Goal: Task Accomplishment & Management: Manage account settings

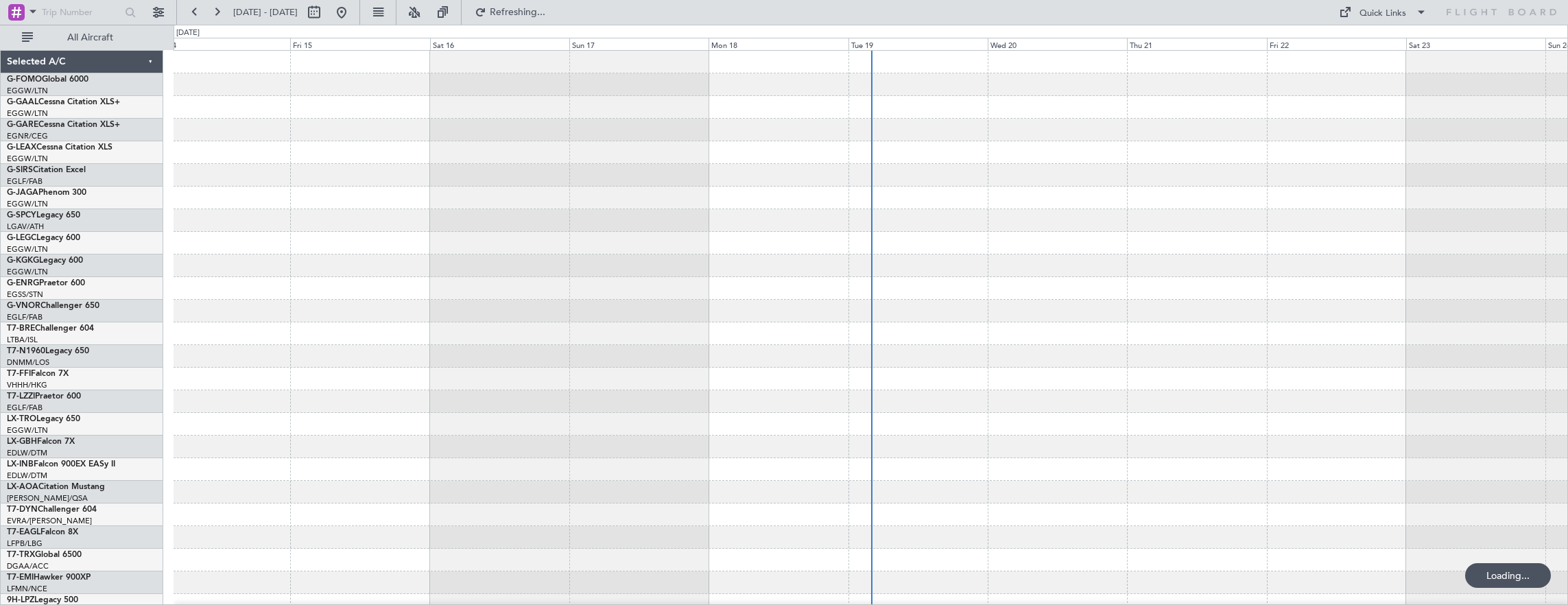
click at [100, 38] on span "All Aircraft" at bounding box center [90, 38] width 109 height 10
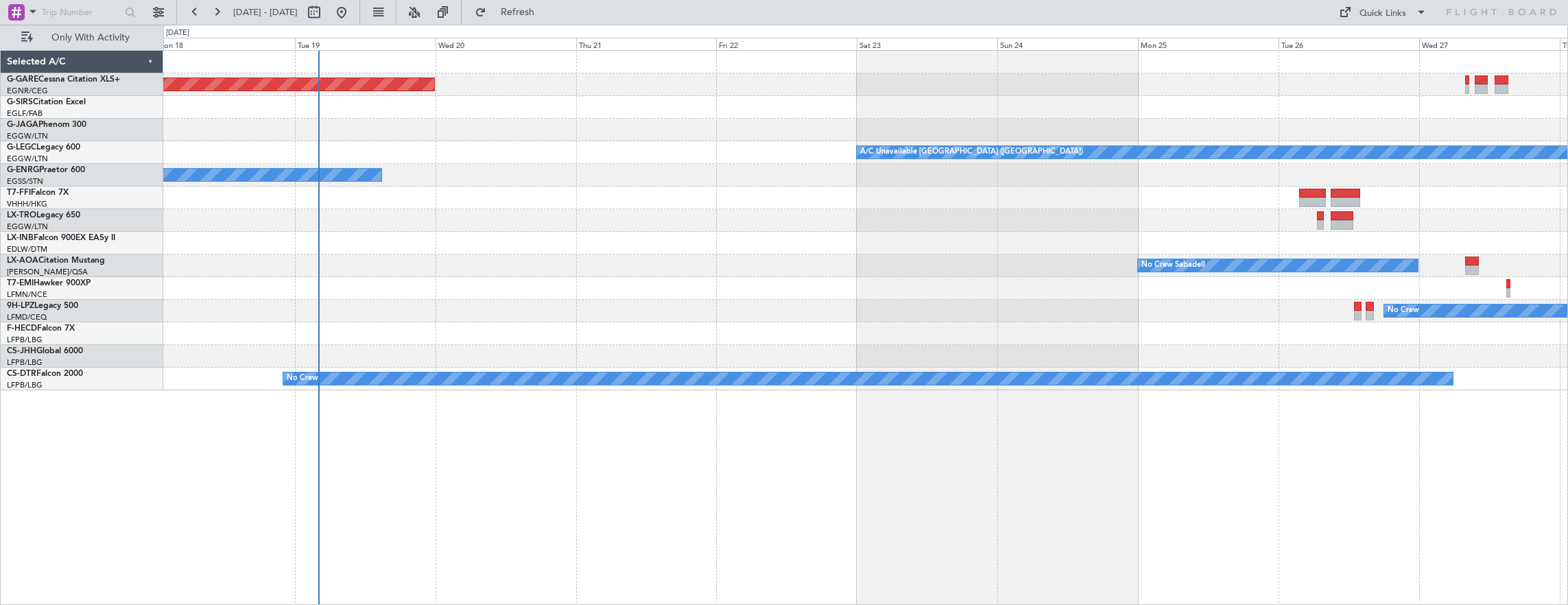
click at [669, 242] on div "Unplanned Maint Chester Owner A/C Unavailable London (Luton) Owner No Crew Saba…" at bounding box center [866, 328] width 1406 height 556
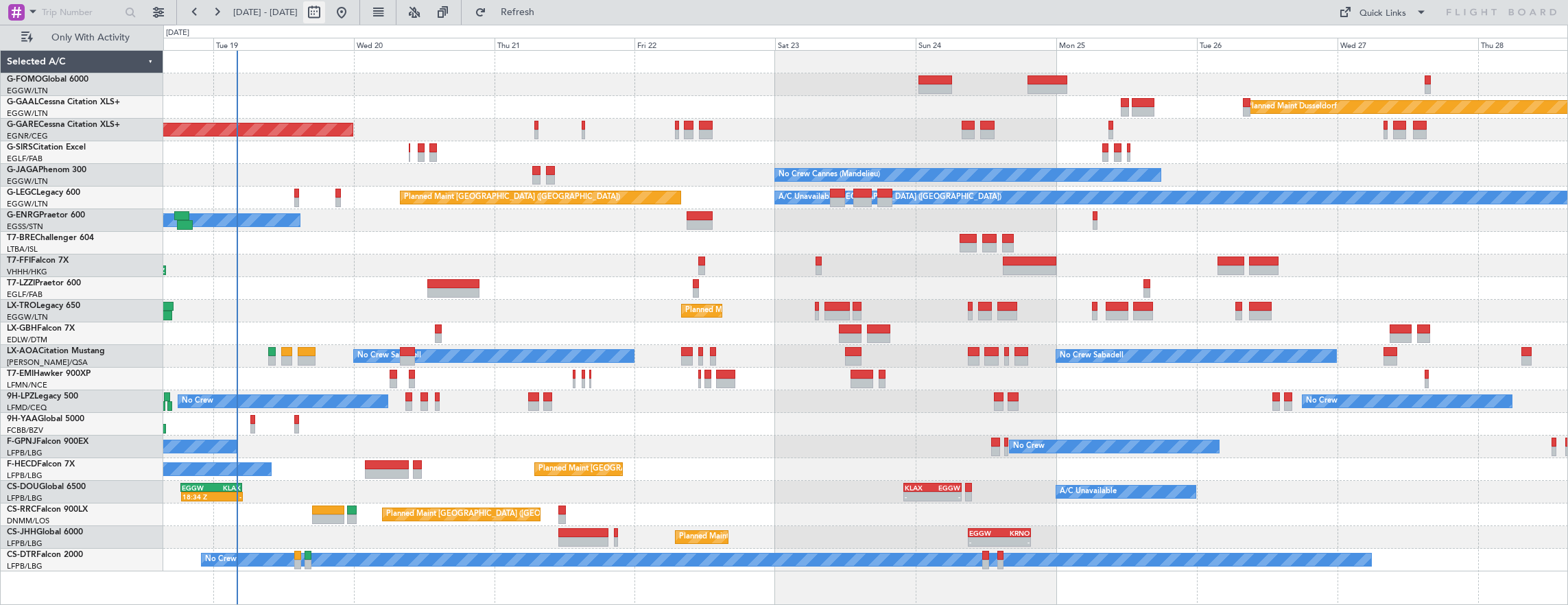
click at [325, 8] on button at bounding box center [314, 13] width 22 height 22
select select "8"
select select "2025"
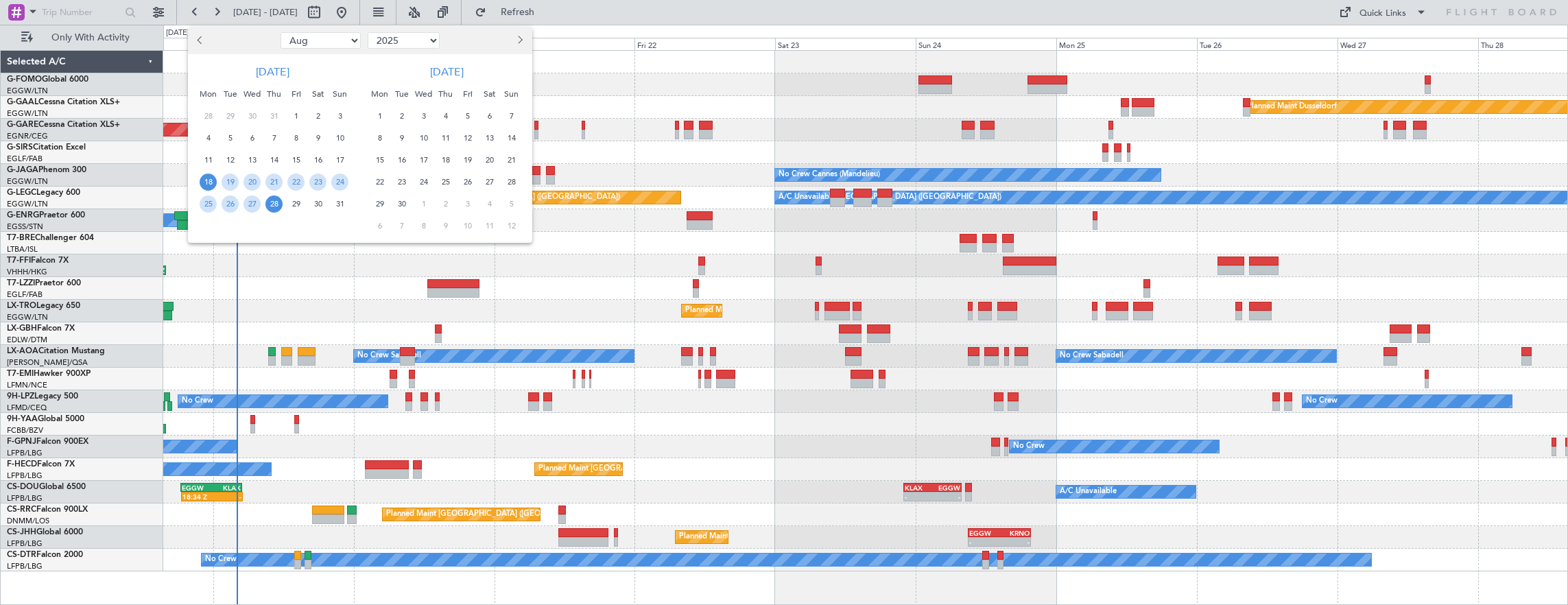
click at [208, 178] on span "18" at bounding box center [208, 182] width 17 height 17
click at [225, 200] on span "26" at bounding box center [230, 204] width 17 height 17
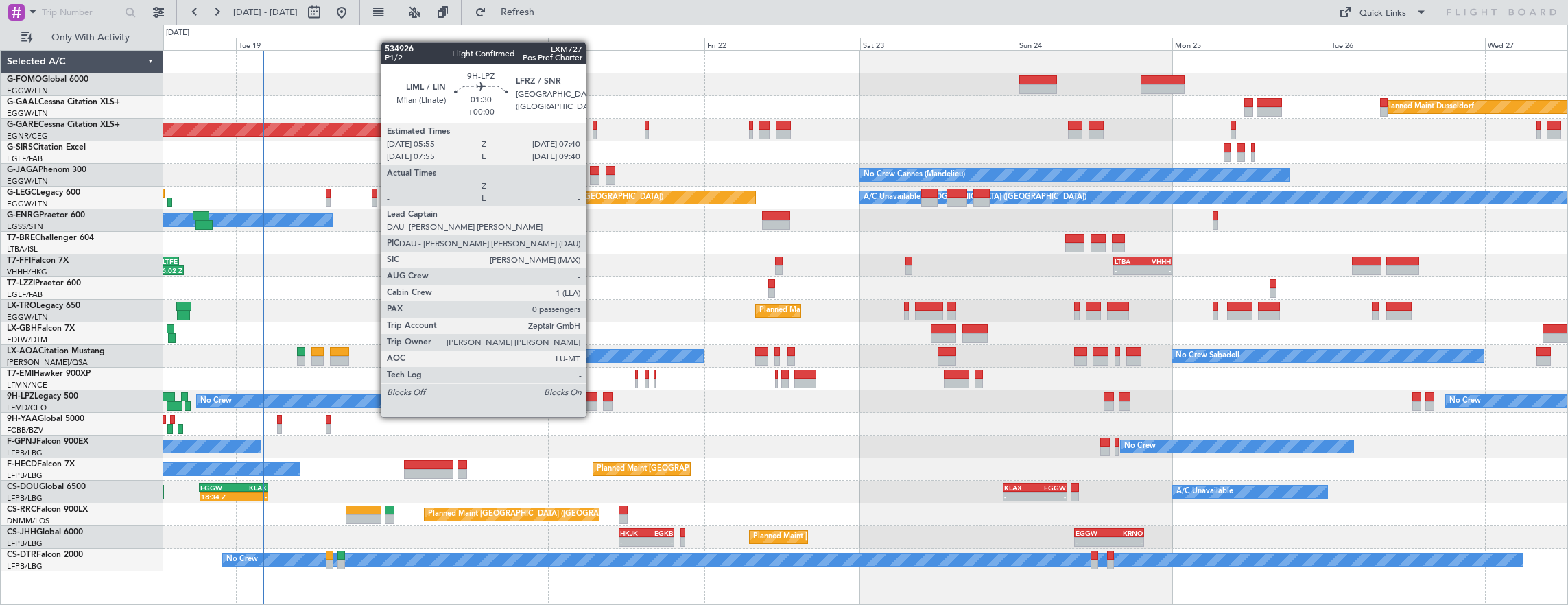
click at [592, 403] on div at bounding box center [592, 406] width 12 height 10
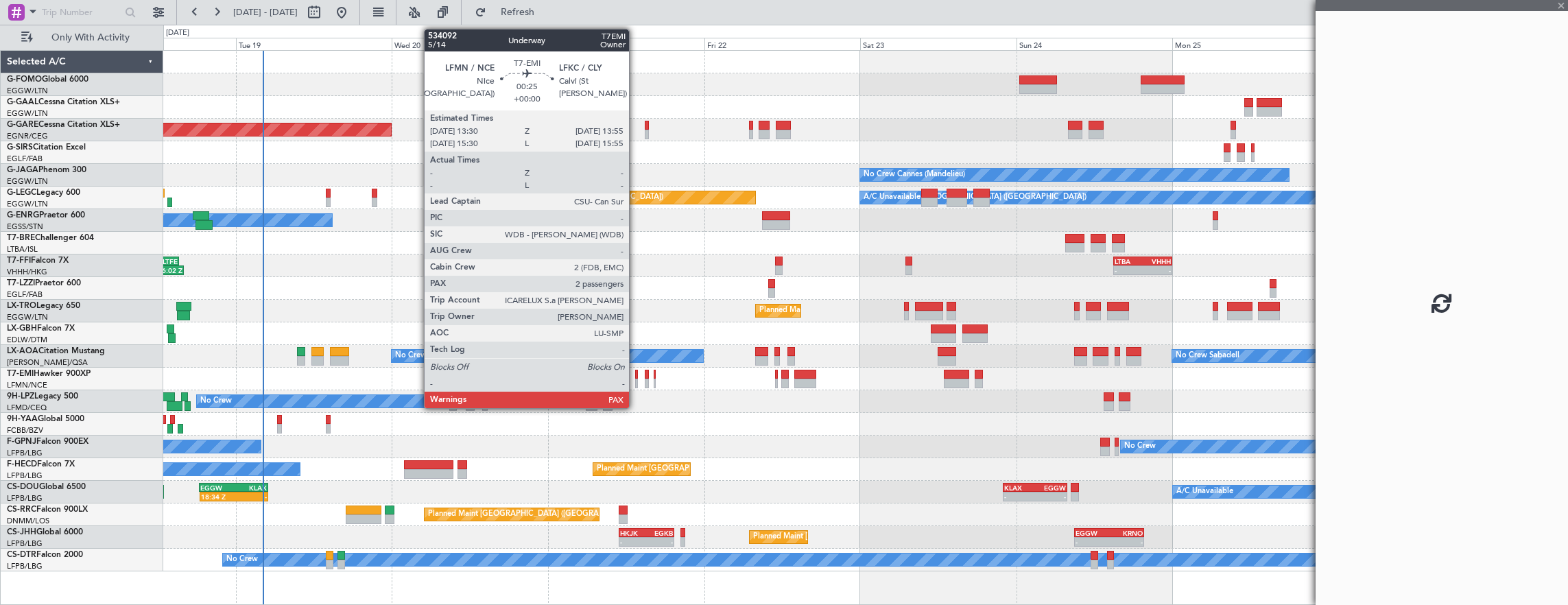
click at [636, 376] on div at bounding box center [637, 374] width 3 height 10
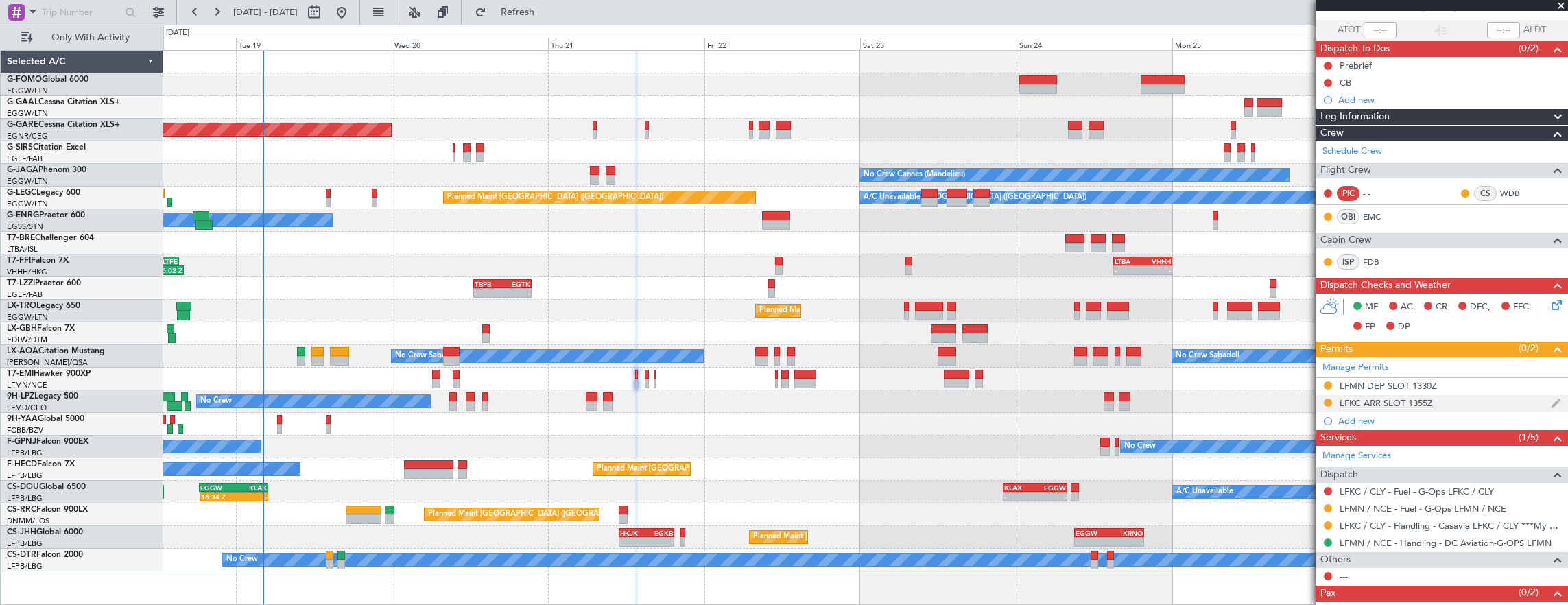
scroll to position [126, 0]
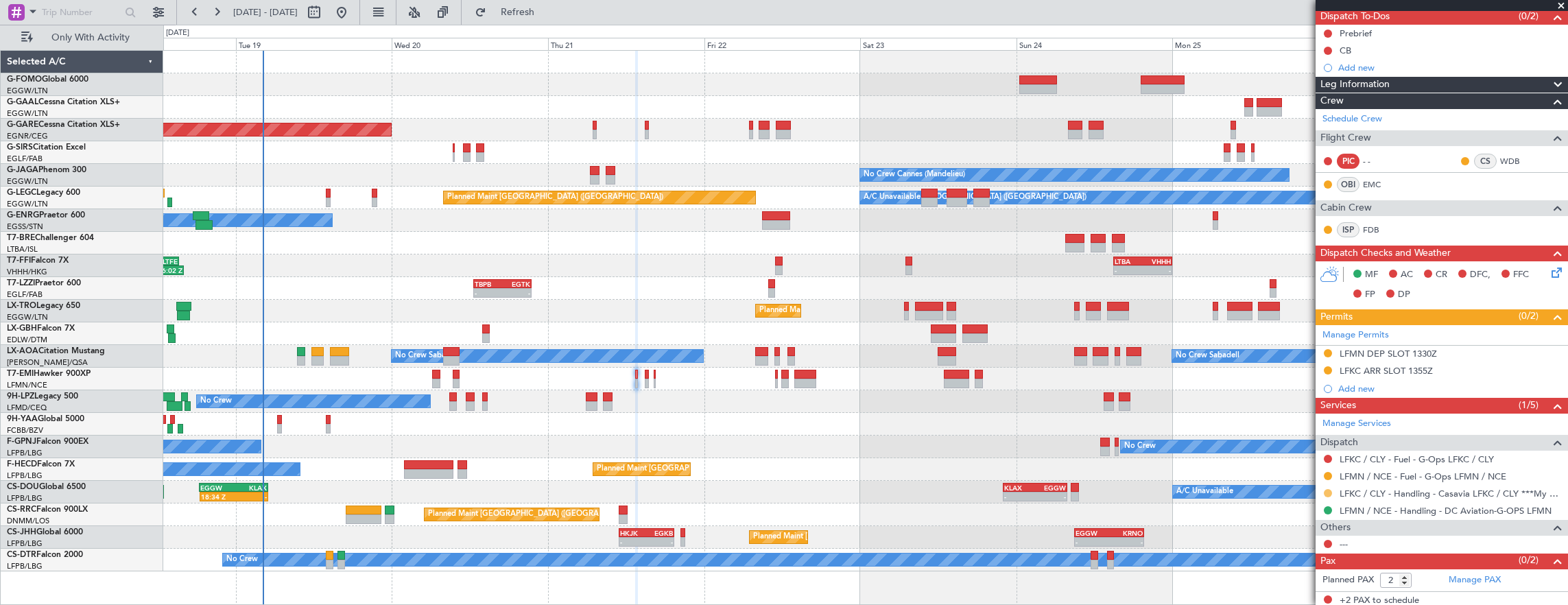
click at [1327, 489] on button at bounding box center [1327, 493] width 8 height 8
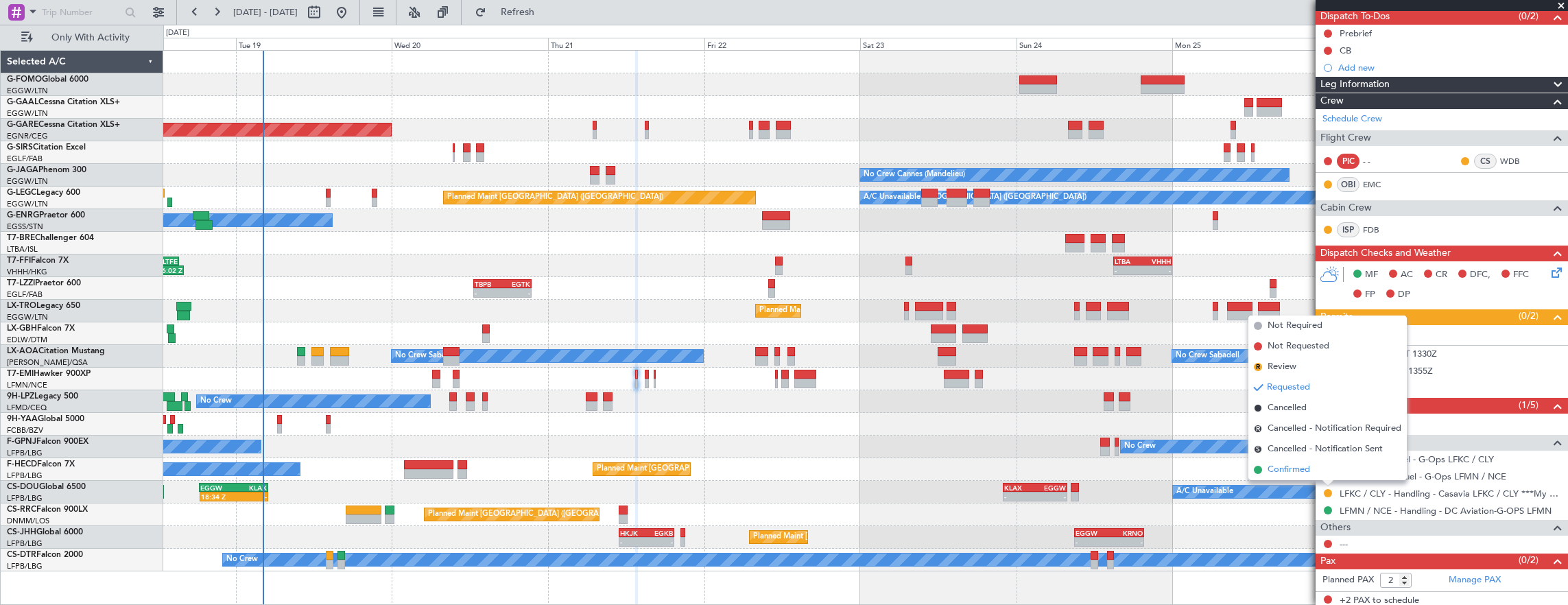
click at [1319, 474] on li "Confirmed" at bounding box center [1327, 470] width 158 height 21
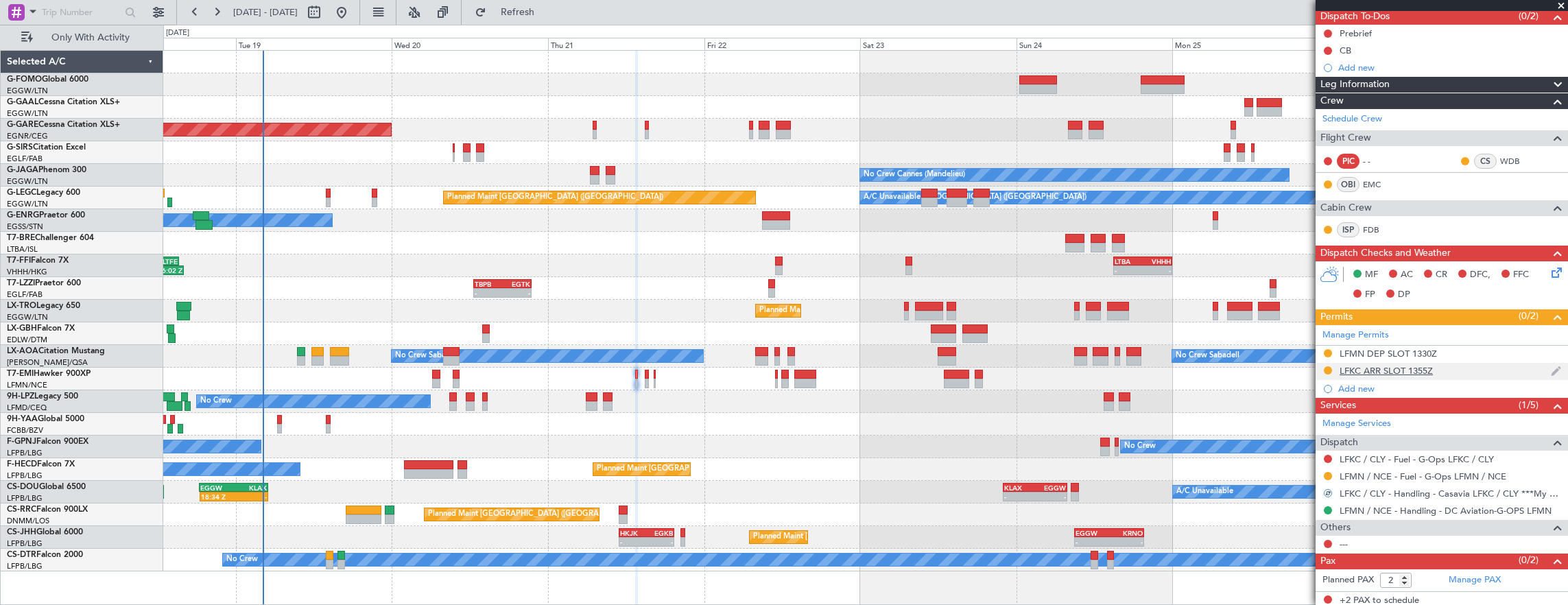
click at [1451, 366] on div "LFKC ARR SLOT 1355Z" at bounding box center [1442, 371] width 253 height 17
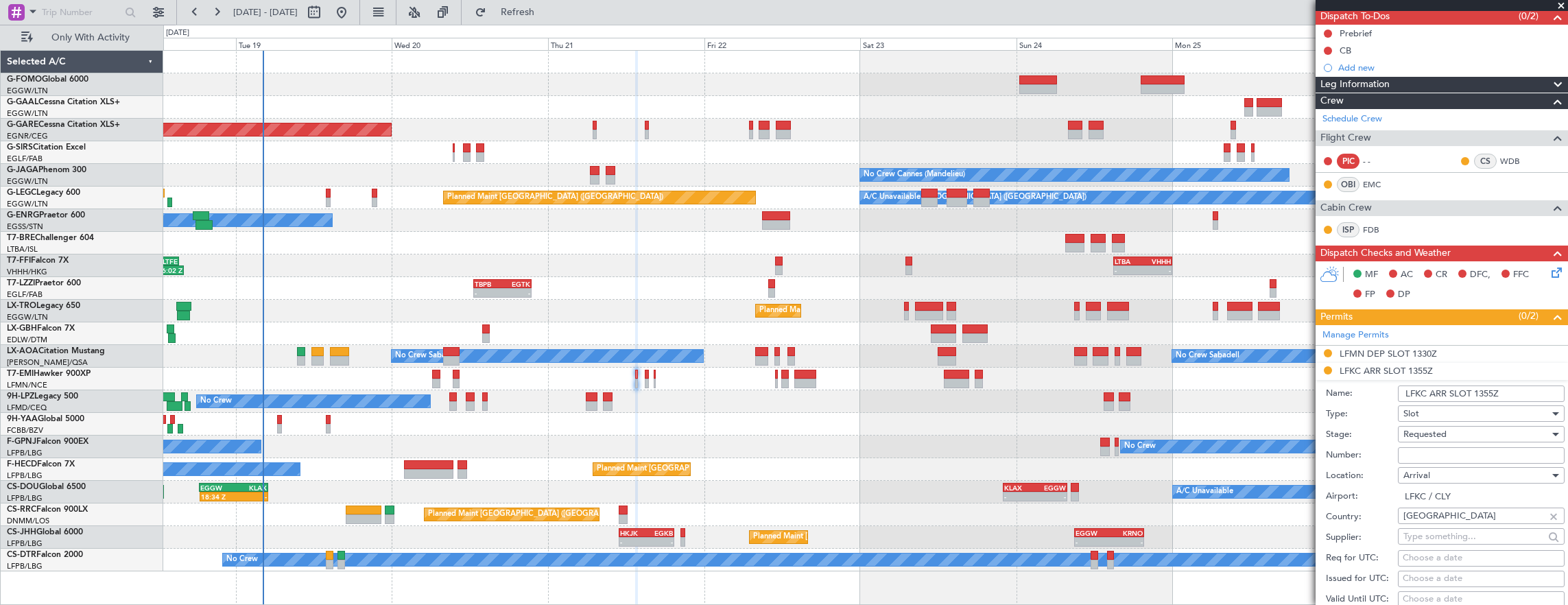
drag, startPoint x: 1430, startPoint y: 389, endPoint x: 1471, endPoint y: 392, distance: 41.1
click at [1471, 392] on input "LFKC ARR SLOT 1355Z" at bounding box center [1481, 394] width 167 height 16
type input "LFKC PPR 1355Z"
drag, startPoint x: 1487, startPoint y: 456, endPoint x: 1479, endPoint y: 456, distance: 8.0
click at [1487, 456] on input "Number:" at bounding box center [1481, 455] width 167 height 16
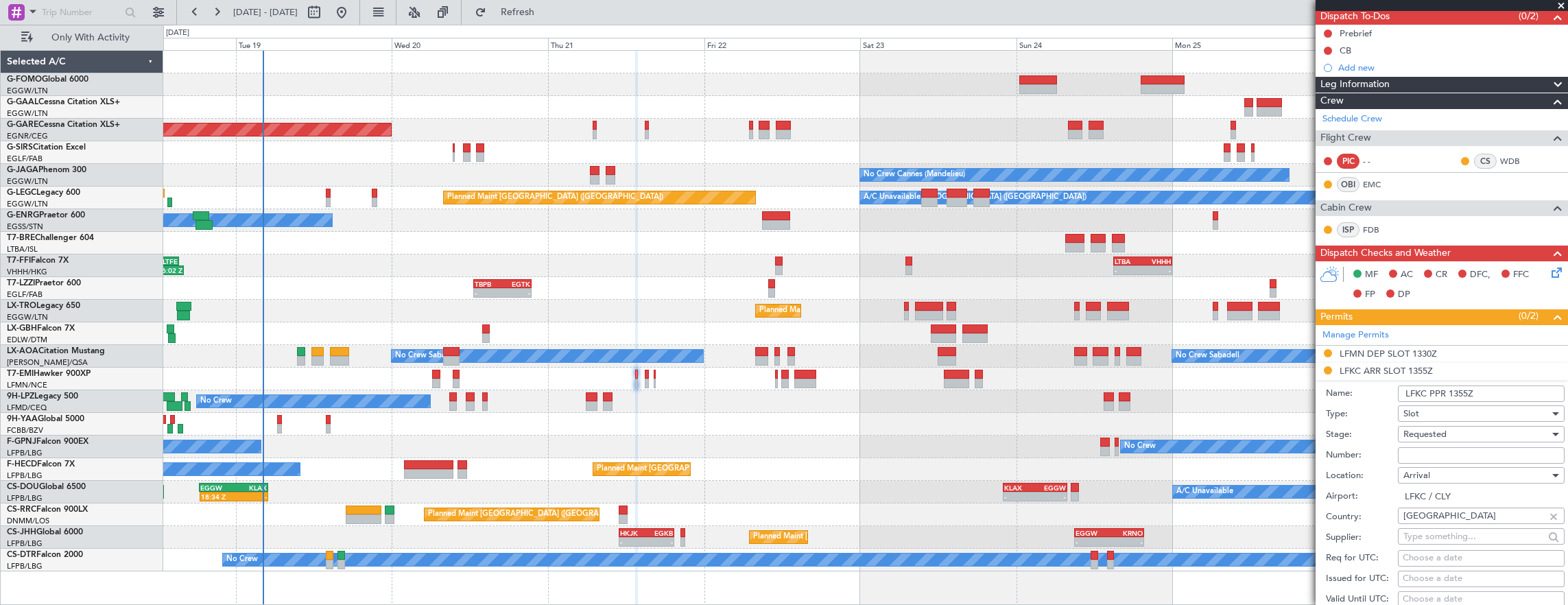
paste input "ACLY010601"
type input "ACLY010601"
click at [1434, 434] on span "Requested" at bounding box center [1425, 434] width 43 height 13
click at [1454, 539] on span "Received OK" at bounding box center [1476, 536] width 144 height 21
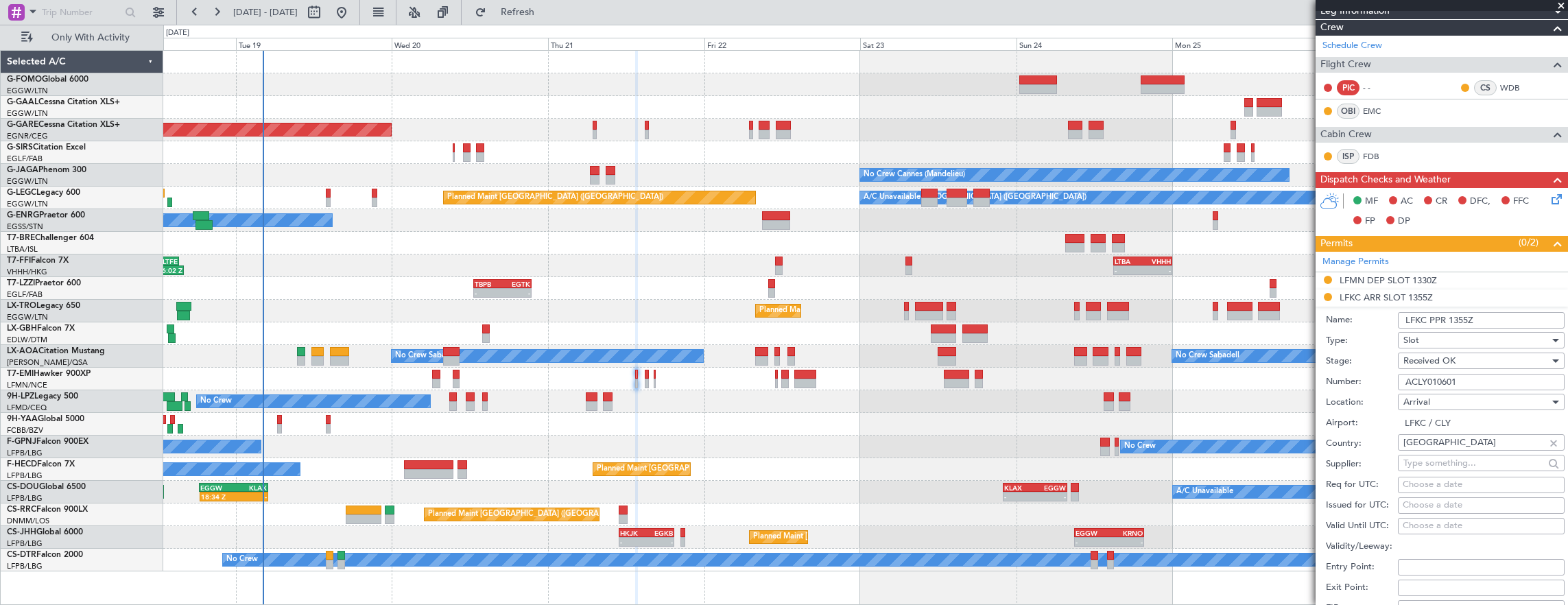
scroll to position [331, 0]
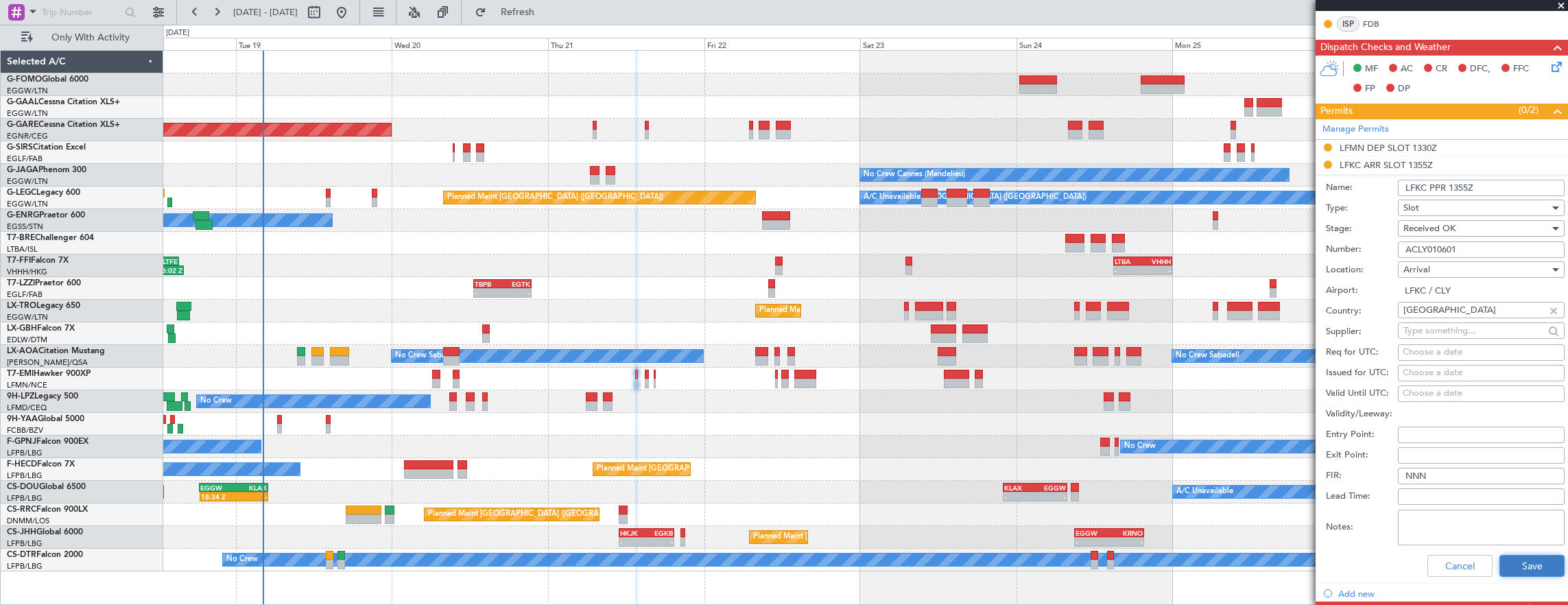
click at [1524, 556] on button "Save" at bounding box center [1532, 566] width 65 height 22
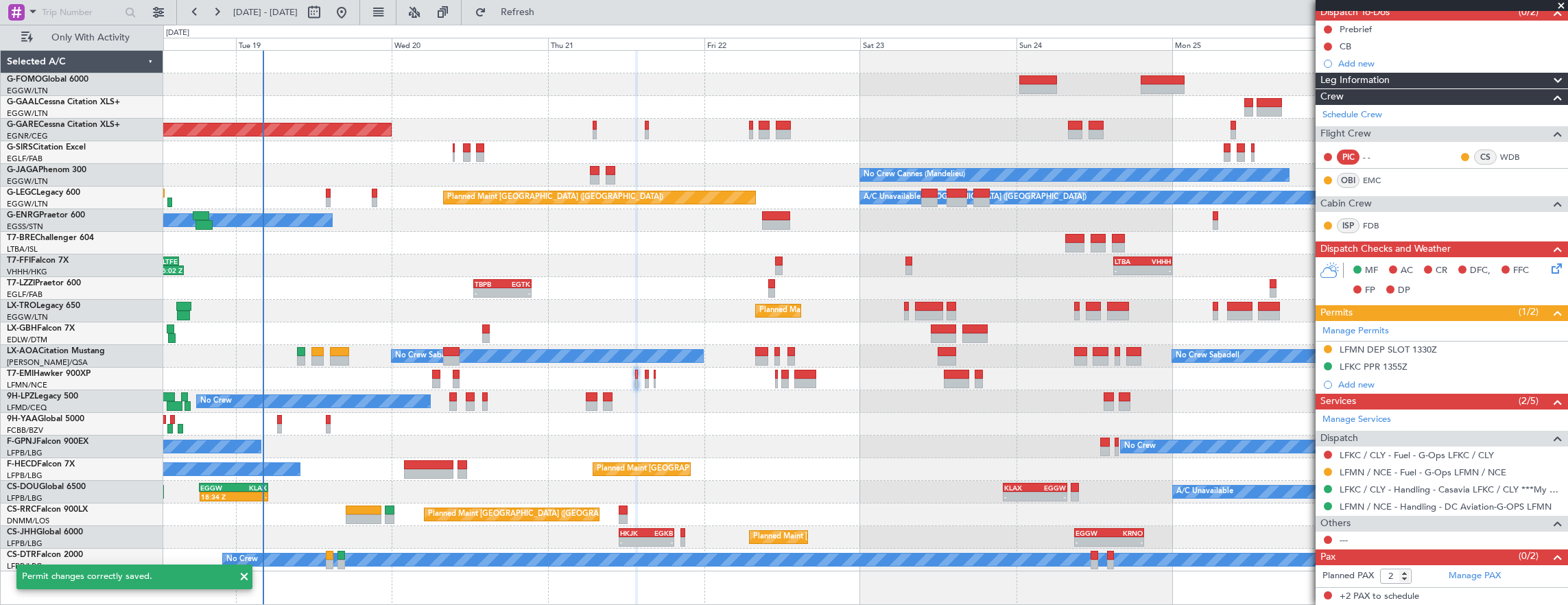
scroll to position [126, 0]
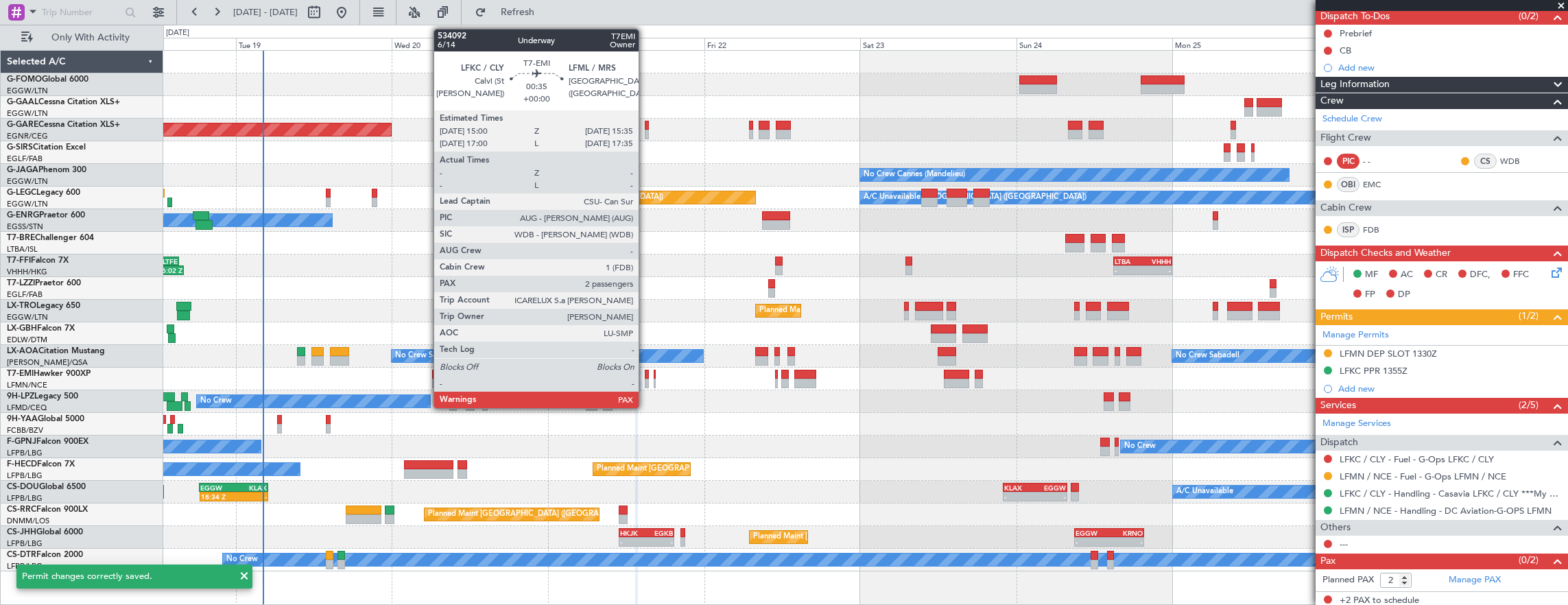
click at [646, 379] on div at bounding box center [647, 383] width 4 height 10
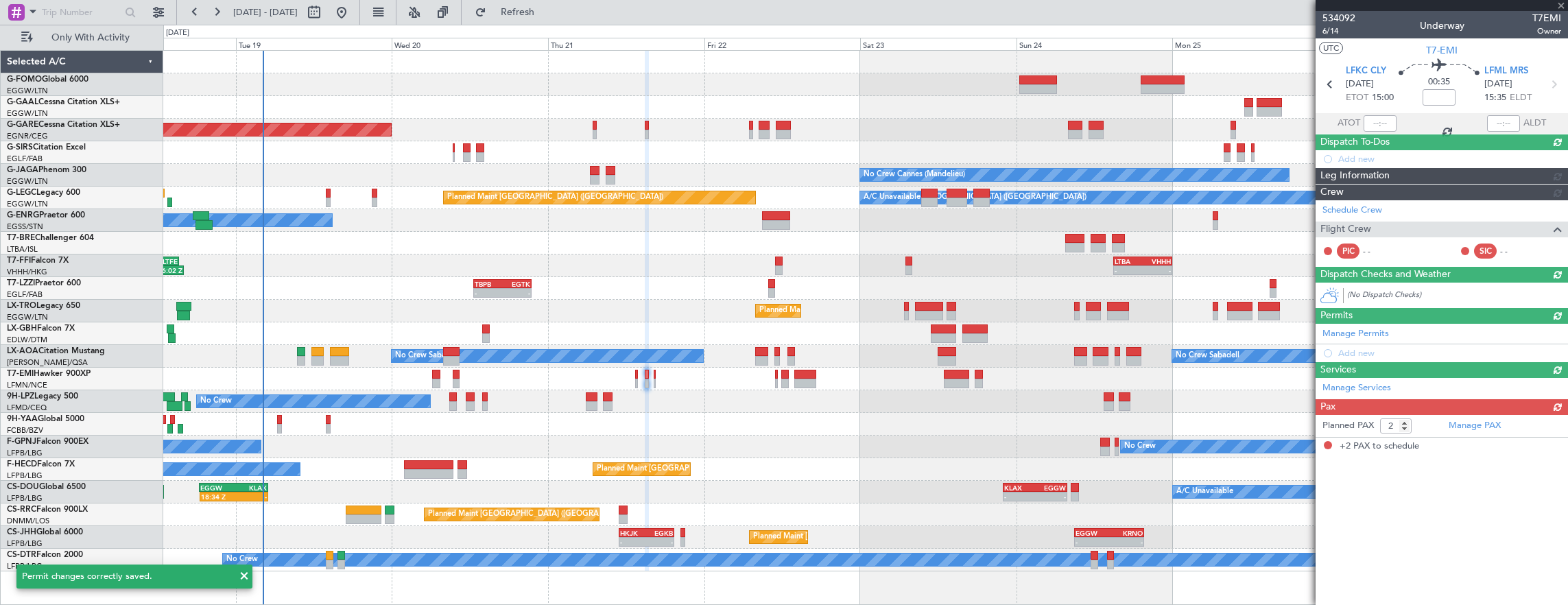
scroll to position [0, 0]
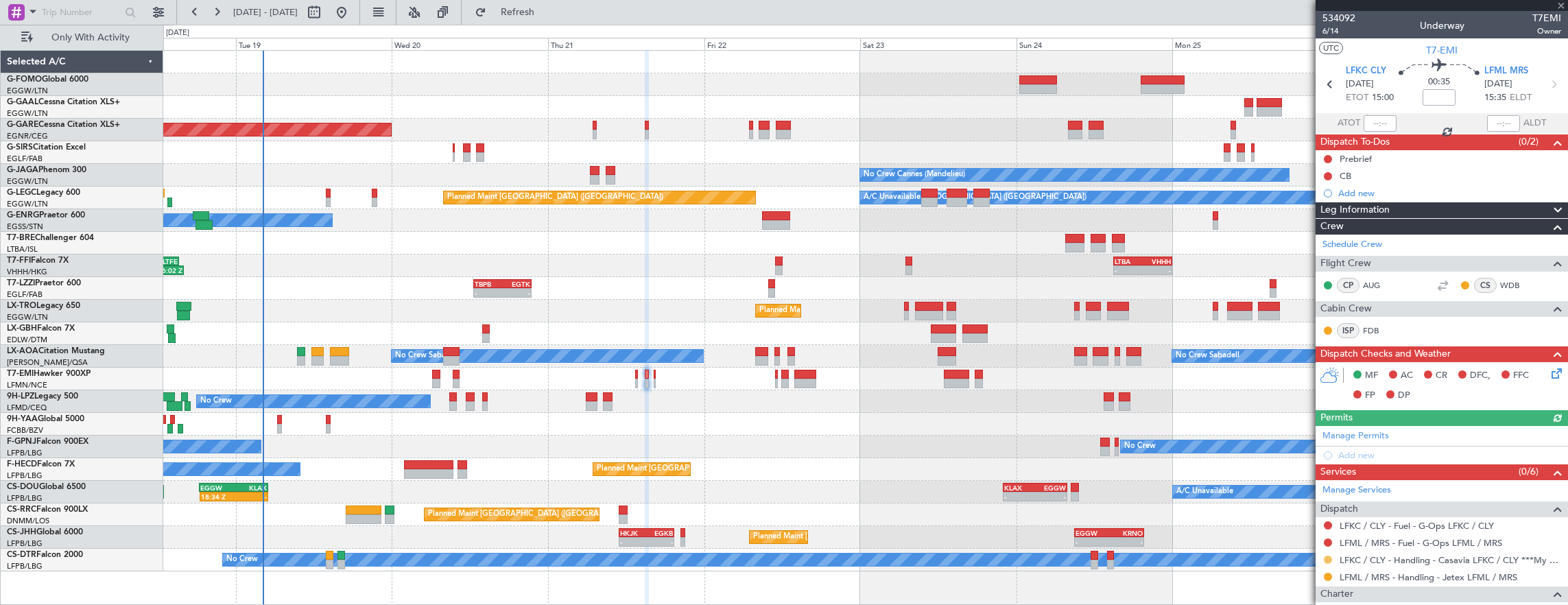
click at [1329, 556] on button at bounding box center [1327, 559] width 8 height 8
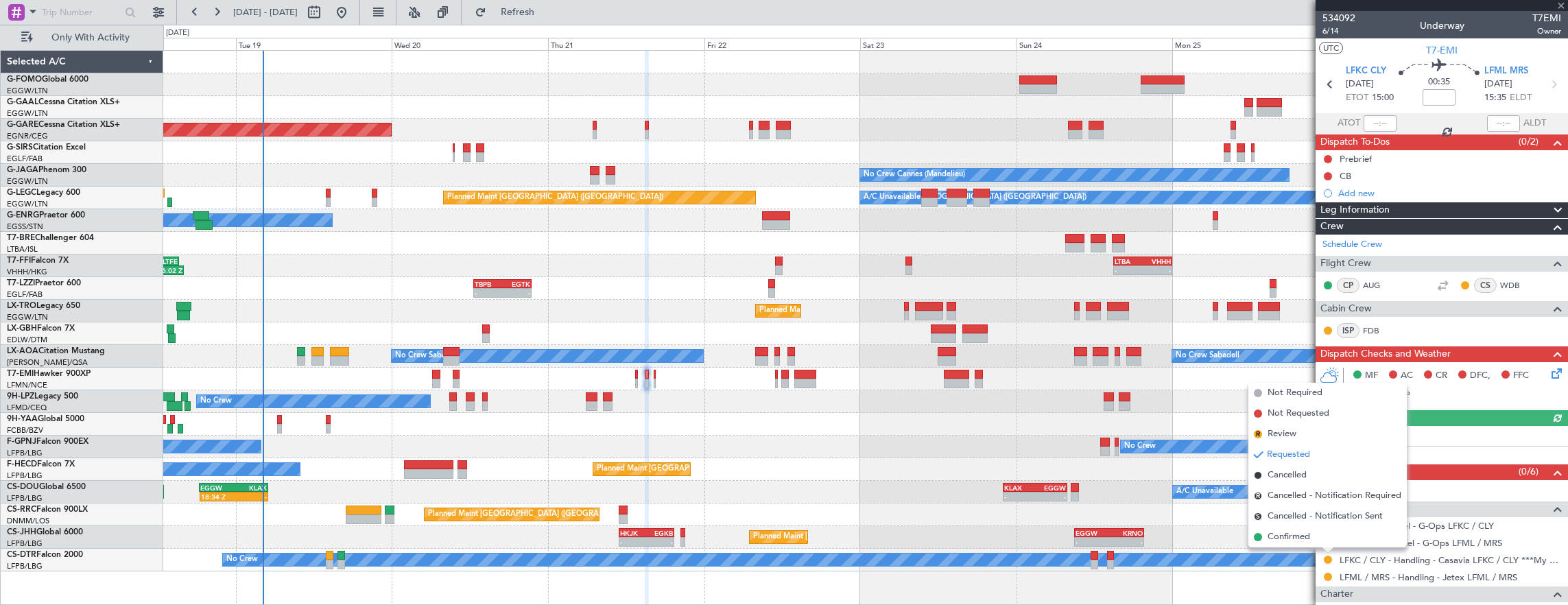
click at [1318, 535] on li "Confirmed" at bounding box center [1327, 537] width 158 height 21
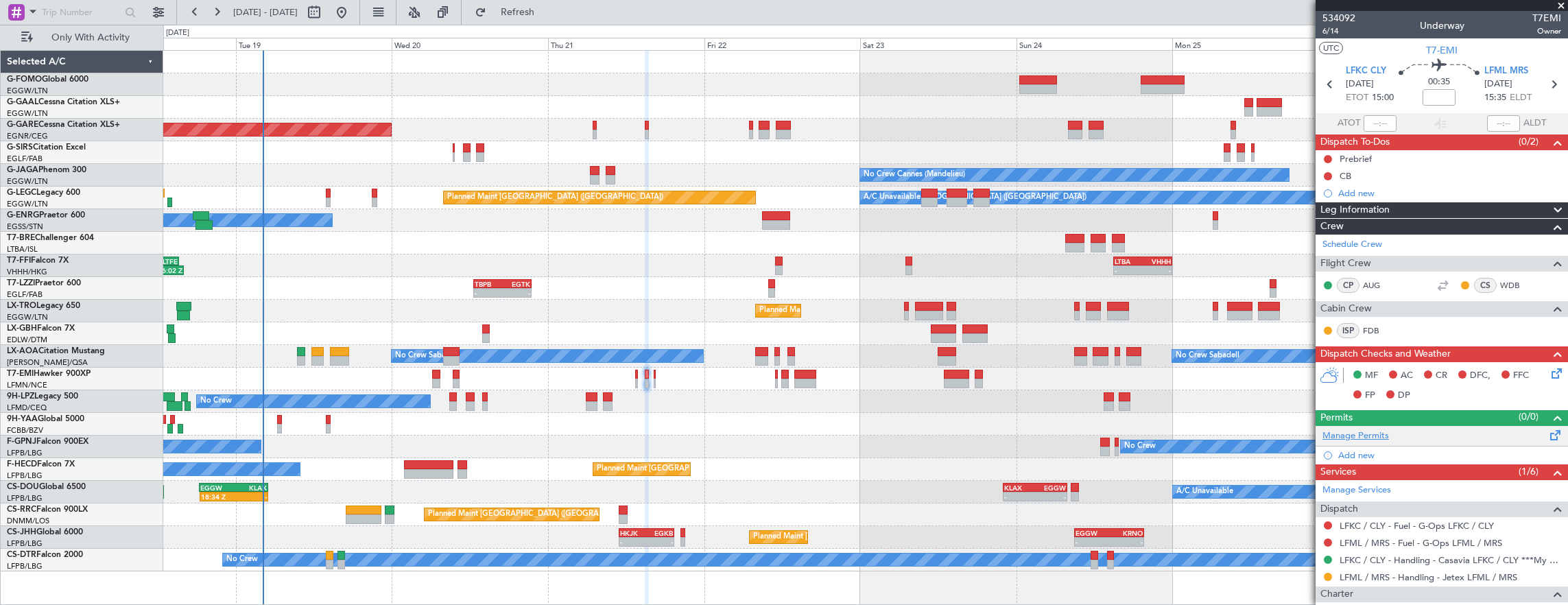
click at [1381, 434] on link "Manage Permits" at bounding box center [1355, 436] width 66 height 14
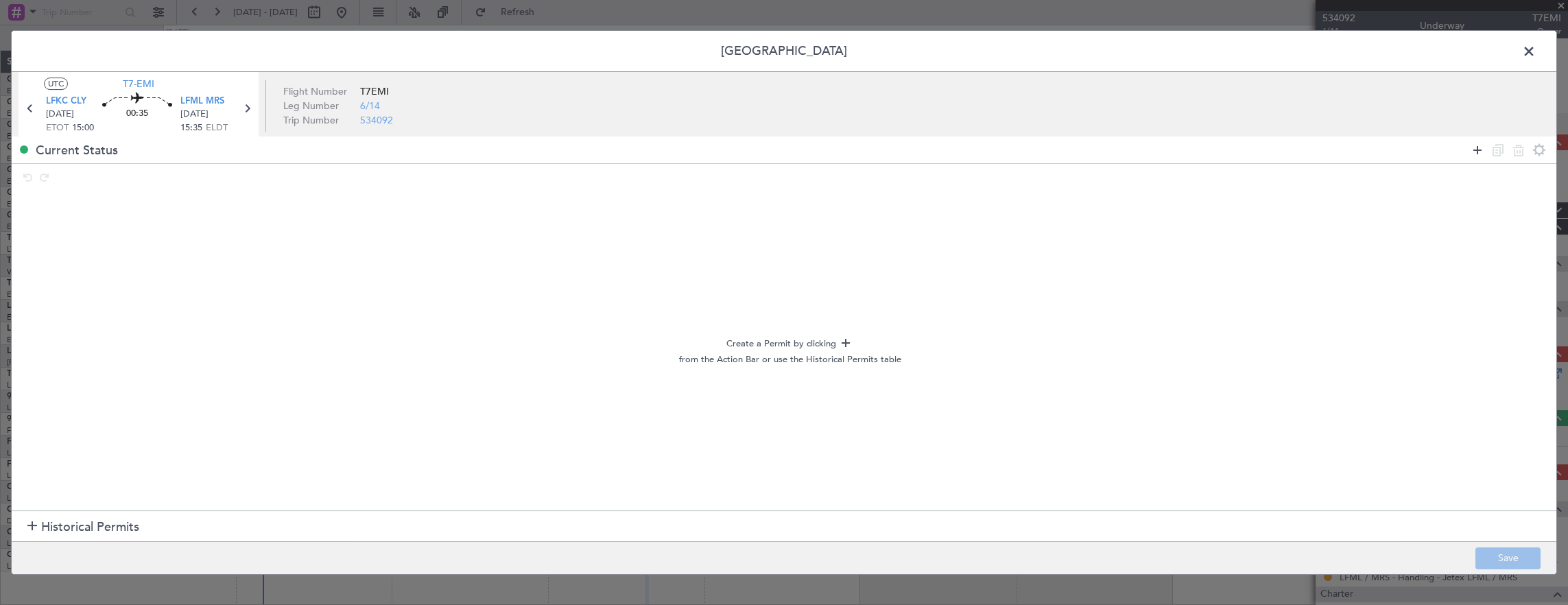
click at [1480, 146] on icon at bounding box center [1477, 150] width 16 height 16
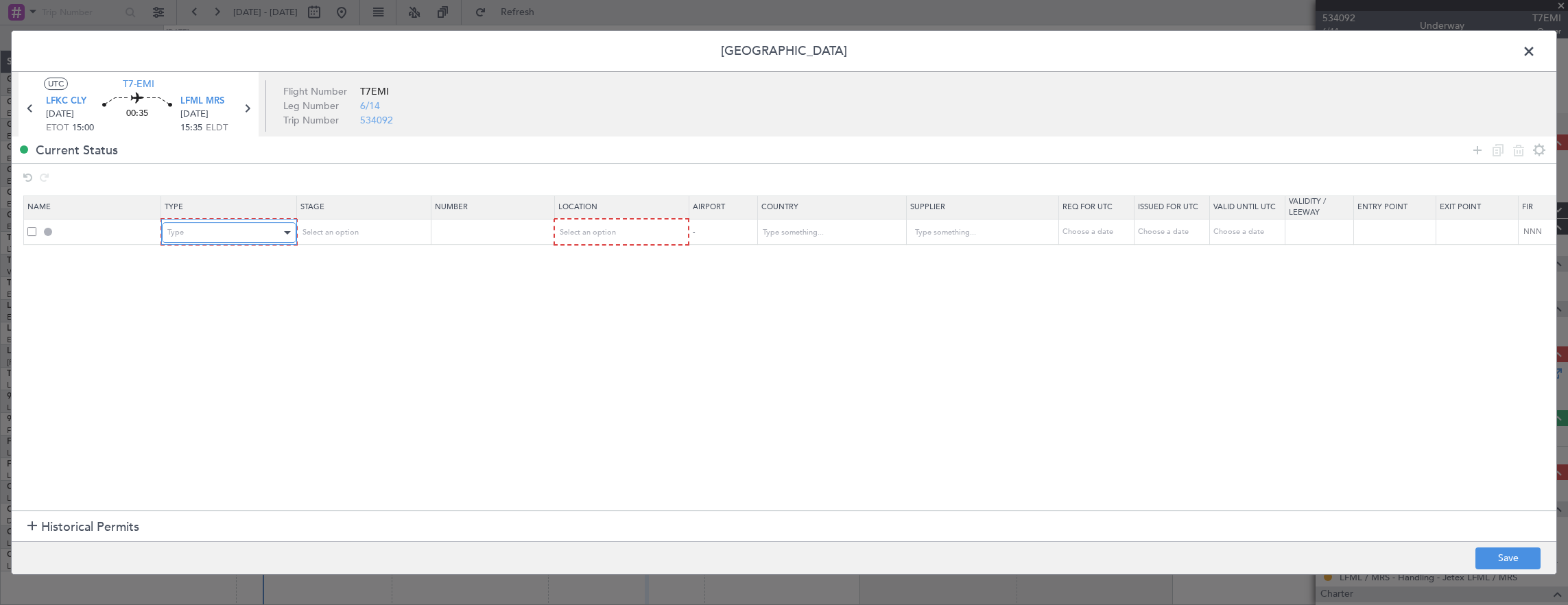
click at [200, 240] on div "Type" at bounding box center [225, 233] width 114 height 21
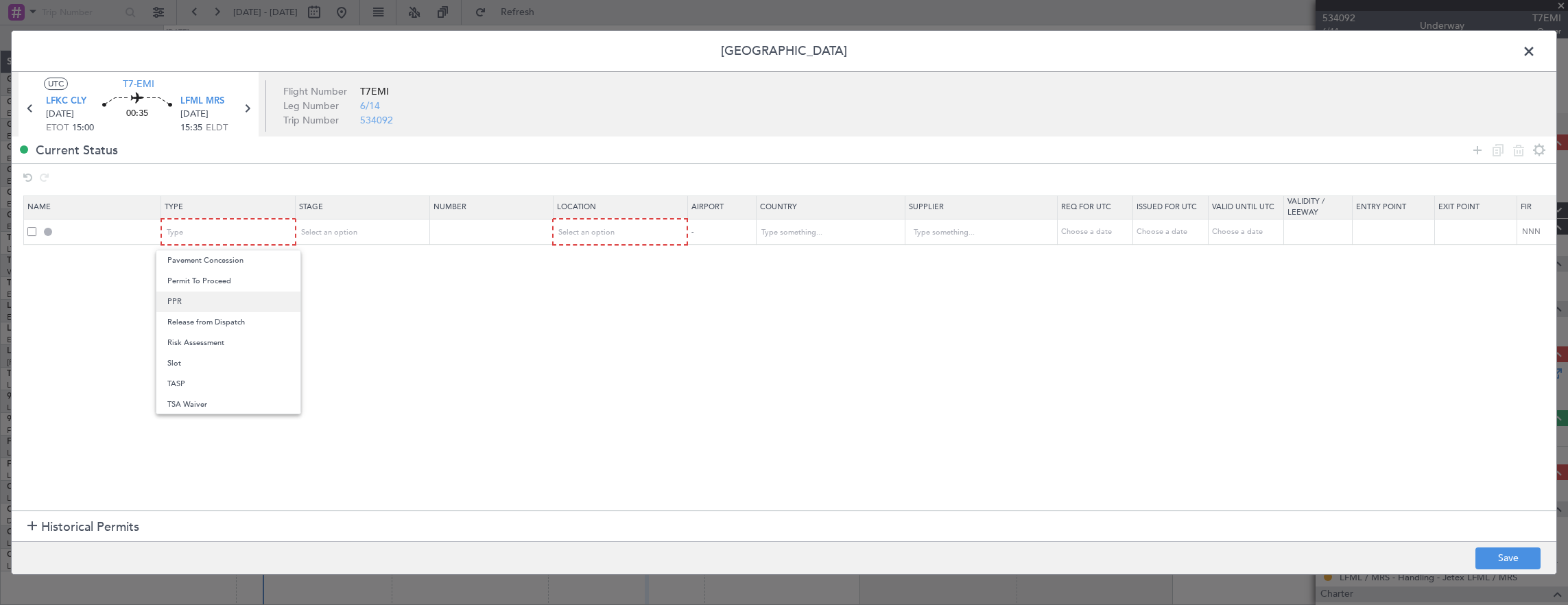
click at [199, 302] on span "PPR" at bounding box center [228, 302] width 122 height 21
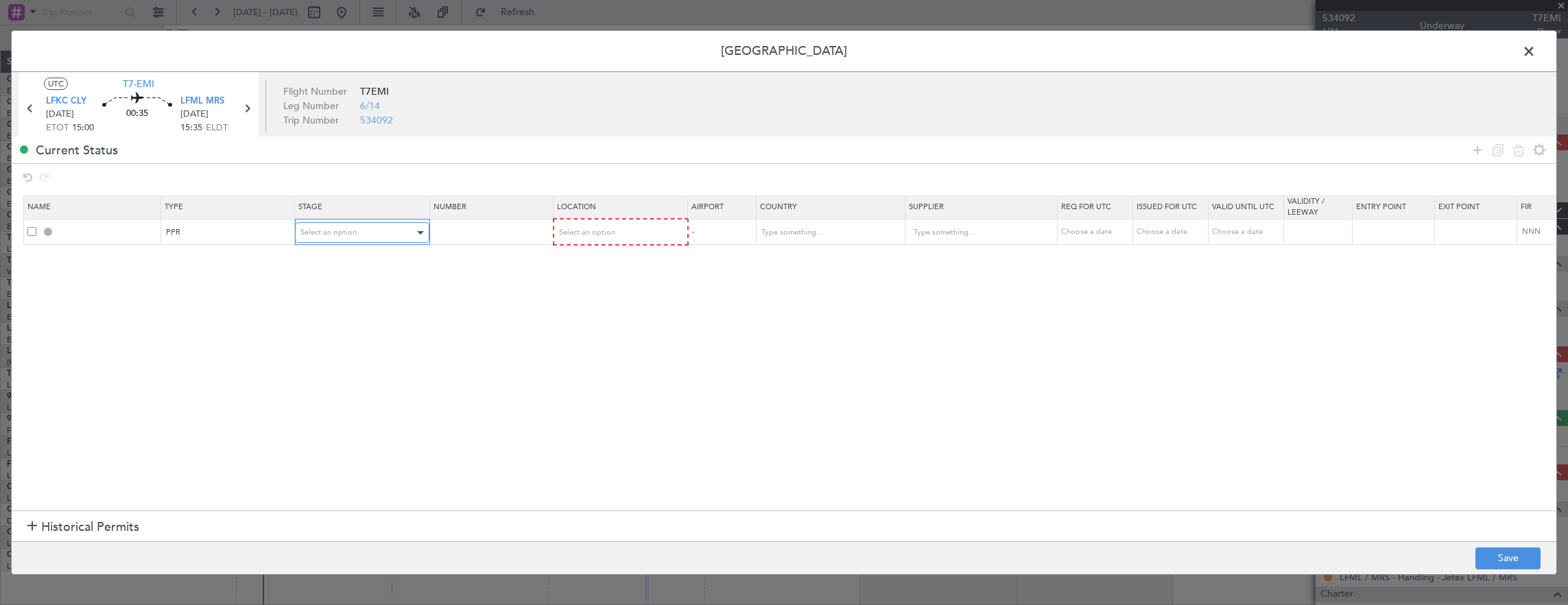
click at [357, 236] on div "Select an option" at bounding box center [357, 233] width 114 height 21
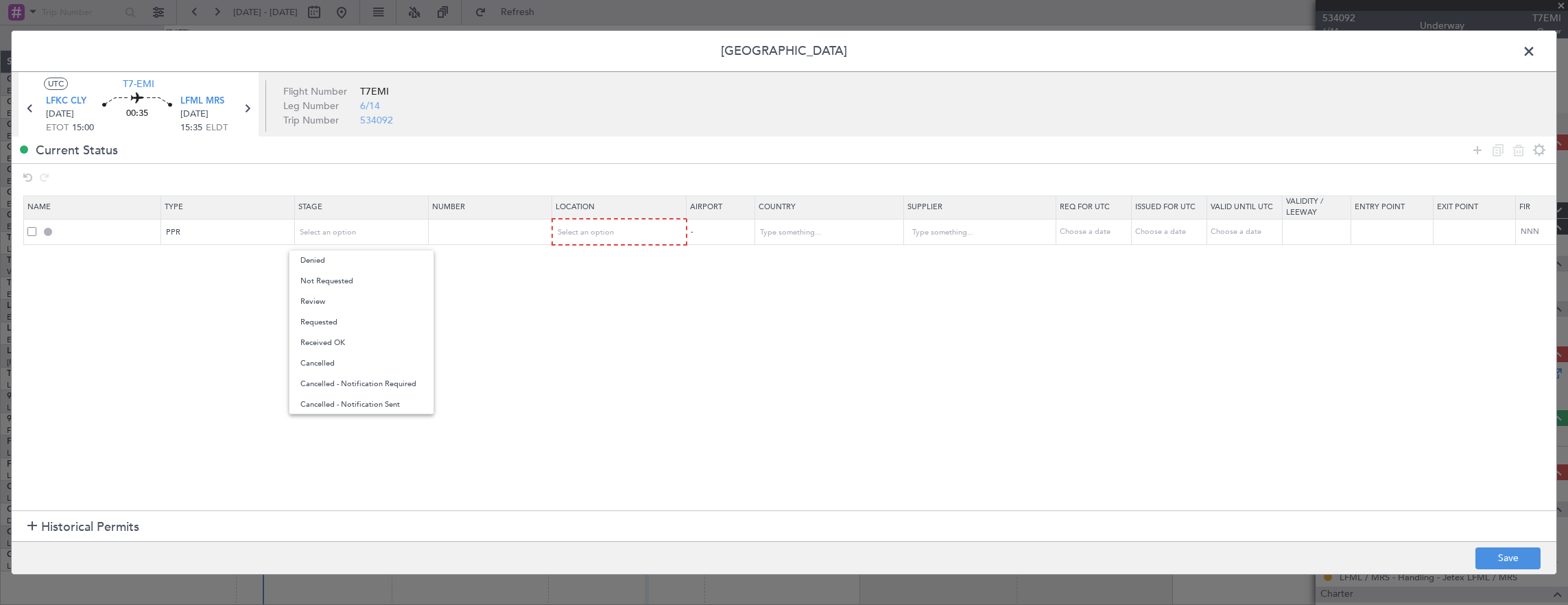
click at [350, 343] on span "Received OK" at bounding box center [361, 343] width 122 height 21
click at [456, 232] on input "text" at bounding box center [492, 231] width 120 height 12
paste input "DCLY010601"
type input "DCLY010601"
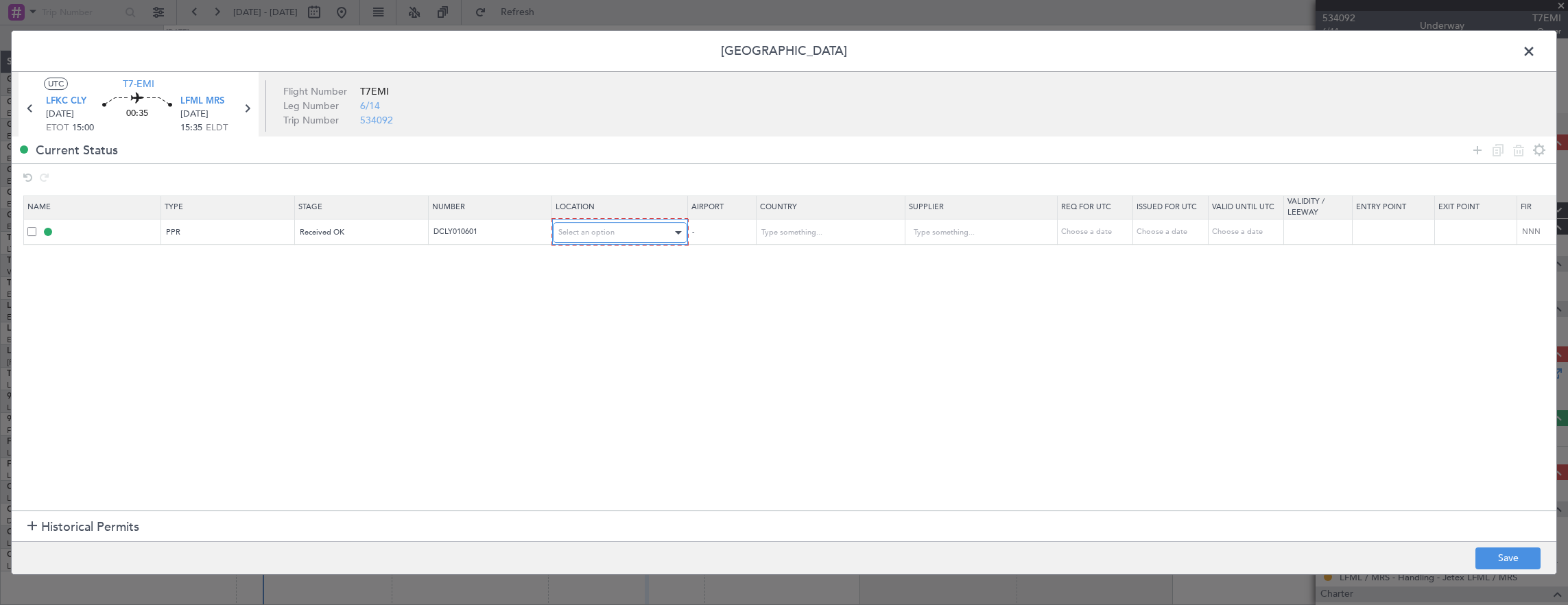
click at [595, 236] on span "Select an option" at bounding box center [586, 232] width 56 height 10
click at [590, 260] on span "Departure" at bounding box center [618, 261] width 122 height 21
click at [1487, 562] on button "Save" at bounding box center [1507, 558] width 65 height 22
type input "LFKC PPR"
type input "France"
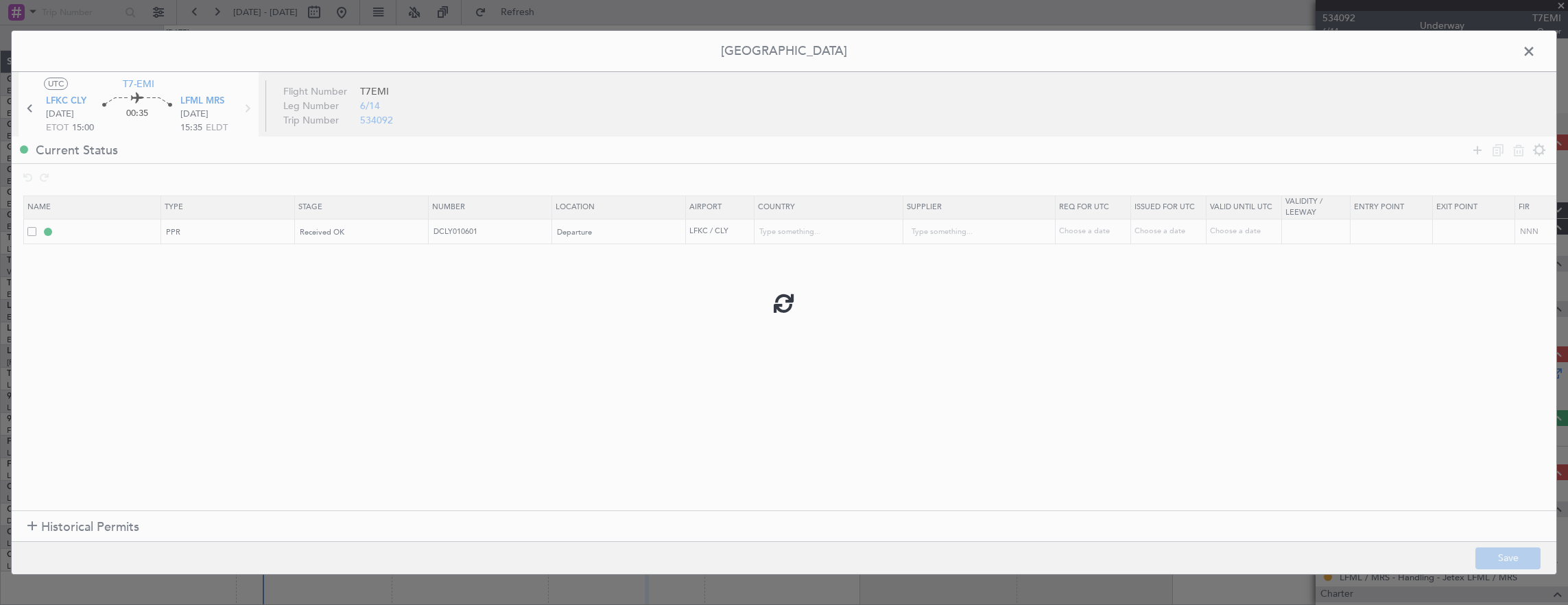
type input "NNN"
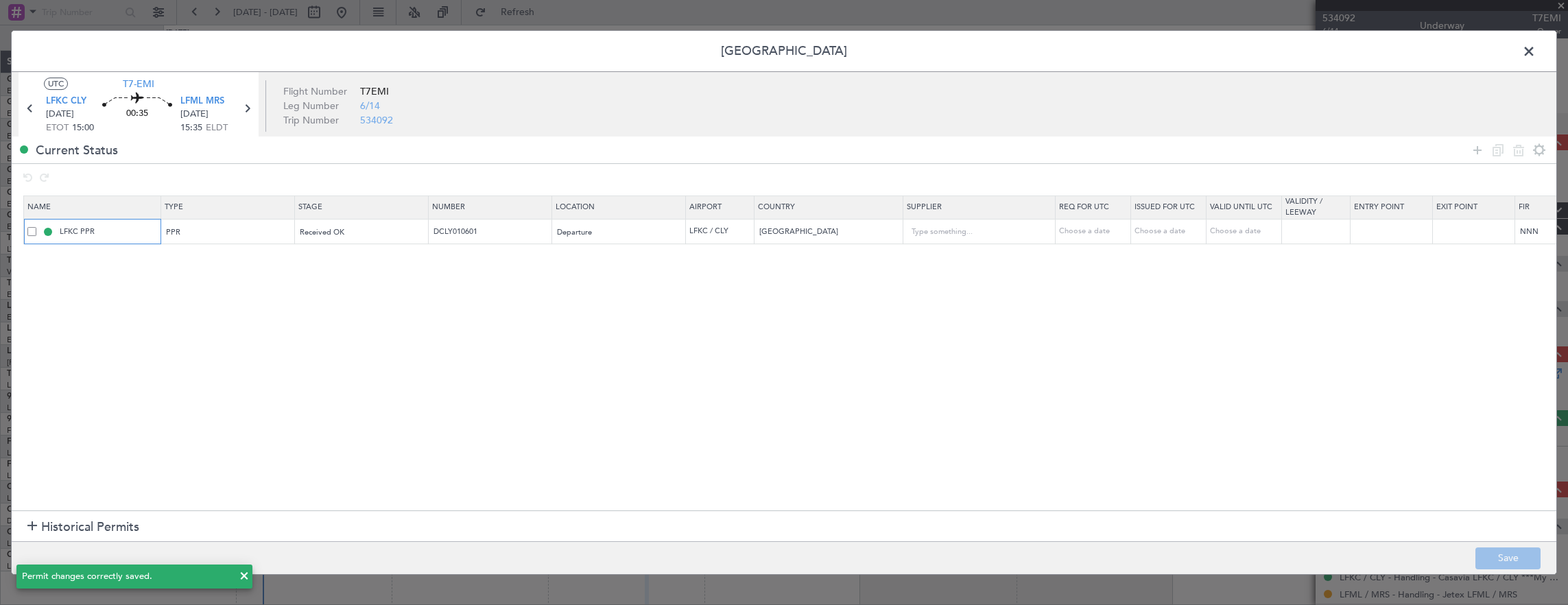
click at [140, 235] on input "LFKC PPR" at bounding box center [108, 231] width 103 height 12
type input "LFKC PPR 1500Z"
click at [1492, 552] on button "Save" at bounding box center [1507, 558] width 65 height 22
click at [1536, 52] on span at bounding box center [1536, 55] width 0 height 27
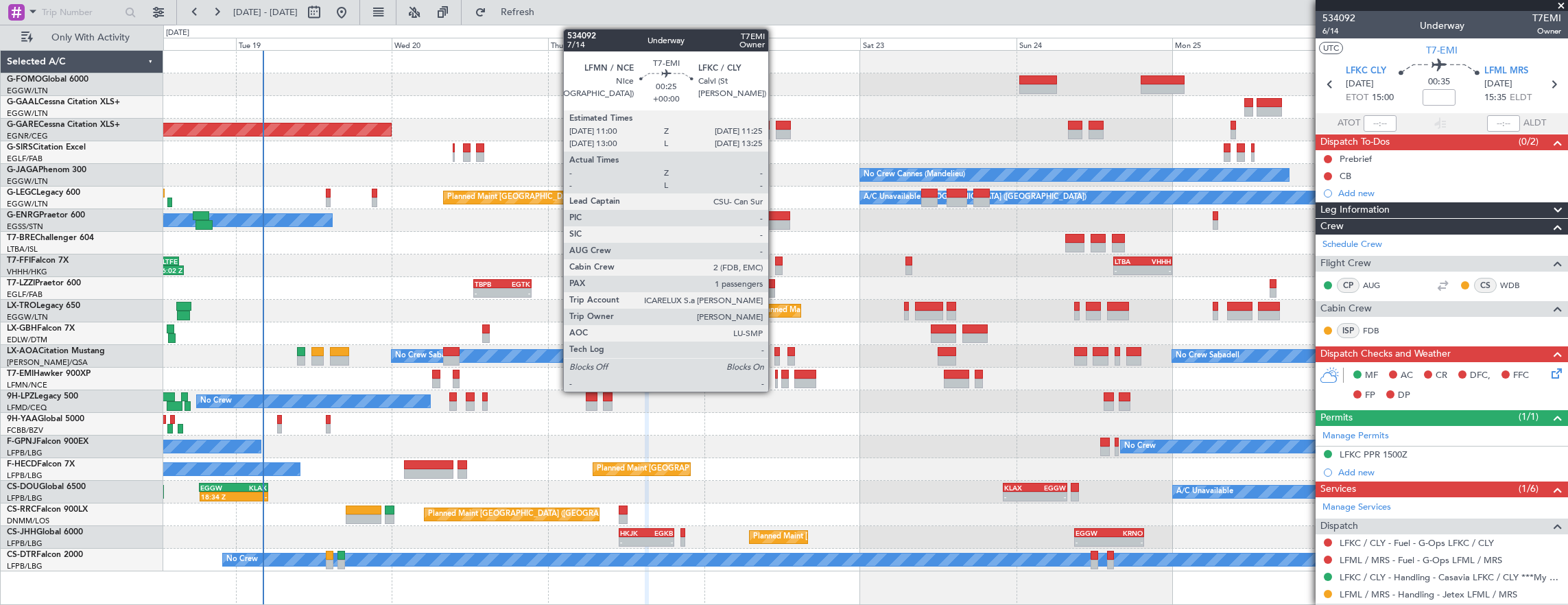
click at [775, 375] on div at bounding box center [776, 374] width 3 height 10
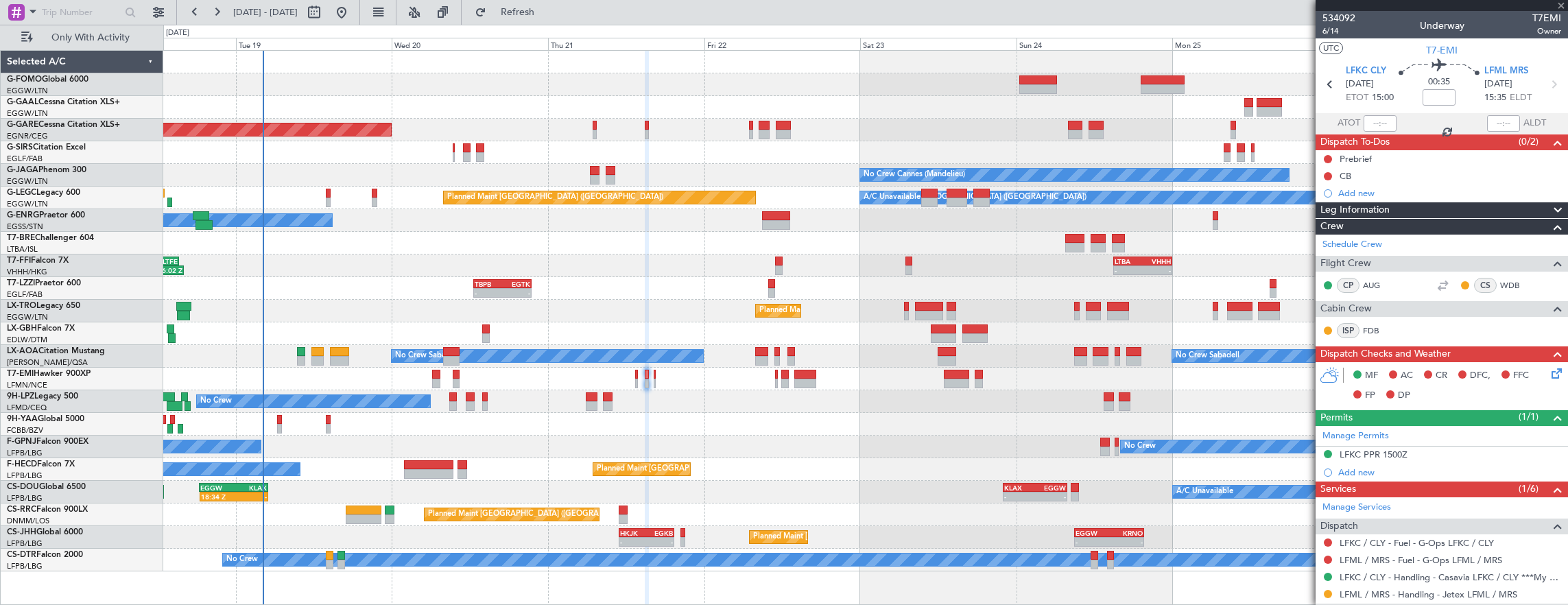
type input "1"
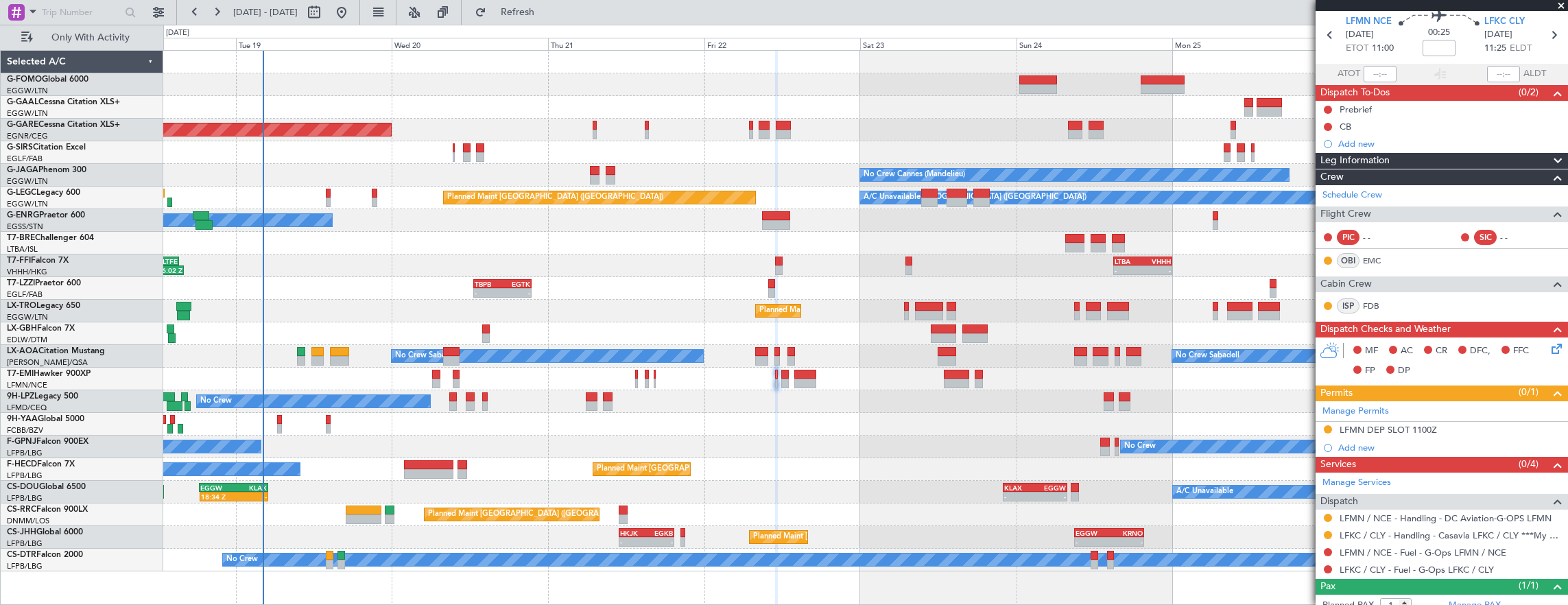
scroll to position [69, 0]
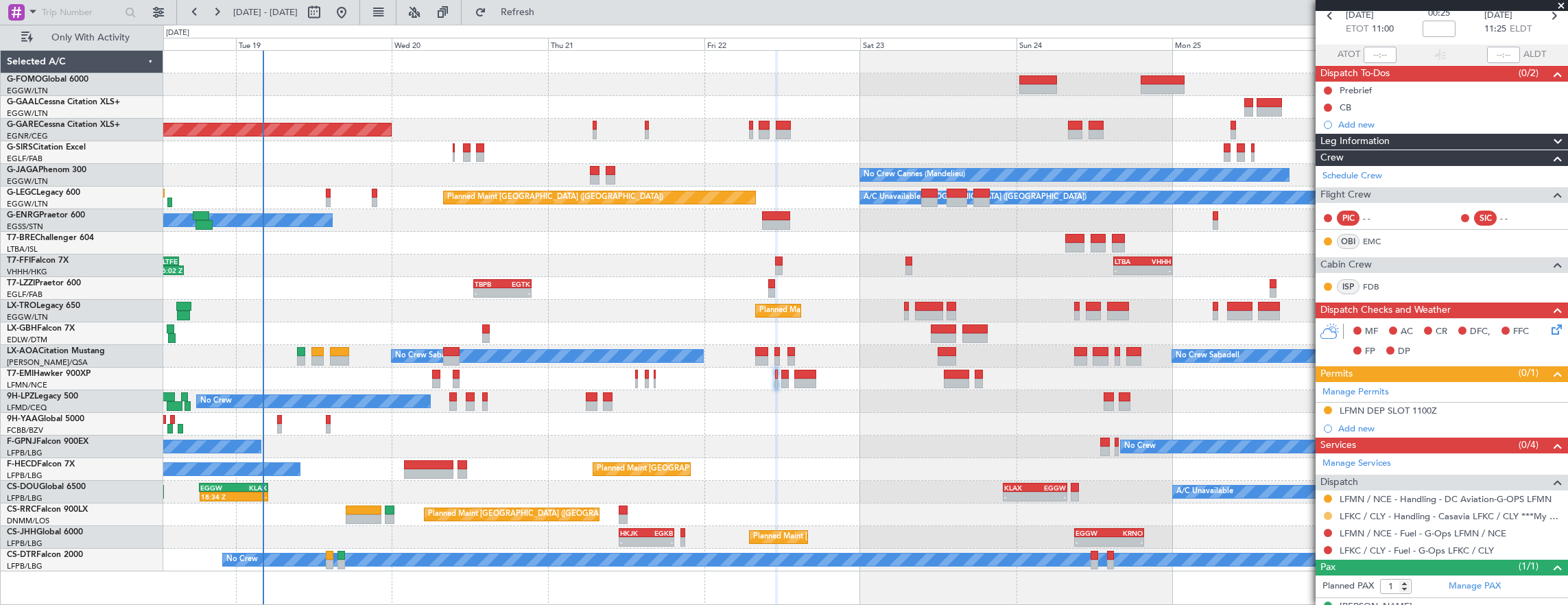
click at [1329, 513] on button at bounding box center [1327, 516] width 8 height 8
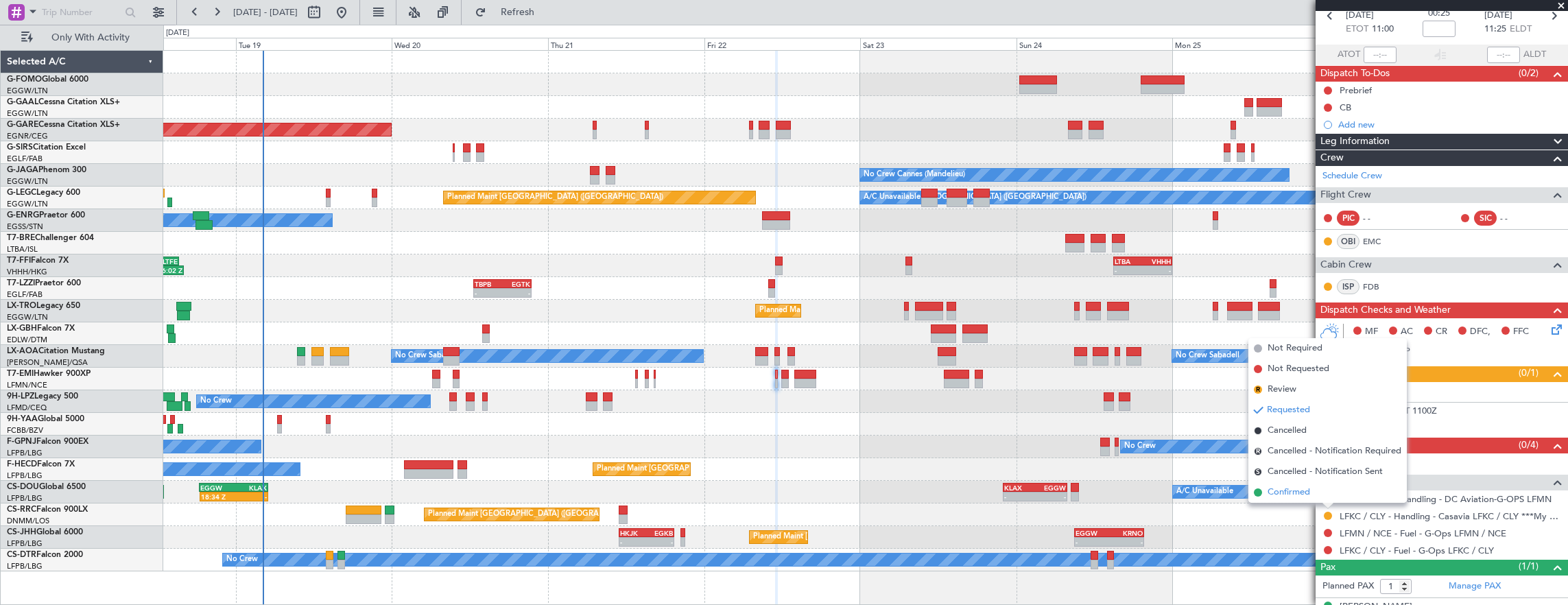
click at [1313, 491] on li "Confirmed" at bounding box center [1327, 493] width 158 height 21
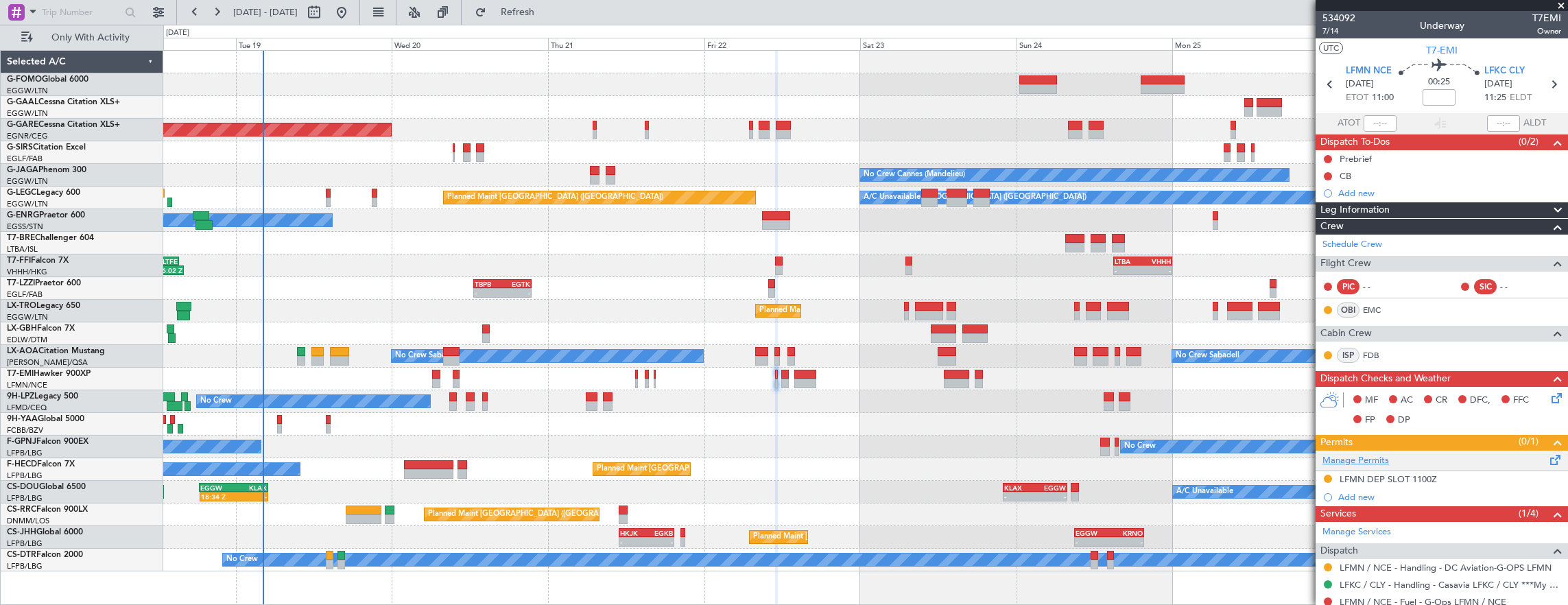
scroll to position [89, 0]
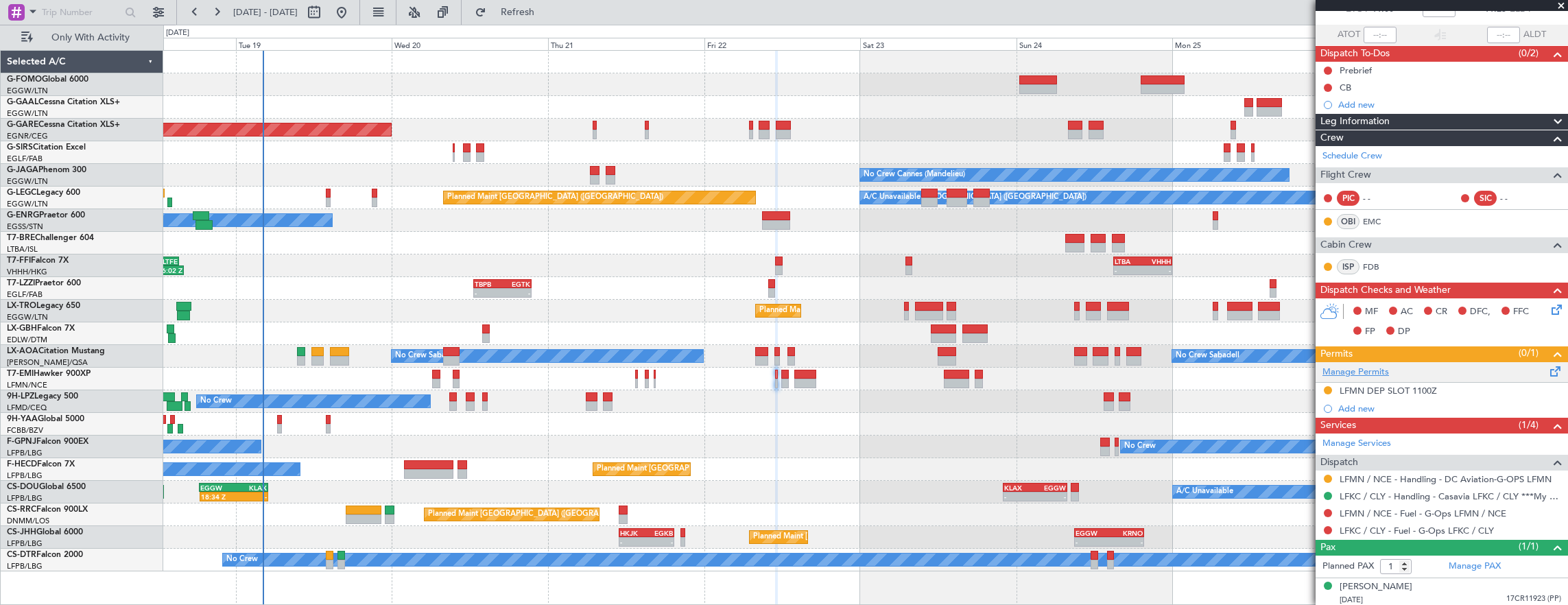
click at [1366, 372] on link "Manage Permits" at bounding box center [1355, 372] width 66 height 14
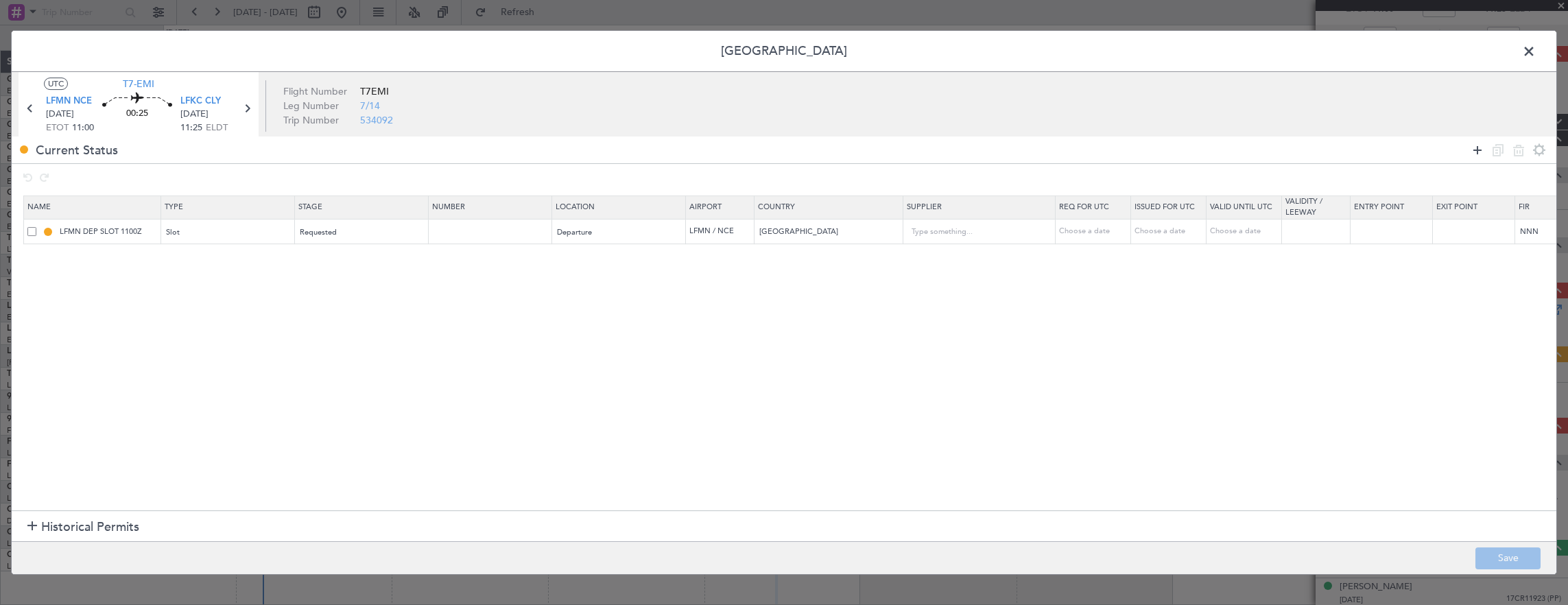
click at [1476, 152] on icon at bounding box center [1477, 150] width 16 height 16
drag, startPoint x: 160, startPoint y: 256, endPoint x: 182, endPoint y: 262, distance: 22.8
click at [160, 256] on tr "Type Select an option Select an option - Choose a date Choose a date Choose a d…" at bounding box center [899, 257] width 1751 height 26
click at [185, 261] on div "Type" at bounding box center [225, 258] width 114 height 21
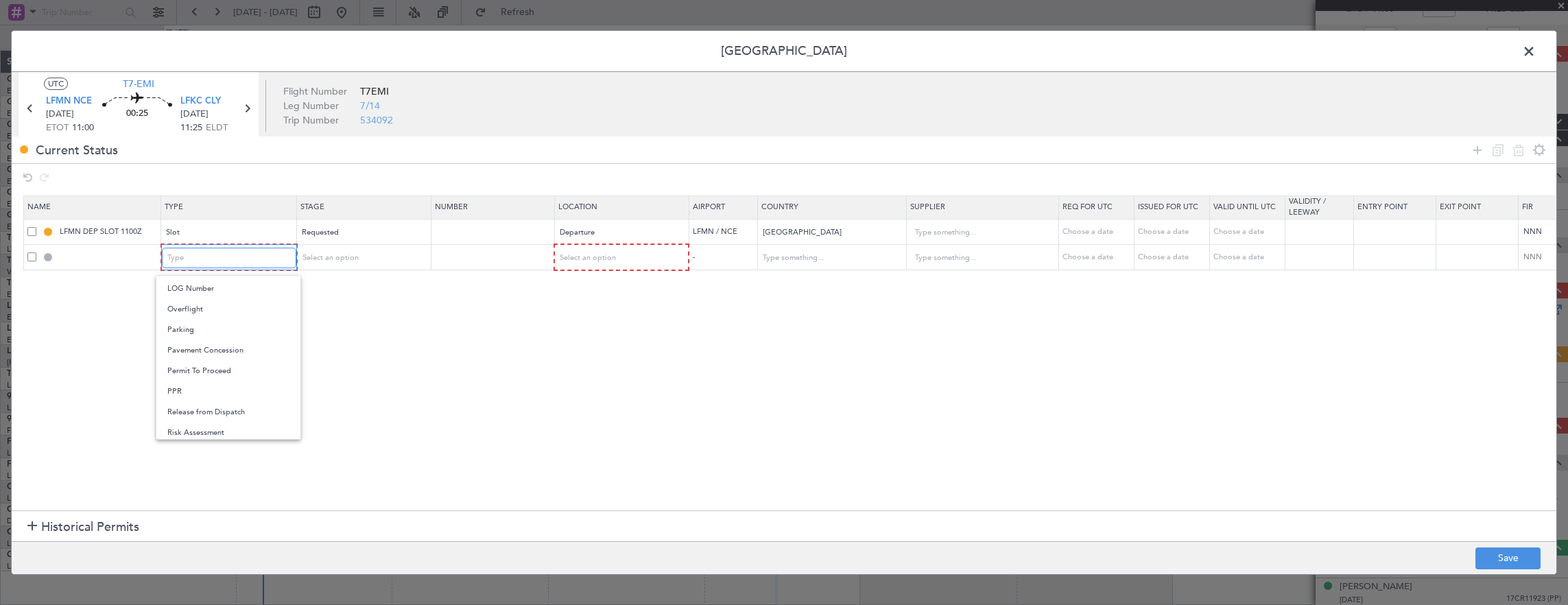
scroll to position [412, 0]
click at [202, 332] on span "PPR" at bounding box center [228, 327] width 122 height 21
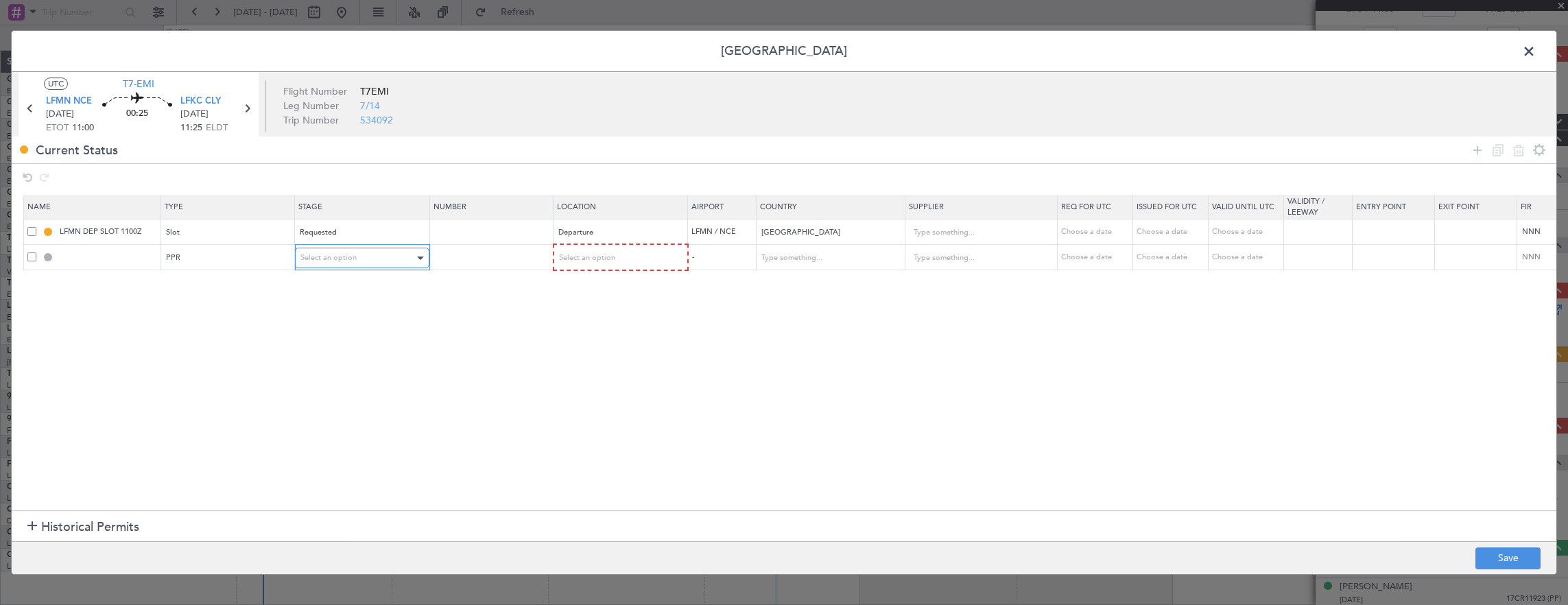
click at [326, 264] on div "Select an option" at bounding box center [357, 258] width 114 height 21
drag, startPoint x: 325, startPoint y: 366, endPoint x: 390, endPoint y: 329, distance: 74.8
click at [326, 366] on span "Received OK" at bounding box center [361, 369] width 122 height 21
drag, startPoint x: 507, startPoint y: 256, endPoint x: 530, endPoint y: 260, distance: 23.3
click at [507, 256] on input "text" at bounding box center [492, 257] width 120 height 12
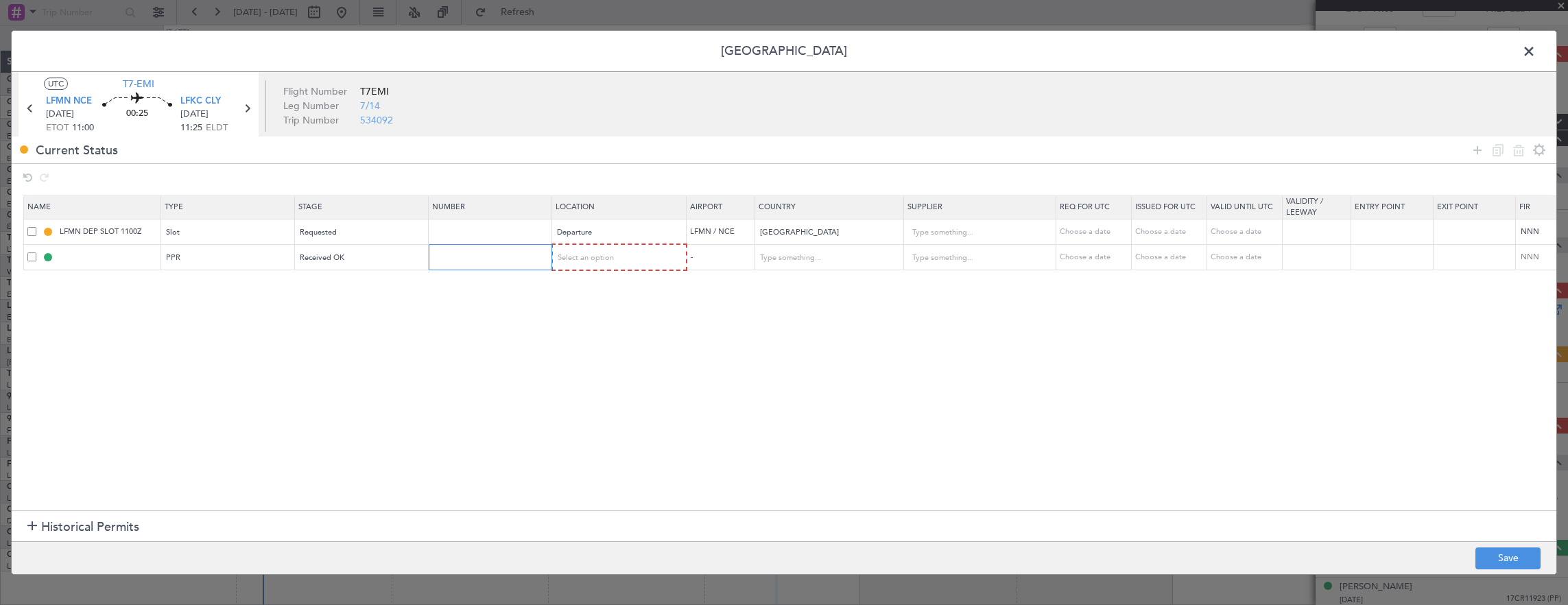
paste input "ACLY010602"
type input "ACLY010602"
click at [575, 260] on span "Select an option" at bounding box center [586, 258] width 56 height 10
click at [593, 323] on span "Arrival" at bounding box center [618, 327] width 122 height 21
click at [1488, 554] on button "Save" at bounding box center [1507, 558] width 65 height 22
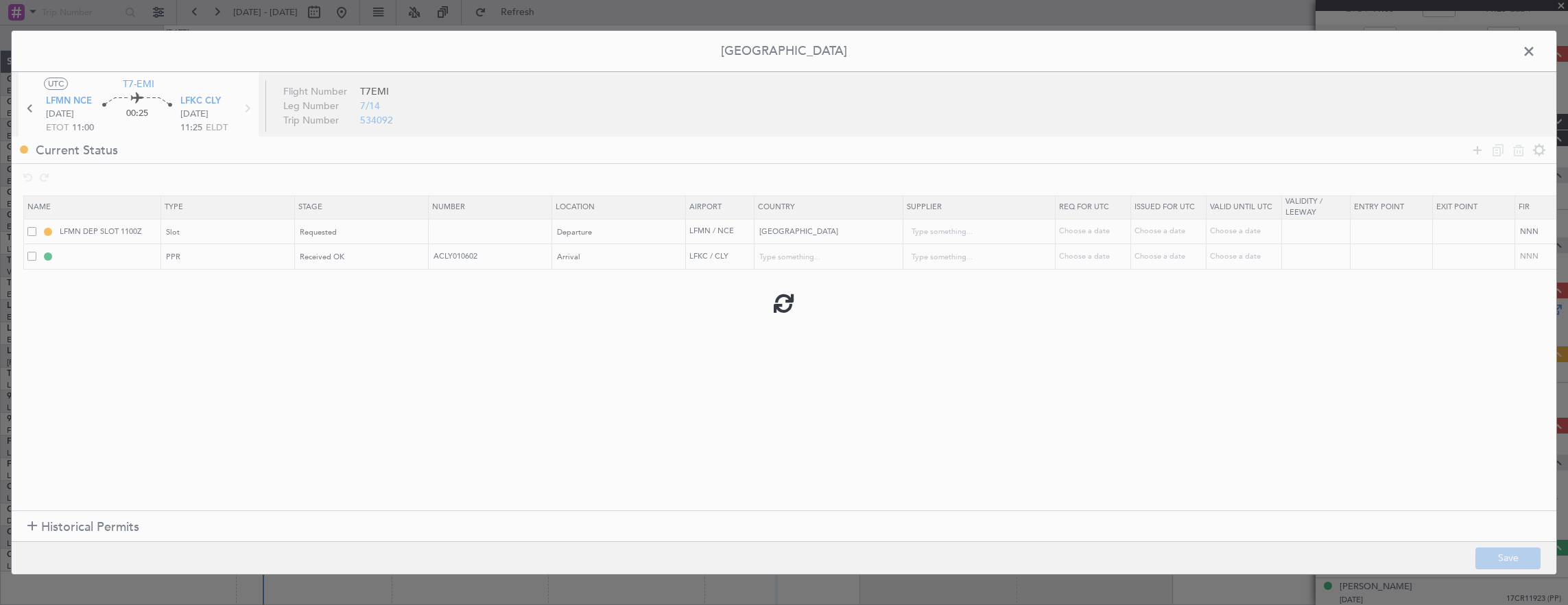
type input "LFKC PPR"
type input "France"
type input "NNN"
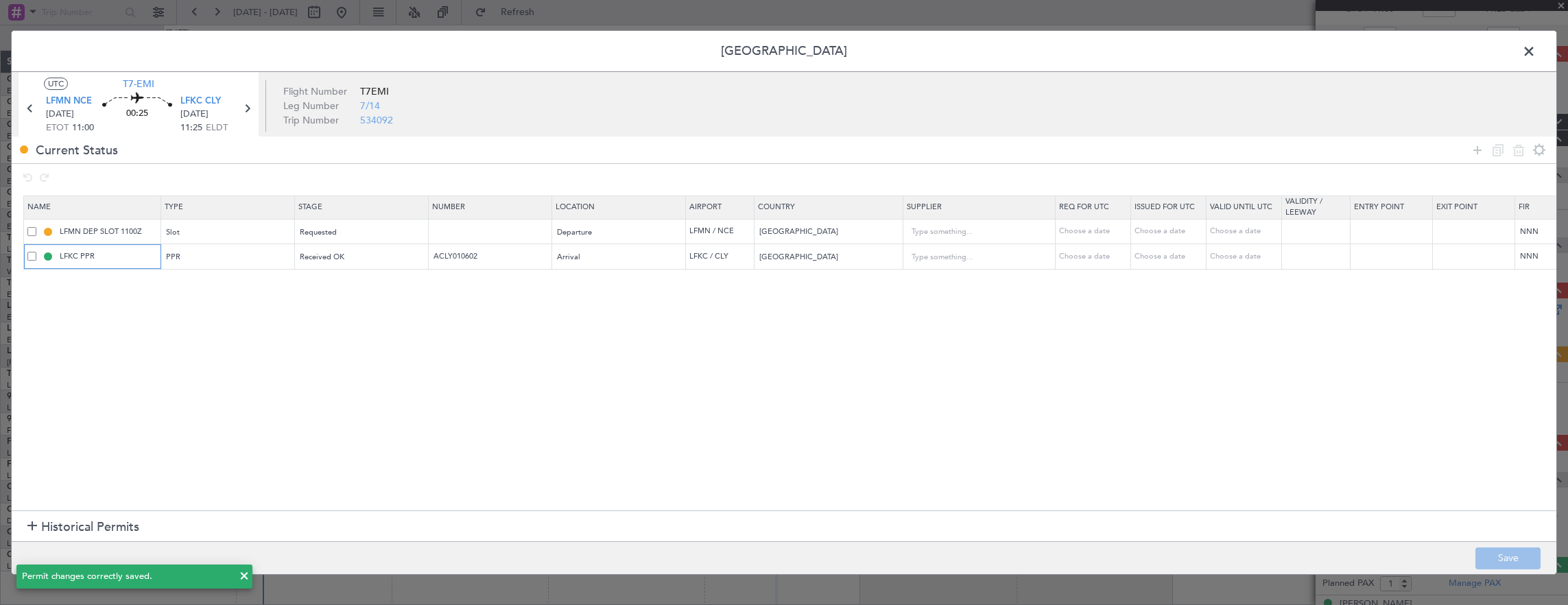
click at [124, 260] on input "LFKC PPR" at bounding box center [108, 256] width 103 height 12
type input "LFKC PPR 1125Z"
click at [1520, 560] on button "Save" at bounding box center [1507, 558] width 65 height 22
click at [250, 102] on icon at bounding box center [247, 109] width 18 height 18
type input "0"
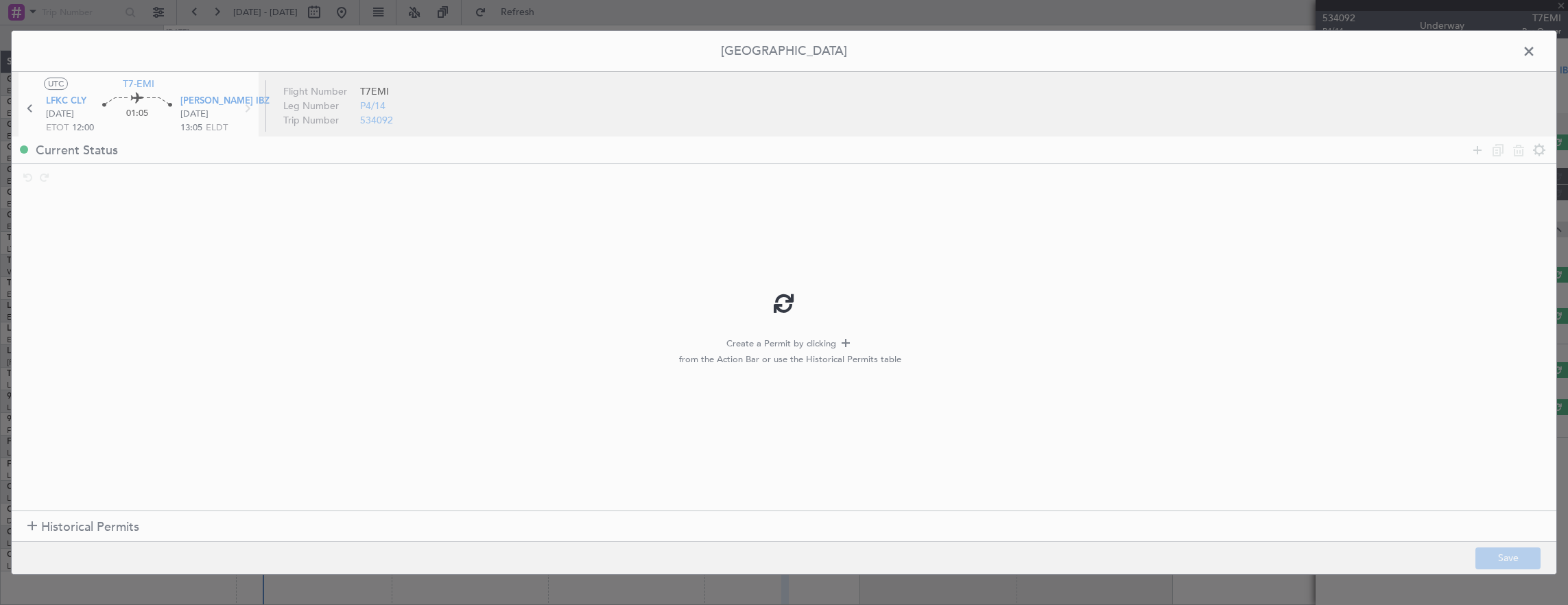
scroll to position [0, 0]
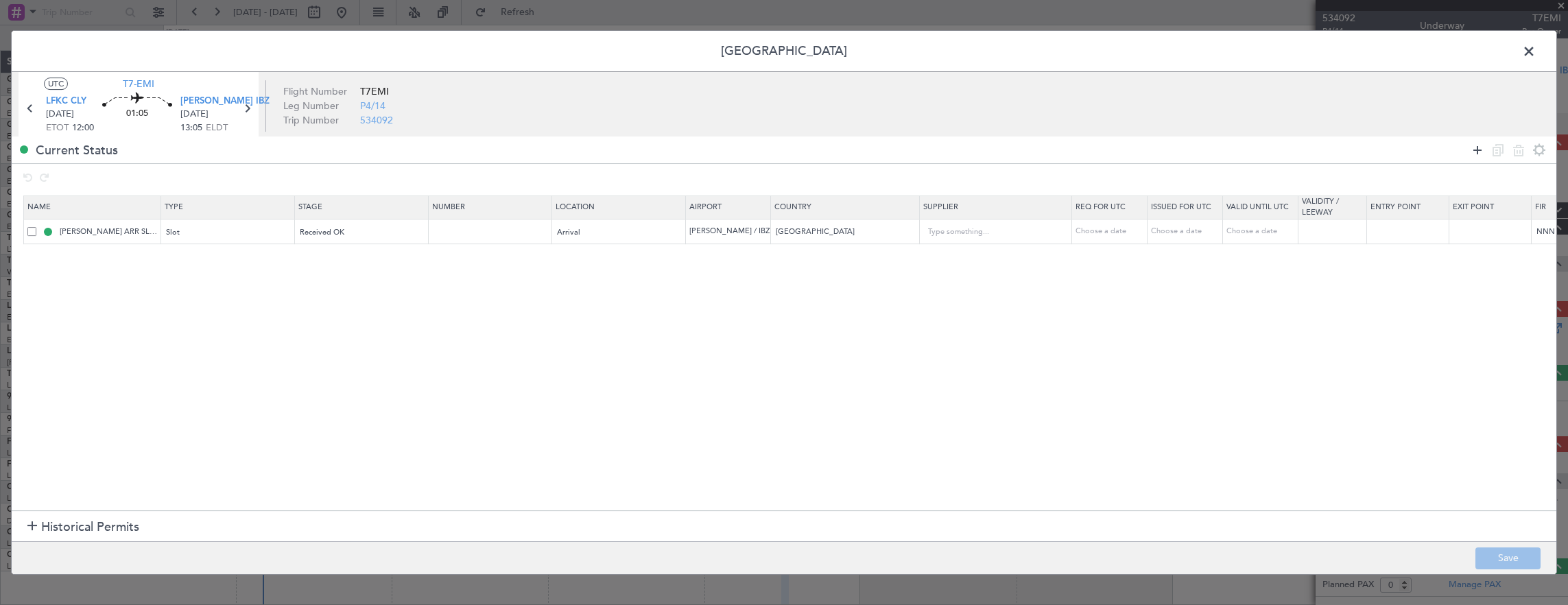
click at [1482, 146] on icon at bounding box center [1477, 150] width 16 height 16
click at [245, 254] on div "Type" at bounding box center [225, 258] width 114 height 21
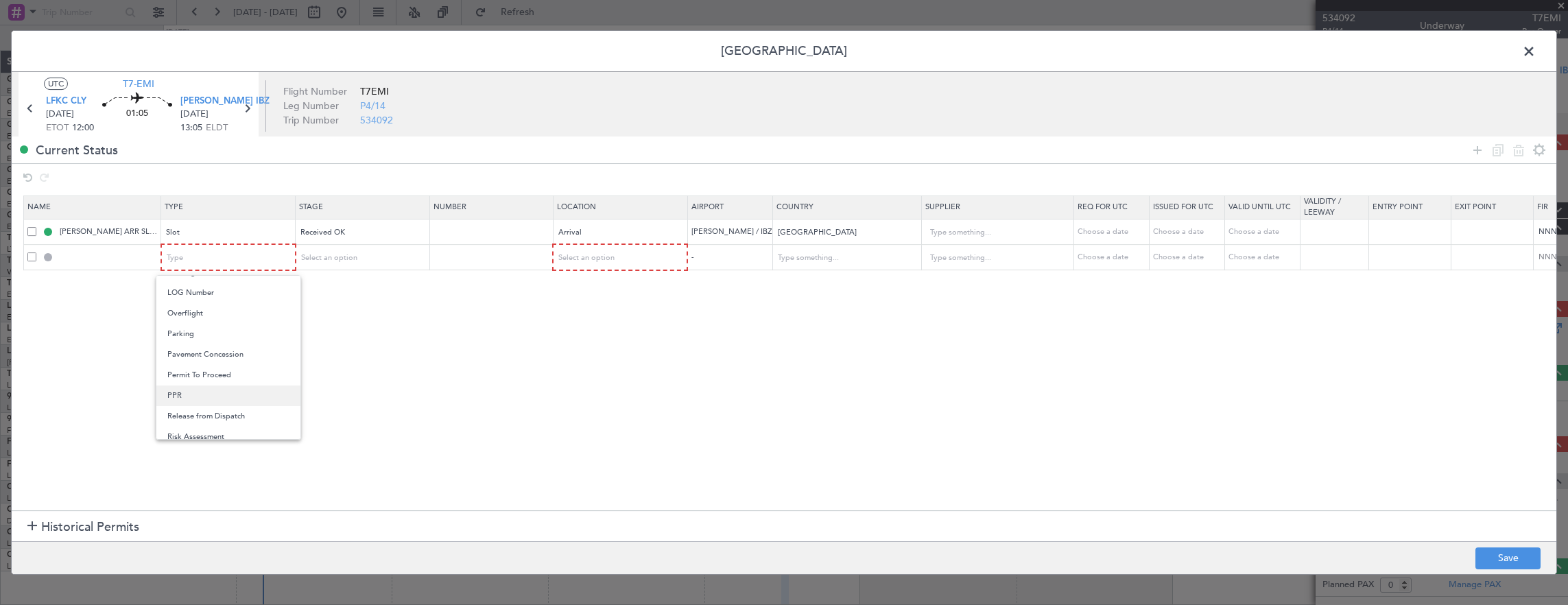
click at [208, 389] on span "PPR" at bounding box center [228, 396] width 122 height 21
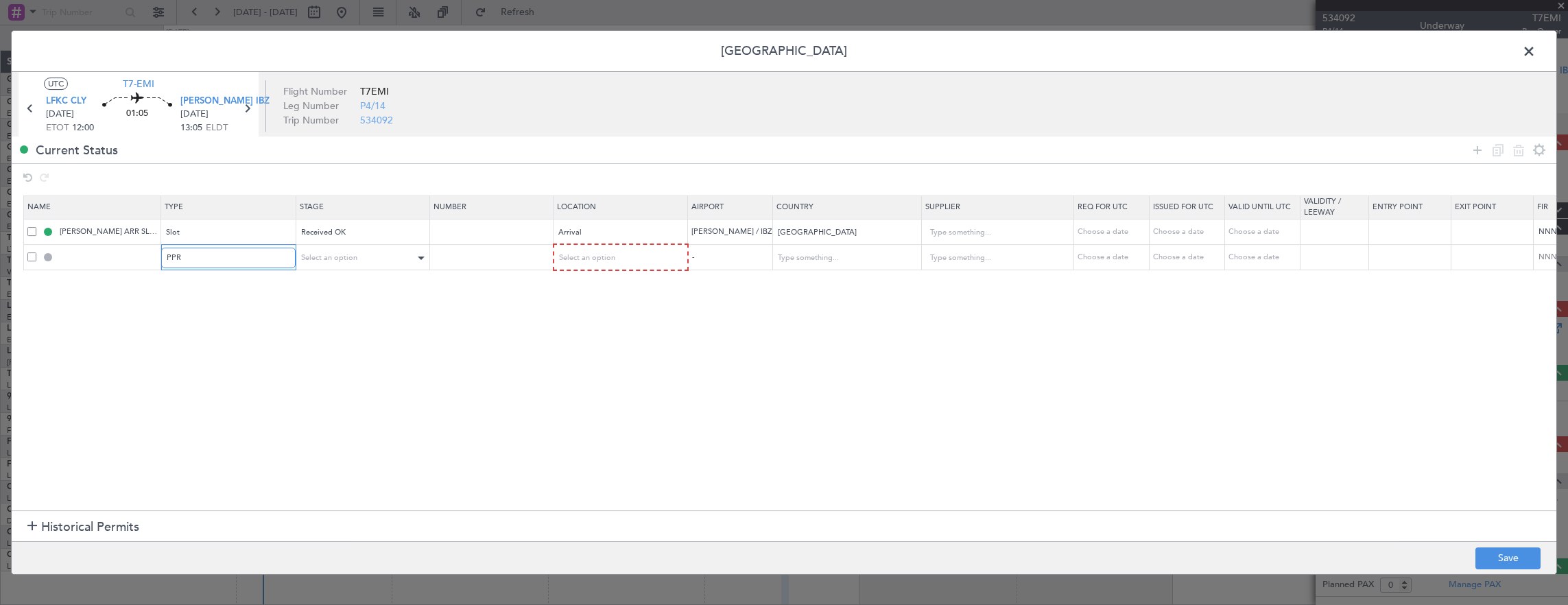
scroll to position [345, 0]
click at [397, 253] on div "Select an option" at bounding box center [357, 258] width 114 height 21
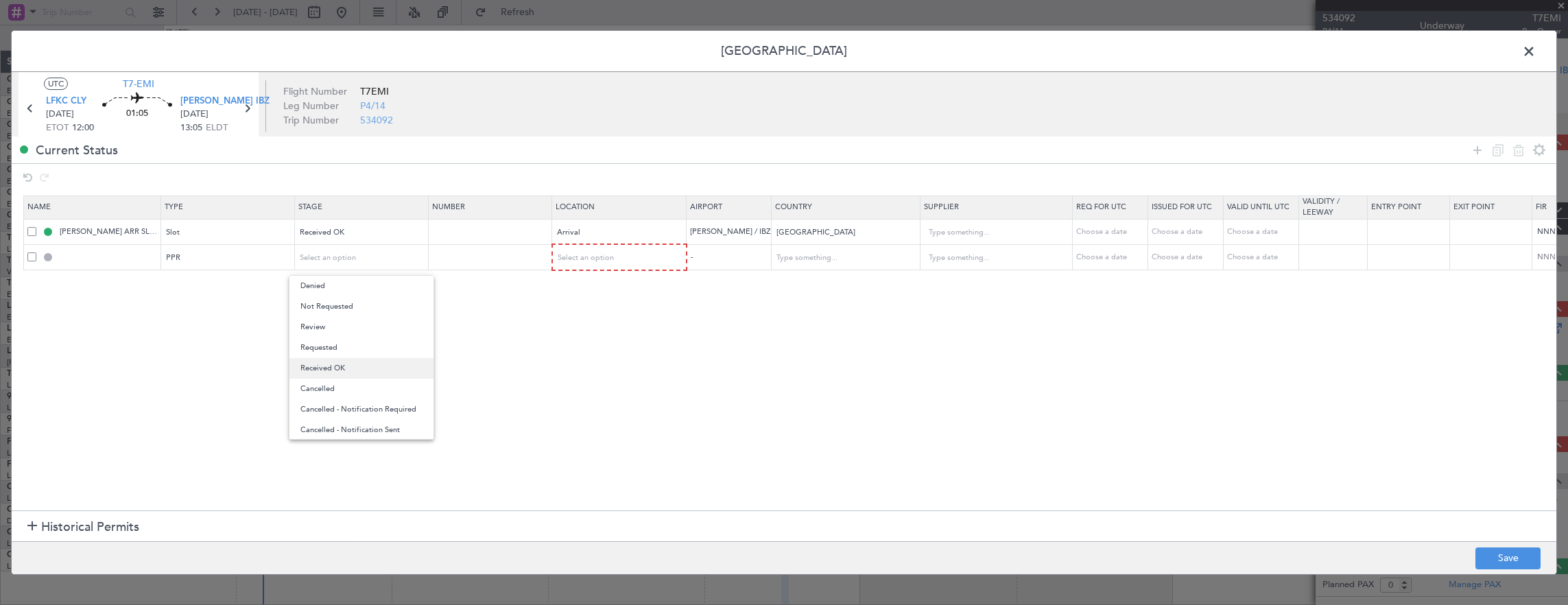
click at [344, 373] on span "Received OK" at bounding box center [361, 369] width 122 height 21
click at [480, 256] on input "text" at bounding box center [492, 257] width 120 height 12
paste input "DCLY010602"
type input "DCLY010602"
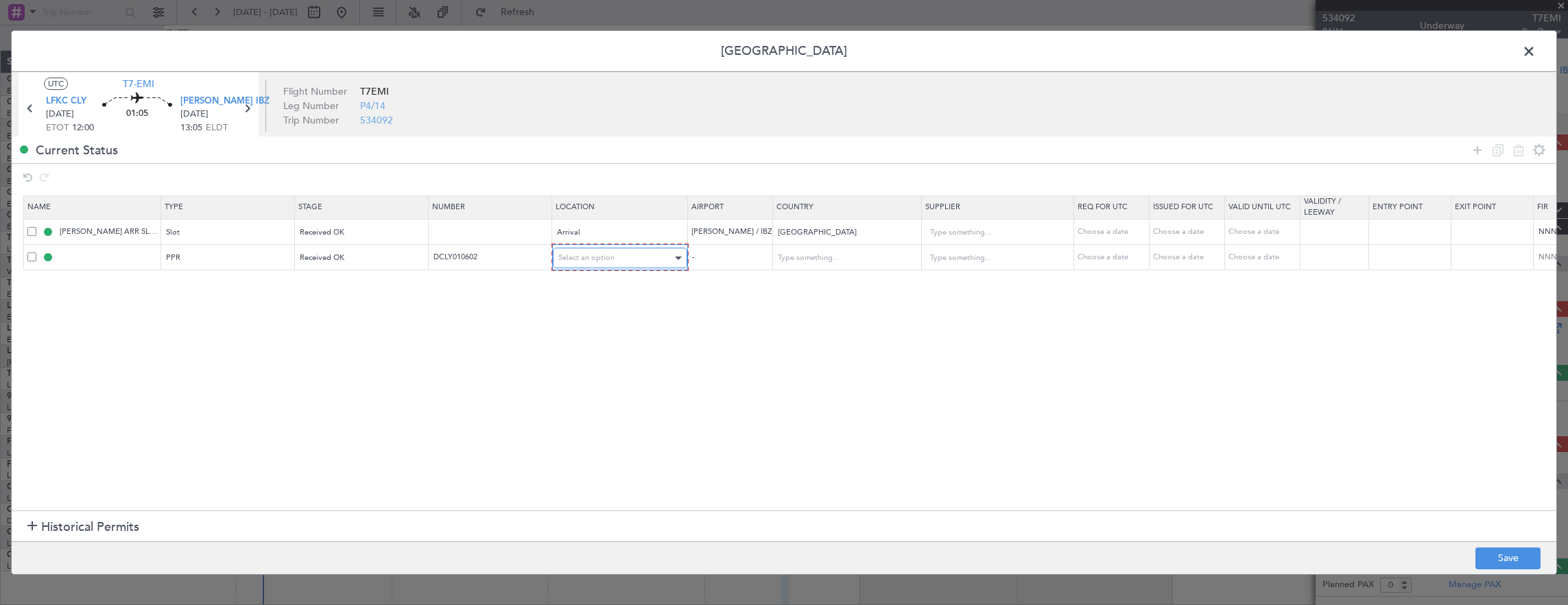
click at [591, 262] on div "Select an option" at bounding box center [615, 258] width 114 height 21
click at [576, 285] on span "Departure" at bounding box center [618, 286] width 122 height 21
click at [1484, 557] on button "Save" at bounding box center [1507, 558] width 65 height 22
type input "LFKC PPR"
type input "France"
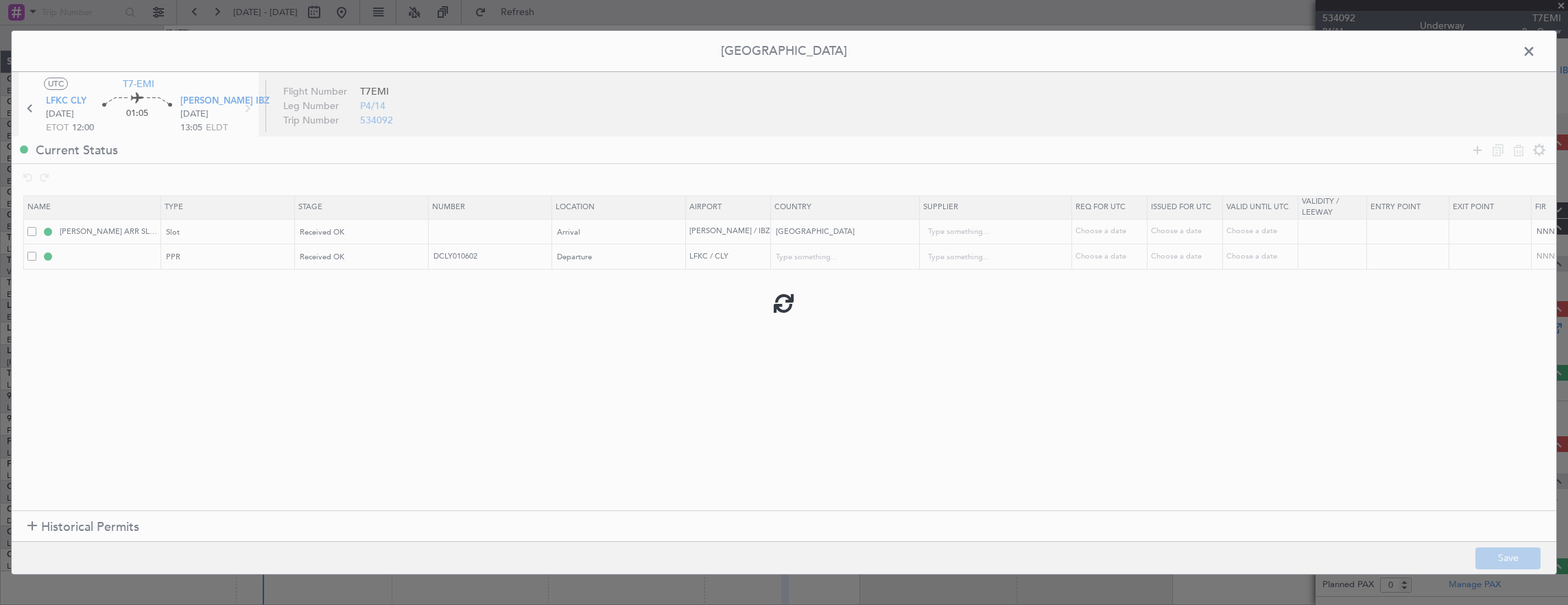
type input "NNN"
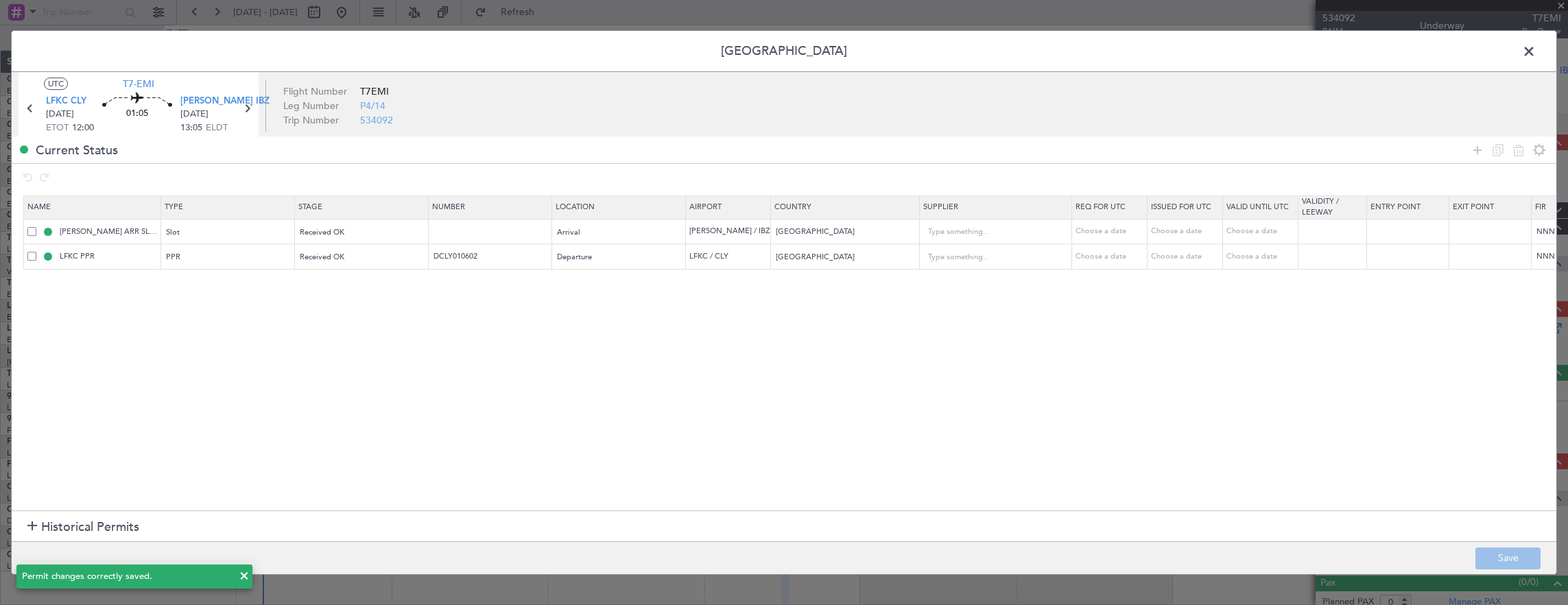
drag, startPoint x: 159, startPoint y: 247, endPoint x: 150, endPoint y: 246, distance: 9.1
click at [159, 247] on td "LFKC PPR" at bounding box center [92, 257] width 137 height 25
click at [130, 255] on input "LFKC PPR" at bounding box center [108, 256] width 103 height 12
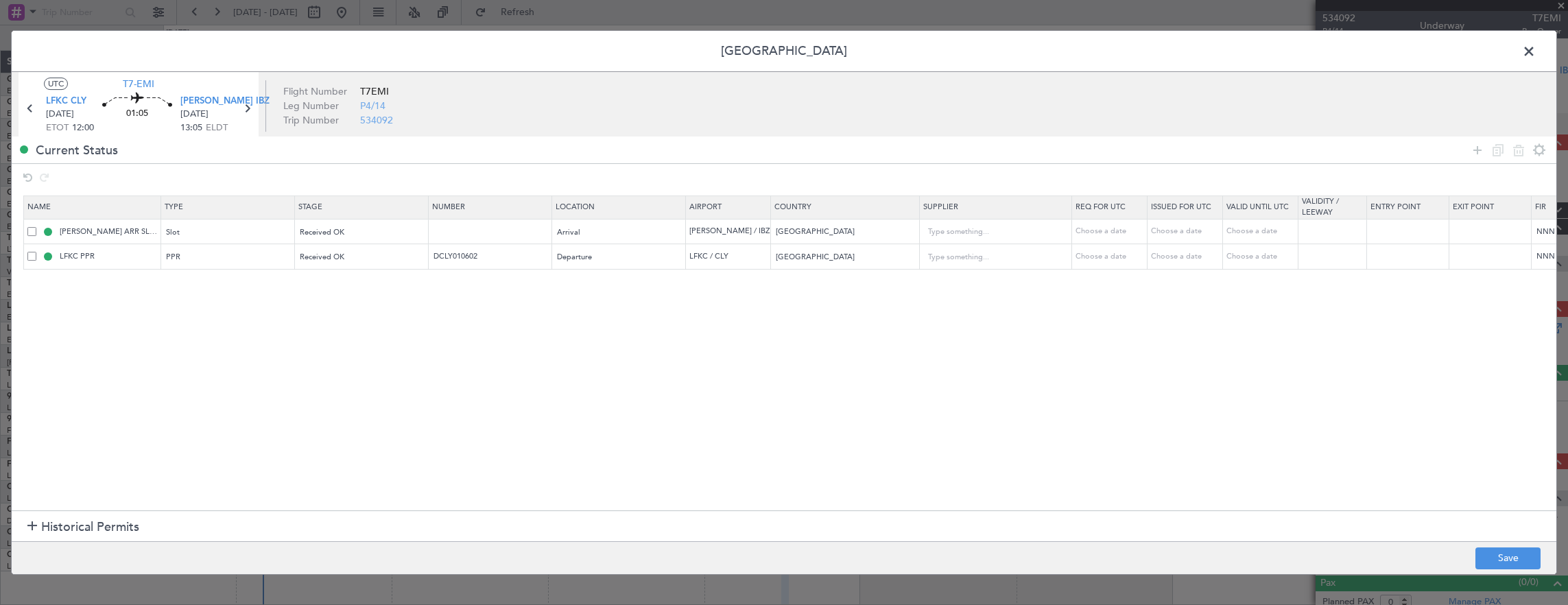
click at [121, 248] on td "LFKC PPR" at bounding box center [92, 257] width 137 height 25
click at [128, 257] on input "LFKC PPR" at bounding box center [108, 256] width 103 height 12
type input "LFKC PPR 1200Z"
click at [1487, 558] on button "Save" at bounding box center [1507, 558] width 65 height 22
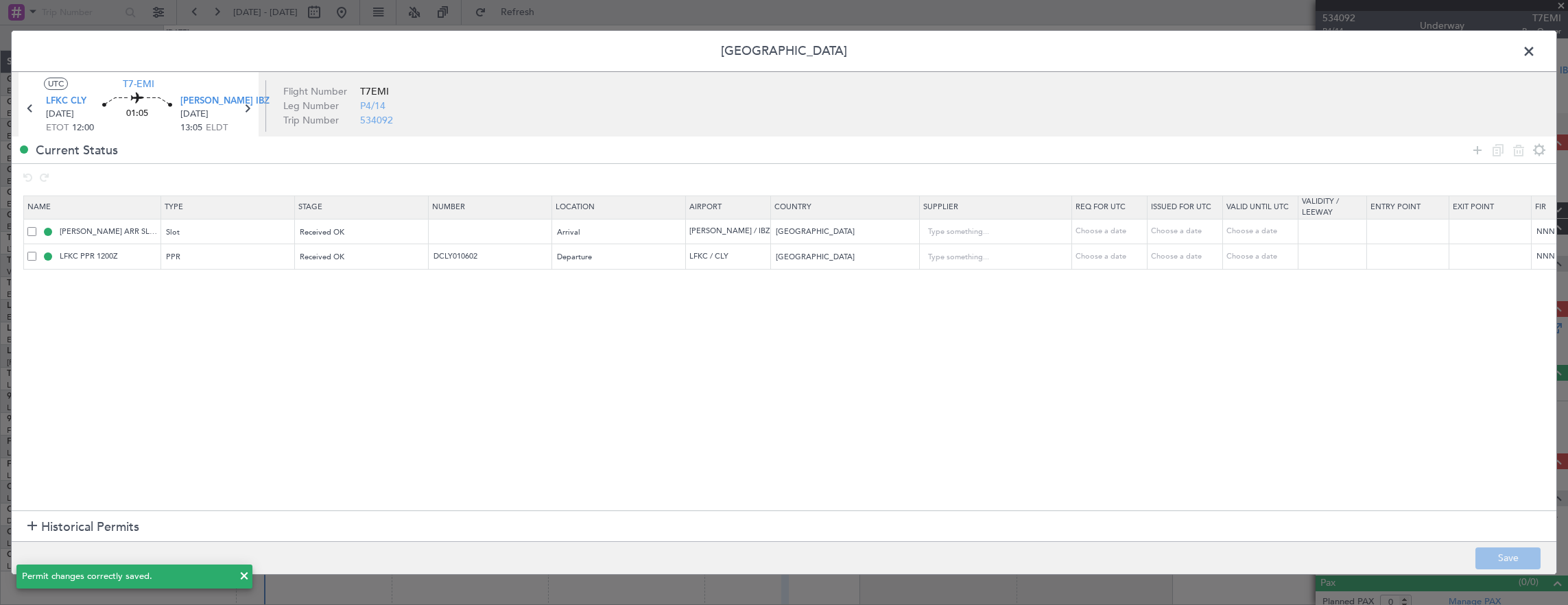
click at [1536, 41] on span at bounding box center [1536, 55] width 0 height 27
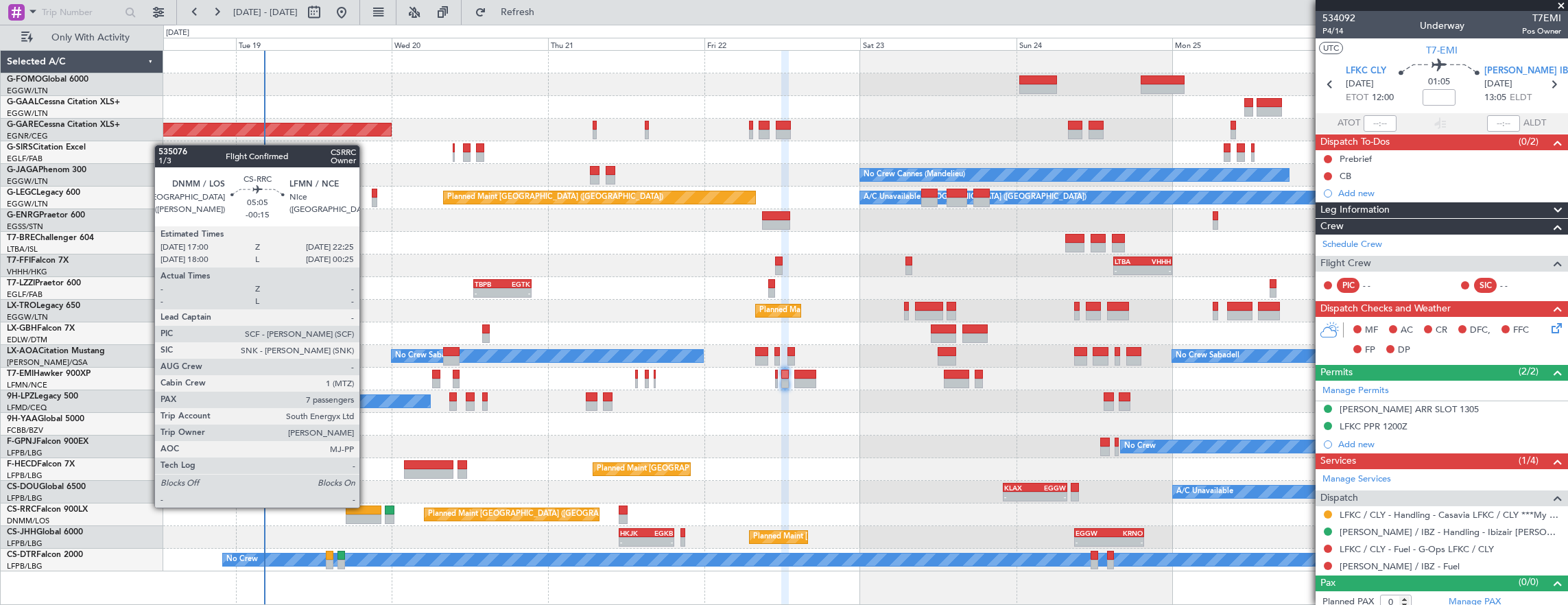
click at [366, 506] on div at bounding box center [363, 510] width 35 height 10
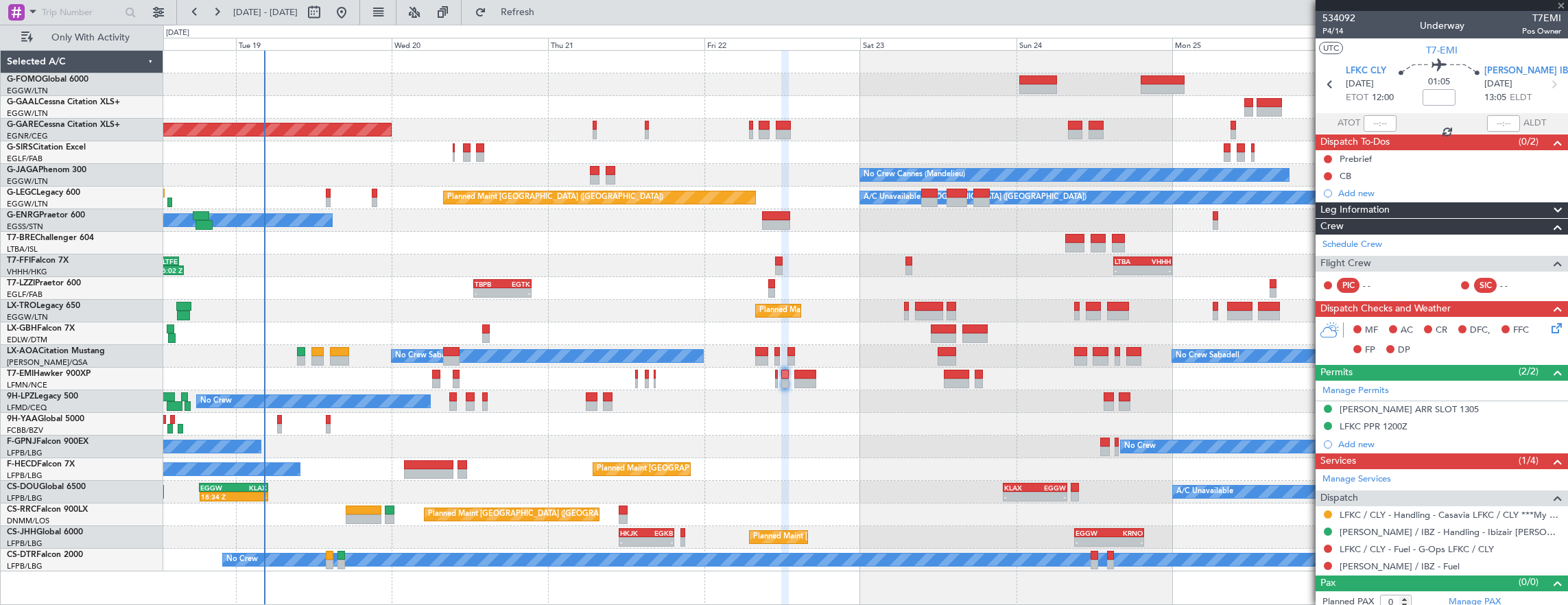
type input "-00:15"
type input "7"
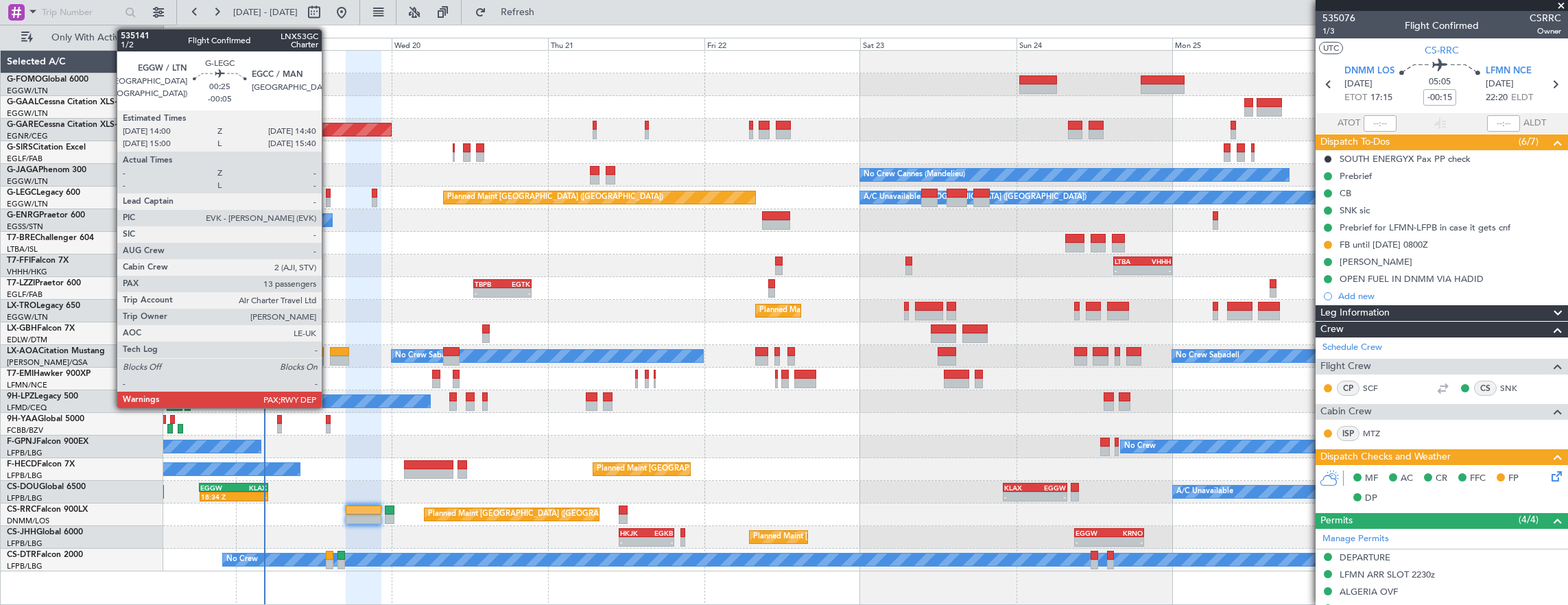
click at [329, 194] on div at bounding box center [328, 193] width 4 height 10
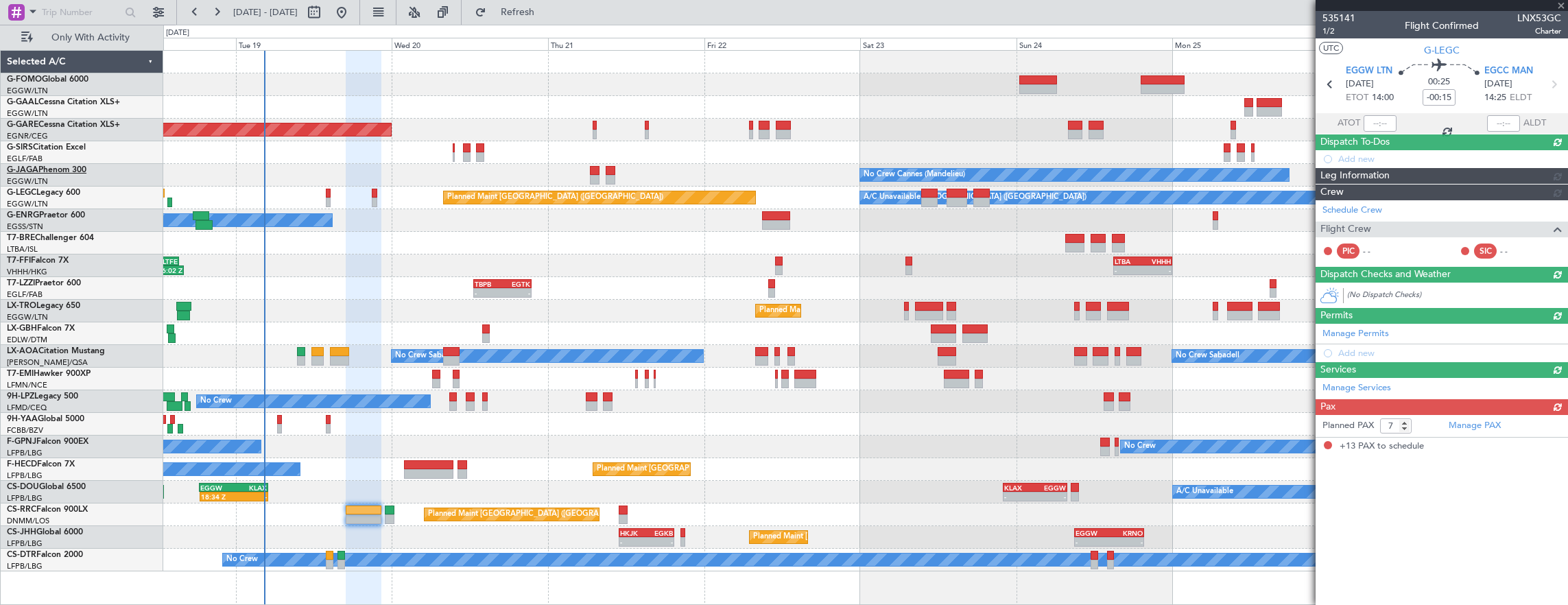
type input "-00:05"
type input "13"
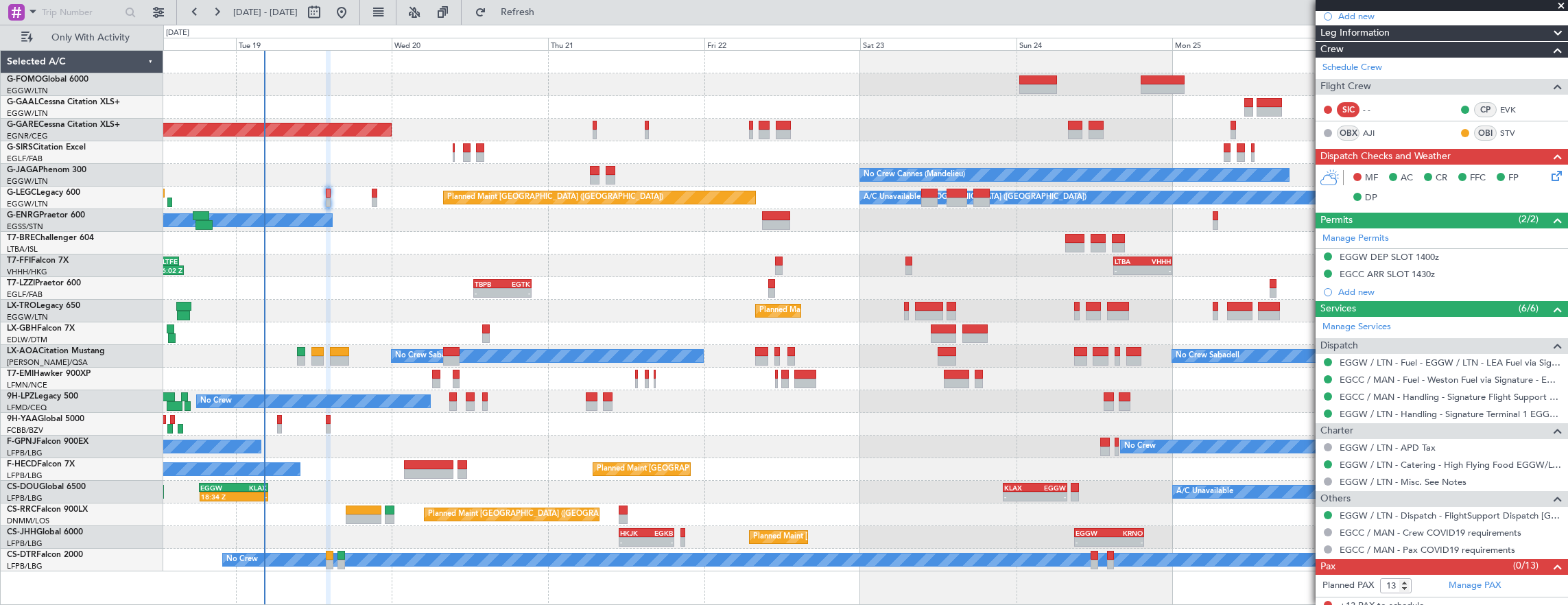
scroll to position [182, 0]
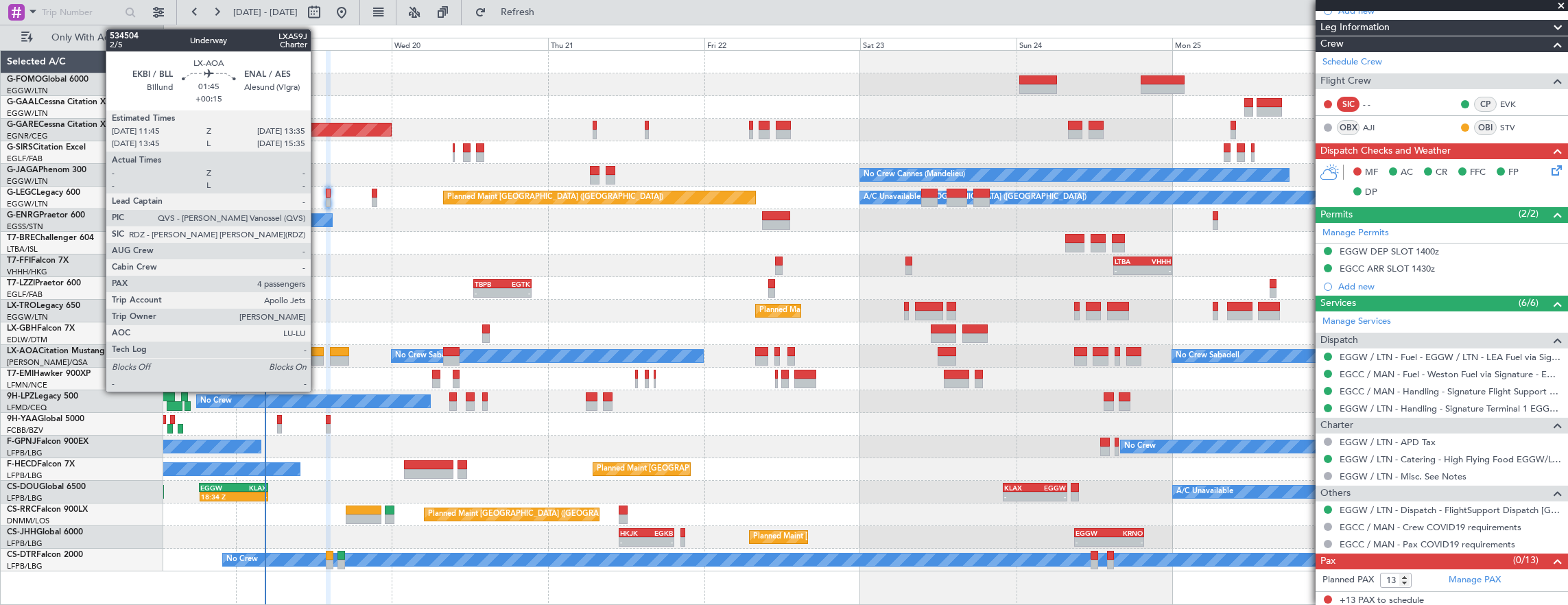
click at [318, 352] on div at bounding box center [318, 352] width 13 height 10
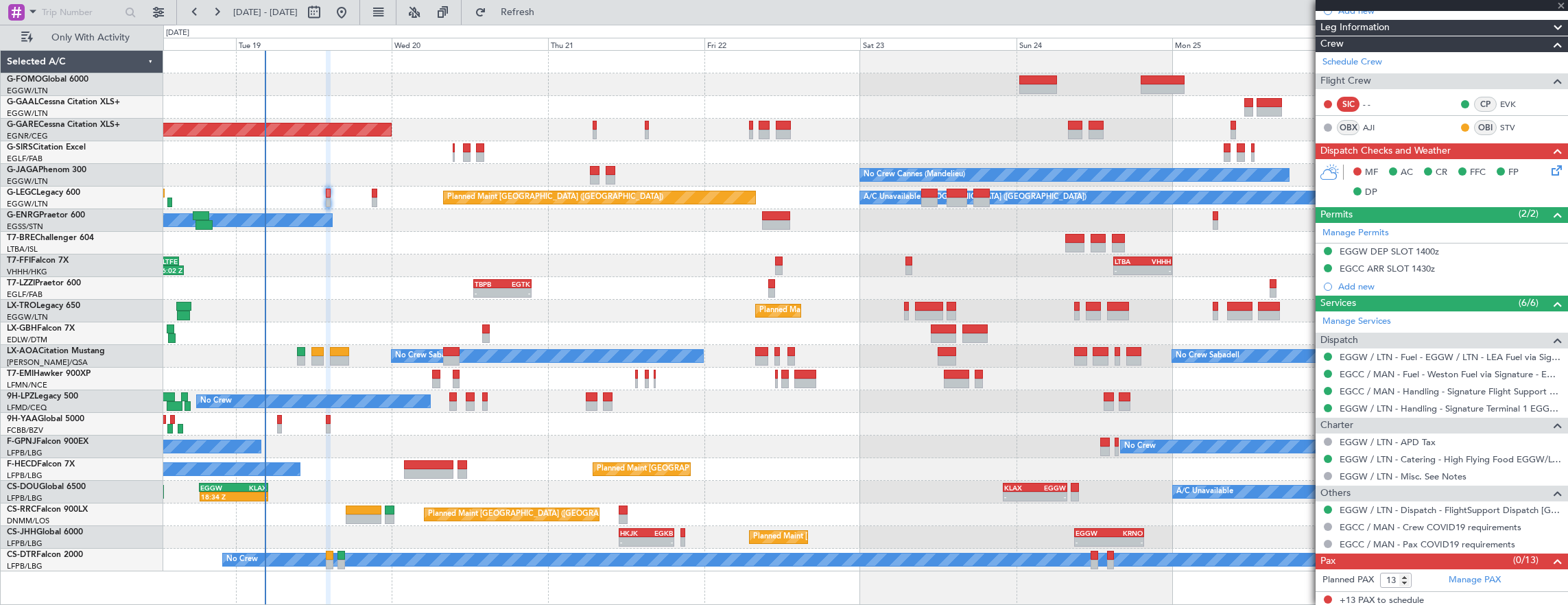
type input "+00:15"
type input "4"
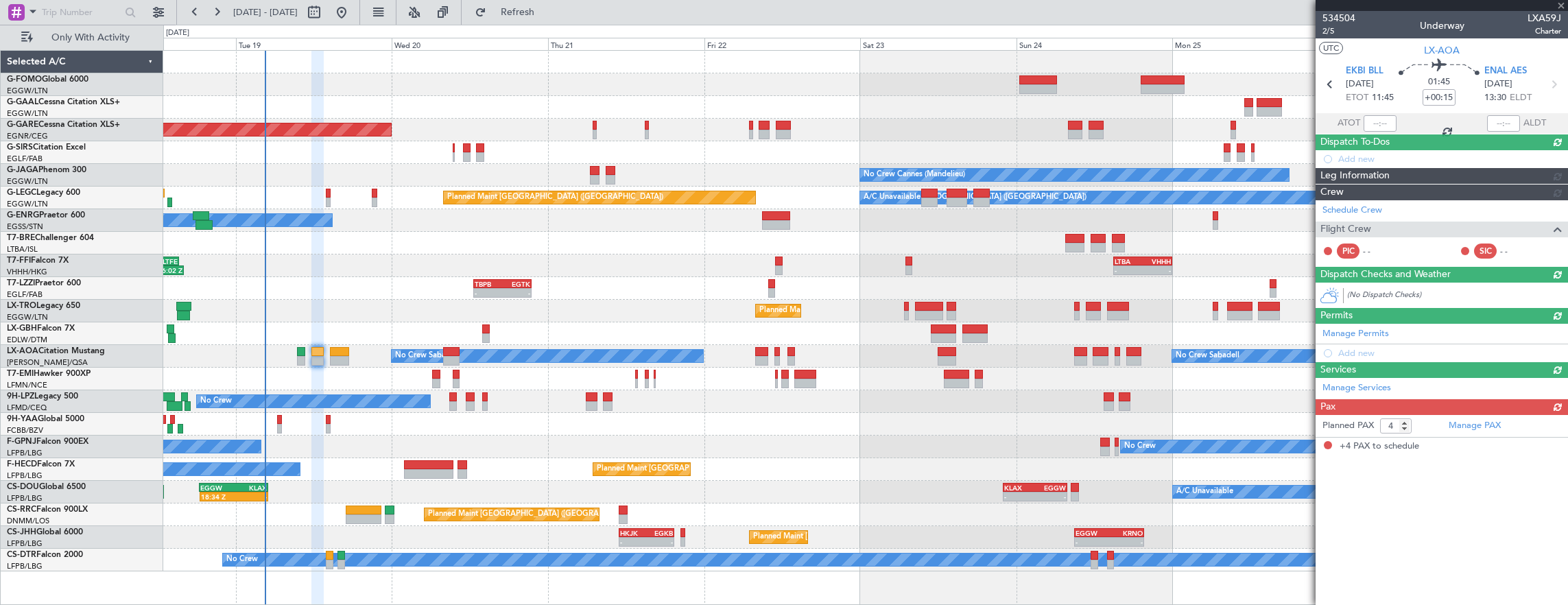
scroll to position [0, 0]
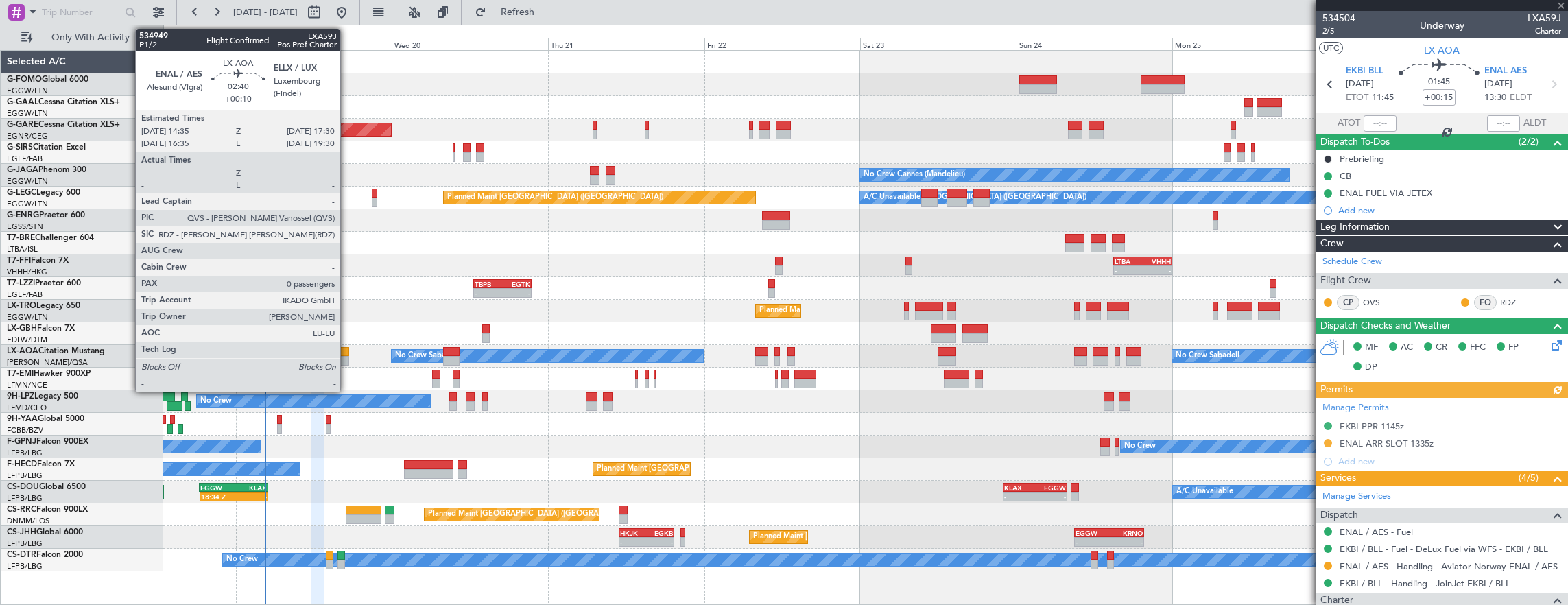
click at [347, 363] on div at bounding box center [340, 360] width 19 height 10
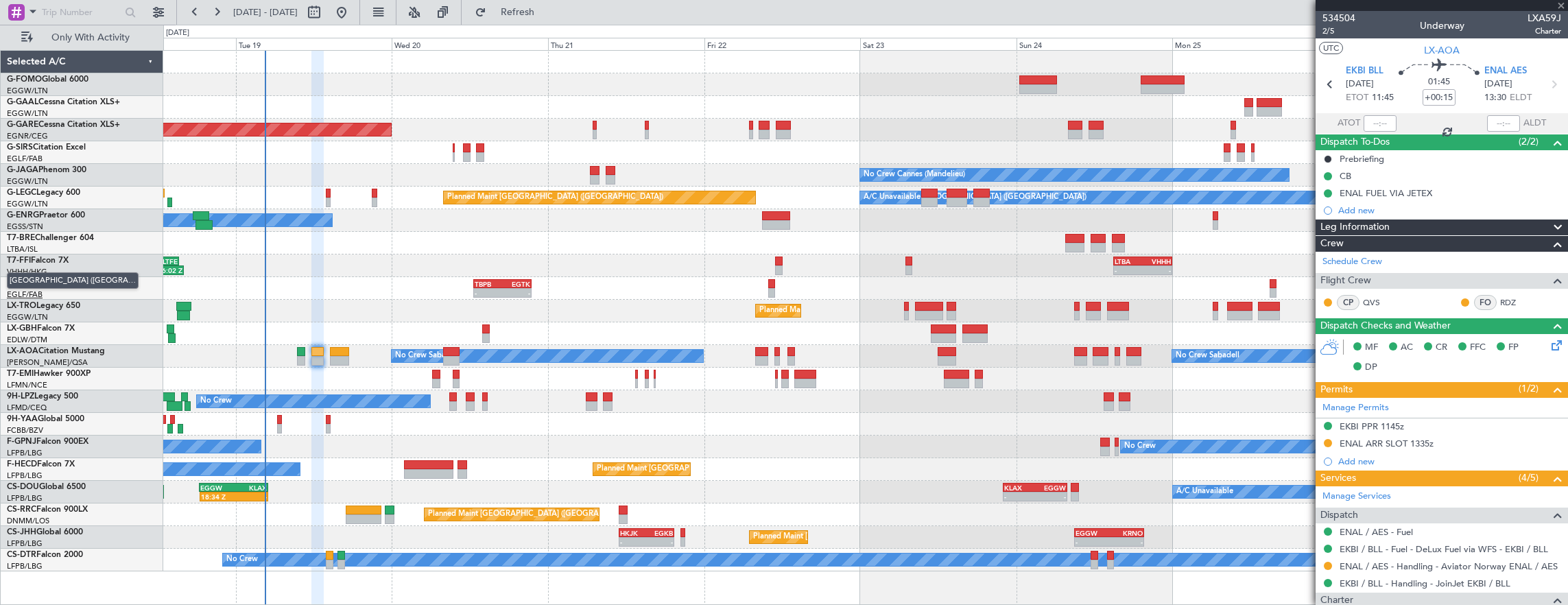
type input "+00:10"
type input "0"
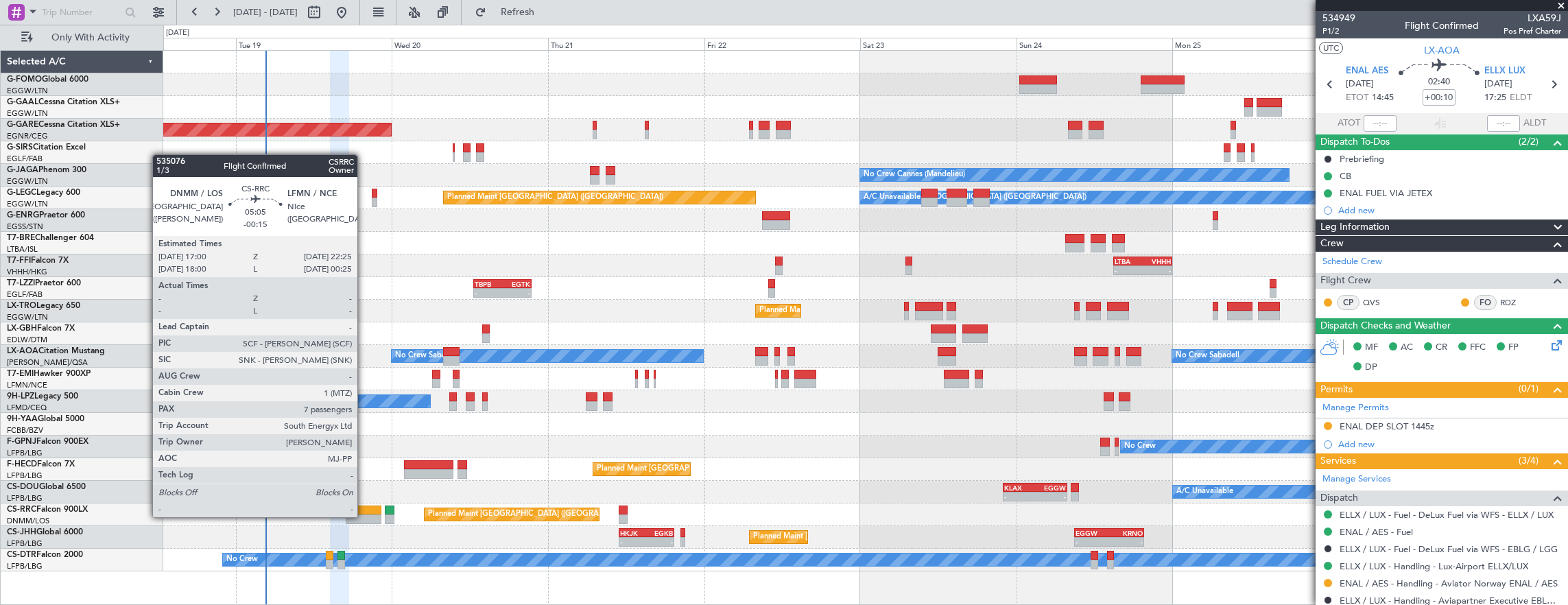
click at [364, 516] on div at bounding box center [363, 519] width 35 height 10
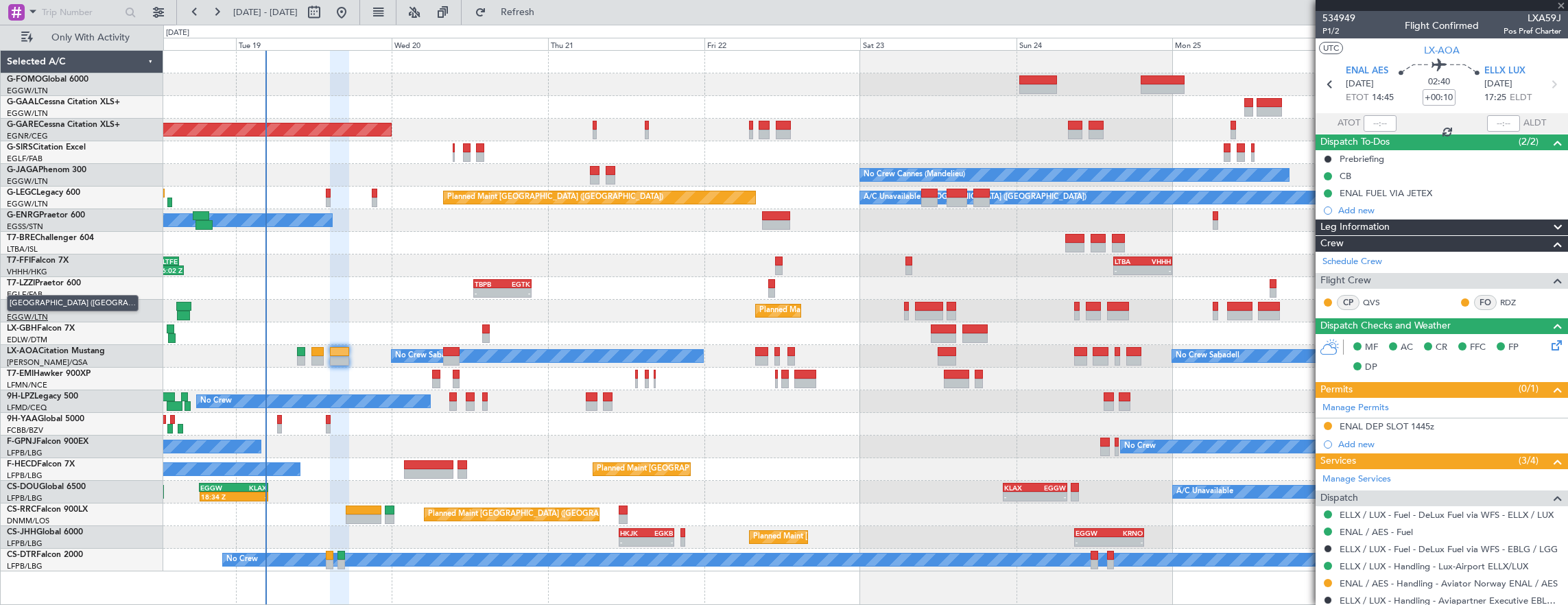
type input "-00:15"
type input "7"
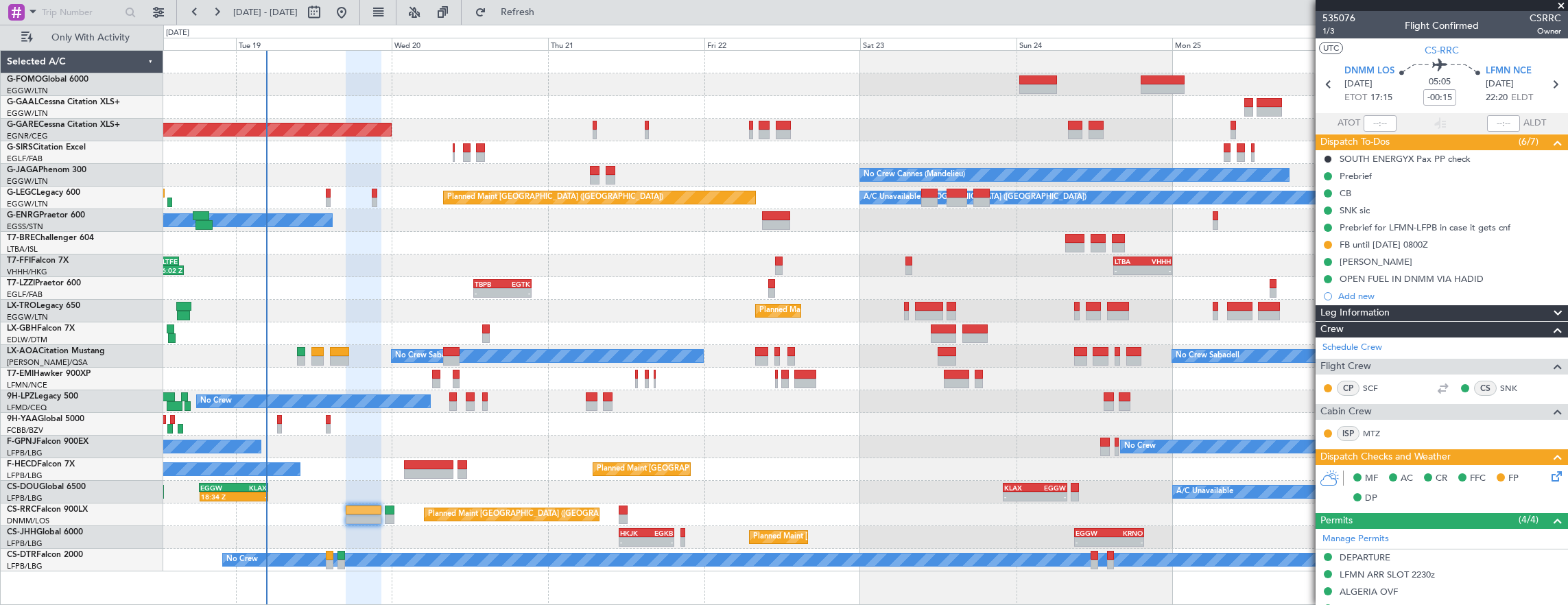
click at [354, 523] on div "Planned Maint [GEOGRAPHIC_DATA] ([GEOGRAPHIC_DATA])" at bounding box center [866, 515] width 1405 height 23
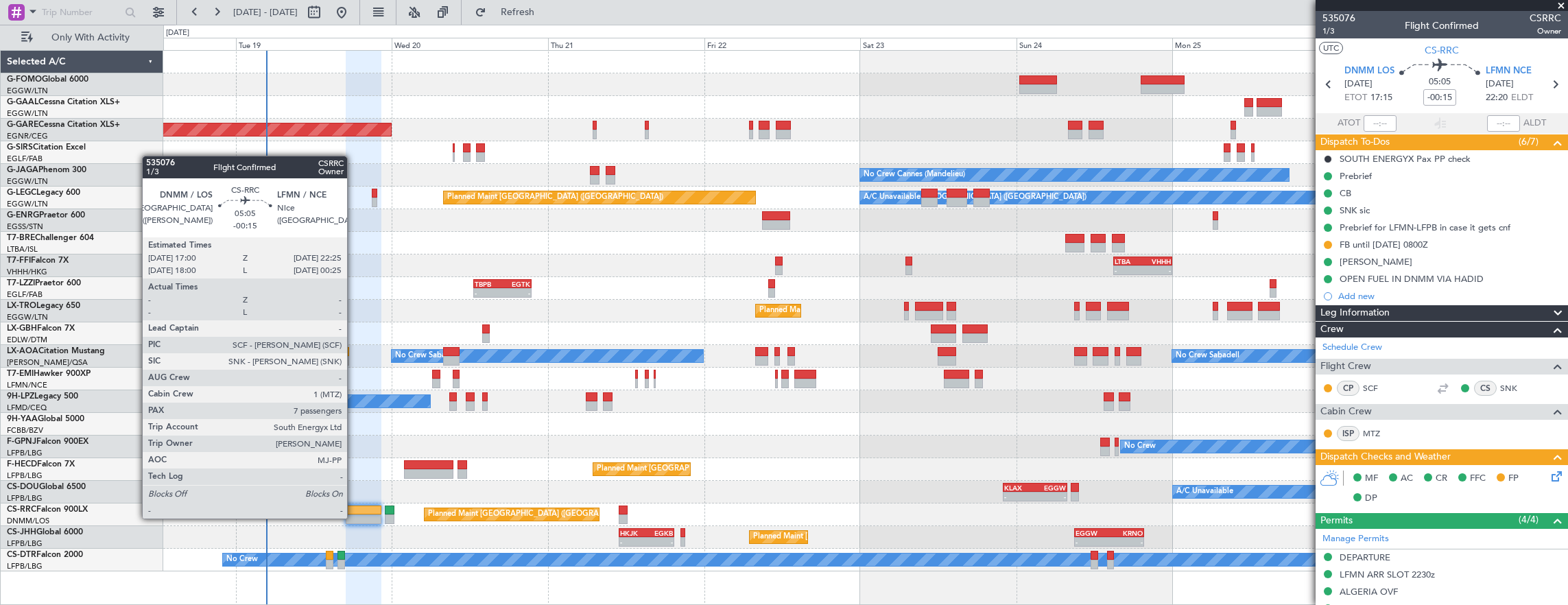
click at [354, 515] on div at bounding box center [363, 519] width 35 height 10
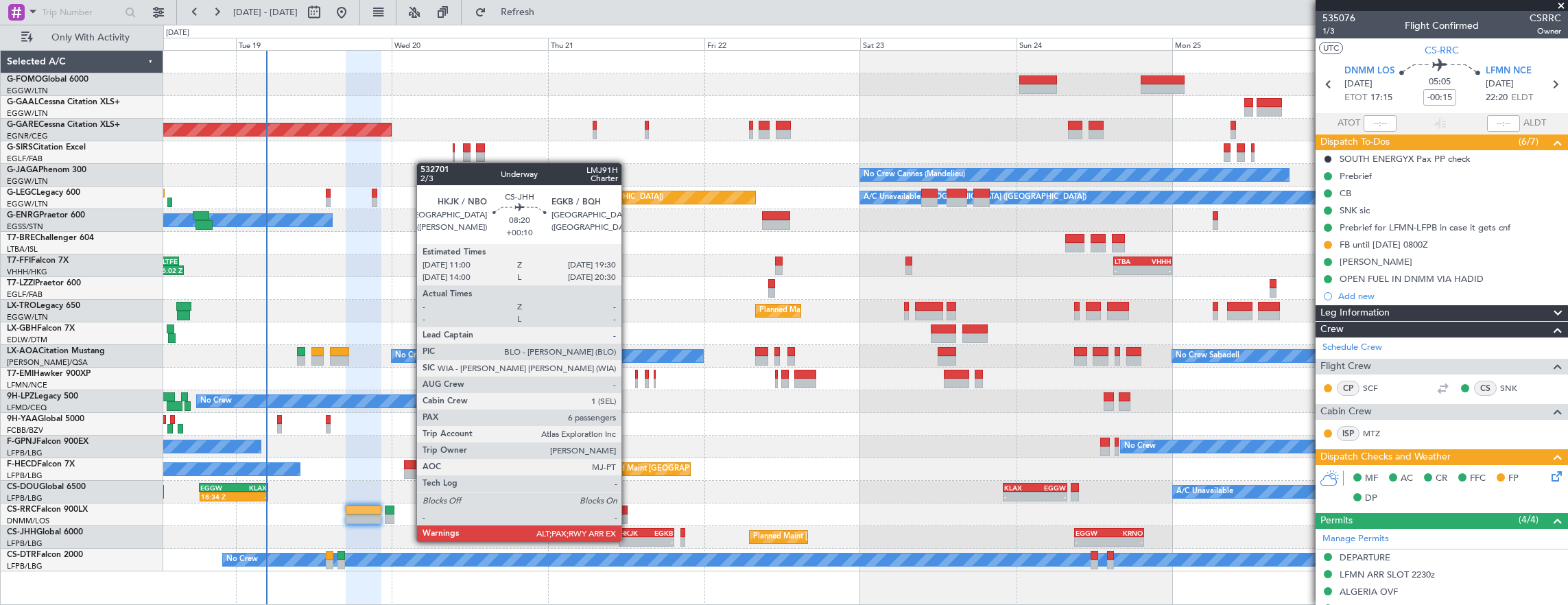
click at [629, 541] on div "-" at bounding box center [633, 541] width 27 height 8
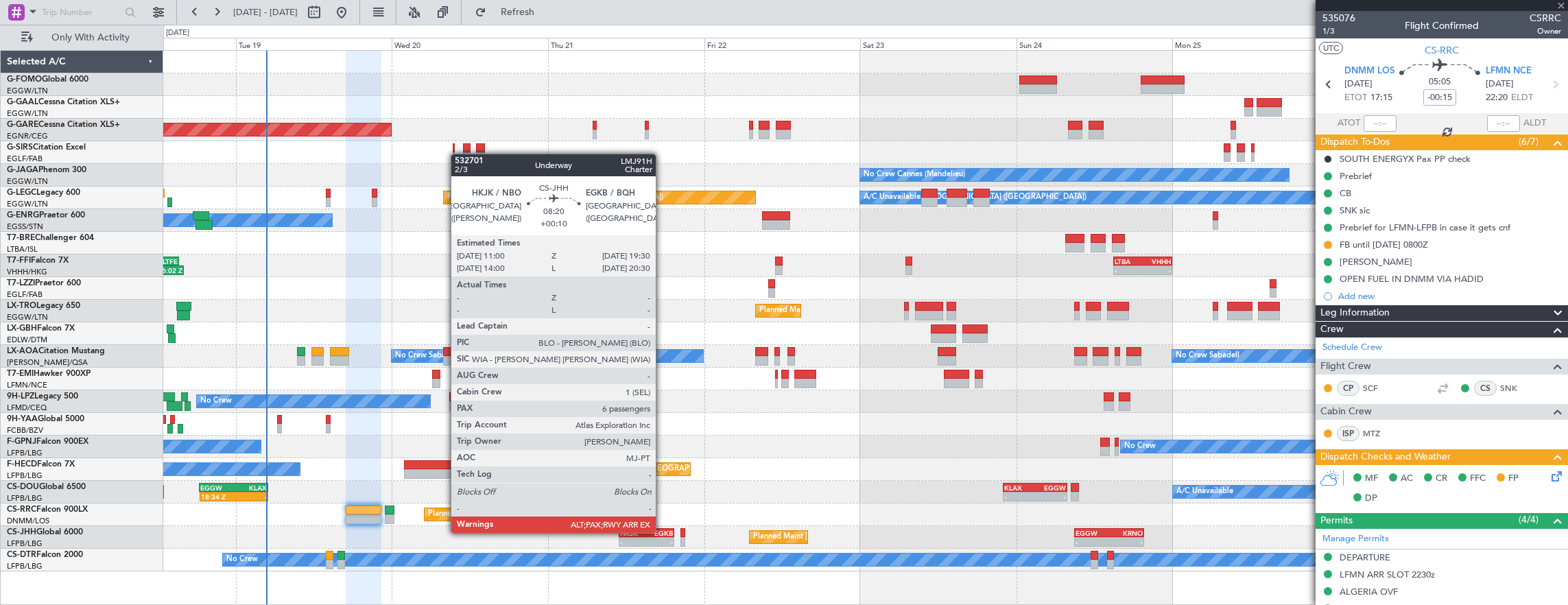
type input "+00:10"
type input "6"
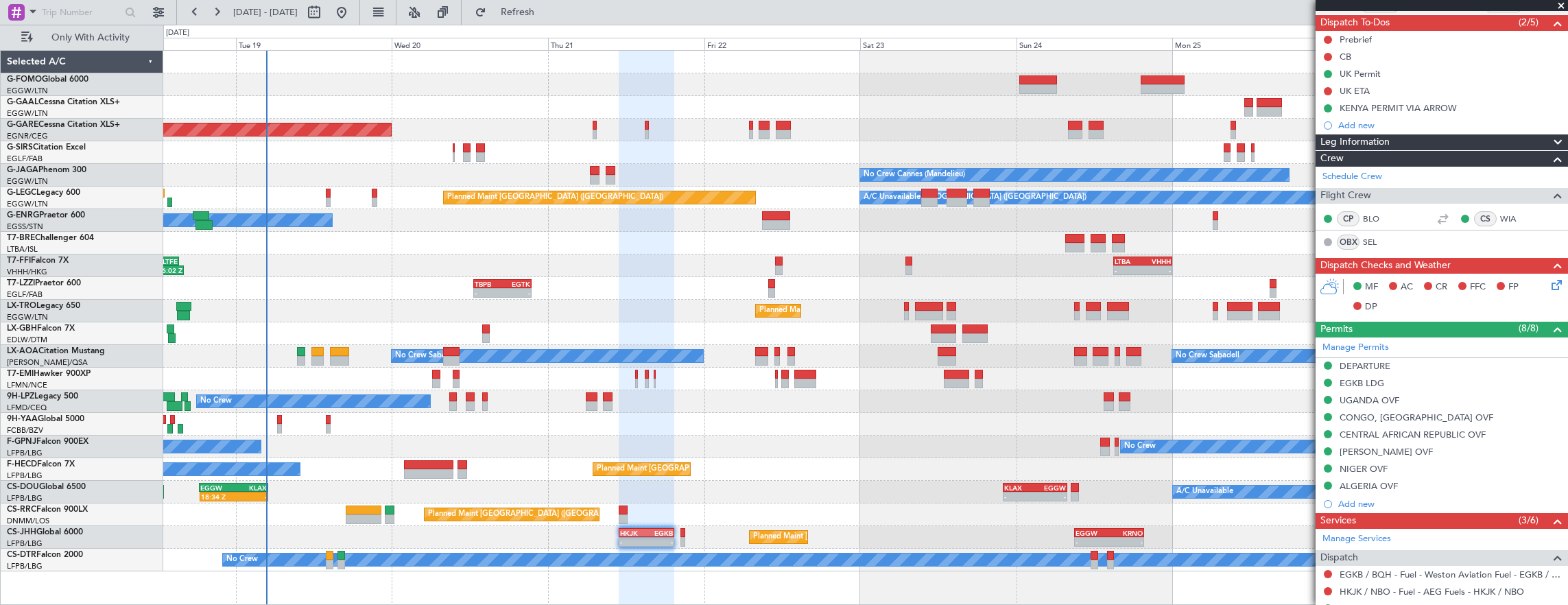
scroll to position [206, 0]
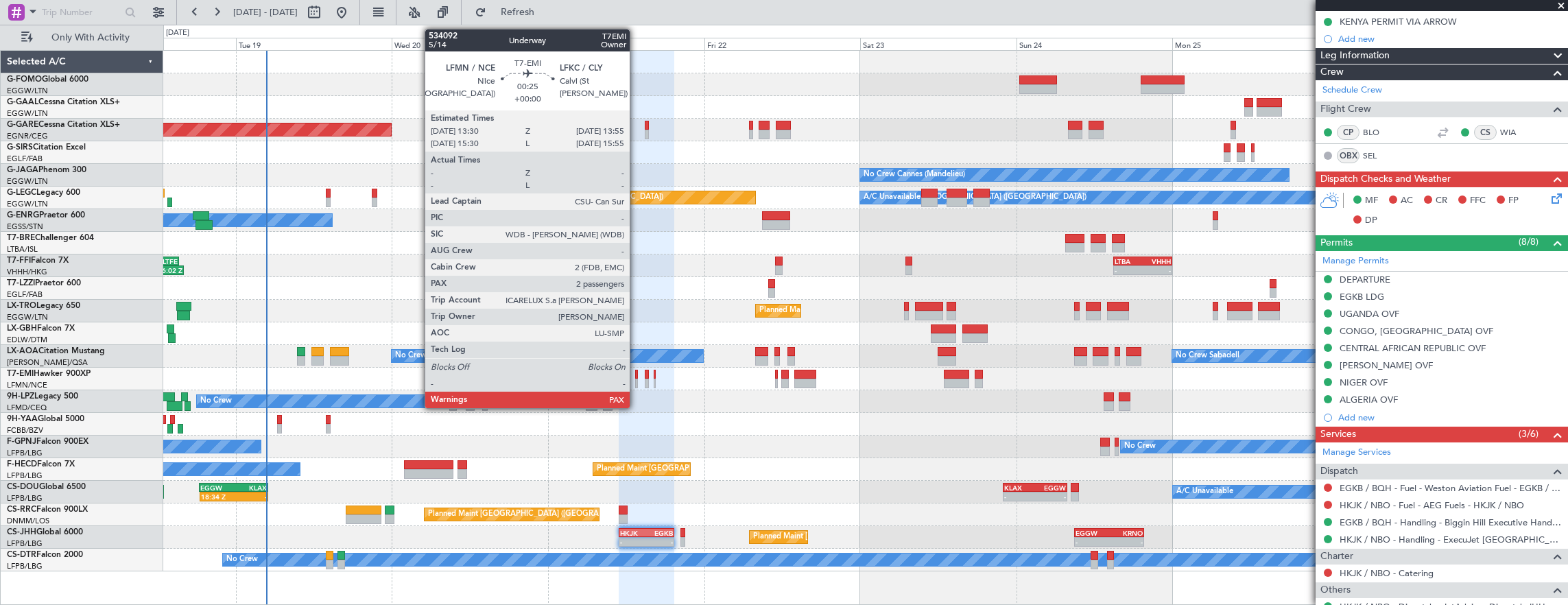
click at [637, 383] on div at bounding box center [637, 383] width 3 height 10
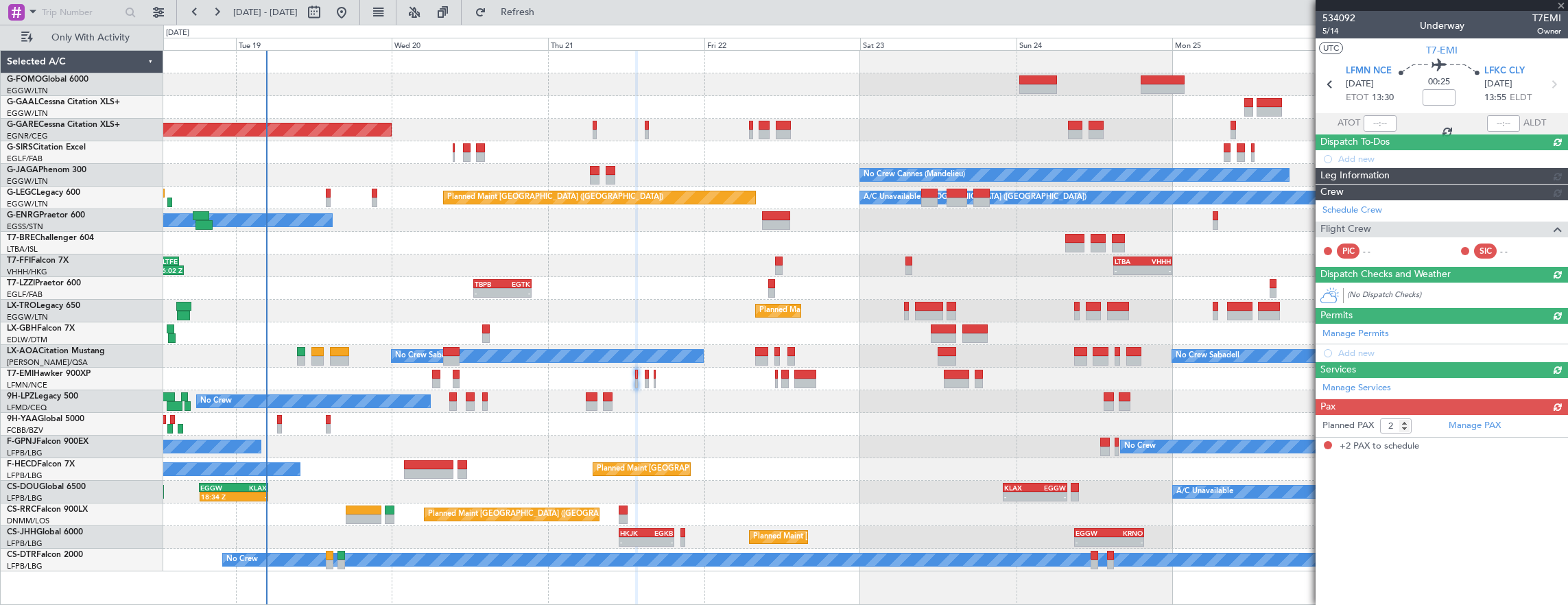
scroll to position [0, 0]
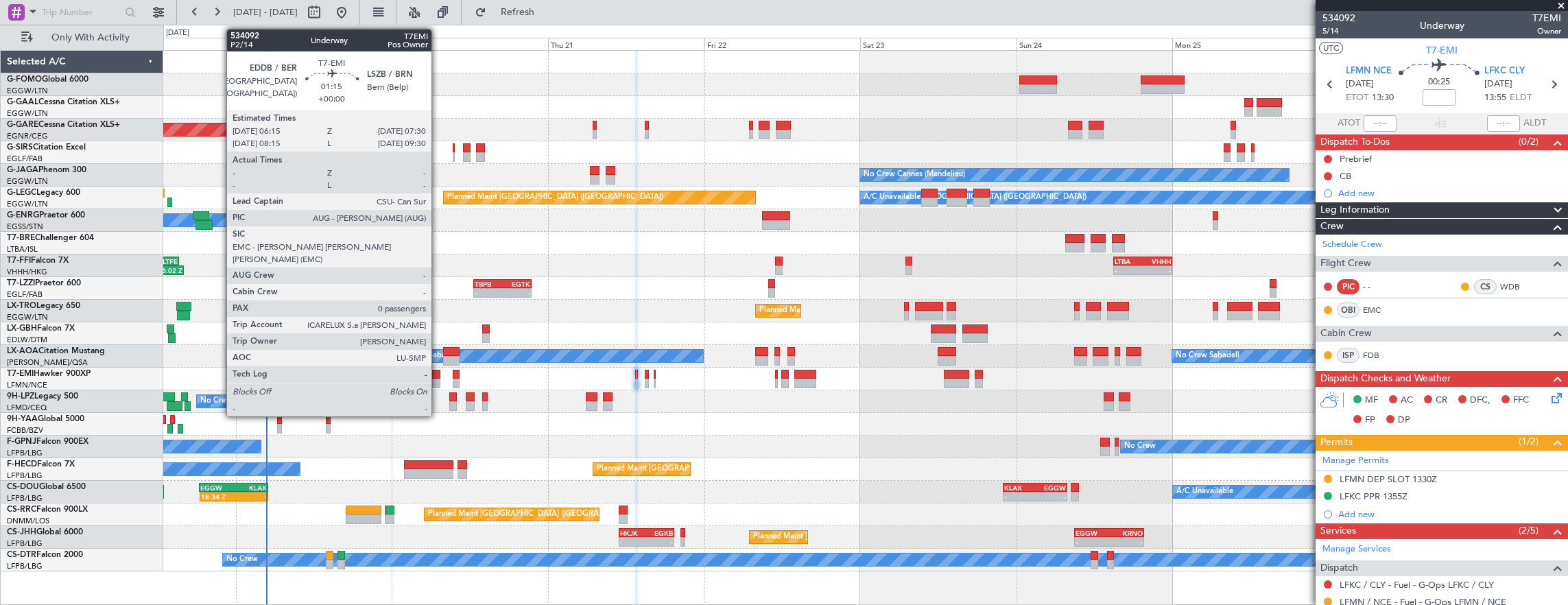
click at [438, 372] on div at bounding box center [436, 374] width 8 height 10
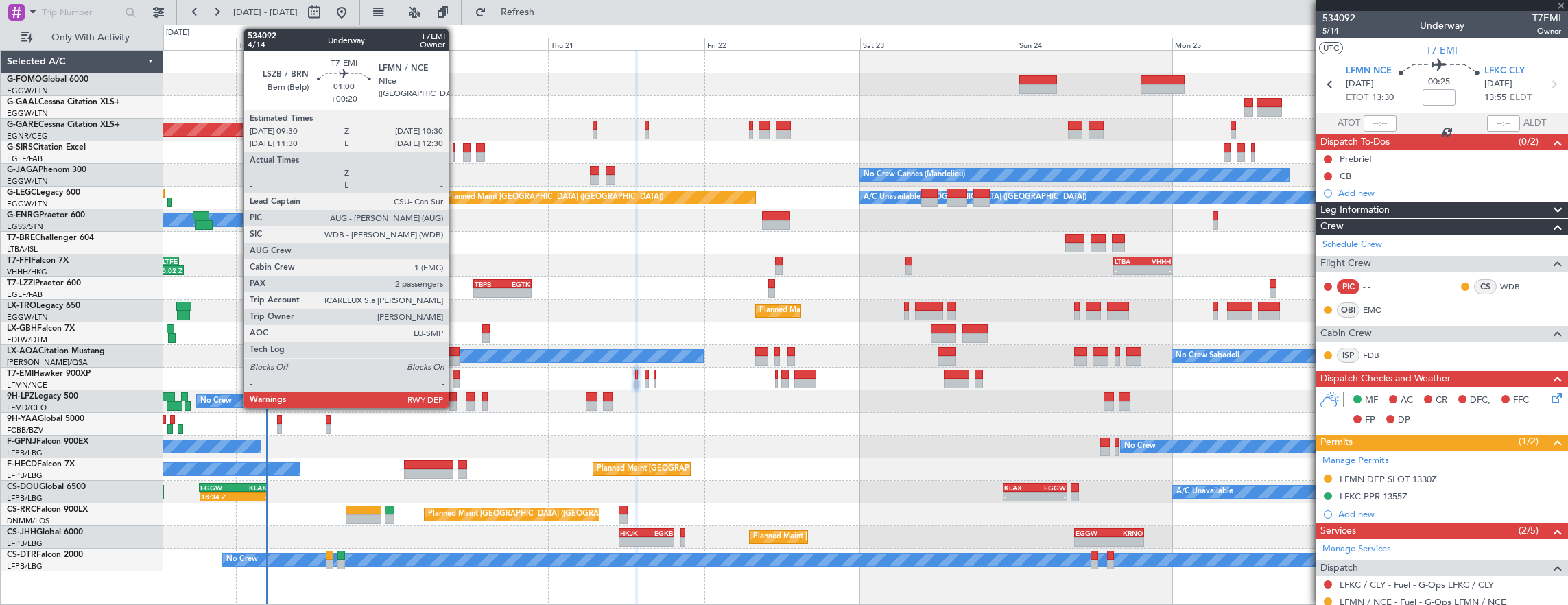
type input "0"
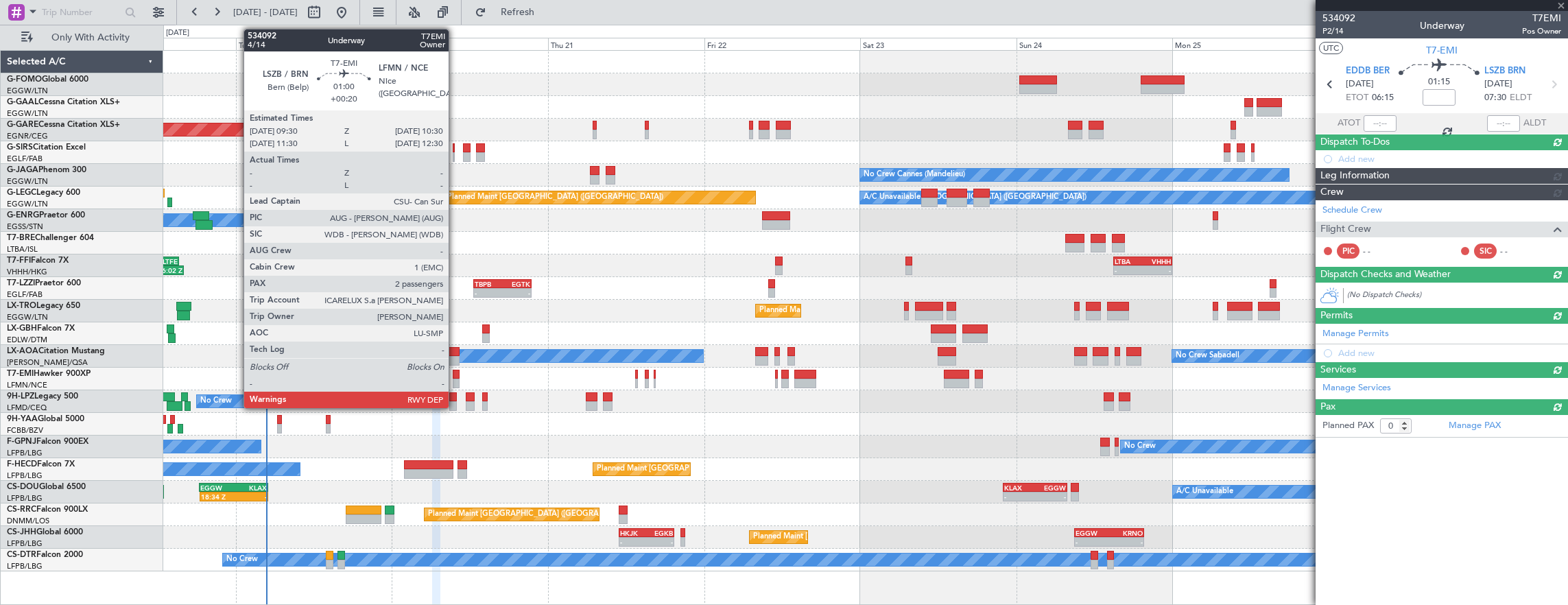
click at [456, 377] on div at bounding box center [456, 374] width 7 height 10
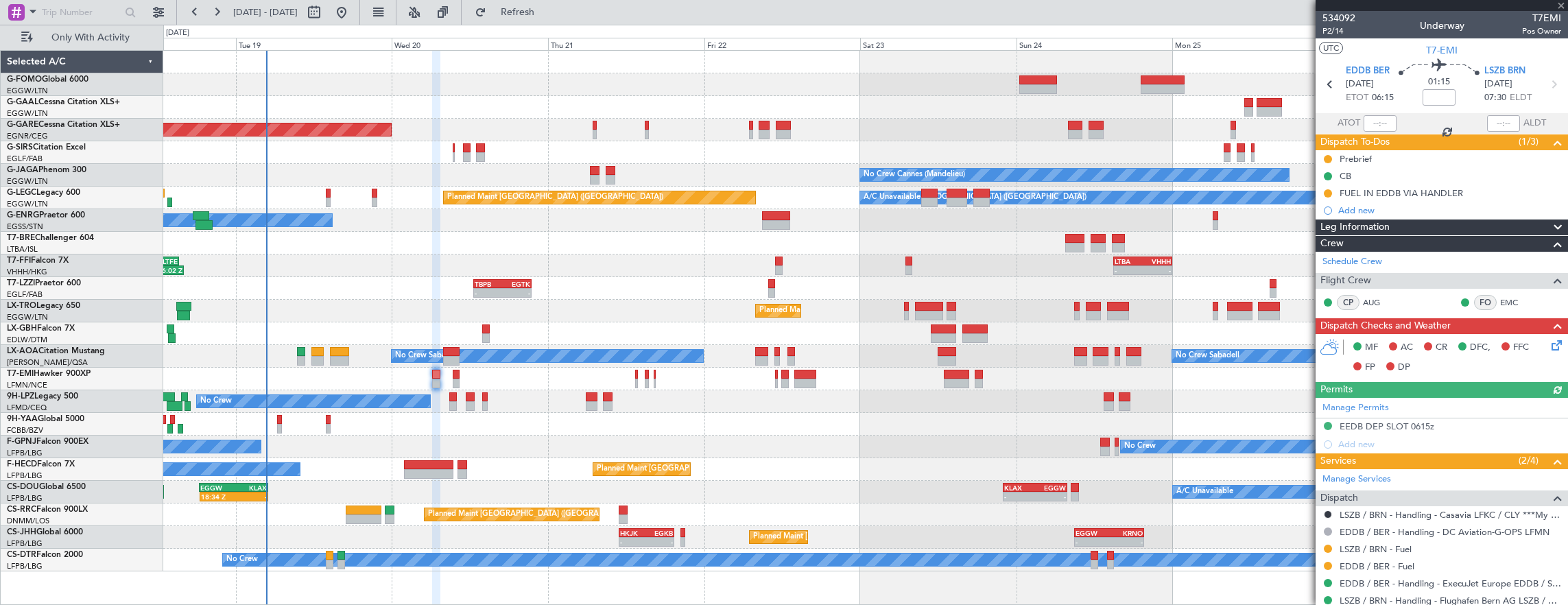
type input "+00:20"
type input "2"
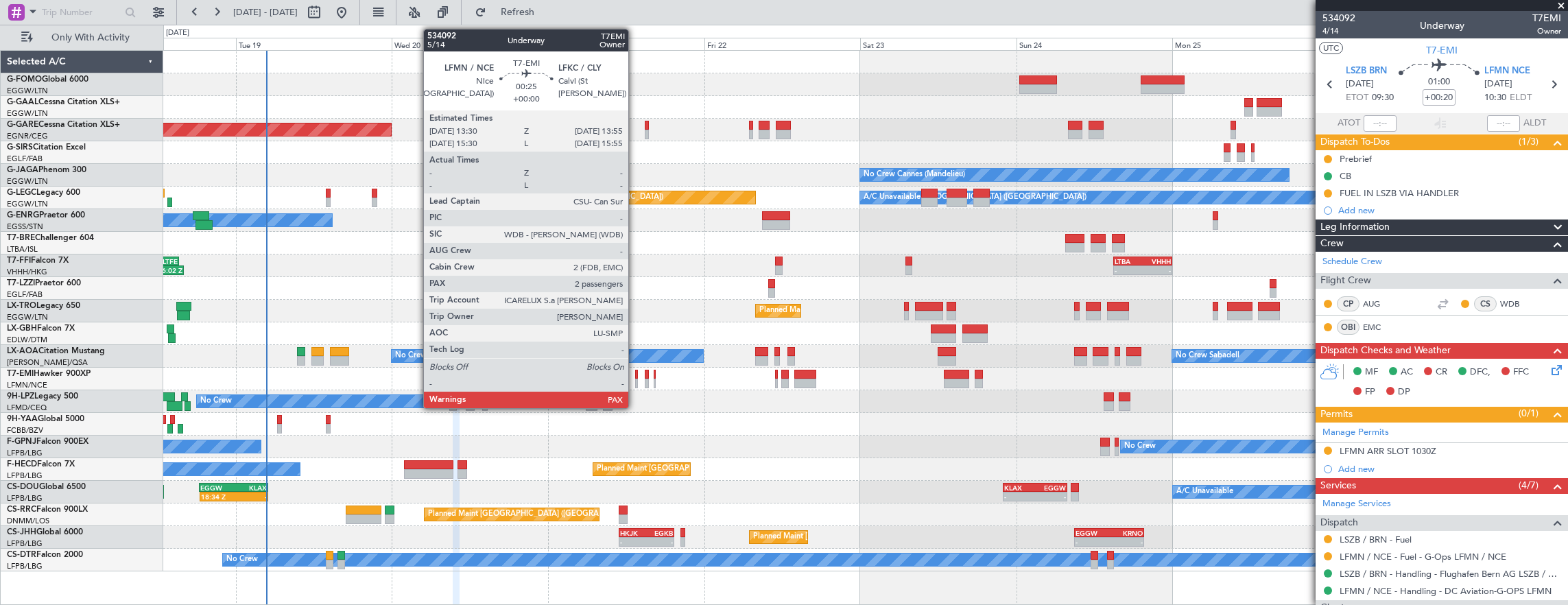
click at [635, 369] on div at bounding box center [637, 374] width 3 height 10
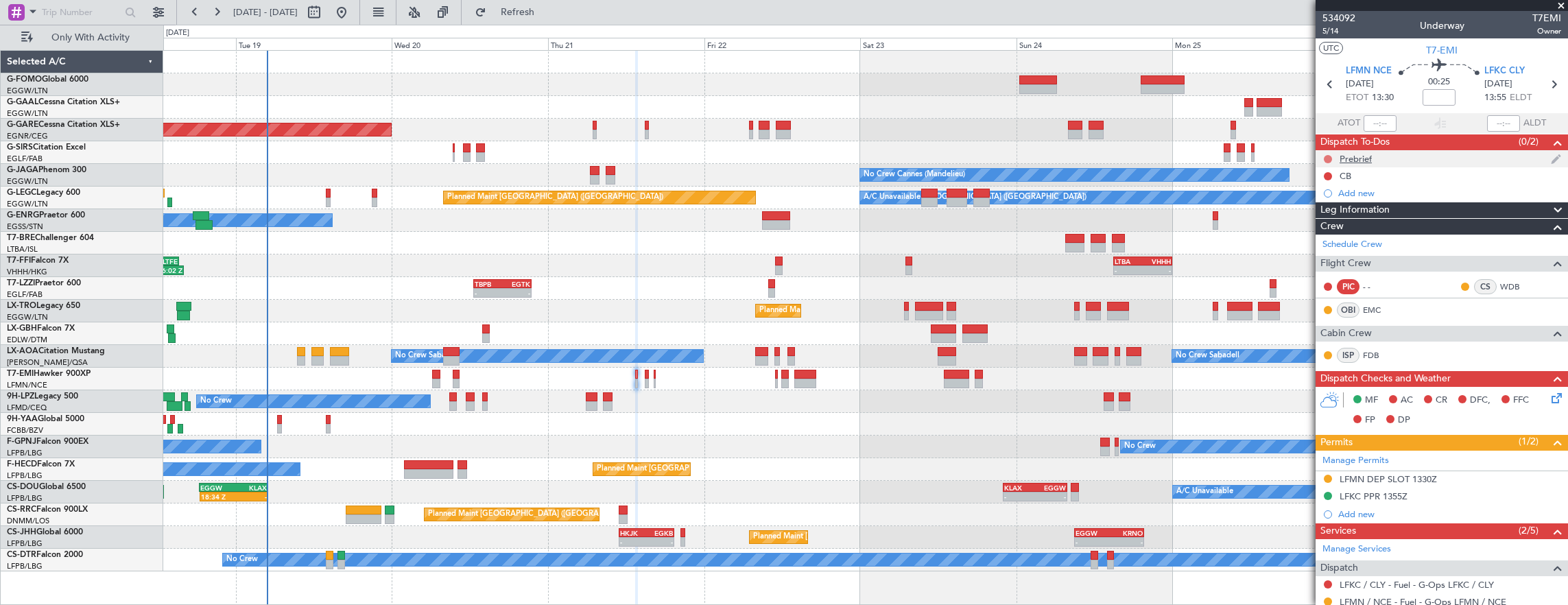
click at [1330, 155] on button at bounding box center [1327, 159] width 8 height 8
click at [1332, 204] on span "In Progress" at bounding box center [1334, 198] width 47 height 14
click at [1326, 175] on button at bounding box center [1327, 176] width 8 height 8
click at [1340, 236] on span "Completed" at bounding box center [1333, 236] width 45 height 14
click at [1329, 30] on span "5/14" at bounding box center [1338, 31] width 33 height 12
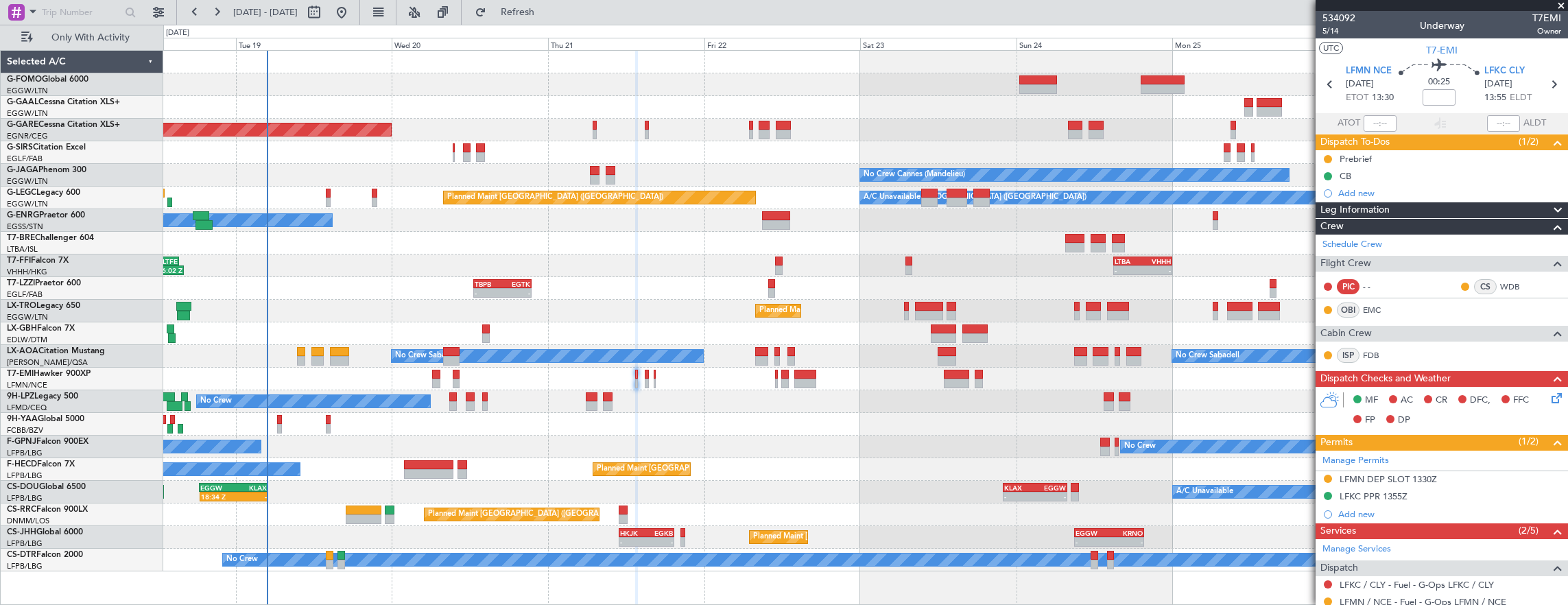
click at [1549, 397] on icon at bounding box center [1554, 395] width 11 height 11
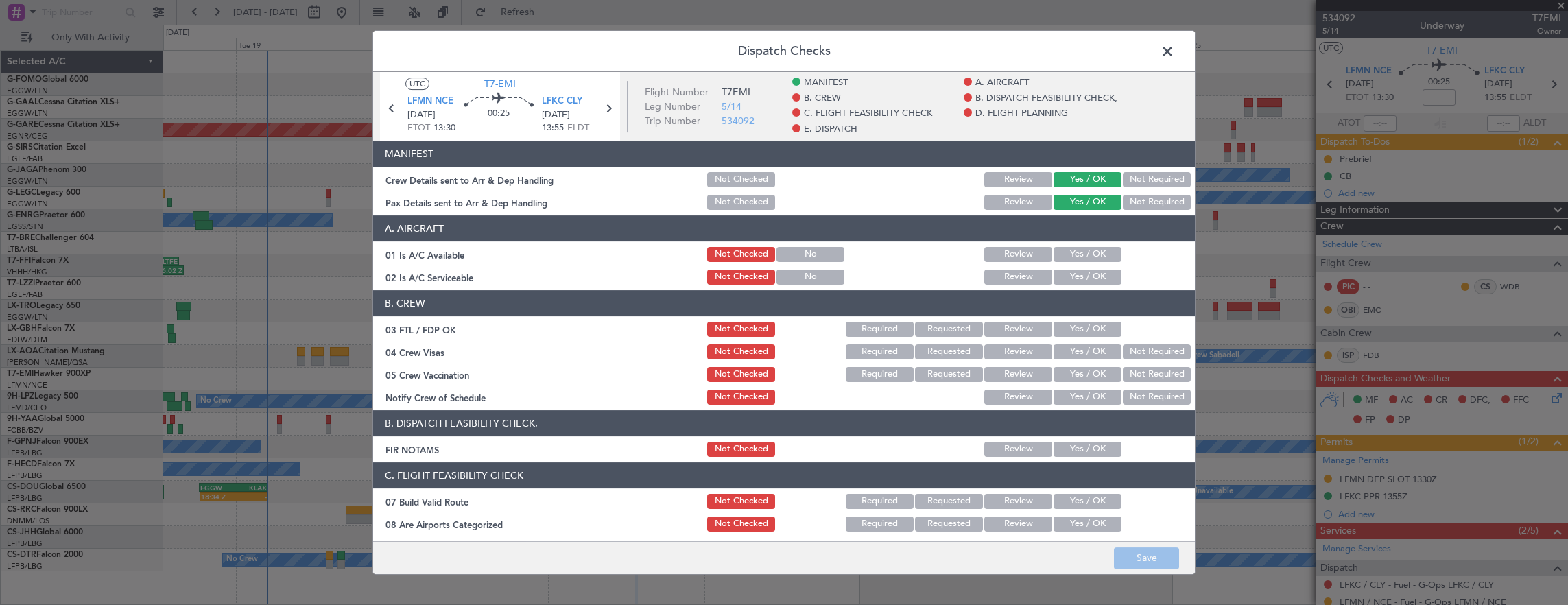
click at [1086, 252] on button "Yes / OK" at bounding box center [1087, 254] width 68 height 15
click at [1069, 276] on button "Yes / OK" at bounding box center [1087, 277] width 68 height 15
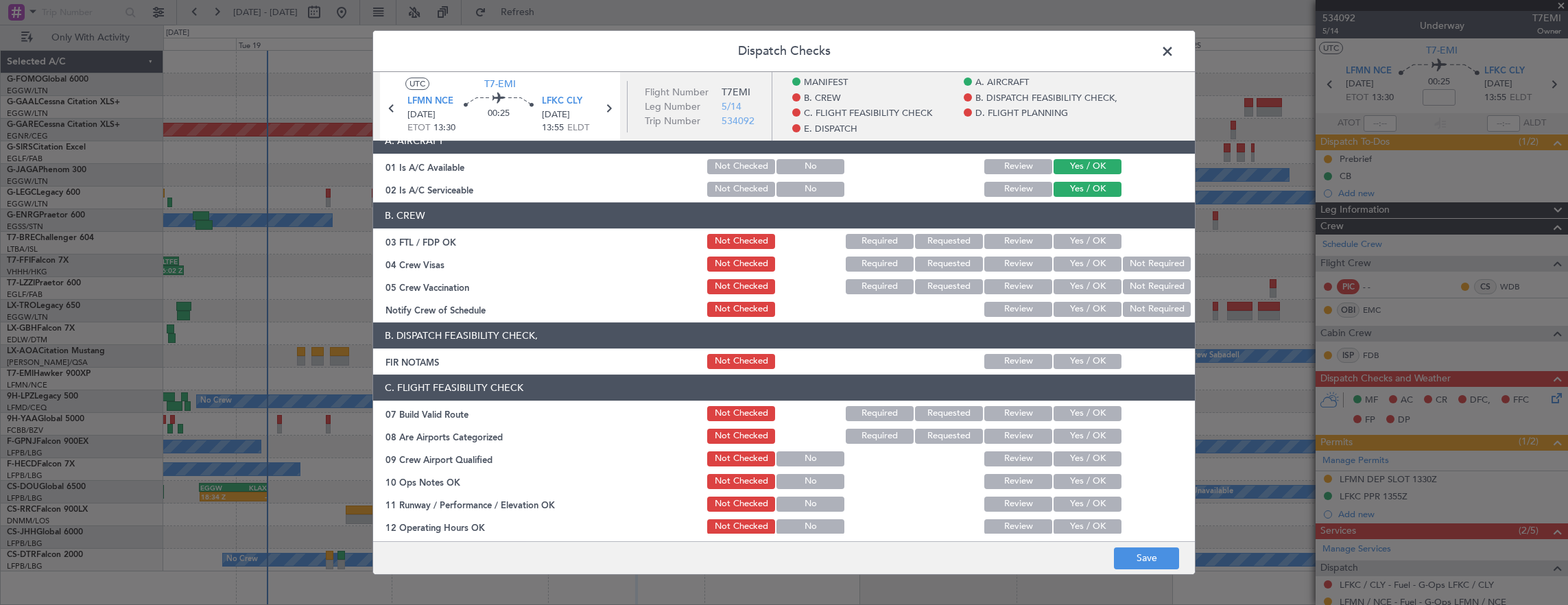
scroll to position [137, 0]
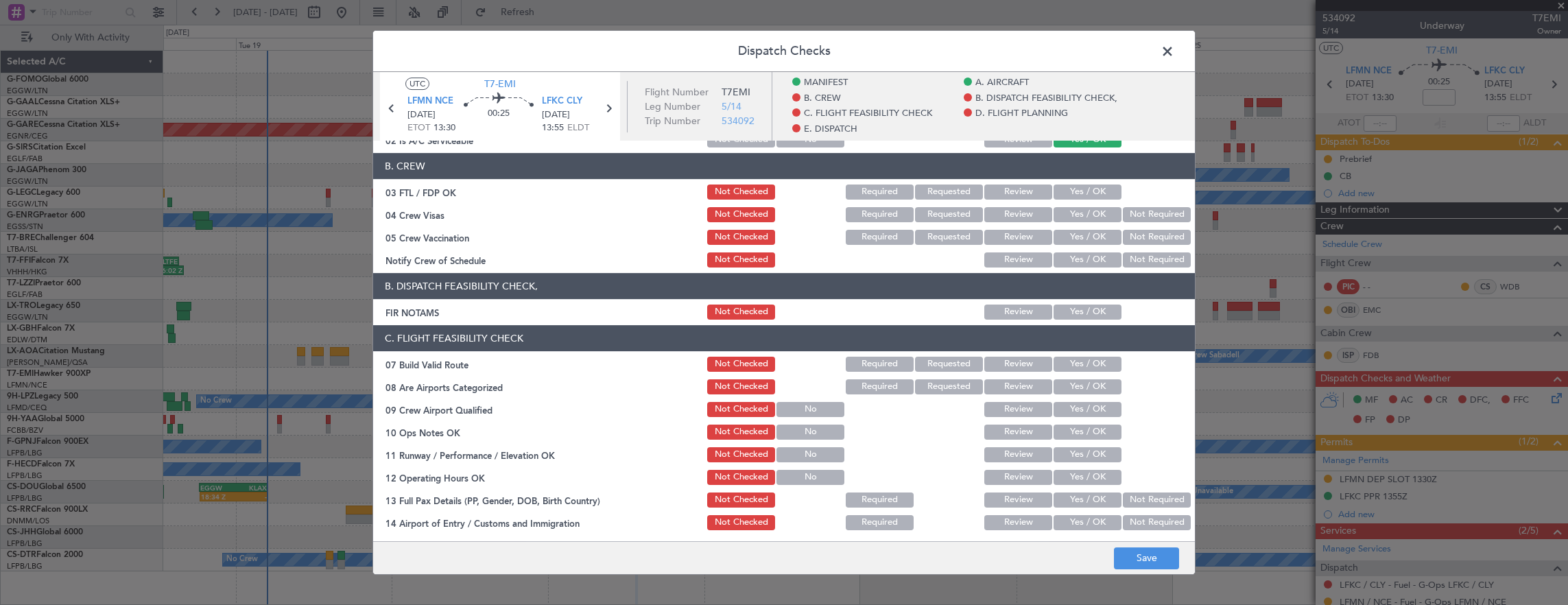
click at [1084, 306] on button "Yes / OK" at bounding box center [1087, 312] width 68 height 15
click at [1083, 369] on button "Yes / OK" at bounding box center [1087, 364] width 68 height 15
click at [1081, 383] on button "Yes / OK" at bounding box center [1087, 386] width 68 height 15
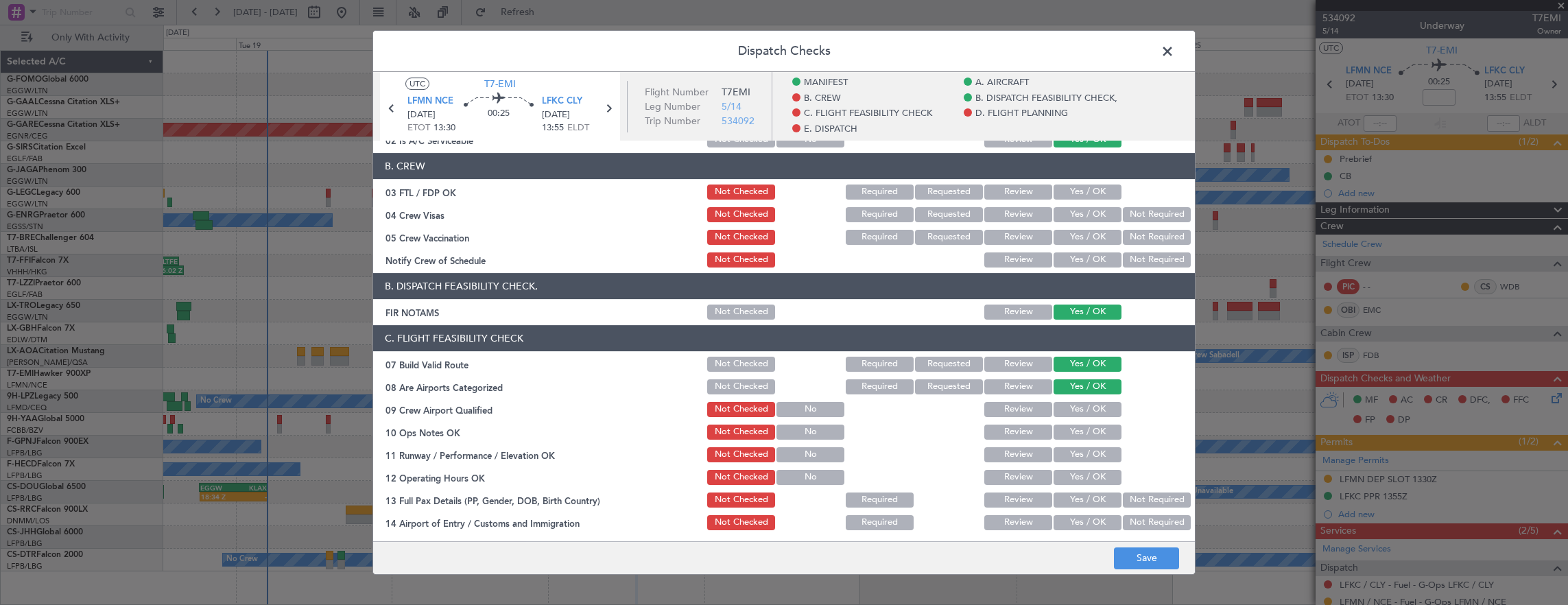
click at [1081, 408] on button "Yes / OK" at bounding box center [1087, 409] width 68 height 15
click at [1078, 425] on button "Yes / OK" at bounding box center [1087, 432] width 68 height 15
click at [1078, 441] on div "Yes / OK" at bounding box center [1086, 432] width 69 height 19
click at [1071, 456] on button "Yes / OK" at bounding box center [1087, 454] width 68 height 15
click at [1071, 482] on button "Yes / OK" at bounding box center [1087, 477] width 68 height 15
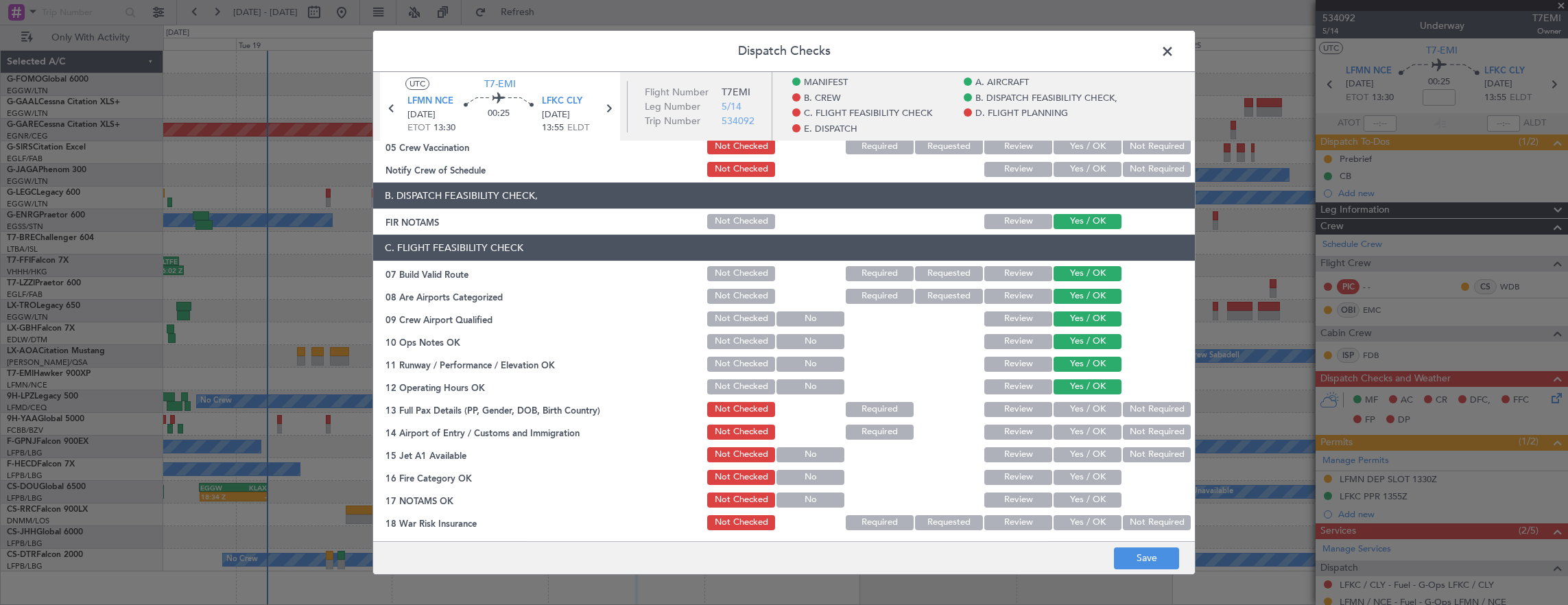
scroll to position [274, 0]
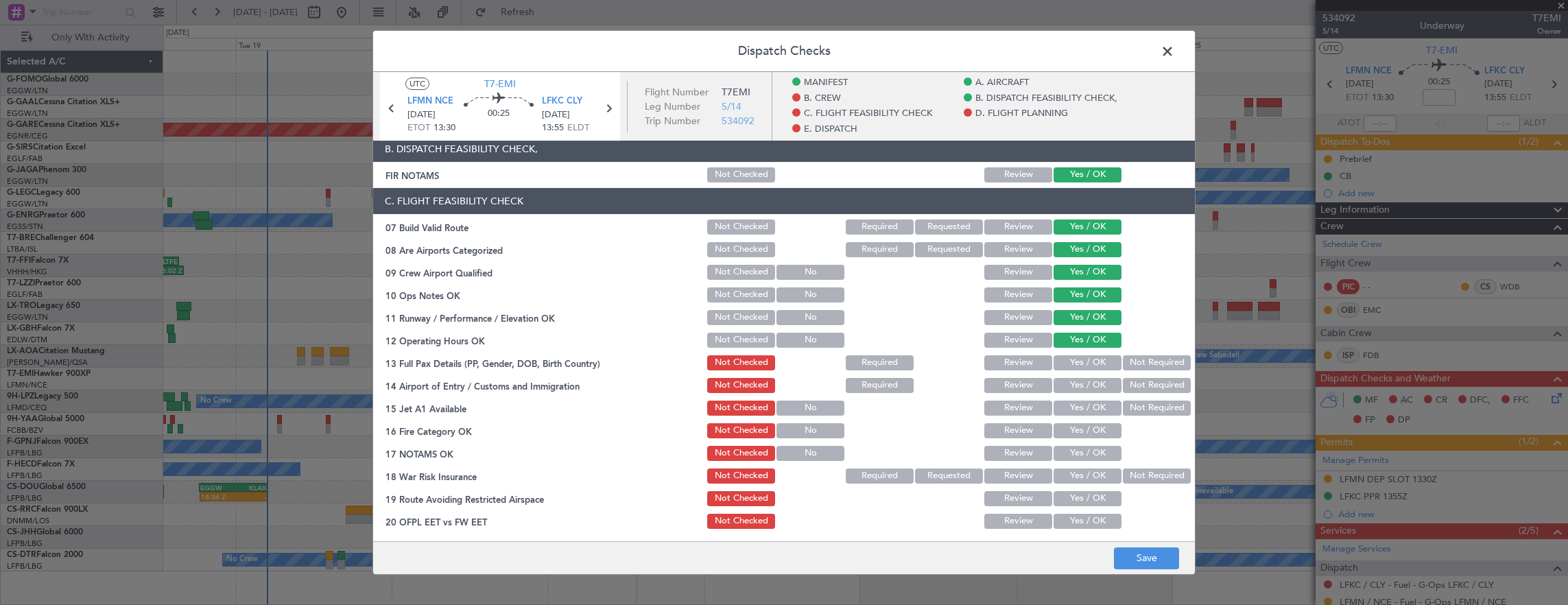
click at [1067, 381] on button "Yes / OK" at bounding box center [1087, 386] width 68 height 15
click at [1072, 404] on button "Yes / OK" at bounding box center [1087, 408] width 68 height 15
click at [1072, 432] on button "Yes / OK" at bounding box center [1087, 431] width 68 height 15
click at [1079, 464] on section "C. FLIGHT FEASIBILITY CHECK 07 Build Valid Route Not Checked Required Requested…" at bounding box center [784, 370] width 821 height 366
click at [1077, 458] on button "Yes / OK" at bounding box center [1087, 454] width 68 height 15
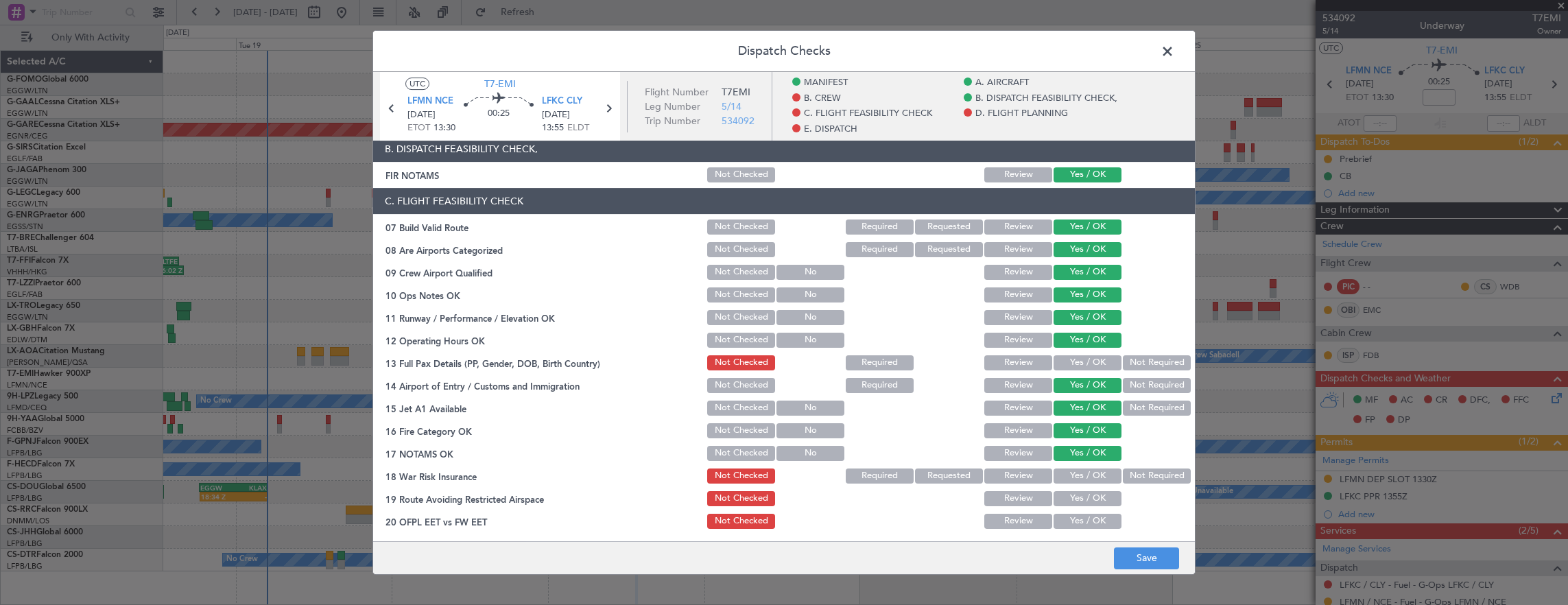
click at [1125, 475] on button "Not Required" at bounding box center [1157, 476] width 68 height 15
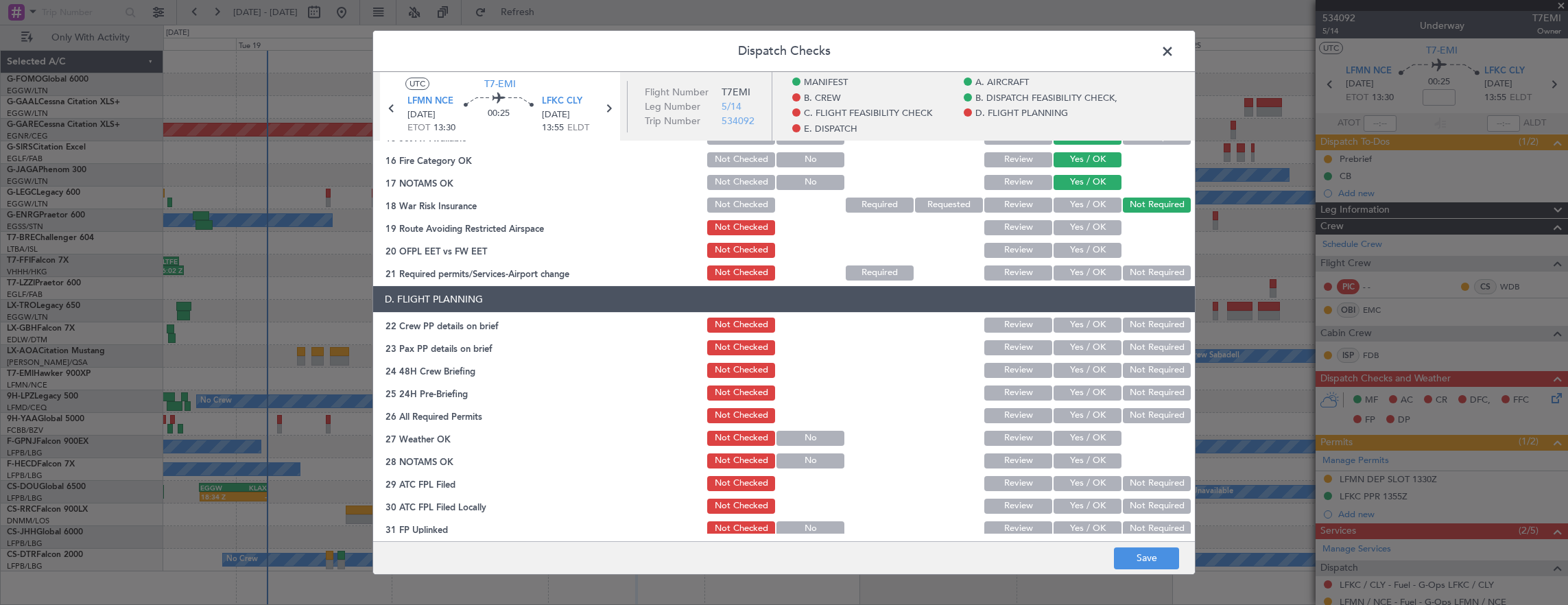
scroll to position [549, 0]
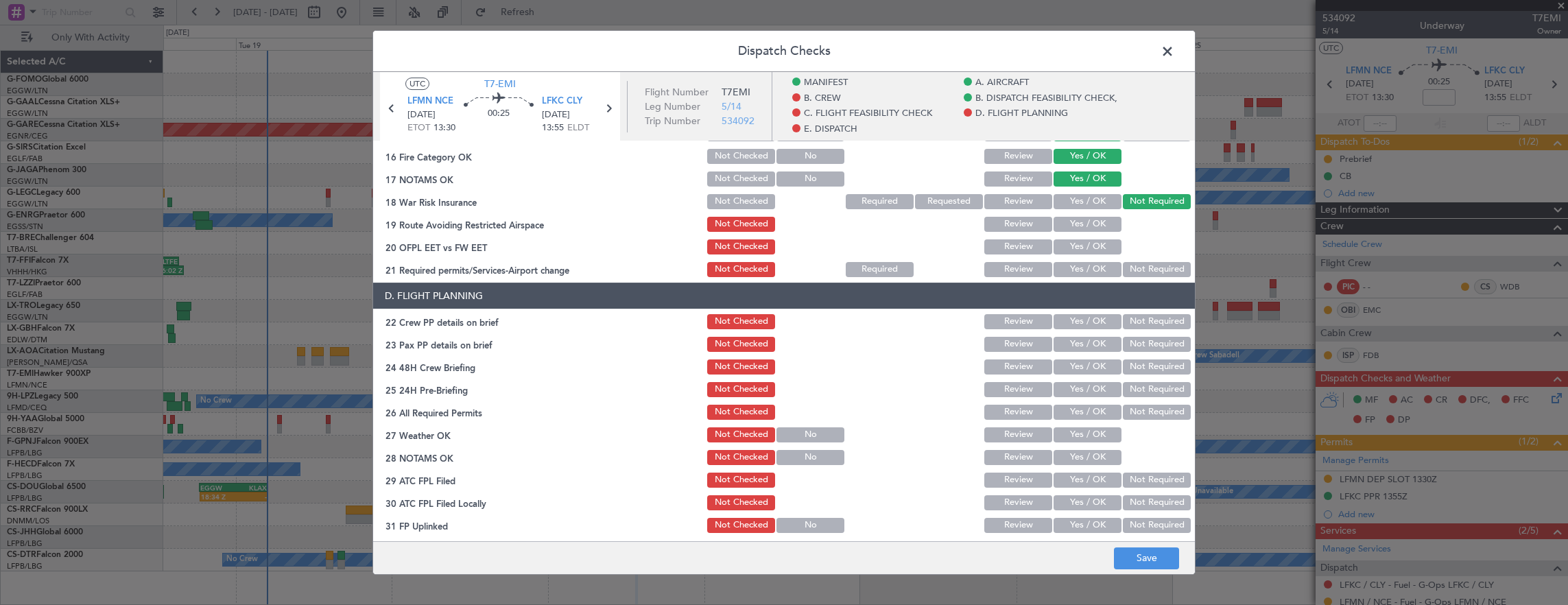
click at [1088, 218] on button "Yes / OK" at bounding box center [1087, 224] width 68 height 15
click at [1086, 239] on div "Yes / OK" at bounding box center [1086, 247] width 69 height 19
click at [1085, 250] on button "Yes / OK" at bounding box center [1087, 247] width 68 height 15
click at [1074, 274] on button "Yes / OK" at bounding box center [1087, 270] width 68 height 15
click at [1072, 328] on button "Yes / OK" at bounding box center [1087, 321] width 68 height 15
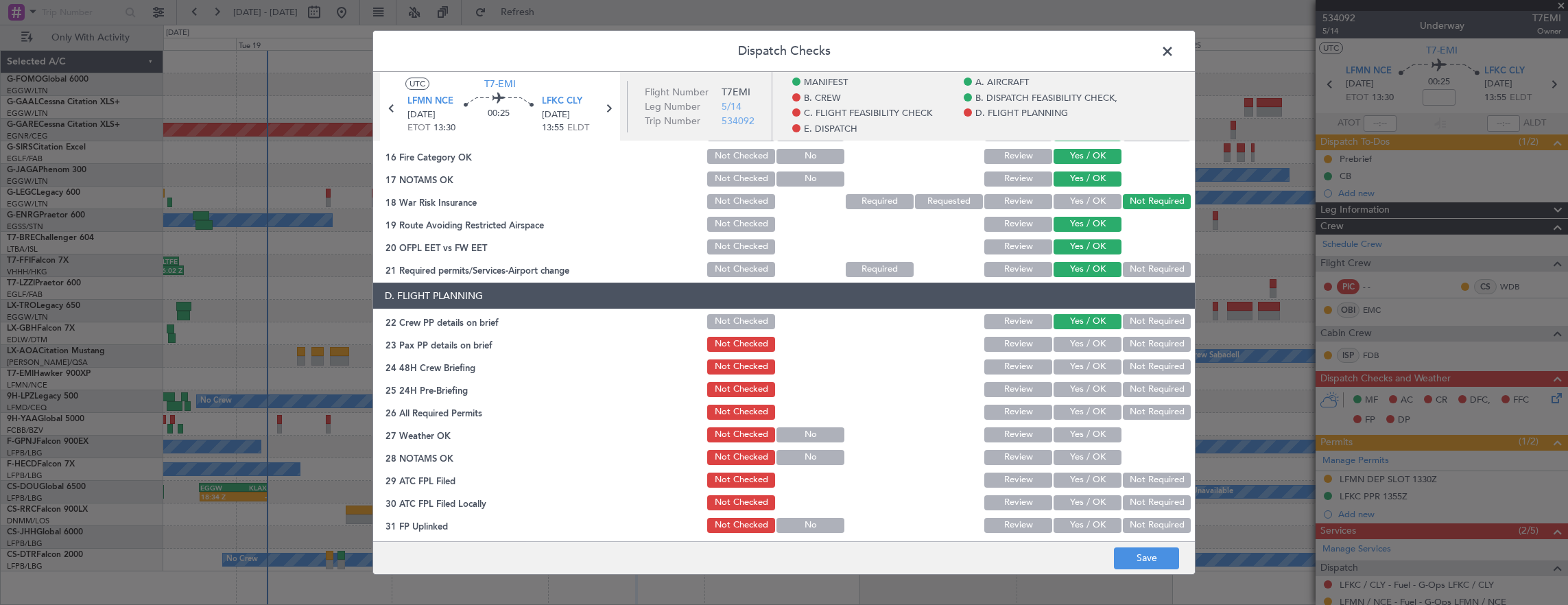
click at [1085, 367] on button "Yes / OK" at bounding box center [1087, 367] width 68 height 15
click at [1127, 391] on button "Not Required" at bounding box center [1157, 389] width 68 height 15
click at [1031, 346] on button "Review" at bounding box center [1018, 344] width 68 height 15
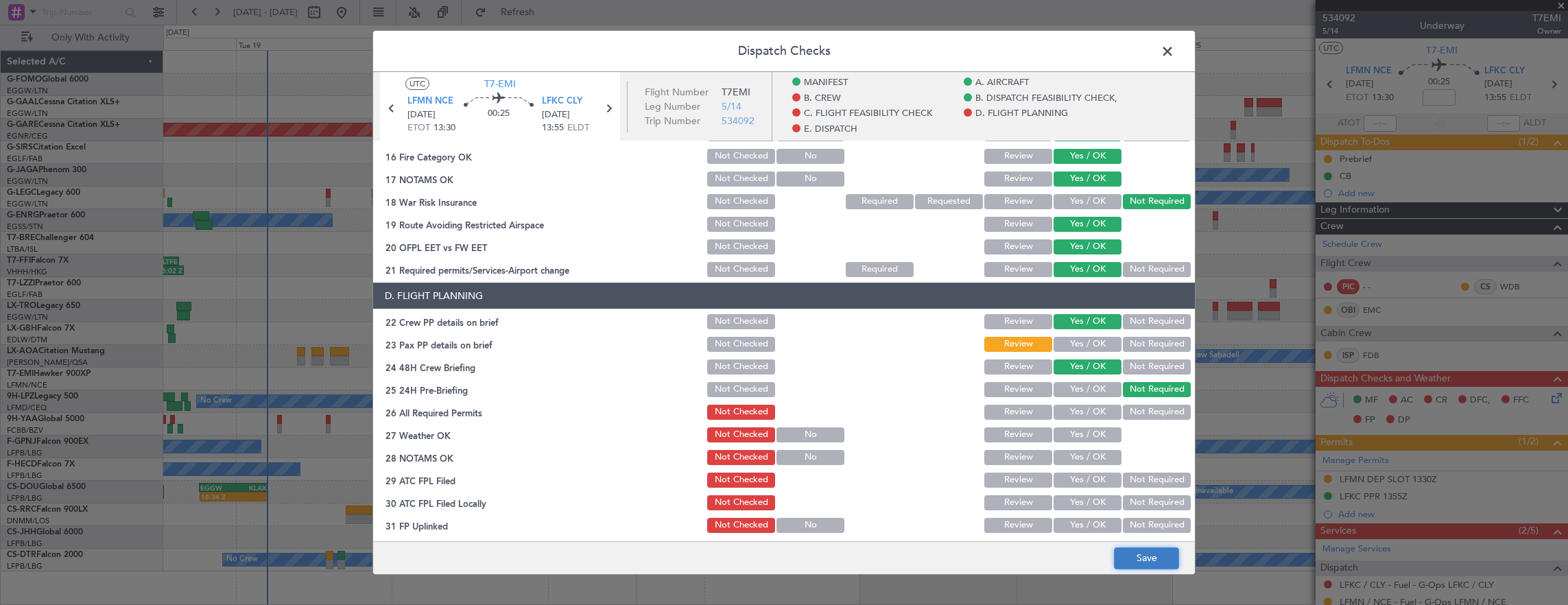
click at [1148, 568] on button "Save" at bounding box center [1146, 558] width 65 height 22
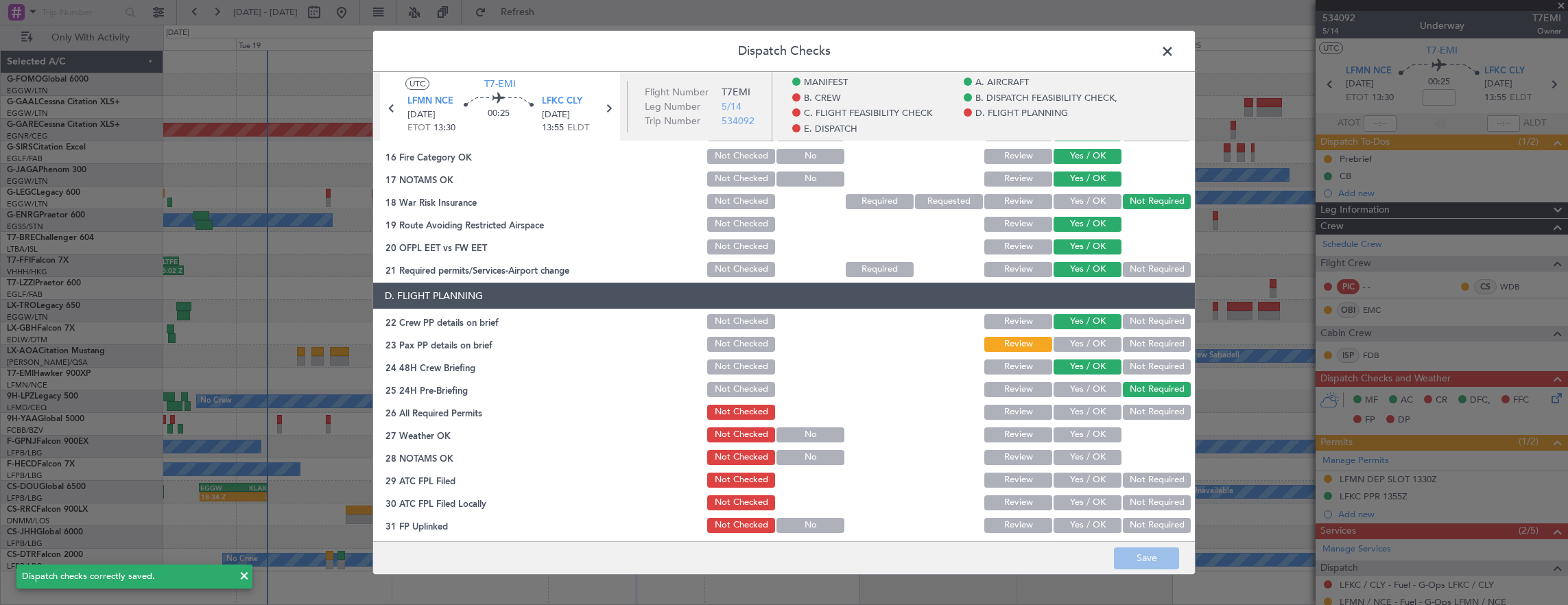
click at [1174, 52] on span at bounding box center [1174, 55] width 0 height 27
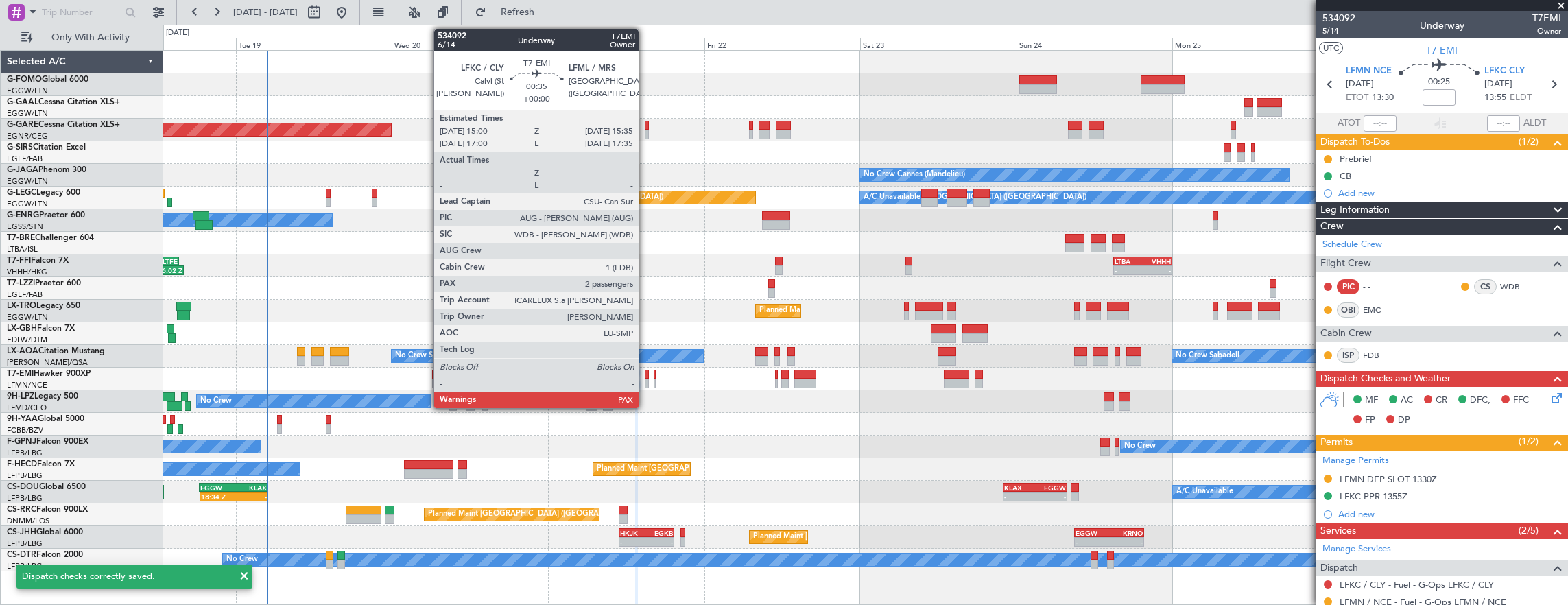
click at [646, 380] on div at bounding box center [647, 383] width 4 height 10
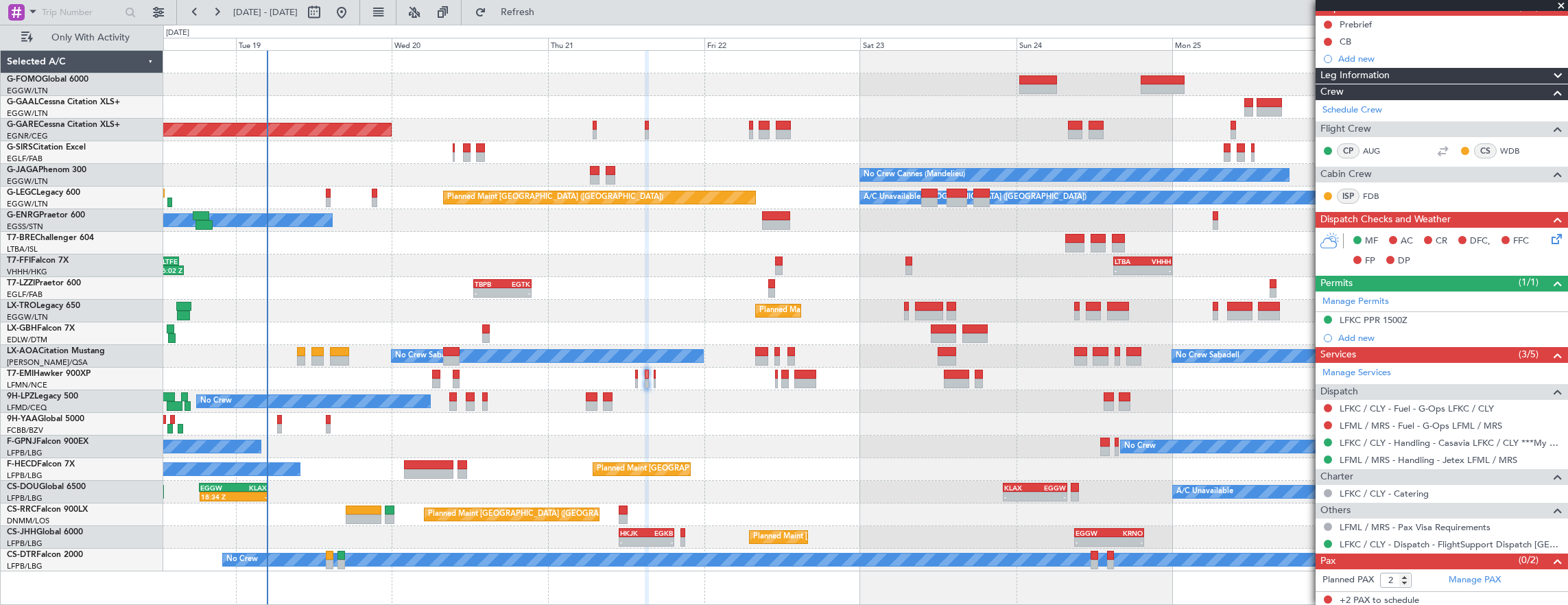
scroll to position [0, 0]
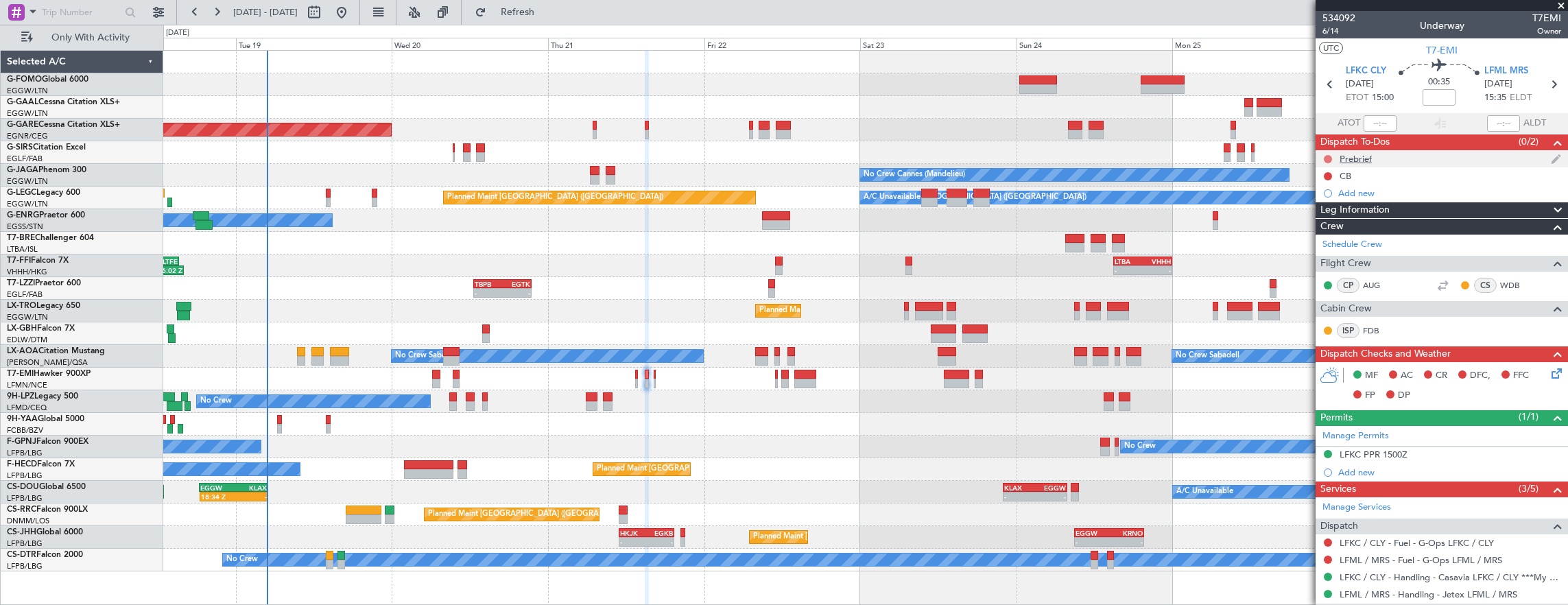
click at [1325, 157] on button at bounding box center [1327, 159] width 8 height 8
click at [1329, 198] on span "In Progress" at bounding box center [1334, 198] width 47 height 14
click at [1325, 174] on button at bounding box center [1327, 176] width 8 height 8
click at [1335, 239] on span "Completed" at bounding box center [1333, 236] width 45 height 14
click at [1340, 34] on span "6/14" at bounding box center [1338, 31] width 33 height 12
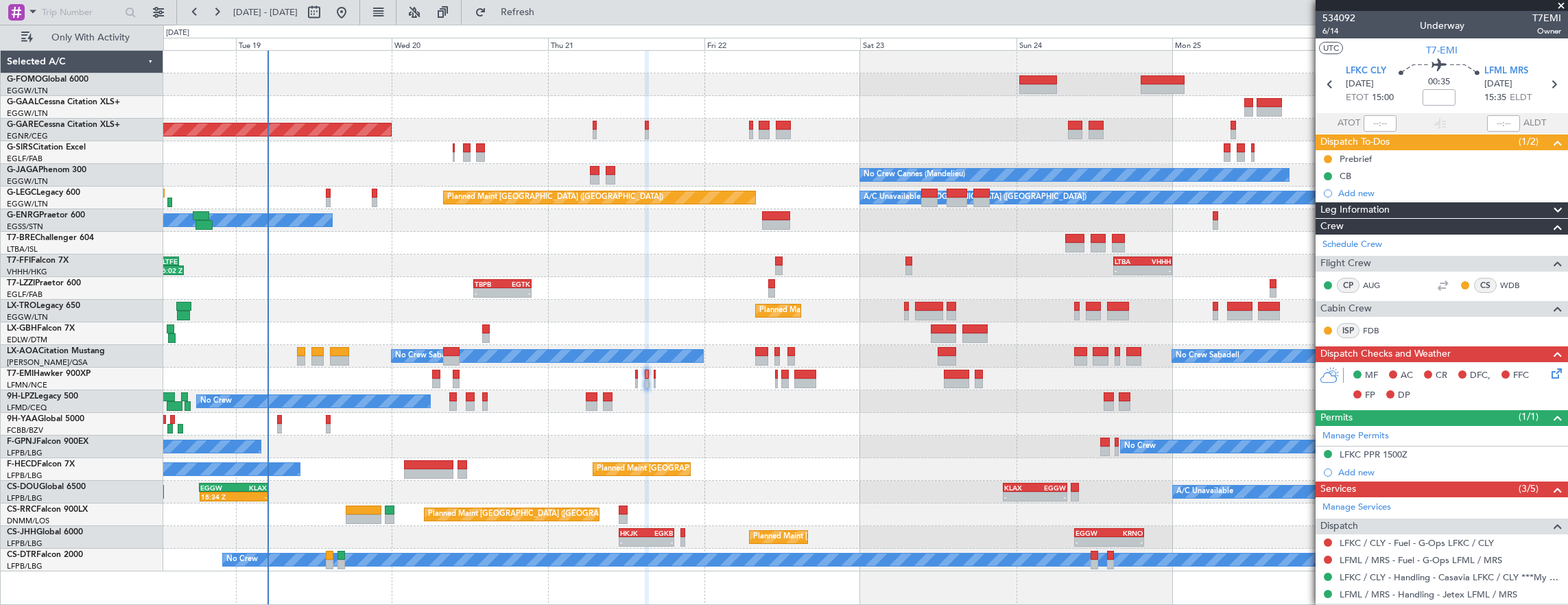
click at [1550, 370] on icon at bounding box center [1554, 371] width 11 height 11
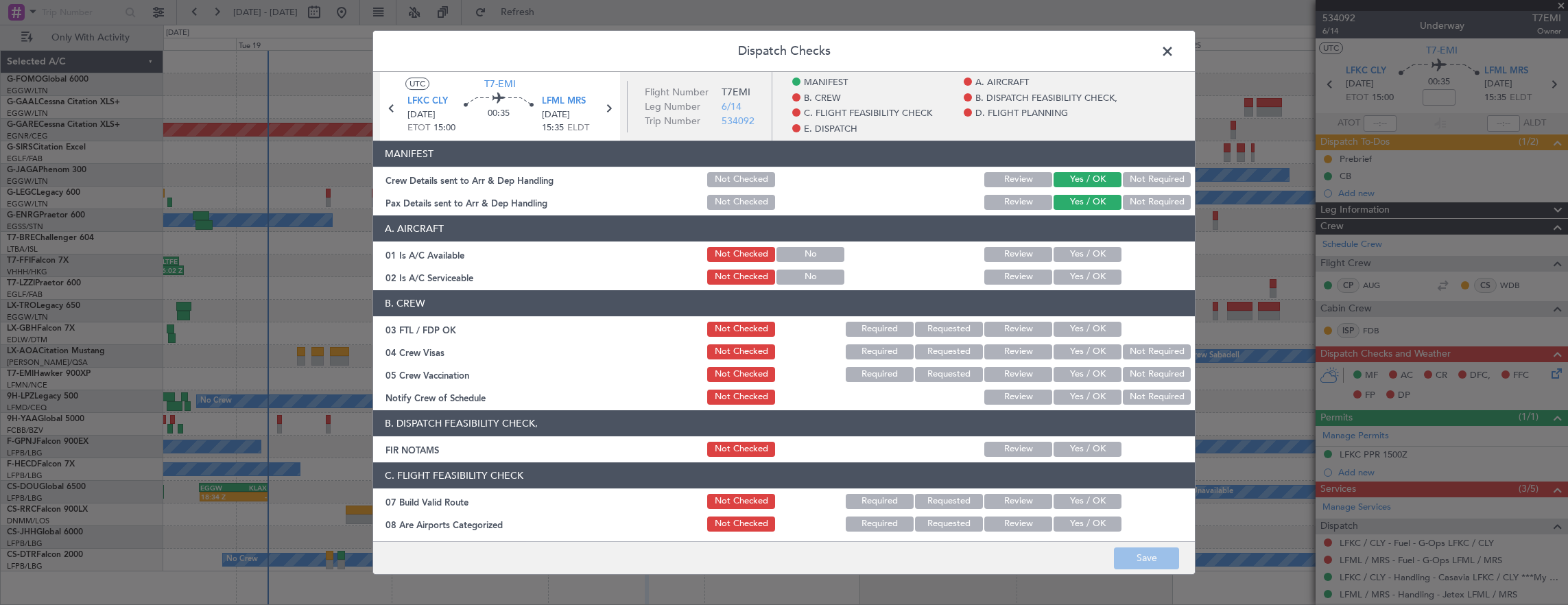
click at [1060, 258] on button "Yes / OK" at bounding box center [1087, 254] width 68 height 15
click at [1065, 279] on button "Yes / OK" at bounding box center [1087, 277] width 68 height 15
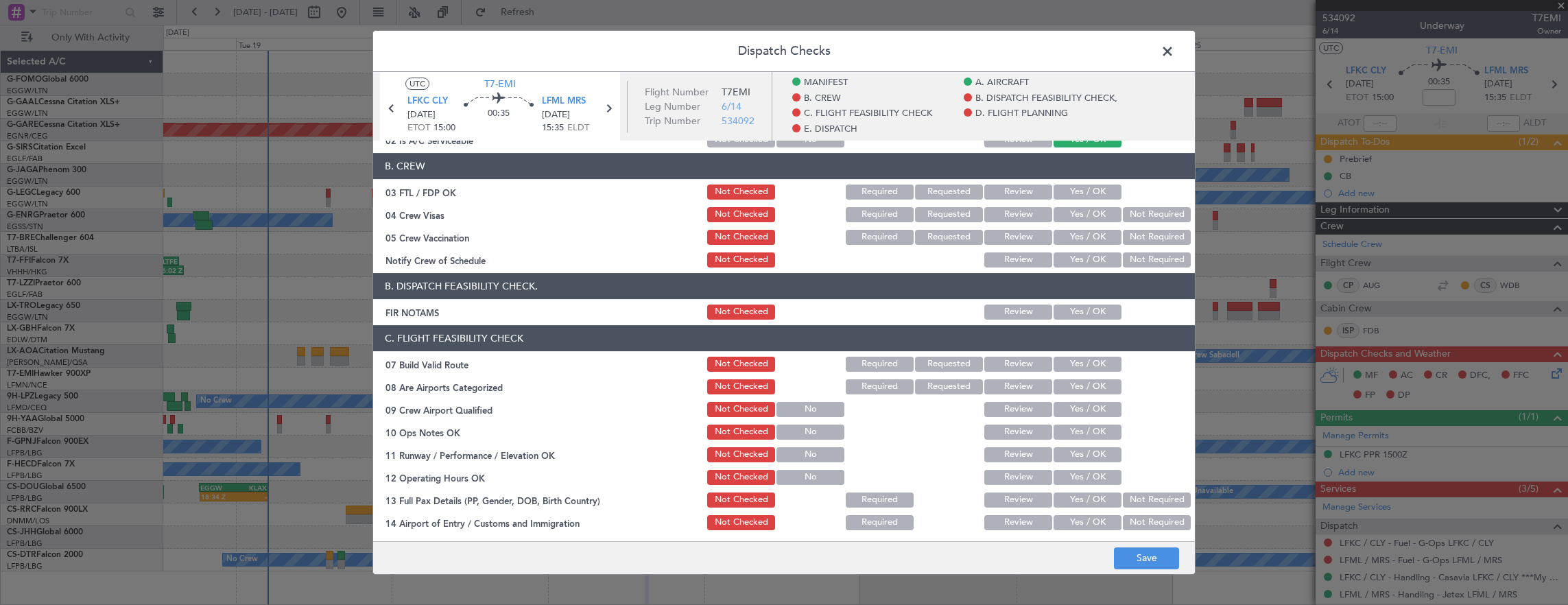
drag, startPoint x: 1081, startPoint y: 309, endPoint x: 1085, endPoint y: 353, distance: 44.2
click at [1081, 309] on button "Yes / OK" at bounding box center [1087, 312] width 68 height 15
click at [1088, 365] on button "Yes / OK" at bounding box center [1087, 364] width 68 height 15
click at [1081, 426] on button "Yes / OK" at bounding box center [1087, 432] width 68 height 15
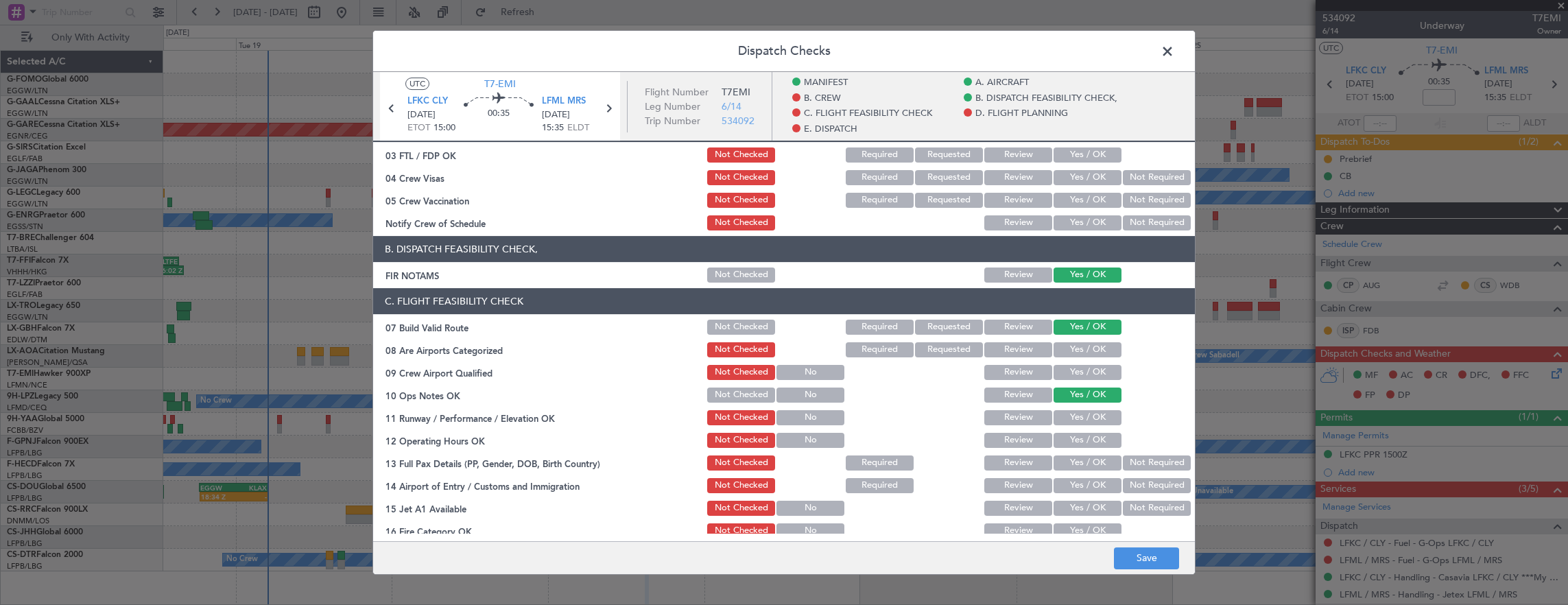
scroll to position [274, 0]
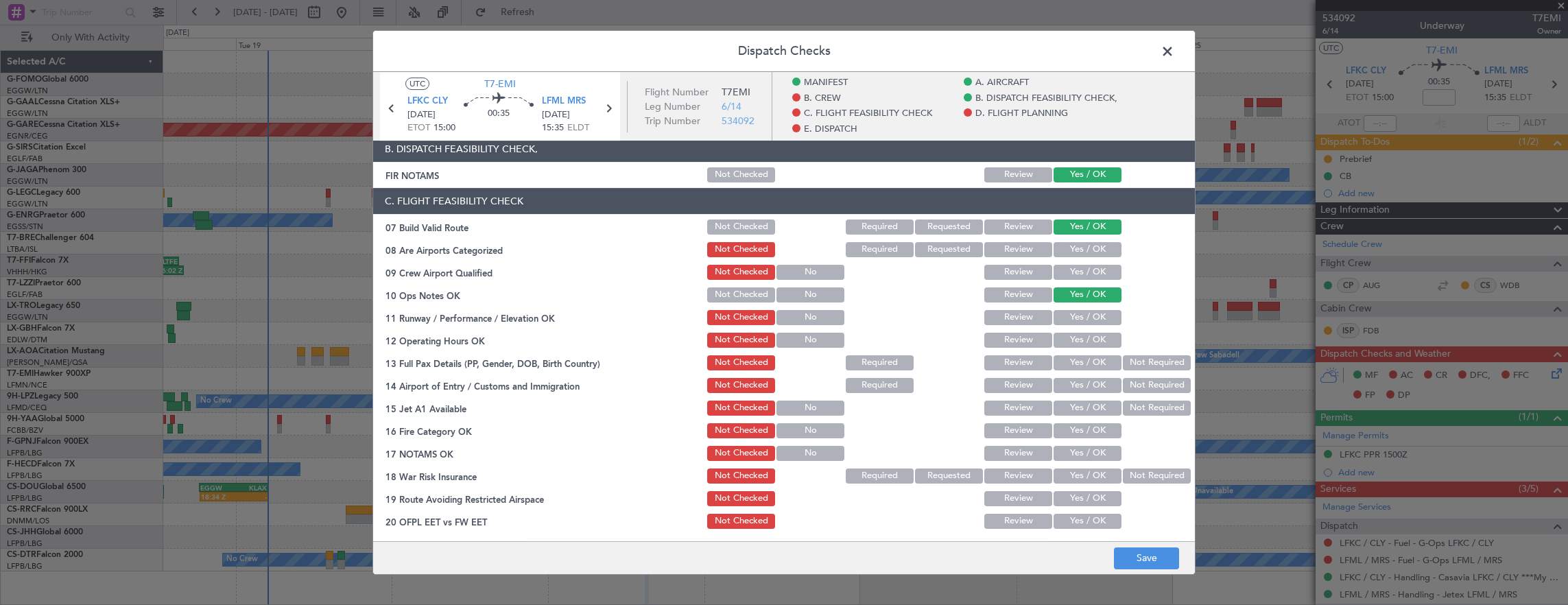
drag, startPoint x: 1075, startPoint y: 248, endPoint x: 1075, endPoint y: 267, distance: 19.0
click at [1075, 253] on button "Yes / OK" at bounding box center [1087, 250] width 68 height 15
click at [1075, 273] on button "Yes / OK" at bounding box center [1087, 272] width 68 height 15
click at [1076, 315] on button "Yes / OK" at bounding box center [1087, 318] width 68 height 15
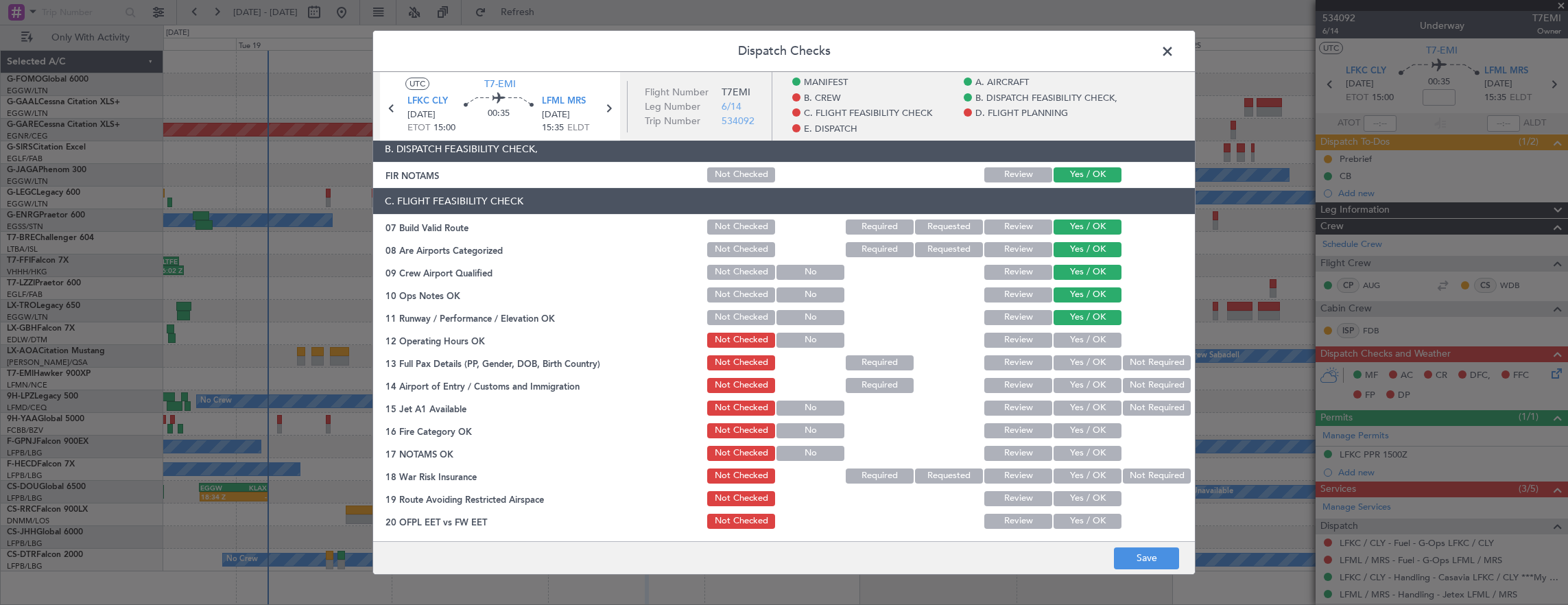
click at [1079, 381] on button "Yes / OK" at bounding box center [1087, 386] width 68 height 15
click at [1072, 335] on button "Yes / OK" at bounding box center [1087, 340] width 68 height 15
click at [1064, 414] on button "Yes / OK" at bounding box center [1087, 408] width 68 height 15
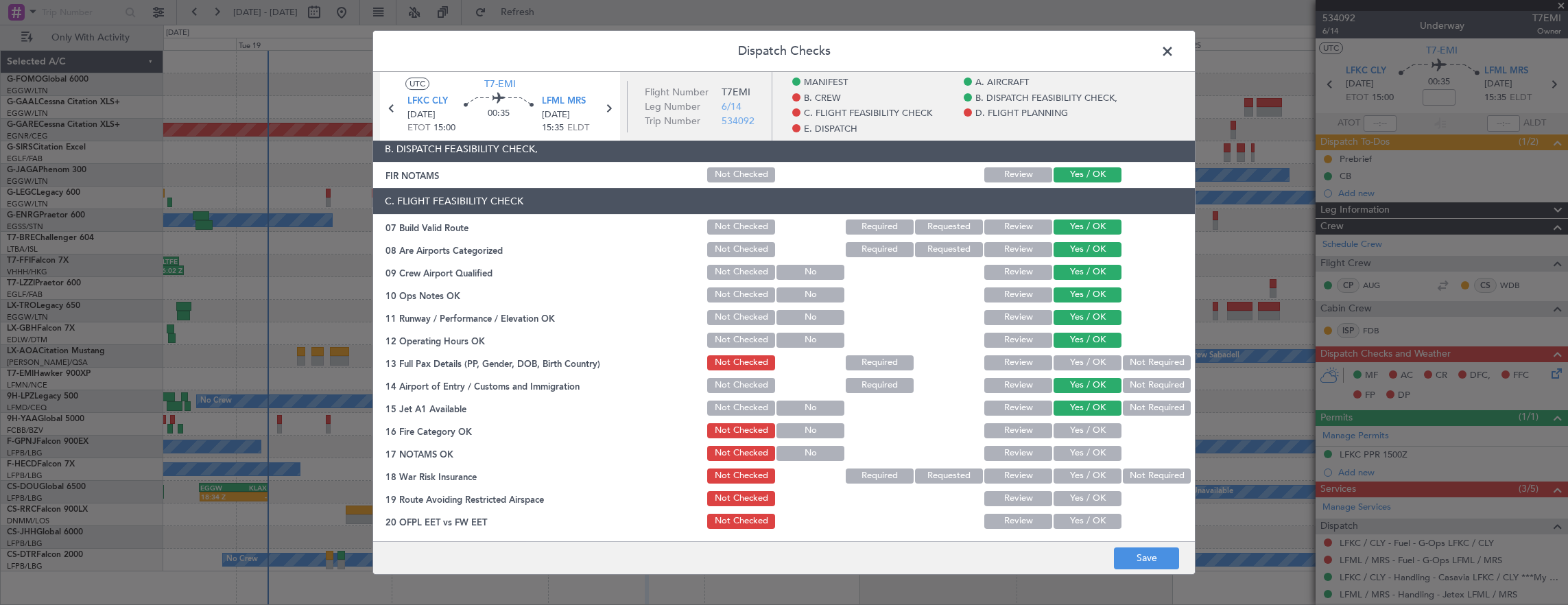
click at [1078, 437] on button "Yes / OK" at bounding box center [1087, 431] width 68 height 15
click at [1079, 450] on button "Yes / OK" at bounding box center [1087, 454] width 68 height 15
drag, startPoint x: 1125, startPoint y: 468, endPoint x: 1092, endPoint y: 437, distance: 45.3
click at [1125, 468] on button "Not Required" at bounding box center [1157, 476] width 68 height 15
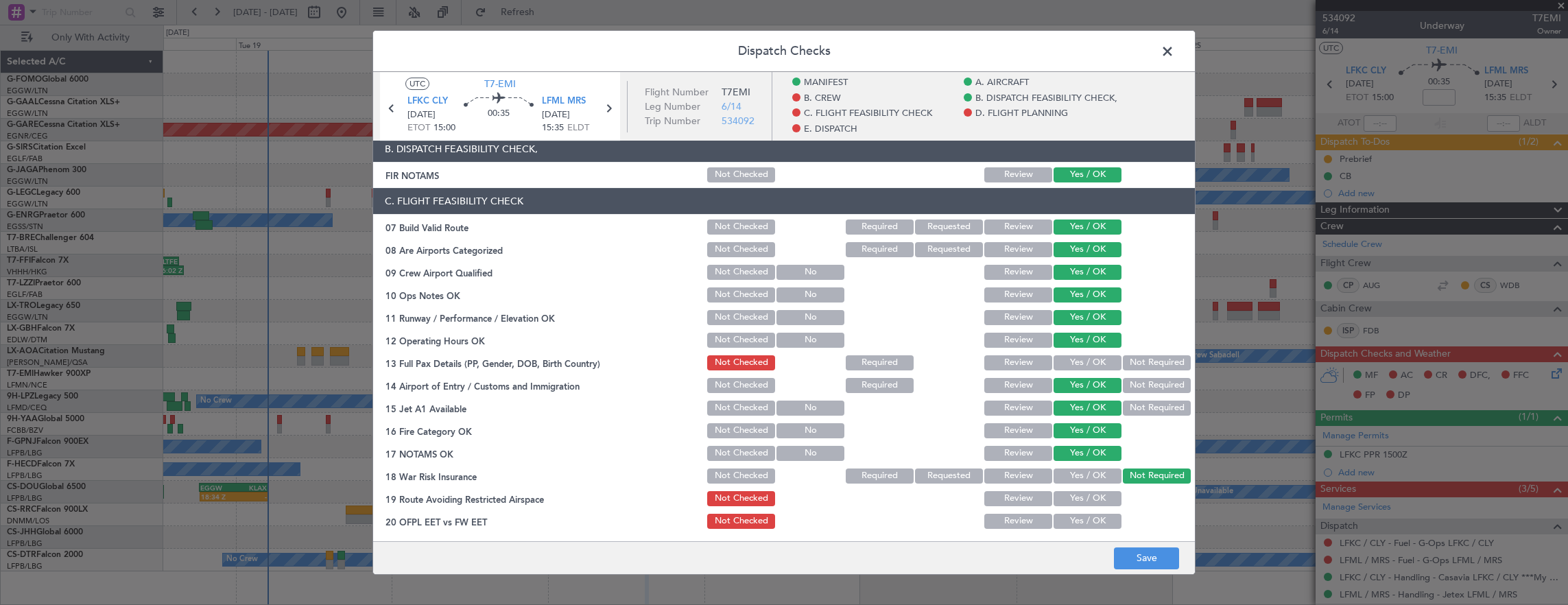
click at [1016, 355] on button "Review" at bounding box center [1018, 363] width 68 height 15
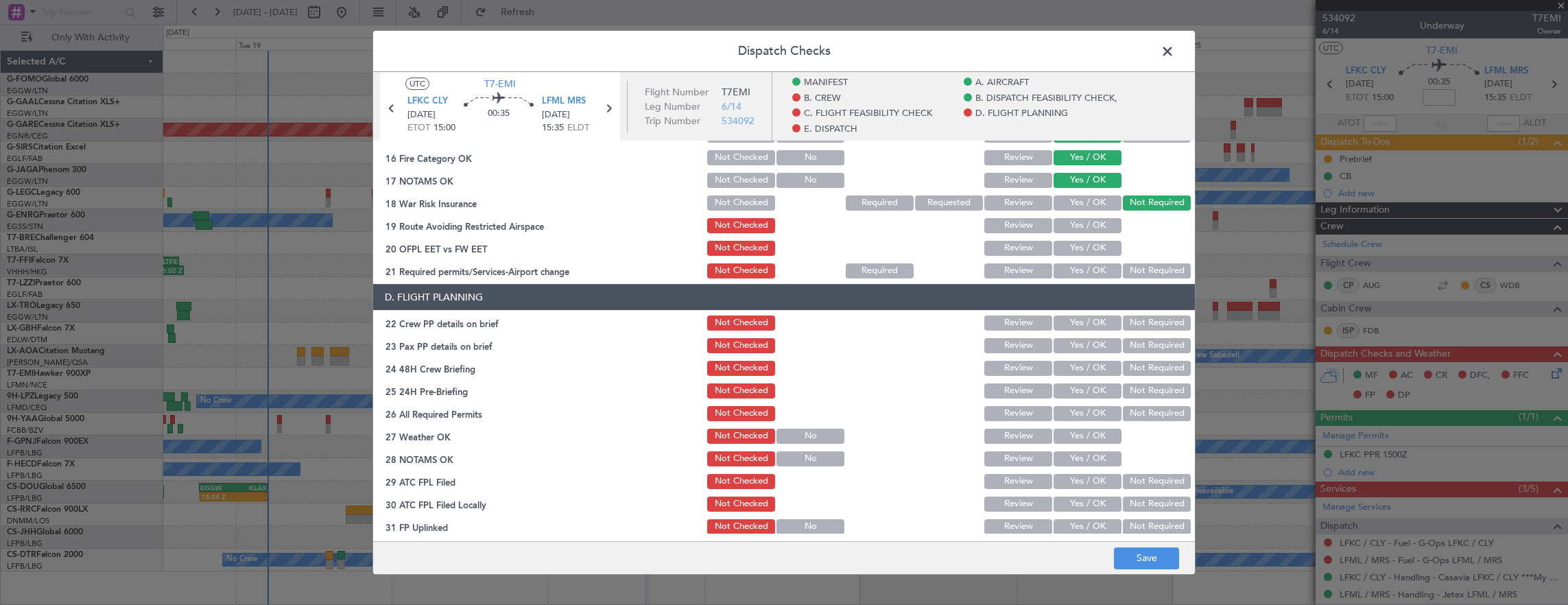
scroll to position [549, 0]
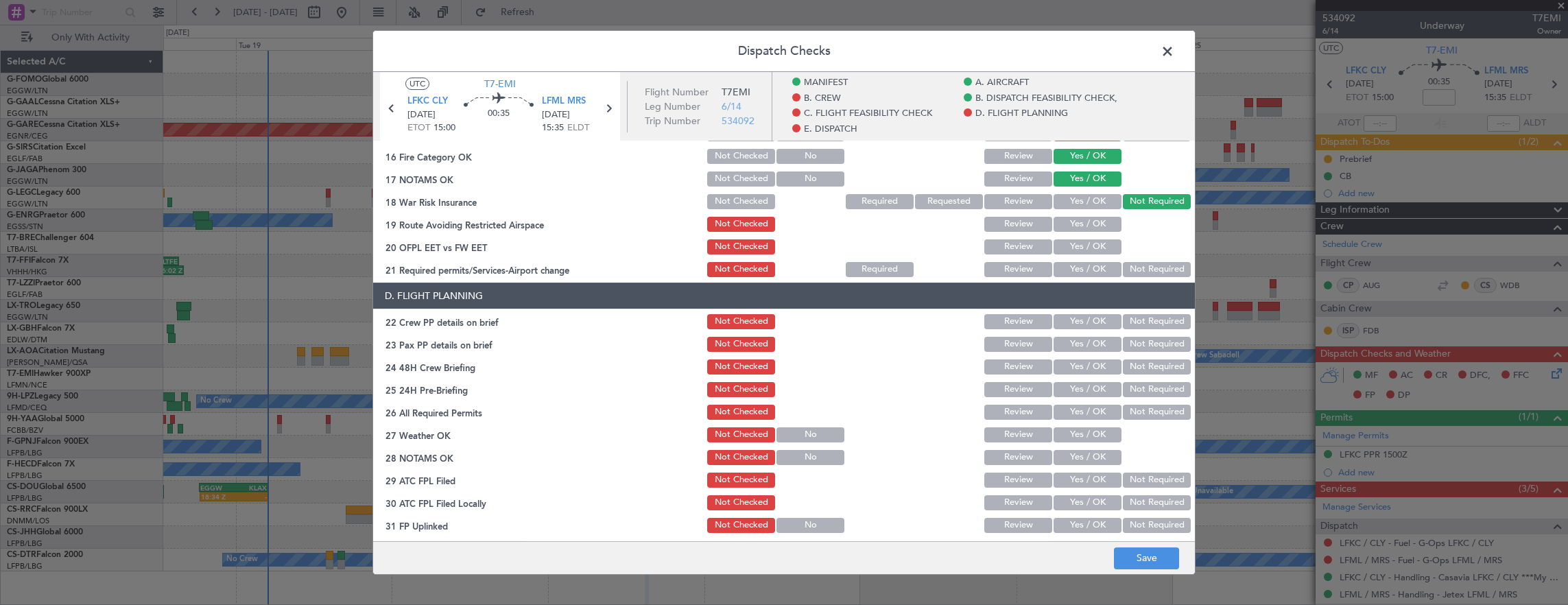
click at [1080, 237] on section "C. FLIGHT FEASIBILITY CHECK 07 Build Valid Route Not Checked Required Requested…" at bounding box center [784, 96] width 821 height 366
drag, startPoint x: 1083, startPoint y: 247, endPoint x: 1083, endPoint y: 239, distance: 8.0
click at [1083, 245] on button "Yes / OK" at bounding box center [1087, 247] width 68 height 15
click at [1081, 224] on button "Yes / OK" at bounding box center [1087, 224] width 68 height 15
click at [1078, 265] on button "Yes / OK" at bounding box center [1087, 270] width 68 height 15
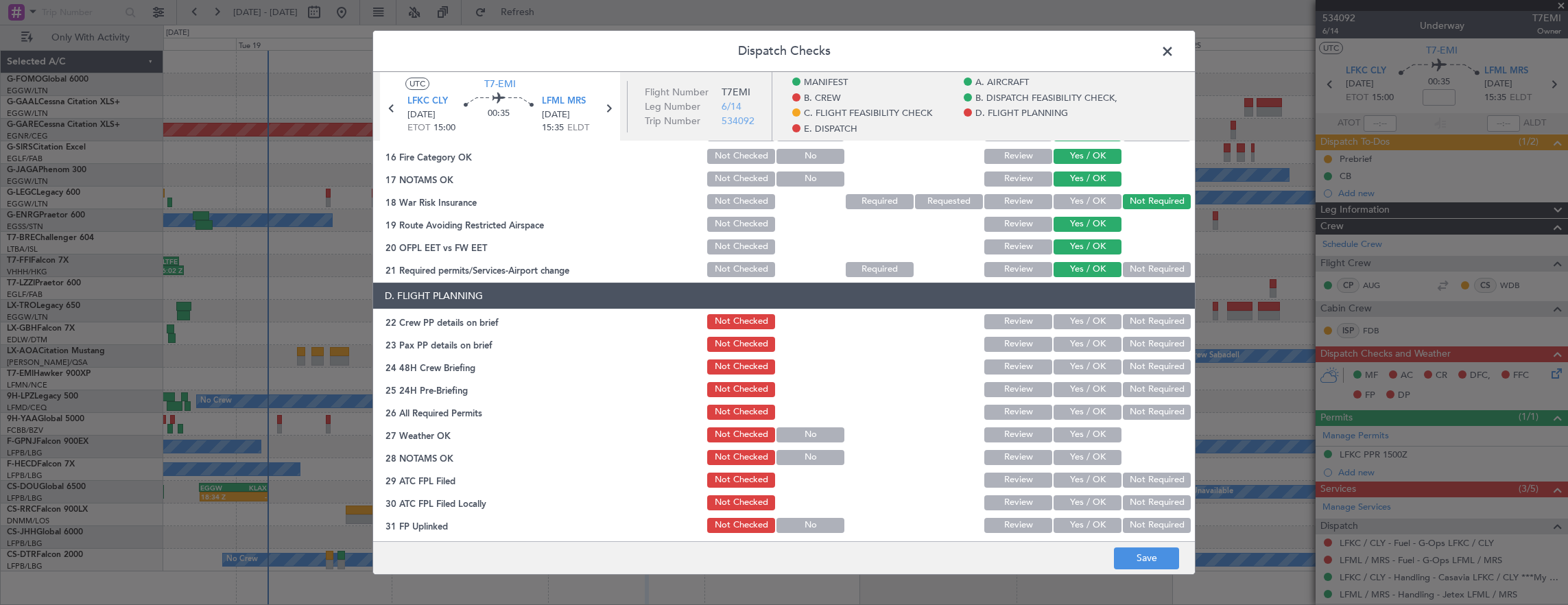
drag, startPoint x: 1088, startPoint y: 320, endPoint x: 1013, endPoint y: 338, distance: 77.1
click at [1086, 321] on button "Yes / OK" at bounding box center [1087, 321] width 68 height 15
drag, startPoint x: 1013, startPoint y: 338, endPoint x: 1070, endPoint y: 355, distance: 59.5
click at [1014, 338] on button "Review" at bounding box center [1018, 344] width 68 height 15
click at [1074, 363] on button "Yes / OK" at bounding box center [1087, 367] width 68 height 15
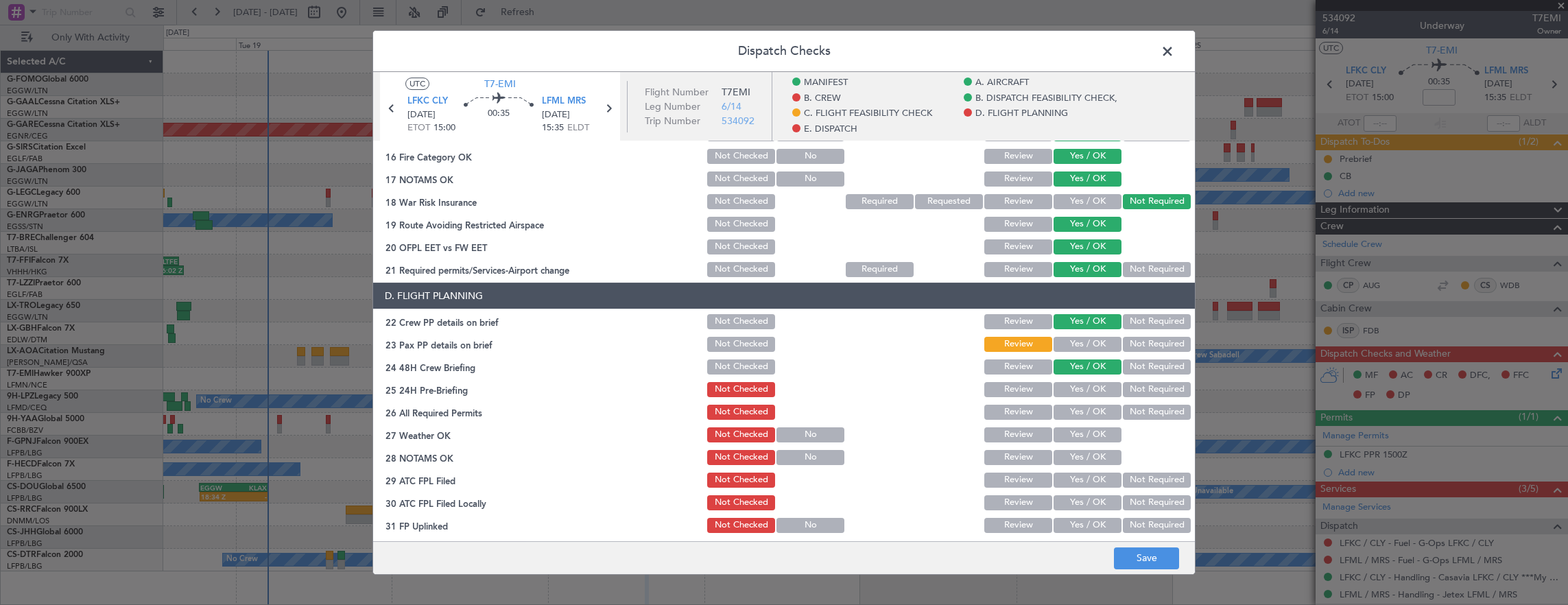
click at [1137, 386] on button "Not Required" at bounding box center [1157, 389] width 68 height 15
click at [1161, 546] on footer "Save" at bounding box center [784, 558] width 821 height 33
click at [1155, 564] on button "Save" at bounding box center [1146, 558] width 65 height 22
click at [1174, 49] on span at bounding box center [1174, 55] width 0 height 27
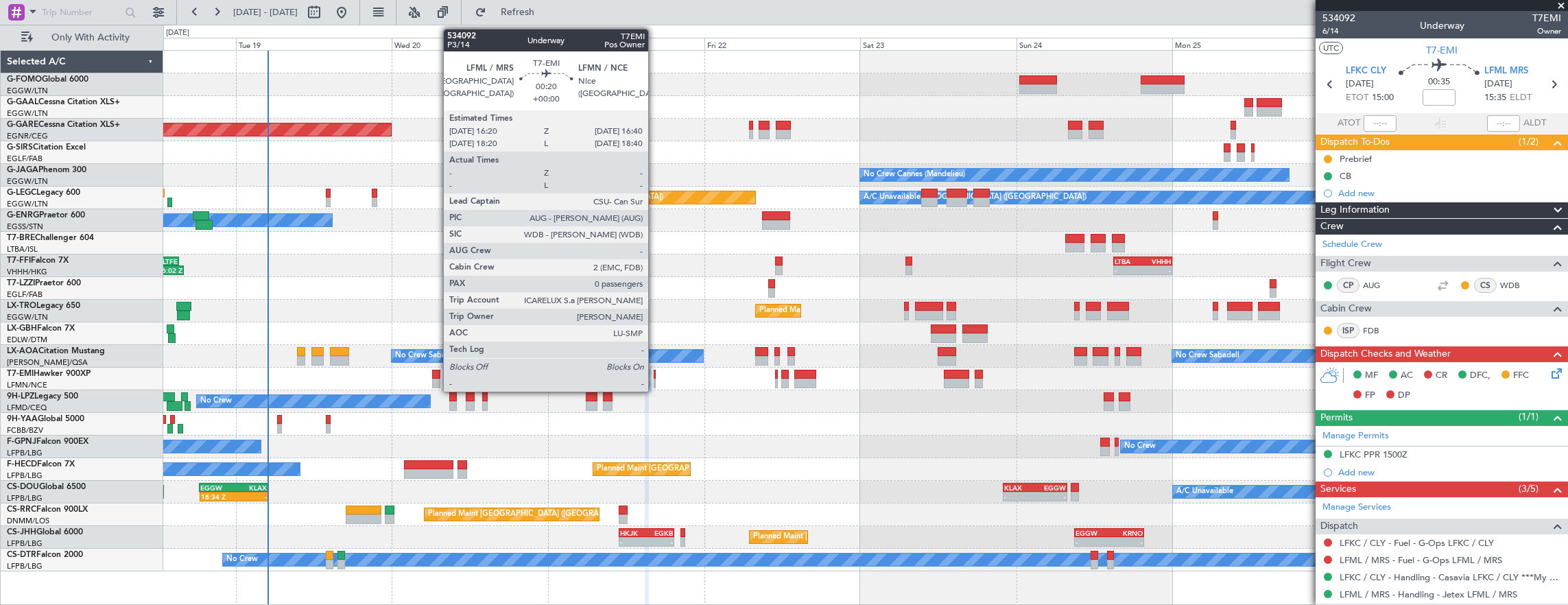
click at [655, 374] on div at bounding box center [655, 374] width 3 height 10
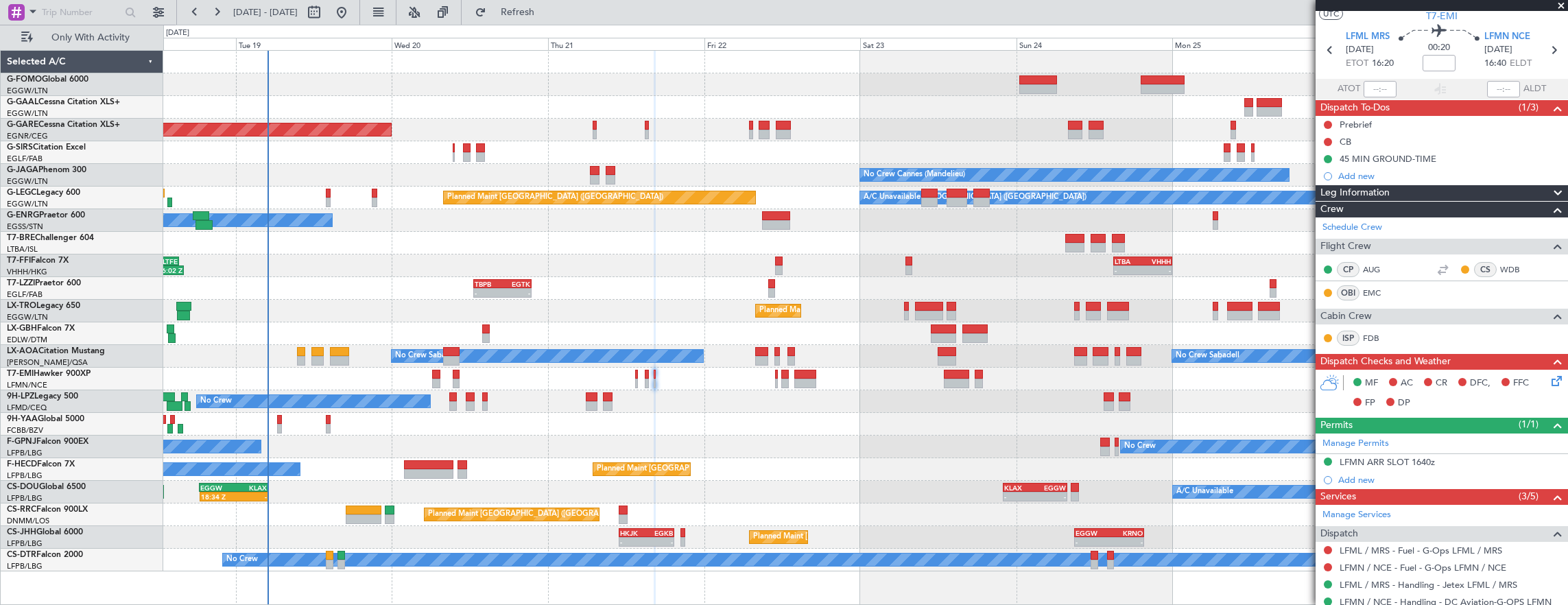
scroll to position [0, 0]
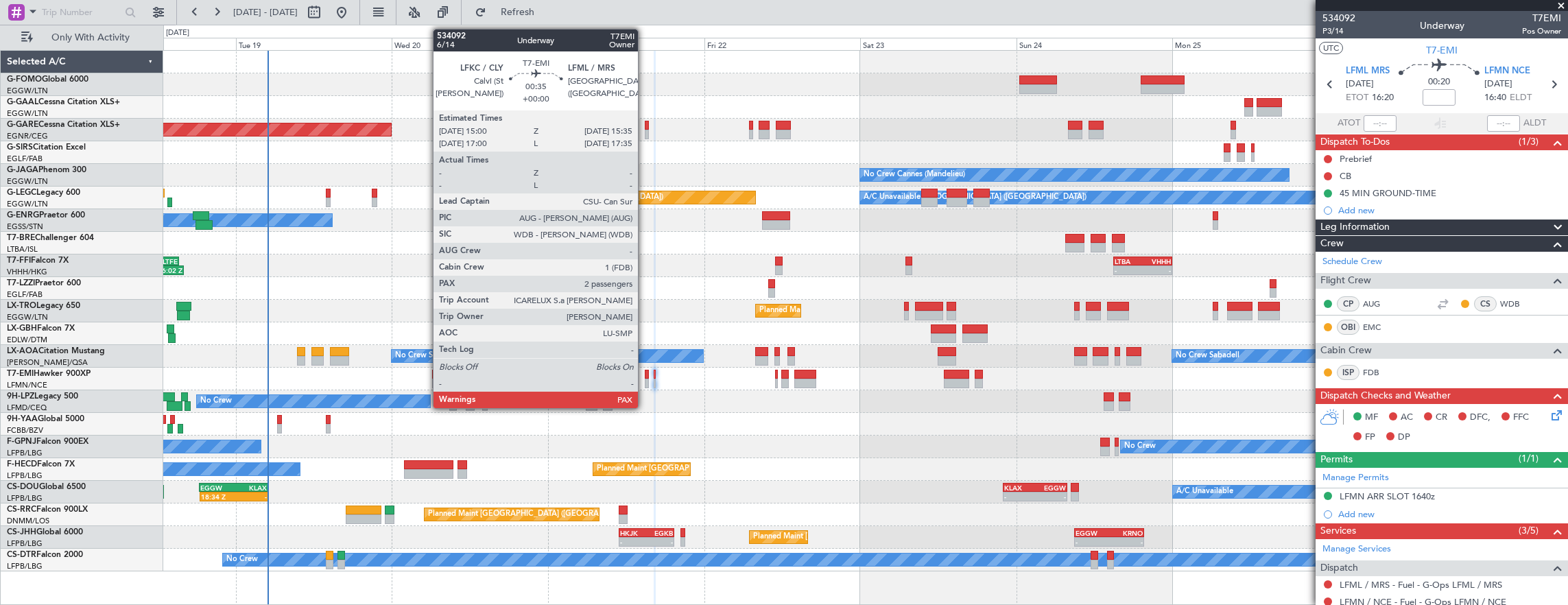
click at [645, 372] on div at bounding box center [647, 374] width 4 height 10
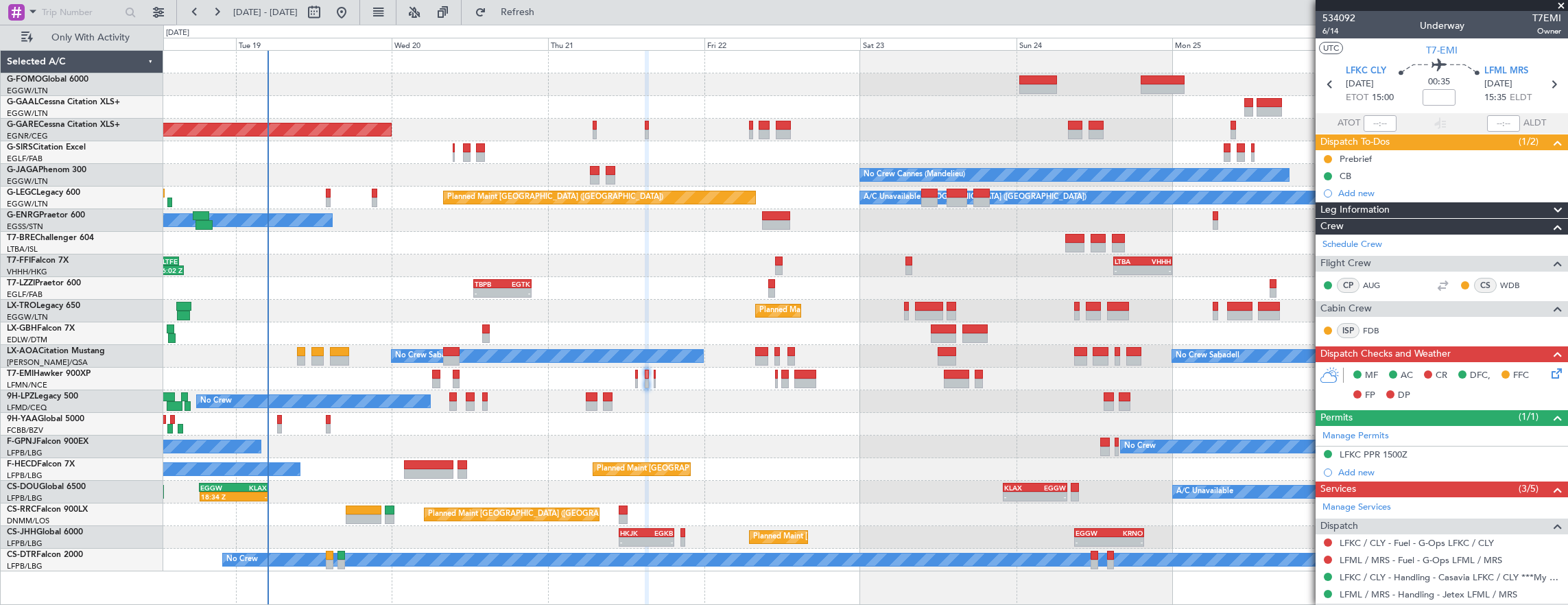
click at [656, 383] on div at bounding box center [866, 379] width 1405 height 23
click at [654, 380] on div at bounding box center [655, 383] width 3 height 10
type input "0"
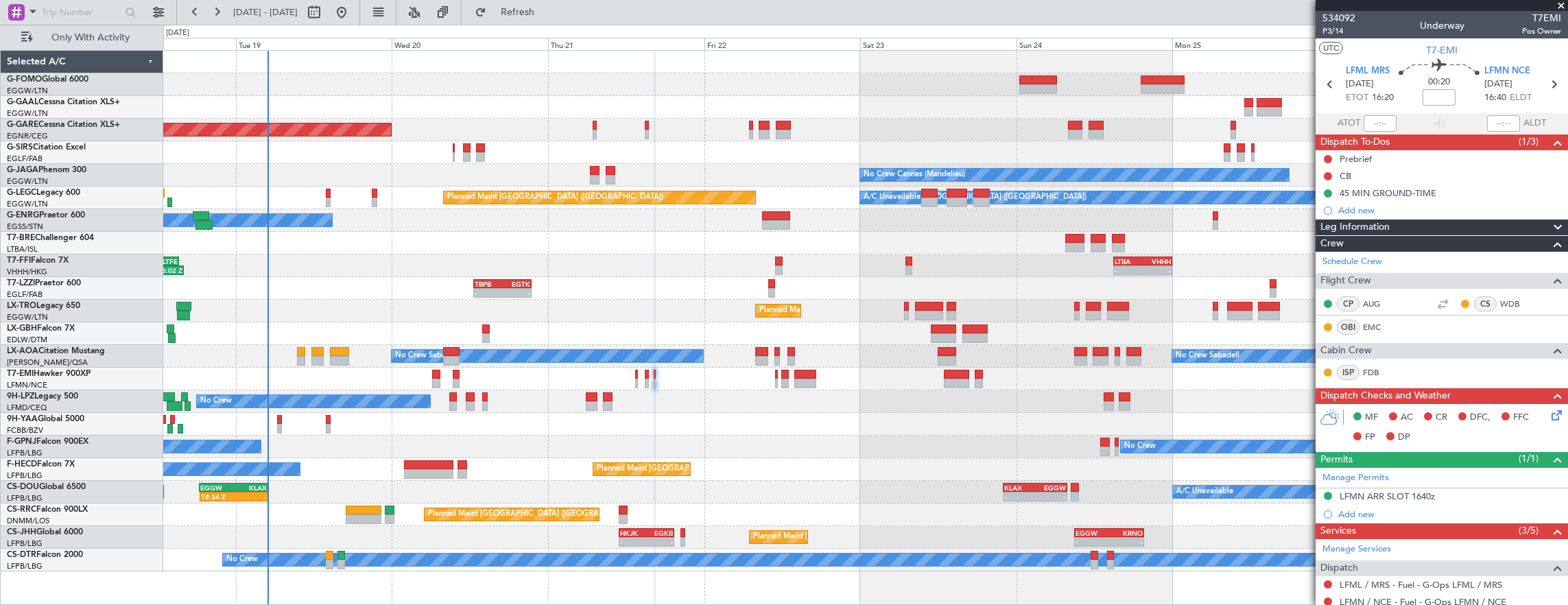
click at [1437, 101] on input at bounding box center [1439, 98] width 33 height 16
type input "1"
click at [1324, 173] on div "Not Started" at bounding box center [1328, 180] width 47 height 17
click at [1326, 176] on button at bounding box center [1327, 176] width 8 height 8
drag, startPoint x: 1336, startPoint y: 235, endPoint x: 1338, endPoint y: 213, distance: 22.1
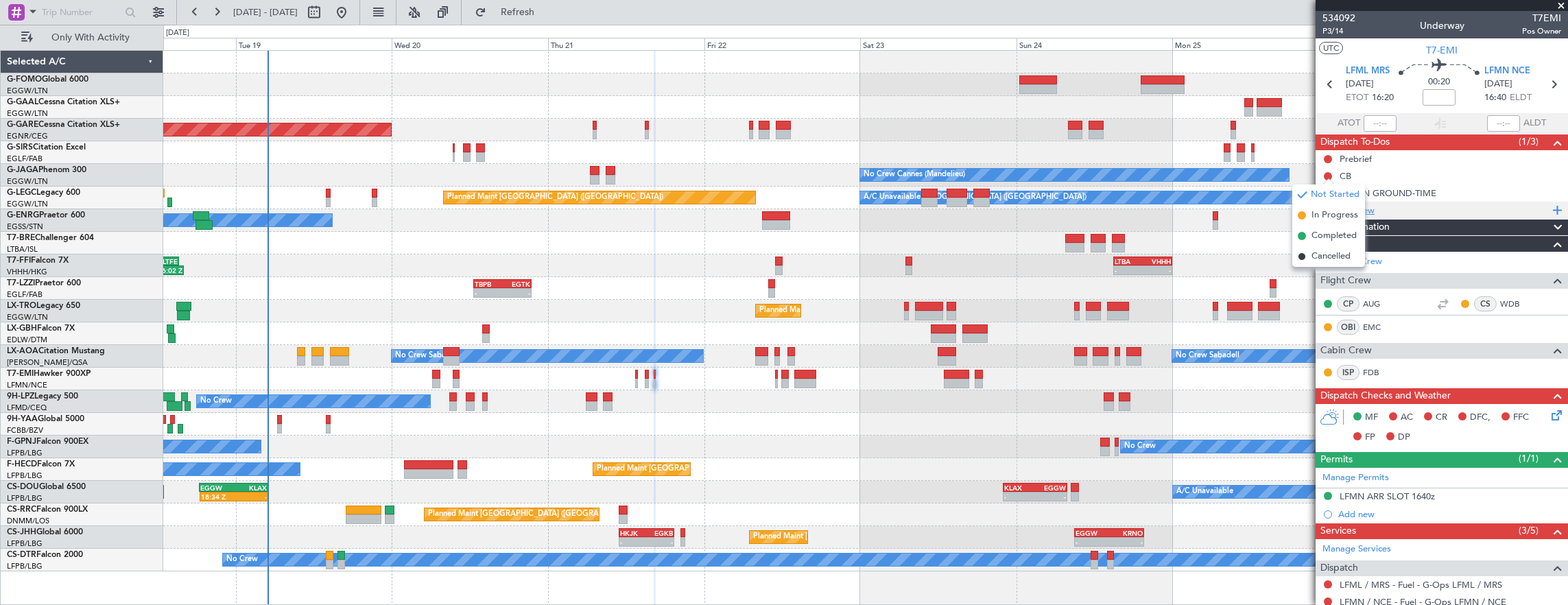
click at [1337, 235] on span "Completed" at bounding box center [1333, 236] width 45 height 14
click at [1326, 154] on div at bounding box center [1327, 159] width 11 height 11
click at [1328, 158] on button at bounding box center [1327, 159] width 8 height 8
click at [1331, 201] on span "In Progress" at bounding box center [1334, 198] width 47 height 14
click at [1332, 33] on span "P3/14" at bounding box center [1338, 31] width 33 height 12
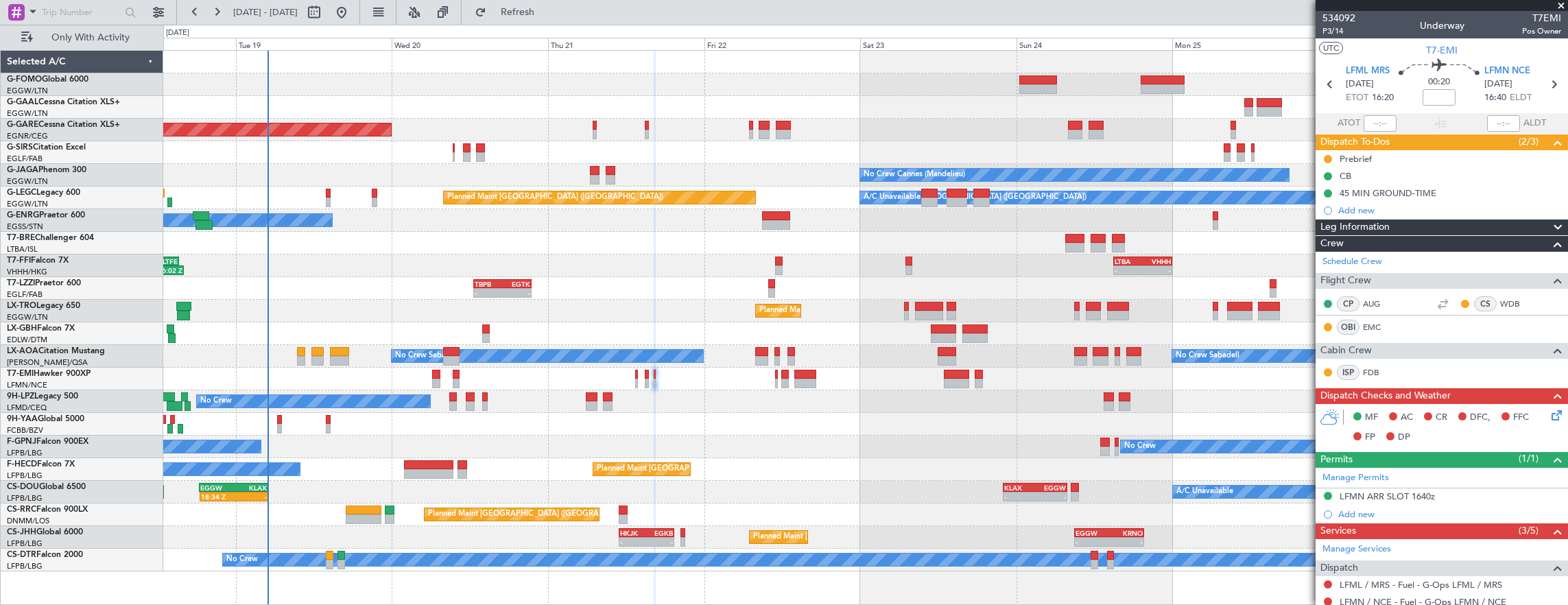
click at [1549, 423] on div "MF AC CR DFC, FFC FP DP" at bounding box center [1442, 428] width 253 height 47
click at [1549, 415] on icon at bounding box center [1554, 413] width 11 height 11
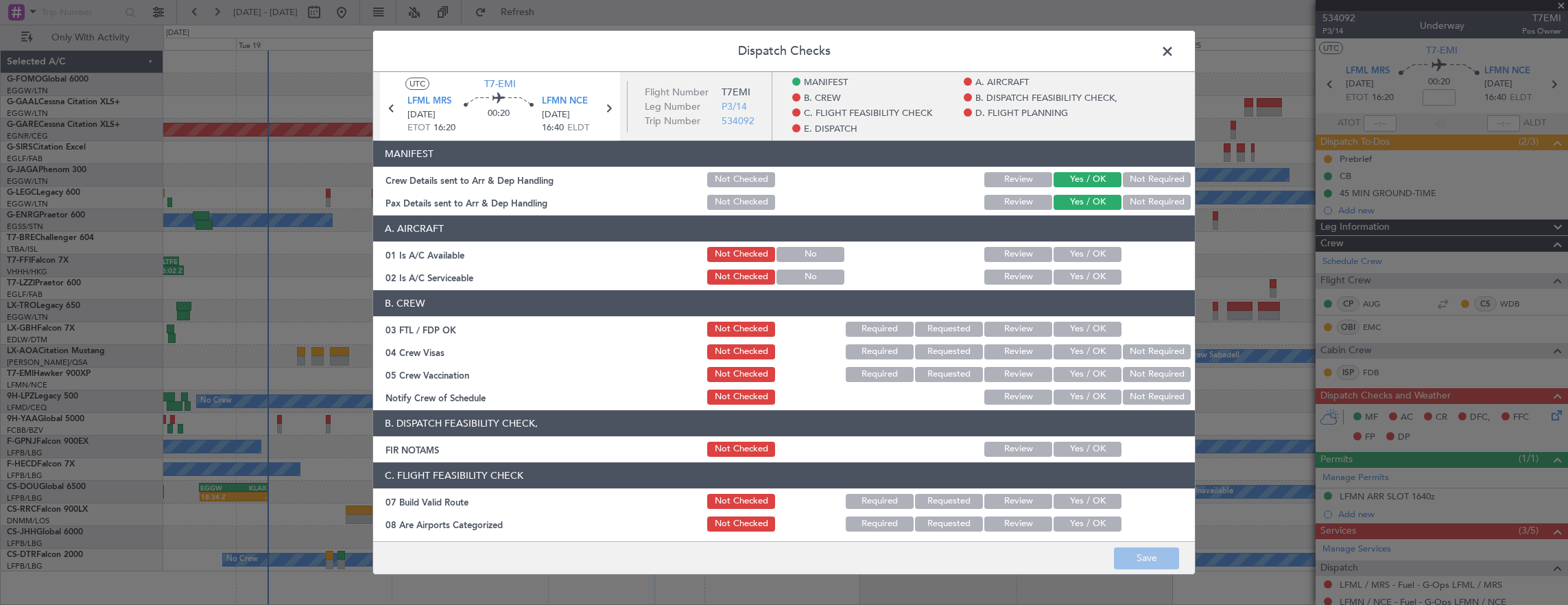
click at [1083, 262] on button "Yes / OK" at bounding box center [1087, 254] width 68 height 15
click at [1081, 276] on button "Yes / OK" at bounding box center [1087, 277] width 68 height 15
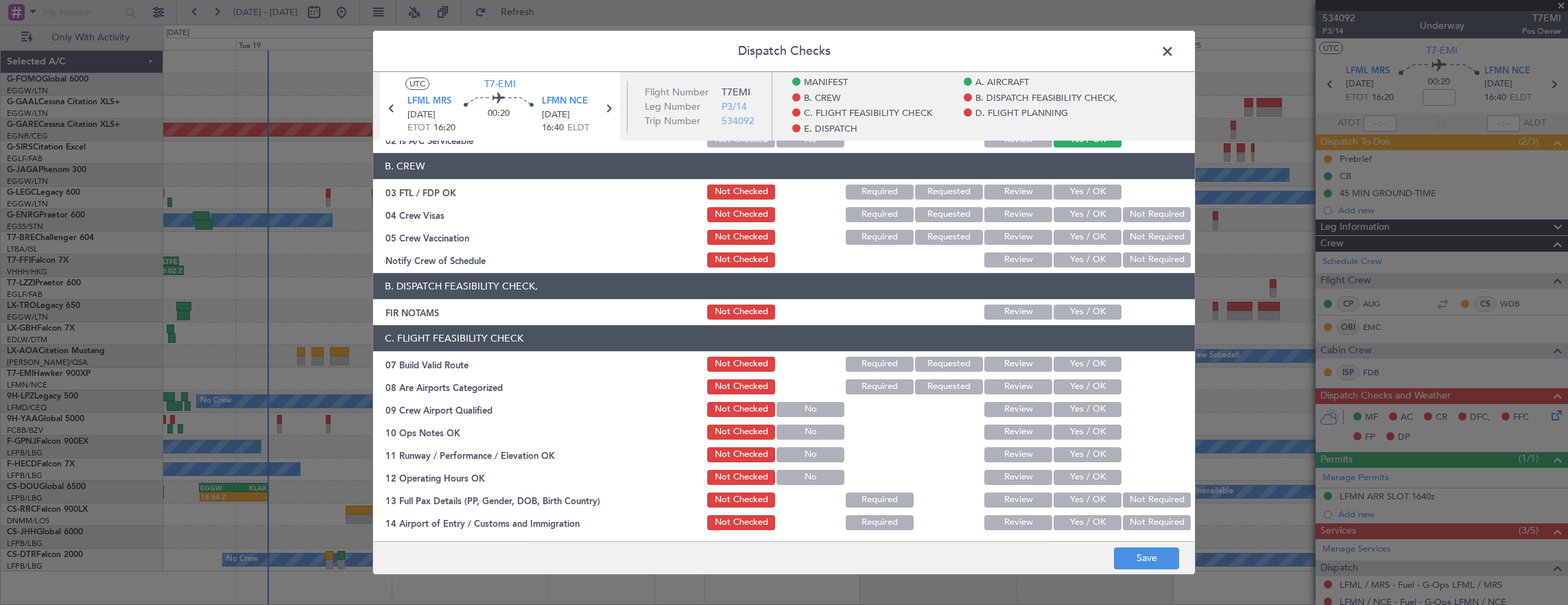
click at [1081, 311] on button "Yes / OK" at bounding box center [1087, 312] width 68 height 15
click at [1079, 363] on button "Yes / OK" at bounding box center [1087, 364] width 68 height 15
click at [1083, 383] on button "Yes / OK" at bounding box center [1087, 386] width 68 height 15
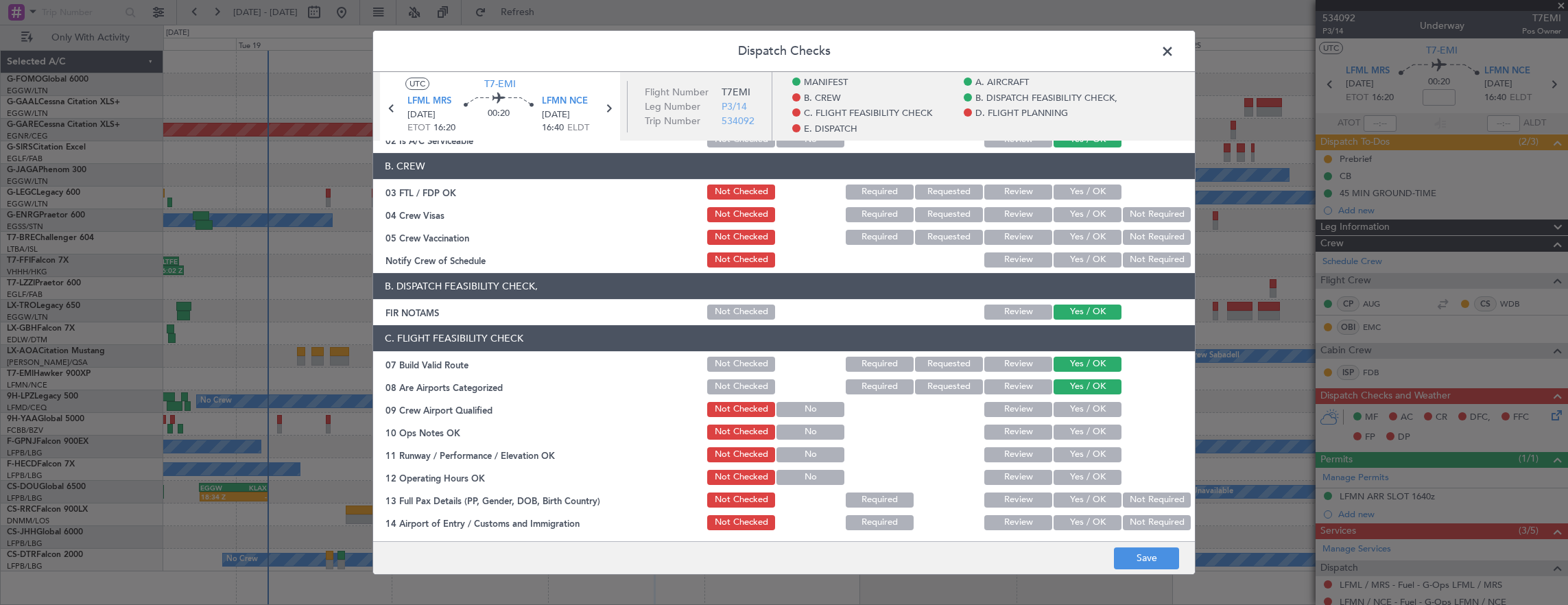
click at [1086, 409] on button "Yes / OK" at bounding box center [1087, 409] width 68 height 15
drag, startPoint x: 1086, startPoint y: 425, endPoint x: 1078, endPoint y: 440, distance: 17.0
click at [1085, 427] on button "Yes / OK" at bounding box center [1087, 432] width 68 height 15
click at [1081, 450] on button "Yes / OK" at bounding box center [1087, 454] width 68 height 15
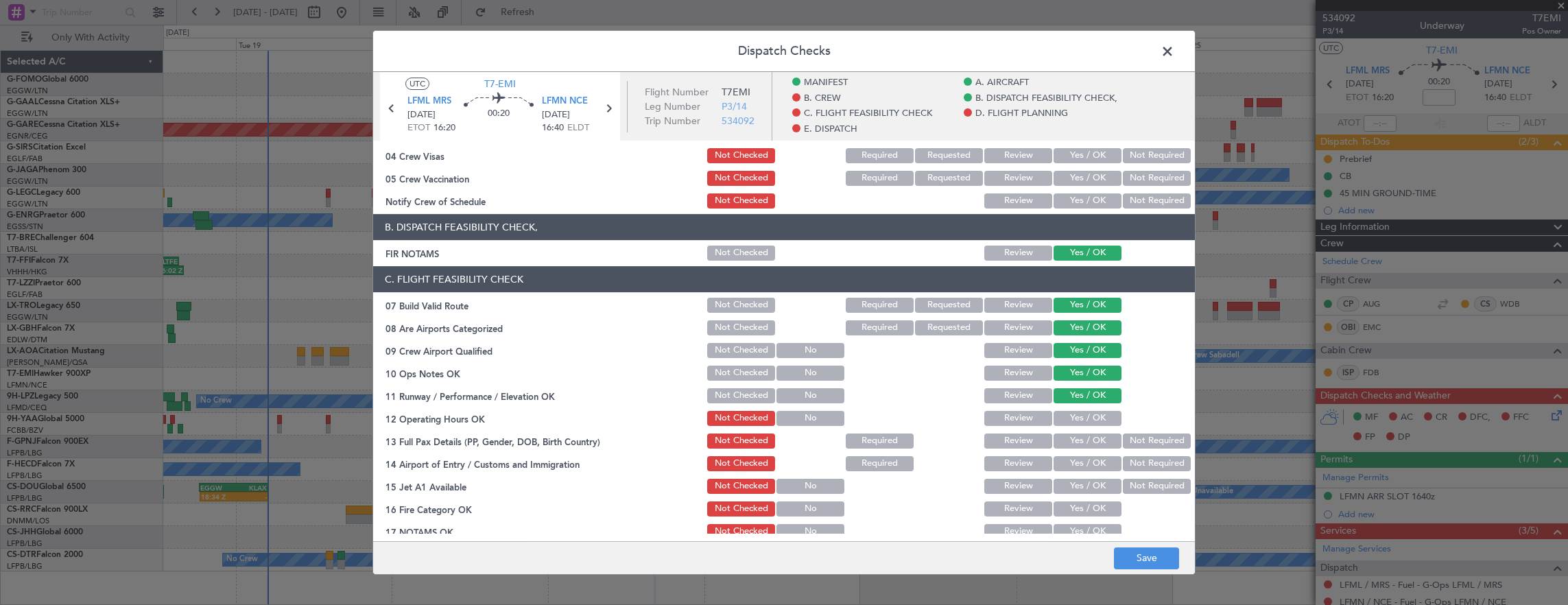
scroll to position [206, 0]
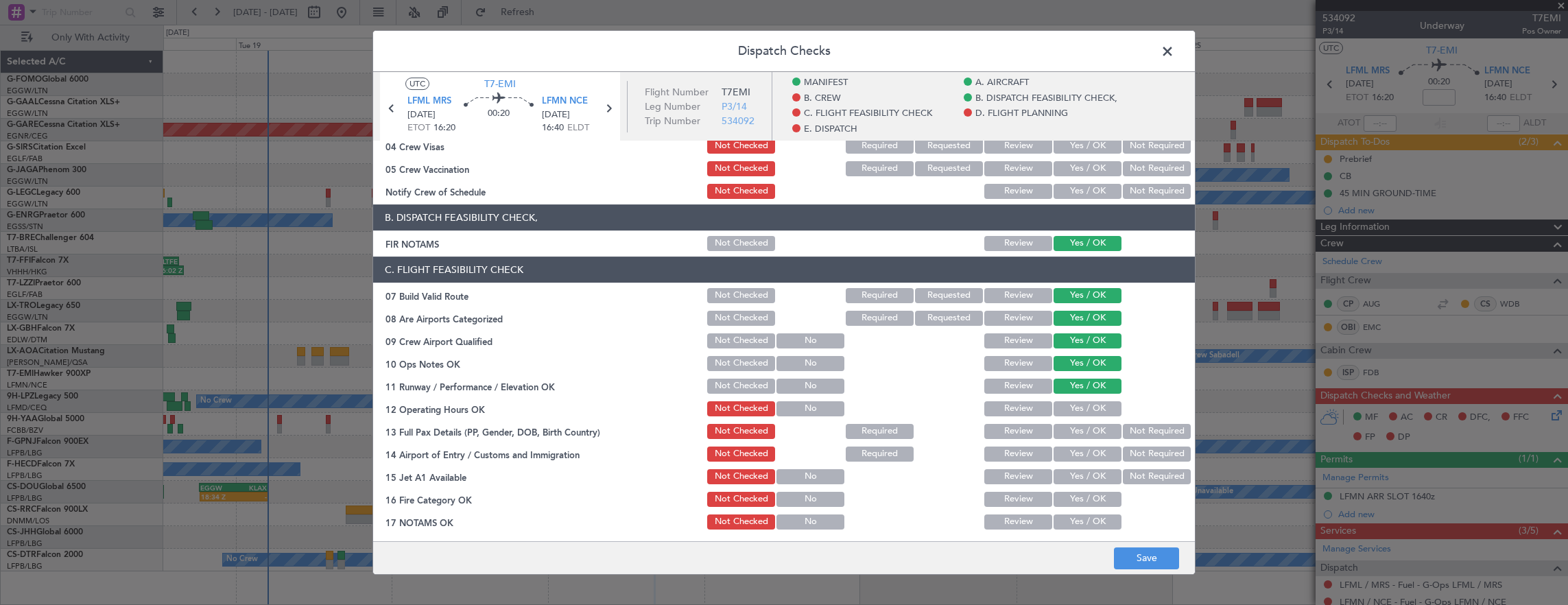
click at [1083, 406] on button "Yes / OK" at bounding box center [1087, 409] width 68 height 15
drag, startPoint x: 1148, startPoint y: 428, endPoint x: 1098, endPoint y: 454, distance: 56.4
click at [1146, 428] on button "Not Required" at bounding box center [1157, 431] width 68 height 15
click at [1098, 454] on button "Yes / OK" at bounding box center [1087, 454] width 68 height 15
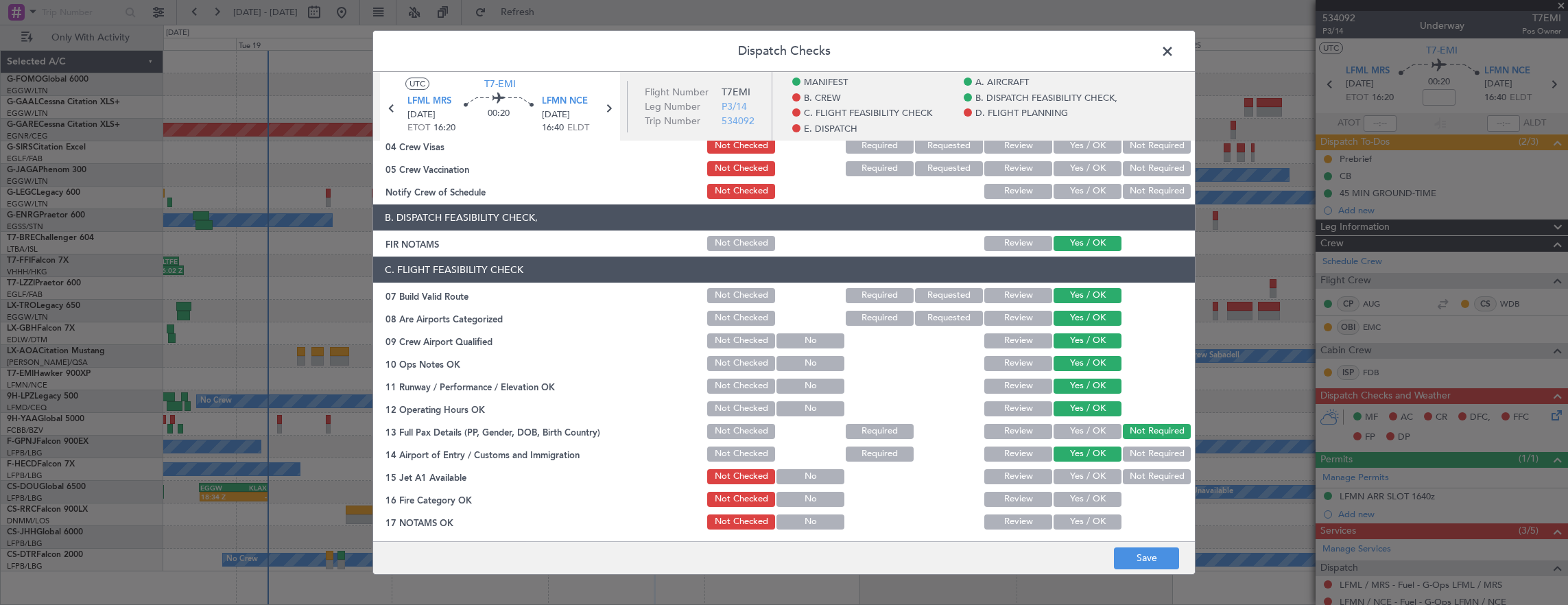
drag, startPoint x: 1098, startPoint y: 476, endPoint x: 1095, endPoint y: 487, distance: 11.4
click at [1098, 476] on button "Yes / OK" at bounding box center [1087, 476] width 68 height 15
click at [1090, 498] on button "Yes / OK" at bounding box center [1087, 499] width 68 height 15
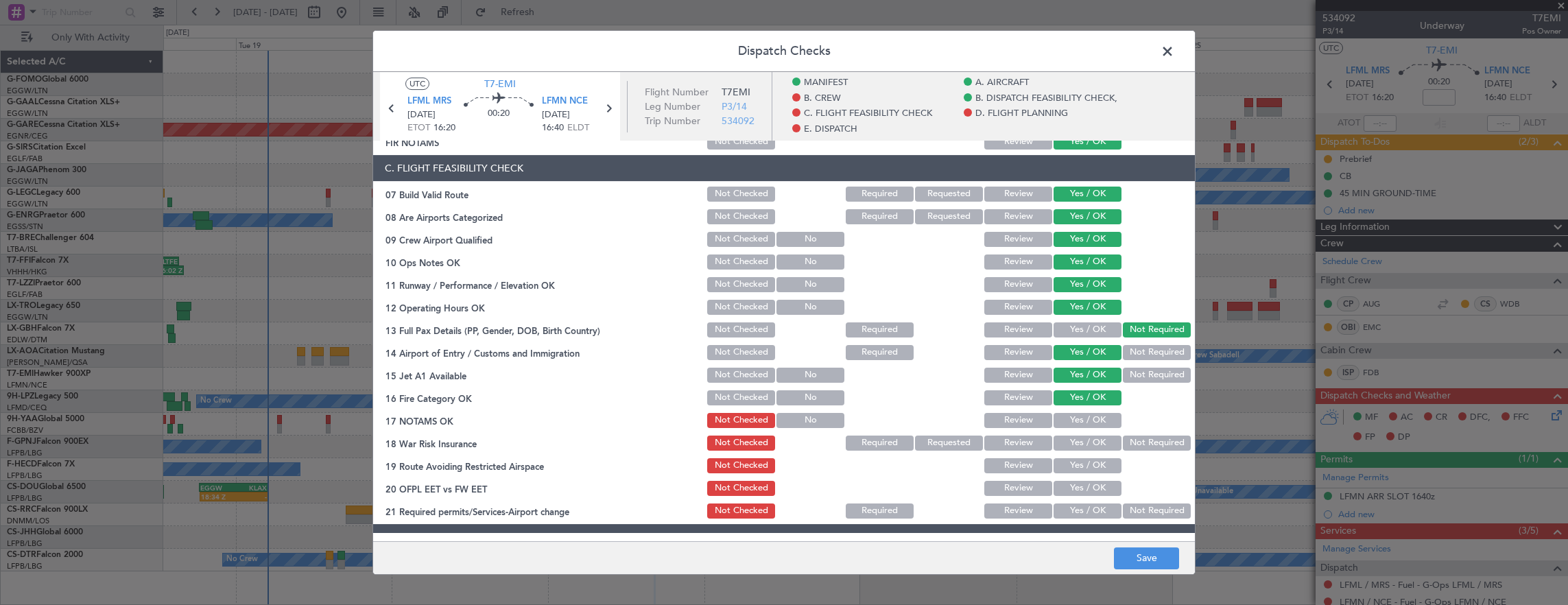
scroll to position [411, 0]
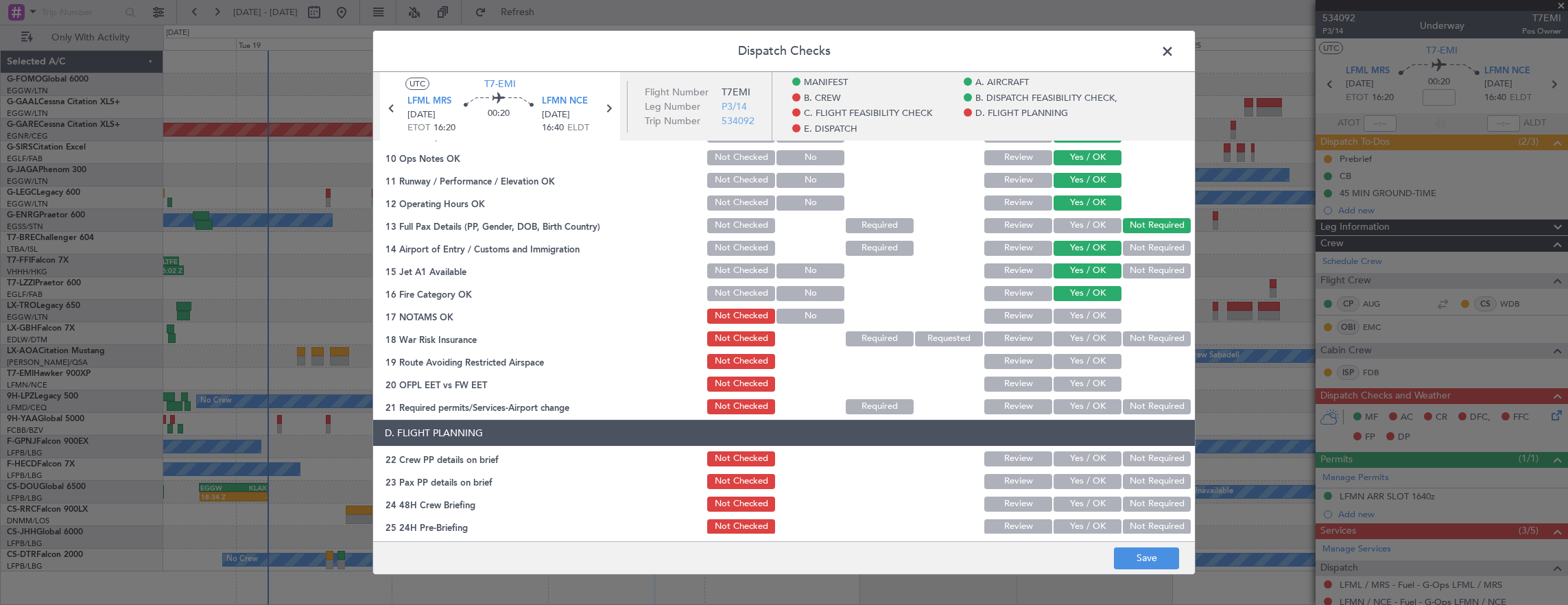
click at [1084, 310] on button "Yes / OK" at bounding box center [1087, 316] width 68 height 15
click at [1143, 338] on button "Not Required" at bounding box center [1157, 338] width 68 height 15
click at [1093, 372] on section "C. FLIGHT FEASIBILITY CHECK 07 Build Valid Route Not Checked Required Requested…" at bounding box center [784, 233] width 821 height 366
click at [1089, 362] on button "Yes / OK" at bounding box center [1087, 361] width 68 height 15
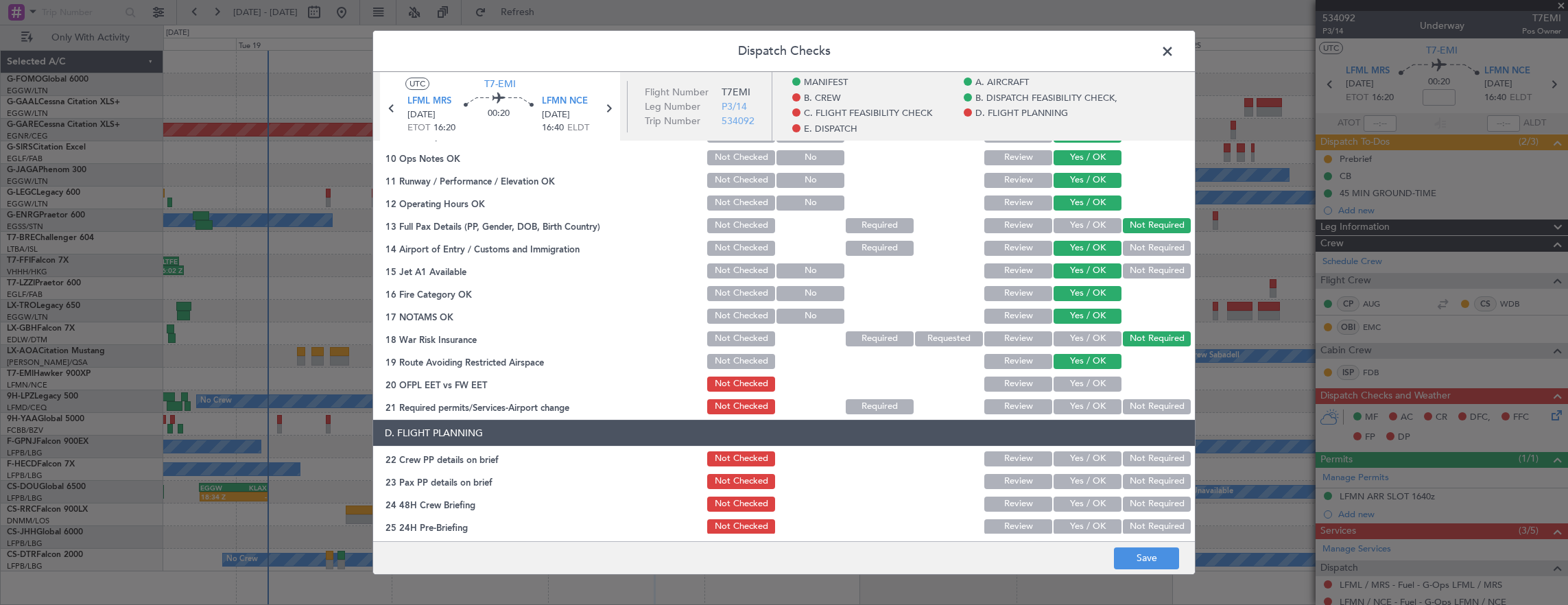
click at [1089, 381] on button "Yes / OK" at bounding box center [1087, 384] width 68 height 15
click at [1084, 405] on button "Yes / OK" at bounding box center [1087, 406] width 68 height 15
click at [1086, 458] on button "Yes / OK" at bounding box center [1087, 459] width 68 height 15
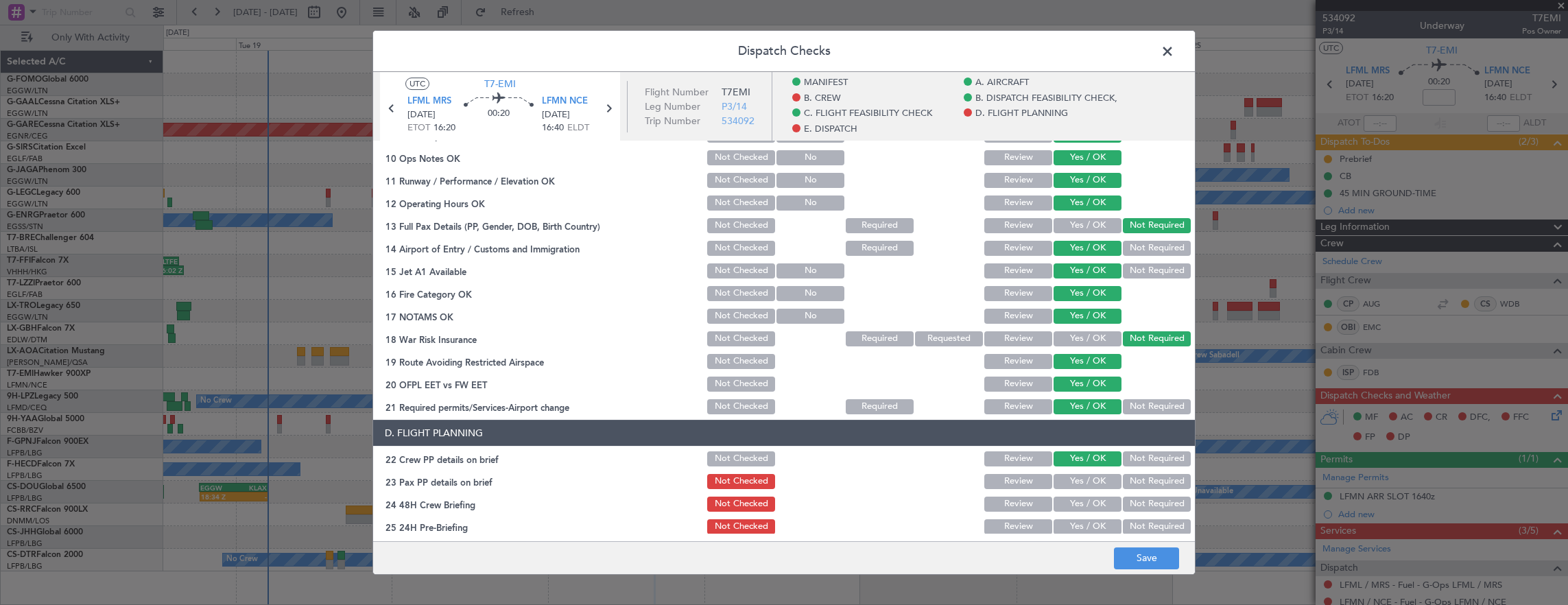
drag, startPoint x: 1170, startPoint y: 480, endPoint x: 1136, endPoint y: 491, distance: 35.7
click at [1168, 480] on button "Not Required" at bounding box center [1157, 482] width 68 height 15
click at [1087, 504] on button "Yes / OK" at bounding box center [1087, 504] width 68 height 15
click at [1143, 530] on button "Not Required" at bounding box center [1157, 527] width 68 height 15
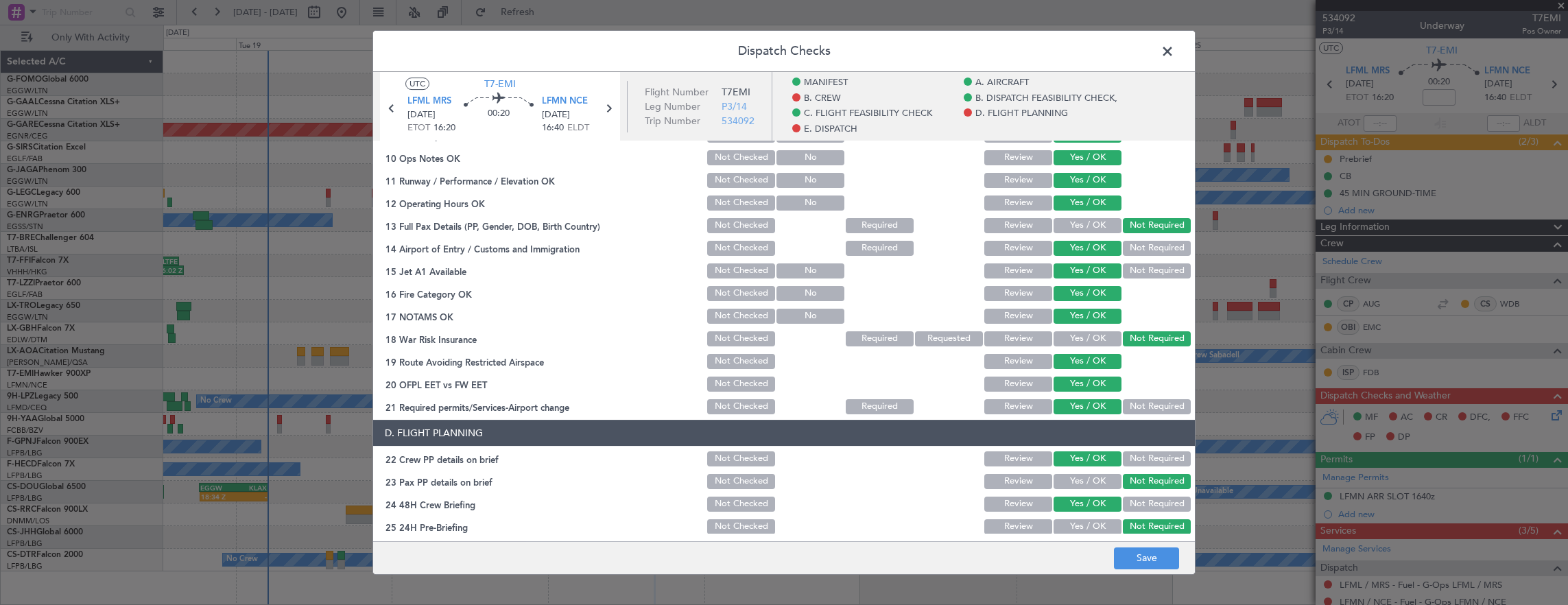
click at [1154, 570] on footer "Save" at bounding box center [784, 558] width 821 height 33
click at [1148, 560] on button "Save" at bounding box center [1146, 558] width 65 height 22
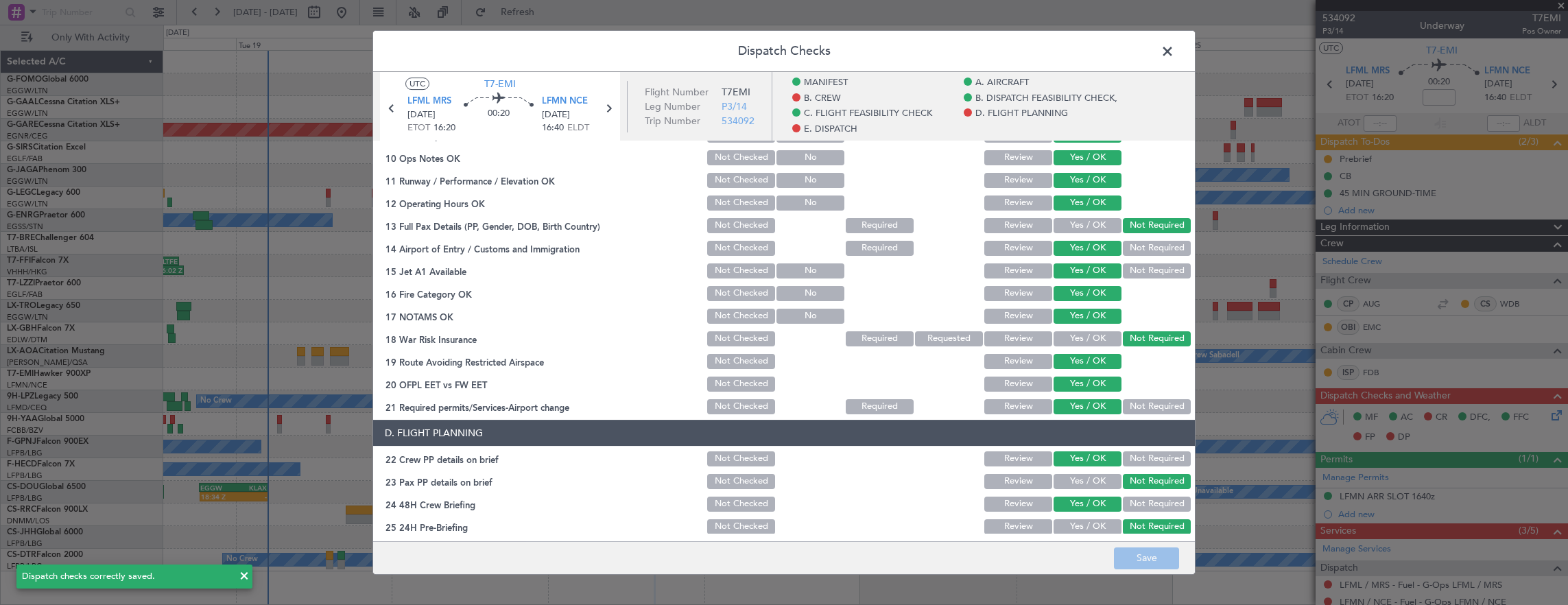
click at [1174, 54] on span at bounding box center [1174, 55] width 0 height 27
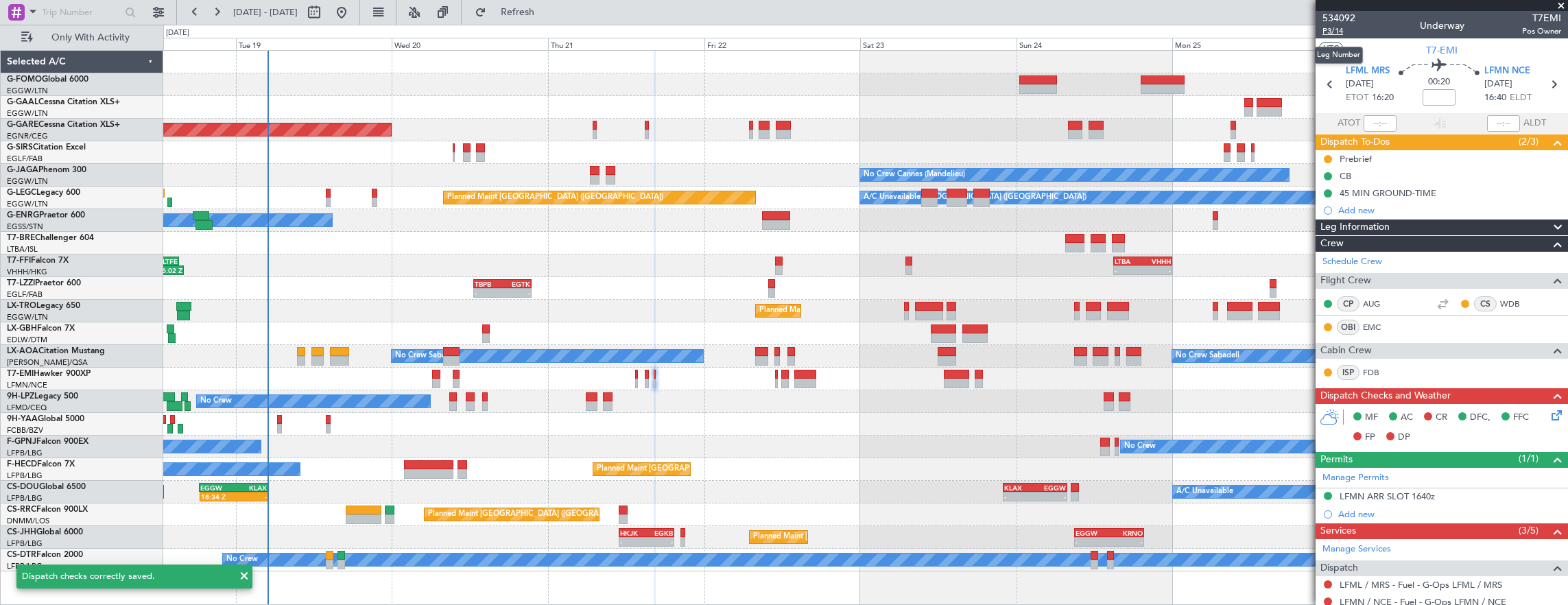
click at [1340, 33] on span "P3/14" at bounding box center [1338, 31] width 33 height 12
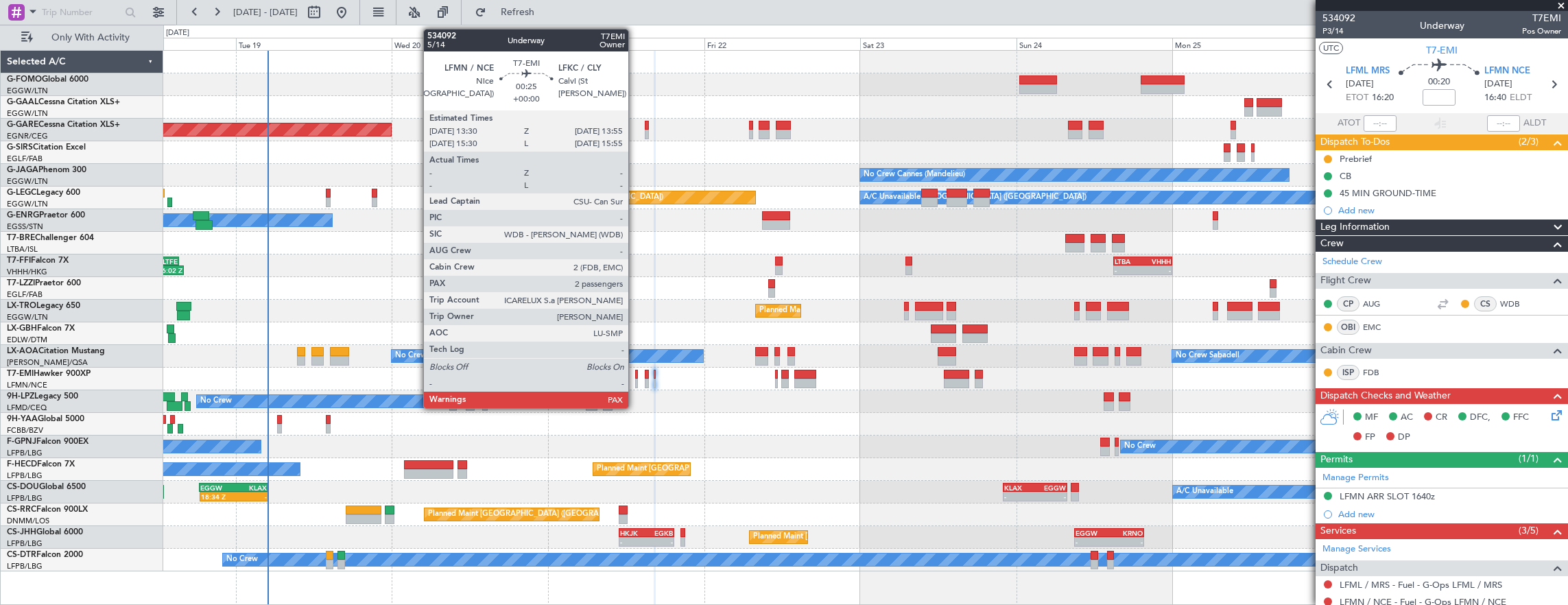
click at [636, 377] on div at bounding box center [637, 374] width 3 height 10
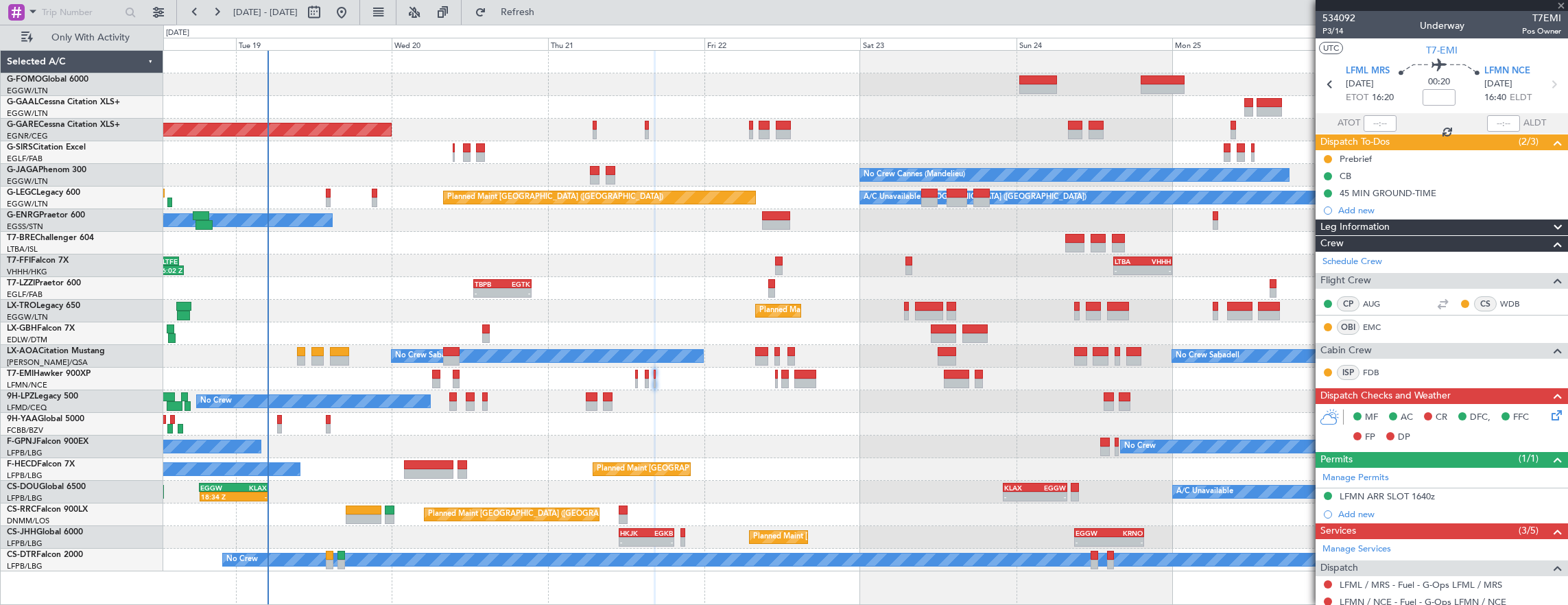
type input "2"
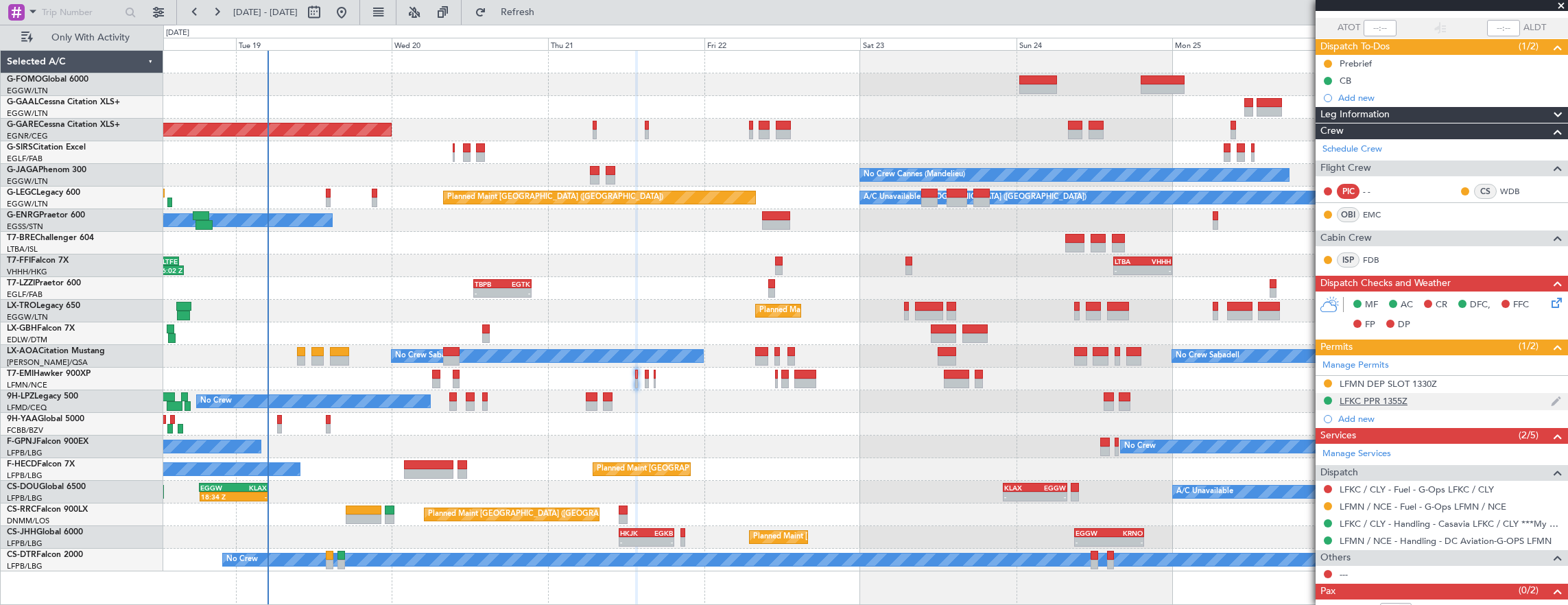
scroll to position [126, 0]
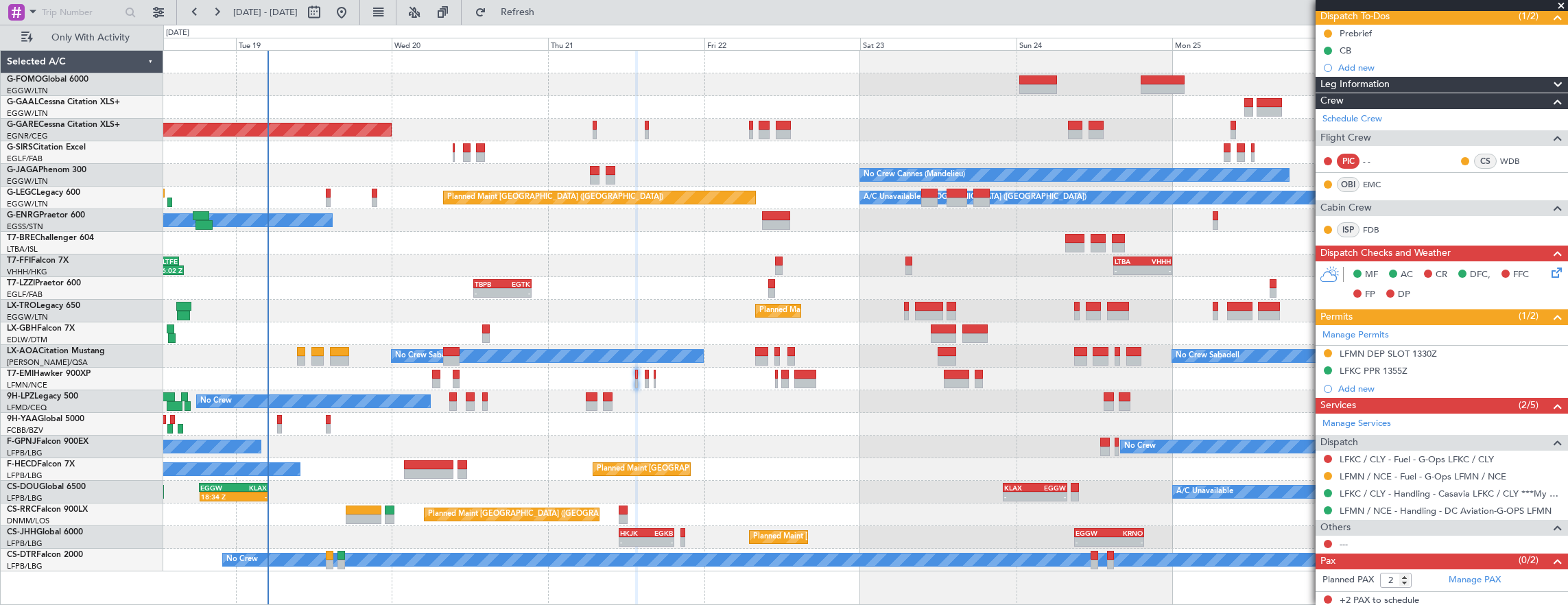
click at [1549, 274] on icon at bounding box center [1554, 270] width 11 height 11
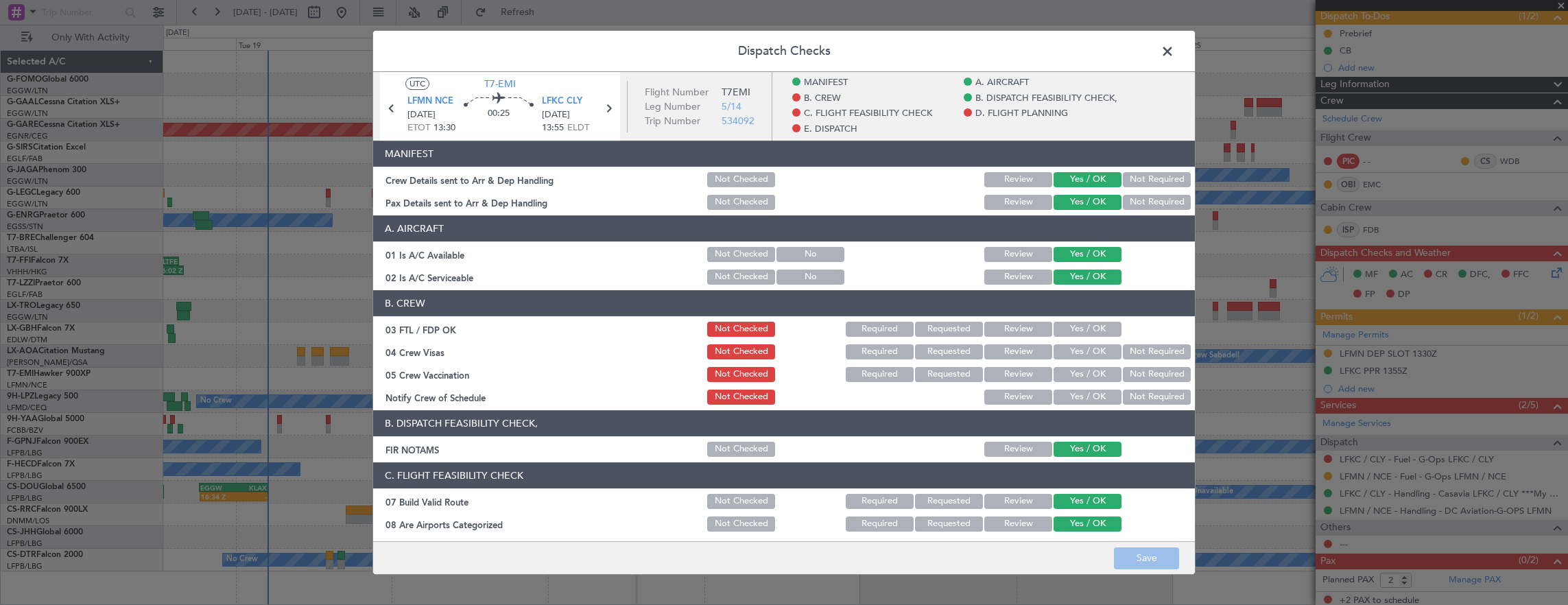
click at [1174, 51] on span at bounding box center [1174, 55] width 0 height 27
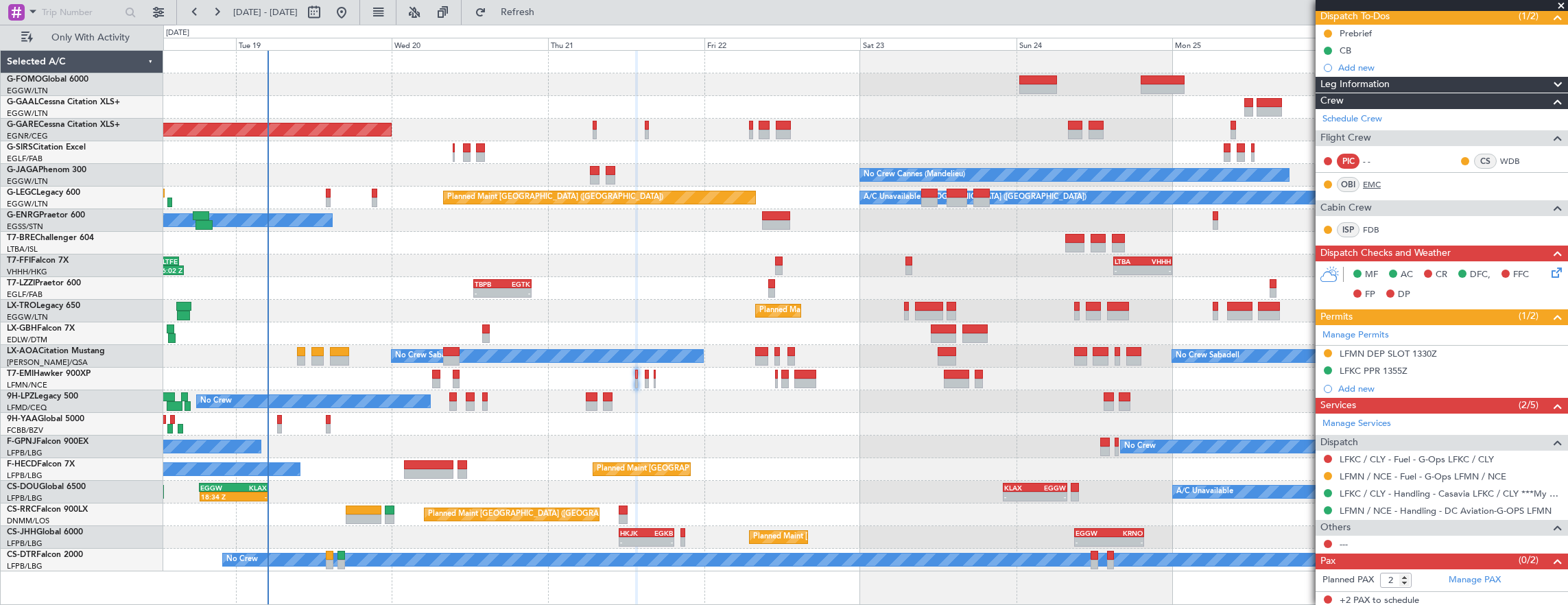
click at [1368, 182] on link "EMC" at bounding box center [1378, 184] width 31 height 13
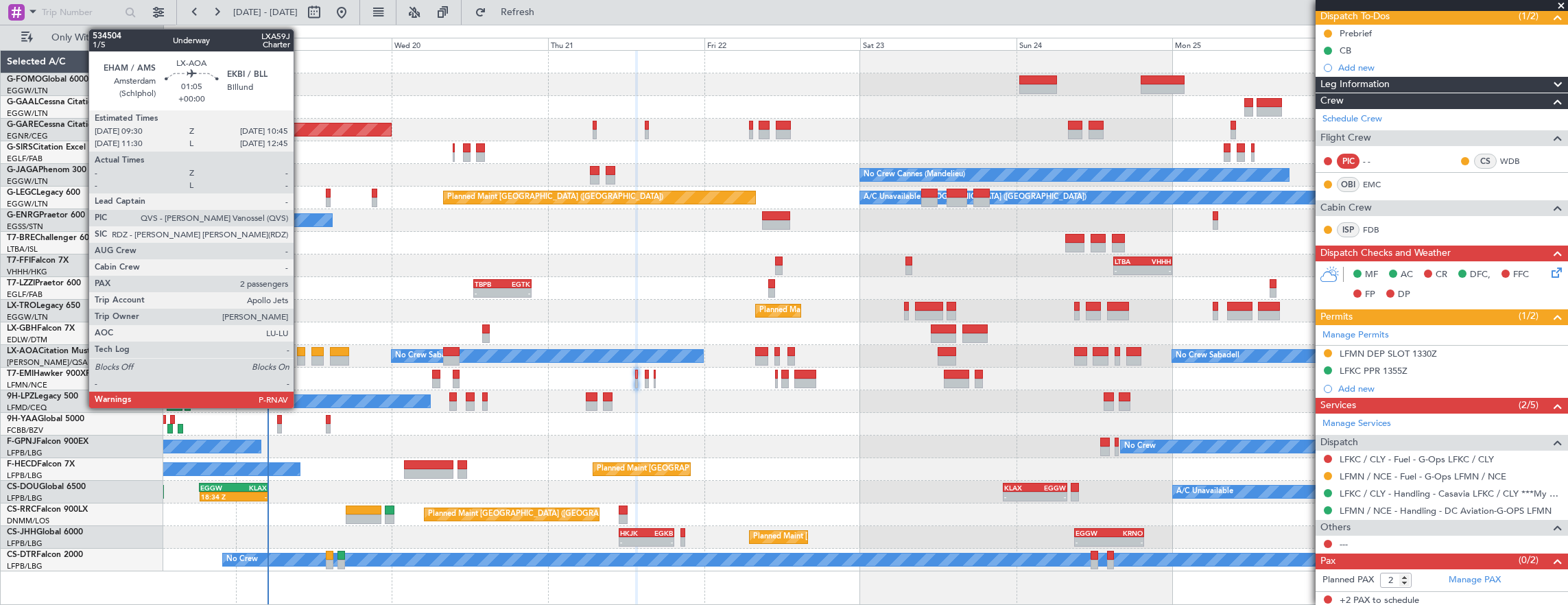
click at [301, 356] on div at bounding box center [301, 360] width 8 height 10
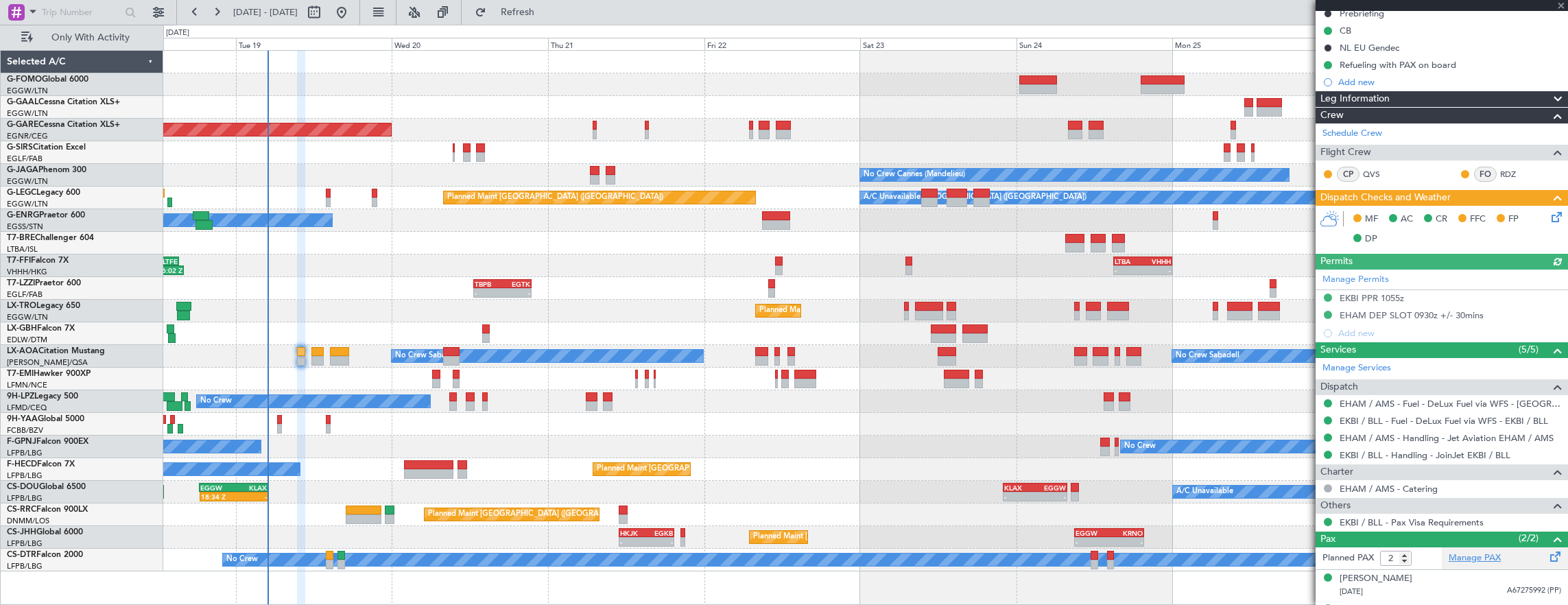
scroll to position [168, 0]
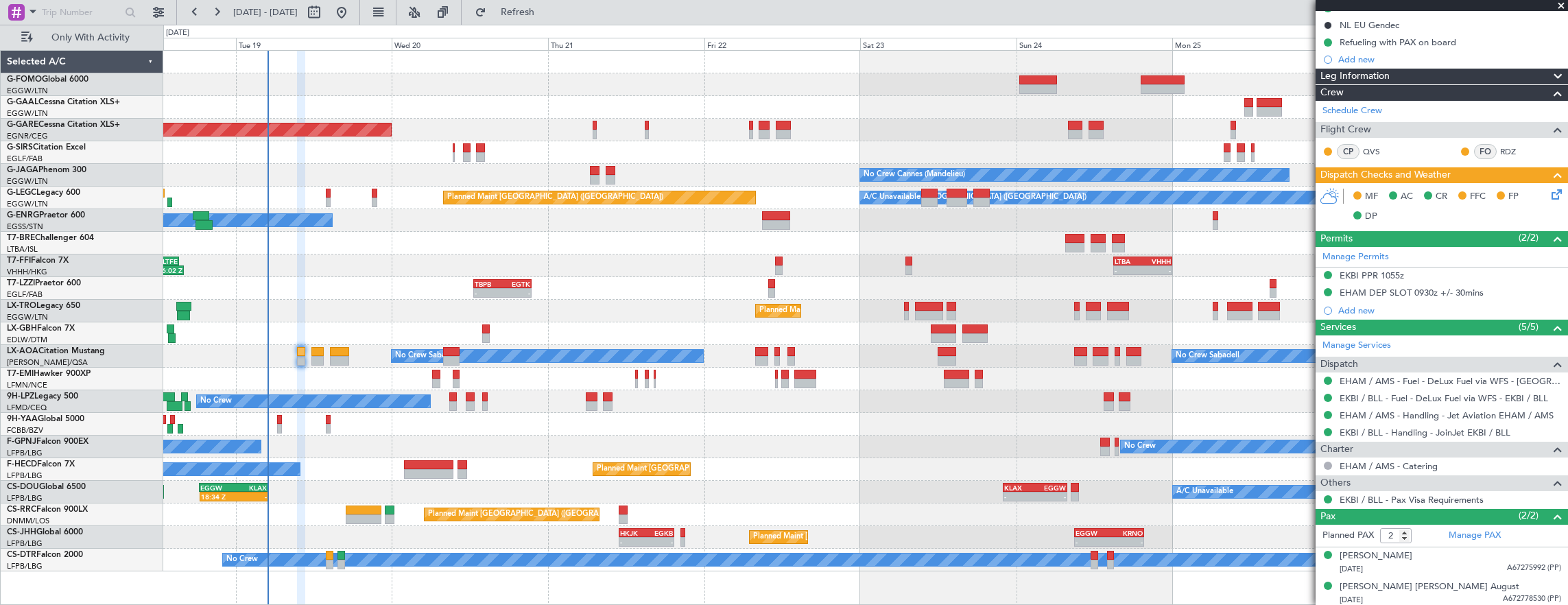
click at [1549, 197] on icon at bounding box center [1554, 192] width 11 height 11
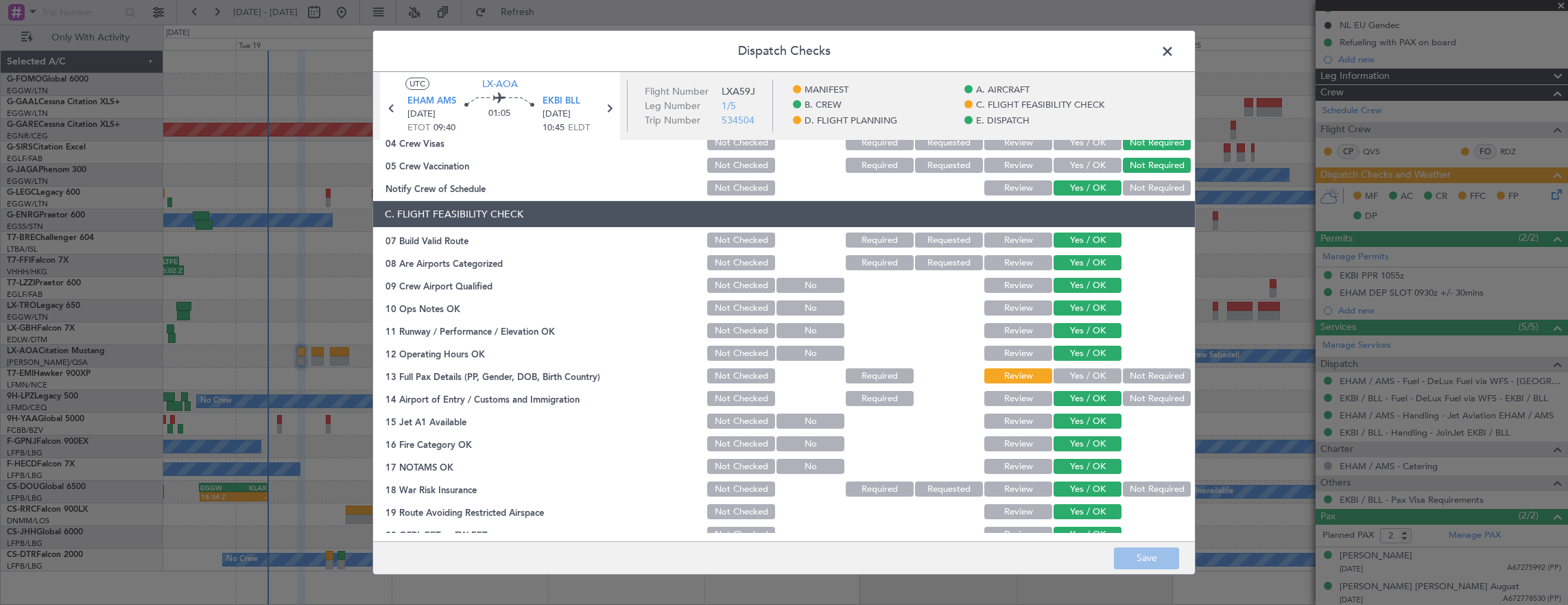
scroll to position [274, 0]
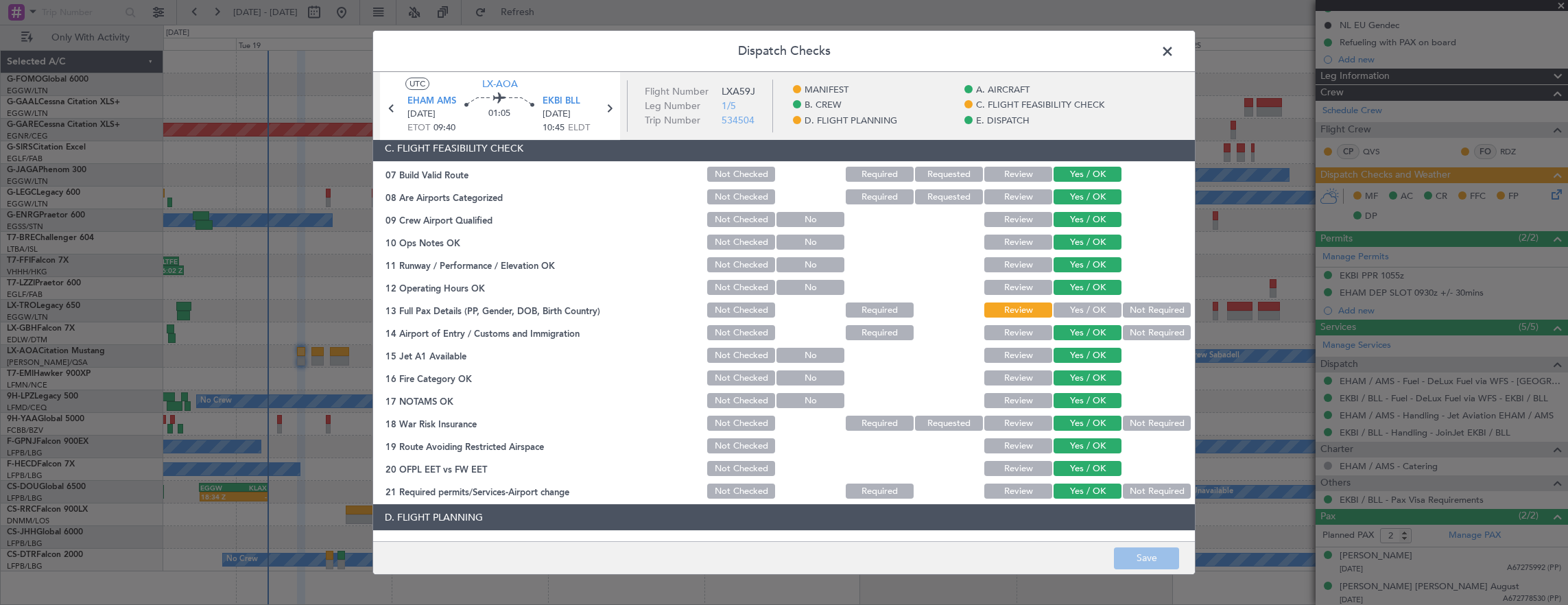
click at [1075, 307] on button "Yes / OK" at bounding box center [1087, 310] width 68 height 15
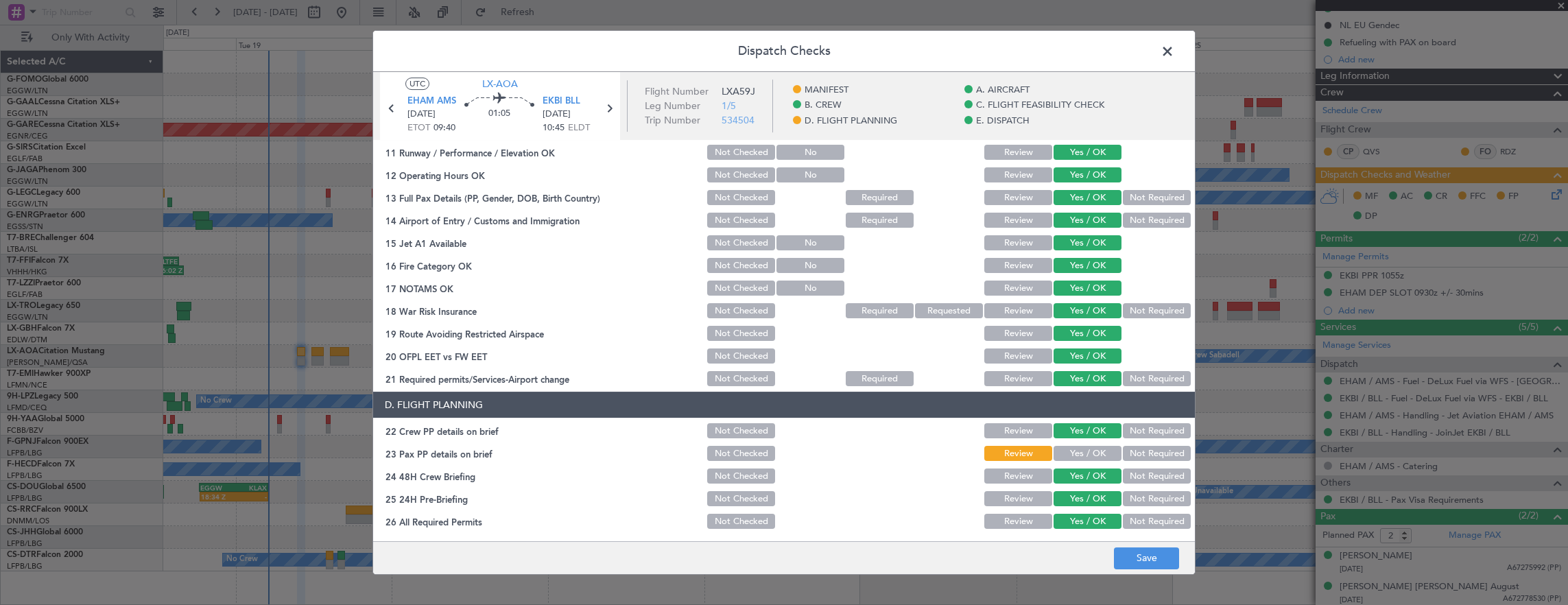
scroll to position [618, 0]
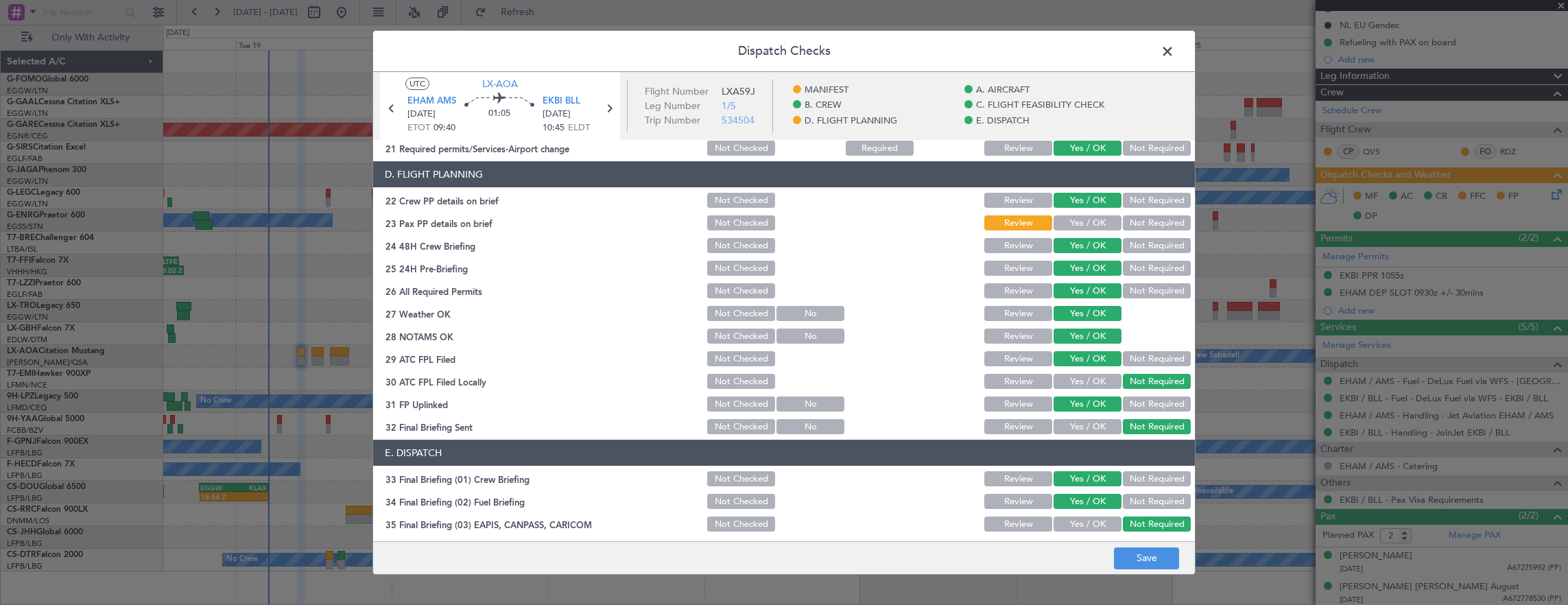
click at [1086, 222] on button "Yes / OK" at bounding box center [1087, 223] width 68 height 15
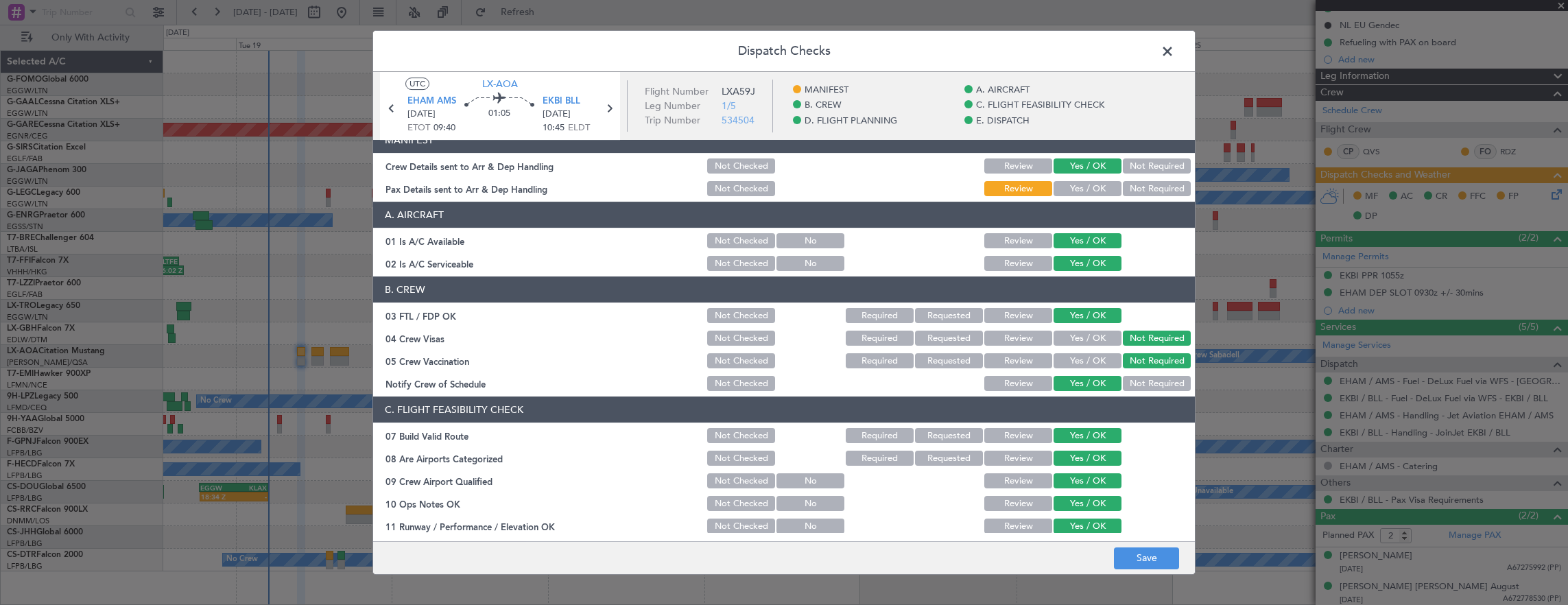
scroll to position [0, 0]
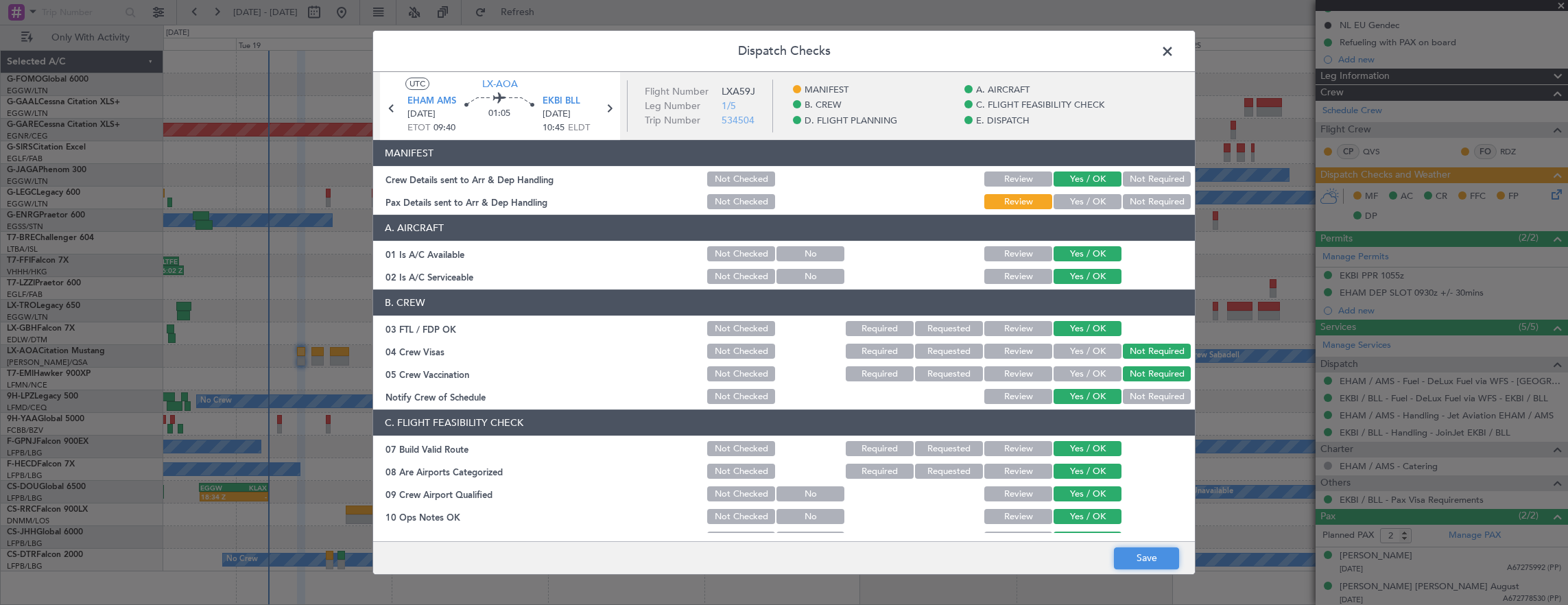
click at [1154, 550] on button "Save" at bounding box center [1146, 558] width 65 height 22
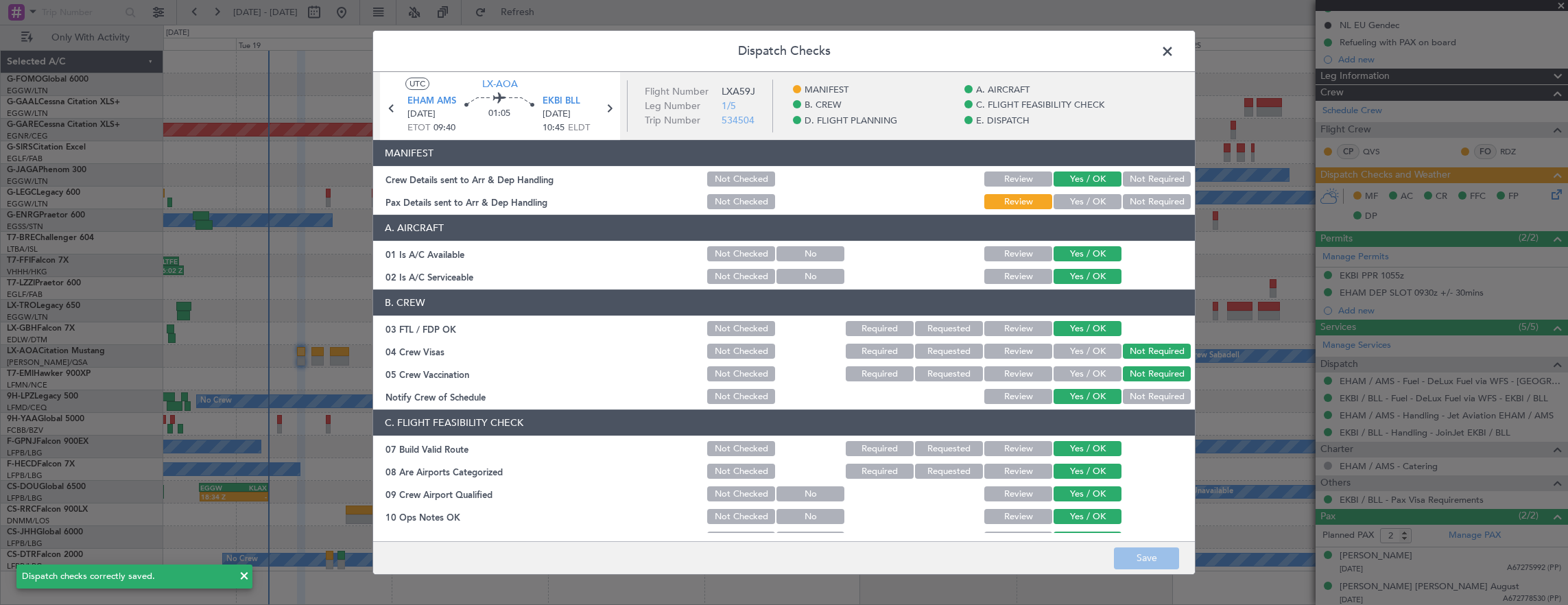
click at [1174, 46] on span at bounding box center [1174, 55] width 0 height 27
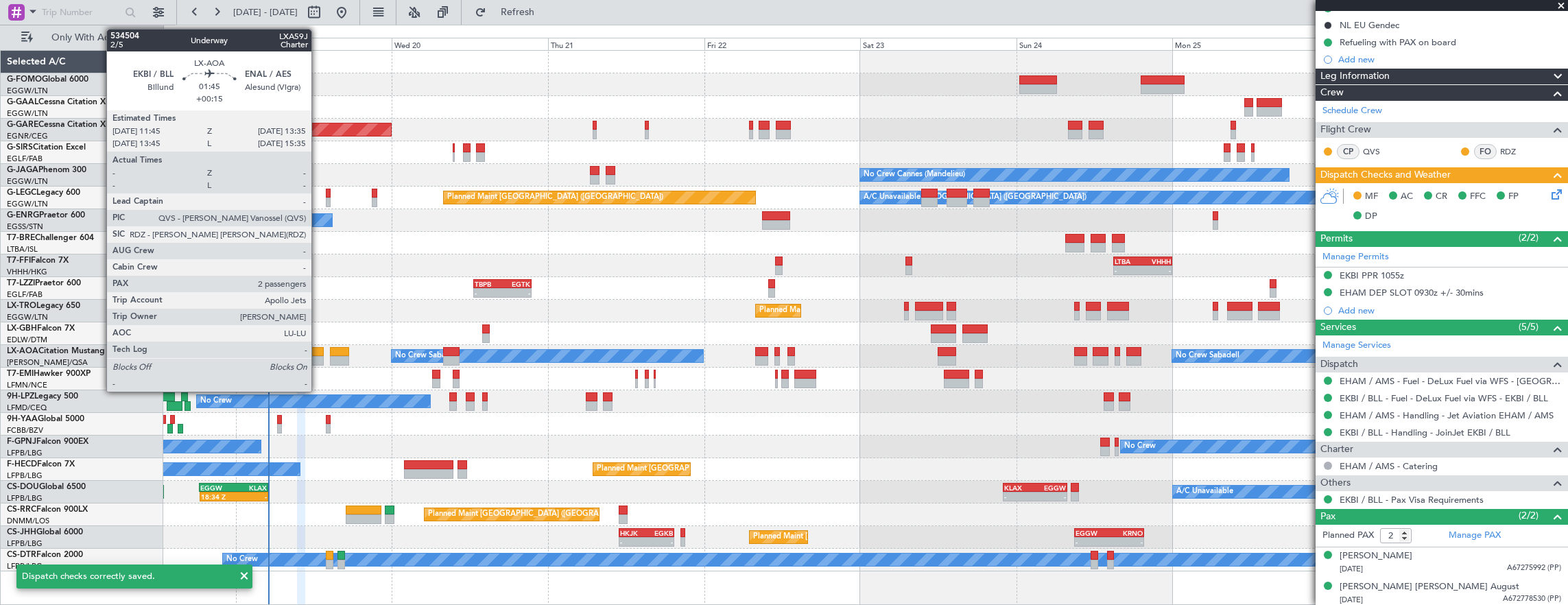
click at [318, 354] on div at bounding box center [318, 352] width 13 height 10
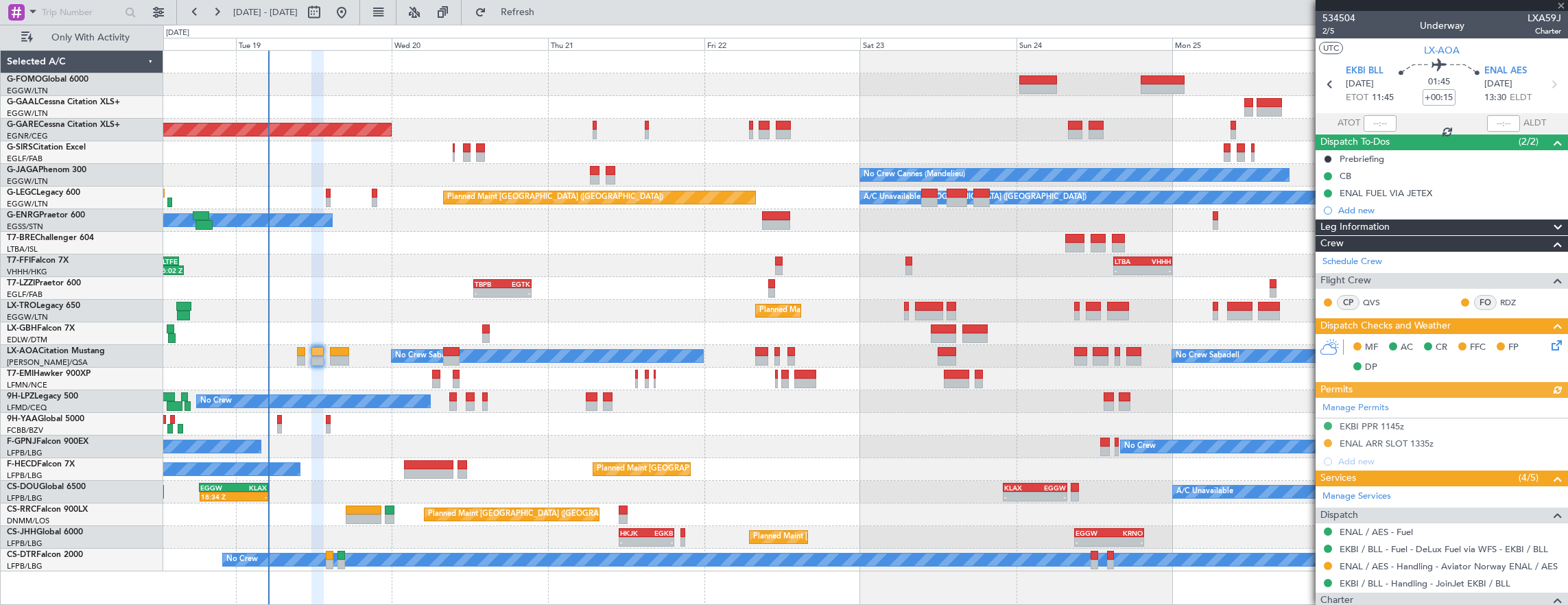
click at [1549, 346] on icon at bounding box center [1554, 343] width 11 height 11
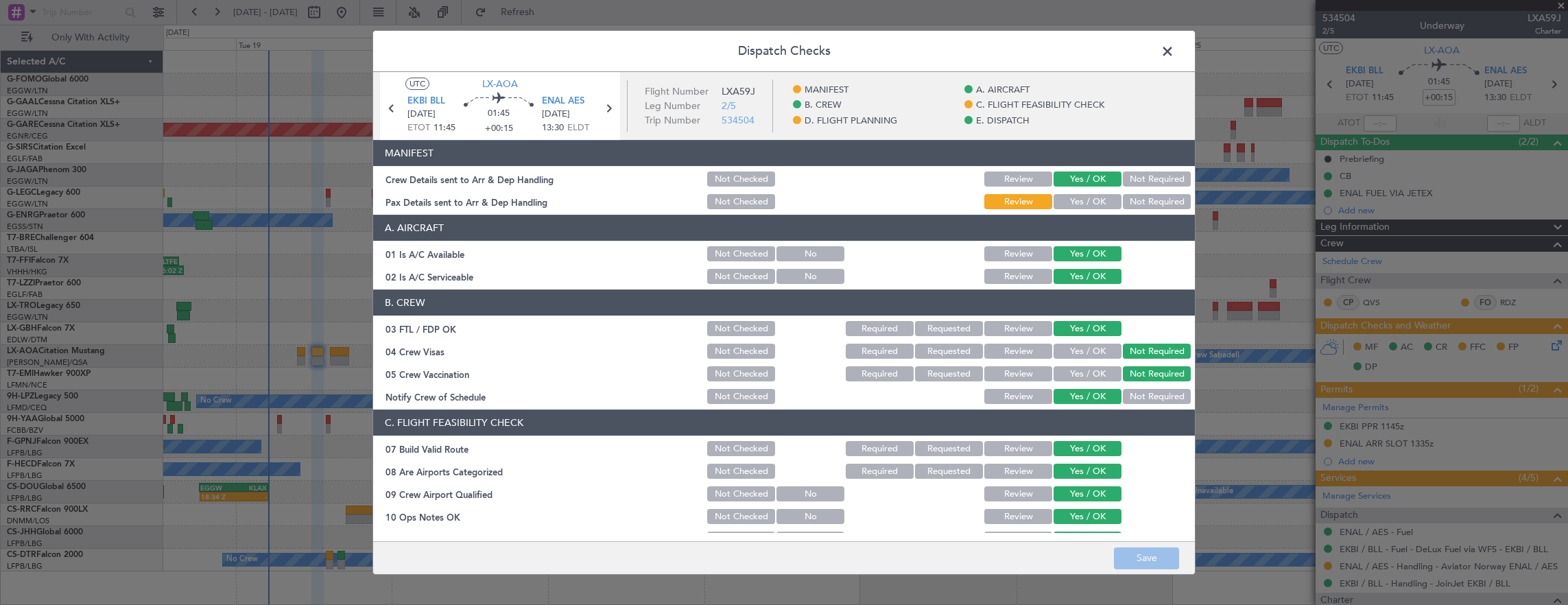
scroll to position [343, 0]
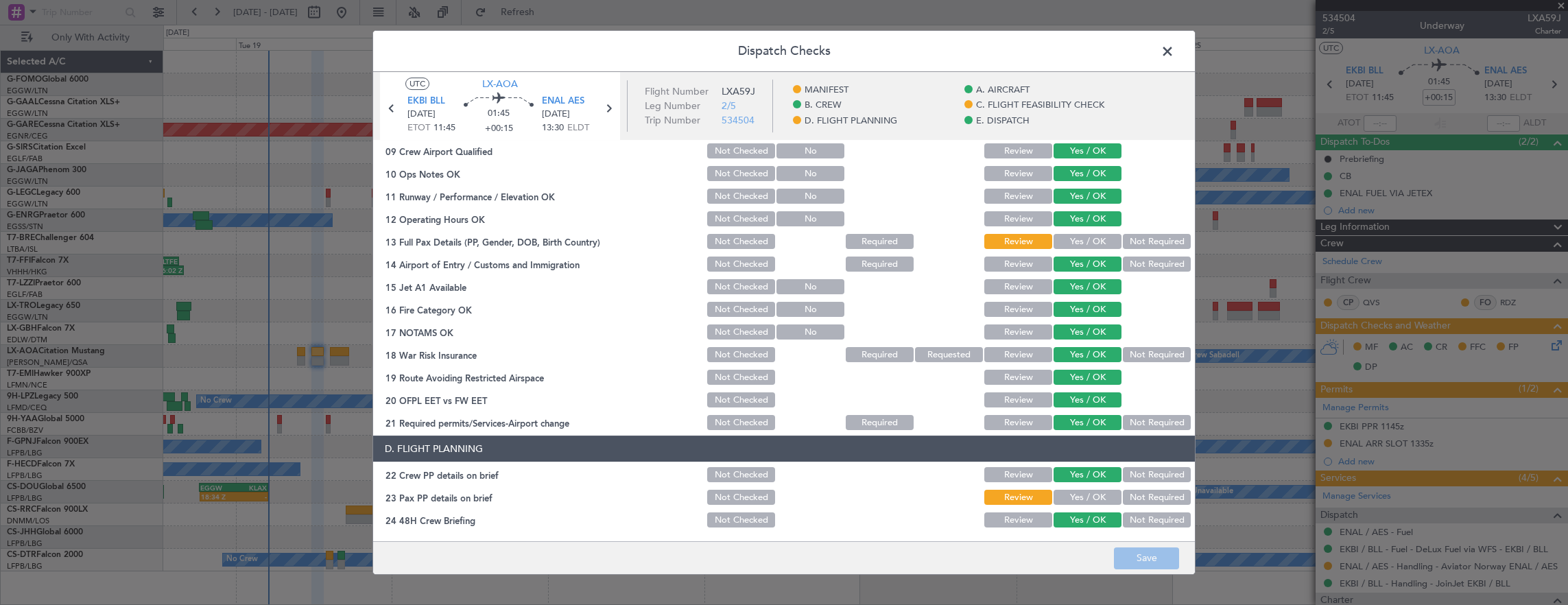
click at [1095, 239] on button "Yes / OK" at bounding box center [1087, 242] width 68 height 15
click at [1092, 491] on button "Yes / OK" at bounding box center [1087, 497] width 68 height 15
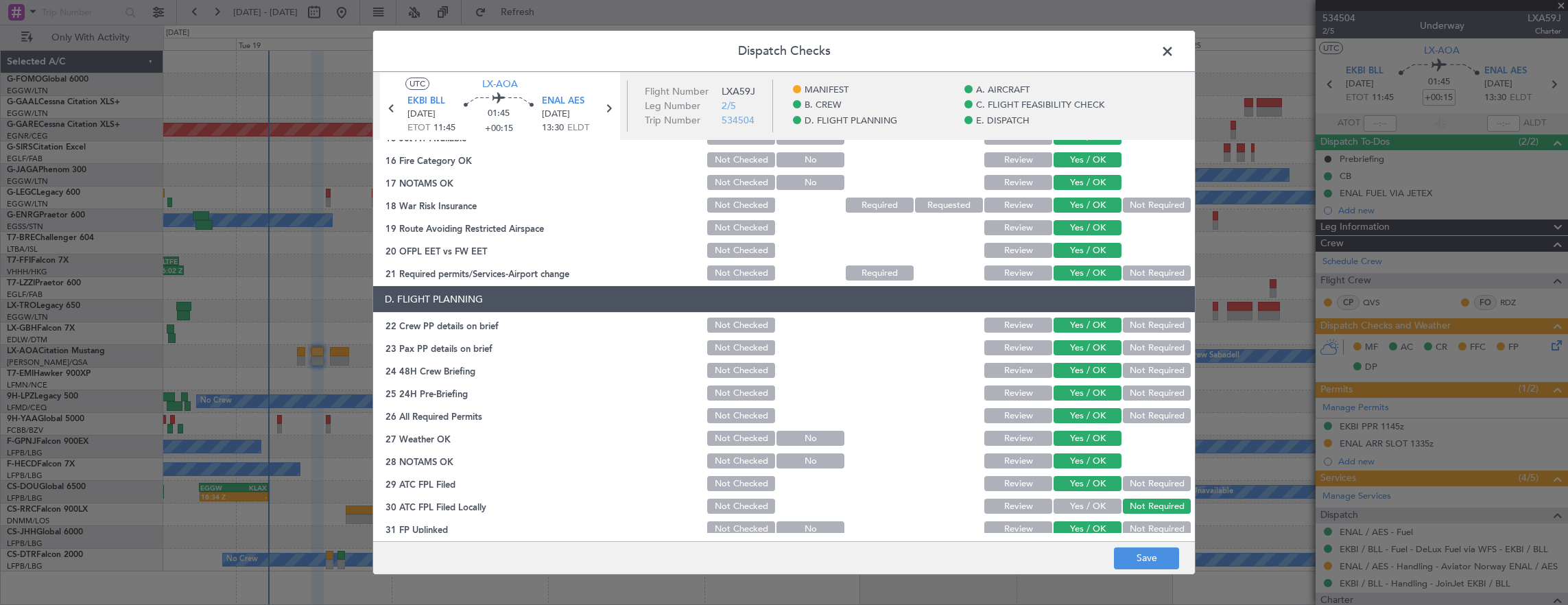
scroll to position [549, 0]
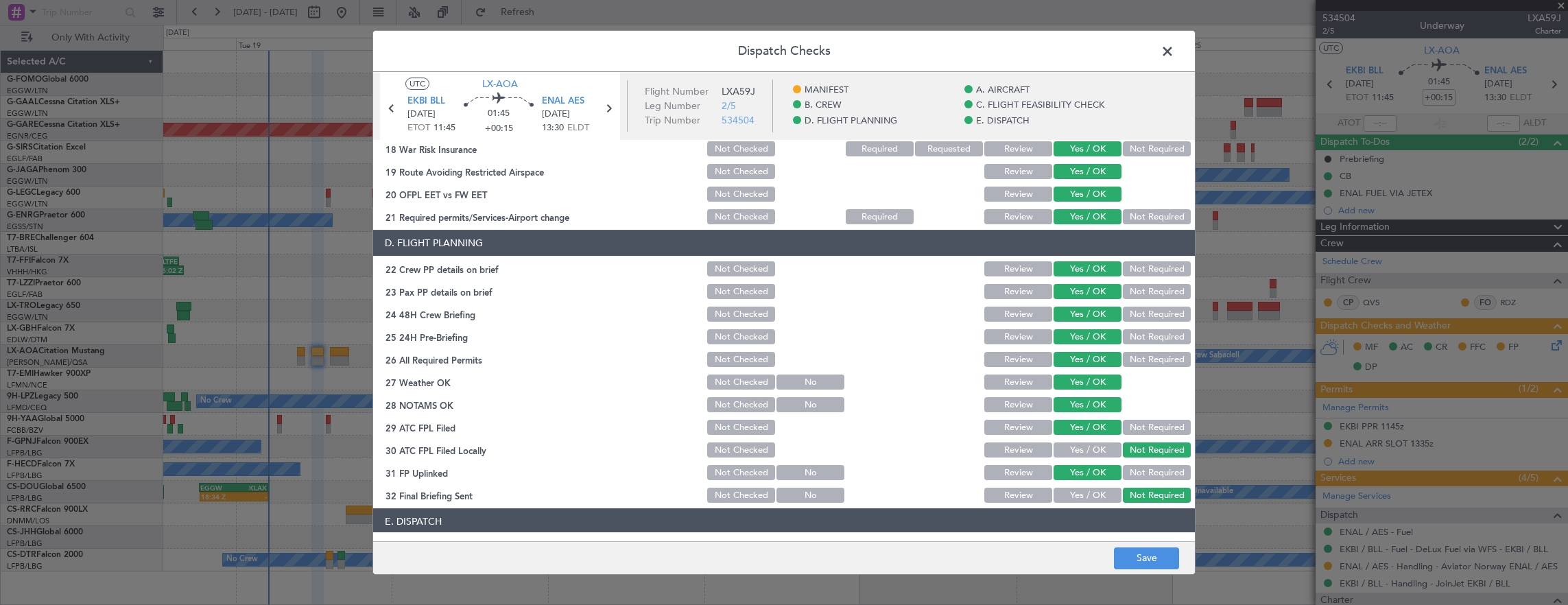
click at [1150, 575] on div "Dispatch Checks UTC LX-AOA EKBI BLL 19/08/2025 ETOT 11:45 01:45 +00:15 ENAL AES…" at bounding box center [784, 302] width 1568 height 605
click at [1147, 561] on button "Save" at bounding box center [1146, 558] width 65 height 22
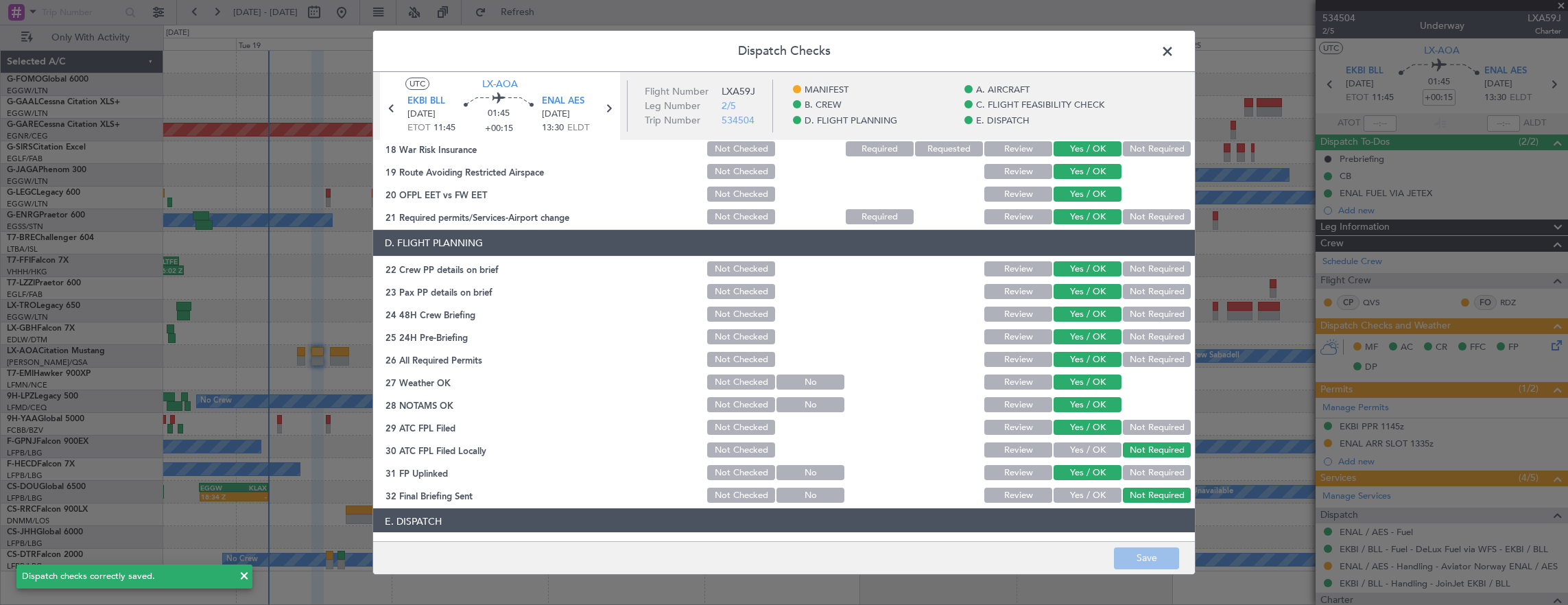
click at [1174, 45] on span at bounding box center [1174, 55] width 0 height 27
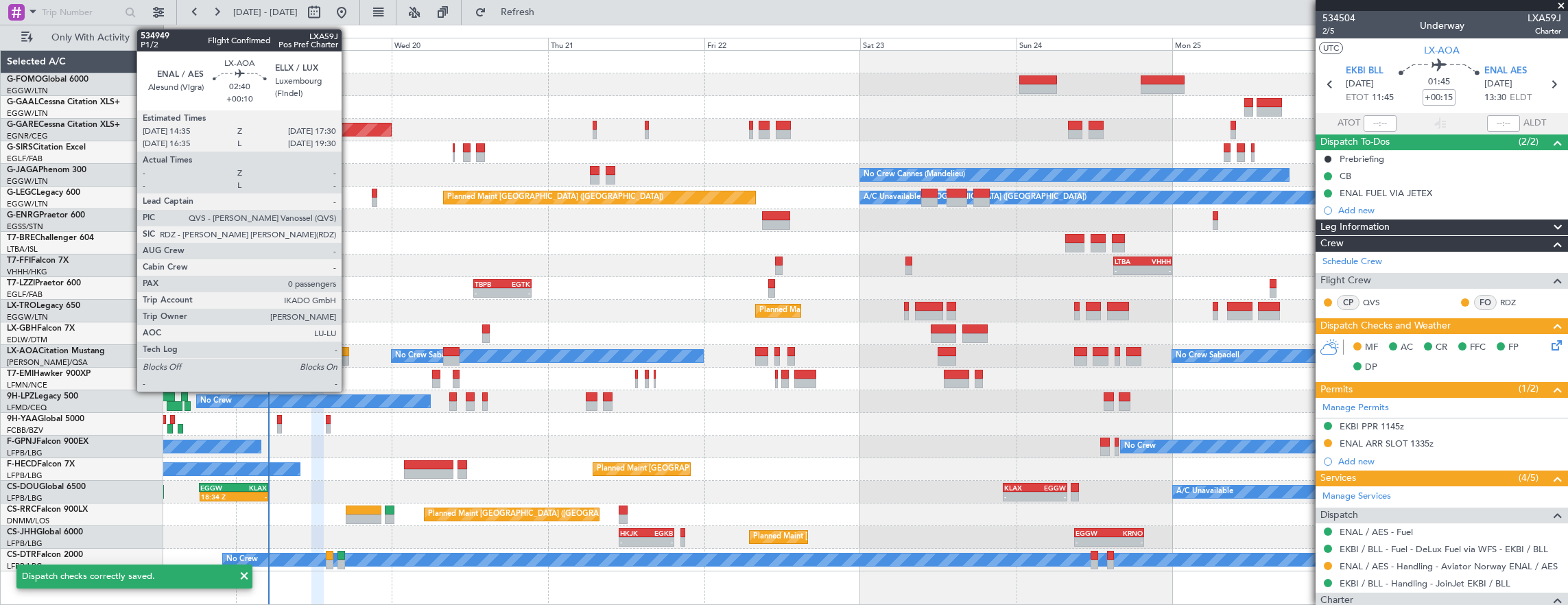
click at [344, 349] on div at bounding box center [340, 352] width 19 height 10
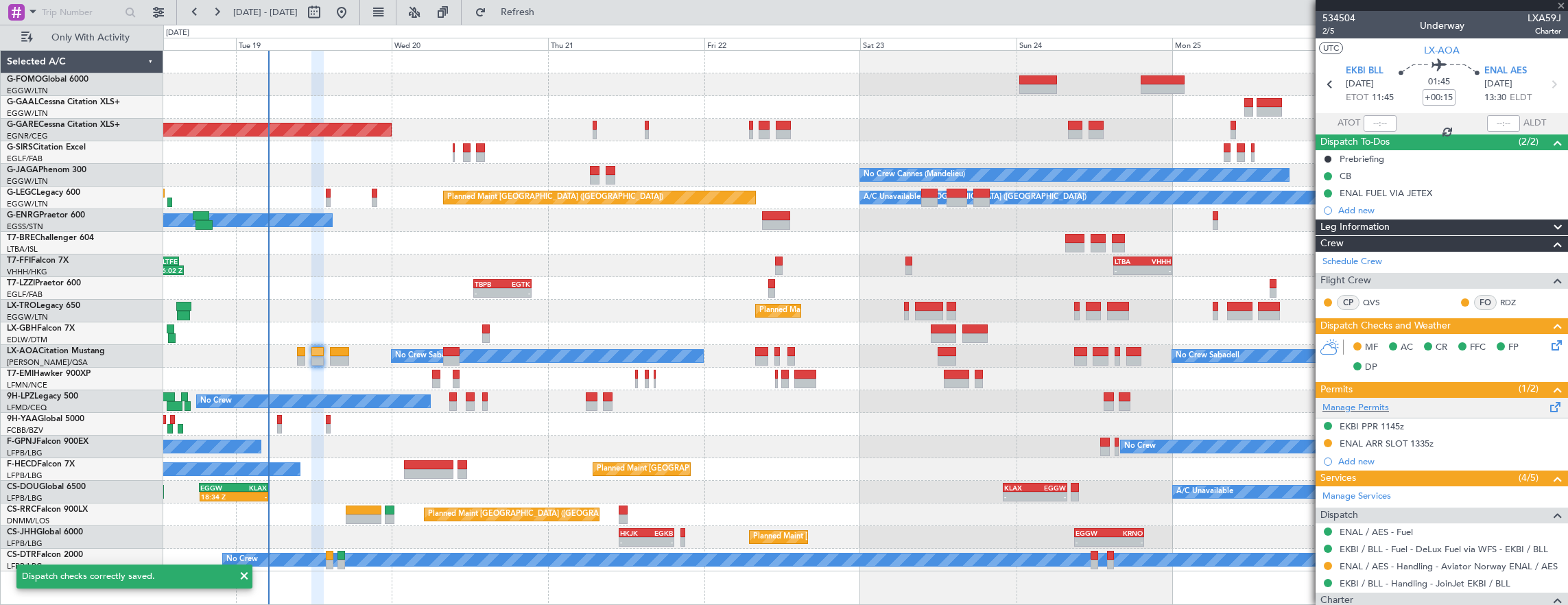
type input "+00:10"
type input "0"
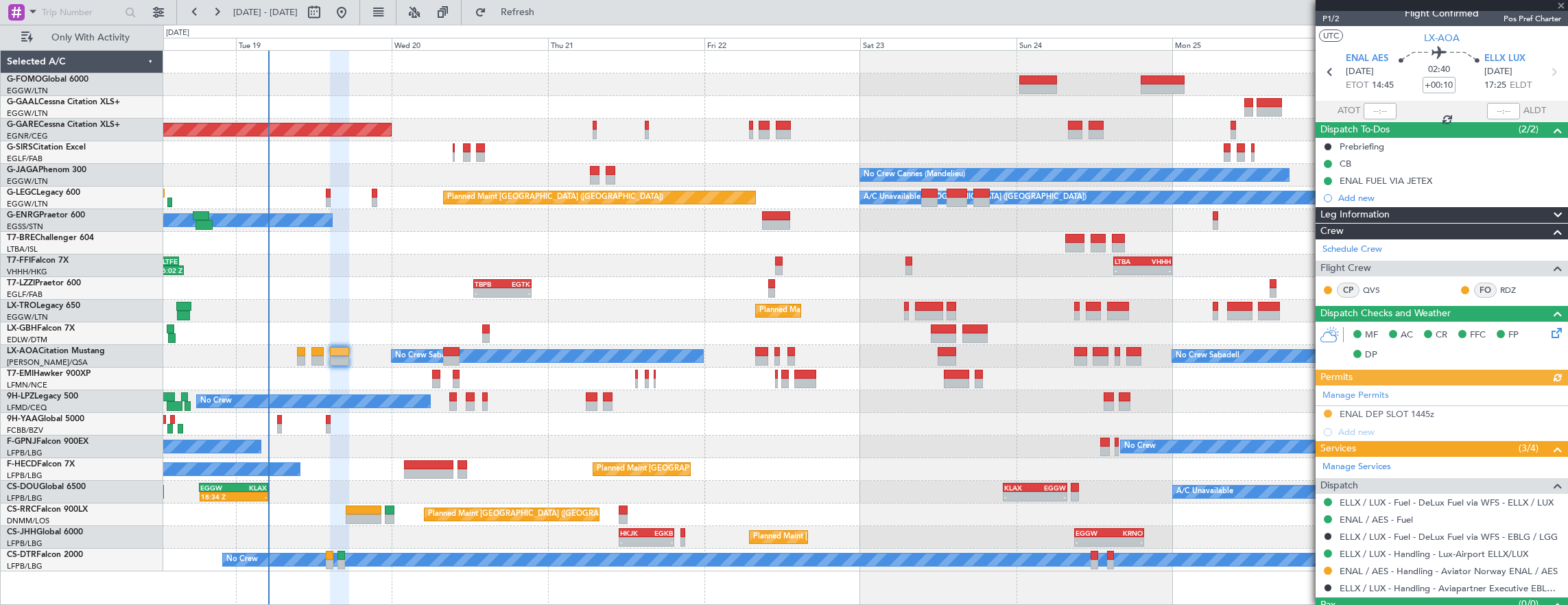
scroll to position [0, 0]
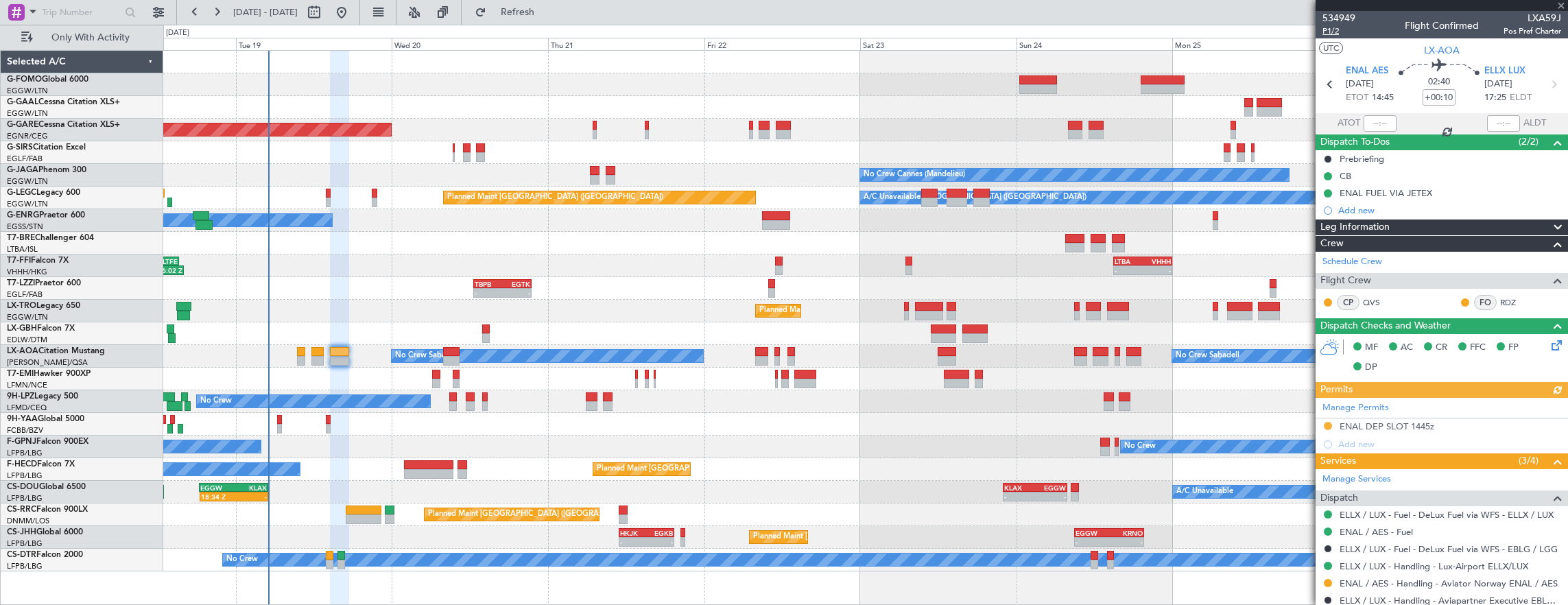
click at [1330, 26] on span "P1/2" at bounding box center [1338, 31] width 33 height 12
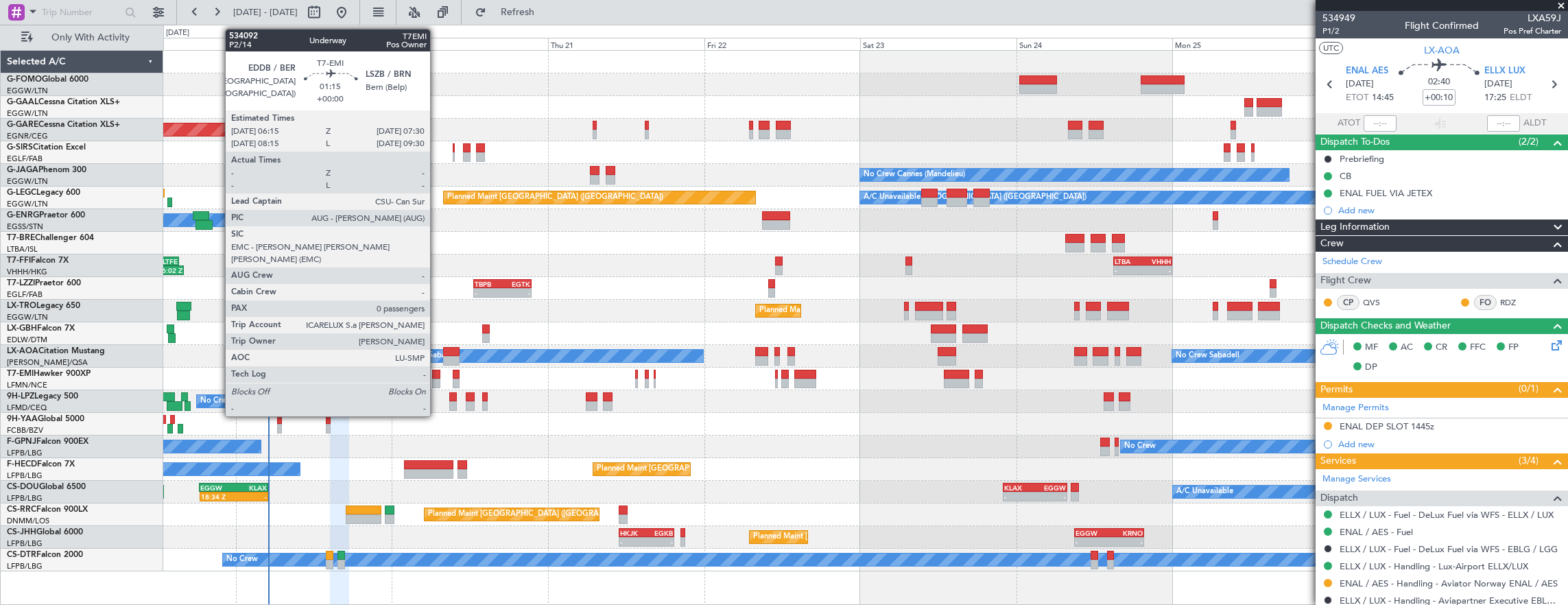
click at [436, 377] on div at bounding box center [436, 374] width 8 height 10
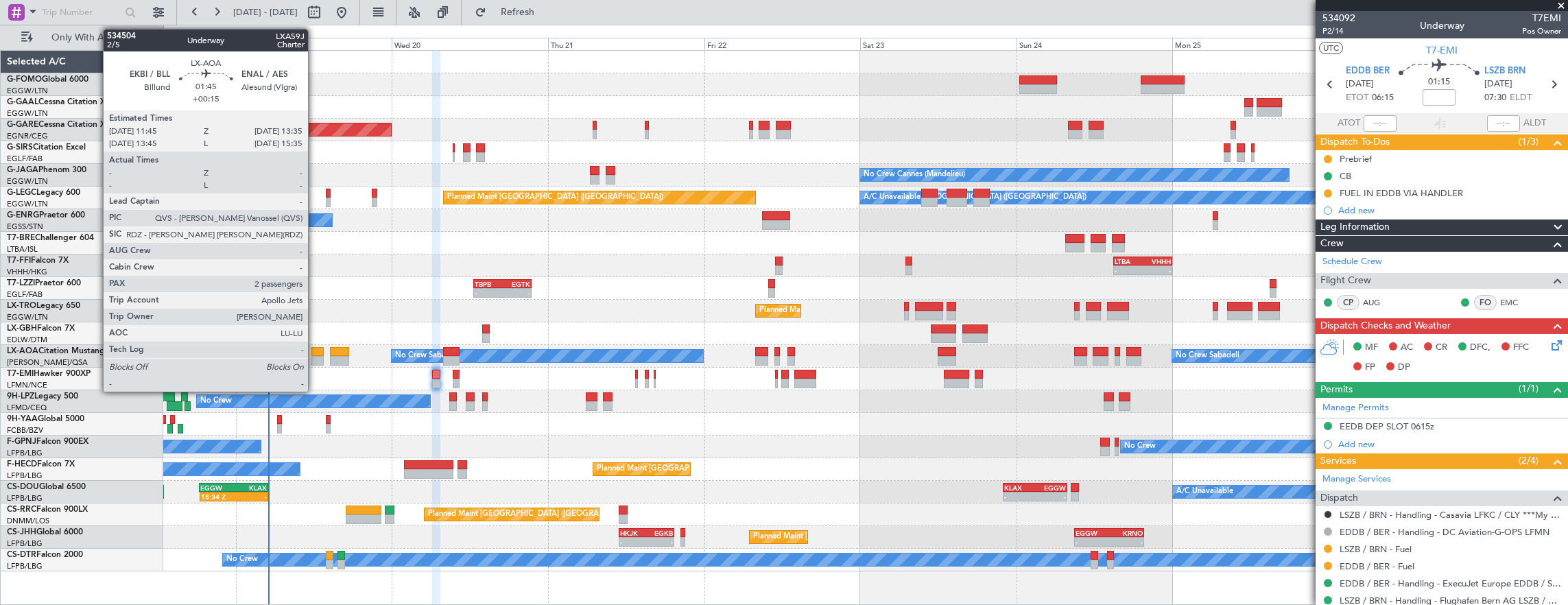
click at [315, 352] on div at bounding box center [318, 352] width 13 height 10
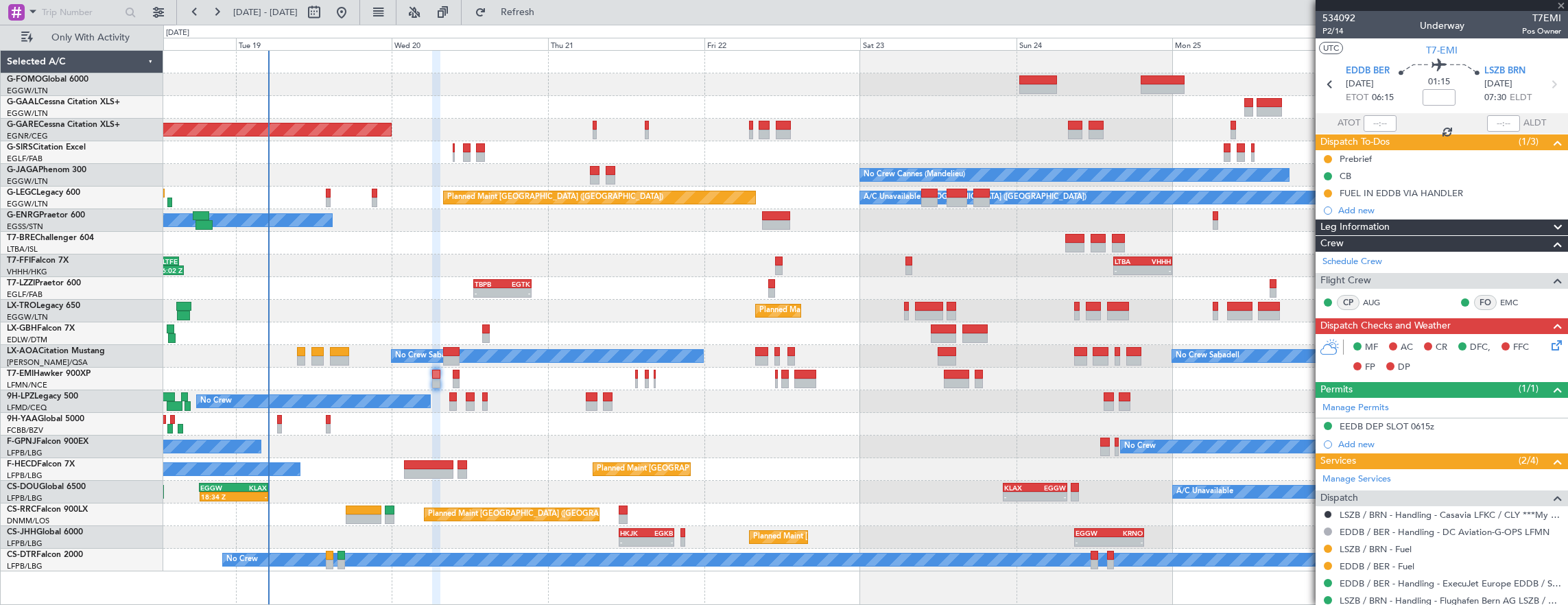
type input "+00:15"
type input "2"
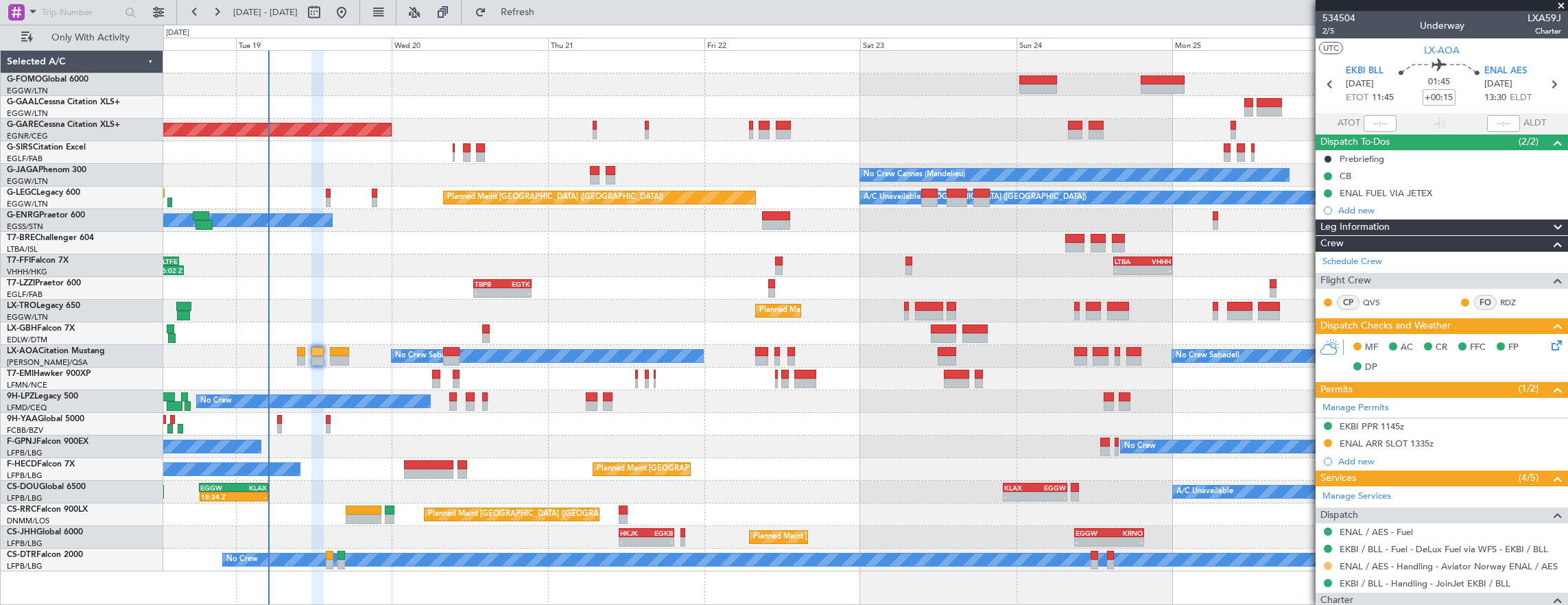
click at [1326, 562] on button at bounding box center [1327, 565] width 8 height 8
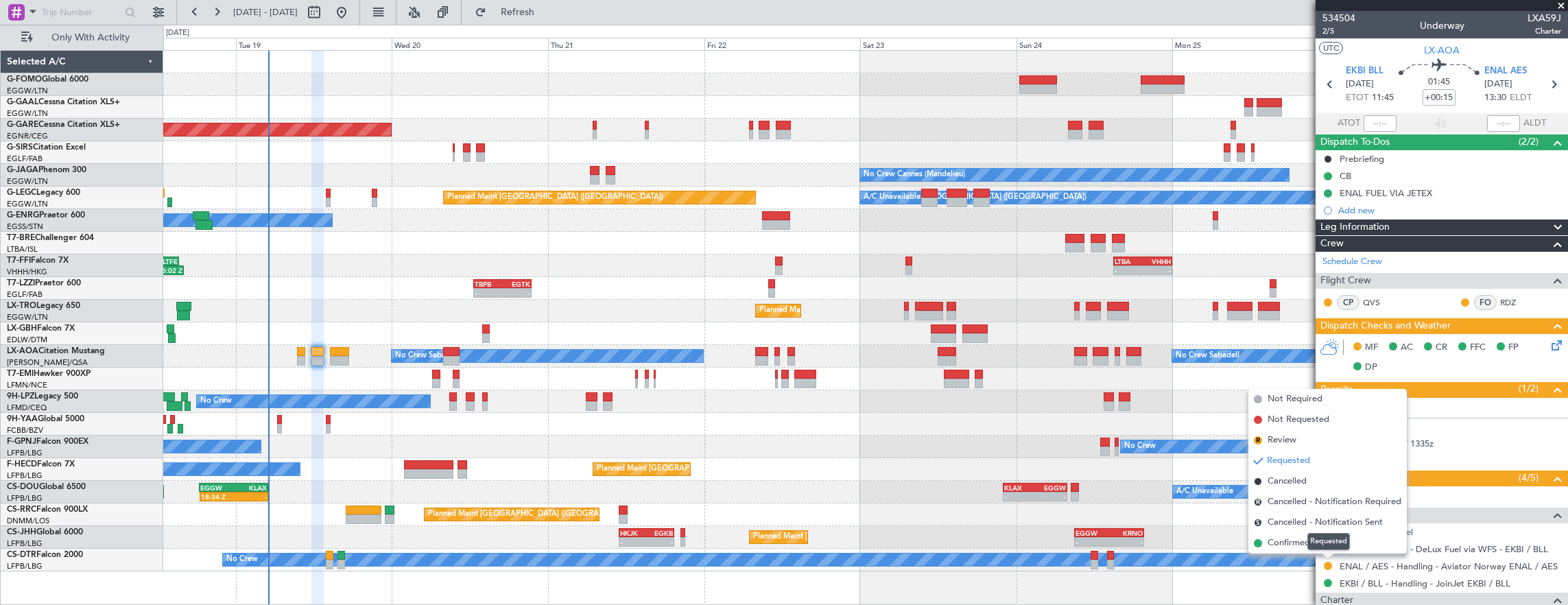
click at [1315, 547] on div "Requested" at bounding box center [1329, 541] width 43 height 17
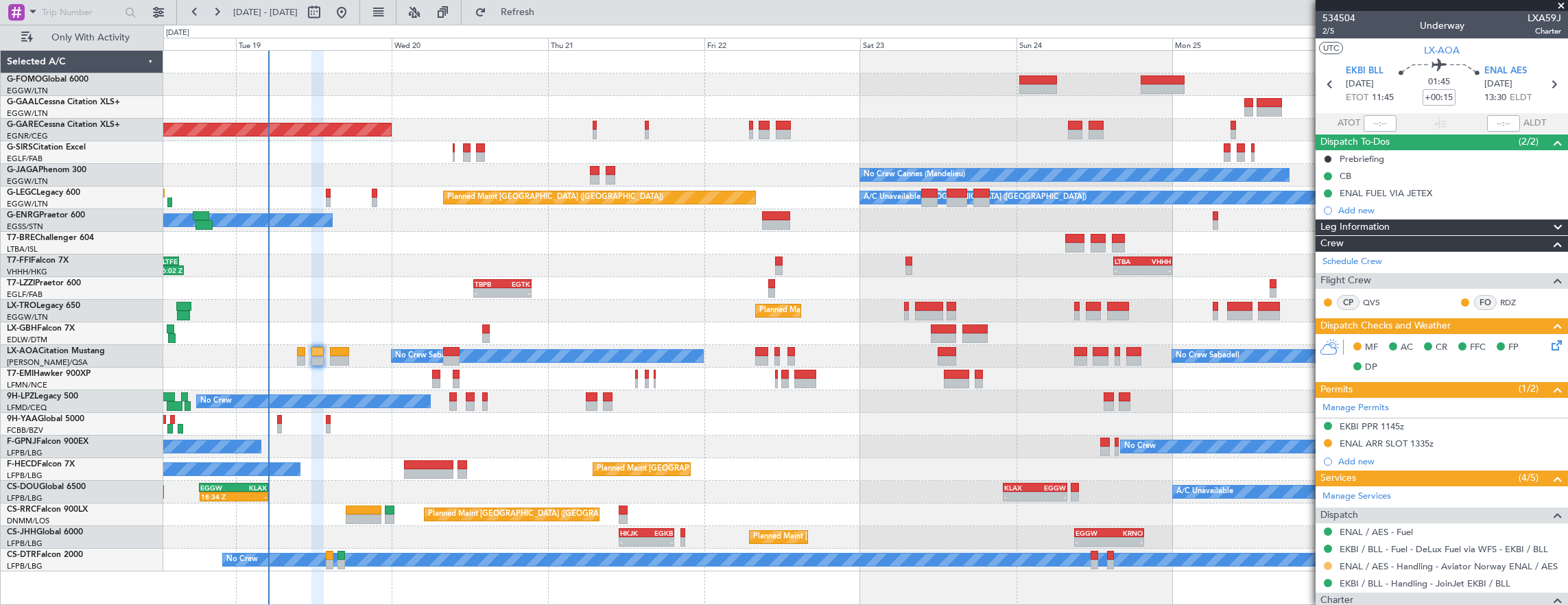
click at [1329, 562] on button at bounding box center [1327, 565] width 8 height 8
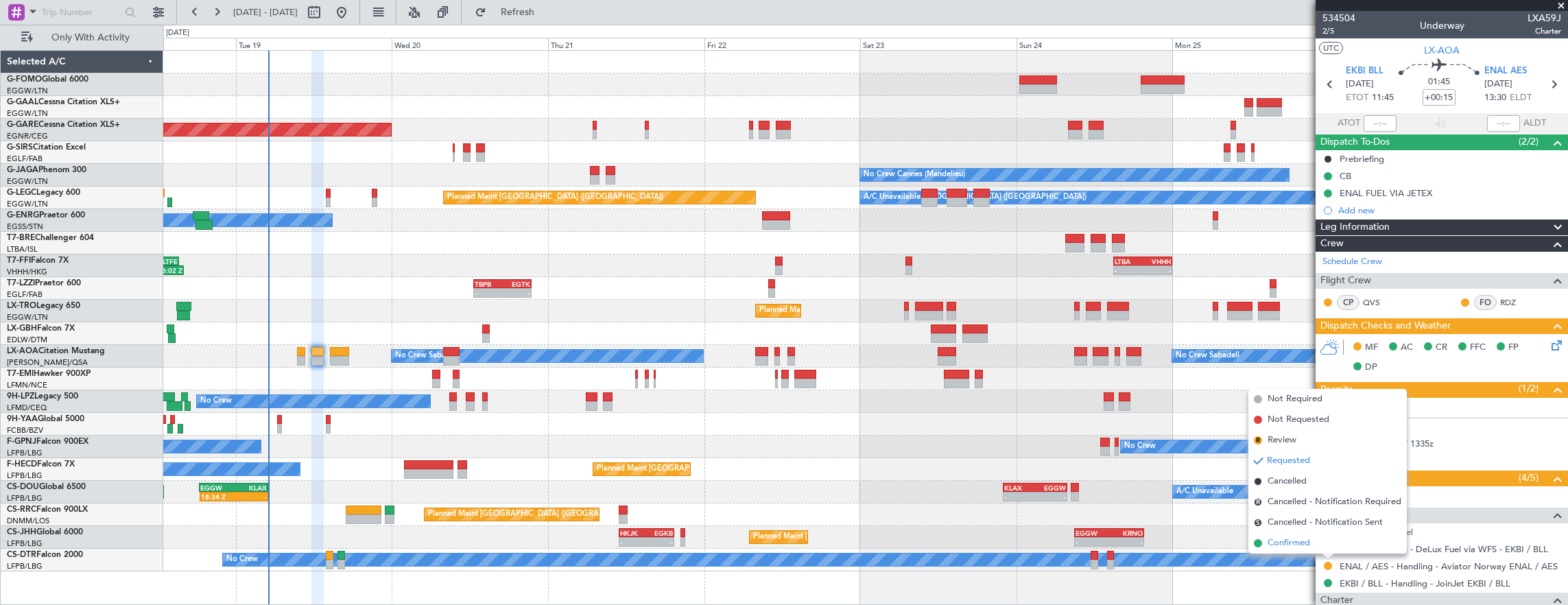
click at [1269, 543] on span "Confirmed" at bounding box center [1289, 543] width 43 height 14
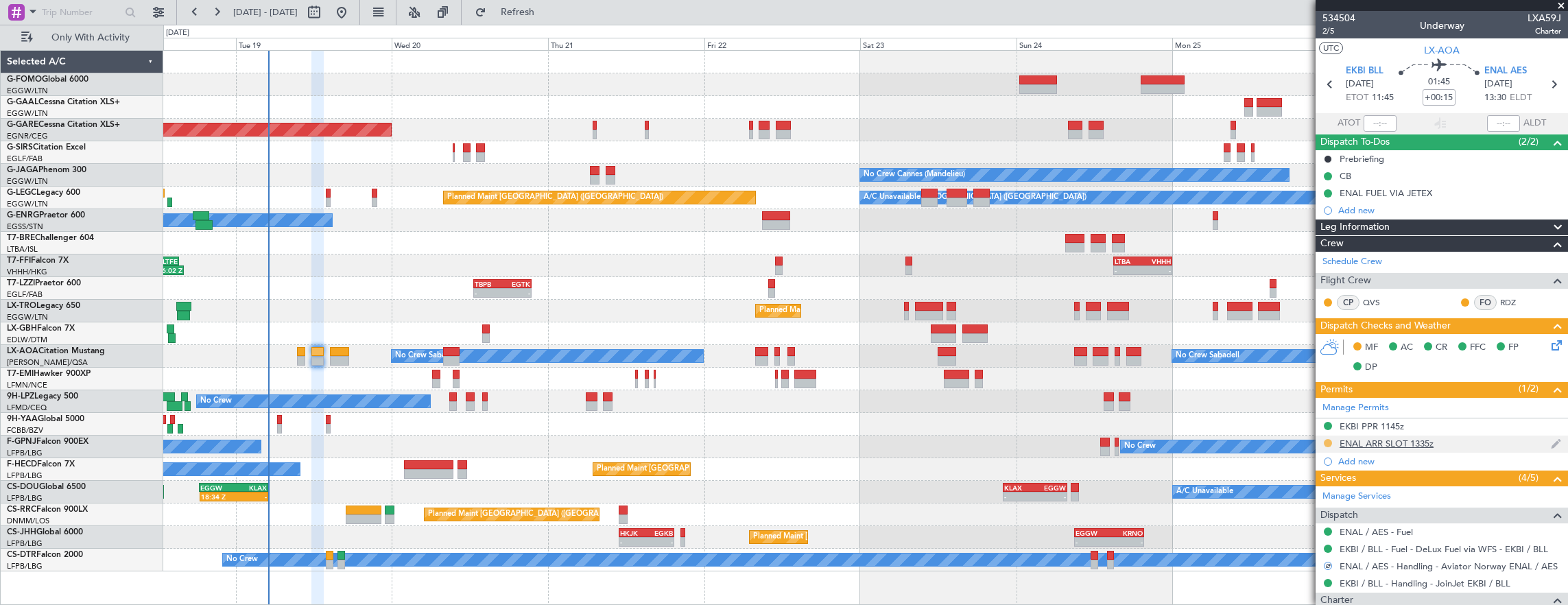
click at [1326, 439] on button at bounding box center [1327, 442] width 8 height 8
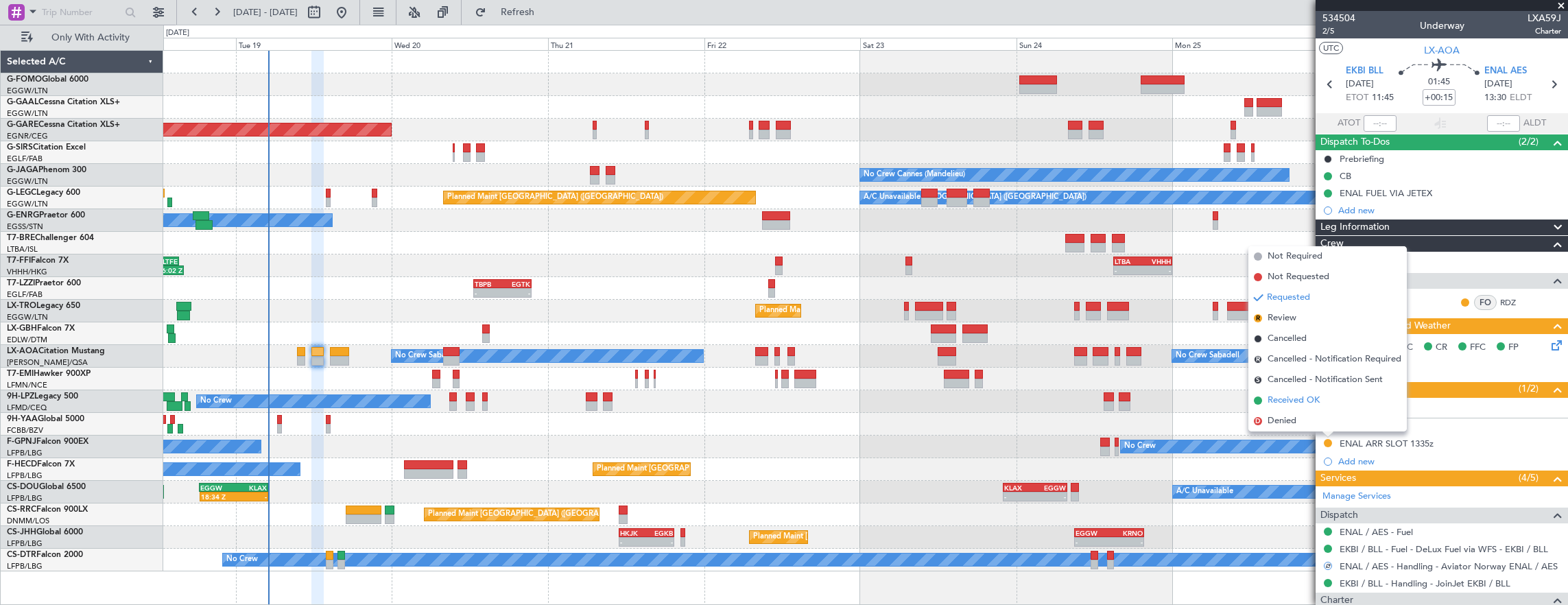
click at [1303, 406] on span "Received OK" at bounding box center [1293, 400] width 52 height 14
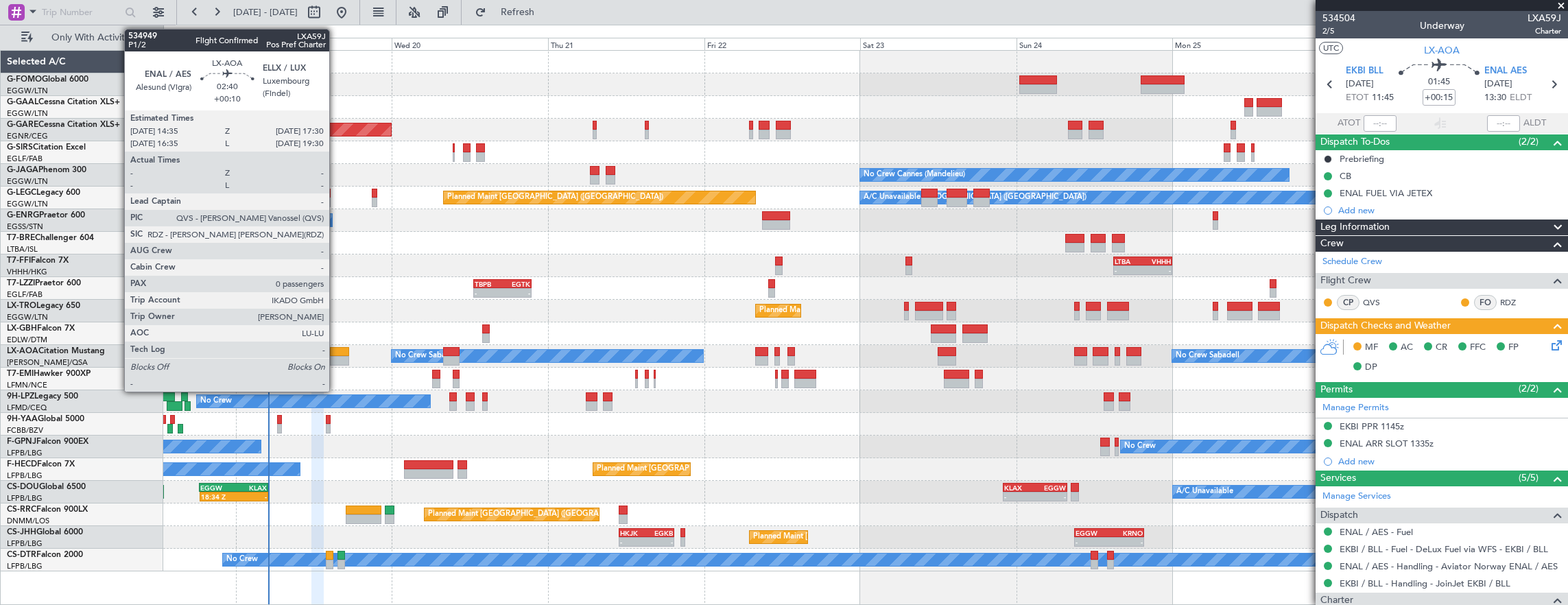
click at [336, 349] on div at bounding box center [340, 352] width 19 height 10
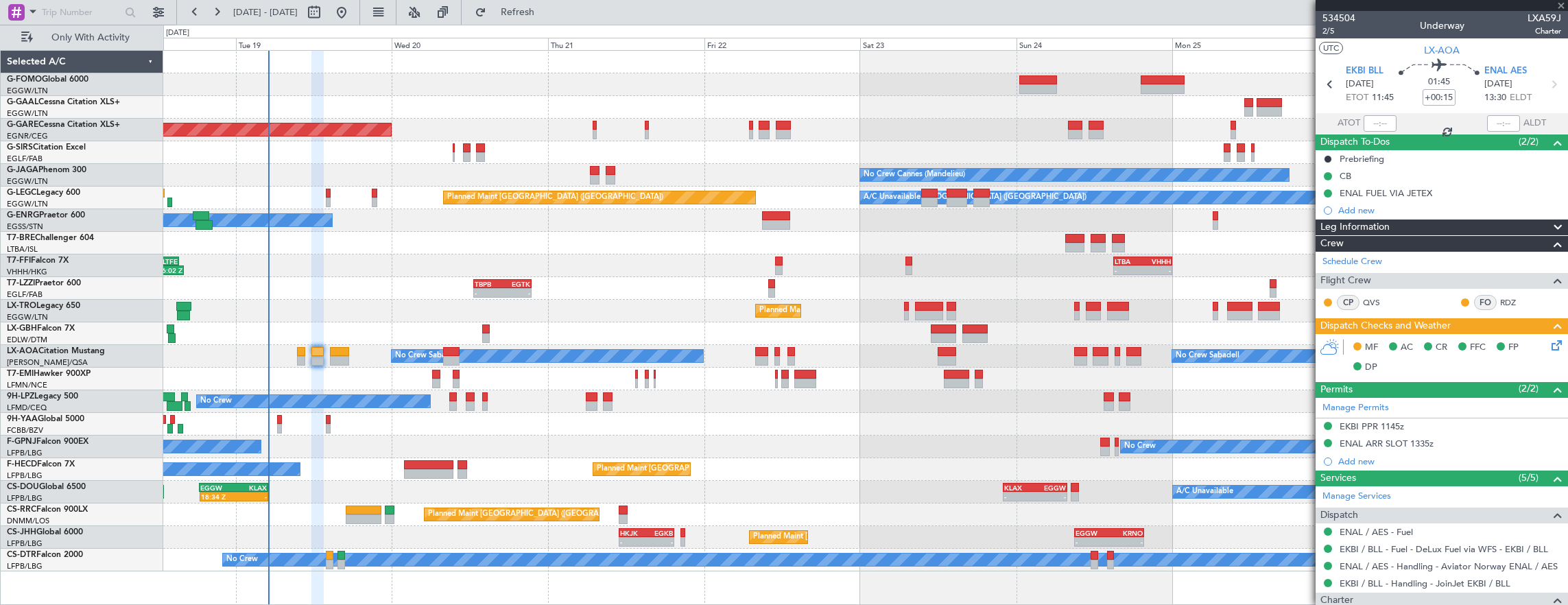
type input "+00:10"
type input "0"
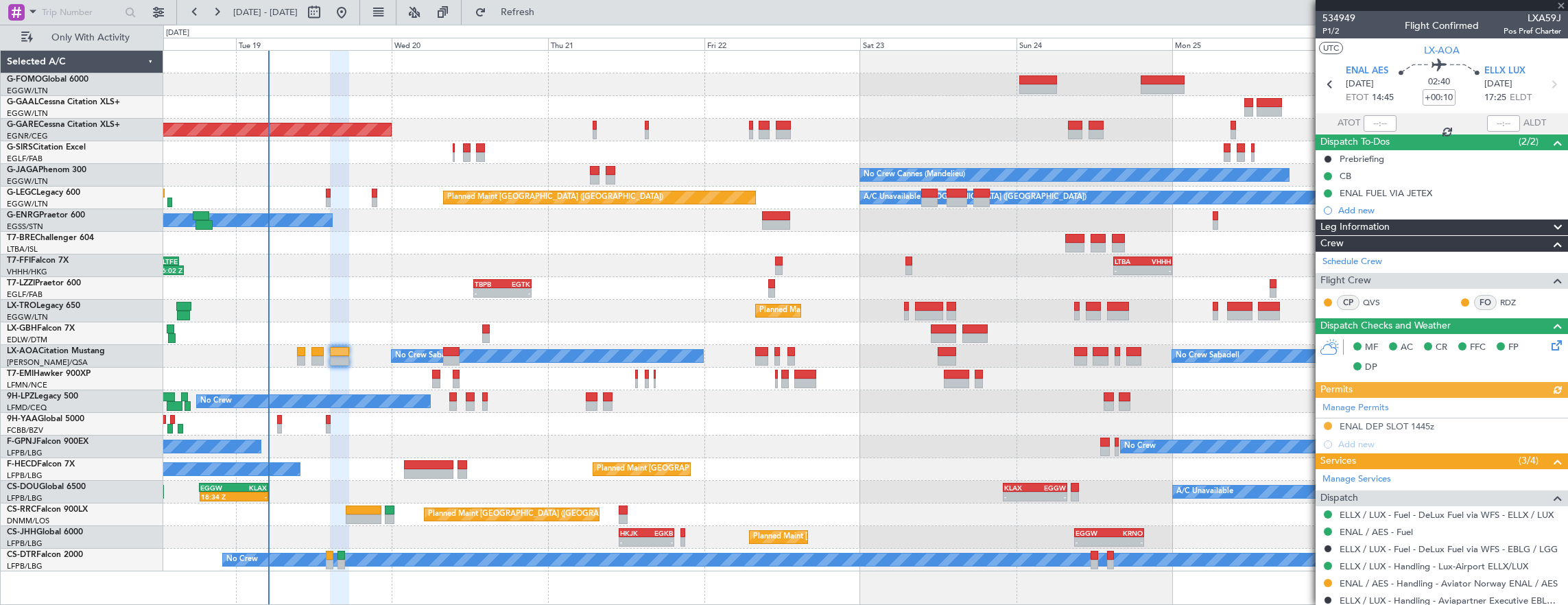
click at [1328, 420] on div "Manage Permits ENAL DEP SLOT 1445z Add new" at bounding box center [1442, 425] width 253 height 55
click at [1328, 423] on button at bounding box center [1327, 425] width 8 height 8
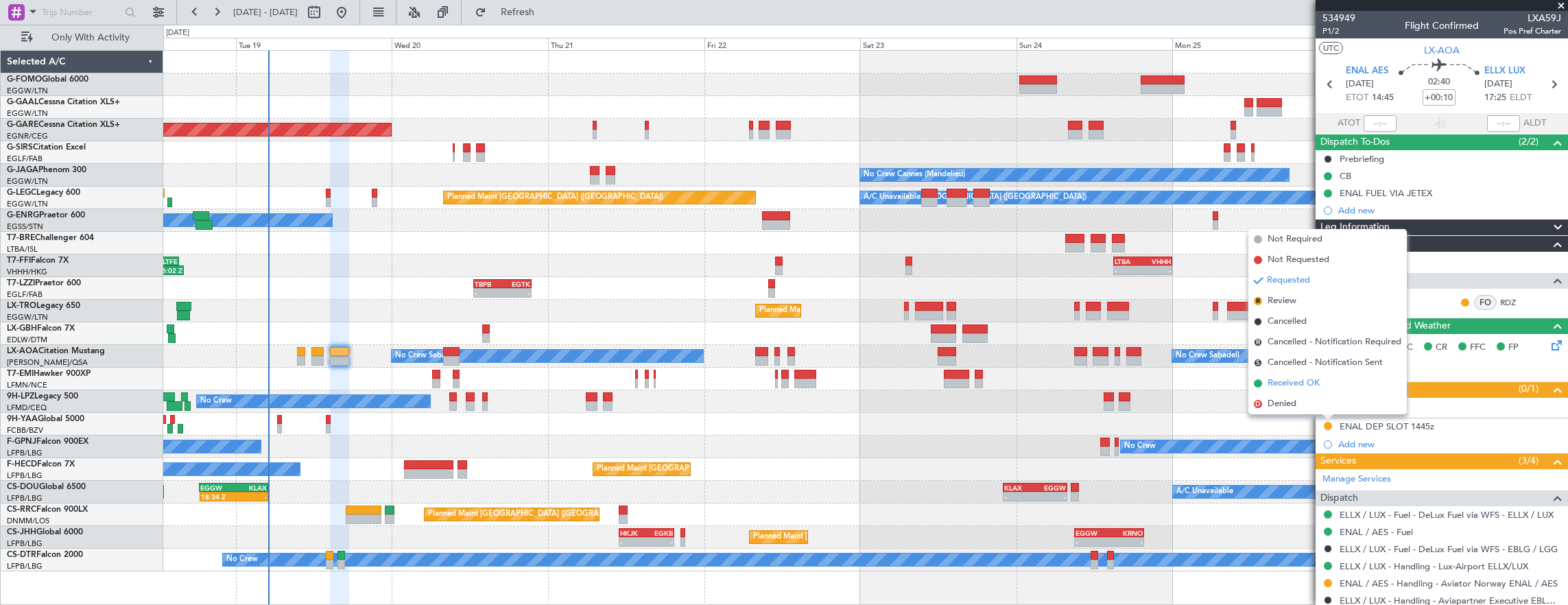
click at [1322, 385] on li "Received OK" at bounding box center [1327, 383] width 158 height 21
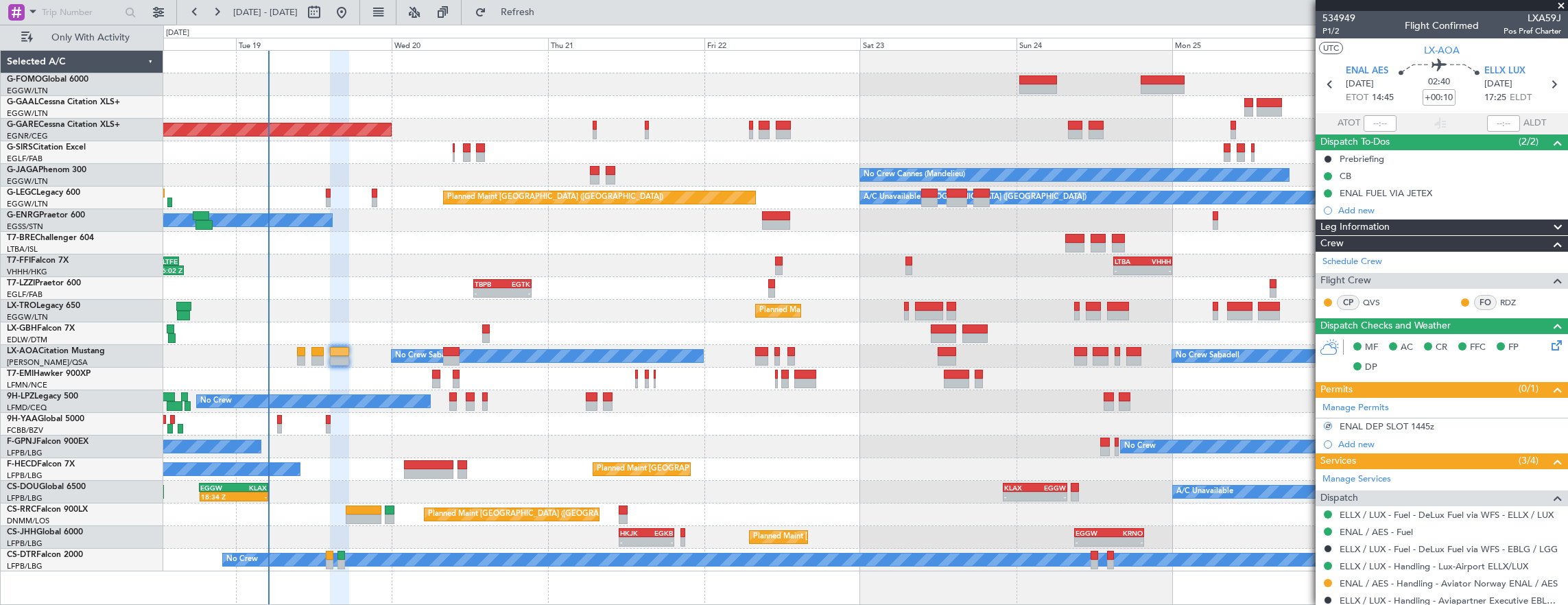
click at [1328, 575] on mat-tooltip-component "Requested" at bounding box center [1329, 558] width 62 height 36
click at [1326, 581] on button at bounding box center [1327, 583] width 8 height 8
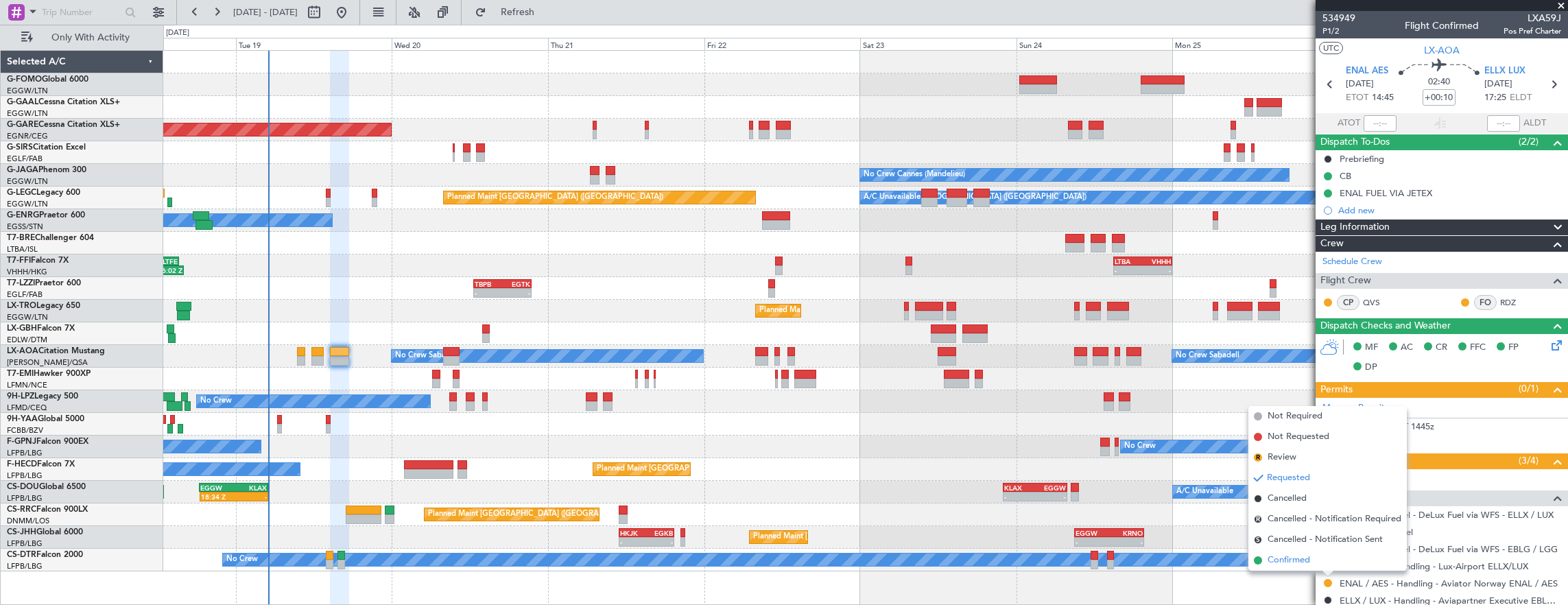
click at [1301, 561] on span "Confirmed" at bounding box center [1289, 560] width 43 height 14
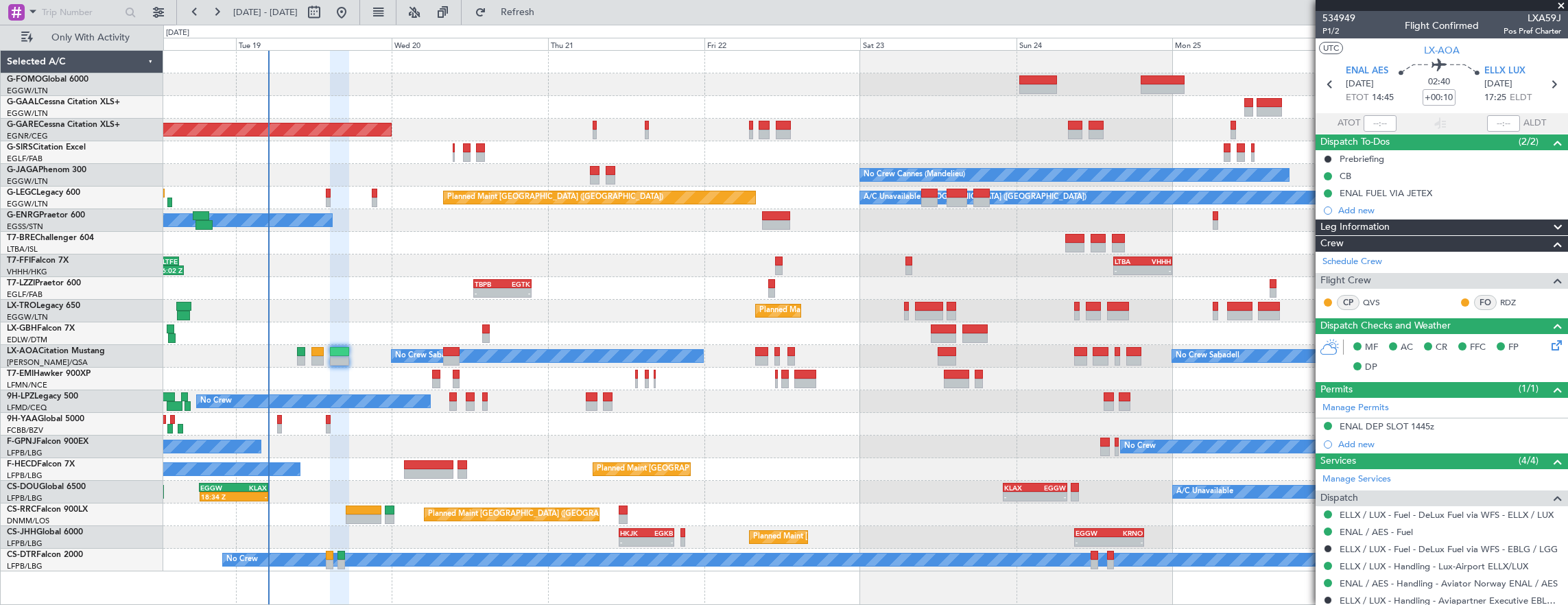
click at [392, 261] on div "Planned Maint Windsor Locks (Bradley Intl) Planned Maint Dusseldorf Unplanned M…" at bounding box center [866, 311] width 1405 height 521
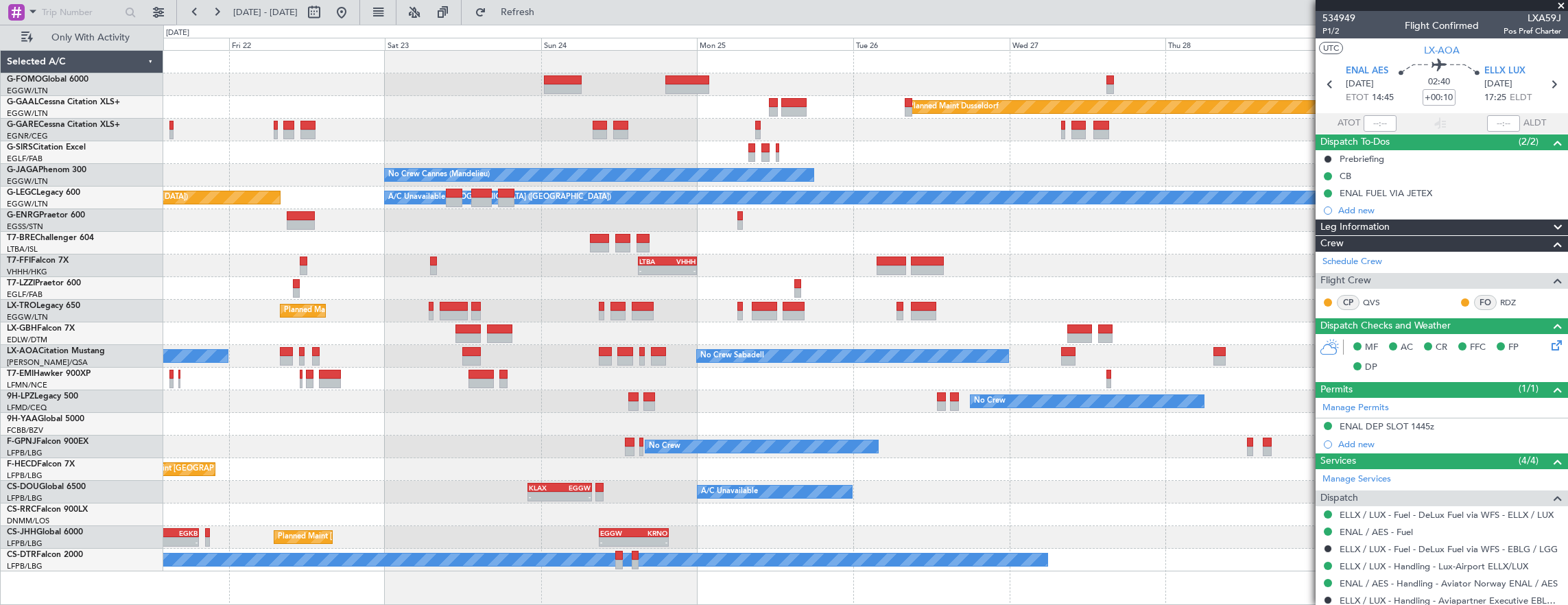
click at [654, 352] on div "Planned Maint Dusseldorf Unplanned Maint Chester No Crew Cannes (Mandelieu) A/C…" at bounding box center [866, 311] width 1405 height 521
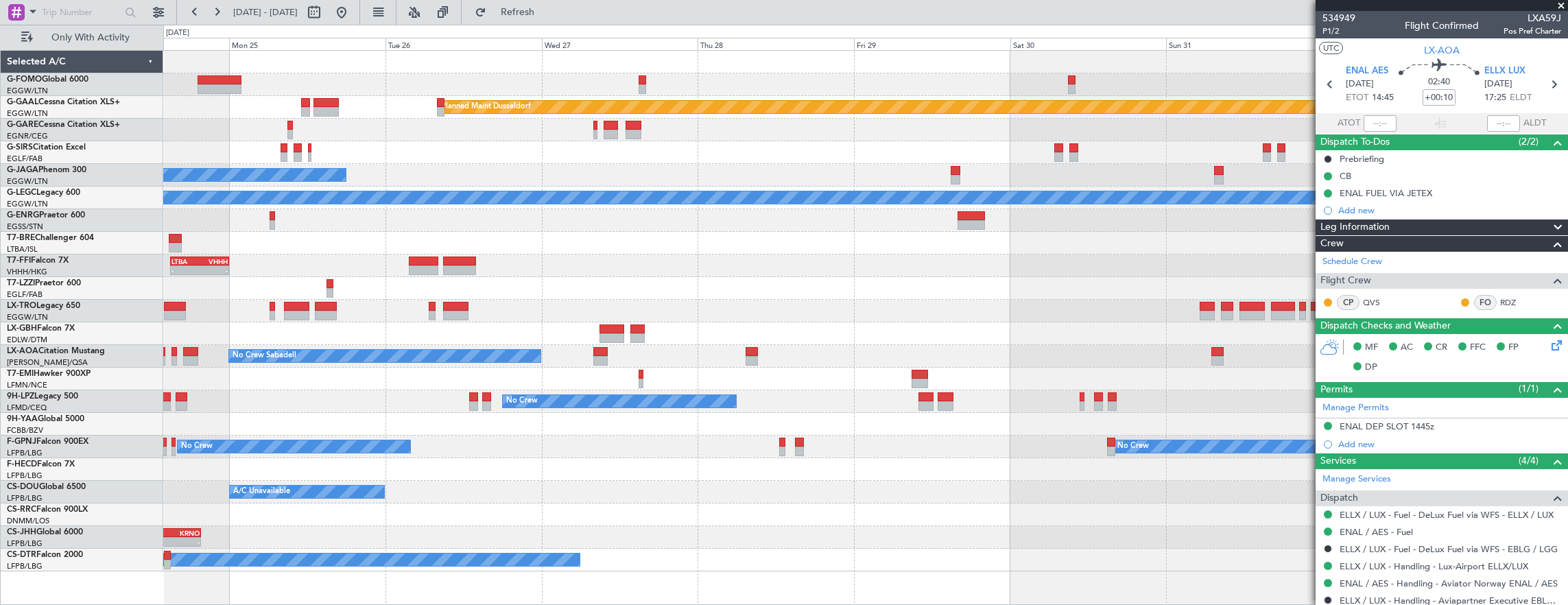
click at [663, 409] on div "Planned Maint Dusseldorf No Crew Cannes (Mandelieu) Planned Maint London (Luton…" at bounding box center [866, 311] width 1405 height 521
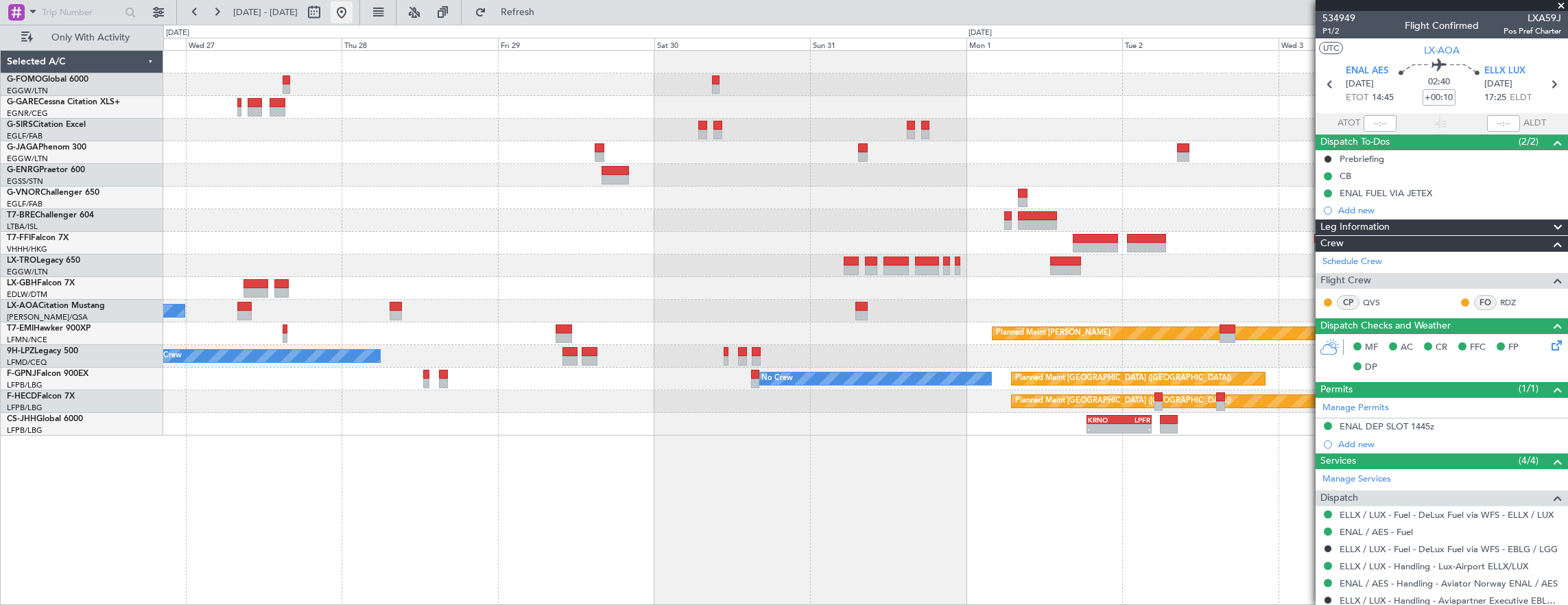
click at [352, 18] on button at bounding box center [342, 13] width 22 height 22
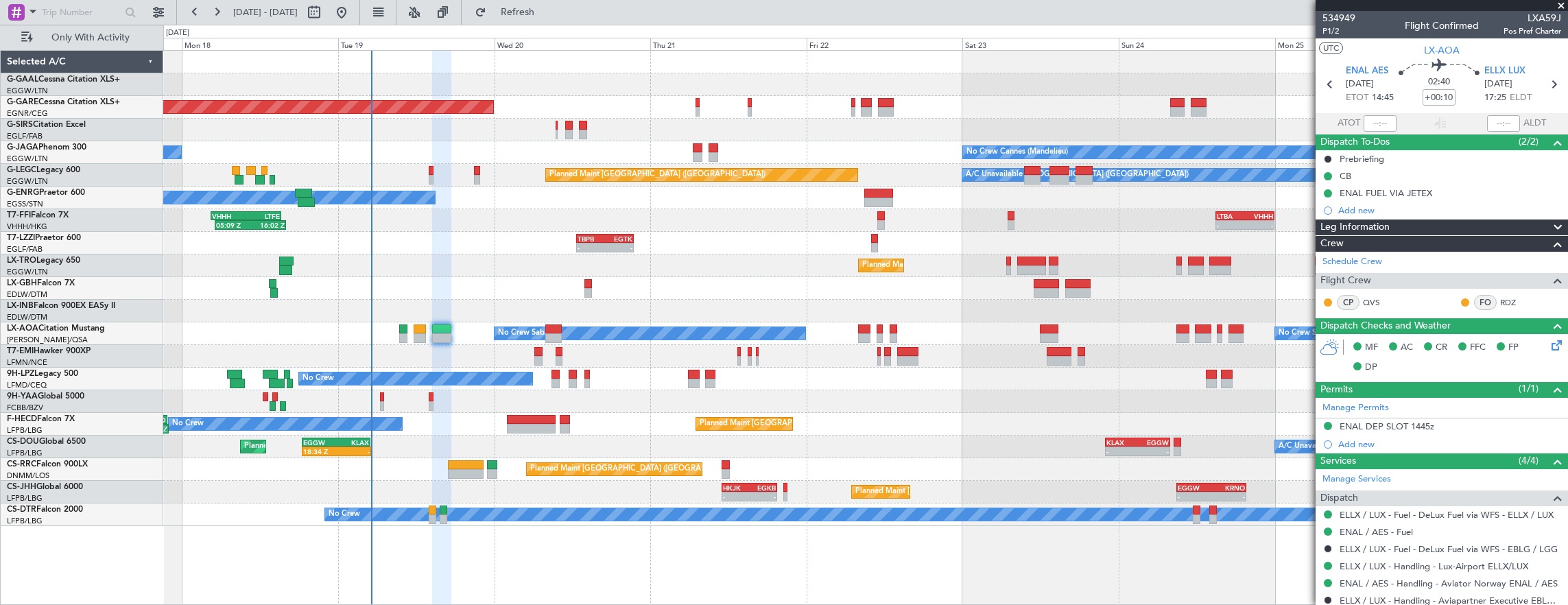
click at [590, 256] on div "Planned Maint Dusseldorf Unplanned Maint Chester No Crew Cannes (Mandelieu) Own…" at bounding box center [866, 288] width 1405 height 475
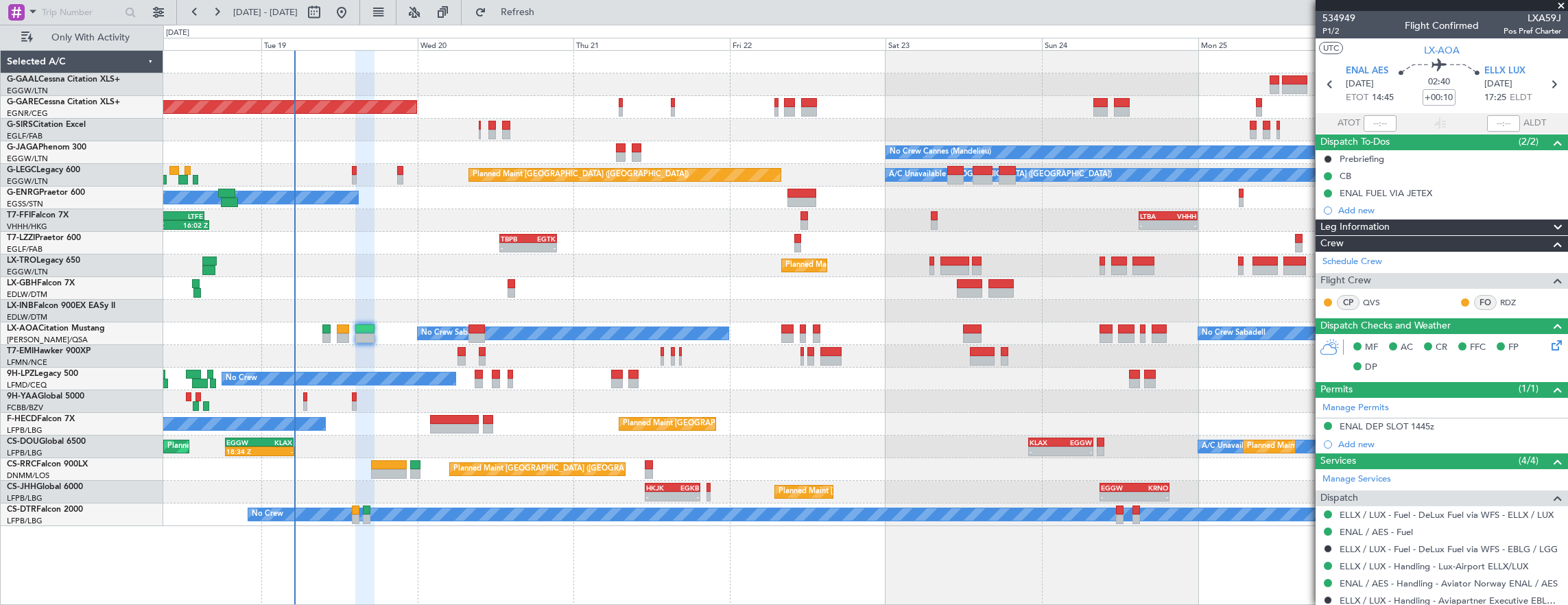
click at [725, 254] on div "Planned Maint [GEOGRAPHIC_DATA] ([GEOGRAPHIC_DATA])" at bounding box center [866, 265] width 1405 height 23
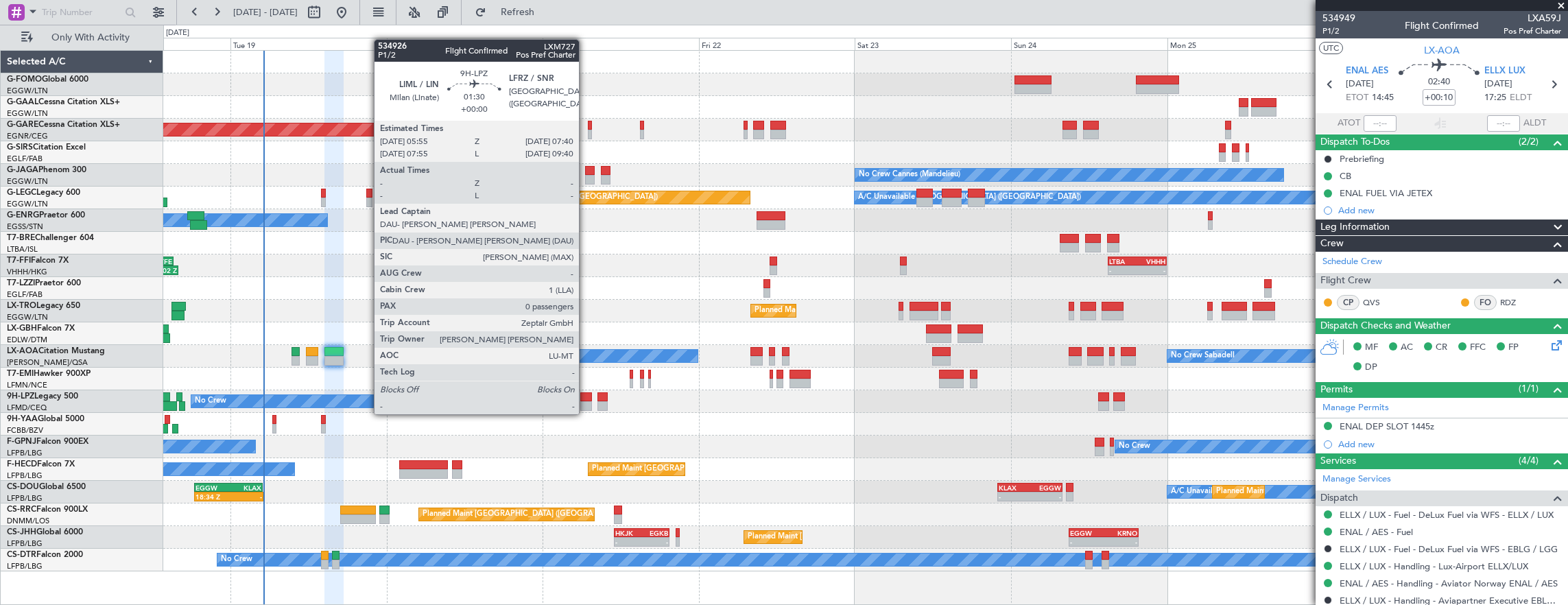
click at [586, 401] on div at bounding box center [586, 406] width 12 height 10
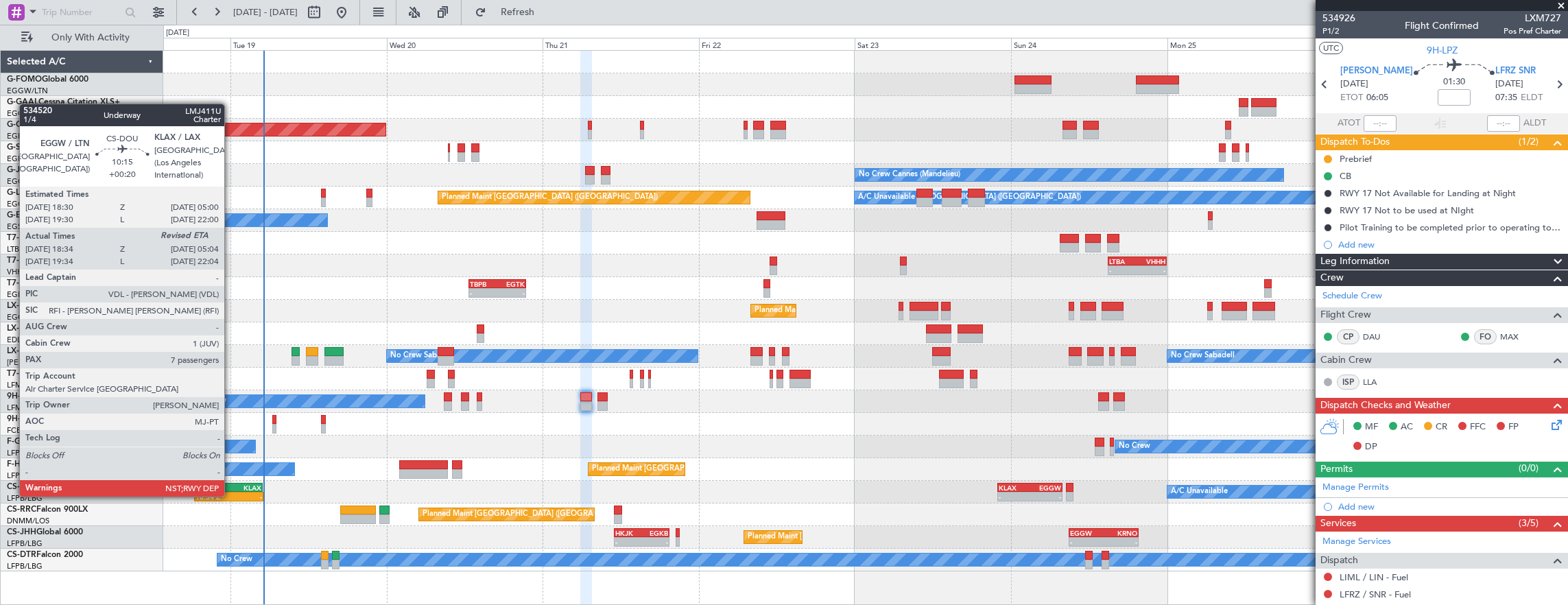
click at [231, 484] on div "KLAX" at bounding box center [244, 488] width 33 height 8
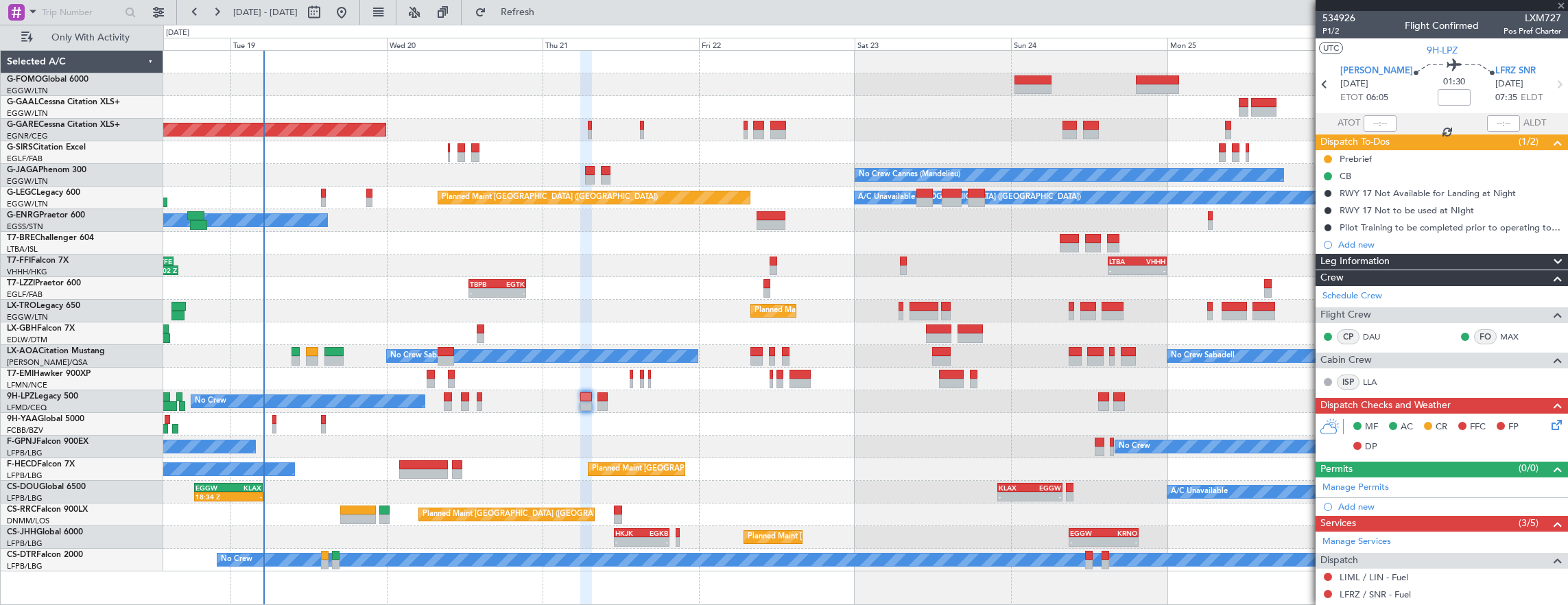
type input "+00:20"
type input "18:44"
type input "7"
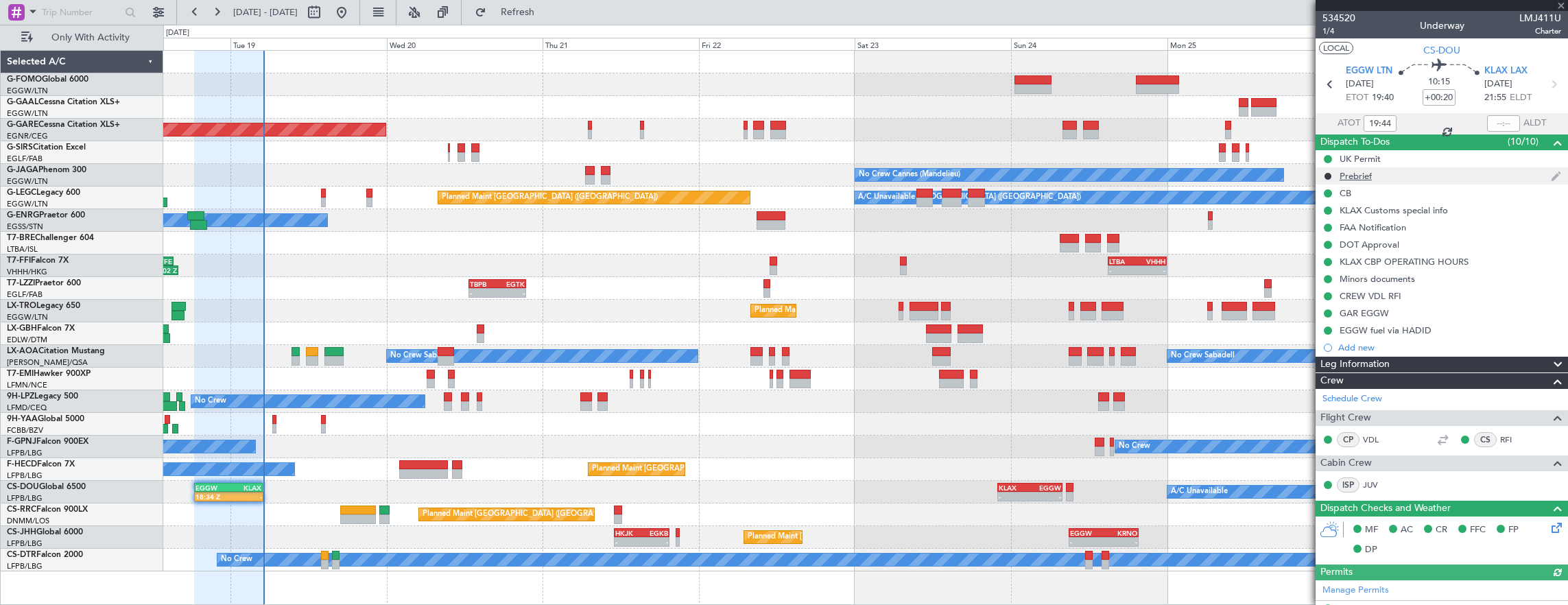
type input "18:44"
click at [1490, 120] on input "text" at bounding box center [1503, 123] width 33 height 16
type input "05:07"
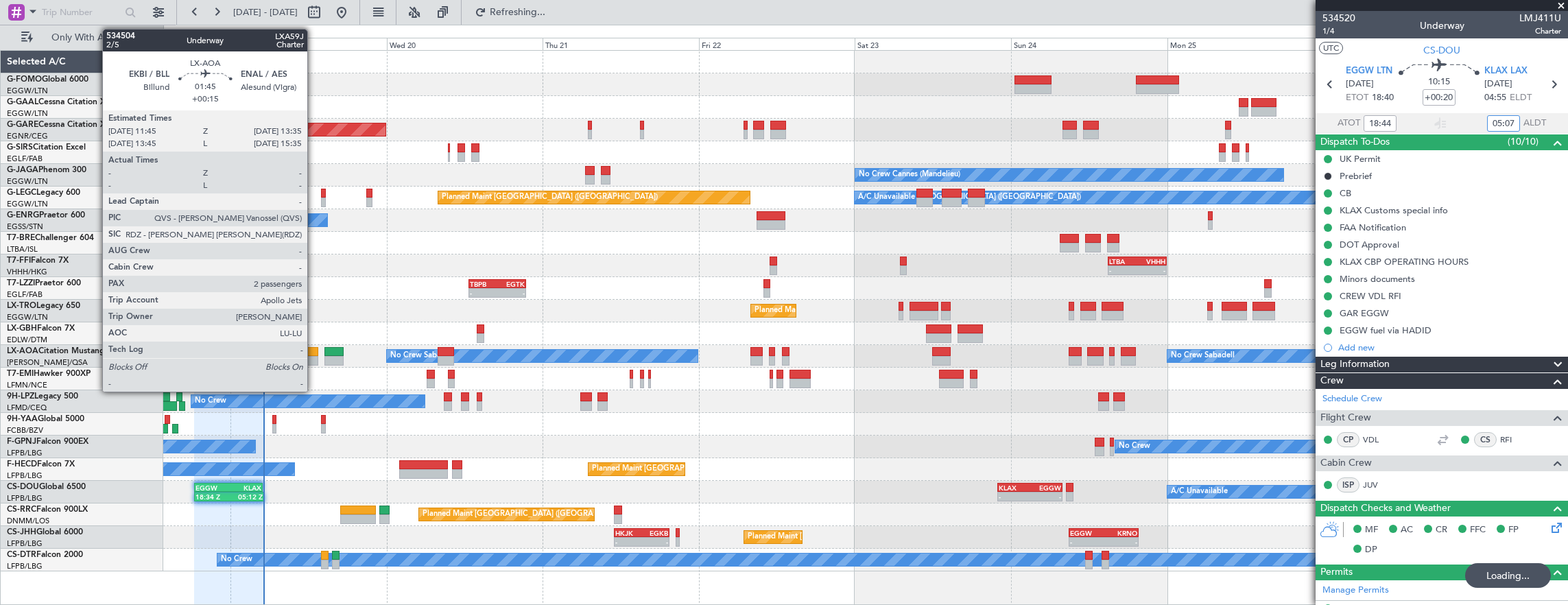
click at [315, 356] on div at bounding box center [312, 360] width 13 height 10
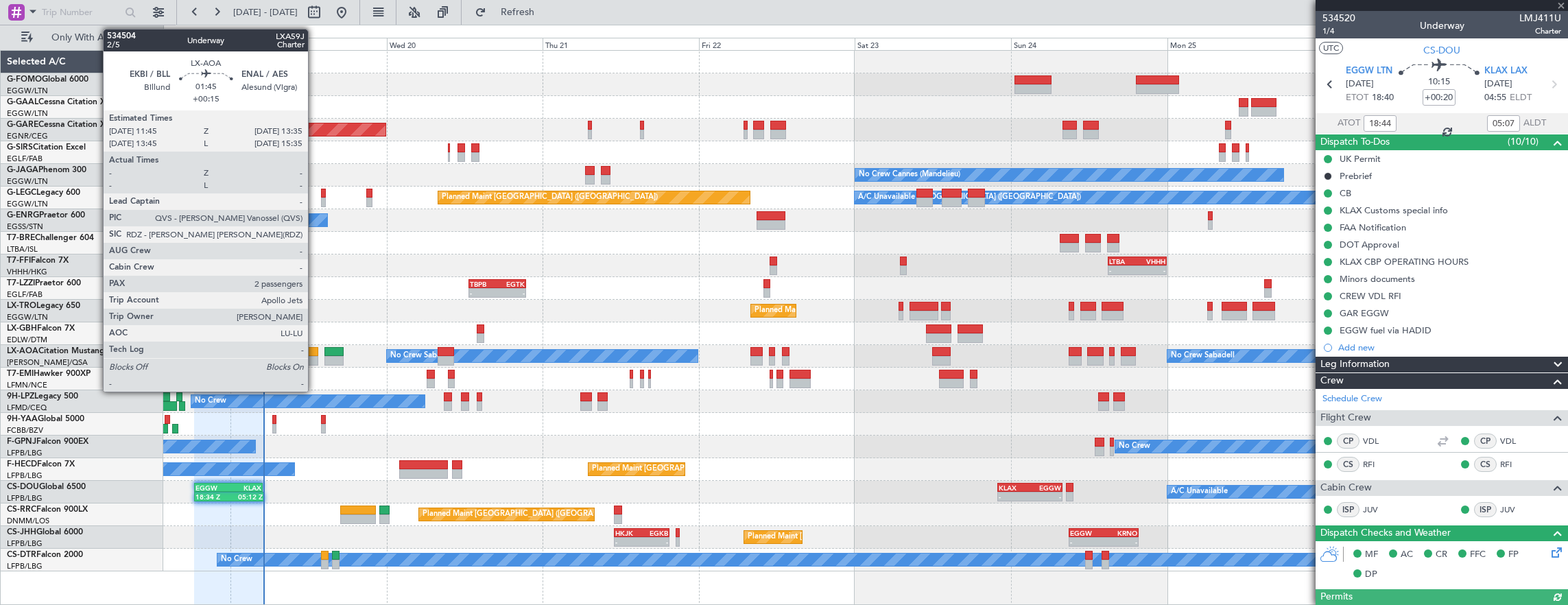
type input "+00:15"
type input "2"
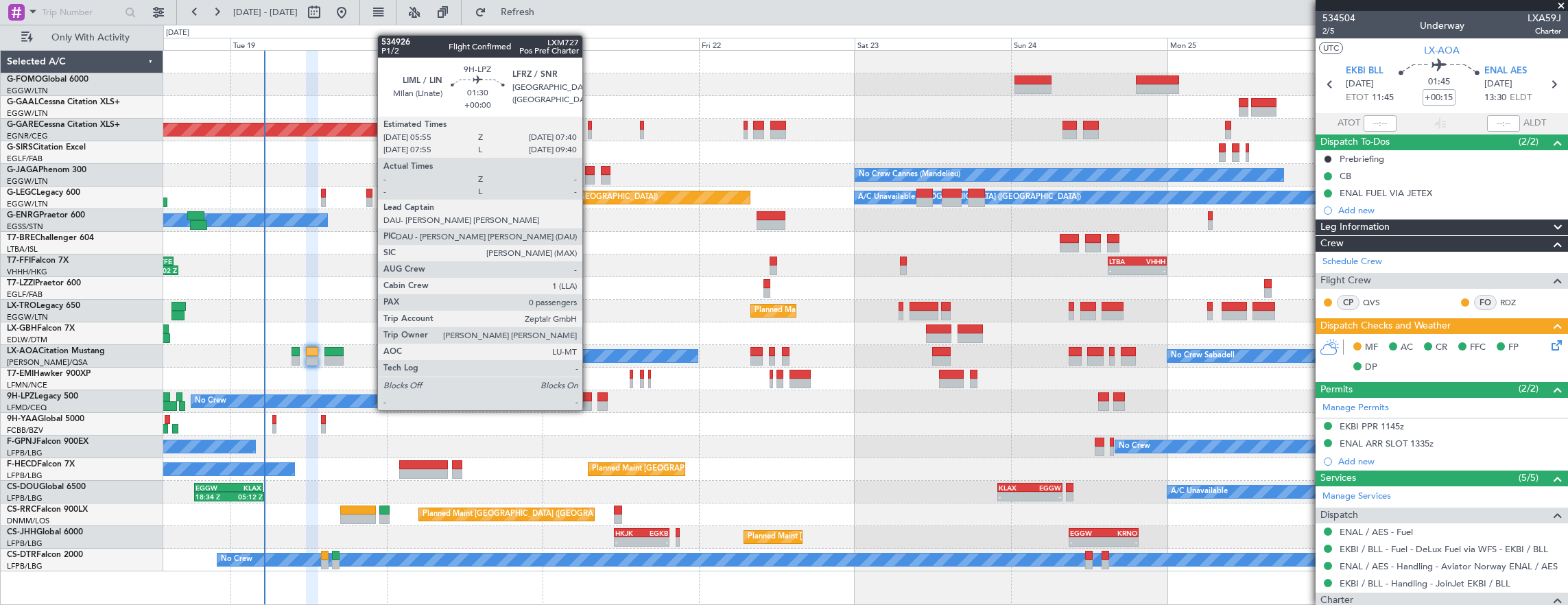
click at [588, 397] on div at bounding box center [586, 397] width 12 height 10
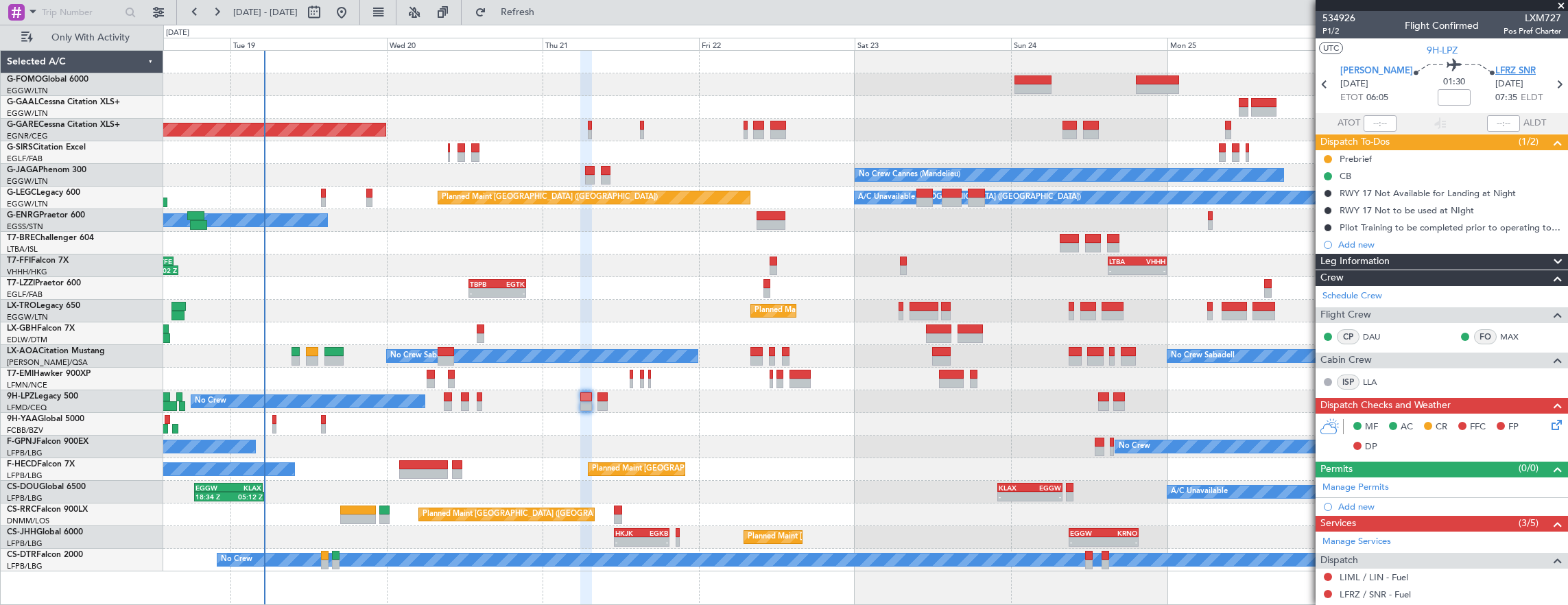
click at [1502, 72] on span "LFRZ SNR" at bounding box center [1515, 71] width 41 height 14
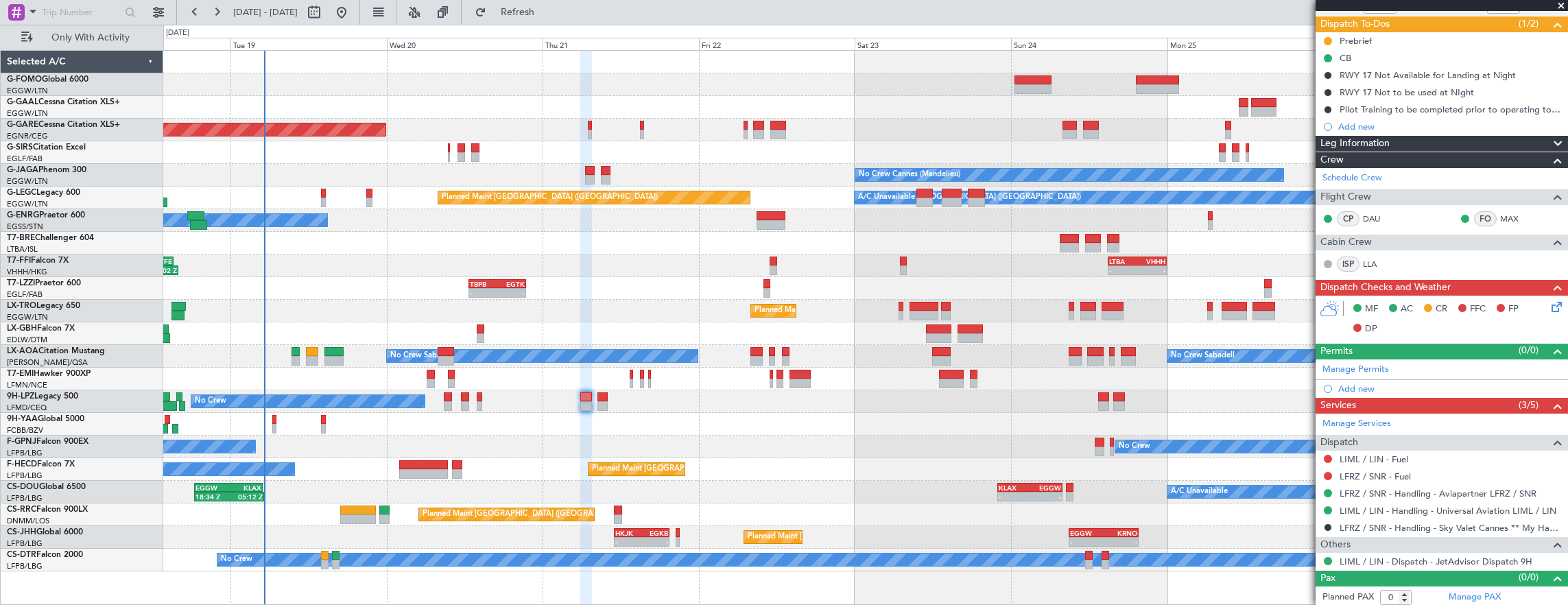
click at [1549, 303] on icon at bounding box center [1554, 304] width 11 height 11
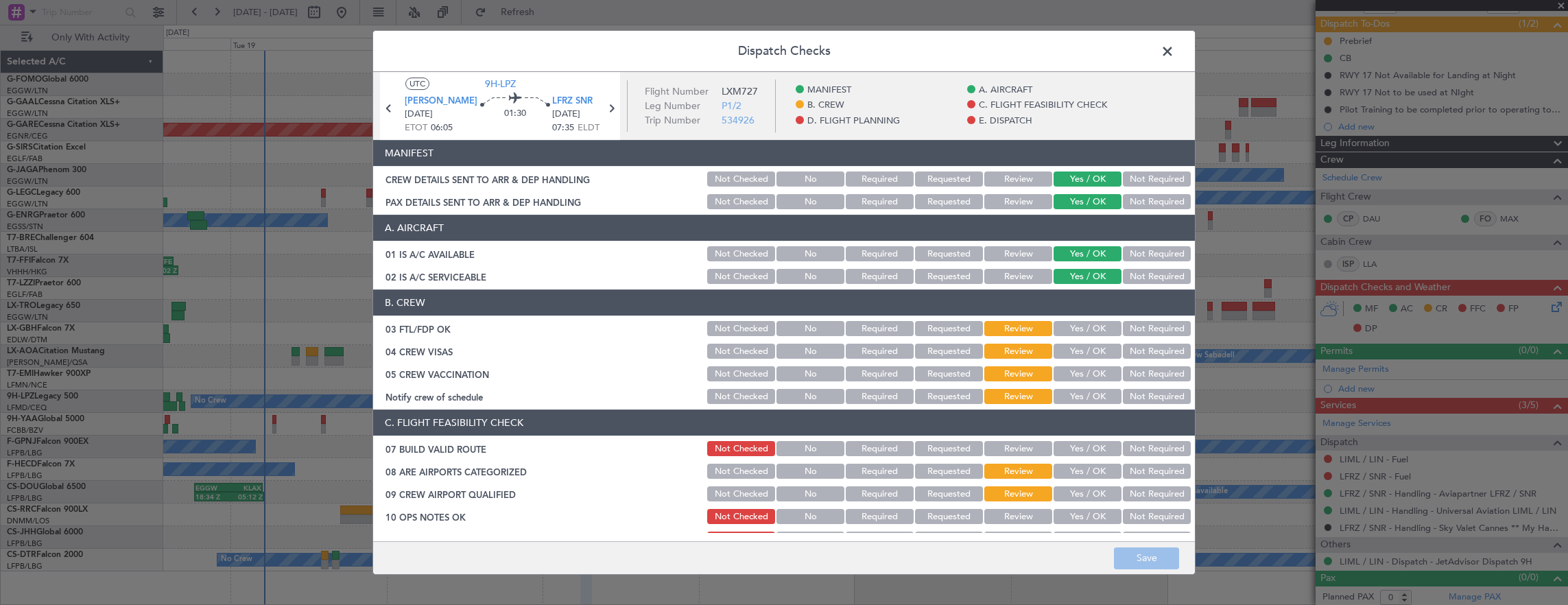
click at [1071, 322] on button "Yes / OK" at bounding box center [1087, 329] width 68 height 15
click at [1141, 354] on button "Not Required" at bounding box center [1157, 351] width 68 height 15
click at [1094, 375] on button "Yes / OK" at bounding box center [1087, 374] width 68 height 15
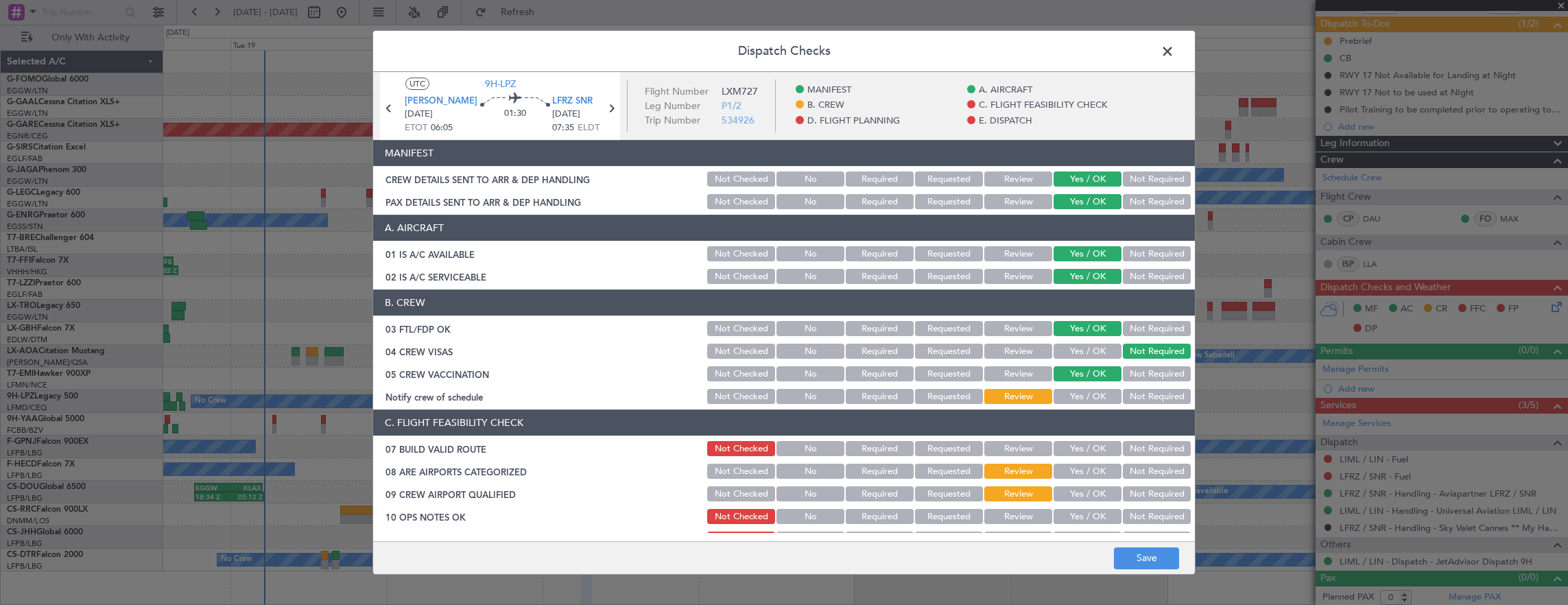
click at [1136, 392] on button "Not Required" at bounding box center [1157, 396] width 68 height 15
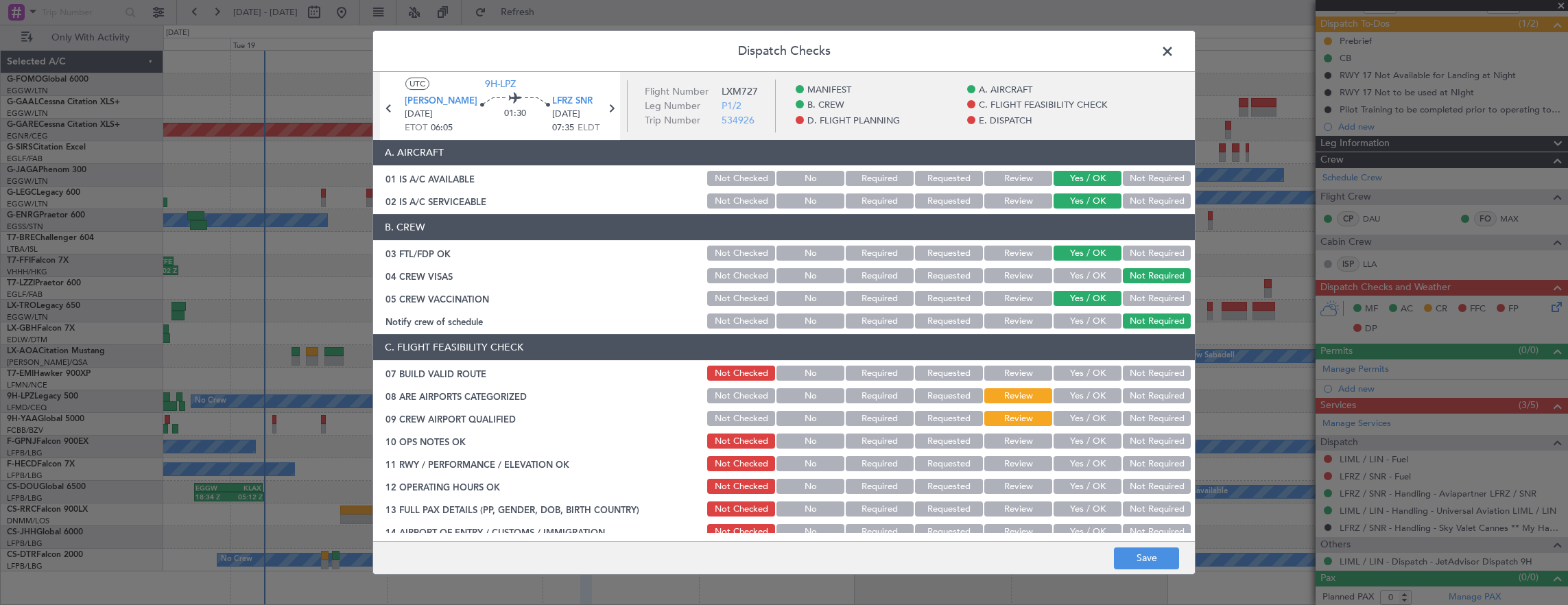
scroll to position [137, 0]
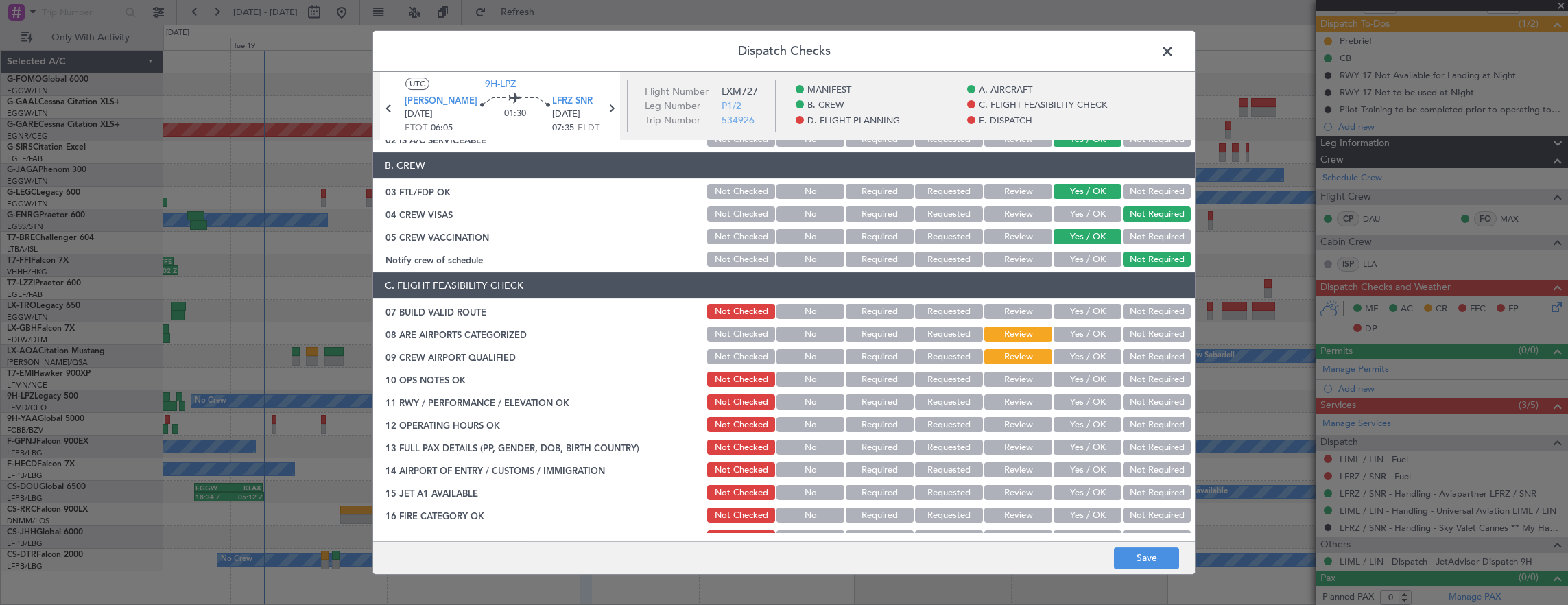
click at [1078, 313] on button "Yes / OK" at bounding box center [1087, 311] width 68 height 15
click at [1084, 349] on div "Yes / OK" at bounding box center [1086, 357] width 69 height 19
click at [1081, 340] on button "Yes / OK" at bounding box center [1087, 334] width 68 height 15
click at [1078, 359] on button "Yes / OK" at bounding box center [1087, 357] width 68 height 15
click at [1075, 392] on div "Yes / OK" at bounding box center [1086, 402] width 69 height 19
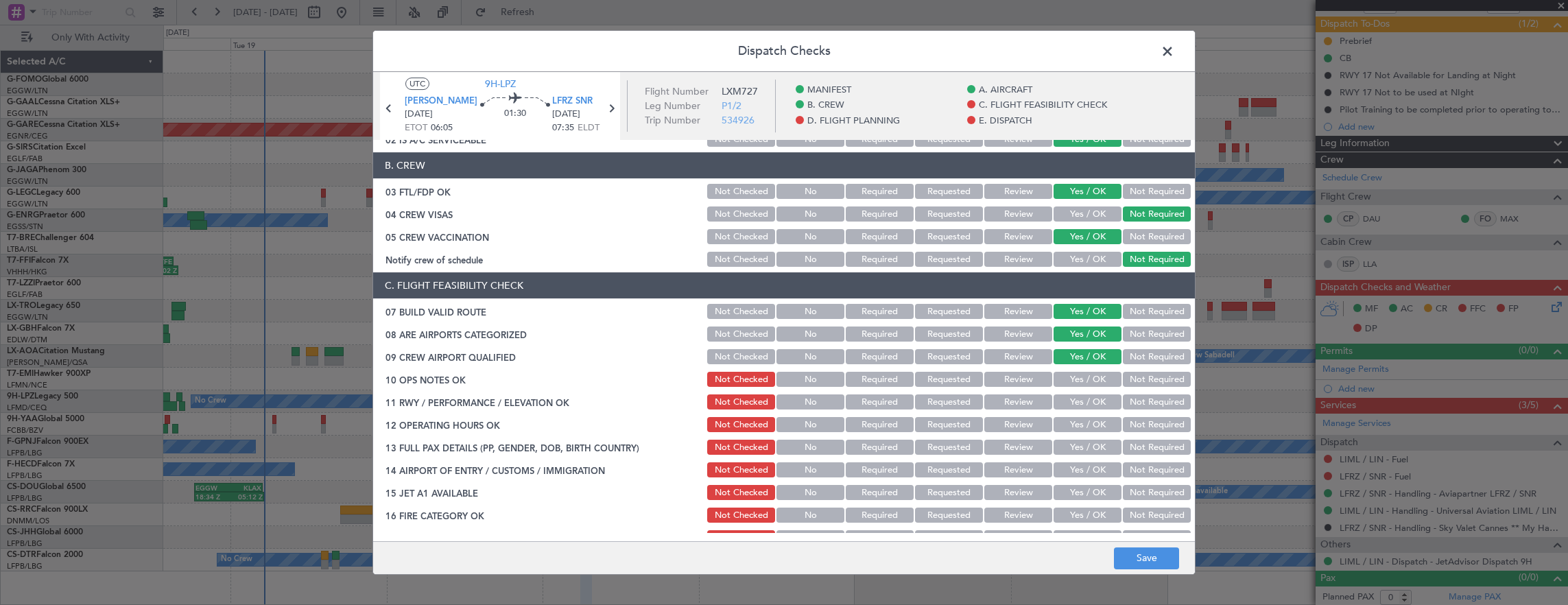
click at [1074, 376] on button "Yes / OK" at bounding box center [1087, 379] width 68 height 15
click at [1076, 411] on section "C. FLIGHT FEASIBILITY CHECK 07 BUILD VALID ROUTE Not Checked No Required Reques…" at bounding box center [784, 455] width 821 height 366
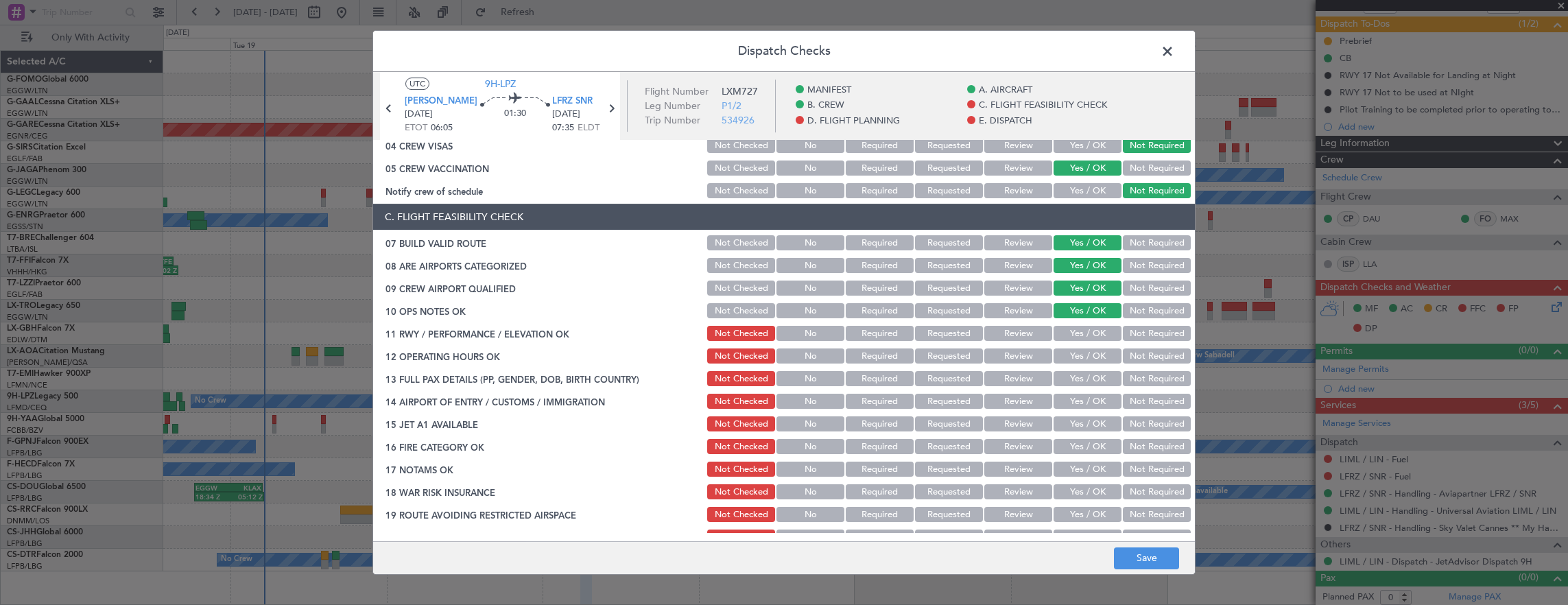
click at [1075, 337] on button "Yes / OK" at bounding box center [1087, 333] width 68 height 15
click at [1078, 357] on button "Yes / OK" at bounding box center [1087, 356] width 68 height 15
click at [1076, 382] on button "Yes / OK" at bounding box center [1087, 378] width 68 height 15
click at [1078, 400] on button "Yes / OK" at bounding box center [1087, 401] width 68 height 15
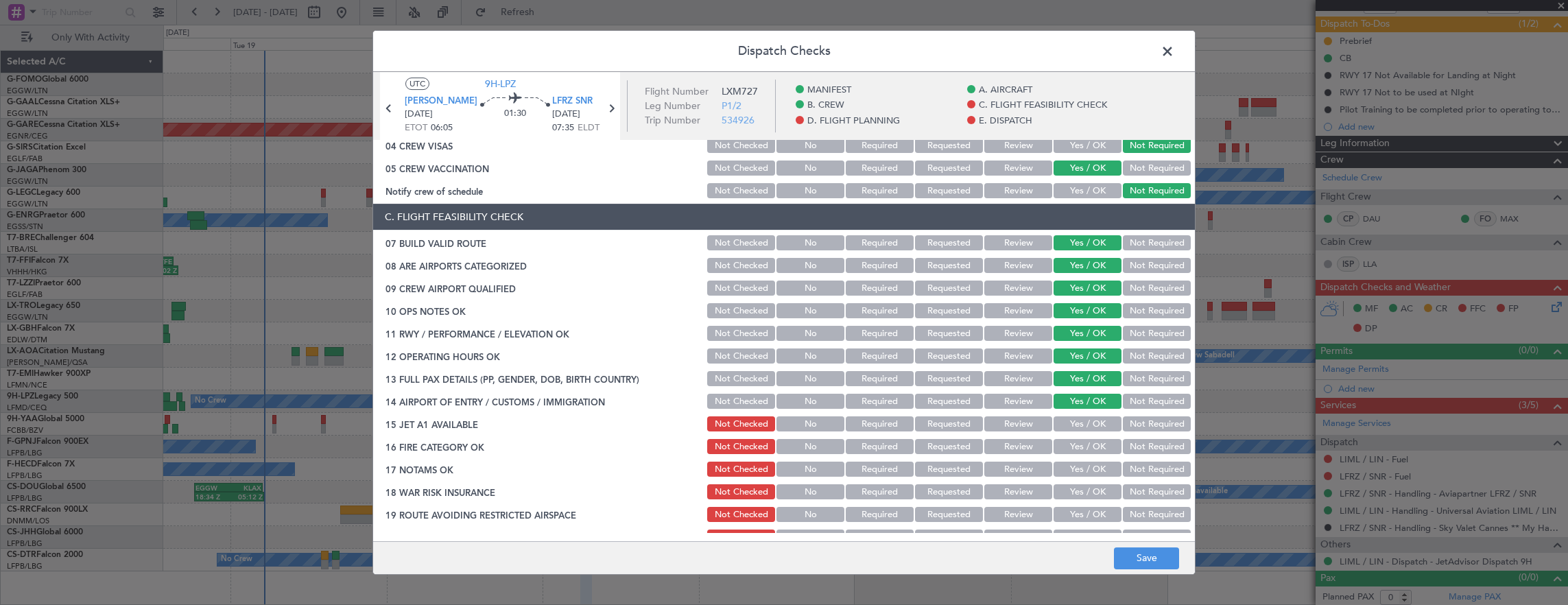
click at [1078, 423] on button "Yes / OK" at bounding box center [1087, 424] width 68 height 15
click at [1080, 446] on button "Yes / OK" at bounding box center [1087, 446] width 68 height 15
click at [1079, 464] on button "Yes / OK" at bounding box center [1087, 469] width 68 height 15
click at [1149, 496] on button "Not Required" at bounding box center [1157, 492] width 68 height 15
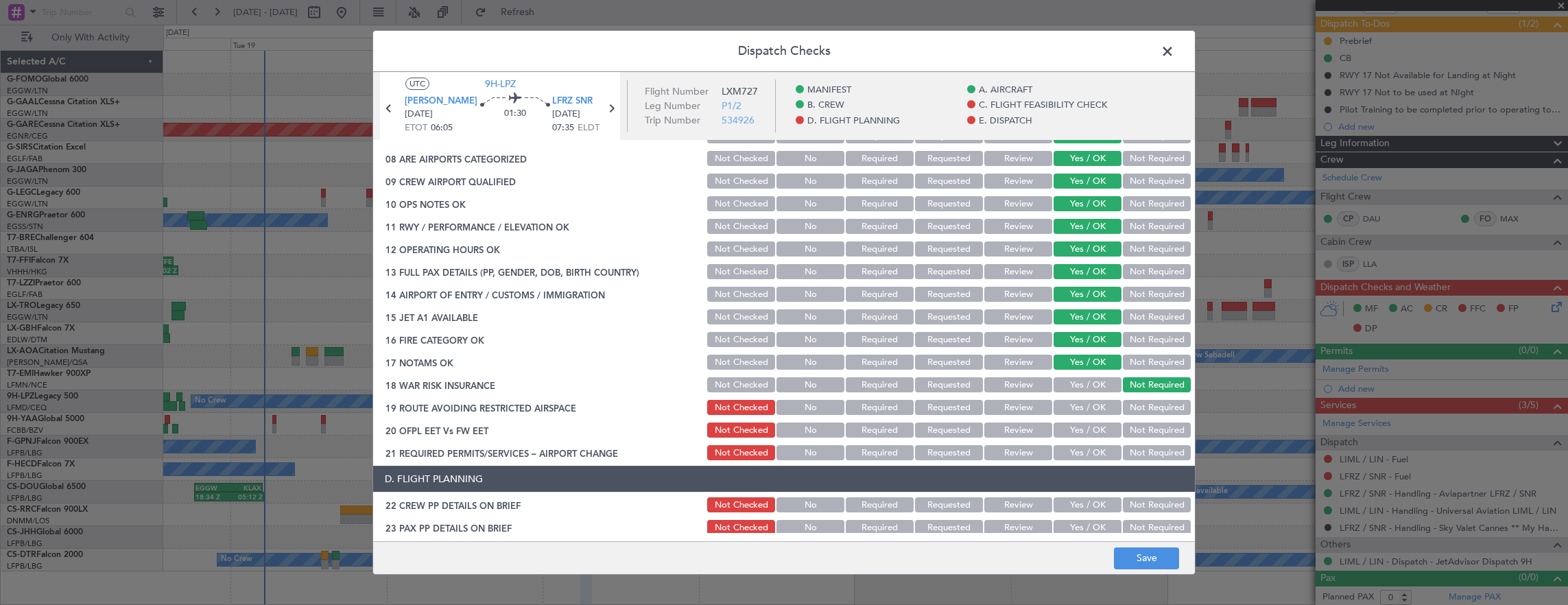
scroll to position [343, 0]
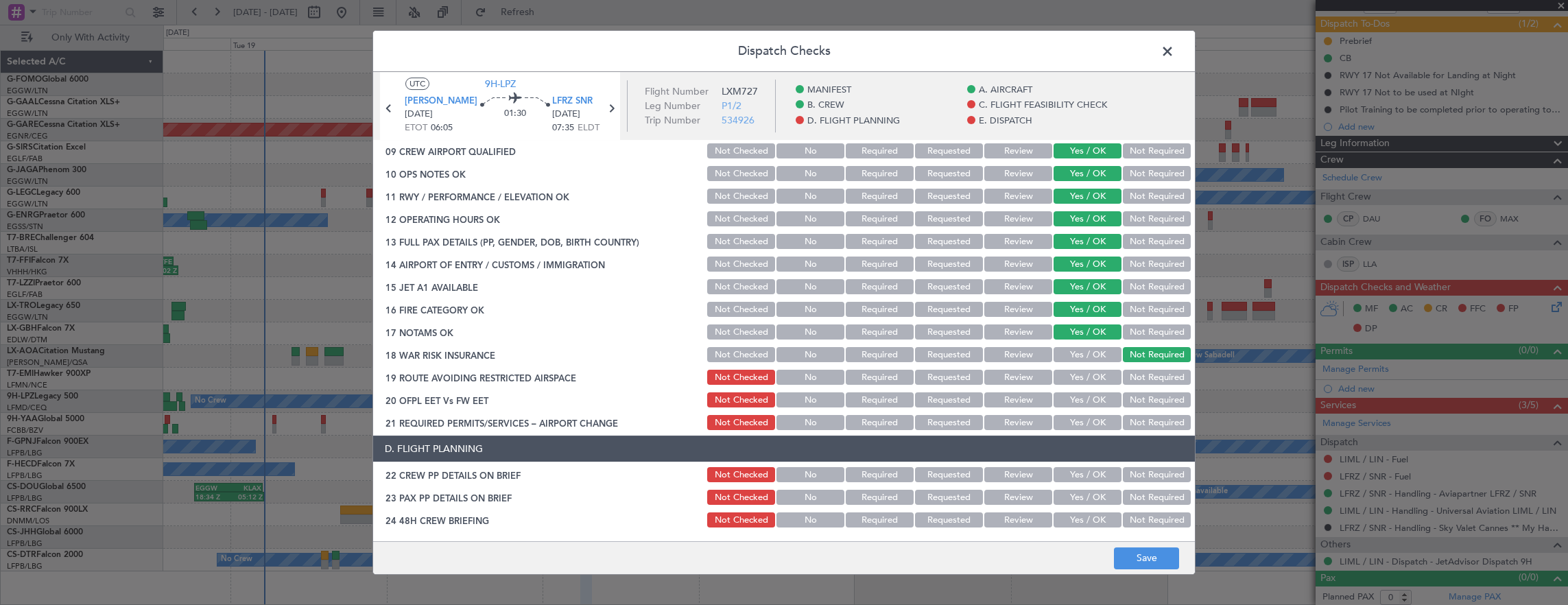
drag, startPoint x: 1077, startPoint y: 377, endPoint x: 1078, endPoint y: 404, distance: 27.0
click at [1077, 377] on button "Yes / OK" at bounding box center [1087, 377] width 68 height 15
drag, startPoint x: 1078, startPoint y: 404, endPoint x: 1078, endPoint y: 417, distance: 13.0
click at [1078, 406] on button "Yes / OK" at bounding box center [1087, 400] width 68 height 15
click at [1078, 427] on button "Yes / OK" at bounding box center [1087, 423] width 68 height 15
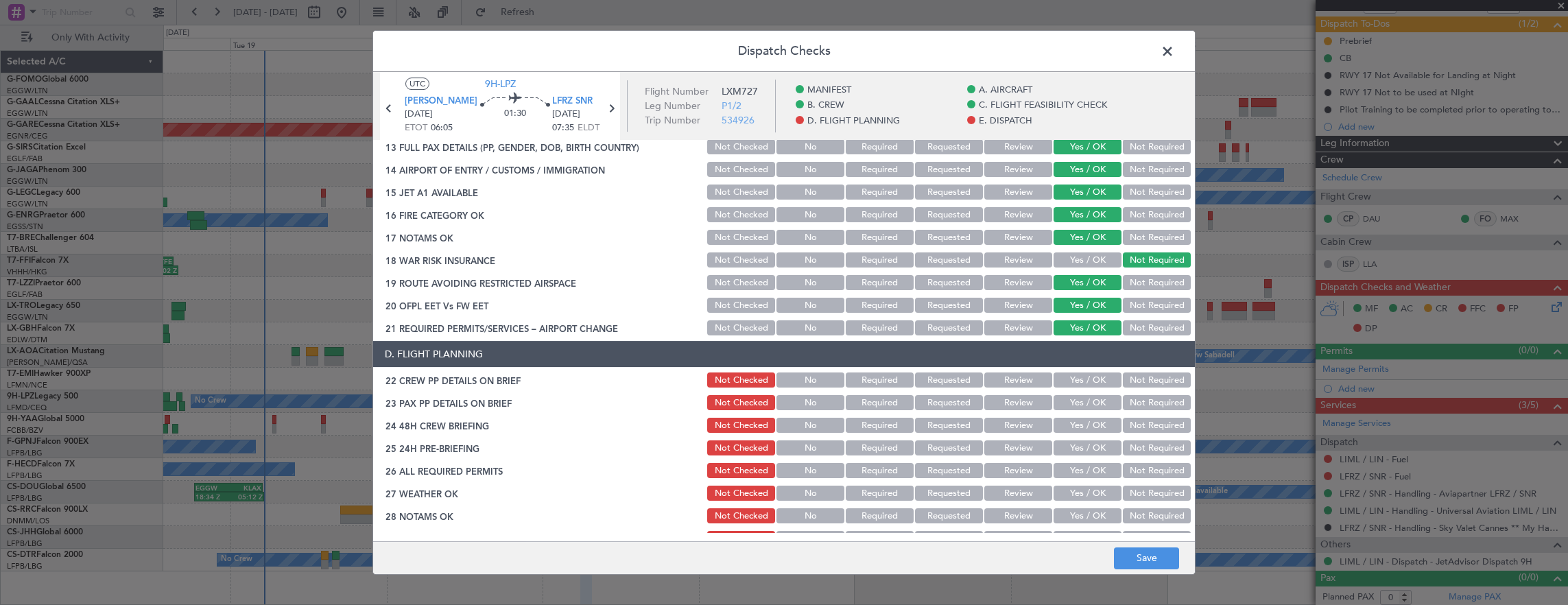
scroll to position [480, 0]
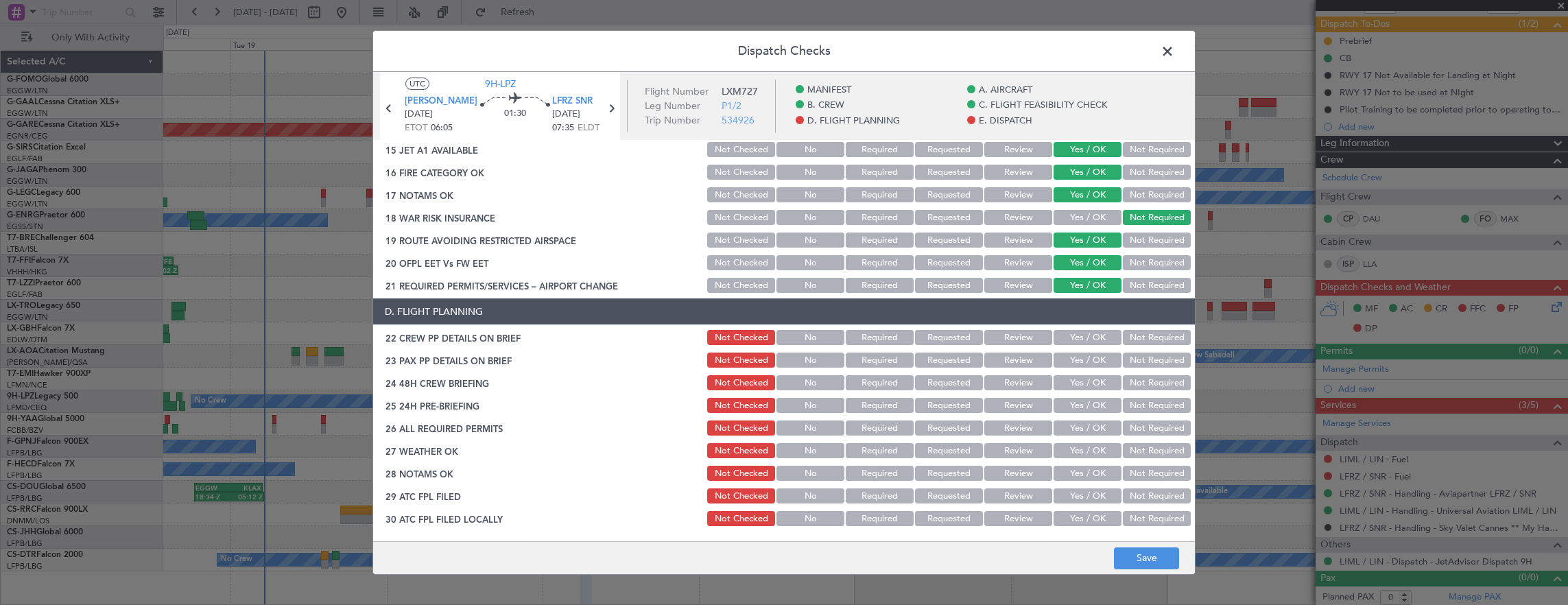
click at [1077, 335] on button "Yes / OK" at bounding box center [1087, 338] width 68 height 15
click at [1079, 363] on button "Yes / OK" at bounding box center [1087, 360] width 68 height 15
click at [1078, 383] on button "Yes / OK" at bounding box center [1087, 383] width 68 height 15
click at [1126, 402] on button "Not Required" at bounding box center [1157, 406] width 68 height 15
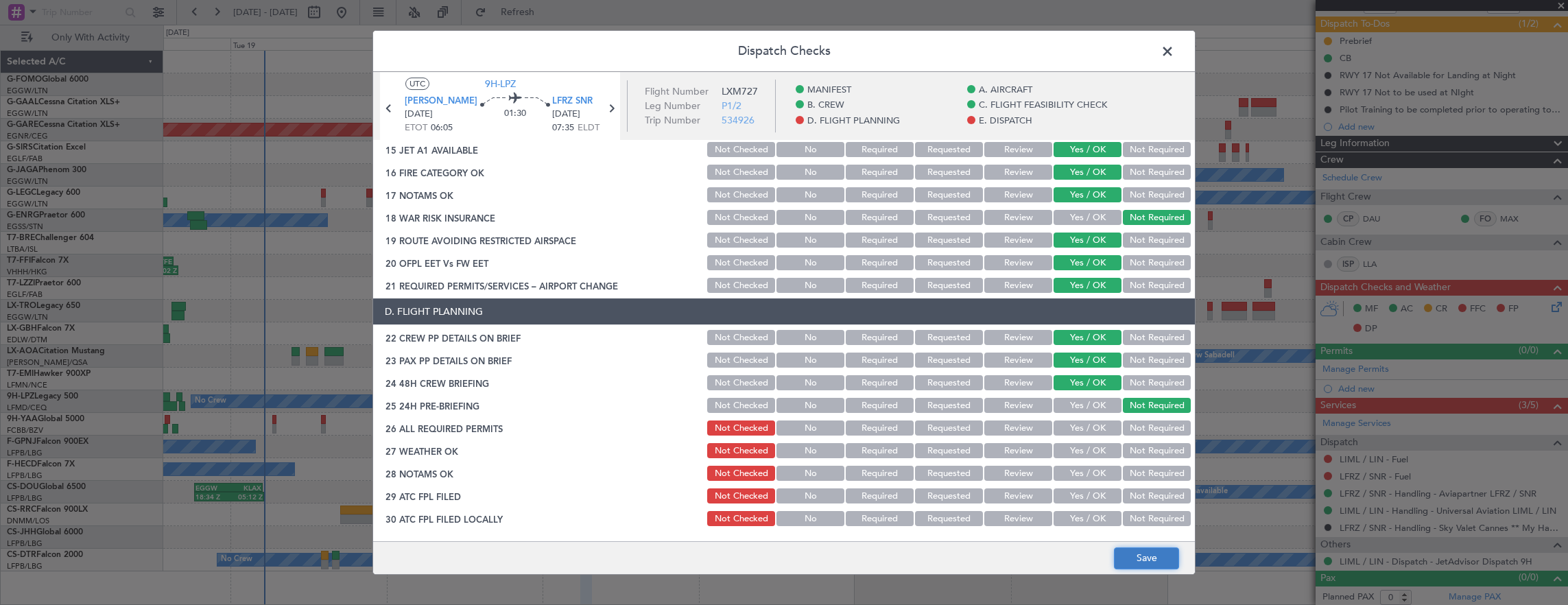
click at [1125, 557] on button "Save" at bounding box center [1146, 558] width 65 height 22
click at [1174, 47] on span at bounding box center [1174, 55] width 0 height 27
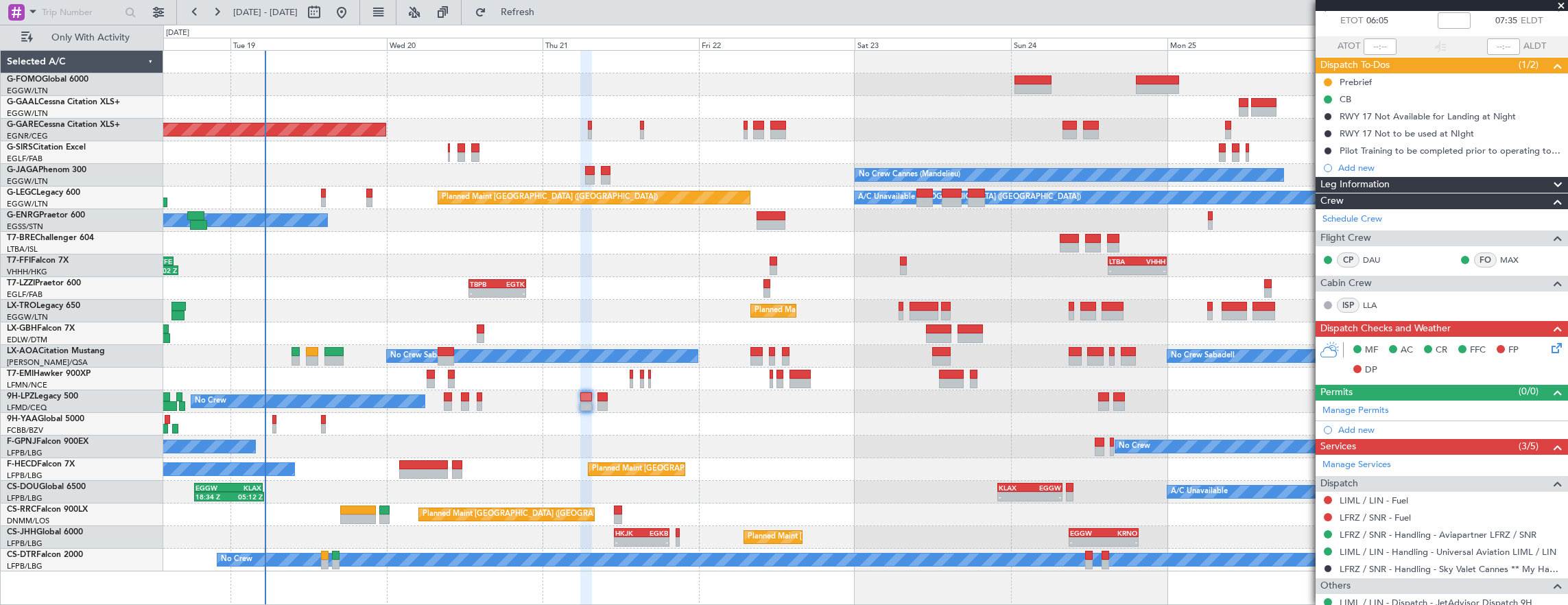
scroll to position [0, 0]
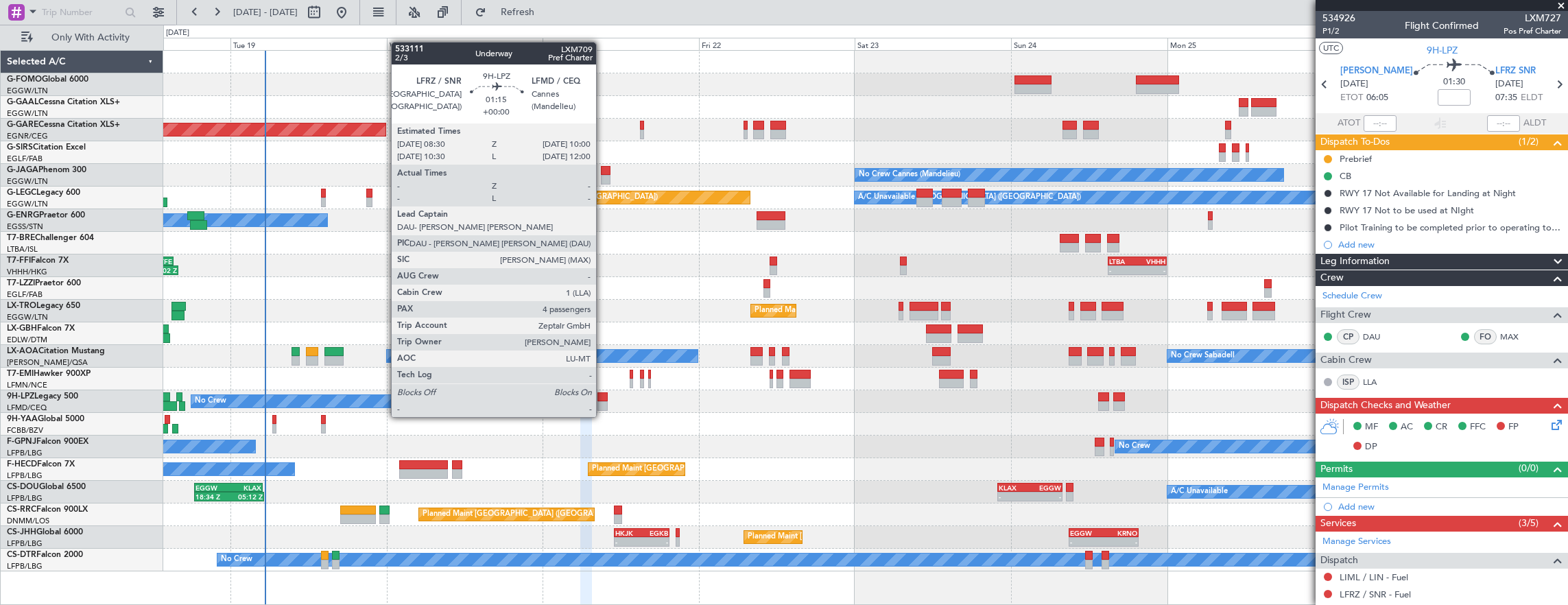
click at [603, 403] on div at bounding box center [603, 406] width 10 height 10
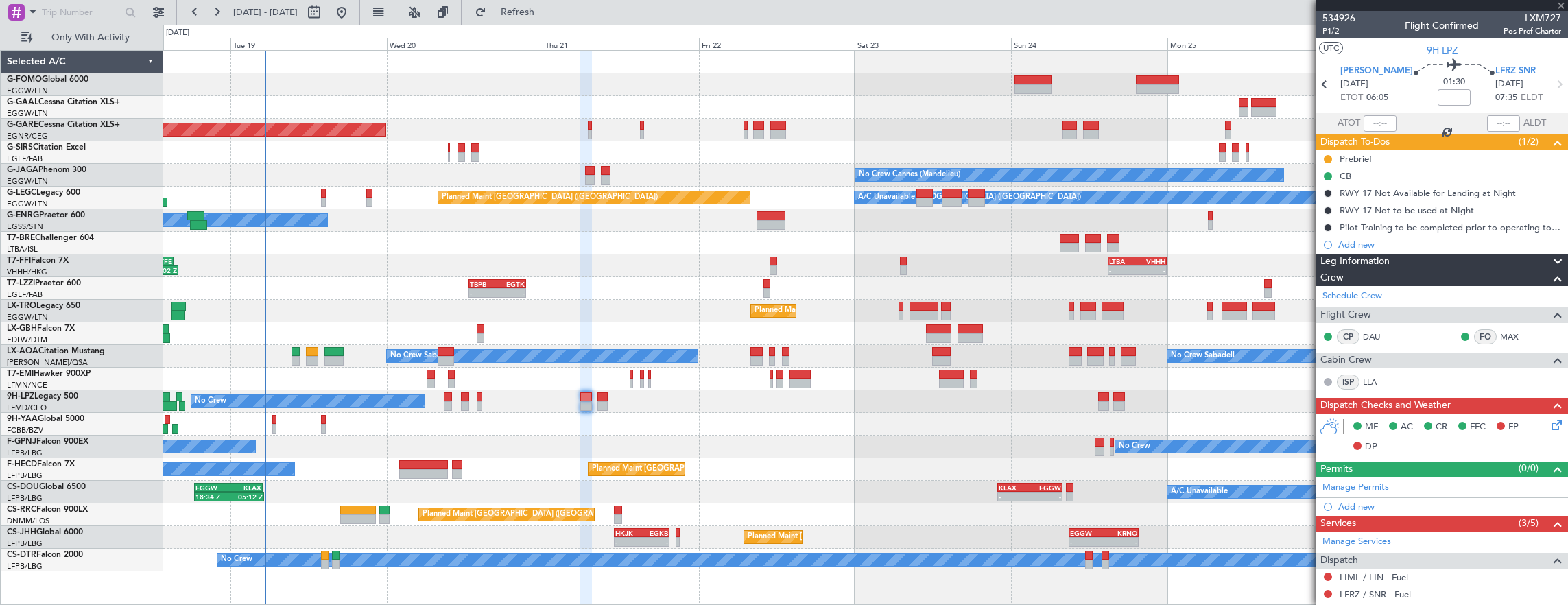
type input "4"
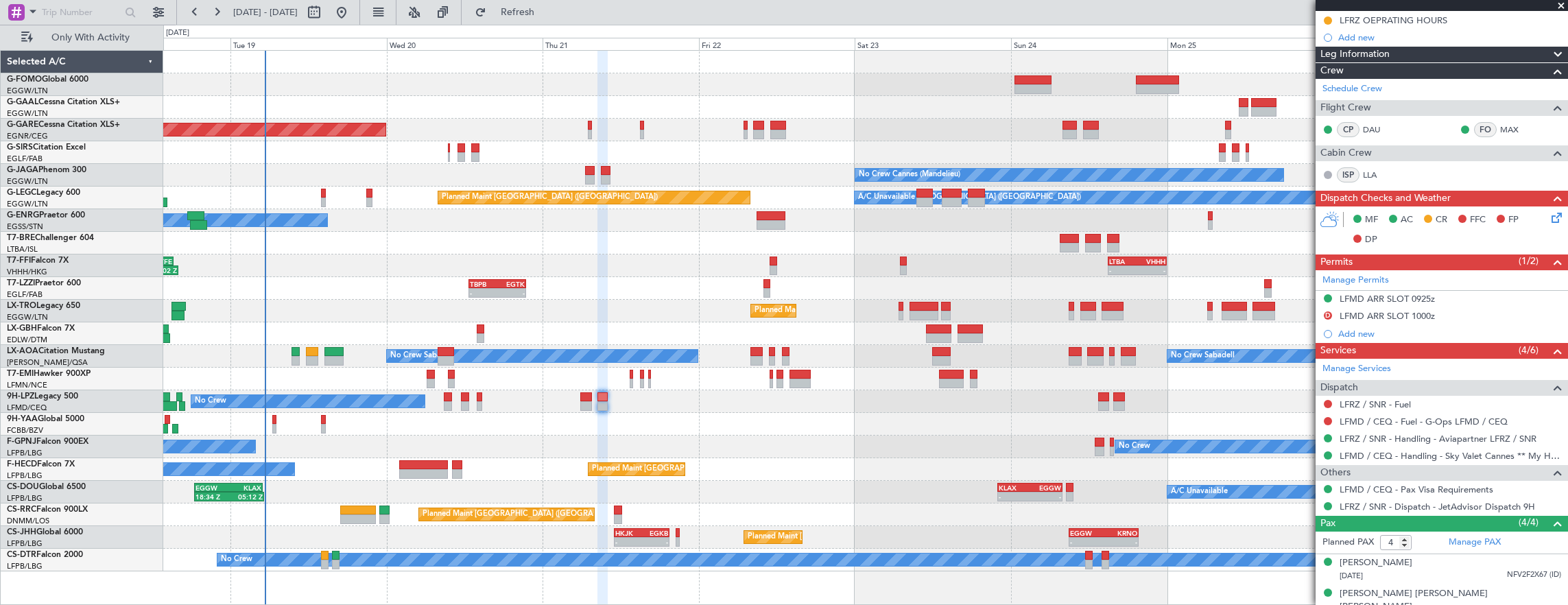
scroll to position [274, 0]
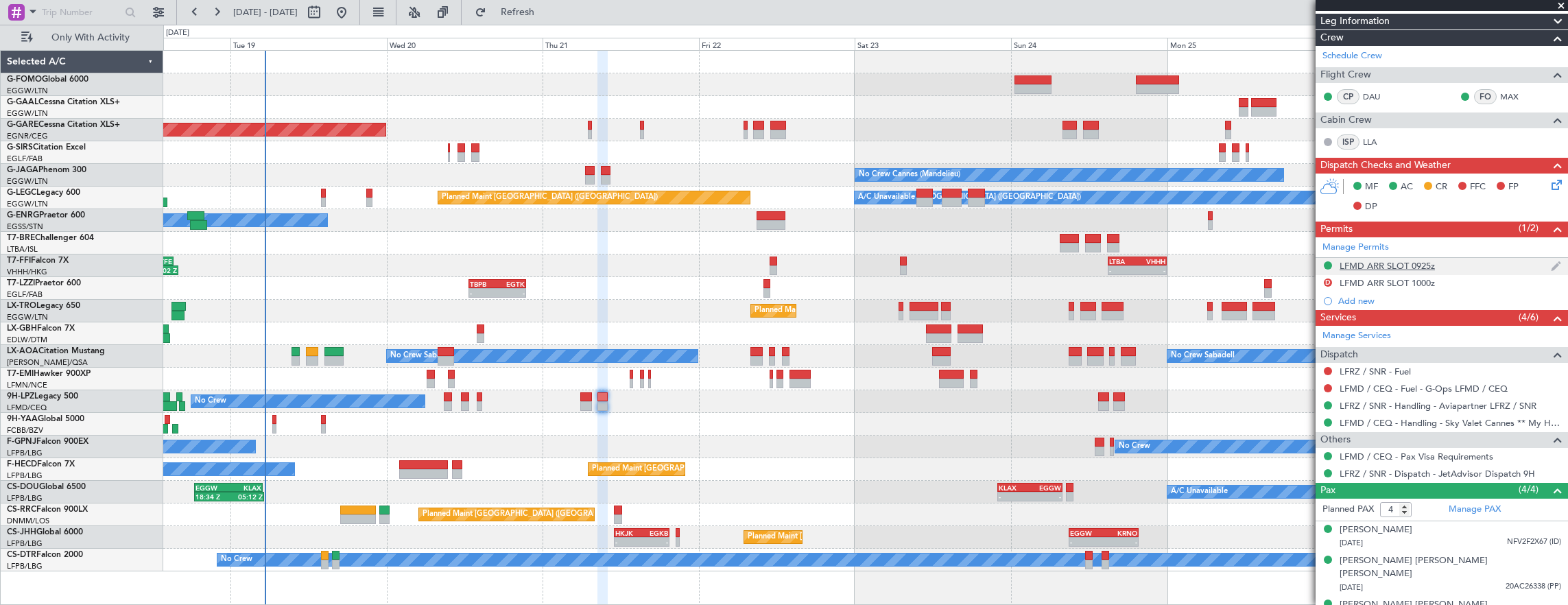
click at [1463, 267] on div "LFMD ARR SLOT 0925z" at bounding box center [1442, 266] width 253 height 17
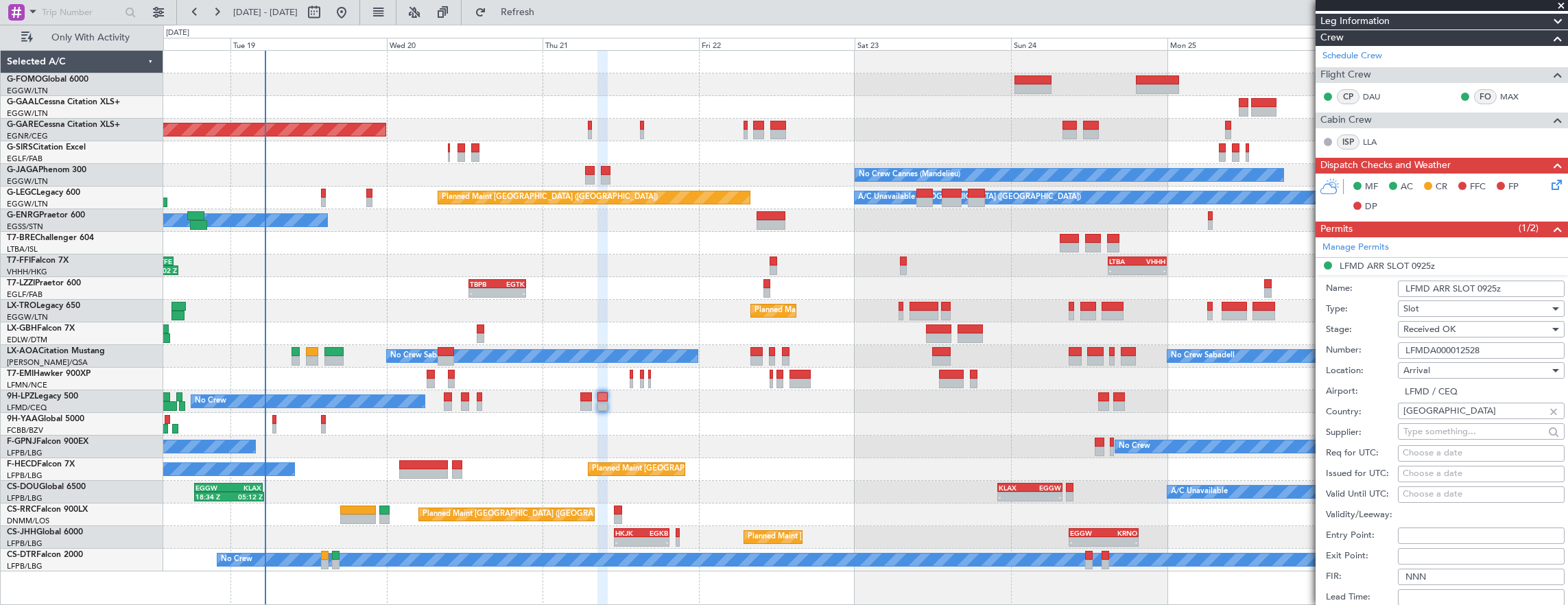
drag, startPoint x: 1492, startPoint y: 288, endPoint x: 1527, endPoint y: 296, distance: 35.9
click at [1492, 288] on input "LFMD ARR SLOT 0925z" at bounding box center [1481, 289] width 167 height 16
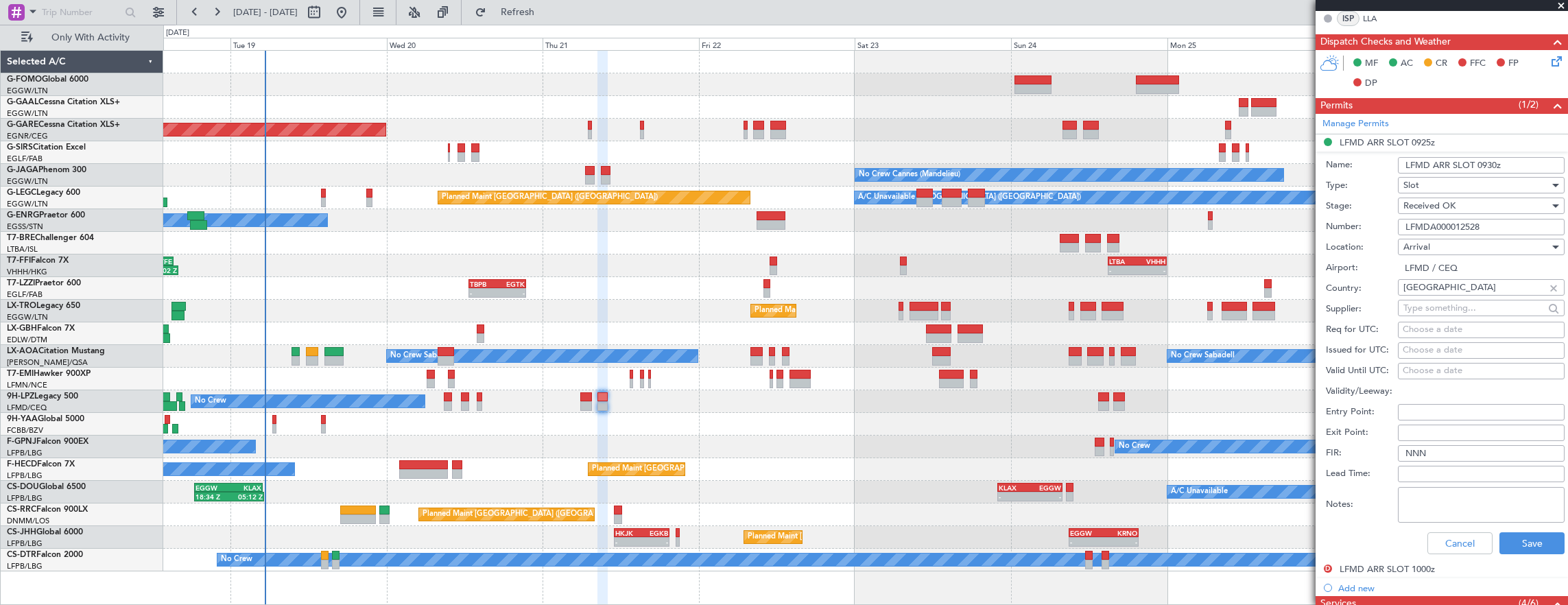
scroll to position [411, 0]
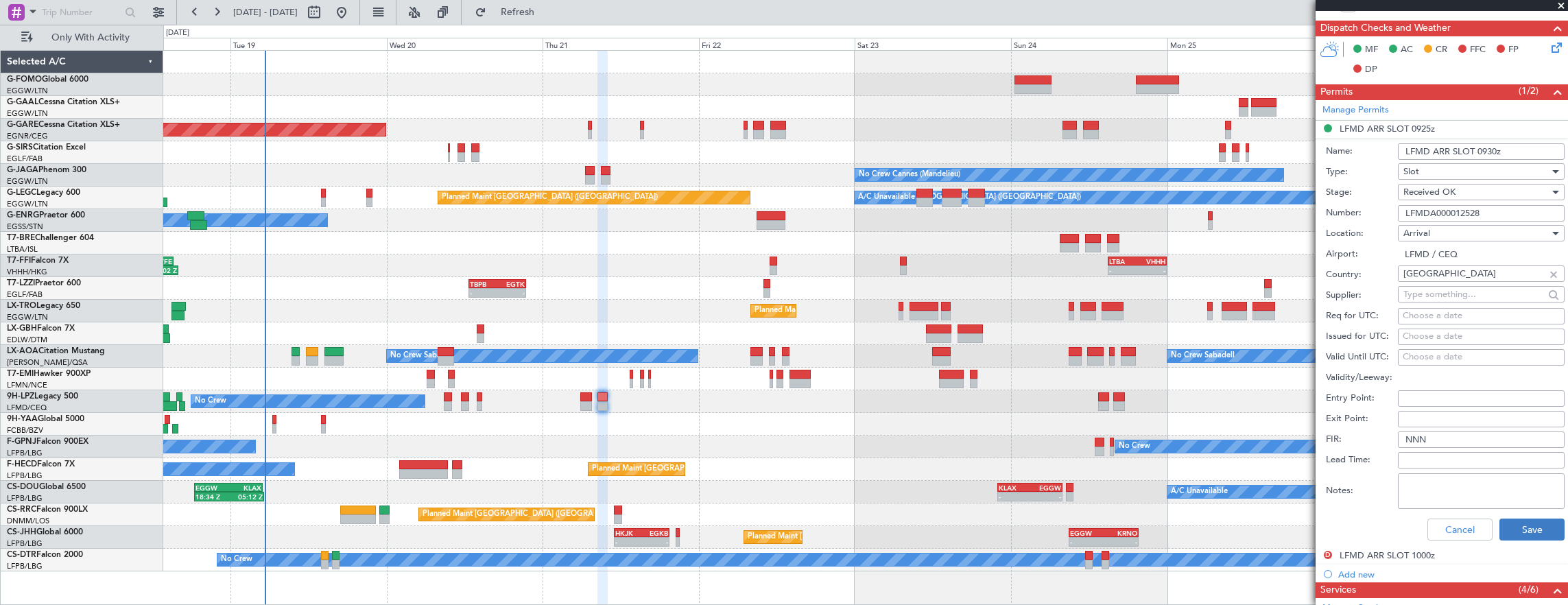
type input "LFMD ARR SLOT 0930z"
click at [1521, 524] on button "Save" at bounding box center [1532, 530] width 65 height 22
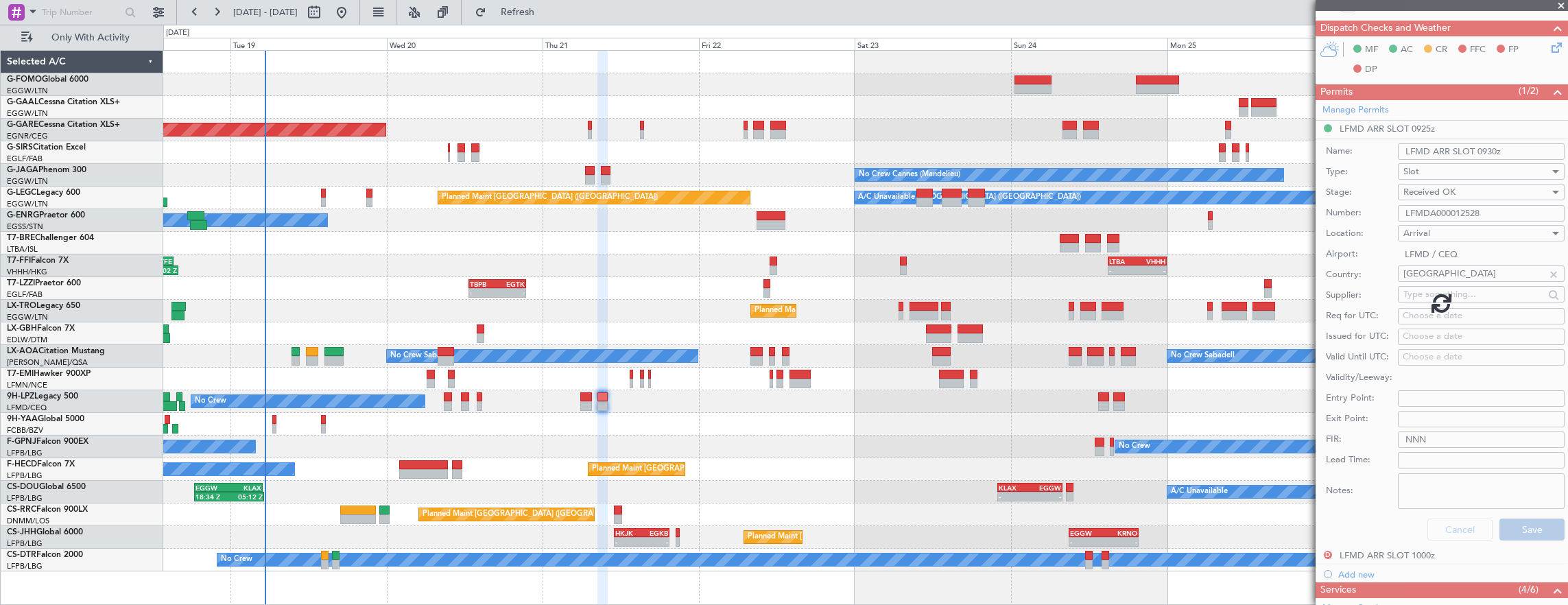
click at [1520, 527] on div at bounding box center [1442, 302] width 253 height 605
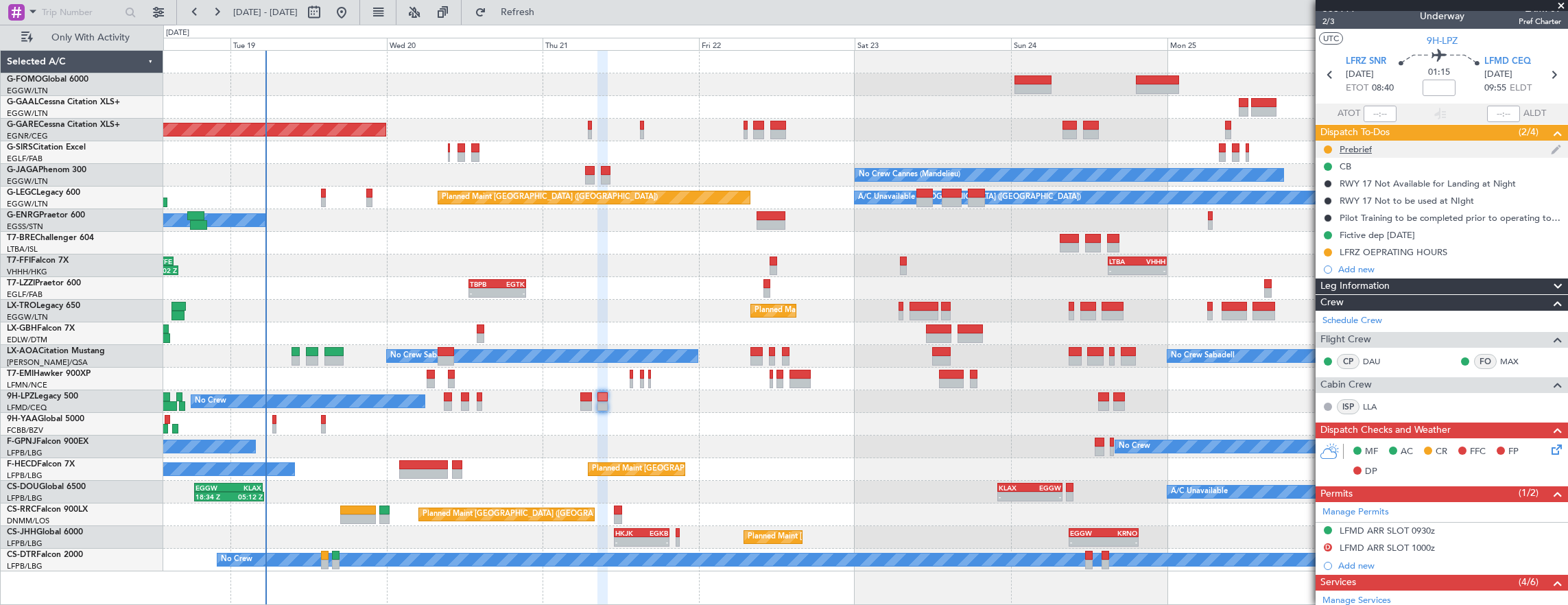
scroll to position [0, 0]
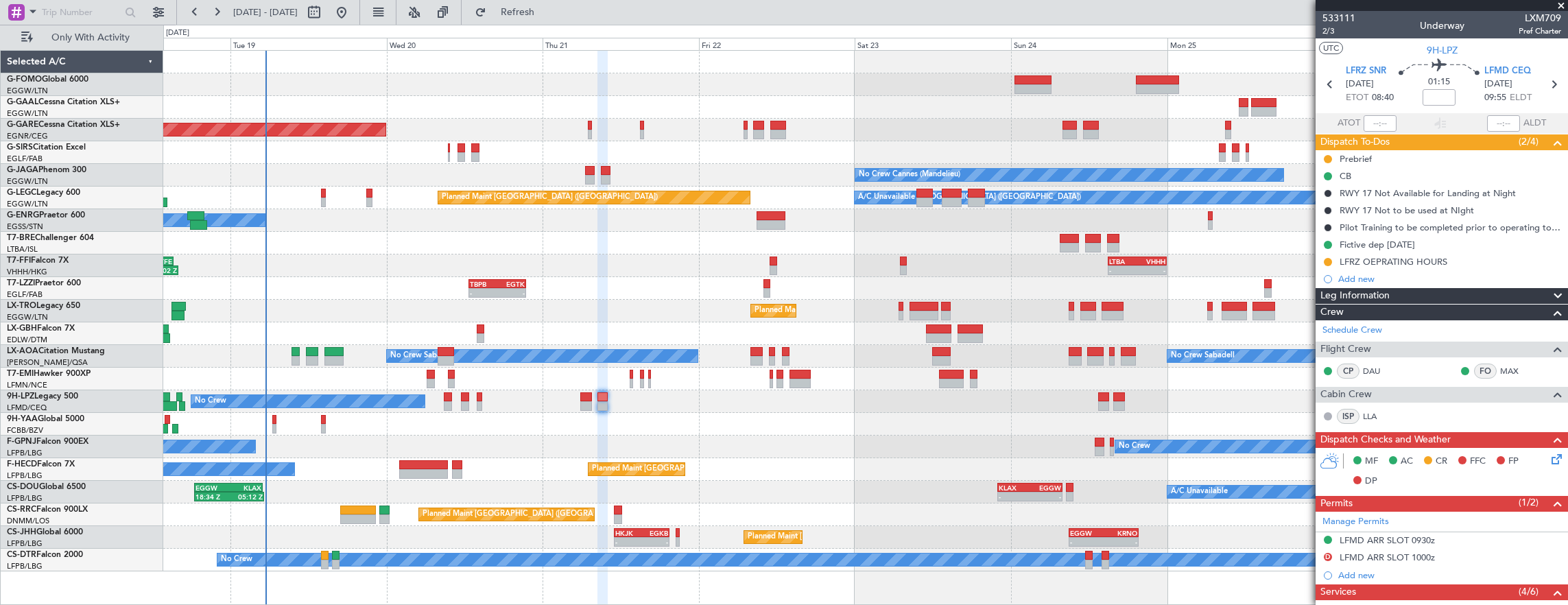
click at [592, 398] on div "No Crew No Crew" at bounding box center [866, 401] width 1405 height 23
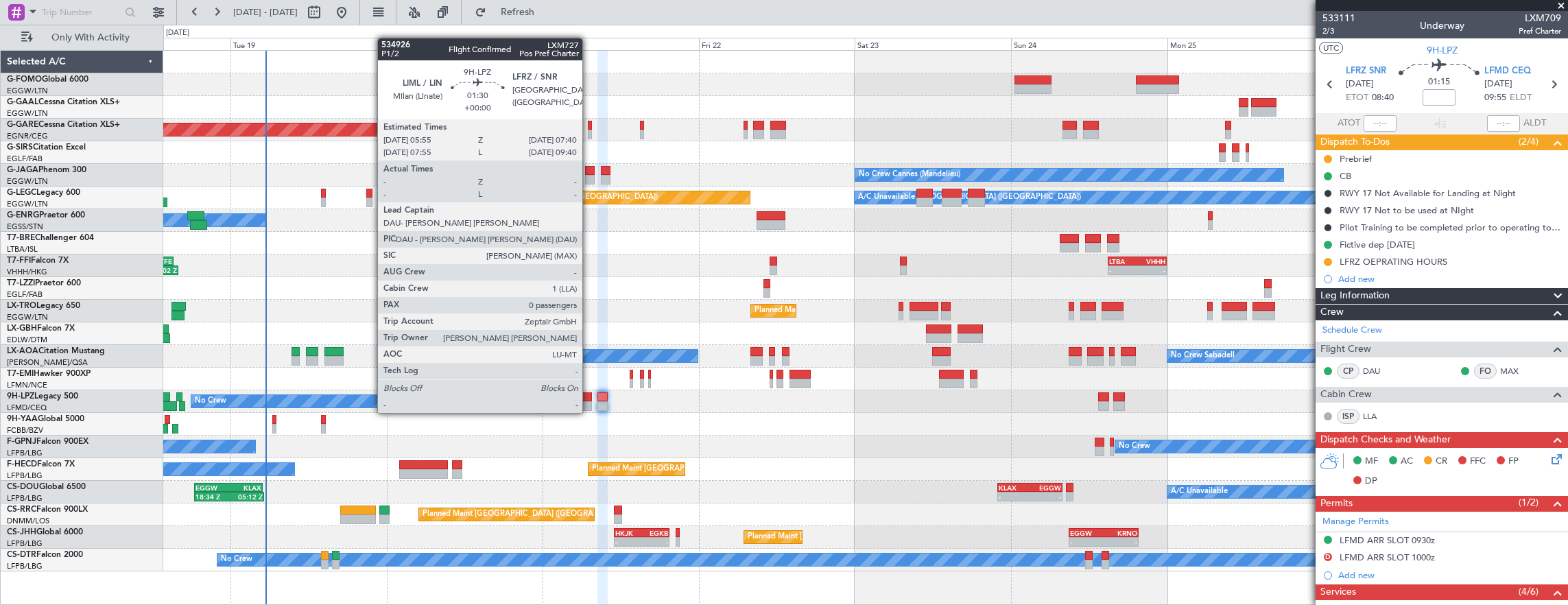
click at [594, 399] on div "No Crew No Crew" at bounding box center [866, 401] width 1405 height 23
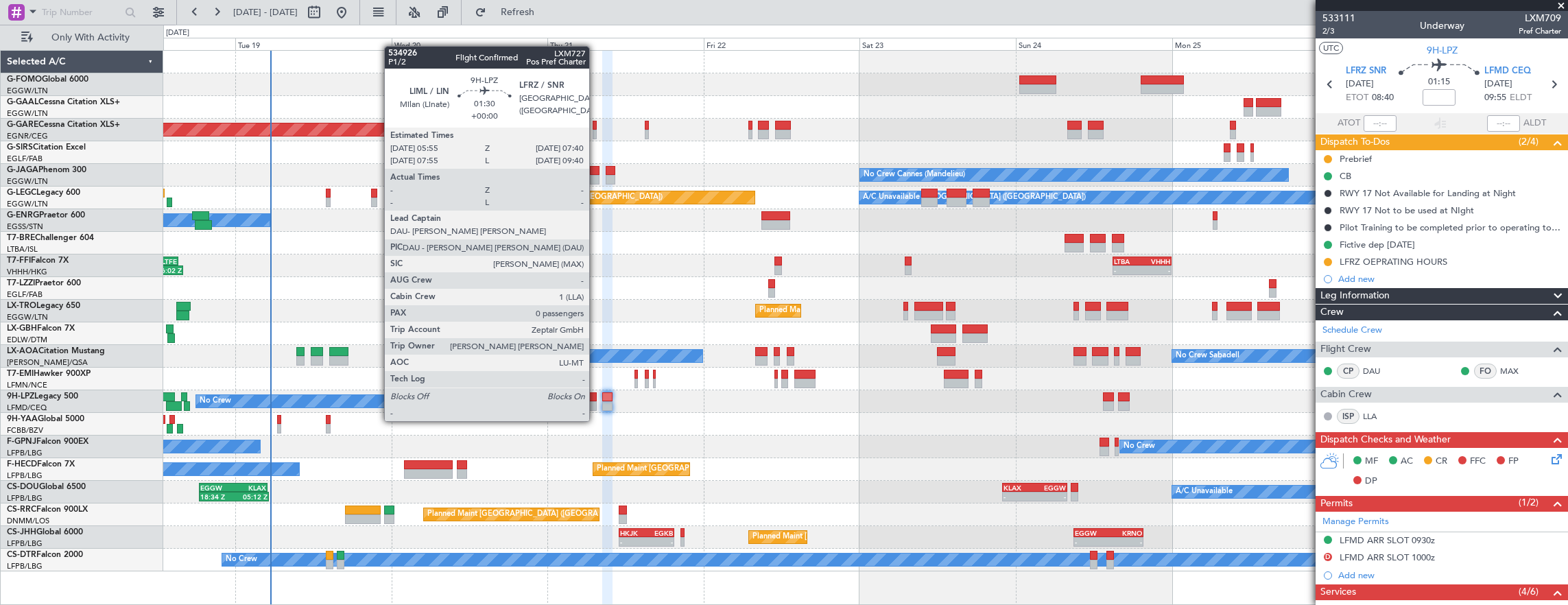
click at [586, 401] on div at bounding box center [591, 406] width 12 height 10
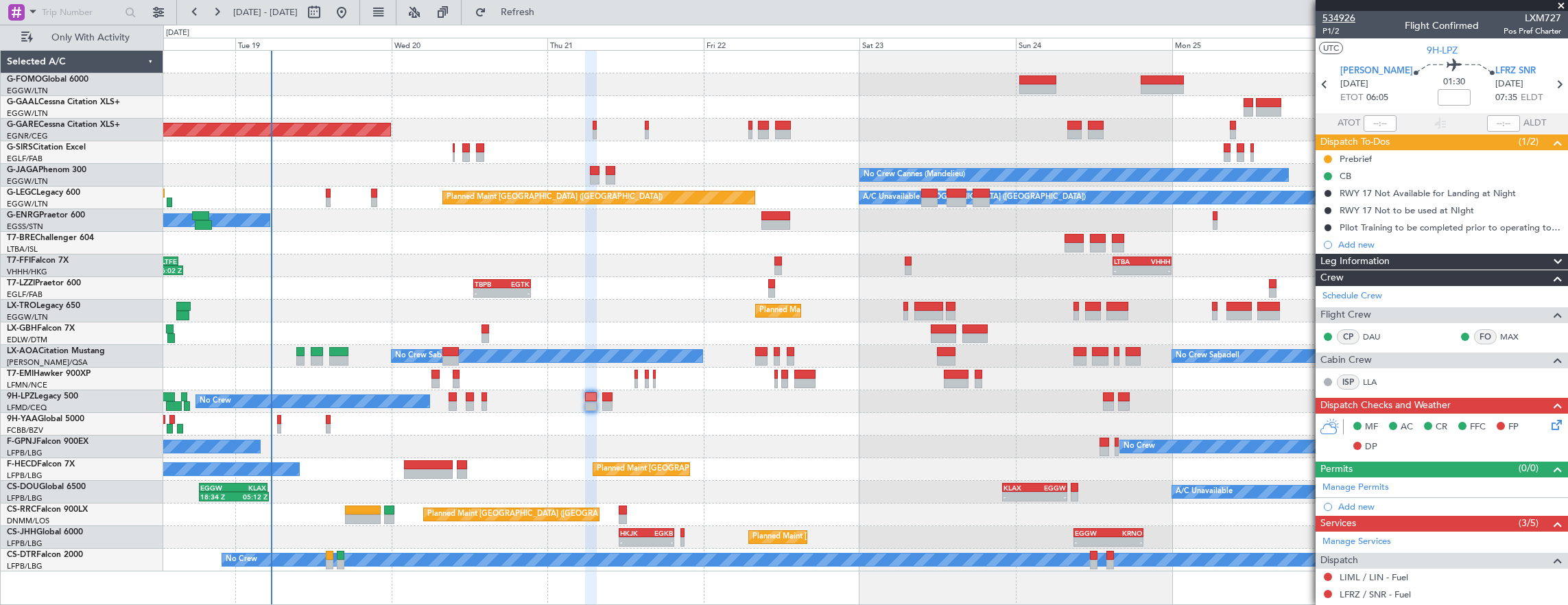
click at [1336, 24] on span "534926" at bounding box center [1338, 18] width 33 height 14
click at [1329, 31] on span "P1/2" at bounding box center [1338, 31] width 33 height 12
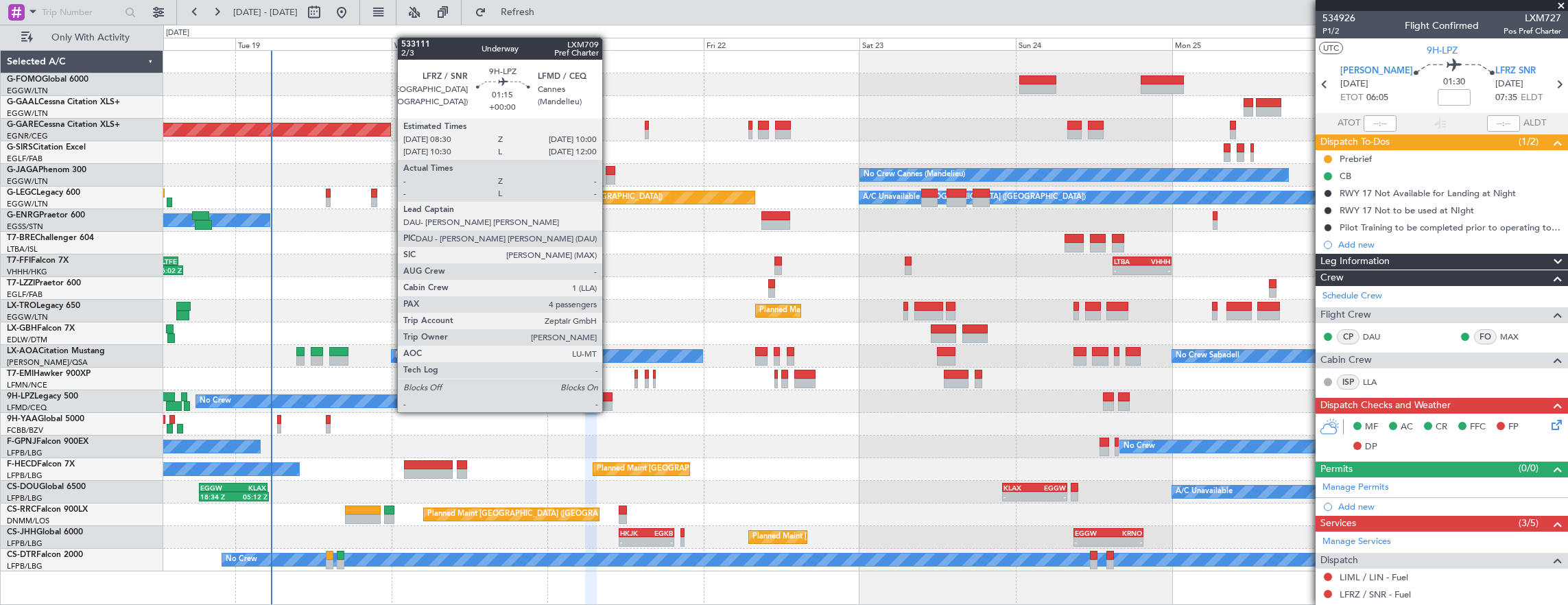
click at [609, 398] on div at bounding box center [607, 397] width 10 height 10
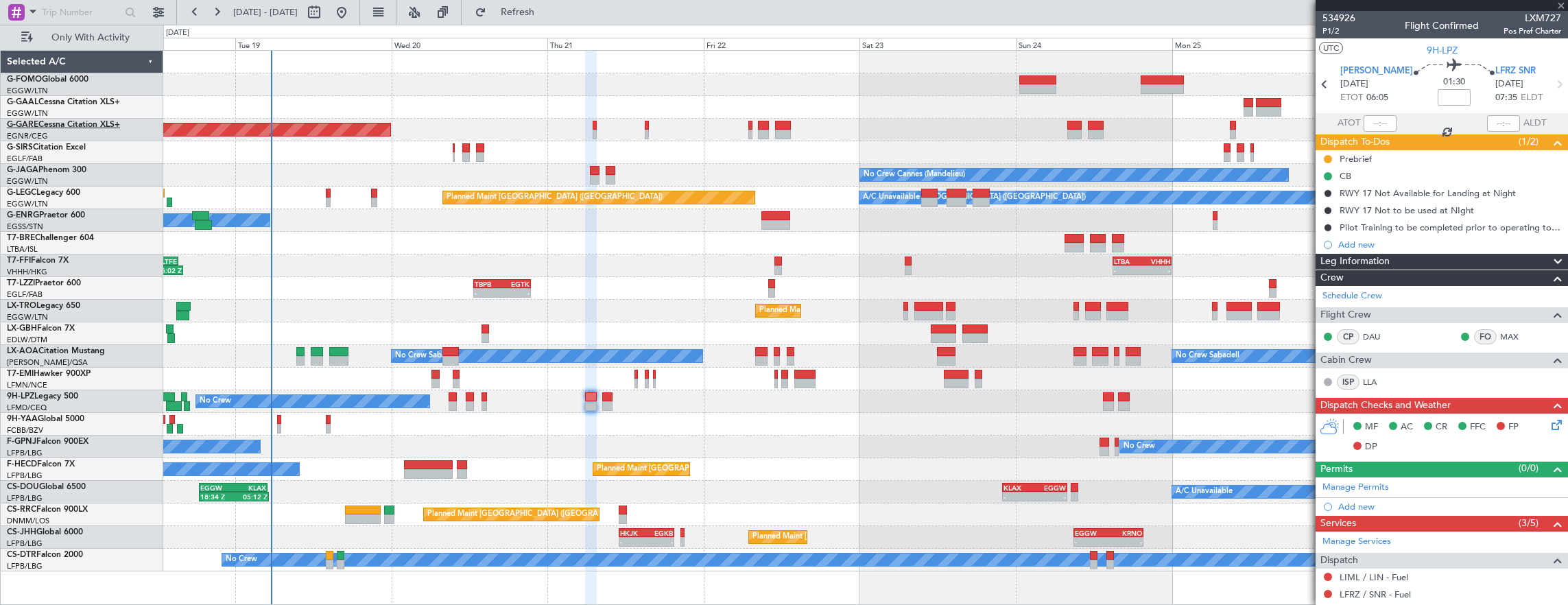
type input "4"
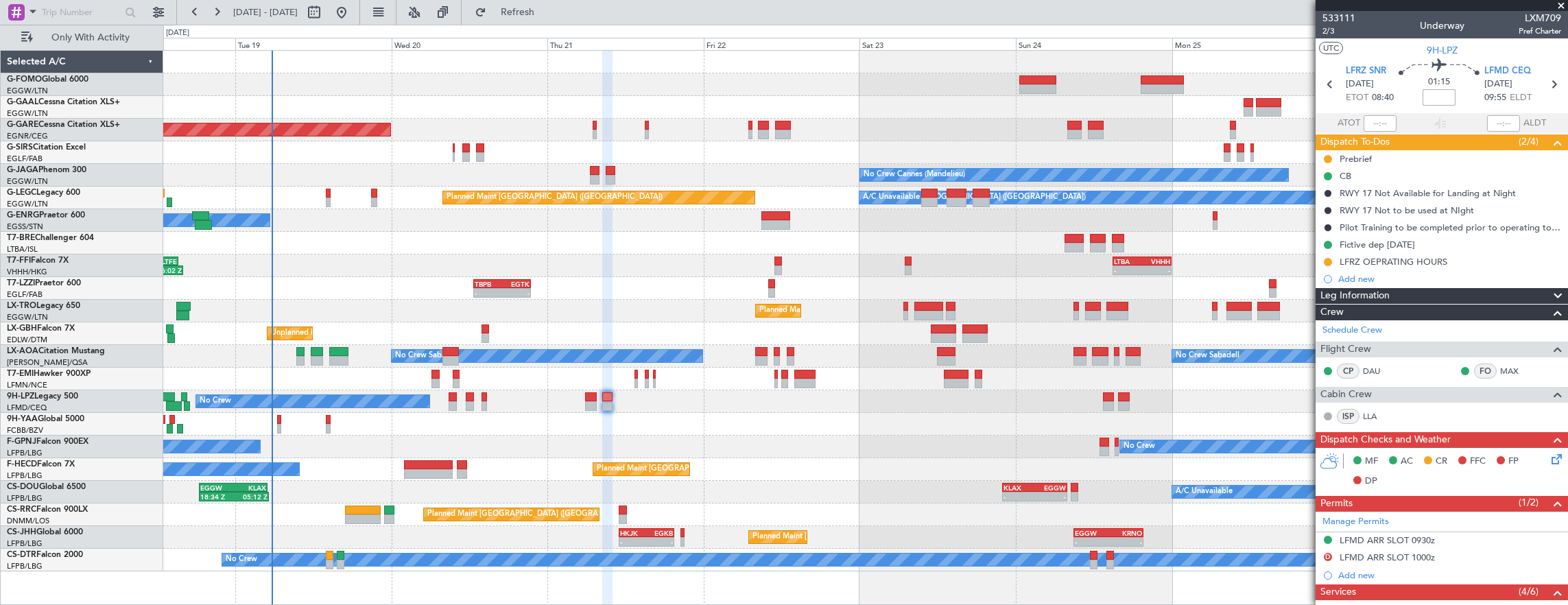
click at [1428, 94] on input at bounding box center [1439, 98] width 33 height 16
type input "-00:05"
click at [312, 213] on div "Planned Maint Windsor Locks (Bradley Intl) Planned Maint Dusseldorf Unplanned M…" at bounding box center [866, 311] width 1405 height 521
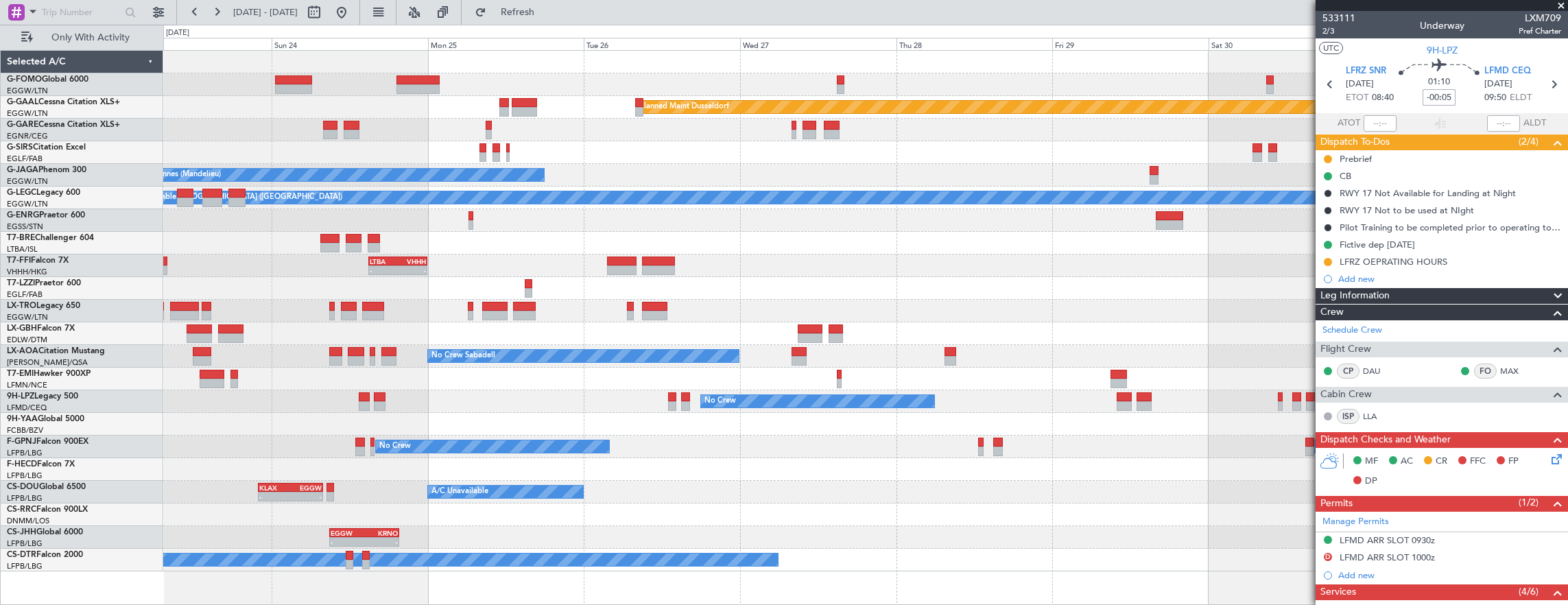
click at [492, 194] on div "Planned Maint Dusseldorf No Crew Cannes (Mandelieu) Planned Maint London (Luton…" at bounding box center [866, 311] width 1405 height 521
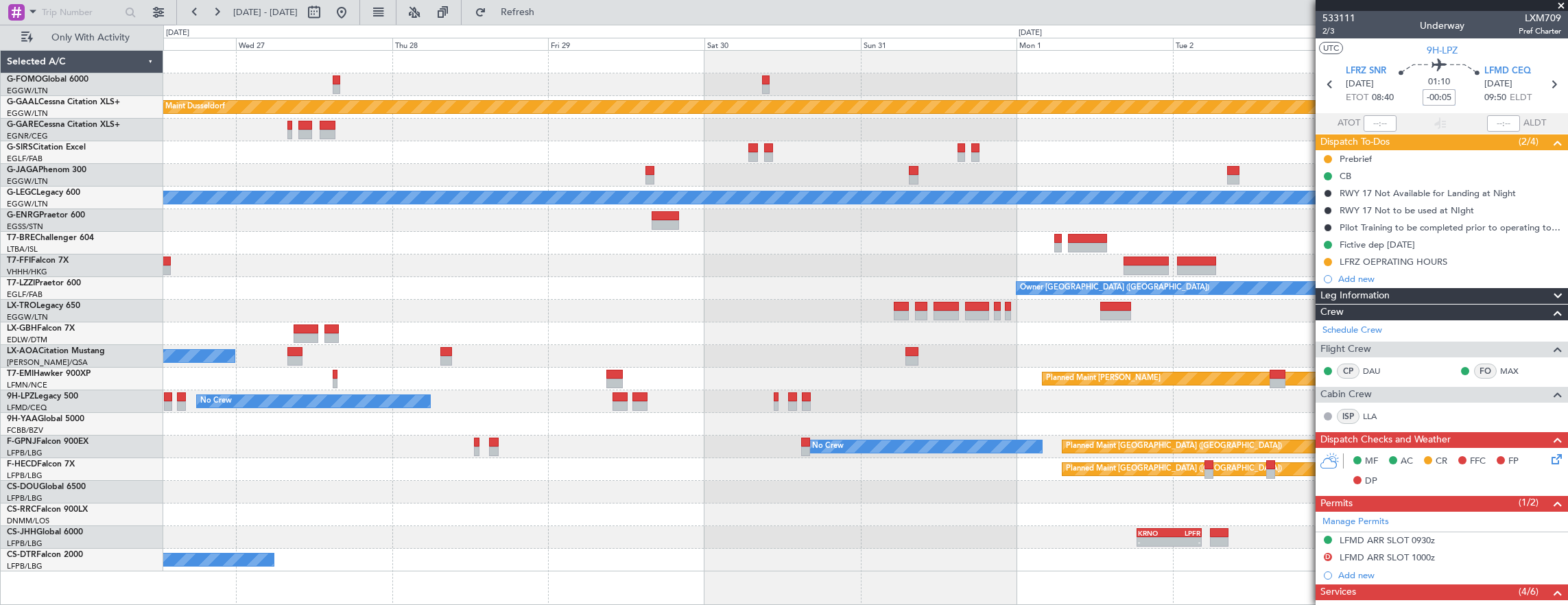
click at [364, 211] on div "Planned Maint Dusseldorf Planned Maint London (Luton) No Crew Cannes (Mandelieu…" at bounding box center [866, 311] width 1405 height 521
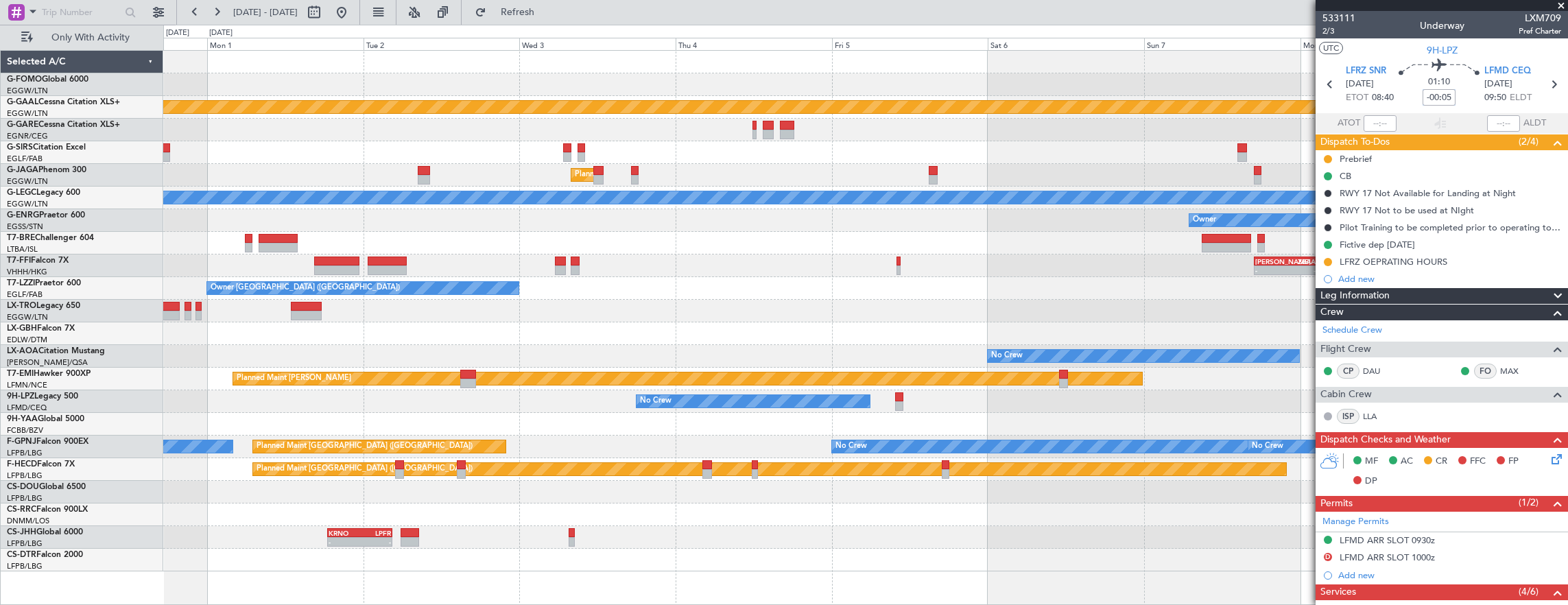
click at [398, 177] on div "Planned Maint Dusseldorf Planned Maint London (Luton) A/C Unavailable London (L…" at bounding box center [866, 311] width 1405 height 521
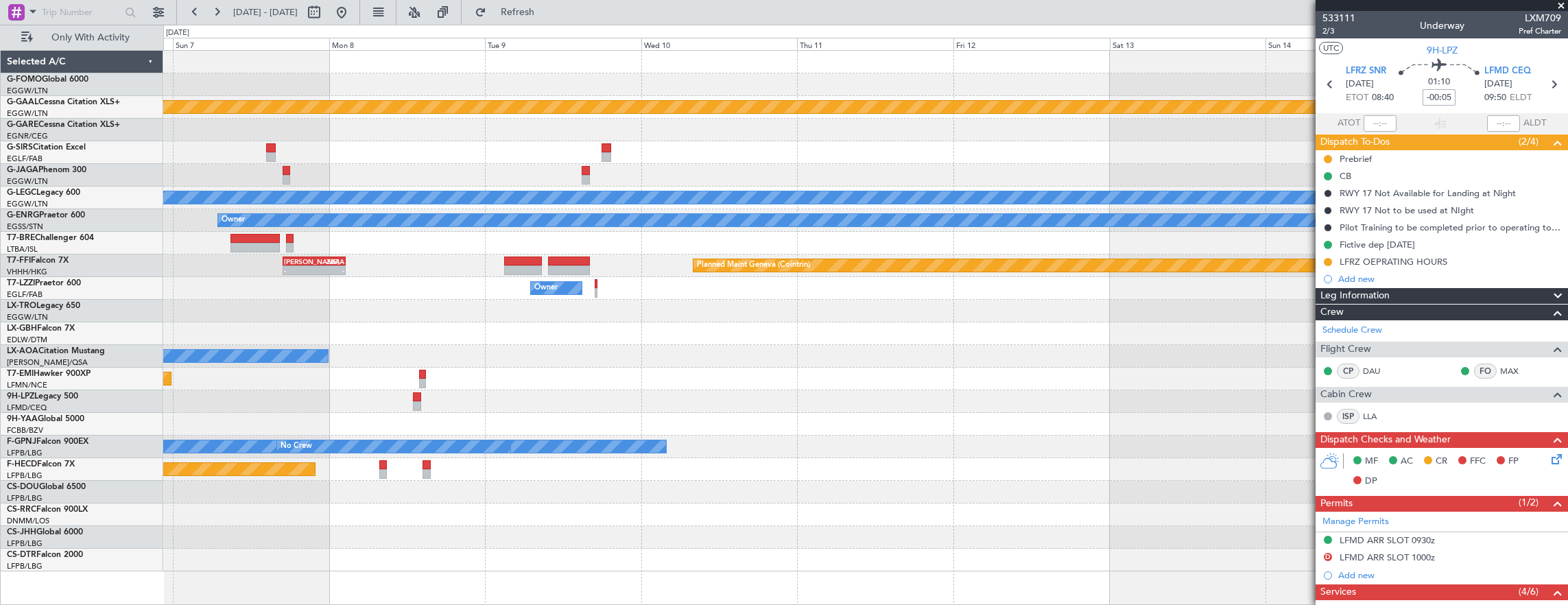
click at [177, 168] on div "Planned Maint Dusseldorf A/C Unavailable London (Luton) Owner - - LIEO 17:00 Z …" at bounding box center [866, 311] width 1405 height 521
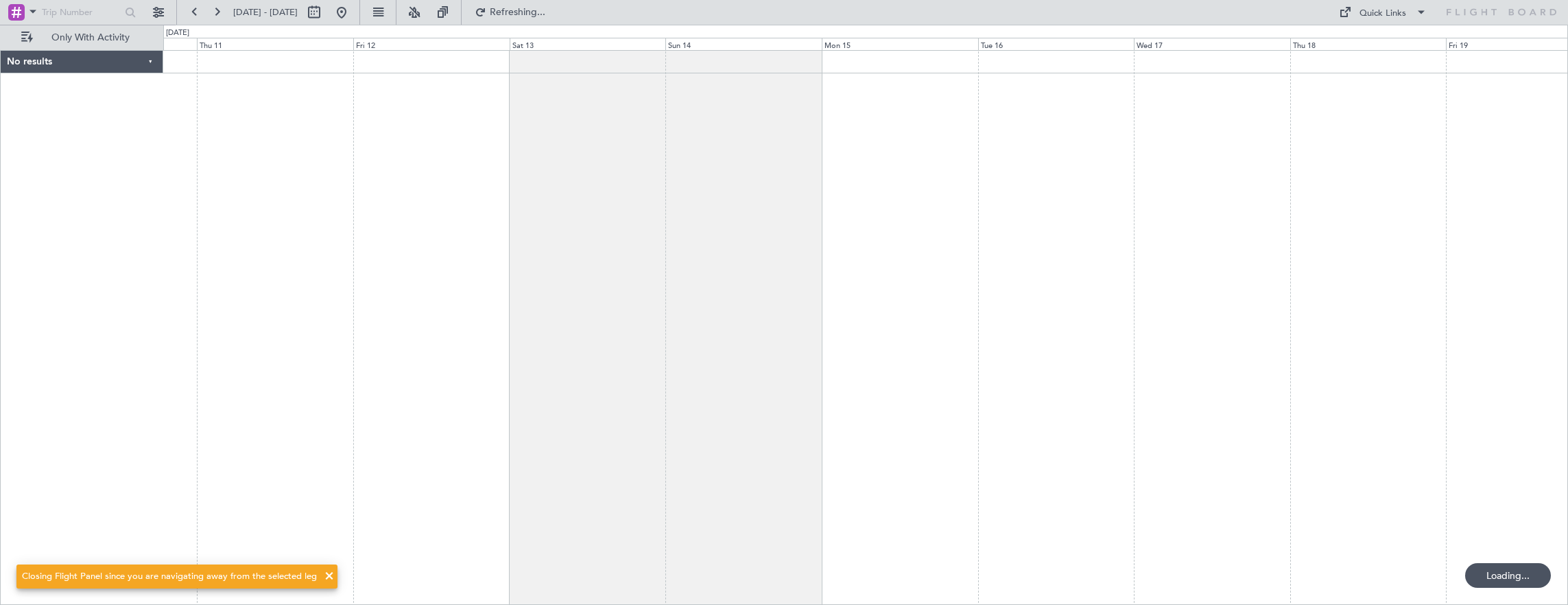
click at [657, 205] on div at bounding box center [866, 328] width 1406 height 556
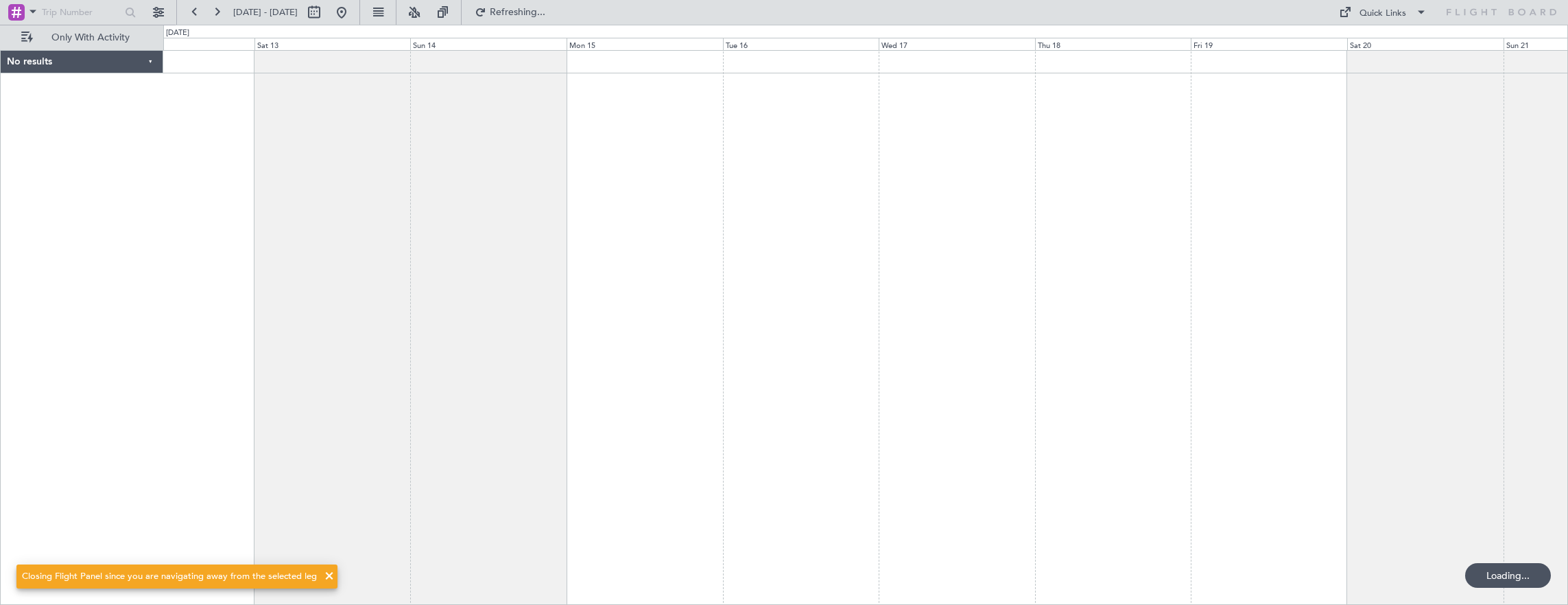
click at [897, 232] on div at bounding box center [866, 328] width 1406 height 556
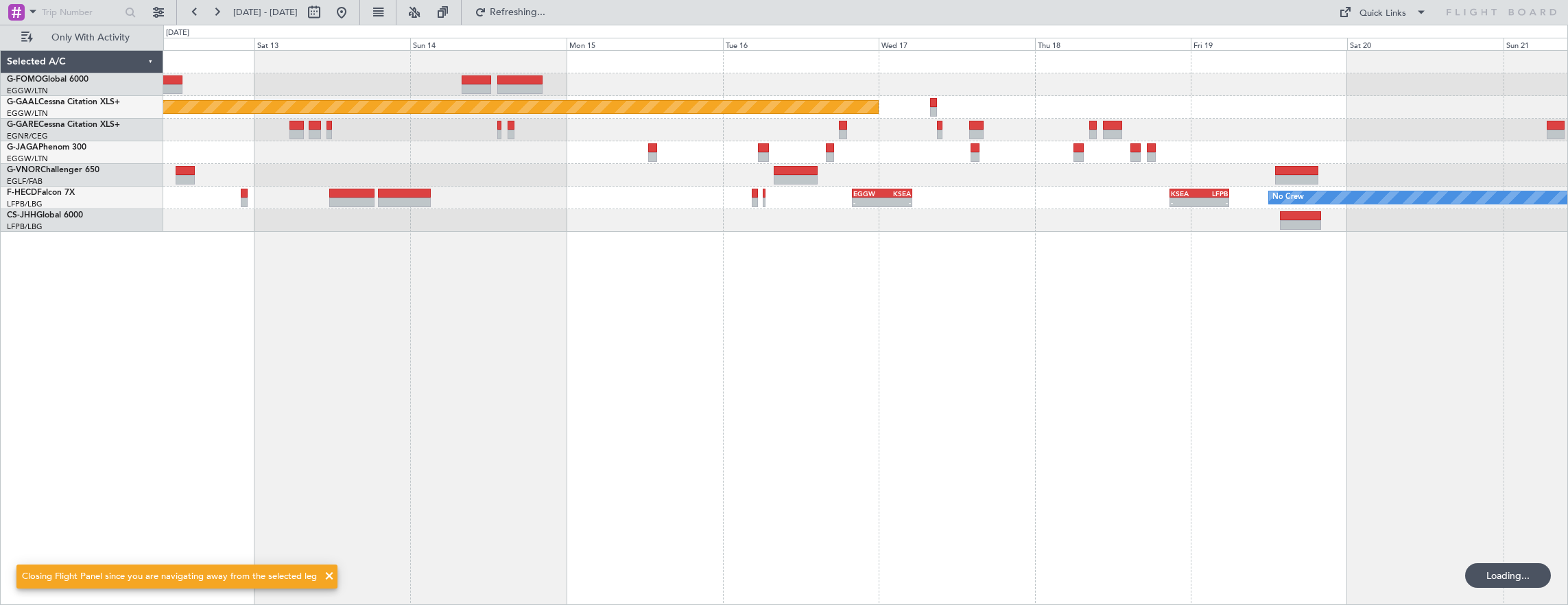
click at [978, 256] on div "Planned Maint Dusseldorf No Crew - - EGGW 20:00 Z KSEA 05:15 Z - - KSEA 20:45 Z…" at bounding box center [866, 328] width 1406 height 556
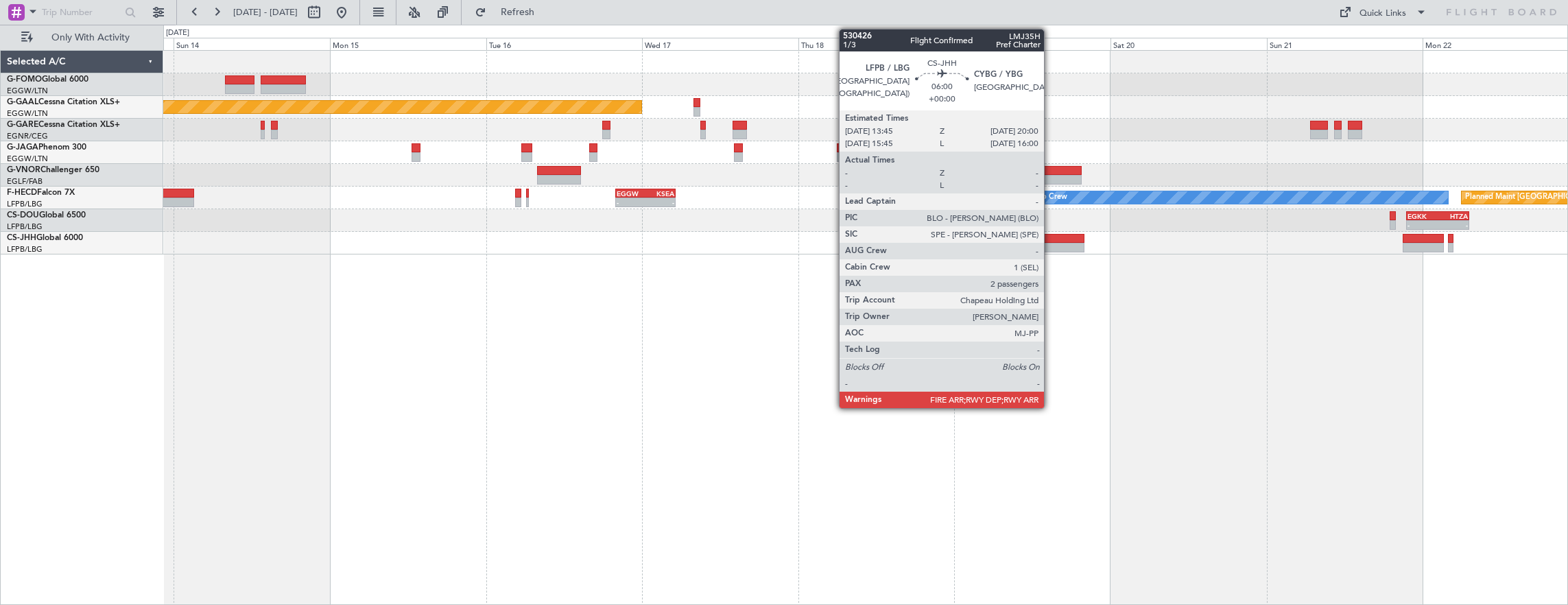
click at [1050, 245] on div at bounding box center [1064, 247] width 41 height 10
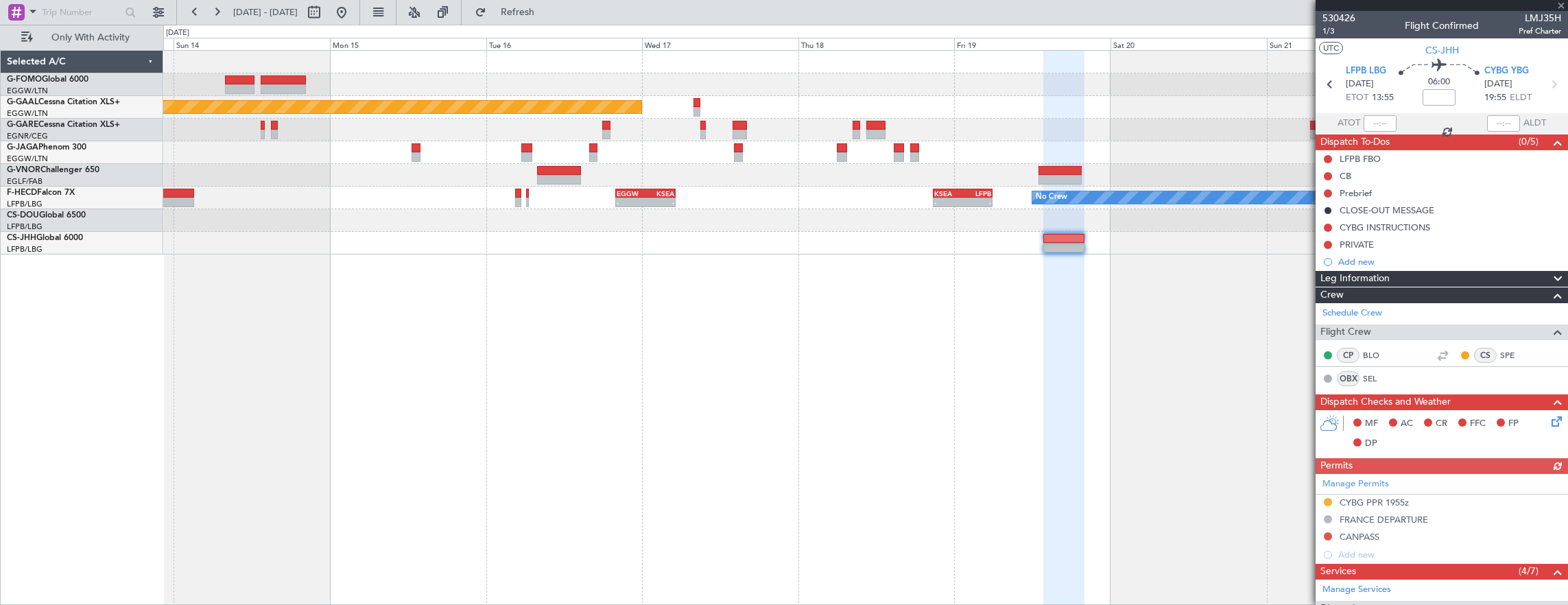
scroll to position [313, 0]
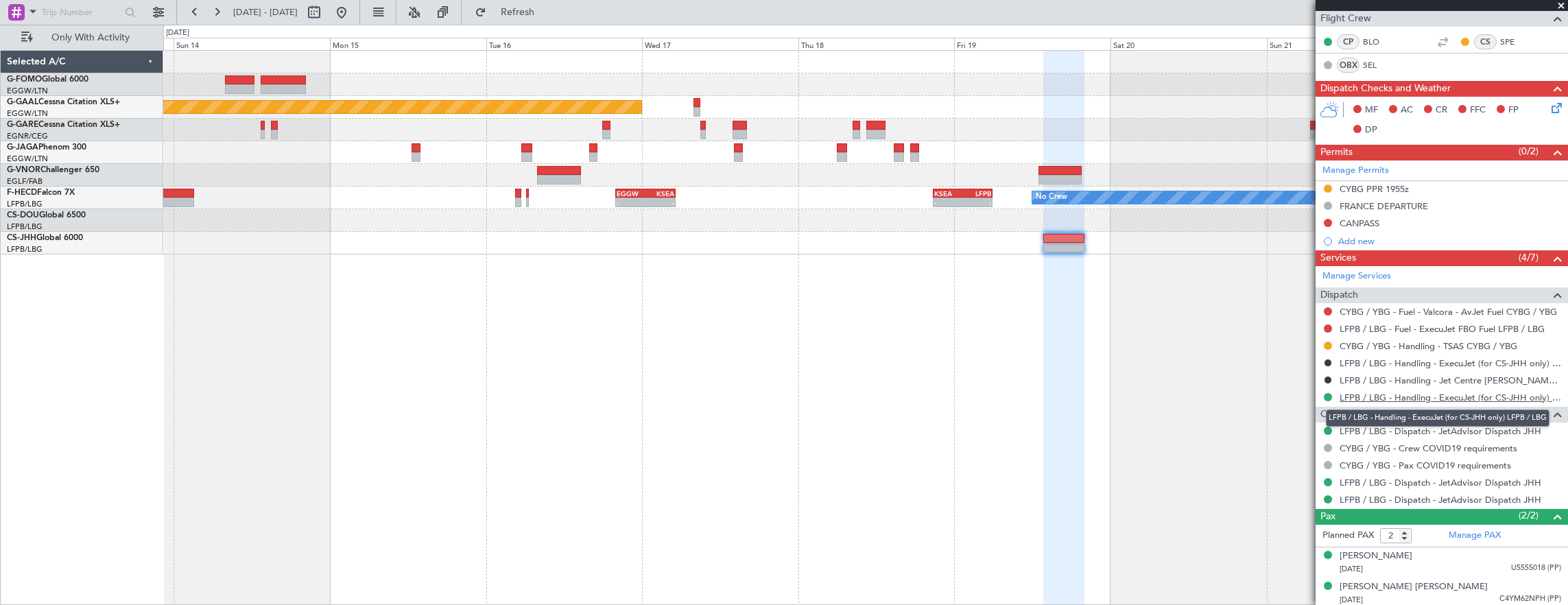
click at [1468, 394] on link "LFPB / LBG - Handling - ExecuJet (for CS-JHH only) LFPB / LBG" at bounding box center [1450, 397] width 222 height 12
click at [801, 329] on div "Planned Maint Dusseldorf Planned Maint Paris (Le Bourget) No Crew - - EGGW 20:0…" at bounding box center [866, 328] width 1406 height 556
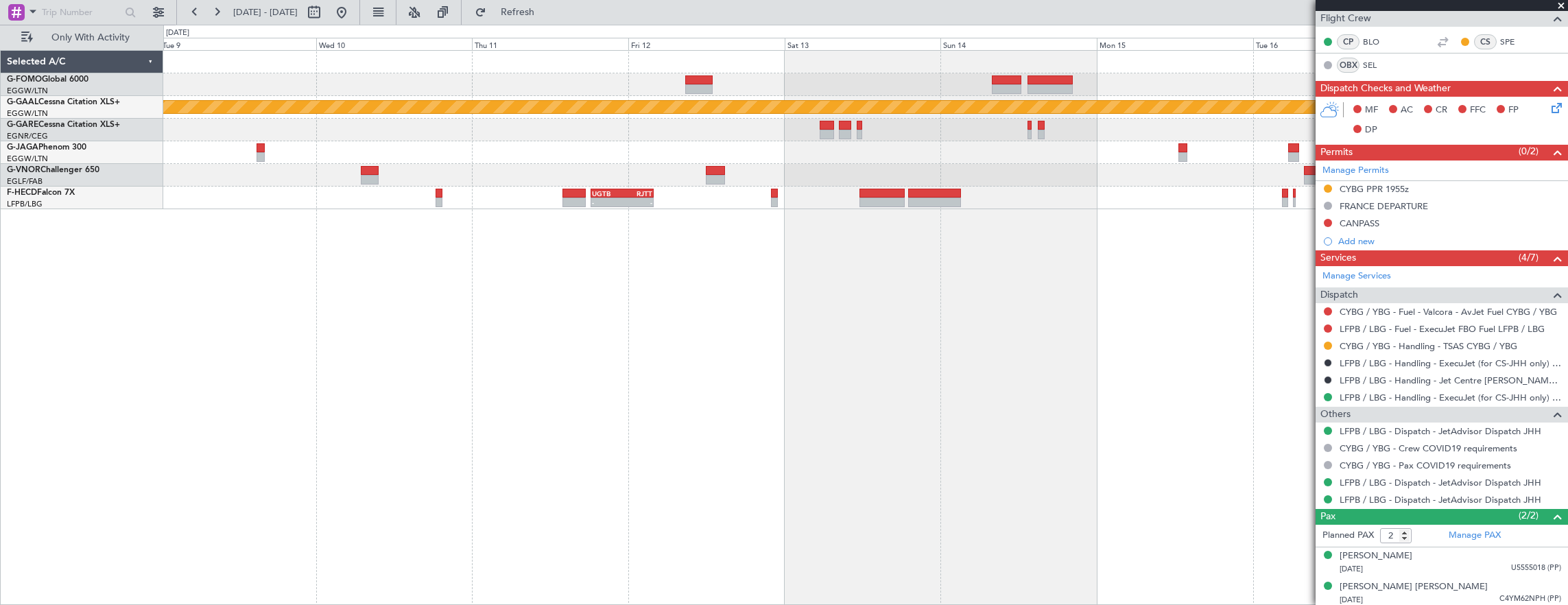
click at [680, 394] on div "Planned Maint Dusseldorf - - EGGW 20:00 Z KSEA 05:15 Z - - UGTB 18:15 Z RJTT 04…" at bounding box center [866, 328] width 1406 height 556
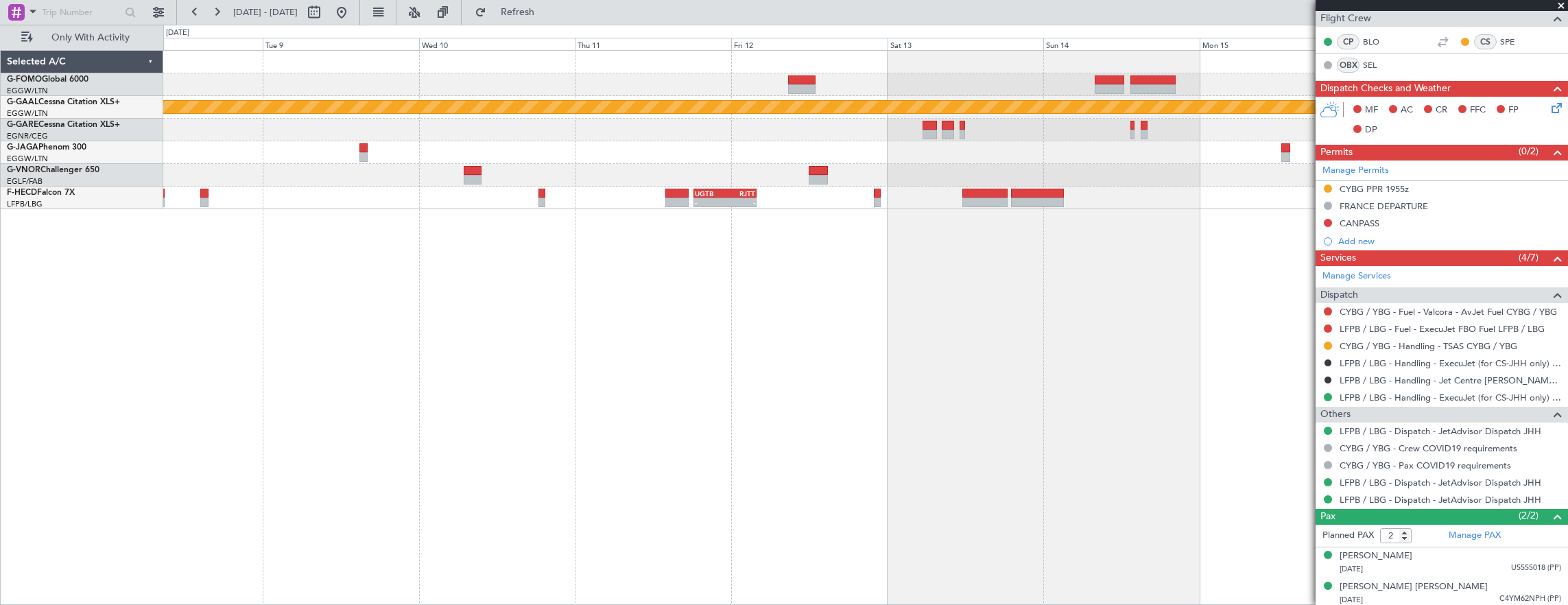
click at [1094, 383] on div "Planned Maint Dusseldorf - - EGGW 20:00 Z KSEA 05:15 Z - - UGTB 18:15 Z RJTT 04…" at bounding box center [866, 328] width 1406 height 556
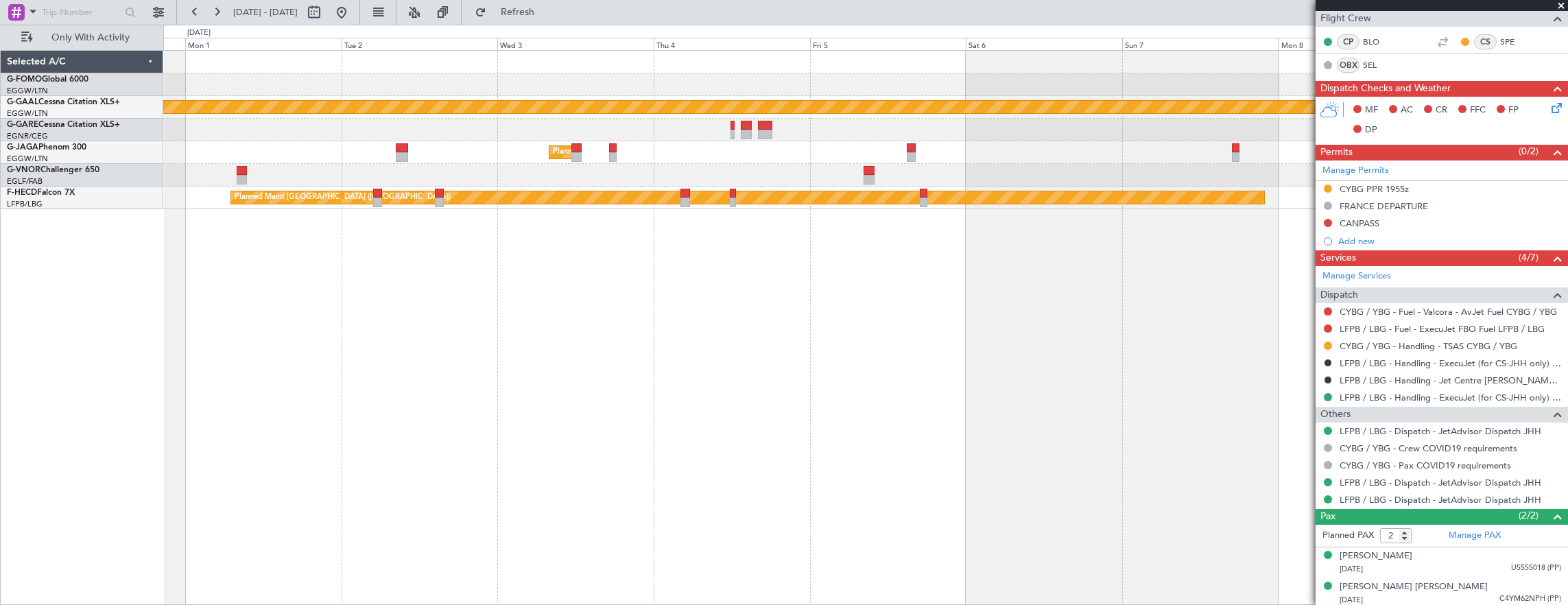
click at [1137, 398] on div "Planned Maint Dusseldorf Planned Maint London (Luton) Planned Maint Paris (Le B…" at bounding box center [866, 328] width 1406 height 556
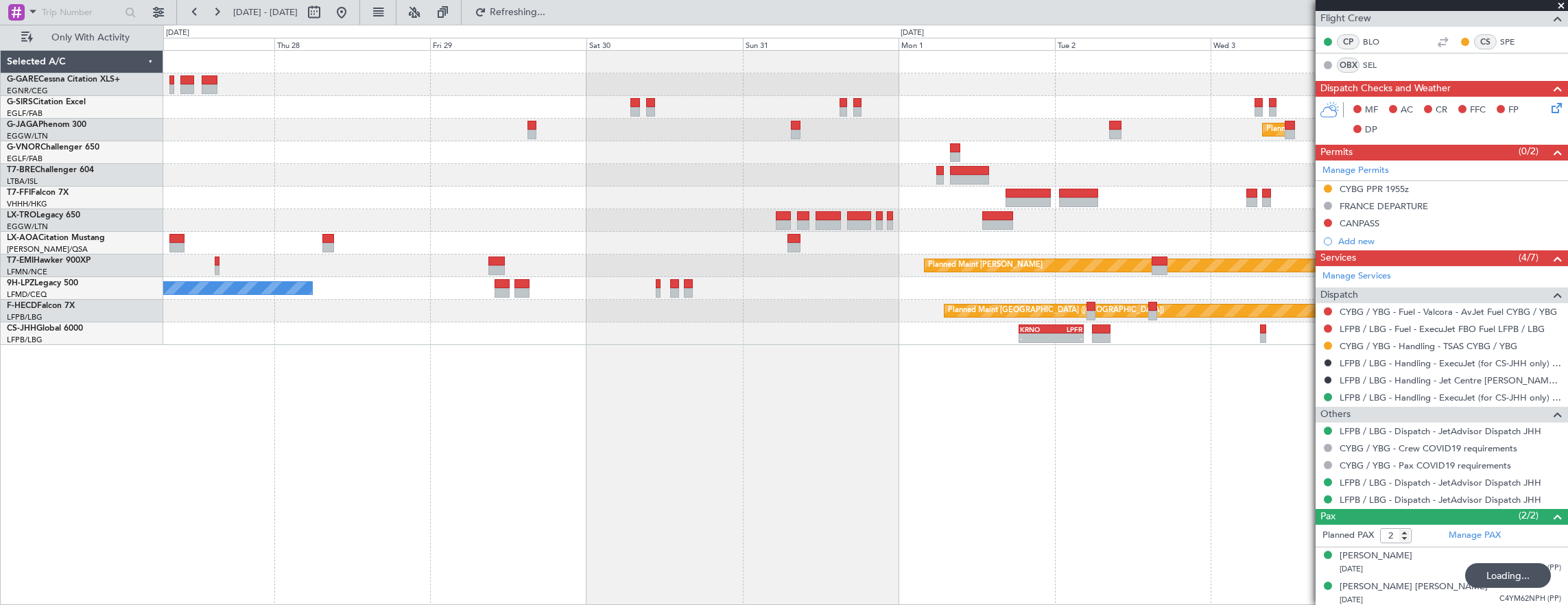
click at [1104, 423] on div "Planned Maint London (Luton) No Crew No Crew Sabadell Planned Maint Chester No …" at bounding box center [866, 328] width 1406 height 556
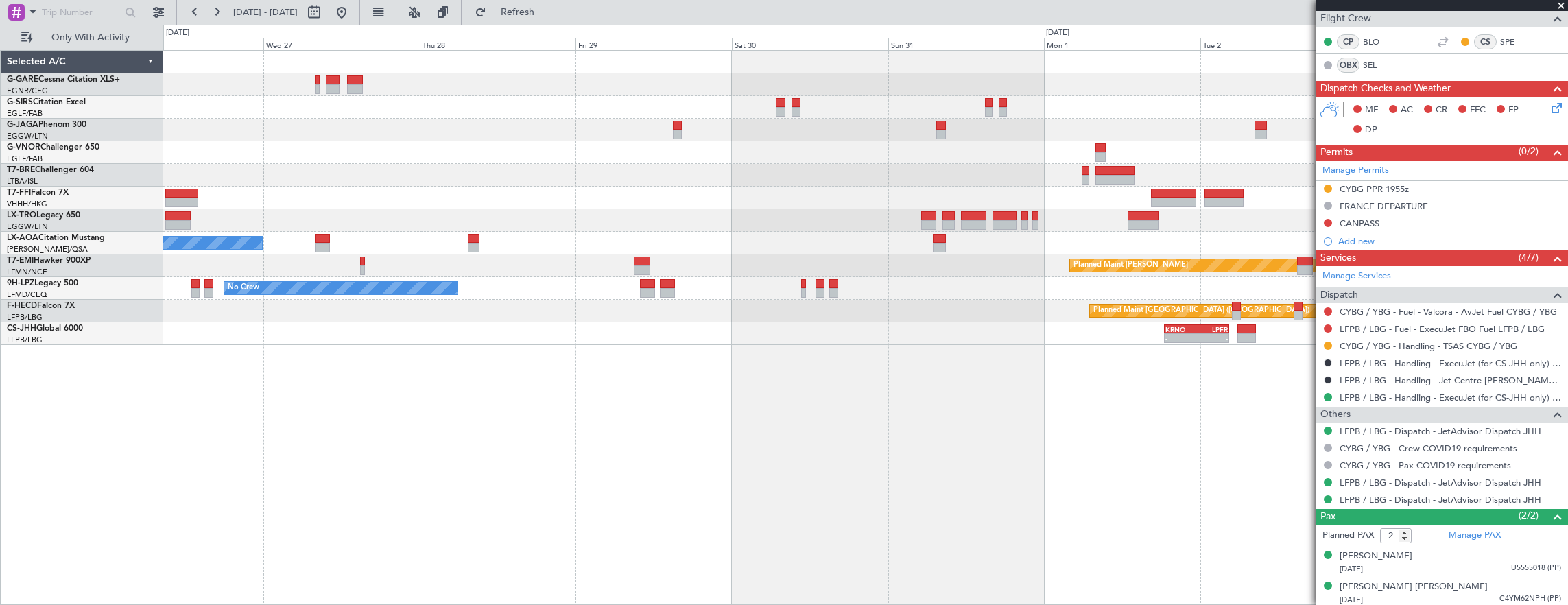
click at [1319, 433] on fb-app "26 Aug 2025 - 04 Sep 2025 Refresh Quick Links Only With Activity Planned Maint …" at bounding box center [784, 307] width 1568 height 595
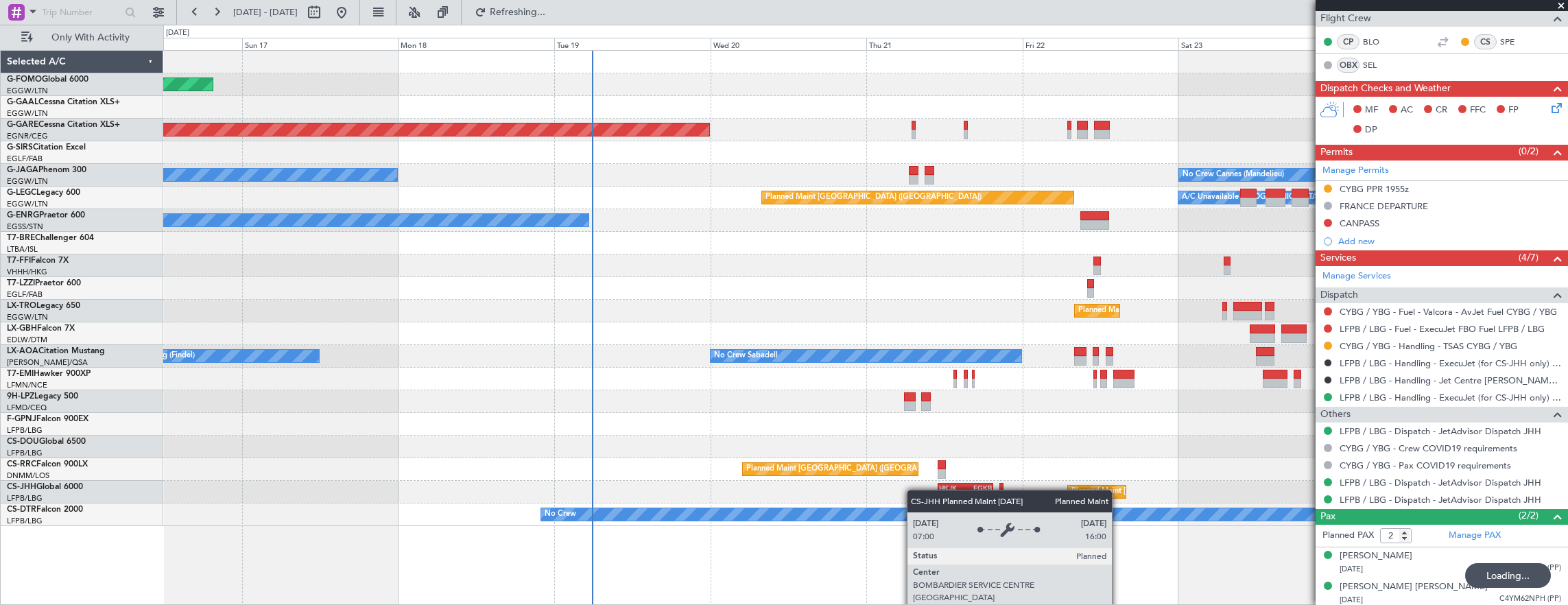
click at [915, 488] on div "Planned Maint Windsor Locks (Bradley Intl) Planned Maint Dusseldorf Unplanned M…" at bounding box center [866, 288] width 1405 height 475
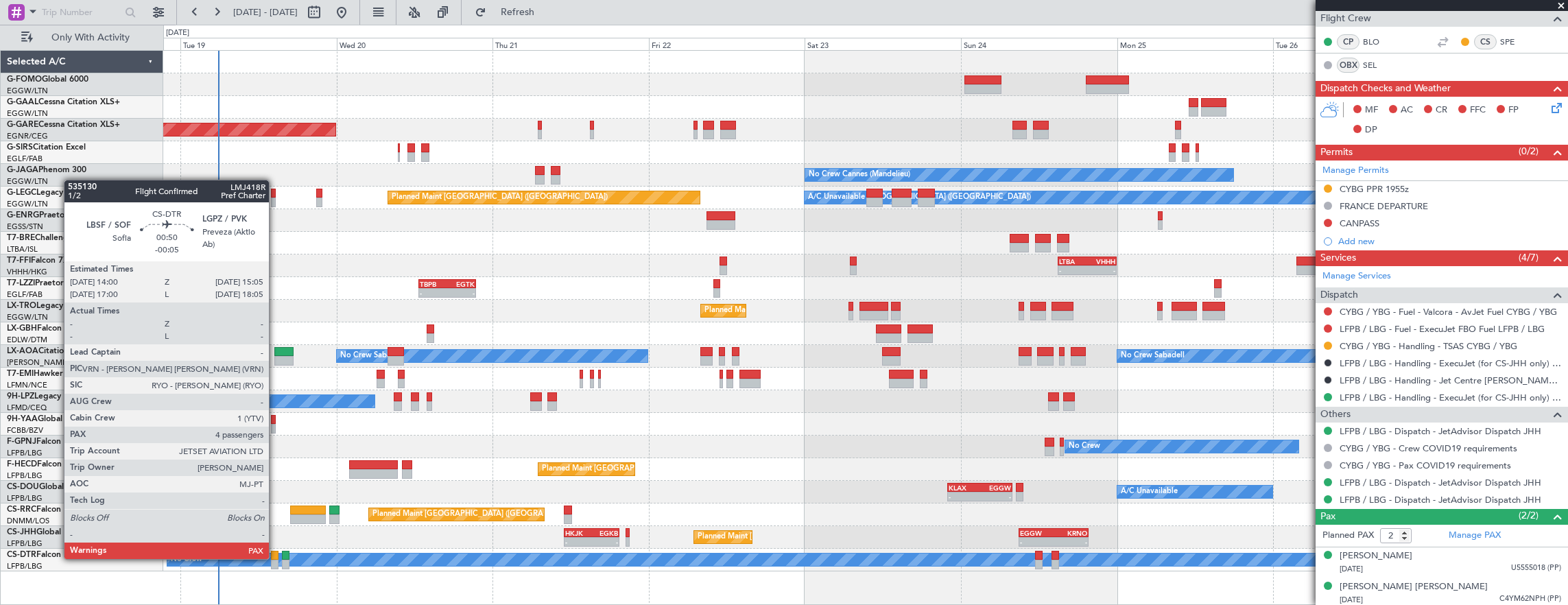
click at [275, 558] on div at bounding box center [275, 556] width 7 height 10
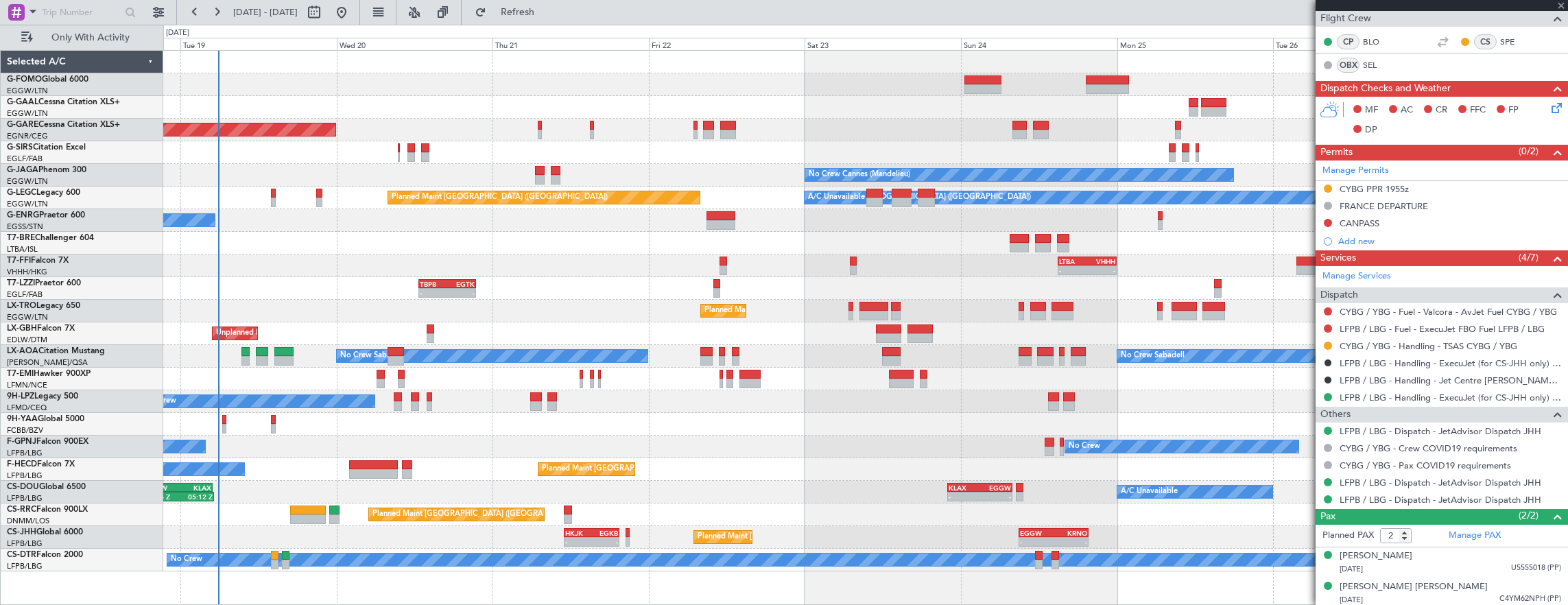
type input "-00:05"
type input "4"
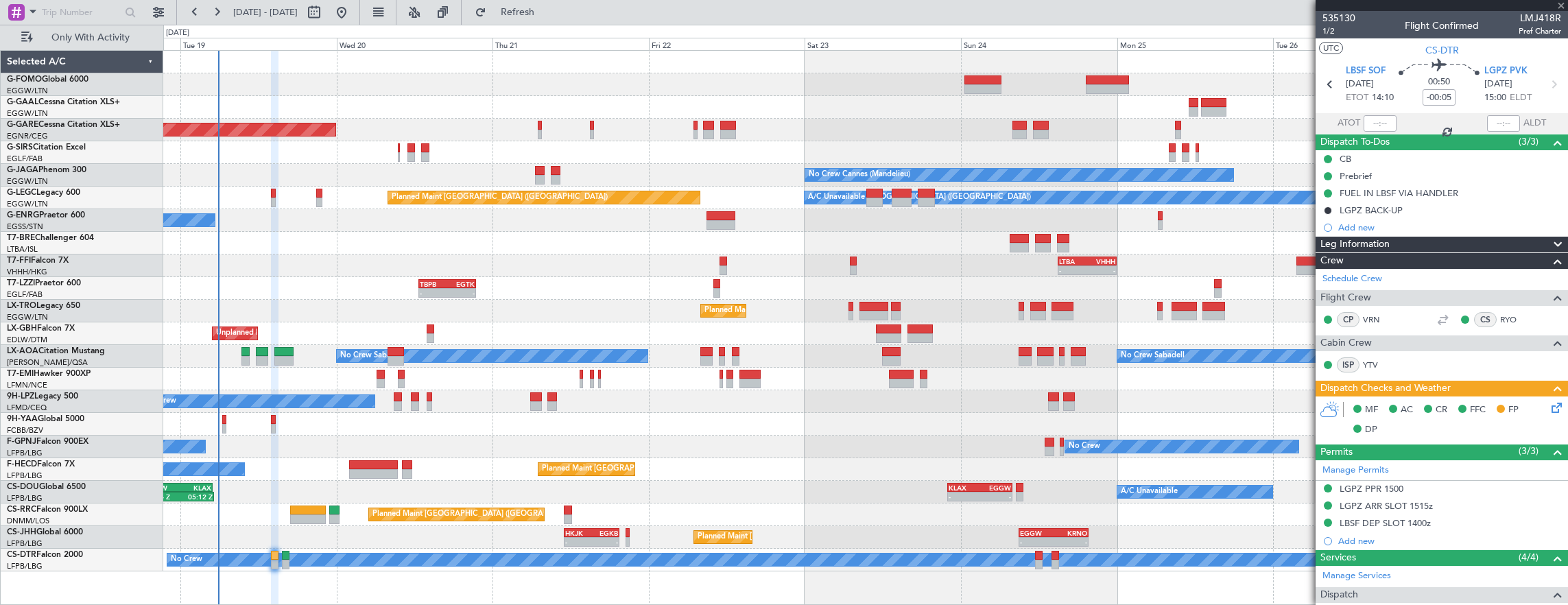
type input "0"
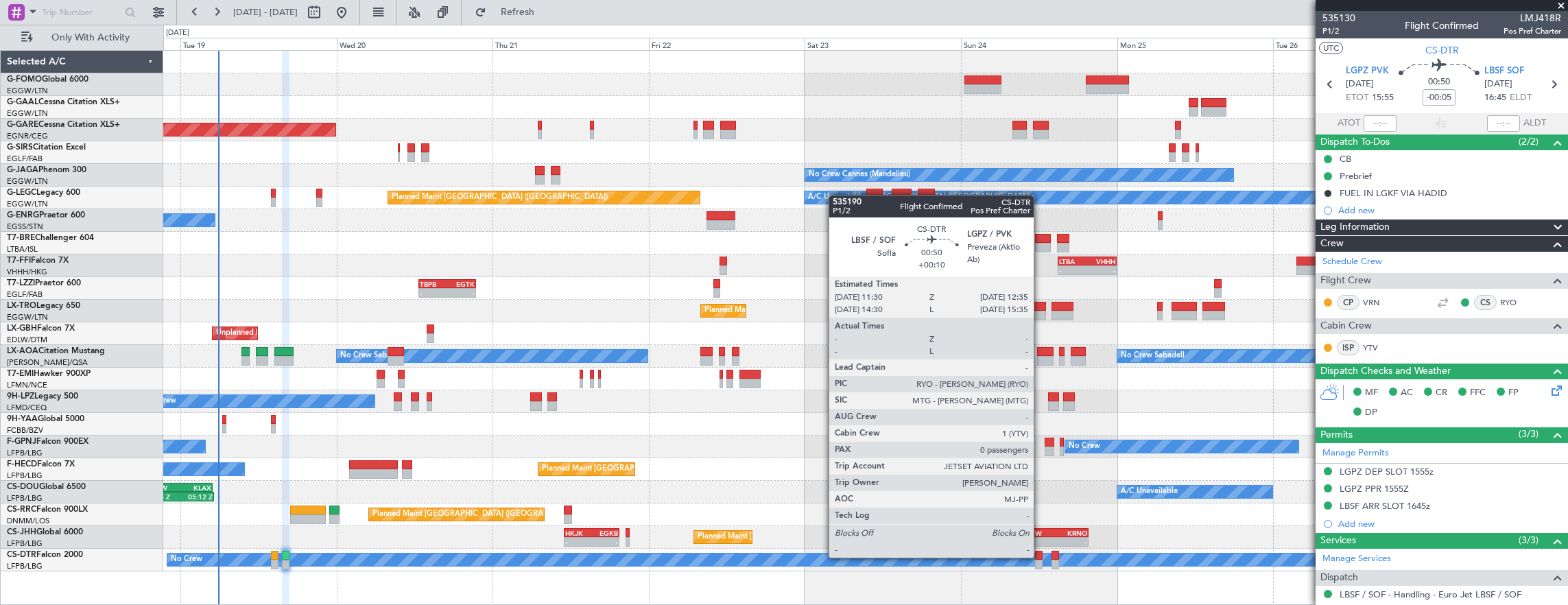
click at [1041, 556] on div at bounding box center [1038, 556] width 7 height 10
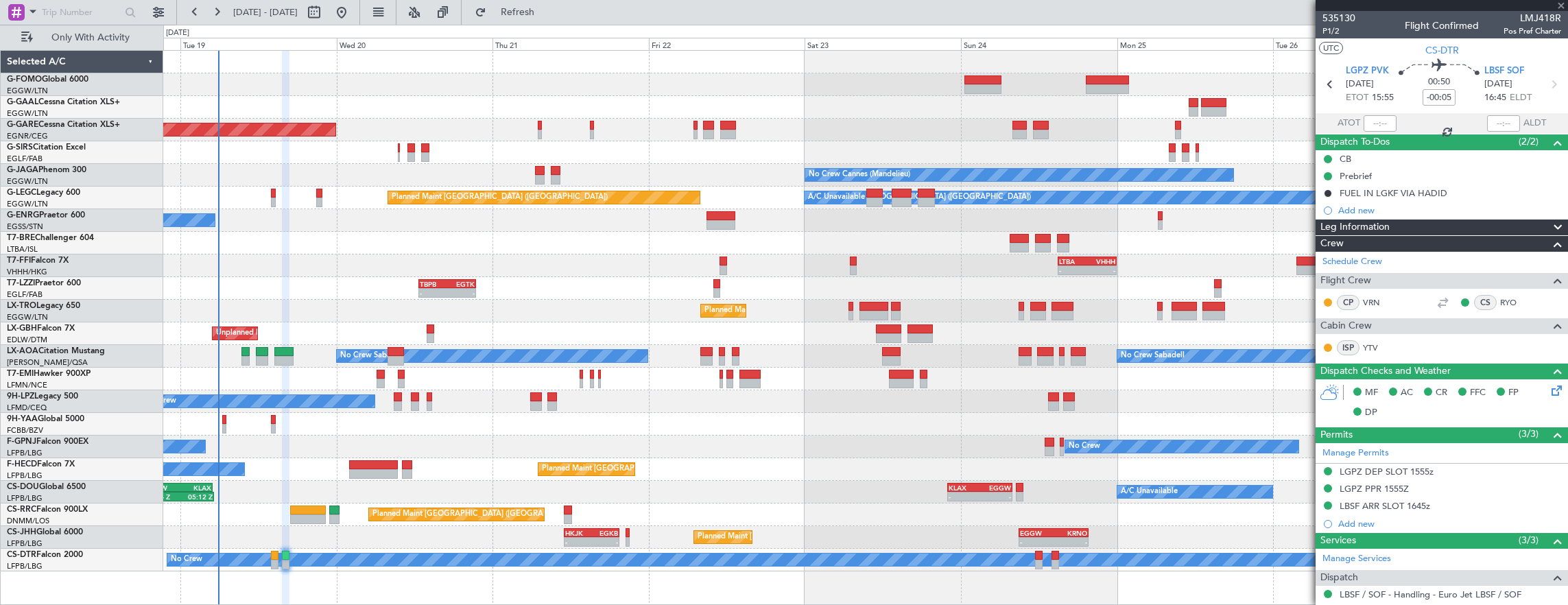
type input "+00:10"
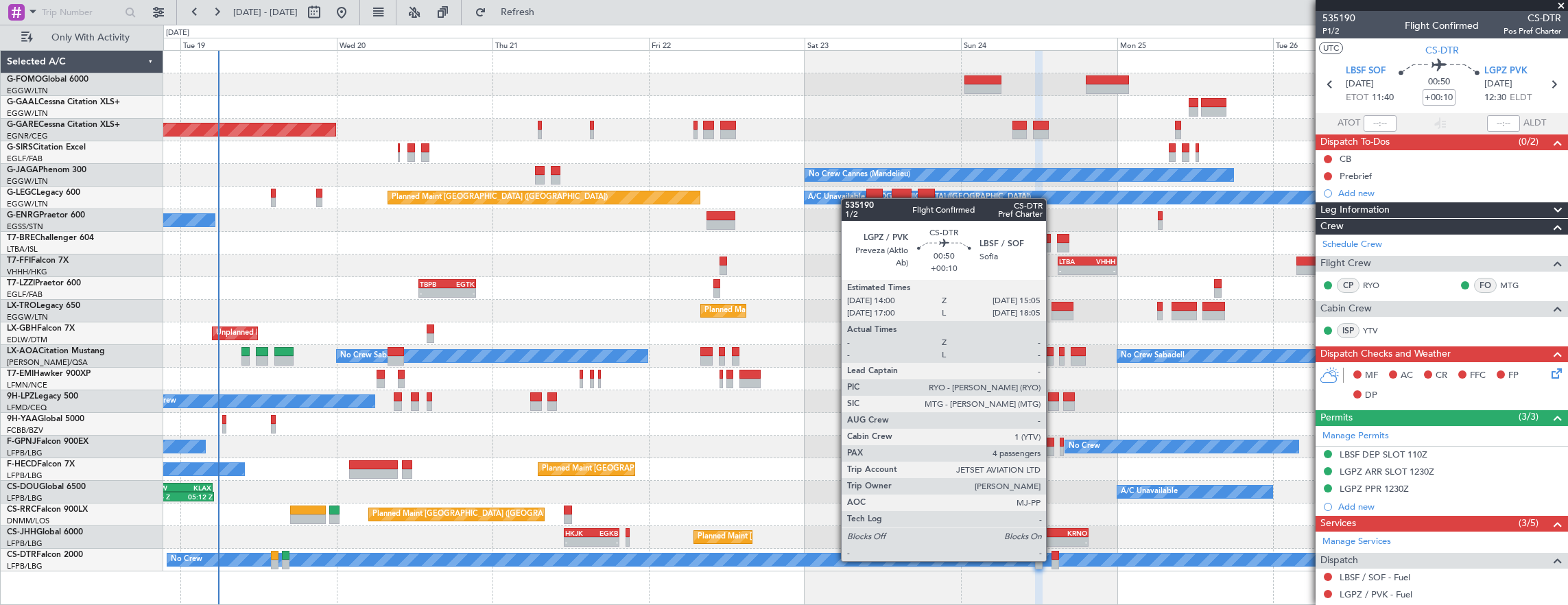
click at [1052, 560] on div at bounding box center [1055, 564] width 7 height 10
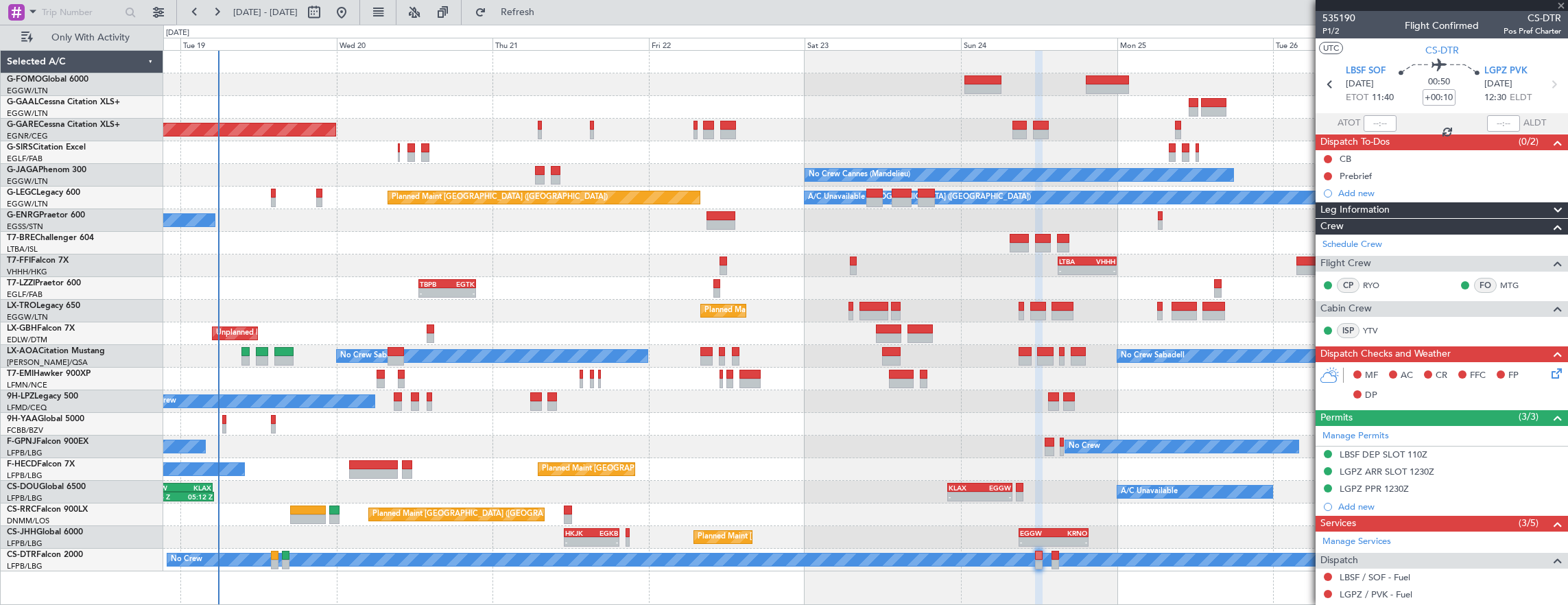
type input "4"
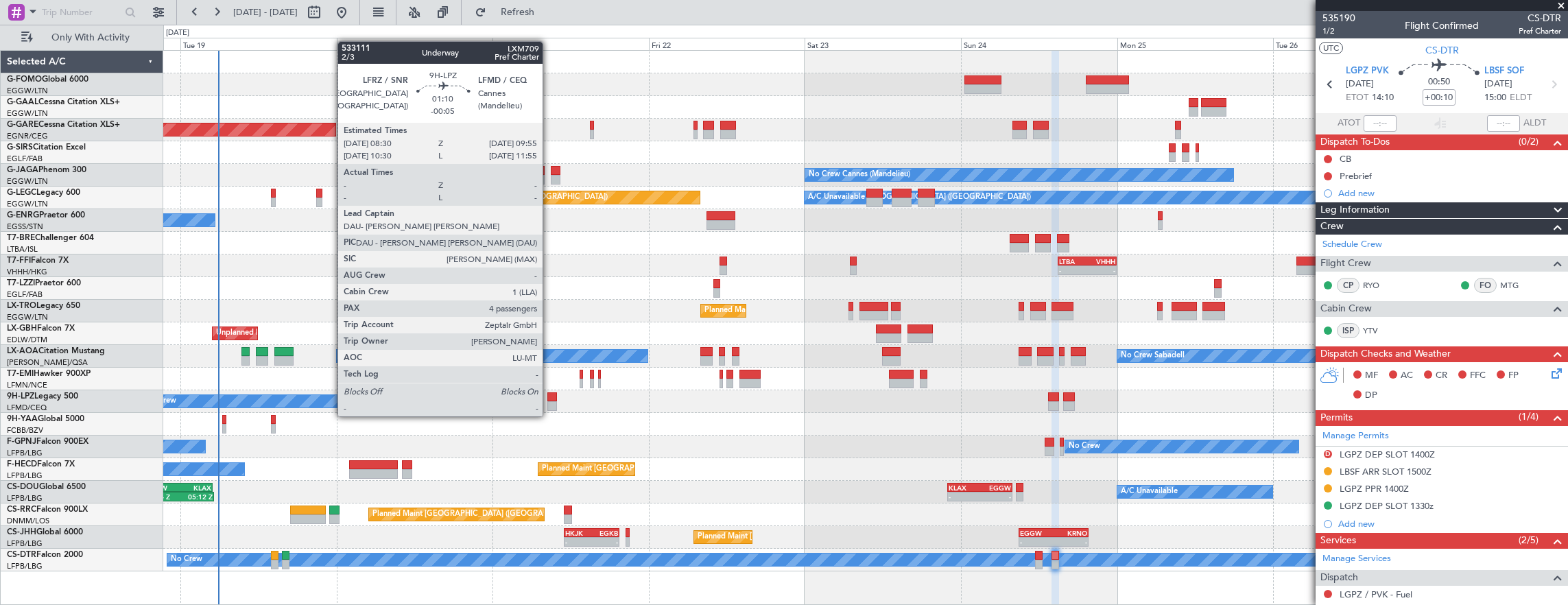
click at [550, 403] on div at bounding box center [552, 406] width 10 height 10
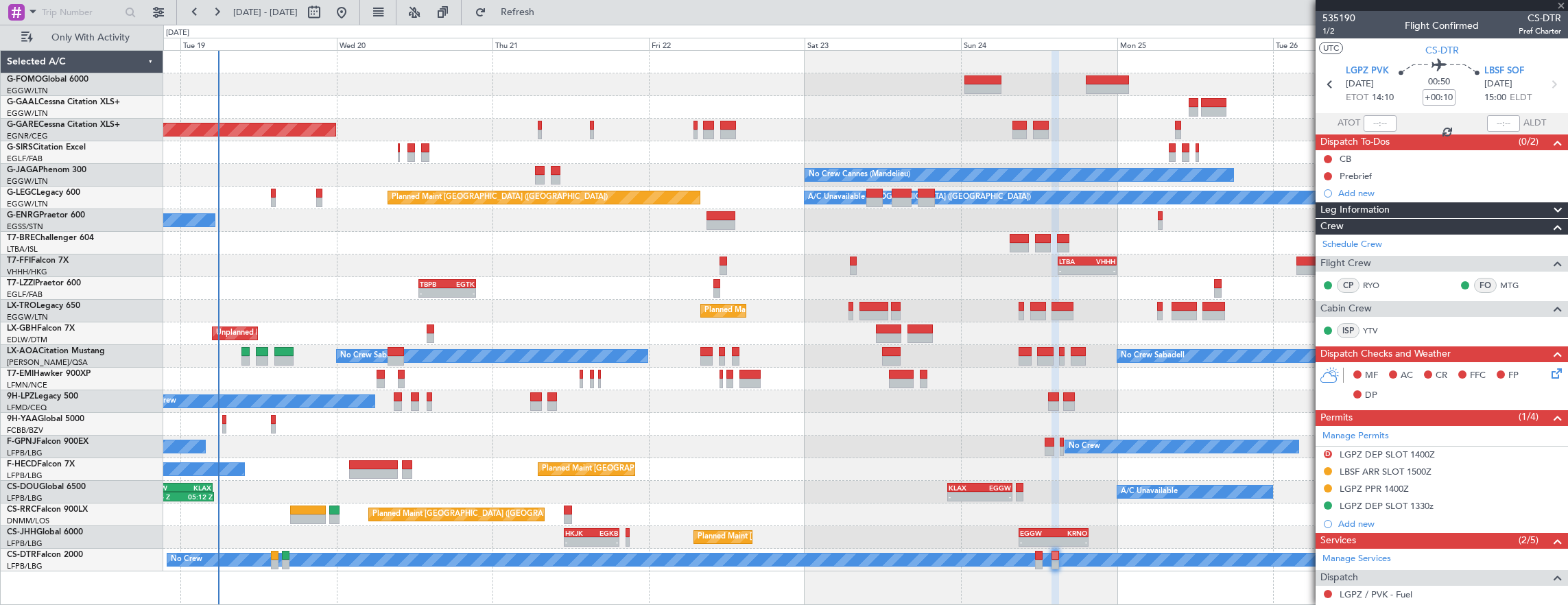
type input "-00:05"
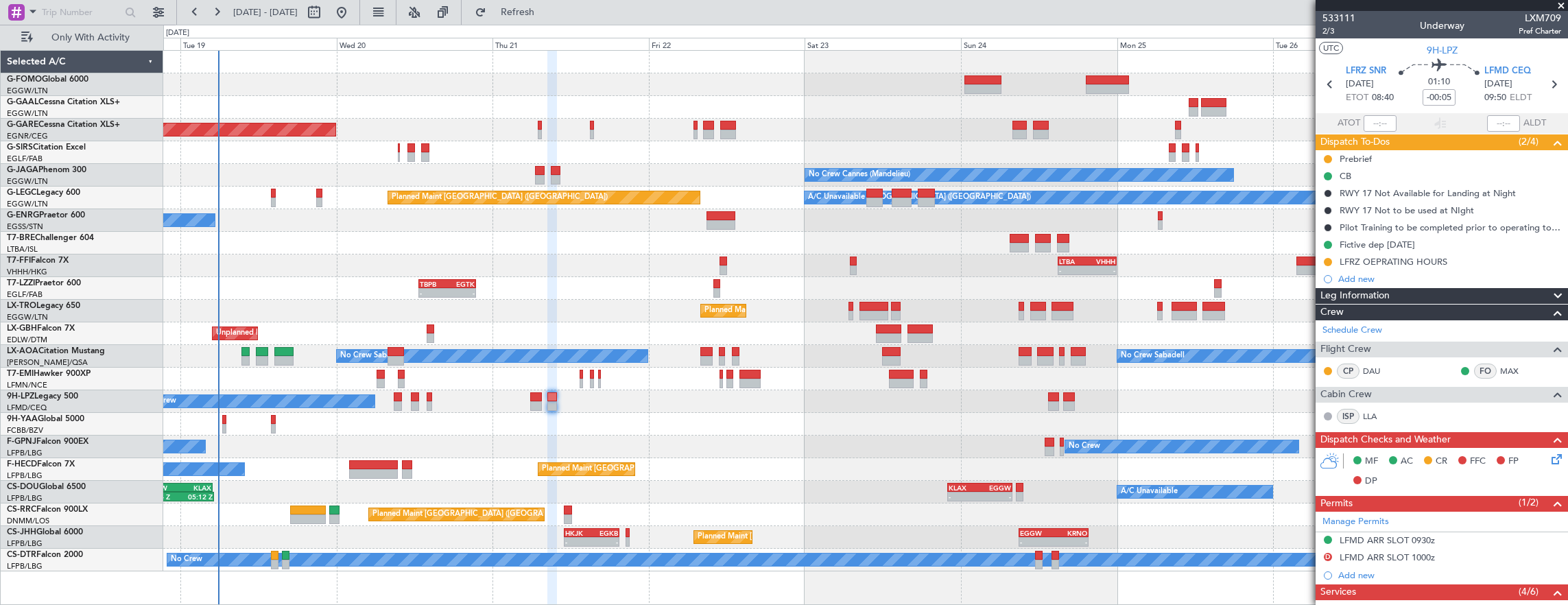
click at [560, 406] on div "No Crew No Crew" at bounding box center [866, 401] width 1405 height 23
drag, startPoint x: 1468, startPoint y: 258, endPoint x: 1476, endPoint y: 267, distance: 12.0
click at [1471, 262] on div "LFRZ OEPRATING HOURS" at bounding box center [1442, 262] width 253 height 17
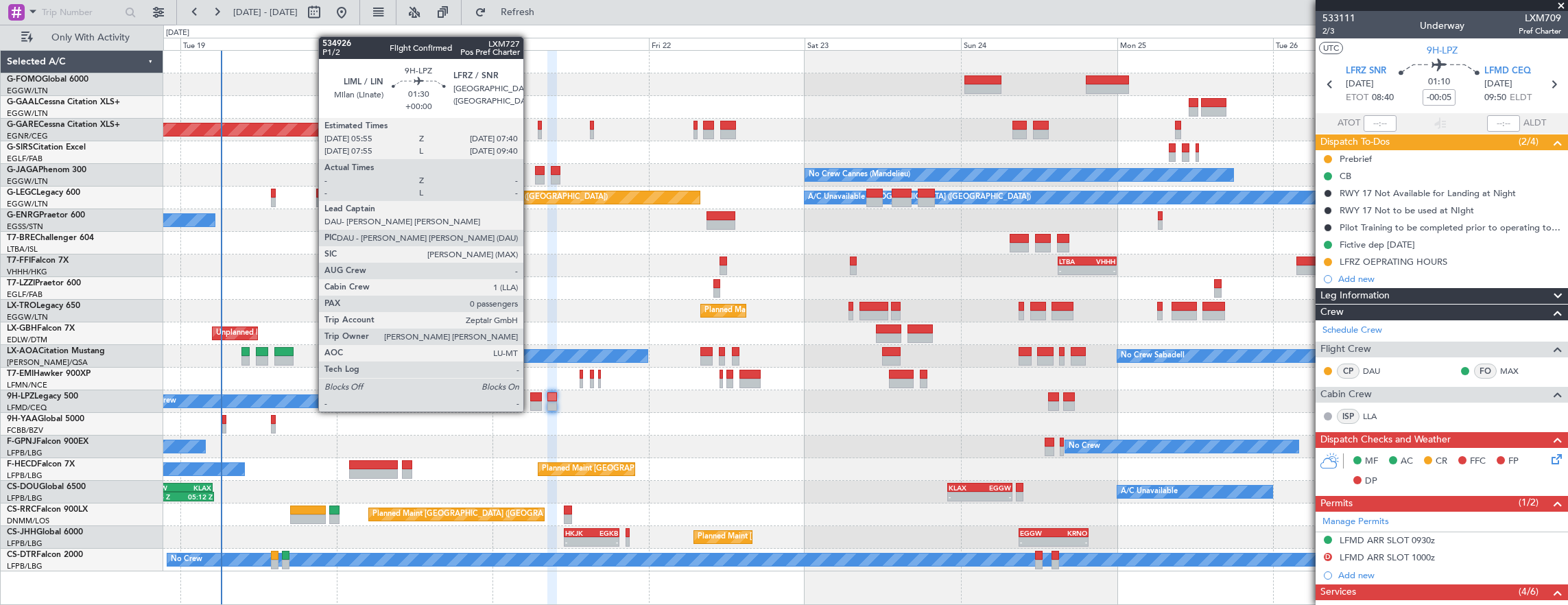
click at [533, 398] on div at bounding box center [536, 397] width 12 height 10
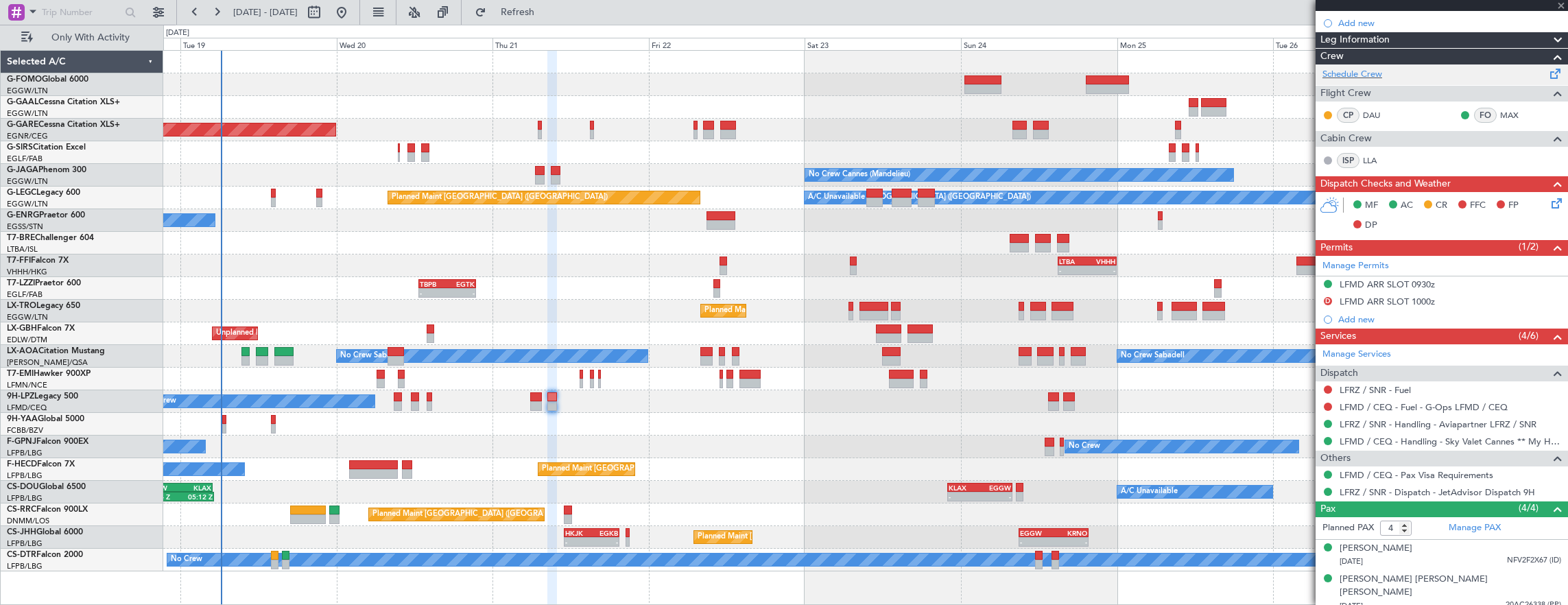
scroll to position [310, 0]
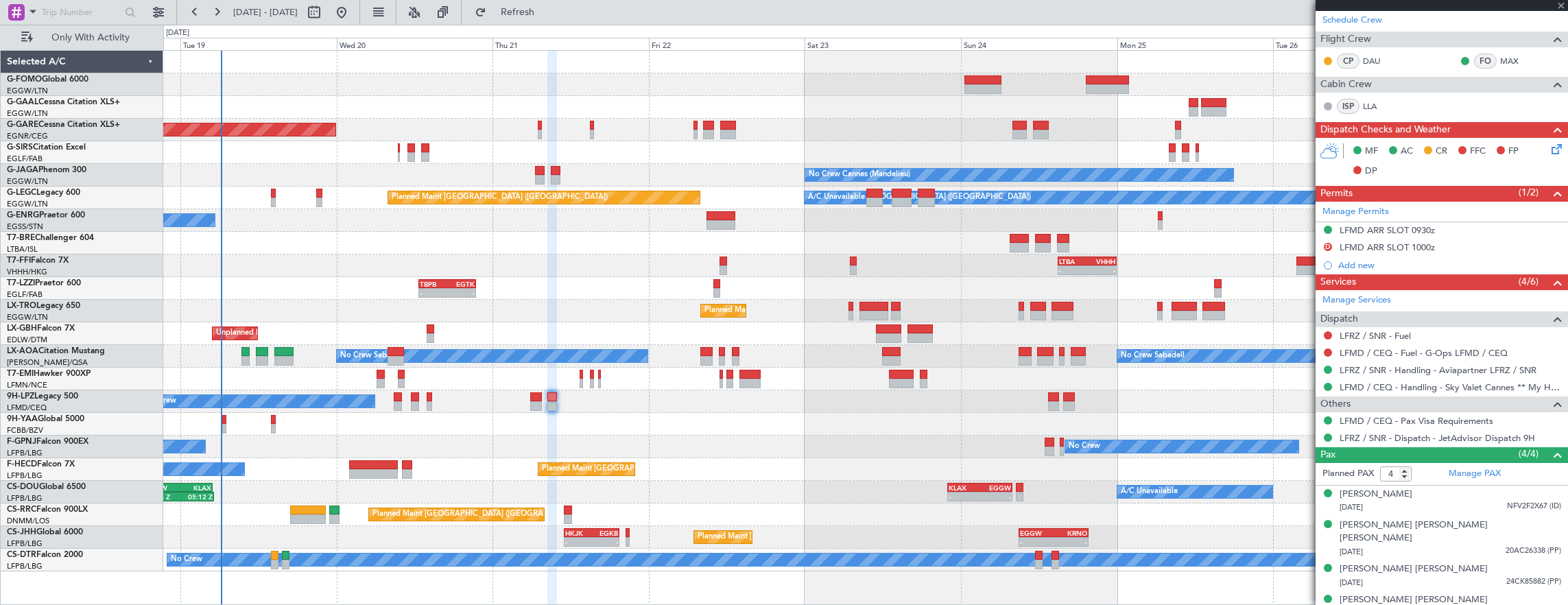
type input "0"
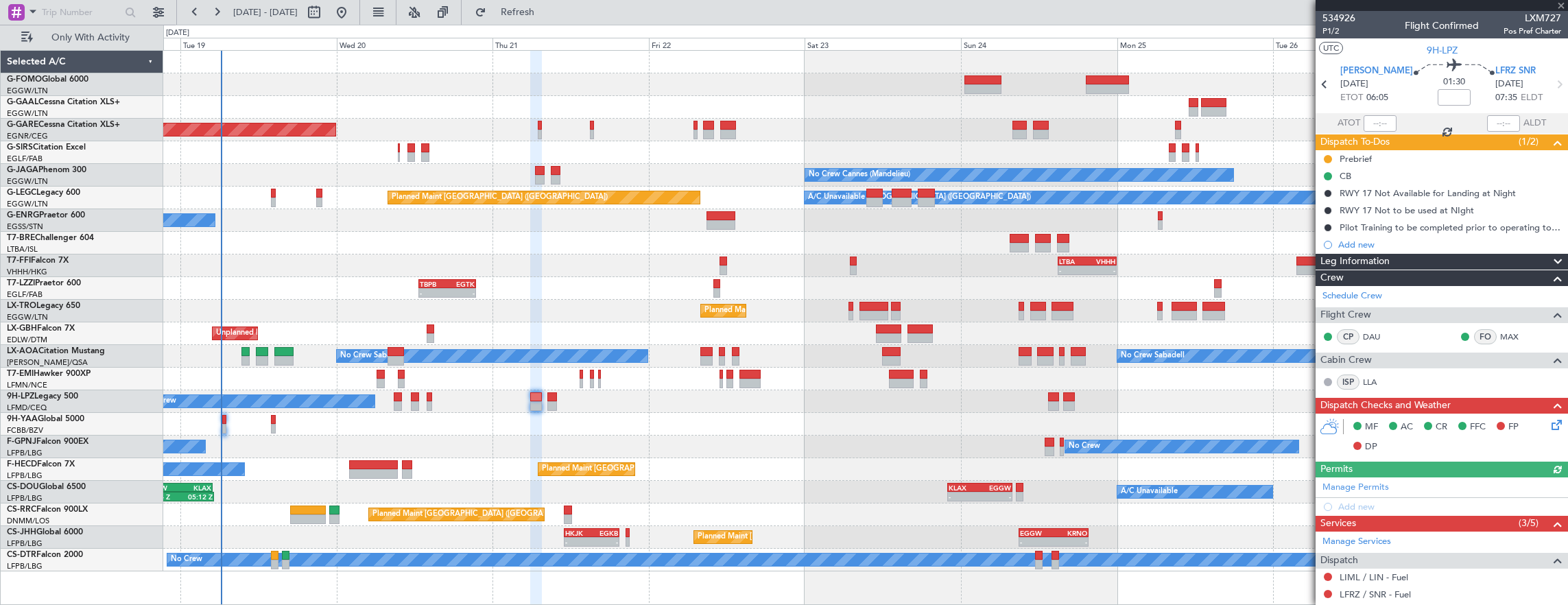
scroll to position [118, 0]
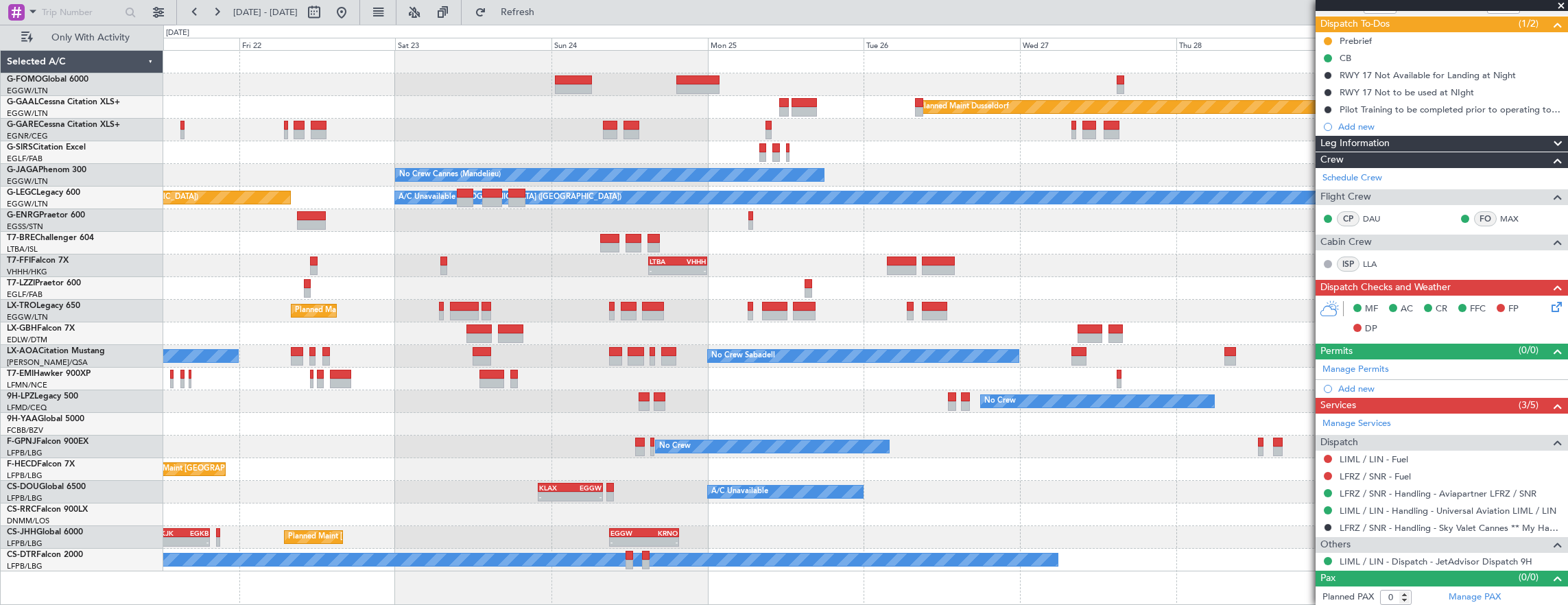
click at [716, 303] on div "Planned Maint [GEOGRAPHIC_DATA] ([GEOGRAPHIC_DATA])" at bounding box center [866, 311] width 1405 height 23
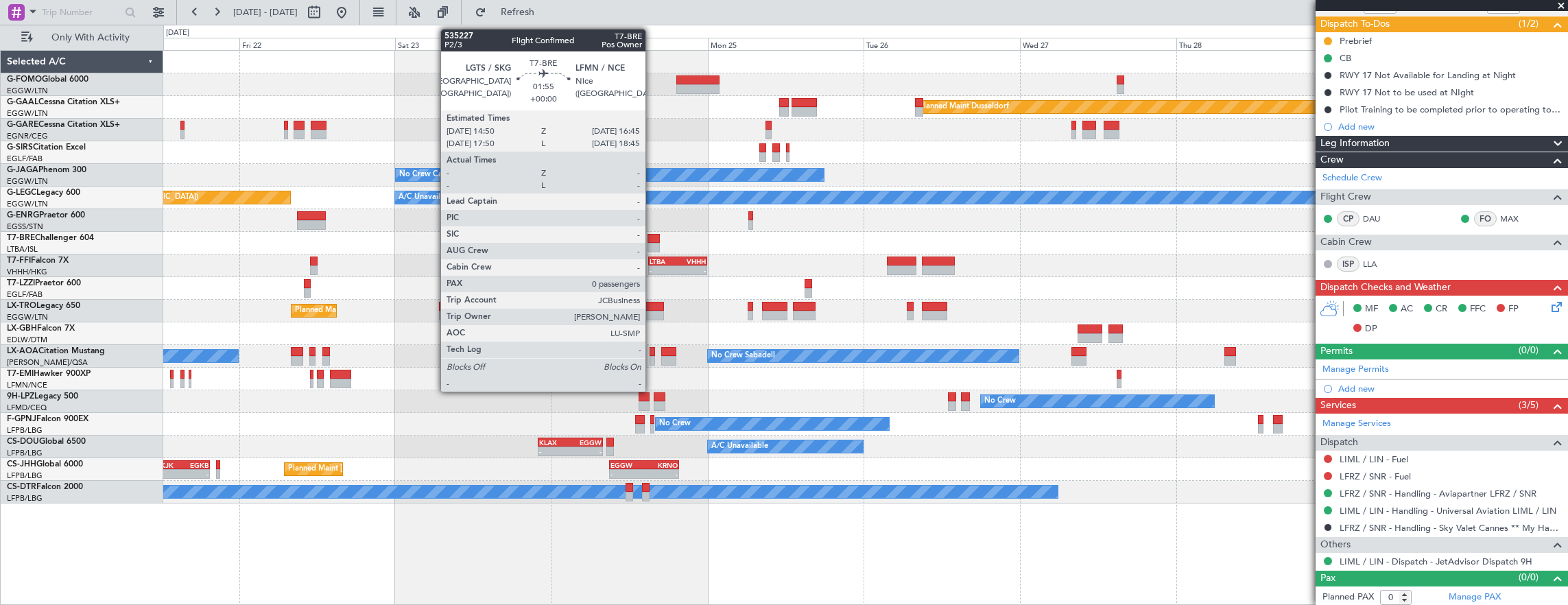
click at [652, 243] on div at bounding box center [654, 247] width 13 height 10
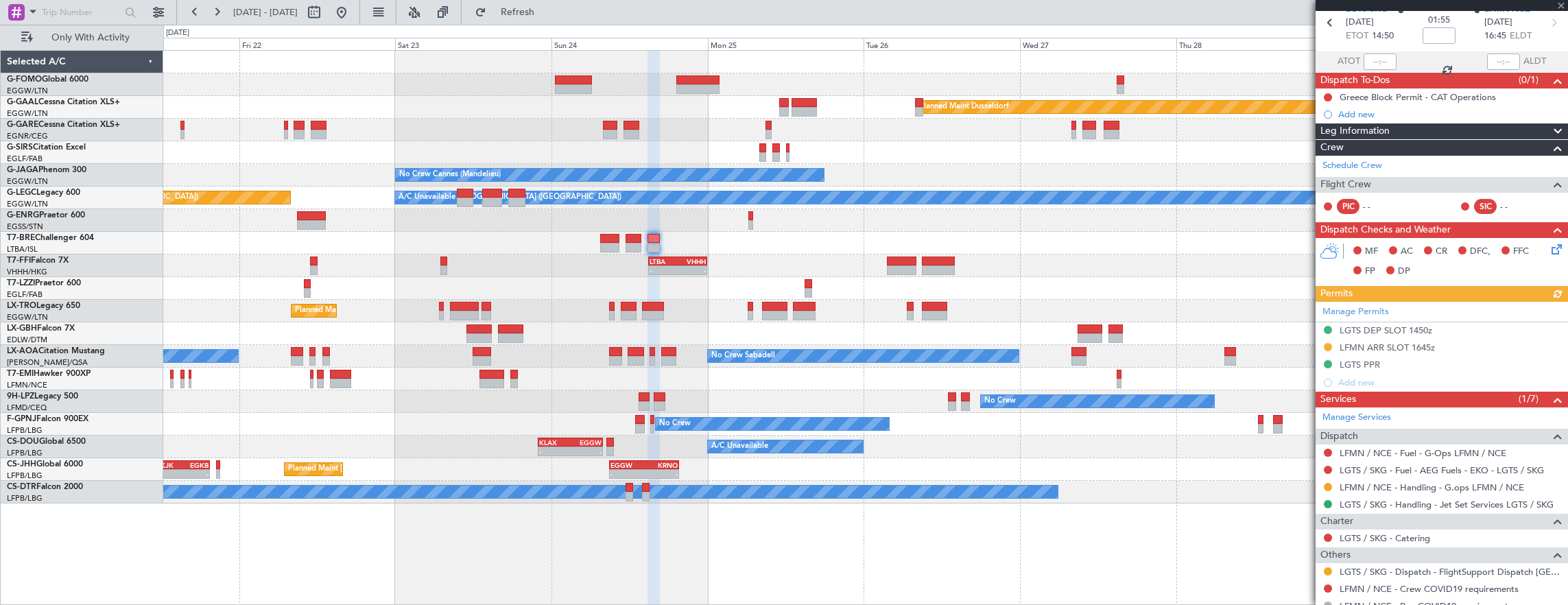
scroll to position [106, 0]
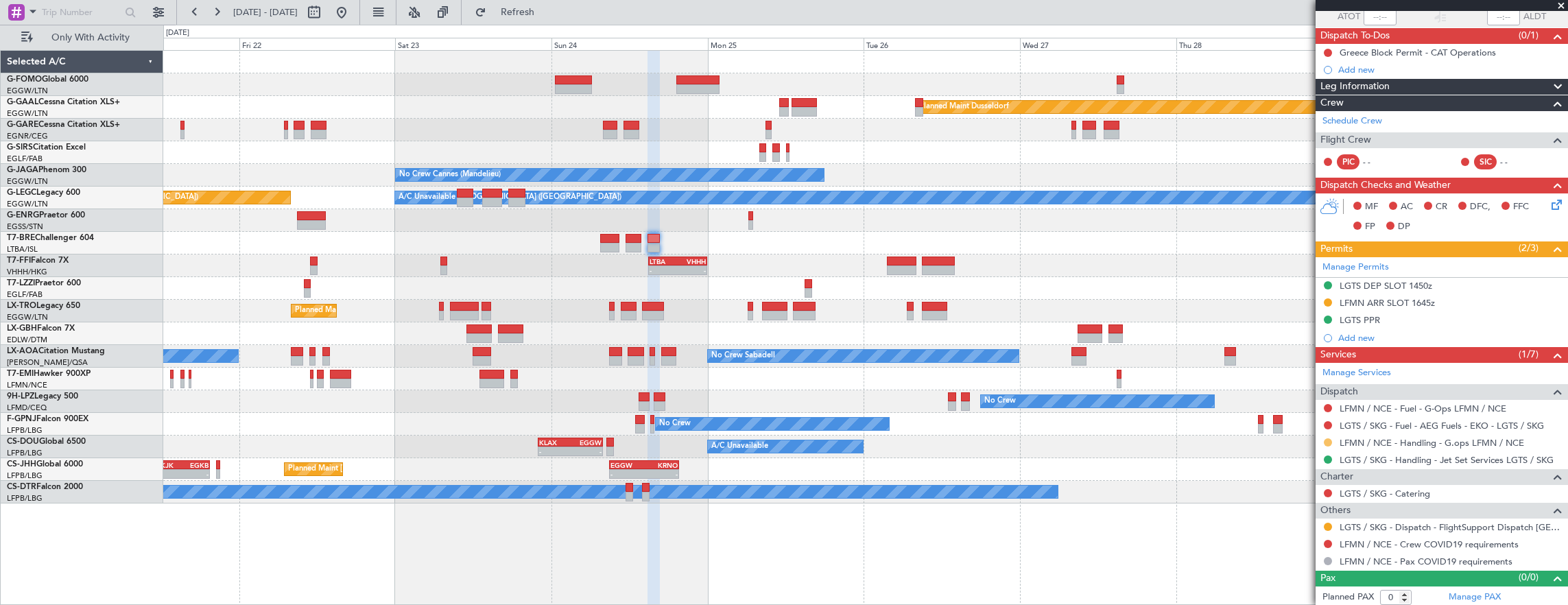
click at [1328, 438] on button at bounding box center [1327, 442] width 8 height 8
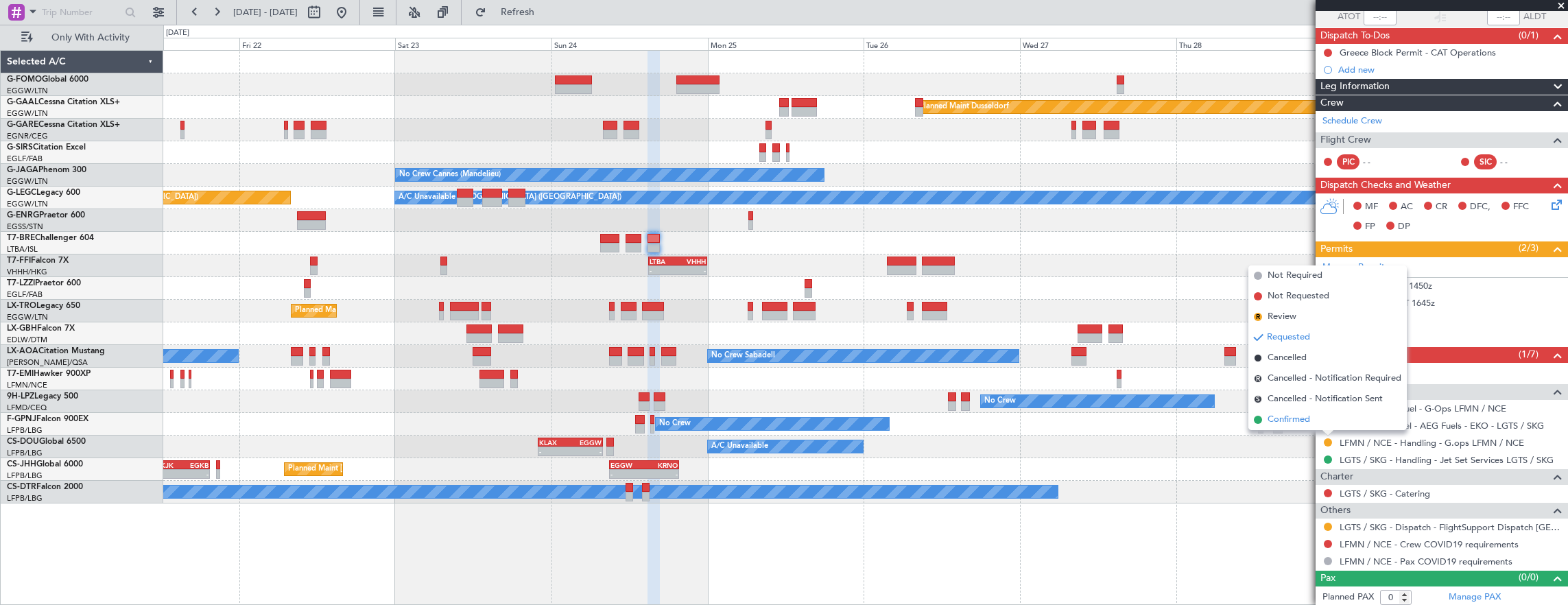
click at [1314, 425] on li "Confirmed" at bounding box center [1327, 420] width 158 height 21
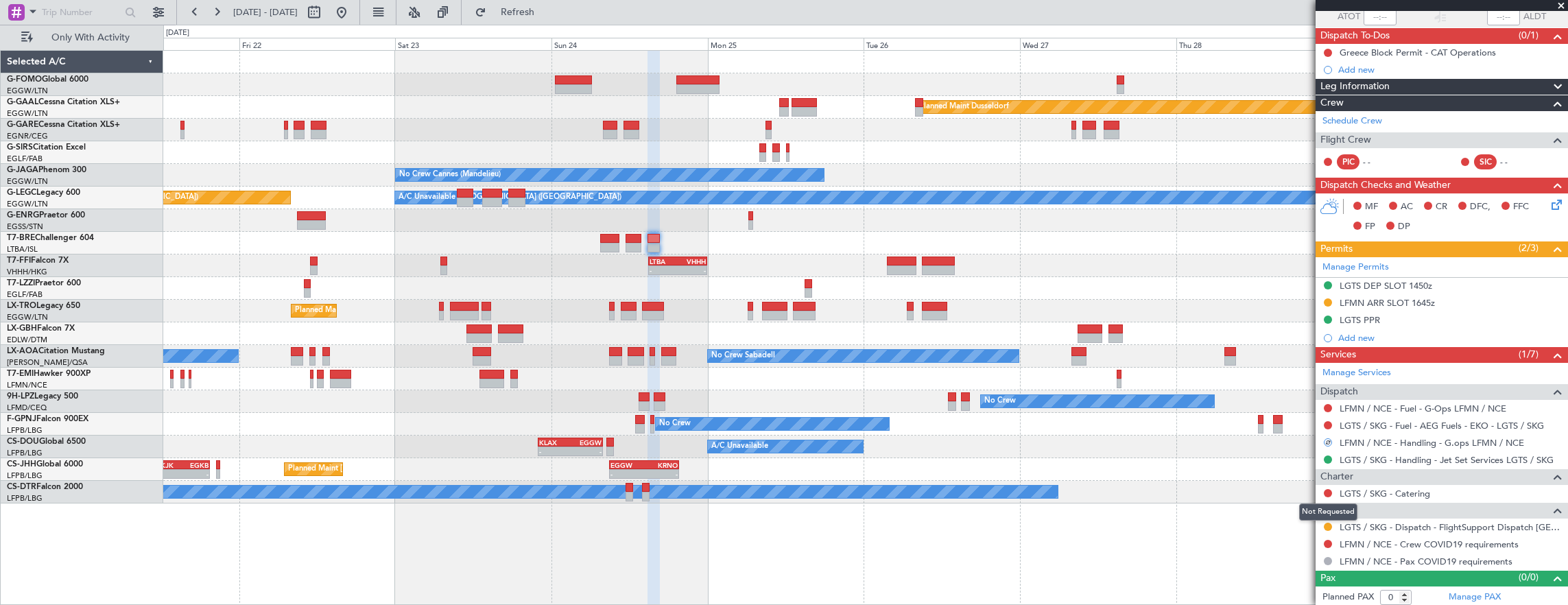
click at [1325, 521] on mat-tooltip-component "Not Requested" at bounding box center [1328, 512] width 78 height 36
click at [1328, 523] on button at bounding box center [1327, 527] width 8 height 8
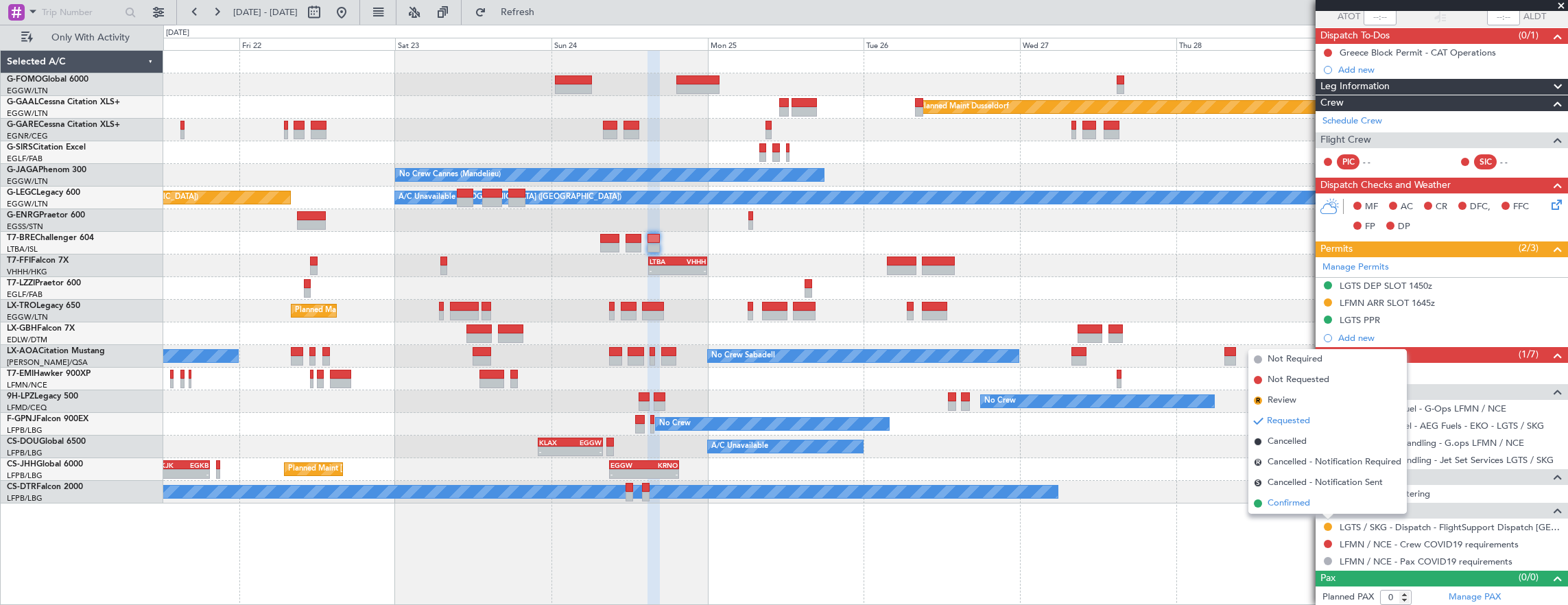
click at [1318, 493] on li "Confirmed" at bounding box center [1327, 504] width 158 height 21
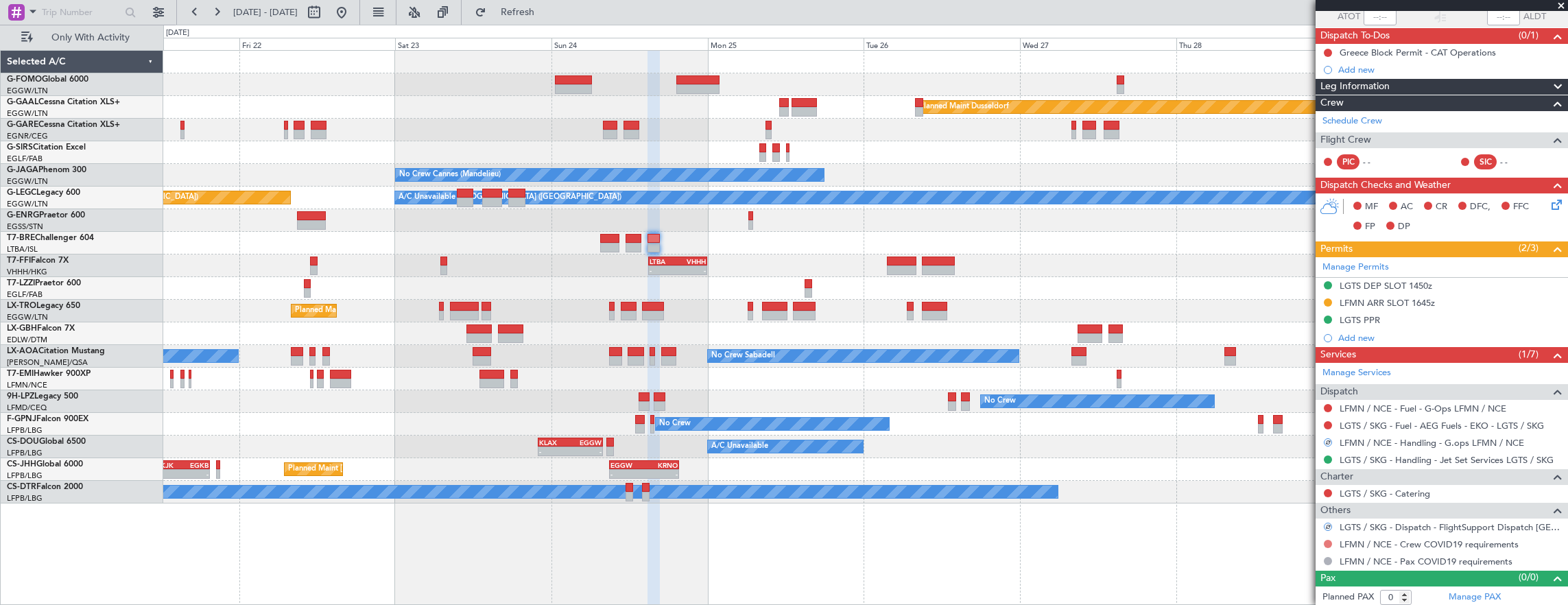
click at [1326, 540] on button at bounding box center [1327, 544] width 8 height 8
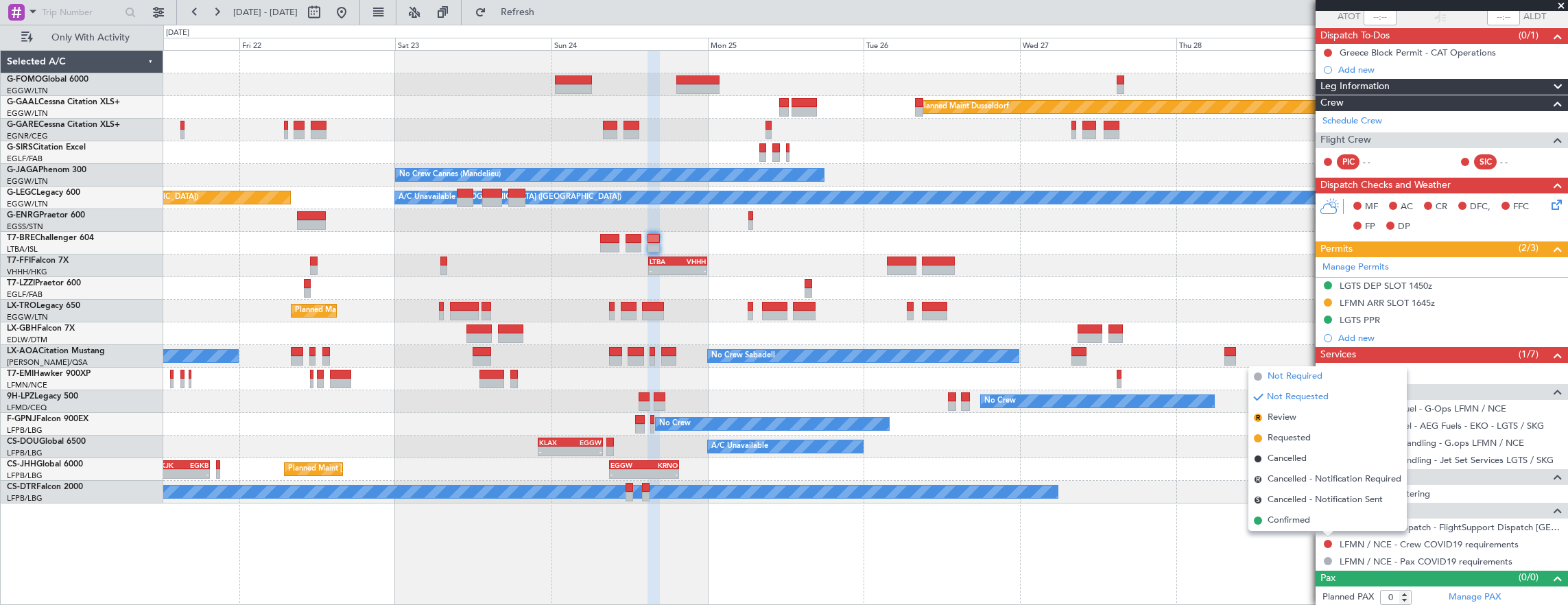
click at [1311, 375] on span "Not Required" at bounding box center [1295, 376] width 55 height 14
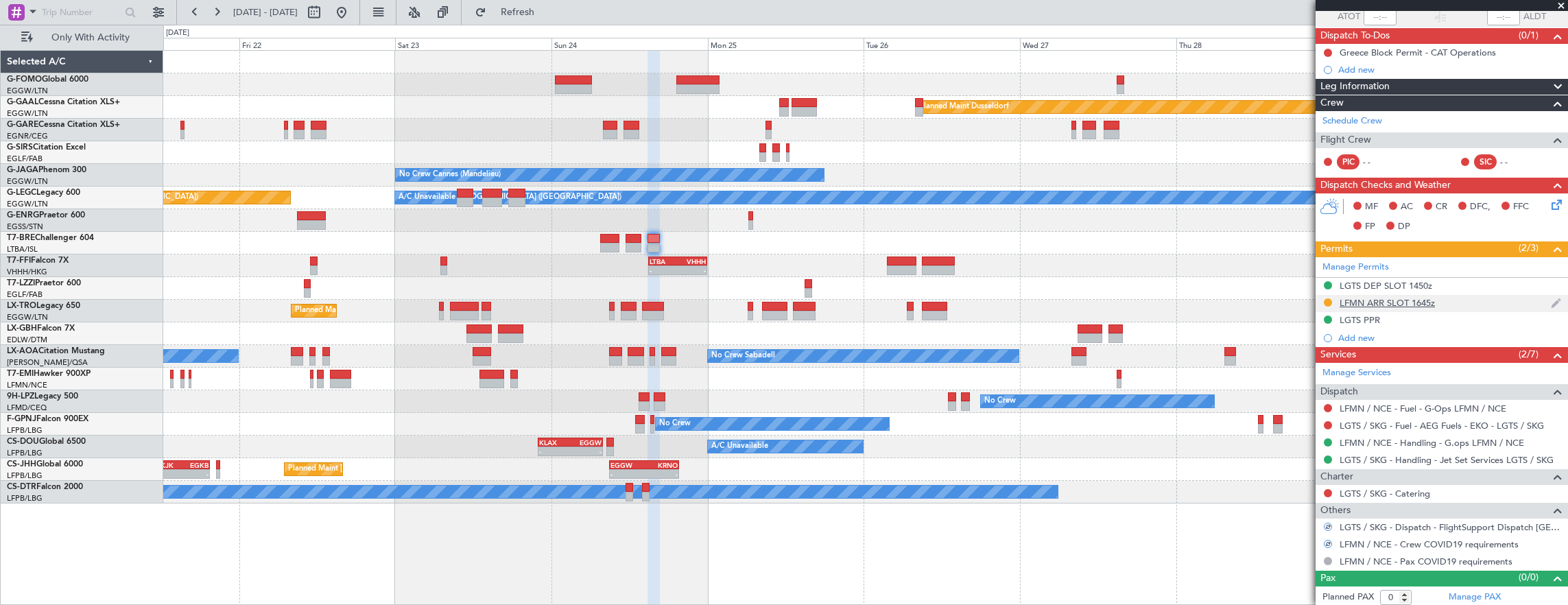
click at [1453, 302] on div "LFMN ARR SLOT 1645z" at bounding box center [1442, 303] width 253 height 17
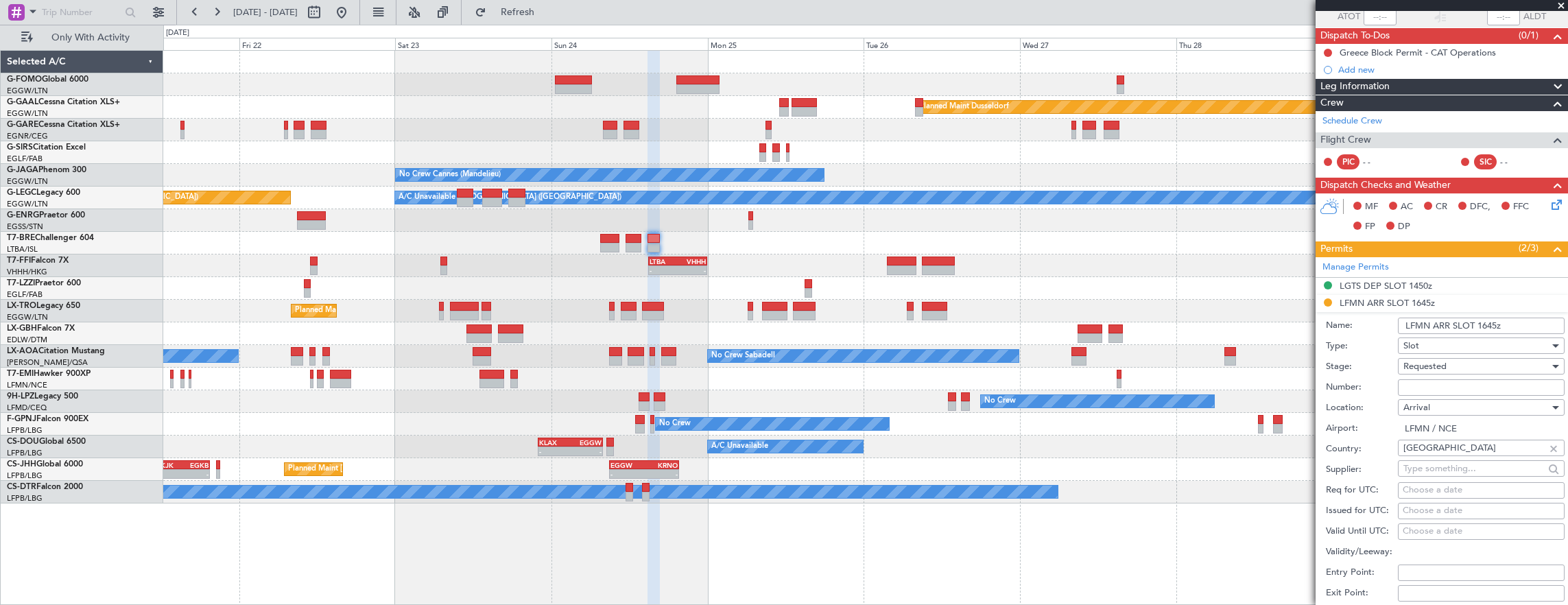
click at [1434, 394] on div "Number:" at bounding box center [1445, 388] width 239 height 21
click at [1434, 386] on input "Number:" at bounding box center [1481, 387] width 167 height 16
paste input "LFMNA000077752"
type input "LFMNA000077752"
click at [1447, 365] on div "Requested" at bounding box center [1476, 366] width 146 height 21
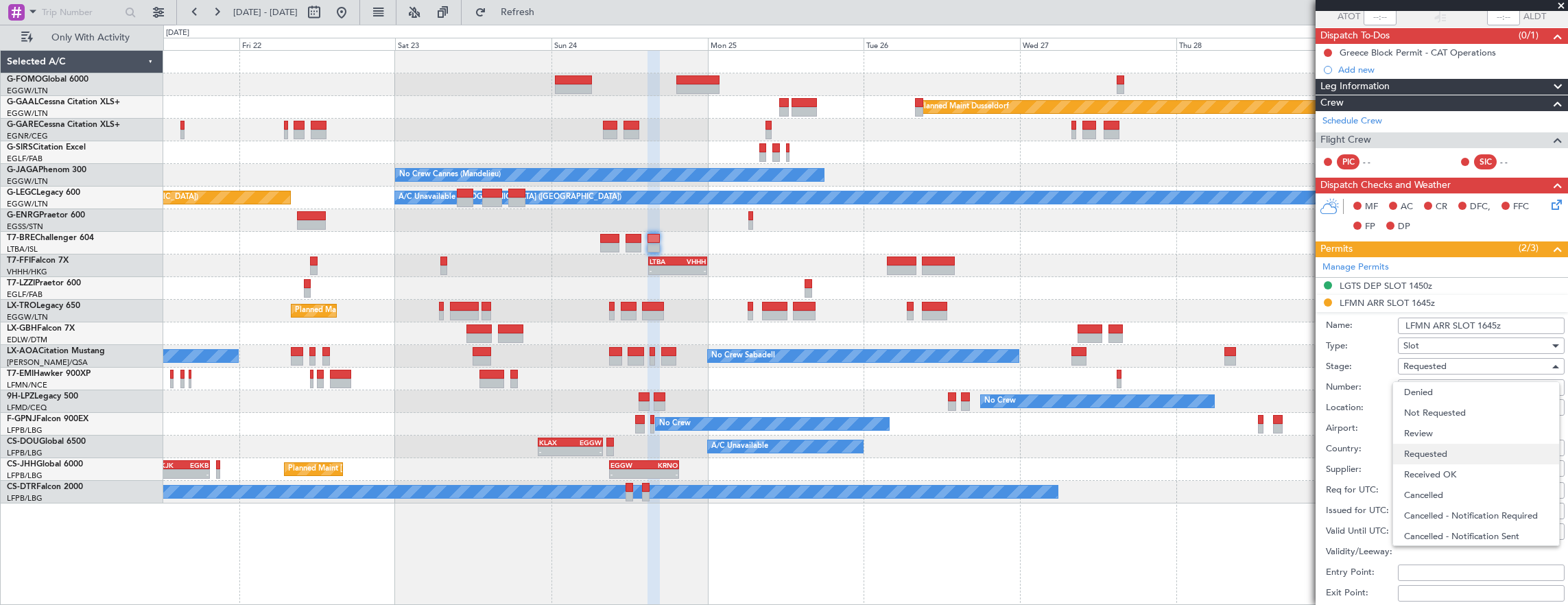
scroll to position [5, 0]
drag, startPoint x: 1465, startPoint y: 463, endPoint x: 1478, endPoint y: 432, distance: 33.6
click at [1465, 462] on span "Received OK" at bounding box center [1476, 469] width 144 height 21
click at [1492, 318] on input "LFMN ARR SLOT 1645z" at bounding box center [1481, 326] width 167 height 16
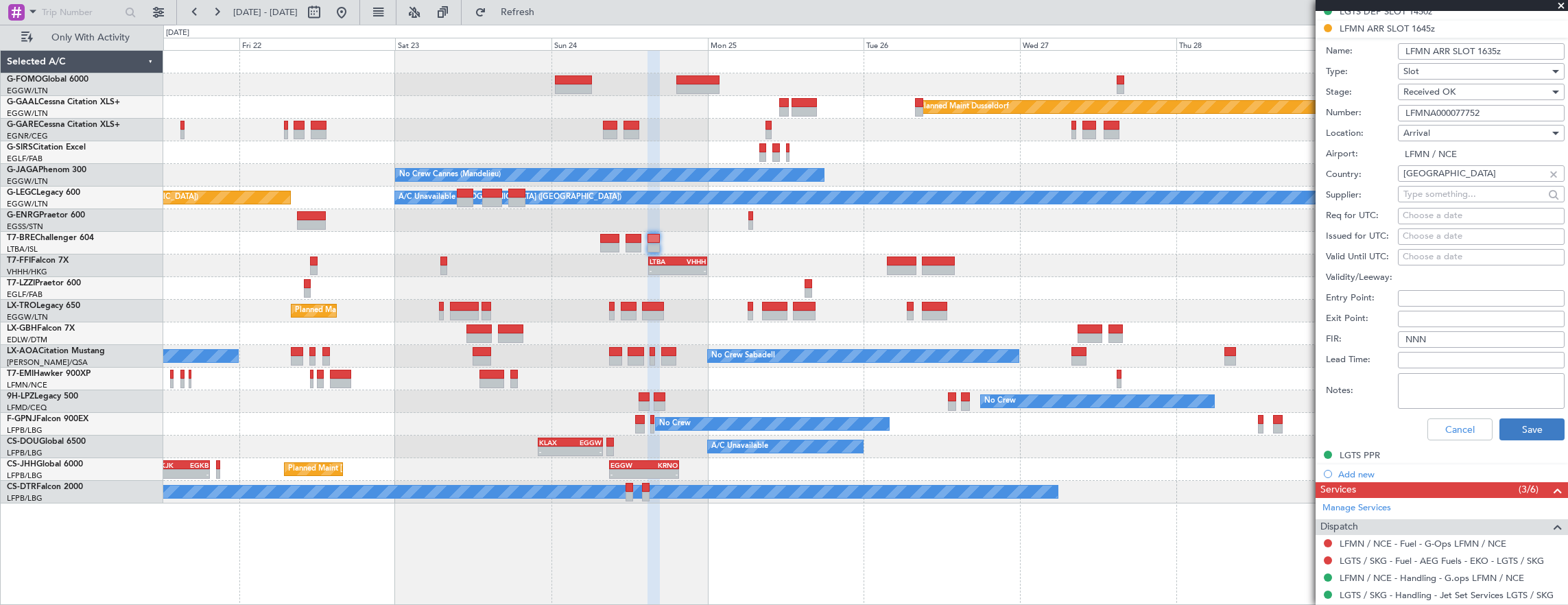
type input "LFMN ARR SLOT 1635z"
click at [1507, 429] on button "Save" at bounding box center [1532, 429] width 65 height 22
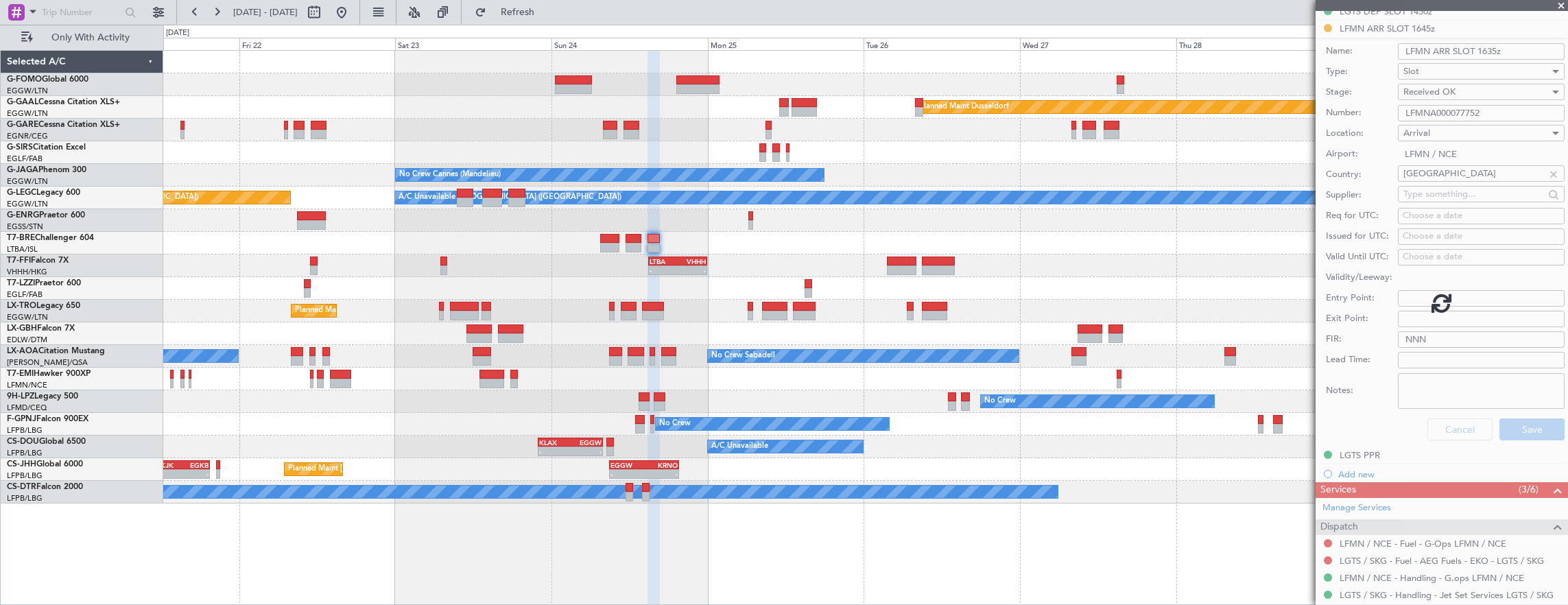
scroll to position [106, 0]
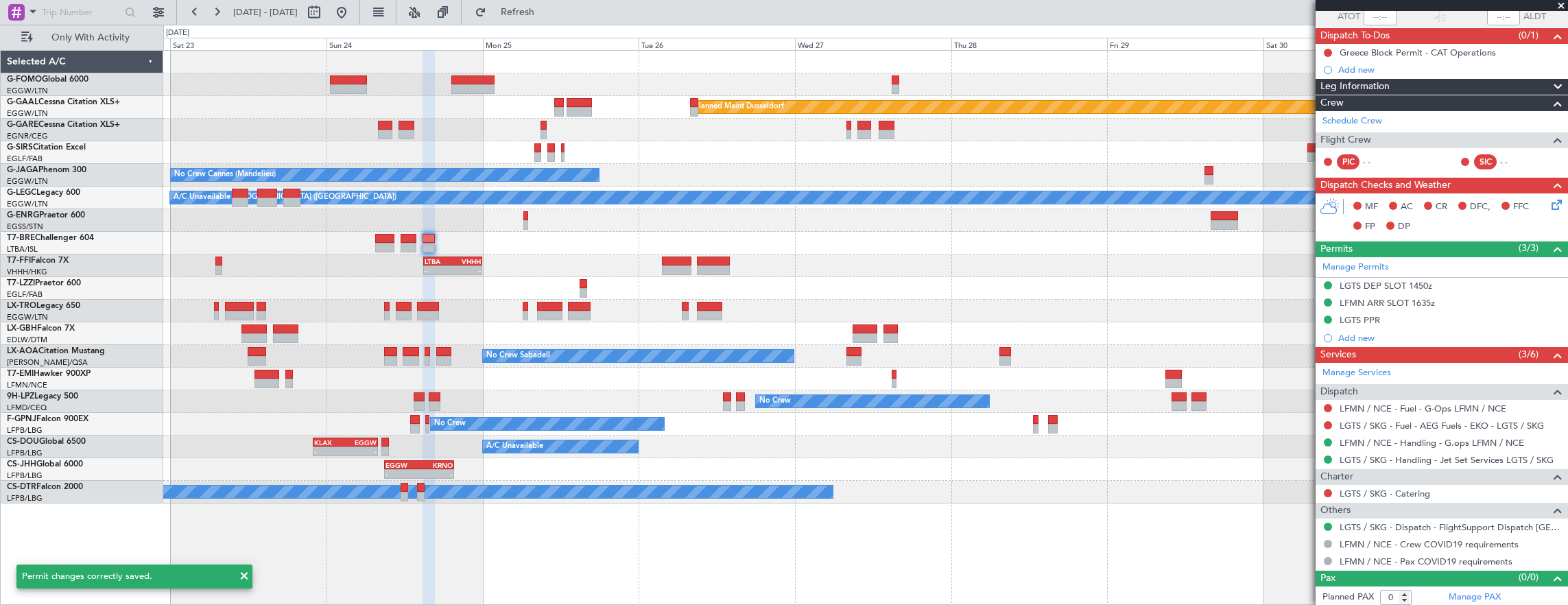
click at [987, 233] on div at bounding box center [866, 243] width 1405 height 23
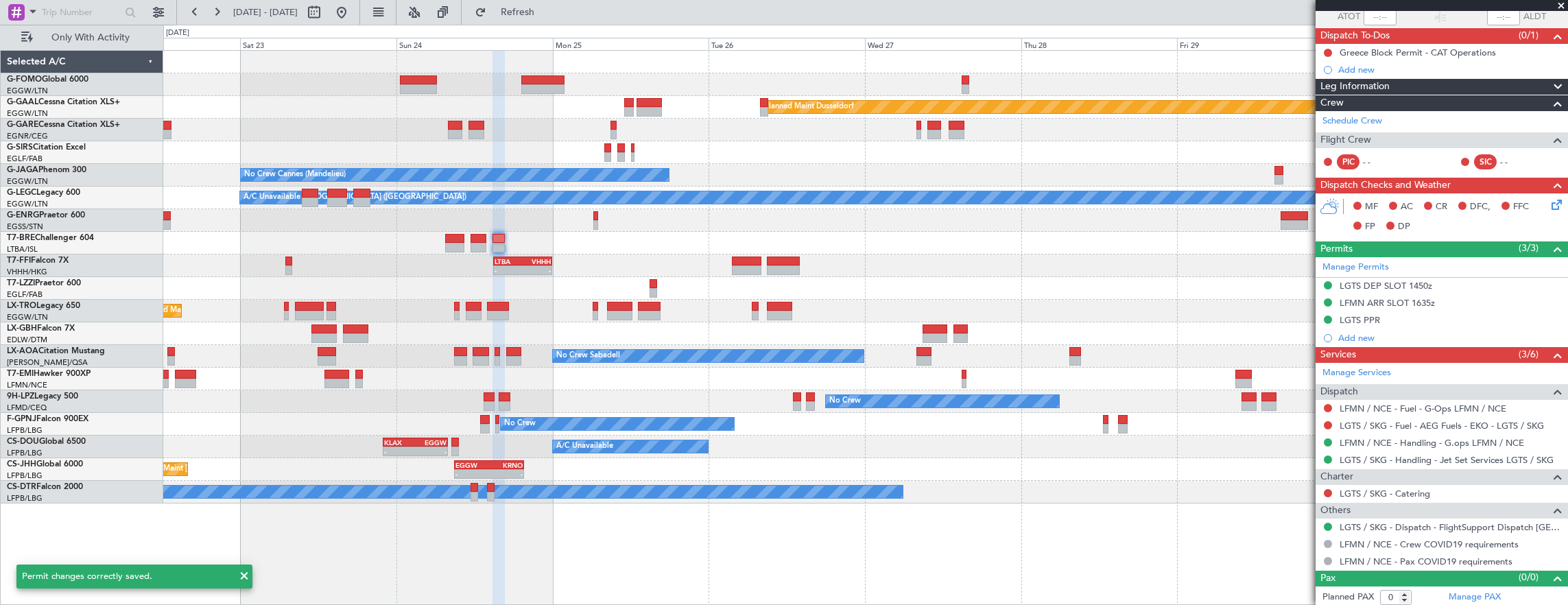
scroll to position [0, 0]
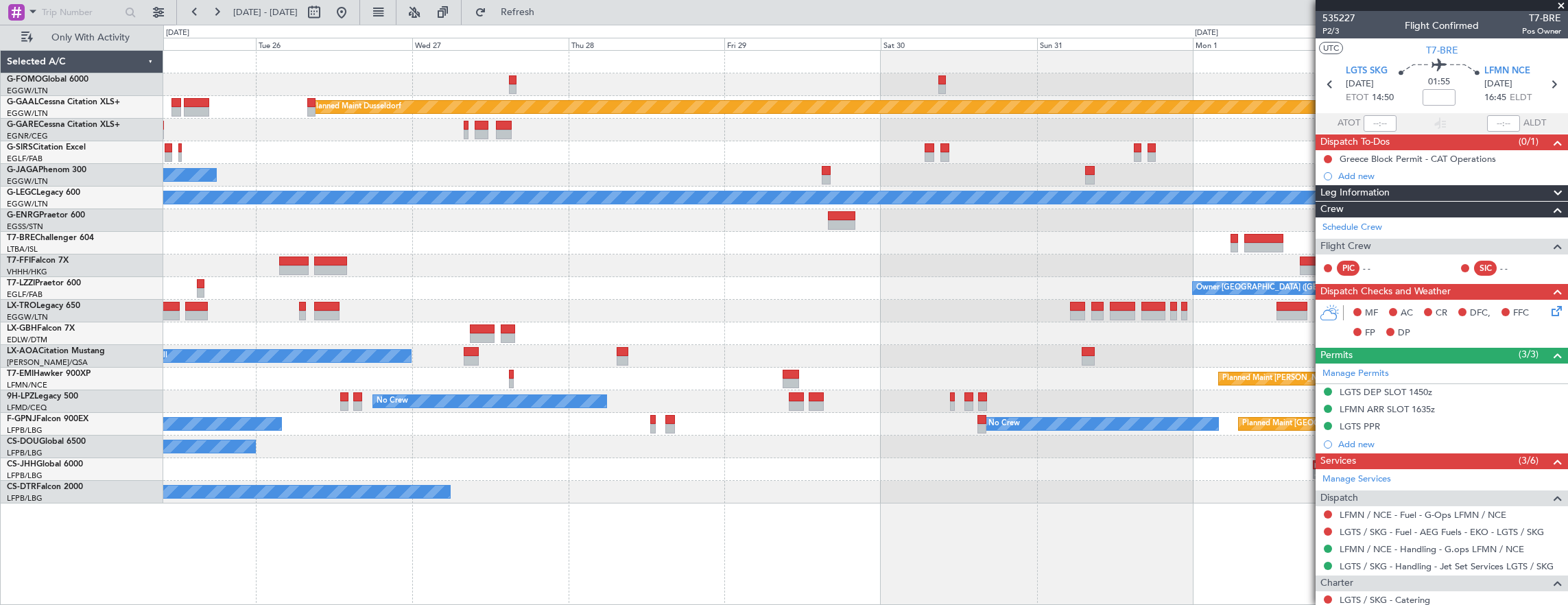
click at [694, 251] on div at bounding box center [866, 243] width 1405 height 23
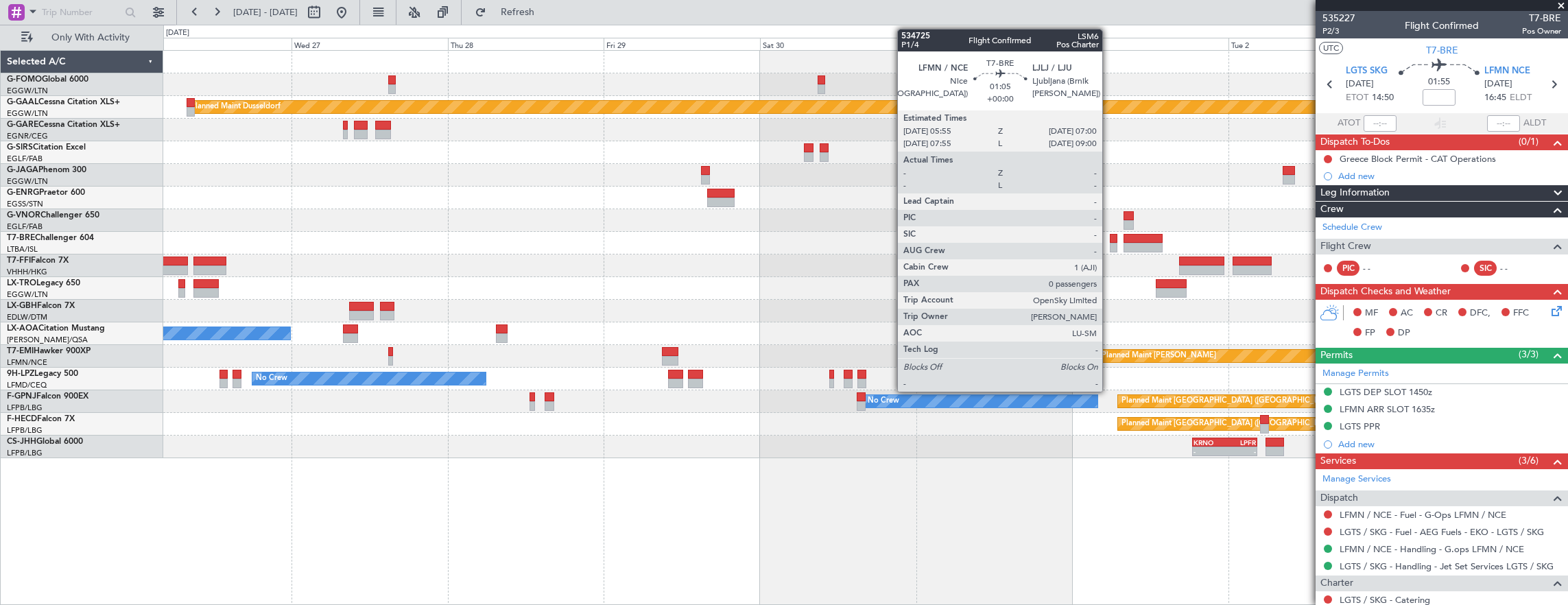
click at [1109, 241] on div at bounding box center [1113, 239] width 7 height 10
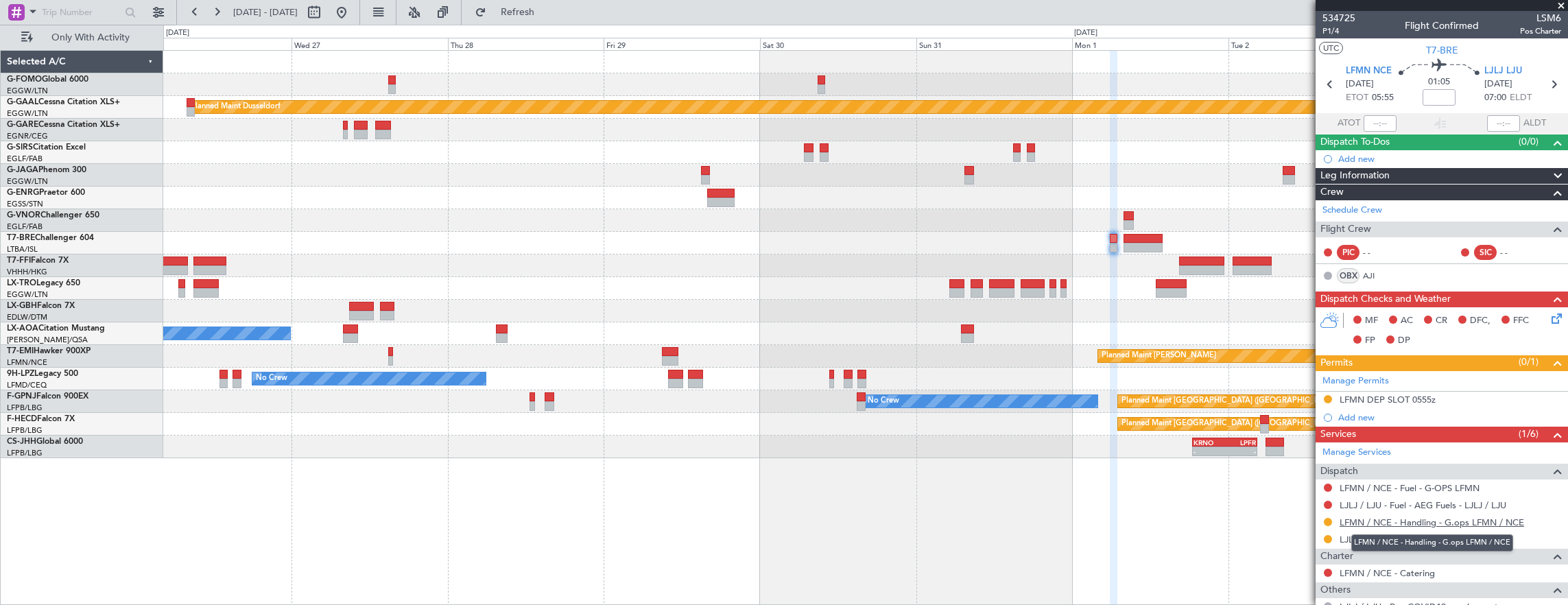
click at [1444, 520] on link "LFMN / NCE - Handling - G.ops LFMN / NCE" at bounding box center [1431, 522] width 185 height 12
click at [352, 11] on button at bounding box center [342, 13] width 22 height 22
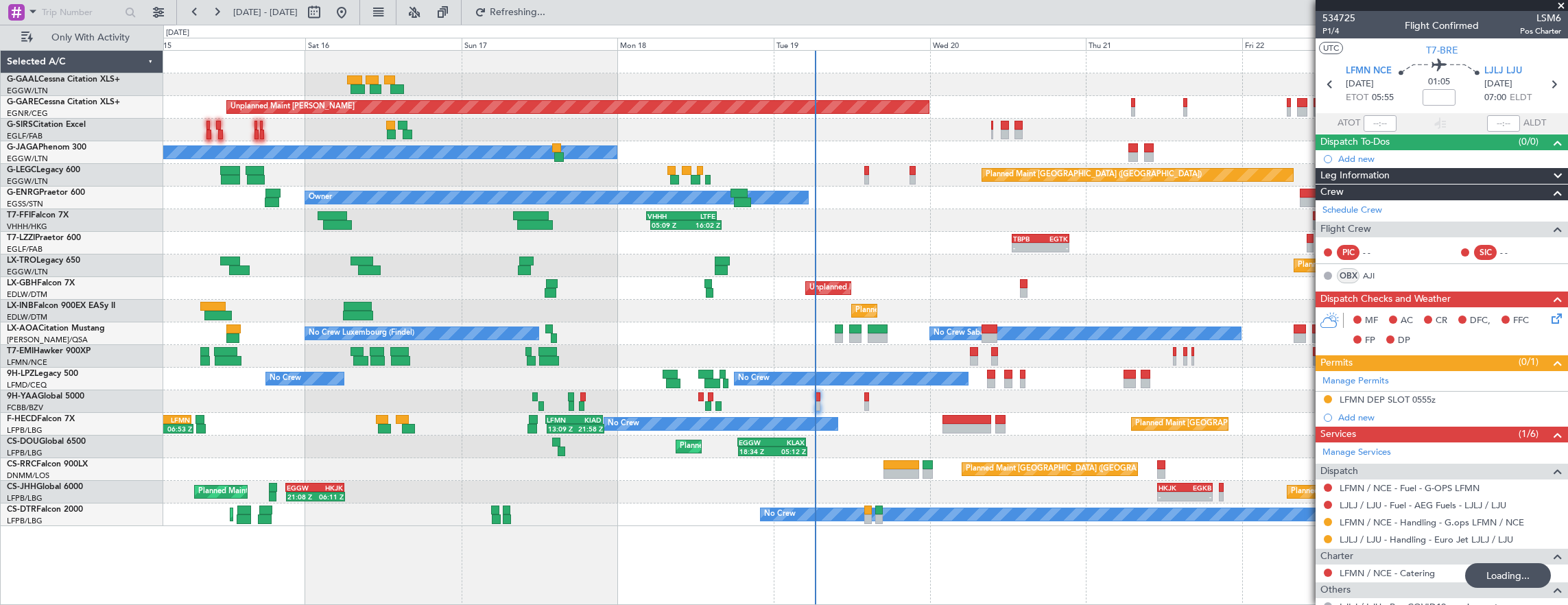
click at [224, 278] on div "Planned Maint Planned Maint Dusseldorf Unplanned Maint Chester Planned Maint Lo…" at bounding box center [866, 288] width 1405 height 475
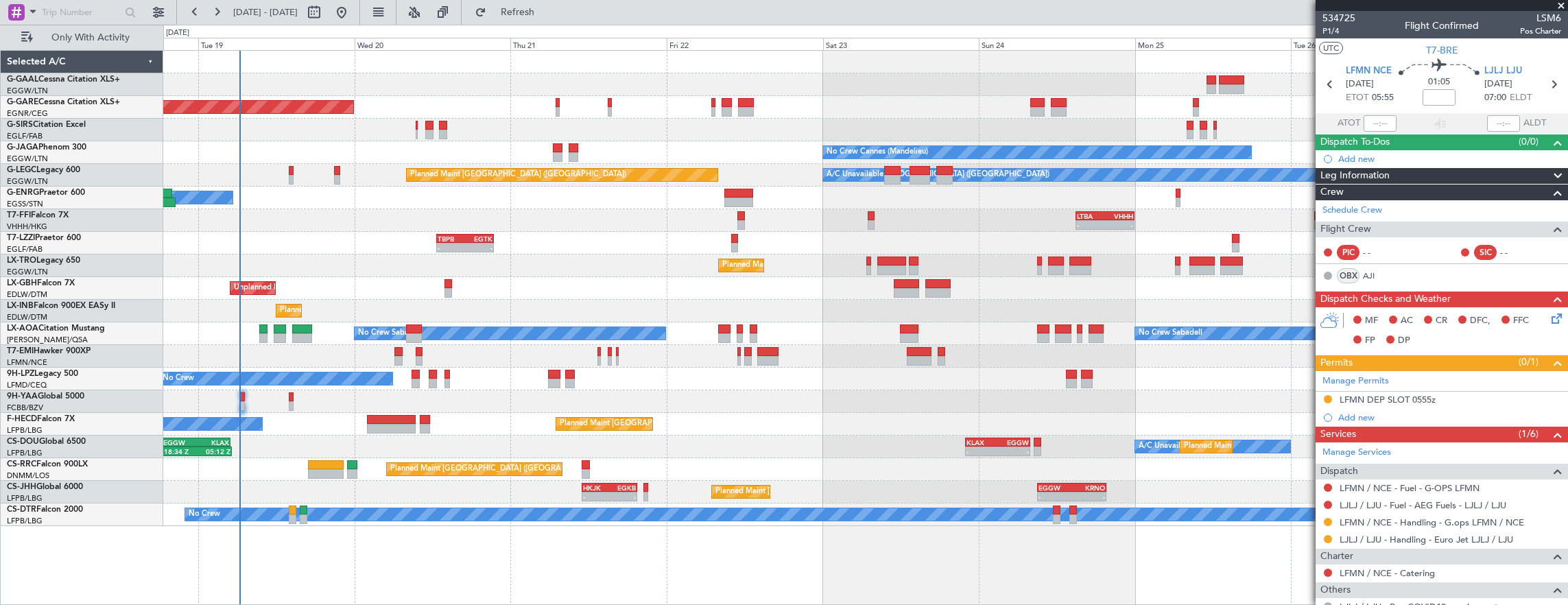
click at [682, 284] on div "Planned Maint Dusseldorf Unplanned Maint Chester No Crew Cannes (Mandelieu) Own…" at bounding box center [866, 288] width 1405 height 475
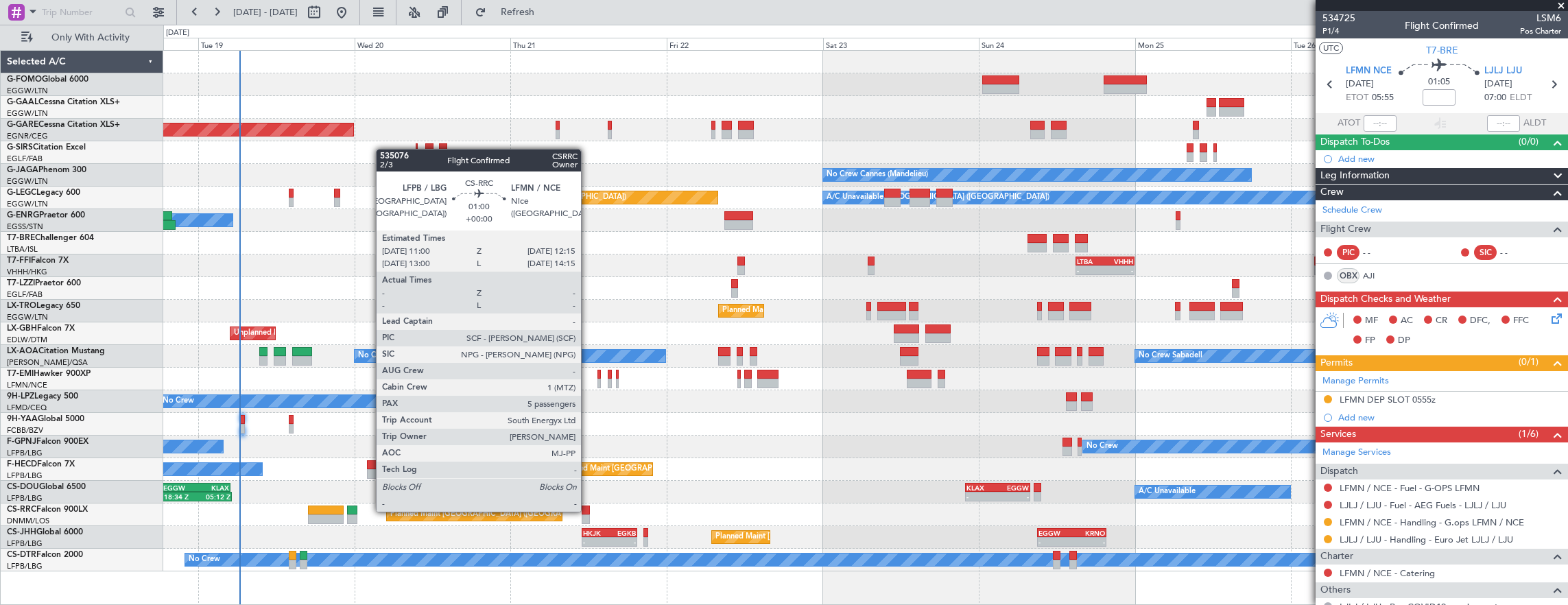
click at [588, 510] on div at bounding box center [585, 510] width 8 height 10
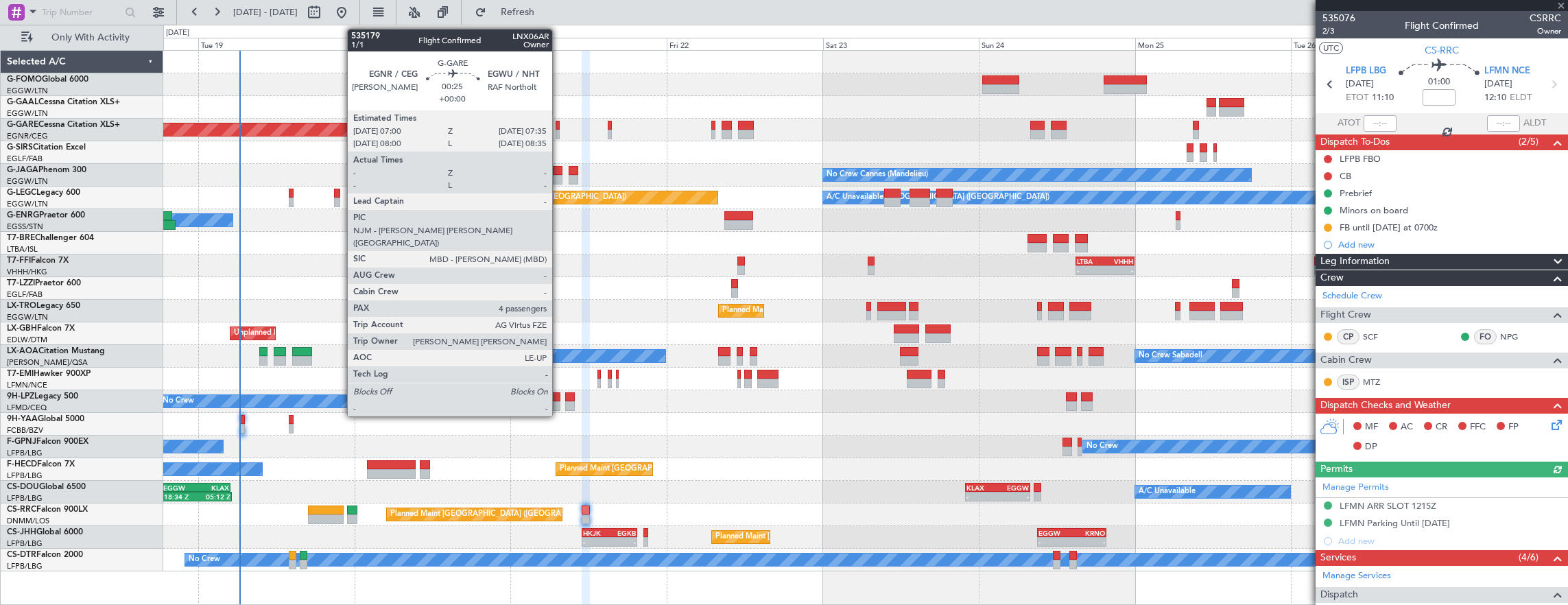
click at [559, 125] on div at bounding box center [558, 125] width 4 height 10
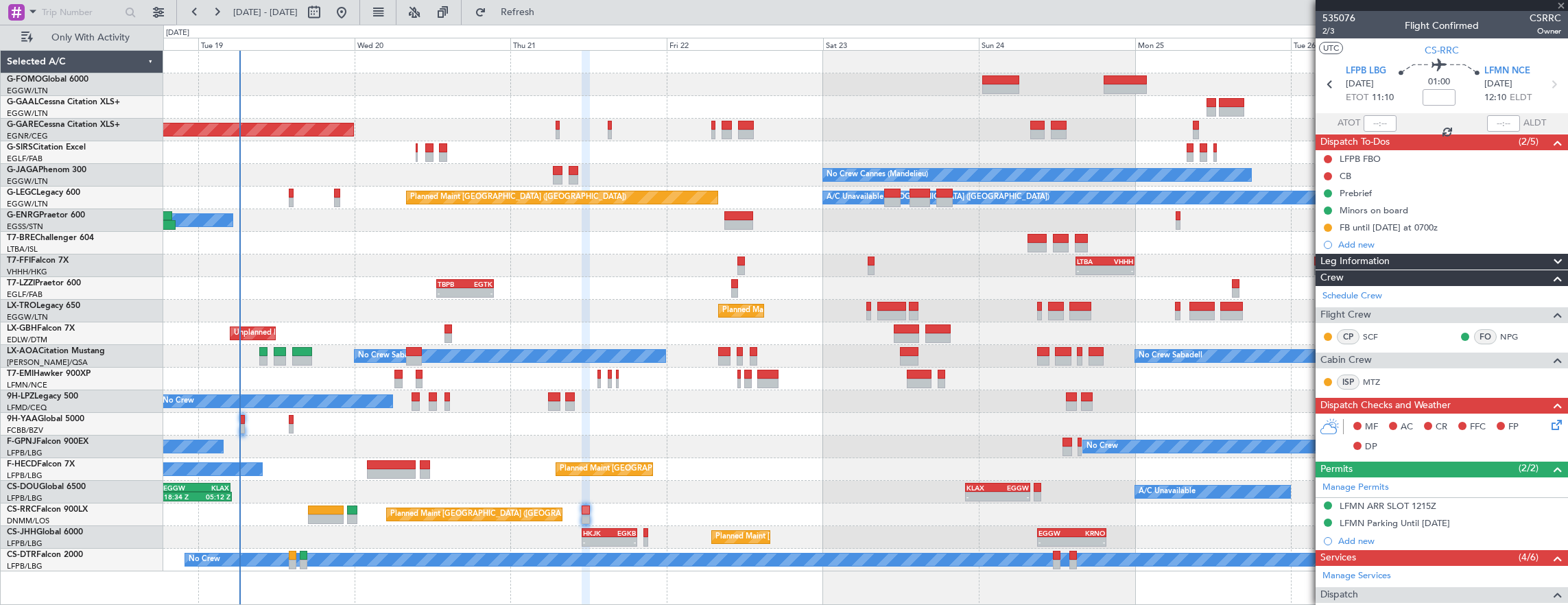
type input "4"
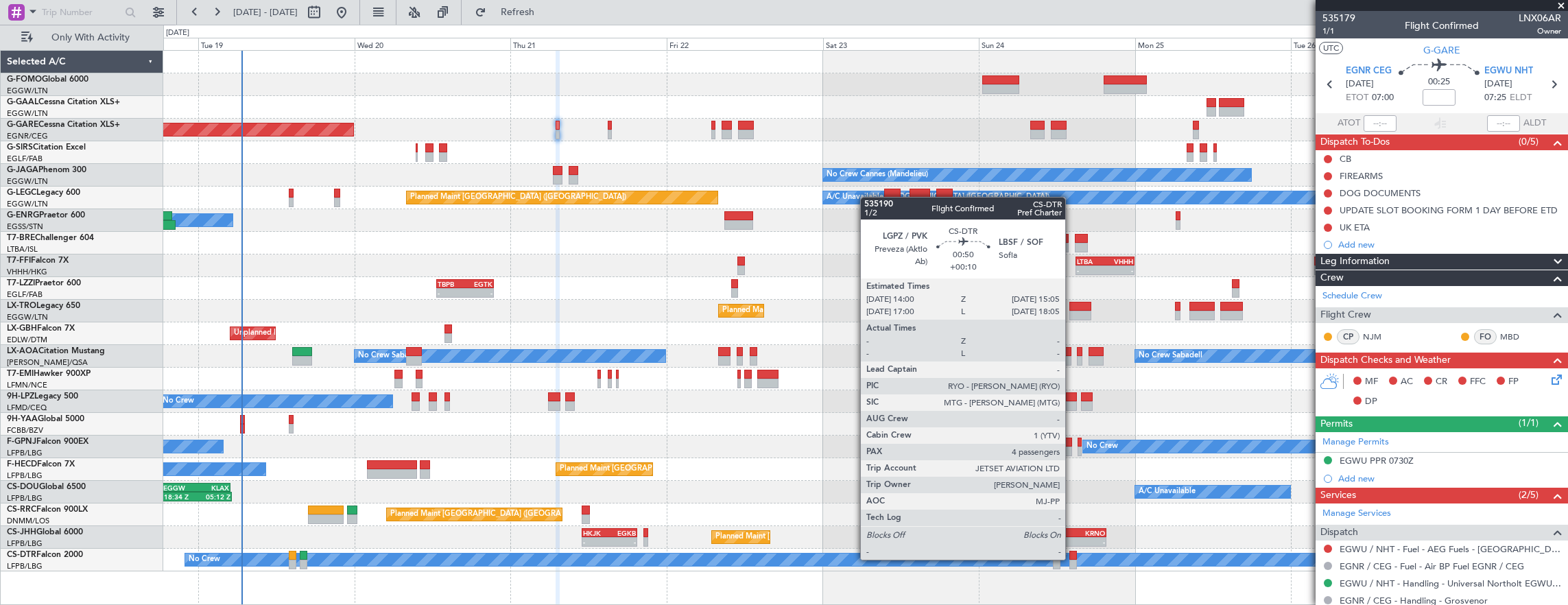
click at [1072, 558] on div at bounding box center [1073, 556] width 7 height 10
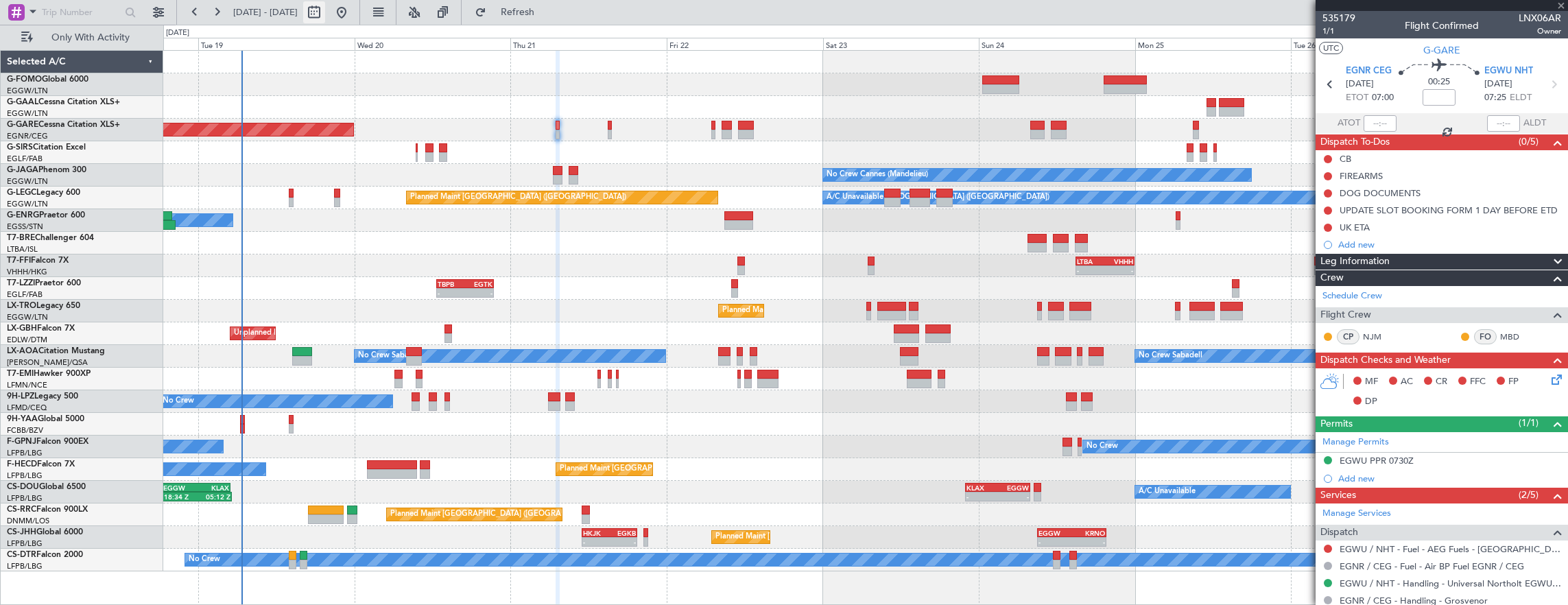
type input "+00:10"
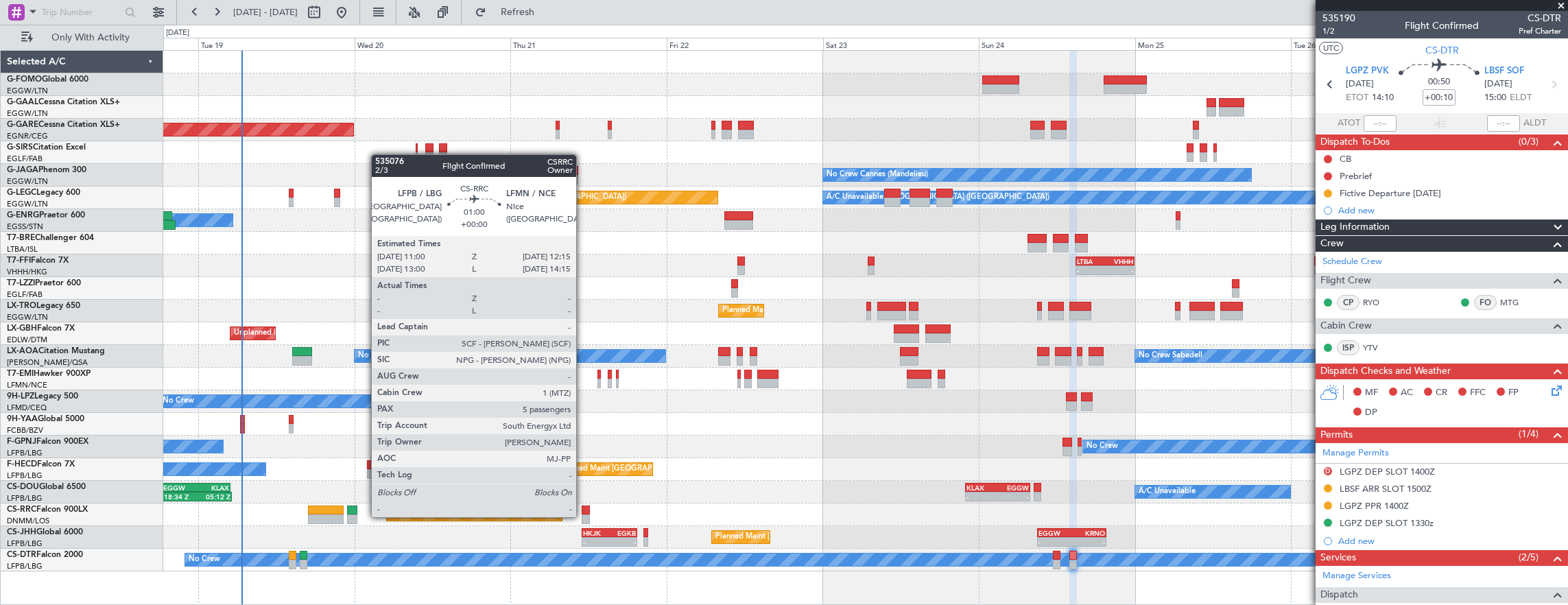
click at [583, 516] on div at bounding box center [585, 519] width 8 height 10
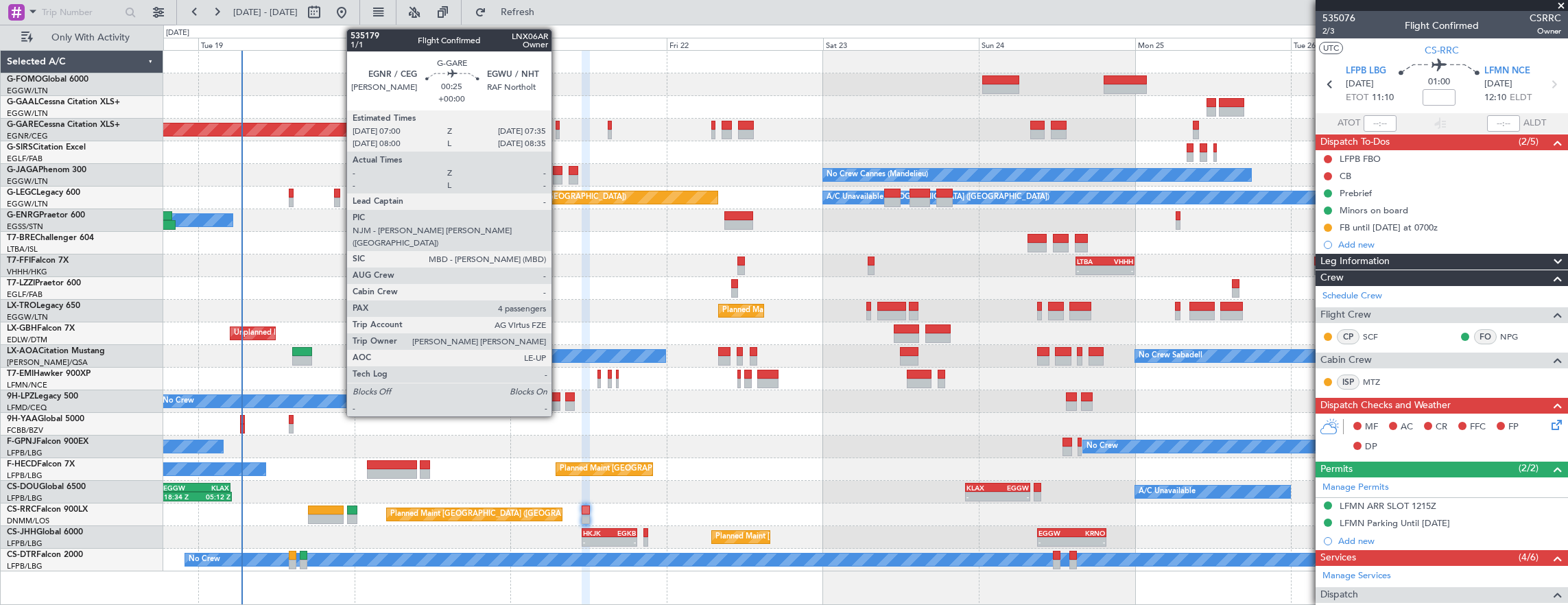
click at [558, 120] on div at bounding box center [558, 125] width 4 height 10
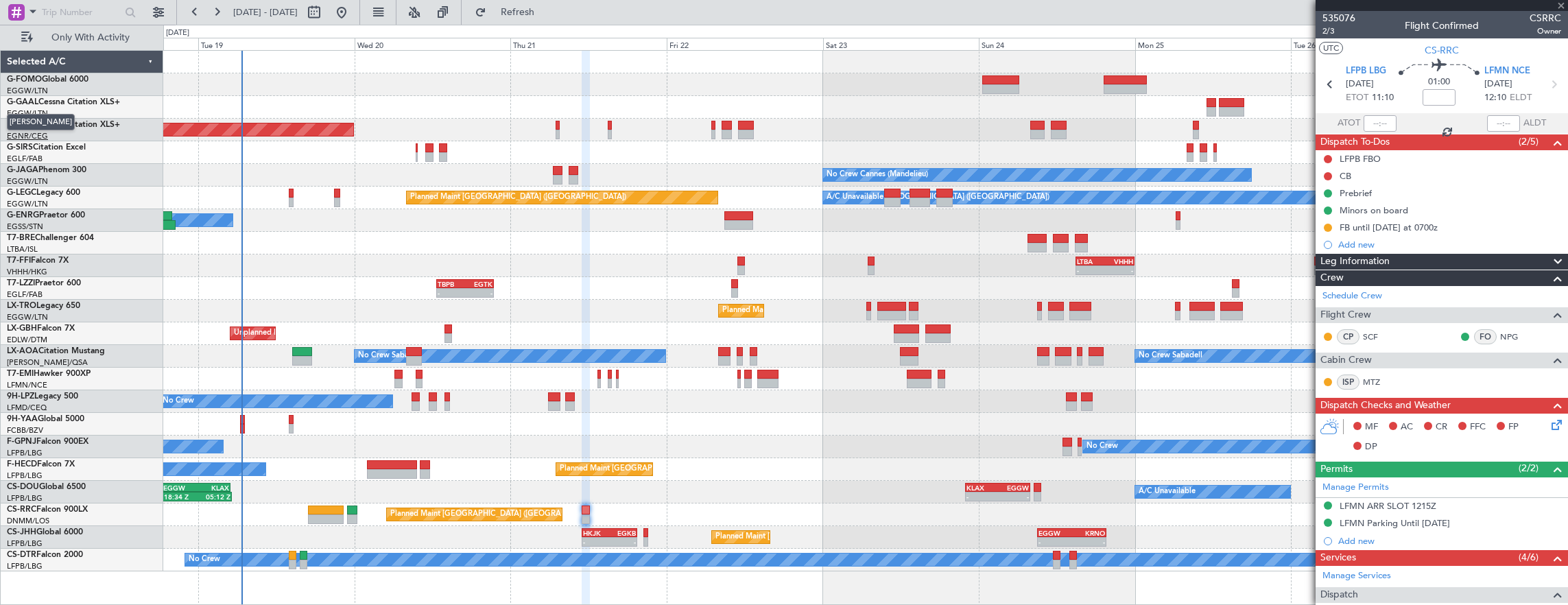
type input "4"
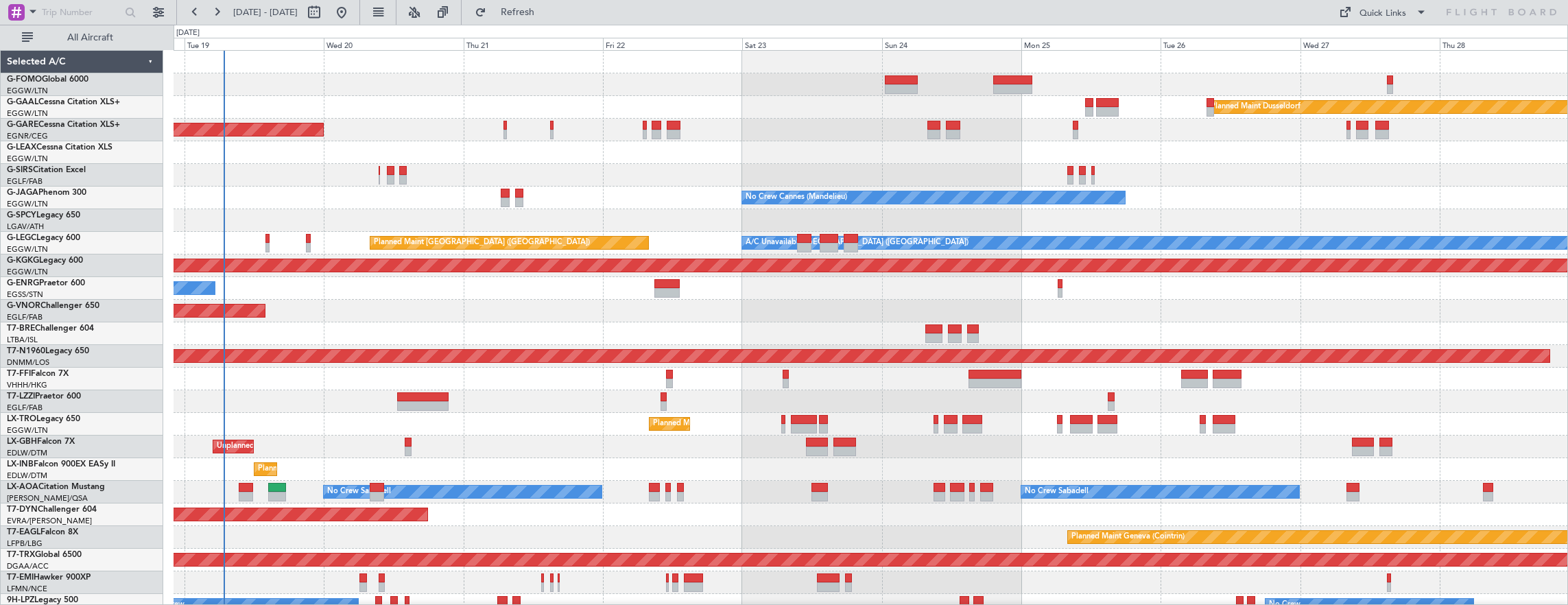
click at [445, 436] on div "Unplanned Maint [GEOGRAPHIC_DATA] ([GEOGRAPHIC_DATA])" at bounding box center [871, 447] width 1394 height 23
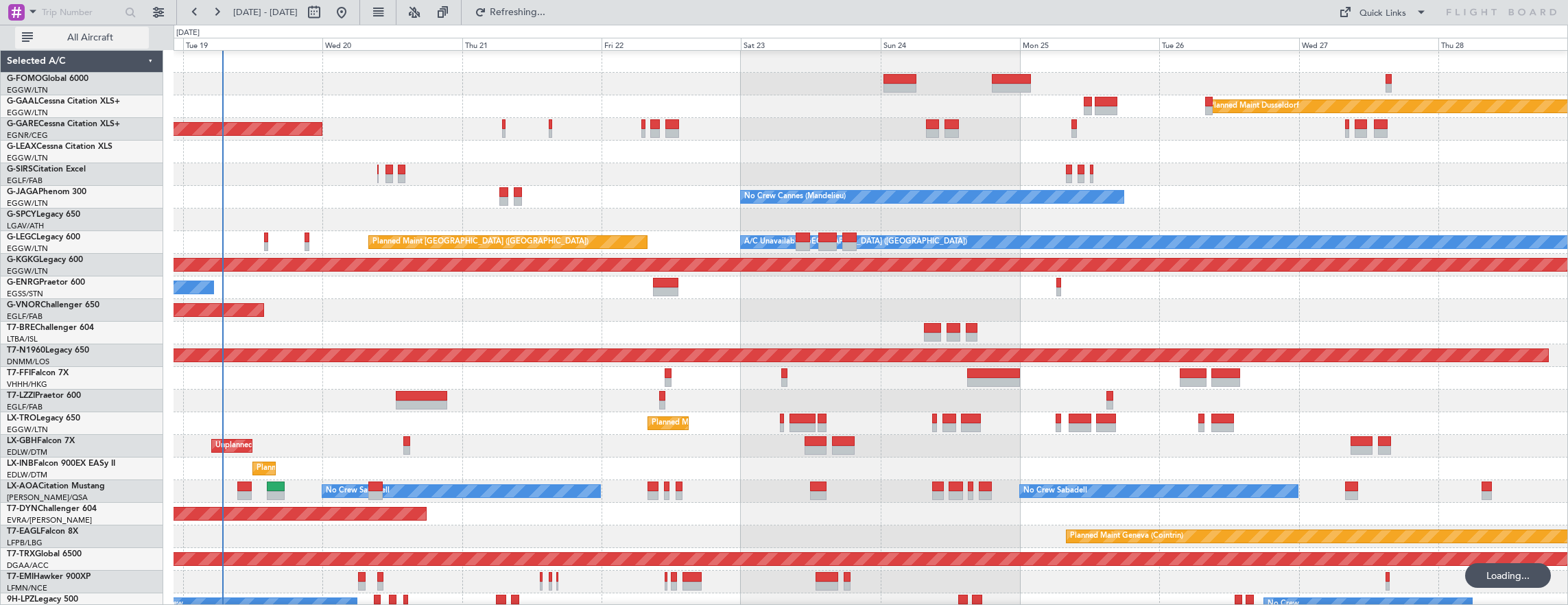
click at [95, 36] on span "All Aircraft" at bounding box center [90, 38] width 109 height 10
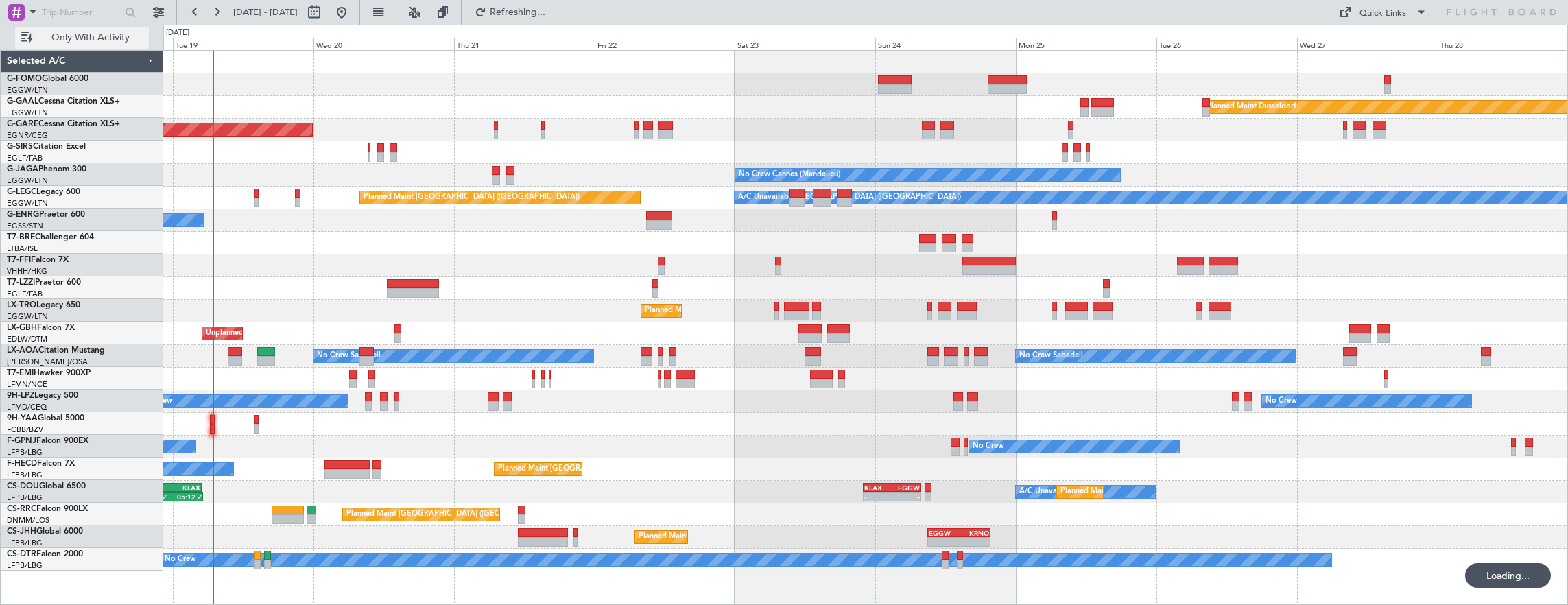
scroll to position [0, 0]
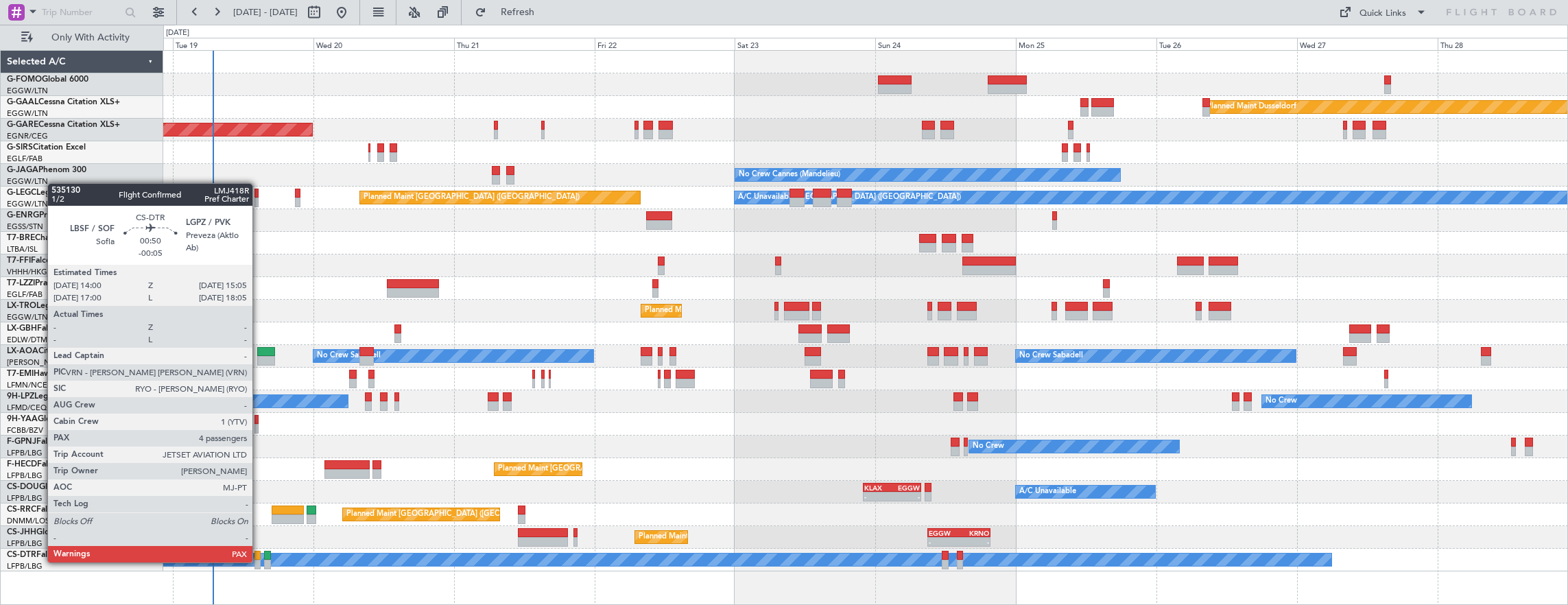
click at [259, 561] on div at bounding box center [257, 564] width 7 height 10
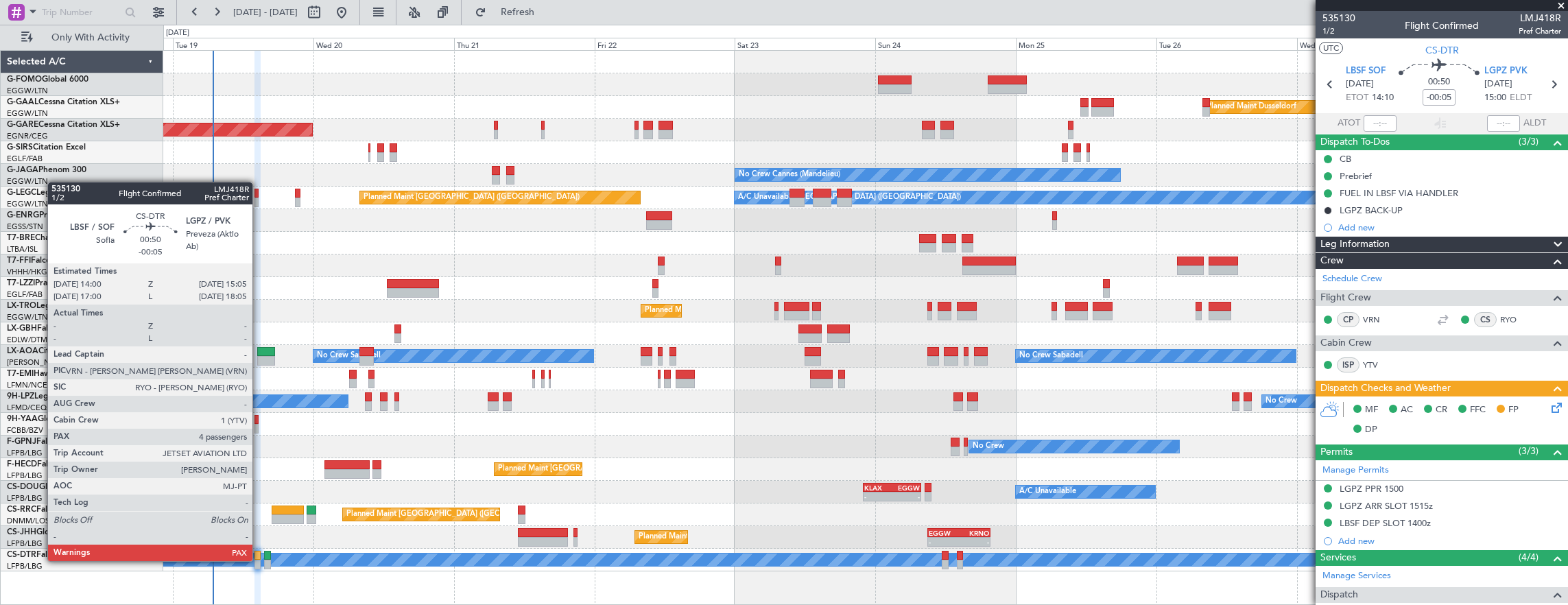
click at [256, 560] on div at bounding box center [257, 564] width 7 height 10
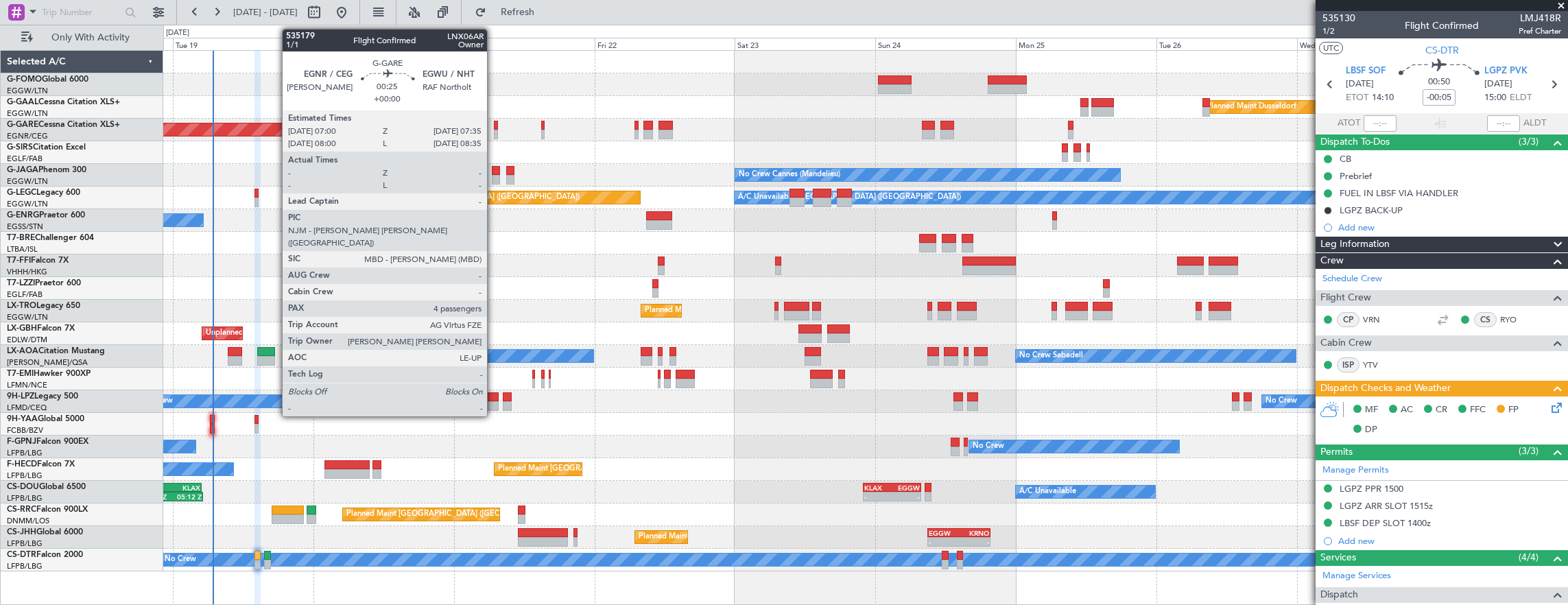
click at [494, 123] on div at bounding box center [496, 125] width 4 height 10
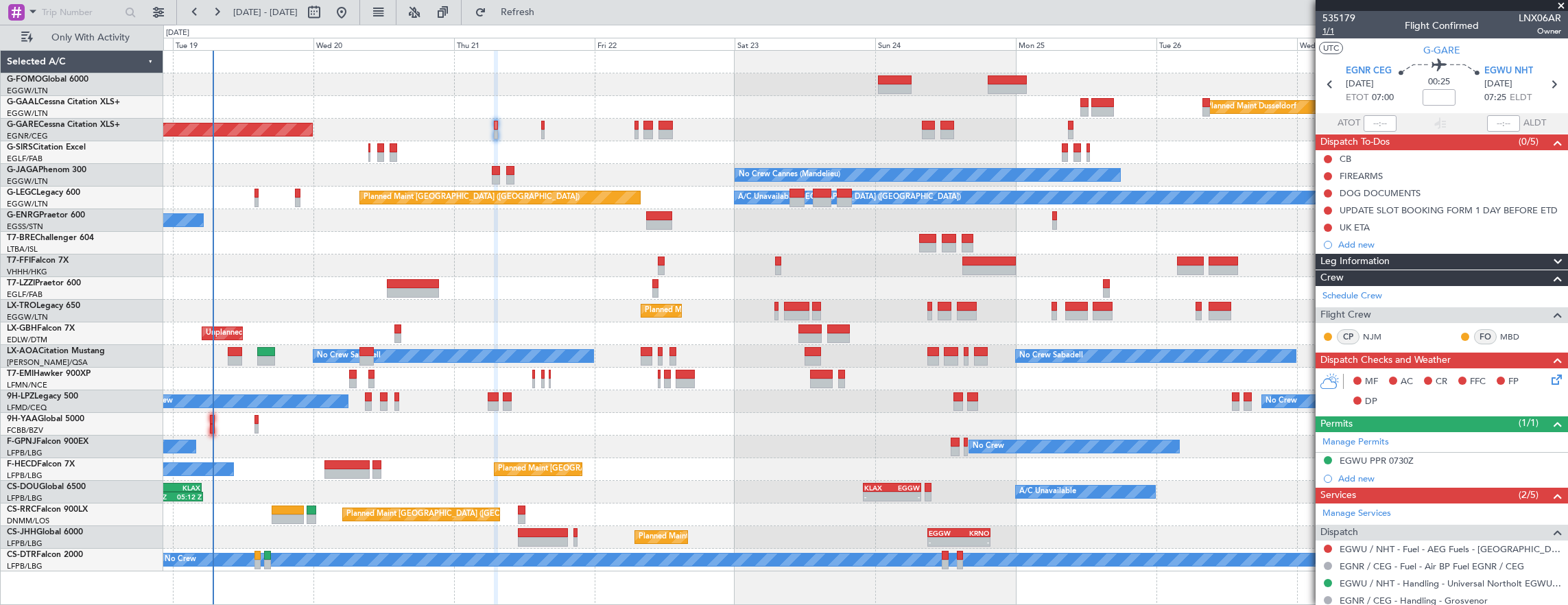
click at [1336, 31] on span "1/1" at bounding box center [1338, 31] width 33 height 12
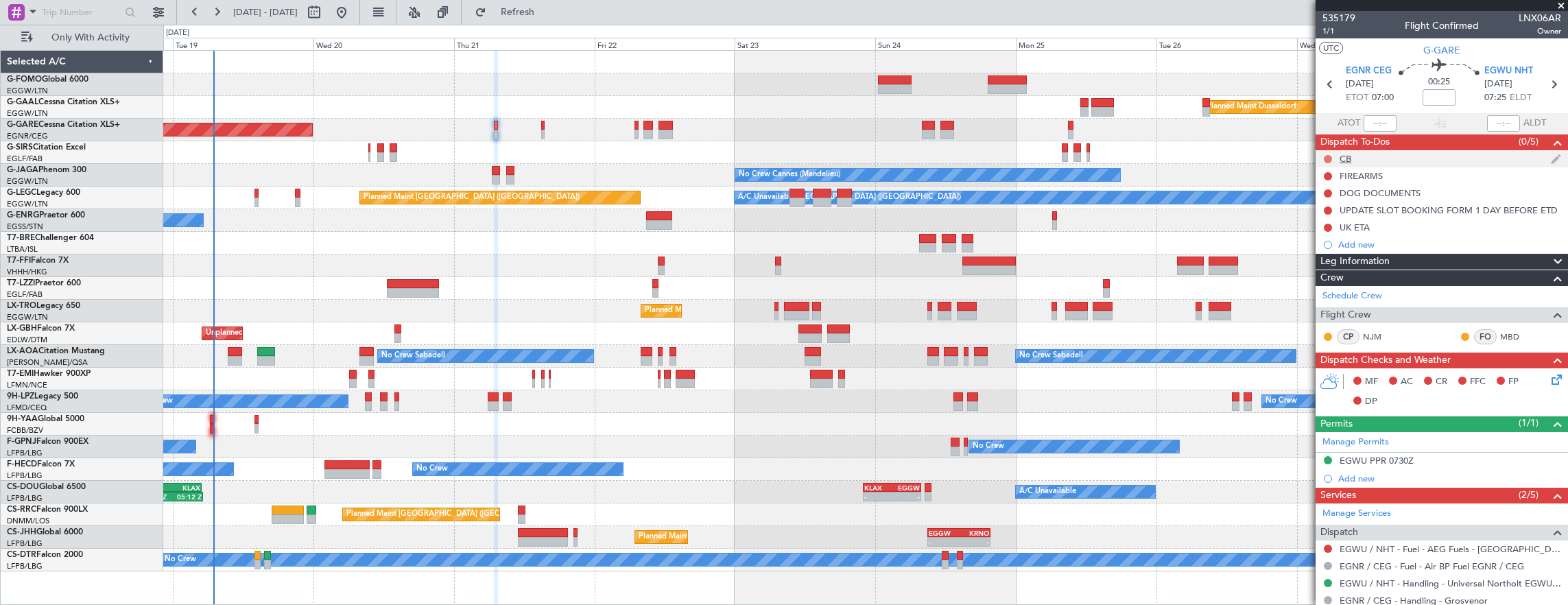
click at [1328, 157] on button at bounding box center [1327, 159] width 8 height 8
click at [1335, 222] on span "Completed" at bounding box center [1333, 219] width 45 height 14
click at [1326, 30] on span "1/1" at bounding box center [1338, 31] width 33 height 12
click at [1549, 379] on icon at bounding box center [1554, 377] width 11 height 11
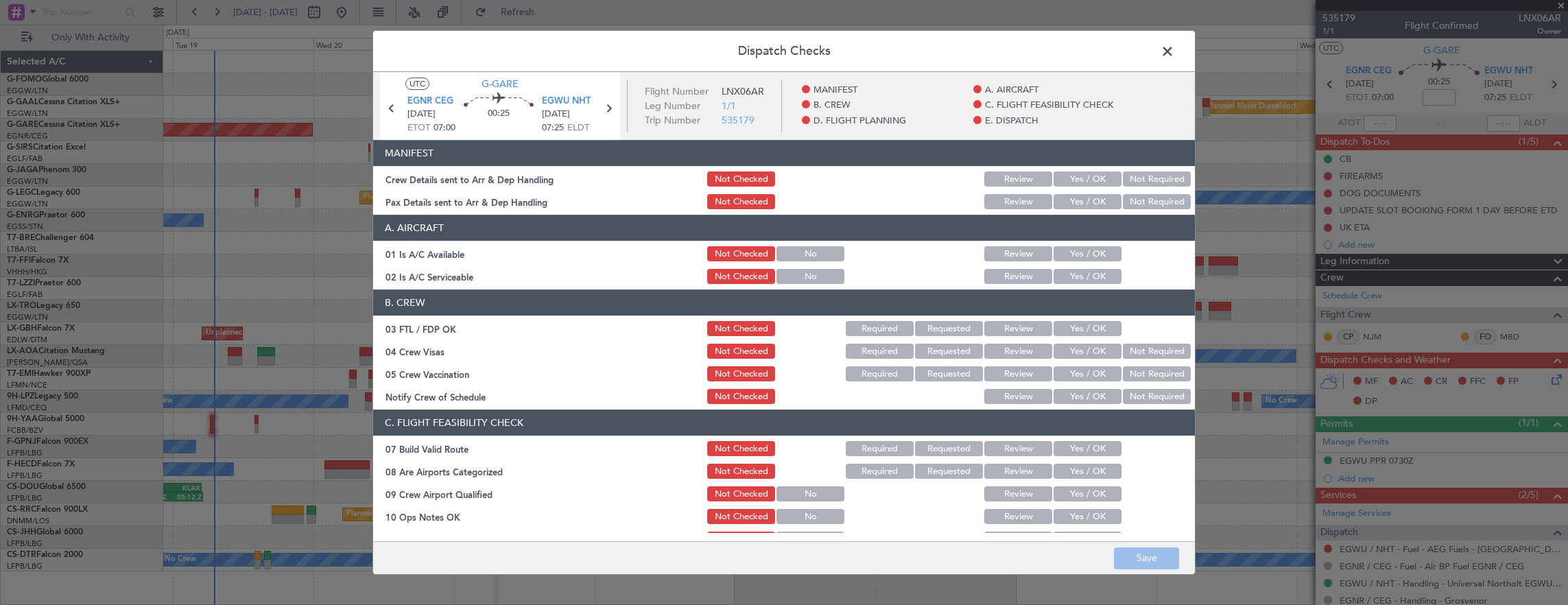
click at [1079, 258] on button "Yes / OK" at bounding box center [1087, 253] width 68 height 15
click at [1084, 274] on button "Yes / OK" at bounding box center [1087, 276] width 68 height 15
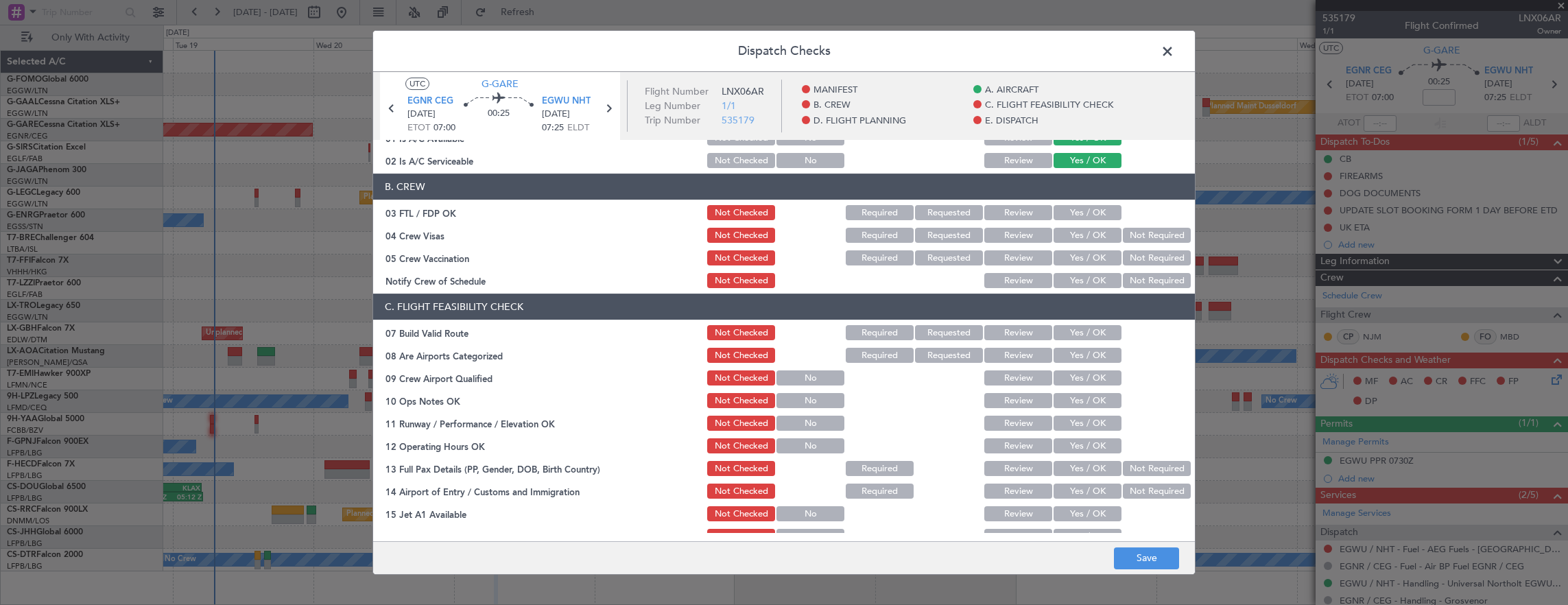
scroll to position [137, 0]
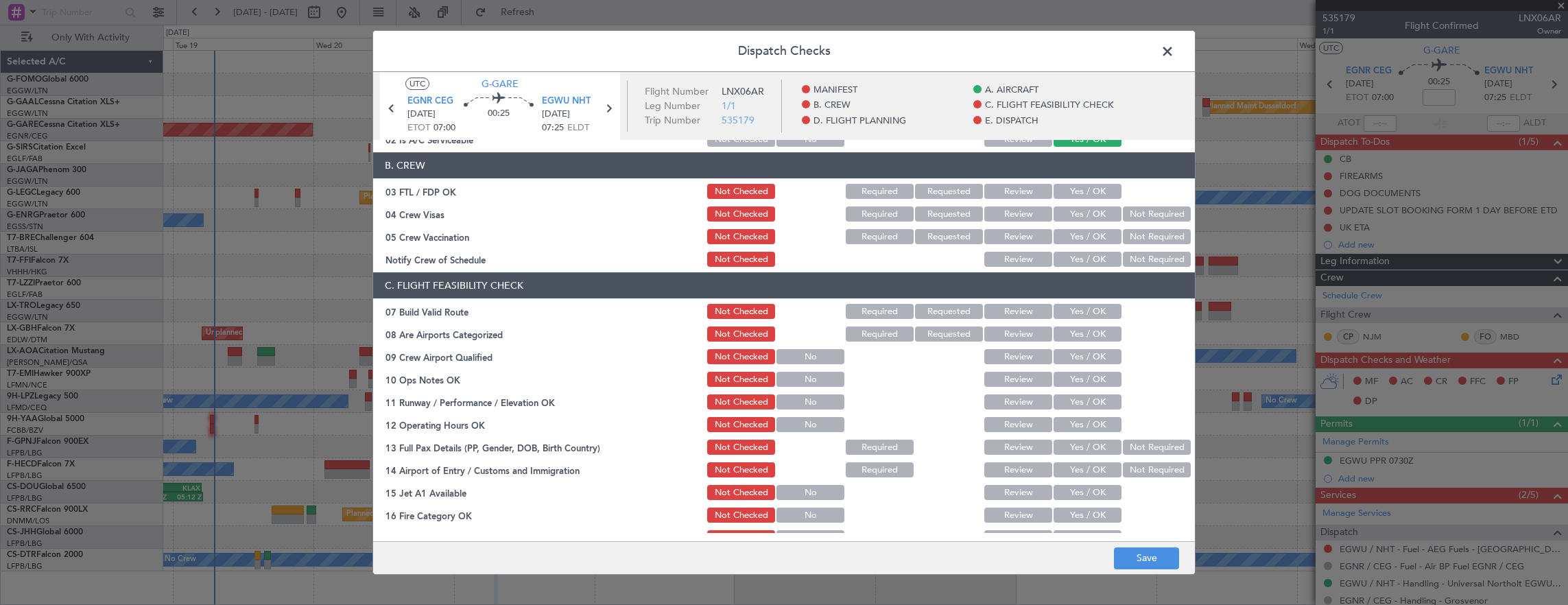
click at [1074, 315] on button "Yes / OK" at bounding box center [1087, 311] width 68 height 15
click at [1080, 374] on button "Yes / OK" at bounding box center [1087, 379] width 68 height 15
drag, startPoint x: 1074, startPoint y: 408, endPoint x: 1072, endPoint y: 422, distance: 14.1
click at [1074, 408] on button "Yes / OK" at bounding box center [1087, 402] width 68 height 15
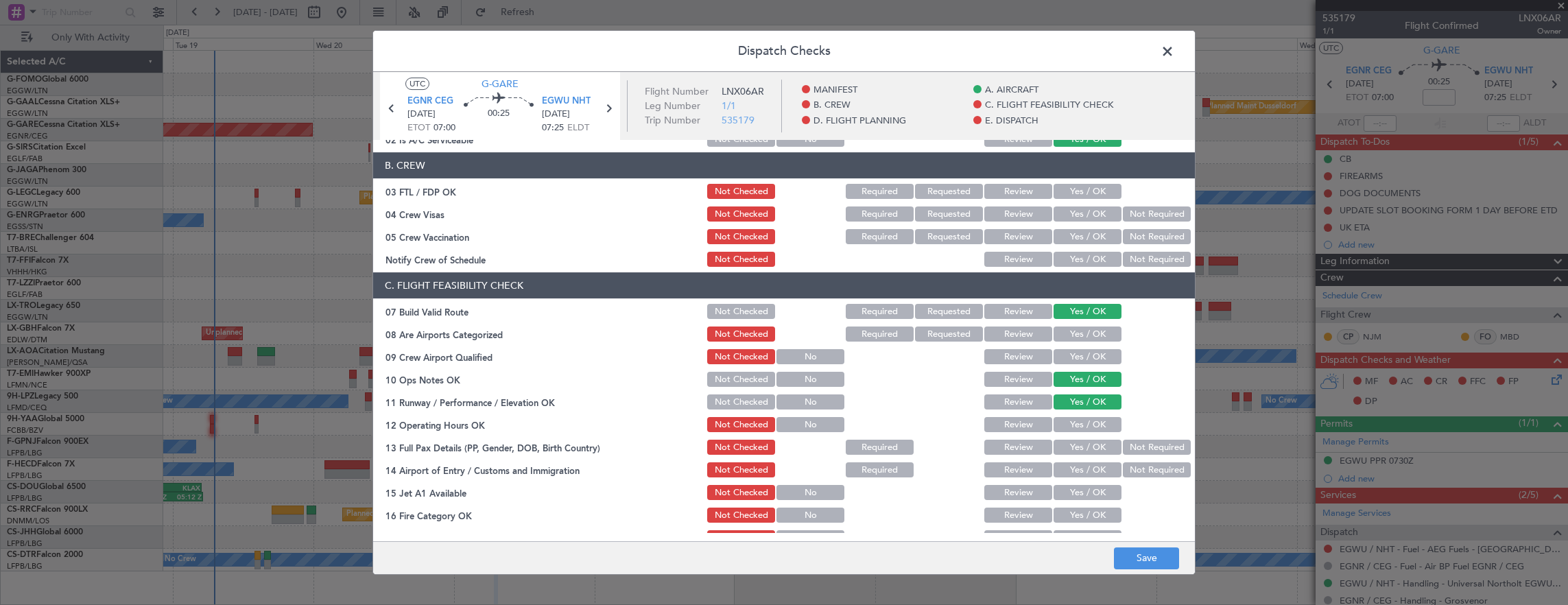
click at [1068, 428] on button "Yes / OK" at bounding box center [1087, 425] width 68 height 15
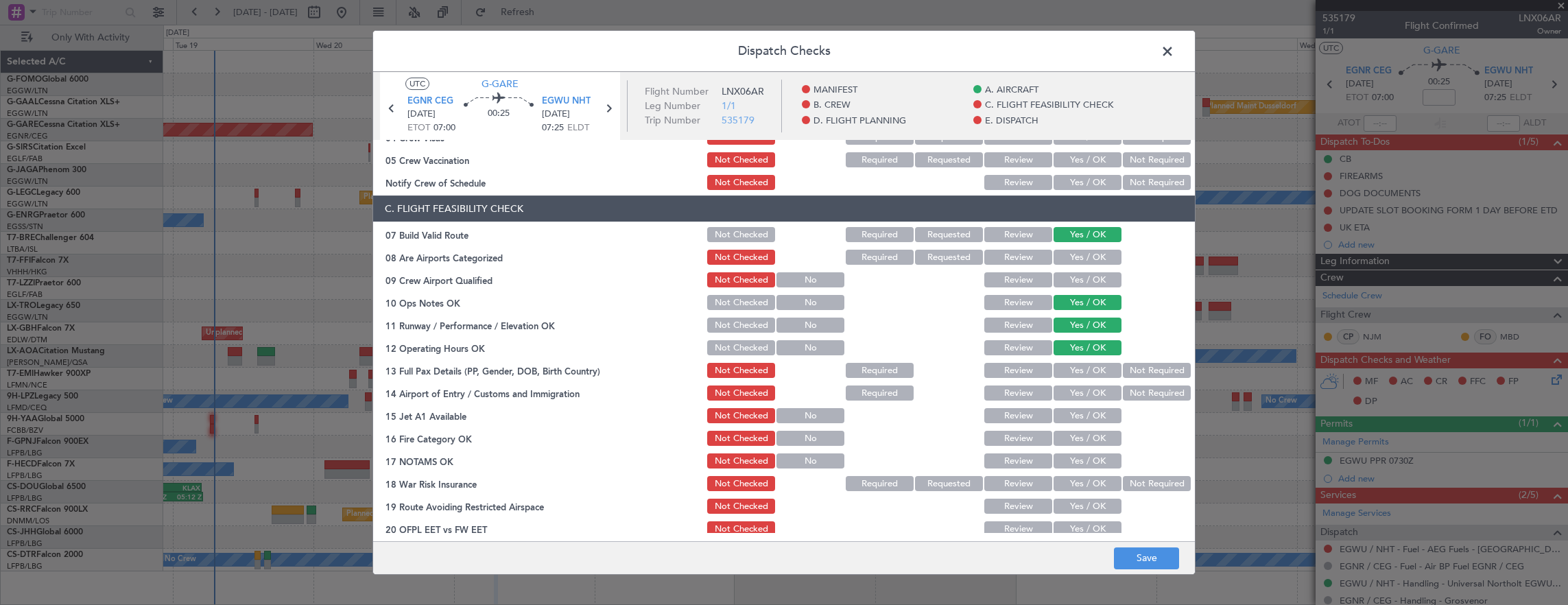
scroll to position [274, 0]
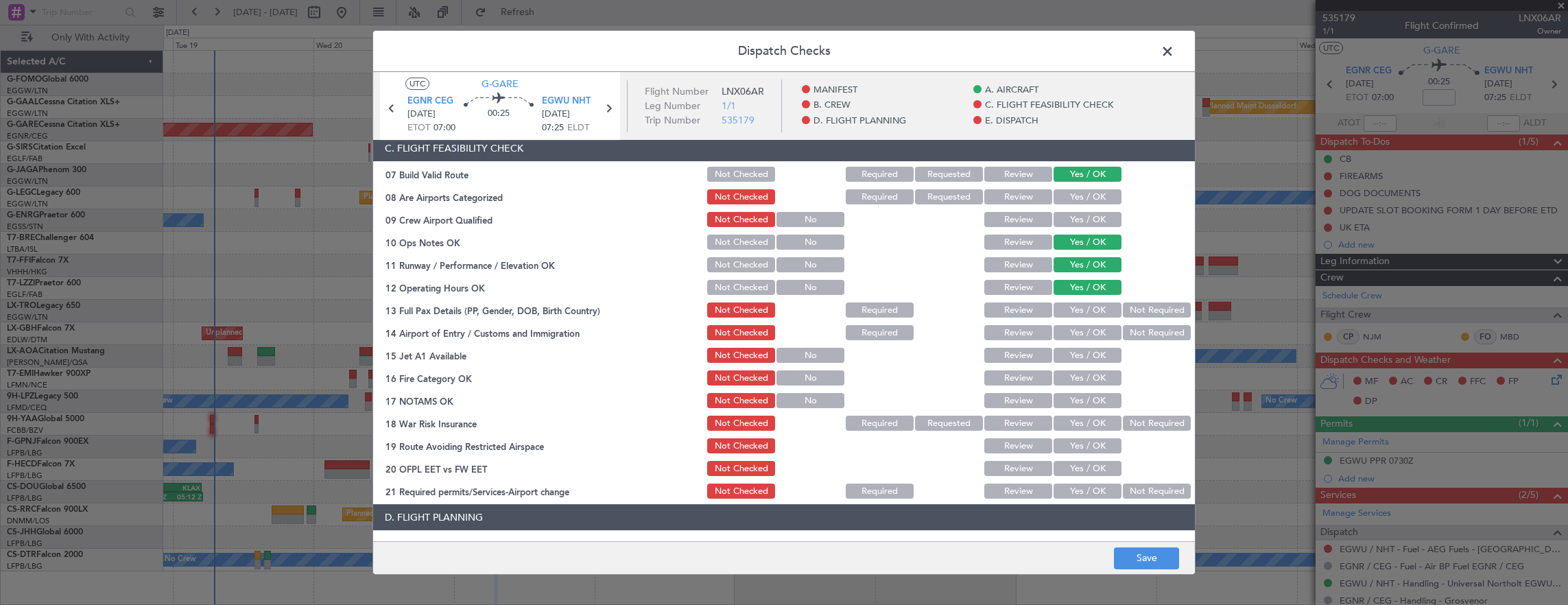
click at [1081, 332] on button "Yes / OK" at bounding box center [1087, 332] width 68 height 15
click at [1081, 310] on button "Yes / OK" at bounding box center [1087, 310] width 68 height 15
click at [1077, 360] on button "Yes / OK" at bounding box center [1087, 355] width 68 height 15
click at [1078, 386] on div "Yes / OK" at bounding box center [1086, 378] width 69 height 19
click at [1075, 406] on button "Yes / OK" at bounding box center [1087, 400] width 68 height 15
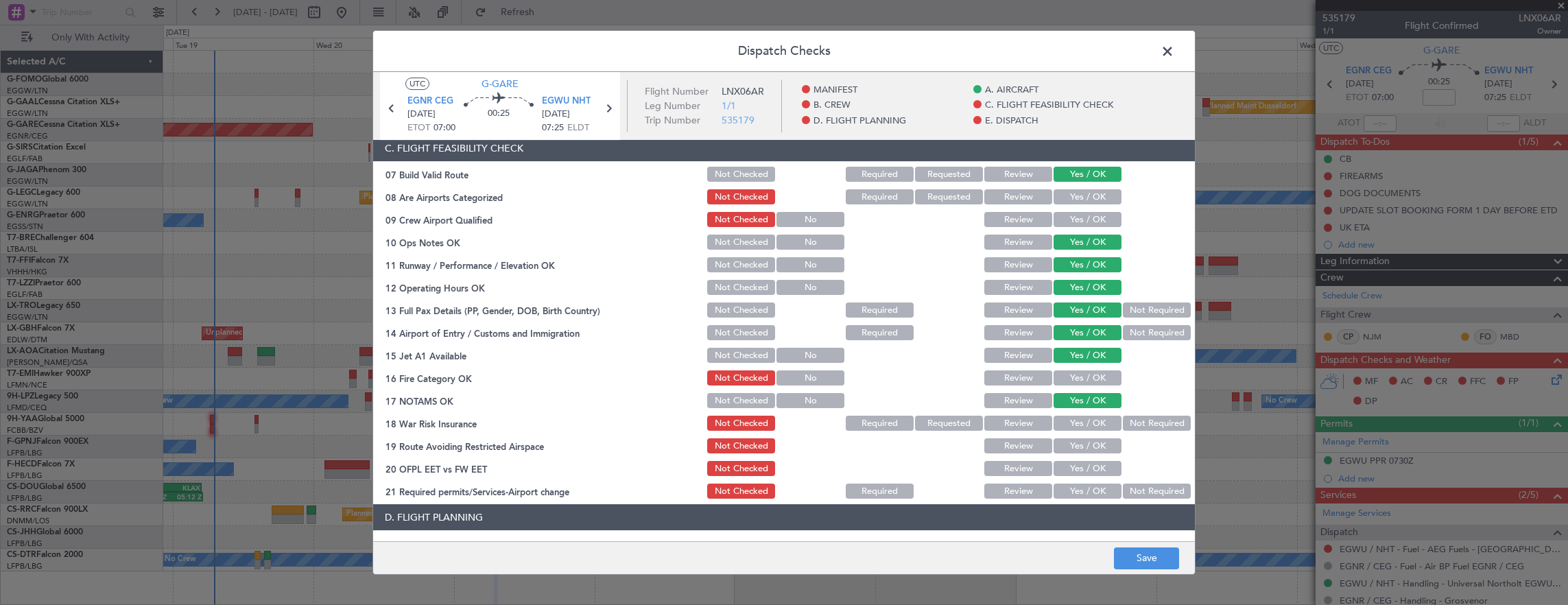
click at [1068, 374] on button "Yes / OK" at bounding box center [1087, 377] width 68 height 15
click at [1126, 426] on button "Not Required" at bounding box center [1157, 423] width 68 height 15
drag, startPoint x: 1090, startPoint y: 441, endPoint x: 1079, endPoint y: 461, distance: 22.8
click at [1090, 442] on button "Yes / OK" at bounding box center [1087, 445] width 68 height 15
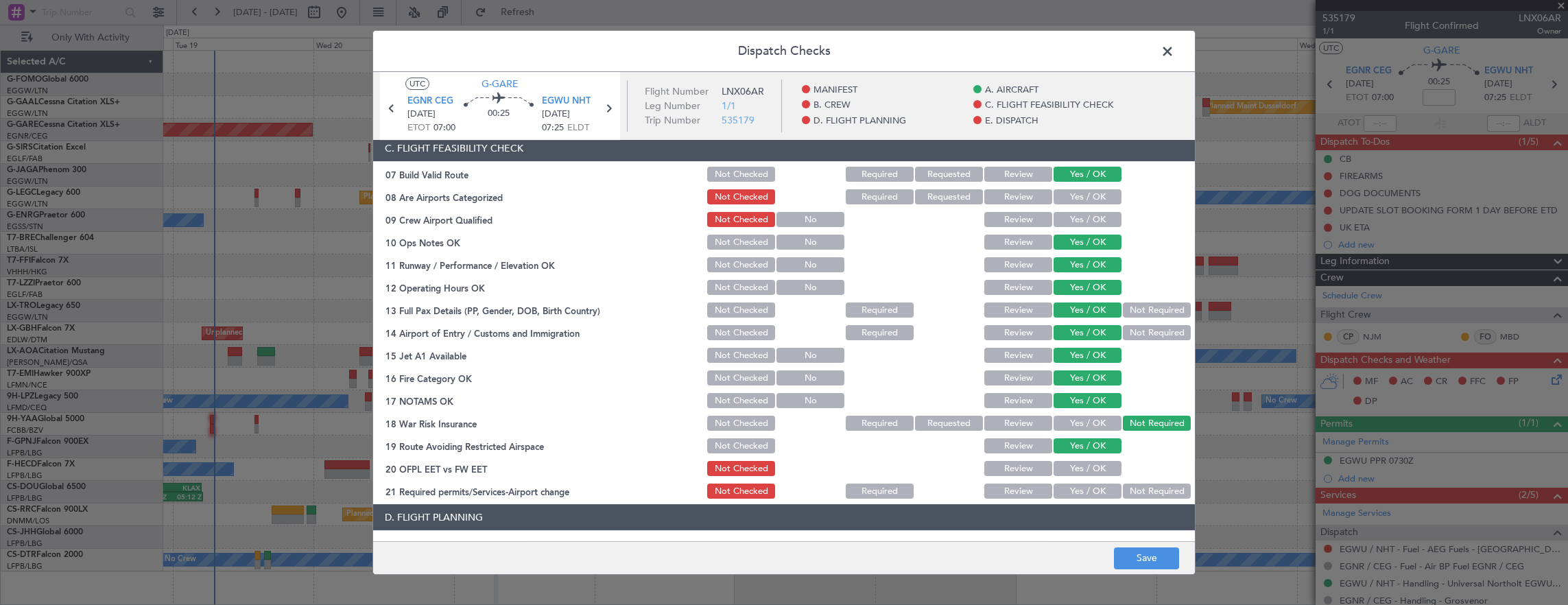
drag, startPoint x: 1084, startPoint y: 465, endPoint x: 1078, endPoint y: 469, distance: 7.2
click at [1083, 466] on button "Yes / OK" at bounding box center [1087, 468] width 68 height 15
click at [1079, 488] on button "Yes / OK" at bounding box center [1087, 491] width 68 height 15
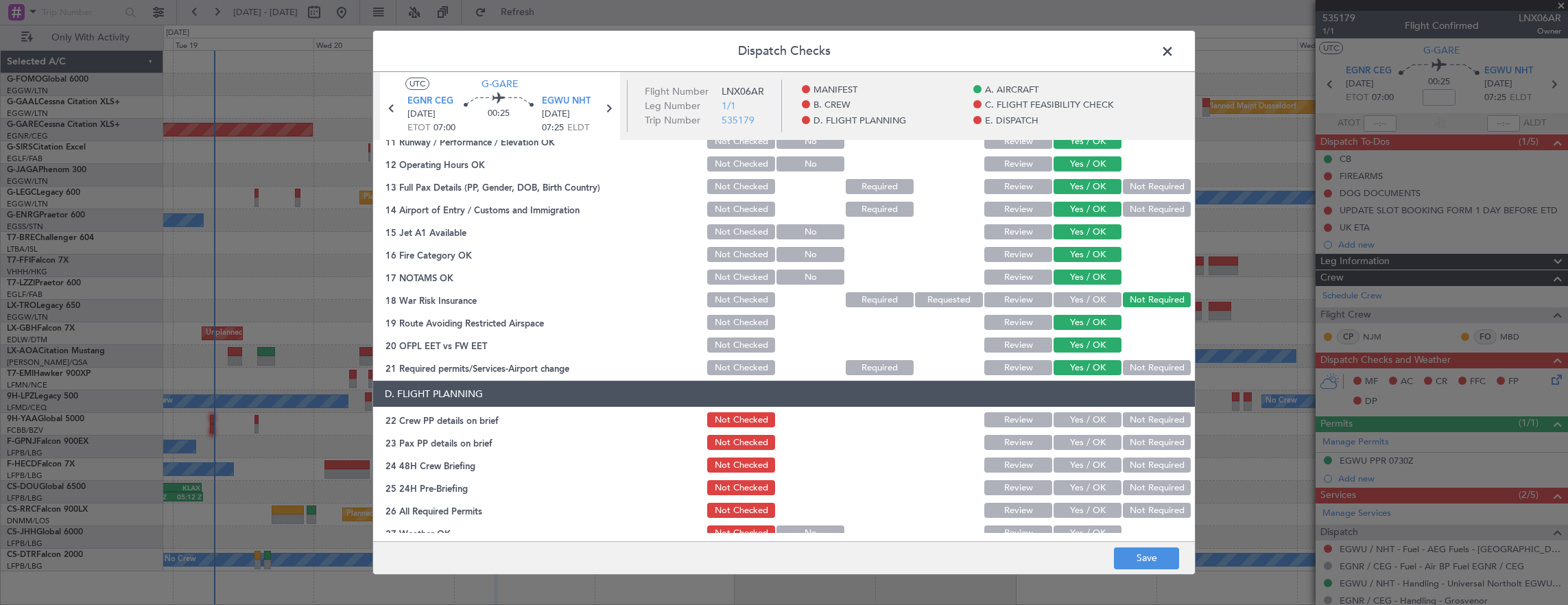
scroll to position [411, 0]
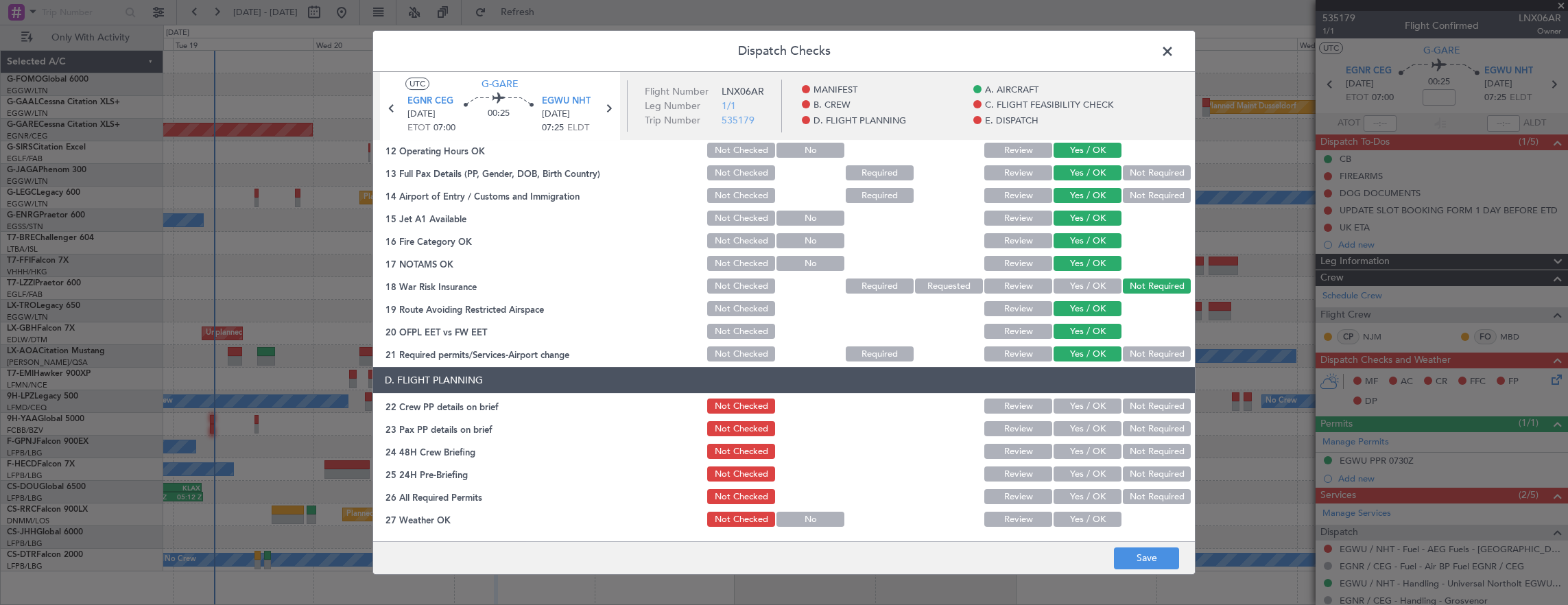
click at [1085, 411] on button "Yes / OK" at bounding box center [1087, 406] width 68 height 15
click at [1083, 427] on button "Yes / OK" at bounding box center [1087, 428] width 68 height 15
click at [1123, 447] on button "Not Required" at bounding box center [1157, 451] width 68 height 15
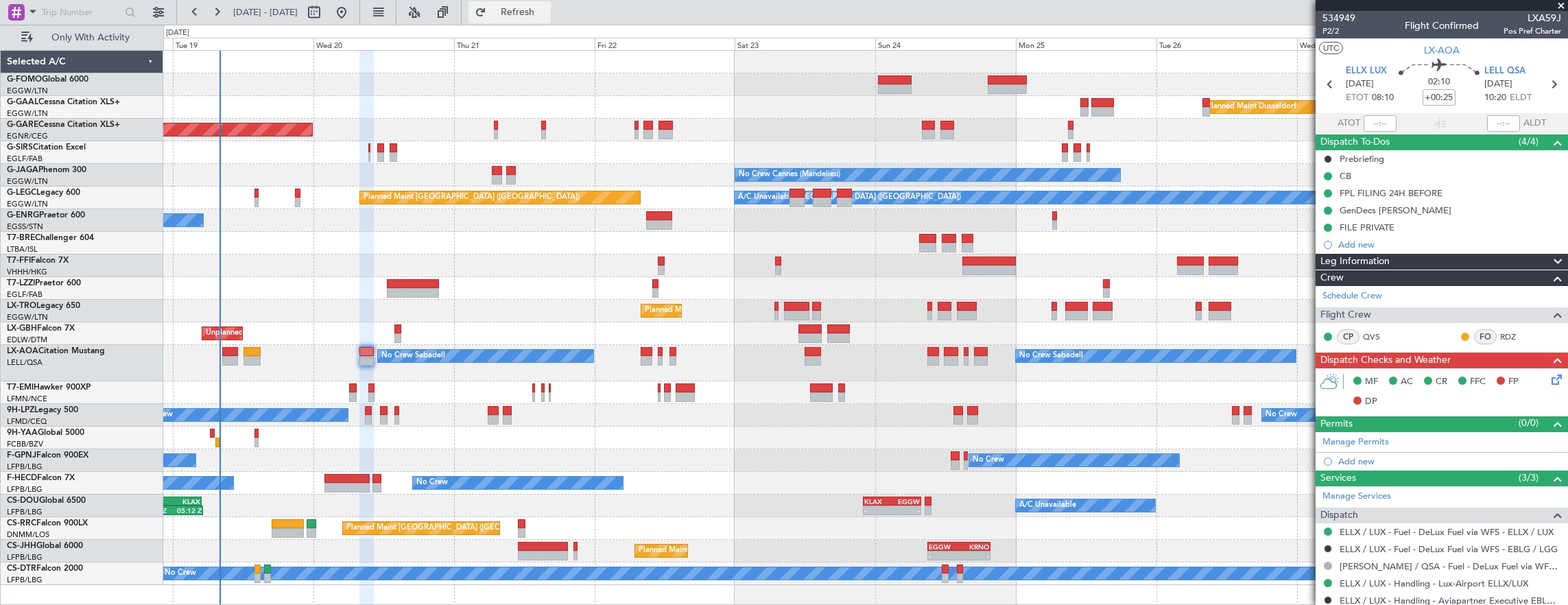
click at [528, 15] on button "Refresh" at bounding box center [509, 13] width 82 height 22
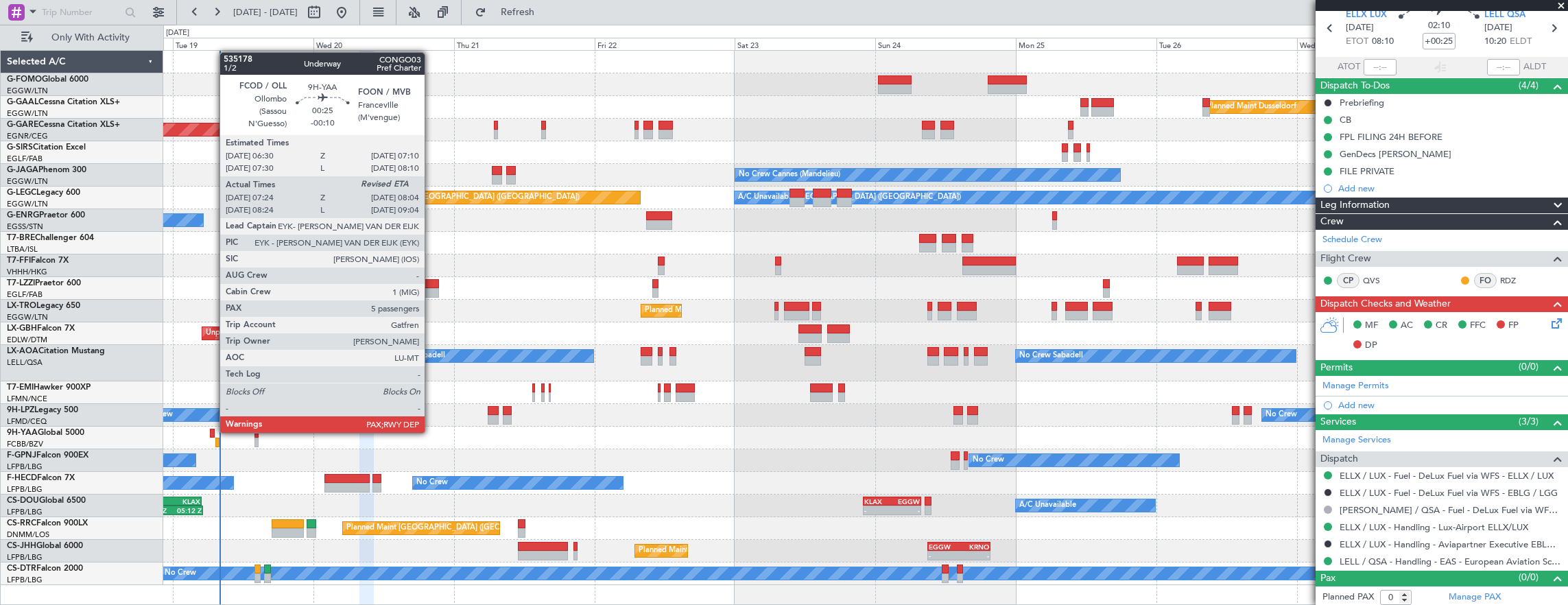
click at [213, 431] on div at bounding box center [212, 433] width 4 height 10
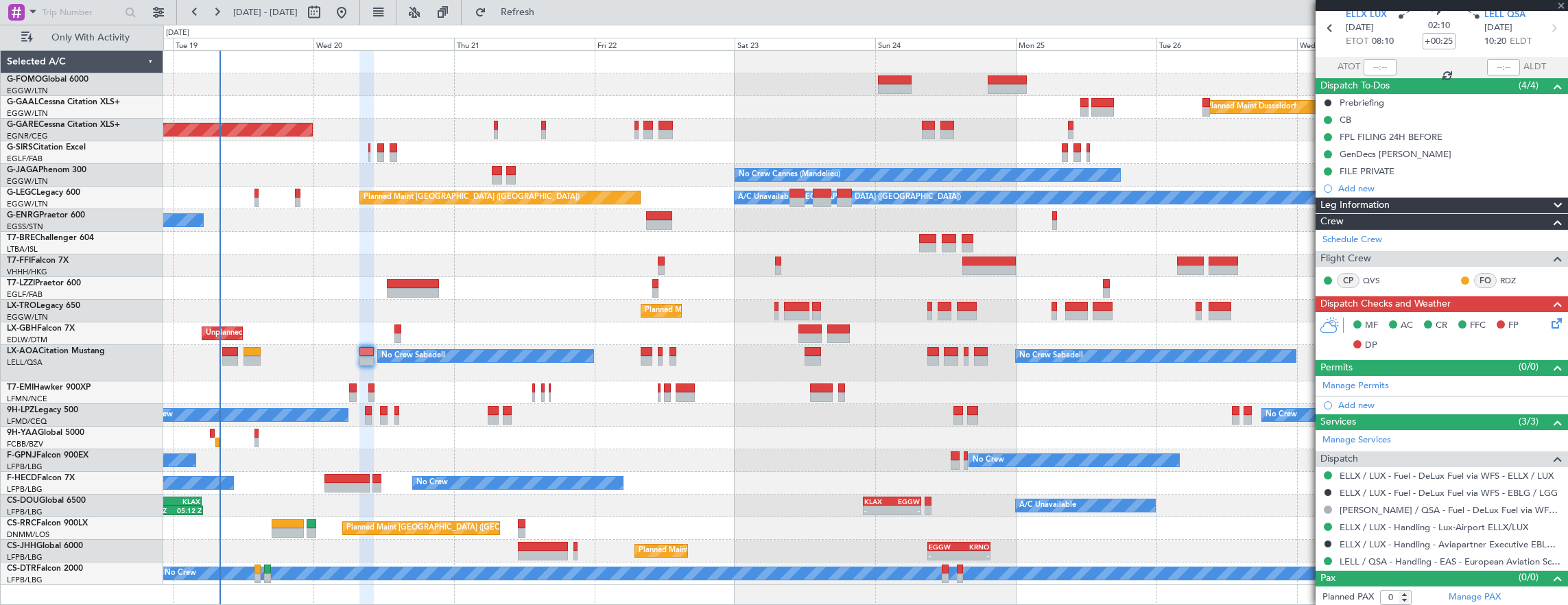
type input "-00:10"
type input "07:34"
type input "13"
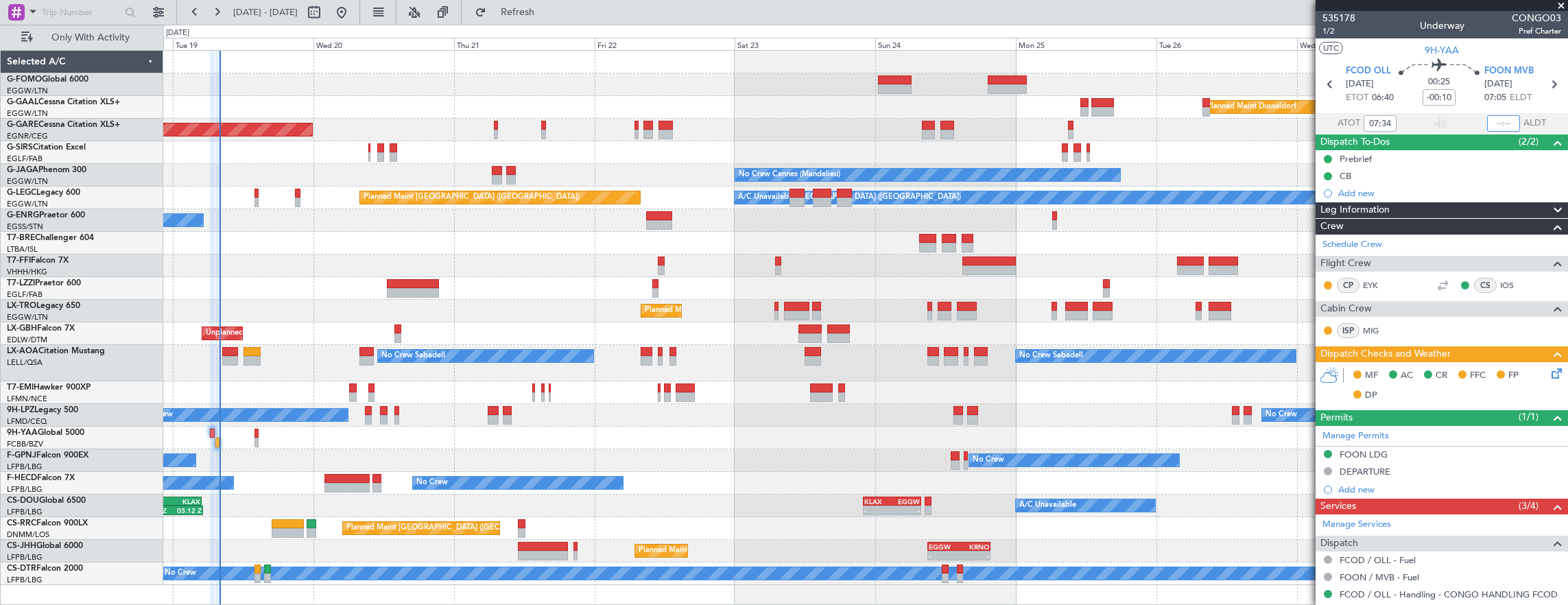
click at [1487, 123] on input "text" at bounding box center [1503, 123] width 33 height 16
type input "07:57"
click at [655, 308] on div "Planned Maint Windsor Locks (Bradley Intl) Planned Maint Dusseldorf Unplanned M…" at bounding box center [866, 318] width 1405 height 534
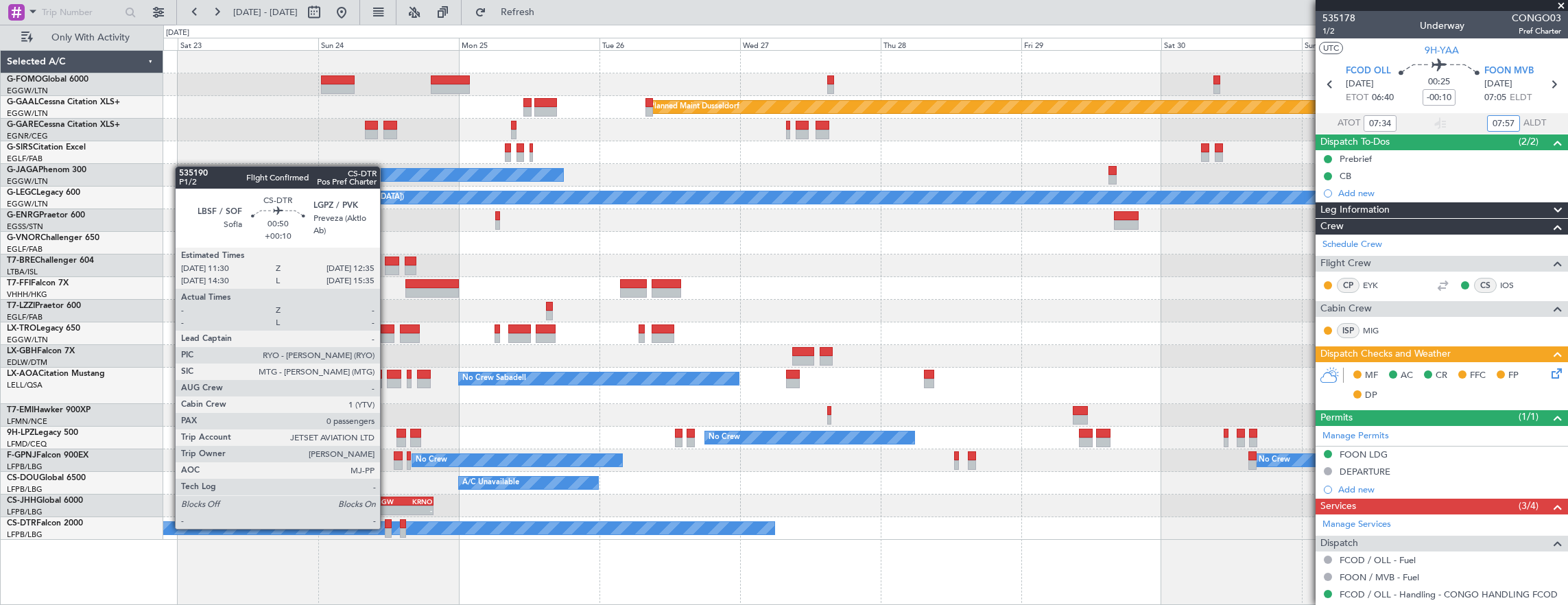
click at [387, 528] on div at bounding box center [388, 533] width 7 height 10
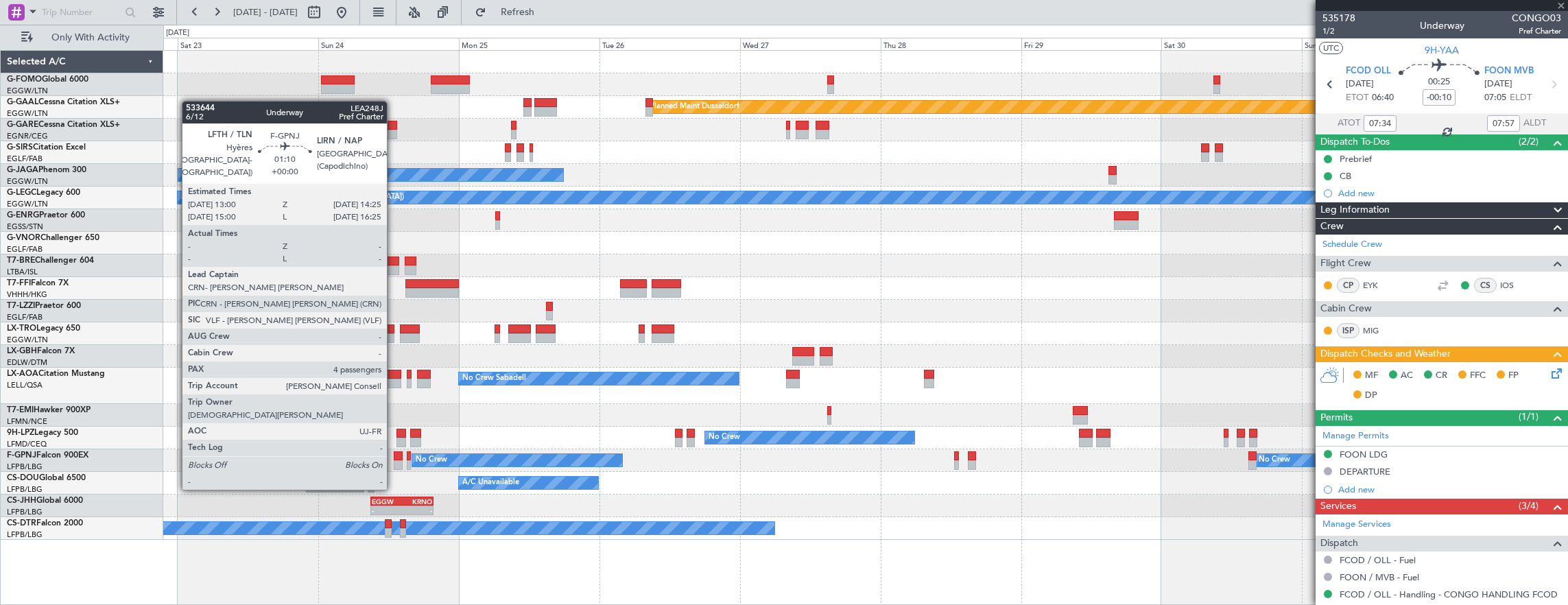
type input "+00:10"
type input "0"
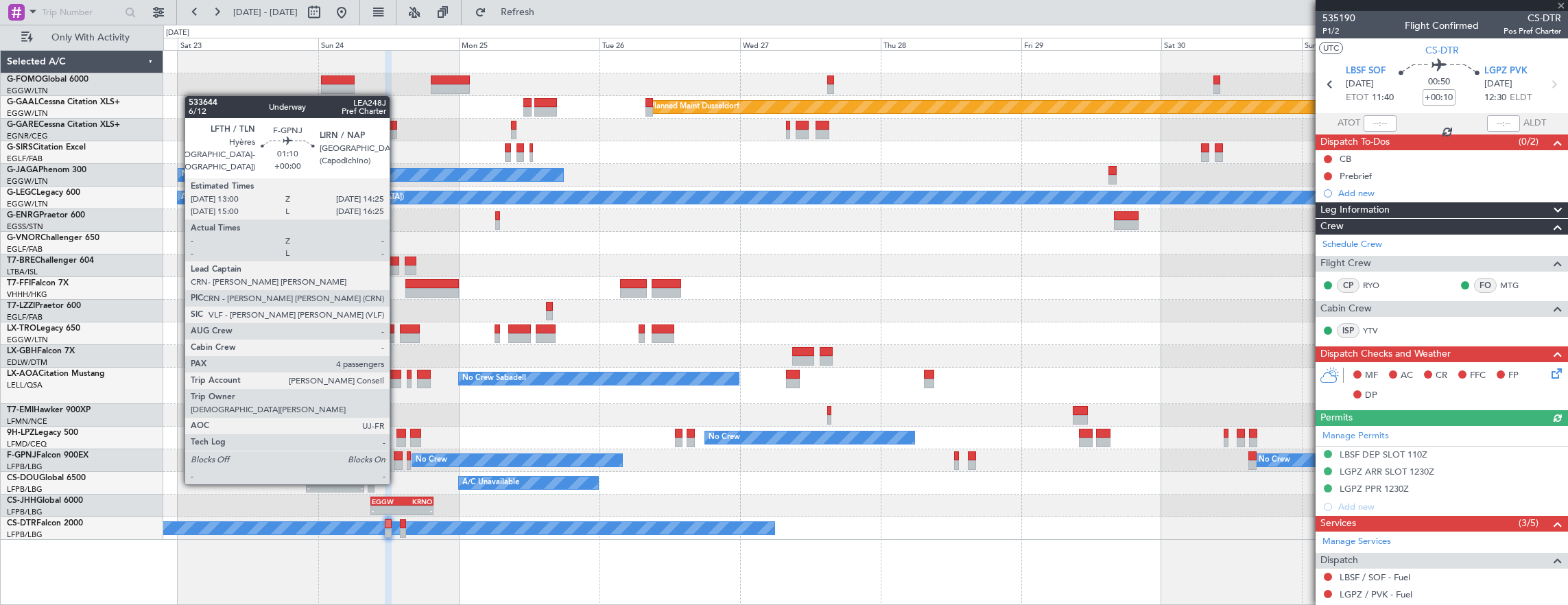
click at [397, 457] on div at bounding box center [398, 456] width 9 height 10
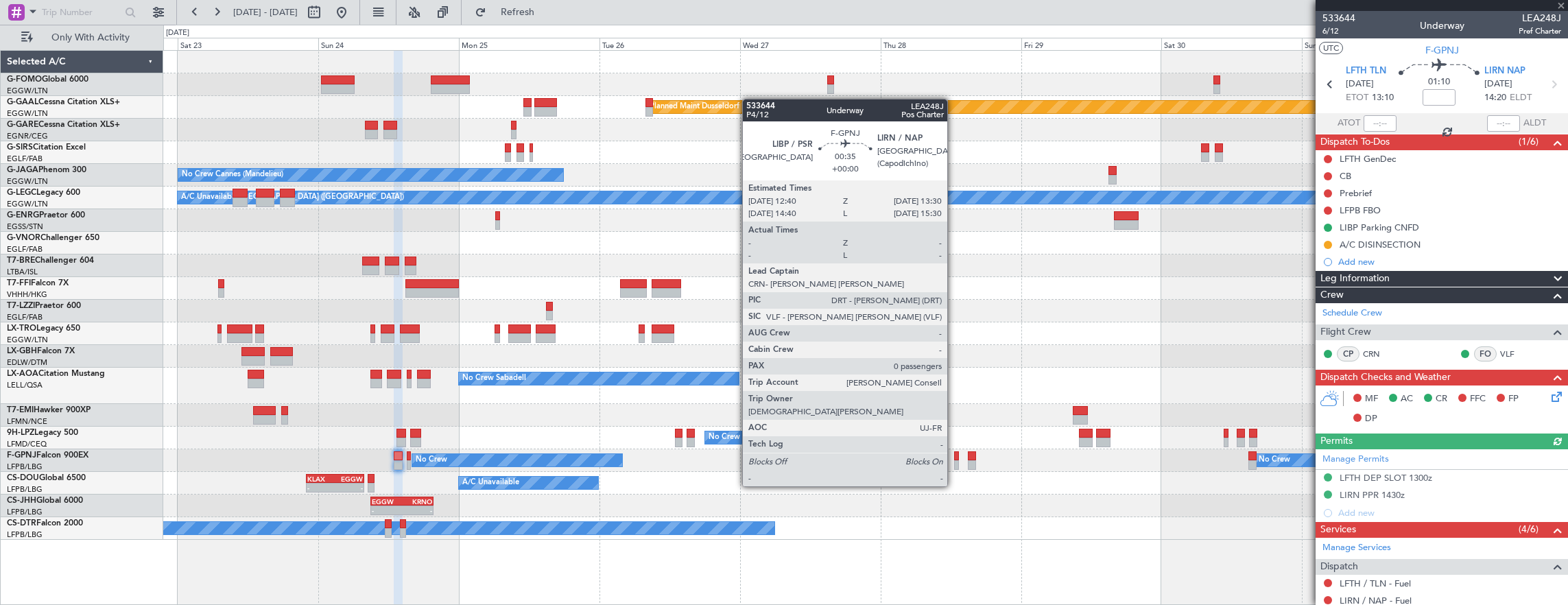
click at [954, 460] on div at bounding box center [956, 465] width 5 height 10
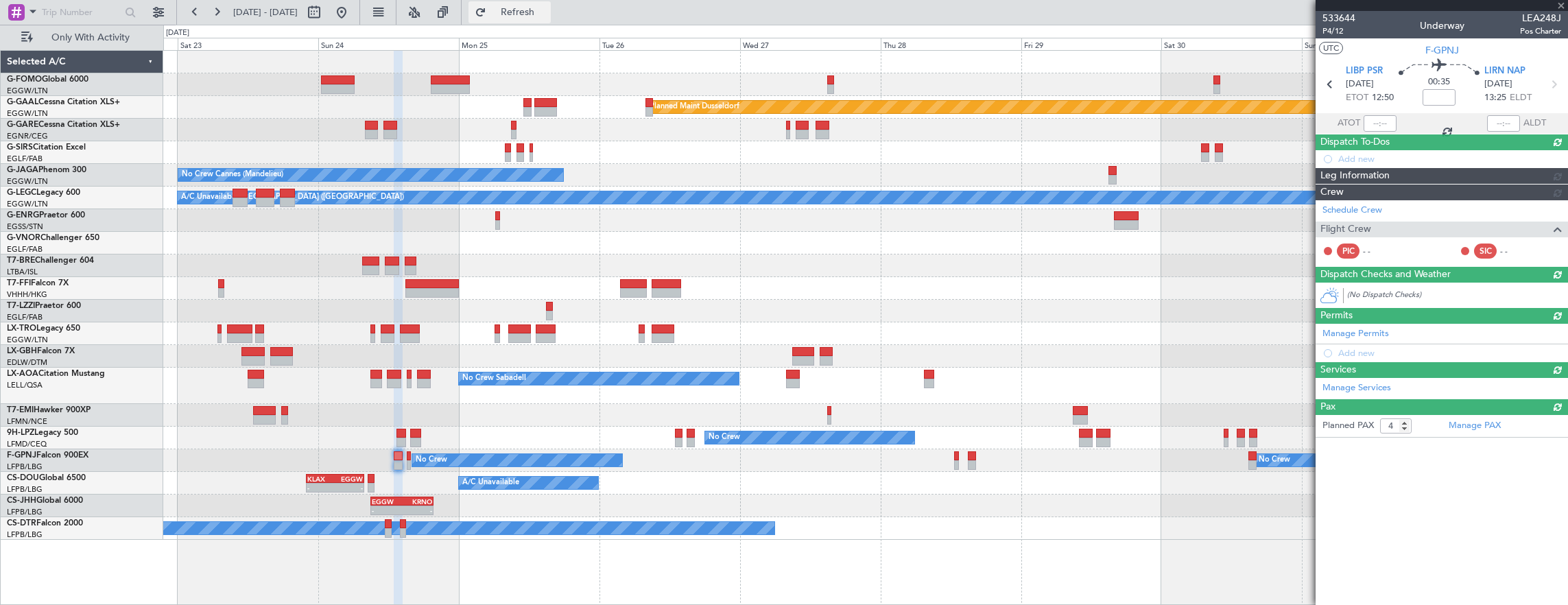
type input "0"
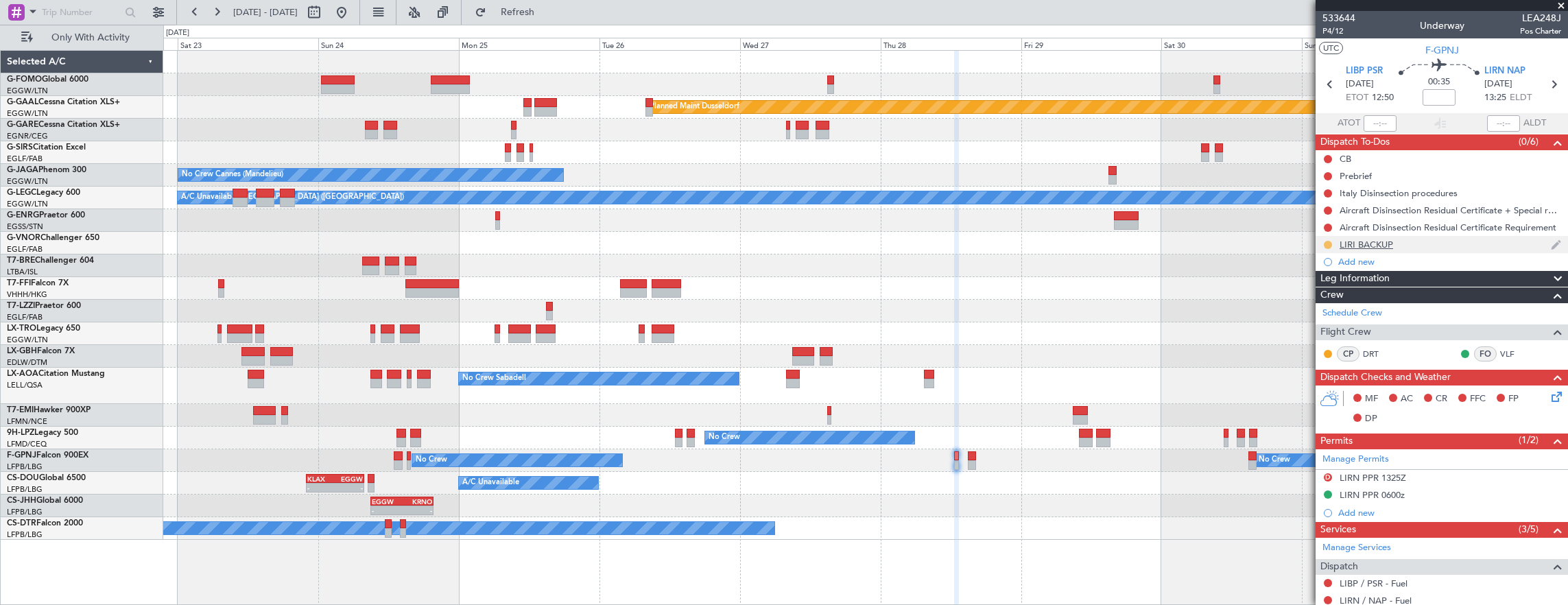
click at [1325, 243] on button at bounding box center [1327, 245] width 8 height 8
drag, startPoint x: 1338, startPoint y: 302, endPoint x: 1252, endPoint y: 360, distance: 103.7
click at [1336, 302] on span "Completed" at bounding box center [1332, 304] width 45 height 14
click at [1479, 237] on div "LIRI BACKUP" at bounding box center [1442, 244] width 253 height 17
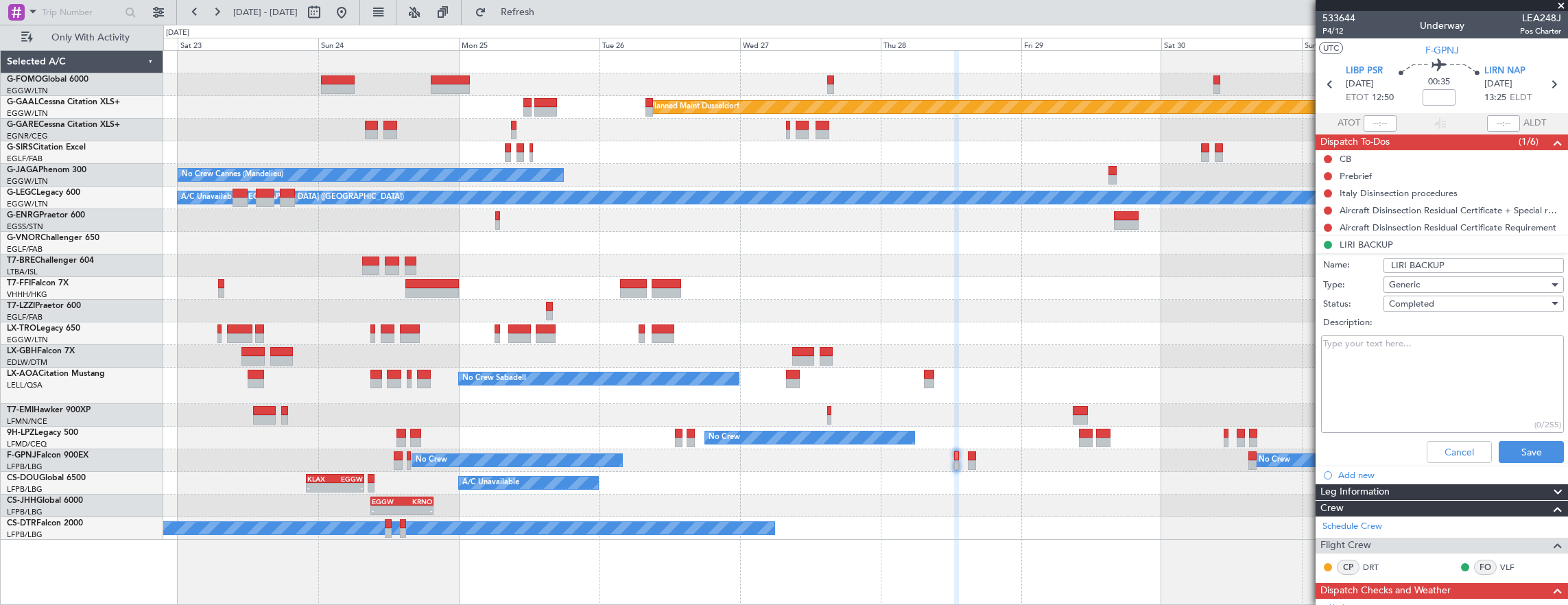
drag, startPoint x: 1450, startPoint y: 341, endPoint x: 1464, endPoint y: 383, distance: 44.3
click at [1450, 341] on textarea "Description:" at bounding box center [1442, 384] width 243 height 98
paste textarea "PPR ALI-28006"
type textarea "PPR ALI-28006"
click at [1530, 445] on button "Save" at bounding box center [1531, 452] width 65 height 22
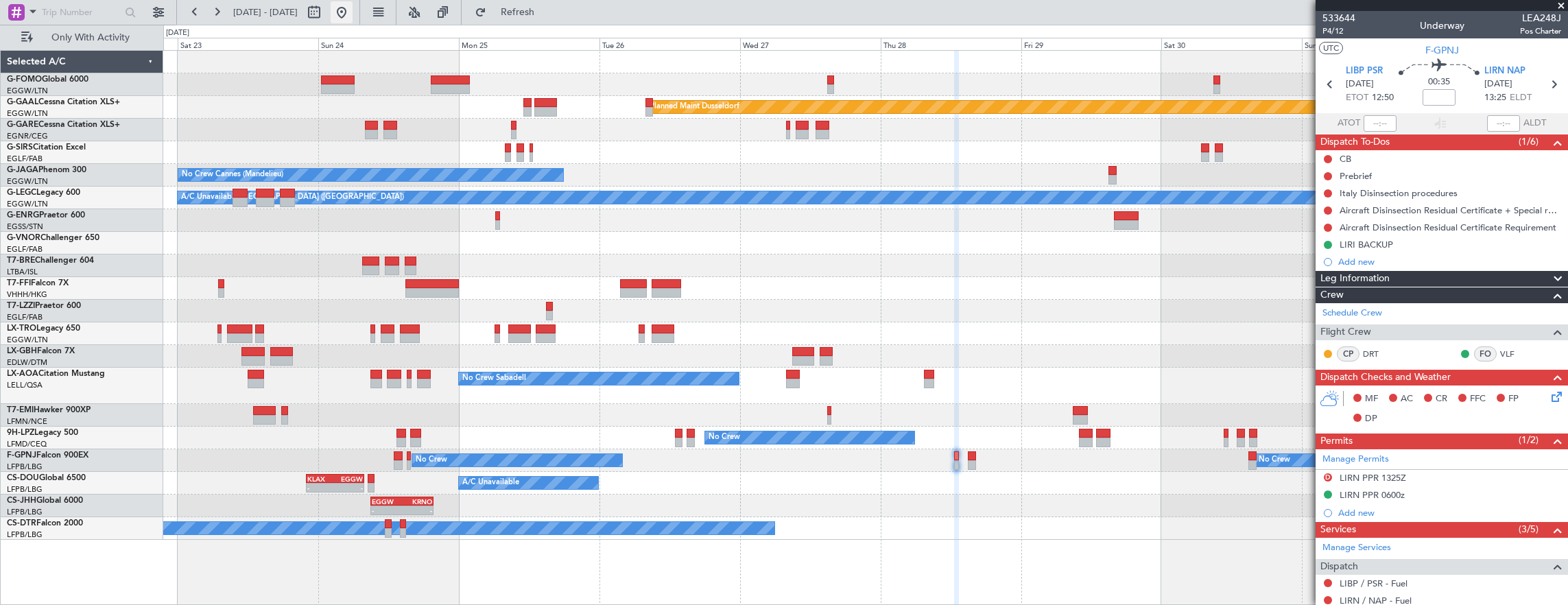
click at [352, 5] on button at bounding box center [342, 13] width 22 height 22
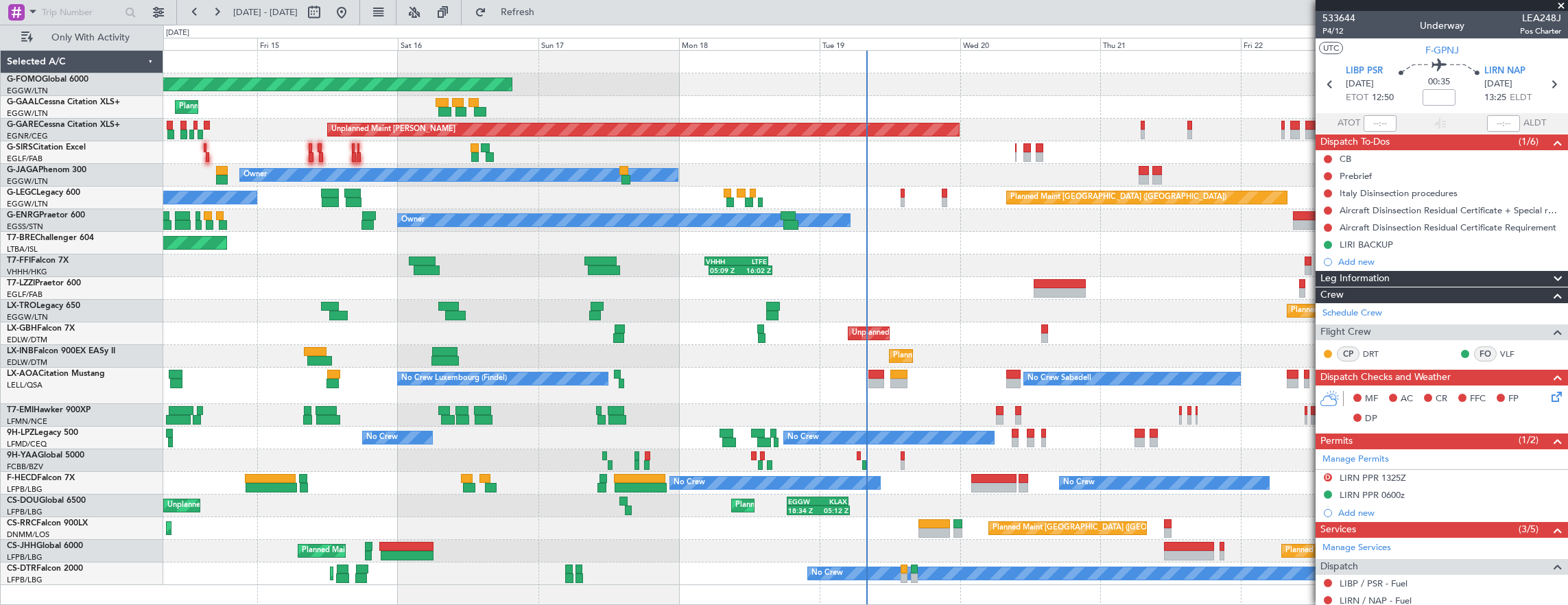
click at [100, 175] on div "Planned Maint Windsor Locks (Bradley Intl) Planned Maint Planned Maint Dusseldo…" at bounding box center [784, 315] width 1568 height 581
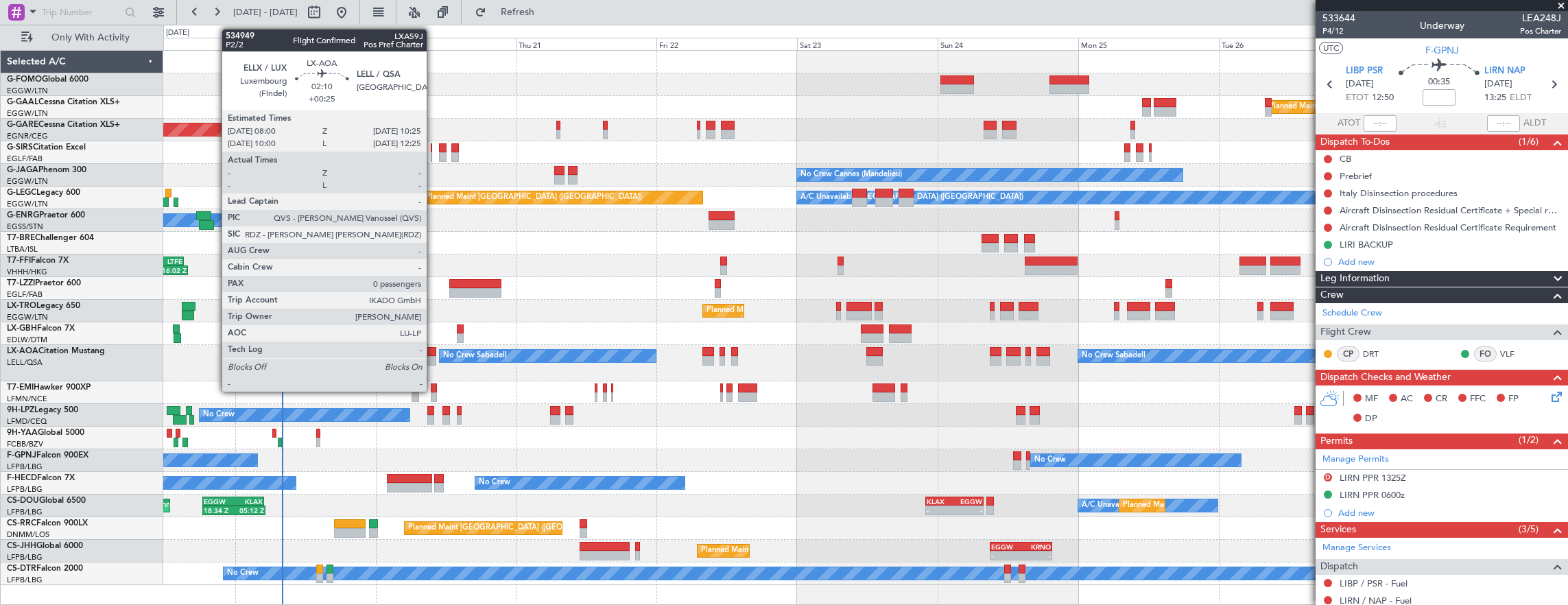
click at [434, 348] on div at bounding box center [428, 352] width 14 height 10
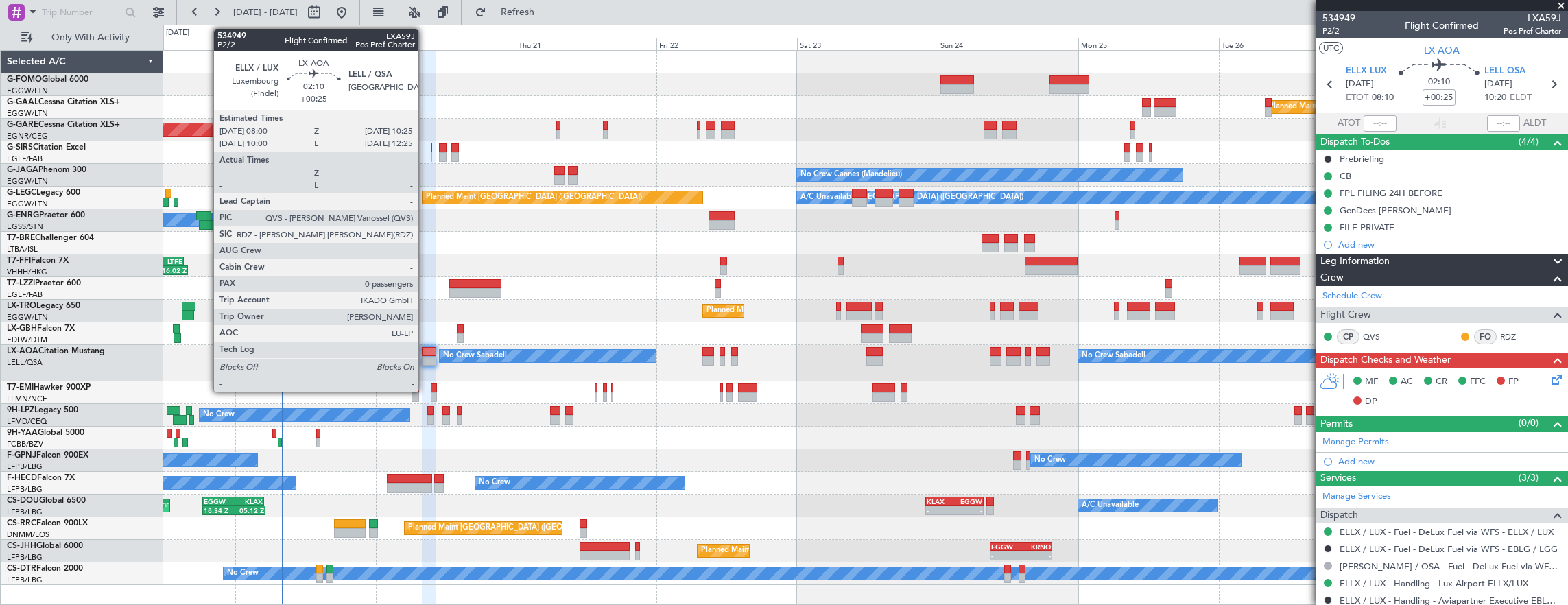
click at [433, 352] on div at bounding box center [428, 352] width 14 height 10
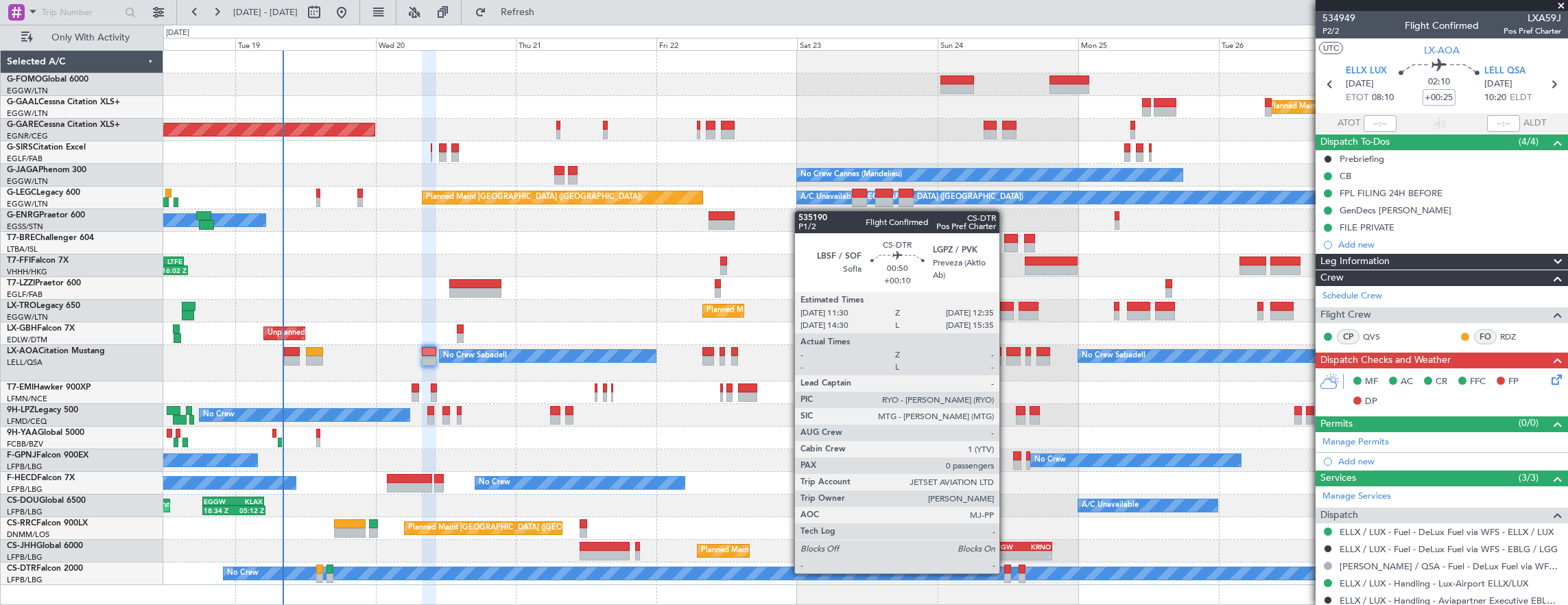
click at [1006, 572] on div at bounding box center [1007, 569] width 7 height 10
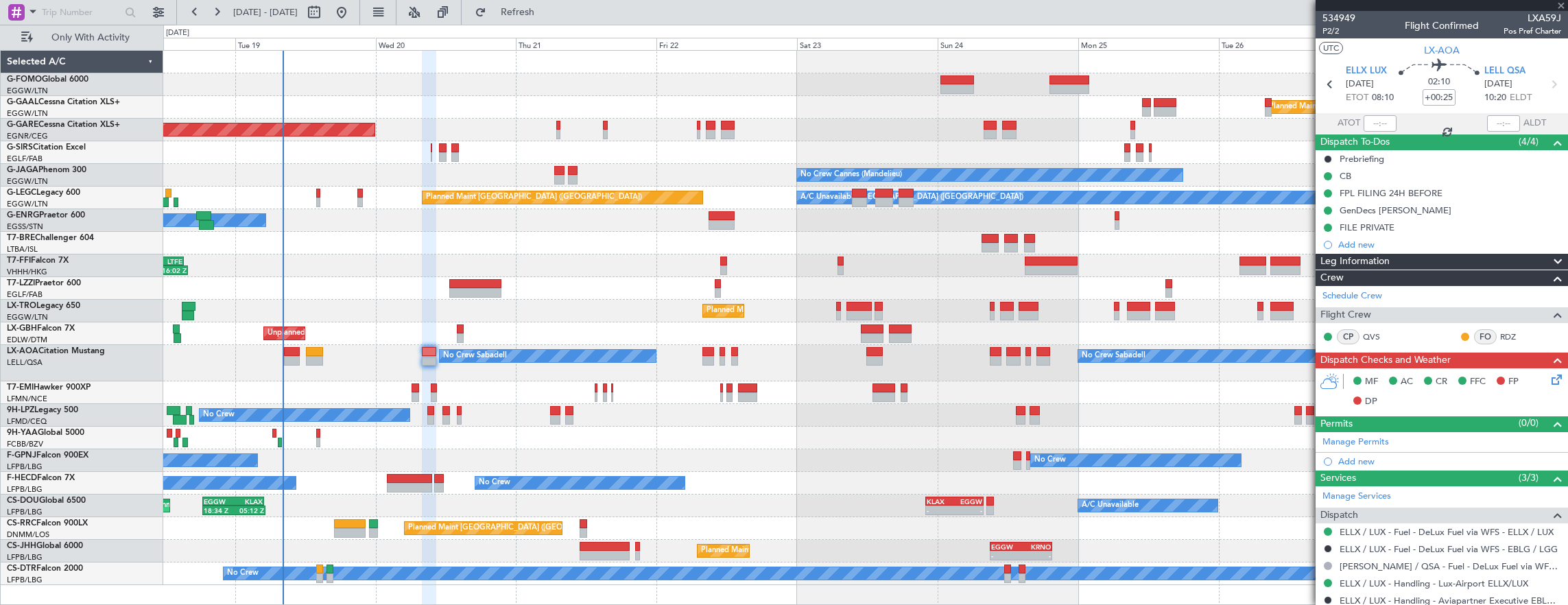
type input "+00:10"
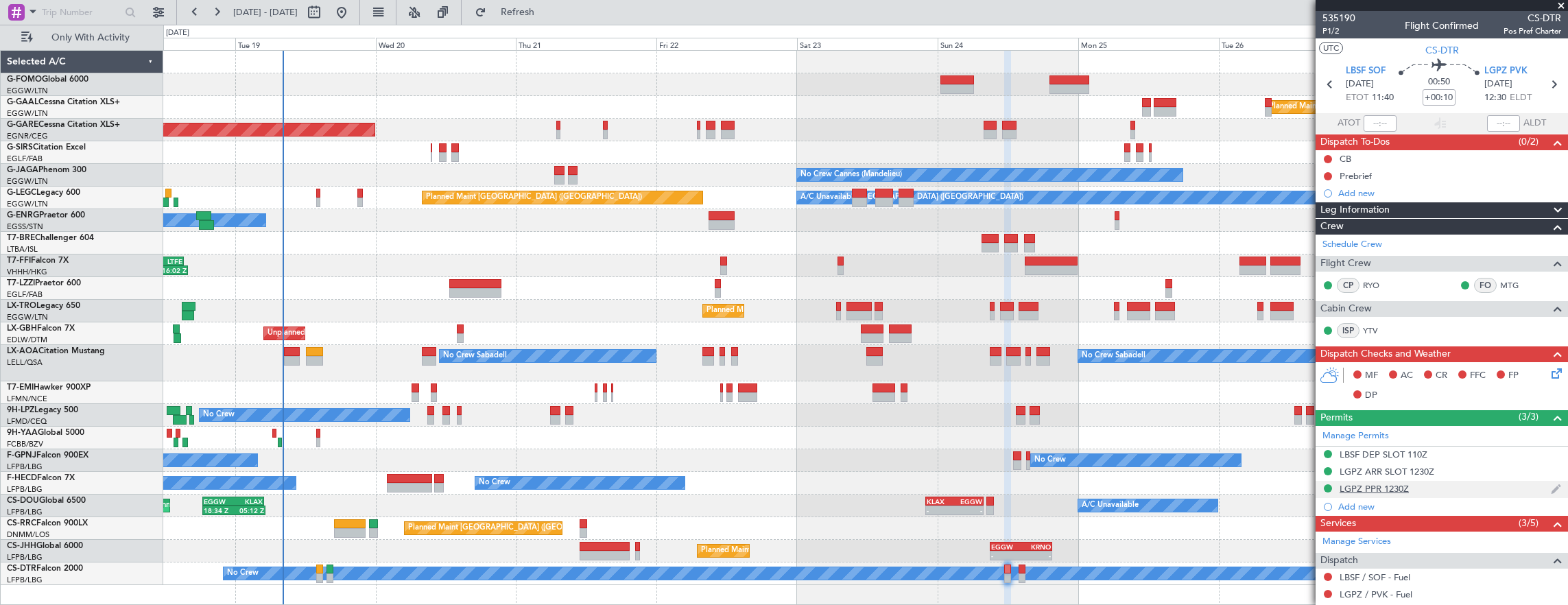
click at [1438, 488] on div "LGPZ PPR 1230Z" at bounding box center [1442, 489] width 253 height 17
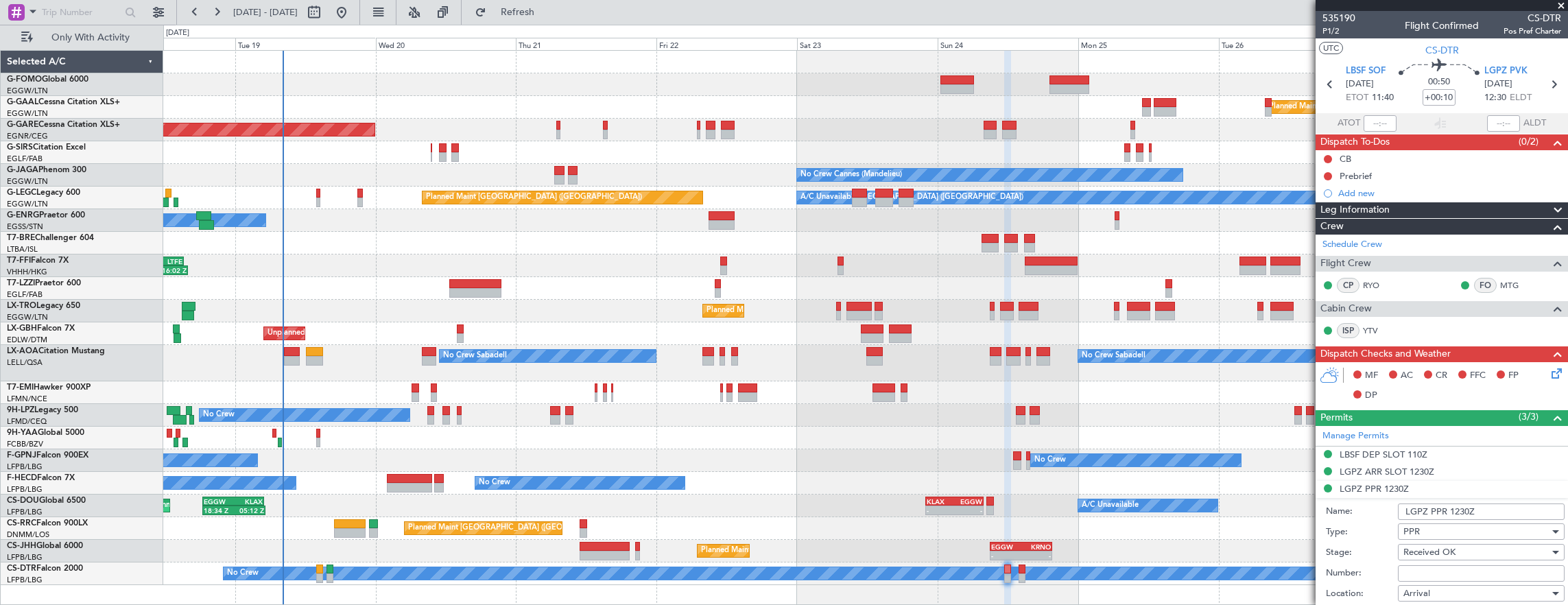
click at [1458, 572] on input "Number:" at bounding box center [1481, 573] width 167 height 16
paste input "LGPZ04233190825"
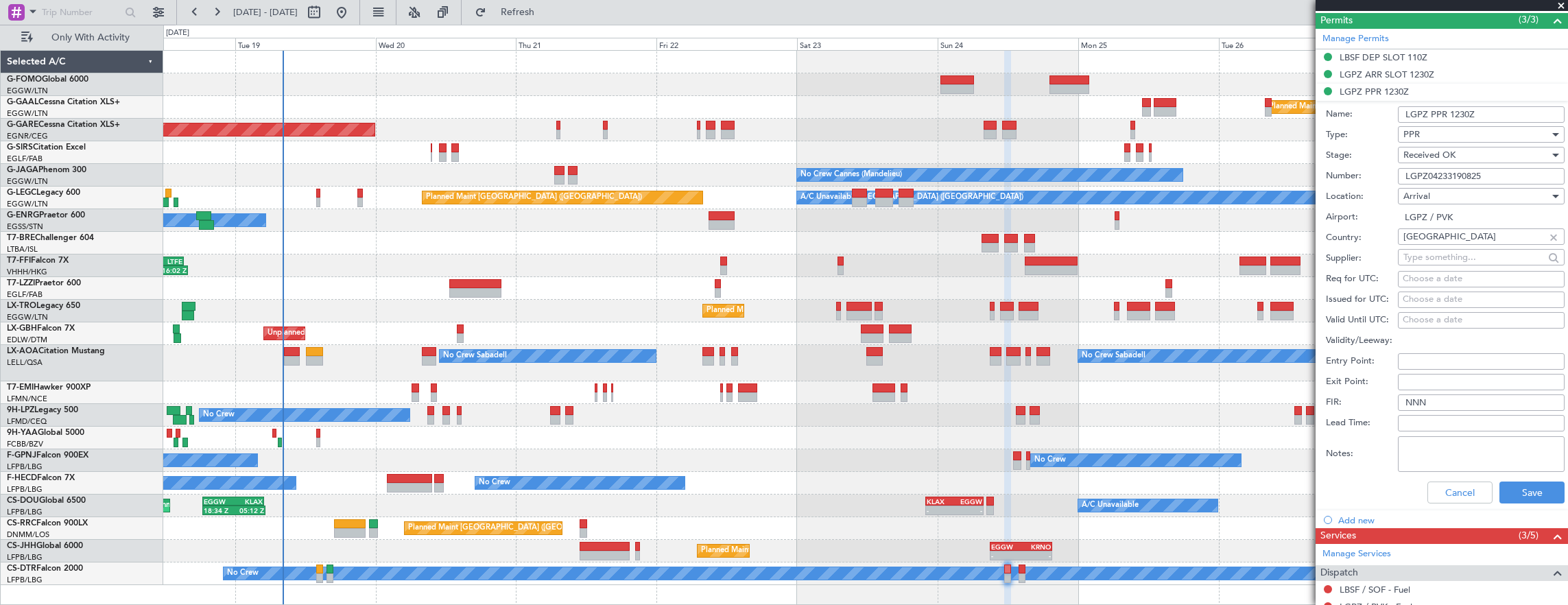
scroll to position [411, 0]
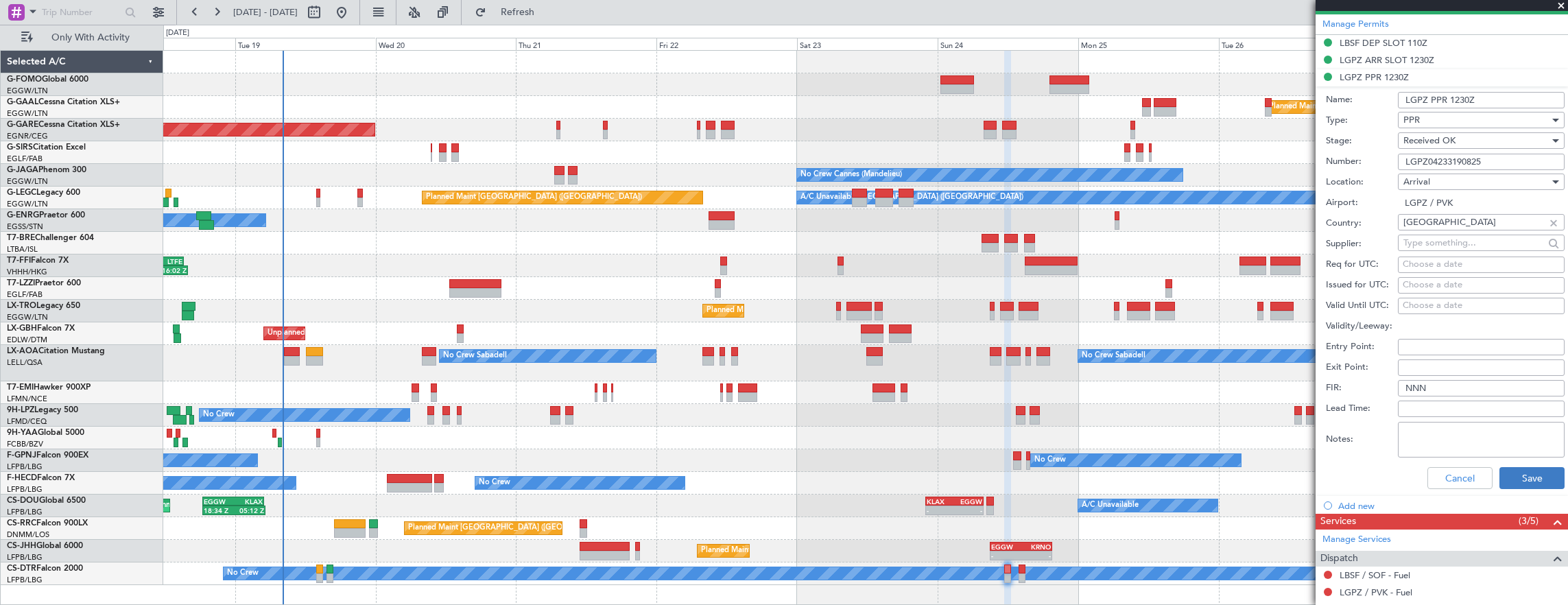
type input "LGPZ04233190825"
click at [1516, 474] on button "Save" at bounding box center [1532, 478] width 65 height 22
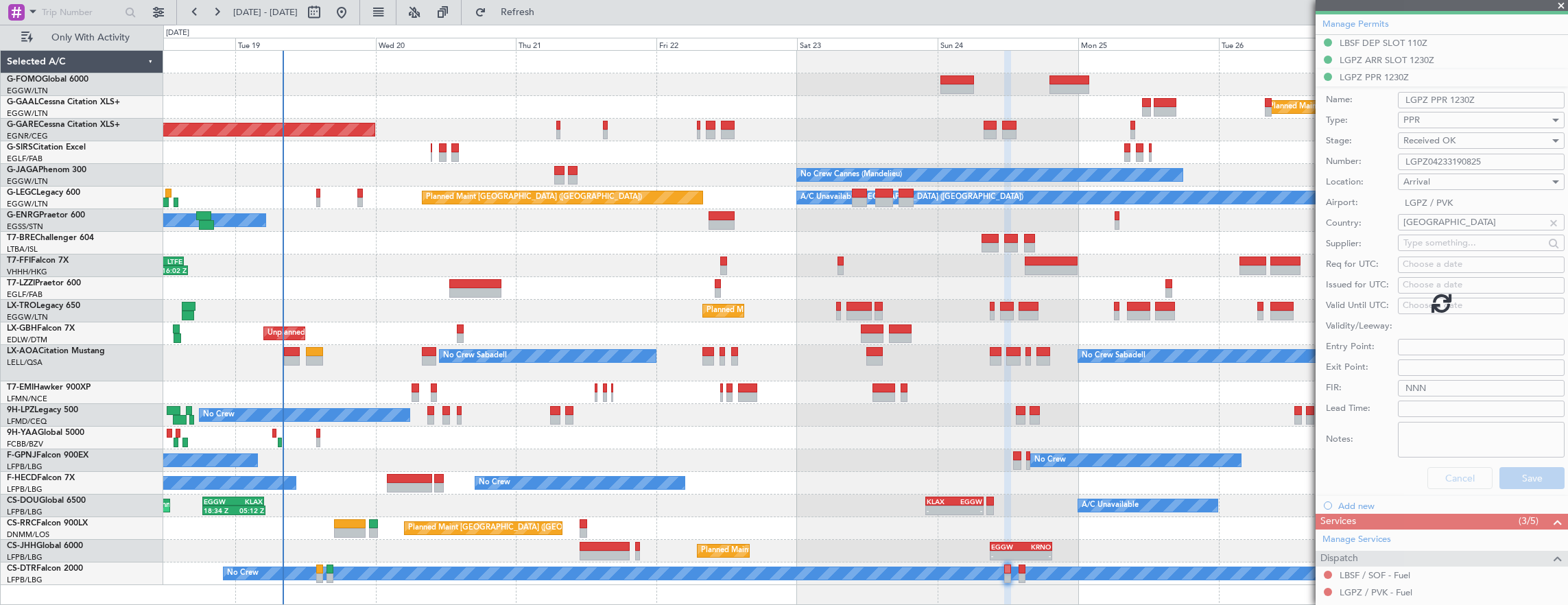
scroll to position [100, 0]
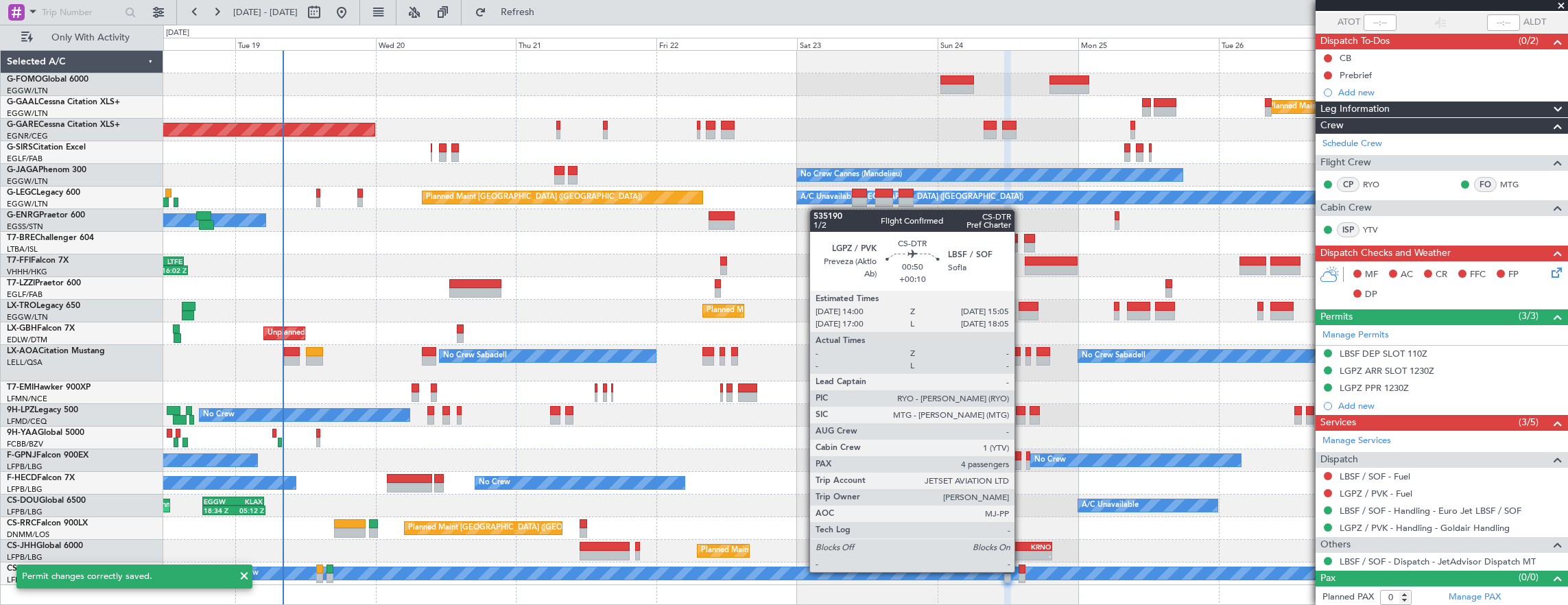
click at [1021, 571] on div at bounding box center [1021, 569] width 7 height 10
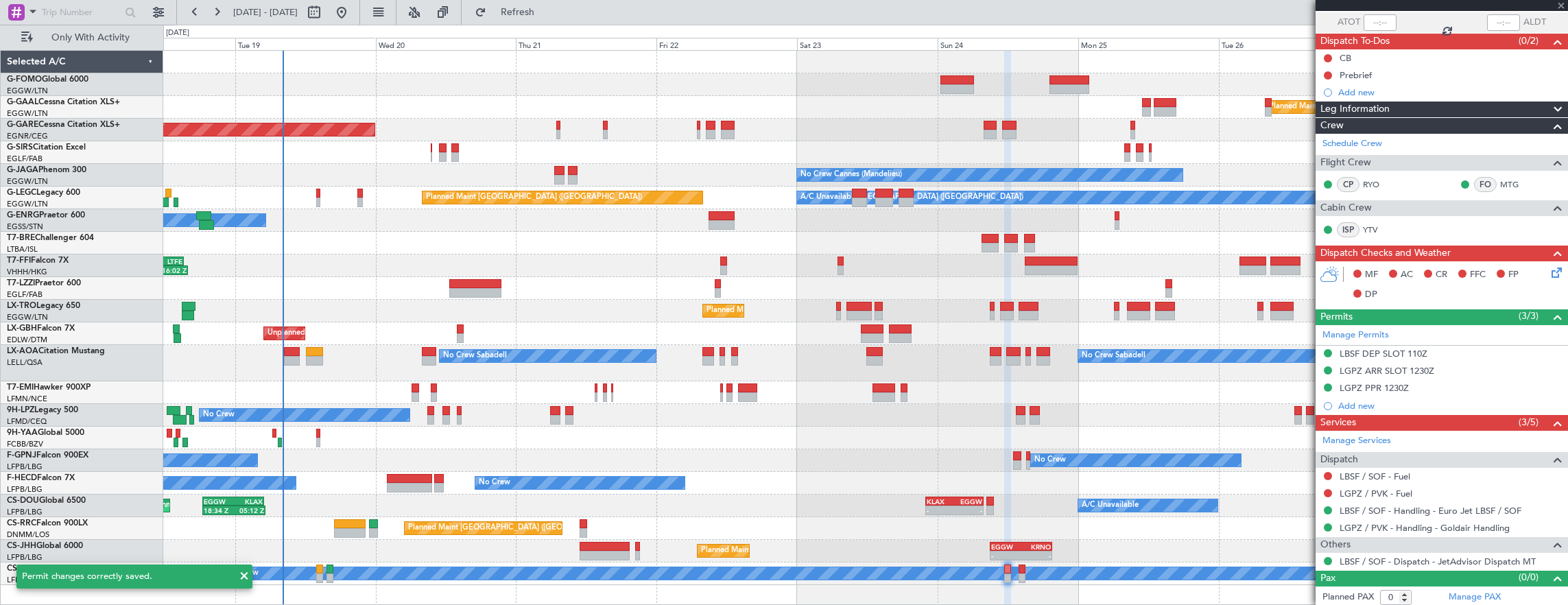
type input "4"
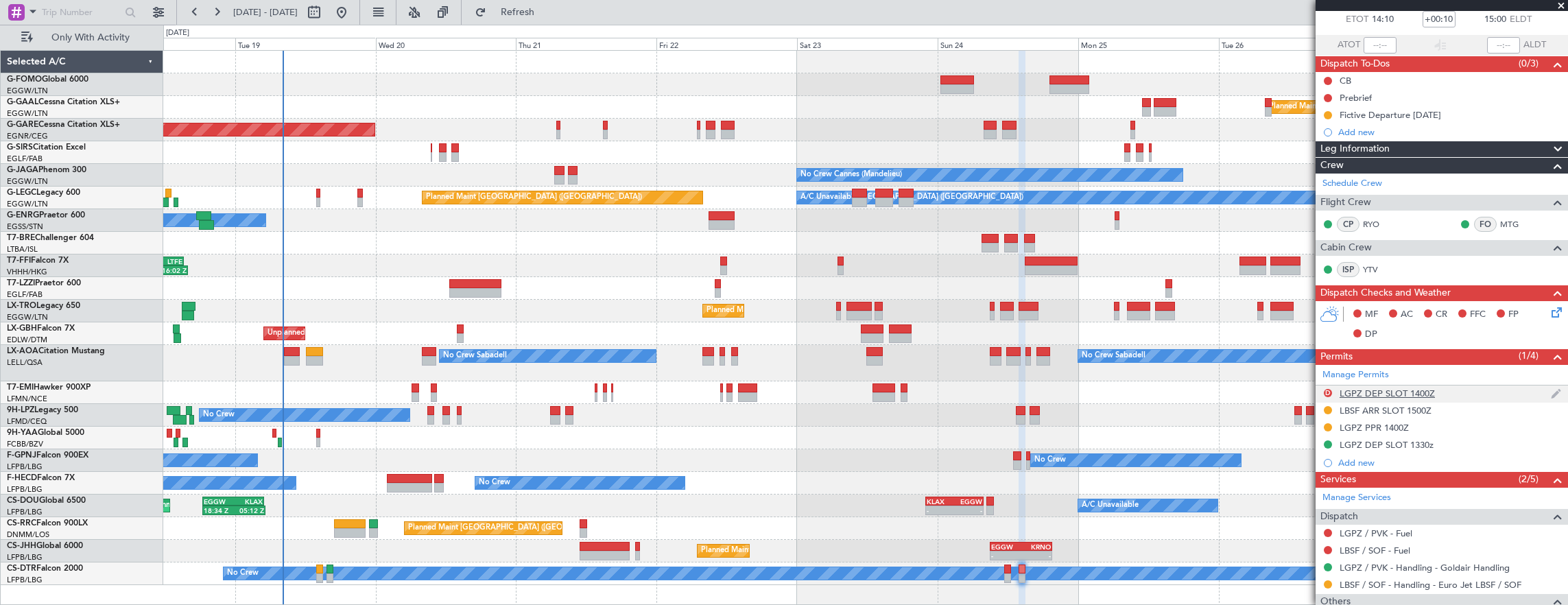
scroll to position [137, 0]
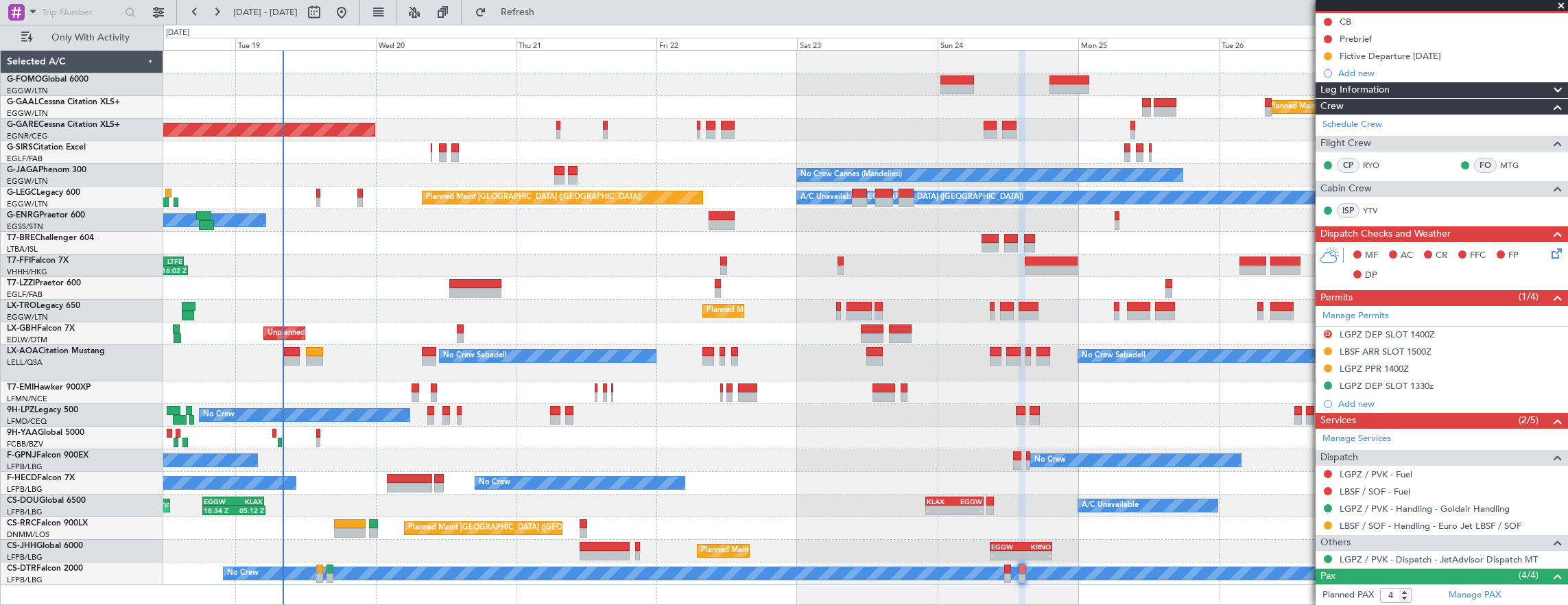
click at [1464, 360] on div "LGPZ PPR 1400Z" at bounding box center [1442, 369] width 253 height 17
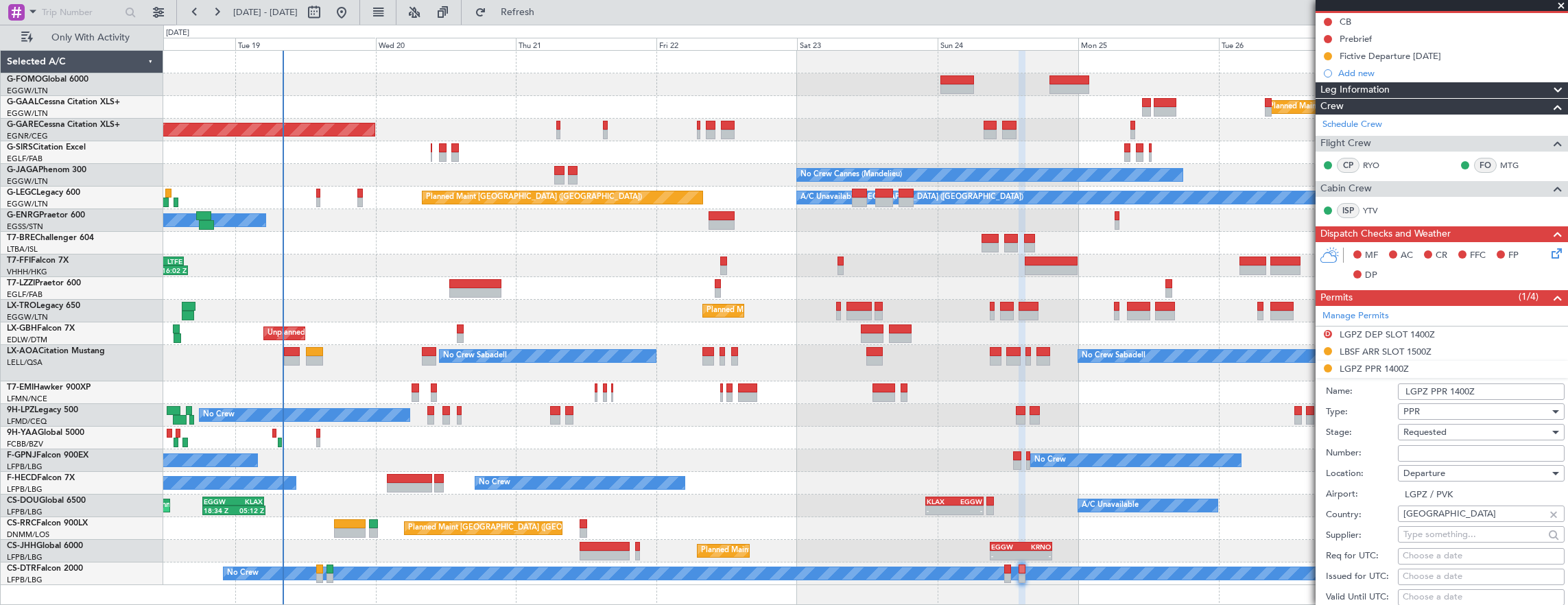
click at [1442, 446] on input "Number:" at bounding box center [1481, 454] width 167 height 16
paste input "LGPZ04233190825"
type input "LGPZ04233190825"
click at [1439, 426] on span "Requested" at bounding box center [1425, 432] width 43 height 13
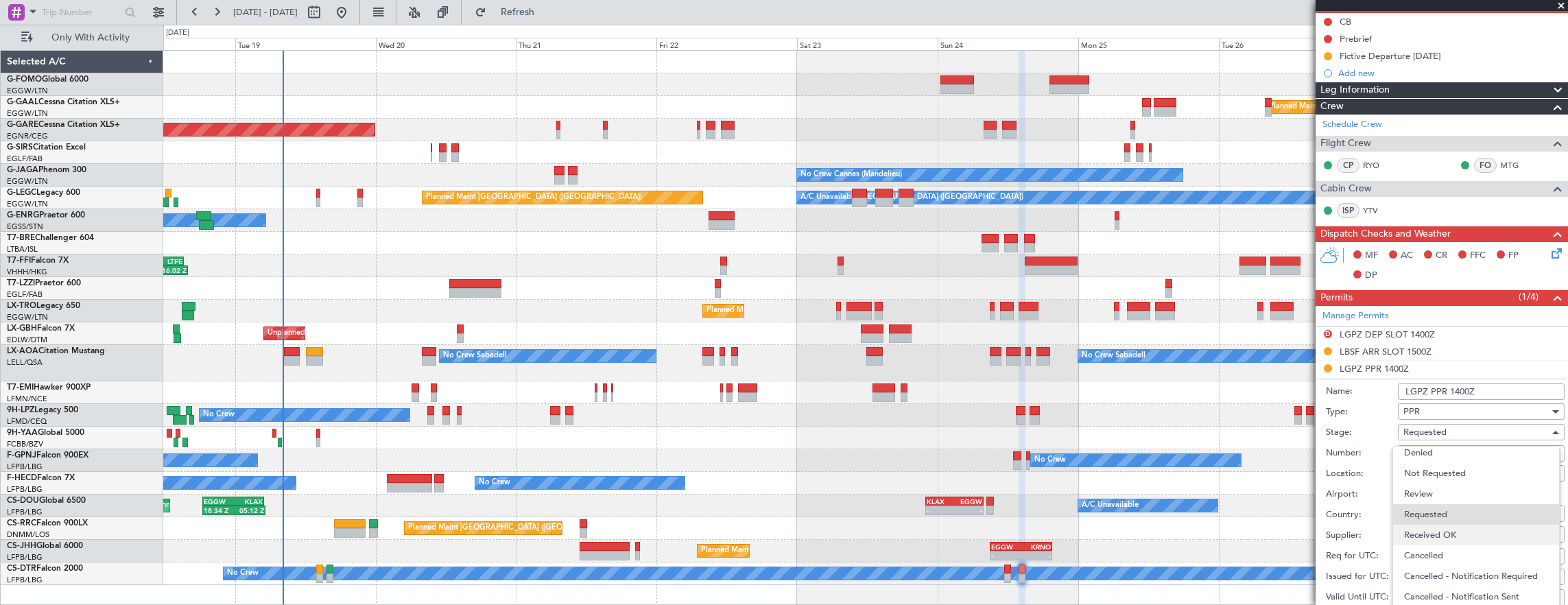
click at [1448, 531] on span "Received OK" at bounding box center [1476, 535] width 144 height 21
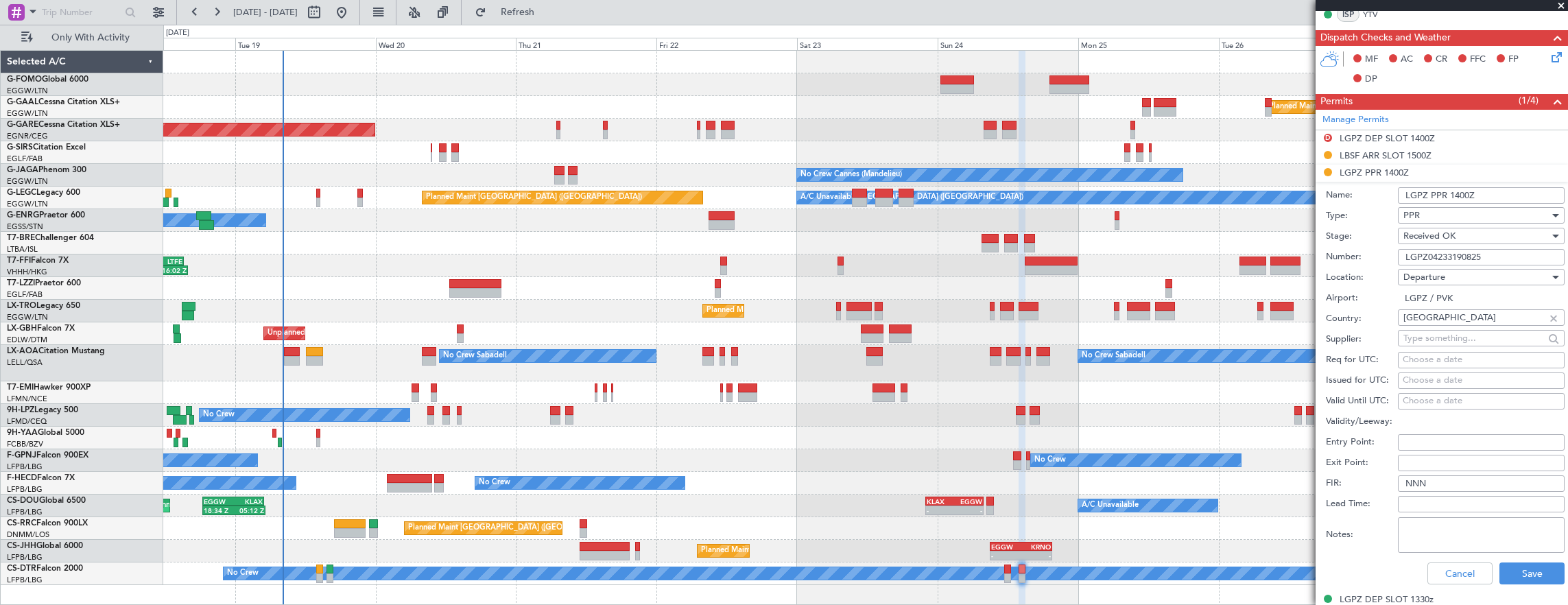
scroll to position [343, 0]
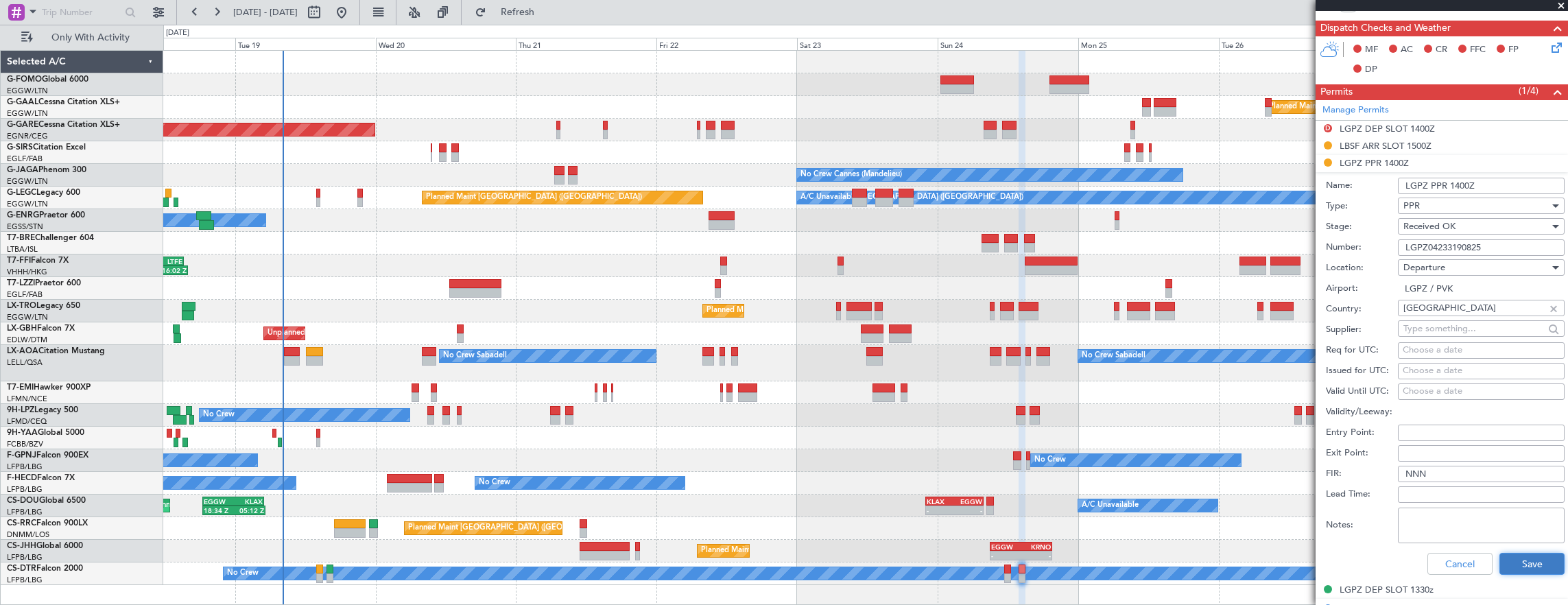
click at [1524, 561] on button "Save" at bounding box center [1532, 564] width 65 height 22
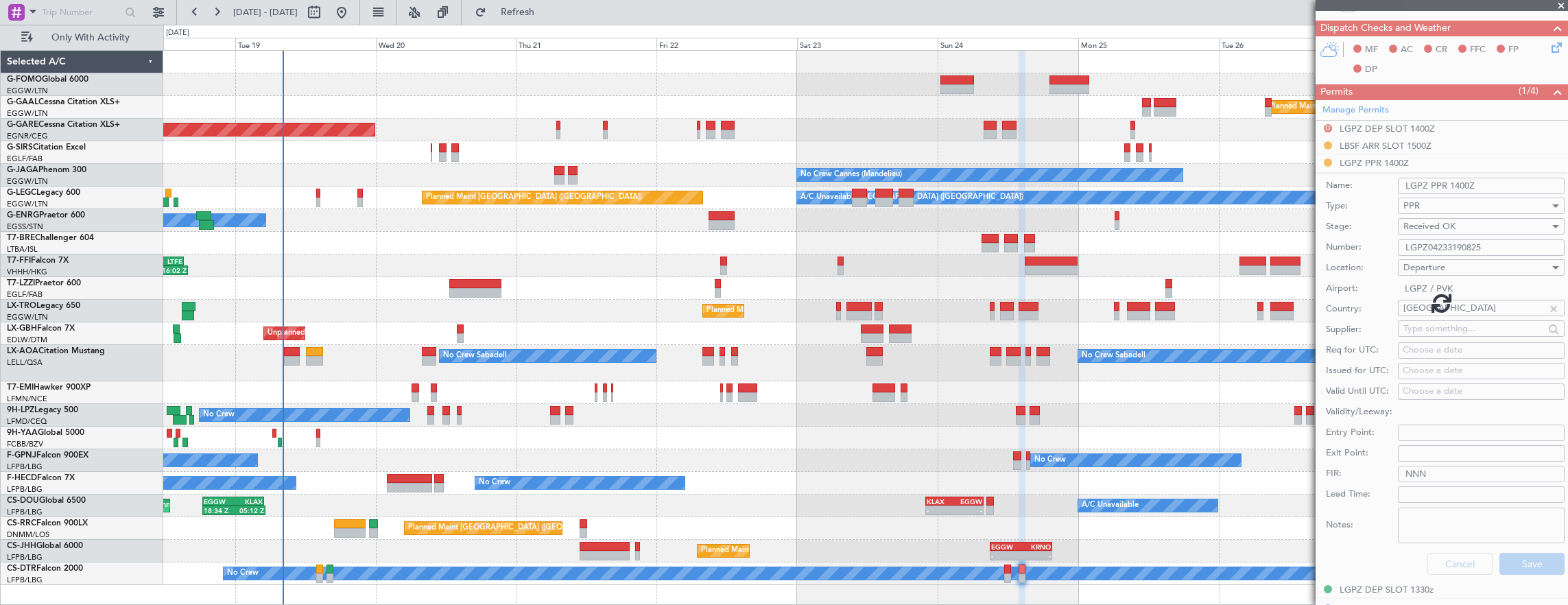
scroll to position [259, 0]
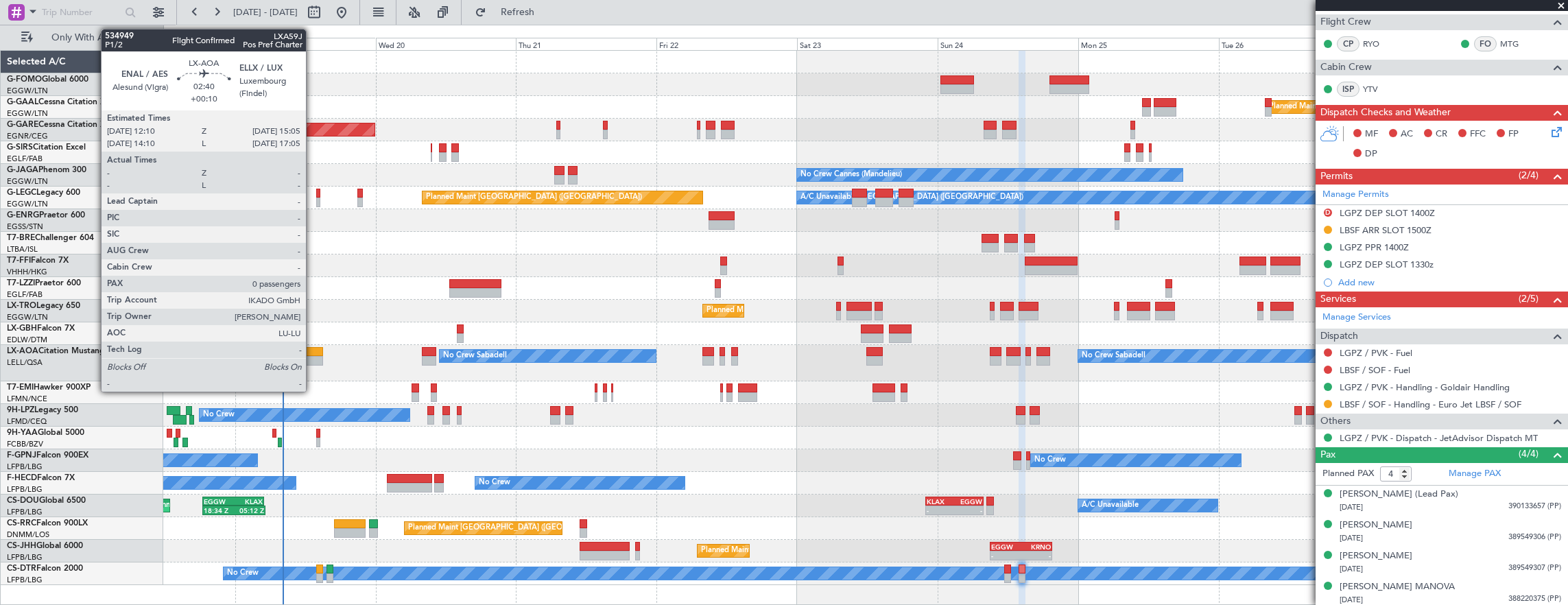
click at [294, 353] on div at bounding box center [291, 352] width 16 height 10
type input "+00:20"
type input "2"
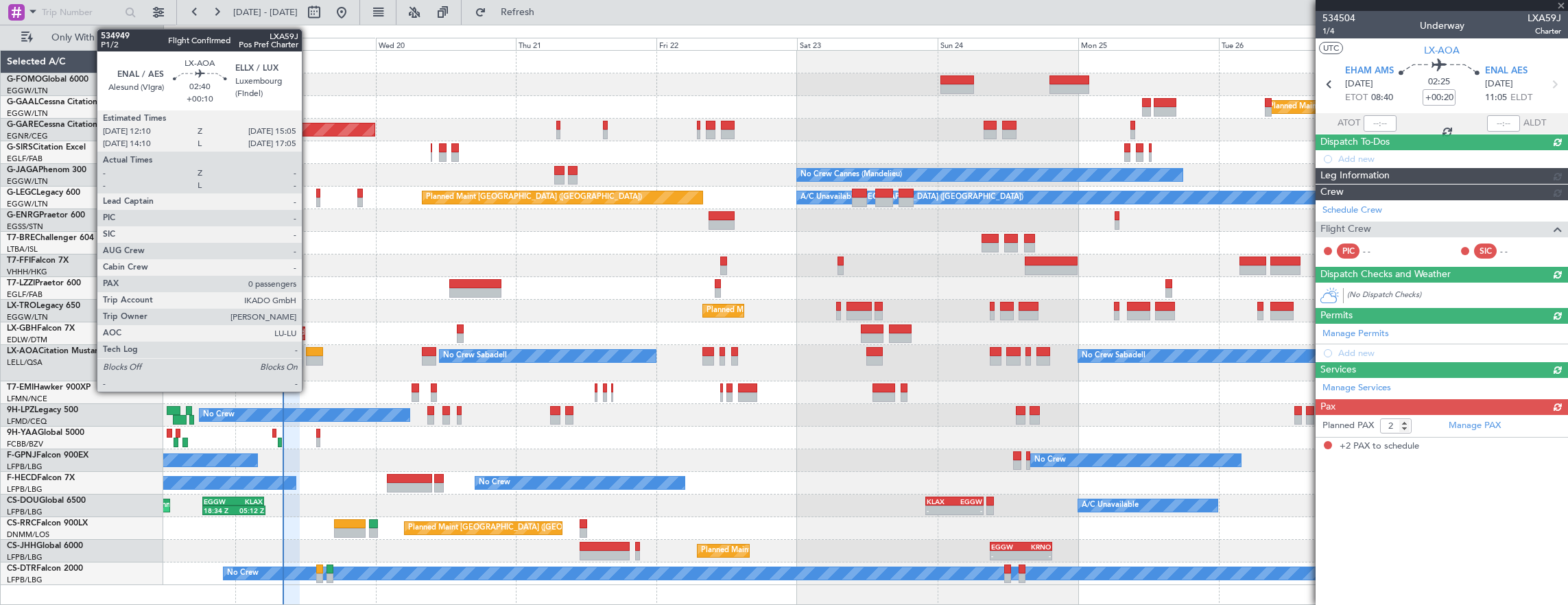
scroll to position [0, 0]
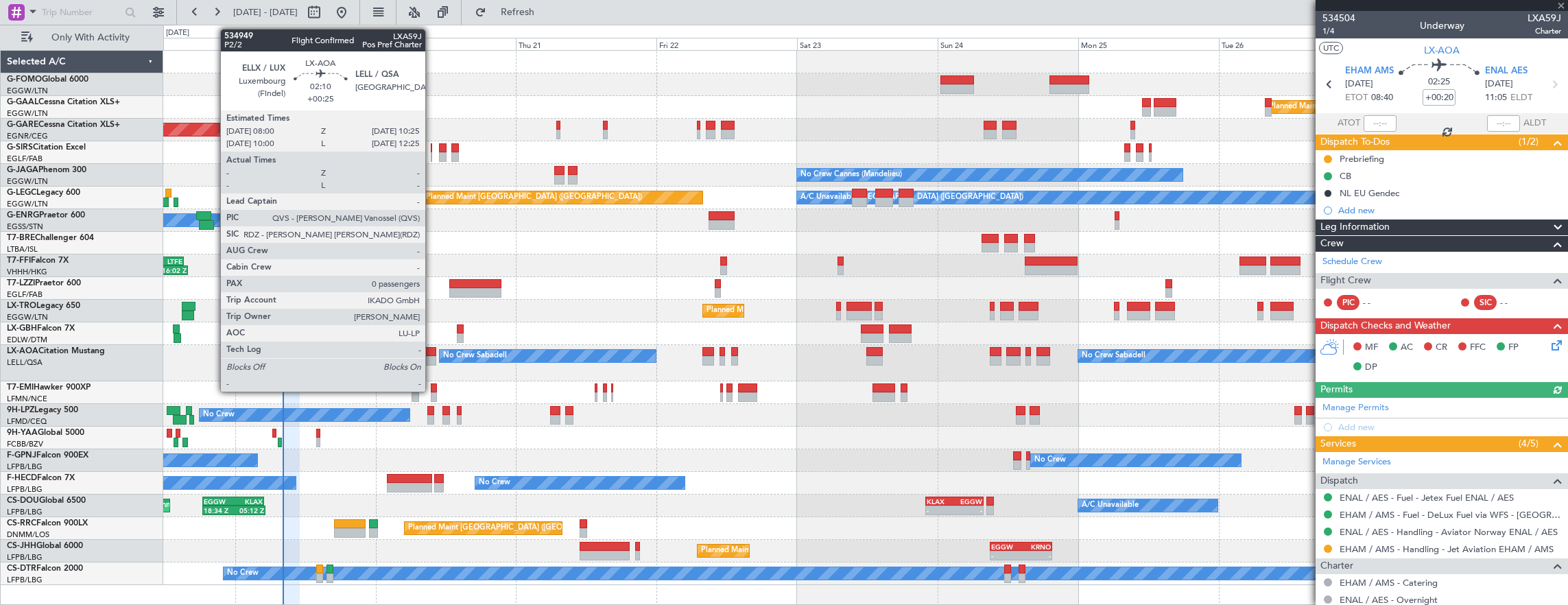
click at [432, 355] on div at bounding box center [428, 352] width 14 height 10
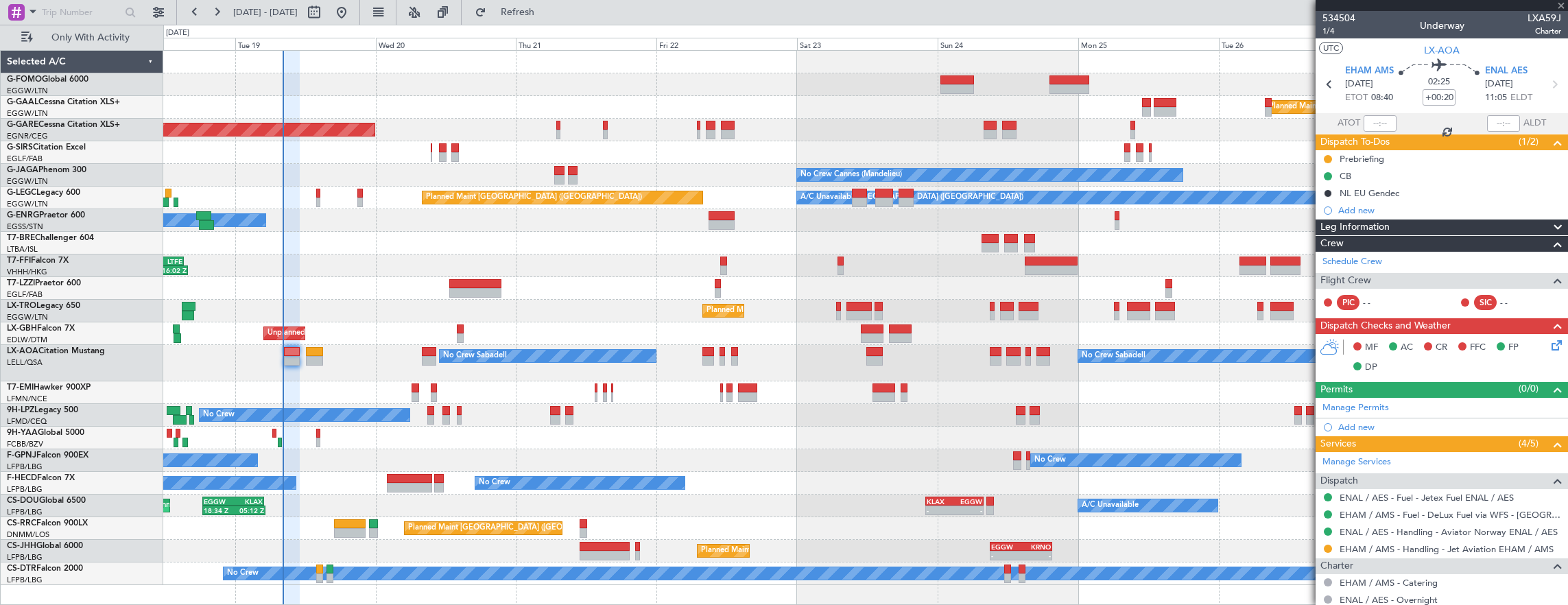
type input "+00:25"
type input "0"
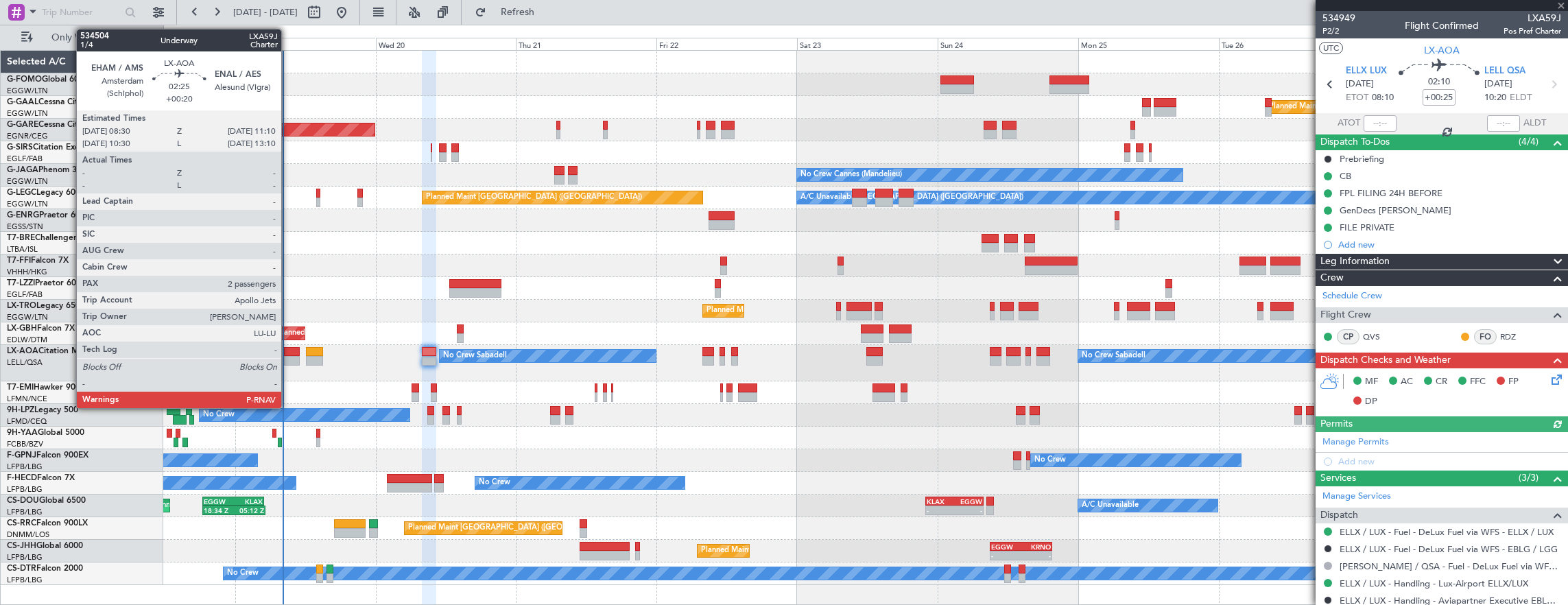
click at [287, 358] on div at bounding box center [291, 360] width 16 height 10
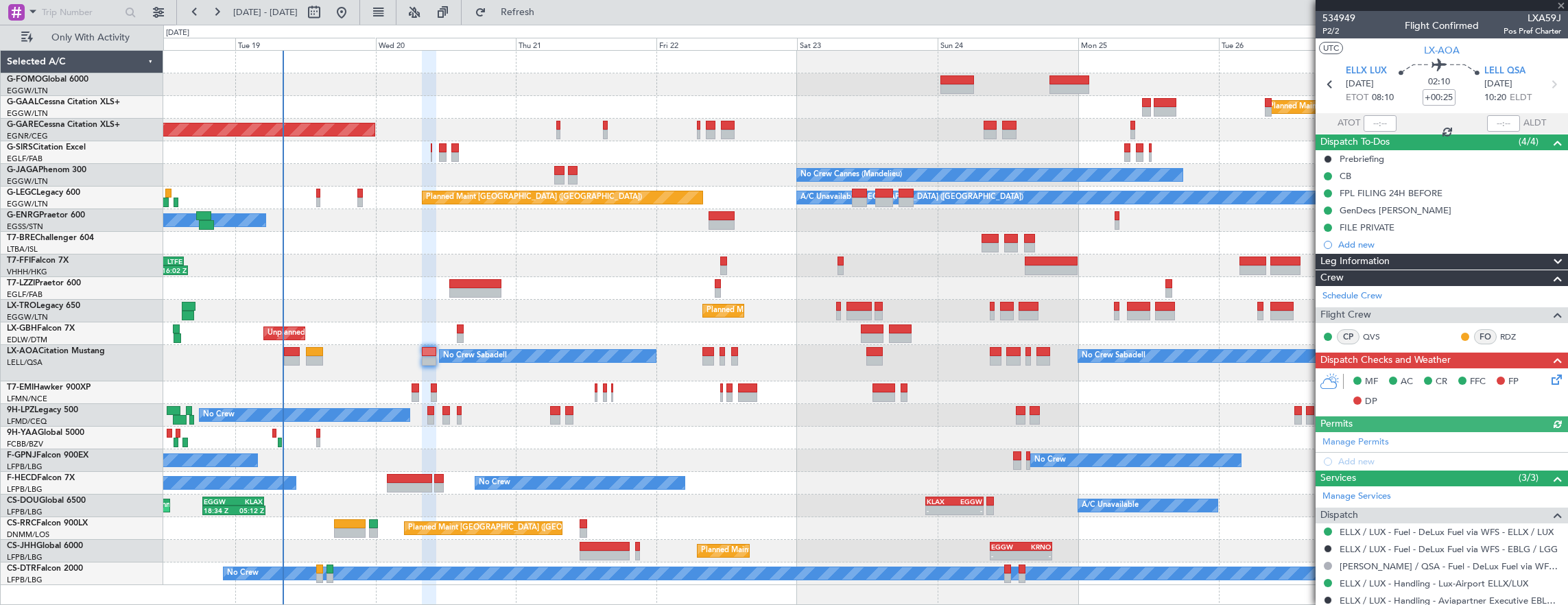
type input "+00:20"
type input "2"
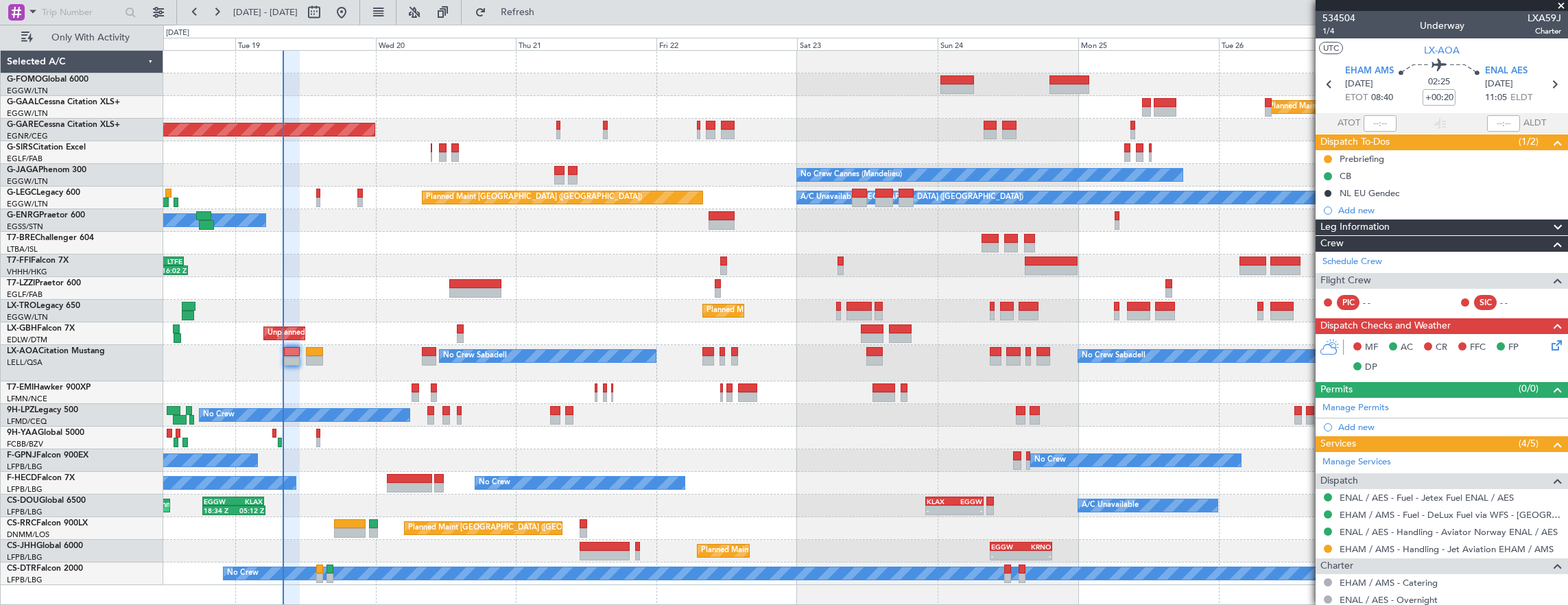
click at [417, 360] on div "No Crew Sabadell No Crew Sabadell No Crew Luxembourg (Findel)" at bounding box center [866, 363] width 1405 height 36
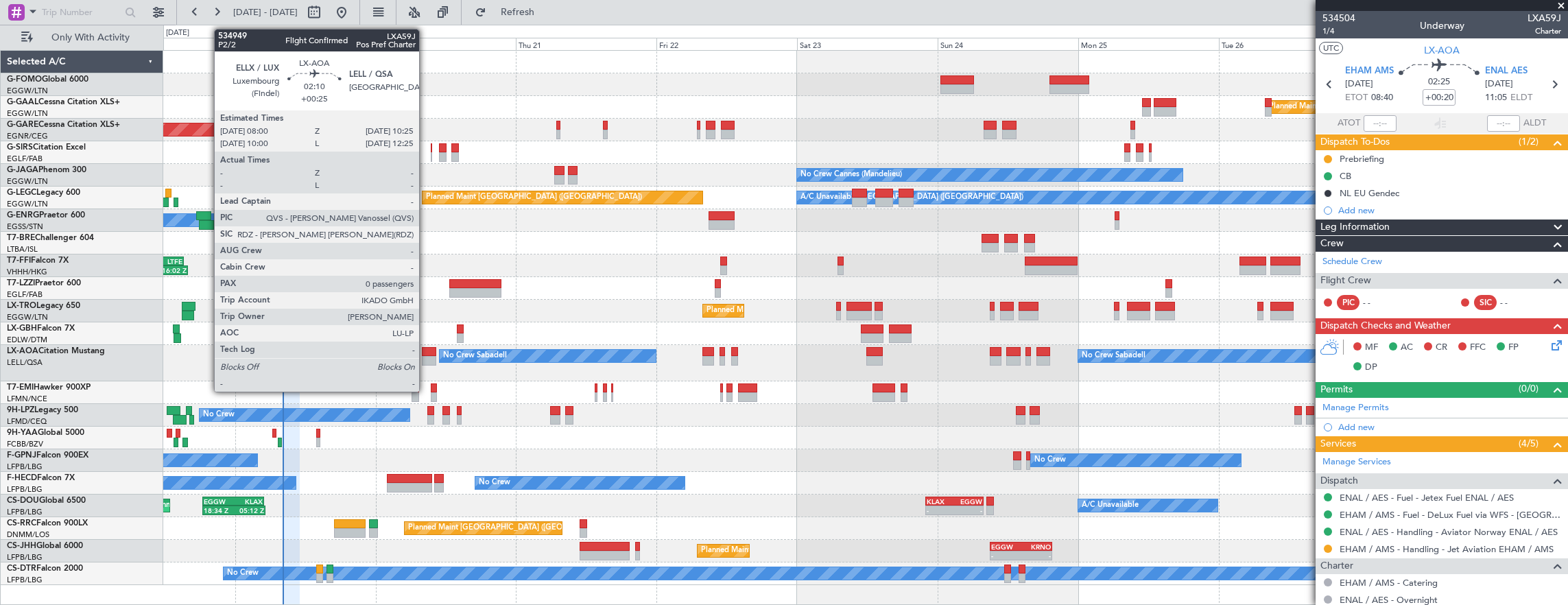
click at [426, 356] on div at bounding box center [428, 360] width 14 height 10
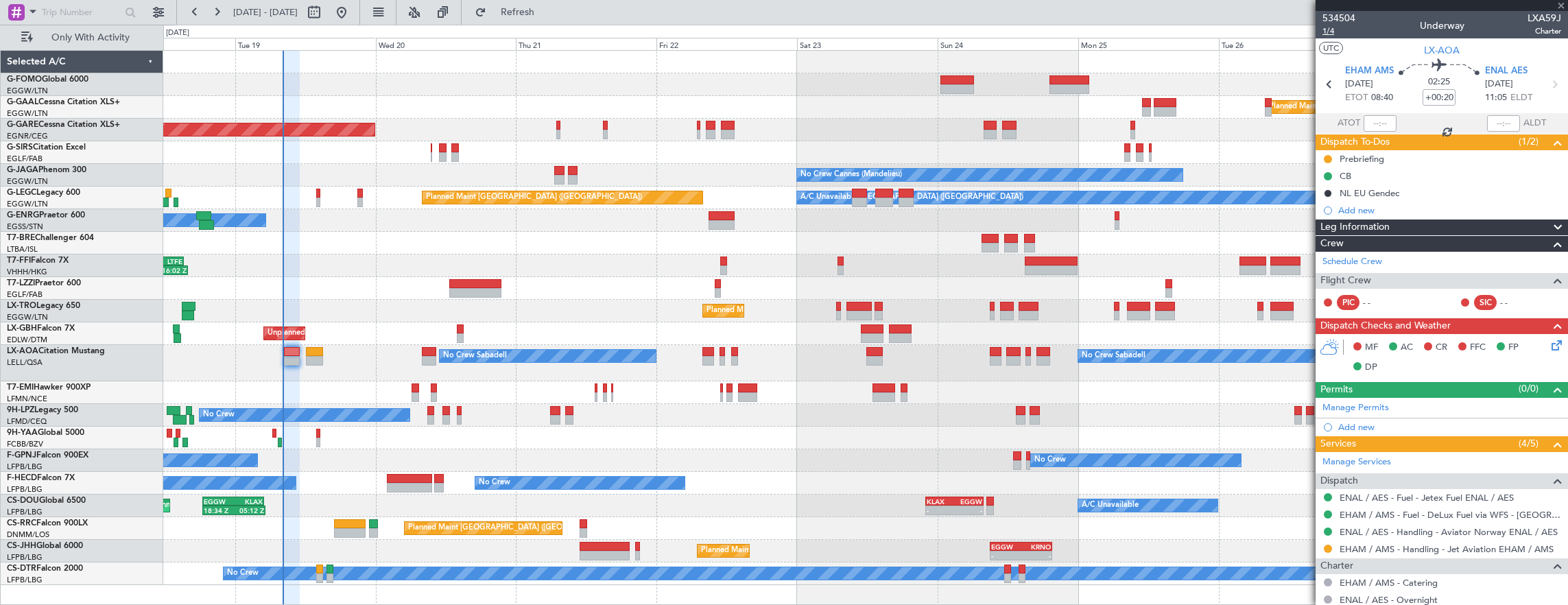
type input "+00:25"
type input "0"
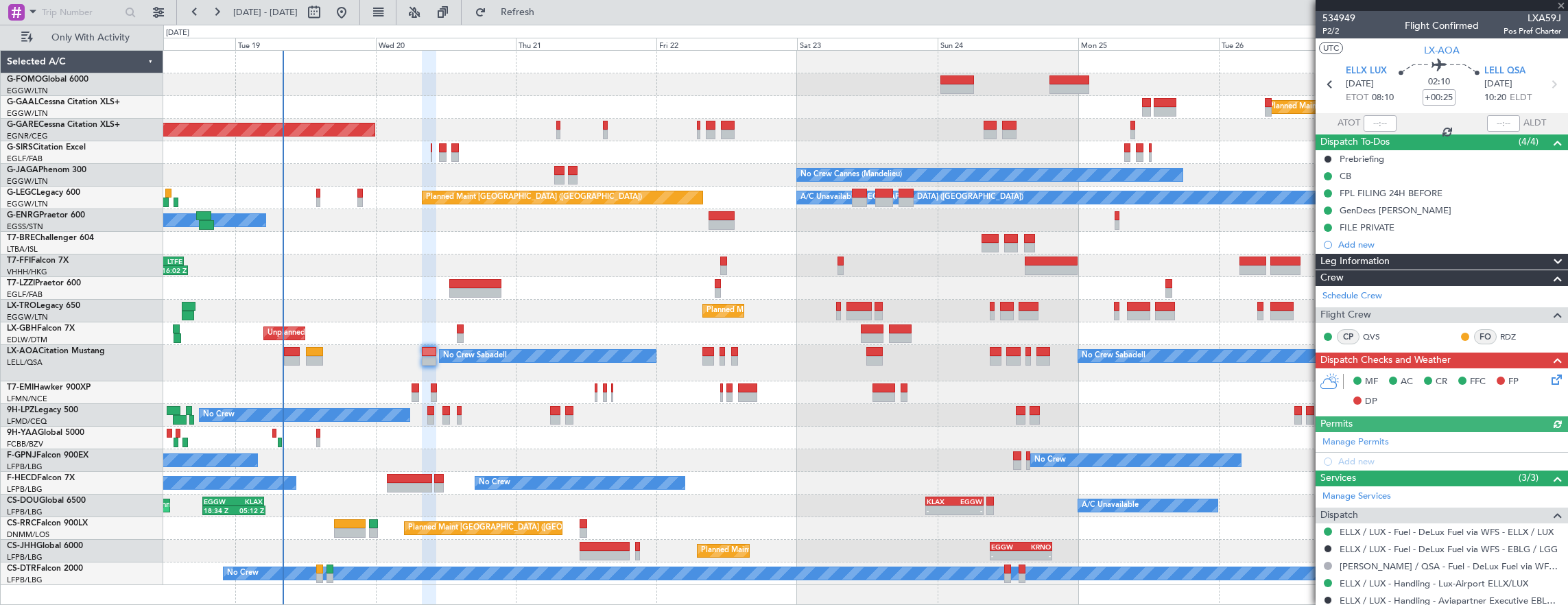
scroll to position [56, 0]
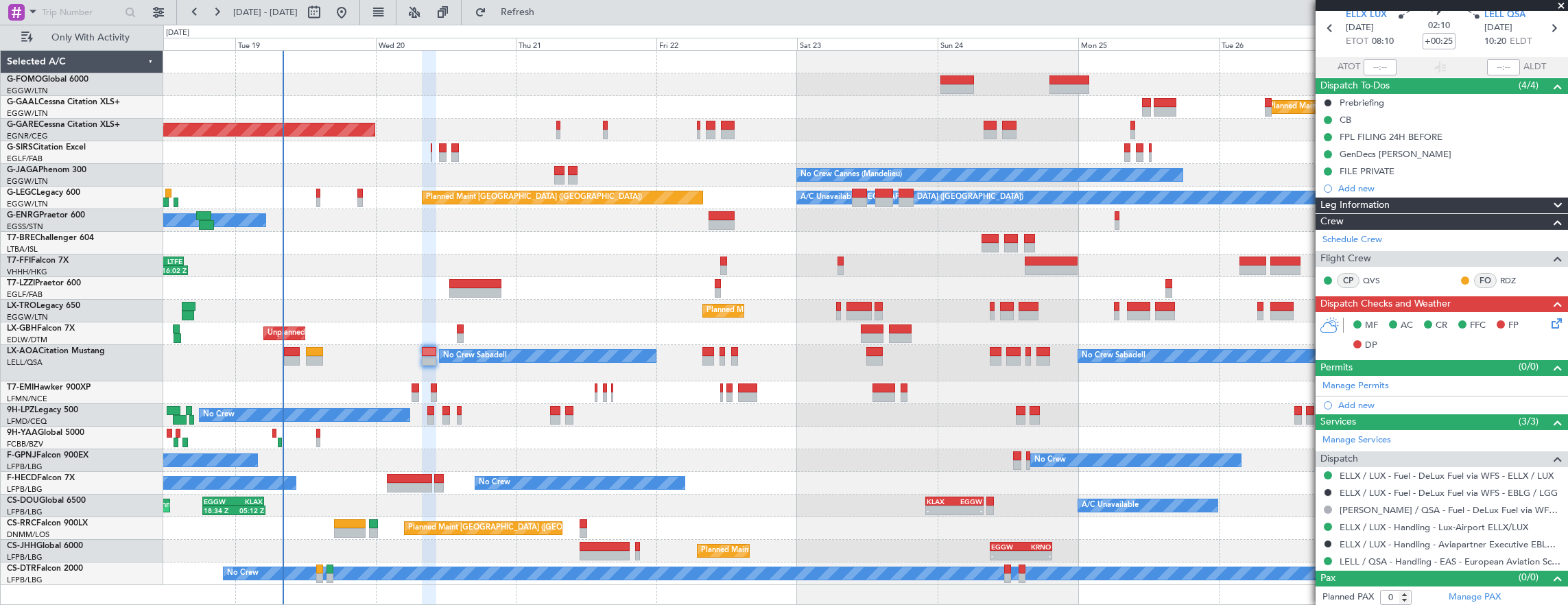
drag, startPoint x: 584, startPoint y: 19, endPoint x: 366, endPoint y: 516, distance: 542.7
click at [551, 19] on button "Refresh" at bounding box center [509, 13] width 82 height 22
click at [557, 25] on div "0 0 Mon 18 Tue 19 Wed 20 Thu 21 Fri 22 Sat 23 Sun 24 Aug 2025 Mon 25 Tue 26 Wed…" at bounding box center [866, 37] width 1404 height 24
click at [547, 17] on span "Refresh" at bounding box center [518, 12] width 58 height 10
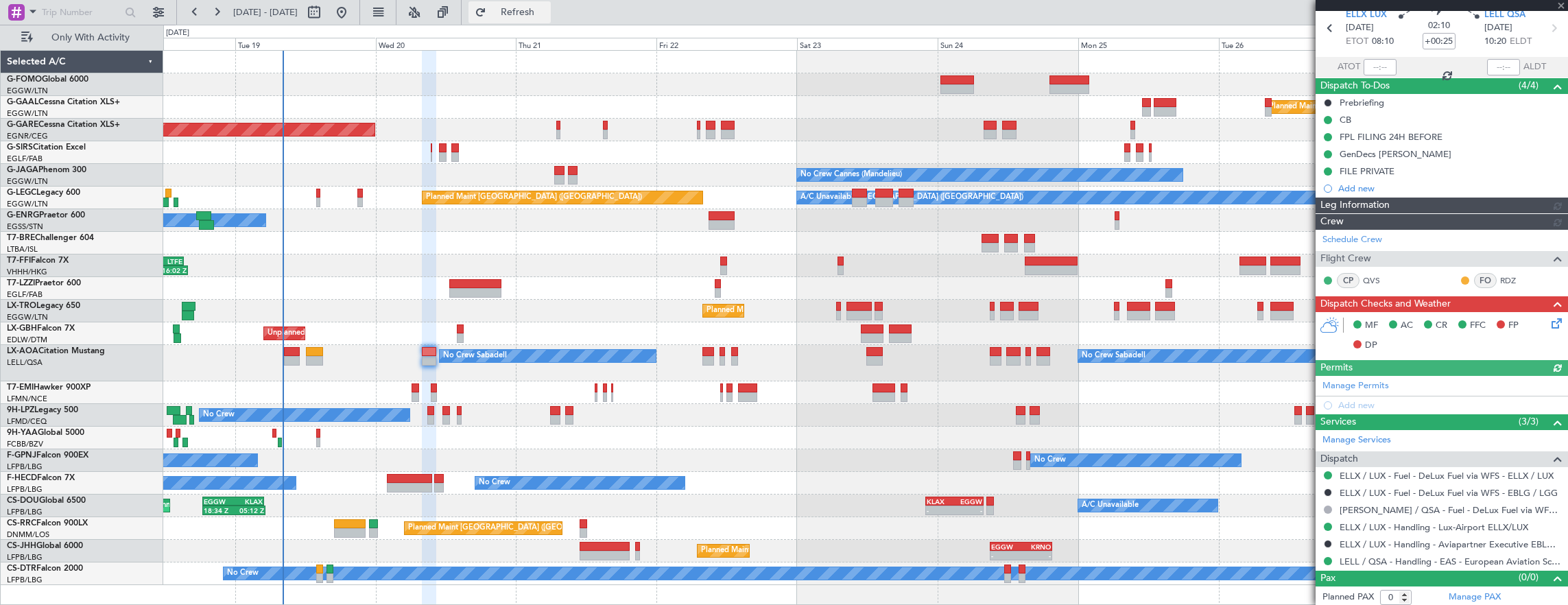
click at [547, 17] on span "Refresh" at bounding box center [518, 12] width 58 height 10
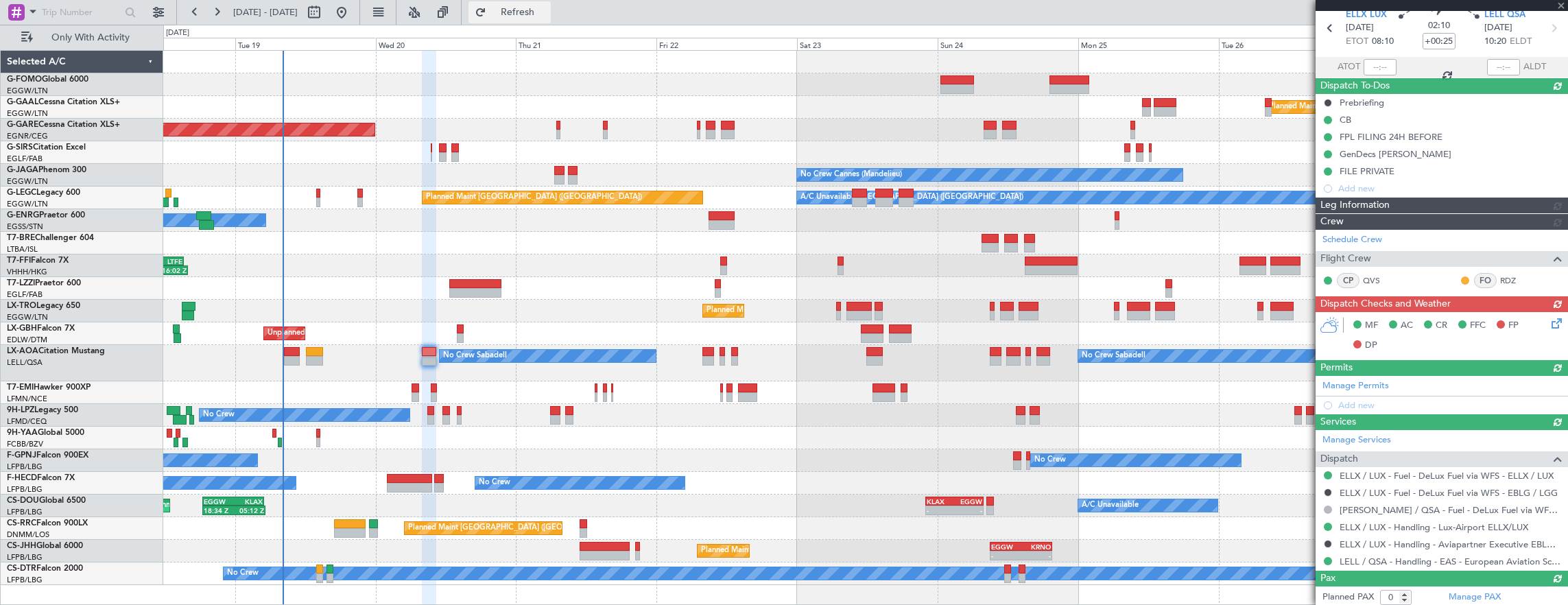
click at [547, 17] on span "Refresh" at bounding box center [518, 12] width 58 height 10
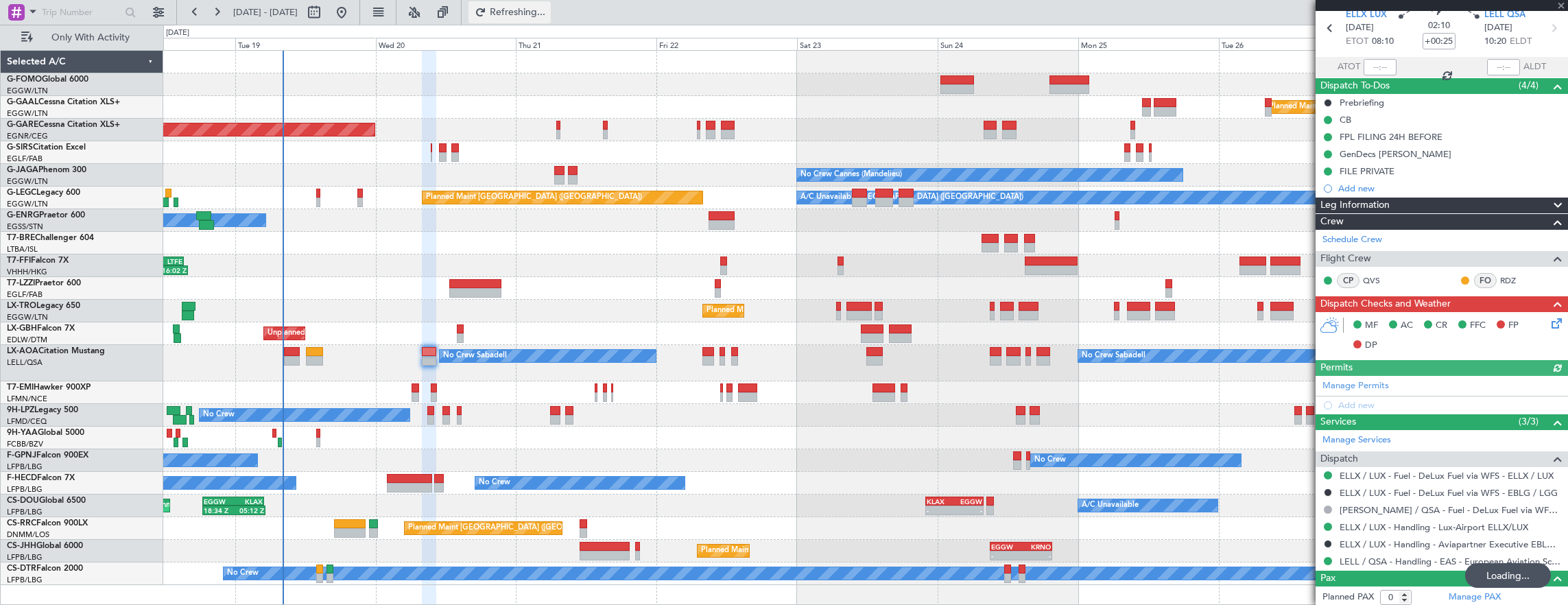
click at [547, 17] on span "Refreshing..." at bounding box center [518, 12] width 58 height 10
click at [547, 17] on span "Refresh" at bounding box center [518, 12] width 58 height 10
drag, startPoint x: 552, startPoint y: 17, endPoint x: 244, endPoint y: 328, distance: 437.7
click at [547, 17] on span "Refresh" at bounding box center [518, 12] width 58 height 10
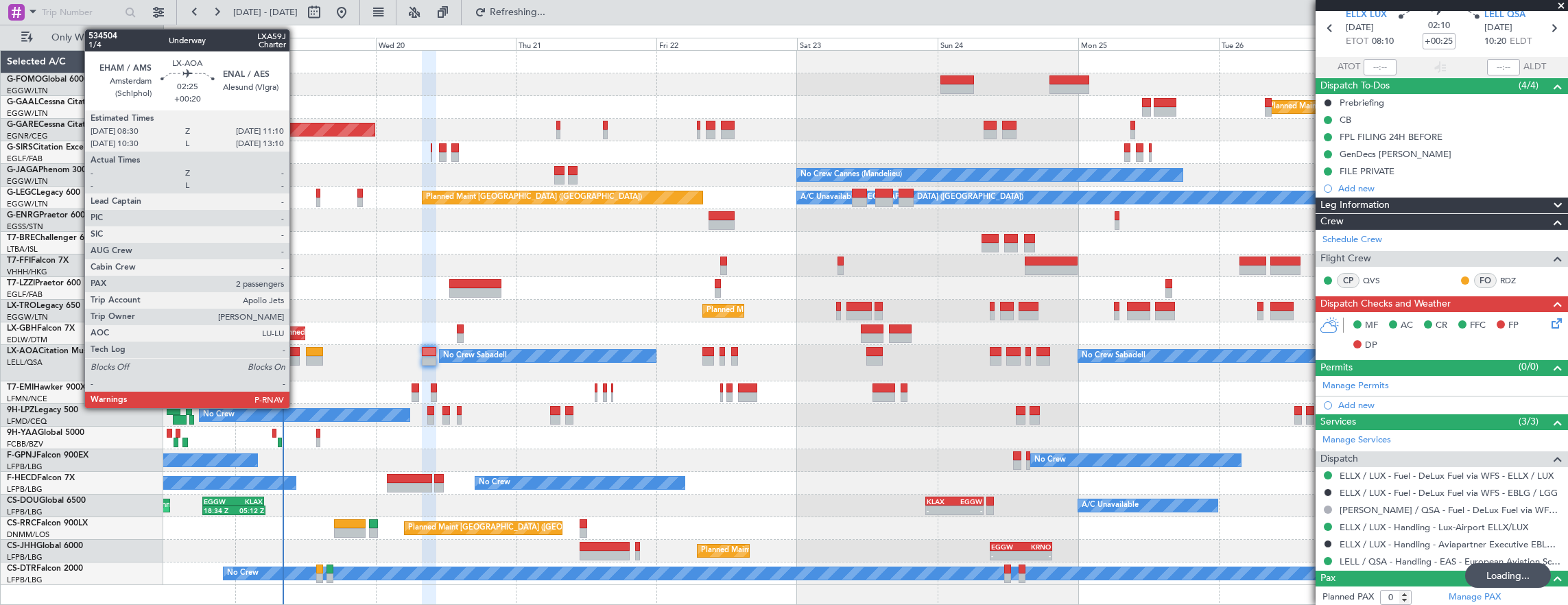
click at [296, 358] on div at bounding box center [291, 360] width 16 height 10
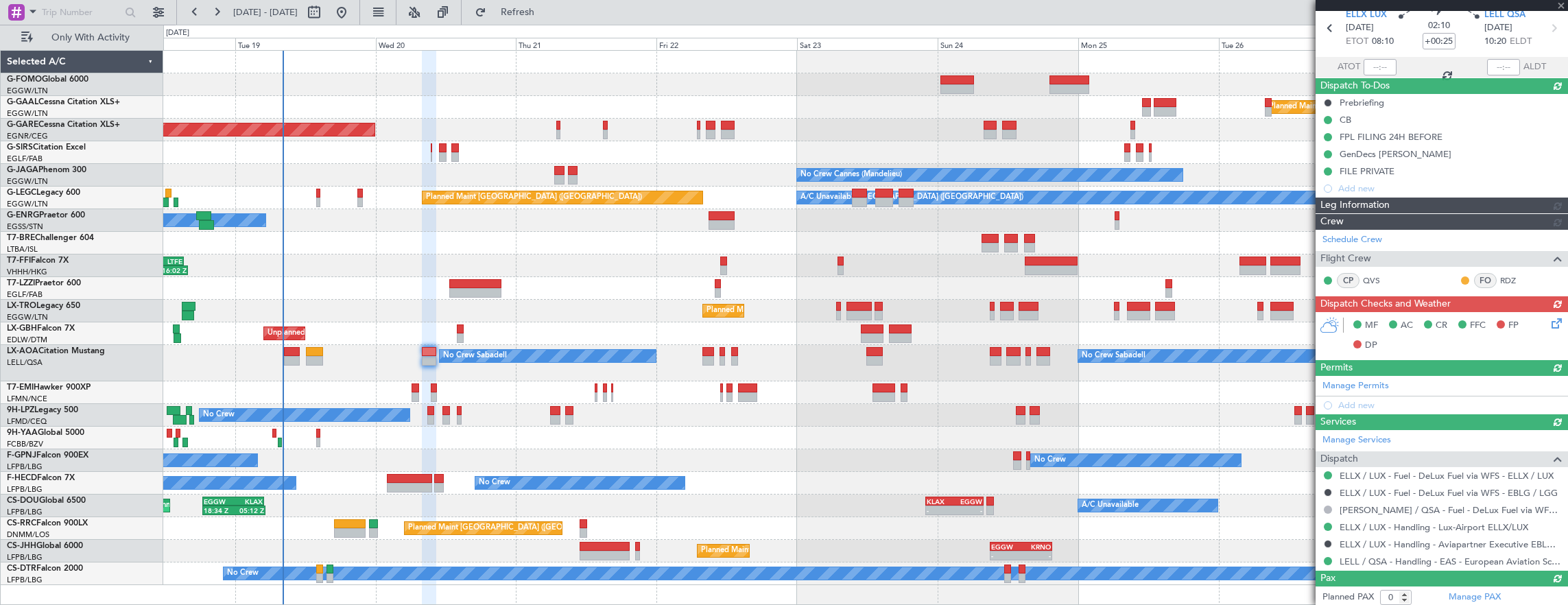
type input "+00:20"
type input "2"
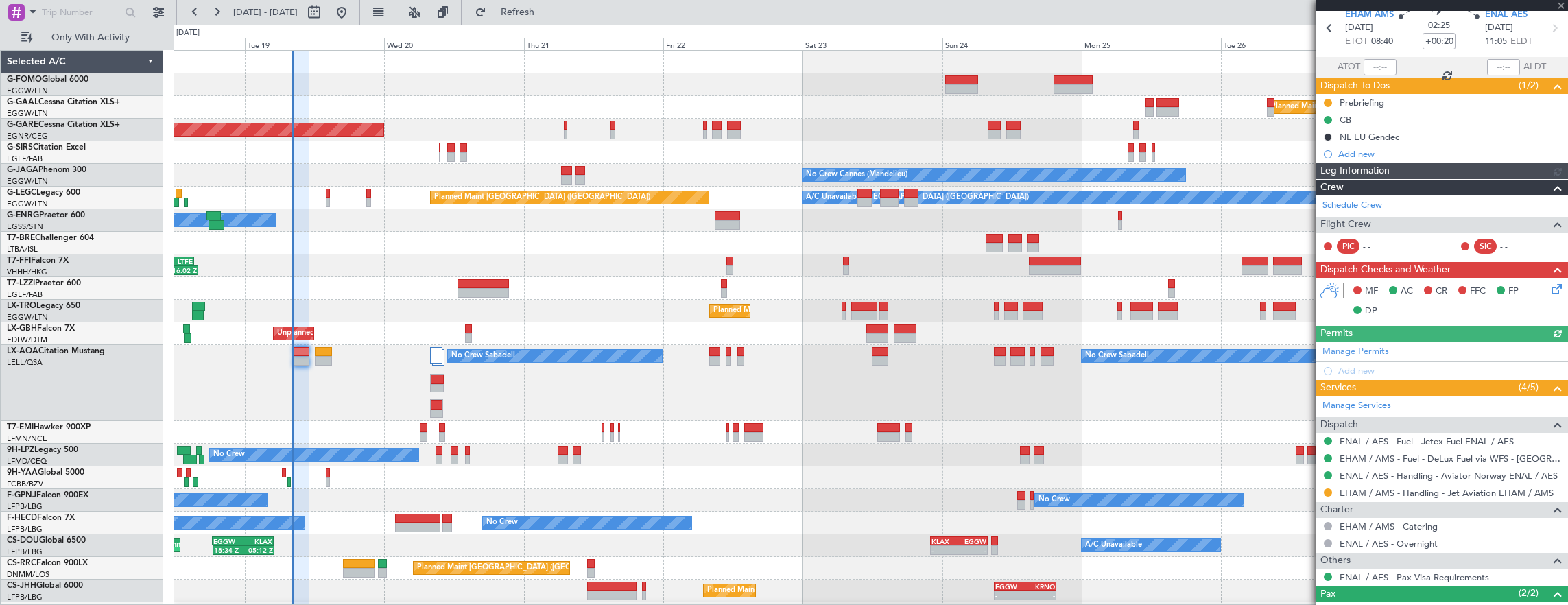
scroll to position [0, 0]
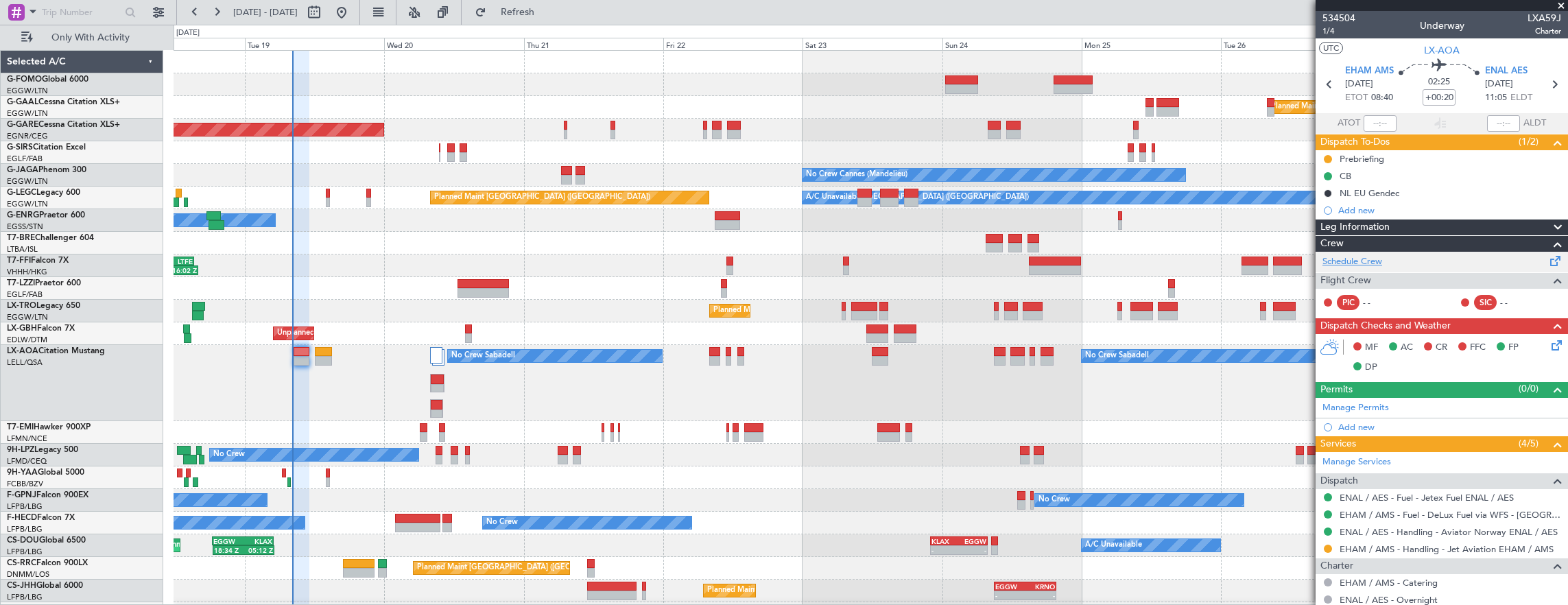
click at [1377, 263] on link "Schedule Crew" at bounding box center [1352, 262] width 60 height 14
click at [547, 16] on span "Refresh" at bounding box center [518, 12] width 58 height 10
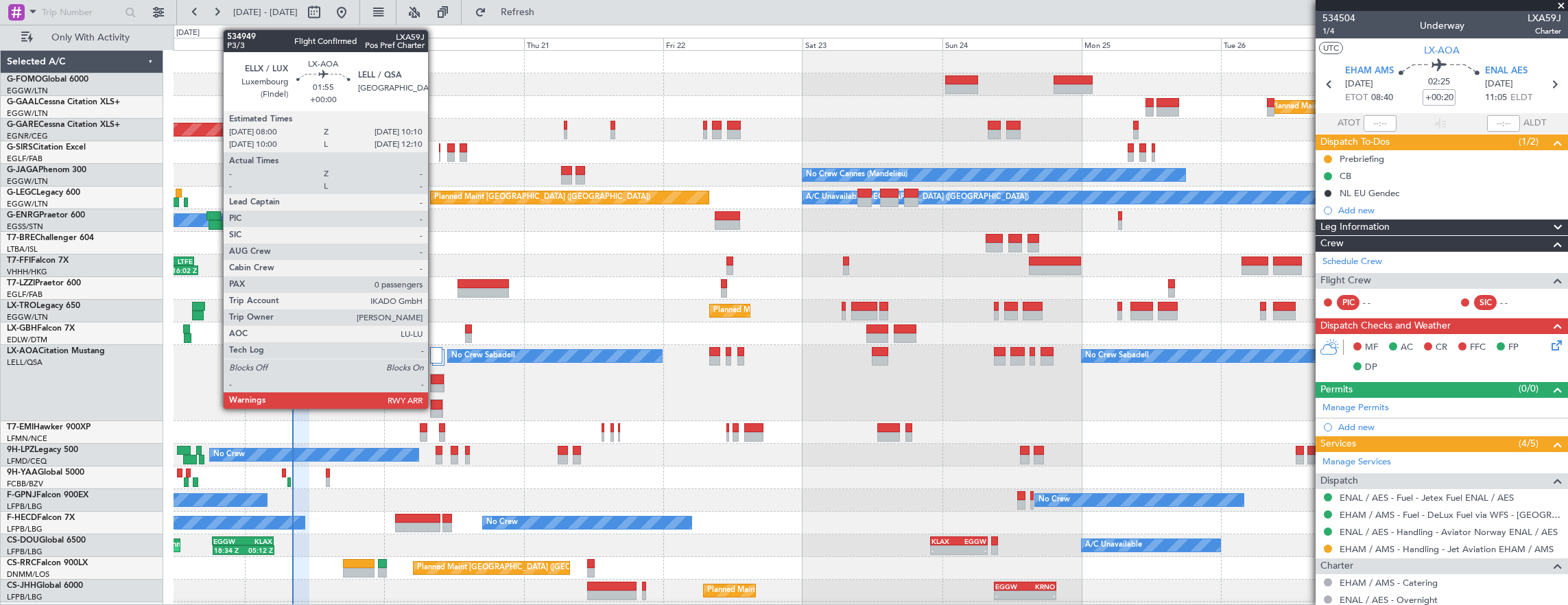
click at [435, 408] on div at bounding box center [436, 404] width 12 height 10
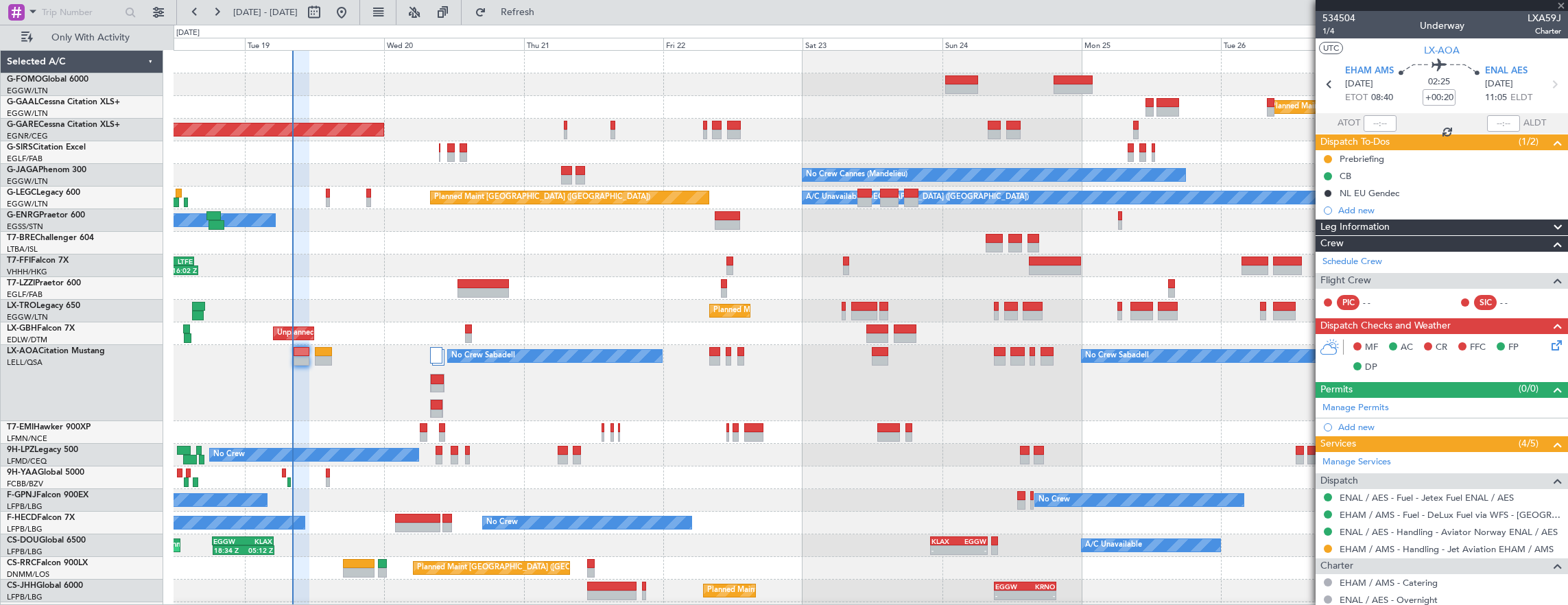
type input "0"
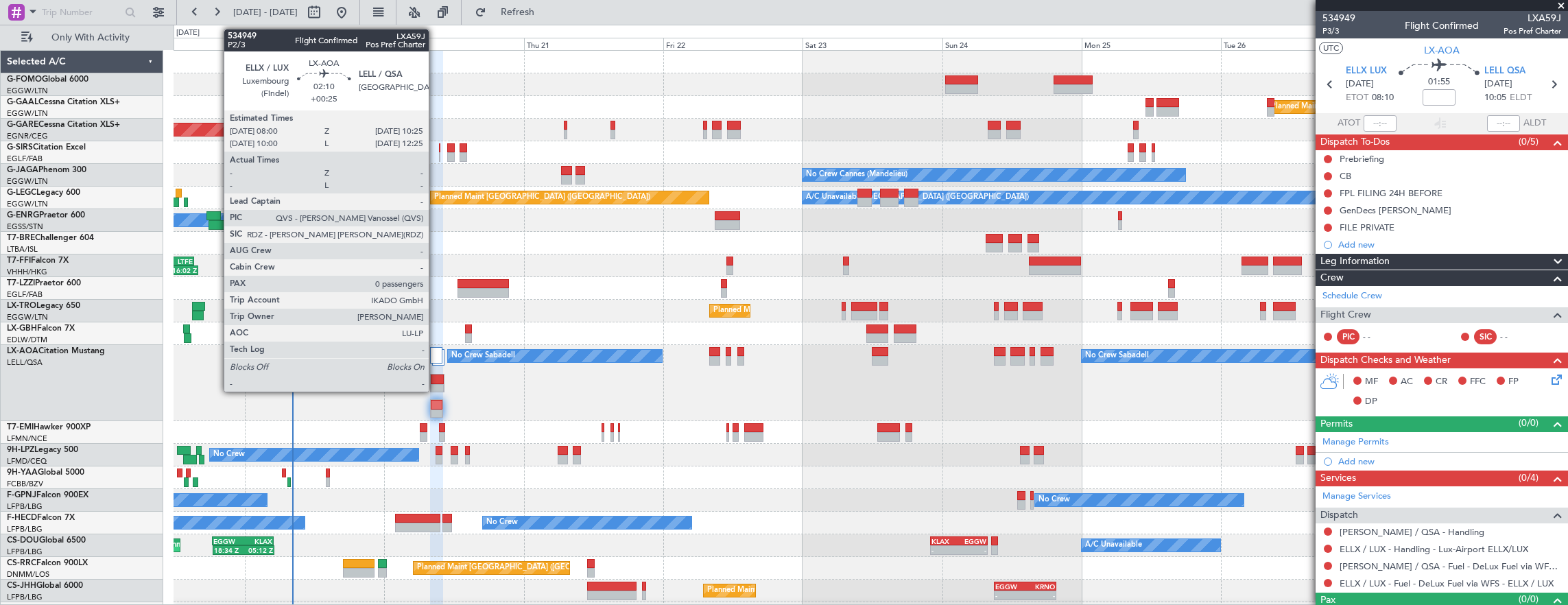
click at [436, 380] on div at bounding box center [437, 379] width 13 height 10
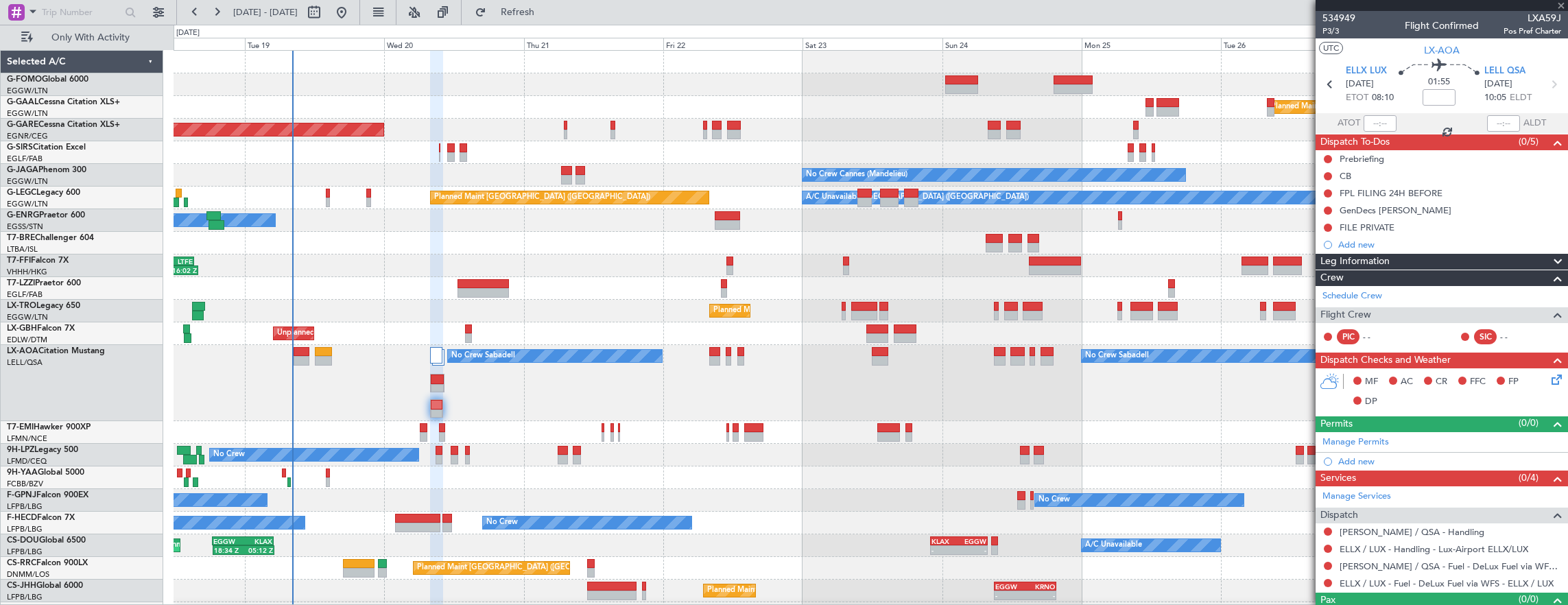
type input "+00:25"
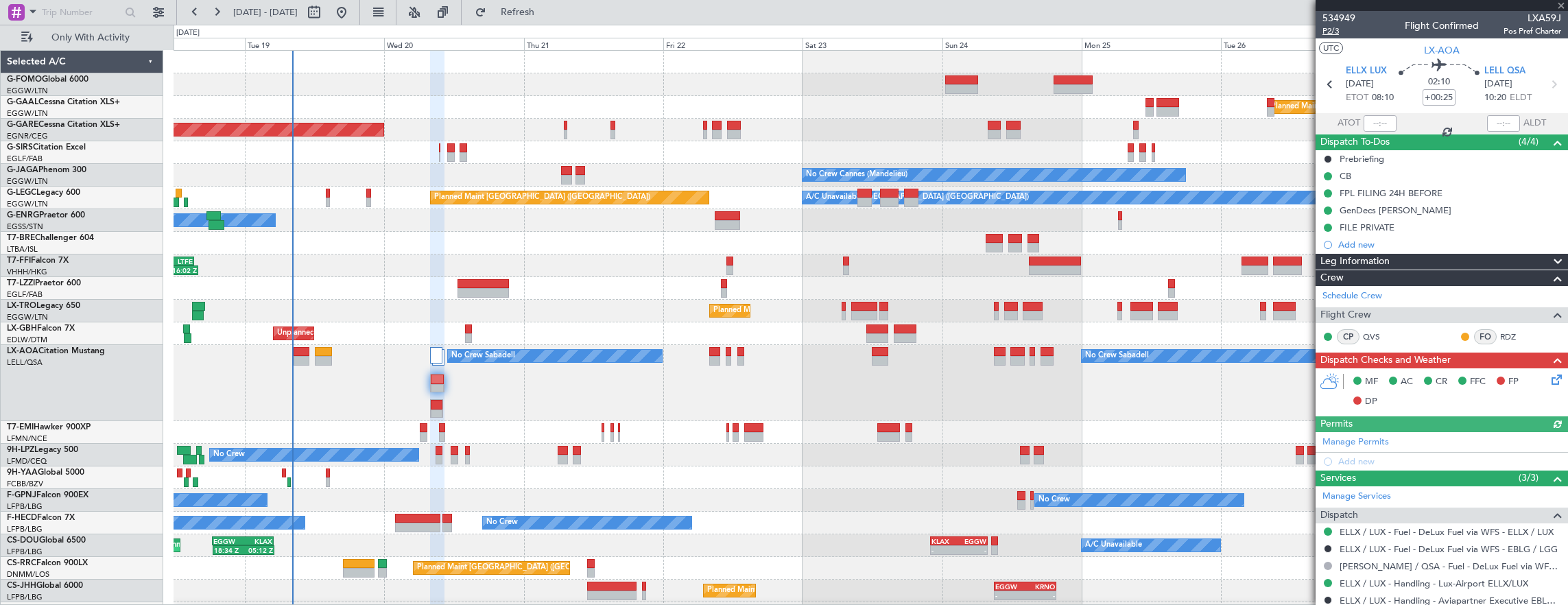
click at [1336, 33] on span "P2/3" at bounding box center [1338, 31] width 33 height 12
click at [551, 18] on button "Refresh" at bounding box center [509, 13] width 82 height 22
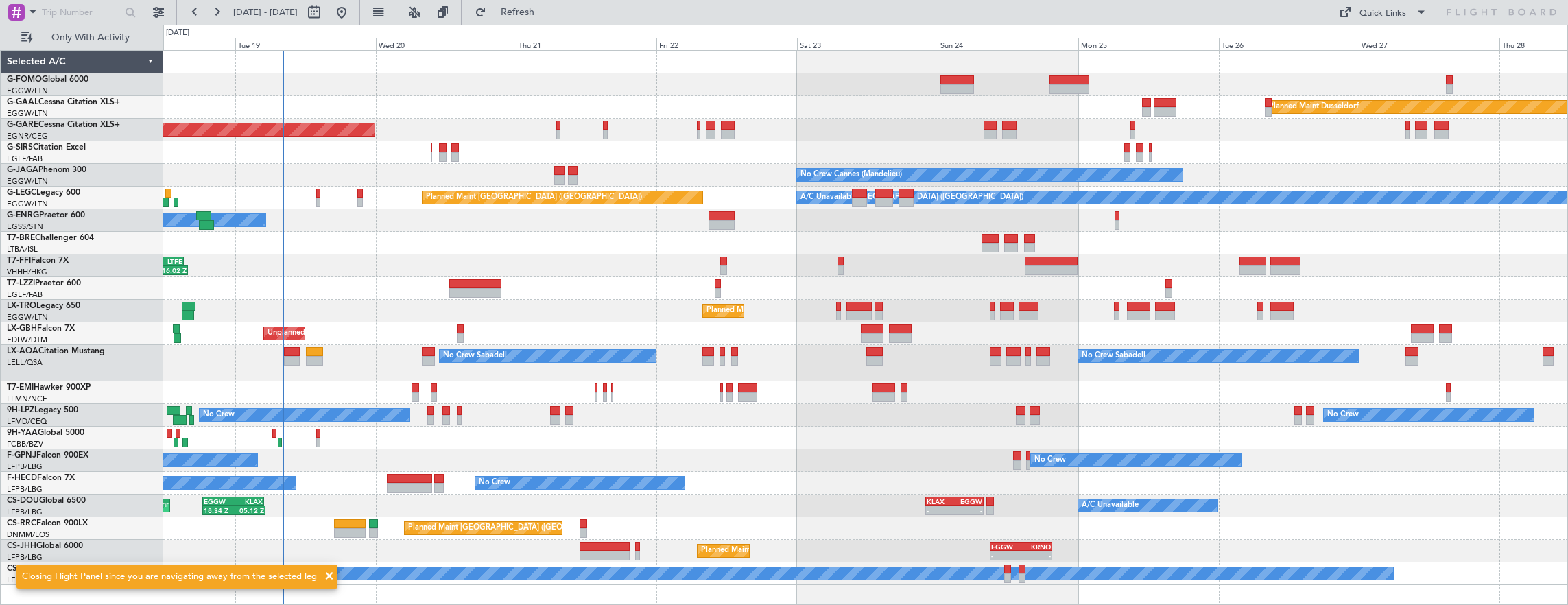
click at [291, 357] on div at bounding box center [291, 360] width 16 height 10
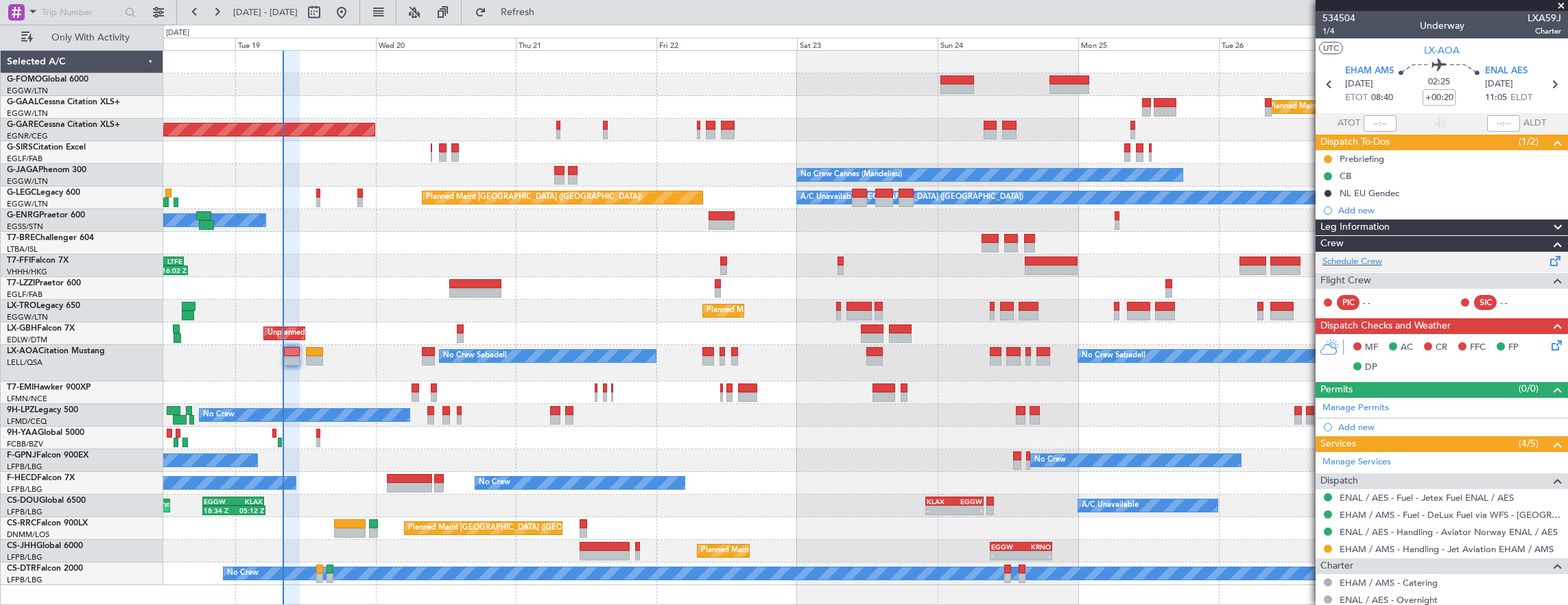
click at [1391, 252] on div "Schedule Crew" at bounding box center [1442, 262] width 253 height 21
click at [1329, 33] on mat-tooltip-component "Trip Number" at bounding box center [1338, 43] width 68 height 36
click at [1338, 27] on span "1/4" at bounding box center [1338, 31] width 33 height 12
click at [1330, 33] on span "1/4" at bounding box center [1338, 31] width 33 height 12
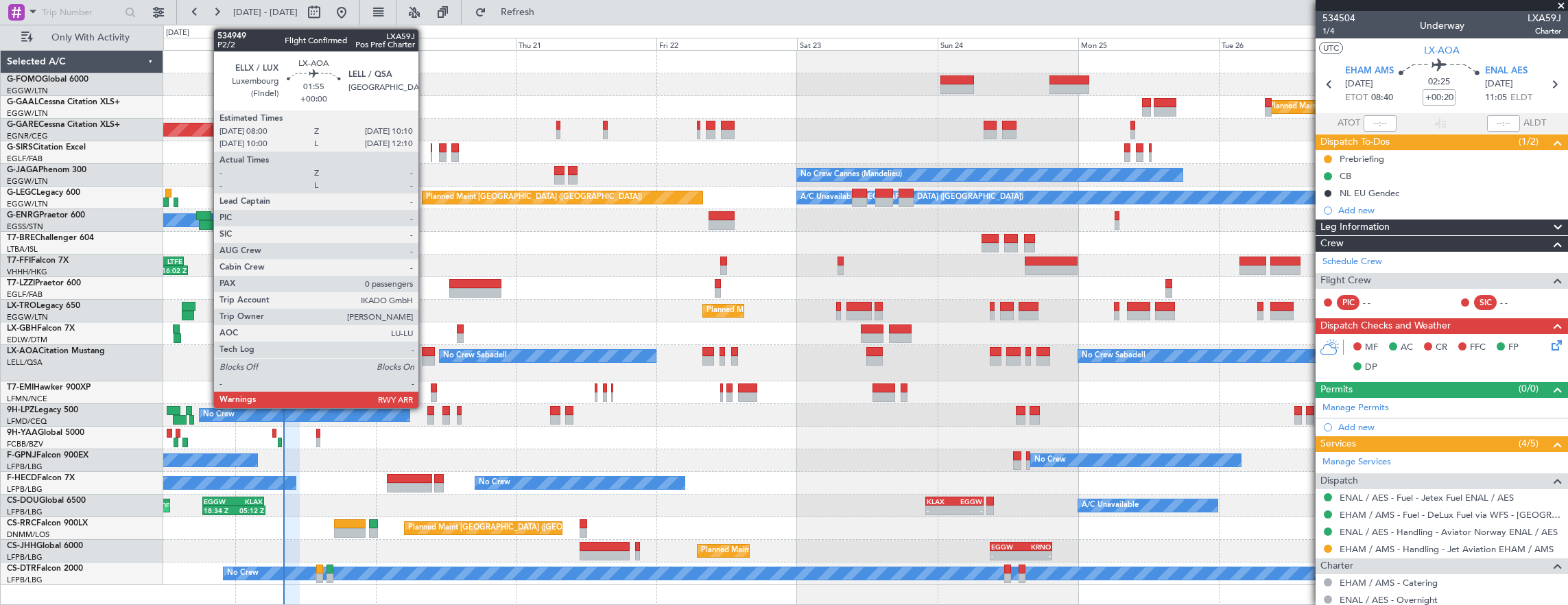
click at [425, 355] on div at bounding box center [428, 352] width 13 height 10
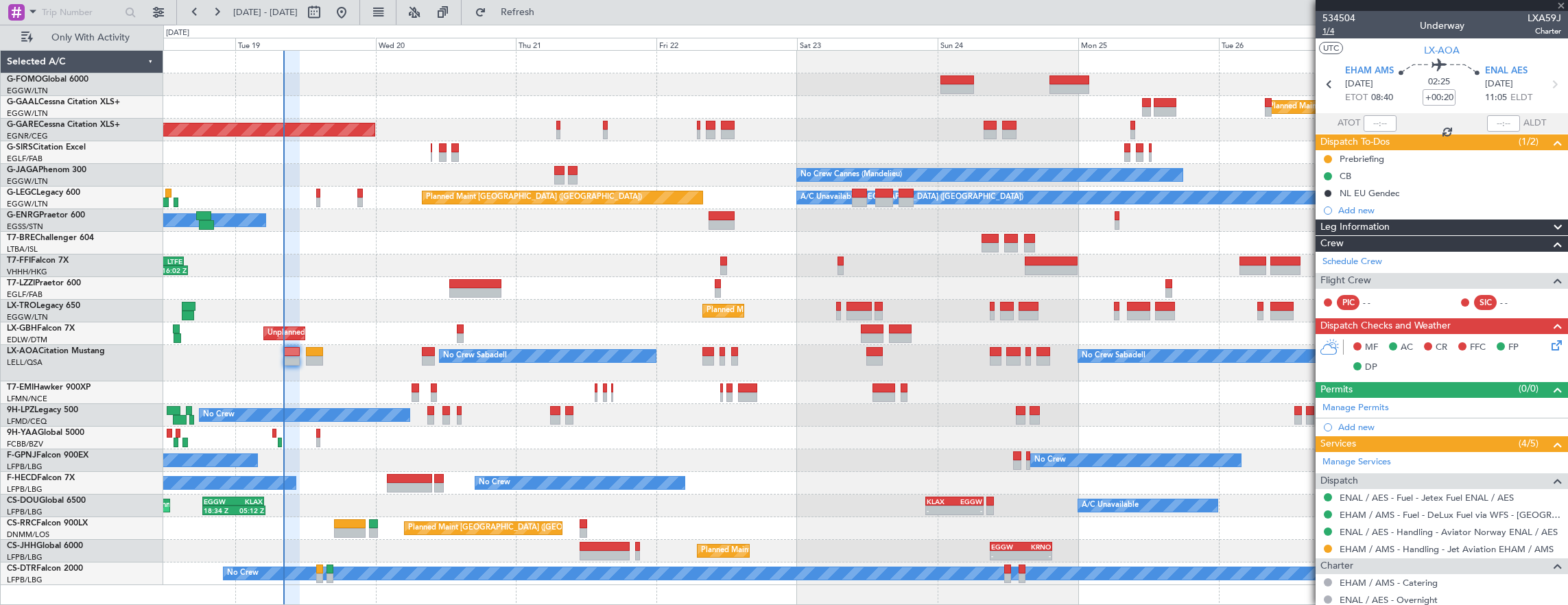
type input "0"
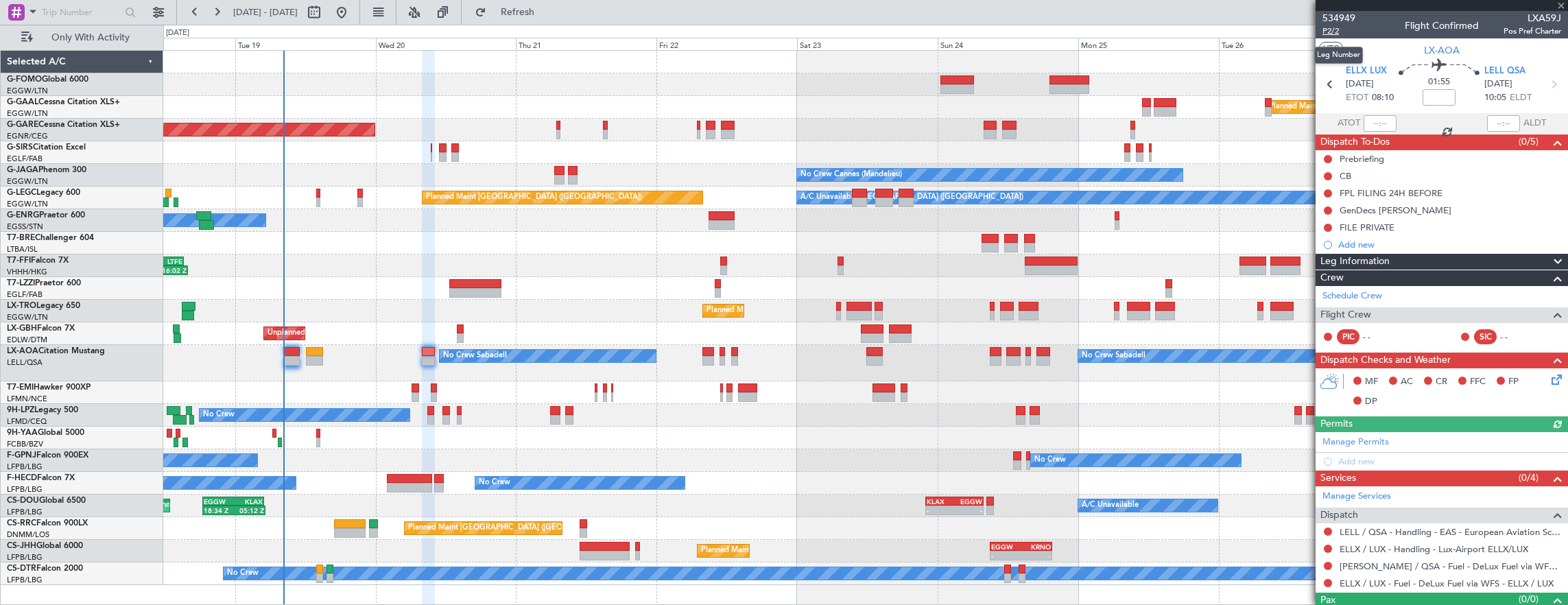
click at [1338, 31] on span "P2/2" at bounding box center [1338, 31] width 33 height 12
click at [1325, 581] on button at bounding box center [1327, 583] width 8 height 8
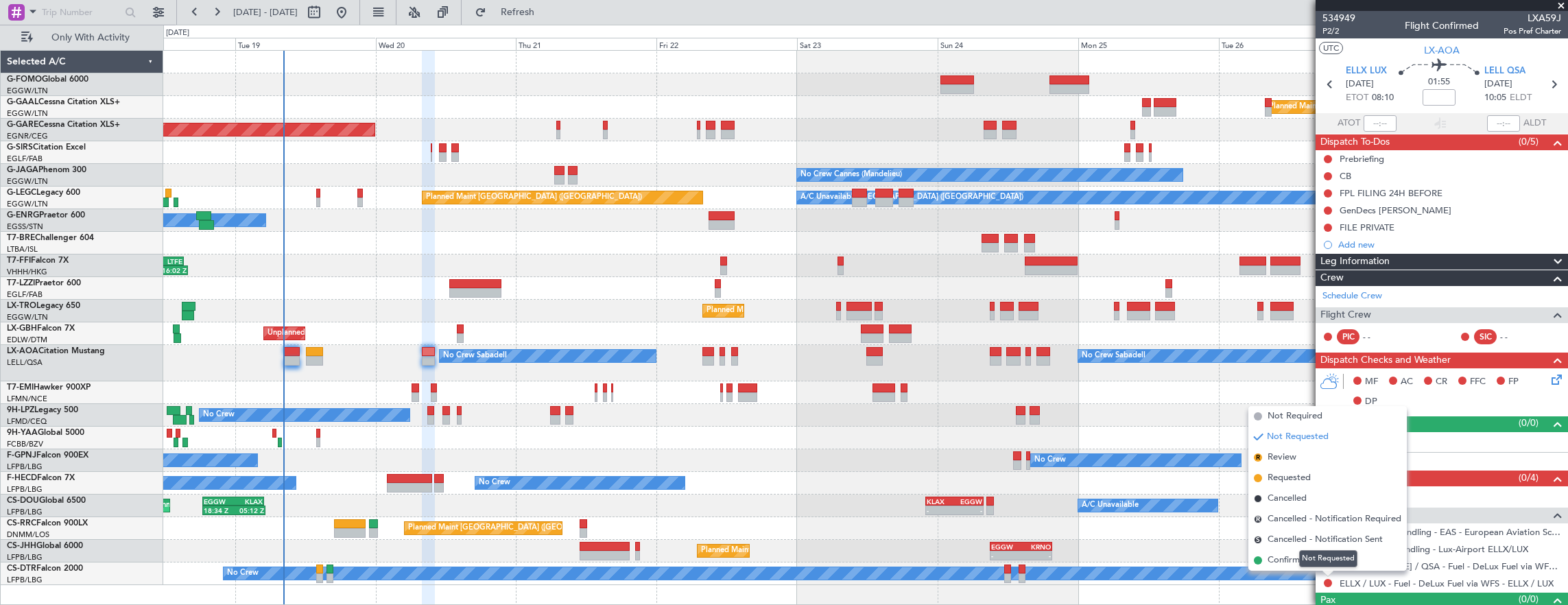
click at [1318, 561] on div "Not Requested" at bounding box center [1328, 558] width 58 height 17
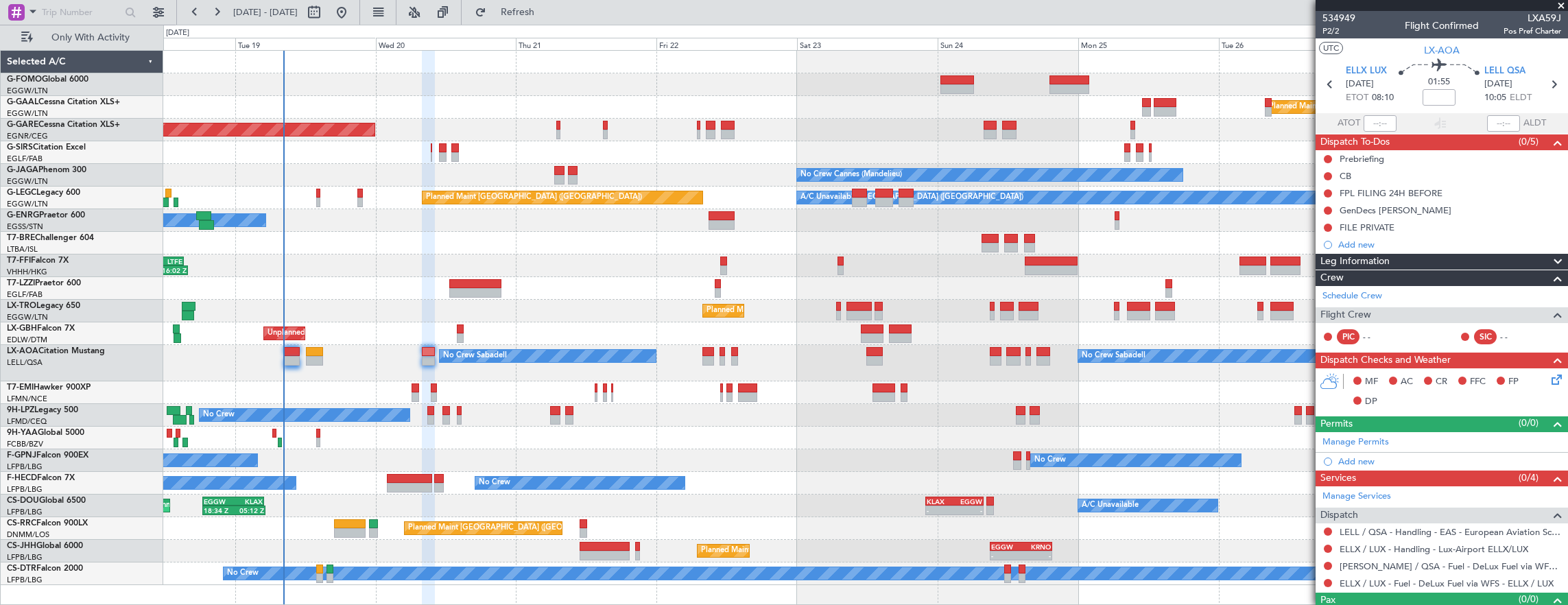
click at [1338, 581] on div "ELLX / LUX - Fuel - DeLux Fuel via WFS - ELLX / LUX" at bounding box center [1442, 583] width 253 height 17
click at [1332, 581] on div at bounding box center [1327, 583] width 11 height 11
click at [1326, 579] on button at bounding box center [1327, 583] width 8 height 8
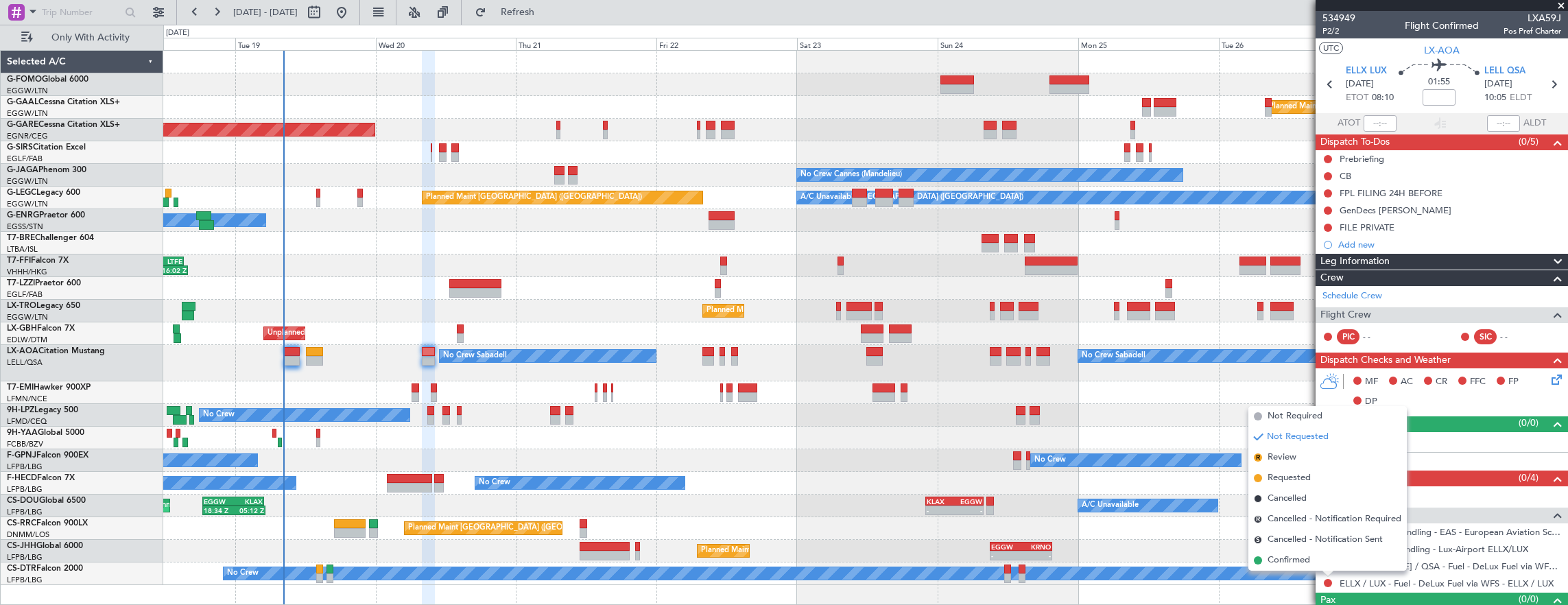
click at [1132, 561] on div "Planned Maint London (Luton) - - EGGW 09:00 Z KRNO 19:40 Z" at bounding box center [866, 551] width 1405 height 23
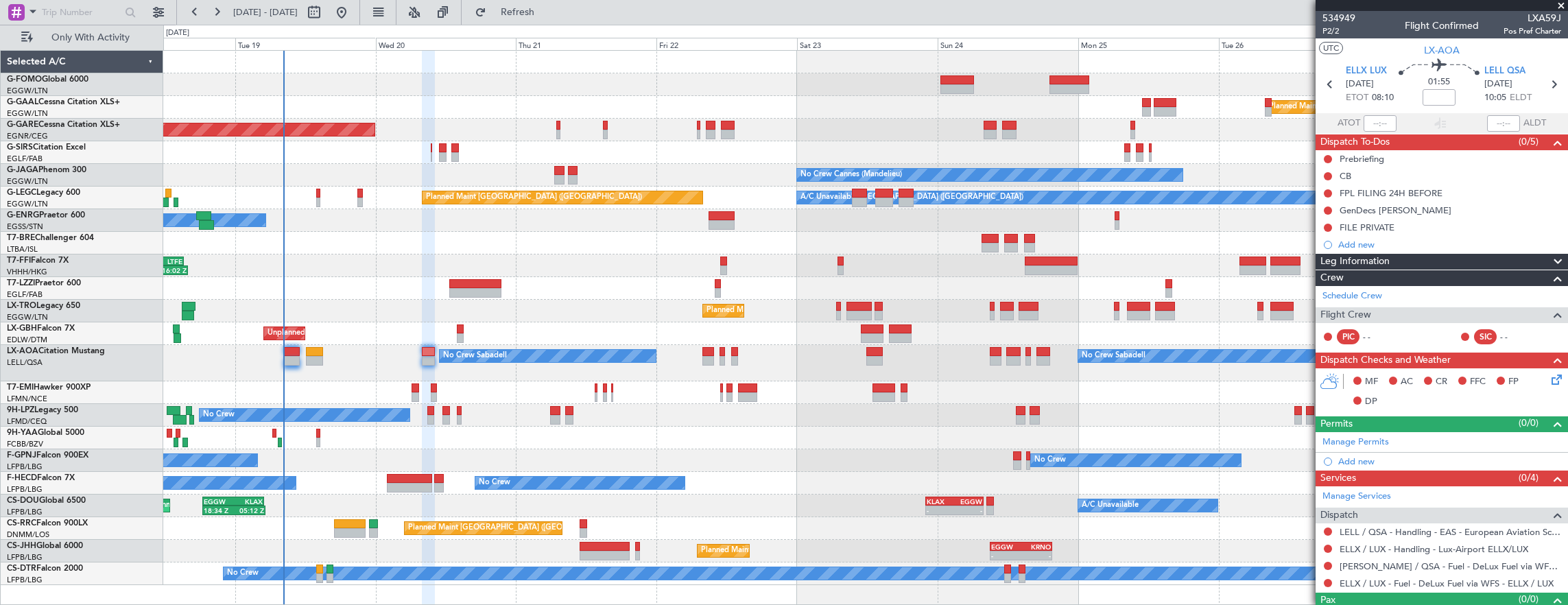
click at [1332, 578] on div at bounding box center [1327, 583] width 11 height 11
click at [1325, 579] on button at bounding box center [1327, 583] width 8 height 8
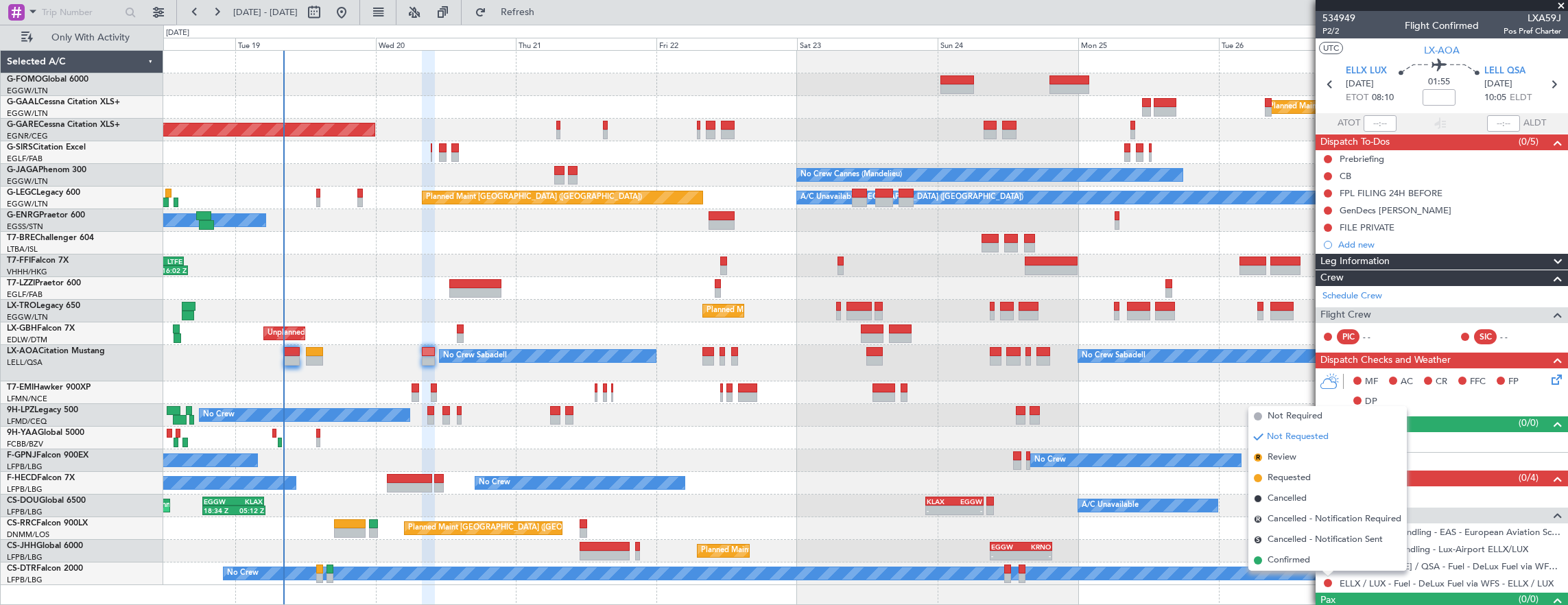
click at [1287, 557] on span "Confirmed" at bounding box center [1289, 560] width 43 height 14
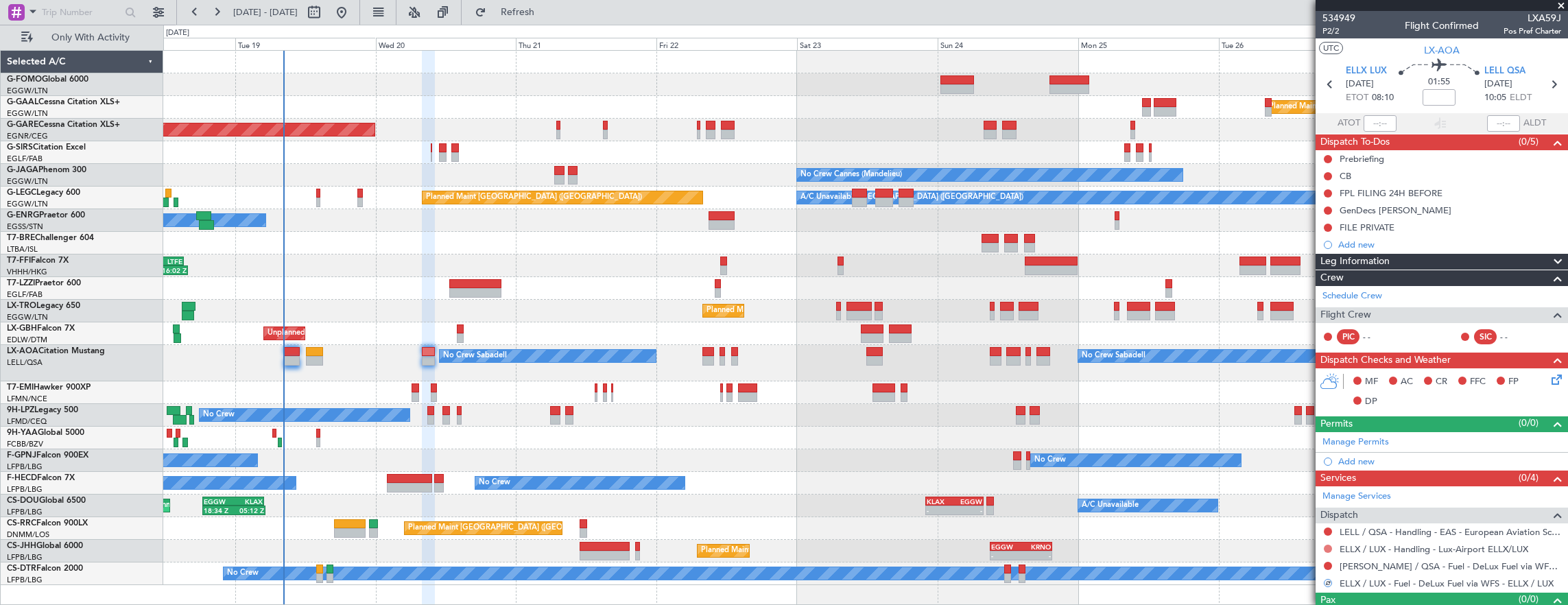
click at [1329, 544] on button at bounding box center [1327, 548] width 8 height 8
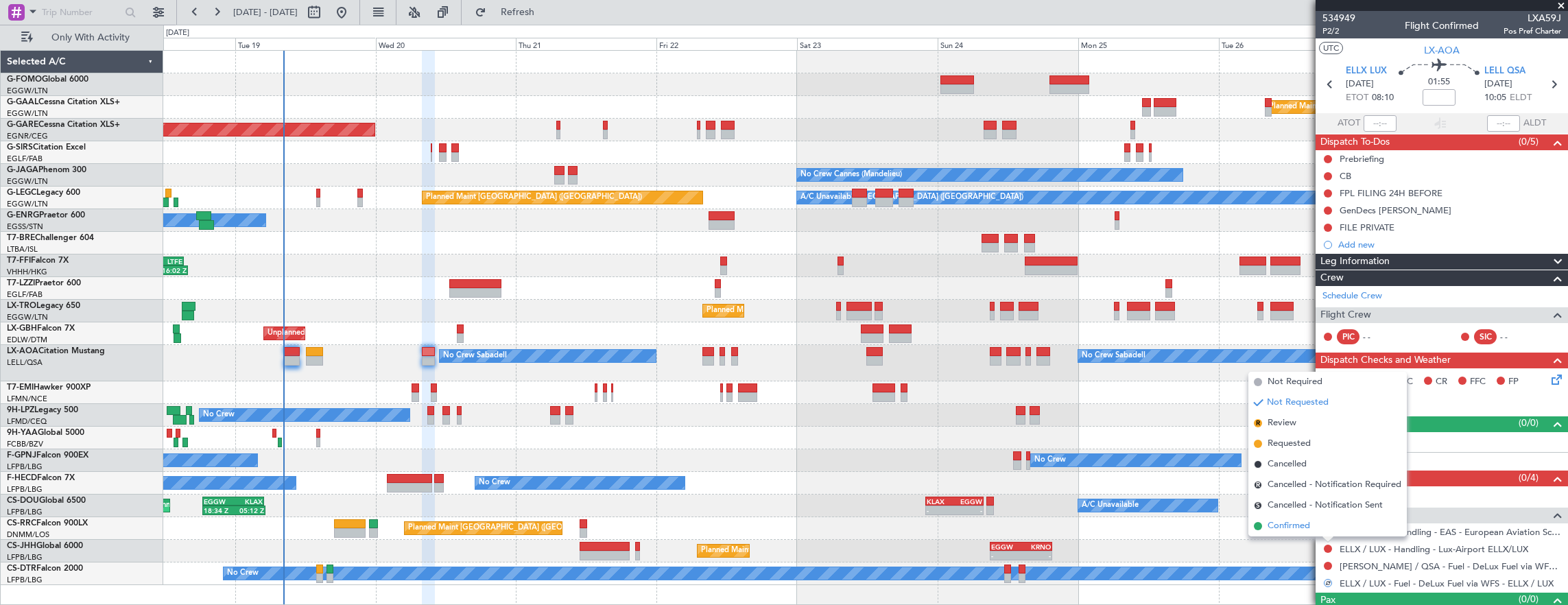
click at [1304, 527] on span "Confirmed" at bounding box center [1289, 526] width 43 height 14
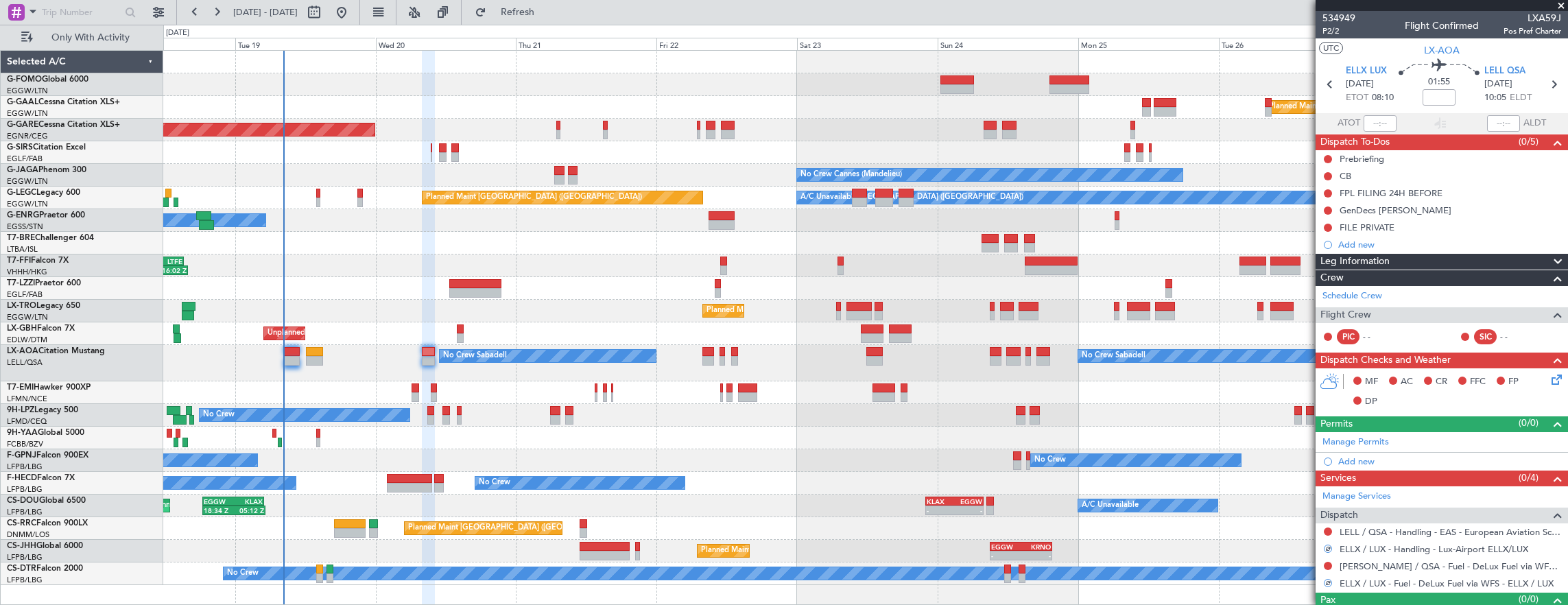
click at [1329, 527] on button at bounding box center [1327, 531] width 8 height 8
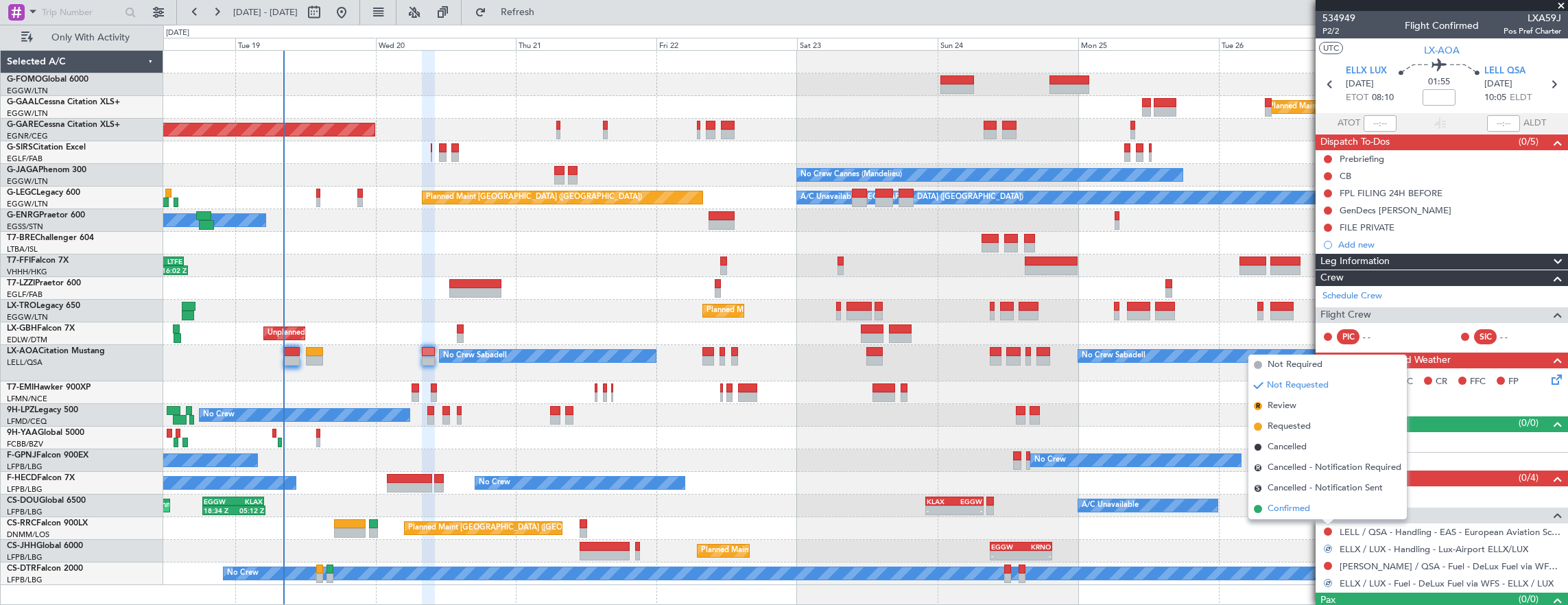
click at [1299, 512] on span "Confirmed" at bounding box center [1289, 509] width 43 height 14
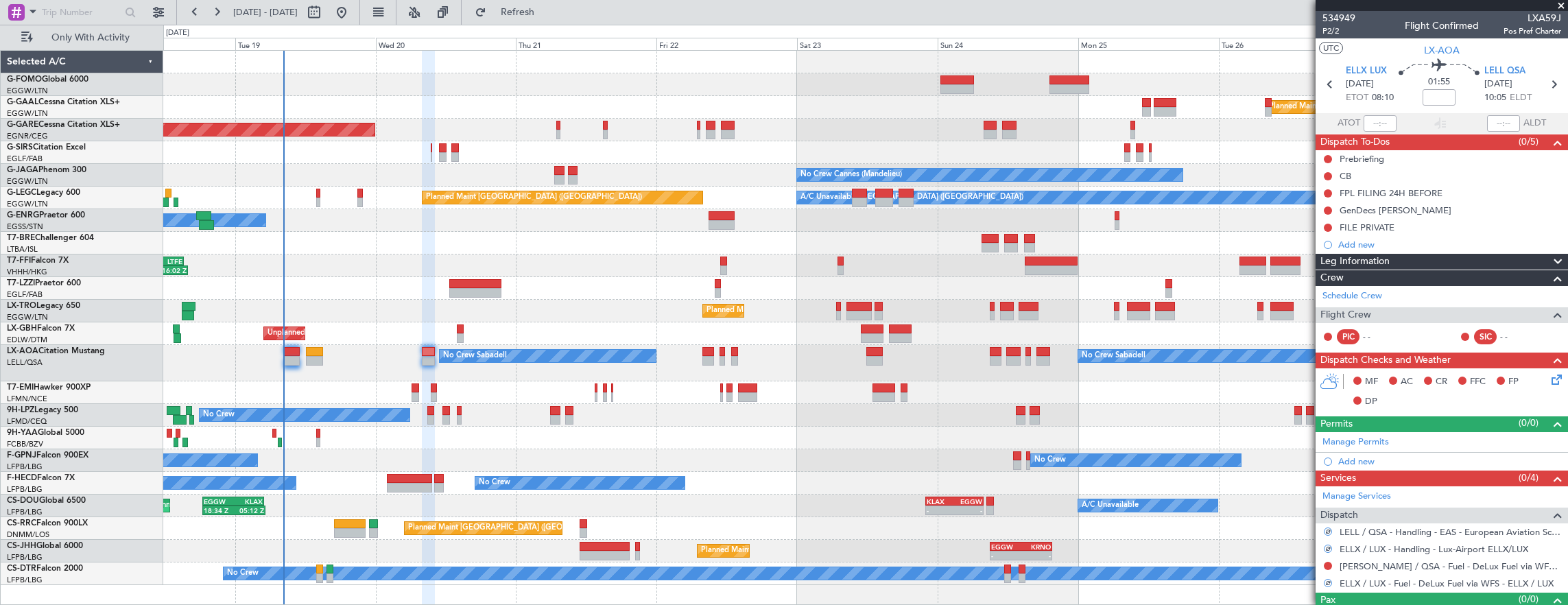
click at [1332, 561] on div at bounding box center [1327, 566] width 11 height 11
click at [1329, 564] on button at bounding box center [1327, 565] width 8 height 8
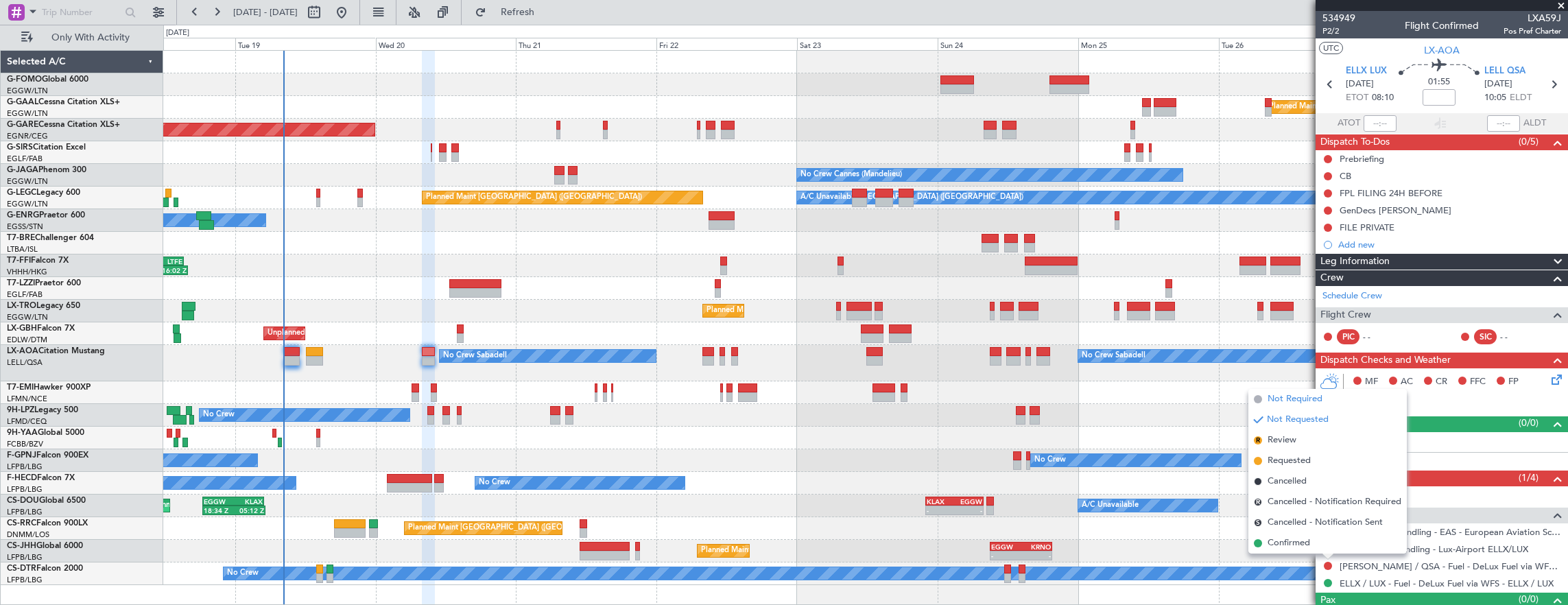
click at [1303, 403] on span "Not Required" at bounding box center [1295, 399] width 55 height 14
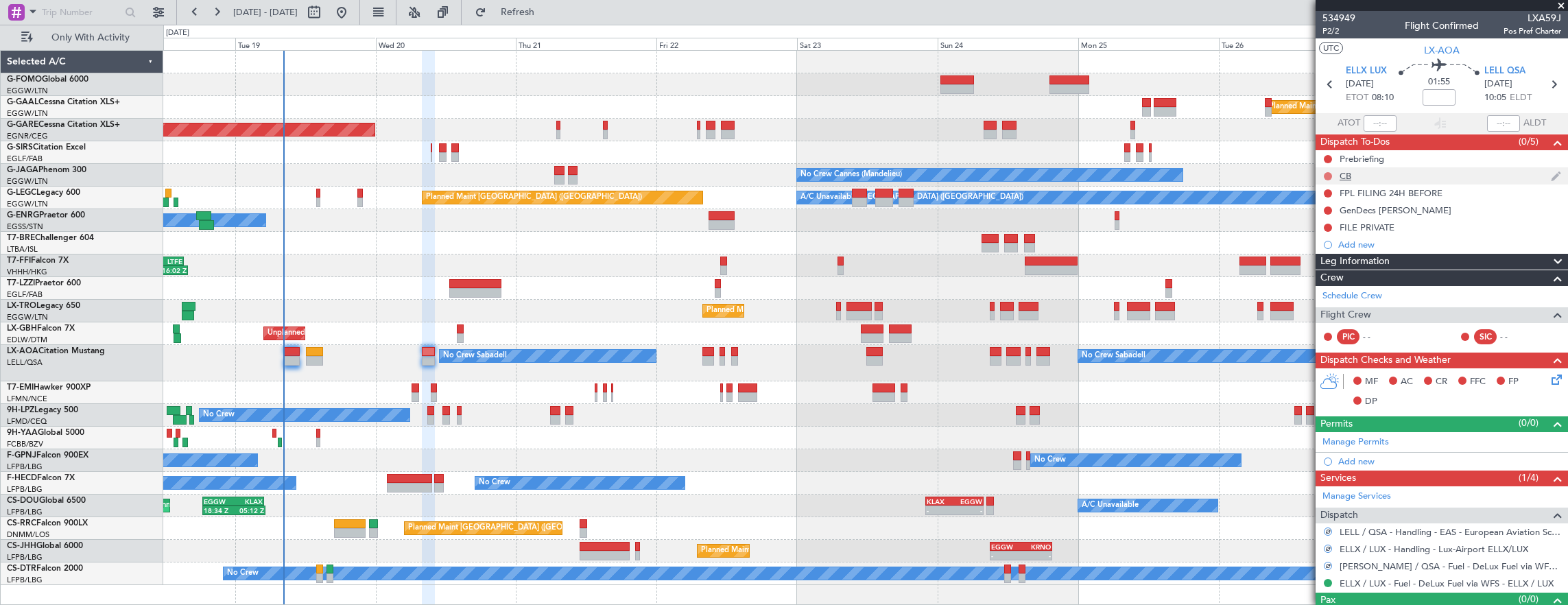
click at [1328, 175] on button at bounding box center [1327, 176] width 8 height 8
click at [1335, 235] on span "Completed" at bounding box center [1333, 236] width 45 height 14
click at [1326, 155] on button at bounding box center [1327, 159] width 8 height 8
drag, startPoint x: 1334, startPoint y: 196, endPoint x: 1245, endPoint y: 225, distance: 93.6
click at [1334, 197] on span "In Progress" at bounding box center [1334, 198] width 47 height 14
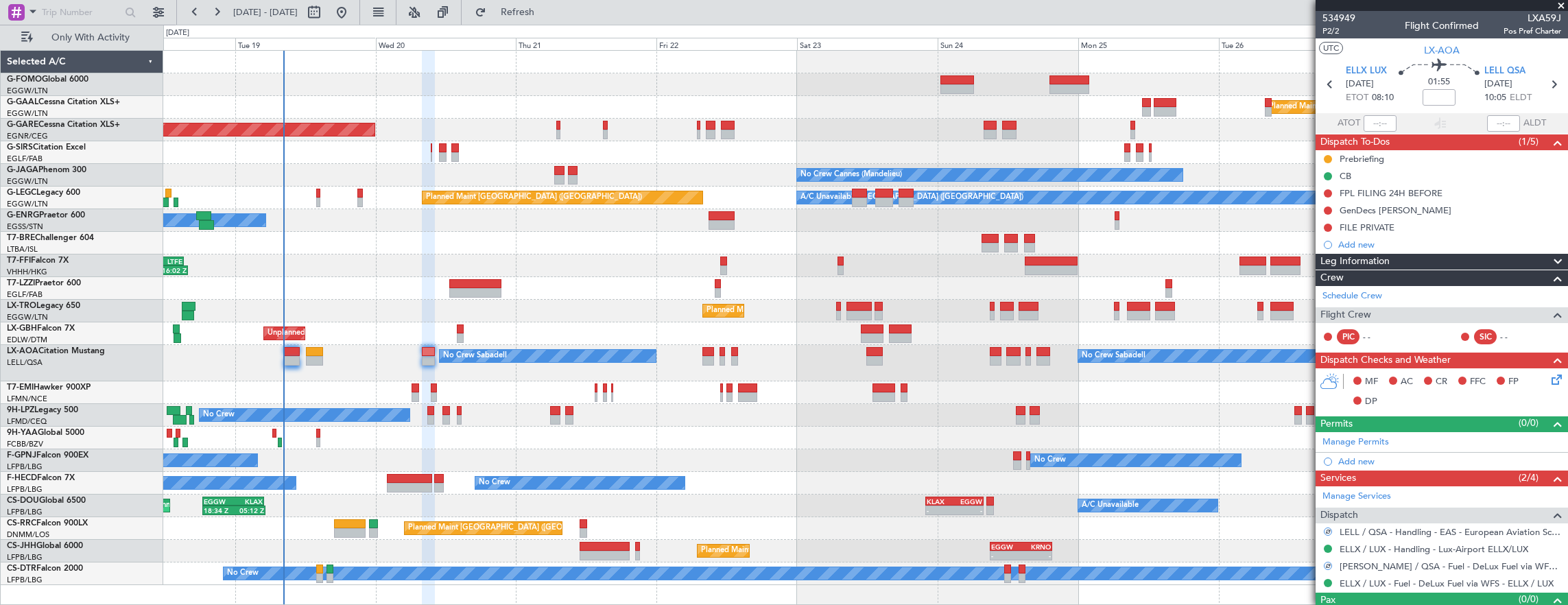
scroll to position [22, 0]
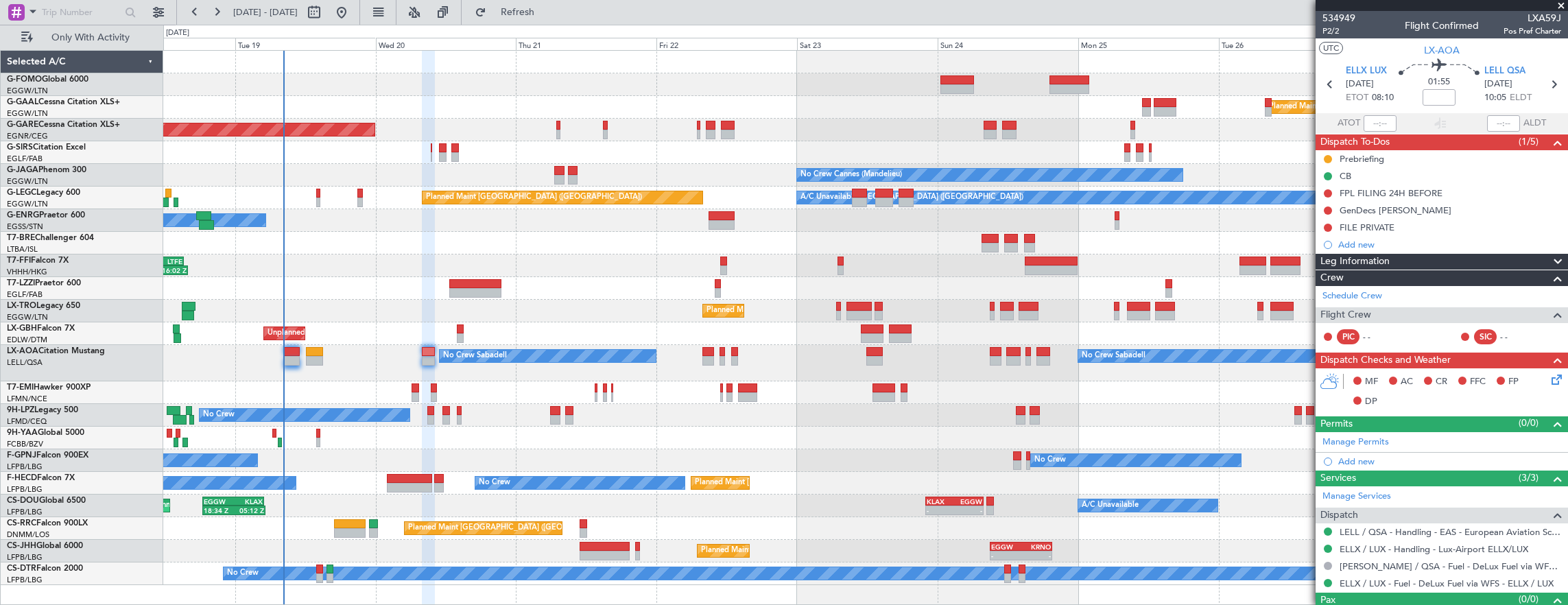
scroll to position [22, 0]
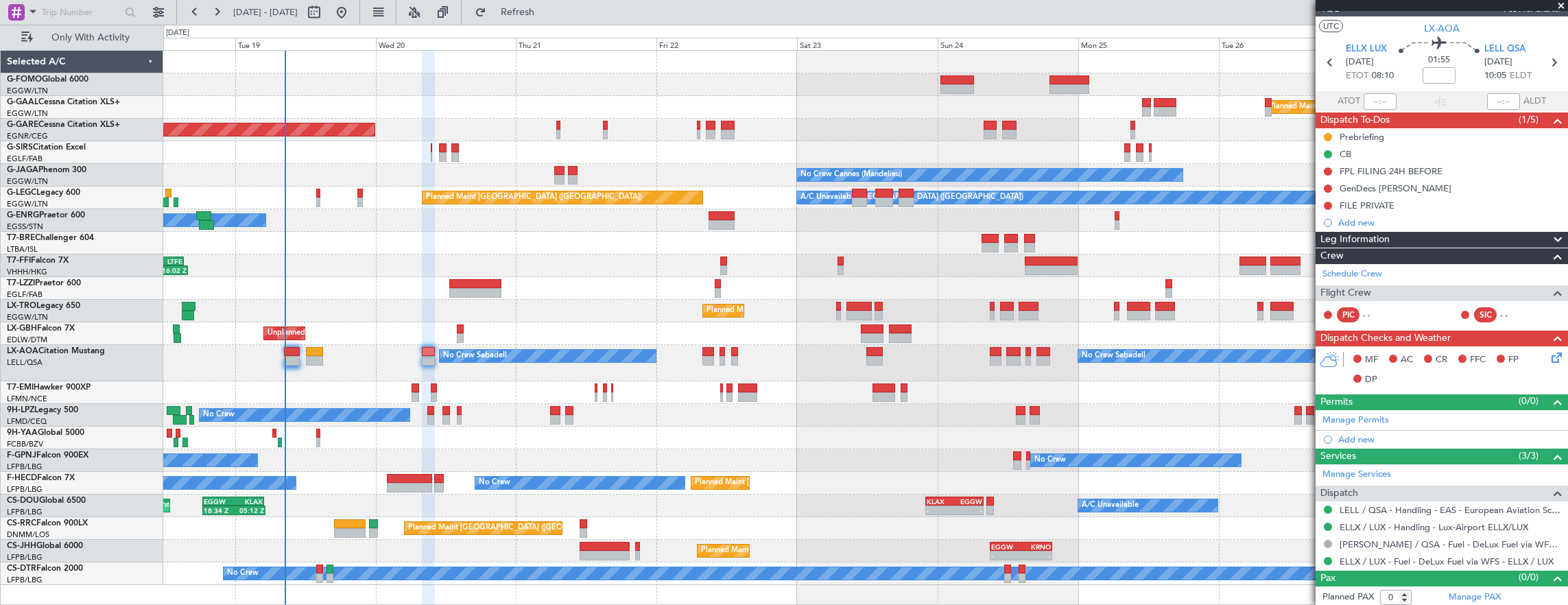
click at [603, 124] on div at bounding box center [605, 125] width 4 height 10
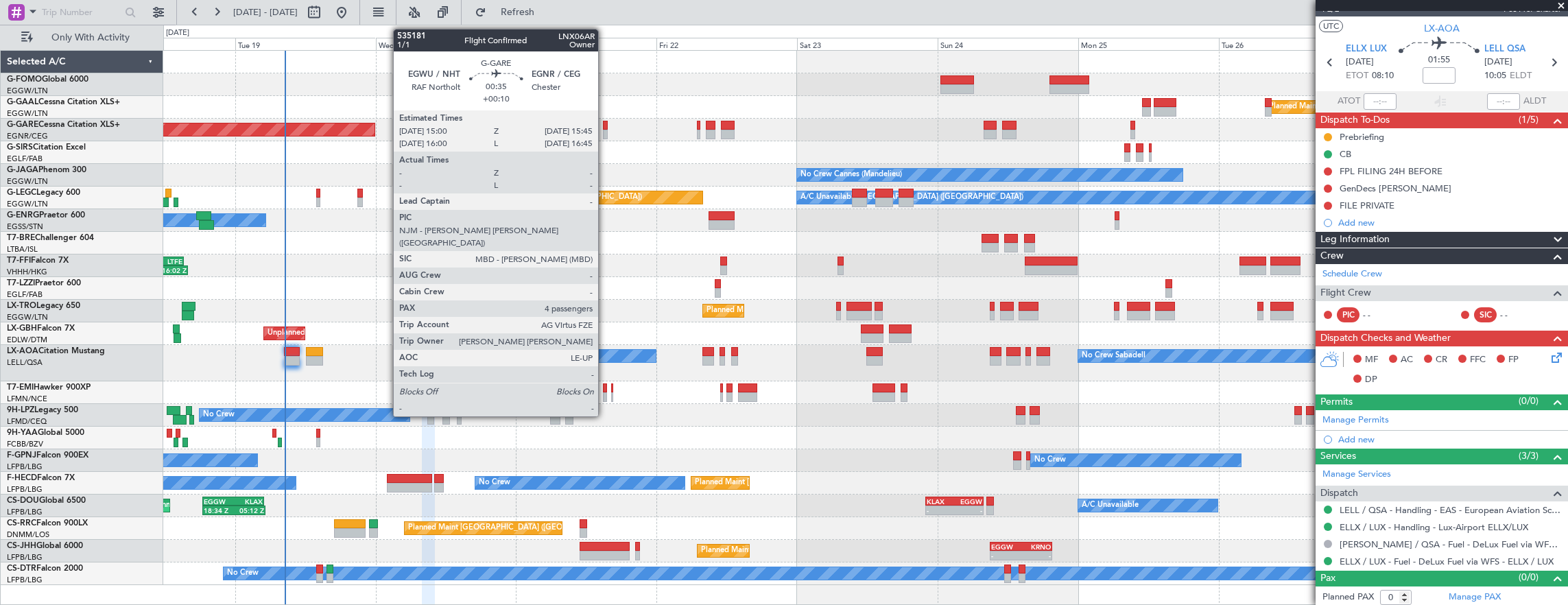
click at [605, 125] on div at bounding box center [605, 125] width 4 height 10
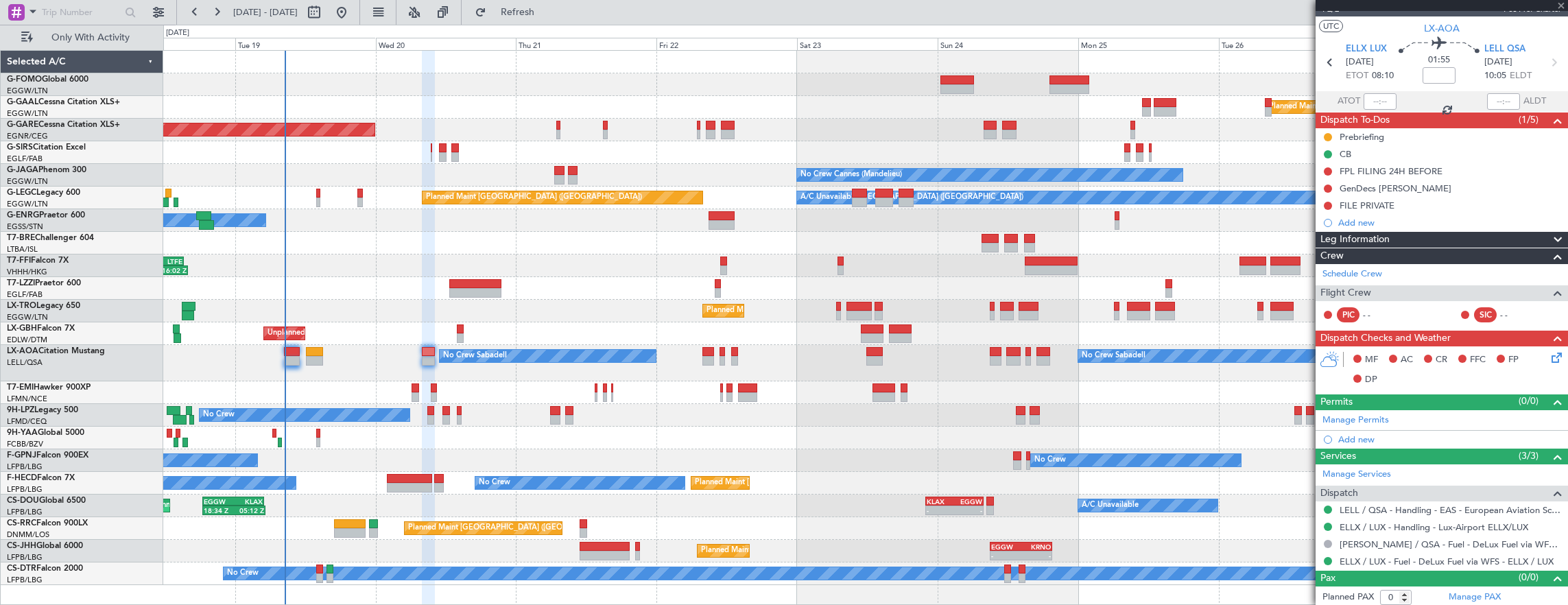
type input "+00:10"
type input "4"
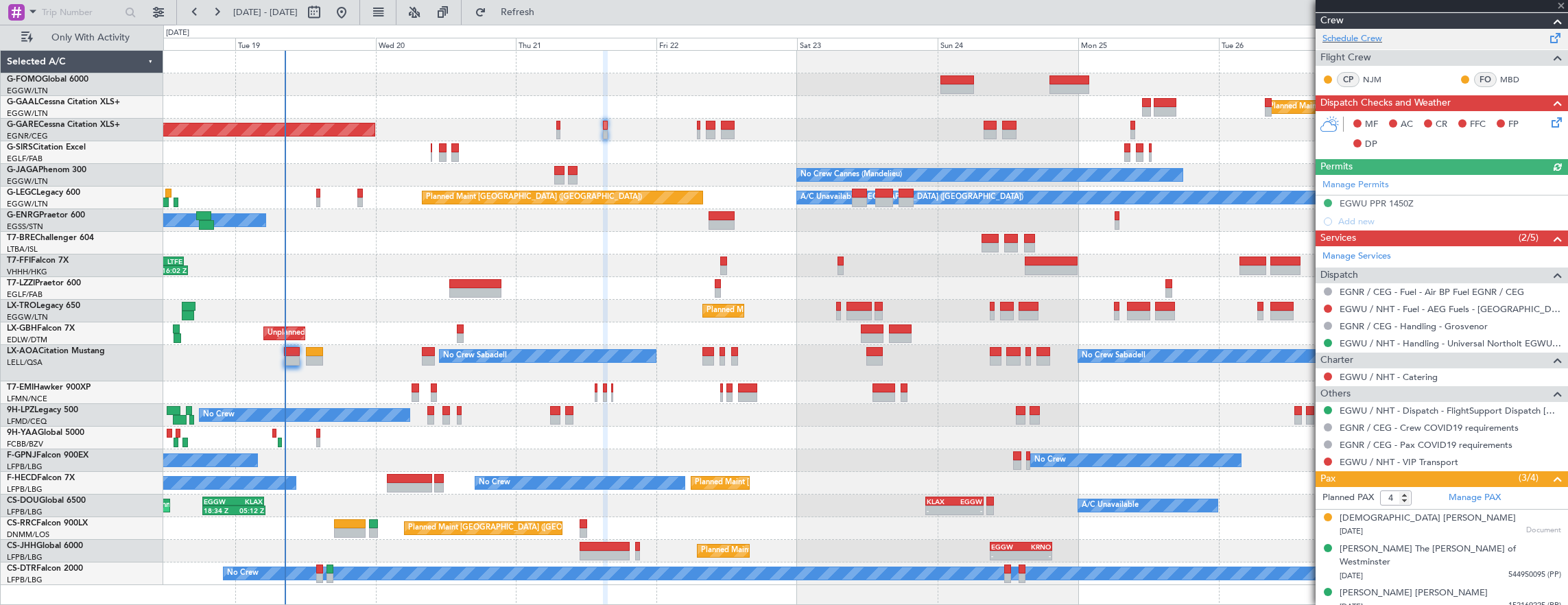
scroll to position [0, 0]
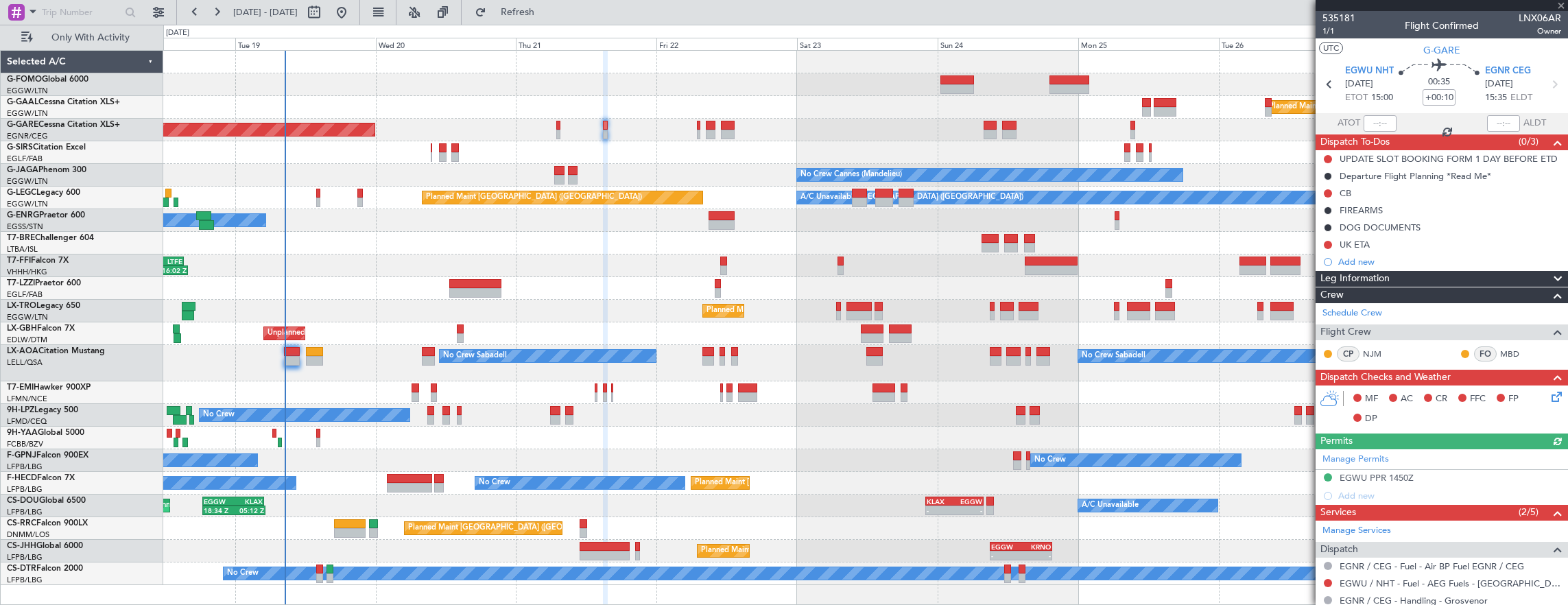
drag, startPoint x: 1326, startPoint y: 189, endPoint x: 1334, endPoint y: 225, distance: 36.9
click at [1326, 189] on button at bounding box center [1327, 193] width 8 height 8
click at [1343, 256] on span "Completed" at bounding box center [1333, 253] width 45 height 14
click at [1330, 33] on span "1/1" at bounding box center [1338, 31] width 33 height 12
click at [1333, 33] on span "1/1" at bounding box center [1338, 31] width 33 height 12
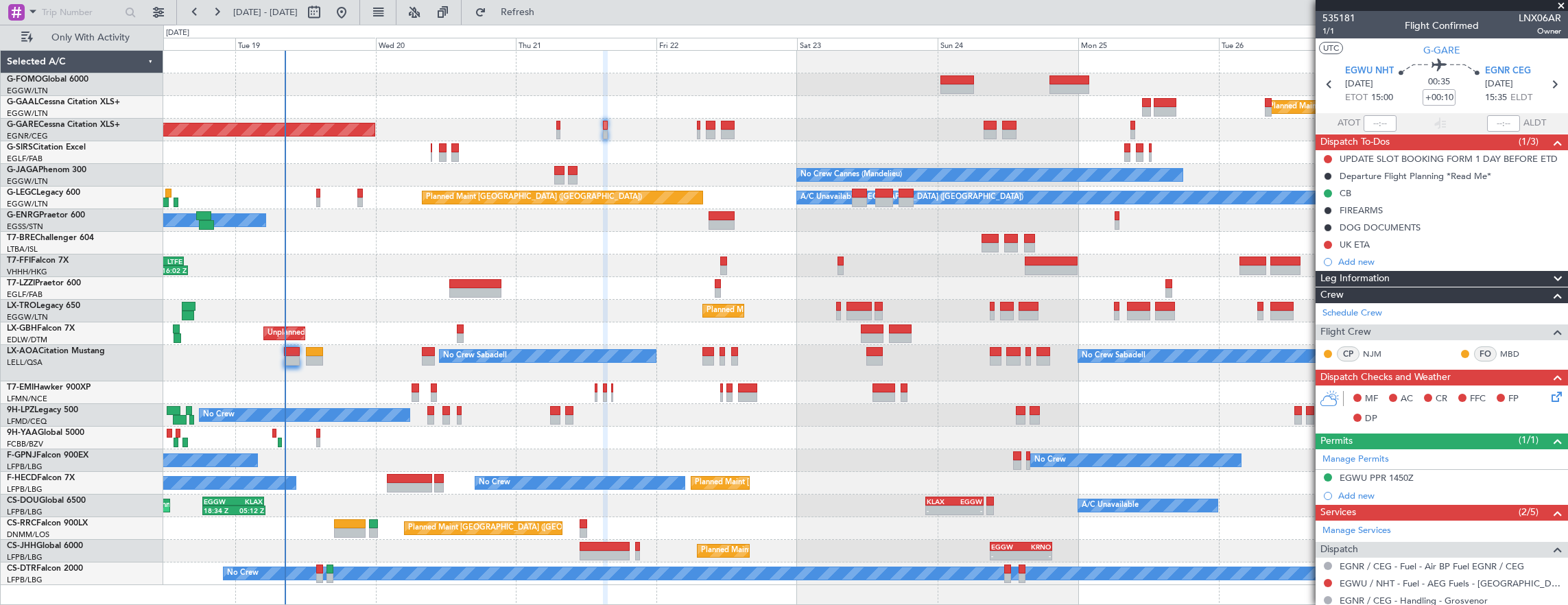
click at [1549, 396] on icon at bounding box center [1554, 394] width 11 height 11
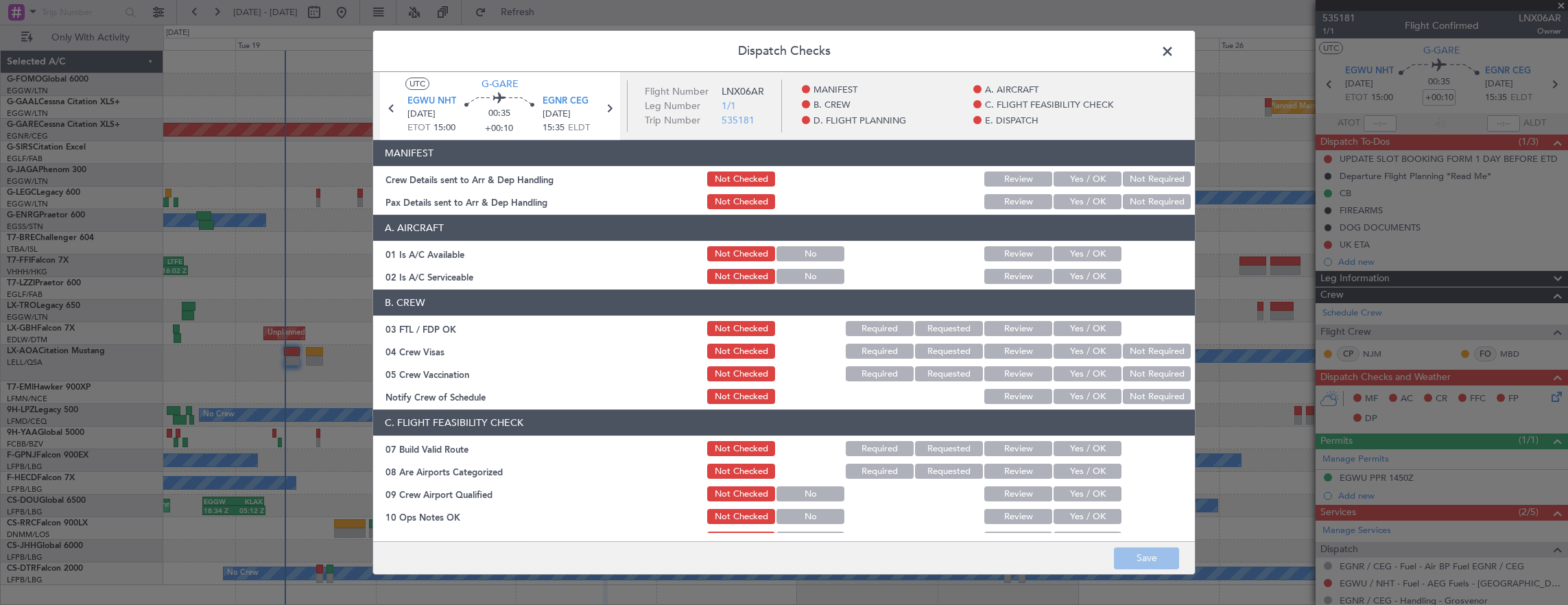
click at [1086, 251] on button "Yes / OK" at bounding box center [1087, 253] width 68 height 15
click at [1089, 280] on button "Yes / OK" at bounding box center [1087, 276] width 68 height 15
click at [753, 245] on div "Not Checked" at bounding box center [740, 254] width 69 height 19
drag, startPoint x: 749, startPoint y: 262, endPoint x: 749, endPoint y: 253, distance: 9.0
click at [749, 261] on div "Not Checked" at bounding box center [740, 254] width 69 height 19
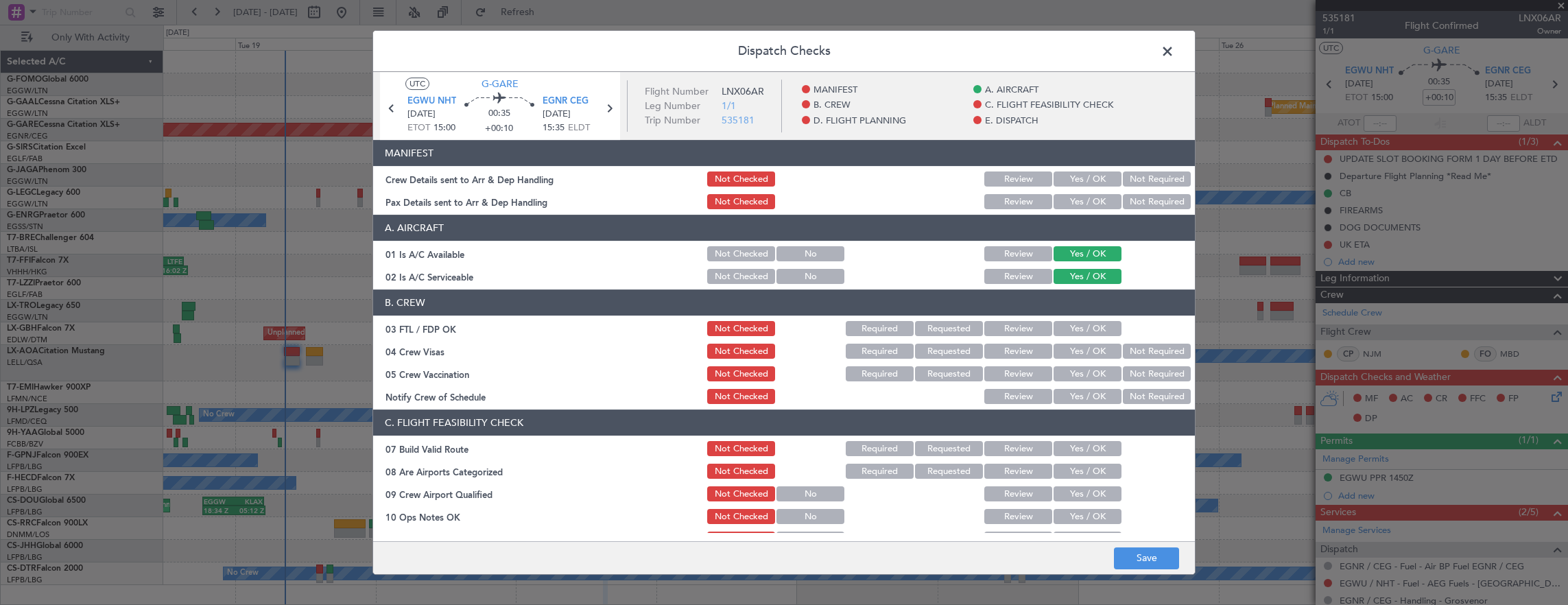
drag, startPoint x: 749, startPoint y: 253, endPoint x: 745, endPoint y: 283, distance: 30.3
click at [749, 254] on button "Not Checked" at bounding box center [741, 253] width 68 height 15
click at [745, 283] on button "Not Checked" at bounding box center [741, 276] width 68 height 15
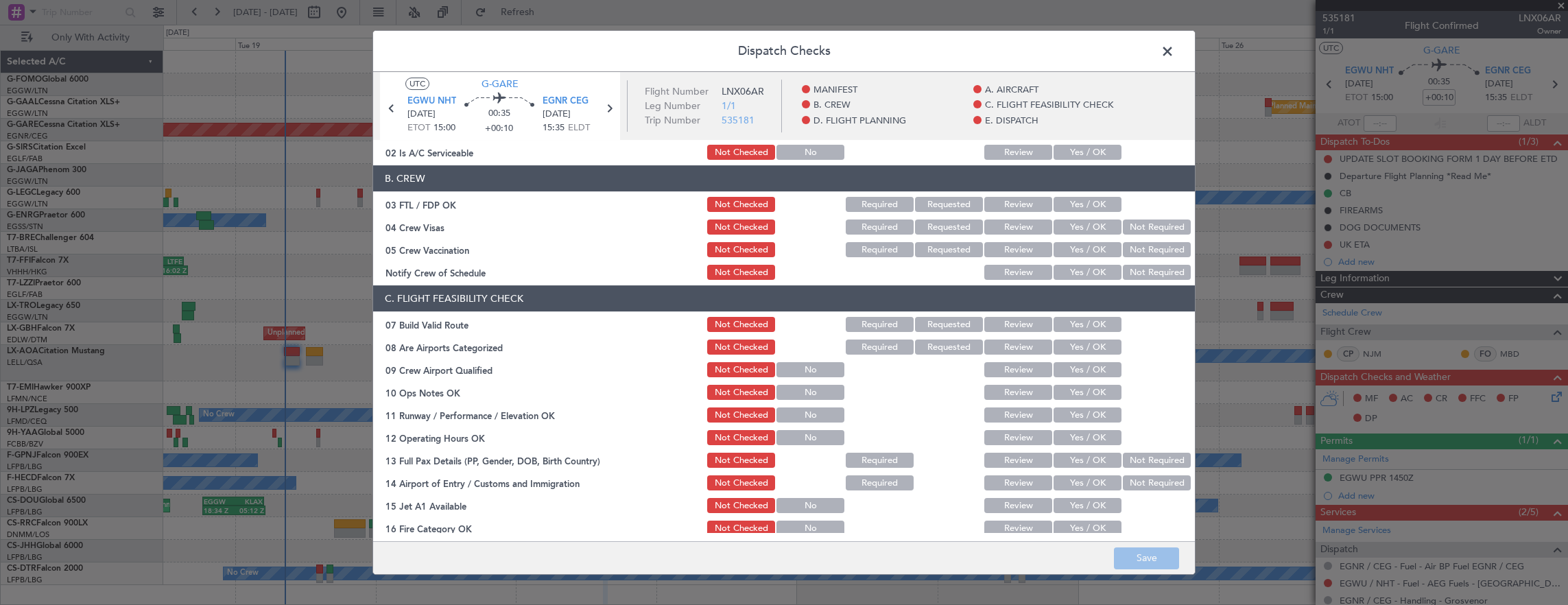
scroll to position [137, 0]
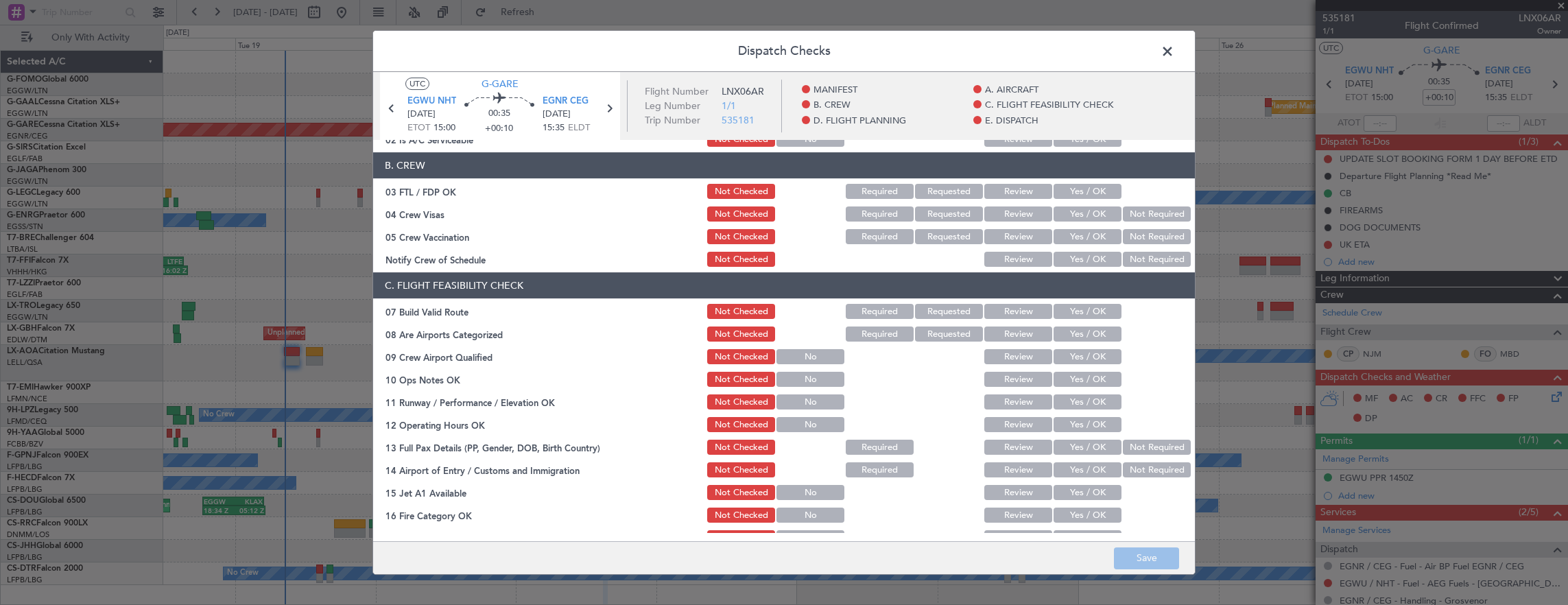
click at [1081, 307] on button "Yes / OK" at bounding box center [1087, 311] width 68 height 15
click at [1087, 384] on button "Yes / OK" at bounding box center [1087, 379] width 68 height 15
click at [1082, 411] on section "C. FLIGHT FEASIBILITY CHECK 07 Build Valid Route Not Checked Required Requested…" at bounding box center [784, 455] width 821 height 366
drag, startPoint x: 1081, startPoint y: 400, endPoint x: 1079, endPoint y: 421, distance: 21.1
click at [1081, 402] on button "Yes / OK" at bounding box center [1087, 402] width 68 height 15
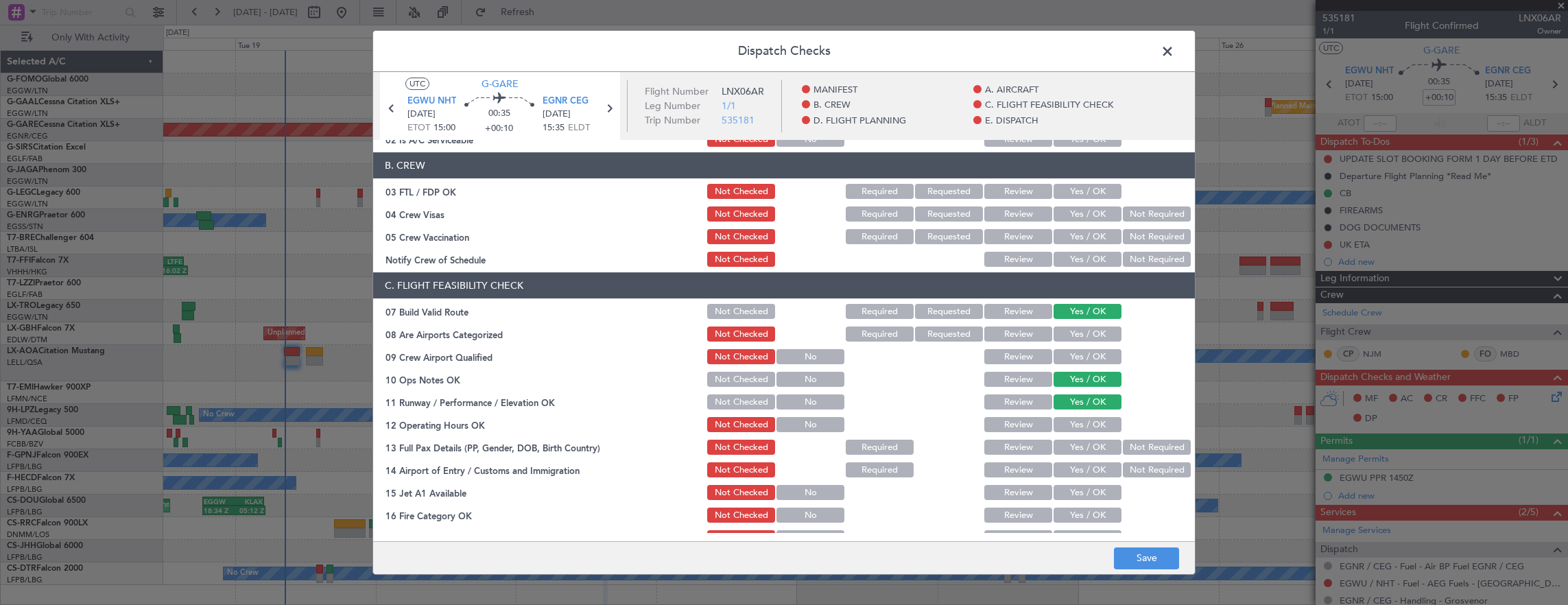
click at [1078, 424] on button "Yes / OK" at bounding box center [1087, 425] width 68 height 15
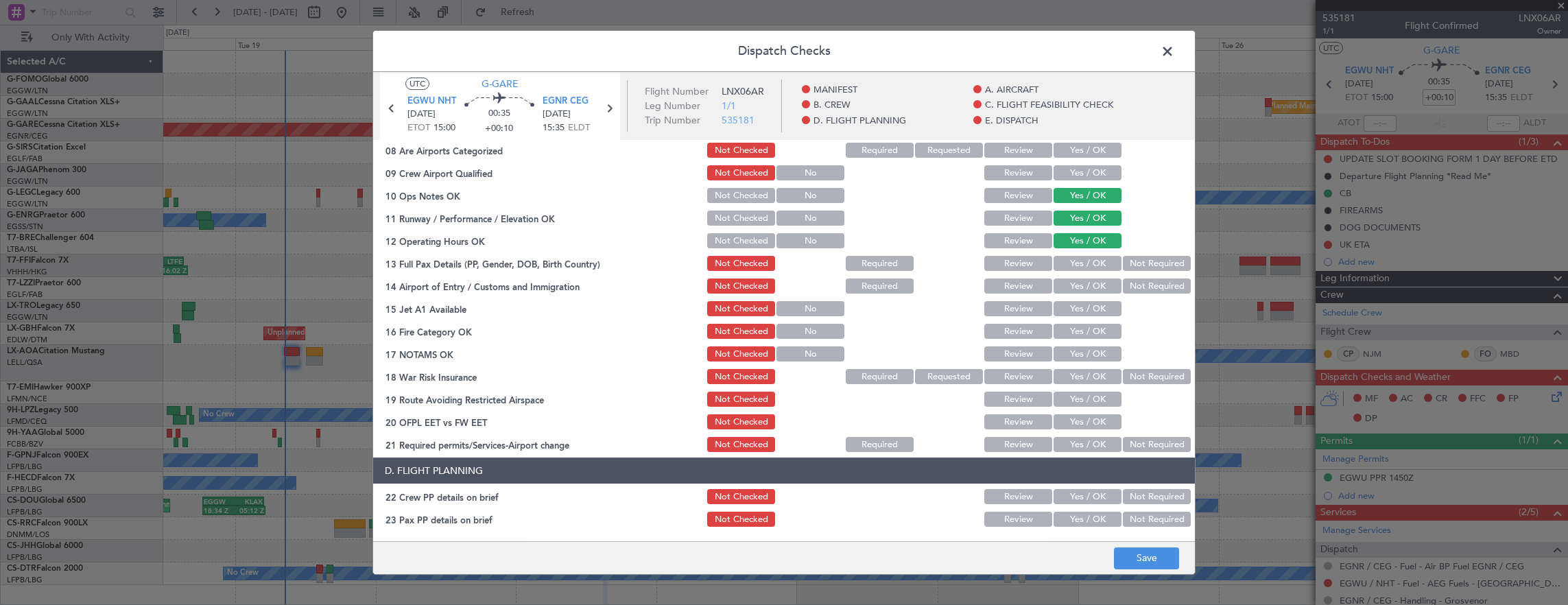
scroll to position [343, 0]
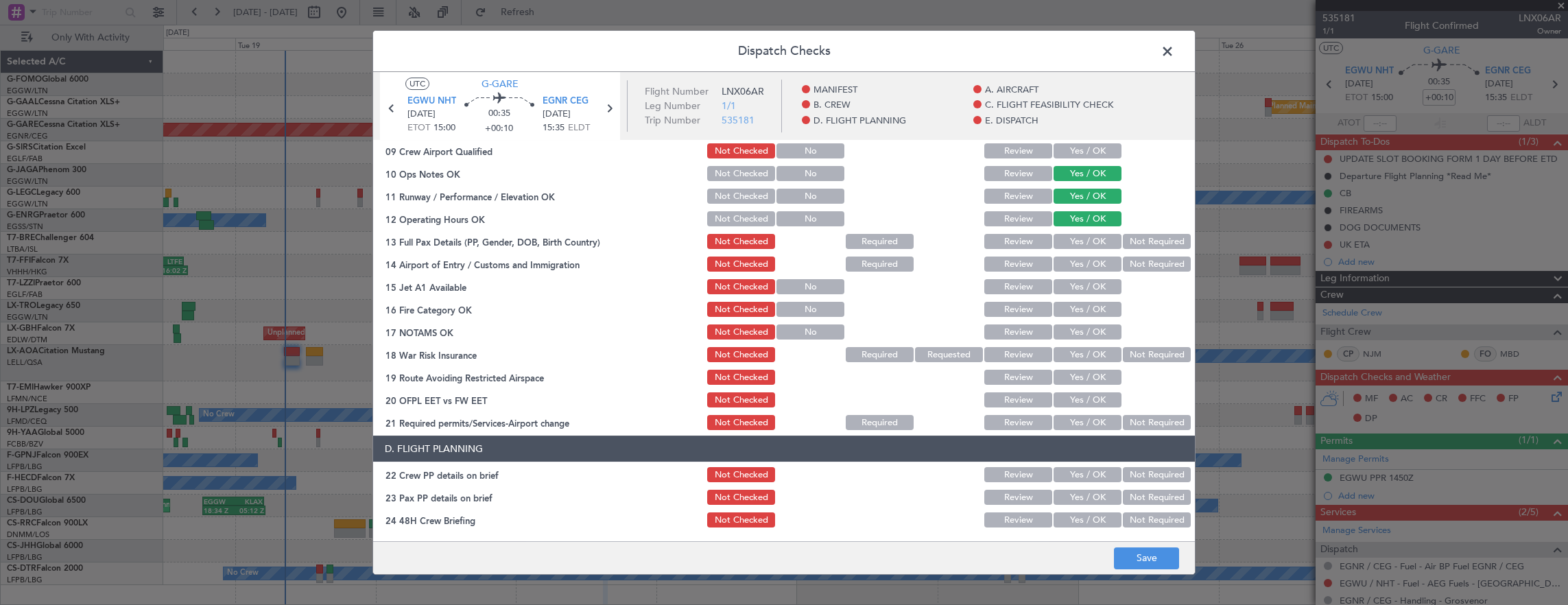
click at [1096, 254] on div "Yes / OK" at bounding box center [1086, 264] width 69 height 19
click at [1098, 258] on button "Yes / OK" at bounding box center [1087, 264] width 68 height 15
click at [1092, 283] on button "Yes / OK" at bounding box center [1087, 287] width 68 height 15
click at [1083, 313] on button "Yes / OK" at bounding box center [1087, 310] width 68 height 15
click at [1075, 332] on button "Yes / OK" at bounding box center [1087, 332] width 68 height 15
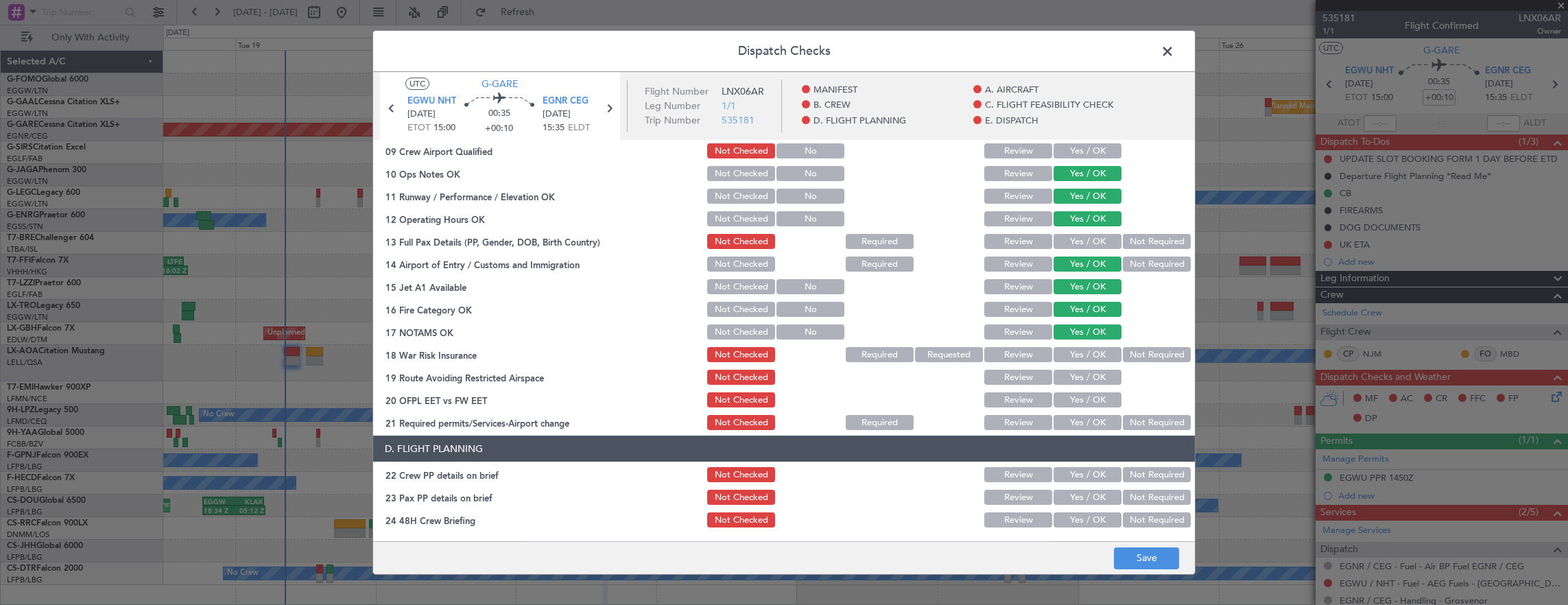
click at [1123, 350] on button "Not Required" at bounding box center [1157, 355] width 68 height 15
click at [1070, 383] on button "Yes / OK" at bounding box center [1087, 377] width 68 height 15
click at [1077, 403] on button "Yes / OK" at bounding box center [1087, 400] width 68 height 15
drag, startPoint x: 1076, startPoint y: 421, endPoint x: 1076, endPoint y: 410, distance: 11.0
click at [1075, 416] on button "Yes / OK" at bounding box center [1087, 423] width 68 height 15
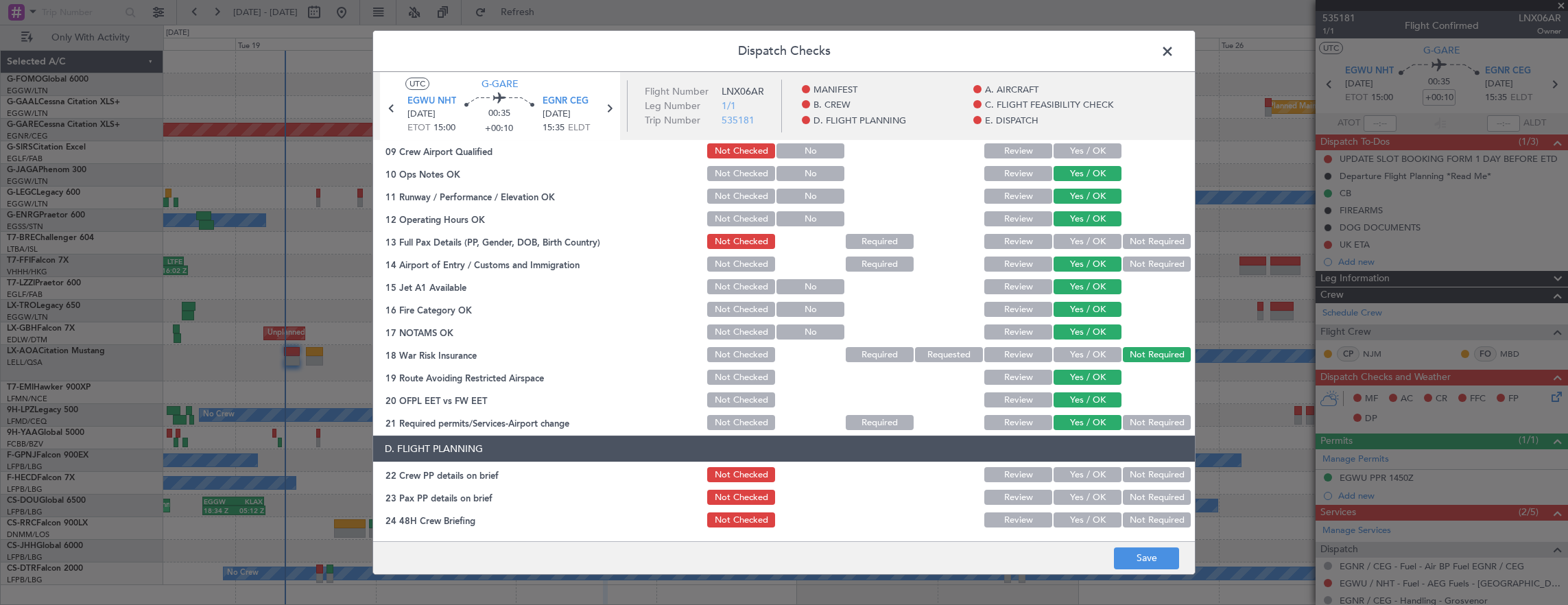
click at [1083, 250] on div "Yes / OK" at bounding box center [1086, 242] width 69 height 19
click at [1085, 244] on button "Yes / OK" at bounding box center [1087, 242] width 68 height 15
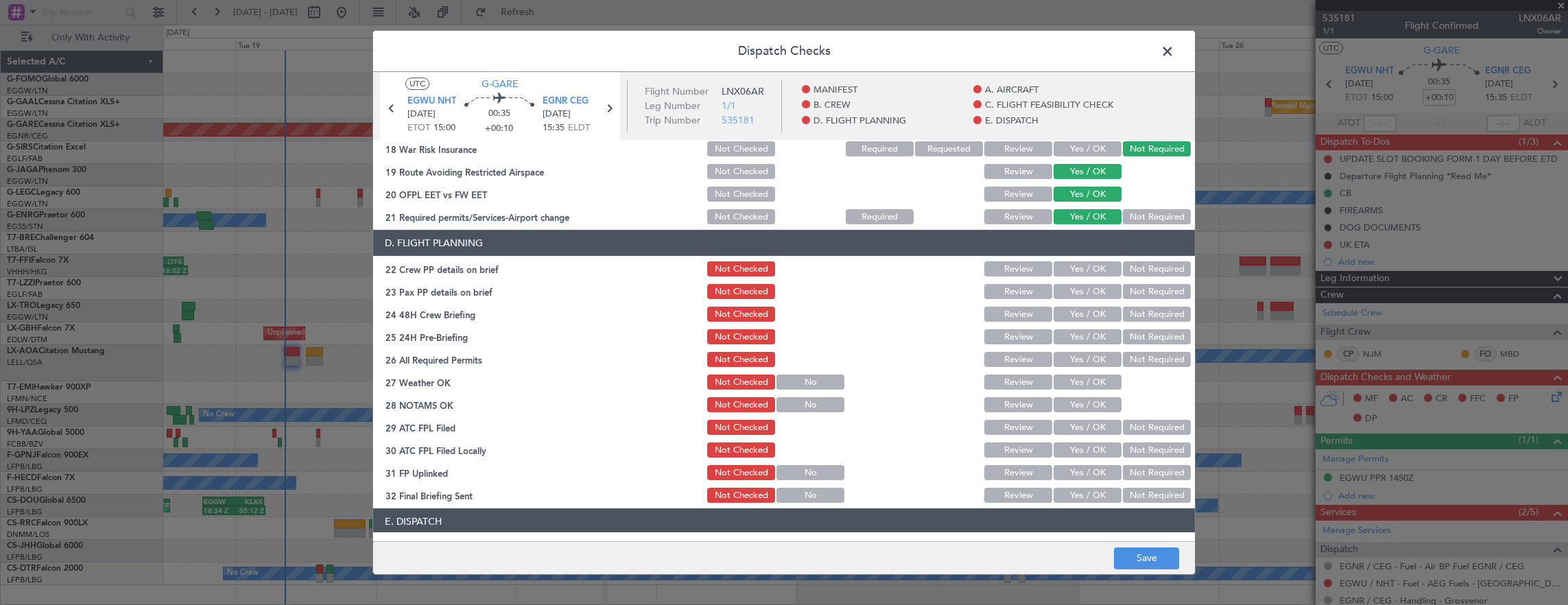
scroll to position [411, 0]
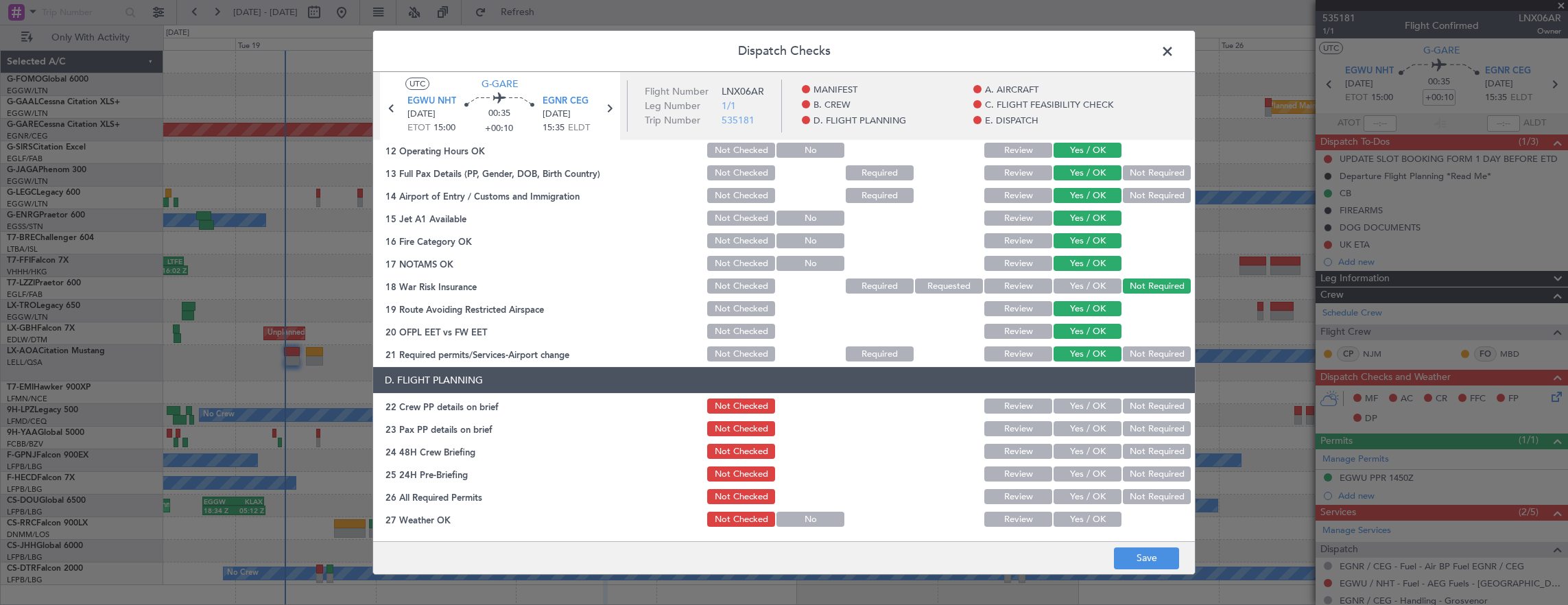
drag, startPoint x: 1067, startPoint y: 398, endPoint x: 1067, endPoint y: 417, distance: 19.0
click at [1067, 398] on button "Yes / OK" at bounding box center [1087, 406] width 68 height 15
click at [1067, 417] on section "D. FLIGHT PLANNING 22 Crew PP details on brief Not Checked Review Yes / OK Not …" at bounding box center [784, 505] width 821 height 275
drag, startPoint x: 1068, startPoint y: 421, endPoint x: 1068, endPoint y: 437, distance: 16.0
click at [1067, 423] on button "Yes / OK" at bounding box center [1087, 428] width 68 height 15
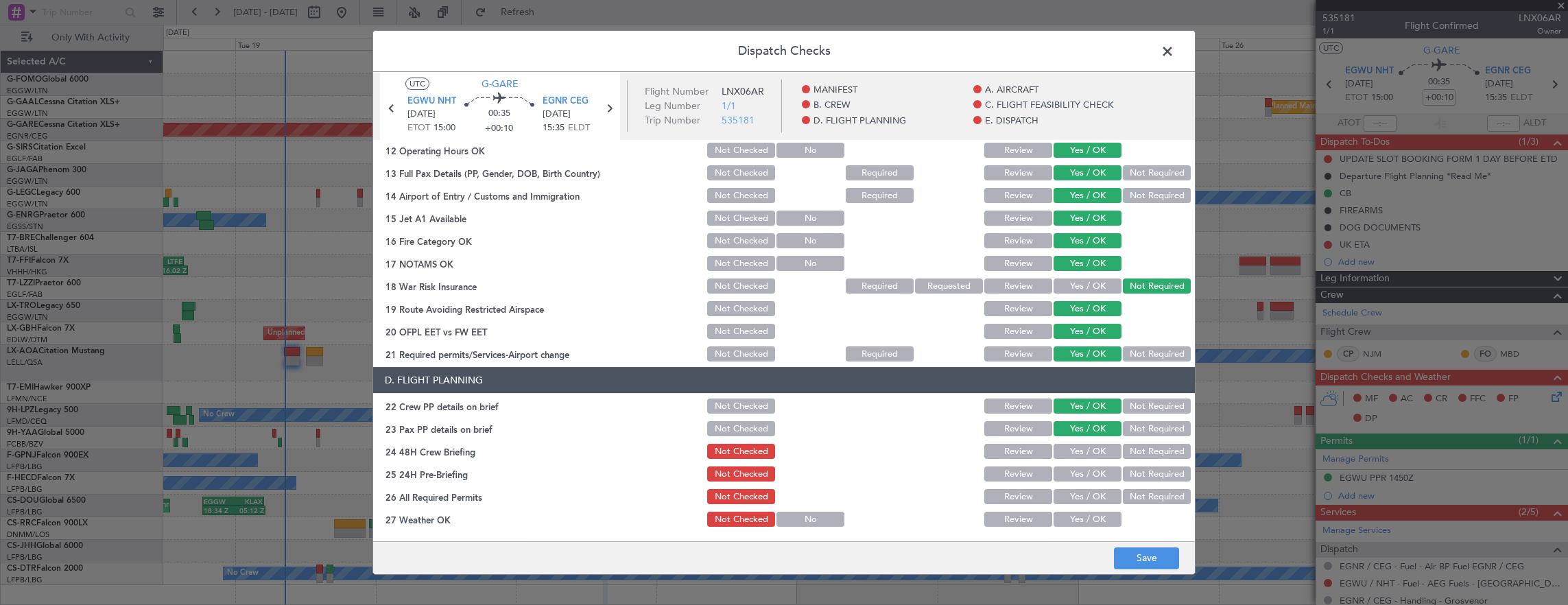
click at [1066, 451] on button "Yes / OK" at bounding box center [1087, 451] width 68 height 15
click at [1145, 475] on button "Not Required" at bounding box center [1157, 474] width 68 height 15
click at [1140, 562] on button "Save" at bounding box center [1146, 558] width 65 height 22
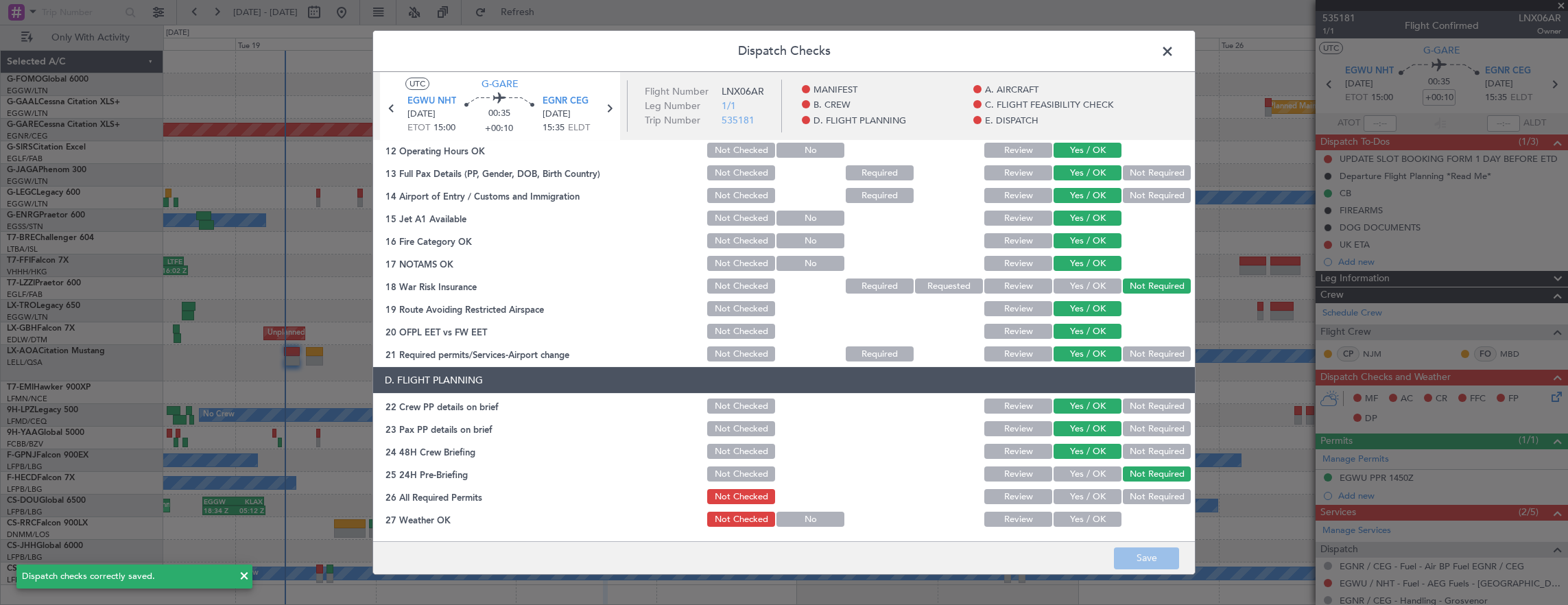
click at [1174, 51] on span at bounding box center [1174, 55] width 0 height 27
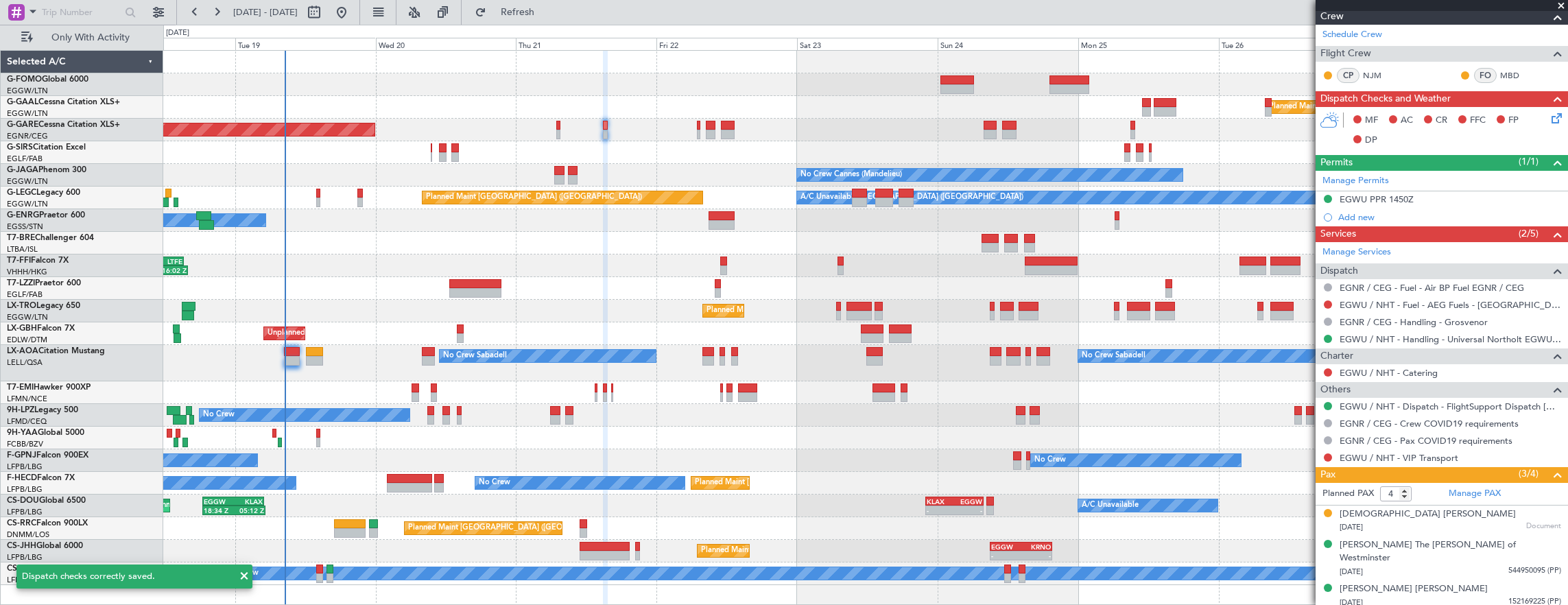
scroll to position [298, 0]
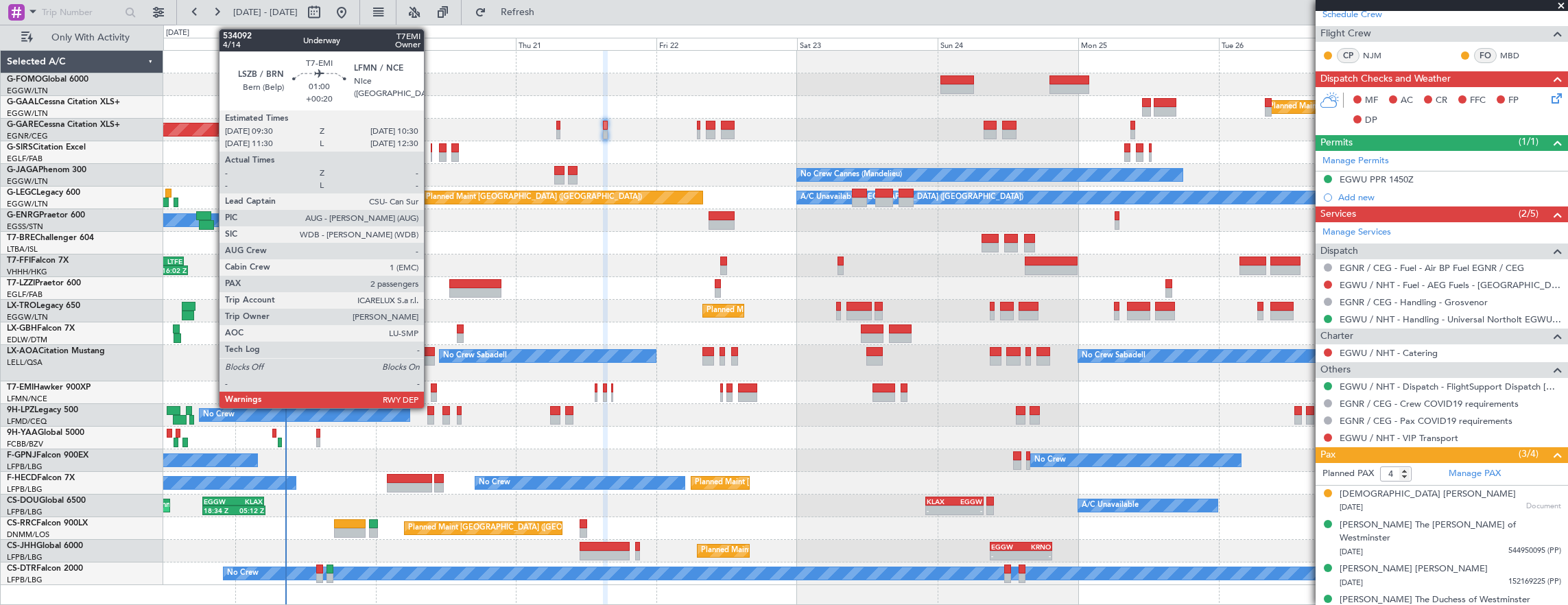
click at [431, 387] on div at bounding box center [434, 388] width 6 height 10
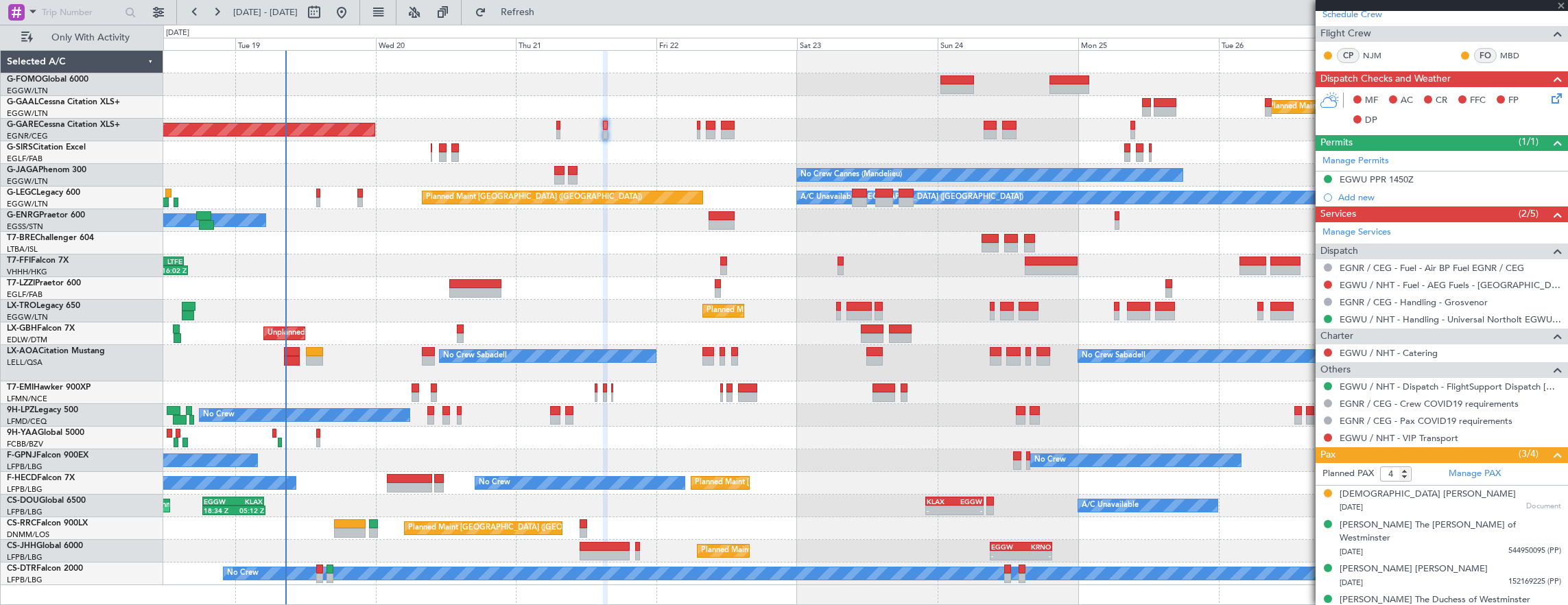
type input "+00:20"
type input "2"
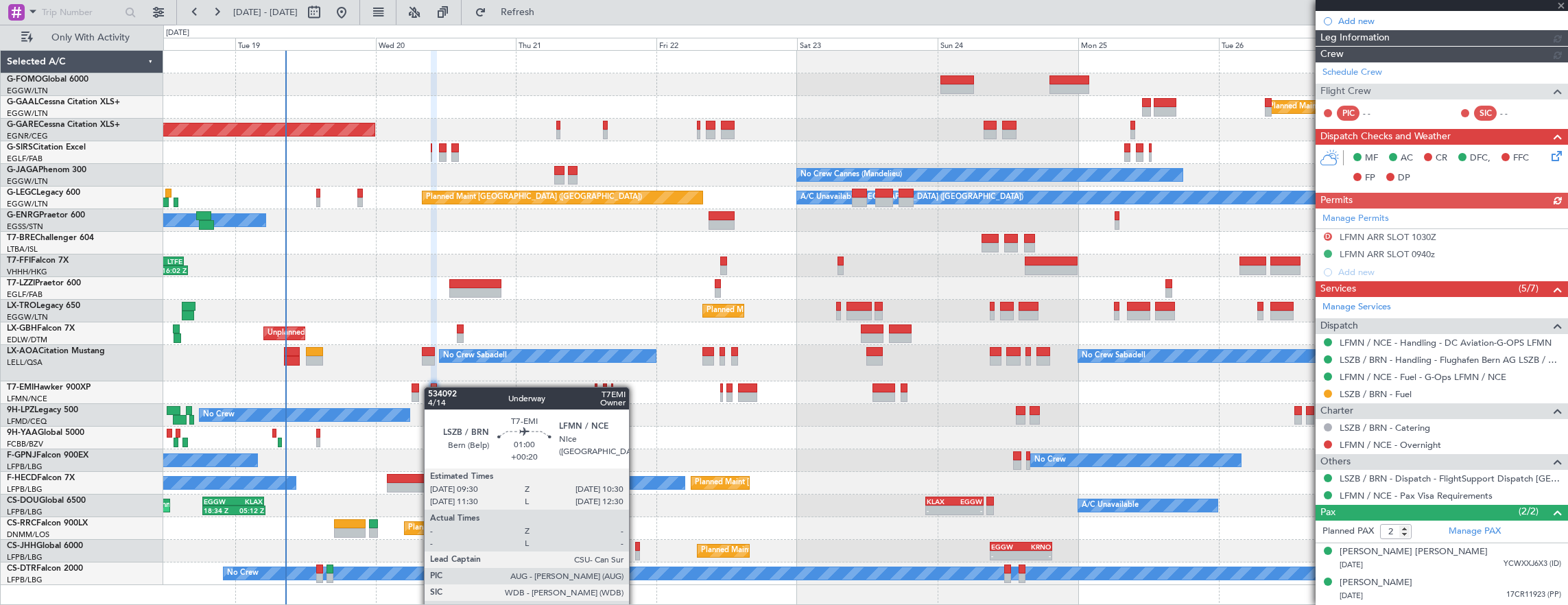
scroll to position [0, 0]
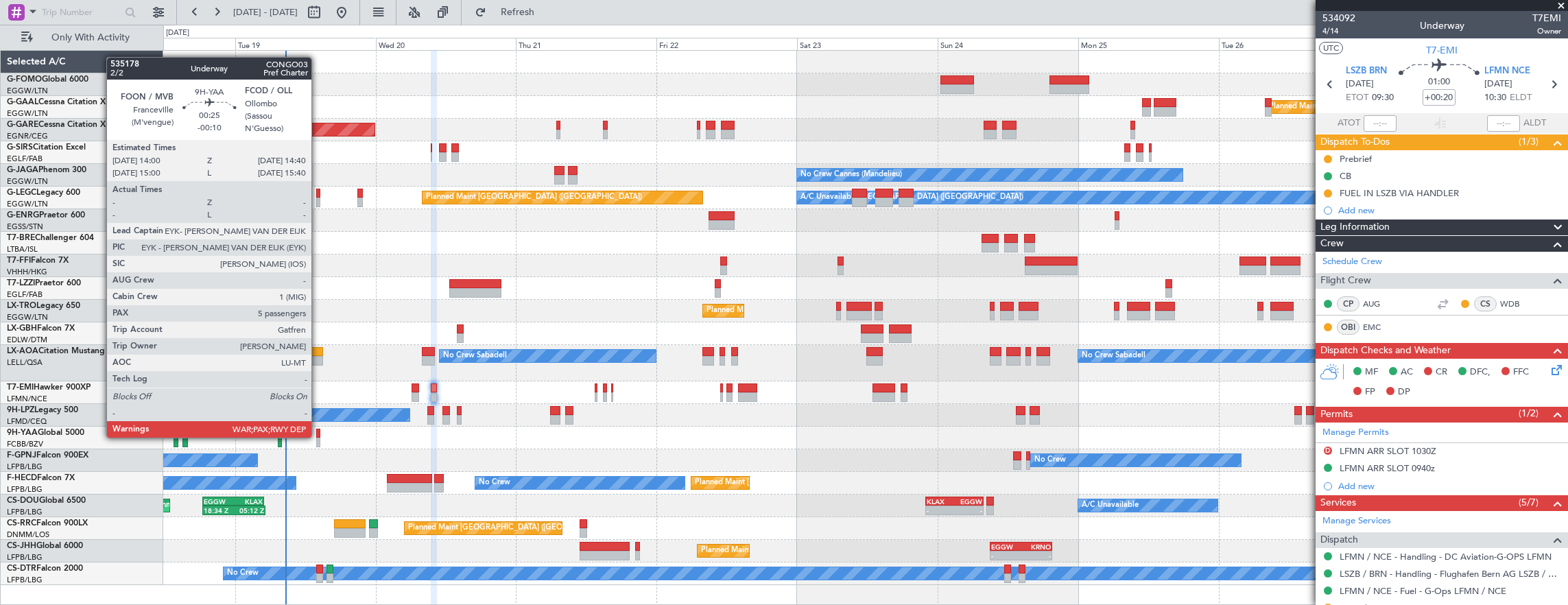
click at [318, 437] on div at bounding box center [318, 433] width 4 height 10
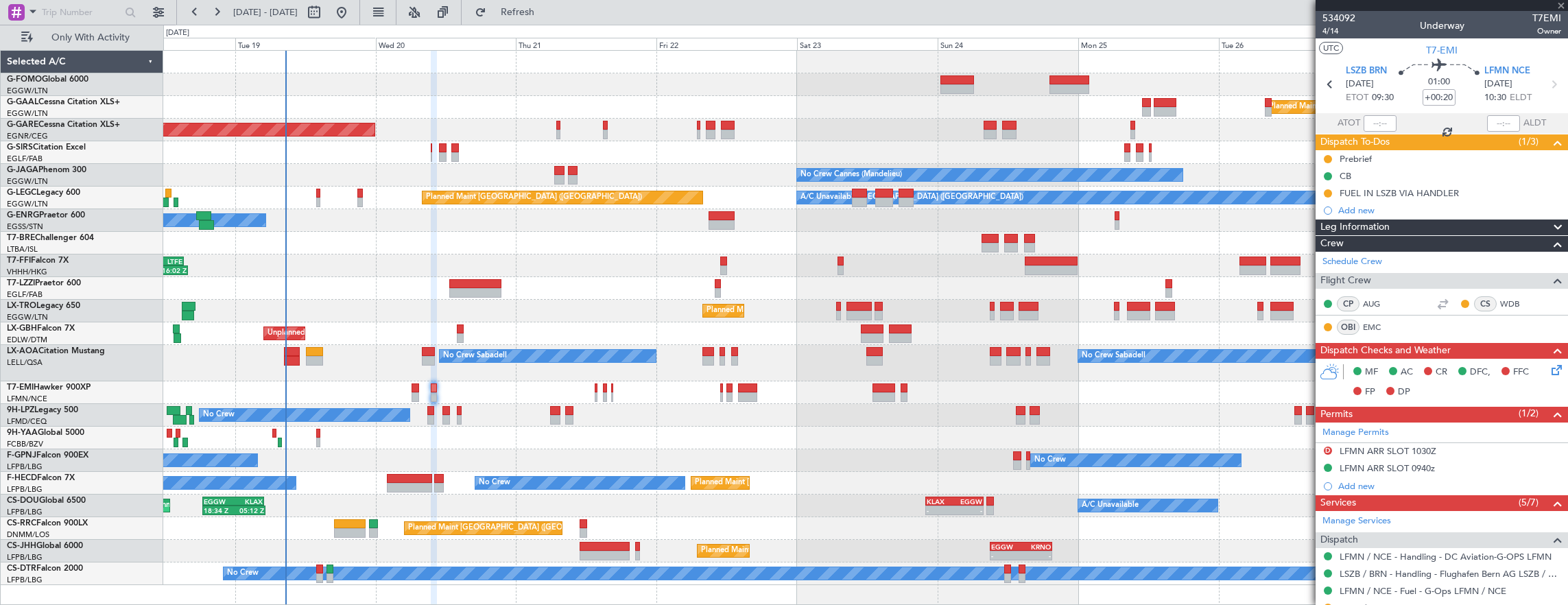
type input "-00:10"
type input "13"
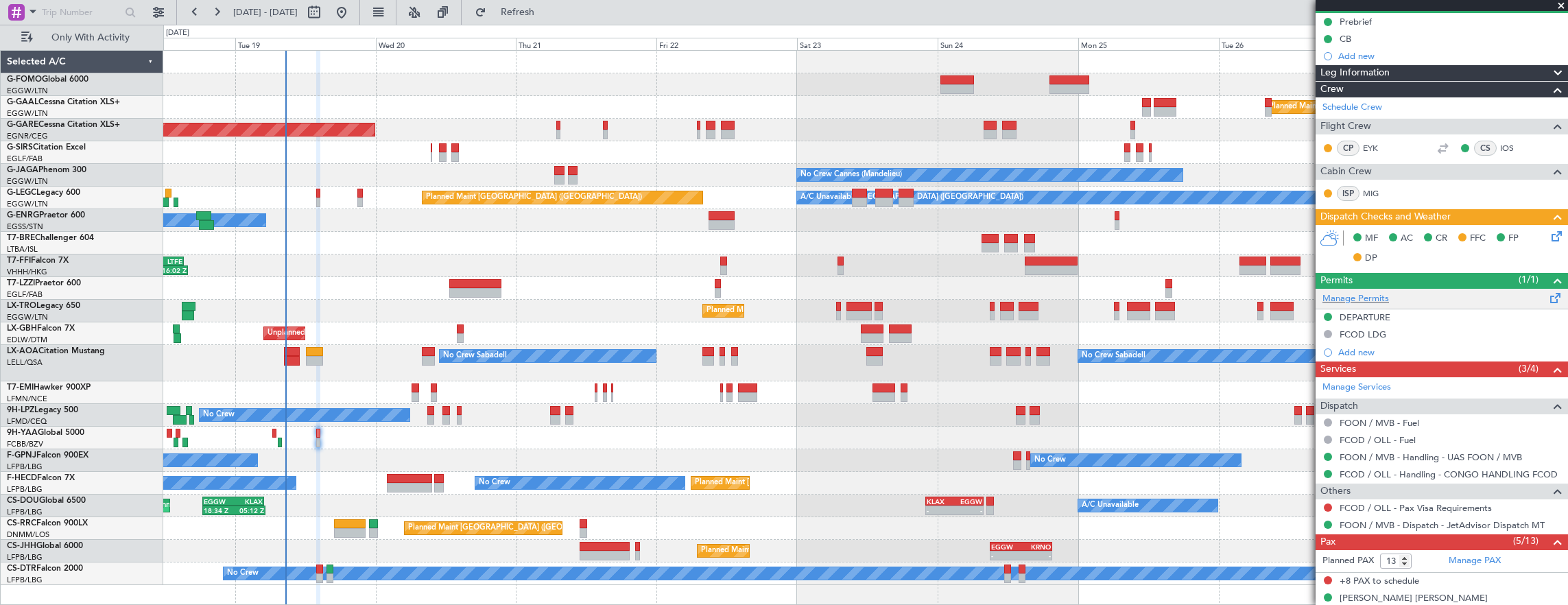
scroll to position [270, 0]
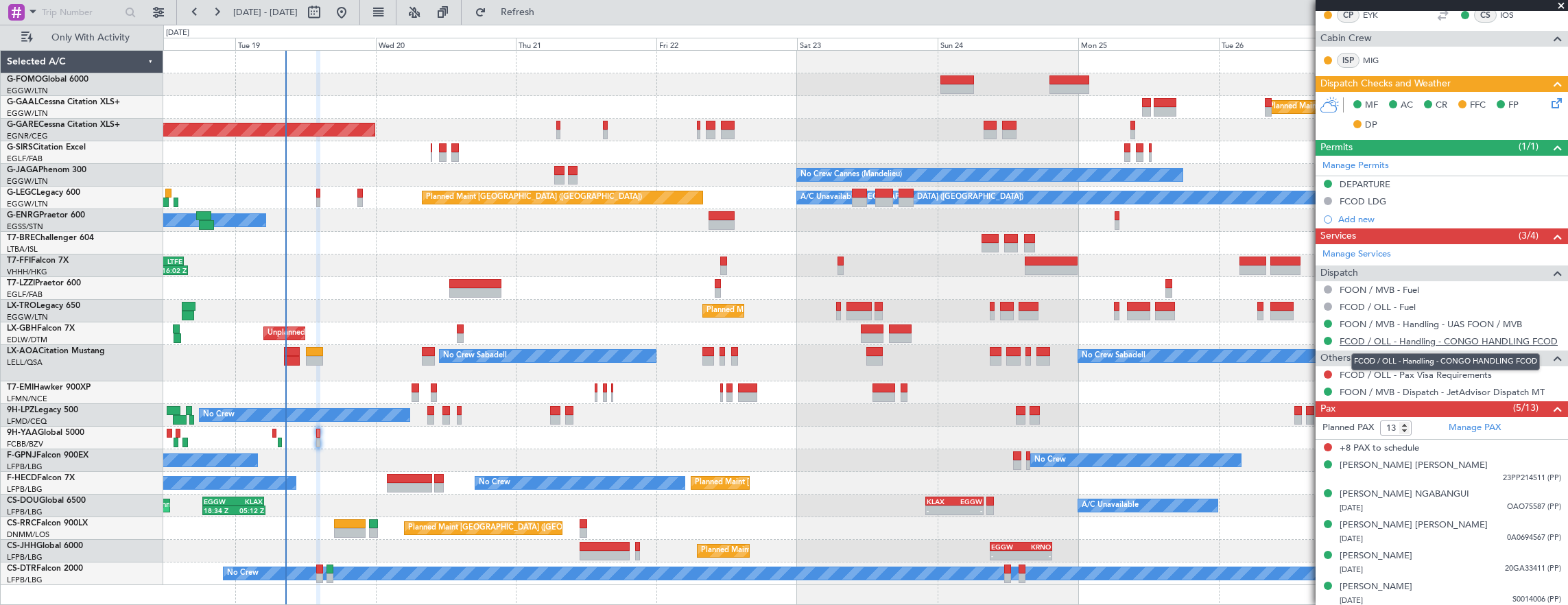
click at [1425, 335] on link "FCOD / OLL - Handling - CONGO HANDLING FCOD" at bounding box center [1448, 341] width 218 height 12
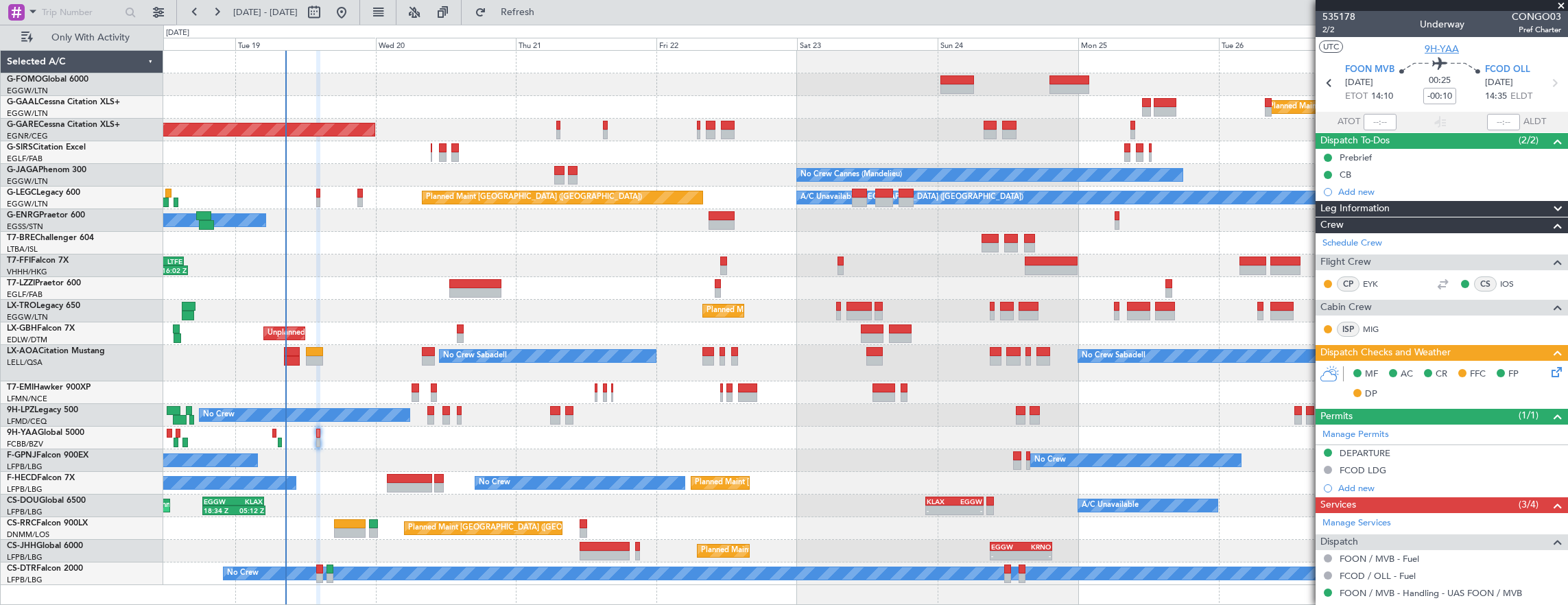
scroll to position [0, 0]
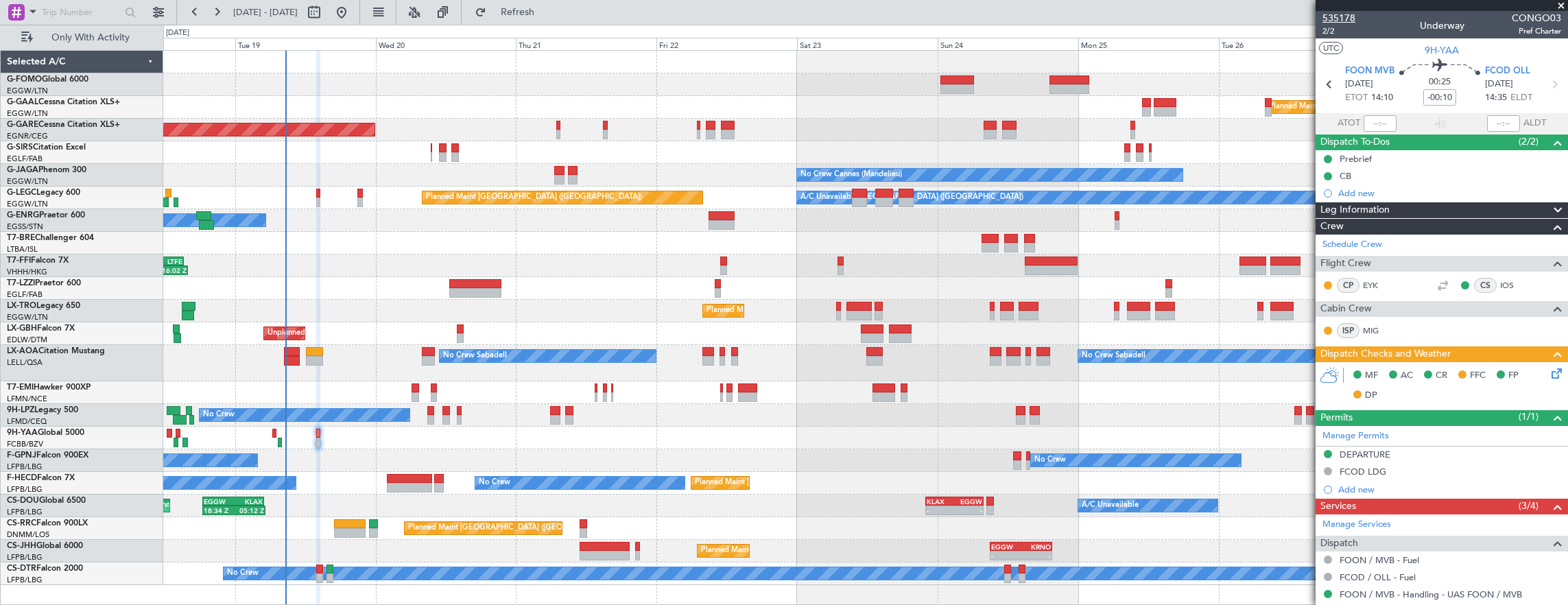
click at [1329, 35] on mat-tooltip-component "Trip Number" at bounding box center [1338, 43] width 68 height 36
click at [1326, 33] on span "2/2" at bounding box center [1338, 31] width 33 height 12
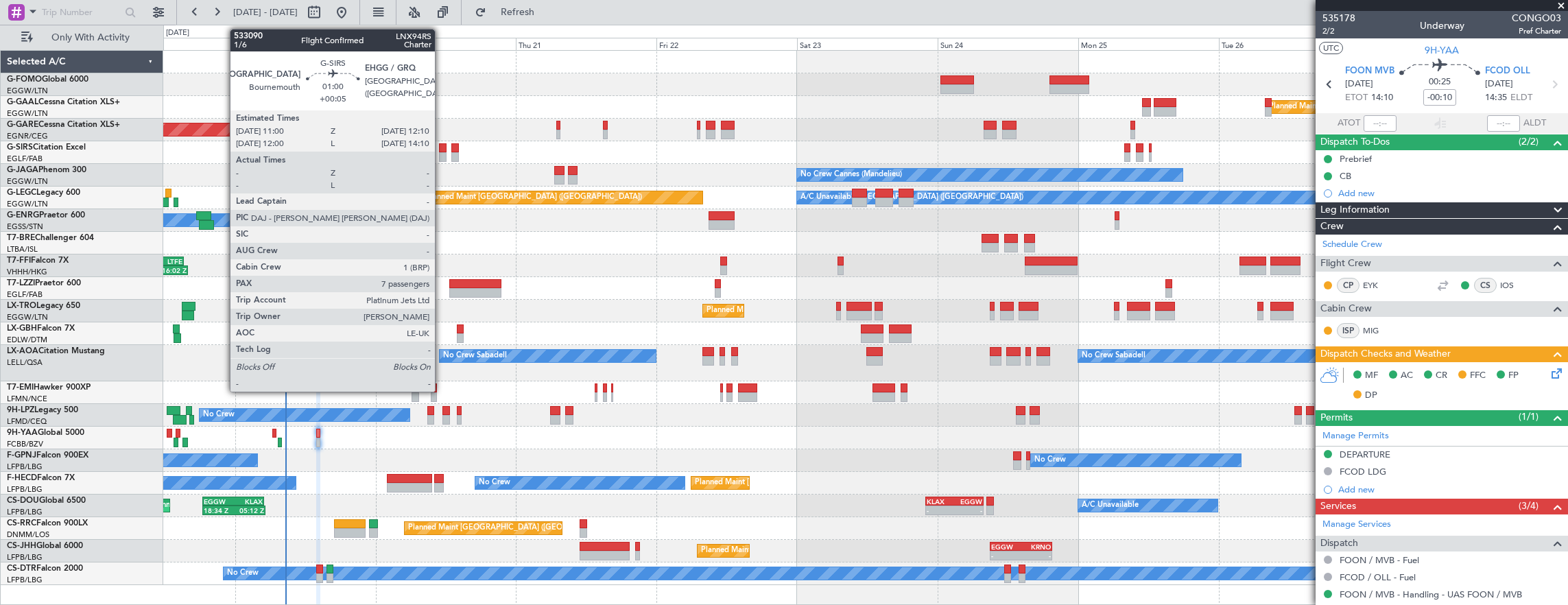
click at [442, 154] on div at bounding box center [442, 157] width 7 height 10
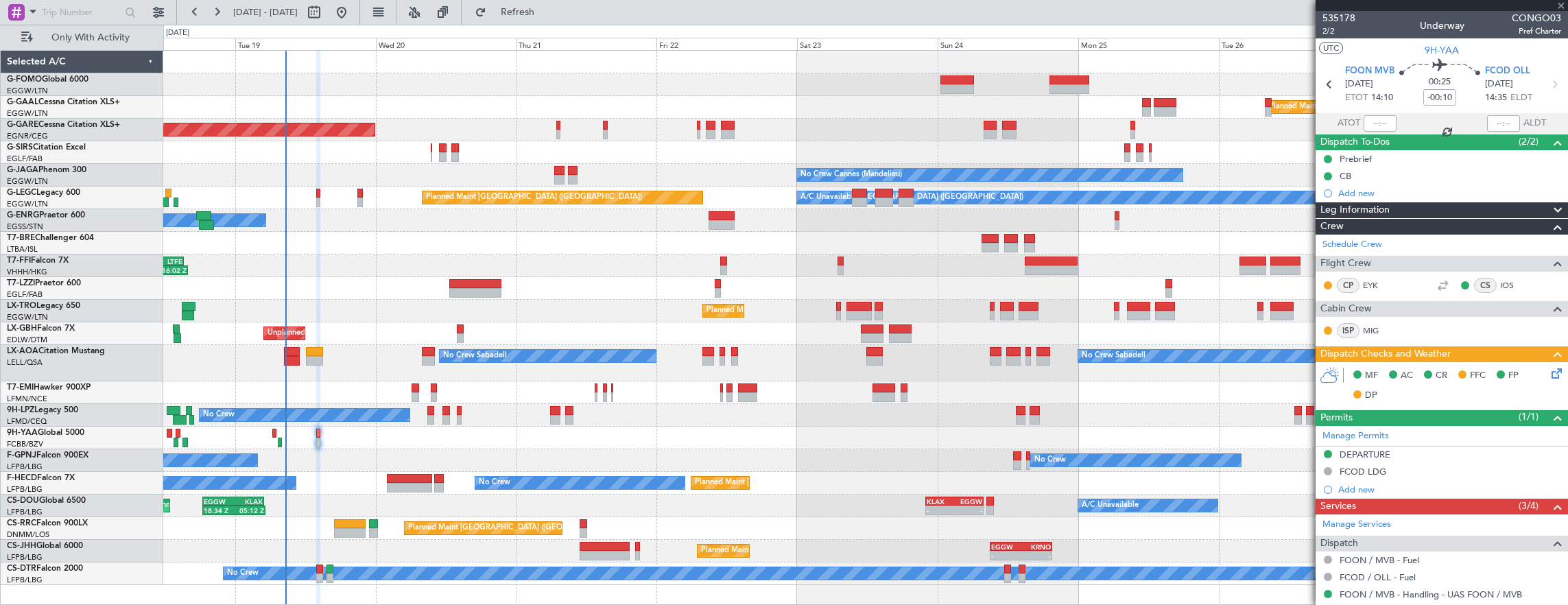
type input "+00:05"
type input "7"
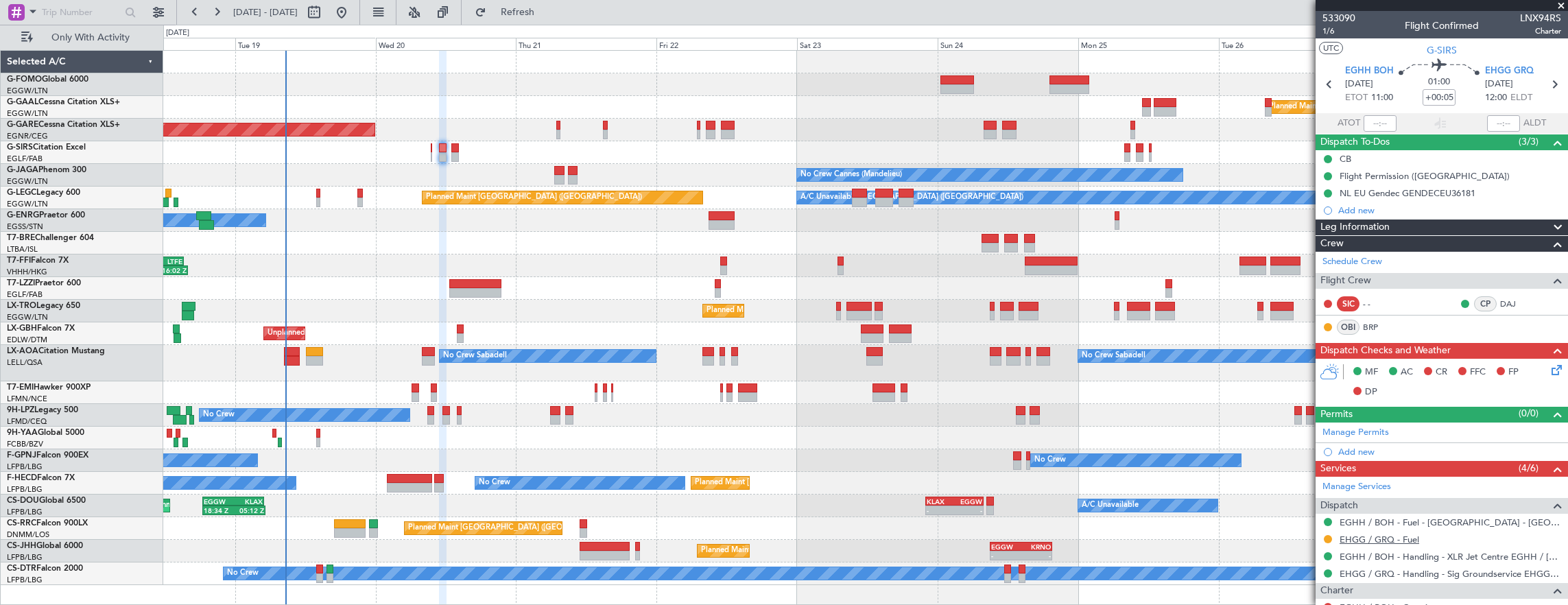
click at [1377, 538] on link "EHGG / GRQ - Fuel" at bounding box center [1379, 539] width 80 height 12
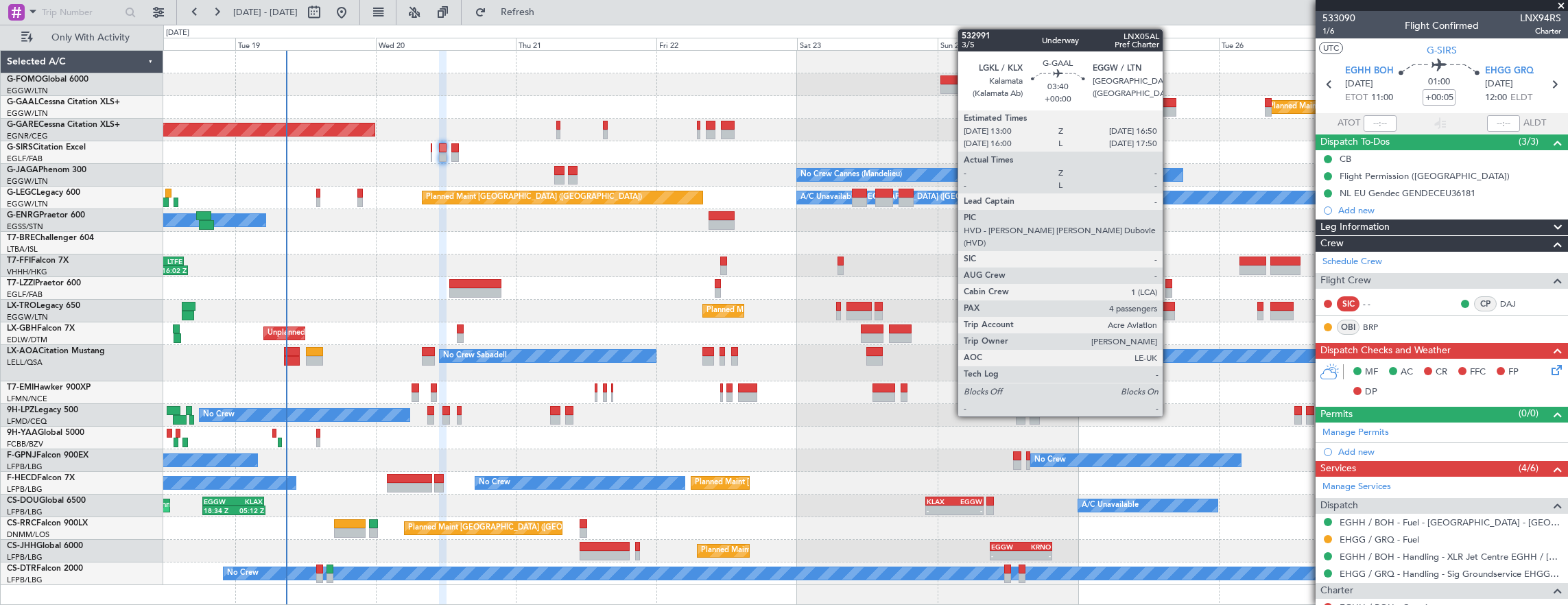
click at [1169, 110] on div at bounding box center [1165, 112] width 23 height 10
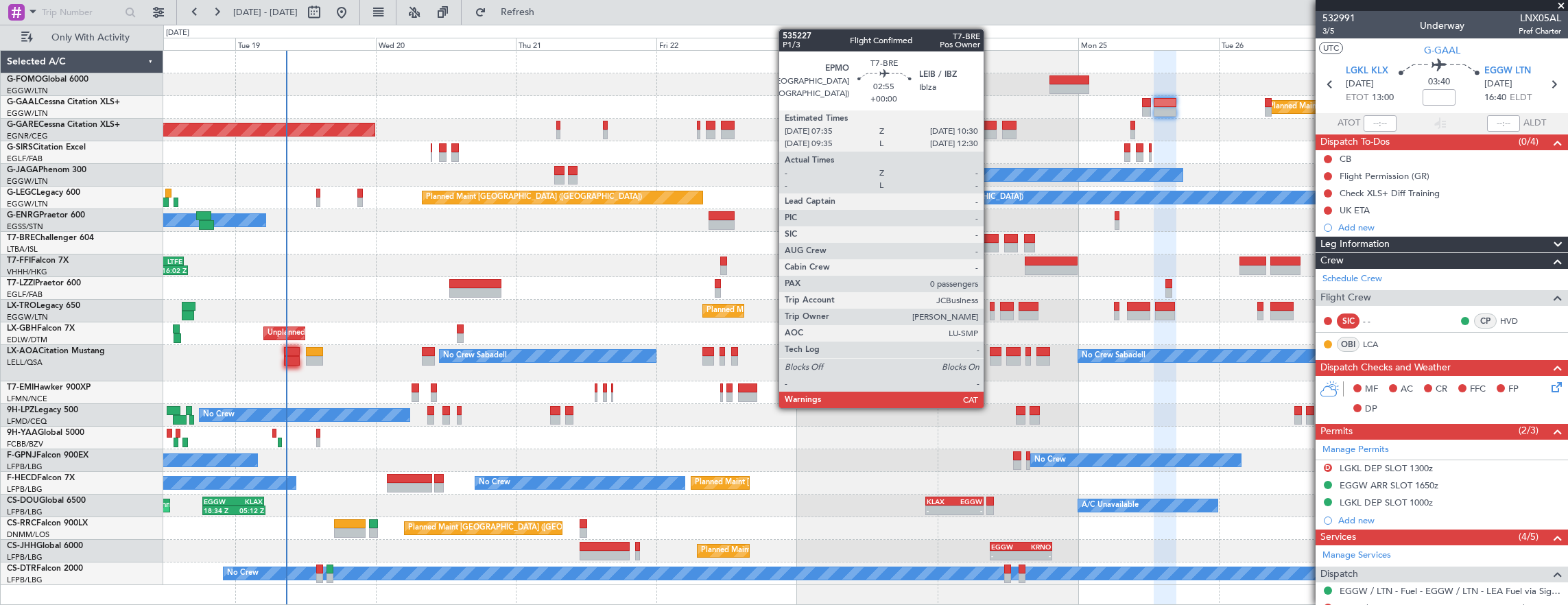
click at [990, 245] on div at bounding box center [990, 247] width 17 height 10
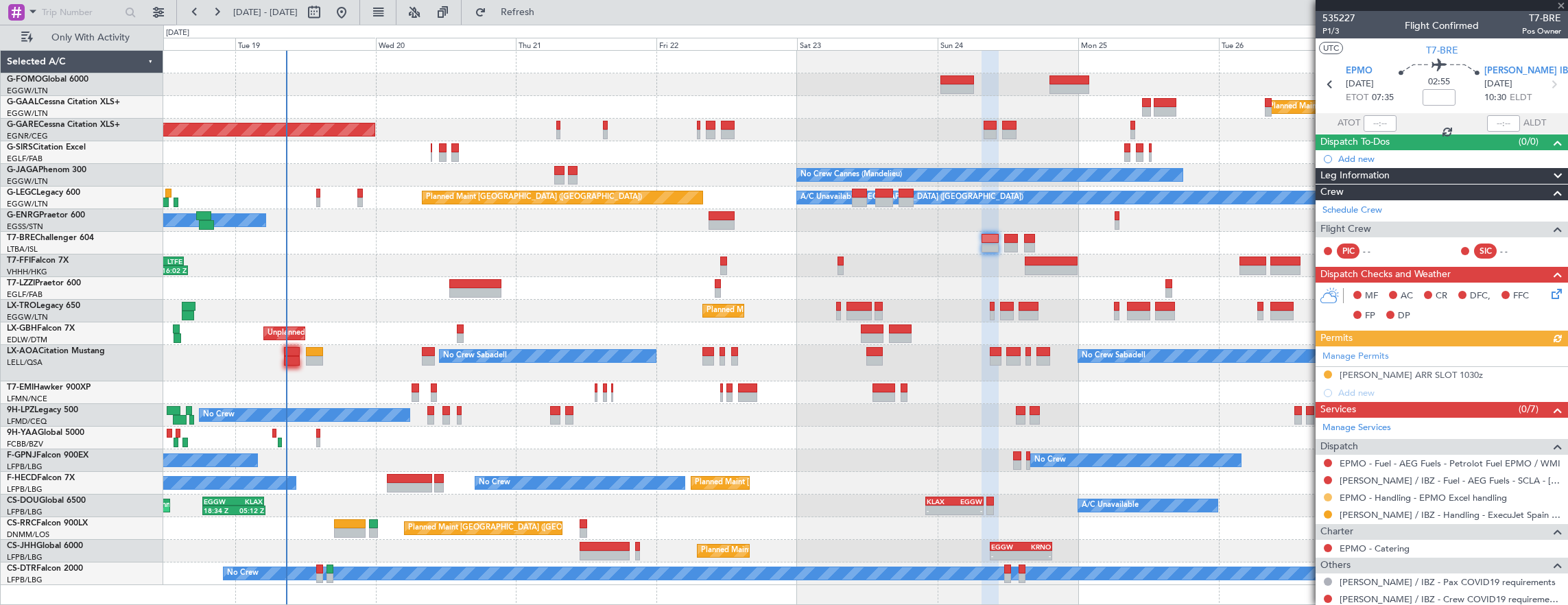
click at [1326, 495] on button at bounding box center [1327, 497] width 8 height 8
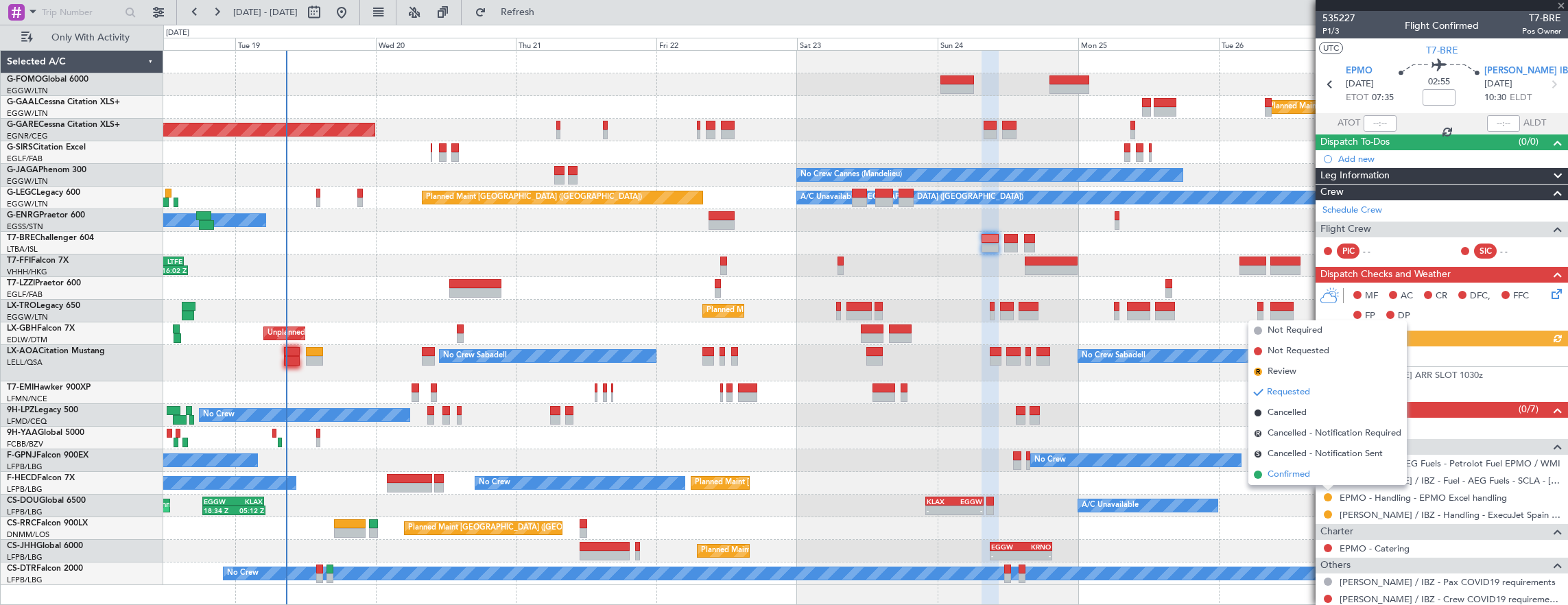
click at [1321, 480] on li "Confirmed" at bounding box center [1327, 475] width 158 height 21
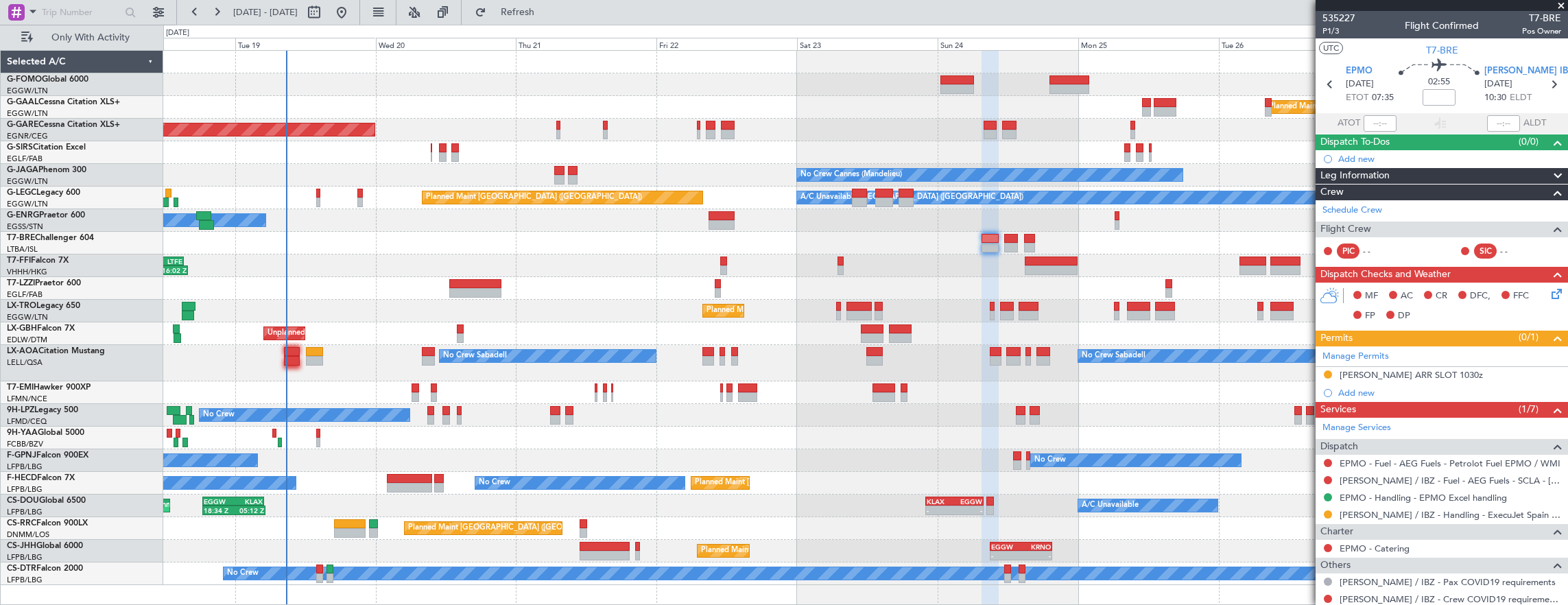
click at [380, 264] on div "Planned Maint Windsor Locks (Bradley Intl) Planned Maint Dusseldorf Unplanned M…" at bounding box center [866, 318] width 1405 height 534
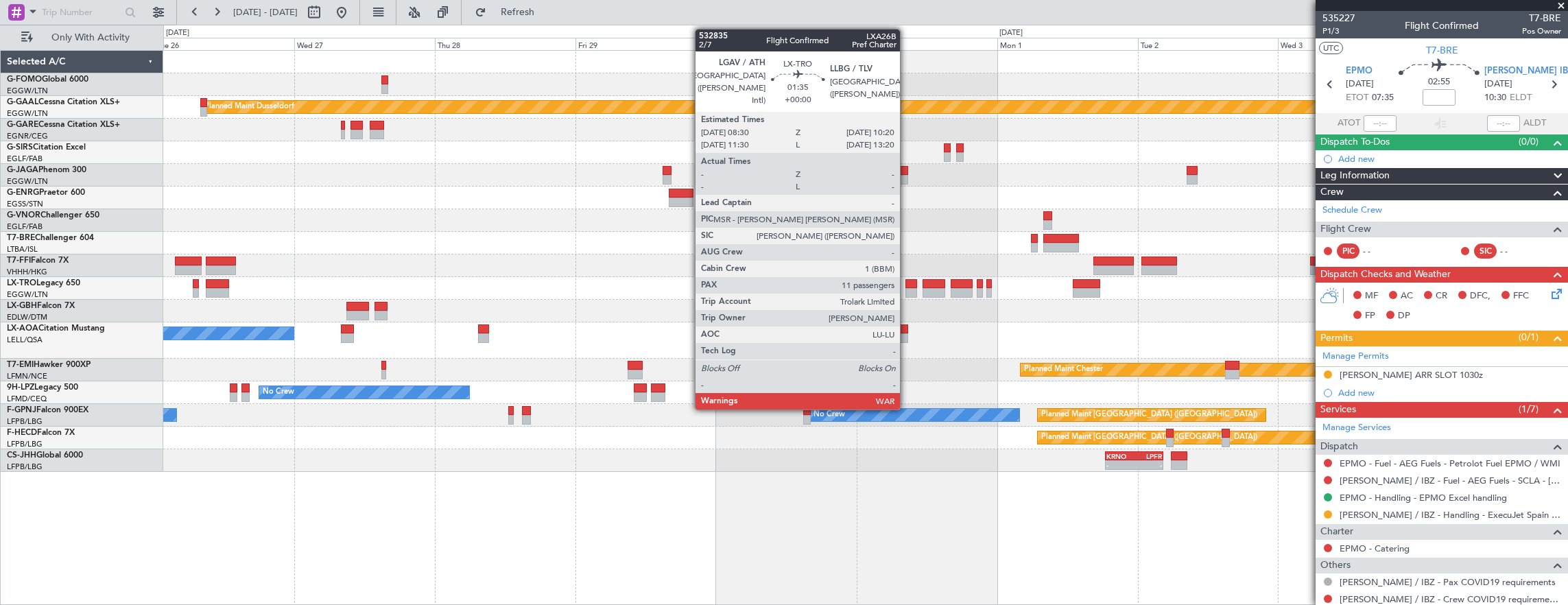
click at [907, 291] on div at bounding box center [911, 293] width 11 height 10
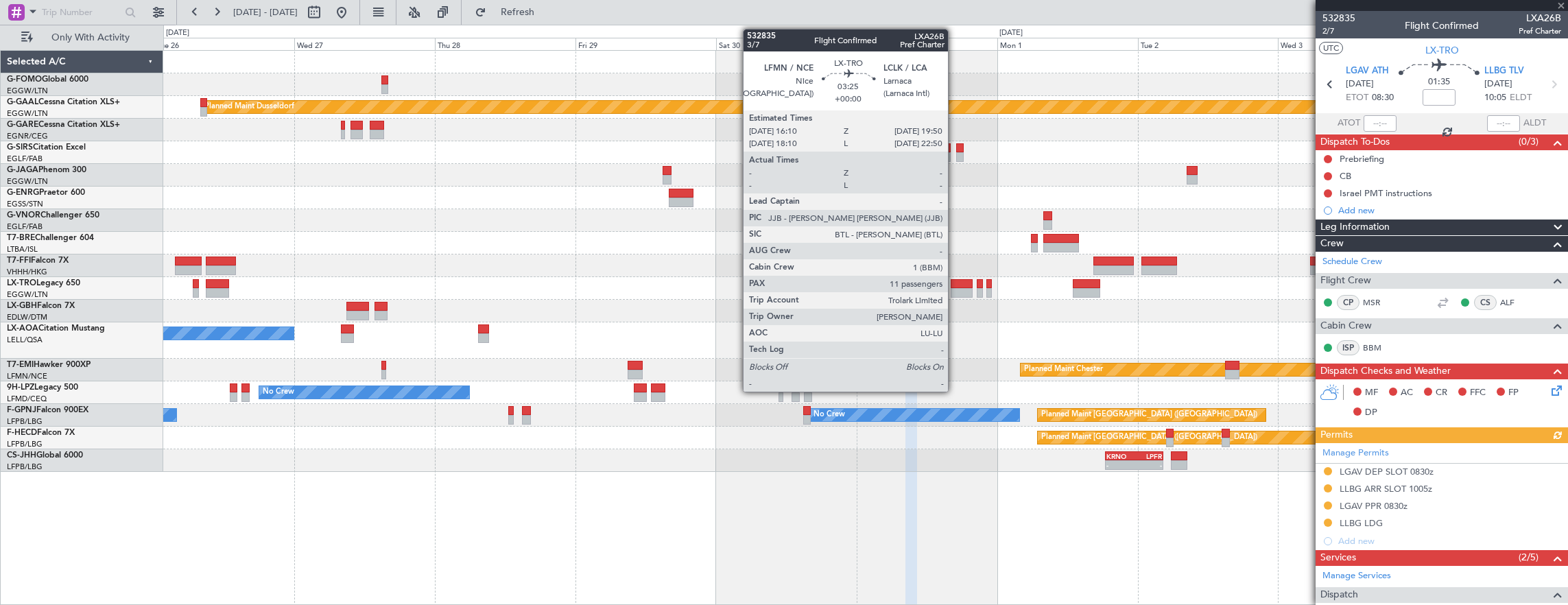
click at [955, 289] on div at bounding box center [962, 293] width 22 height 10
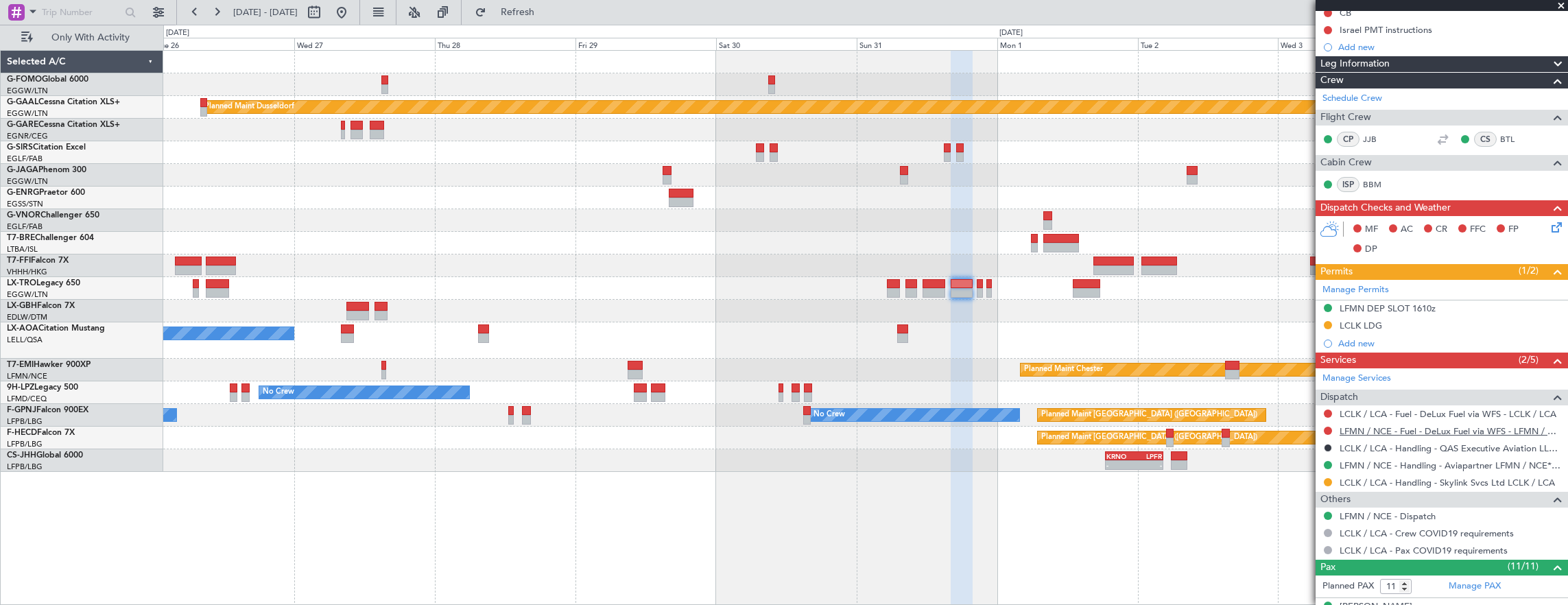
scroll to position [206, 0]
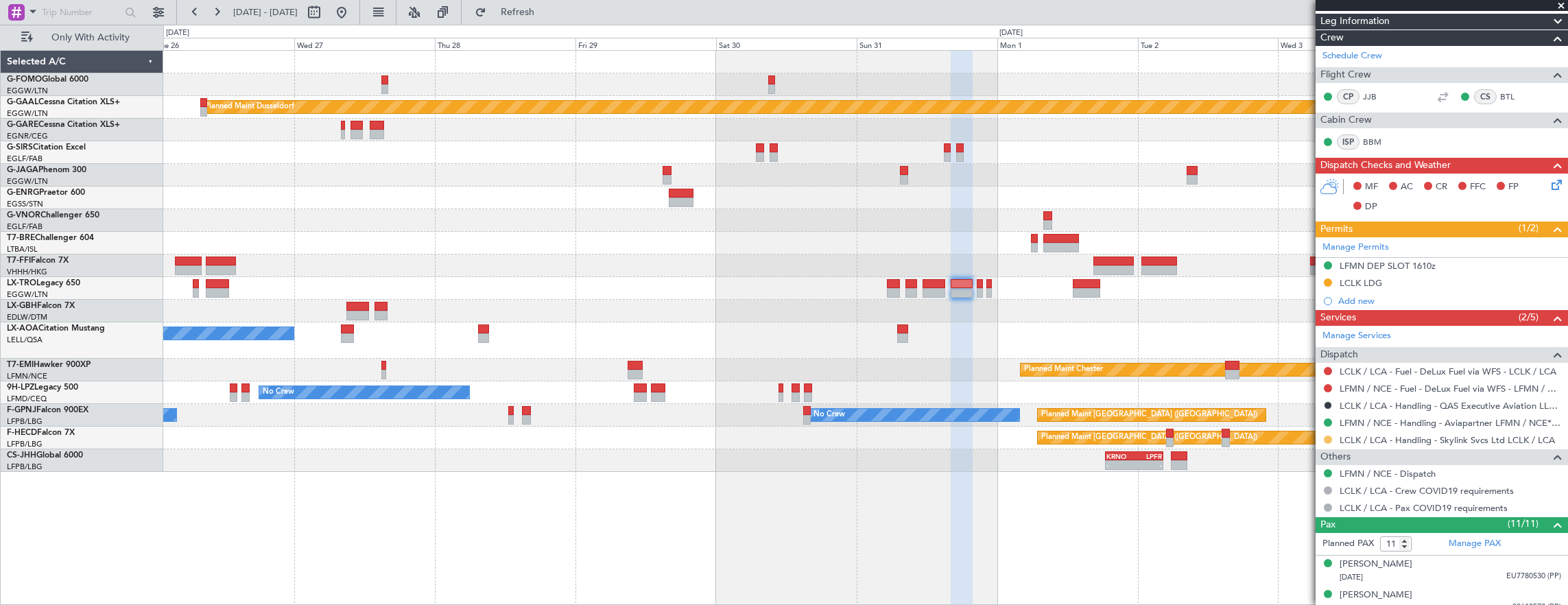
click at [1326, 436] on button at bounding box center [1327, 440] width 8 height 8
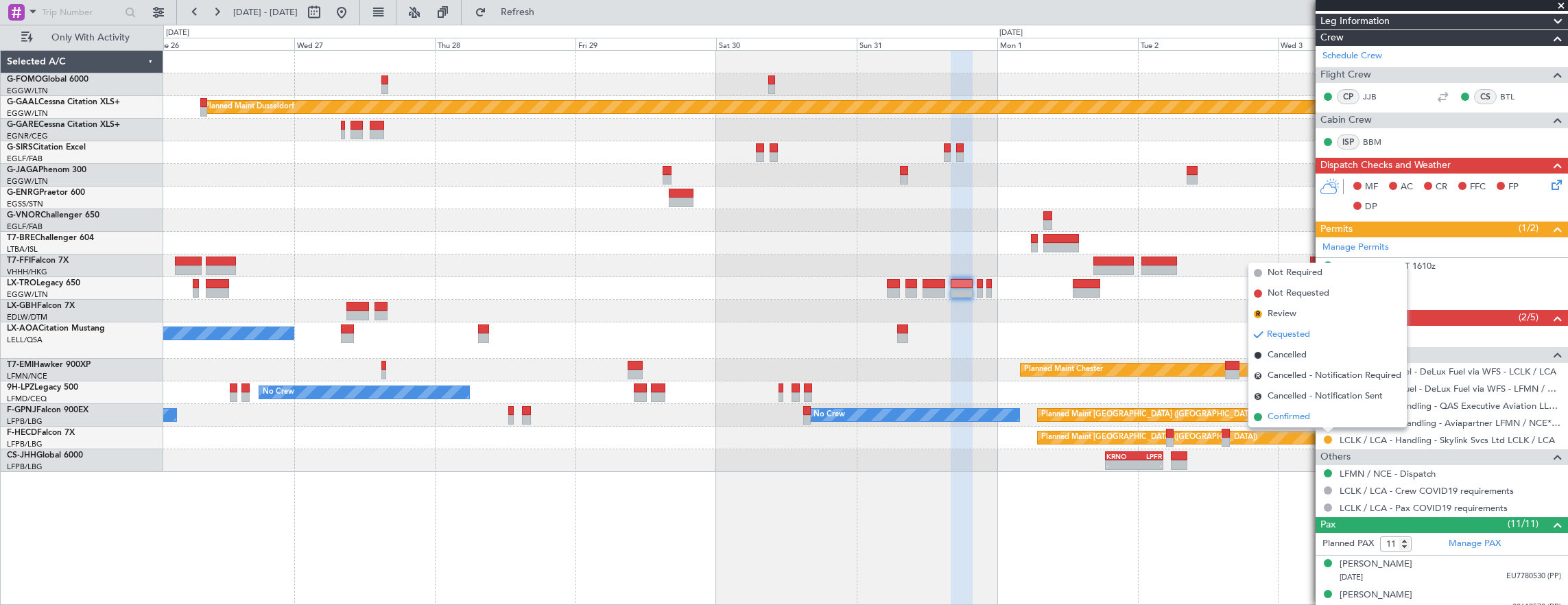
click at [1312, 418] on li "Confirmed" at bounding box center [1327, 417] width 158 height 21
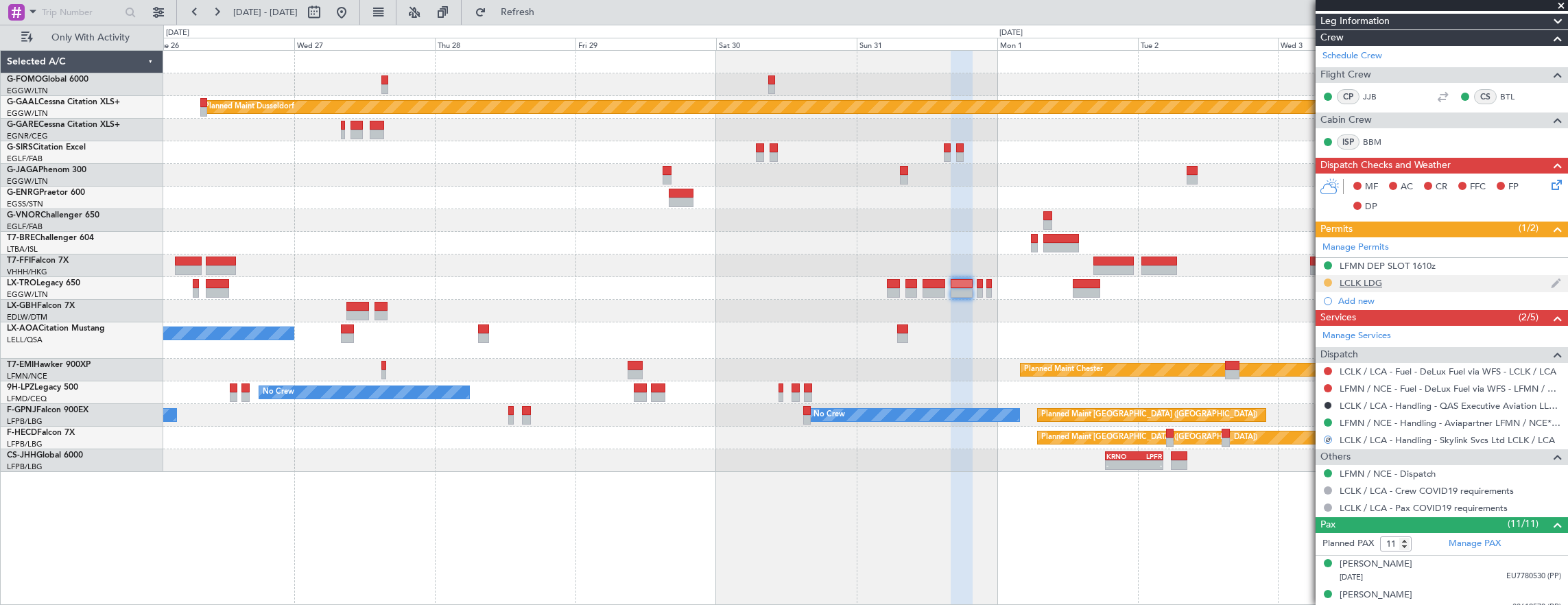
click at [1329, 279] on button at bounding box center [1327, 282] width 8 height 8
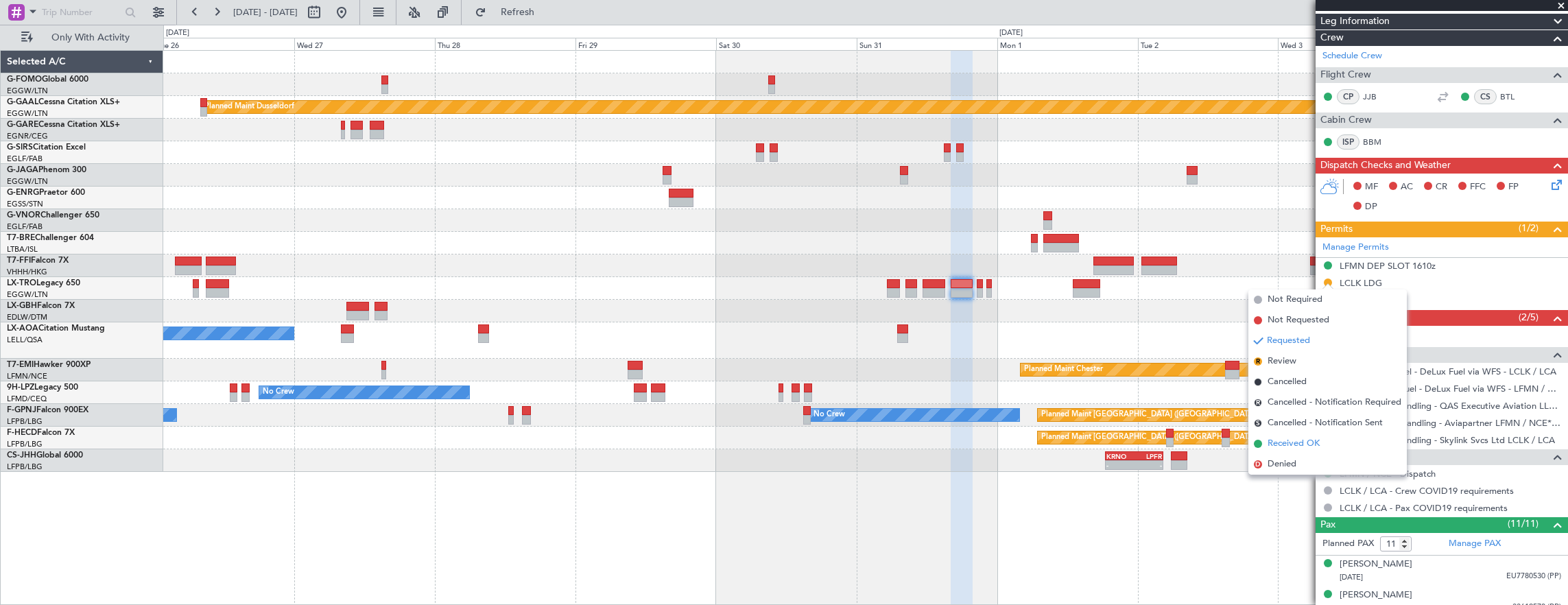
drag, startPoint x: 1297, startPoint y: 444, endPoint x: 1278, endPoint y: 432, distance: 22.5
click at [1296, 443] on span "Received OK" at bounding box center [1293, 443] width 52 height 14
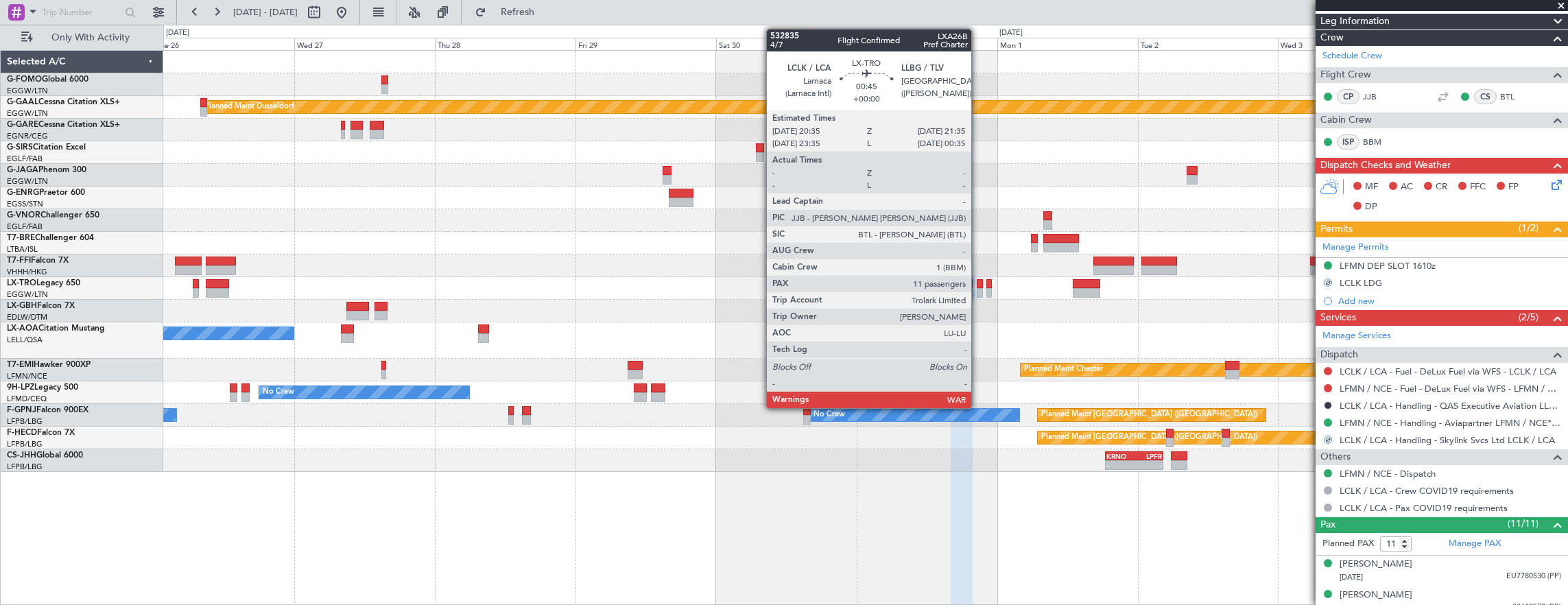
click at [978, 286] on div at bounding box center [979, 284] width 6 height 10
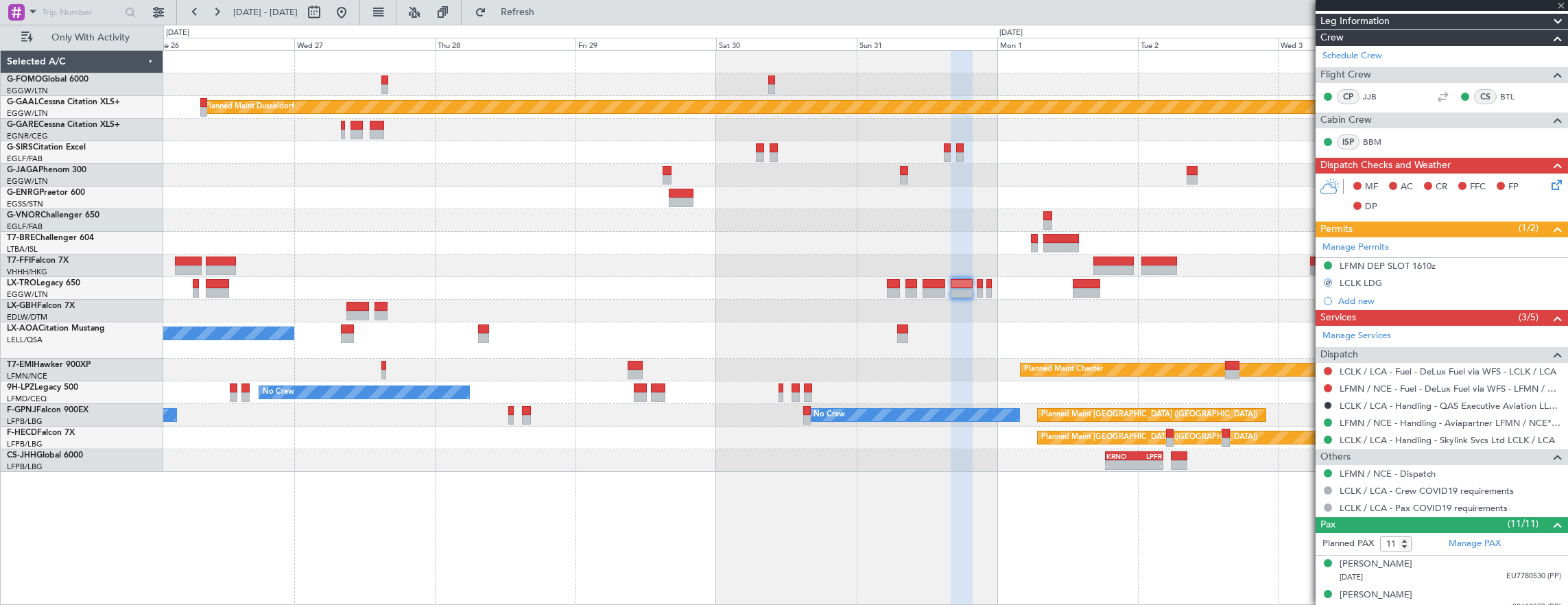
scroll to position [0, 0]
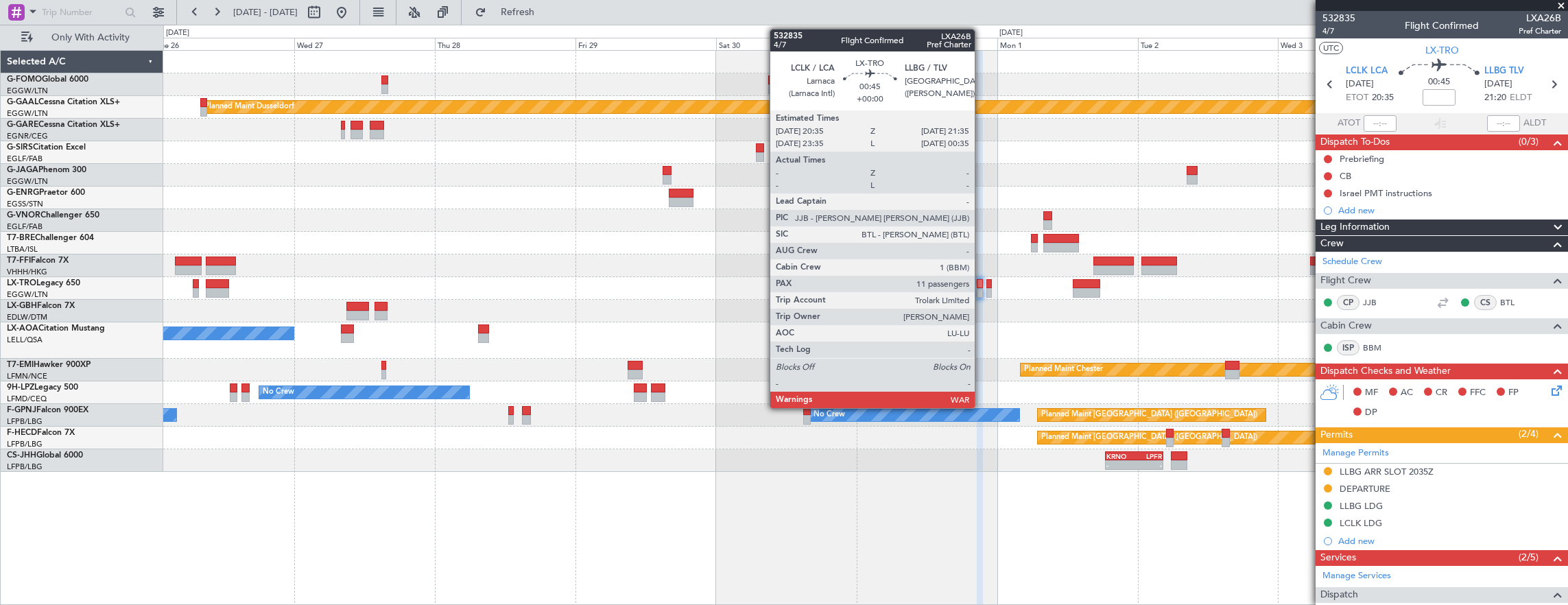
click at [982, 289] on div at bounding box center [979, 293] width 6 height 10
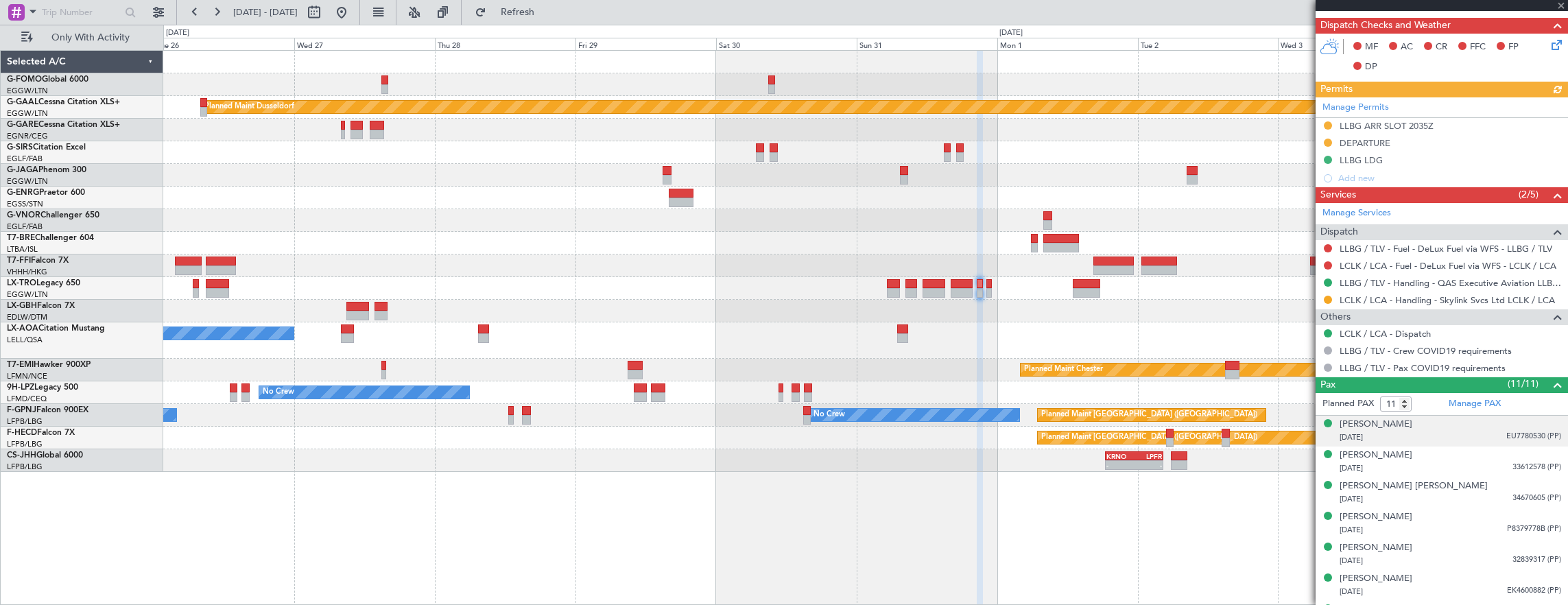
scroll to position [343, 0]
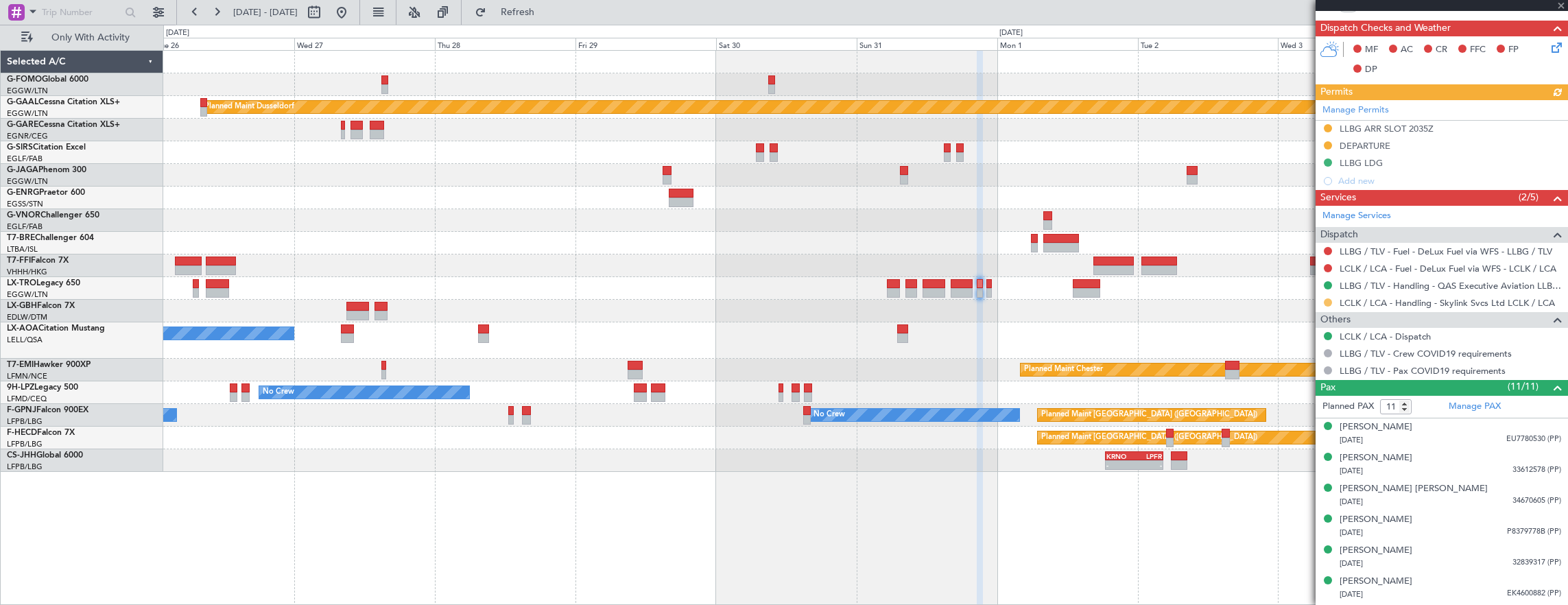
click at [1330, 301] on button at bounding box center [1327, 302] width 8 height 8
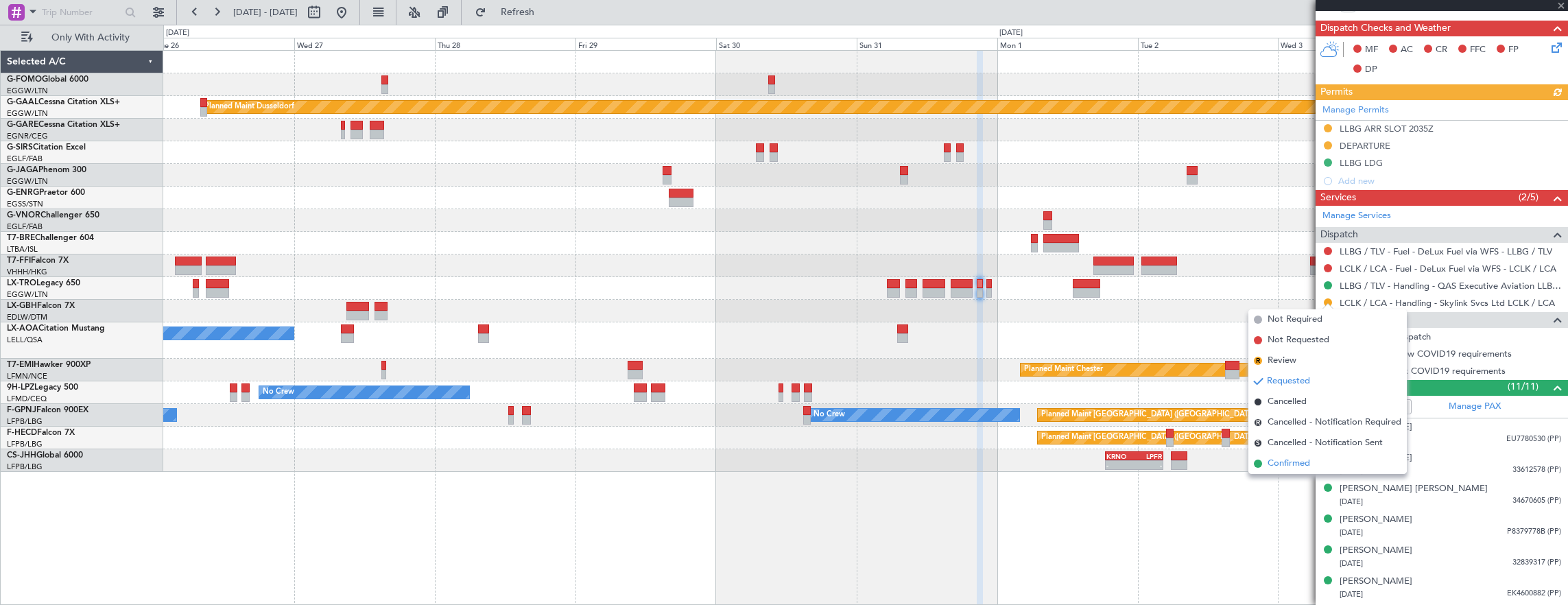
click at [1292, 462] on span "Confirmed" at bounding box center [1289, 463] width 43 height 14
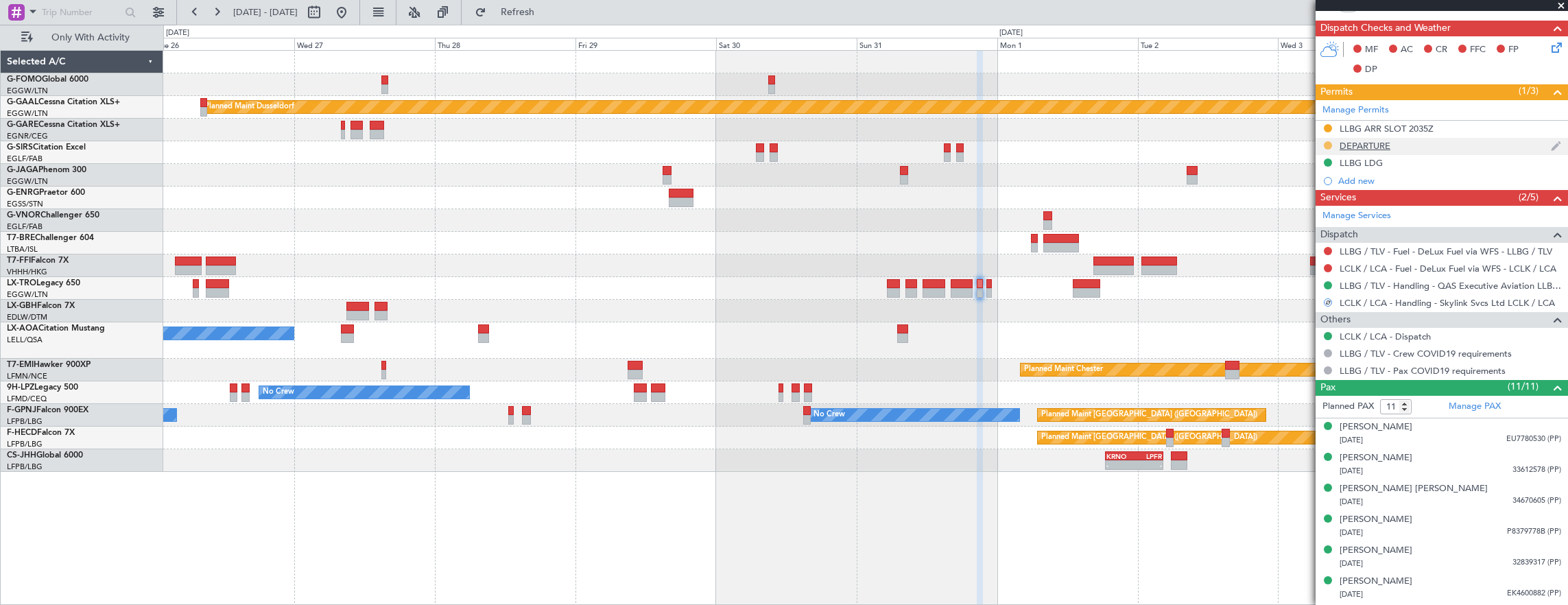
click at [1327, 141] on button at bounding box center [1327, 145] width 8 height 8
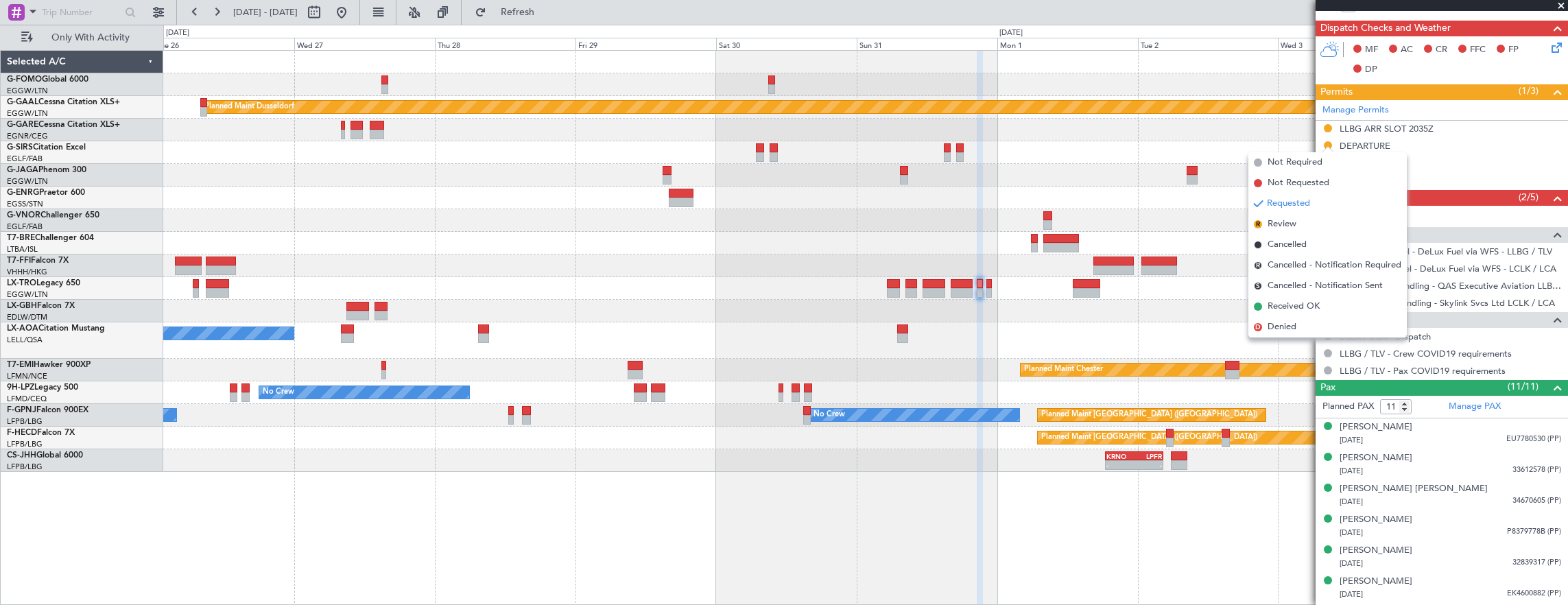
click at [1312, 309] on span "Received OK" at bounding box center [1293, 307] width 52 height 14
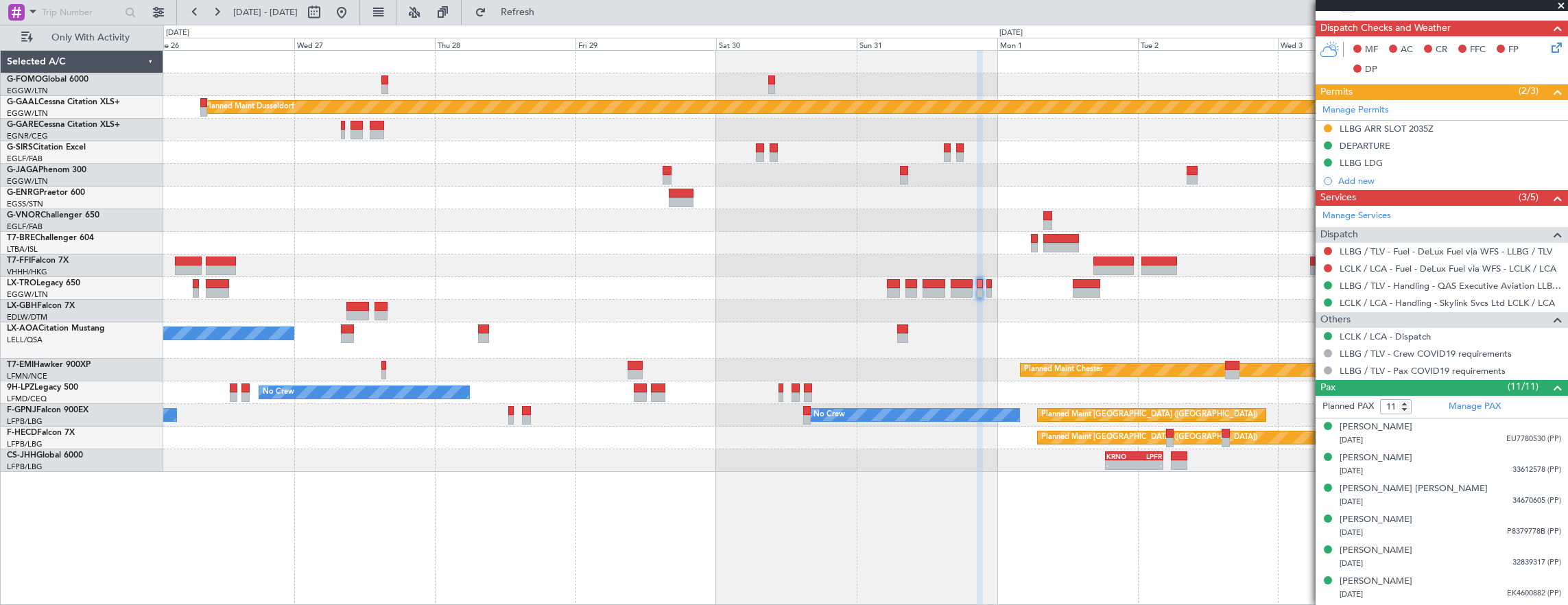
click at [919, 439] on div "Planned Maint Dusseldorf Planned Maint London (Luton) No Crew Cannes (Mandelieu…" at bounding box center [866, 262] width 1405 height 421
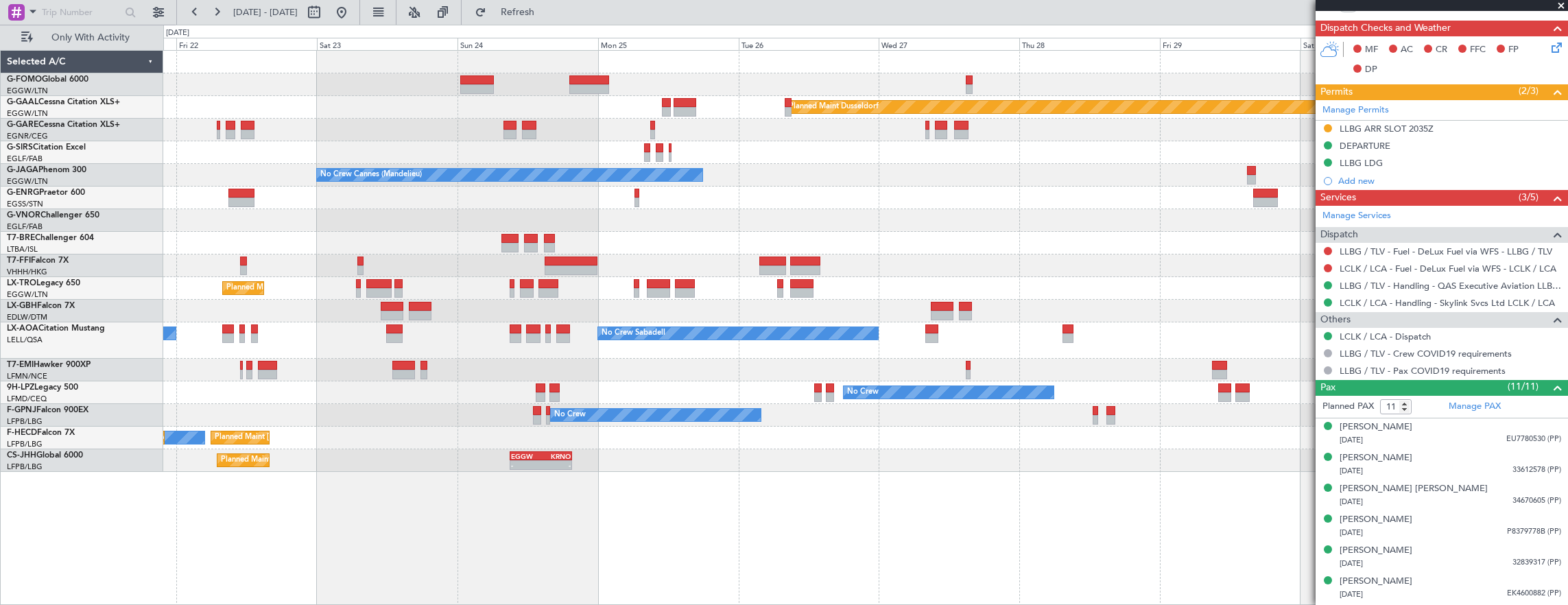
click at [674, 437] on div "Planned Maint Paris (Le Bourget) No Crew Planned Maint Paris (Le Bourget) Plann…" at bounding box center [866, 438] width 1405 height 23
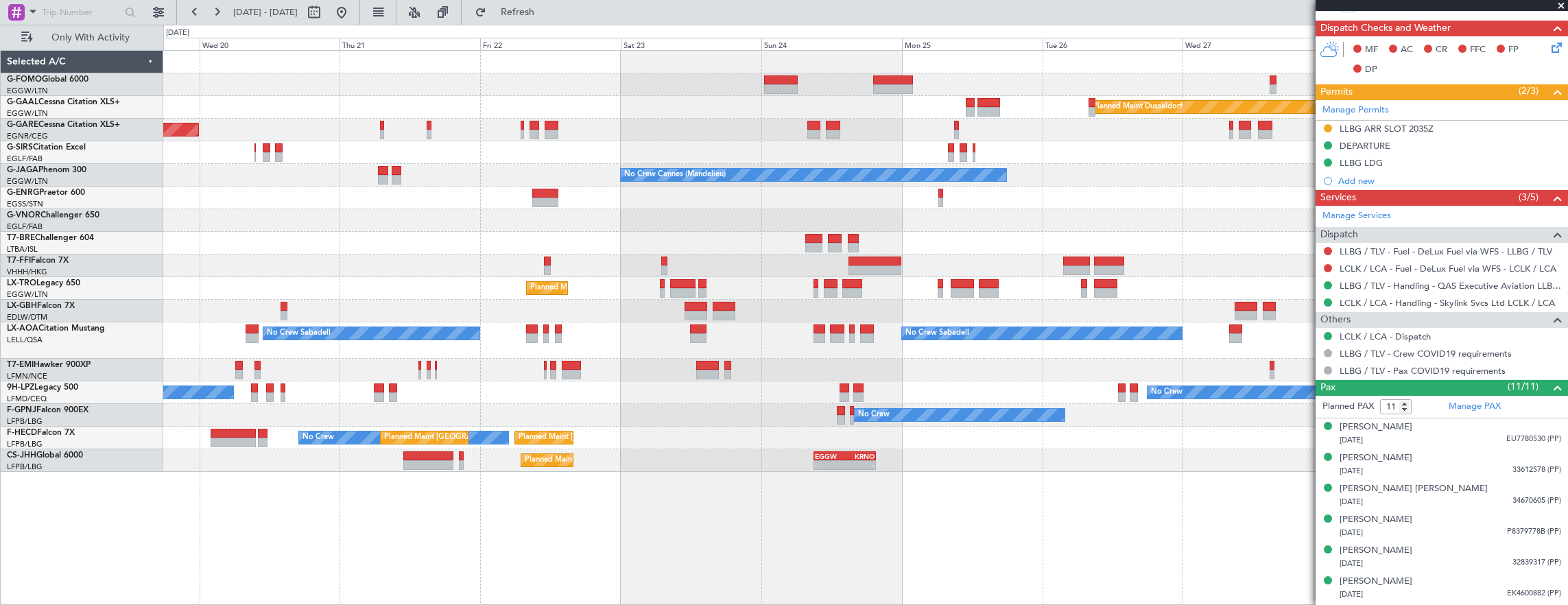
click at [794, 403] on div "Planned Maint Dusseldorf Unplanned Maint Chester No Crew Cannes (Mandelieu) Own…" at bounding box center [866, 262] width 1405 height 421
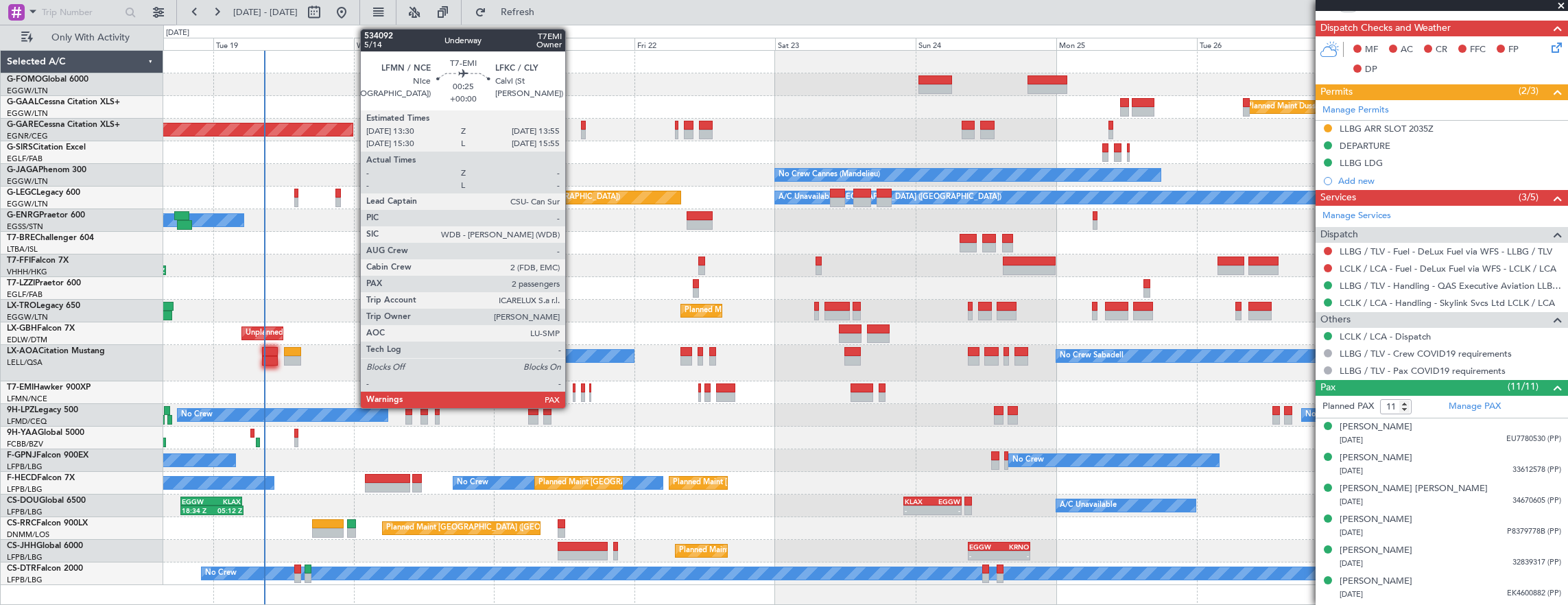
click at [572, 386] on div at bounding box center [574, 388] width 3 height 10
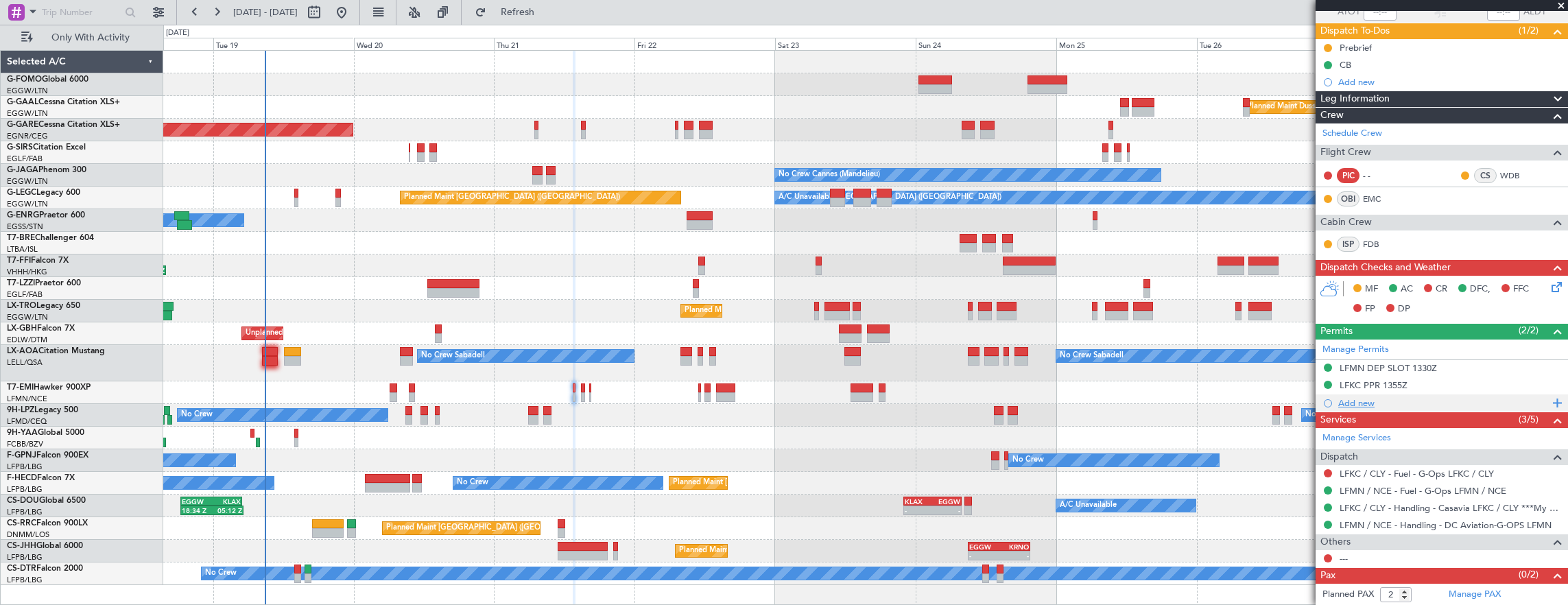
scroll to position [126, 0]
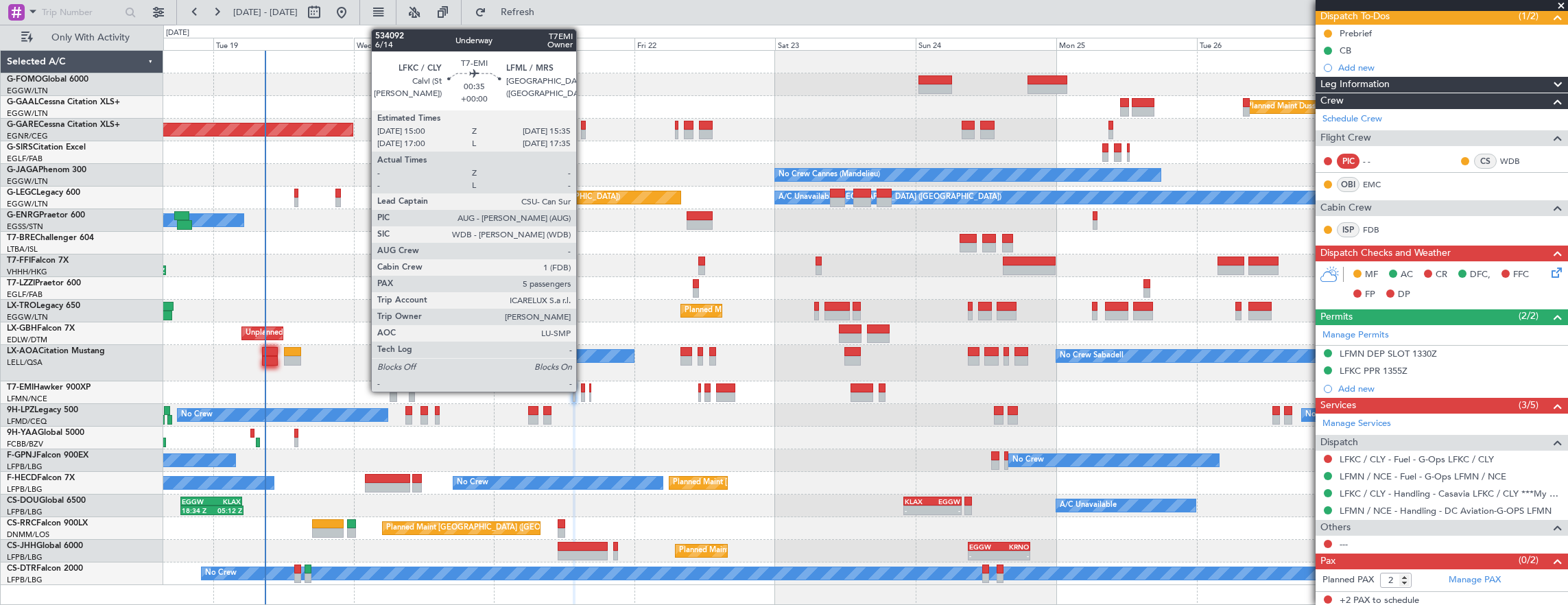
click at [583, 387] on div at bounding box center [582, 388] width 4 height 10
click at [589, 386] on div at bounding box center [590, 388] width 2 height 10
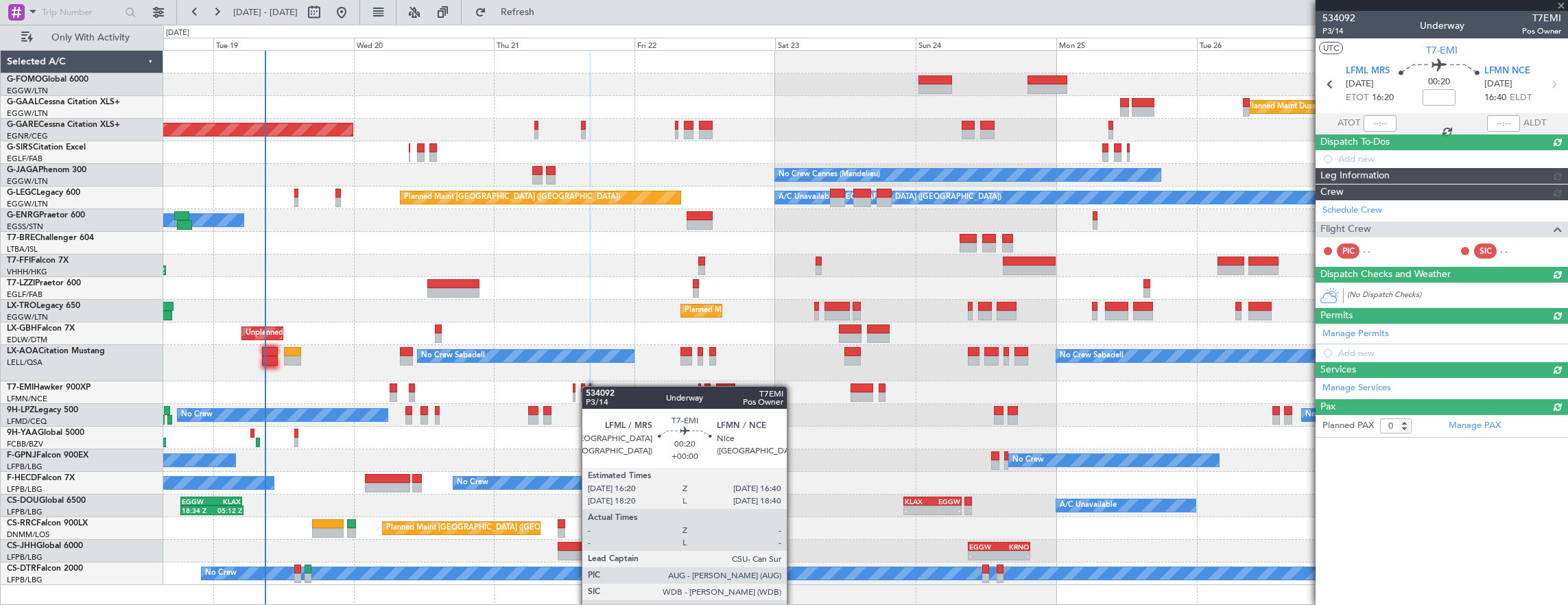
scroll to position [0, 0]
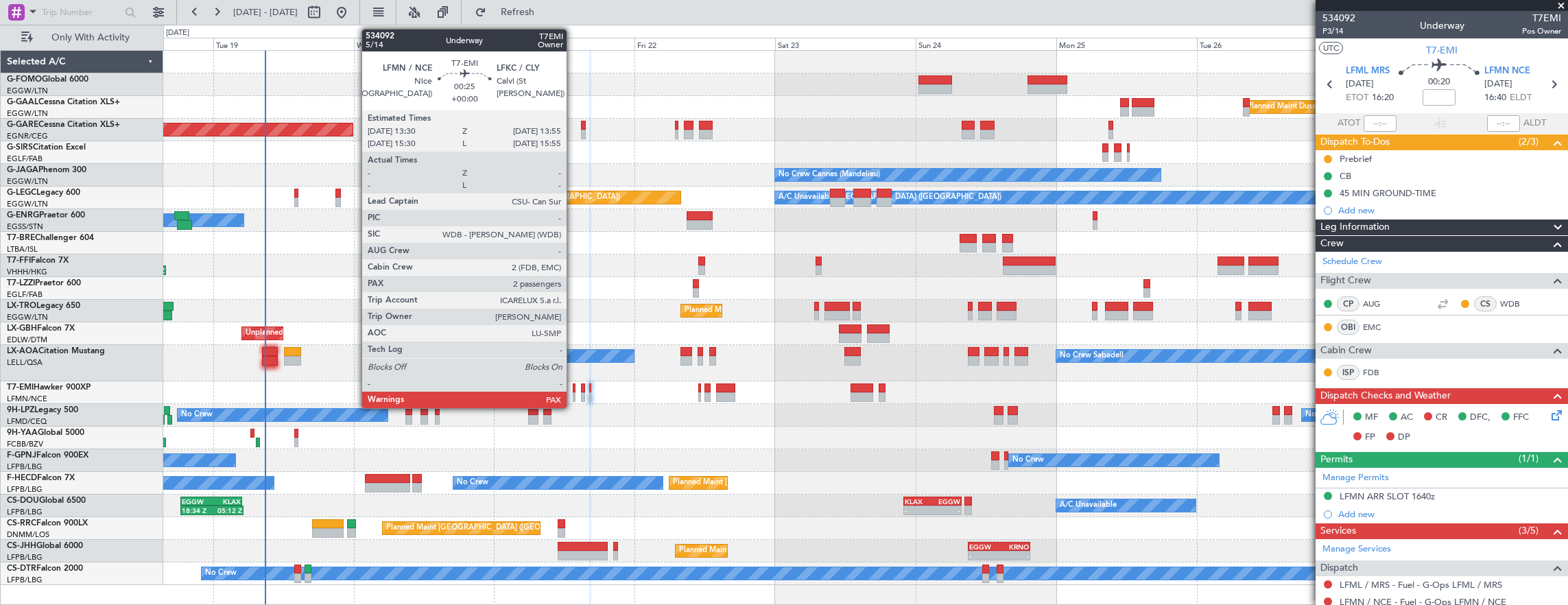
click at [573, 387] on div at bounding box center [574, 388] width 3 height 10
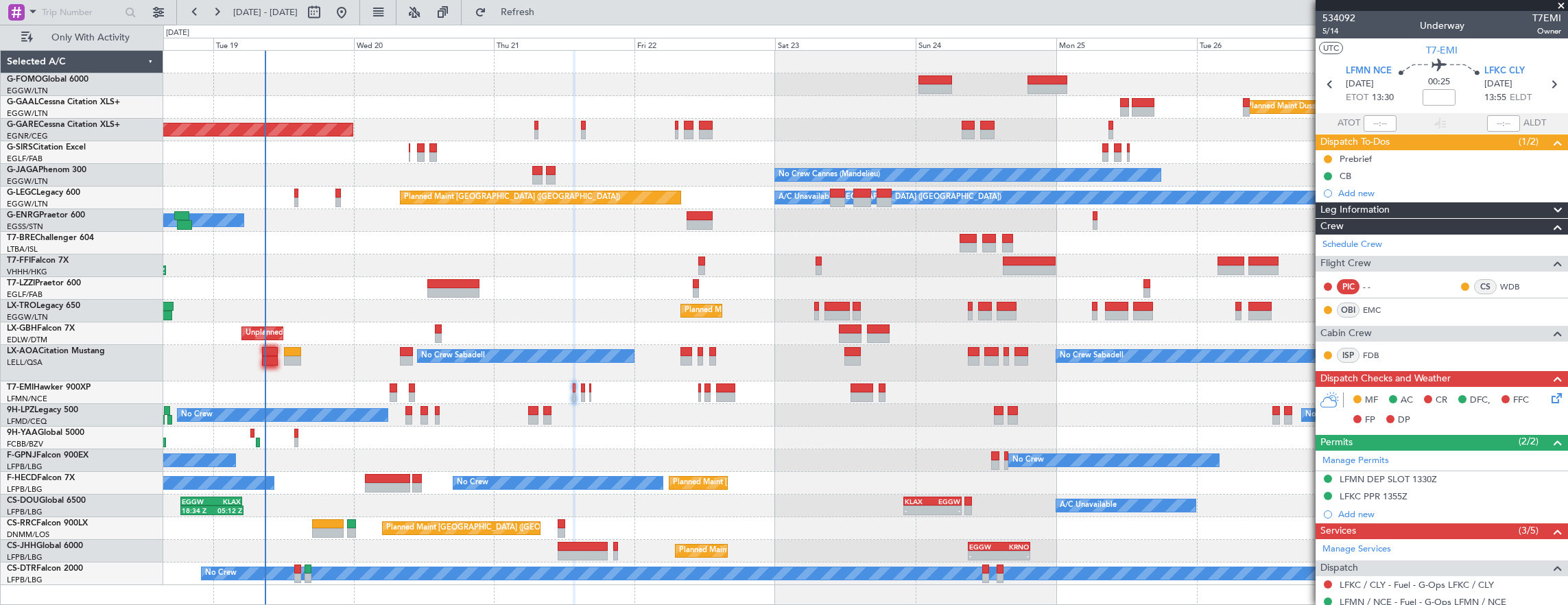
click at [590, 394] on div at bounding box center [590, 397] width 2 height 10
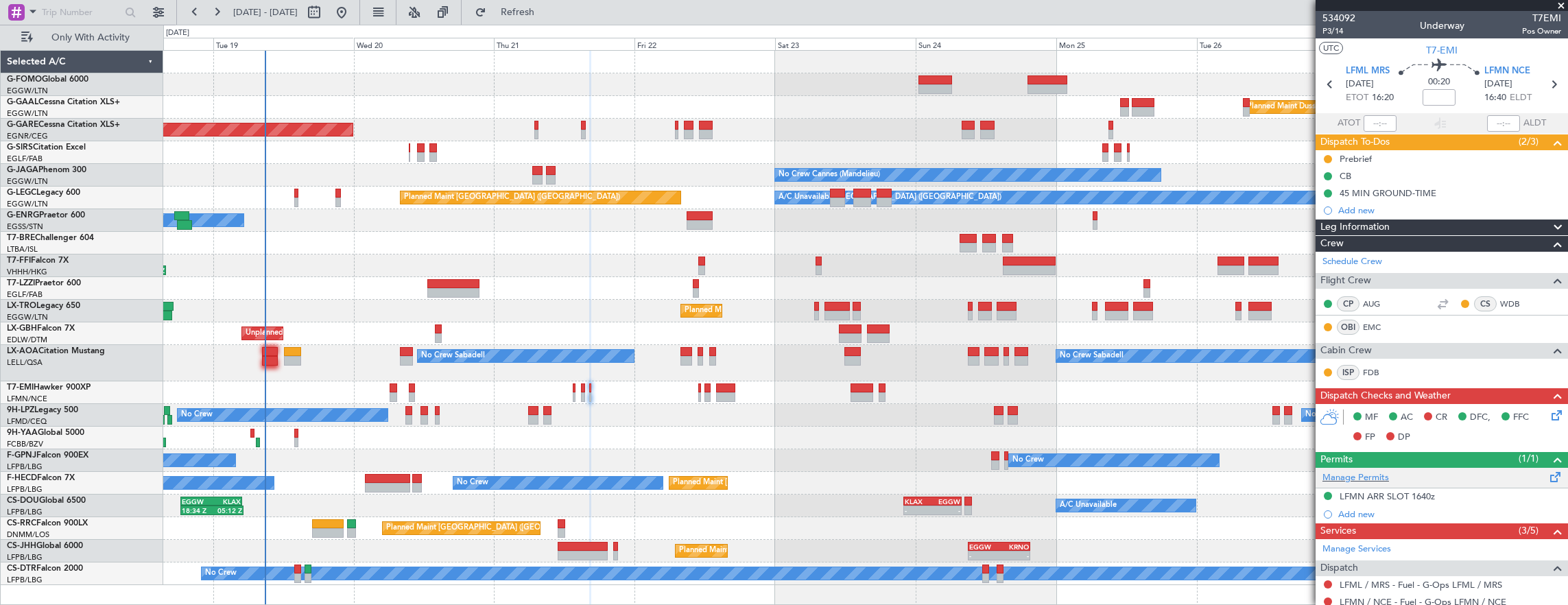
scroll to position [141, 0]
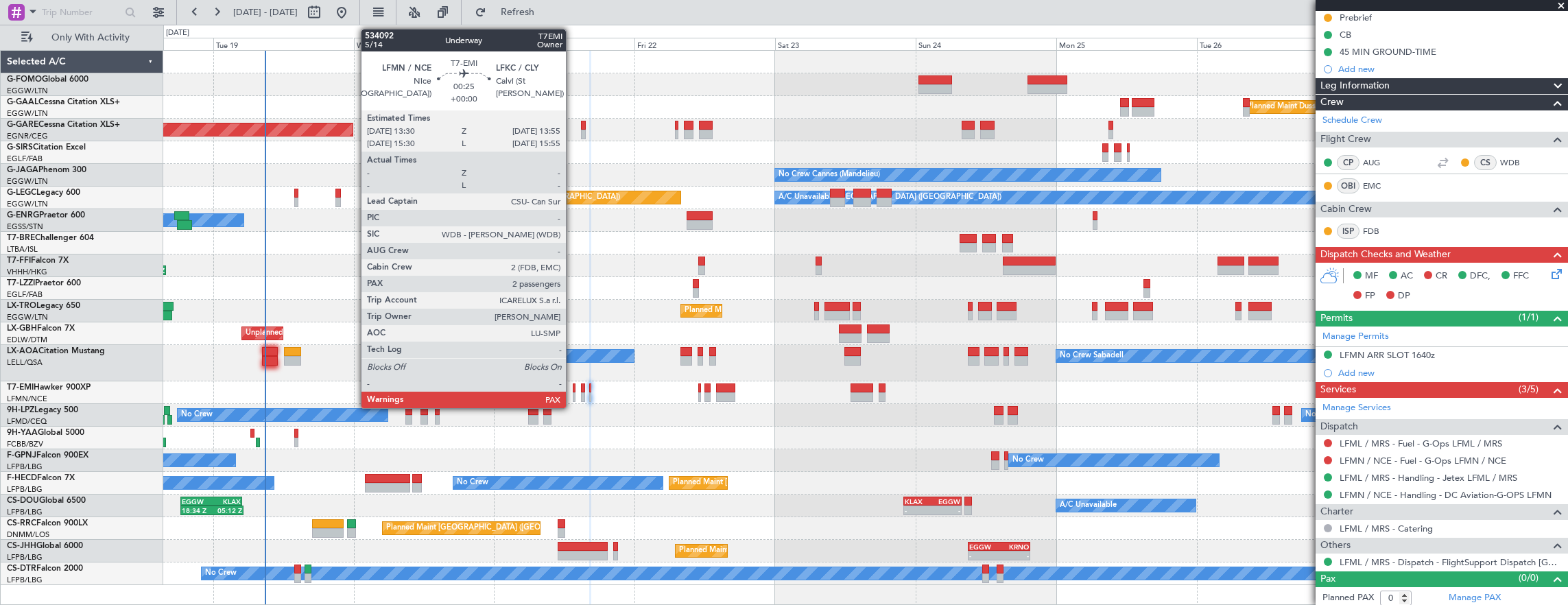
click at [572, 394] on div at bounding box center [574, 397] width 3 height 10
type input "2"
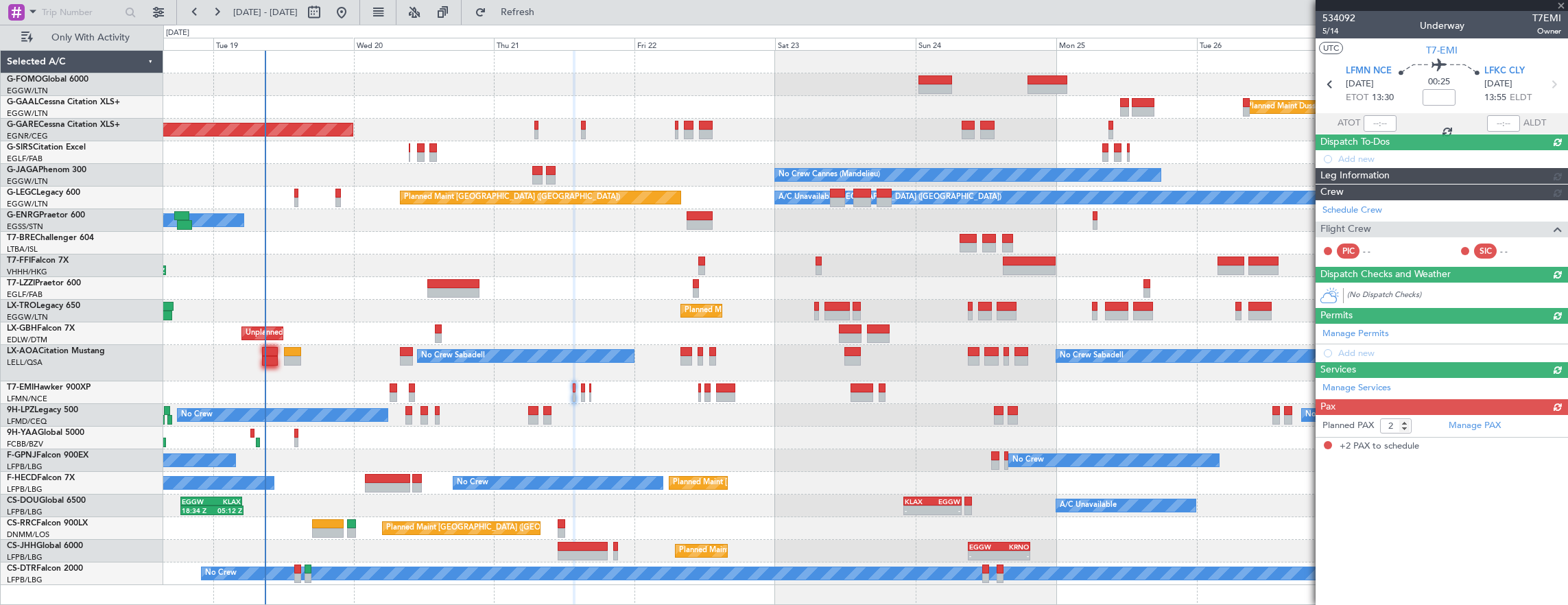
scroll to position [0, 0]
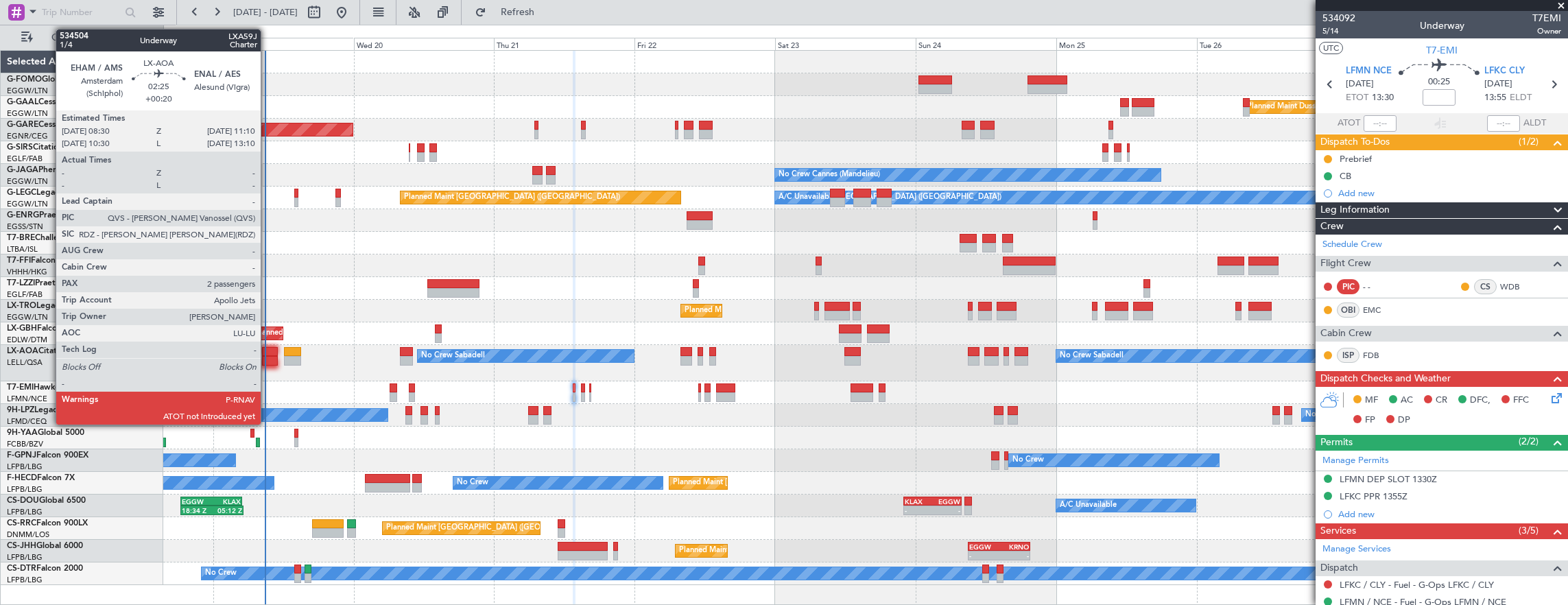
click at [267, 358] on div at bounding box center [270, 360] width 16 height 10
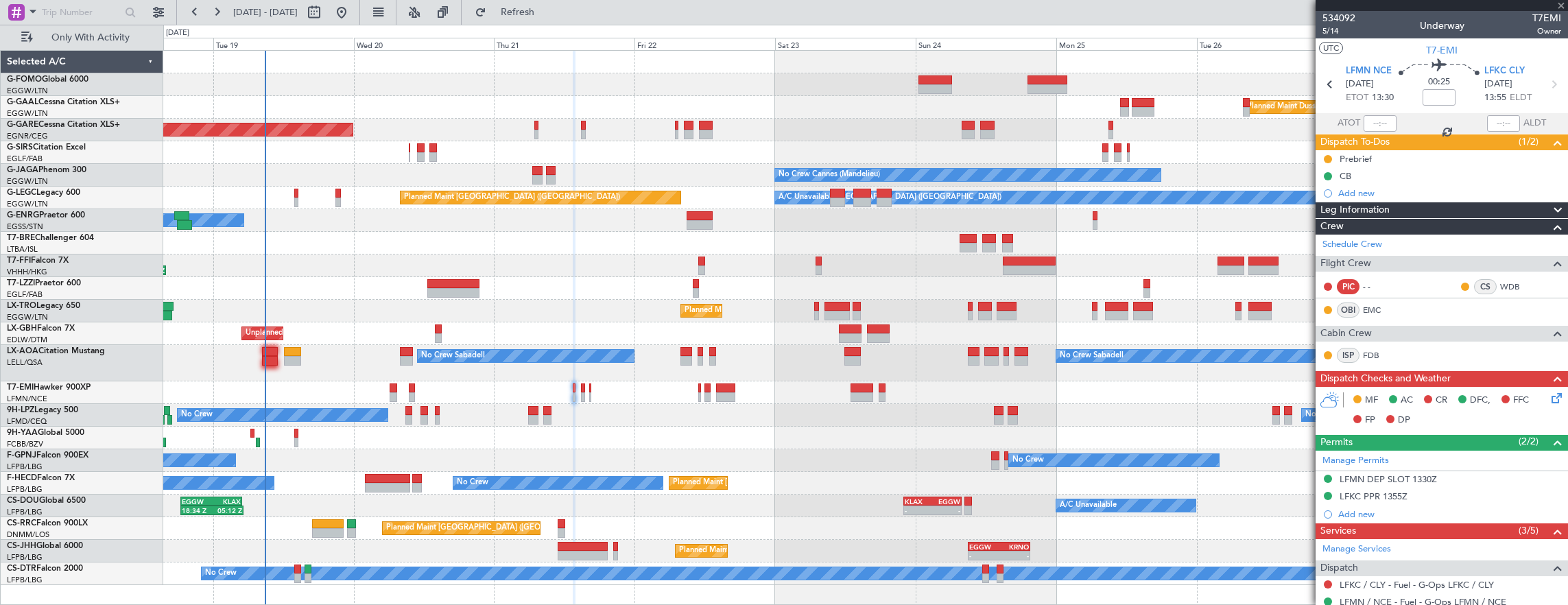
type input "+00:20"
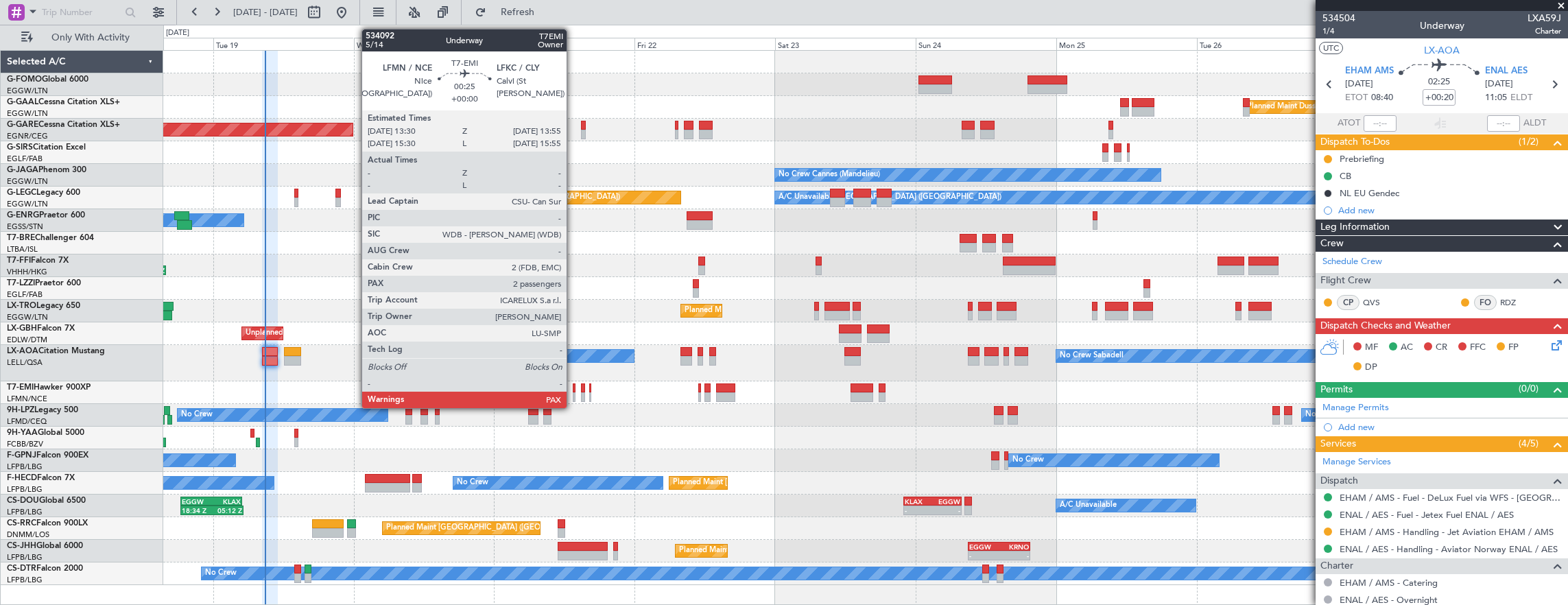
click at [573, 394] on div at bounding box center [574, 397] width 3 height 10
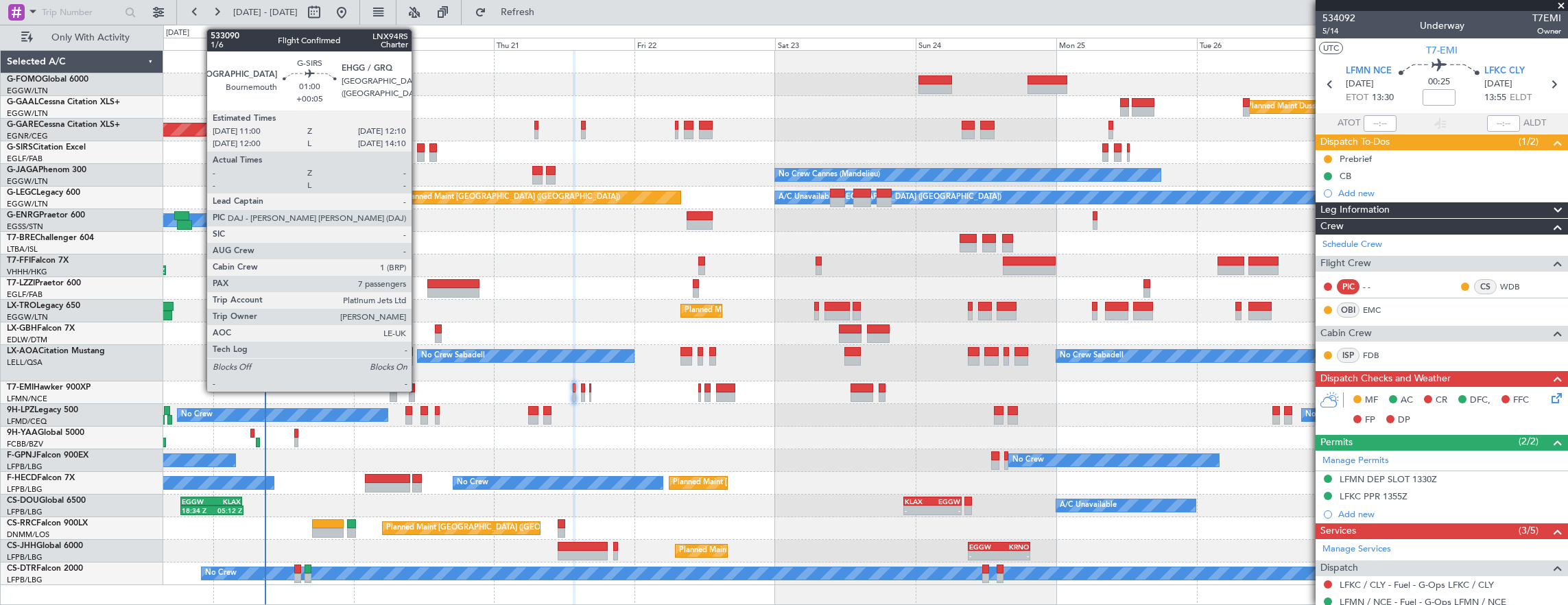
click at [418, 155] on div at bounding box center [420, 157] width 7 height 10
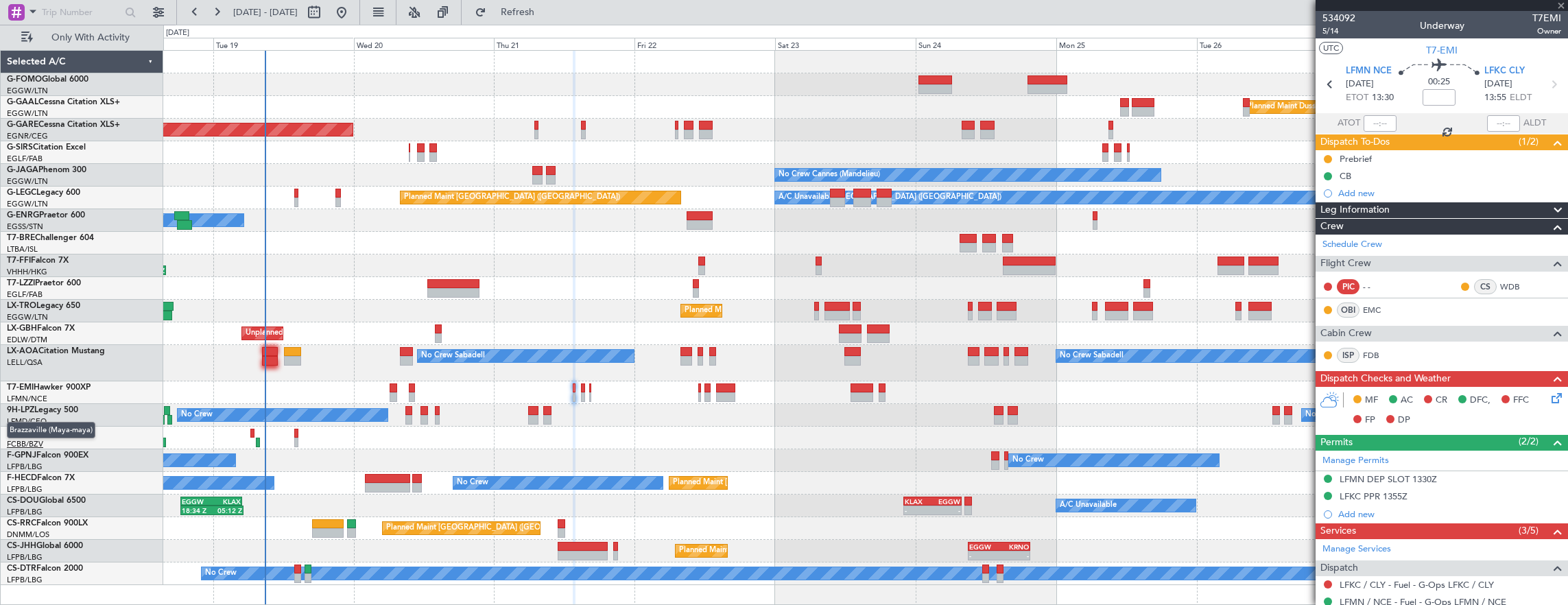
type input "+00:05"
type input "7"
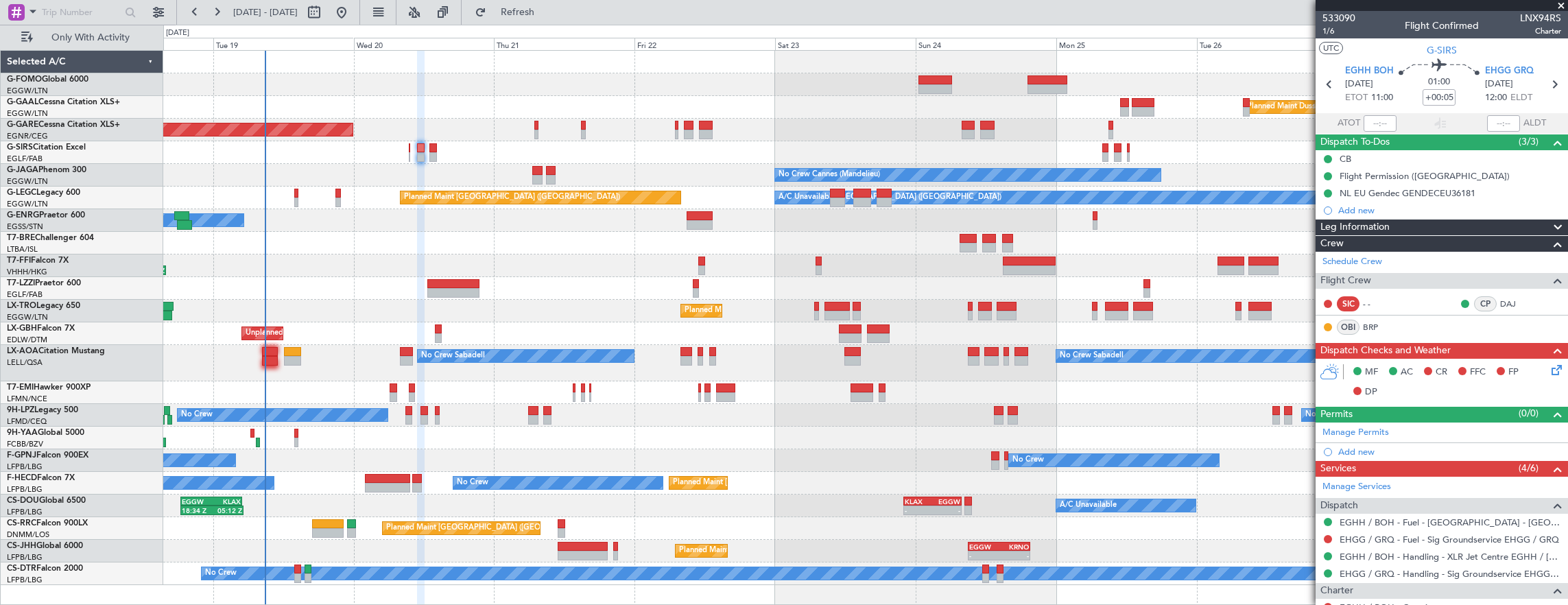
drag, startPoint x: 1395, startPoint y: 531, endPoint x: 1415, endPoint y: 542, distance: 22.8
click at [1395, 531] on mat-tooltip-component "EHGG / GRQ - Handling - Sig Groundservice EHGG / GRQ" at bounding box center [1446, 547] width 227 height 36
click at [1448, 536] on link "EHGG / GRQ - Fuel - Sig Groundservice EHGG / GRQ" at bounding box center [1448, 539] width 219 height 12
click at [1462, 533] on mat-tooltip-component "EGHH / BOH - Fuel - [GEOGRAPHIC_DATA] - [GEOGRAPHIC_DATA] [GEOGRAPHIC_DATA] / […" at bounding box center [1428, 548] width 277 height 47
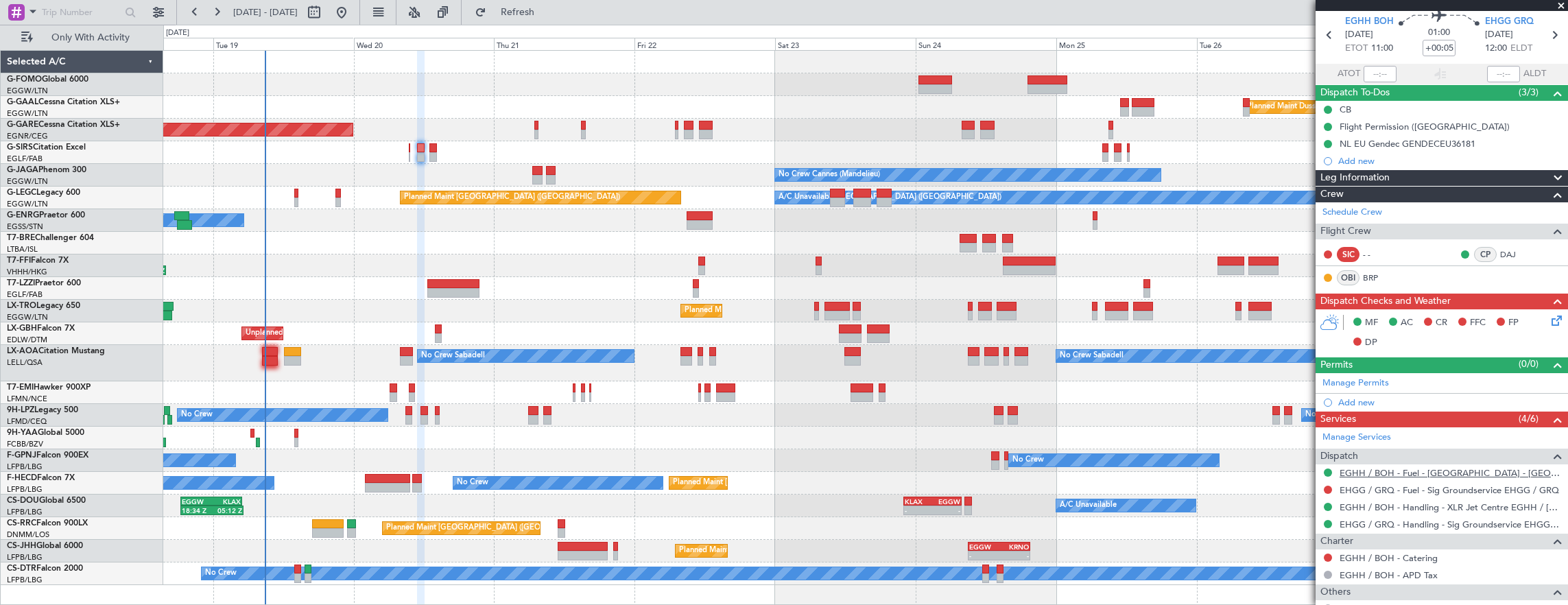
scroll to position [69, 0]
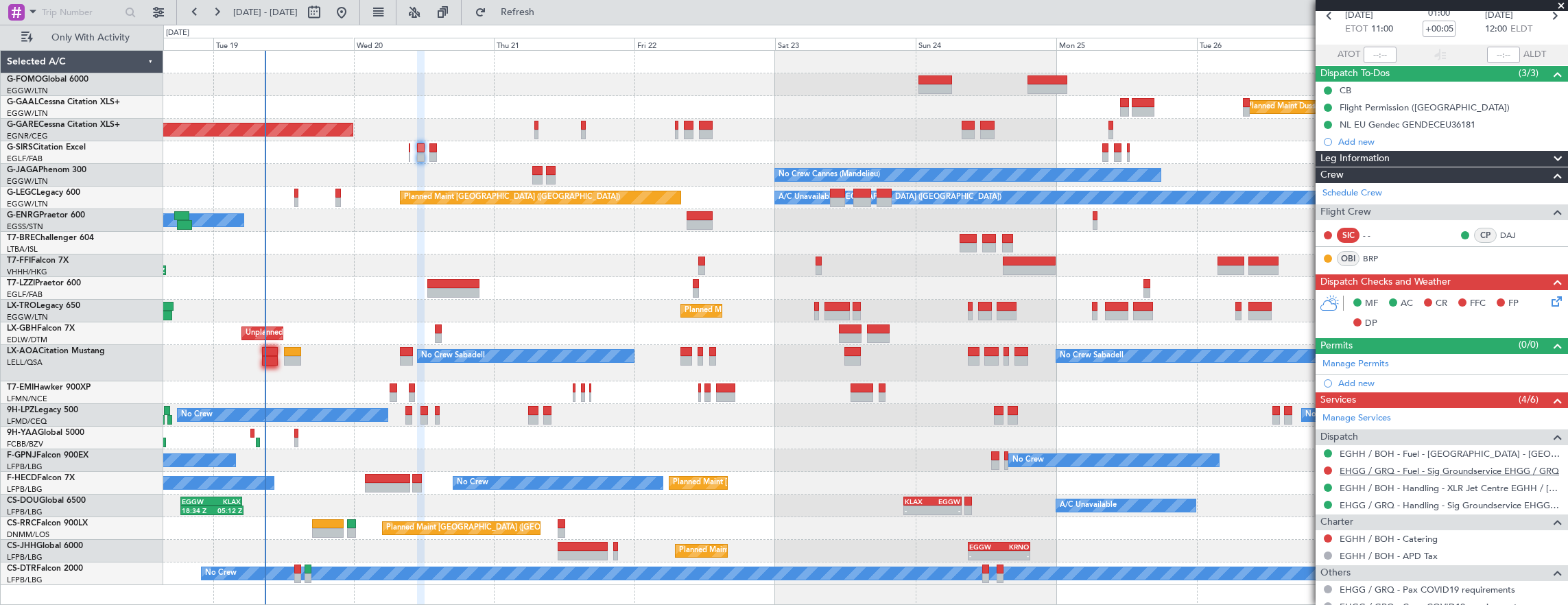
click at [1492, 466] on link "EHGG / GRQ - Fuel - Sig Groundservice EHGG / GRQ" at bounding box center [1448, 471] width 219 height 12
click at [298, 192] on div at bounding box center [296, 193] width 4 height 10
type input "-00:05"
type input "13"
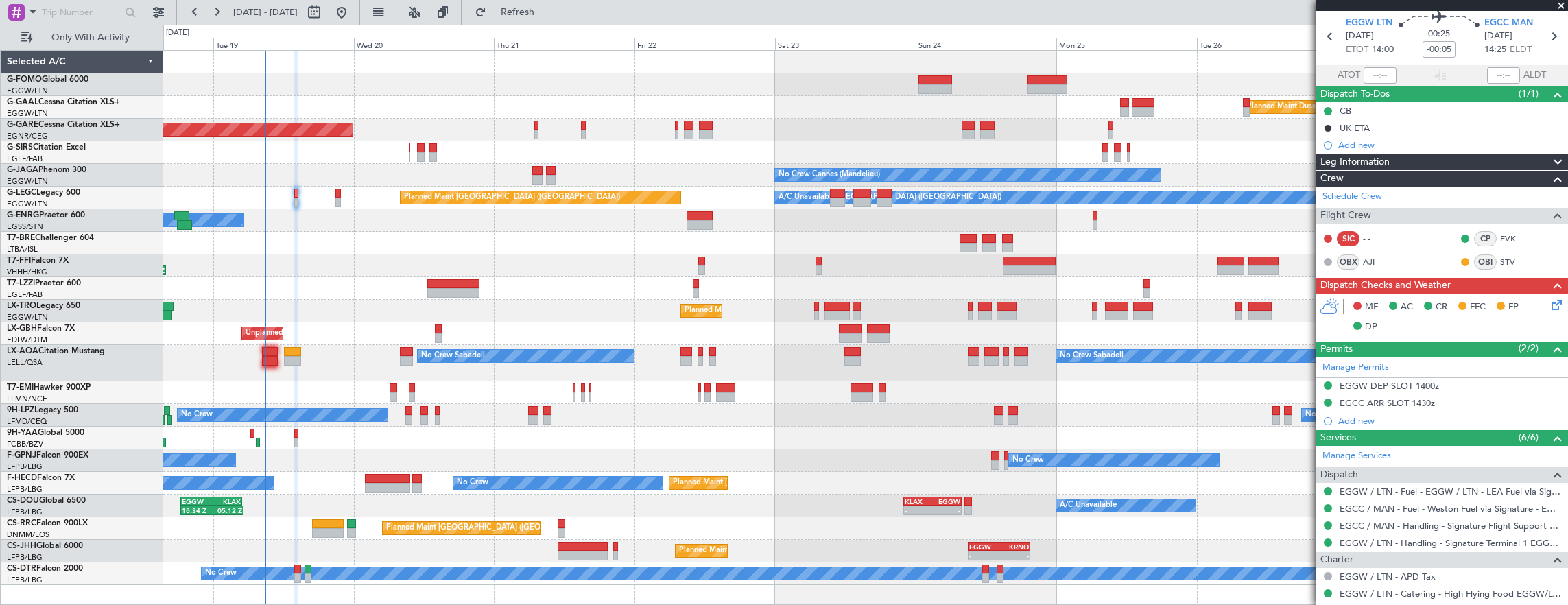
scroll to position [0, 0]
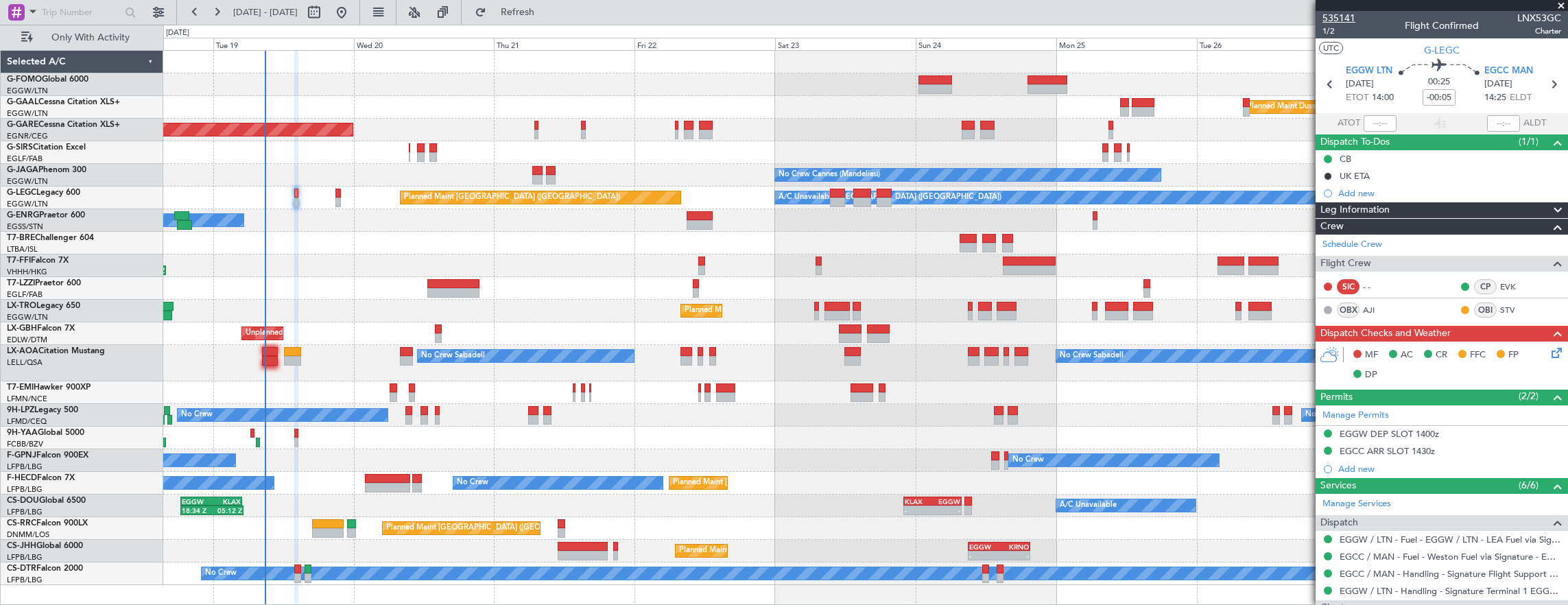
click at [1338, 24] on span "535141" at bounding box center [1338, 18] width 33 height 14
click at [1341, 33] on span "1/2" at bounding box center [1338, 31] width 33 height 12
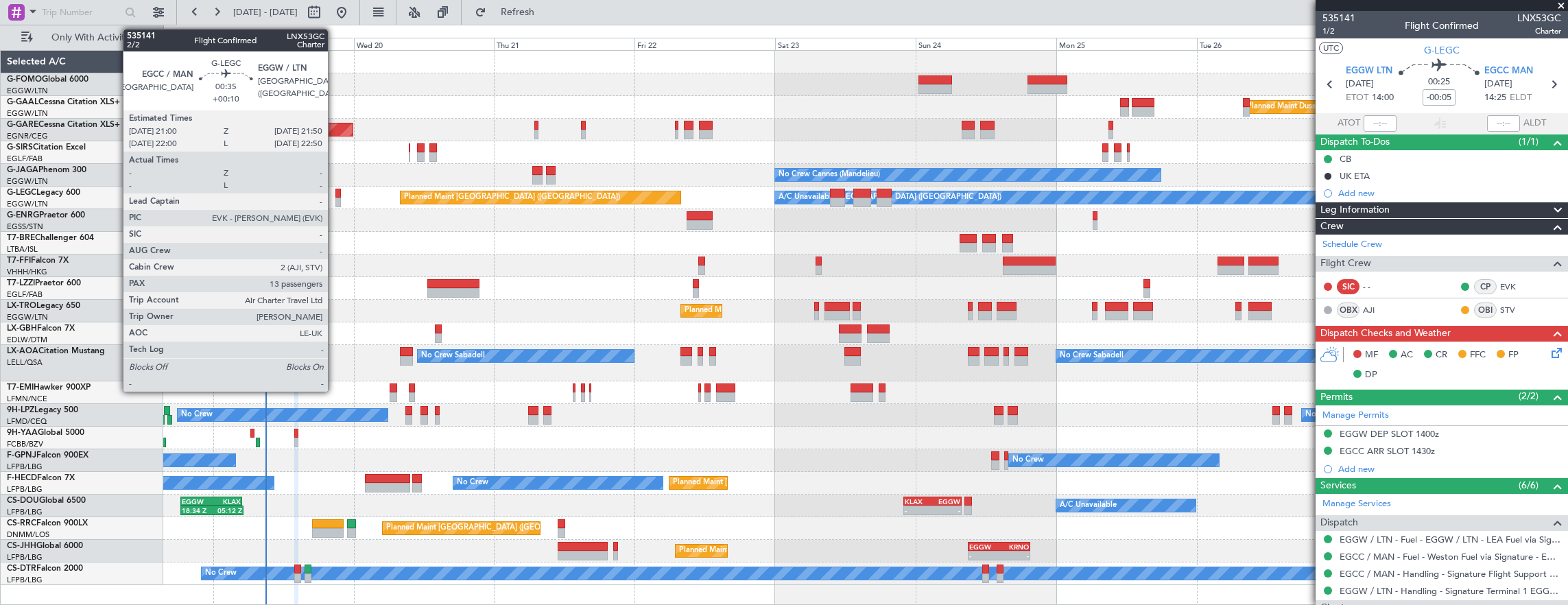
click at [335, 197] on div at bounding box center [338, 202] width 5 height 10
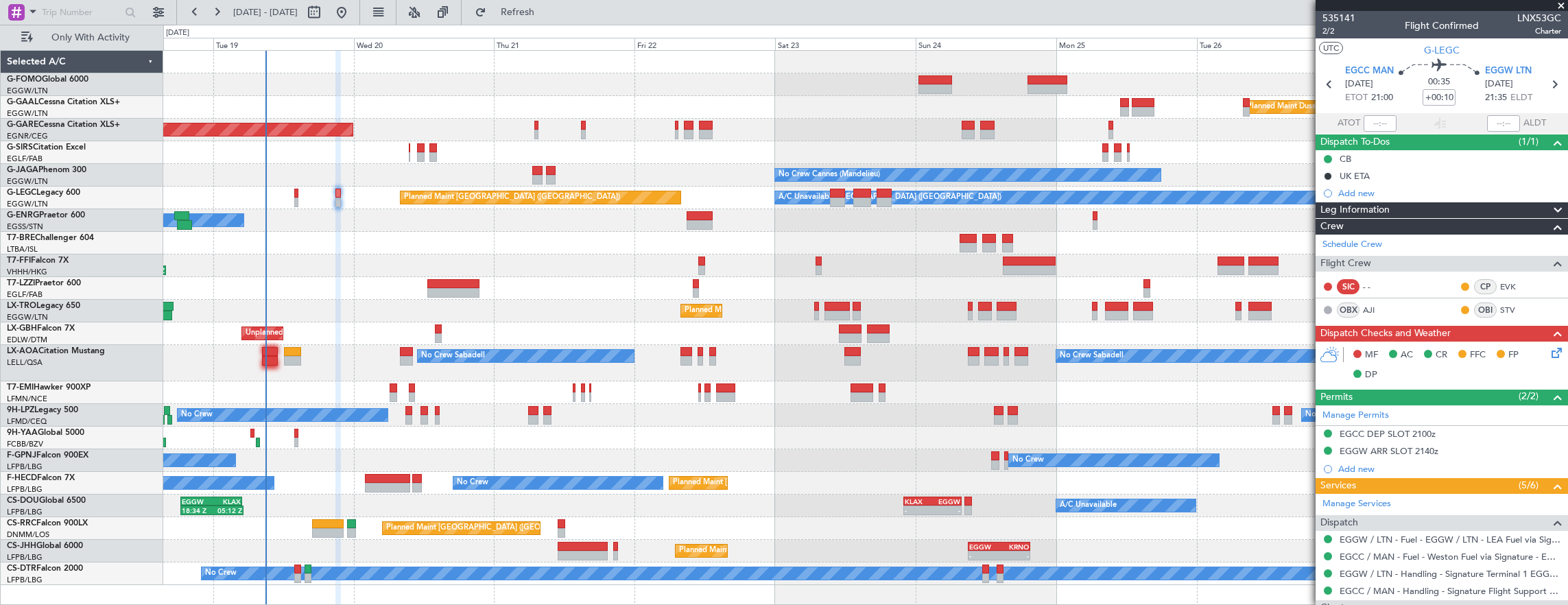
click at [1549, 351] on icon at bounding box center [1554, 350] width 11 height 11
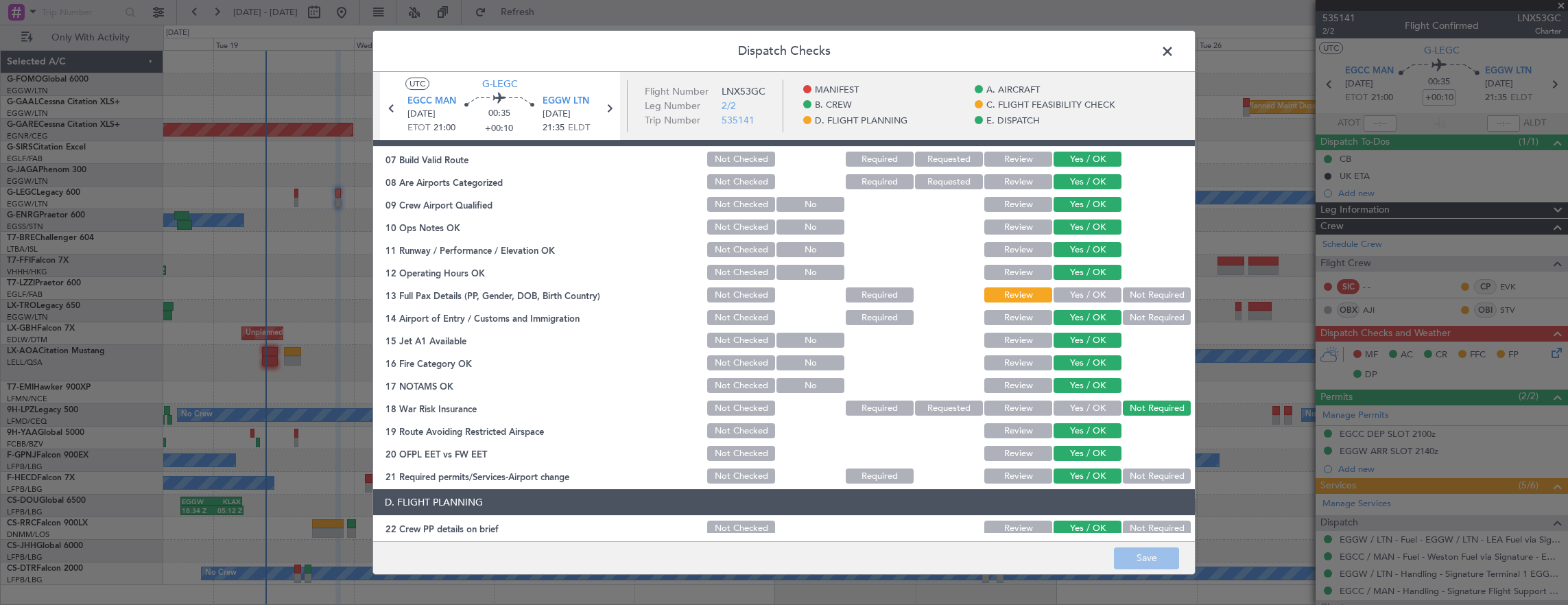
scroll to position [411, 0]
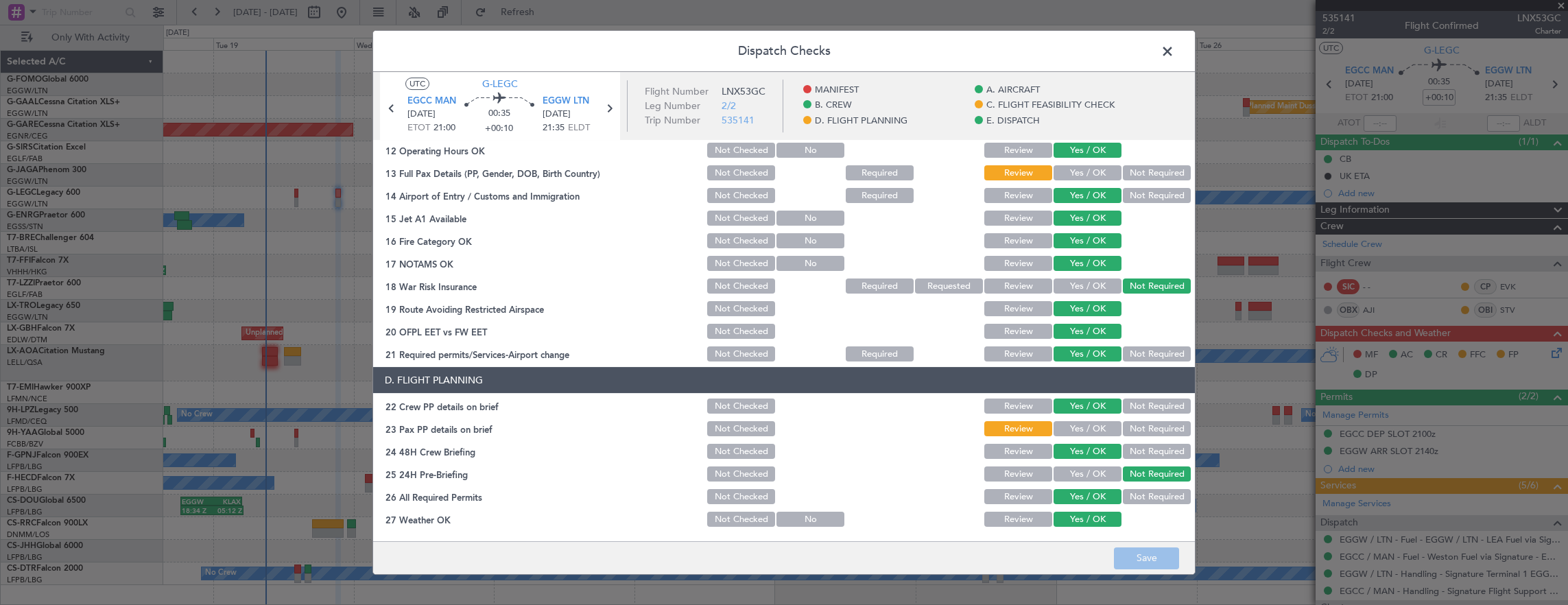
click at [1077, 168] on button "Yes / OK" at bounding box center [1087, 173] width 68 height 15
click at [1081, 428] on button "Yes / OK" at bounding box center [1087, 428] width 68 height 15
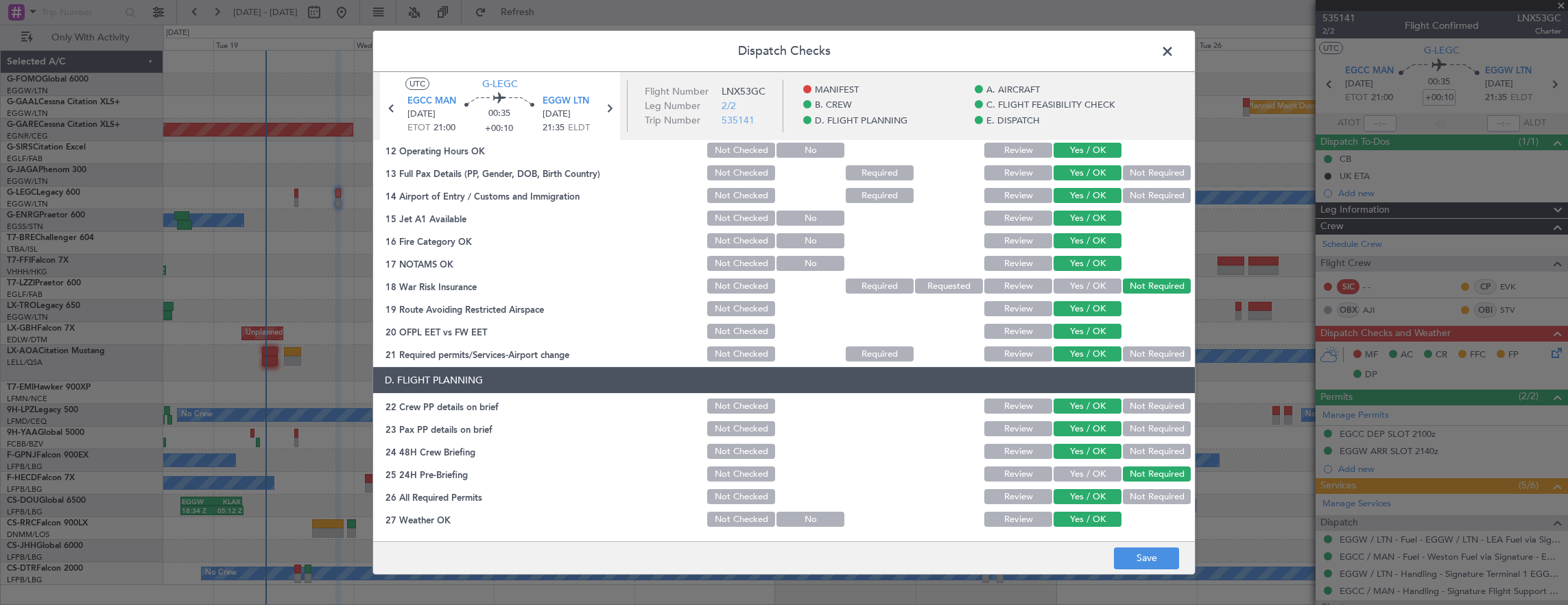
scroll to position [825, 0]
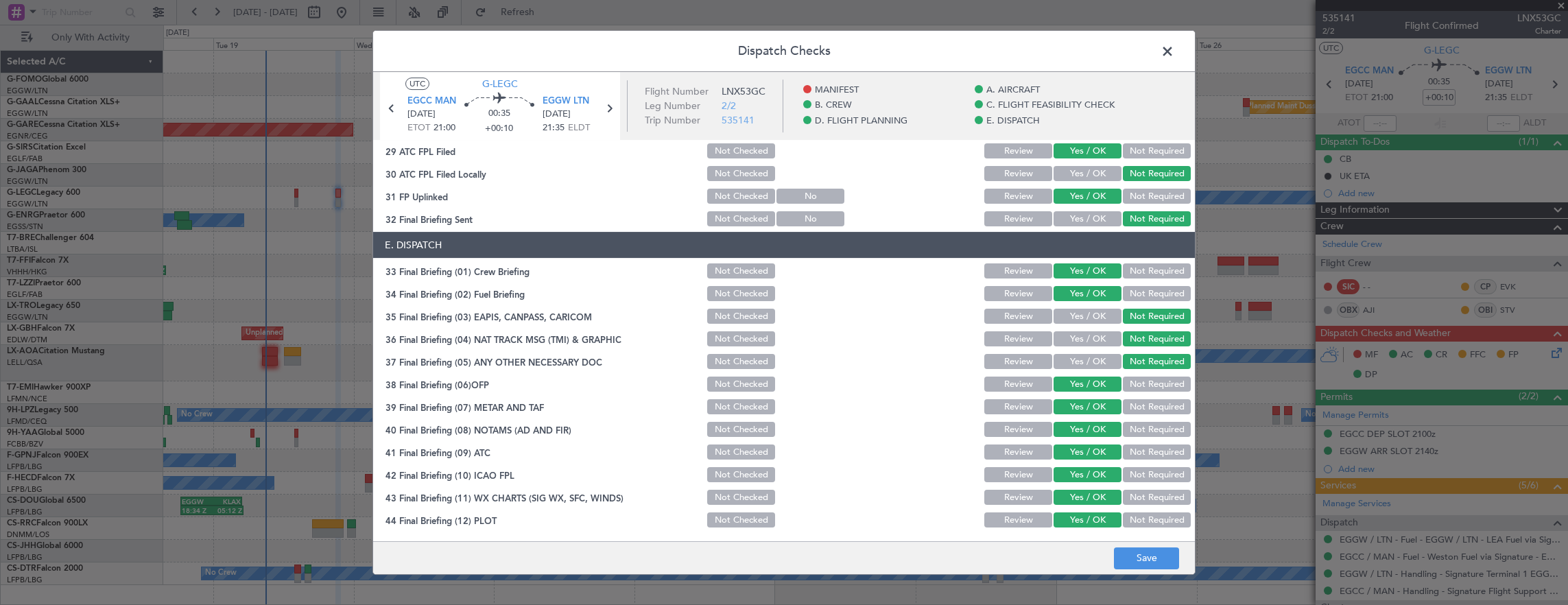
click at [1127, 547] on footer "Save" at bounding box center [784, 558] width 821 height 33
click at [1144, 558] on button "Save" at bounding box center [1146, 558] width 65 height 22
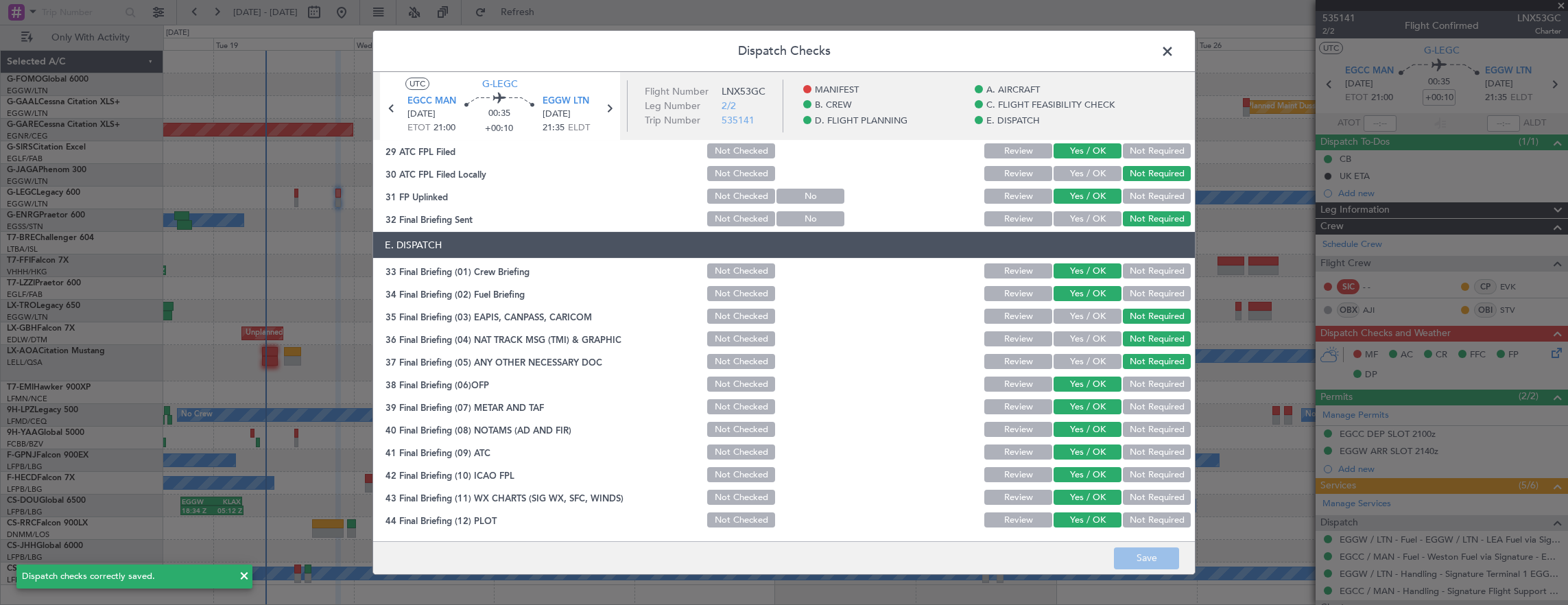
click at [1174, 48] on span at bounding box center [1174, 55] width 0 height 27
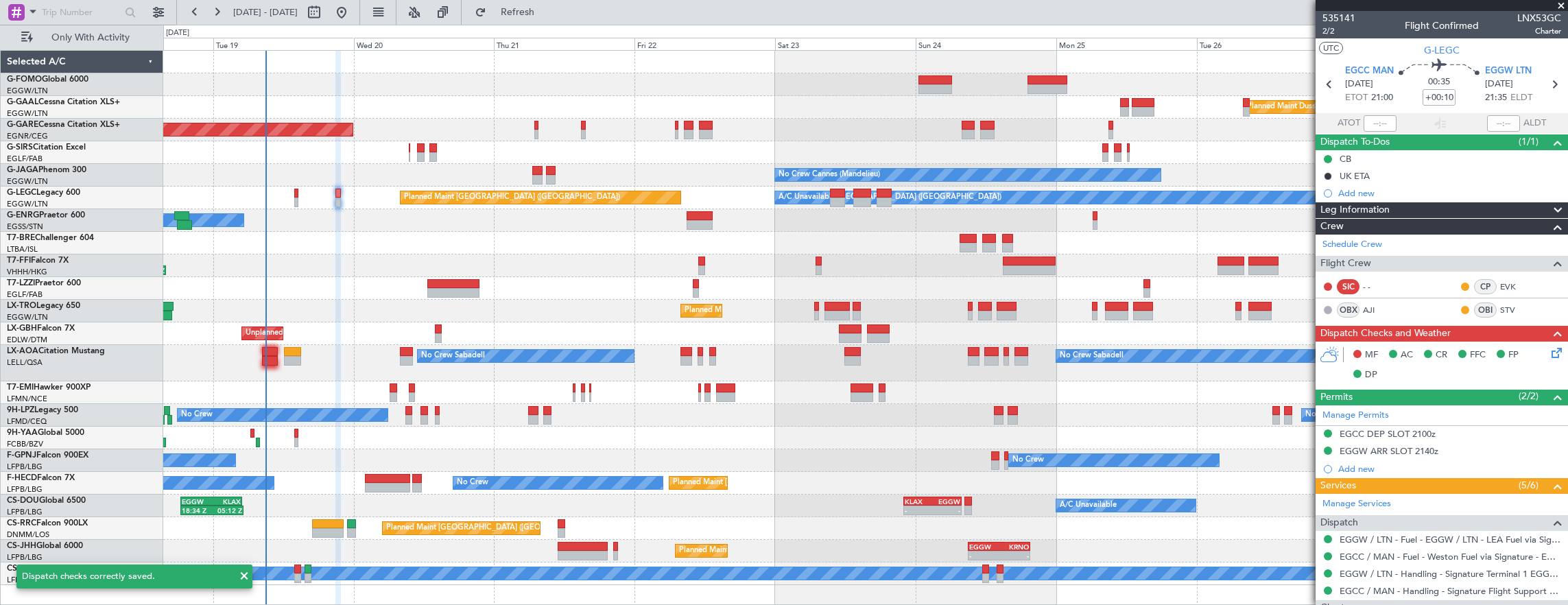
click at [296, 195] on div at bounding box center [296, 193] width 4 height 10
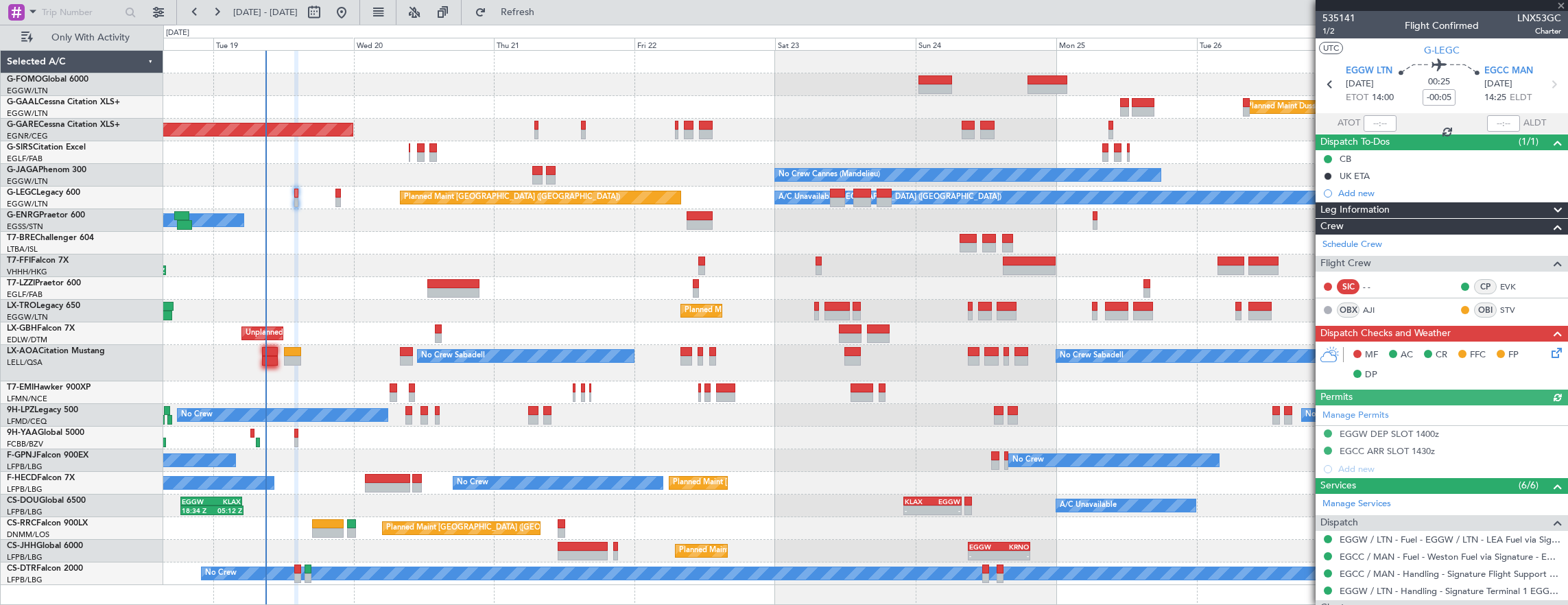
click at [1550, 356] on icon at bounding box center [1554, 350] width 11 height 11
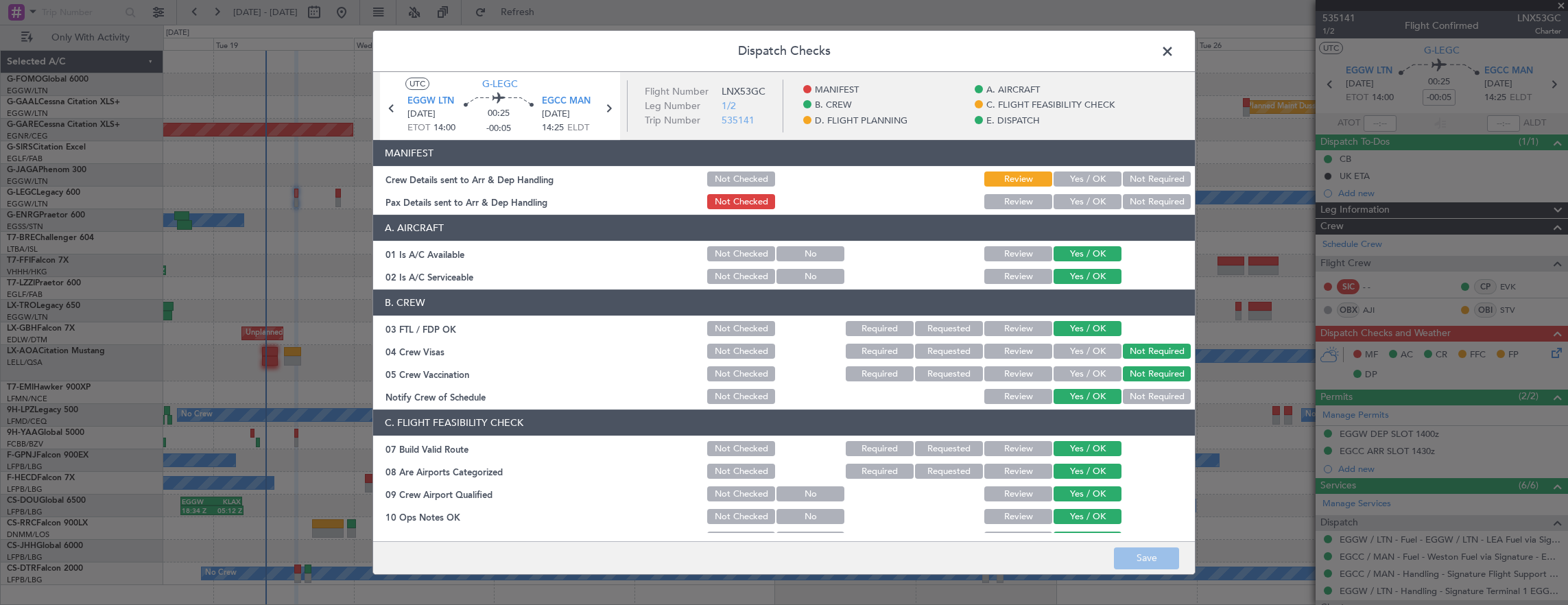
scroll to position [411, 0]
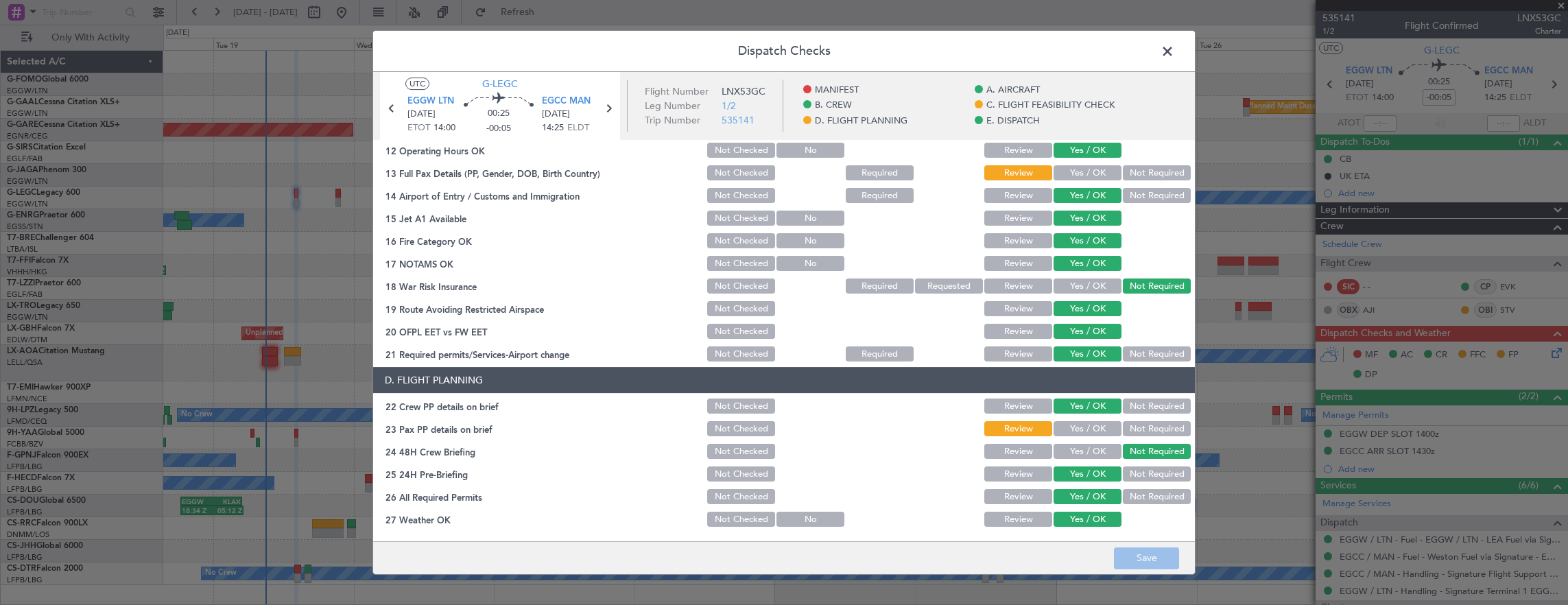
click at [1083, 180] on button "Yes / OK" at bounding box center [1087, 173] width 68 height 15
click at [1086, 434] on button "Yes / OK" at bounding box center [1087, 428] width 68 height 15
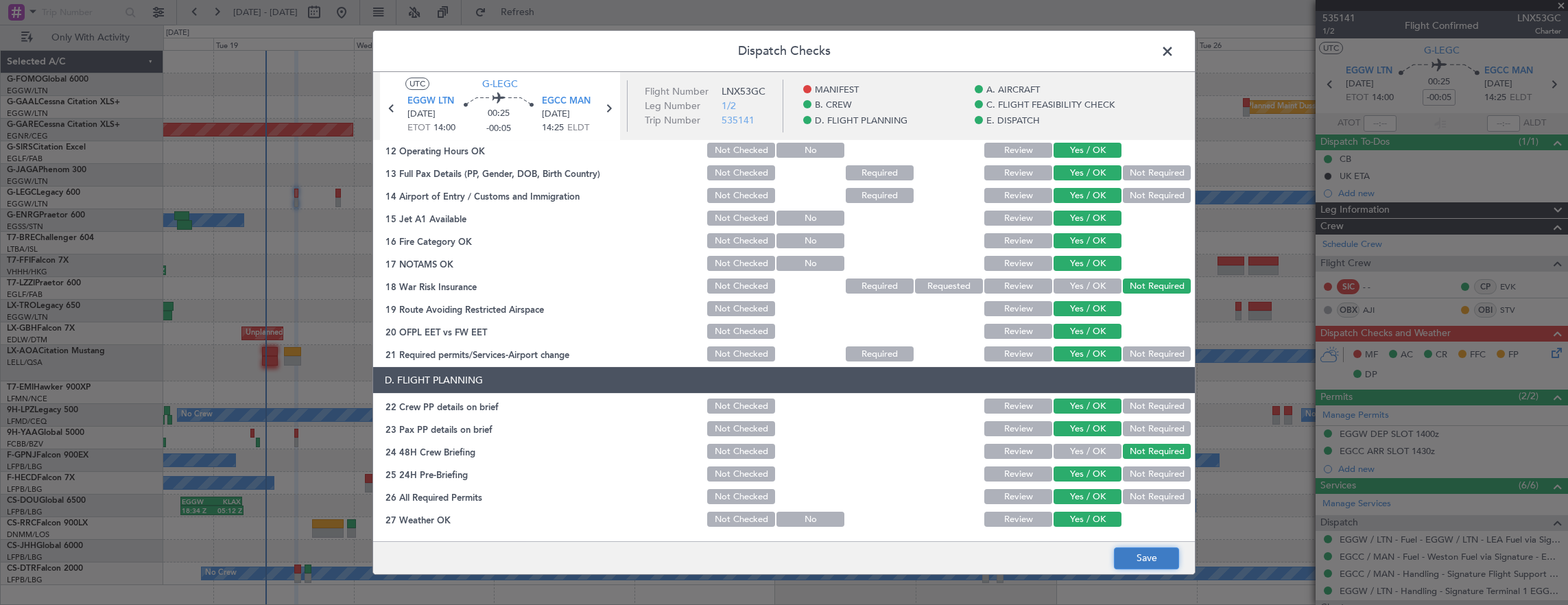
click at [1166, 563] on button "Save" at bounding box center [1146, 558] width 65 height 22
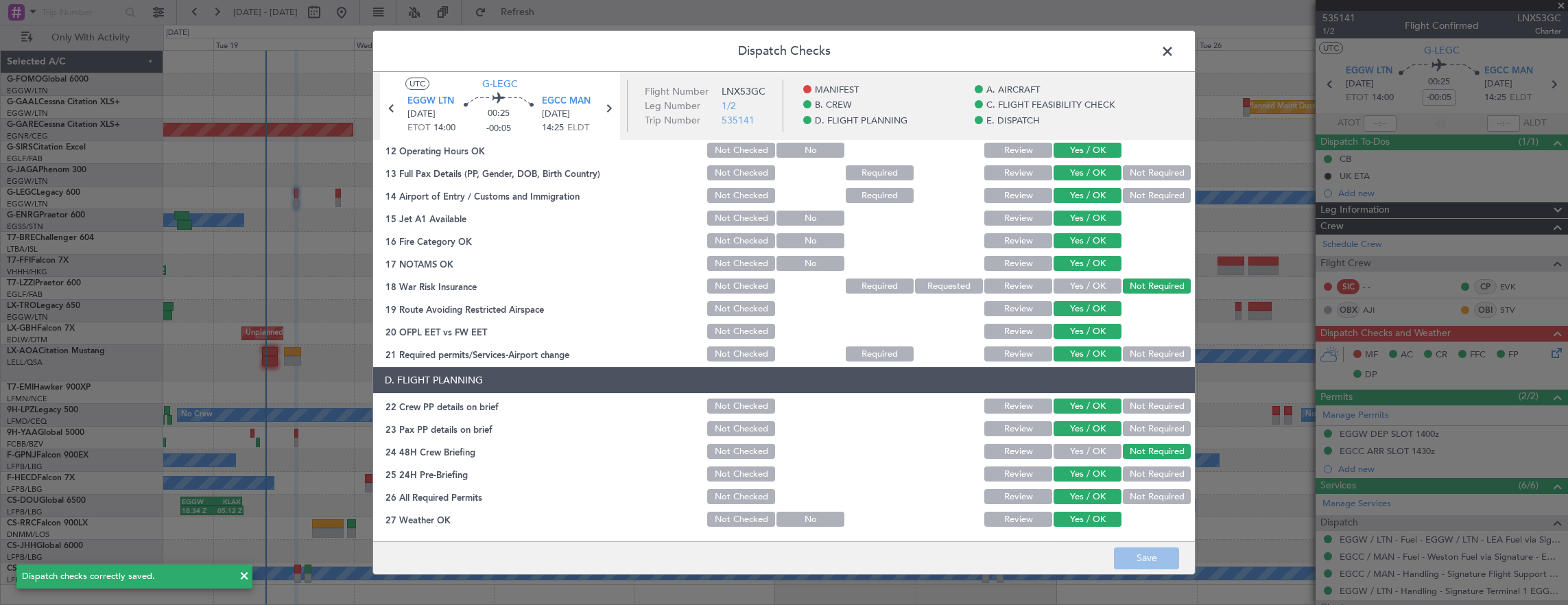
click at [1174, 48] on span at bounding box center [1174, 55] width 0 height 27
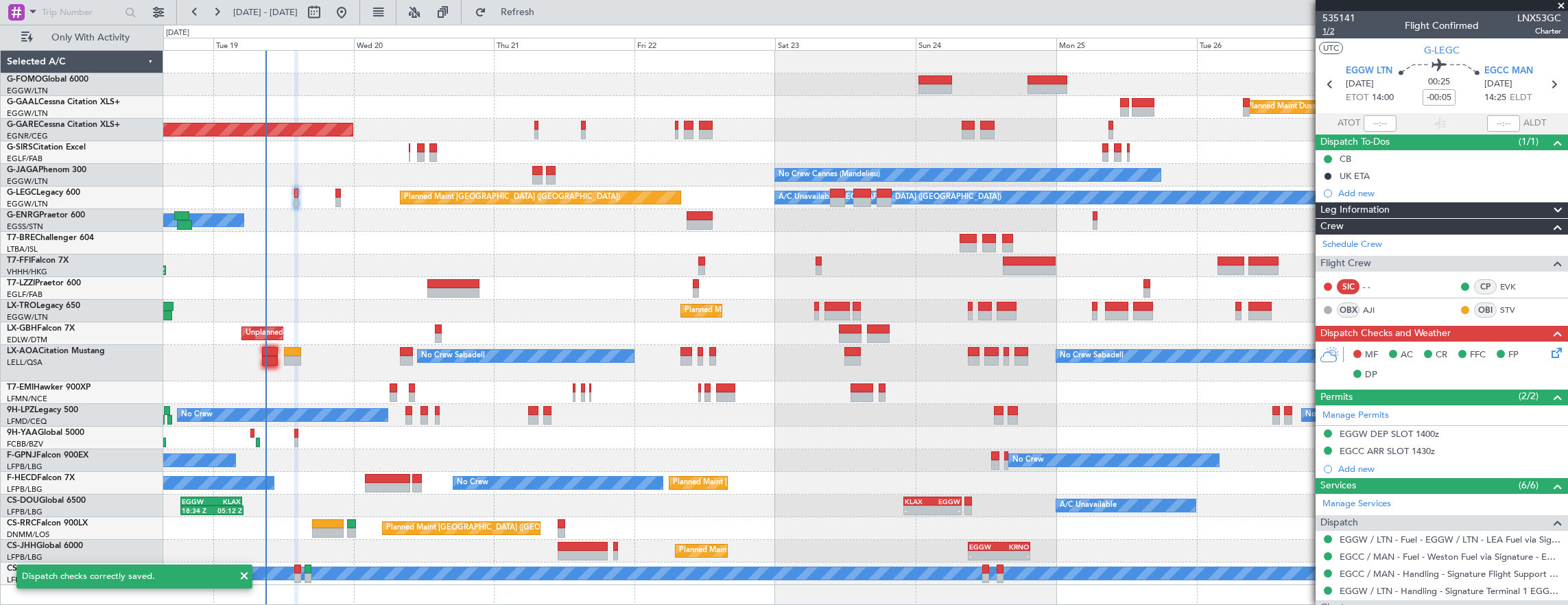
click at [1333, 35] on span "1/2" at bounding box center [1338, 31] width 33 height 12
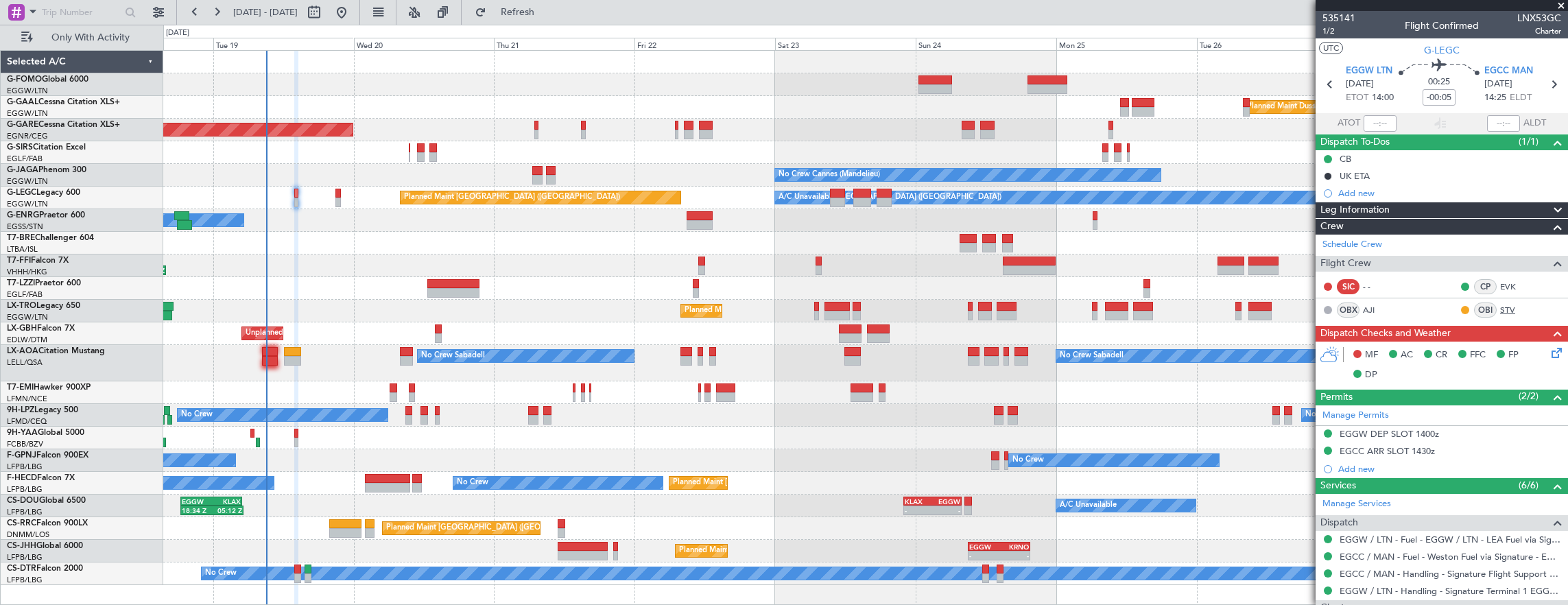
click at [1502, 312] on link "STV" at bounding box center [1516, 310] width 31 height 13
click at [423, 148] on div at bounding box center [420, 148] width 7 height 10
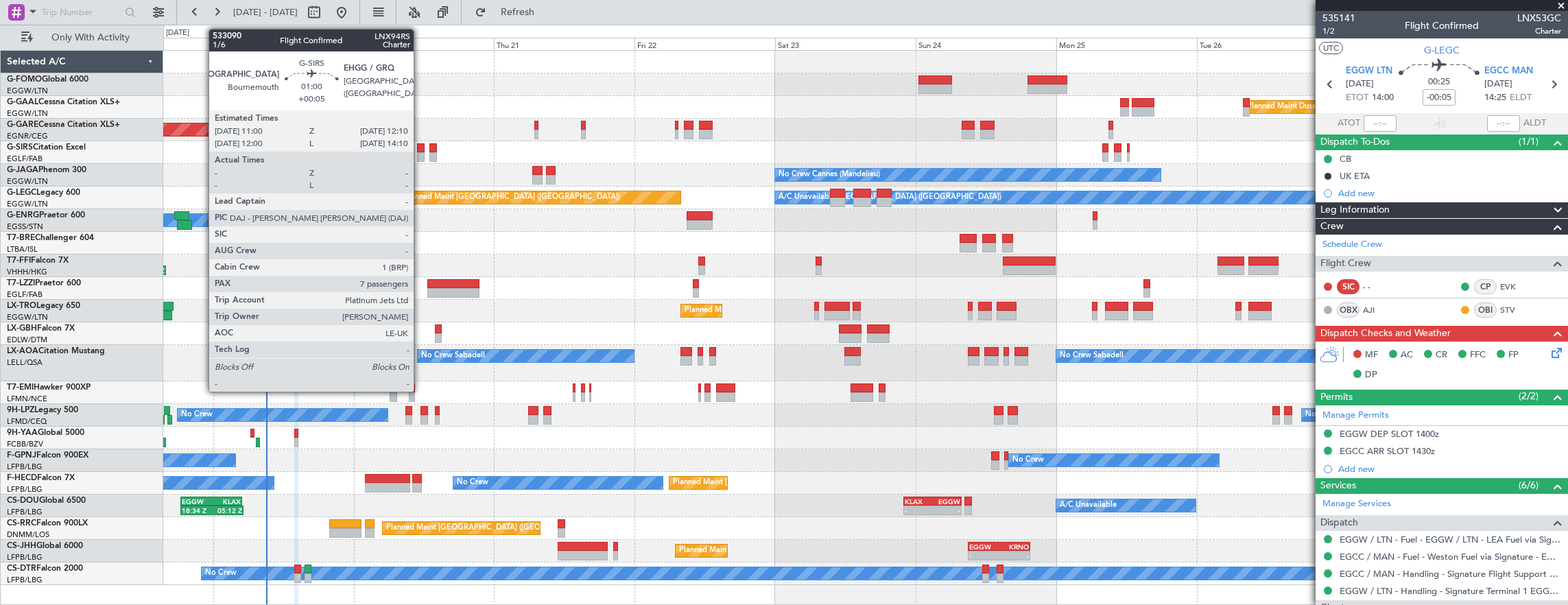
click at [420, 147] on div at bounding box center [420, 148] width 7 height 10
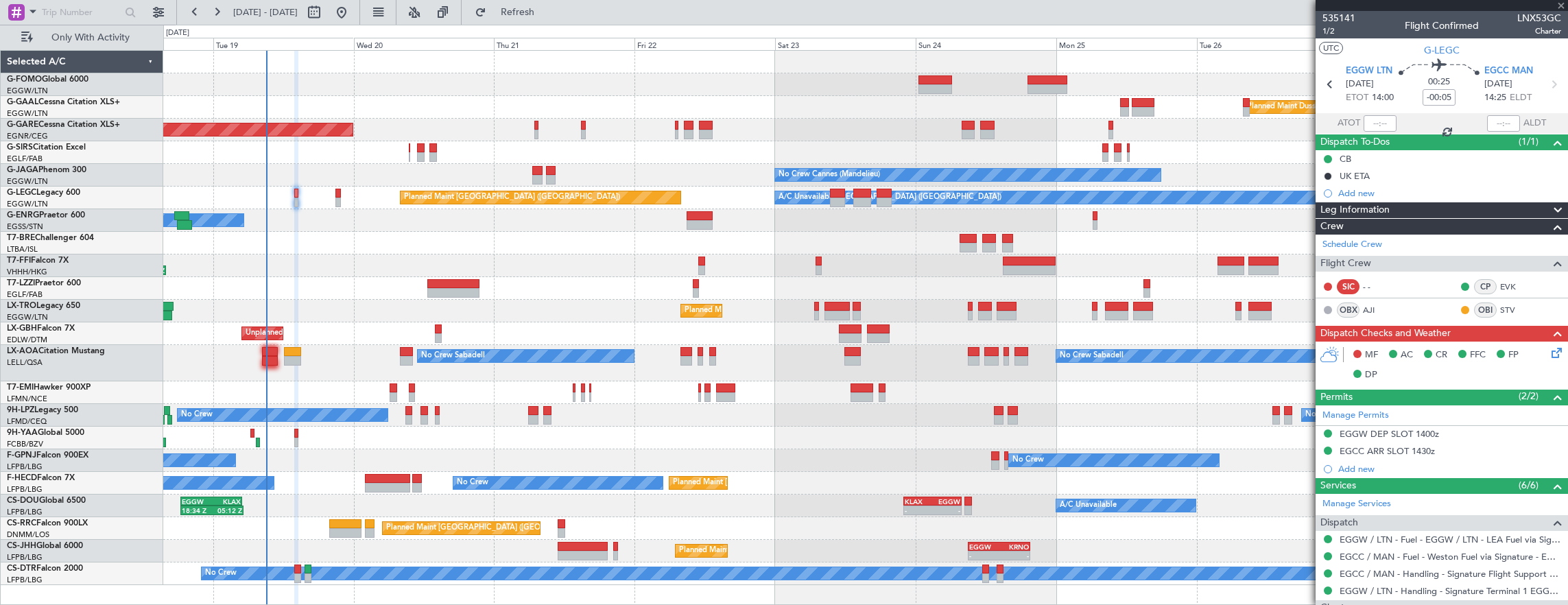
type input "+00:05"
type input "7"
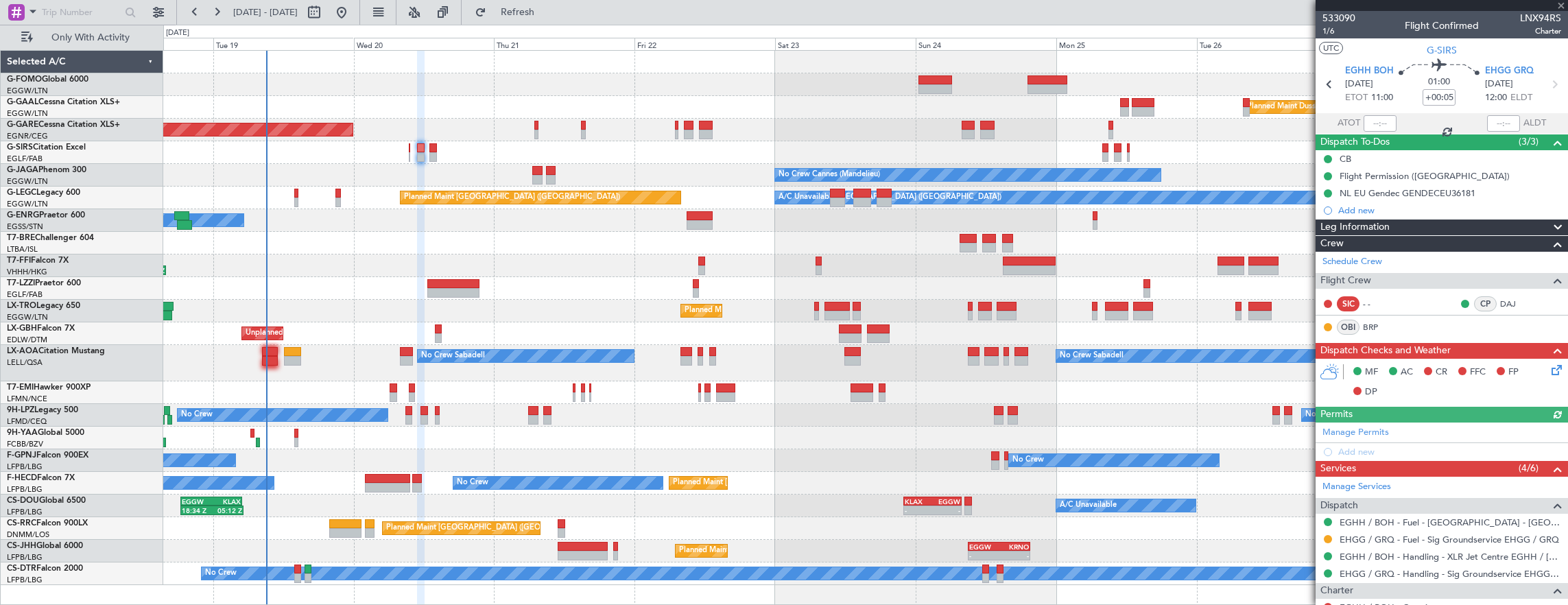
drag, startPoint x: 1408, startPoint y: 528, endPoint x: 1408, endPoint y: 535, distance: 7.0
click at [1408, 528] on mat-tooltip-component "EGHH / BOH - Fuel - [GEOGRAPHIC_DATA] - [GEOGRAPHIC_DATA] [GEOGRAPHIC_DATA] / […" at bounding box center [1428, 548] width 277 height 47
click at [1468, 533] on link "EHGG / GRQ - Fuel - Sig Groundservice EHGG / GRQ" at bounding box center [1448, 539] width 219 height 12
click at [335, 525] on div at bounding box center [346, 524] width 32 height 10
type input "-00:15"
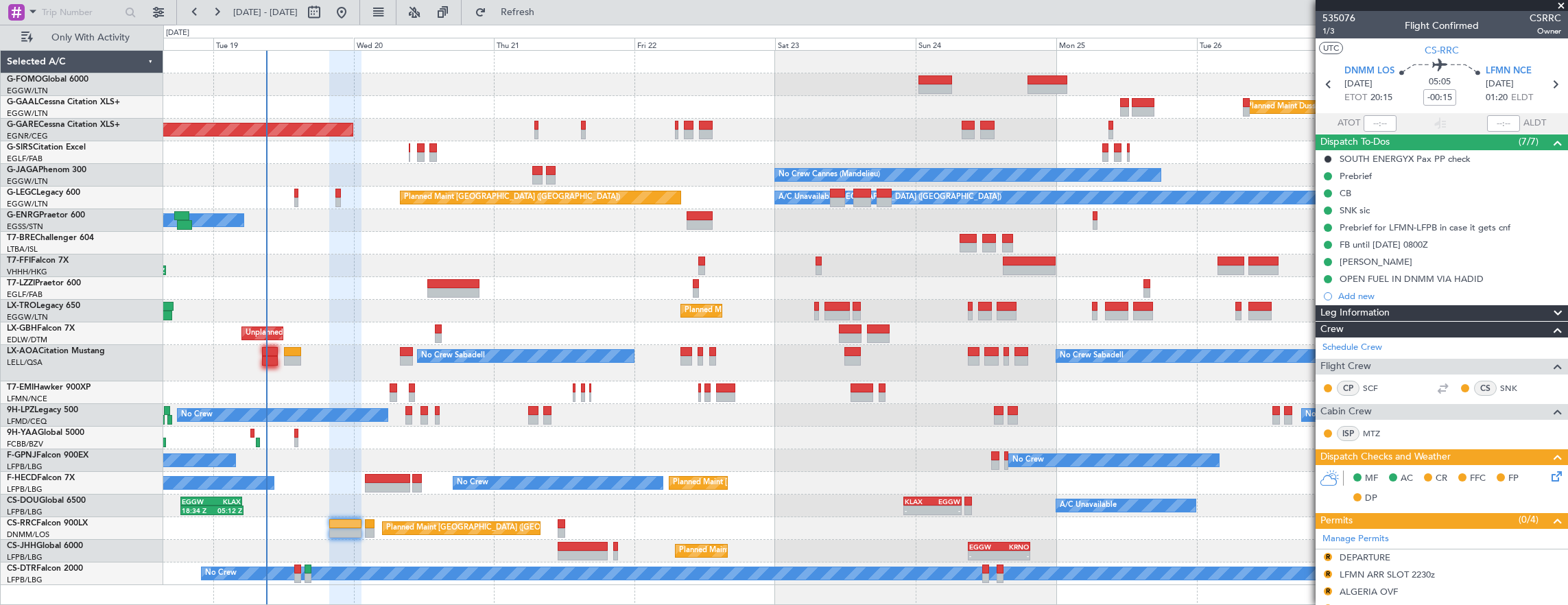
click at [550, 229] on div "Owner" at bounding box center [866, 220] width 1405 height 23
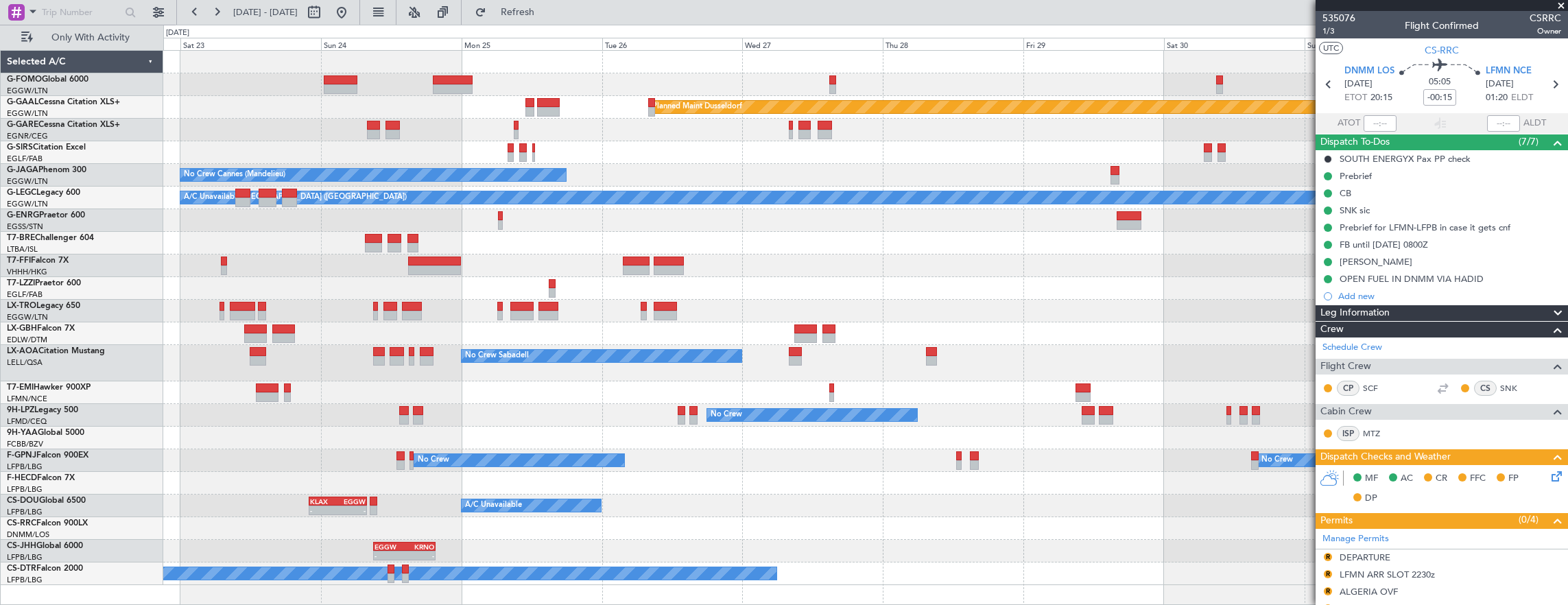
click at [101, 258] on div "Planned Maint Dusseldorf No Crew Cannes (Mandelieu) Planned Maint London (Luton…" at bounding box center [784, 315] width 1568 height 581
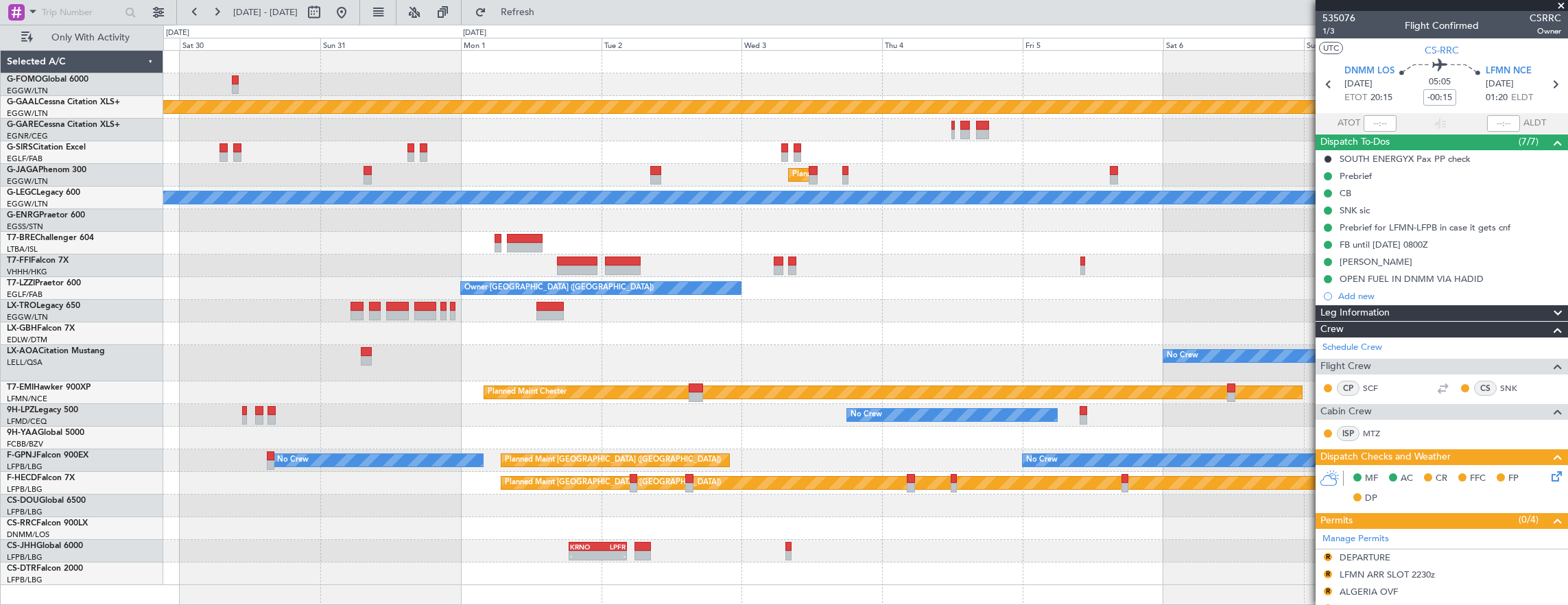
click at [144, 260] on div "Planned Maint Dusseldorf Planned Maint London (Luton) A/C Unavailable London (L…" at bounding box center [784, 315] width 1568 height 581
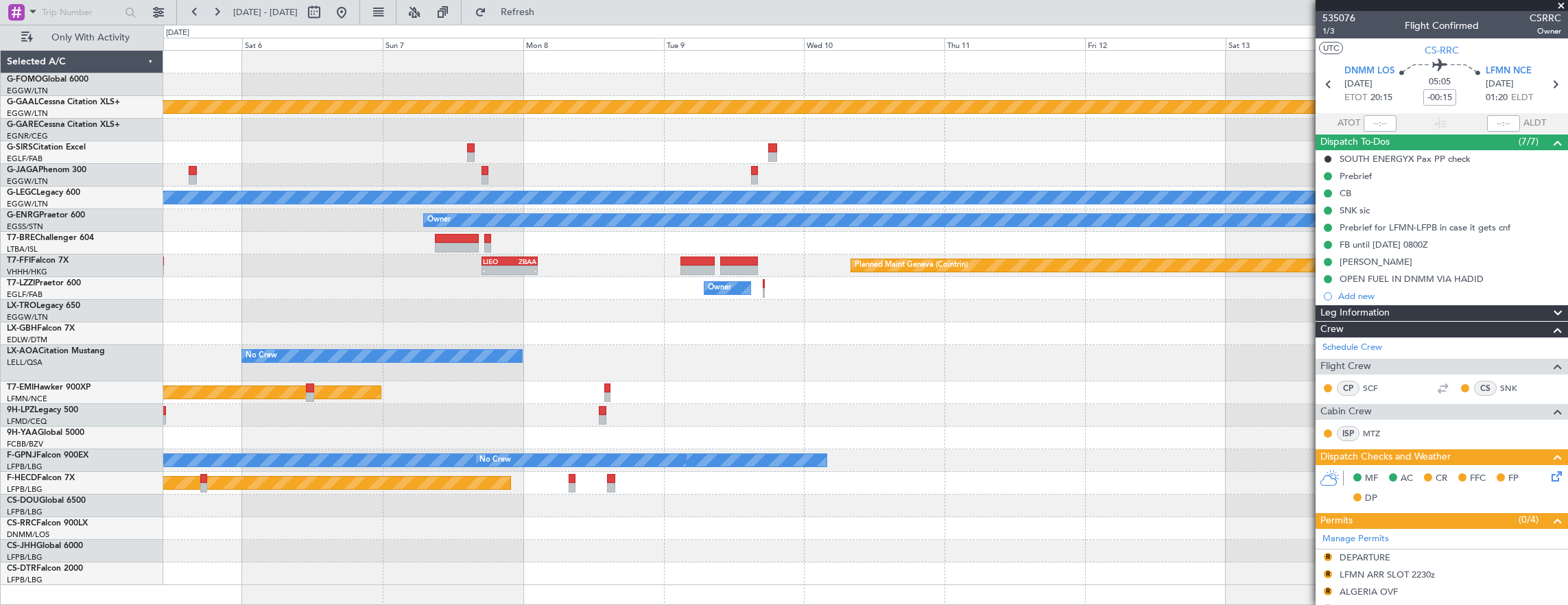
click at [248, 264] on div "Planned Maint Dusseldorf Planned Maint London (Luton) A/C Unavailable London (L…" at bounding box center [866, 318] width 1405 height 534
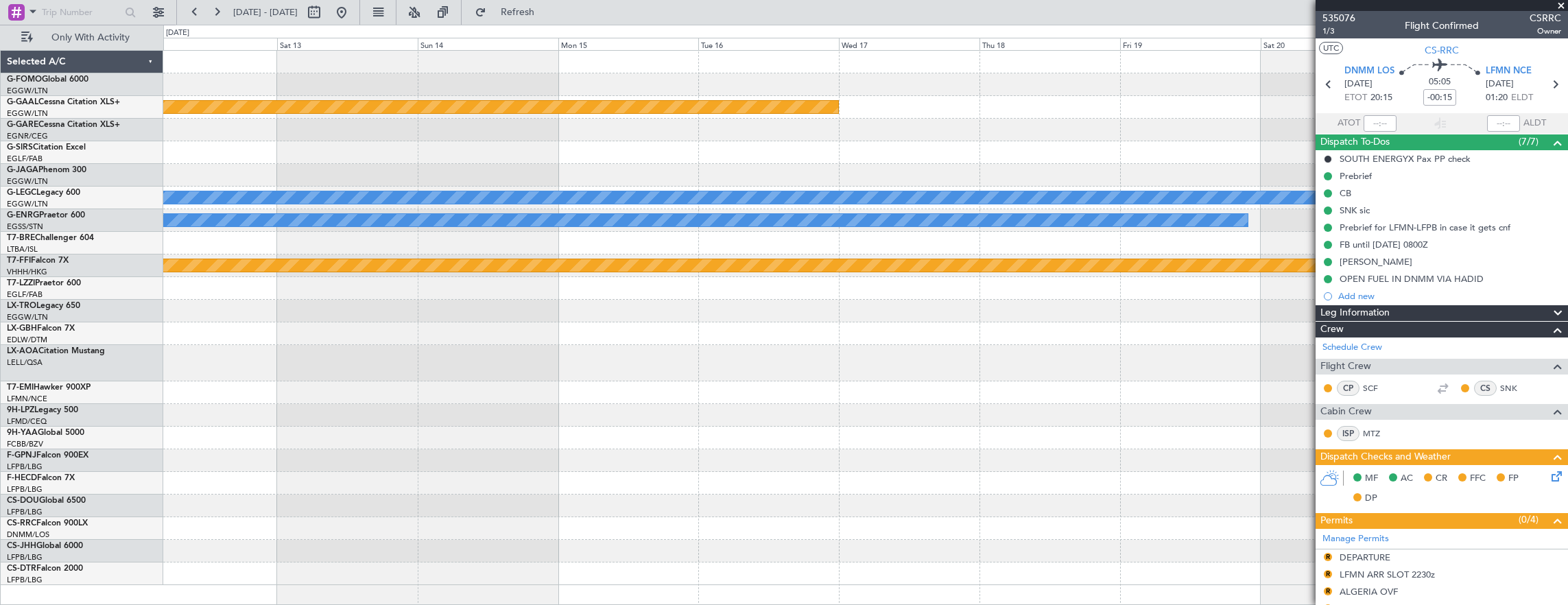
click at [131, 280] on div "Planned Maint Dusseldorf A/C Unavailable London (Luton) Owner Planned Maint Gen…" at bounding box center [784, 315] width 1568 height 581
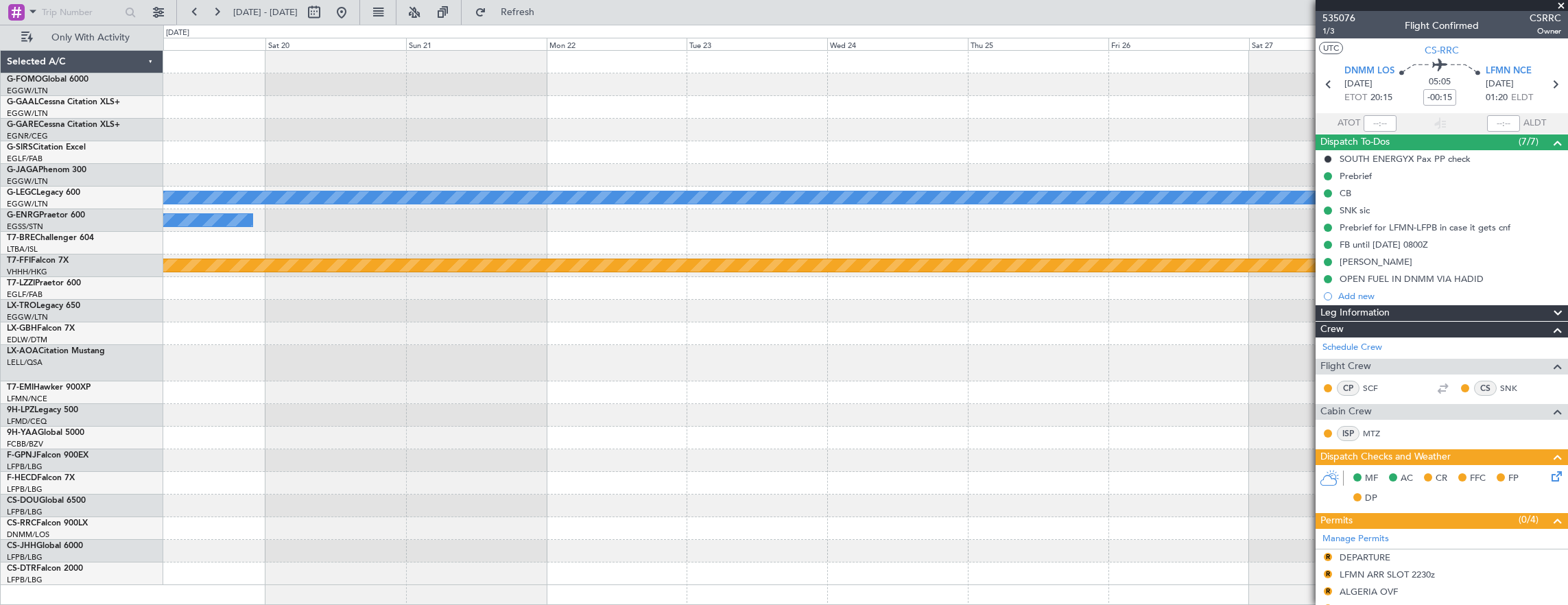
click at [15, 298] on div "Planned Maint Dusseldorf A/C Unavailable London (Luton) Owner Planned Maint Gen…" at bounding box center [784, 315] width 1568 height 581
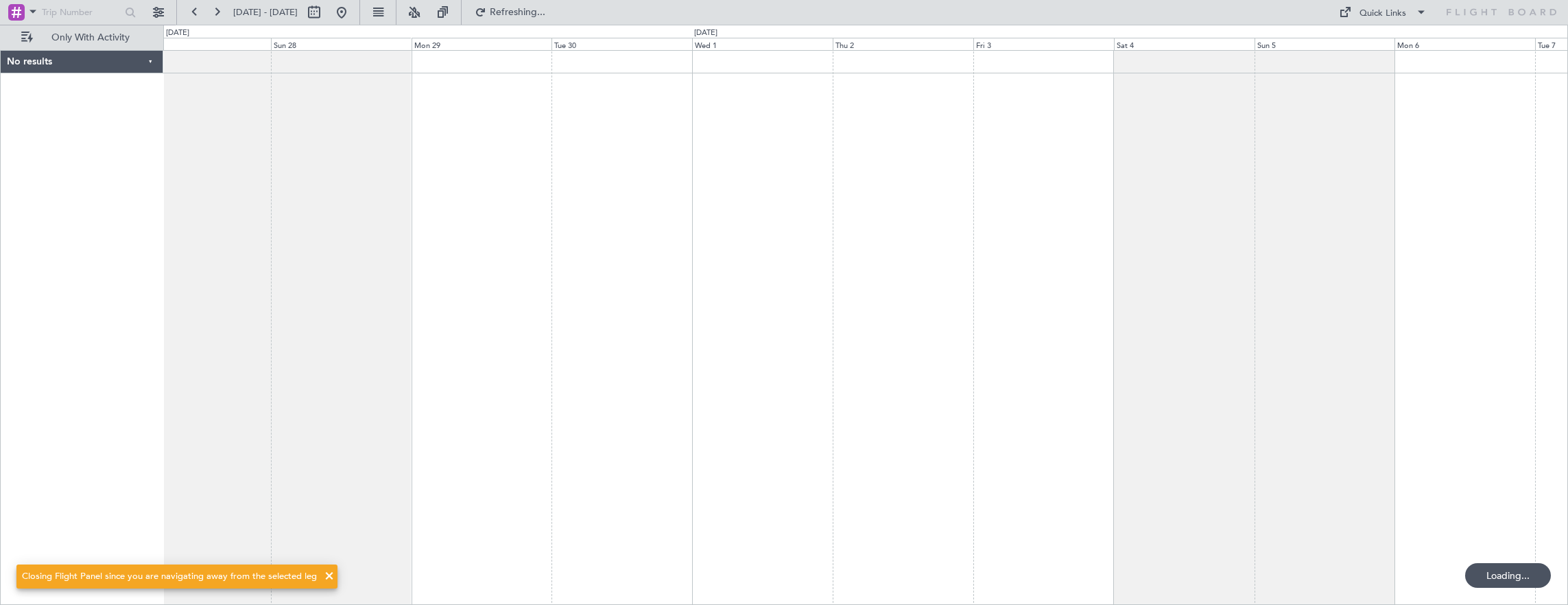
click at [383, 147] on div at bounding box center [866, 328] width 1406 height 556
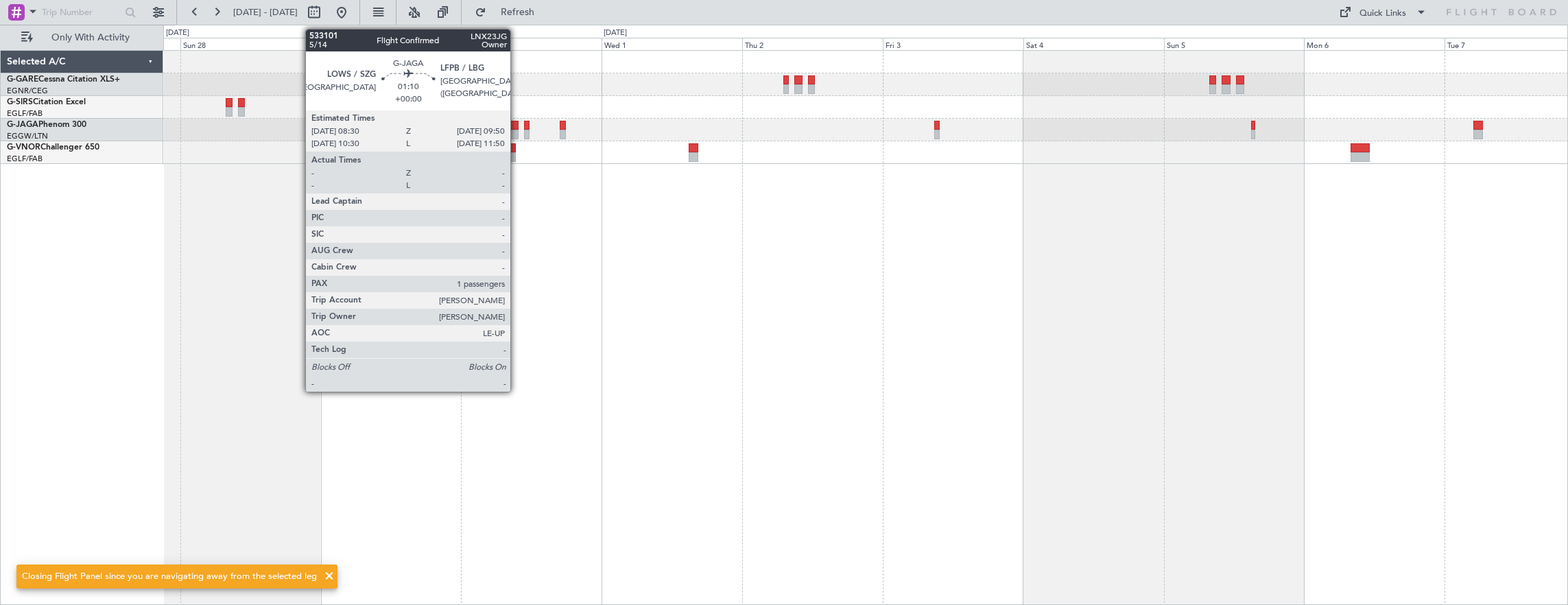
click at [513, 131] on div at bounding box center [514, 134] width 8 height 10
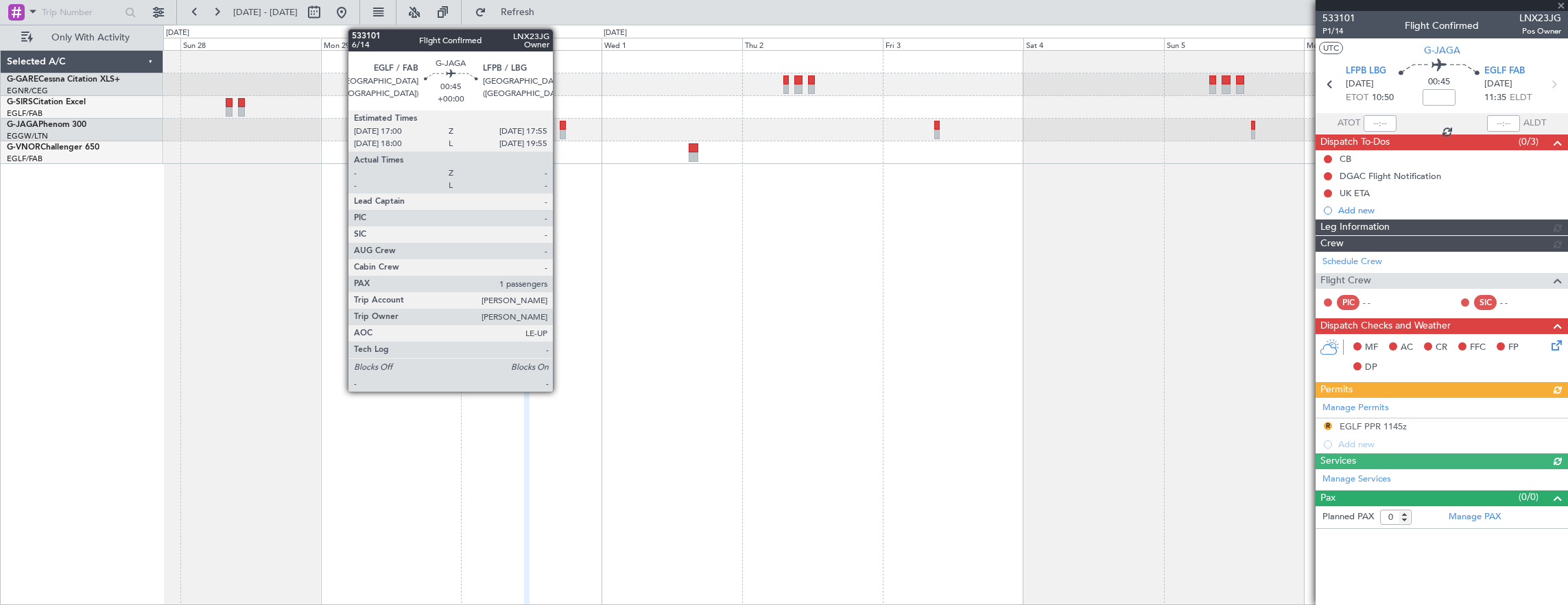
click at [560, 130] on div at bounding box center [562, 134] width 5 height 10
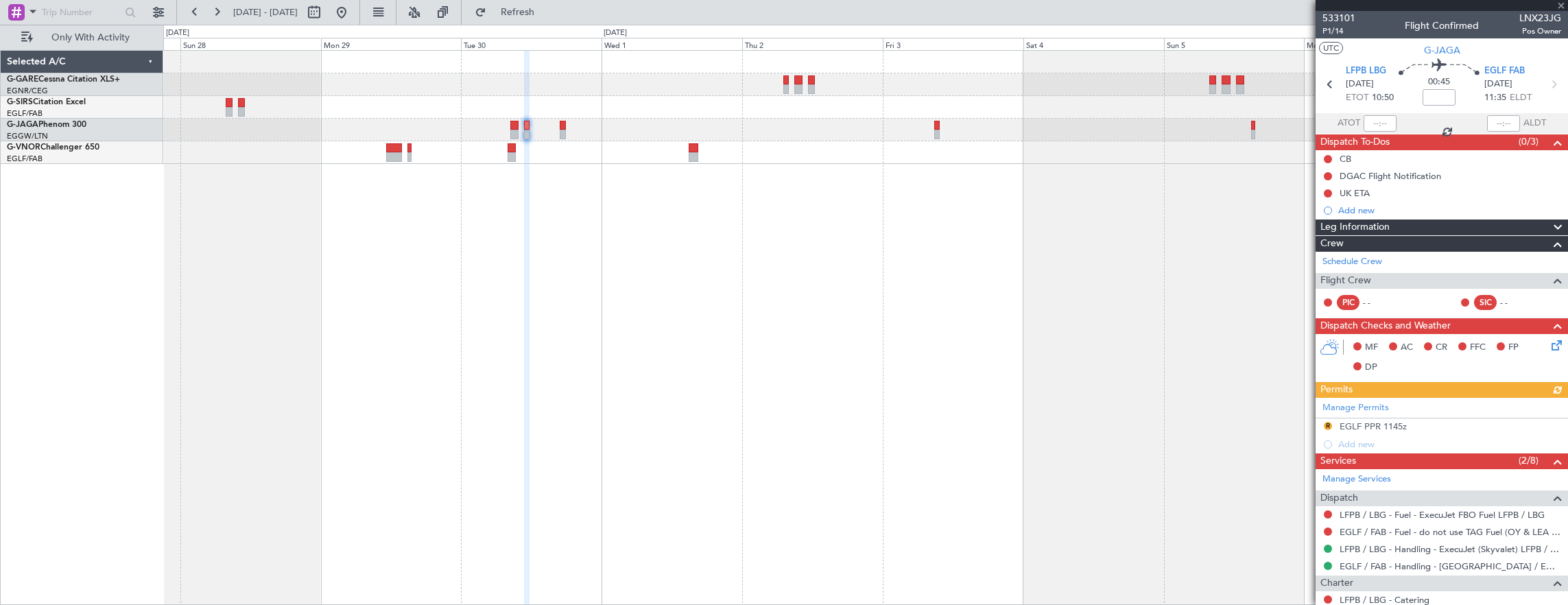
type input "1"
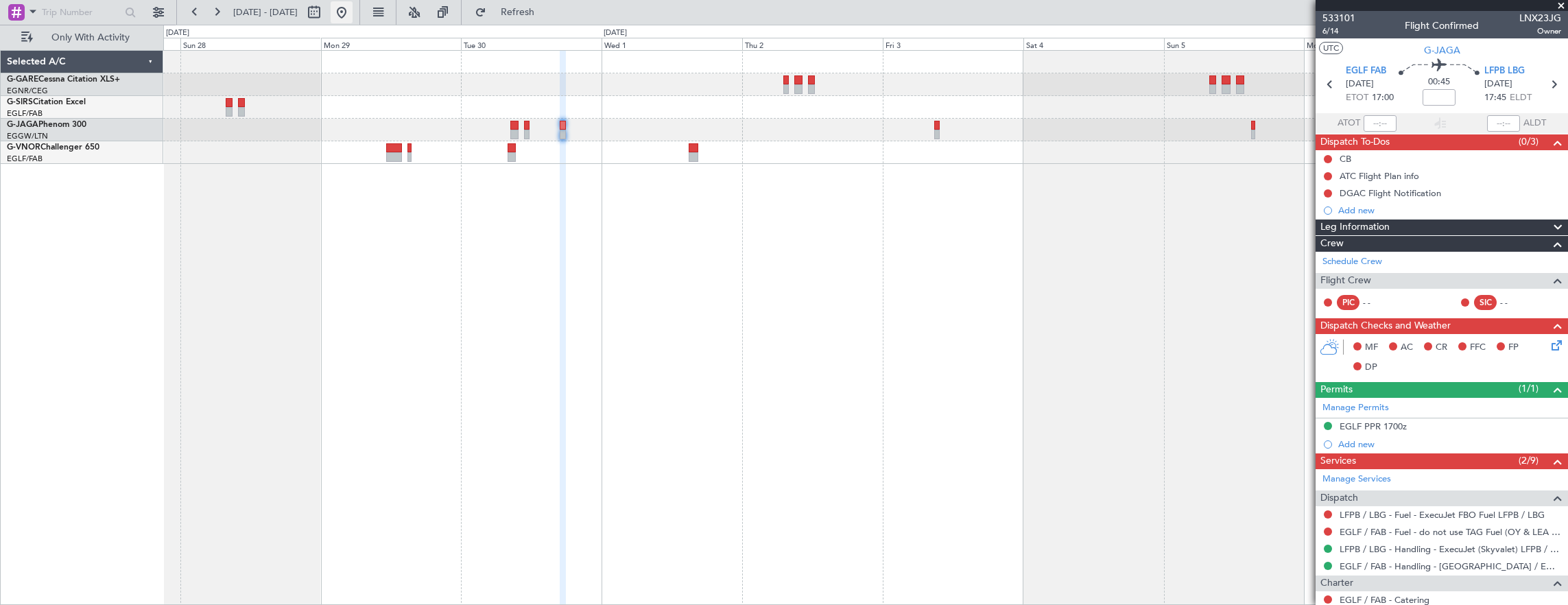
click at [352, 10] on button at bounding box center [342, 13] width 22 height 22
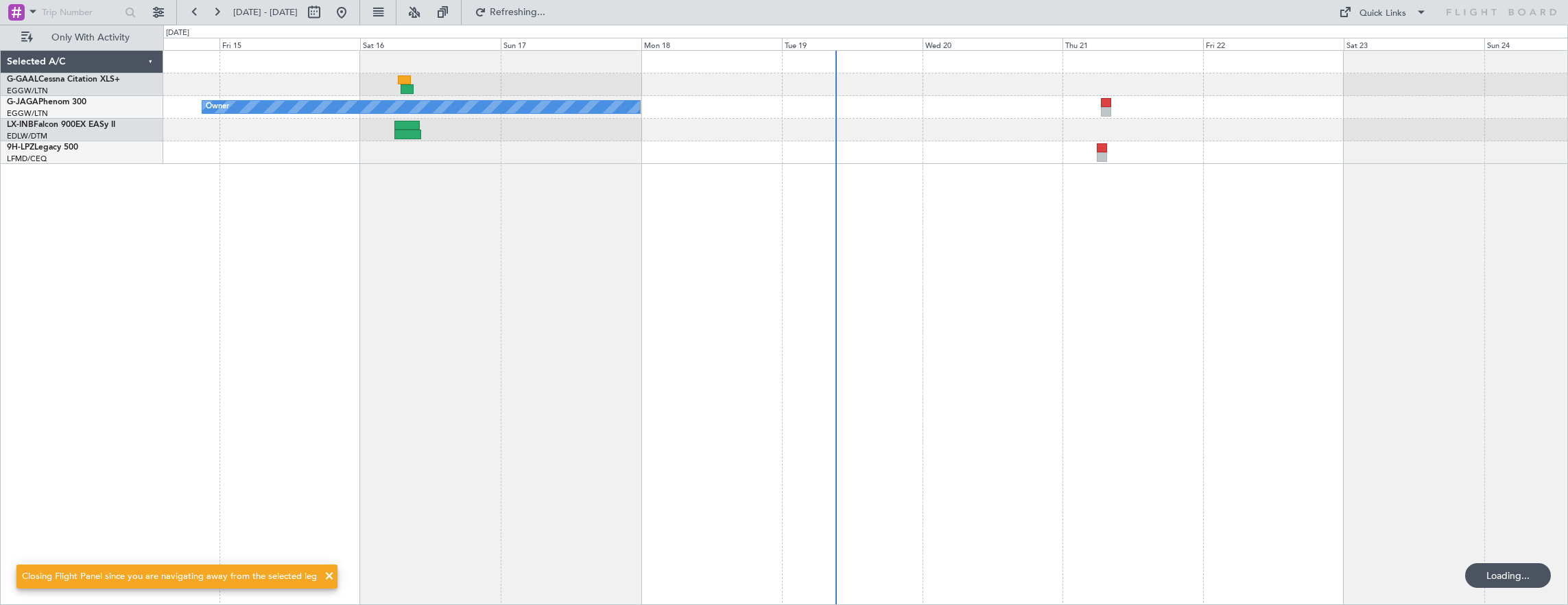
click at [106, 180] on div "Planned Maint Dusseldorf Owner Selected A/C G-GAAL Cessna Citation XLS+ EGGW/LT…" at bounding box center [784, 315] width 1568 height 581
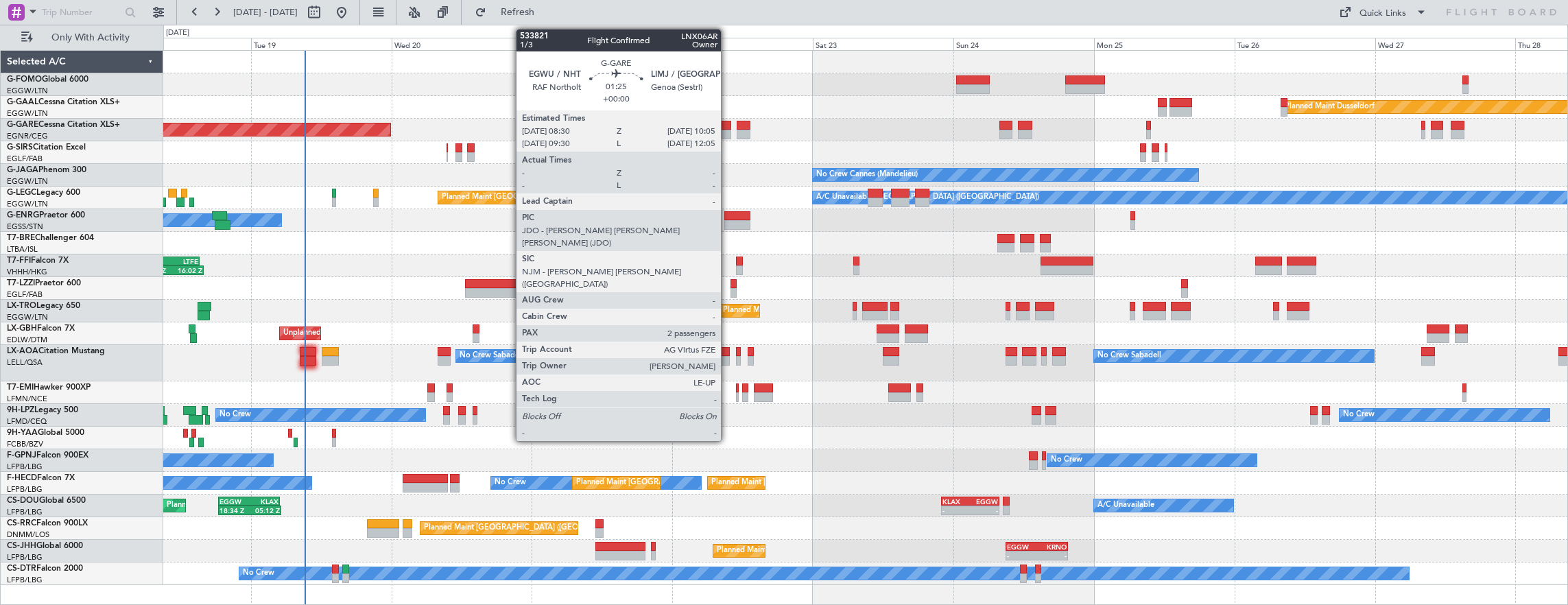
click at [727, 127] on div at bounding box center [726, 125] width 10 height 10
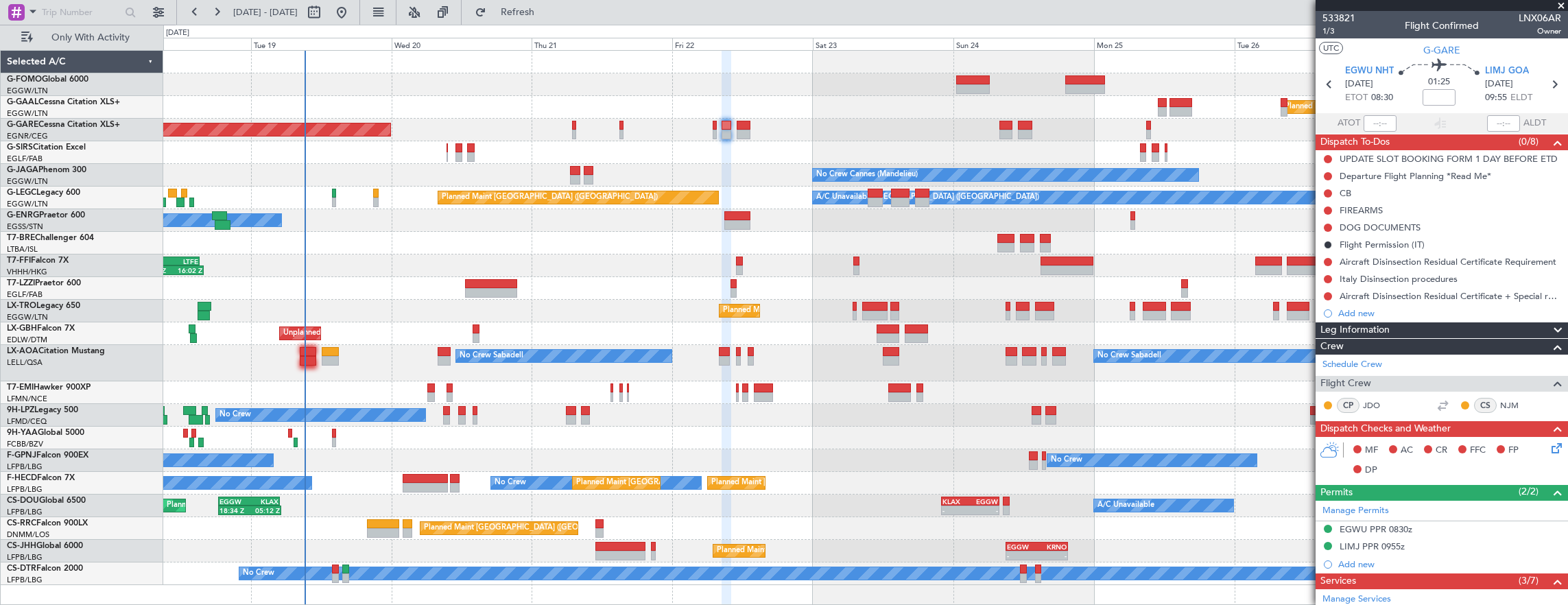
click at [451, 149] on div at bounding box center [866, 152] width 1405 height 23
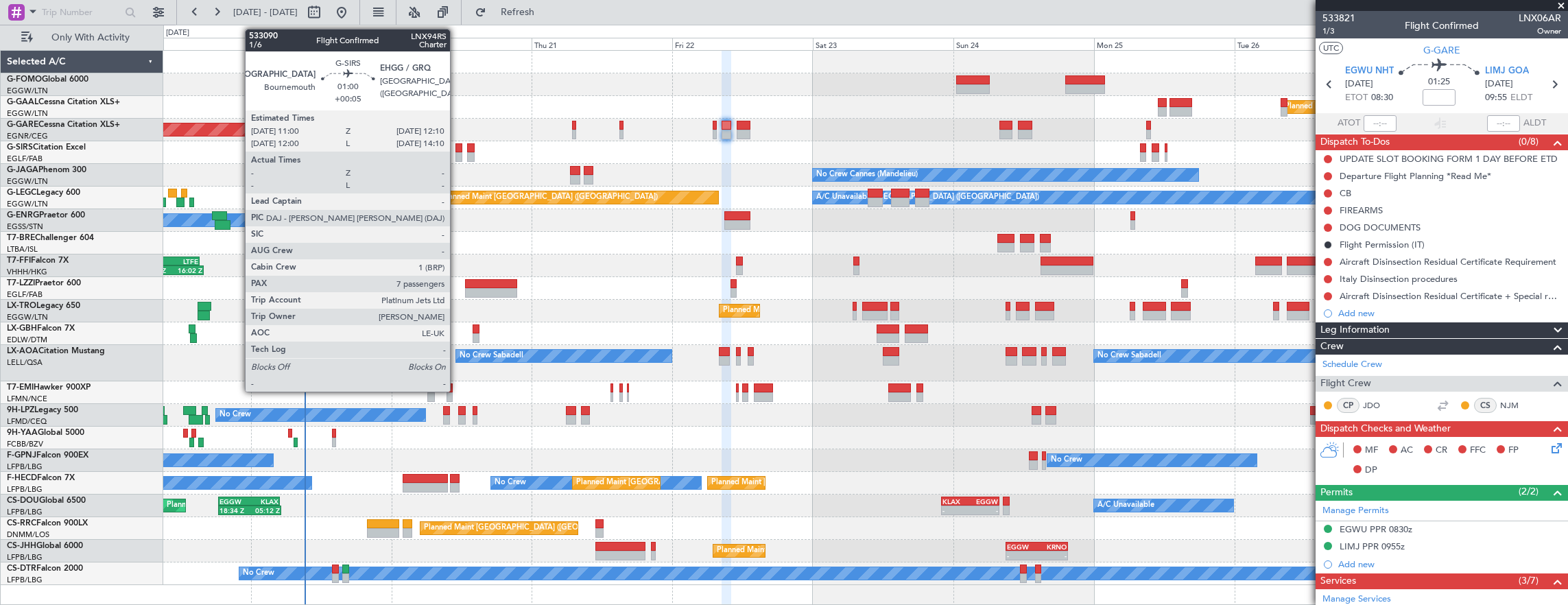
click at [458, 148] on div at bounding box center [459, 148] width 7 height 10
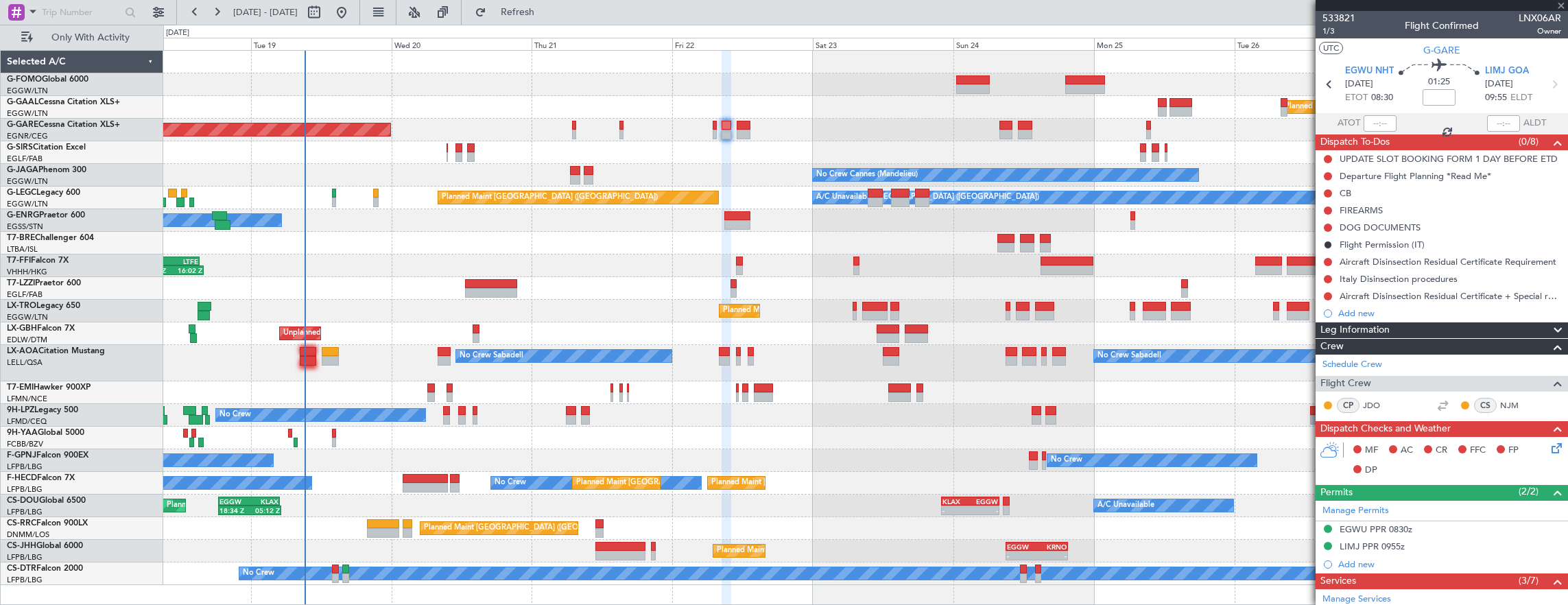
type input "+00:05"
type input "7"
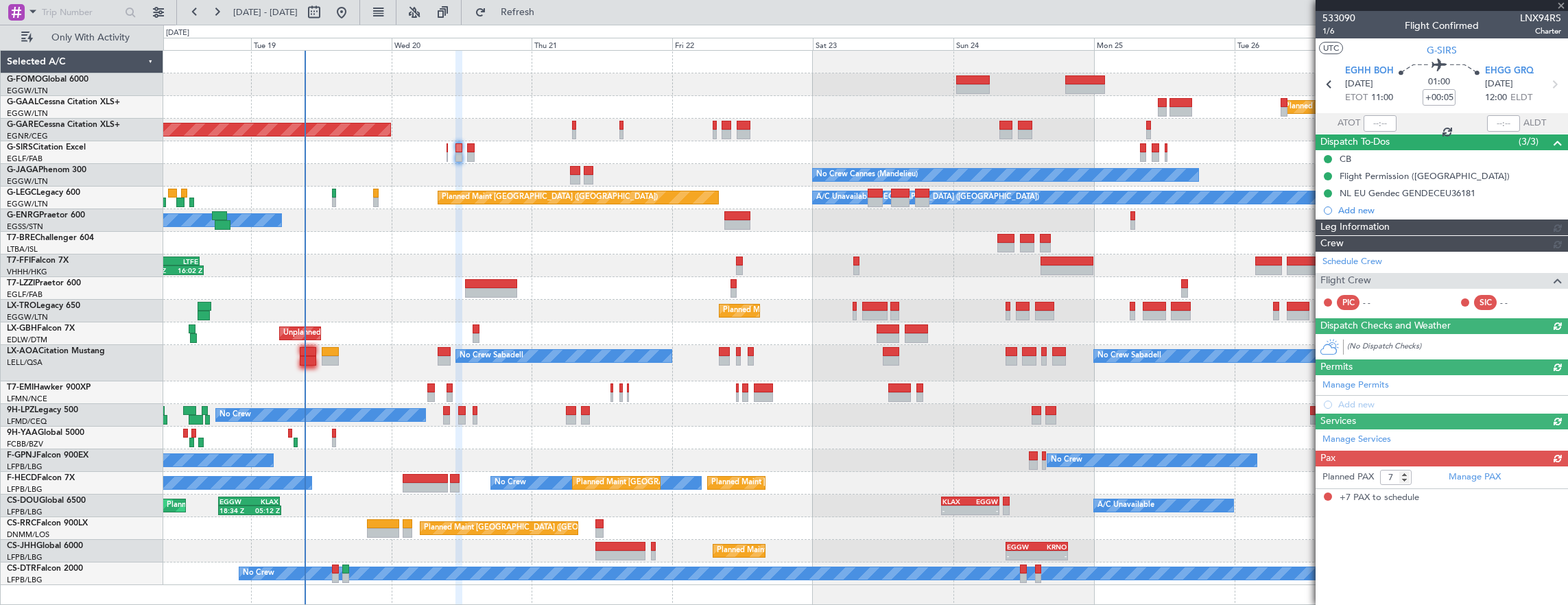
scroll to position [188, 0]
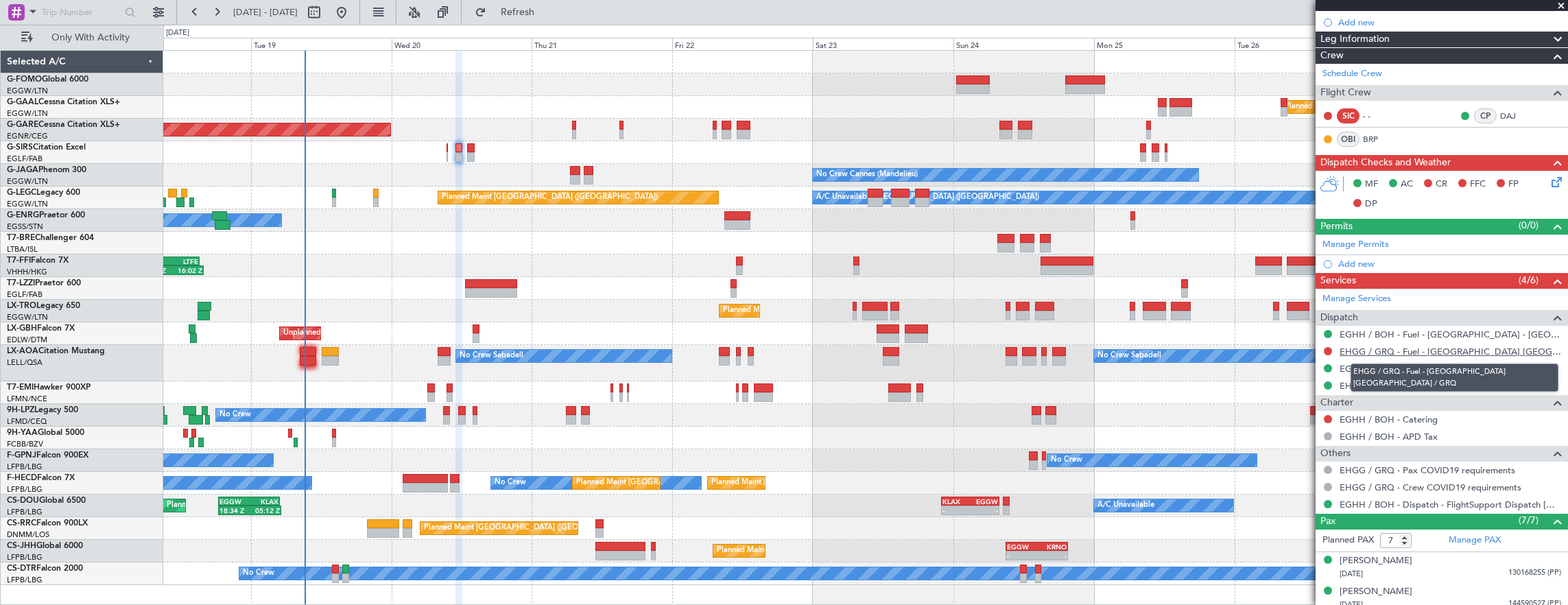
click at [1457, 347] on link "EHGG / GRQ - Fuel - Groningen Airport EHGG / GRQ" at bounding box center [1450, 352] width 222 height 12
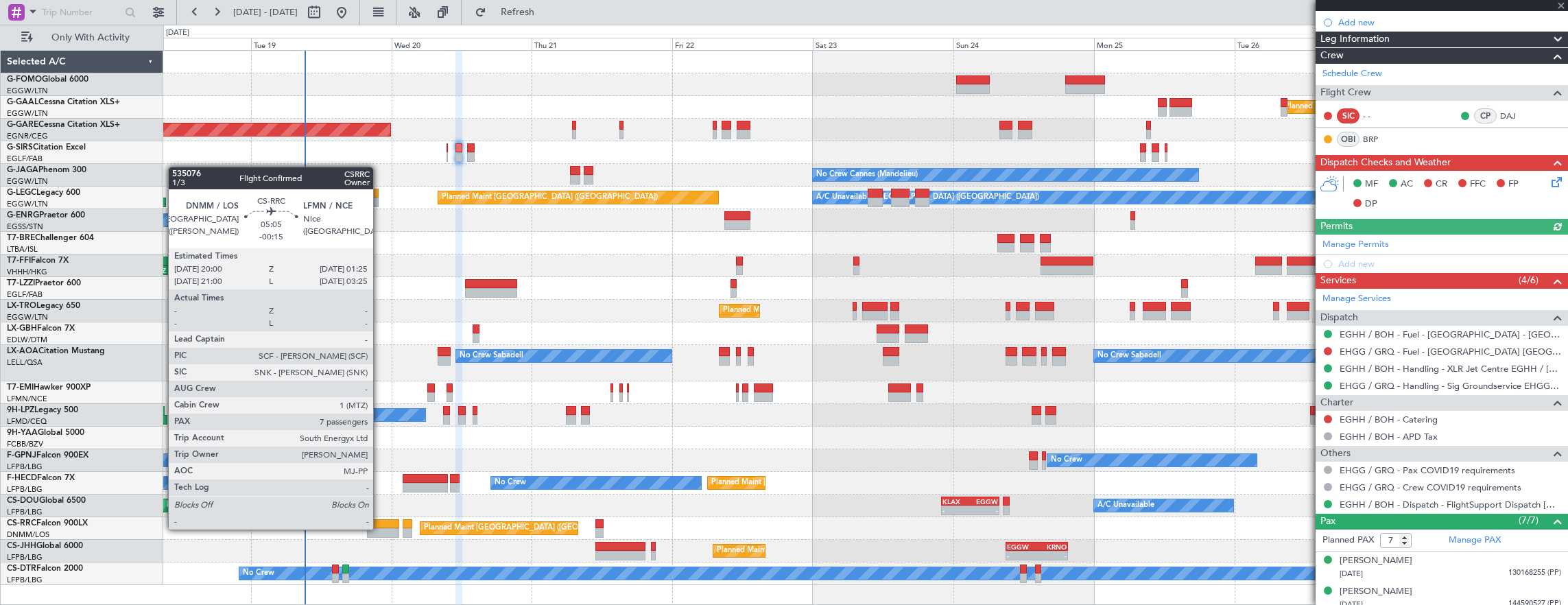
click at [380, 528] on div at bounding box center [383, 533] width 32 height 10
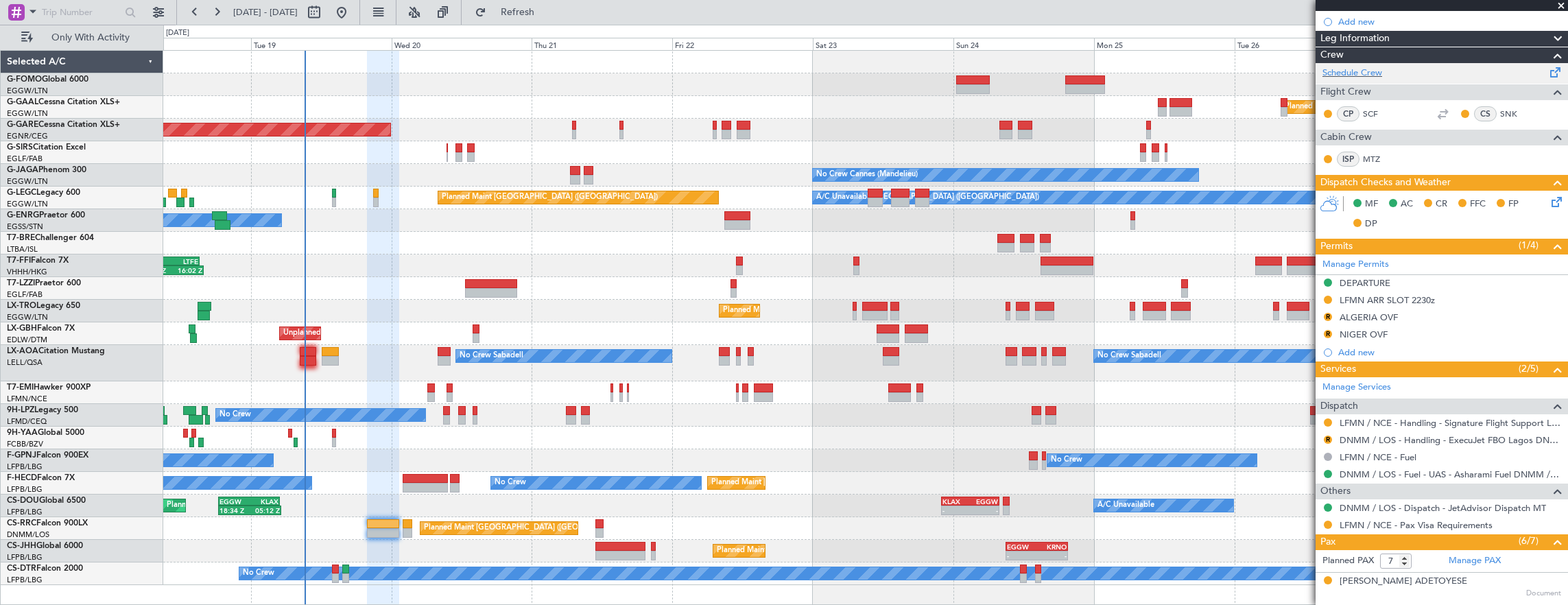
scroll to position [0, 0]
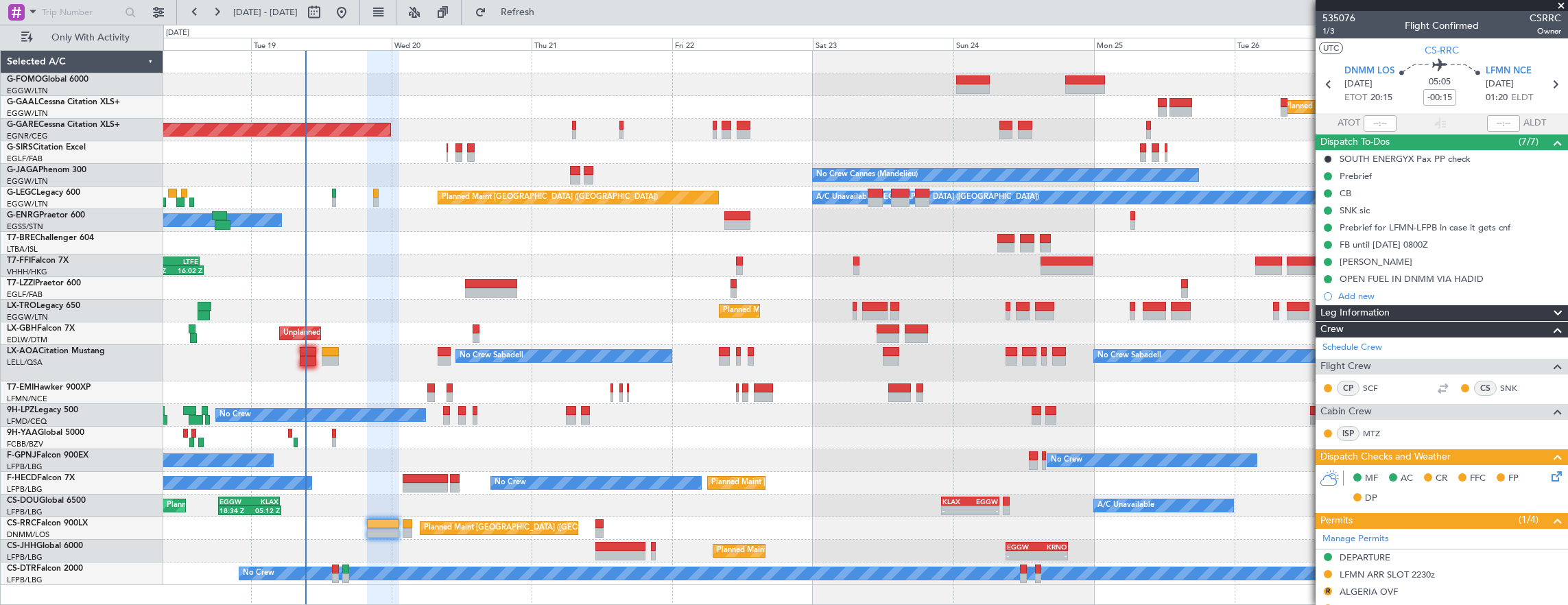
click at [719, 326] on div "Unplanned Maint [GEOGRAPHIC_DATA] ([GEOGRAPHIC_DATA])" at bounding box center [866, 333] width 1405 height 23
click at [292, 354] on div "No Crew Sabadell No Crew Sabadell No Crew Luxembourg (Findel)" at bounding box center [866, 363] width 1405 height 36
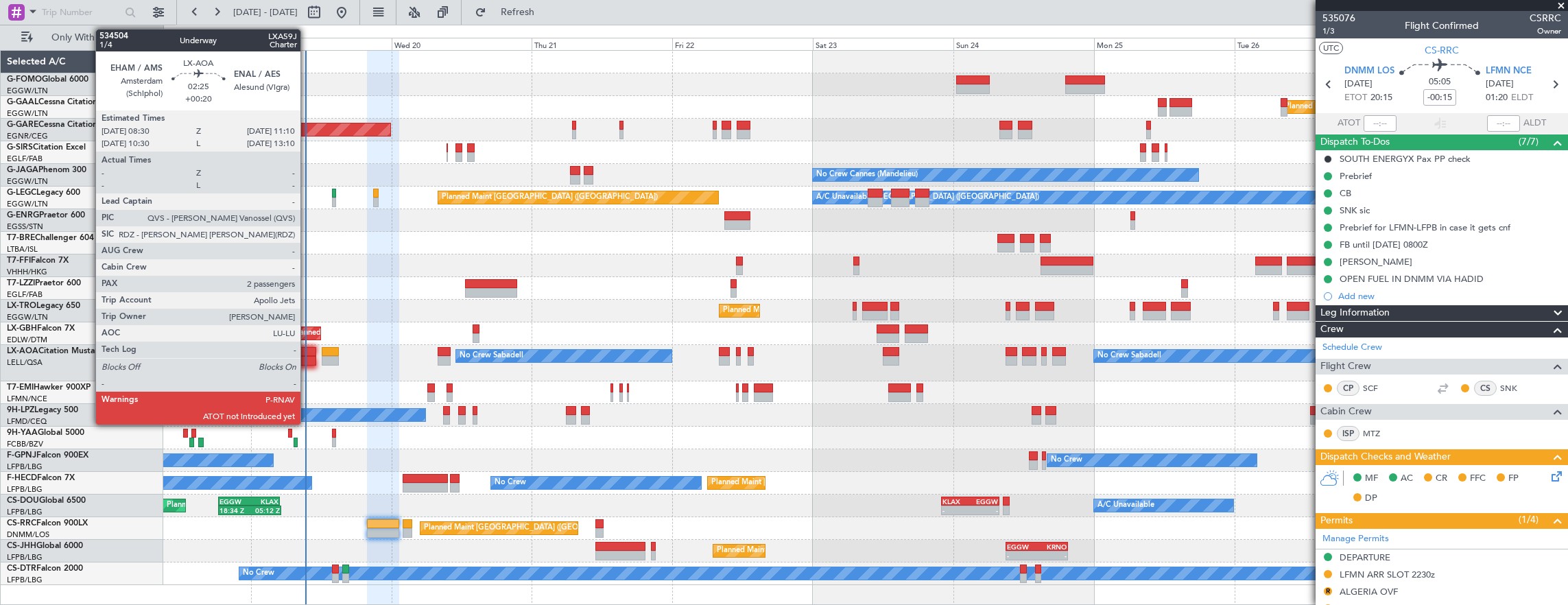
click at [307, 356] on div at bounding box center [307, 360] width 16 height 10
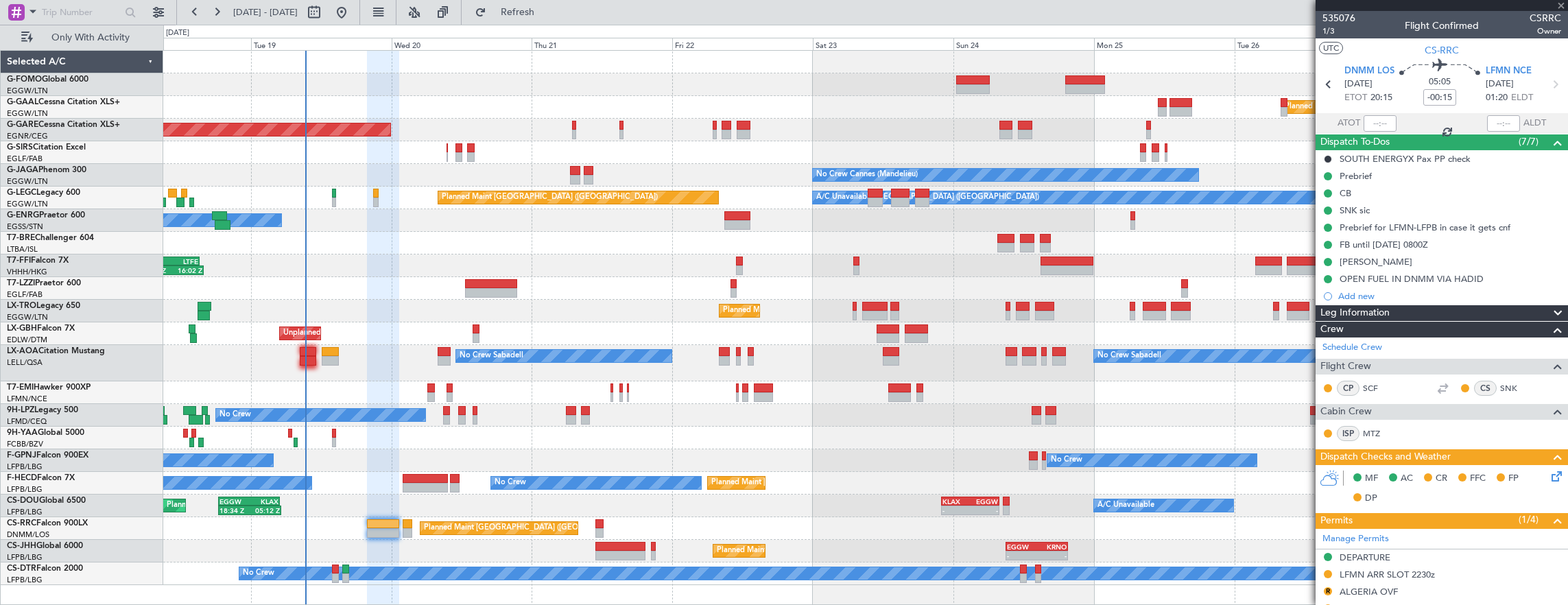
type input "+00:20"
type input "2"
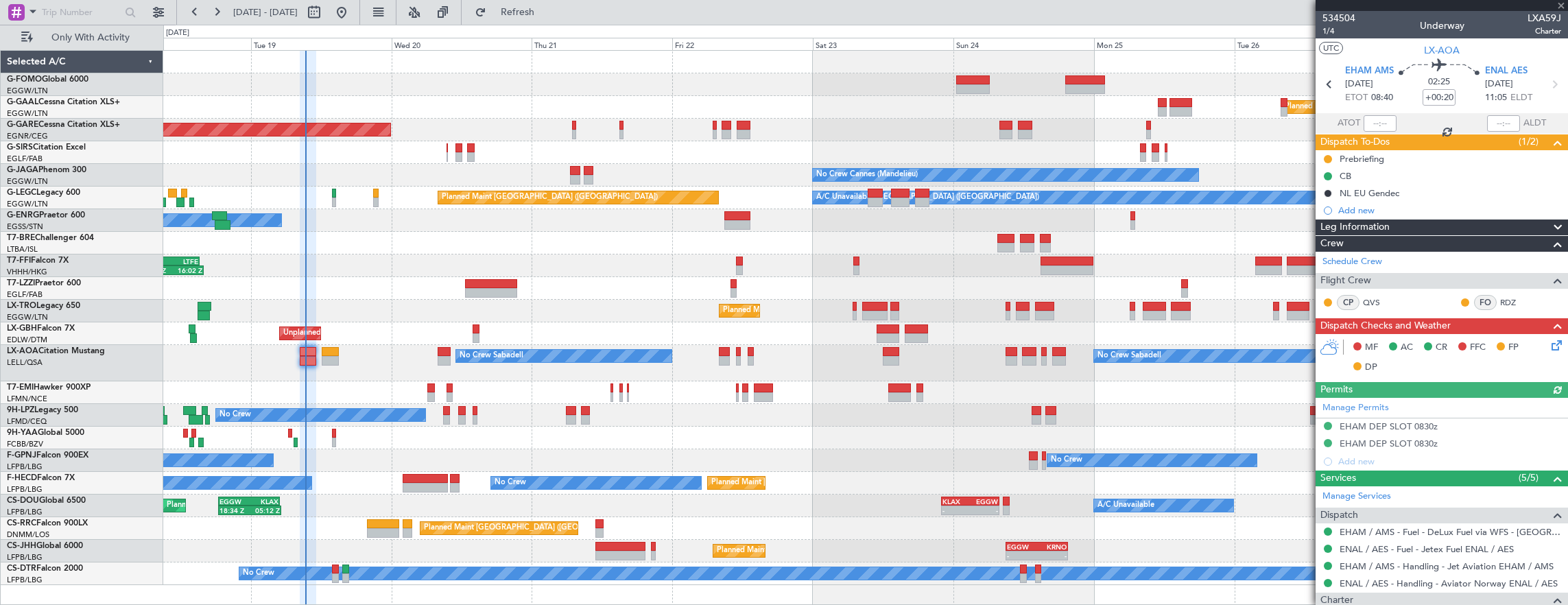
click at [341, 367] on div "No Crew Sabadell No Crew Sabadell No Crew Luxembourg (Findel)" at bounding box center [866, 363] width 1405 height 36
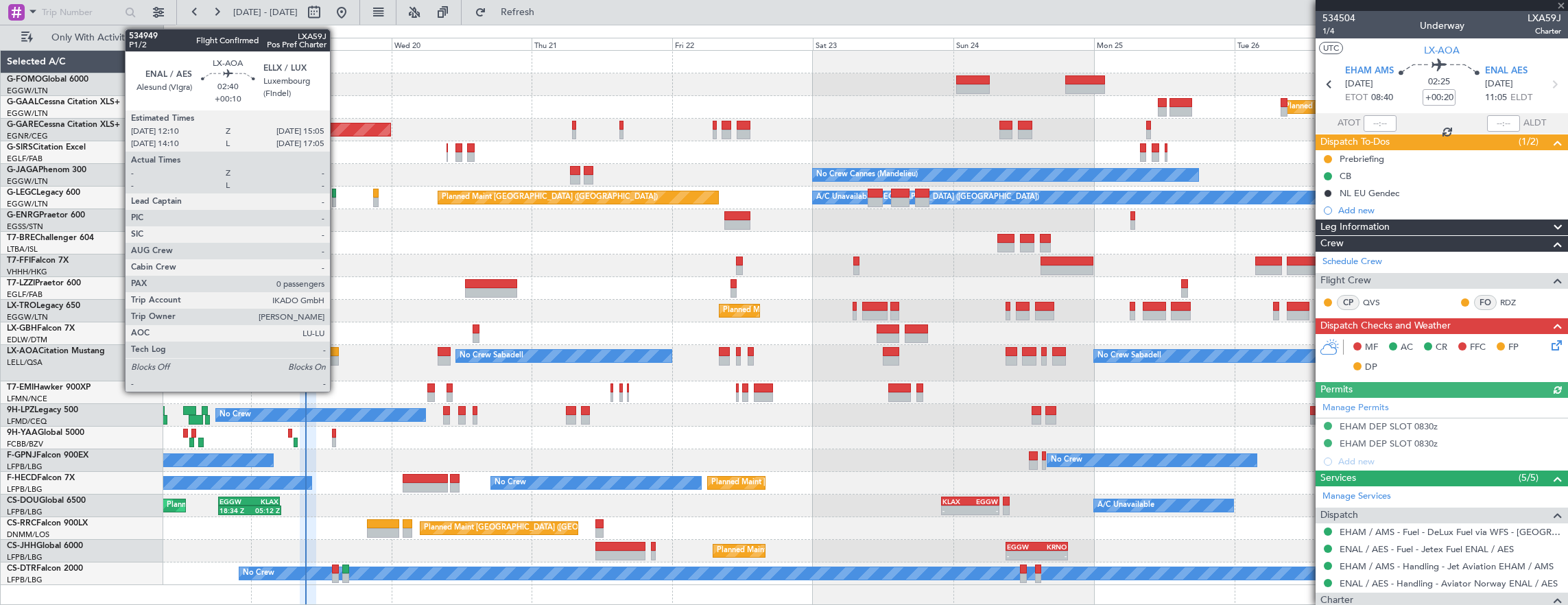
click at [332, 350] on div at bounding box center [329, 352] width 17 height 10
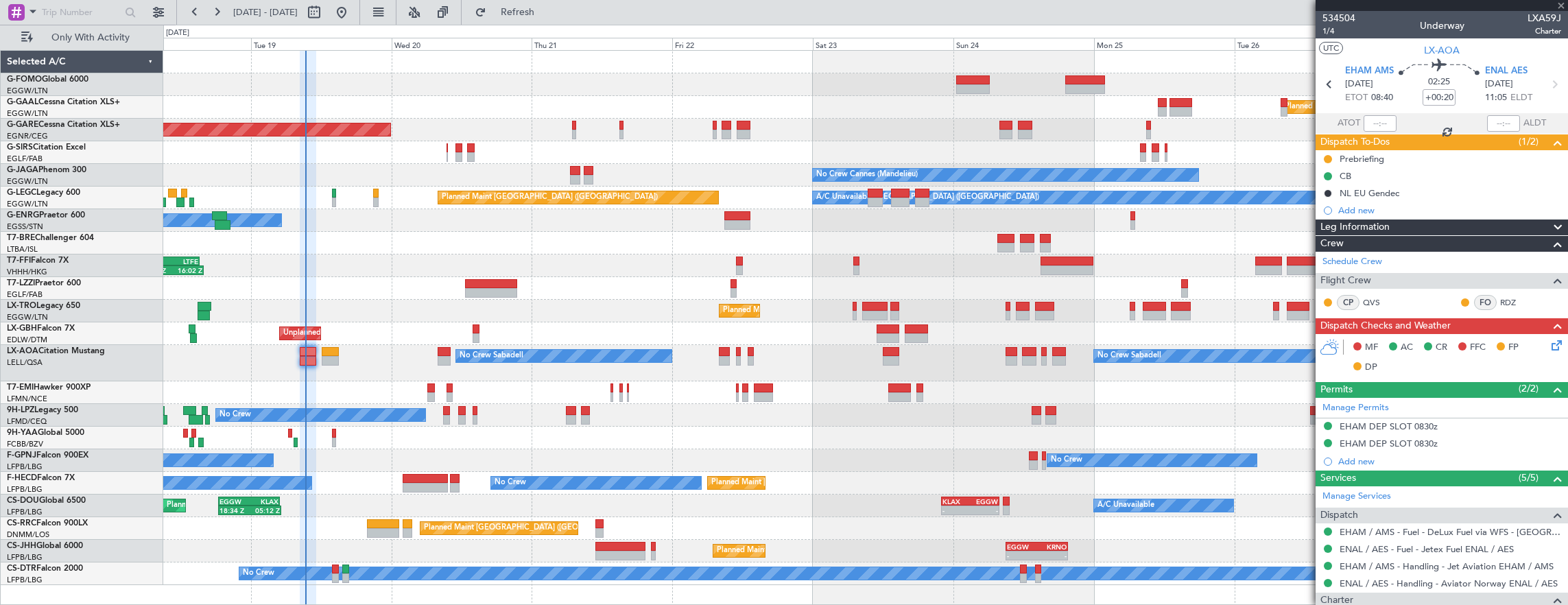
type input "+00:10"
type input "0"
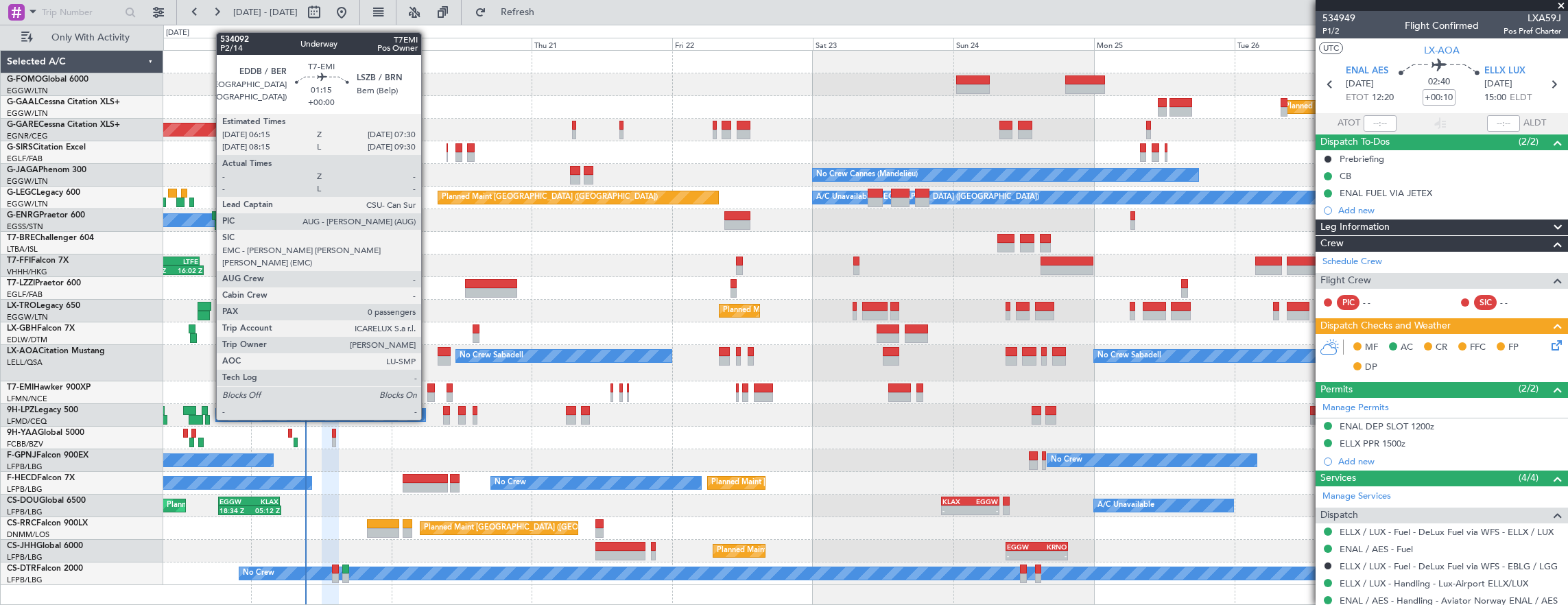
click at [428, 394] on div at bounding box center [431, 397] width 7 height 10
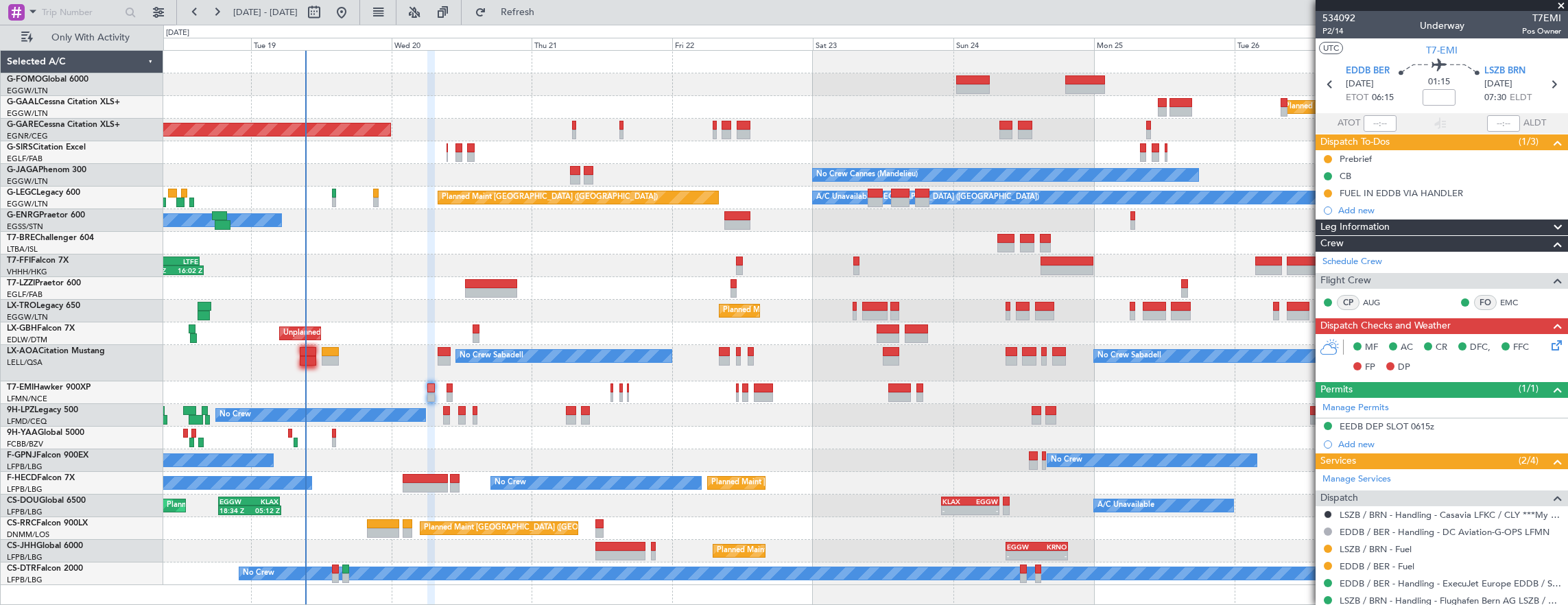
click at [339, 358] on div "No Crew Sabadell No Crew Sabadell No Crew Luxembourg (Findel)" at bounding box center [866, 363] width 1405 height 36
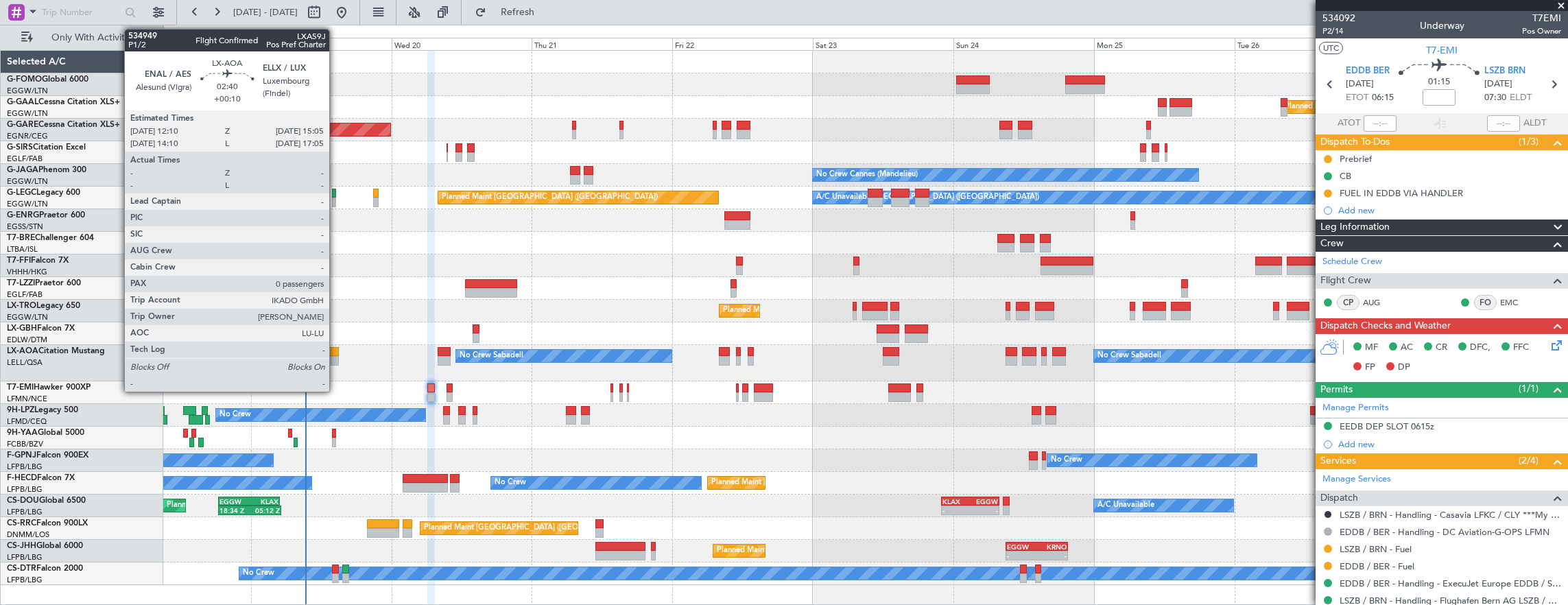
click at [336, 357] on div at bounding box center [329, 360] width 17 height 10
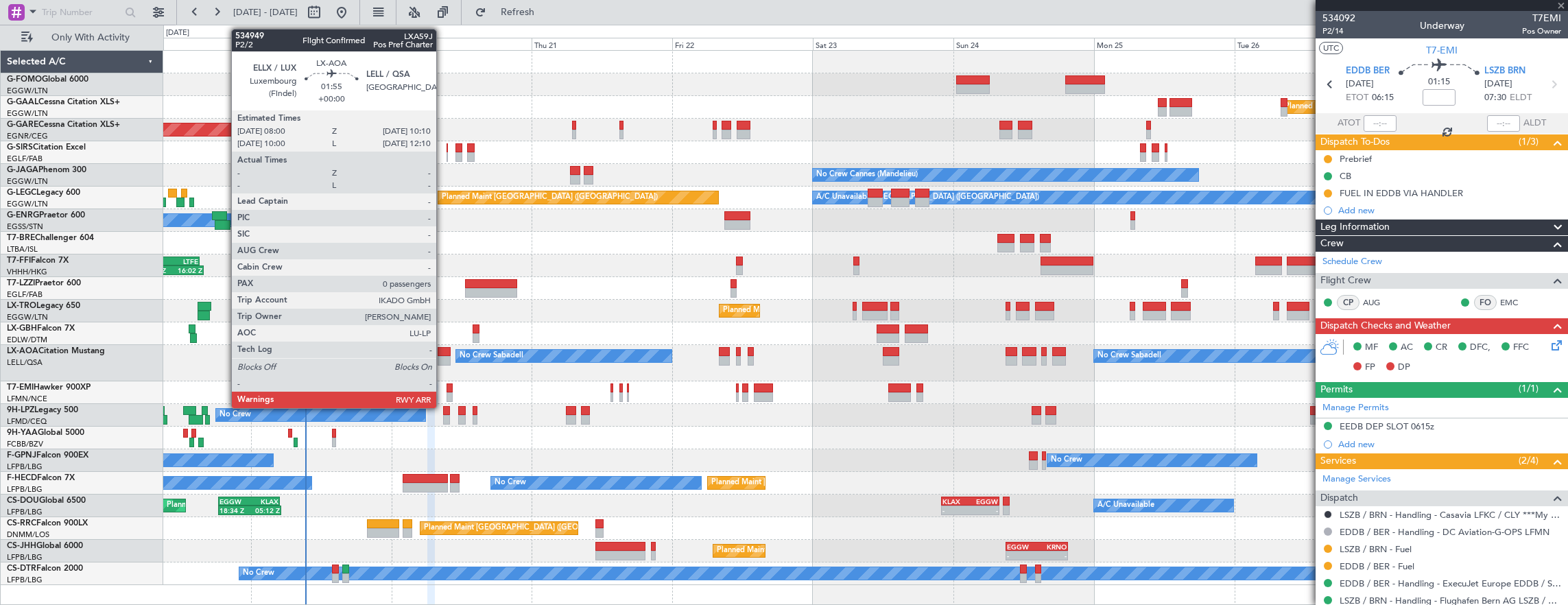
type input "+00:10"
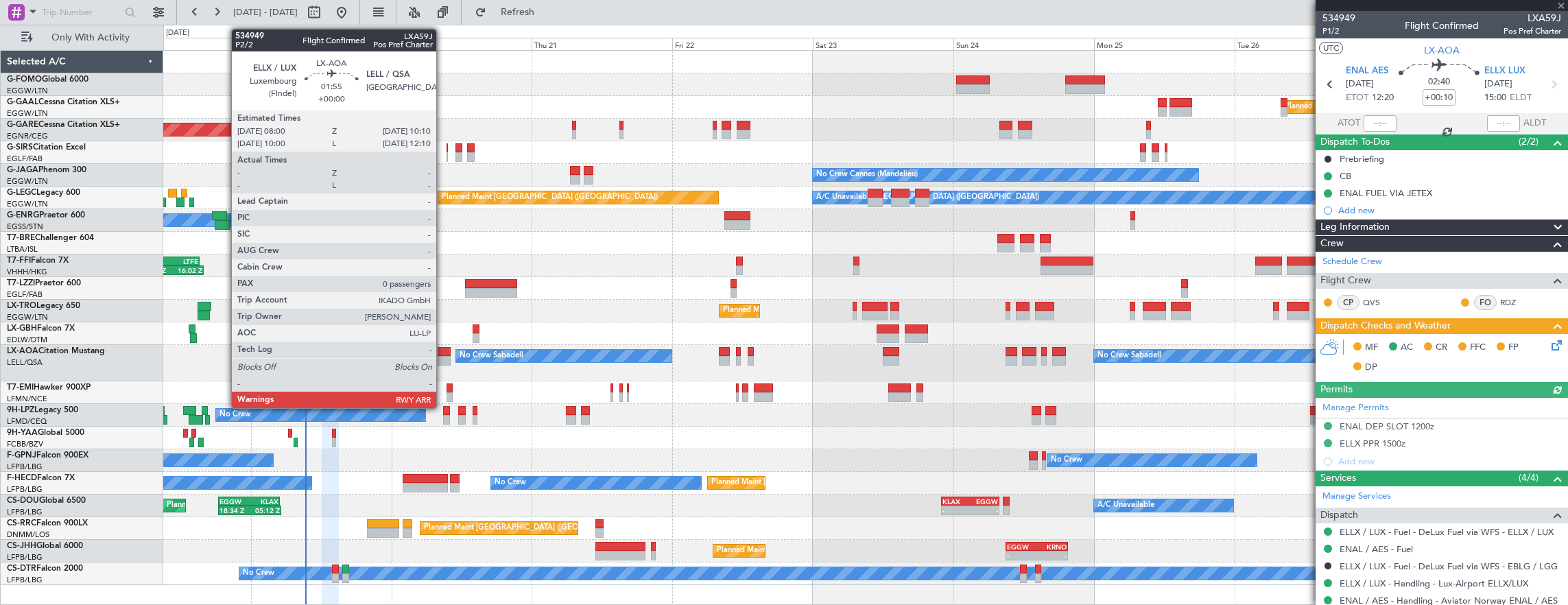
click at [443, 359] on div at bounding box center [444, 360] width 13 height 10
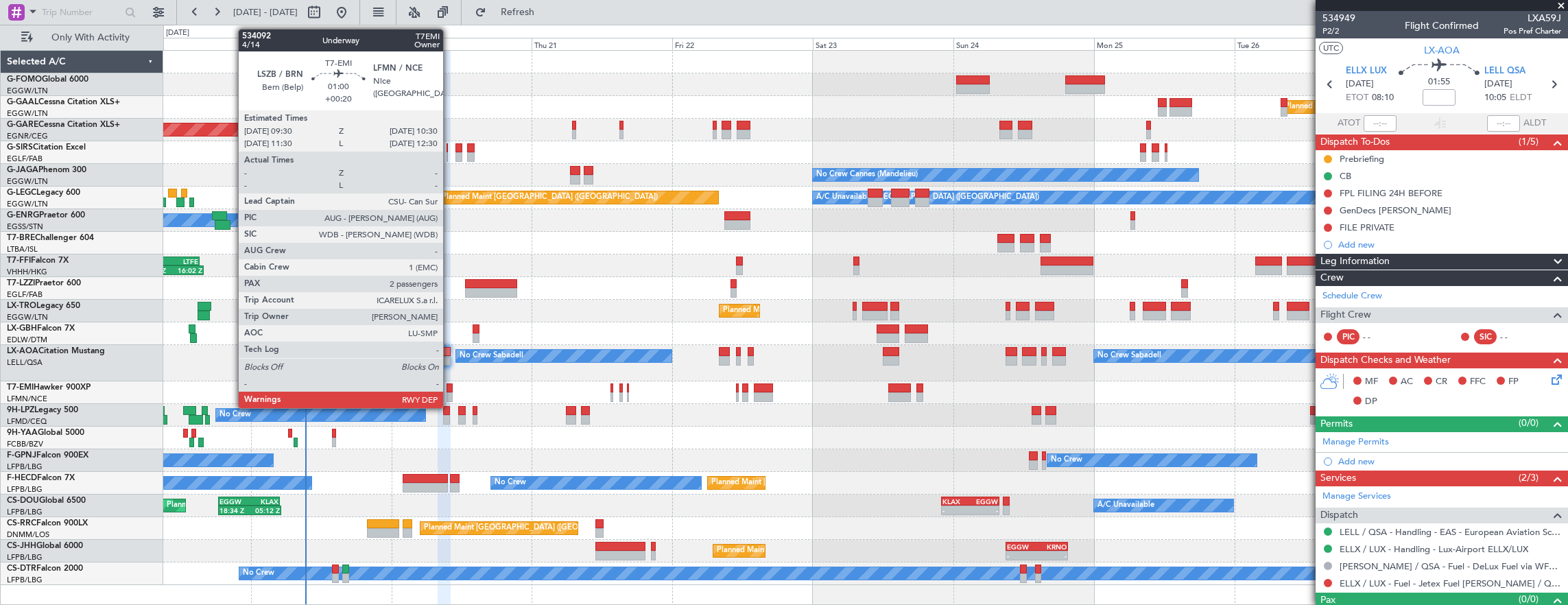
click at [450, 388] on div at bounding box center [449, 388] width 6 height 10
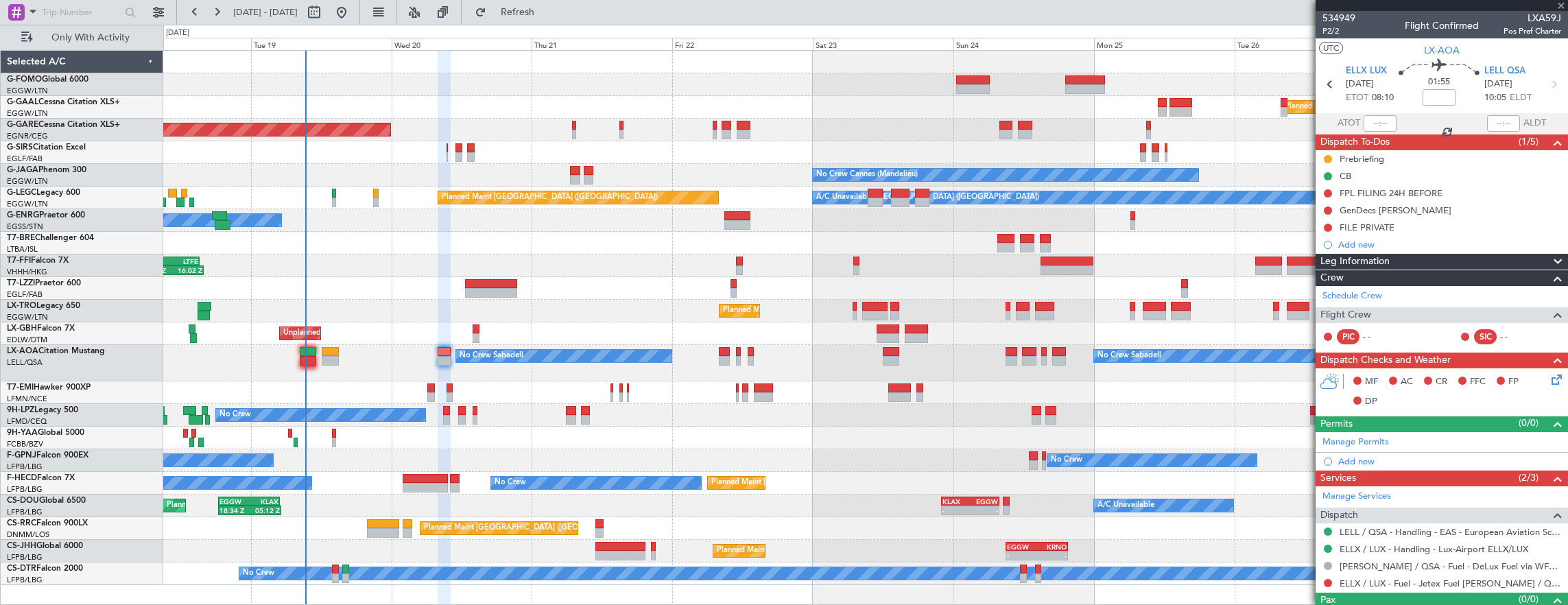
type input "+00:20"
type input "2"
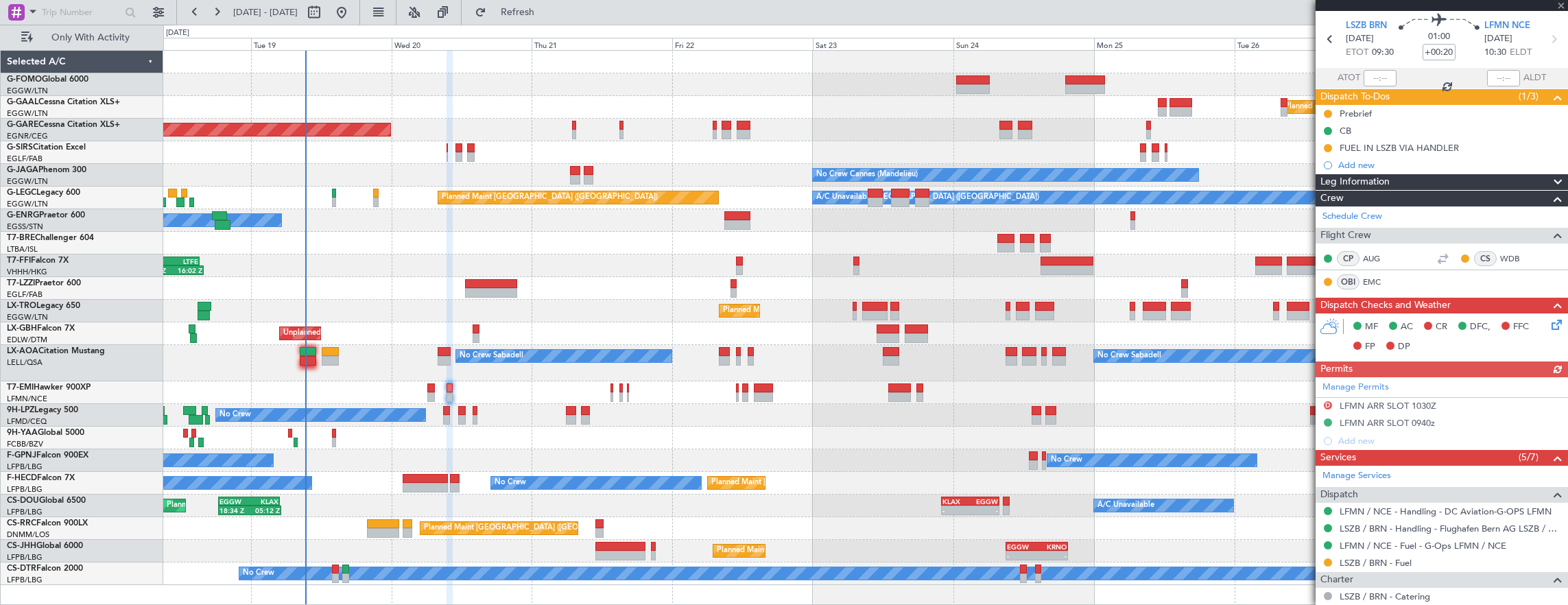
scroll to position [69, 0]
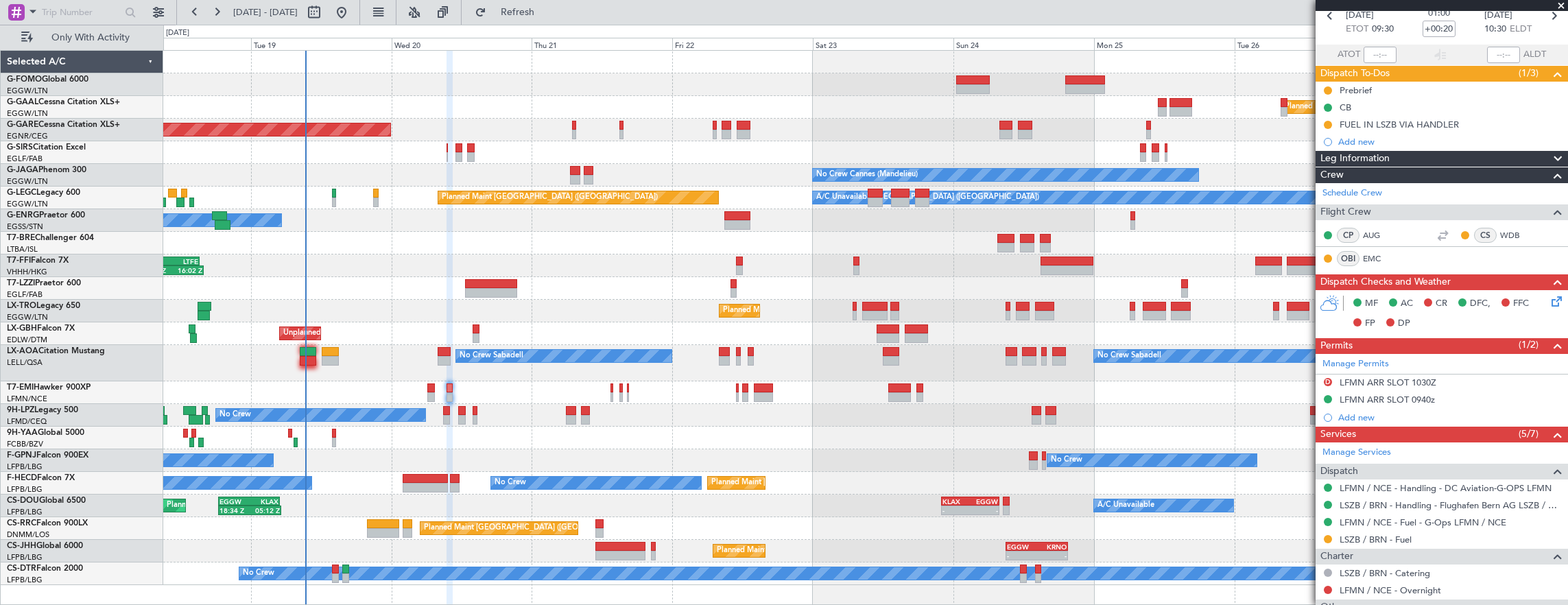
click at [436, 349] on div "No Crew Sabadell No Crew Sabadell No Crew Luxembourg (Findel)" at bounding box center [866, 363] width 1405 height 36
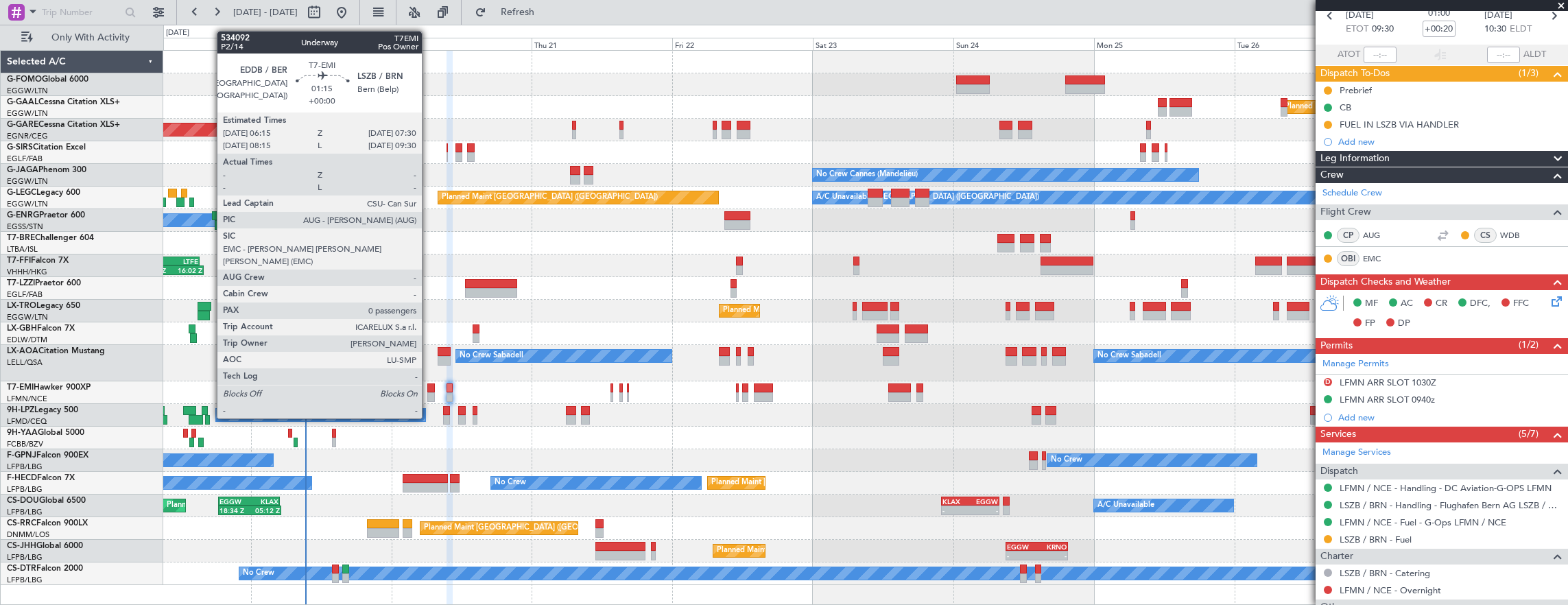
click at [428, 392] on div at bounding box center [431, 397] width 7 height 10
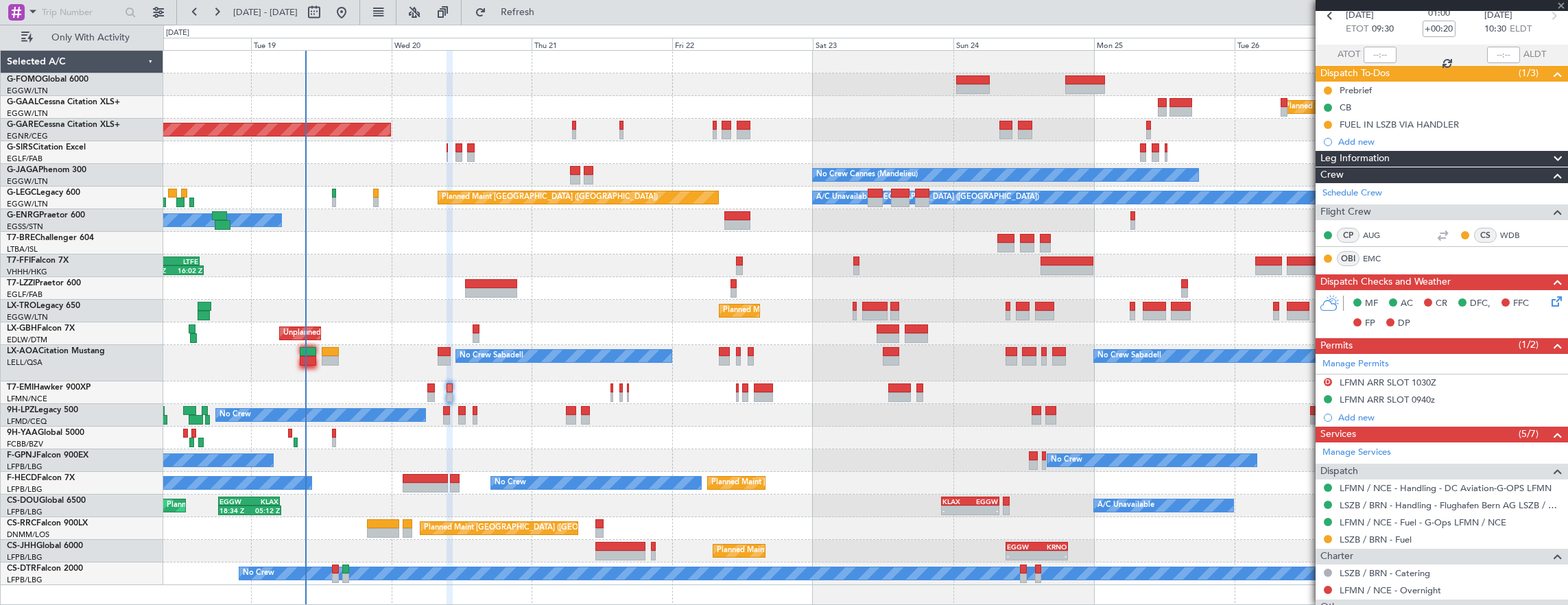
type input "0"
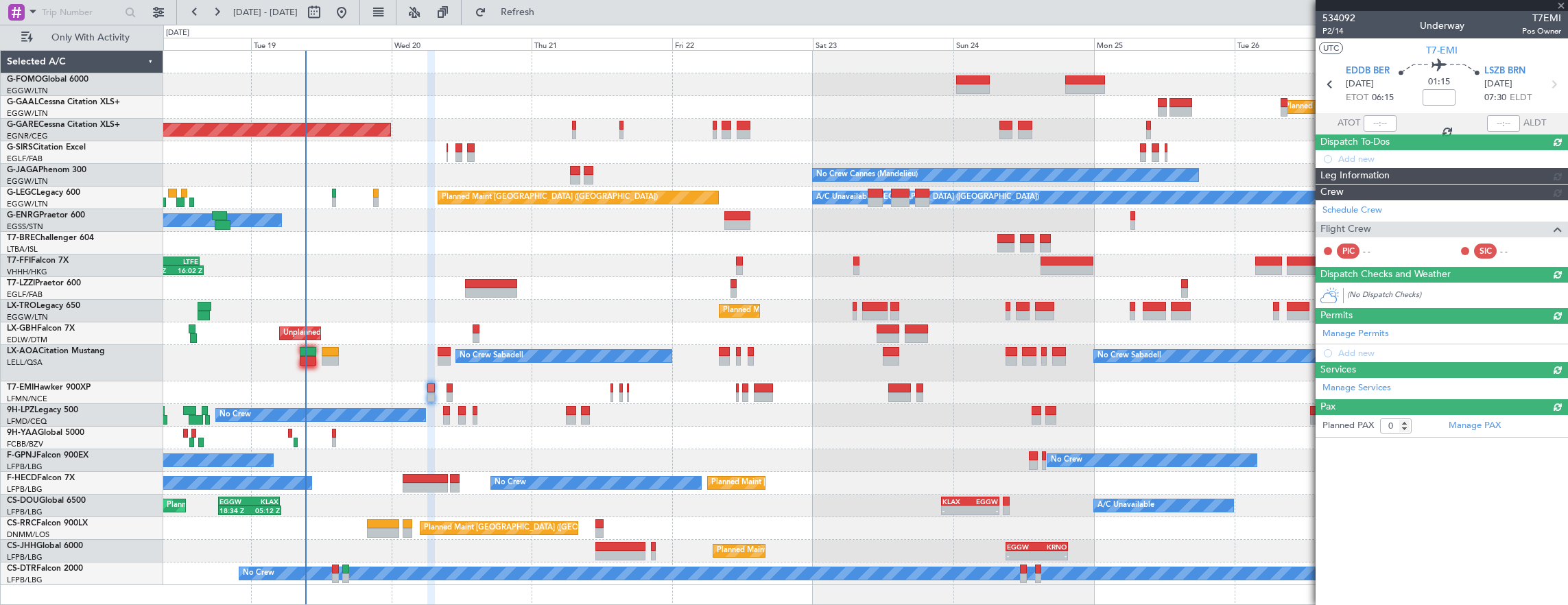
scroll to position [0, 0]
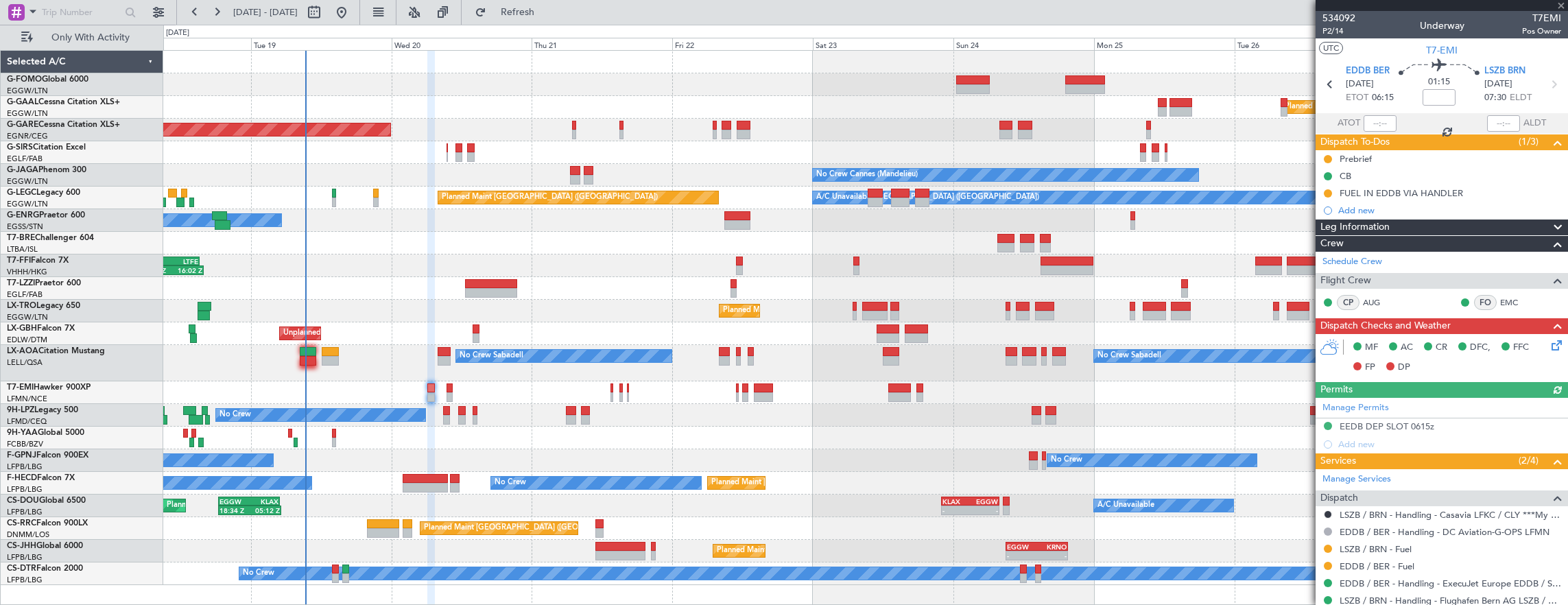
click at [1388, 563] on mat-tooltip-component "EDDB / BER - Handling - ExecuJet Europe EDDB / SXF" at bounding box center [1445, 556] width 211 height 36
click at [1384, 561] on link "EDDB / BER - Fuel" at bounding box center [1376, 567] width 75 height 12
click at [1329, 194] on button at bounding box center [1327, 193] width 8 height 8
click at [1318, 270] on span "Cancelled" at bounding box center [1329, 273] width 39 height 14
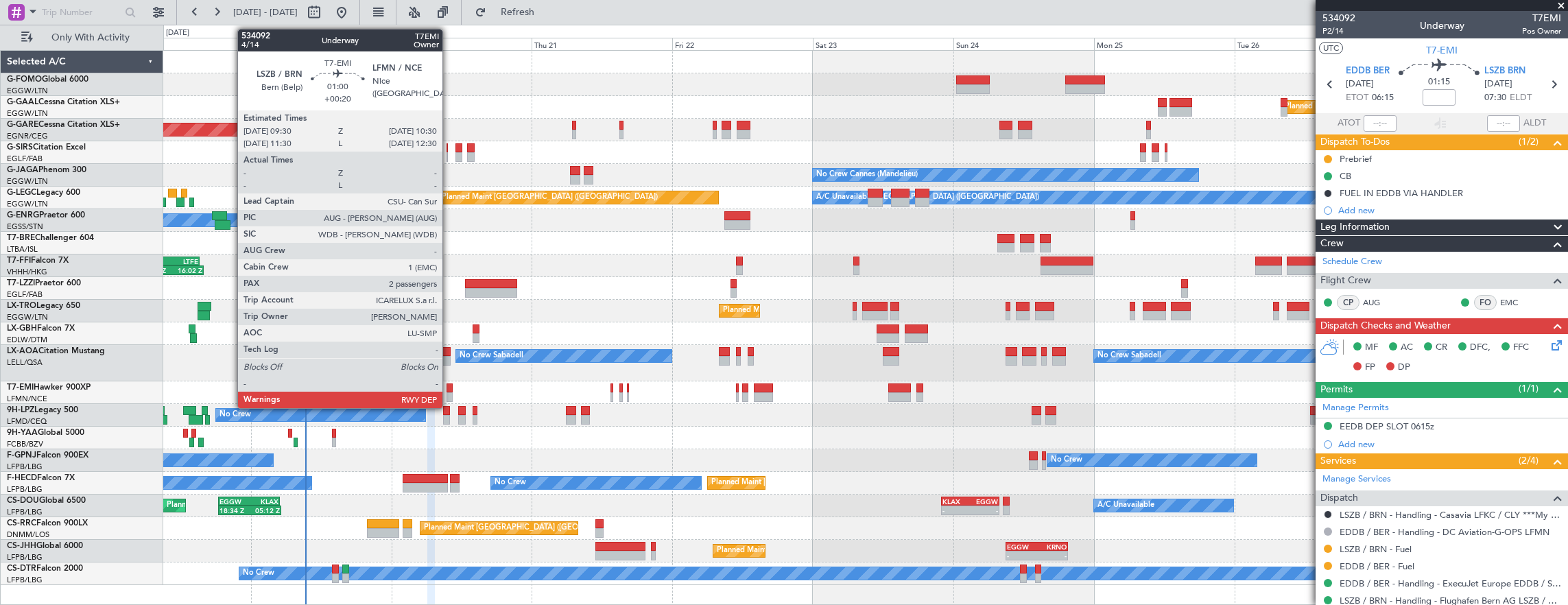
click at [449, 391] on div at bounding box center [449, 388] width 6 height 10
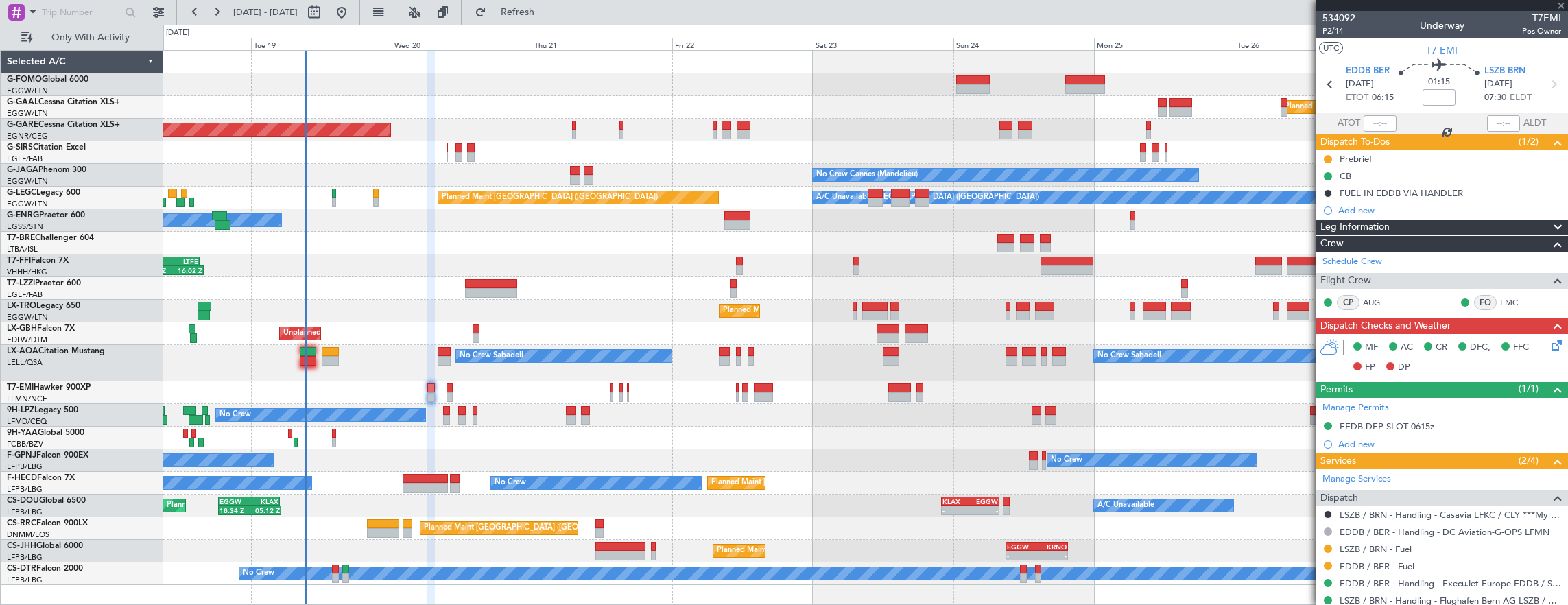
type input "+00:20"
type input "2"
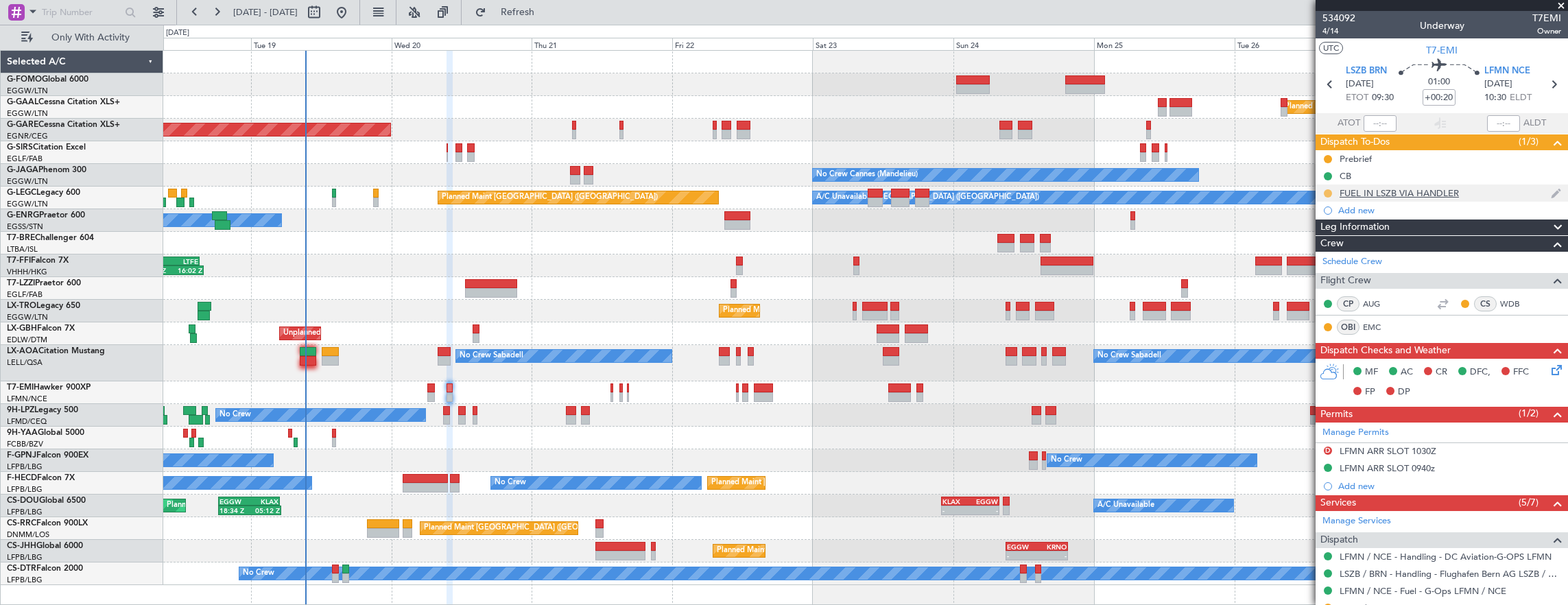
click at [1326, 189] on button at bounding box center [1327, 193] width 8 height 8
click at [1329, 273] on span "Cancelled" at bounding box center [1329, 273] width 39 height 14
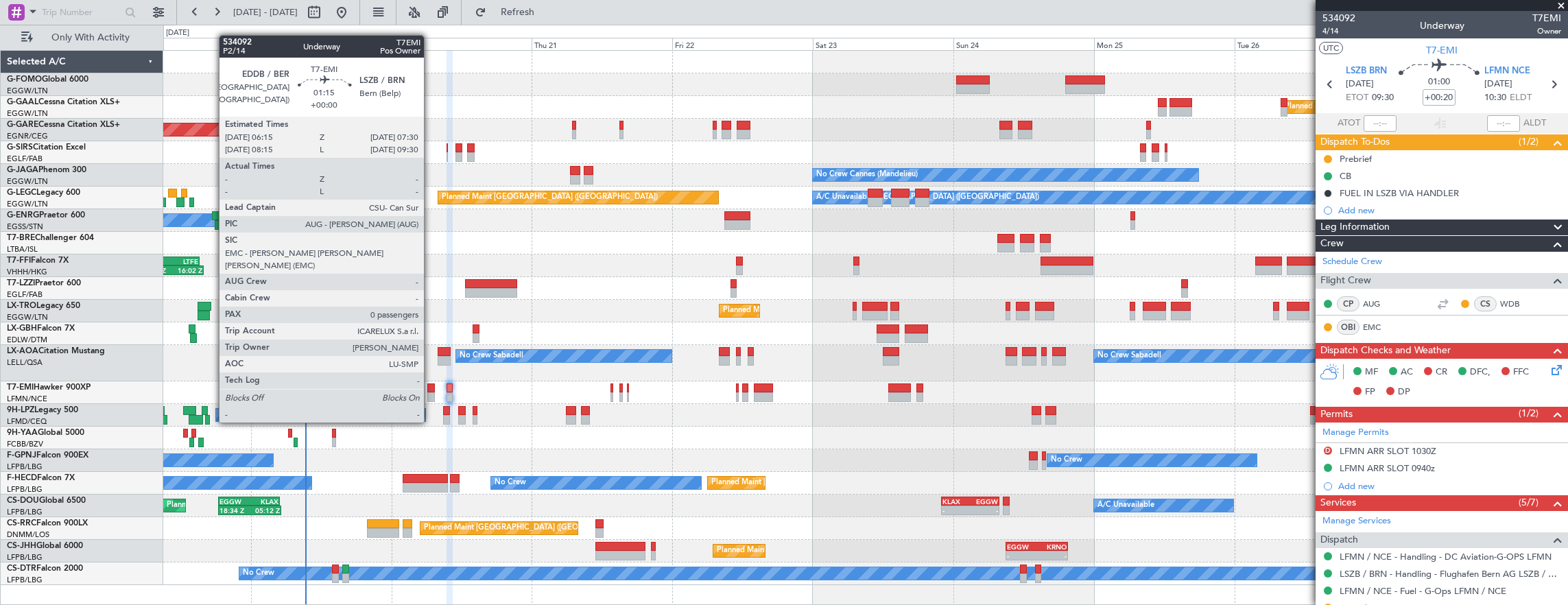
click at [431, 397] on div at bounding box center [431, 397] width 7 height 10
type input "0"
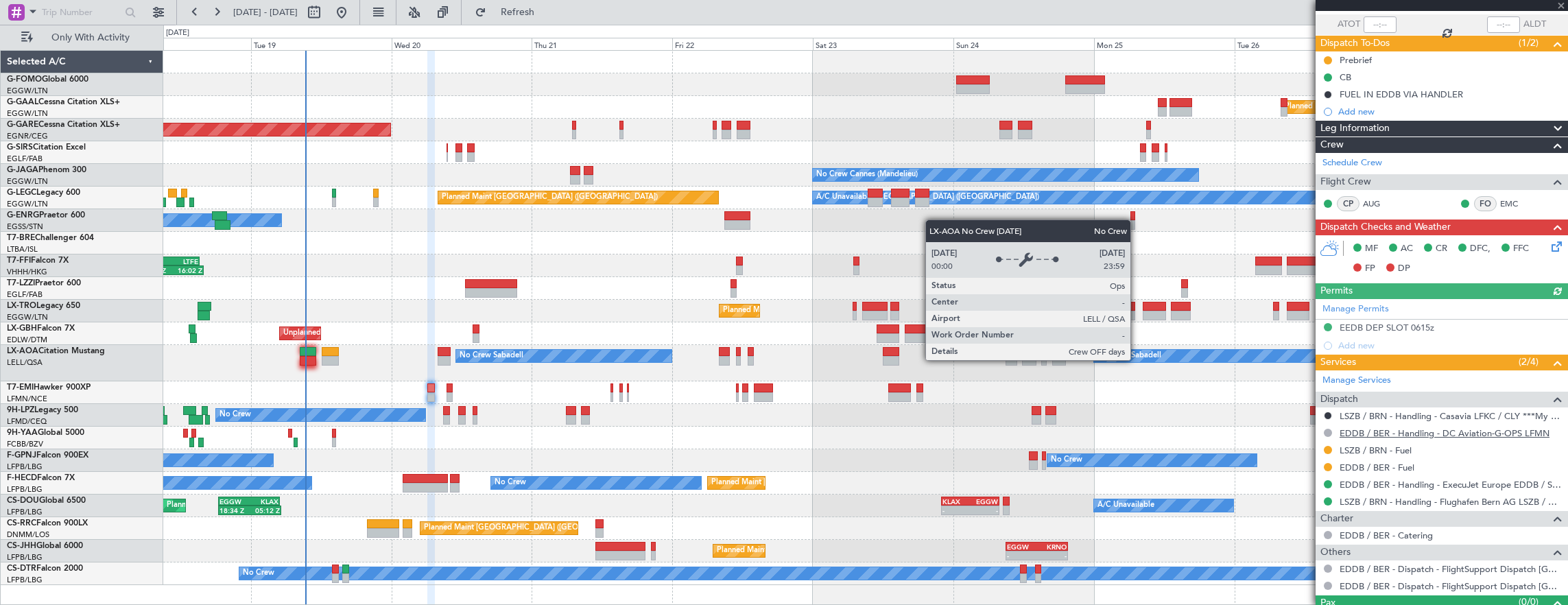
scroll to position [123, 0]
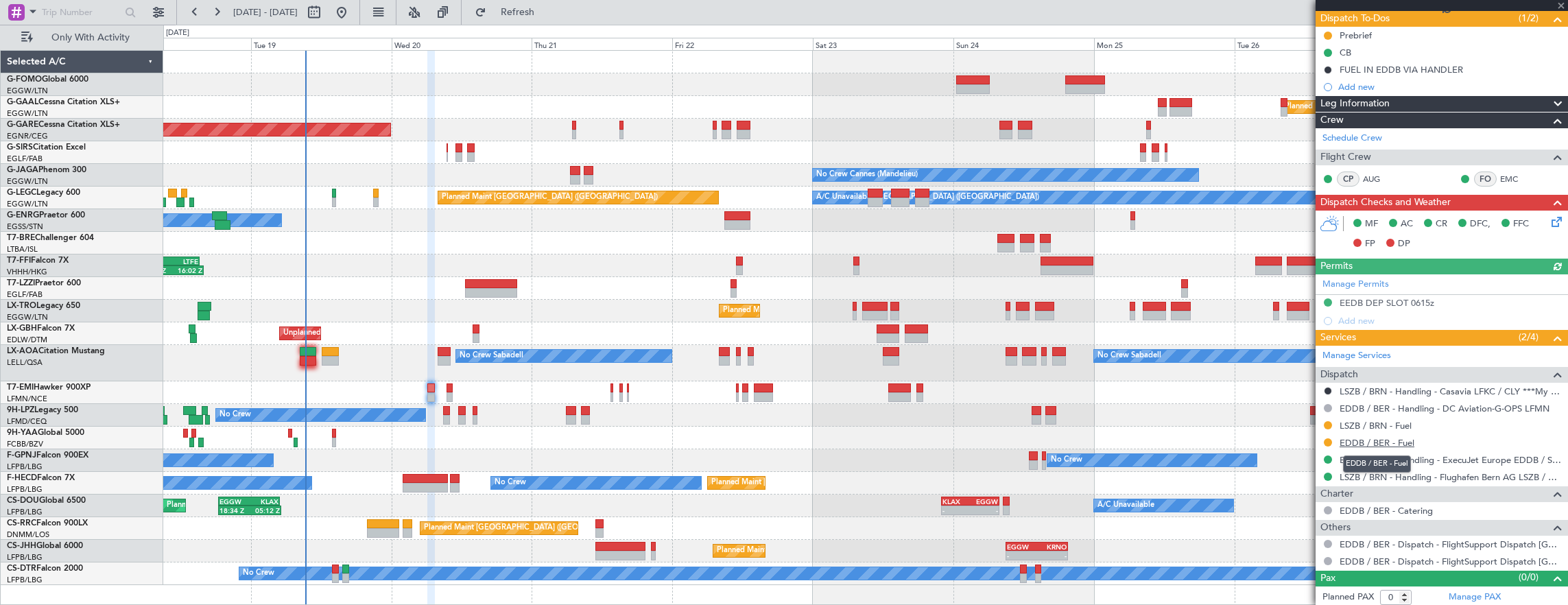
click at [1370, 437] on link "EDDB / BER - Fuel" at bounding box center [1376, 442] width 75 height 12
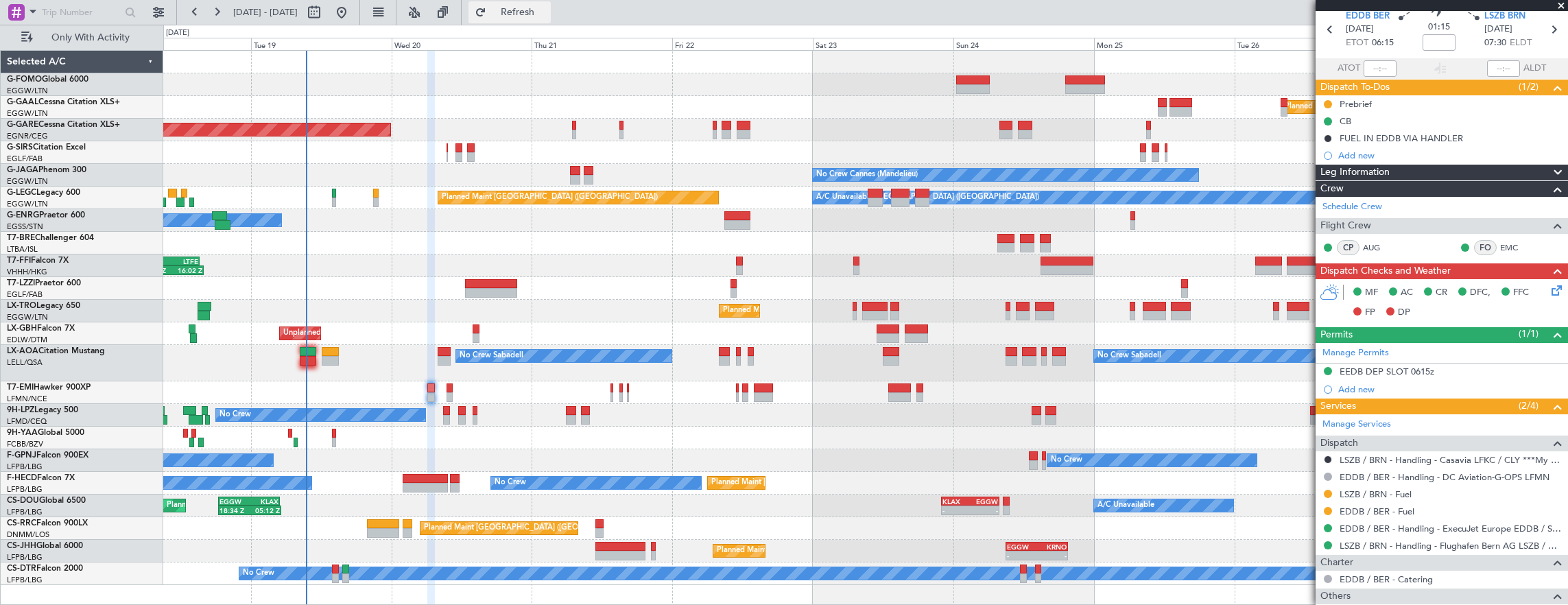
click at [543, 15] on span "Refresh" at bounding box center [518, 12] width 58 height 10
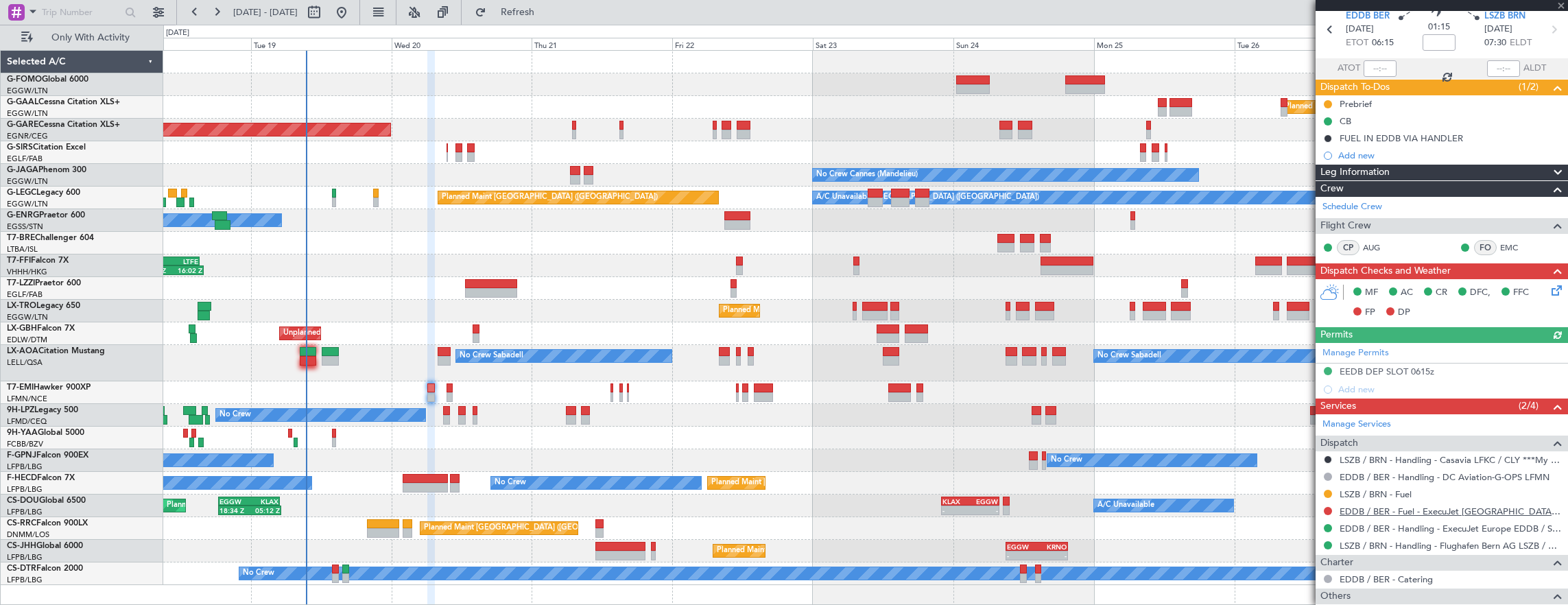
click at [1454, 507] on link "EDDB / BER - Fuel - ExecuJet Europe Fuel via Valcora EDDB / SXF" at bounding box center [1450, 511] width 222 height 12
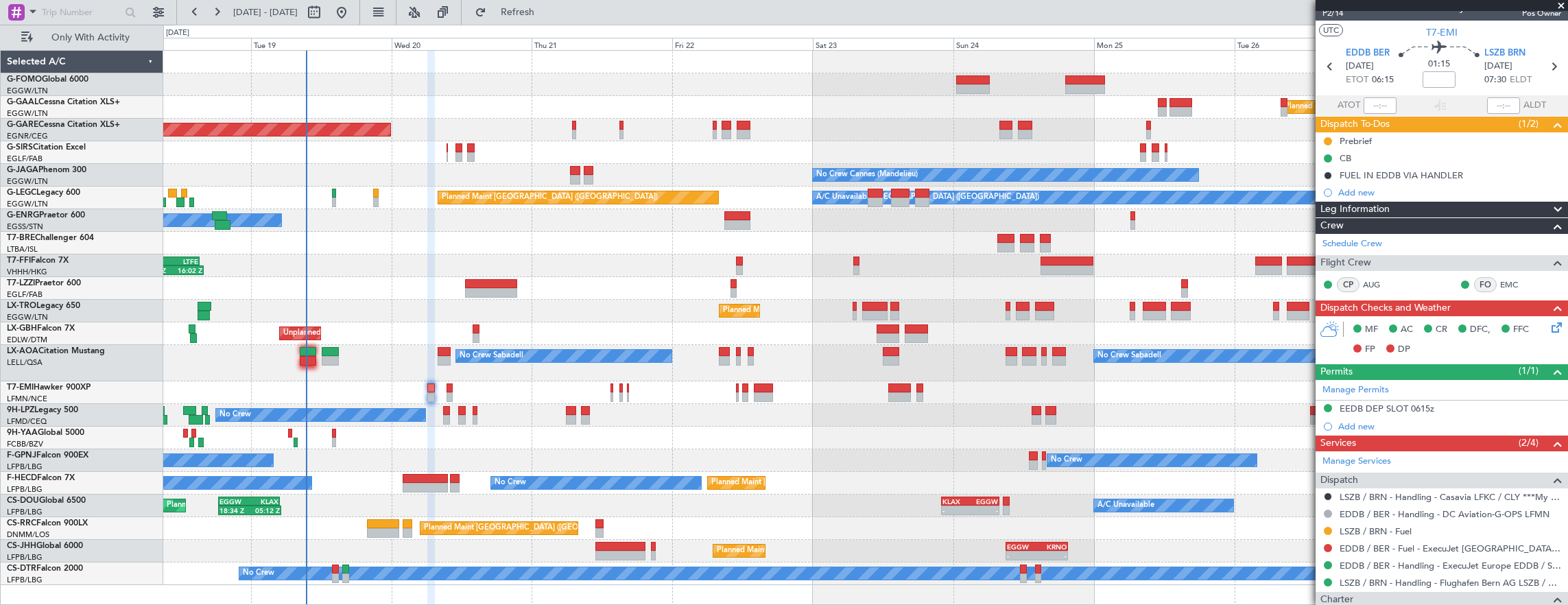
scroll to position [0, 0]
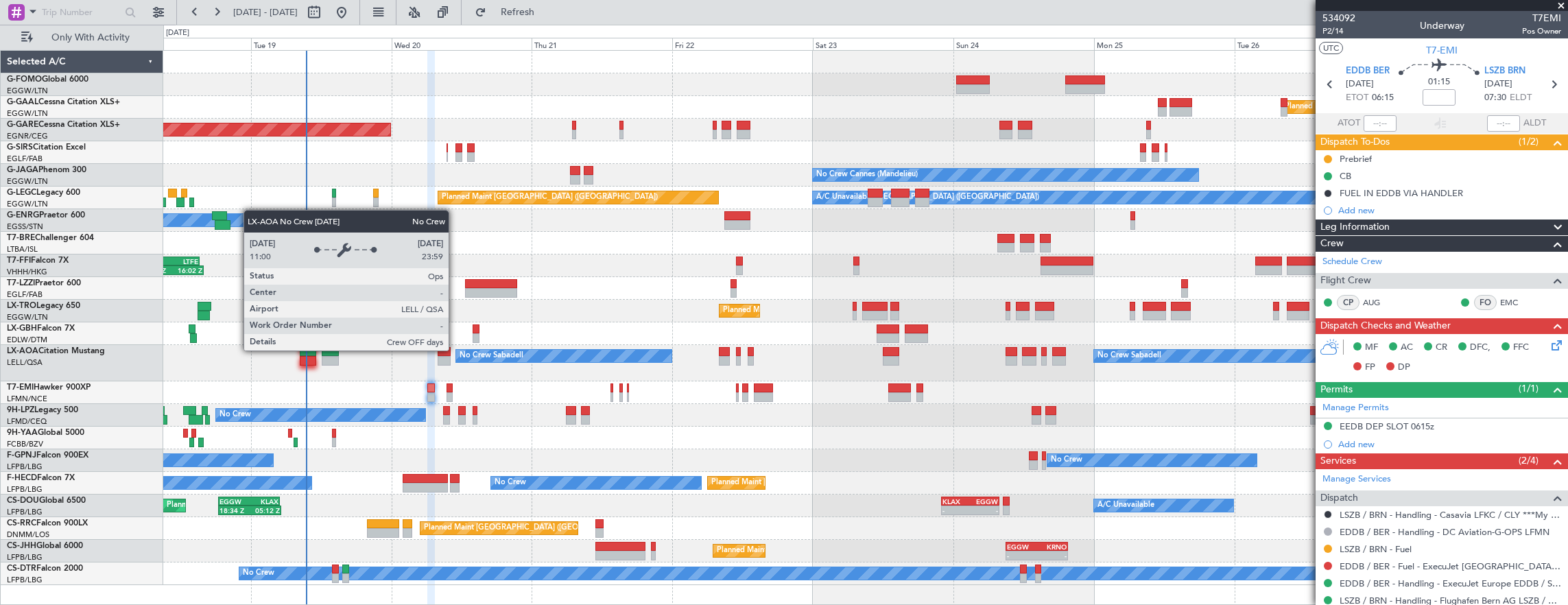
click at [456, 350] on div "No Crew Sabadell" at bounding box center [564, 356] width 216 height 13
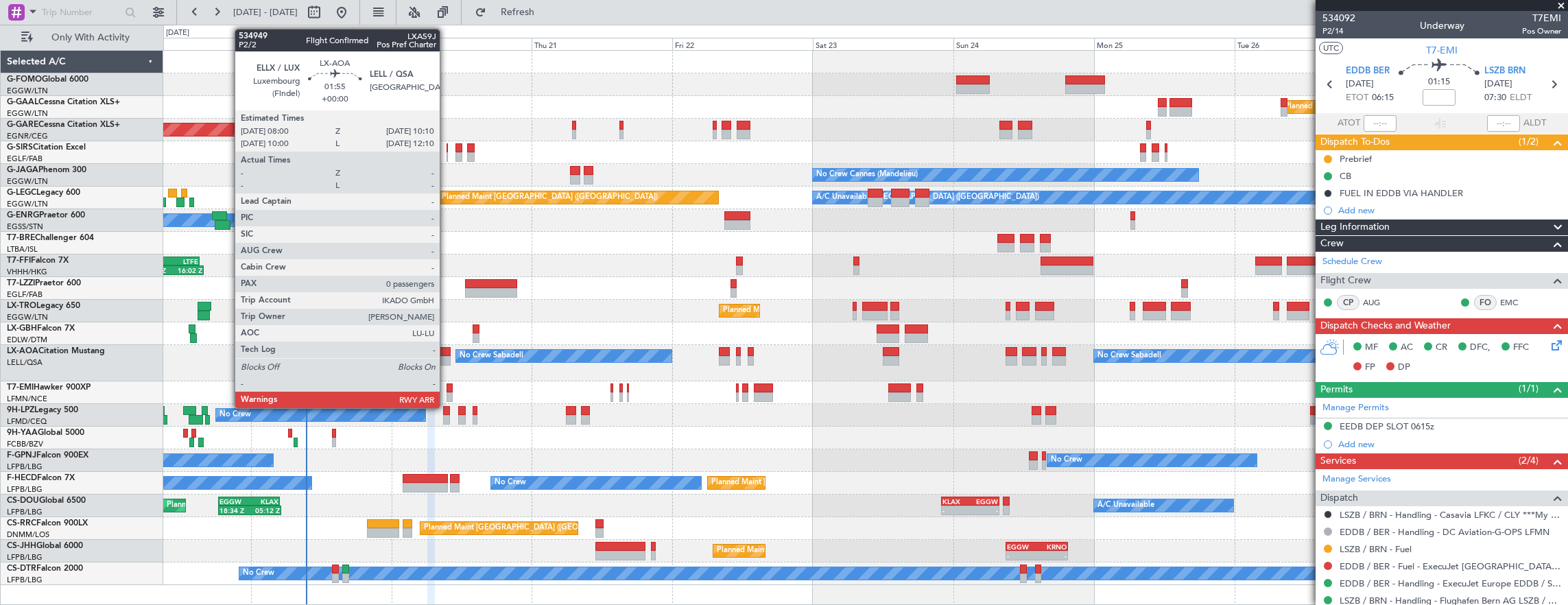
click at [446, 353] on div at bounding box center [444, 352] width 13 height 10
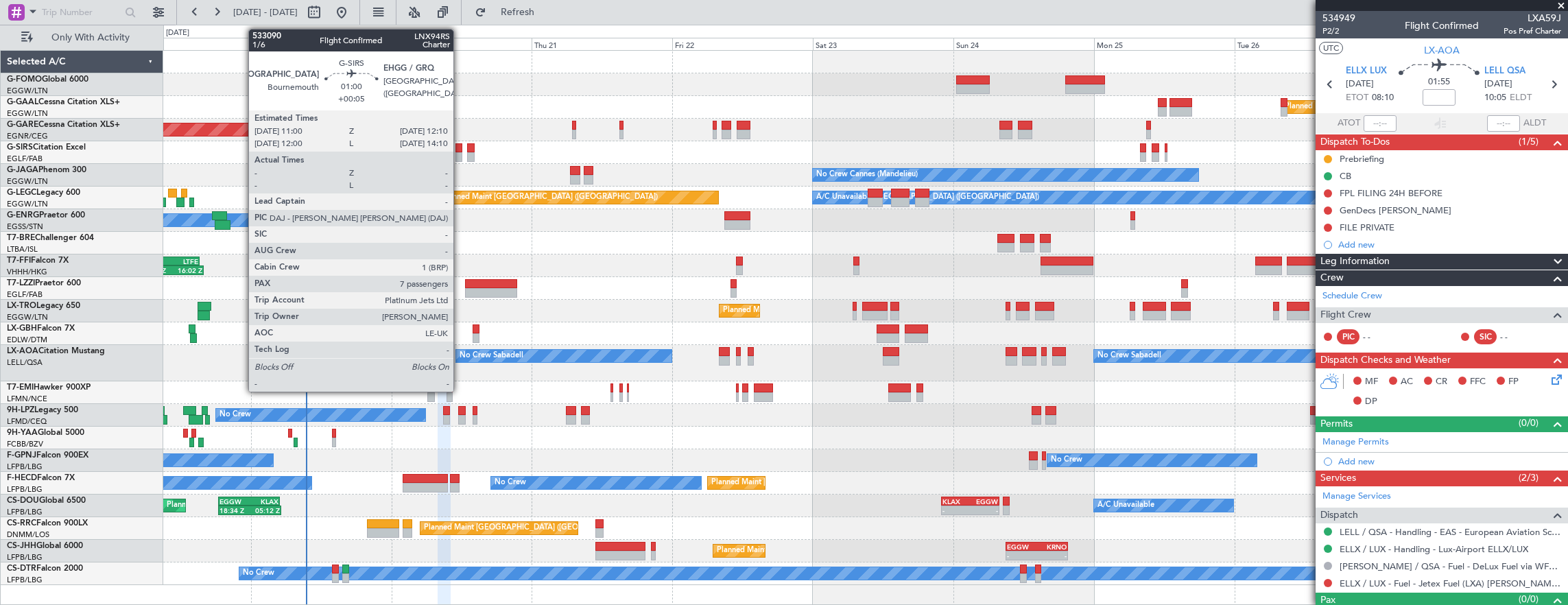
click at [460, 146] on div at bounding box center [459, 148] width 7 height 10
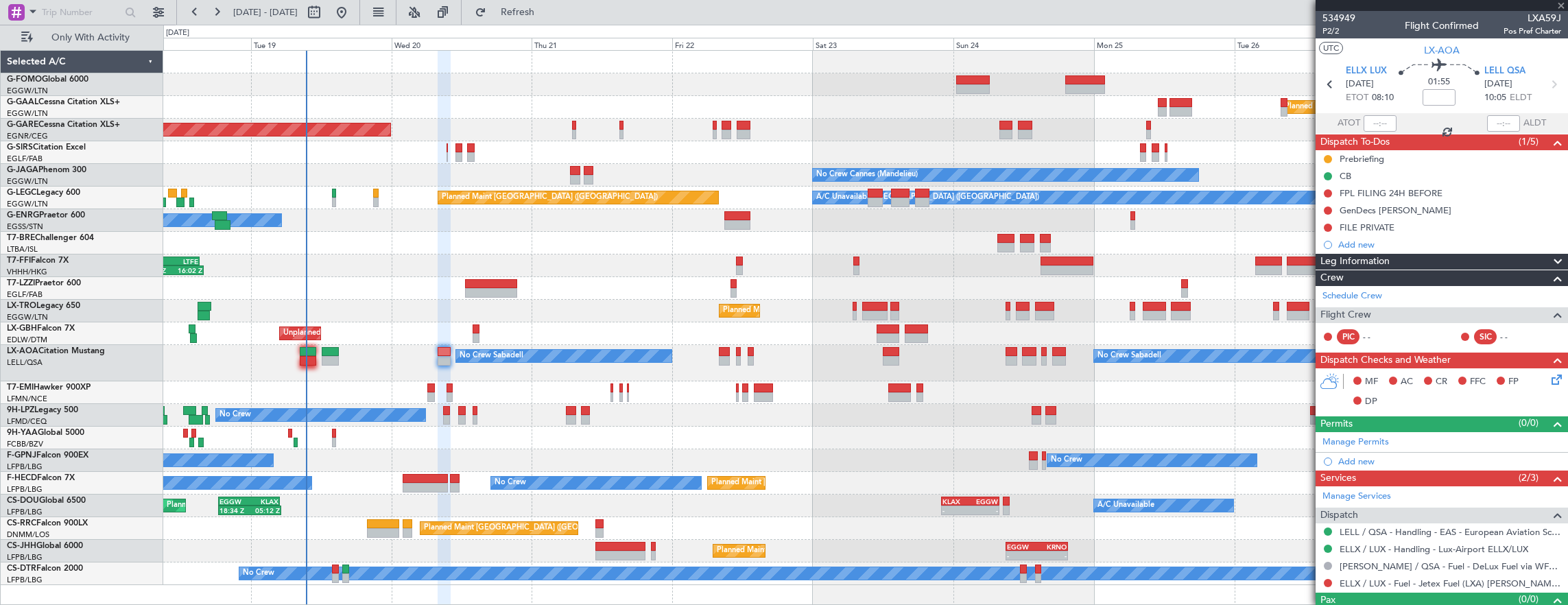
type input "+00:05"
type input "7"
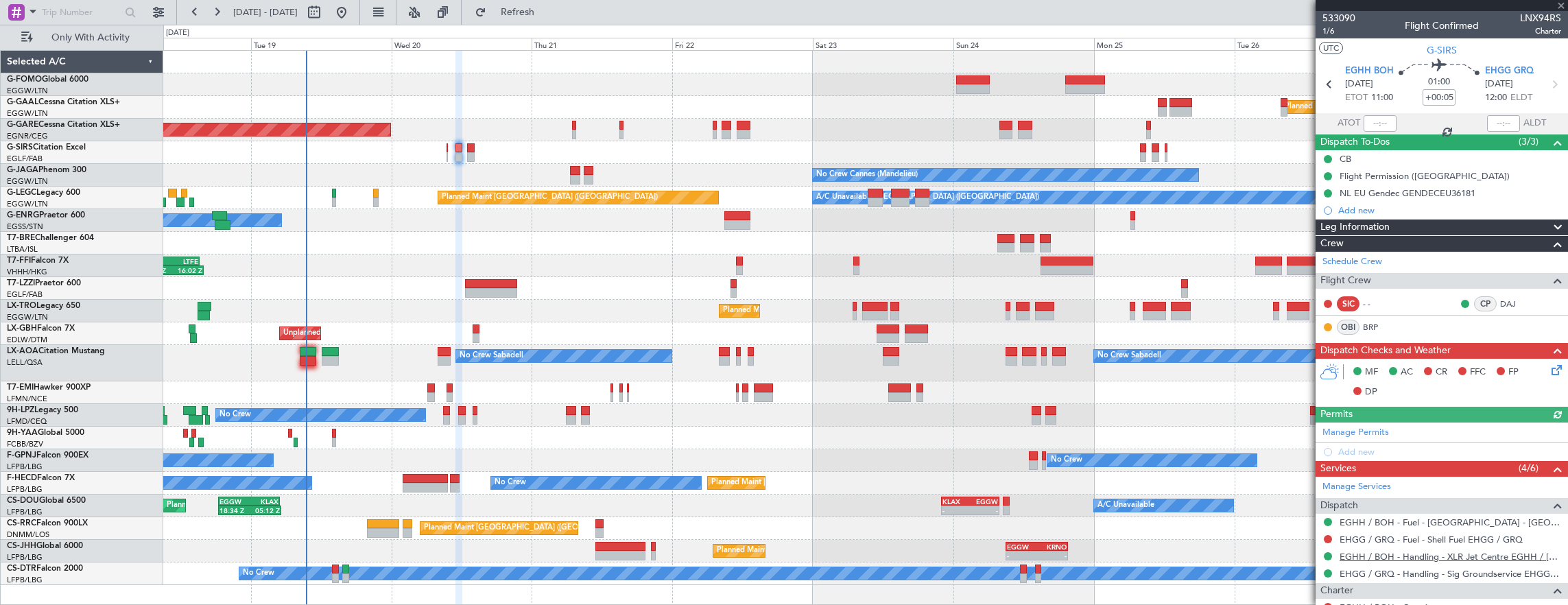
click at [1421, 539] on mat-tooltip-component "EGHH / BOH - Handling - XLR Jet Centre EGHH / [DEMOGRAPHIC_DATA]" at bounding box center [1453, 524] width 229 height 47
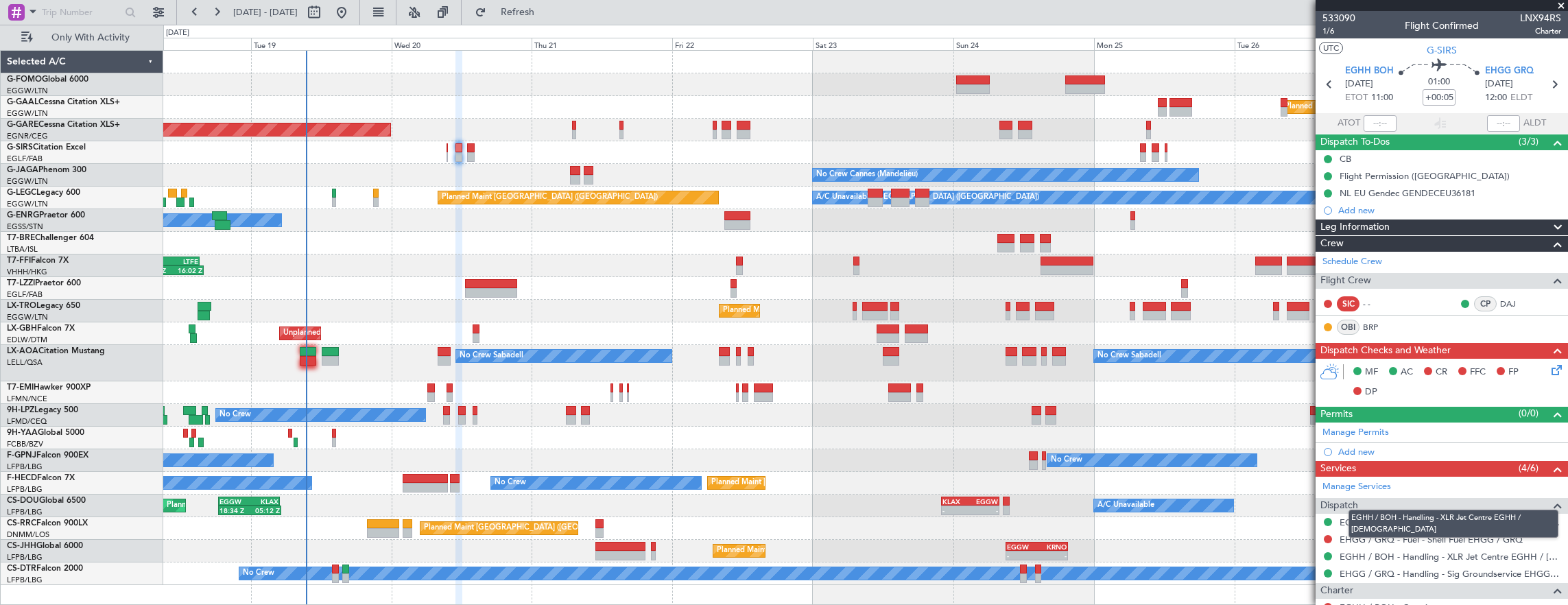
click at [1430, 534] on div "EGHH / BOH - Handling - XLR Jet Centre EGHH / [DEMOGRAPHIC_DATA]" at bounding box center [1453, 524] width 210 height 28
click at [1477, 535] on link "EHGG / GRQ - Fuel - Shell Fuel EHGG / GRQ" at bounding box center [1431, 539] width 183 height 12
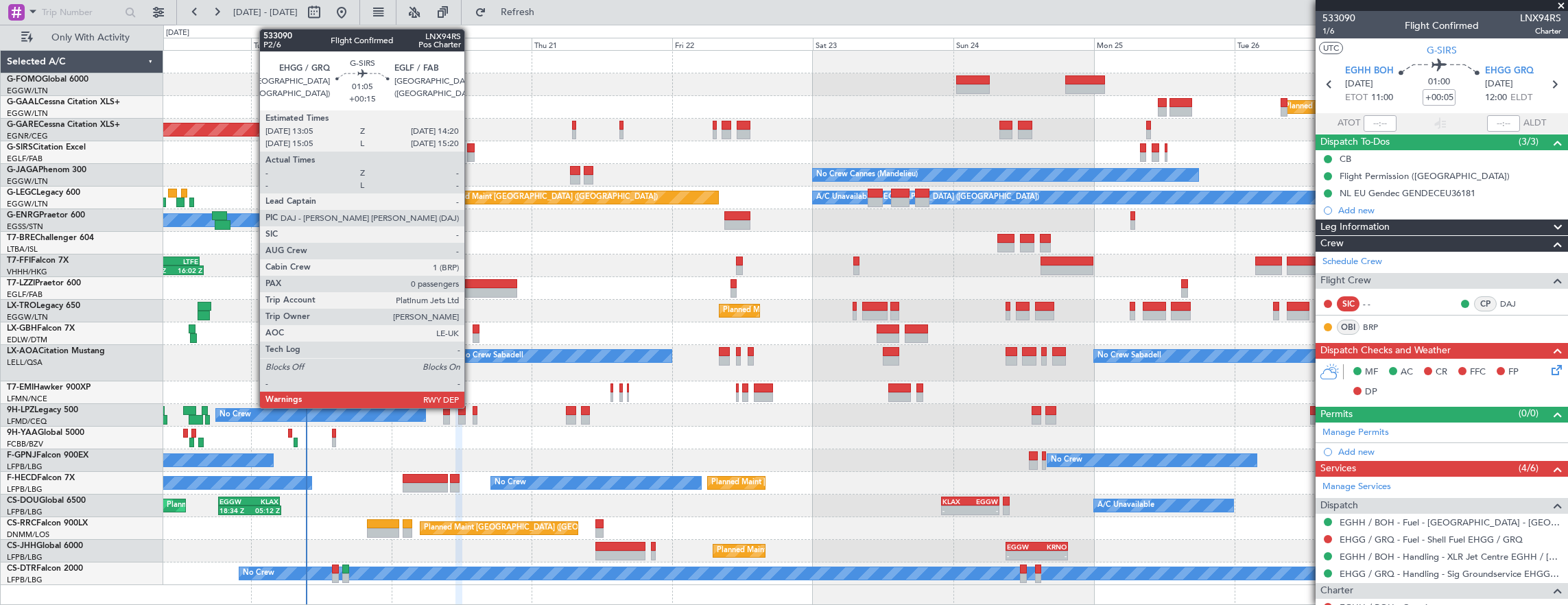
click at [471, 148] on div at bounding box center [470, 148] width 7 height 10
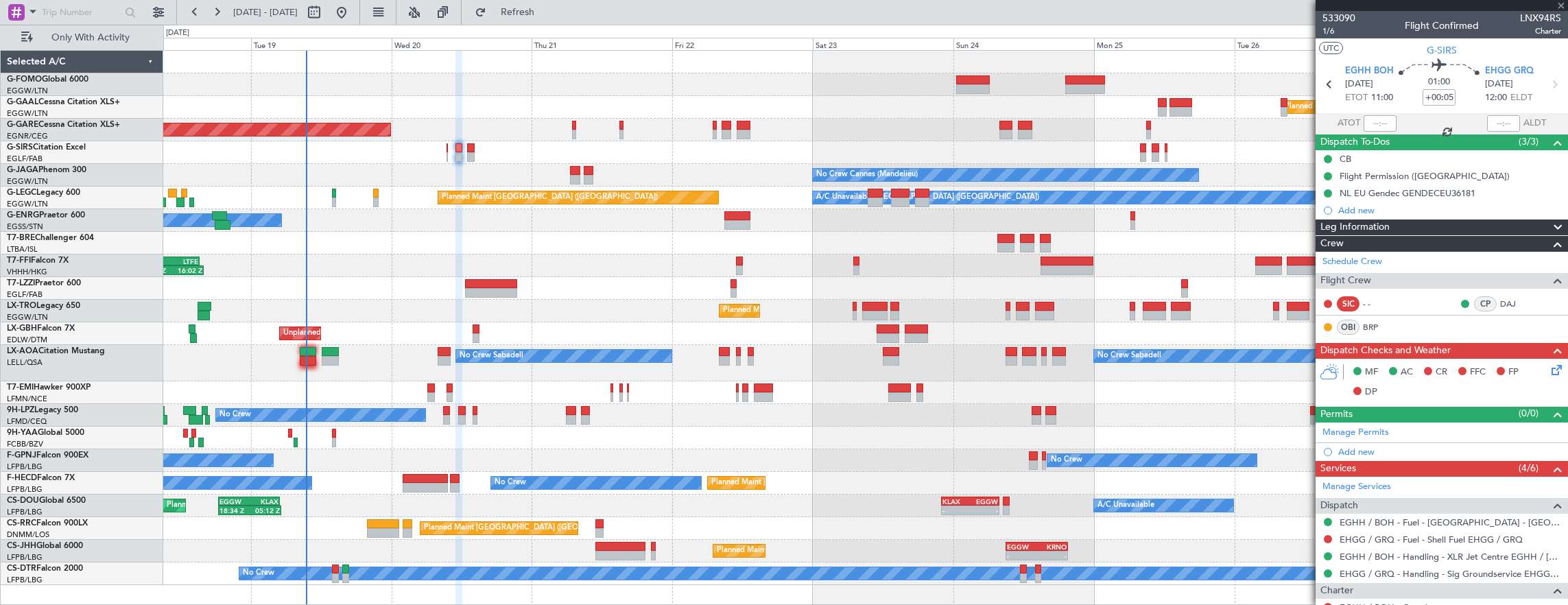
type input "+00:15"
type input "0"
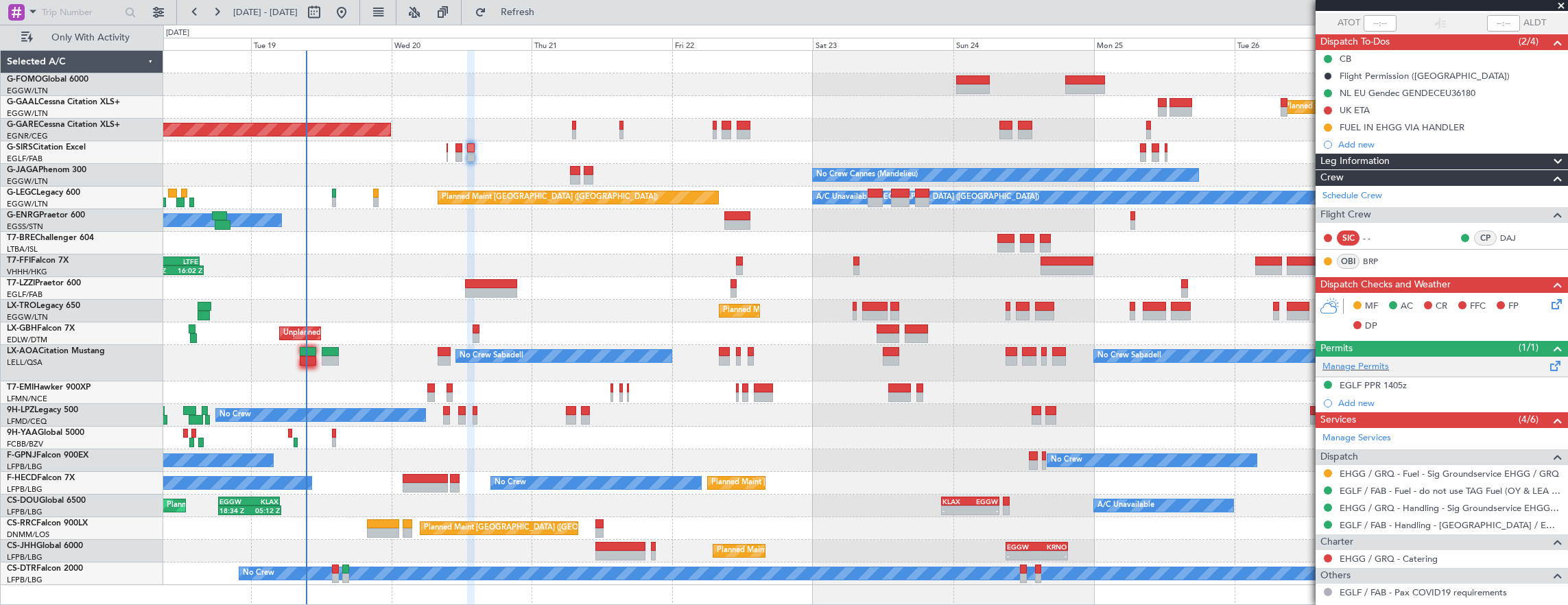
scroll to position [137, 0]
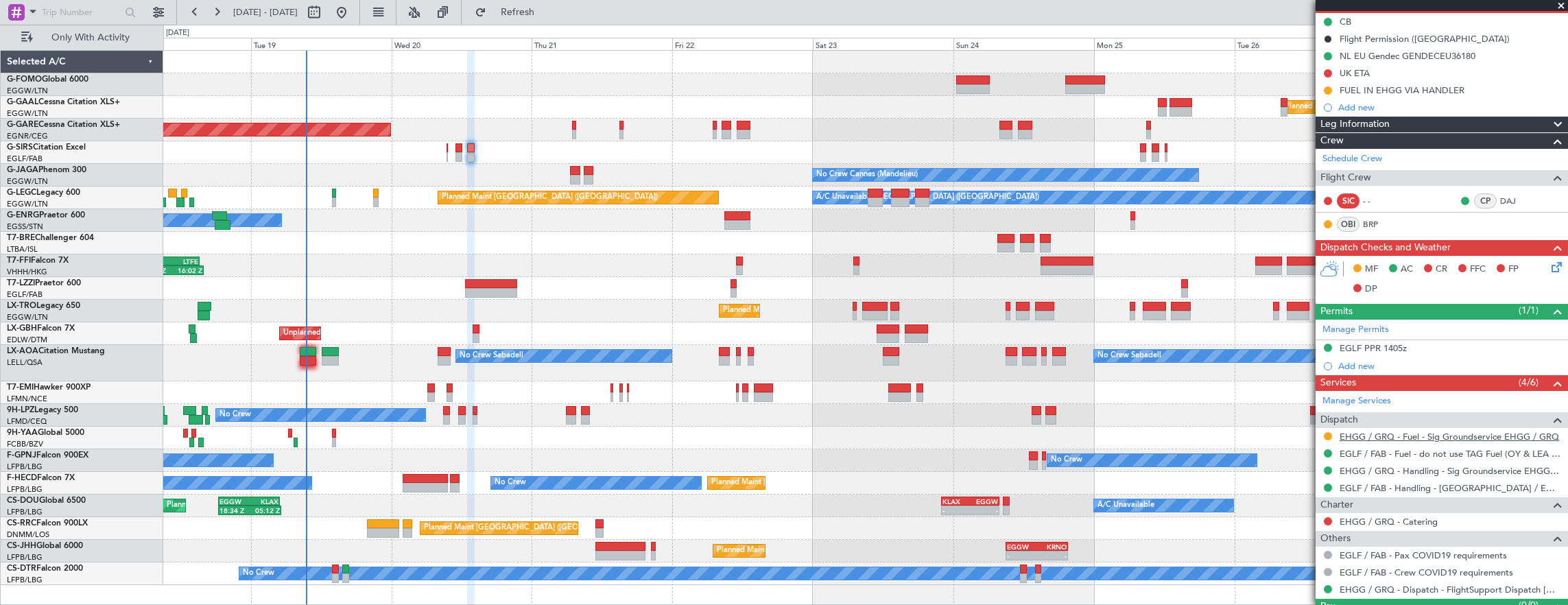
click at [1425, 431] on link "EHGG / GRQ - Fuel - Sig Groundservice EHGG / GRQ" at bounding box center [1448, 437] width 219 height 12
click at [1174, 512] on div "Planned Maint Windsor Locks (Bradley Intl) Planned Maint Dusseldorf Unplanned M…" at bounding box center [866, 318] width 1405 height 534
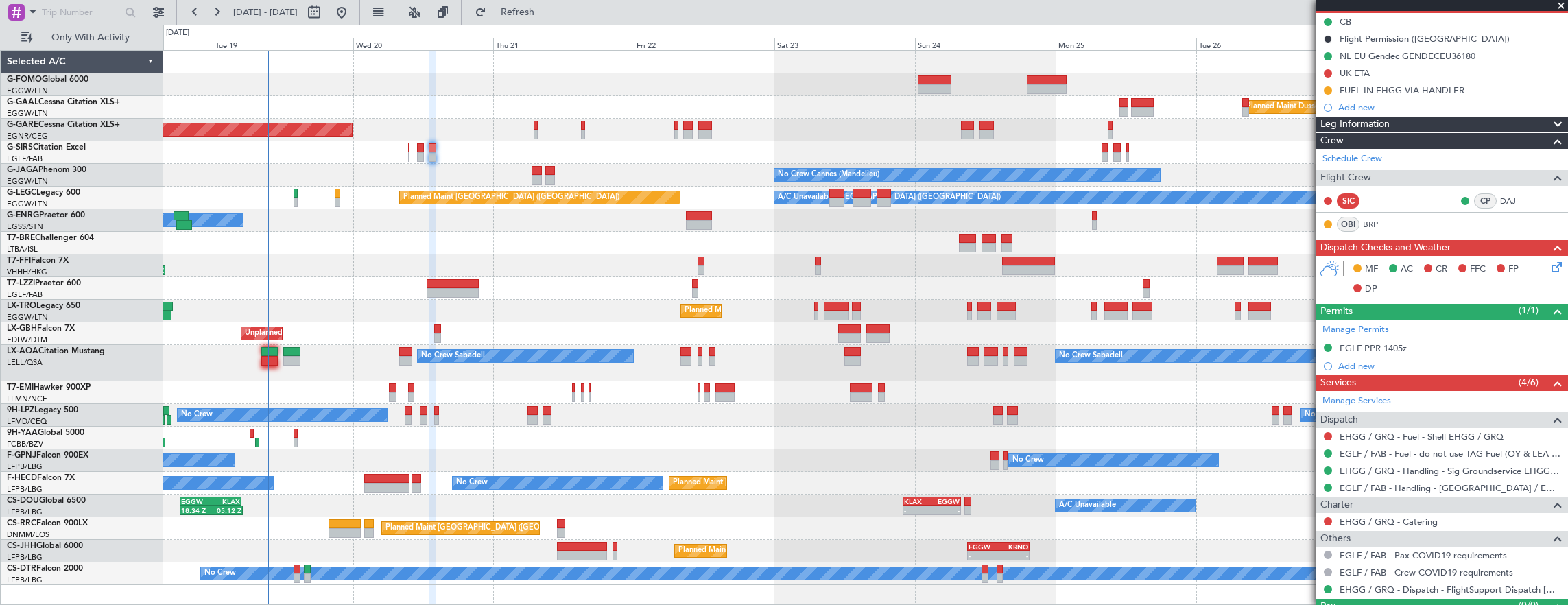
click at [564, 424] on div "Planned Maint Windsor Locks (Bradley Intl) Planned Maint Dusseldorf Unplanned M…" at bounding box center [866, 318] width 1405 height 534
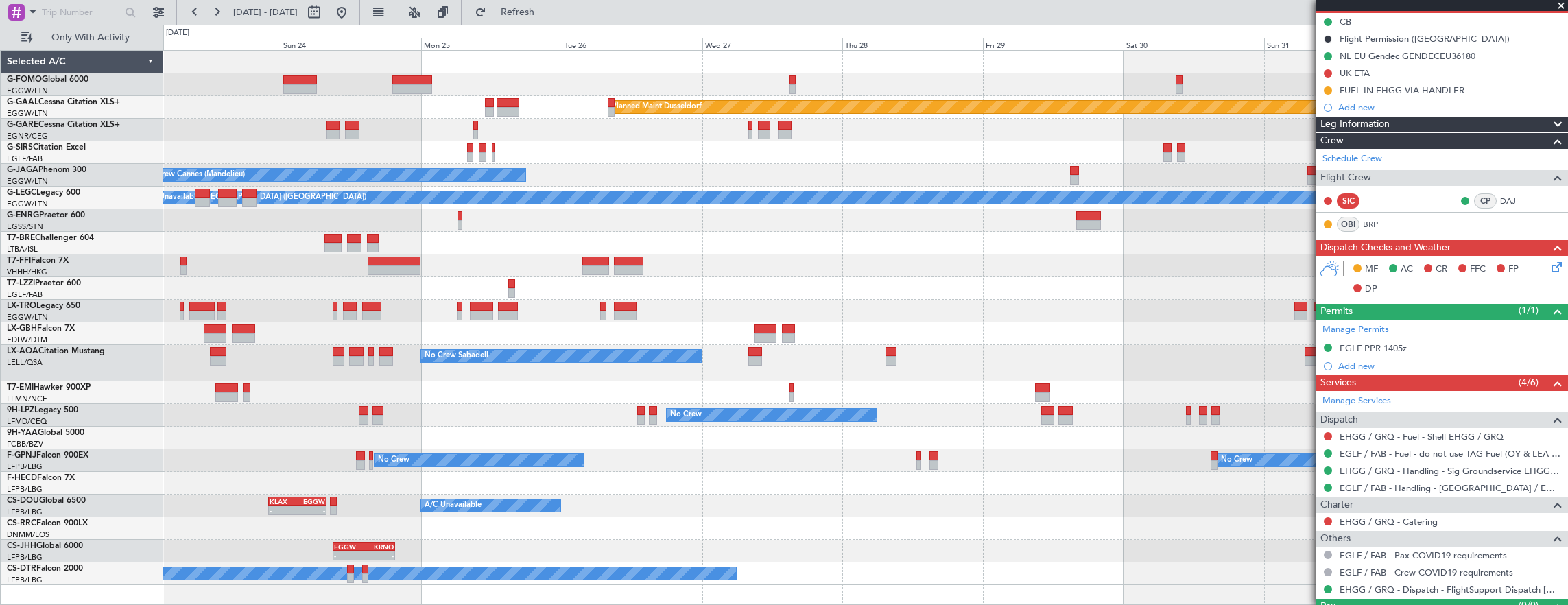
click at [429, 359] on div "Planned Maint Dusseldorf No Crew Cannes (Mandelieu) Planned Maint London (Luton…" at bounding box center [866, 318] width 1405 height 534
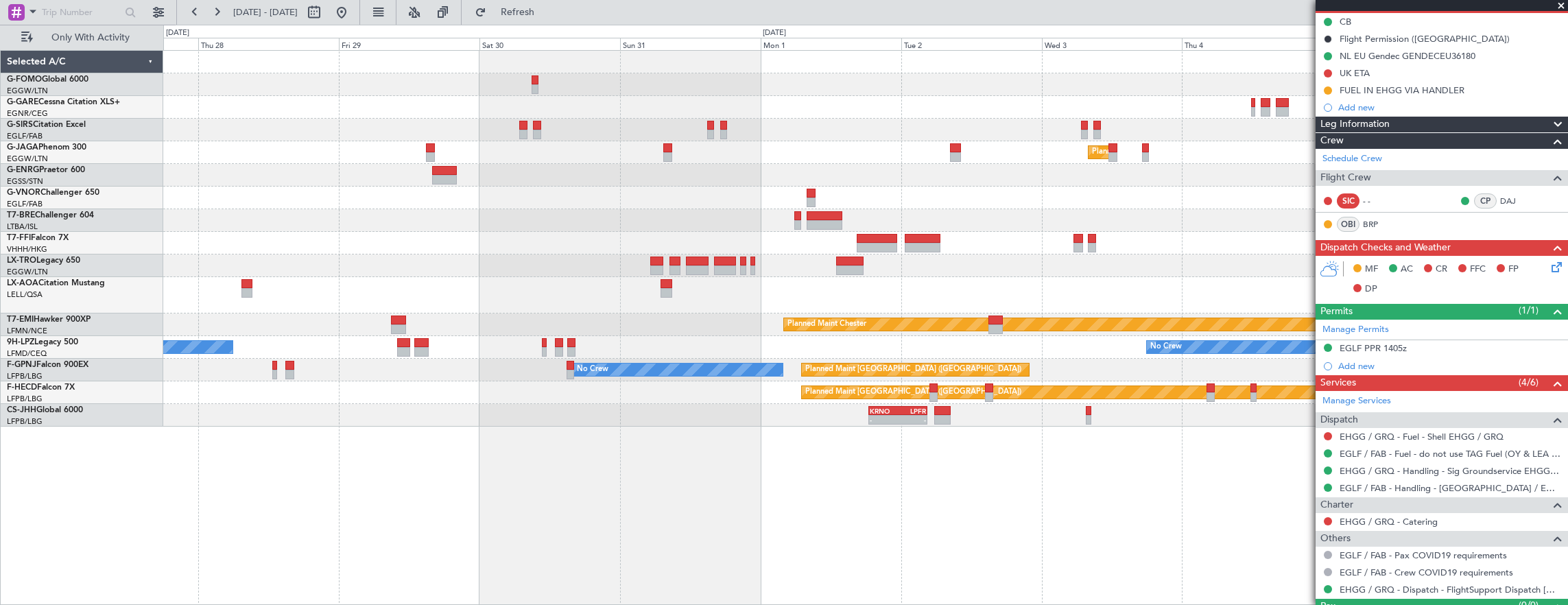
click at [1089, 229] on div "Planned Maint London (Luton) No Crew Cannes (Mandelieu) Owner - - LIEO 17:00 Z …" at bounding box center [866, 239] width 1405 height 376
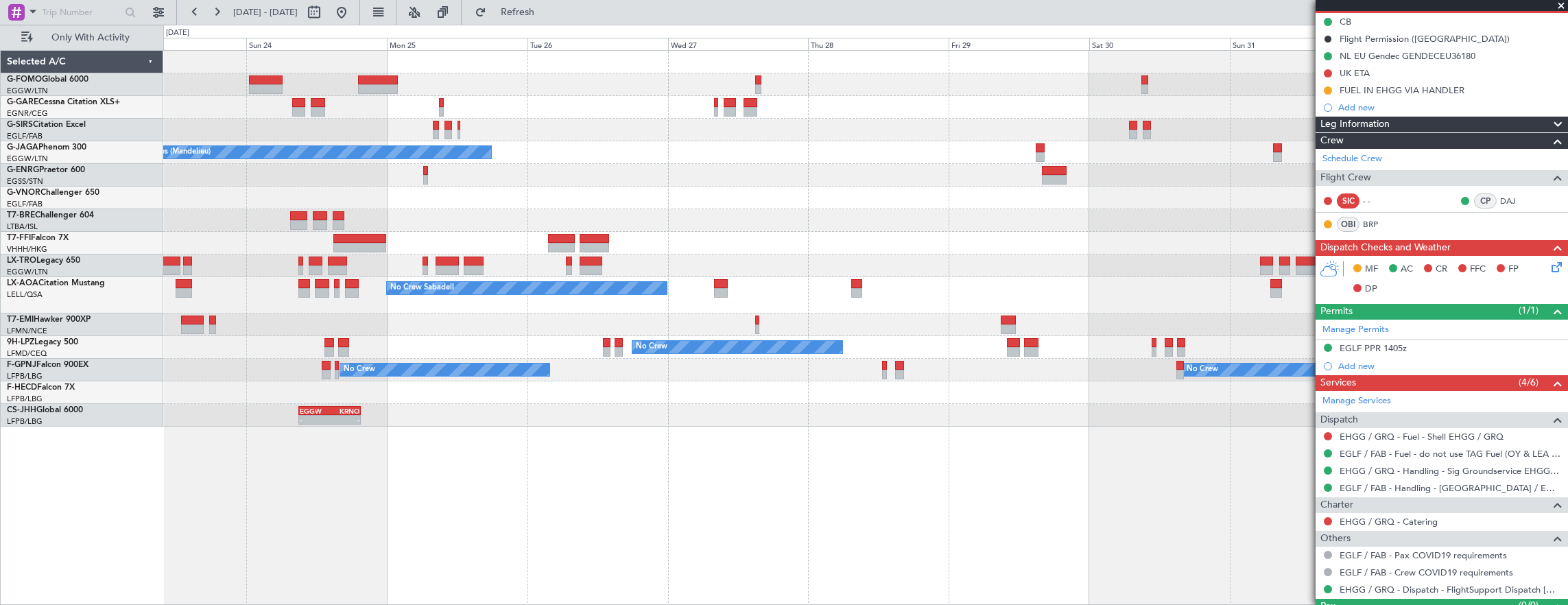
click at [911, 177] on div at bounding box center [866, 175] width 1405 height 23
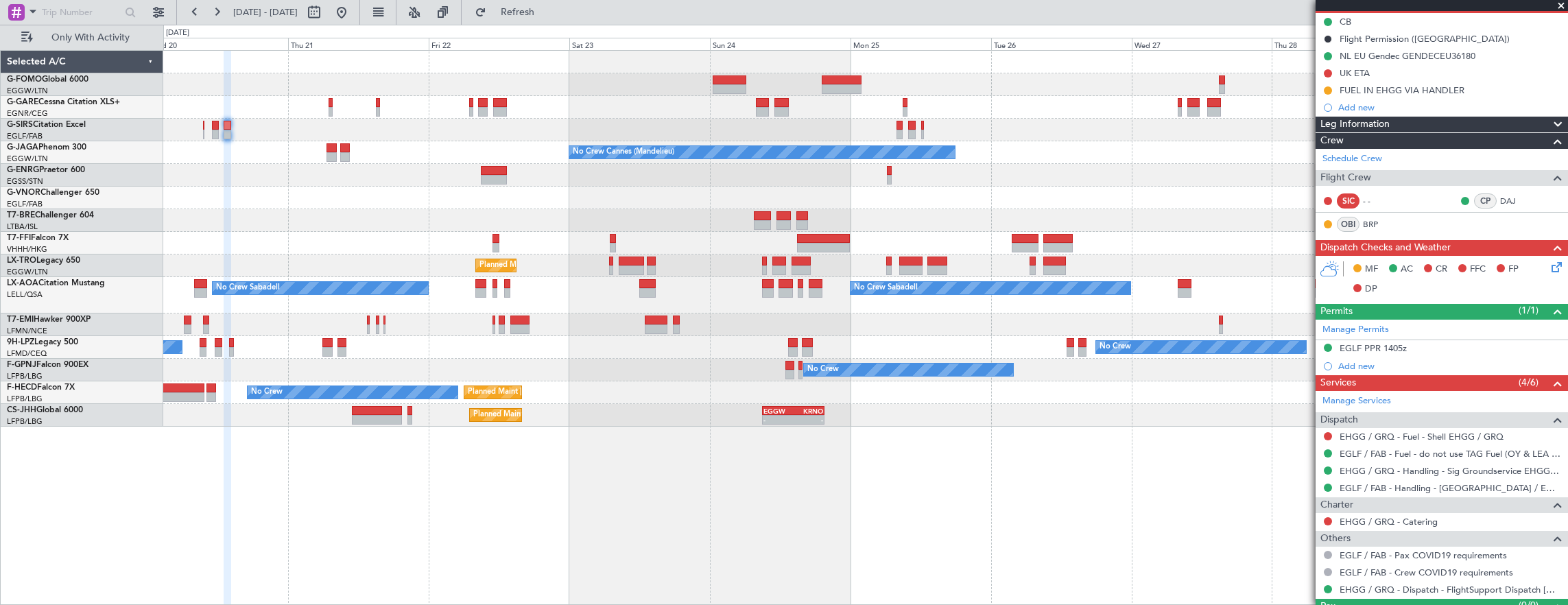
click at [660, 272] on div "Planned Maint [GEOGRAPHIC_DATA] ([GEOGRAPHIC_DATA])" at bounding box center [866, 265] width 1405 height 23
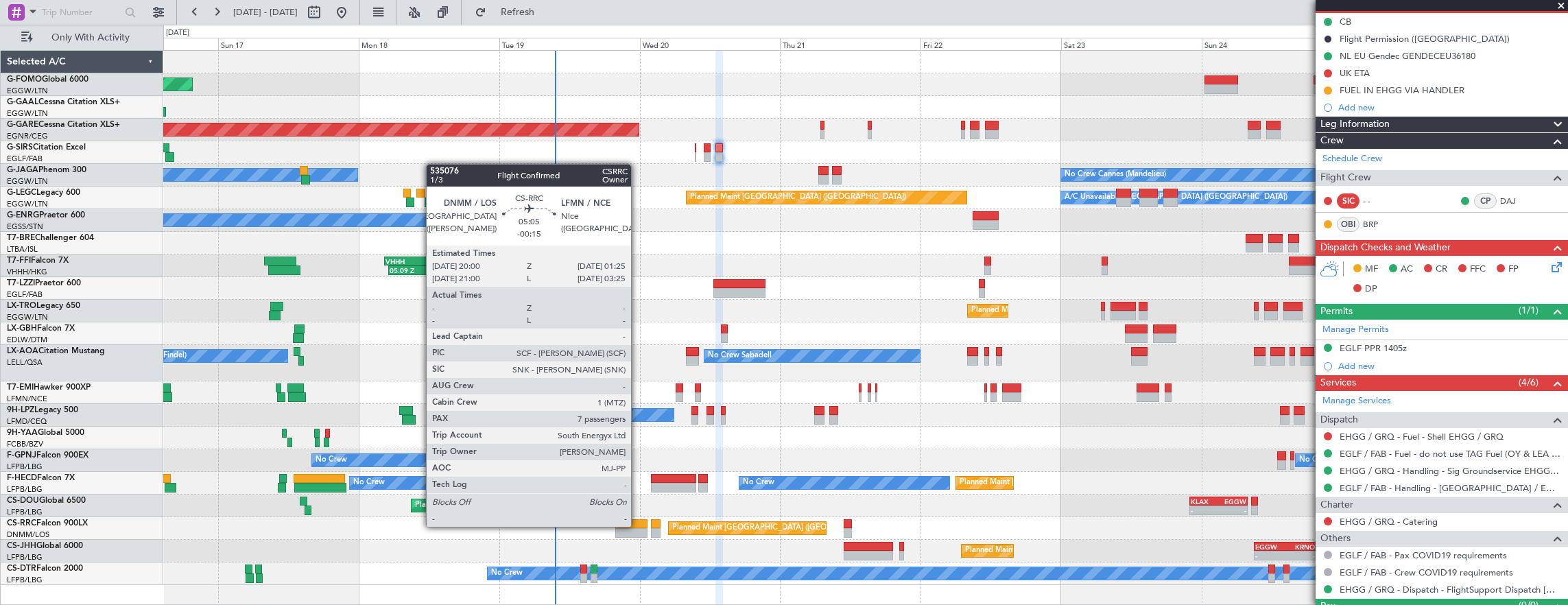
click at [638, 525] on div at bounding box center [631, 524] width 32 height 10
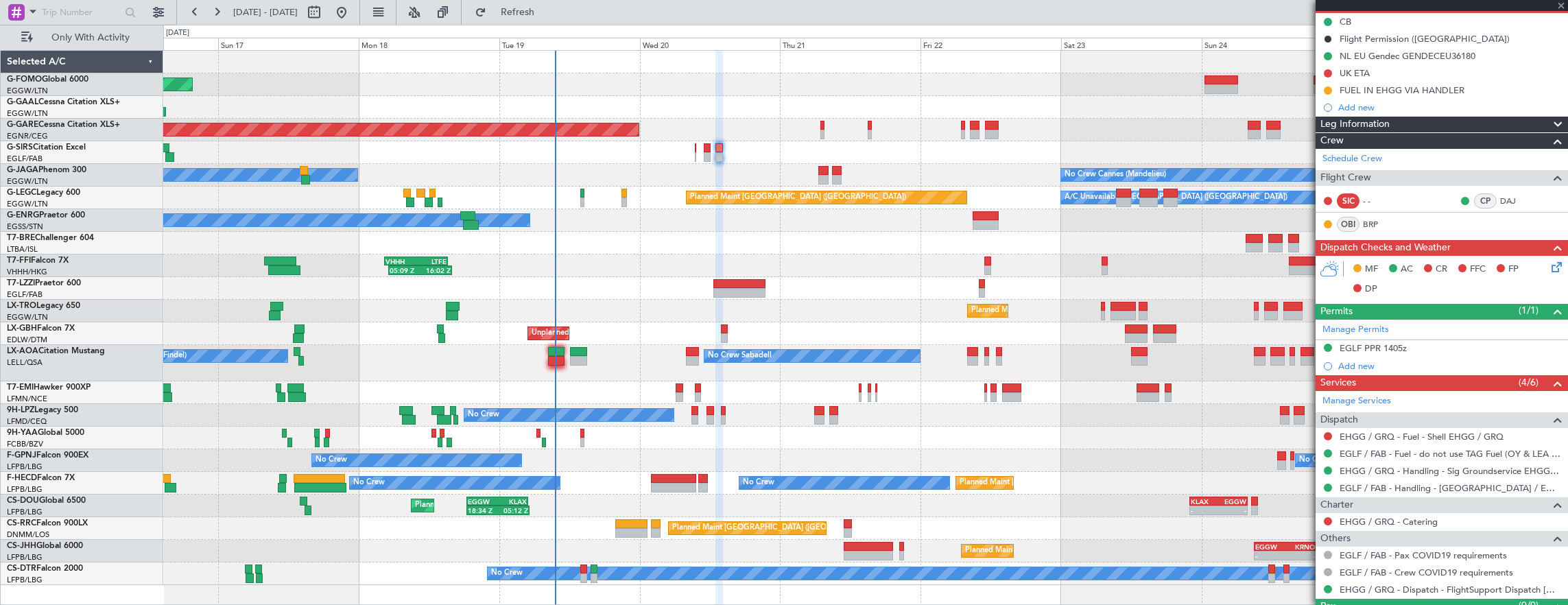
type input "-00:15"
type input "7"
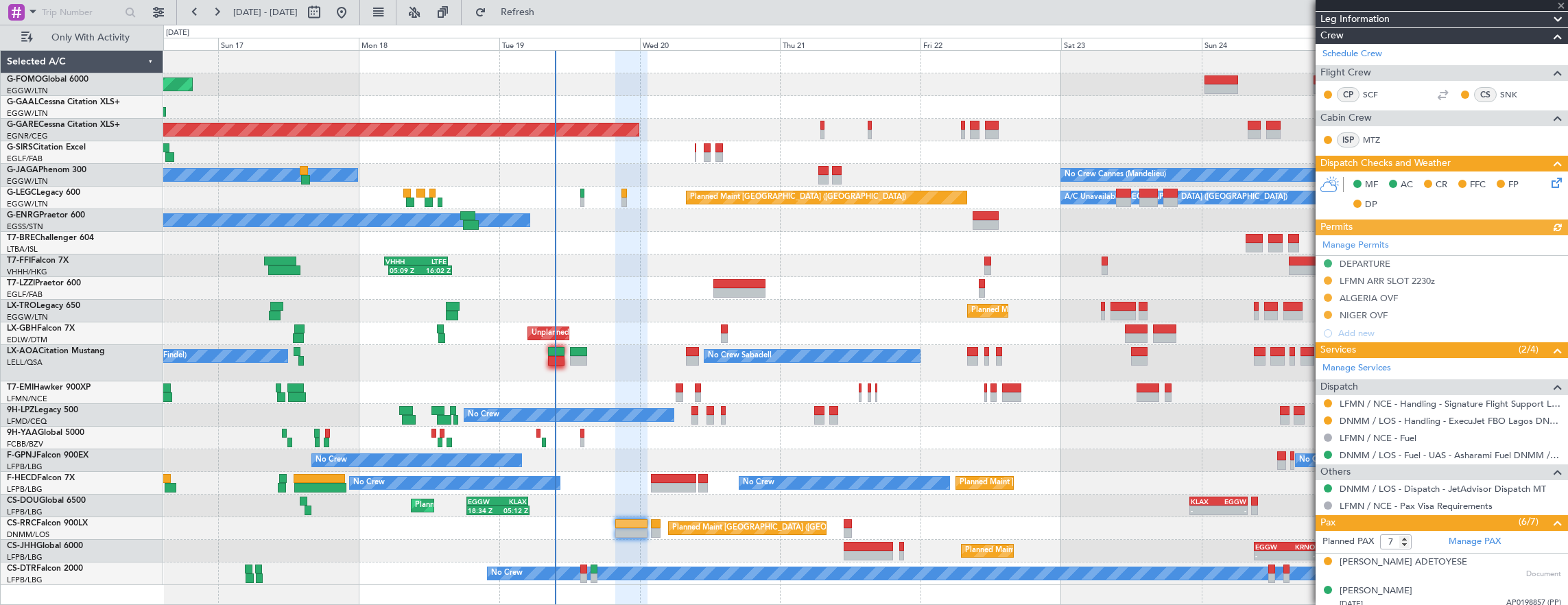
scroll to position [343, 0]
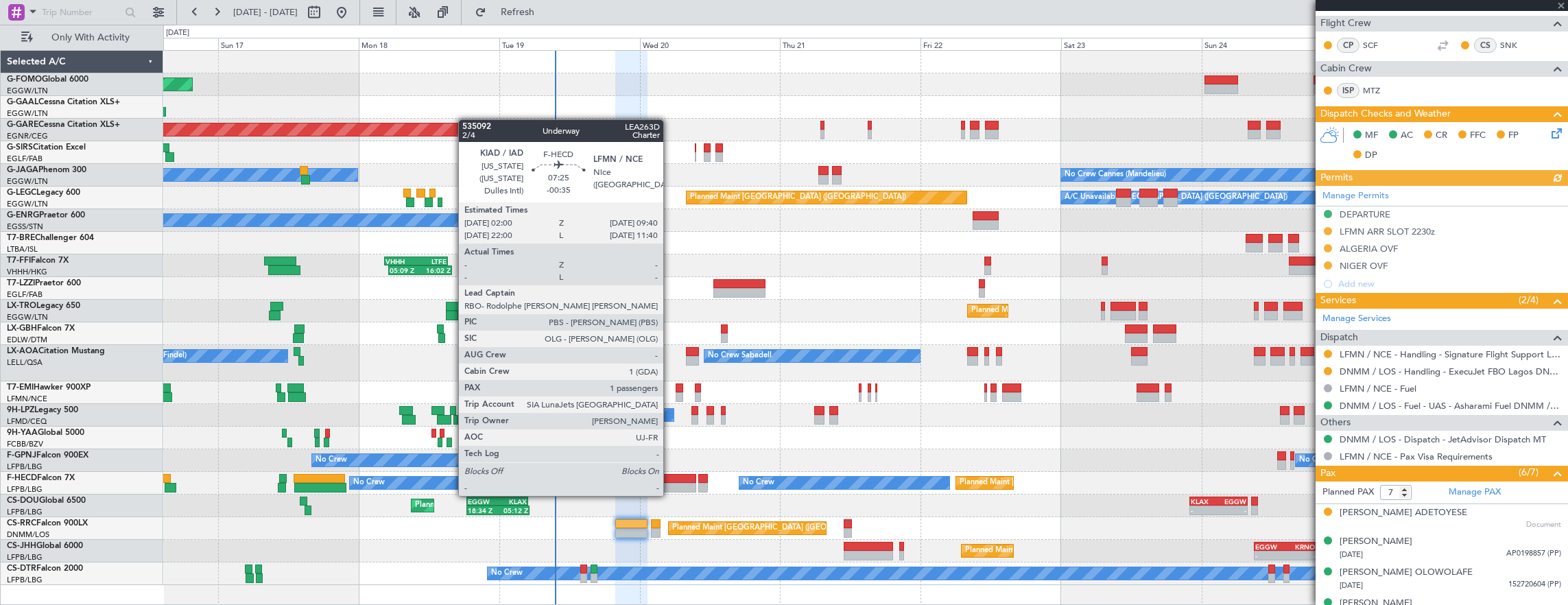
click at [664, 482] on div at bounding box center [673, 479] width 45 height 10
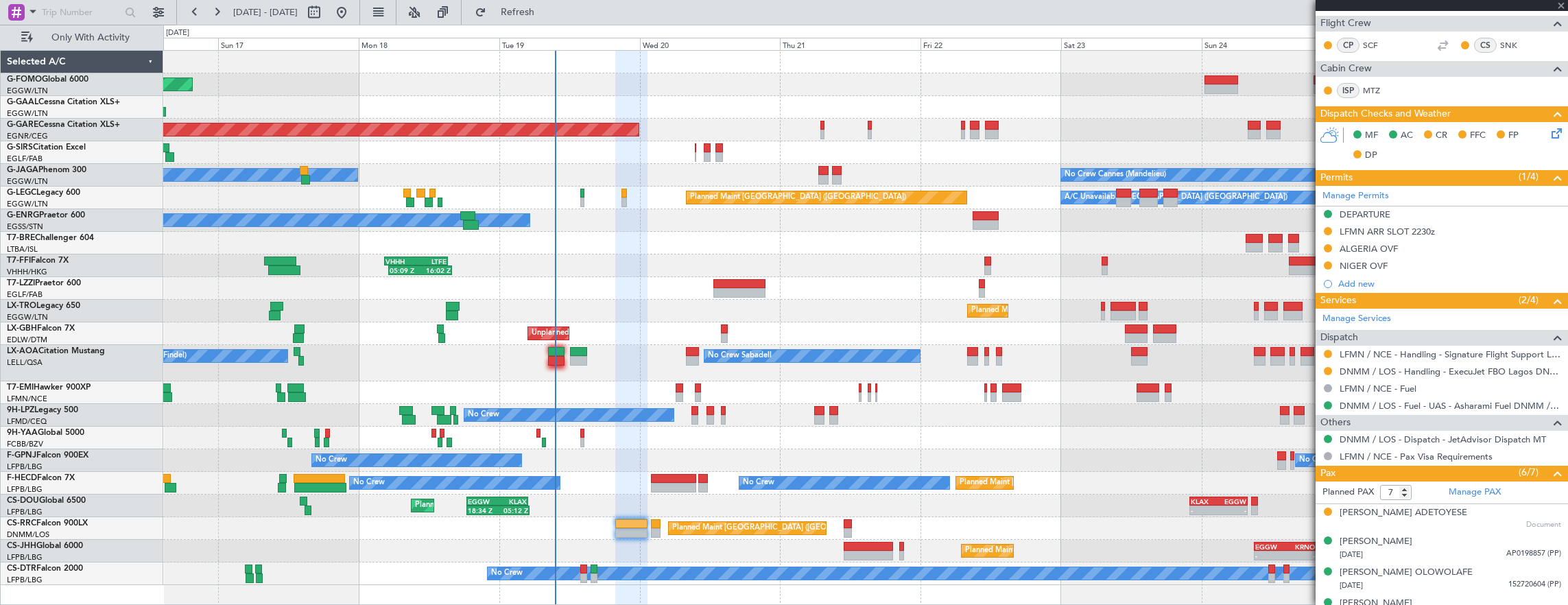
type input "-00:35"
type input "1"
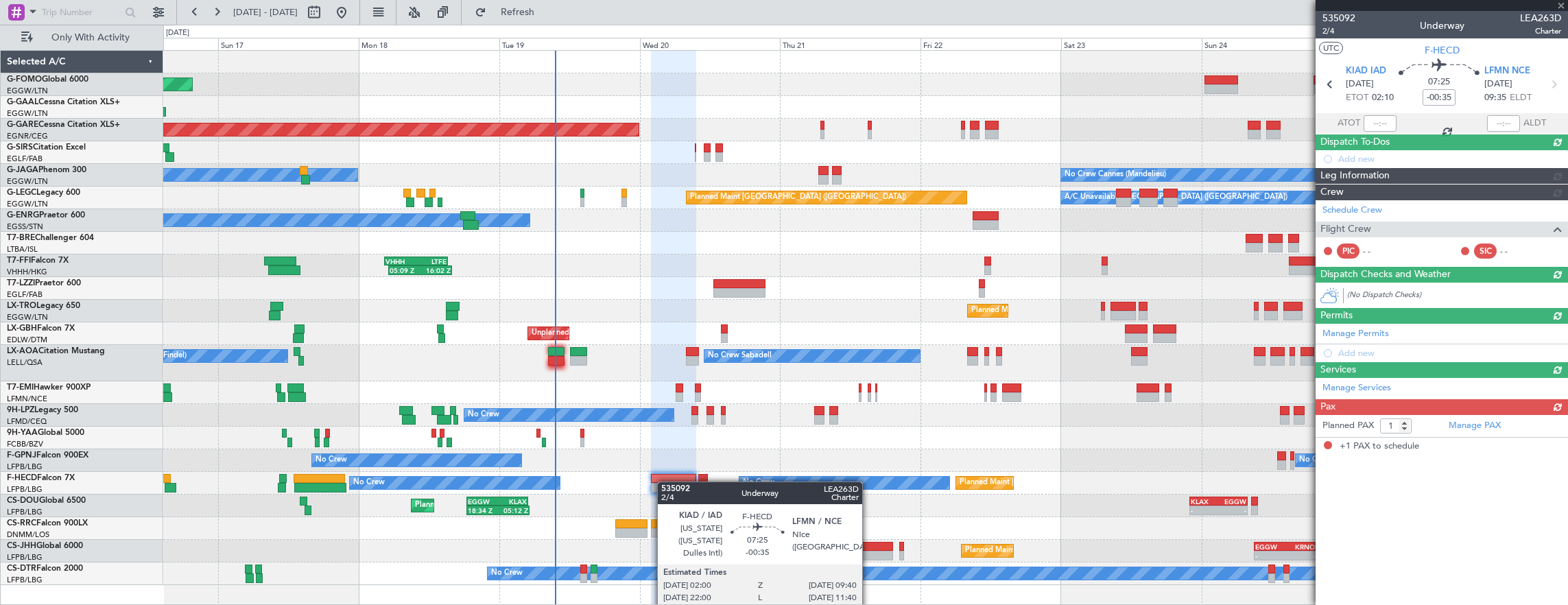
scroll to position [0, 0]
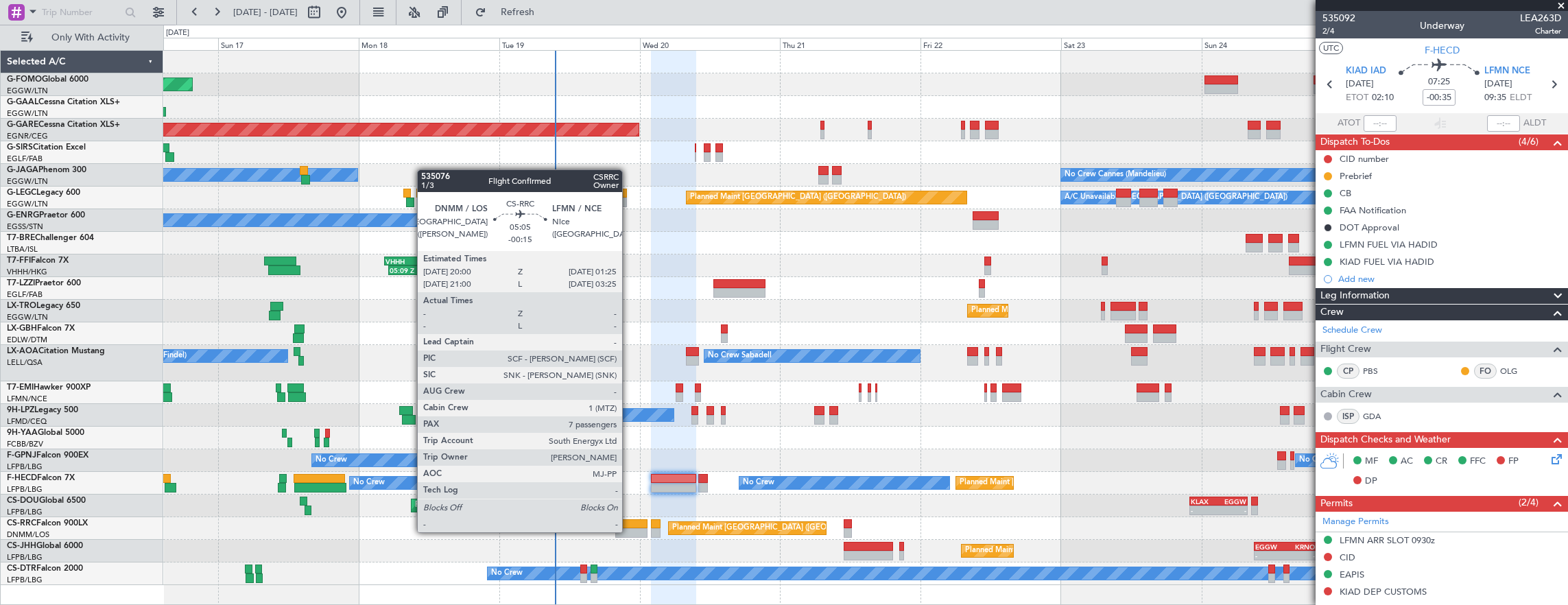
click at [629, 531] on div at bounding box center [631, 533] width 32 height 10
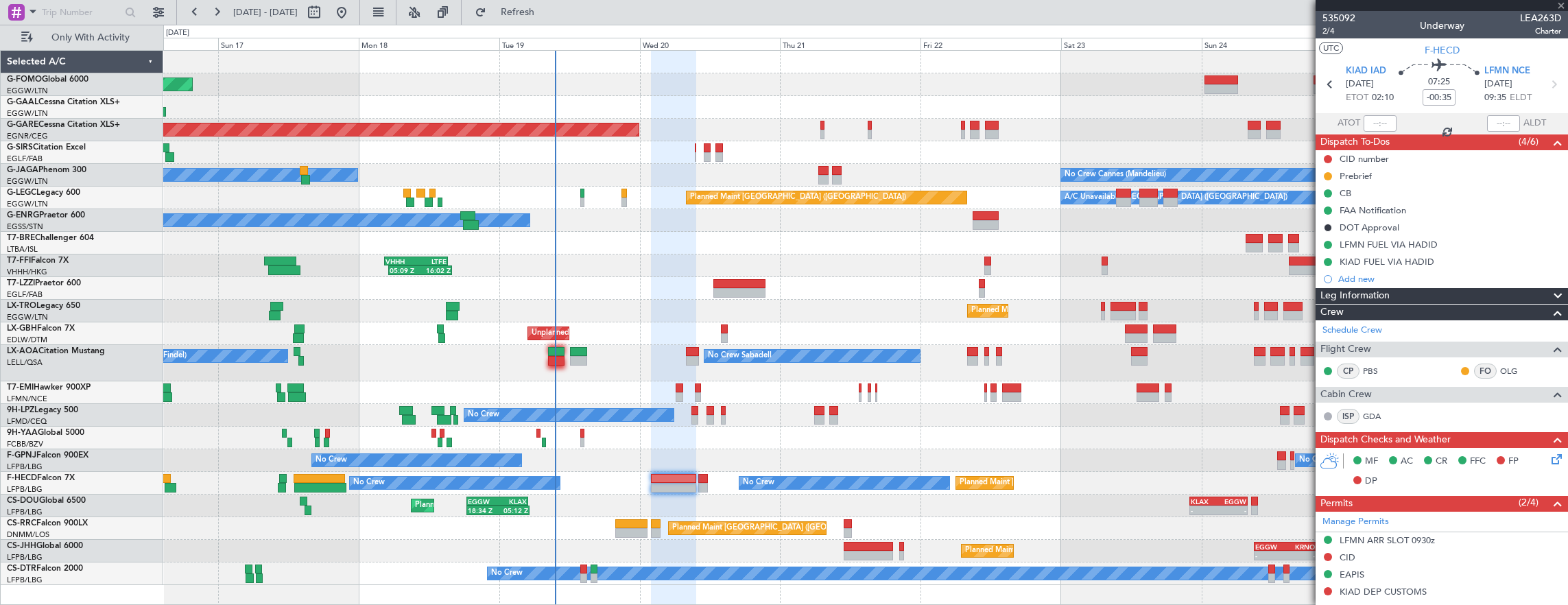
type input "-00:15"
type input "7"
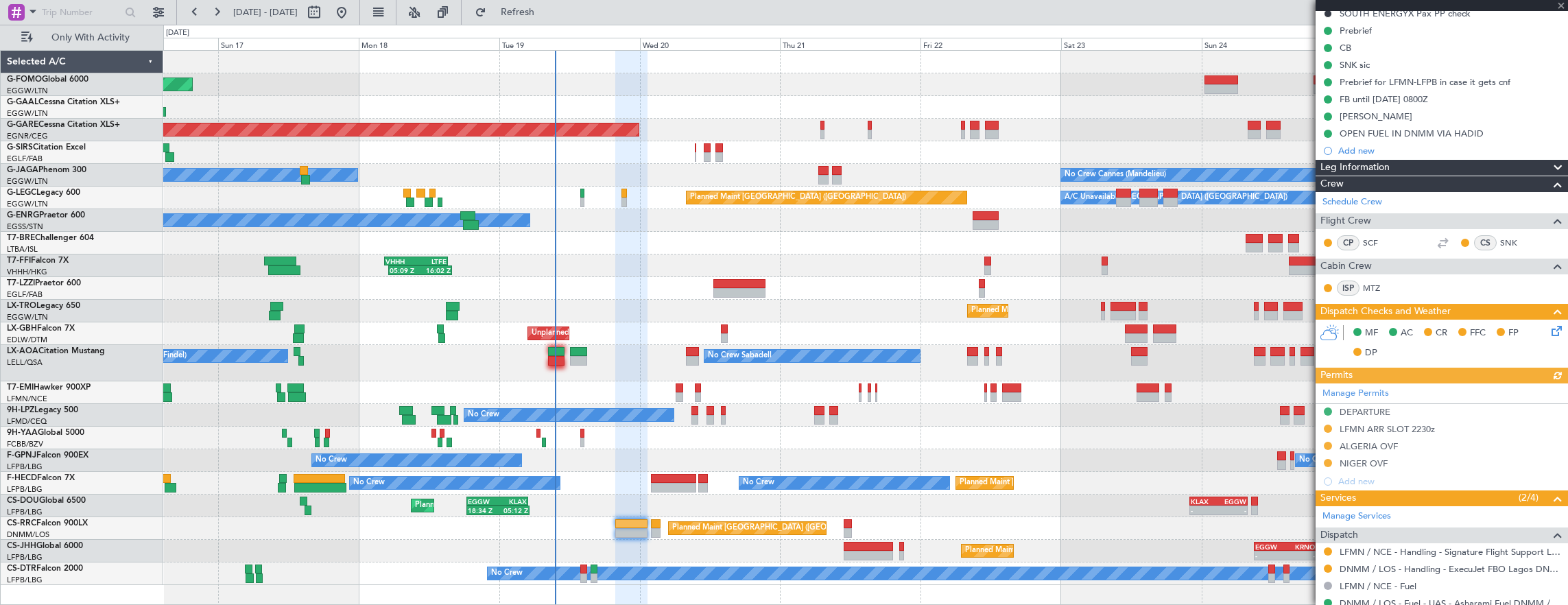
scroll to position [274, 0]
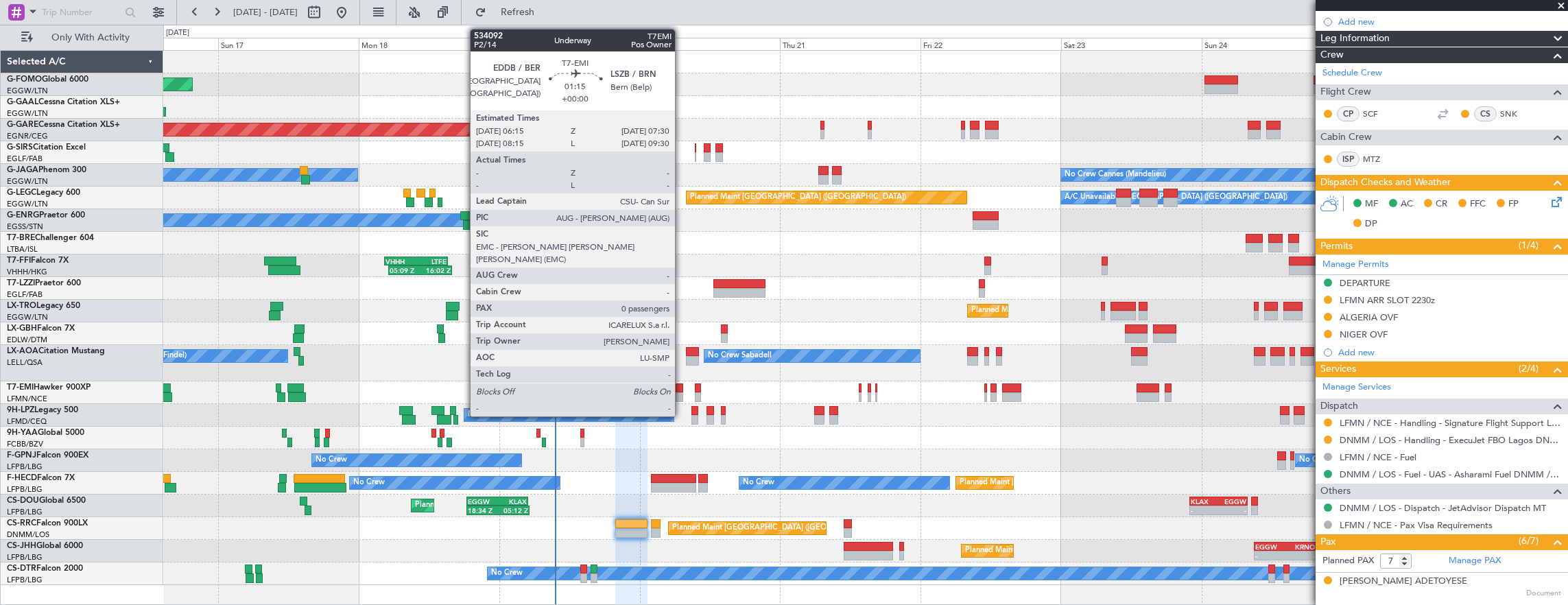
click at [682, 389] on div at bounding box center [679, 388] width 7 height 10
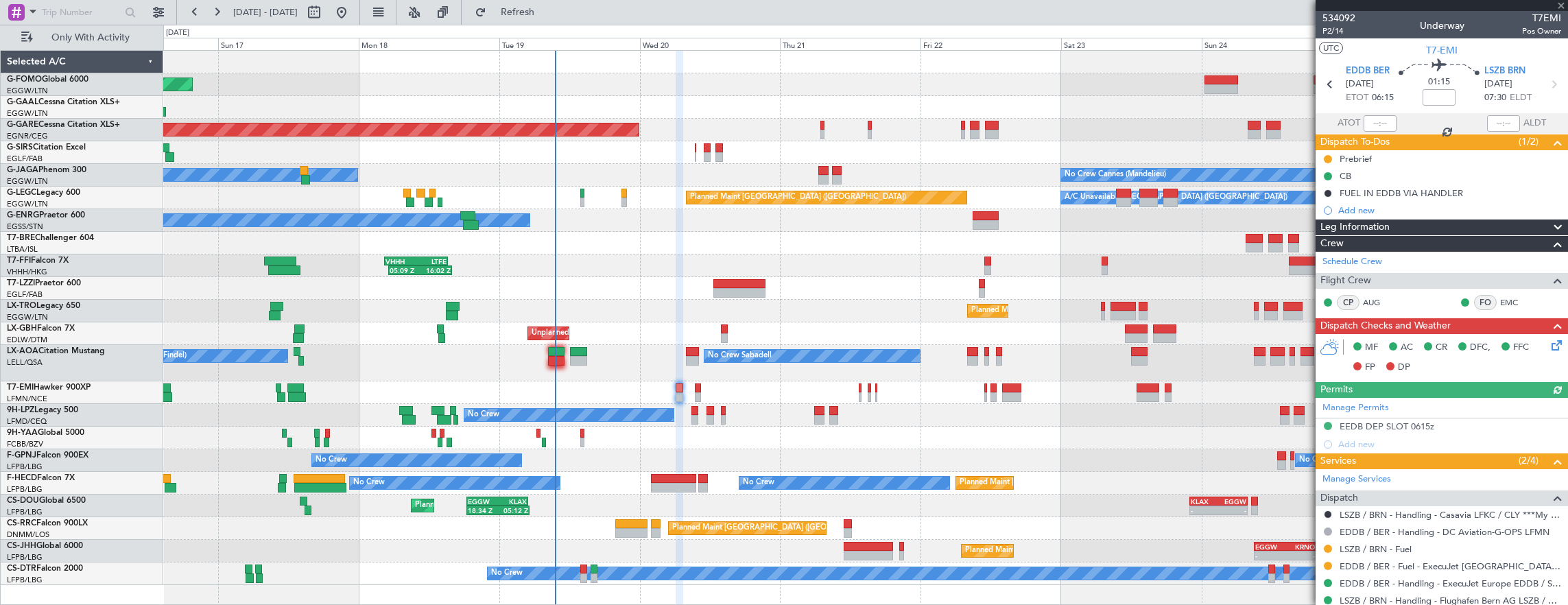
scroll to position [123, 0]
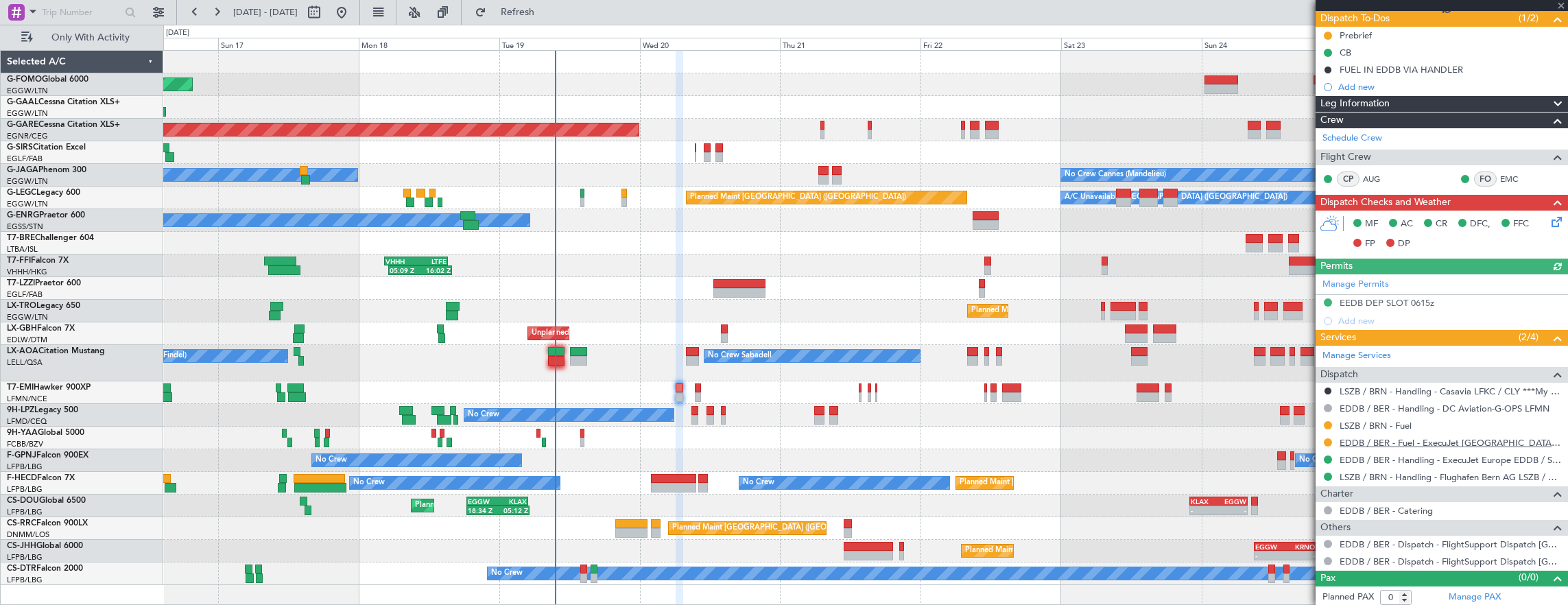
click at [1411, 439] on link "EDDB / BER - Fuel - ExecuJet Europe Fuel via Valcora EDDB / SXF" at bounding box center [1450, 442] width 222 height 12
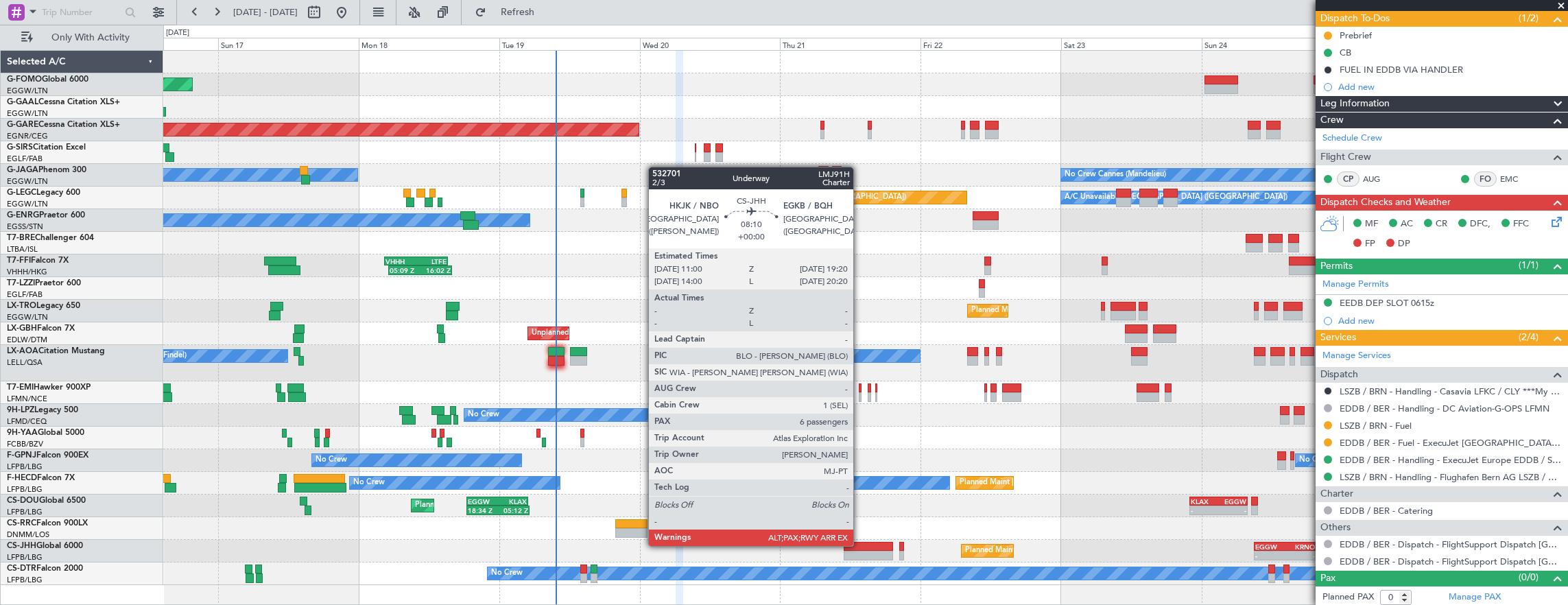
click at [860, 544] on div at bounding box center [868, 547] width 49 height 10
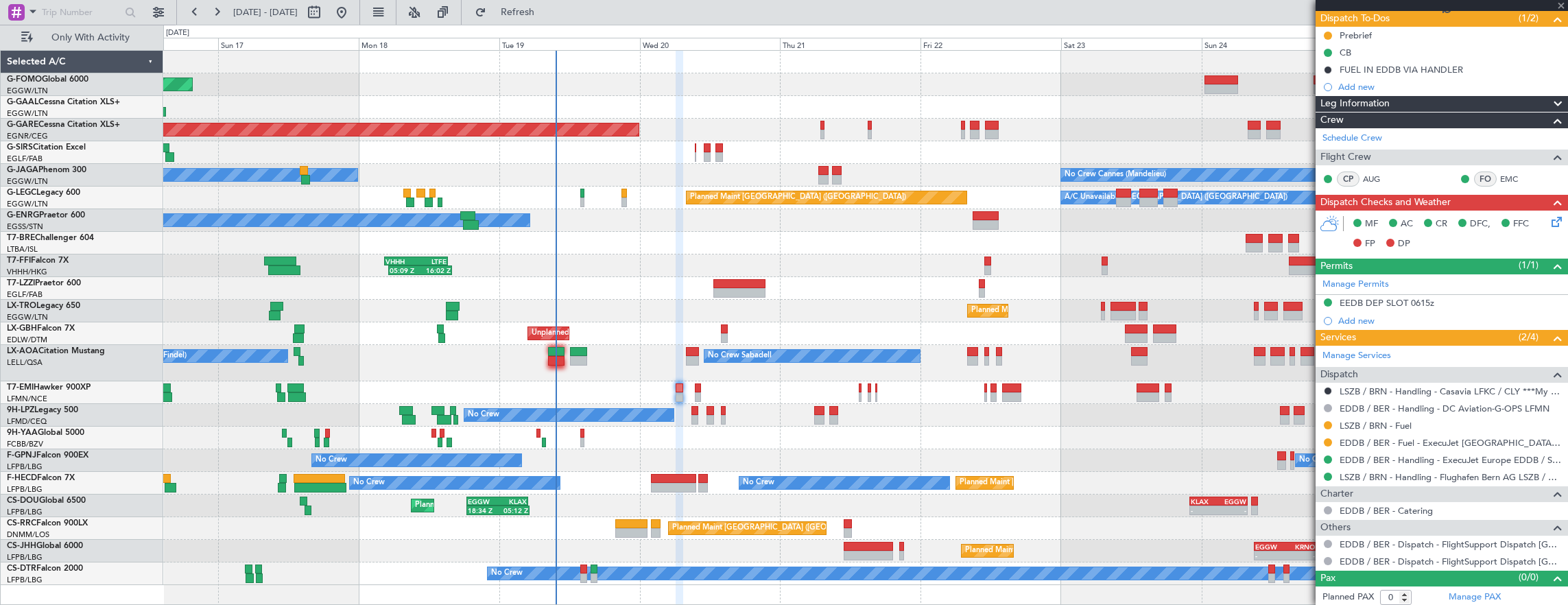
type input "6"
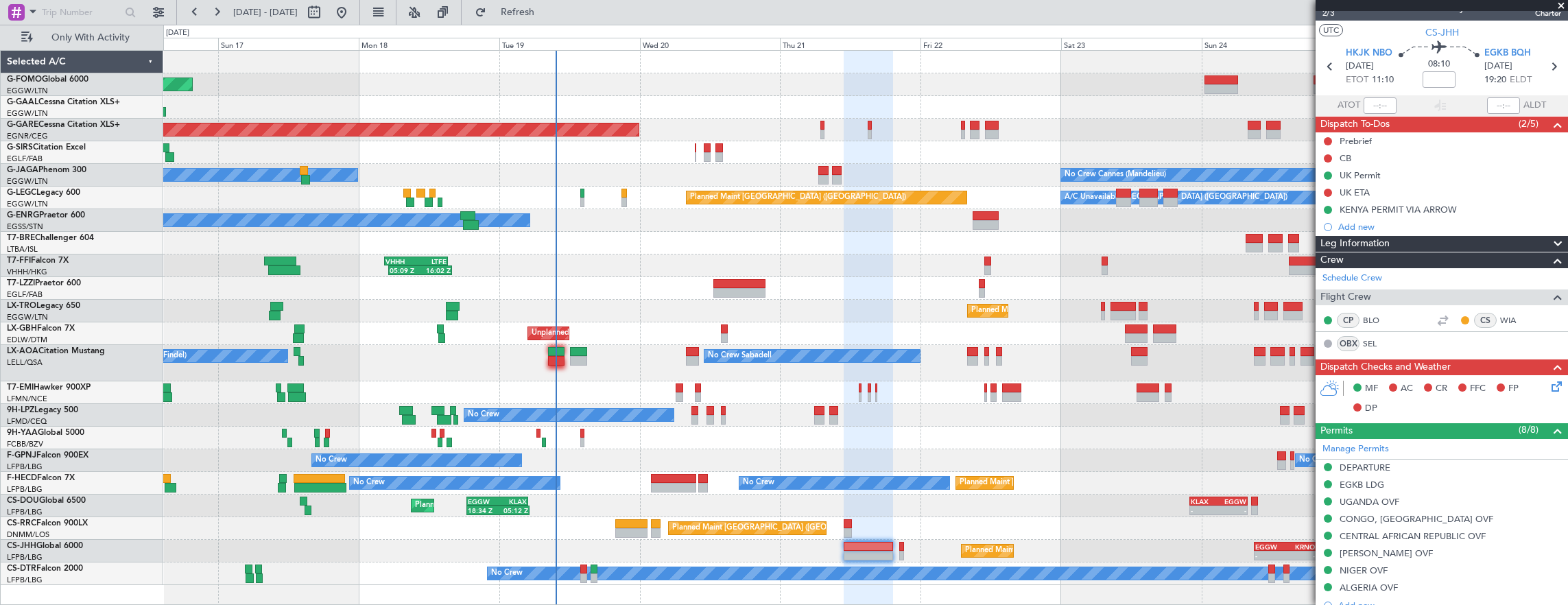
scroll to position [0, 0]
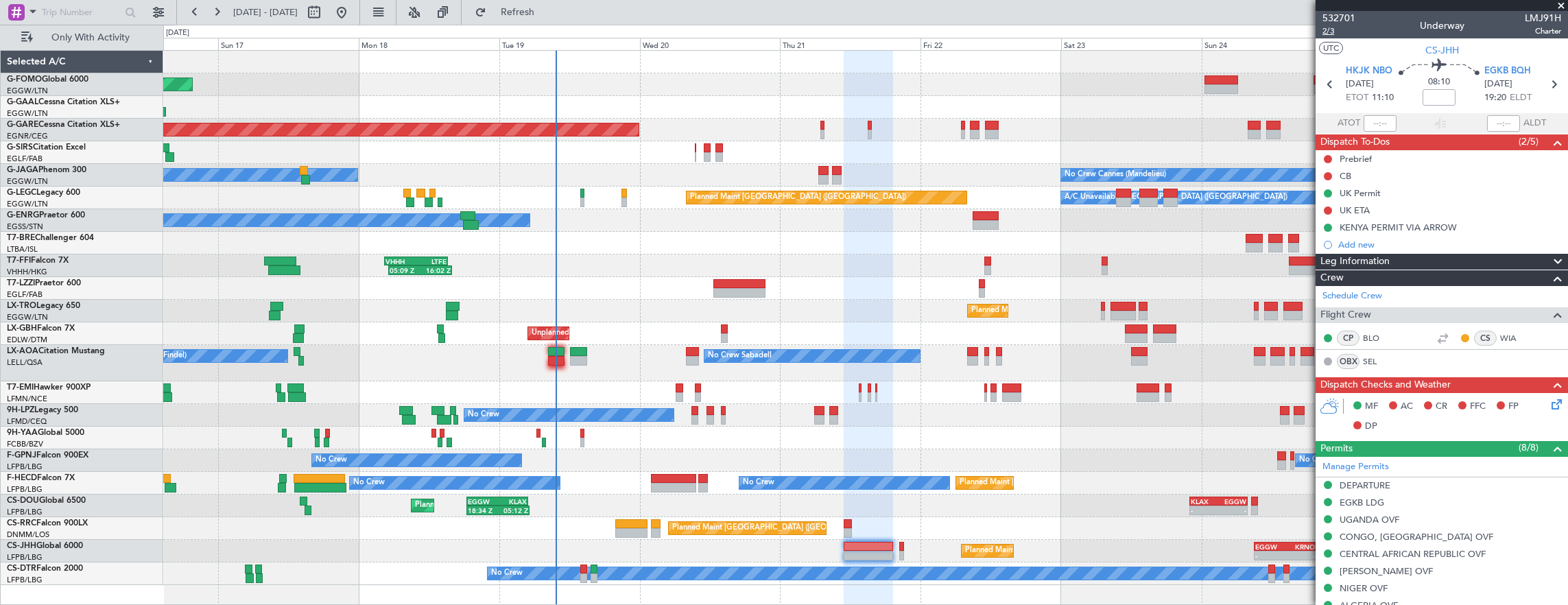
click at [1327, 34] on span "2/3" at bounding box center [1338, 31] width 33 height 12
click at [672, 485] on div at bounding box center [673, 488] width 45 height 10
type input "-00:35"
type input "1"
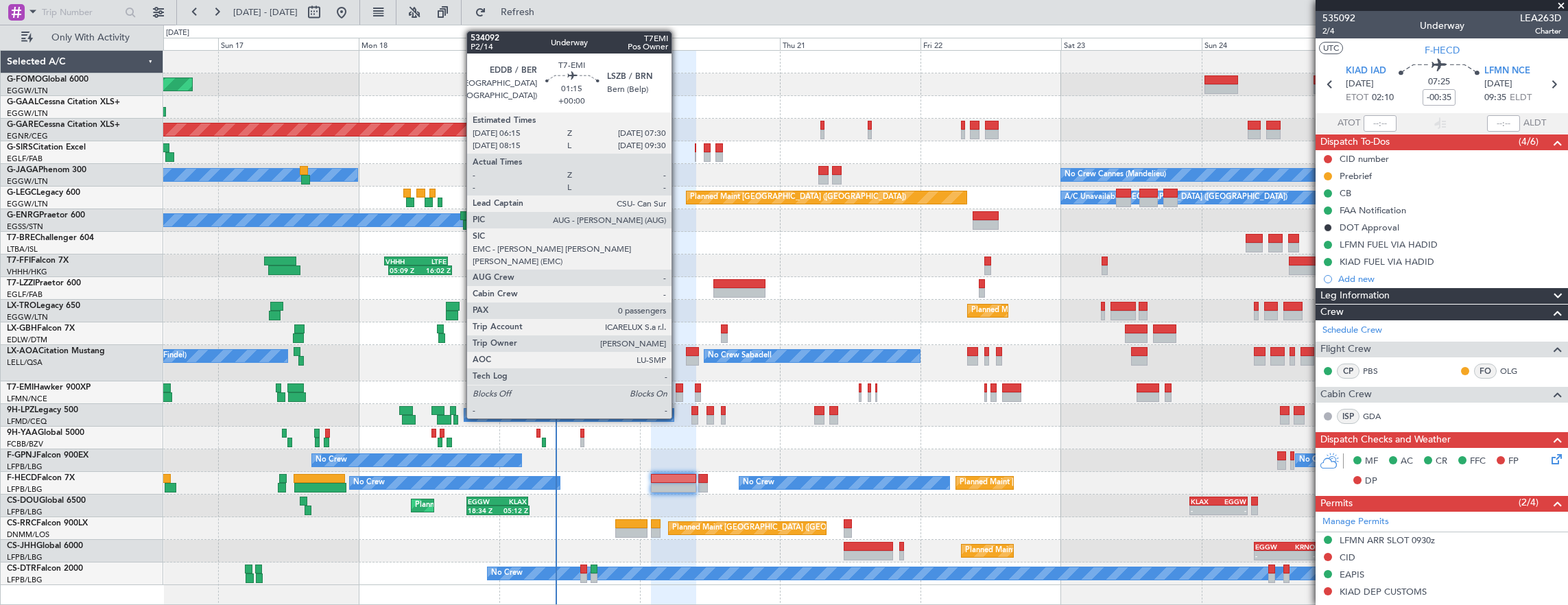
click at [678, 392] on div at bounding box center [679, 397] width 7 height 10
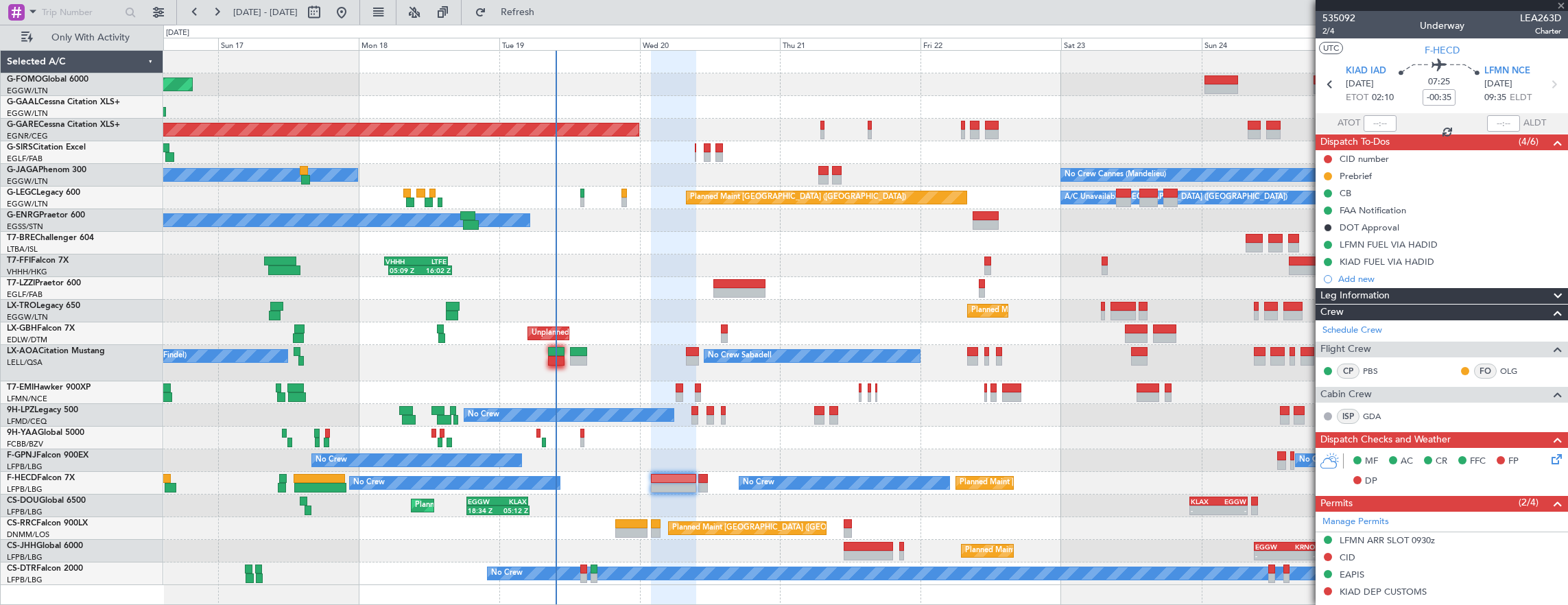
type input "0"
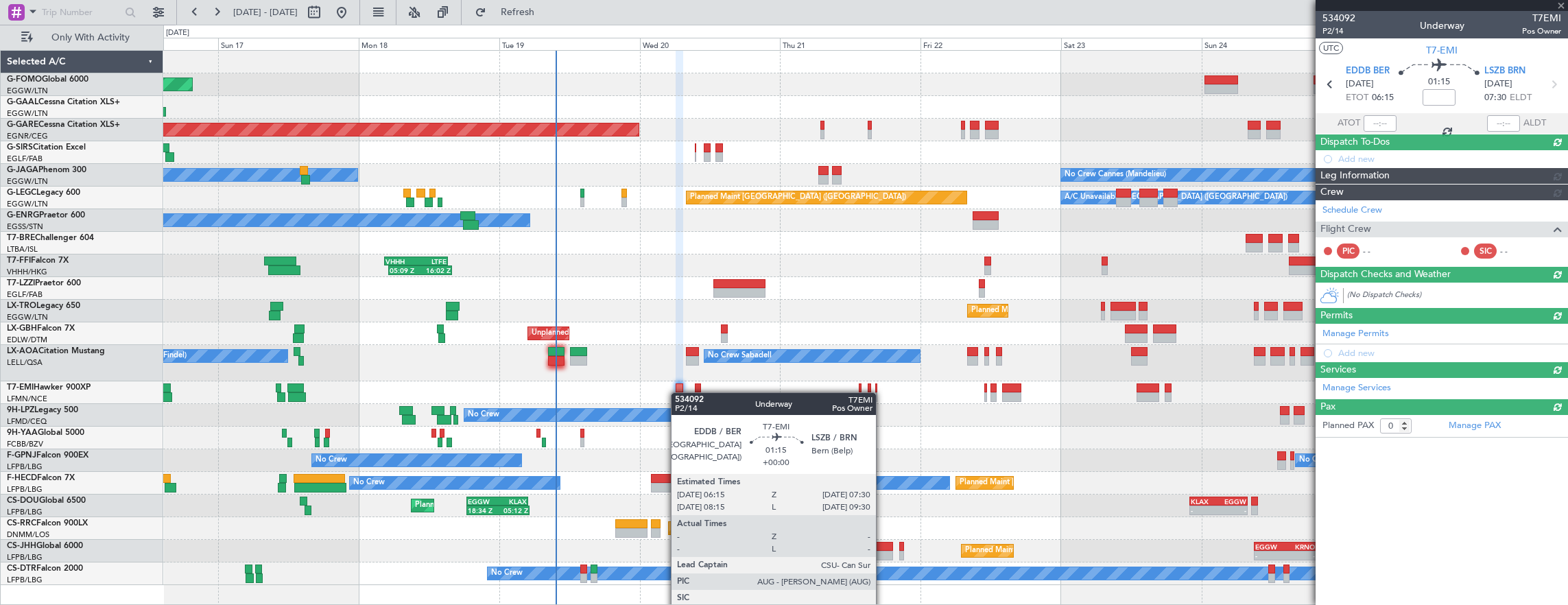
click at [677, 392] on div at bounding box center [866, 392] width 1405 height 23
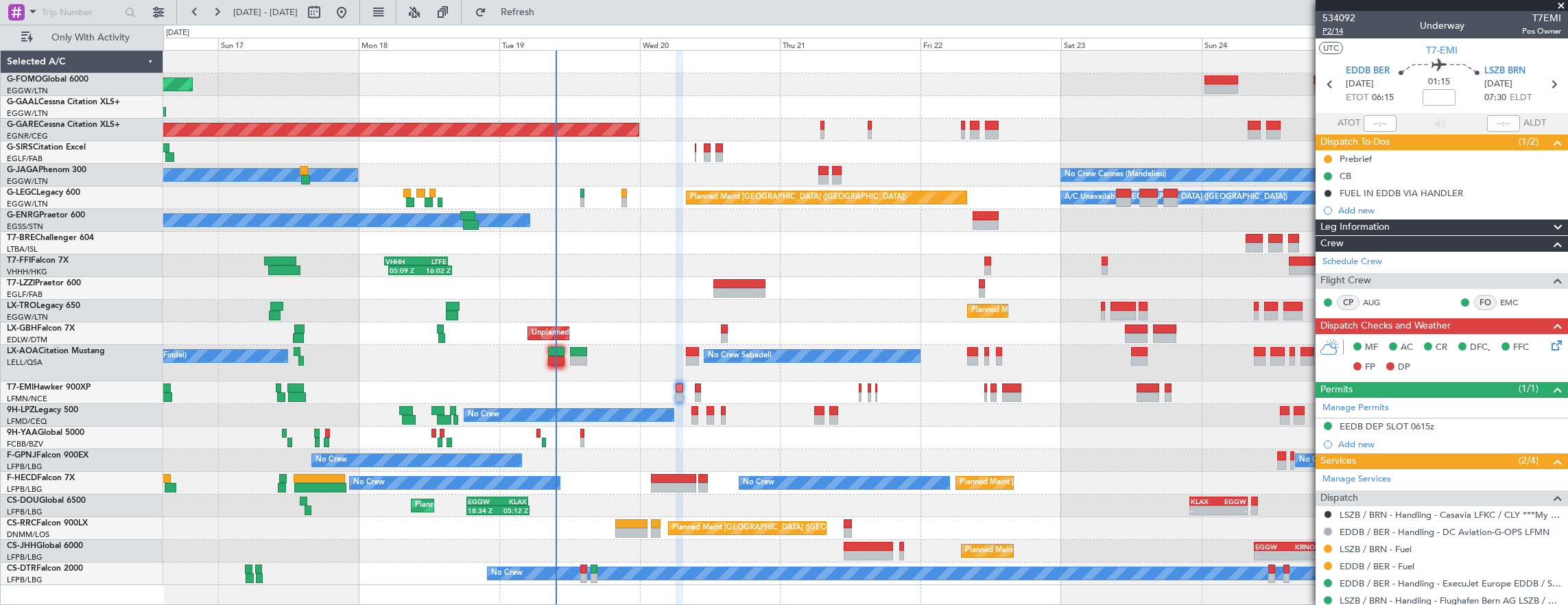
click at [1332, 32] on span "P2/14" at bounding box center [1338, 31] width 33 height 12
click at [547, 12] on span "Refresh" at bounding box center [518, 12] width 58 height 10
click at [1323, 34] on span "P2/14" at bounding box center [1338, 31] width 33 height 12
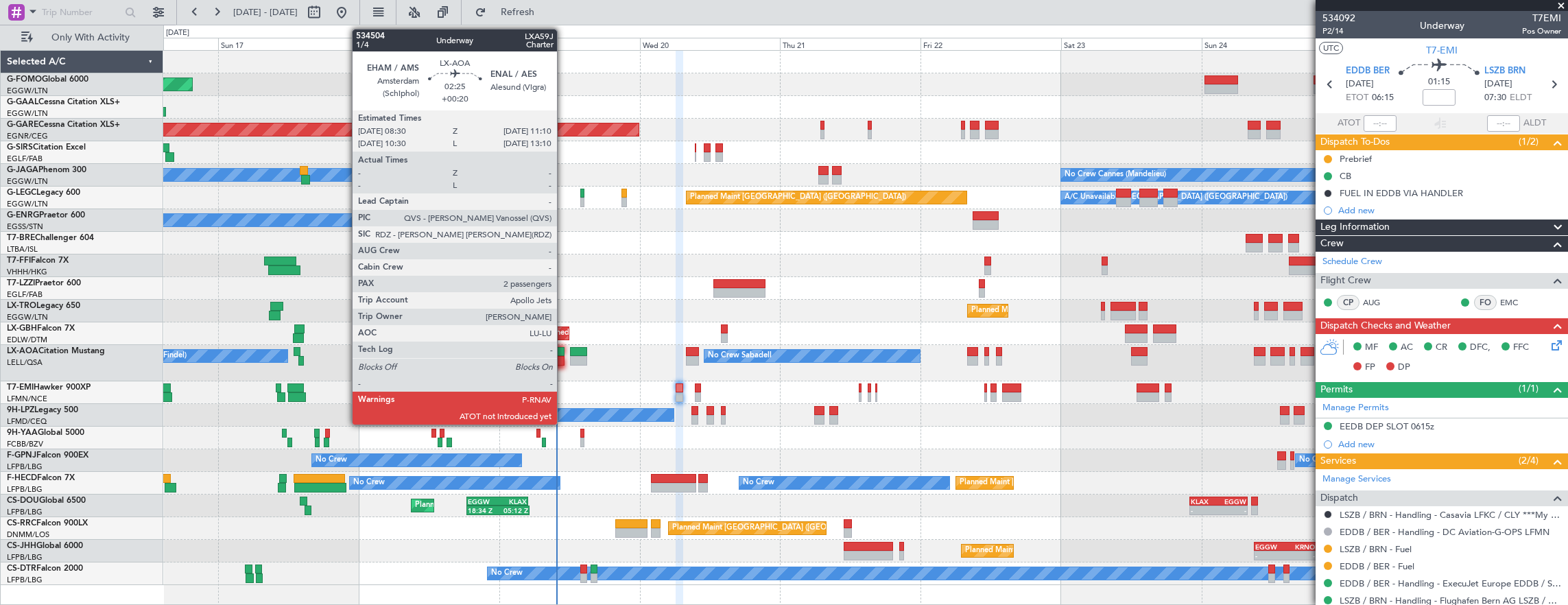
click at [564, 357] on div at bounding box center [555, 360] width 16 height 10
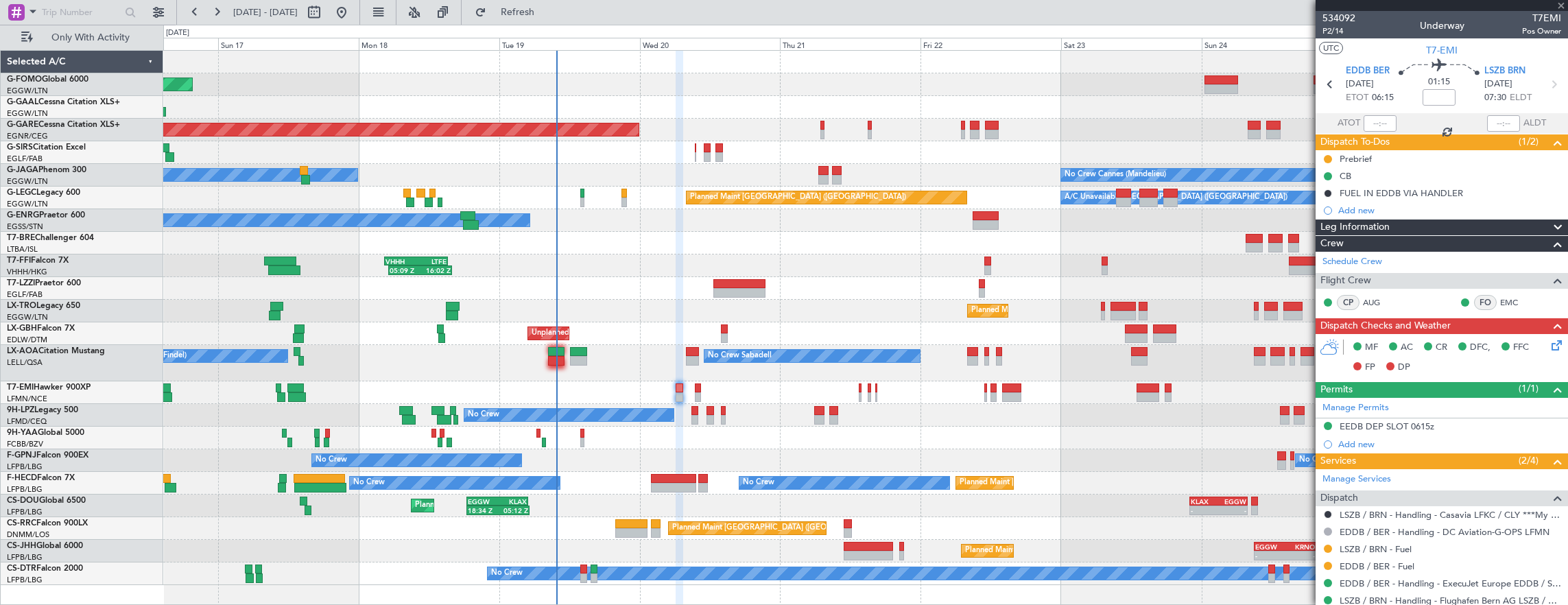
type input "+00:20"
type input "2"
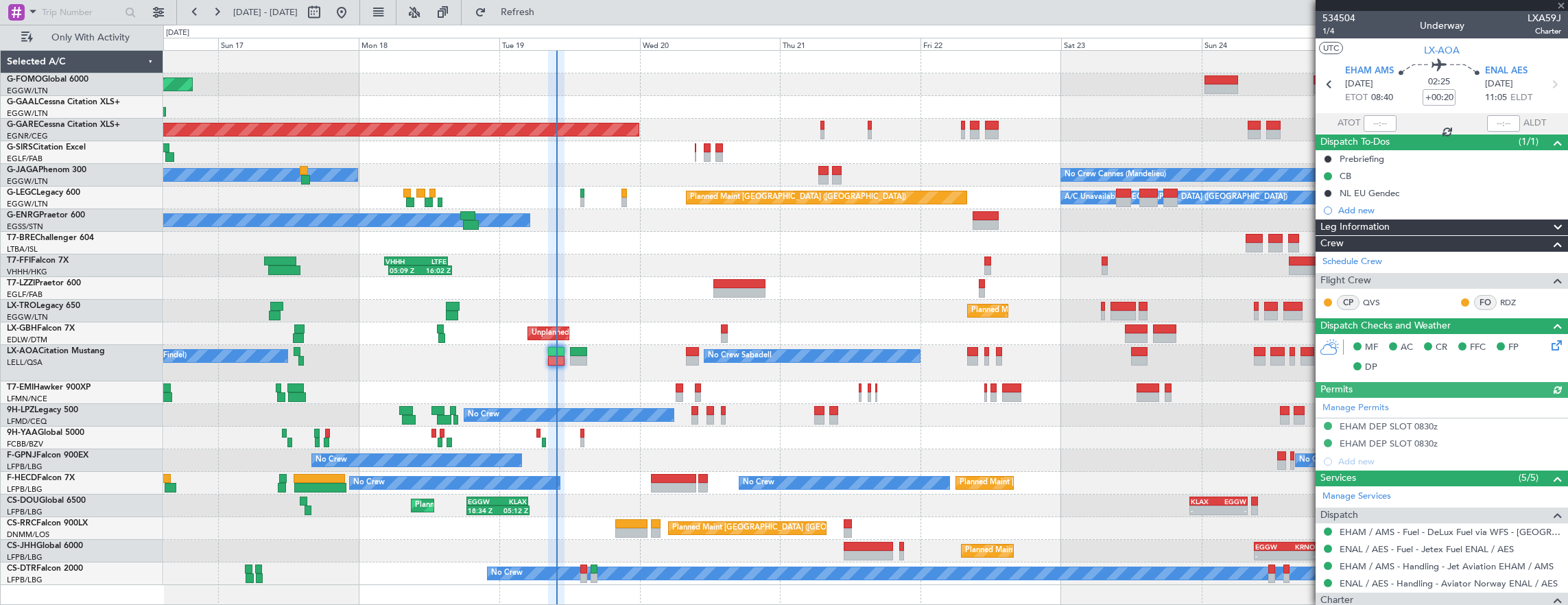
click at [1368, 120] on mat-tooltip-component "Estimated Take-Off Time" at bounding box center [1380, 122] width 110 height 36
click at [1380, 114] on div "Estimated Take-Off Time" at bounding box center [1380, 114] width 0 height 0
click at [1378, 123] on div at bounding box center [1380, 123] width 33 height 16
click at [1372, 120] on div at bounding box center [1380, 123] width 33 height 16
click at [1359, 131] on mat-tooltip-component "Actual Take-Off Time" at bounding box center [1377, 148] width 97 height 36
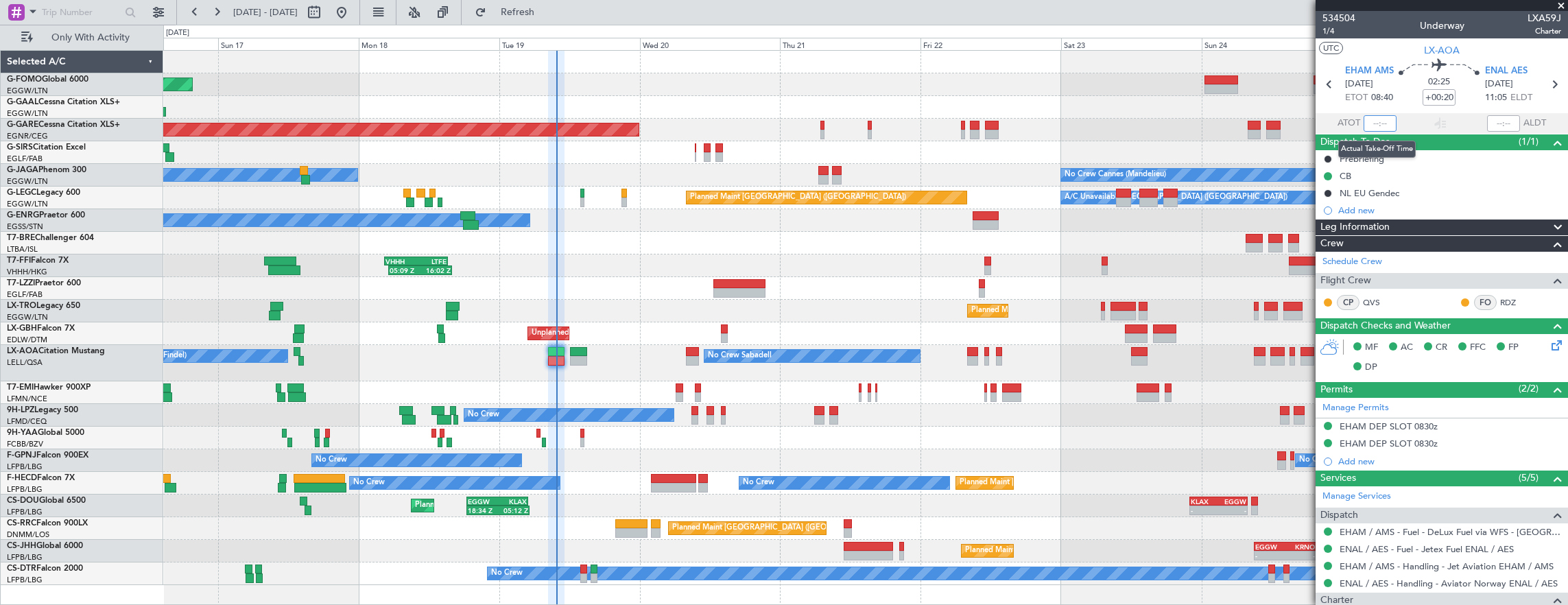
click at [1373, 120] on input "text" at bounding box center [1380, 123] width 33 height 16
type input "09:41"
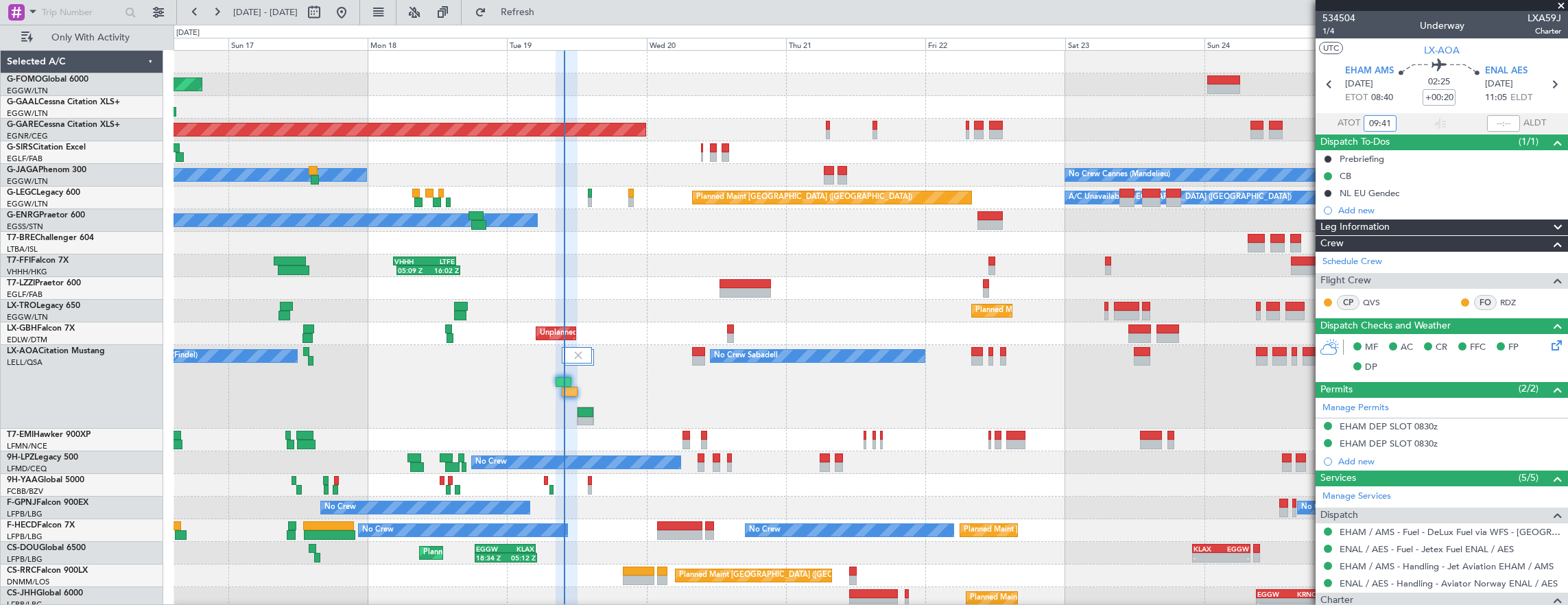
click at [436, 164] on div "Planned Maint Windsor Locks ([PERSON_NAME] Intl) Planned [GEOGRAPHIC_DATA] Plan…" at bounding box center [871, 341] width 1394 height 581
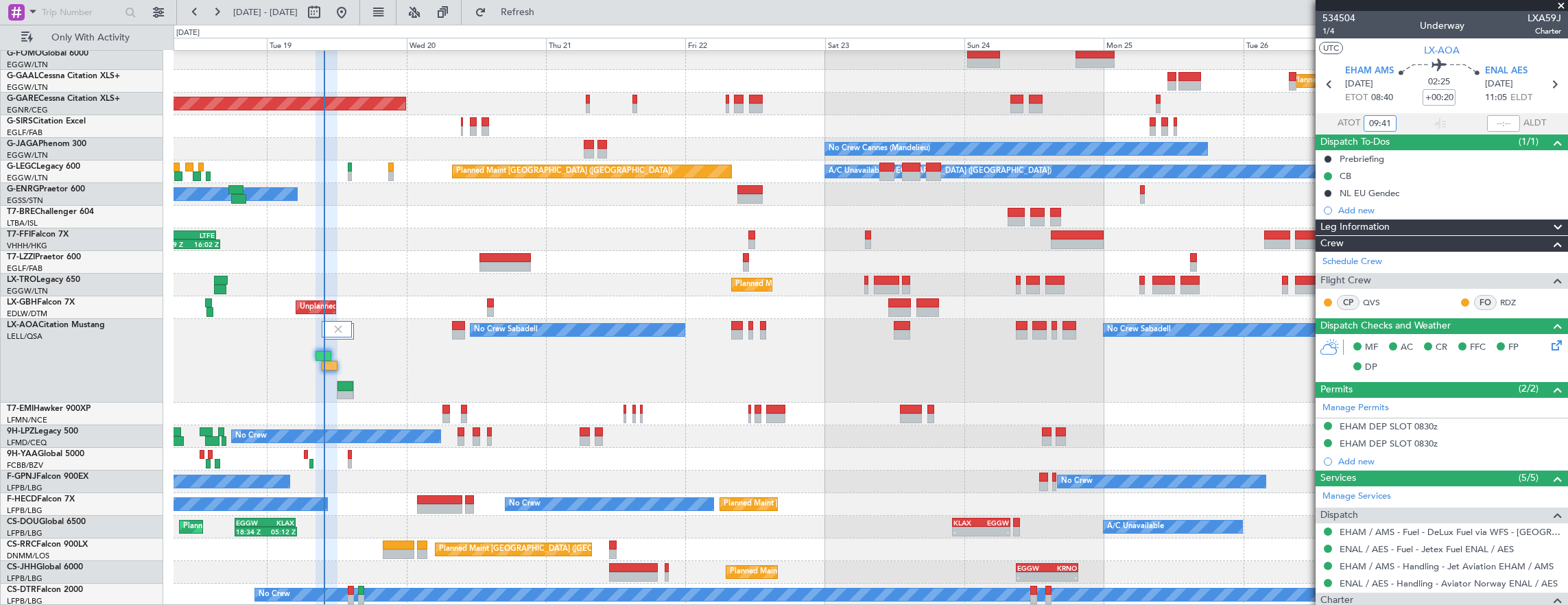
click at [381, 485] on div "Planned Maint Windsor Locks ([PERSON_NAME] Intl) Planned [GEOGRAPHIC_DATA] Unpl…" at bounding box center [871, 315] width 1394 height 581
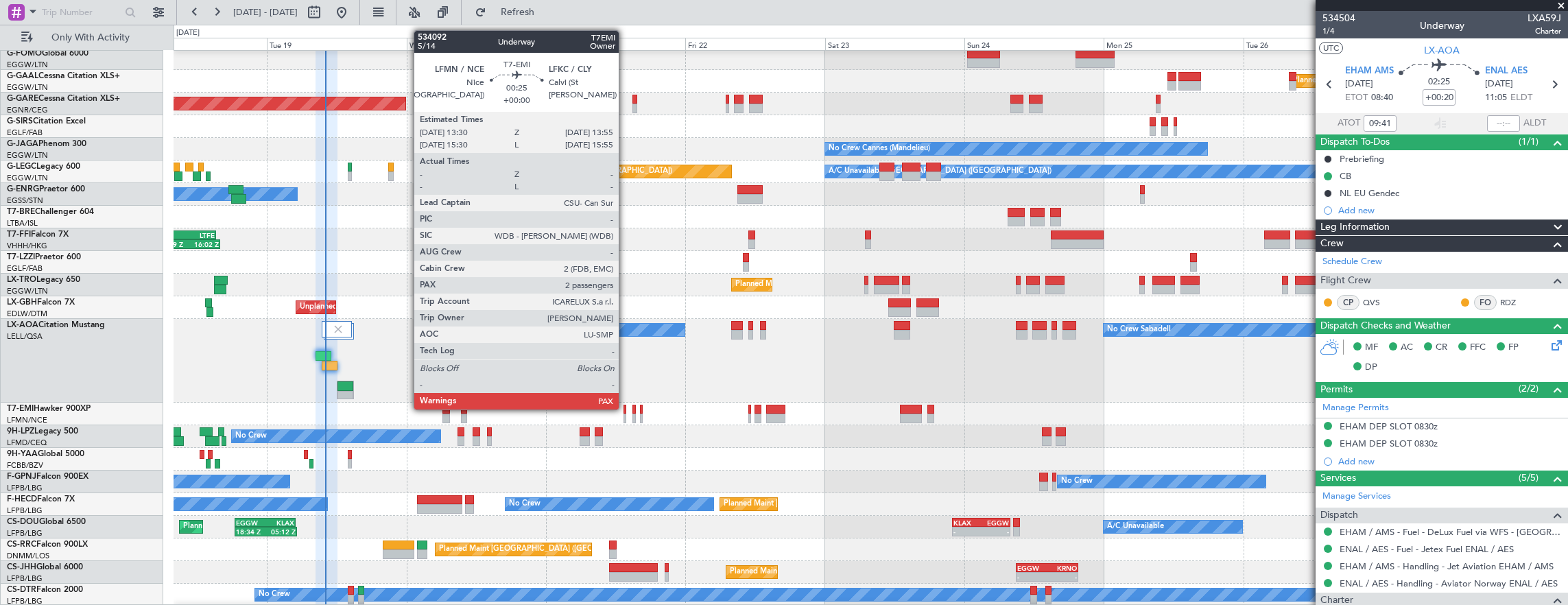
click at [626, 408] on div at bounding box center [625, 409] width 3 height 10
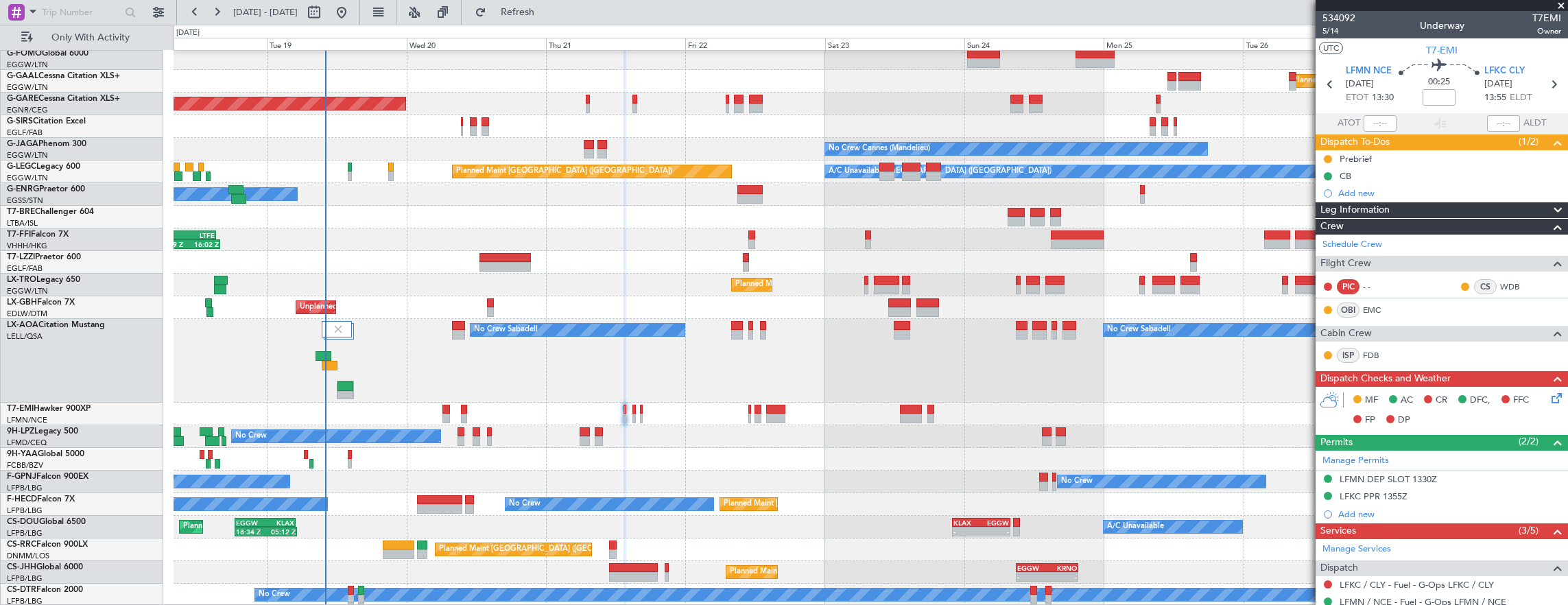
click at [369, 387] on div "Planned Maint Windsor Locks ([PERSON_NAME] Intl) Planned [GEOGRAPHIC_DATA] Unpl…" at bounding box center [871, 315] width 1394 height 581
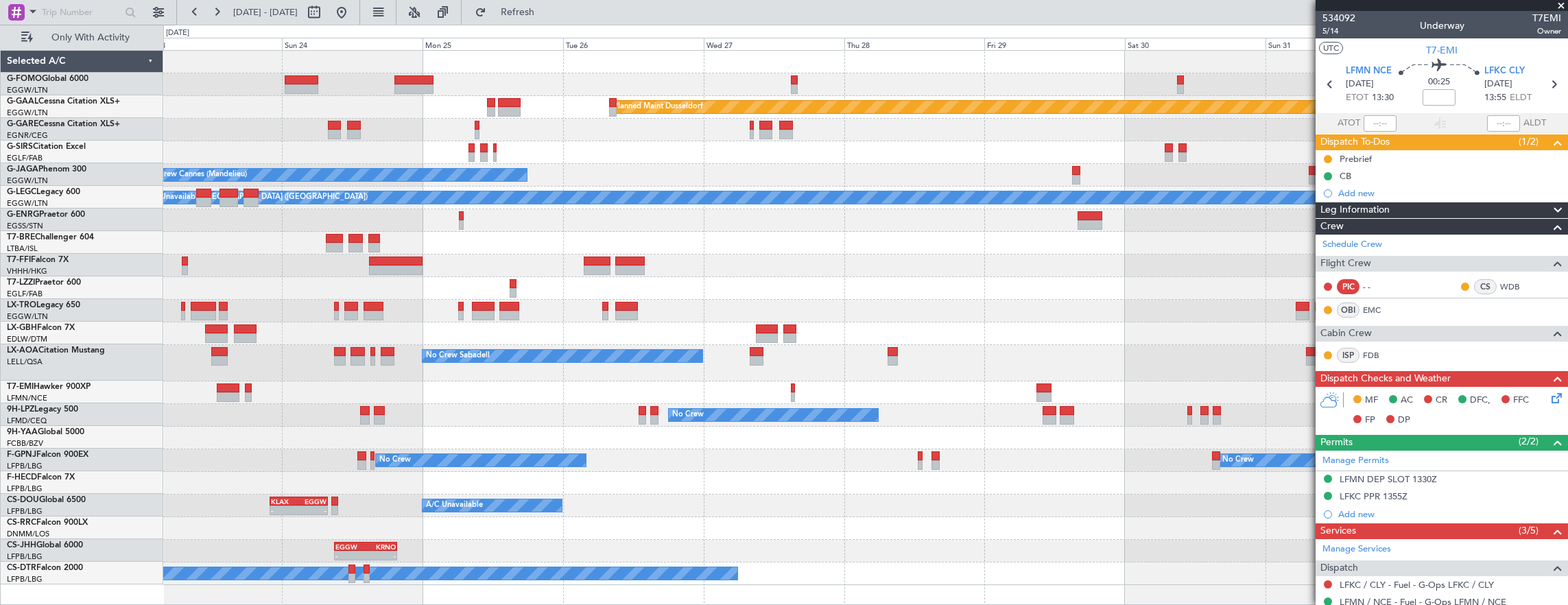
scroll to position [0, 0]
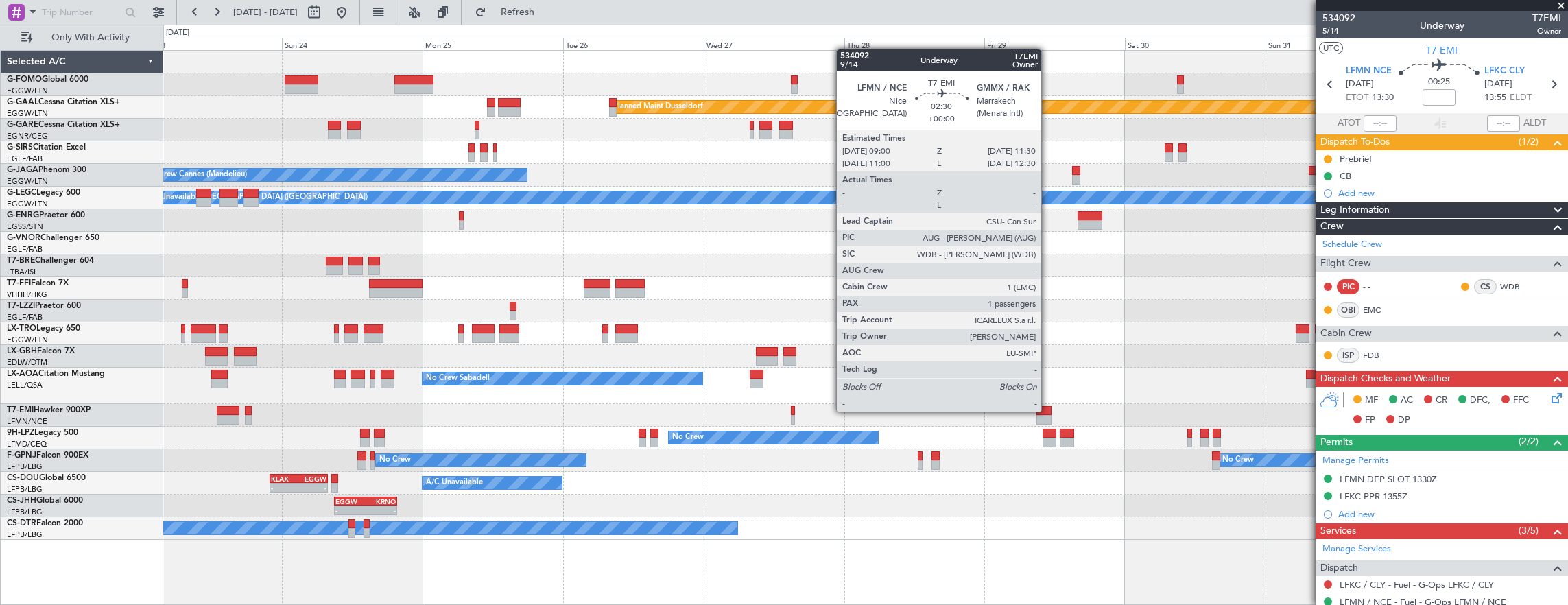
click at [1048, 410] on div at bounding box center [1044, 411] width 15 height 10
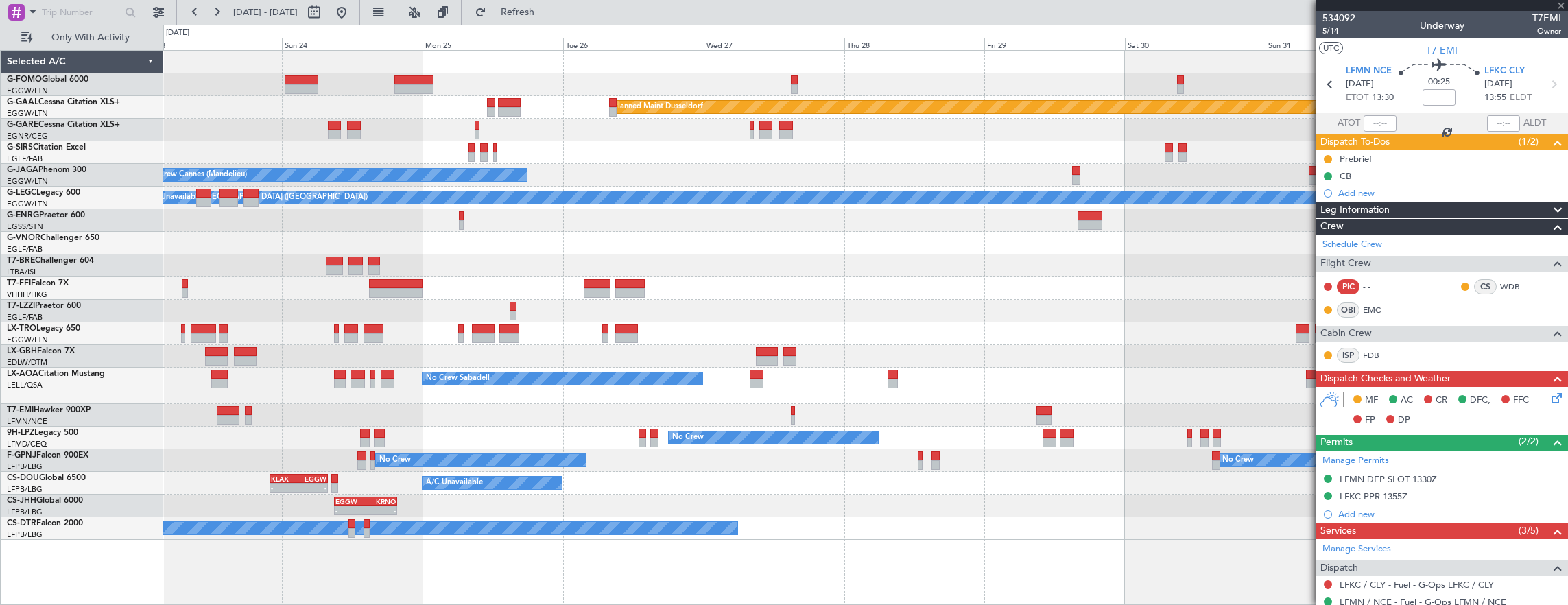
type input "1"
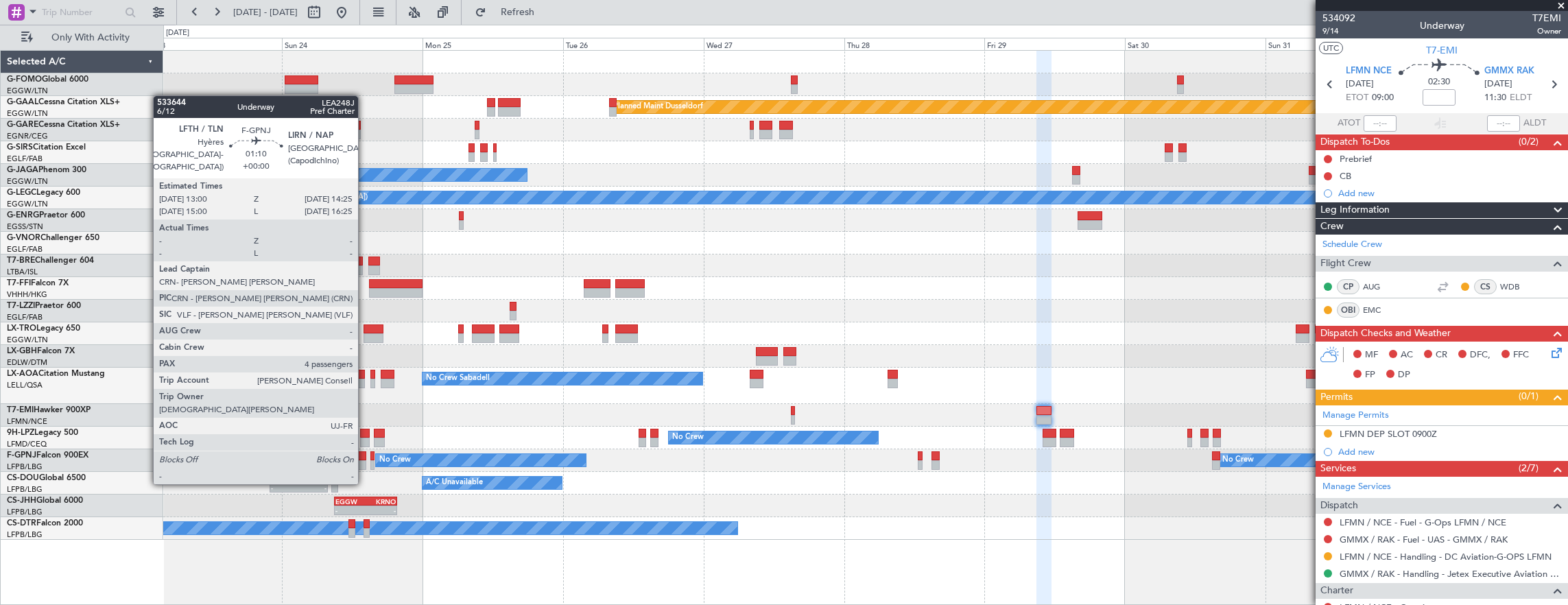
click at [1052, 350] on div "Planned Maint Dusseldorf No Crew Cannes ([GEOGRAPHIC_DATA]) Planned Maint [GEOG…" at bounding box center [866, 295] width 1405 height 489
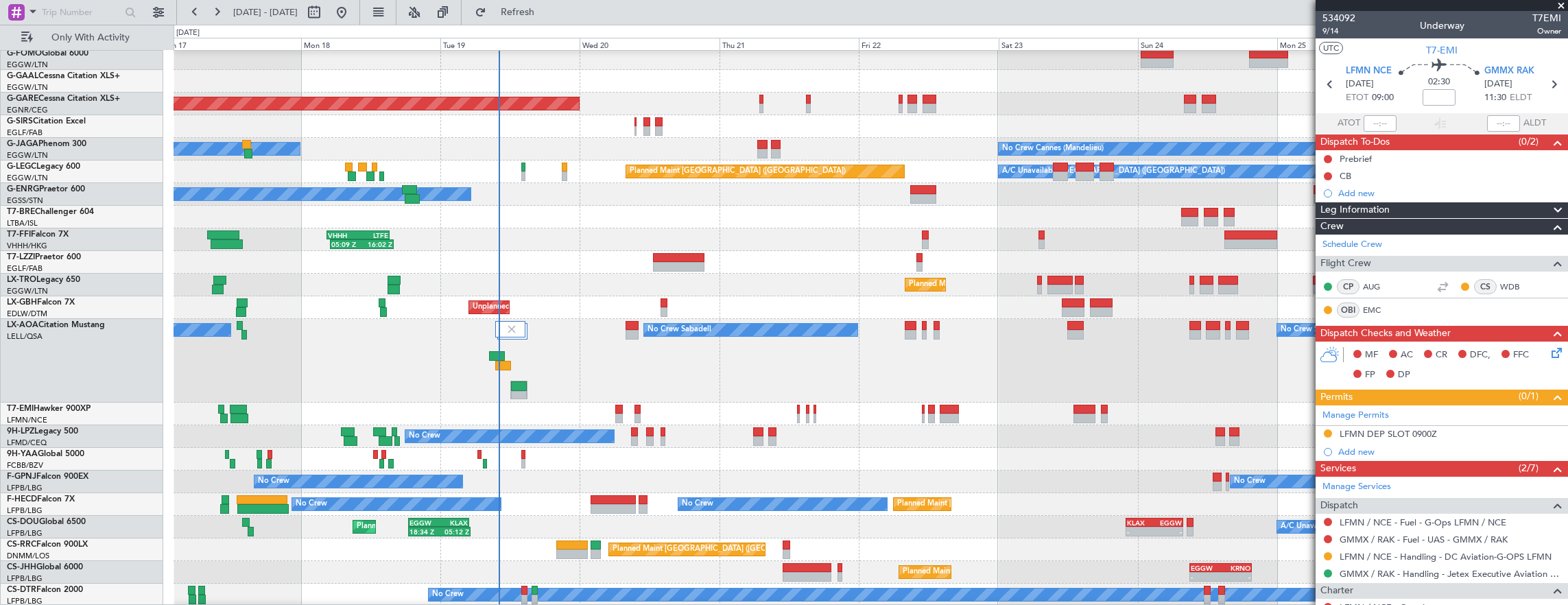
scroll to position [26, 0]
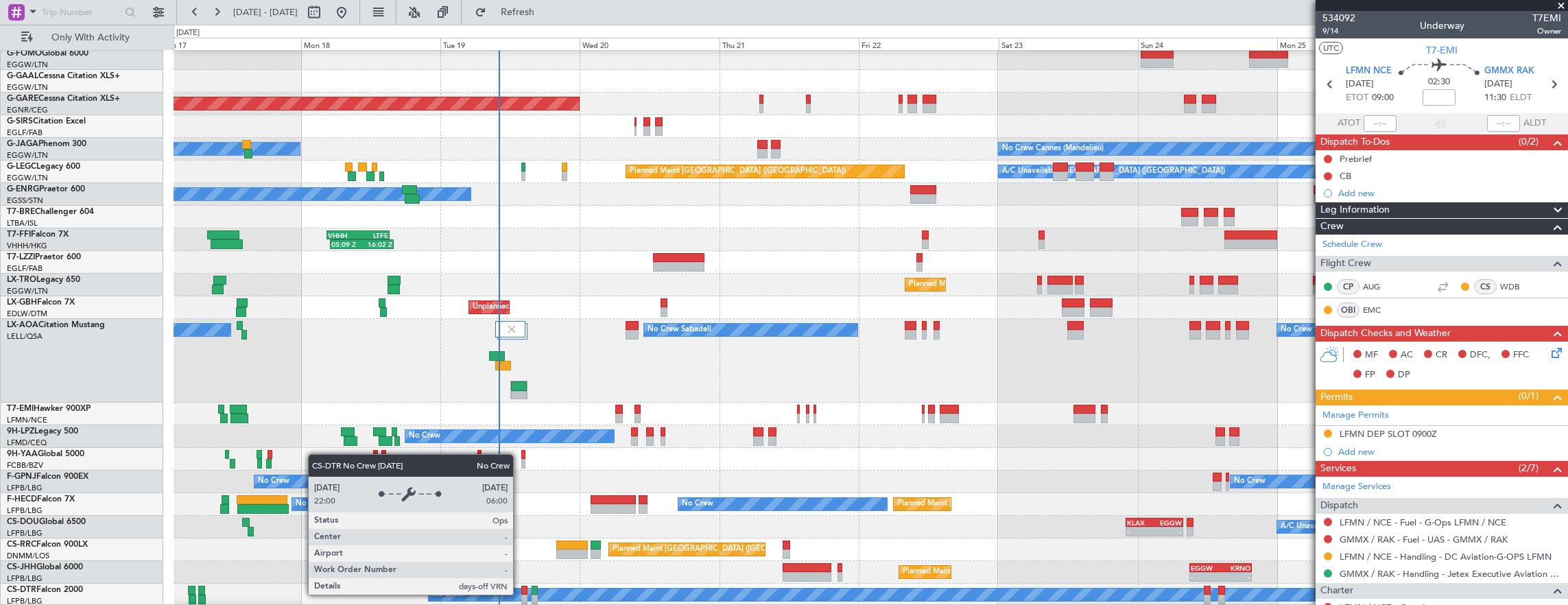
click at [520, 594] on div "No Crew" at bounding box center [1009, 595] width 1161 height 13
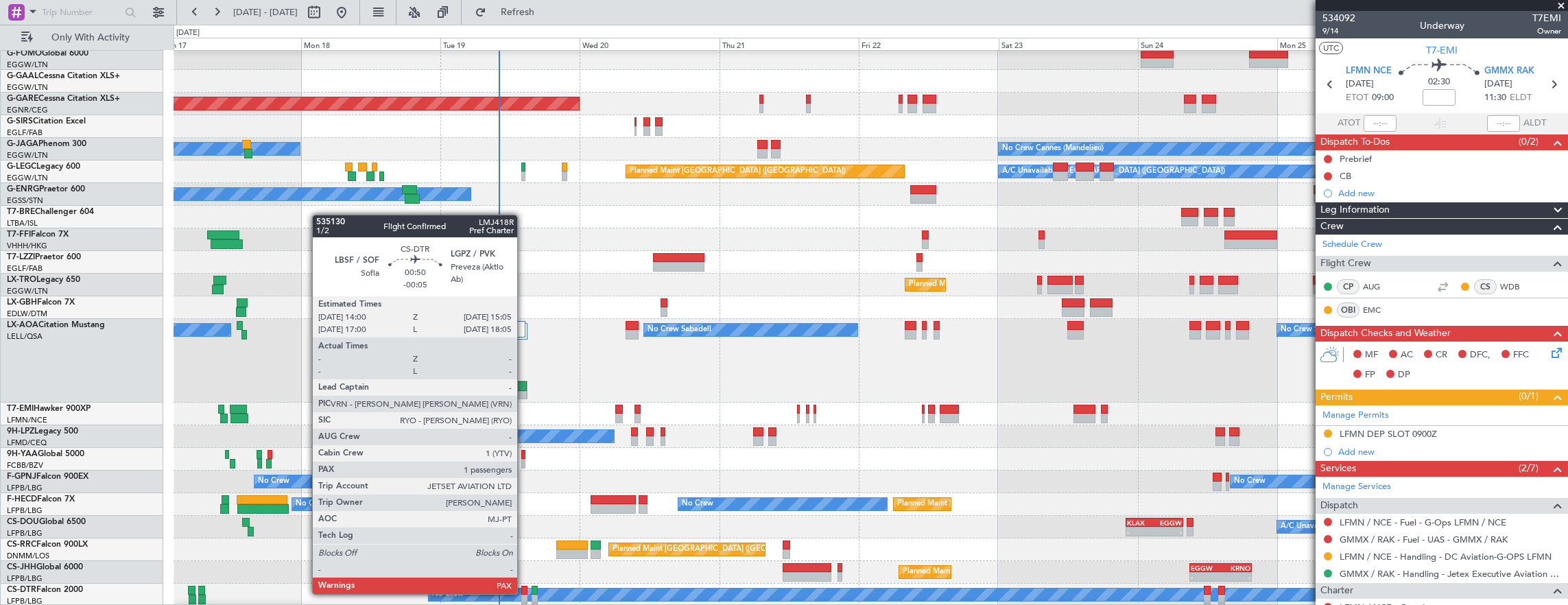
click at [524, 592] on div at bounding box center [524, 590] width 7 height 10
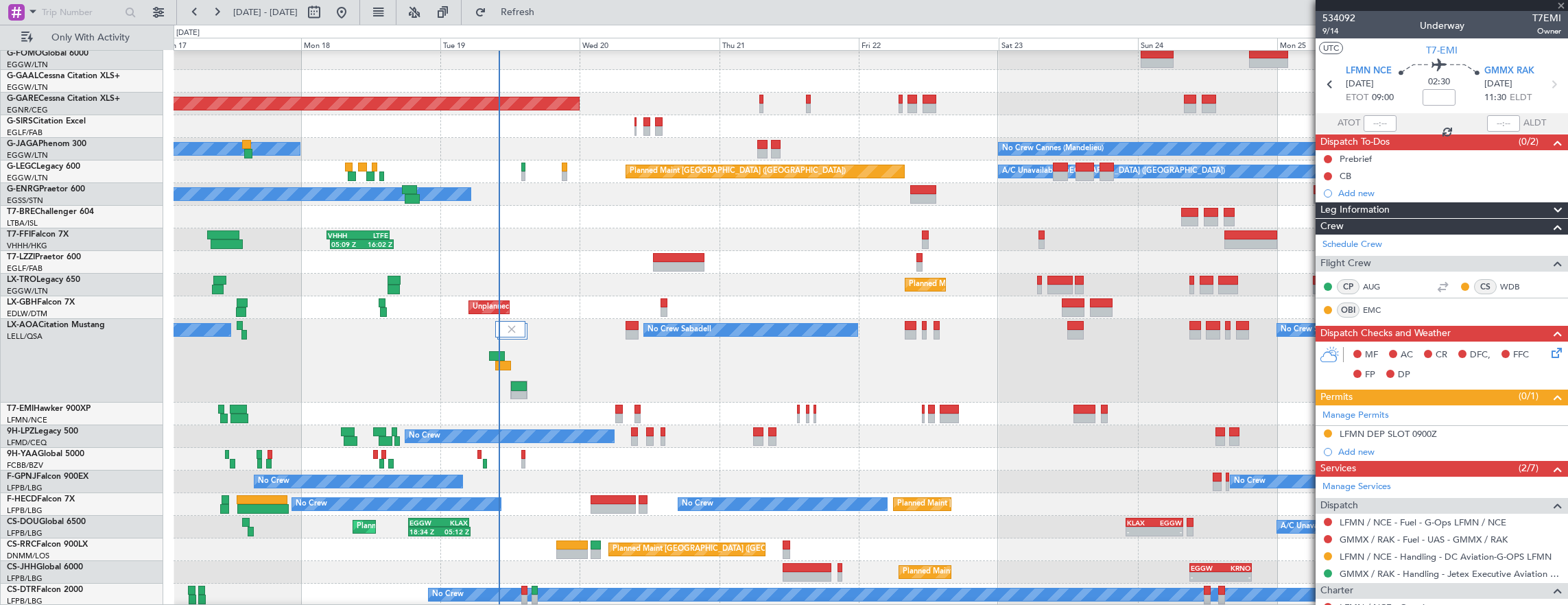
type input "-00:05"
type input "4"
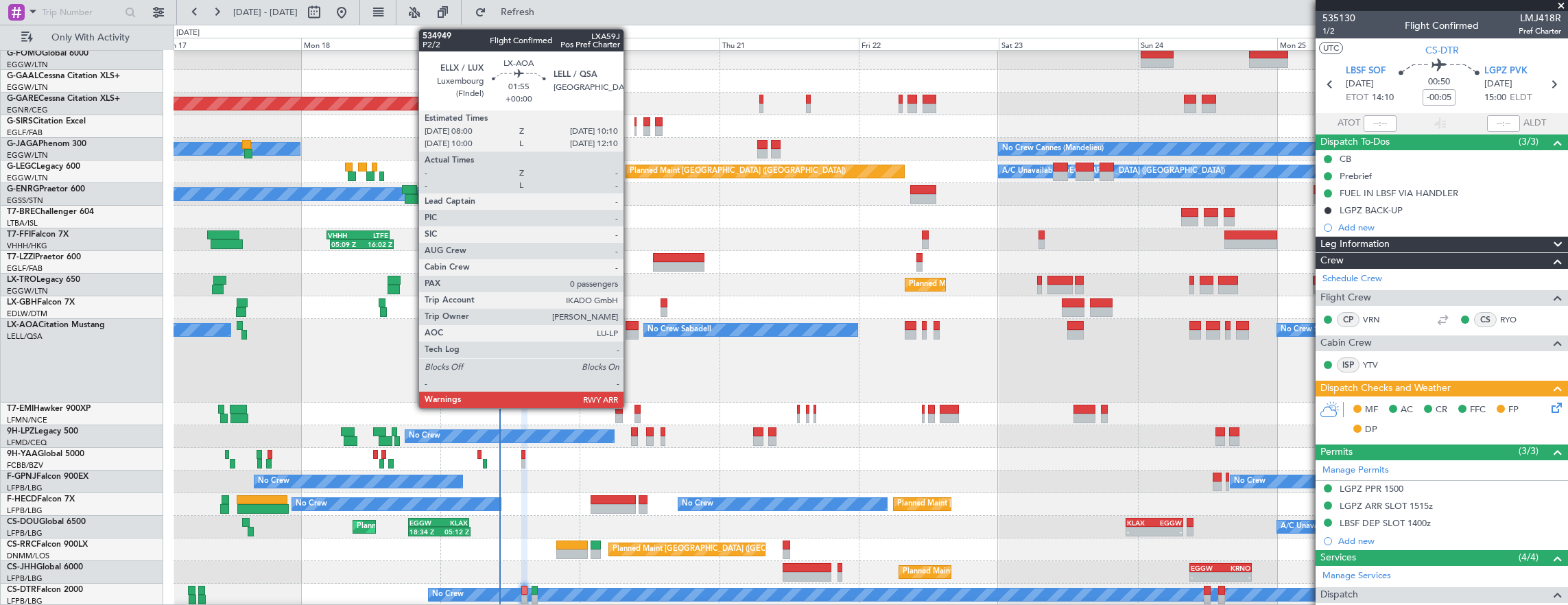
click at [630, 332] on div at bounding box center [632, 335] width 13 height 10
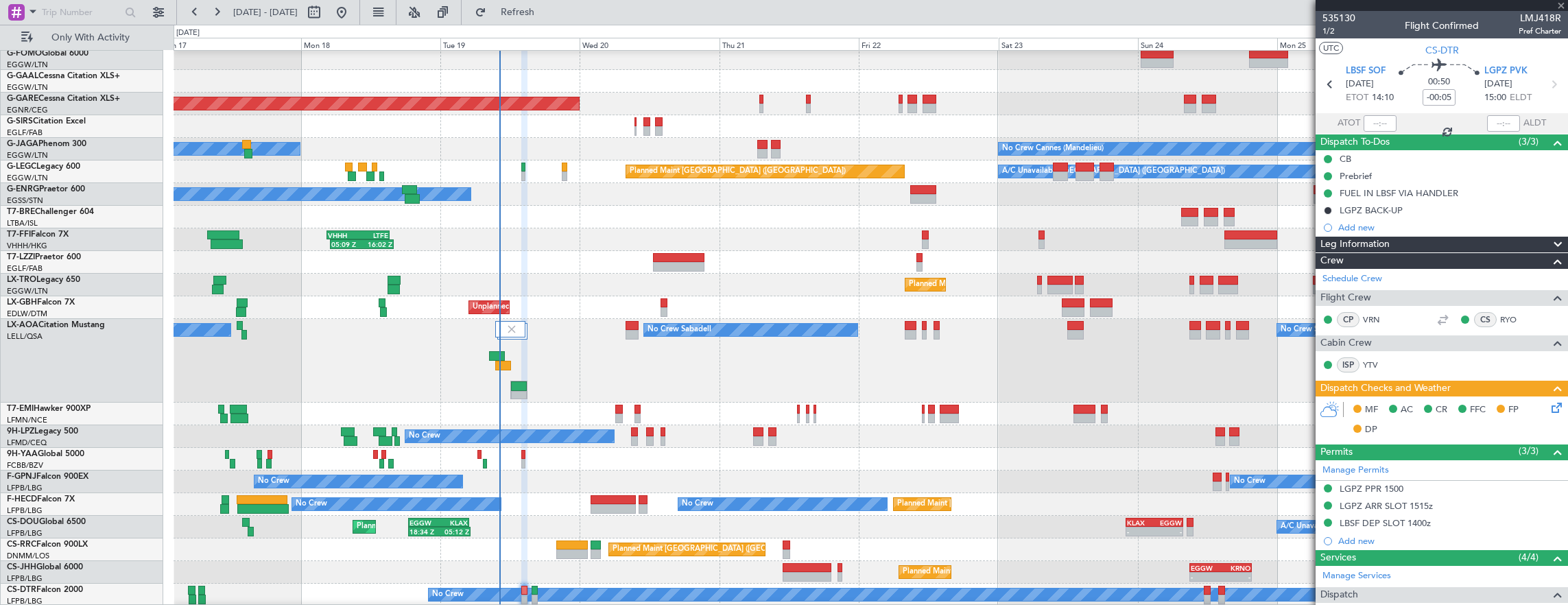
type input "0"
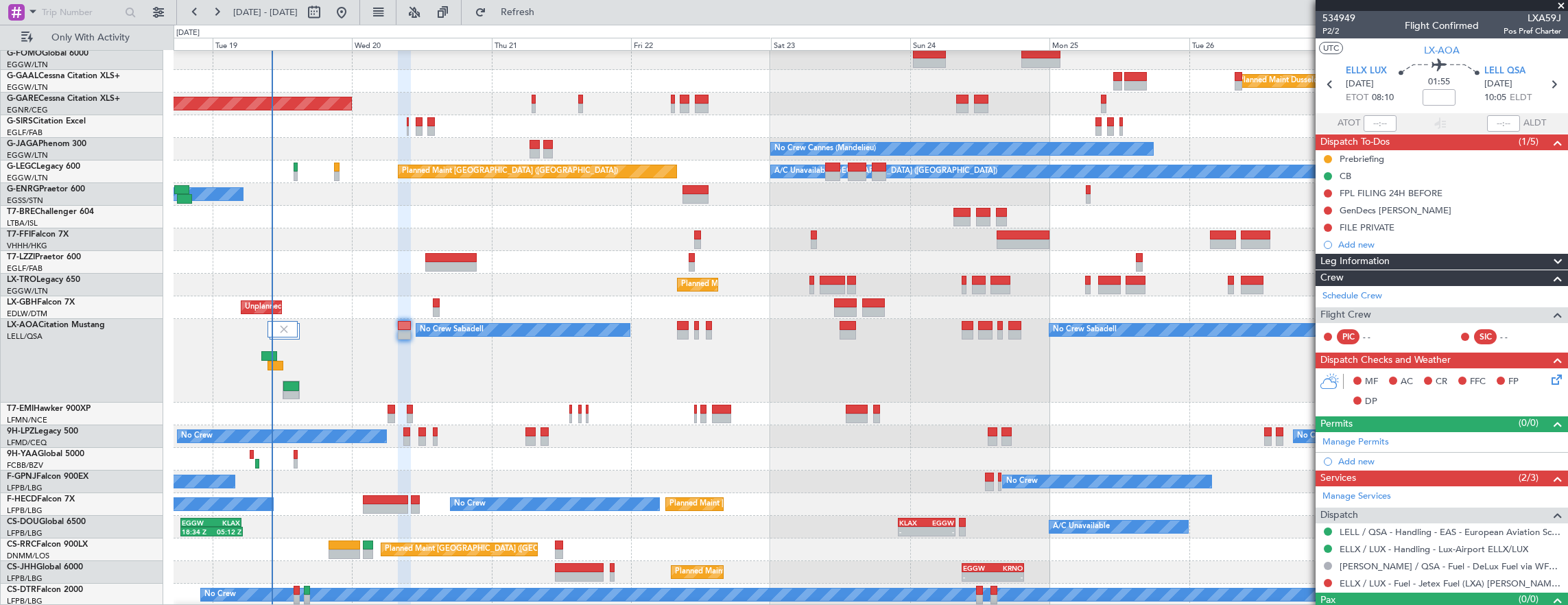
click at [954, 281] on div "Planned Maint [GEOGRAPHIC_DATA] ([GEOGRAPHIC_DATA])" at bounding box center [871, 284] width 1394 height 23
click at [111, 33] on span "Only With Activity" at bounding box center [90, 38] width 109 height 10
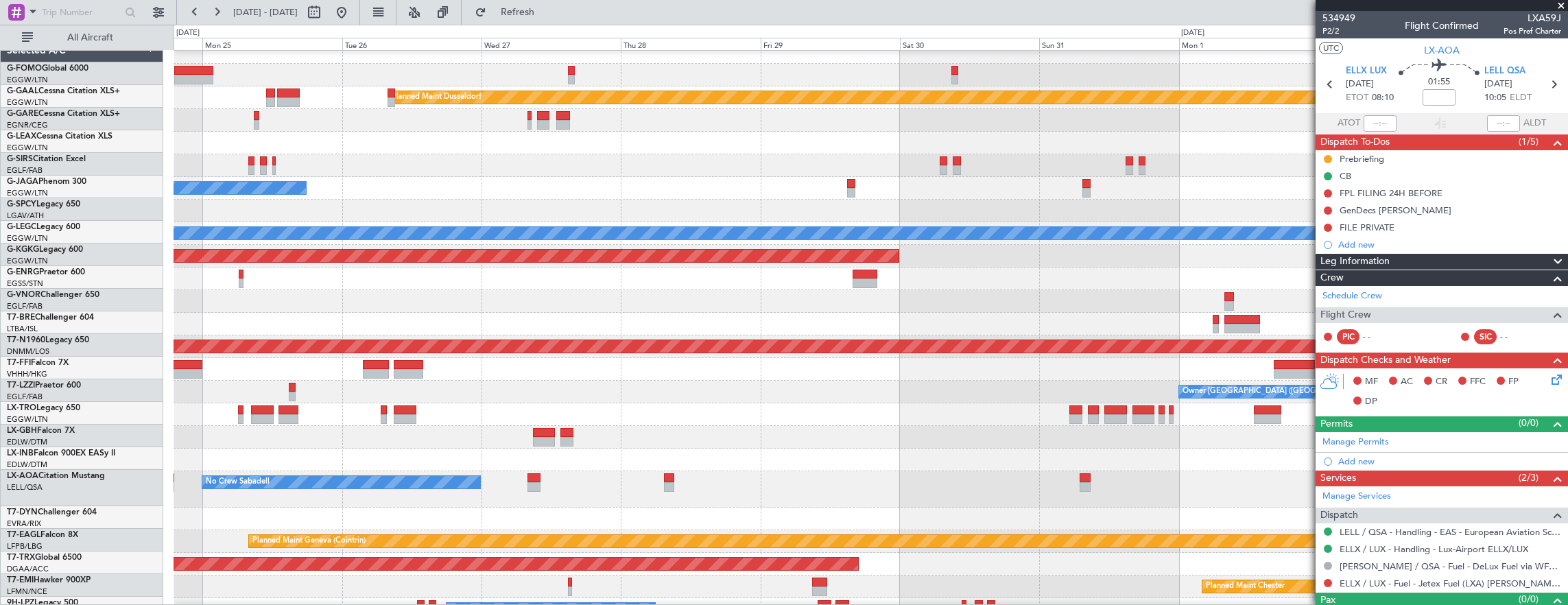
click at [542, 206] on div at bounding box center [871, 211] width 1394 height 23
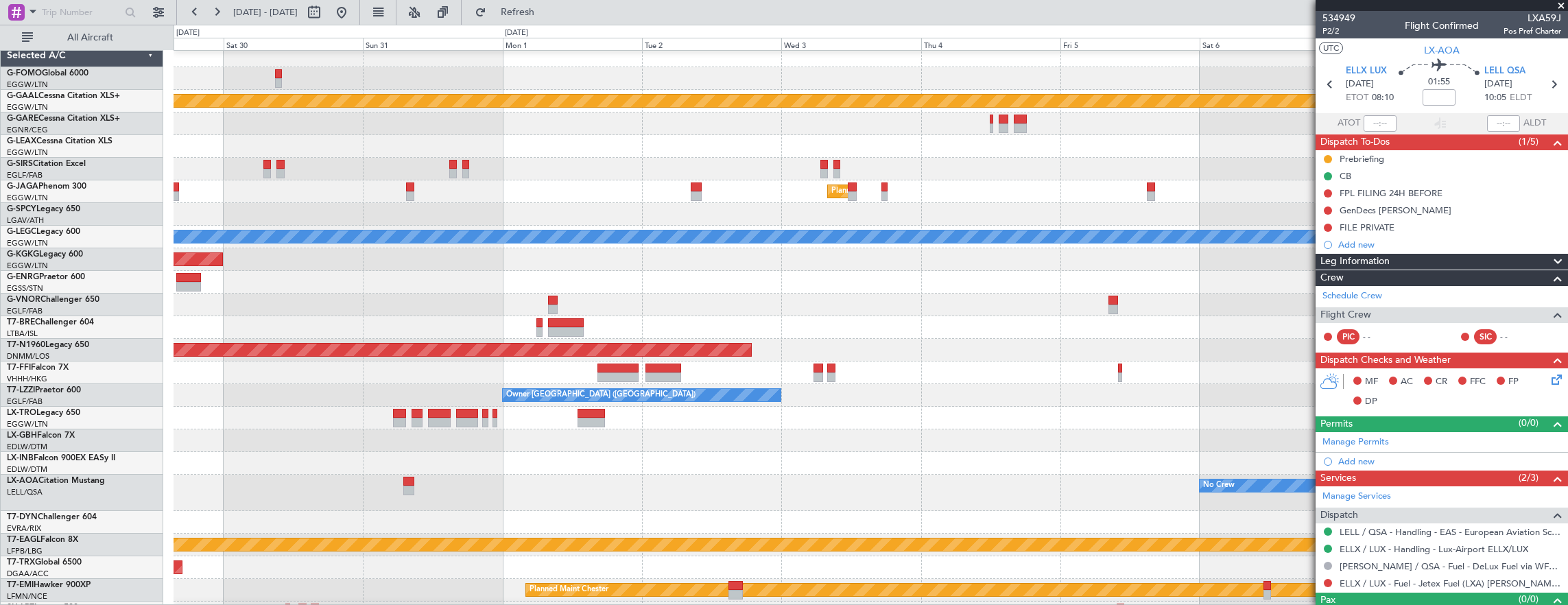
click at [671, 207] on div at bounding box center [871, 214] width 1394 height 23
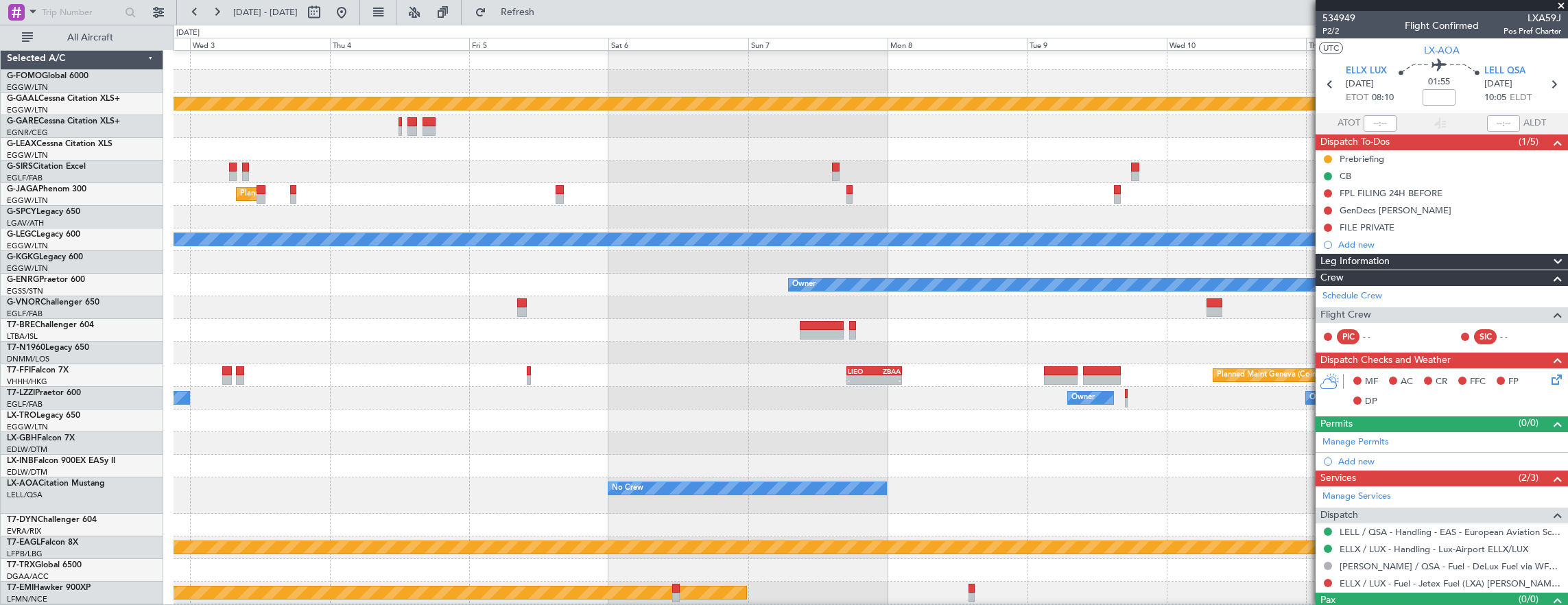
click at [581, 212] on div at bounding box center [871, 217] width 1394 height 23
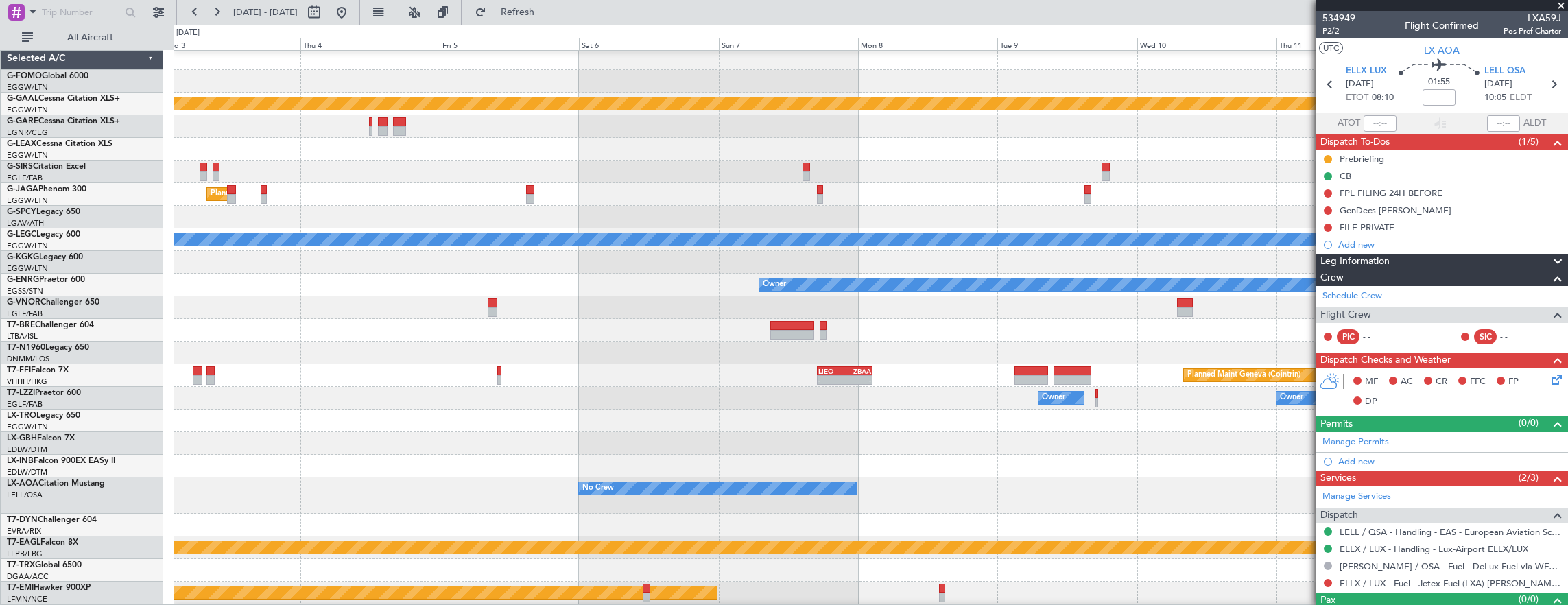
click at [597, 206] on div at bounding box center [871, 217] width 1394 height 23
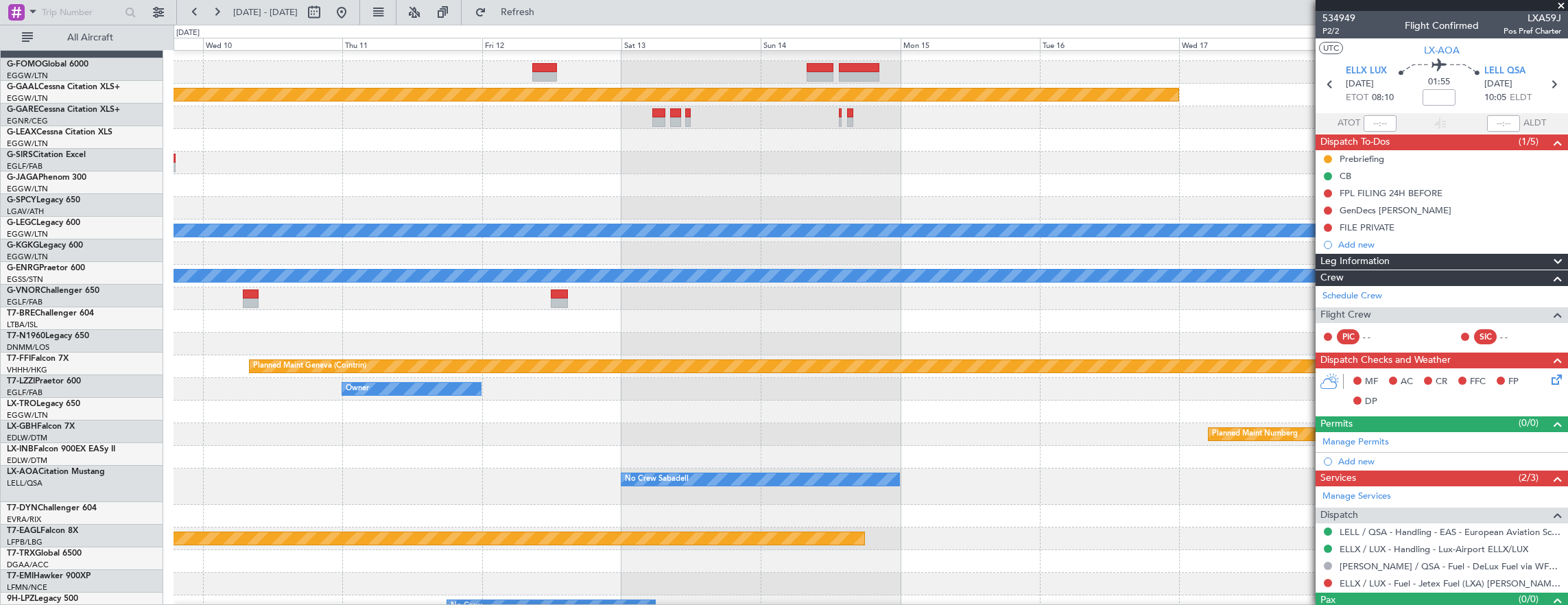
scroll to position [13, 0]
click at [579, 203] on div at bounding box center [871, 208] width 1394 height 23
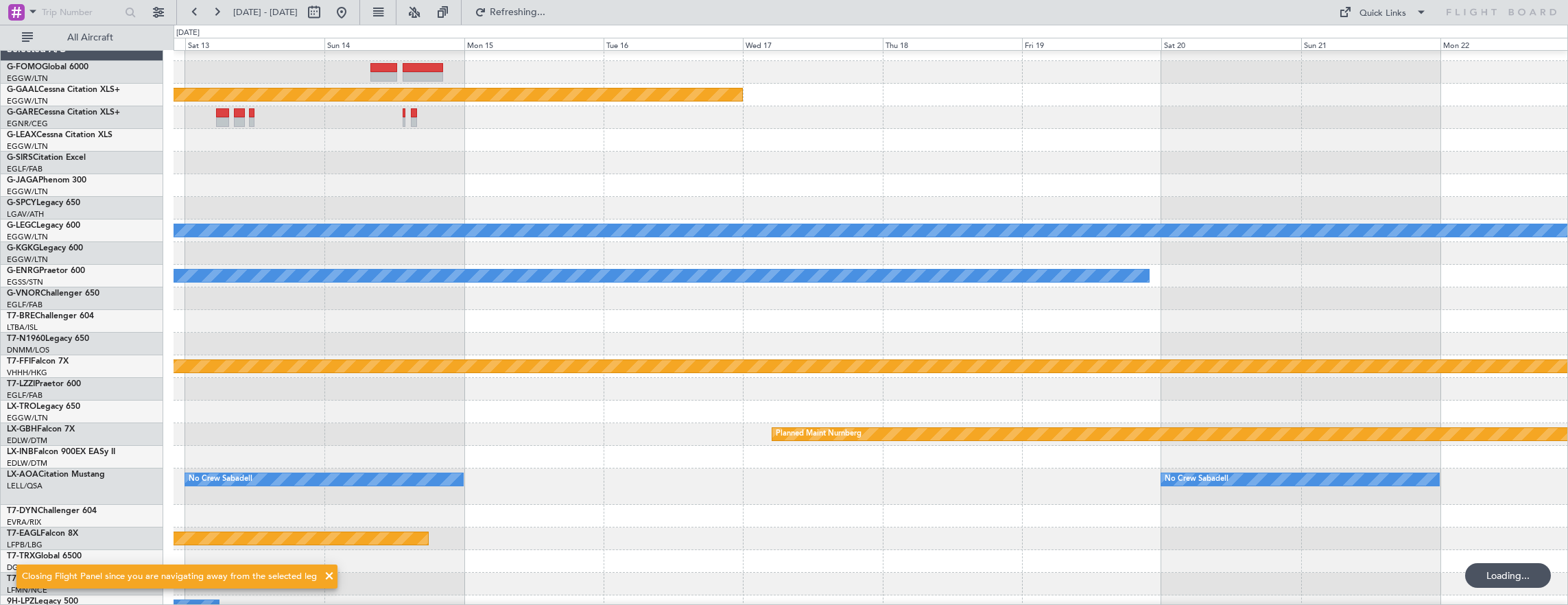
click at [617, 206] on div at bounding box center [871, 208] width 1394 height 23
click at [518, 199] on div at bounding box center [871, 208] width 1394 height 23
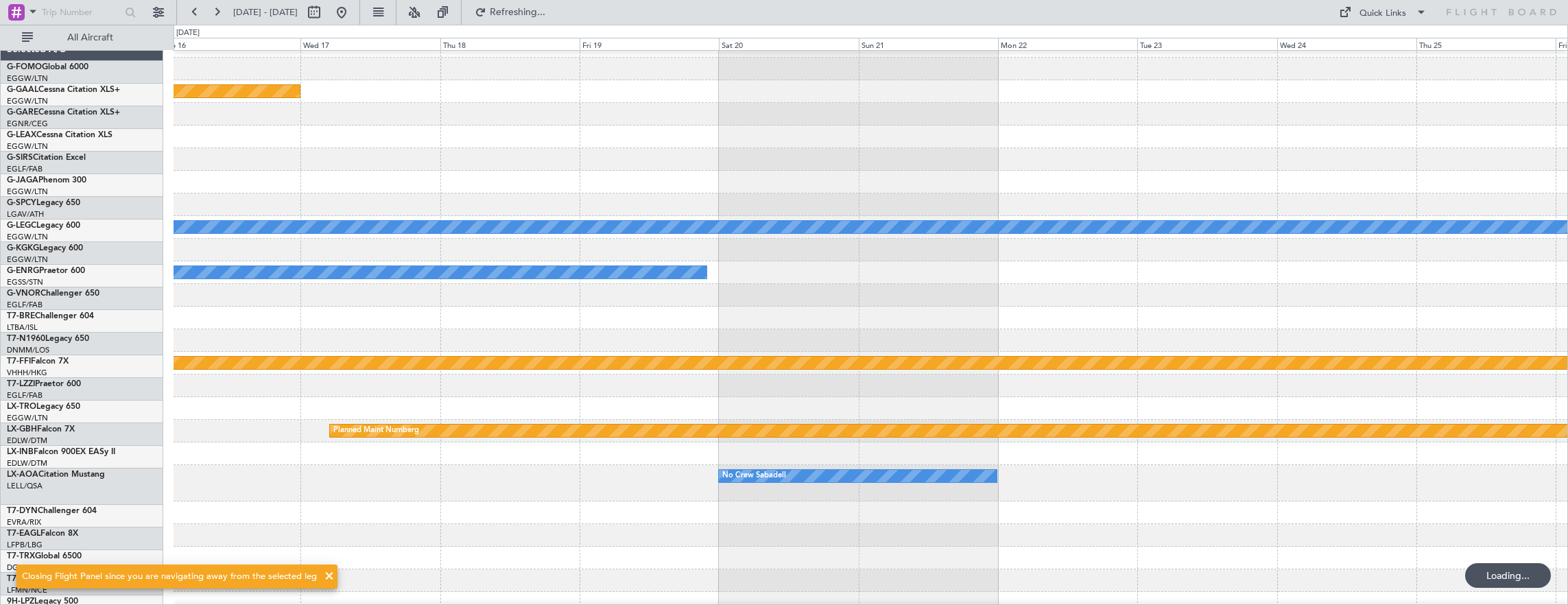
scroll to position [16, 0]
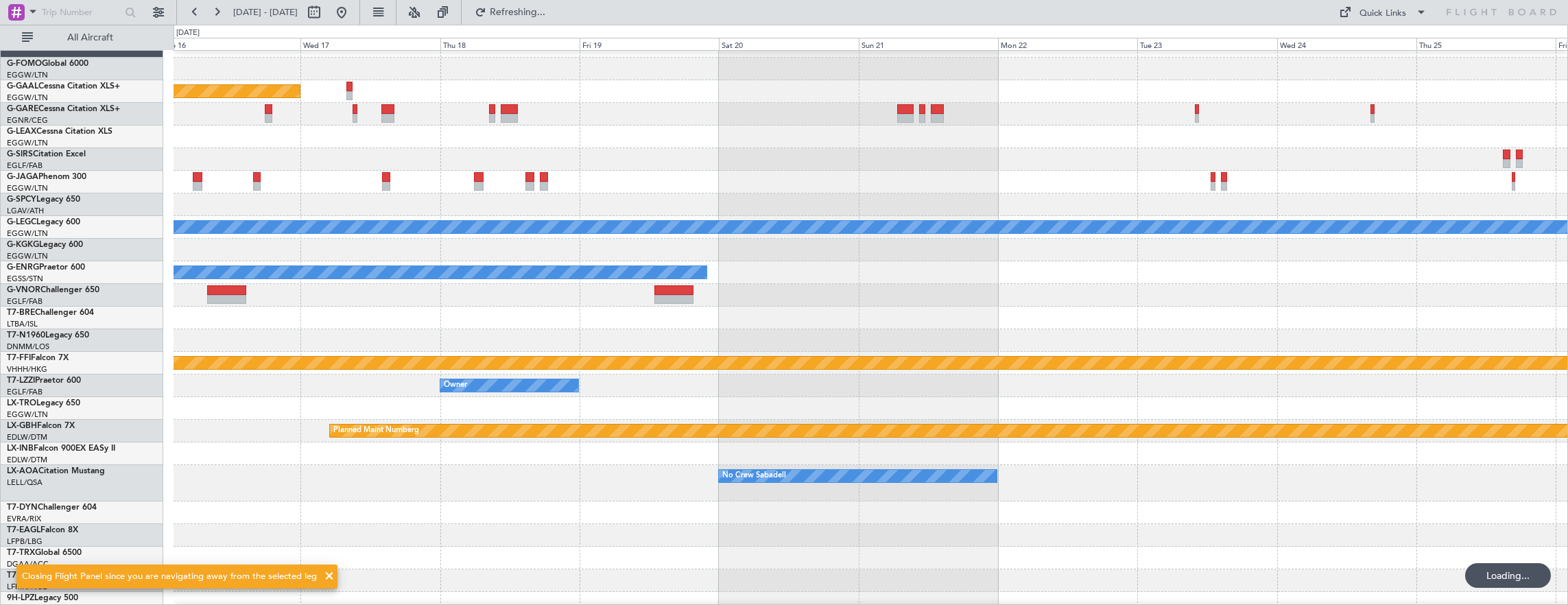
click at [610, 216] on div at bounding box center [871, 205] width 1394 height 23
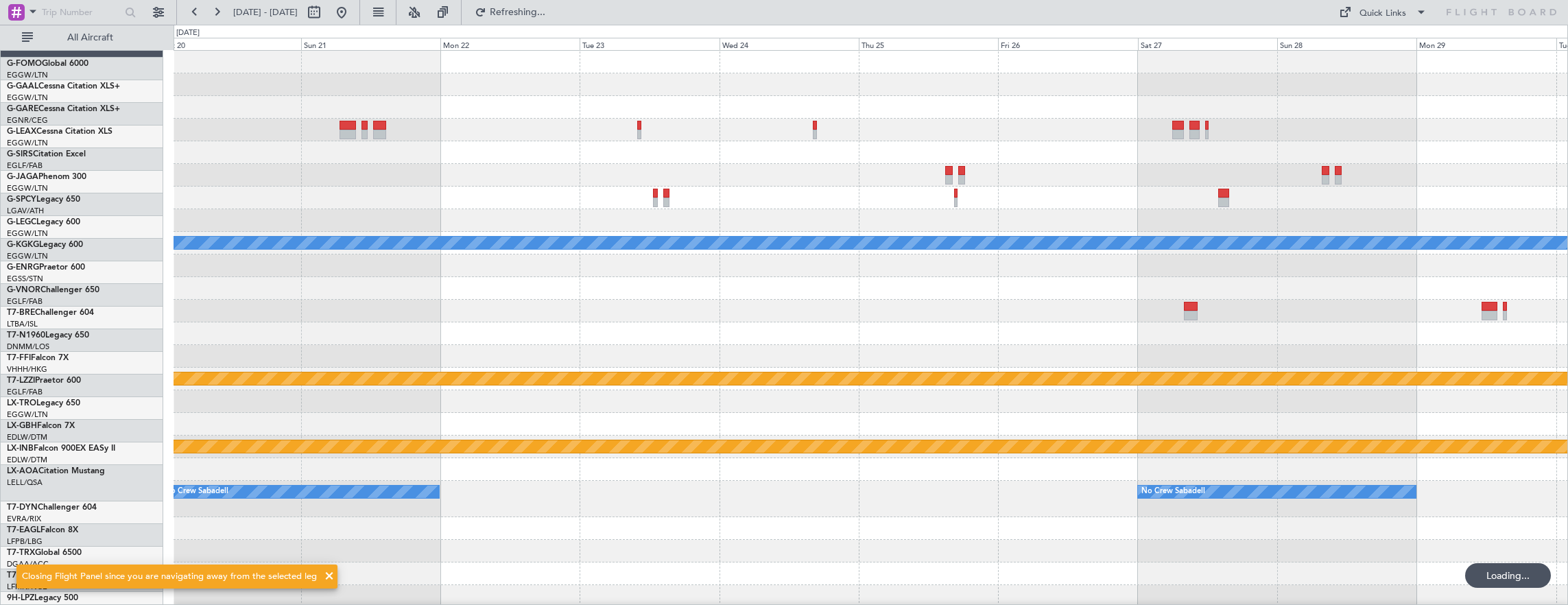
scroll to position [0, 0]
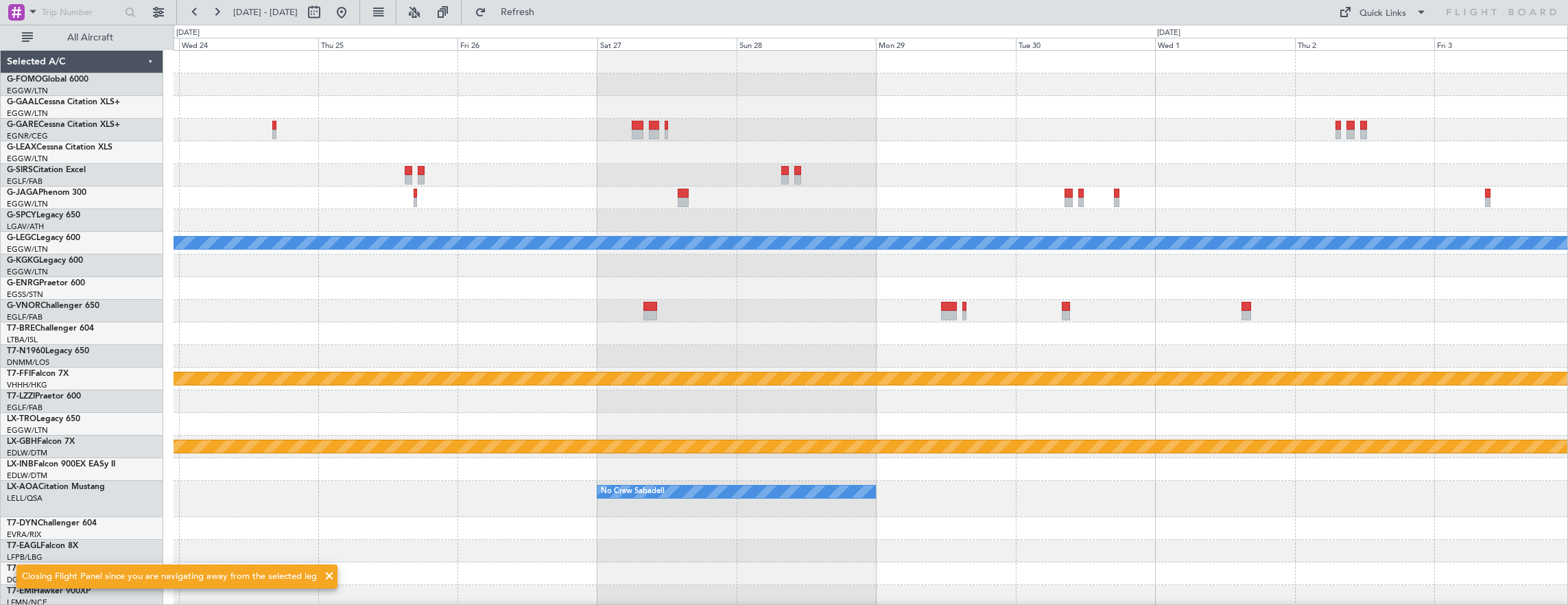
click at [465, 223] on div at bounding box center [871, 220] width 1394 height 23
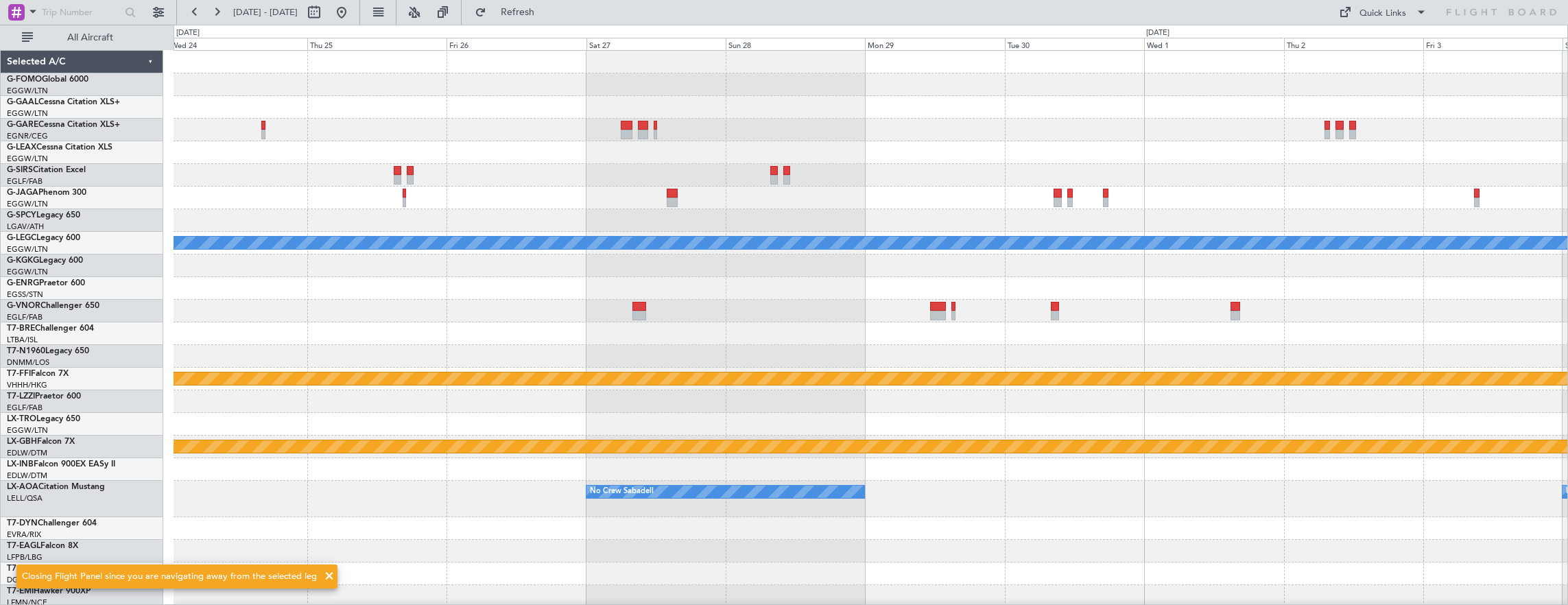
click at [565, 248] on div "A/C Unavailable [GEOGRAPHIC_DATA] ([GEOGRAPHIC_DATA]) Planned Maint Geneva ([GE…" at bounding box center [871, 431] width 1394 height 761
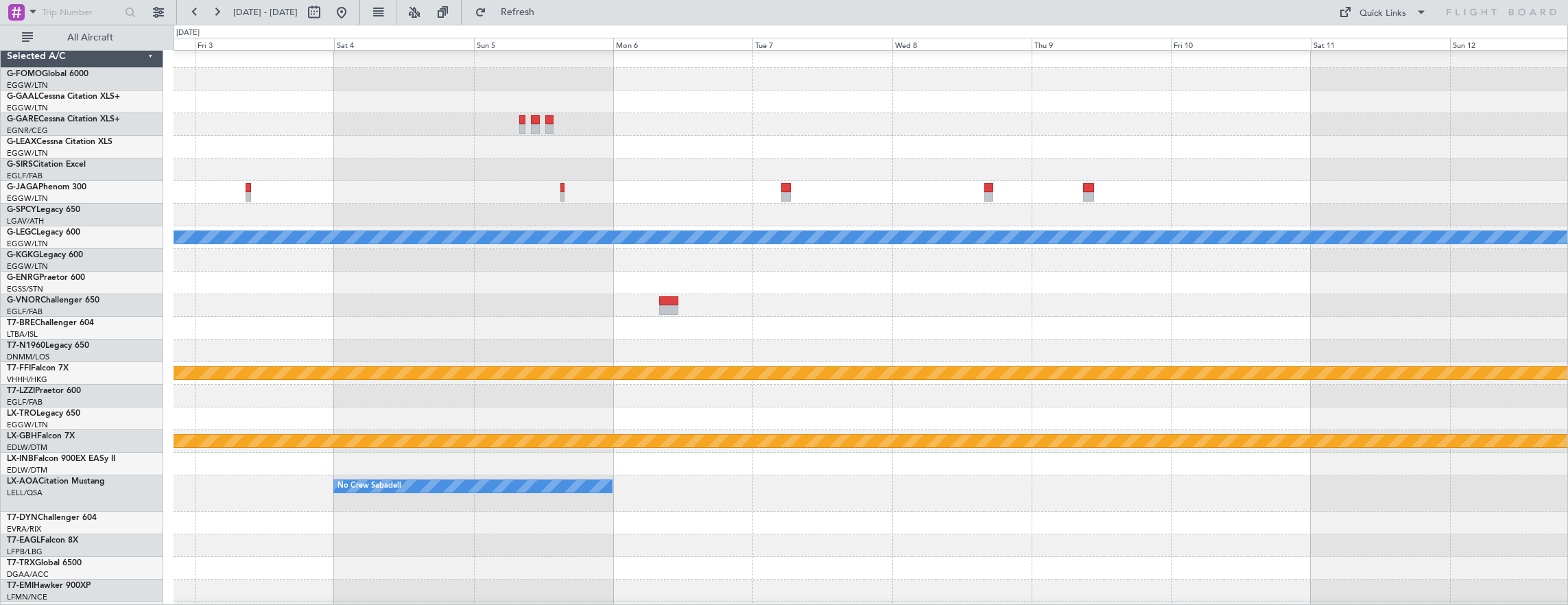
click at [486, 213] on div at bounding box center [871, 215] width 1394 height 23
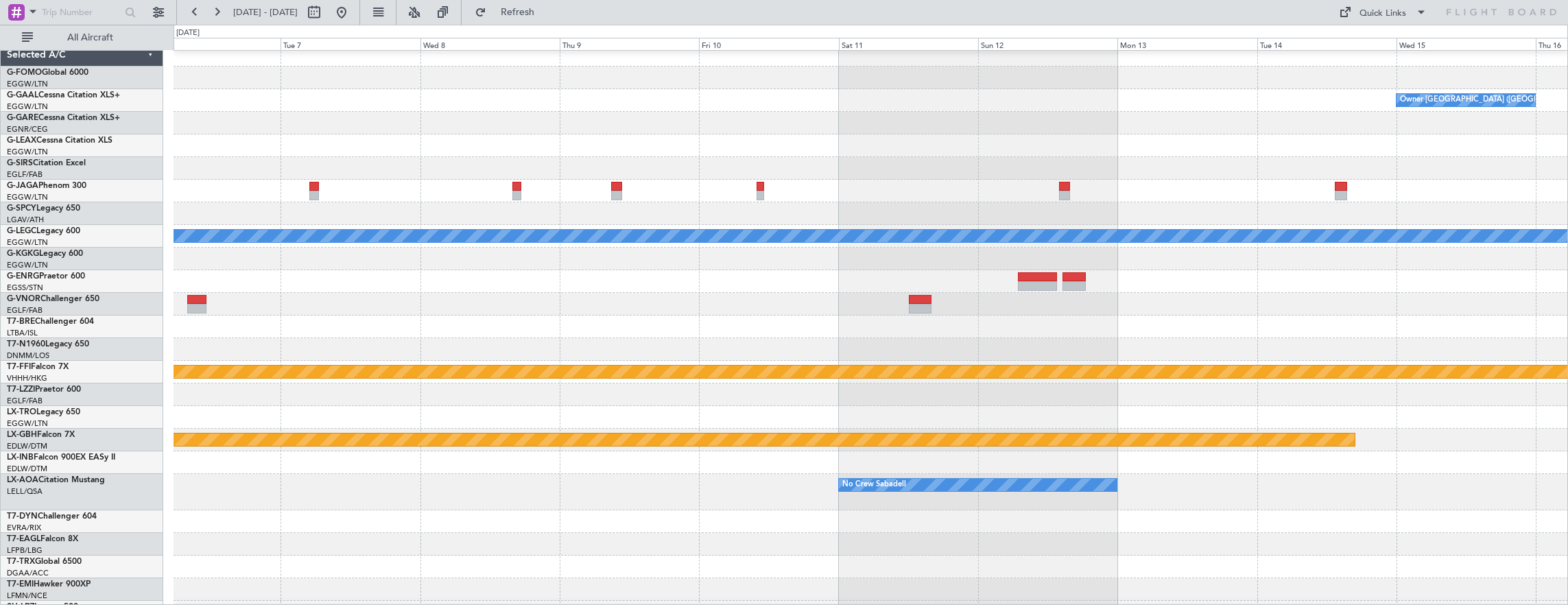
click at [325, 217] on div at bounding box center [871, 213] width 1394 height 23
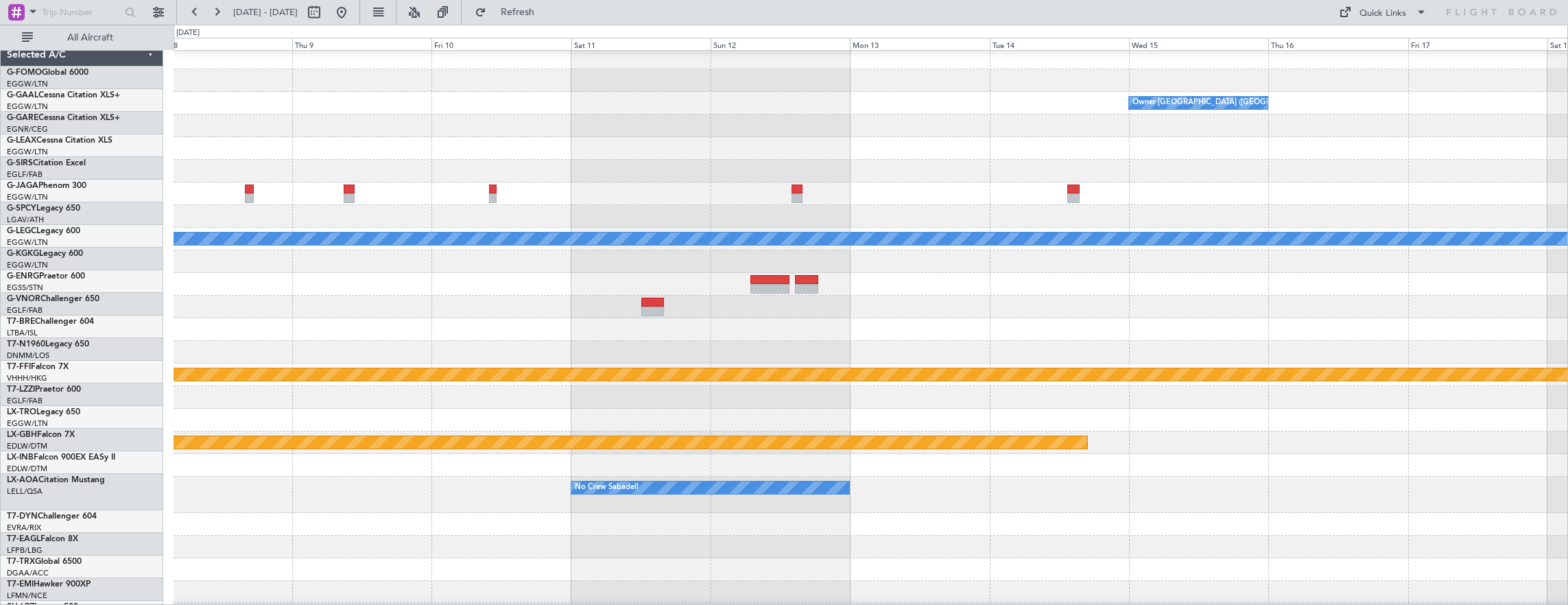
click at [417, 211] on div at bounding box center [871, 216] width 1394 height 23
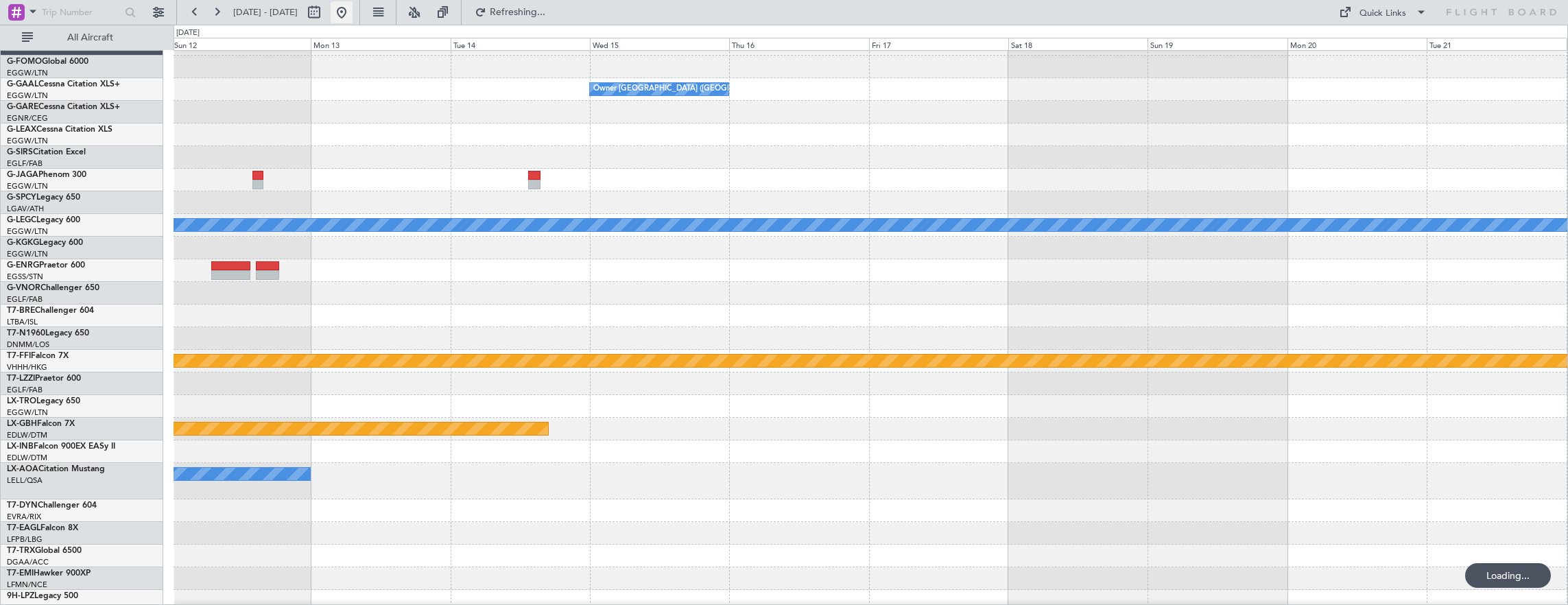
click at [352, 11] on button at bounding box center [342, 13] width 22 height 22
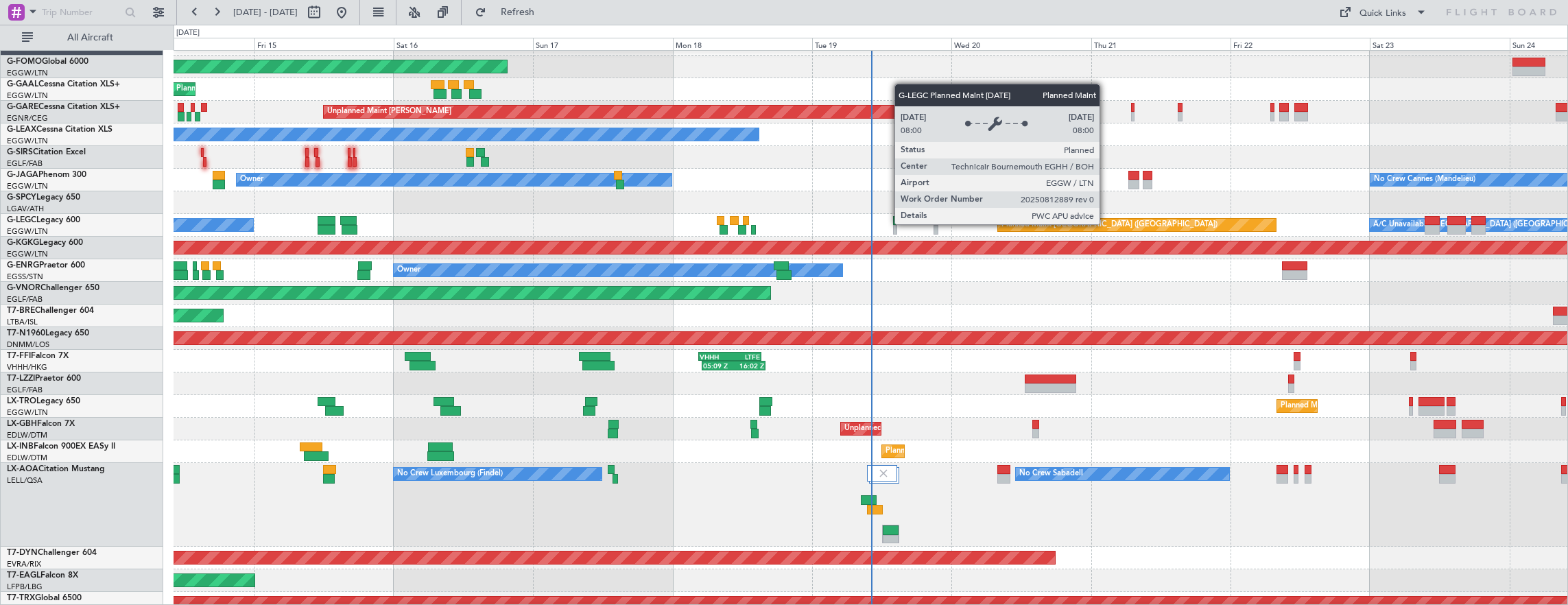
click at [509, 214] on div "Planned Maint [GEOGRAPHIC_DATA] ([GEOGRAPHIC_DATA]) A/C Unavailable [GEOGRAPHIC…" at bounding box center [871, 225] width 1394 height 23
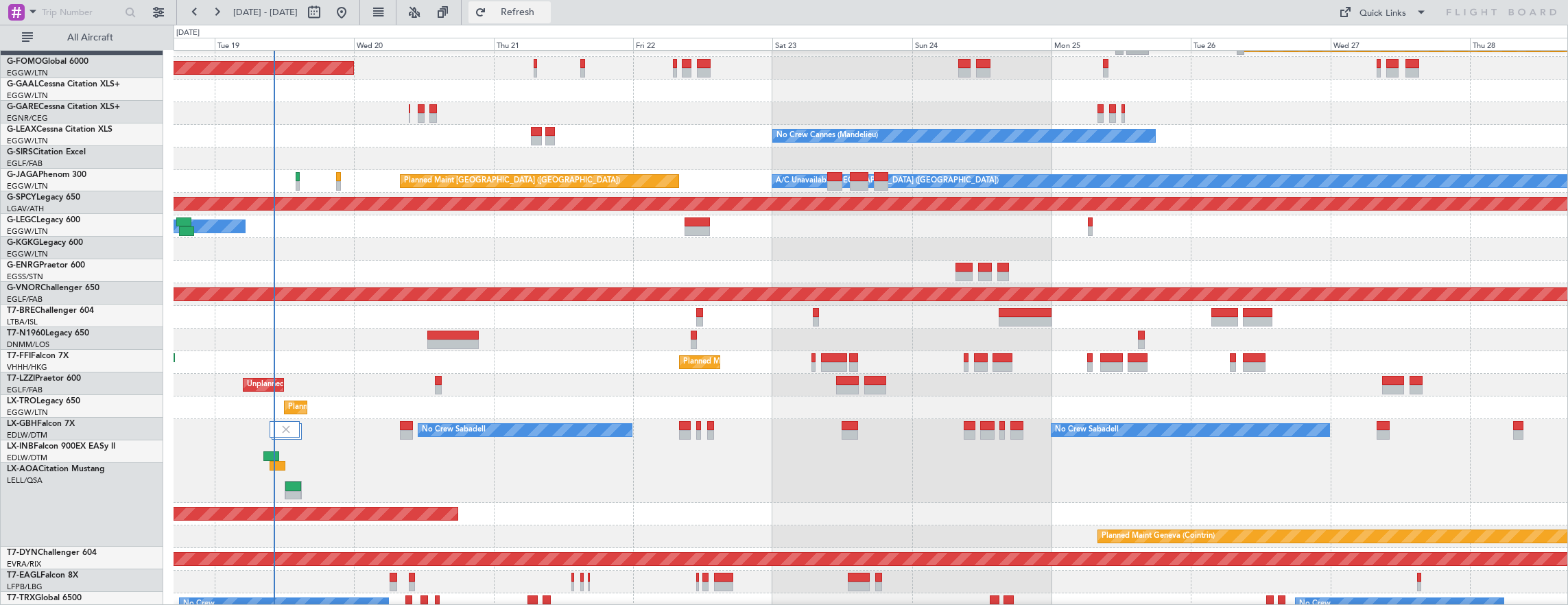
scroll to position [62, 0]
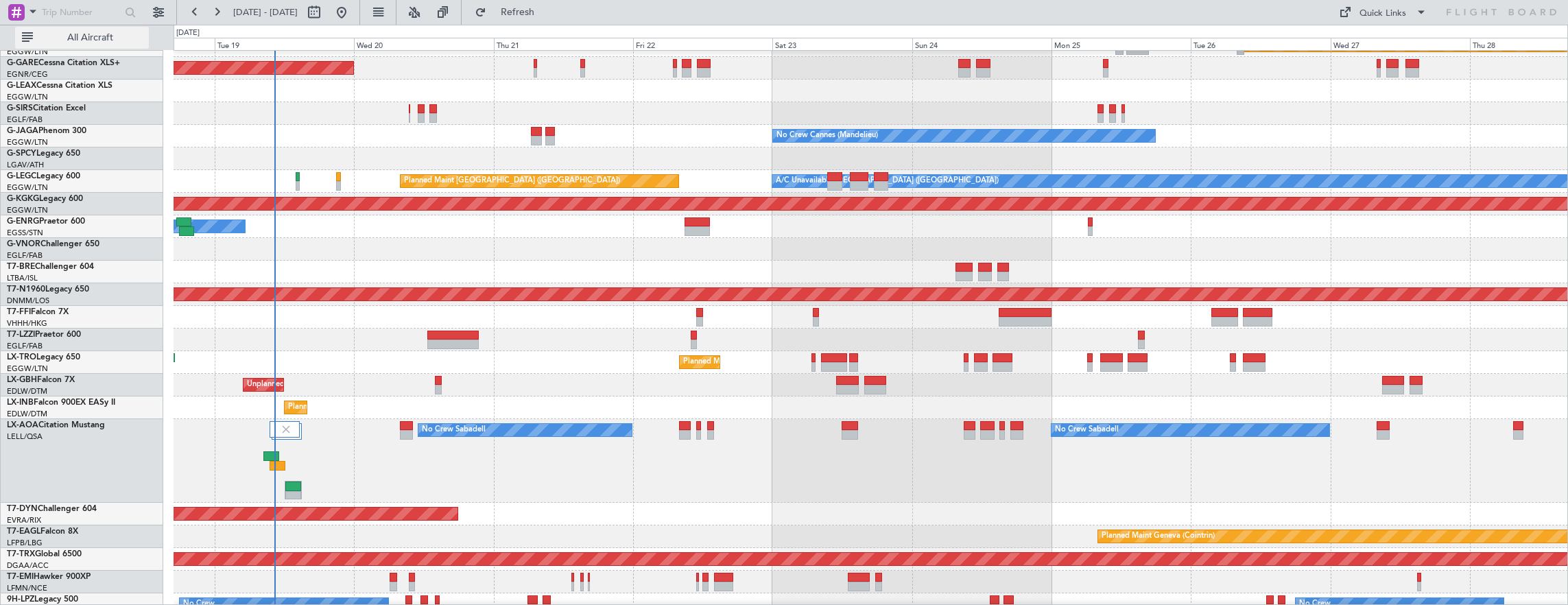
click at [56, 37] on span "All Aircraft" at bounding box center [90, 38] width 109 height 10
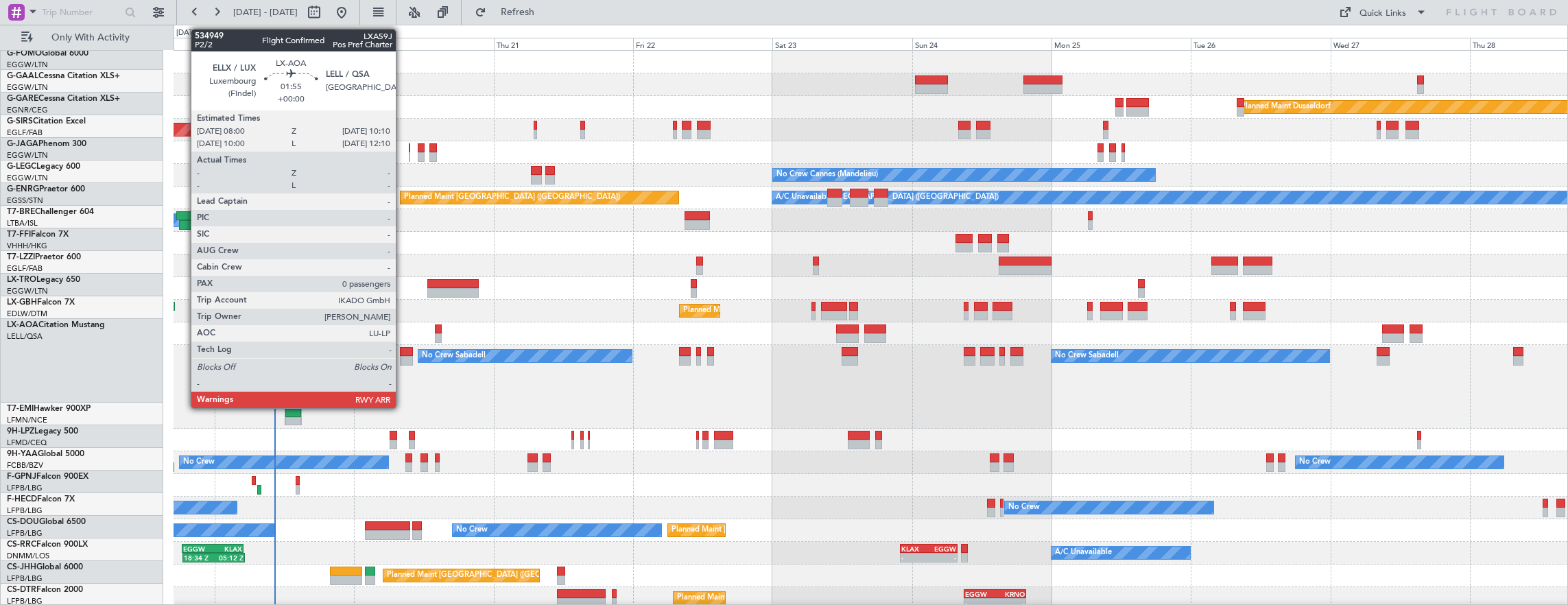
scroll to position [0, 0]
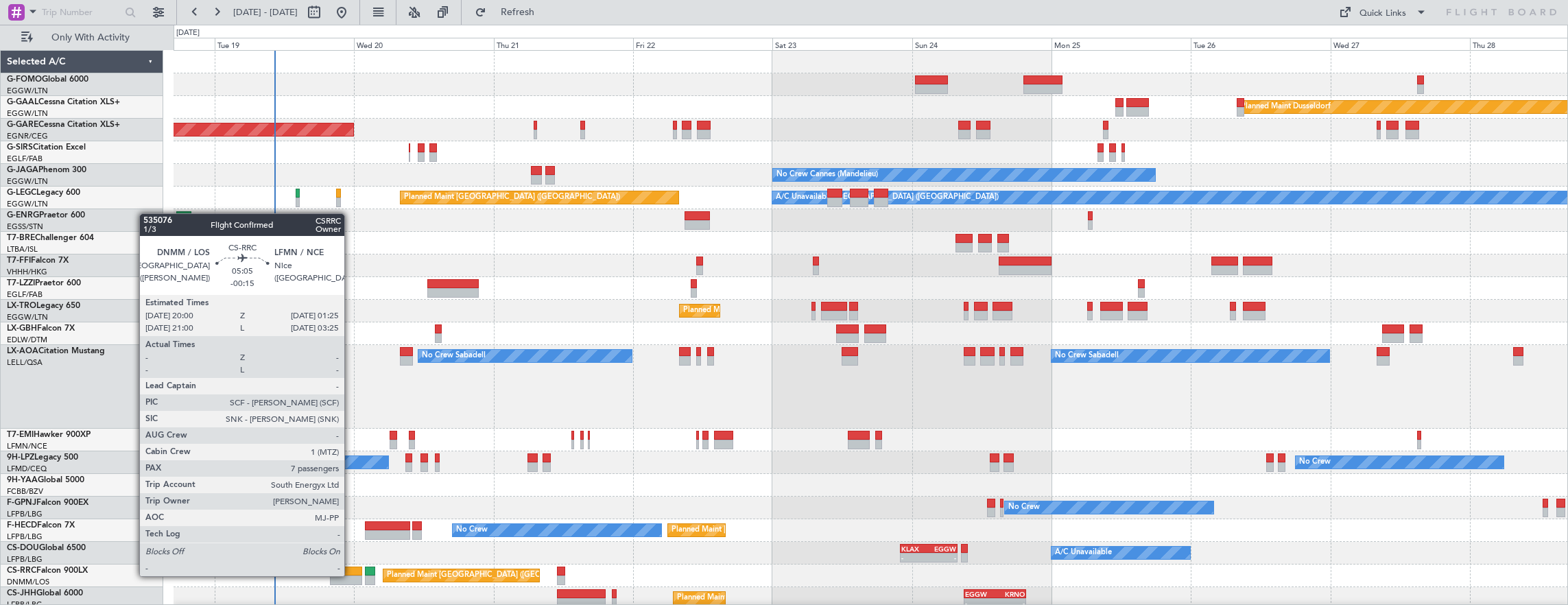
click at [351, 575] on div at bounding box center [346, 580] width 32 height 10
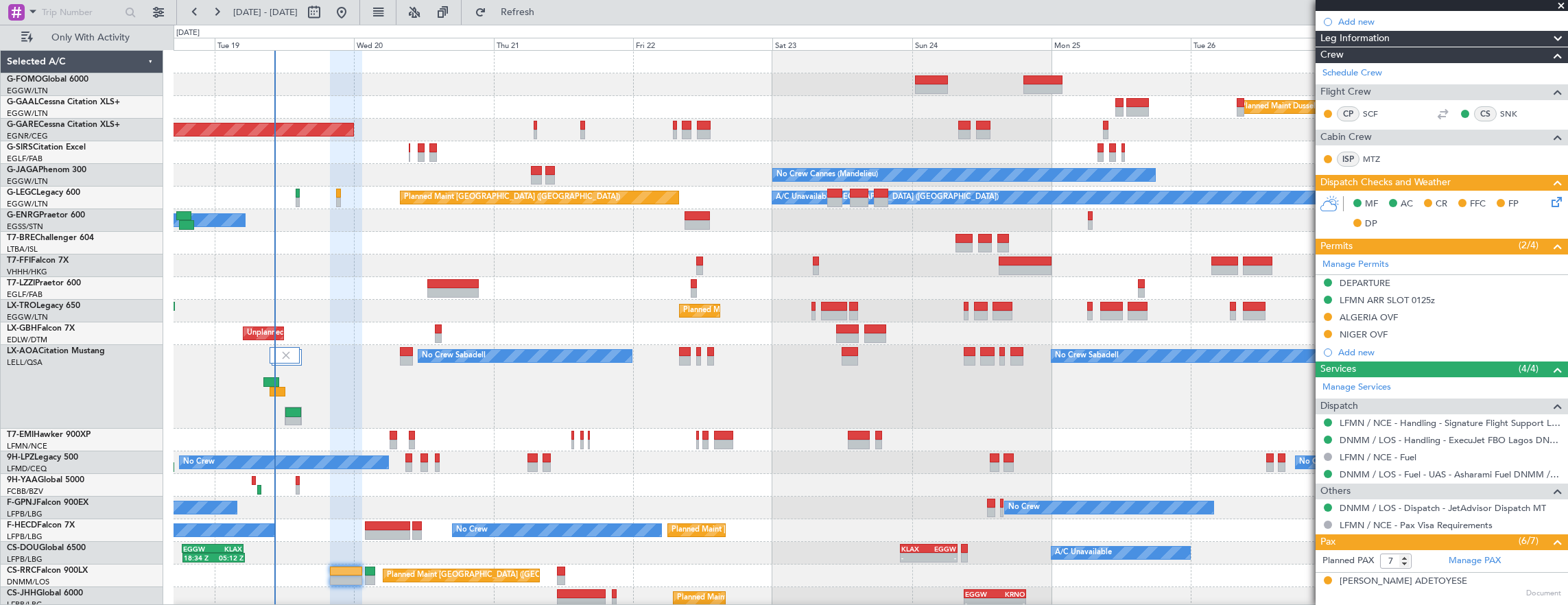
scroll to position [343, 0]
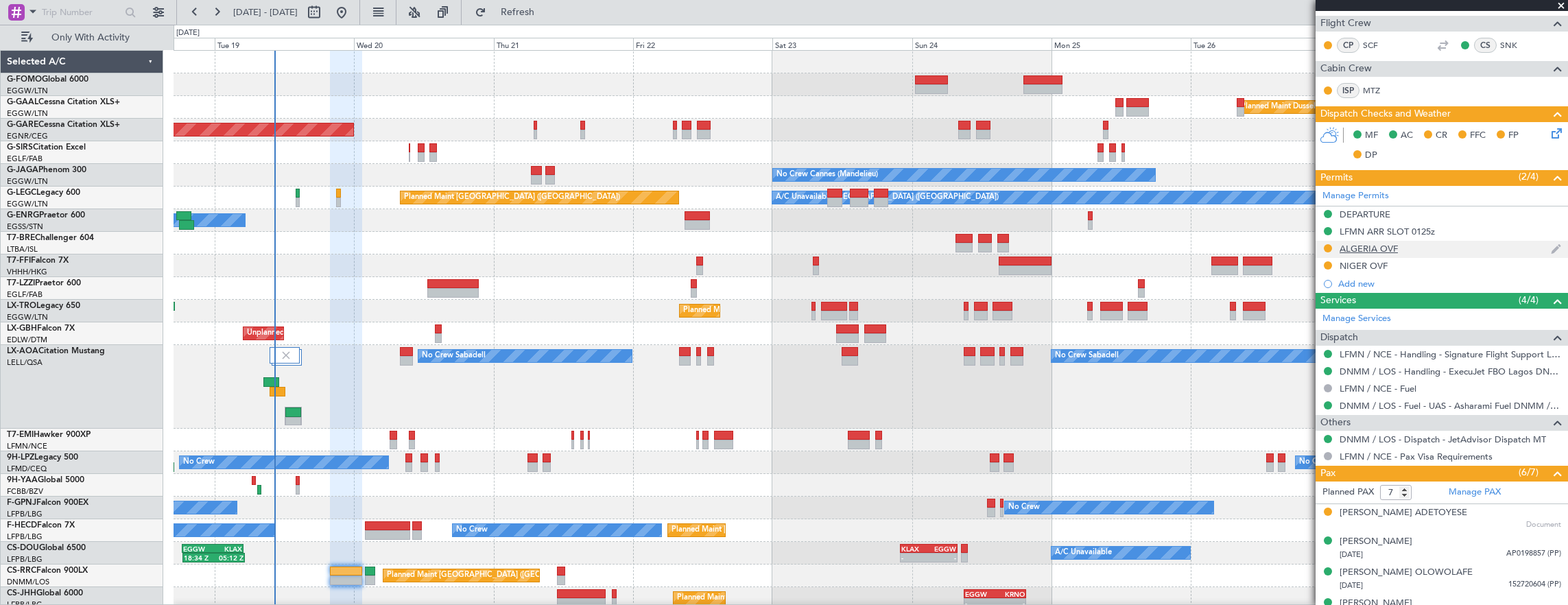
click at [1404, 250] on div "ALGERIA OVF" at bounding box center [1442, 249] width 253 height 17
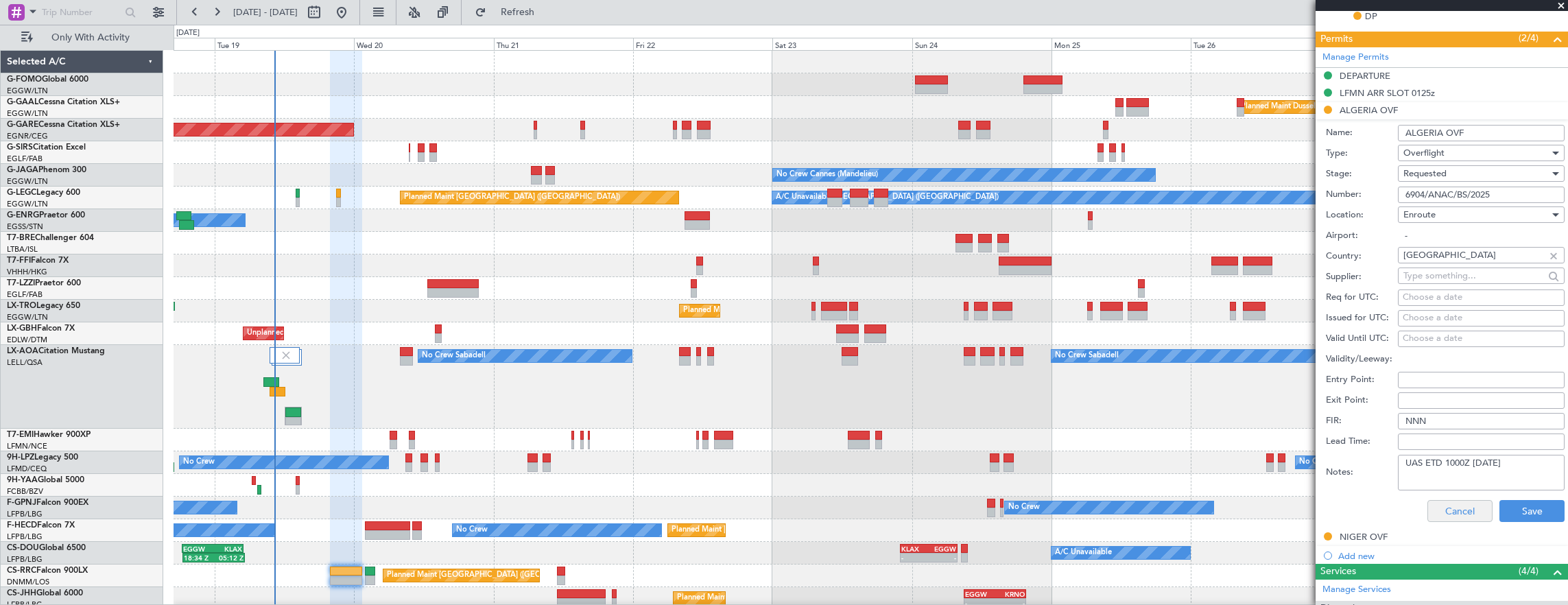
scroll to position [549, 0]
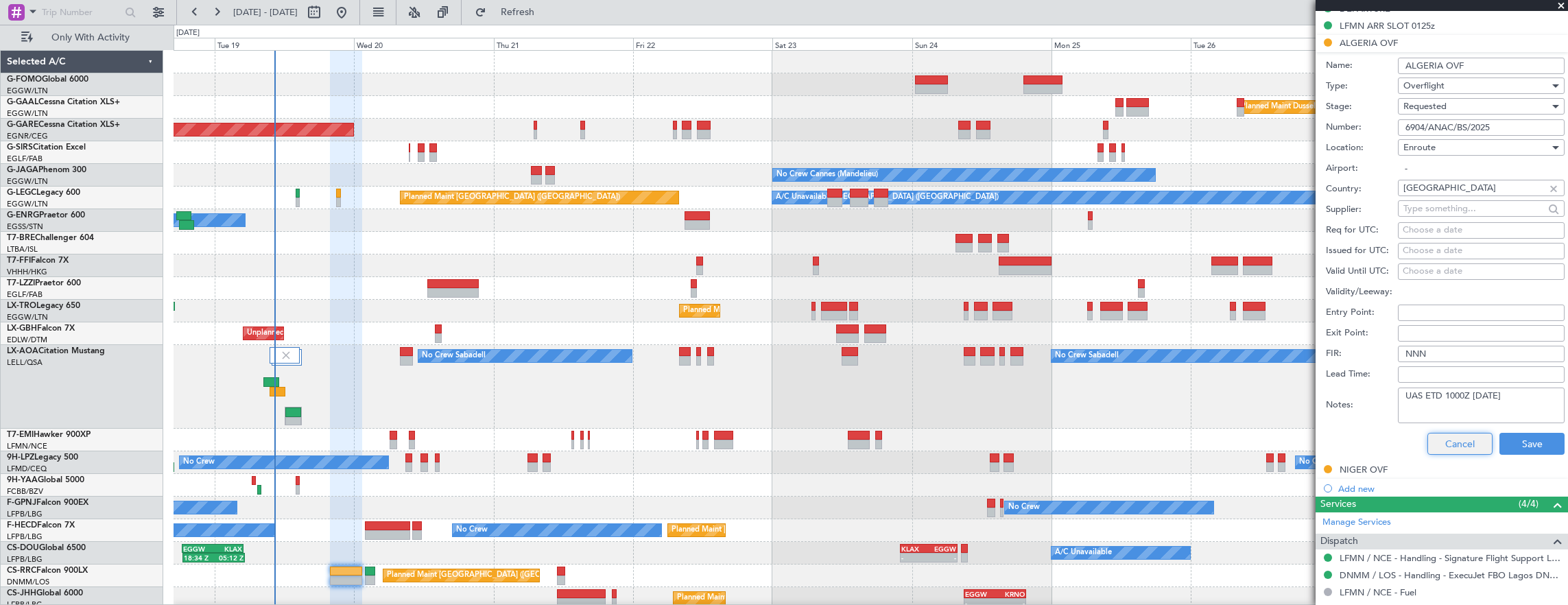
click at [1444, 440] on button "Cancel" at bounding box center [1459, 444] width 65 height 22
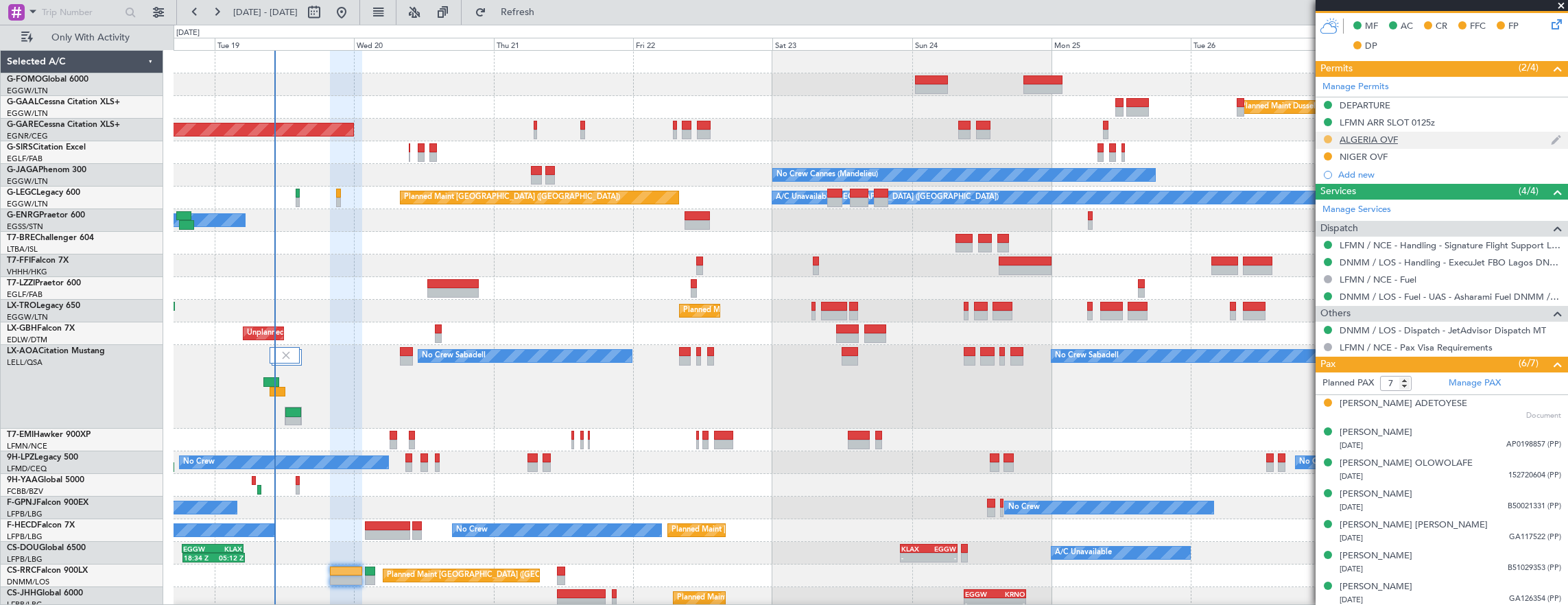
click at [1326, 135] on button at bounding box center [1327, 139] width 8 height 8
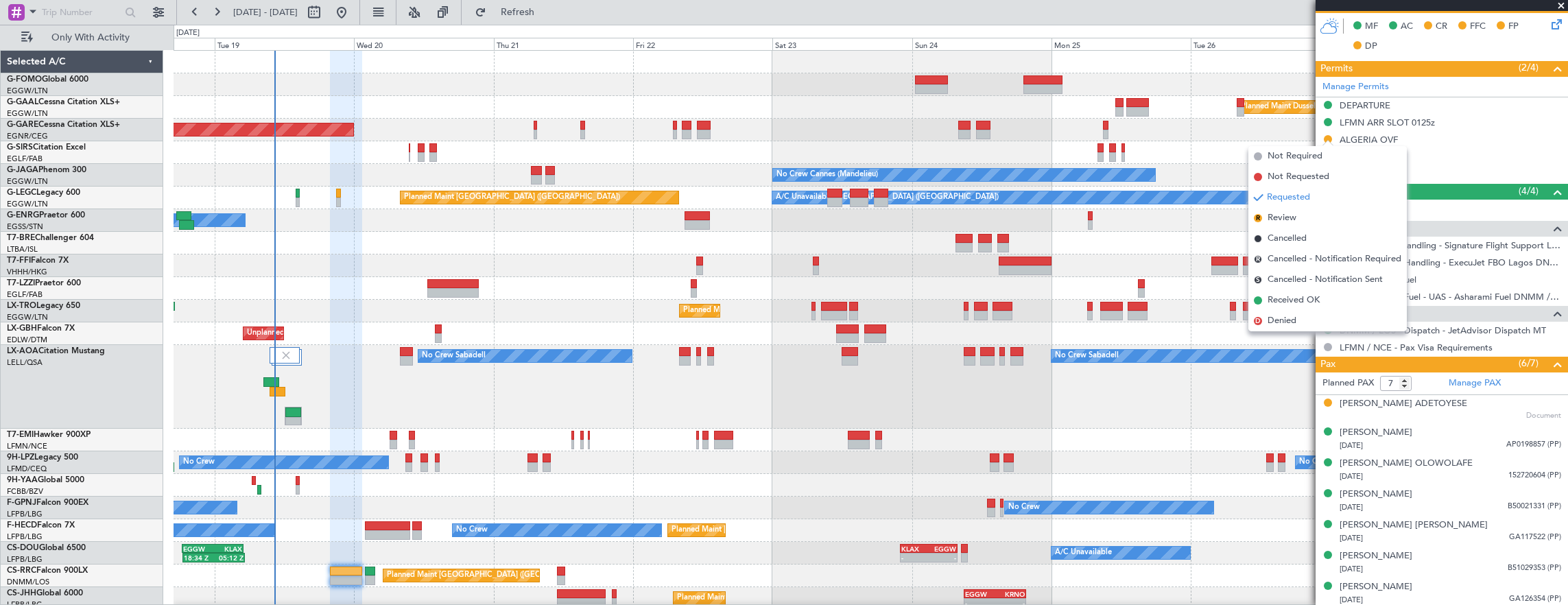
click at [1316, 296] on span "Received OK" at bounding box center [1293, 300] width 52 height 14
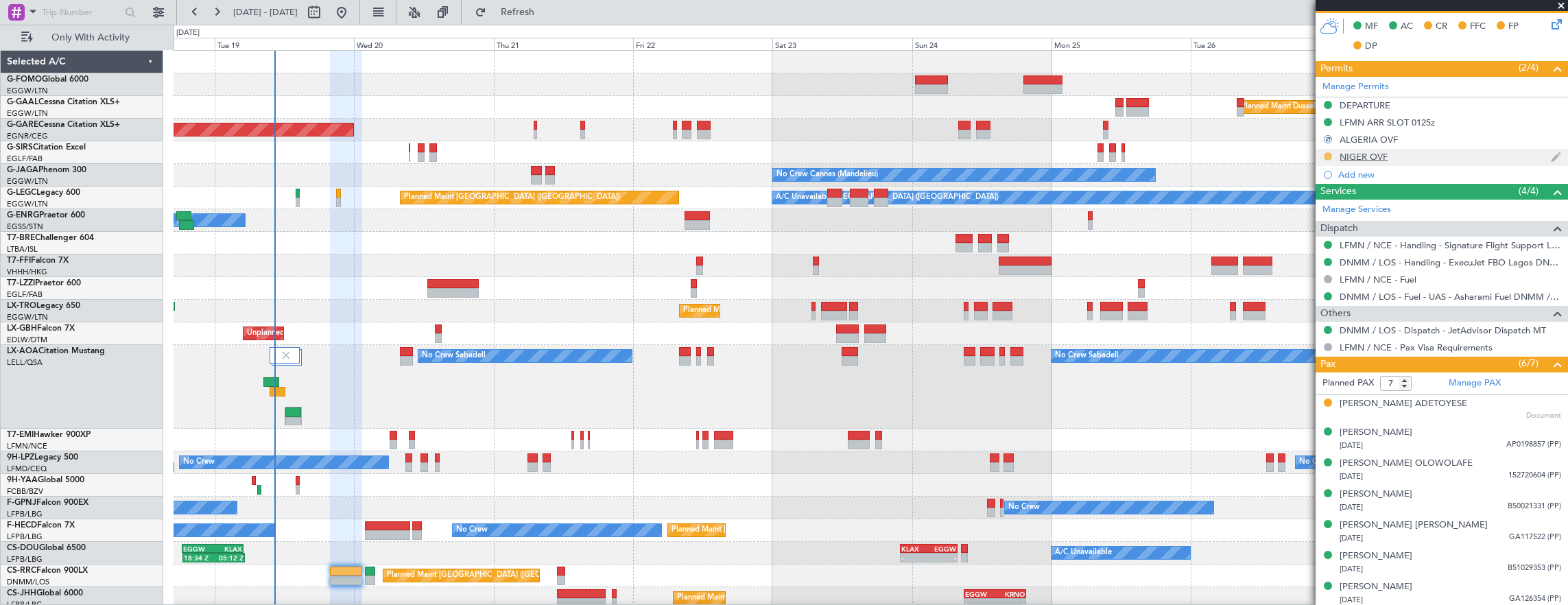
click at [1329, 154] on button at bounding box center [1327, 156] width 8 height 8
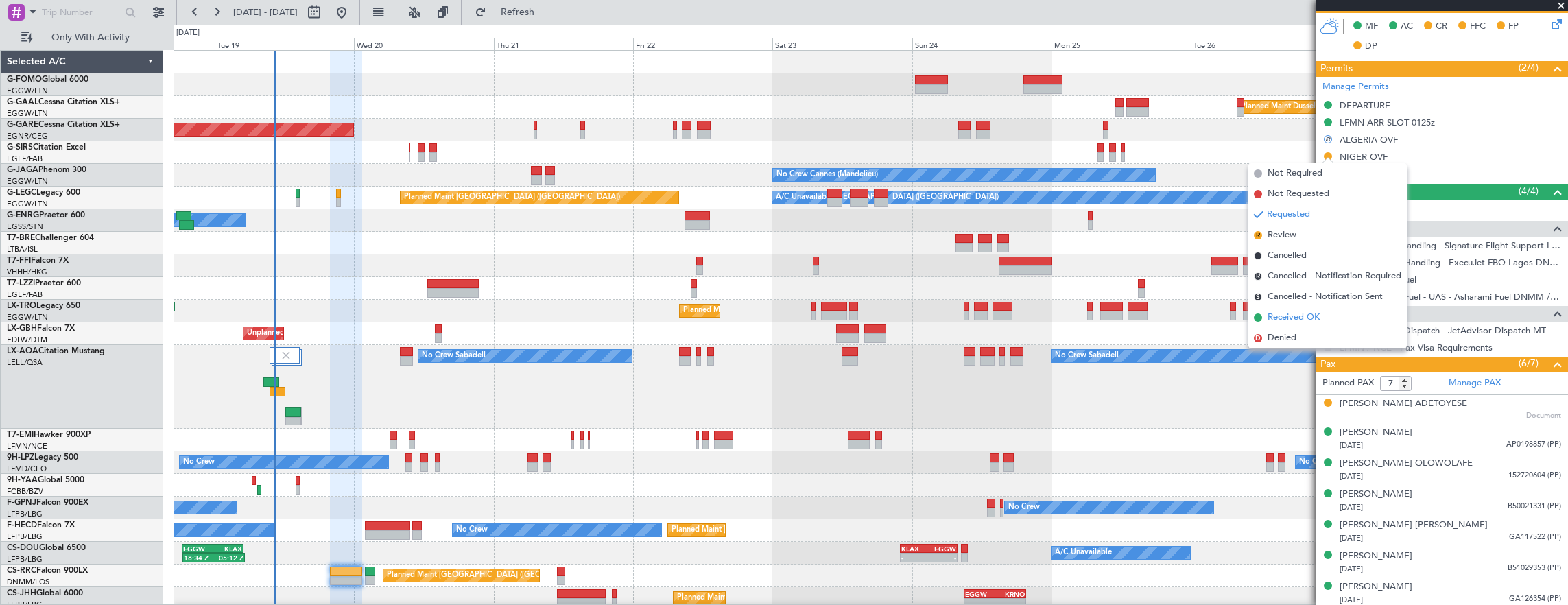
click at [1324, 312] on li "Received OK" at bounding box center [1327, 318] width 158 height 21
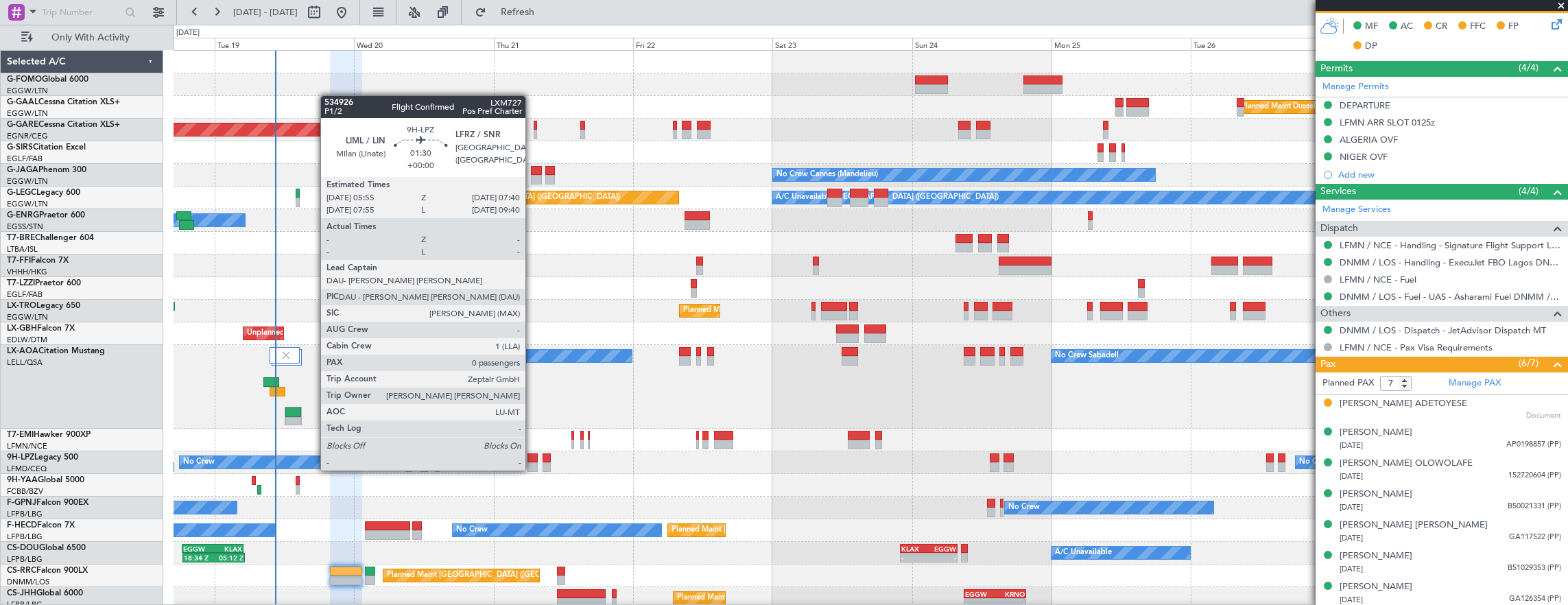
click at [533, 457] on div at bounding box center [533, 458] width 10 height 10
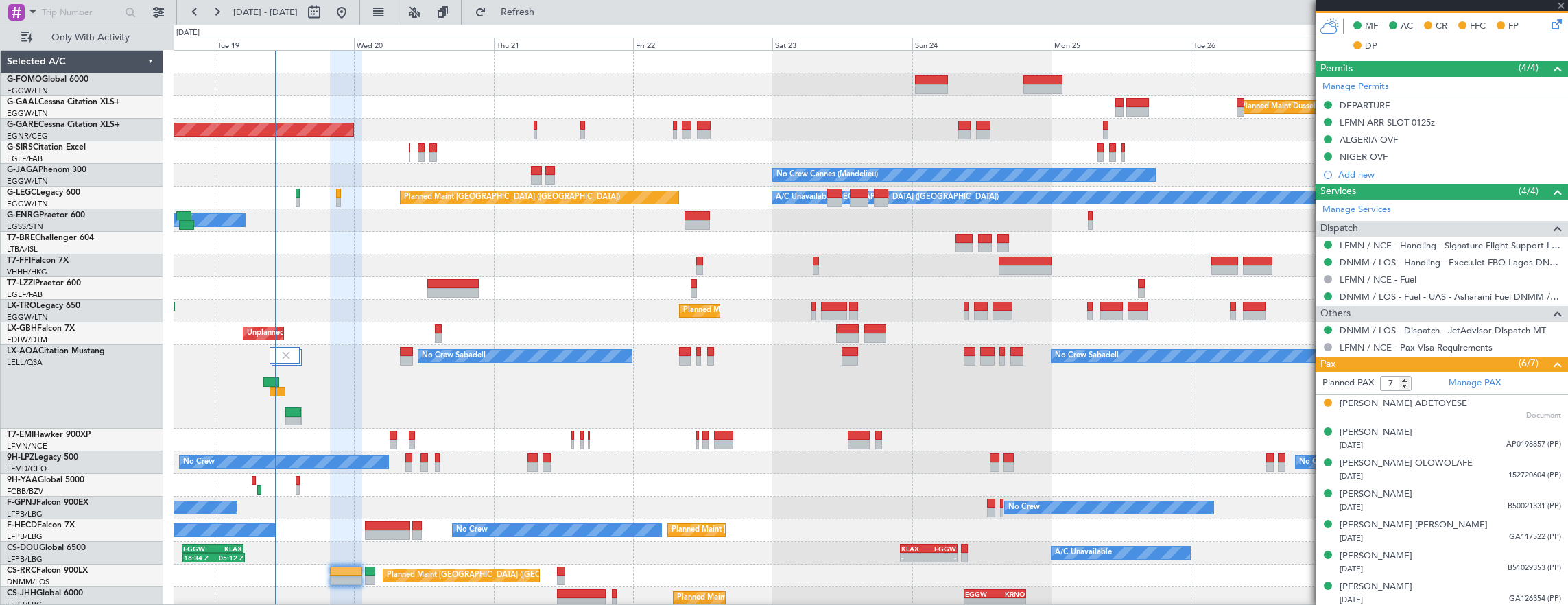
type input "0"
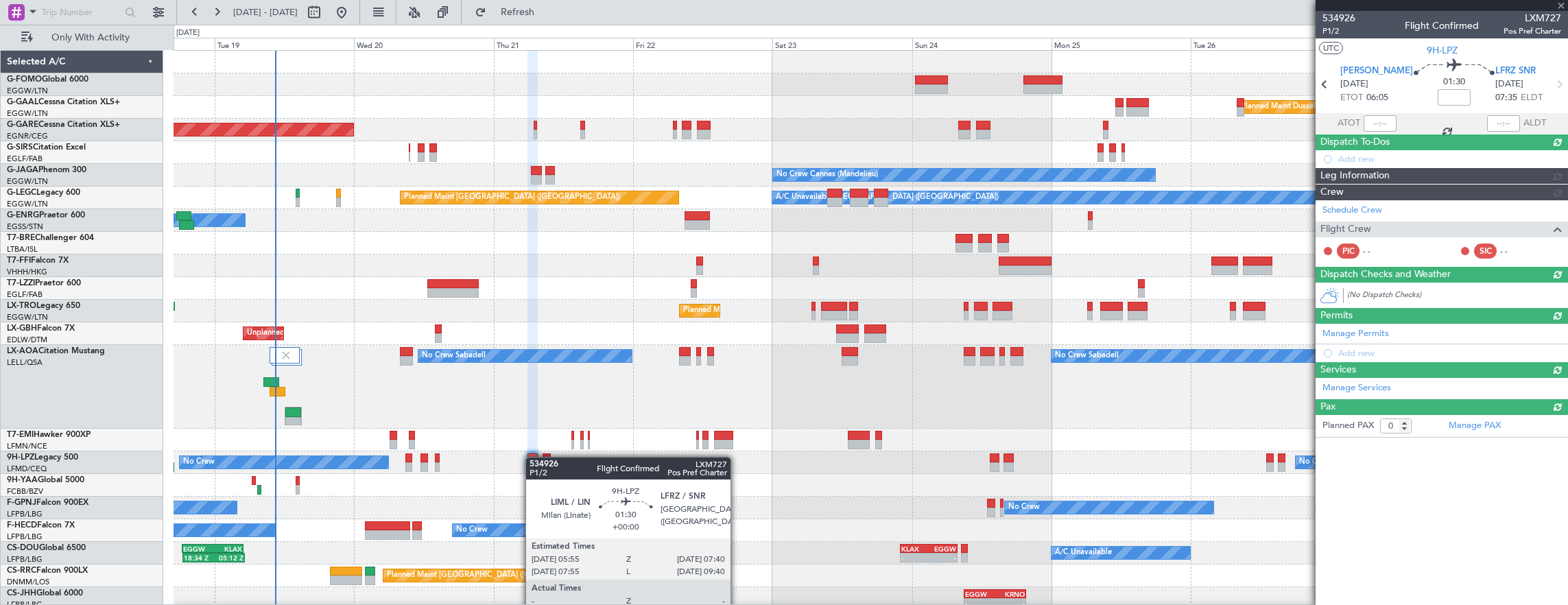
scroll to position [0, 0]
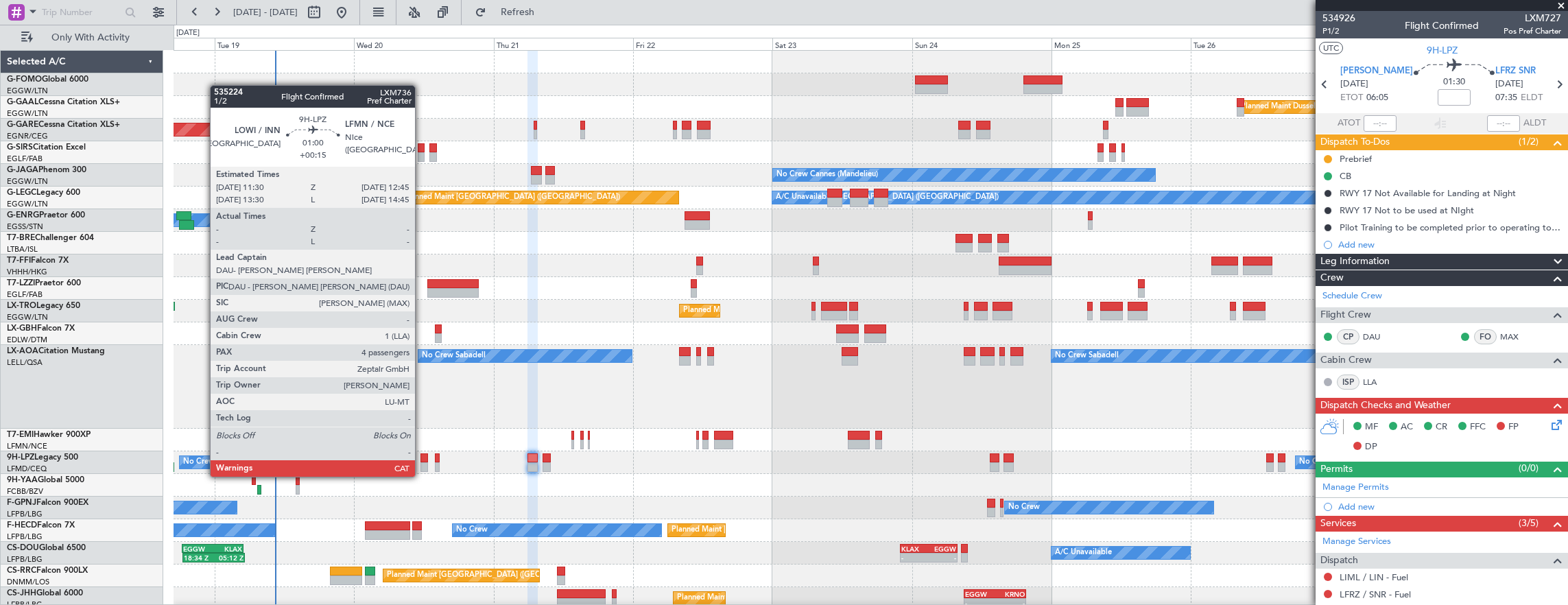
click at [422, 463] on div at bounding box center [424, 467] width 7 height 10
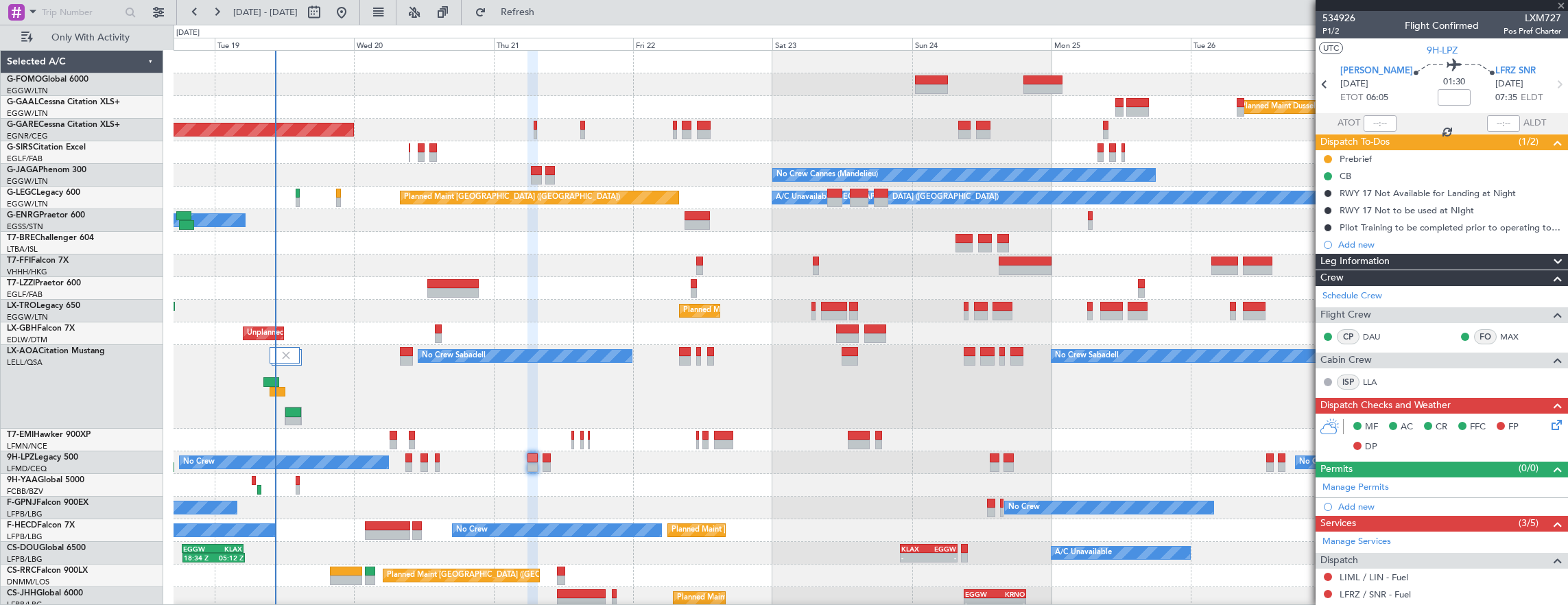
type input "+00:15"
type input "4"
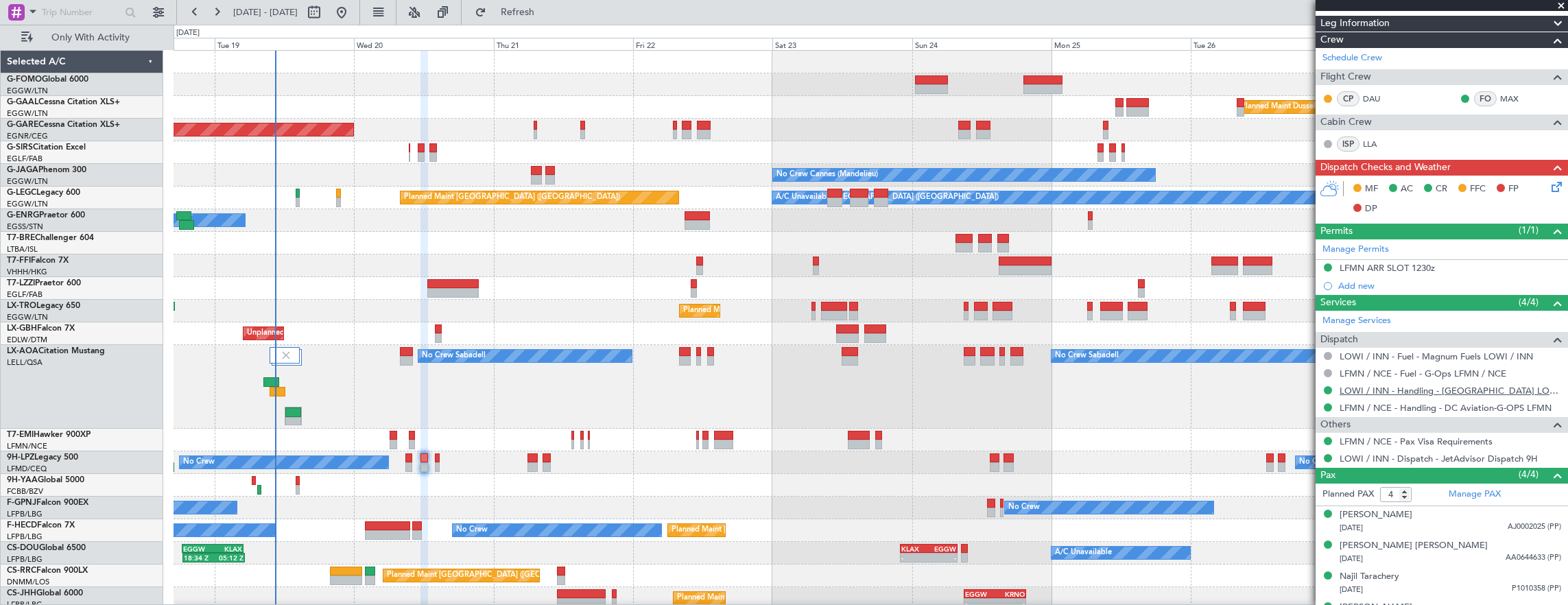
scroll to position [225, 0]
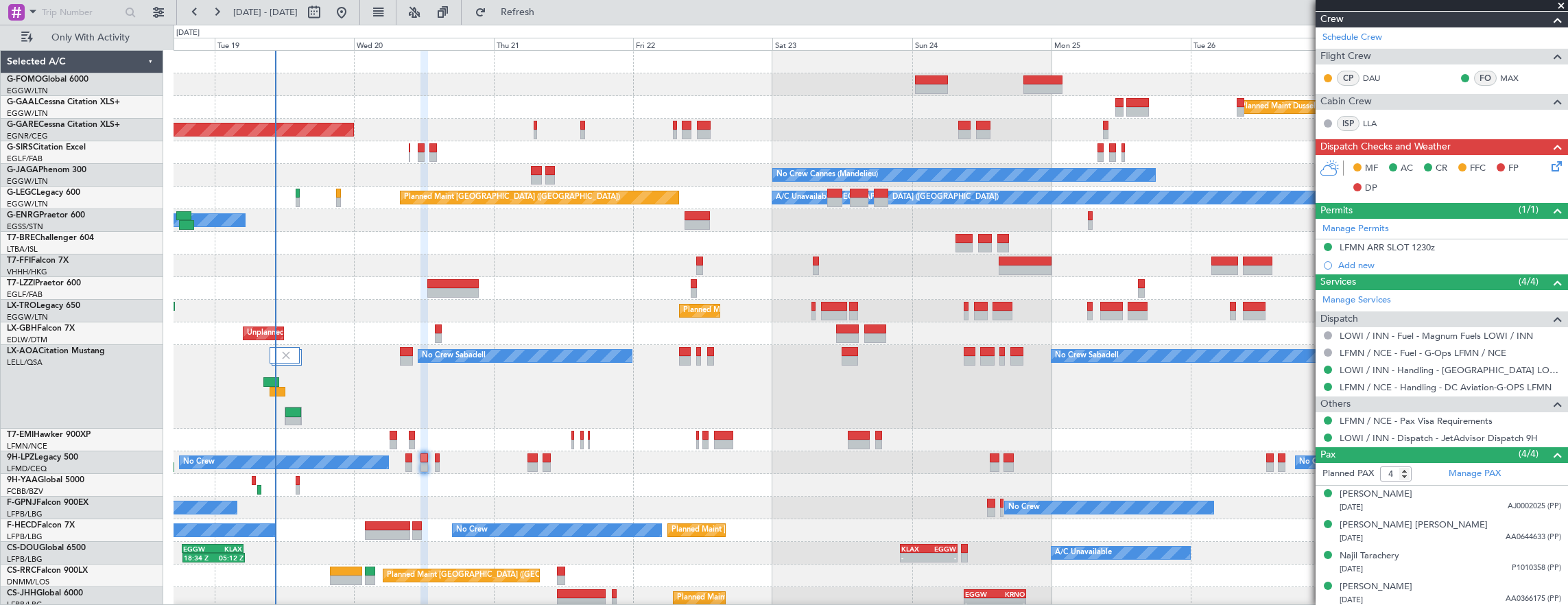
click at [402, 454] on div "No Crew No Crew No Crew" at bounding box center [871, 462] width 1394 height 23
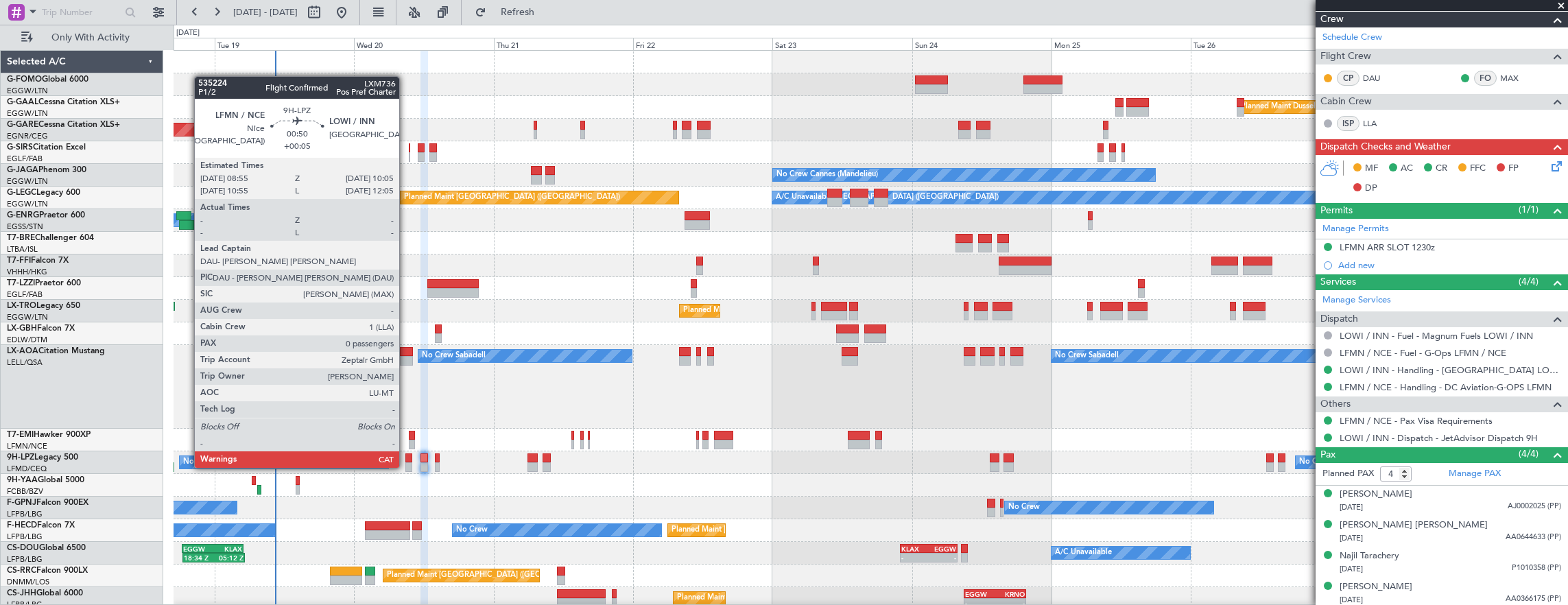
click at [406, 454] on div at bounding box center [408, 458] width 7 height 10
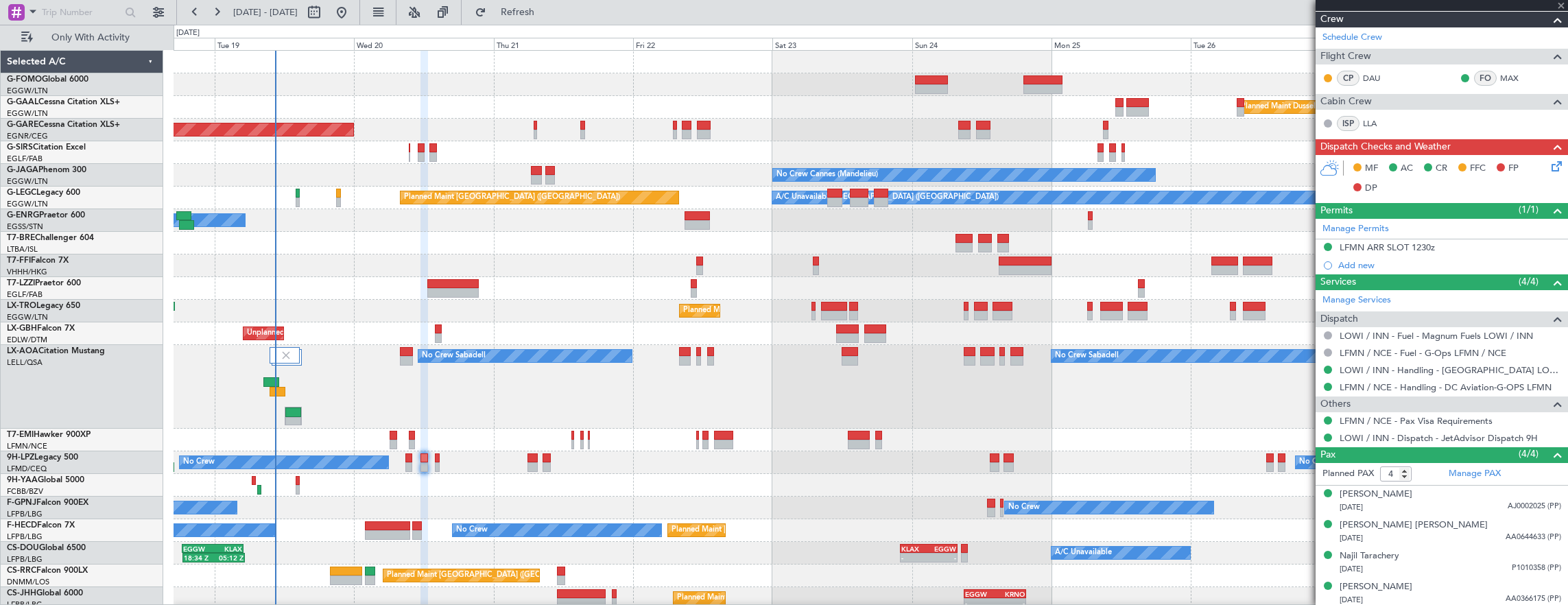
type input "+00:05"
type input "0"
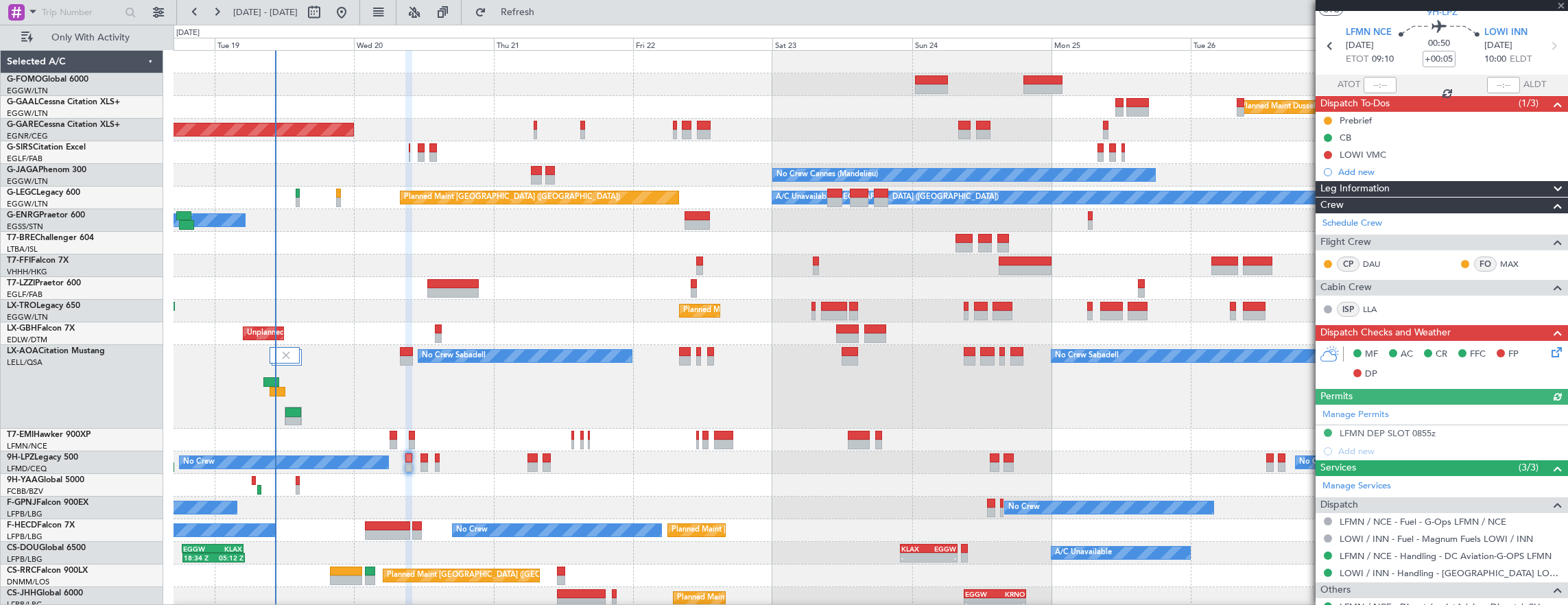
scroll to position [83, 0]
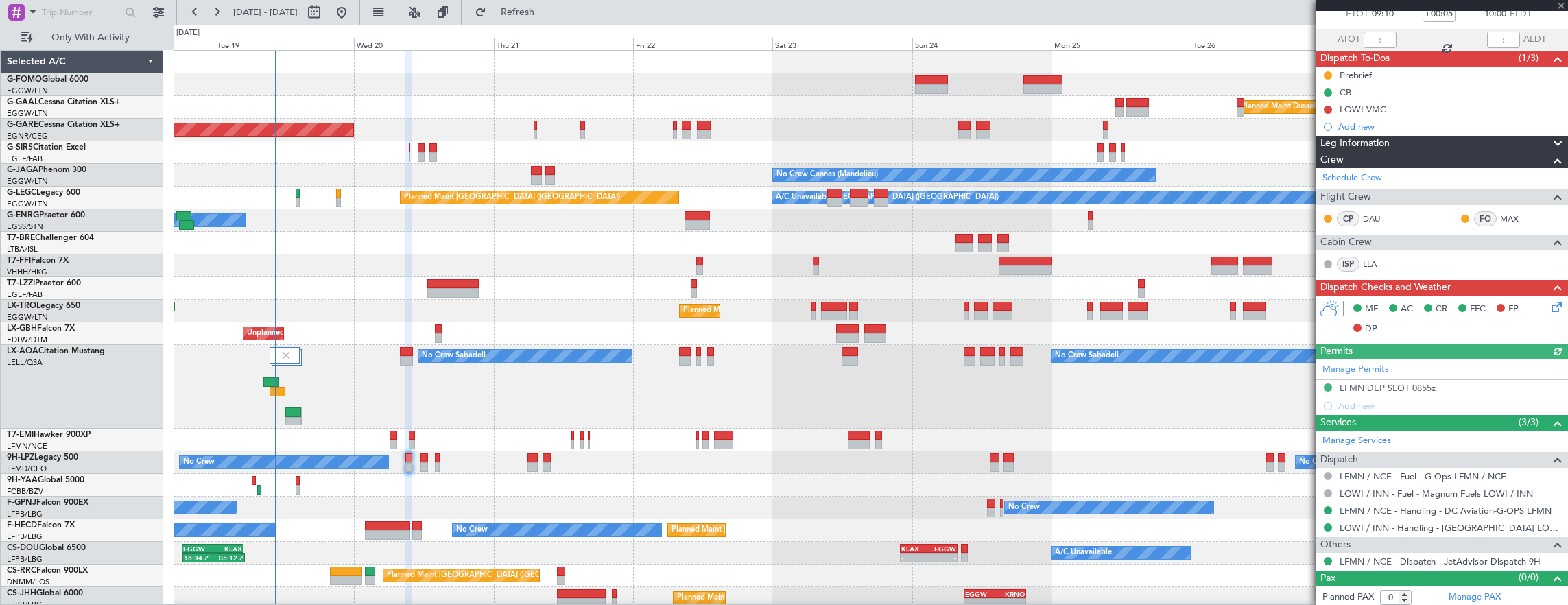
click at [418, 459] on div "No Crew No Crew No Crew" at bounding box center [871, 462] width 1394 height 23
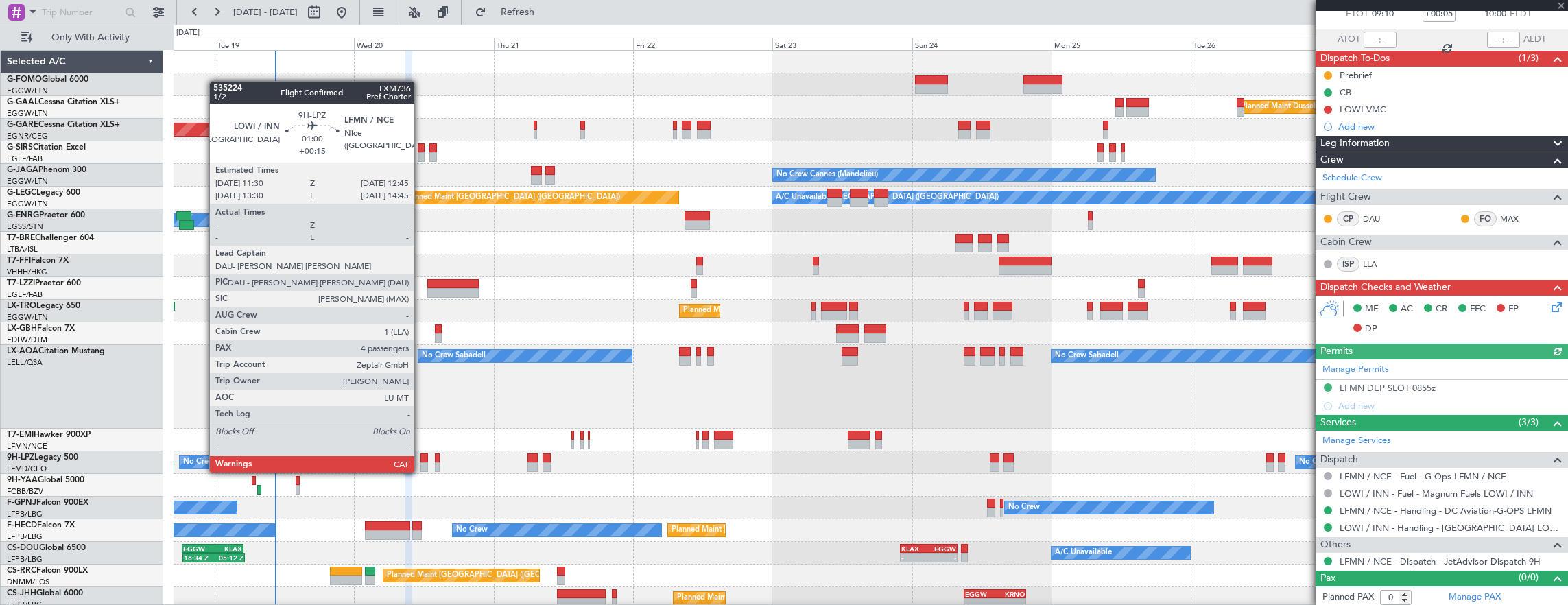
click at [421, 459] on div at bounding box center [424, 458] width 7 height 10
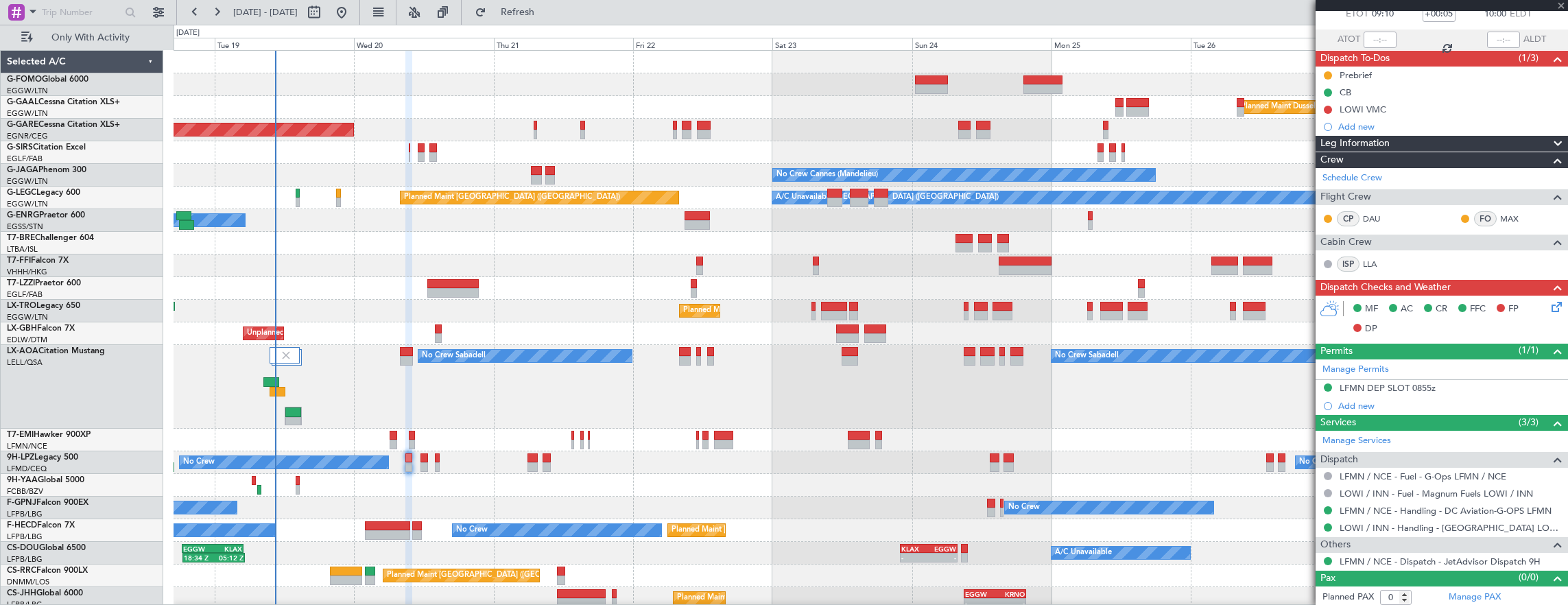
type input "+00:15"
type input "4"
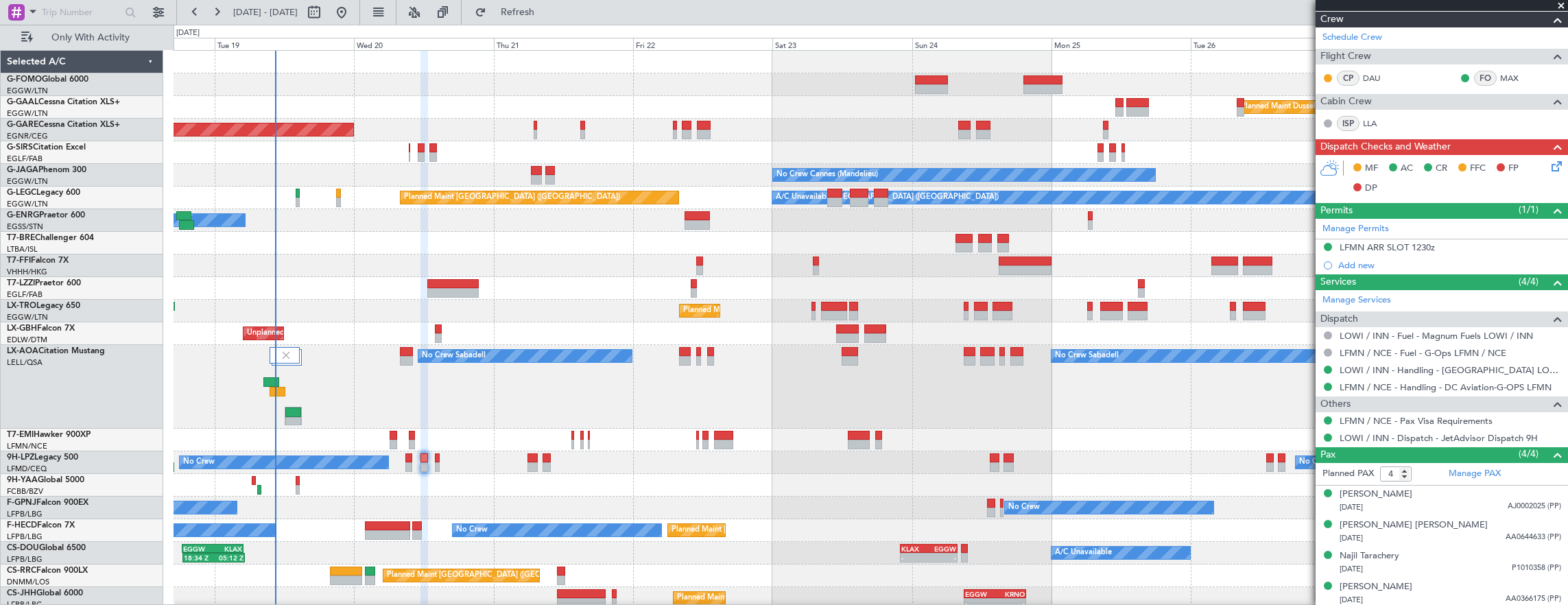
scroll to position [0, 0]
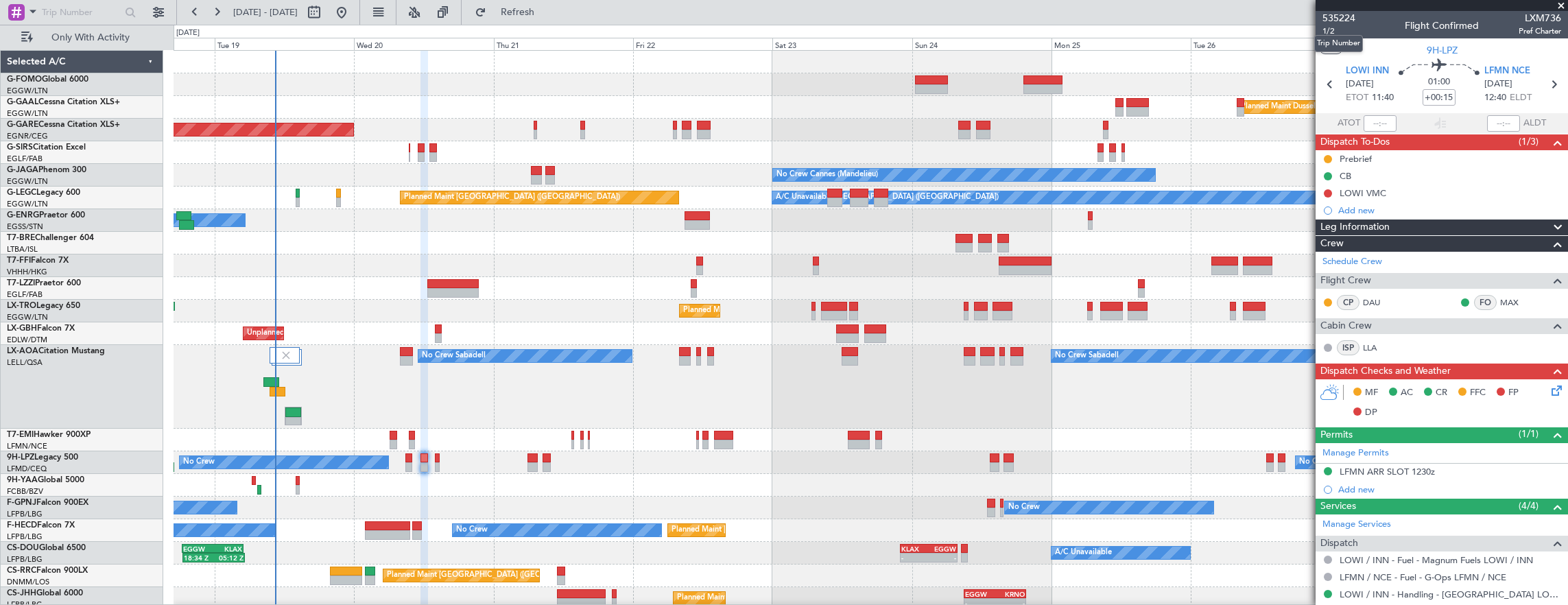
click at [1329, 37] on div "Trip Number" at bounding box center [1338, 43] width 49 height 17
click at [1330, 31] on span "1/2" at bounding box center [1338, 31] width 33 height 12
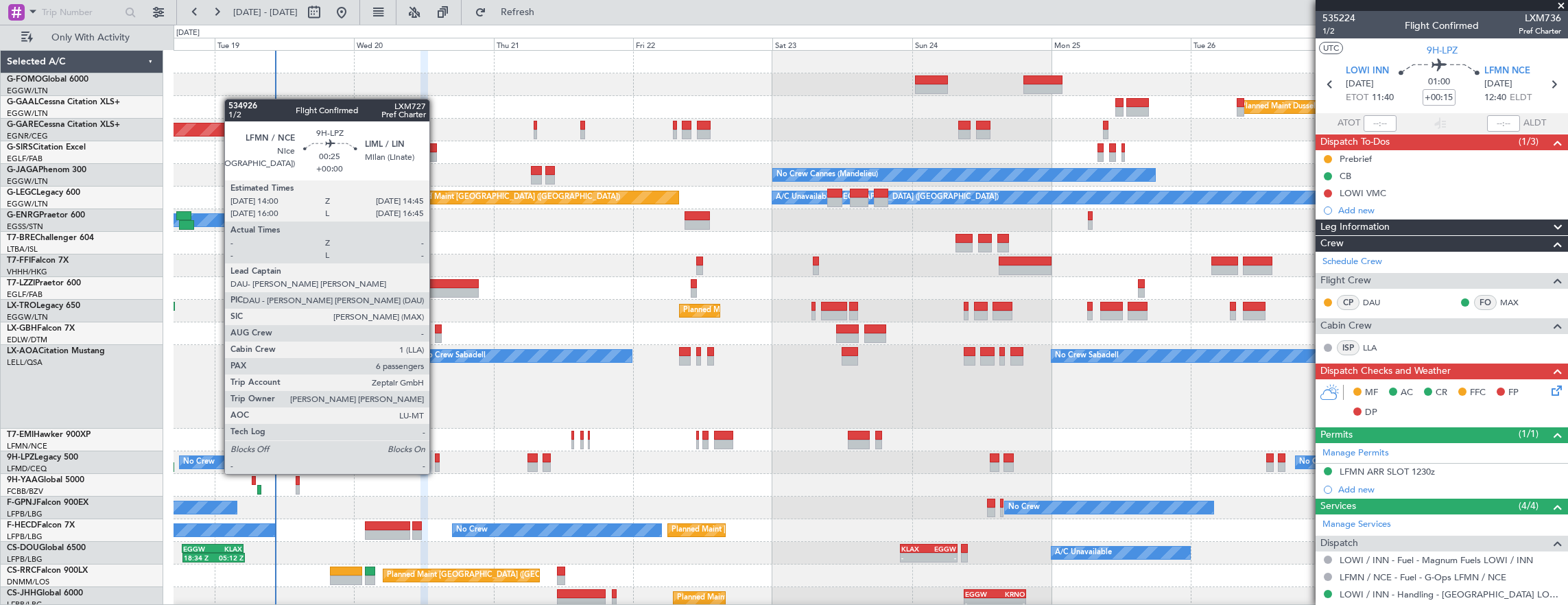
click at [436, 460] on div at bounding box center [437, 458] width 4 height 10
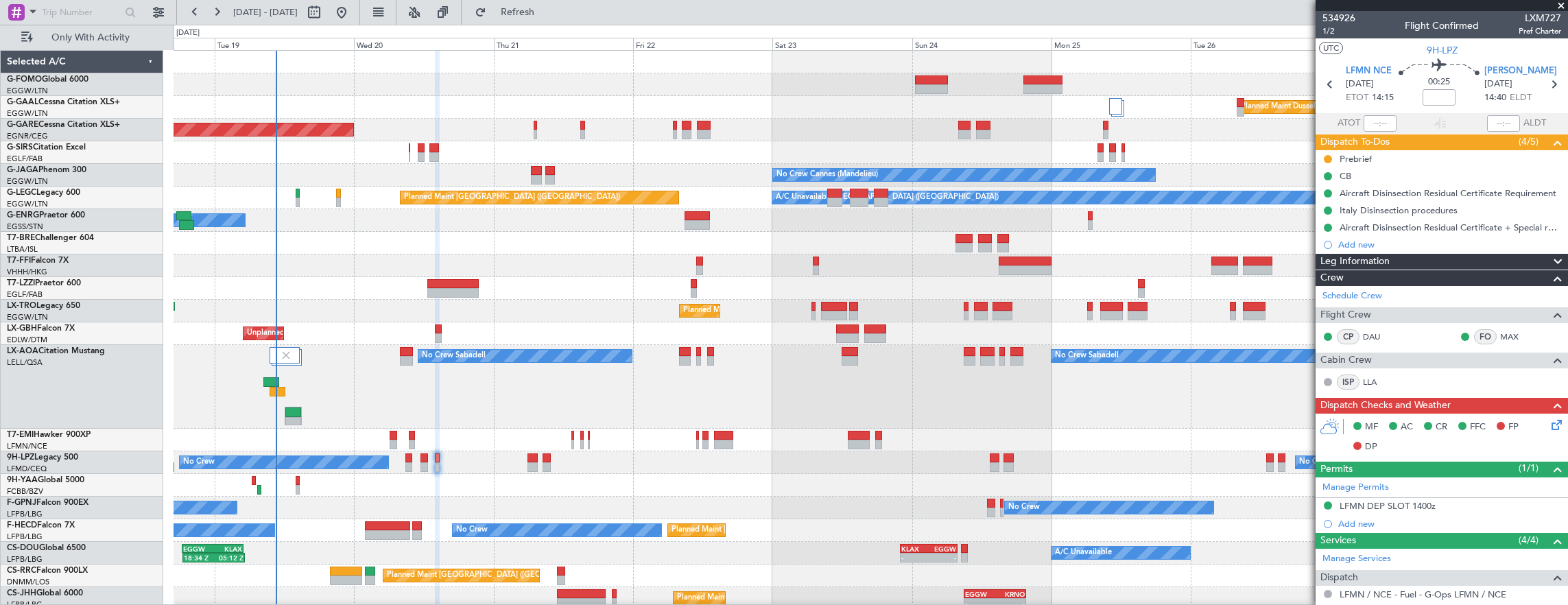
click at [434, 464] on div "No Crew No Crew No Crew" at bounding box center [871, 462] width 1394 height 23
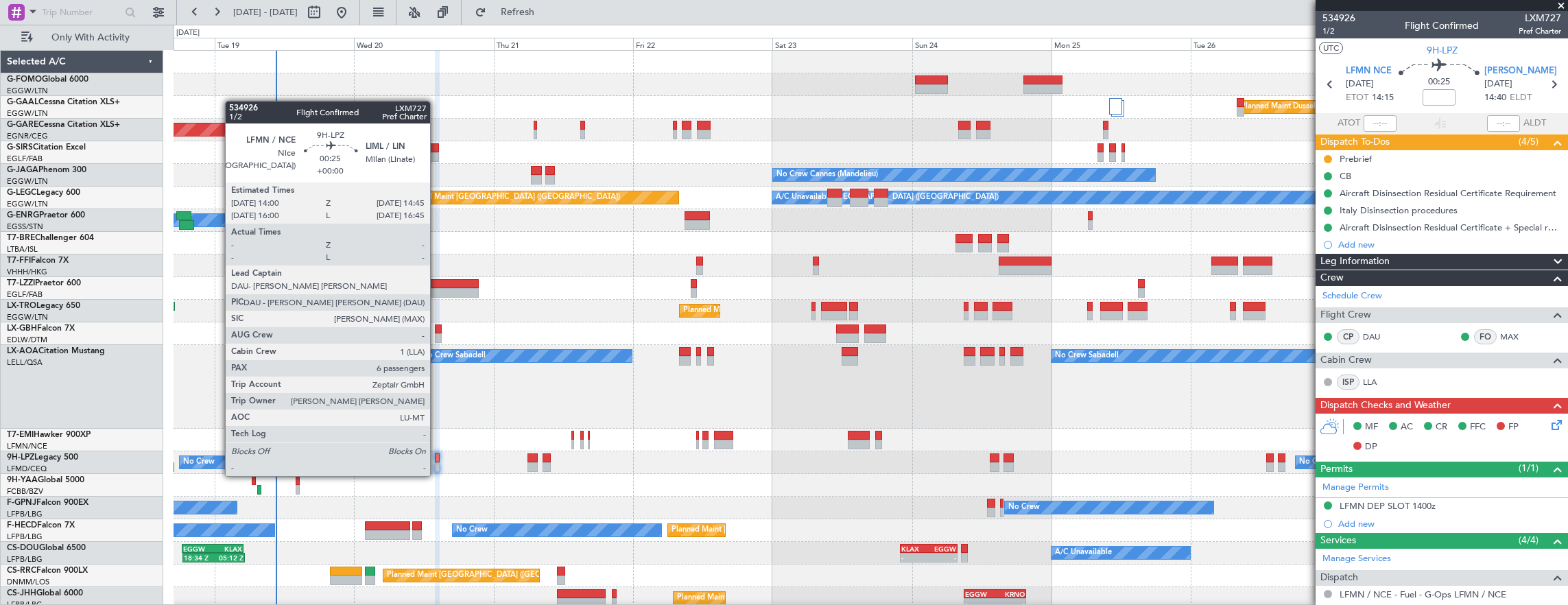
click at [437, 462] on div at bounding box center [437, 467] width 4 height 10
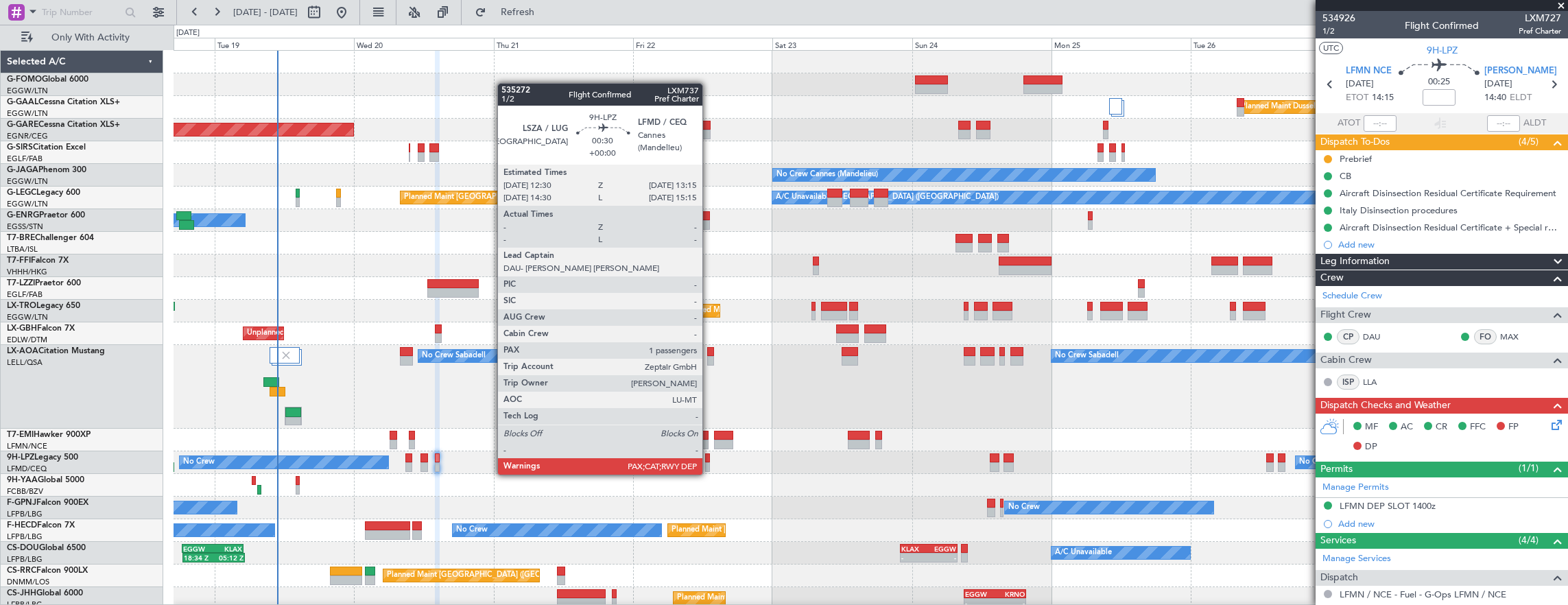
click at [709, 461] on div at bounding box center [708, 458] width 4 height 10
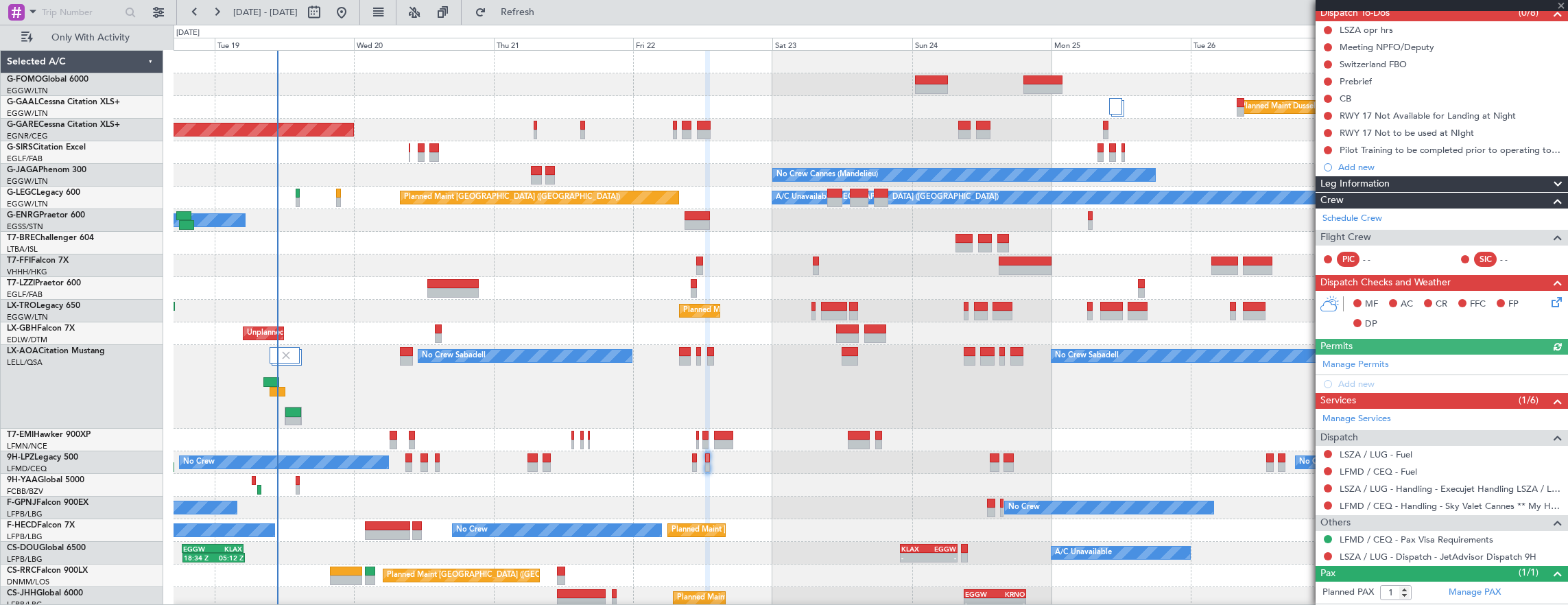
scroll to position [137, 0]
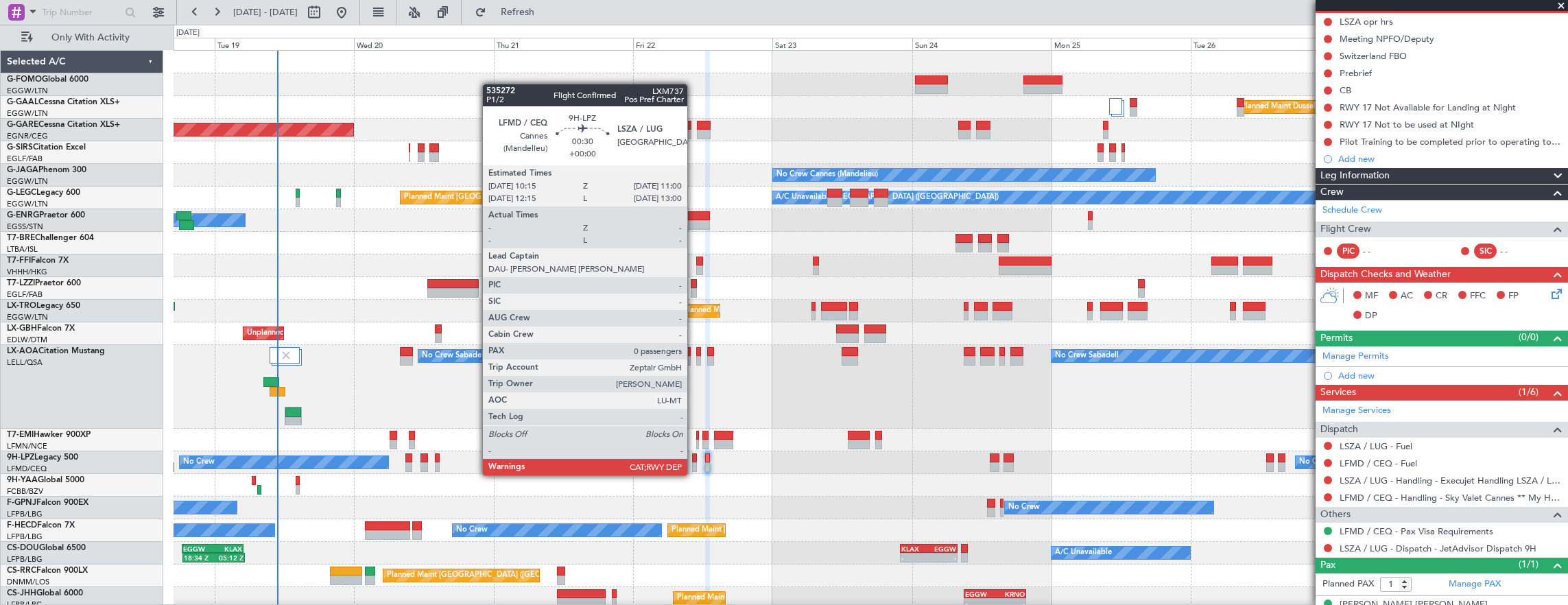
click at [694, 462] on div at bounding box center [694, 467] width 4 height 10
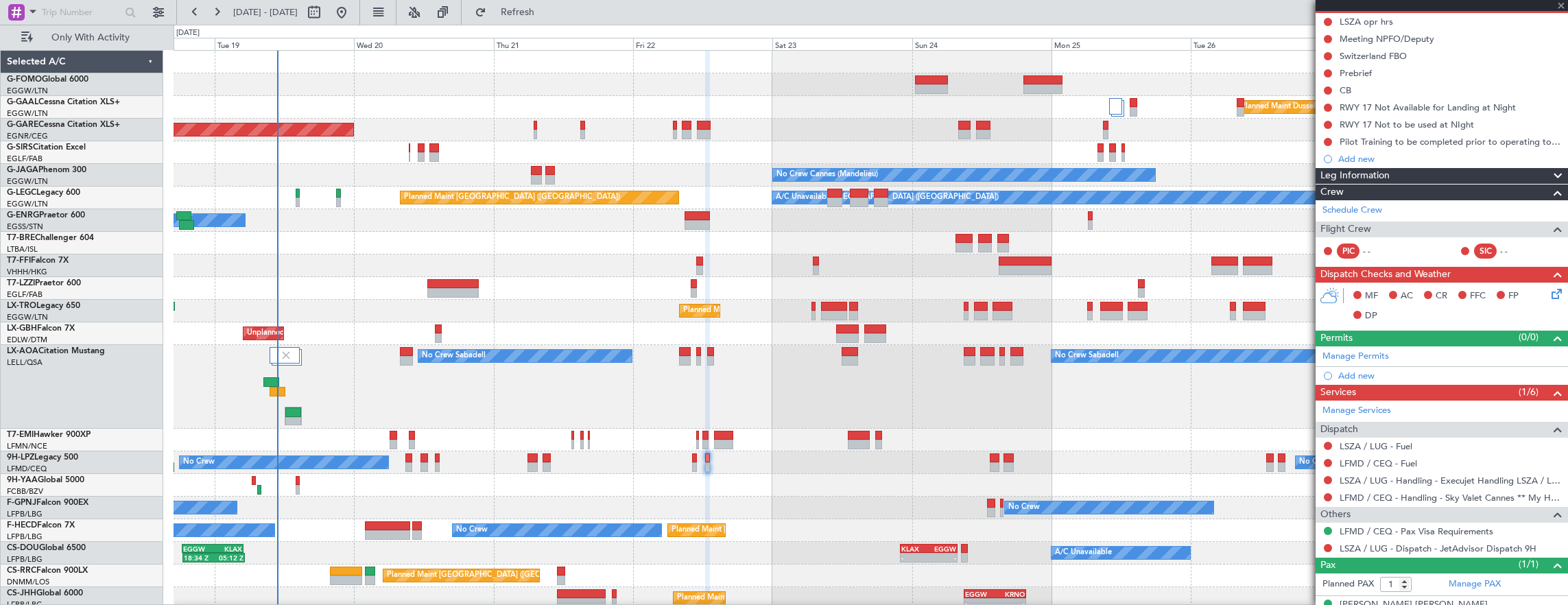
type input "0"
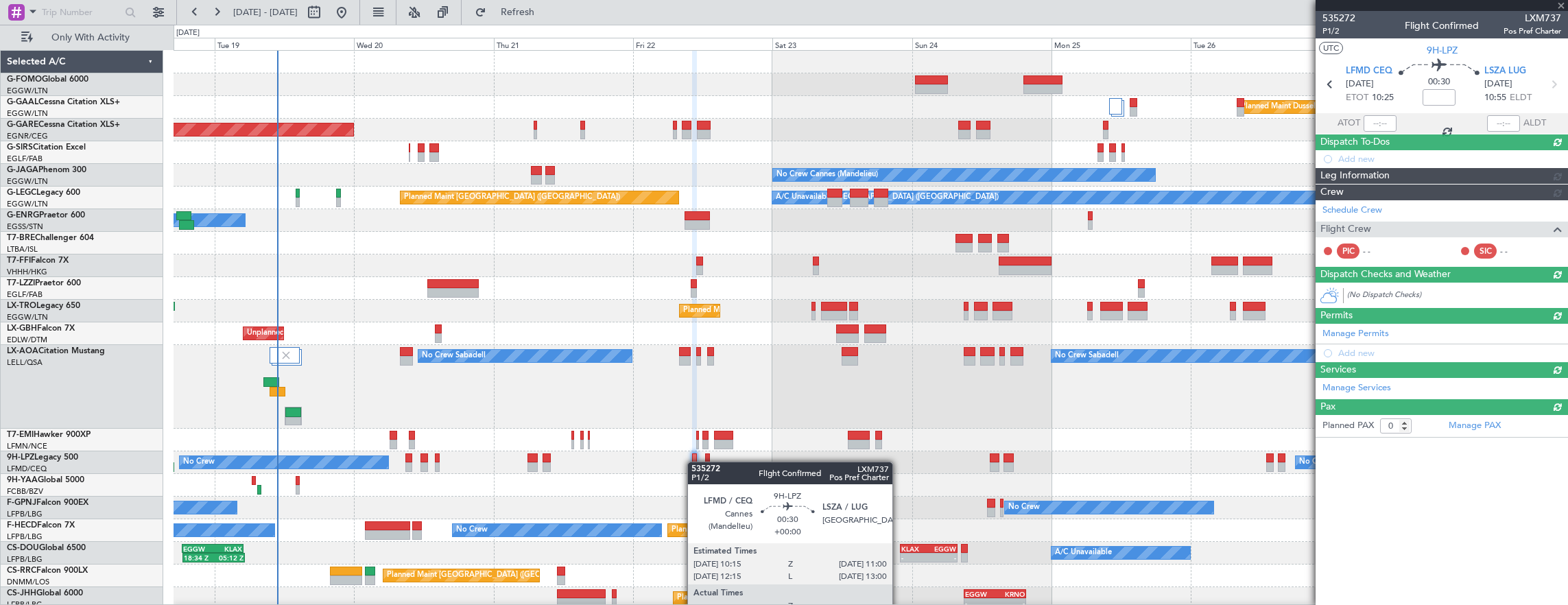
scroll to position [0, 0]
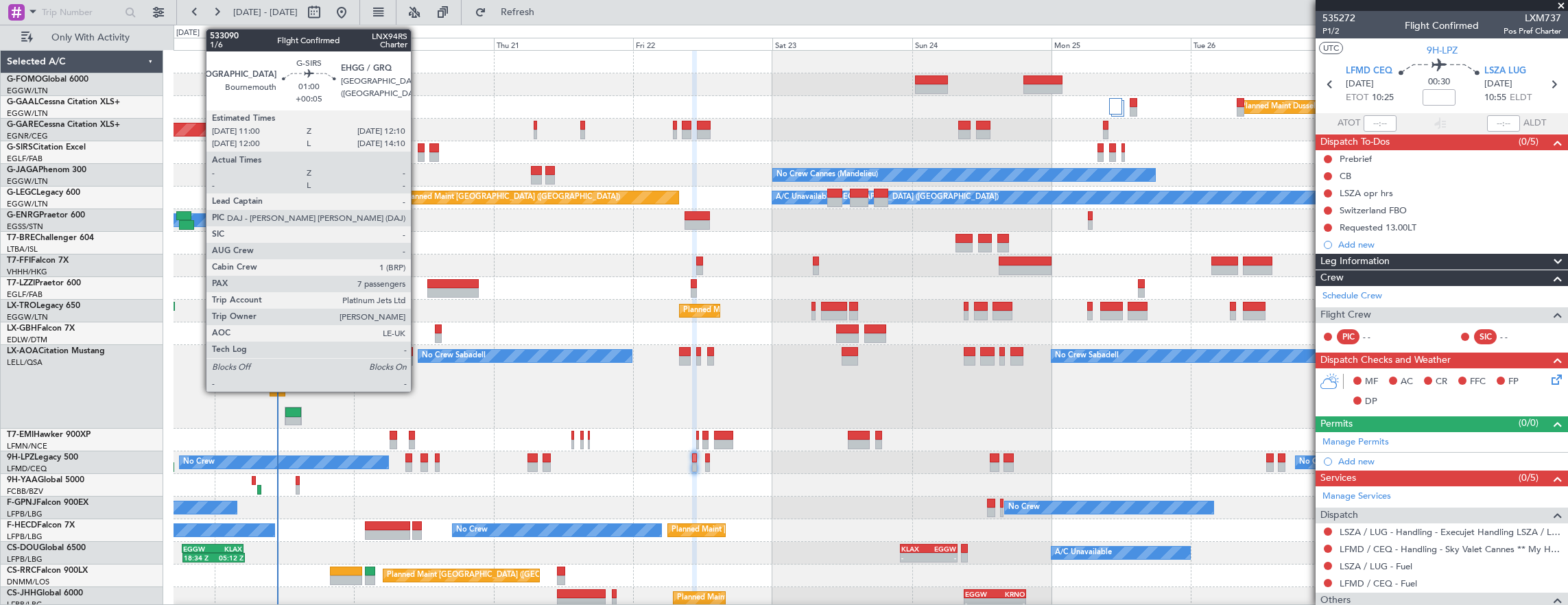
click at [417, 152] on div at bounding box center [420, 157] width 7 height 10
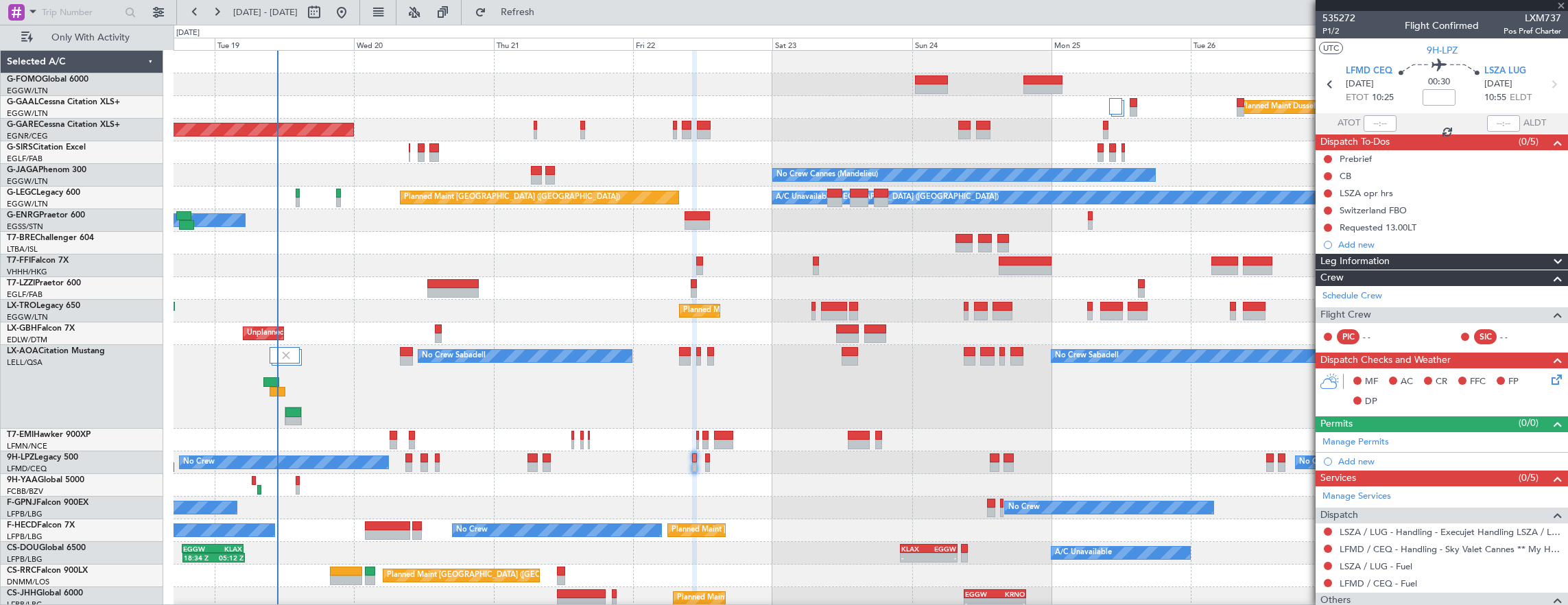
type input "+00:05"
type input "7"
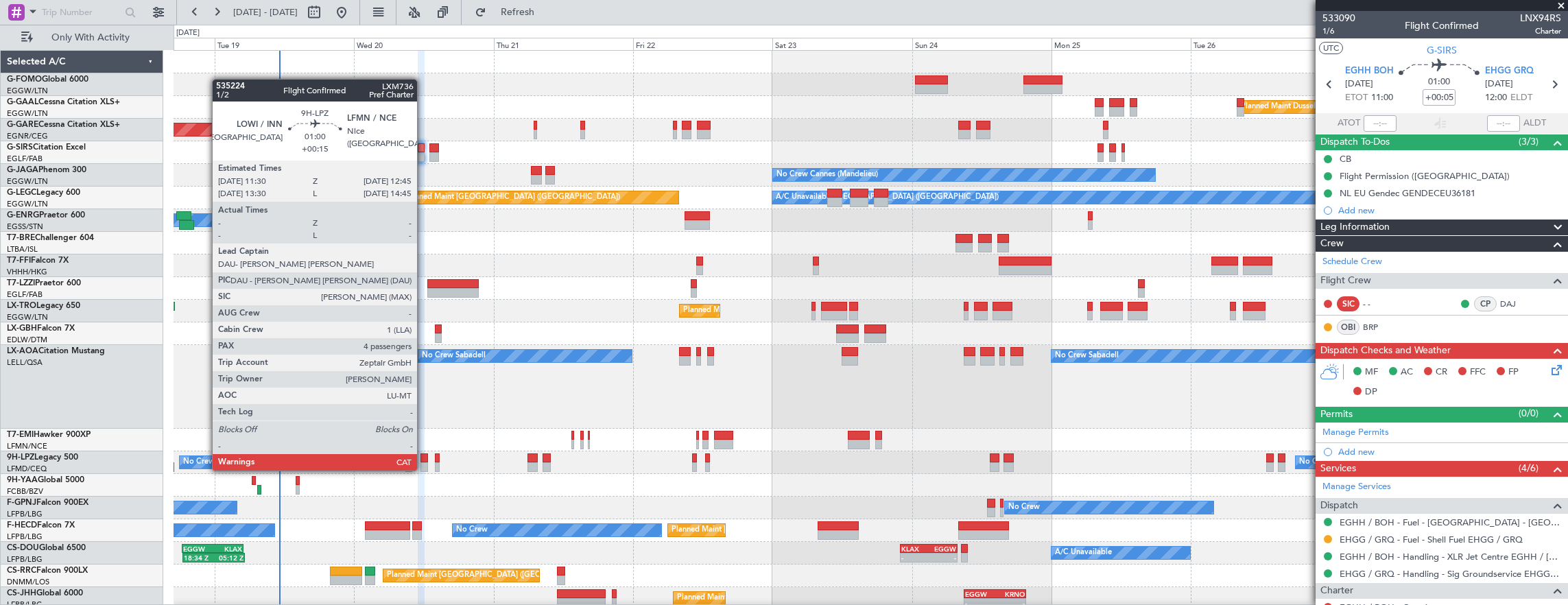
click at [424, 457] on div at bounding box center [424, 458] width 7 height 10
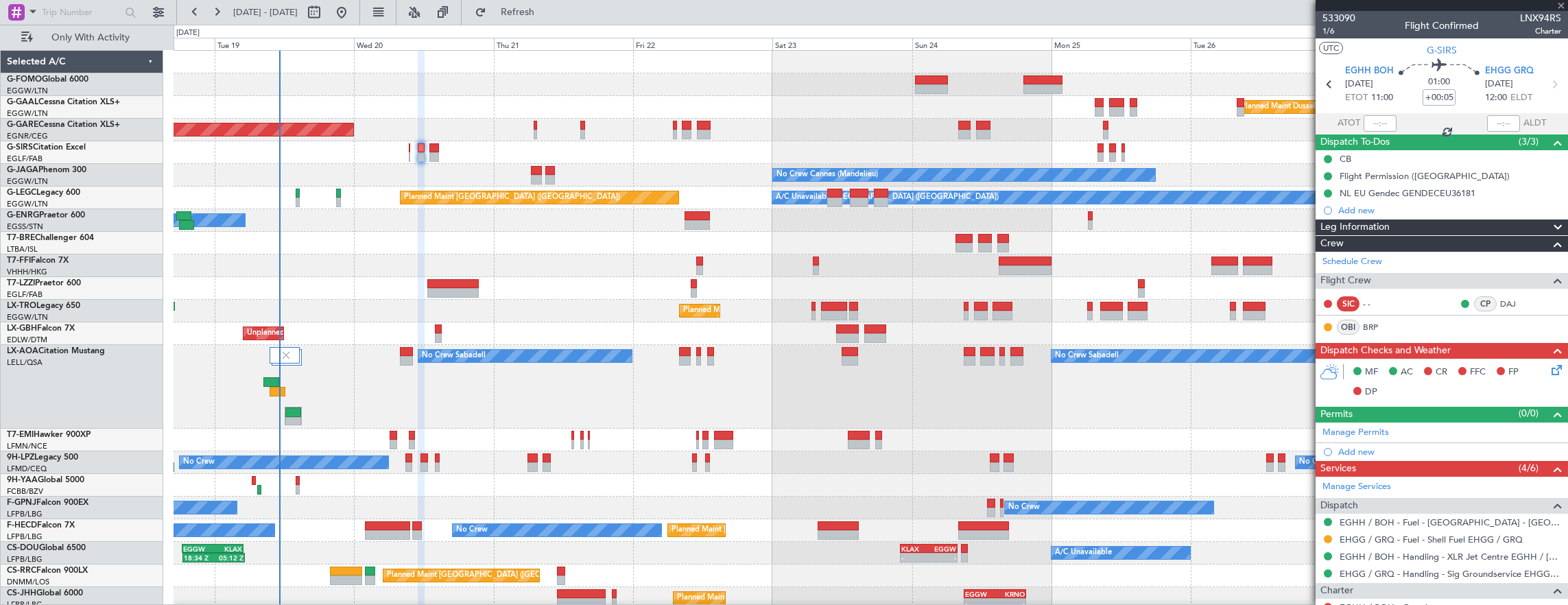
type input "+00:15"
type input "4"
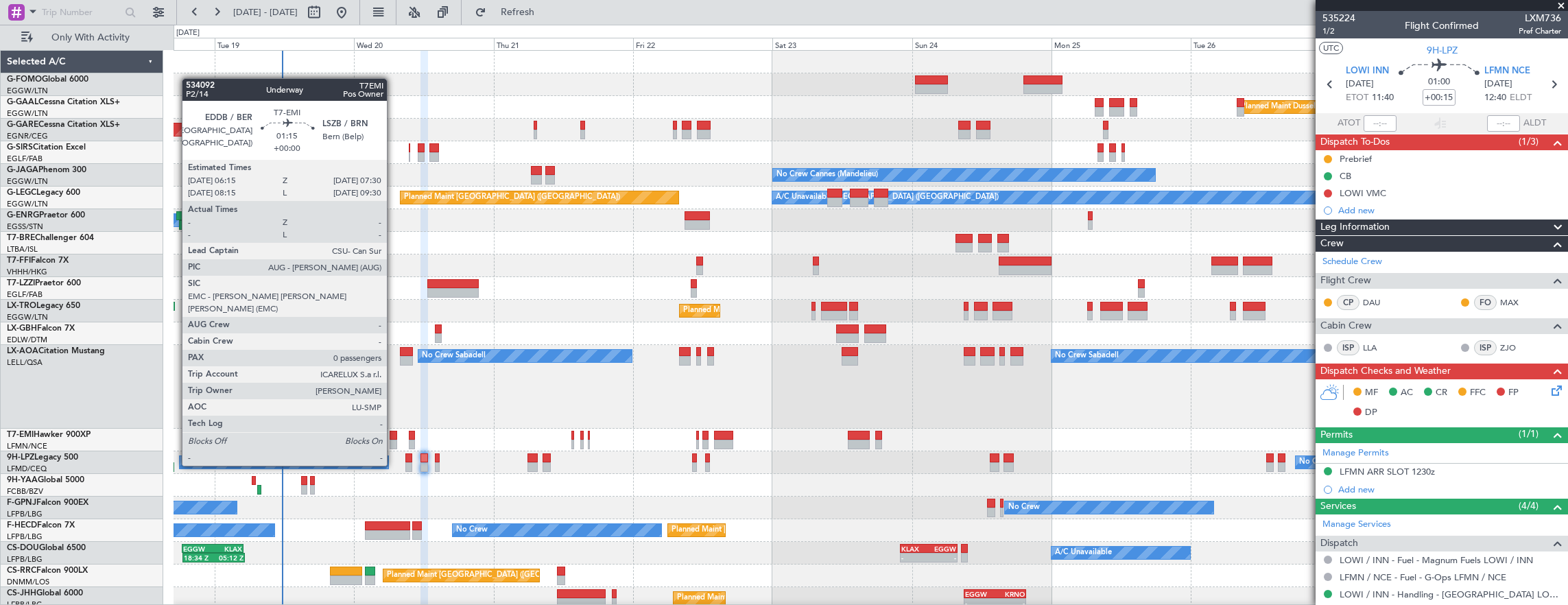
click at [394, 440] on div at bounding box center [393, 444] width 7 height 10
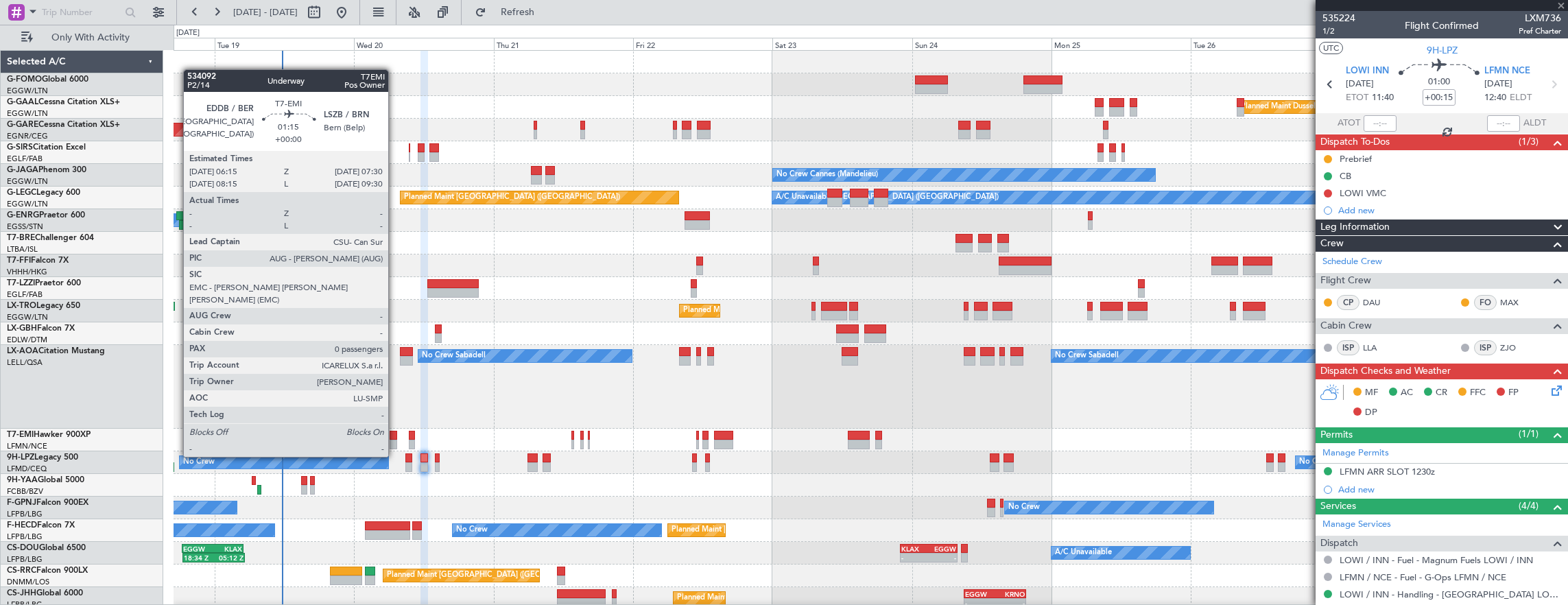
type input "0"
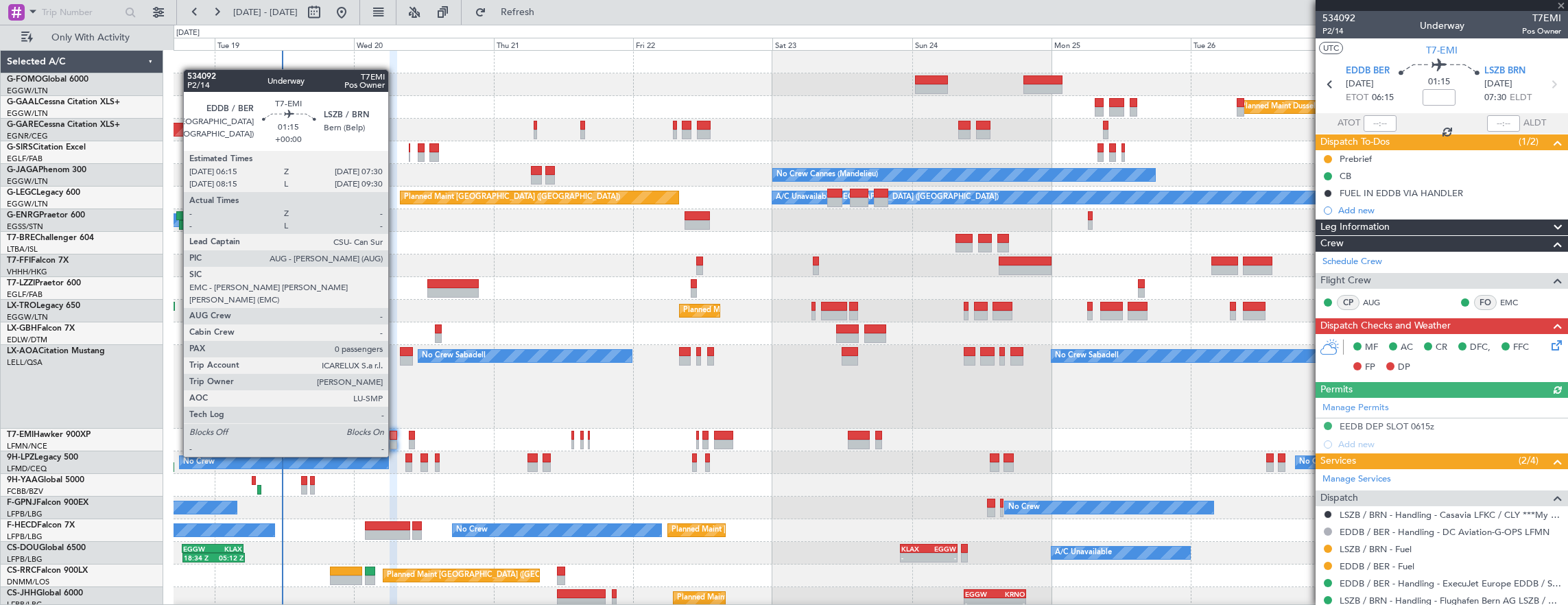
click at [1329, 195] on mat-tooltip-component "In Progress" at bounding box center [1329, 180] width 64 height 36
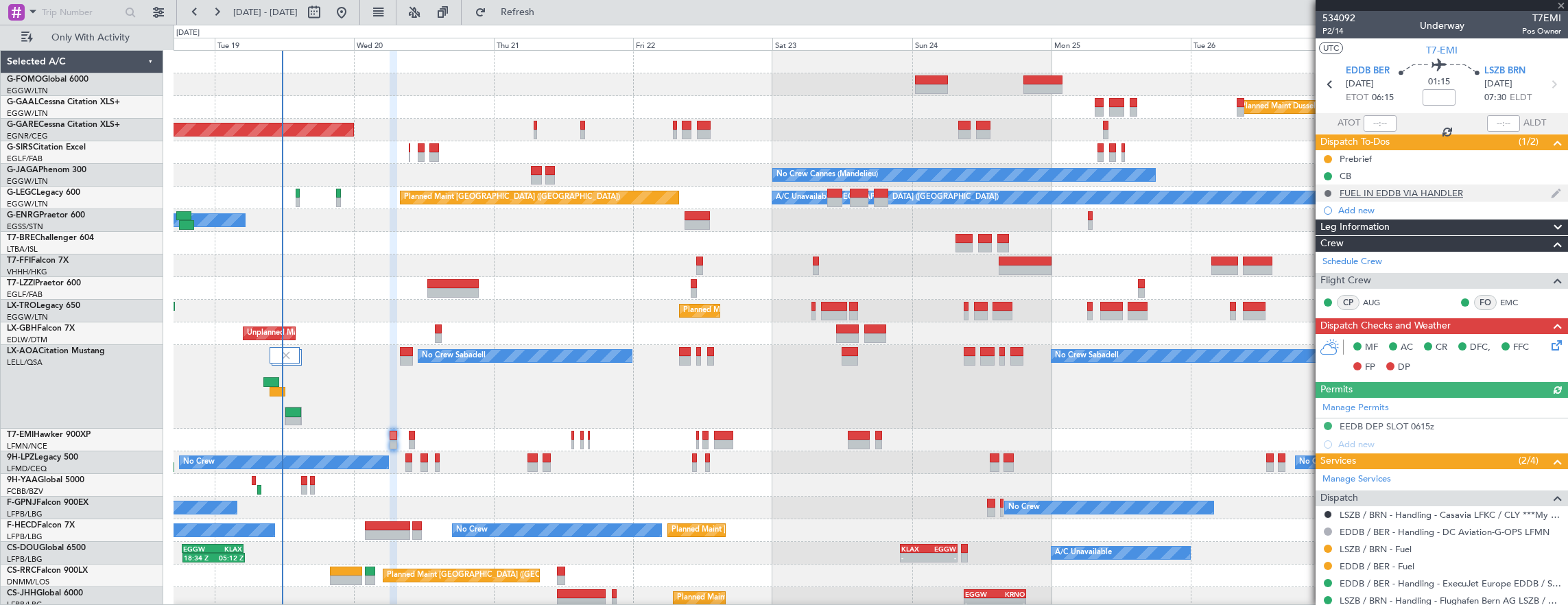
click at [1329, 191] on button at bounding box center [1327, 193] width 8 height 8
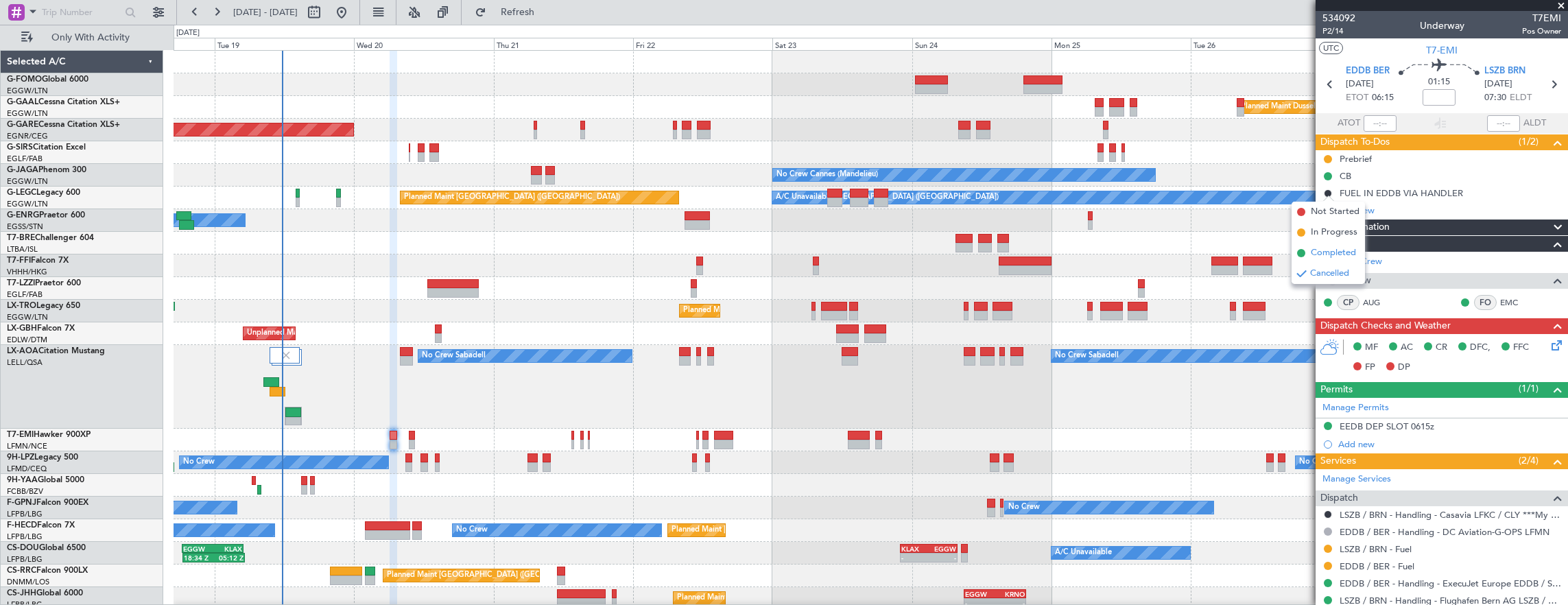
click at [1331, 248] on span "Completed" at bounding box center [1332, 253] width 45 height 14
click at [409, 435] on div at bounding box center [411, 435] width 6 height 10
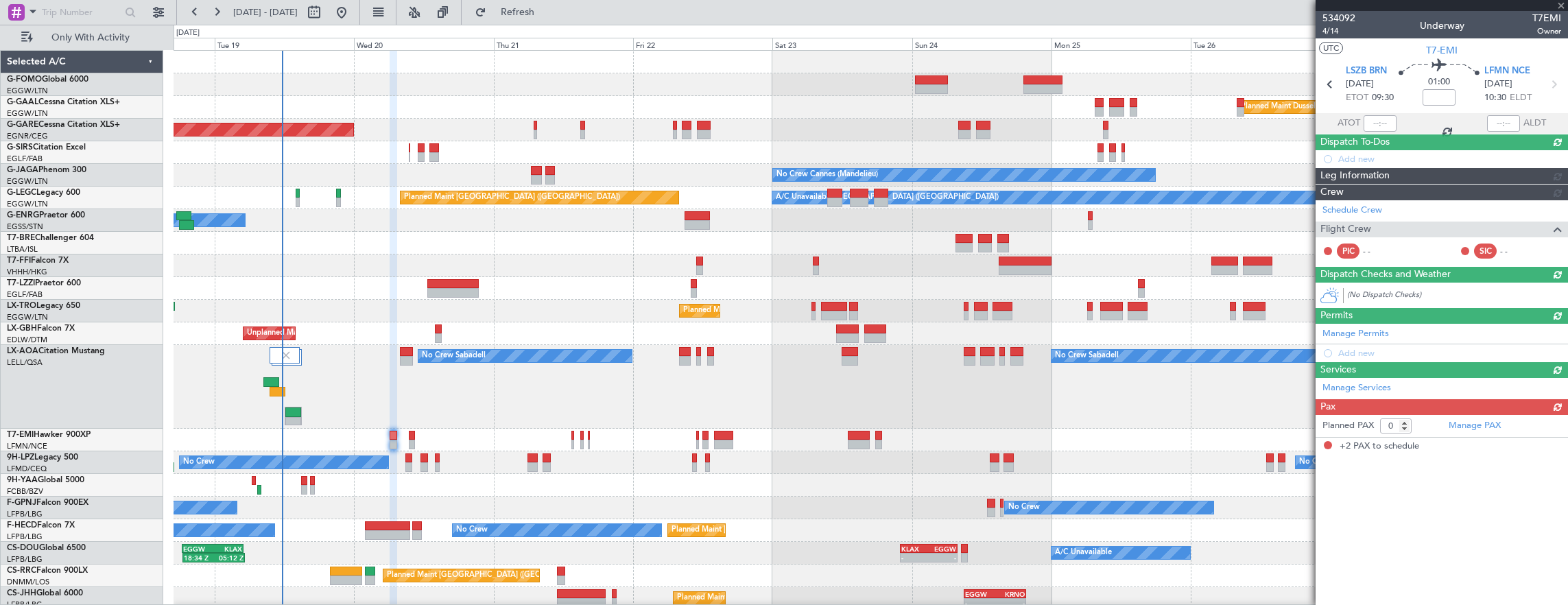
type input "+00:20"
type input "2"
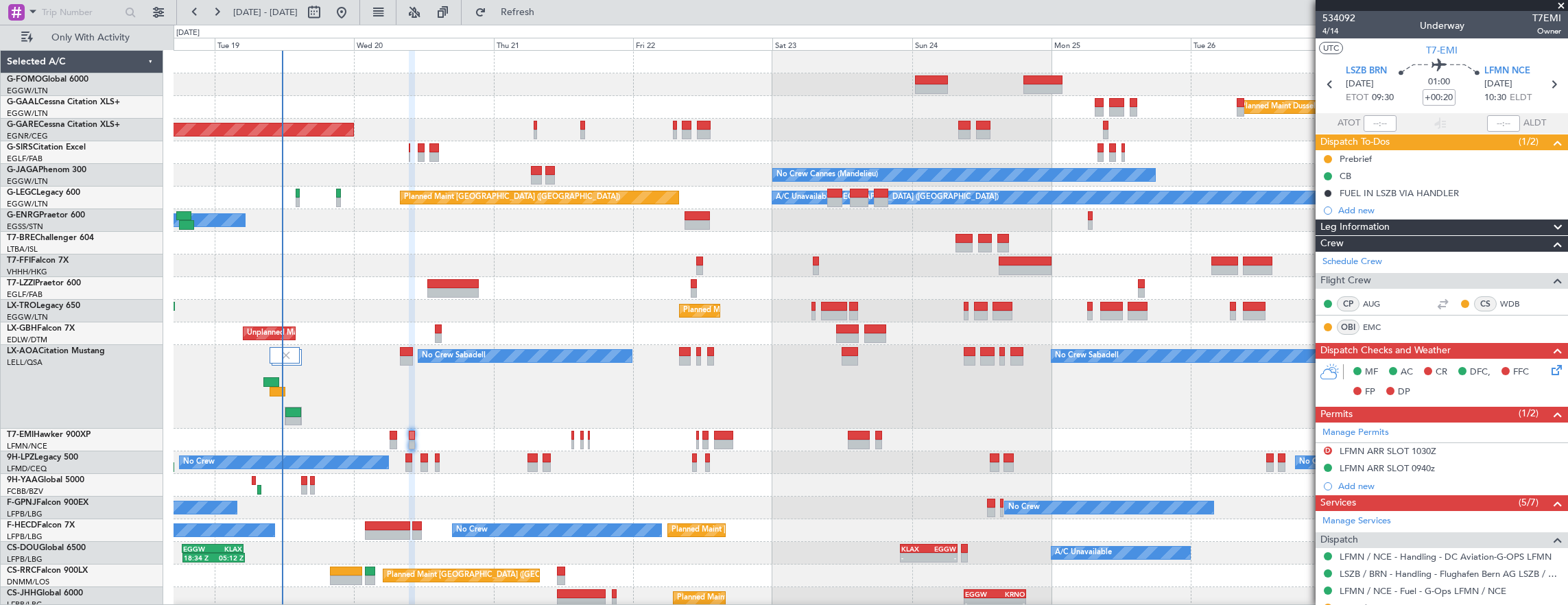
drag, startPoint x: 1326, startPoint y: 195, endPoint x: 1328, endPoint y: 203, distance: 8.2
click at [1326, 195] on button at bounding box center [1327, 193] width 8 height 8
click at [1332, 256] on span "Completed" at bounding box center [1332, 253] width 45 height 14
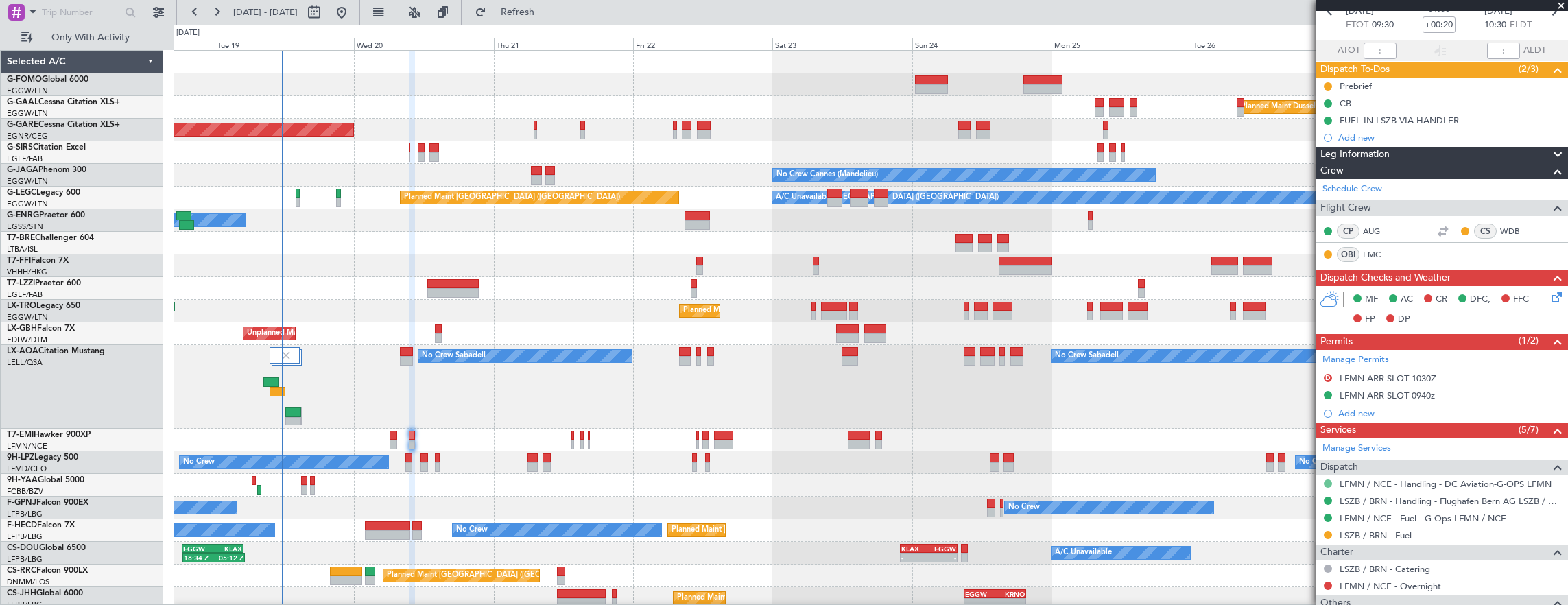
scroll to position [137, 0]
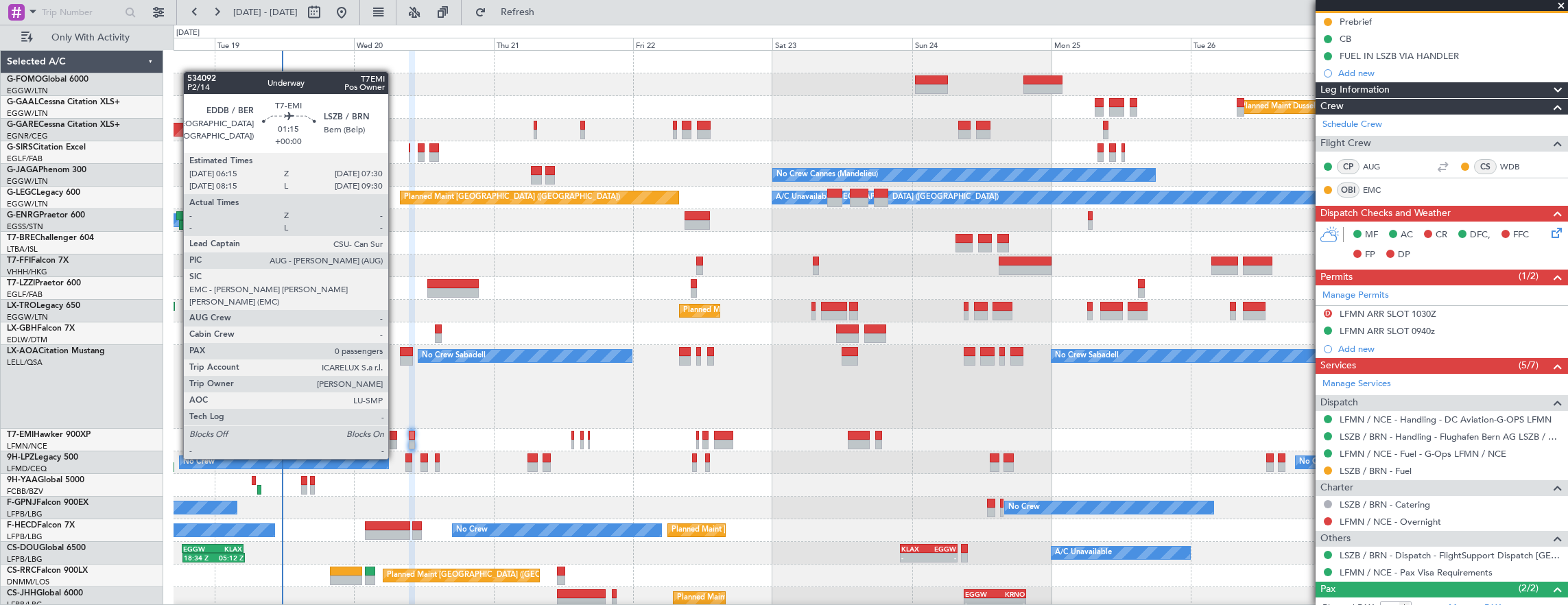
click at [395, 433] on div at bounding box center [393, 435] width 7 height 10
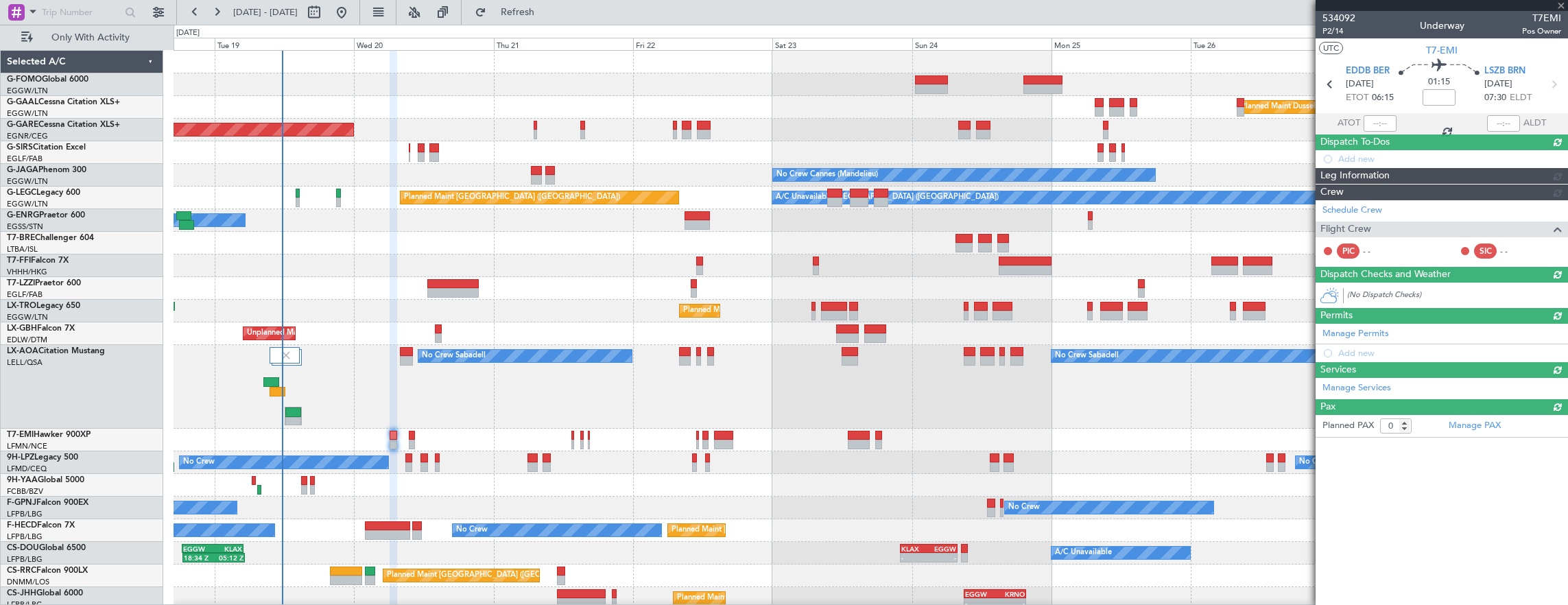
scroll to position [0, 0]
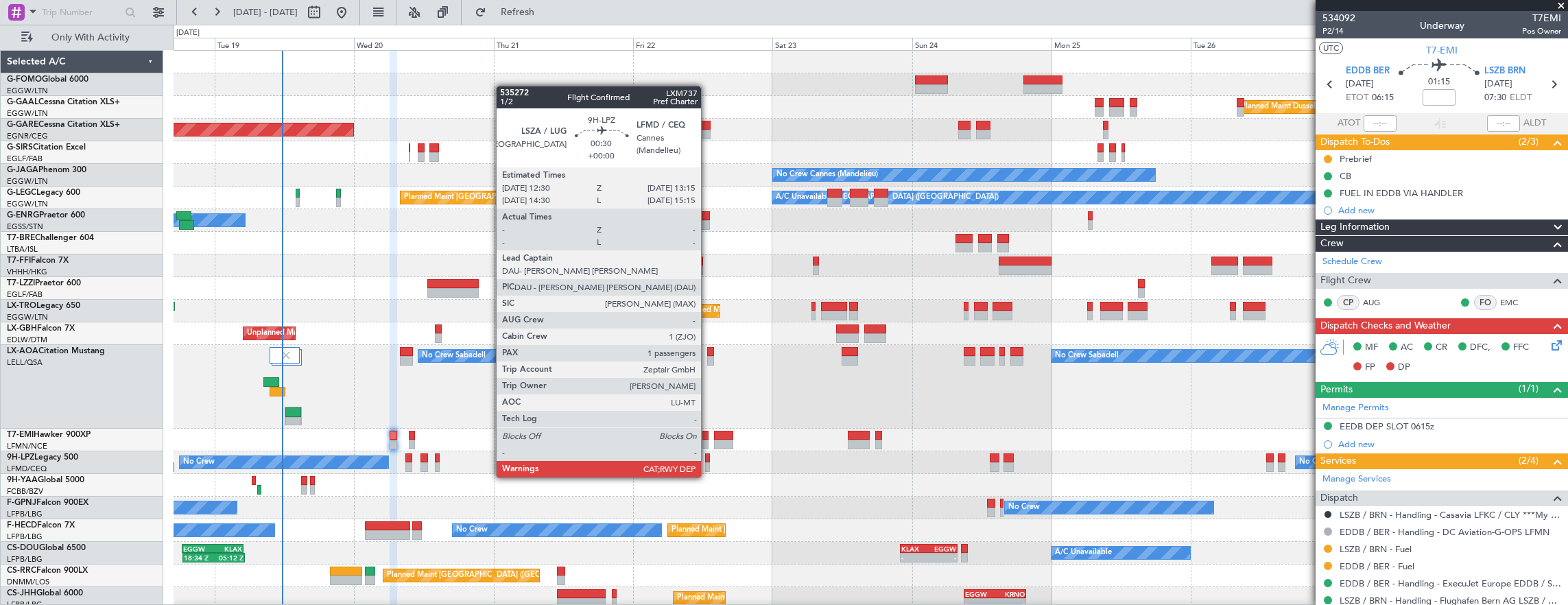
click at [708, 464] on div at bounding box center [708, 467] width 4 height 10
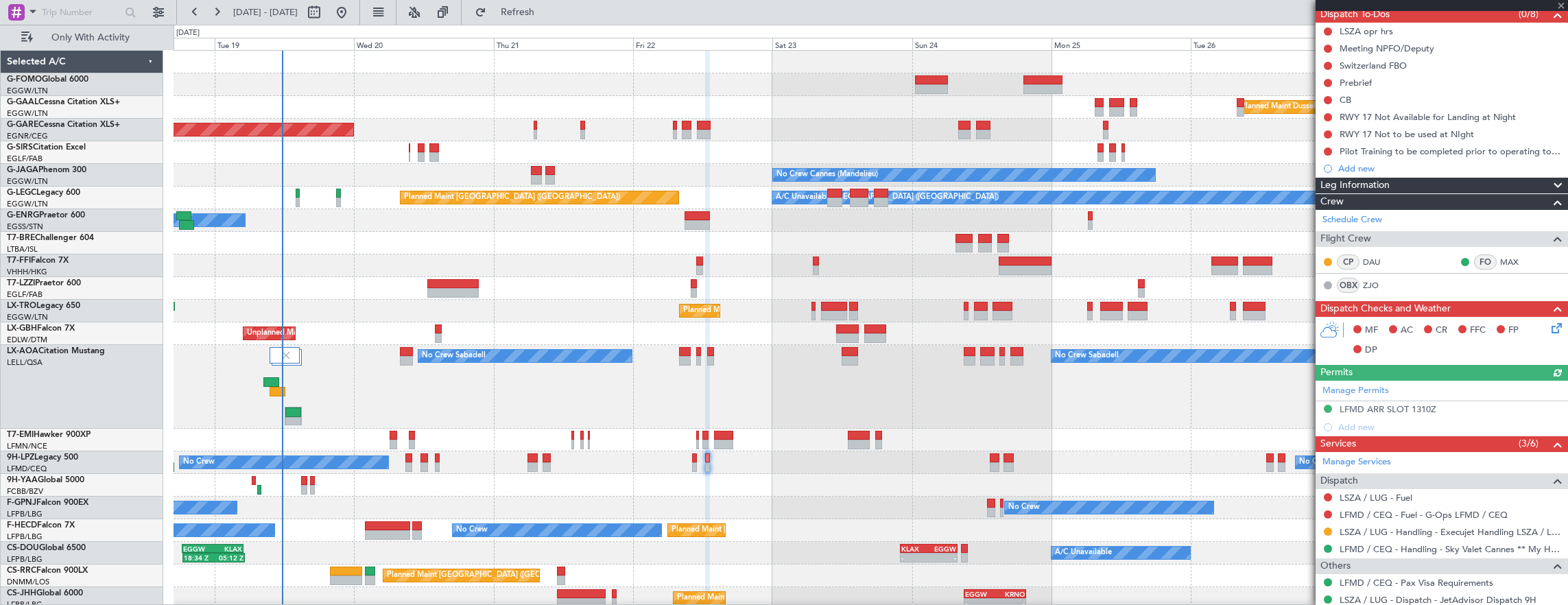
scroll to position [137, 0]
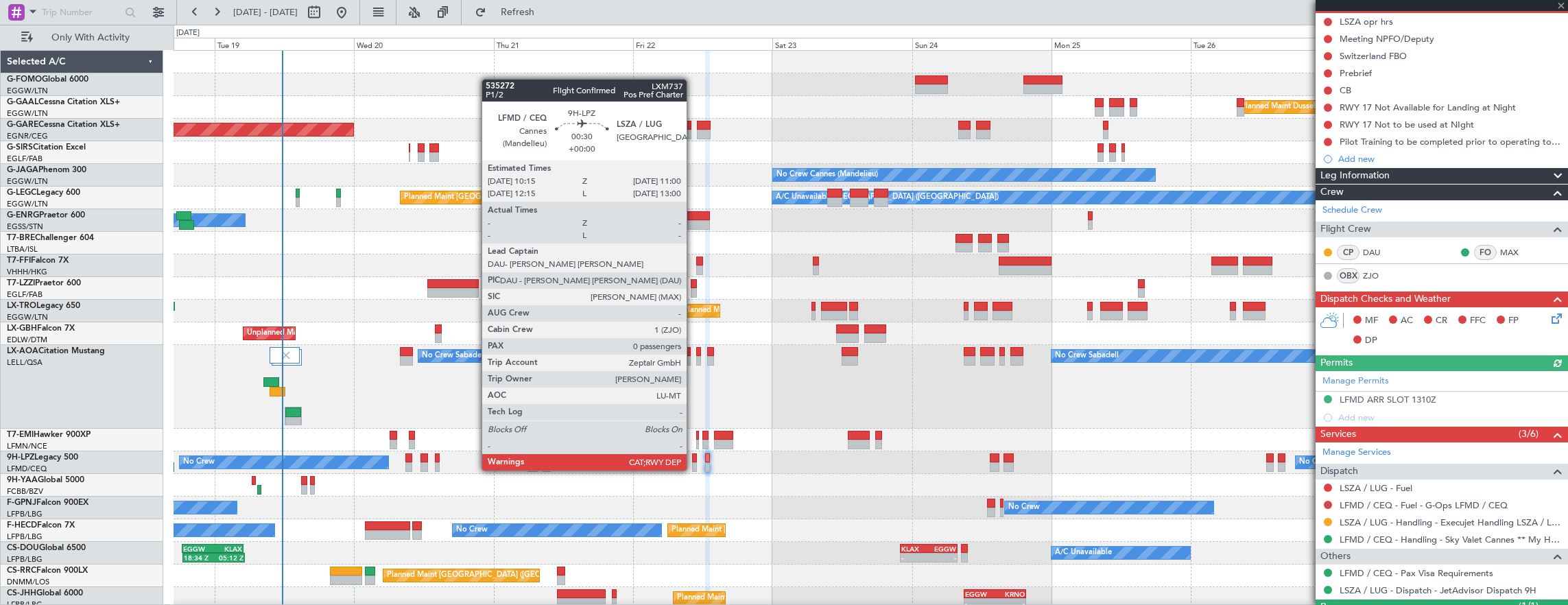
click at [692, 456] on div at bounding box center [694, 458] width 4 height 10
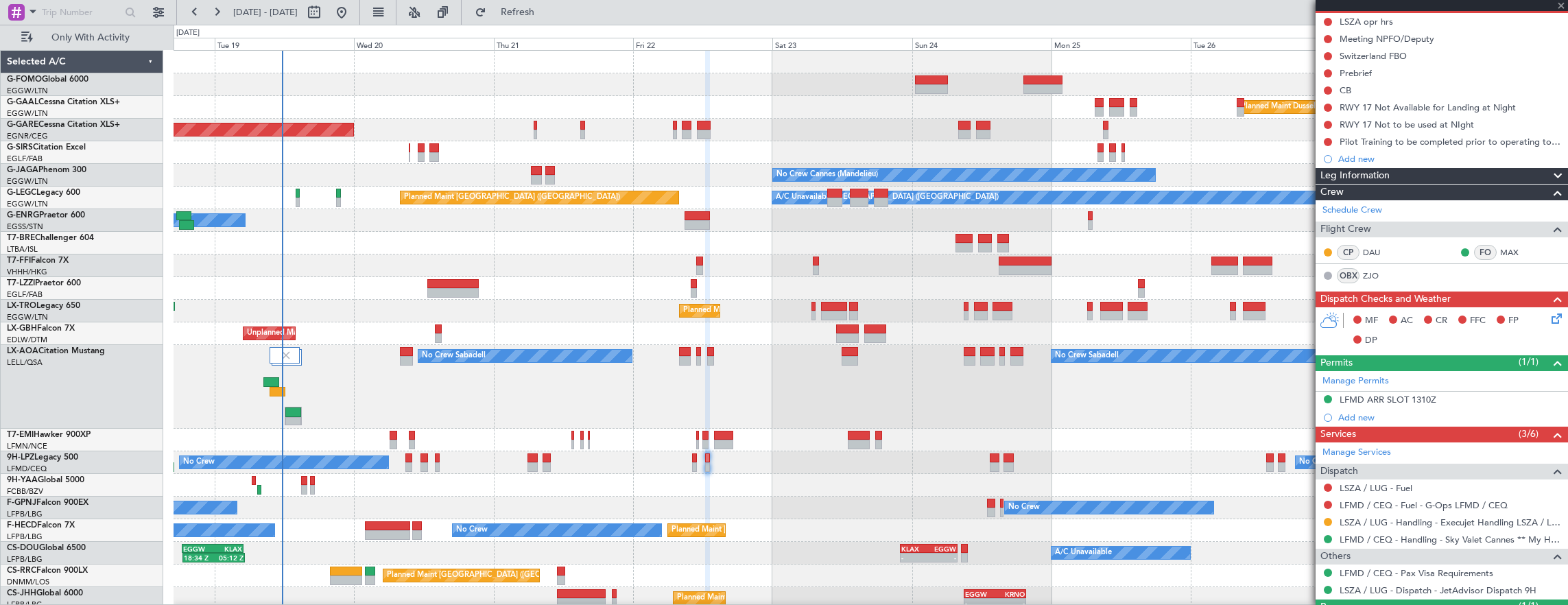
type input "0"
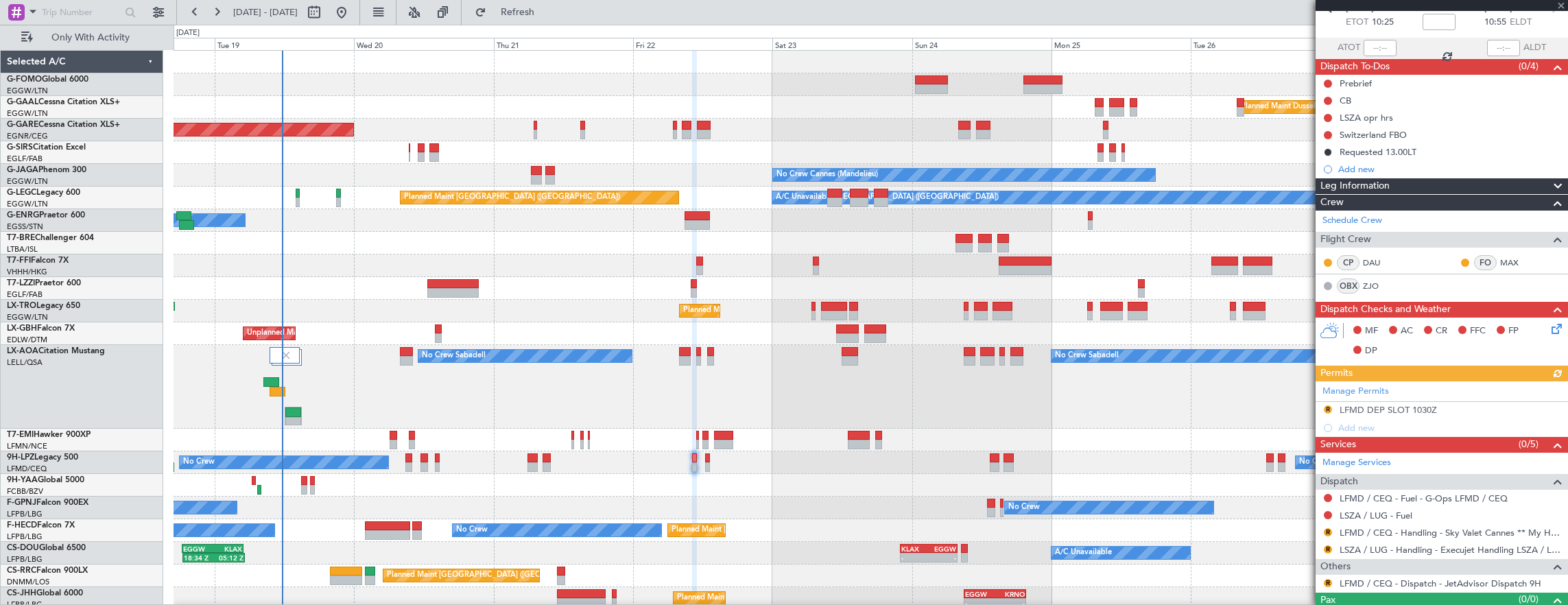
scroll to position [98, 0]
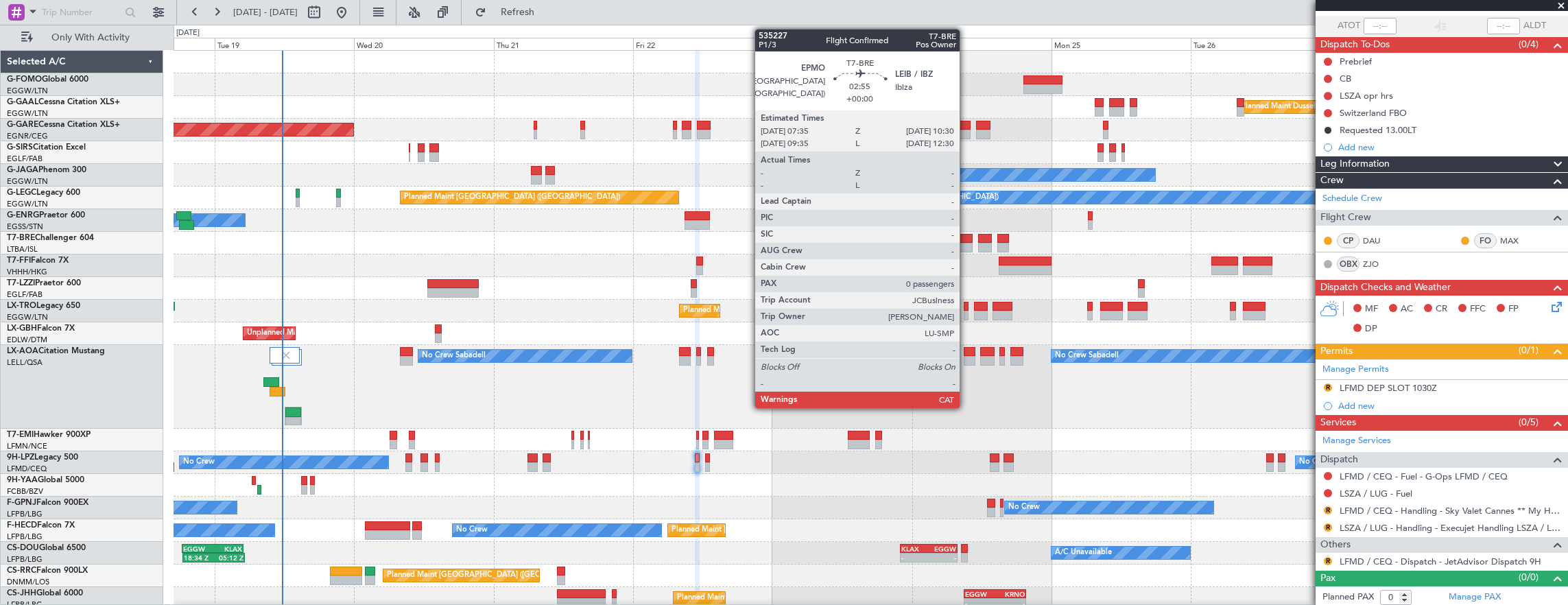
click at [966, 245] on div at bounding box center [963, 247] width 17 height 10
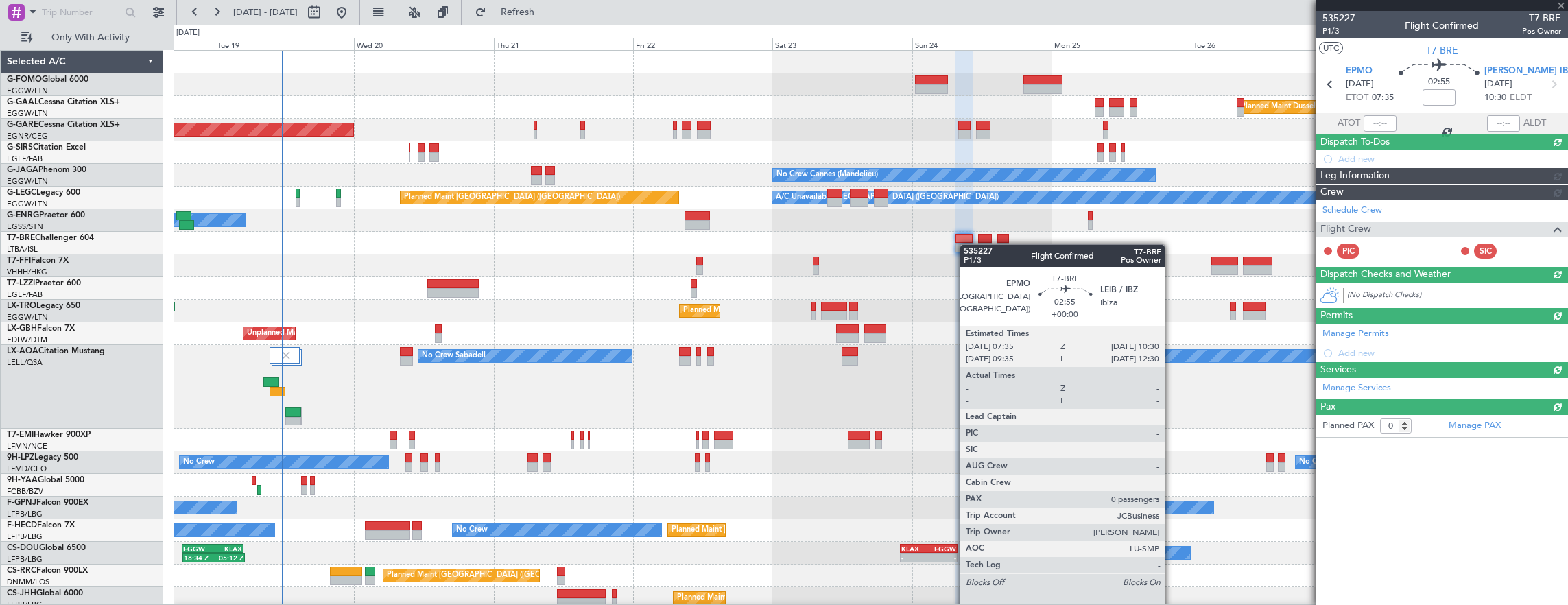
scroll to position [0, 0]
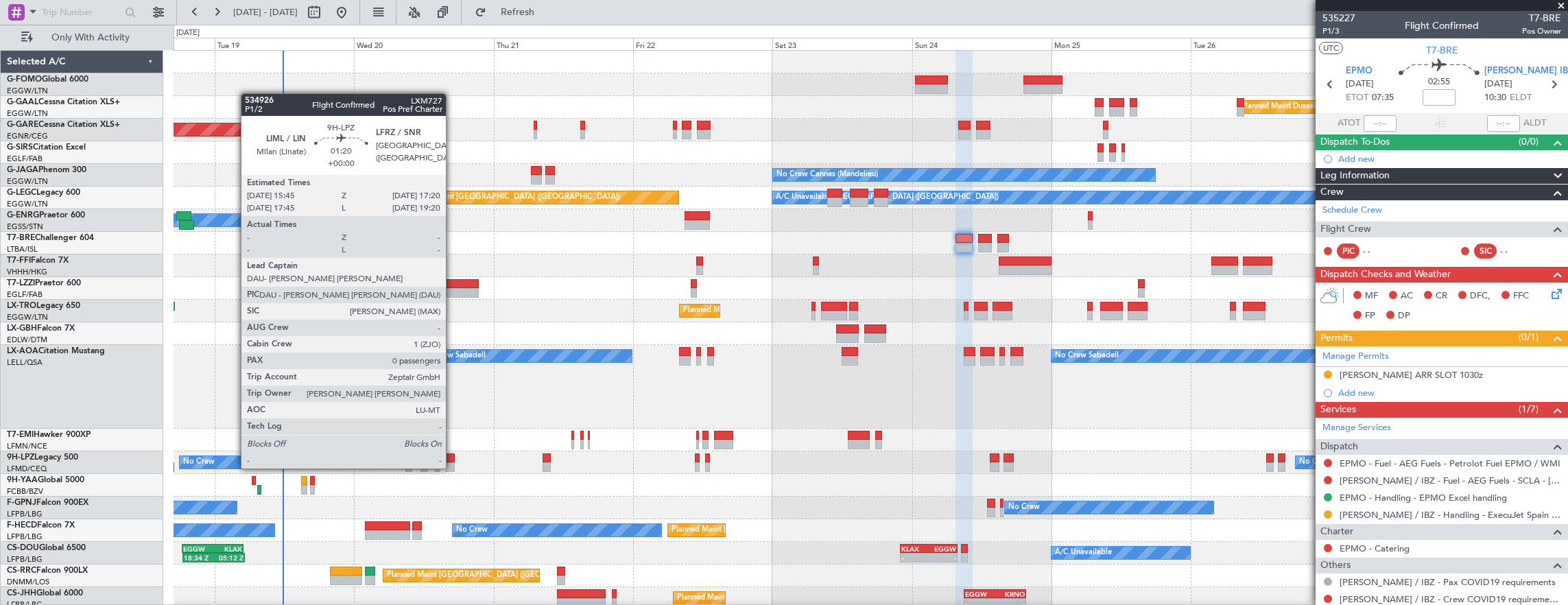
click at [448, 454] on div at bounding box center [450, 458] width 10 height 10
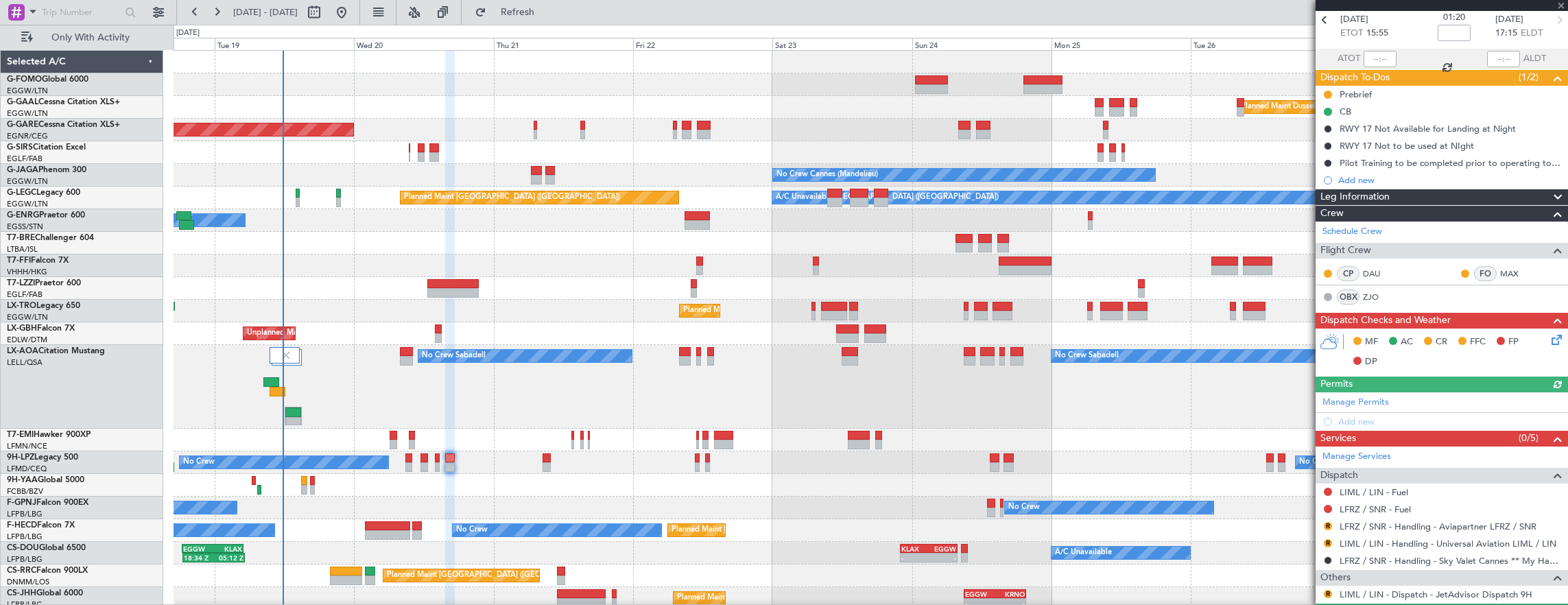
scroll to position [98, 0]
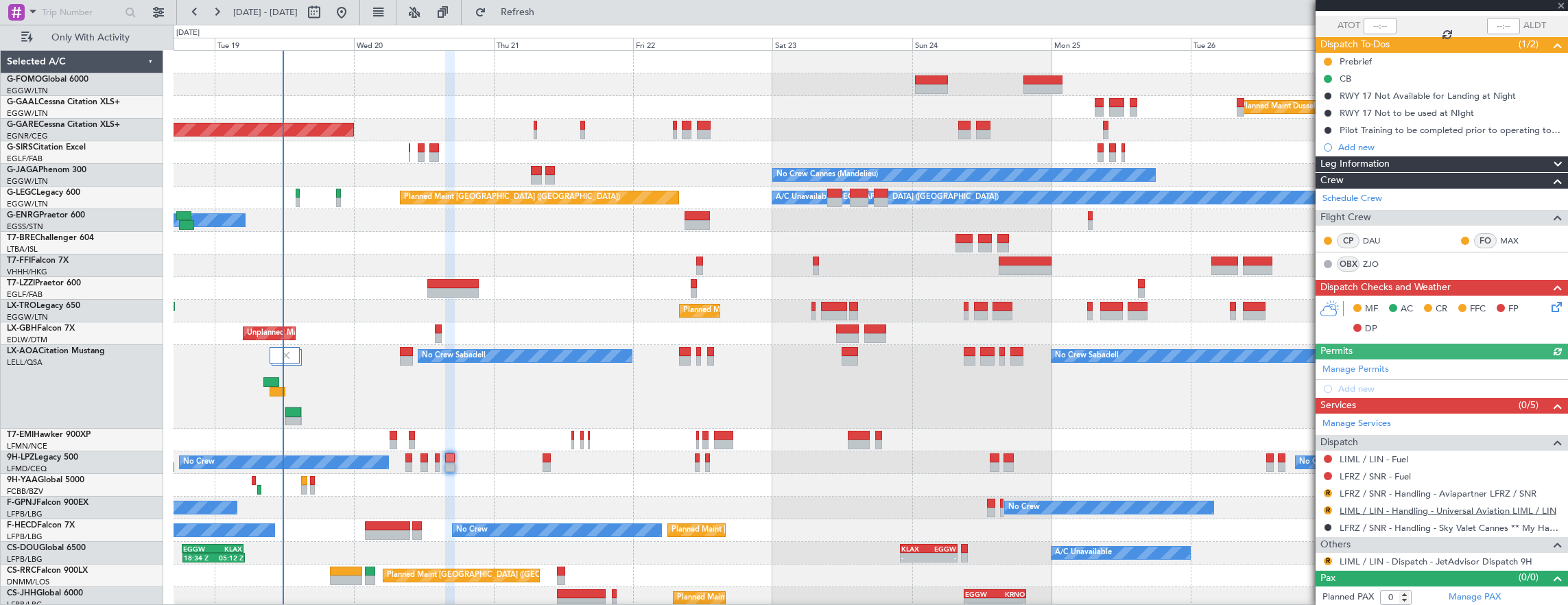
click at [1371, 509] on link "LIML / LIN - Handling - Universal Aviation LIML / LIN" at bounding box center [1447, 510] width 216 height 12
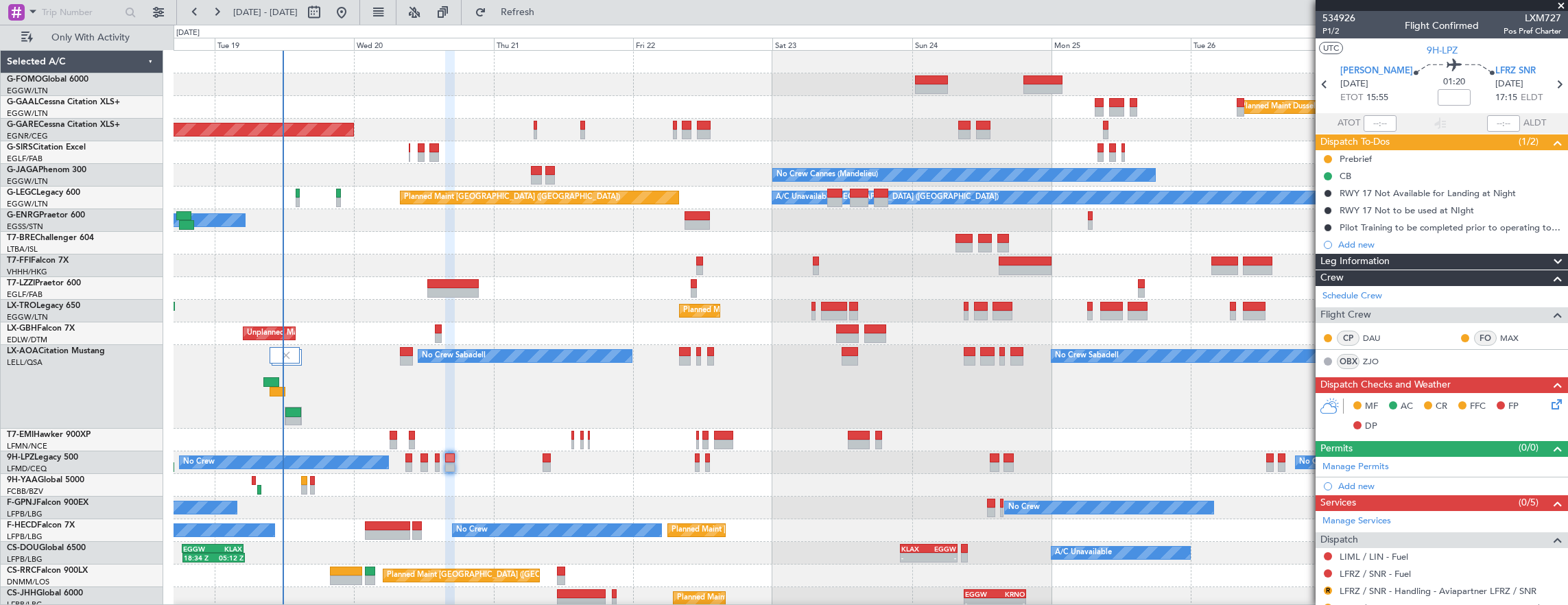
click at [550, 457] on div at bounding box center [547, 458] width 9 height 10
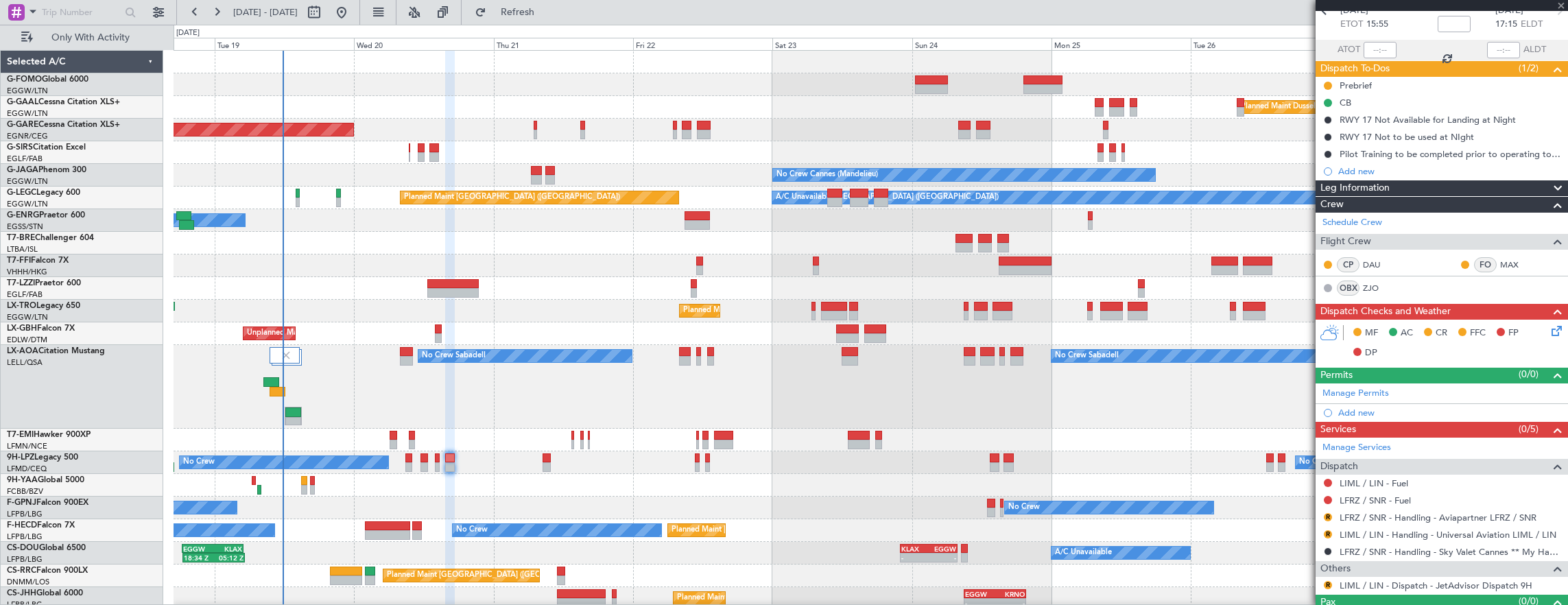
scroll to position [98, 0]
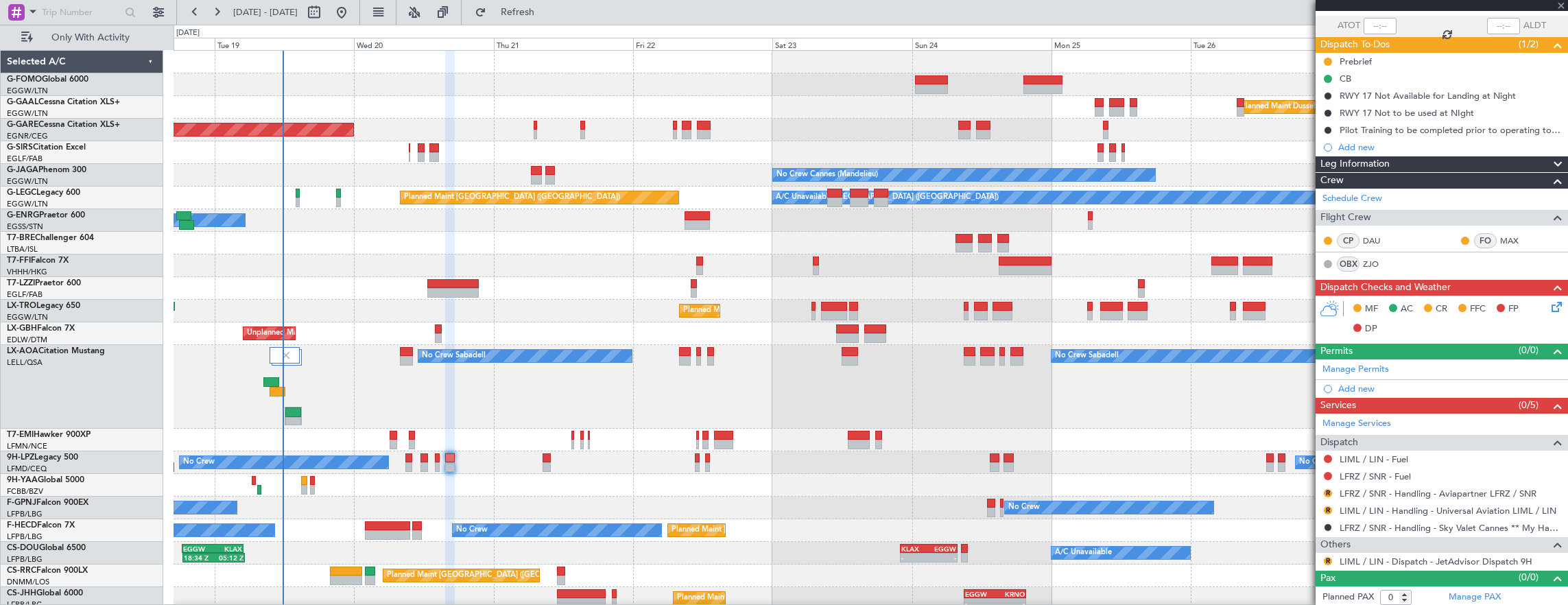
type input "-00:05"
type input "4"
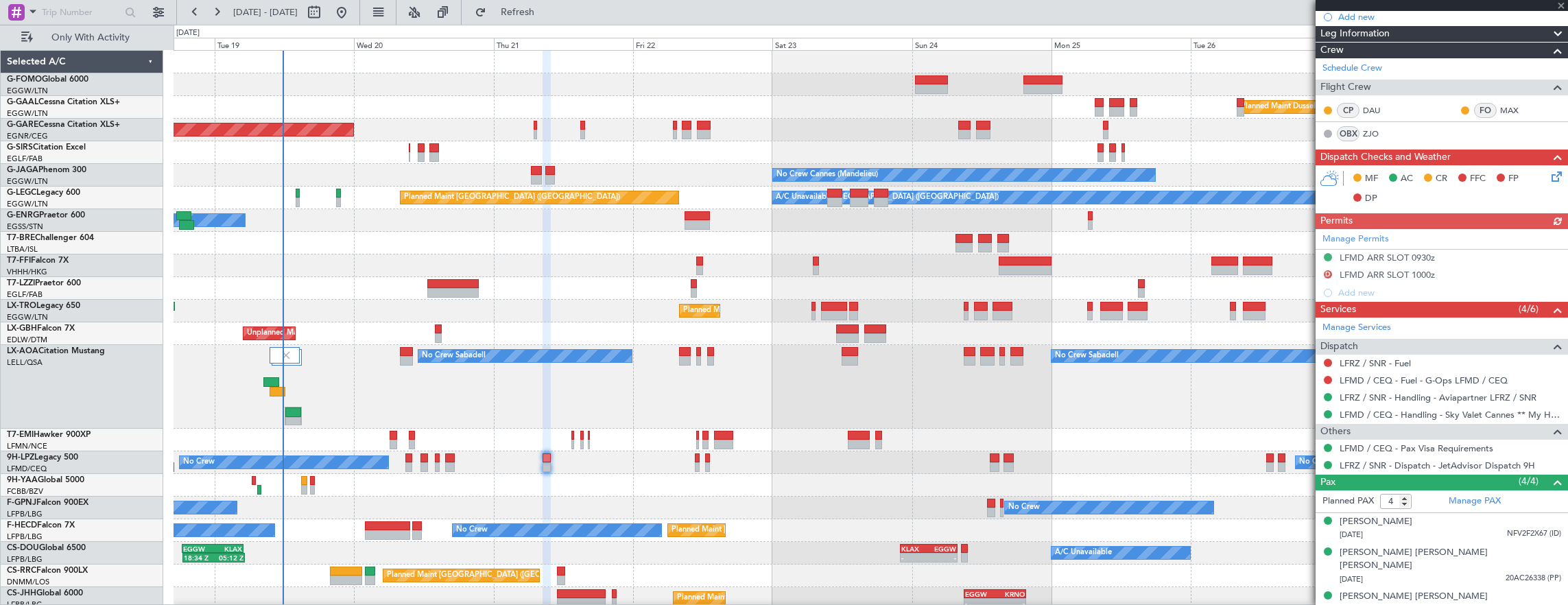
scroll to position [290, 0]
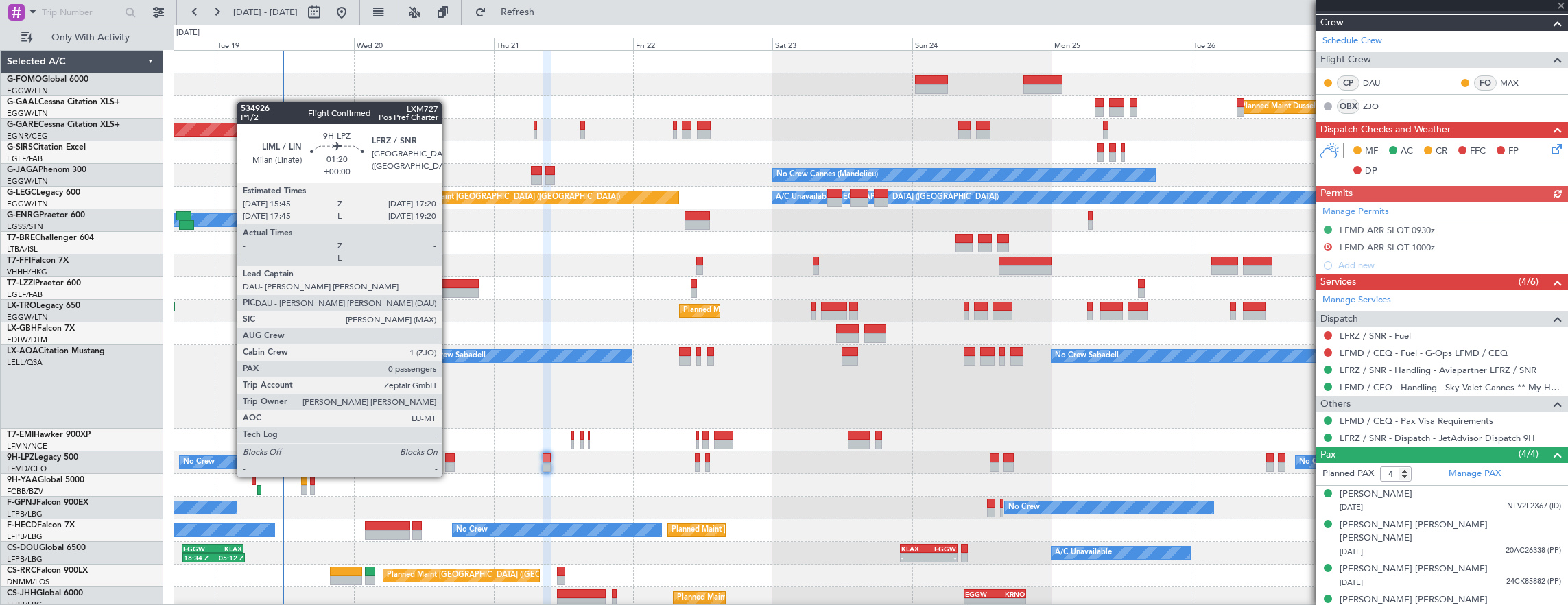
click at [448, 463] on div at bounding box center [450, 467] width 10 height 10
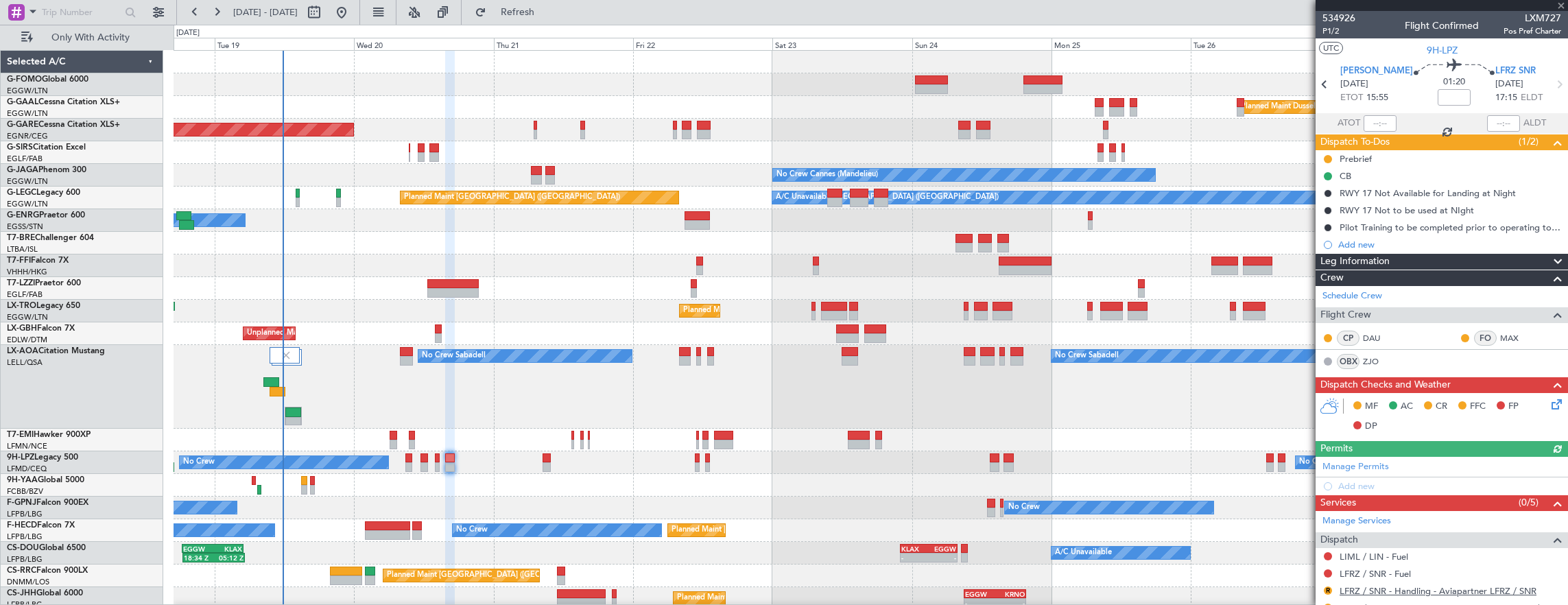
scroll to position [98, 0]
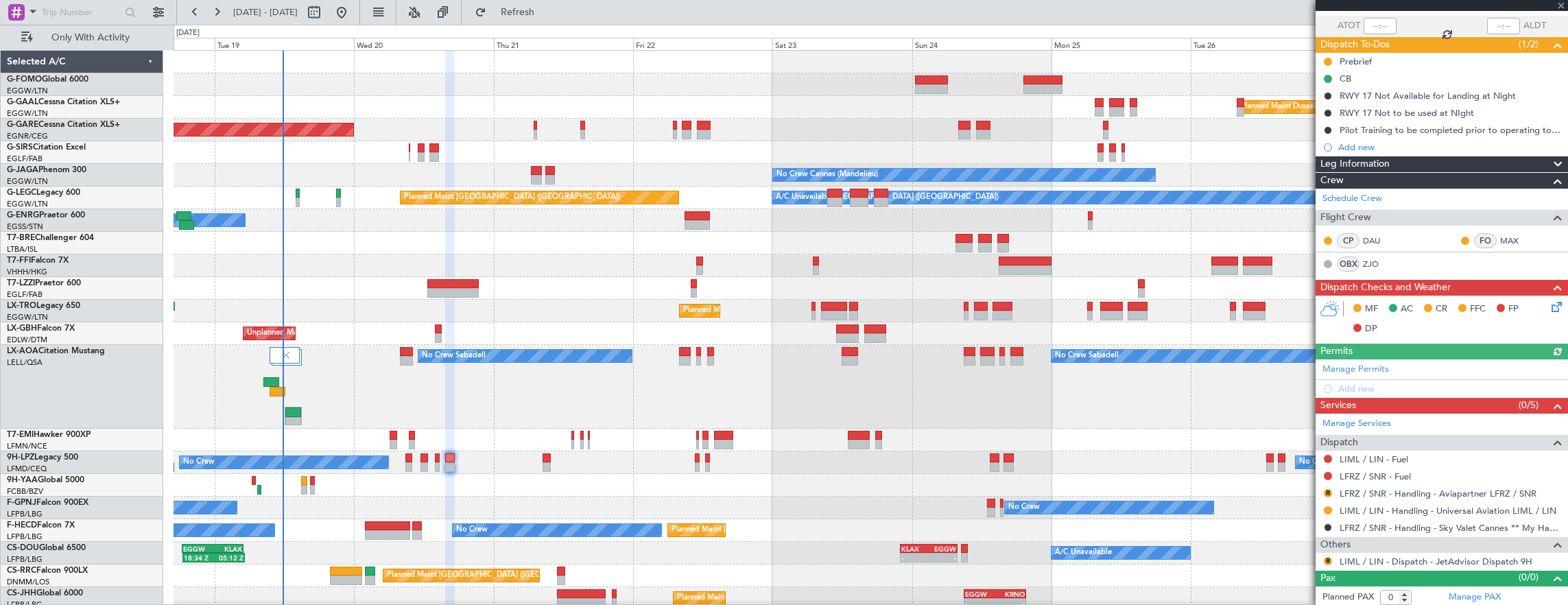
click at [1329, 556] on mat-tooltip-component "Cancelled" at bounding box center [1329, 547] width 59 height 36
click at [1329, 558] on button "R" at bounding box center [1327, 561] width 8 height 8
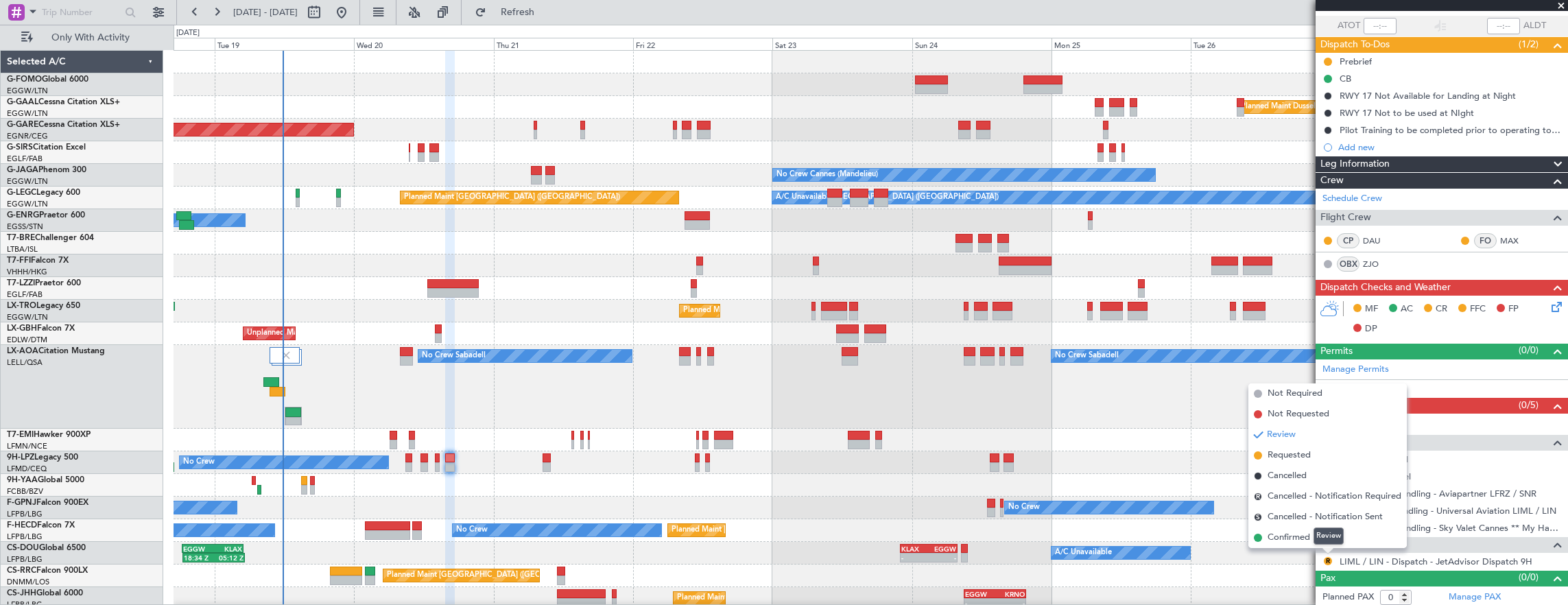
click at [1315, 538] on div "Review" at bounding box center [1328, 536] width 30 height 17
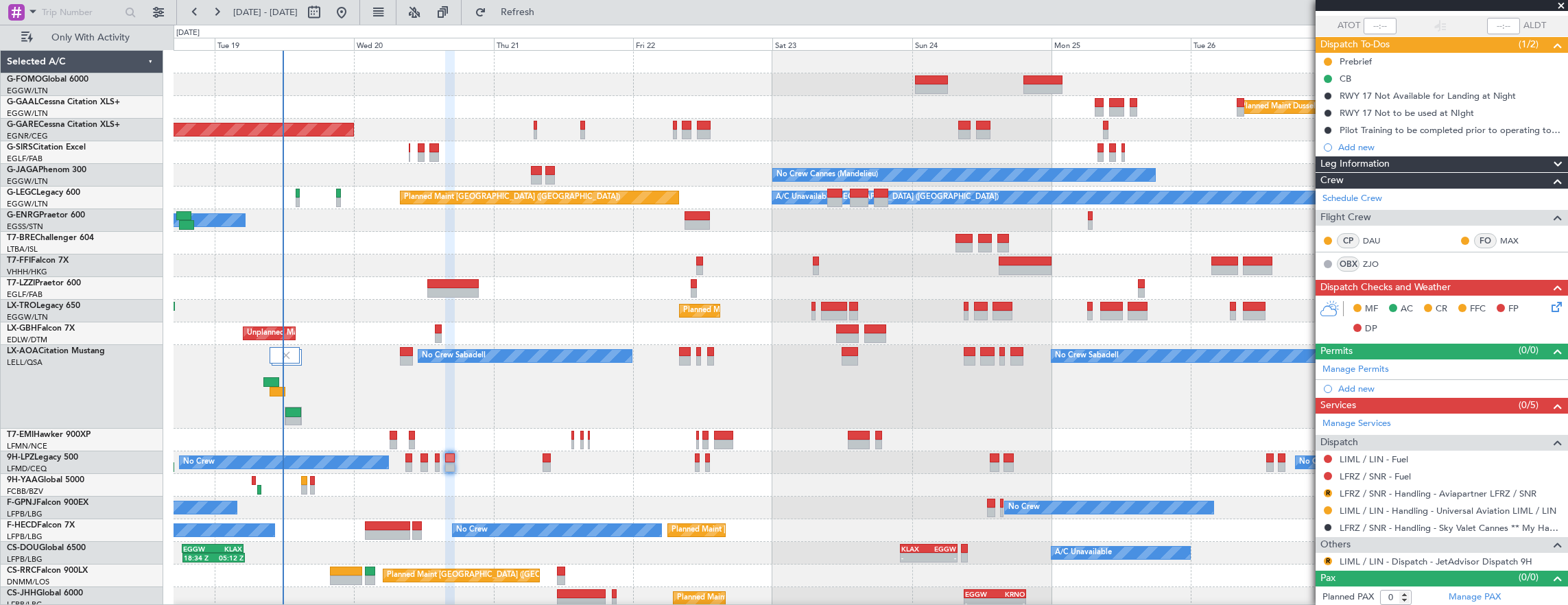
click at [1329, 562] on div "R" at bounding box center [1327, 561] width 11 height 11
click at [1324, 558] on button "R" at bounding box center [1327, 561] width 8 height 8
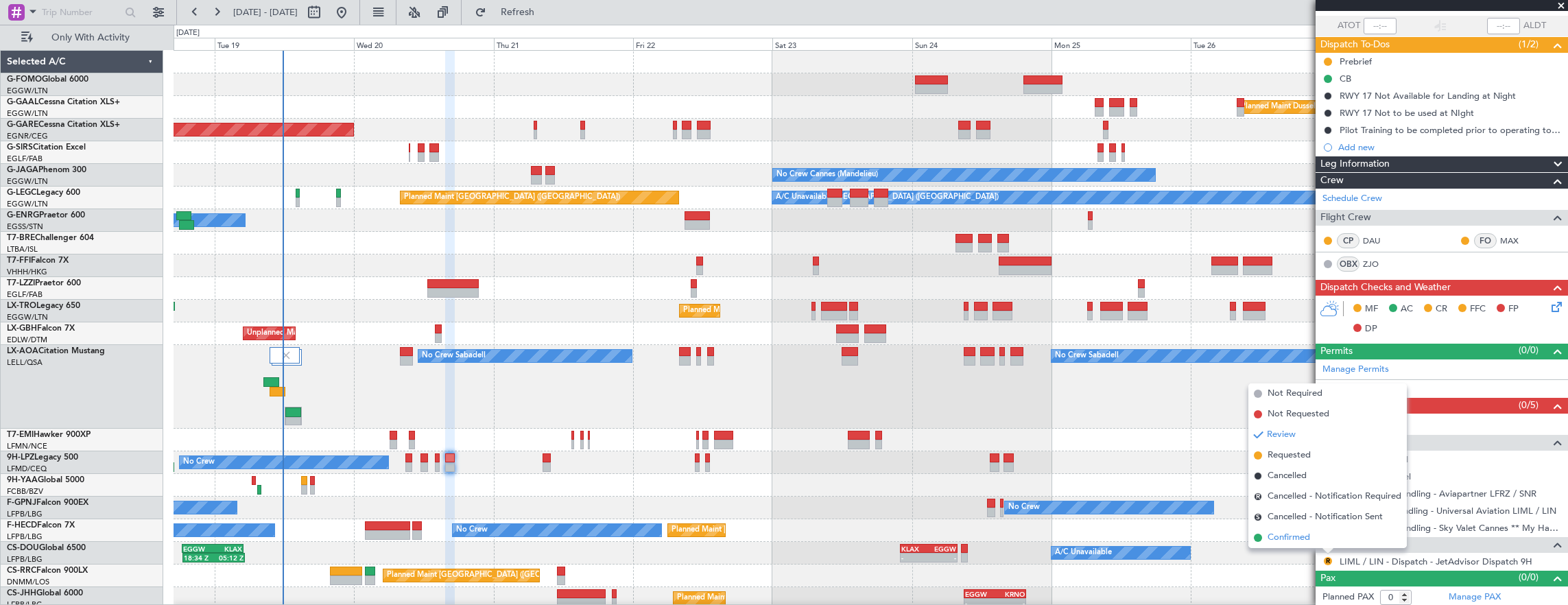
click at [1304, 535] on span "Confirmed" at bounding box center [1289, 538] width 43 height 14
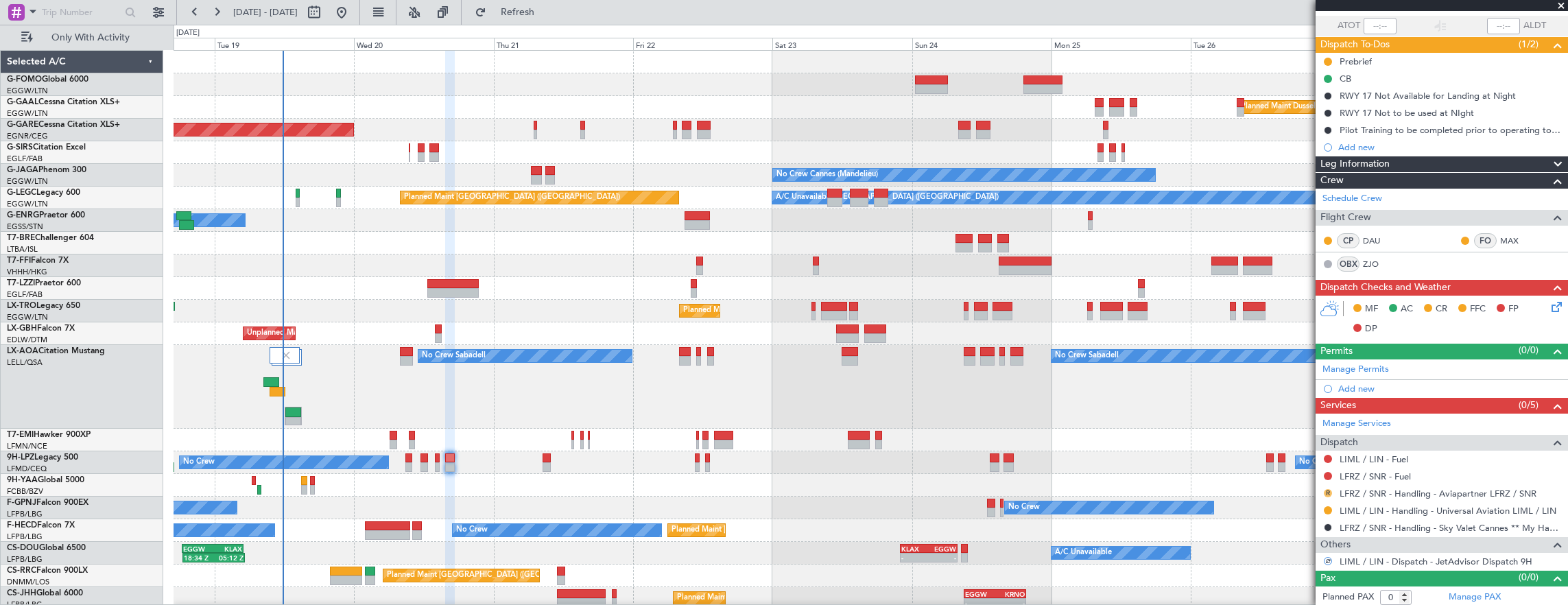
click at [1326, 489] on button "R" at bounding box center [1327, 493] width 8 height 8
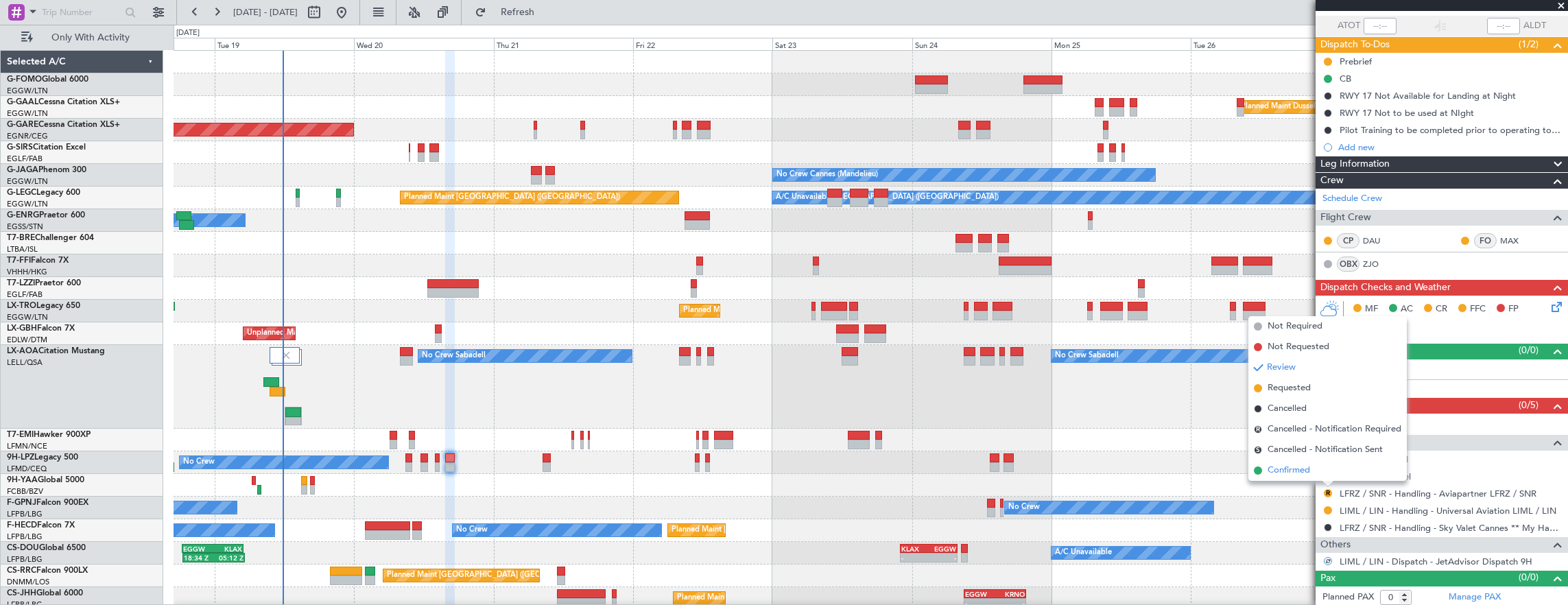
click at [1288, 476] on span "Confirmed" at bounding box center [1289, 471] width 43 height 14
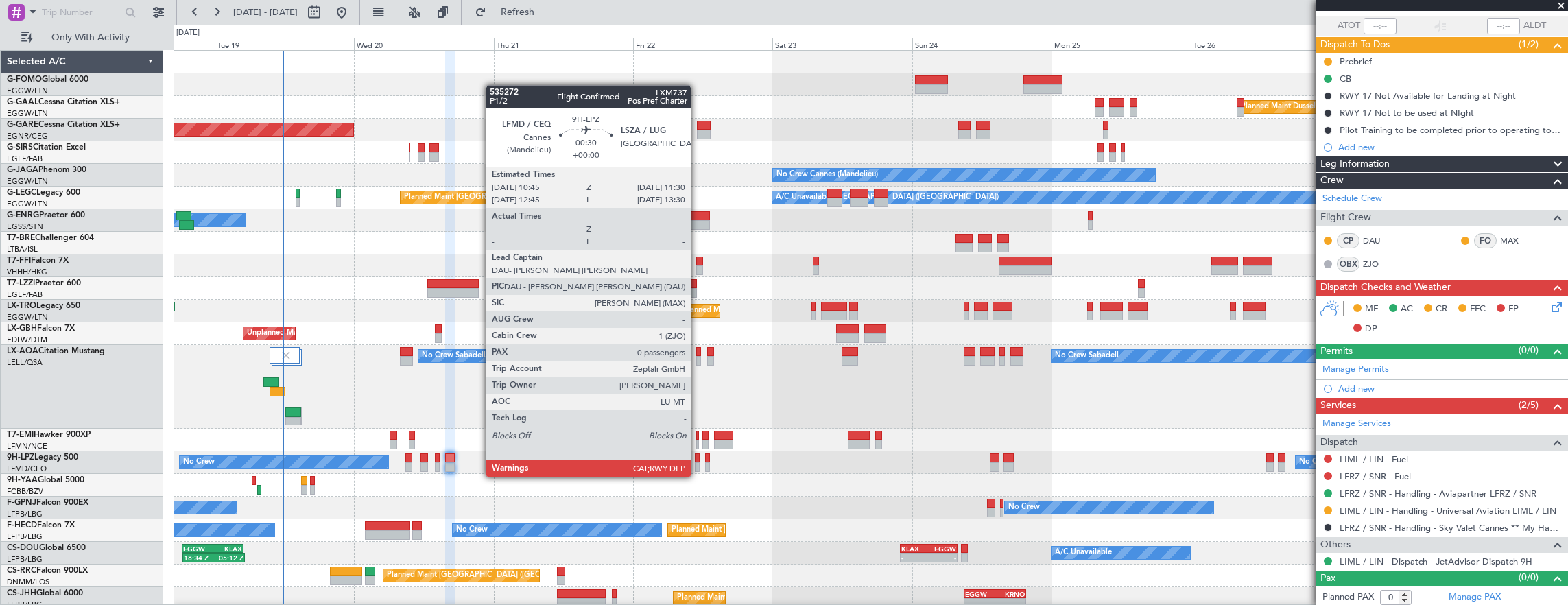
click at [698, 463] on div at bounding box center [697, 467] width 4 height 10
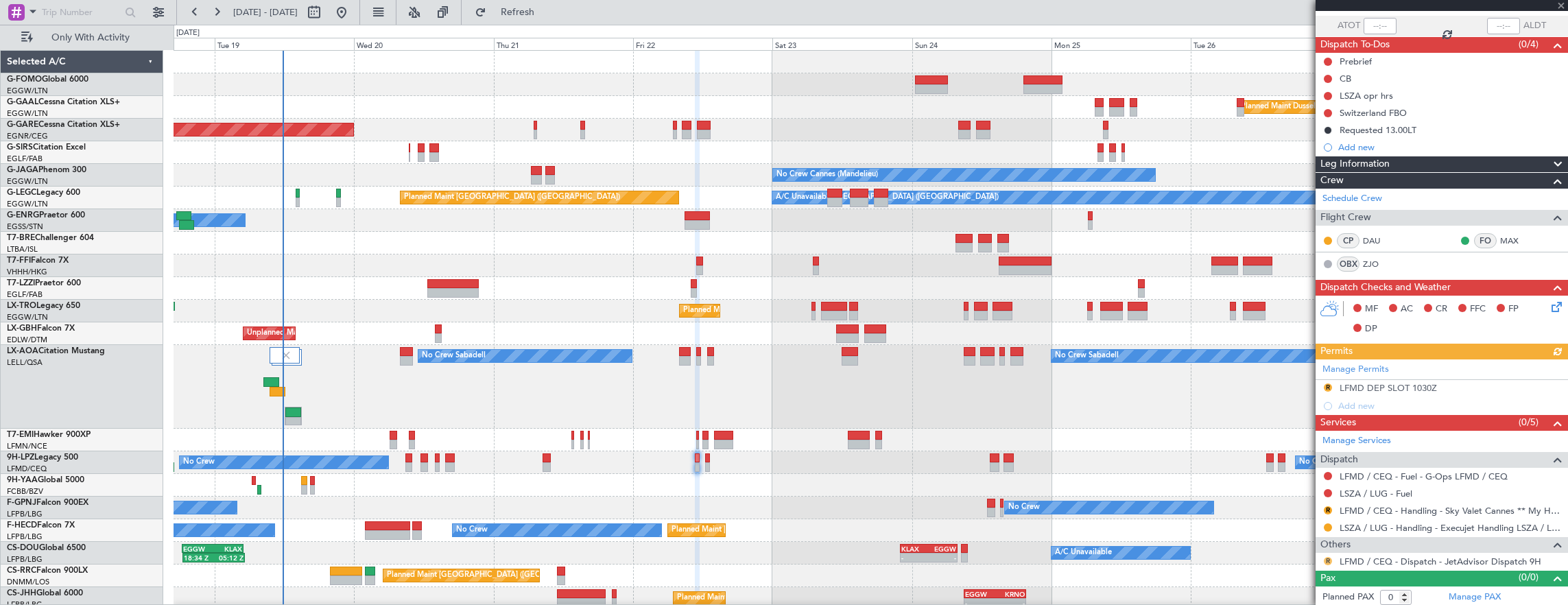
click at [1328, 560] on button "R" at bounding box center [1327, 561] width 8 height 8
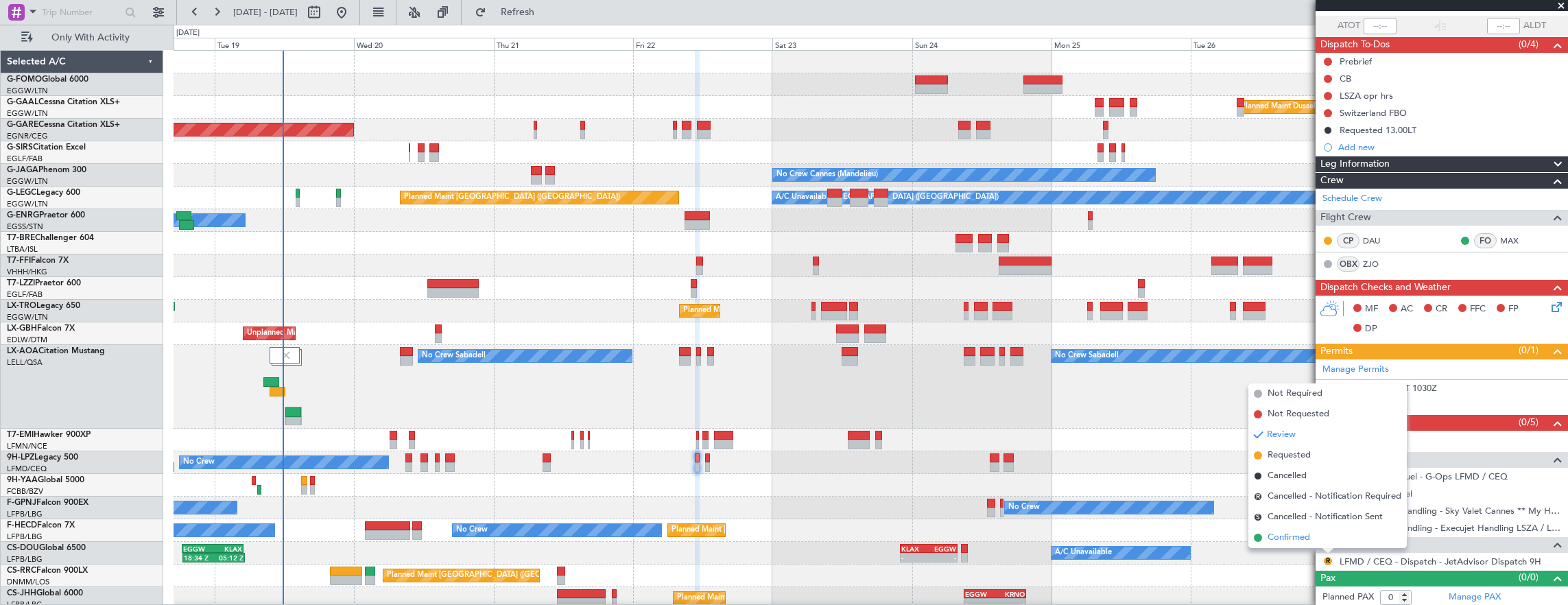
click at [1293, 535] on span "Confirmed" at bounding box center [1289, 538] width 43 height 14
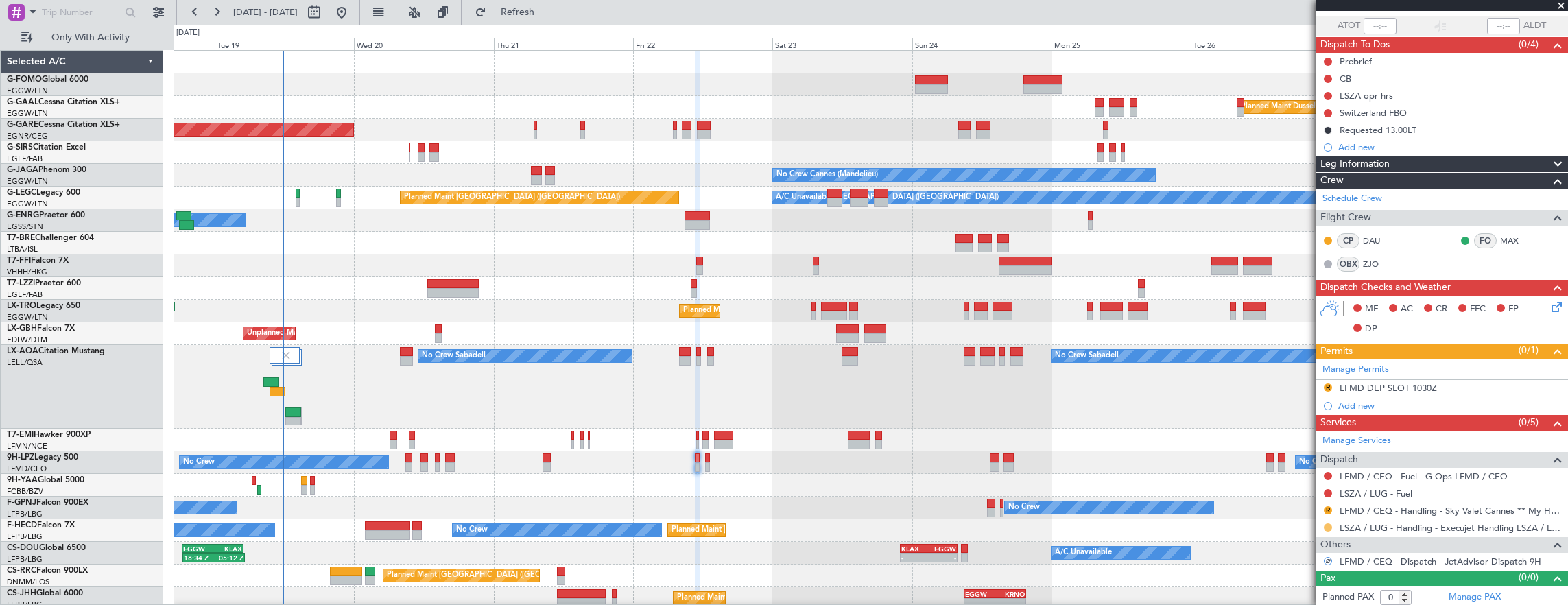
click at [1326, 523] on button at bounding box center [1327, 527] width 8 height 8
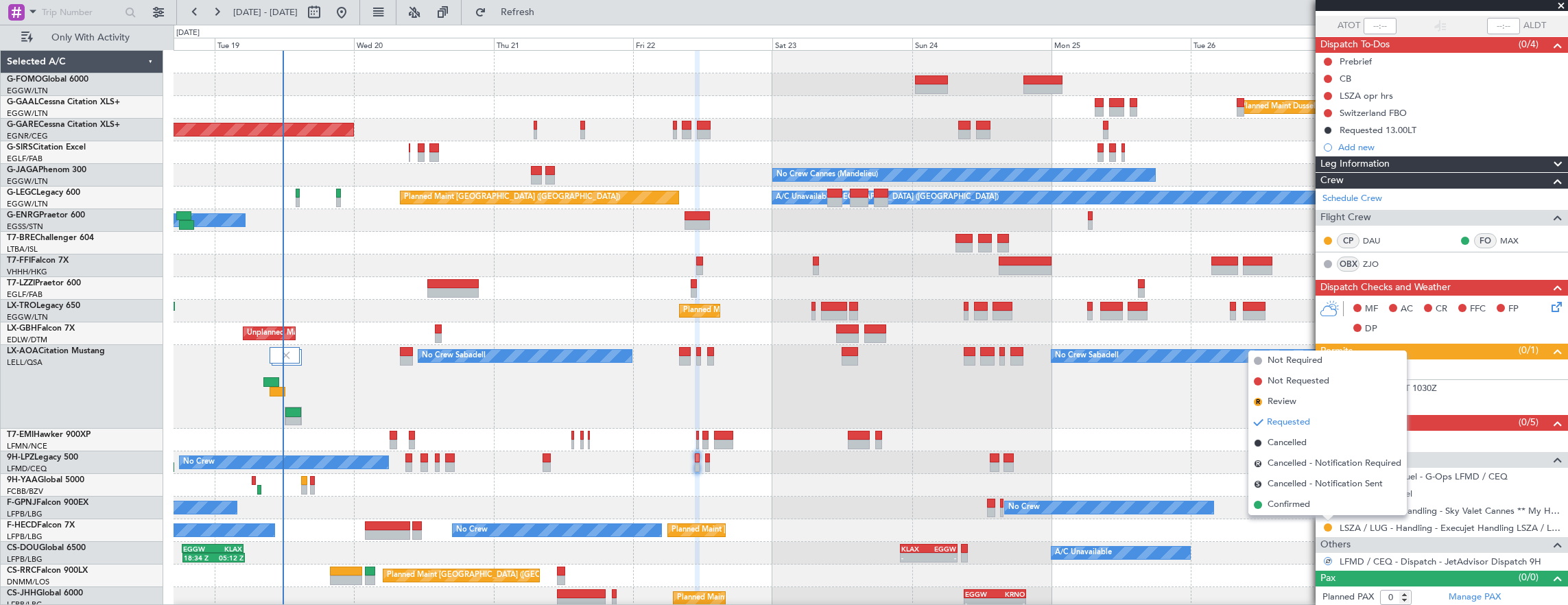
drag, startPoint x: 1316, startPoint y: 505, endPoint x: 1100, endPoint y: 517, distance: 216.3
click at [1315, 505] on li "Confirmed" at bounding box center [1327, 505] width 158 height 21
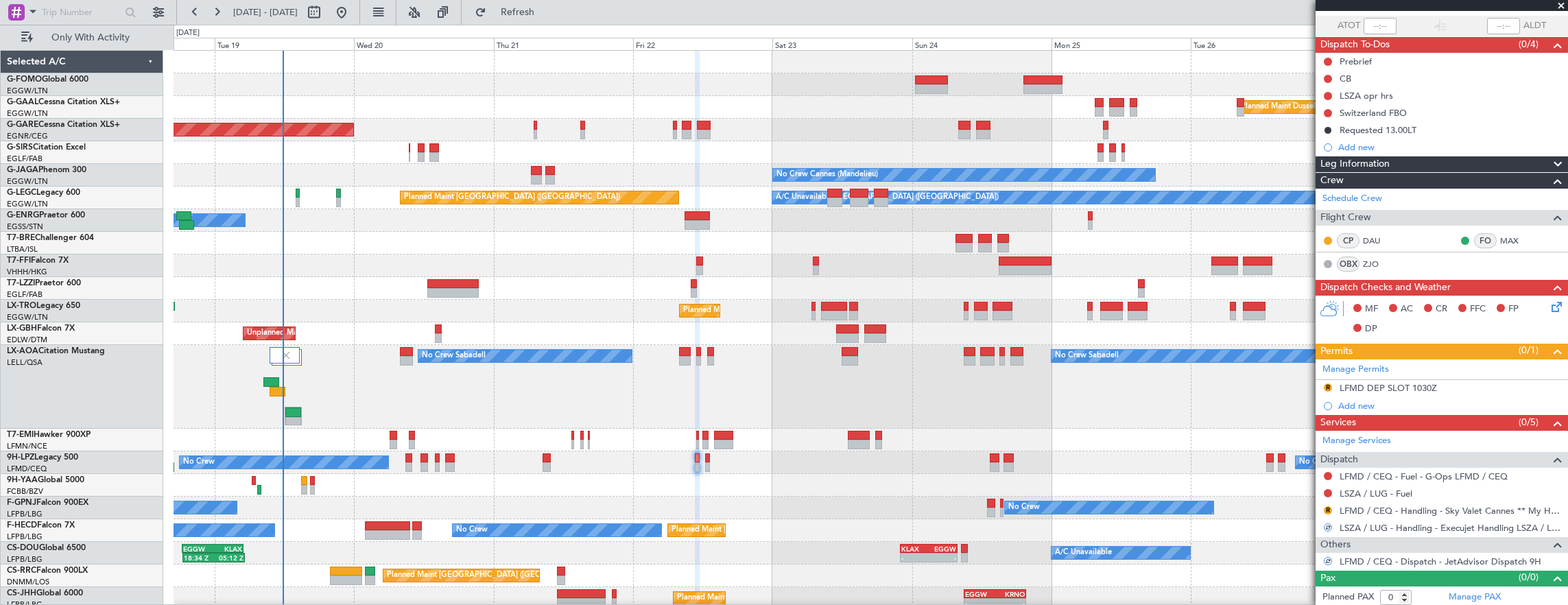
click at [703, 455] on div "No Crew No Crew No Crew" at bounding box center [871, 462] width 1394 height 23
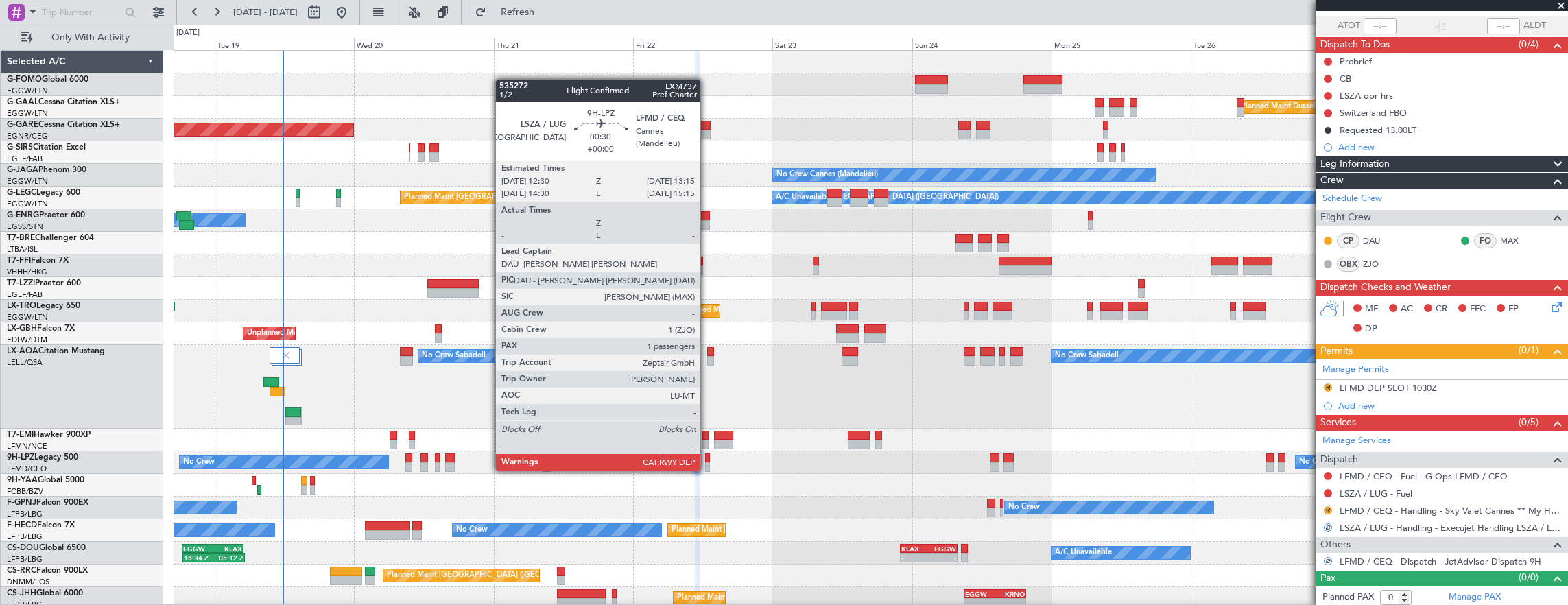
click at [707, 457] on div at bounding box center [708, 458] width 4 height 10
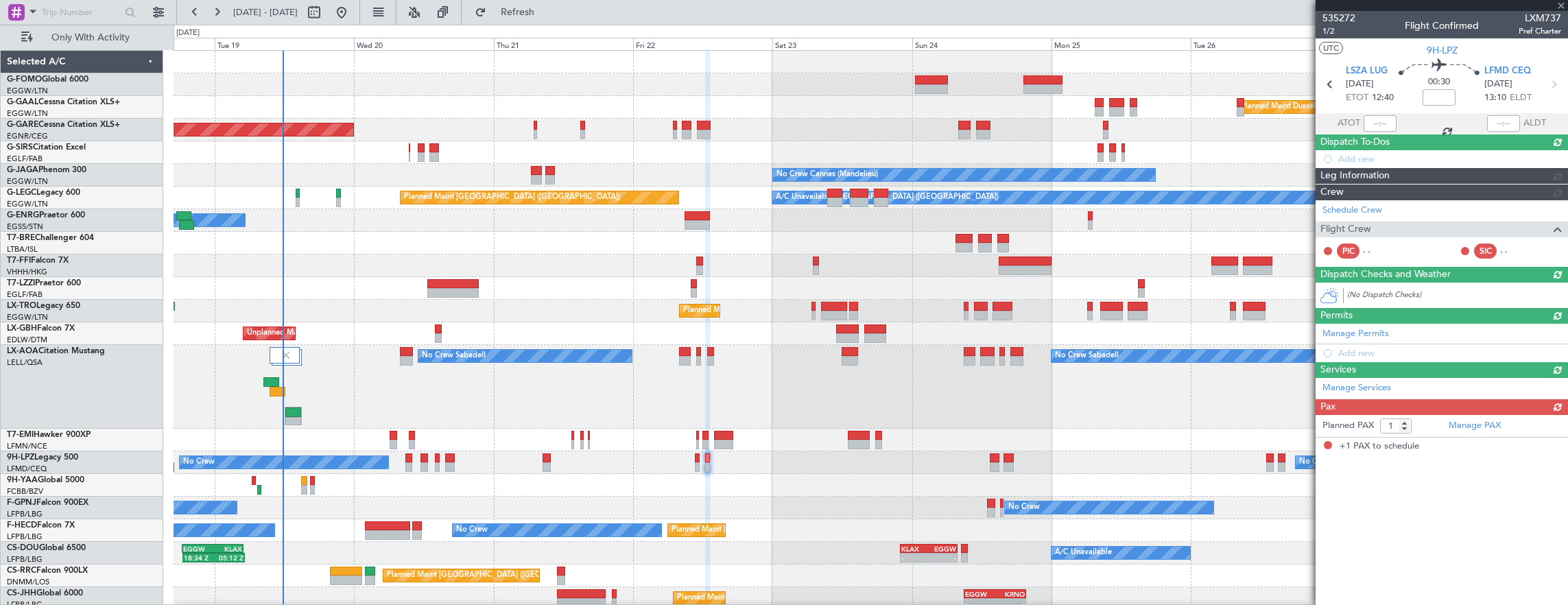
scroll to position [0, 0]
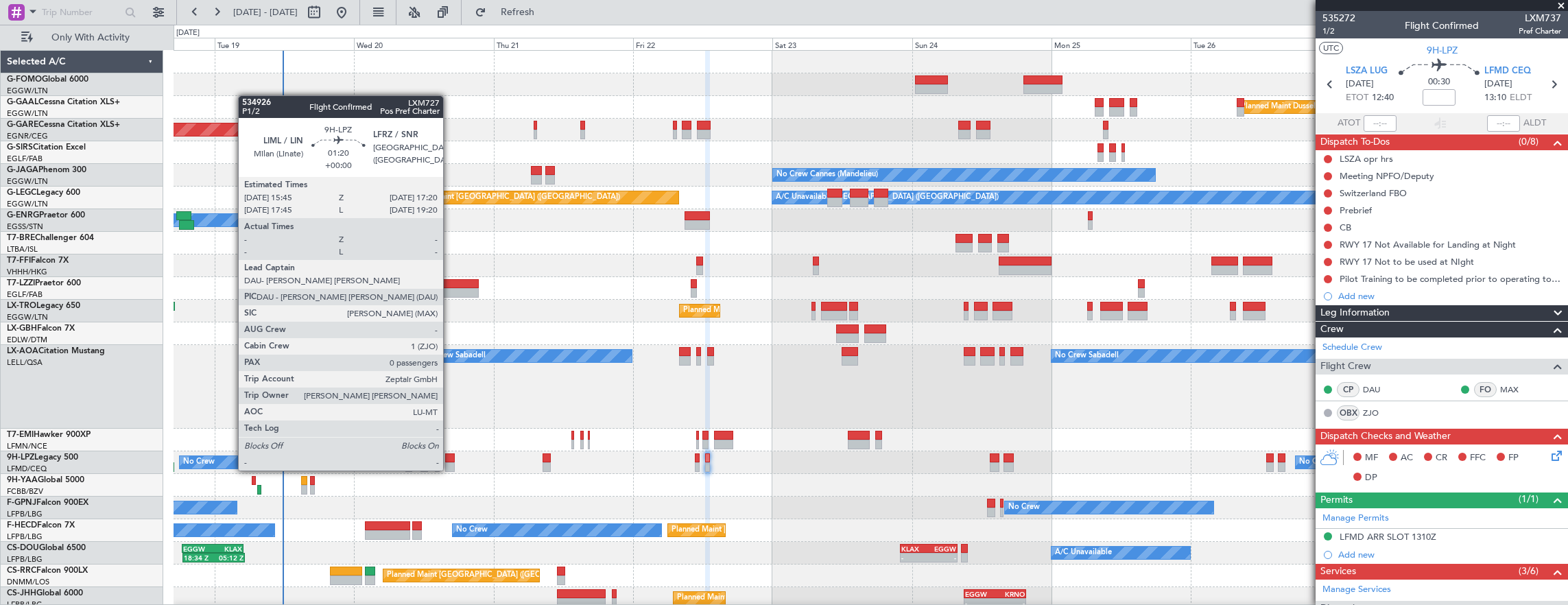
click at [450, 457] on div at bounding box center [450, 458] width 10 height 10
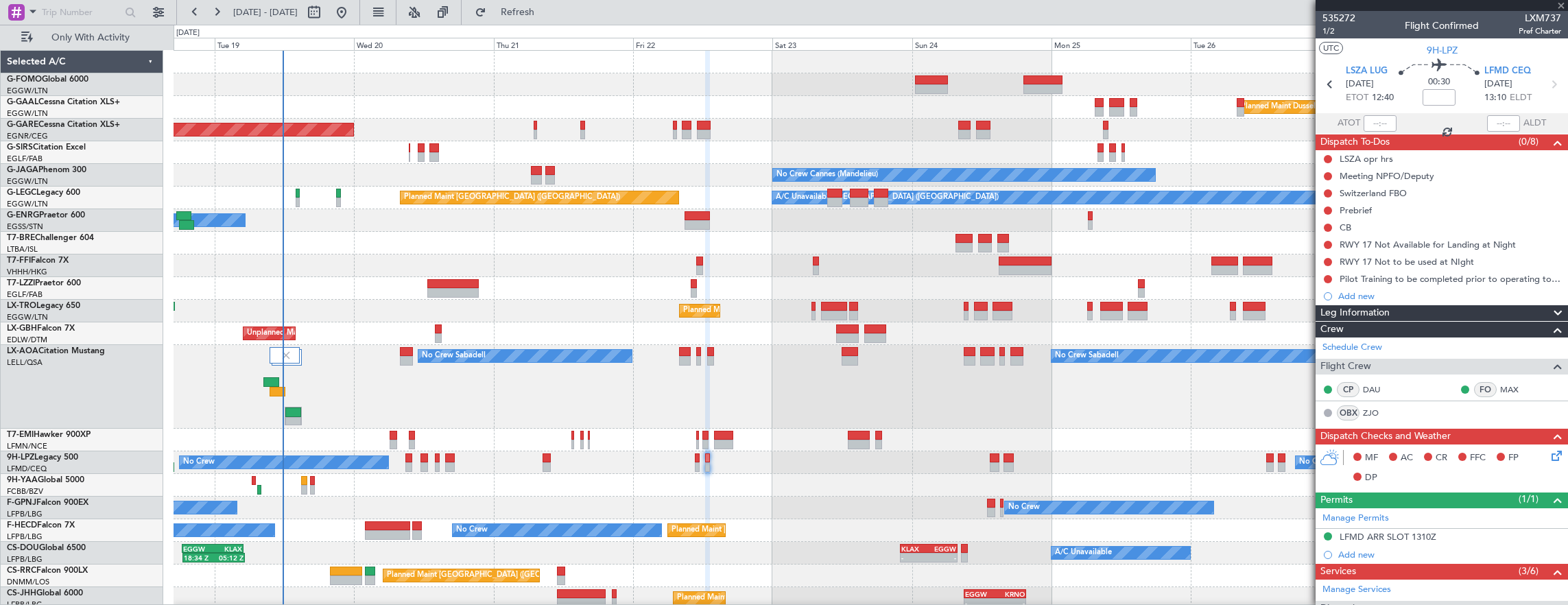
type input "0"
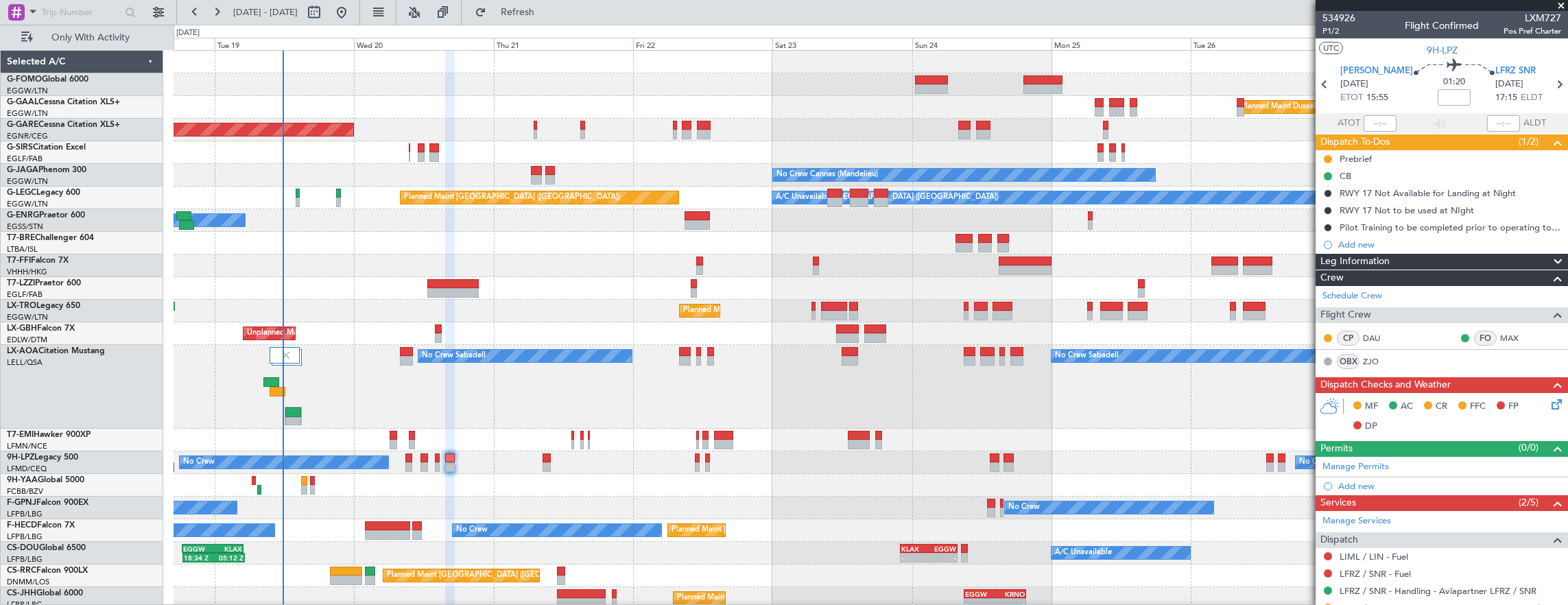
drag, startPoint x: 1437, startPoint y: 107, endPoint x: 1439, endPoint y: 98, distance: 9.2
click at [1437, 107] on nimbus-time-variation at bounding box center [1454, 100] width 33 height 21
click at [1439, 98] on input at bounding box center [1454, 98] width 33 height 16
click at [1551, 398] on icon at bounding box center [1554, 402] width 11 height 11
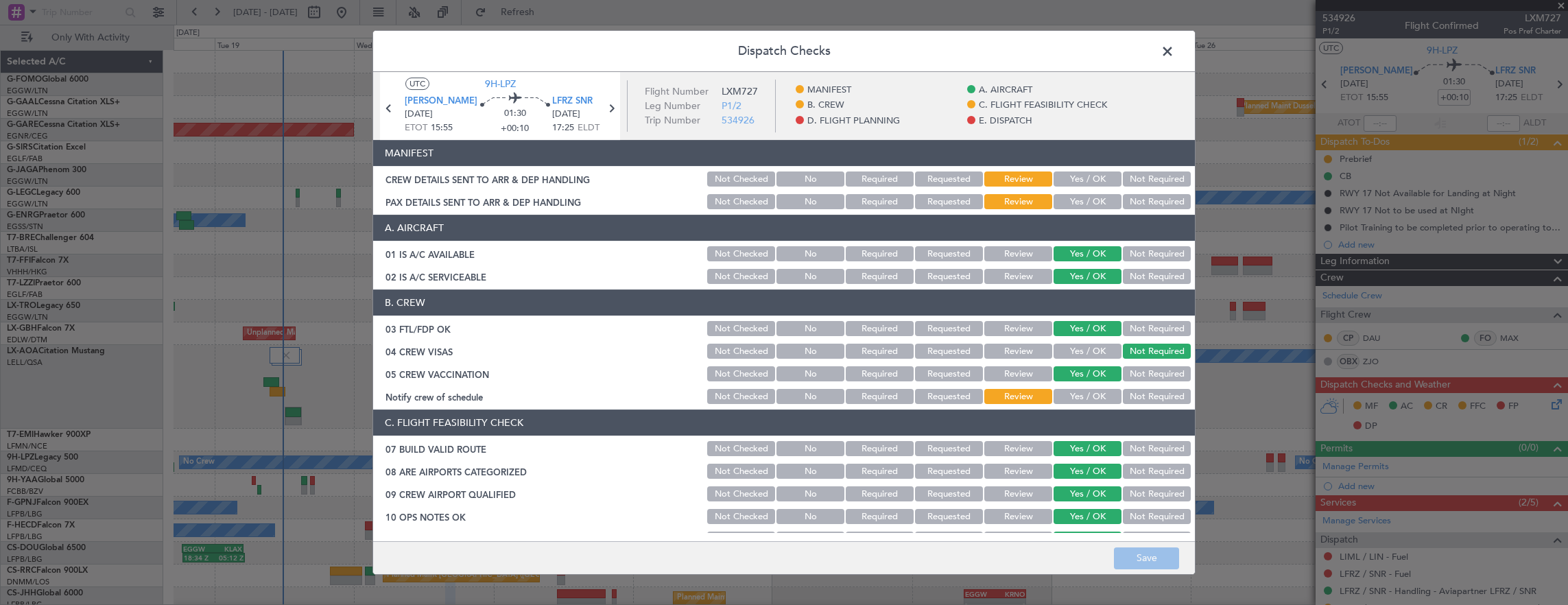
click at [1092, 394] on button "Yes / OK" at bounding box center [1087, 396] width 68 height 15
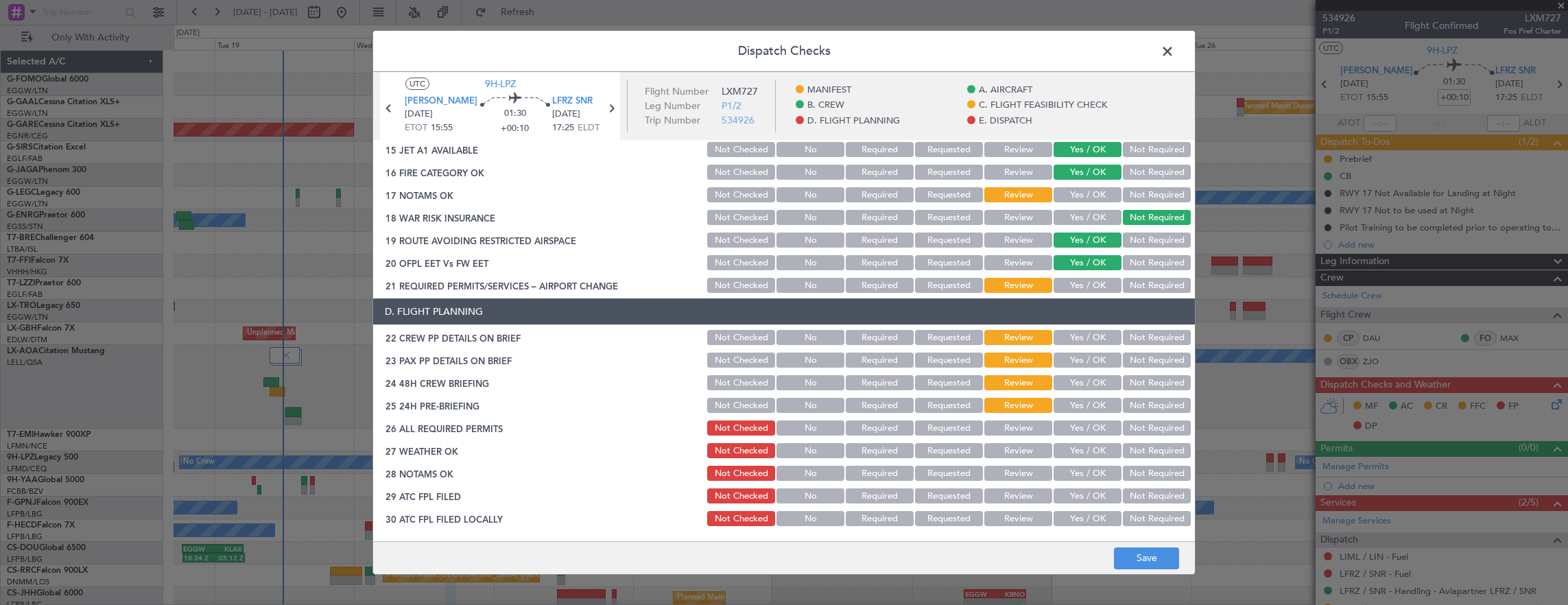
click at [1078, 196] on button "Yes / OK" at bounding box center [1087, 194] width 68 height 15
click at [1078, 283] on button "Yes / OK" at bounding box center [1087, 285] width 68 height 15
click at [1081, 344] on button "Yes / OK" at bounding box center [1087, 338] width 68 height 15
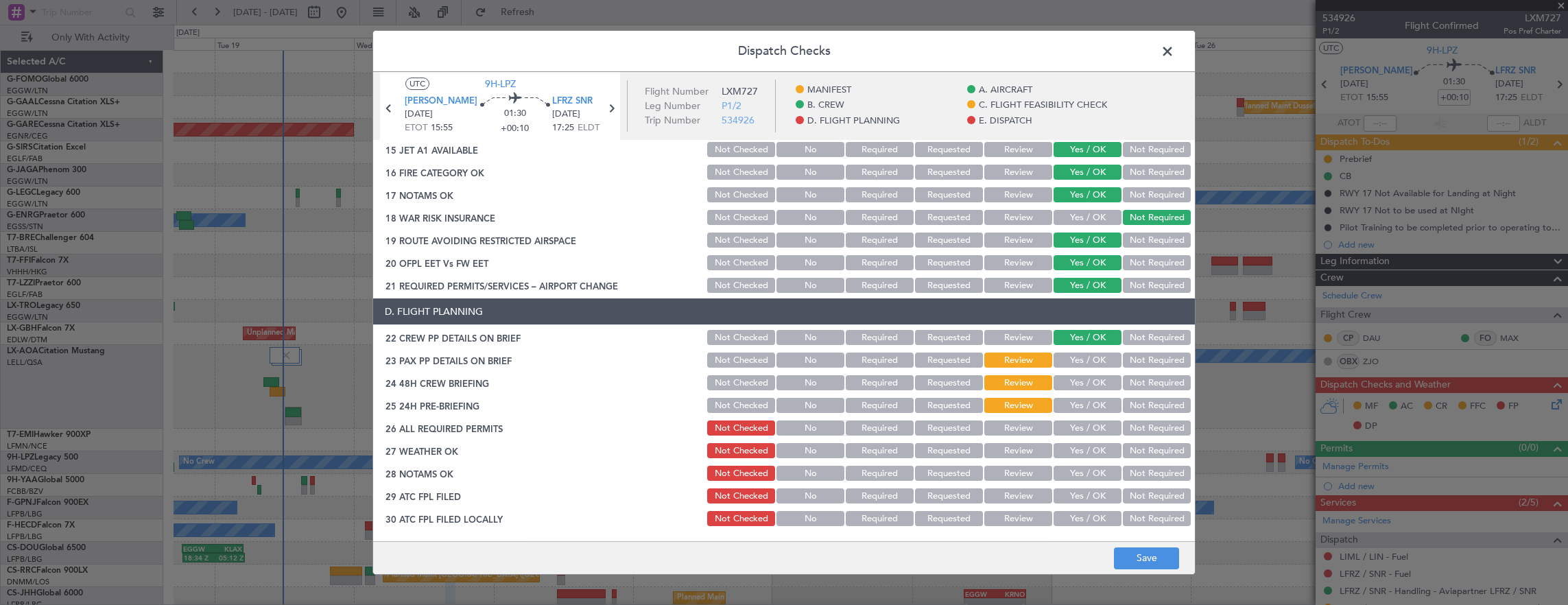
click at [1081, 370] on section "D. FLIGHT PLANNING 22 CREW PP DETAILS ON BRIEF Not Checked No Required Requeste…" at bounding box center [784, 436] width 821 height 275
drag, startPoint x: 1077, startPoint y: 359, endPoint x: 1077, endPoint y: 383, distance: 24.0
click at [1077, 360] on button "Yes / OK" at bounding box center [1087, 360] width 68 height 15
drag, startPoint x: 1077, startPoint y: 383, endPoint x: 1153, endPoint y: 411, distance: 81.0
click at [1078, 384] on button "Yes / OK" at bounding box center [1087, 383] width 68 height 15
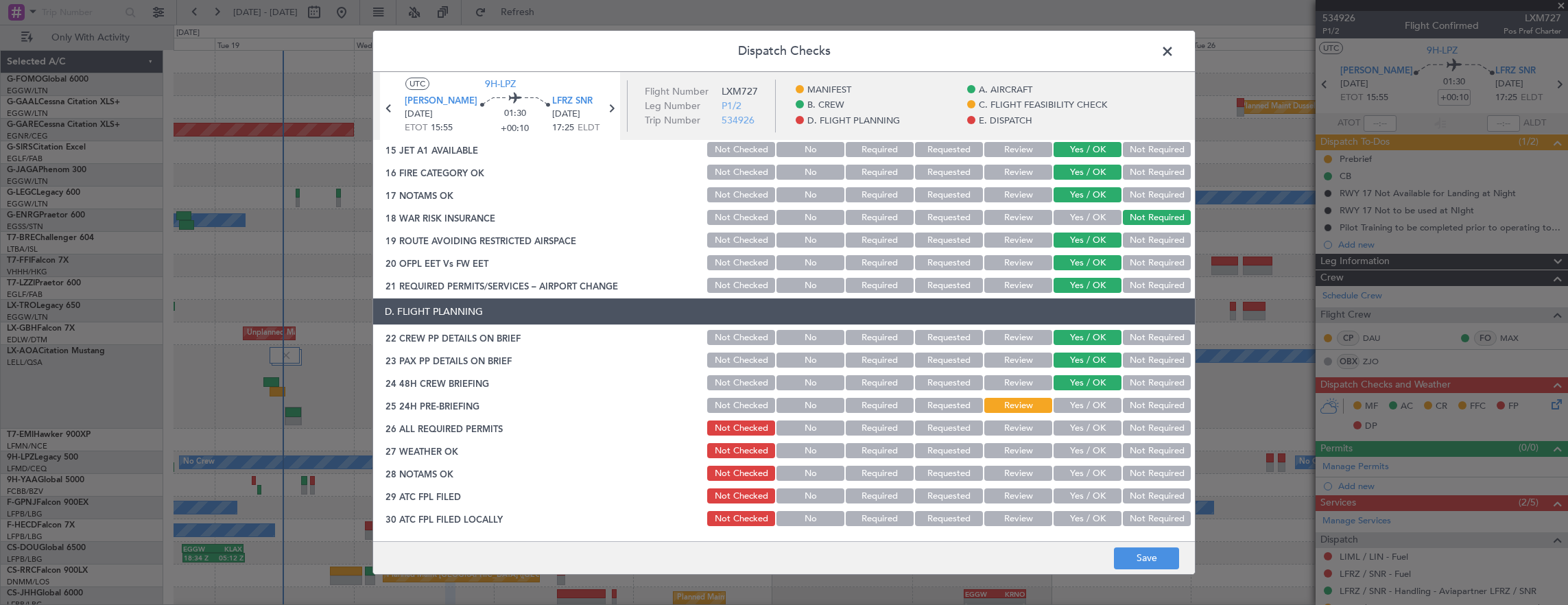
click at [1153, 411] on button "Not Required" at bounding box center [1157, 406] width 68 height 15
click at [1150, 556] on button "Save" at bounding box center [1146, 558] width 65 height 22
click at [1174, 49] on span at bounding box center [1174, 55] width 0 height 27
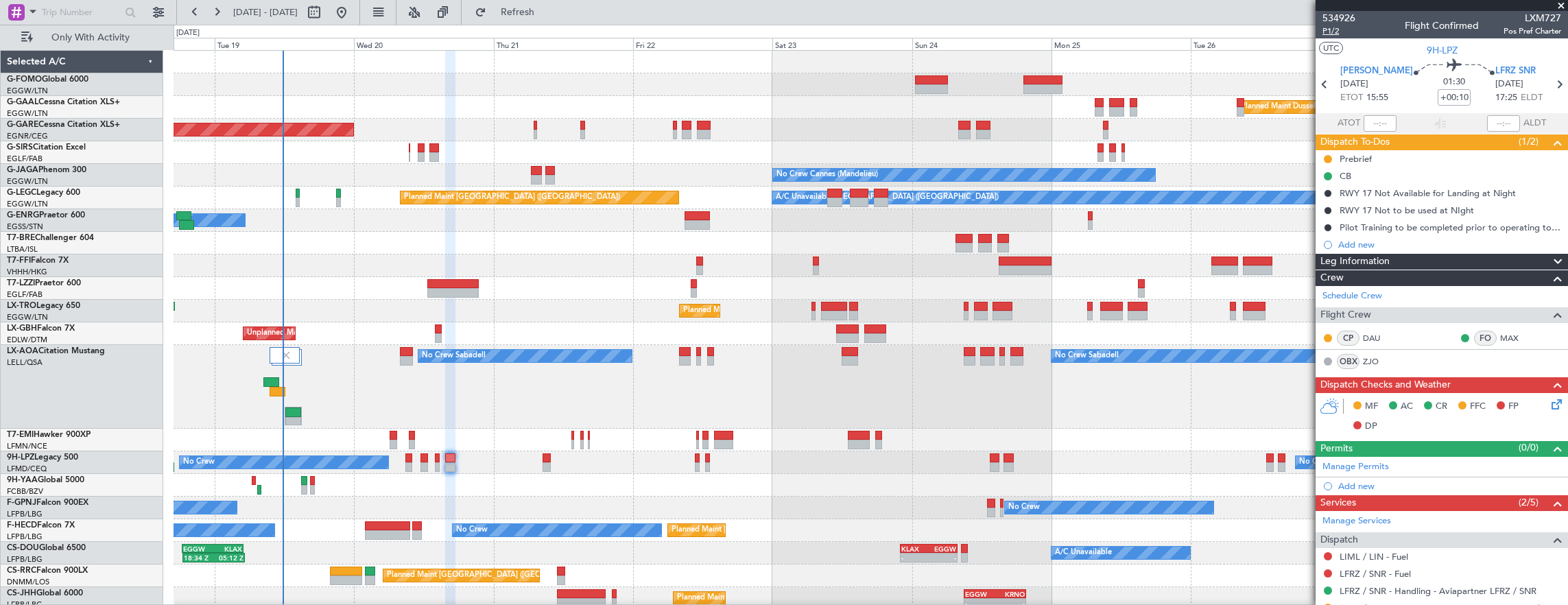
click at [1329, 35] on span "P1/2" at bounding box center [1338, 31] width 33 height 12
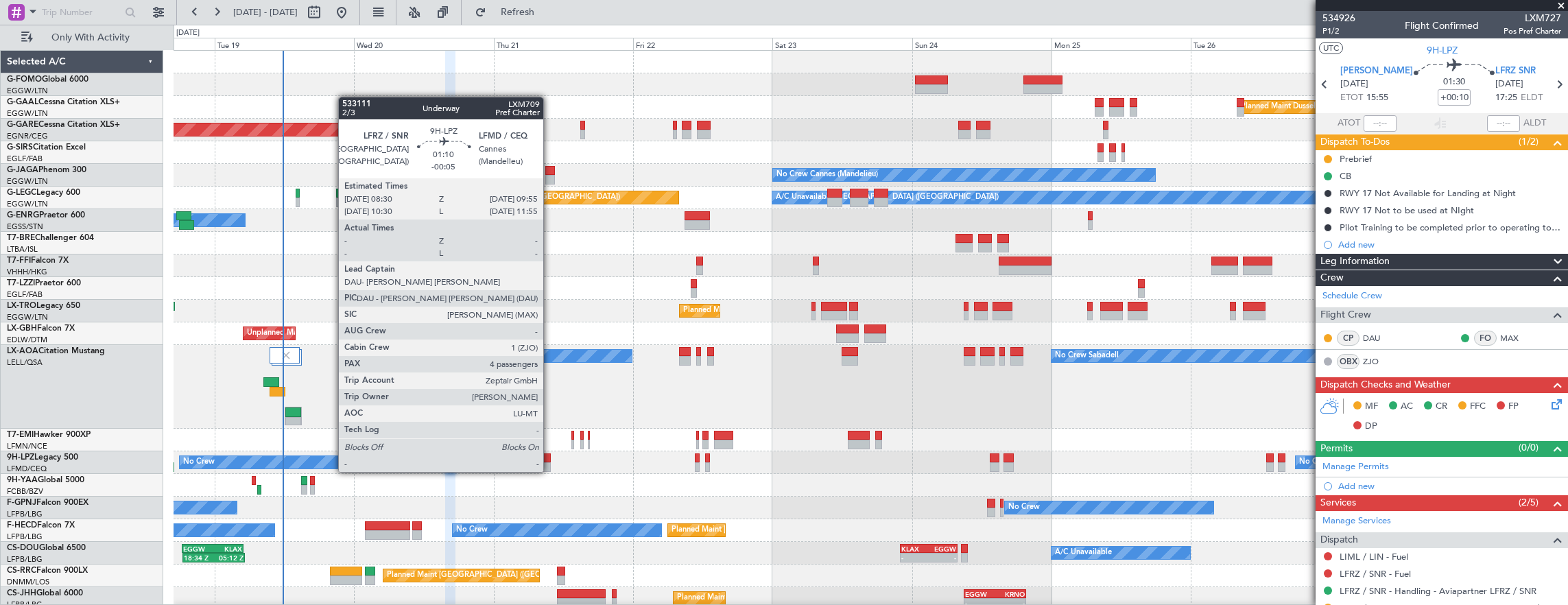
click at [550, 458] on div at bounding box center [547, 458] width 9 height 10
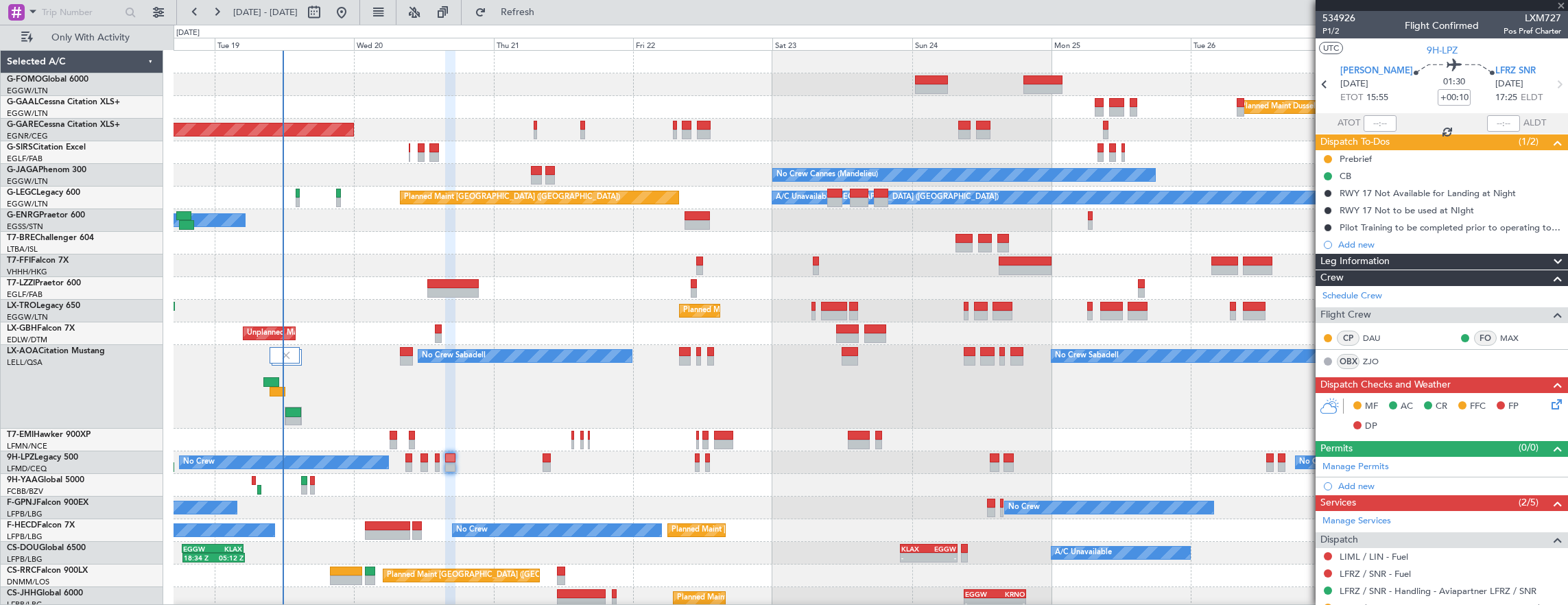
type input "-00:05"
type input "4"
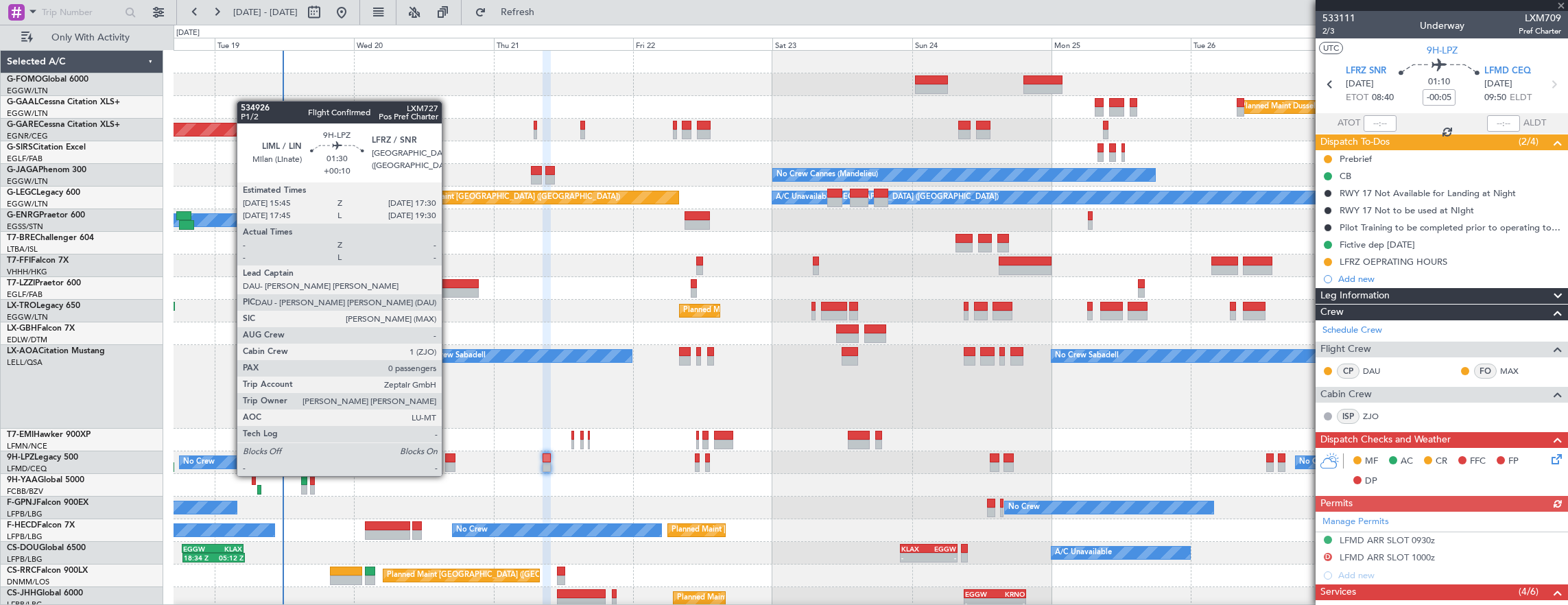
click at [448, 462] on div at bounding box center [451, 467] width 10 height 10
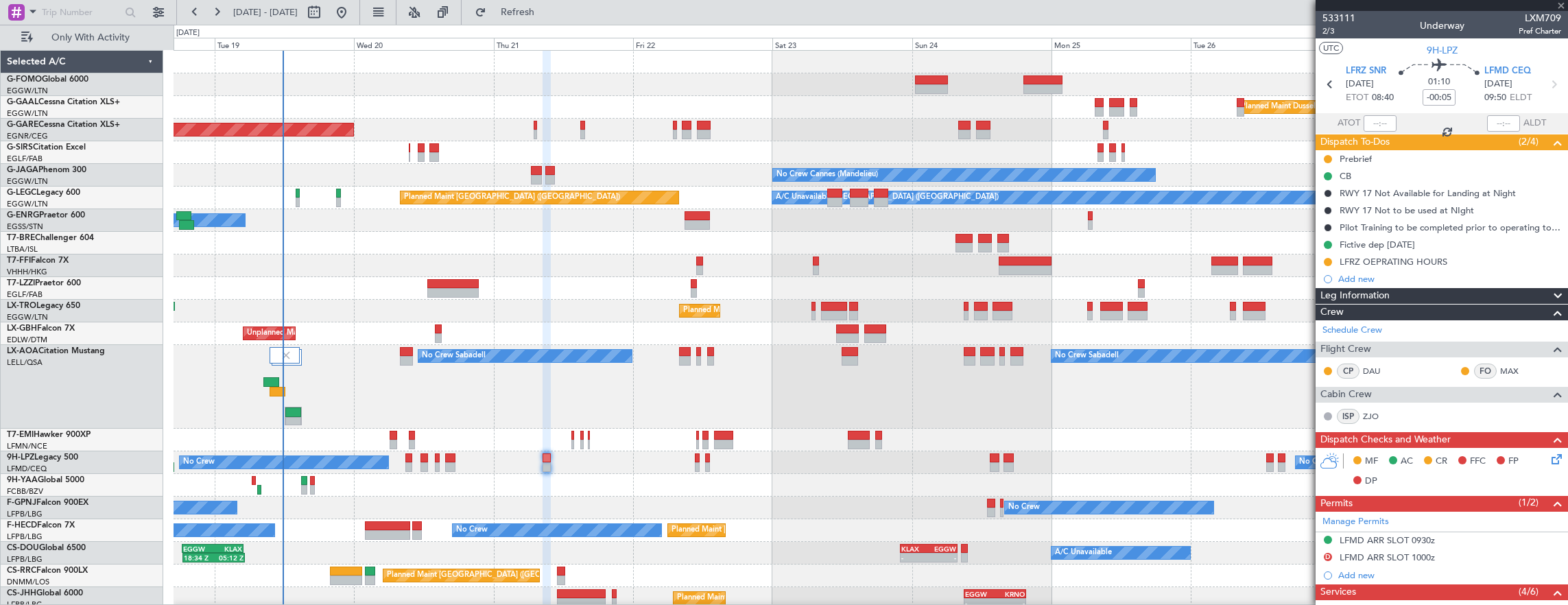
type input "+00:10"
type input "0"
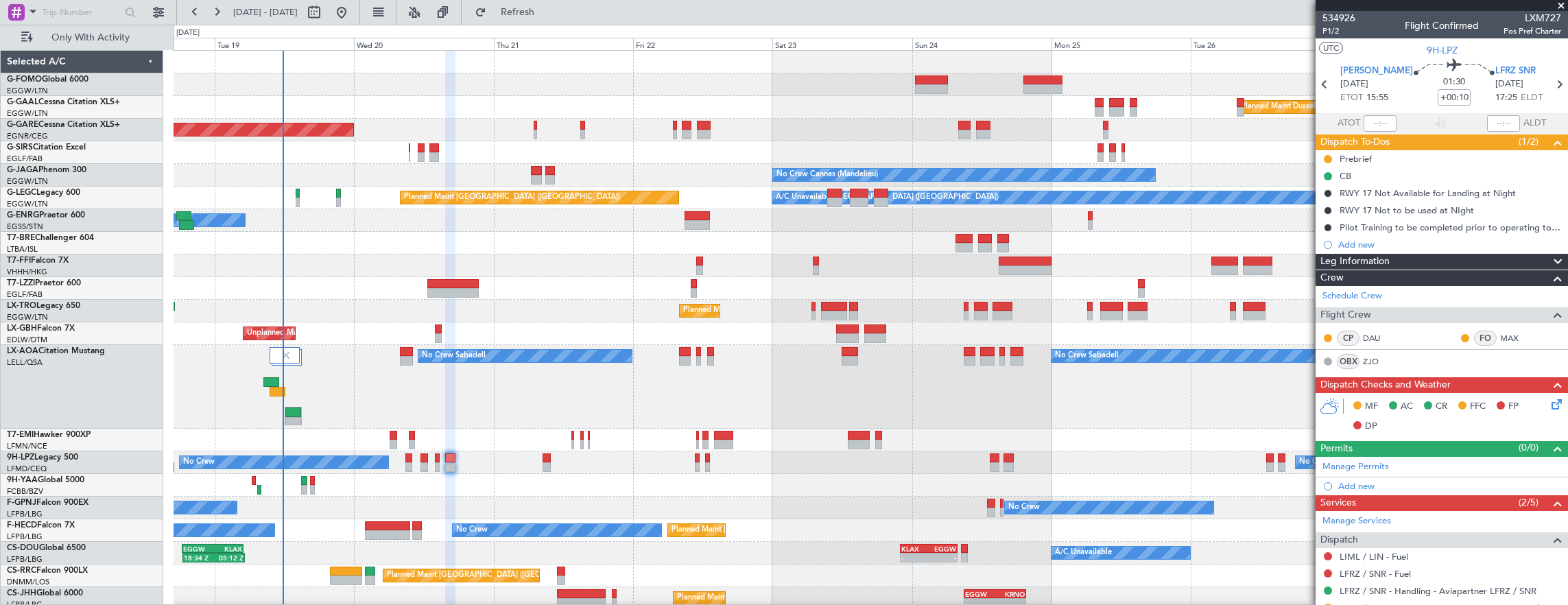
scroll to position [98, 0]
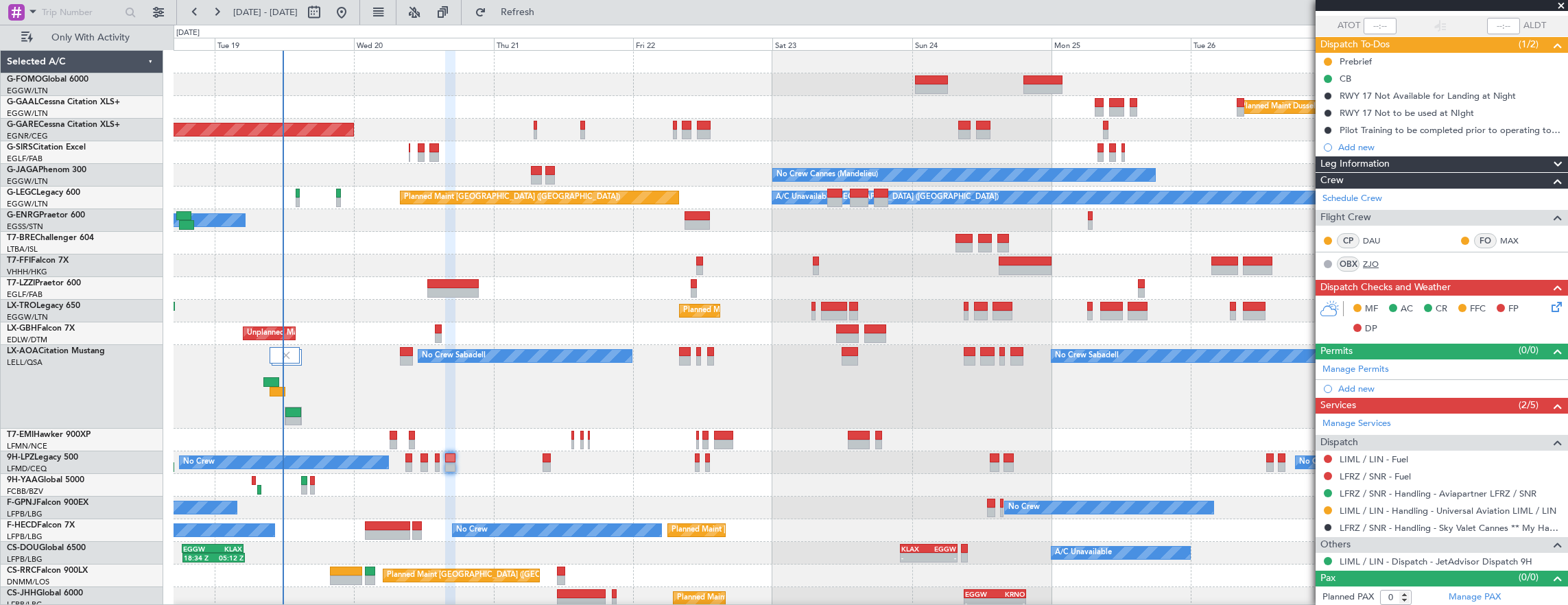
click at [1373, 258] on link "ZJO" at bounding box center [1378, 264] width 31 height 13
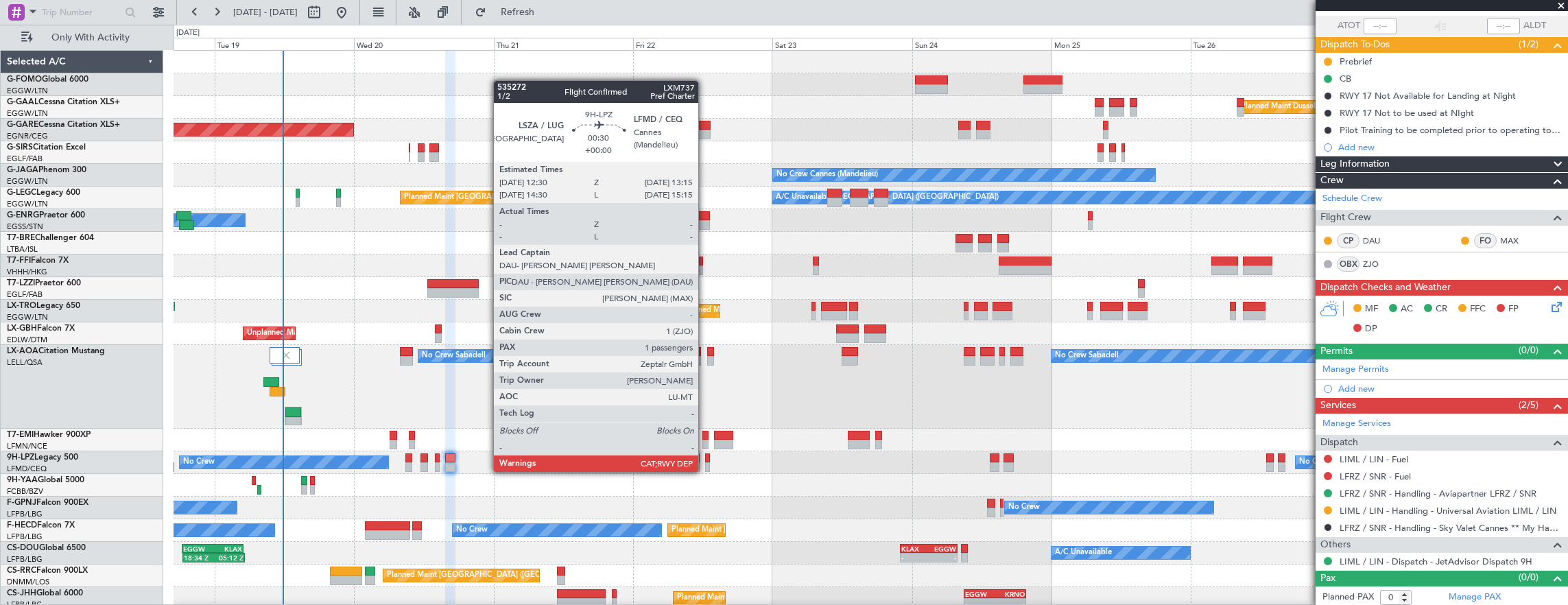
click at [705, 458] on div at bounding box center [708, 458] width 4 height 10
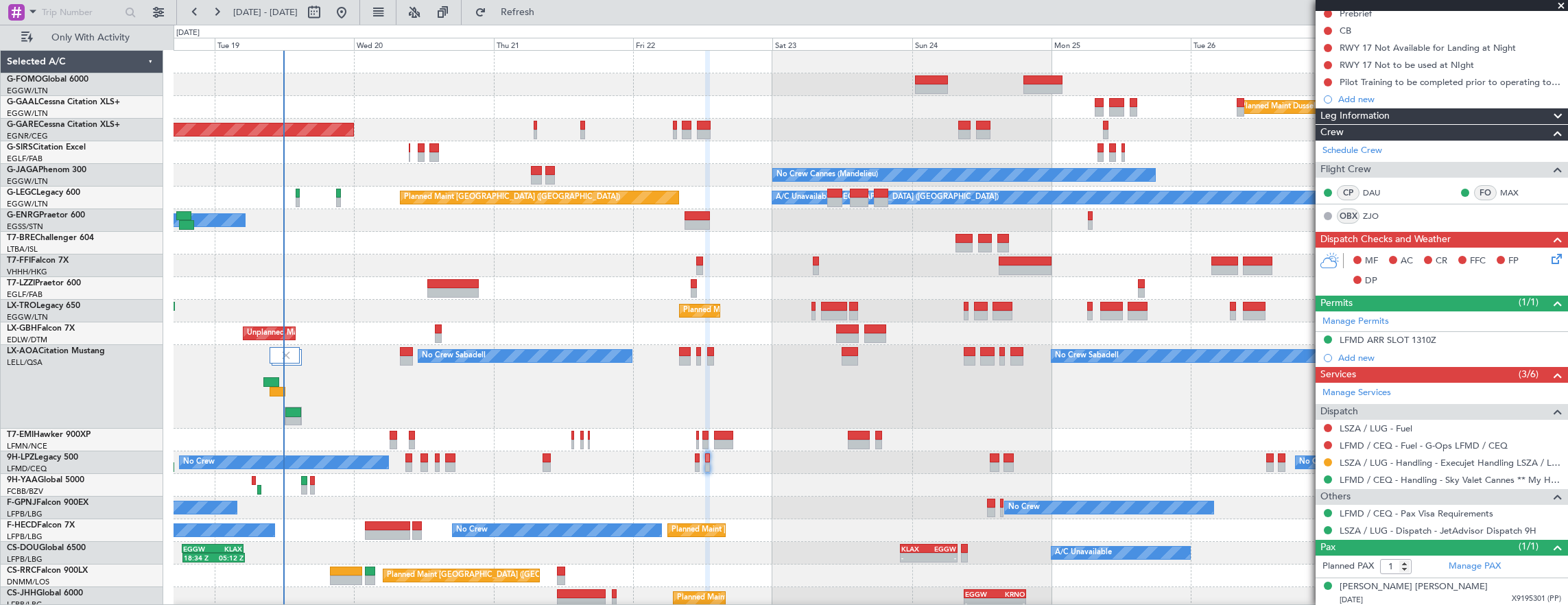
scroll to position [0, 0]
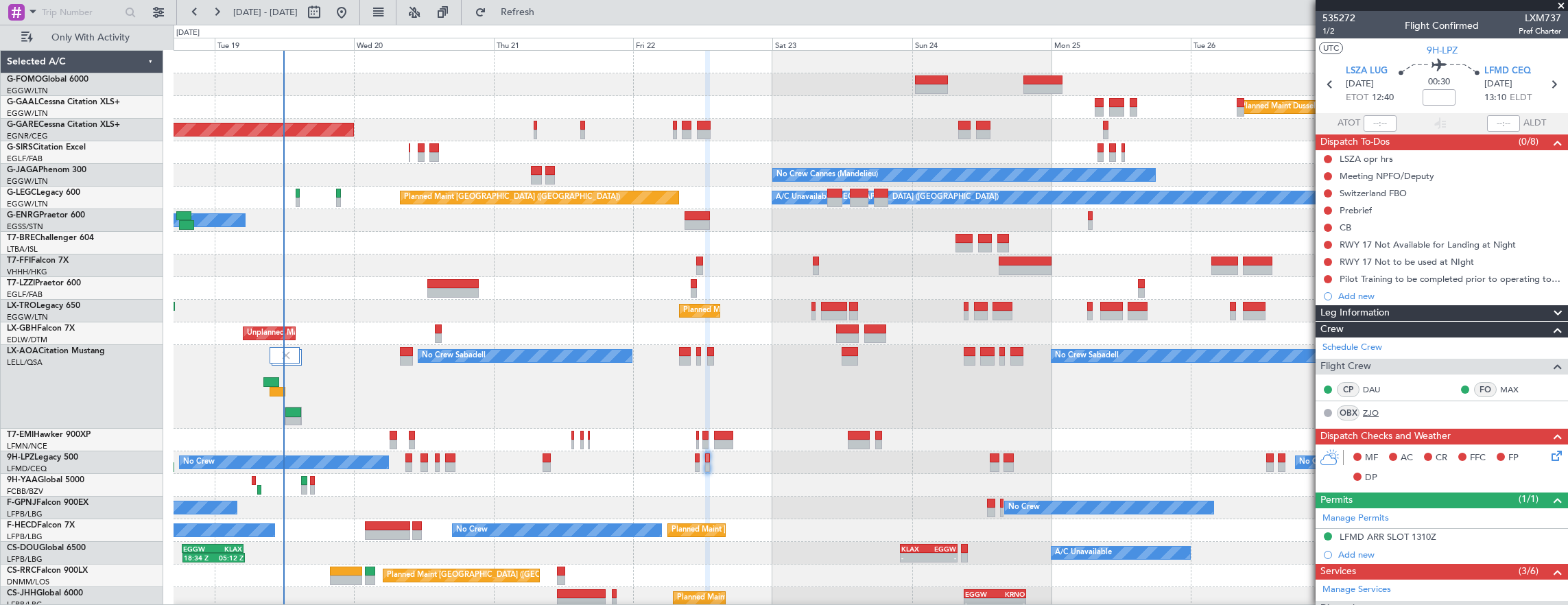
click at [1372, 407] on link "ZJO" at bounding box center [1378, 413] width 31 height 13
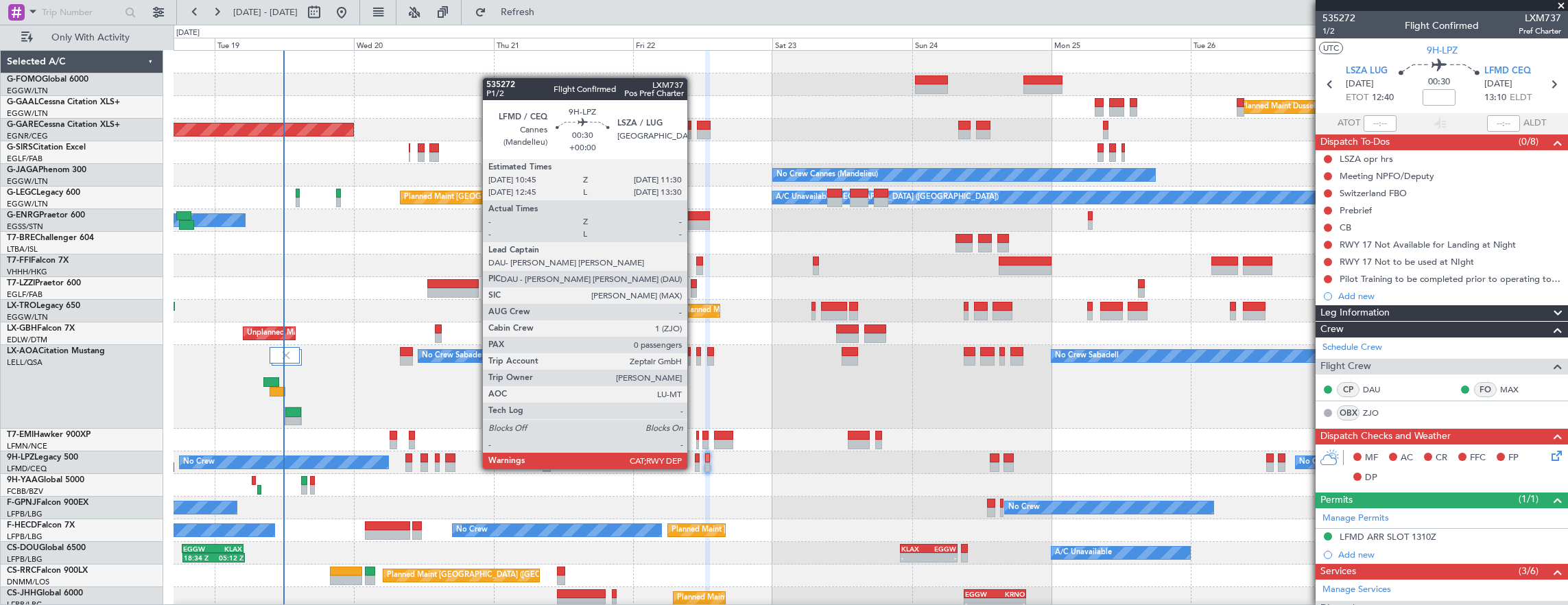
click at [695, 456] on div at bounding box center [697, 458] width 4 height 10
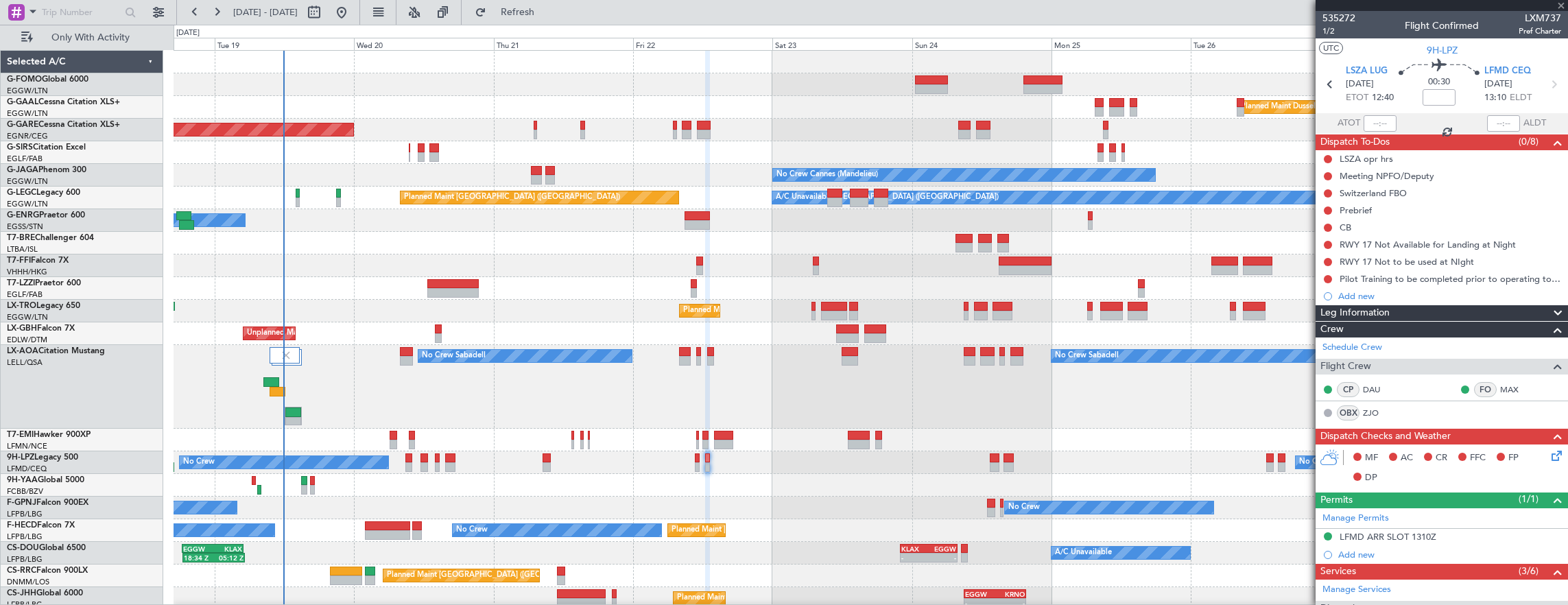
type input "0"
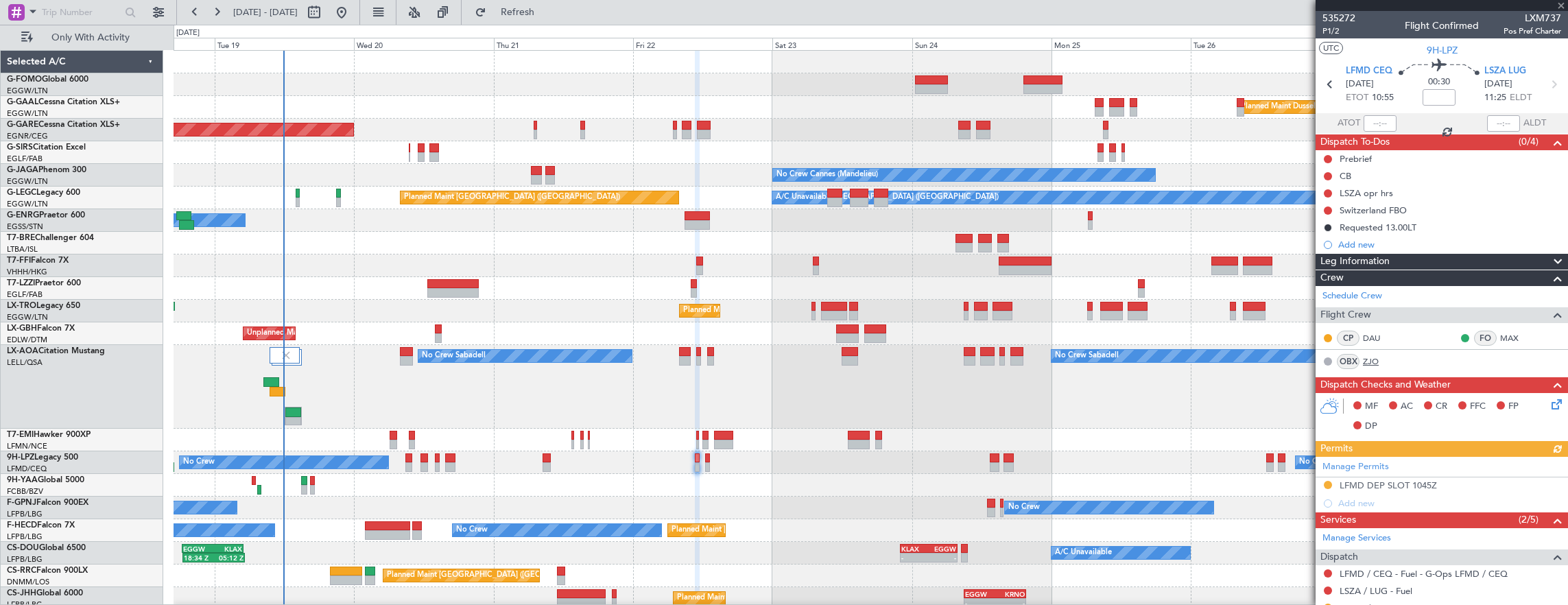
click at [1371, 358] on link "ZJO" at bounding box center [1378, 361] width 31 height 13
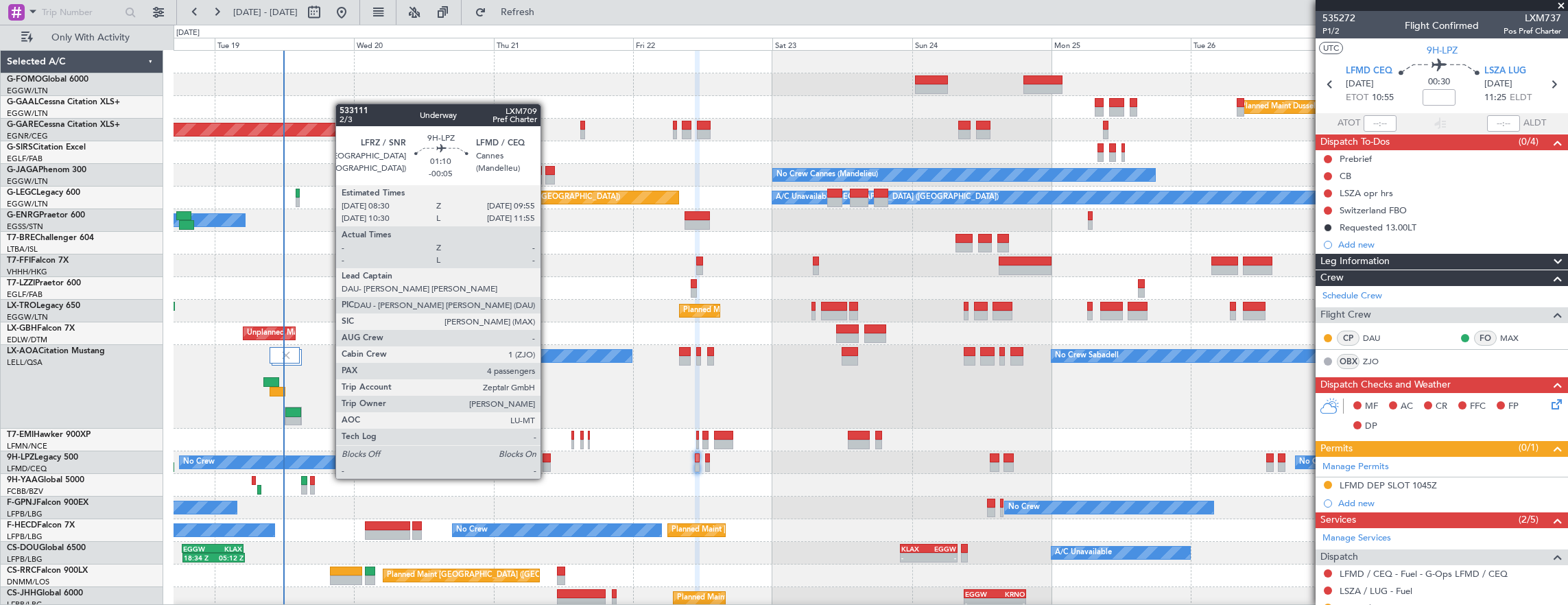
click at [547, 465] on div at bounding box center [547, 467] width 9 height 10
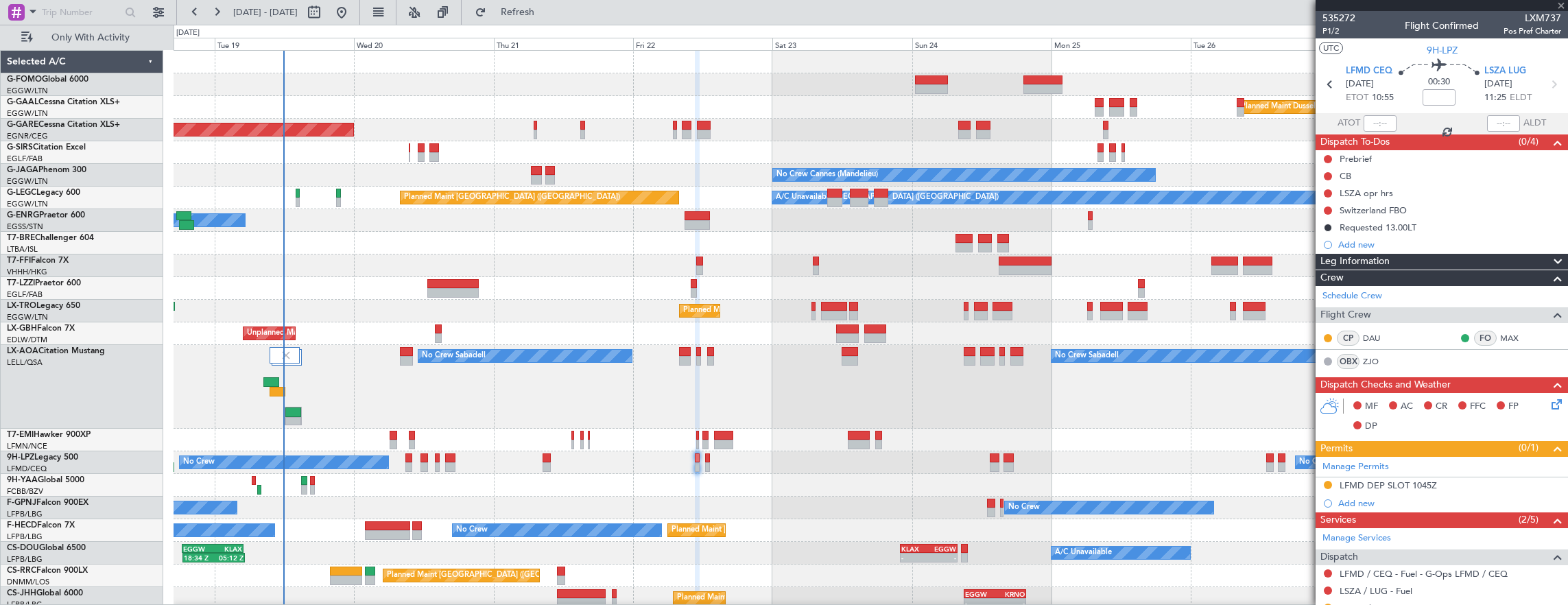
type input "-00:05"
type input "4"
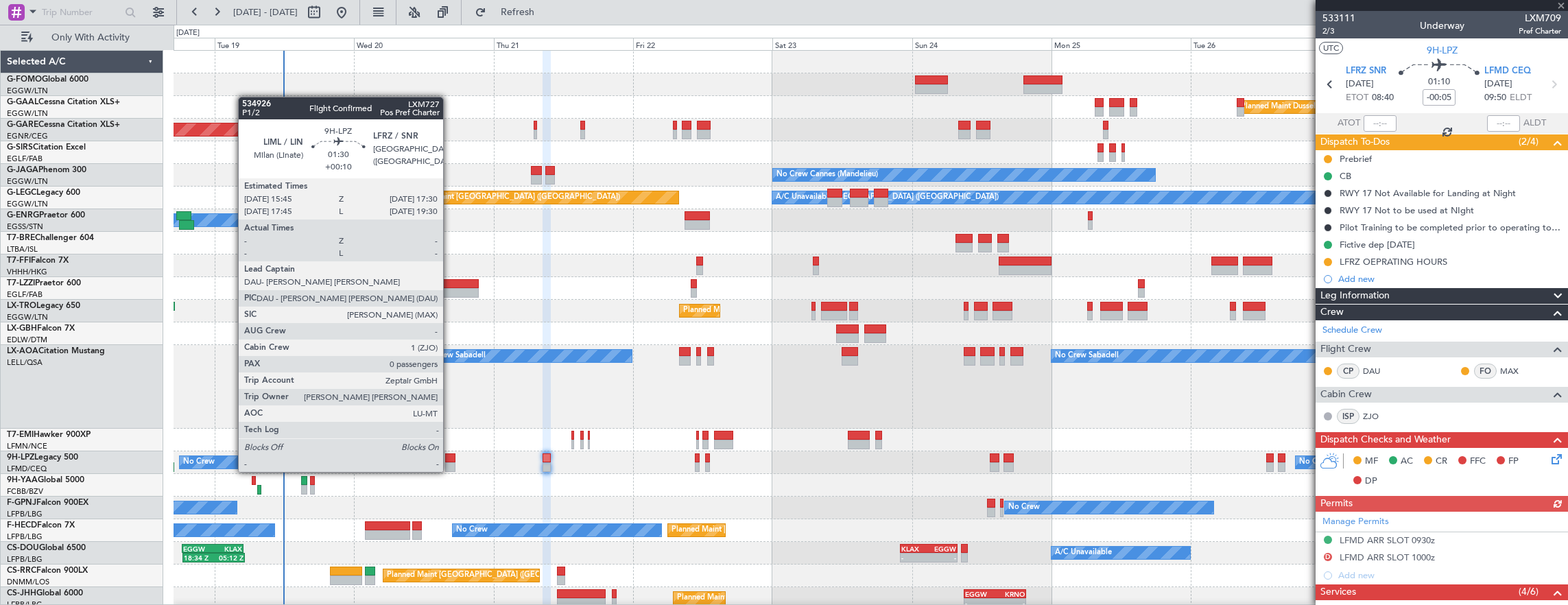
click at [455, 457] on div at bounding box center [451, 458] width 10 height 10
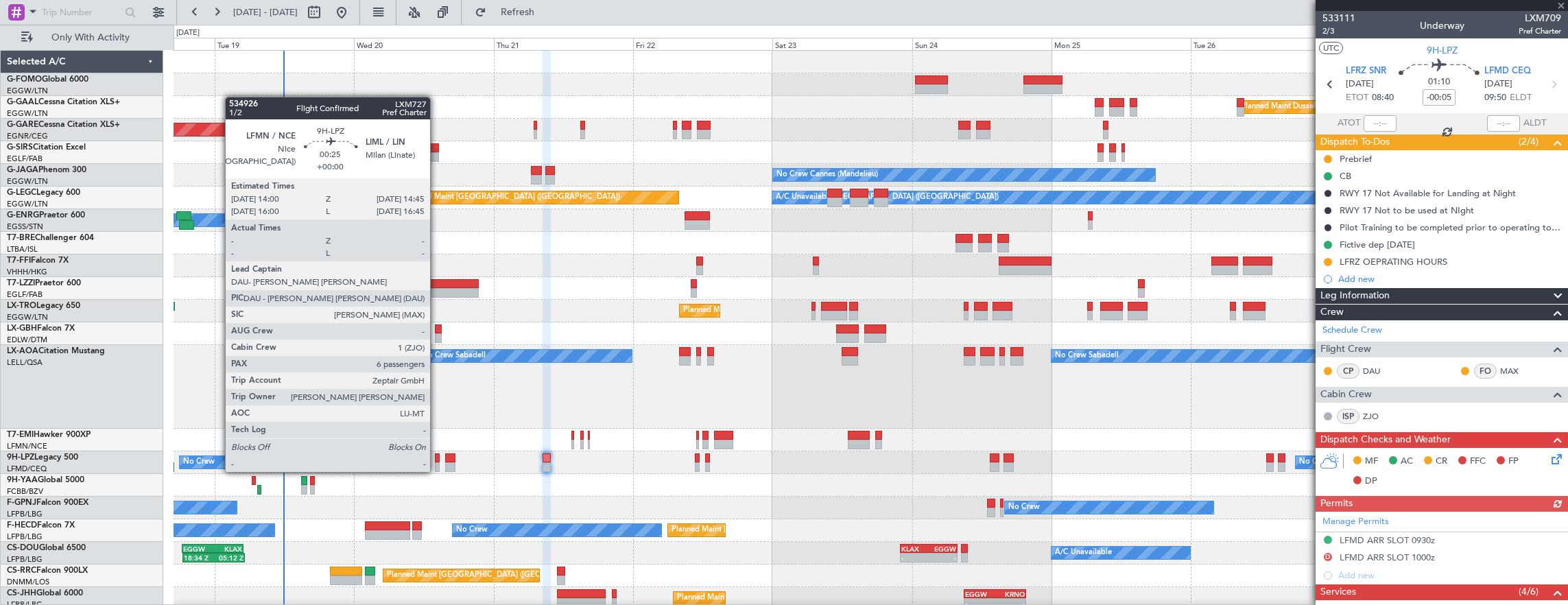
type input "+00:10"
type input "0"
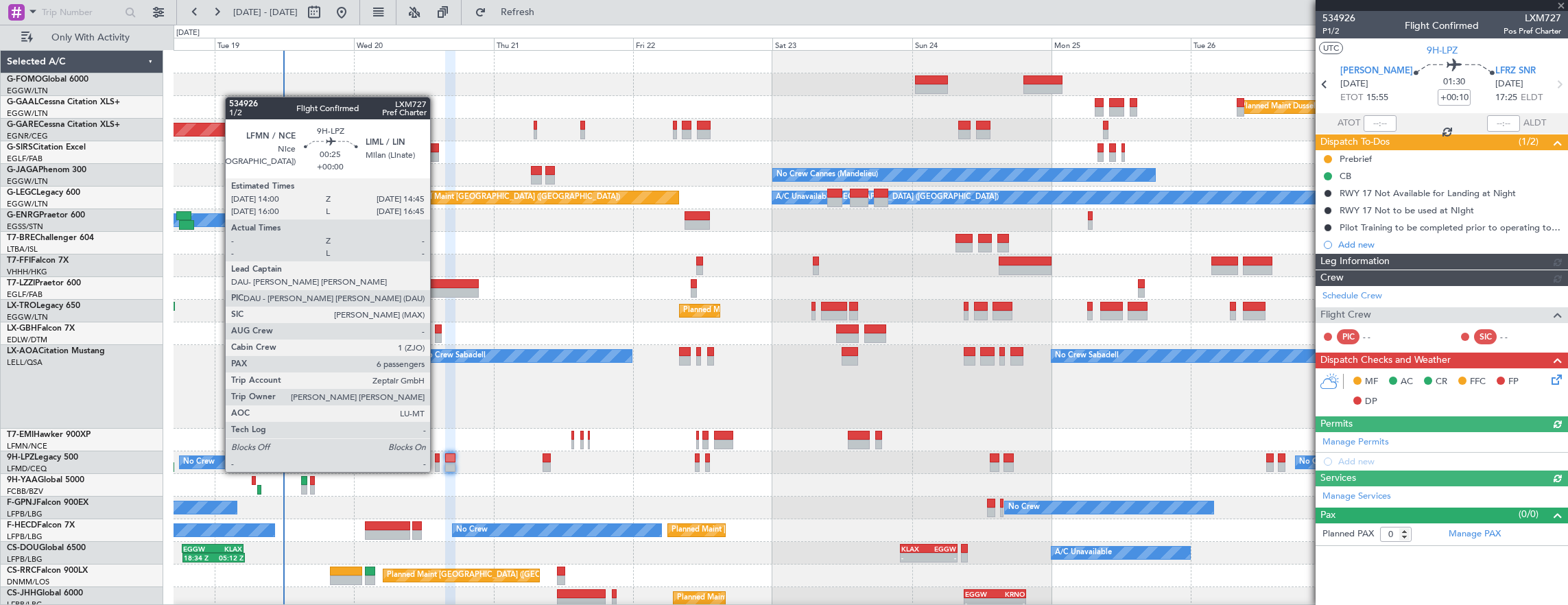
click at [436, 458] on div at bounding box center [437, 458] width 4 height 10
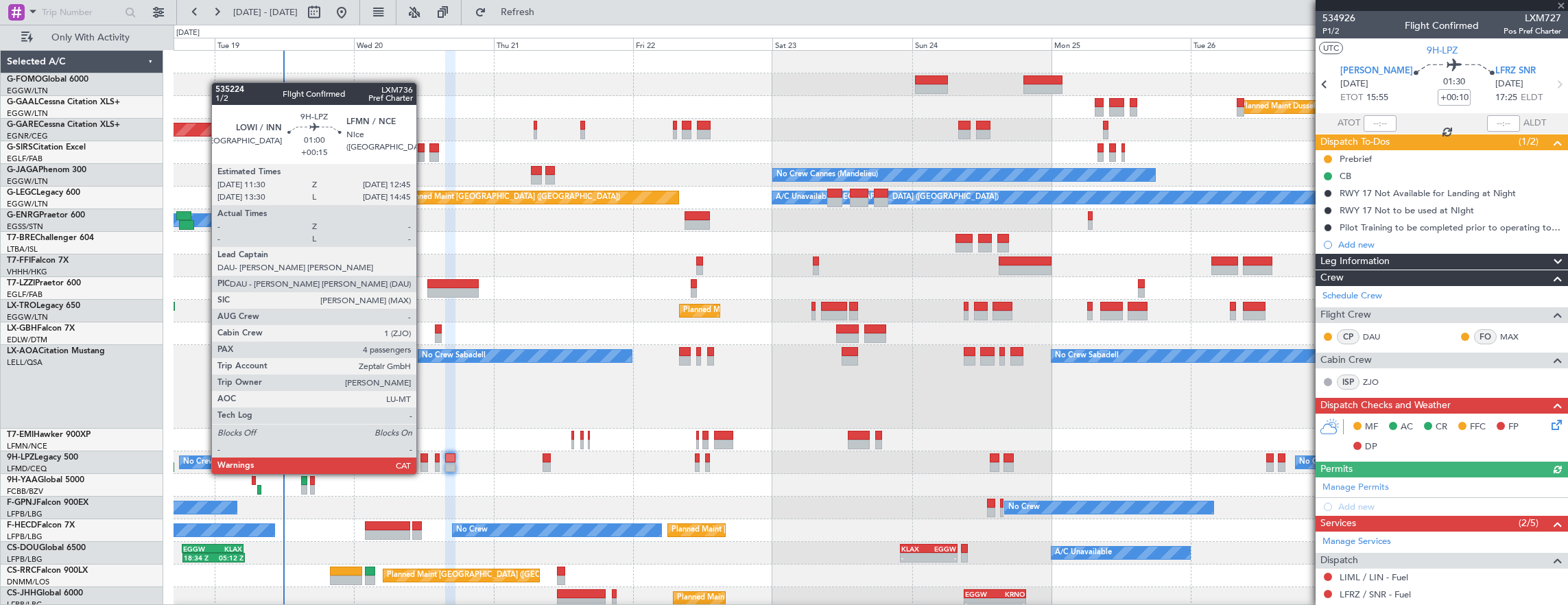
type input "6"
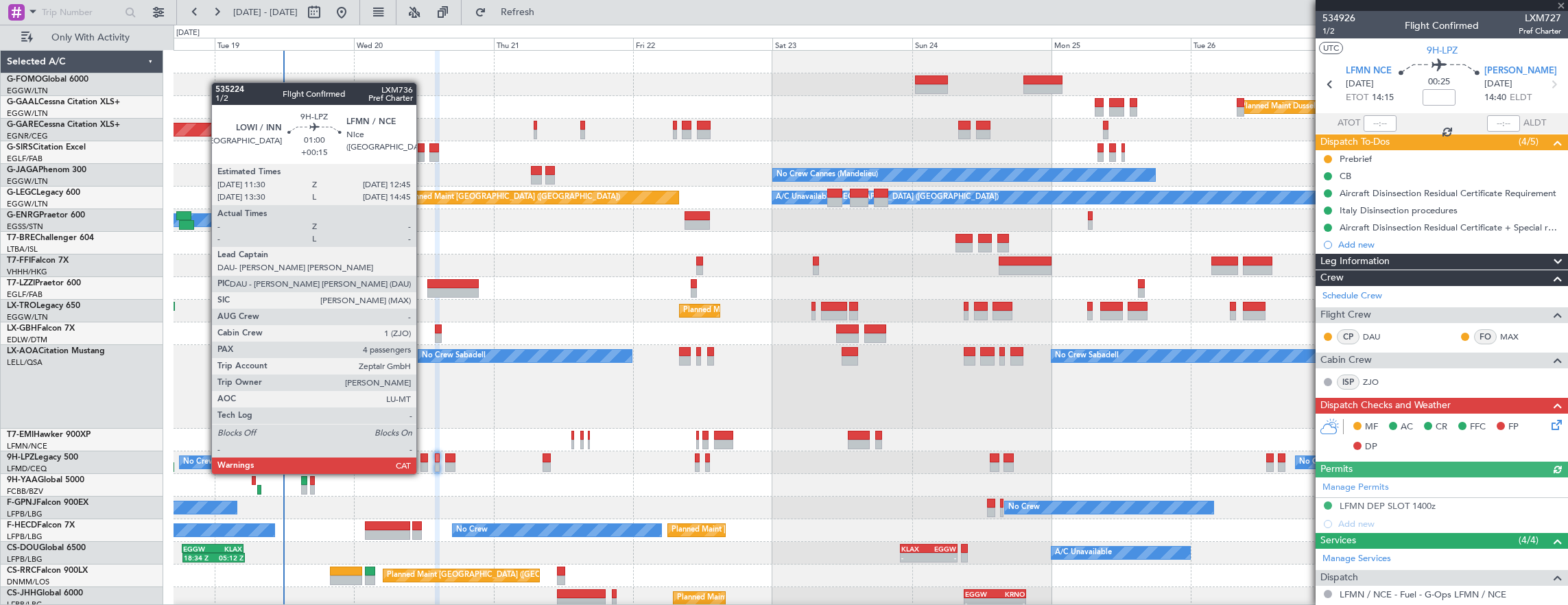
click at [423, 460] on div at bounding box center [424, 458] width 7 height 10
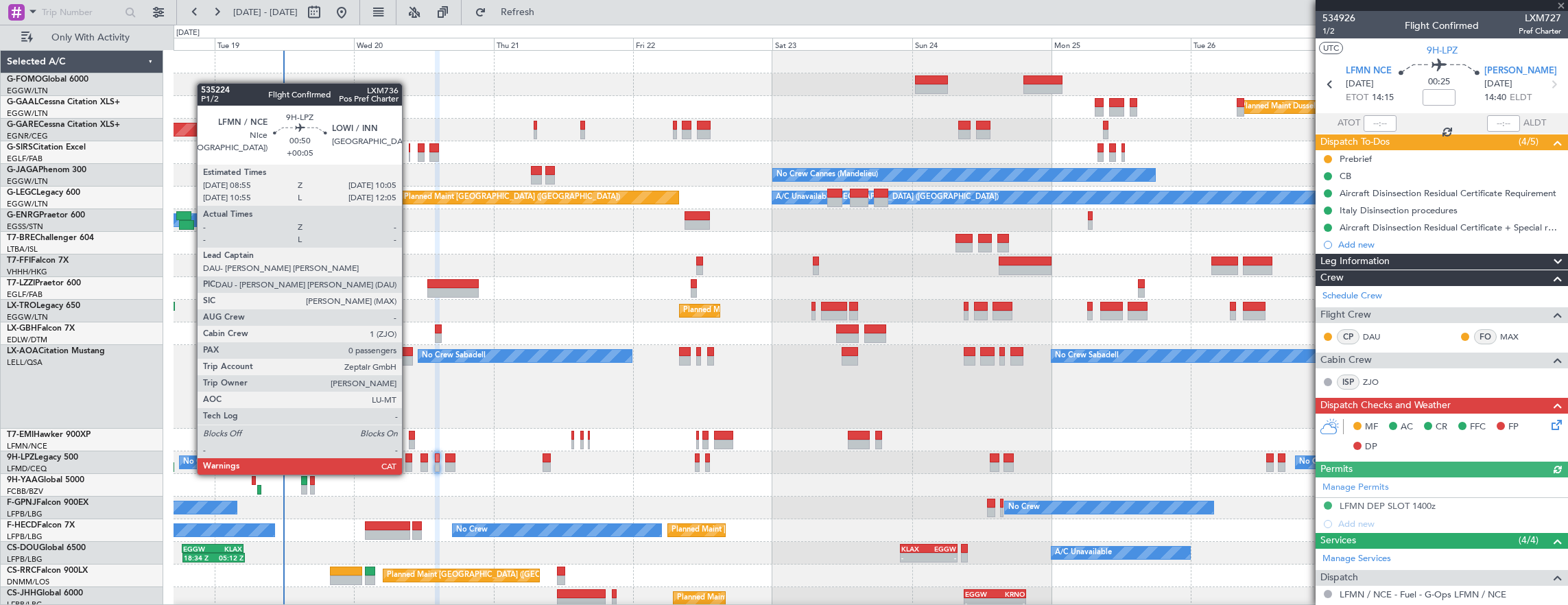
type input "+00:15"
type input "4"
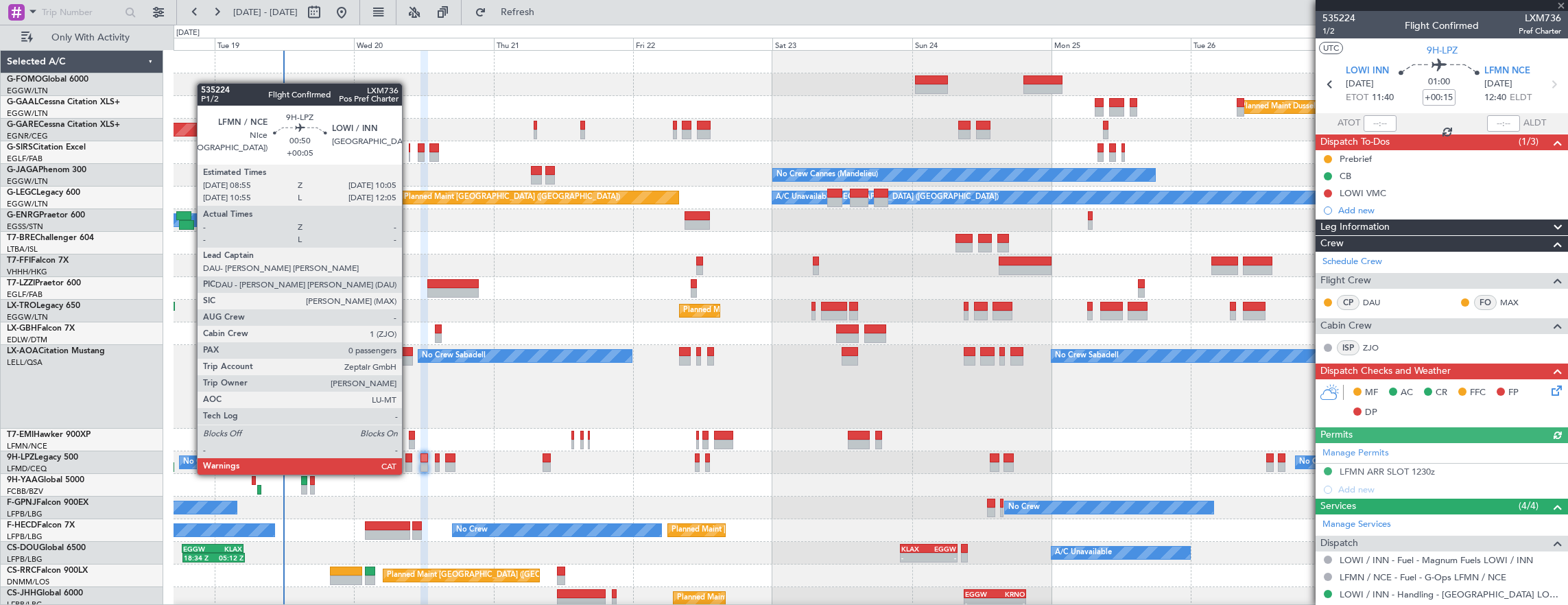
click at [408, 461] on div at bounding box center [408, 458] width 7 height 10
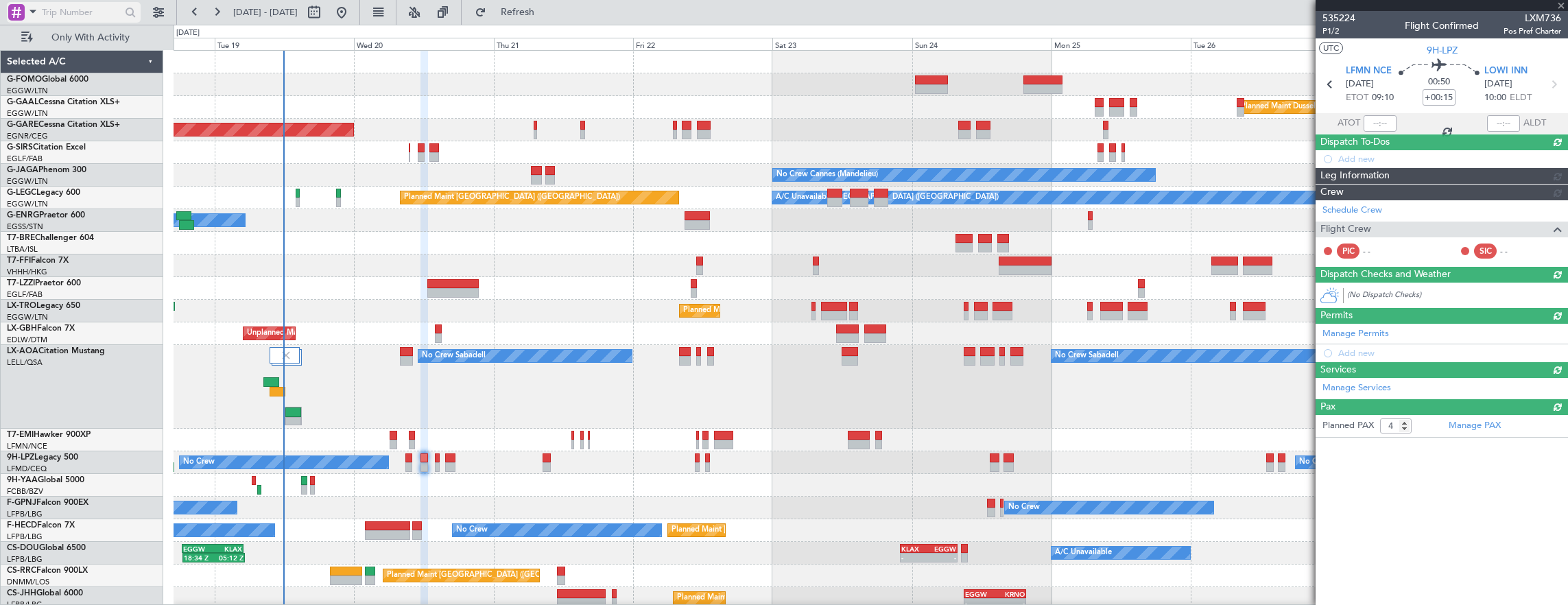
type input "+00:05"
type input "0"
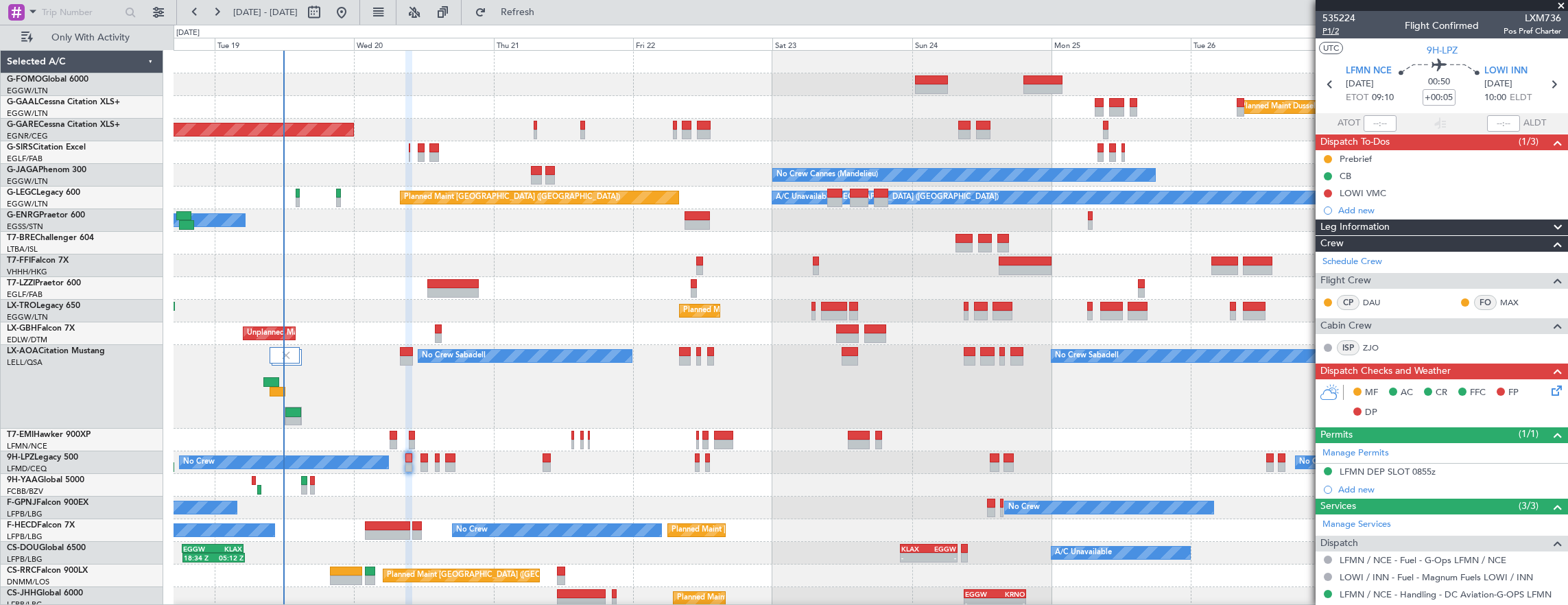
click at [1328, 33] on span "P1/2" at bounding box center [1338, 31] width 33 height 12
click at [1377, 341] on link "ZJO" at bounding box center [1378, 347] width 31 height 13
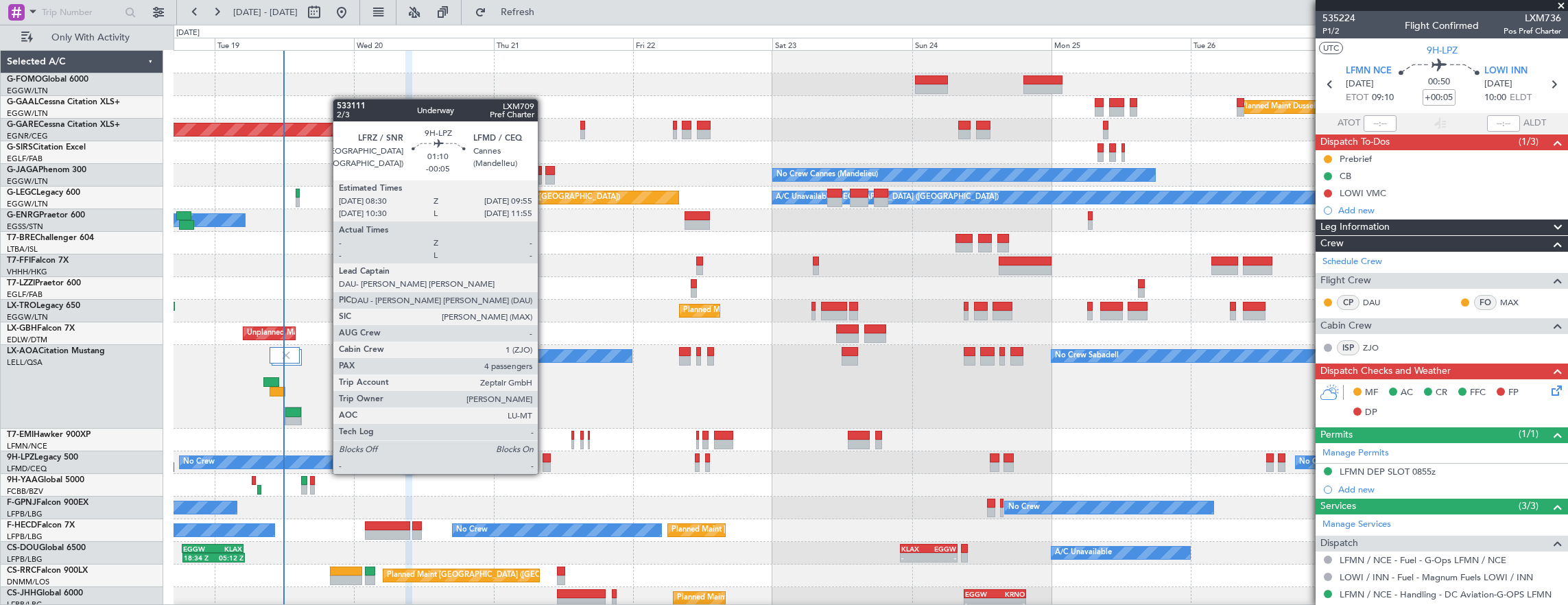
click at [544, 460] on div at bounding box center [547, 458] width 9 height 10
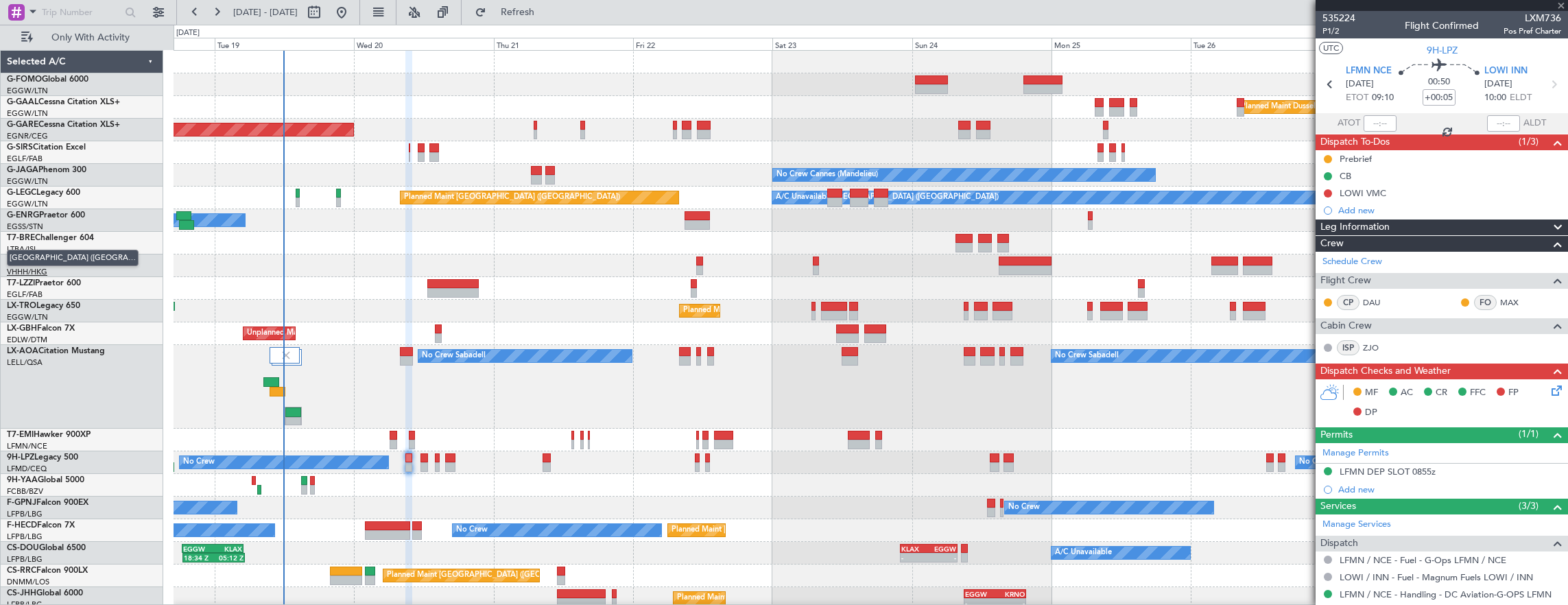
type input "-00:05"
type input "4"
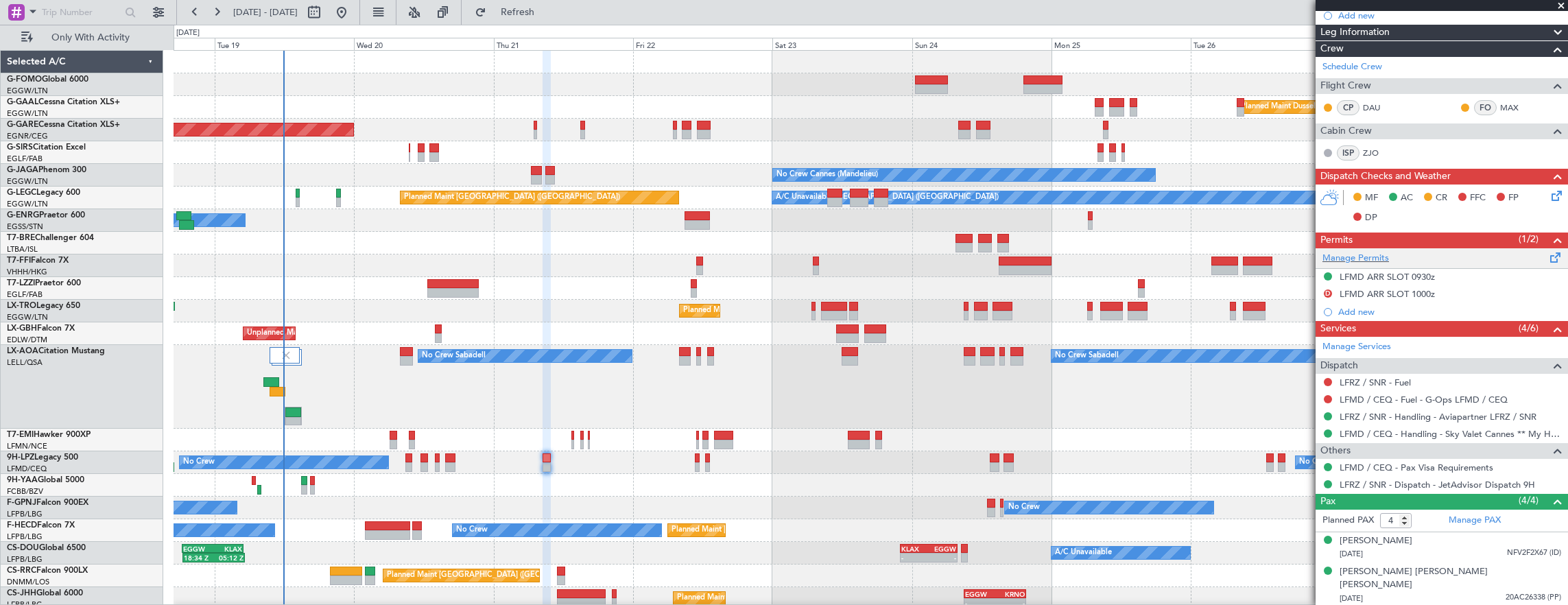
scroll to position [310, 0]
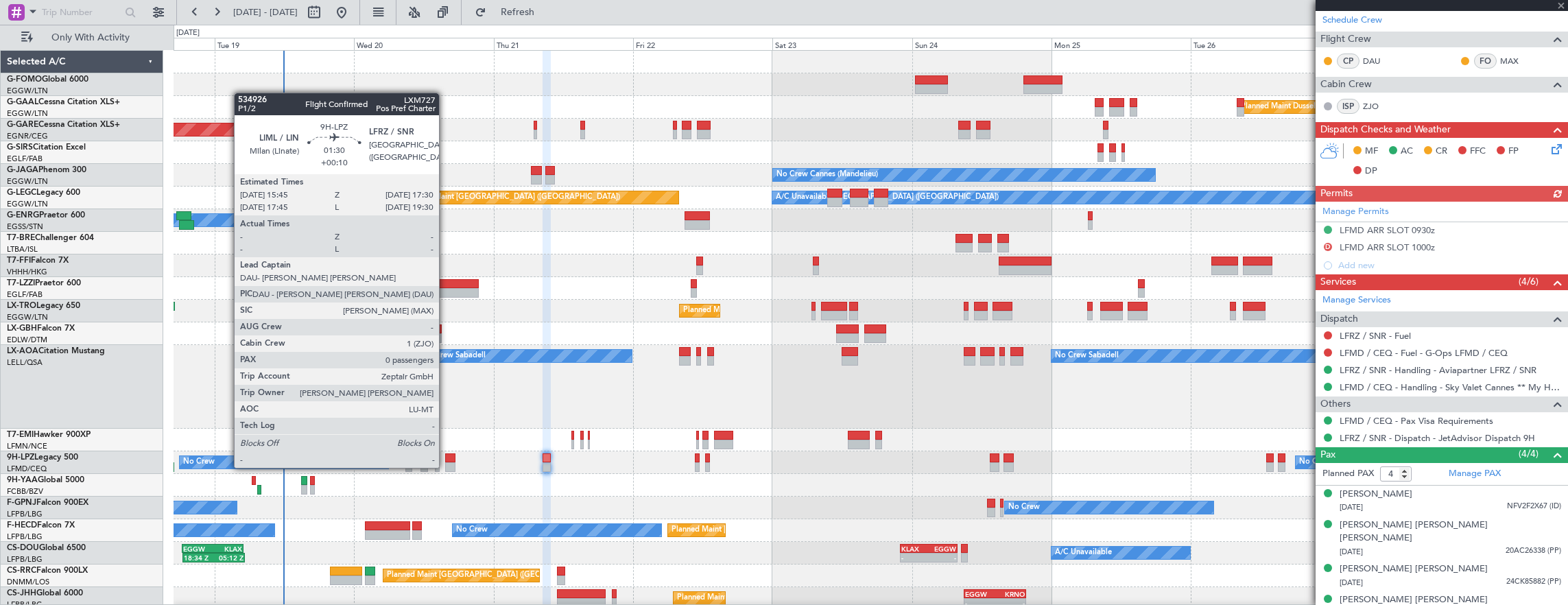
click at [446, 454] on div at bounding box center [451, 458] width 10 height 10
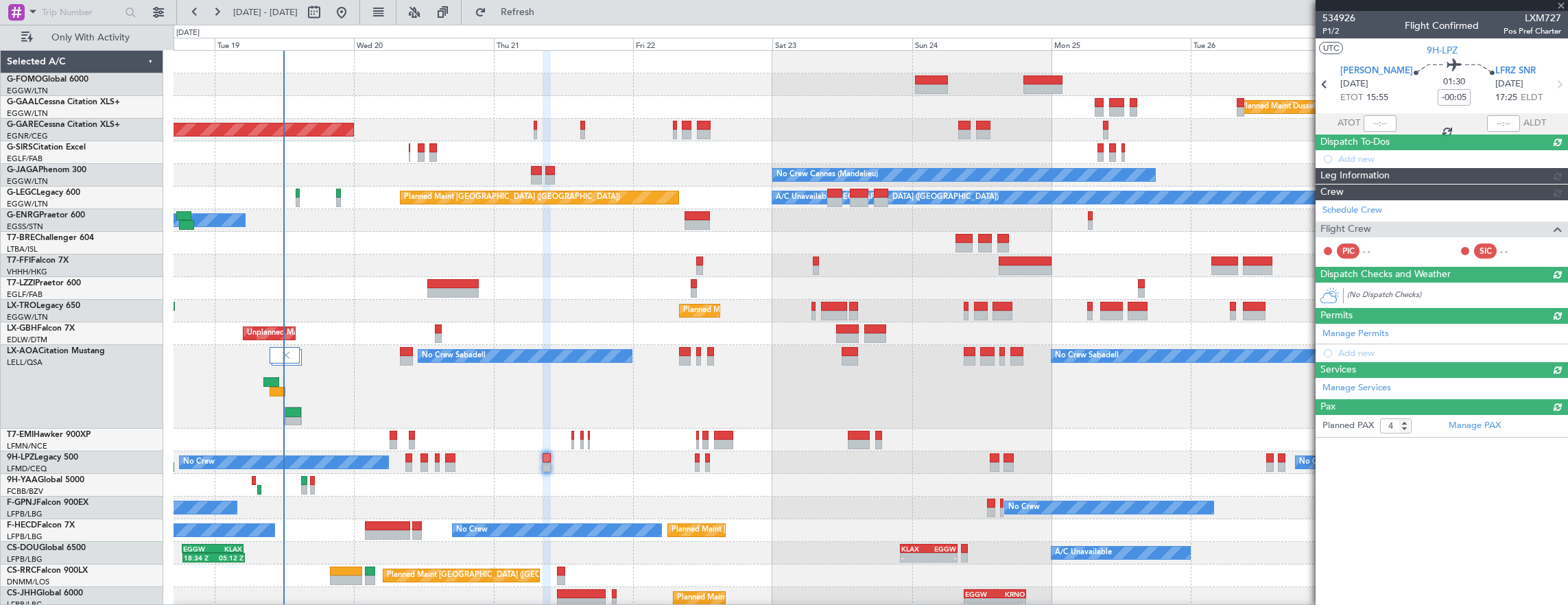
type input "+00:10"
type input "0"
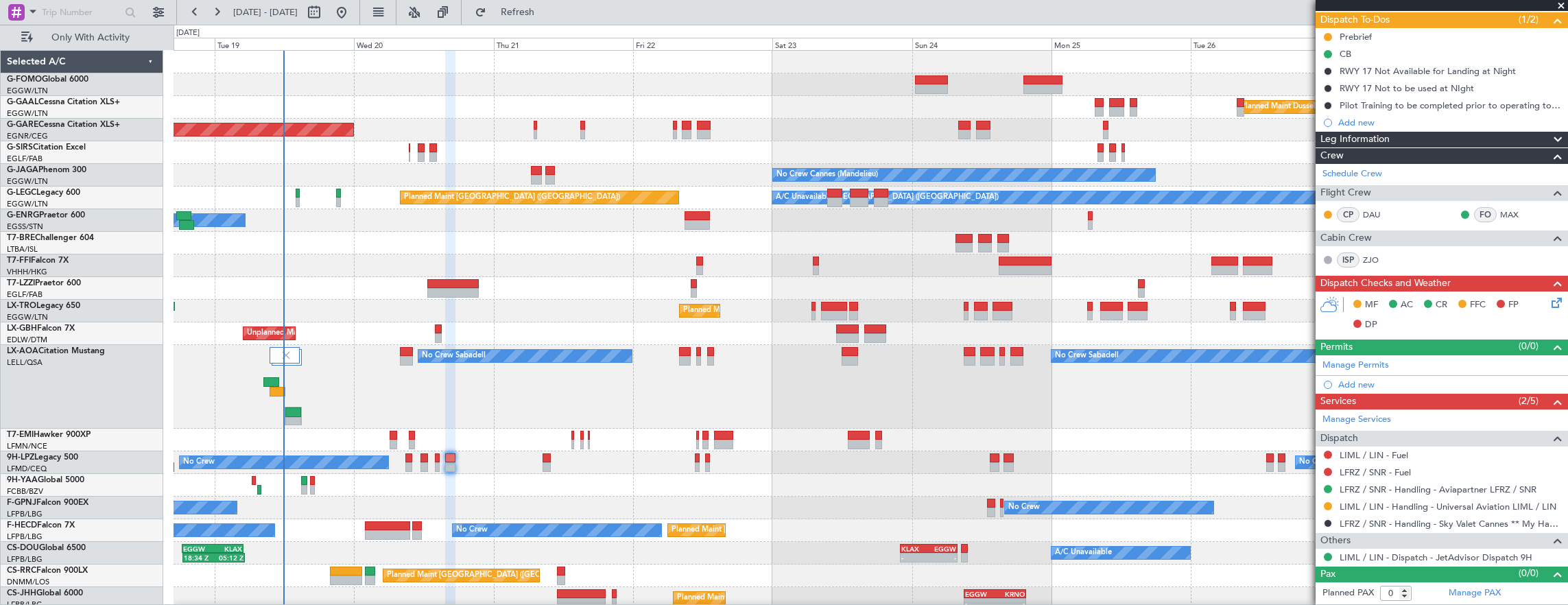
scroll to position [0, 0]
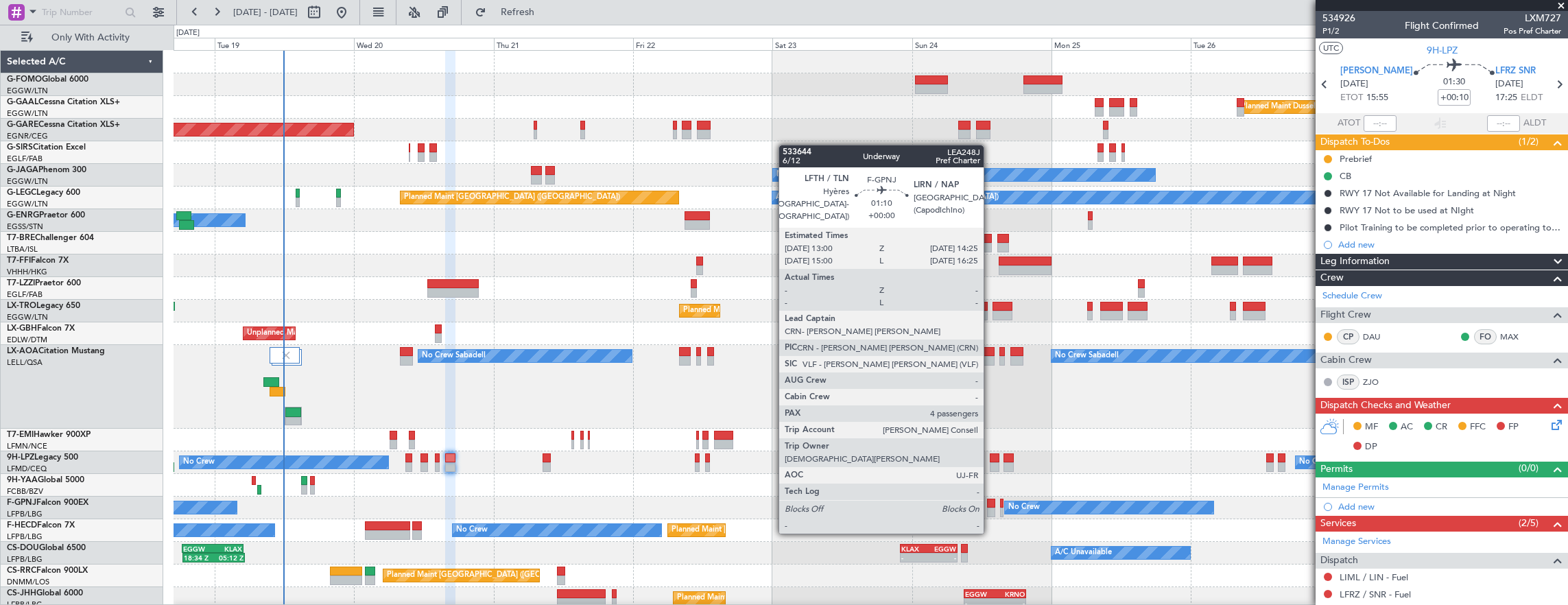
click at [990, 506] on div at bounding box center [991, 503] width 9 height 10
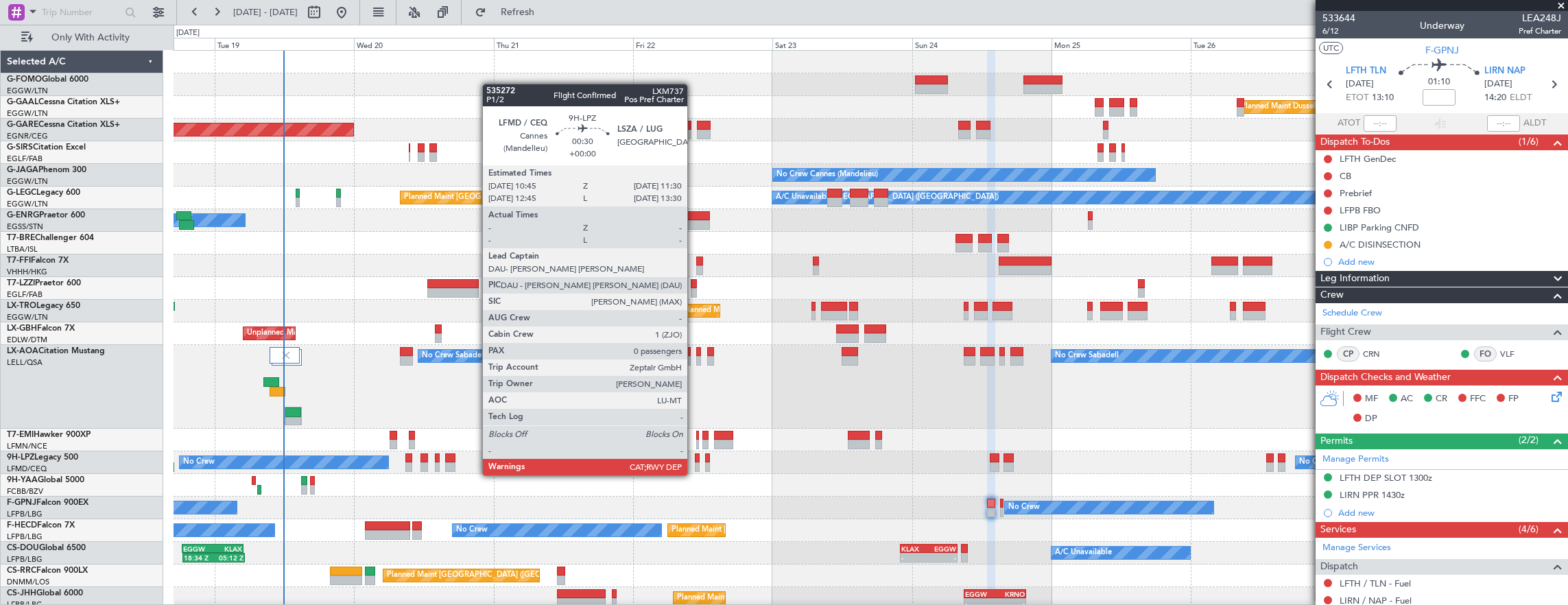
click at [695, 462] on div at bounding box center [697, 467] width 4 height 10
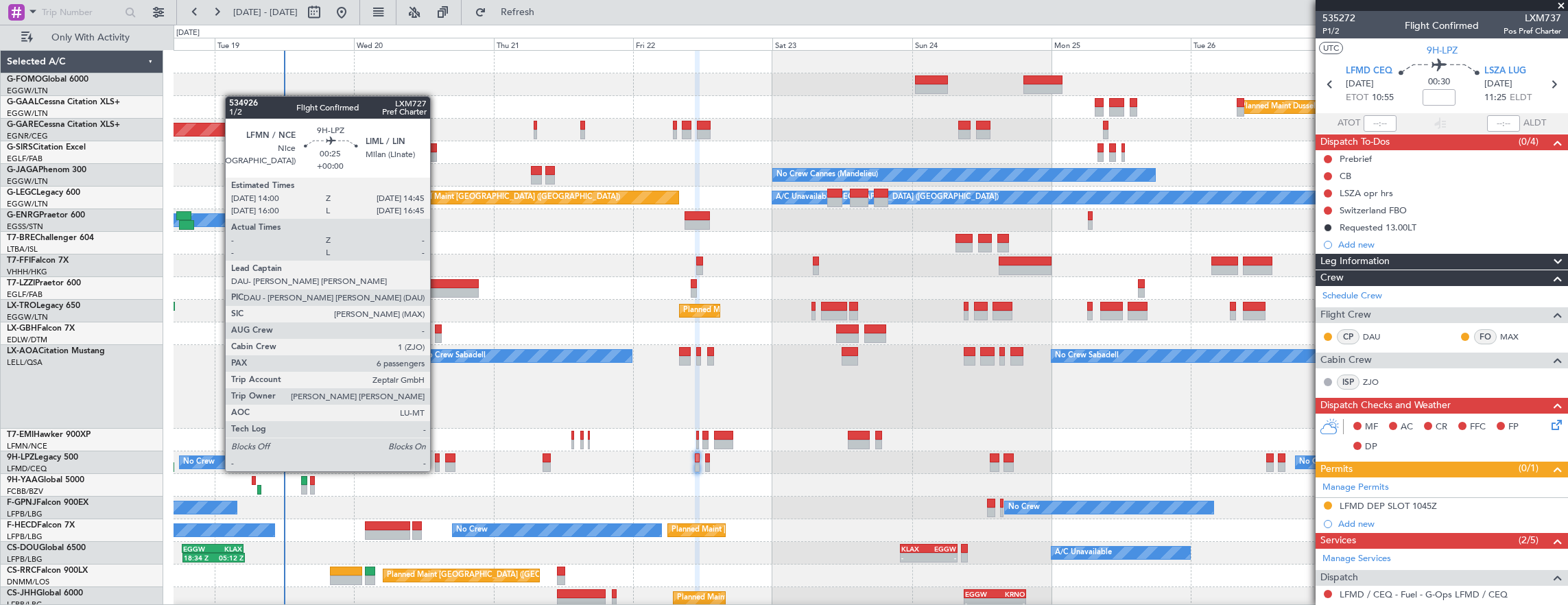
click at [436, 457] on div at bounding box center [437, 458] width 4 height 10
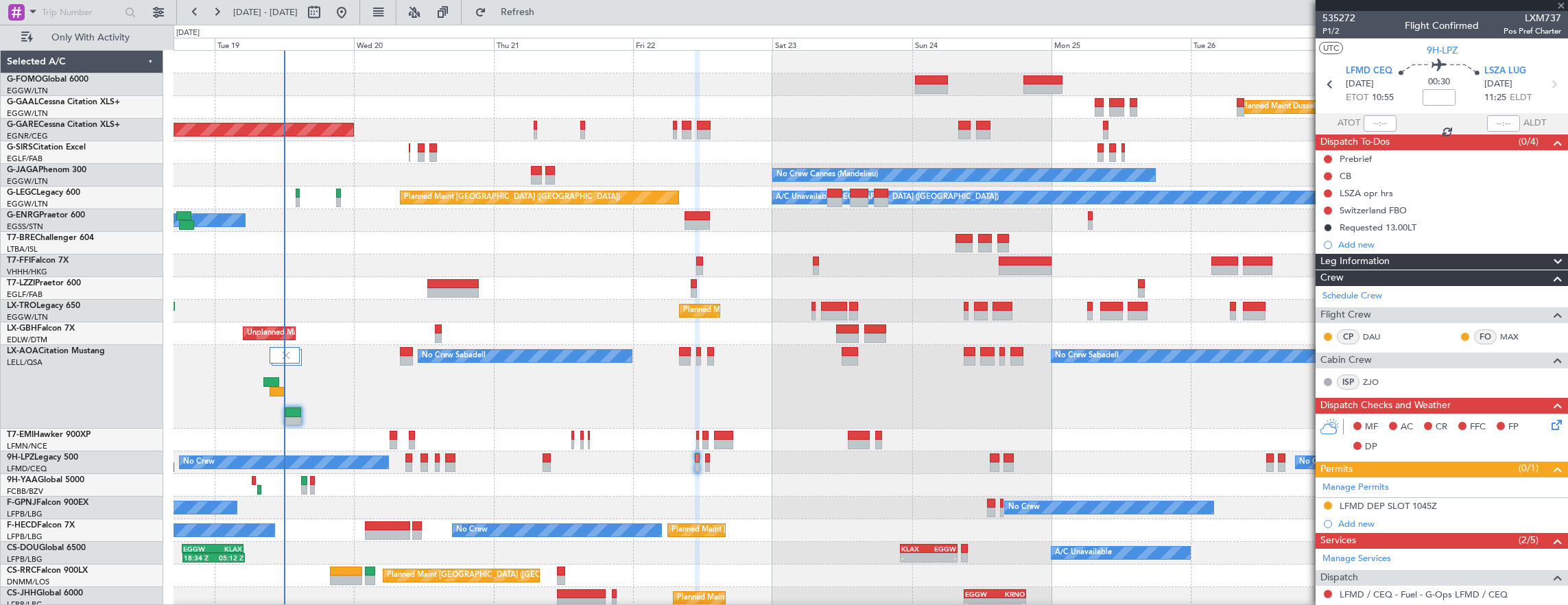
type input "6"
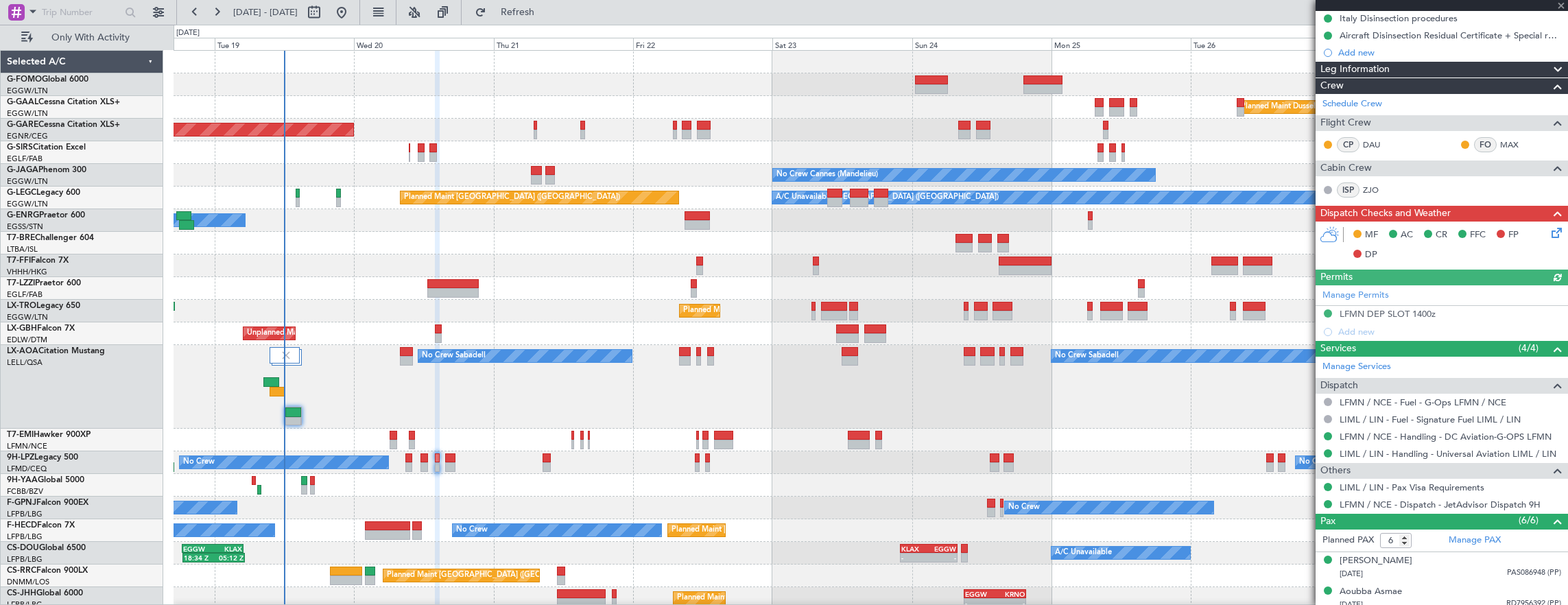
scroll to position [321, 0]
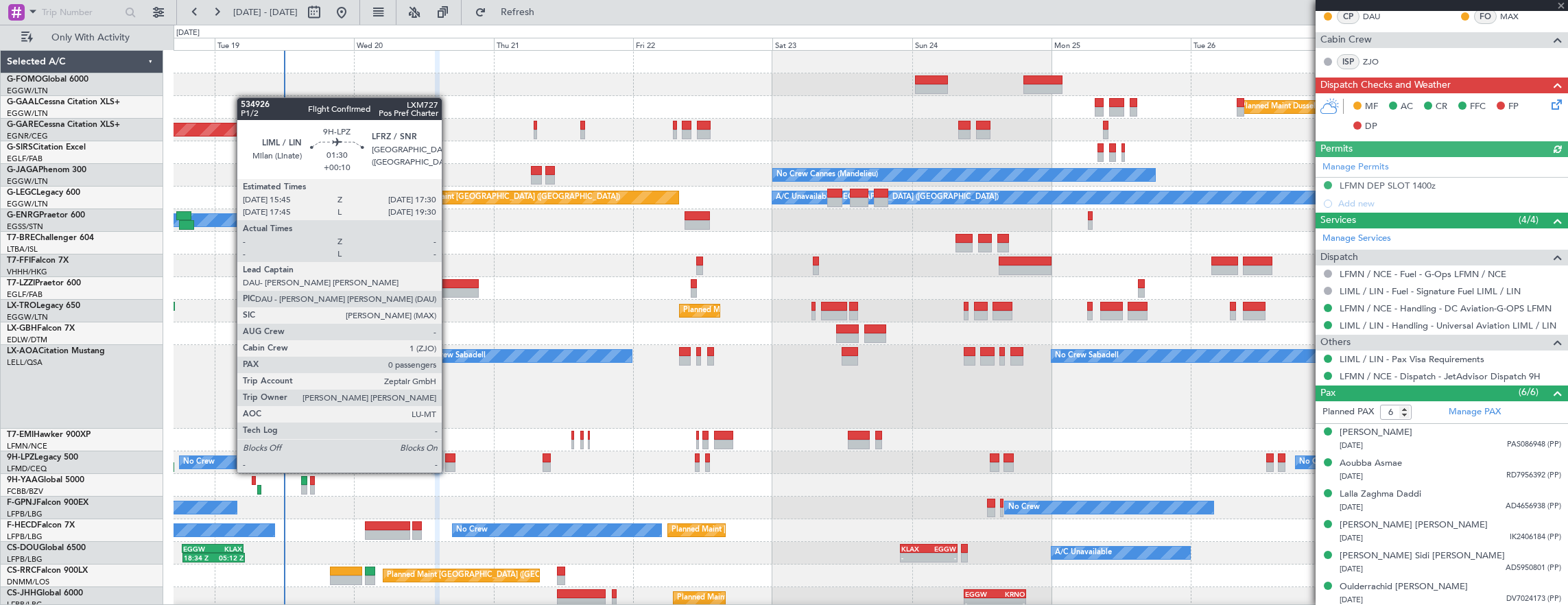
click at [448, 458] on div at bounding box center [451, 458] width 10 height 10
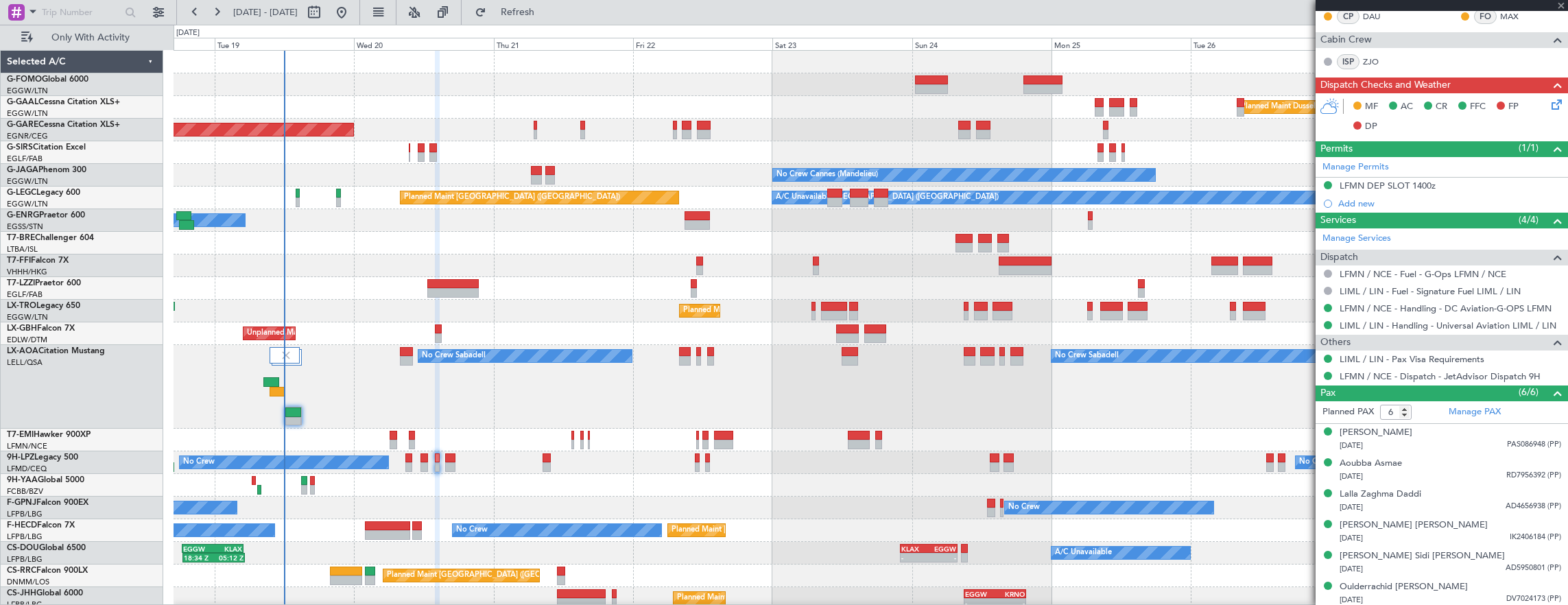
type input "+00:10"
type input "0"
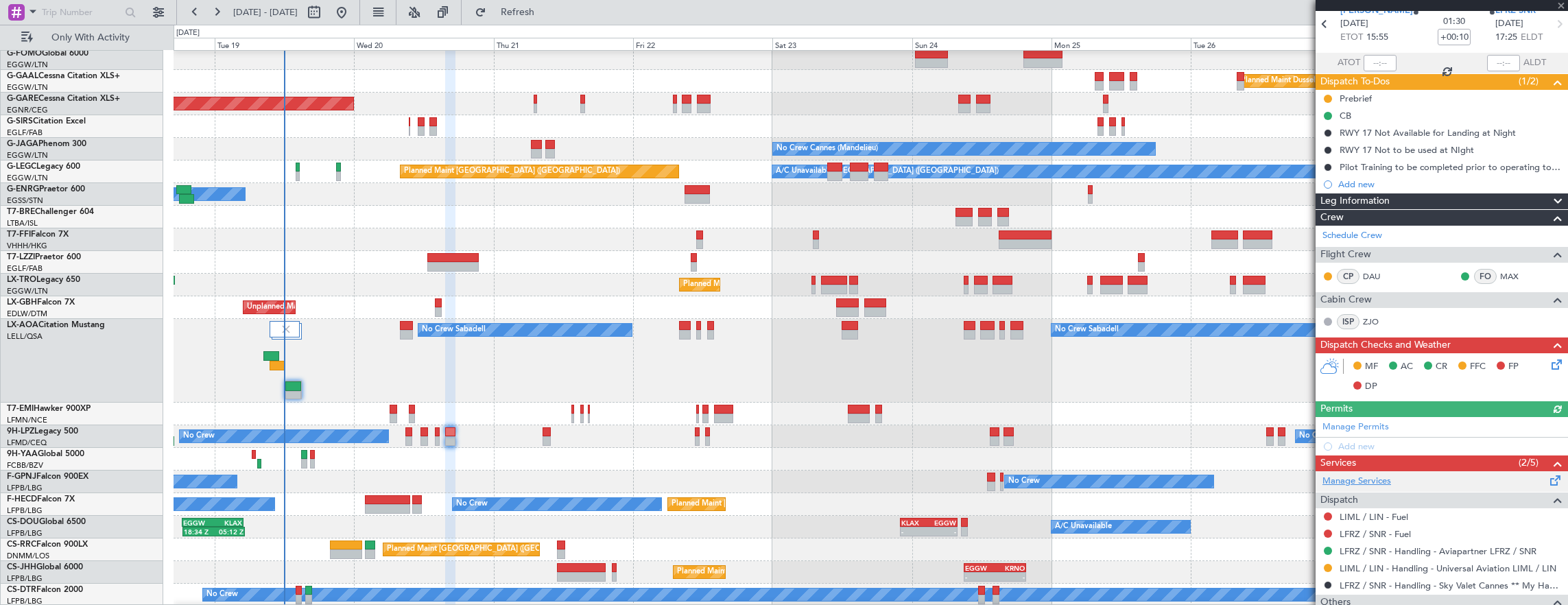
scroll to position [69, 0]
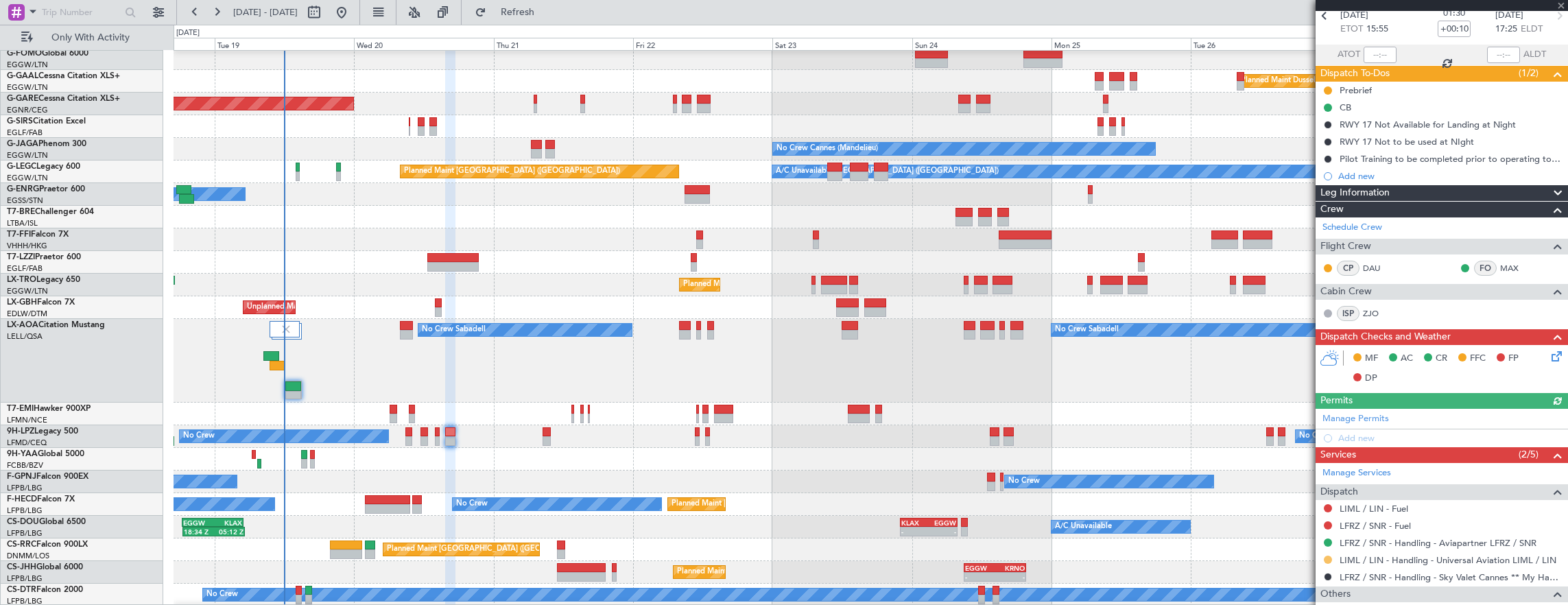
click at [1328, 558] on button at bounding box center [1327, 559] width 8 height 8
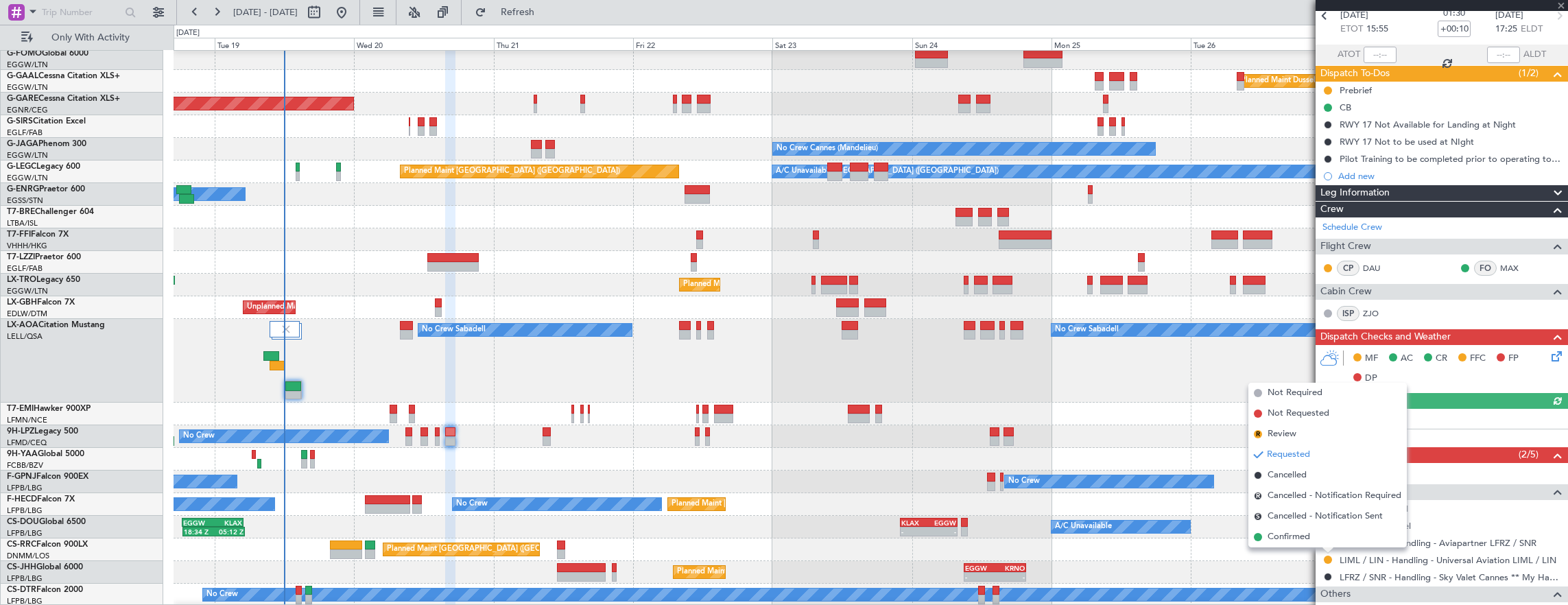
click at [1321, 543] on li "Confirmed" at bounding box center [1327, 537] width 158 height 21
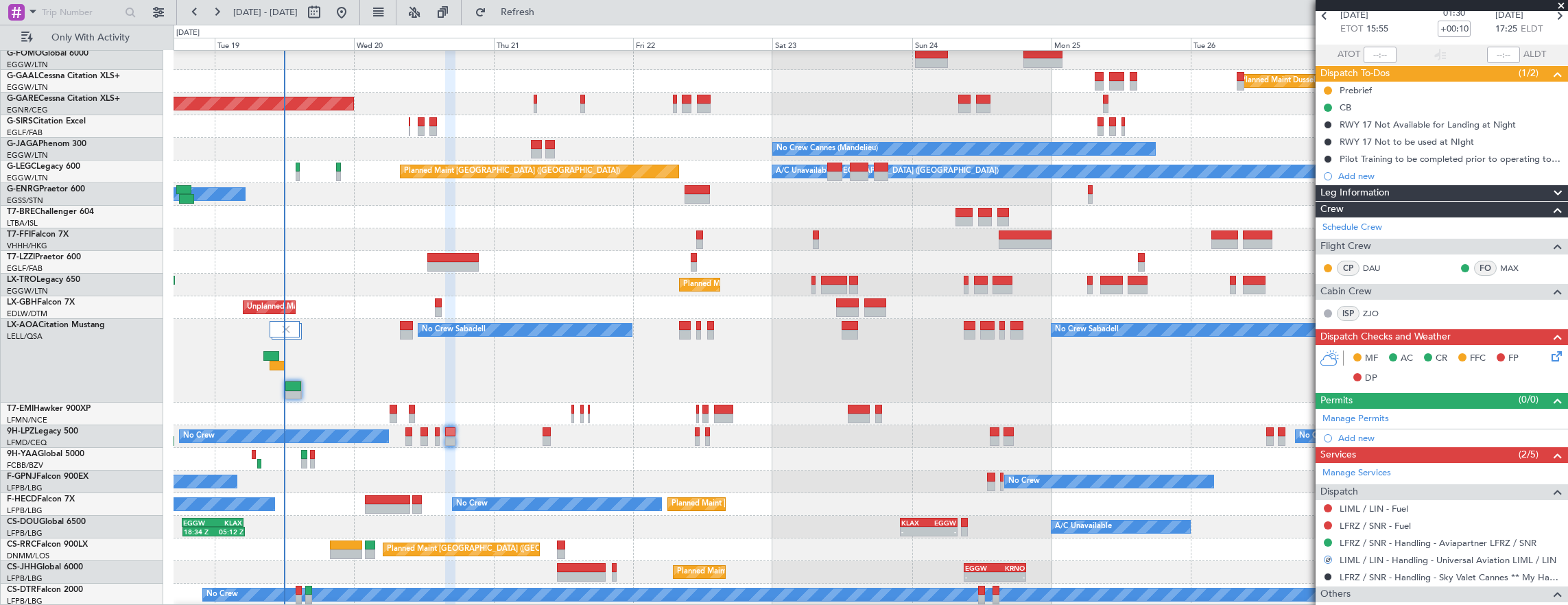
click at [1549, 355] on icon at bounding box center [1554, 354] width 11 height 11
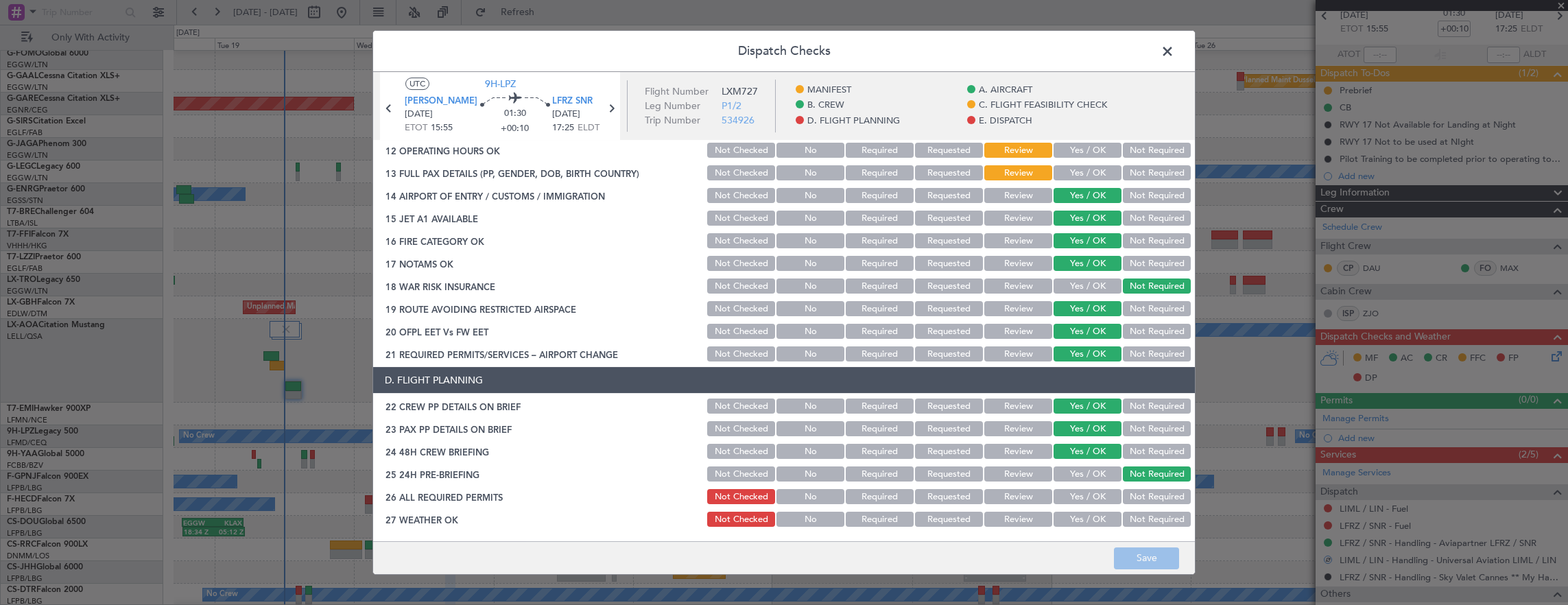
scroll to position [274, 0]
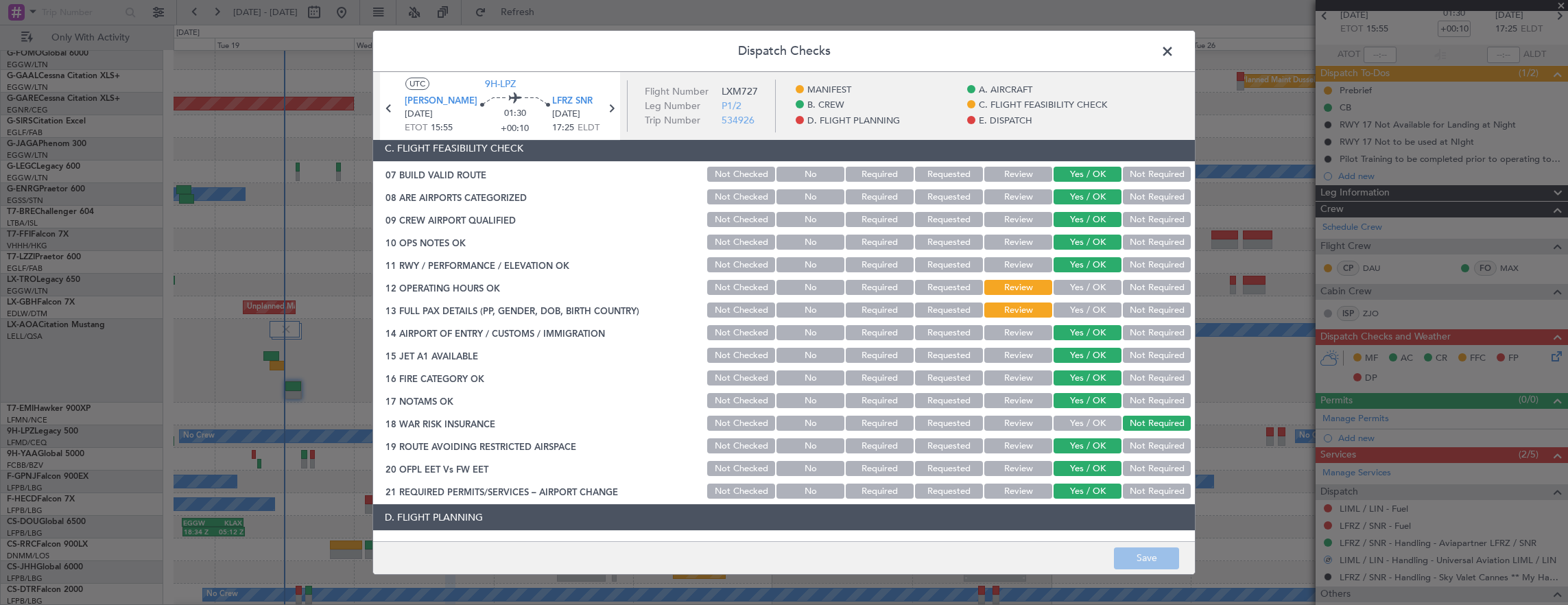
click at [1086, 287] on button "Yes / OK" at bounding box center [1087, 287] width 68 height 15
click at [1086, 305] on button "Yes / OK" at bounding box center [1087, 310] width 68 height 15
click at [1146, 316] on button "Not Required" at bounding box center [1157, 310] width 68 height 15
click at [1141, 567] on button "Save" at bounding box center [1146, 558] width 65 height 22
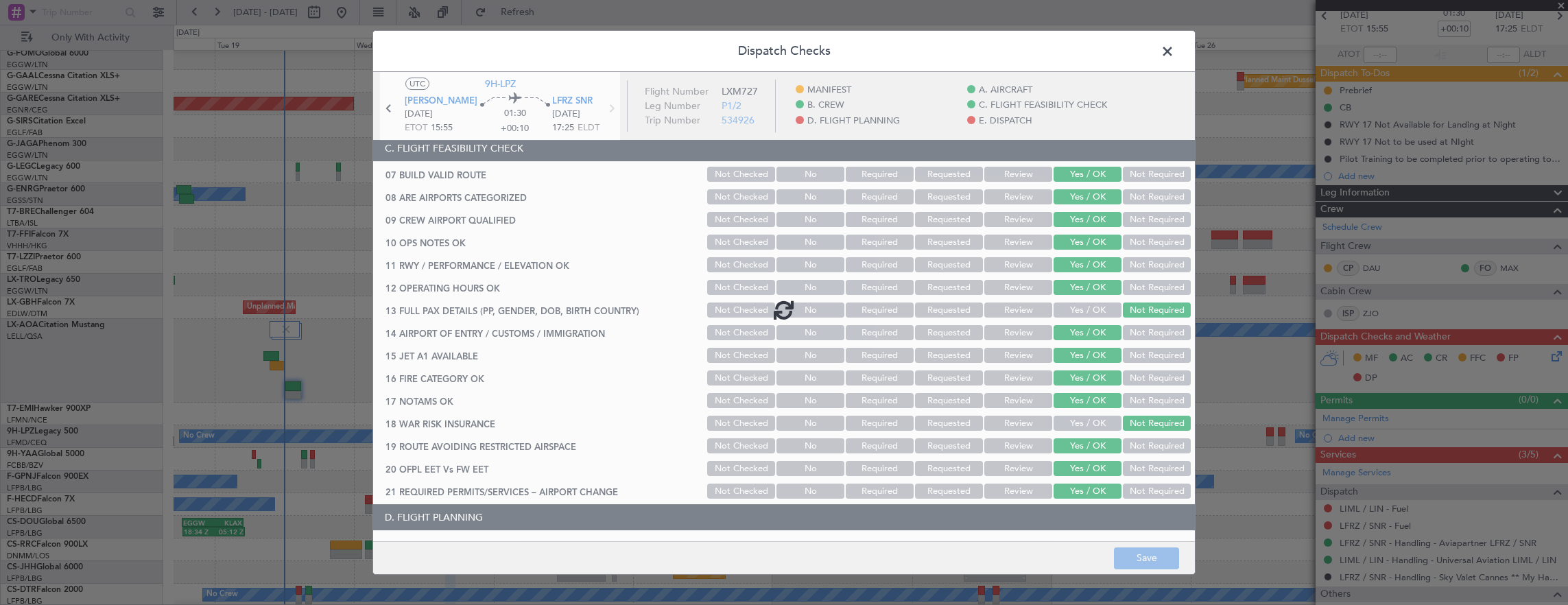
click at [1142, 556] on footer "Save" at bounding box center [784, 558] width 821 height 33
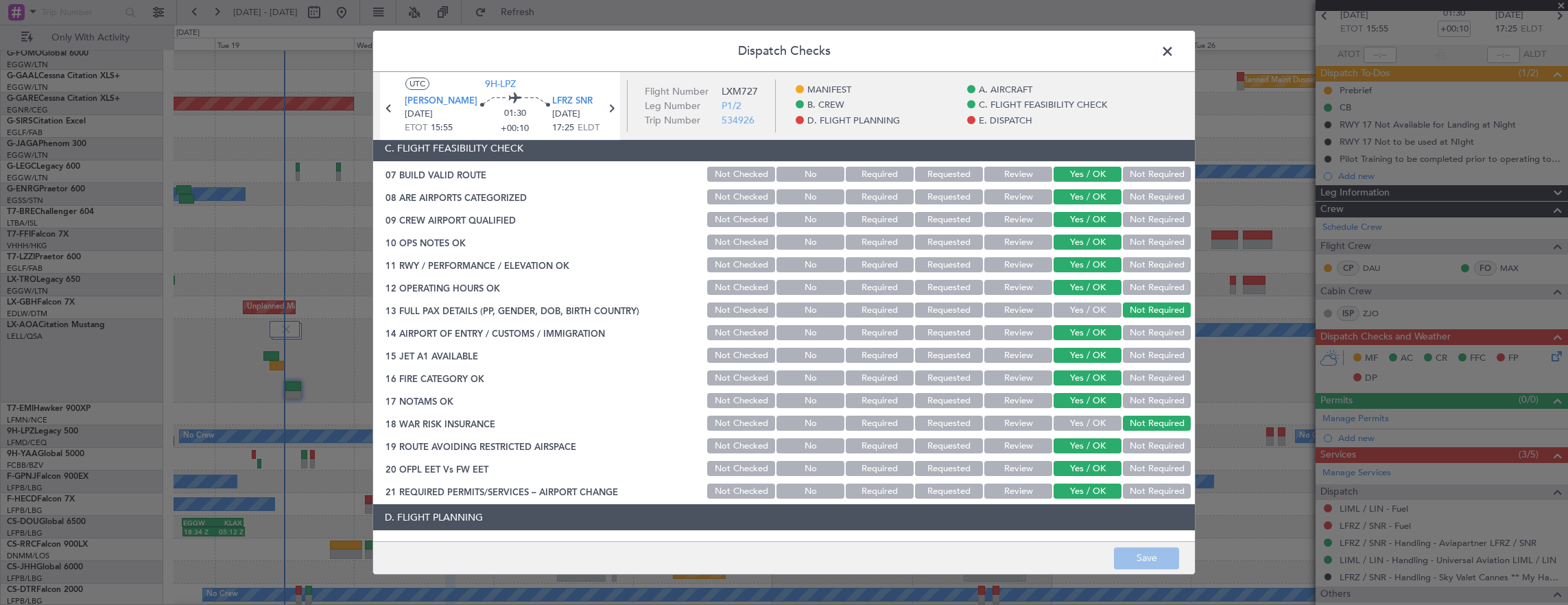
click at [371, 230] on div "Dispatch Checks UTC 9H-LPZ LIML LIN 20/08/2025 ETOT 15:55 01:30 +00:10 LFRZ SNR…" at bounding box center [784, 302] width 1568 height 605
click at [1174, 48] on span at bounding box center [1174, 55] width 0 height 27
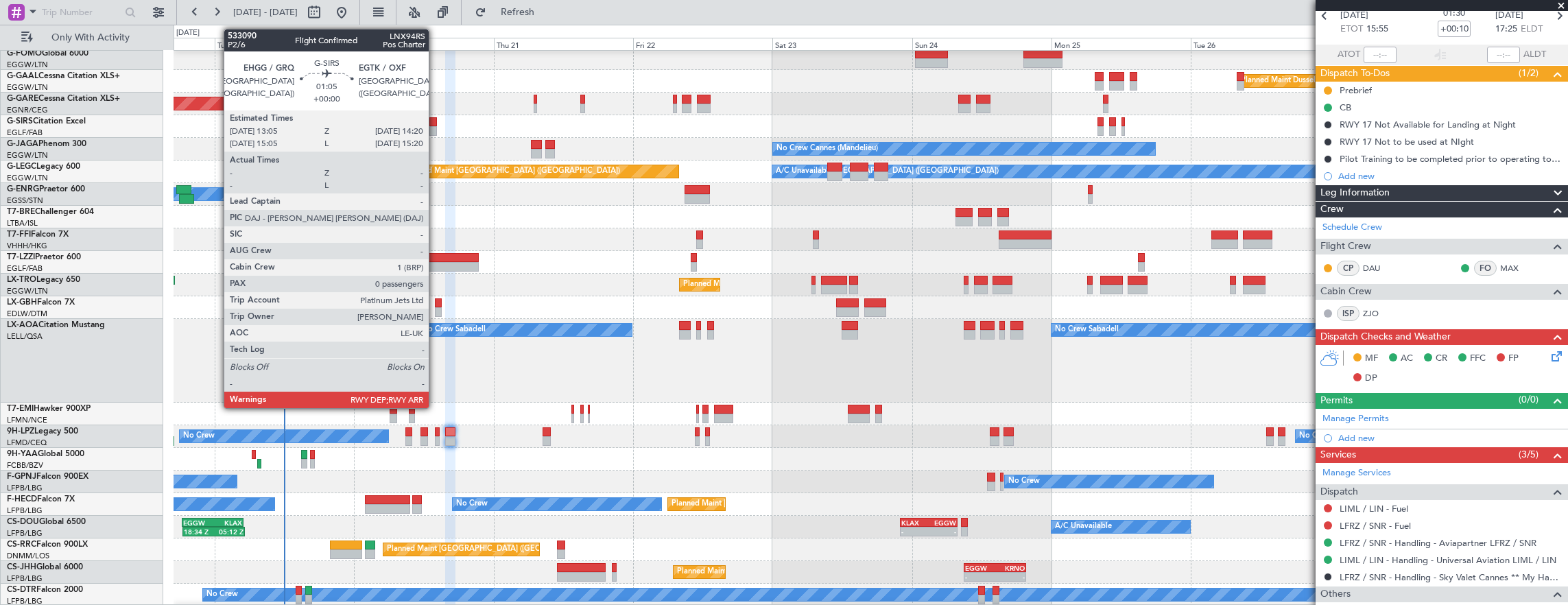
click at [436, 125] on div at bounding box center [433, 122] width 7 height 10
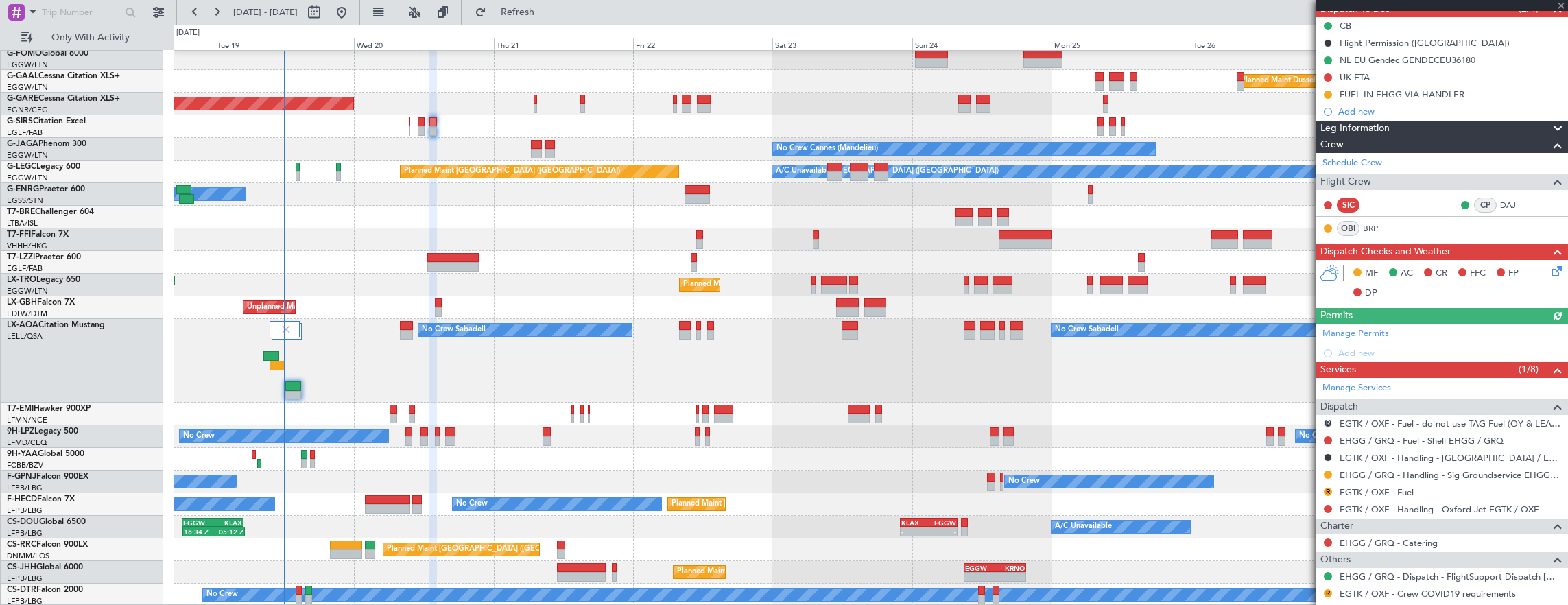
scroll to position [182, 0]
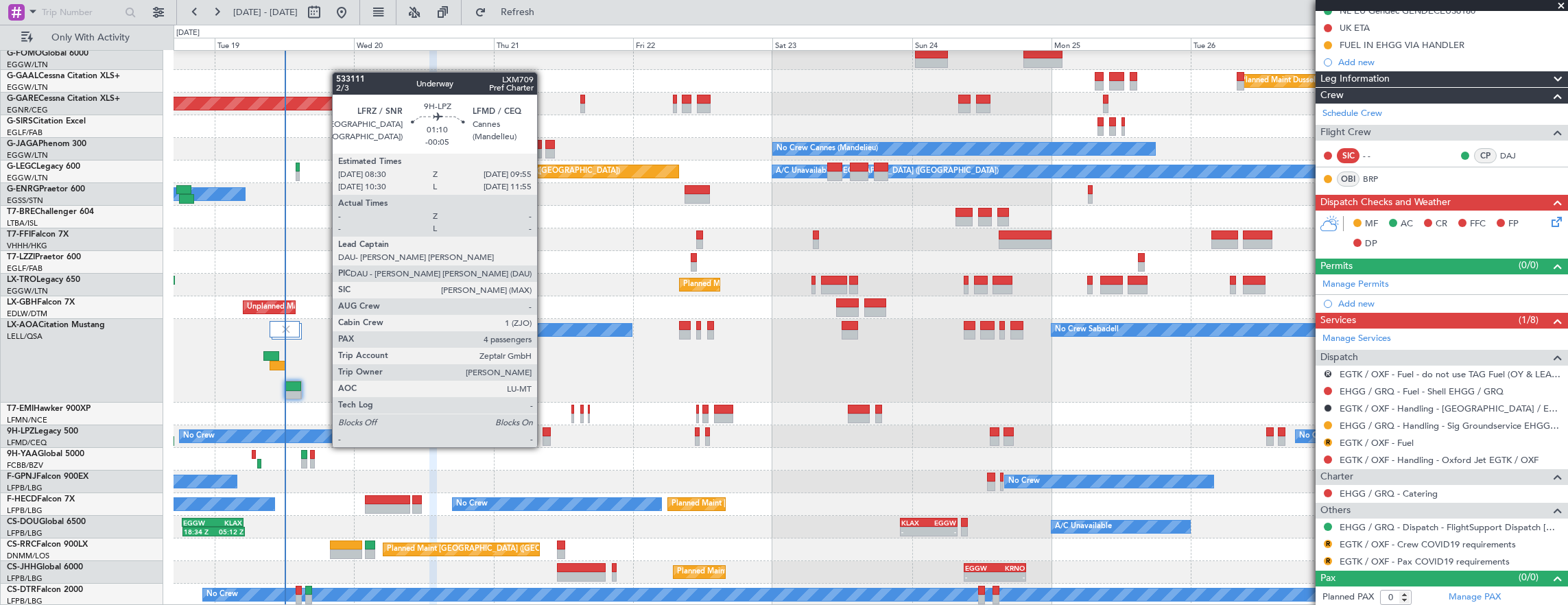
click at [544, 434] on div at bounding box center [547, 431] width 9 height 10
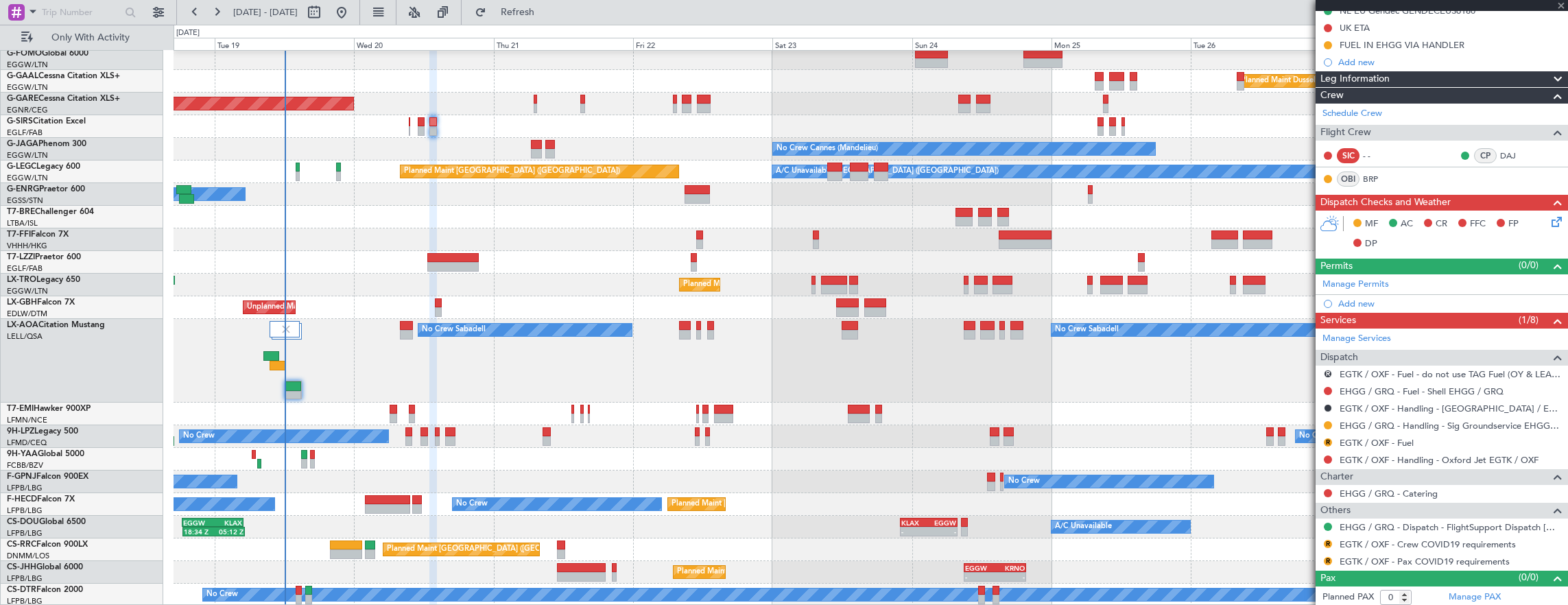
type input "-00:05"
type input "4"
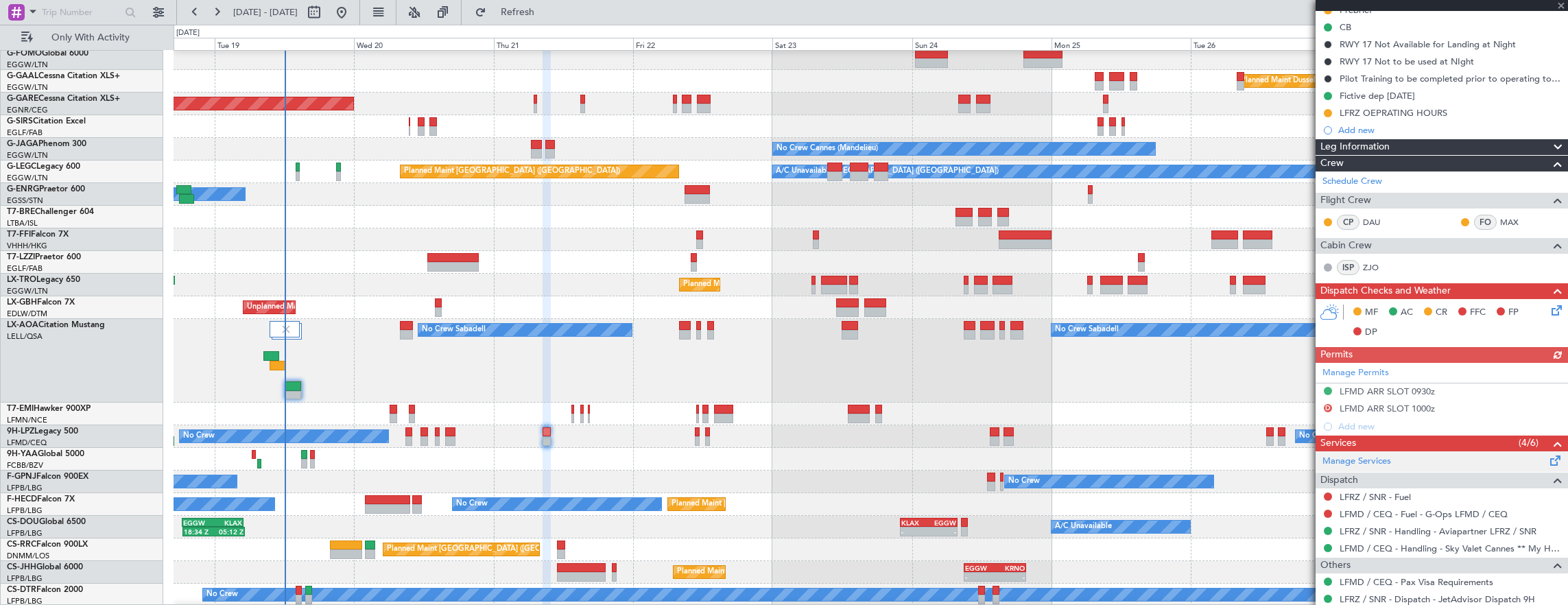
scroll to position [274, 0]
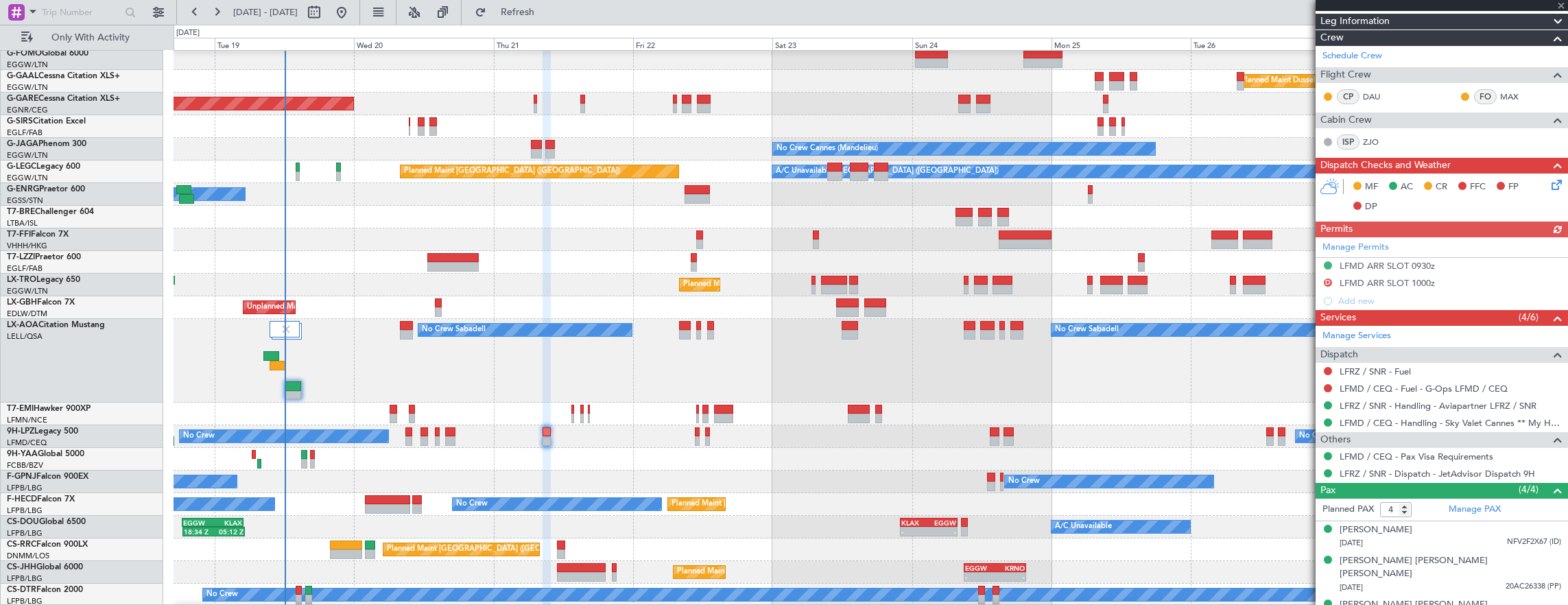
click at [1474, 261] on div "Manage Permits LFMD ARR SLOT 0930z D LFMD ARR SLOT 1000z Add new" at bounding box center [1442, 273] width 253 height 72
click at [1474, 260] on div "LFMD ARR SLOT 0930z" at bounding box center [1442, 266] width 253 height 17
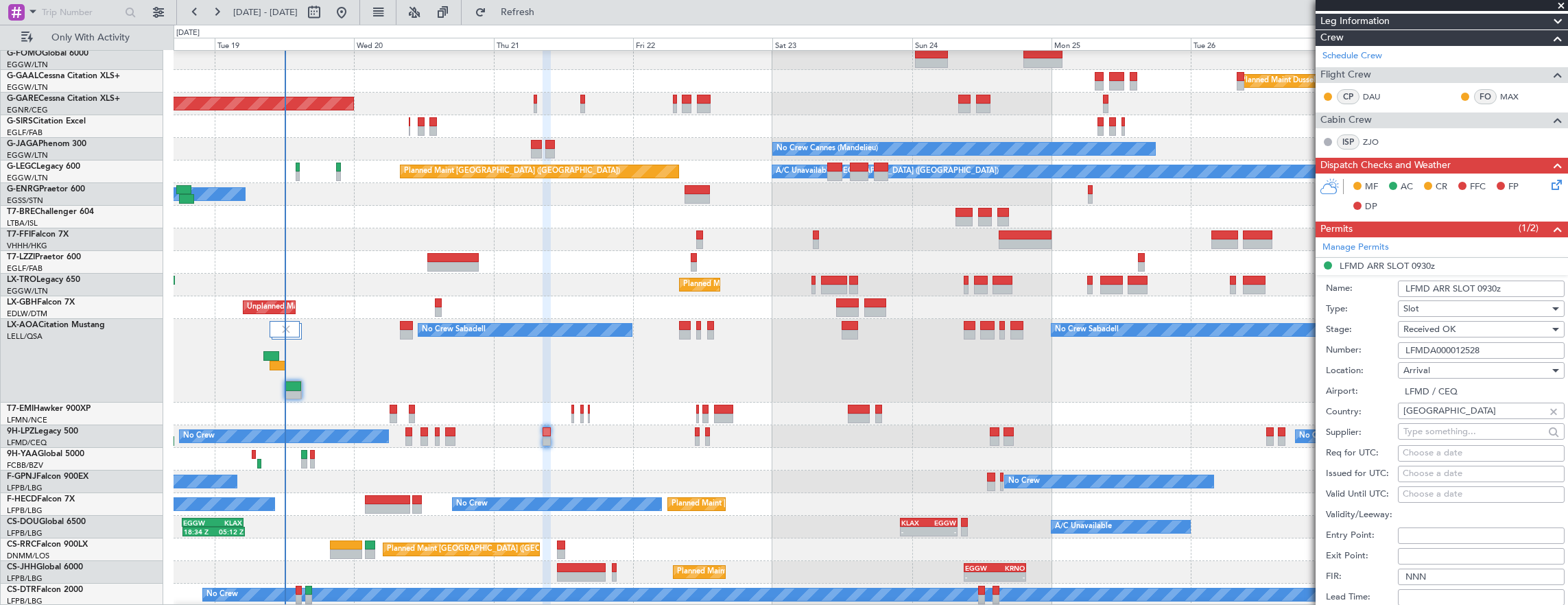
click at [1492, 288] on input "LFMD ARR SLOT 0930z" at bounding box center [1481, 289] width 167 height 16
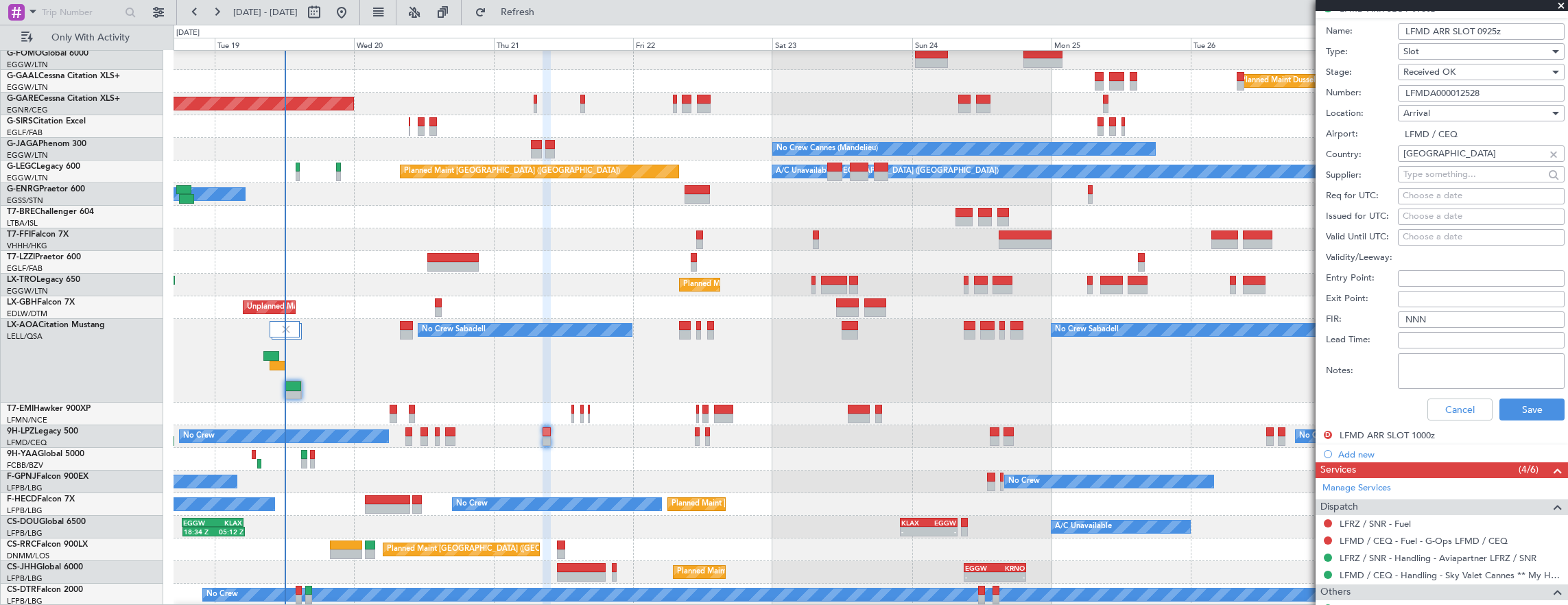
scroll to position [618, 0]
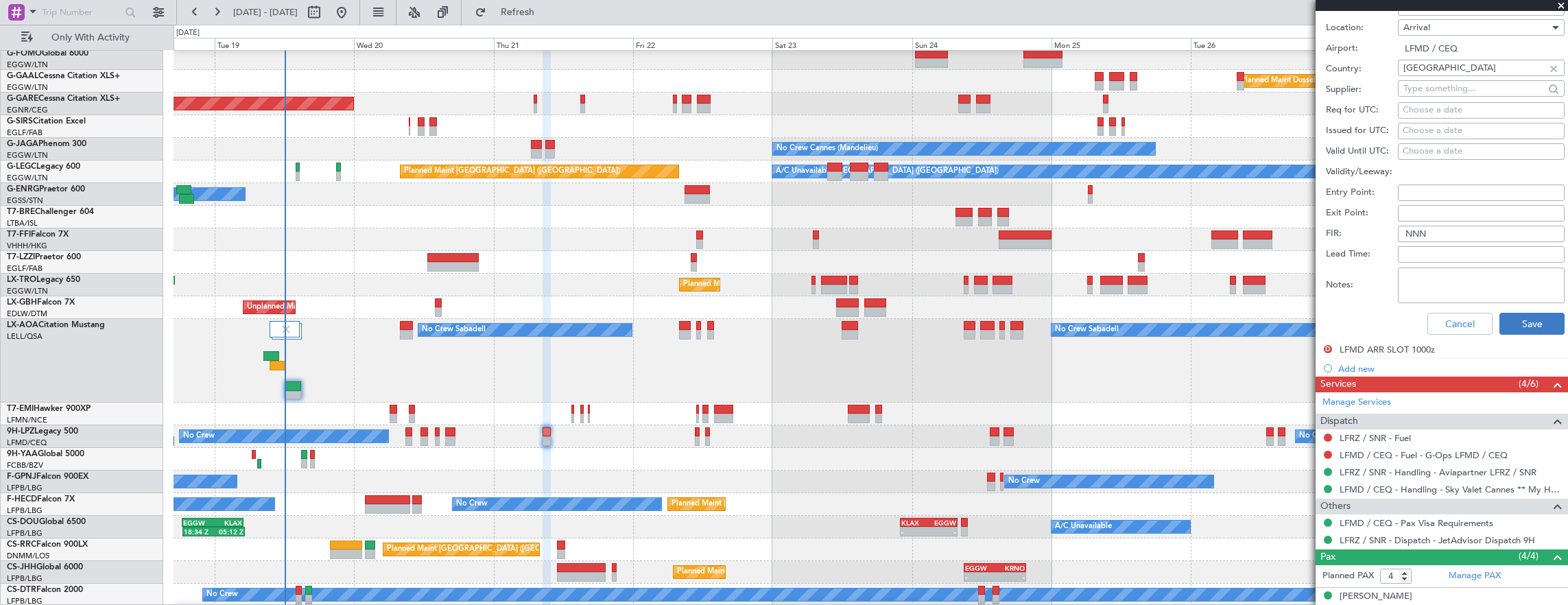
type input "LFMD ARR SLOT 0925z"
click at [1540, 312] on button "Save" at bounding box center [1532, 324] width 65 height 22
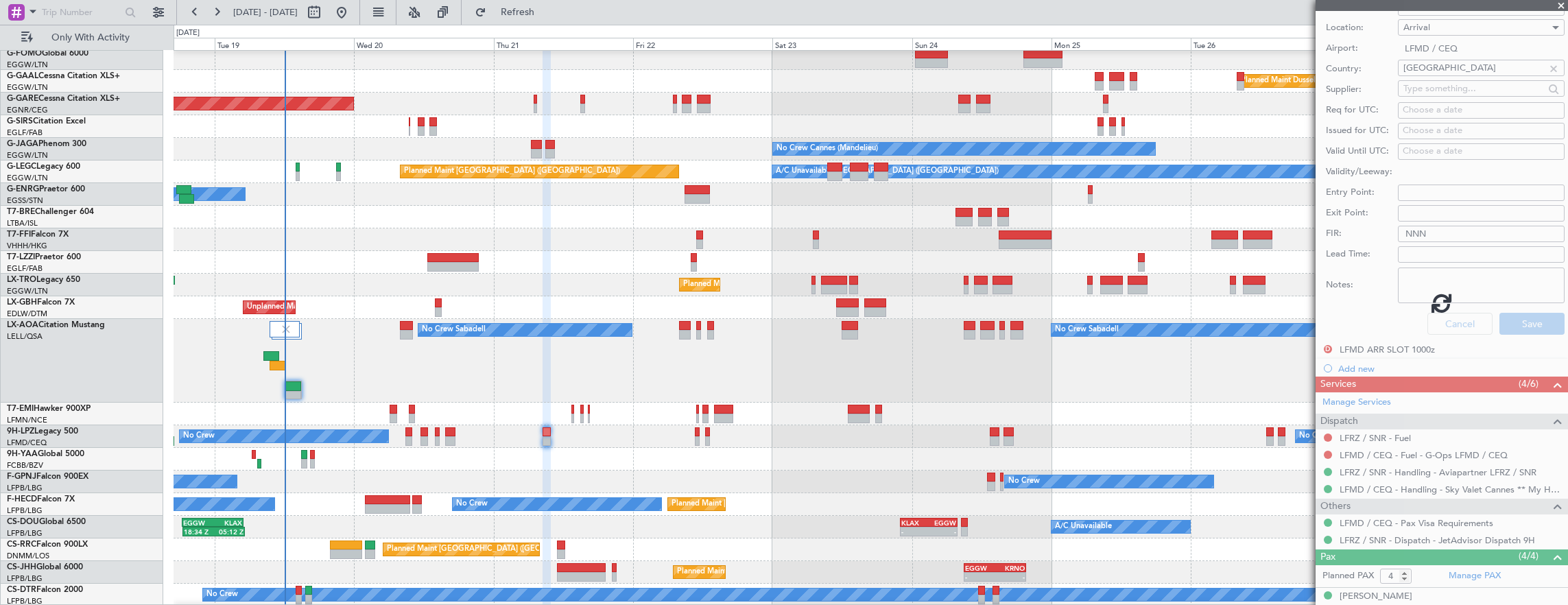
scroll to position [207, 0]
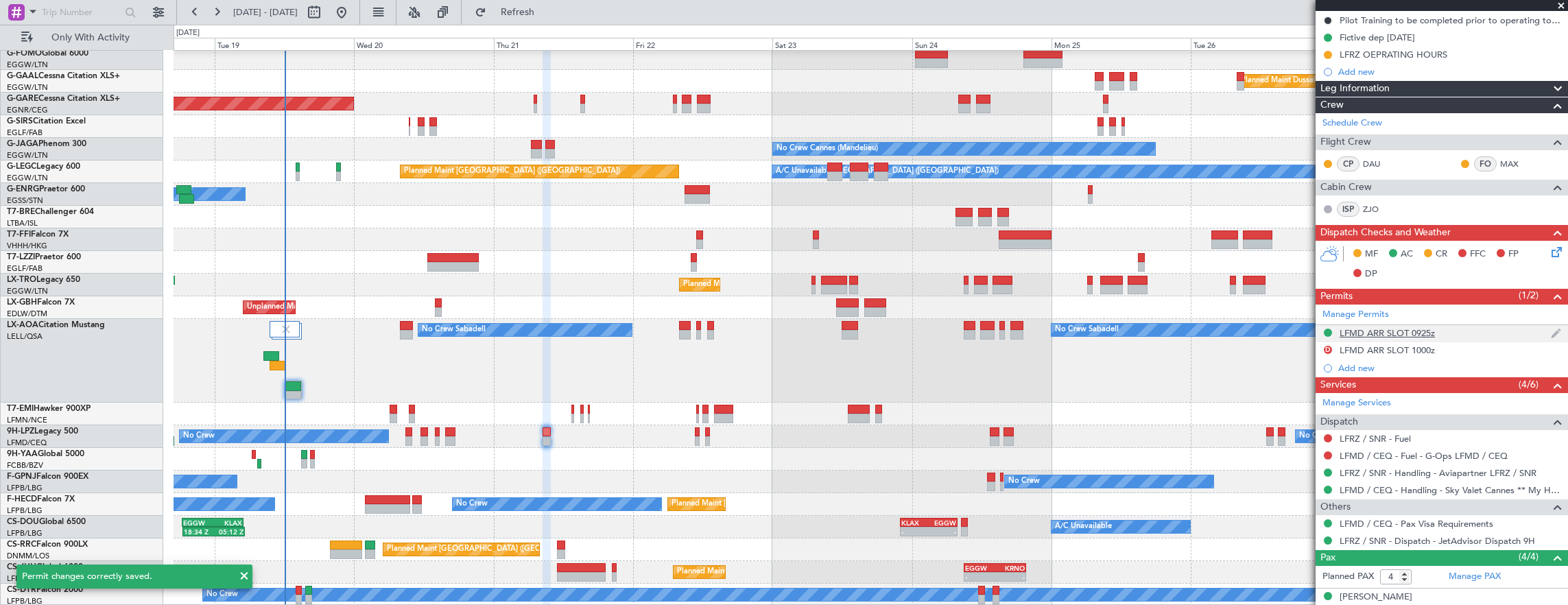
click at [1460, 328] on div "LFMD ARR SLOT 0925z" at bounding box center [1442, 333] width 253 height 17
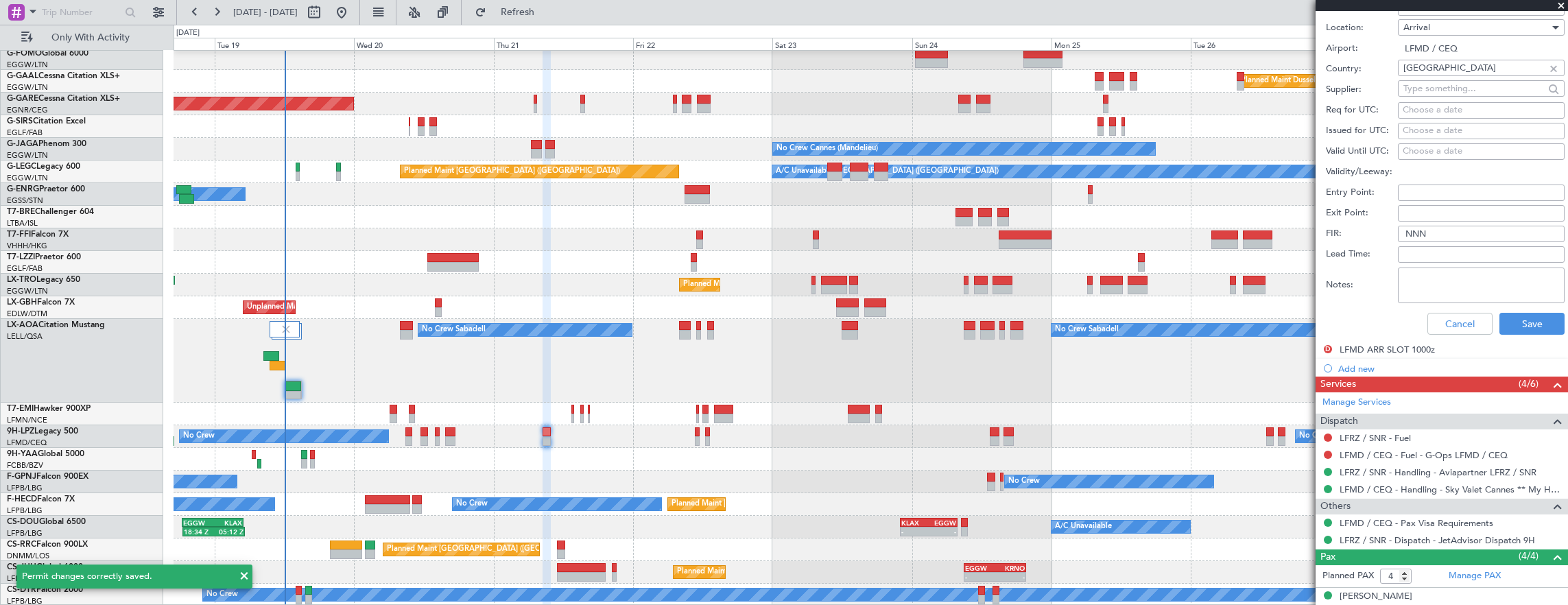
scroll to position [549, 0]
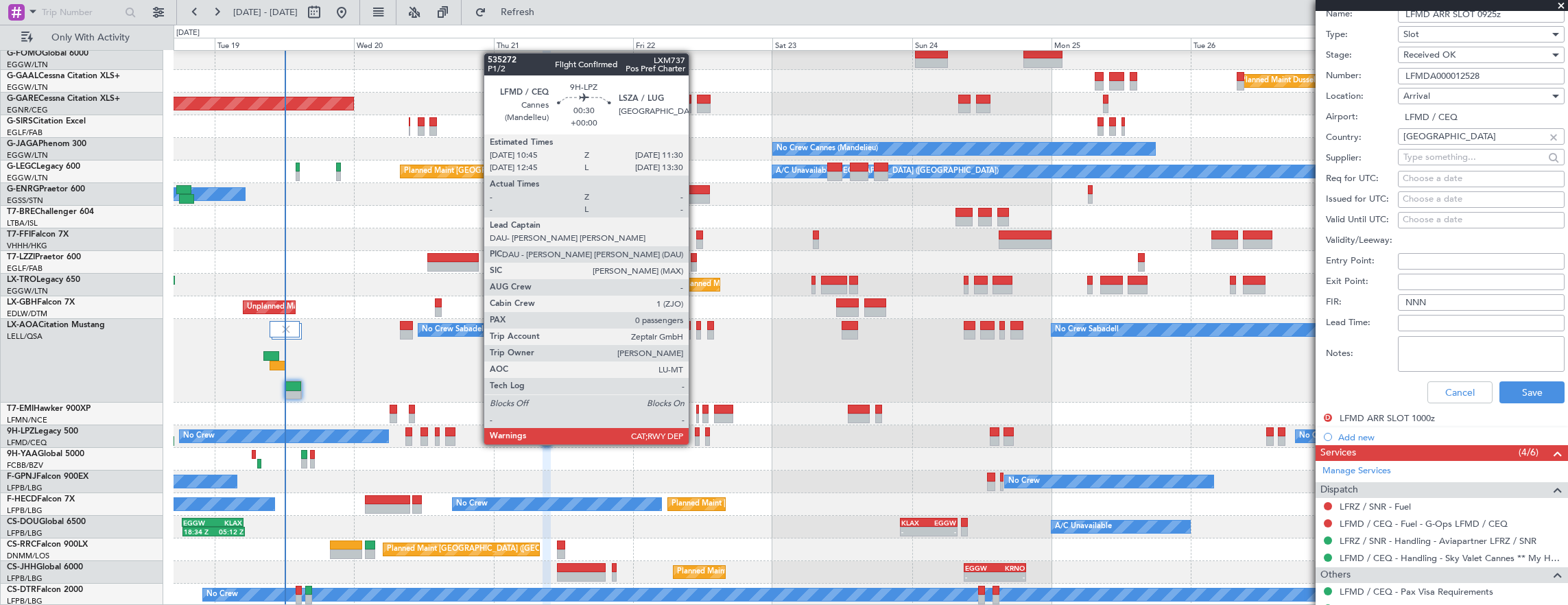
click at [696, 431] on div at bounding box center [697, 431] width 4 height 10
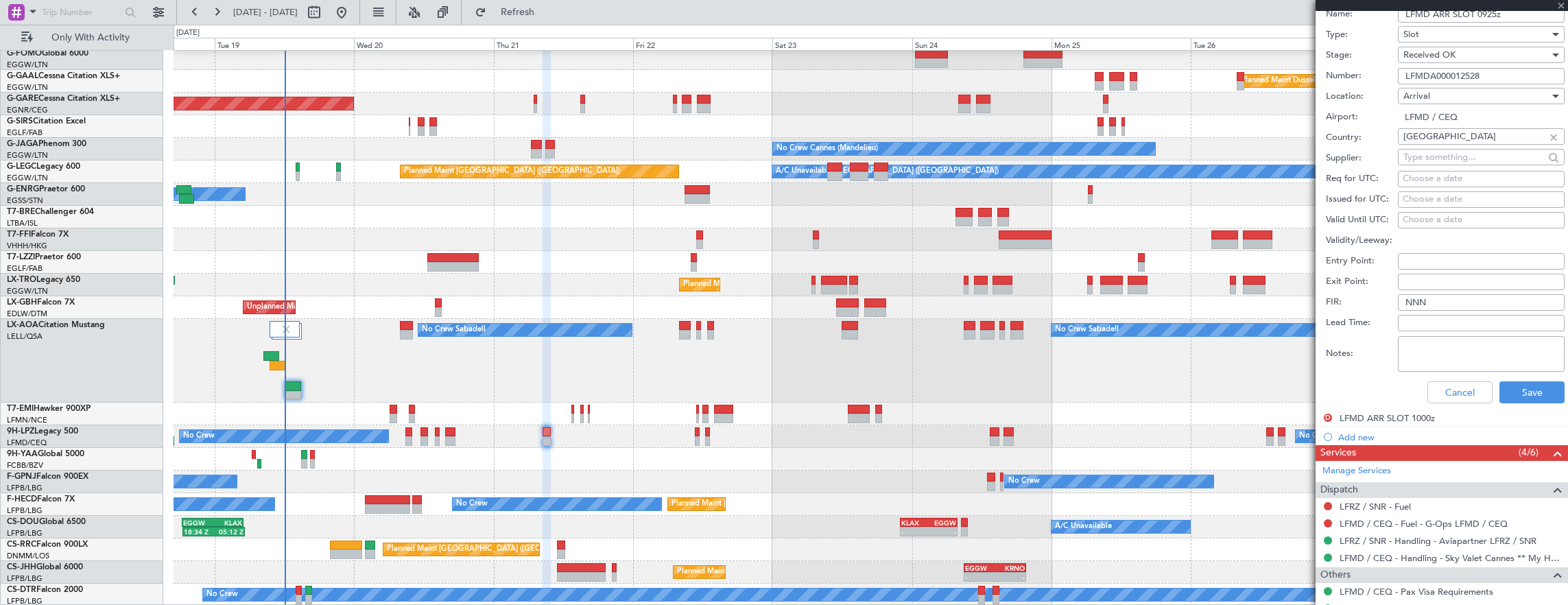
type input "0"
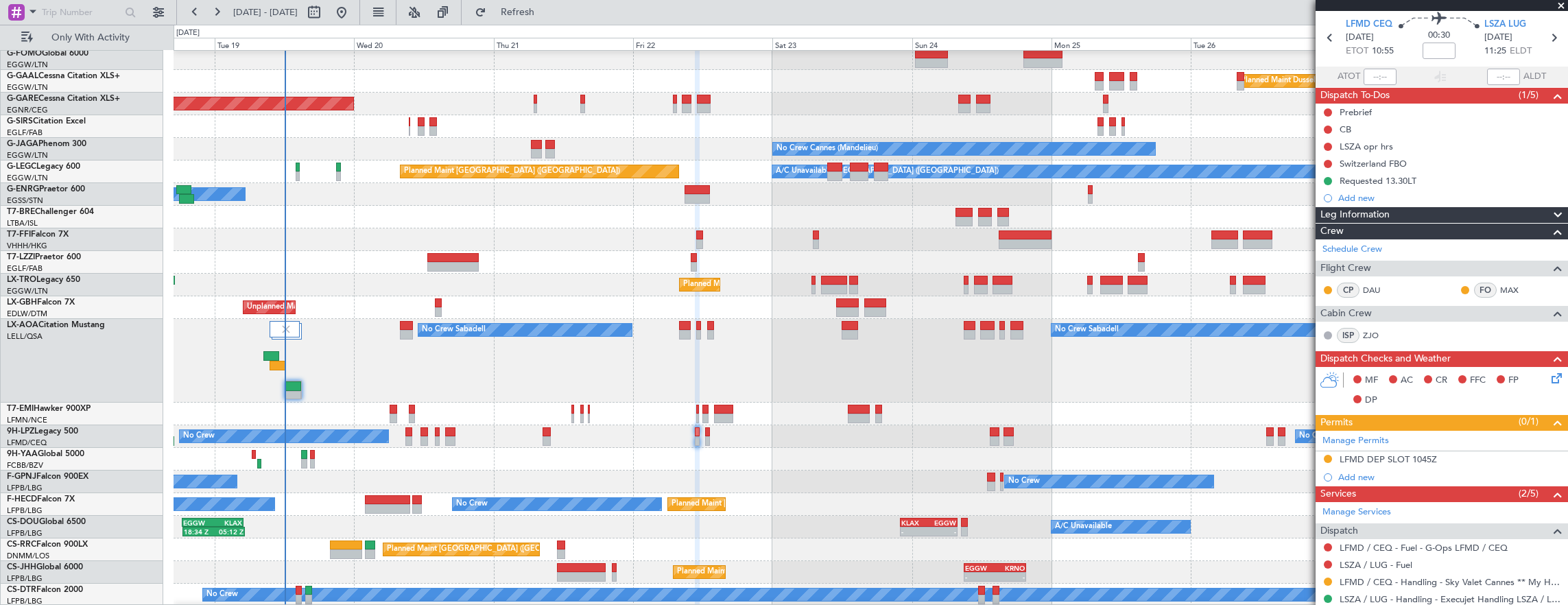
scroll to position [118, 0]
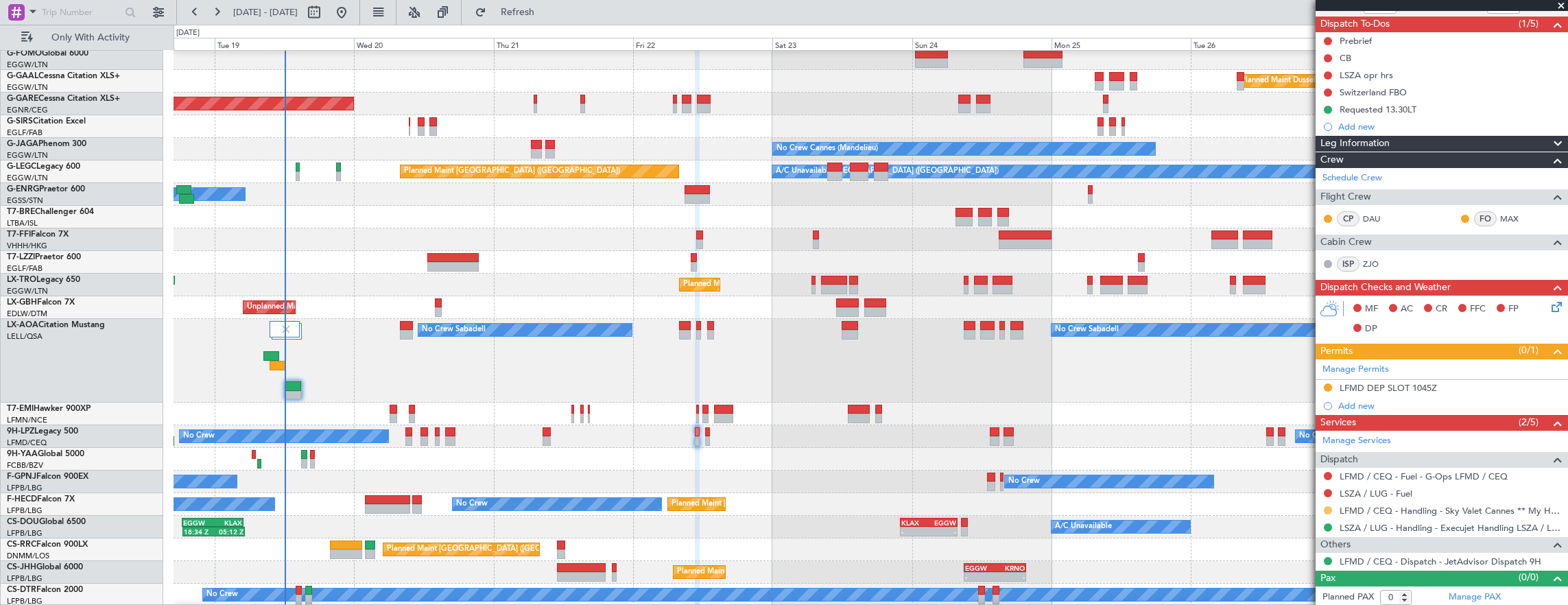
click at [1326, 510] on button at bounding box center [1327, 510] width 8 height 8
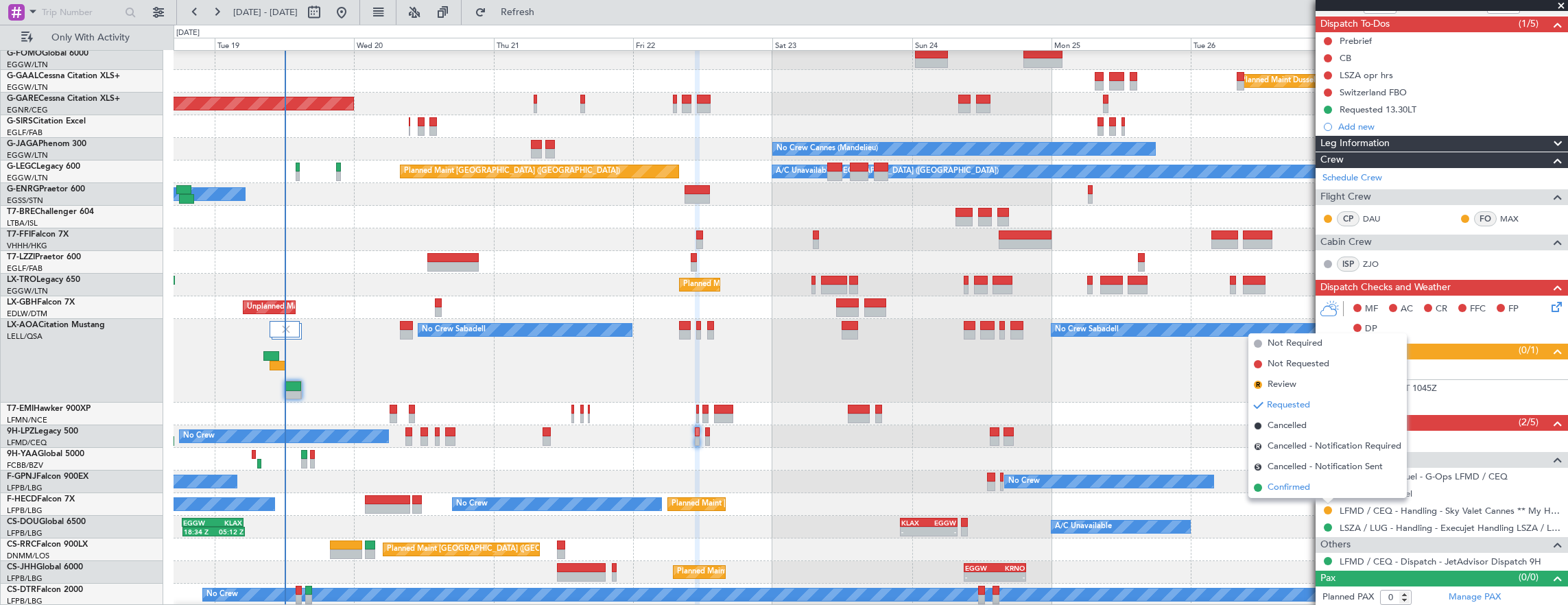
click at [1318, 491] on li "Confirmed" at bounding box center [1327, 488] width 158 height 21
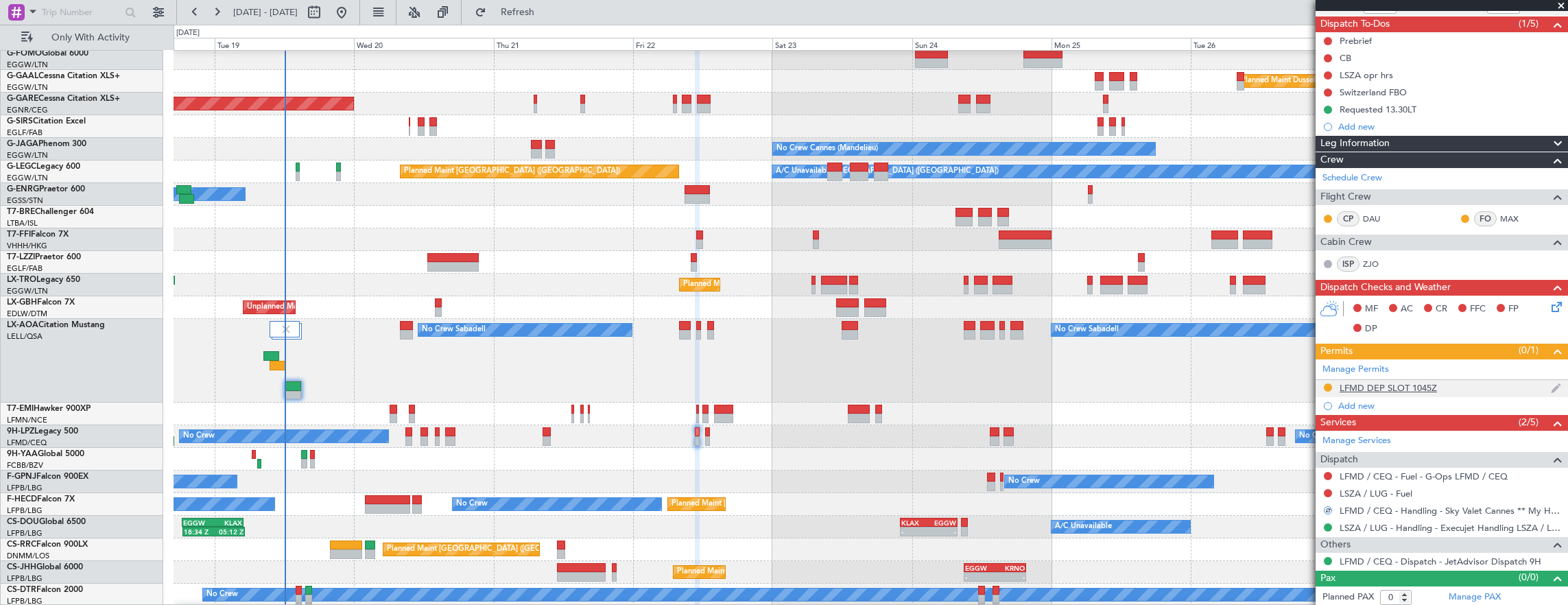
click at [1471, 389] on div "LFMD DEP SLOT 1045Z" at bounding box center [1442, 388] width 253 height 17
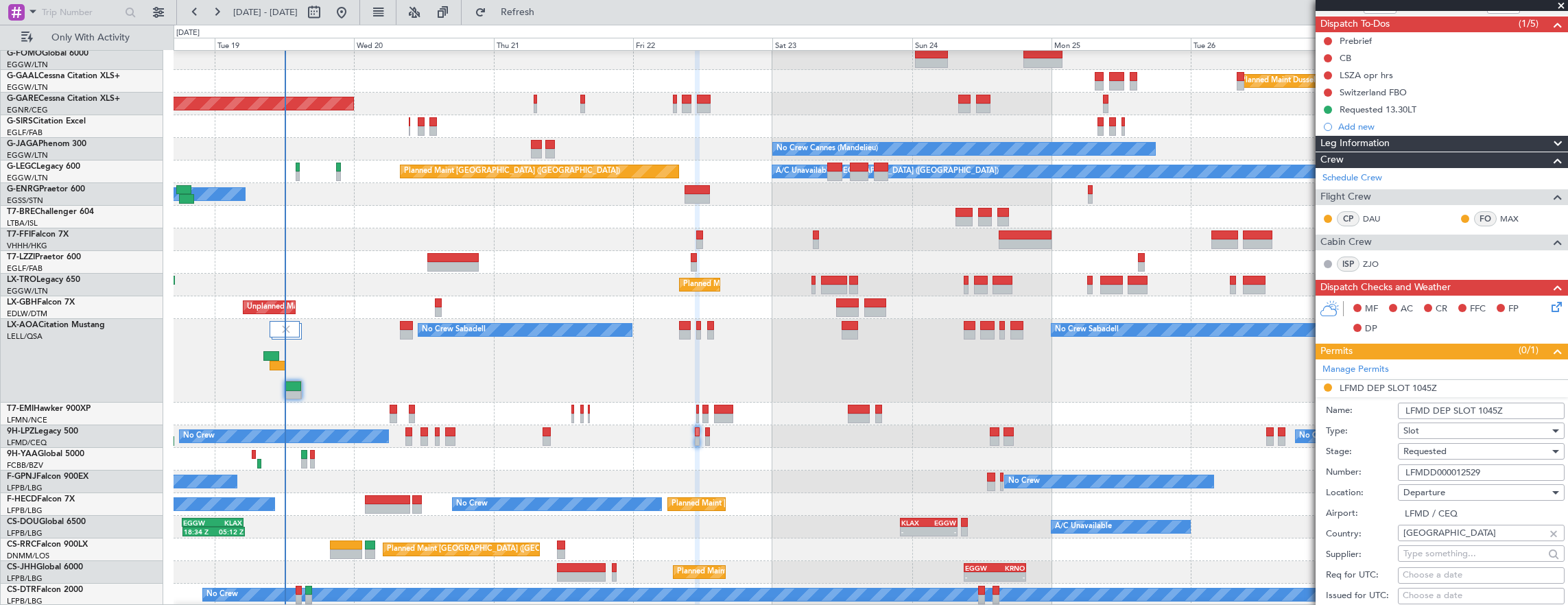
click at [1519, 462] on div "Number: LFMDD000012529" at bounding box center [1445, 473] width 239 height 21
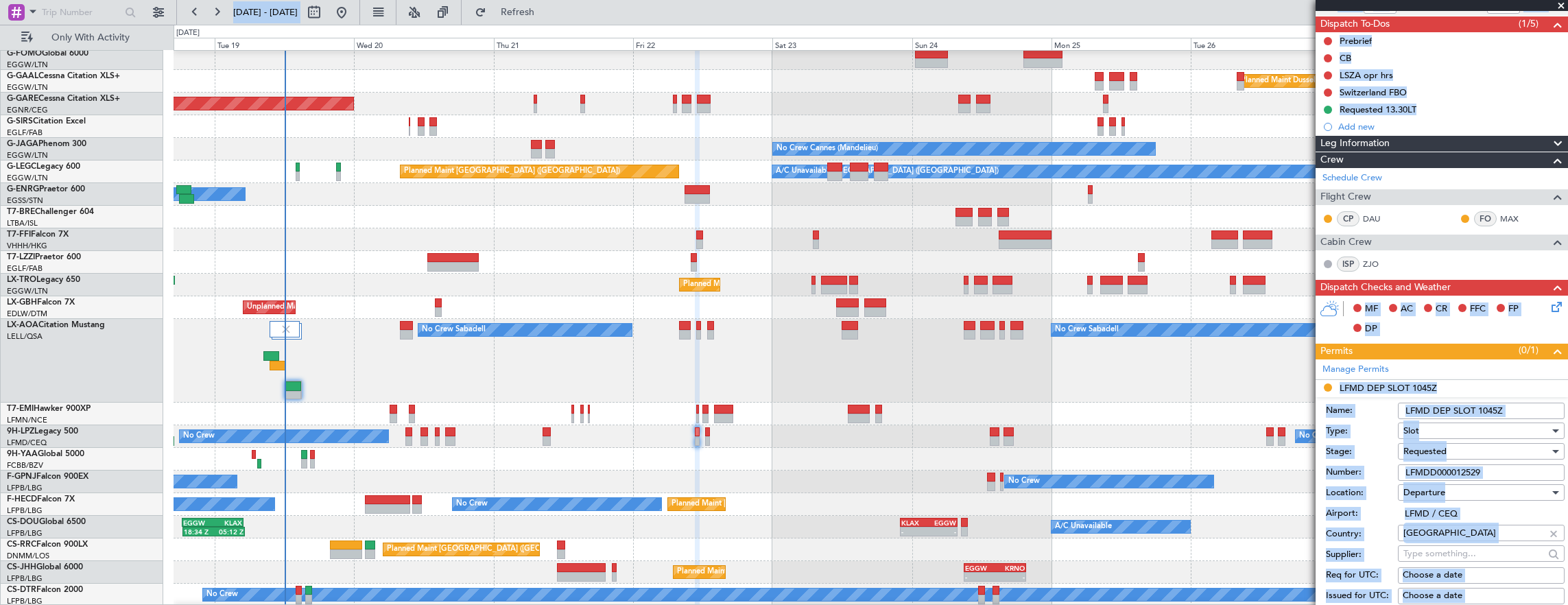
click at [1514, 471] on input "LFMDD000012529" at bounding box center [1481, 473] width 167 height 16
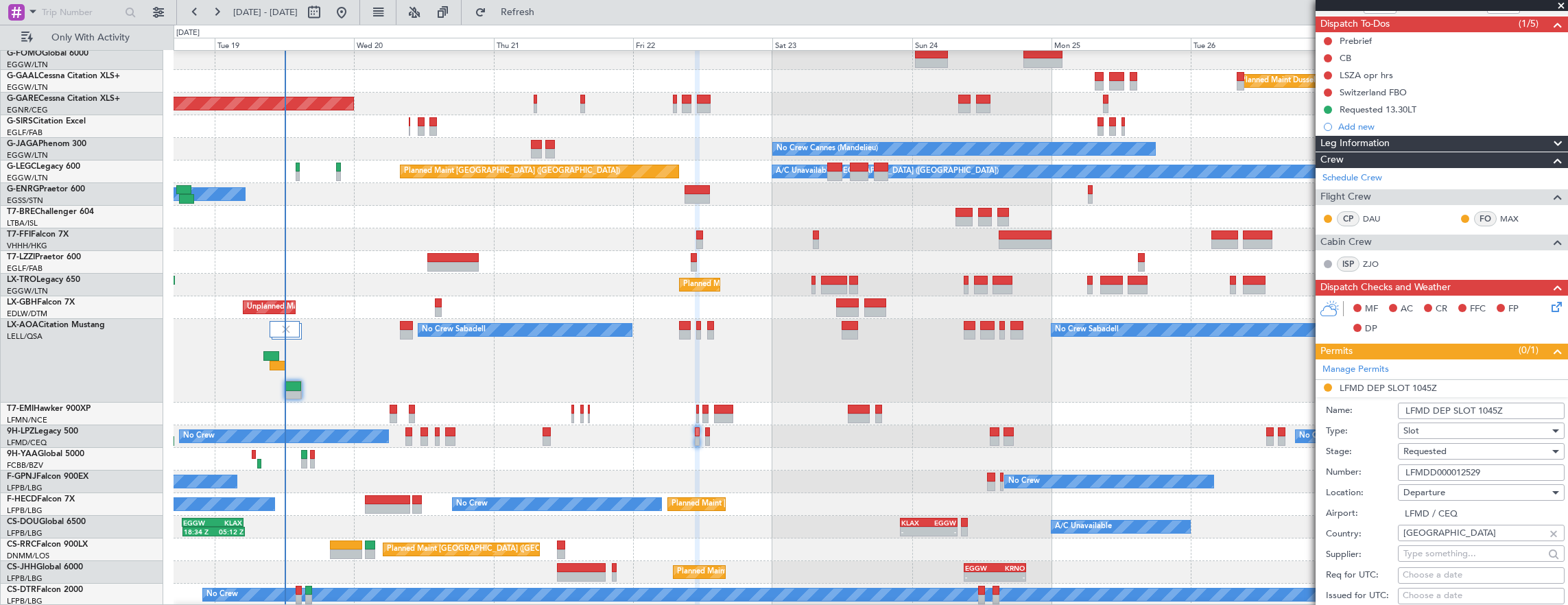
paste input "text"
type input "LFMDD000012529"
click at [1458, 450] on div "Requested" at bounding box center [1476, 451] width 146 height 21
click at [1468, 563] on span "Received OK" at bounding box center [1476, 560] width 144 height 21
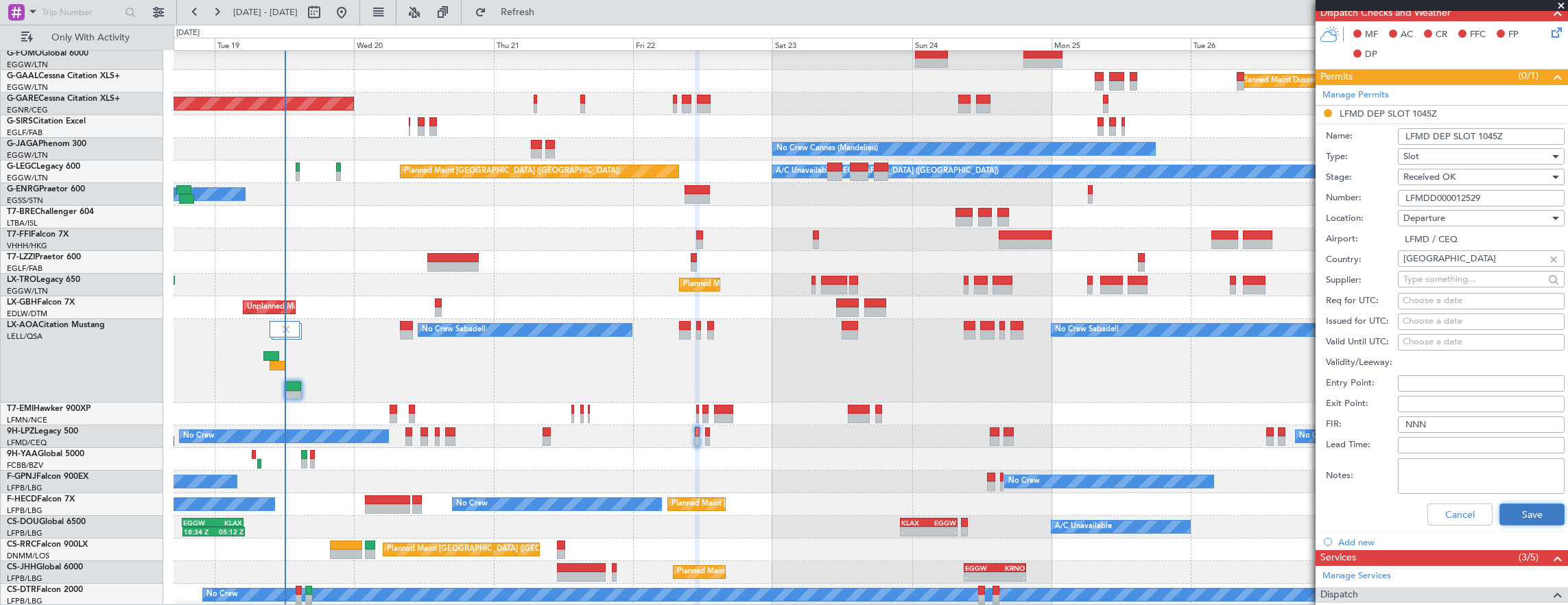
click at [1507, 513] on button "Save" at bounding box center [1532, 515] width 65 height 22
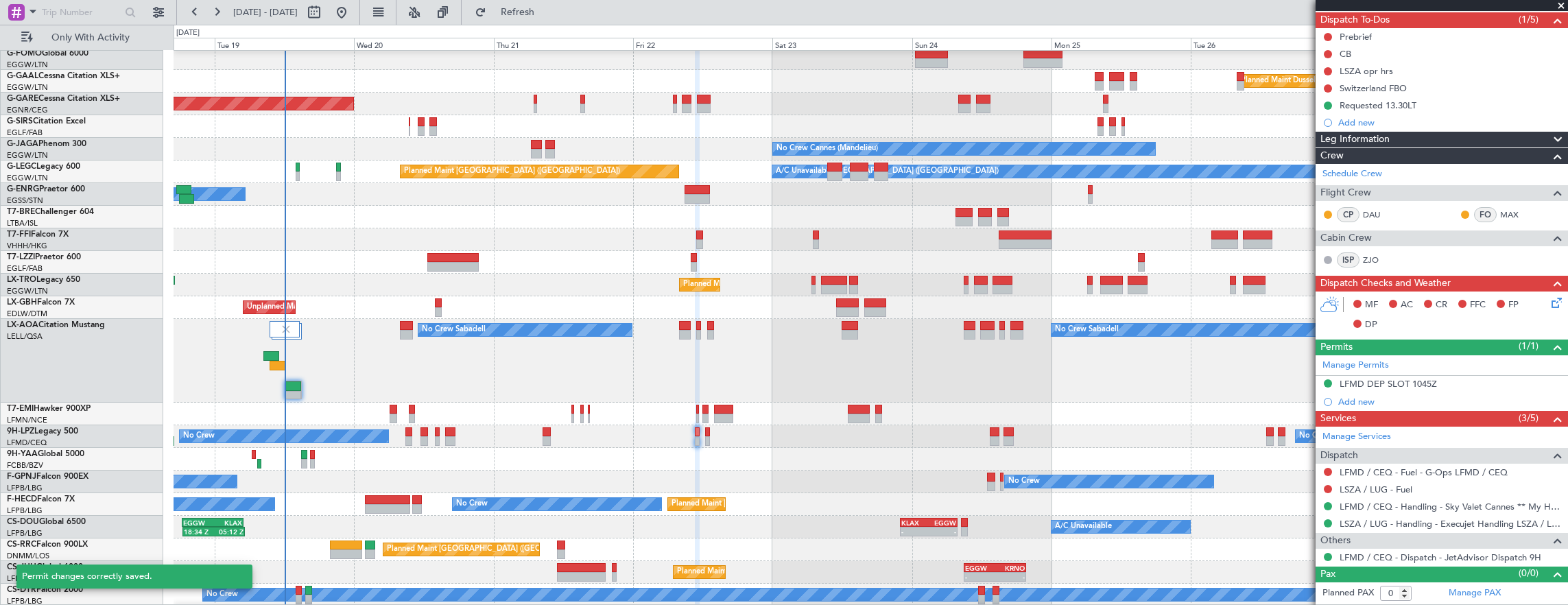
scroll to position [118, 0]
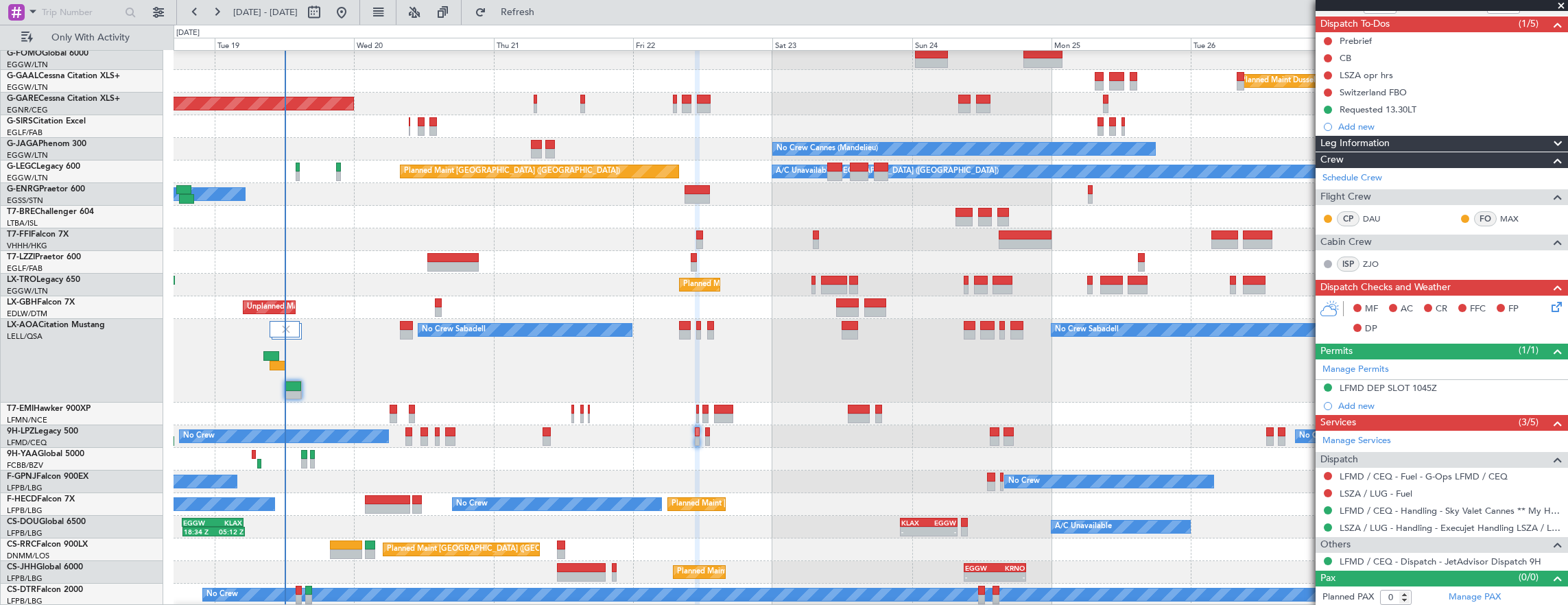
click at [391, 421] on div at bounding box center [393, 418] width 7 height 10
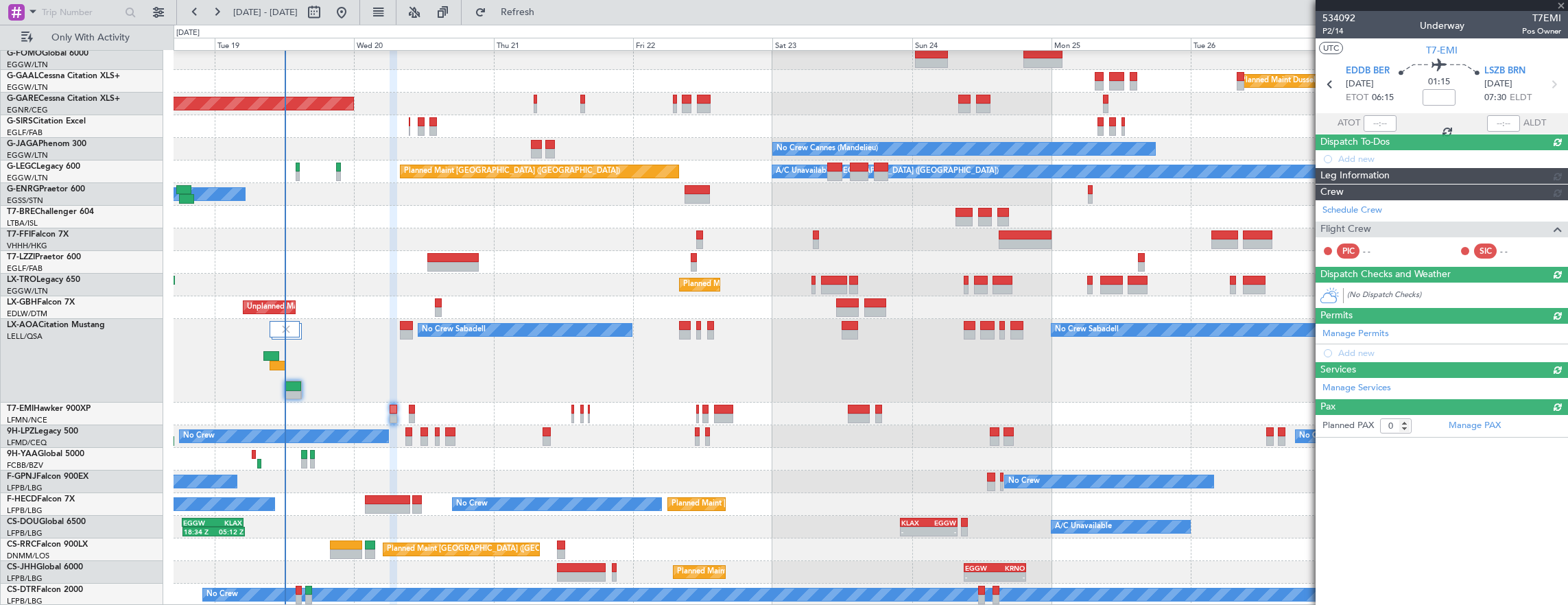
scroll to position [0, 0]
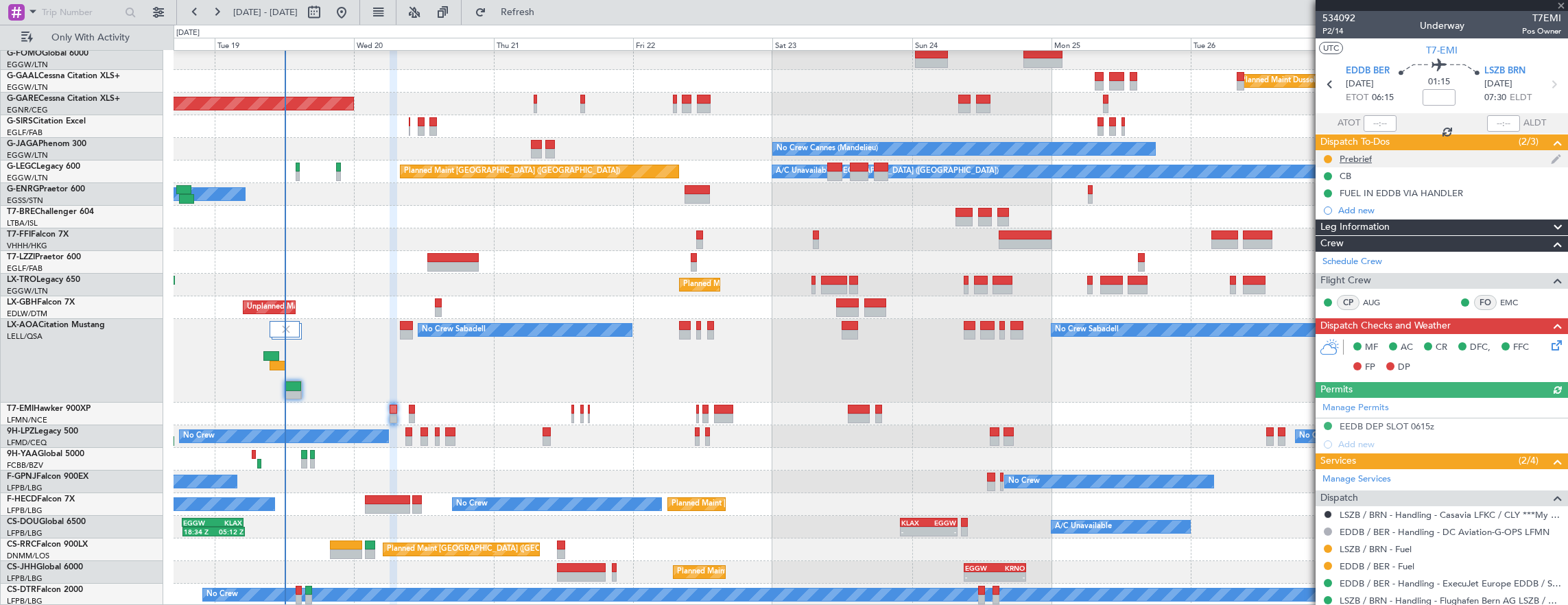
click at [1412, 165] on div "Prebrief" at bounding box center [1442, 158] width 253 height 17
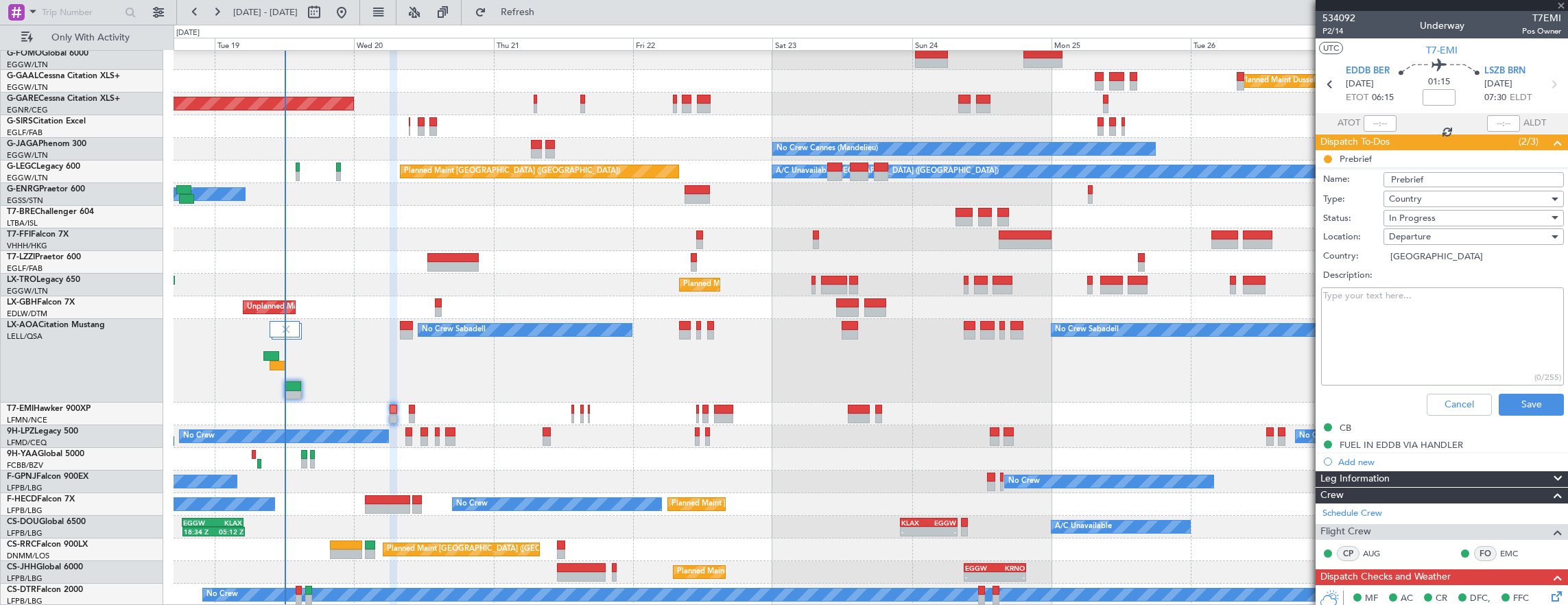
click at [1470, 333] on textarea "Description:" at bounding box center [1442, 336] width 243 height 98
paste textarea "6000"
type textarea "6000"
click at [1430, 219] on span "In Progress" at bounding box center [1411, 218] width 47 height 13
click at [1439, 281] on span "Completed" at bounding box center [1466, 286] width 160 height 21
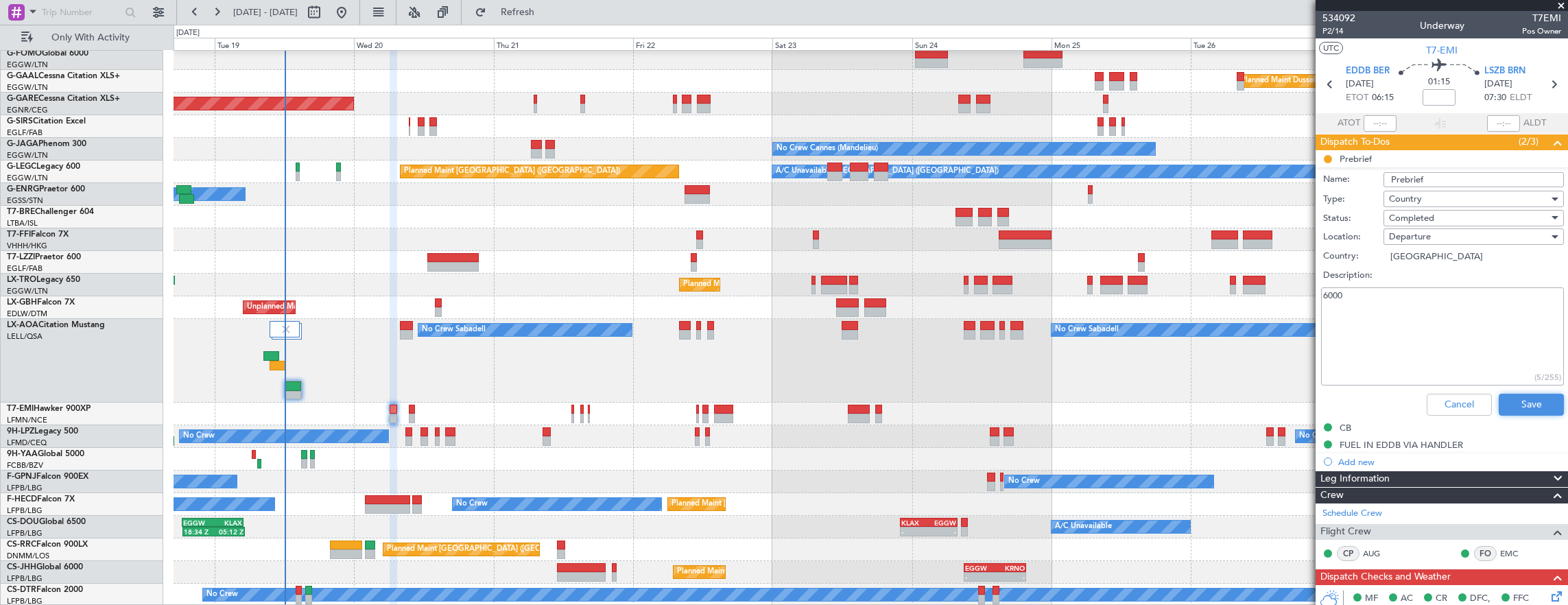
click at [1513, 400] on button "Save" at bounding box center [1531, 405] width 65 height 22
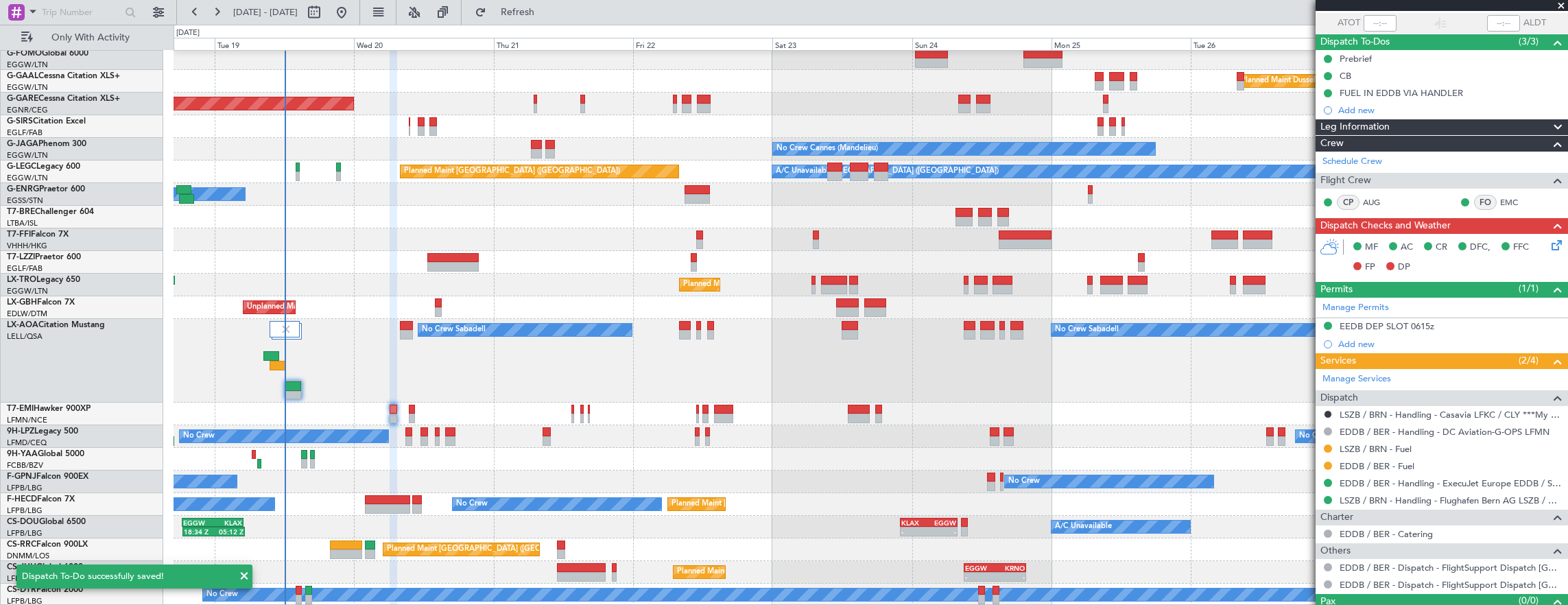
scroll to position [123, 0]
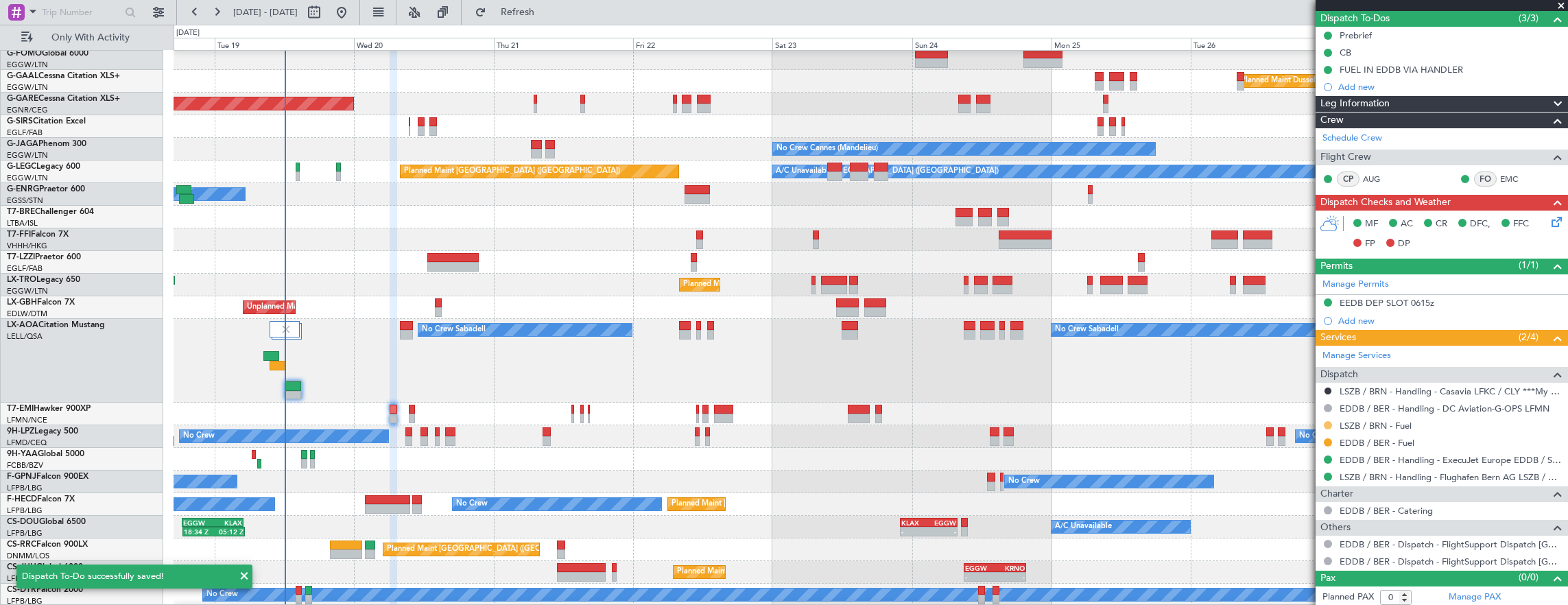
click at [1325, 424] on button at bounding box center [1327, 425] width 8 height 8
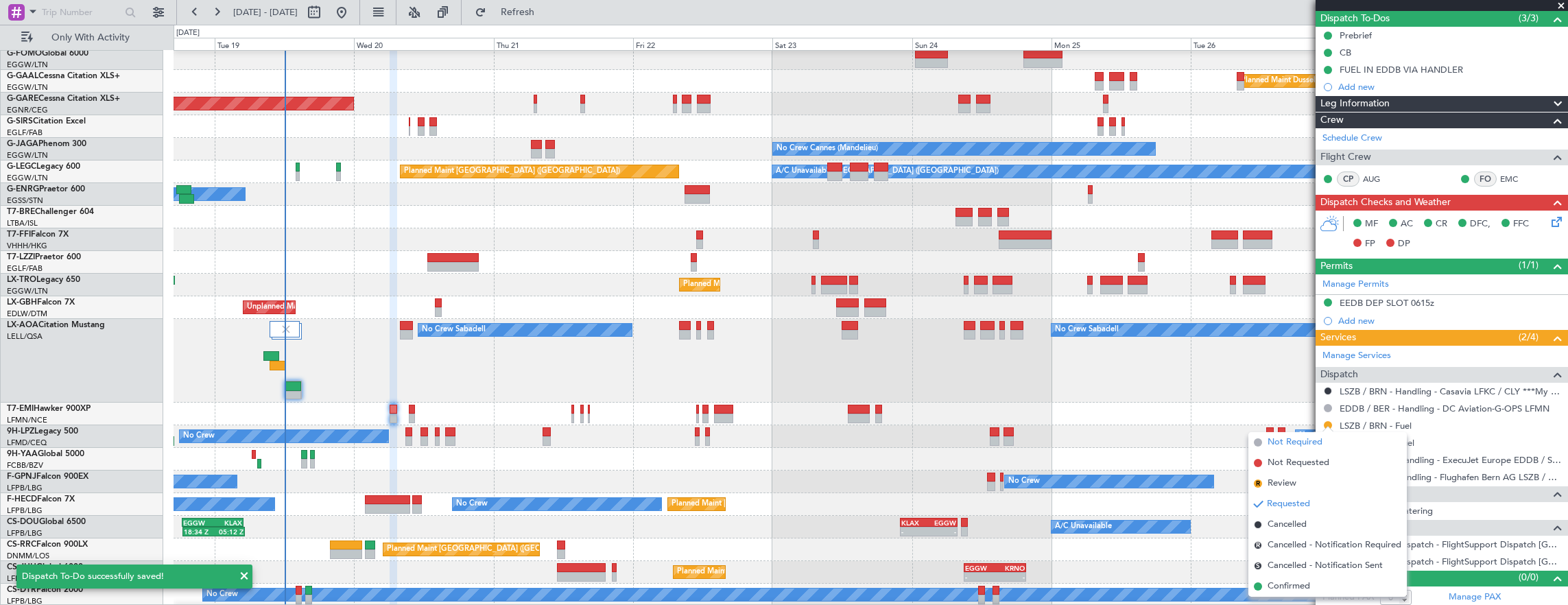
click at [1293, 447] on span "Not Required" at bounding box center [1295, 442] width 55 height 14
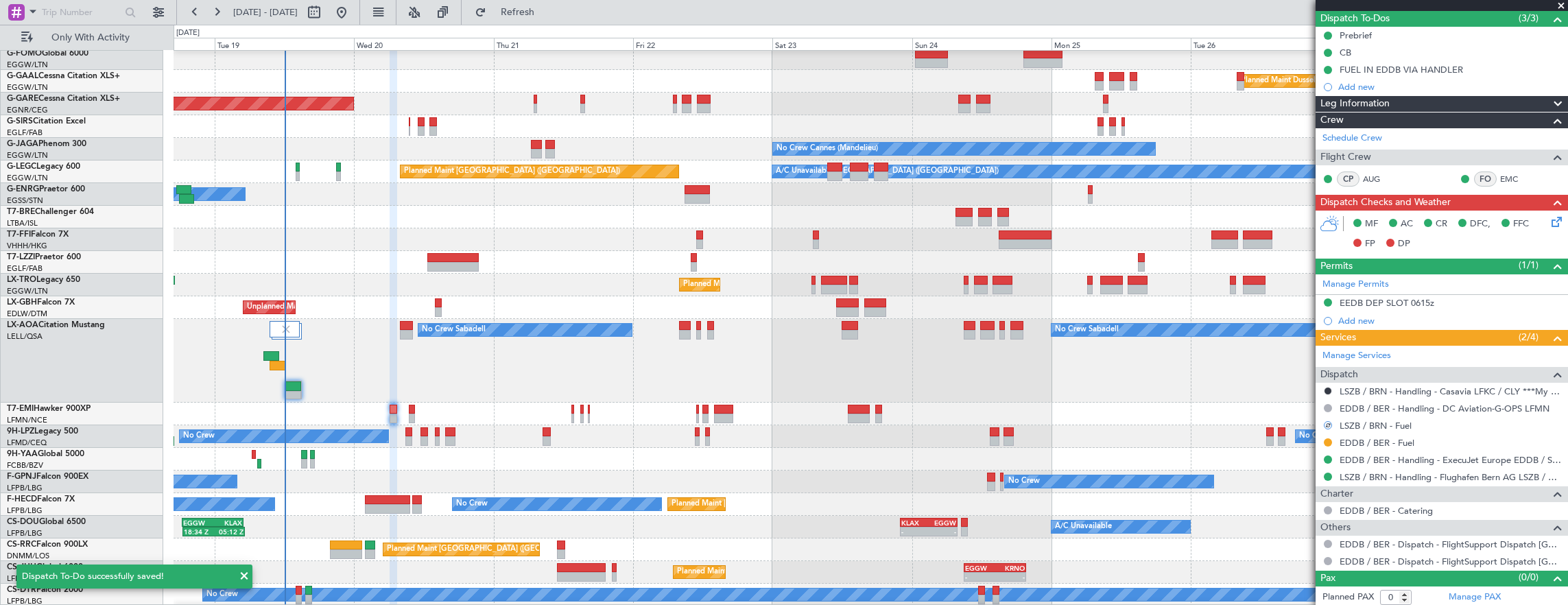
click at [1321, 440] on div "EDDB / BER - Fuel" at bounding box center [1442, 442] width 253 height 17
click at [1326, 439] on button at bounding box center [1327, 442] width 8 height 8
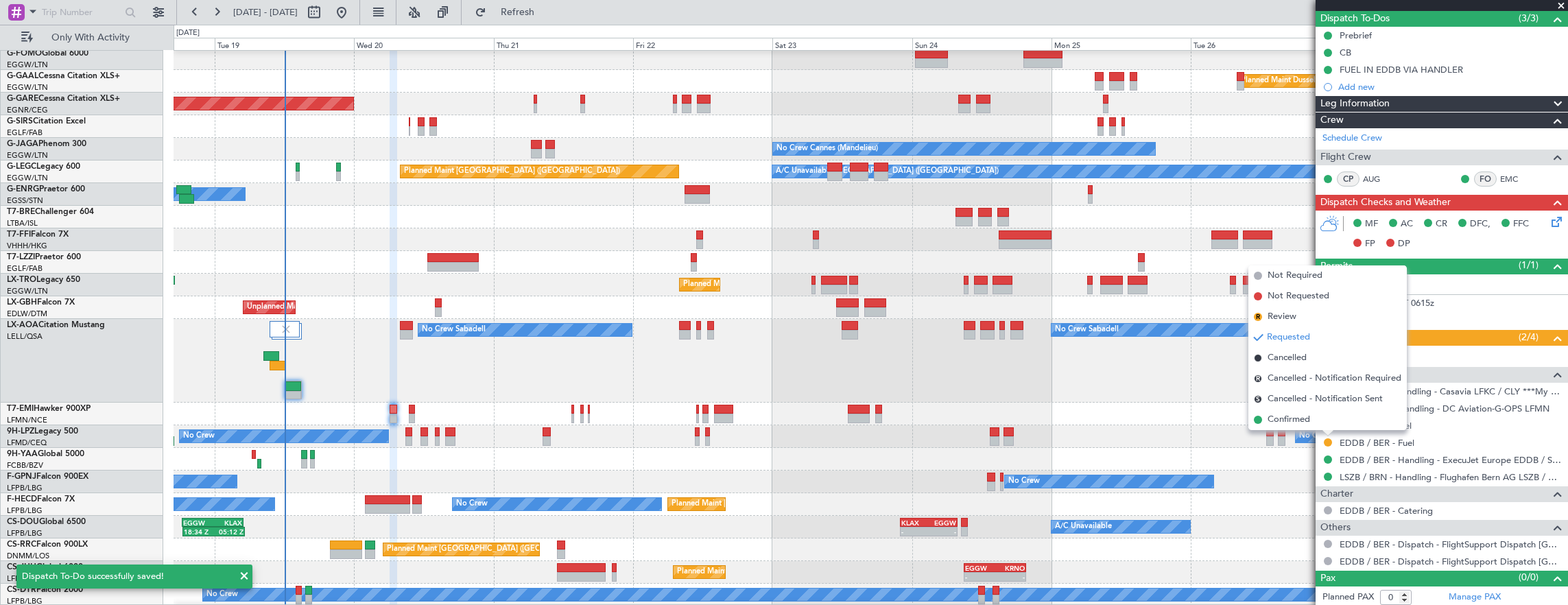
drag, startPoint x: 1314, startPoint y: 427, endPoint x: 600, endPoint y: 461, distance: 714.8
click at [1314, 427] on li "Confirmed" at bounding box center [1327, 420] width 158 height 21
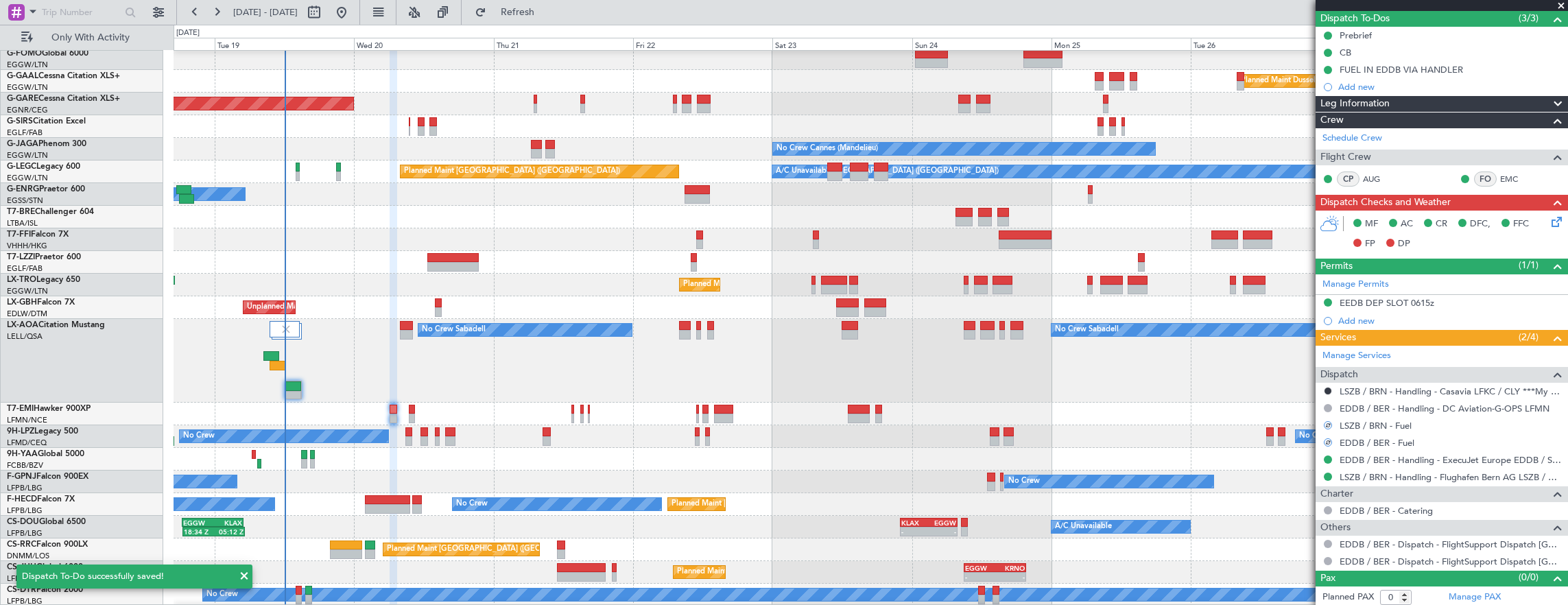
click at [408, 408] on div at bounding box center [411, 409] width 6 height 10
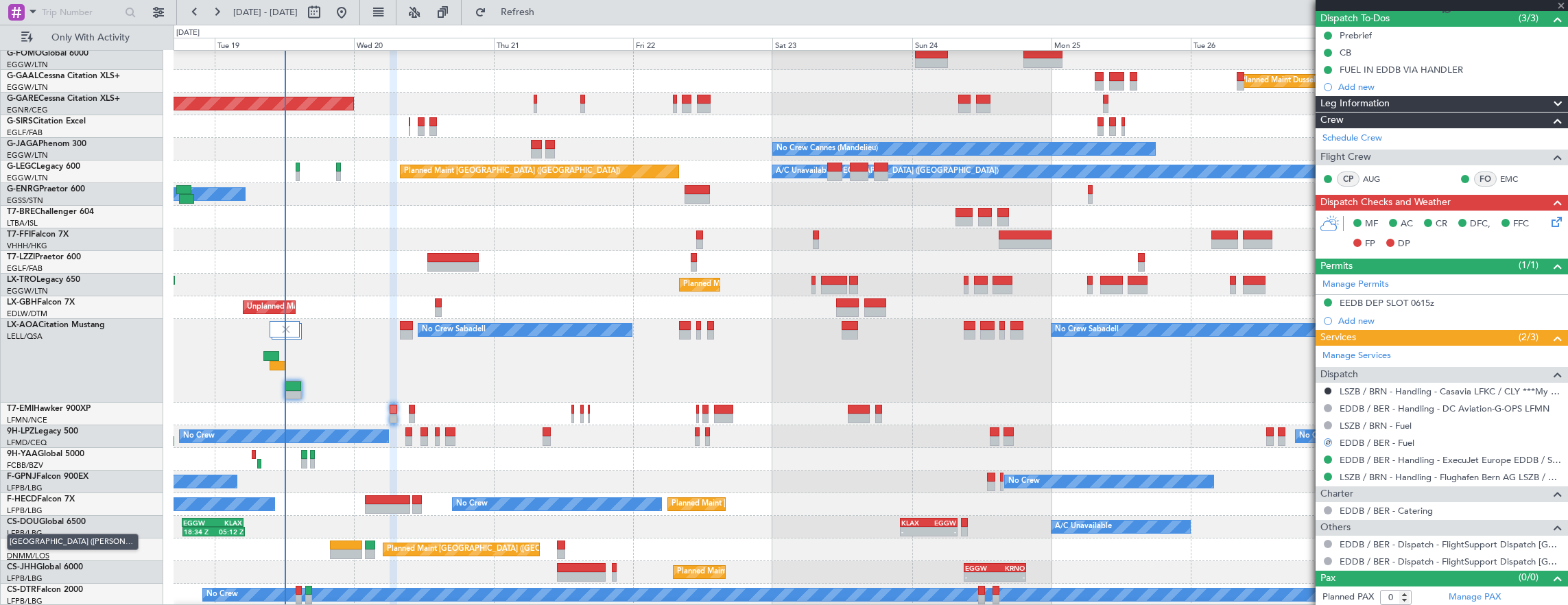
type input "+00:20"
type input "2"
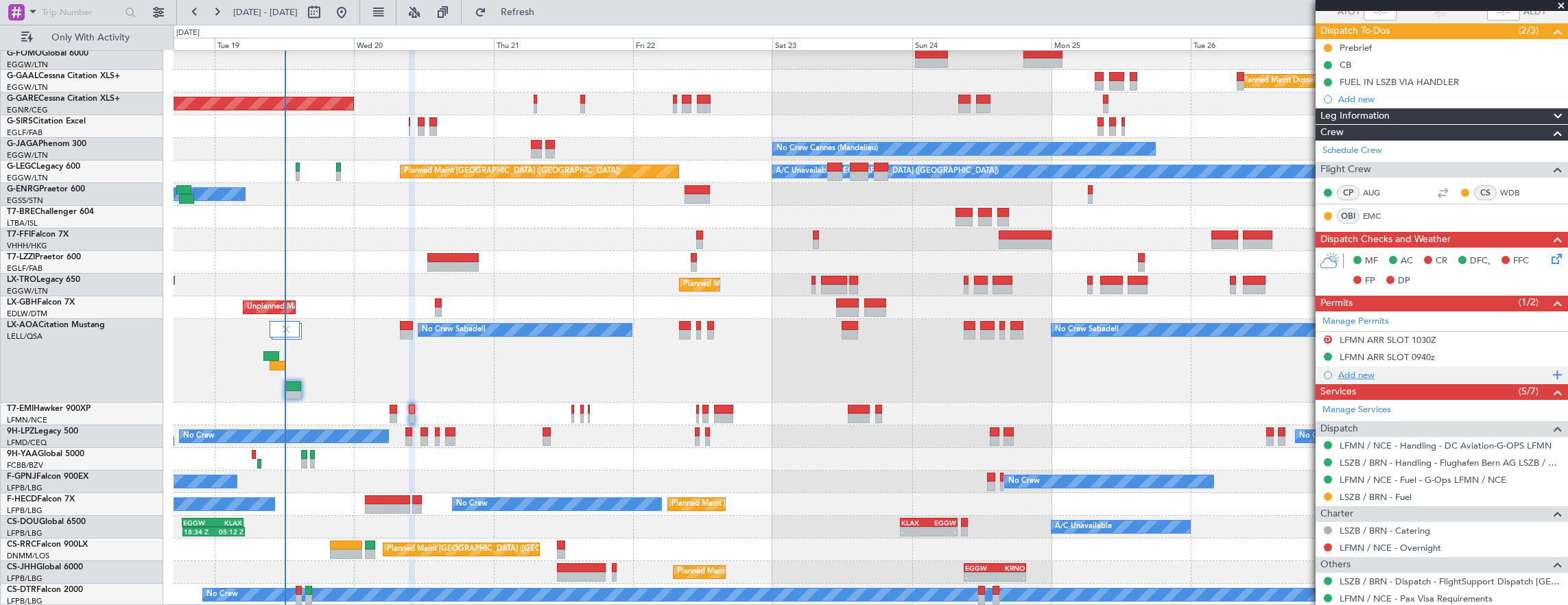
scroll to position [137, 0]
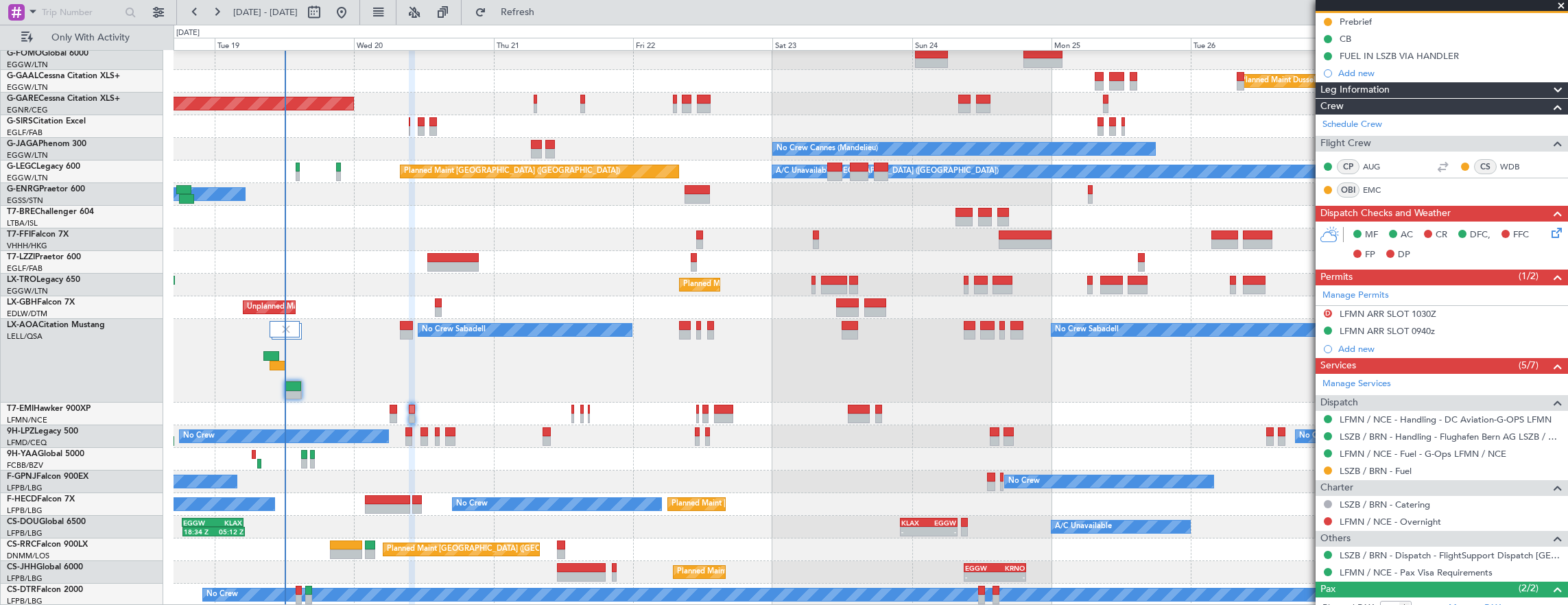
click at [1322, 469] on div at bounding box center [1327, 471] width 11 height 11
click at [1325, 470] on button at bounding box center [1327, 470] width 8 height 8
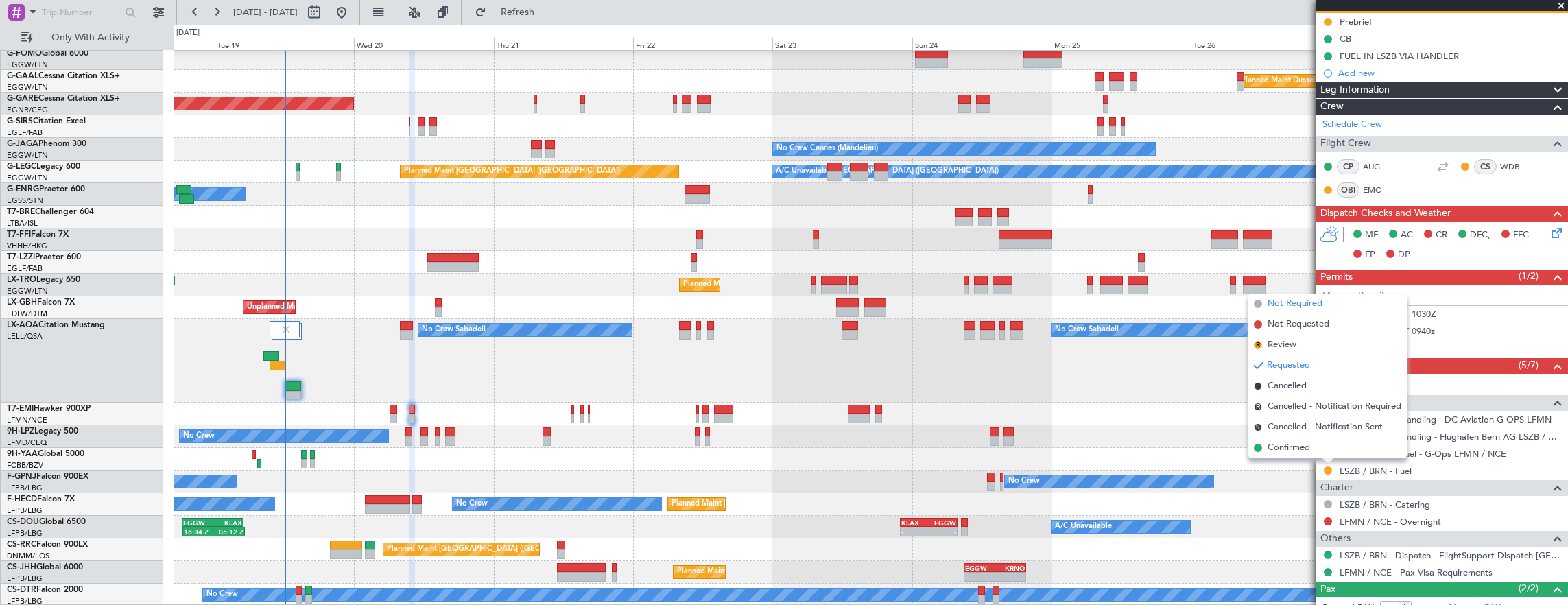
click at [1299, 309] on span "Not Required" at bounding box center [1295, 304] width 55 height 14
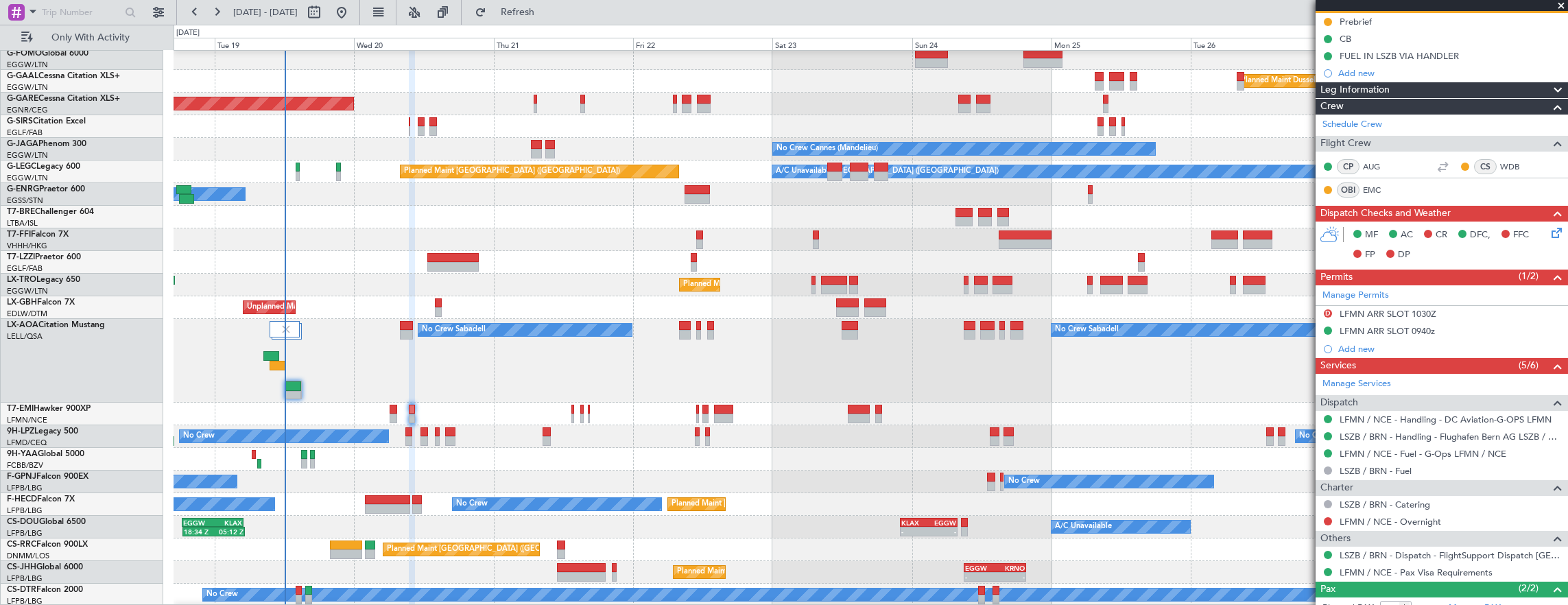
scroll to position [26, 0]
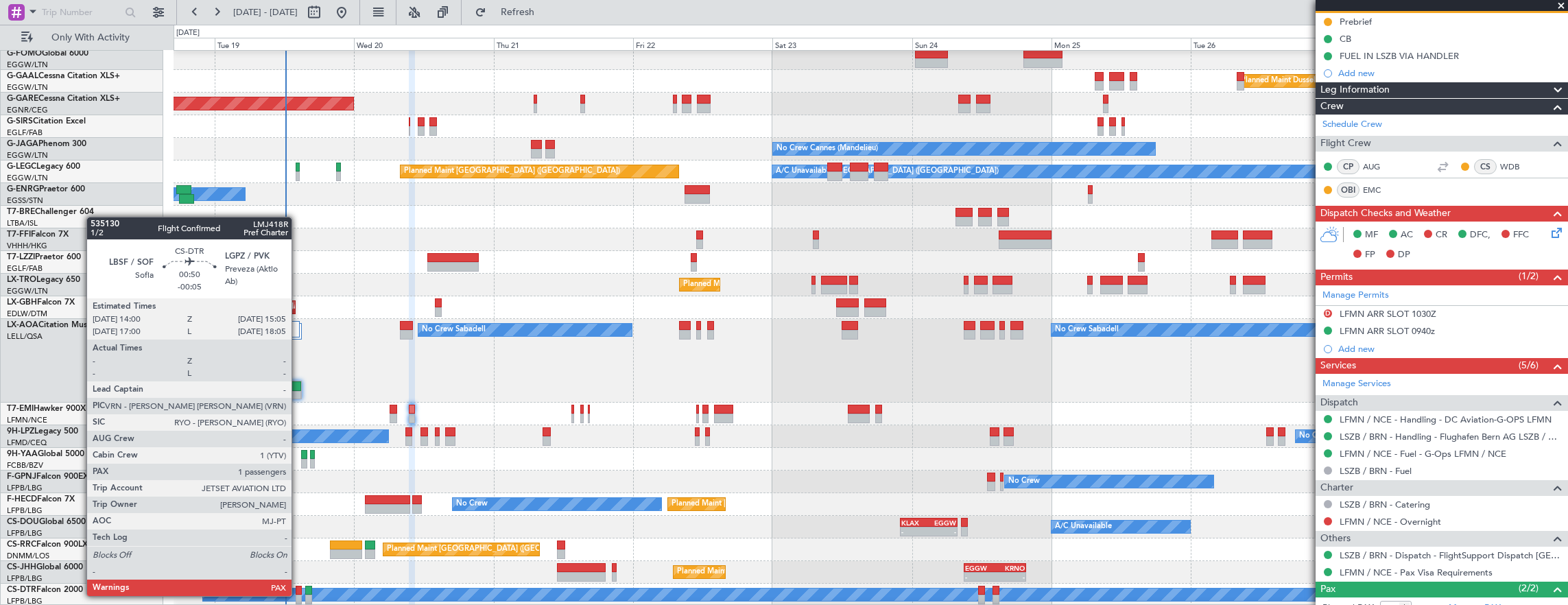
click at [298, 595] on div at bounding box center [298, 599] width 7 height 10
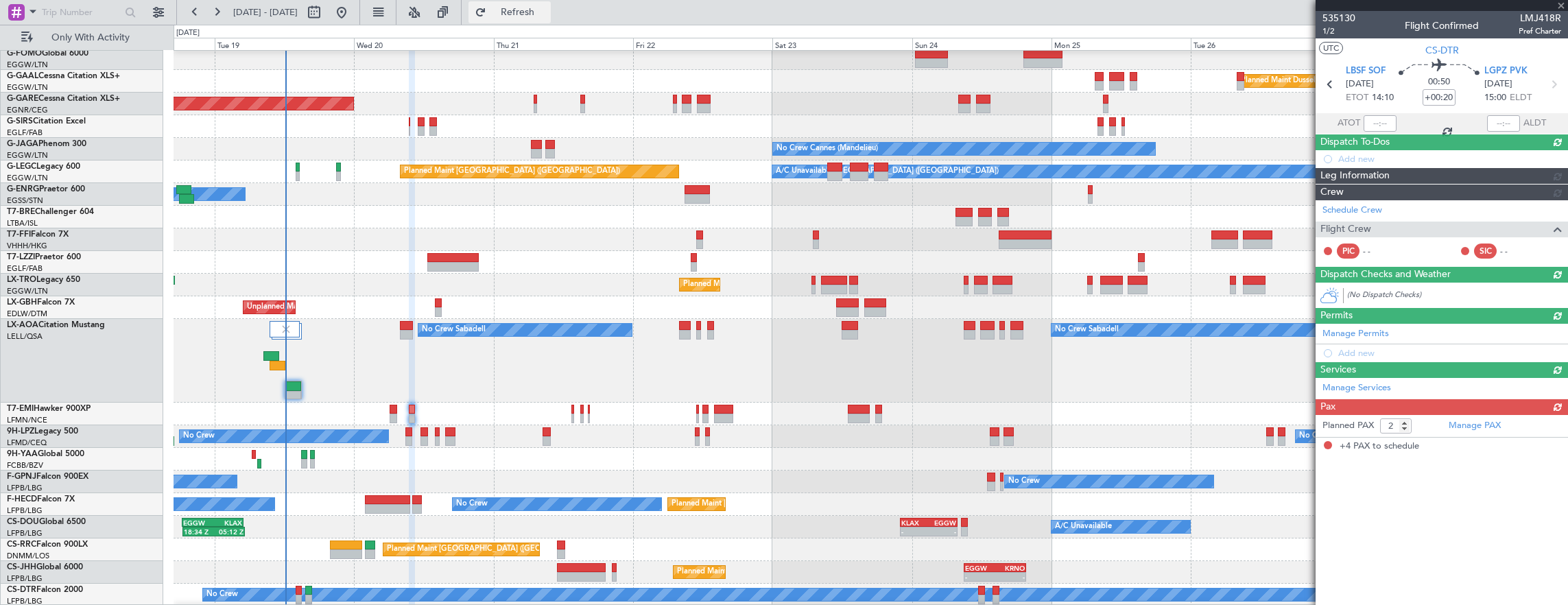
type input "-00:05"
type input "4"
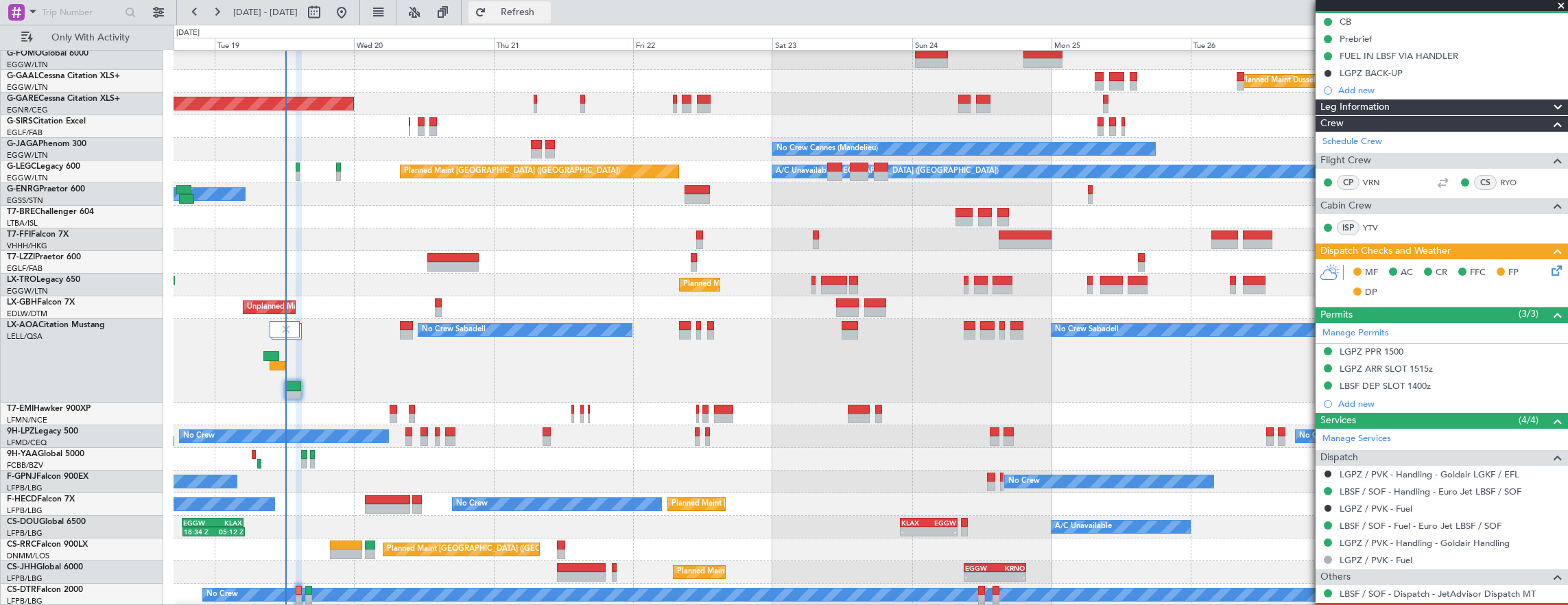
scroll to position [0, 0]
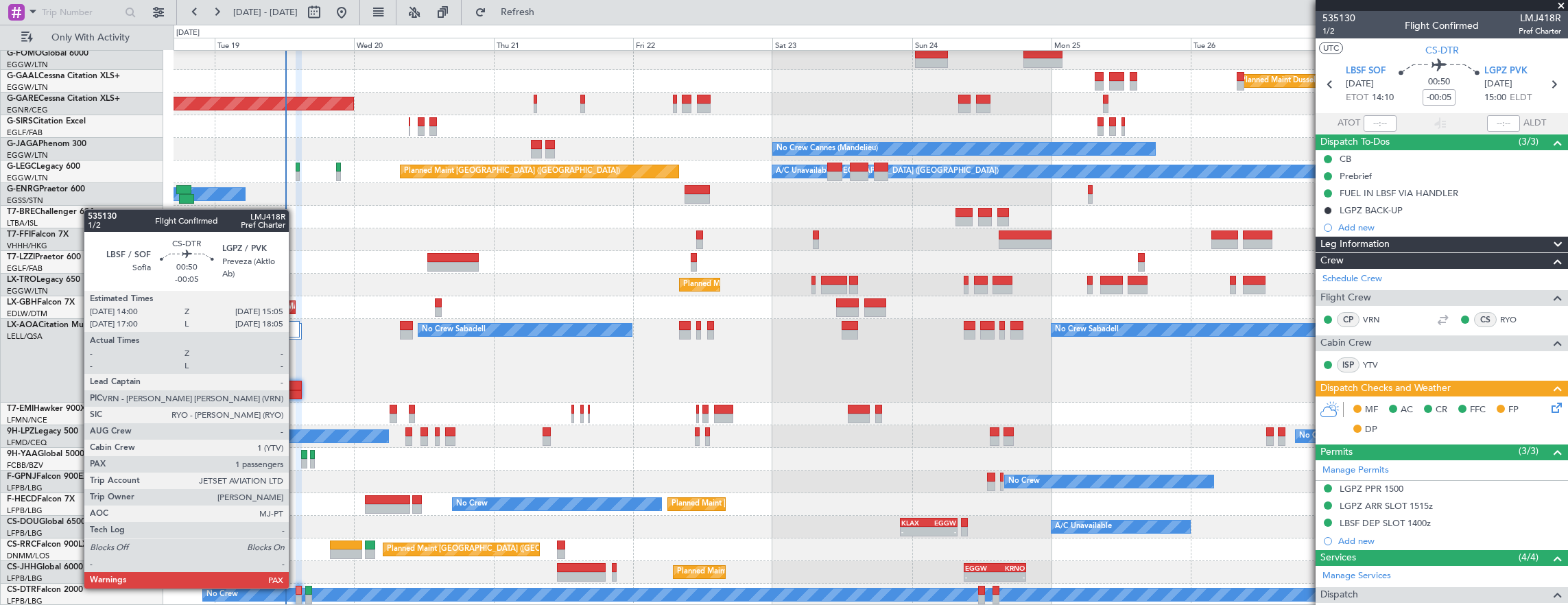
click at [295, 587] on div at bounding box center [298, 590] width 7 height 10
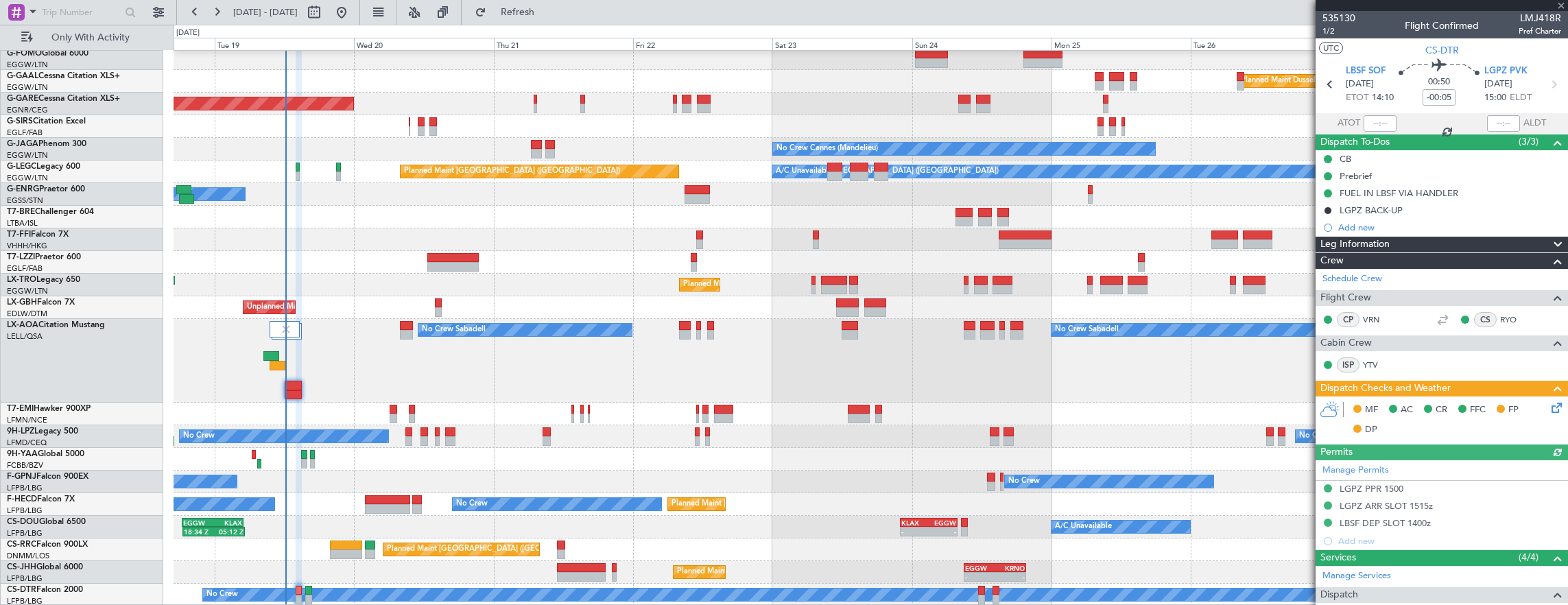
scroll to position [173, 0]
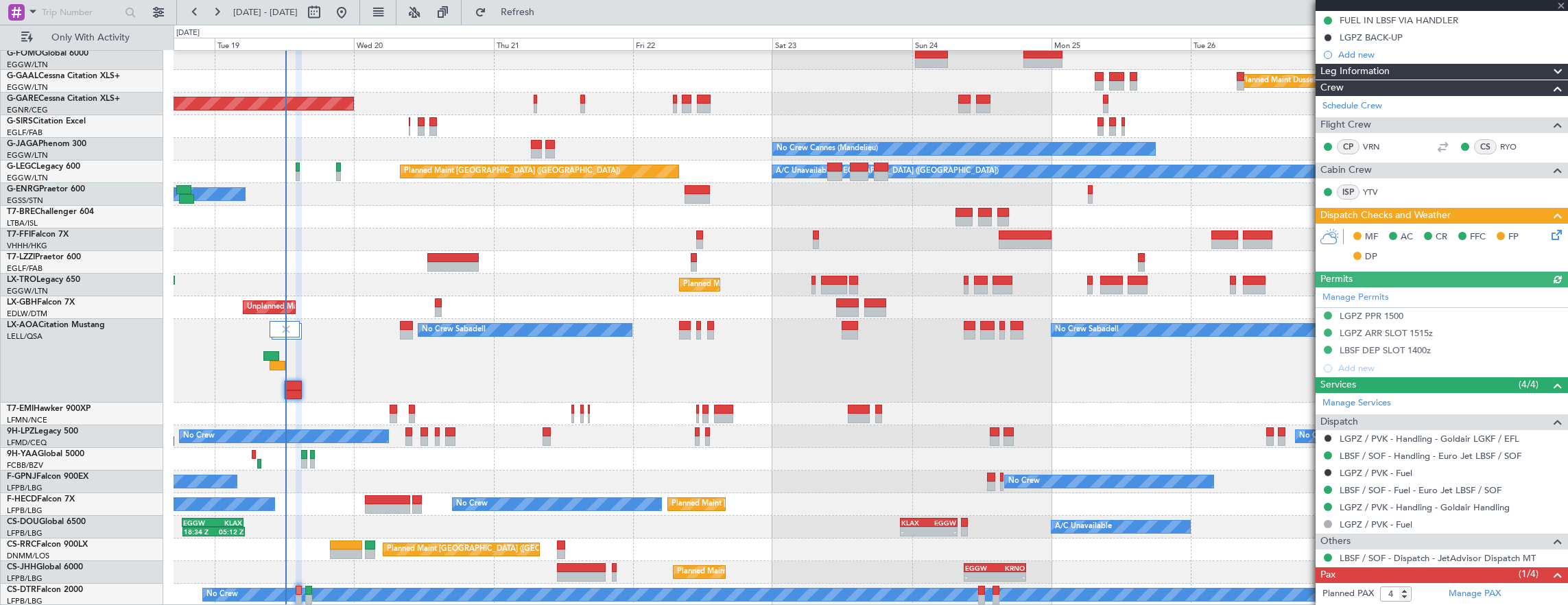
click at [1549, 234] on icon at bounding box center [1554, 232] width 11 height 11
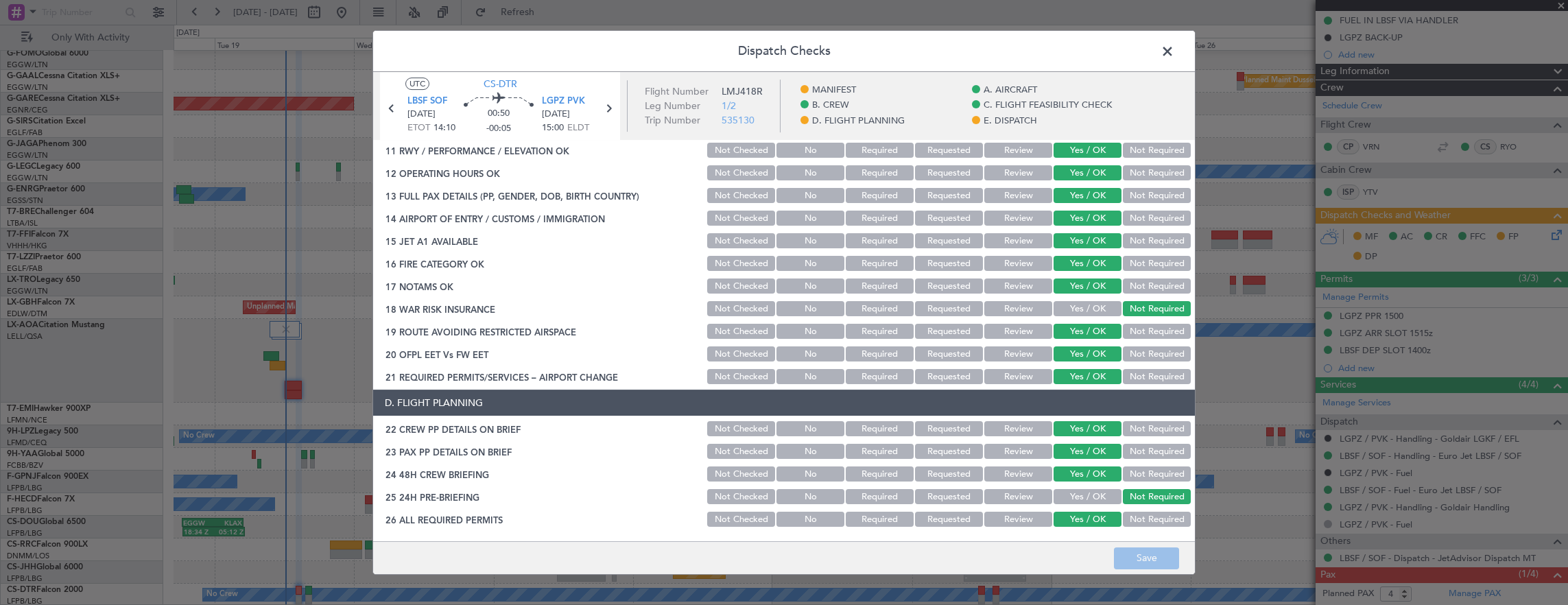
scroll to position [848, 0]
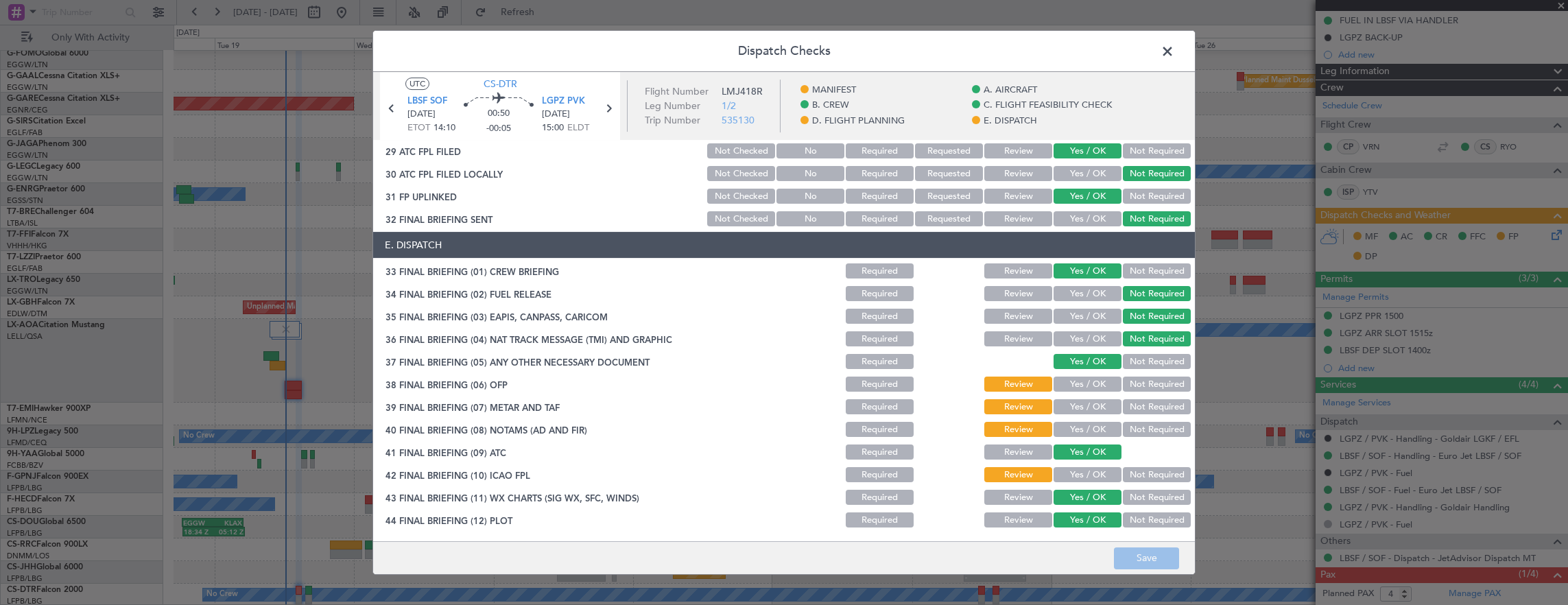
click at [1085, 379] on button "Yes / OK" at bounding box center [1087, 384] width 68 height 15
click at [1080, 397] on div "Yes / OK" at bounding box center [1086, 407] width 69 height 19
click at [1072, 417] on section "E. DISPATCH 33 FINAL BRIEFING (01) CREW BRIEFING Required Review Yes / OK Not R…" at bounding box center [784, 380] width 821 height 298
click at [1073, 413] on button "Yes / OK" at bounding box center [1087, 406] width 68 height 15
click at [1075, 429] on button "Yes / OK" at bounding box center [1087, 429] width 68 height 15
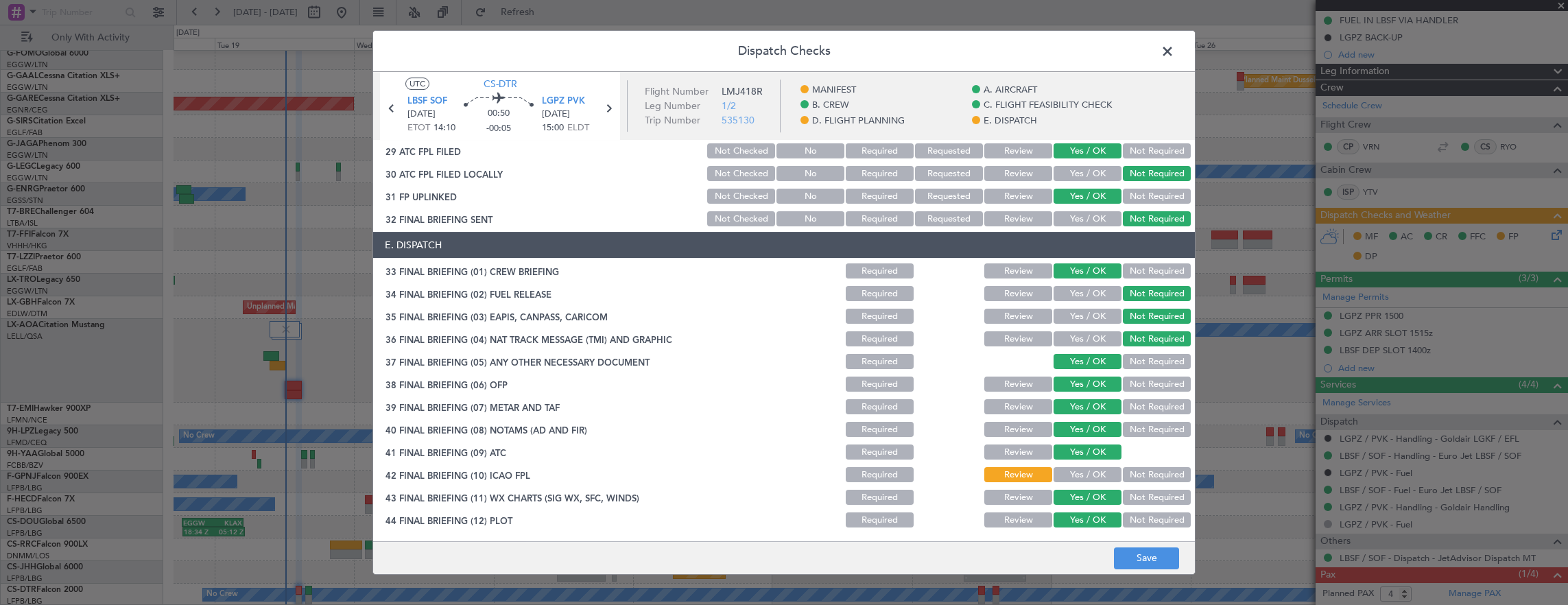
click at [1071, 468] on button "Yes / OK" at bounding box center [1087, 474] width 68 height 15
click at [1122, 553] on button "Save" at bounding box center [1146, 558] width 65 height 22
click at [1174, 47] on span at bounding box center [1174, 55] width 0 height 27
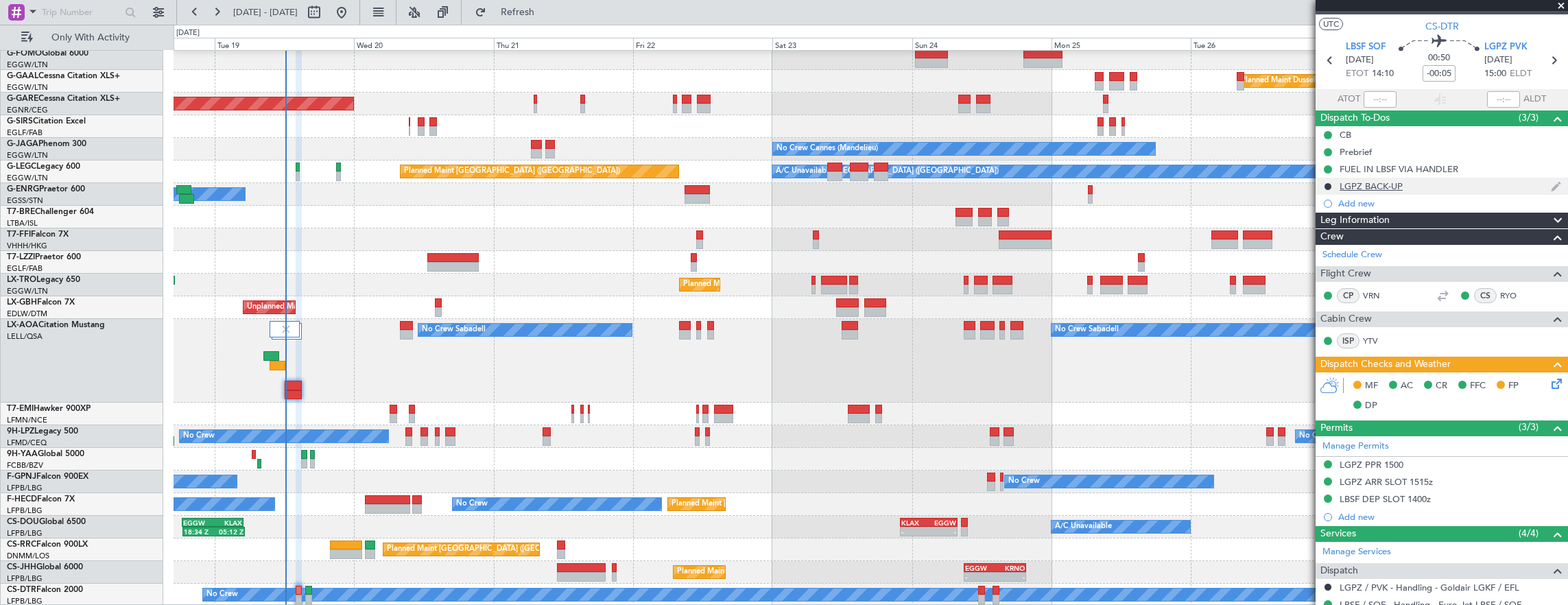
scroll to position [0, 0]
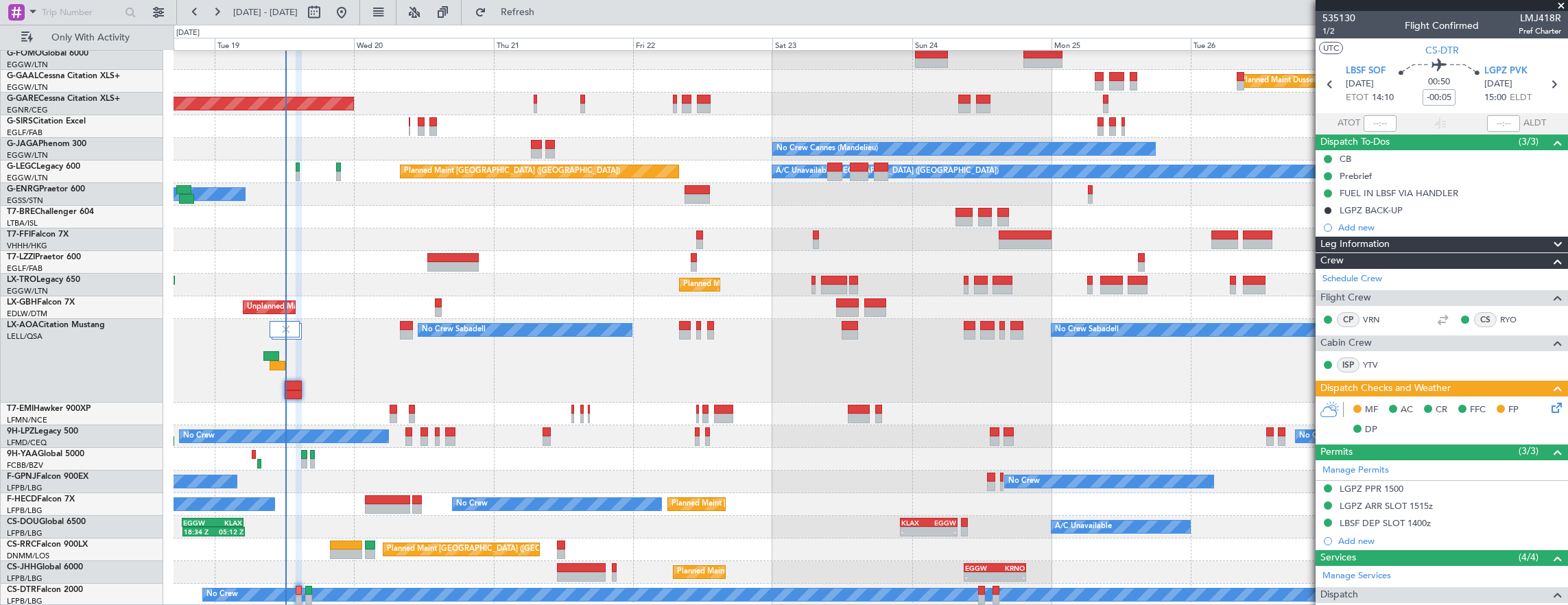
click at [1552, 409] on icon at bounding box center [1554, 405] width 11 height 11
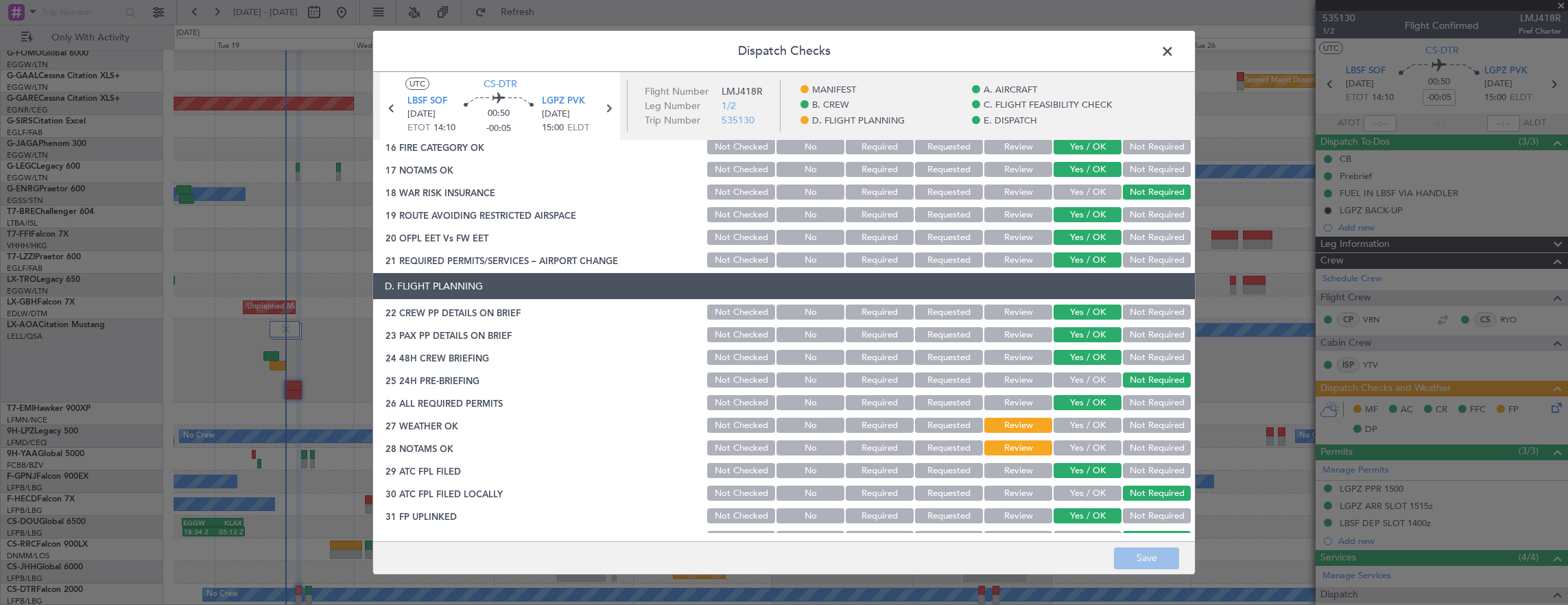
scroll to position [618, 0]
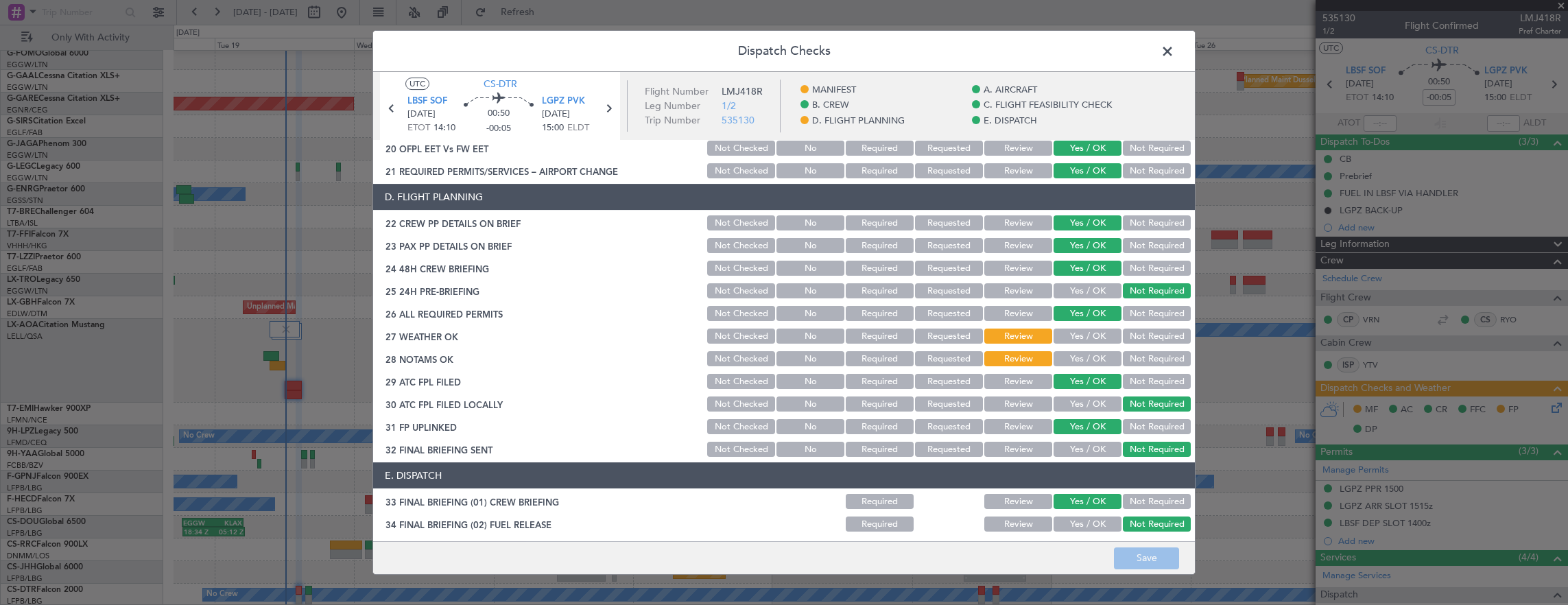
click at [1066, 333] on button "Yes / OK" at bounding box center [1087, 336] width 68 height 15
click at [1074, 365] on button "Yes / OK" at bounding box center [1087, 358] width 68 height 15
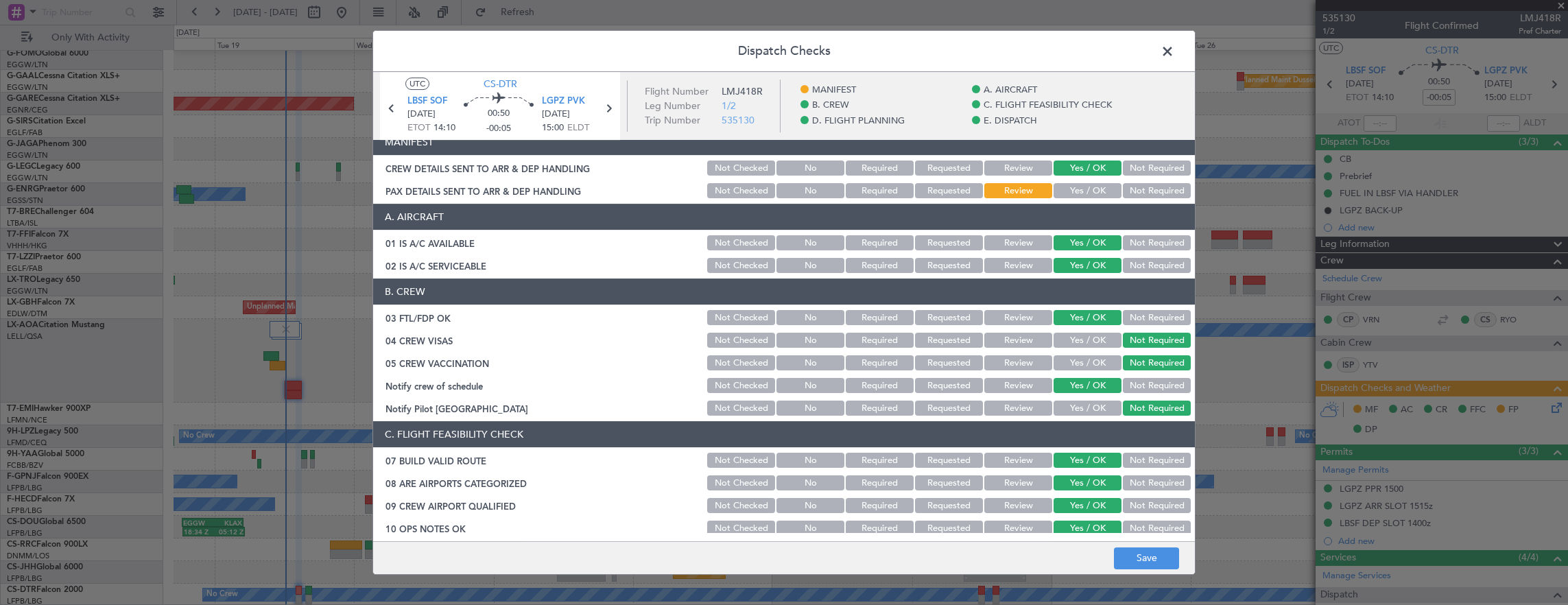
scroll to position [0, 0]
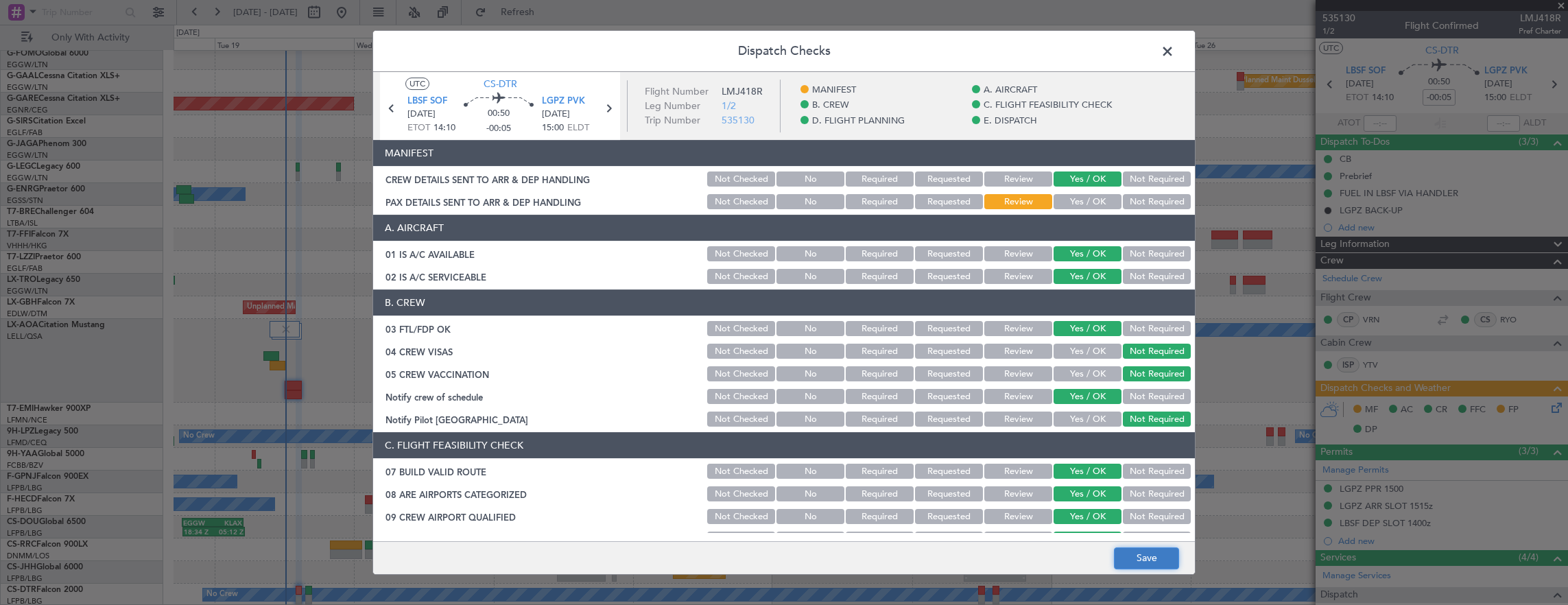
click at [1144, 567] on button "Save" at bounding box center [1146, 558] width 65 height 22
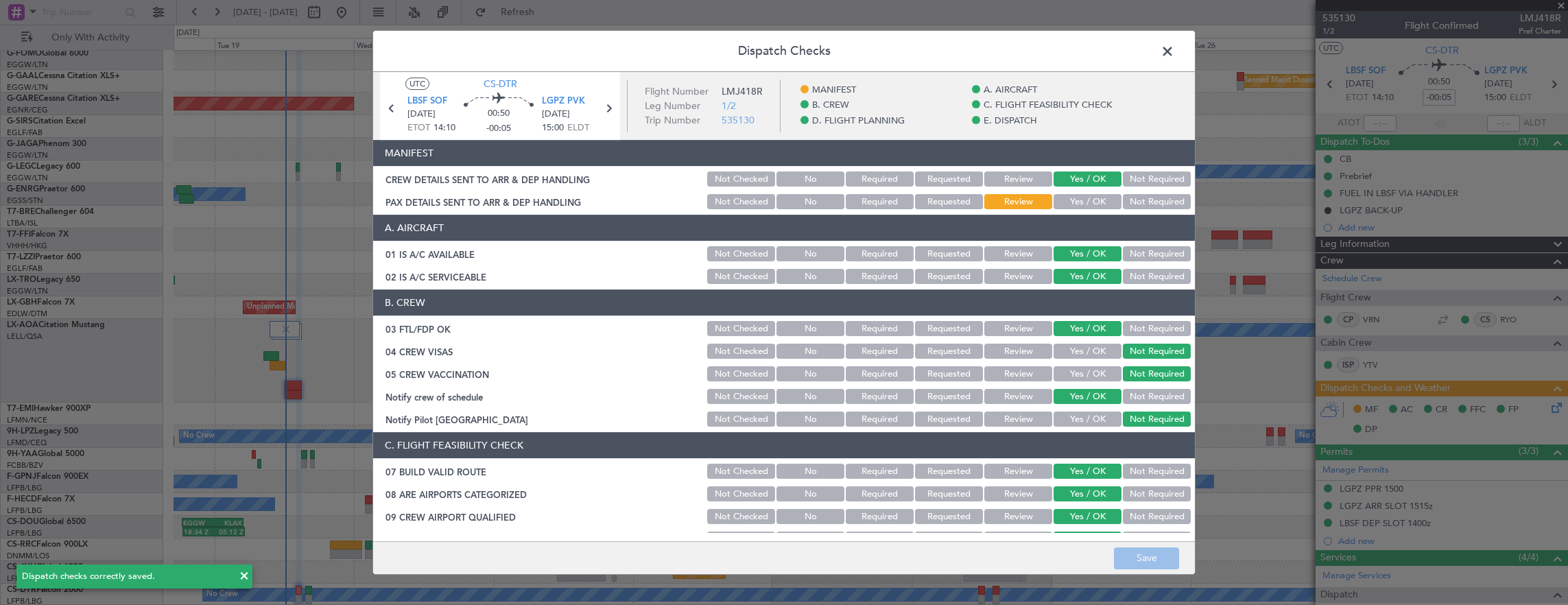
click at [1174, 56] on span at bounding box center [1174, 55] width 0 height 27
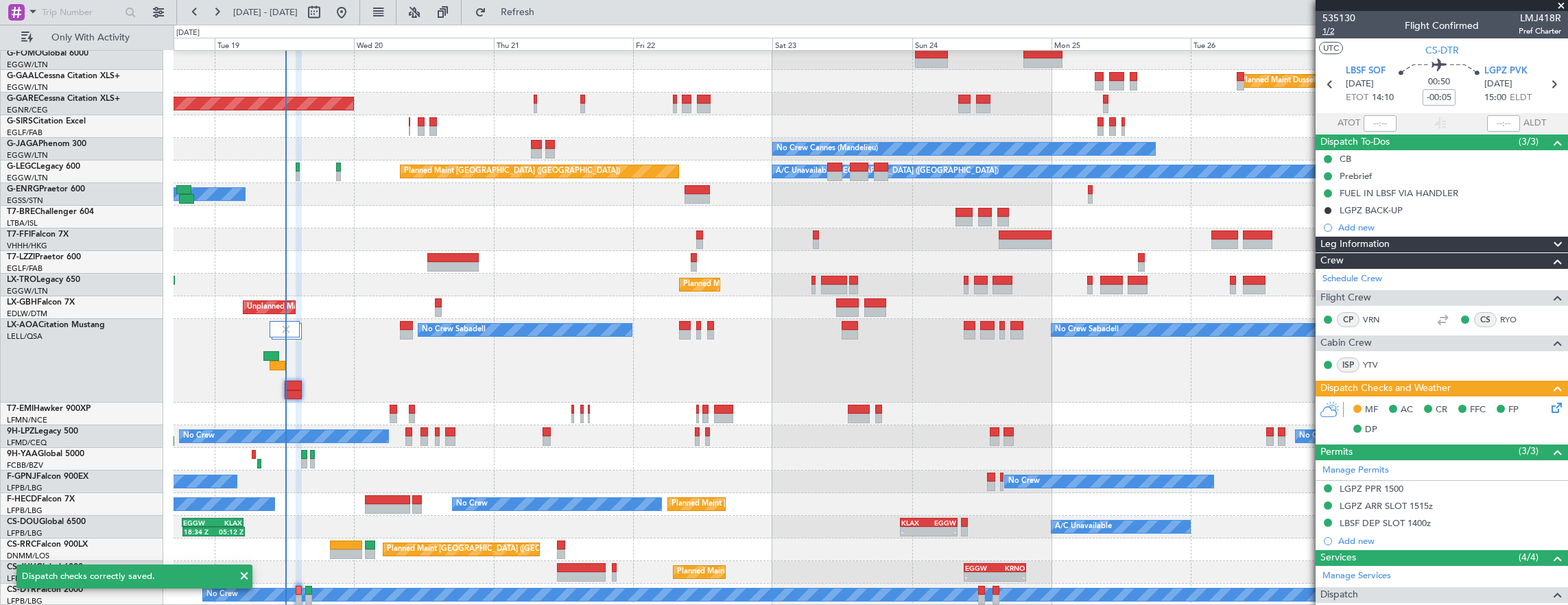
click at [1335, 33] on span "1/2" at bounding box center [1338, 31] width 33 height 12
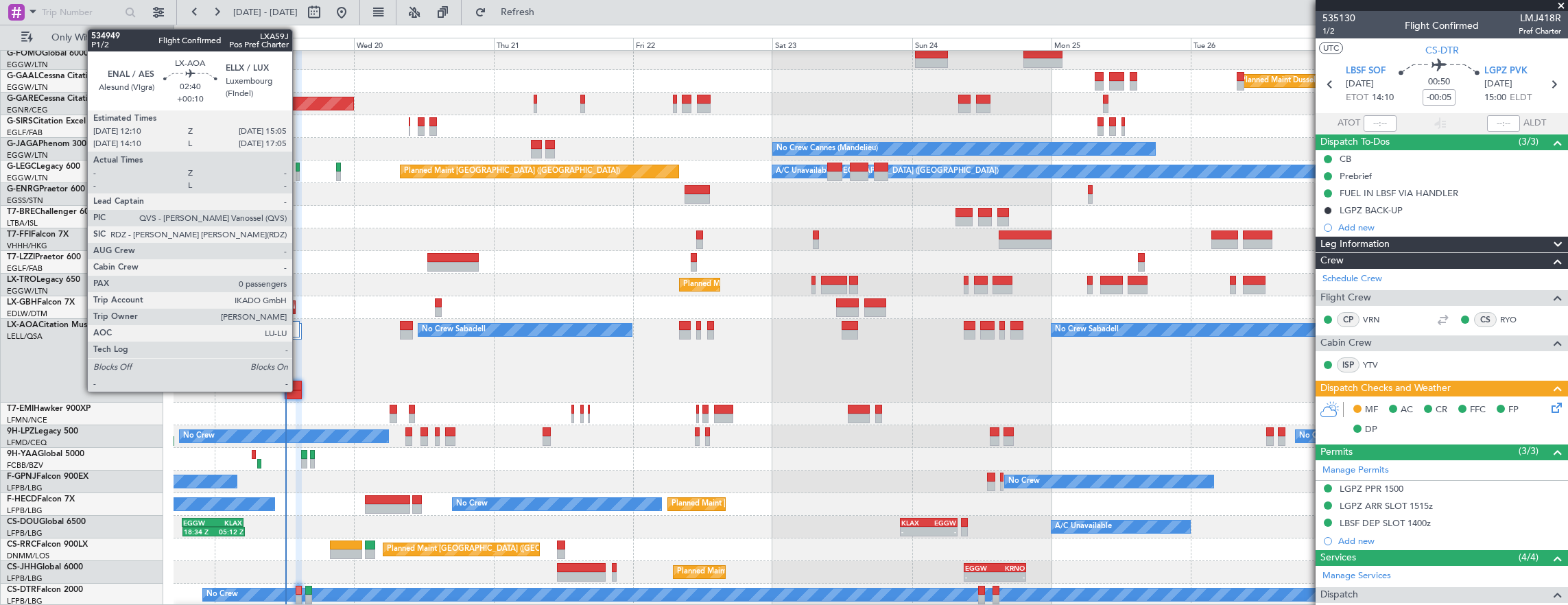
click at [299, 390] on div at bounding box center [292, 394] width 17 height 10
type input "+00:10"
type input "0"
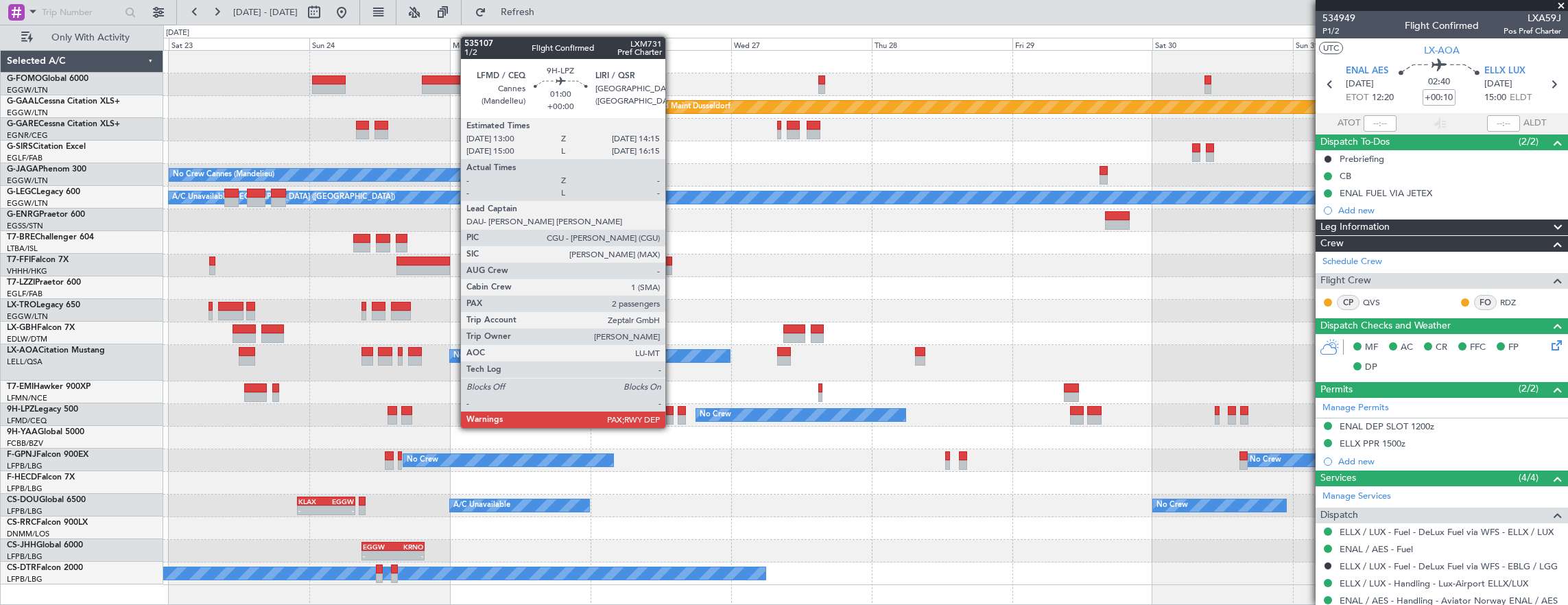
scroll to position [0, 0]
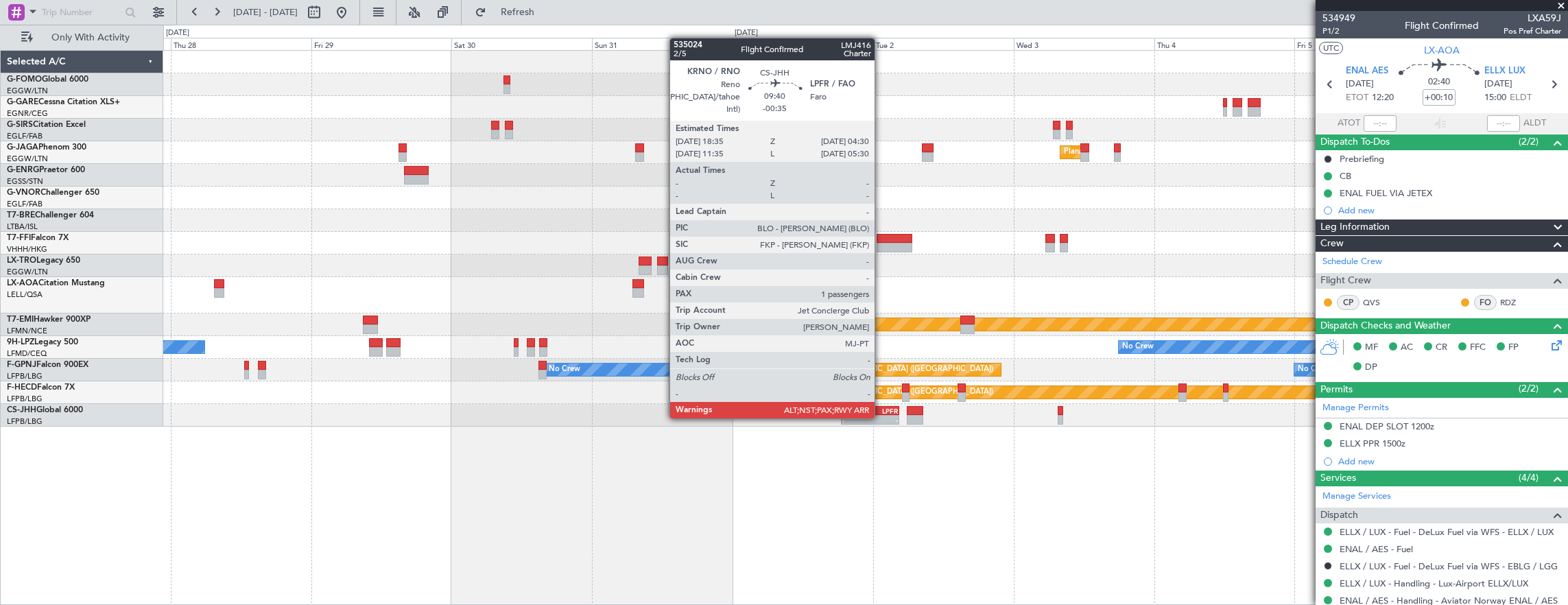
click at [881, 417] on div "-" at bounding box center [883, 420] width 28 height 8
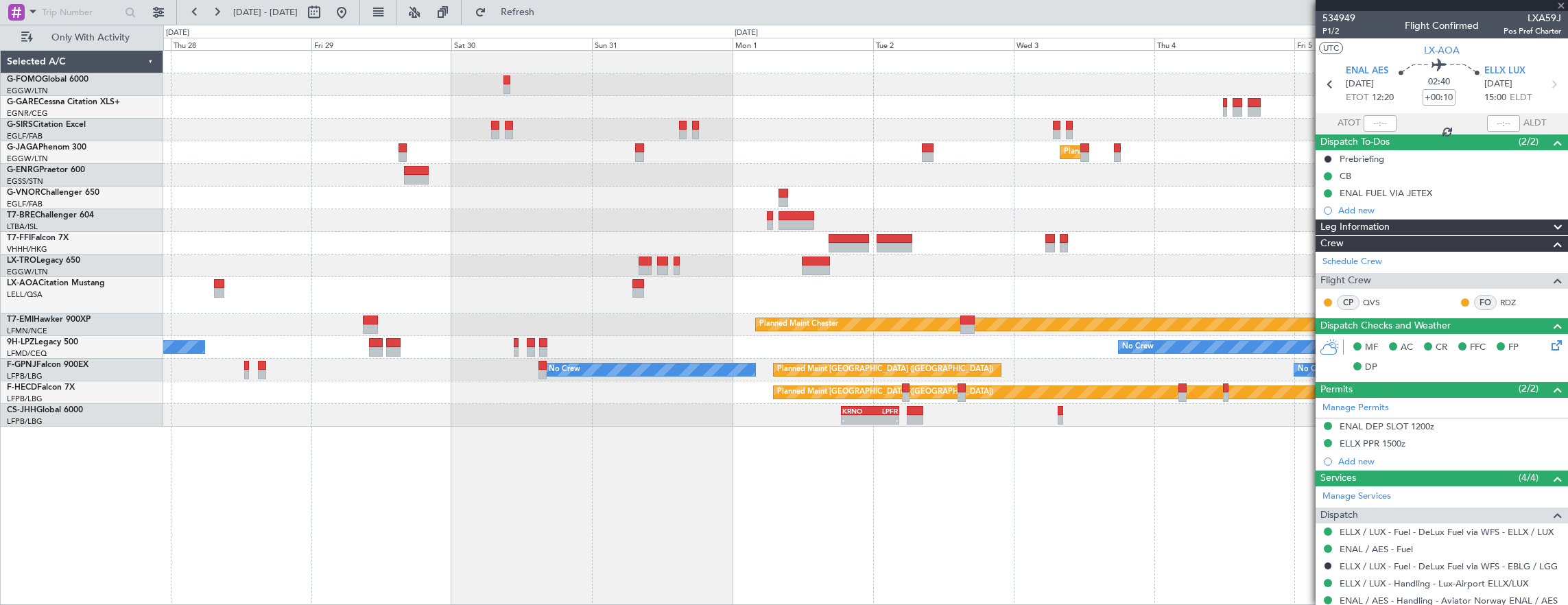
type input "-00:35"
type input "6"
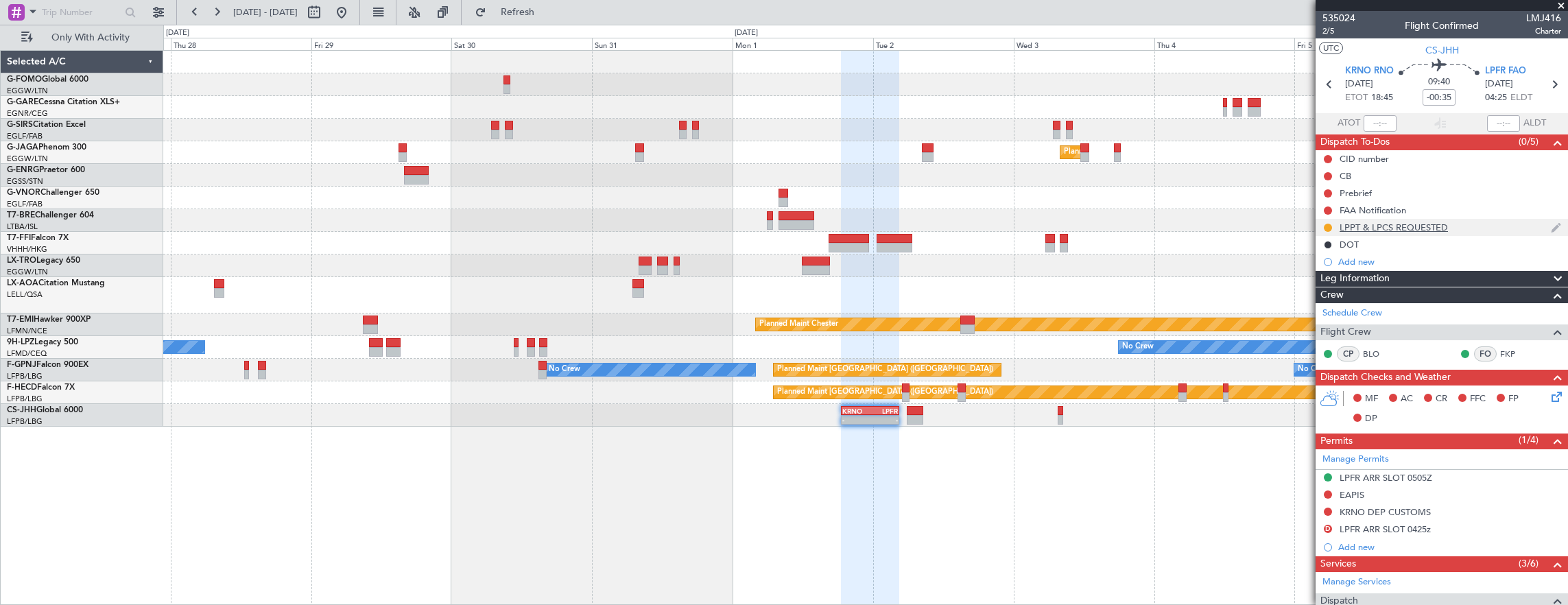
click at [1501, 222] on div "LPPT & LPCS REQUESTED" at bounding box center [1442, 227] width 253 height 17
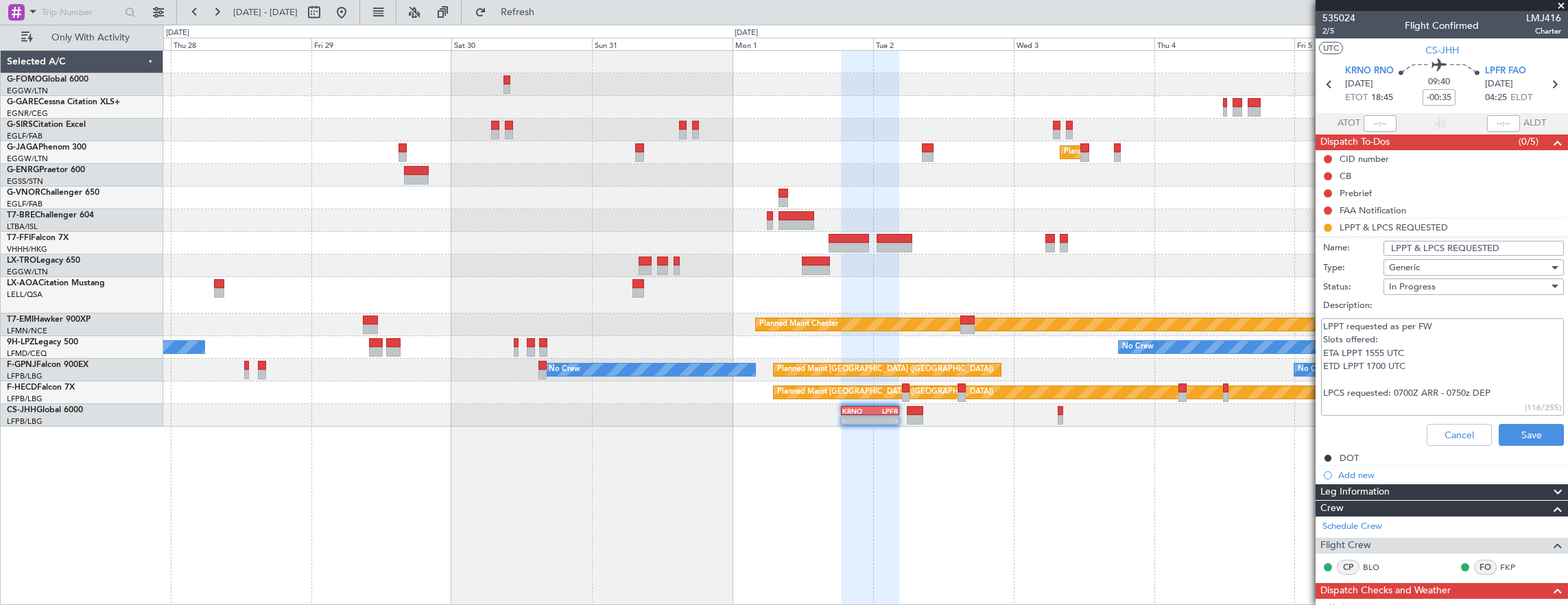
click at [1514, 392] on textarea "LPPT requested as per FW Slots offered: ETA LPPT 1555 UTC ETD LPPT 1700 UTC LPC…" at bounding box center [1442, 367] width 243 height 98
paste textarea "ARR - 1937-2025/DRE/DRT DEP - 0987/VP/PF098/2025"
type textarea "LPPT requested as per FW Slots offered: ETA LPPT 1555 UTC ETD LPPT 1700 UTC LPC…"
drag, startPoint x: 1454, startPoint y: 428, endPoint x: 1403, endPoint y: 296, distance: 141.5
click at [1454, 428] on button "Cancel" at bounding box center [1459, 435] width 65 height 22
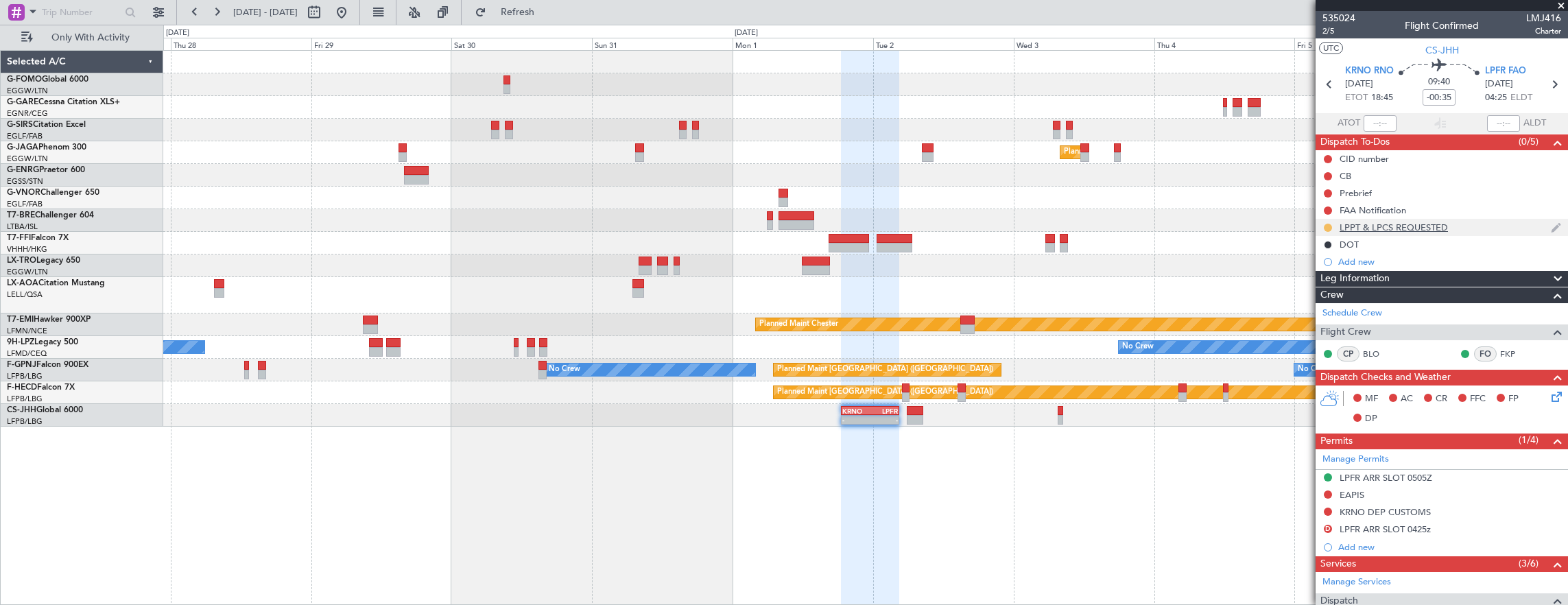
click at [1327, 227] on button at bounding box center [1327, 228] width 8 height 8
click at [1341, 283] on span "Completed" at bounding box center [1332, 287] width 45 height 14
click at [352, 15] on button at bounding box center [342, 13] width 22 height 22
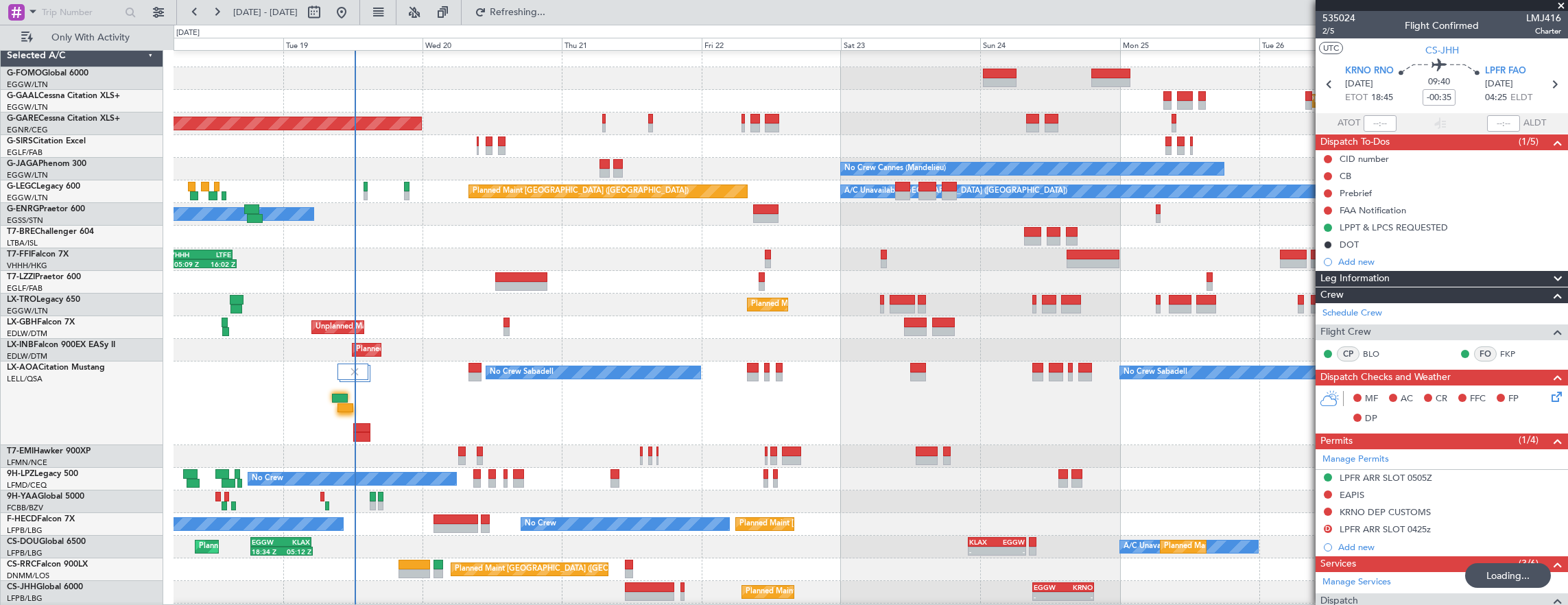
click at [669, 250] on div "05:09 Z 16:02 Z VHHH 04:30 Z LTFE 15:20 Z" at bounding box center [871, 259] width 1394 height 23
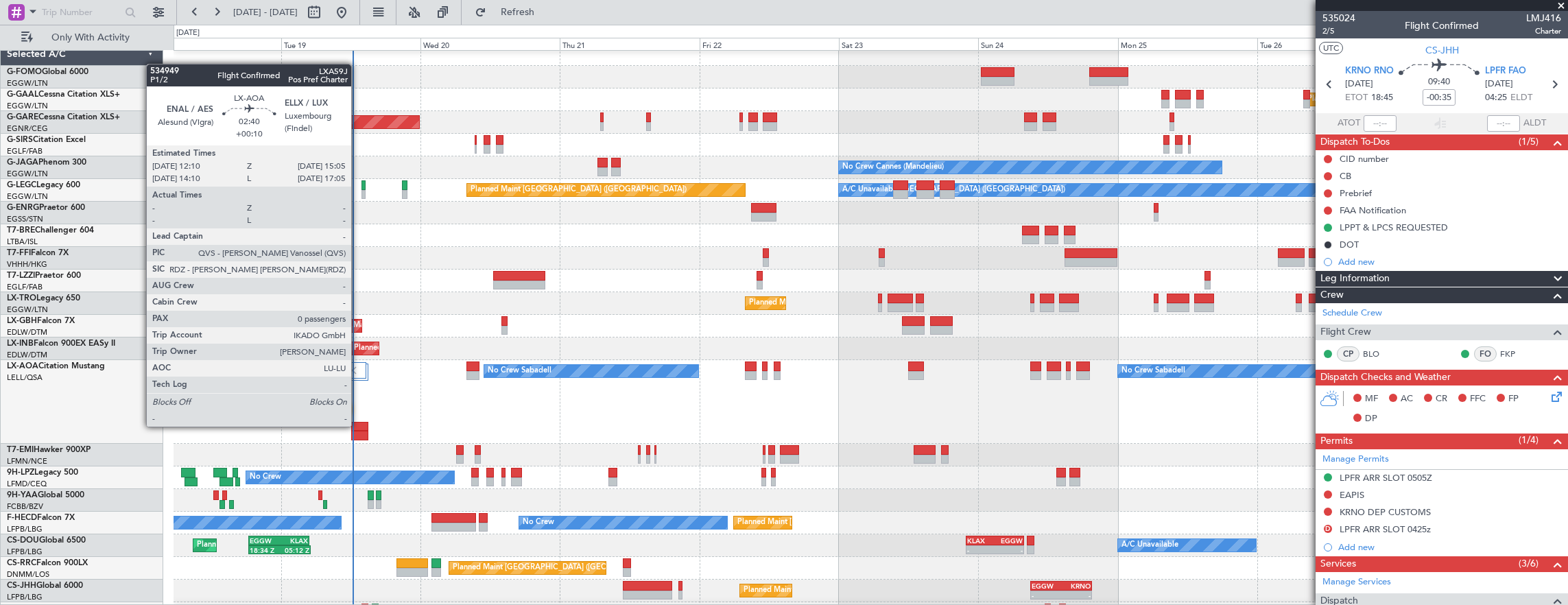
click at [343, 406] on div "No Crew Sabadell No Crew Sabadell No Crew Luxembourg (Findel)" at bounding box center [871, 401] width 1394 height 83
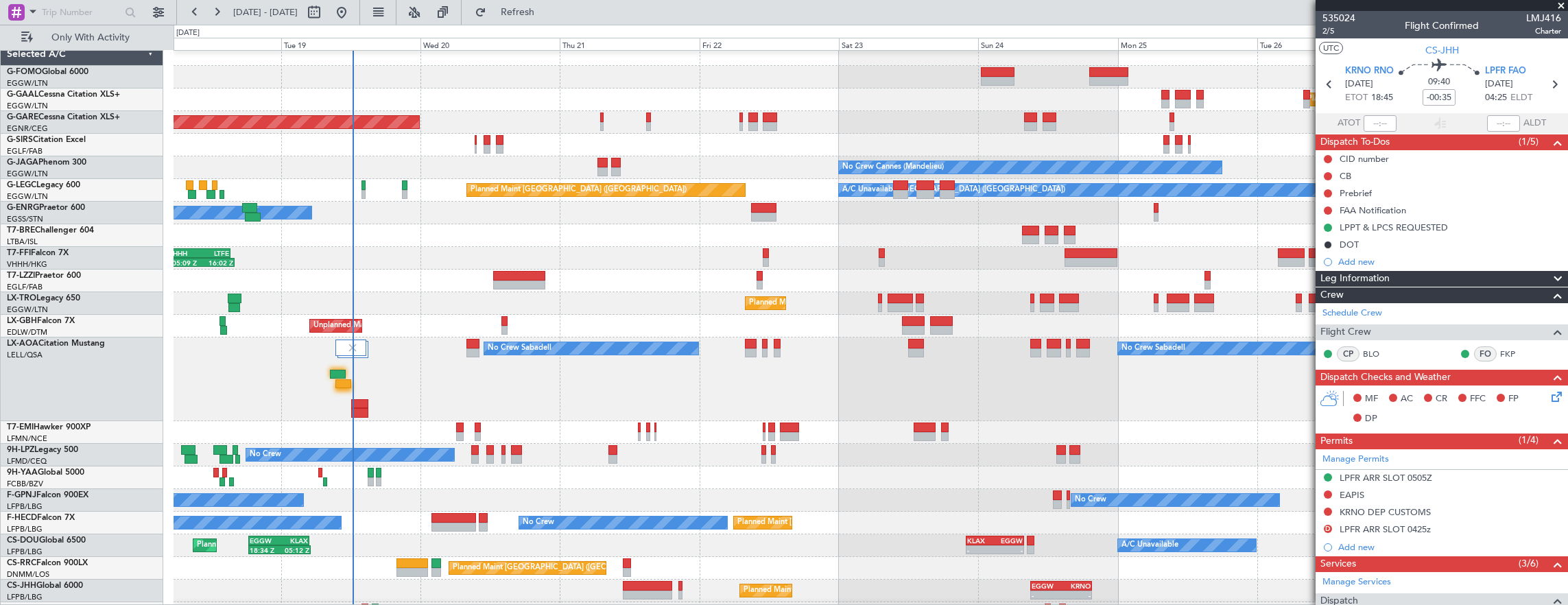
click at [343, 383] on div at bounding box center [343, 383] width 16 height 10
type input "+00:20"
type input "09:41"
type input "2"
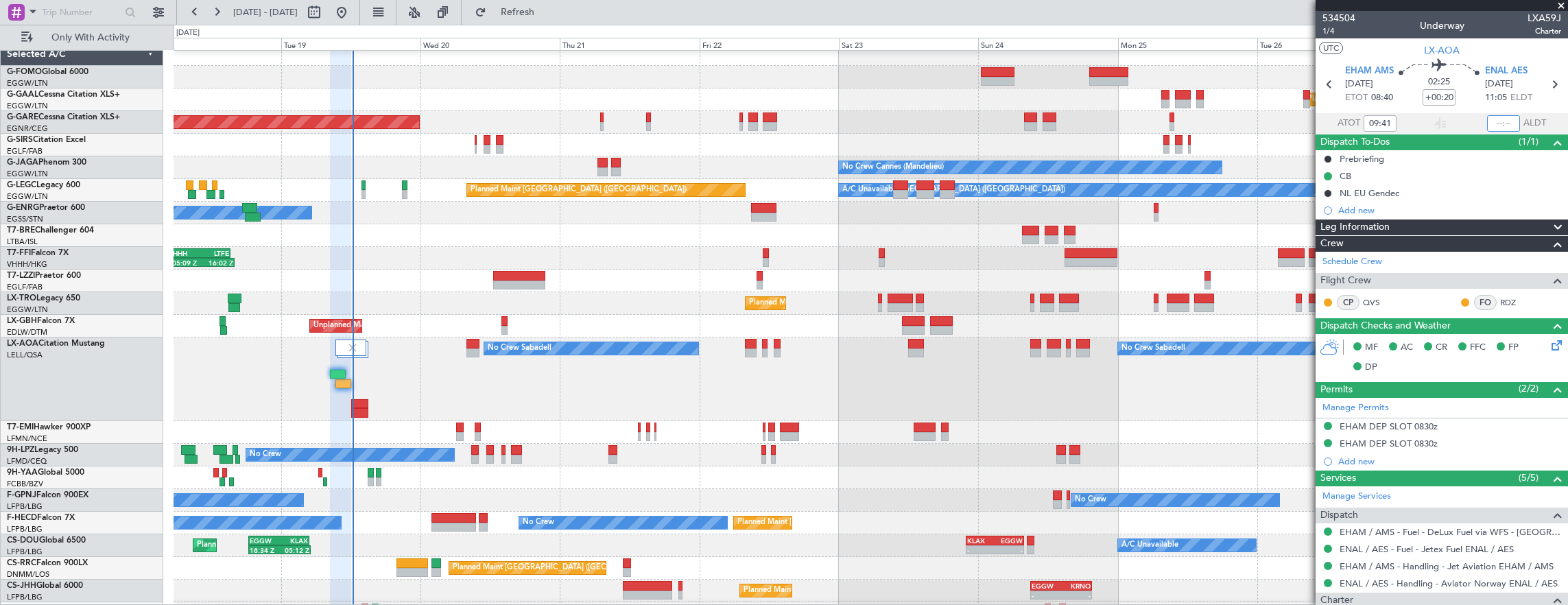
click at [1492, 123] on input "text" at bounding box center [1503, 123] width 33 height 16
type input "11:51"
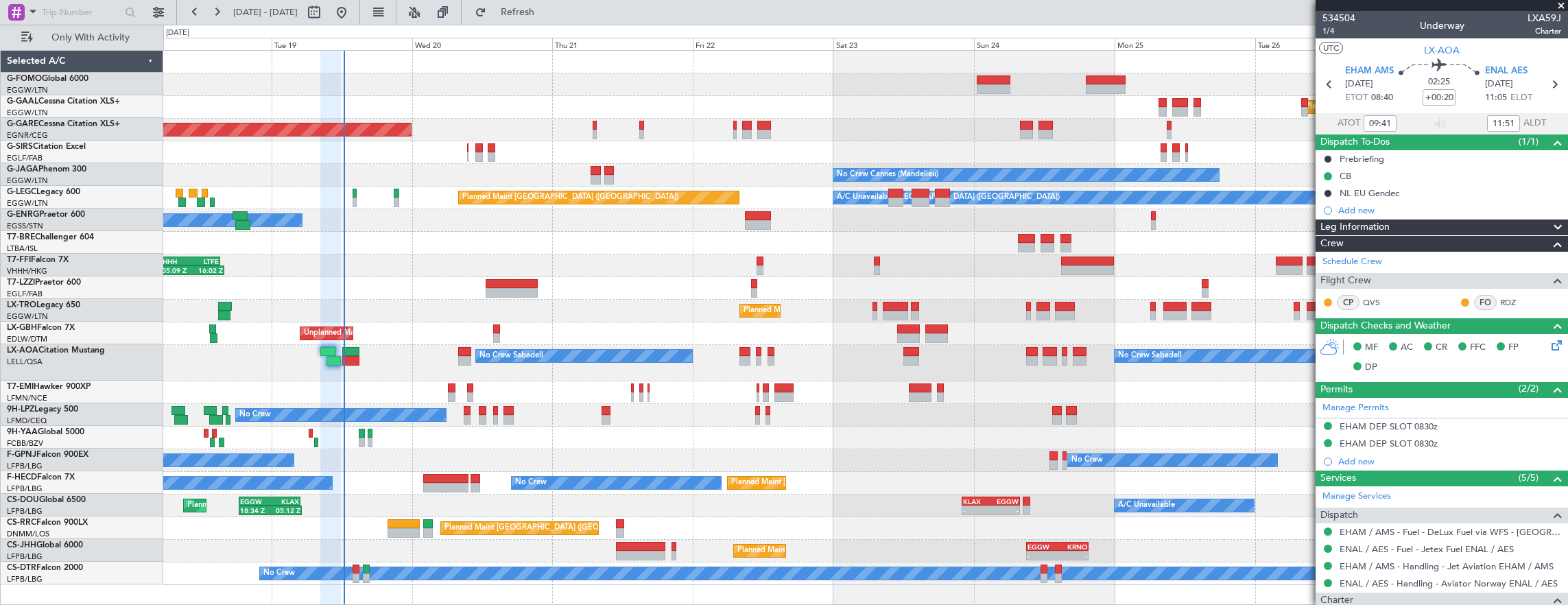
scroll to position [0, 0]
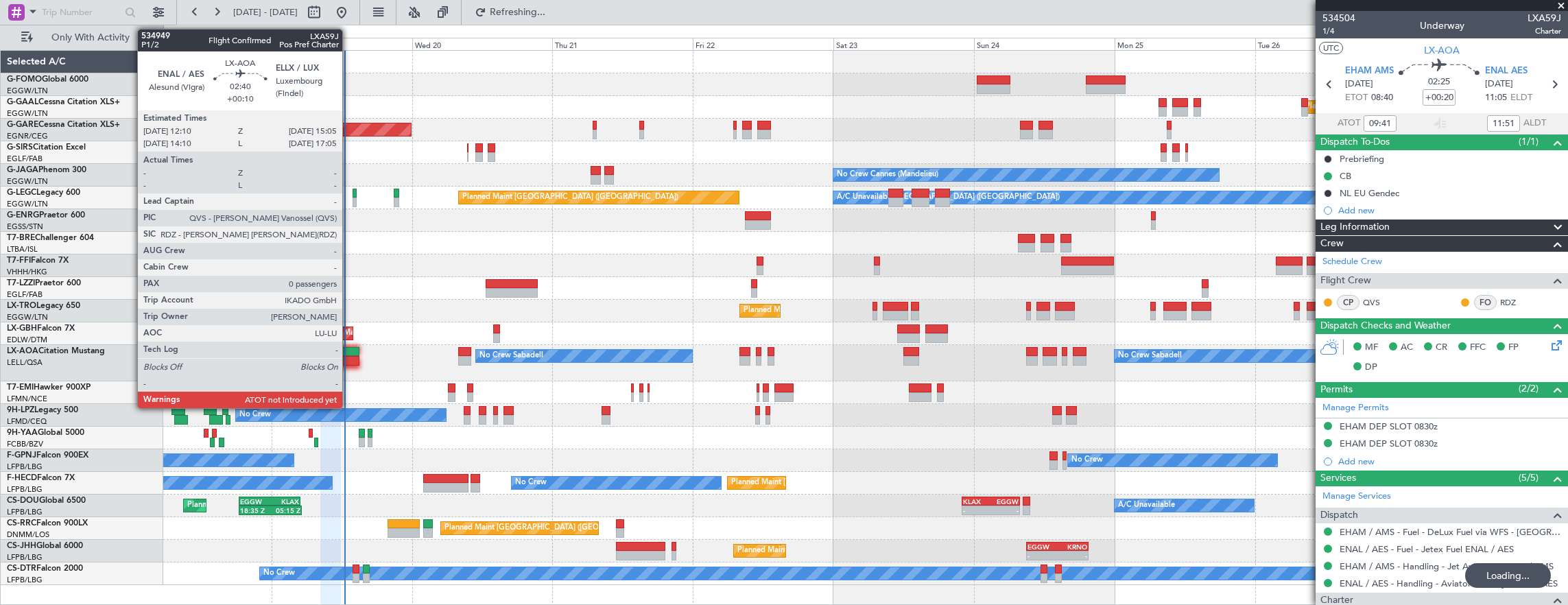
click at [349, 358] on div at bounding box center [350, 360] width 17 height 10
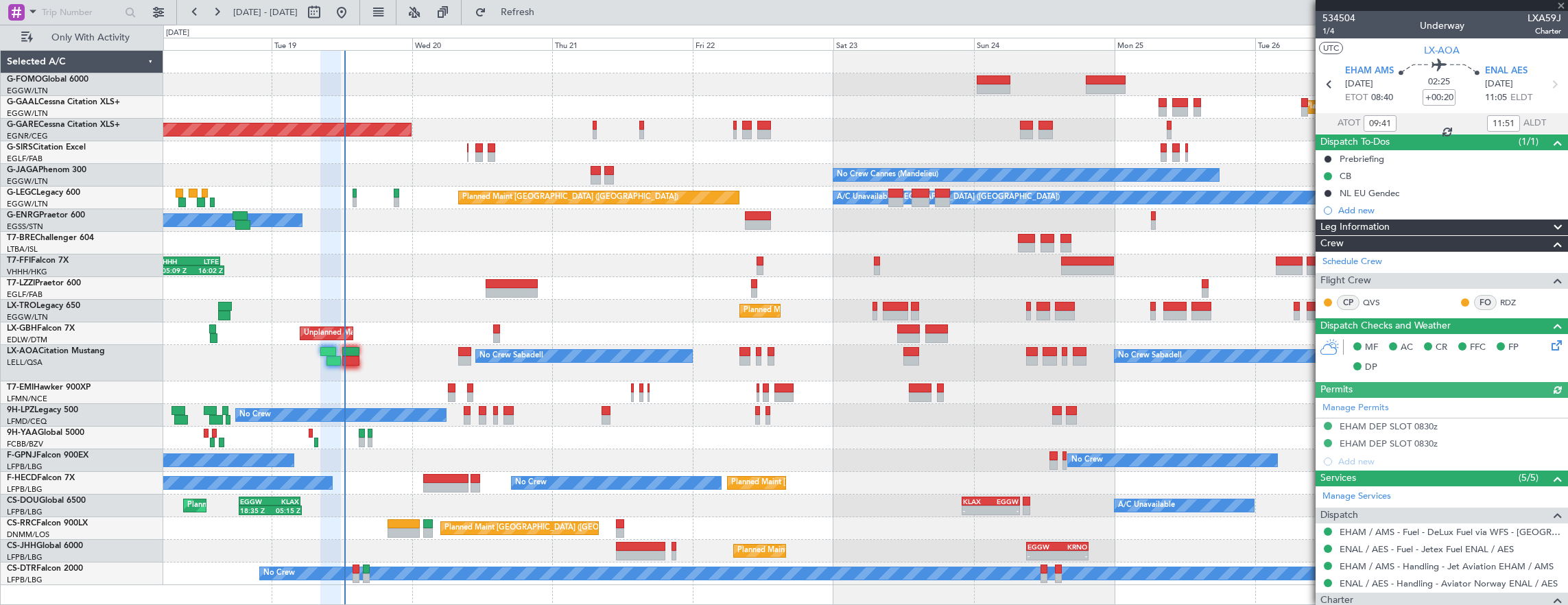
type input "+00:10"
type input "0"
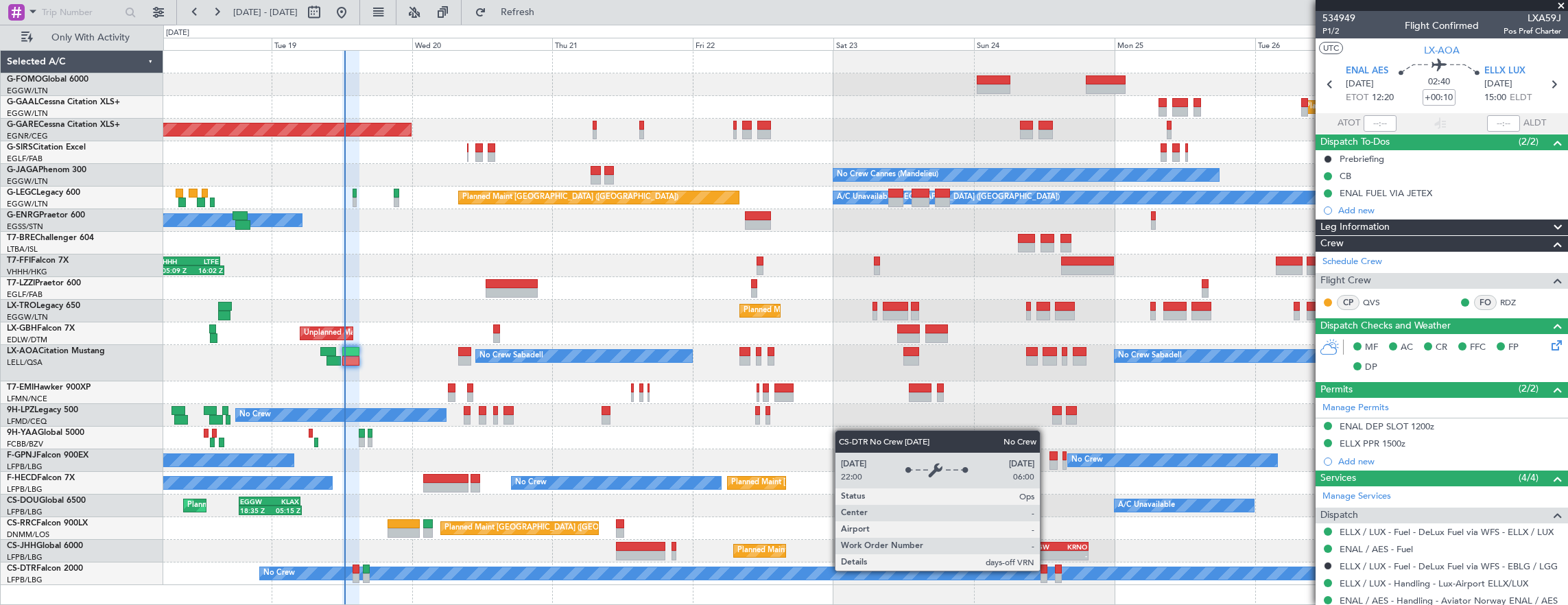
click at [1047, 570] on div "No Crew" at bounding box center [845, 573] width 1170 height 13
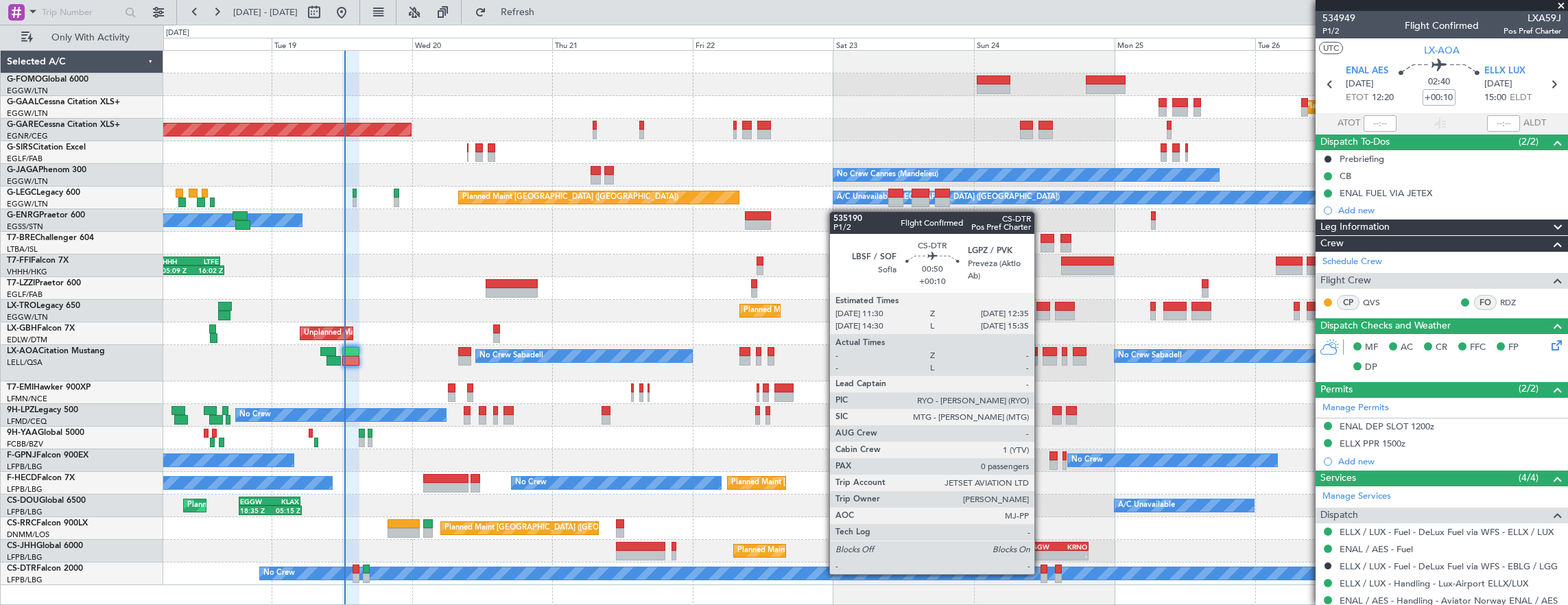
click at [1041, 573] on div at bounding box center [1044, 578] width 7 height 10
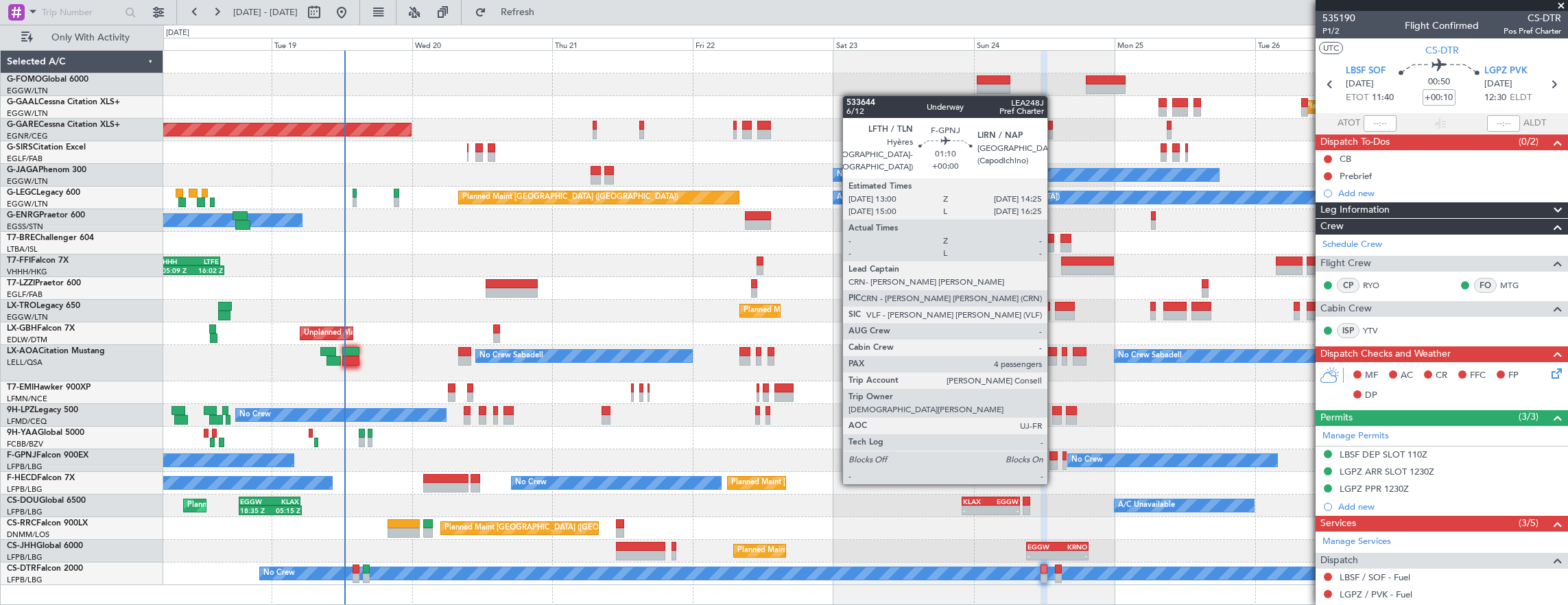
click at [1054, 457] on div at bounding box center [1054, 456] width 9 height 10
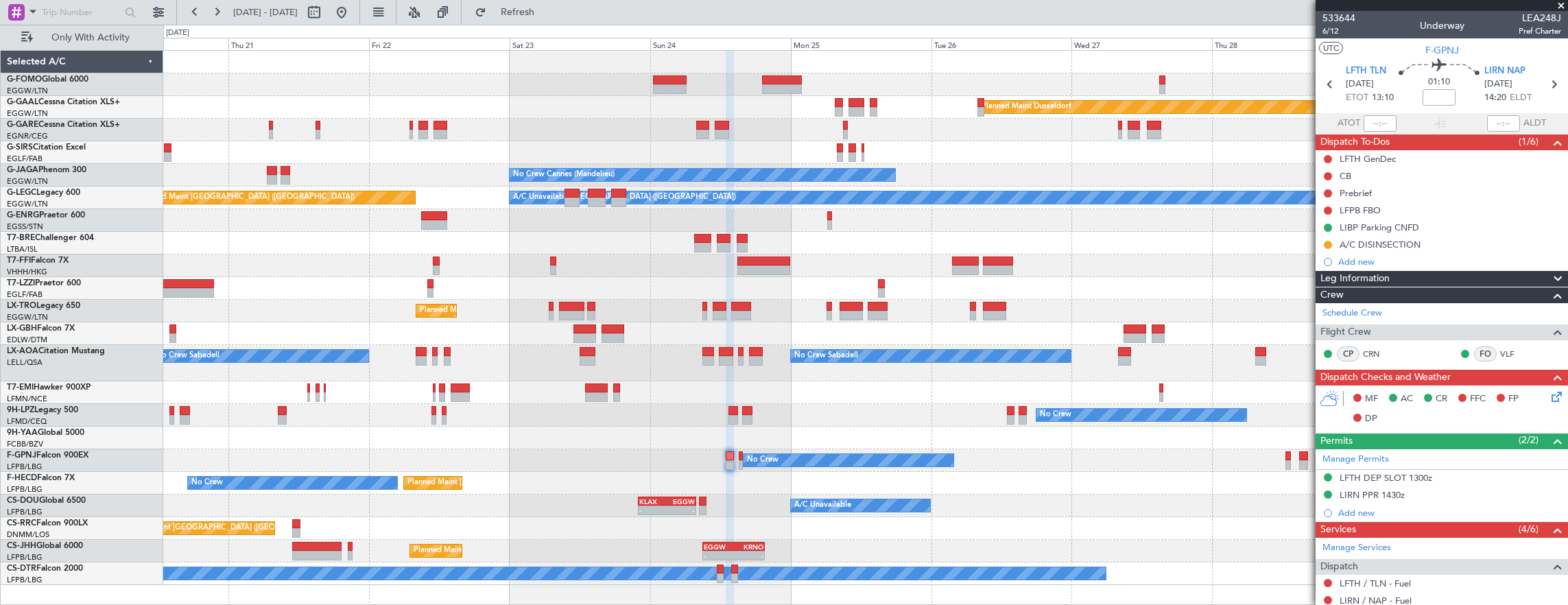
click at [656, 423] on div "Planned Maint Dusseldorf Unplanned Maint [PERSON_NAME] No Crew Cannes ([GEOGRAP…" at bounding box center [866, 318] width 1405 height 534
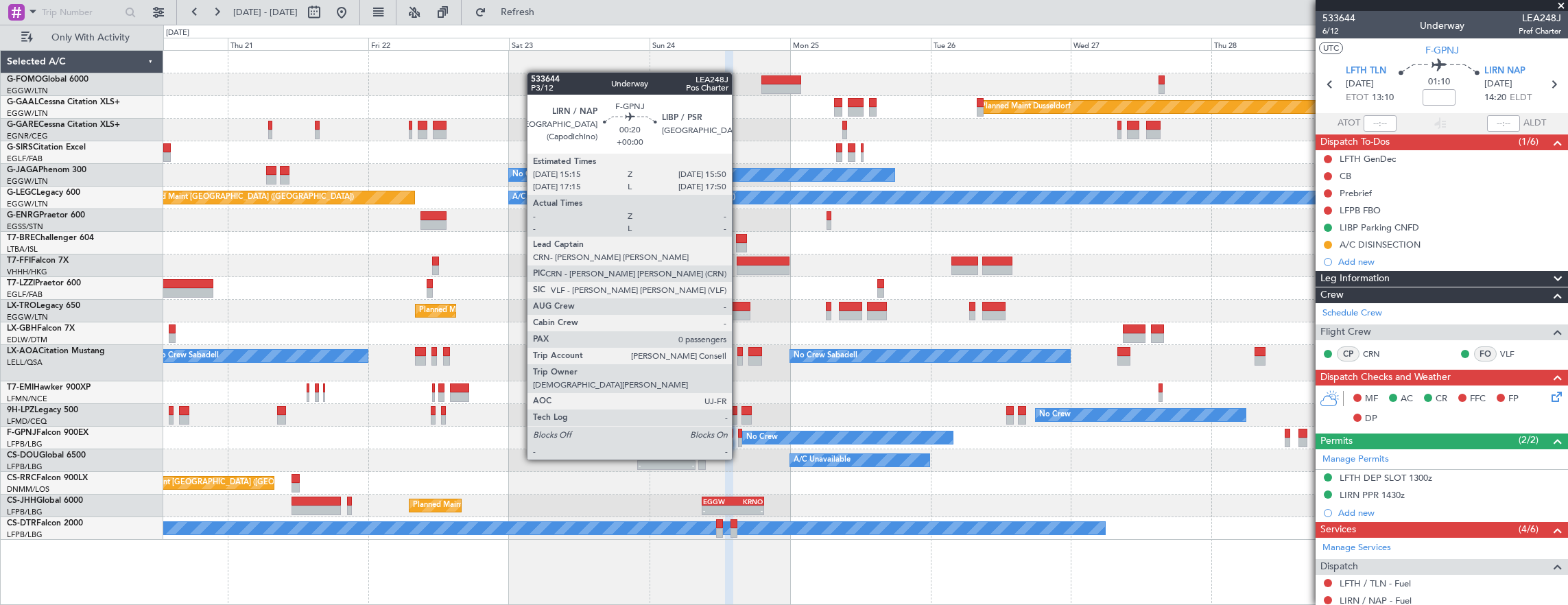
click at [739, 434] on div at bounding box center [739, 433] width 4 height 10
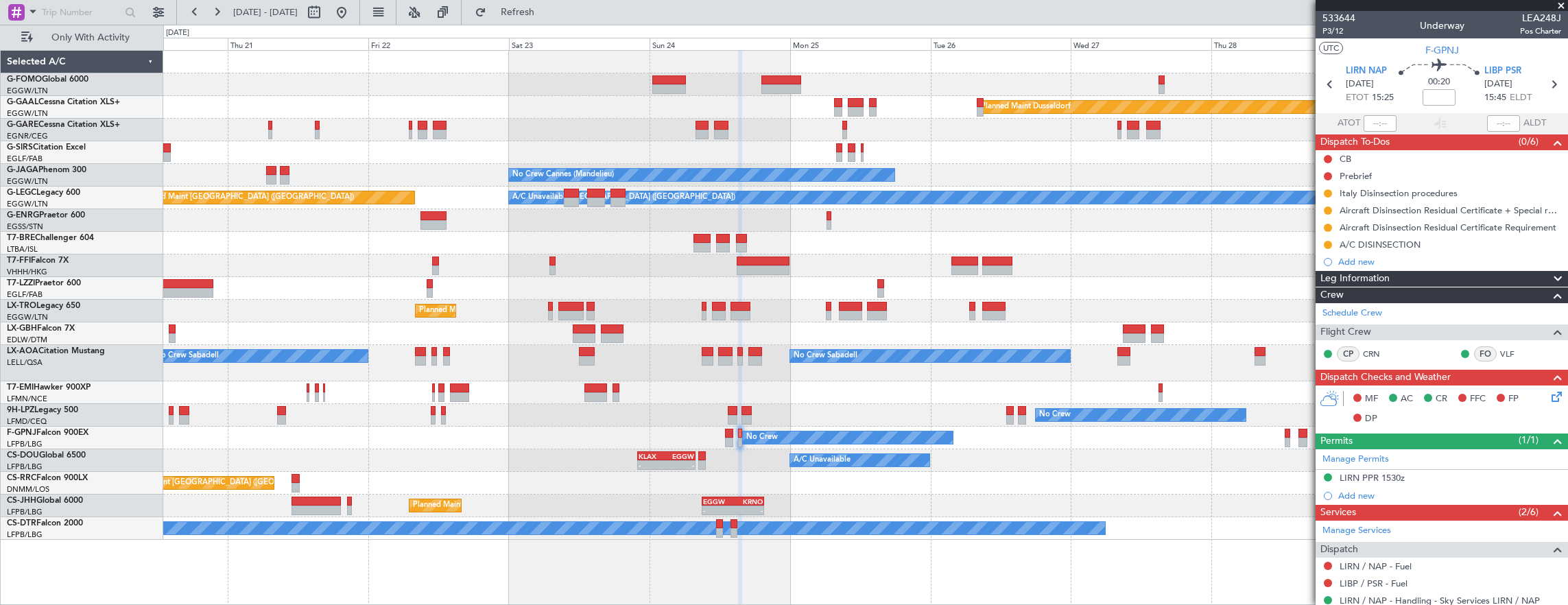
click at [757, 470] on div "Planned Maint Dusseldorf Unplanned Maint [PERSON_NAME] No Crew Cannes ([GEOGRAP…" at bounding box center [866, 295] width 1405 height 489
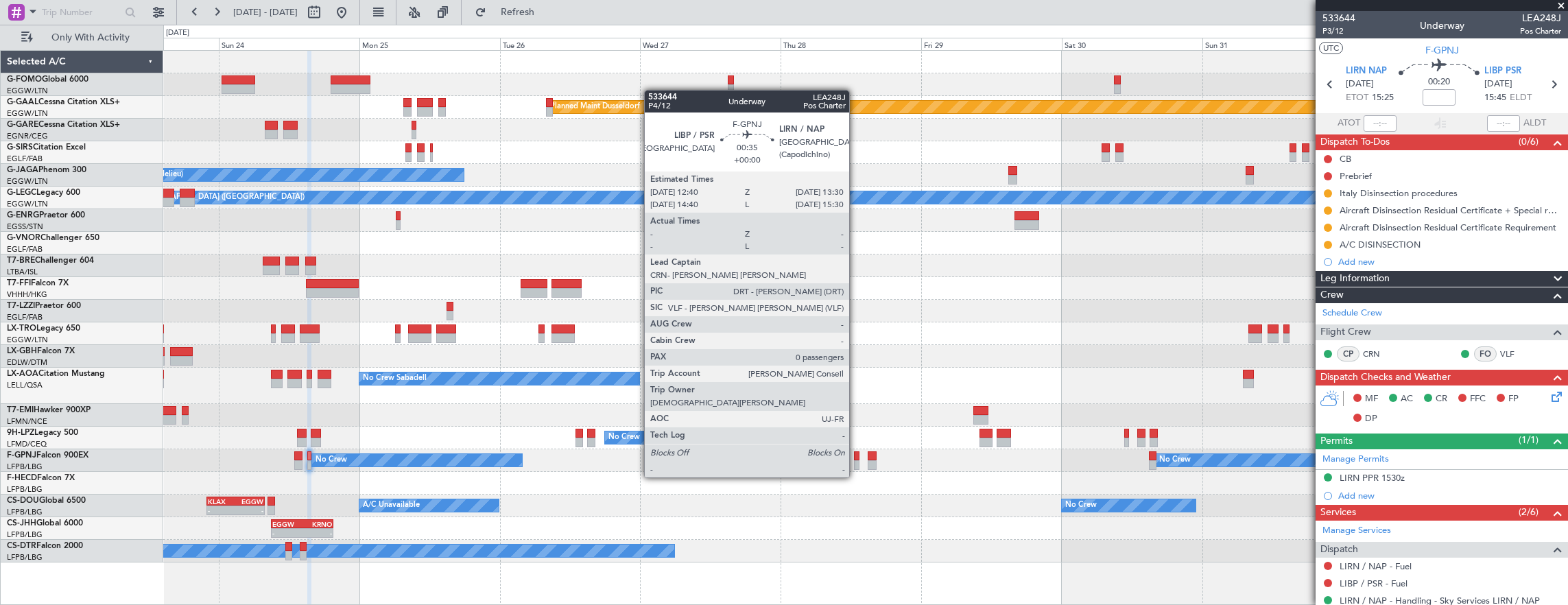
click at [856, 451] on div at bounding box center [856, 456] width 5 height 10
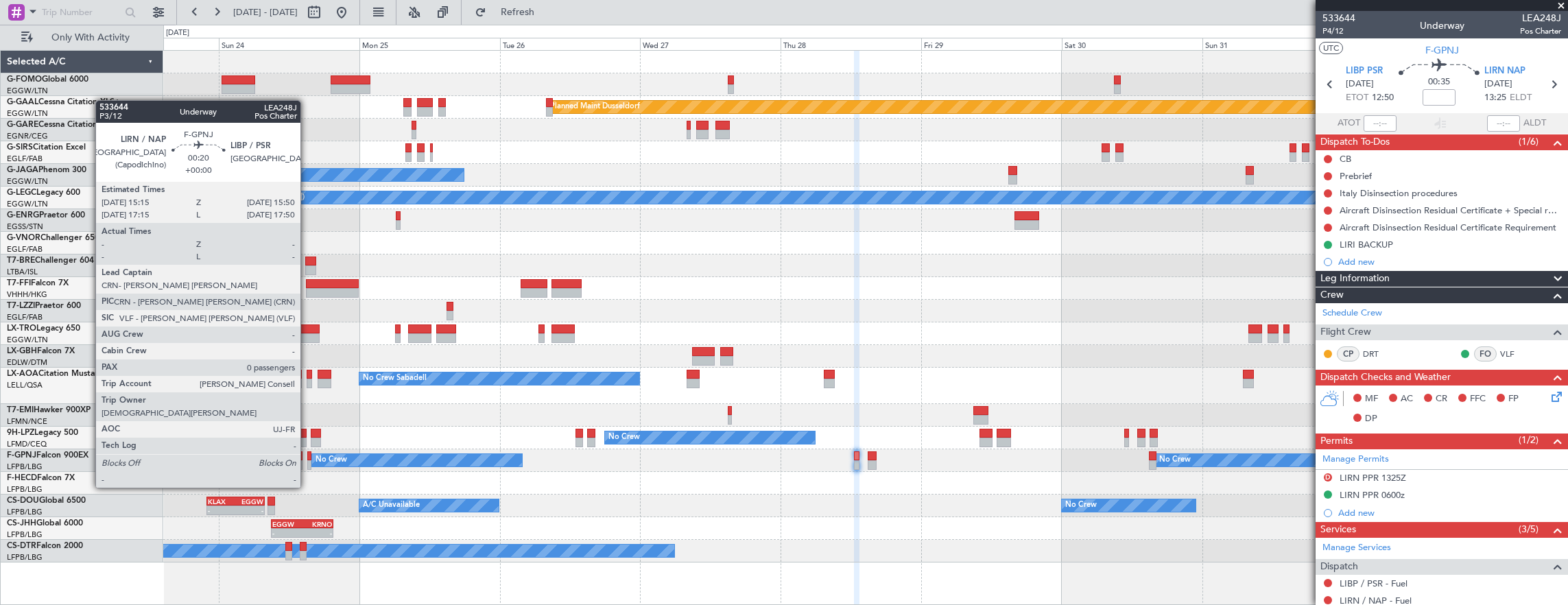
click at [307, 462] on div at bounding box center [309, 465] width 4 height 10
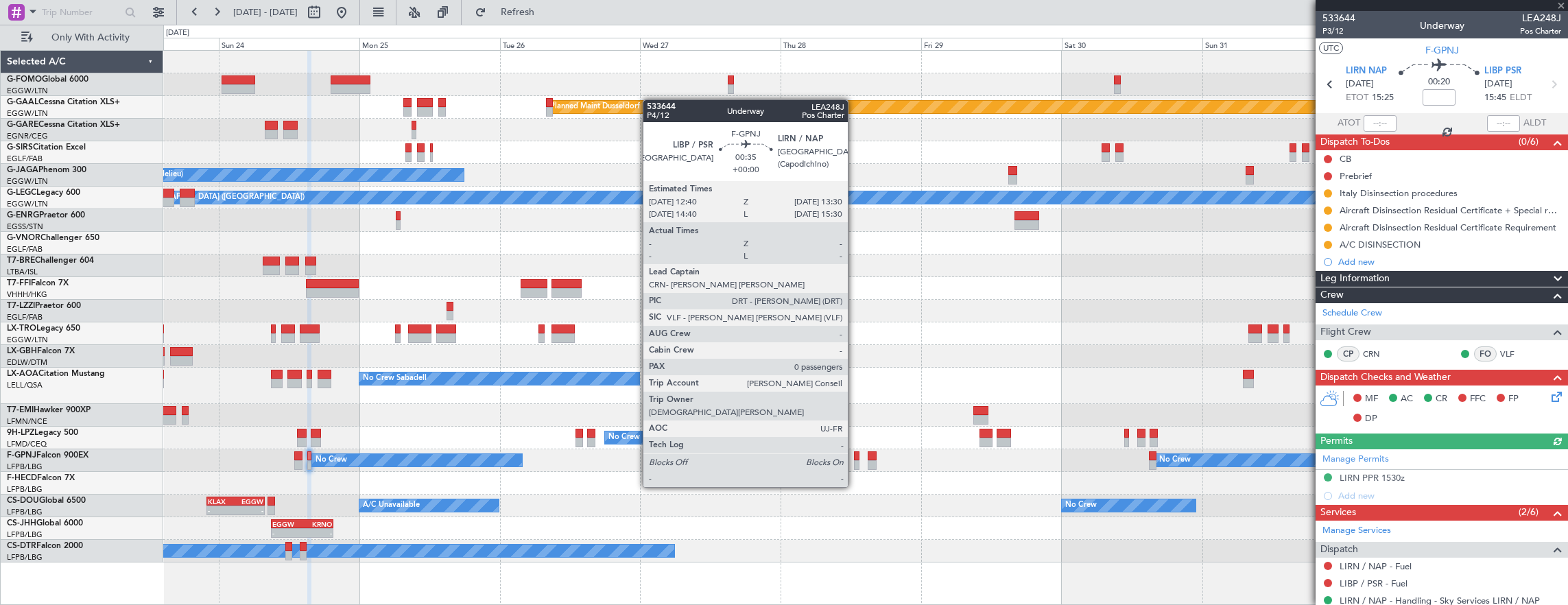
click at [855, 461] on div at bounding box center [856, 465] width 5 height 10
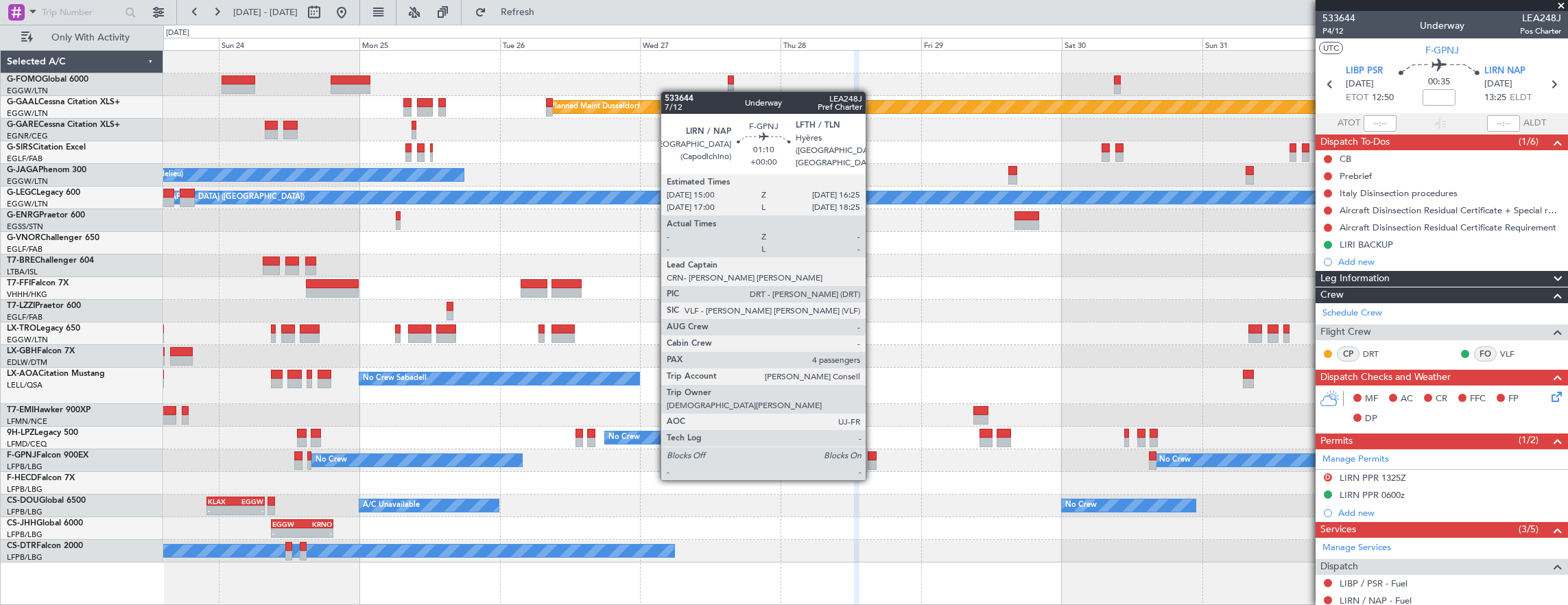
click at [872, 453] on div at bounding box center [872, 456] width 9 height 10
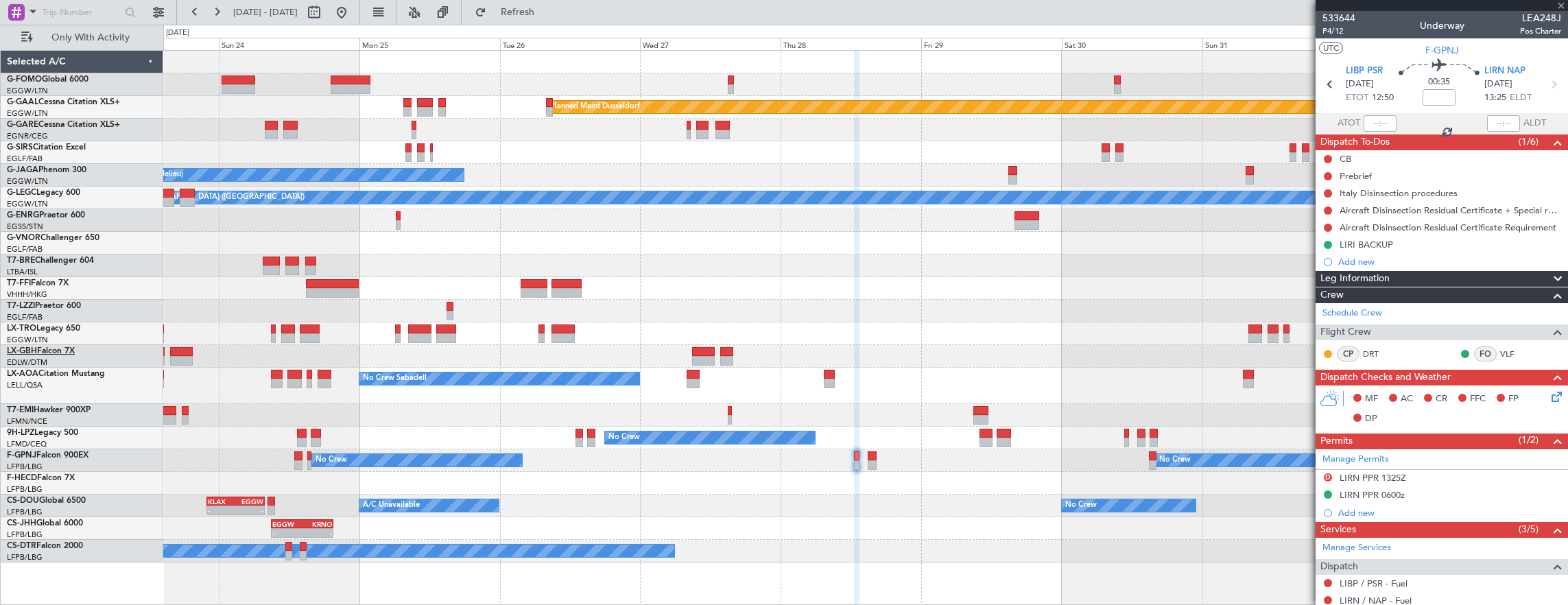
type input "4"
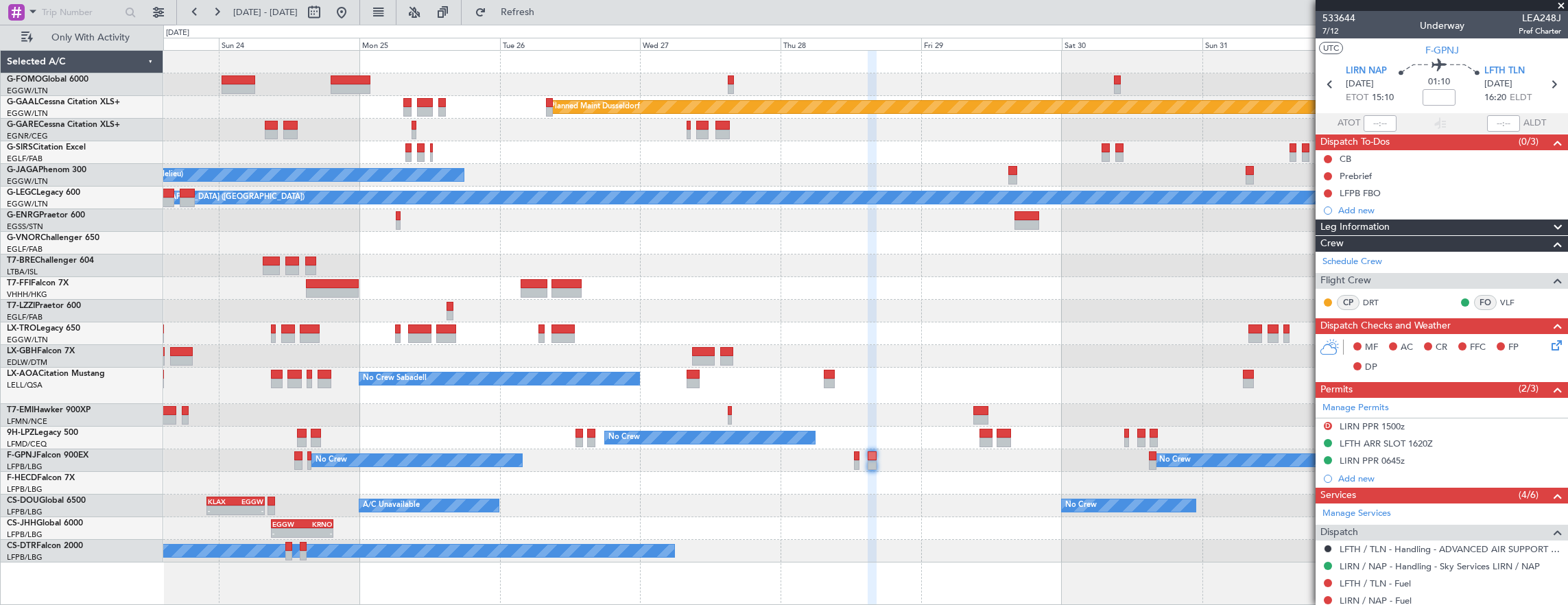
click at [1039, 335] on div "Planned Maint [GEOGRAPHIC_DATA] ([GEOGRAPHIC_DATA])" at bounding box center [866, 333] width 1405 height 23
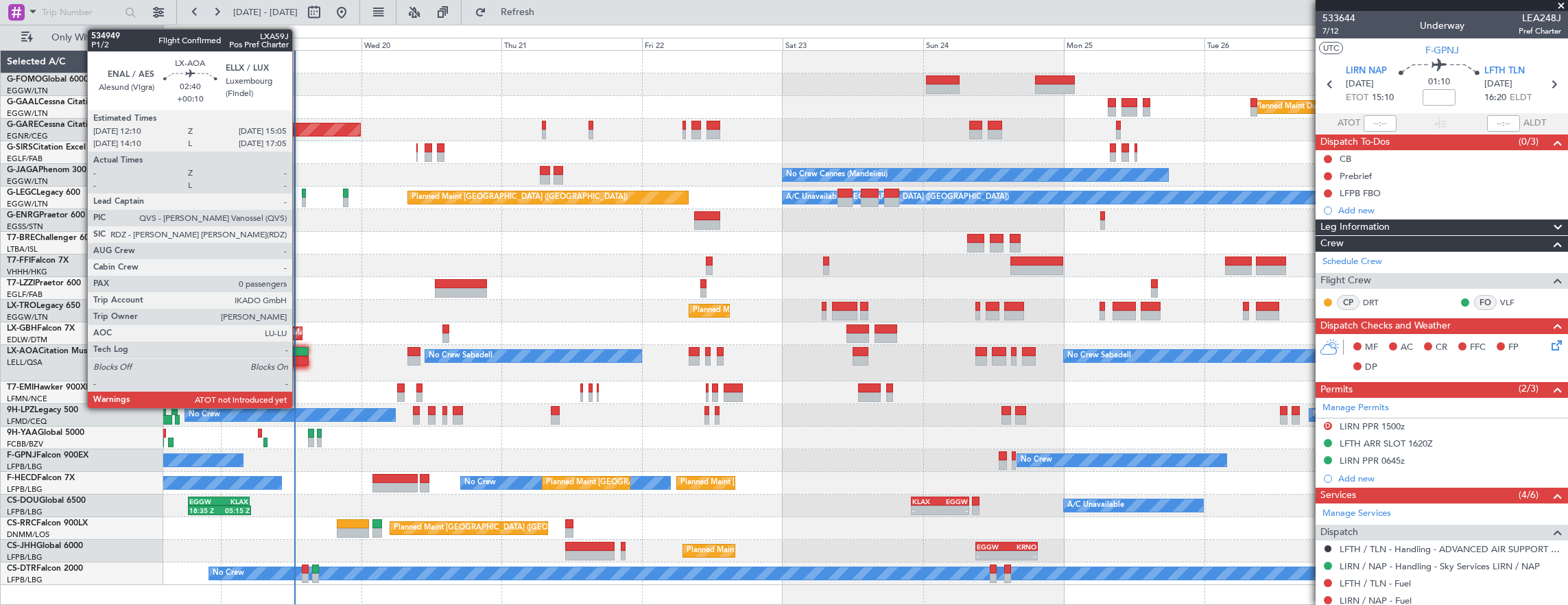
click at [299, 352] on div at bounding box center [300, 352] width 17 height 10
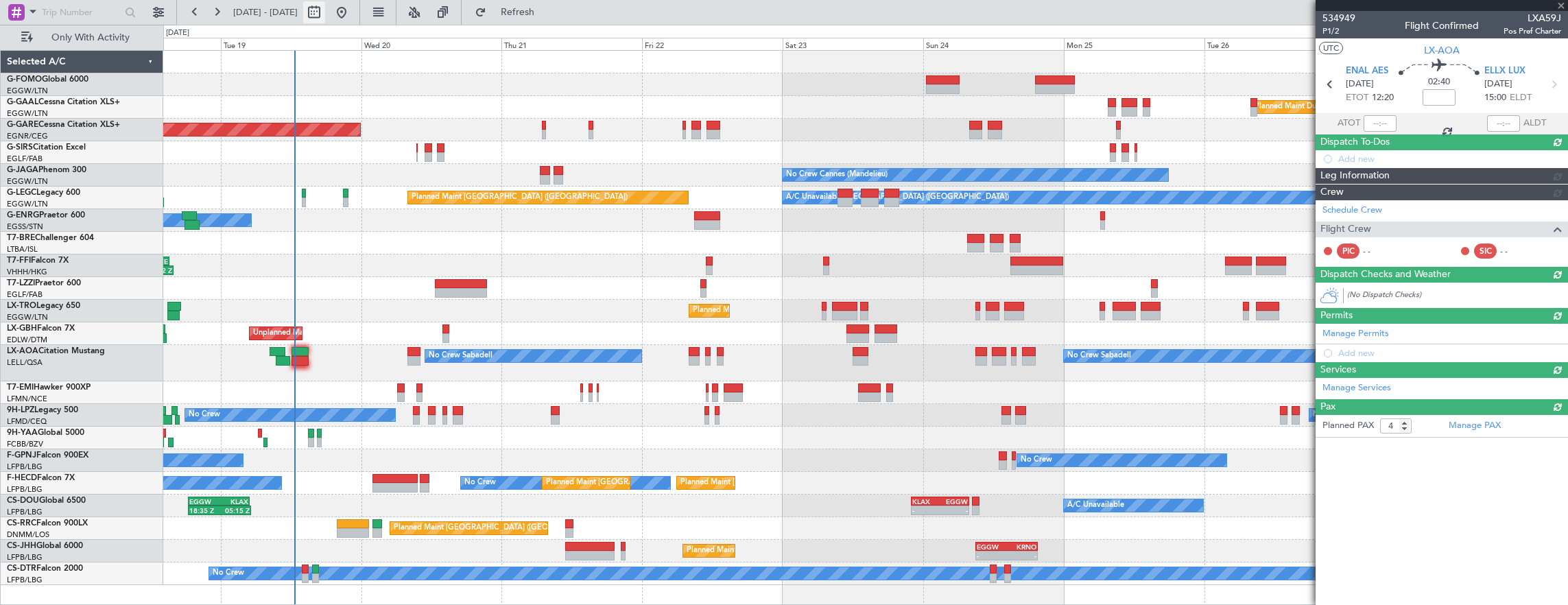
type input "+00:10"
type input "0"
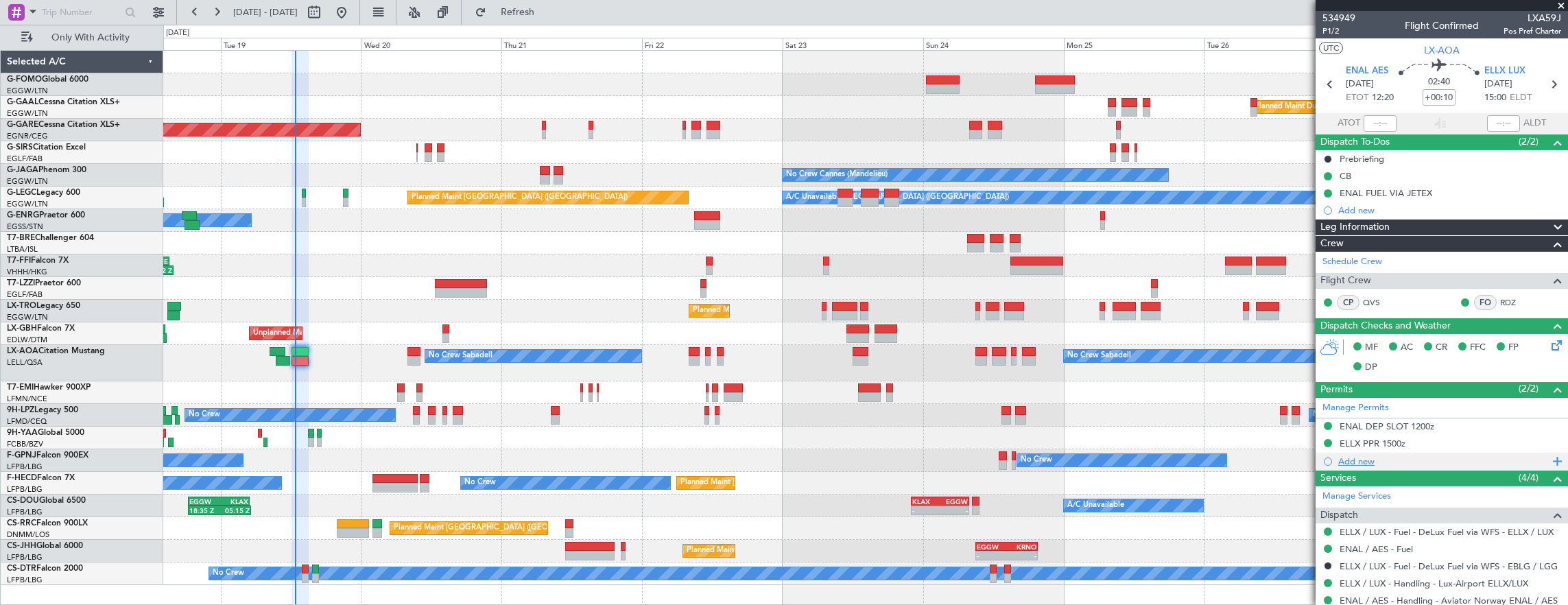
scroll to position [56, 0]
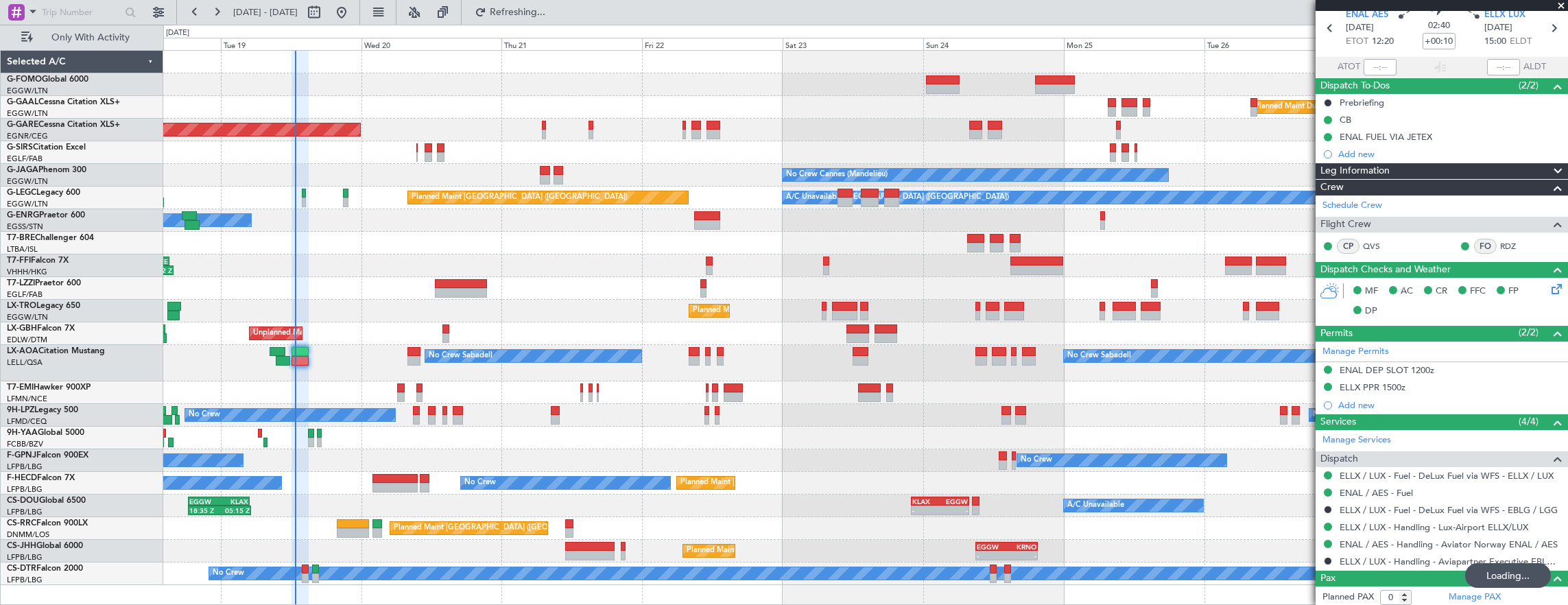
click at [457, 369] on div "Planned Maint Windsor Locks ([PERSON_NAME] Intl) Planned [GEOGRAPHIC_DATA] Unpl…" at bounding box center [866, 318] width 1405 height 534
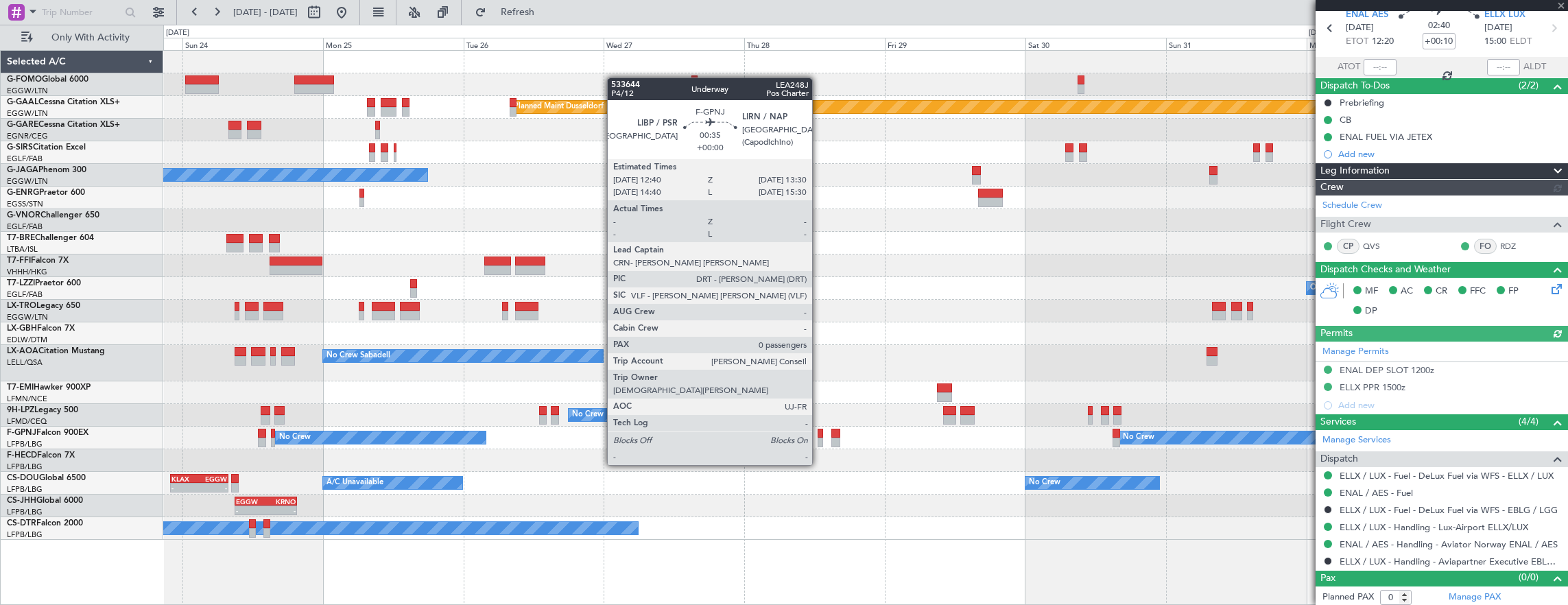
click at [819, 439] on div at bounding box center [820, 442] width 5 height 10
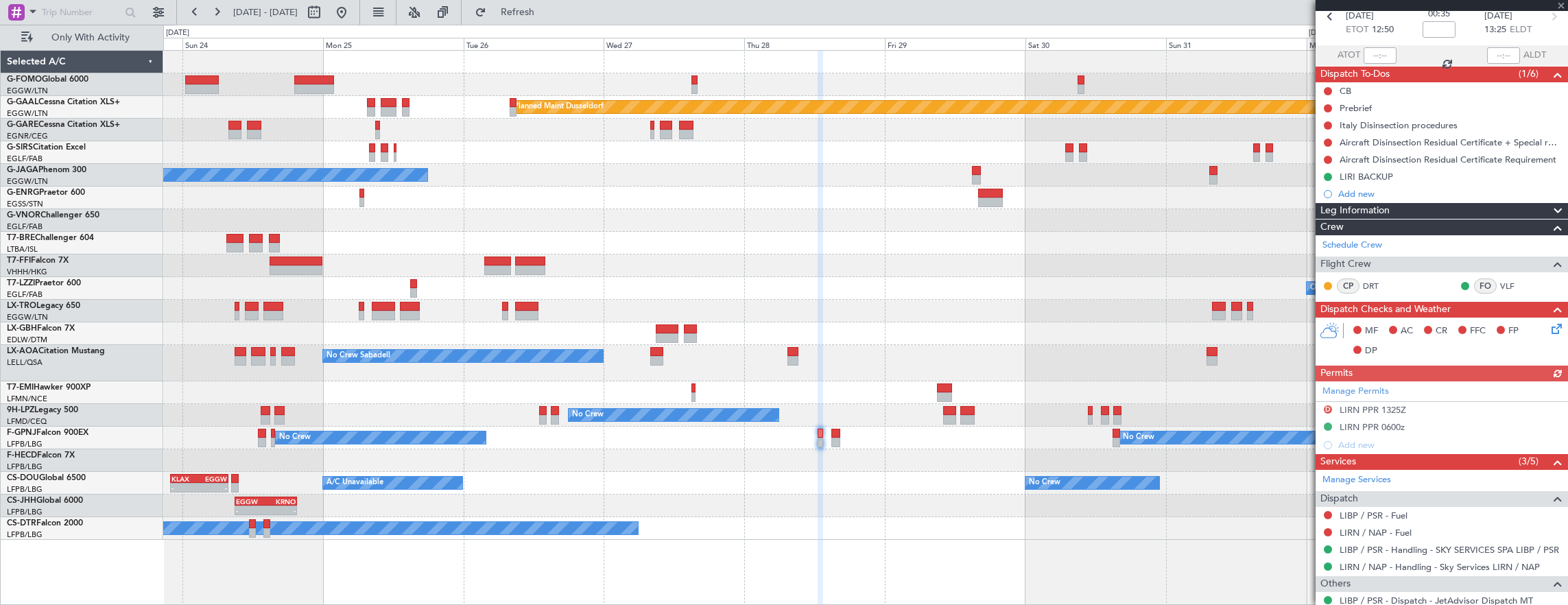
scroll to position [107, 0]
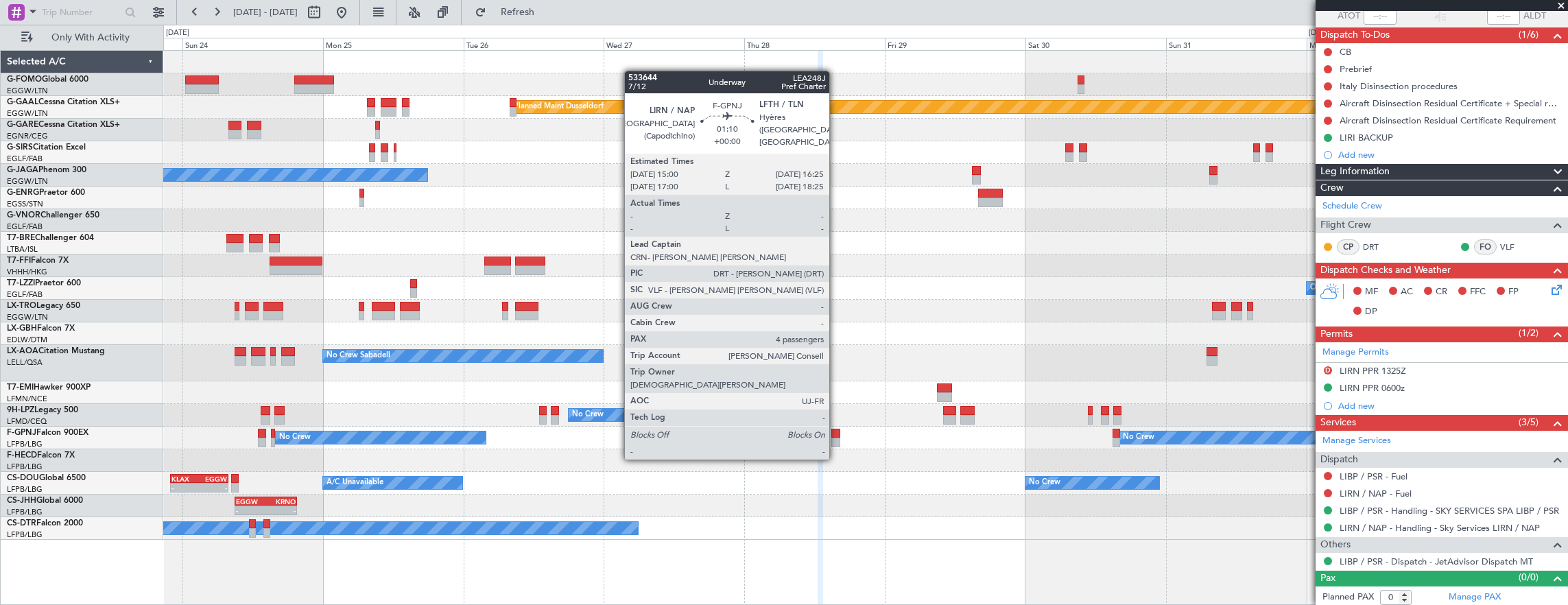
click at [836, 432] on div at bounding box center [835, 433] width 9 height 10
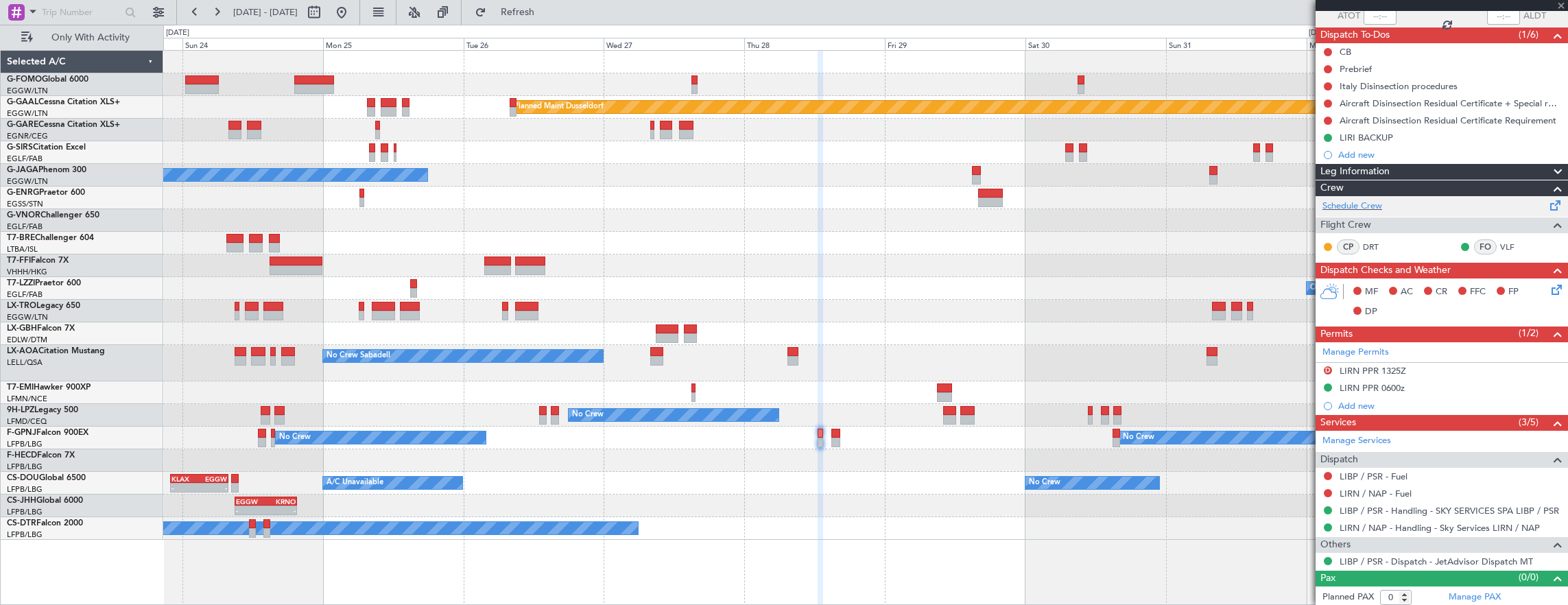
scroll to position [0, 0]
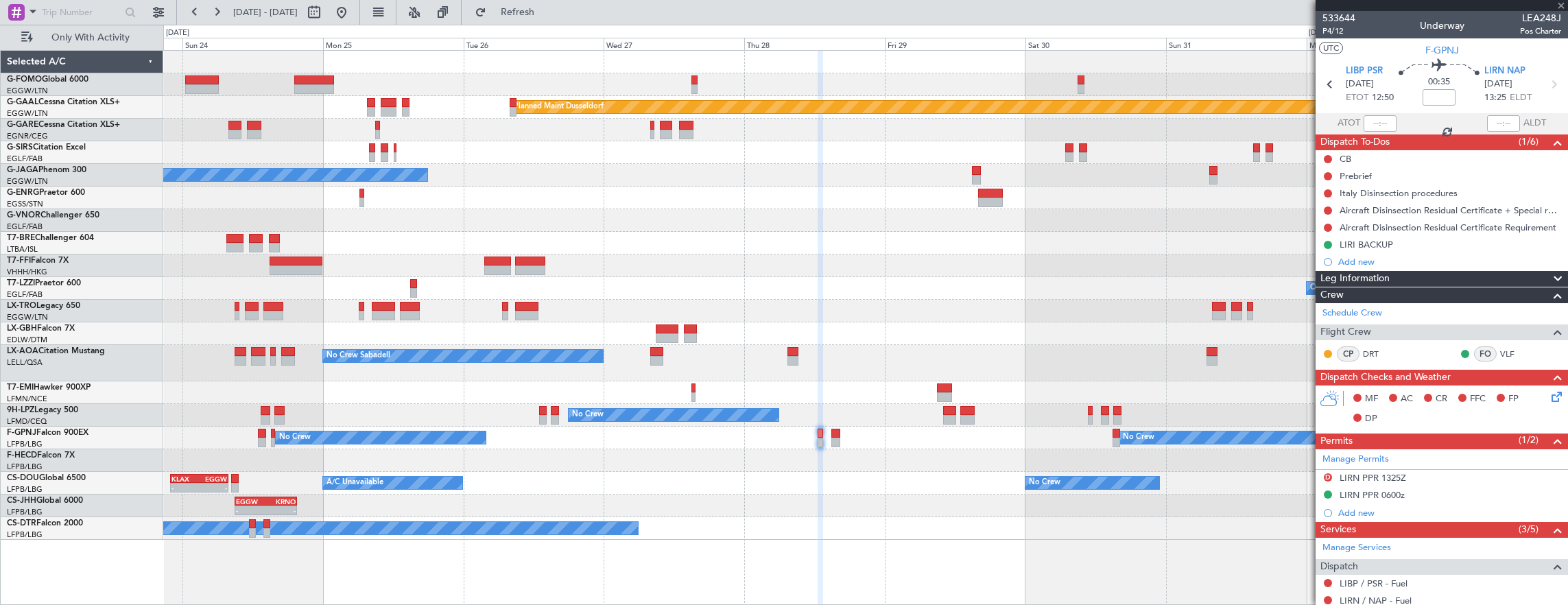
type input "4"
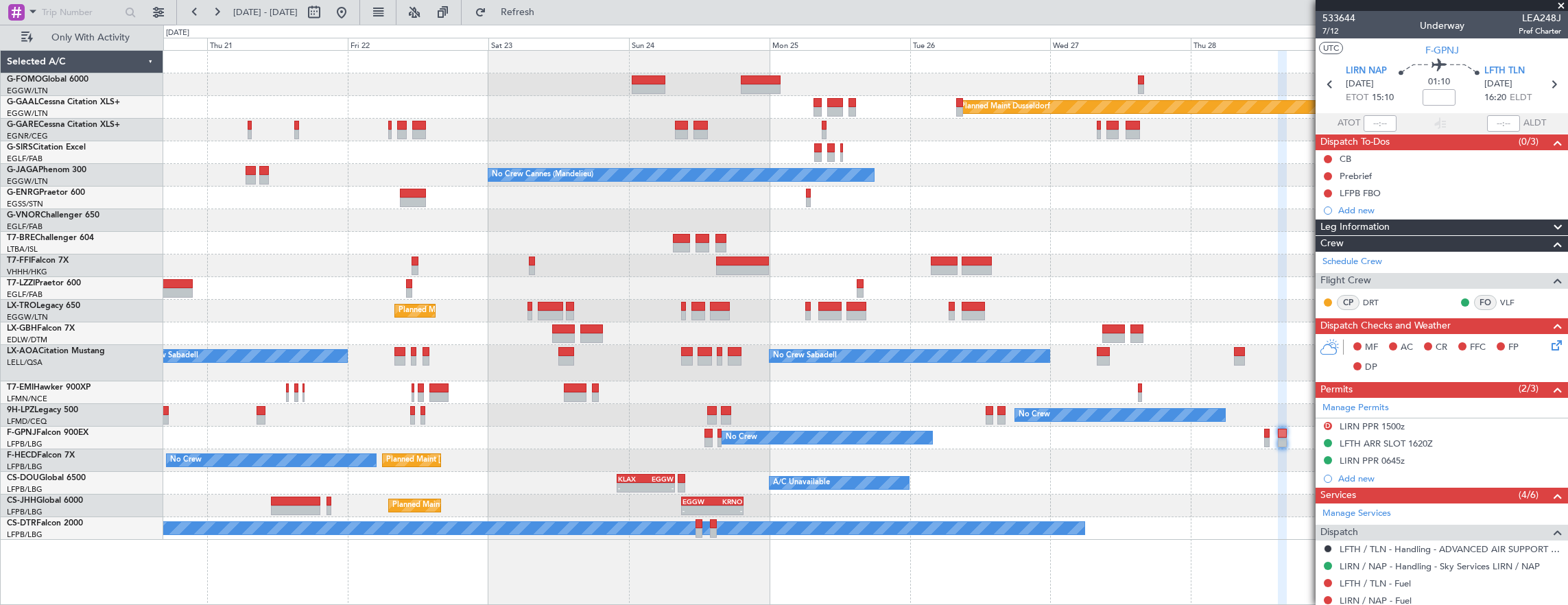
click at [936, 149] on div "Planned Maint Dusseldorf Unplanned Maint [PERSON_NAME] No Crew Cannes ([GEOGRAP…" at bounding box center [866, 295] width 1405 height 489
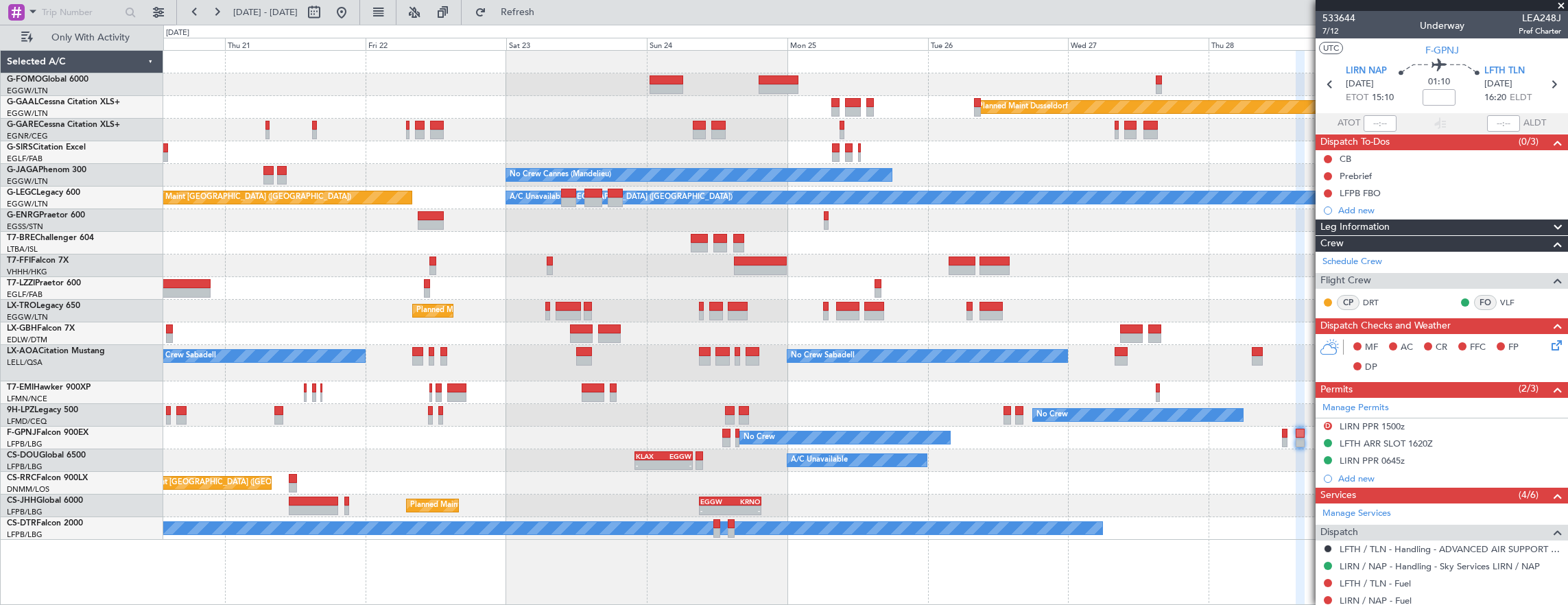
click at [985, 217] on div "Planned Maint Dusseldorf Unplanned Maint [PERSON_NAME] No Crew Cannes ([GEOGRAP…" at bounding box center [866, 295] width 1405 height 489
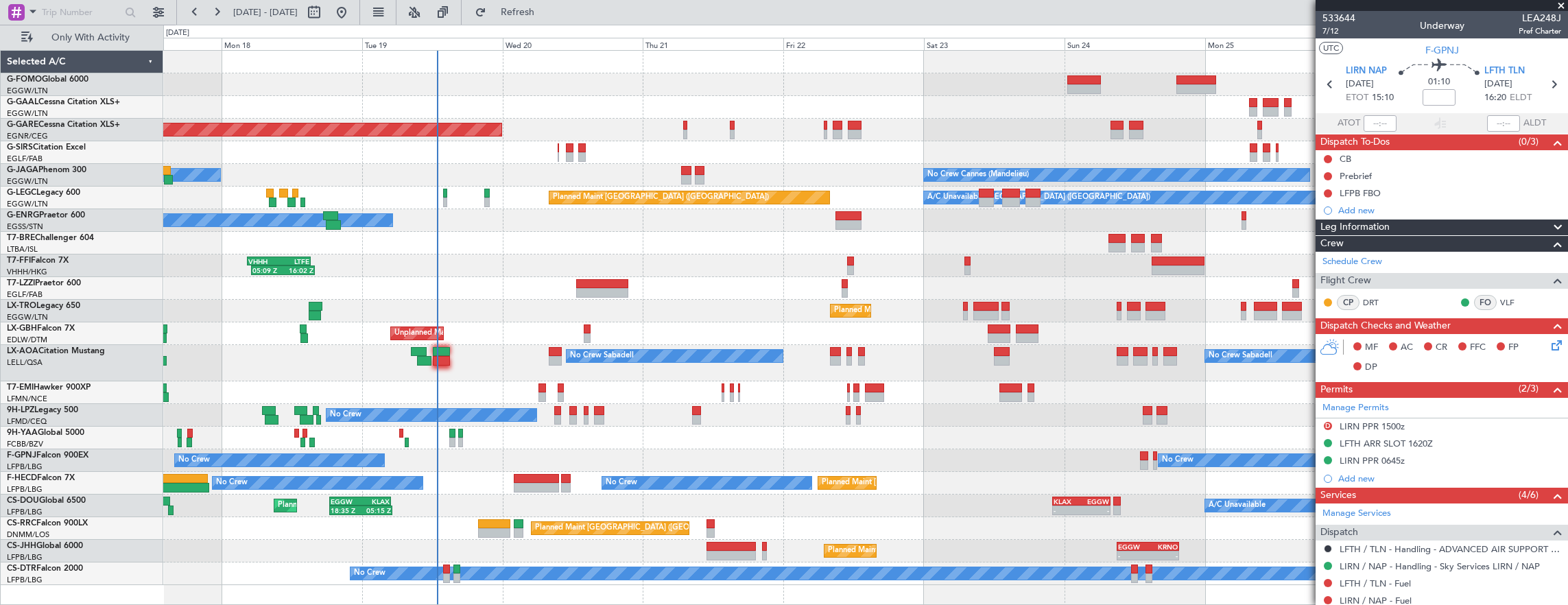
click at [445, 351] on div at bounding box center [441, 352] width 17 height 10
type input "+00:10"
type input "0"
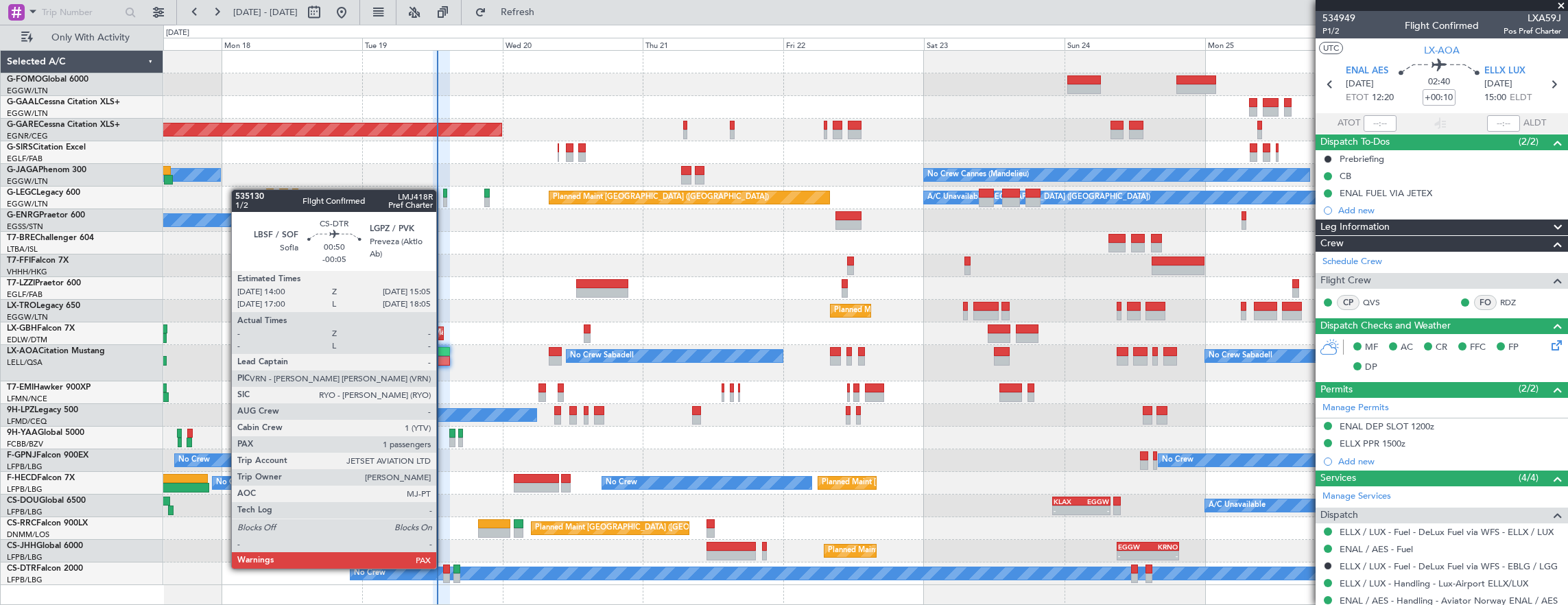
click at [443, 567] on div at bounding box center [446, 569] width 7 height 10
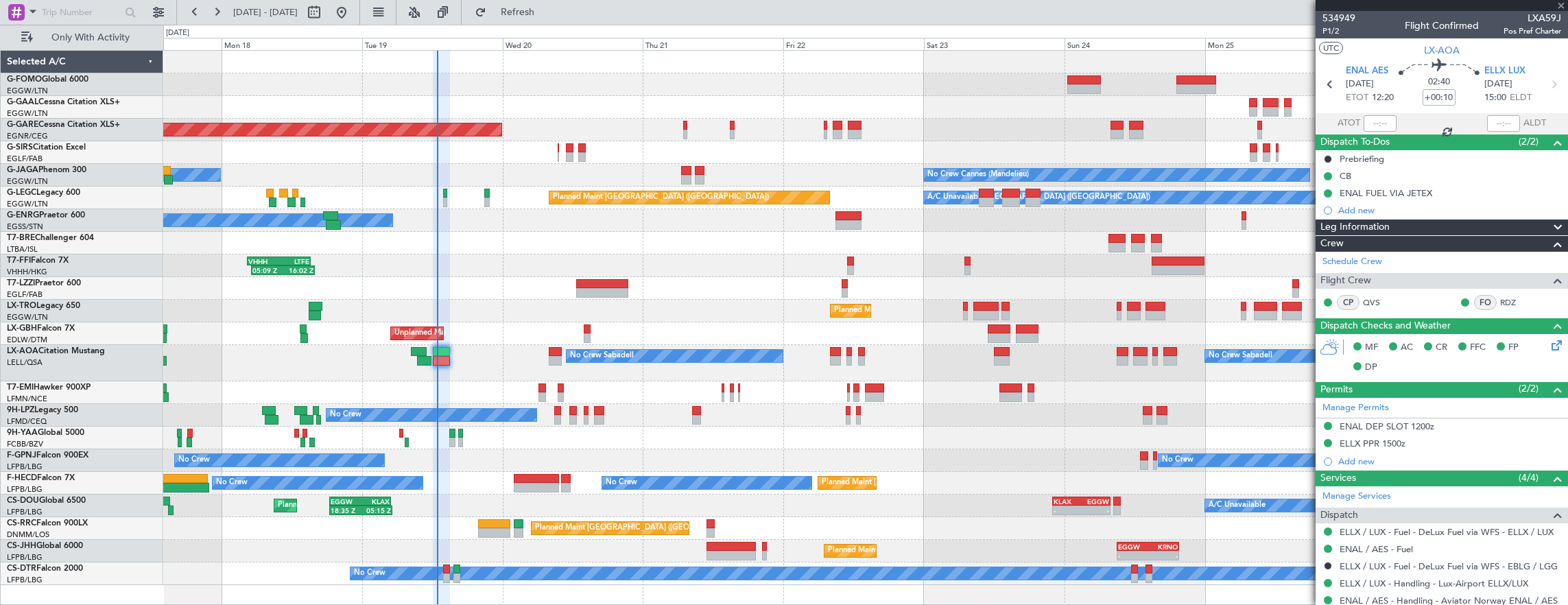
type input "-00:05"
type input "4"
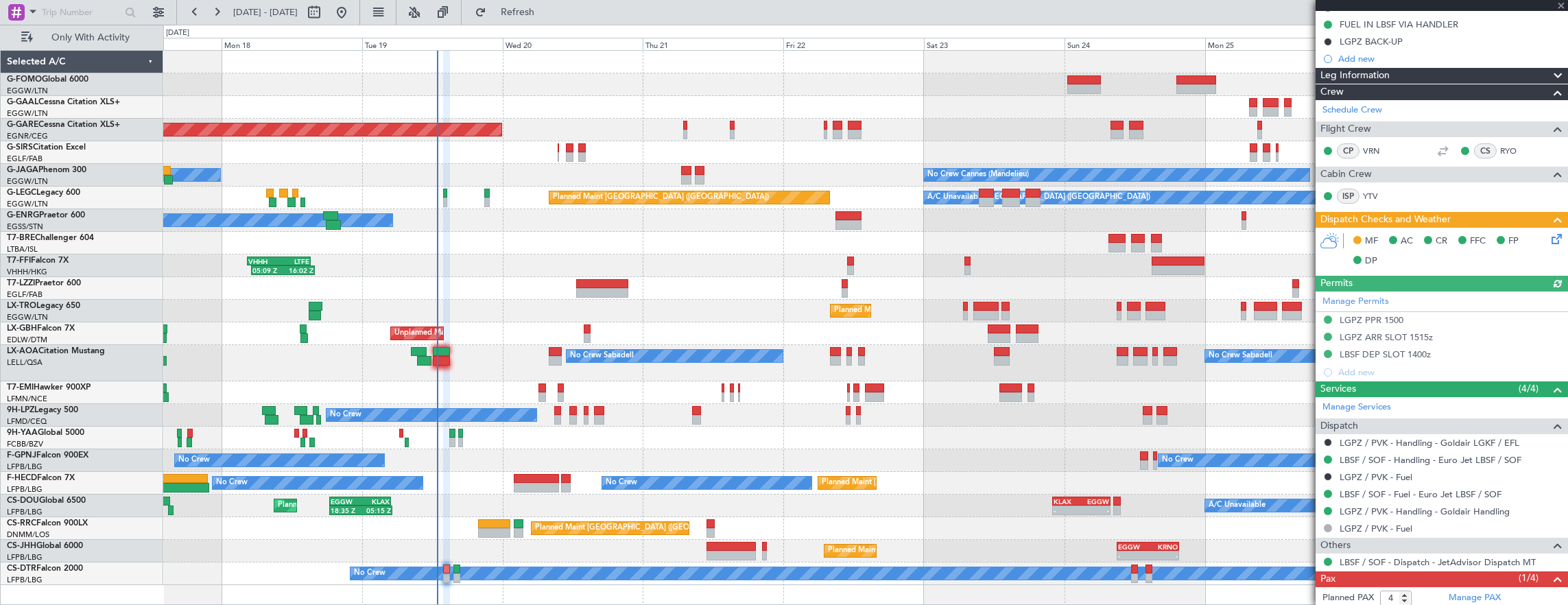
scroll to position [218, 0]
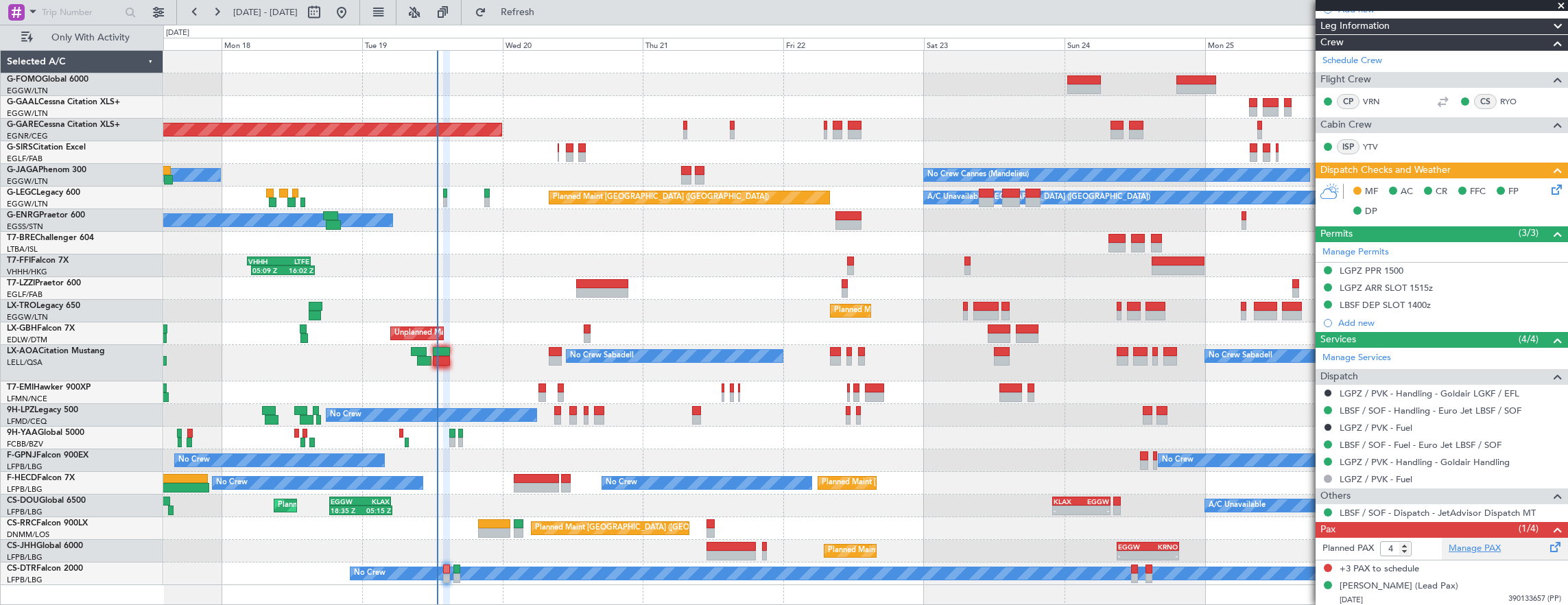
click at [1462, 542] on link "Manage PAX" at bounding box center [1474, 549] width 52 height 14
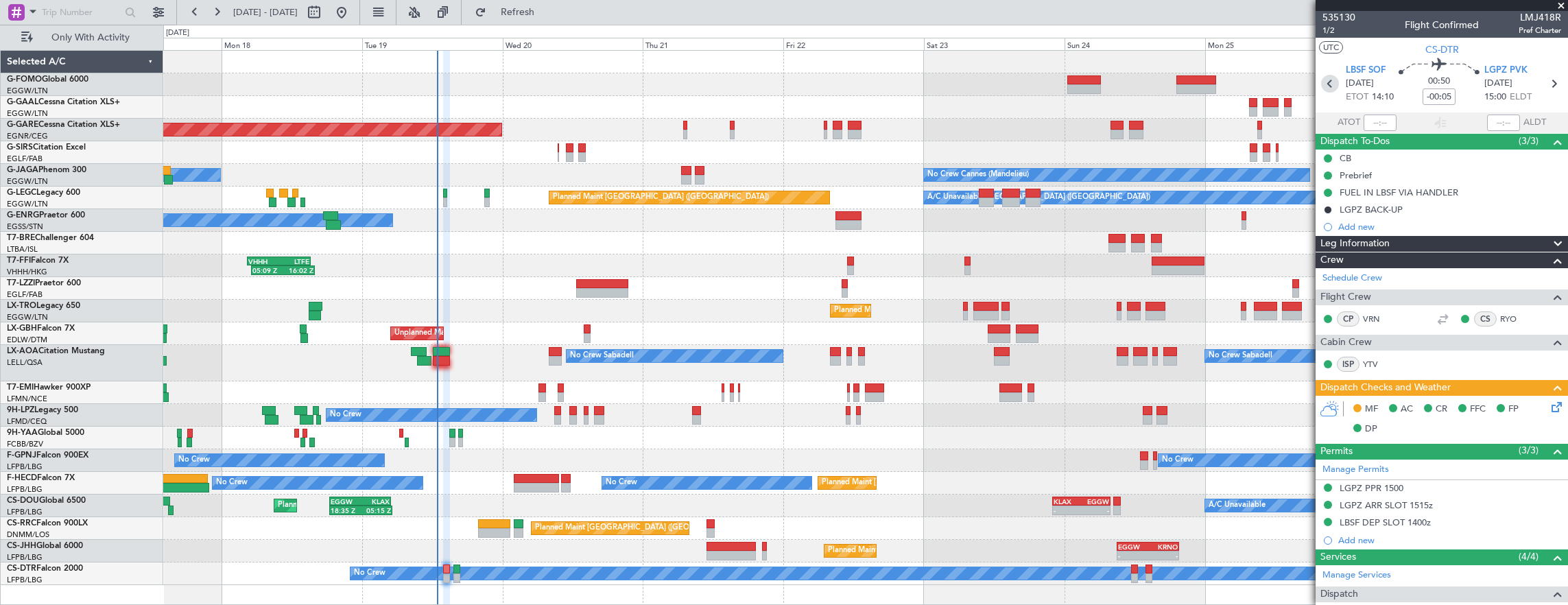
scroll to position [0, 0]
click at [1331, 29] on span "1/2" at bounding box center [1338, 31] width 33 height 12
click at [581, 140] on div "Unplanned Maint [PERSON_NAME]" at bounding box center [866, 130] width 1405 height 23
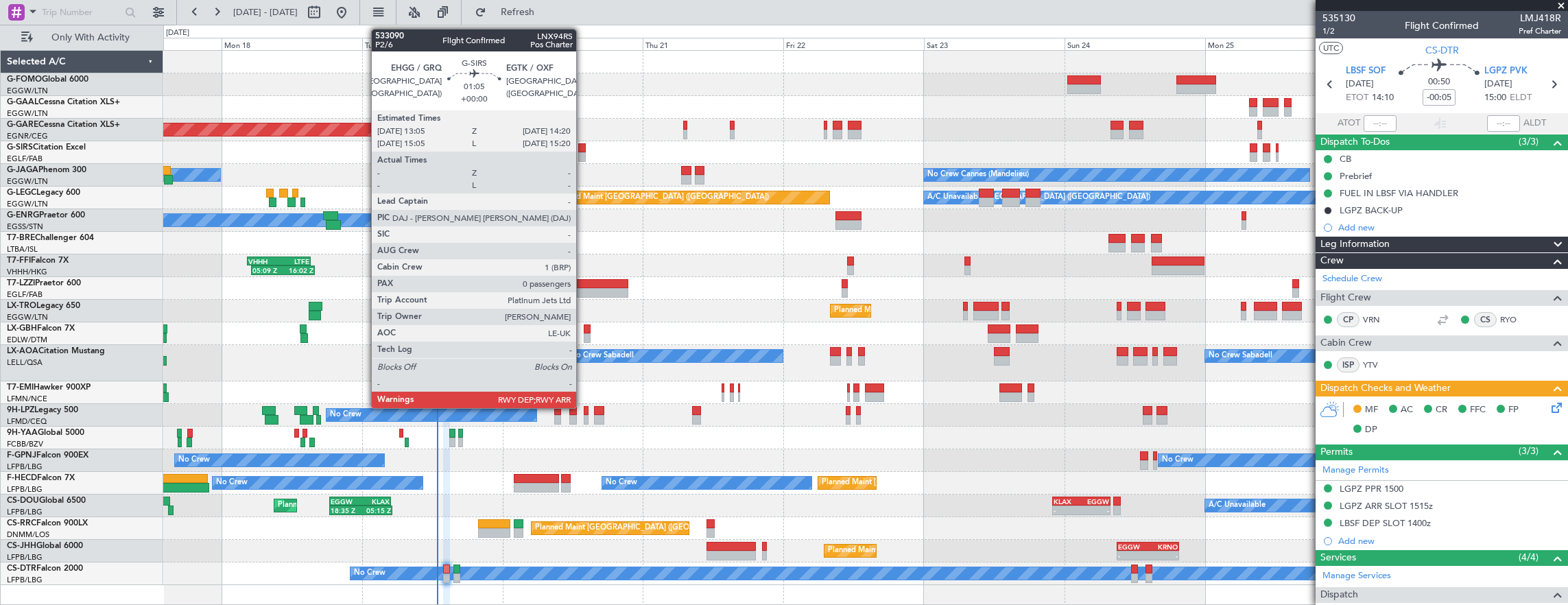
click at [583, 151] on div at bounding box center [582, 148] width 7 height 10
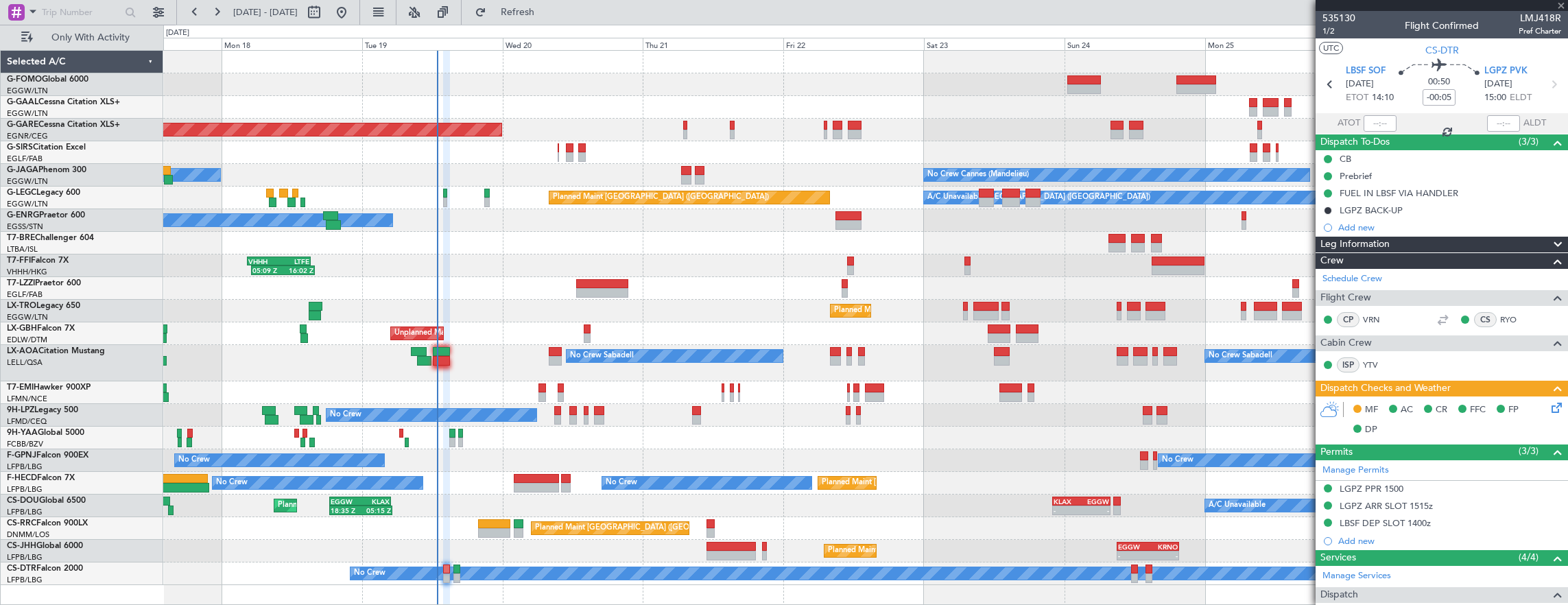
type input "0"
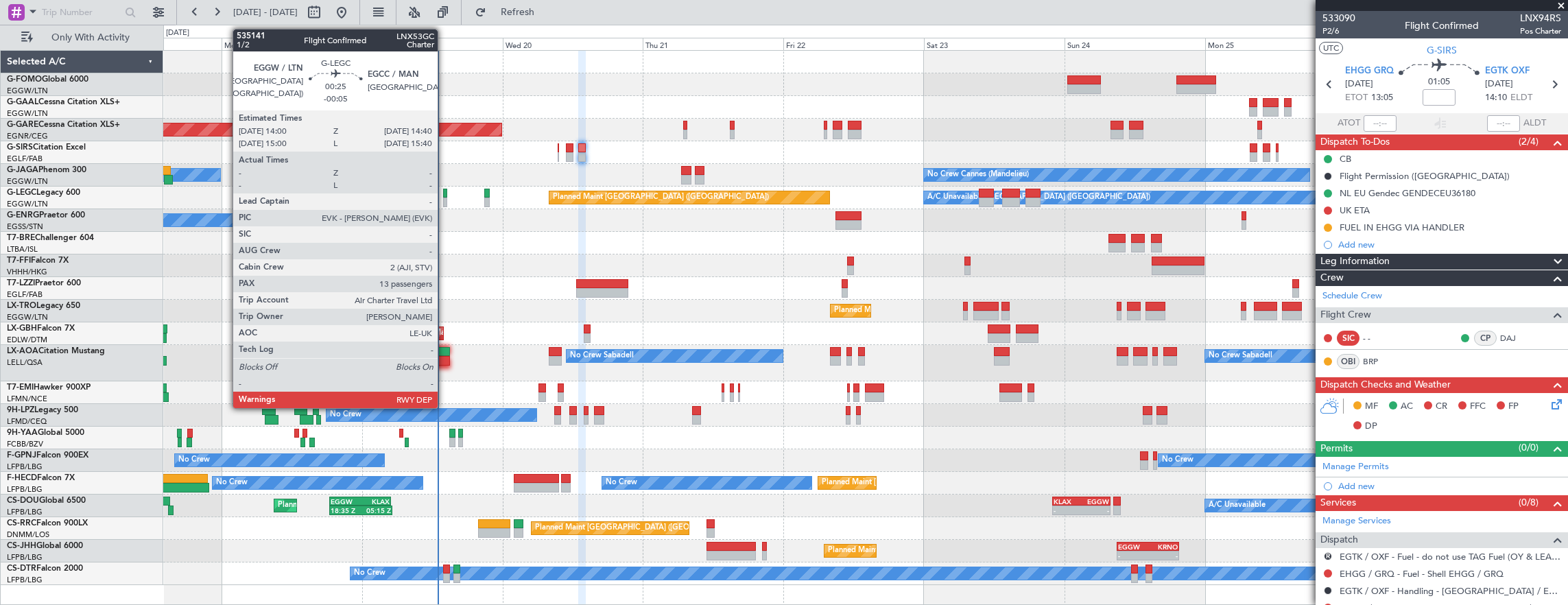
click at [445, 200] on div at bounding box center [445, 202] width 4 height 10
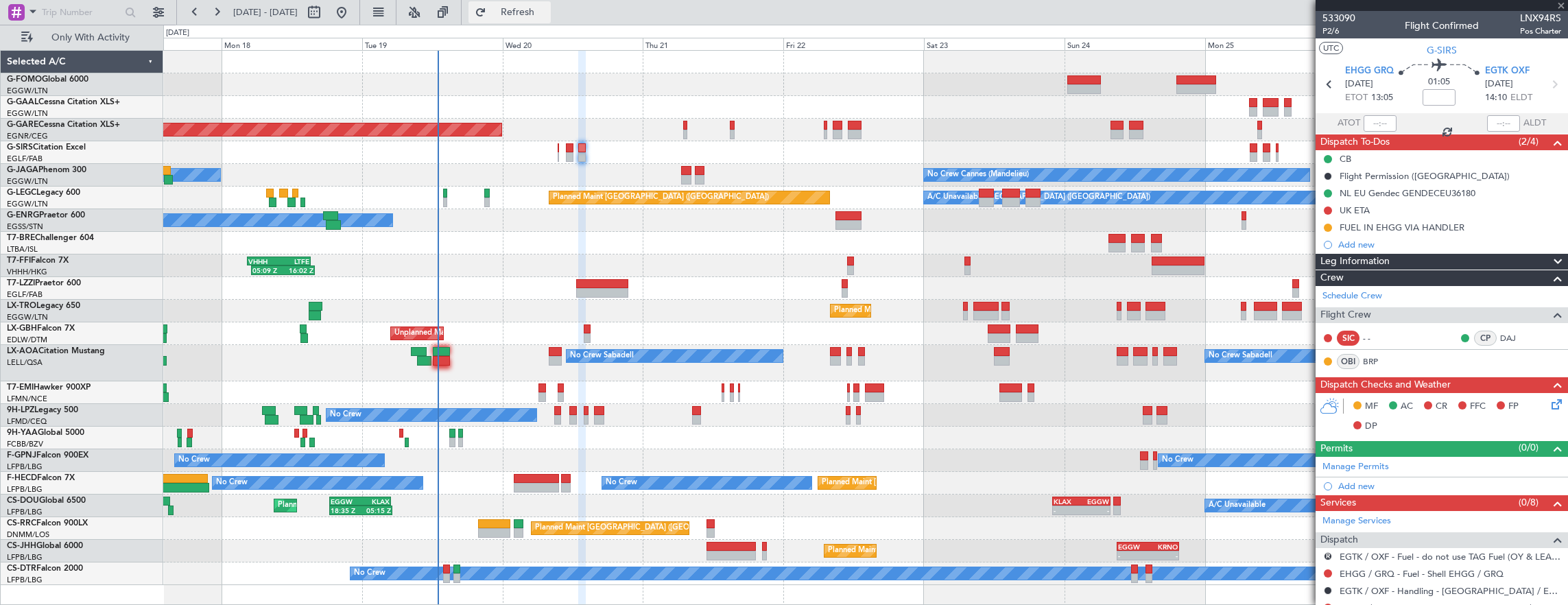
type input "-00:05"
type input "13"
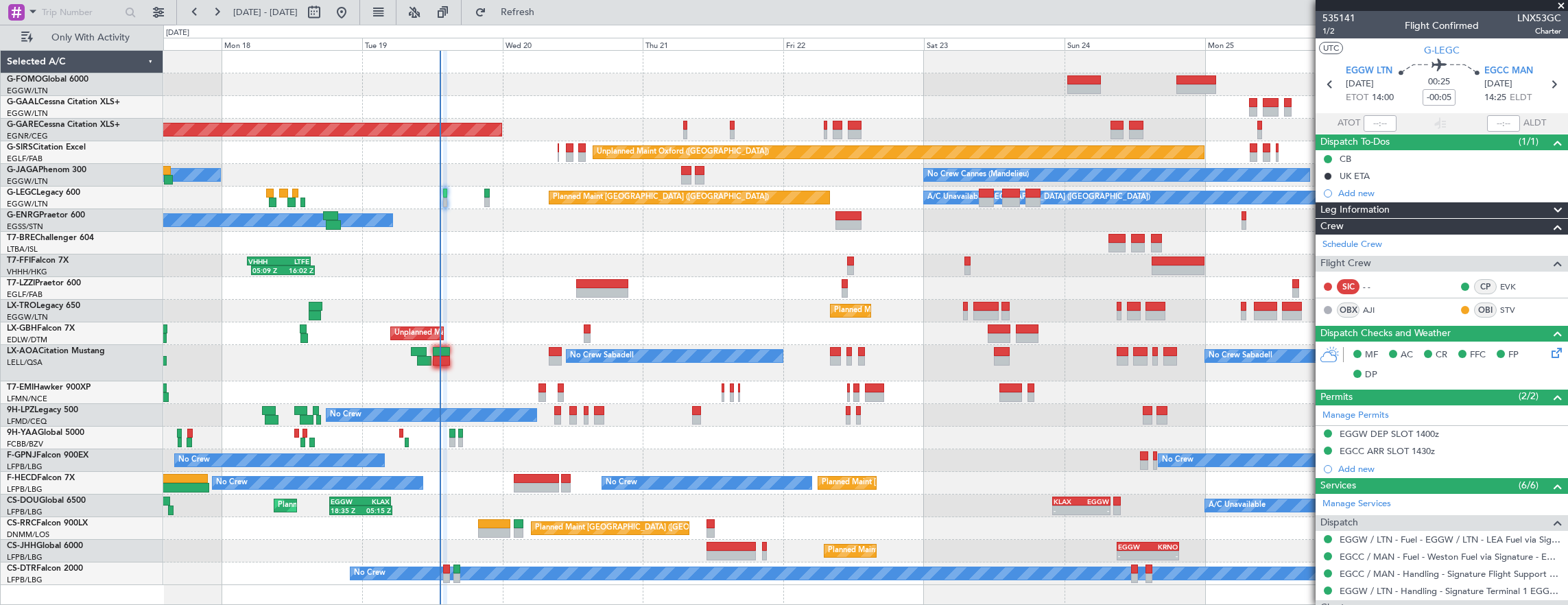
click at [400, 222] on div "Planned Maint Windsor Locks ([PERSON_NAME] Intl) Planned [GEOGRAPHIC_DATA] Unpl…" at bounding box center [866, 318] width 1405 height 534
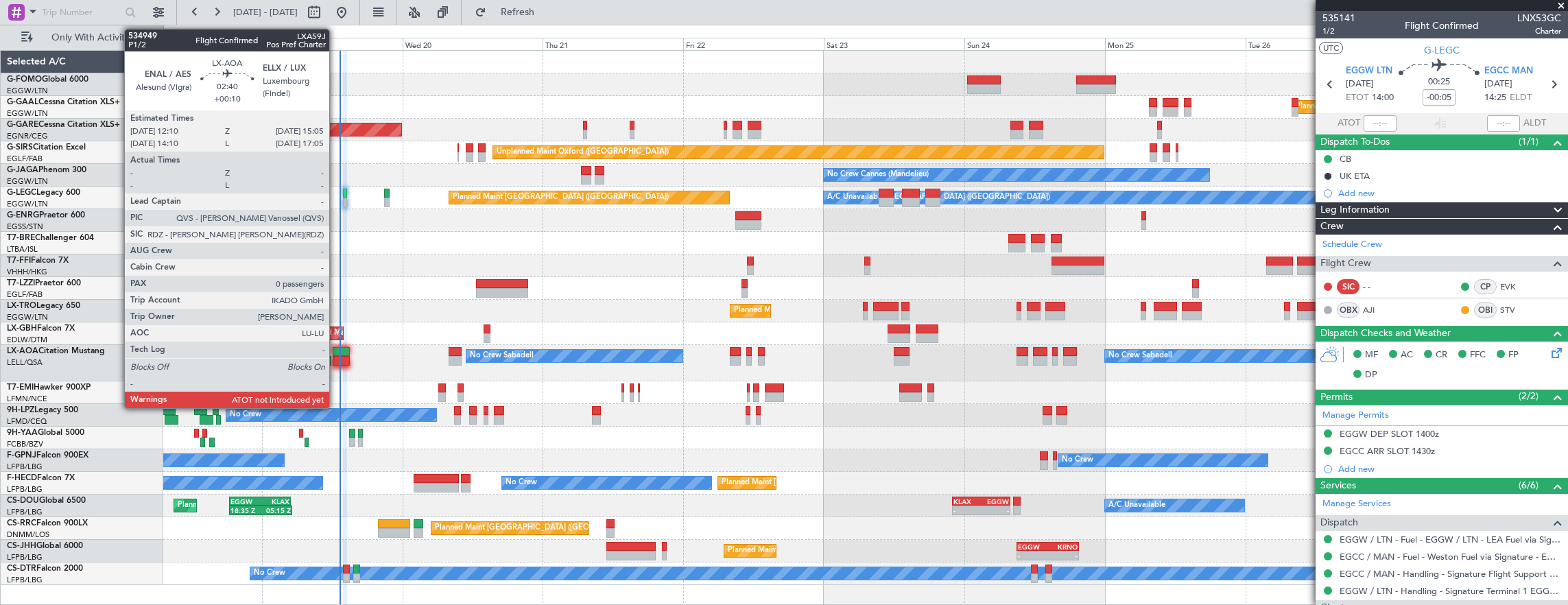
click at [336, 352] on div at bounding box center [340, 352] width 17 height 10
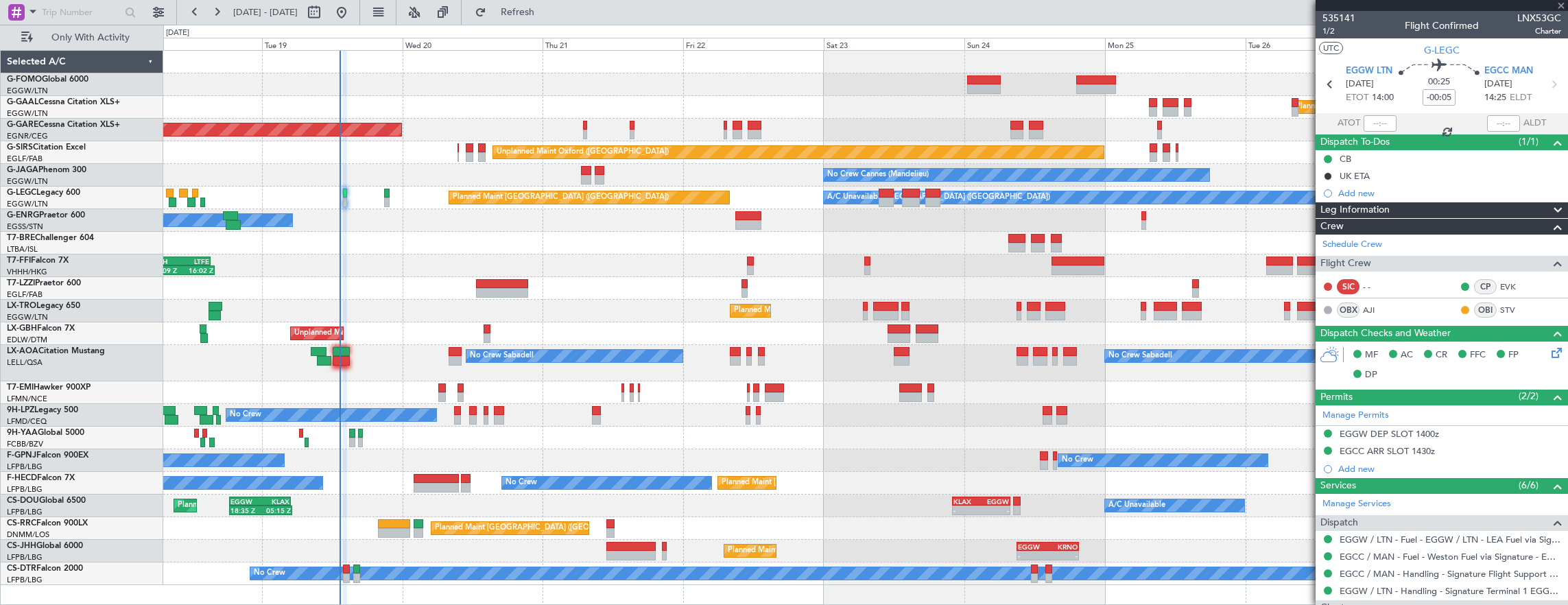
type input "+00:10"
type input "0"
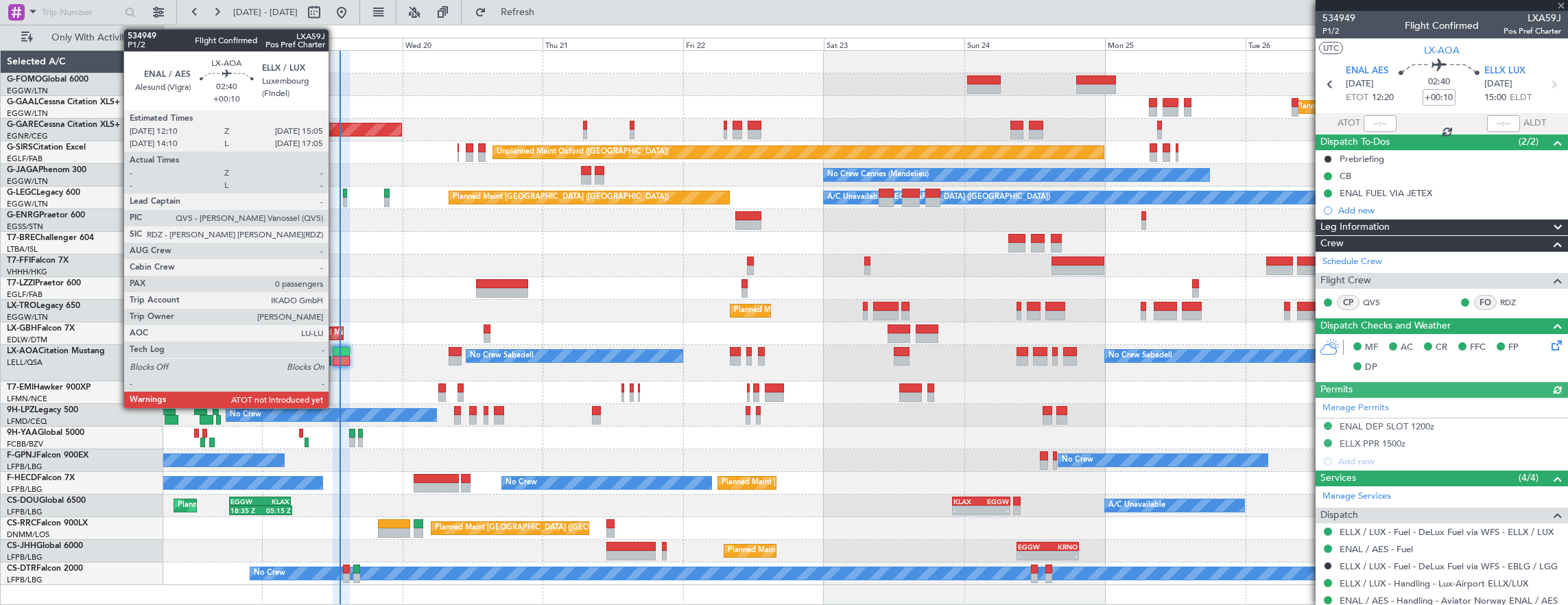
click at [335, 349] on div at bounding box center [340, 352] width 17 height 10
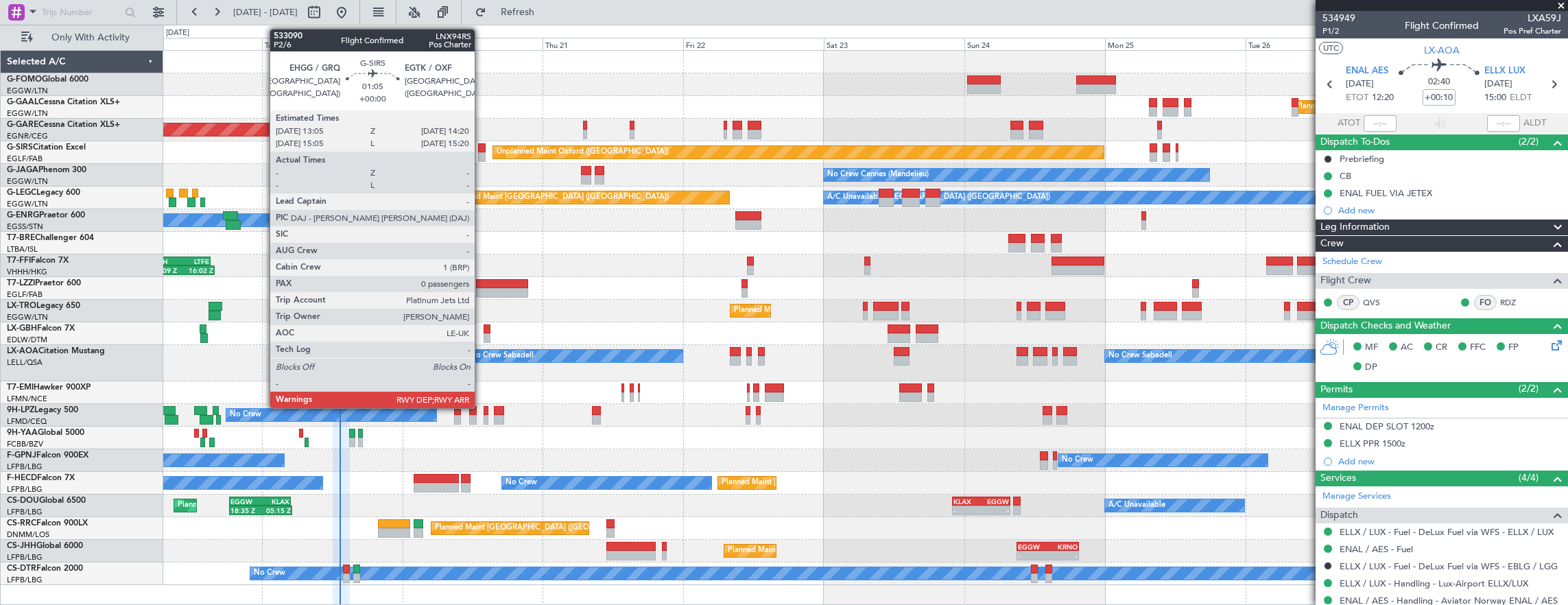
click at [482, 154] on div at bounding box center [482, 157] width 7 height 10
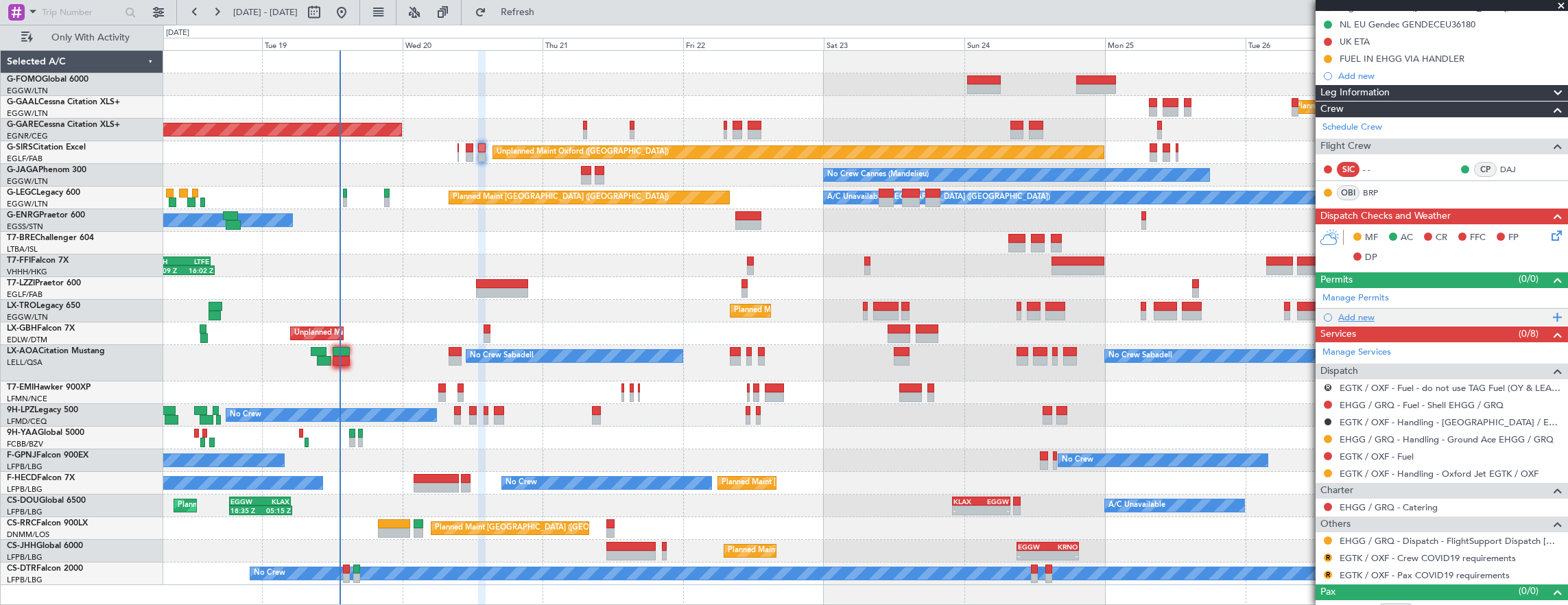
scroll to position [182, 0]
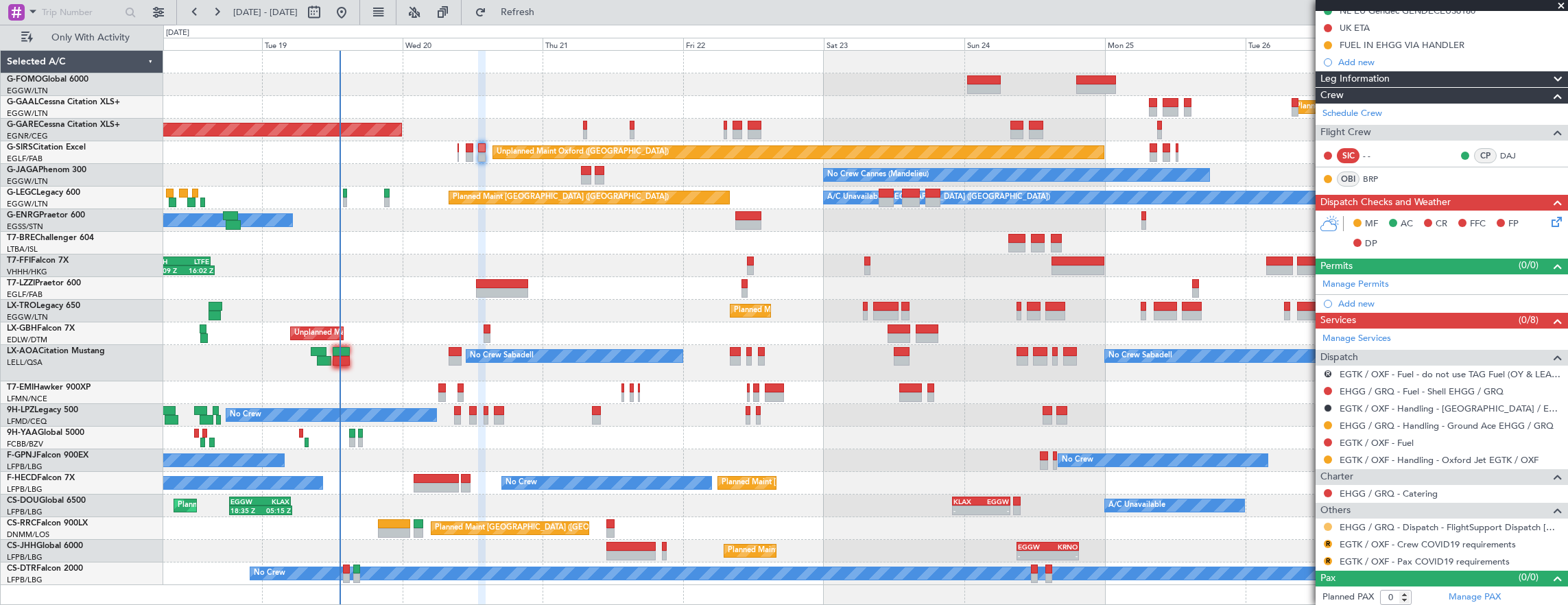
click at [1325, 523] on button at bounding box center [1327, 527] width 8 height 8
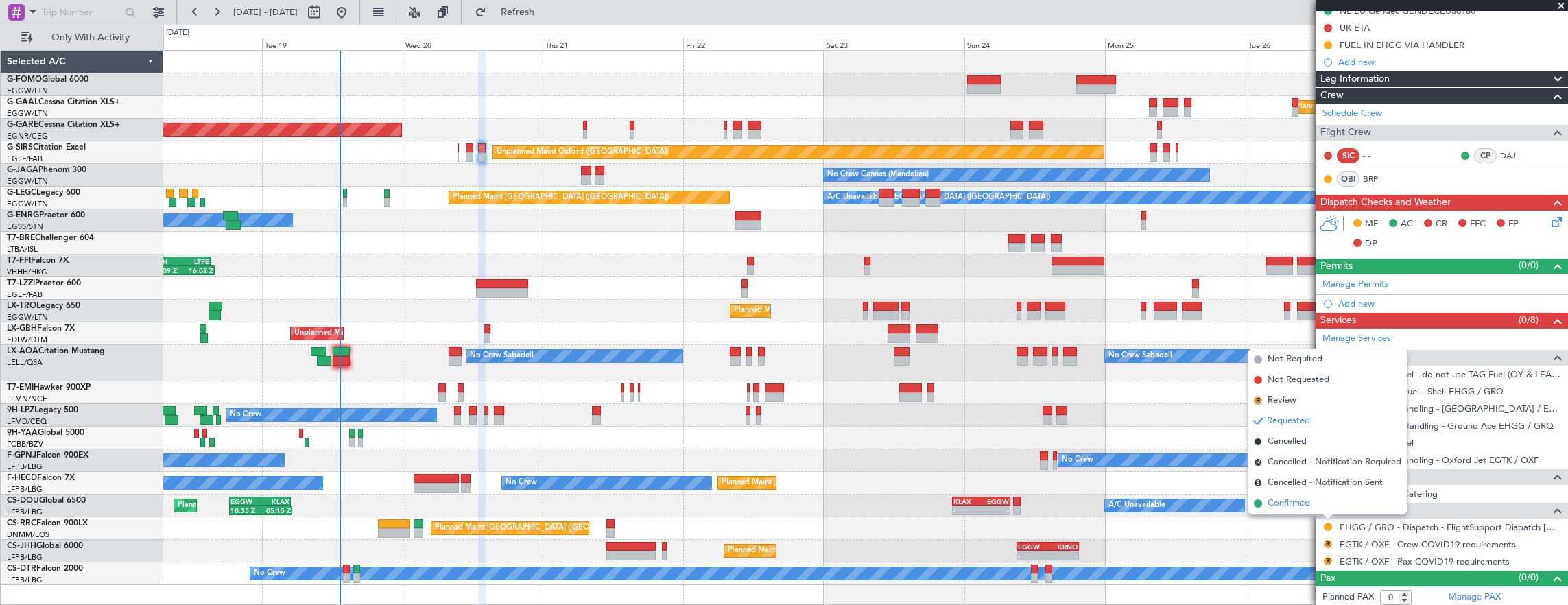
click at [1312, 509] on li "Confirmed" at bounding box center [1327, 504] width 158 height 21
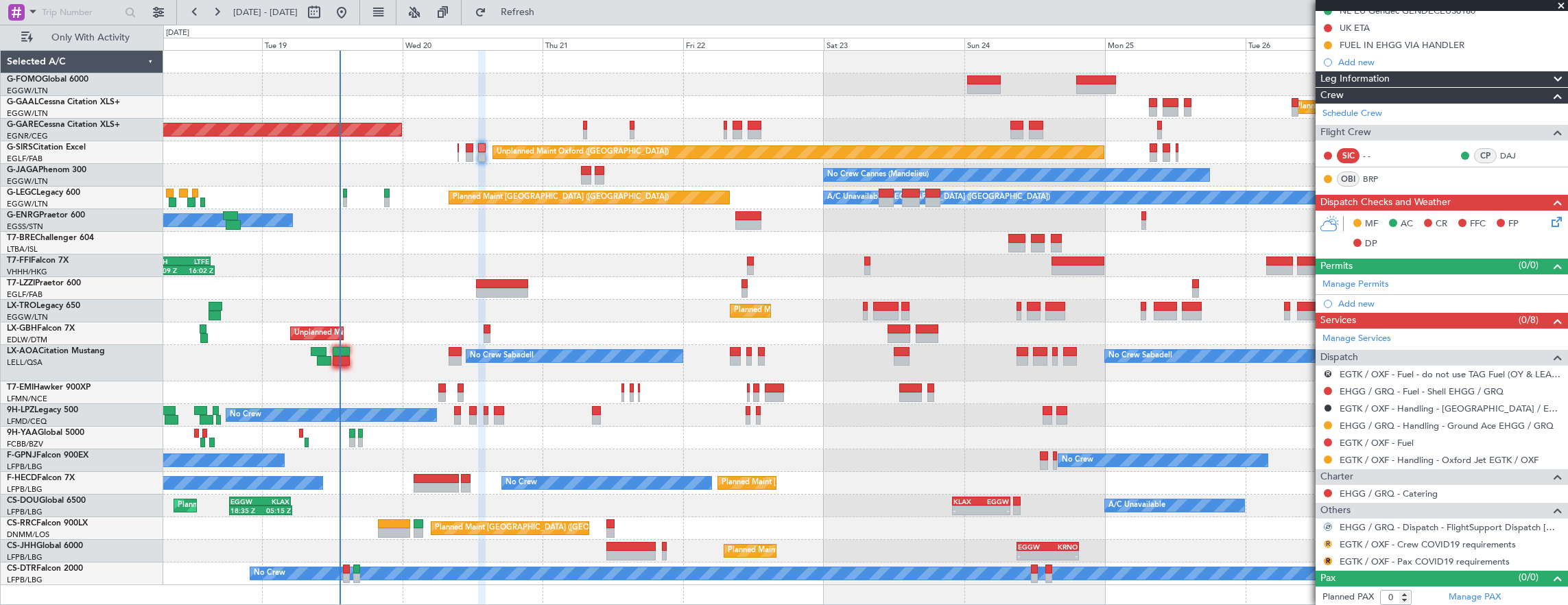
click at [1329, 540] on button "R" at bounding box center [1327, 544] width 8 height 8
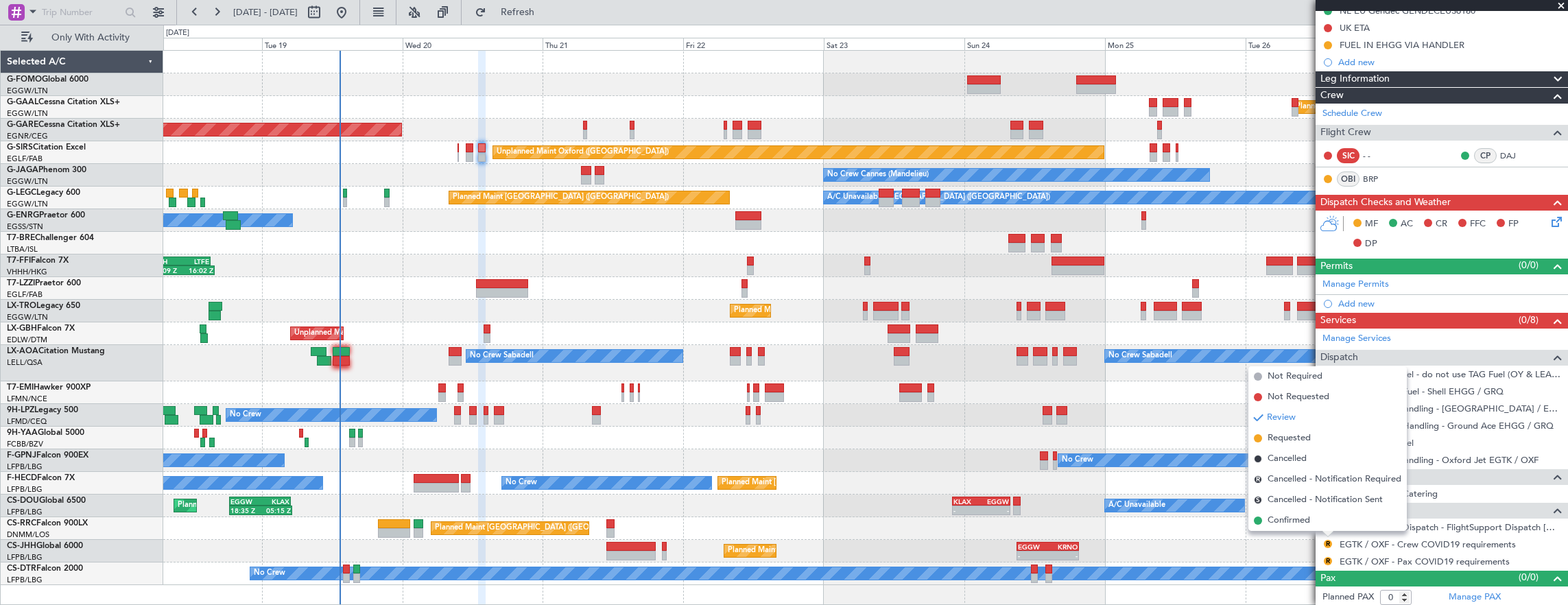
click at [1262, 377] on li "Not Required" at bounding box center [1327, 377] width 158 height 21
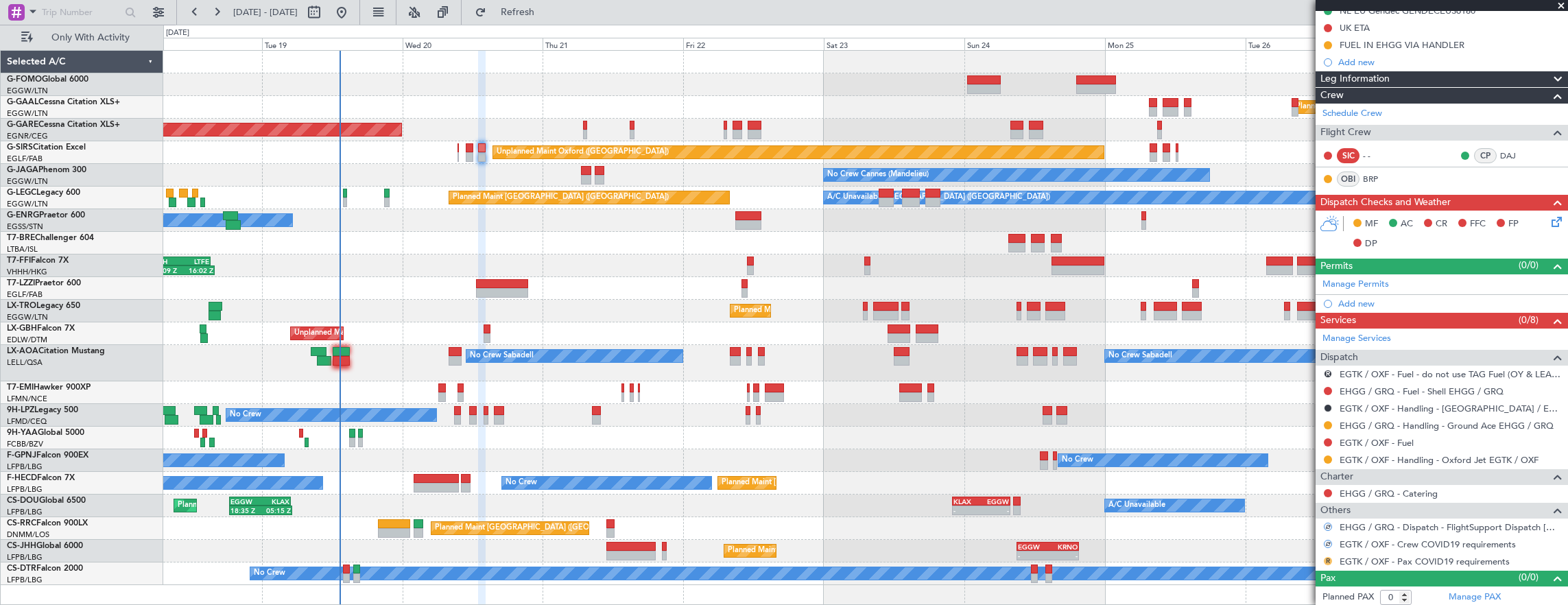
click at [1329, 557] on button "R" at bounding box center [1327, 561] width 8 height 8
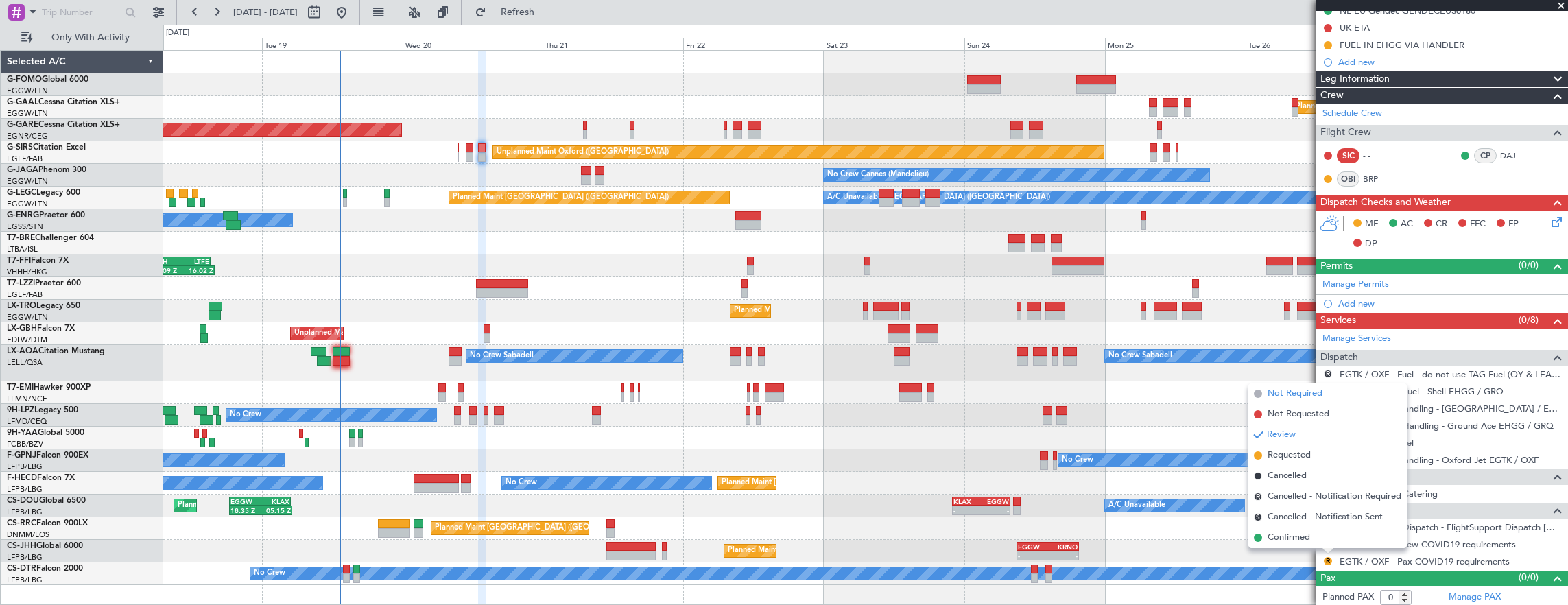
click at [1273, 394] on span "Not Required" at bounding box center [1295, 394] width 55 height 14
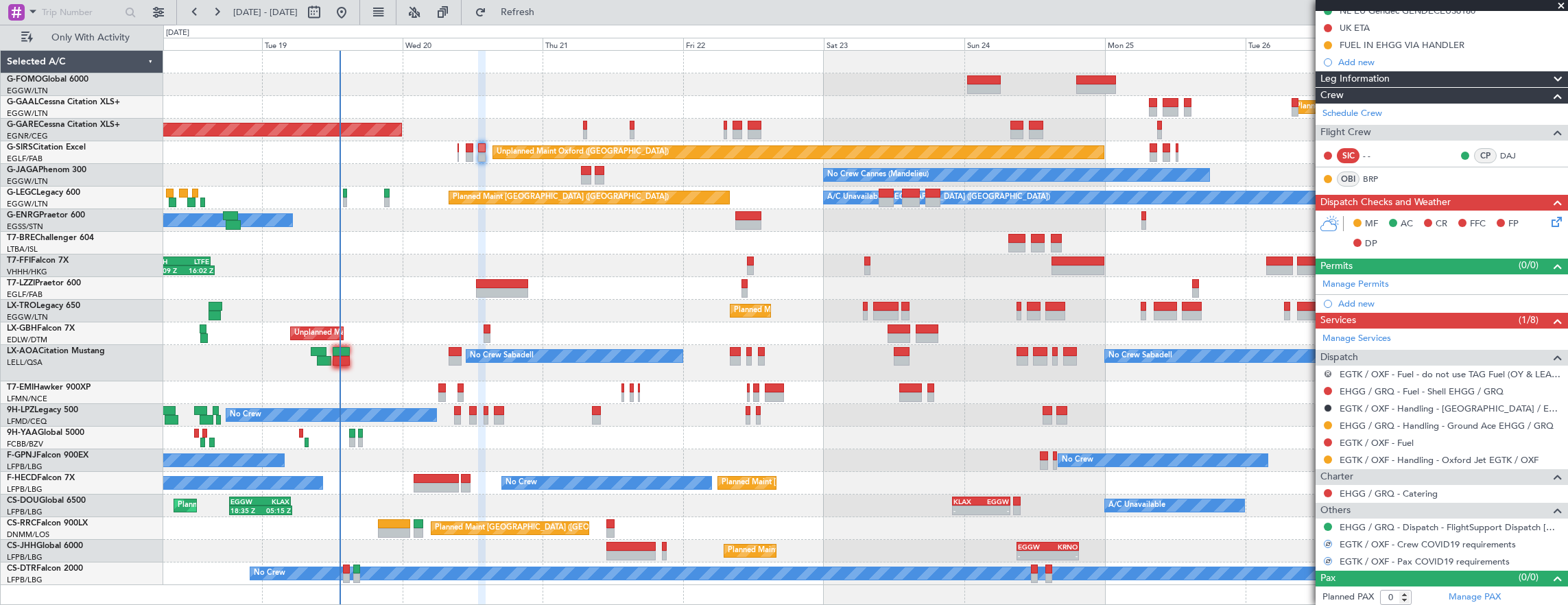
click at [1328, 369] on button "R" at bounding box center [1327, 373] width 8 height 8
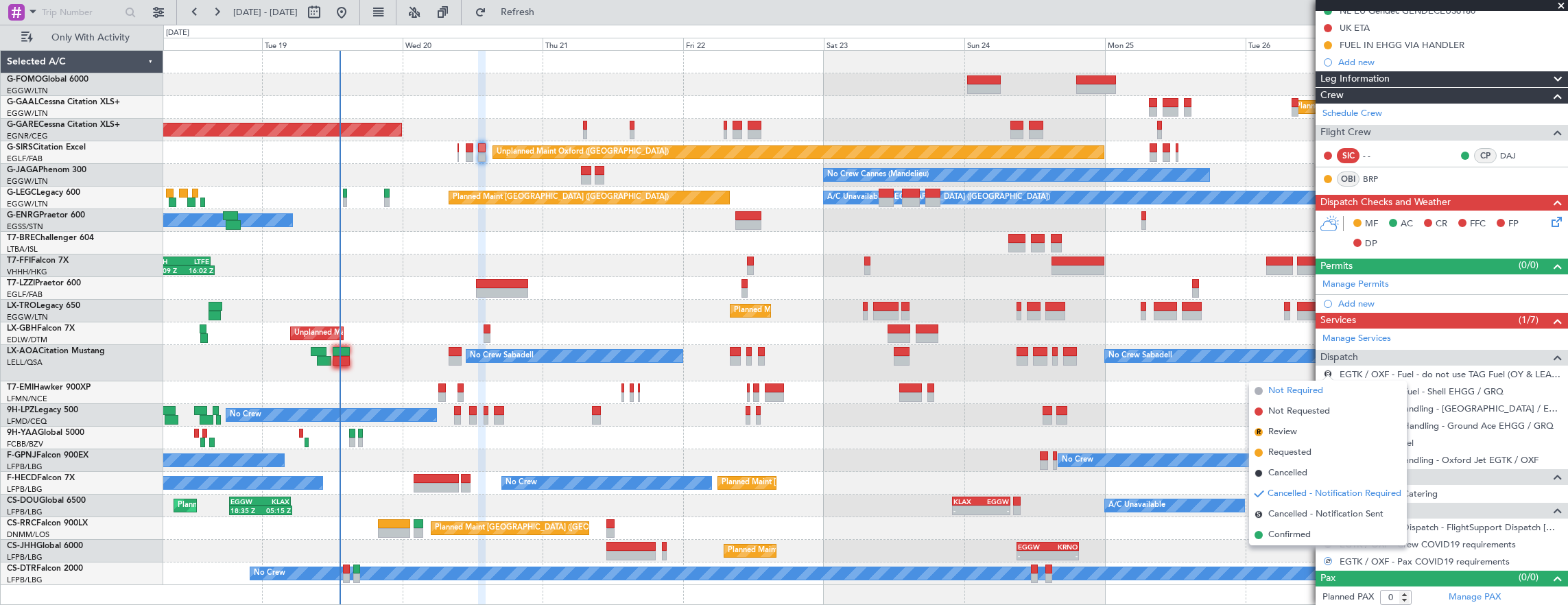
click at [1312, 390] on span "Not Required" at bounding box center [1295, 391] width 55 height 14
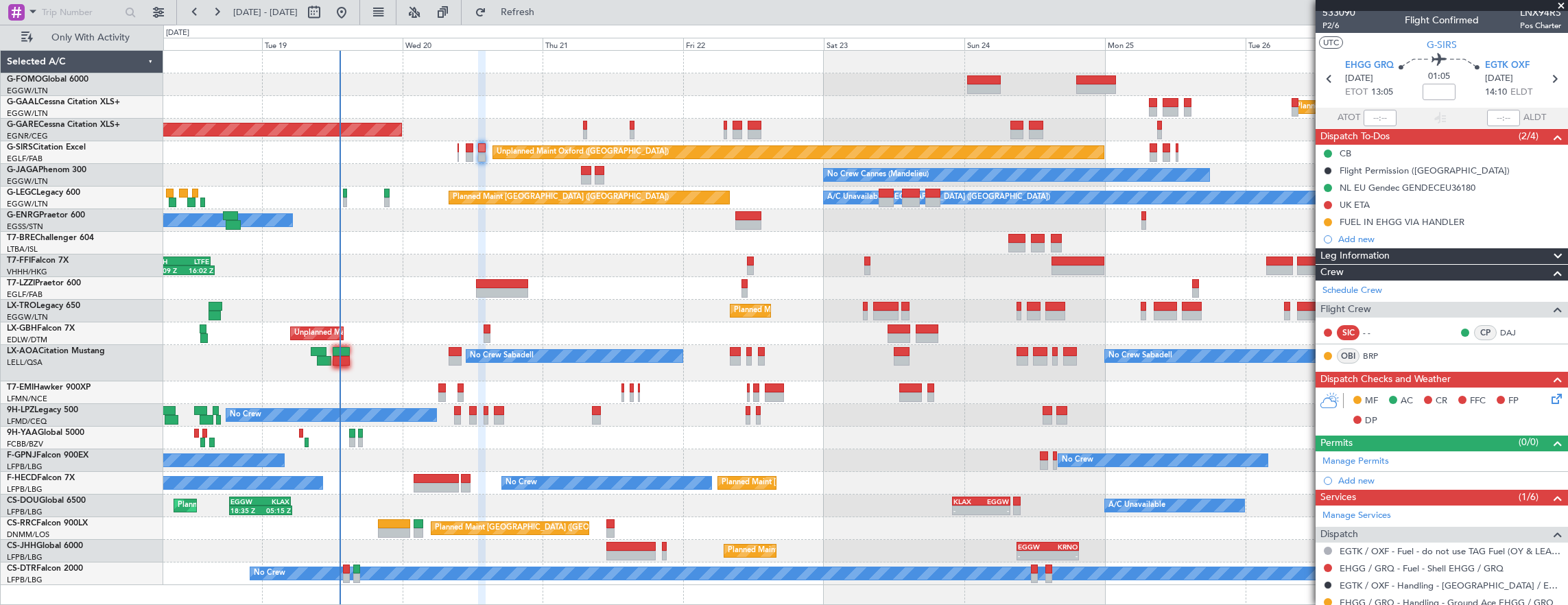
scroll to position [0, 0]
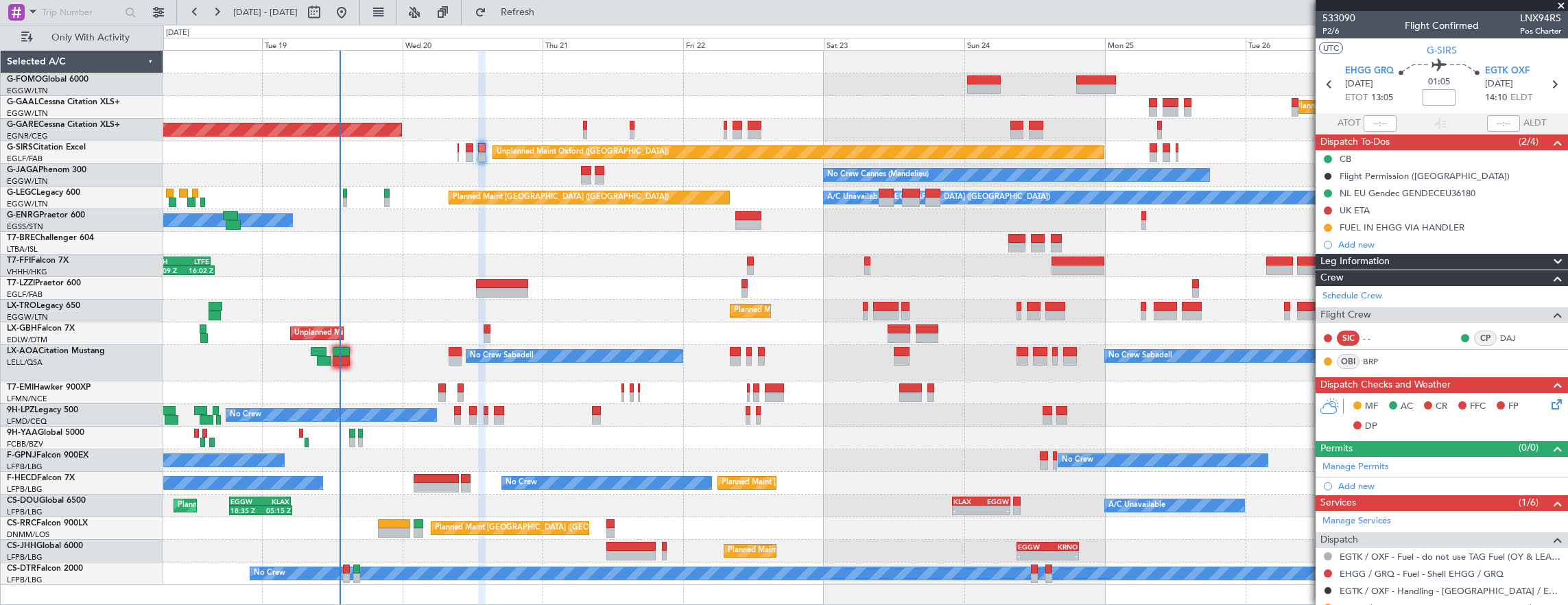
click at [1450, 93] on input at bounding box center [1439, 98] width 33 height 16
type input "-00:05"
click at [1340, 35] on span "P2/6" at bounding box center [1338, 31] width 33 height 12
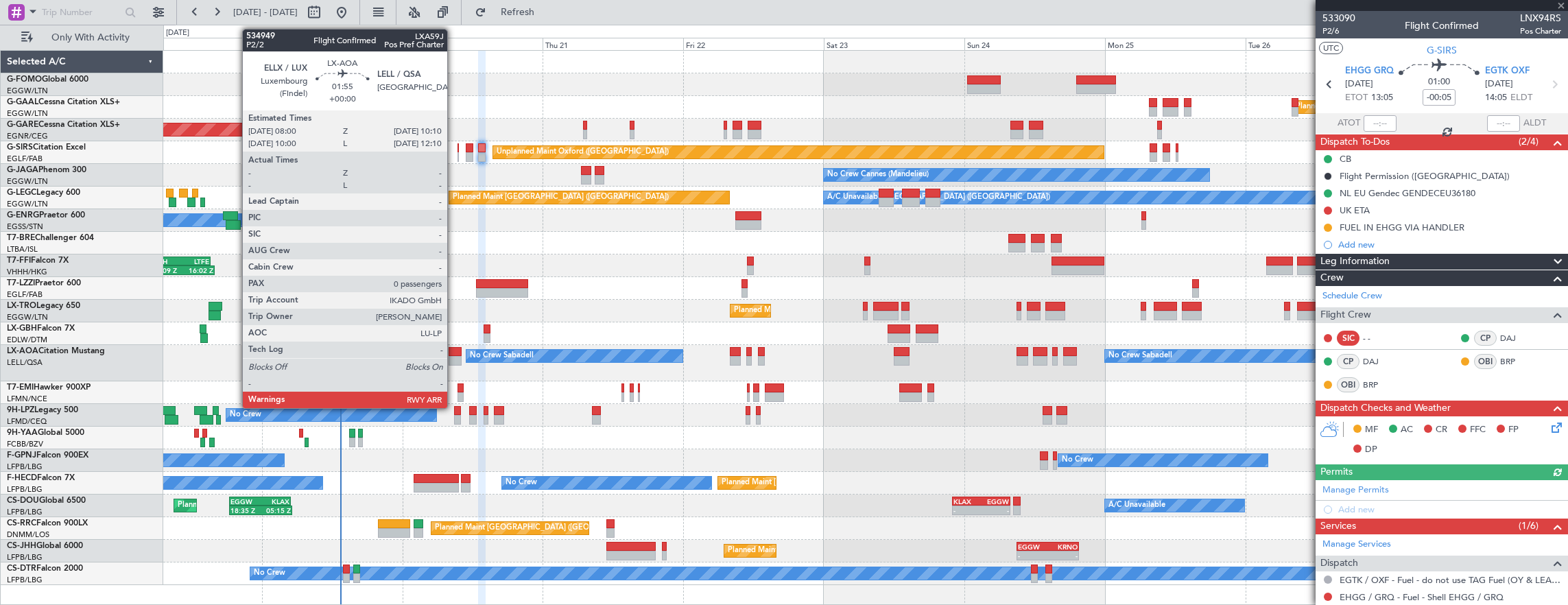
click at [454, 356] on div at bounding box center [455, 360] width 13 height 10
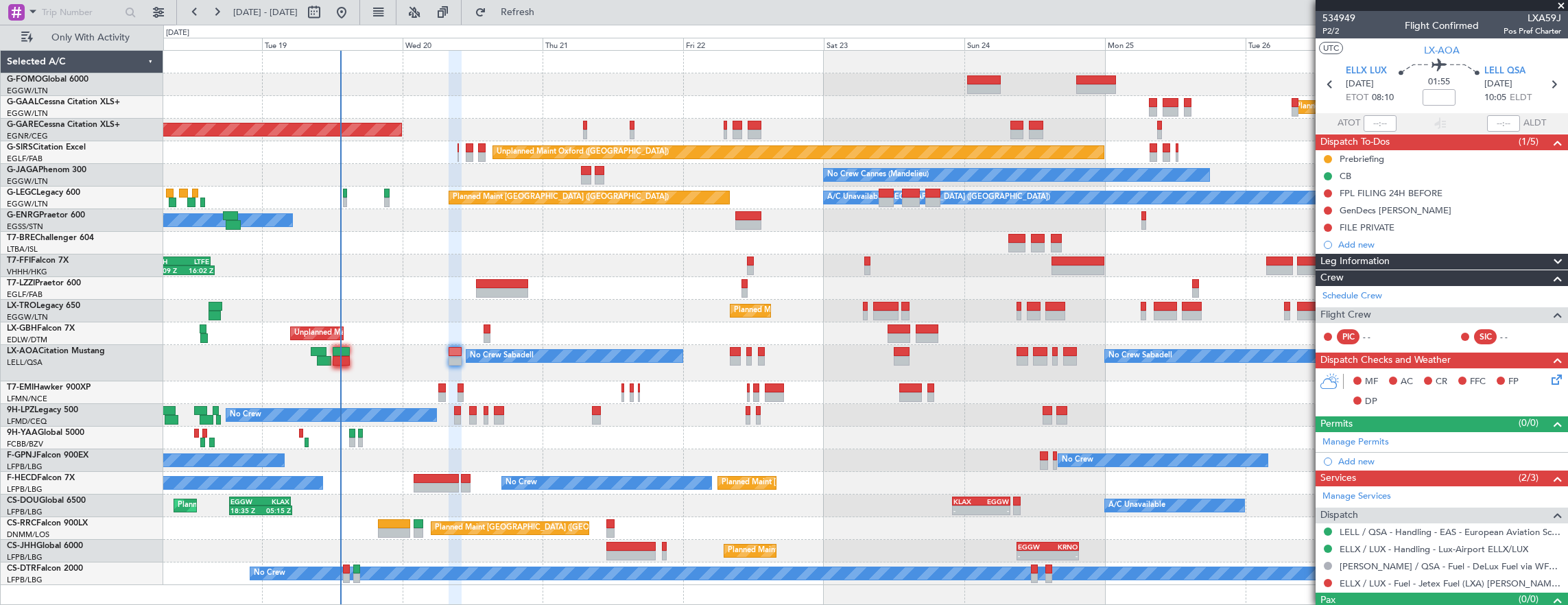
click at [986, 261] on div "05:09 Z 16:02 Z VHHH 04:30 Z LTFE 15:20 Z" at bounding box center [866, 265] width 1405 height 23
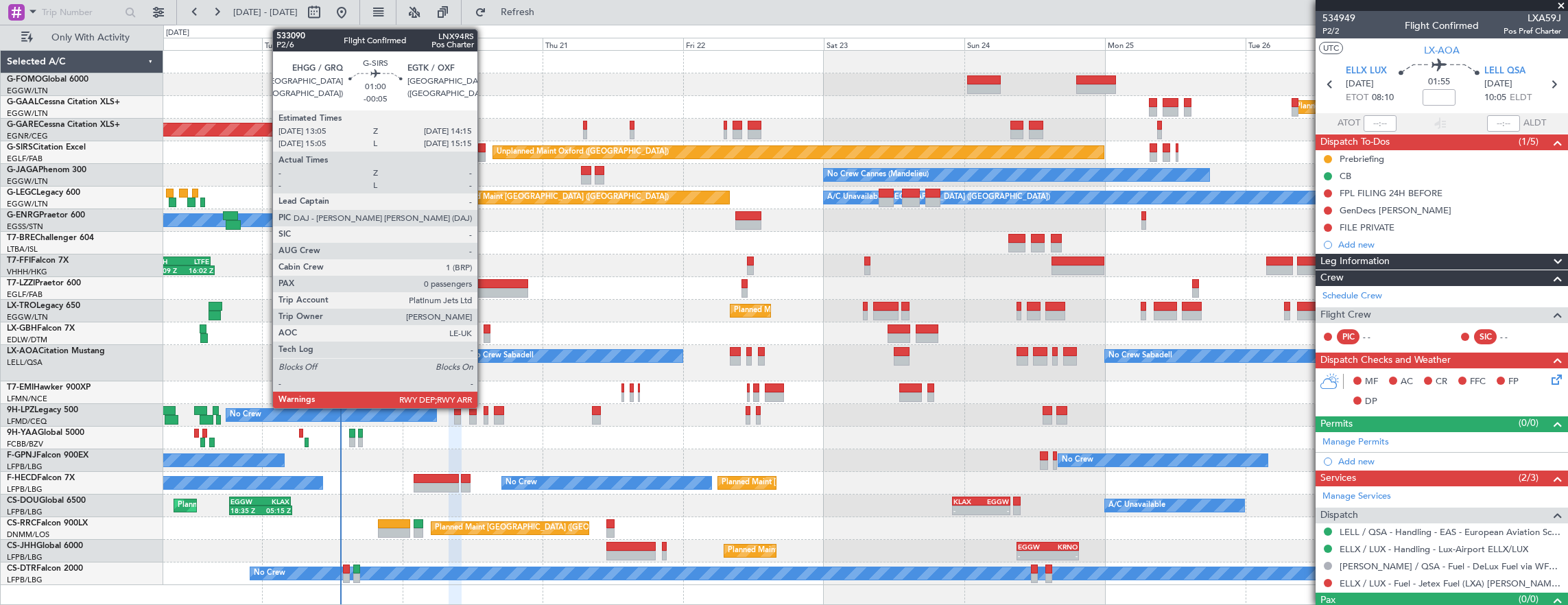
click at [482, 152] on div at bounding box center [481, 157] width 7 height 10
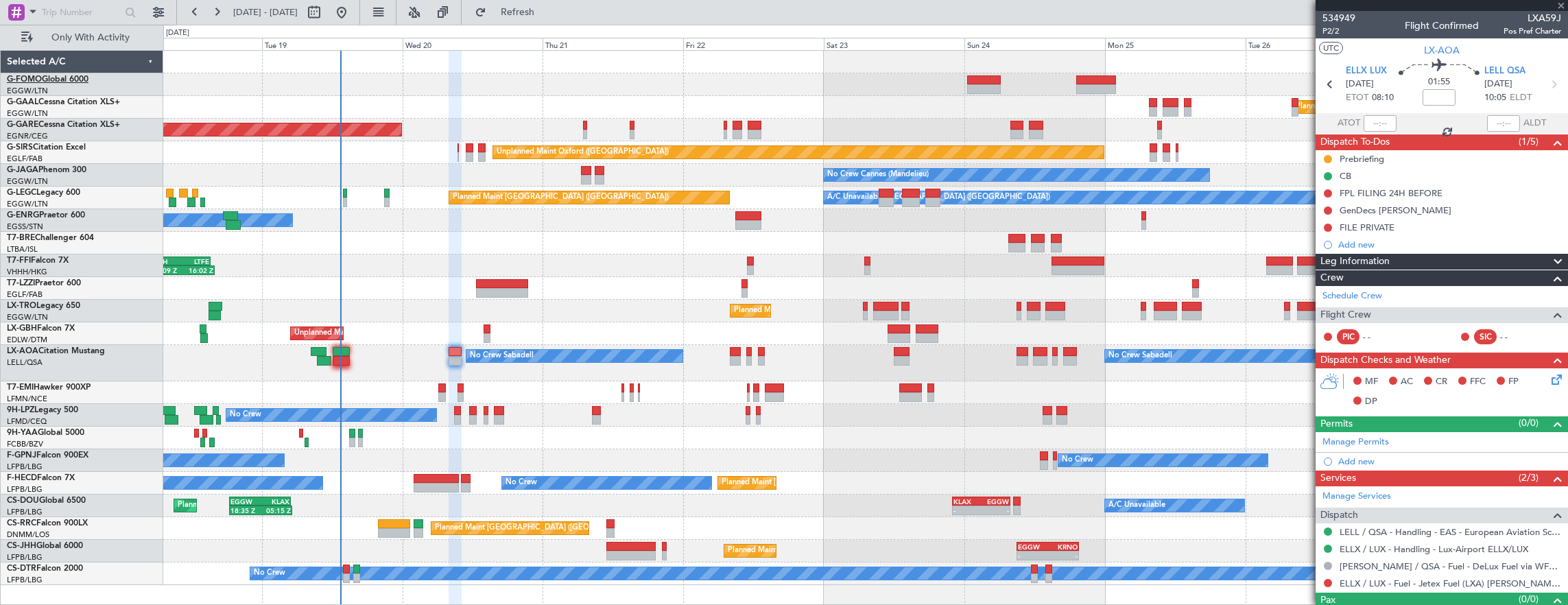
type input "-00:05"
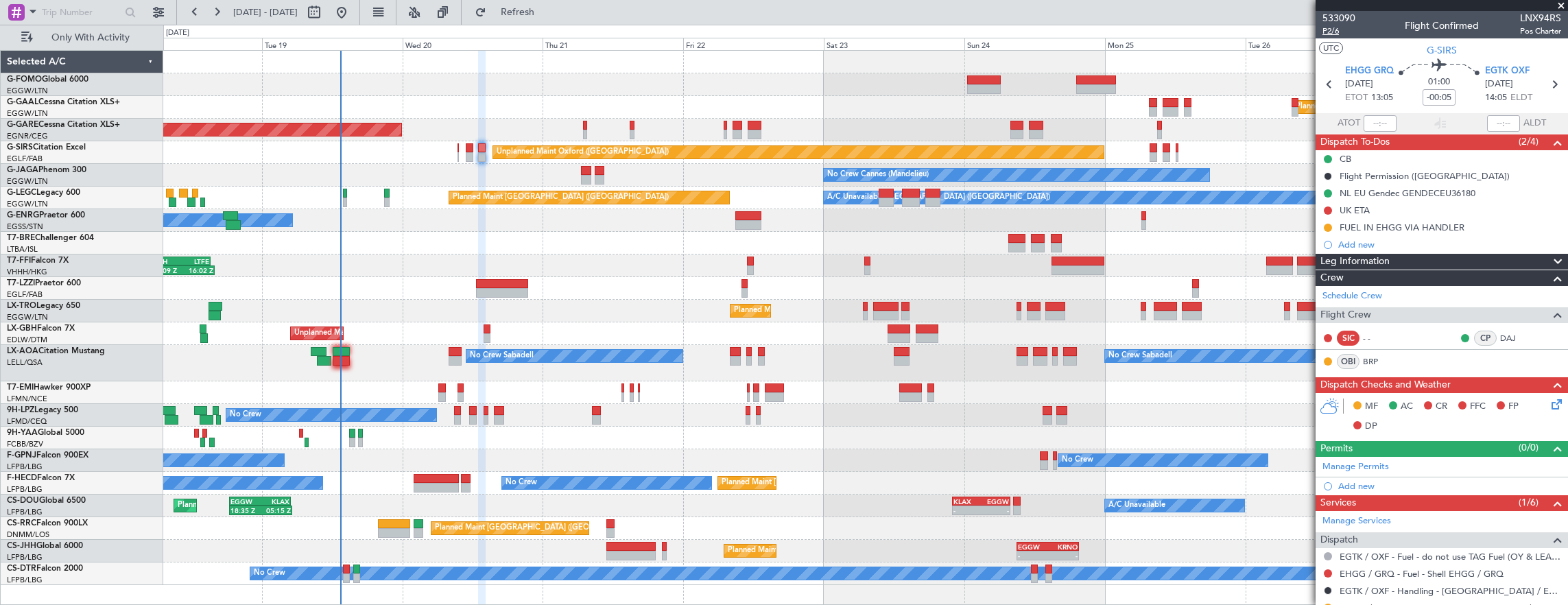
click at [1329, 33] on span "P2/6" at bounding box center [1338, 31] width 33 height 12
click at [1341, 30] on span "P2/6" at bounding box center [1338, 31] width 33 height 12
click at [1328, 28] on span "P2/6" at bounding box center [1338, 31] width 33 height 12
click at [272, 332] on div "Planned Maint Windsor Locks ([PERSON_NAME] Intl) Planned [GEOGRAPHIC_DATA] Unpl…" at bounding box center [866, 318] width 1405 height 534
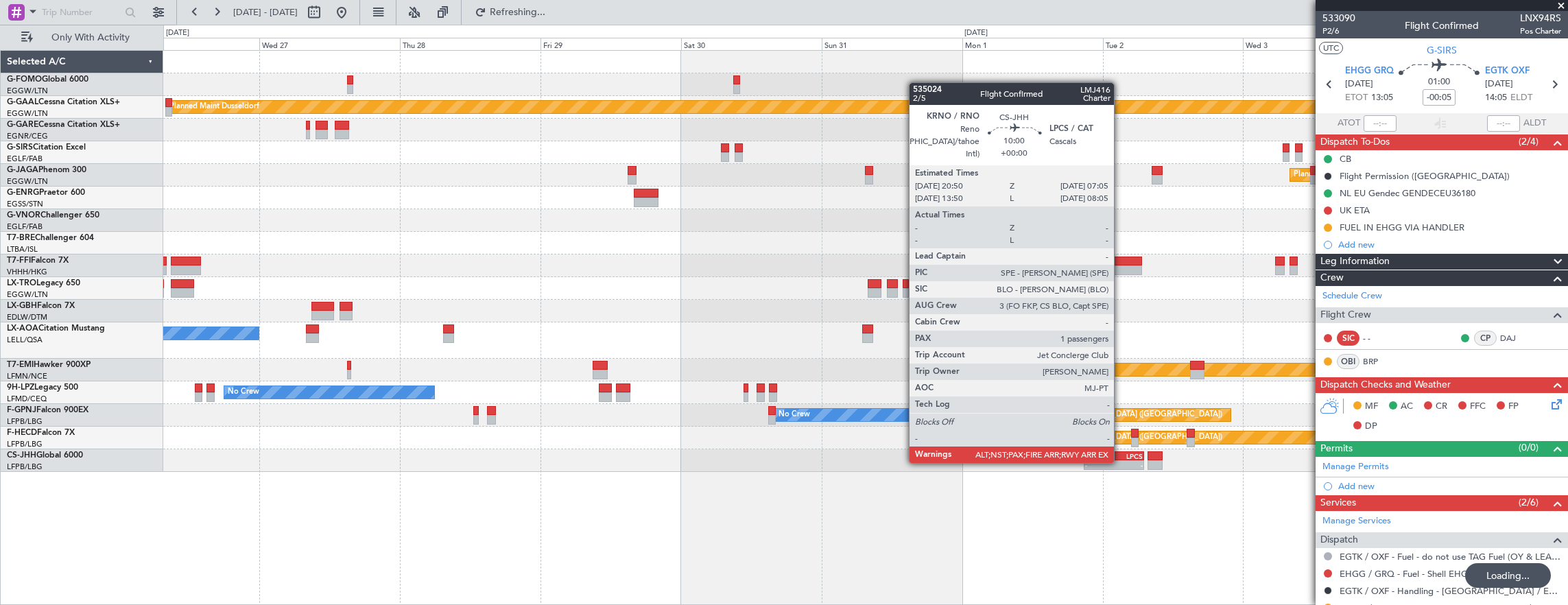
click at [1120, 462] on div "-" at bounding box center [1128, 465] width 29 height 8
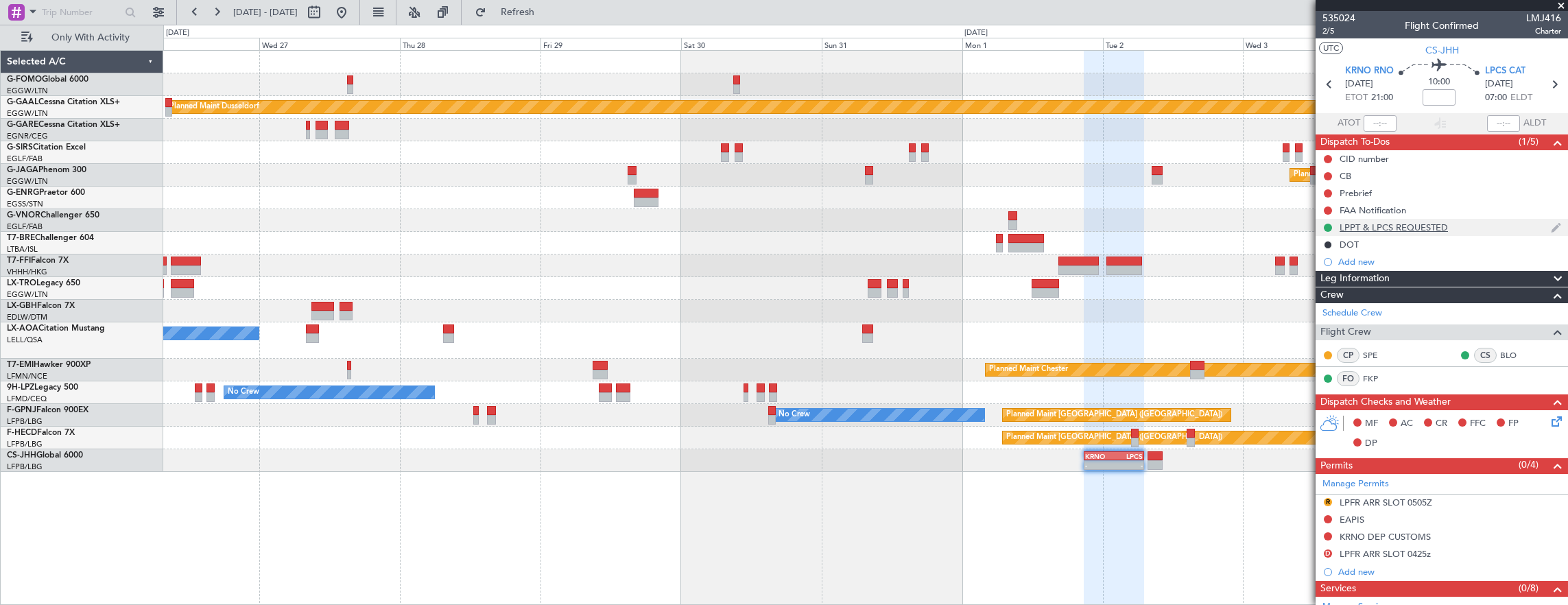
click at [1487, 222] on div "LPPT & LPCS REQUESTED" at bounding box center [1442, 227] width 253 height 17
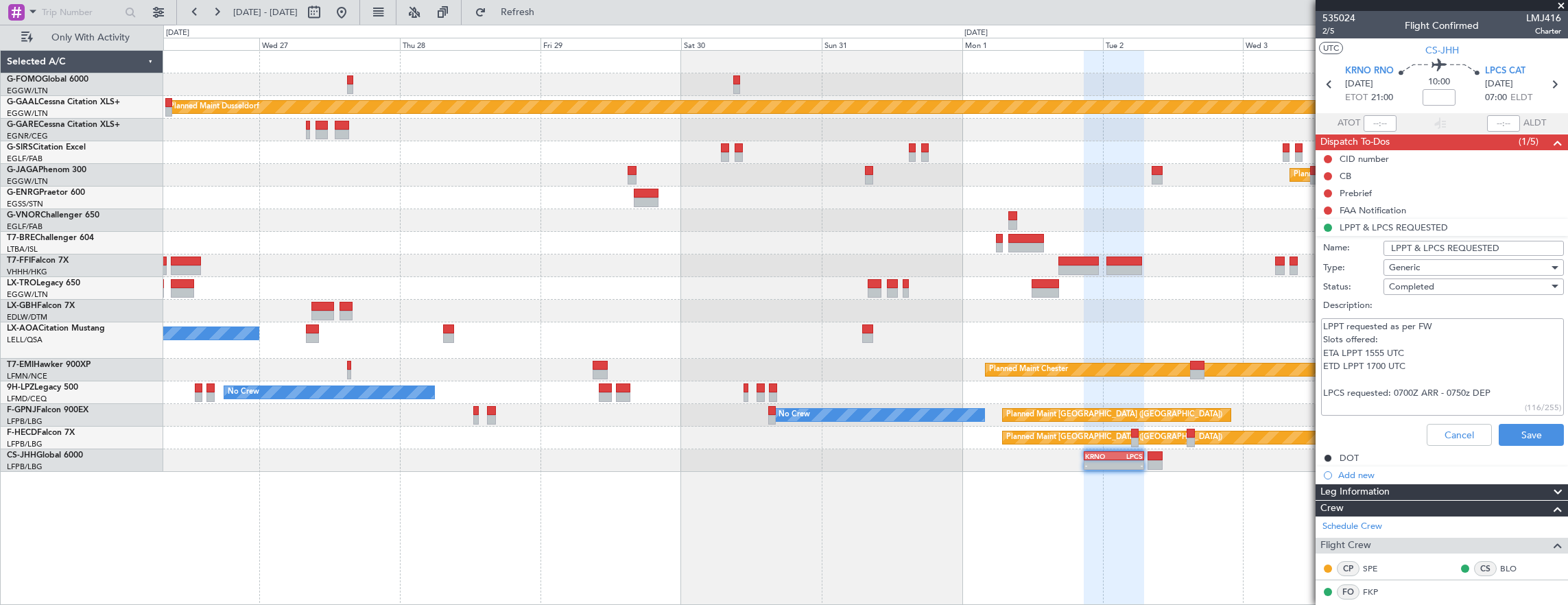
drag, startPoint x: 1516, startPoint y: 397, endPoint x: 1285, endPoint y: 397, distance: 231.0
click at [1285, 397] on fb-app "[DATE] - [DATE] Refresh Quick Links Only With Activity Planned [GEOGRAPHIC_DATA…" at bounding box center [784, 307] width 1568 height 595
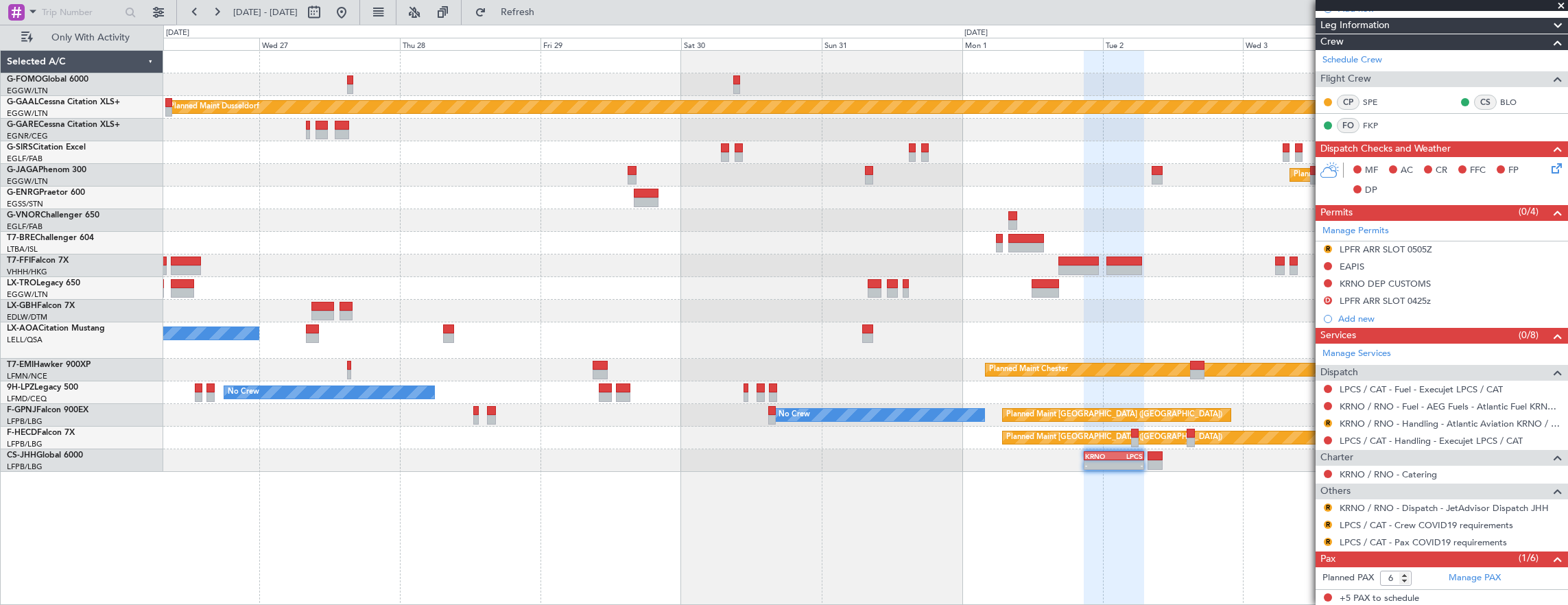
scroll to position [206, 0]
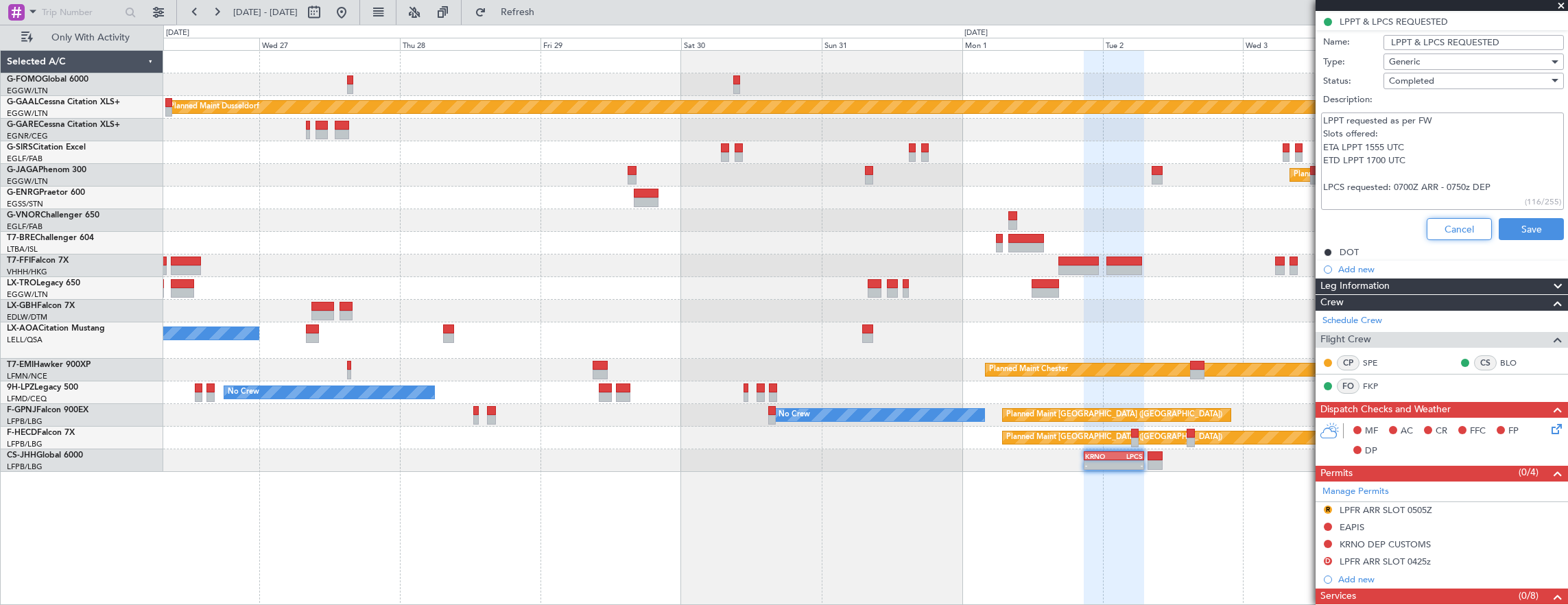
click at [1443, 225] on button "Cancel" at bounding box center [1459, 229] width 65 height 22
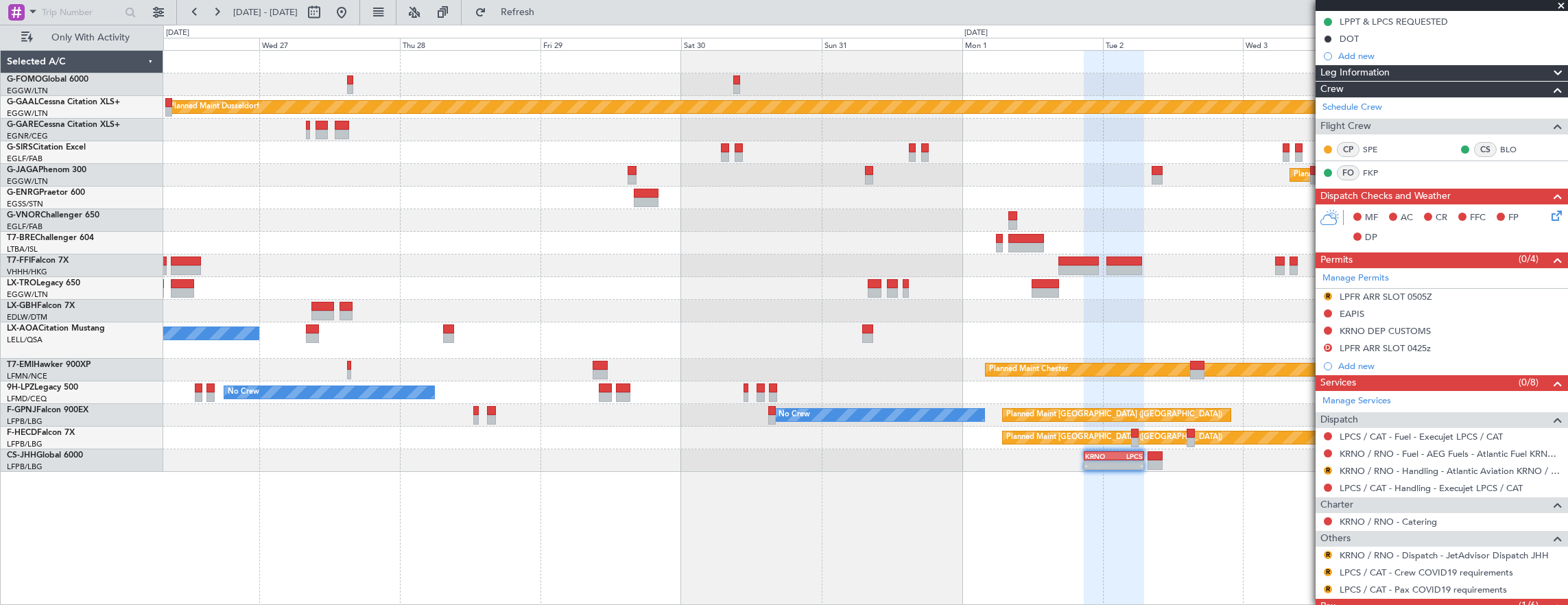
click at [1150, 465] on div at bounding box center [1154, 465] width 14 height 10
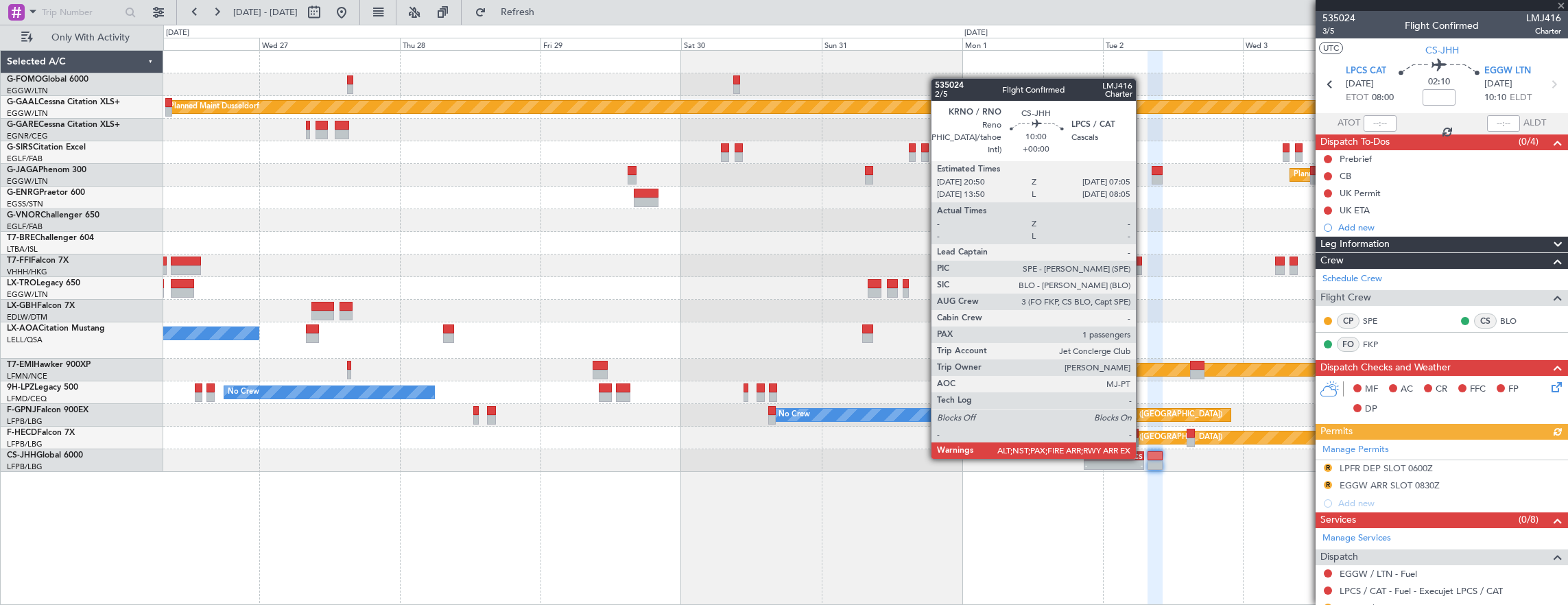
click at [1143, 457] on div "KRNO 20:50 Z LPCS 07:05 Z" at bounding box center [1114, 456] width 61 height 10
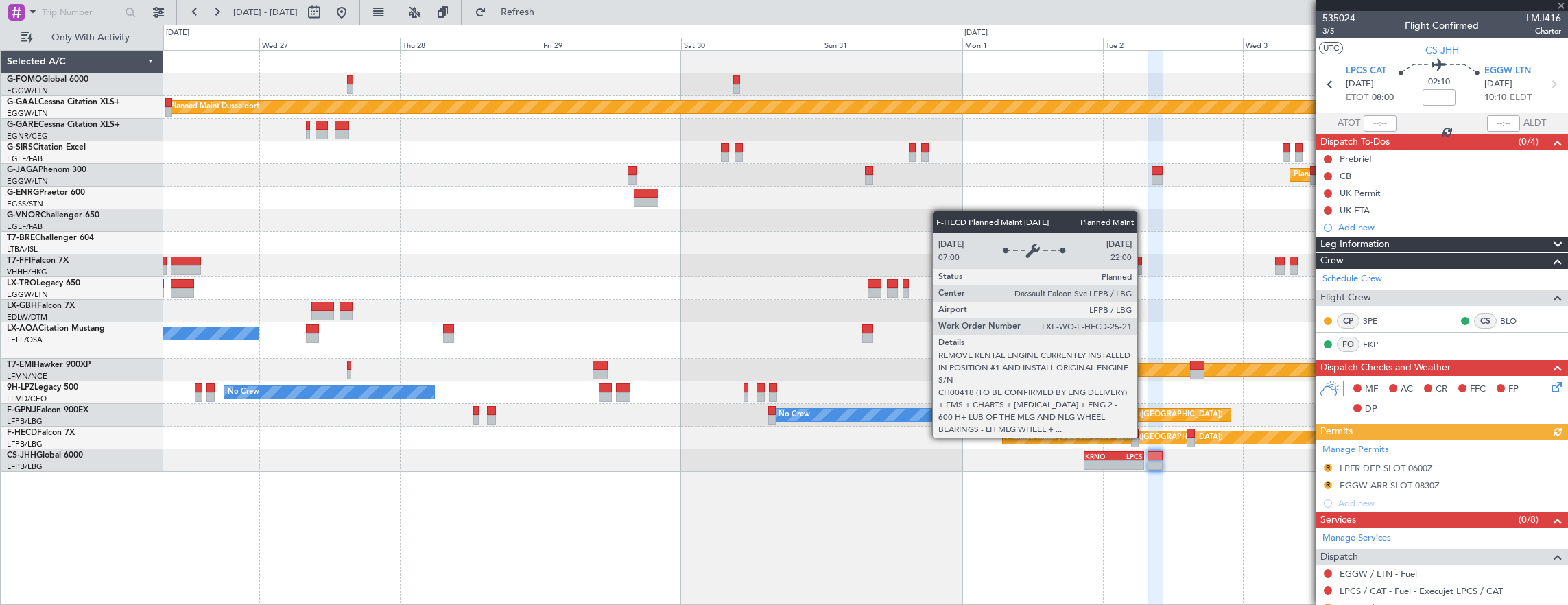
type input "6"
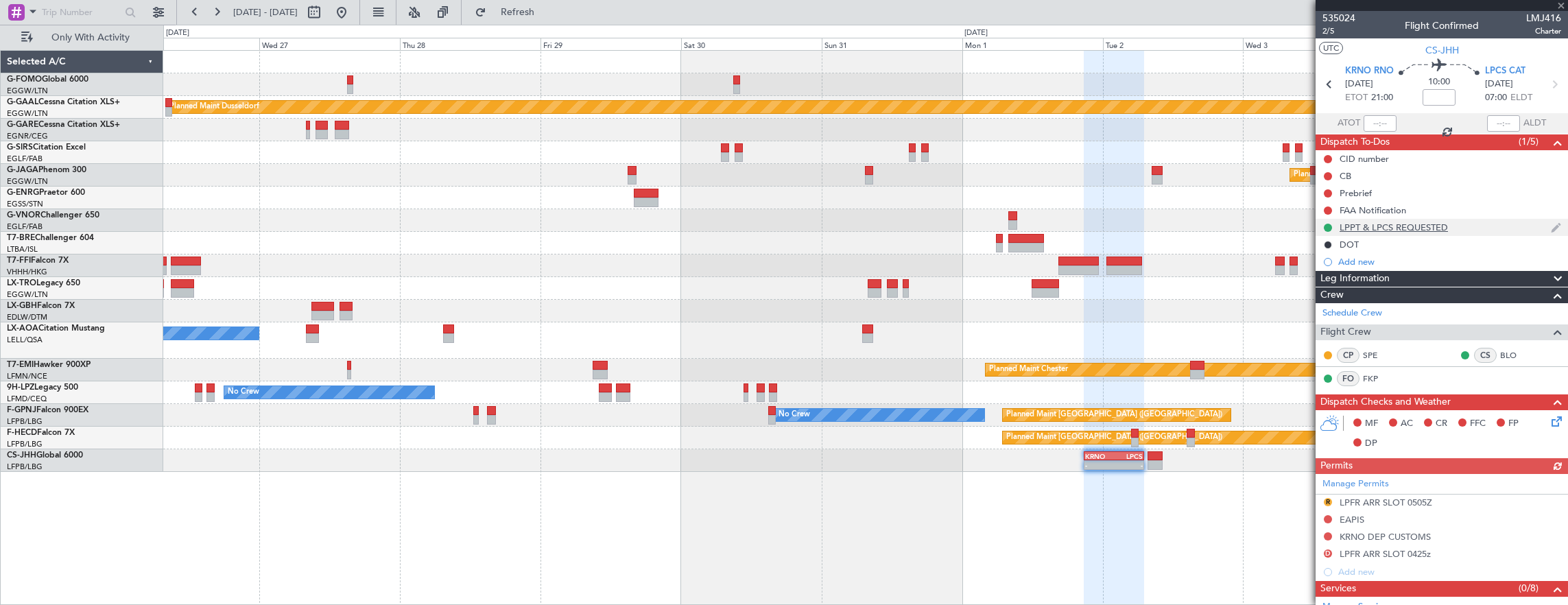
click at [1479, 225] on div "LPPT & LPCS REQUESTED" at bounding box center [1442, 227] width 253 height 17
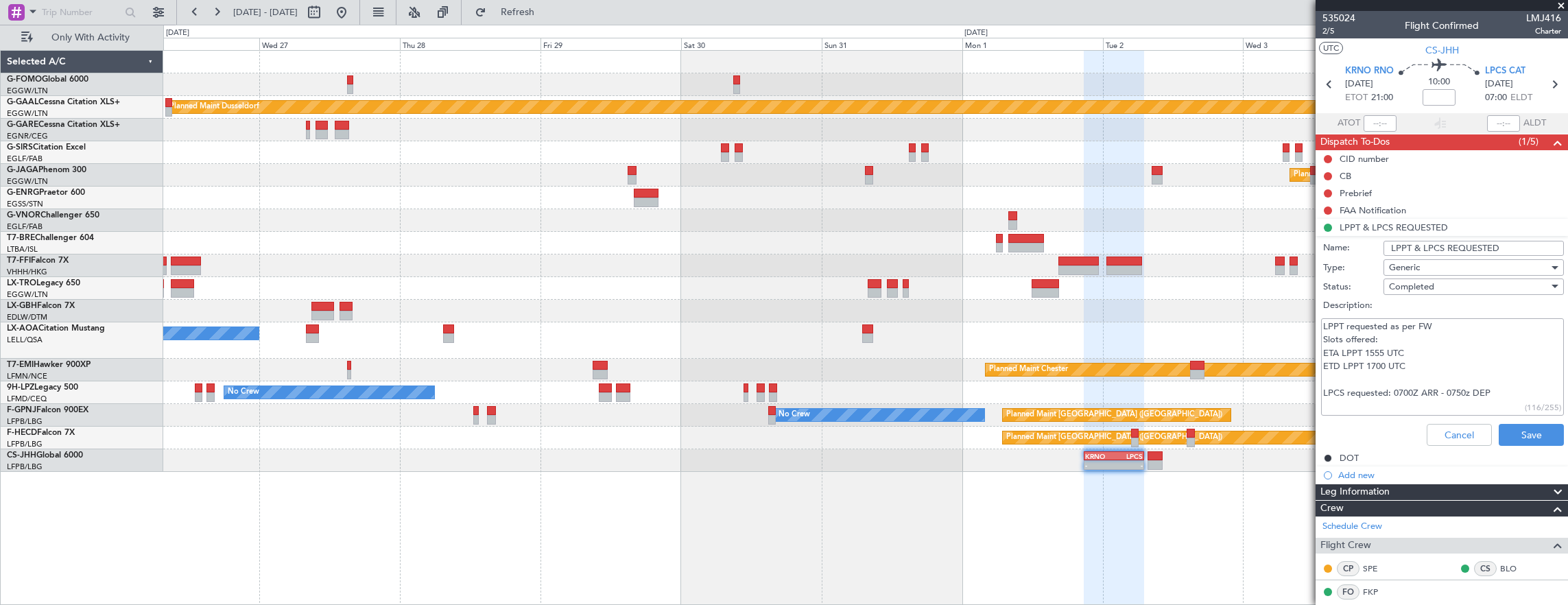
click at [1519, 394] on textarea "LPPT requested as per FW Slots offered: ETA LPPT 1555 UTC ETD LPPT 1700 UTC LPC…" at bounding box center [1442, 367] width 243 height 98
click at [1369, 391] on textarea "LPPT requested as per FW Slots offered: ETA LPPT 1555 UTC ETD LPPT 1700 UTC LPC…" at bounding box center [1442, 367] width 243 height 98
drag, startPoint x: 1462, startPoint y: 411, endPoint x: 1255, endPoint y: 408, distance: 207.0
click at [1255, 408] on fb-app "[DATE] - [DATE] Refresh Quick Links Only With Activity Planned [GEOGRAPHIC_DATA…" at bounding box center [784, 307] width 1568 height 595
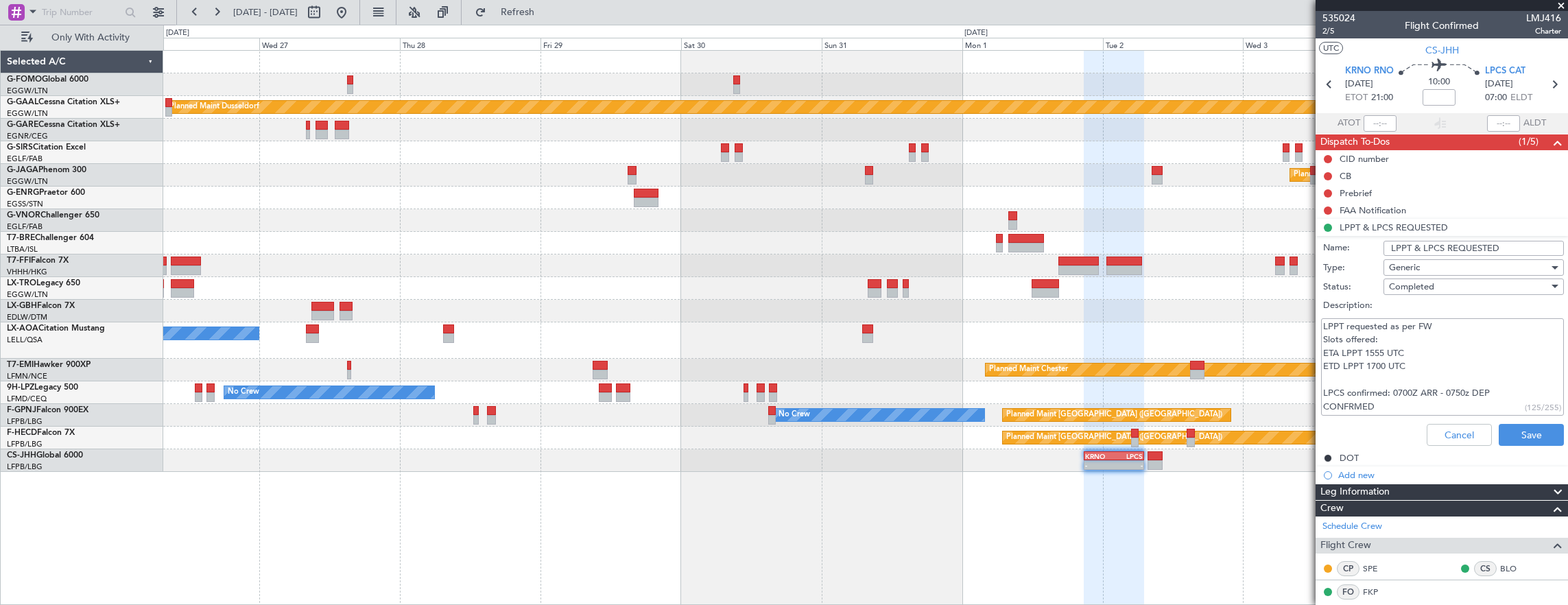
paste textarea "ARR - 1937-2025/DRE/DRT DEP - 0987/VP/PF098/2025"
type textarea "LPPT requested as per FW Slots offered: ETA LPPT 1555 UTC ETD LPPT 1700 UTC LPC…"
click at [1540, 435] on button "Save" at bounding box center [1531, 435] width 65 height 22
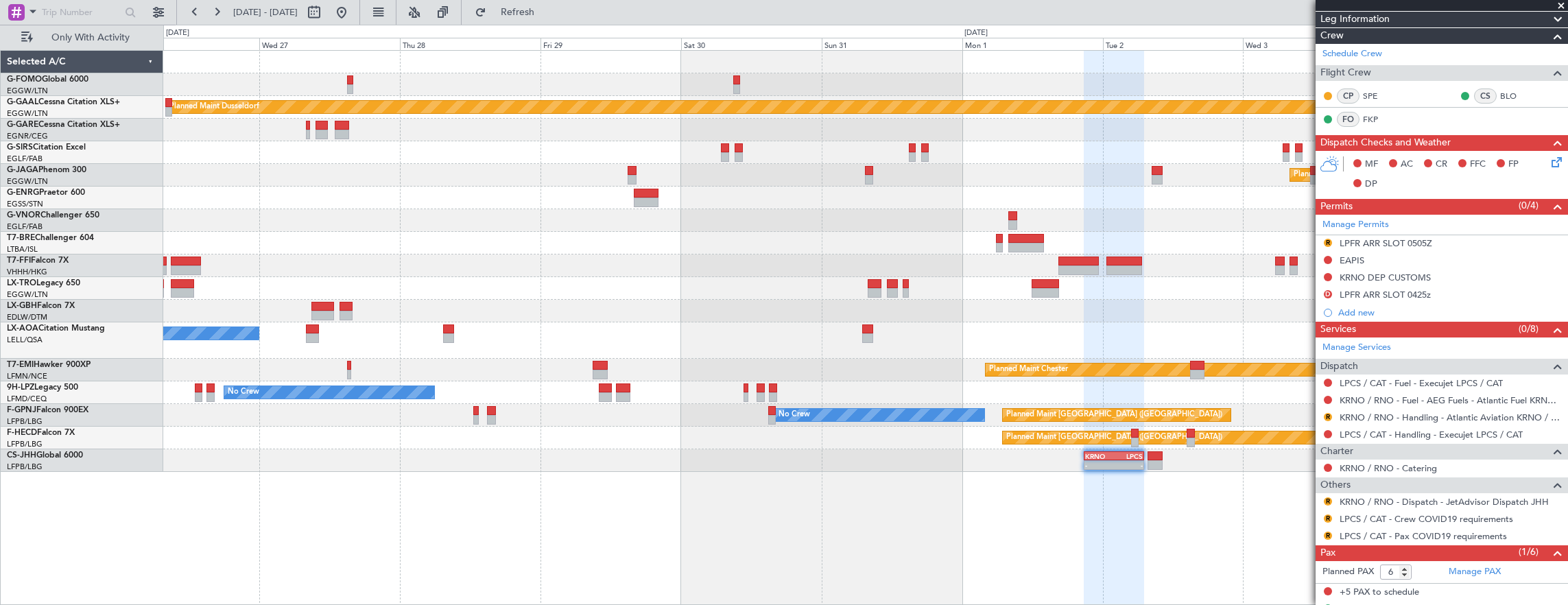
scroll to position [274, 0]
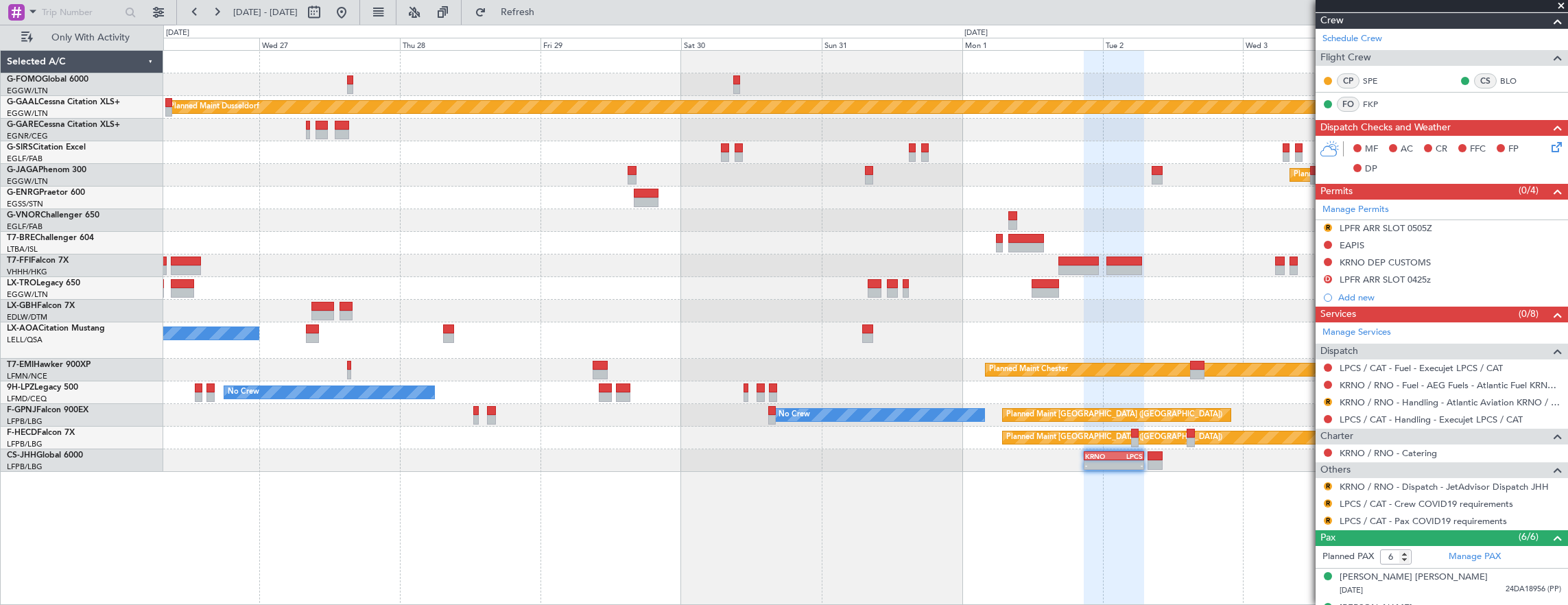
click at [1229, 411] on div "Planned Maint Dusseldorf Unplanned Maint [GEOGRAPHIC_DATA] ([GEOGRAPHIC_DATA]) …" at bounding box center [866, 328] width 1406 height 556
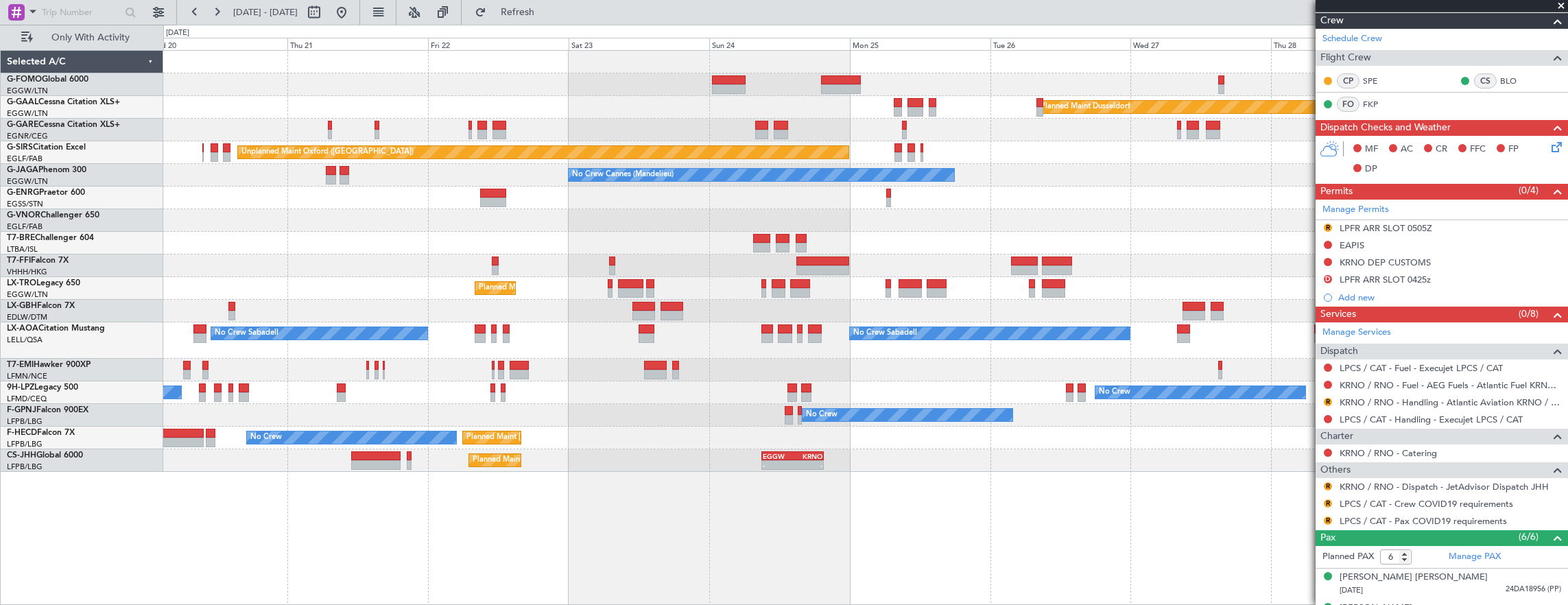
click at [908, 491] on div "Planned Maint Dusseldorf Unplanned Maint [PERSON_NAME] Unplanned Maint [GEOGRAP…" at bounding box center [866, 328] width 1406 height 556
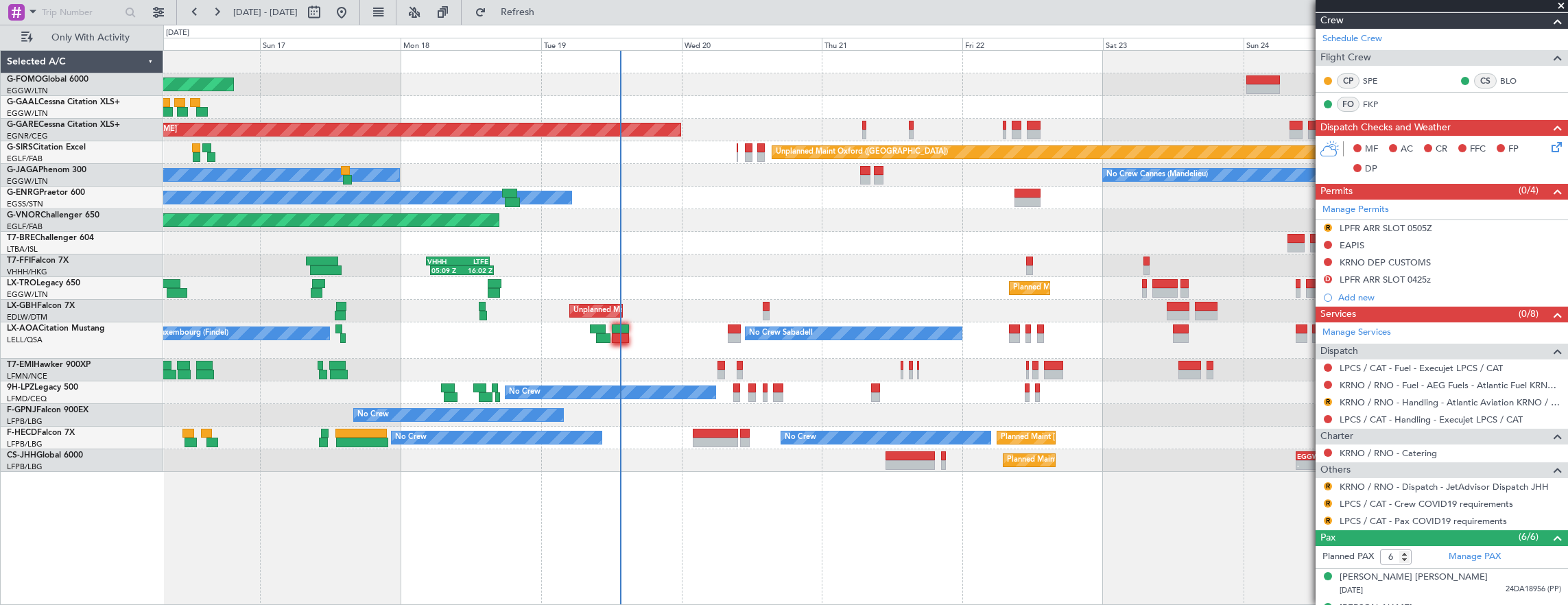
click at [414, 487] on div "Planned Maint Windsor Locks ([PERSON_NAME] Intl) Planned Maint Planned [GEOGRAP…" at bounding box center [866, 328] width 1406 height 556
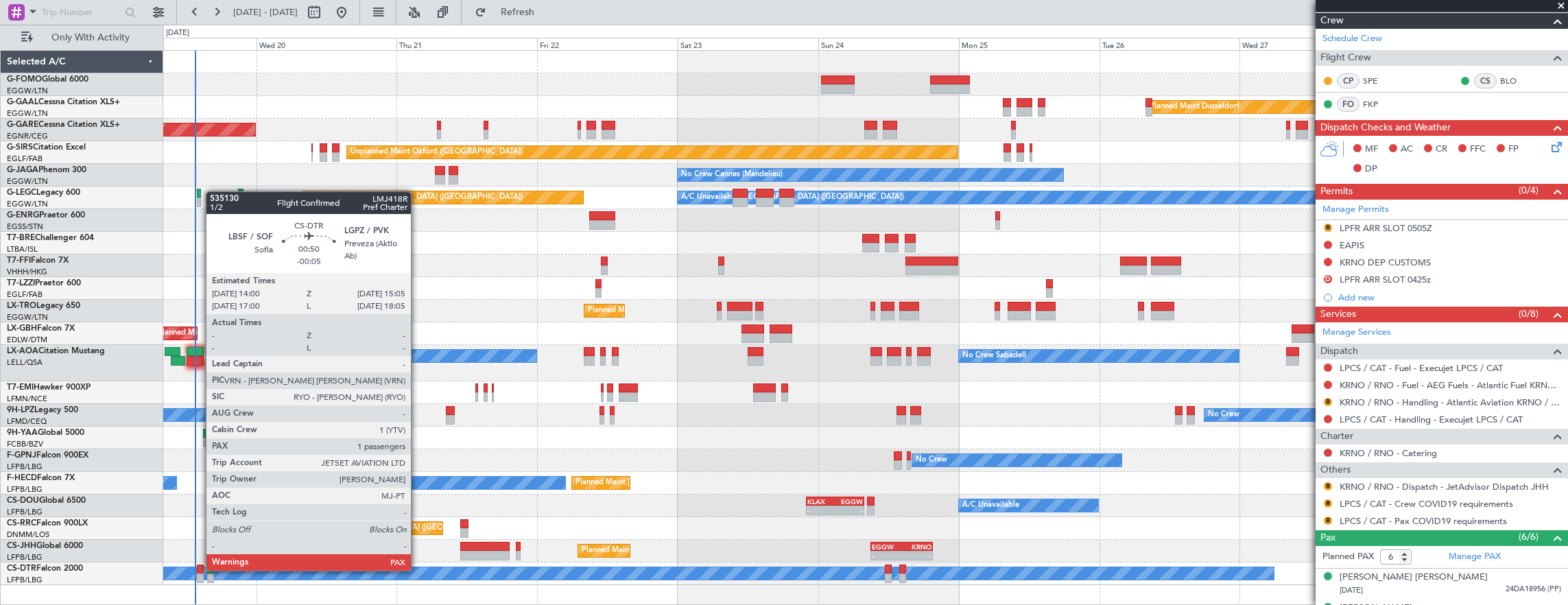
click at [199, 570] on div at bounding box center [199, 569] width 7 height 10
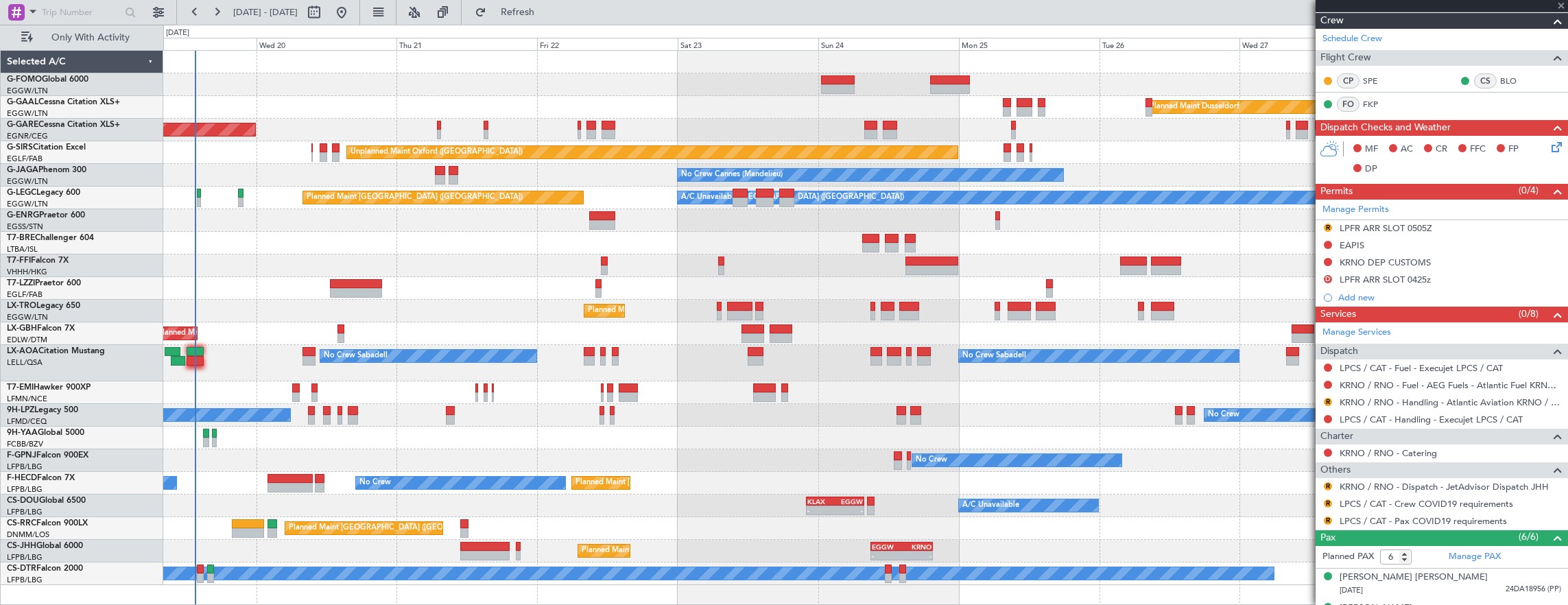
type input "-00:05"
type input "4"
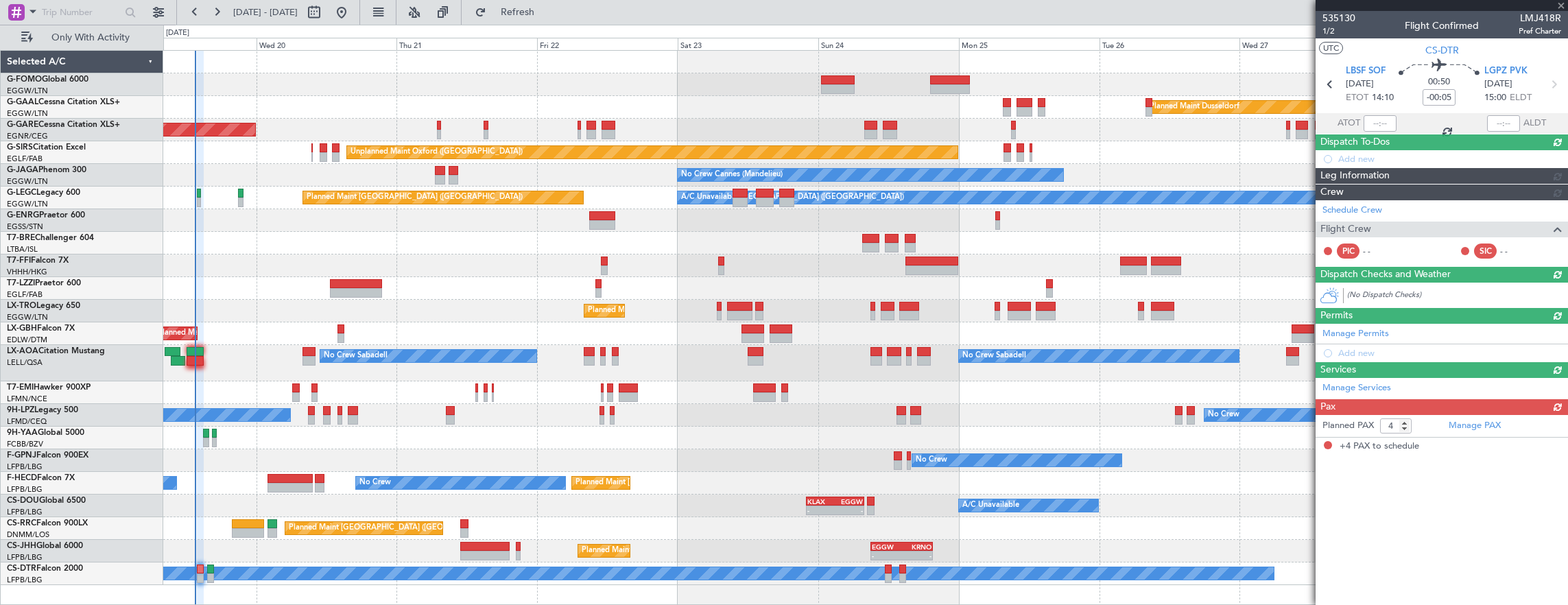
scroll to position [0, 0]
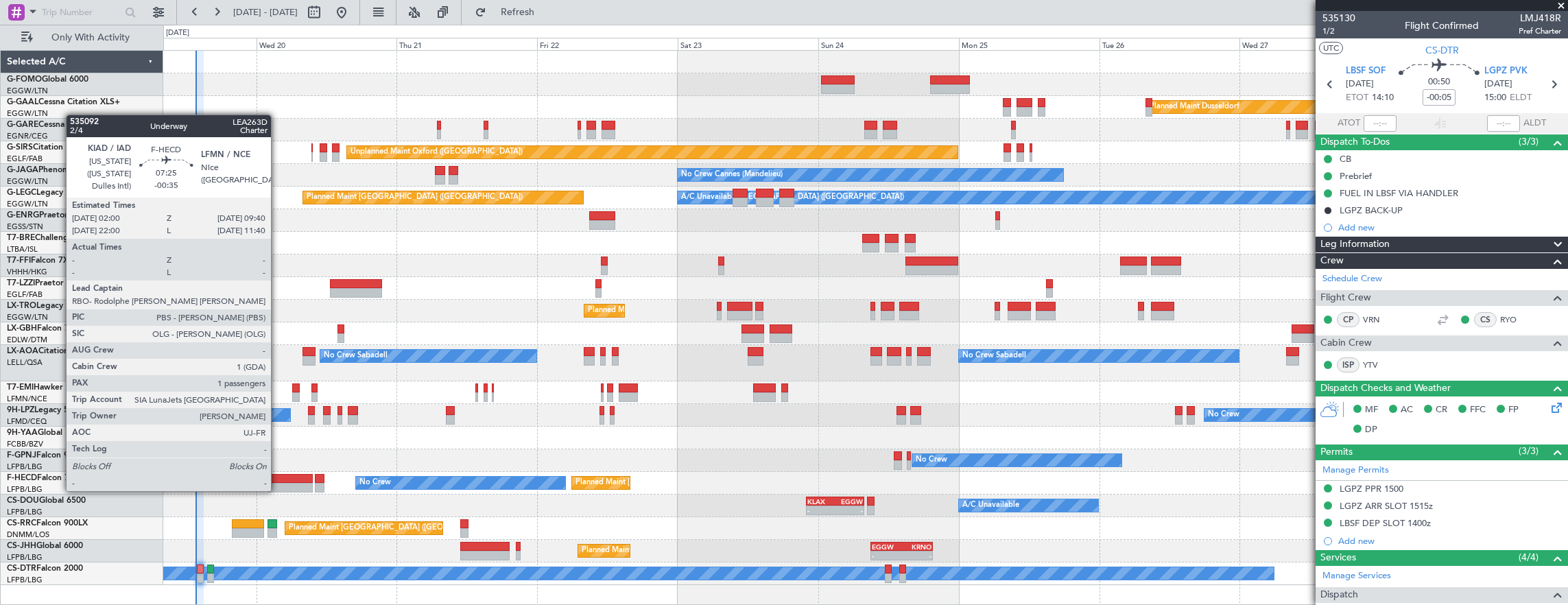
click at [278, 477] on div at bounding box center [290, 479] width 45 height 10
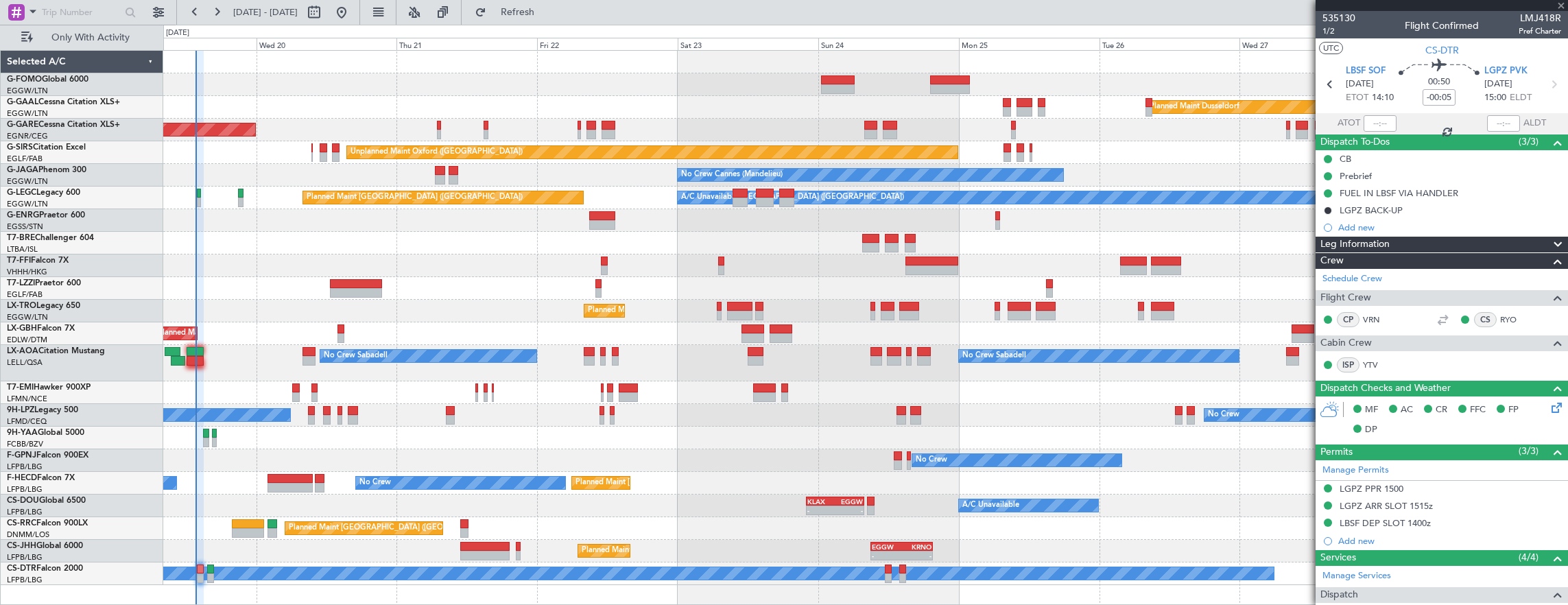
type input "-00:35"
type input "1"
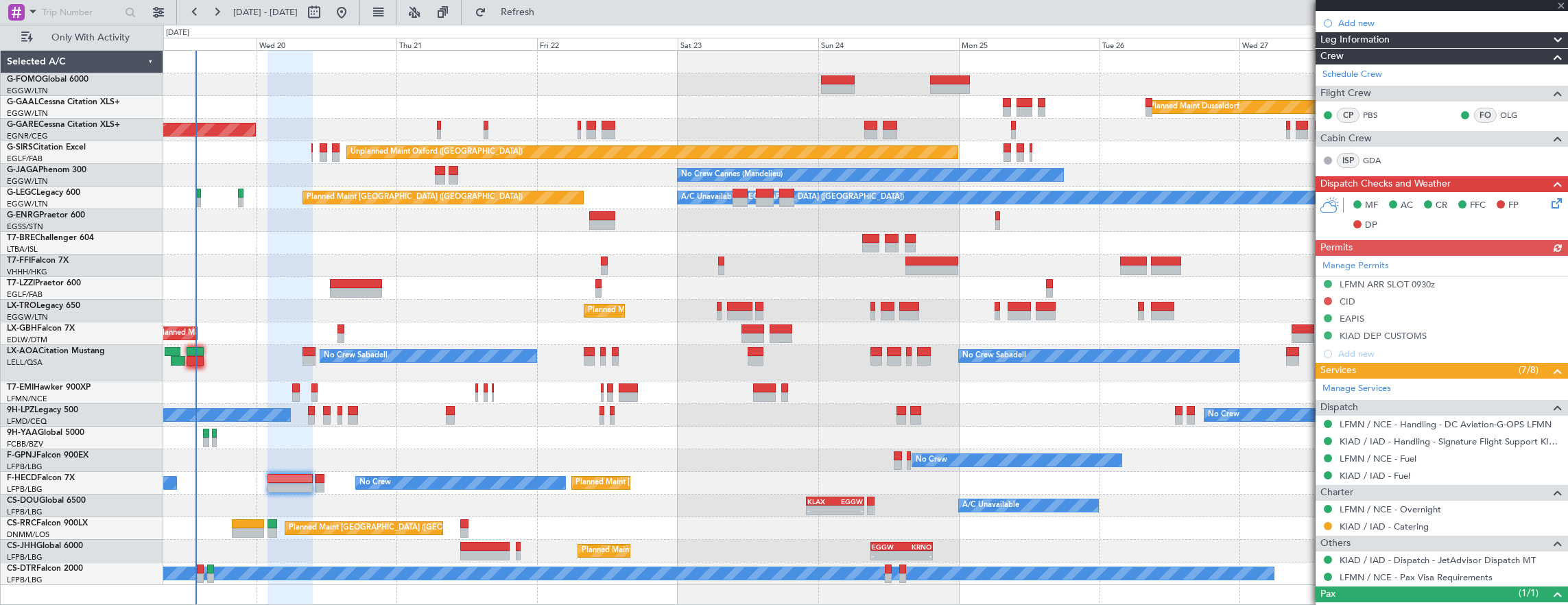
scroll to position [302, 0]
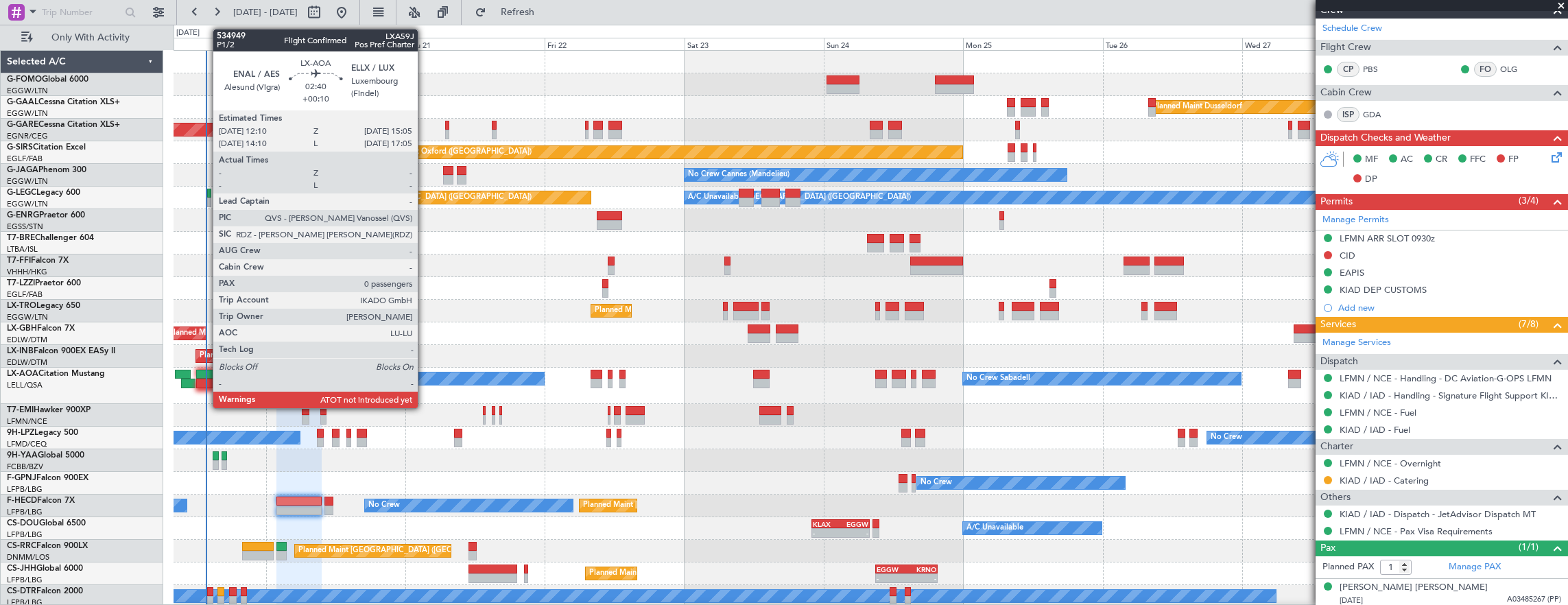
click at [205, 377] on div at bounding box center [205, 374] width 17 height 10
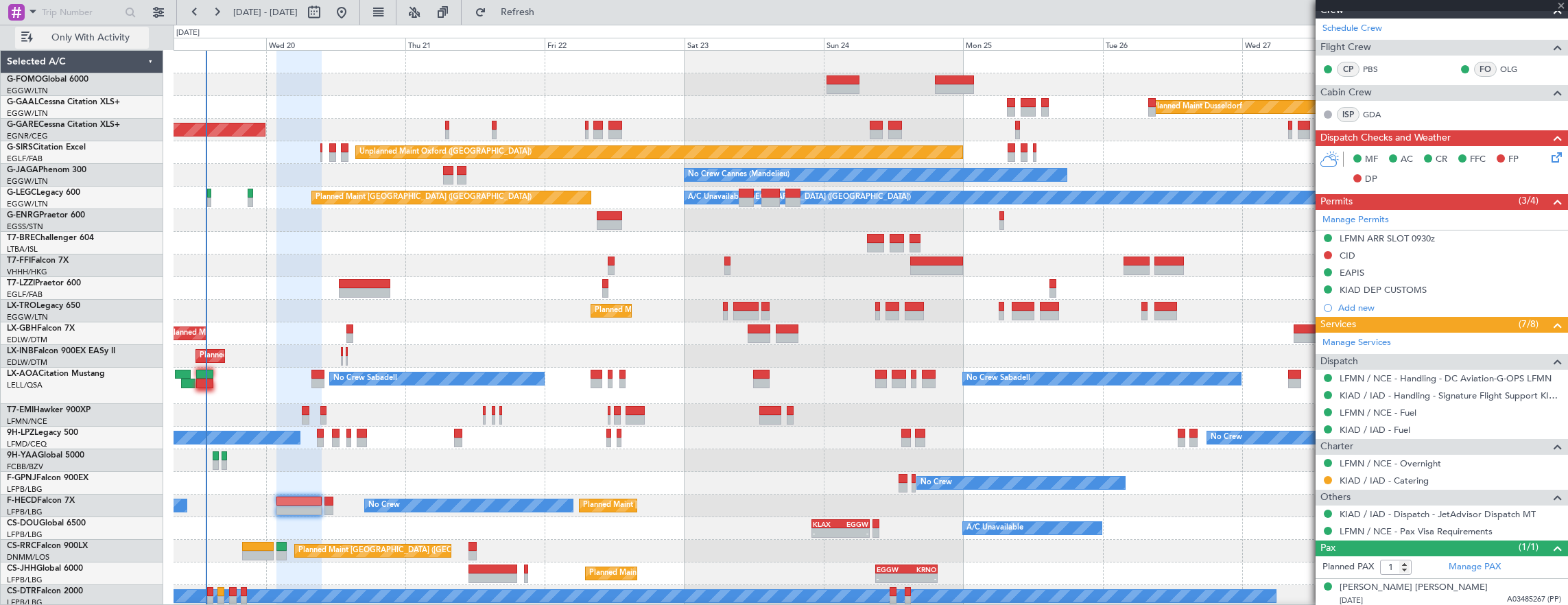
type input "+00:10"
type input "0"
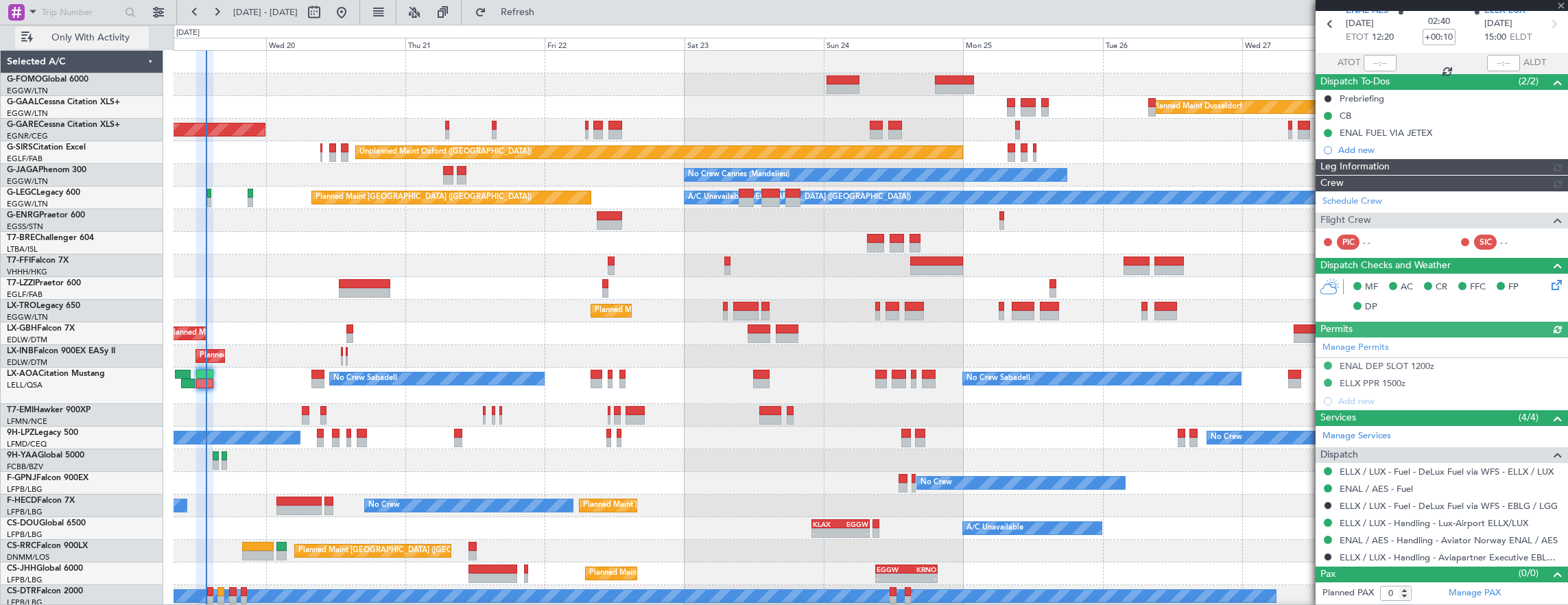
scroll to position [0, 0]
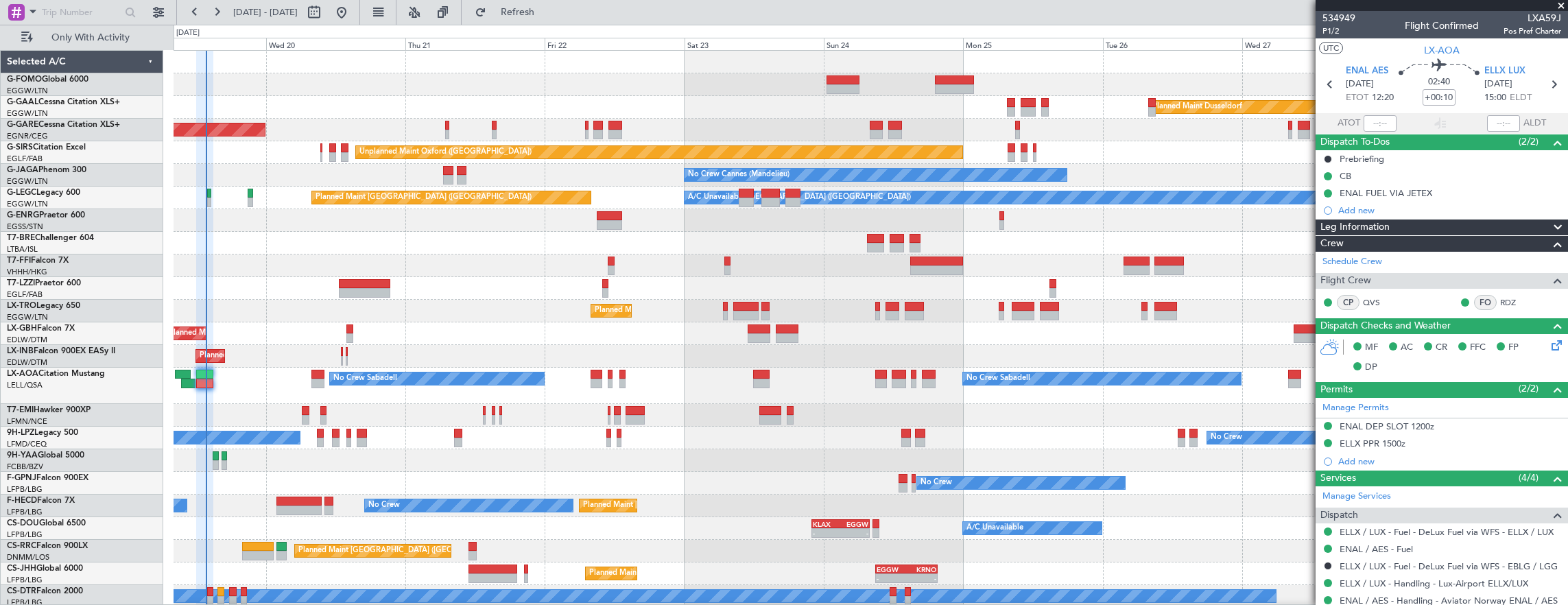
click at [1364, 123] on mat-tooltip-component "Estimated Take-Off Time" at bounding box center [1355, 122] width 110 height 36
click at [1371, 123] on input "text" at bounding box center [1380, 123] width 33 height 16
type input "13:36"
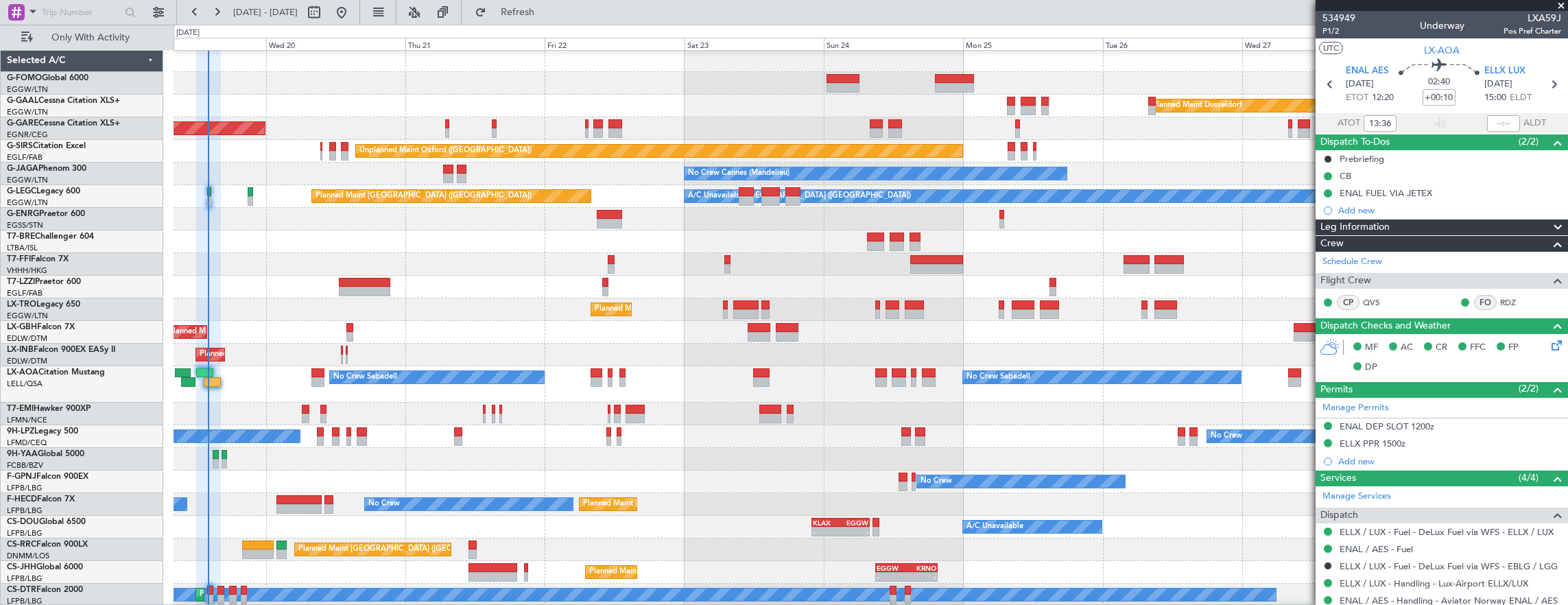
click at [348, 362] on div "Planned Maint Dusseldorf Unplanned Maint [PERSON_NAME] Unplanned Maint [GEOGRAP…" at bounding box center [871, 328] width 1394 height 557
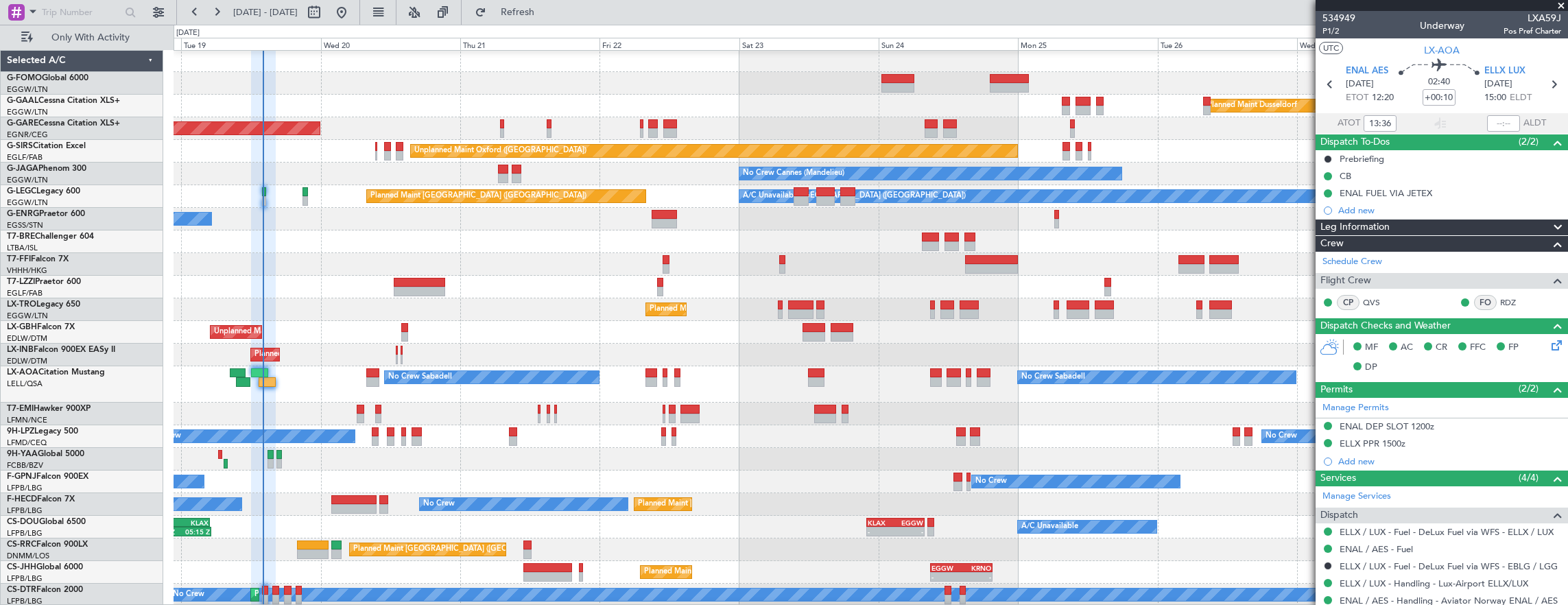
scroll to position [1, 0]
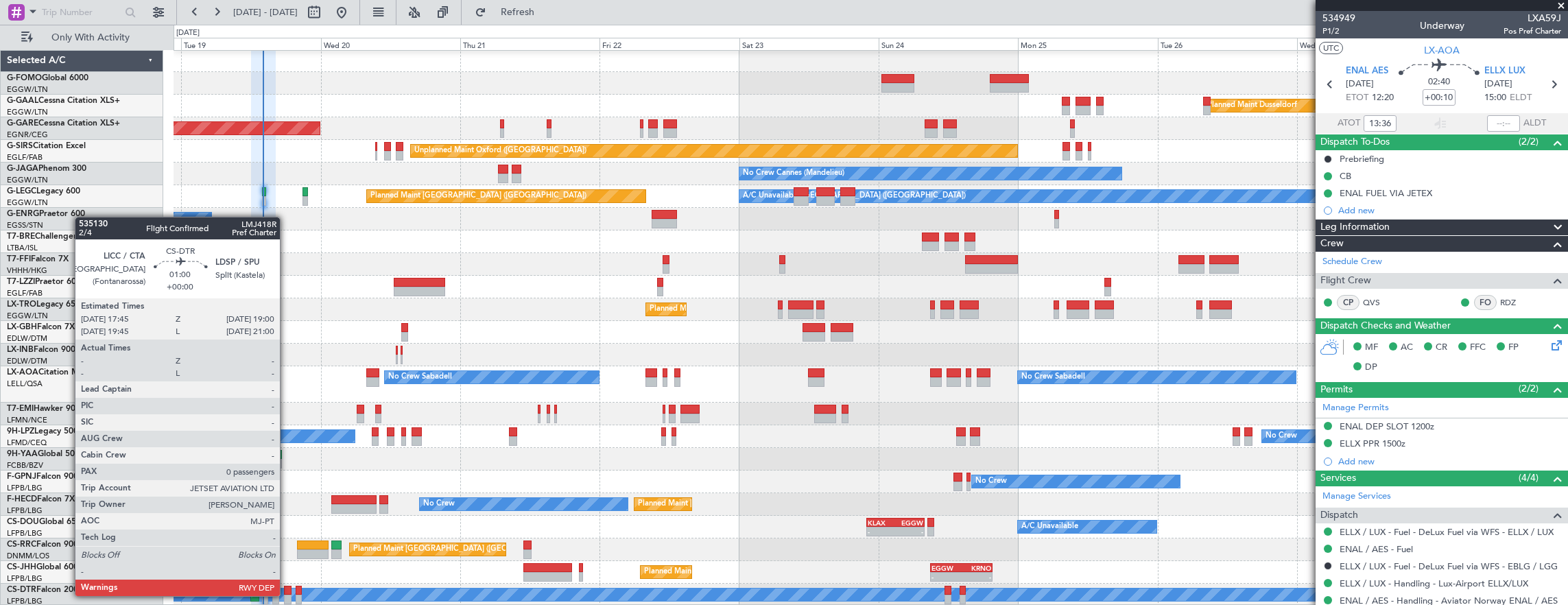
click at [287, 595] on div at bounding box center [287, 599] width 7 height 10
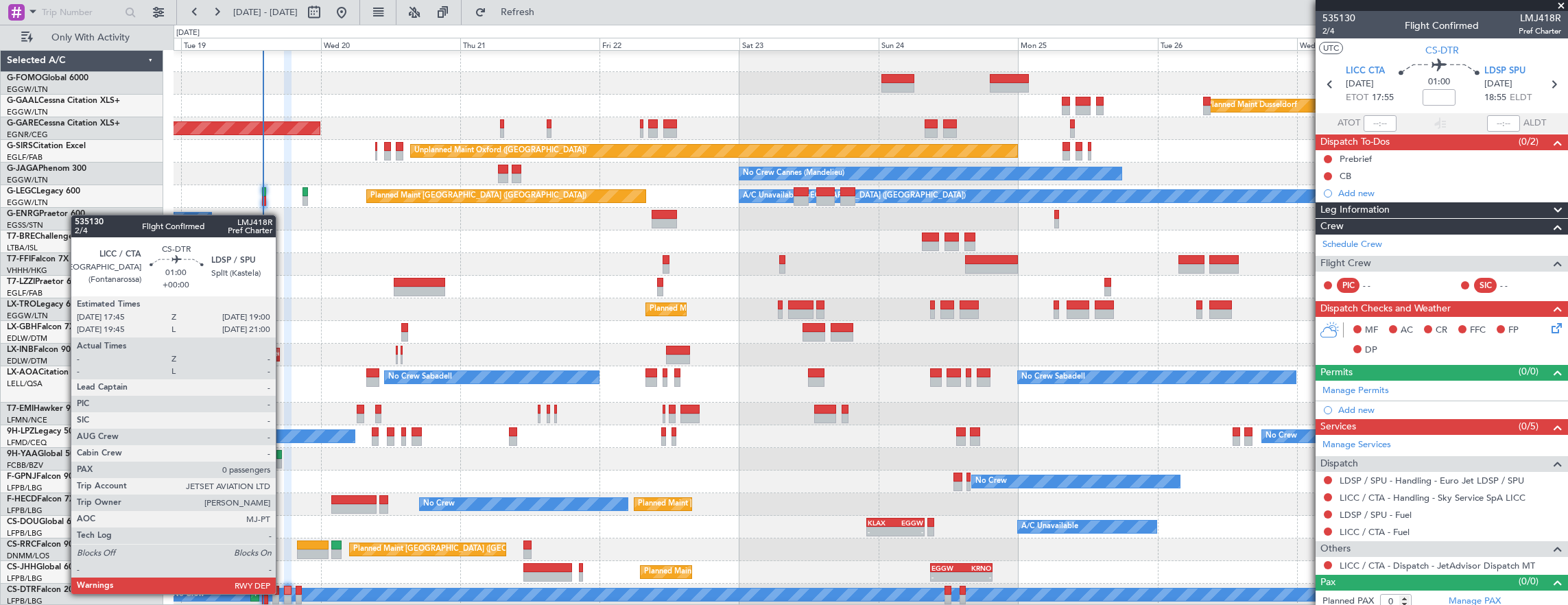
click at [281, 592] on div "No Crew" at bounding box center [750, 595] width 1161 height 13
click at [284, 593] on div at bounding box center [287, 590] width 7 height 10
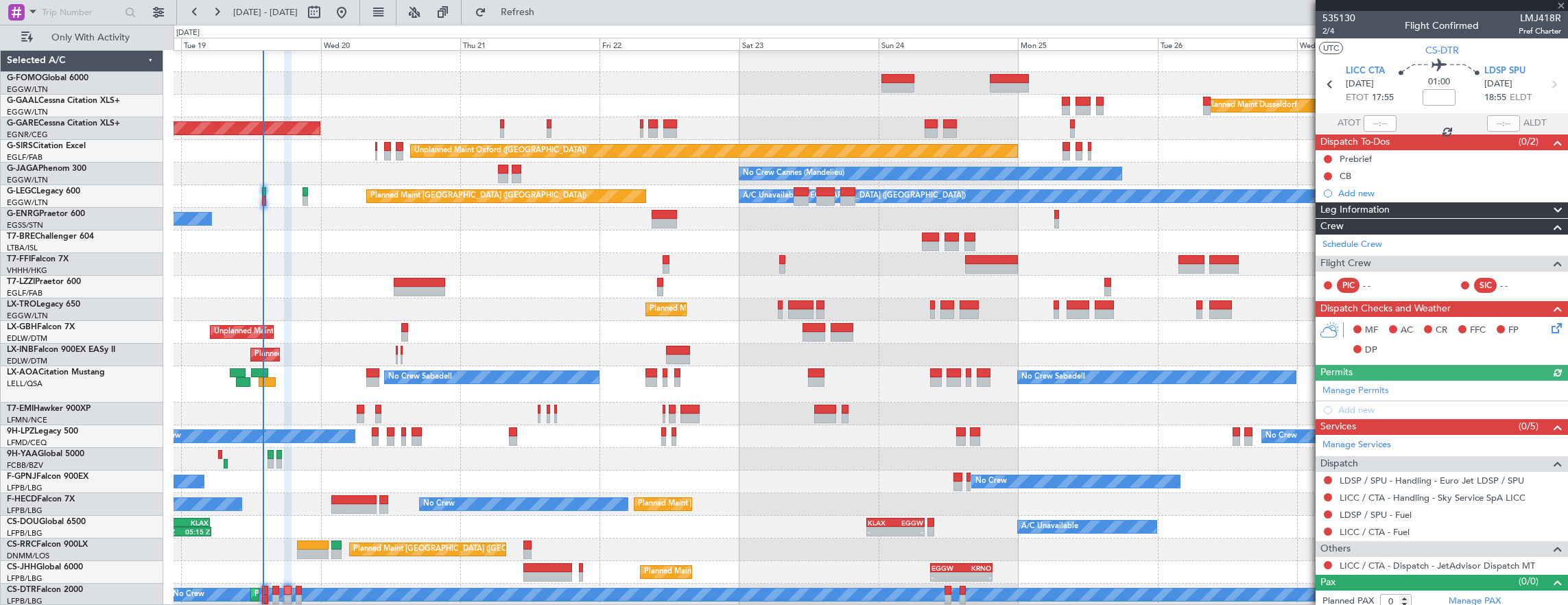
scroll to position [4, 0]
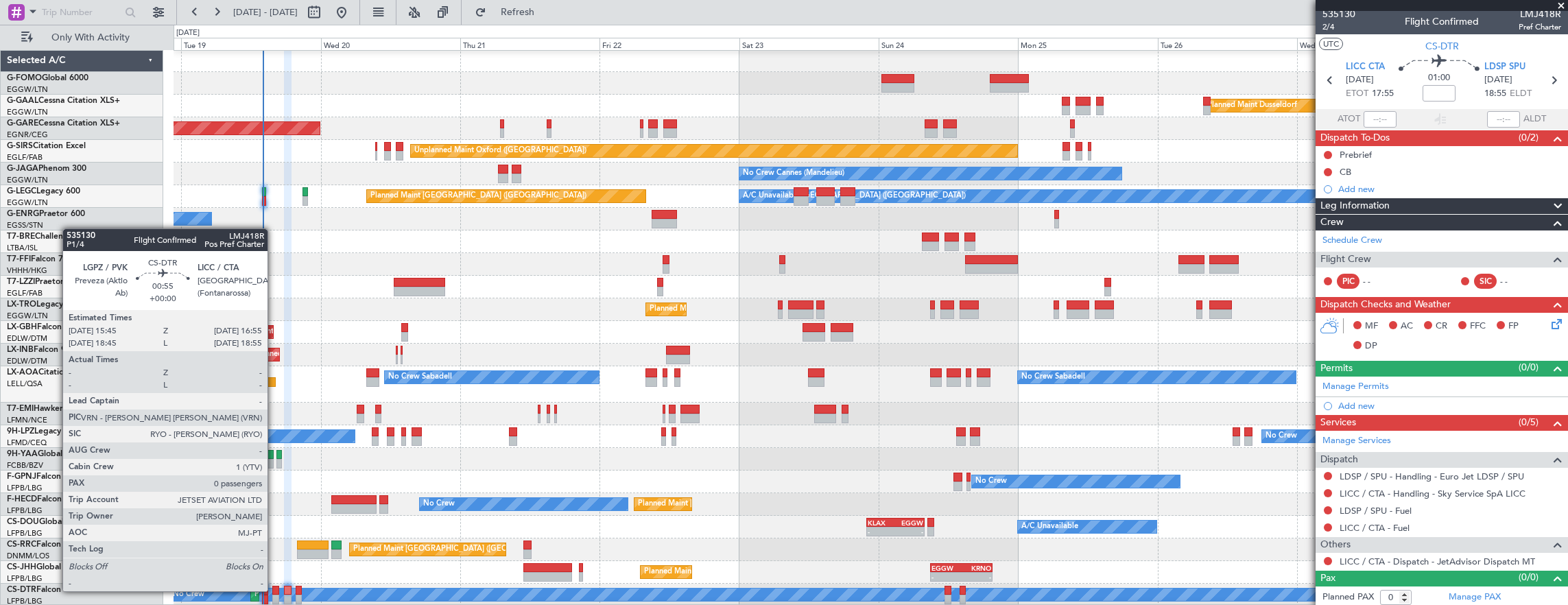
click at [274, 590] on div at bounding box center [275, 590] width 7 height 10
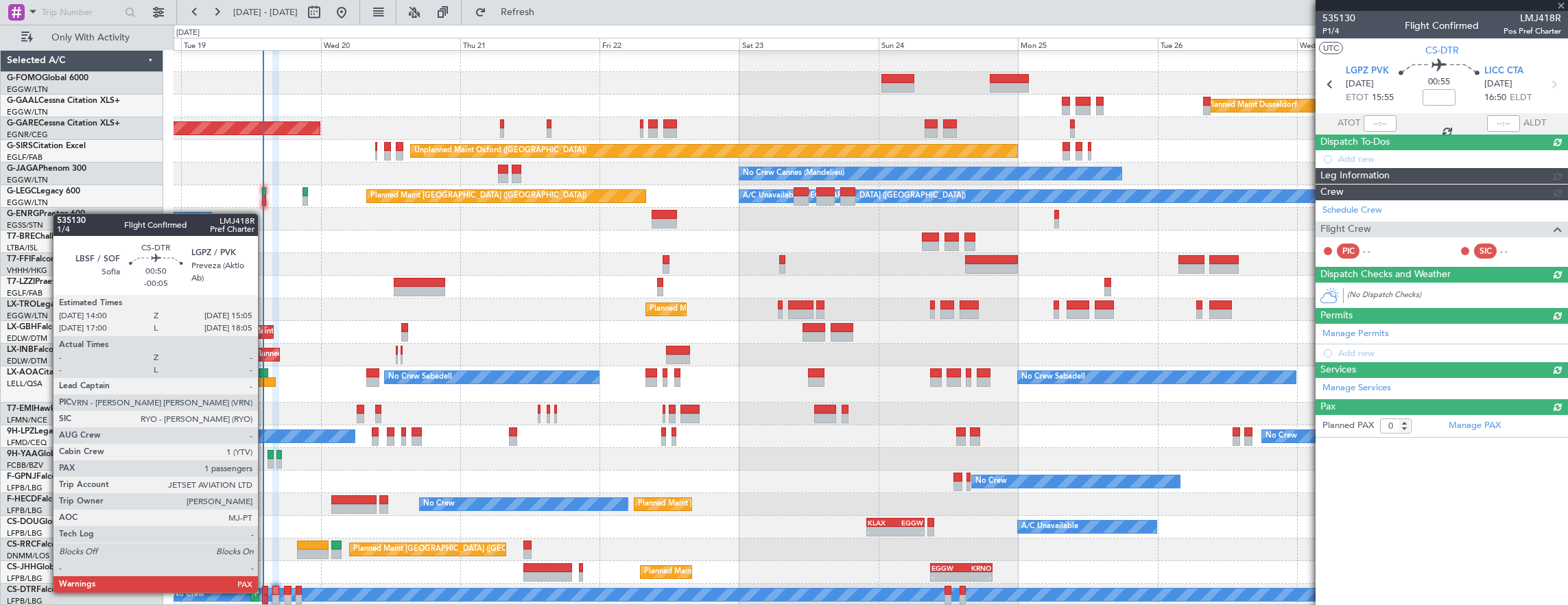
scroll to position [0, 0]
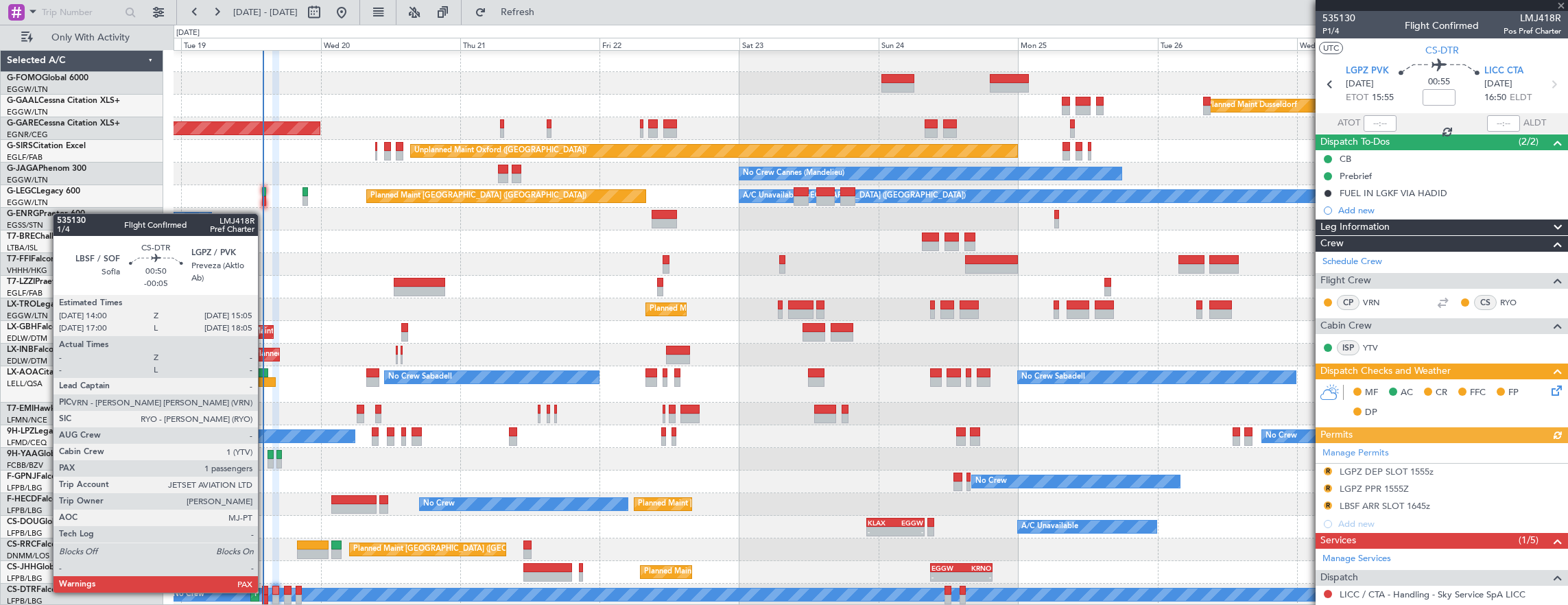
click at [264, 591] on div at bounding box center [265, 590] width 7 height 10
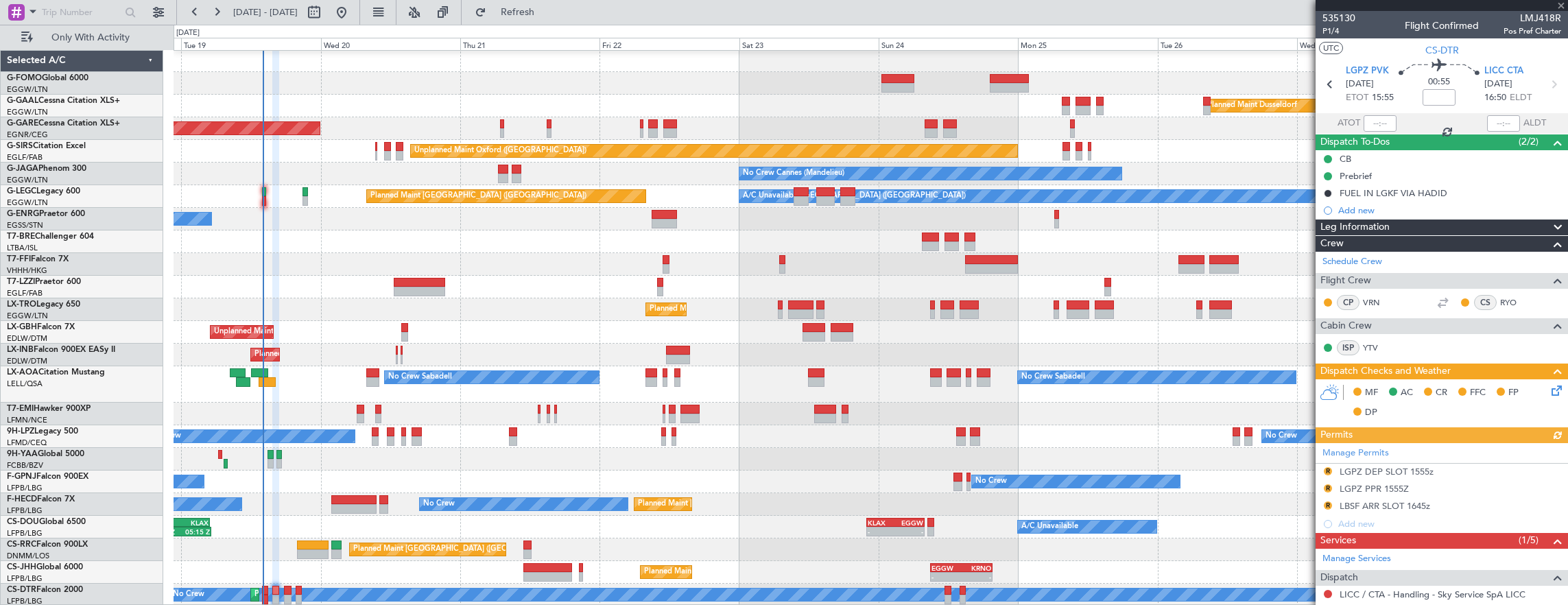
type input "-00:05"
type input "4"
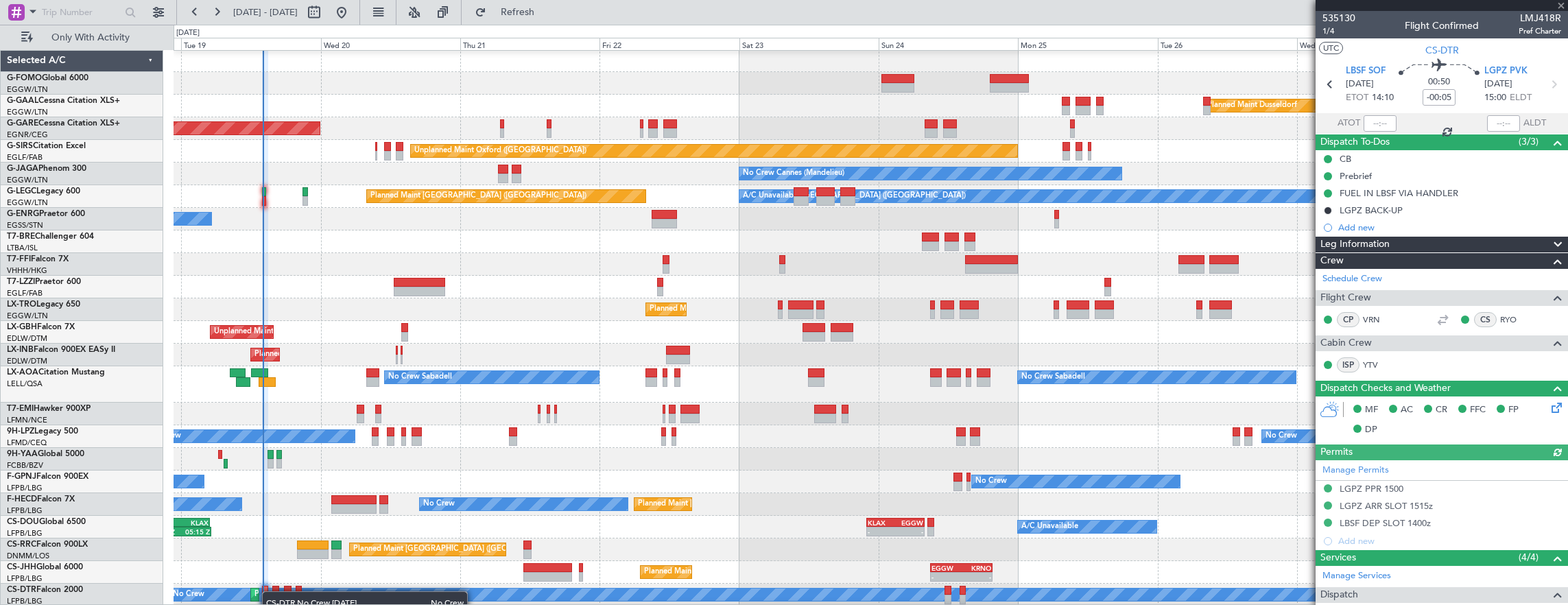
click at [269, 591] on div "No Crew Planned Maint Sofia" at bounding box center [871, 595] width 1394 height 23
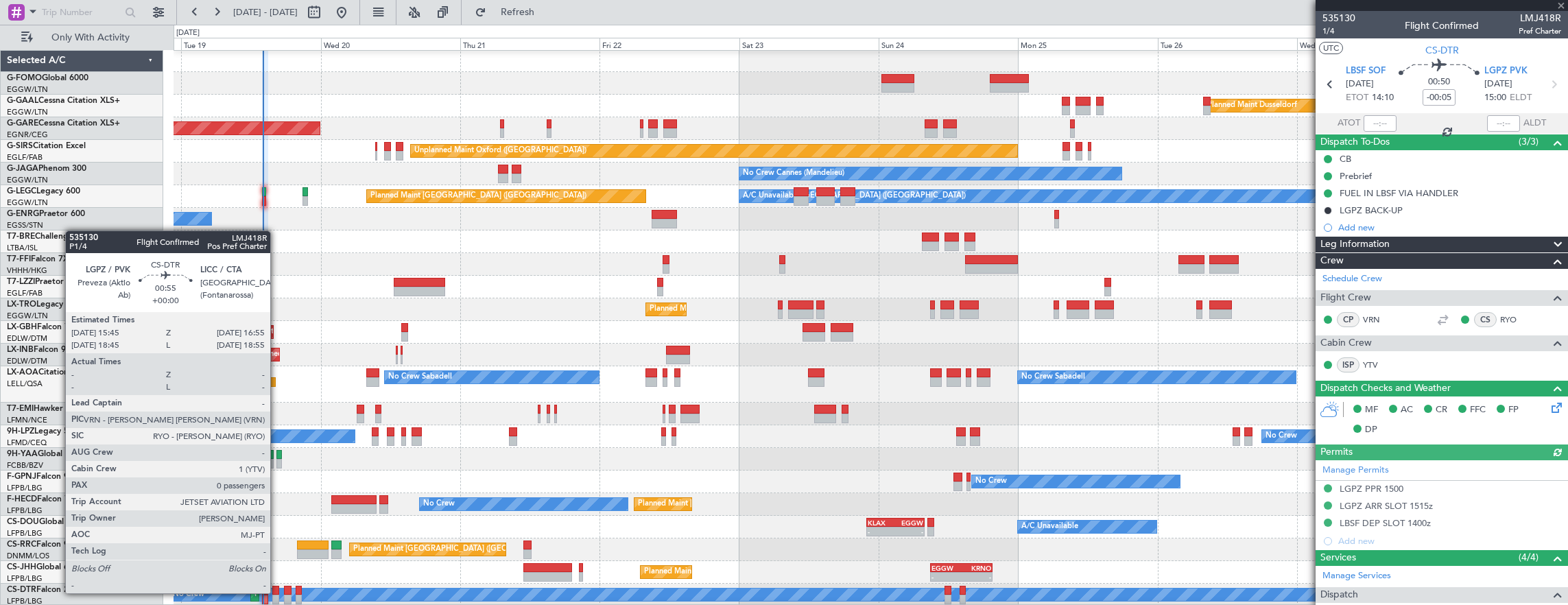
click at [277, 592] on div at bounding box center [275, 590] width 7 height 10
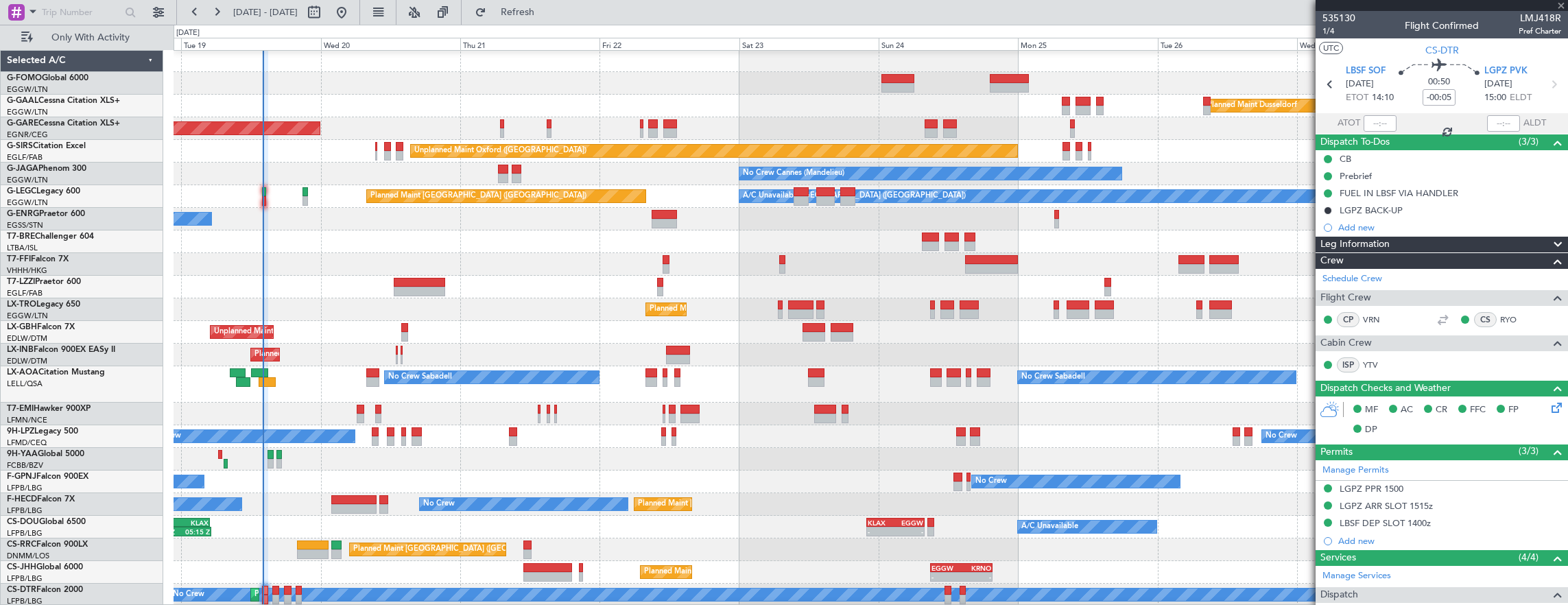
type input "0"
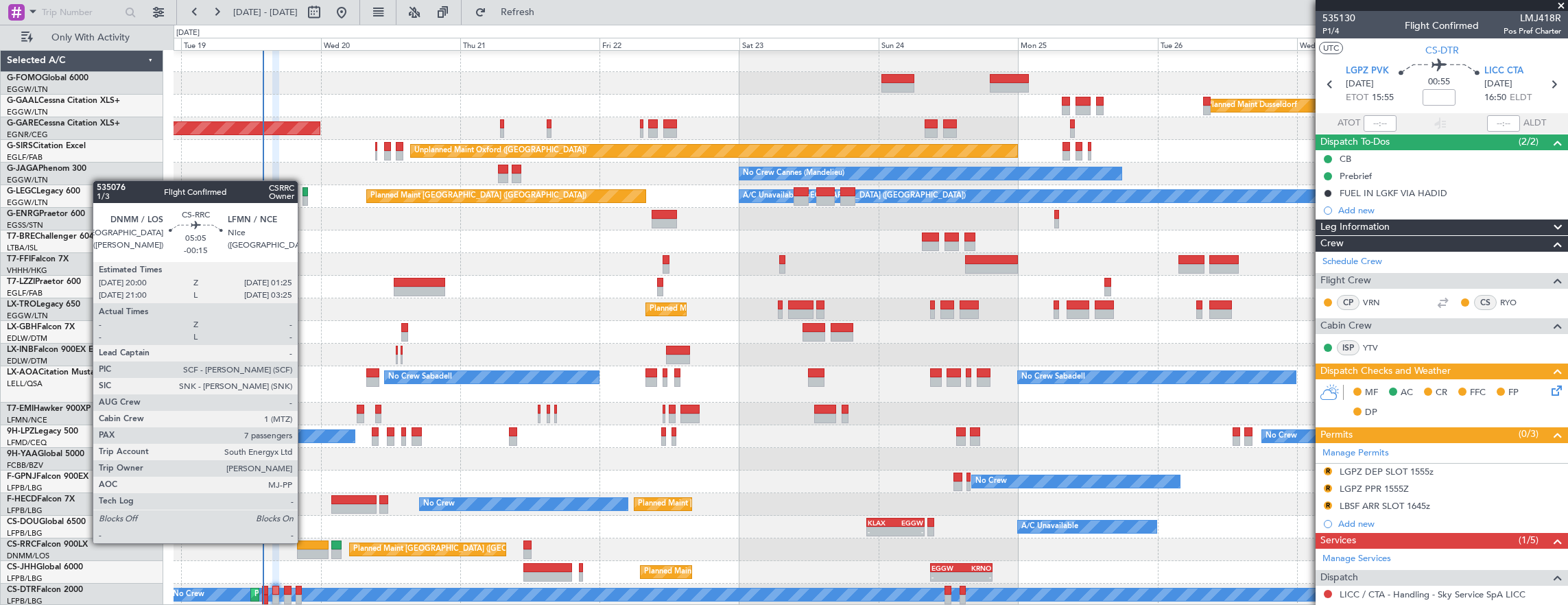
click at [304, 542] on div at bounding box center [312, 545] width 32 height 10
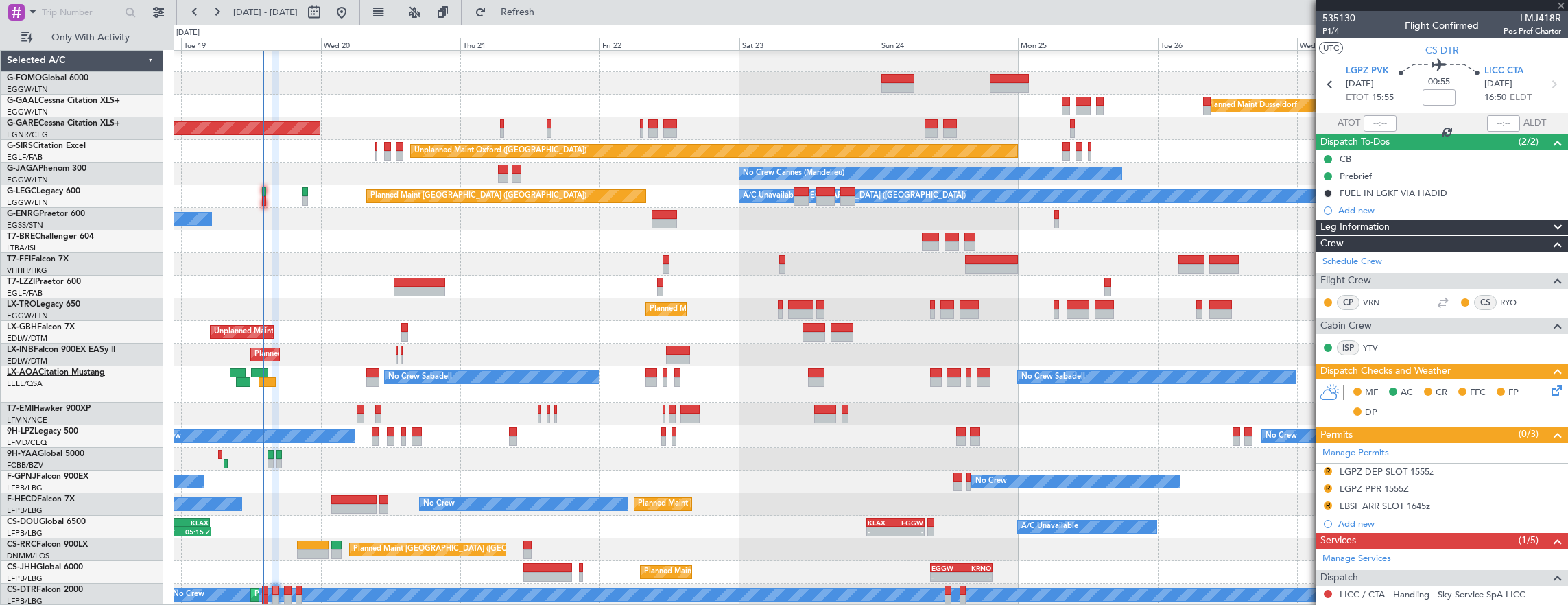
type input "-00:15"
type input "7"
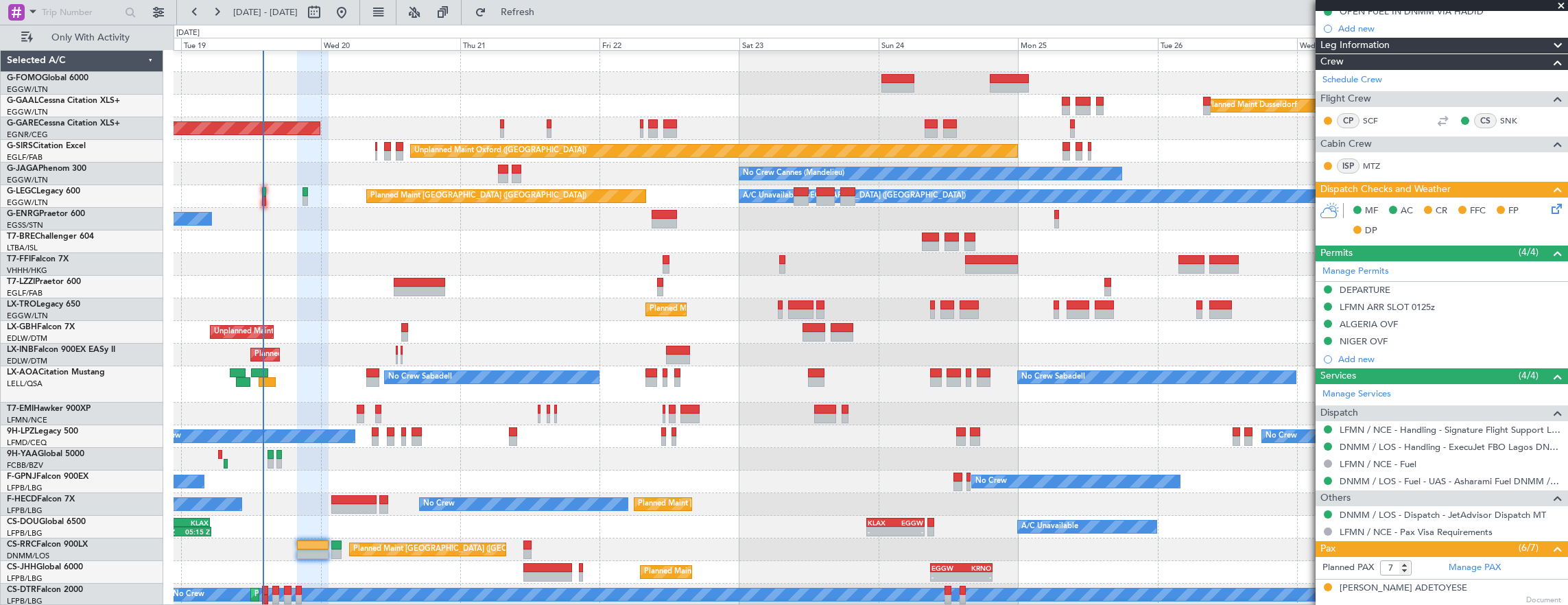
scroll to position [177, 0]
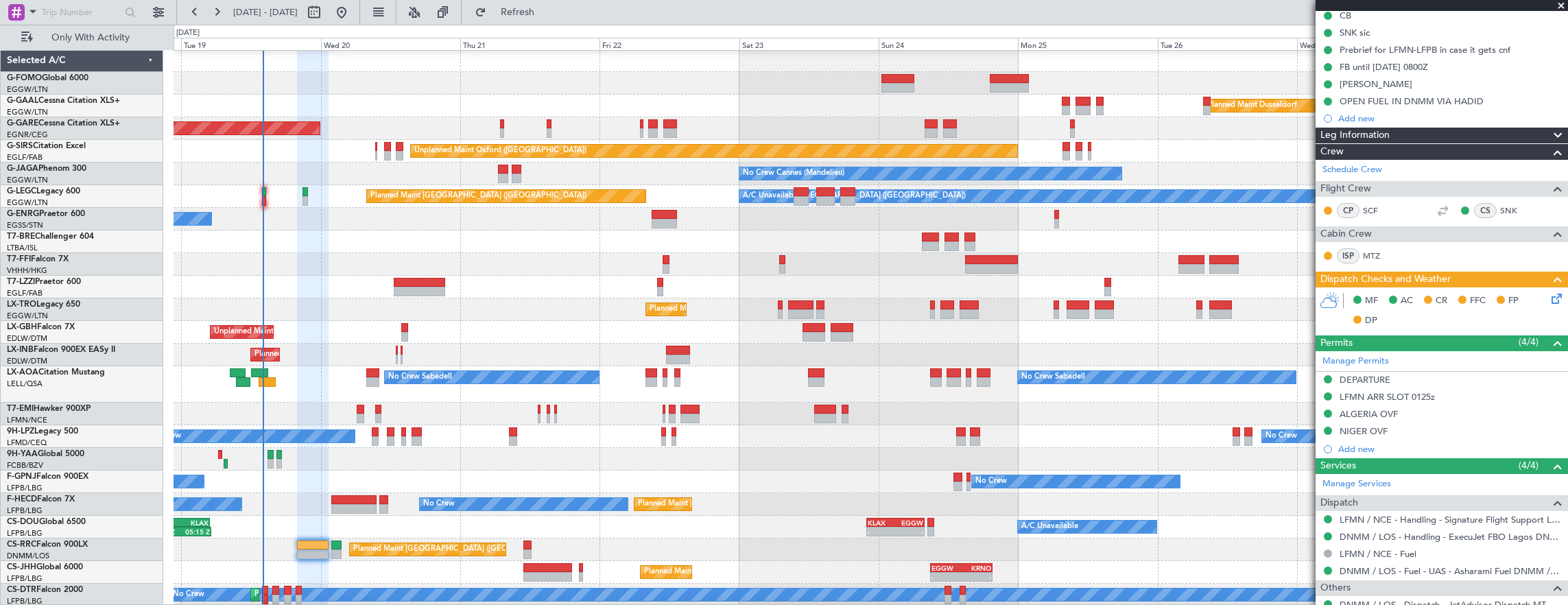
click at [1549, 295] on icon at bounding box center [1554, 296] width 11 height 11
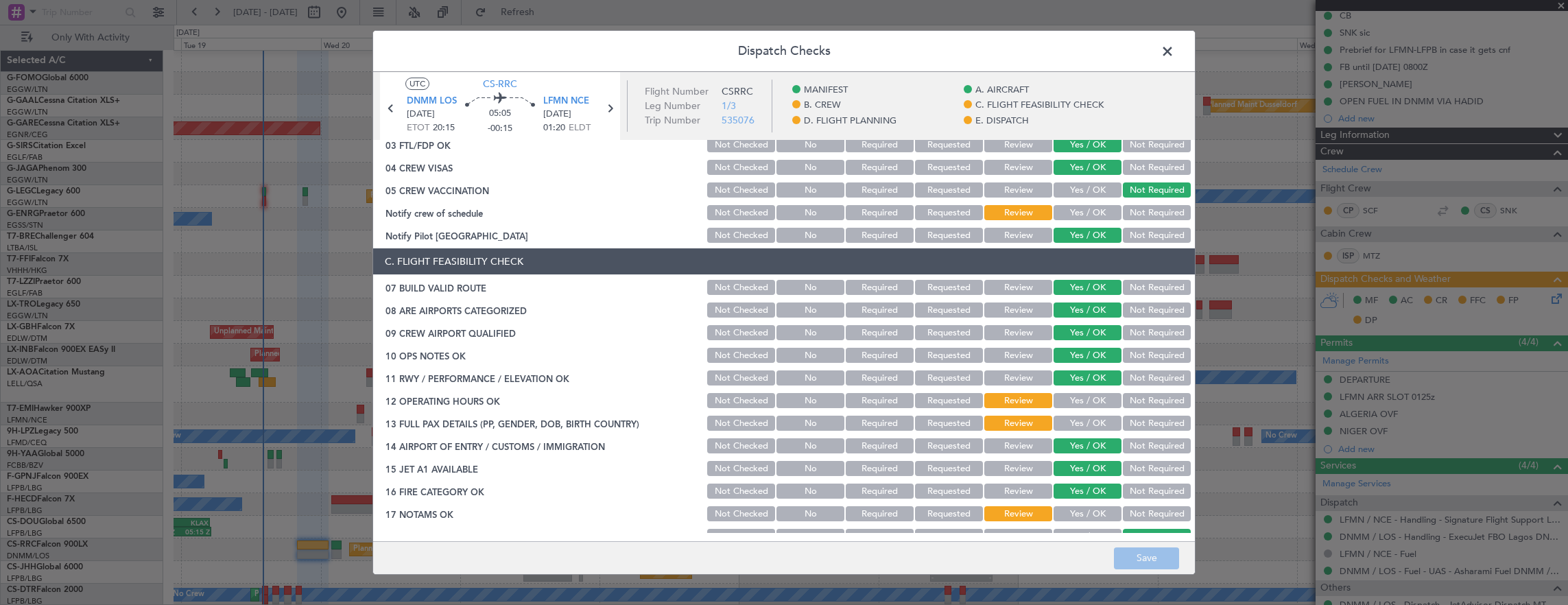
scroll to position [137, 0]
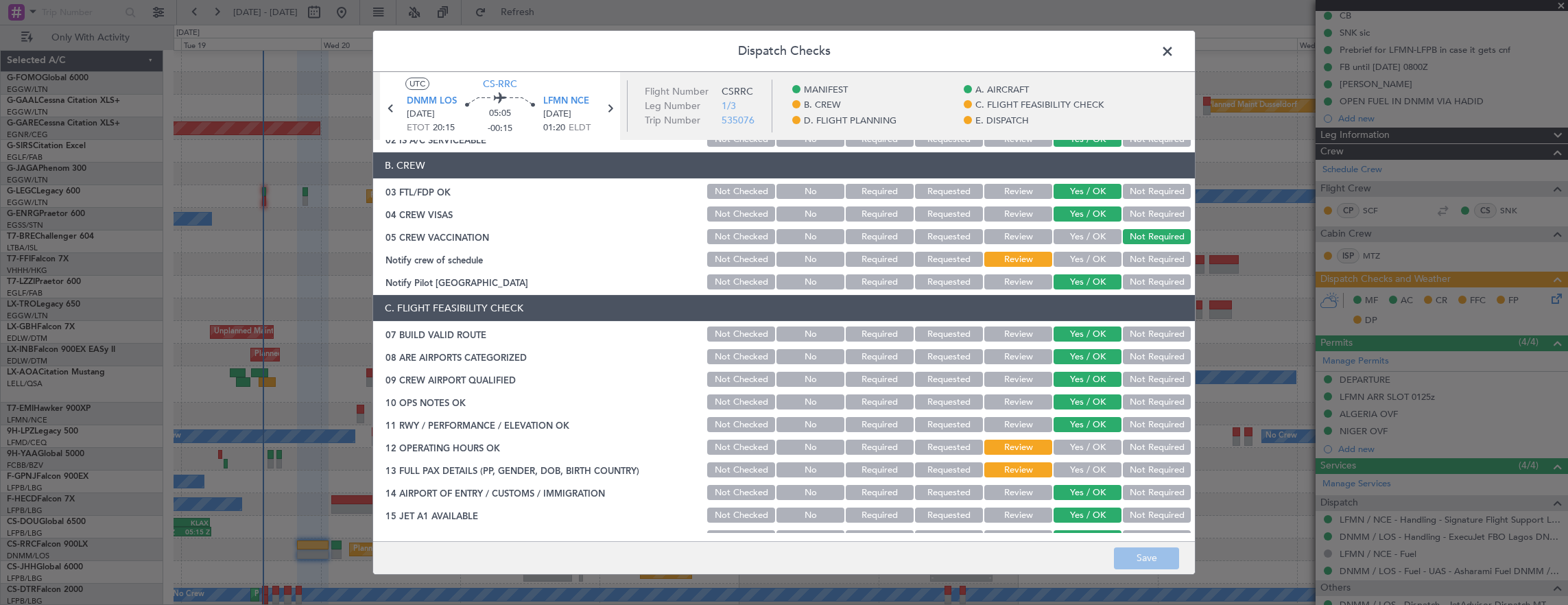
click at [1074, 264] on button "Yes / OK" at bounding box center [1087, 259] width 68 height 15
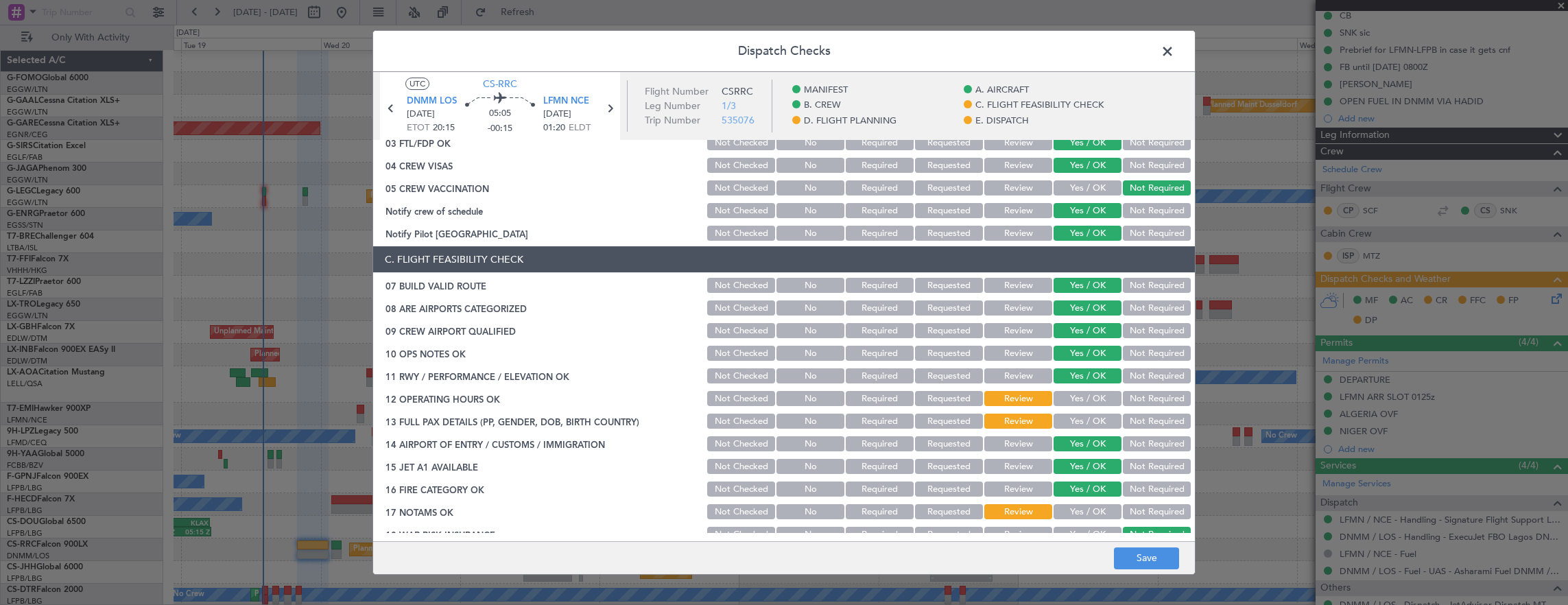
scroll to position [206, 0]
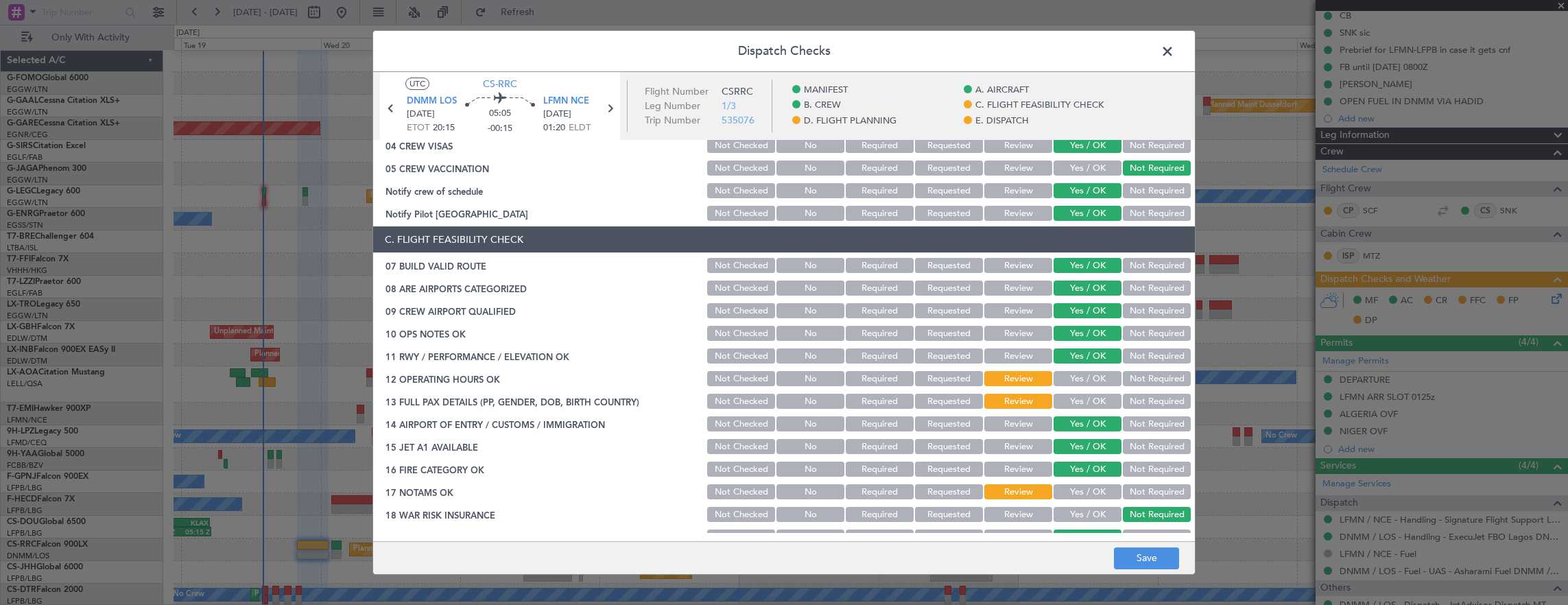
click at [1072, 375] on button "Yes / OK" at bounding box center [1087, 378] width 68 height 15
click at [1082, 400] on button "Yes / OK" at bounding box center [1087, 401] width 68 height 15
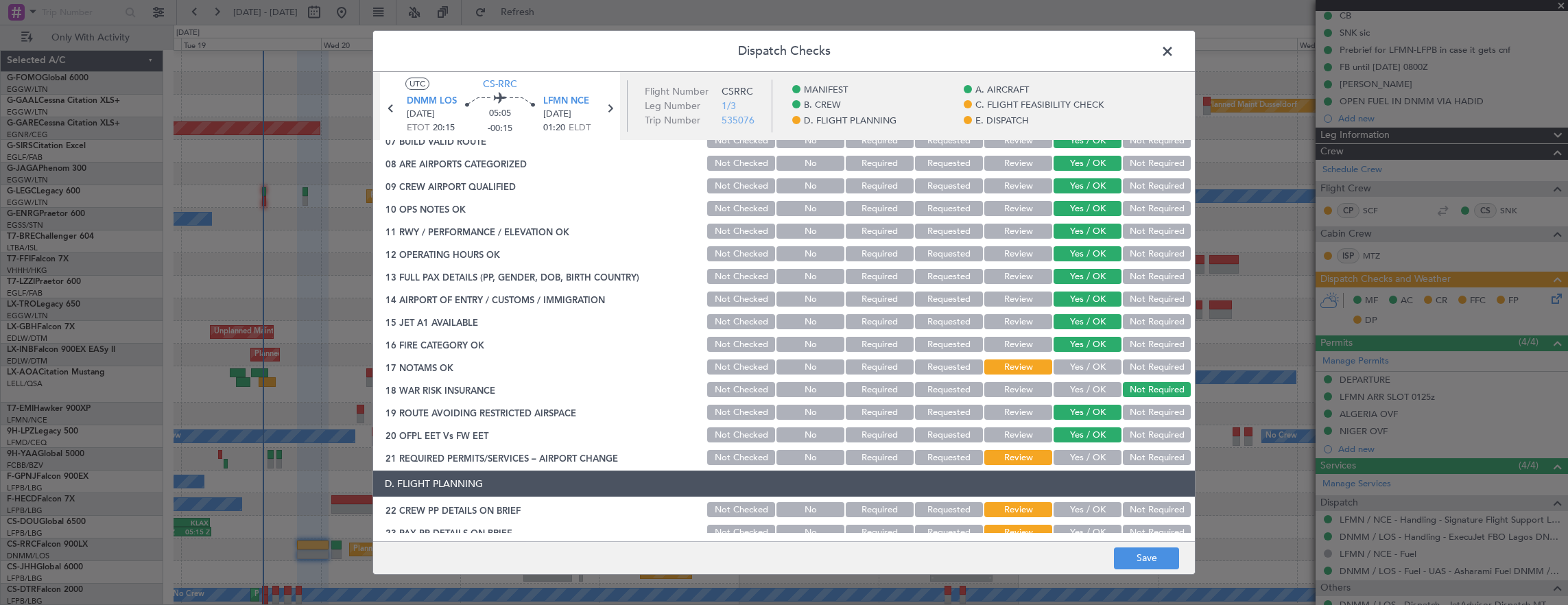
scroll to position [343, 0]
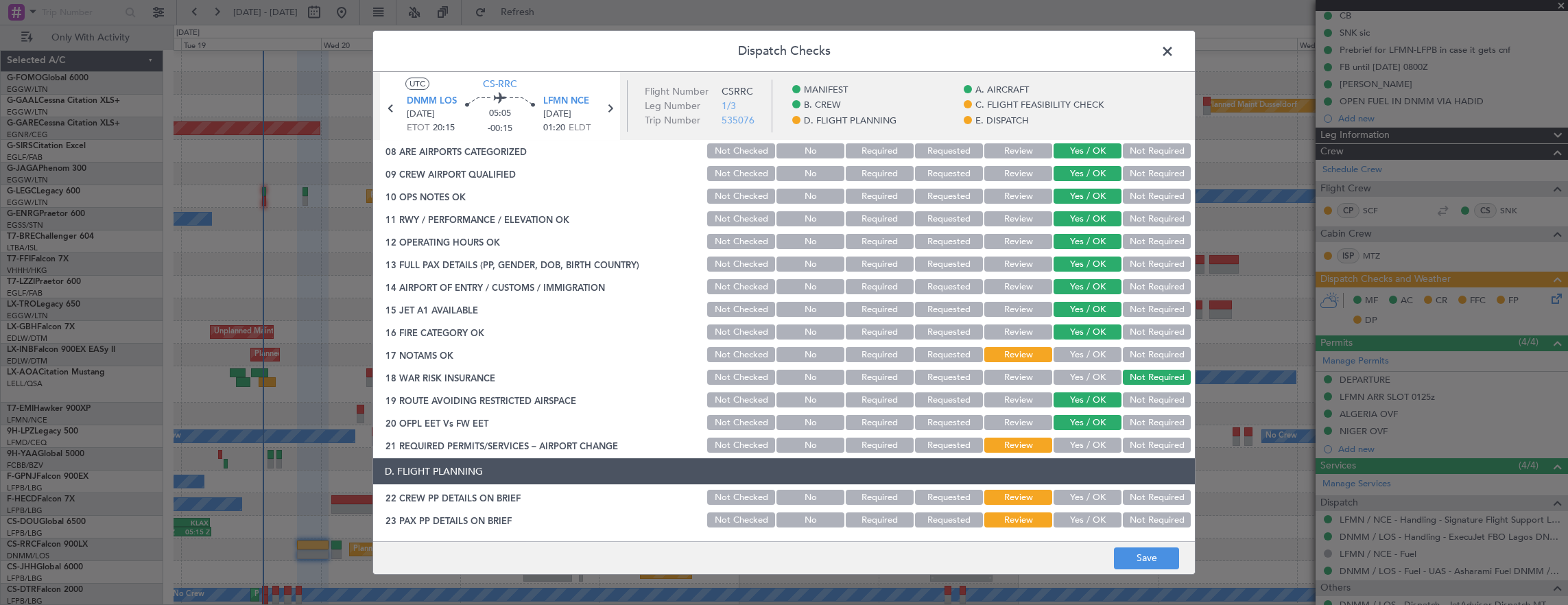
click at [1084, 351] on button "Yes / OK" at bounding box center [1087, 355] width 68 height 15
click at [1086, 430] on div "Yes / OK" at bounding box center [1086, 423] width 69 height 19
click at [1085, 440] on button "Yes / OK" at bounding box center [1087, 445] width 68 height 15
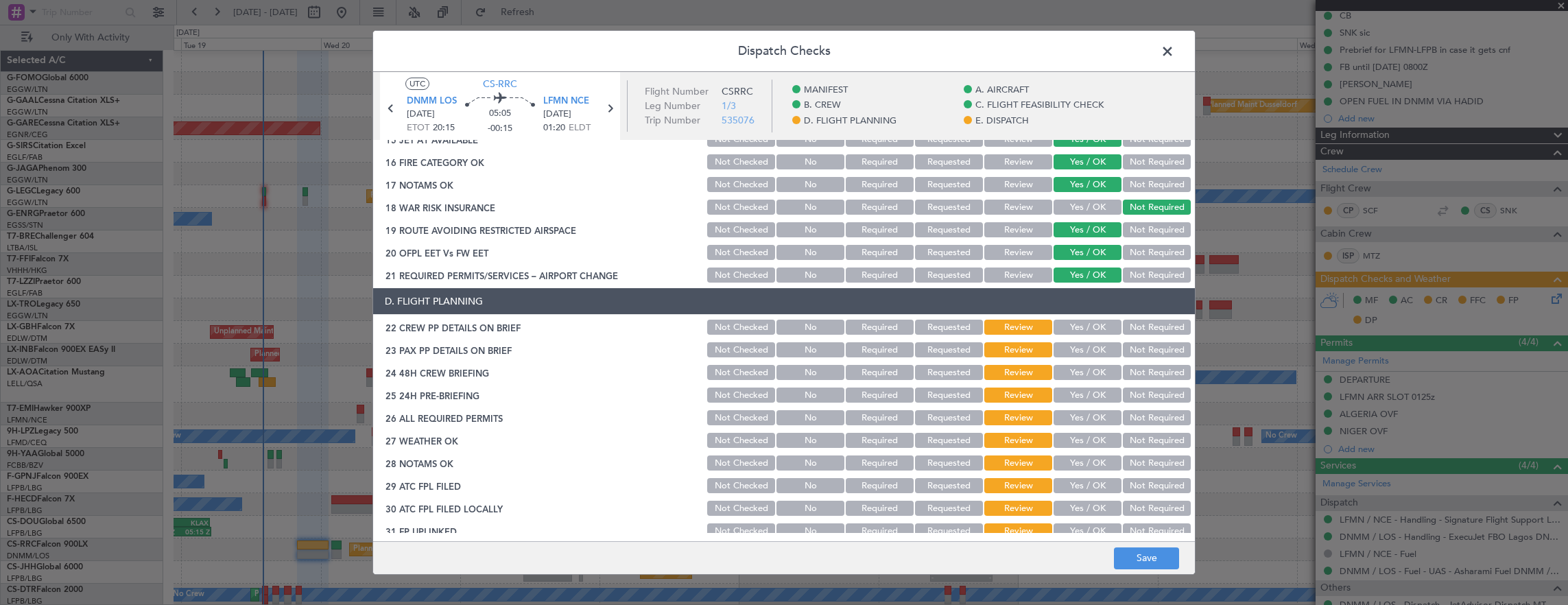
scroll to position [549, 0]
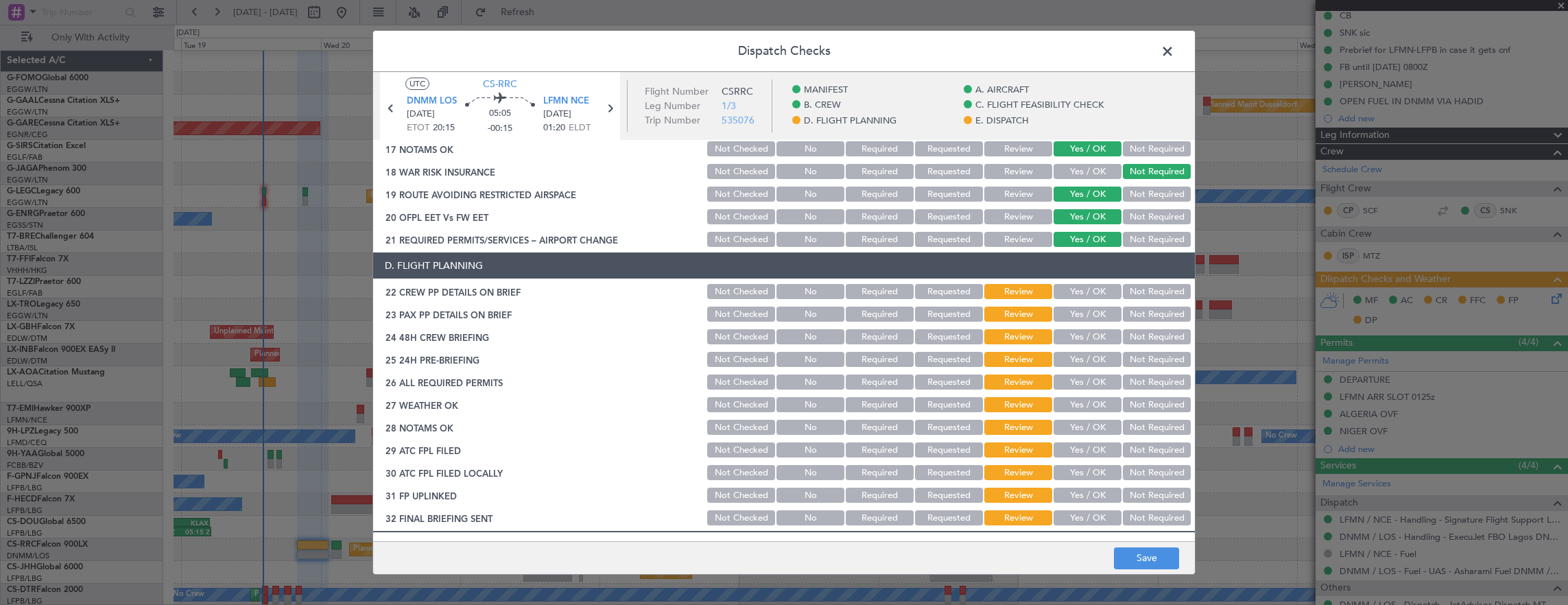
click at [1077, 298] on button "Yes / OK" at bounding box center [1087, 291] width 68 height 15
click at [1074, 322] on div "Yes / OK" at bounding box center [1086, 314] width 69 height 19
click at [1078, 324] on section "D. FLIGHT PLANNING 22 CREW PP DETAILS ON BRIEF Not Checked No Required Requeste…" at bounding box center [784, 390] width 821 height 275
drag, startPoint x: 1081, startPoint y: 310, endPoint x: 1081, endPoint y: 323, distance: 13.0
click at [1081, 314] on button "Yes / OK" at bounding box center [1087, 314] width 68 height 15
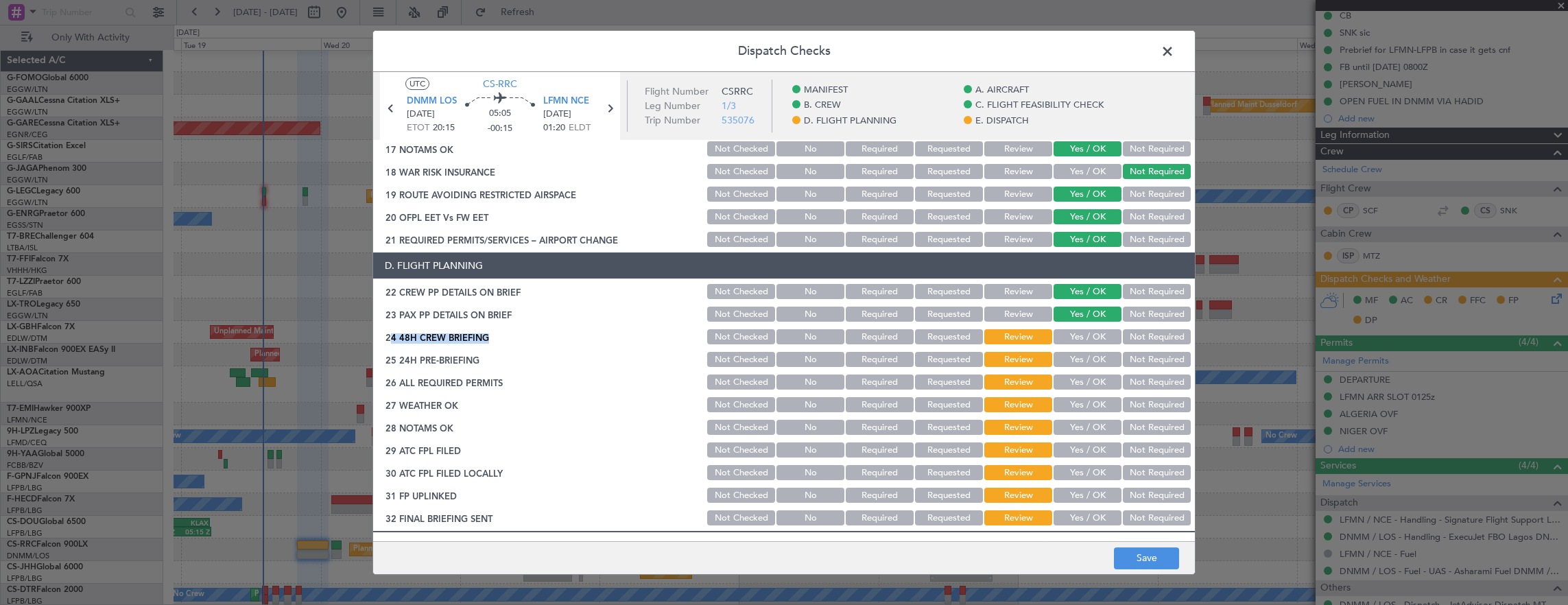
click at [1081, 329] on section "D. FLIGHT PLANNING 22 CREW PP DETAILS ON BRIEF Not Checked No Required Requeste…" at bounding box center [784, 390] width 821 height 275
drag, startPoint x: 1081, startPoint y: 329, endPoint x: 1078, endPoint y: 341, distance: 12.4
click at [1078, 341] on button "Yes / OK" at bounding box center [1087, 337] width 68 height 15
click at [1077, 365] on button "Yes / OK" at bounding box center [1087, 359] width 68 height 15
click at [1143, 363] on button "Not Required" at bounding box center [1157, 359] width 68 height 15
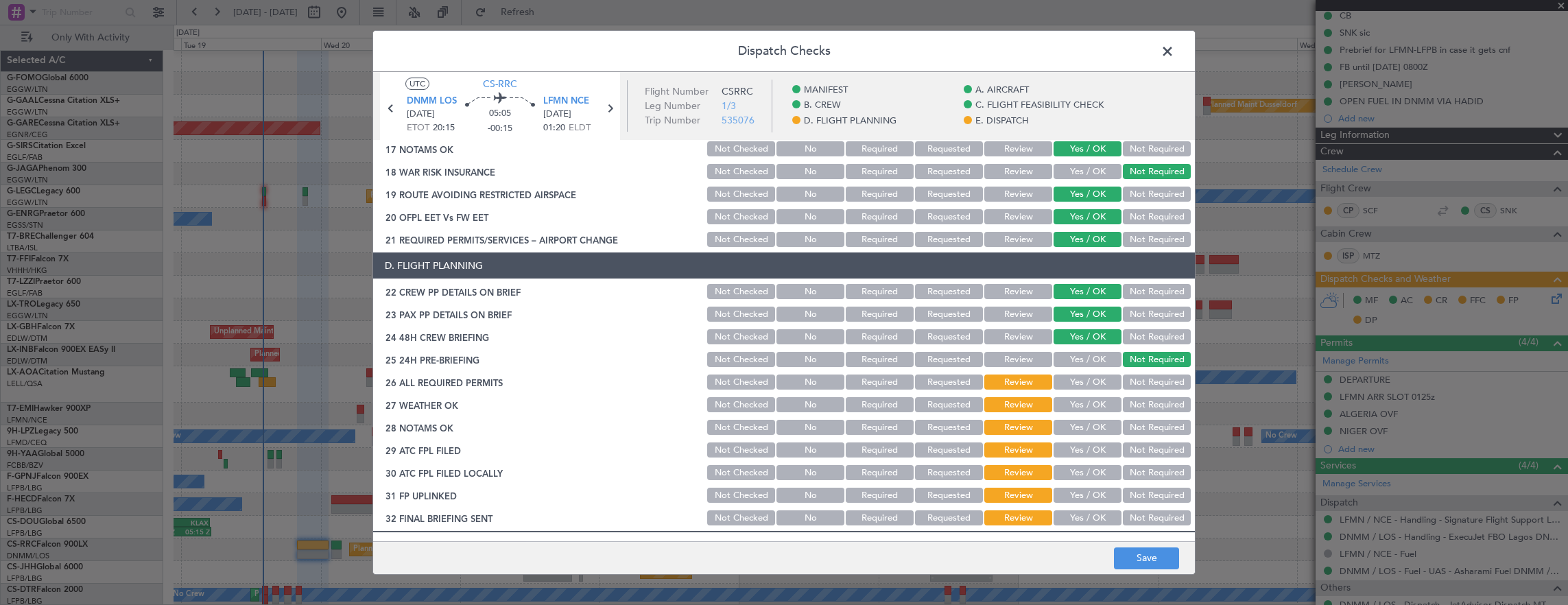
click at [1090, 391] on div "Yes / OK" at bounding box center [1086, 382] width 69 height 19
click at [1089, 384] on button "Yes / OK" at bounding box center [1087, 382] width 68 height 15
click at [1092, 406] on button "Yes / OK" at bounding box center [1087, 405] width 68 height 15
drag, startPoint x: 1087, startPoint y: 435, endPoint x: 1086, endPoint y: 445, distance: 10.0
click at [1086, 435] on div "Yes / OK" at bounding box center [1086, 427] width 69 height 19
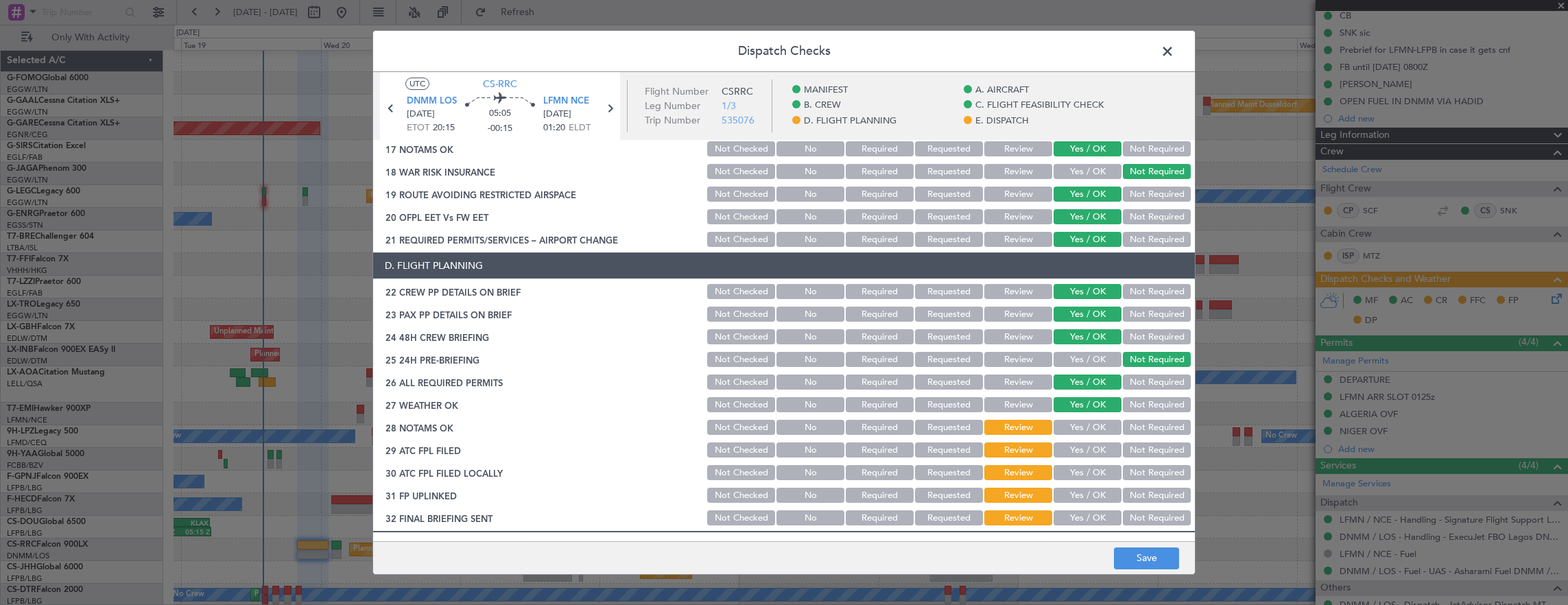
click at [1085, 454] on button "Yes / OK" at bounding box center [1087, 450] width 68 height 15
drag, startPoint x: 1085, startPoint y: 472, endPoint x: 1083, endPoint y: 421, distance: 51.0
click at [1083, 465] on button "Yes / OK" at bounding box center [1087, 473] width 68 height 15
click at [1083, 421] on button "Yes / OK" at bounding box center [1087, 427] width 68 height 15
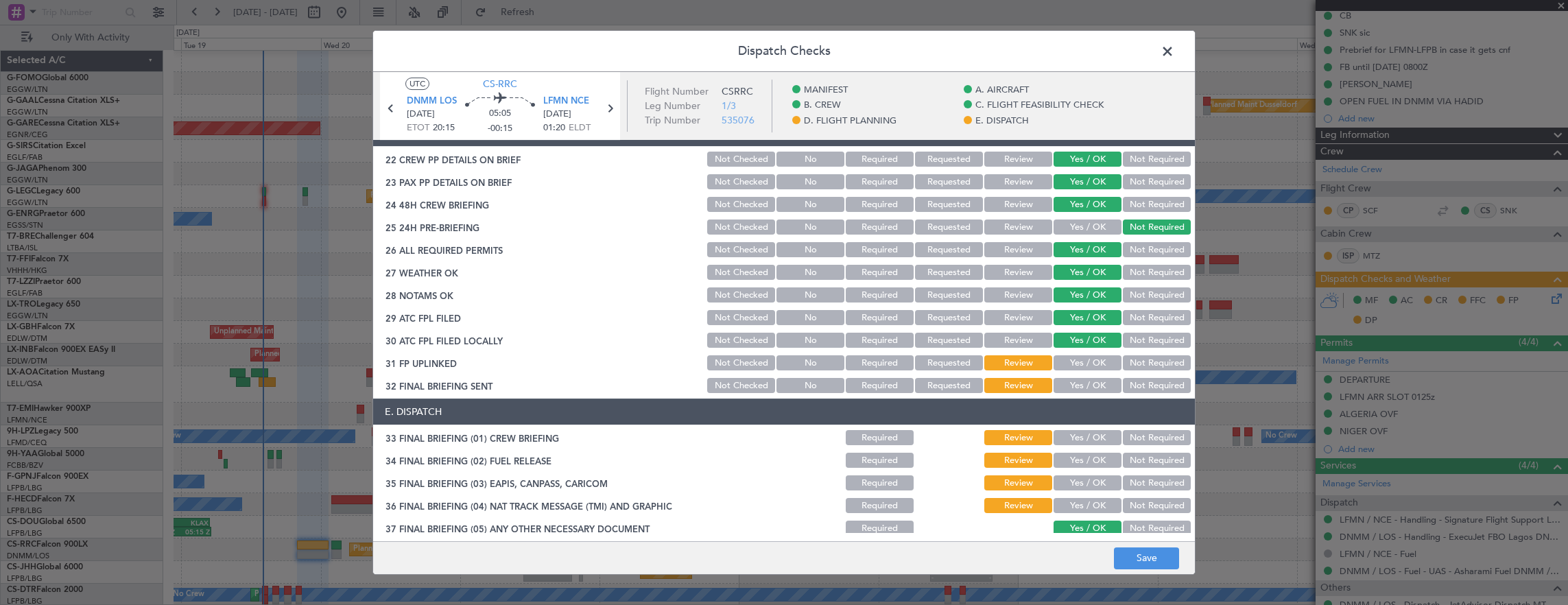
scroll to position [686, 0]
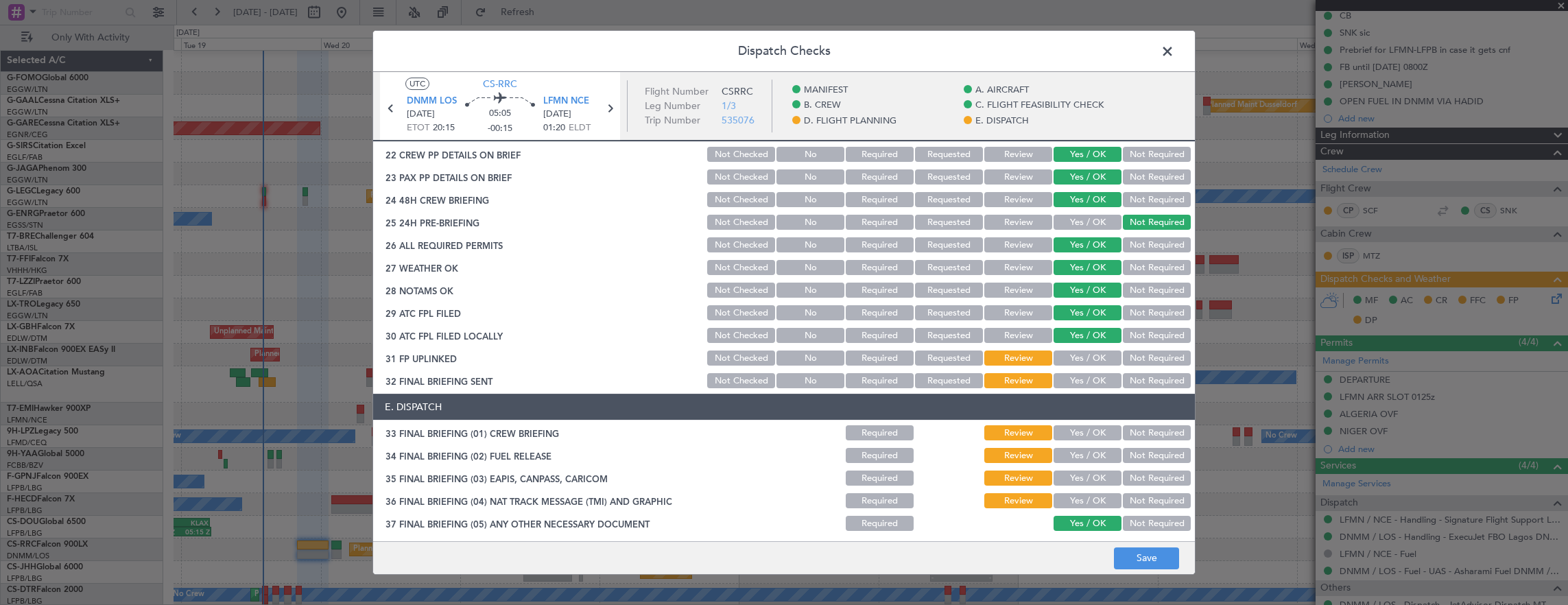
drag, startPoint x: 1081, startPoint y: 362, endPoint x: 1090, endPoint y: 365, distance: 9.5
click at [1080, 362] on button "Yes / OK" at bounding box center [1087, 358] width 68 height 15
click at [1129, 372] on div "Not Required" at bounding box center [1155, 380] width 69 height 19
click at [1128, 375] on button "Not Required" at bounding box center [1157, 380] width 68 height 15
click at [1085, 425] on button "Yes / OK" at bounding box center [1087, 433] width 68 height 15
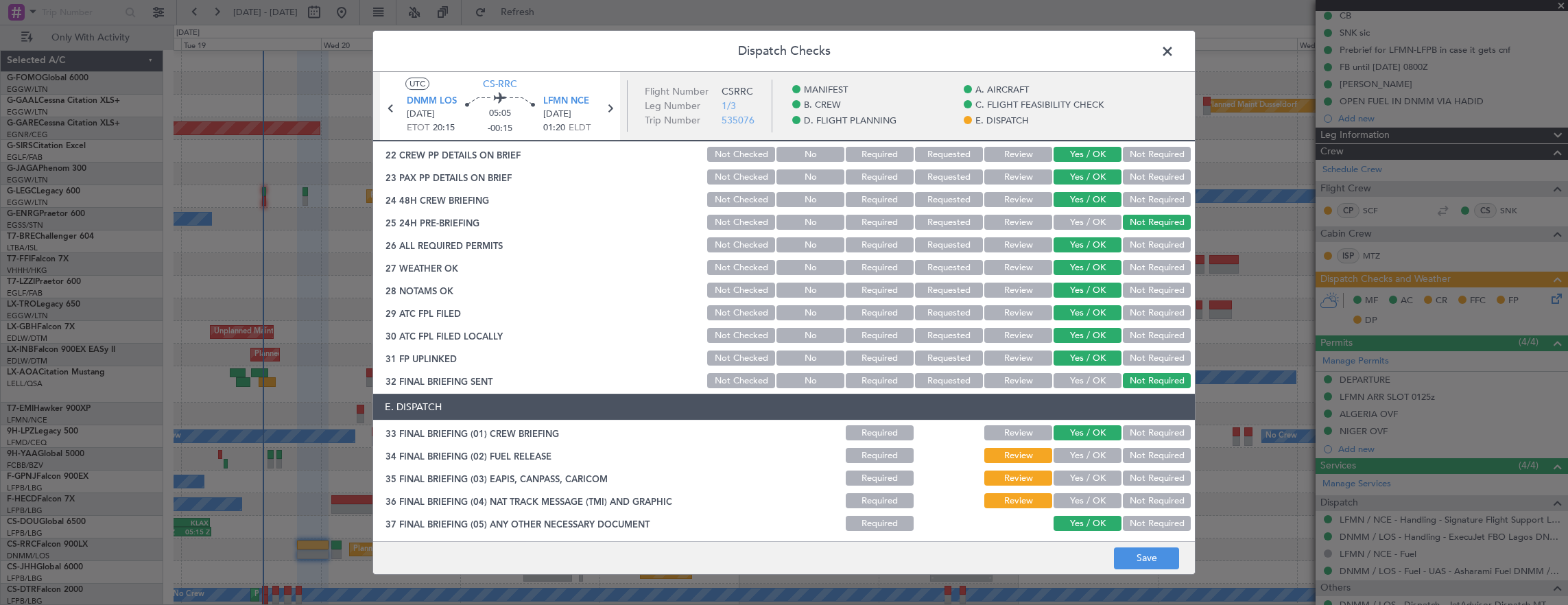
click at [1084, 453] on button "Yes / OK" at bounding box center [1087, 455] width 68 height 15
click at [1080, 477] on button "Yes / OK" at bounding box center [1087, 478] width 68 height 15
click at [1075, 498] on button "Yes / OK" at bounding box center [1087, 501] width 68 height 15
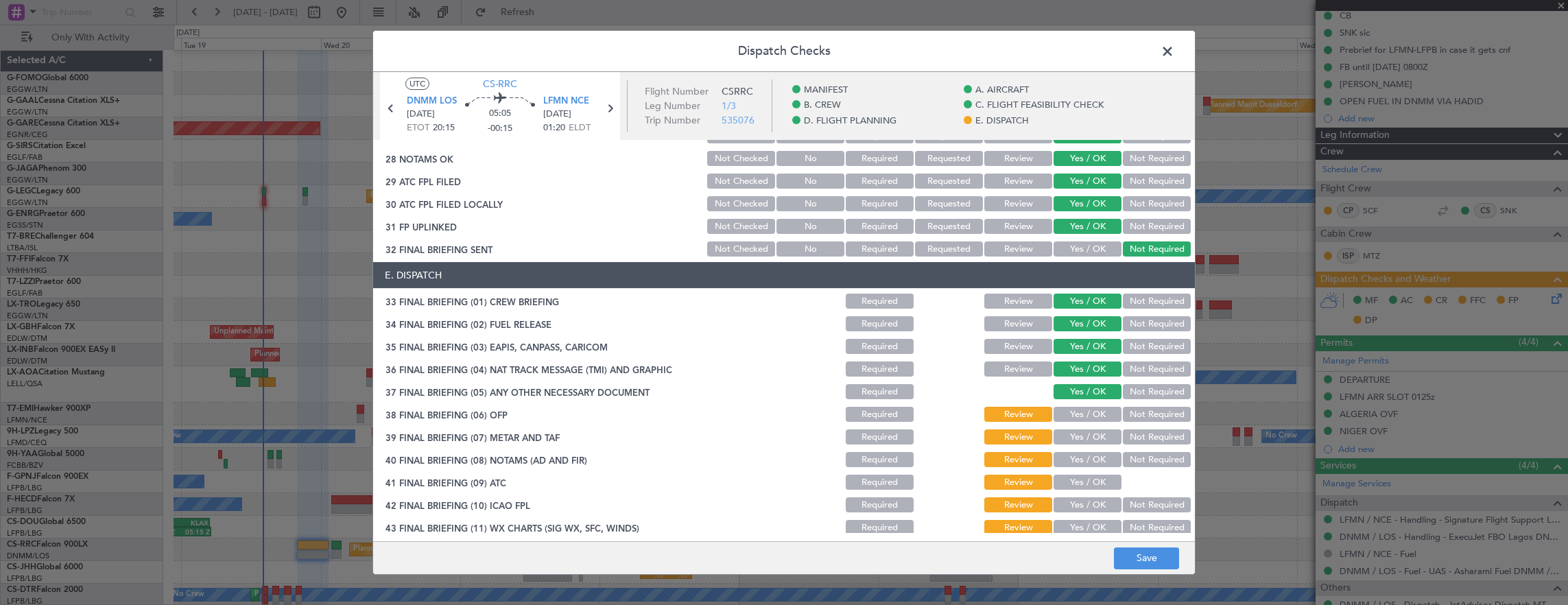
scroll to position [848, 0]
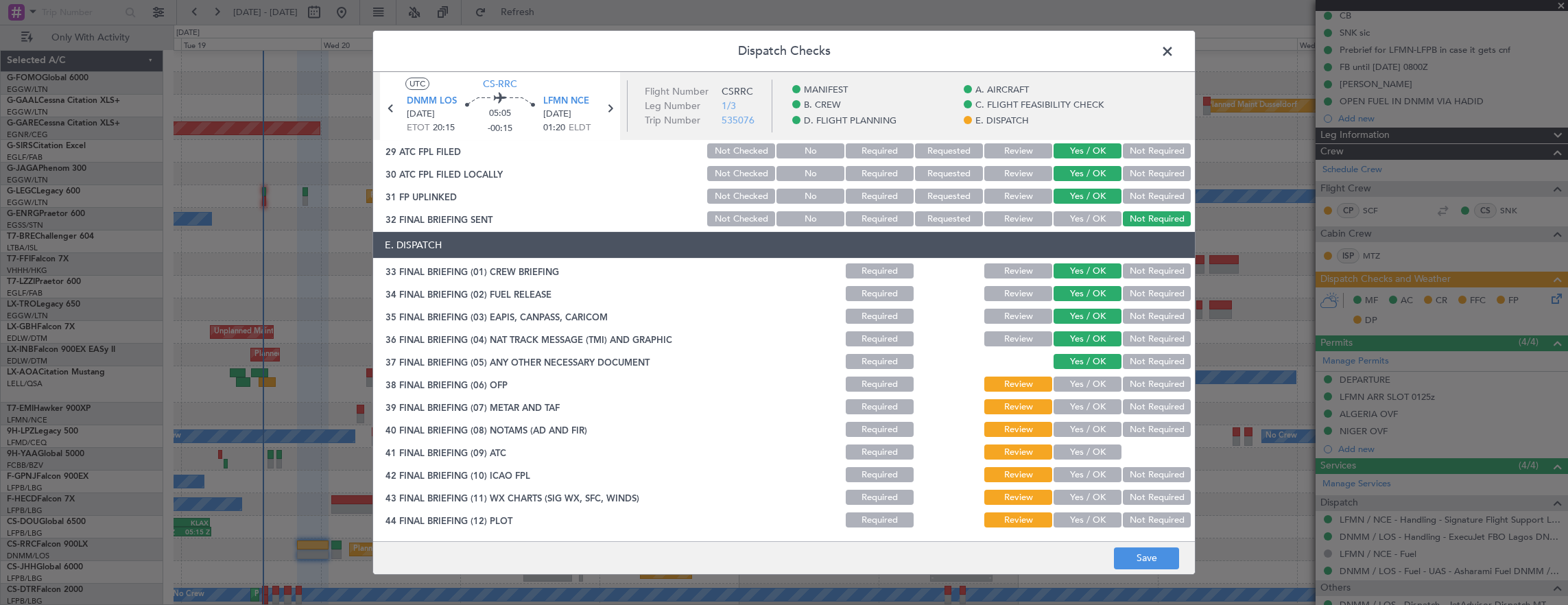
click at [1089, 388] on button "Yes / OK" at bounding box center [1087, 384] width 68 height 15
click at [1083, 413] on button "Yes / OK" at bounding box center [1087, 406] width 68 height 15
click at [1084, 431] on button "Yes / OK" at bounding box center [1087, 429] width 68 height 15
click at [1079, 451] on button "Yes / OK" at bounding box center [1087, 452] width 68 height 15
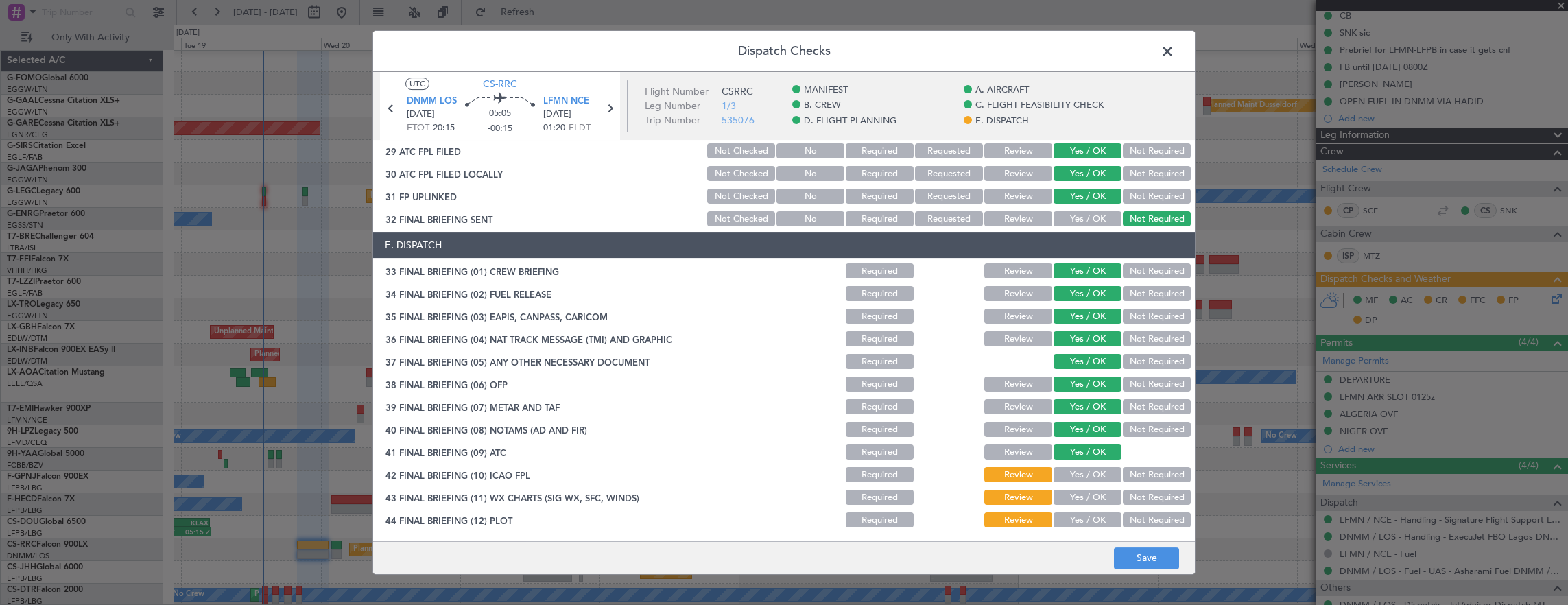
click at [1078, 465] on div "Yes / OK" at bounding box center [1086, 475] width 69 height 19
click at [1078, 474] on button "Yes / OK" at bounding box center [1087, 474] width 68 height 15
click at [1077, 490] on button "Yes / OK" at bounding box center [1087, 497] width 68 height 15
click at [1079, 519] on button "Yes / OK" at bounding box center [1087, 520] width 68 height 15
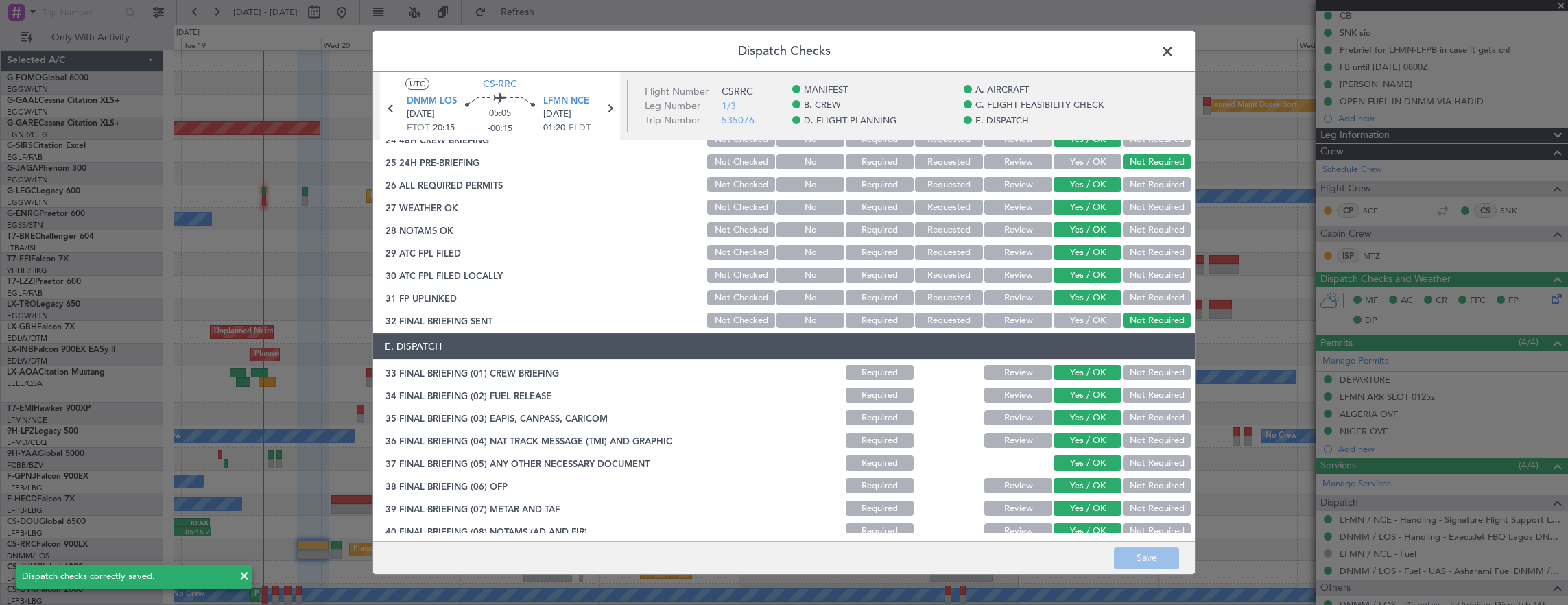
scroll to position [711, 0]
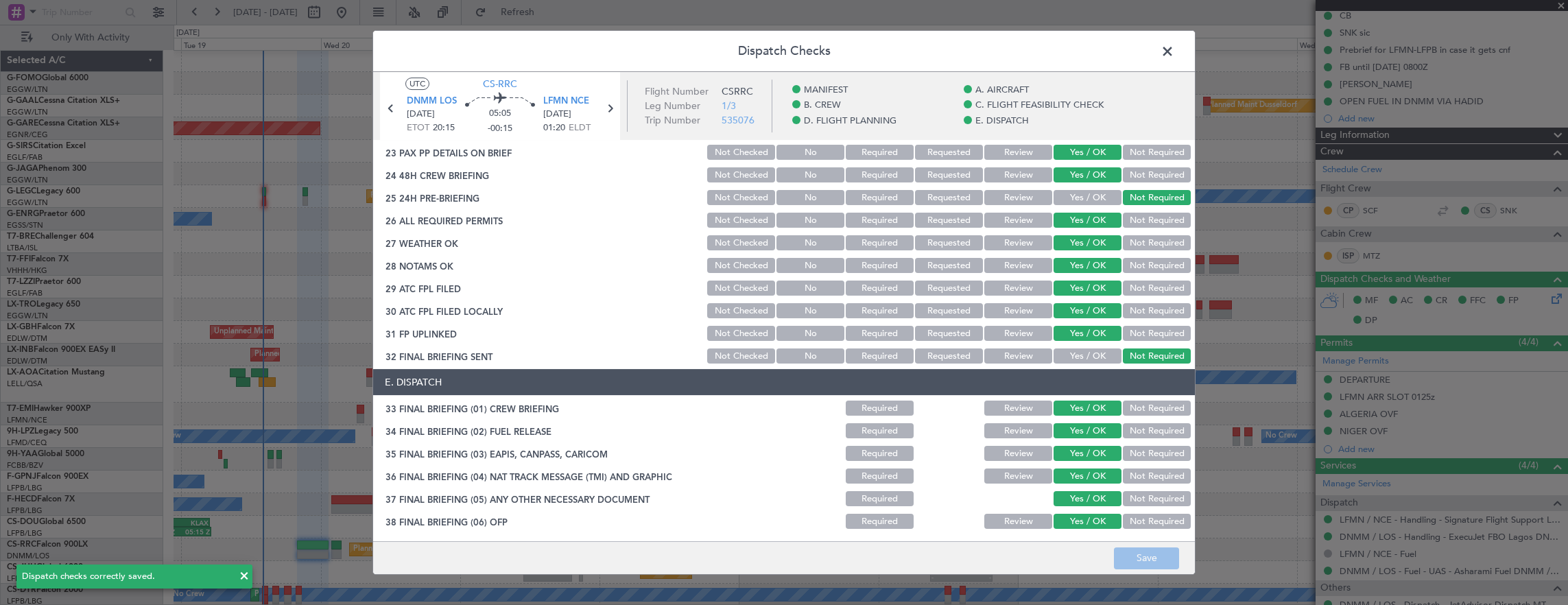
click at [1017, 262] on button "Review" at bounding box center [1018, 265] width 68 height 15
click at [1000, 241] on button "Review" at bounding box center [1018, 242] width 68 height 15
click at [1141, 550] on button "Save" at bounding box center [1146, 558] width 65 height 22
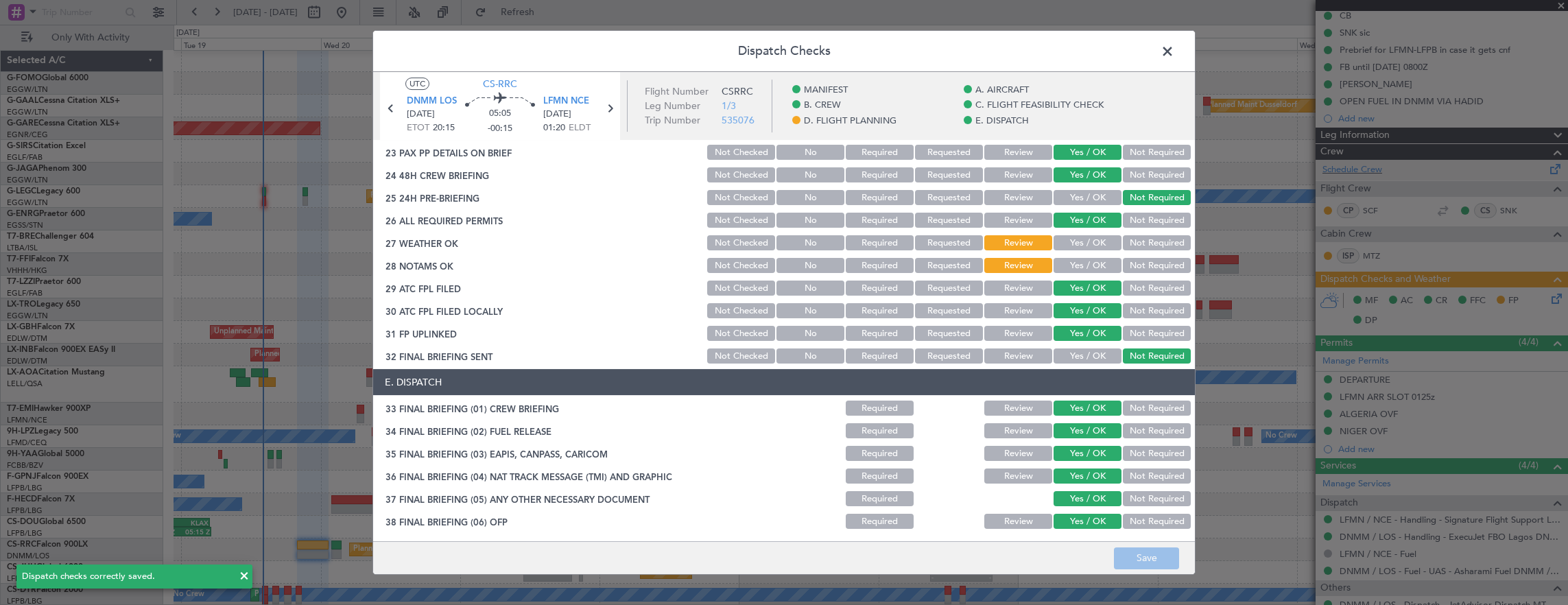
drag, startPoint x: 1166, startPoint y: 55, endPoint x: 1538, endPoint y: 171, distance: 389.7
click at [1174, 55] on span at bounding box center [1174, 55] width 0 height 27
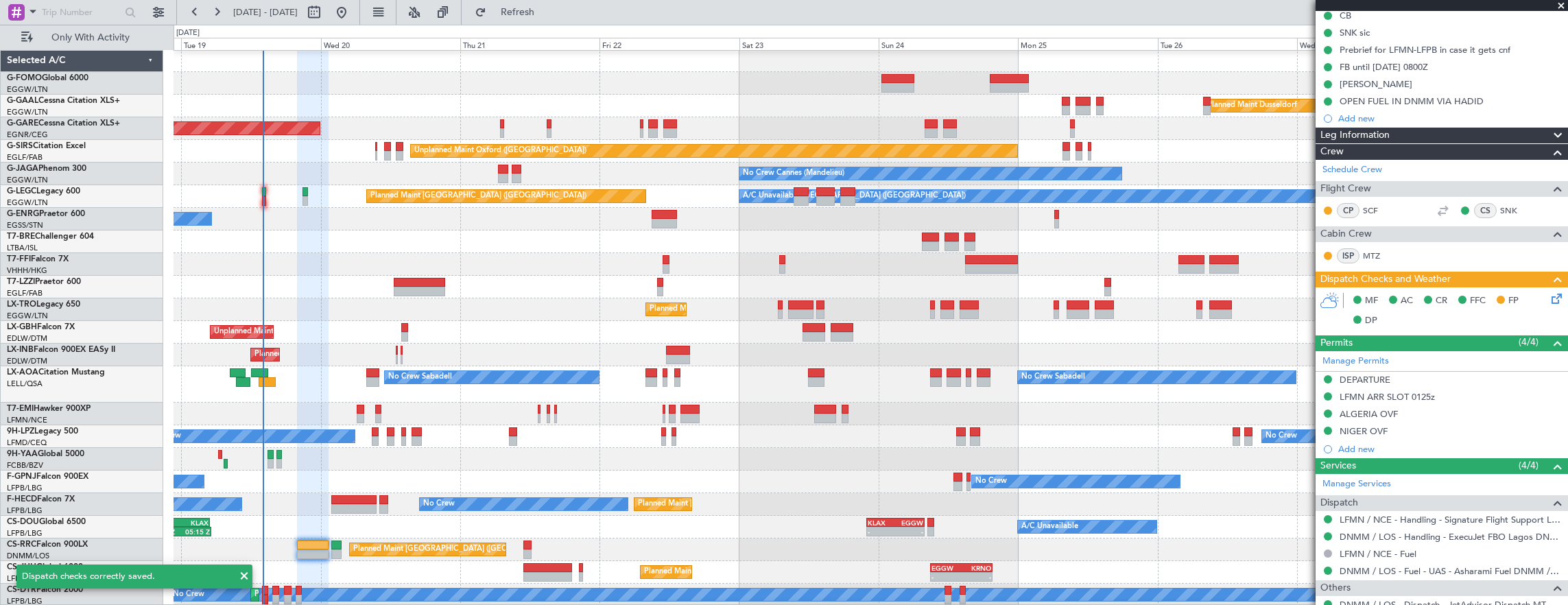
scroll to position [0, 0]
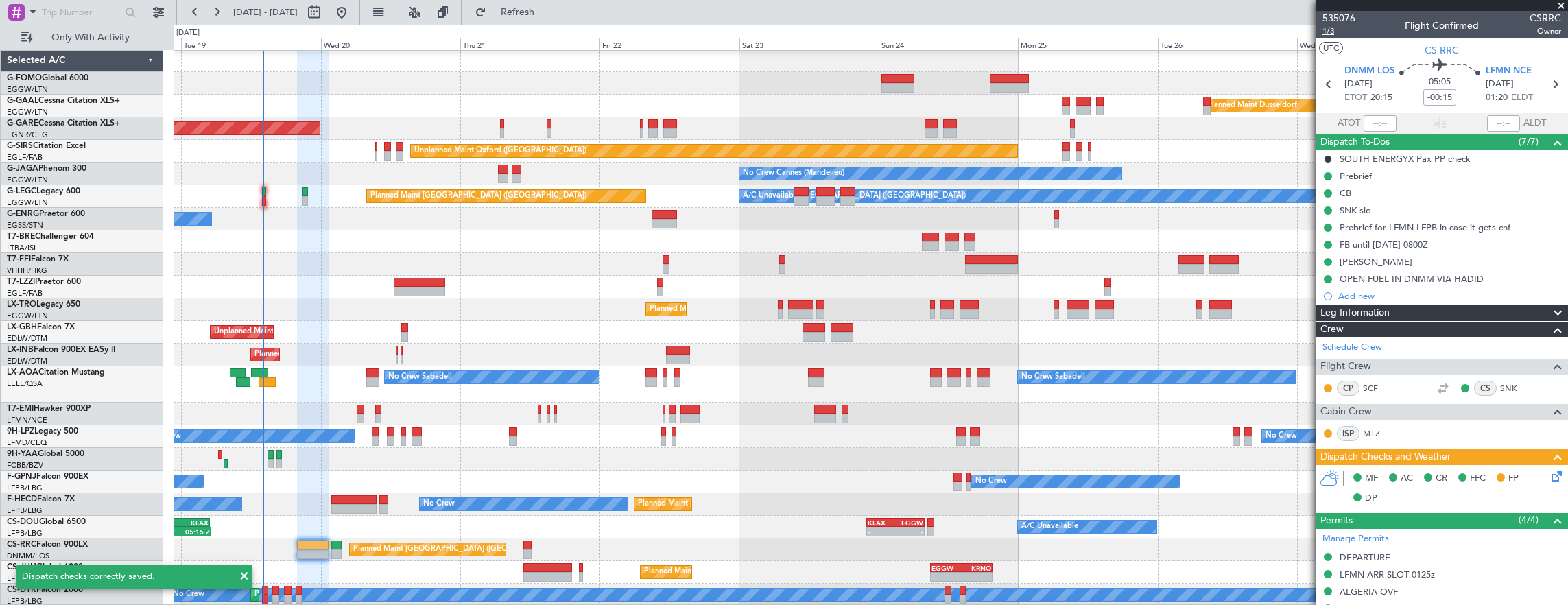
click at [1335, 32] on span "1/3" at bounding box center [1338, 31] width 33 height 12
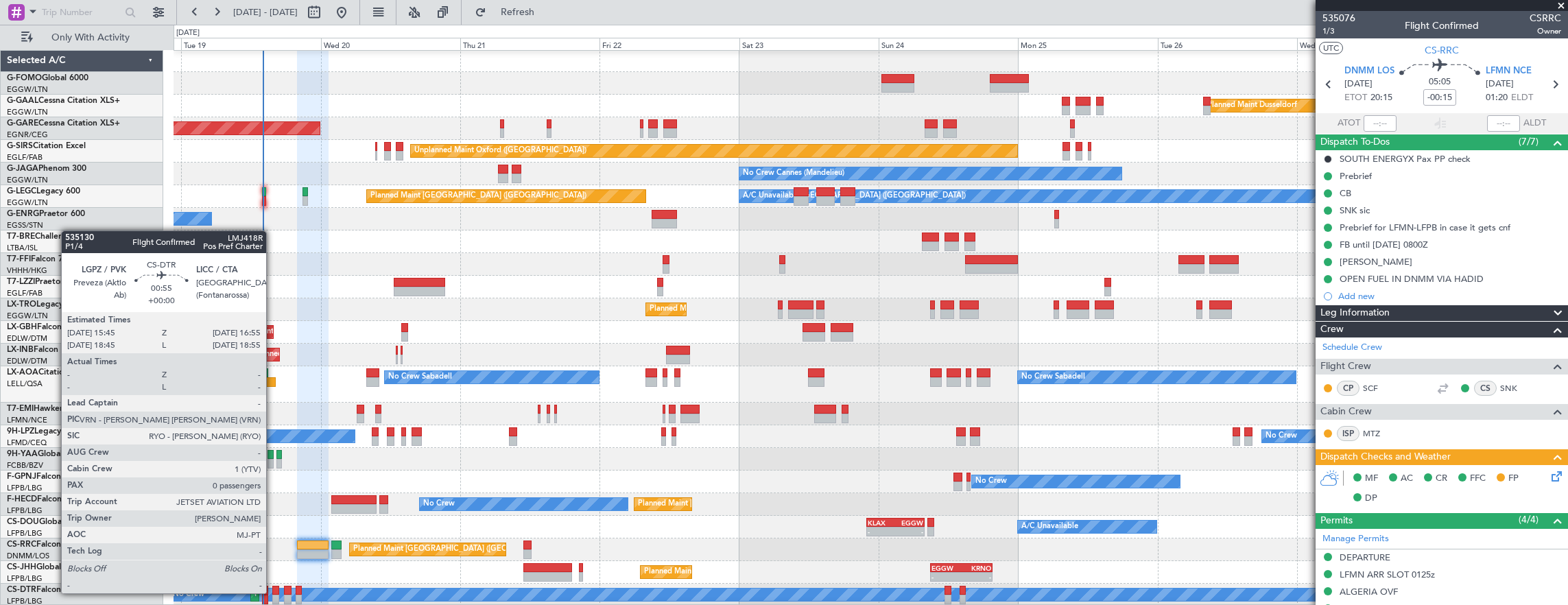
click at [273, 592] on div at bounding box center [275, 590] width 7 height 10
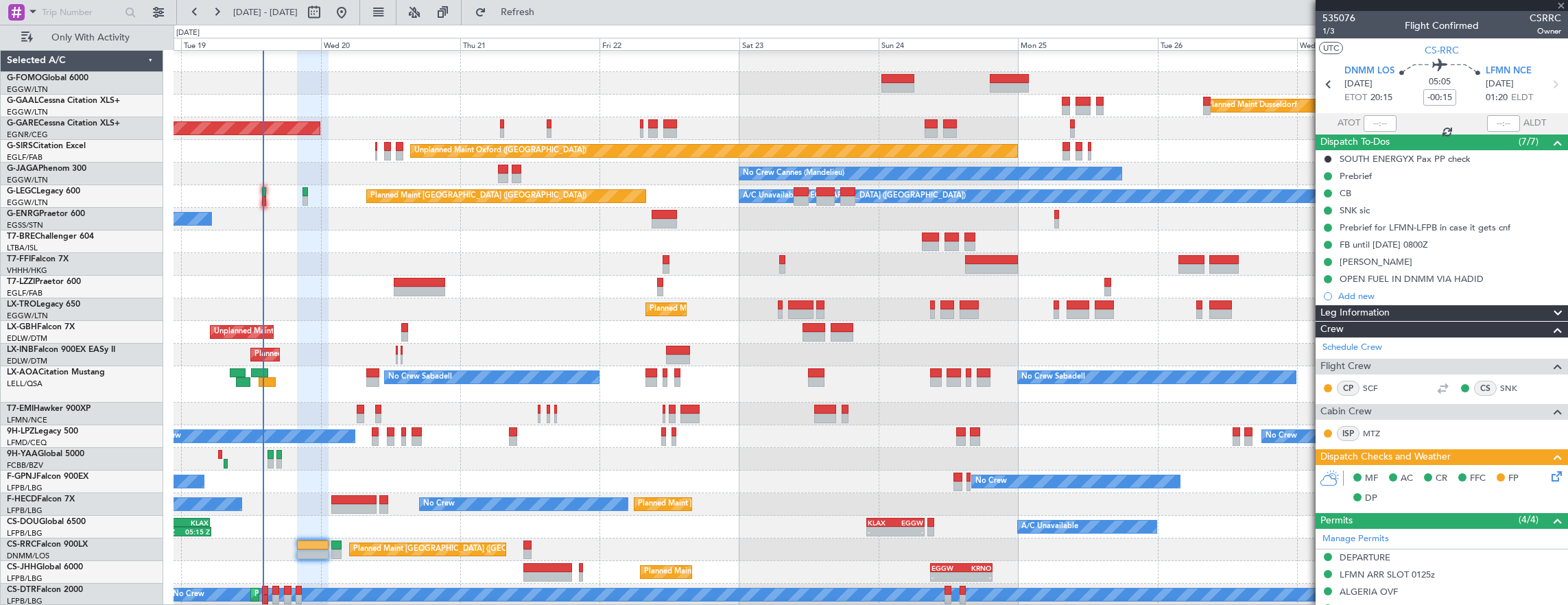
type input "0"
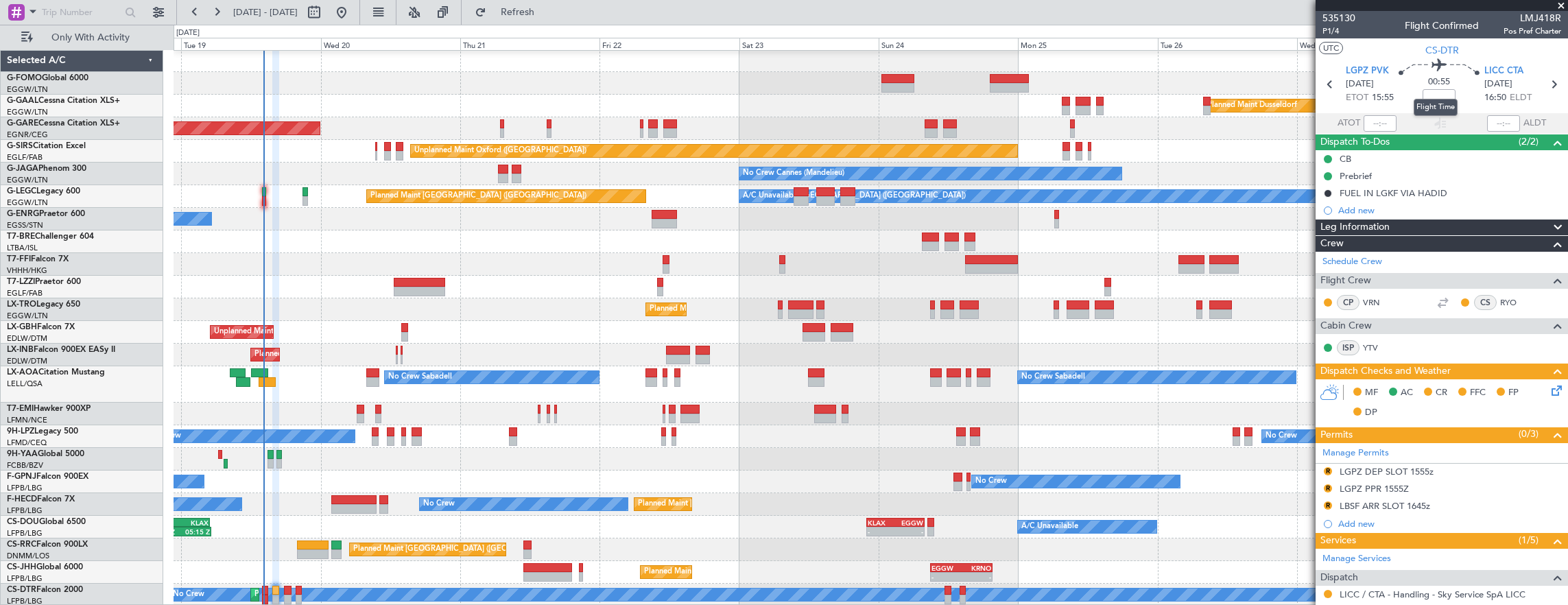
click at [1444, 91] on mat-tooltip-component "Flight Time" at bounding box center [1435, 107] width 63 height 36
drag, startPoint x: 1439, startPoint y: 94, endPoint x: 1417, endPoint y: 103, distance: 23.8
click at [1423, 101] on mat-tooltip-component "Flight Time" at bounding box center [1435, 107] width 63 height 36
drag, startPoint x: 1417, startPoint y: 103, endPoint x: 1431, endPoint y: 94, distance: 16.6
click at [1431, 94] on input at bounding box center [1439, 98] width 33 height 16
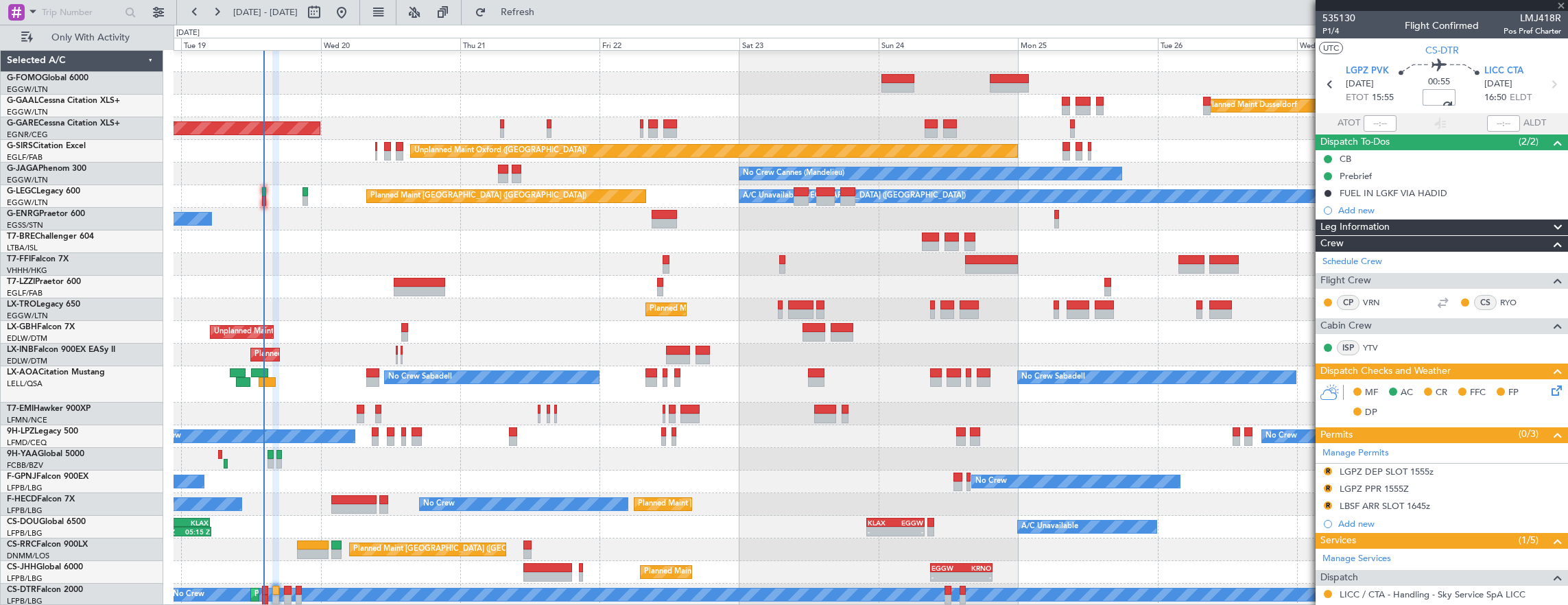
type input "+00:10"
click at [1549, 387] on icon at bounding box center [1554, 388] width 11 height 11
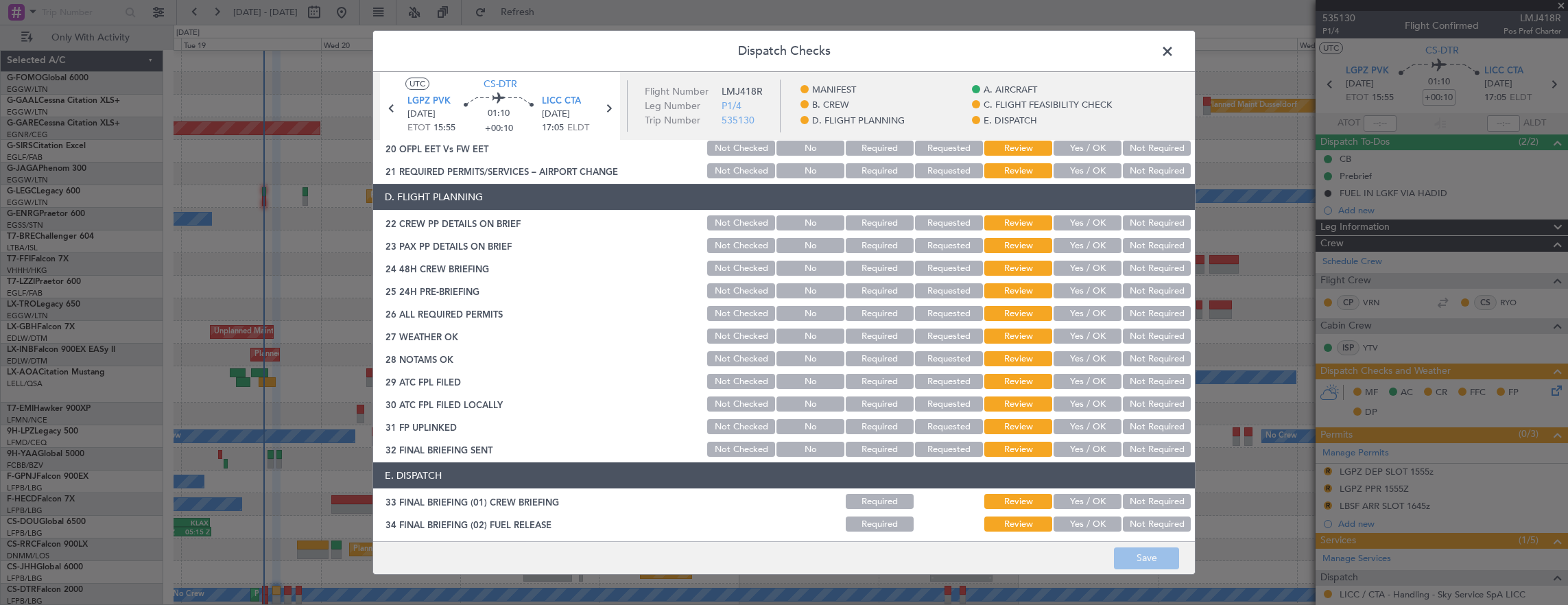
scroll to position [848, 0]
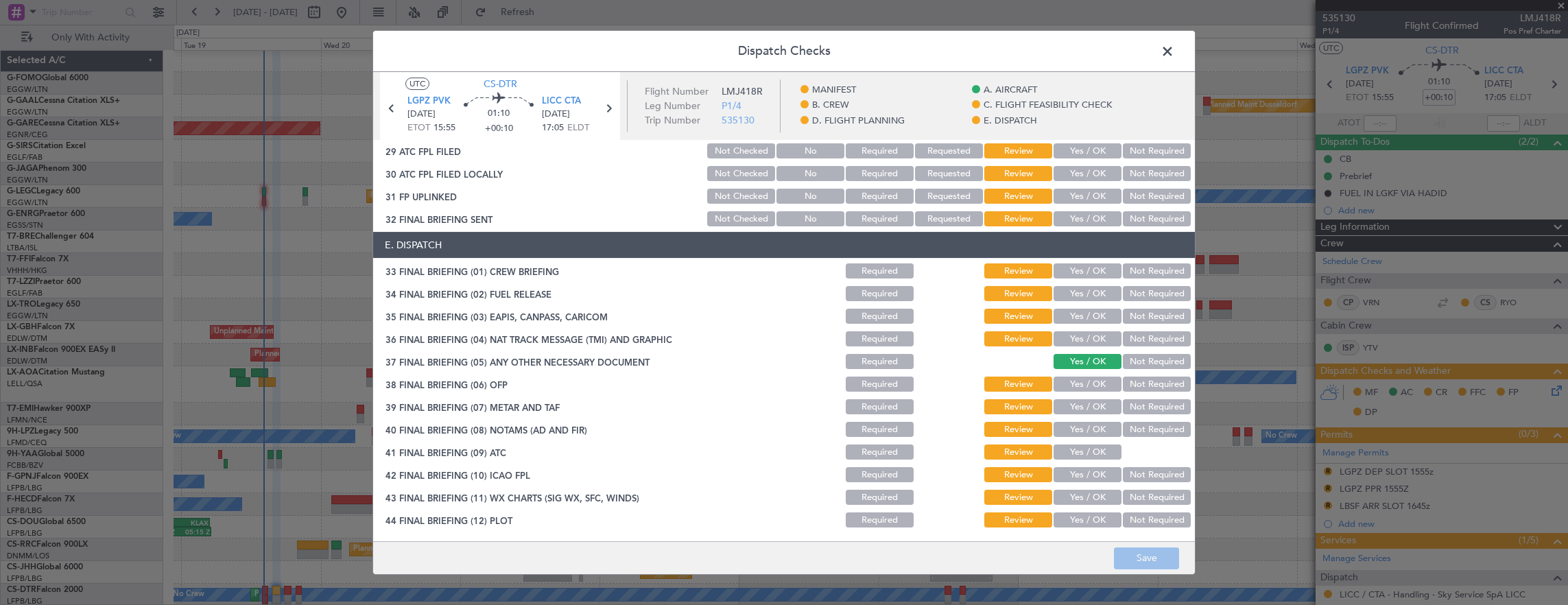
click at [866, 272] on button "Required" at bounding box center [880, 271] width 68 height 15
click at [866, 300] on button "Required" at bounding box center [880, 293] width 68 height 15
click at [869, 321] on button "Required" at bounding box center [880, 316] width 68 height 15
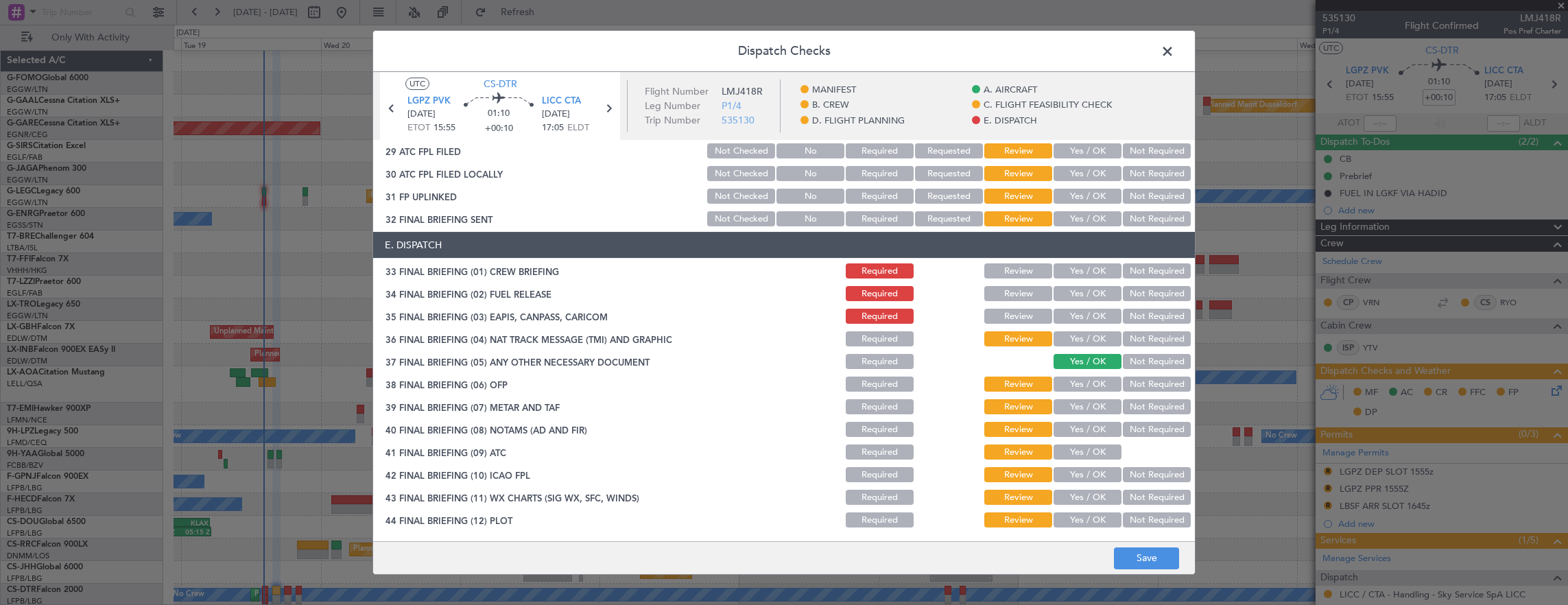
click at [870, 343] on button "Required" at bounding box center [880, 338] width 68 height 15
click at [874, 368] on button "Required" at bounding box center [880, 361] width 68 height 15
click at [874, 397] on div "Required" at bounding box center [878, 407] width 69 height 19
click at [872, 386] on button "Required" at bounding box center [880, 384] width 68 height 15
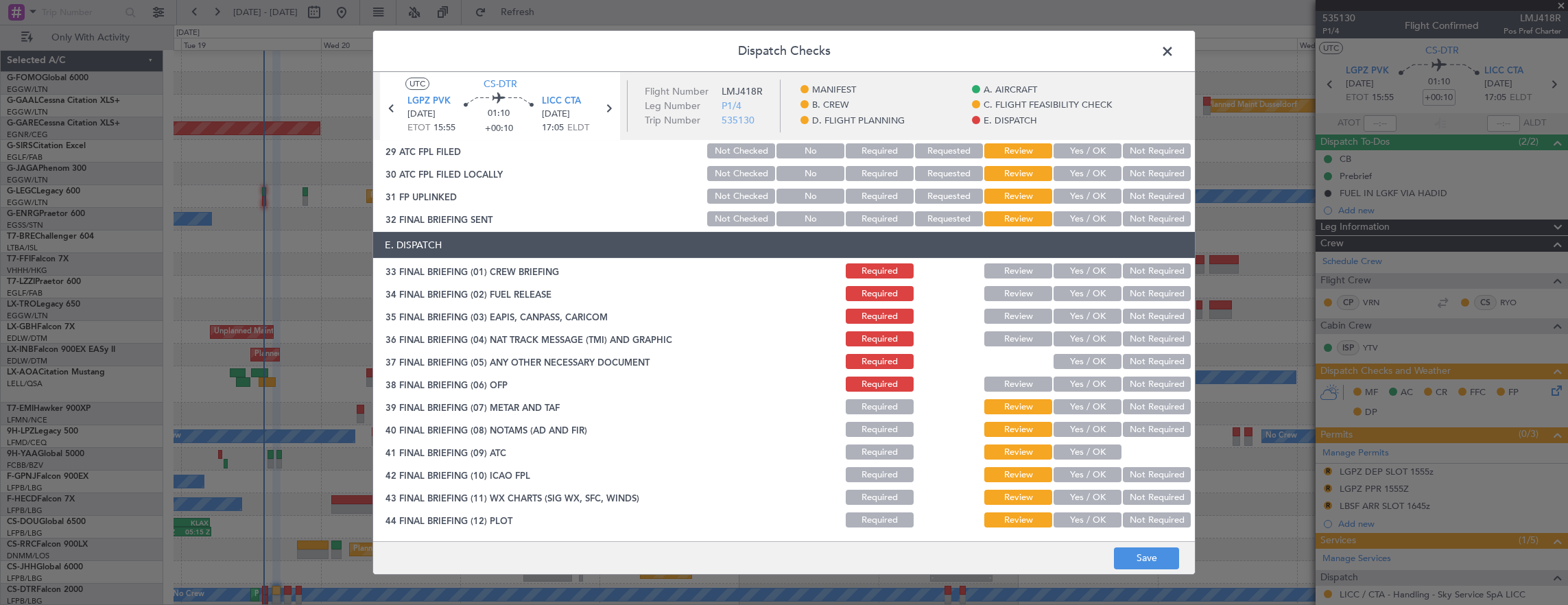
click at [870, 406] on button "Required" at bounding box center [880, 406] width 68 height 15
click at [869, 432] on button "Required" at bounding box center [880, 429] width 68 height 15
click at [870, 453] on button "Required" at bounding box center [880, 452] width 68 height 15
click at [870, 474] on button "Required" at bounding box center [880, 474] width 68 height 15
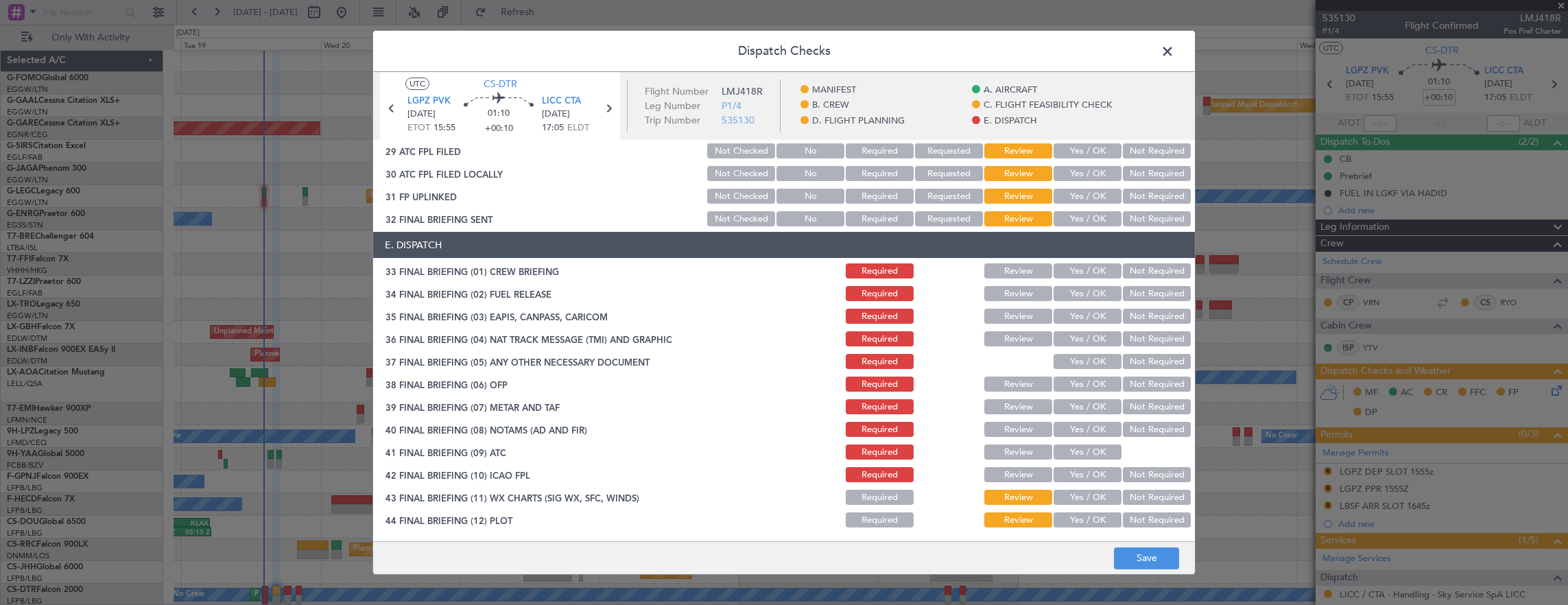
click at [872, 502] on button "Required" at bounding box center [880, 497] width 68 height 15
click at [872, 533] on main "UTC CS-DTR LGPZ PVK [DATE] ETOT 15:55 01:10 +00:10 LICC CTA [DATE] 17:05 ELDT F…" at bounding box center [784, 309] width 821 height 475
click at [872, 523] on button "Required" at bounding box center [880, 520] width 68 height 15
click at [1185, 567] on footer "Save" at bounding box center [784, 558] width 821 height 33
drag, startPoint x: 1166, startPoint y: 562, endPoint x: 1047, endPoint y: 594, distance: 123.2
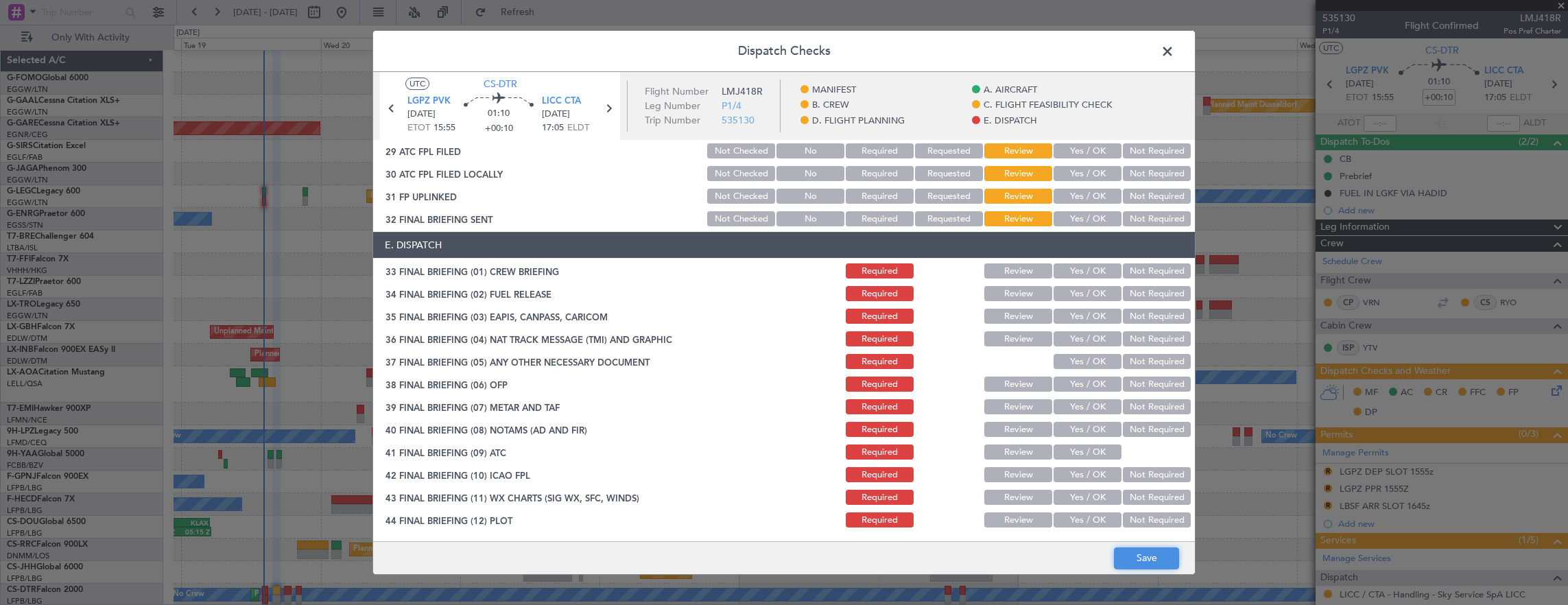
click at [1165, 562] on button "Save" at bounding box center [1146, 558] width 65 height 22
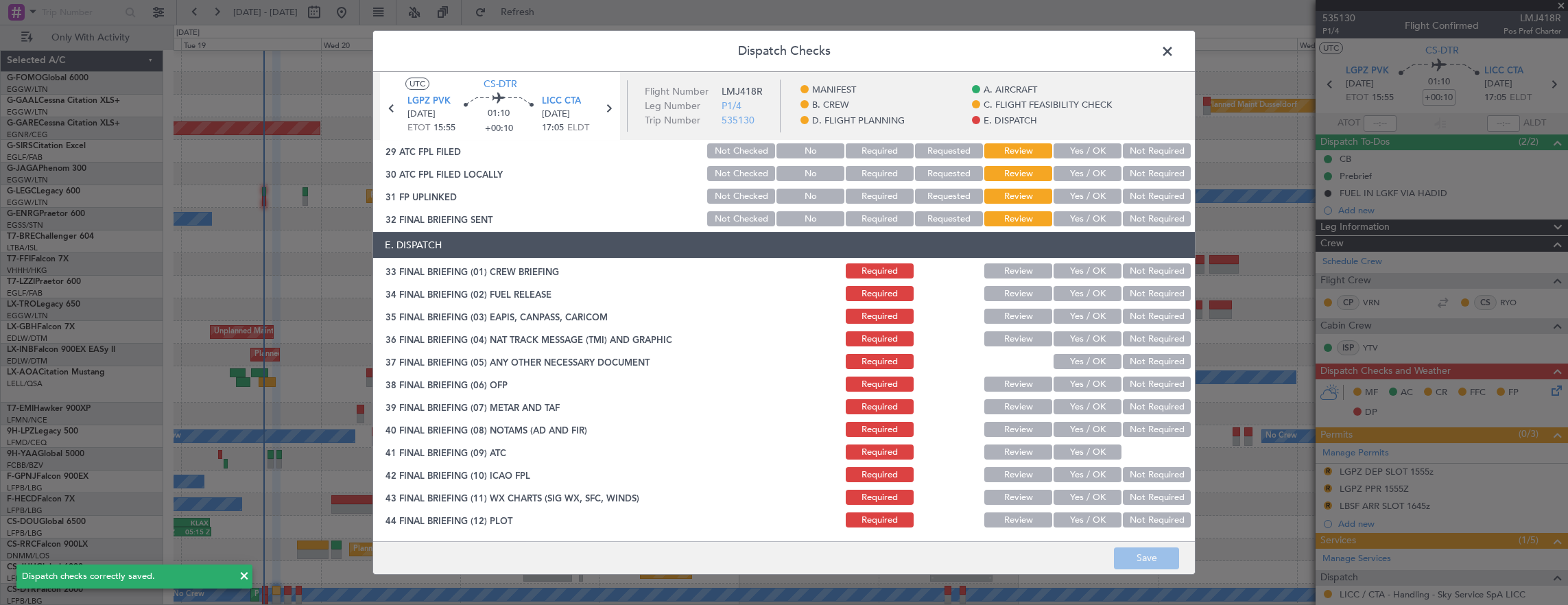
click at [1174, 53] on span at bounding box center [1174, 55] width 0 height 27
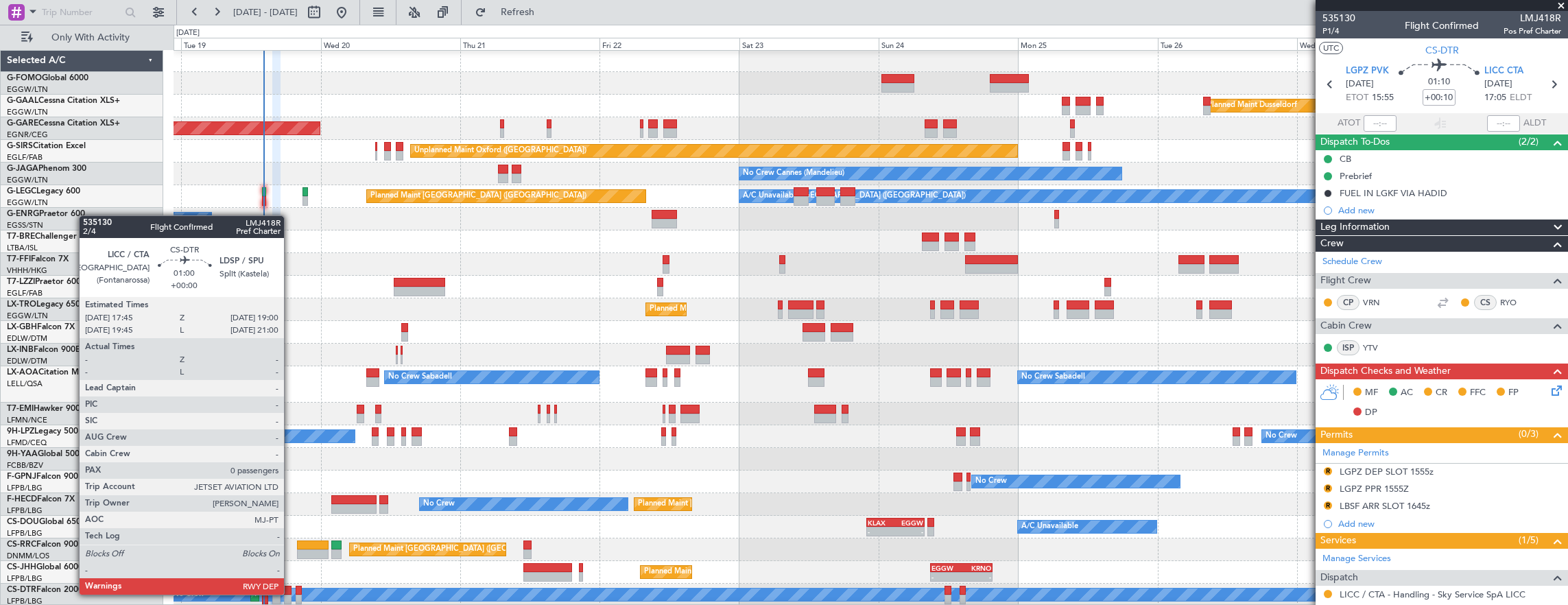
click at [291, 593] on div at bounding box center [287, 590] width 7 height 10
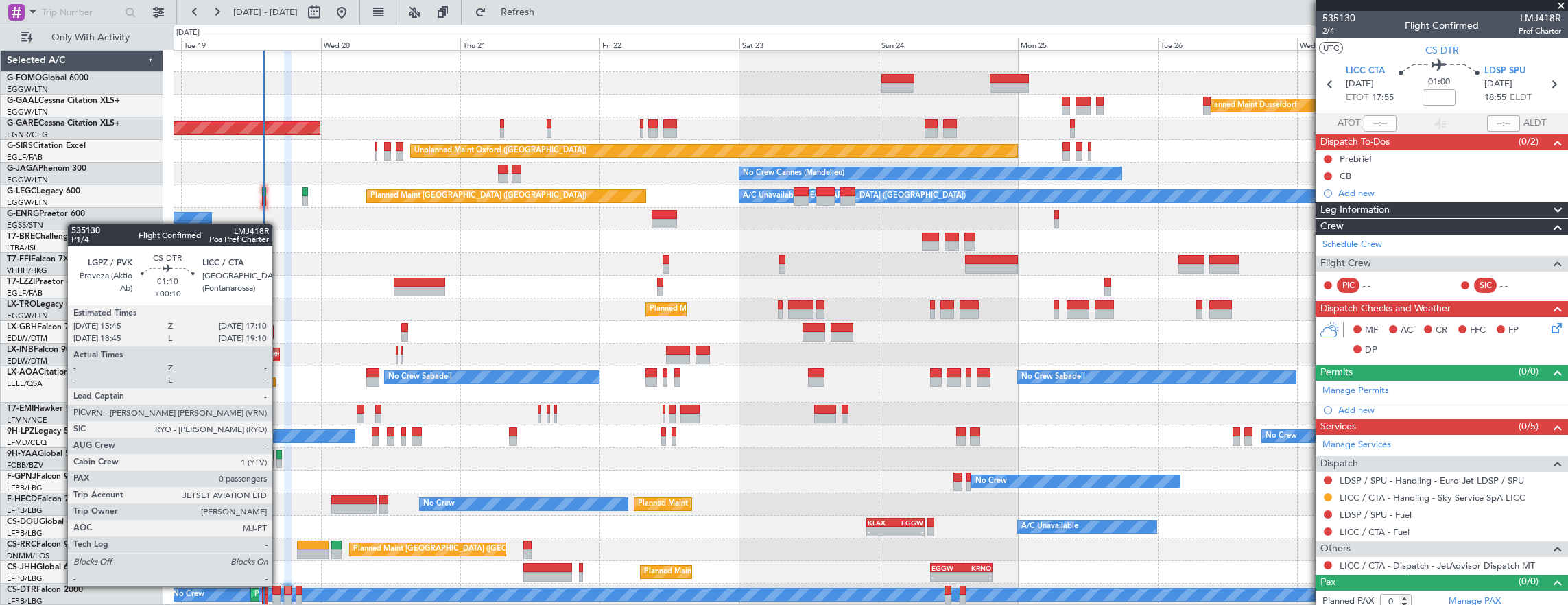
click at [279, 586] on div at bounding box center [277, 590] width 9 height 10
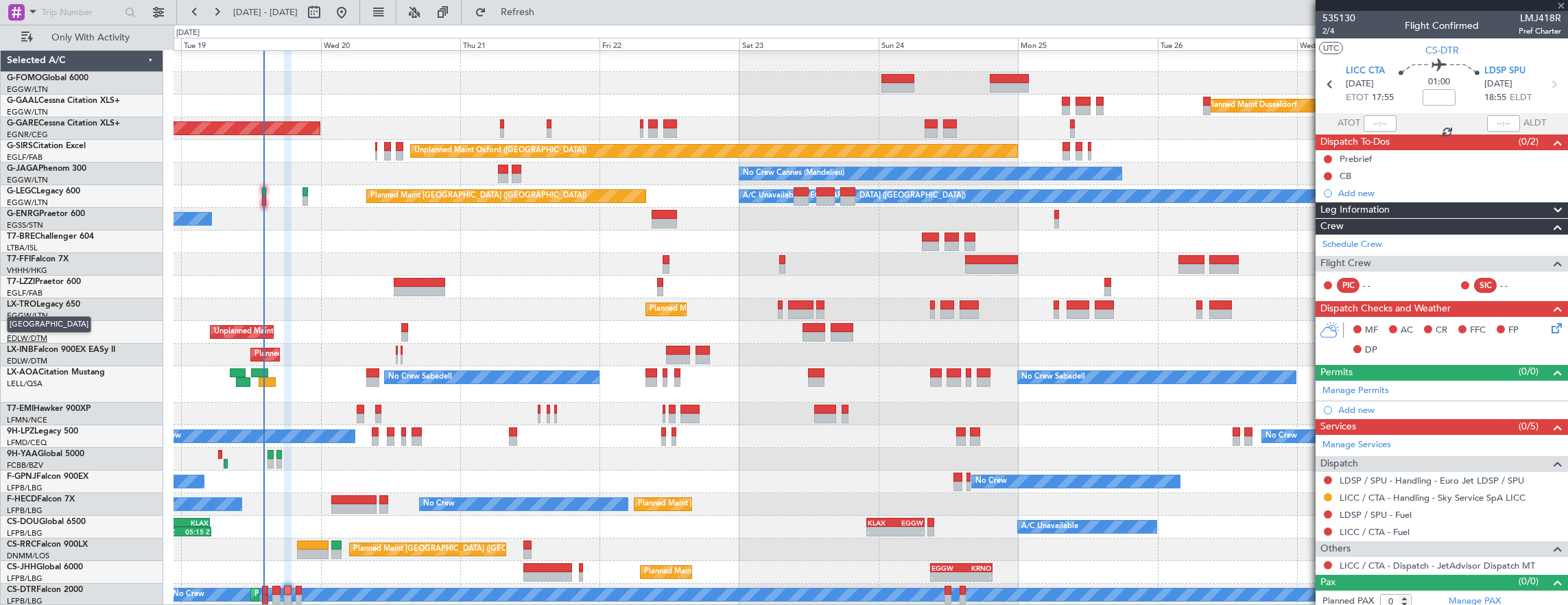
type input "+00:10"
click at [1453, 92] on div "01:00" at bounding box center [1439, 84] width 91 height 51
type input "+00:05"
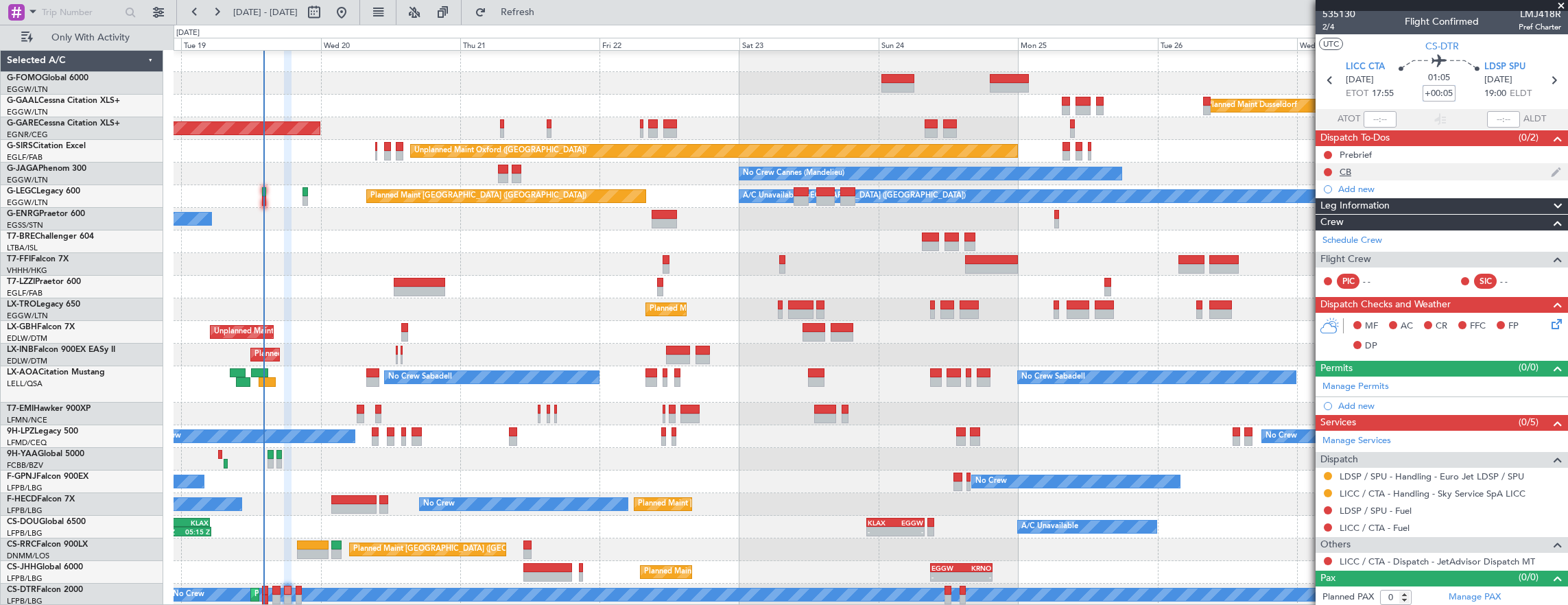
scroll to position [0, 0]
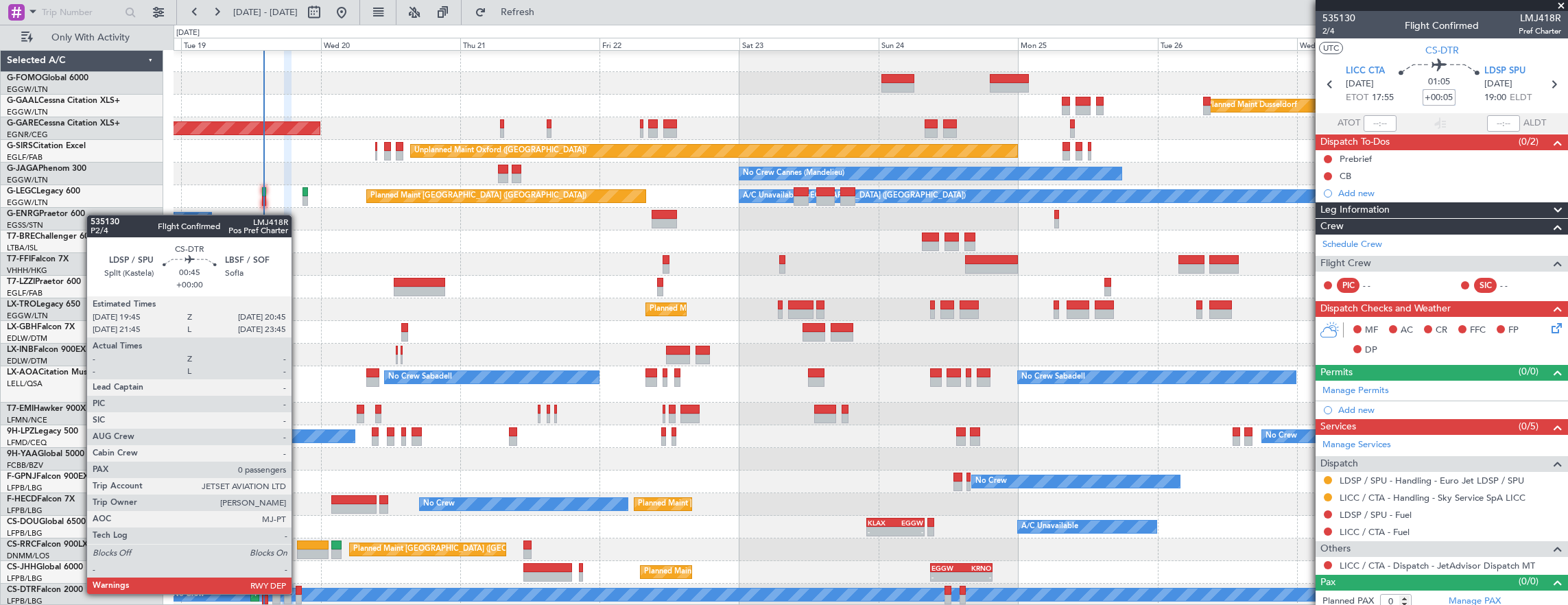
click at [298, 592] on div at bounding box center [298, 590] width 6 height 10
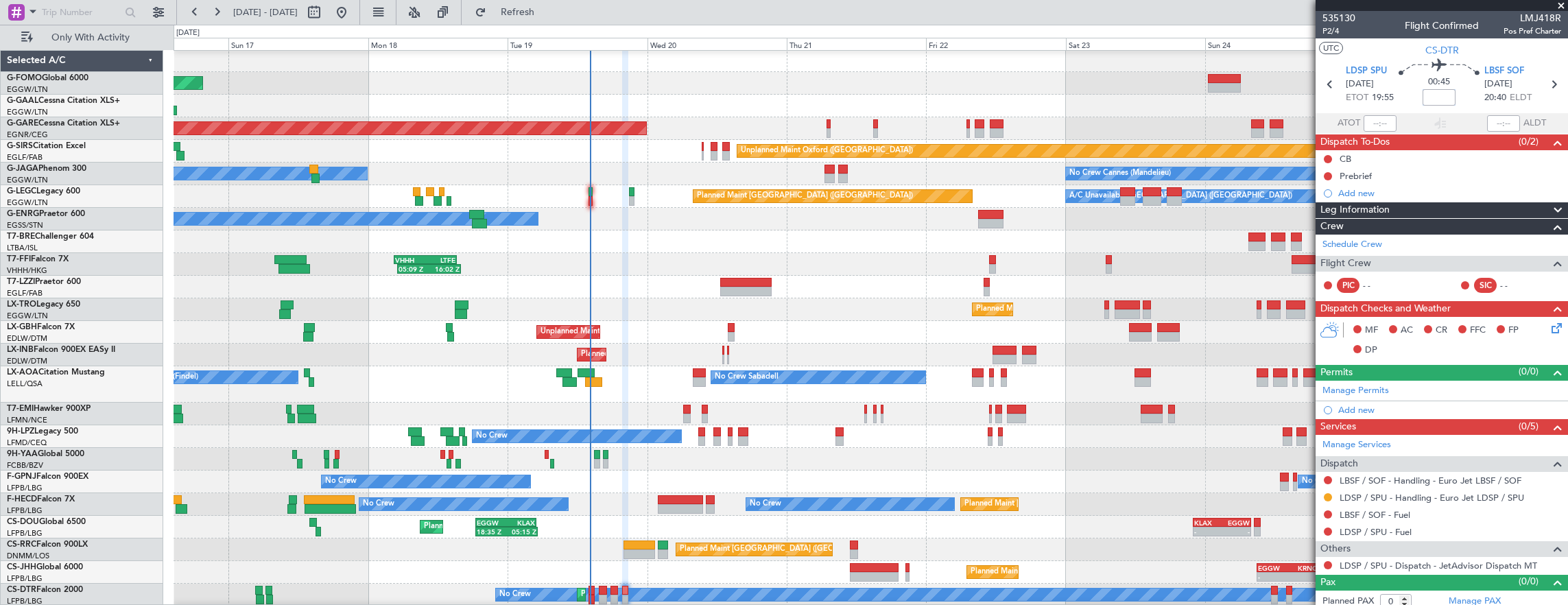
scroll to position [1, 0]
click at [591, 520] on div "Planned Maint Windsor Locks ([PERSON_NAME] Intl) Planned [GEOGRAPHIC_DATA] Plan…" at bounding box center [871, 328] width 1394 height 557
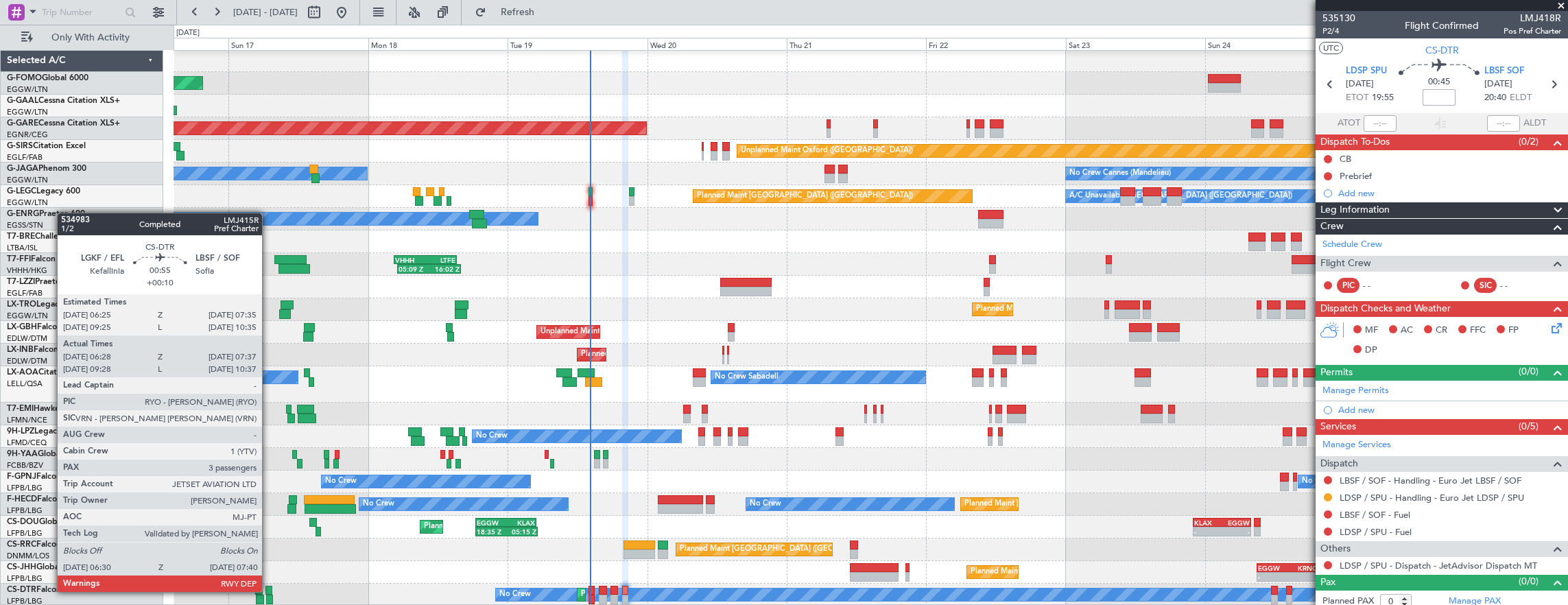
click at [269, 590] on div at bounding box center [268, 590] width 7 height 10
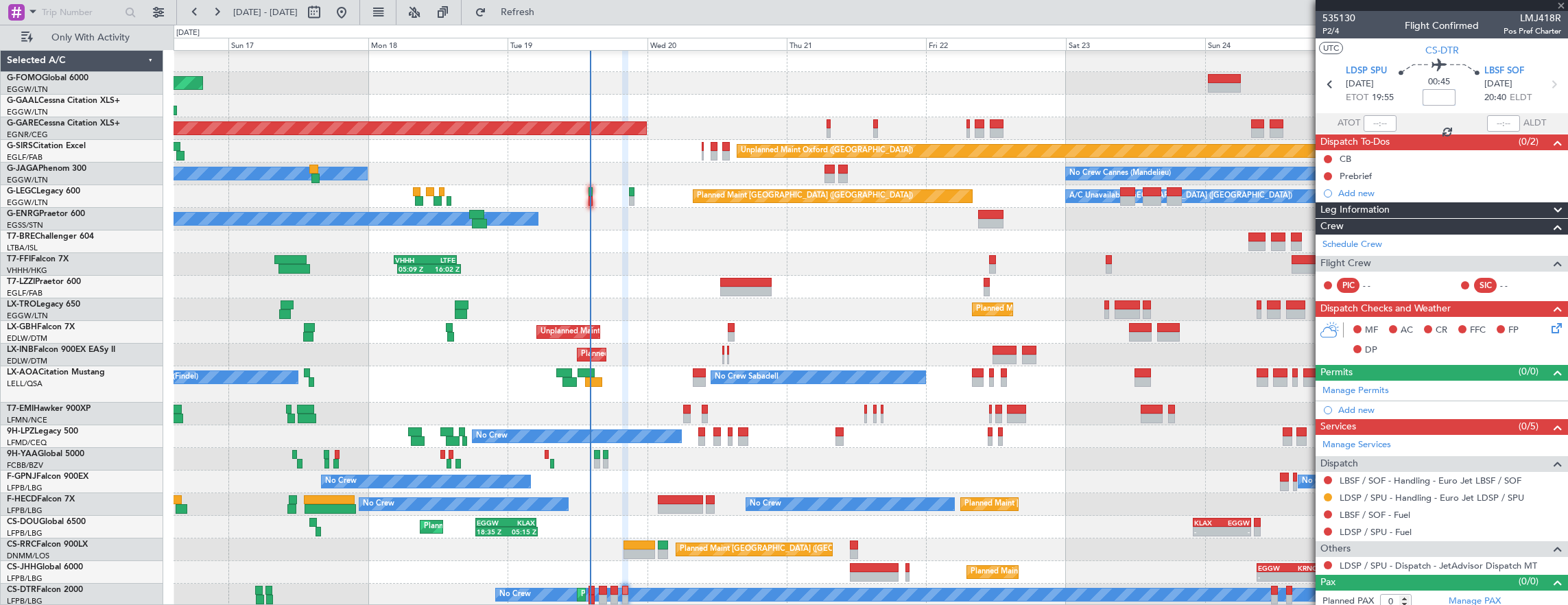
type input "+00:10"
type input "06:38"
type input "07:32"
type input "3"
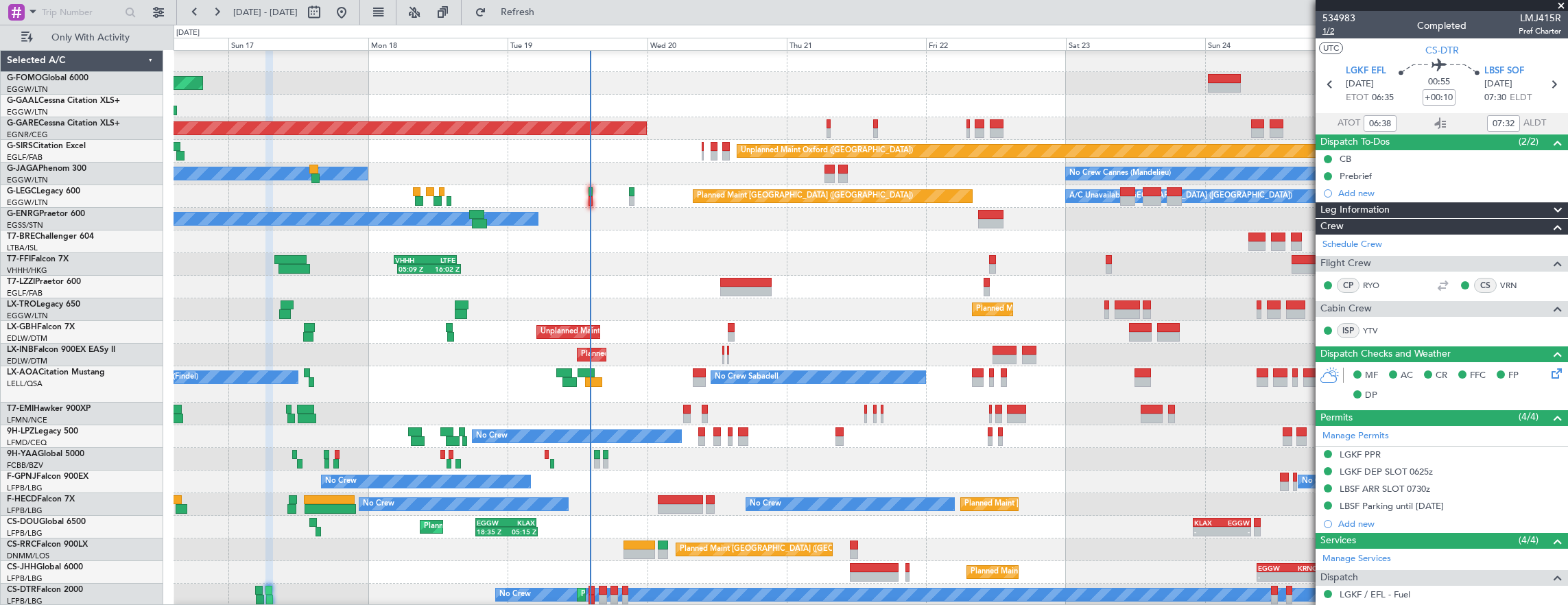
click at [1335, 33] on span "1/2" at bounding box center [1338, 31] width 33 height 12
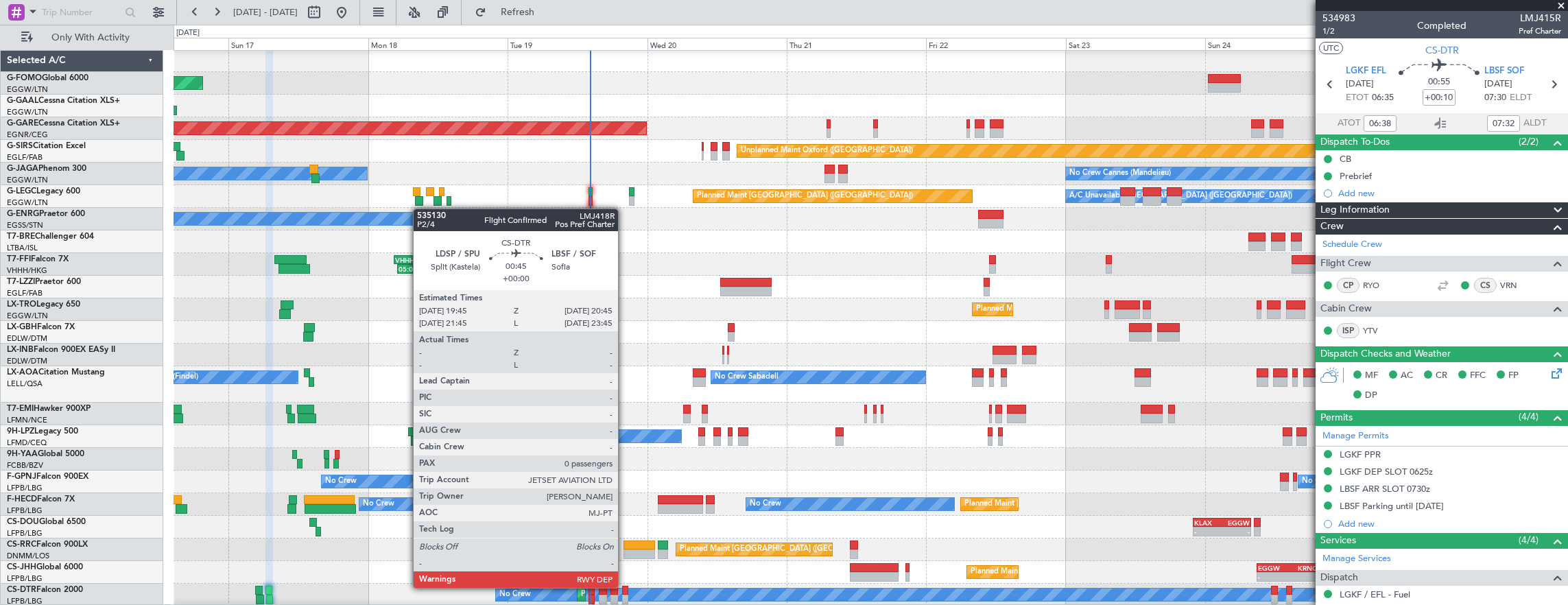
click at [625, 587] on div at bounding box center [625, 590] width 6 height 10
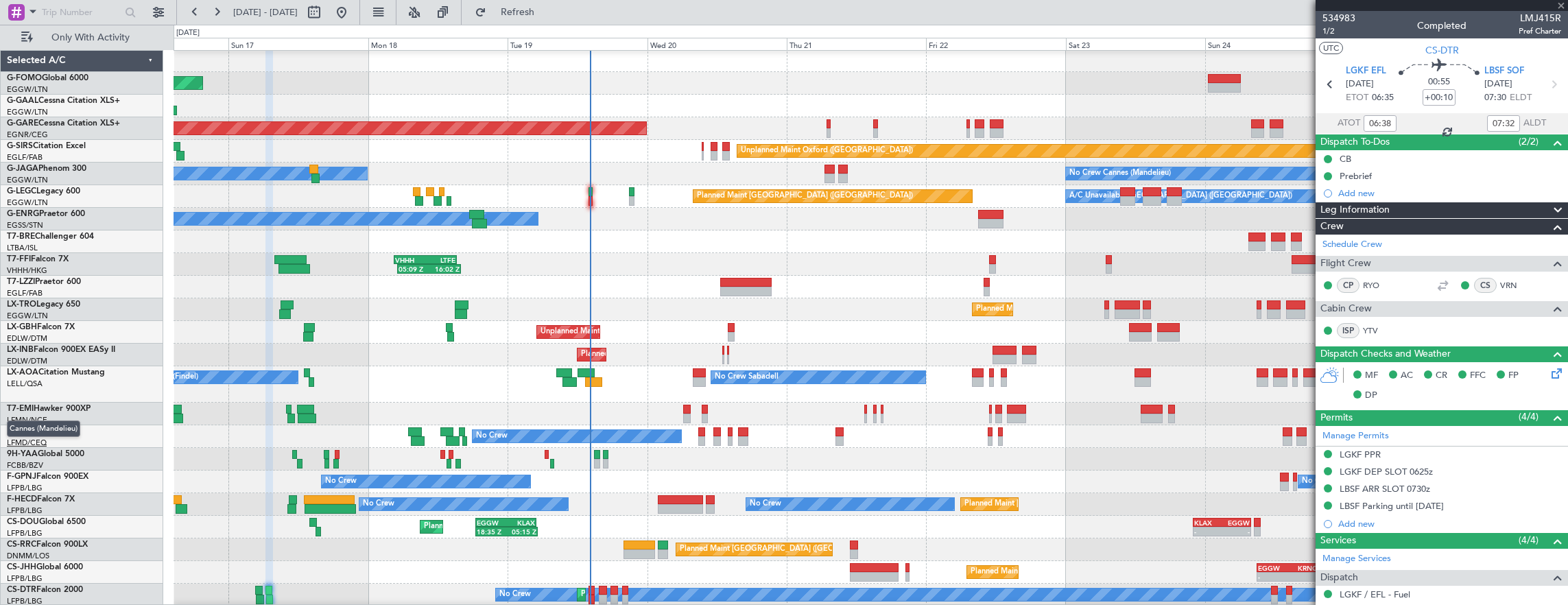
type input "0"
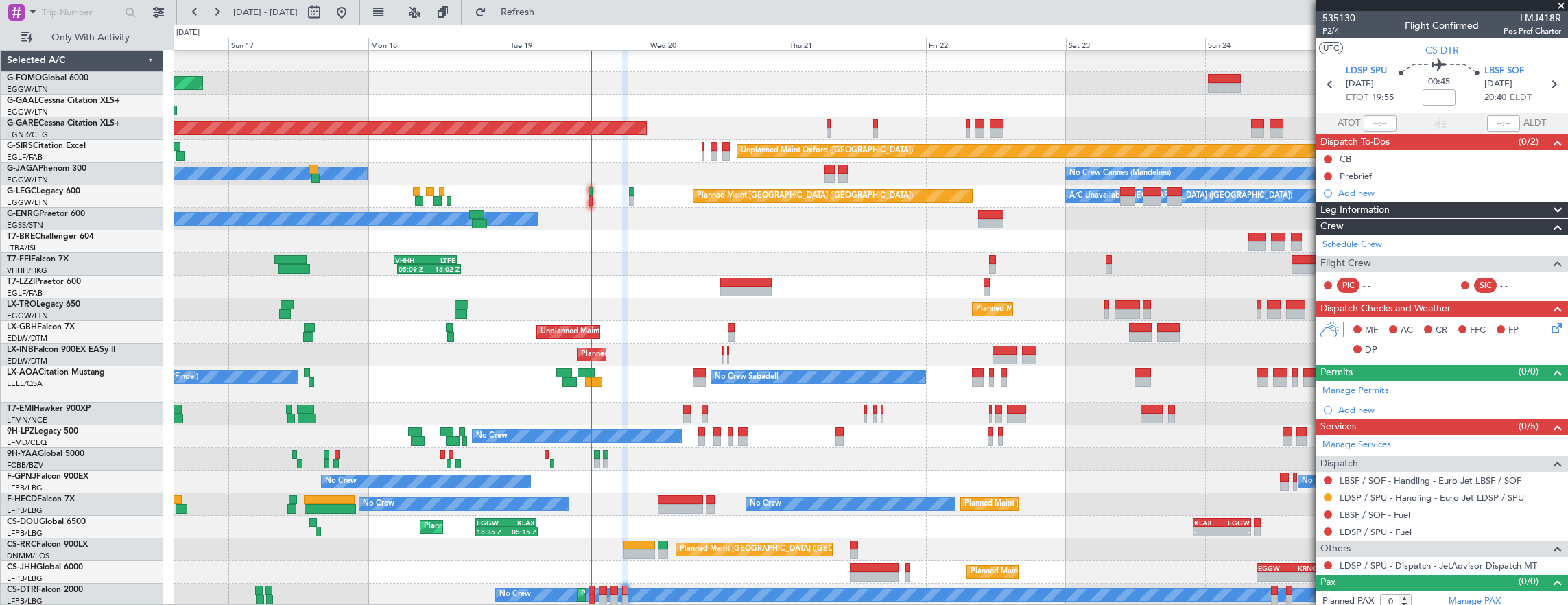
click at [1416, 98] on div "00:45" at bounding box center [1439, 84] width 91 height 51
click at [1435, 95] on input at bounding box center [1439, 98] width 33 height 16
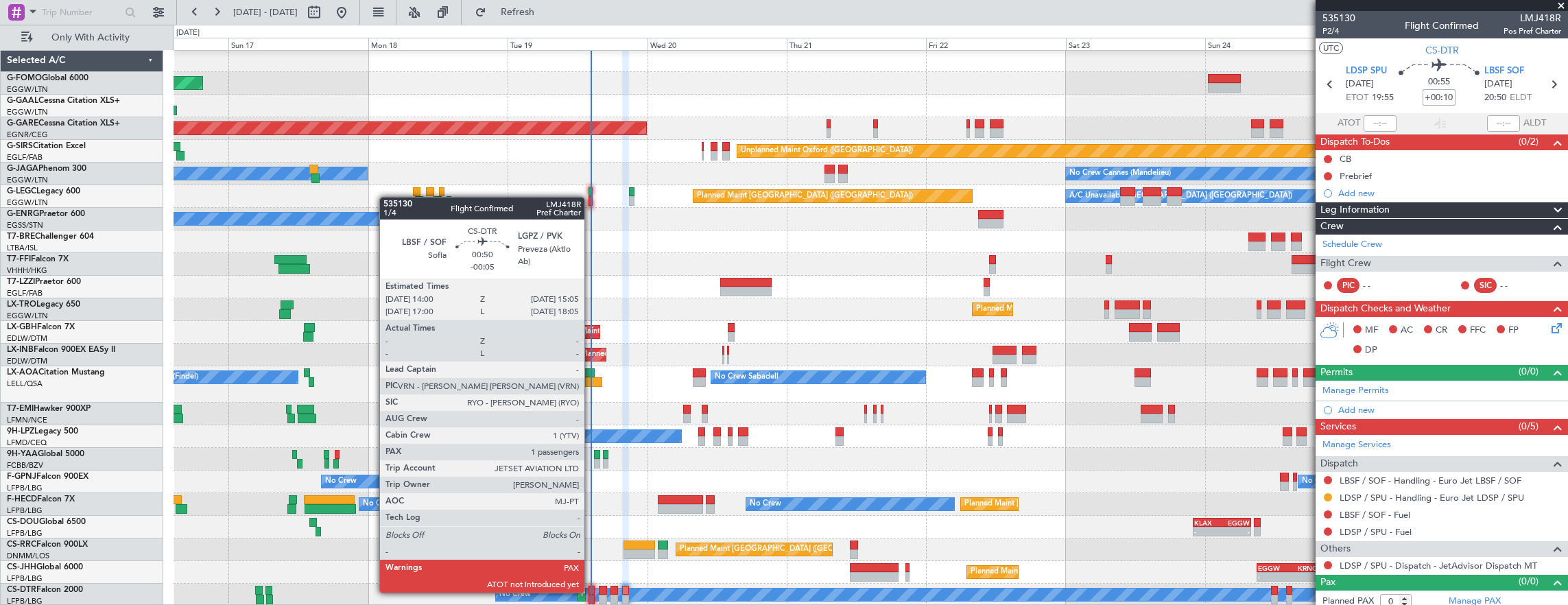
click at [591, 591] on div at bounding box center [592, 590] width 7 height 10
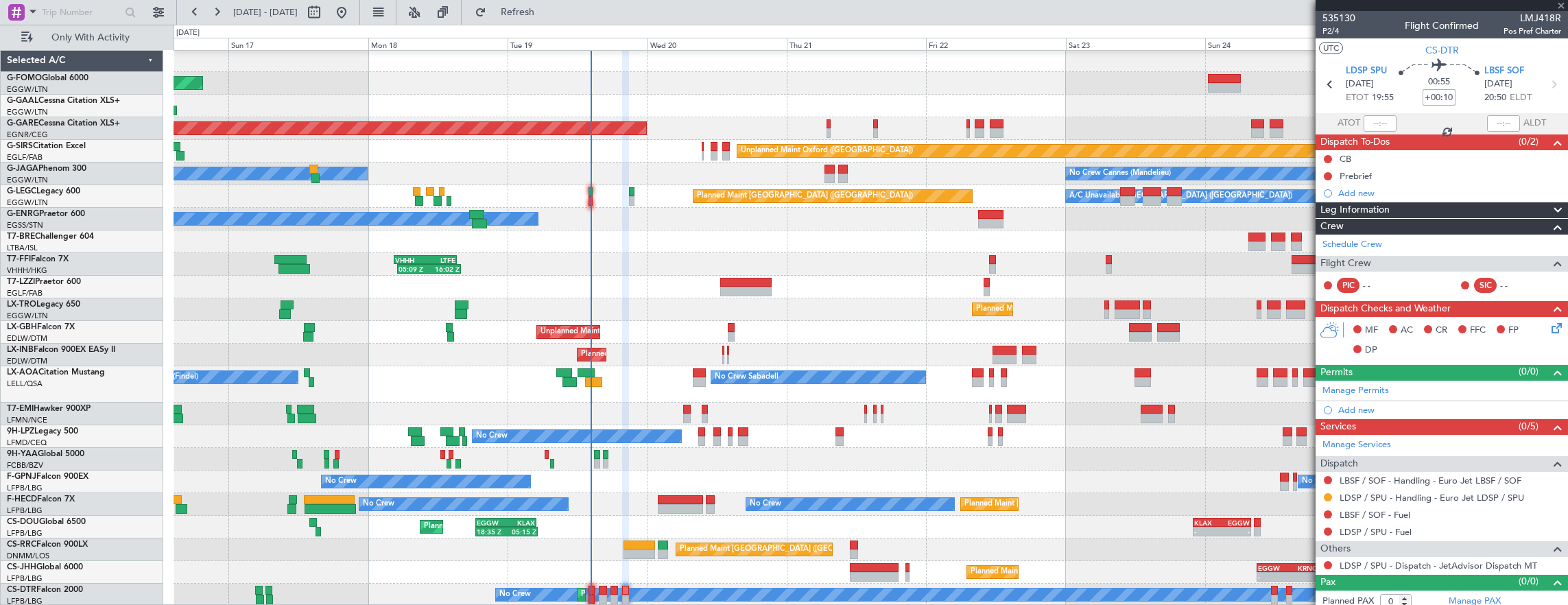
type input "-00:05"
type input "4"
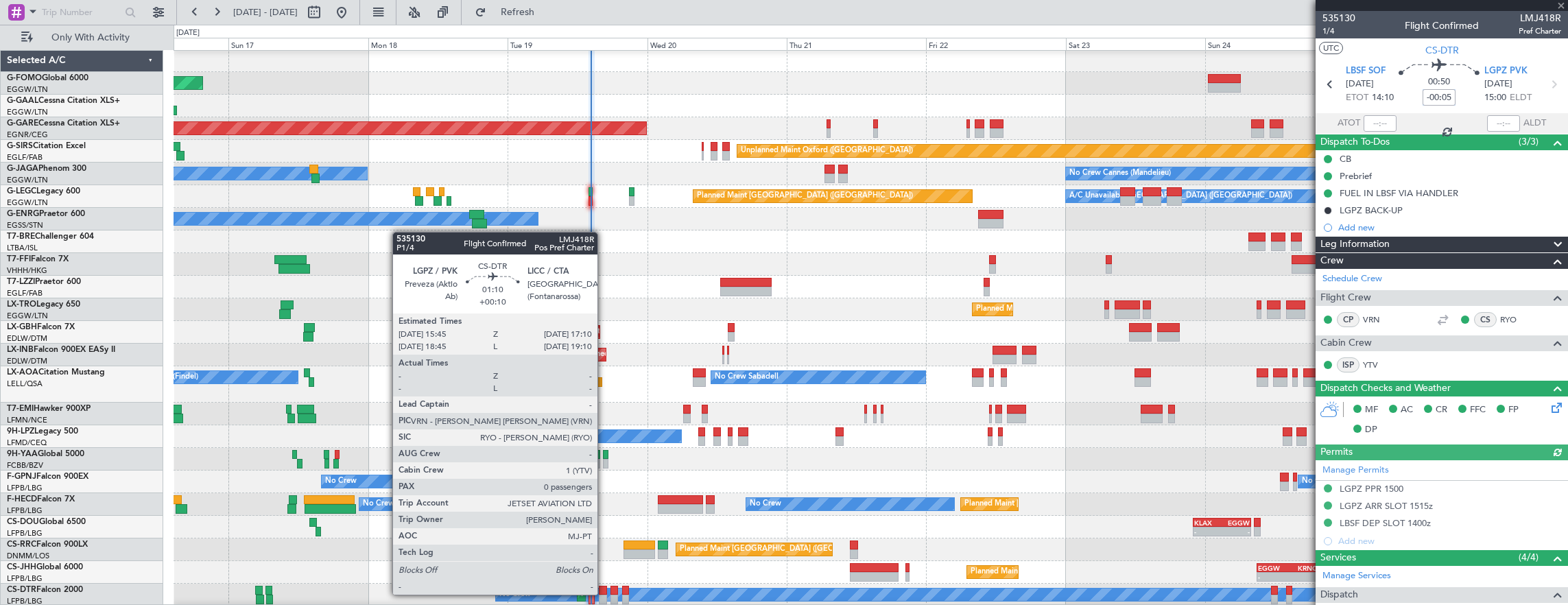
click at [604, 593] on div at bounding box center [603, 590] width 9 height 10
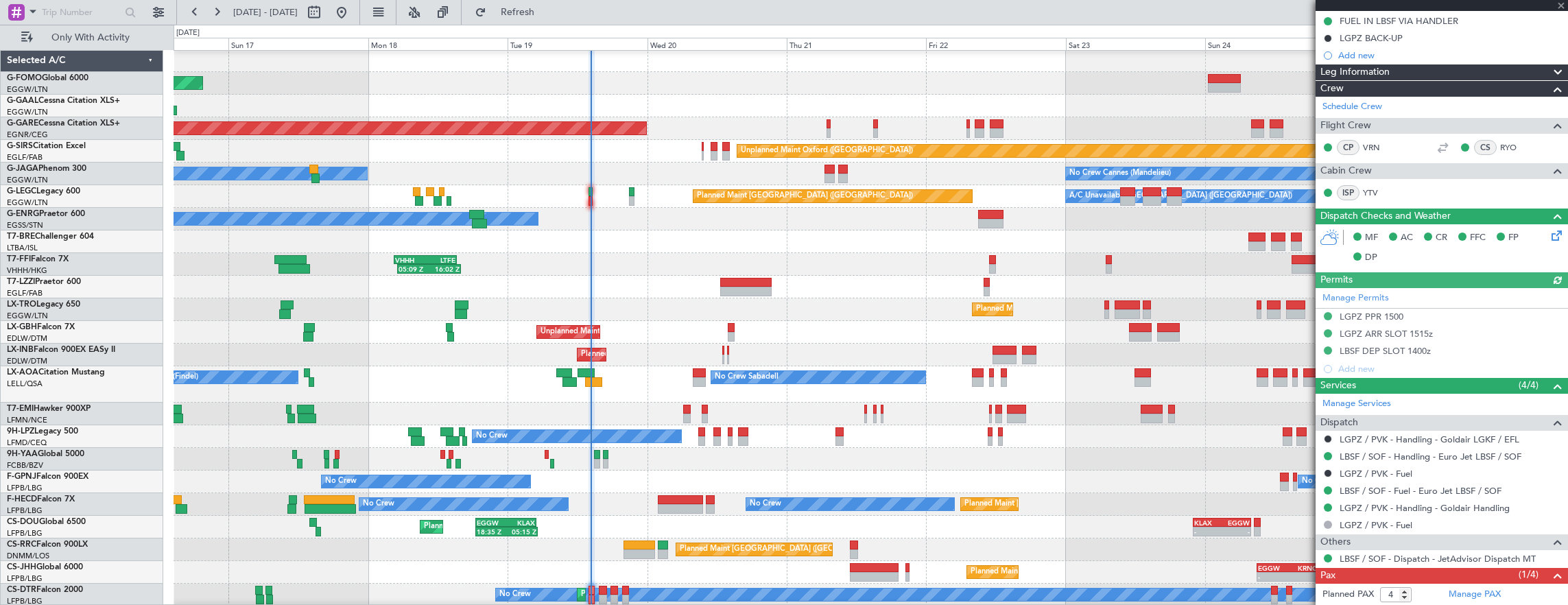
scroll to position [218, 0]
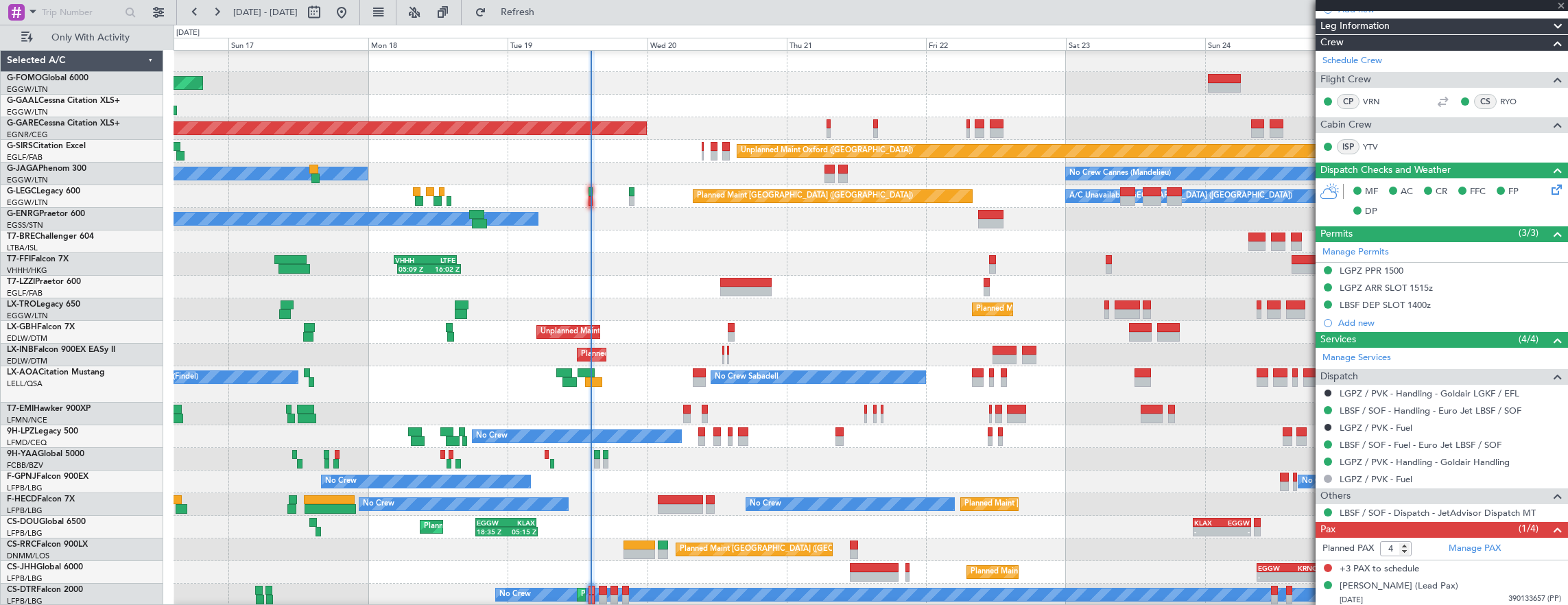
type input "+00:10"
type input "0"
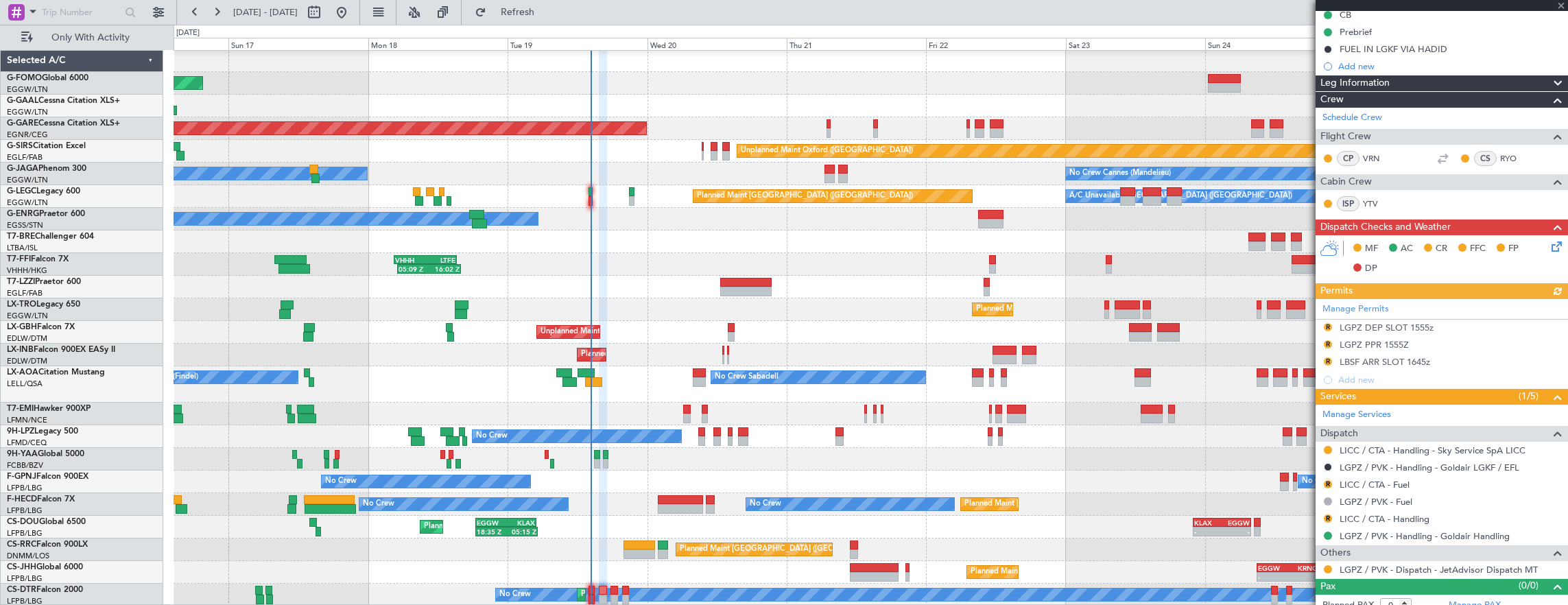
scroll to position [152, 0]
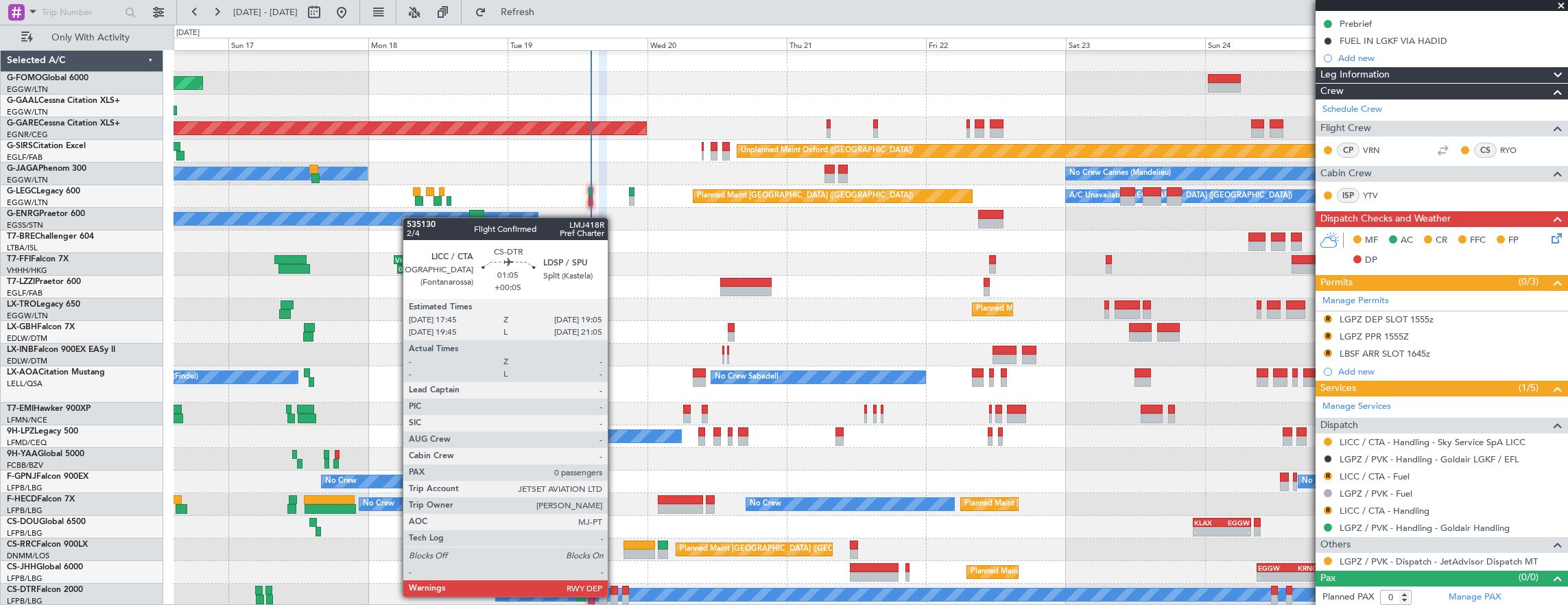
click at [614, 595] on div at bounding box center [614, 599] width 8 height 10
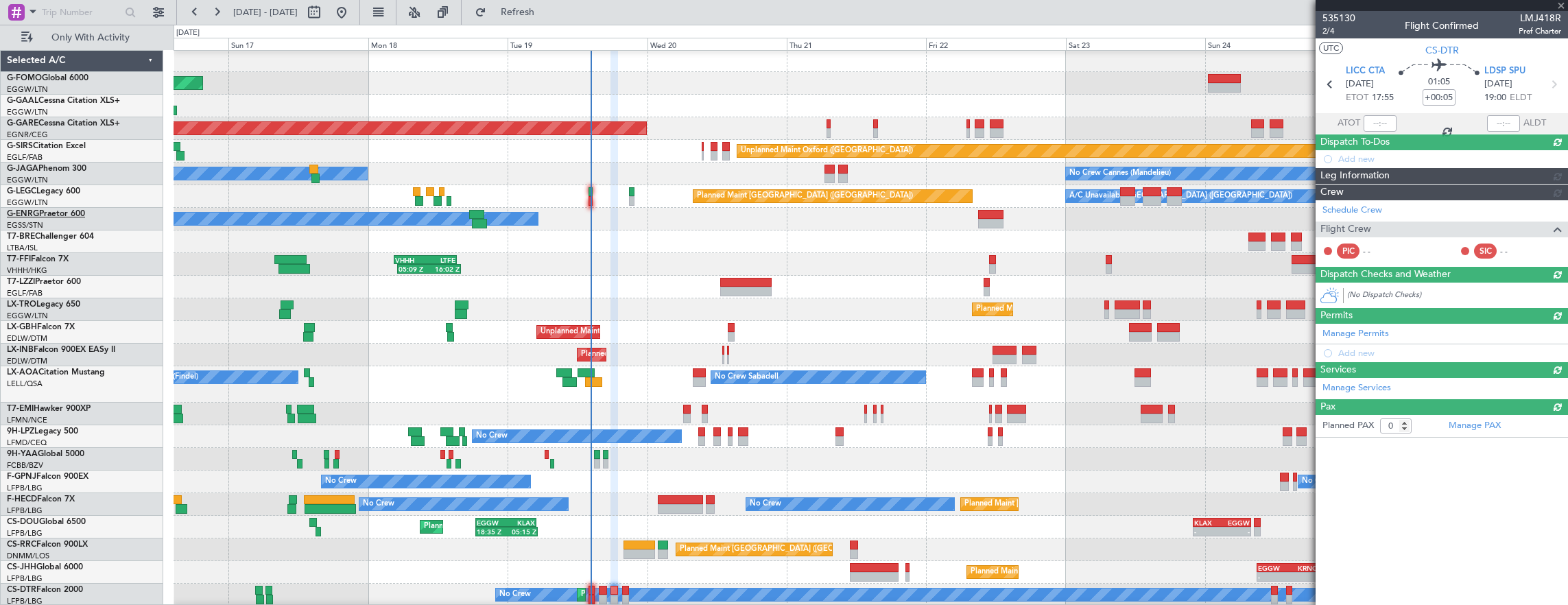
scroll to position [0, 0]
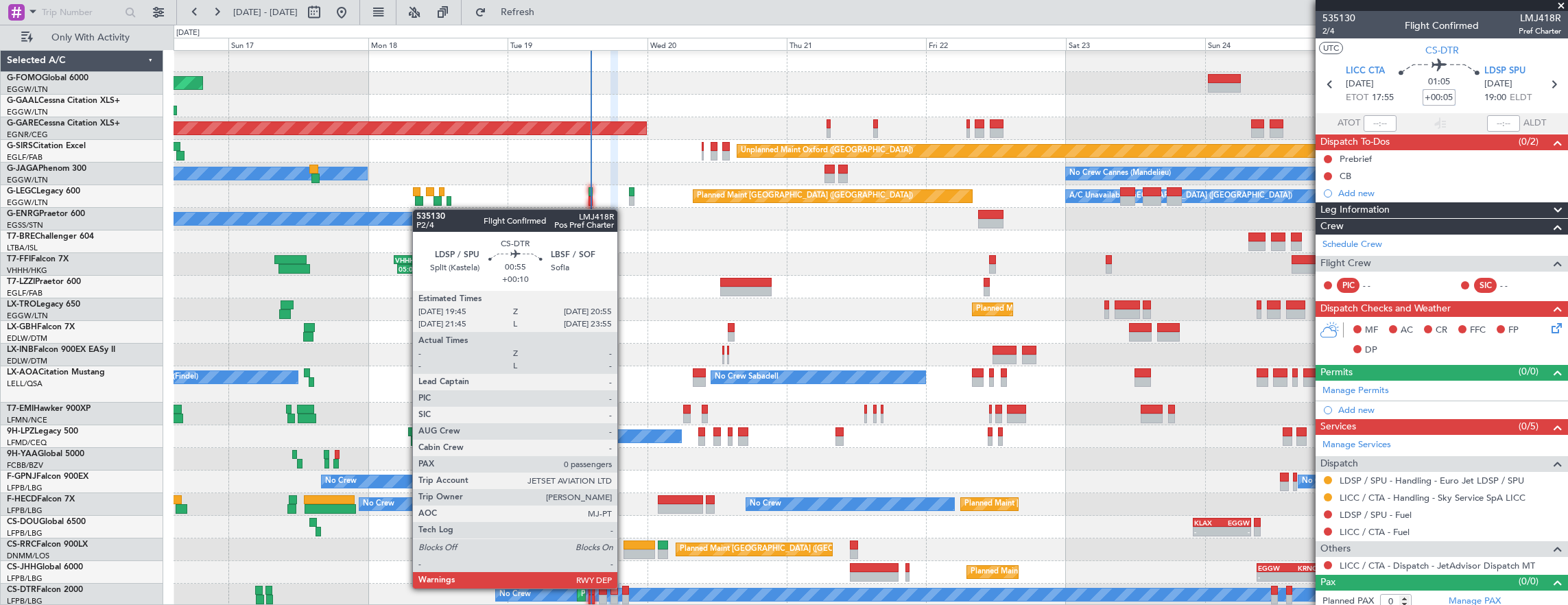
click at [624, 587] on div at bounding box center [625, 590] width 7 height 10
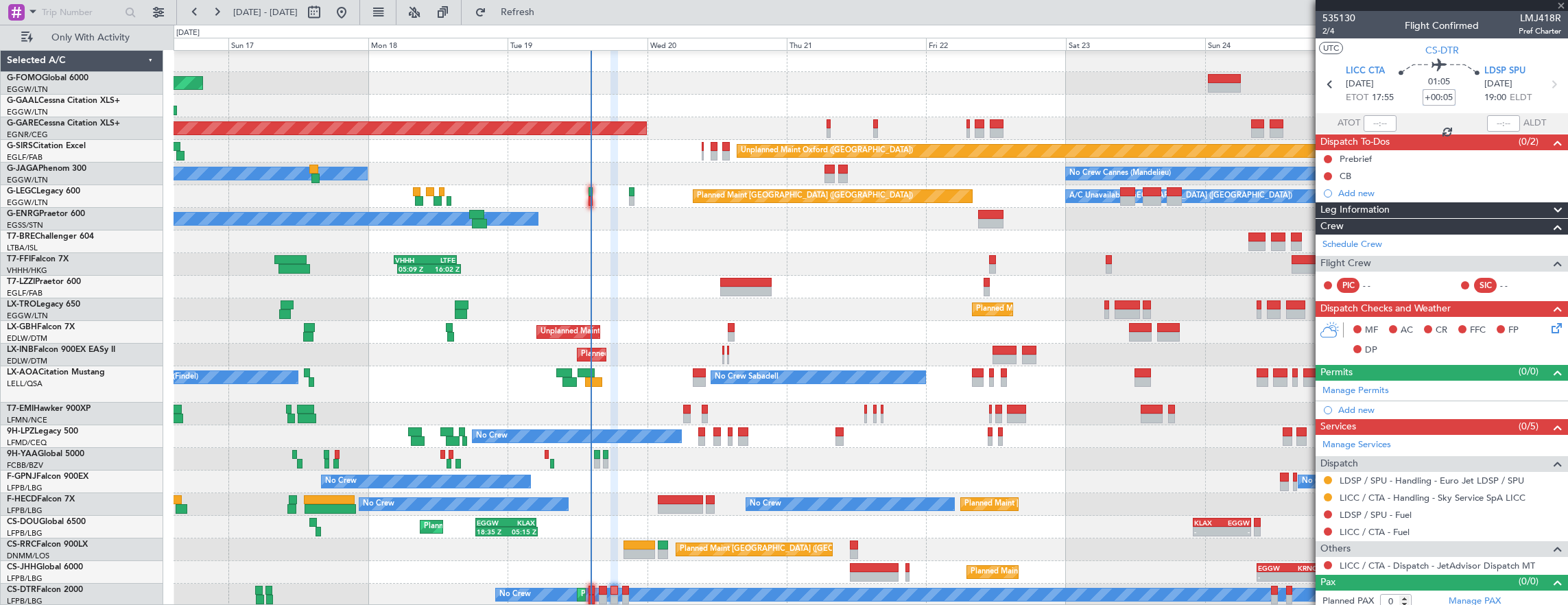
type input "+00:10"
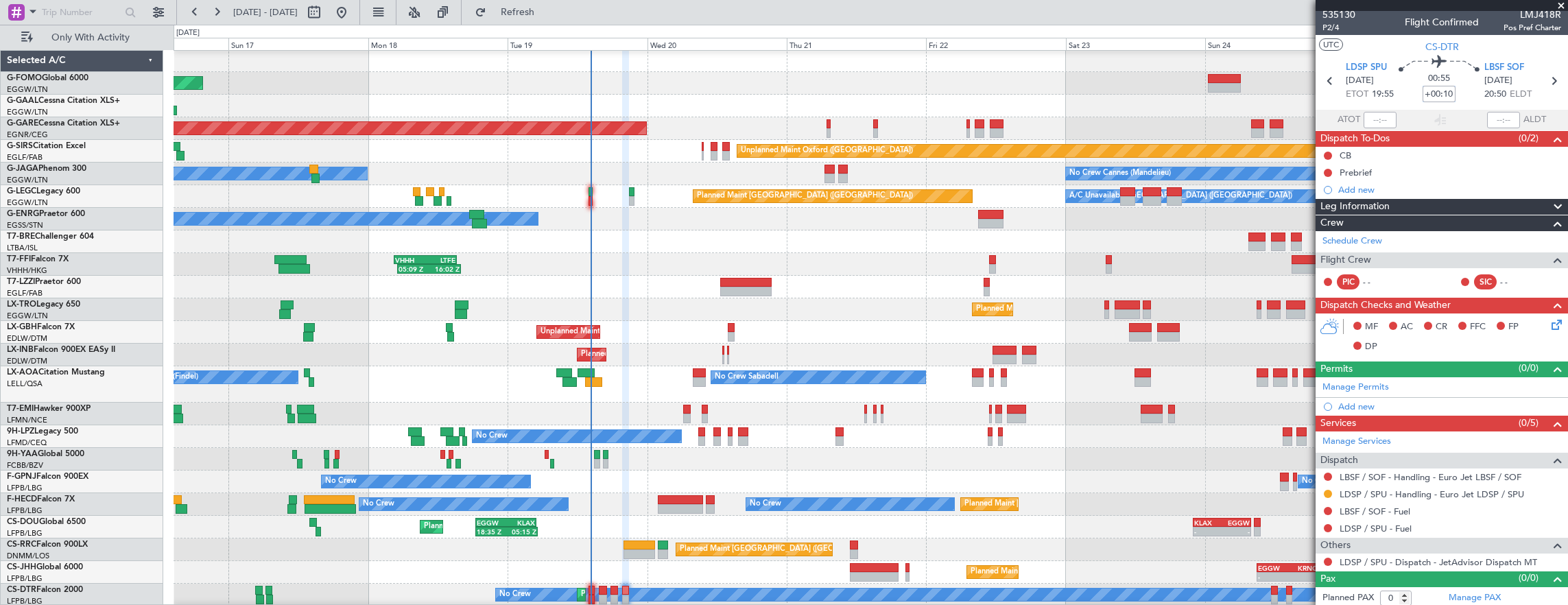
scroll to position [4, 0]
click at [483, 298] on div "Planned Maint Windsor Locks (Bradley Intl) Planned Maint Dusseldorf Planned Mai…" at bounding box center [871, 328] width 1394 height 557
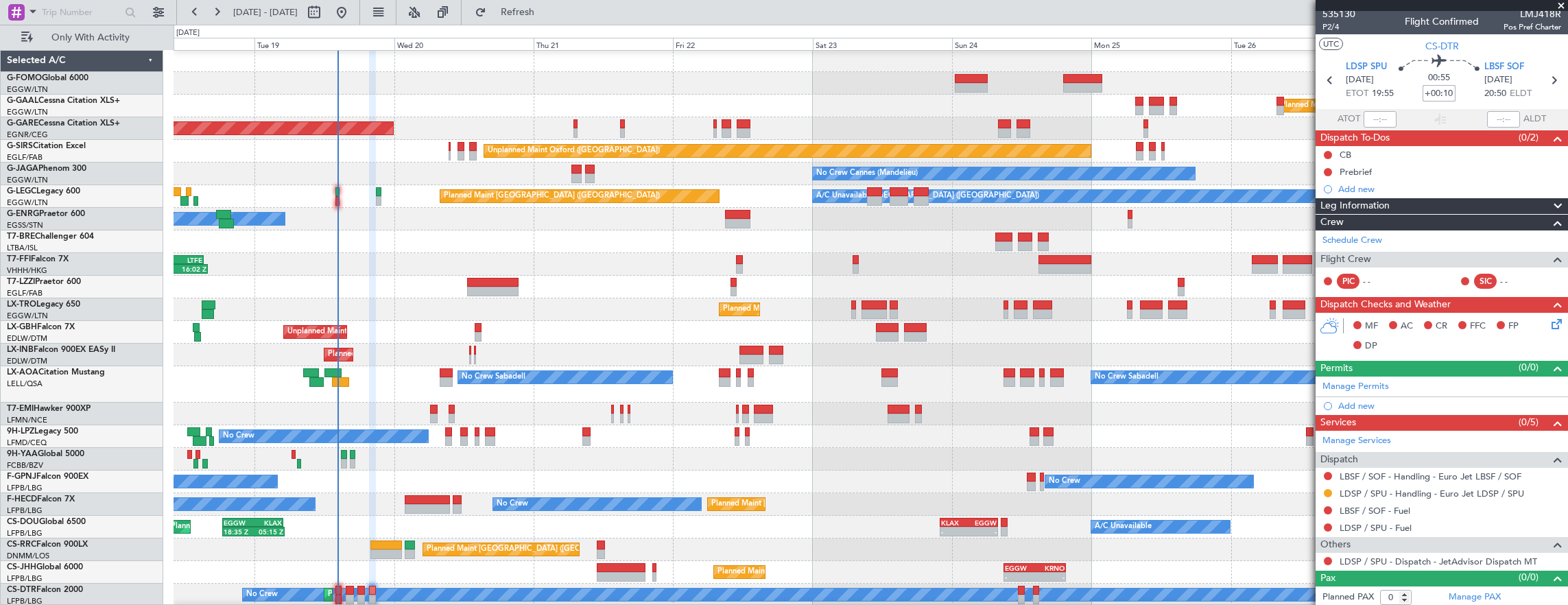
scroll to position [1, 0]
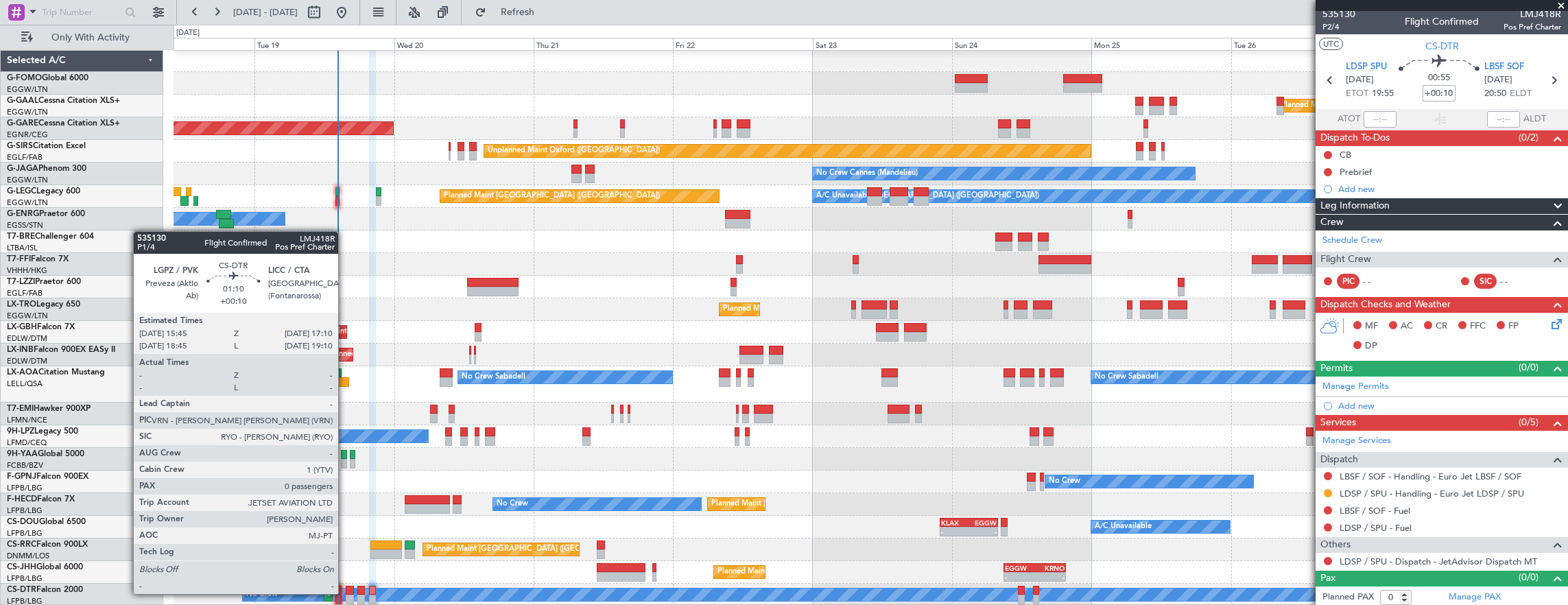
click at [346, 592] on div at bounding box center [350, 590] width 9 height 10
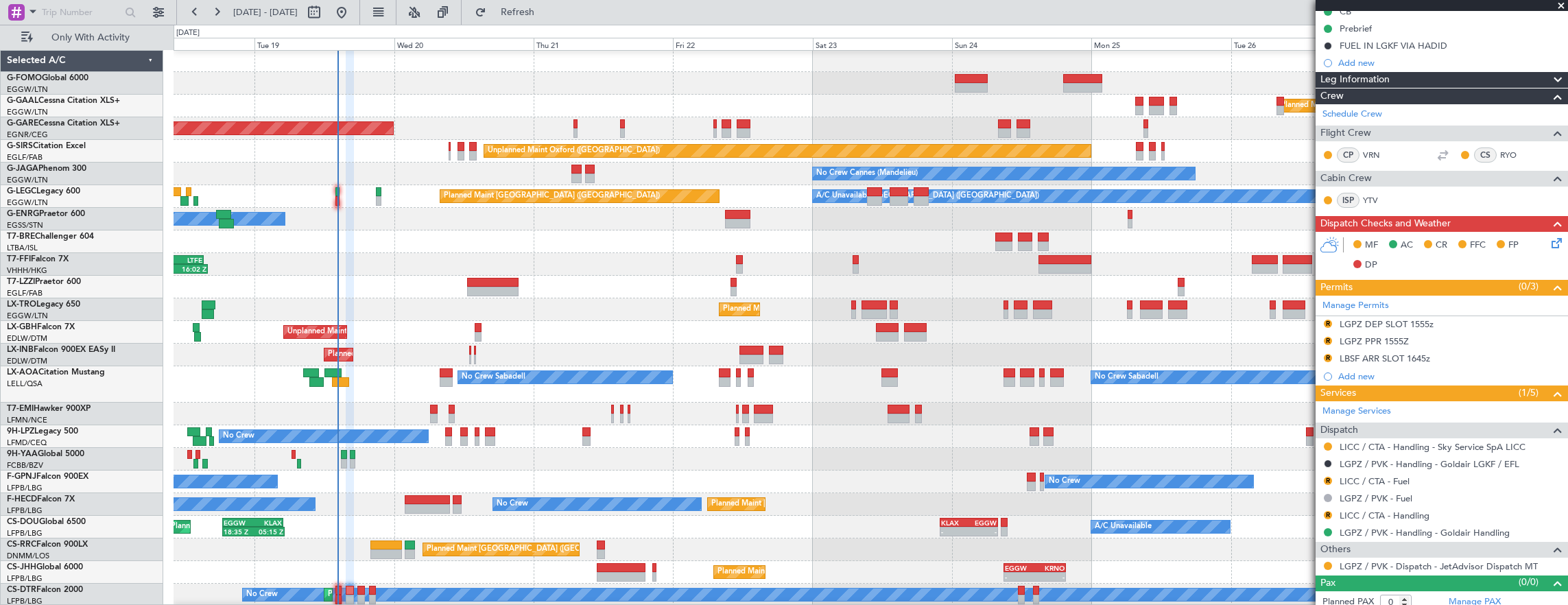
scroll to position [152, 0]
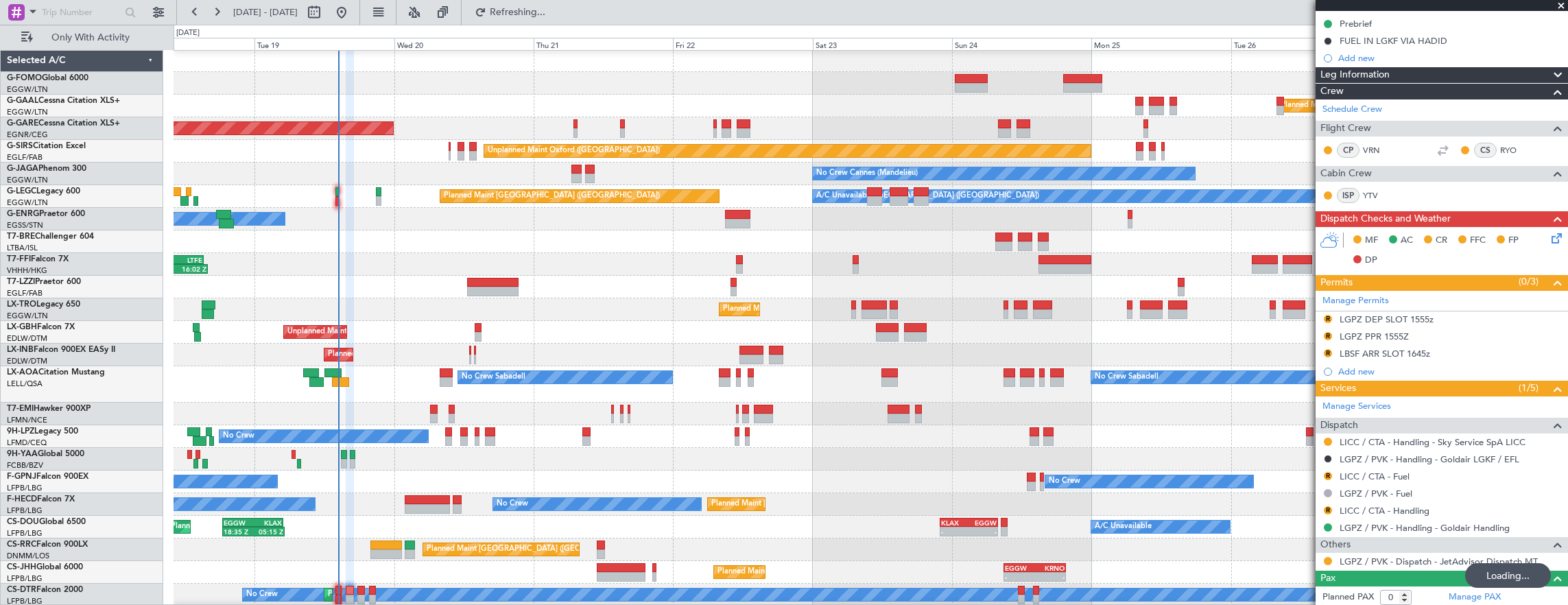
click at [715, 499] on div "Planned Maint Windsor Locks (Bradley Intl) Planned Maint Dusseldorf Unplanned M…" at bounding box center [871, 328] width 1394 height 557
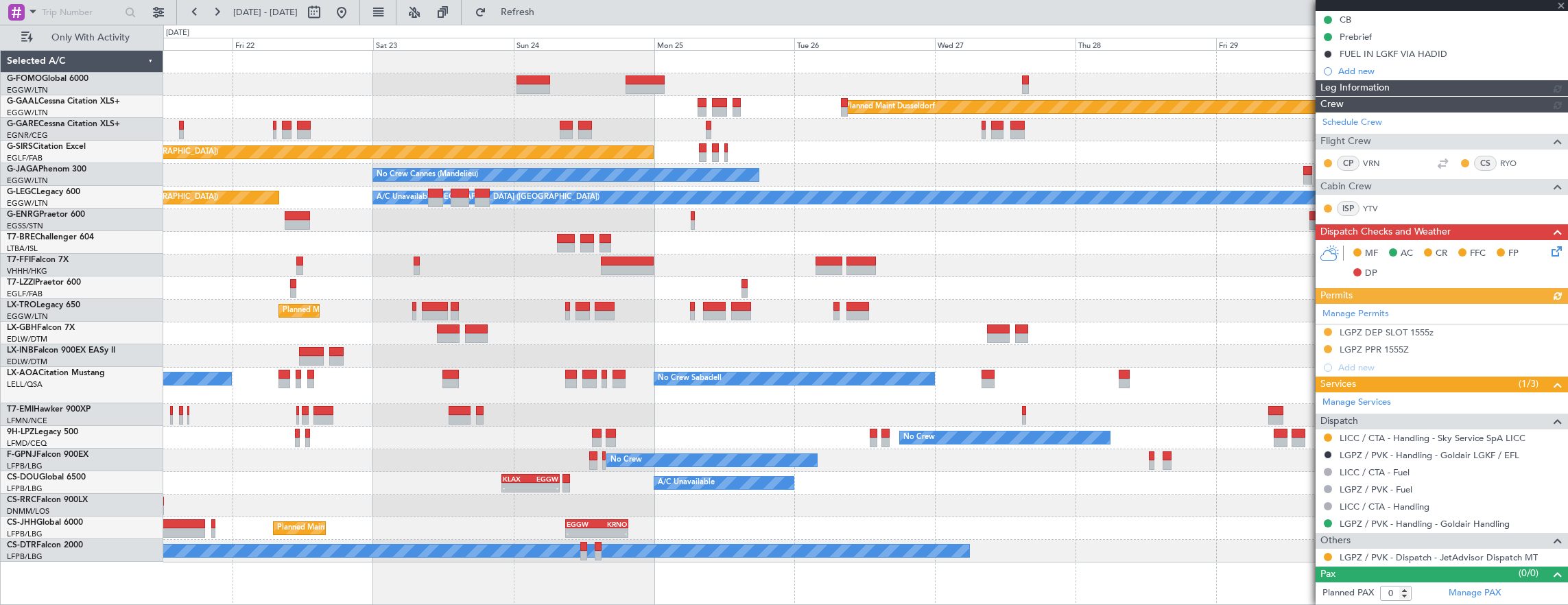
scroll to position [0, 0]
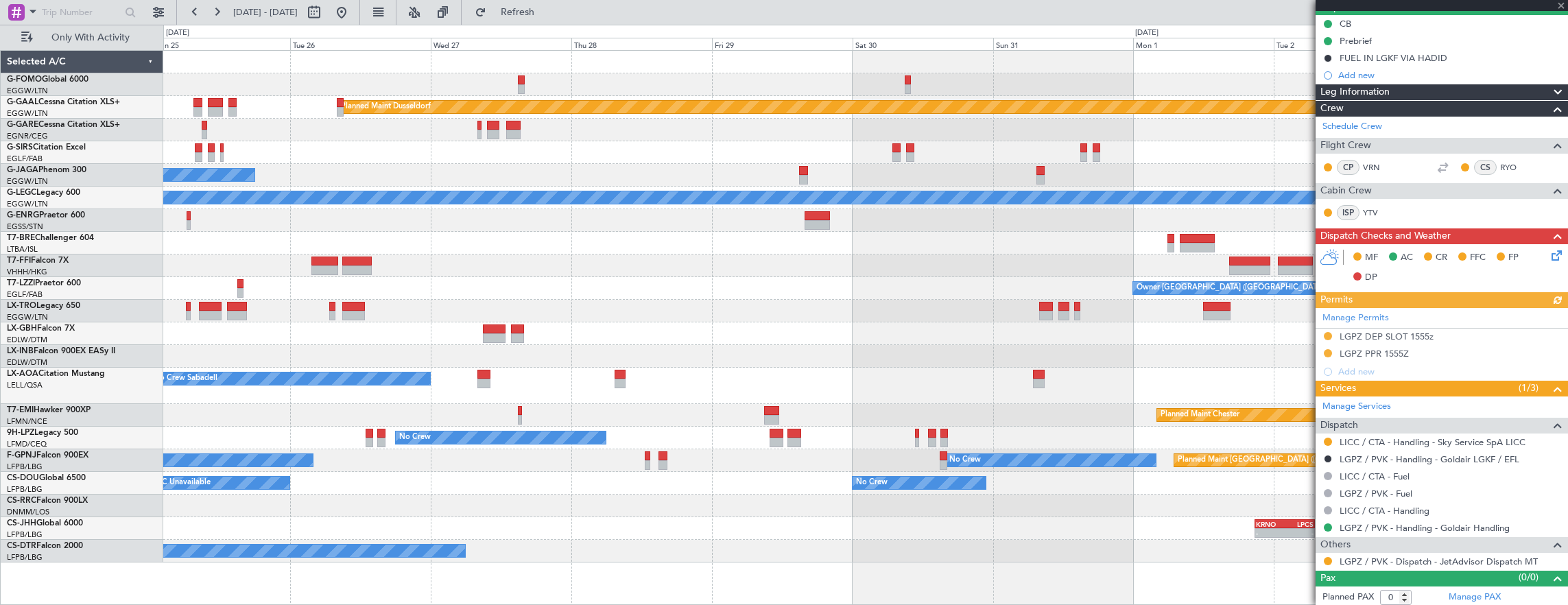
click at [605, 461] on div "Planned Maint Dusseldorf Unplanned Maint Oxford (Kidlington) No Crew Cannes (Ma…" at bounding box center [866, 307] width 1405 height 512
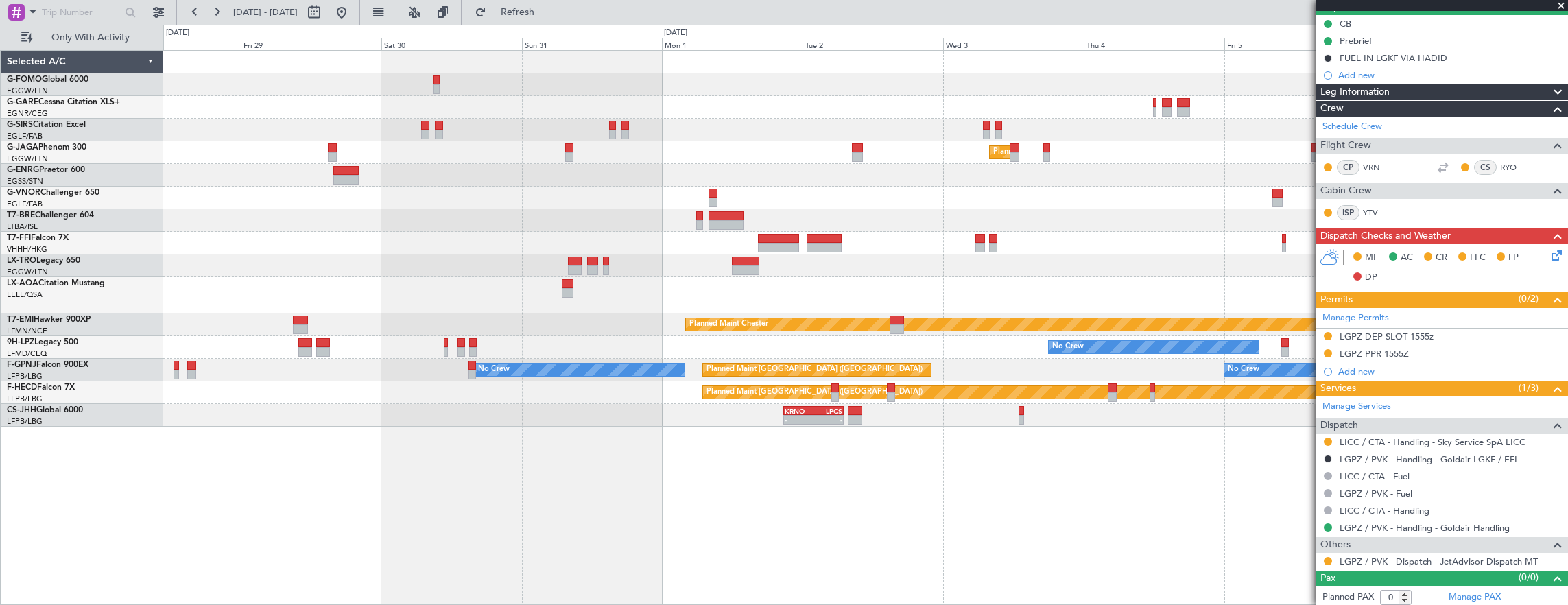
click at [821, 425] on div "- - KRNO 20:50 Z LPCS 07:05 Z" at bounding box center [866, 415] width 1405 height 23
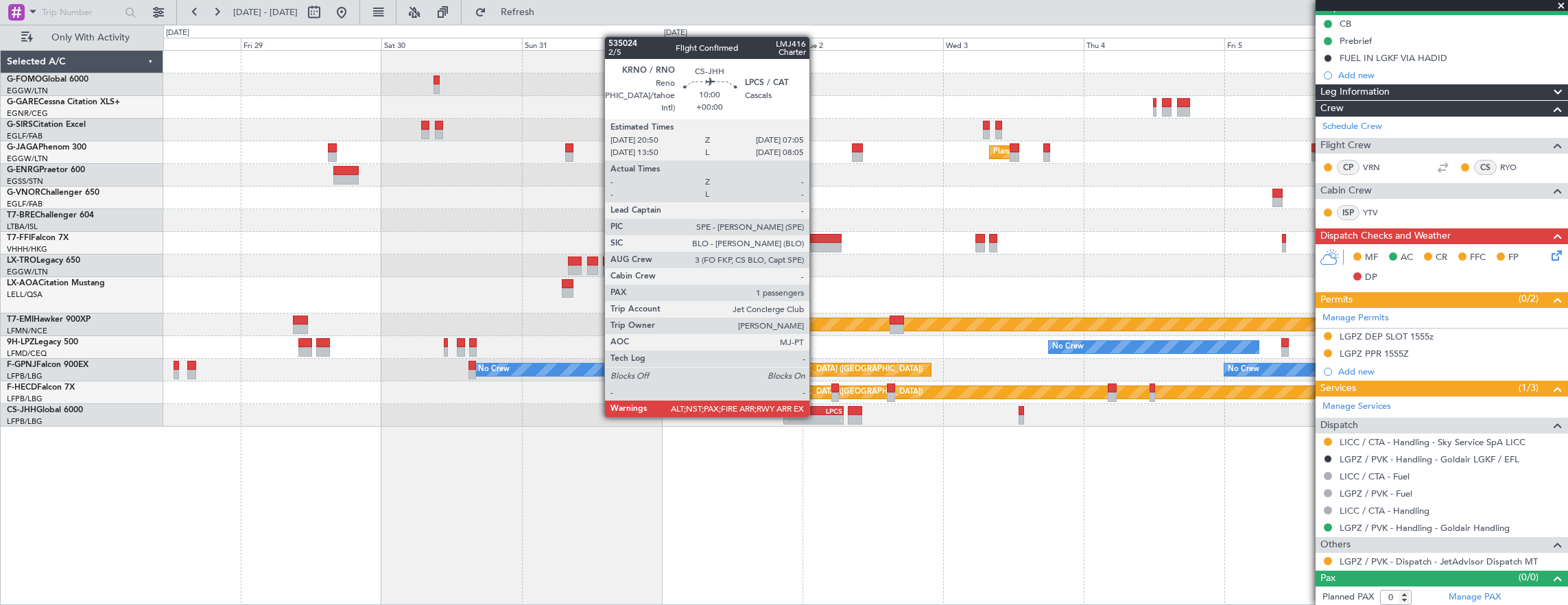
click at [816, 416] on div "-" at bounding box center [827, 420] width 29 height 8
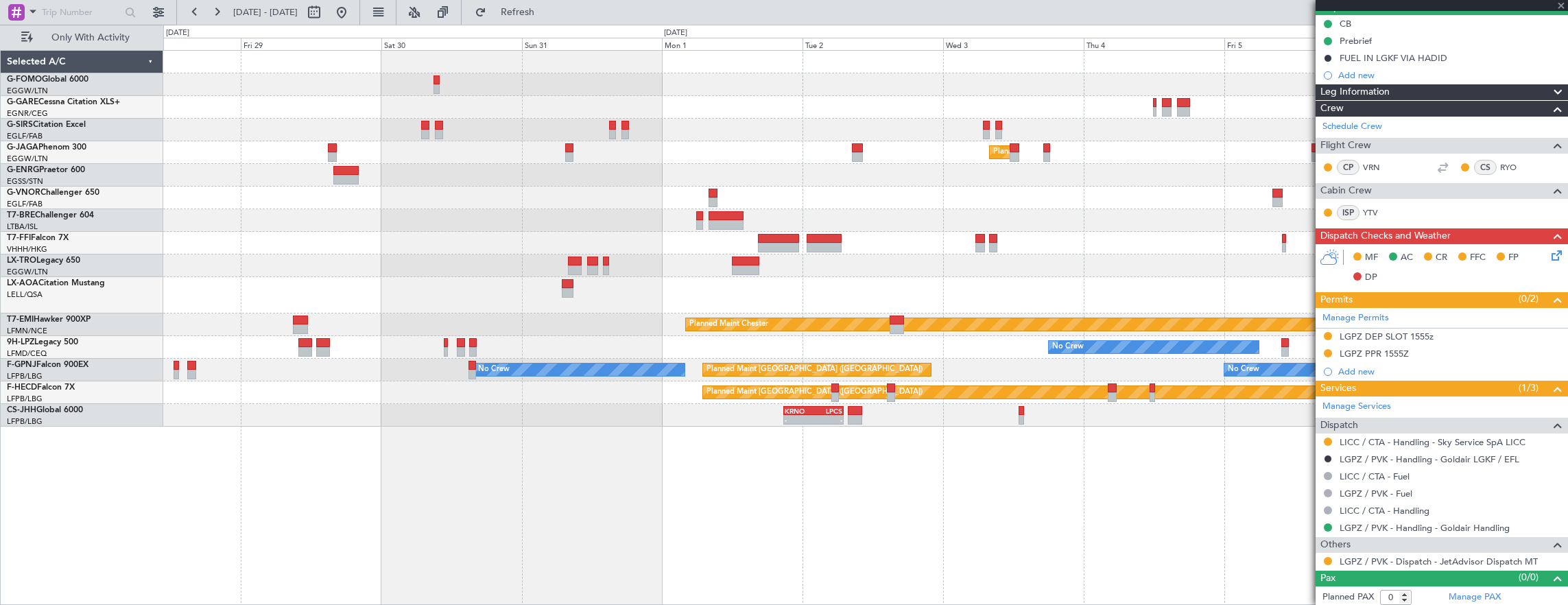
type input "6"
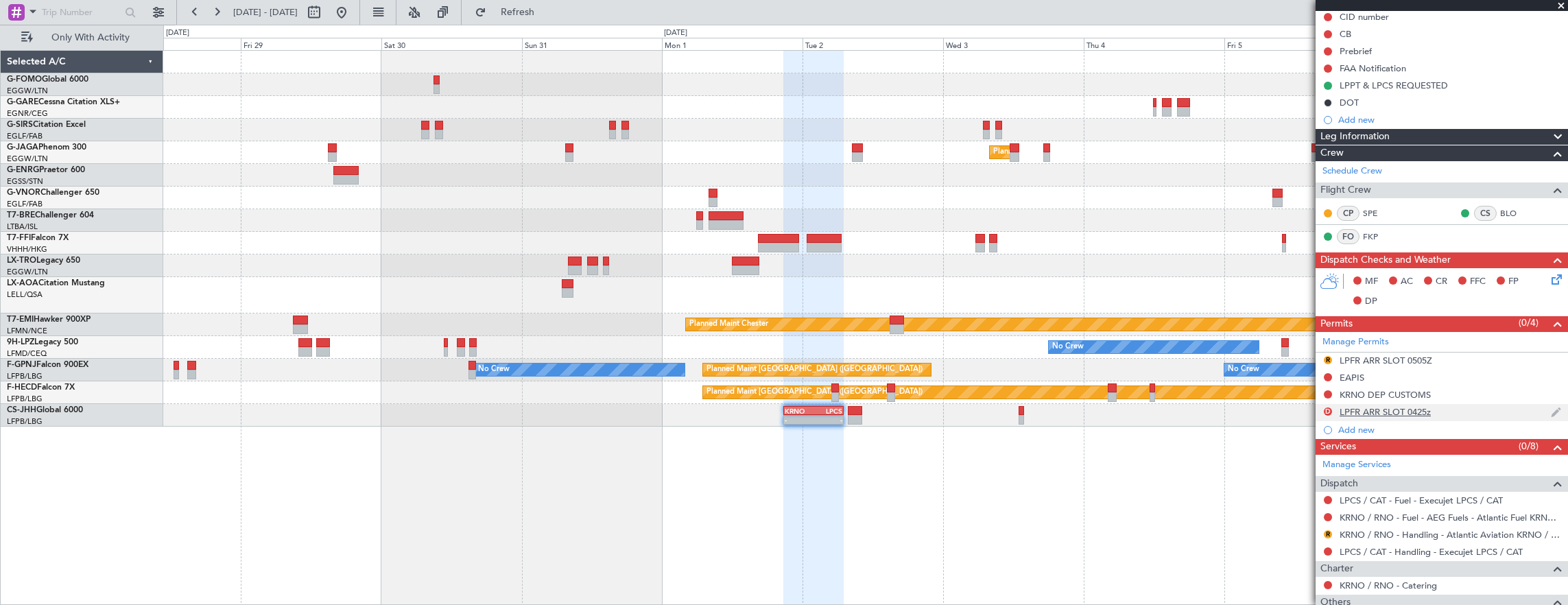
scroll to position [274, 0]
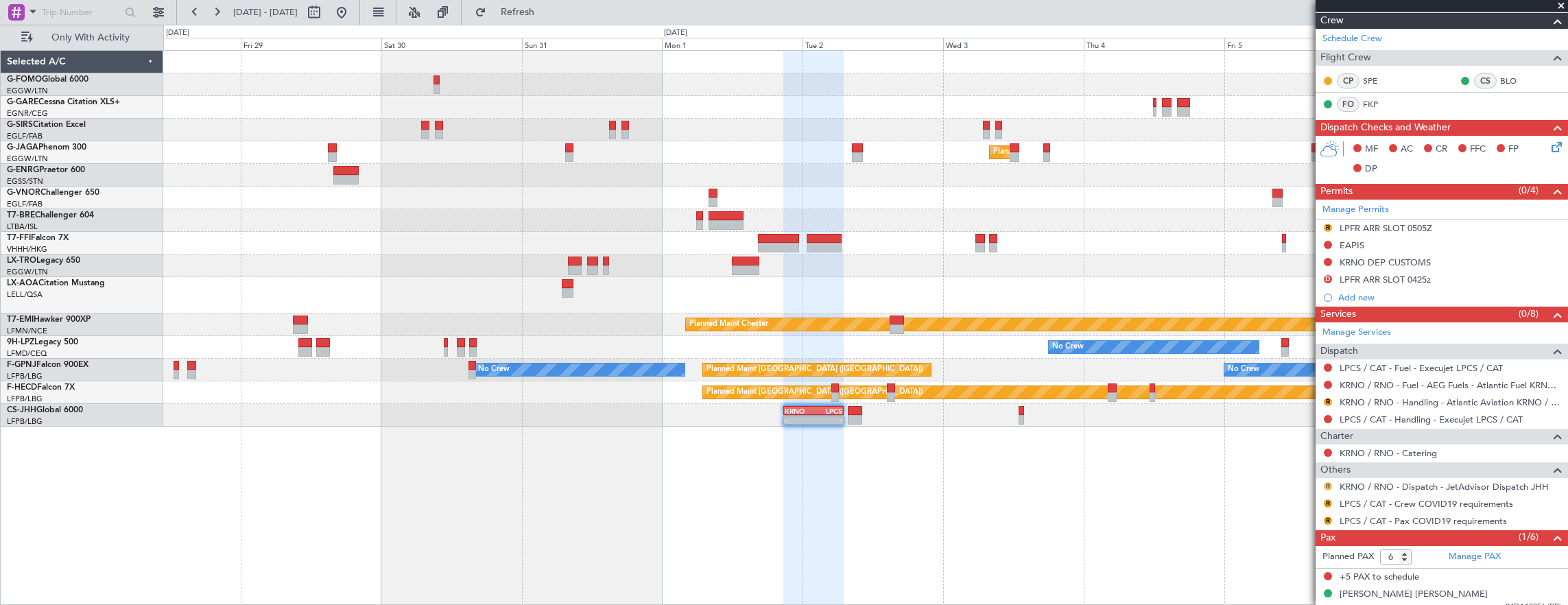
click at [1324, 482] on button "R" at bounding box center [1327, 486] width 8 height 8
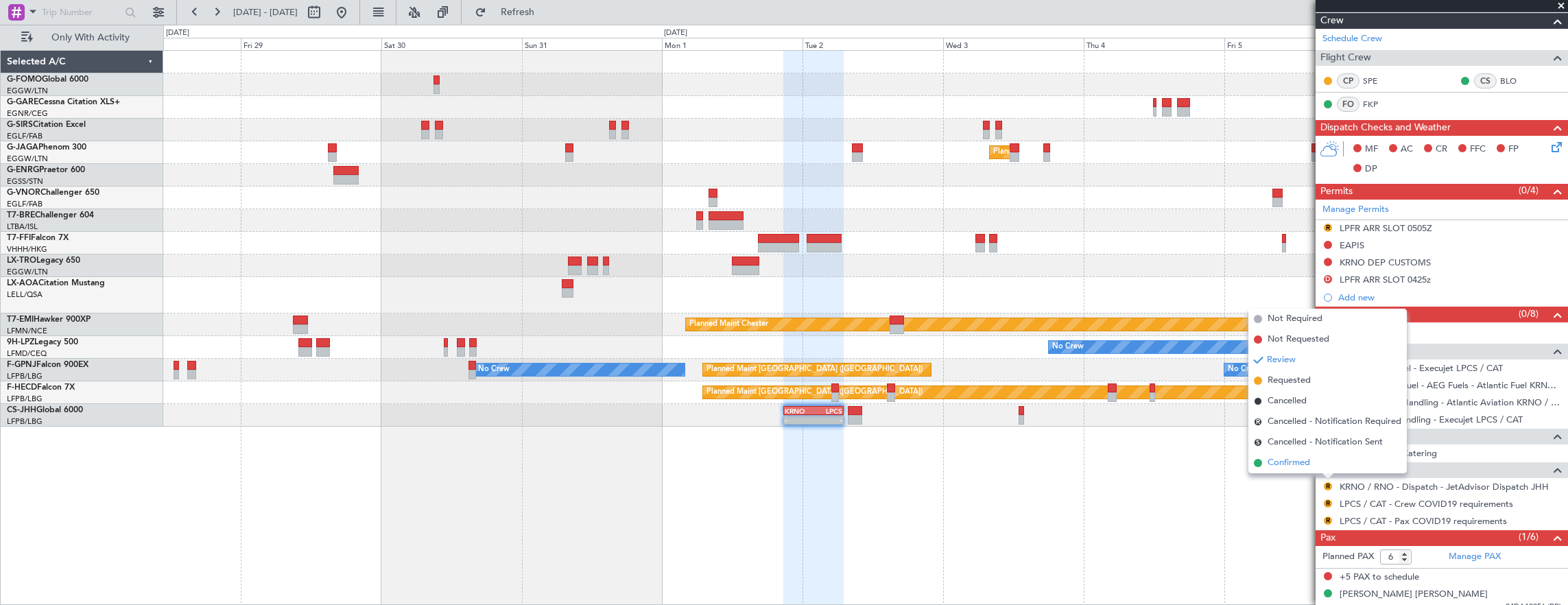
click at [1308, 462] on span "Confirmed" at bounding box center [1289, 462] width 43 height 14
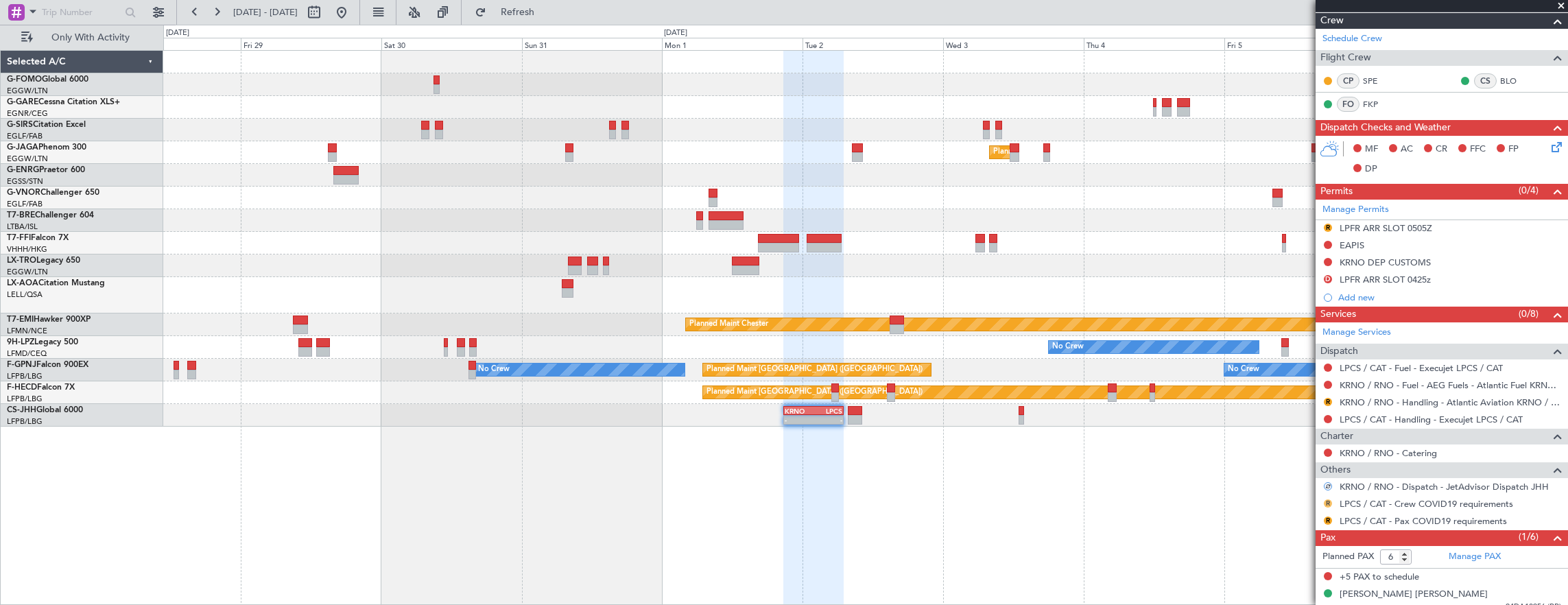
click at [1324, 498] on div "R" at bounding box center [1327, 503] width 11 height 11
click at [1326, 501] on button "R" at bounding box center [1327, 503] width 8 height 8
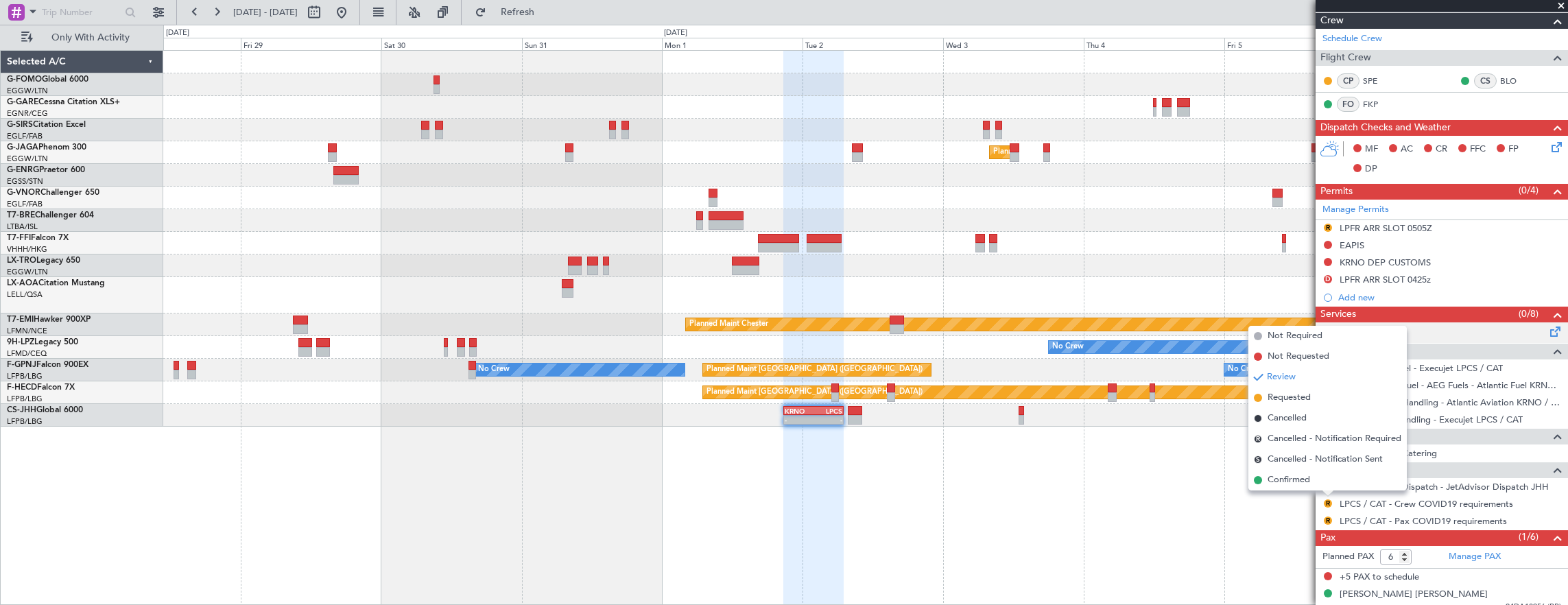
click at [1319, 336] on span "Not Required" at bounding box center [1295, 336] width 55 height 14
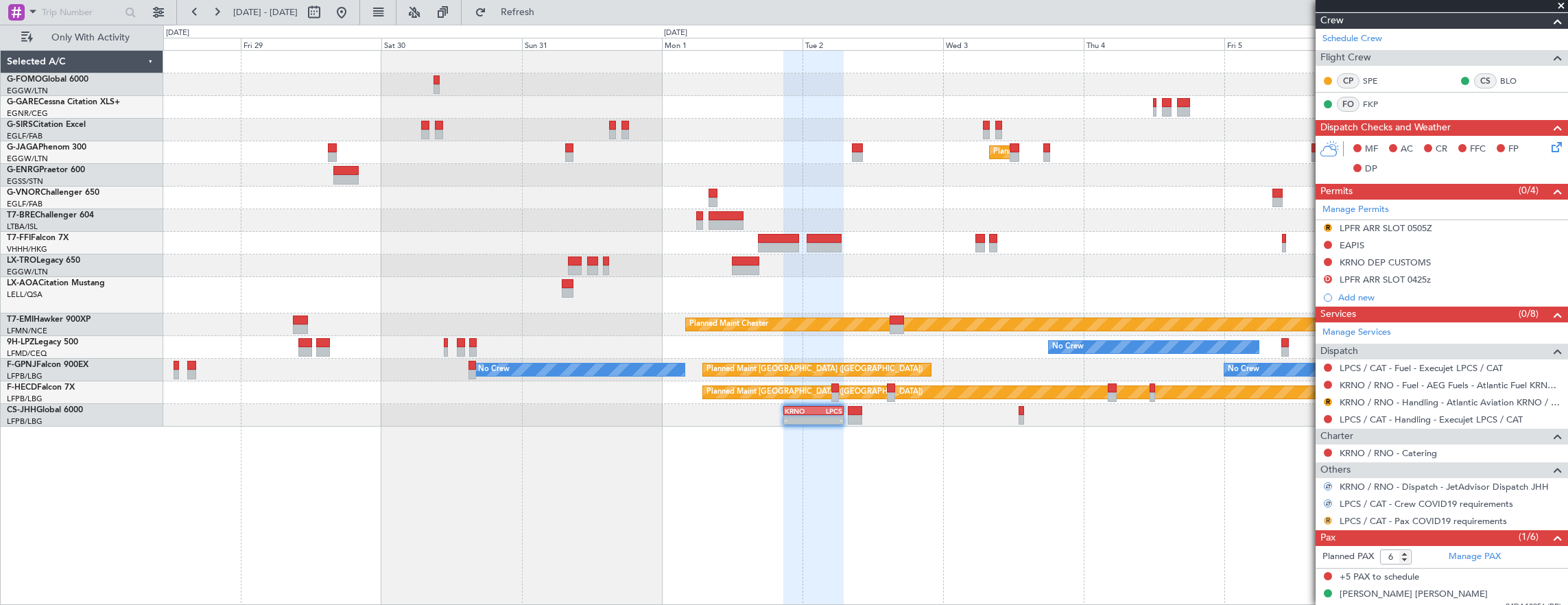
click at [1324, 517] on div "R" at bounding box center [1327, 520] width 11 height 11
click at [1332, 516] on div "R" at bounding box center [1327, 520] width 11 height 11
click at [1326, 517] on button "R" at bounding box center [1327, 520] width 8 height 8
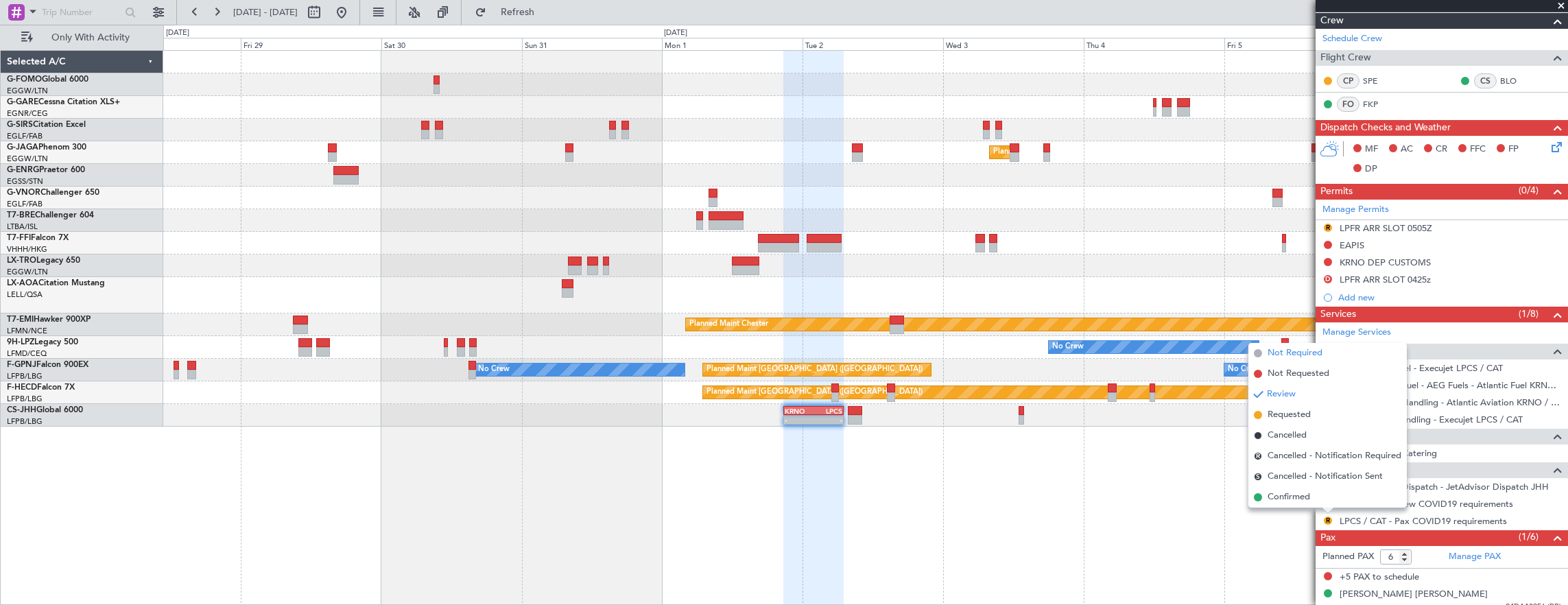
click at [1295, 353] on span "Not Required" at bounding box center [1295, 353] width 55 height 14
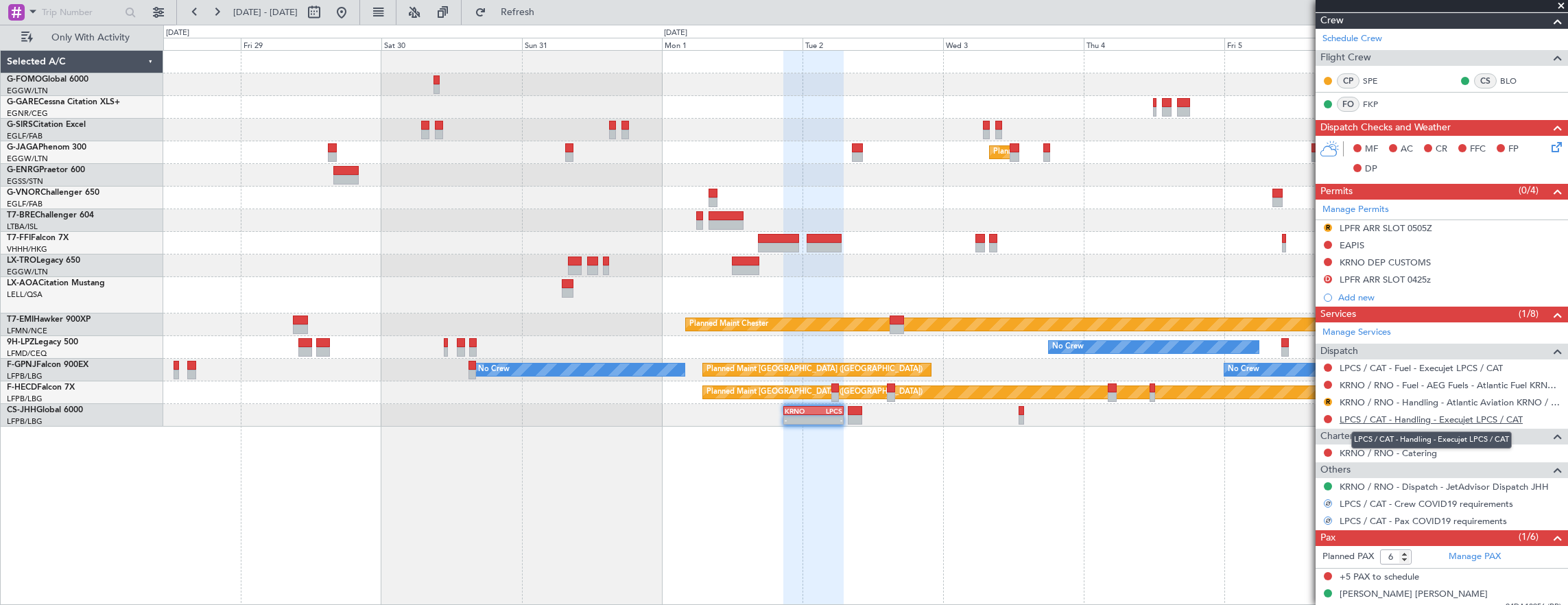
click at [1436, 416] on link "LPCS / CAT - Handling - Execujet LPCS / CAT" at bounding box center [1431, 420] width 183 height 12
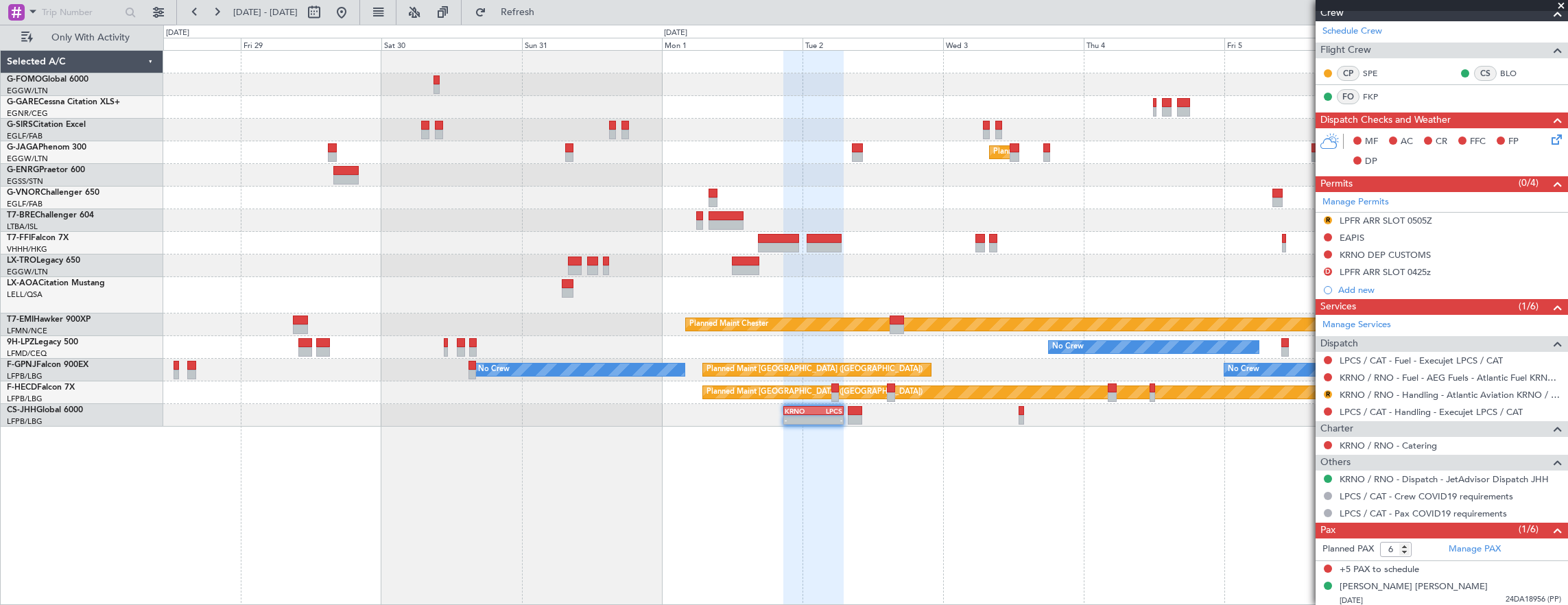
click at [1329, 405] on div "Review" at bounding box center [1329, 405] width 0 height 0
click at [1328, 410] on button at bounding box center [1327, 411] width 8 height 8
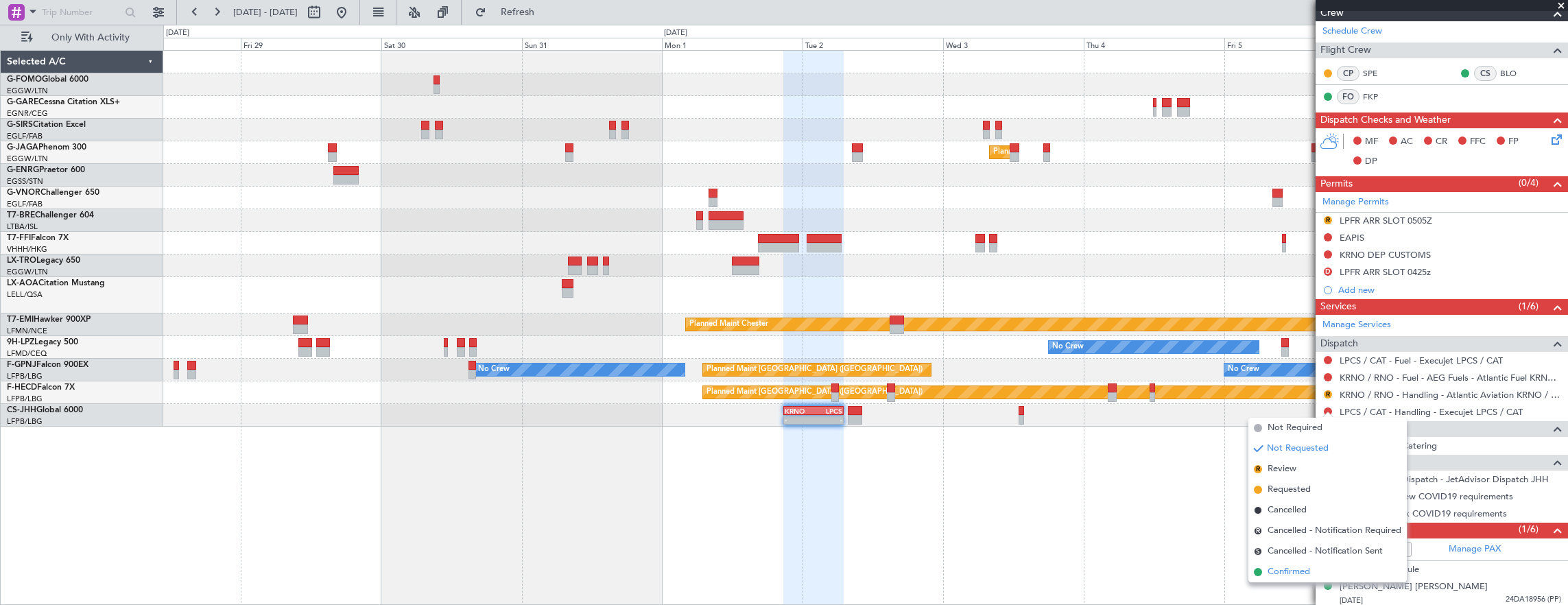
click at [1277, 573] on span "Confirmed" at bounding box center [1289, 572] width 43 height 14
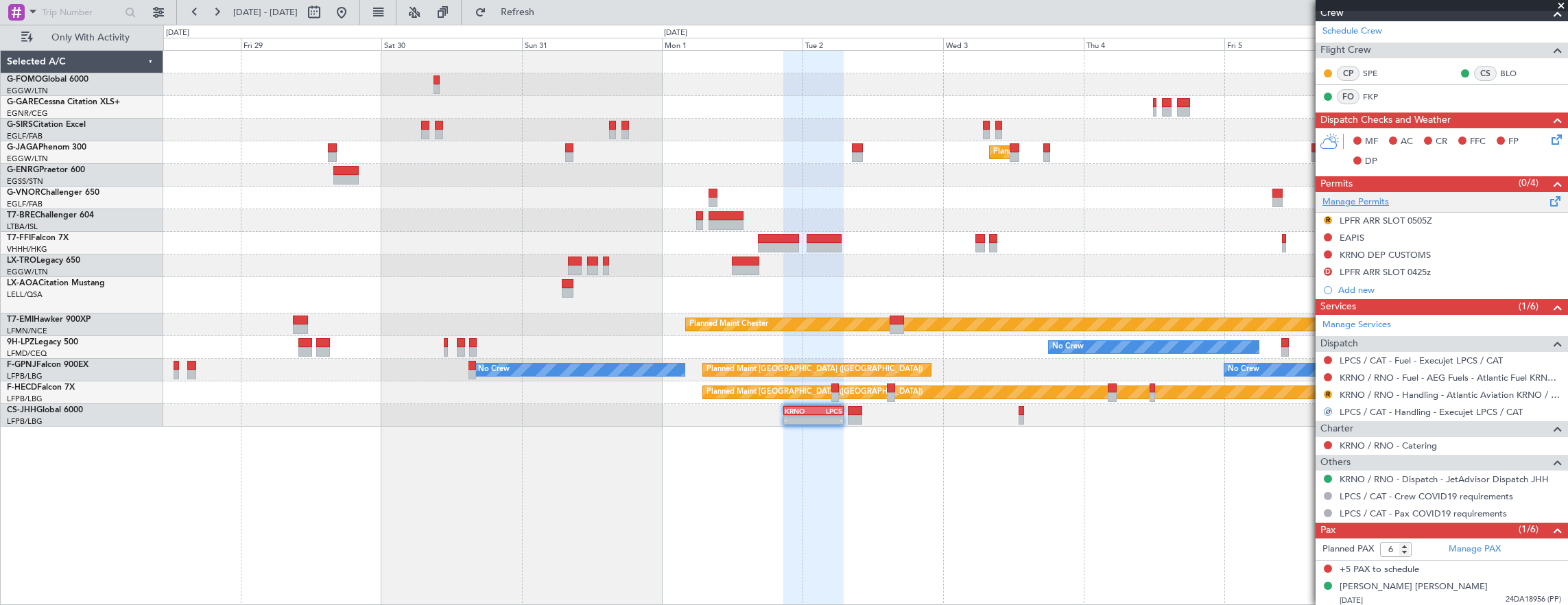
click at [1369, 197] on link "Manage Permits" at bounding box center [1355, 202] width 66 height 14
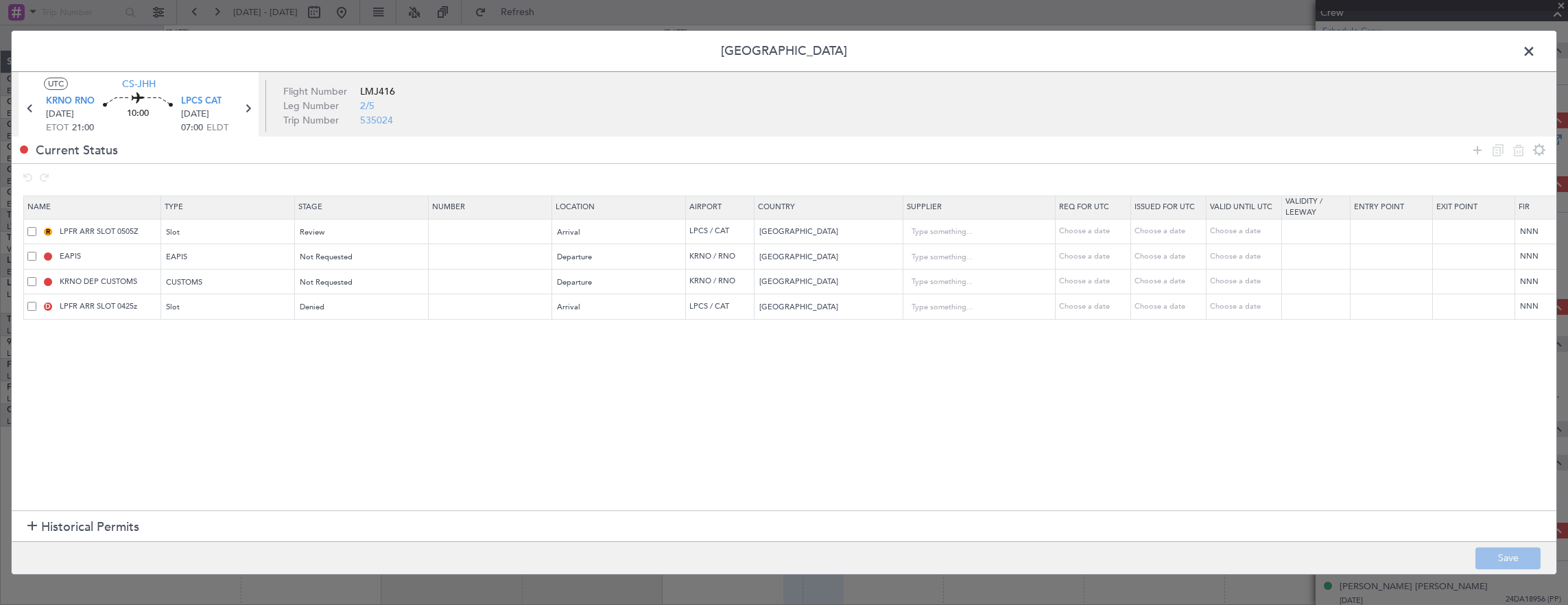
click at [32, 230] on span at bounding box center [32, 231] width 9 height 9
click at [37, 227] on input "checkbox" at bounding box center [37, 227] width 0 height 0
click at [32, 306] on span at bounding box center [32, 307] width 9 height 9
click at [37, 302] on input "checkbox" at bounding box center [37, 302] width 0 height 0
click at [1524, 148] on icon at bounding box center [1519, 150] width 16 height 16
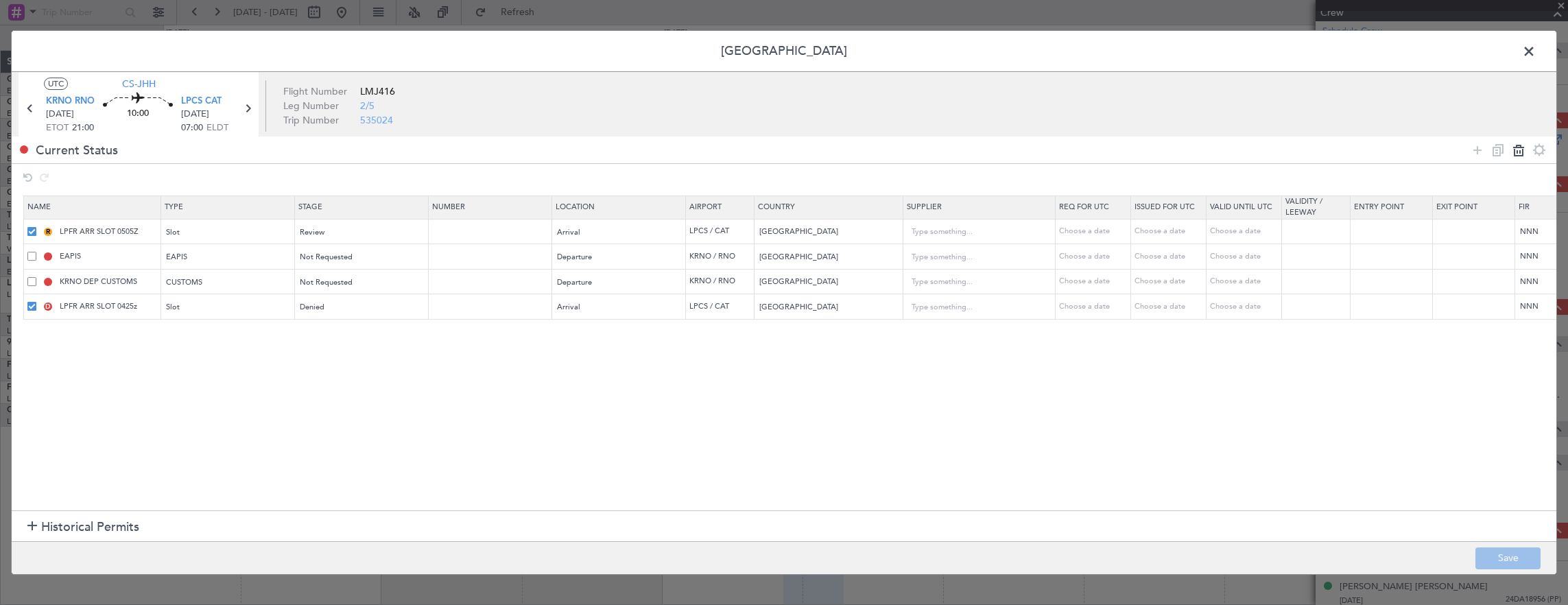
type input "EAPIS"
type input "United States"
type input "5"
type input "KRNO DEP CUSTOMS"
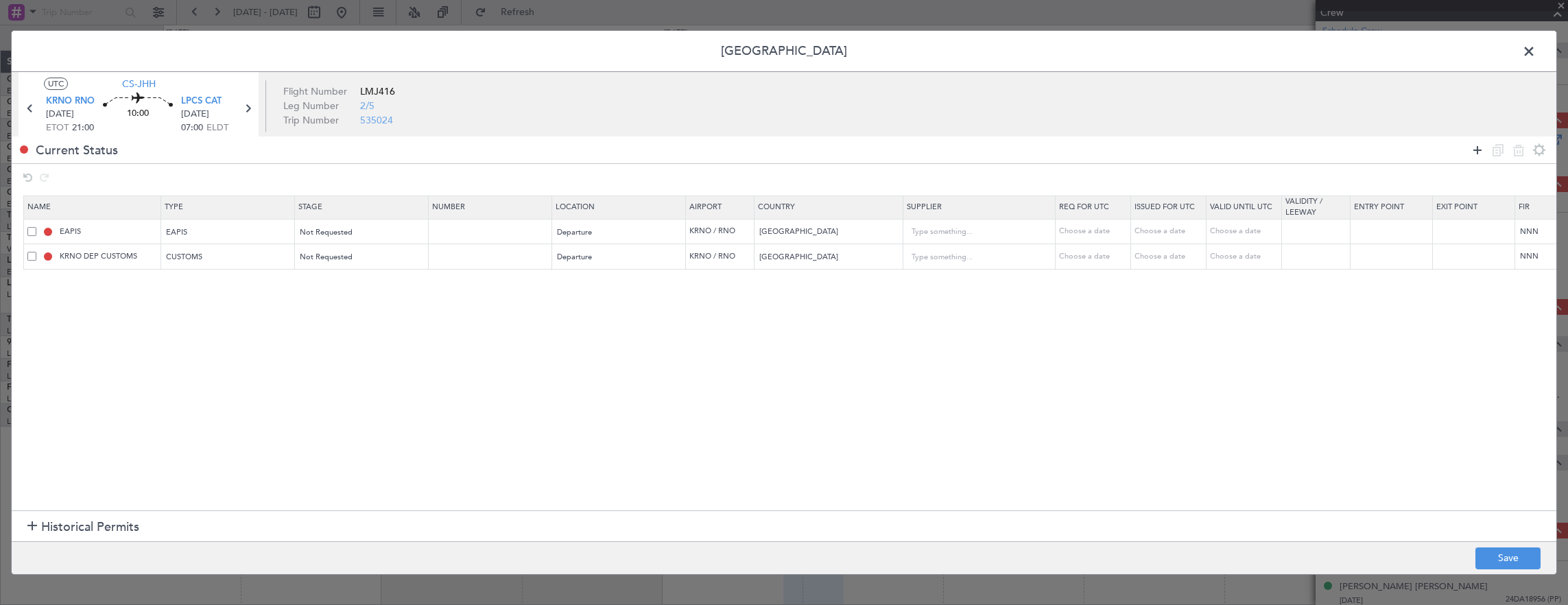
click at [1476, 143] on icon at bounding box center [1477, 150] width 16 height 16
click at [207, 283] on div "Type" at bounding box center [225, 284] width 114 height 21
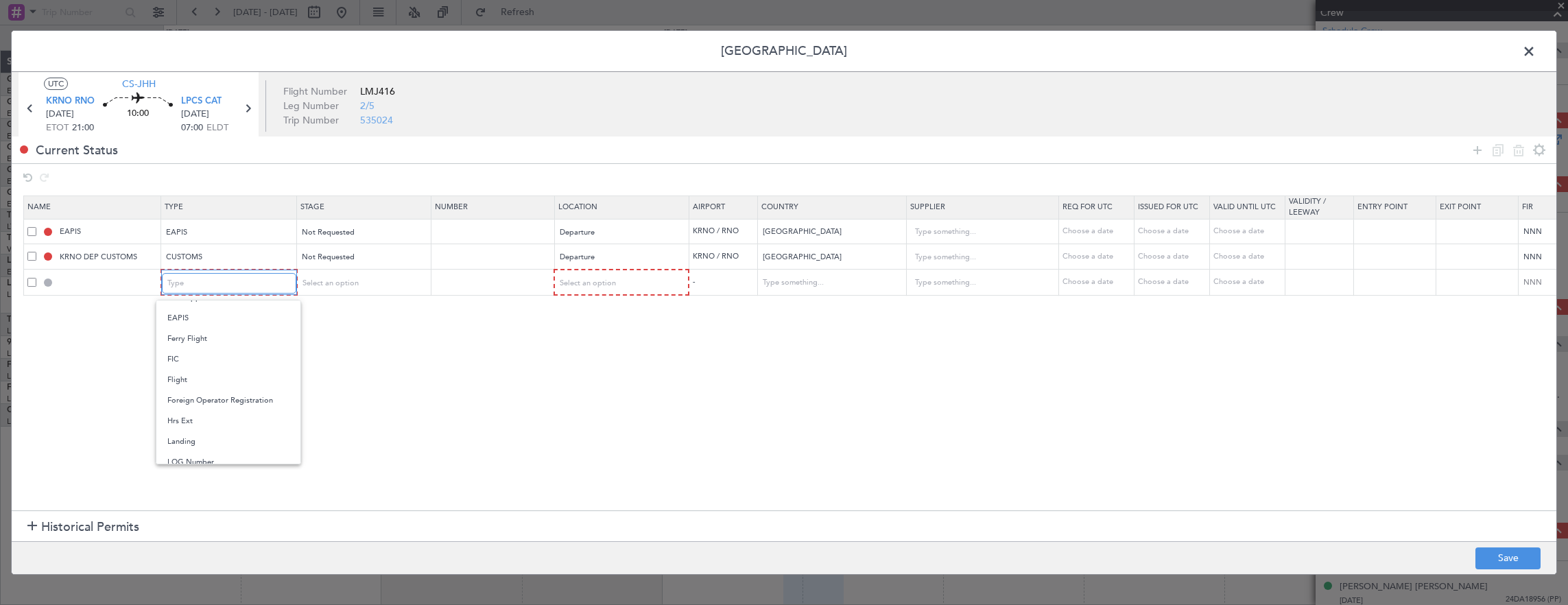
scroll to position [343, 0]
click at [210, 423] on span "PPR" at bounding box center [228, 420] width 122 height 21
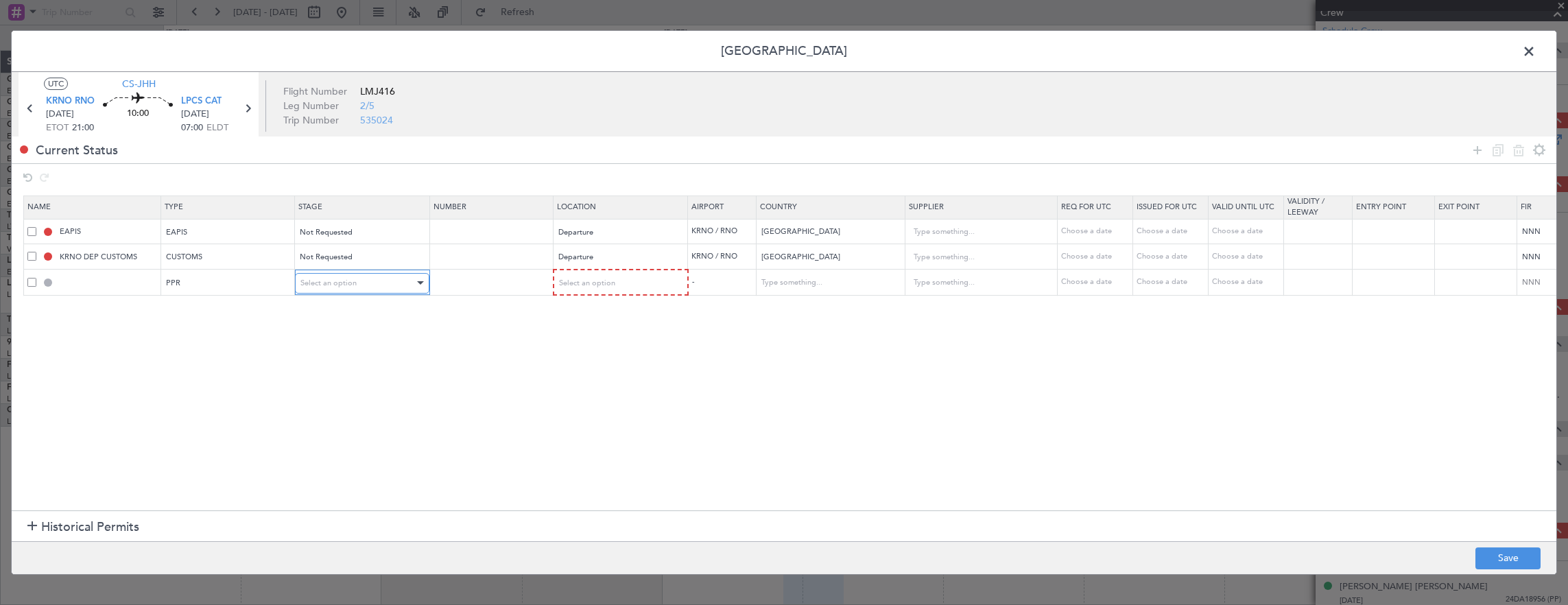
click at [317, 291] on div "Select an option" at bounding box center [357, 284] width 114 height 21
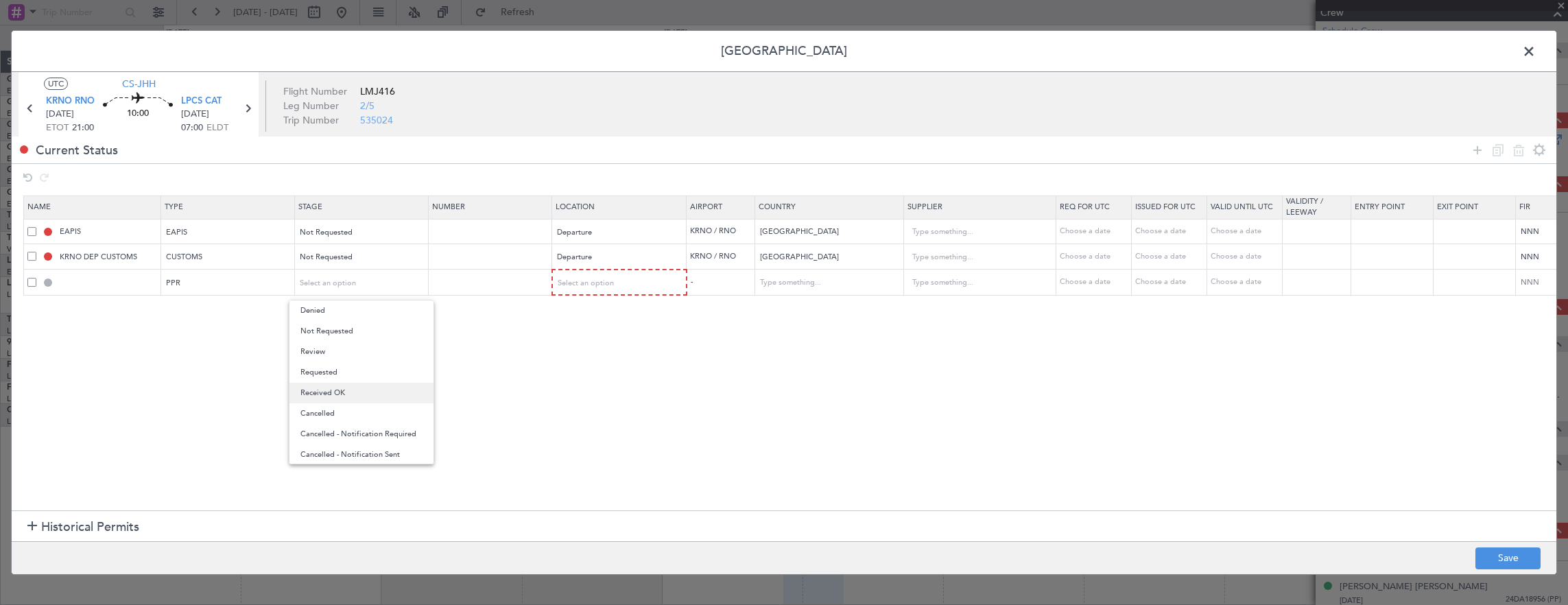
click at [357, 389] on span "Received OK" at bounding box center [361, 393] width 122 height 21
click at [513, 293] on td at bounding box center [490, 282] width 123 height 26
click at [510, 285] on input "text" at bounding box center [492, 282] width 120 height 12
paste input "1937-2025/DRE/DRT"
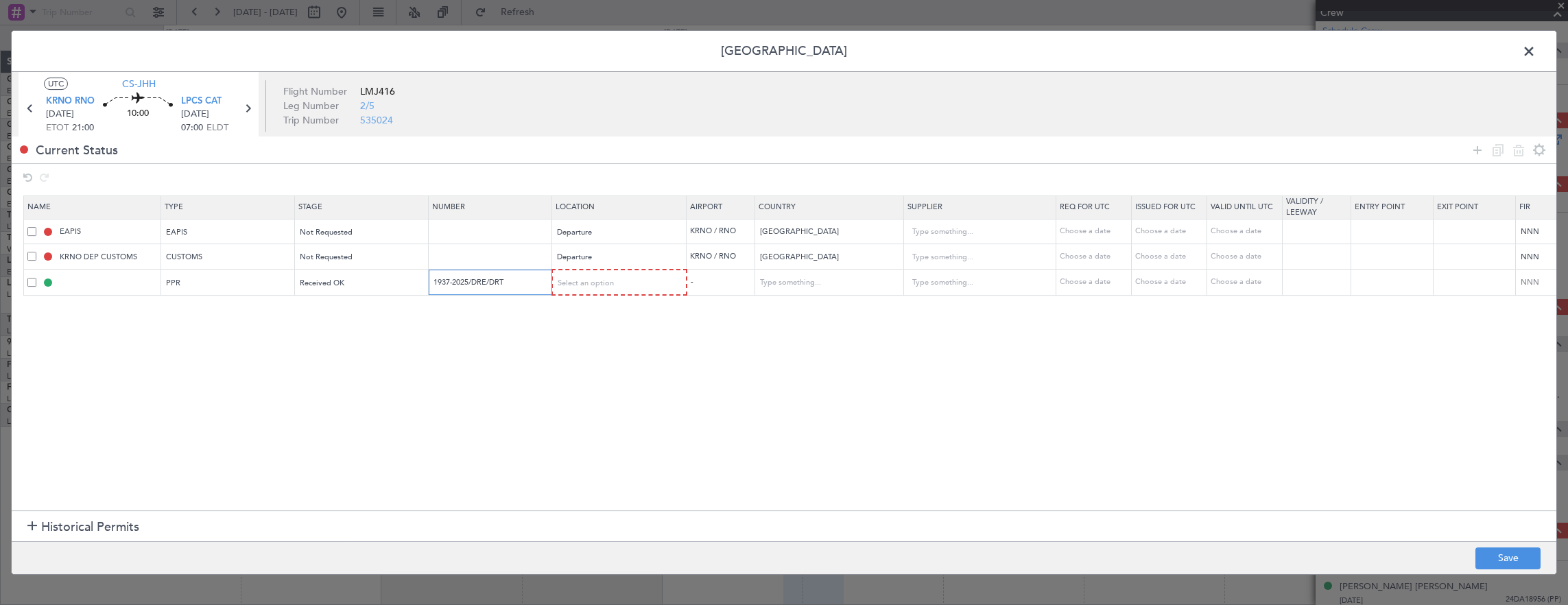
type input "1937-2025/DRE/DRT"
click at [605, 284] on span "Select an option" at bounding box center [586, 283] width 56 height 10
click at [601, 349] on span "Arrival" at bounding box center [618, 352] width 122 height 21
click at [1502, 556] on button "Save" at bounding box center [1507, 558] width 65 height 22
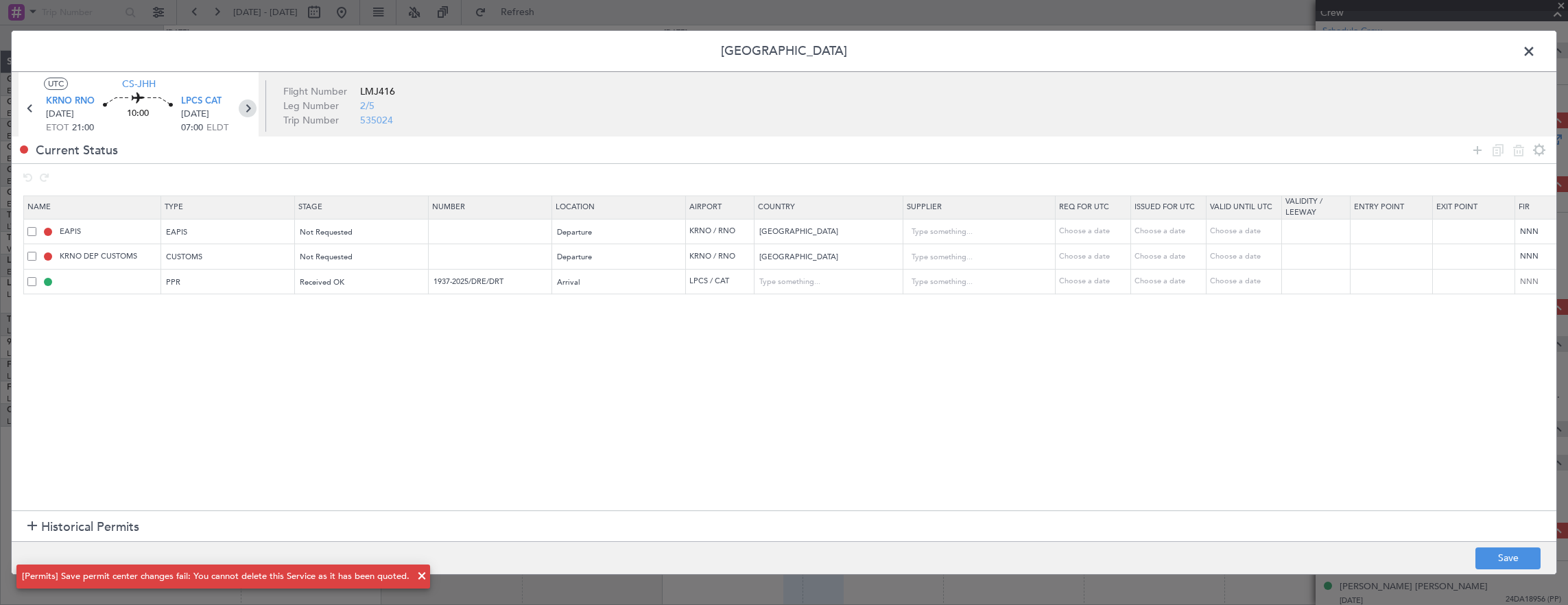
click at [251, 106] on icon at bounding box center [247, 109] width 18 height 18
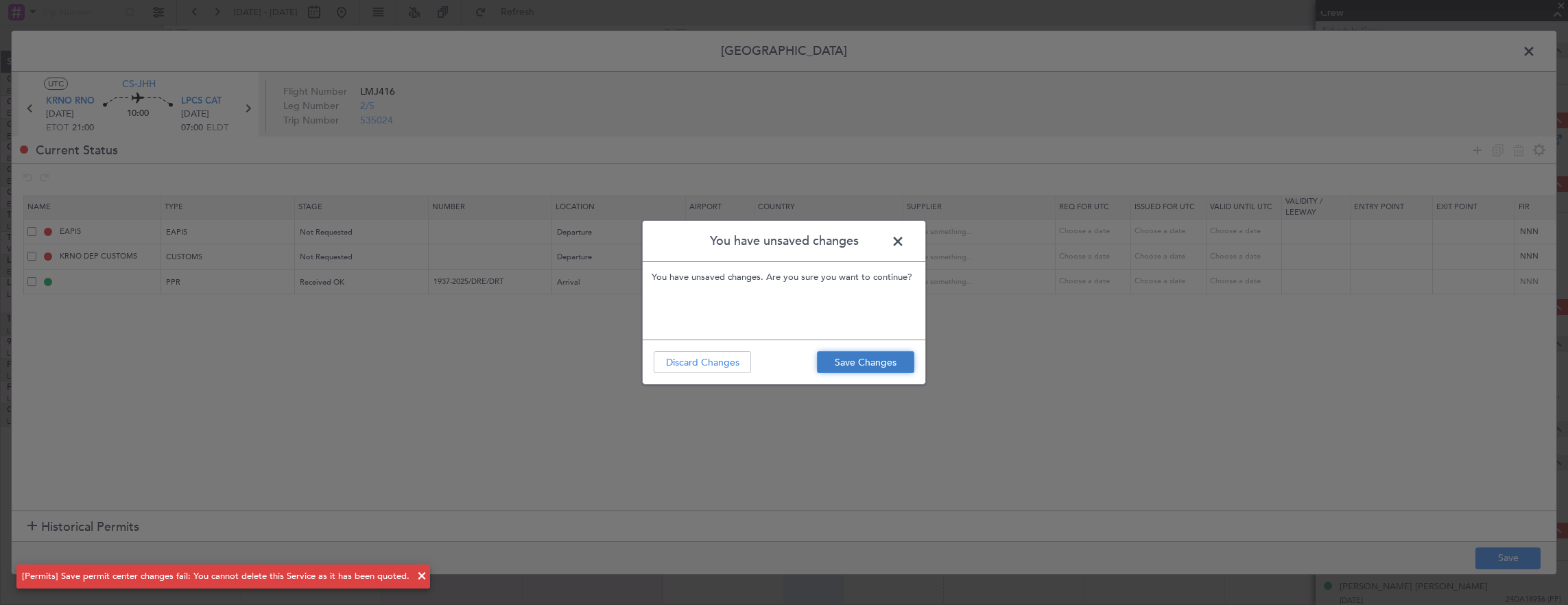
click at [856, 359] on button "Save Changes" at bounding box center [866, 362] width 97 height 22
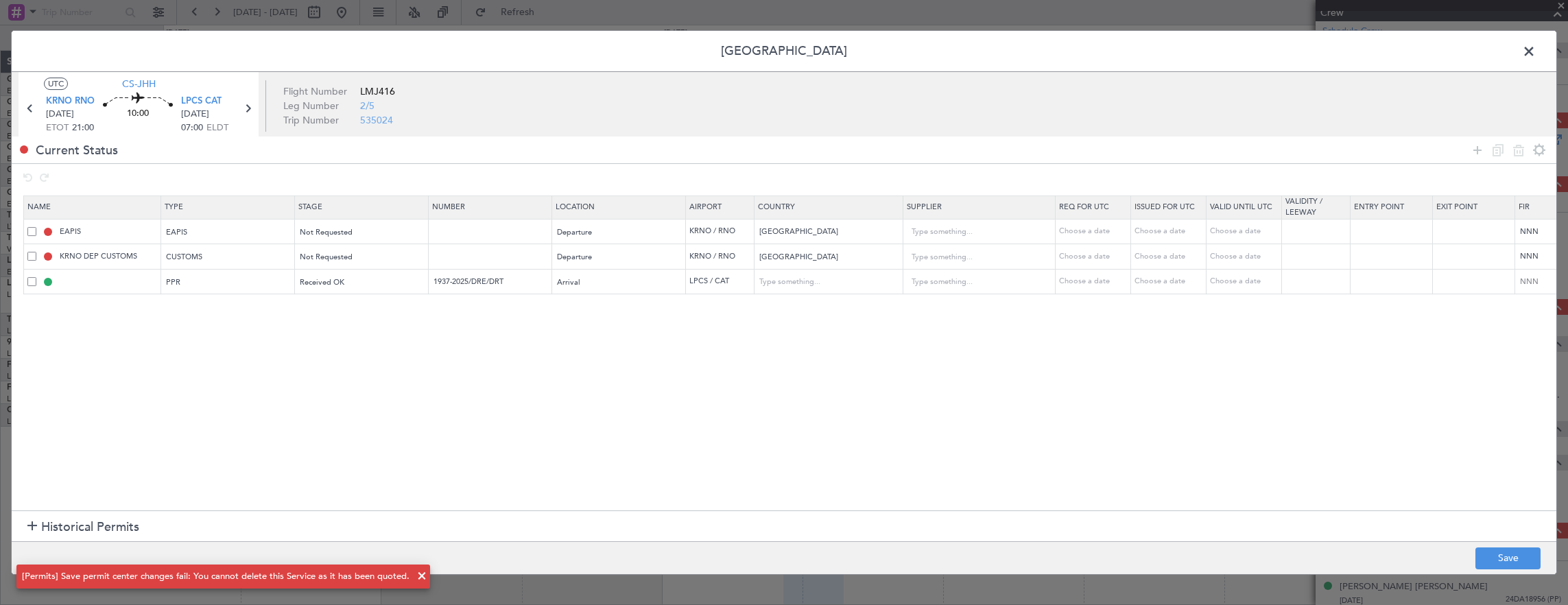
click at [1536, 51] on span at bounding box center [1536, 55] width 0 height 27
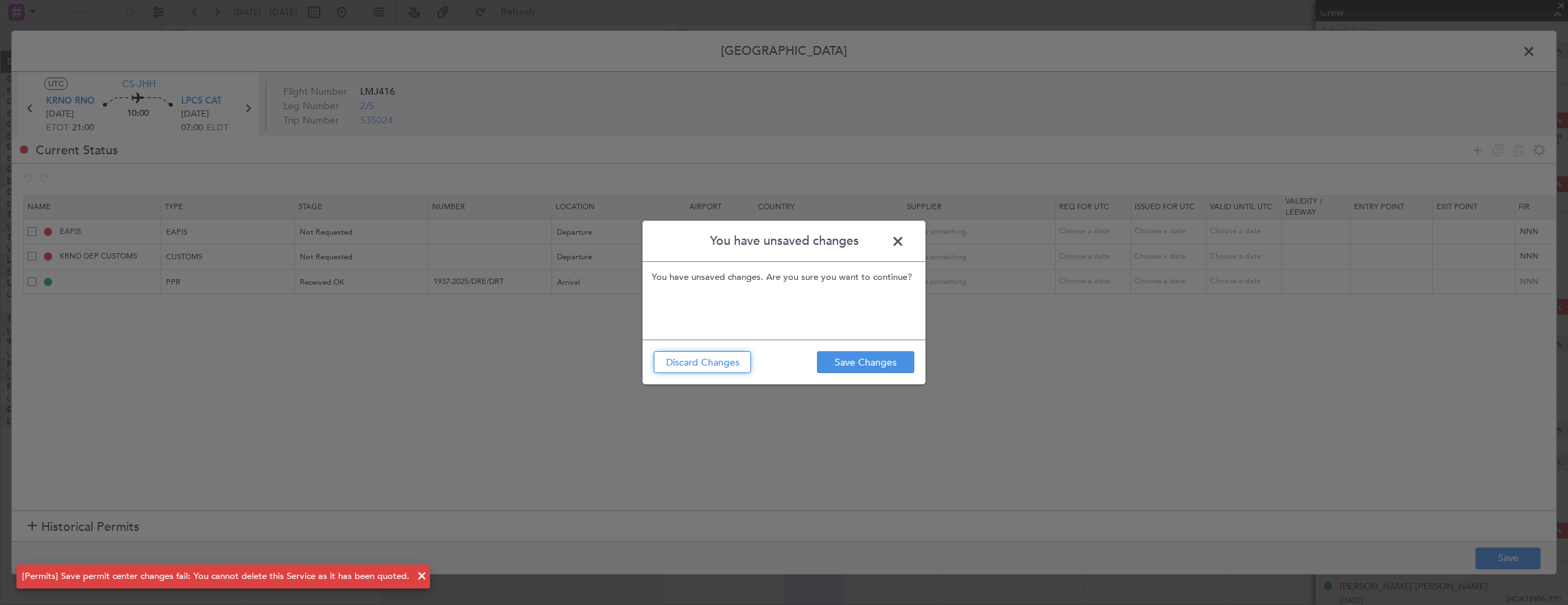
click at [704, 369] on button "Discard Changes" at bounding box center [702, 362] width 97 height 22
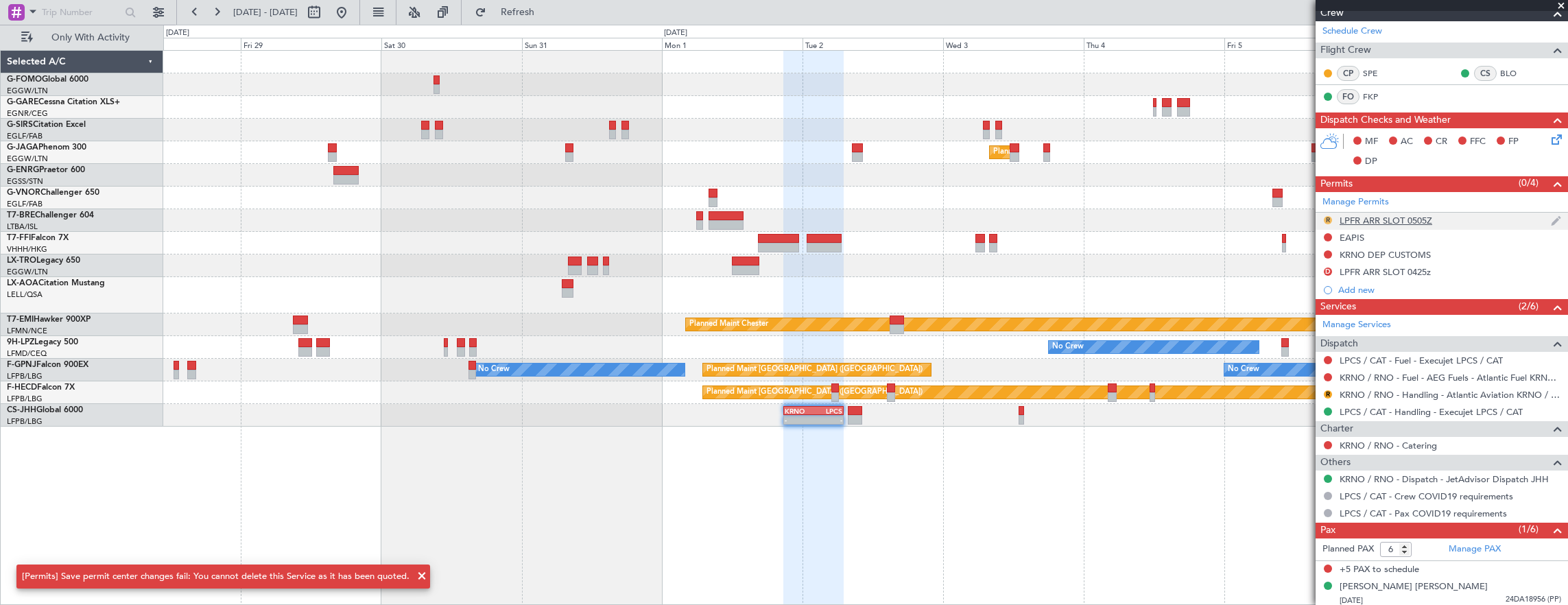
click at [1327, 216] on button "R" at bounding box center [1327, 219] width 8 height 8
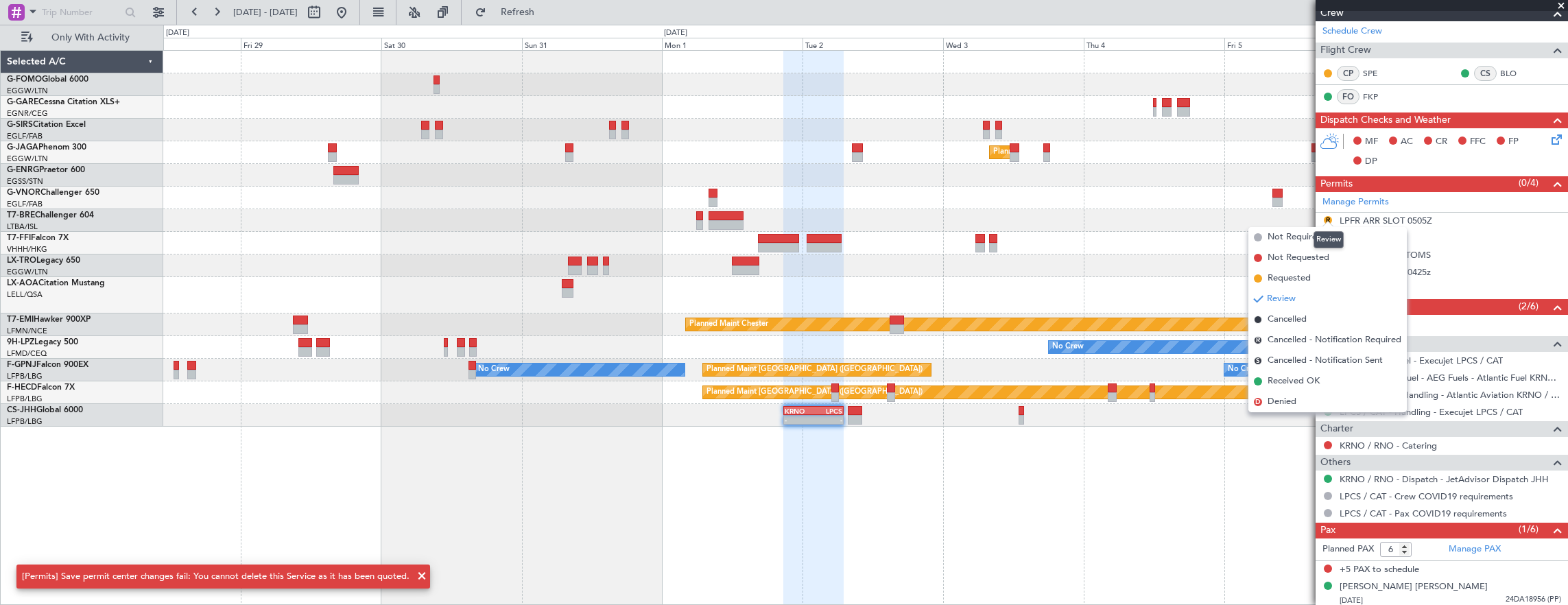
click at [1322, 242] on div "Review" at bounding box center [1328, 239] width 30 height 17
click at [1265, 240] on li "Not Required" at bounding box center [1327, 237] width 158 height 21
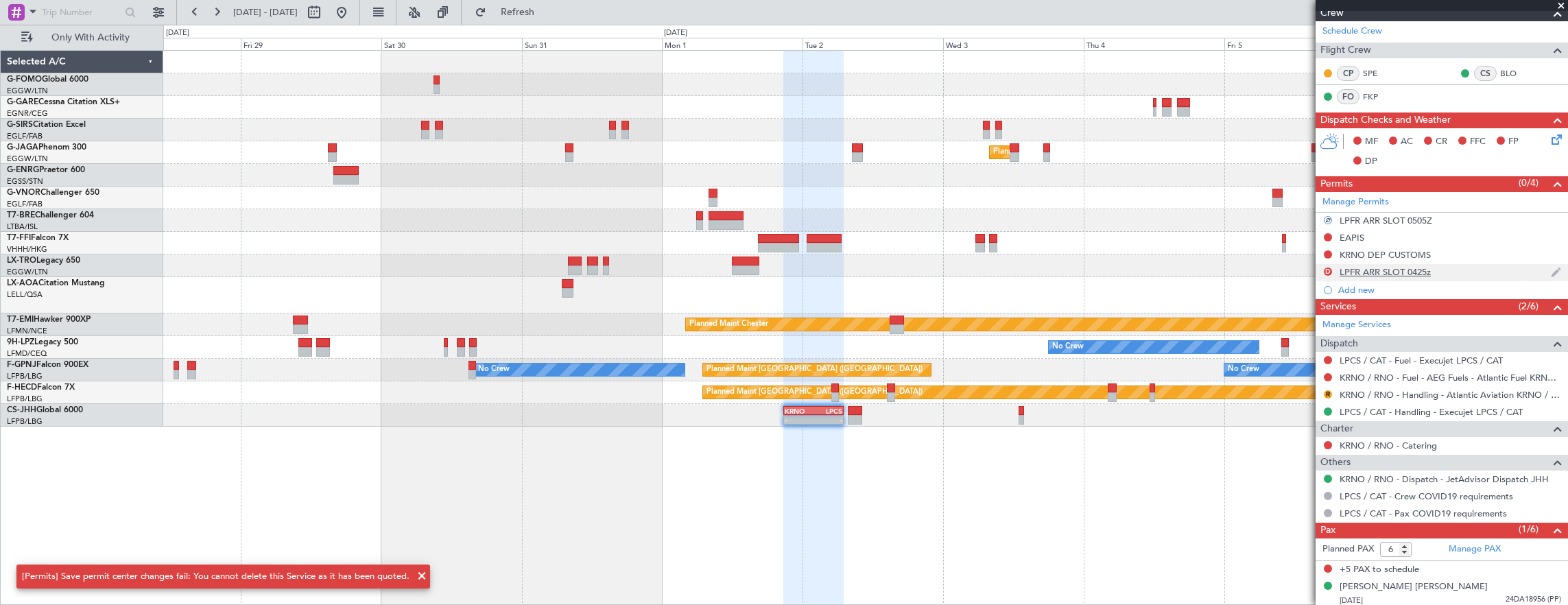
click at [1324, 273] on div "D" at bounding box center [1327, 271] width 11 height 11
click at [1332, 271] on div "D" at bounding box center [1327, 271] width 11 height 11
click at [1328, 273] on button "D" at bounding box center [1327, 271] width 8 height 8
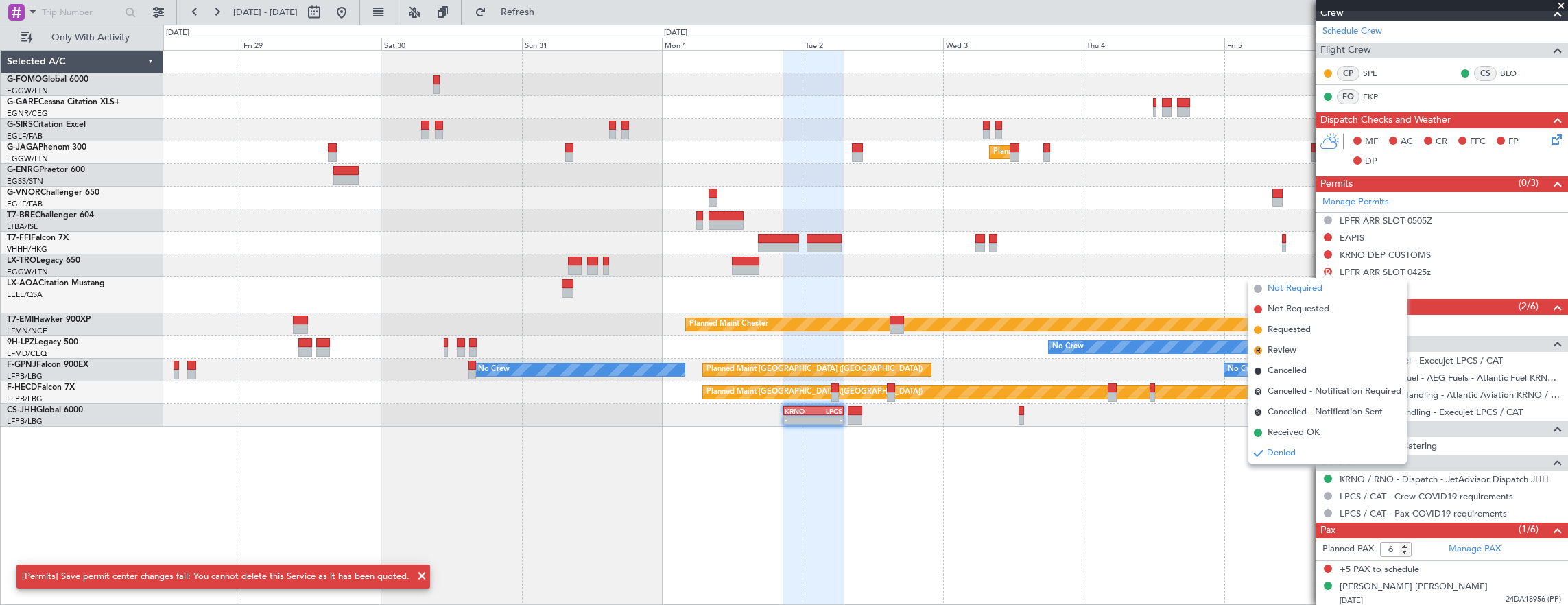
click at [1271, 293] on span "Not Required" at bounding box center [1295, 289] width 55 height 14
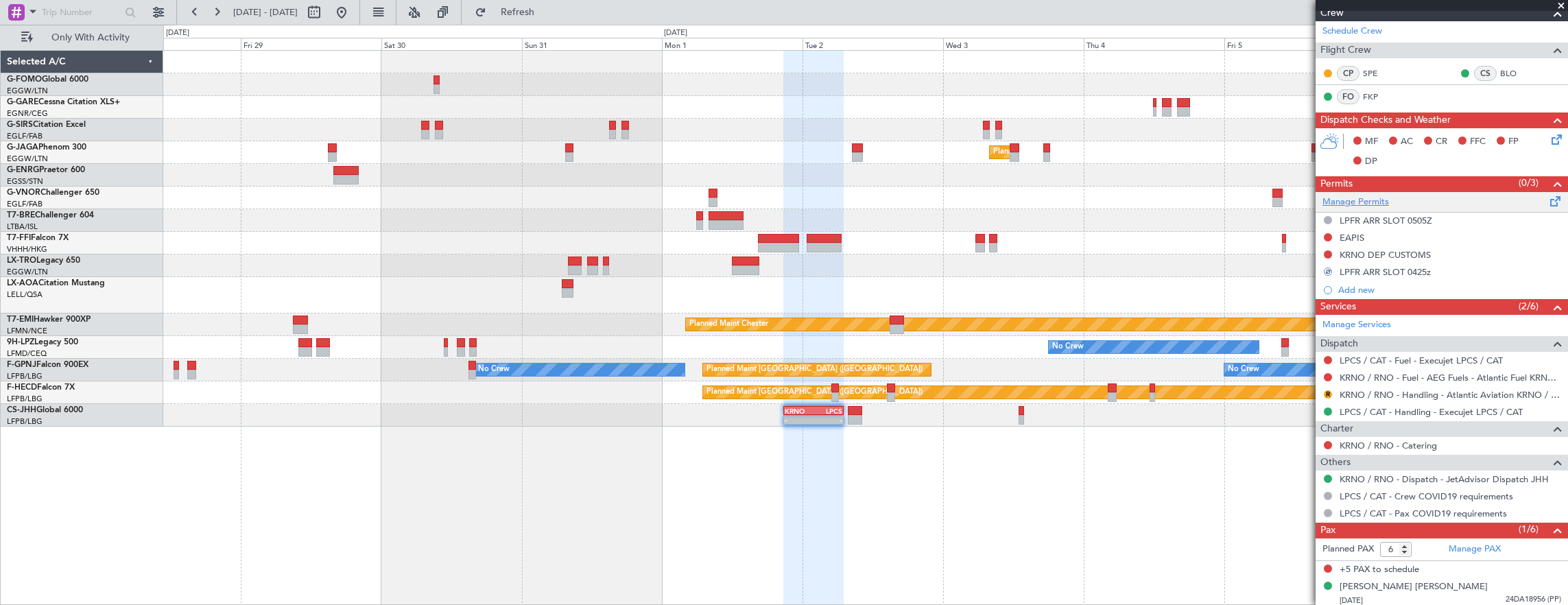
click at [1346, 196] on link "Manage Permits" at bounding box center [1355, 202] width 66 height 14
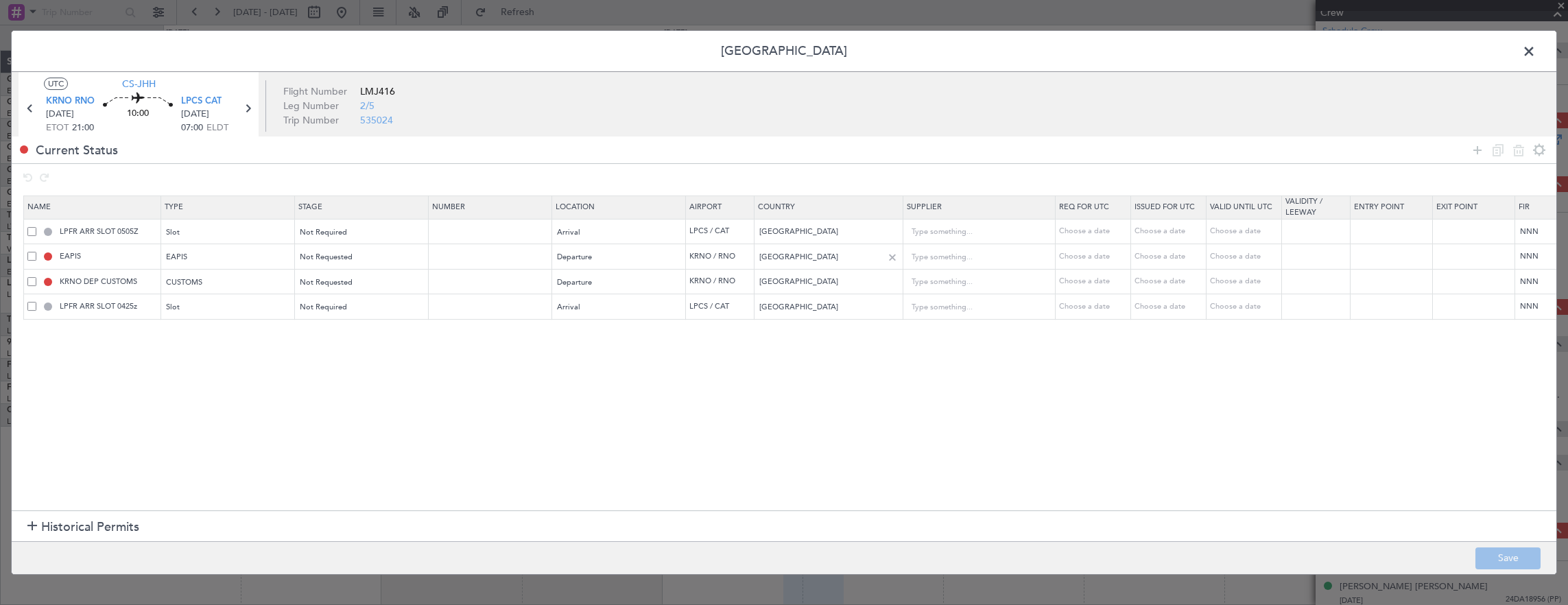
drag, startPoint x: 1473, startPoint y: 149, endPoint x: 855, endPoint y: 262, distance: 628.2
click at [1473, 148] on icon at bounding box center [1477, 150] width 16 height 16
click at [199, 343] on mat-form-field "Type" at bounding box center [228, 332] width 133 height 24
click at [203, 328] on div "Type" at bounding box center [225, 333] width 114 height 21
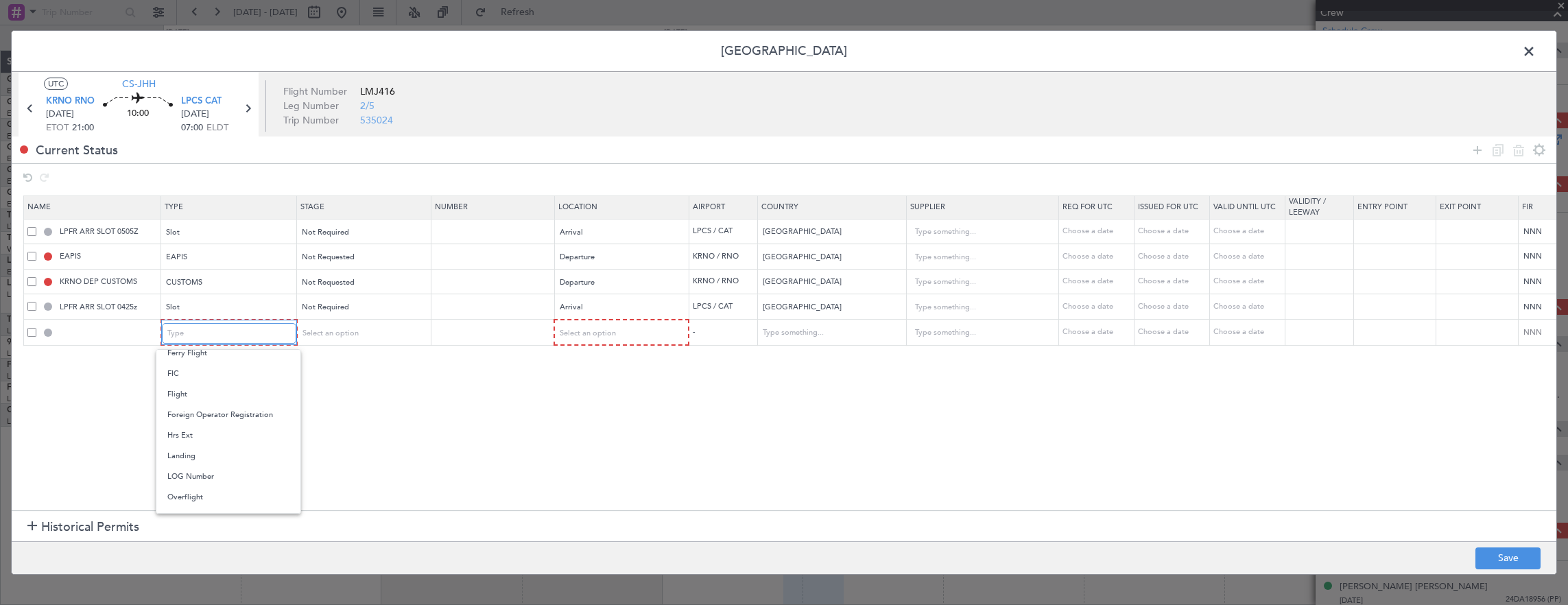
scroll to position [411, 0]
click at [216, 410] on span "PPR" at bounding box center [228, 401] width 122 height 21
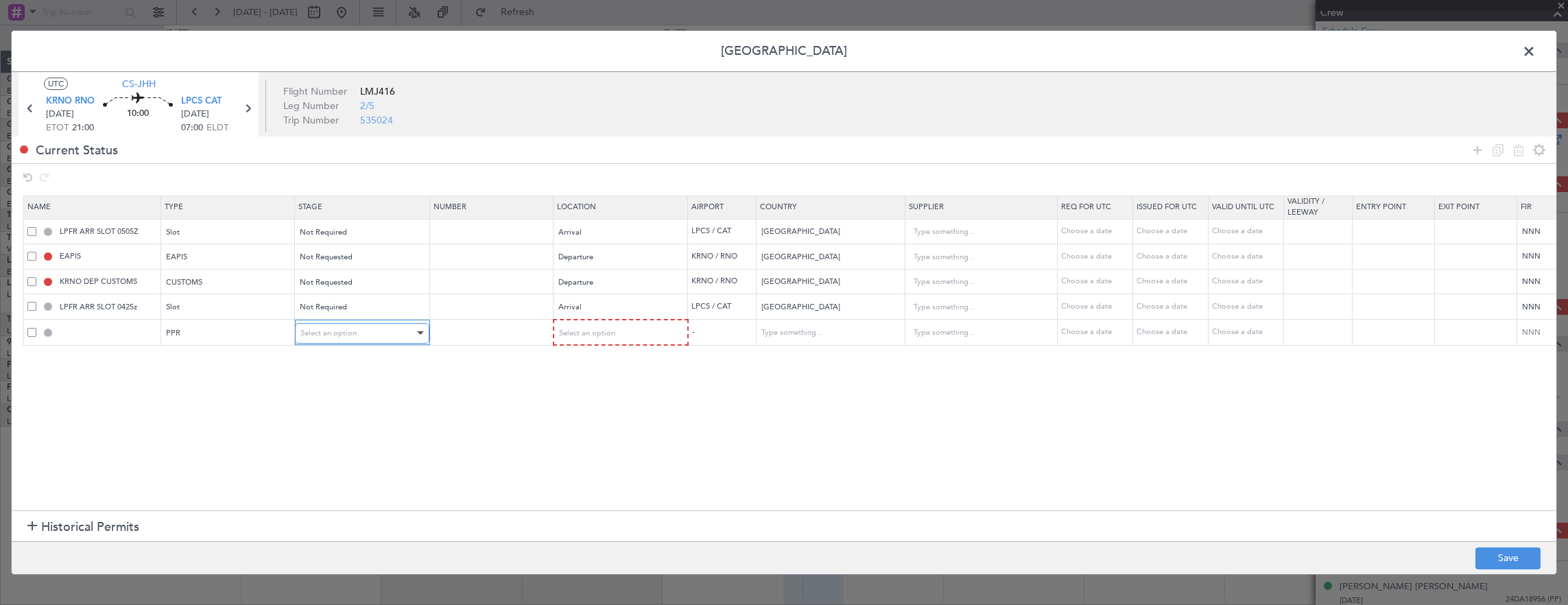
click at [328, 335] on span "Select an option" at bounding box center [329, 333] width 56 height 10
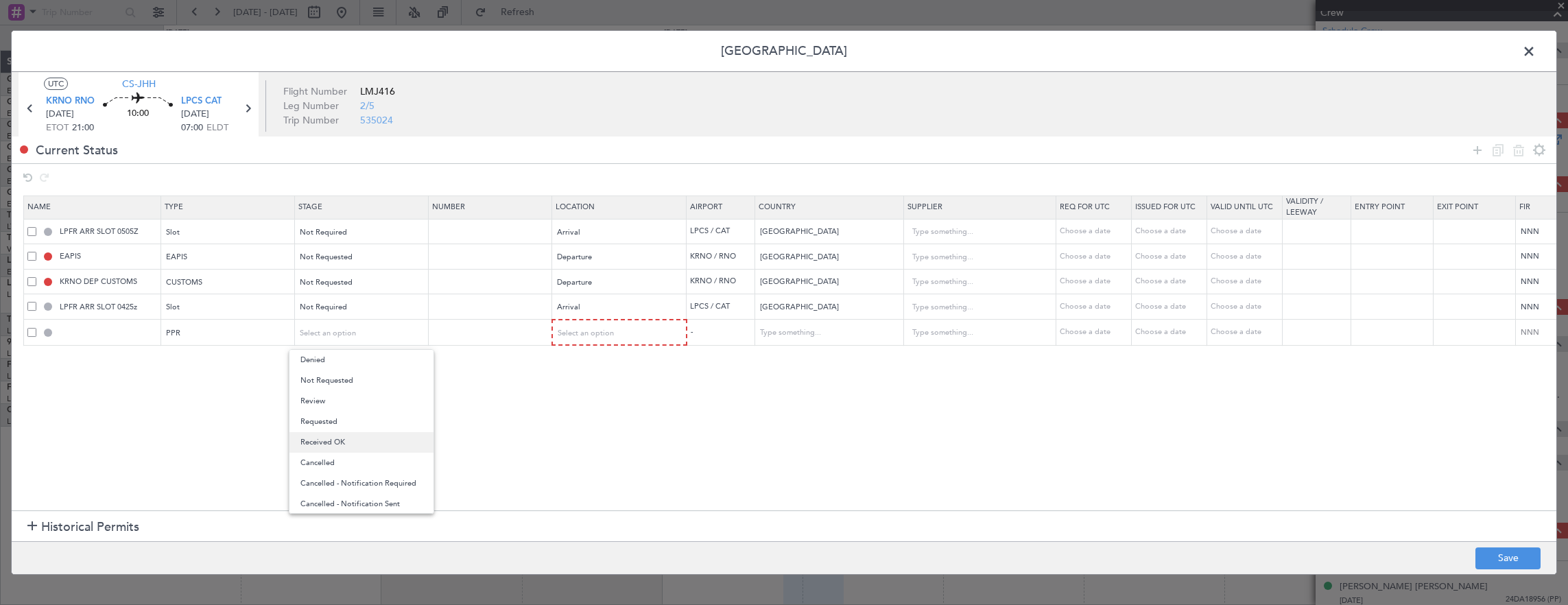
click at [343, 436] on span "Received OK" at bounding box center [361, 442] width 122 height 21
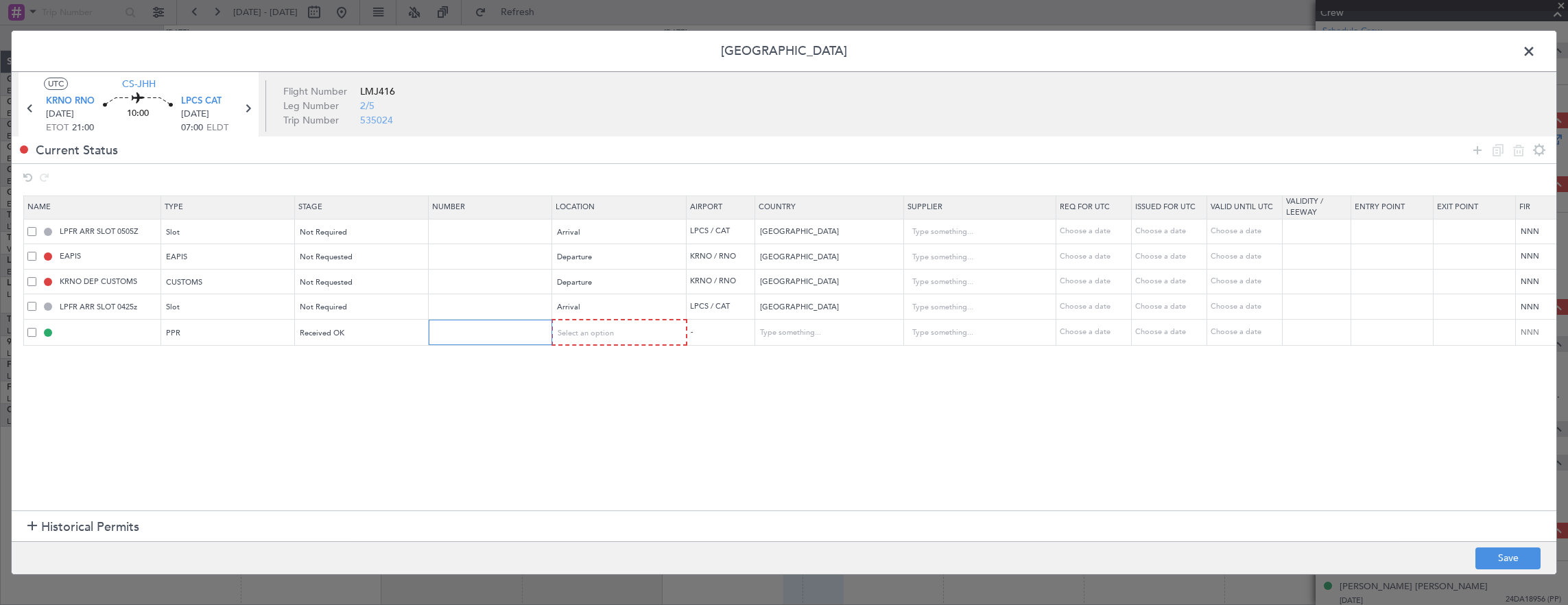
click at [472, 336] on input "text" at bounding box center [492, 332] width 120 height 12
paste input "0987/VP/PF098/2025"
type input "0987/VP/PF098/2025"
click at [600, 336] on span "Select an option" at bounding box center [586, 333] width 56 height 10
click at [594, 406] on span "Arrival" at bounding box center [618, 401] width 122 height 21
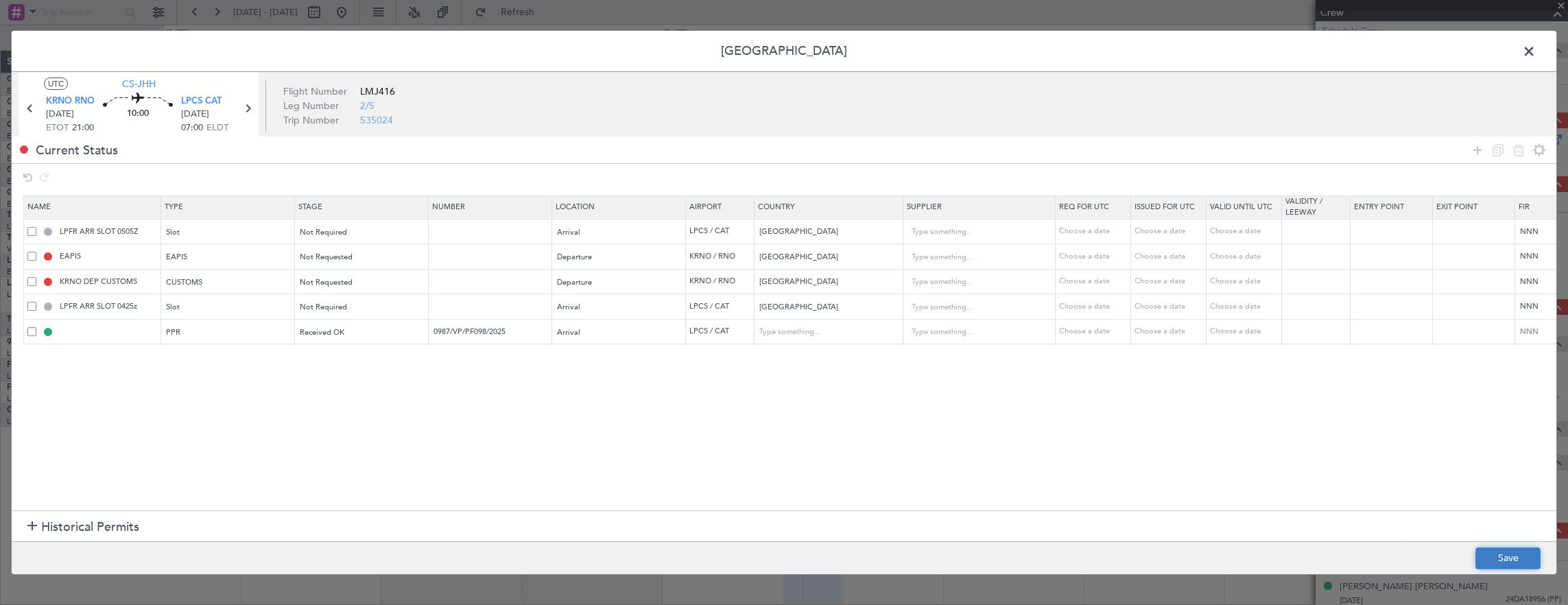
click at [1488, 549] on button "Save" at bounding box center [1507, 558] width 65 height 22
click at [1493, 563] on div at bounding box center [784, 302] width 1544 height 543
type input "LPCS PPR"
type input "Portugal"
type input "NNN"
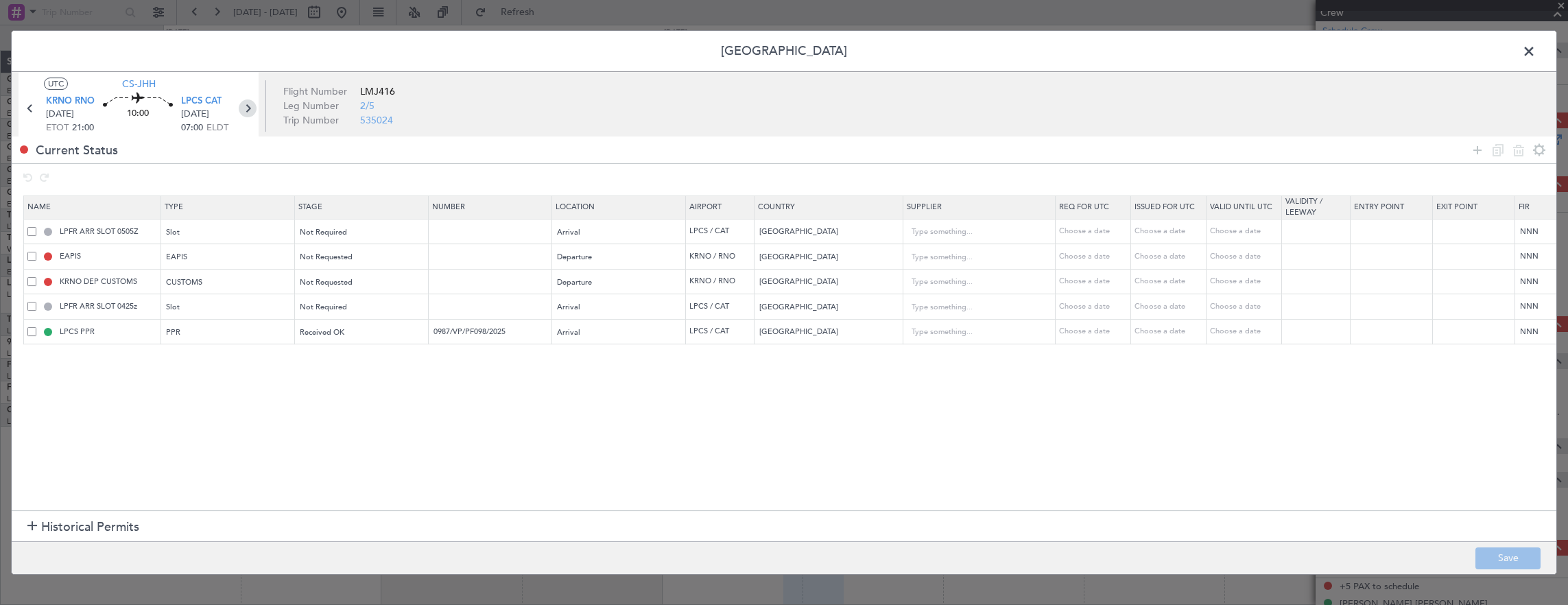
click at [248, 108] on icon at bounding box center [247, 109] width 18 height 18
type input "4"
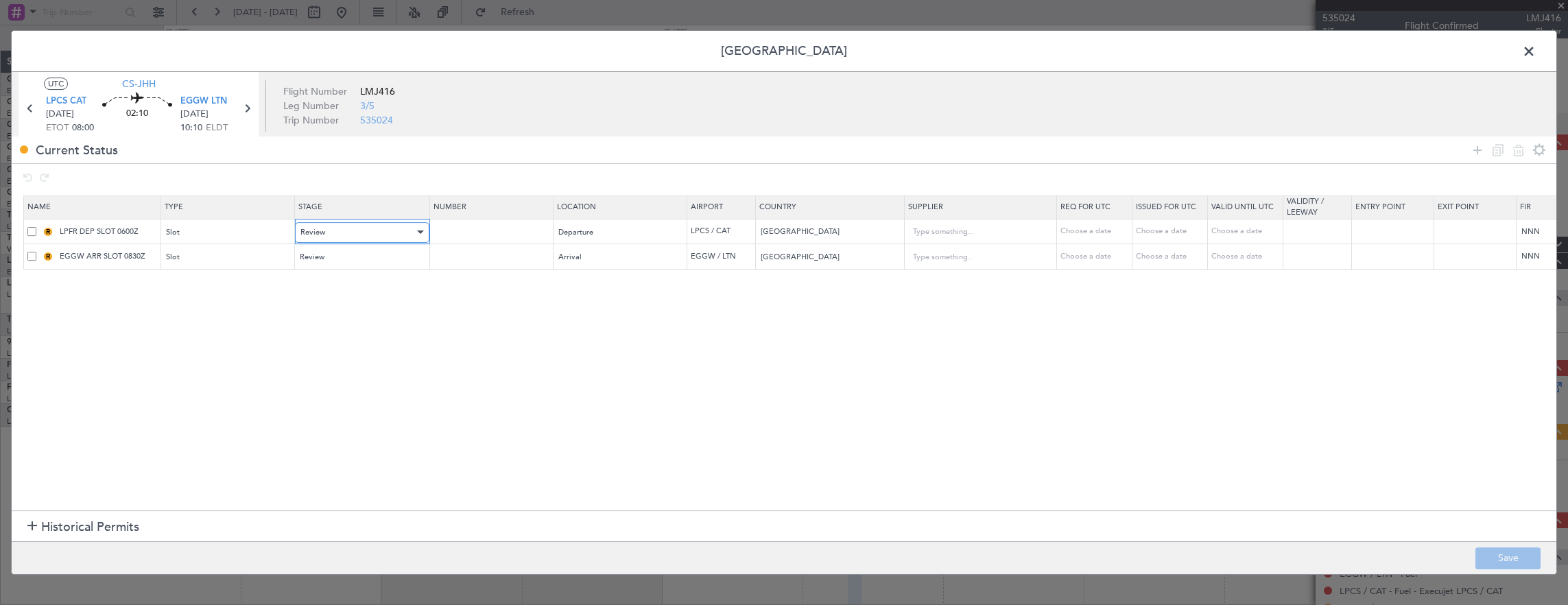
click at [315, 225] on div "Review" at bounding box center [357, 233] width 114 height 21
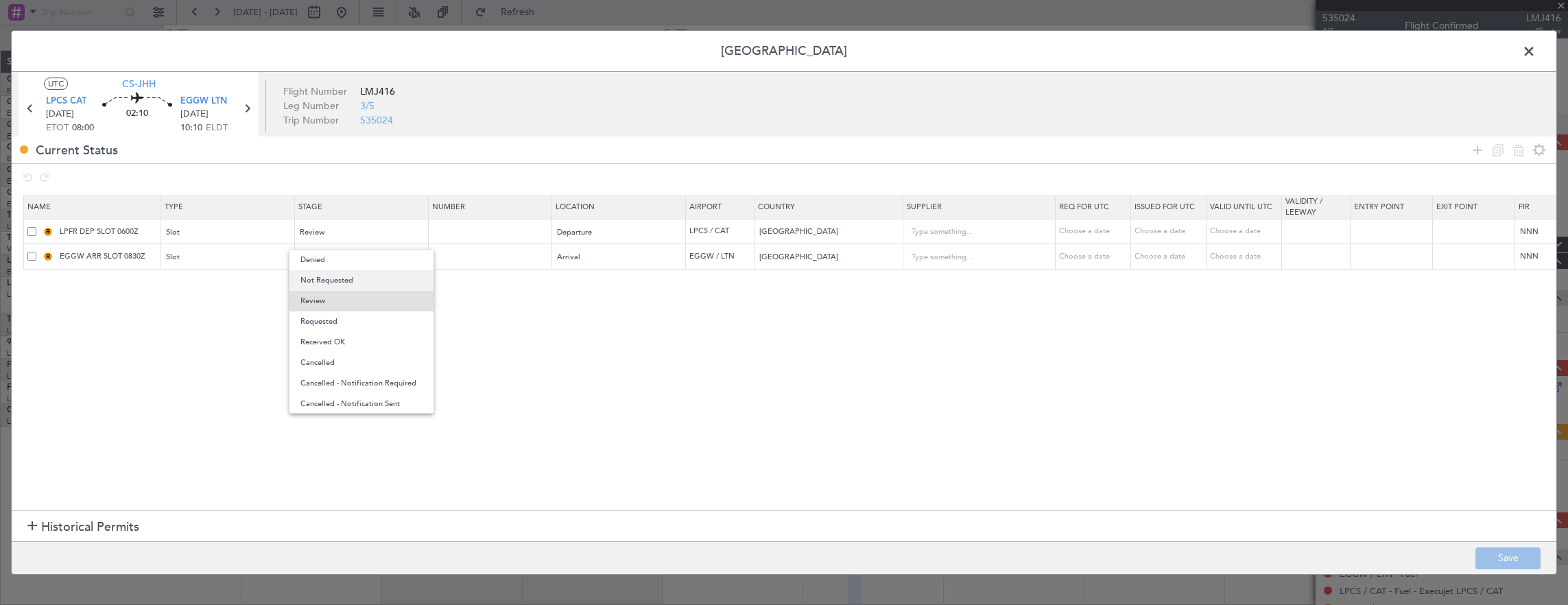
click at [340, 273] on span "Not Requested" at bounding box center [361, 281] width 122 height 21
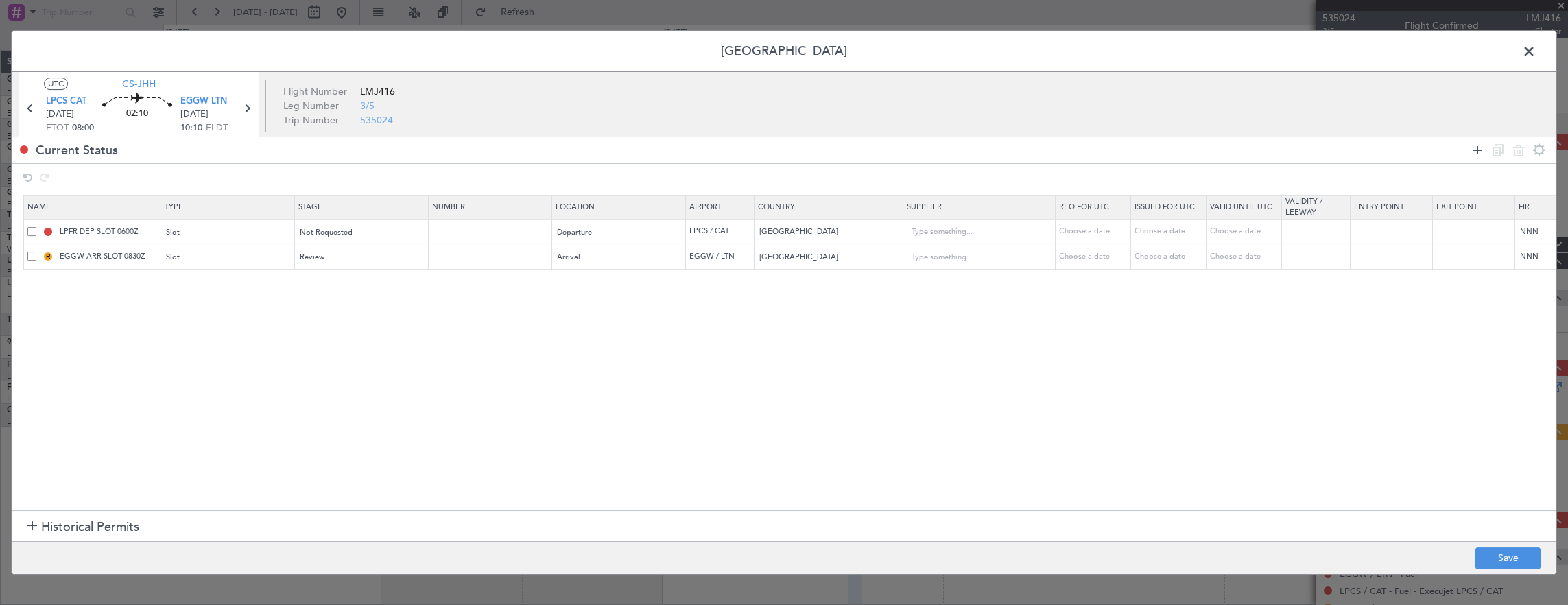
click at [1479, 153] on icon at bounding box center [1477, 150] width 16 height 16
click at [421, 237] on div "Not Requested" at bounding box center [362, 233] width 134 height 21
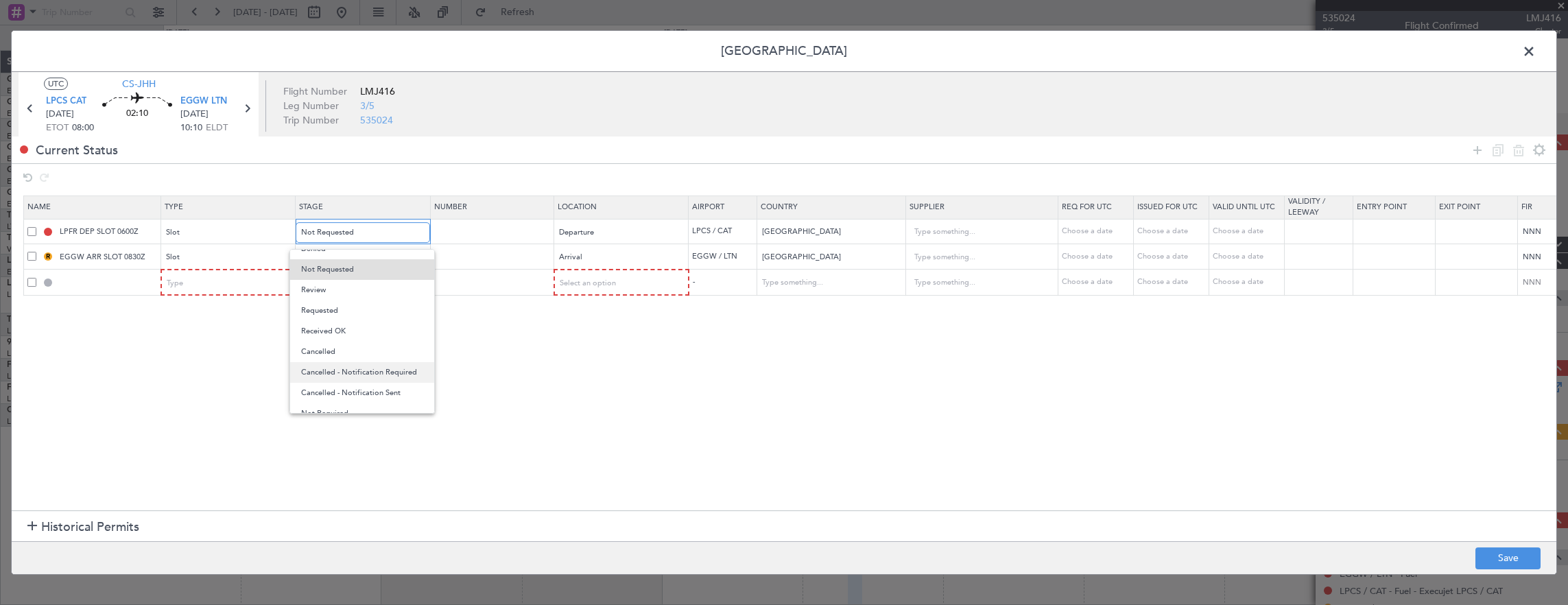
scroll to position [21, 0]
click at [369, 405] on span "Not Required" at bounding box center [362, 403] width 122 height 21
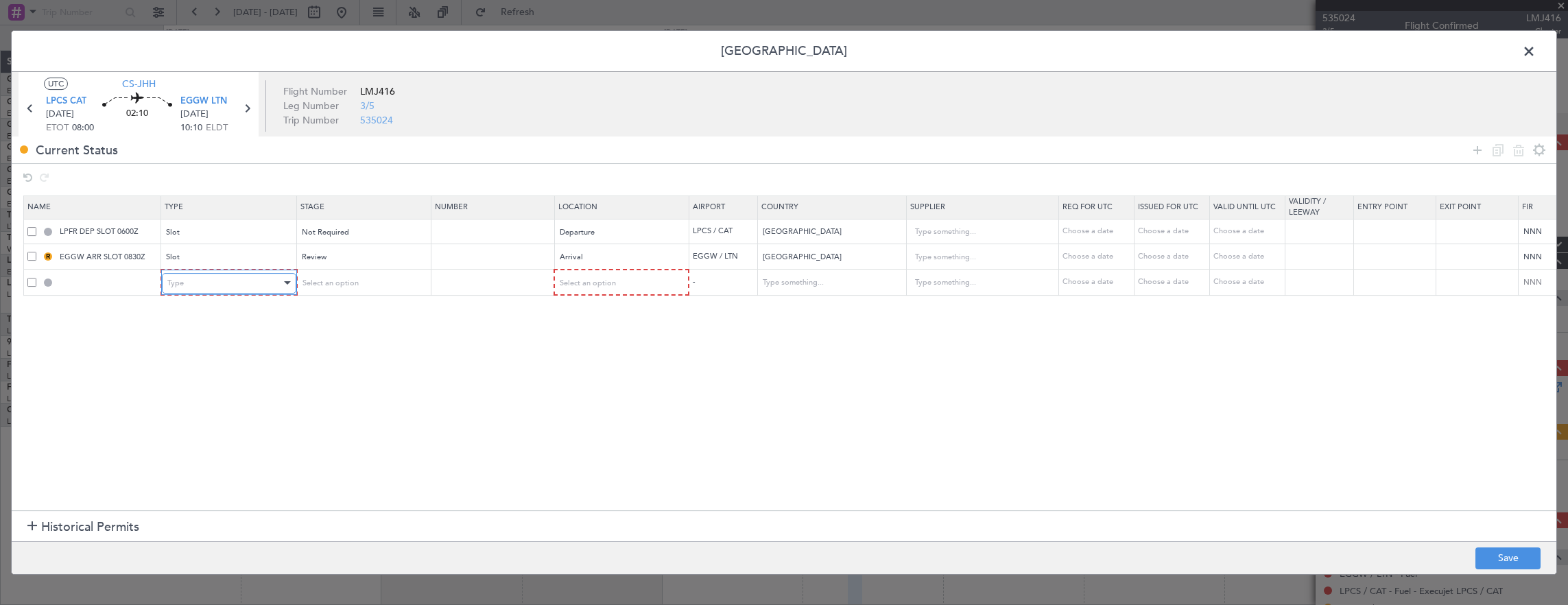
click at [226, 283] on div "Type" at bounding box center [225, 284] width 114 height 21
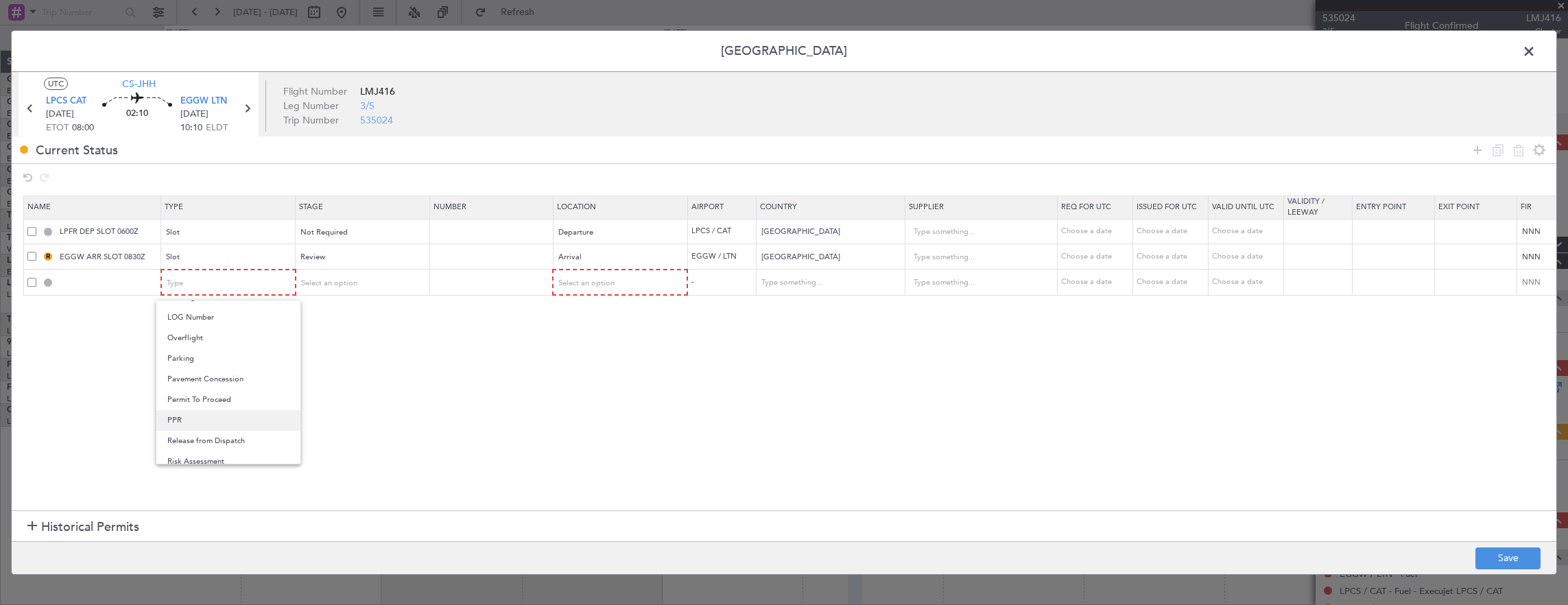
click at [216, 415] on span "PPR" at bounding box center [228, 420] width 122 height 21
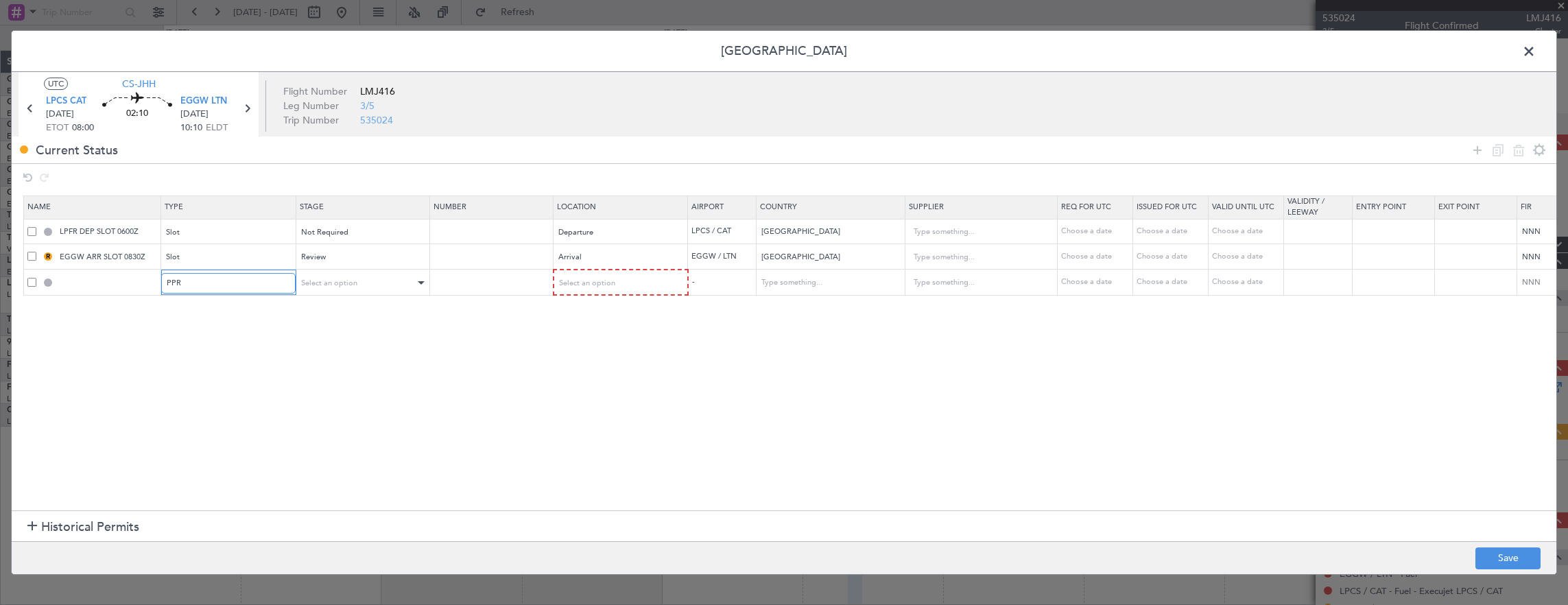
scroll to position [345, 0]
click at [329, 284] on span "Select an option" at bounding box center [329, 283] width 56 height 10
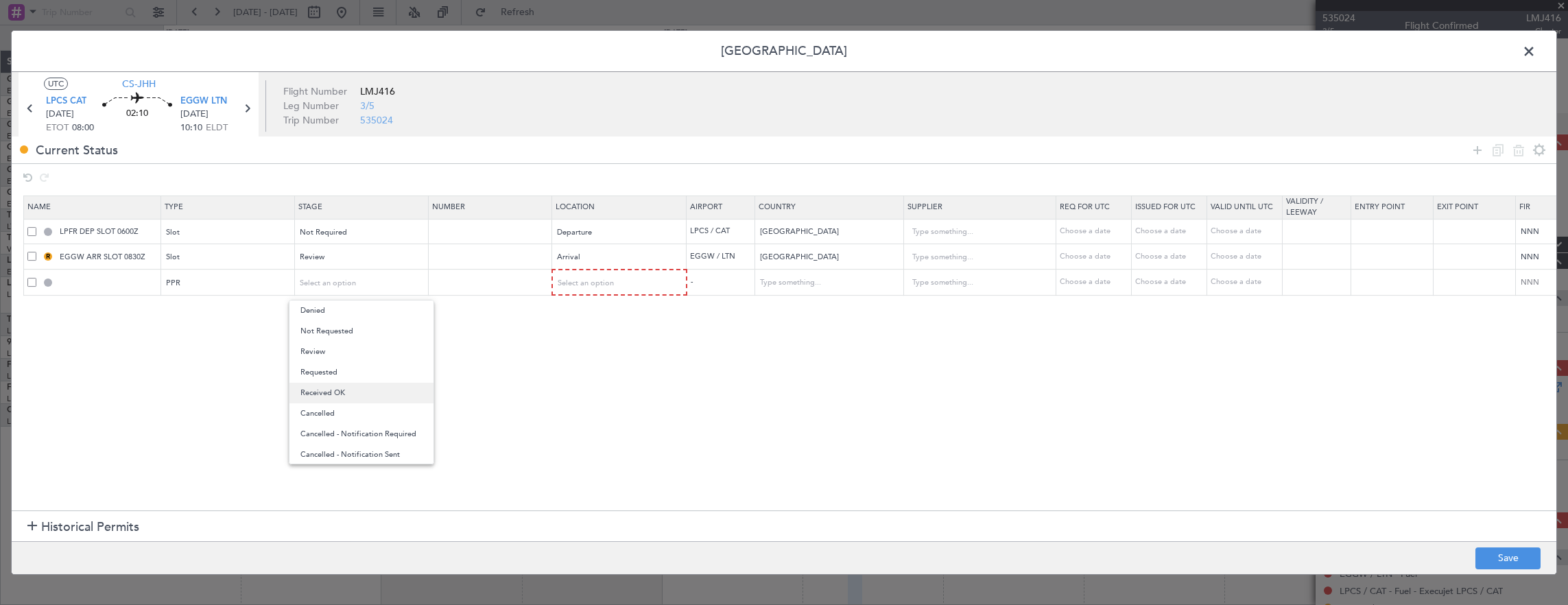
click at [338, 383] on span "Received OK" at bounding box center [361, 393] width 122 height 21
click at [520, 276] on input "text" at bounding box center [492, 282] width 120 height 12
paste input "0987/VP/PF098/2025"
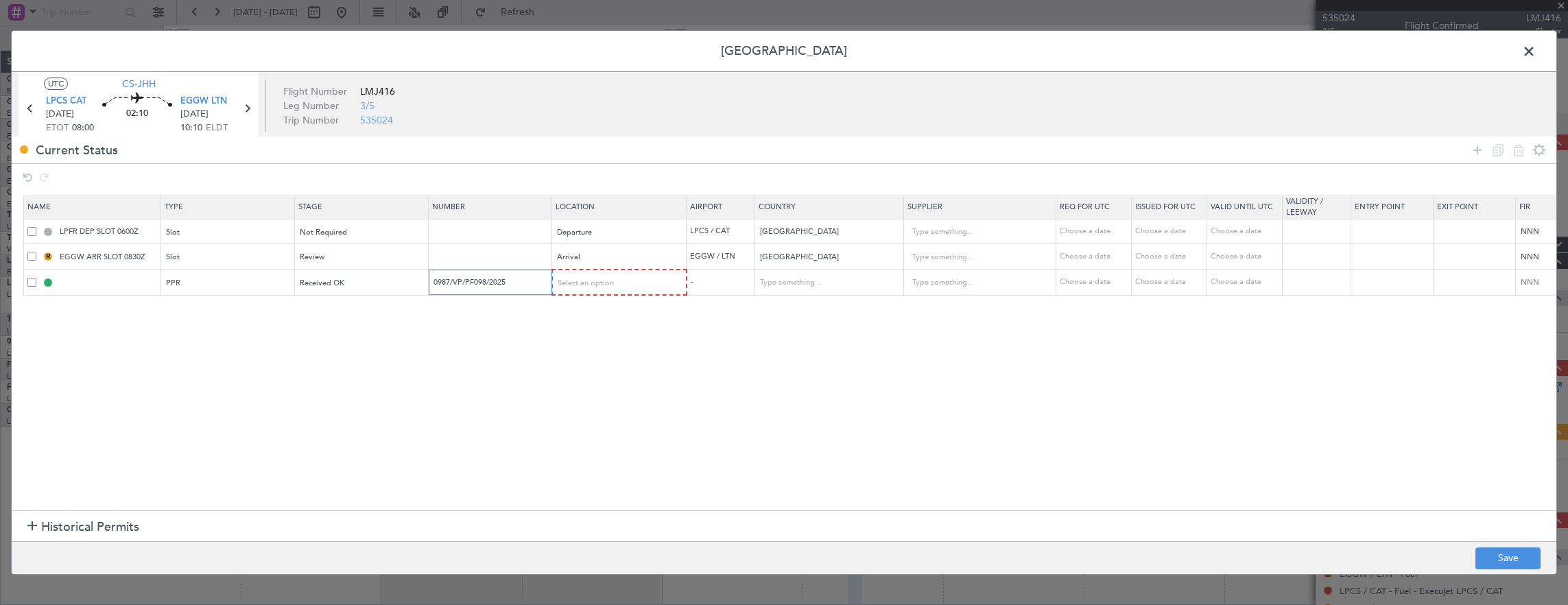
type input "0987/VP/PF098/2025"
click at [624, 285] on div "Select an option" at bounding box center [615, 284] width 114 height 21
click at [579, 353] on span "Arrival" at bounding box center [618, 352] width 122 height 21
click at [608, 295] on section "Name Type Stage Number Location Airport Country Supplier Req For Utc Issued For…" at bounding box center [784, 351] width 1544 height 318
click at [605, 288] on div "Arrival" at bounding box center [614, 283] width 114 height 21
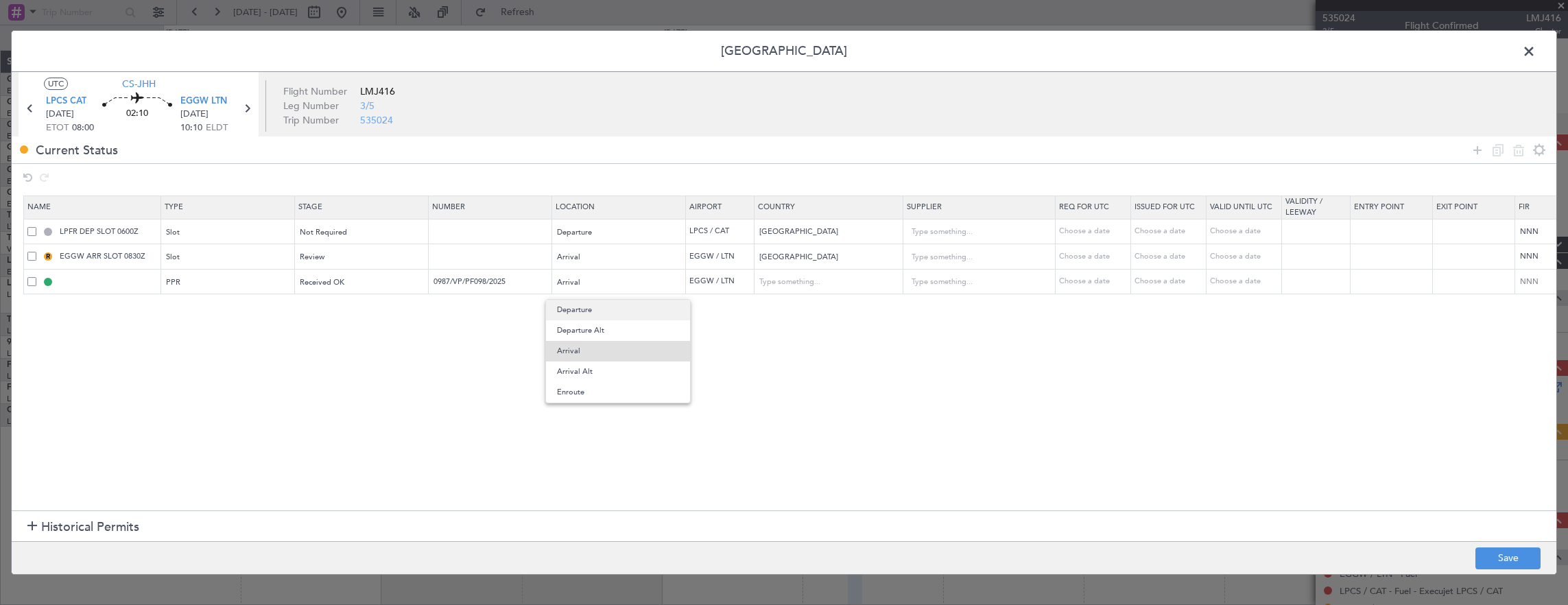
click at [572, 314] on span "Departure" at bounding box center [617, 310] width 122 height 21
click at [1500, 560] on button "Save" at bounding box center [1507, 558] width 65 height 22
type input "LPCS PPR"
type input "Portugal"
type input "NNN"
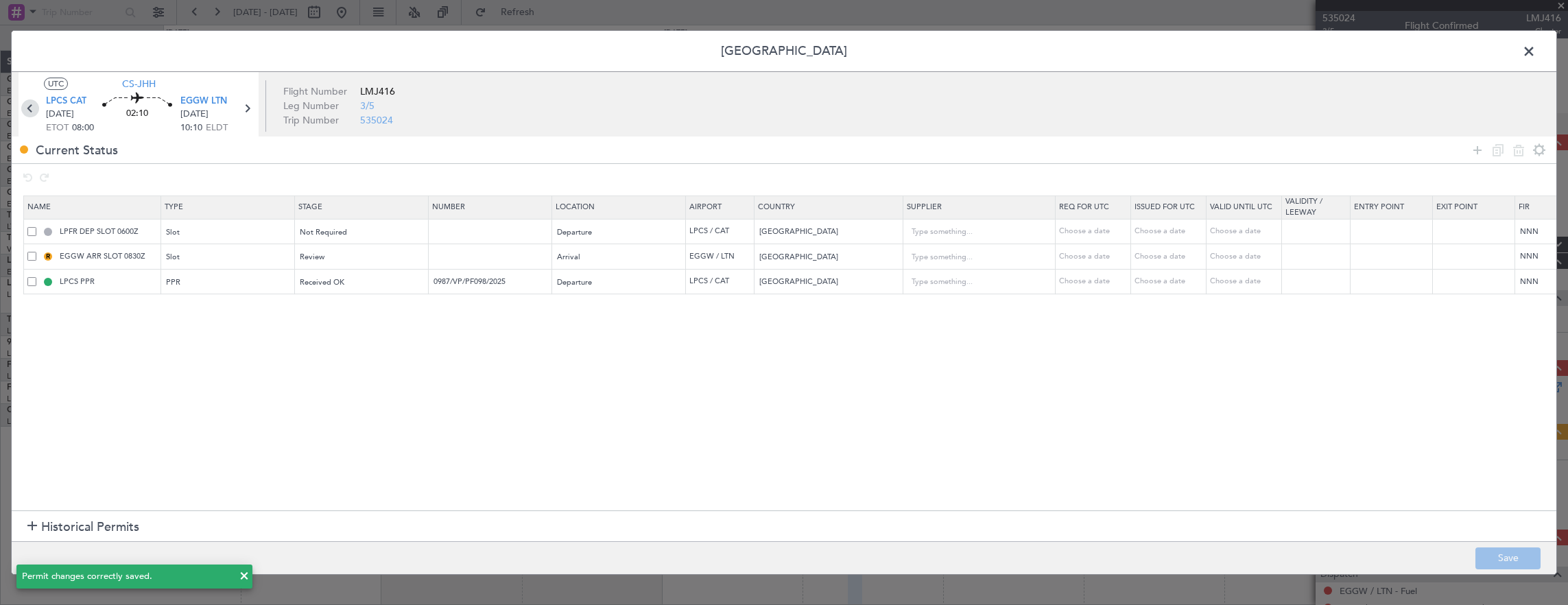
click at [26, 102] on icon at bounding box center [30, 109] width 18 height 18
type input "6"
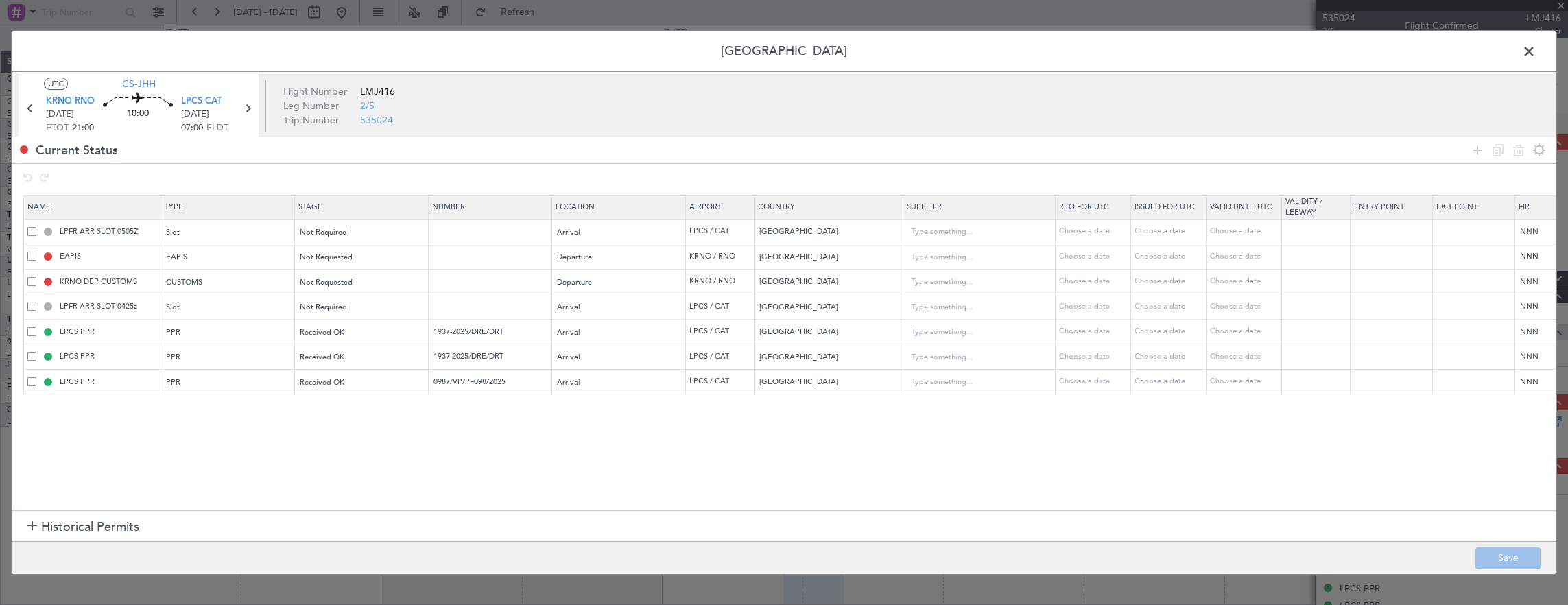
click at [483, 391] on td "0987/VP/PF098/2025" at bounding box center [490, 382] width 123 height 25
click at [483, 383] on input "0987/VP/PF098/2025" at bounding box center [492, 382] width 120 height 12
click at [494, 383] on input "0987/VP/PF098/2025" at bounding box center [492, 382] width 120 height 12
paste input "1937-2025/DRE/DRT"
type input "1937-2025/DRE/DRT"
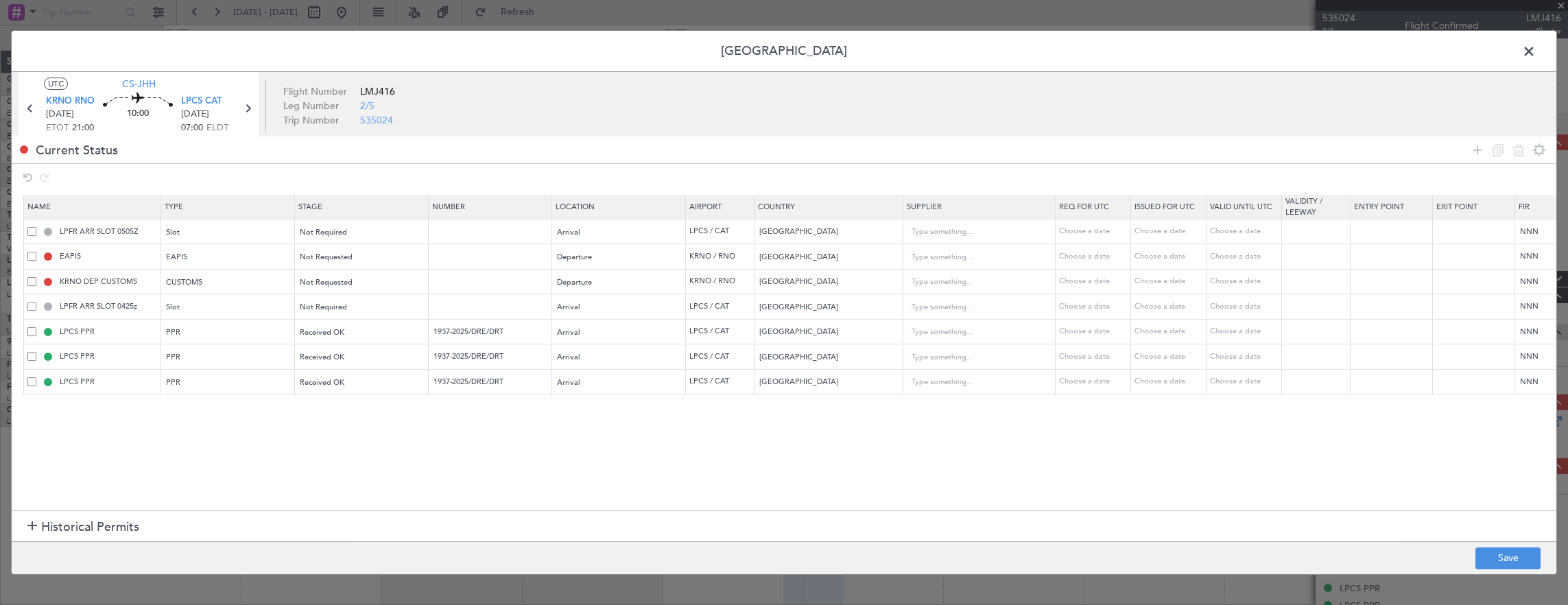
click at [30, 332] on span at bounding box center [32, 332] width 9 height 9
click at [37, 327] on input "checkbox" at bounding box center [37, 327] width 0 height 0
click at [32, 360] on div "LPCS PPR" at bounding box center [94, 356] width 133 height 13
click at [27, 355] on span at bounding box center [32, 356] width 9 height 9
click at [37, 352] on input "checkbox" at bounding box center [37, 352] width 0 height 0
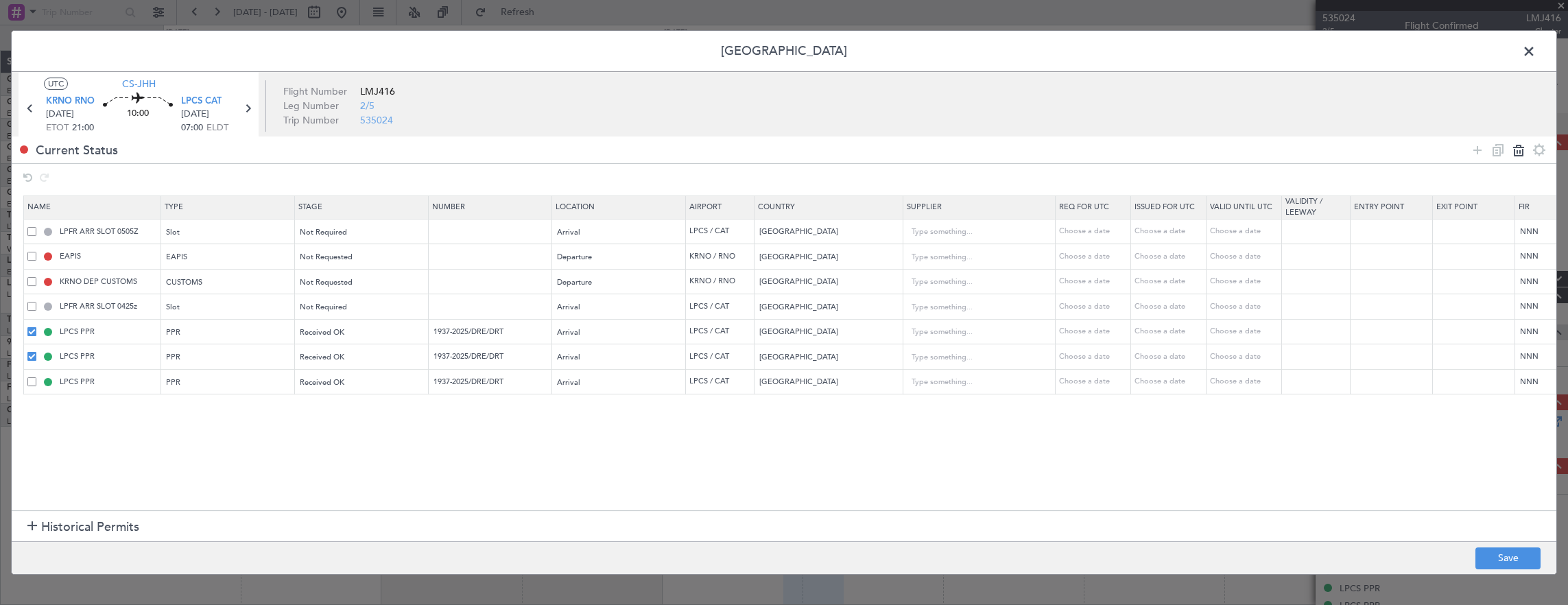
click at [1513, 152] on icon at bounding box center [1519, 150] width 16 height 16
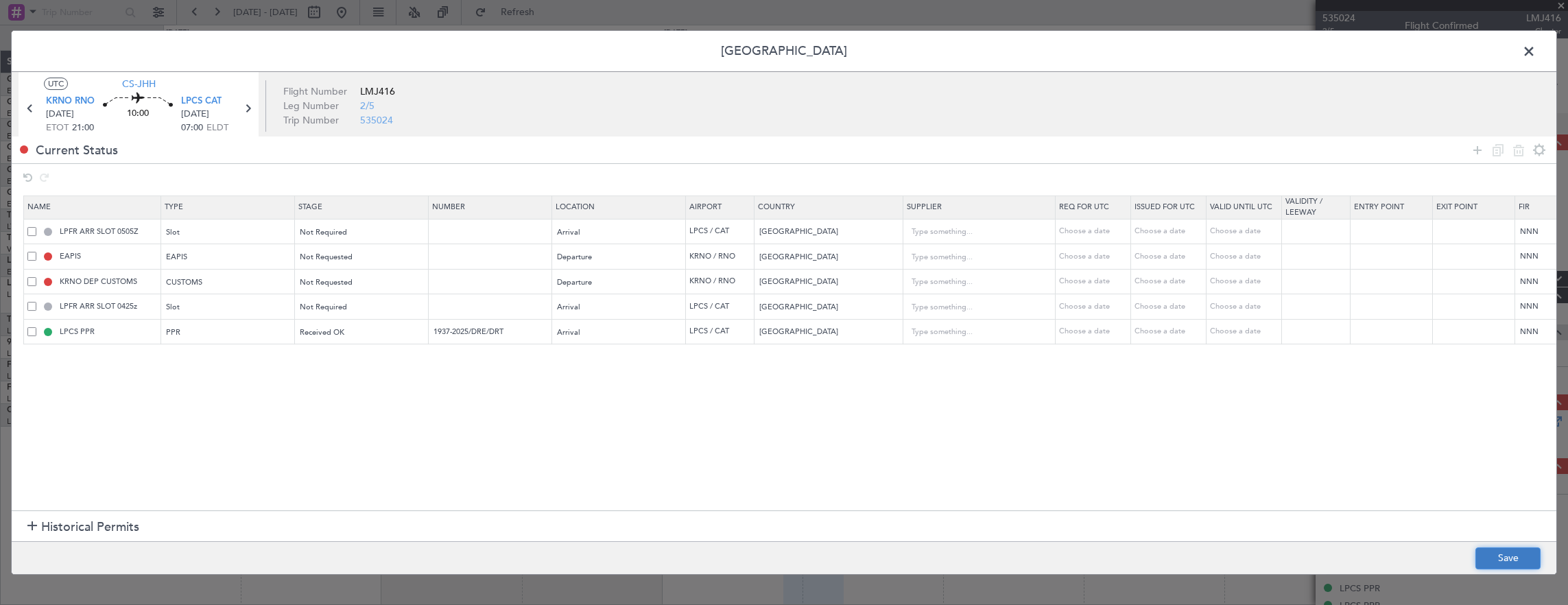
click at [1504, 559] on button "Save" at bounding box center [1507, 558] width 65 height 22
click at [1497, 563] on button "Save" at bounding box center [1507, 558] width 65 height 22
type input "1937-2025/DRE/DRT"
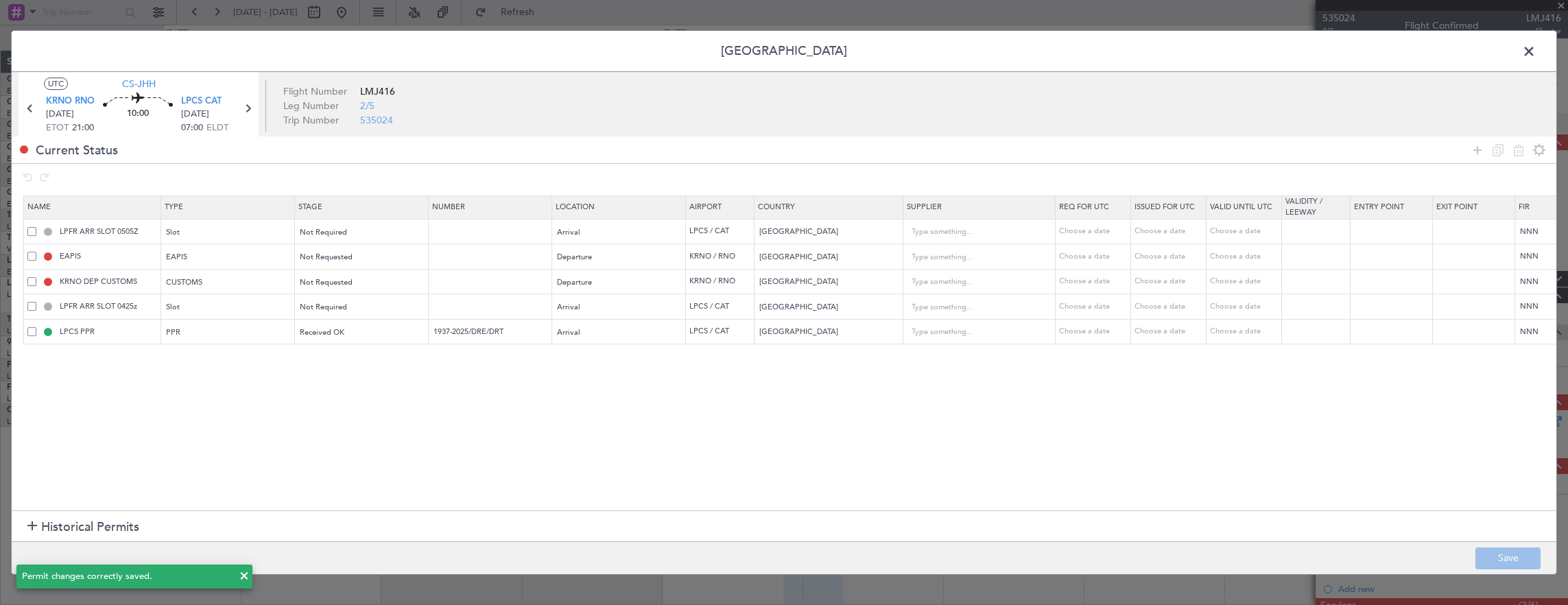
click at [1536, 52] on span at bounding box center [1536, 55] width 0 height 27
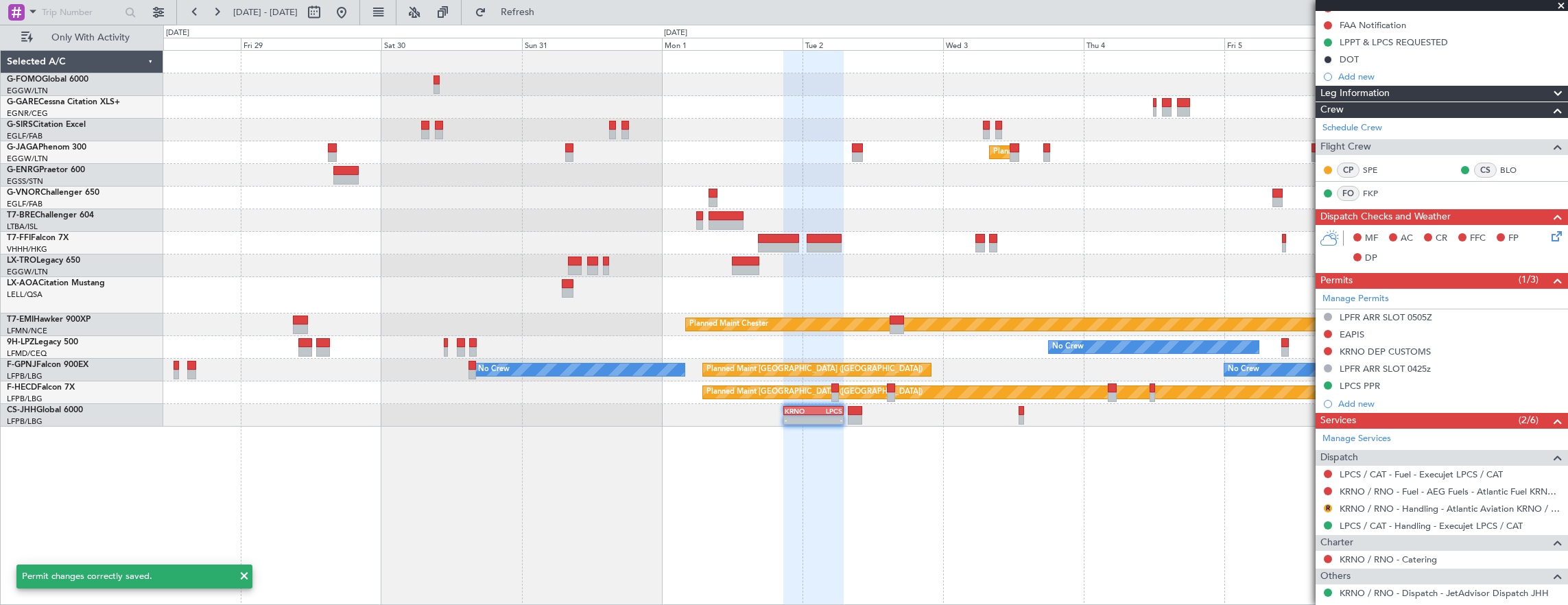
scroll to position [274, 0]
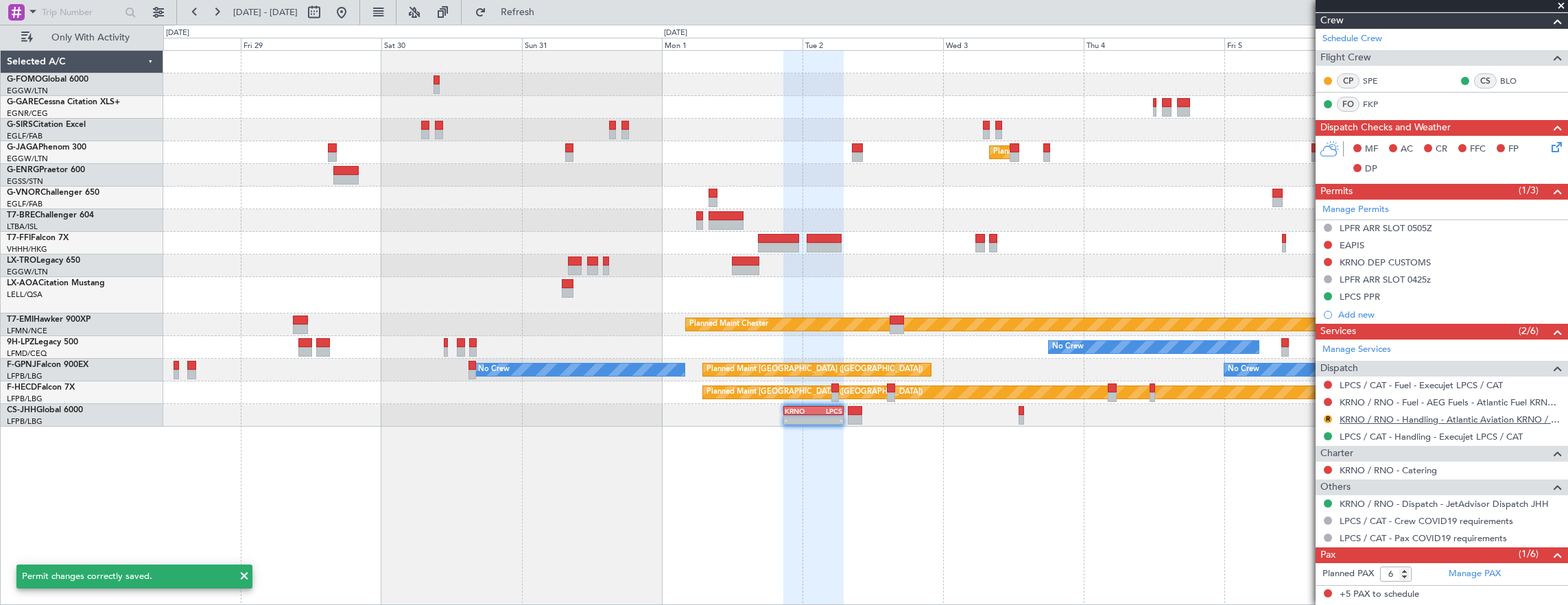
click at [1414, 415] on link "KRNO / RNO - Handling - Atlantic Aviation KRNO / RNO" at bounding box center [1450, 420] width 222 height 12
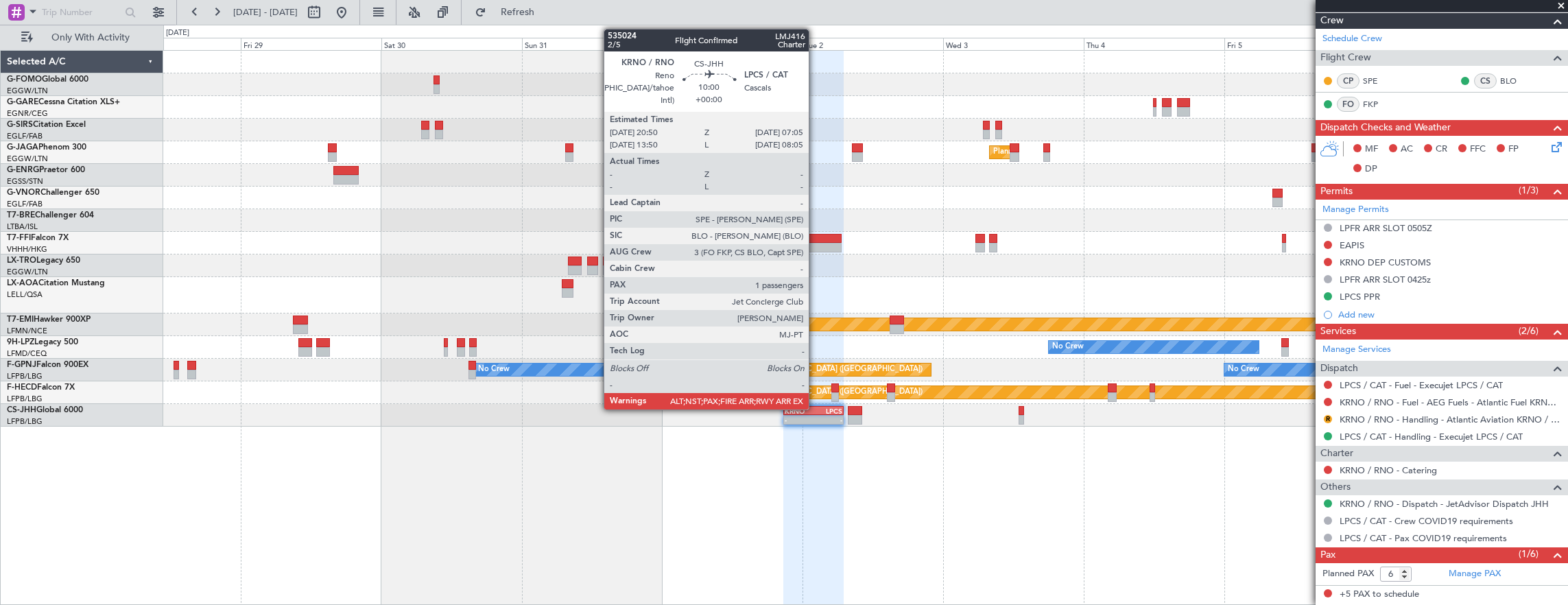
click at [815, 407] on div "LPCS" at bounding box center [827, 411] width 29 height 8
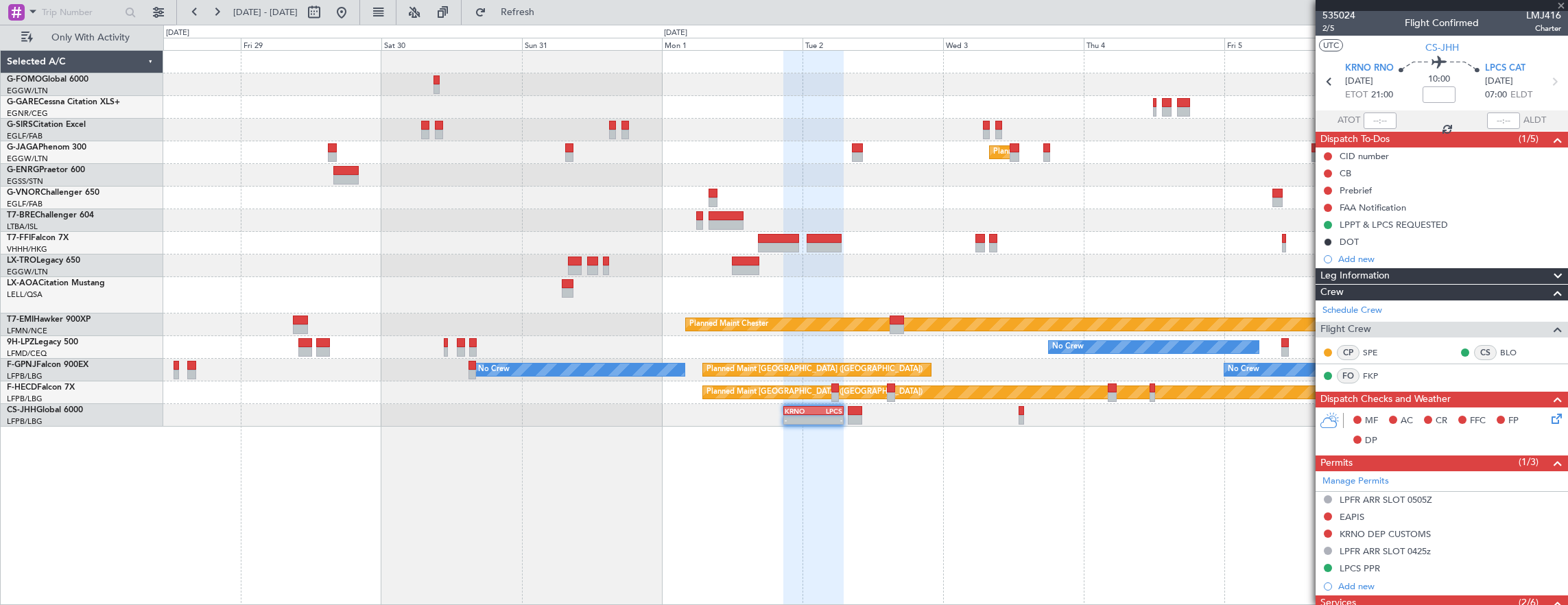
scroll to position [0, 0]
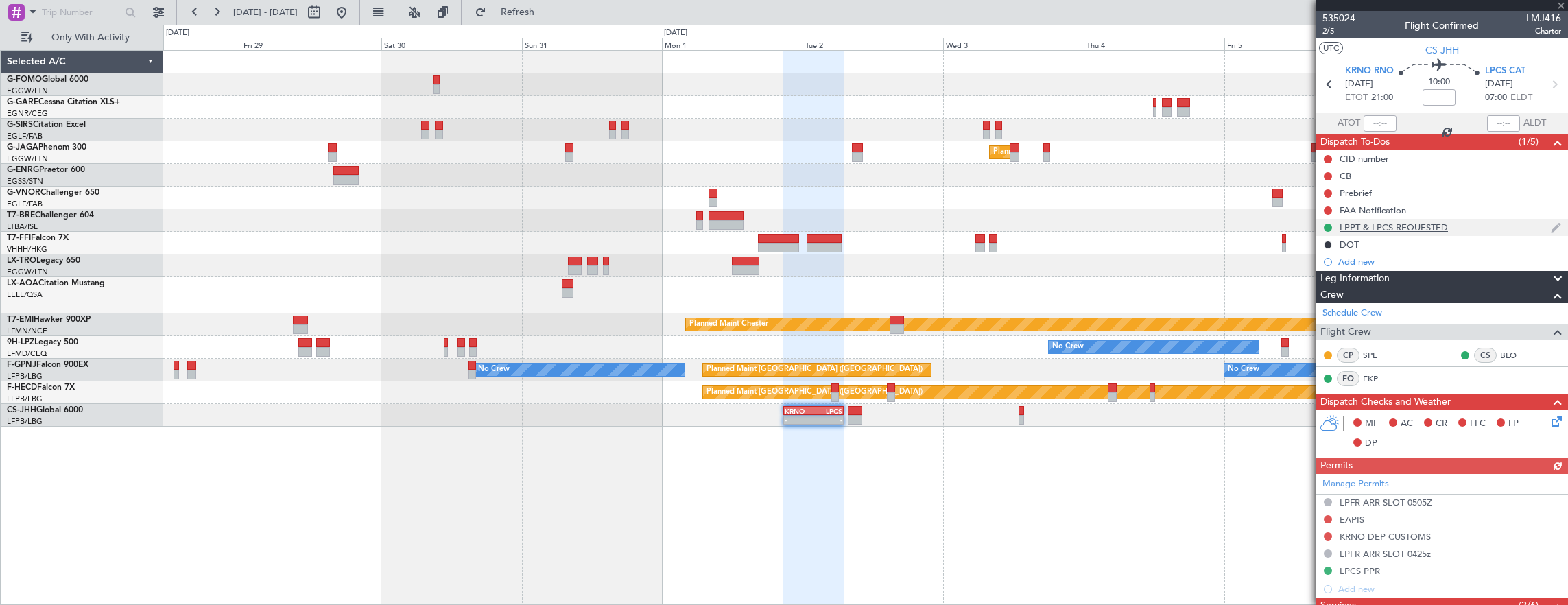
click at [1468, 230] on div "LPPT & LPCS REQUESTED" at bounding box center [1442, 227] width 253 height 17
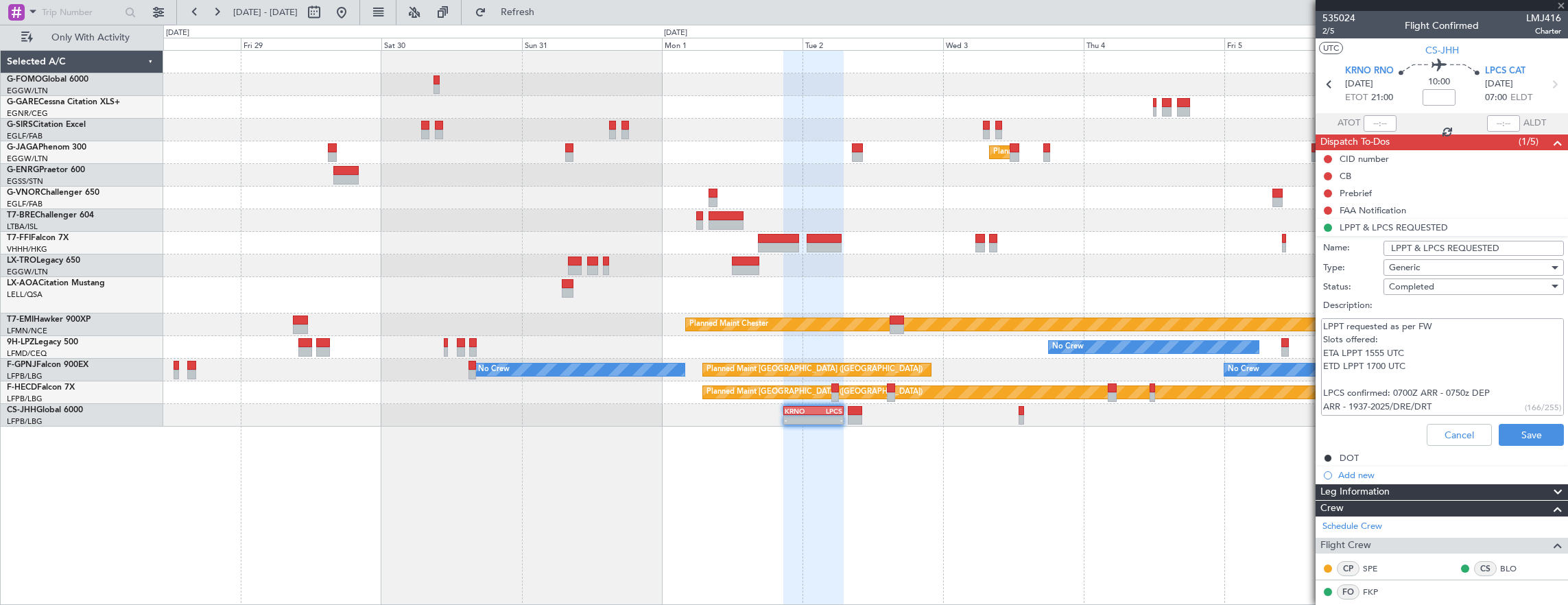
click at [1430, 249] on input "LPPT & LPCS REQUESTED" at bounding box center [1473, 248] width 180 height 15
type input "LPPT & LPFR REQUESTED"
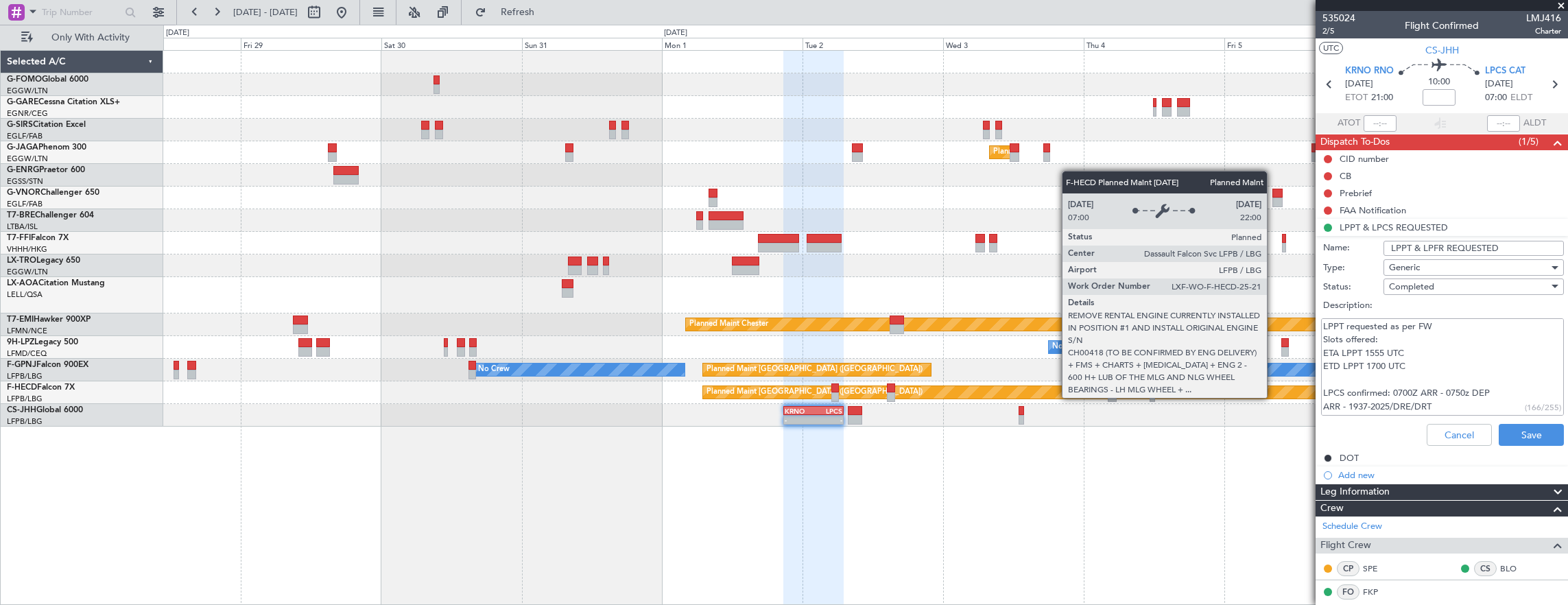
drag, startPoint x: 1464, startPoint y: 403, endPoint x: 1273, endPoint y: 397, distance: 191.1
click at [1273, 397] on fb-app "28 Aug 2025 - 07 Sep 2025 Refresh Quick Links Only With Activity Planned Maint …" at bounding box center [784, 307] width 1568 height 595
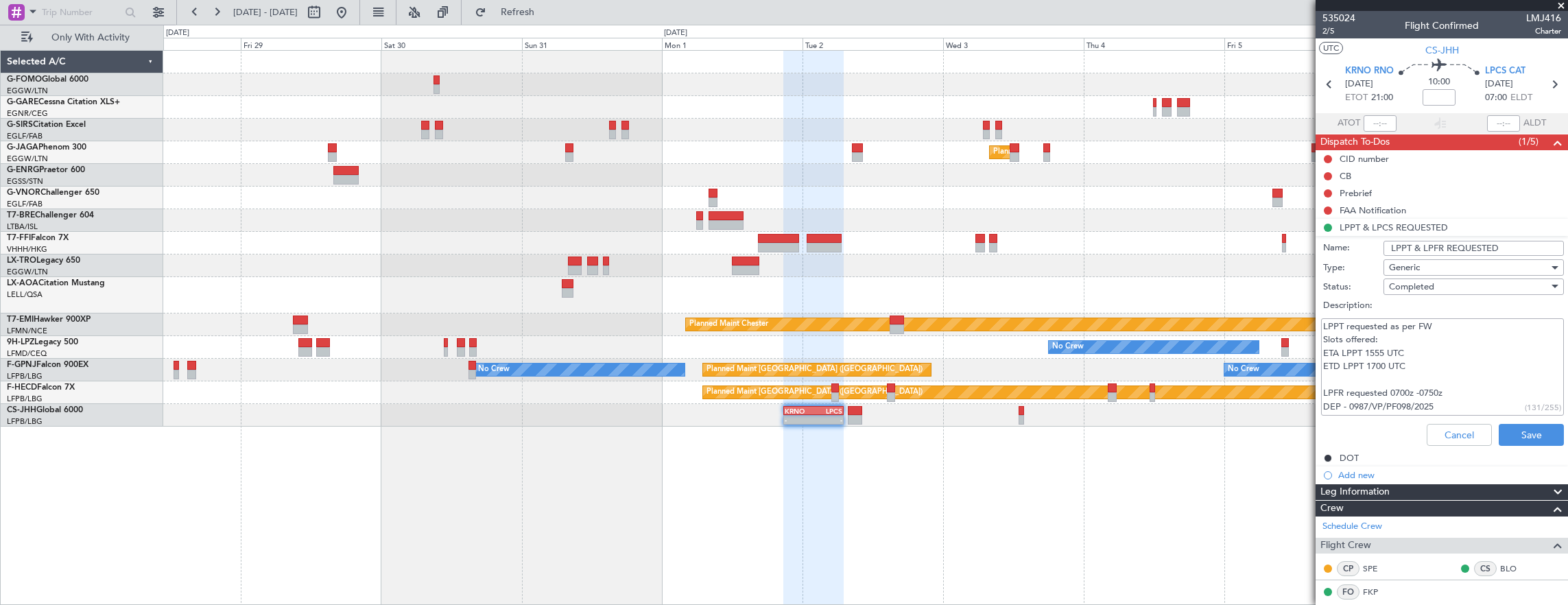
click at [1455, 401] on textarea "LPPT requested as per FW Slots offered: ETA LPPT 1555 UTC ETD LPPT 1700 UTC LPF…" at bounding box center [1442, 367] width 243 height 98
drag, startPoint x: 1456, startPoint y: 406, endPoint x: 1301, endPoint y: 400, distance: 155.1
click at [1301, 400] on fb-app "28 Aug 2025 - 07 Sep 2025 Refresh Quick Links Only With Activity Planned Maint …" at bounding box center [784, 307] width 1568 height 595
type textarea "LPPT requested as per FW Slots offered: ETA LPPT 1555 UTC ETD LPPT 1700 UTC LPF…"
click at [1516, 433] on button "Save" at bounding box center [1531, 435] width 65 height 22
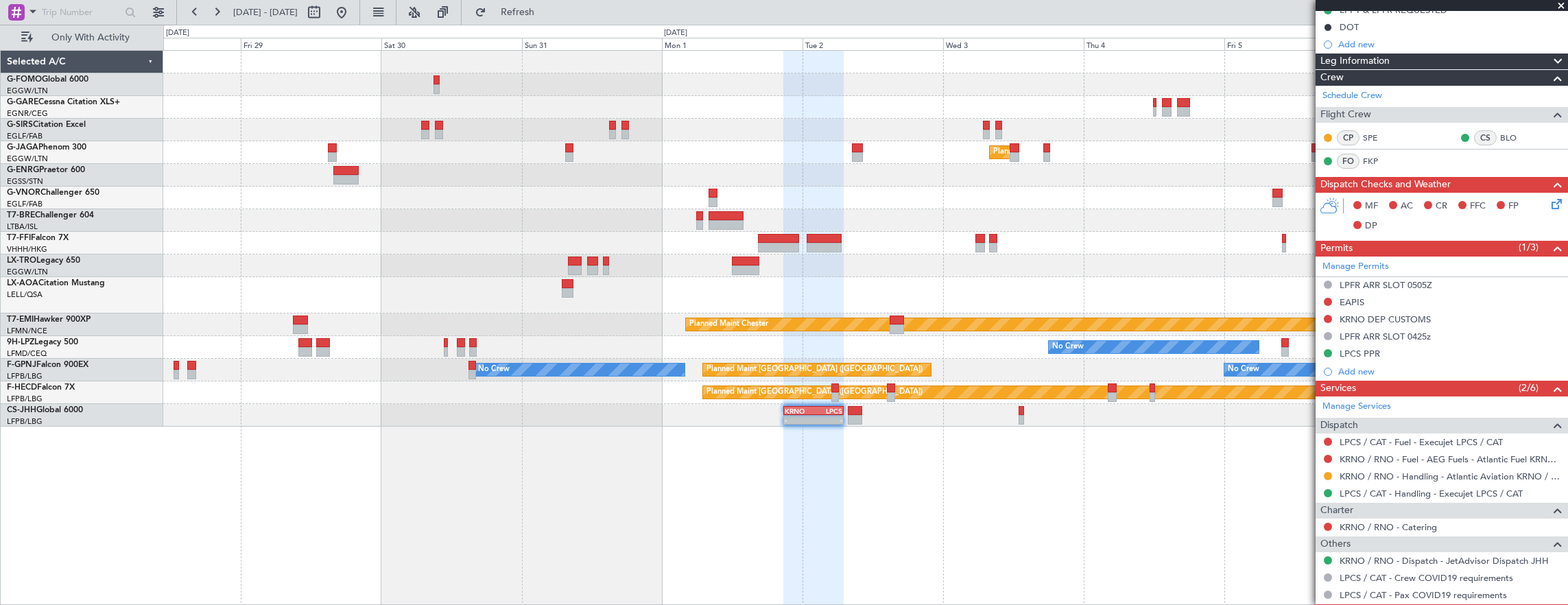
scroll to position [274, 0]
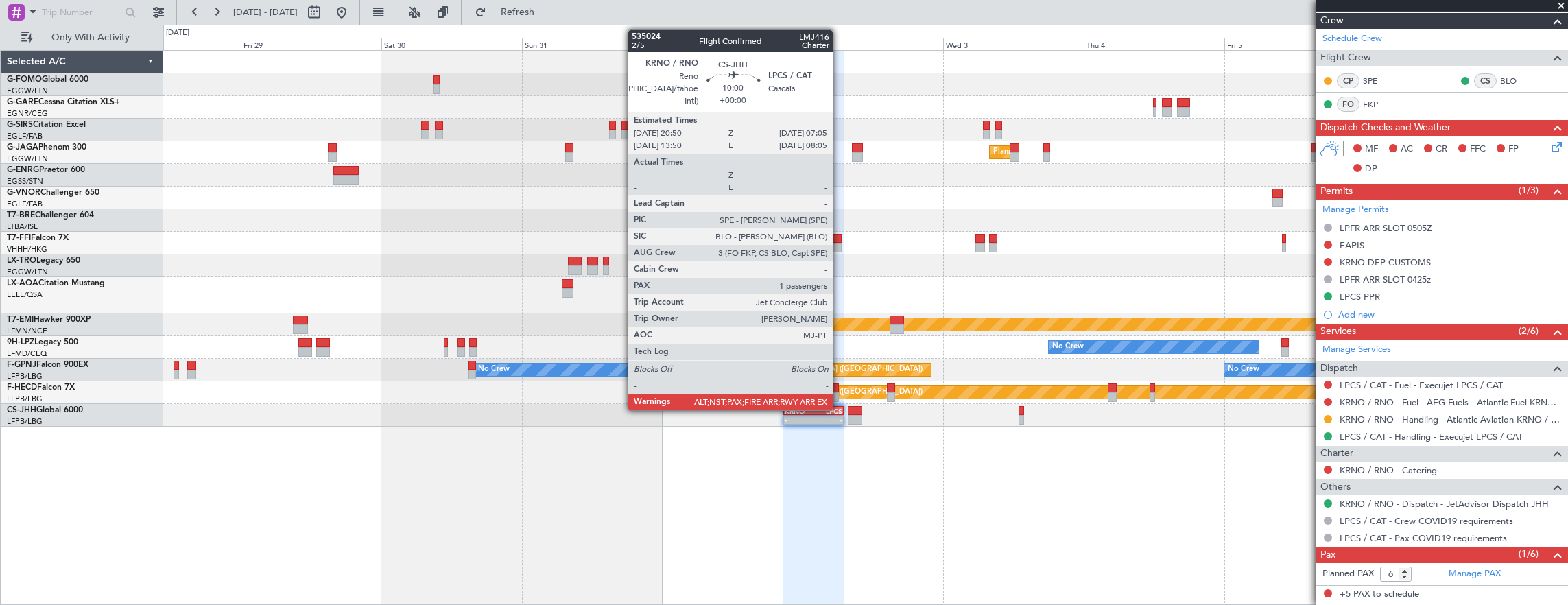
click at [856, 411] on div at bounding box center [855, 411] width 14 height 10
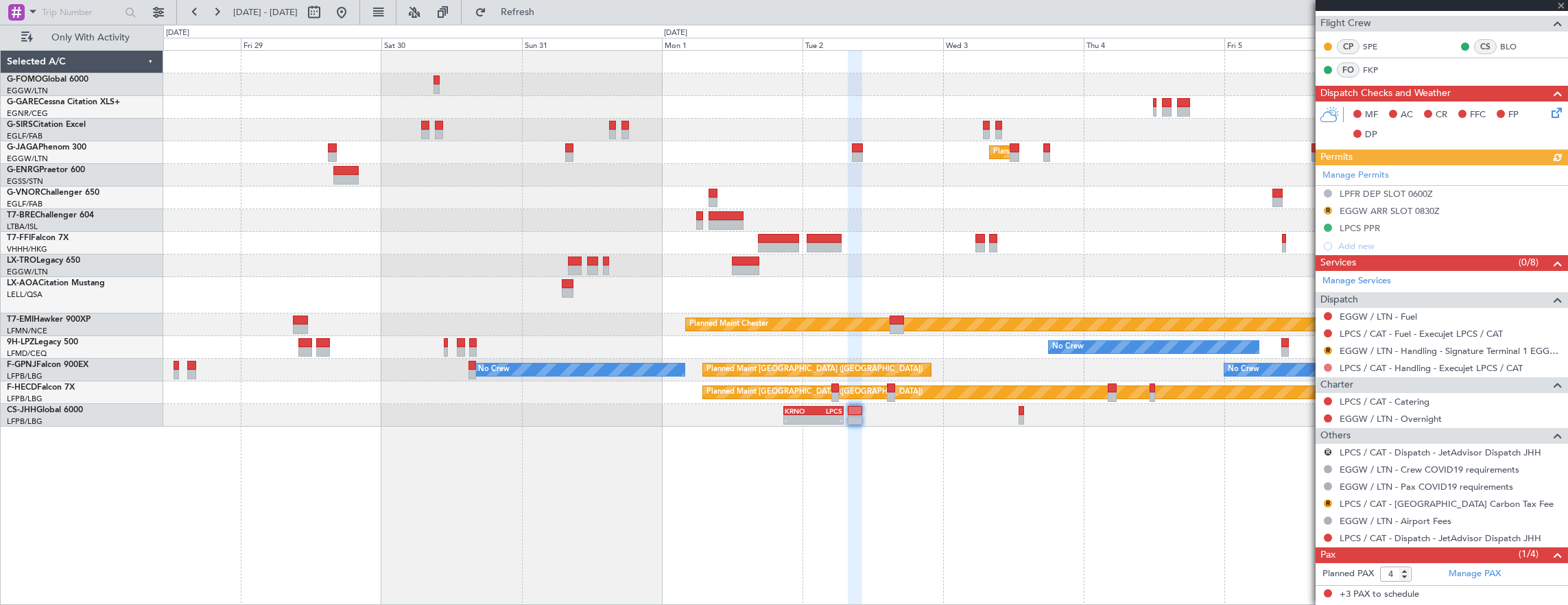
click at [1326, 365] on button at bounding box center [1327, 367] width 8 height 8
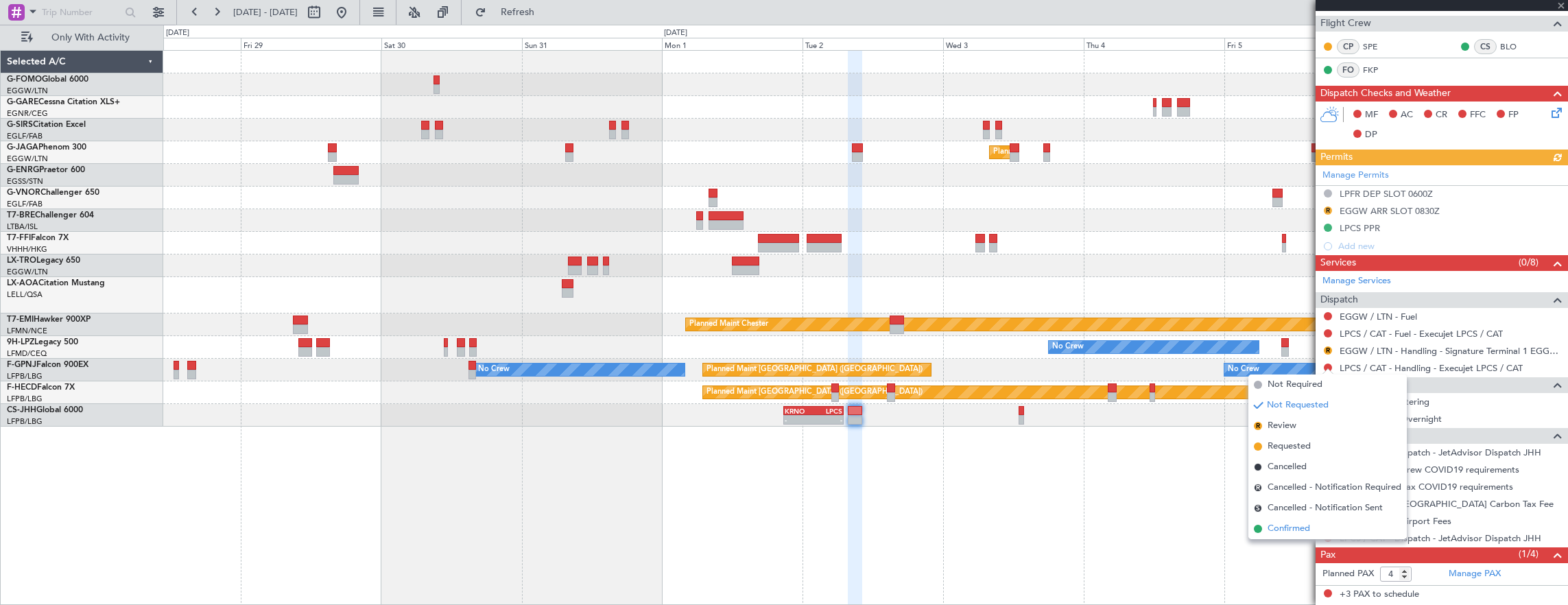
click at [1298, 519] on li "Confirmed" at bounding box center [1327, 529] width 158 height 21
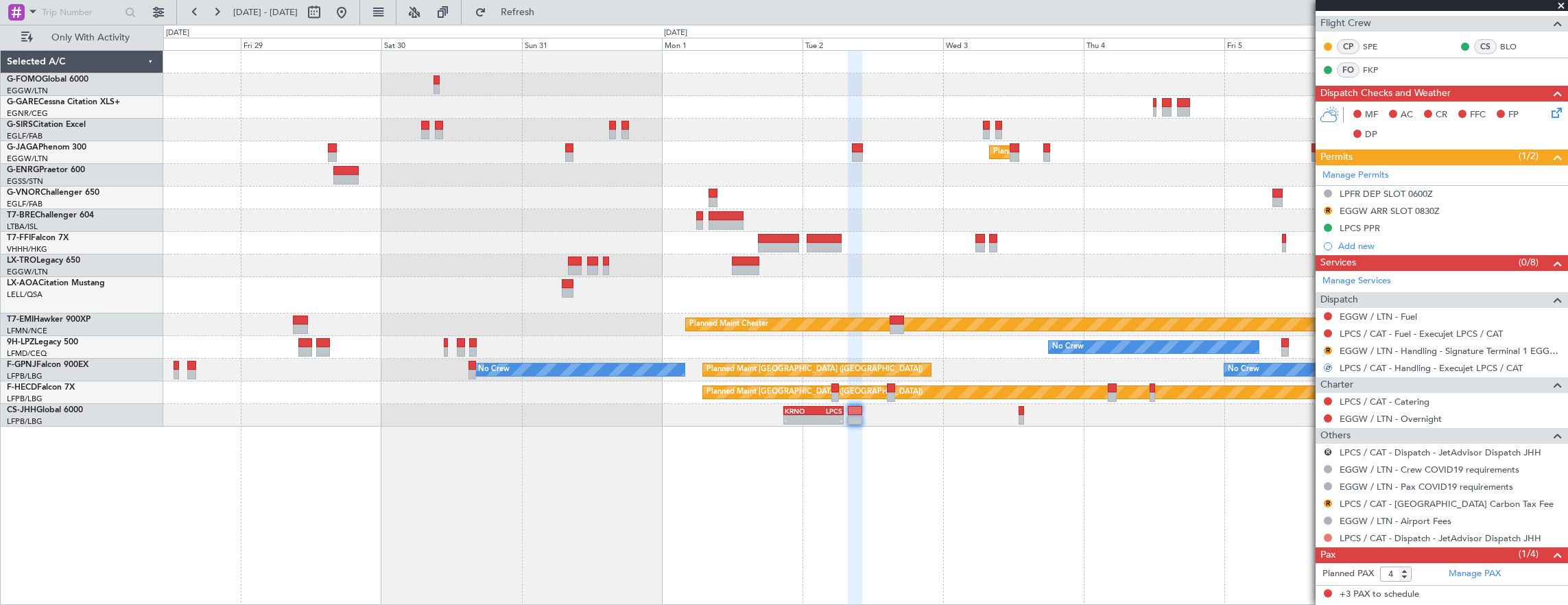
click at [1326, 536] on button at bounding box center [1327, 537] width 8 height 8
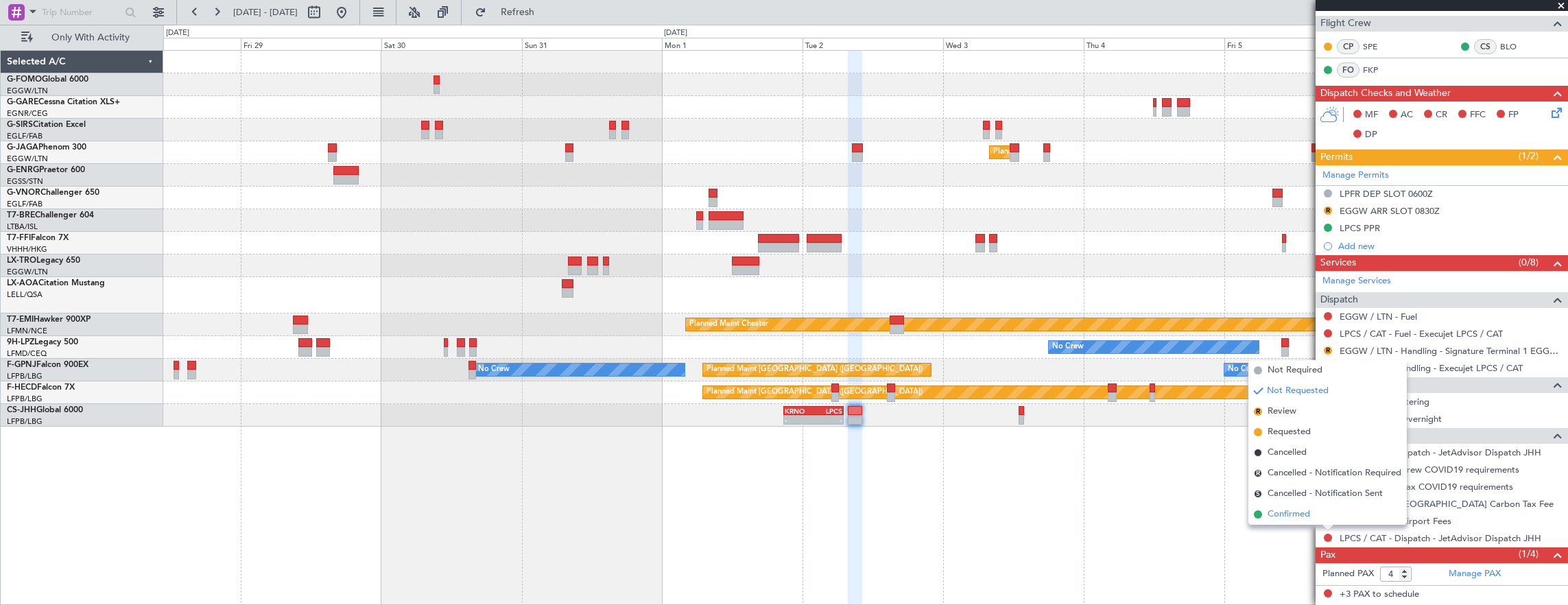
click at [1323, 511] on li "Confirmed" at bounding box center [1327, 514] width 158 height 21
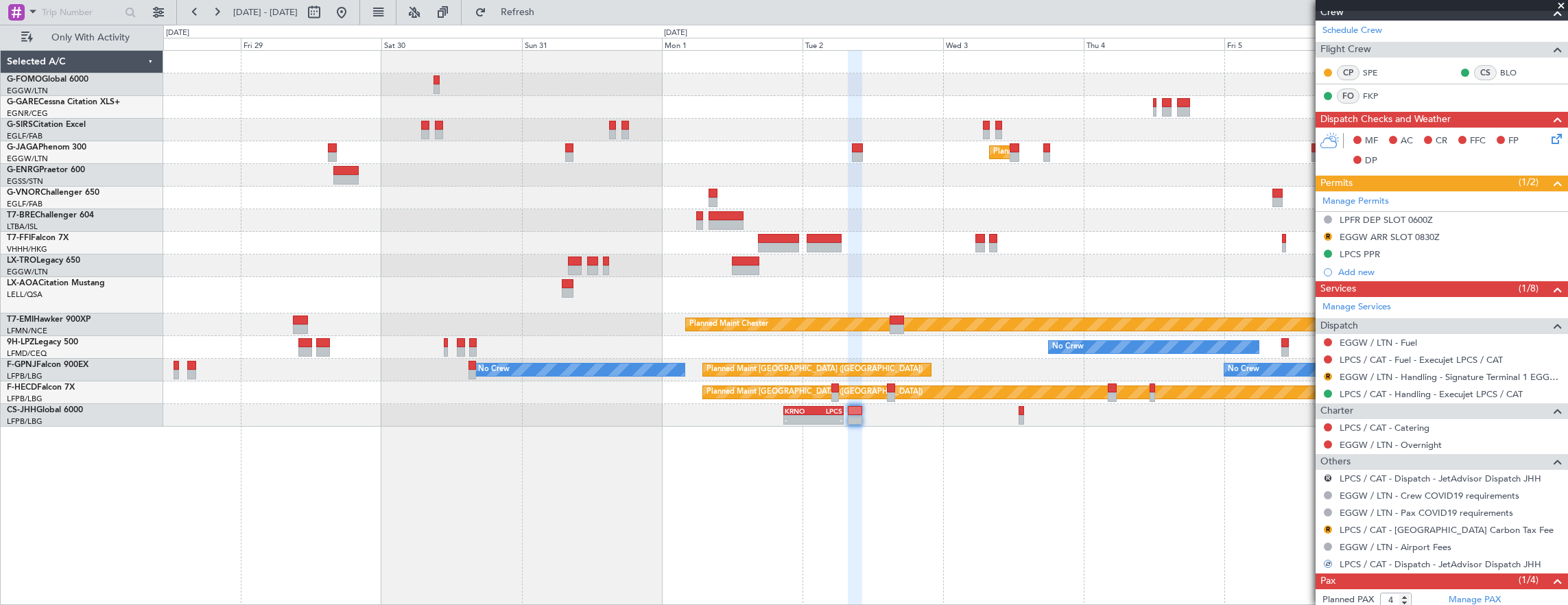
scroll to position [299, 0]
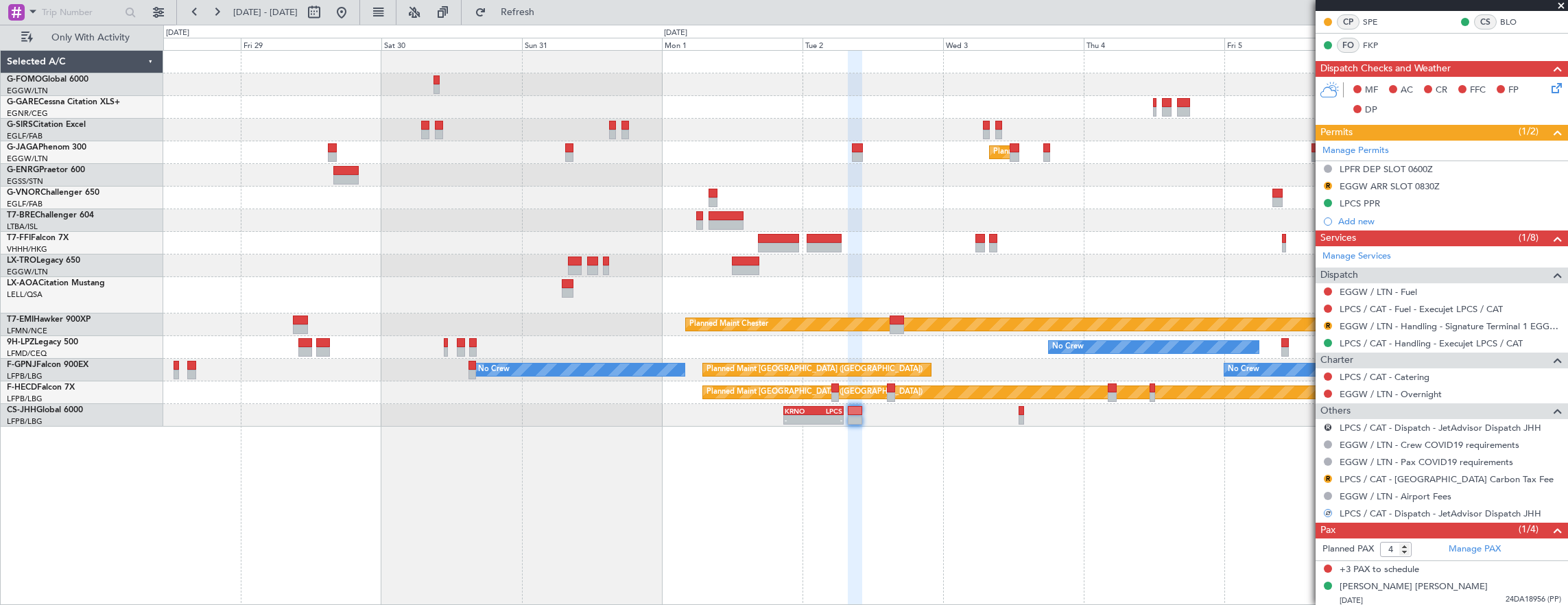
click at [1434, 320] on mat-tooltip-component "LPCS / CAT - Fuel - Execujet LPCS / CAT" at bounding box center [1421, 329] width 162 height 36
click at [1485, 321] on link "EGGW / LTN - Handling - Signature Terminal 1 EGGW / LTN" at bounding box center [1450, 327] width 222 height 12
click at [1276, 180] on div "Owner" at bounding box center [866, 175] width 1405 height 23
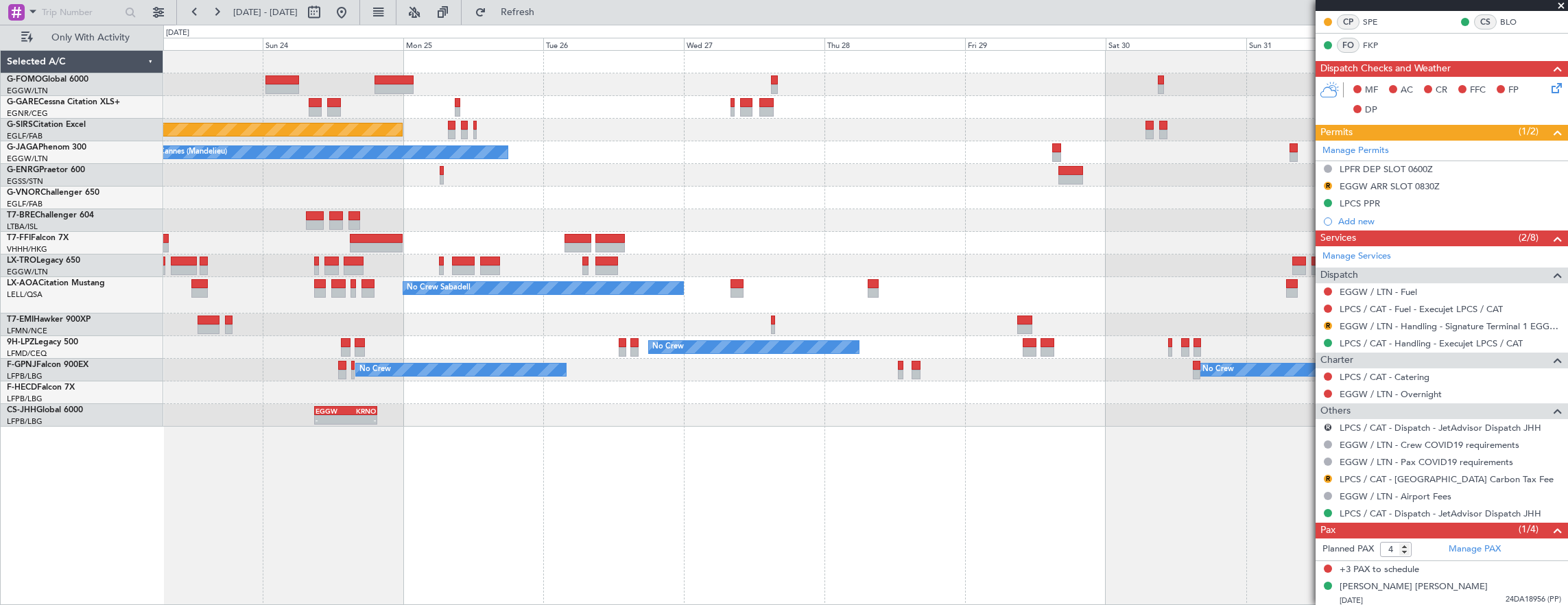
click at [798, 206] on div at bounding box center [866, 198] width 1405 height 23
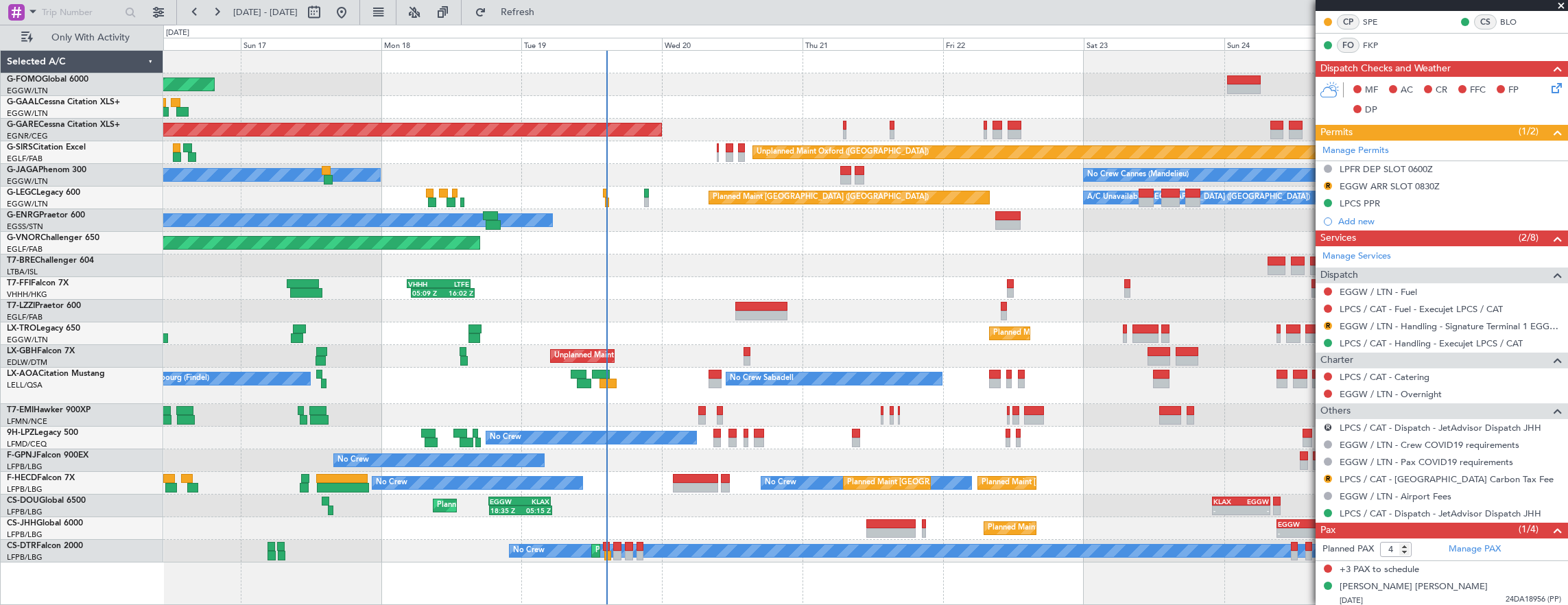
click at [807, 287] on div "Planned Maint Windsor Locks (Bradley Intl) Planned Maint Dusseldorf Unplanned M…" at bounding box center [866, 307] width 1405 height 512
click at [544, 254] on div "Planned Maint Windsor Locks (Bradley Intl) Planned Maint Dusseldorf Unplanned M…" at bounding box center [866, 307] width 1405 height 512
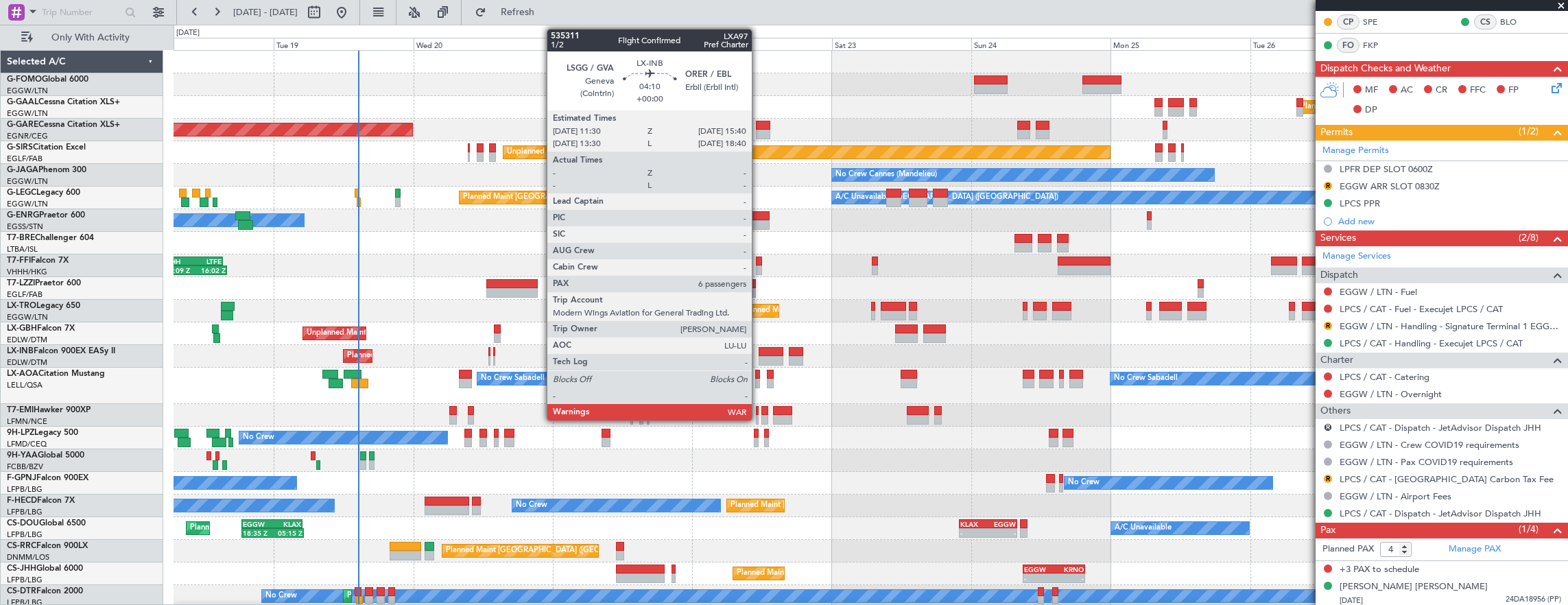
click at [759, 358] on div at bounding box center [770, 360] width 24 height 10
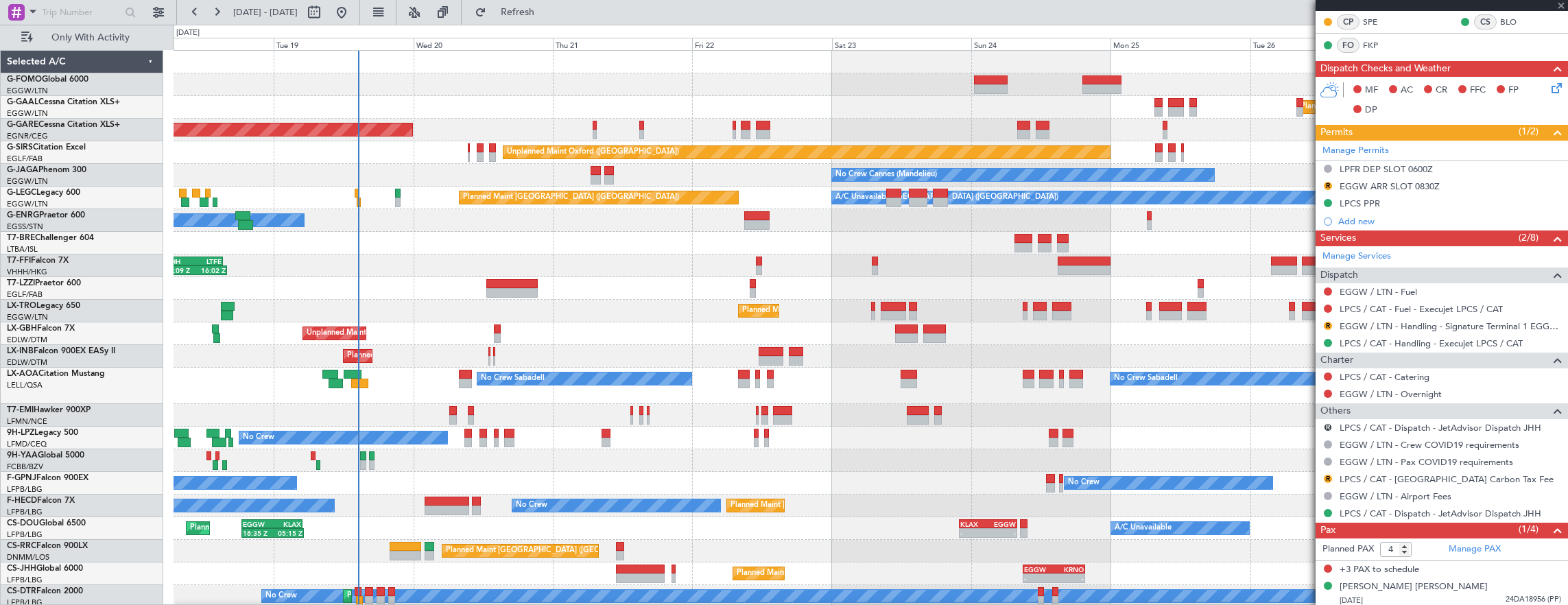
type input "6"
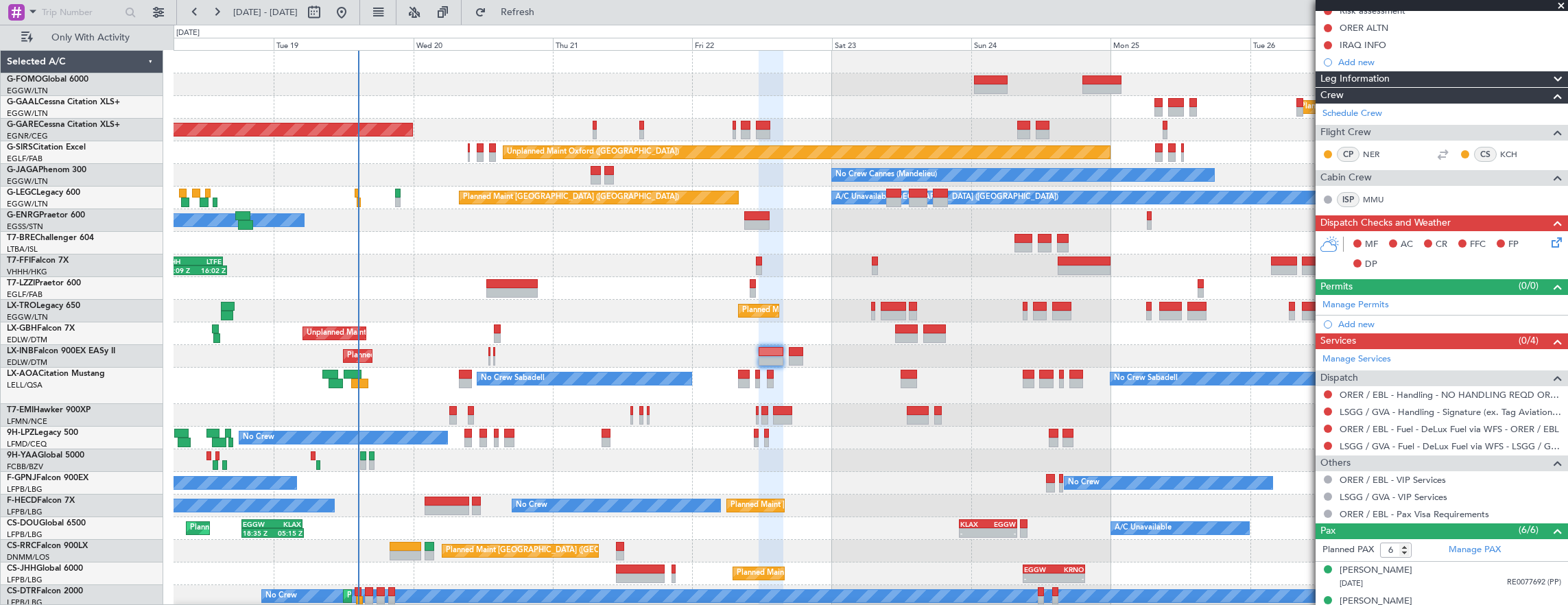
scroll to position [343, 0]
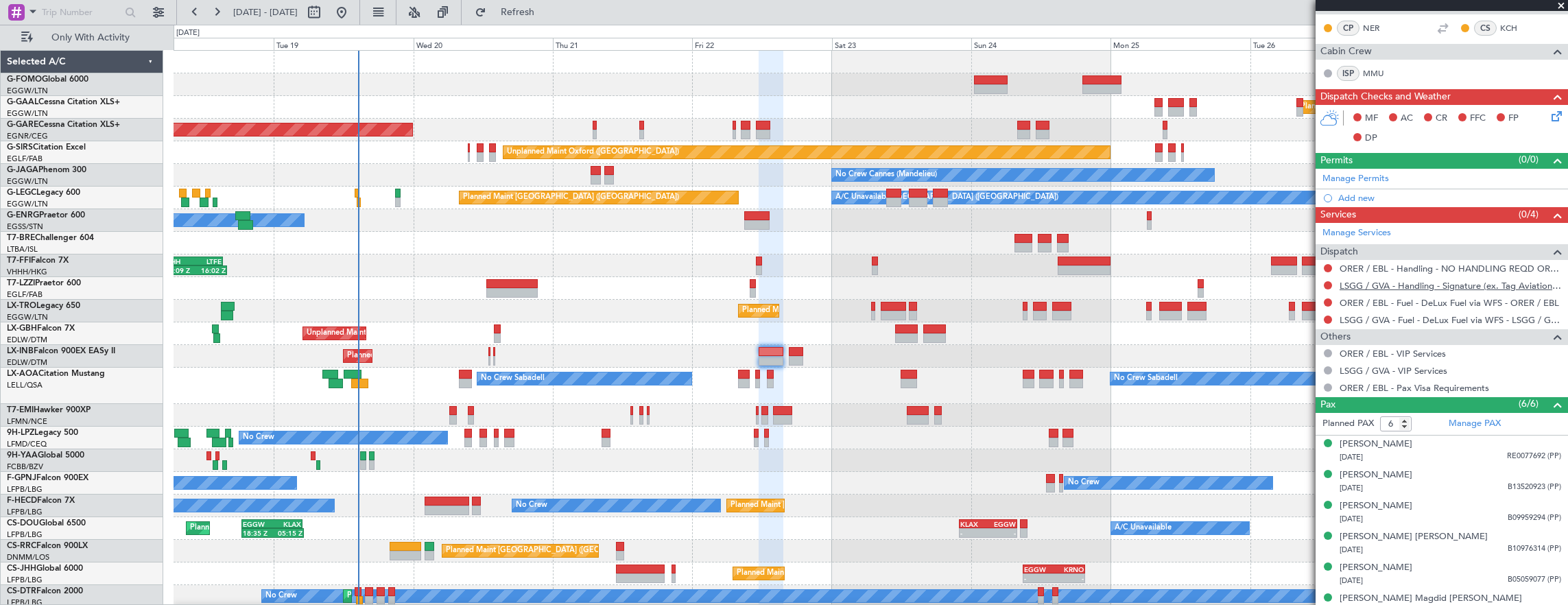
click at [1413, 285] on link "LSGG / GVA - Handling - Signature (ex. Tag Aviation) LSGG / GVA" at bounding box center [1450, 286] width 222 height 12
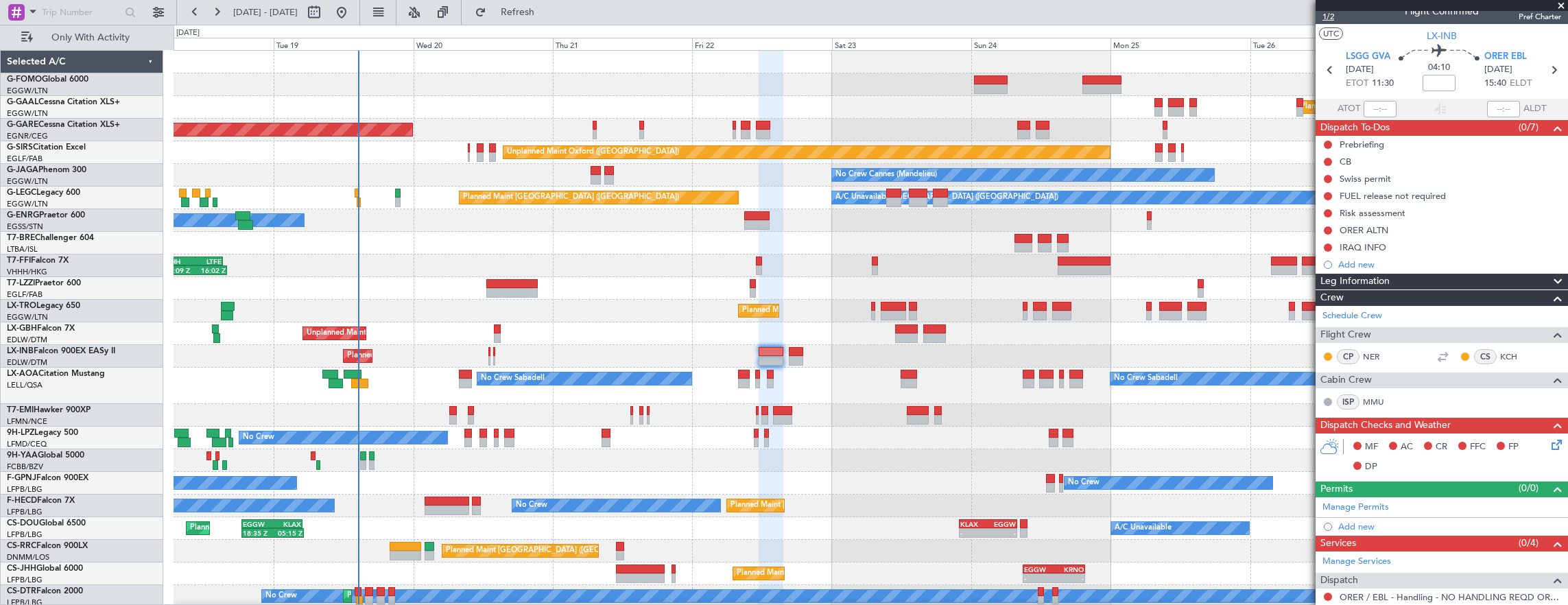
scroll to position [0, 0]
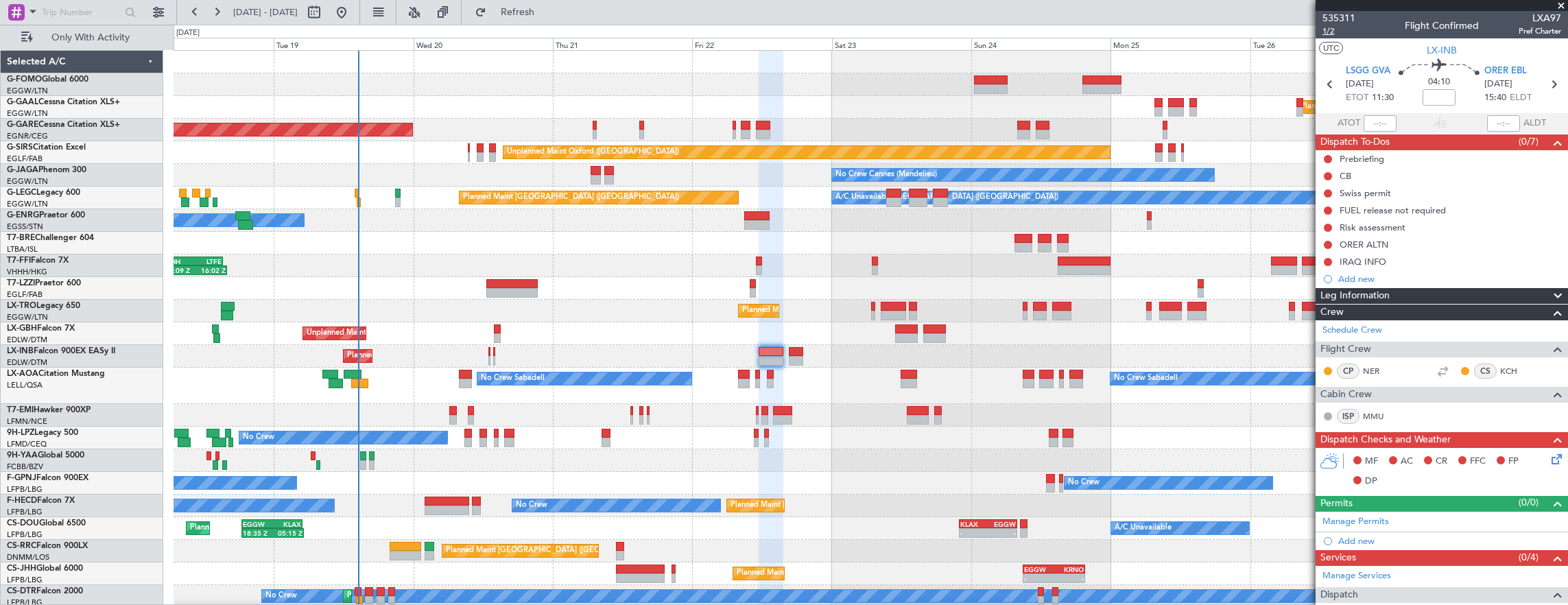
click at [1332, 25] on span "1/2" at bounding box center [1338, 31] width 33 height 12
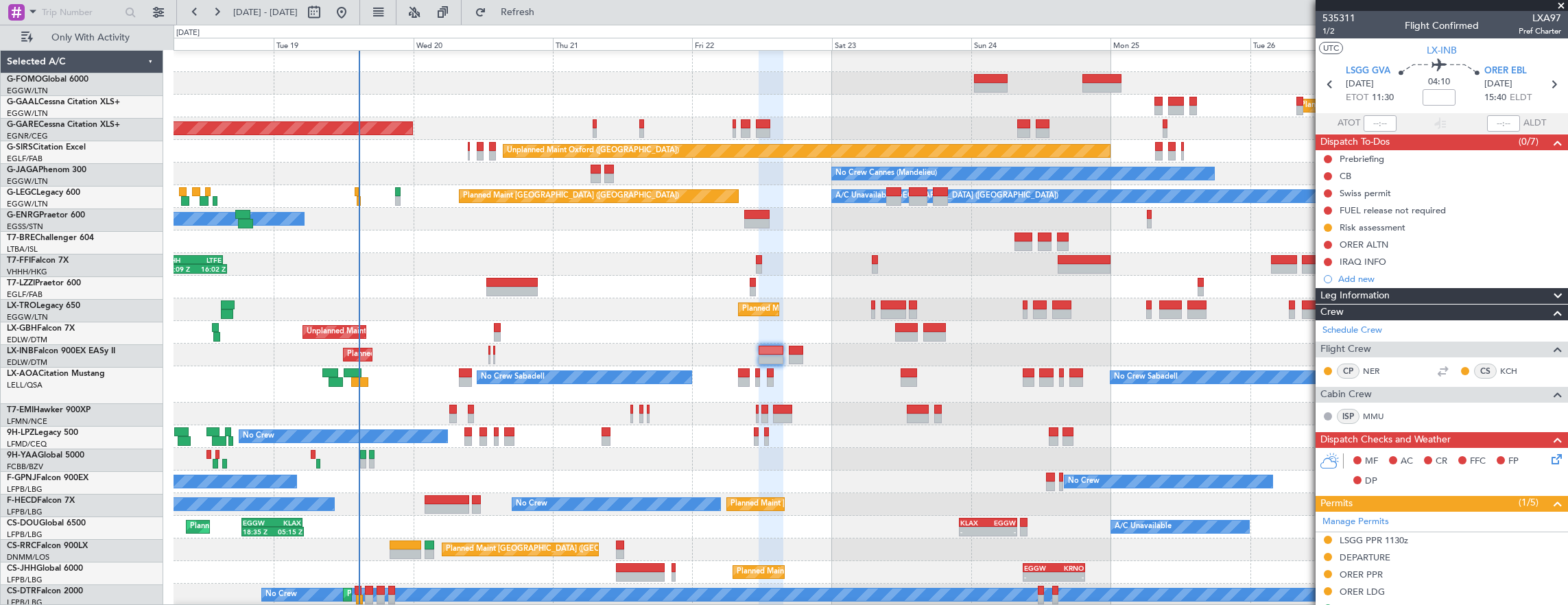
scroll to position [1, 0]
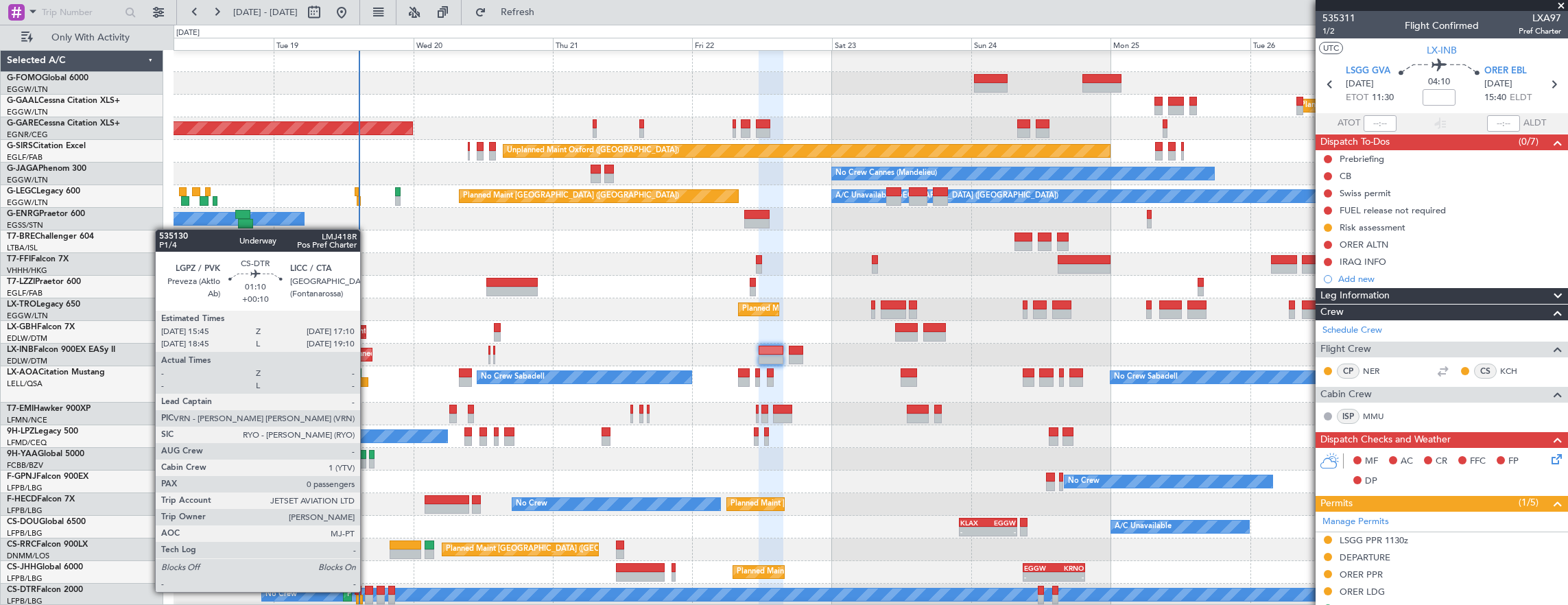
click at [367, 590] on div at bounding box center [369, 590] width 9 height 10
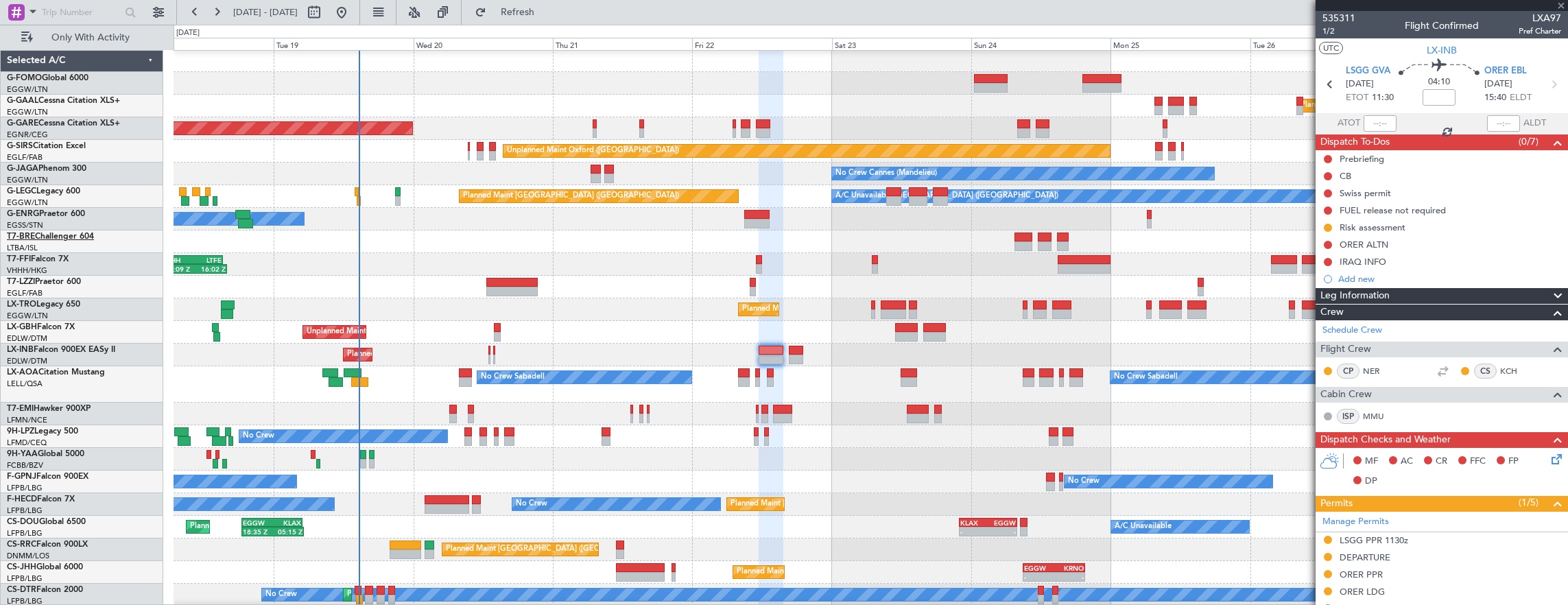
type input "+00:10"
type input "0"
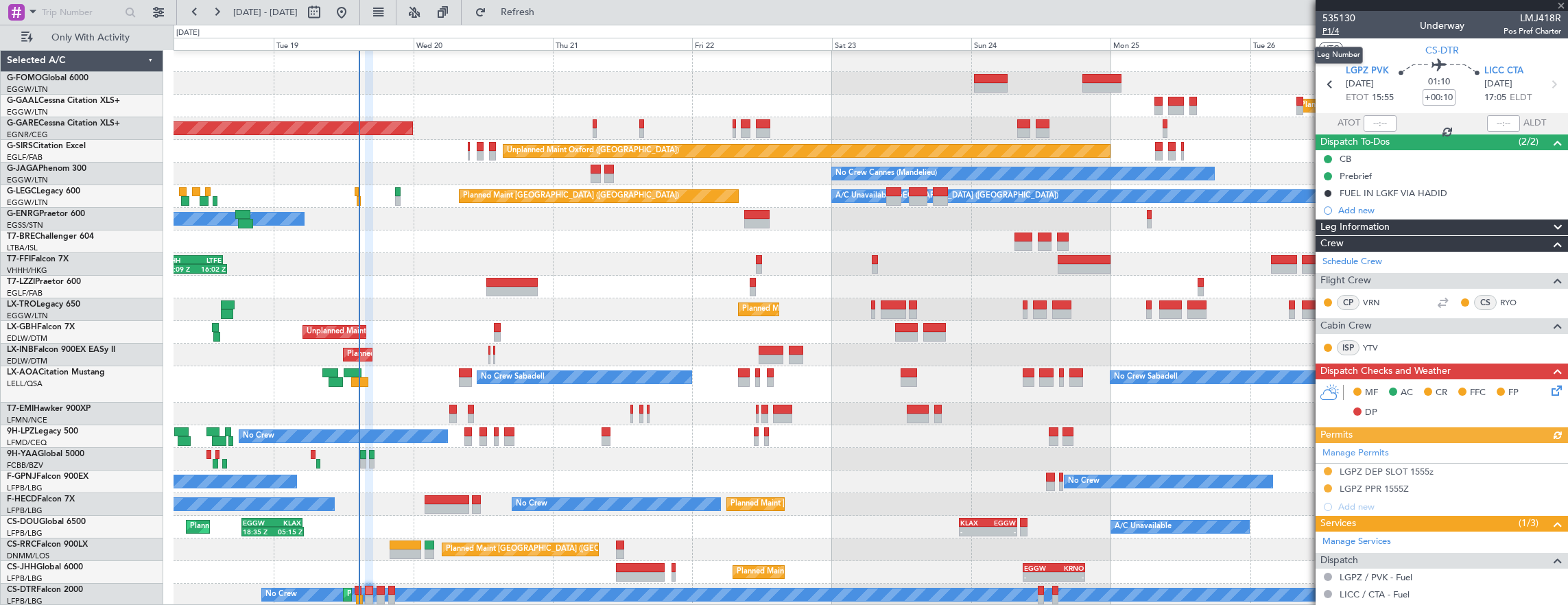
click at [1331, 30] on span "P1/4" at bounding box center [1338, 31] width 33 height 12
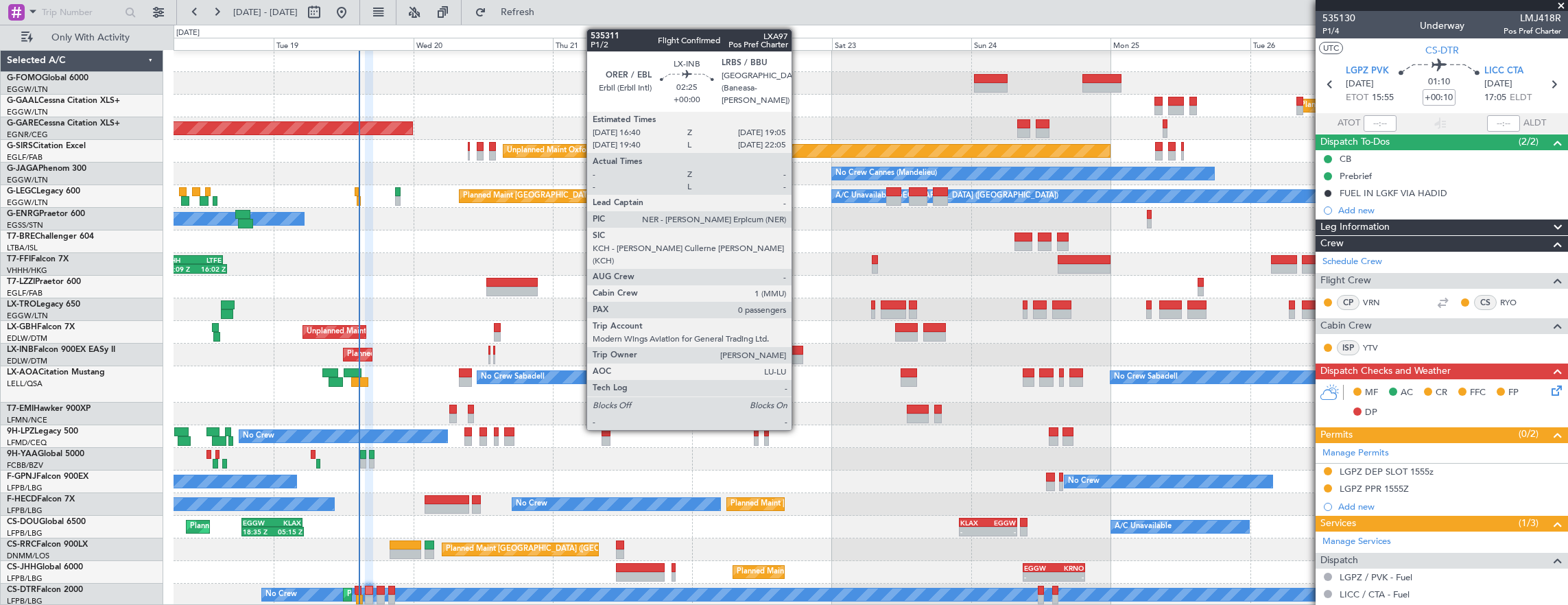
click at [798, 357] on div at bounding box center [795, 359] width 14 height 10
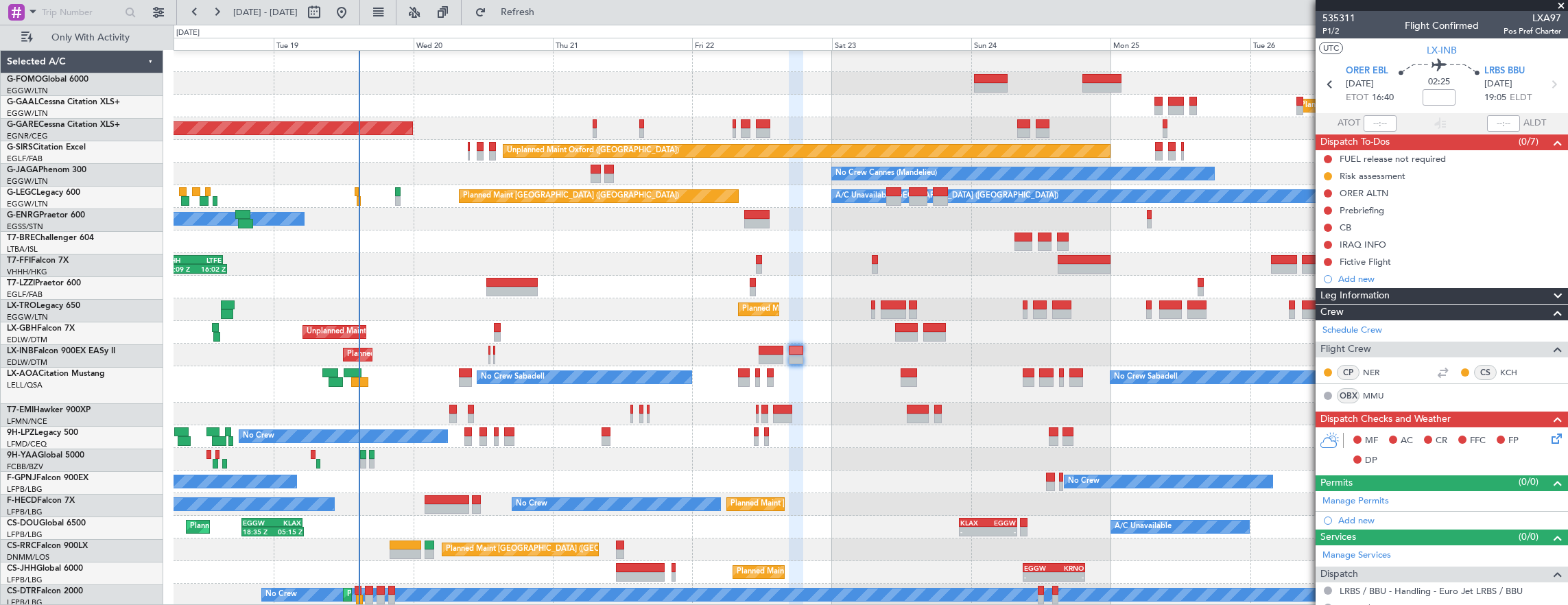
scroll to position [1, 0]
click at [547, 7] on span "Refresh" at bounding box center [518, 12] width 58 height 10
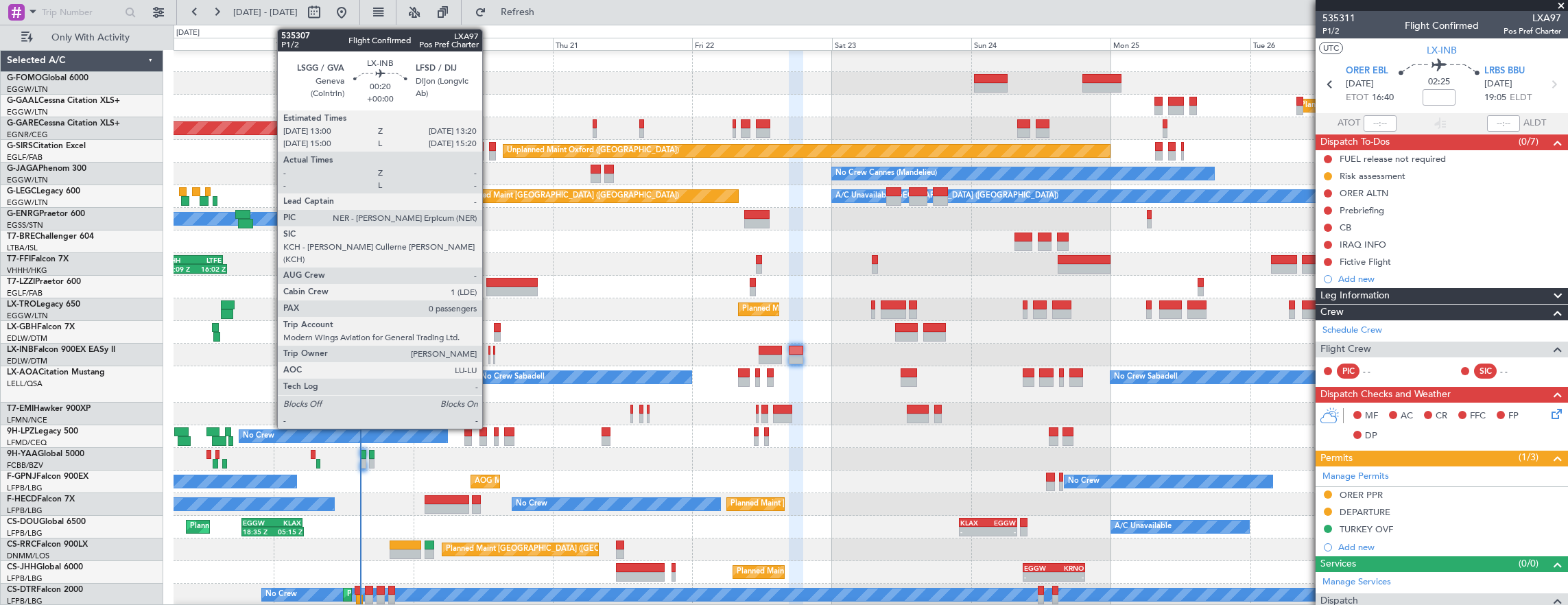
click at [489, 355] on div at bounding box center [489, 359] width 2 height 10
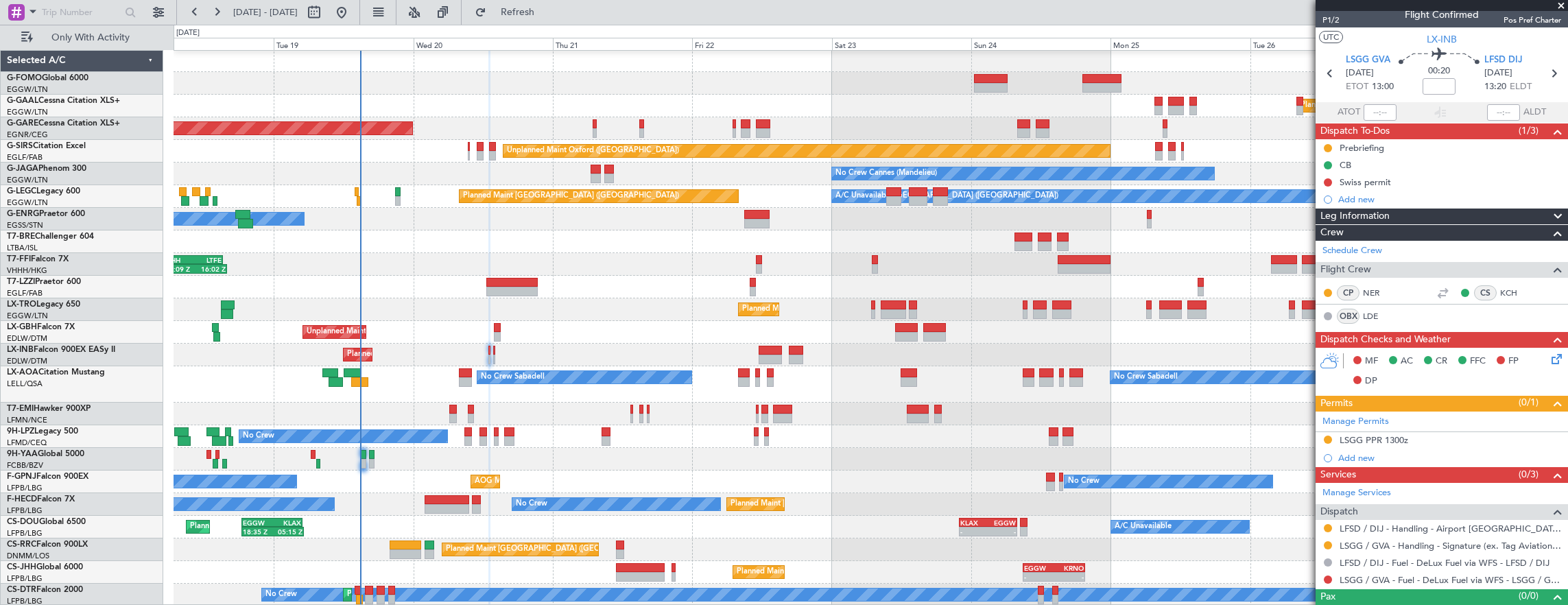
scroll to position [30, 0]
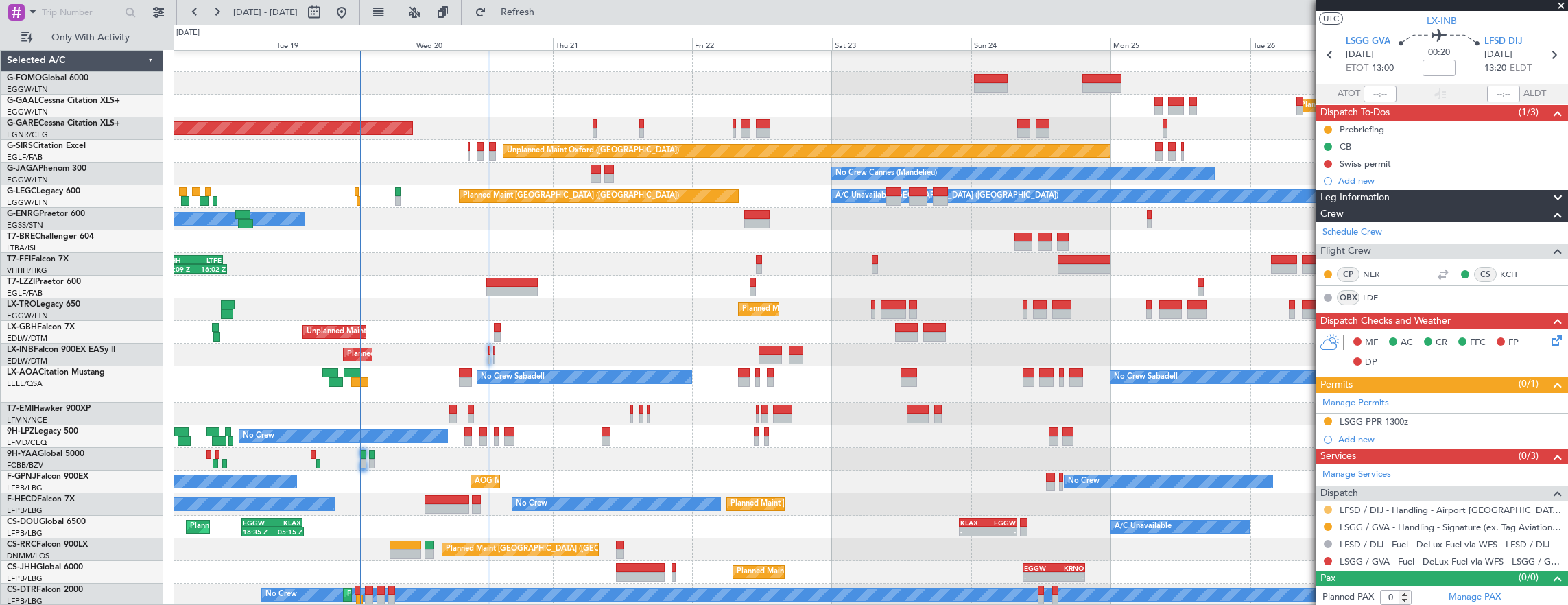
click at [1326, 507] on button at bounding box center [1327, 509] width 8 height 8
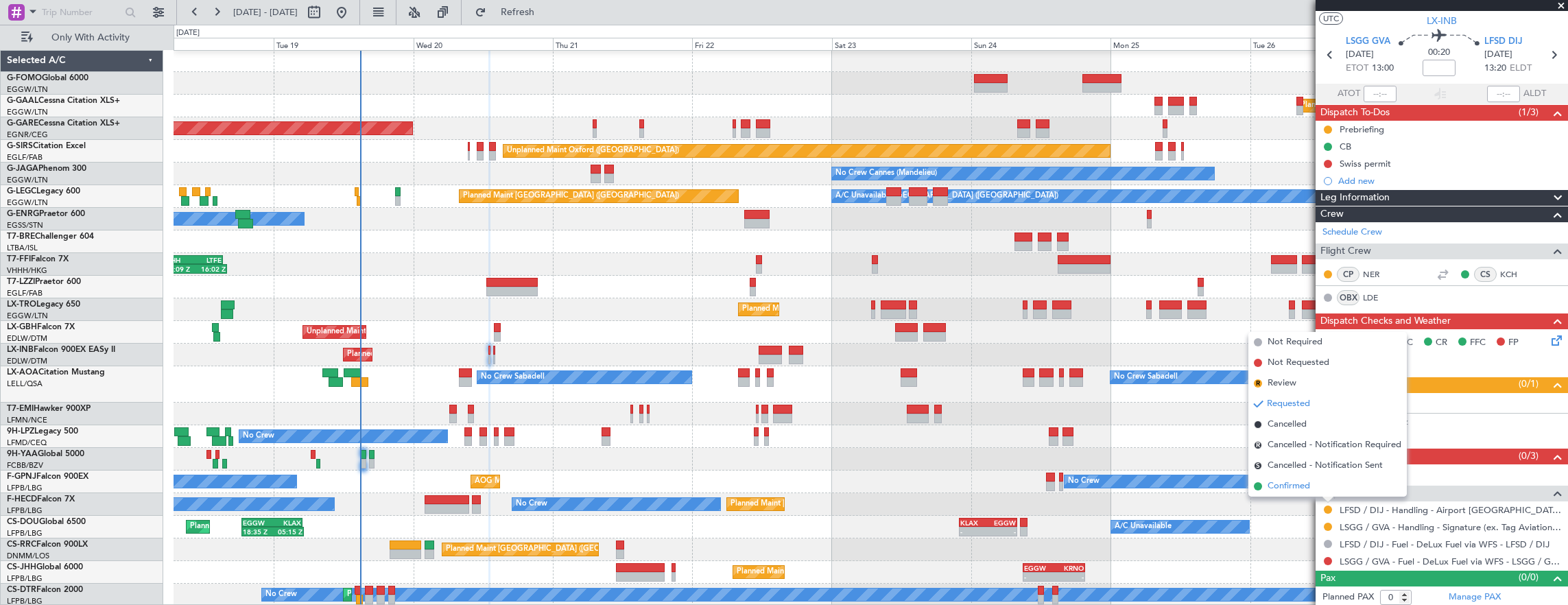
click at [1318, 487] on li "Confirmed" at bounding box center [1327, 486] width 158 height 21
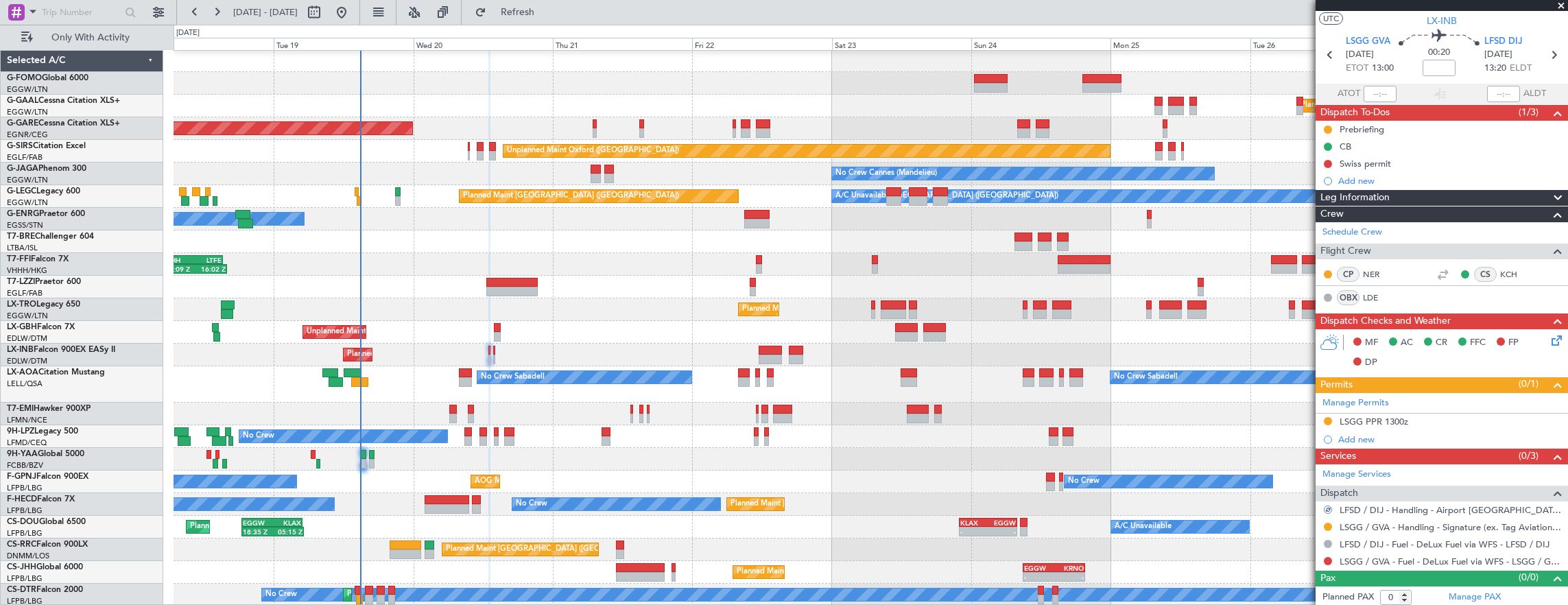
click at [496, 351] on div "Planned Maint Geneva (Cointrin)" at bounding box center [871, 355] width 1394 height 23
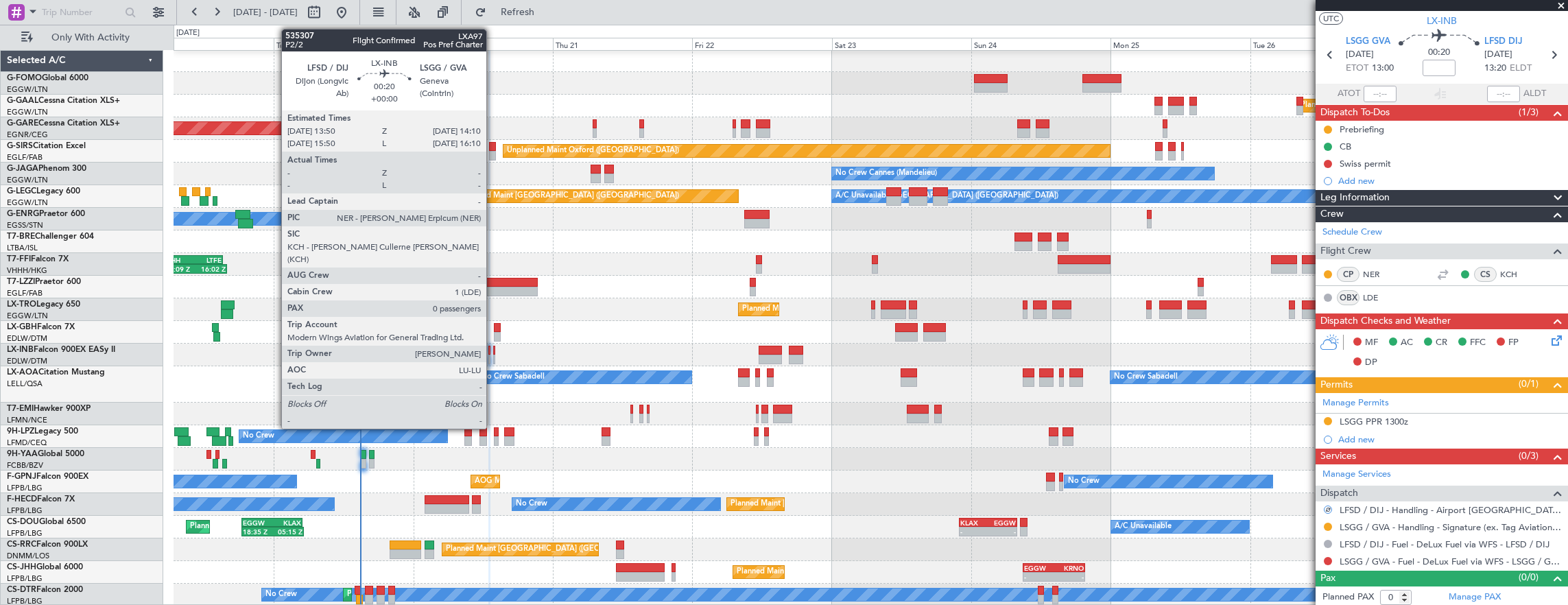
click at [493, 350] on div at bounding box center [494, 350] width 2 height 10
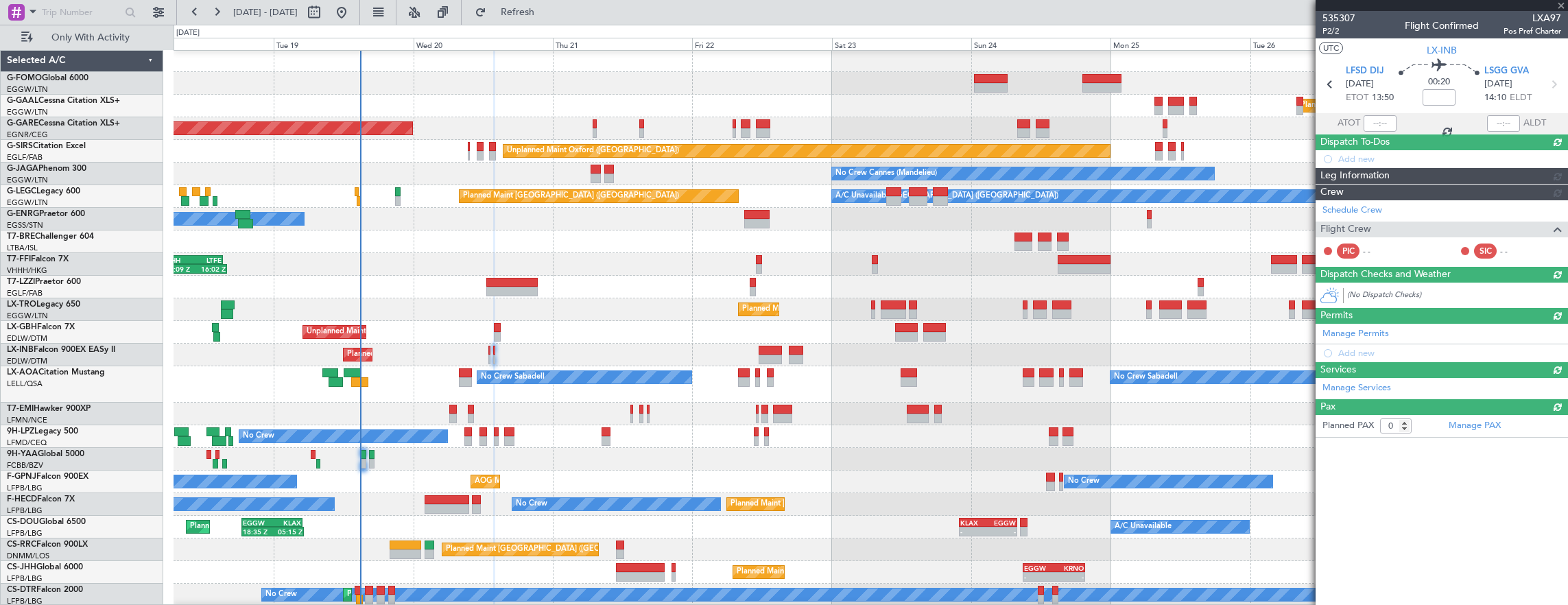
scroll to position [0, 0]
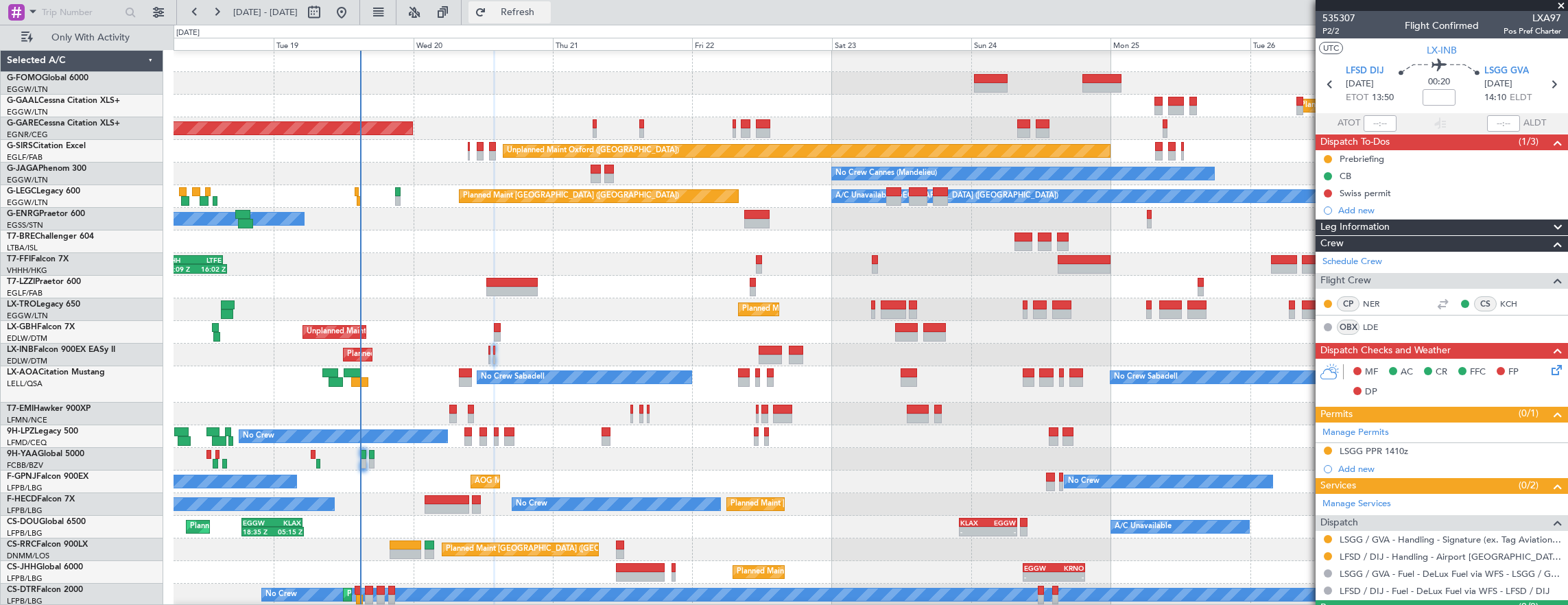
click at [525, 23] on button "Refresh" at bounding box center [509, 13] width 82 height 22
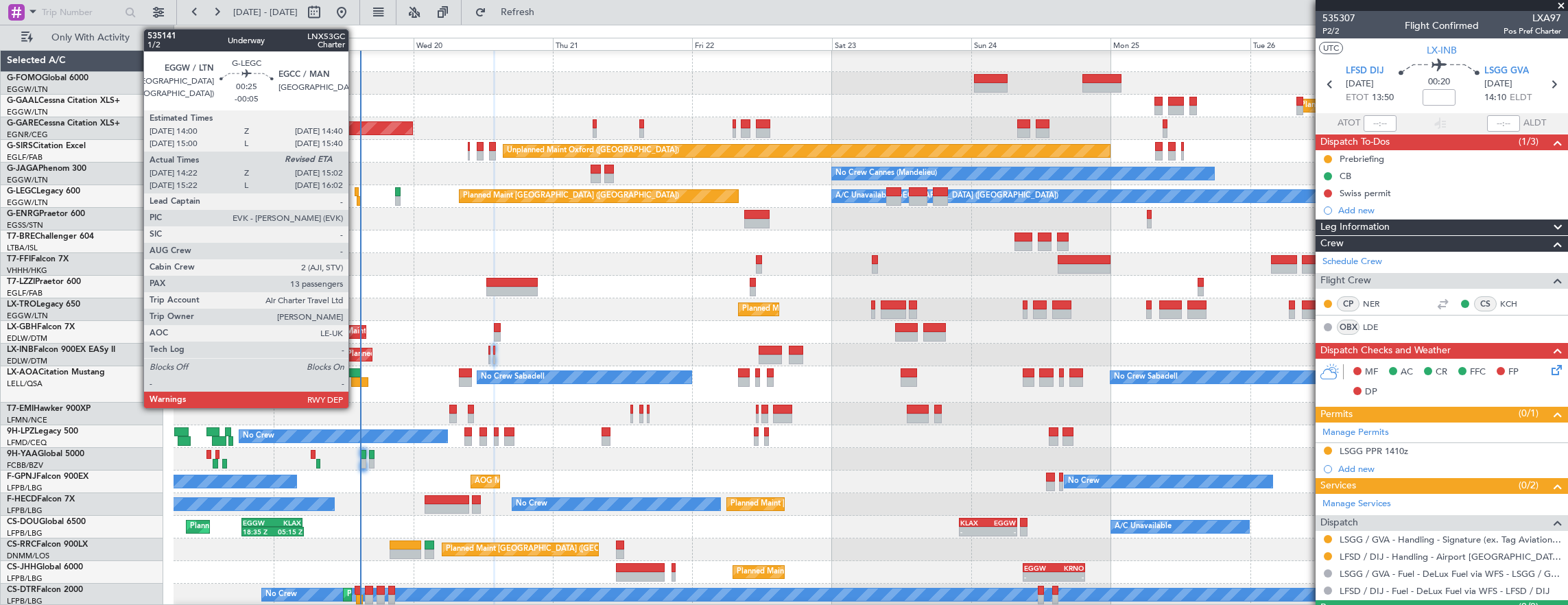
click at [355, 191] on div at bounding box center [357, 191] width 4 height 10
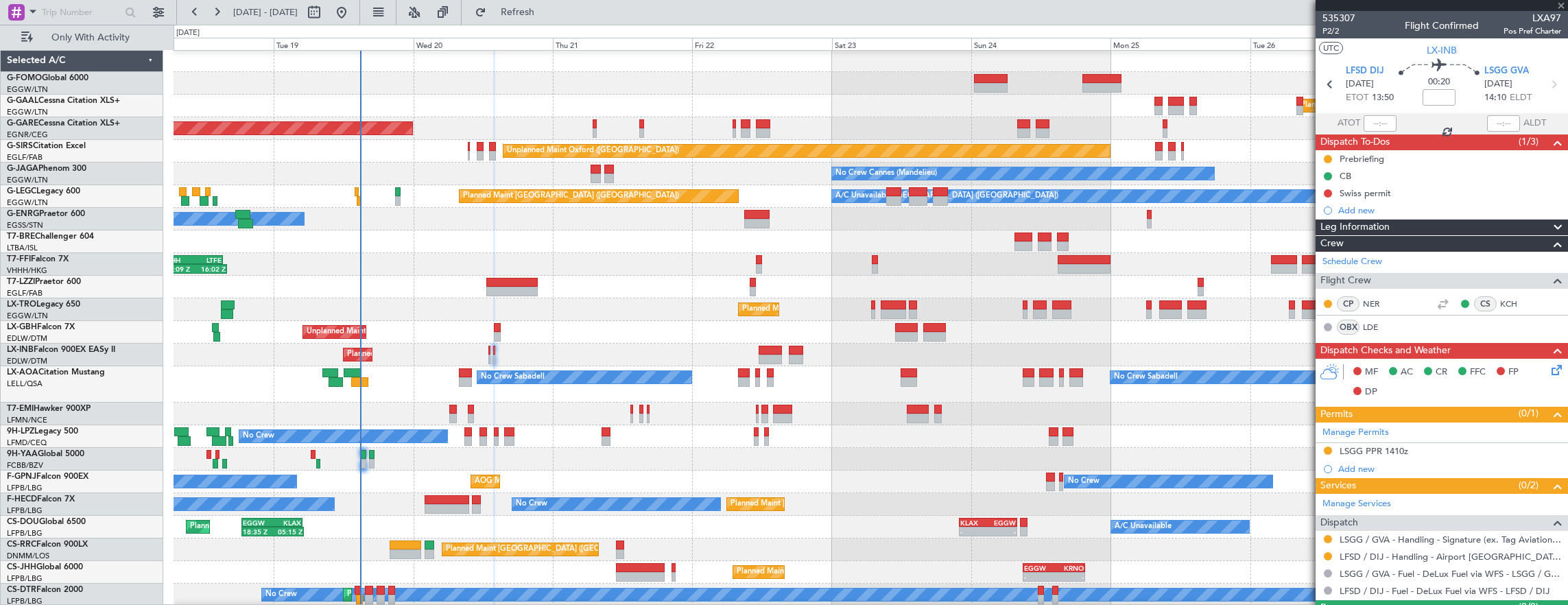
type input "-00:05"
type input "14:22"
type input "13"
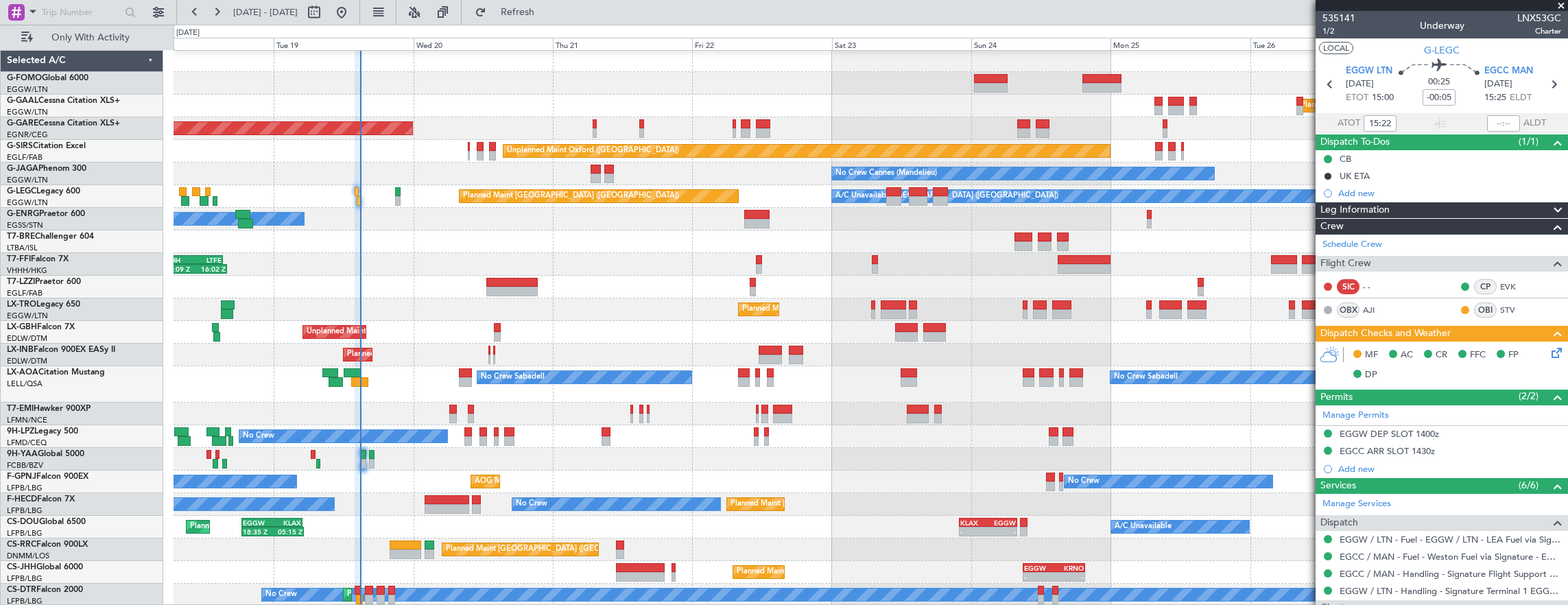
type input "14:22"
click at [1492, 125] on input "text" at bounding box center [1503, 123] width 33 height 16
type input "14:50"
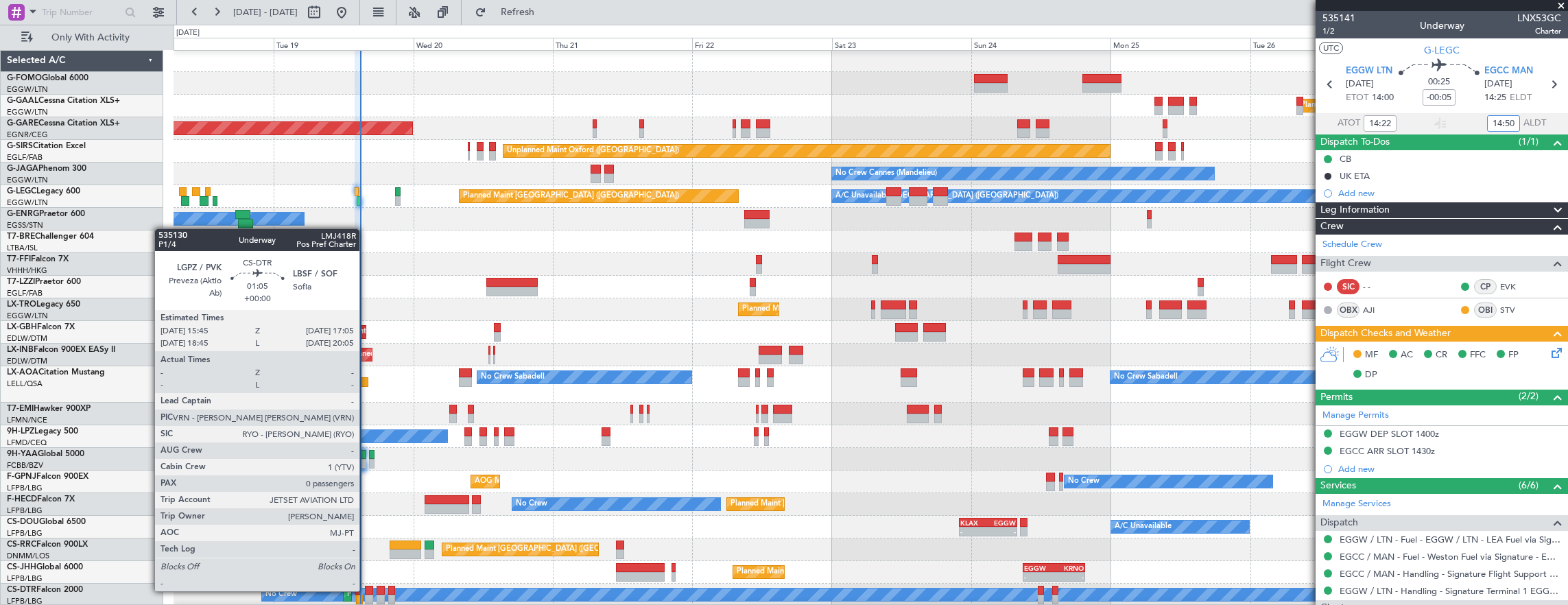
click at [366, 590] on div at bounding box center [369, 590] width 8 height 10
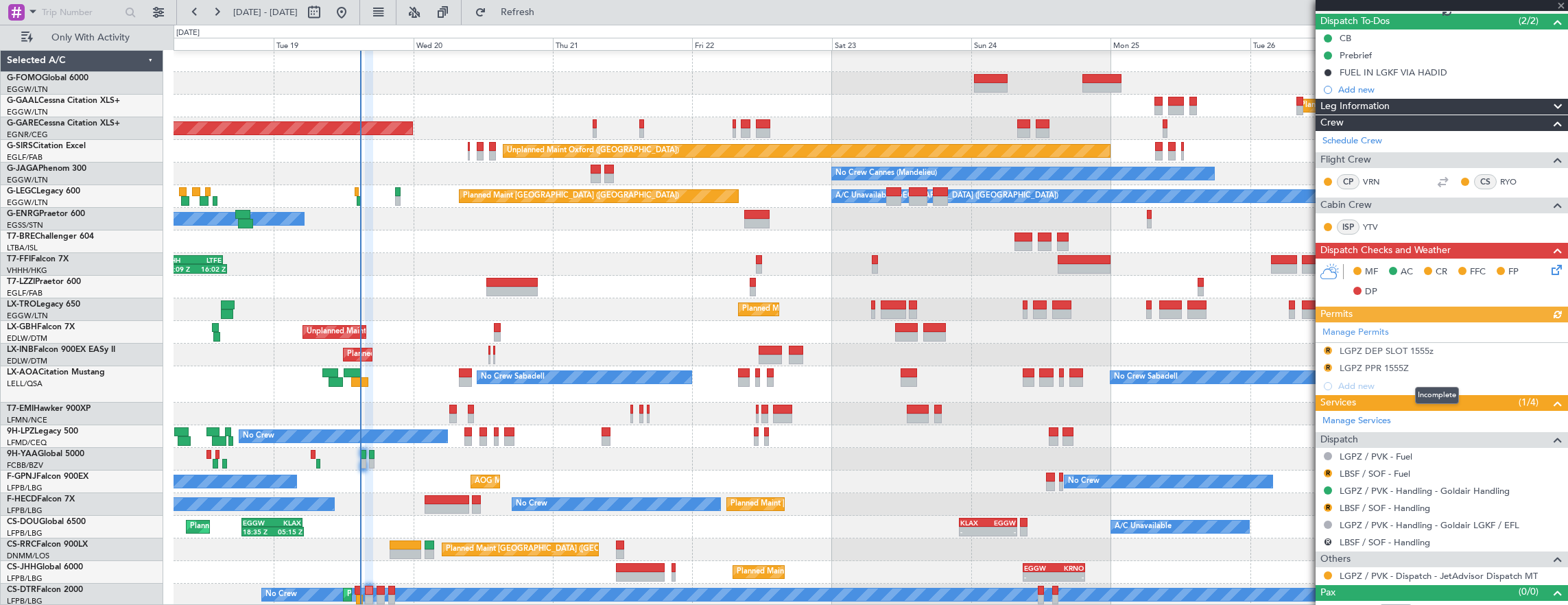
scroll to position [135, 0]
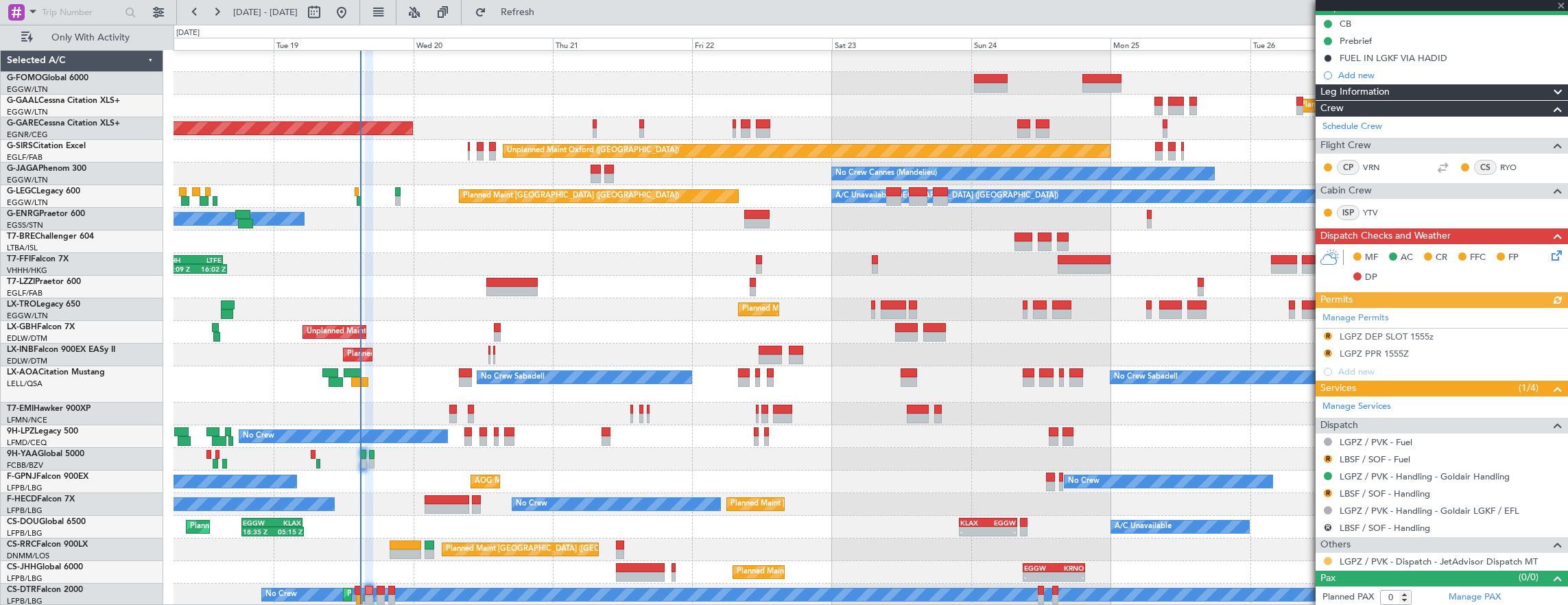
click at [1329, 558] on button at bounding box center [1327, 561] width 8 height 8
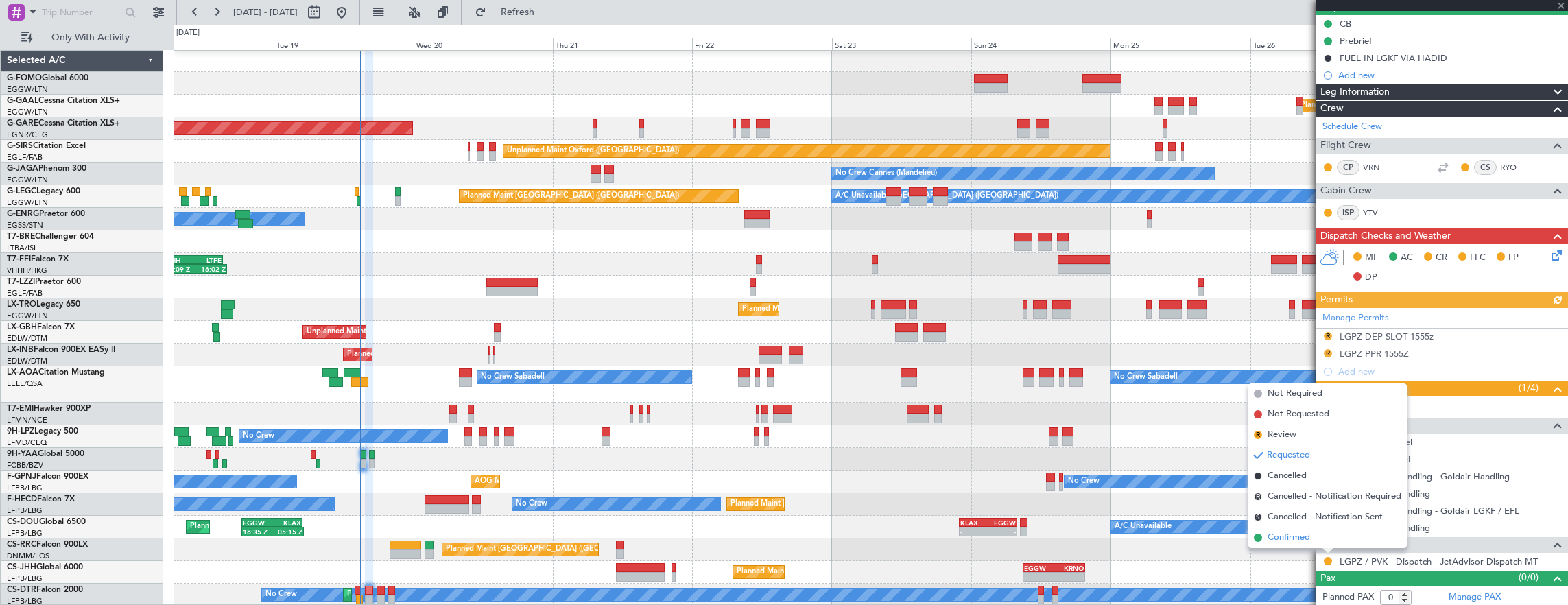
click at [1289, 538] on span "Confirmed" at bounding box center [1289, 538] width 43 height 14
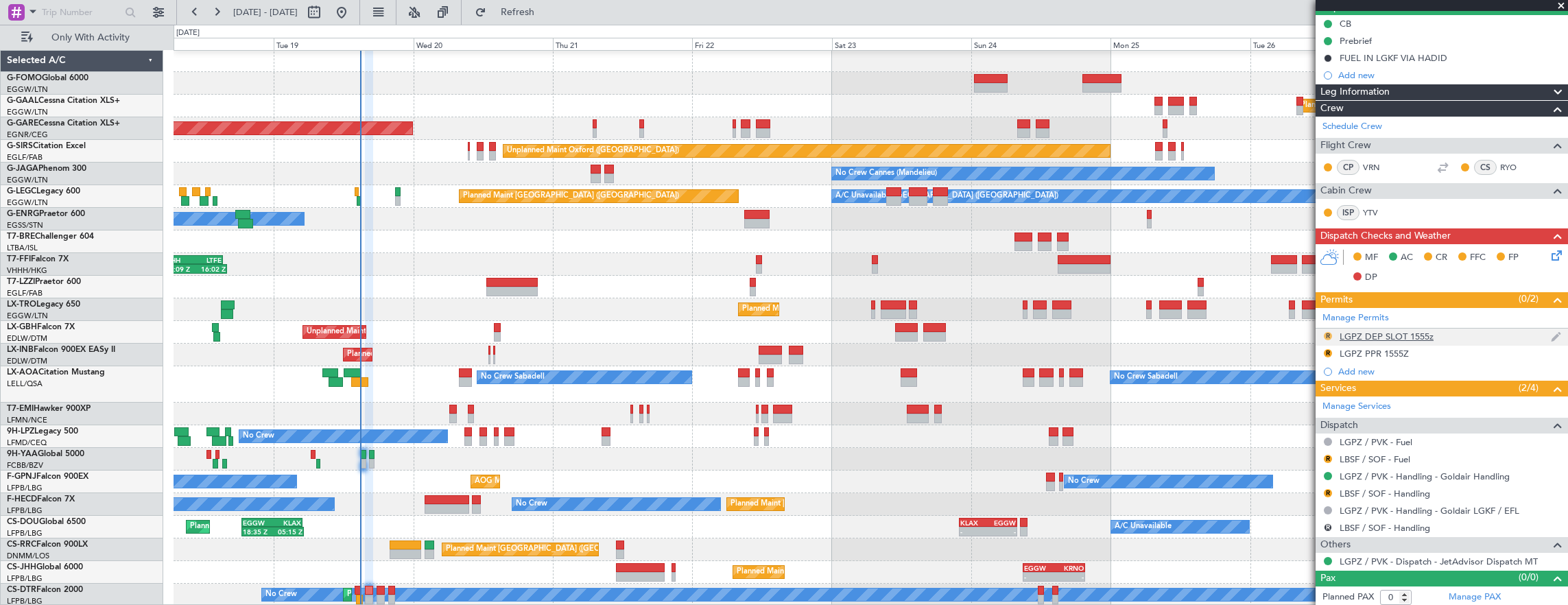
click at [1328, 333] on button "R" at bounding box center [1327, 335] width 8 height 8
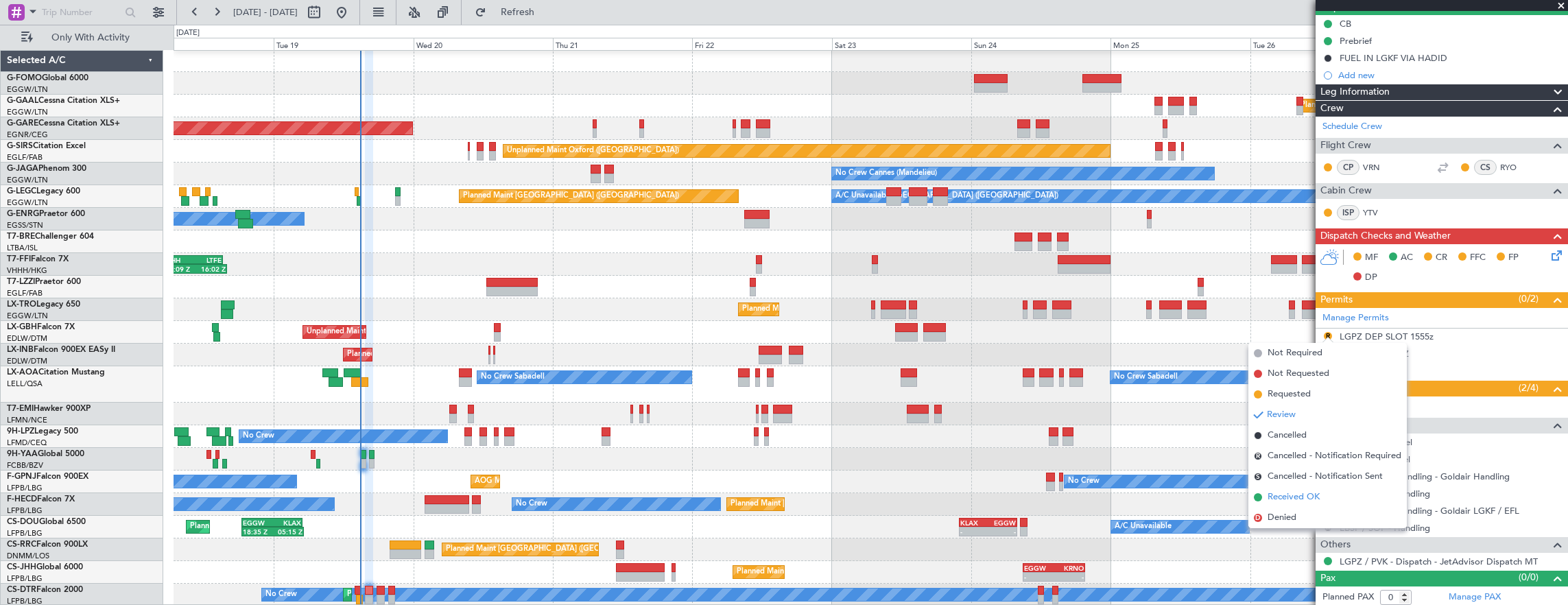
click at [1312, 498] on span "Received OK" at bounding box center [1293, 497] width 52 height 14
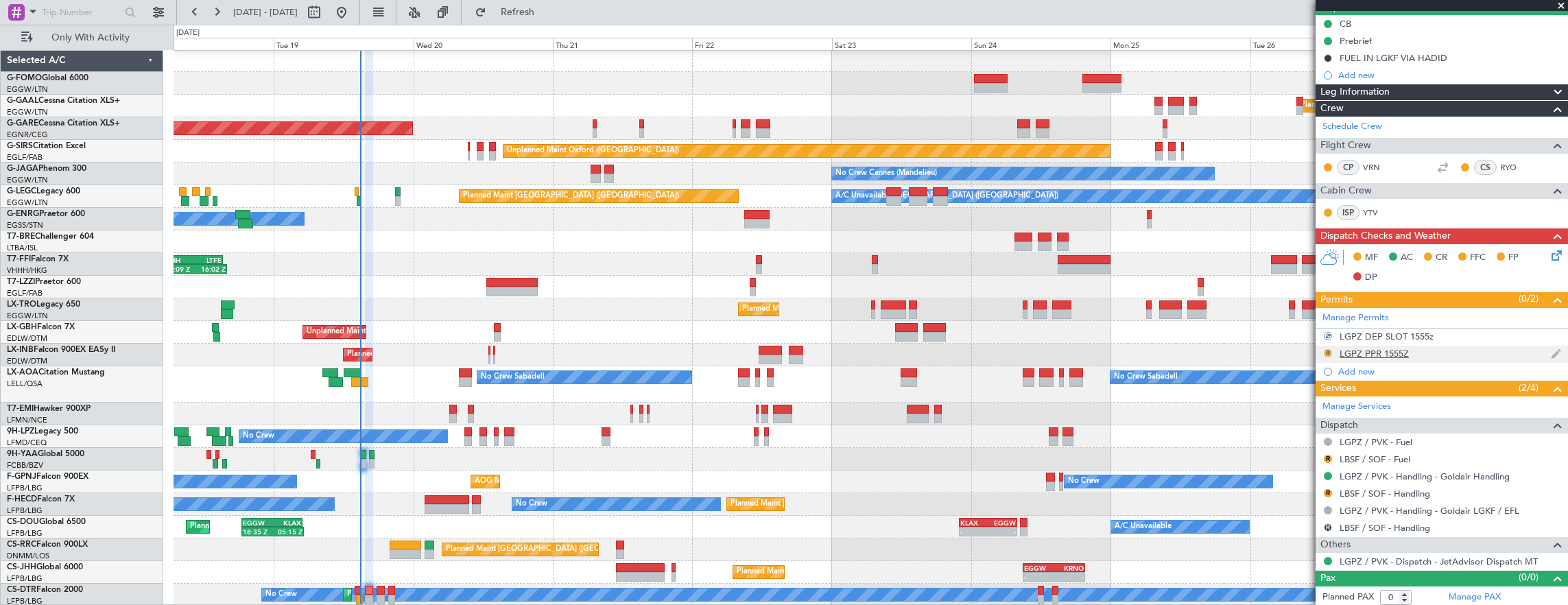
click at [1329, 350] on button "R" at bounding box center [1327, 353] width 8 height 8
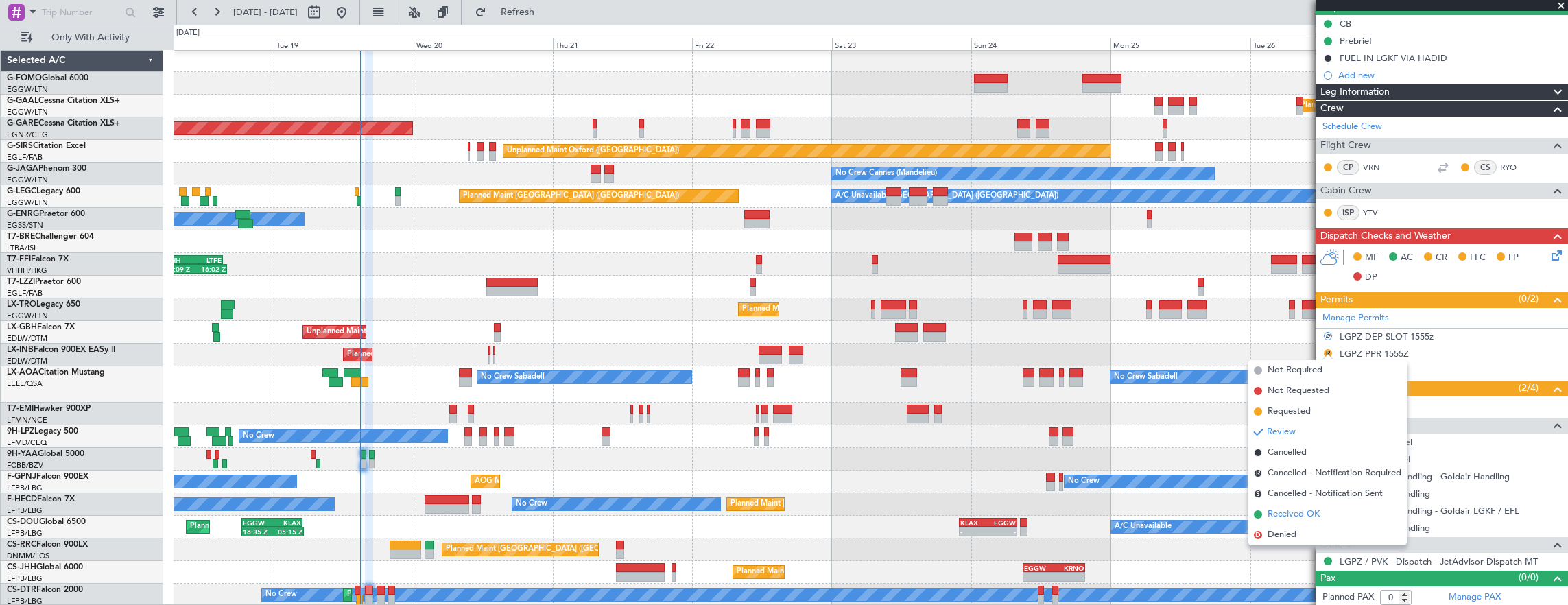
click at [1310, 520] on span "Received OK" at bounding box center [1293, 514] width 52 height 14
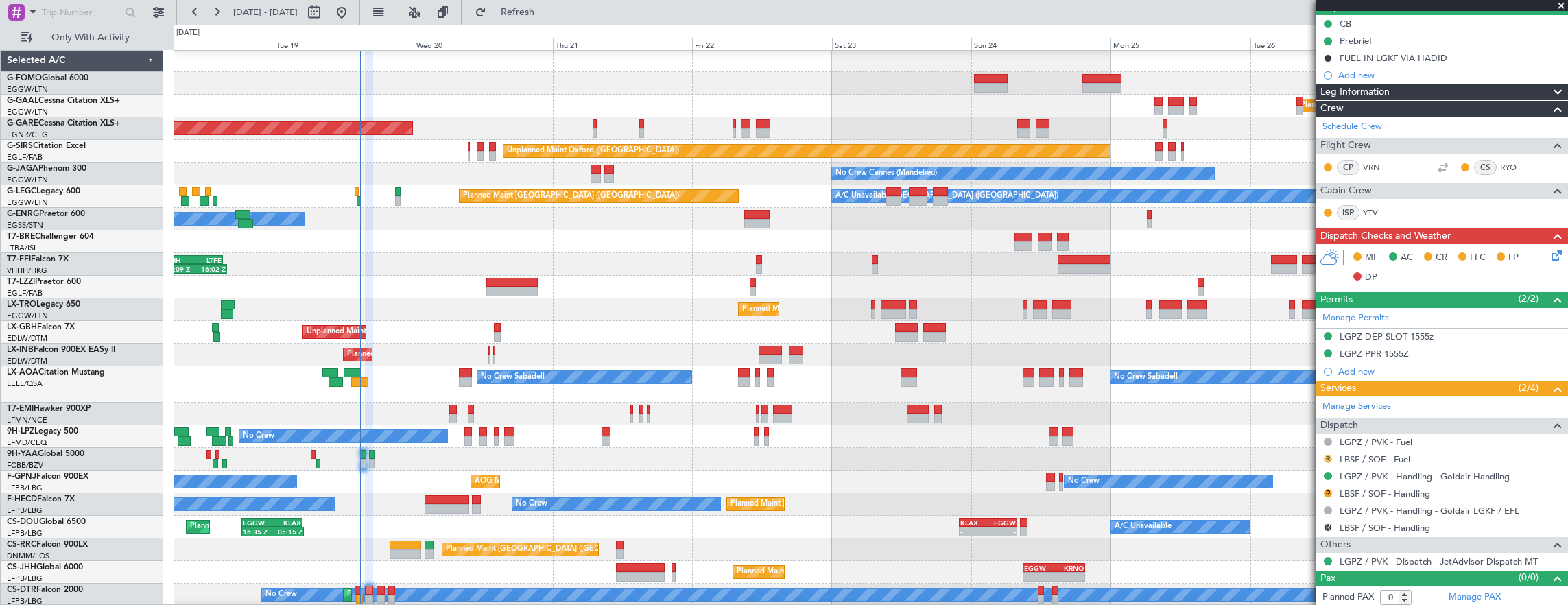
click at [1327, 455] on button "R" at bounding box center [1327, 459] width 8 height 8
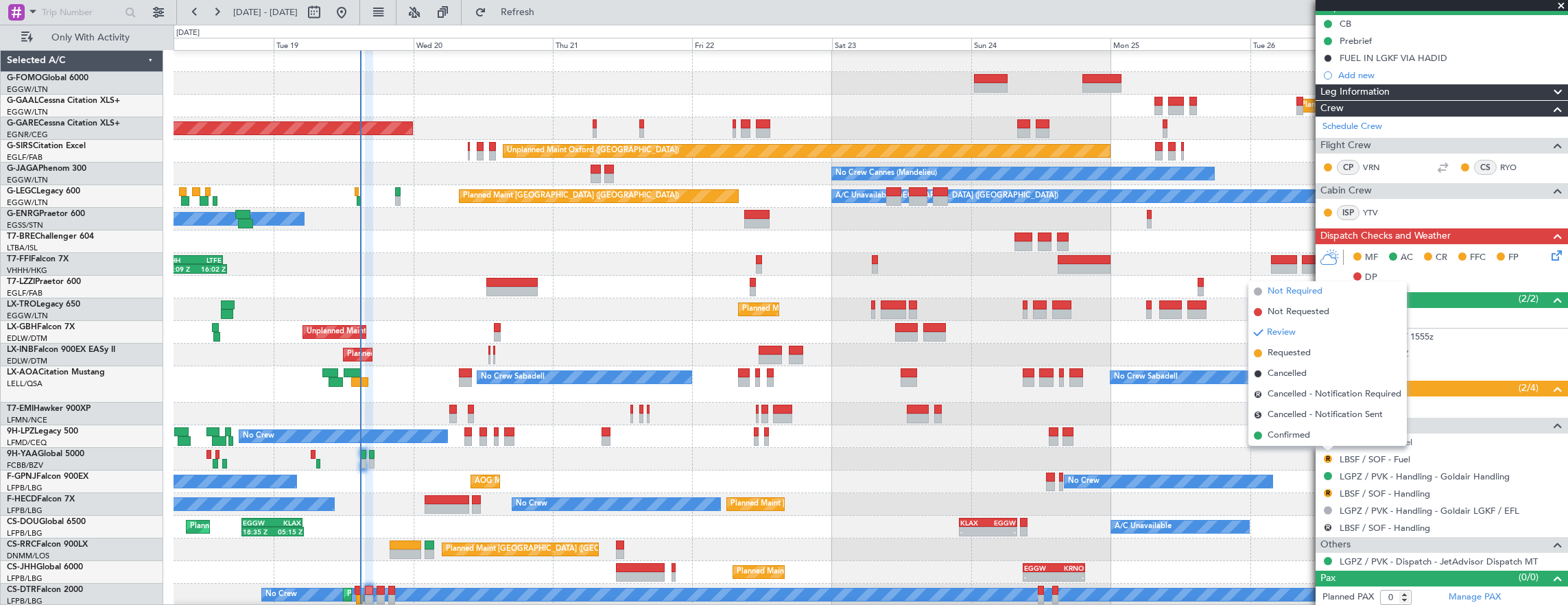
click at [1287, 295] on span "Not Required" at bounding box center [1295, 291] width 55 height 14
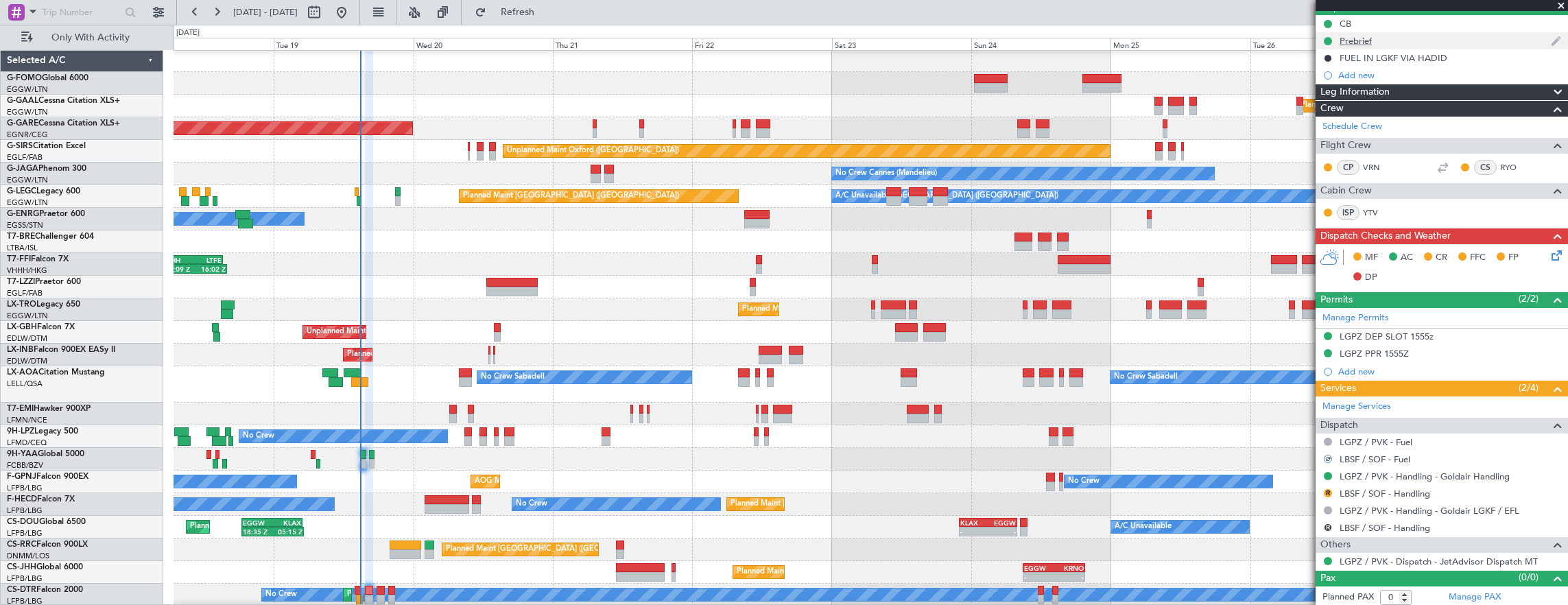
click at [1415, 46] on div "Prebrief" at bounding box center [1442, 41] width 253 height 17
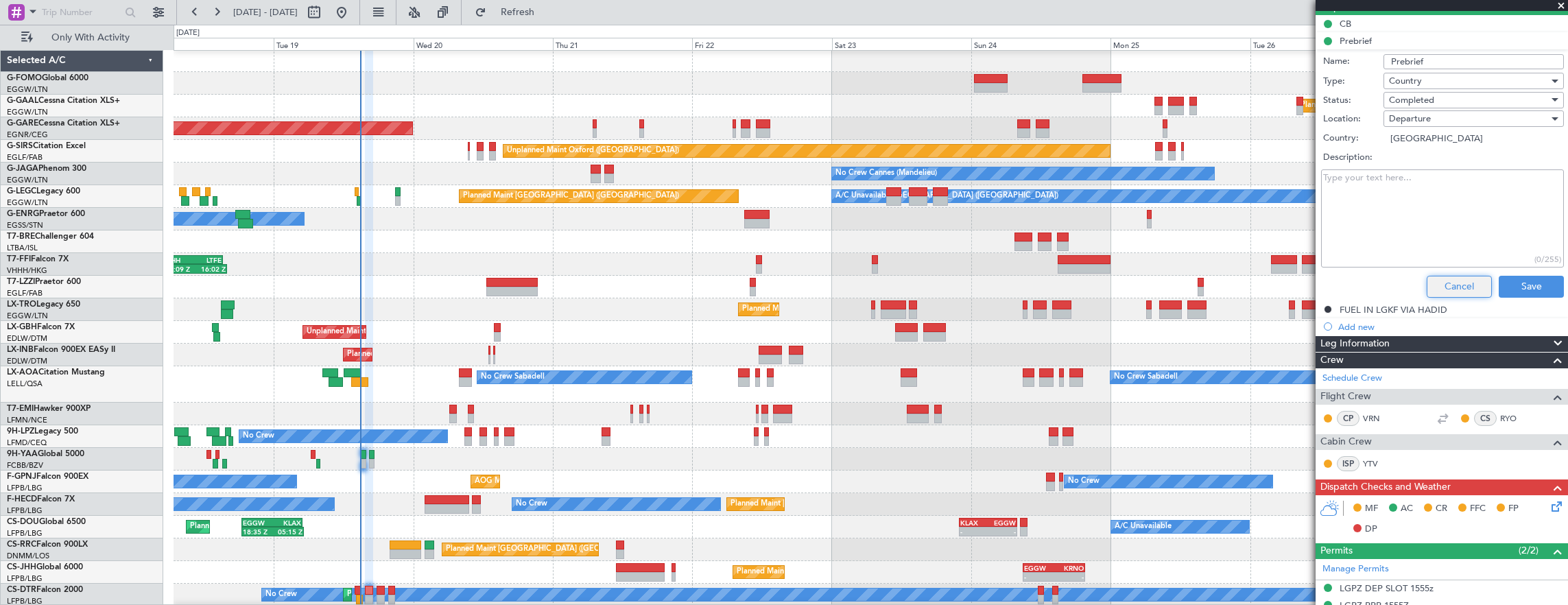
click at [1448, 283] on button "Cancel" at bounding box center [1459, 287] width 65 height 22
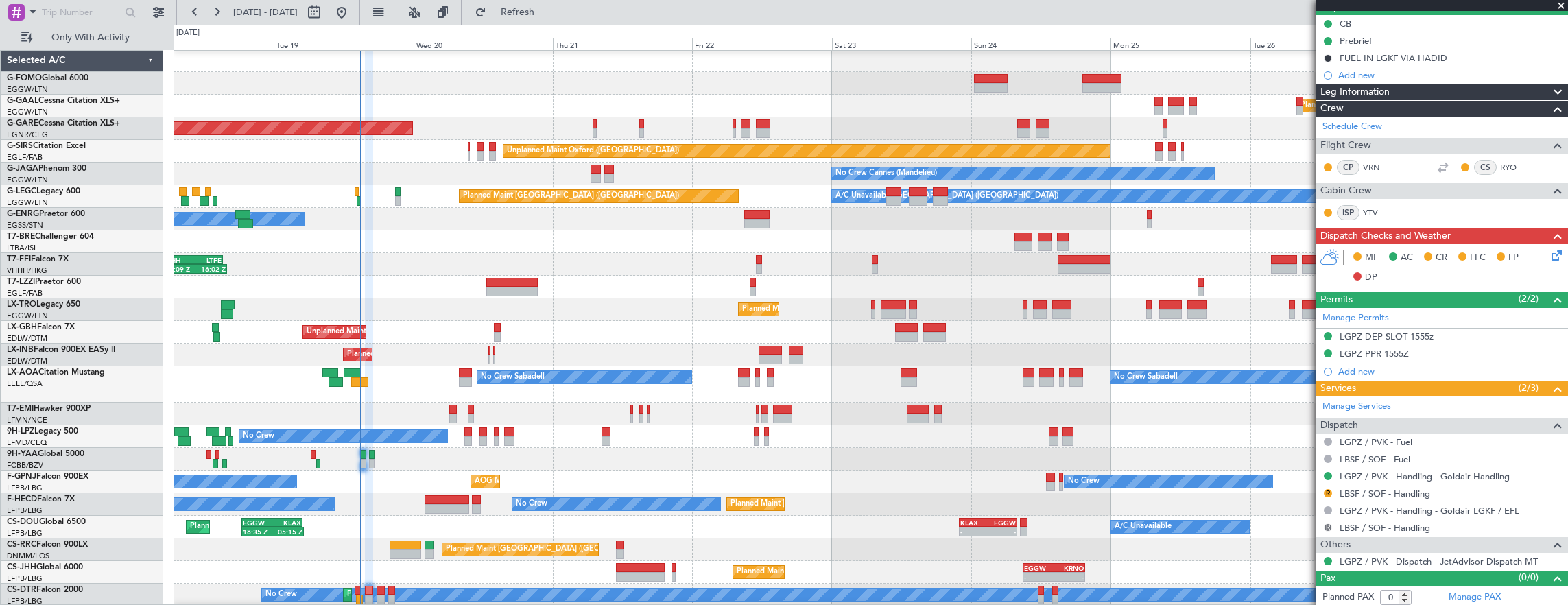
click at [1326, 523] on button "R" at bounding box center [1327, 527] width 8 height 8
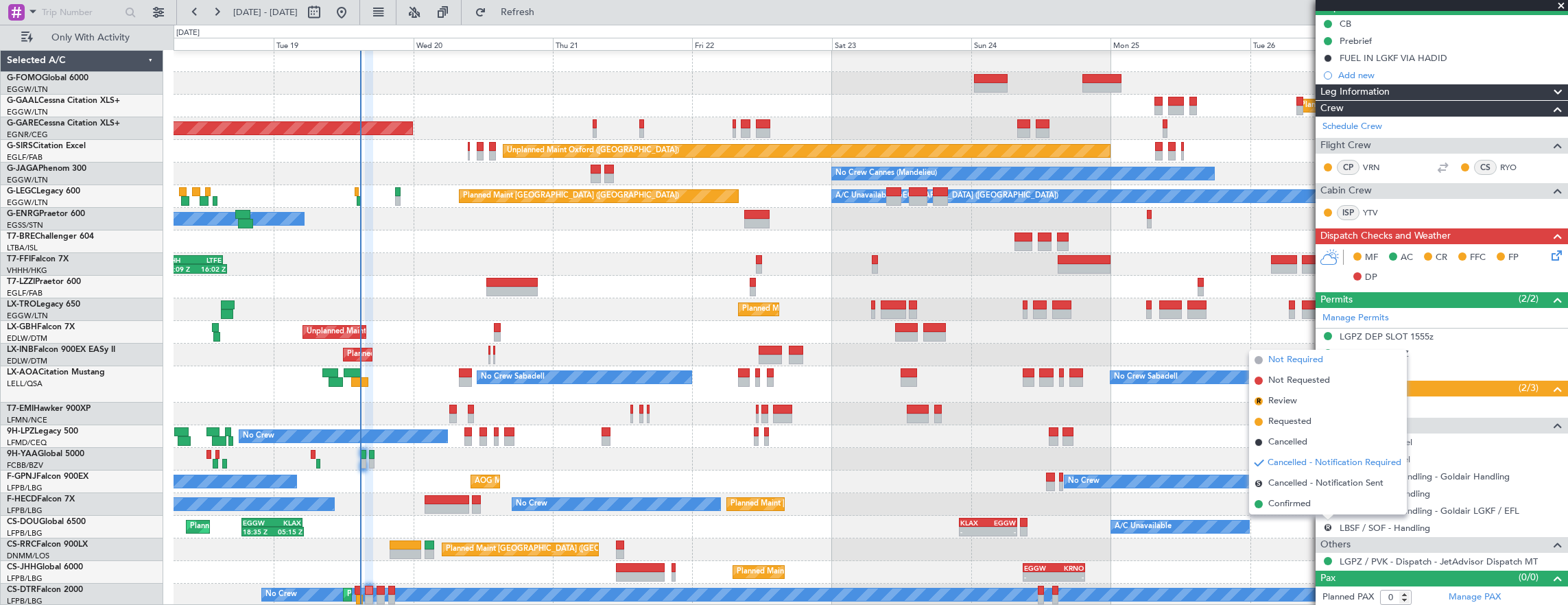
click at [1297, 358] on span "Not Required" at bounding box center [1295, 360] width 55 height 14
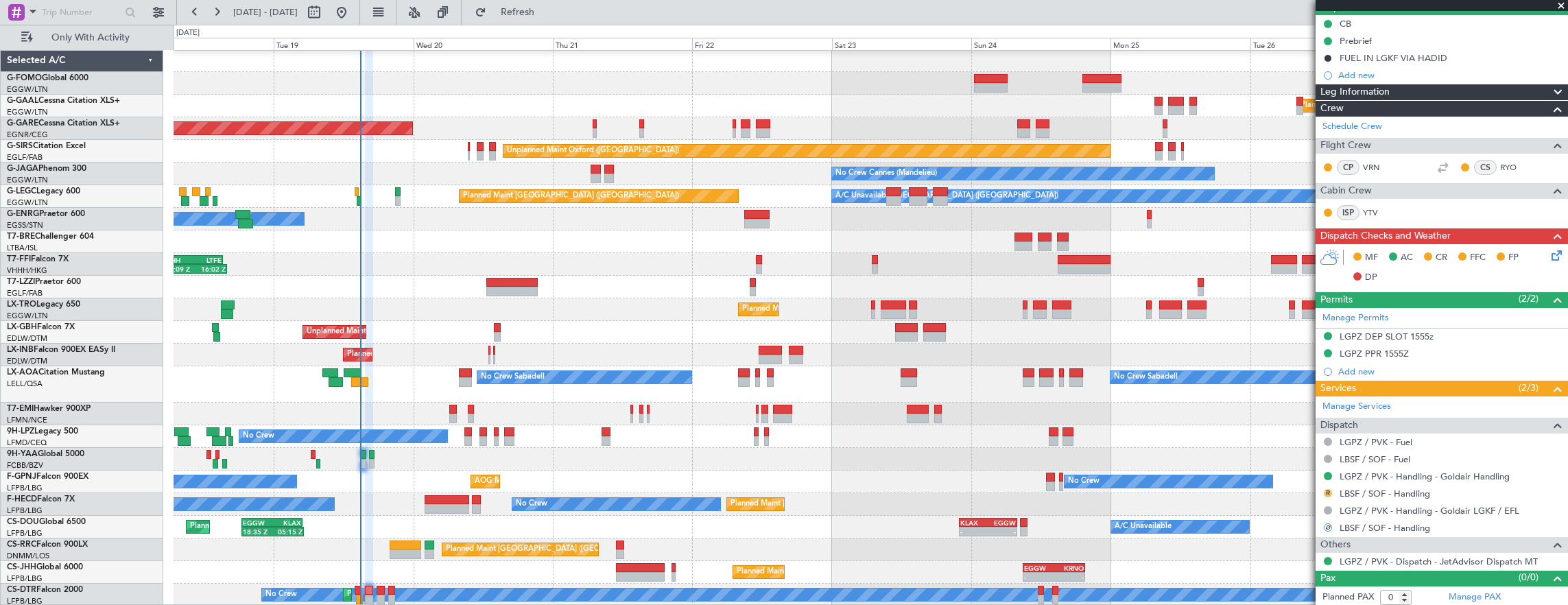
click at [1325, 492] on button "R" at bounding box center [1327, 493] width 8 height 8
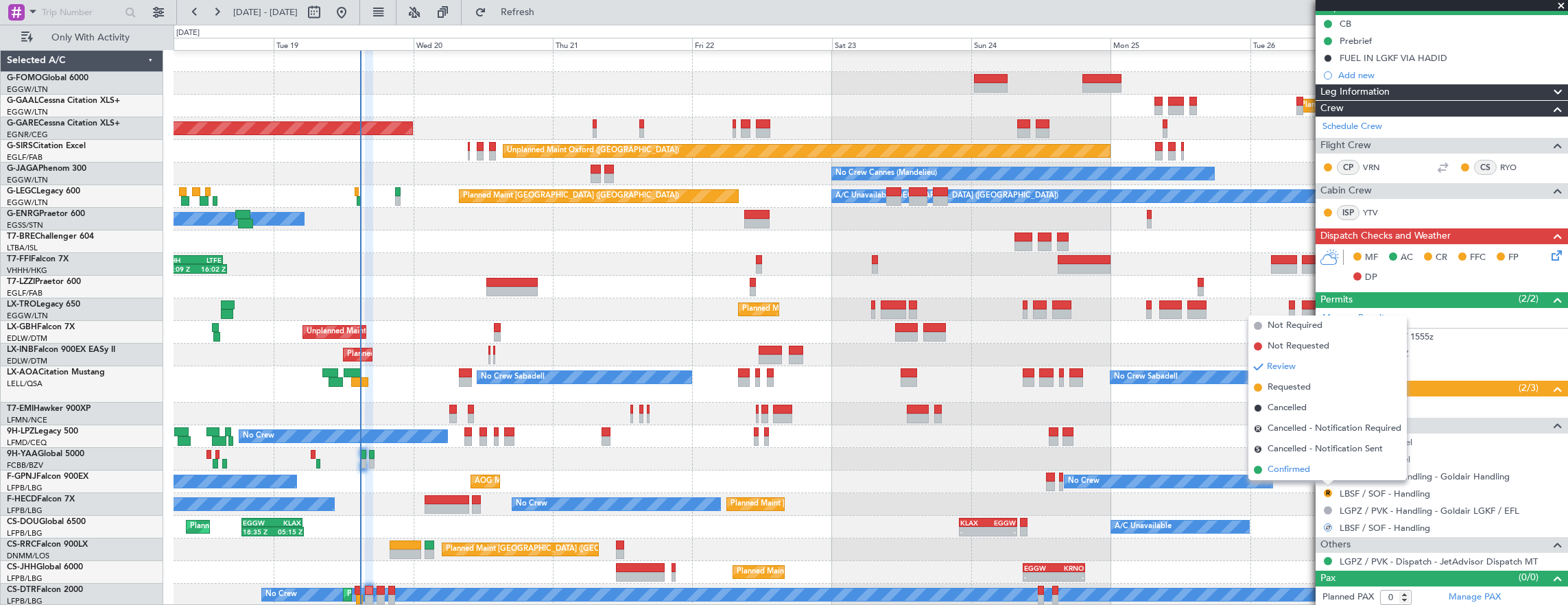
click at [1312, 465] on li "Confirmed" at bounding box center [1327, 470] width 158 height 21
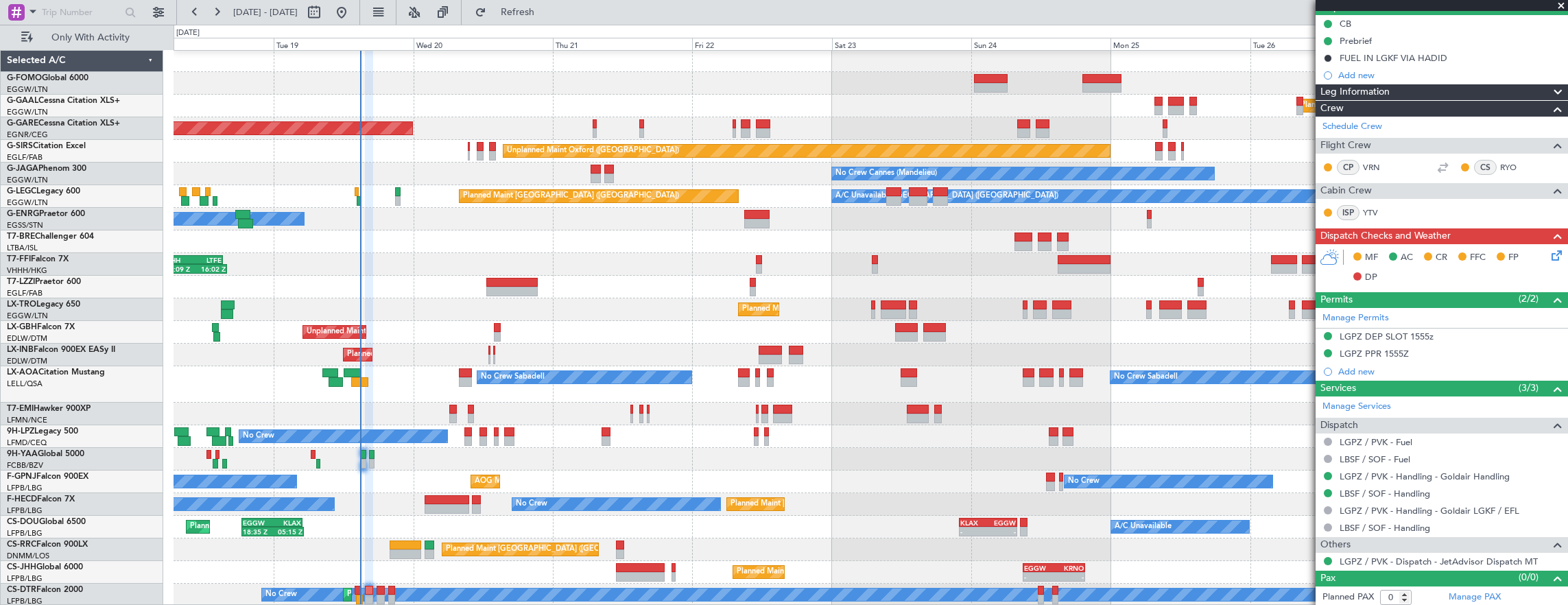
click at [650, 517] on div "Planned Maint Windsor Locks (Bradley Intl) Planned Maint Dusseldorf Unplanned M…" at bounding box center [871, 328] width 1394 height 557
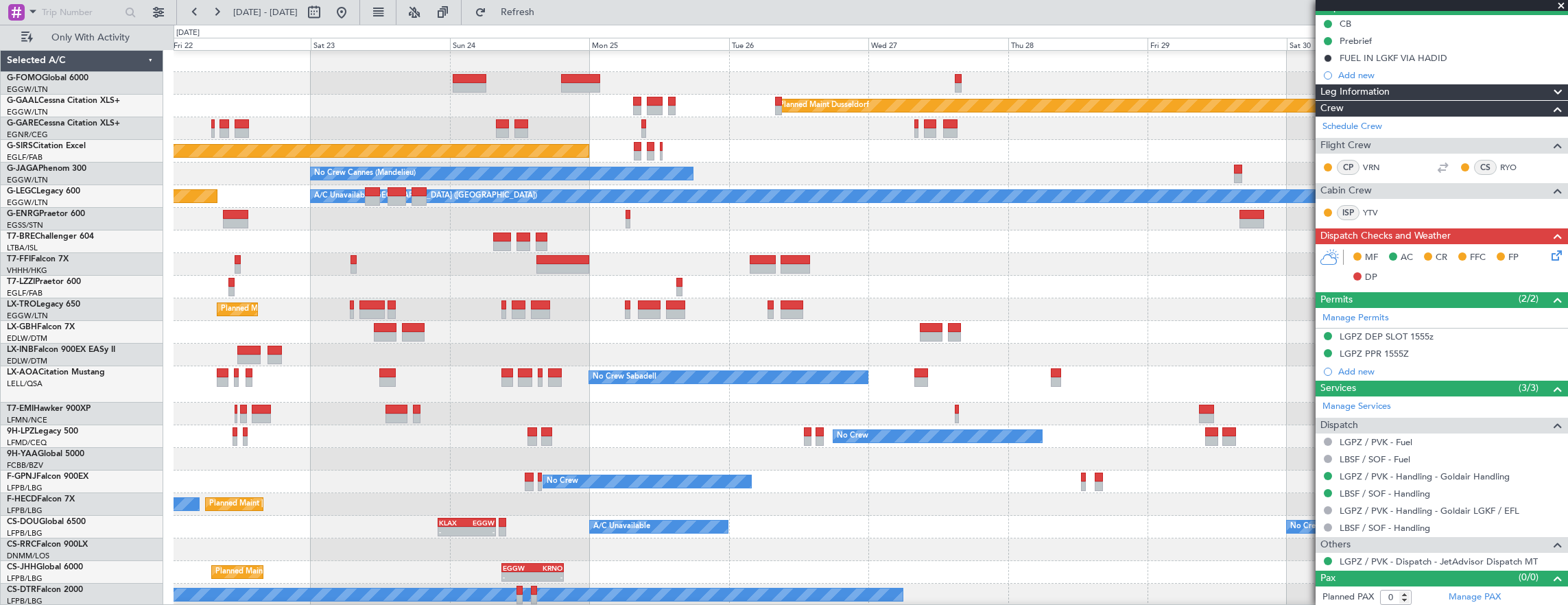
click at [523, 504] on div "Planned Maint Dusseldorf Unplanned Maint Chester Unplanned Maint Oxford (Kidlin…" at bounding box center [871, 328] width 1394 height 557
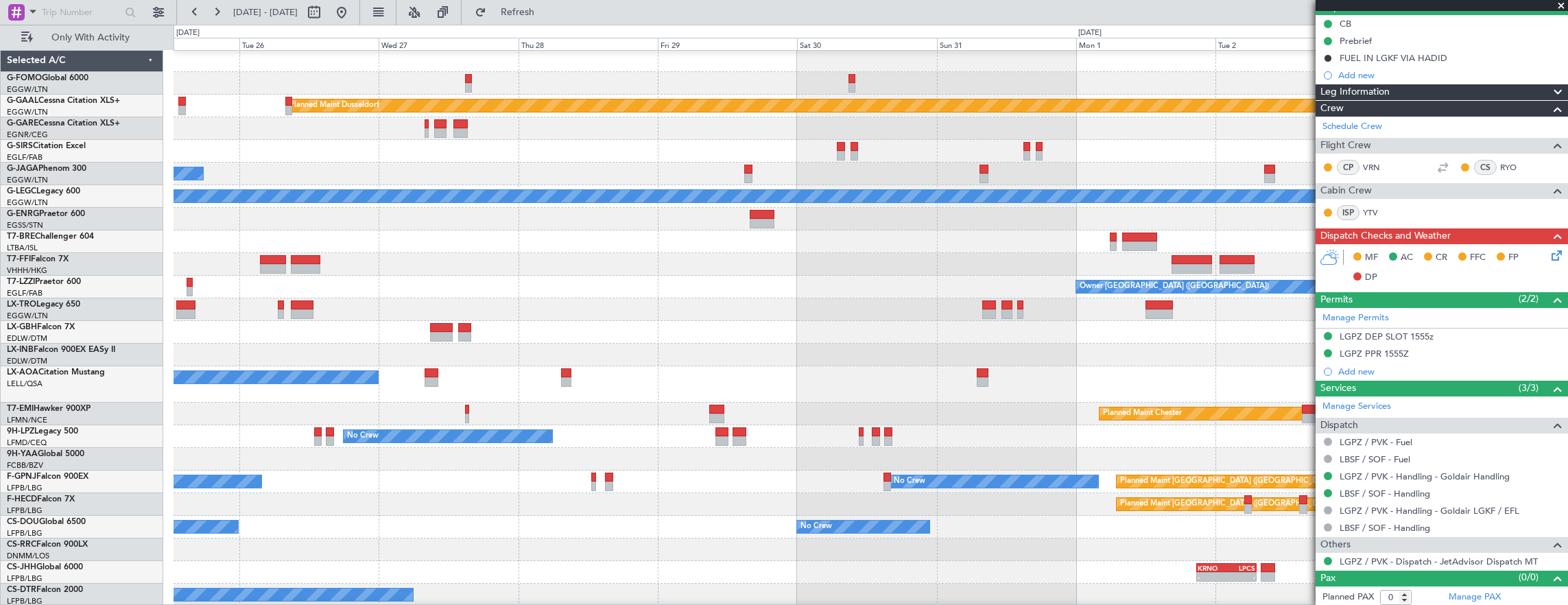
click at [815, 522] on div "Planned Maint Paris (Le Bourget) A/C Unavailable No Crew KLAX 22:00 Z EGGW 07:5…" at bounding box center [871, 527] width 1394 height 23
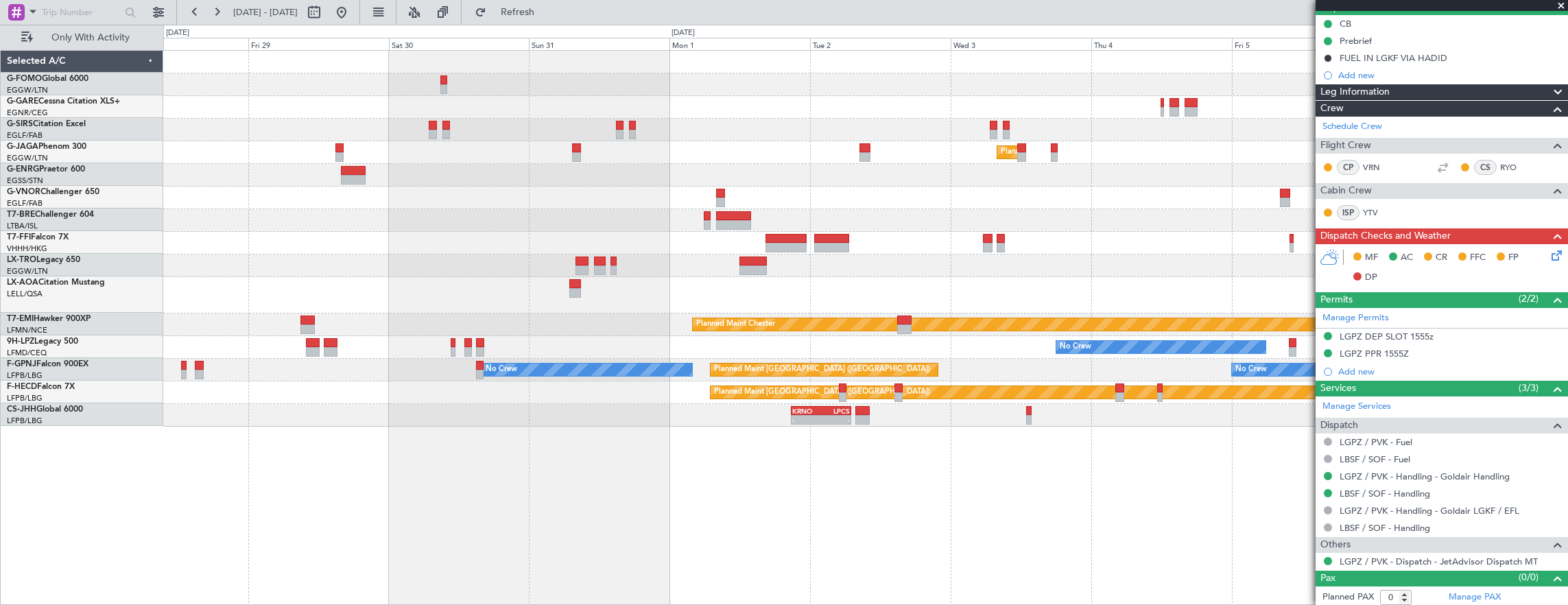
scroll to position [0, 0]
click at [823, 425] on div "- - KRNO 20:50 Z LPCS 07:05 Z" at bounding box center [866, 415] width 1405 height 23
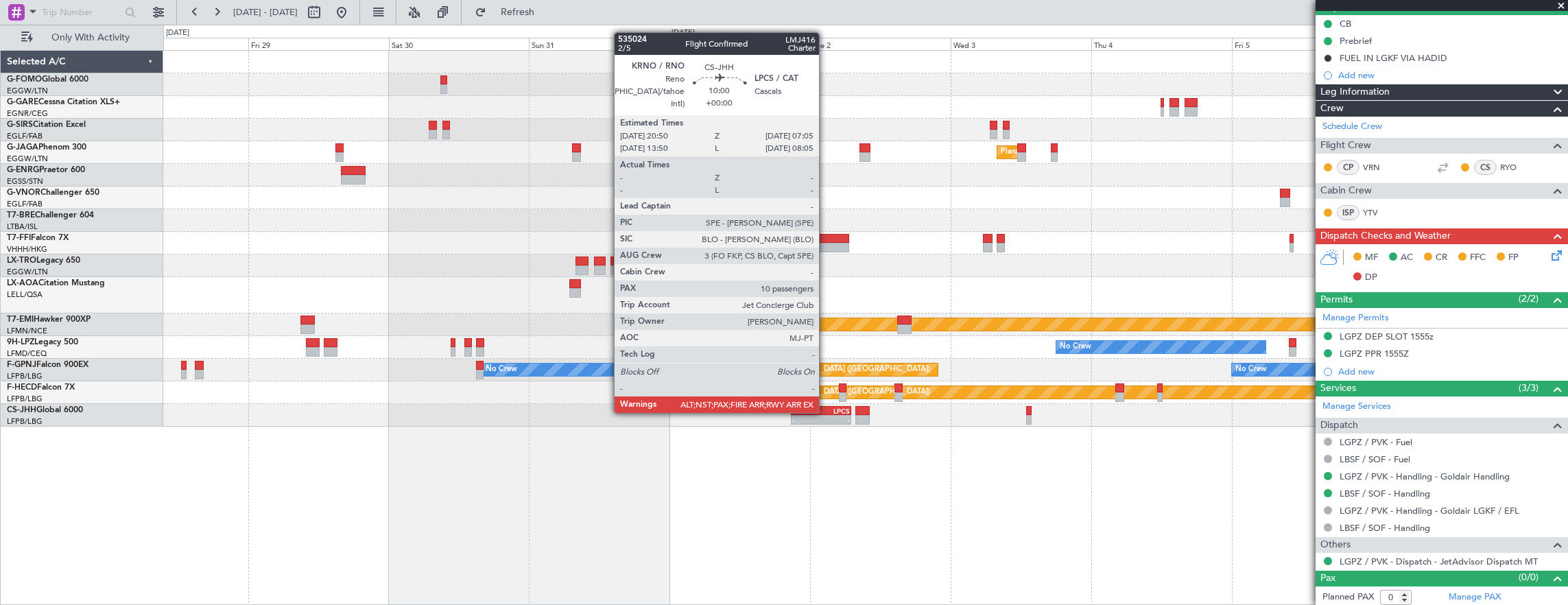
click at [826, 411] on div "LPCS" at bounding box center [835, 411] width 29 height 8
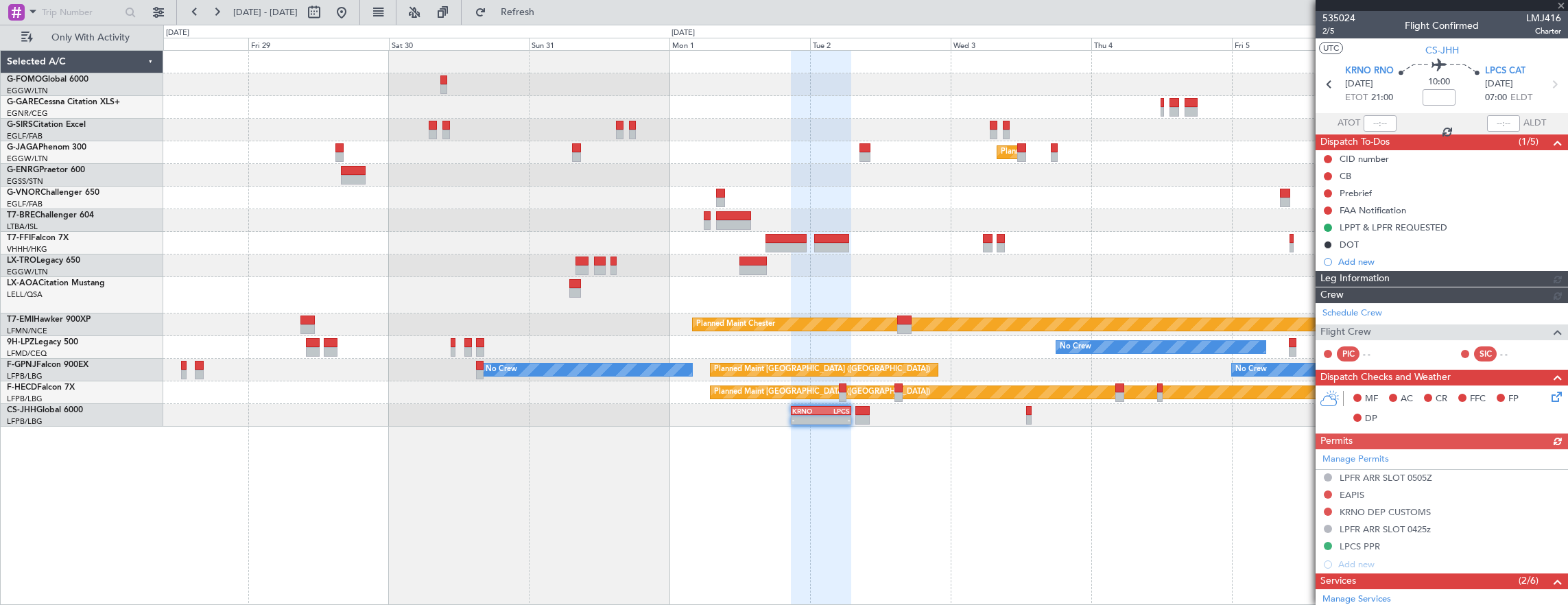
scroll to position [264, 0]
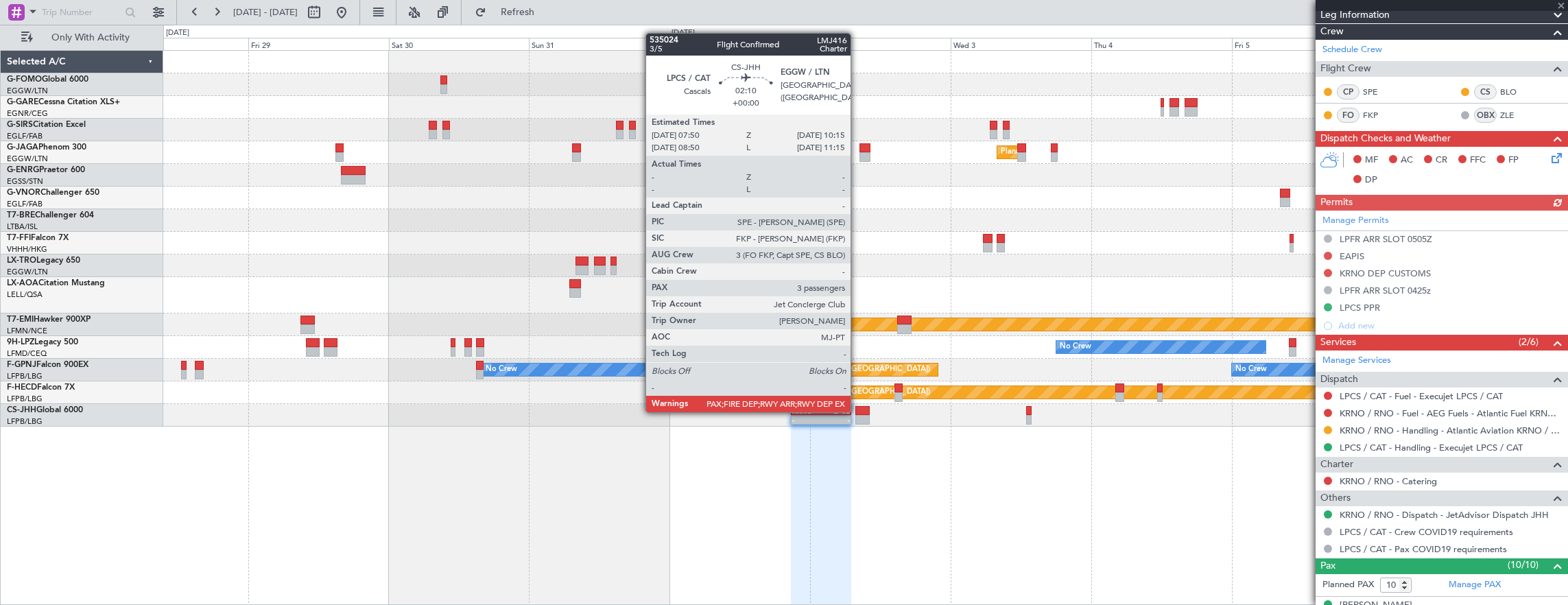
click at [857, 411] on div at bounding box center [862, 411] width 14 height 10
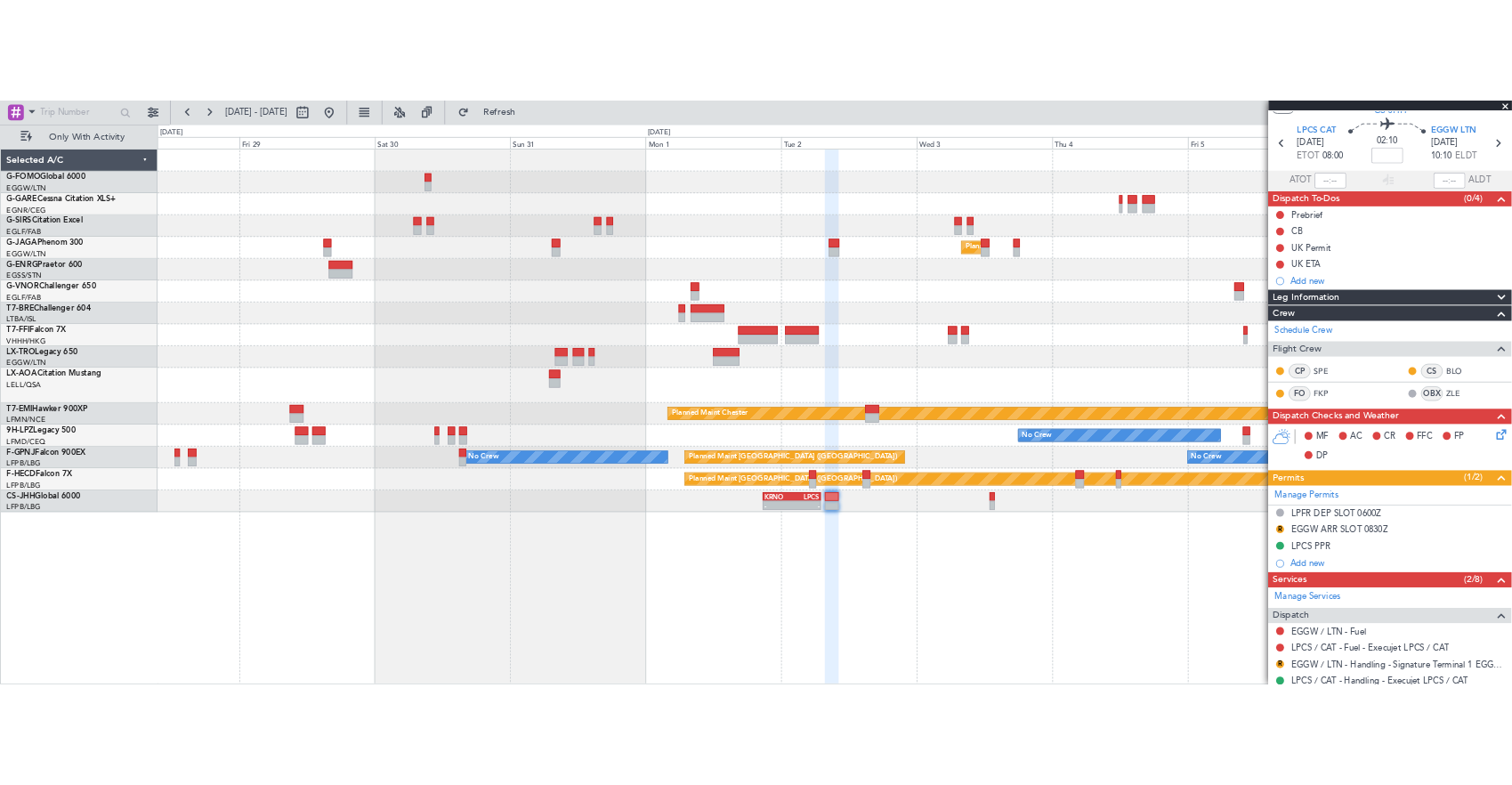
scroll to position [0, 0]
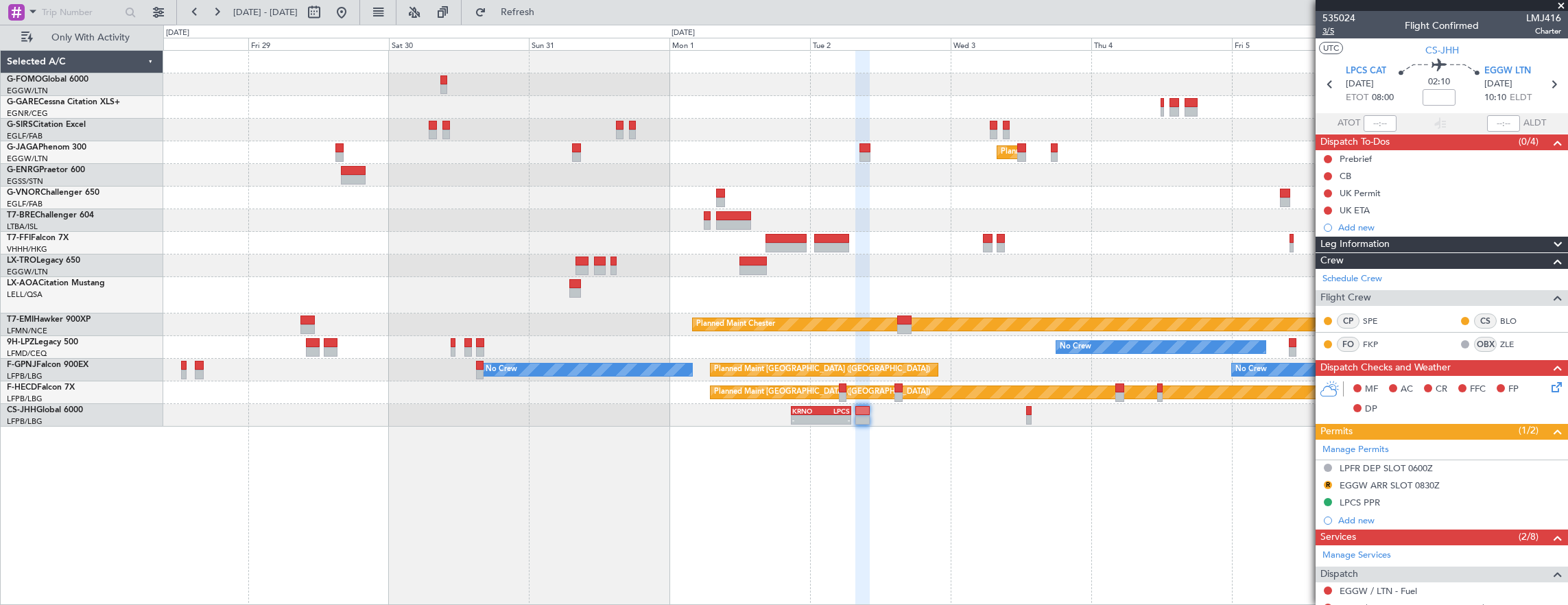
click at [1328, 32] on span "3/5" at bounding box center [1338, 31] width 33 height 12
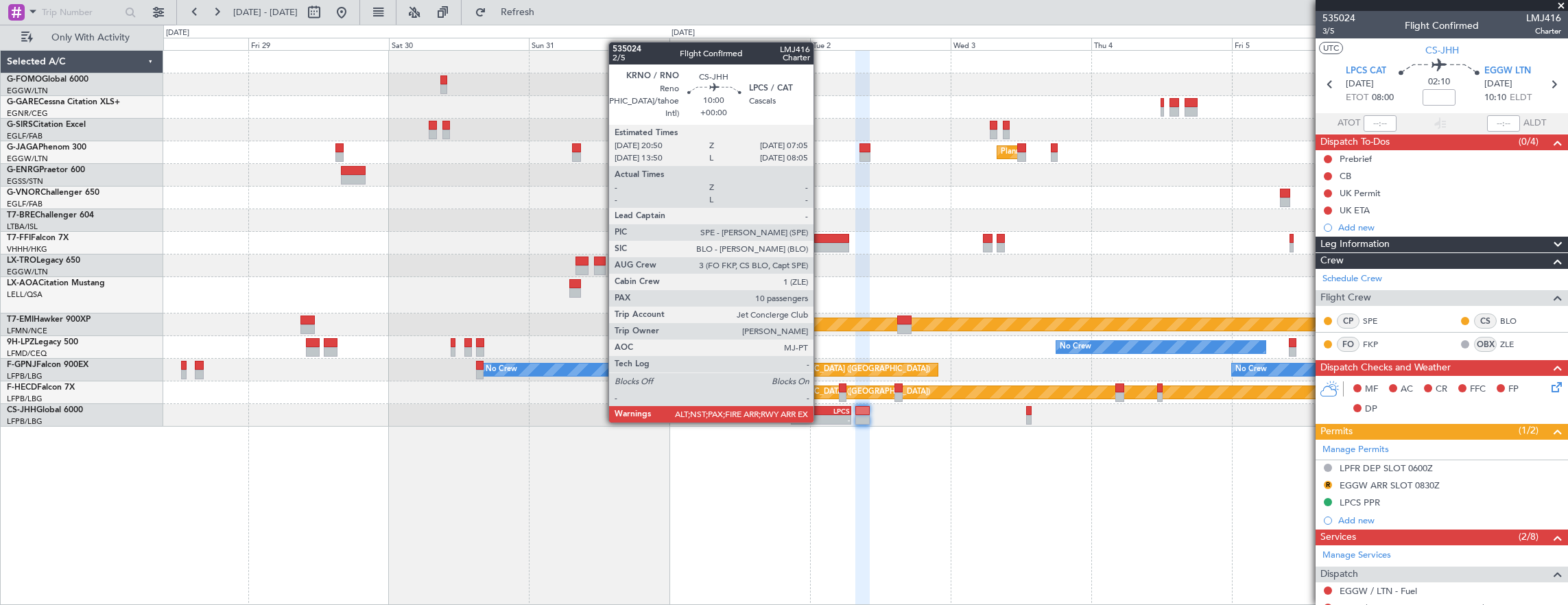
click at [820, 417] on div "-" at bounding box center [806, 420] width 29 height 8
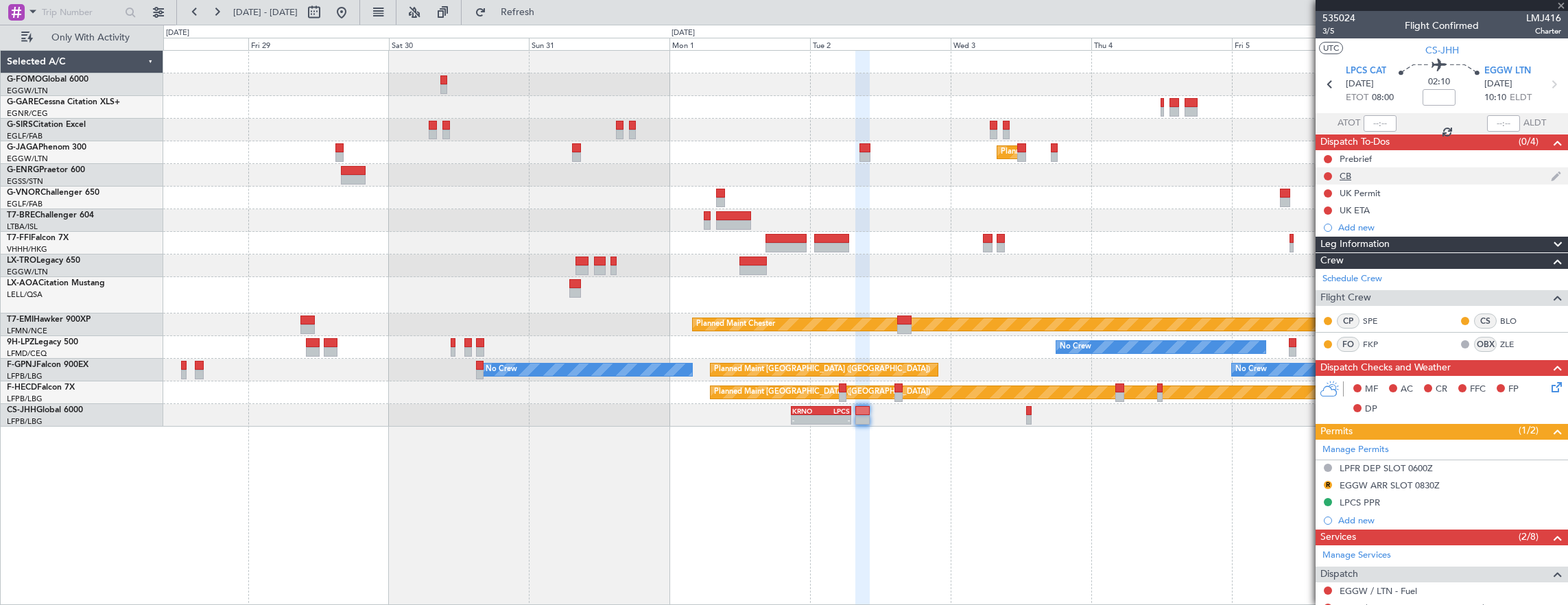
type input "10"
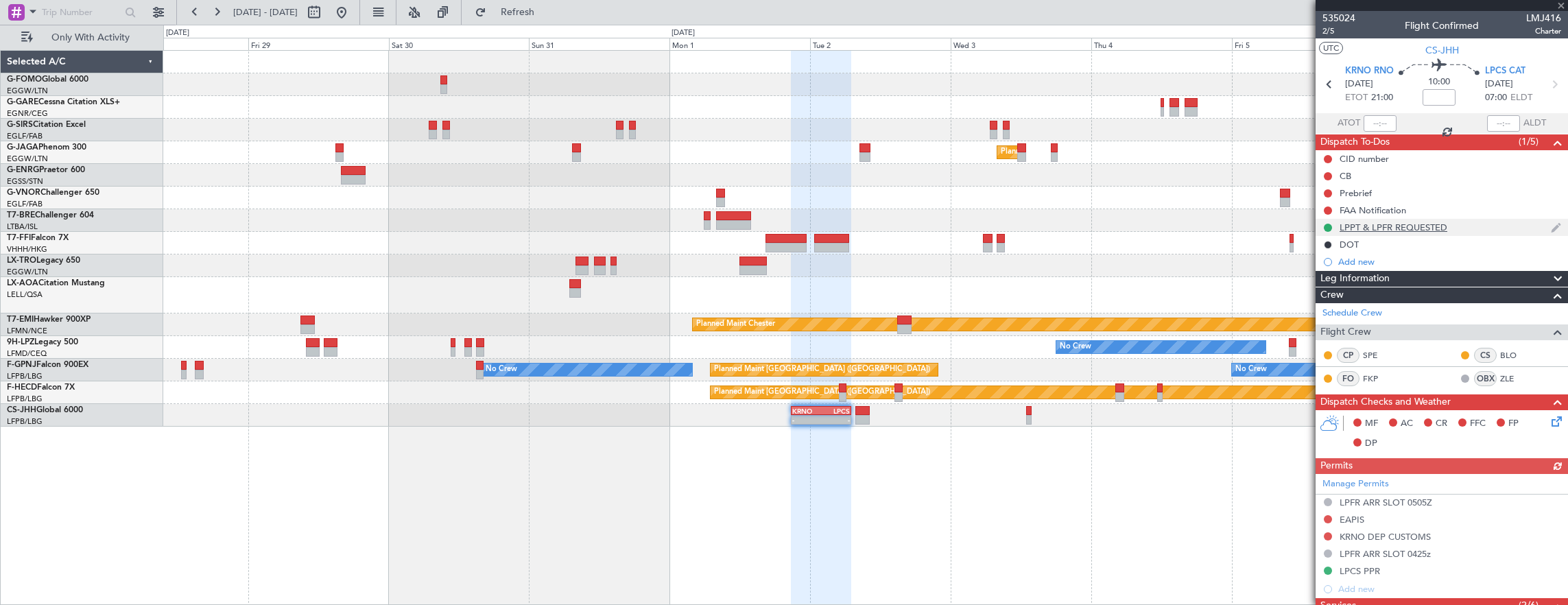
click at [1473, 230] on div "LPPT & LPFR REQUESTED" at bounding box center [1442, 227] width 253 height 17
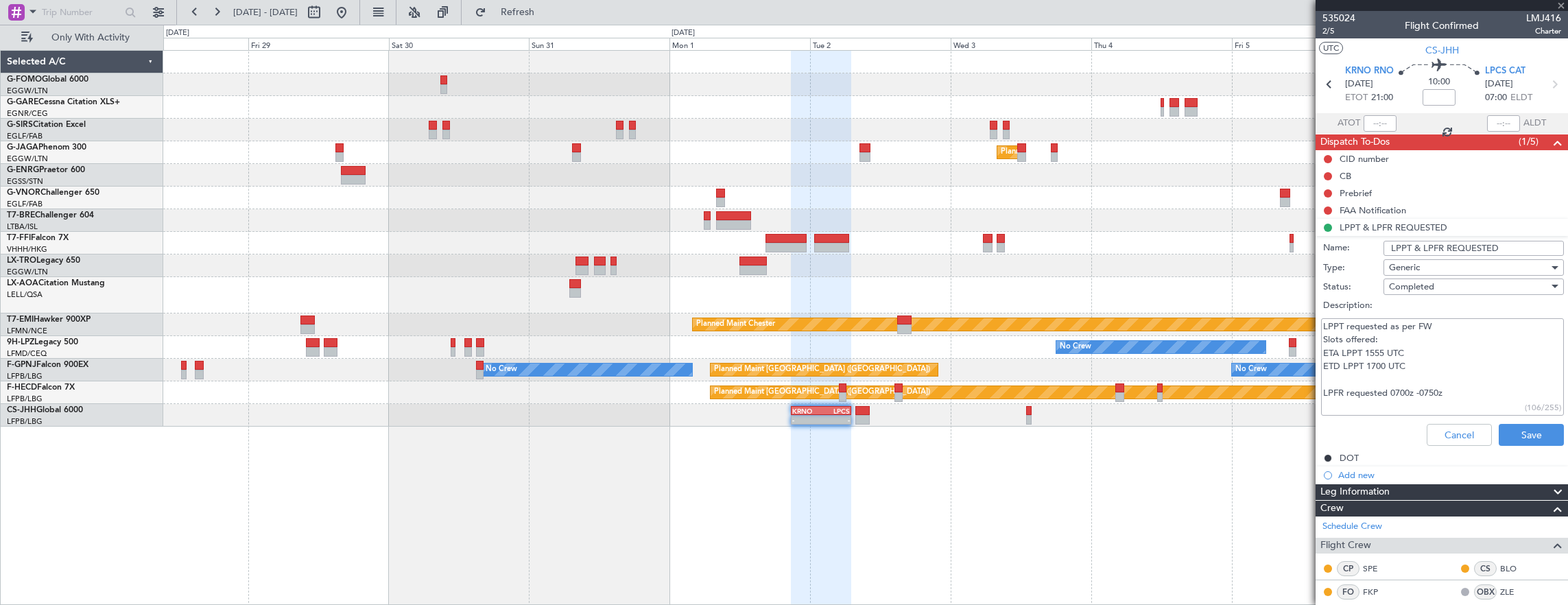
click at [1453, 392] on textarea "LPPT requested as per FW Slots offered: ETA LPPT 1555 UTC ETD LPPT 1700 UTC LPF…" at bounding box center [1442, 367] width 243 height 98
type textarea "LPPT requested as per FW Slots offered: ETA LPPT 1555 UTC ETD LPPT 1700 UTC LPF…"
click at [1513, 430] on button "Save" at bounding box center [1531, 435] width 65 height 22
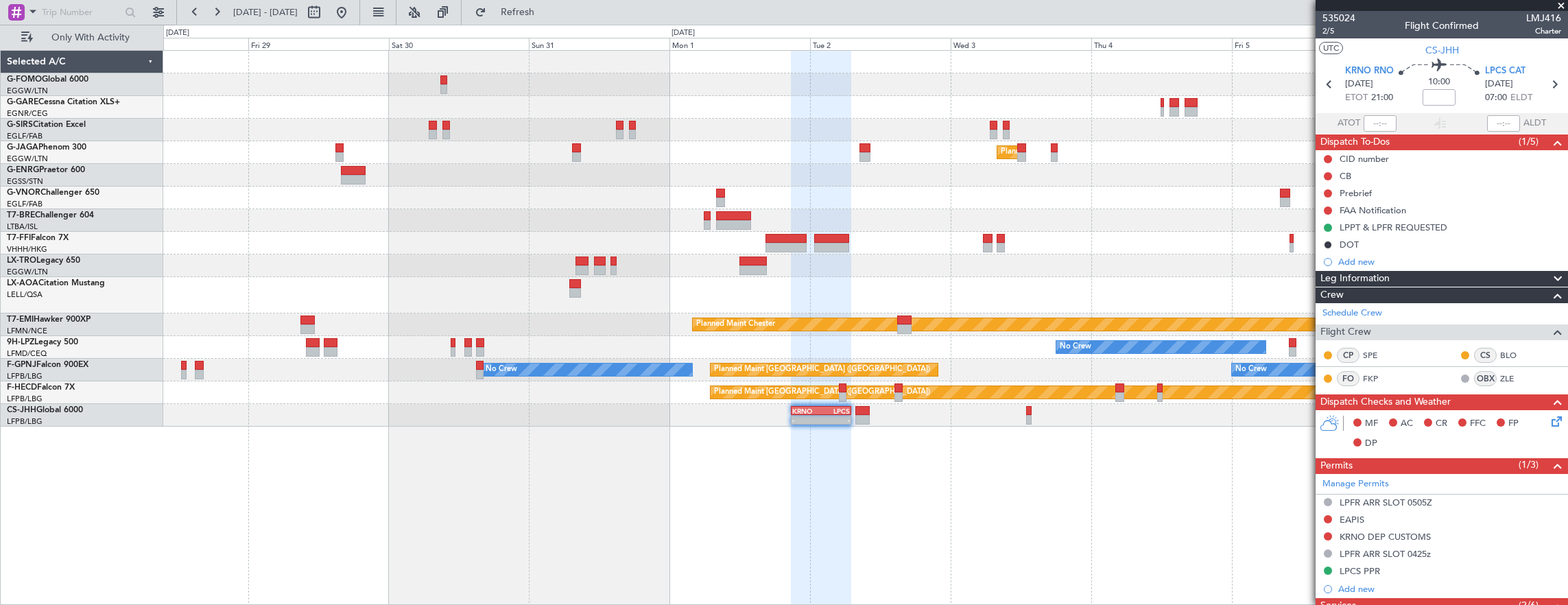
click at [897, 185] on div "Owner" at bounding box center [866, 175] width 1405 height 23
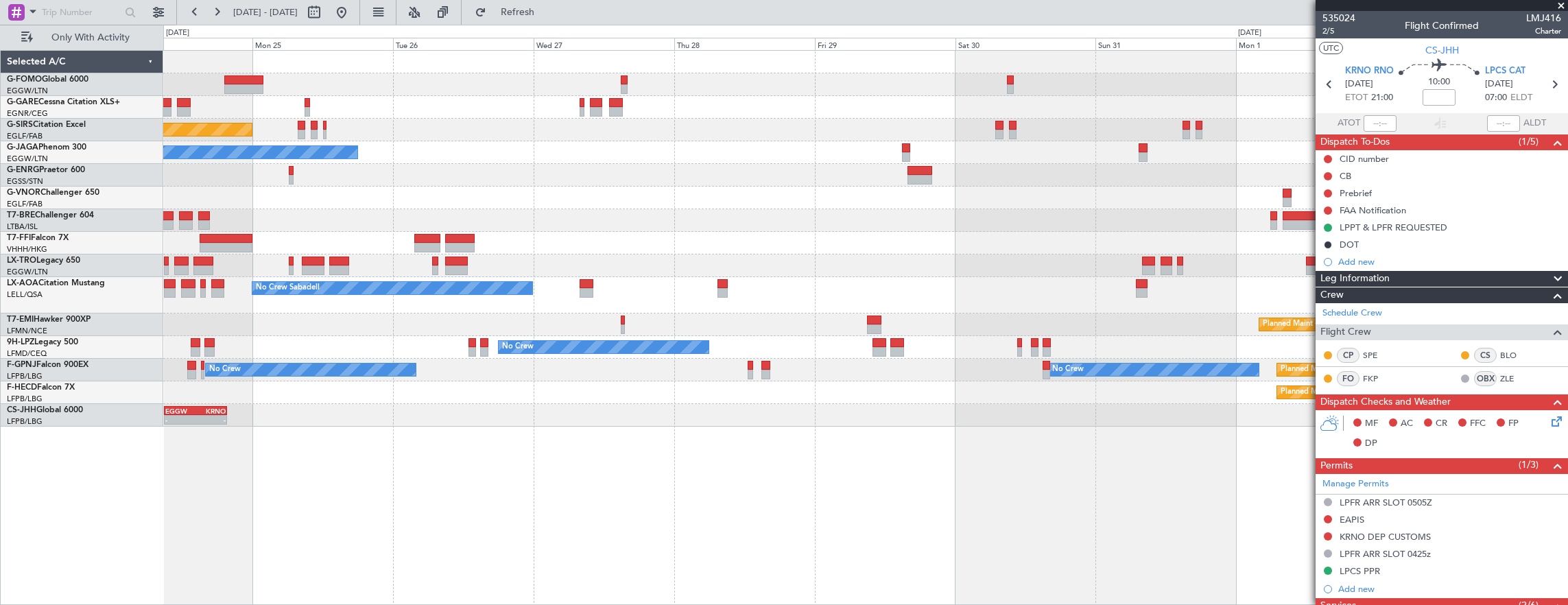
click at [441, 231] on div "Unplanned Maint Oxford (Kidlington) Planned Maint London (Luton) No Crew Cannes…" at bounding box center [866, 239] width 1405 height 376
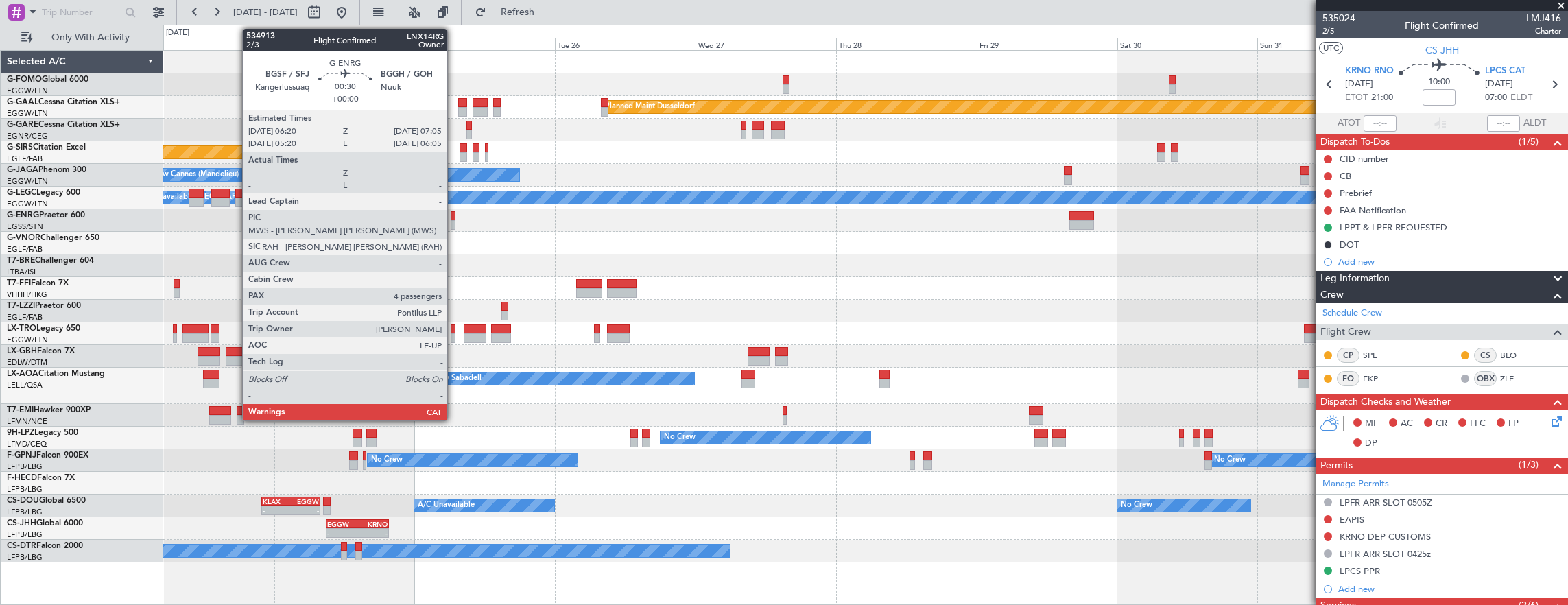
click at [454, 221] on div at bounding box center [453, 225] width 4 height 10
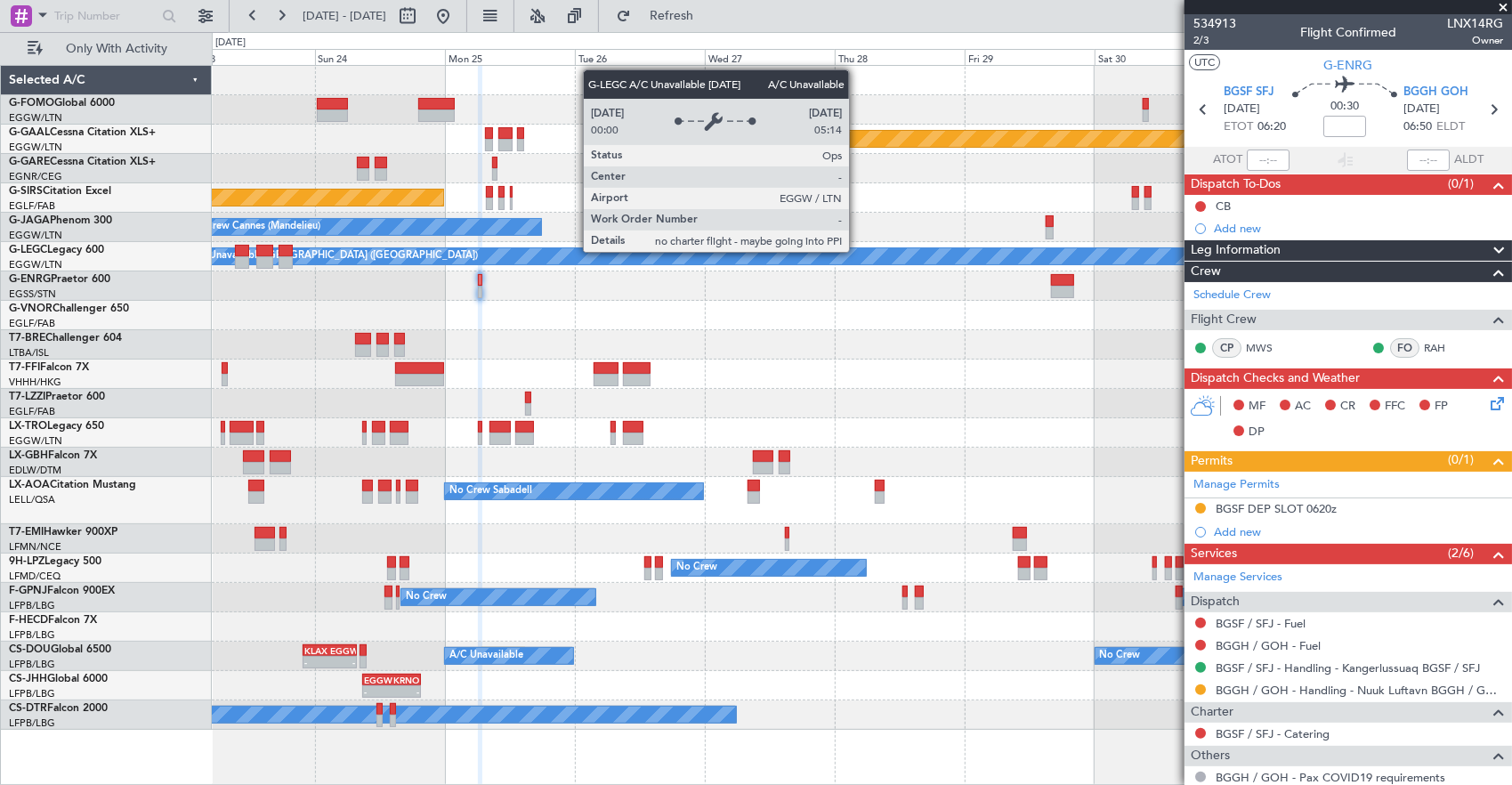
click at [1307, 274] on fb-app "23 Aug 2025 - 02 Sep 2025 Refresh Quick Links Only With Activity Planned Maint …" at bounding box center [756, 399] width 1512 height 772
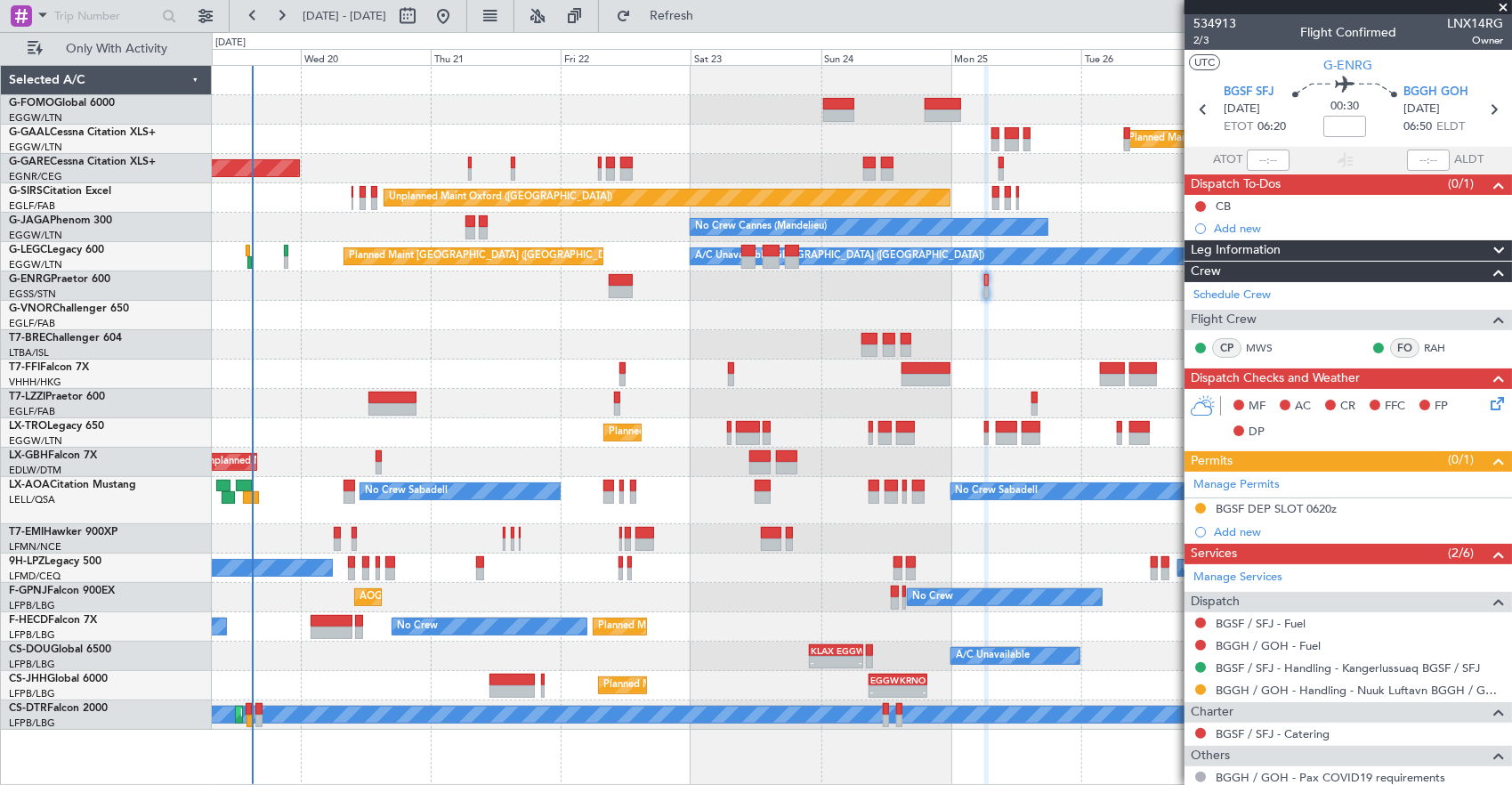
click at [641, 309] on div "Planned Maint Dusseldorf Unplanned Maint Chester Unplanned Maint Oxford (Kidlin…" at bounding box center [861, 398] width 1300 height 664
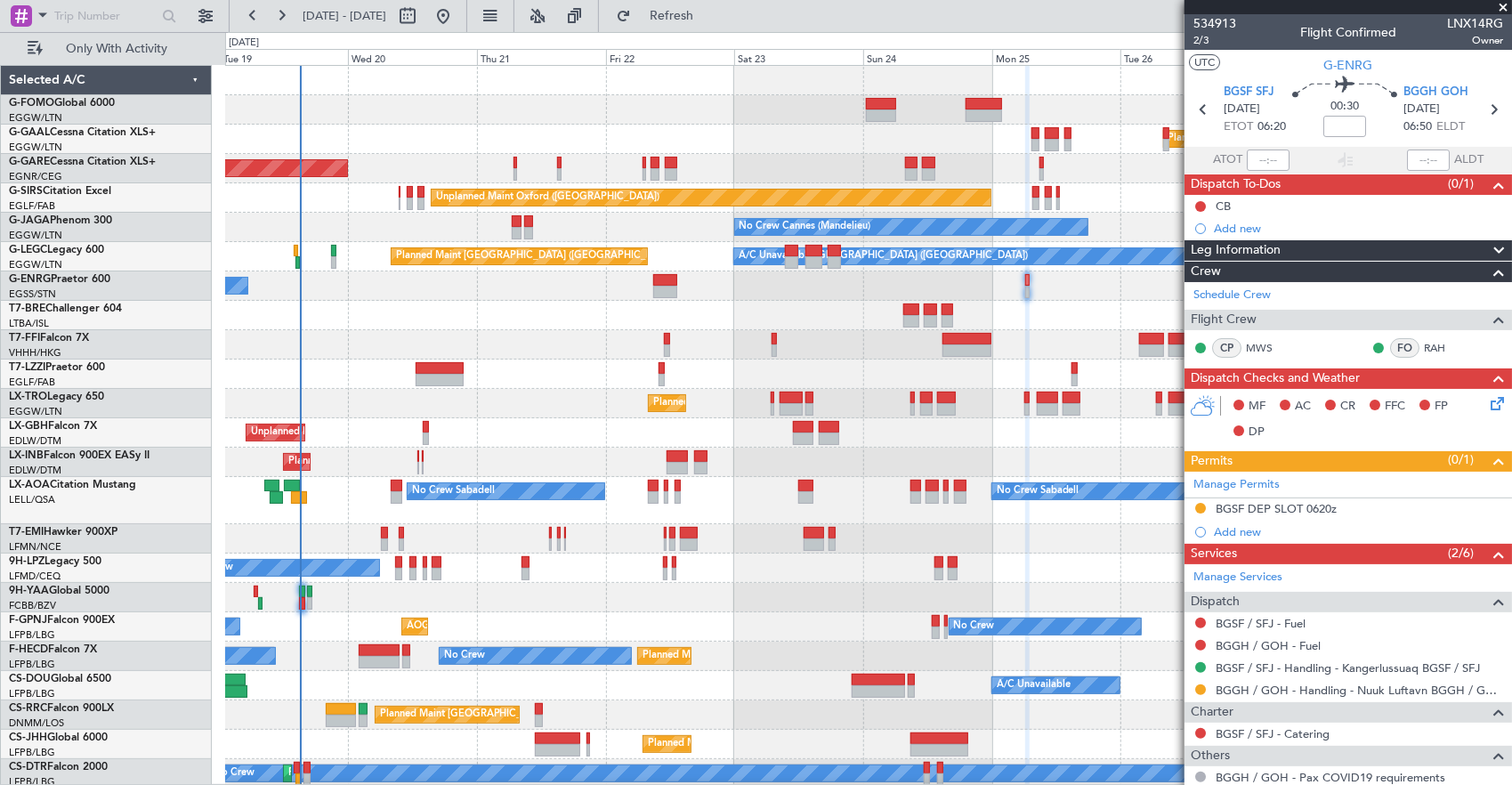
click at [562, 166] on div "Unplanned Maint [PERSON_NAME]" at bounding box center [868, 169] width 1287 height 30
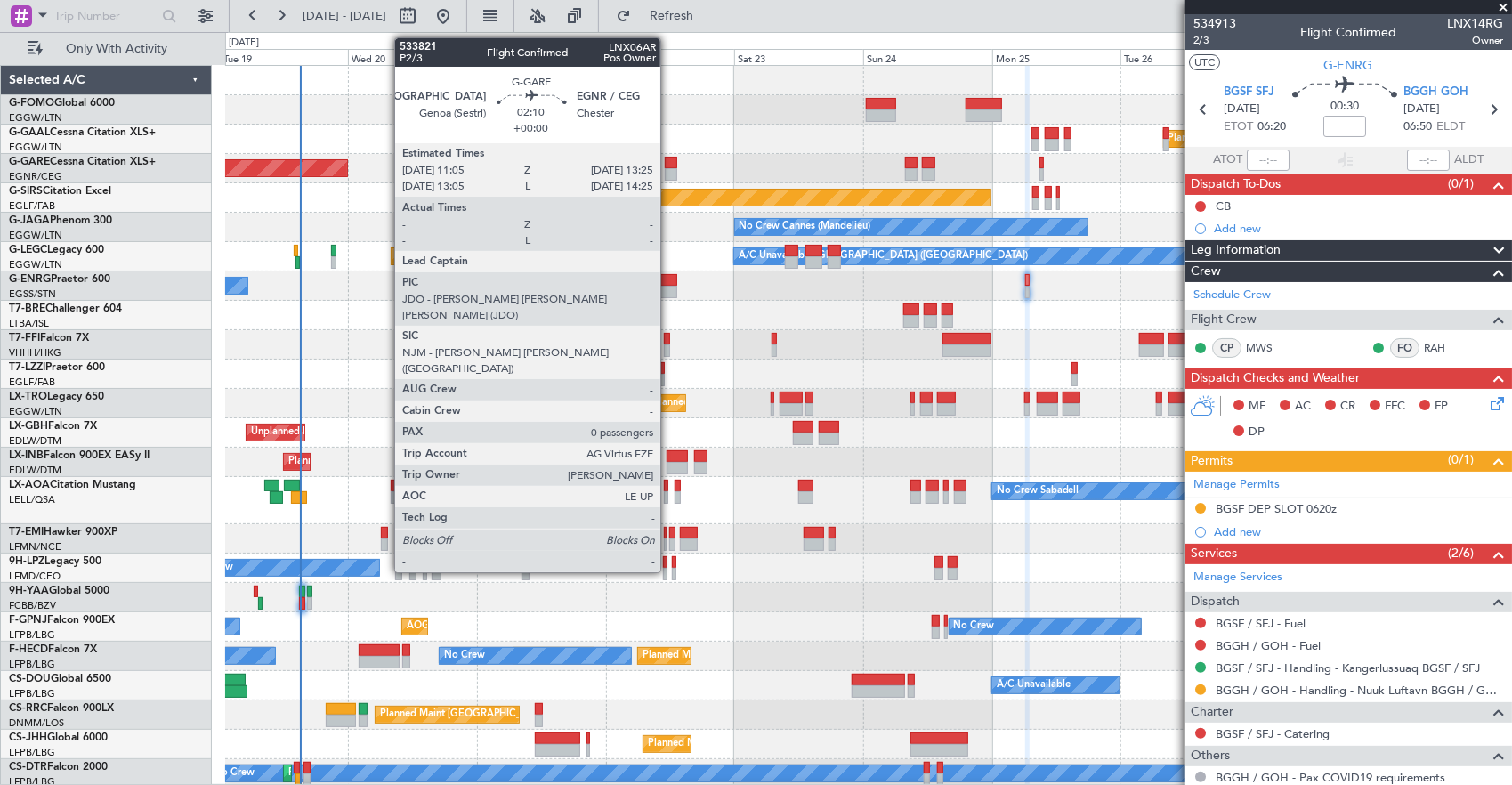
click at [666, 161] on div at bounding box center [672, 162] width 13 height 12
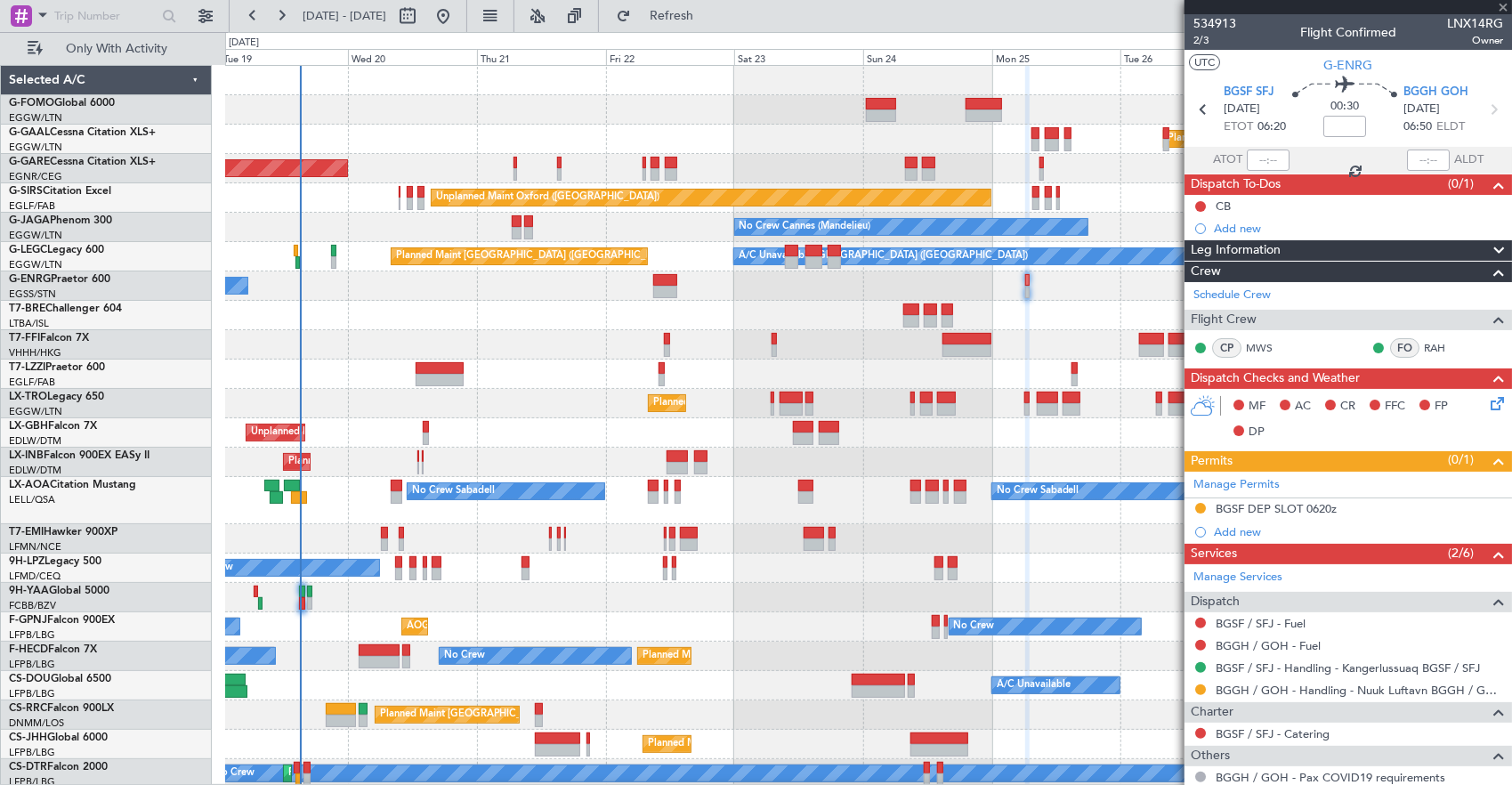
type input "0"
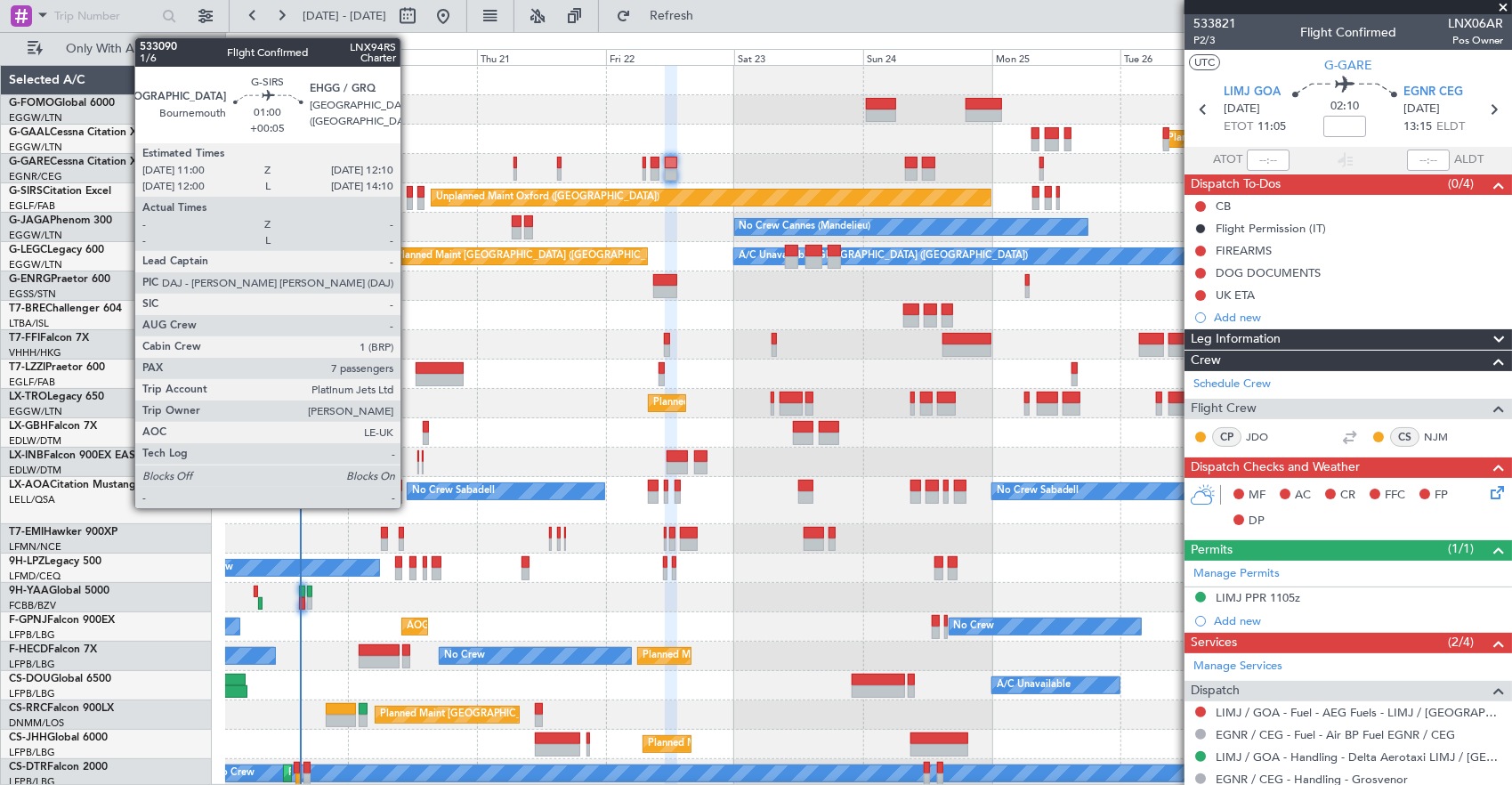
click at [409, 193] on div at bounding box center [409, 192] width 7 height 12
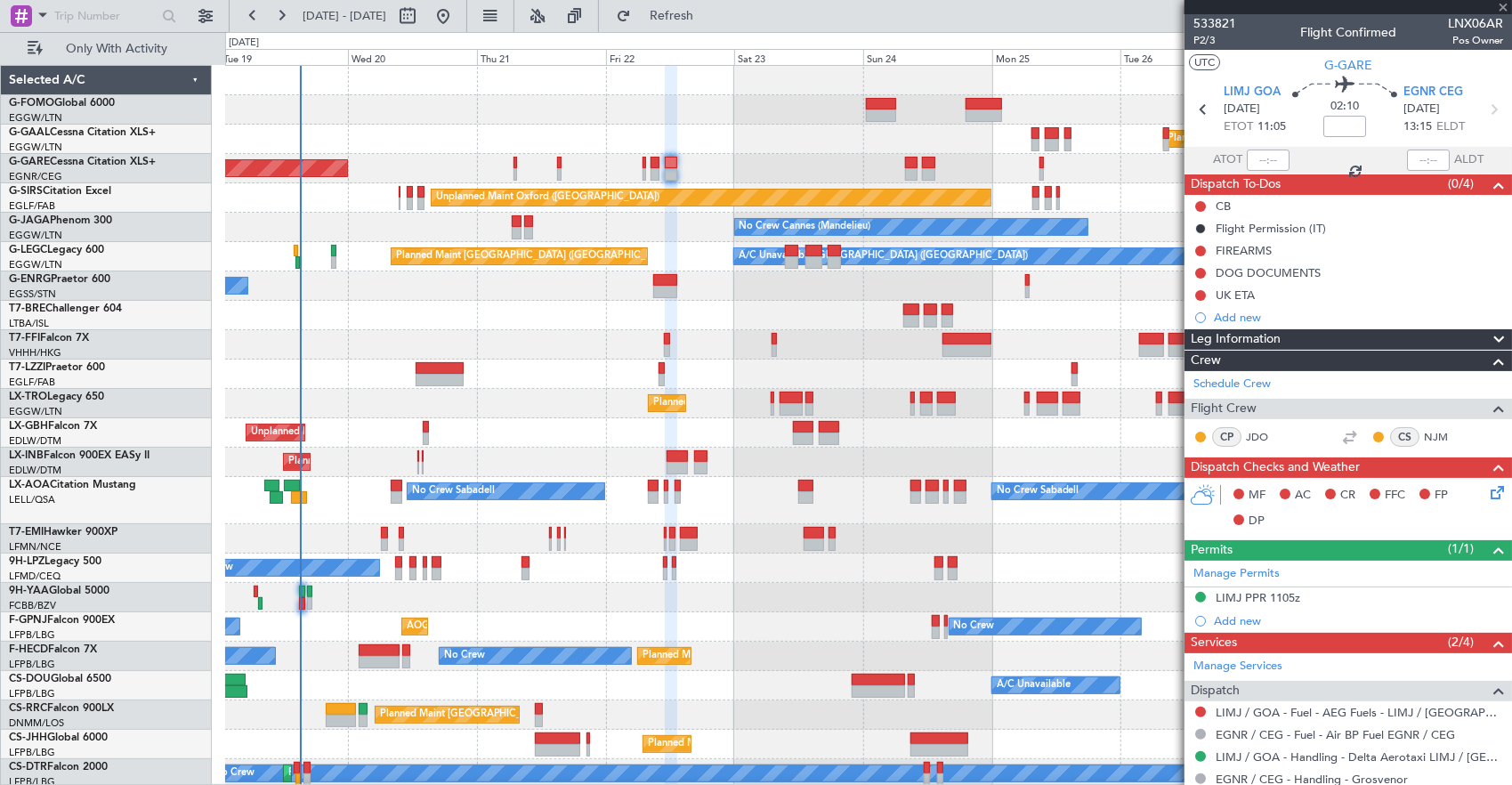
type input "+00:05"
type input "7"
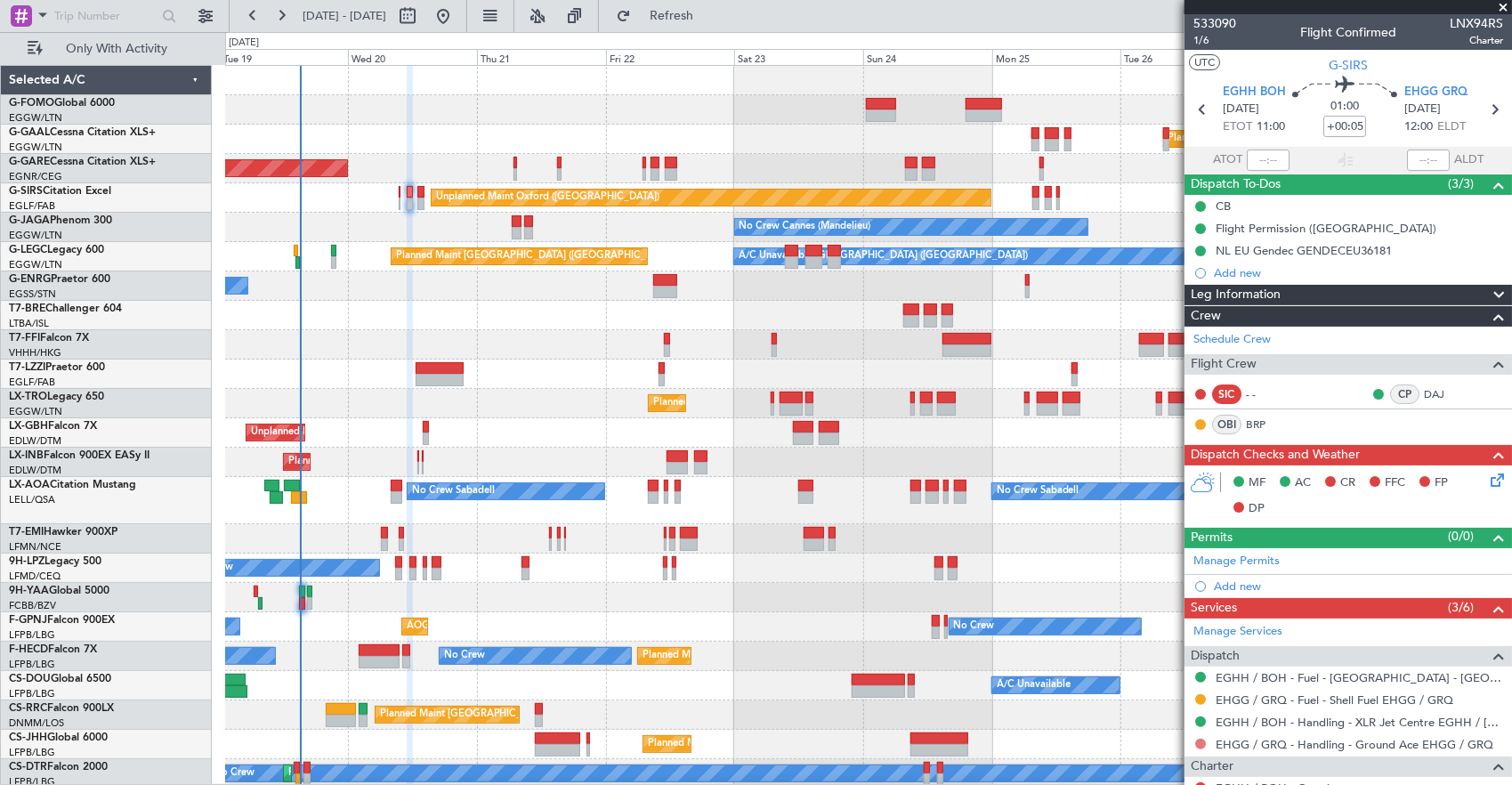
click at [1202, 739] on button at bounding box center [1200, 744] width 11 height 11
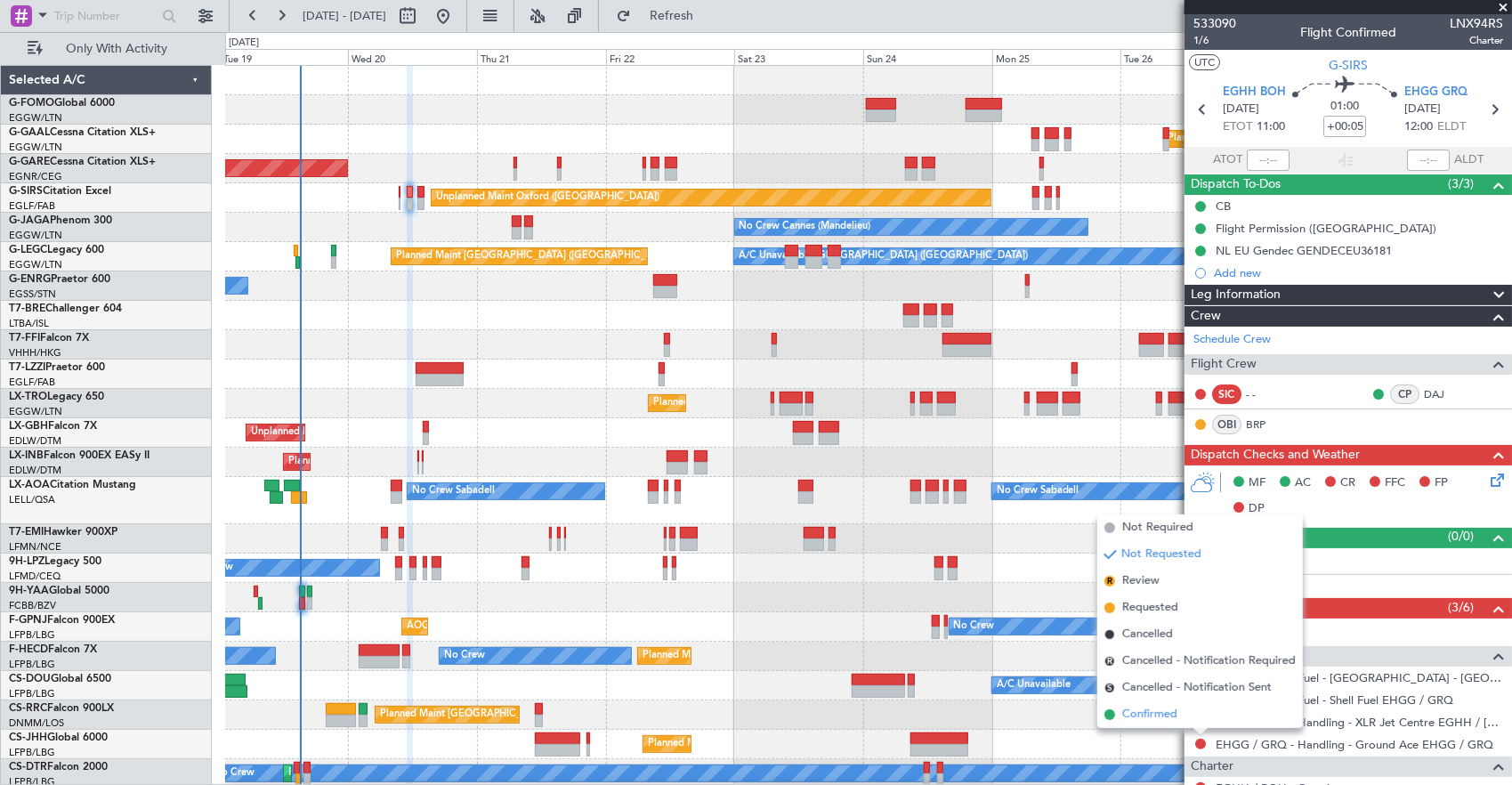
click at [1179, 719] on li "Confirmed" at bounding box center [1200, 715] width 205 height 27
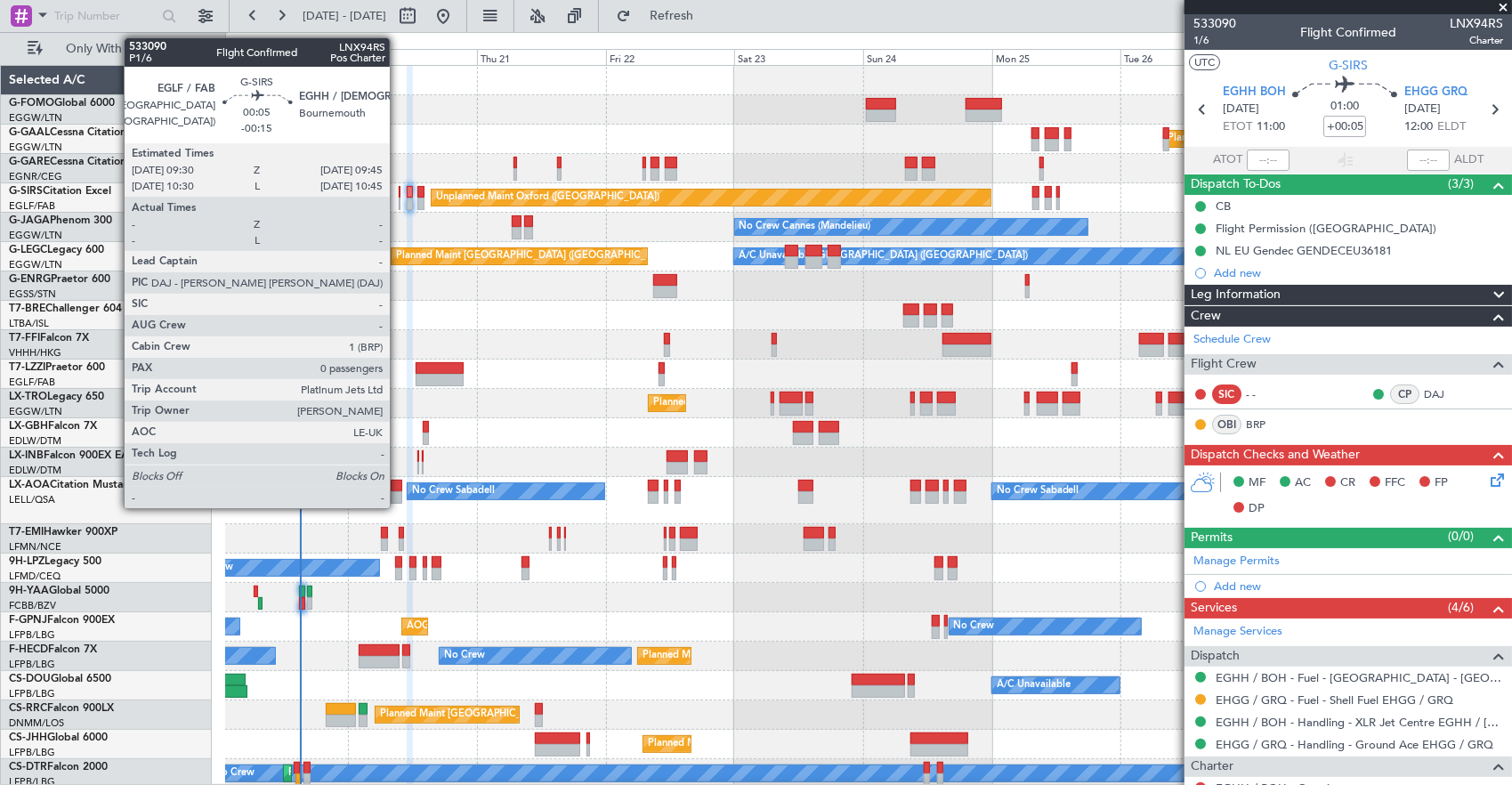
click at [399, 197] on div at bounding box center [400, 203] width 2 height 12
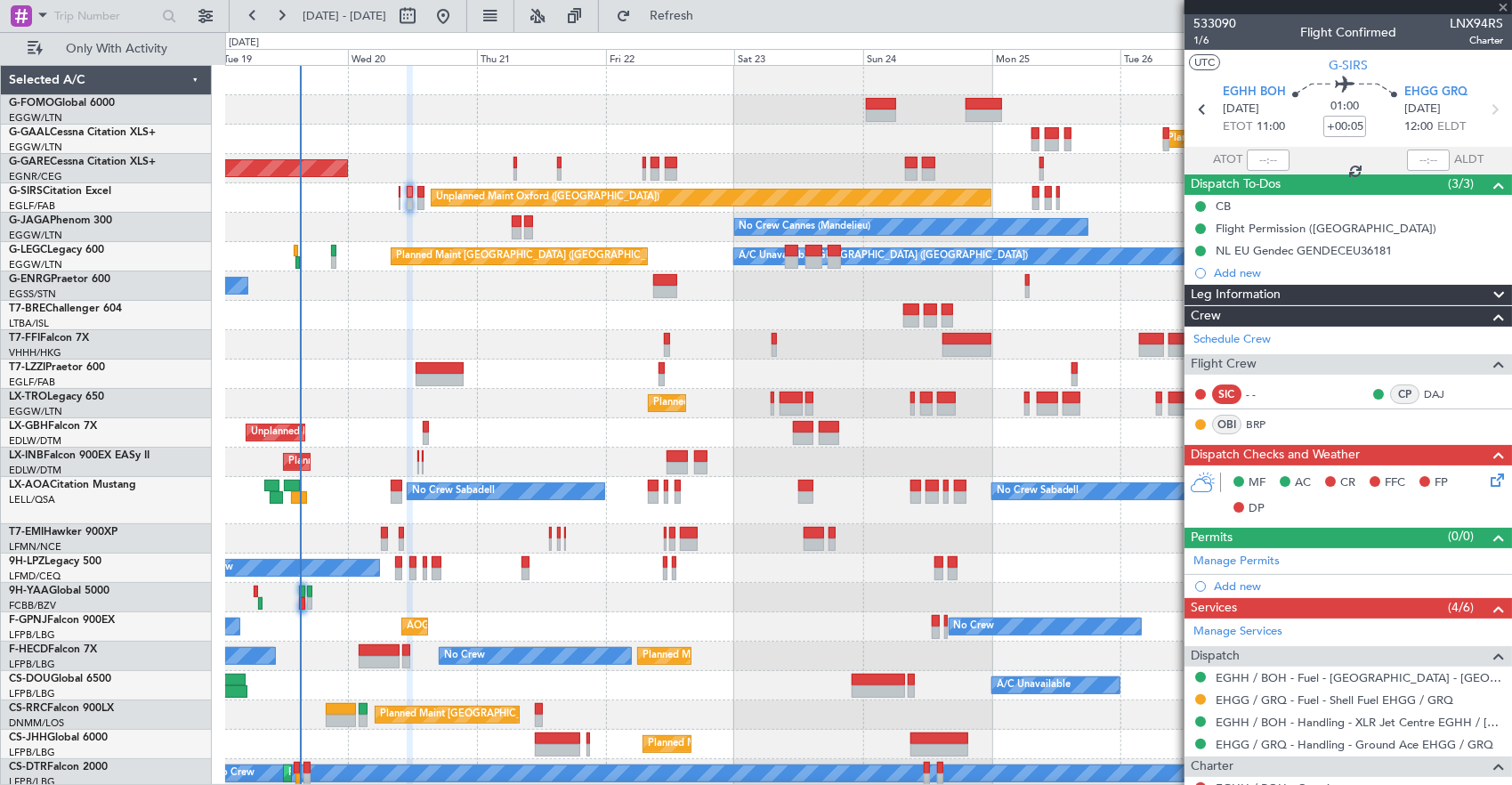
type input "-00:15"
type input "0"
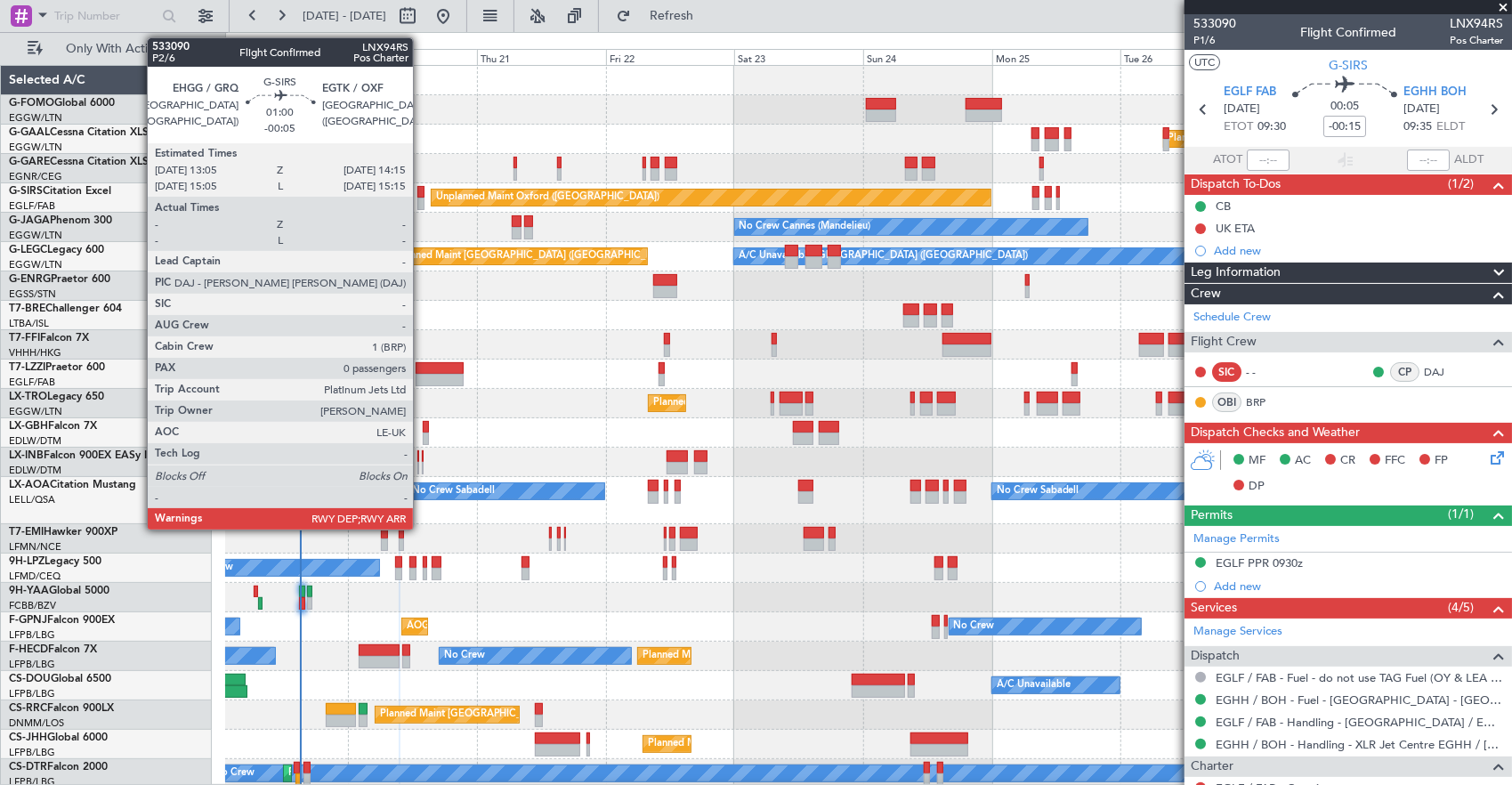
click at [422, 191] on div at bounding box center [420, 192] width 7 height 12
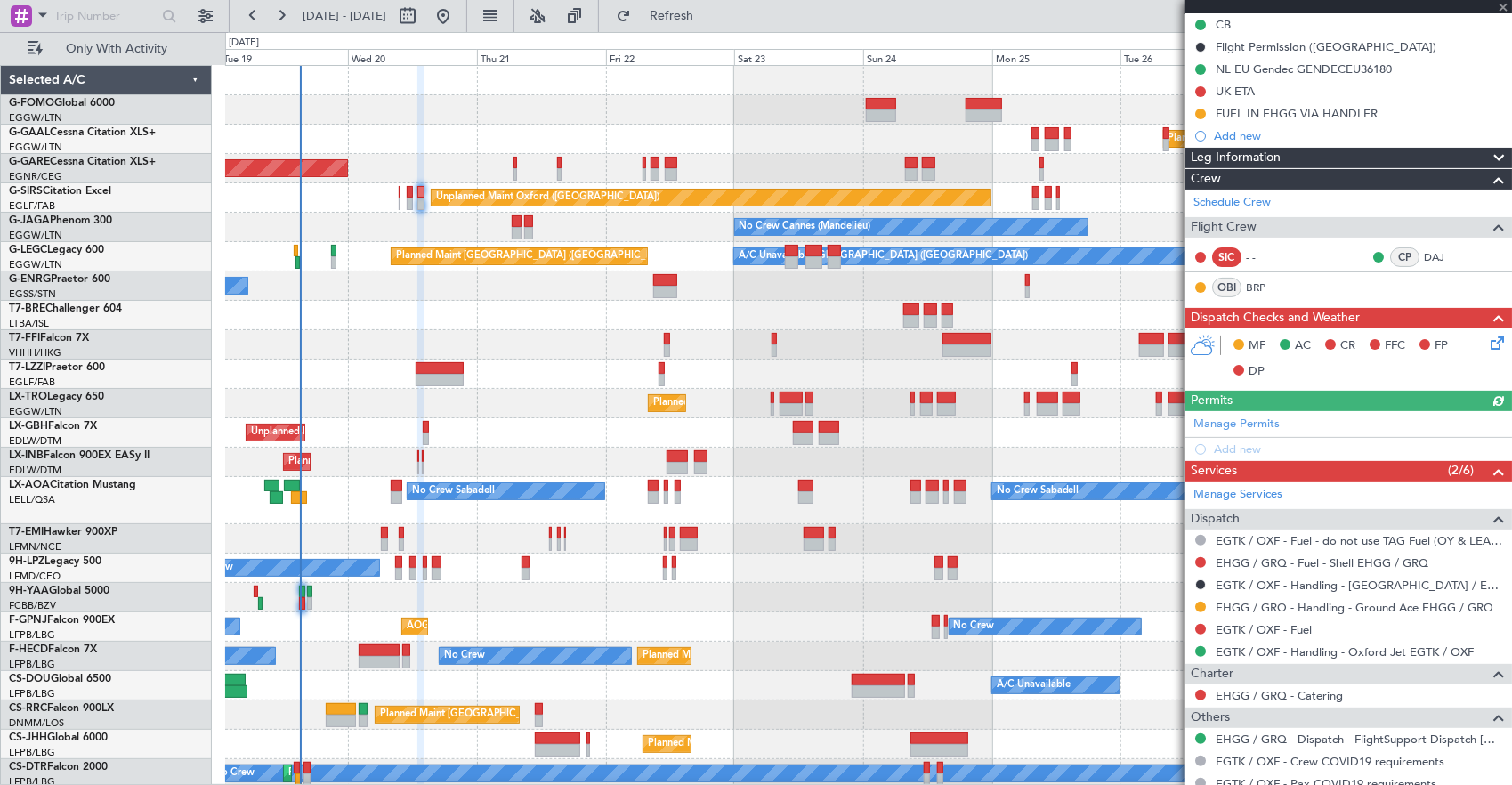
scroll to position [237, 0]
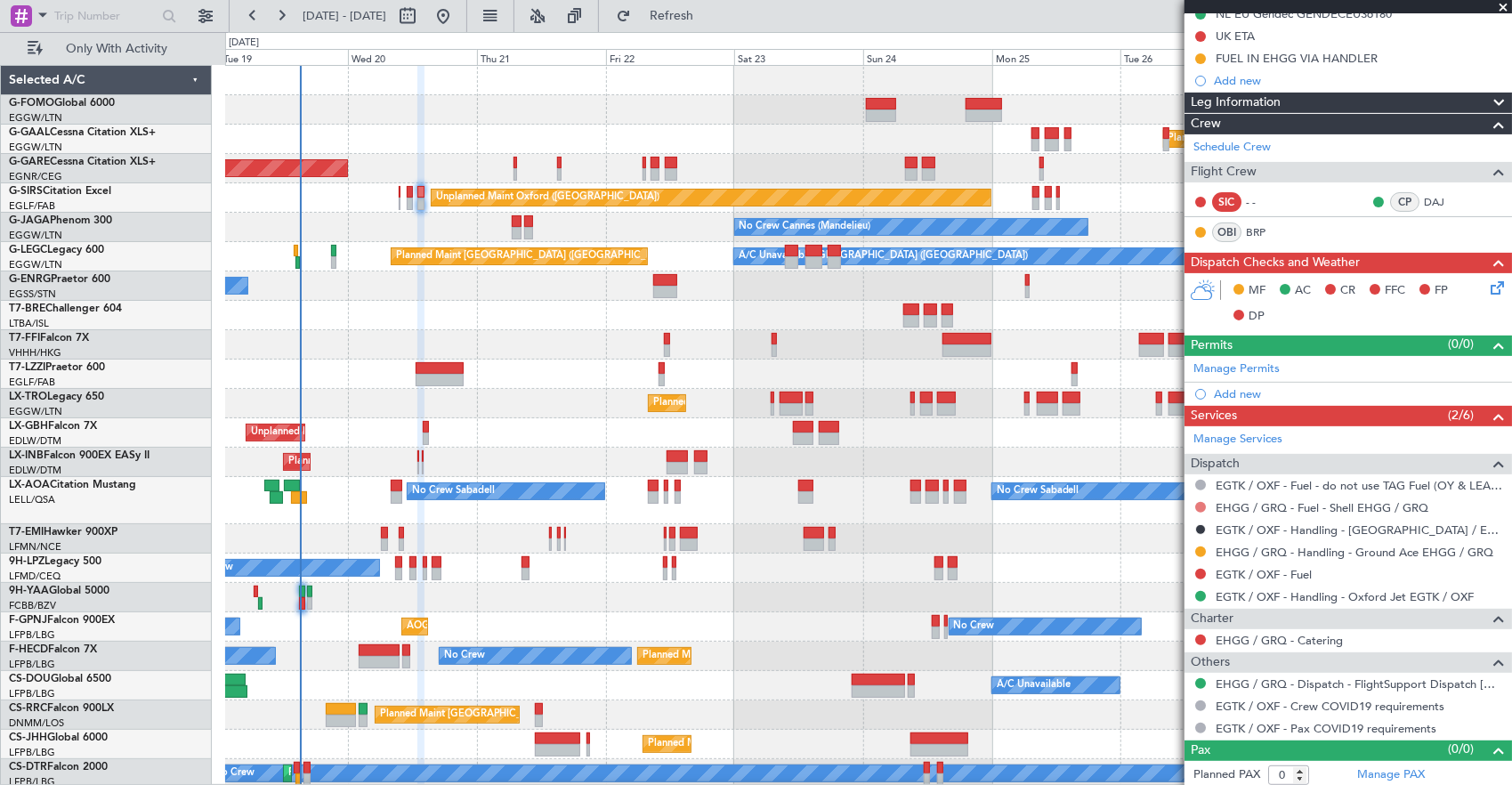
click at [1202, 502] on button at bounding box center [1200, 507] width 11 height 11
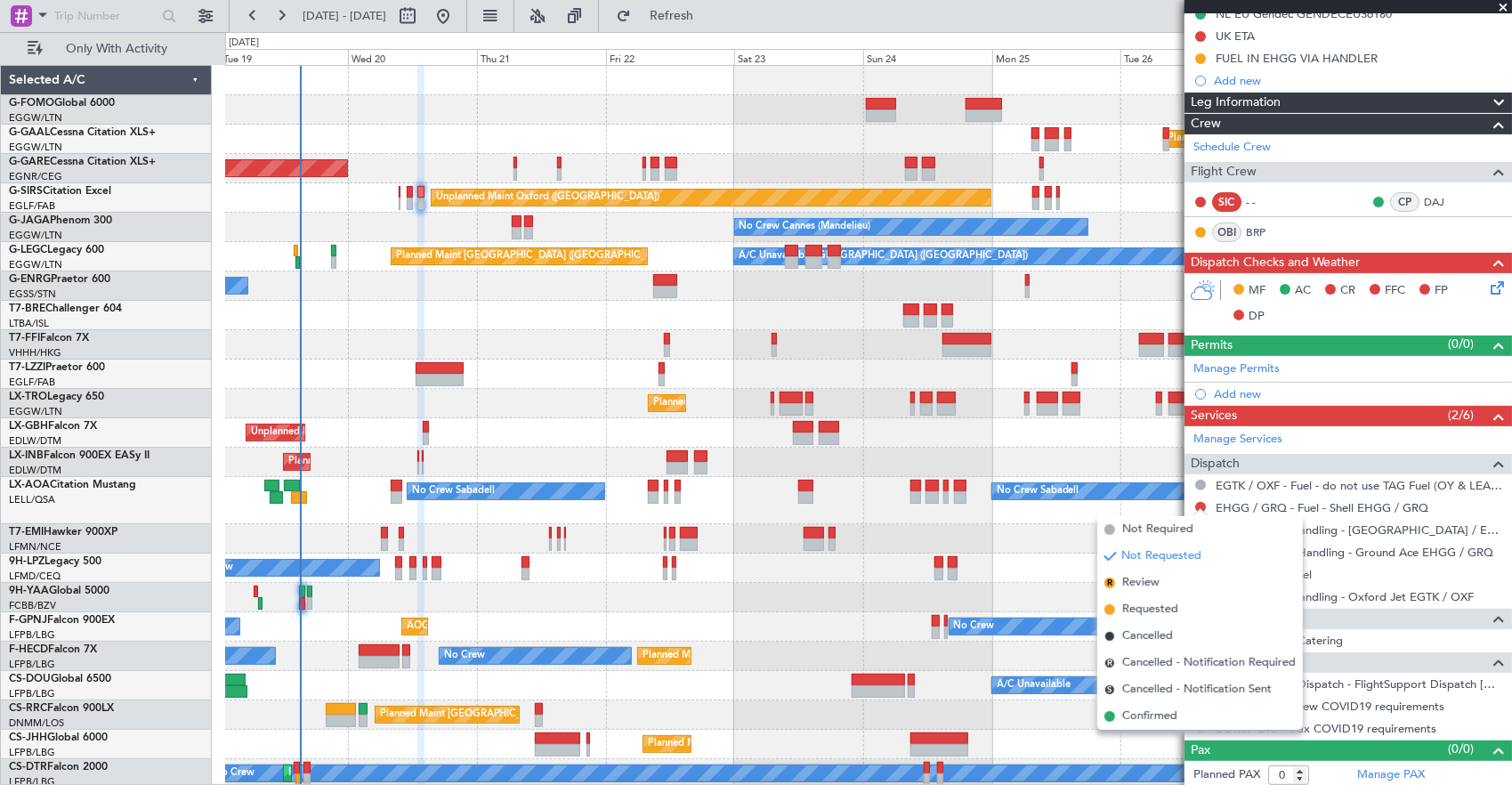
click at [1173, 612] on span "Requested" at bounding box center [1150, 610] width 56 height 18
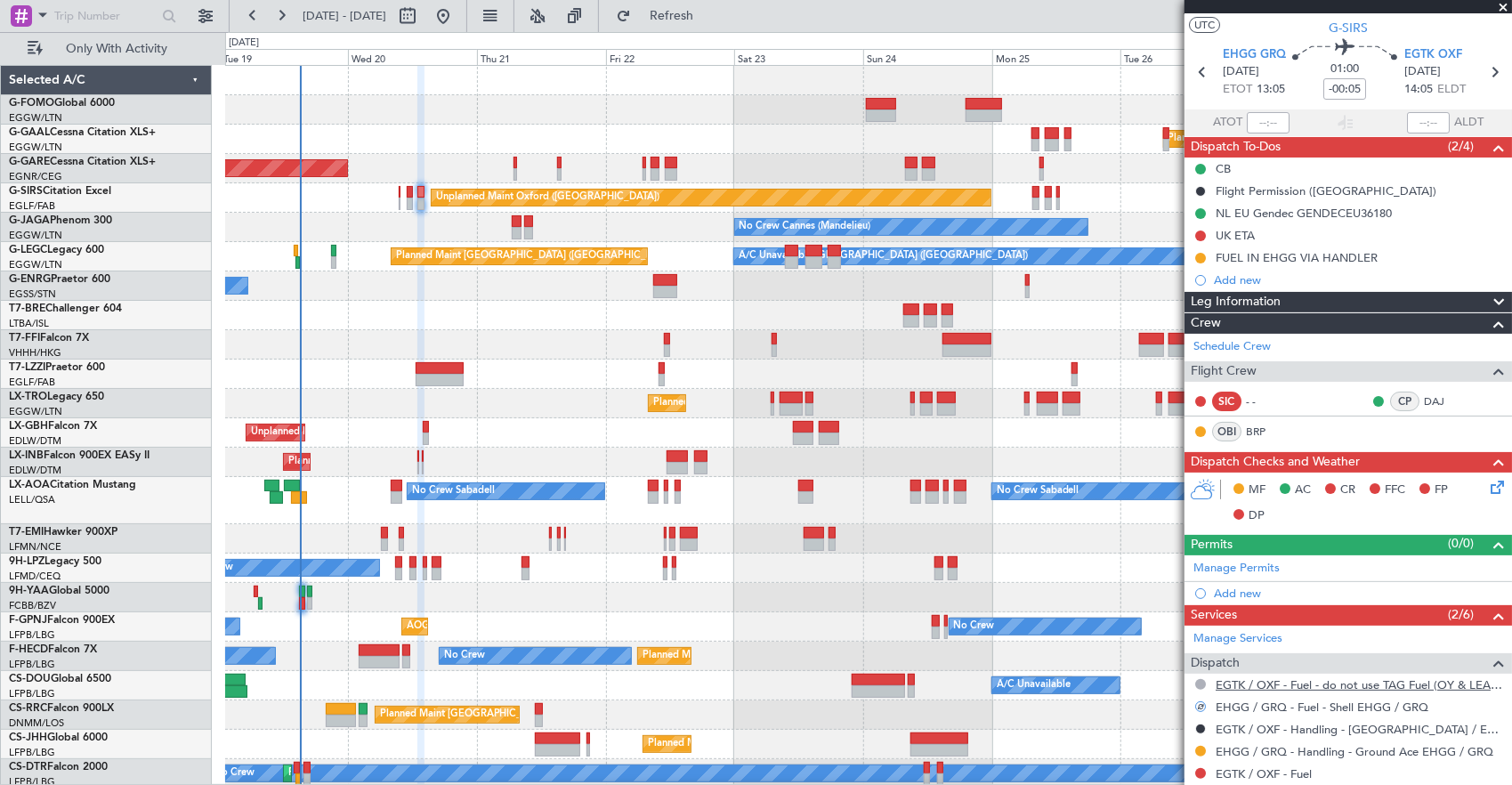
scroll to position [0, 0]
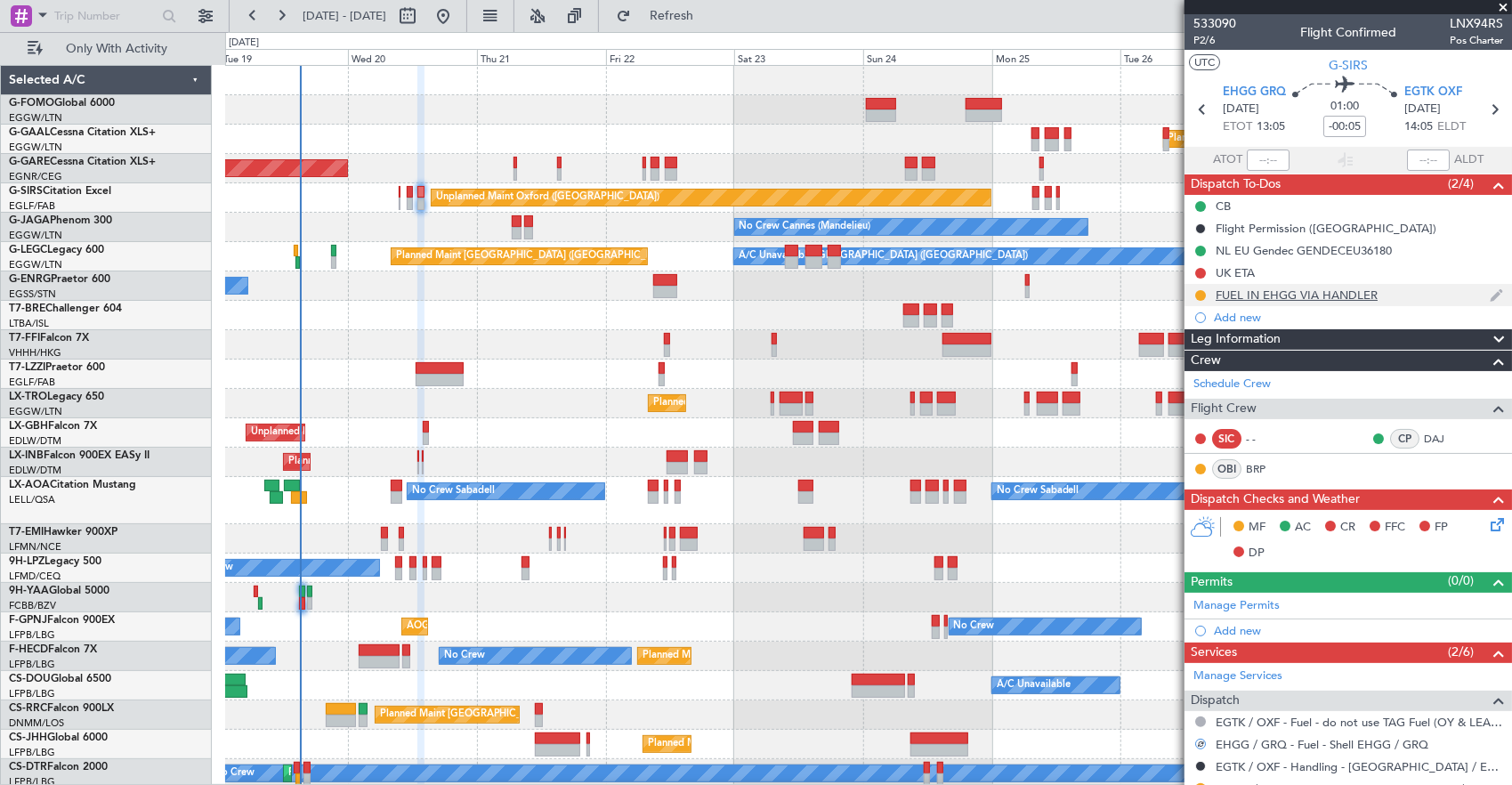
click at [1206, 292] on div at bounding box center [1200, 295] width 14 height 14
click at [1202, 292] on button at bounding box center [1200, 295] width 11 height 11
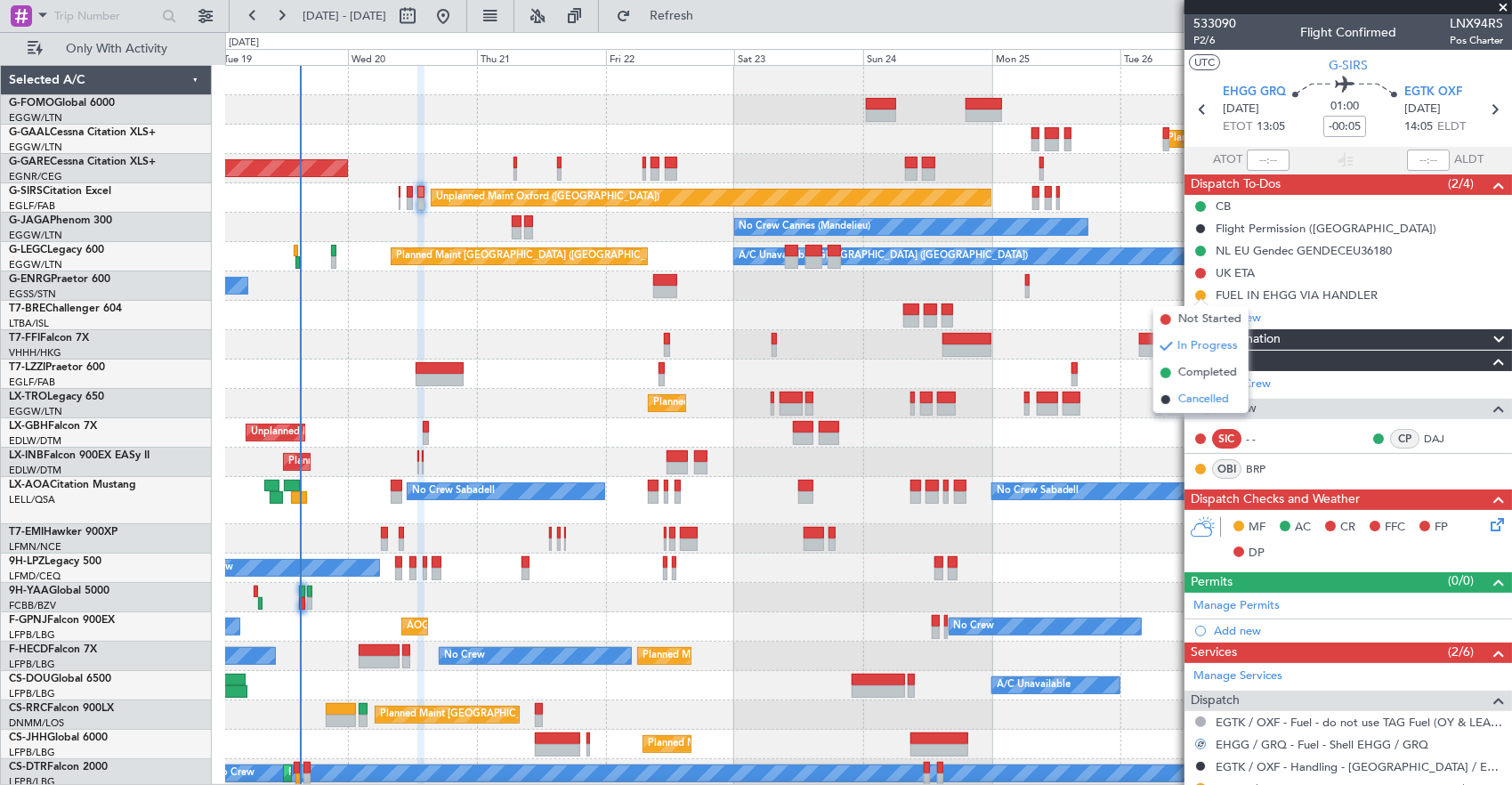
click at [1212, 397] on span "Cancelled" at bounding box center [1203, 400] width 51 height 18
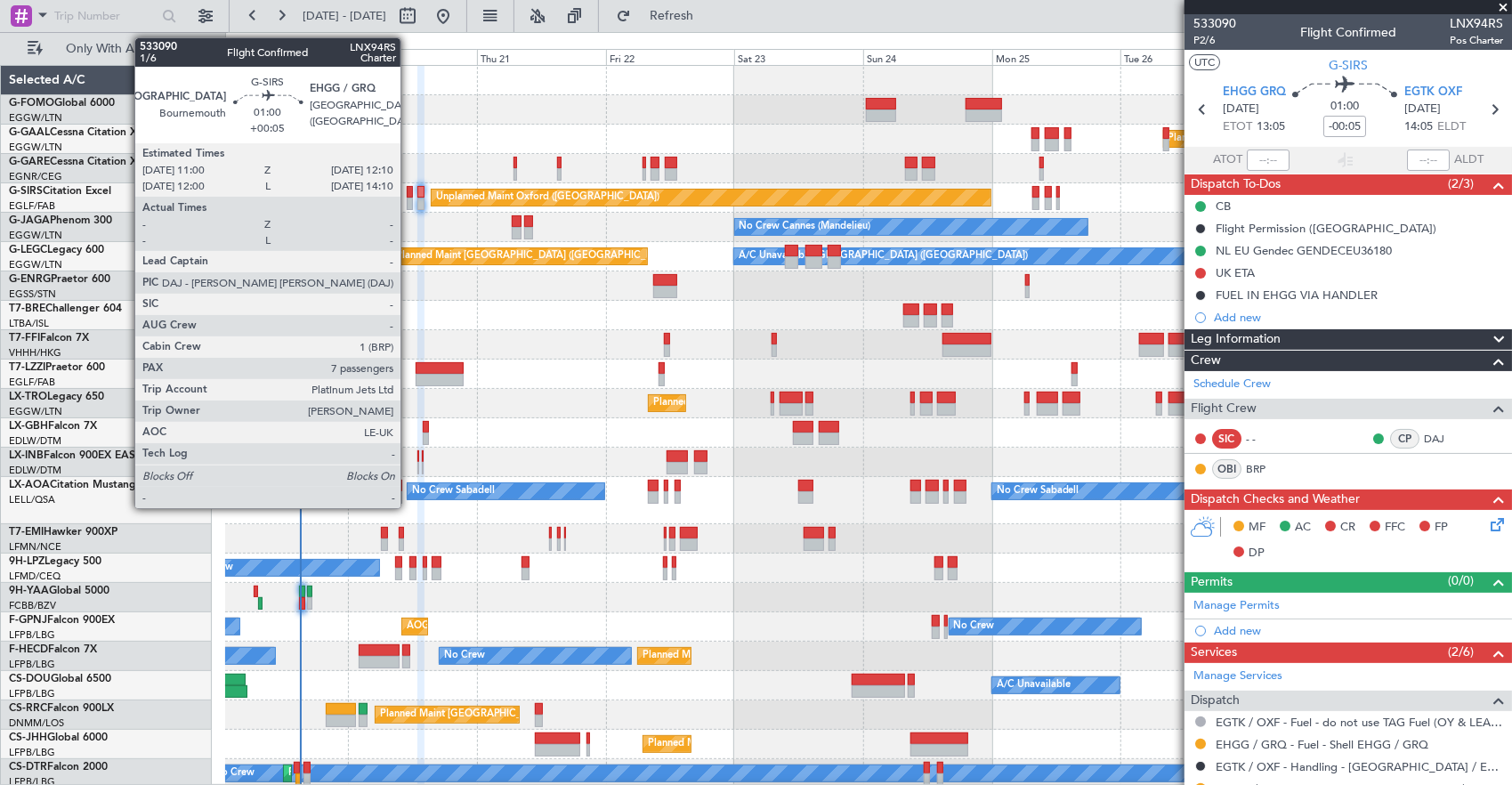
click at [409, 201] on div at bounding box center [409, 203] width 7 height 12
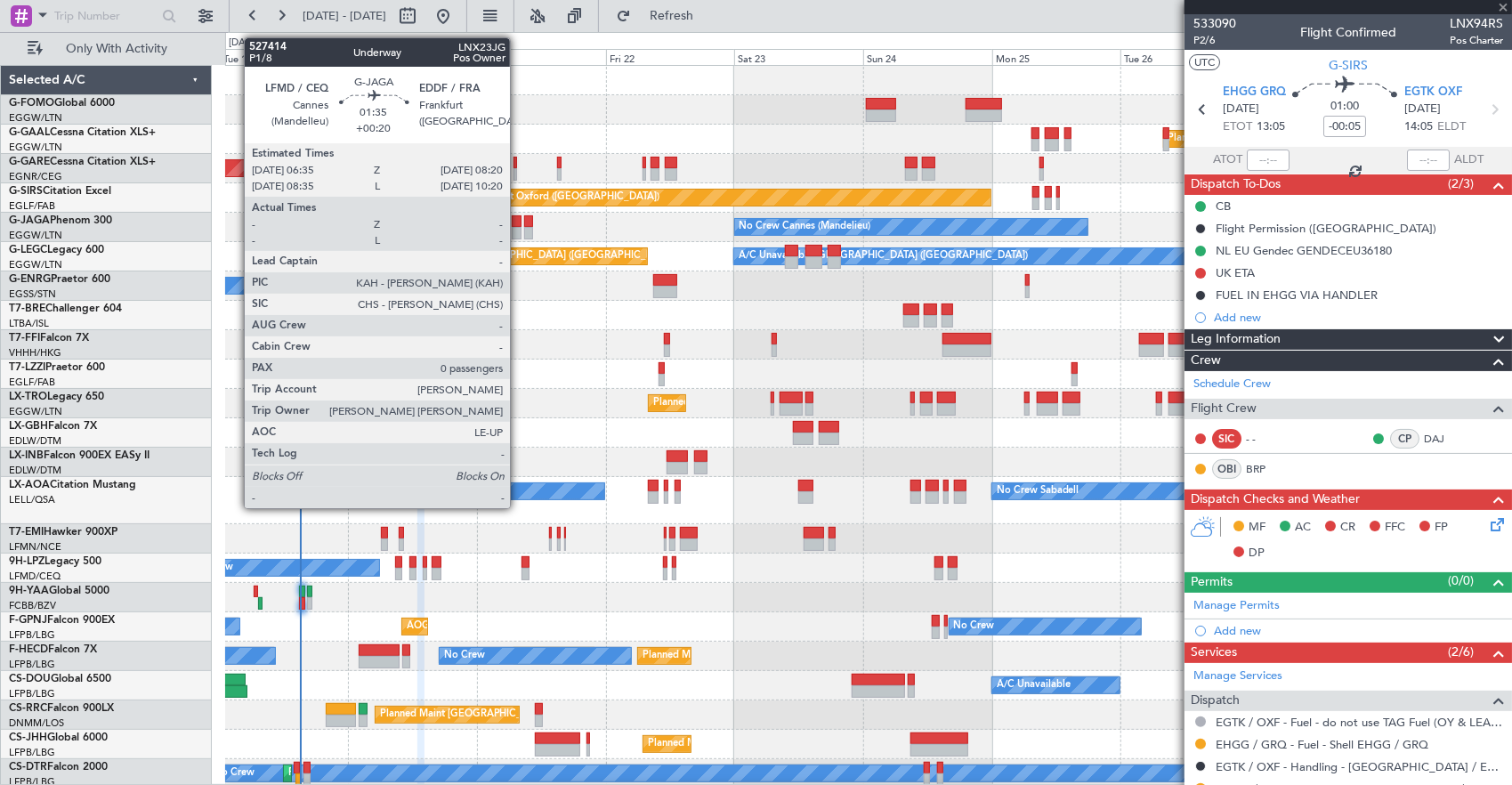
type input "+00:05"
type input "7"
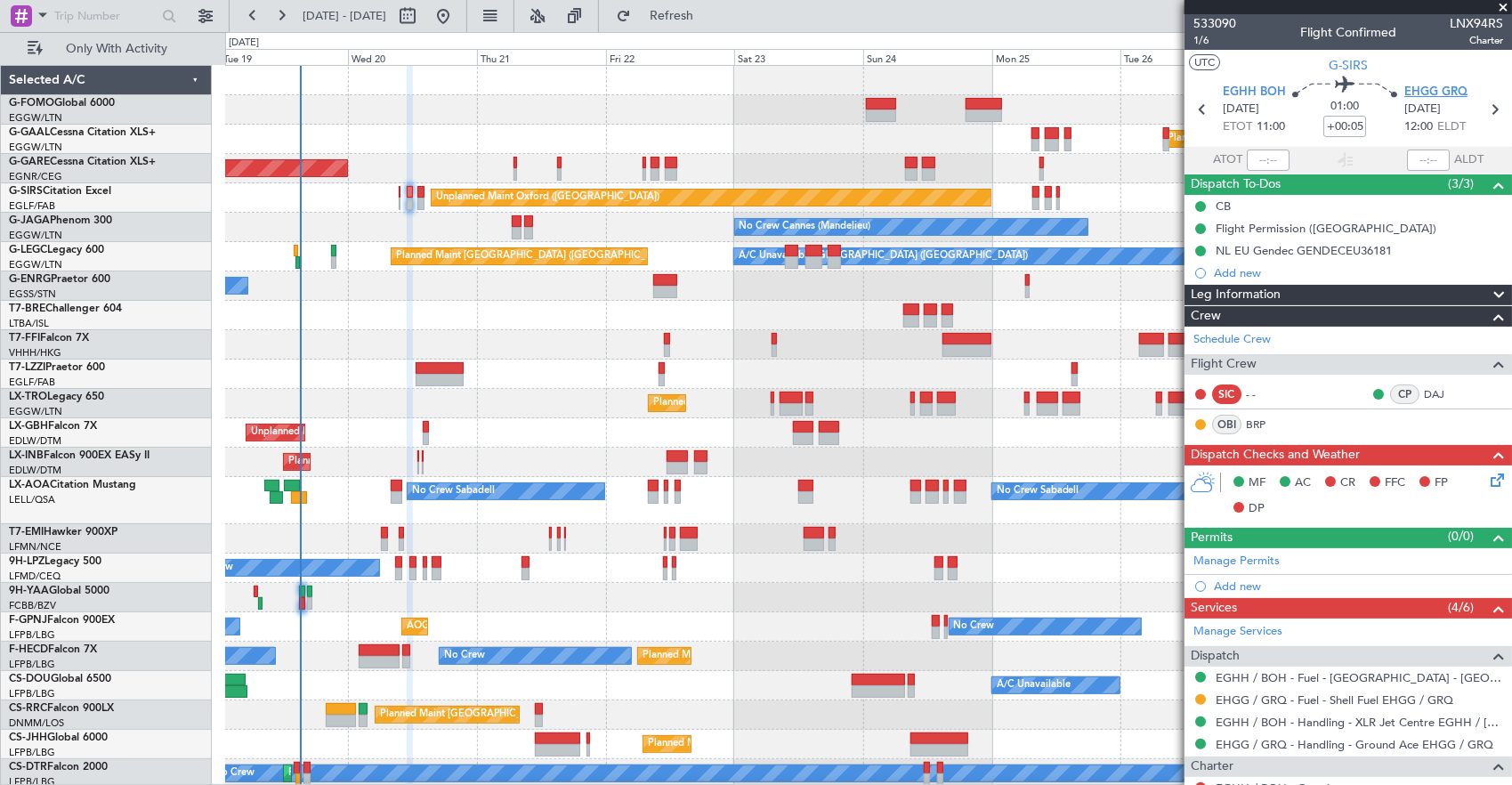
click at [1411, 93] on span "EHGG GRQ" at bounding box center [1435, 92] width 63 height 18
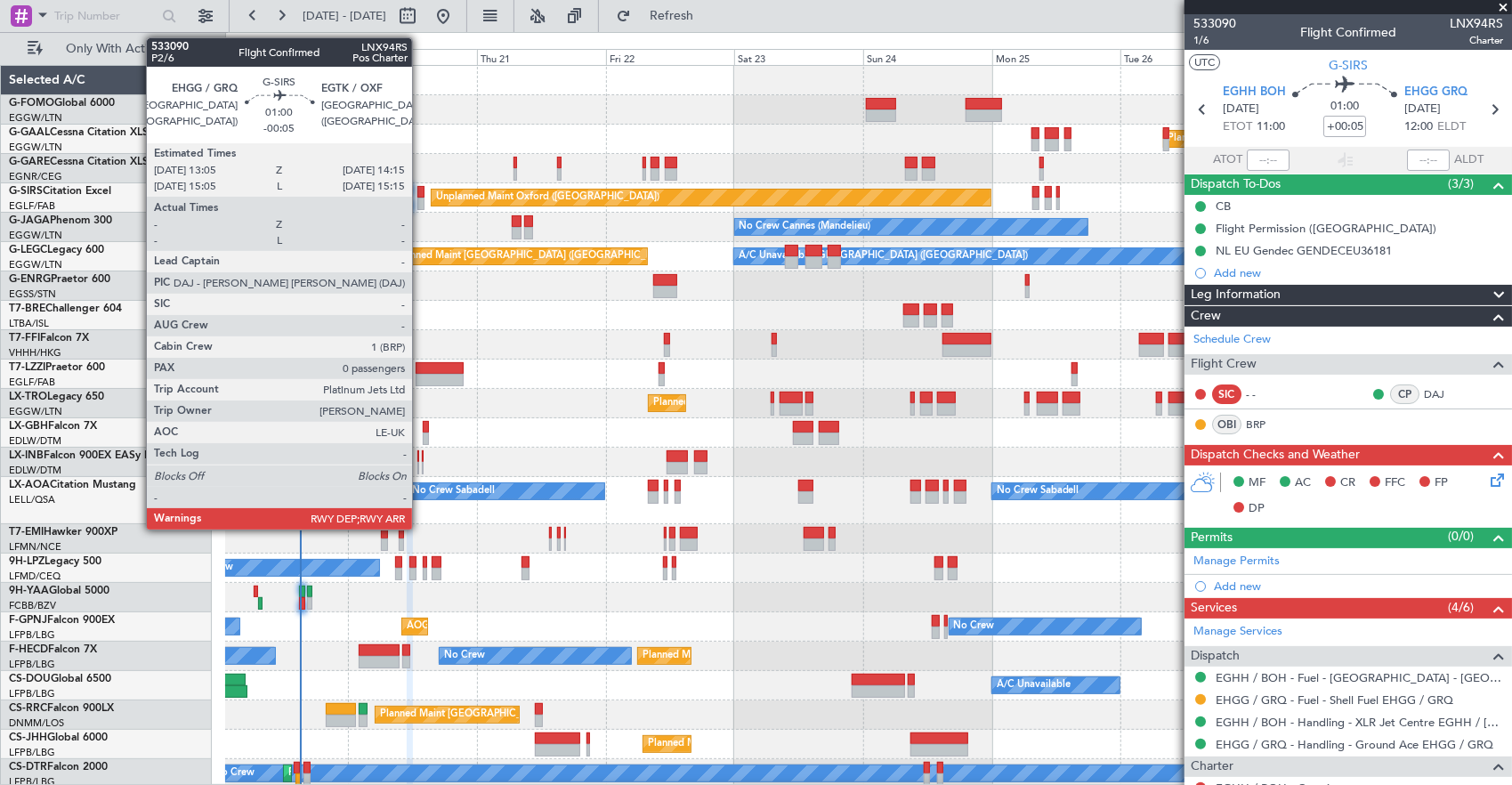
click at [421, 191] on div at bounding box center [420, 192] width 7 height 12
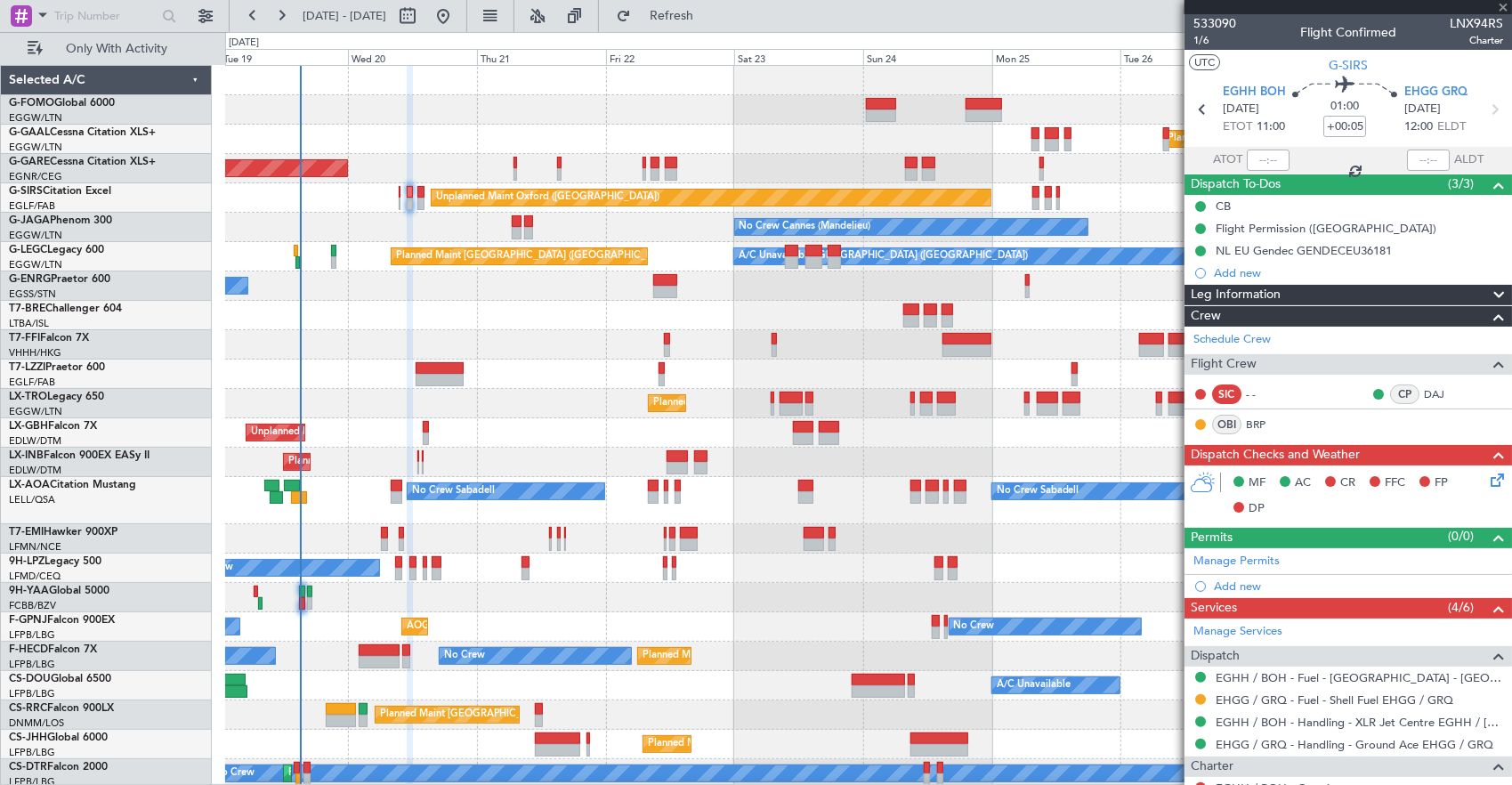
type input "-00:05"
type input "0"
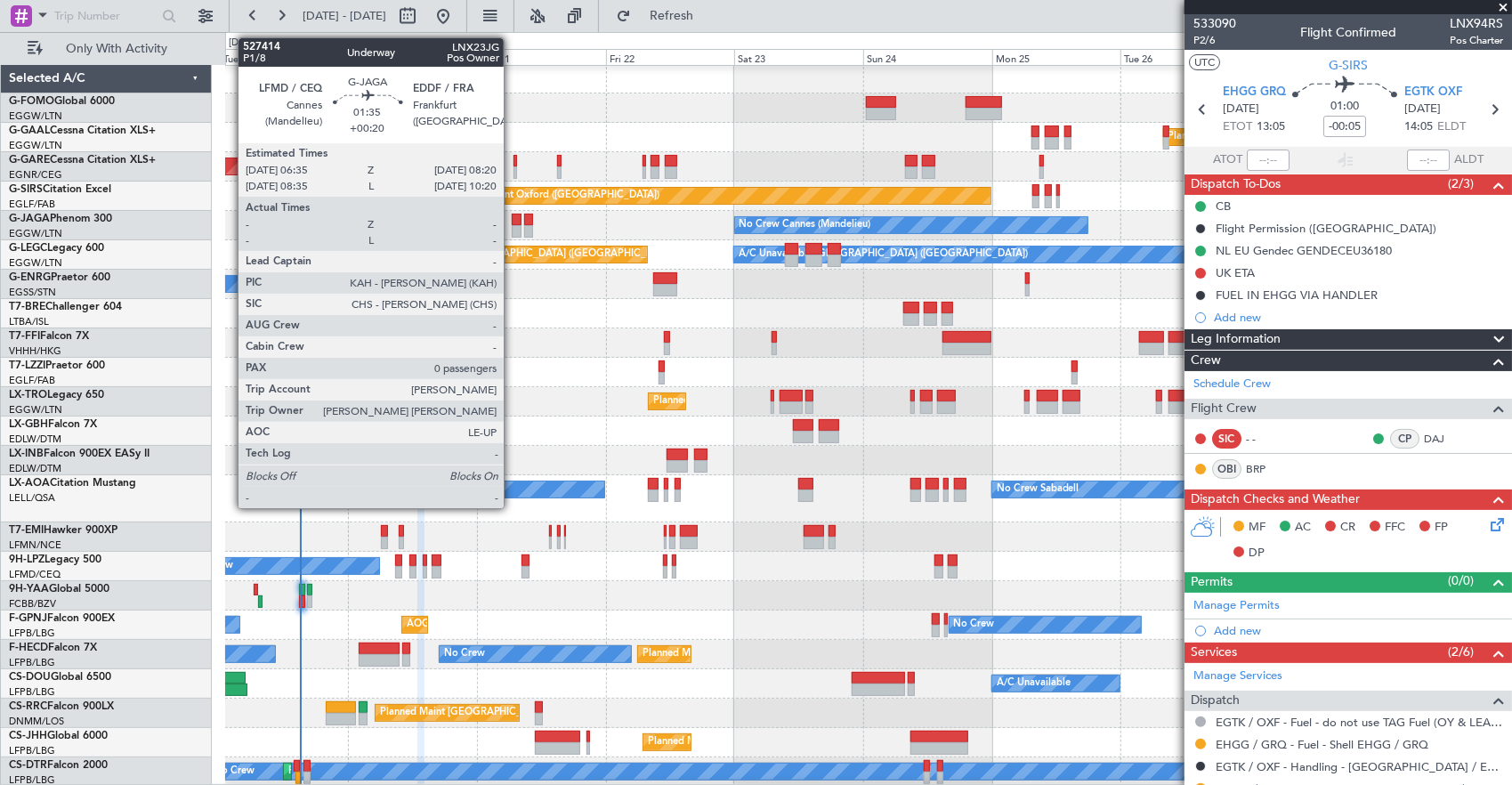
click at [513, 219] on div at bounding box center [516, 219] width 10 height 12
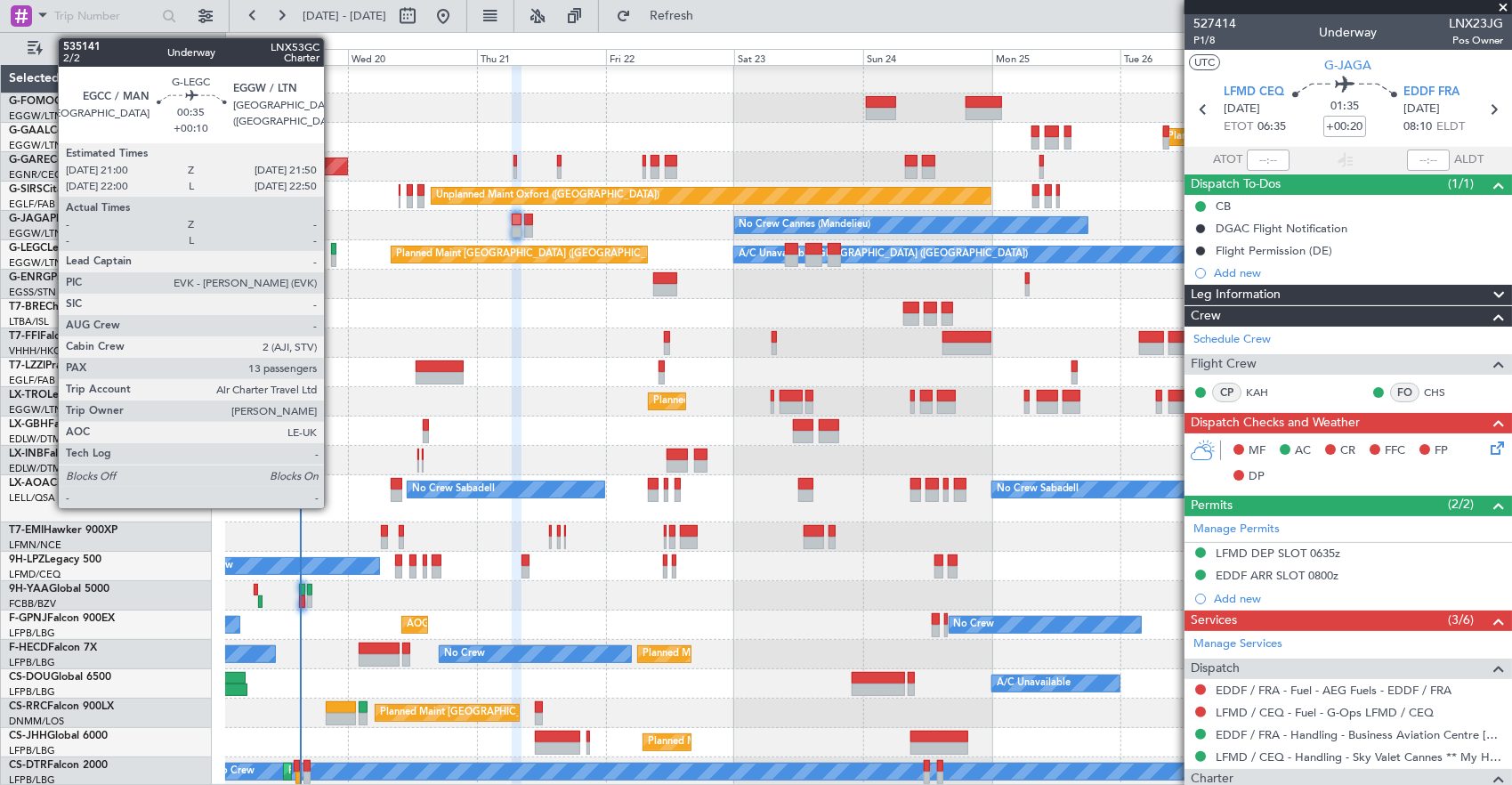
click at [332, 251] on div at bounding box center [333, 248] width 6 height 12
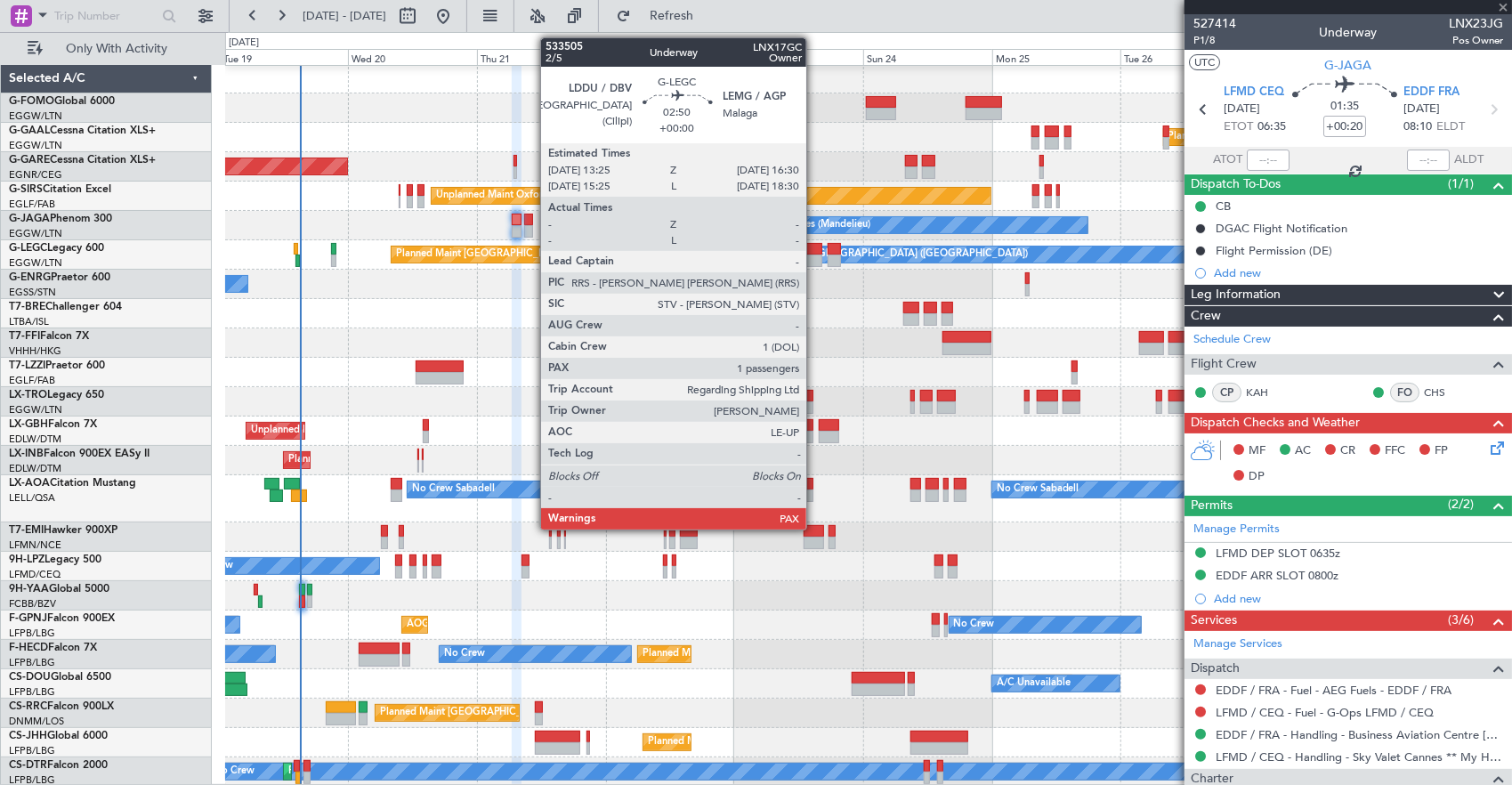
type input "+00:10"
type input "13"
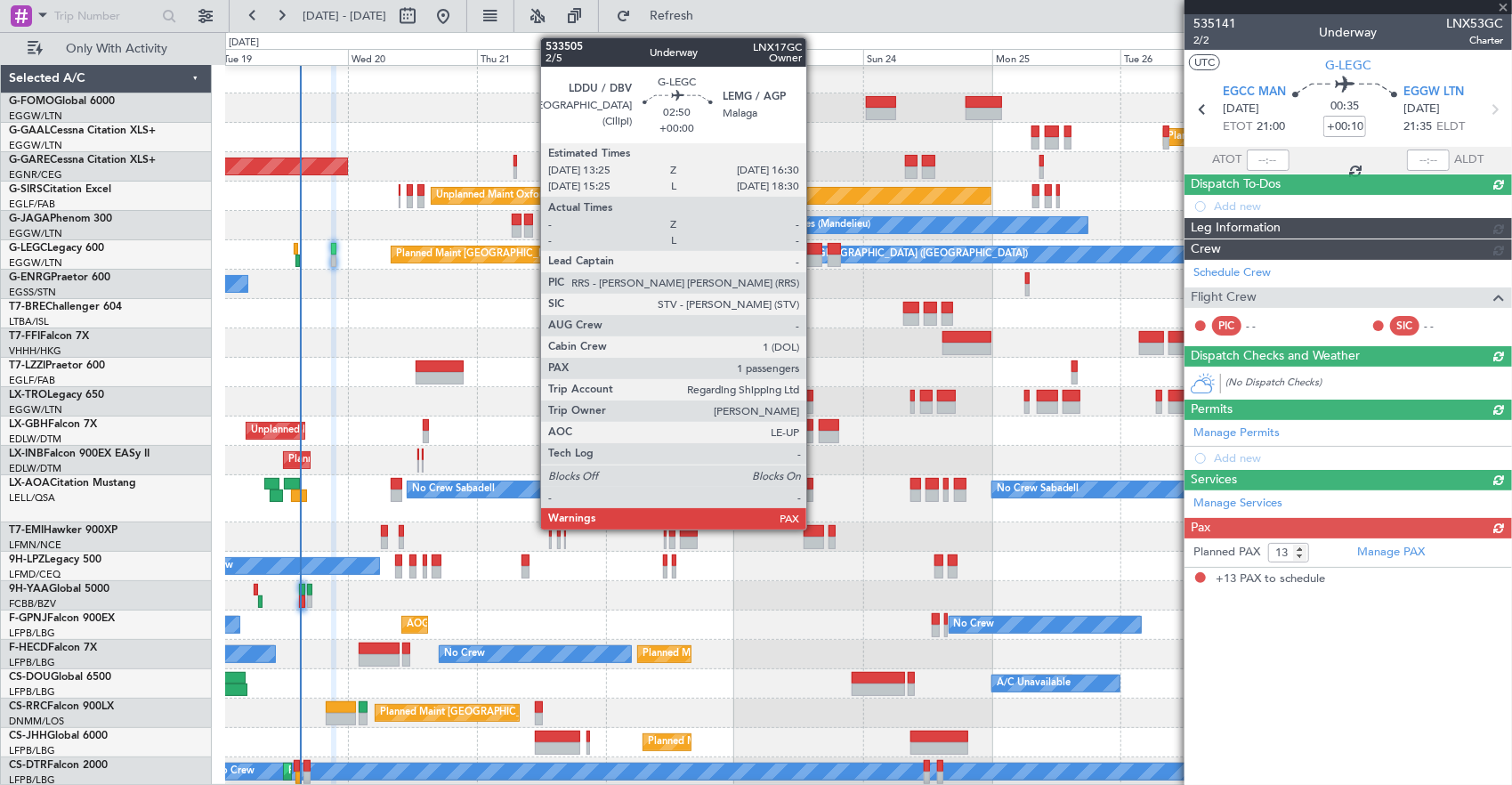
click at [815, 250] on div at bounding box center [813, 248] width 17 height 12
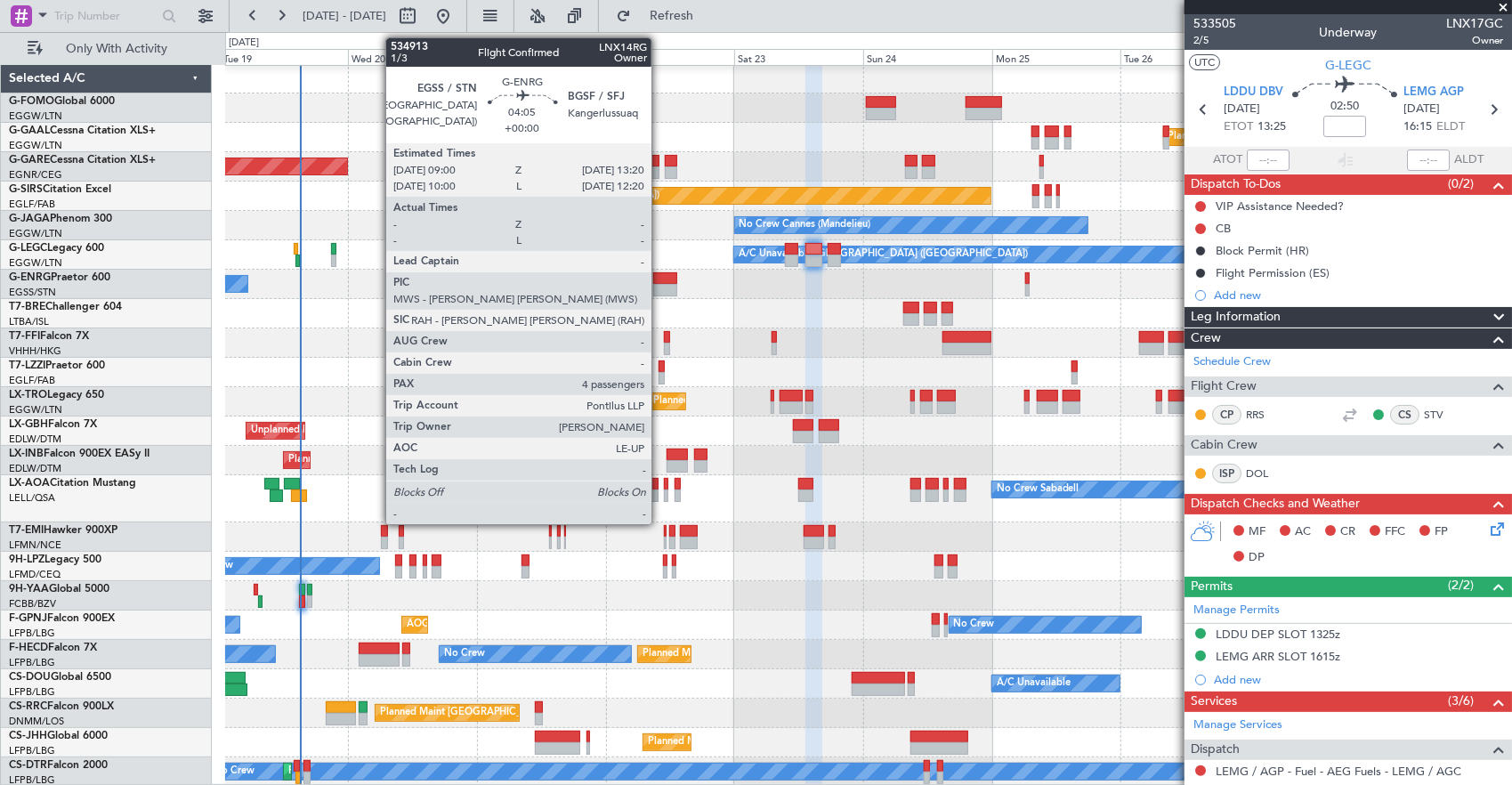
click at [660, 284] on div at bounding box center [665, 289] width 24 height 12
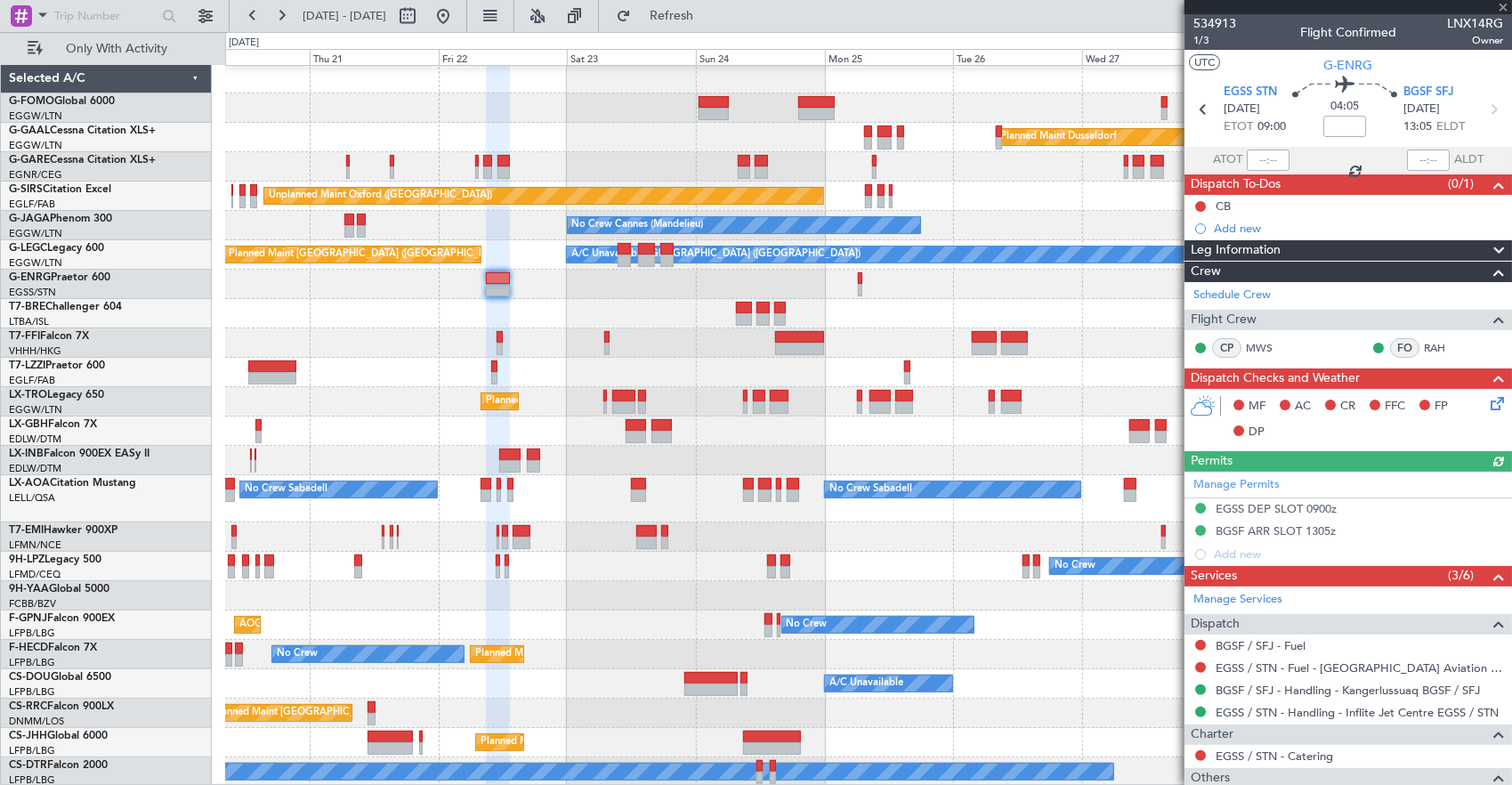
scroll to position [2, 0]
click at [893, 287] on div "Planned Maint Dusseldorf Unplanned Maint Chester Unplanned Maint Oxford (Kidlin…" at bounding box center [868, 426] width 1287 height 723
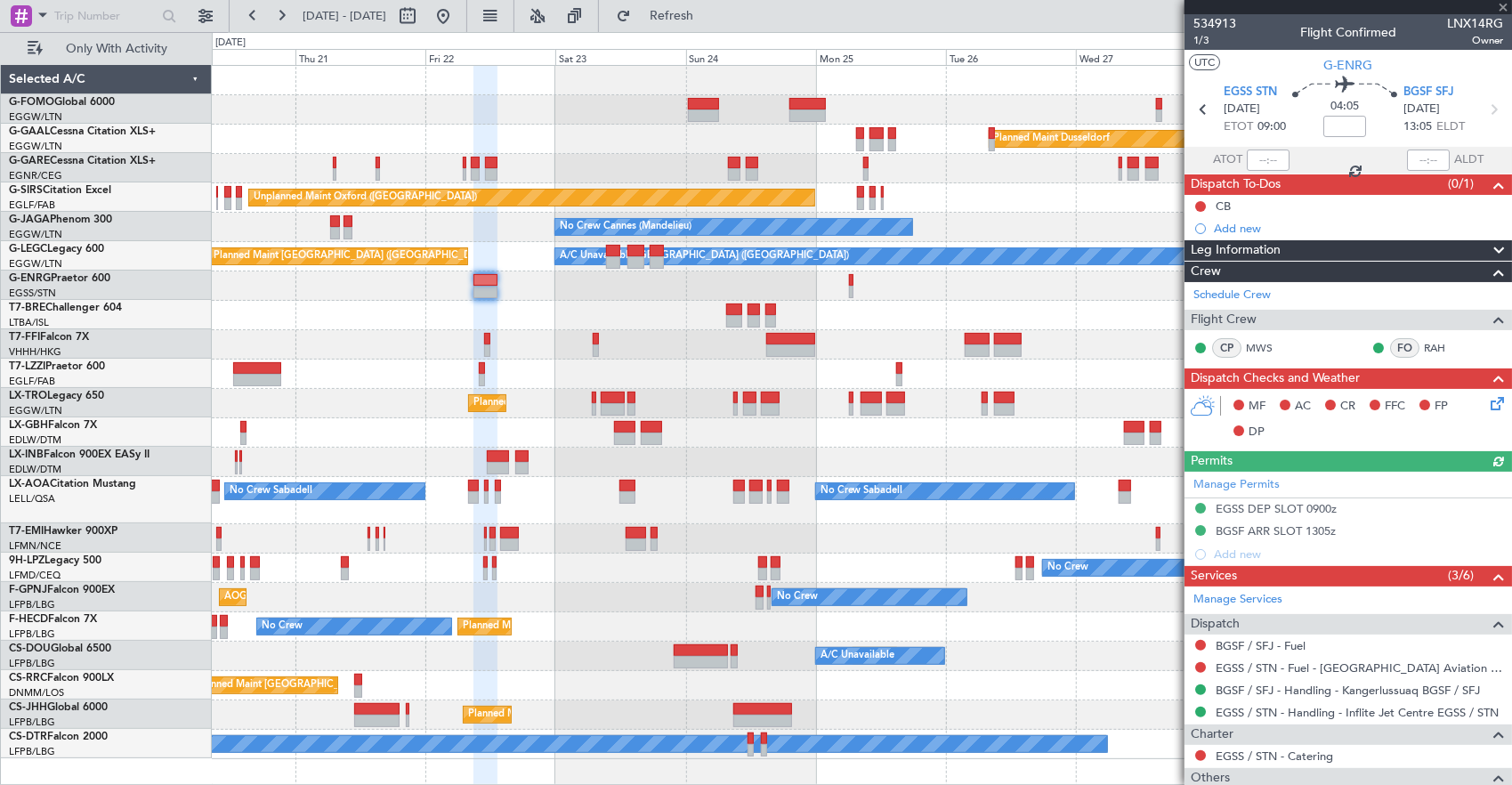
scroll to position [0, 0]
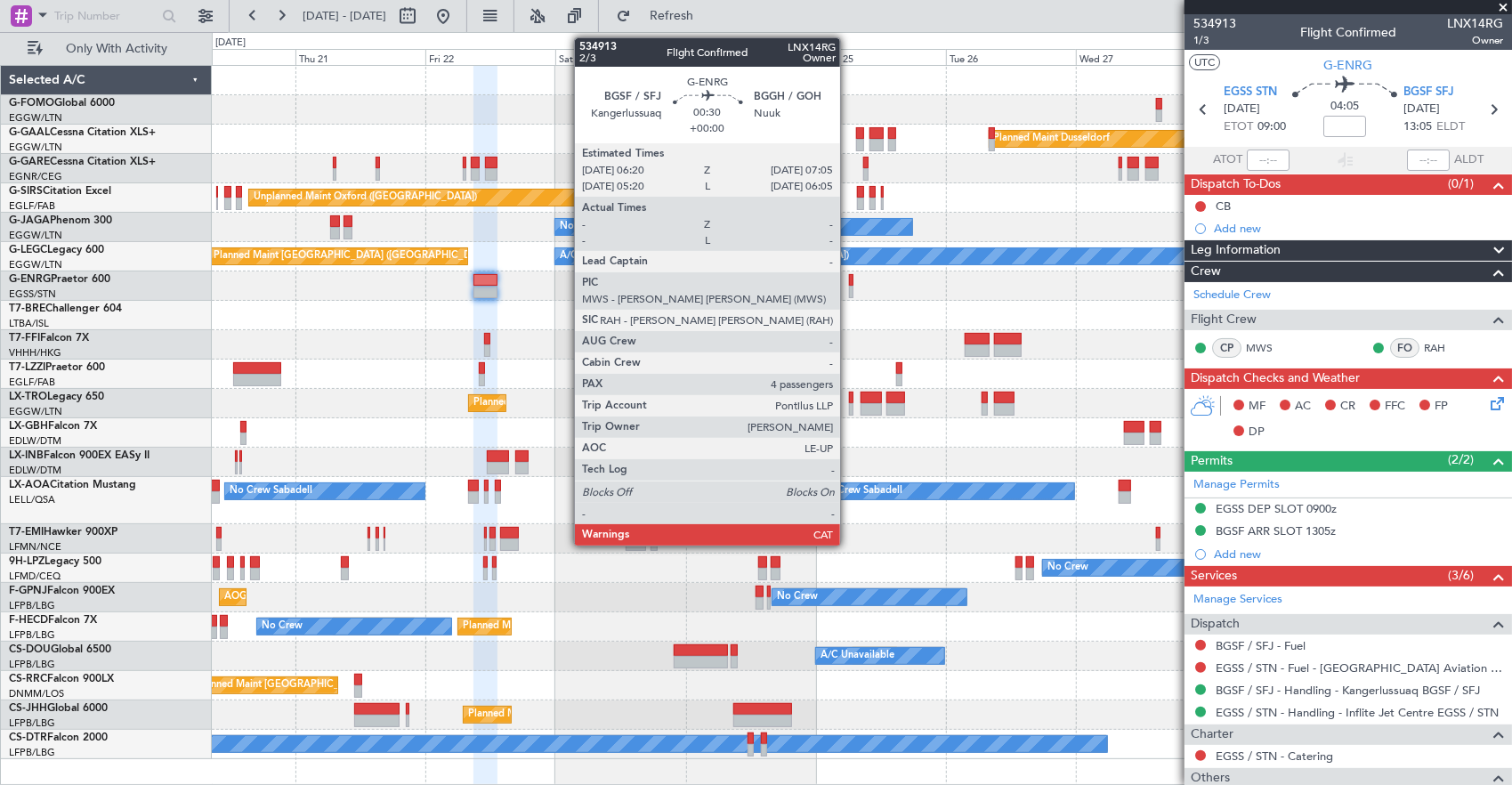
click at [849, 281] on div at bounding box center [851, 280] width 5 height 12
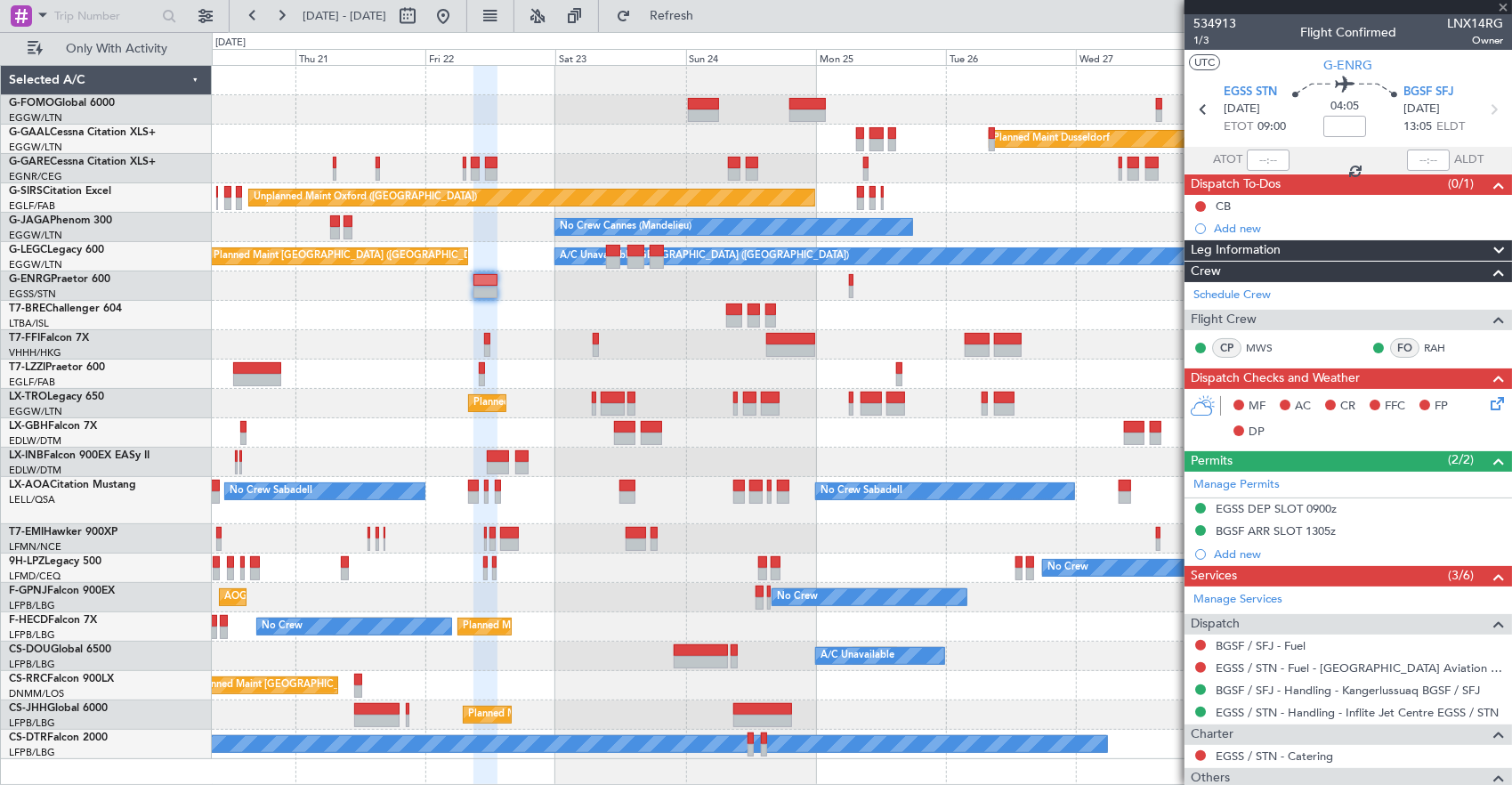
click at [683, 289] on div "Owner" at bounding box center [861, 286] width 1300 height 30
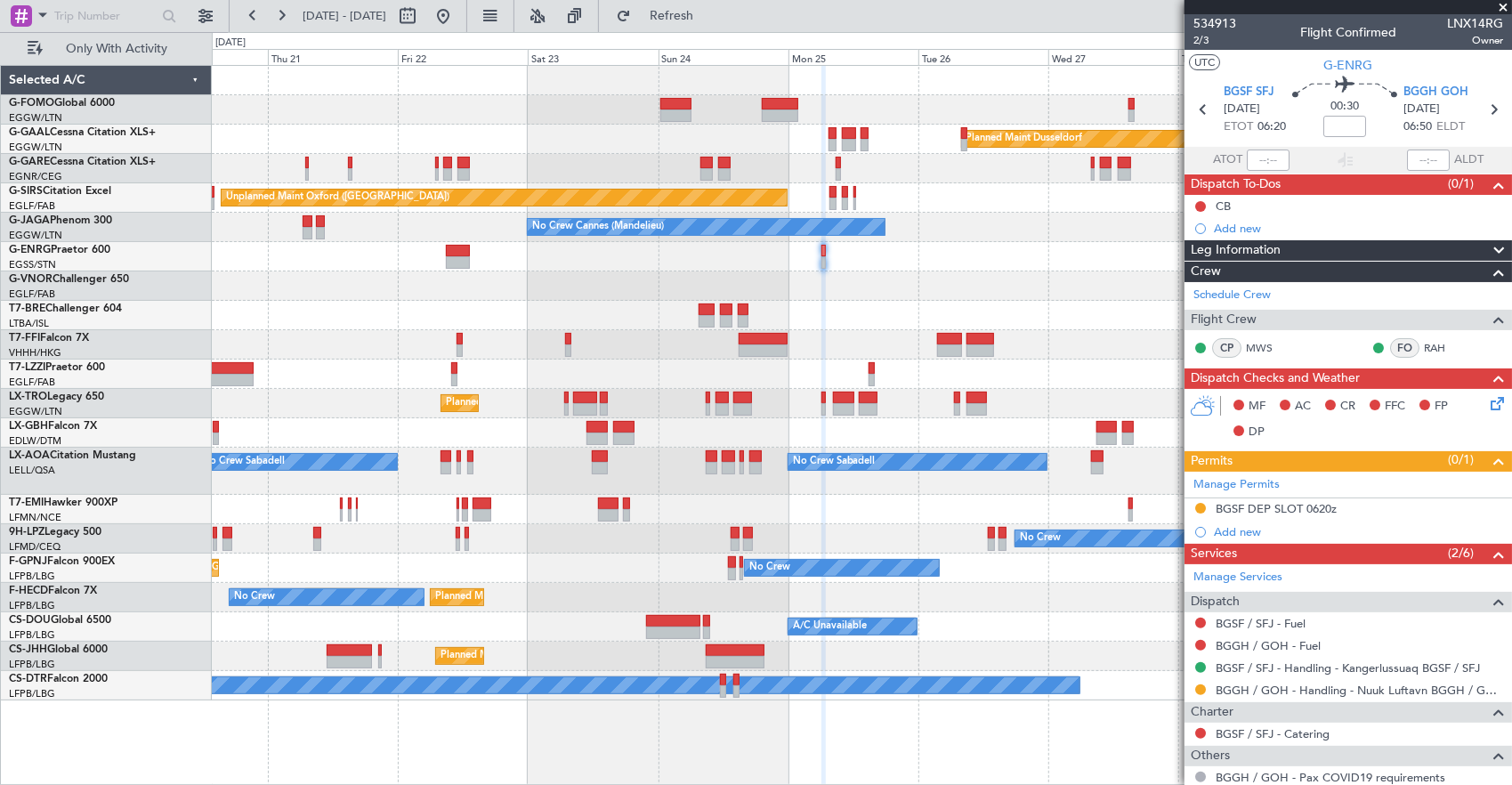
click at [941, 247] on div "Planned Maint Dusseldorf Unplanned Maint Chester Unplanned Maint Oxford (Kidlin…" at bounding box center [861, 383] width 1300 height 635
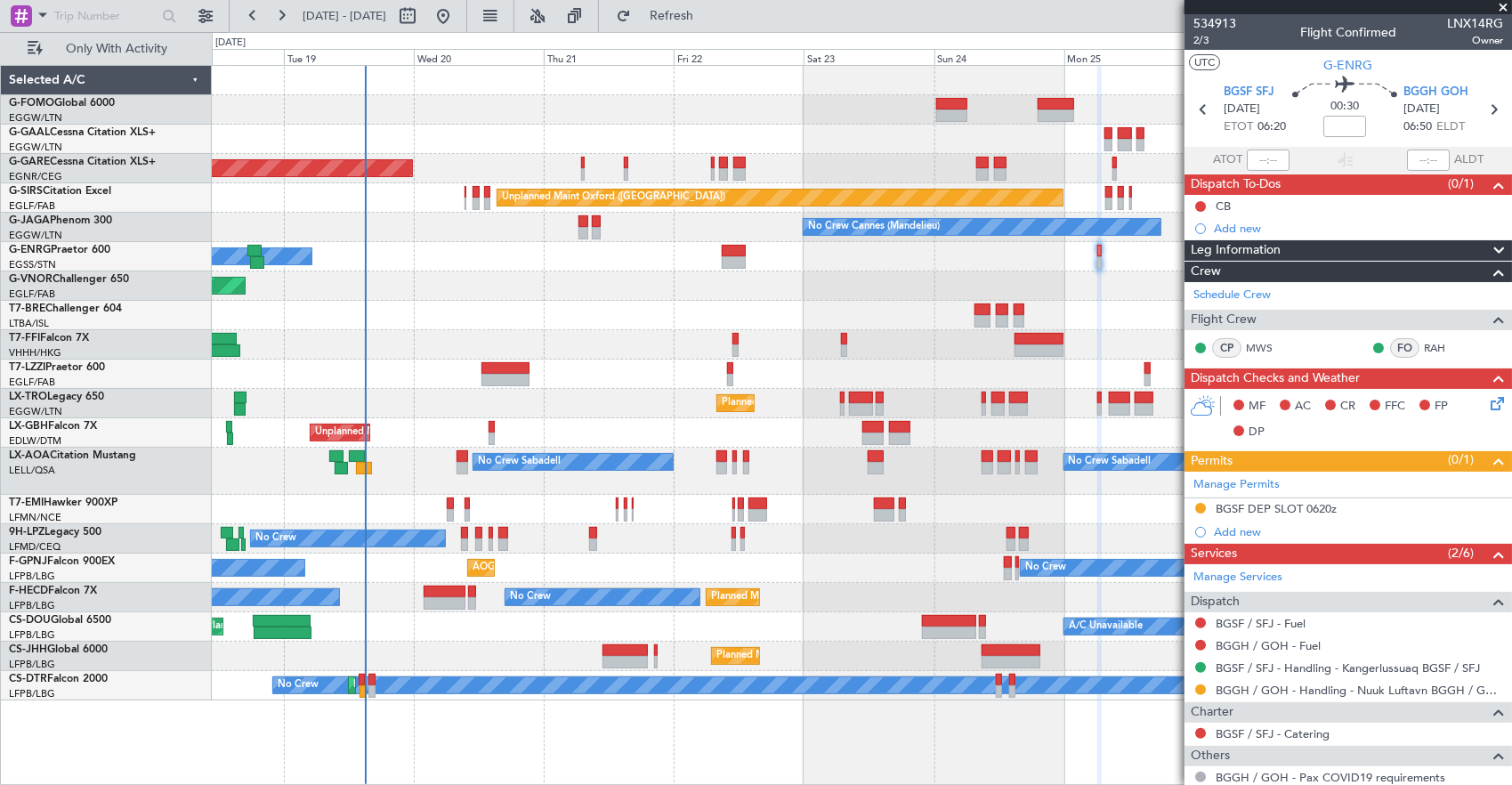
click at [712, 278] on div "Planned Maint Windsor Locks (Bradley Intl) Planned Maint Dusseldorf Unplanned M…" at bounding box center [861, 383] width 1300 height 635
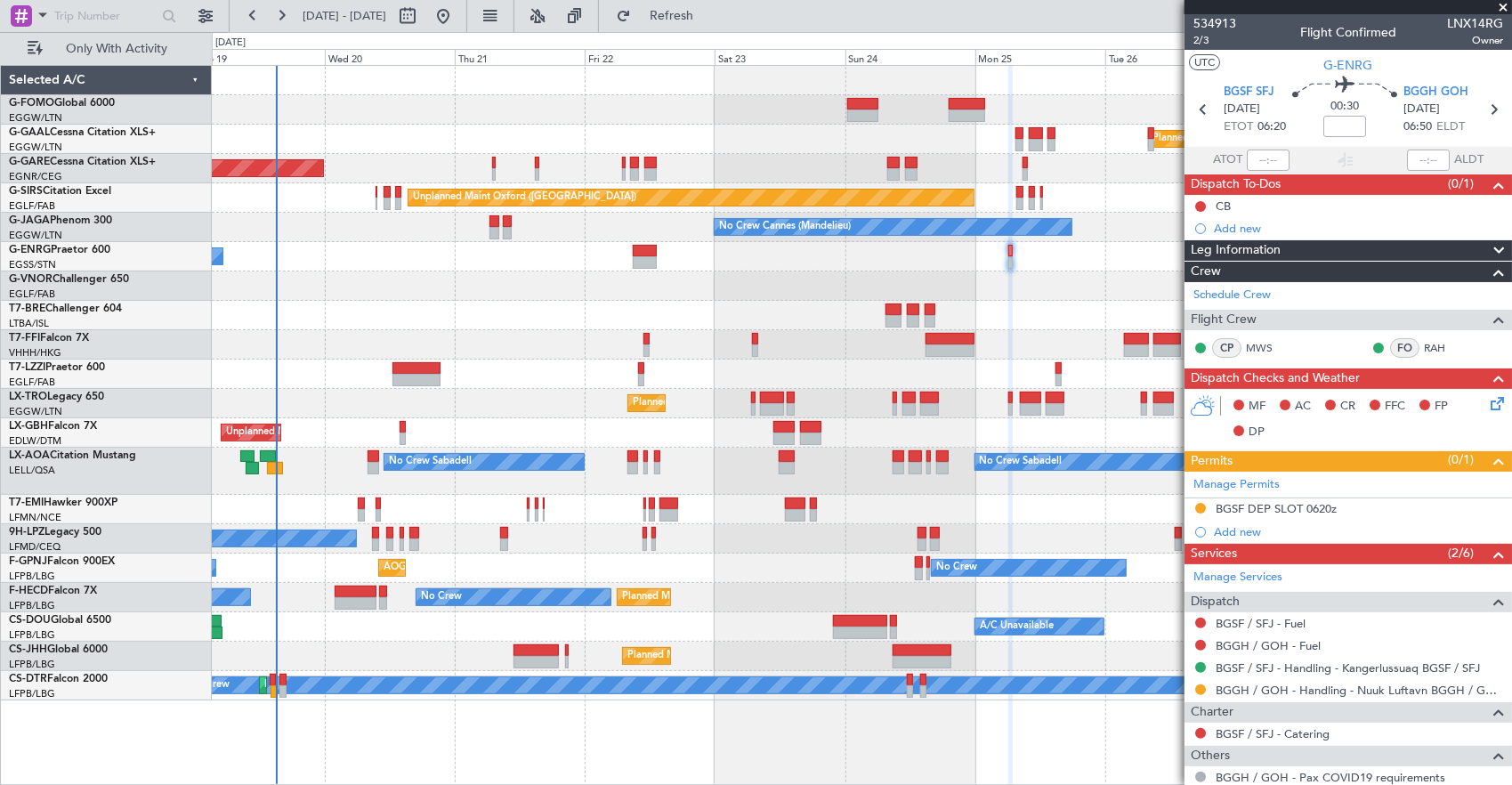
click at [556, 284] on div "Planned Maint London (Biggin Hill)" at bounding box center [861, 286] width 1300 height 30
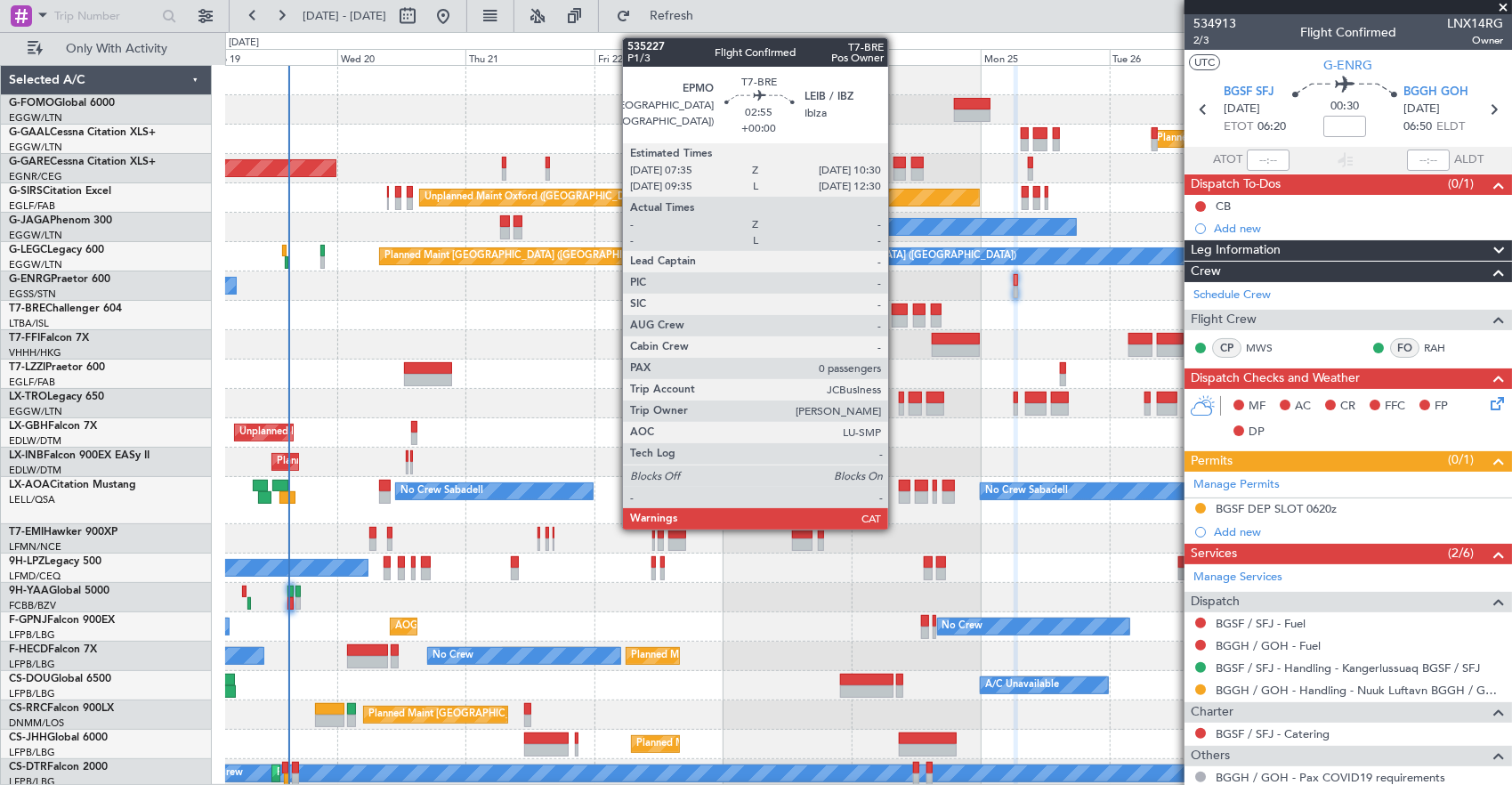
click at [897, 309] on div at bounding box center [899, 310] width 16 height 12
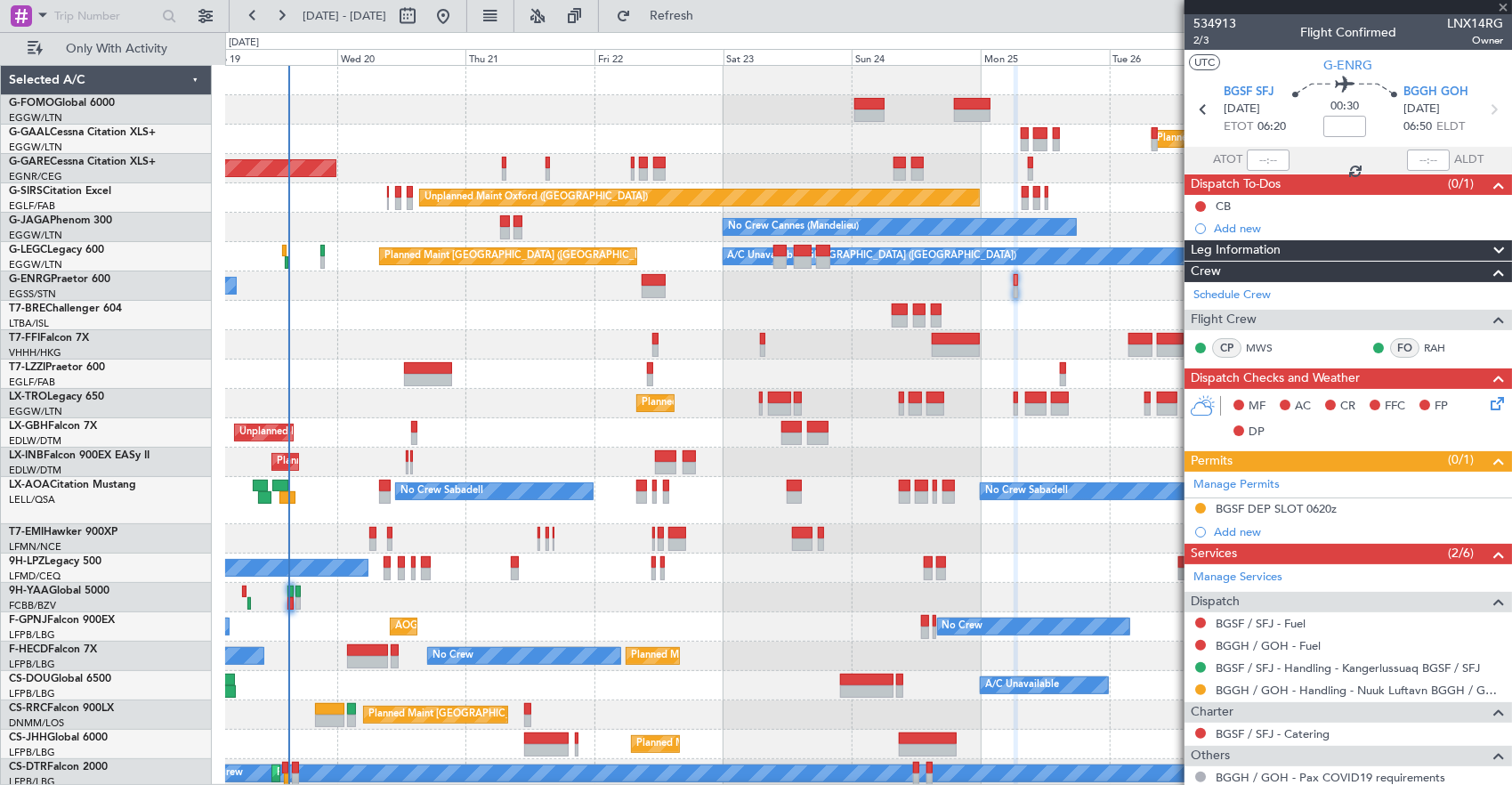
type input "0"
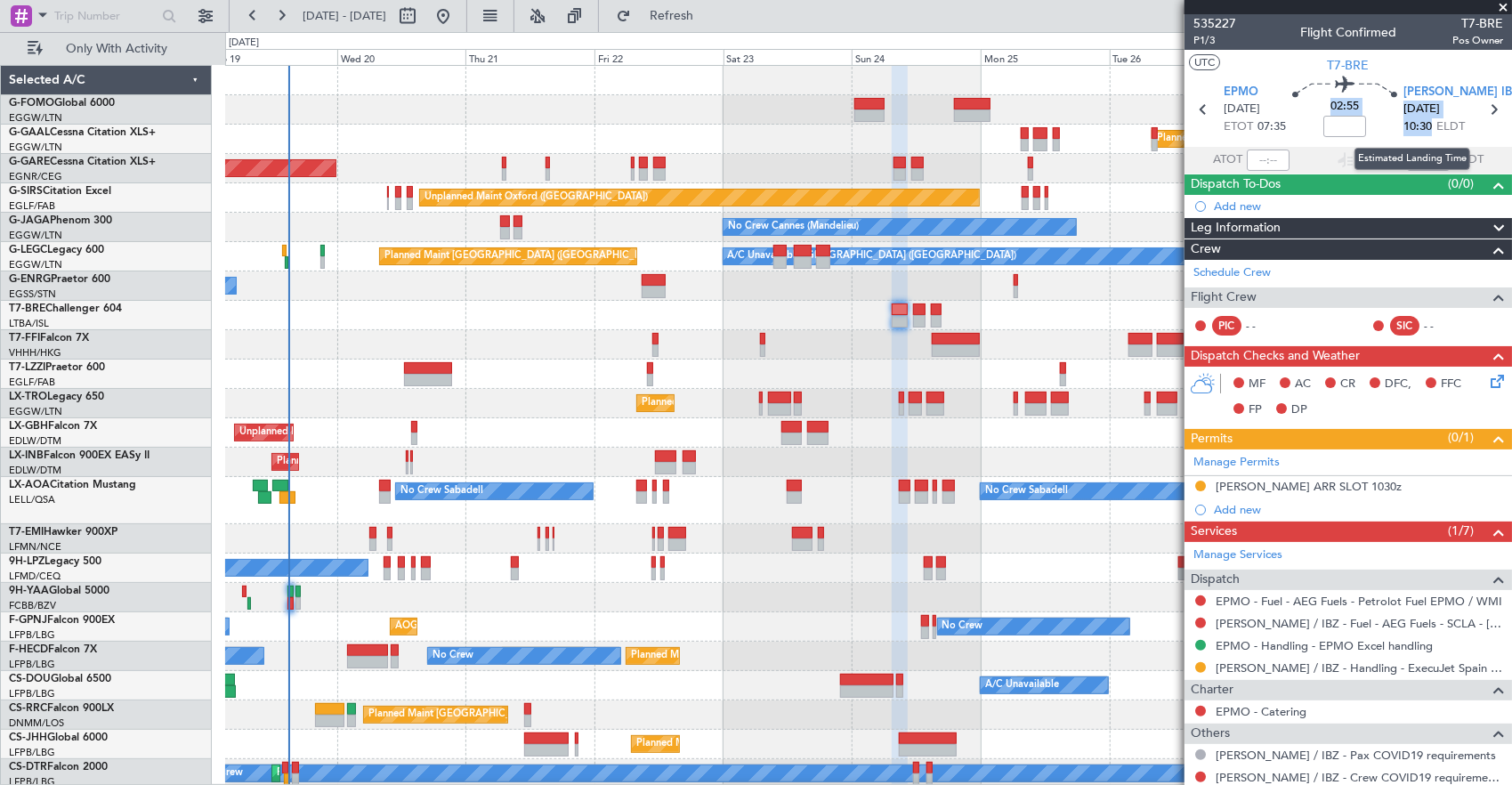
drag, startPoint x: 1393, startPoint y: 125, endPoint x: 1425, endPoint y: 130, distance: 32.4
click at [1425, 130] on section "EPMO 24/08/2025 ETOT 07:35 02:55 LEIB IBZ 24/08/2025 10:30 ELDT" at bounding box center [1348, 111] width 328 height 70
drag, startPoint x: 1425, startPoint y: 130, endPoint x: 1367, endPoint y: 123, distance: 58.4
click at [1367, 123] on div "02:55" at bounding box center [1344, 109] width 118 height 66
click at [1379, 128] on div "02:55" at bounding box center [1344, 109] width 118 height 66
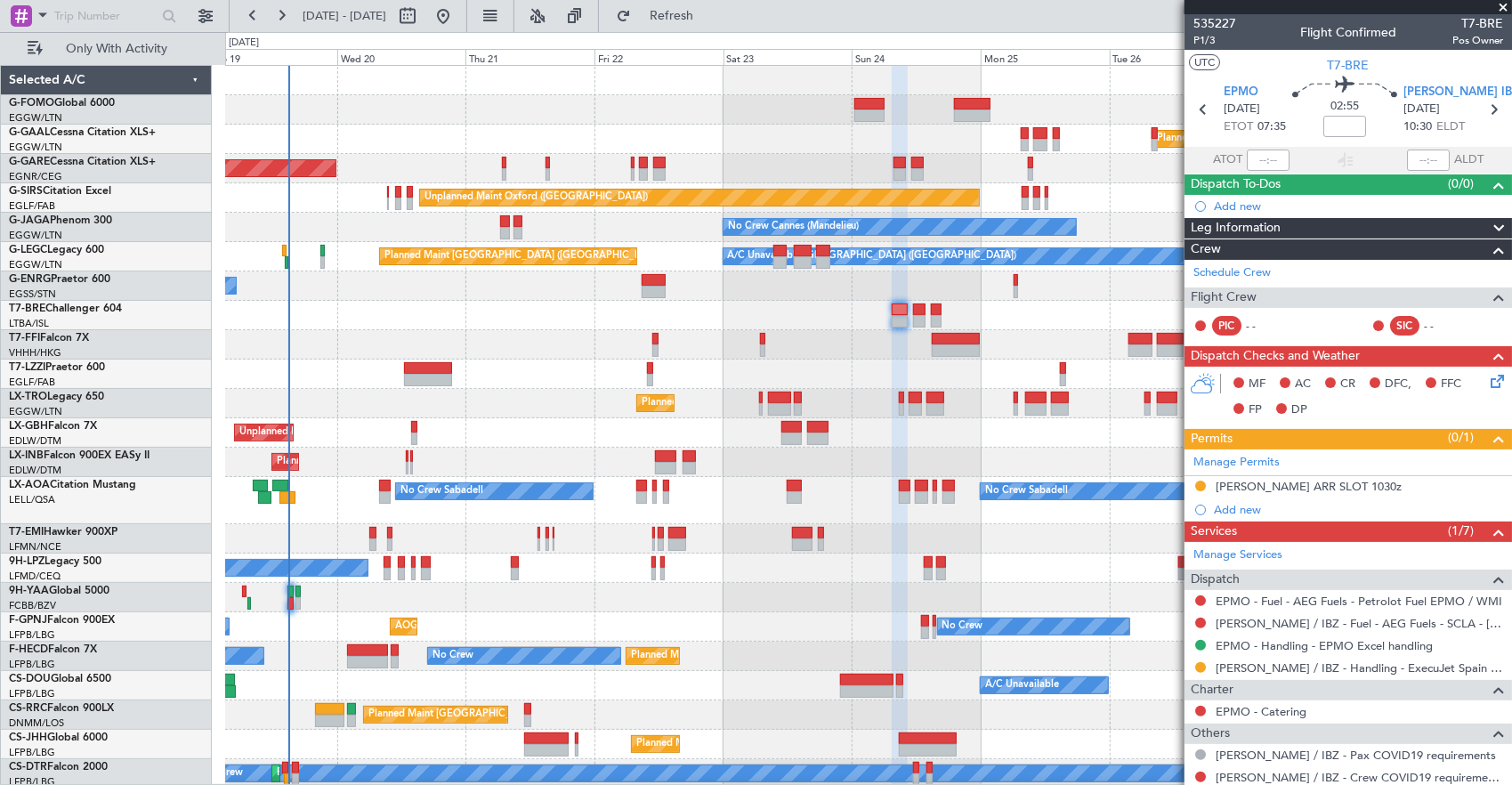
click at [1392, 132] on div "02:55" at bounding box center [1344, 109] width 118 height 66
click at [1201, 483] on button at bounding box center [1200, 485] width 11 height 11
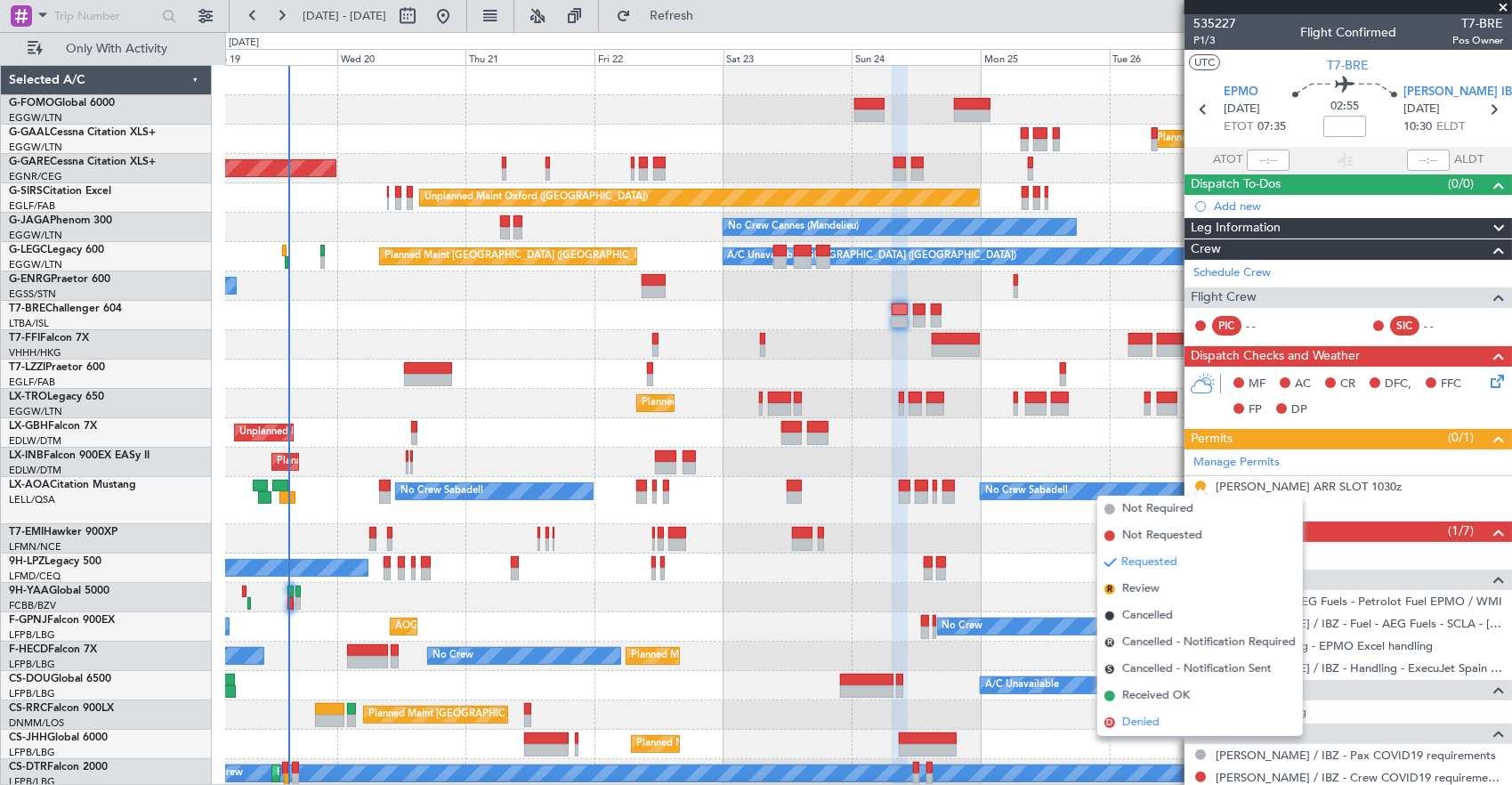
click at [1169, 721] on li "D Denied" at bounding box center [1200, 723] width 205 height 27
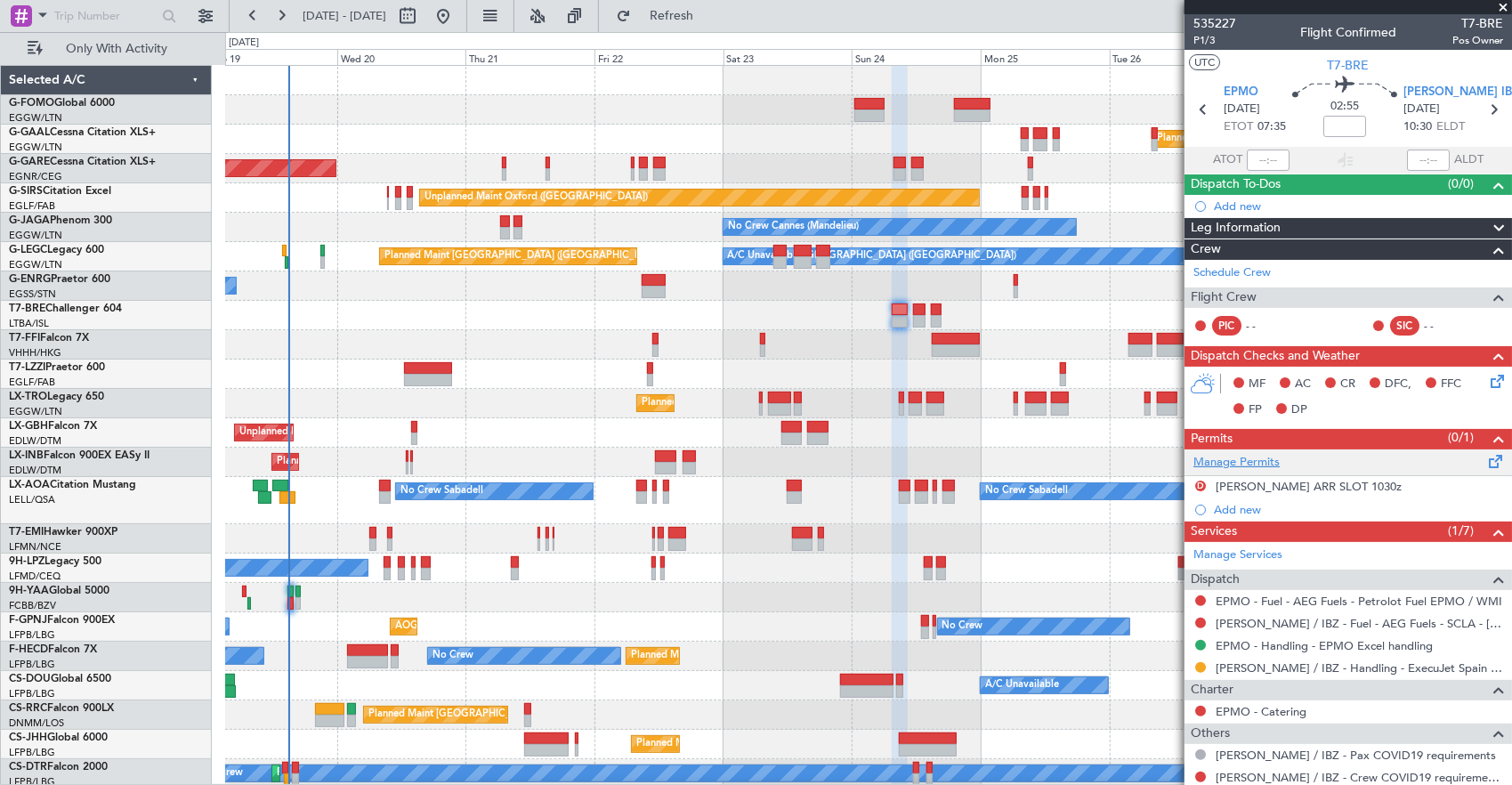
click at [1249, 461] on link "Manage Permits" at bounding box center [1236, 463] width 86 height 18
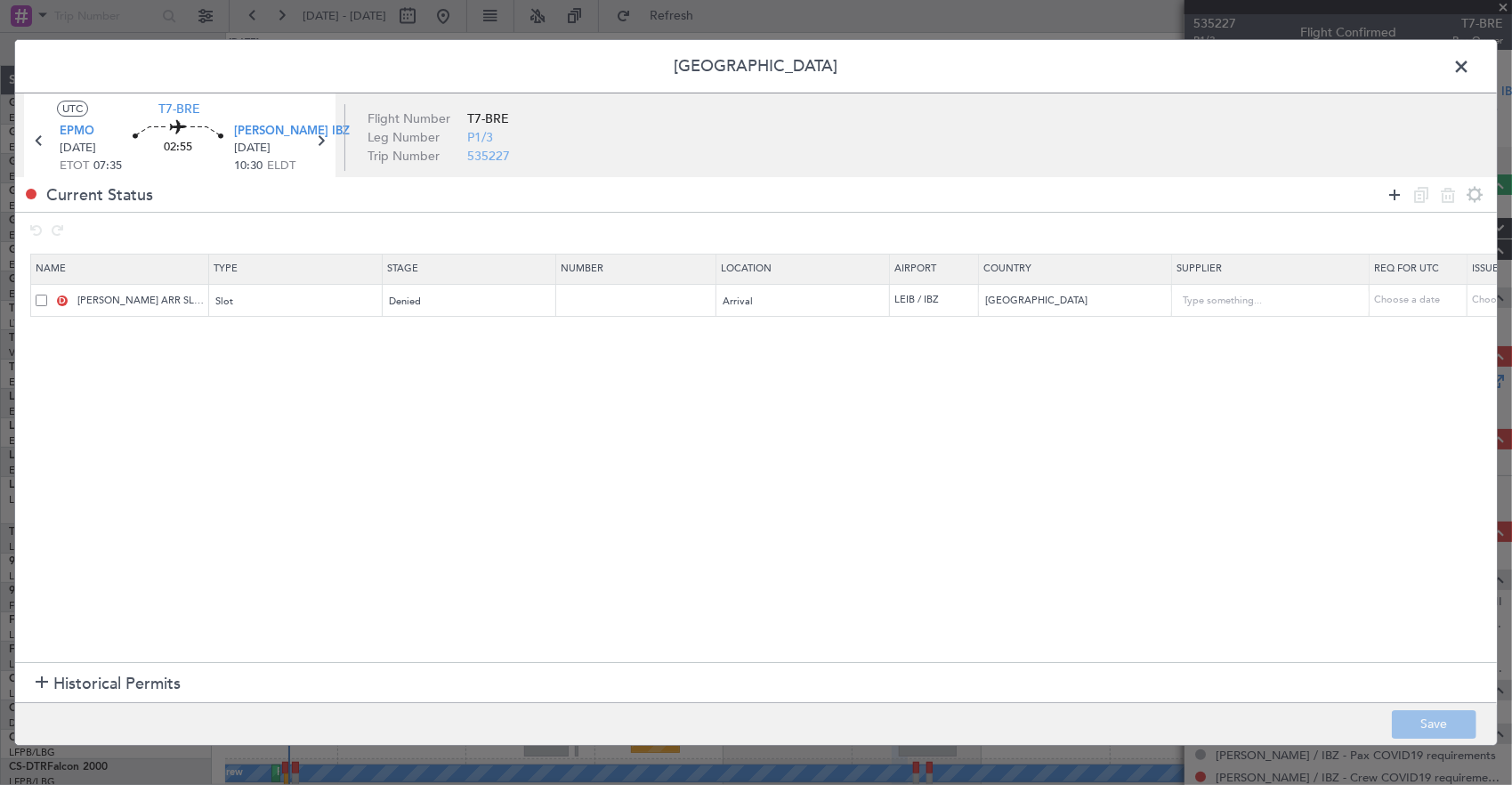
click at [1404, 193] on div at bounding box center [1433, 194] width 106 height 26
click at [1383, 200] on div at bounding box center [1433, 194] width 106 height 26
click at [1393, 193] on icon at bounding box center [1394, 195] width 21 height 21
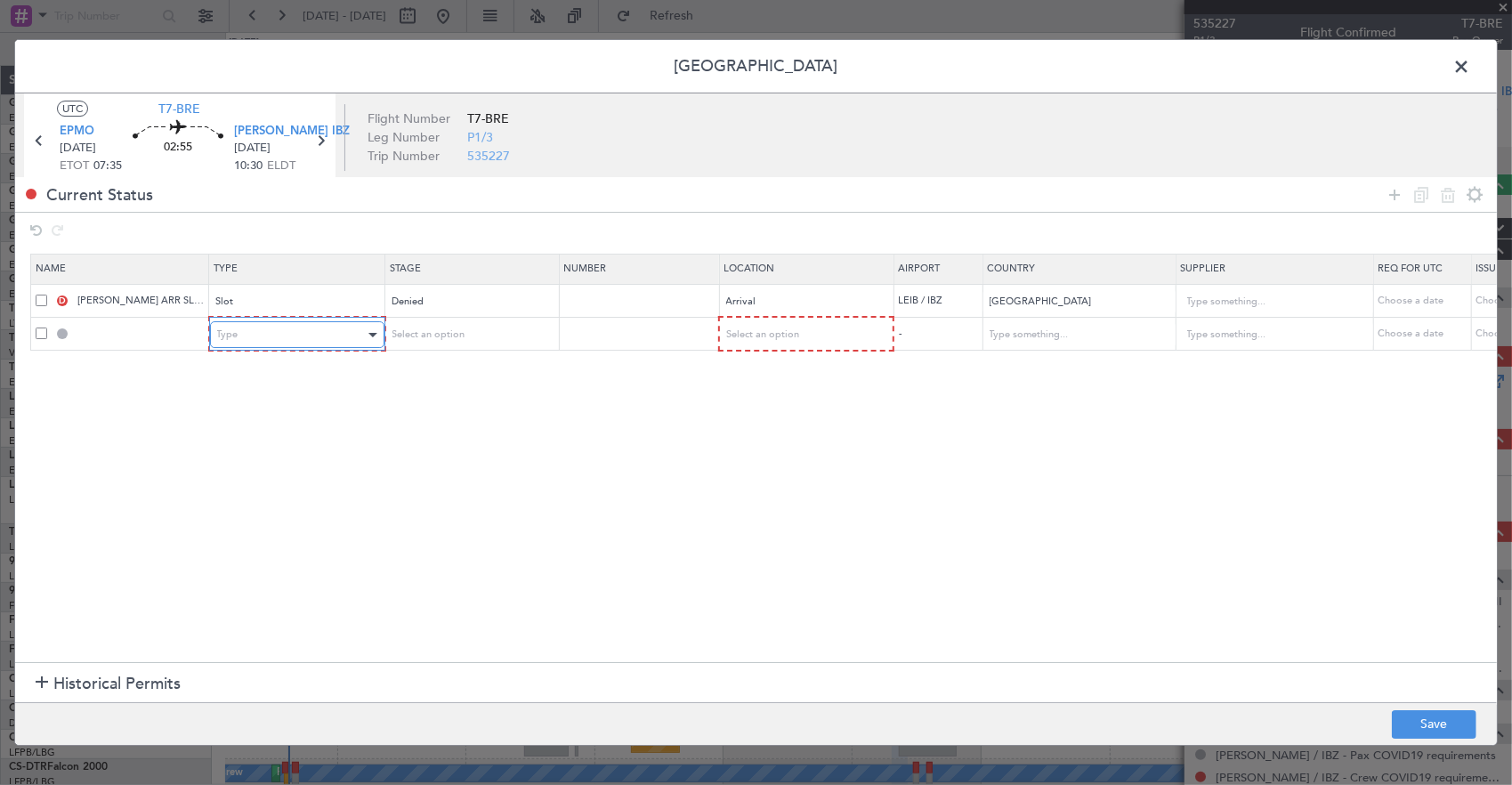
click at [270, 330] on div "Type" at bounding box center [291, 335] width 148 height 27
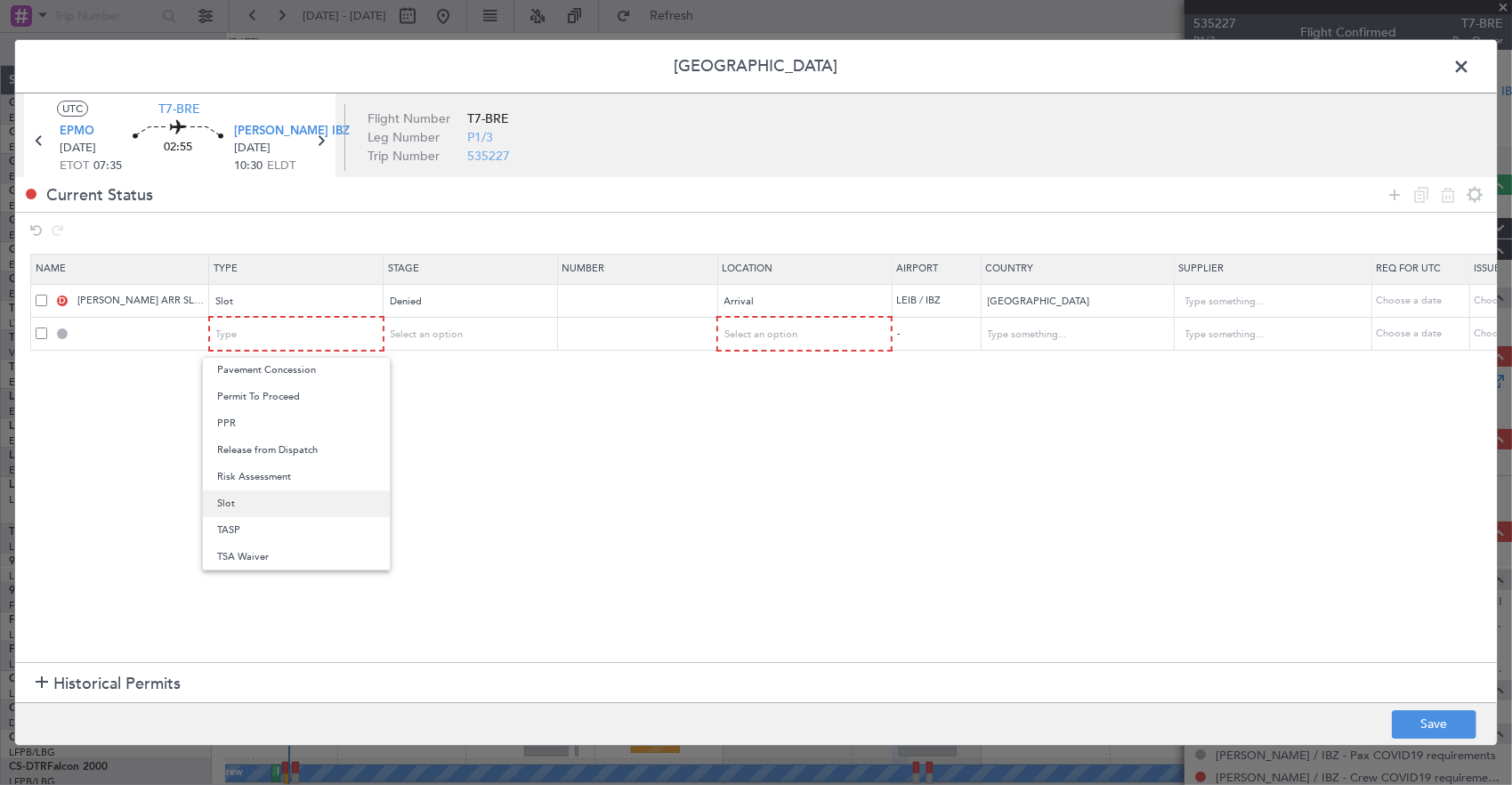
click at [267, 502] on span "Slot" at bounding box center [296, 504] width 158 height 27
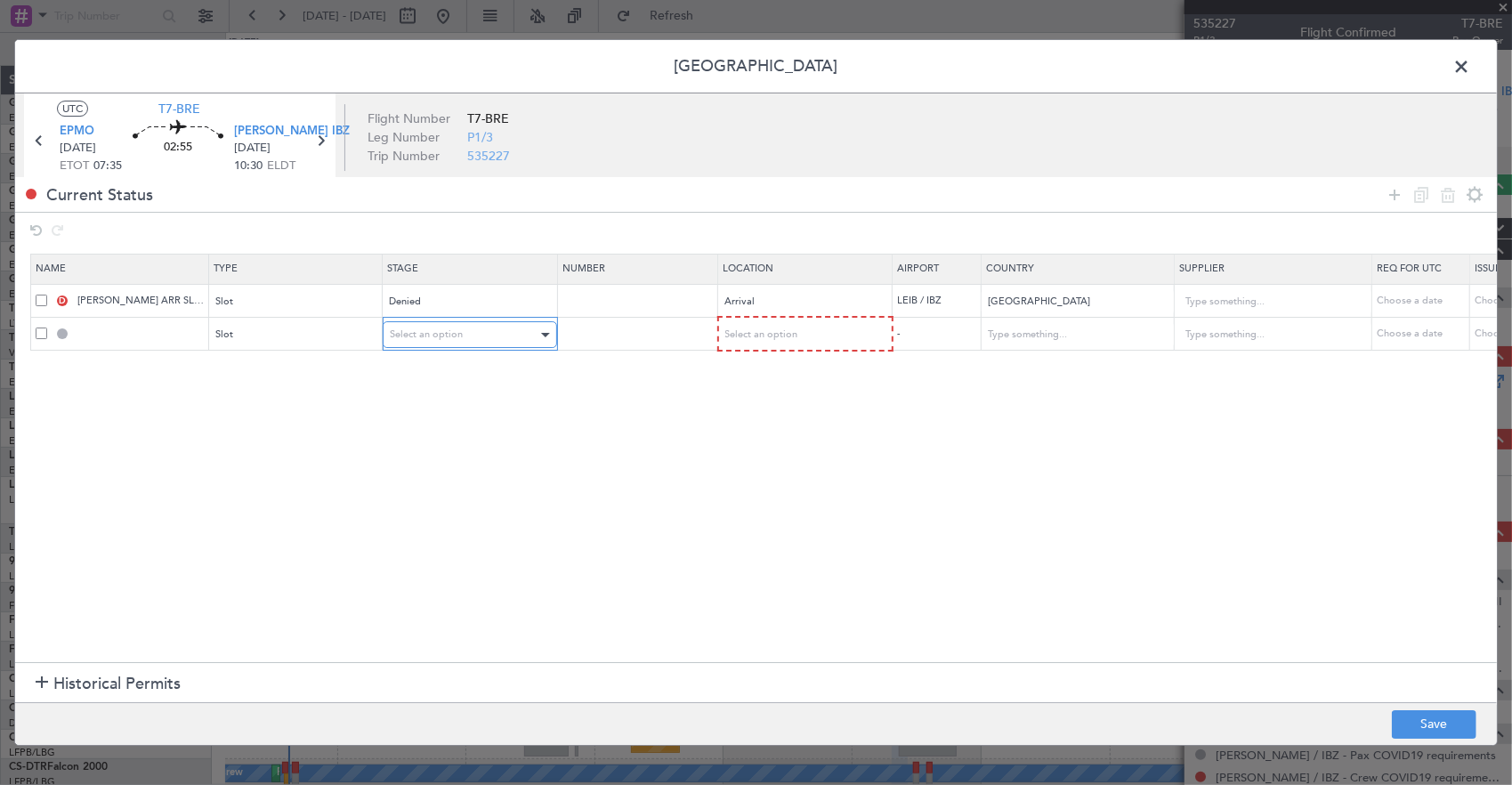
click at [426, 335] on span "Select an option" at bounding box center [426, 335] width 73 height 13
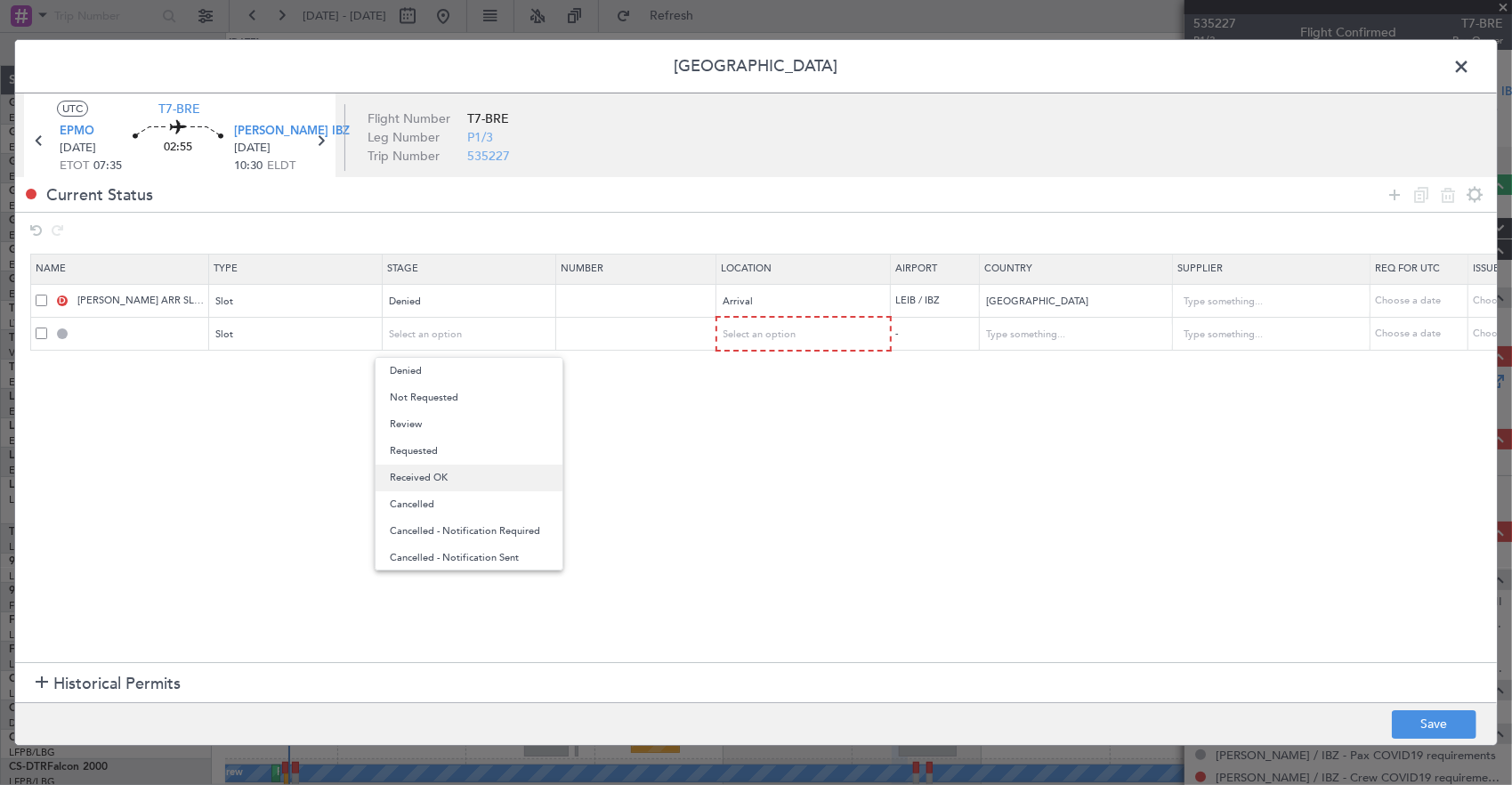
drag, startPoint x: 445, startPoint y: 477, endPoint x: 460, endPoint y: 463, distance: 20.5
click at [445, 475] on span "Received OK" at bounding box center [469, 478] width 158 height 27
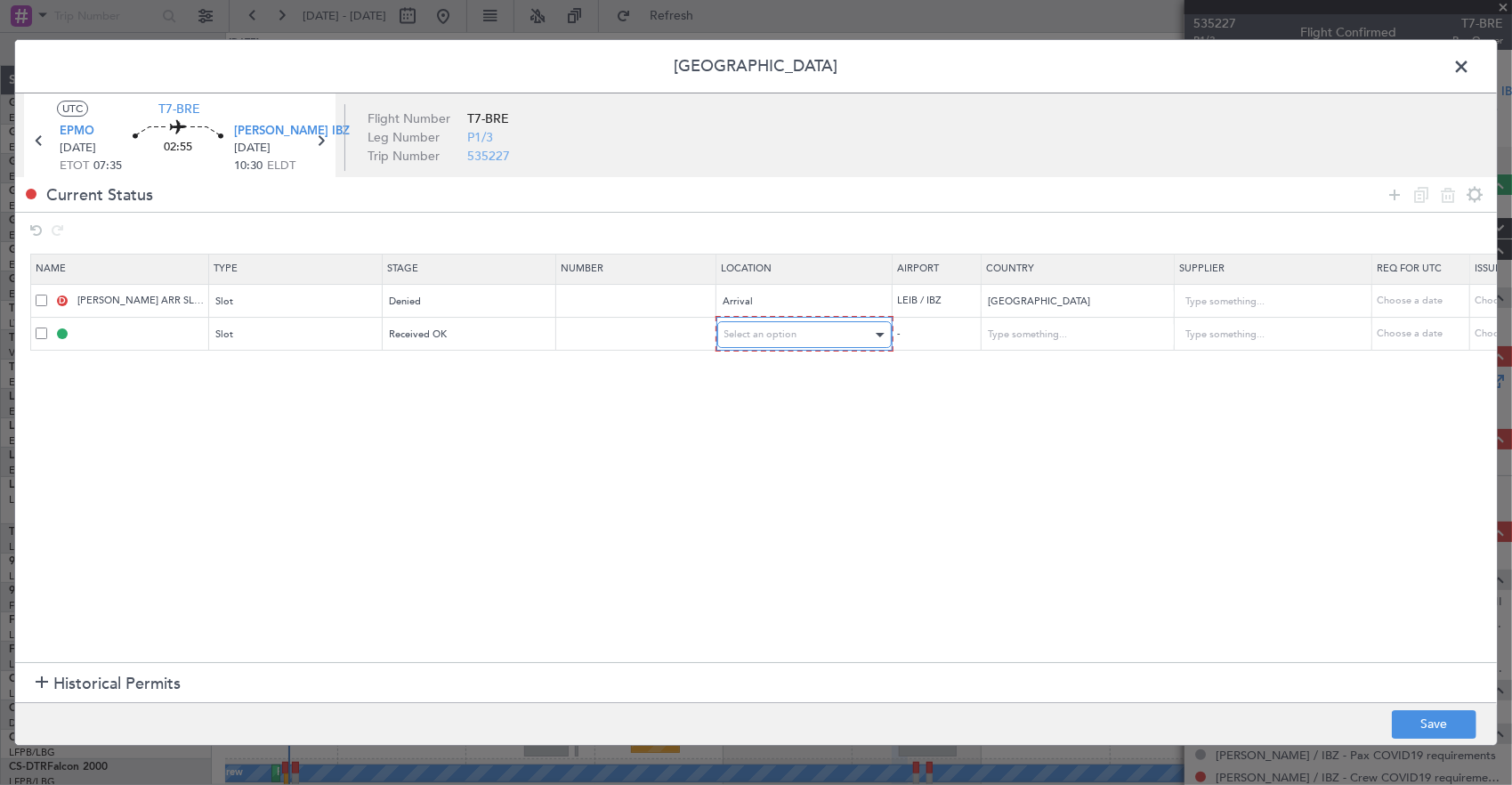
click at [785, 331] on span "Select an option" at bounding box center [761, 335] width 73 height 13
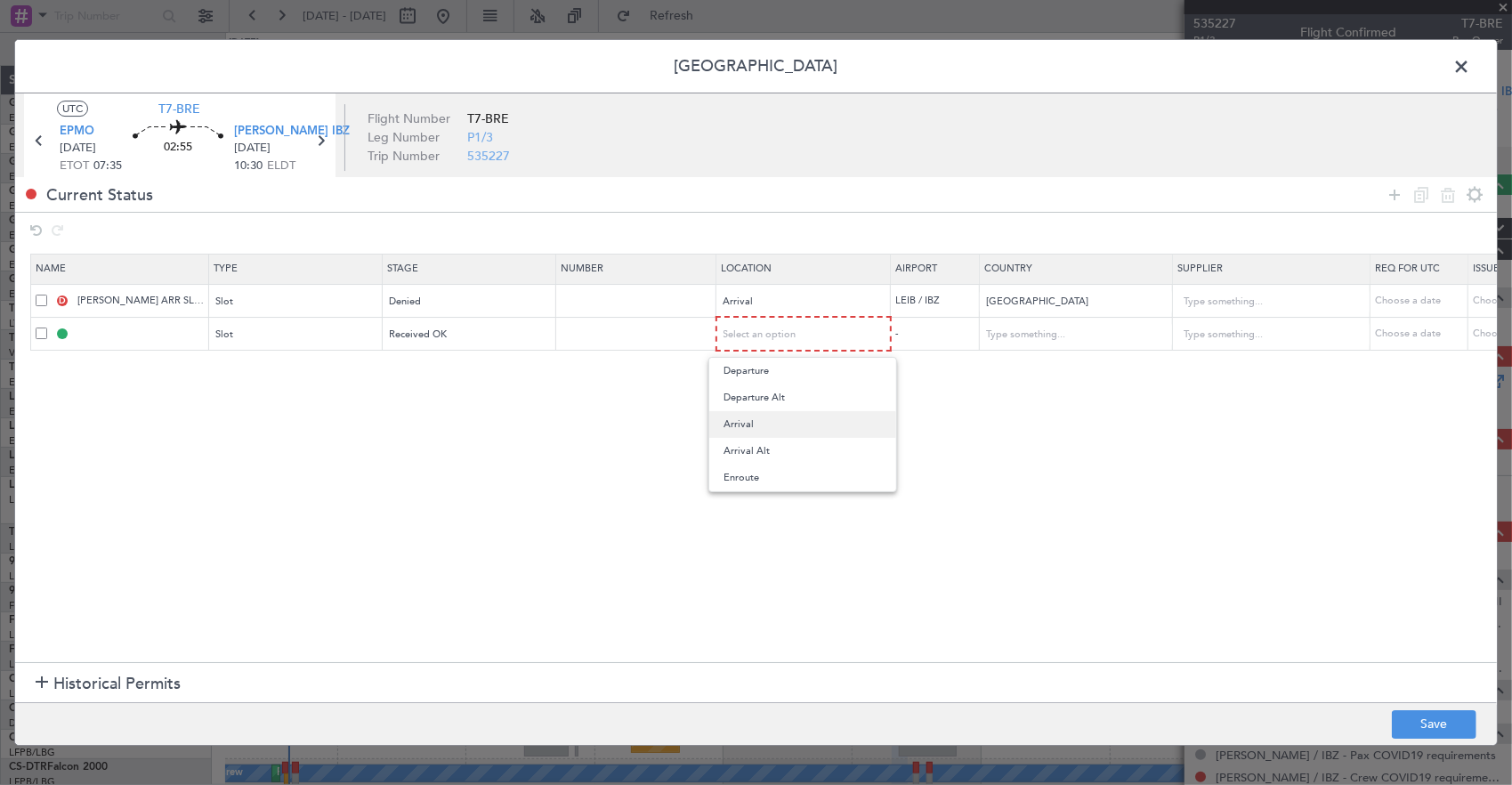
click at [745, 429] on span "Arrival" at bounding box center [802, 425] width 158 height 27
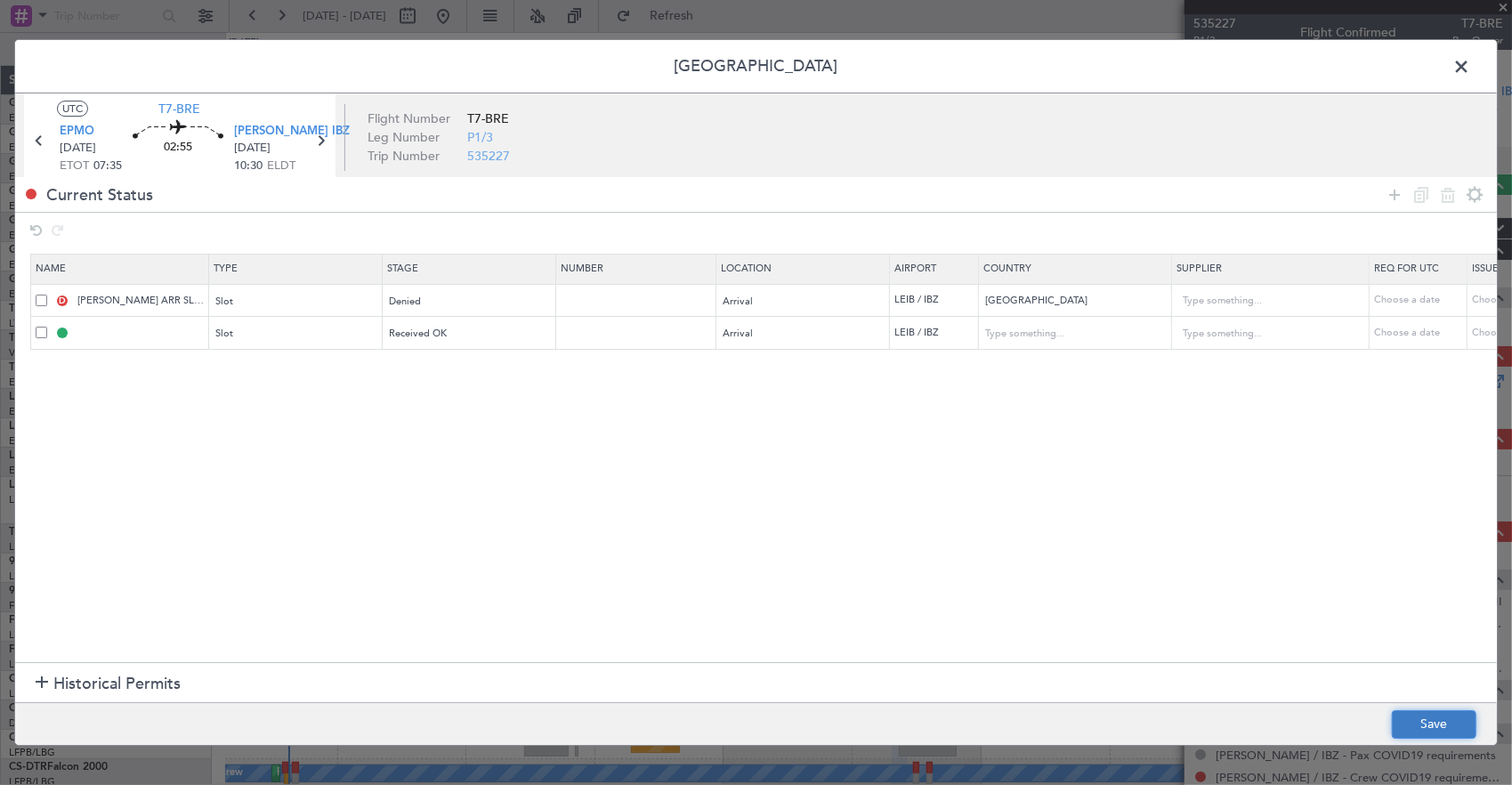
click at [1433, 717] on button "Save" at bounding box center [1433, 725] width 84 height 29
type input "LEIB ARR SLOT"
type input "Spain"
type input "NNN"
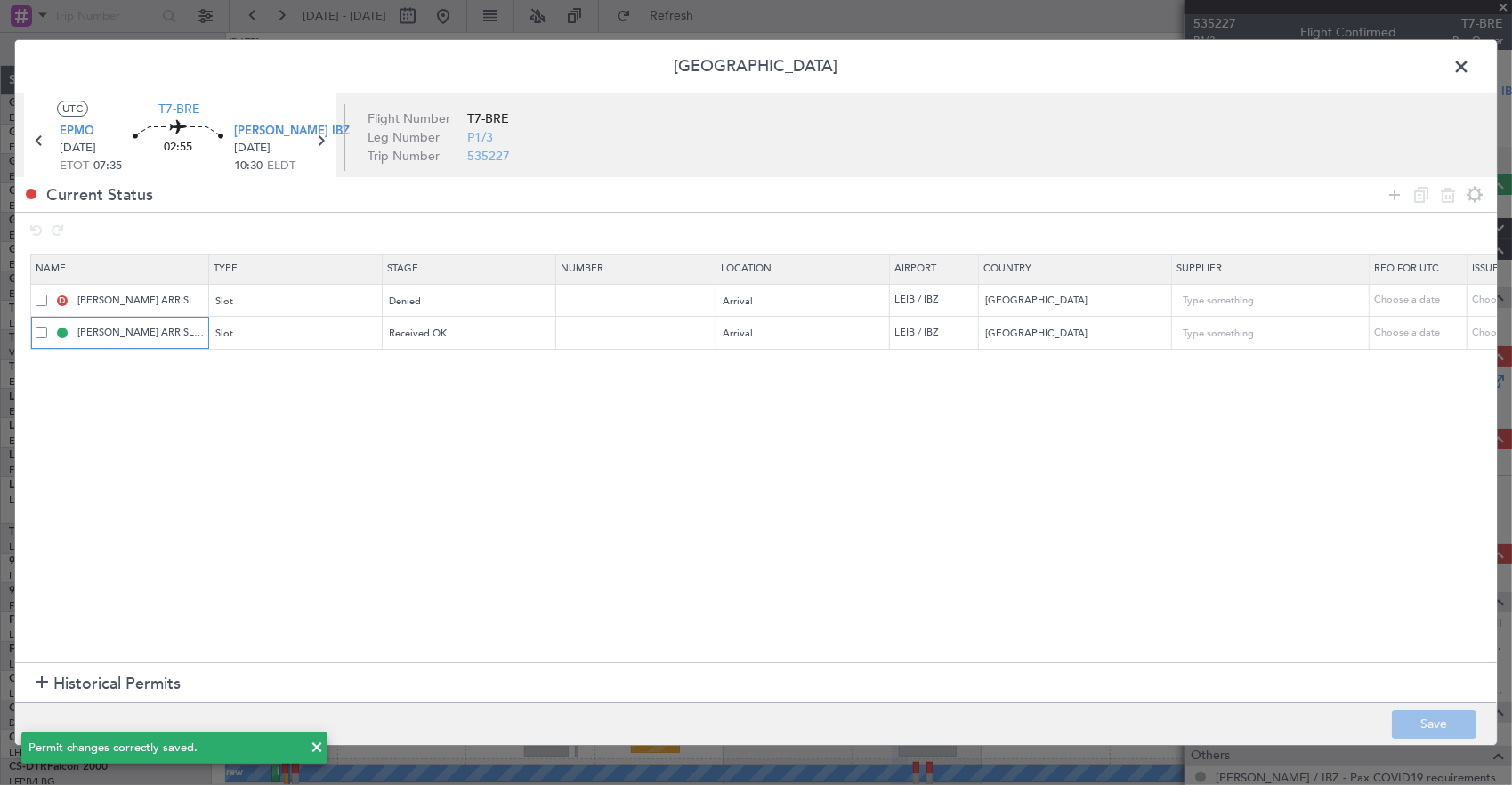
click at [151, 329] on input "LEIB ARR SLOT" at bounding box center [140, 333] width 133 height 15
type input "LEIB ARR SLOT 0755Z"
click at [1425, 728] on button "Save" at bounding box center [1433, 725] width 84 height 29
click at [315, 139] on icon at bounding box center [320, 141] width 23 height 23
type input "2"
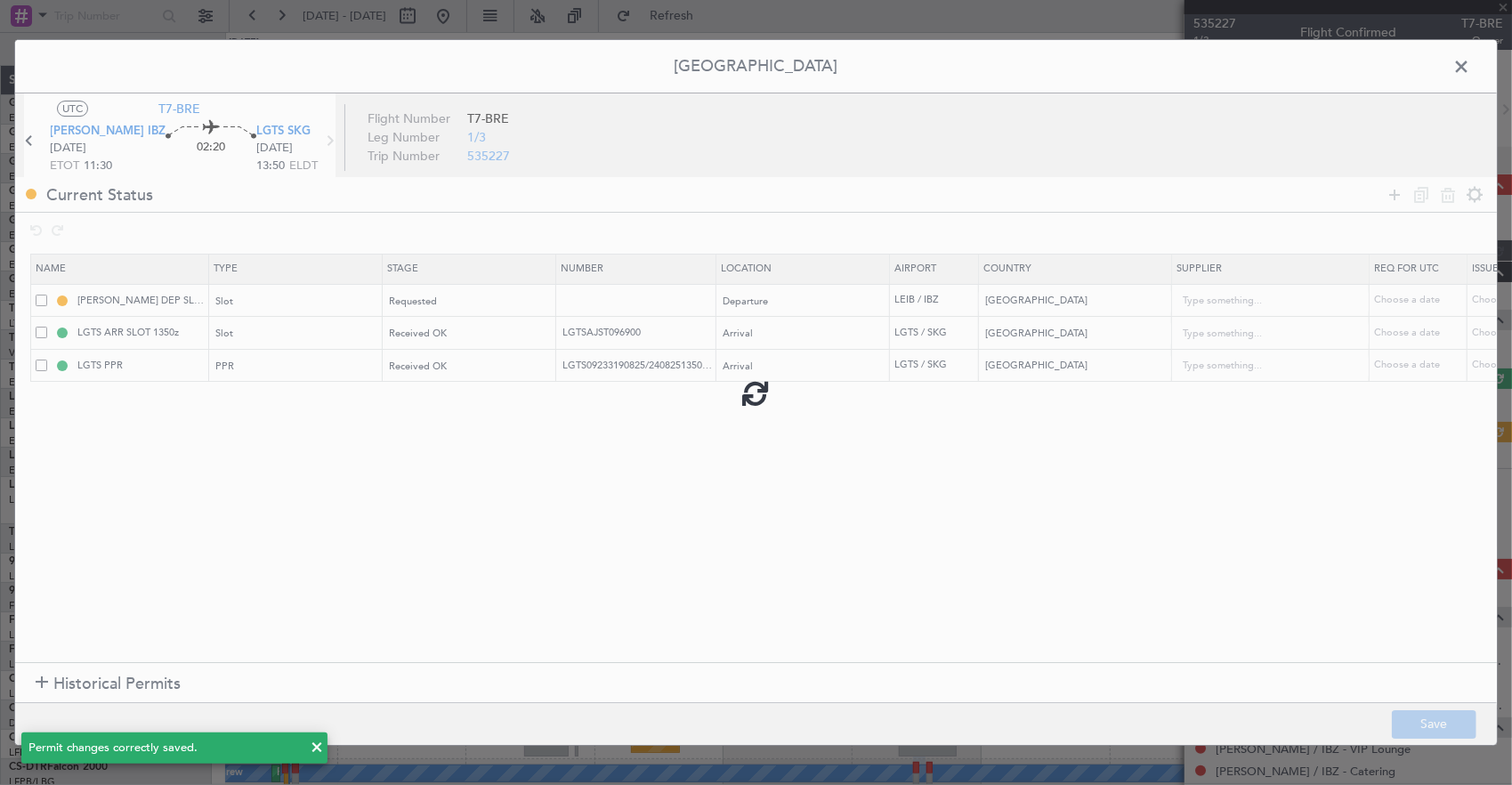
click at [1393, 185] on div at bounding box center [756, 392] width 1481 height 704
click at [413, 299] on div at bounding box center [756, 392] width 1481 height 704
drag, startPoint x: 442, startPoint y: 302, endPoint x: 423, endPoint y: 304, distance: 19.1
click at [442, 302] on div at bounding box center [756, 392] width 1481 height 704
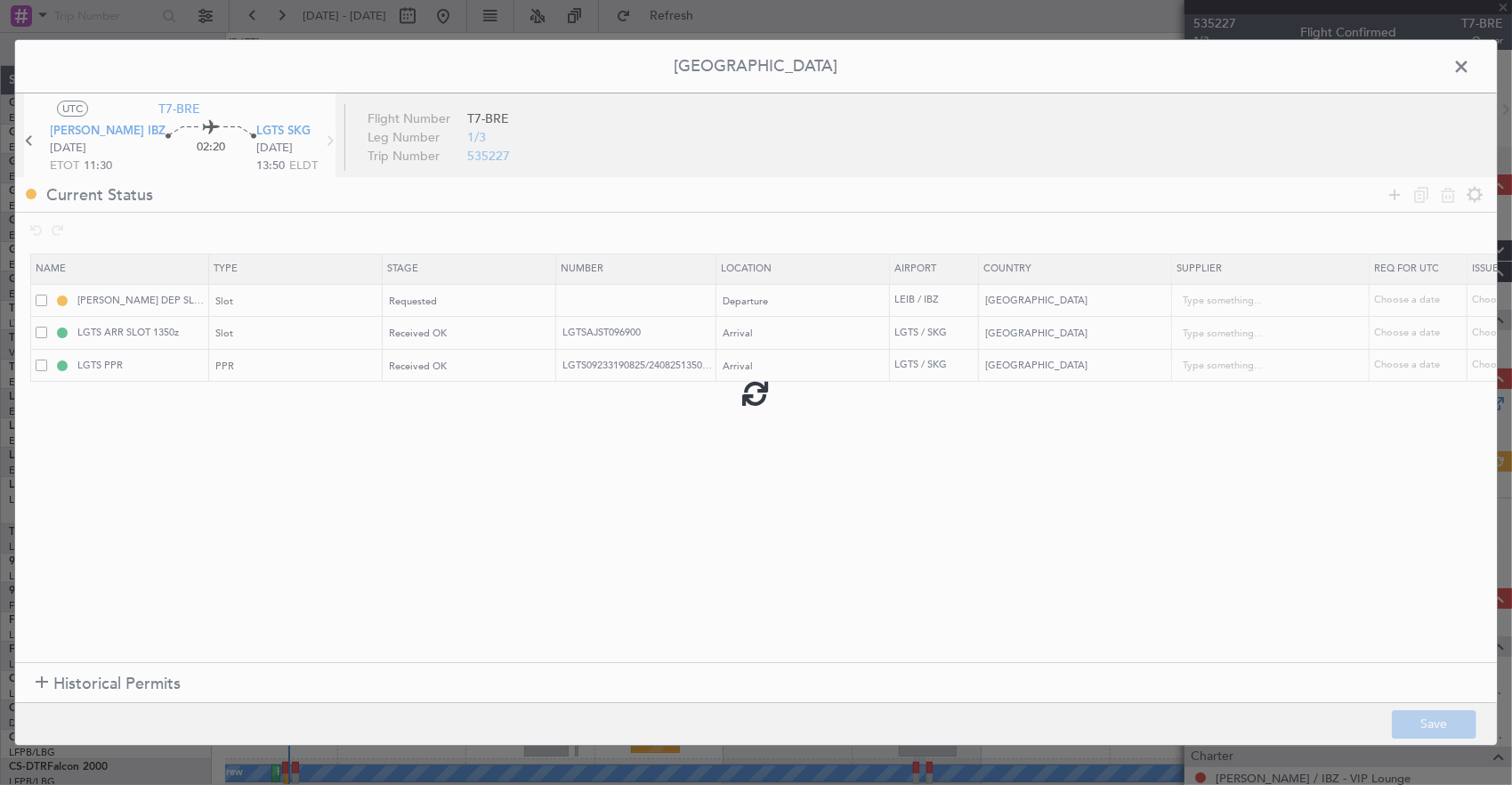
drag, startPoint x: 423, startPoint y: 304, endPoint x: 439, endPoint y: 300, distance: 16.5
click at [447, 305] on div at bounding box center [756, 392] width 1481 height 704
click at [438, 300] on div at bounding box center [756, 392] width 1481 height 704
click at [438, 300] on div "Requested" at bounding box center [464, 302] width 148 height 27
click at [434, 299] on span "Requested" at bounding box center [414, 301] width 48 height 13
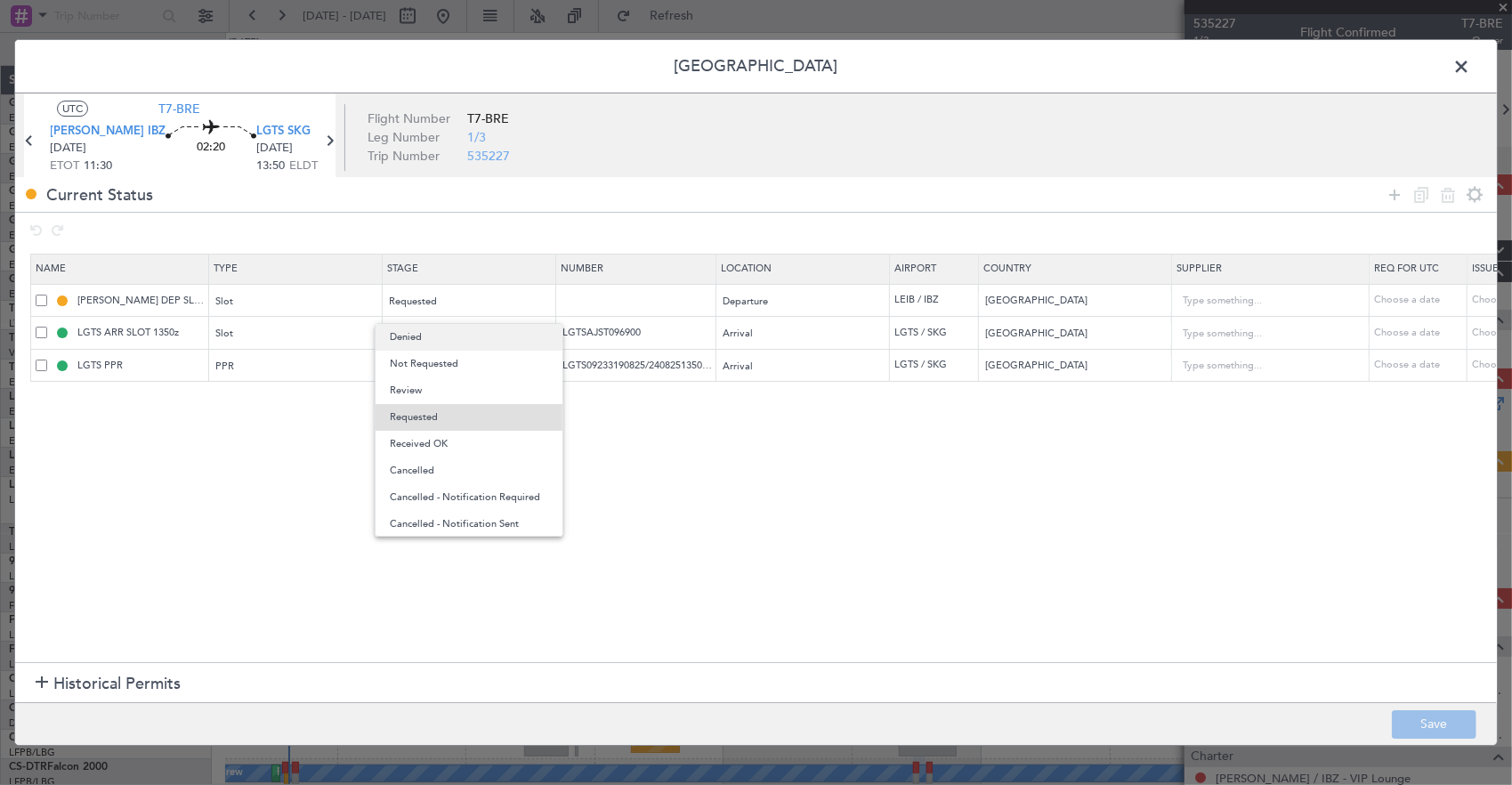
click at [432, 337] on span "Denied" at bounding box center [469, 337] width 158 height 27
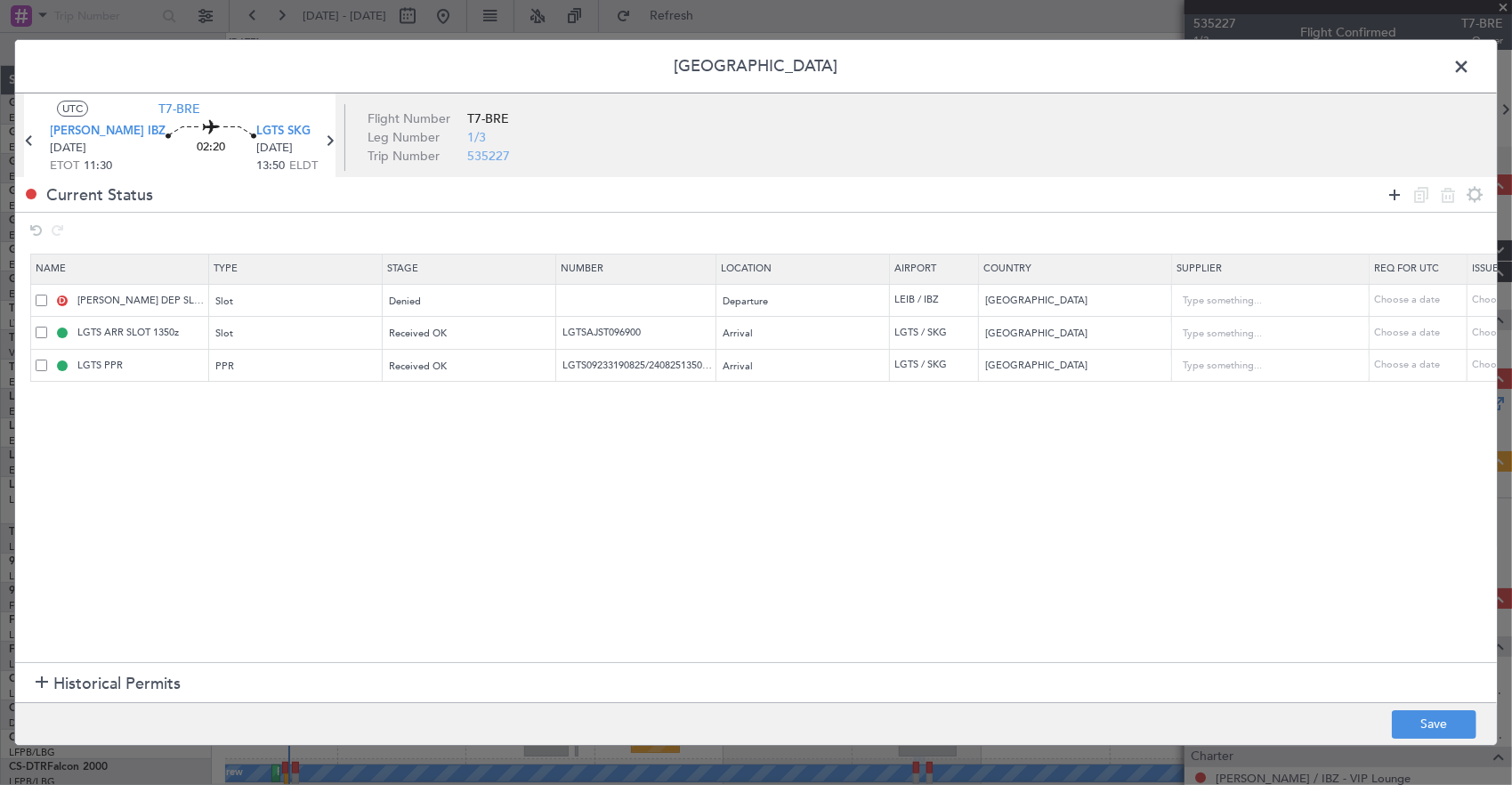
click at [1395, 197] on icon at bounding box center [1394, 195] width 21 height 21
click at [324, 416] on section "Name Type Stage Number Location Airport Country Supplier Req For Utc Issued For…" at bounding box center [756, 455] width 1481 height 413
click at [327, 404] on div "Type" at bounding box center [291, 400] width 148 height 27
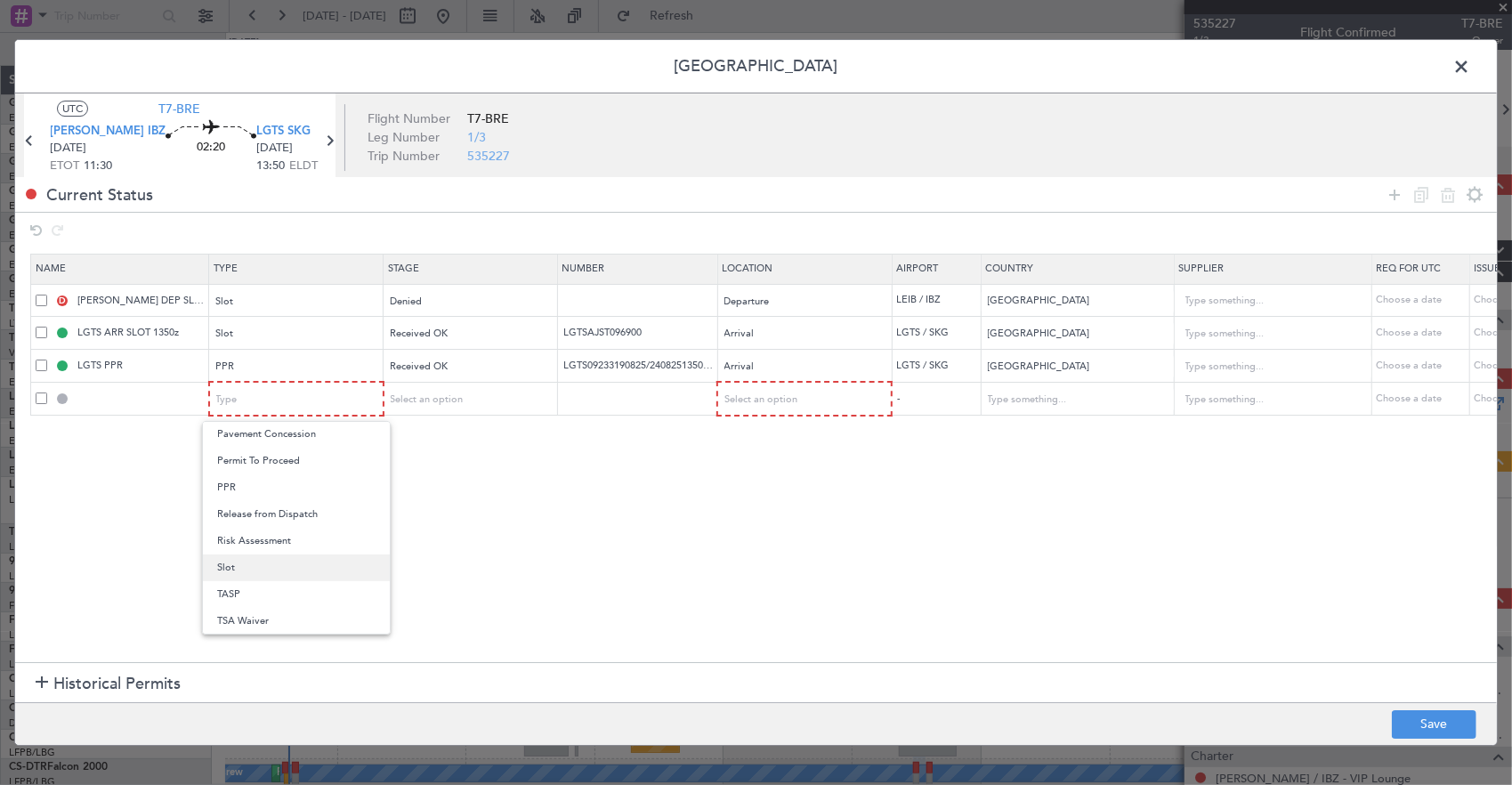
click at [265, 566] on span "Slot" at bounding box center [296, 567] width 158 height 27
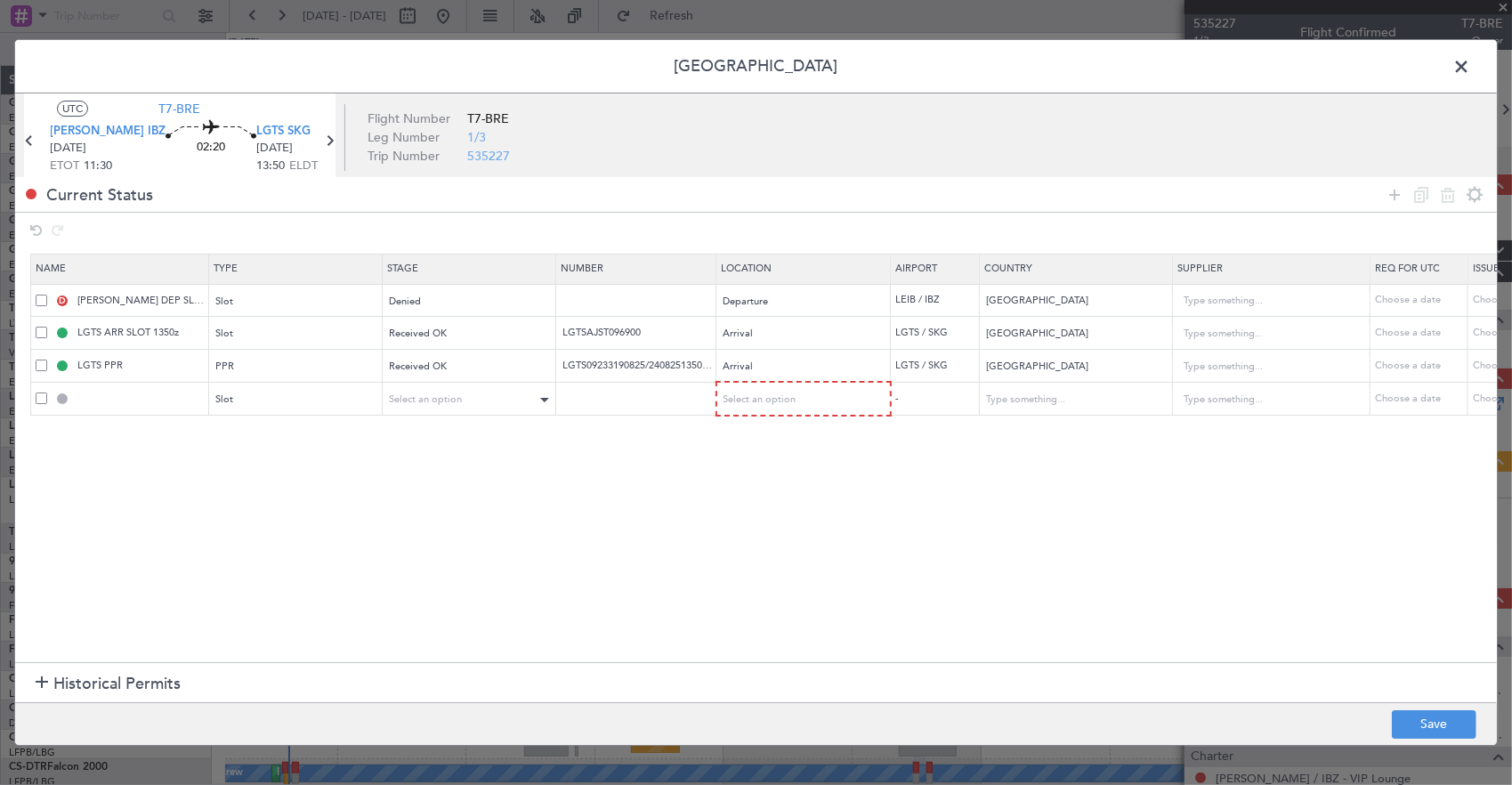
click at [415, 385] on div "Select an option" at bounding box center [469, 399] width 172 height 27
click at [429, 404] on span "Select an option" at bounding box center [426, 399] width 73 height 13
click at [429, 504] on span "Requested" at bounding box center [469, 516] width 158 height 27
click at [422, 402] on div "Requested" at bounding box center [464, 400] width 148 height 27
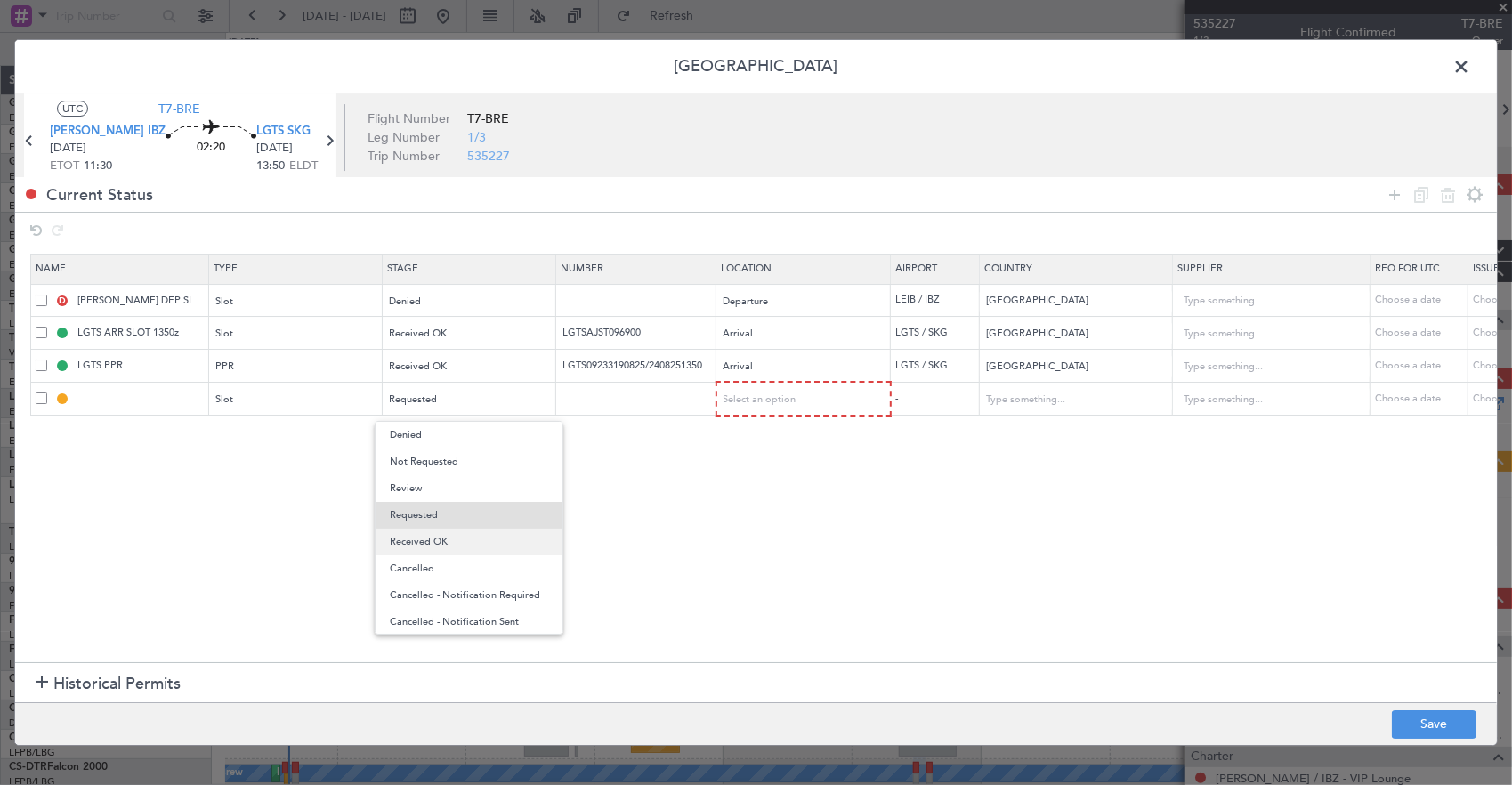
click at [452, 543] on span "Received OK" at bounding box center [469, 543] width 158 height 27
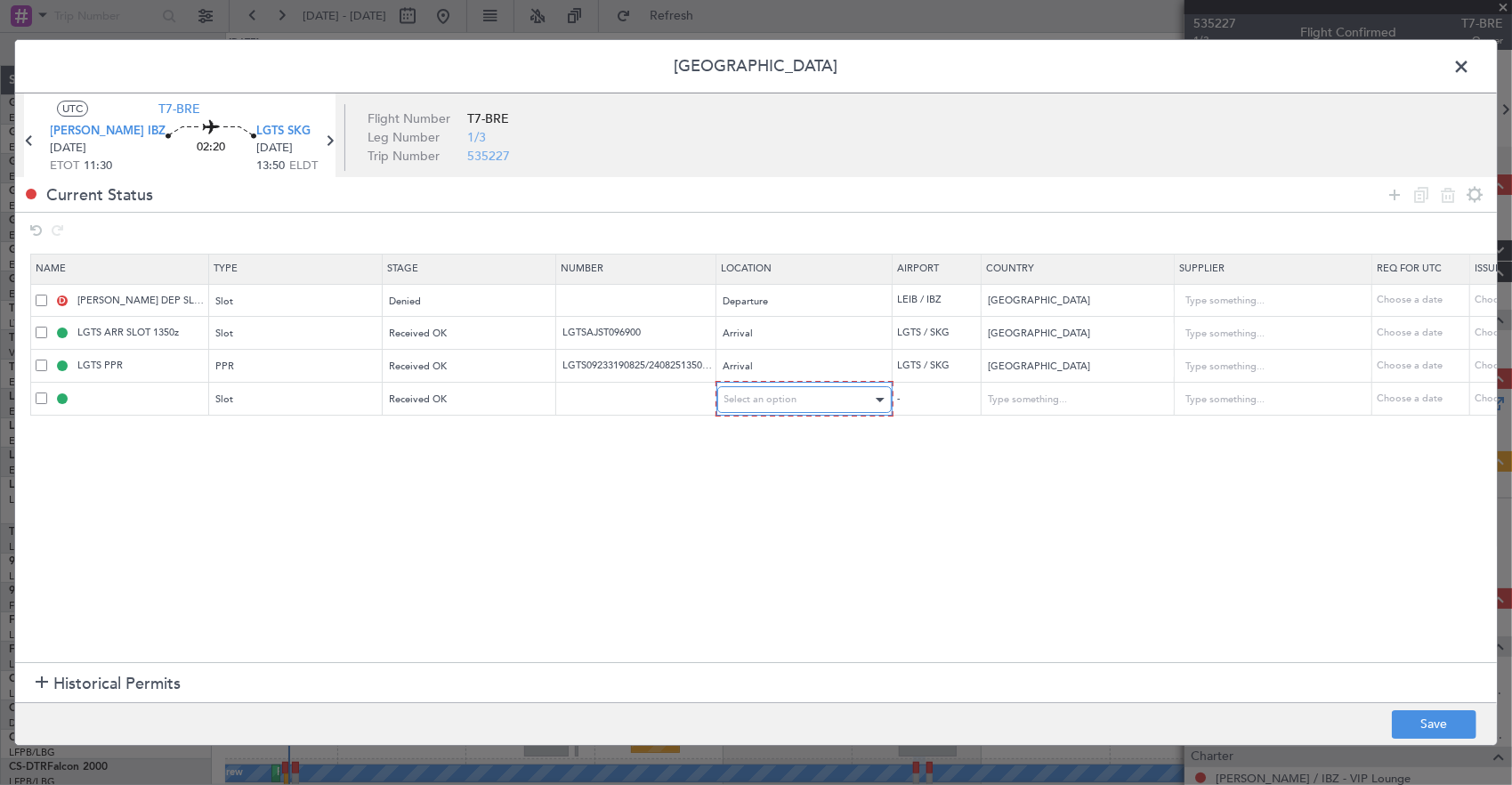
click at [784, 404] on span "Select an option" at bounding box center [761, 399] width 73 height 13
drag, startPoint x: 759, startPoint y: 438, endPoint x: 633, endPoint y: 438, distance: 126.0
click at [757, 438] on span "Departure" at bounding box center [802, 435] width 158 height 27
click at [1452, 726] on button "Save" at bounding box center [1433, 725] width 84 height 29
type input "LEIB DEP SLOT"
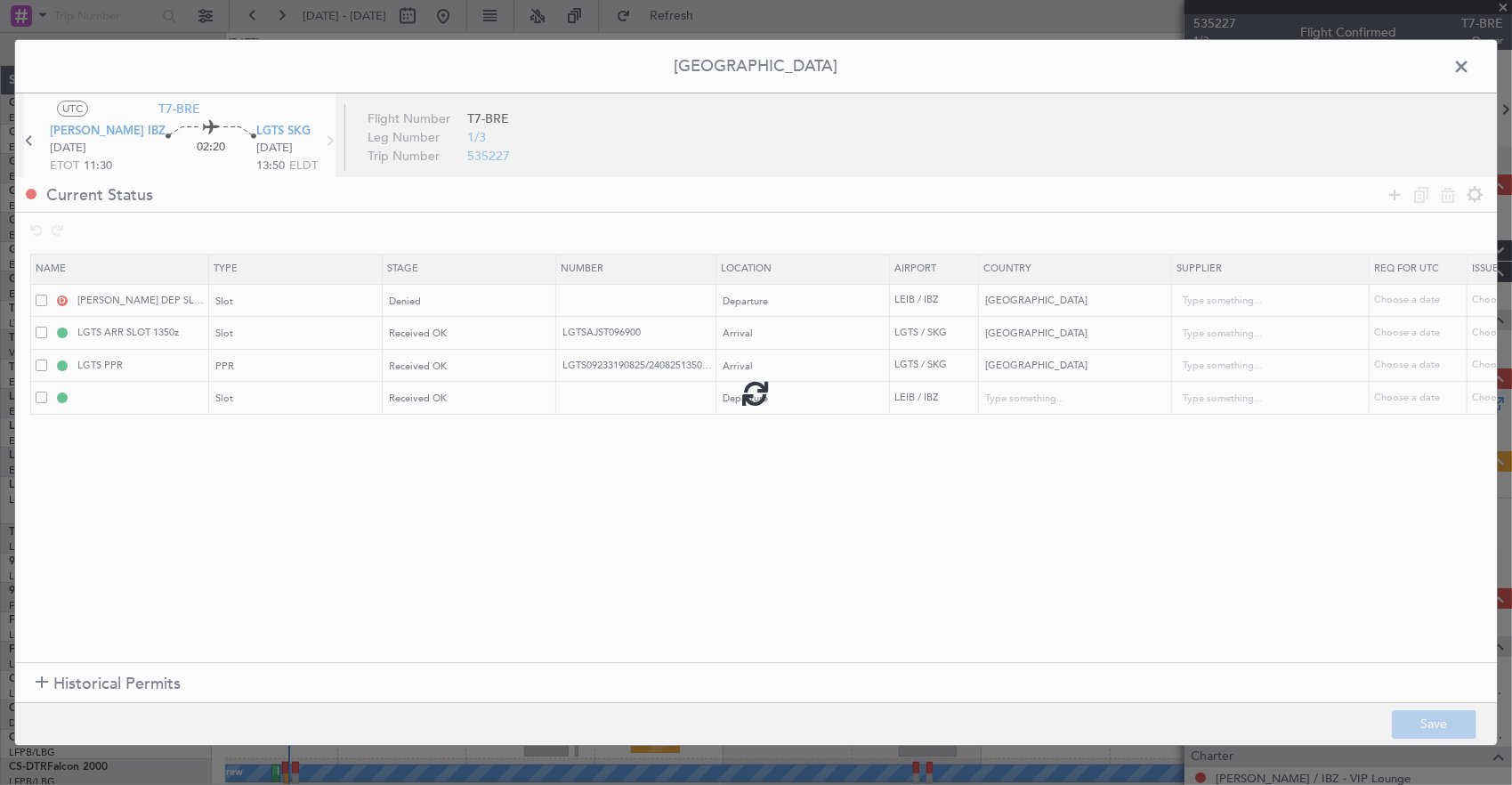
type input "Spain"
type input "NNN"
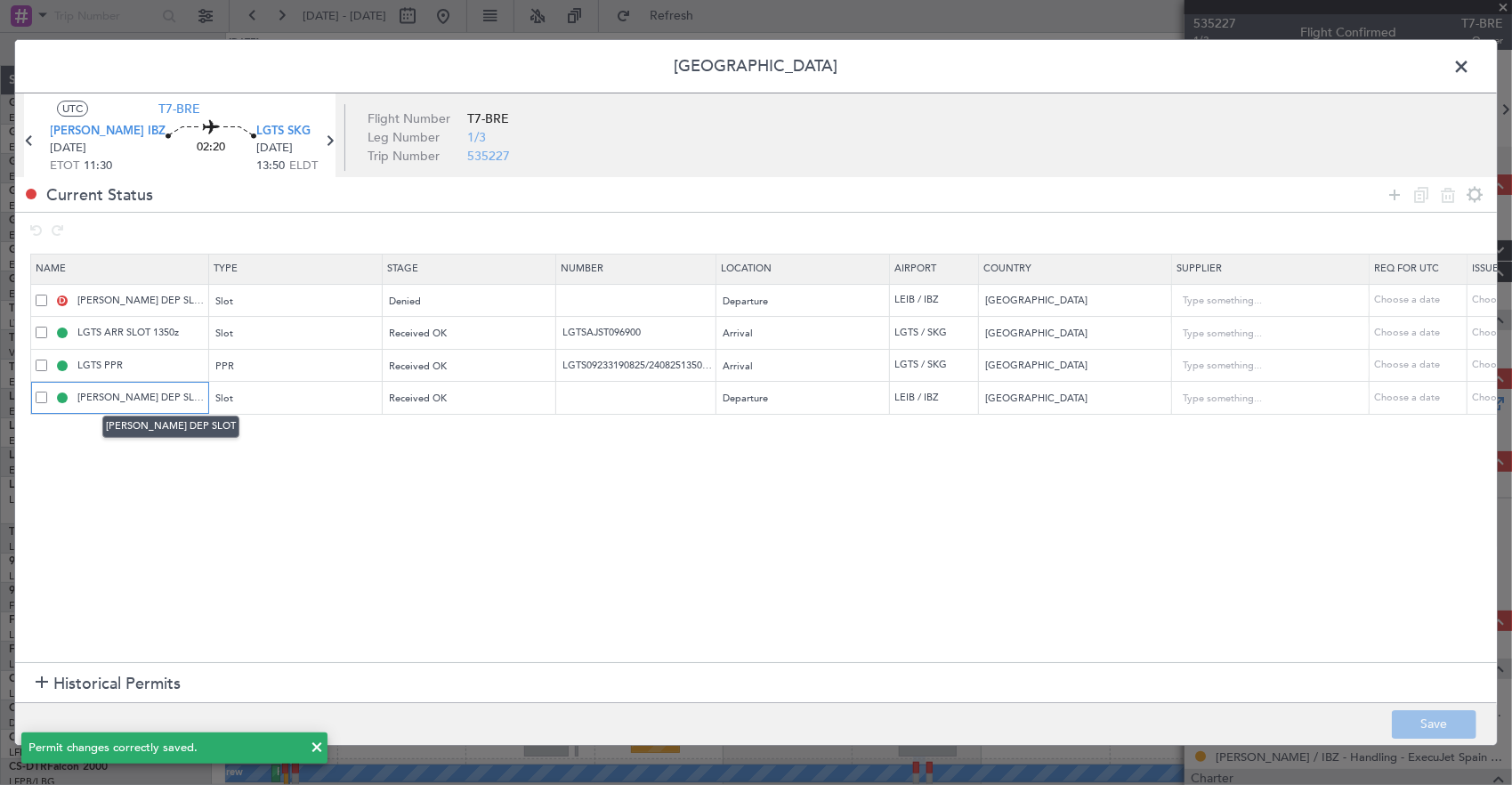
click at [175, 392] on input "LEIB DEP SLOT" at bounding box center [140, 398] width 133 height 15
type input "LEIB DEP SLOT 0840Z"
click at [1462, 721] on button "Save" at bounding box center [1433, 725] width 84 height 29
click at [1470, 63] on span at bounding box center [1470, 71] width 0 height 35
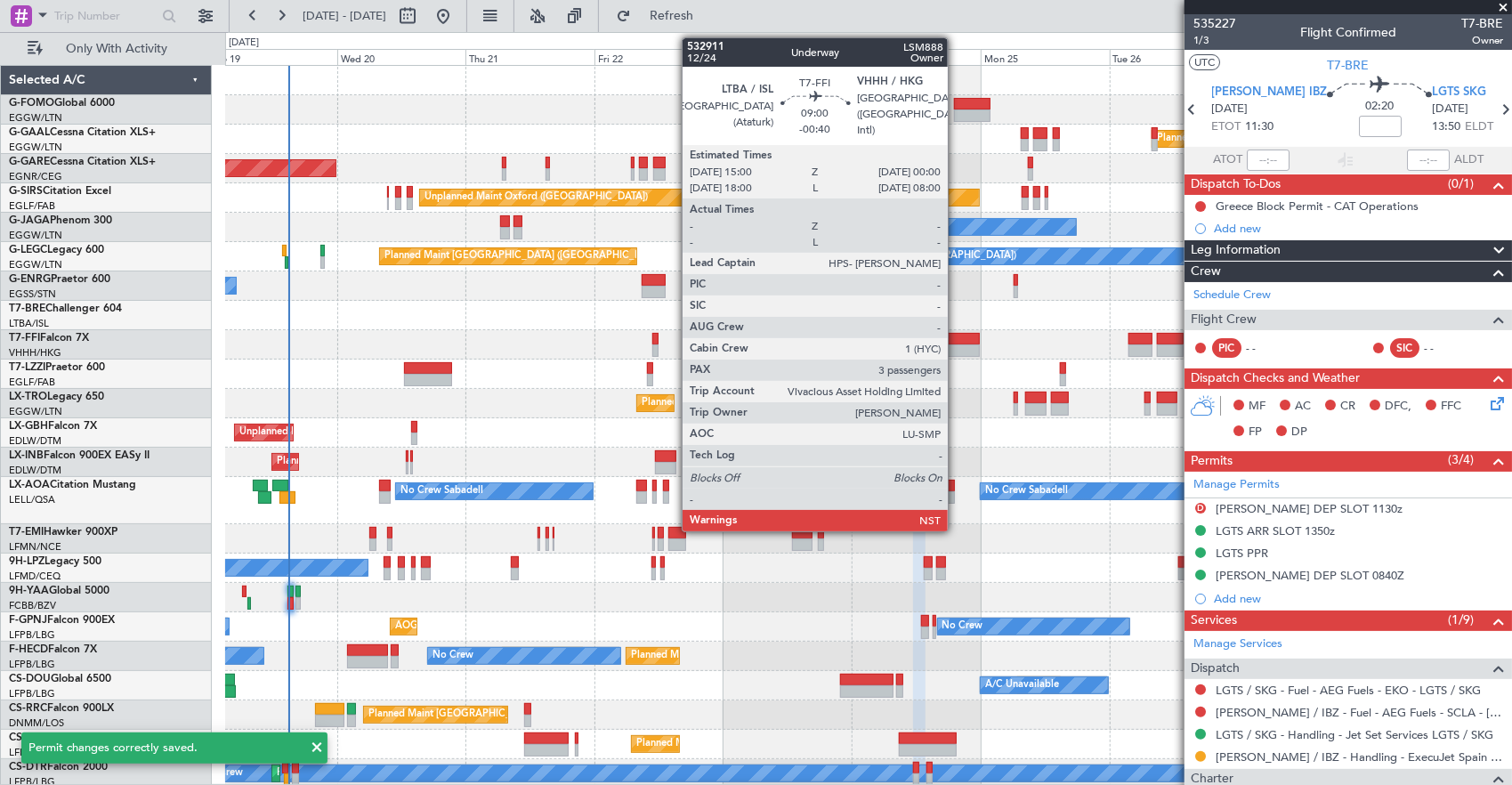
click at [956, 347] on div at bounding box center [955, 350] width 49 height 12
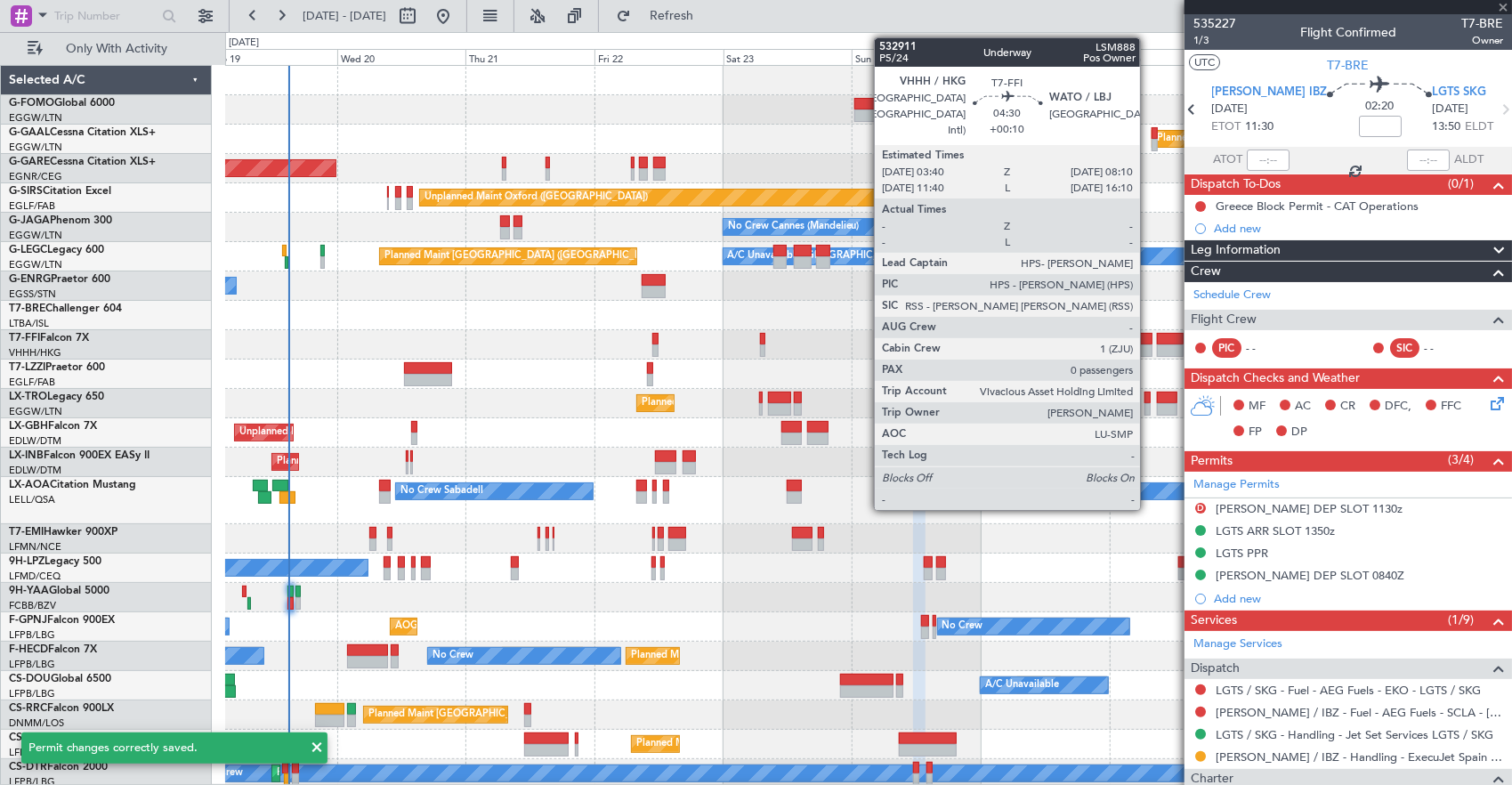
type input "-00:40"
type input "3"
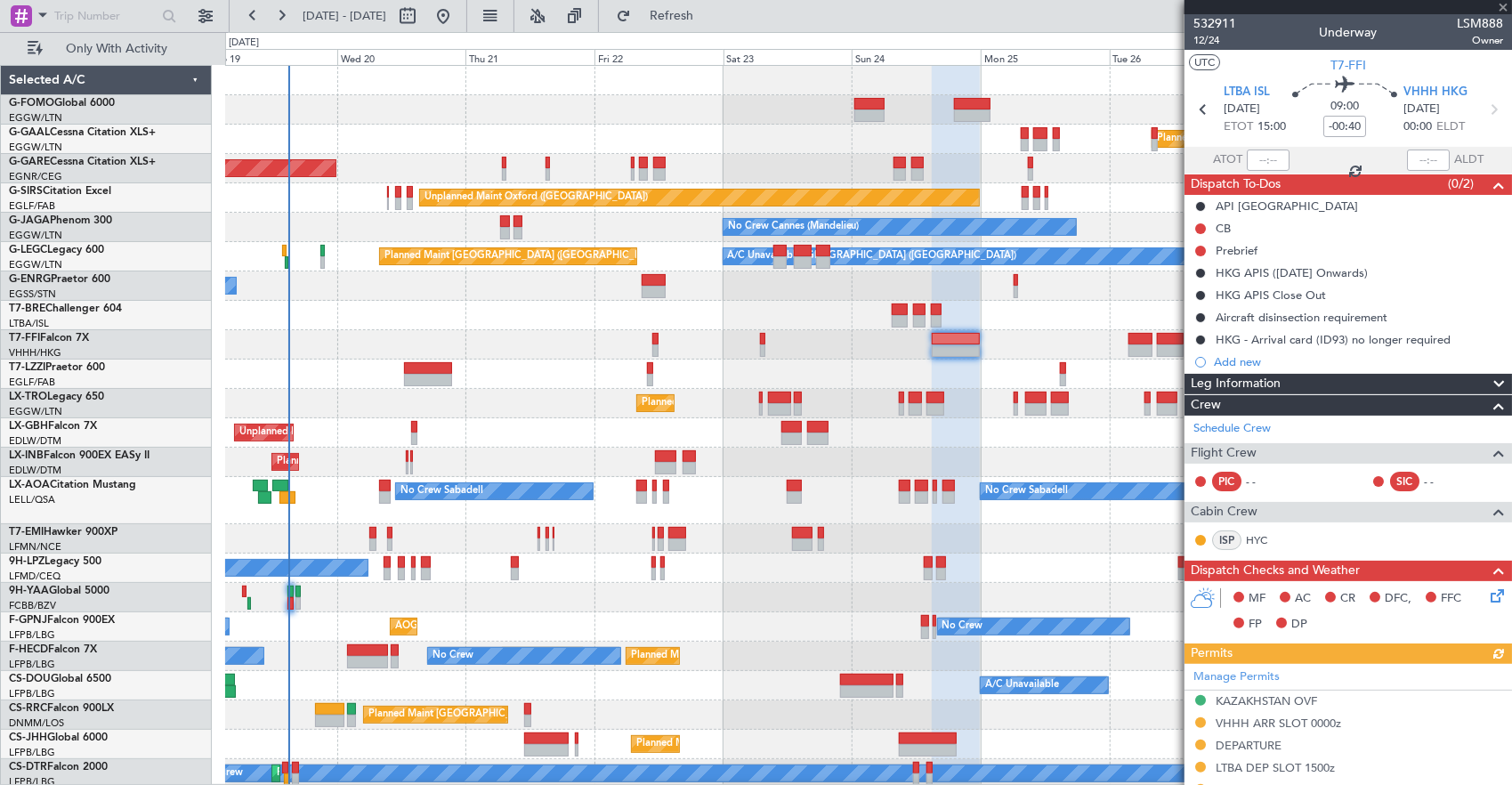
scroll to position [178, 0]
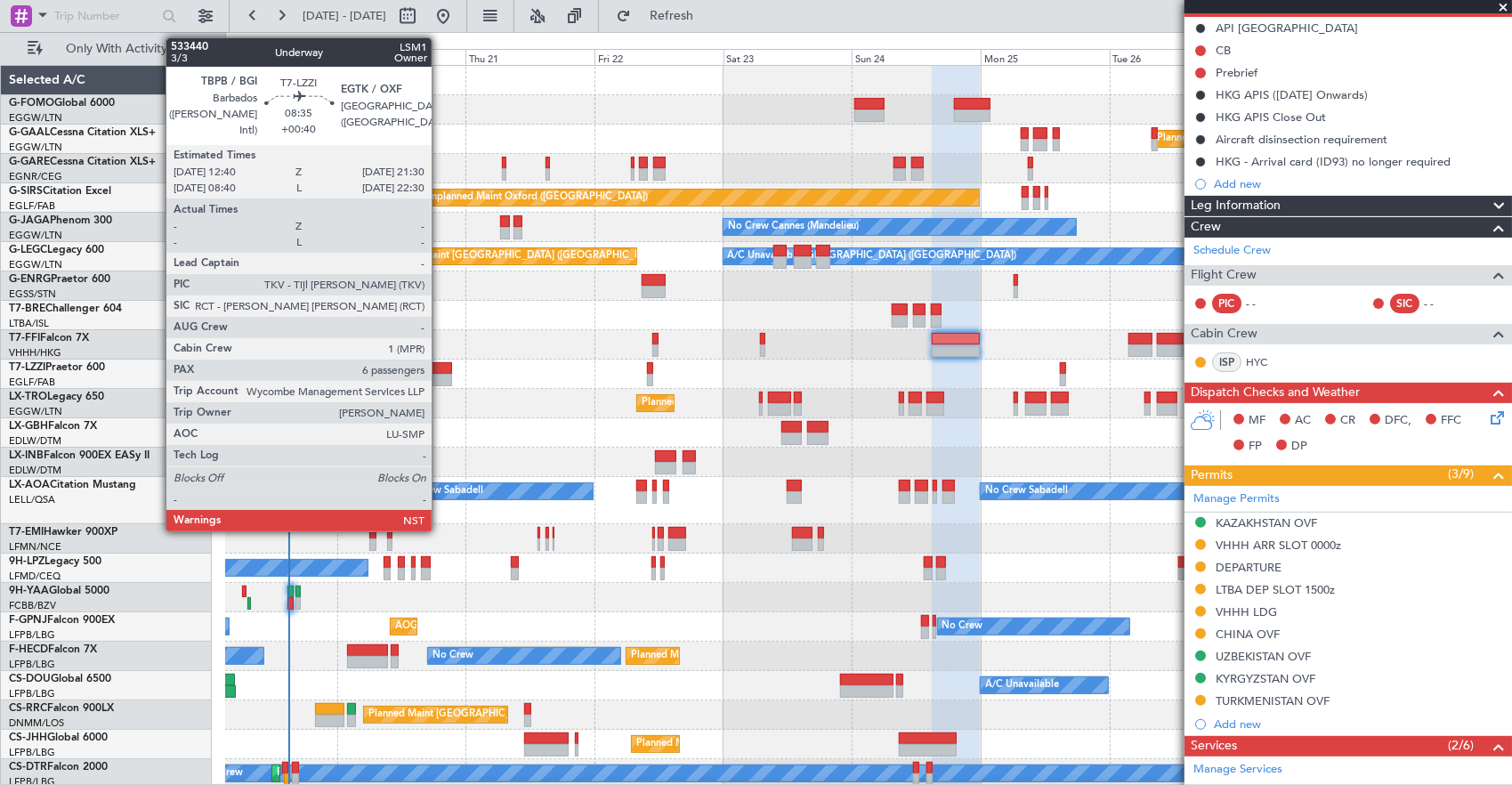
click at [441, 374] on div at bounding box center [428, 380] width 48 height 12
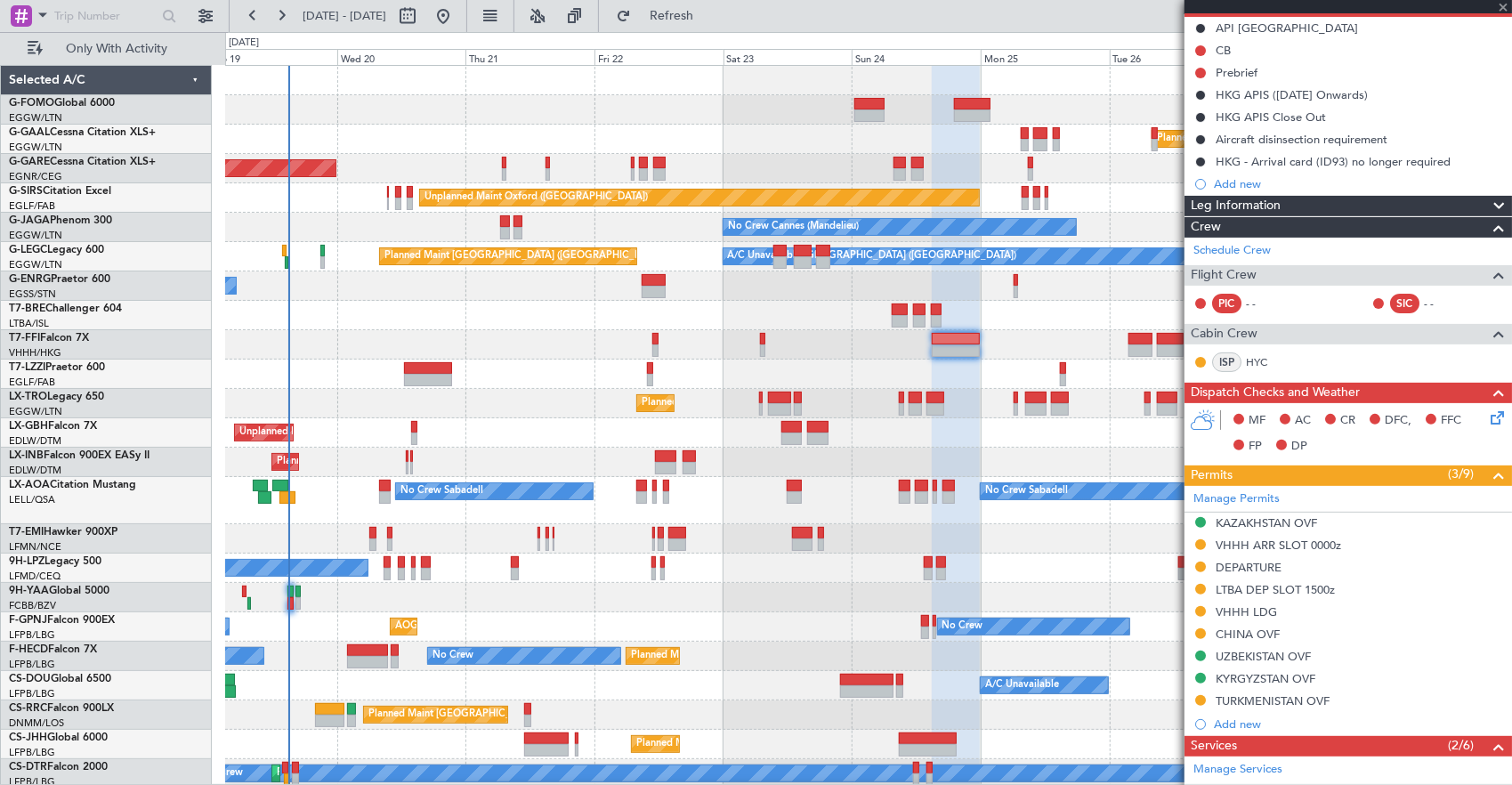
type input "+00:40"
type input "6"
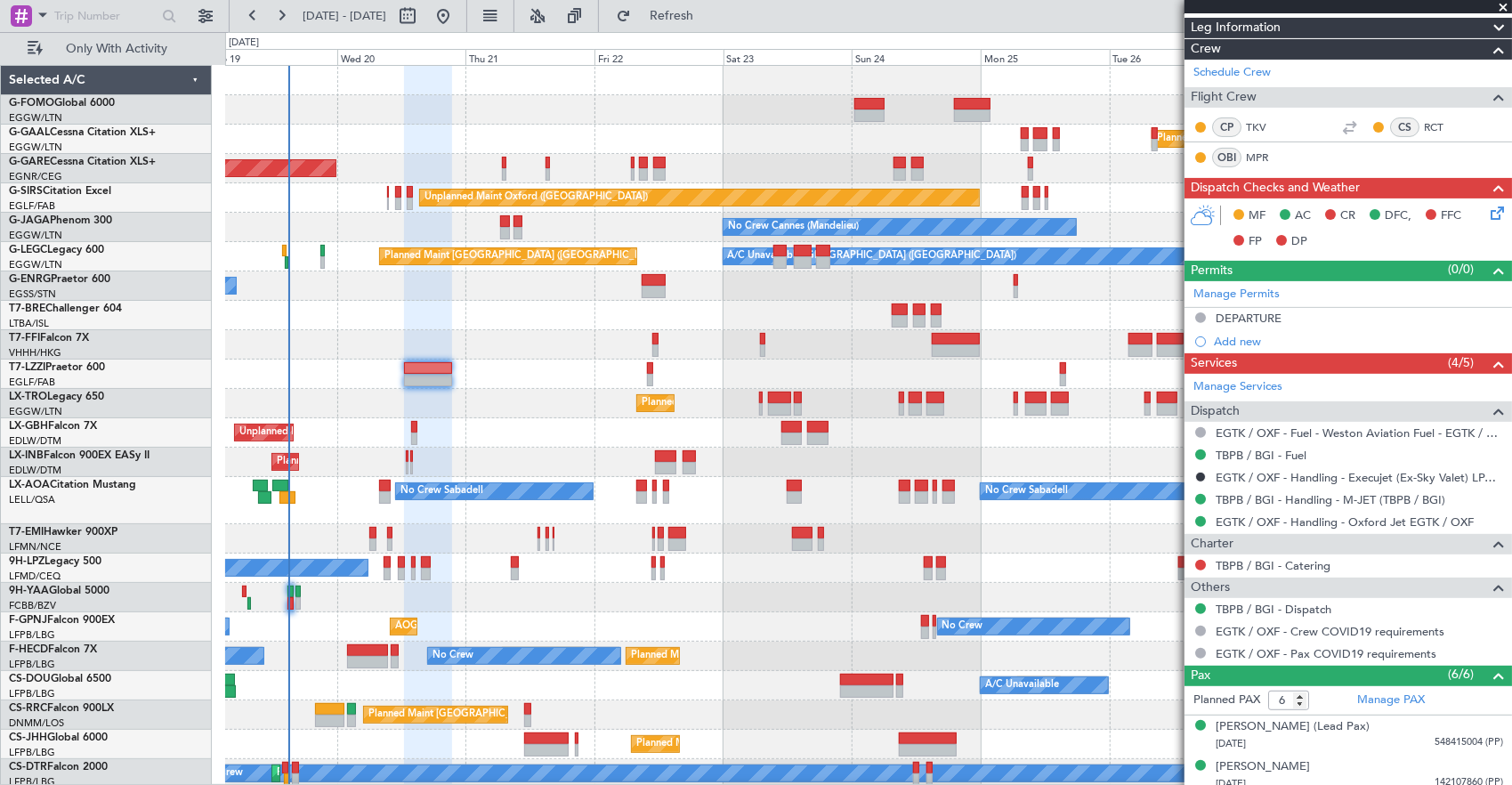
scroll to position [0, 0]
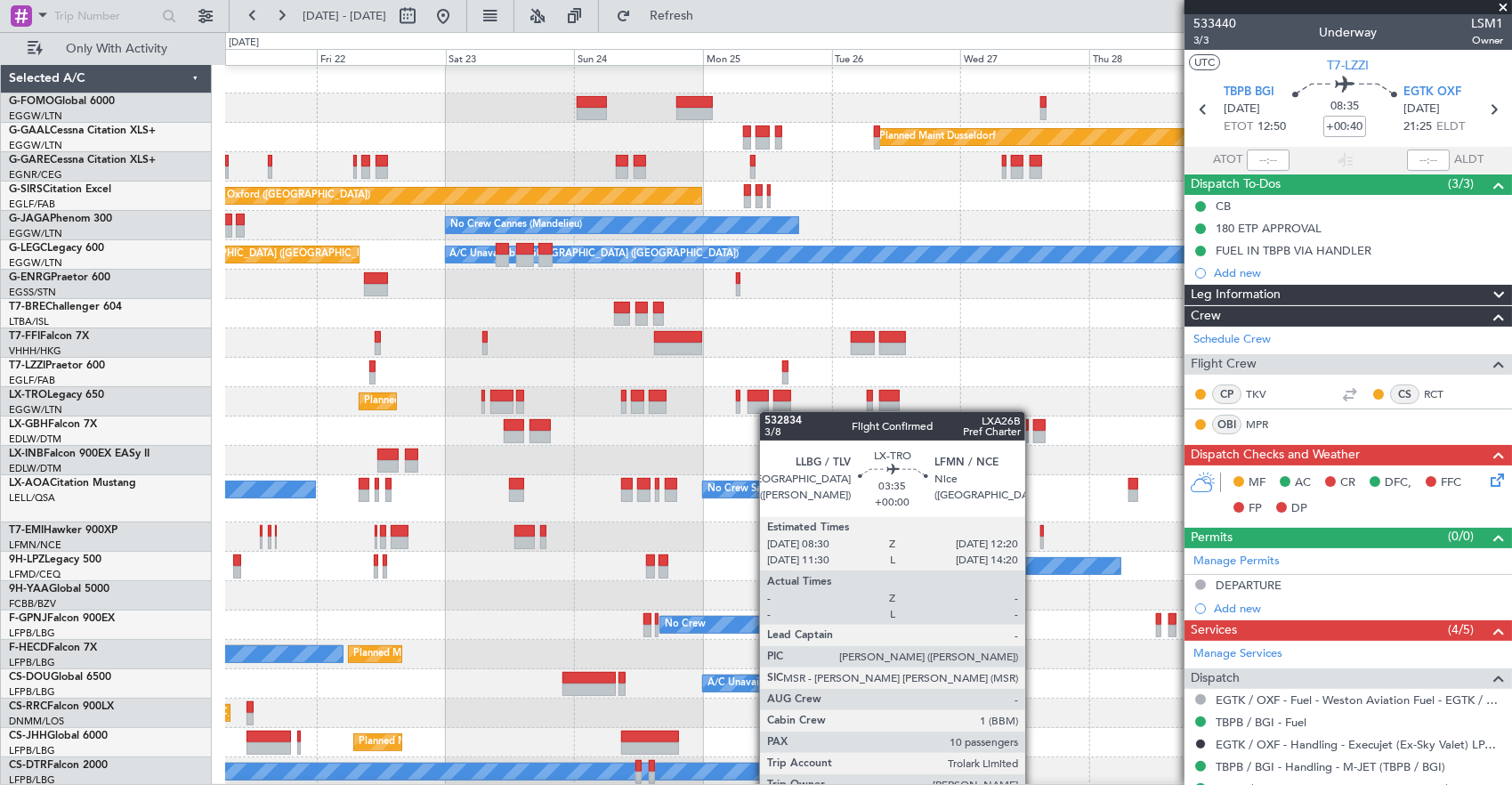
click at [767, 410] on div "Planned Maint Dusseldorf Unplanned Maint Chester Unplanned Maint Oxford (Kidlin…" at bounding box center [868, 426] width 1287 height 723
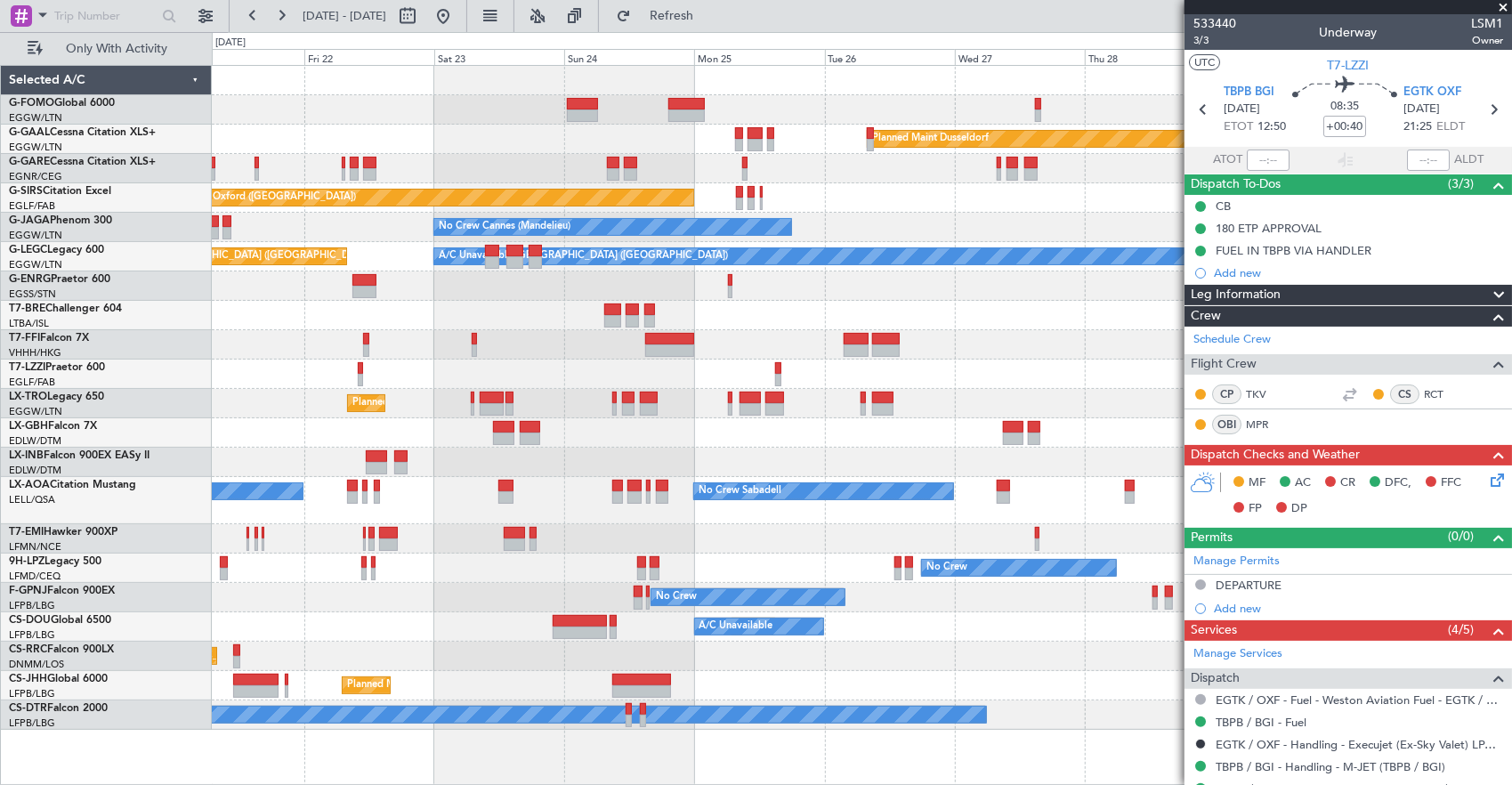
click at [683, 403] on div "Planned Maint [GEOGRAPHIC_DATA] ([GEOGRAPHIC_DATA])" at bounding box center [861, 404] width 1300 height 30
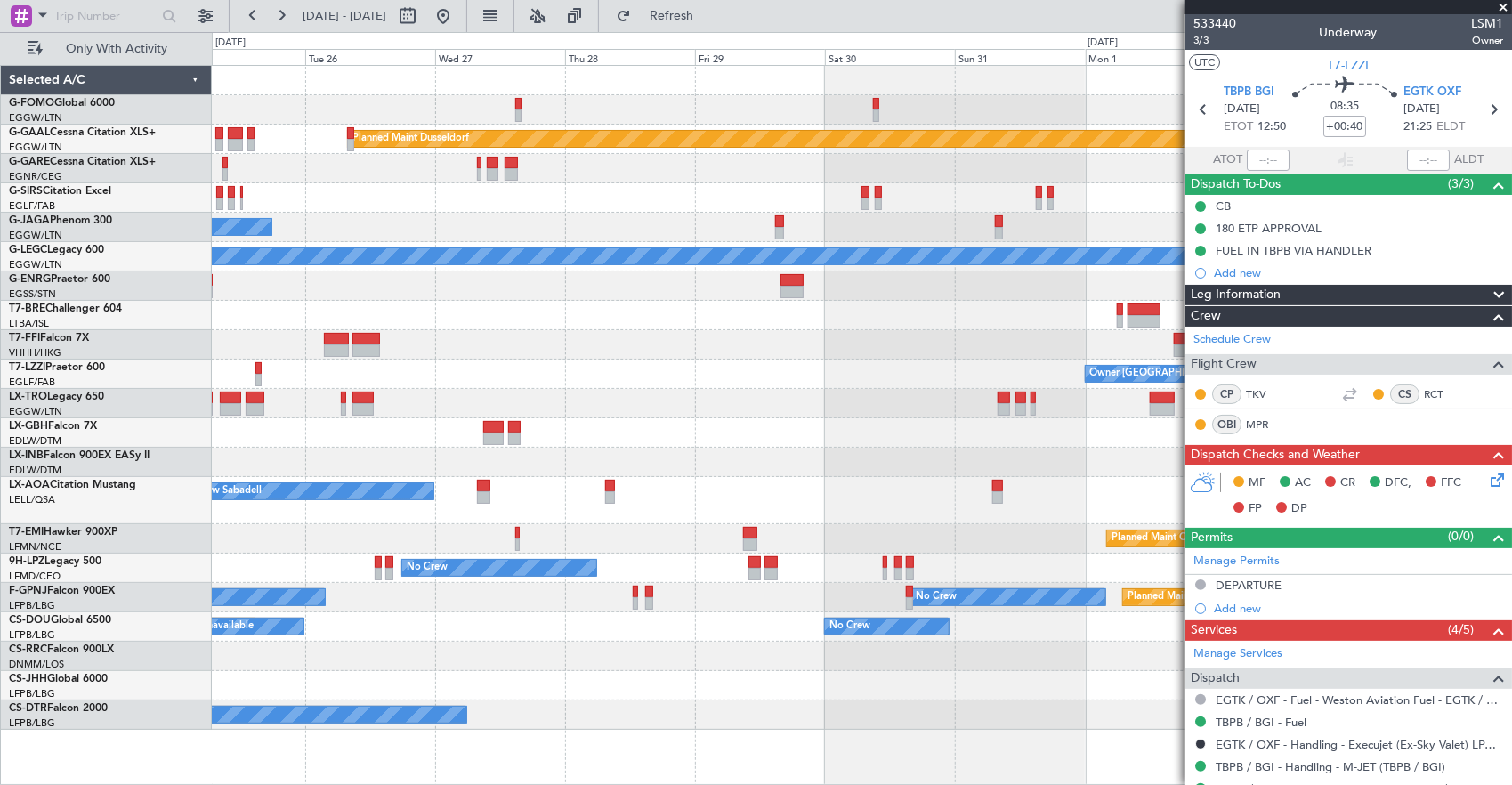
click at [769, 412] on div "Planned Maint Dusseldorf Unplanned Maint Oxford (Kidlington) No Crew Cannes (Ma…" at bounding box center [861, 398] width 1300 height 664
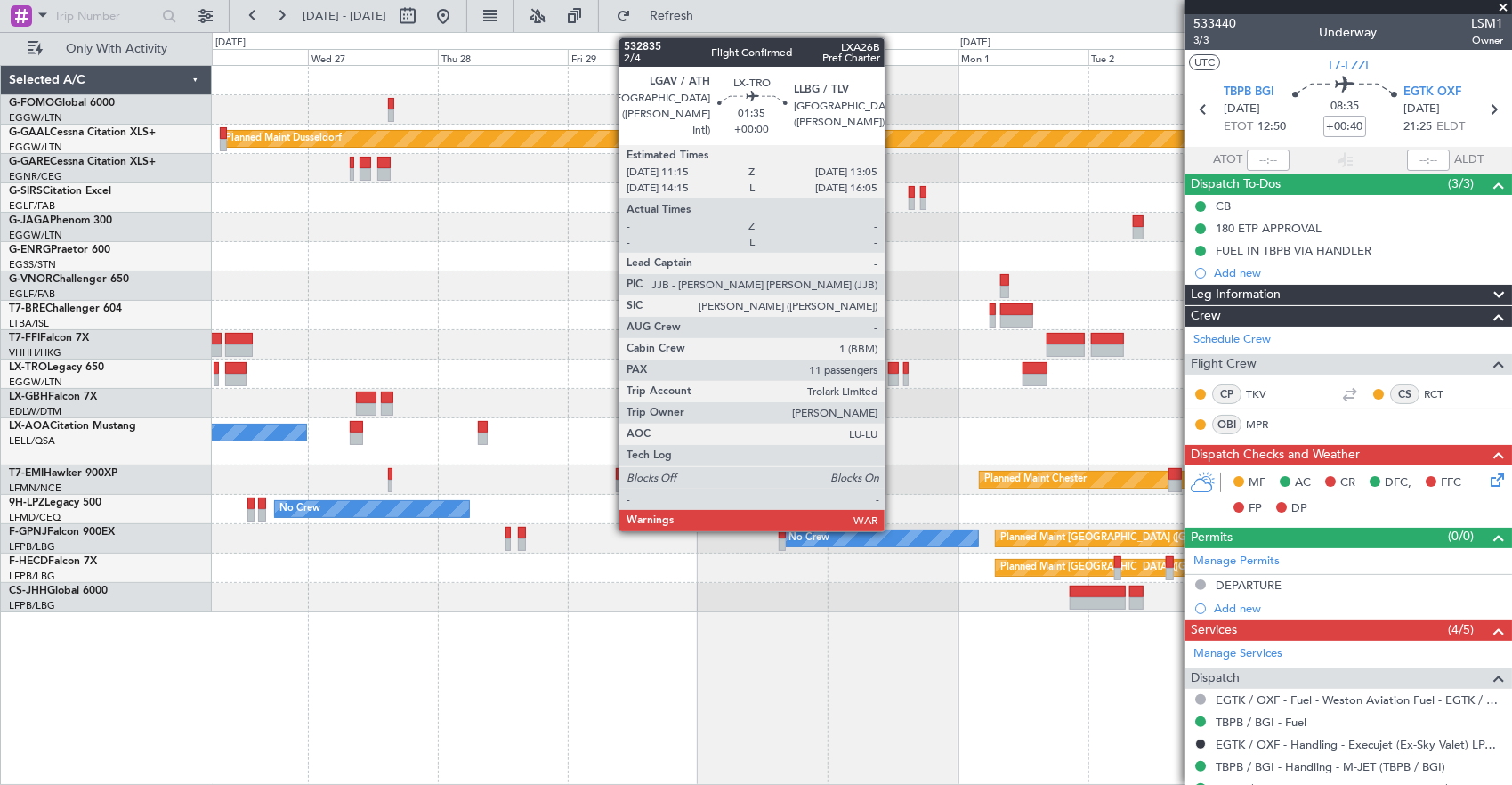
click at [893, 370] on div at bounding box center [893, 368] width 11 height 12
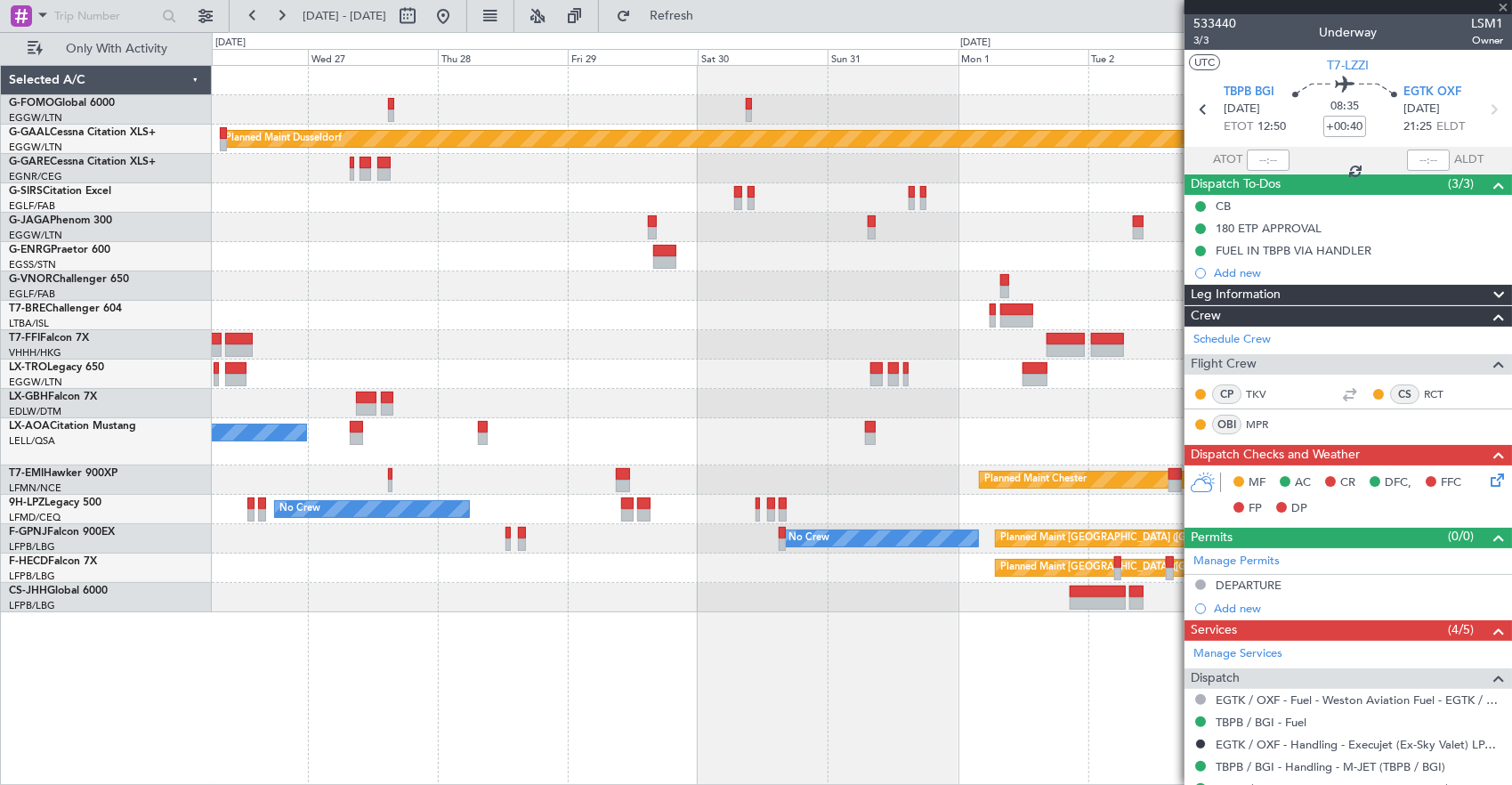
click at [961, 343] on div at bounding box center [861, 344] width 1300 height 30
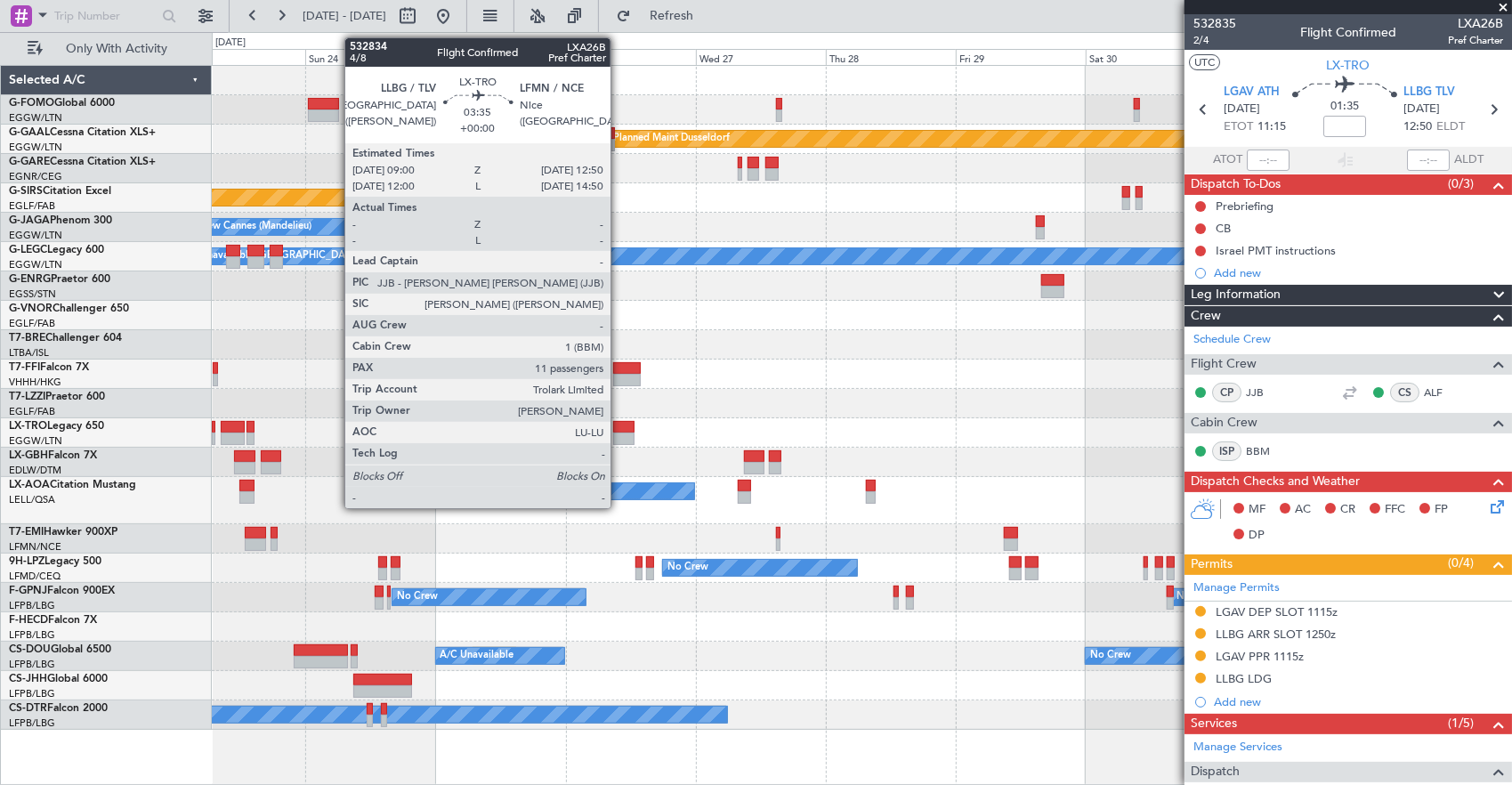
click at [619, 427] on div at bounding box center [624, 427] width 21 height 12
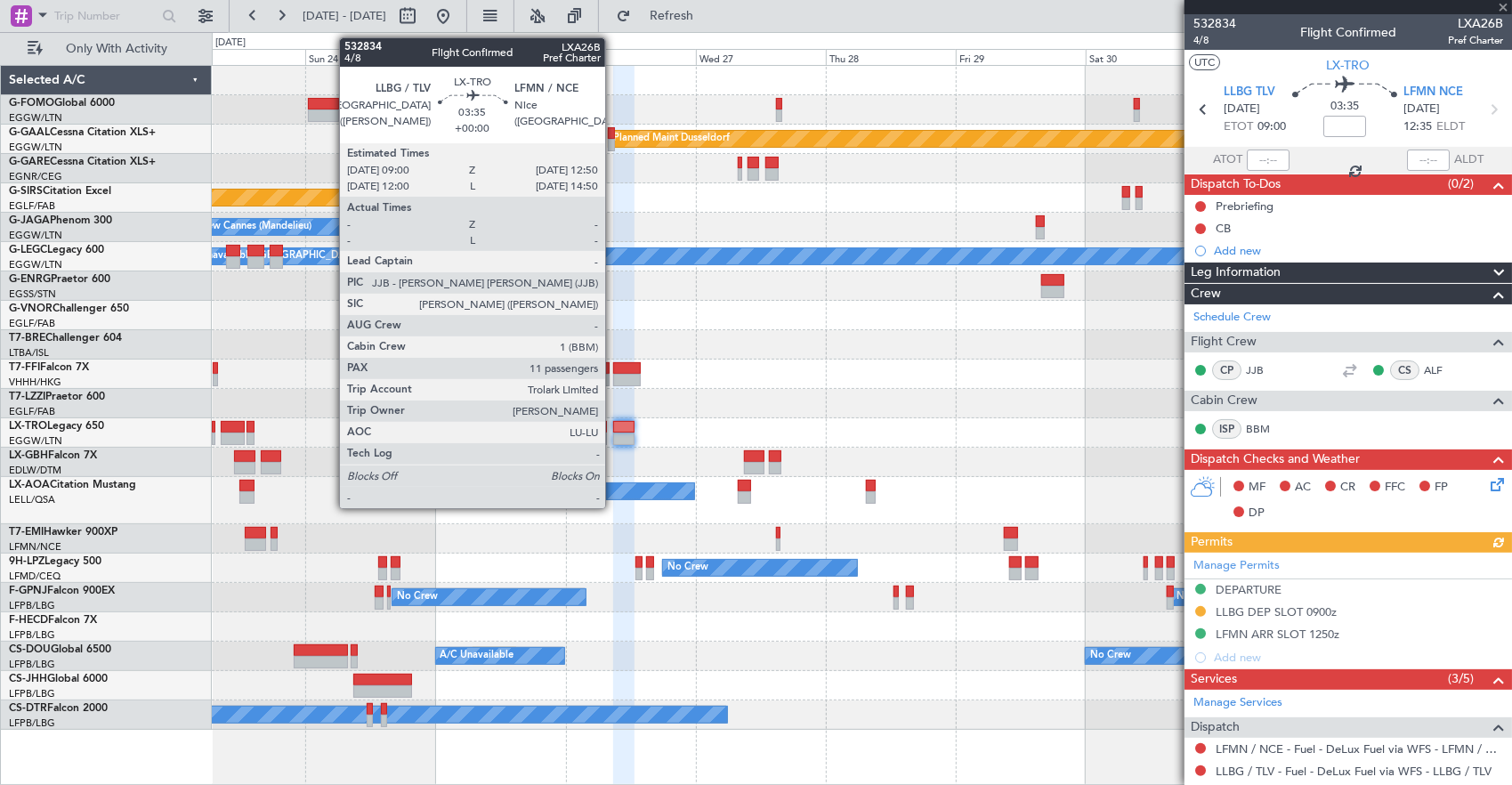
click at [591, 413] on div "Planned Maint Dusseldorf Unplanned Maint Oxford (Kidlington) No Crew Cannes (Ma…" at bounding box center [861, 398] width 1300 height 664
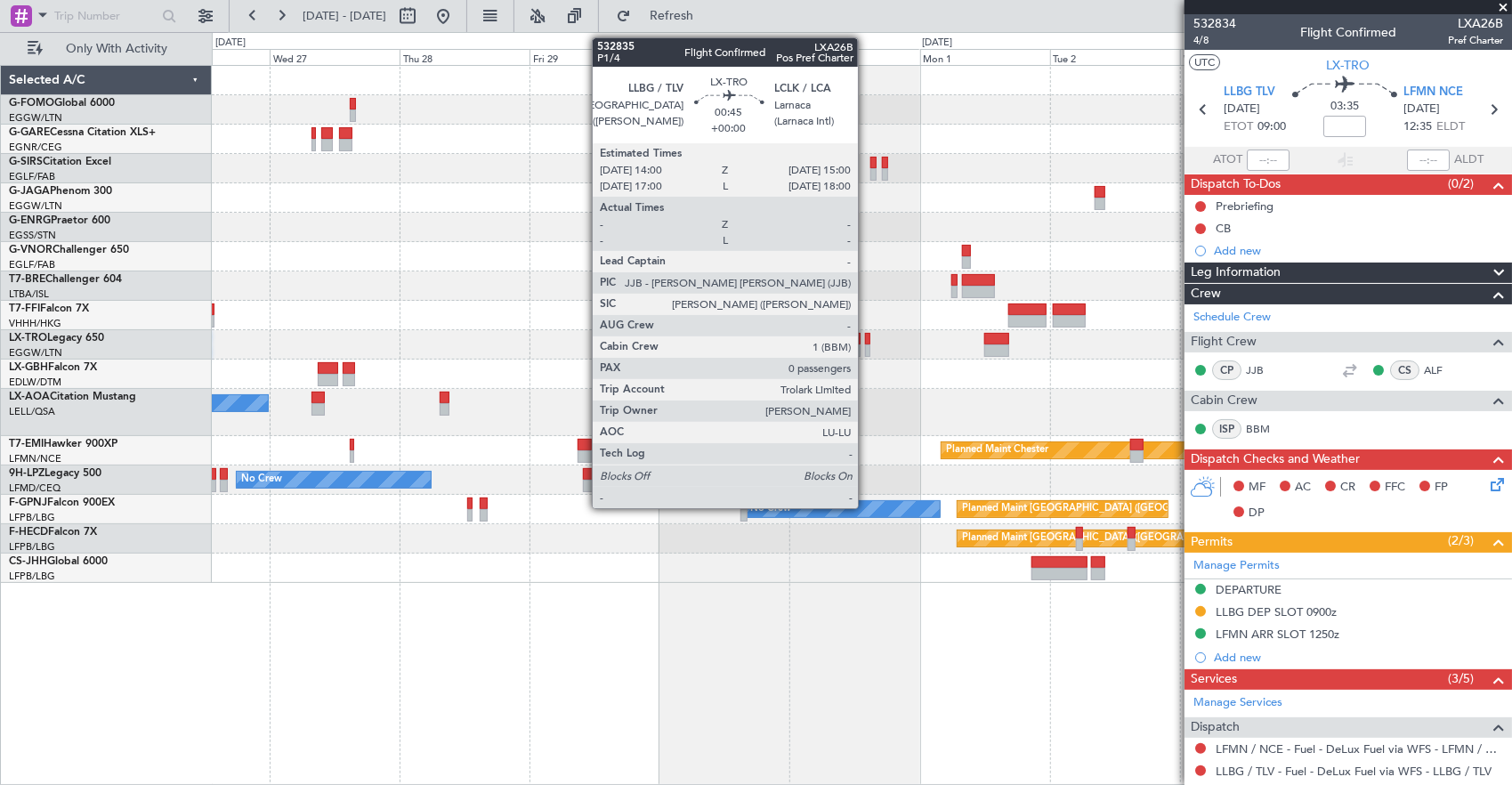
click at [866, 347] on div at bounding box center [868, 350] width 6 height 12
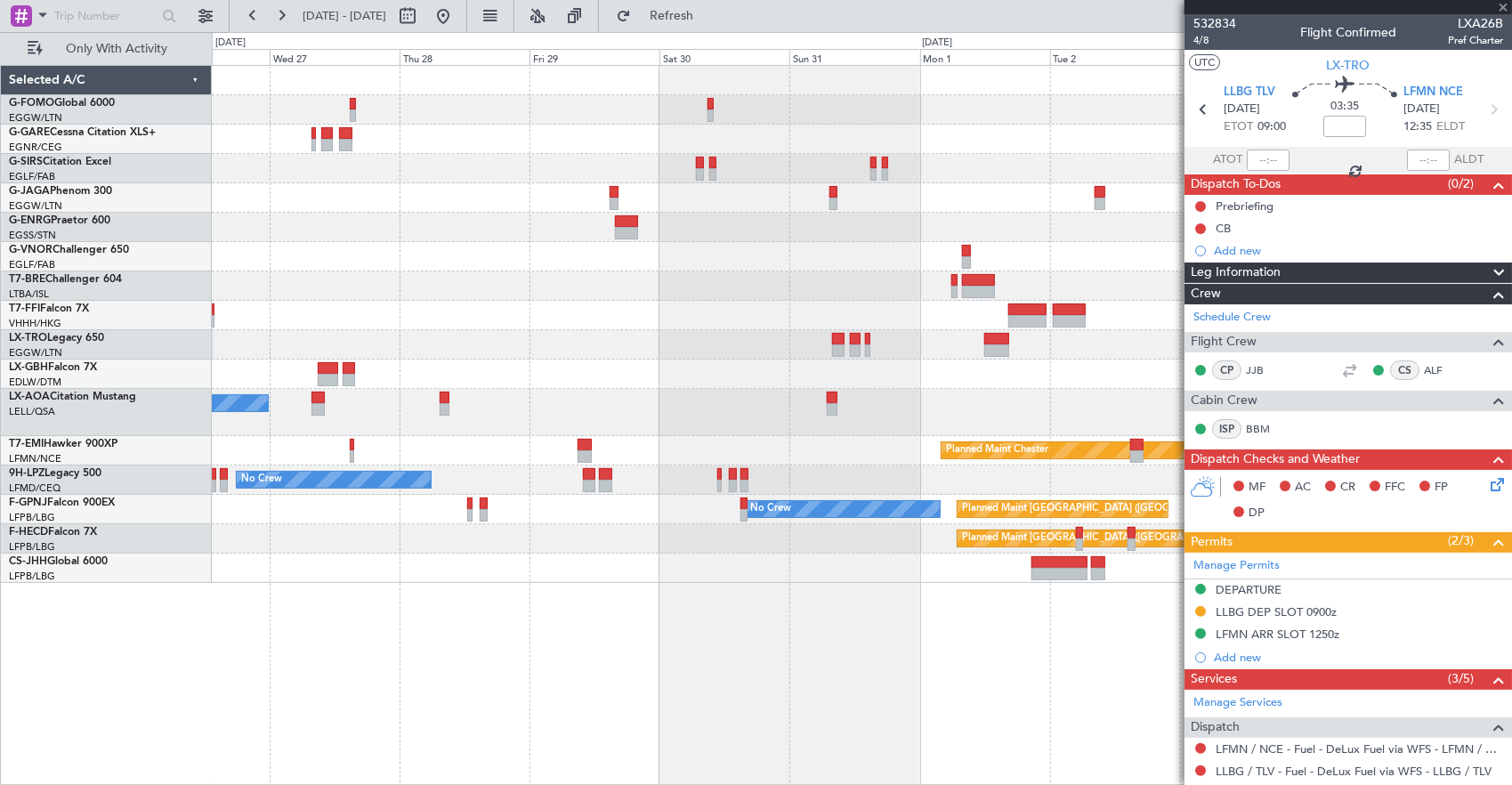
type input "0"
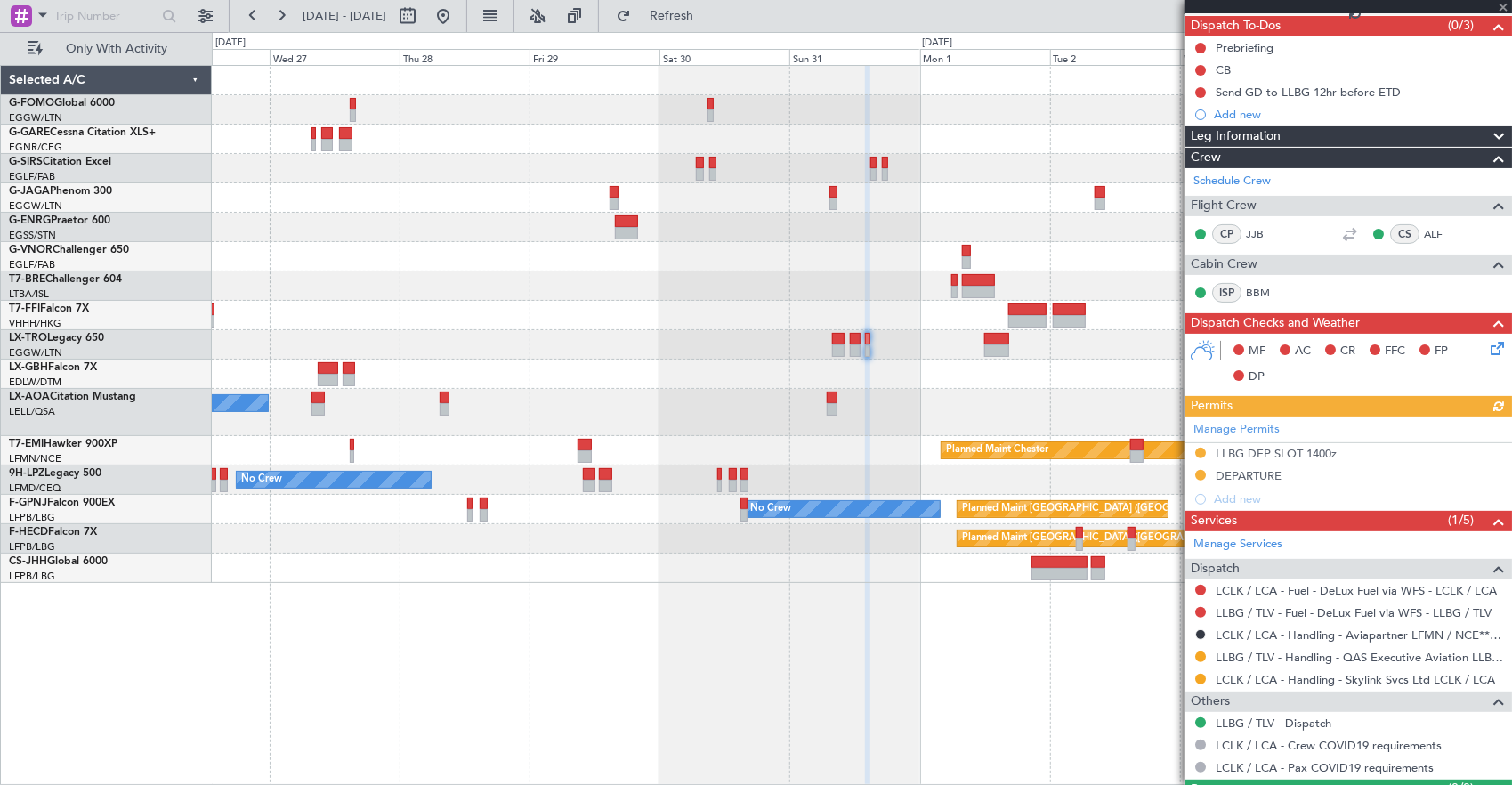
scroll to position [197, 0]
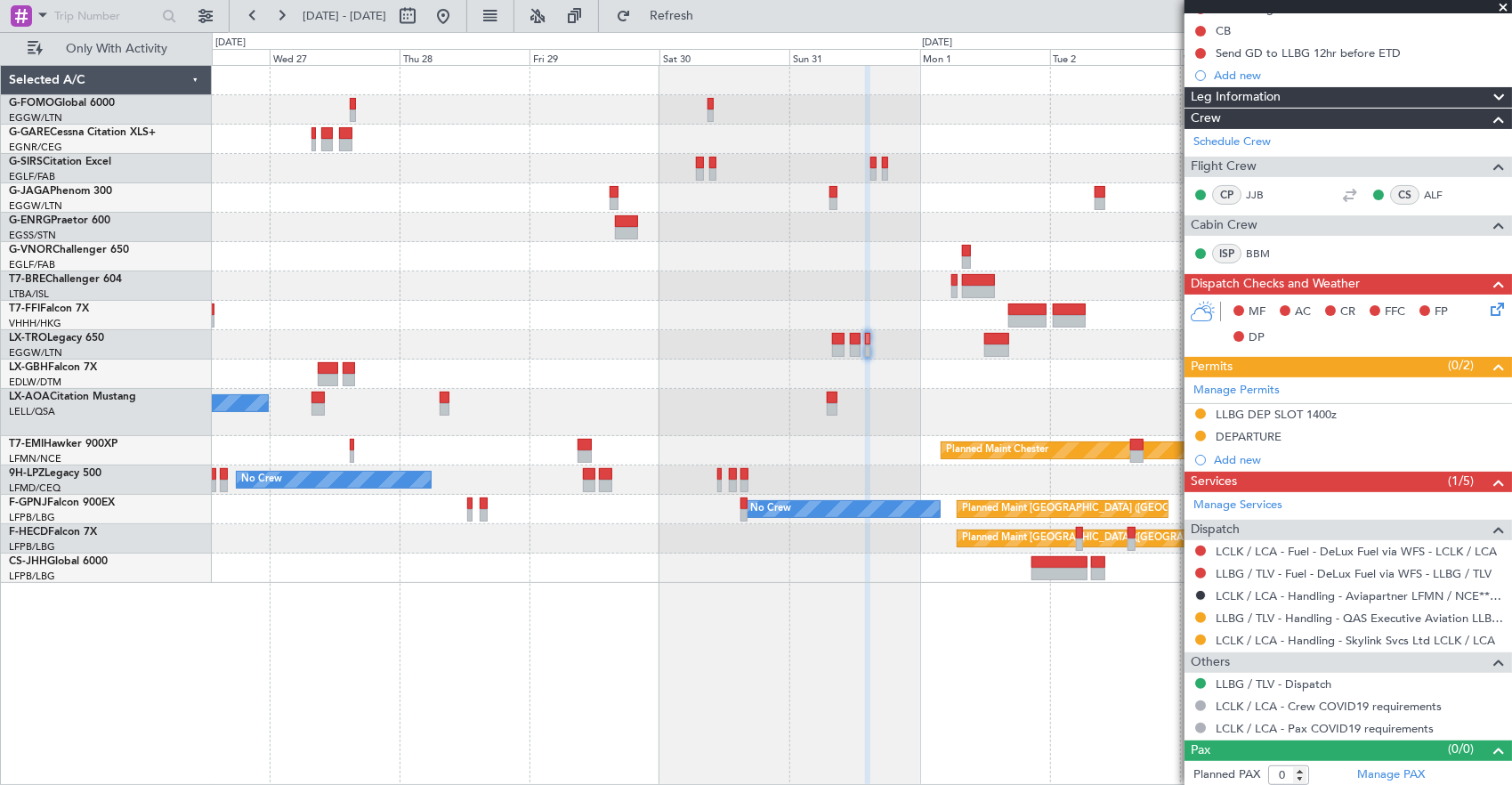
click at [1429, 219] on fb-app "26 Aug 2025 - 05 Sep 2025 Refresh Quick Links Only With Activity Unplanned Main…" at bounding box center [756, 399] width 1512 height 772
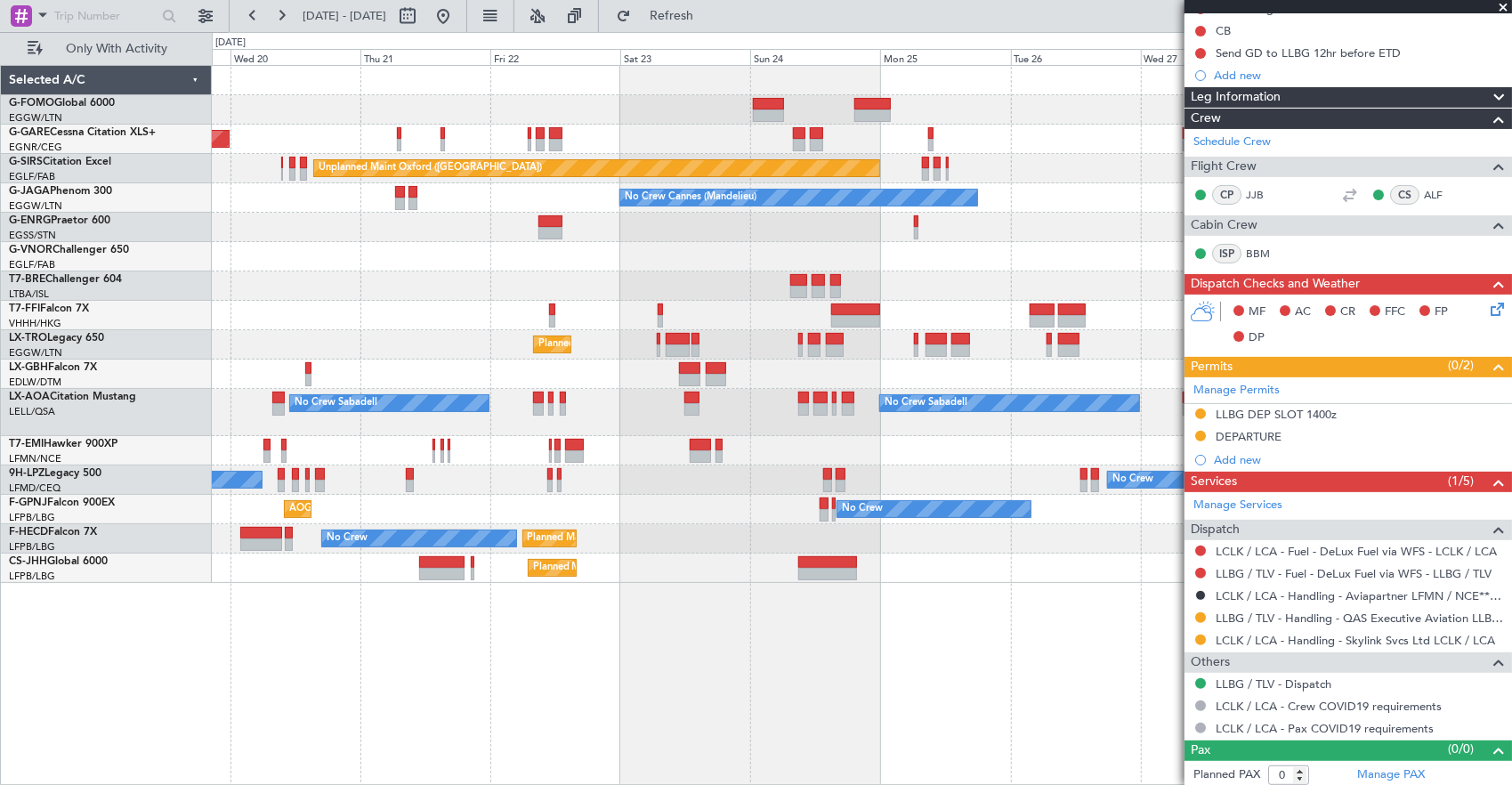
click at [1130, 278] on div at bounding box center [861, 286] width 1300 height 30
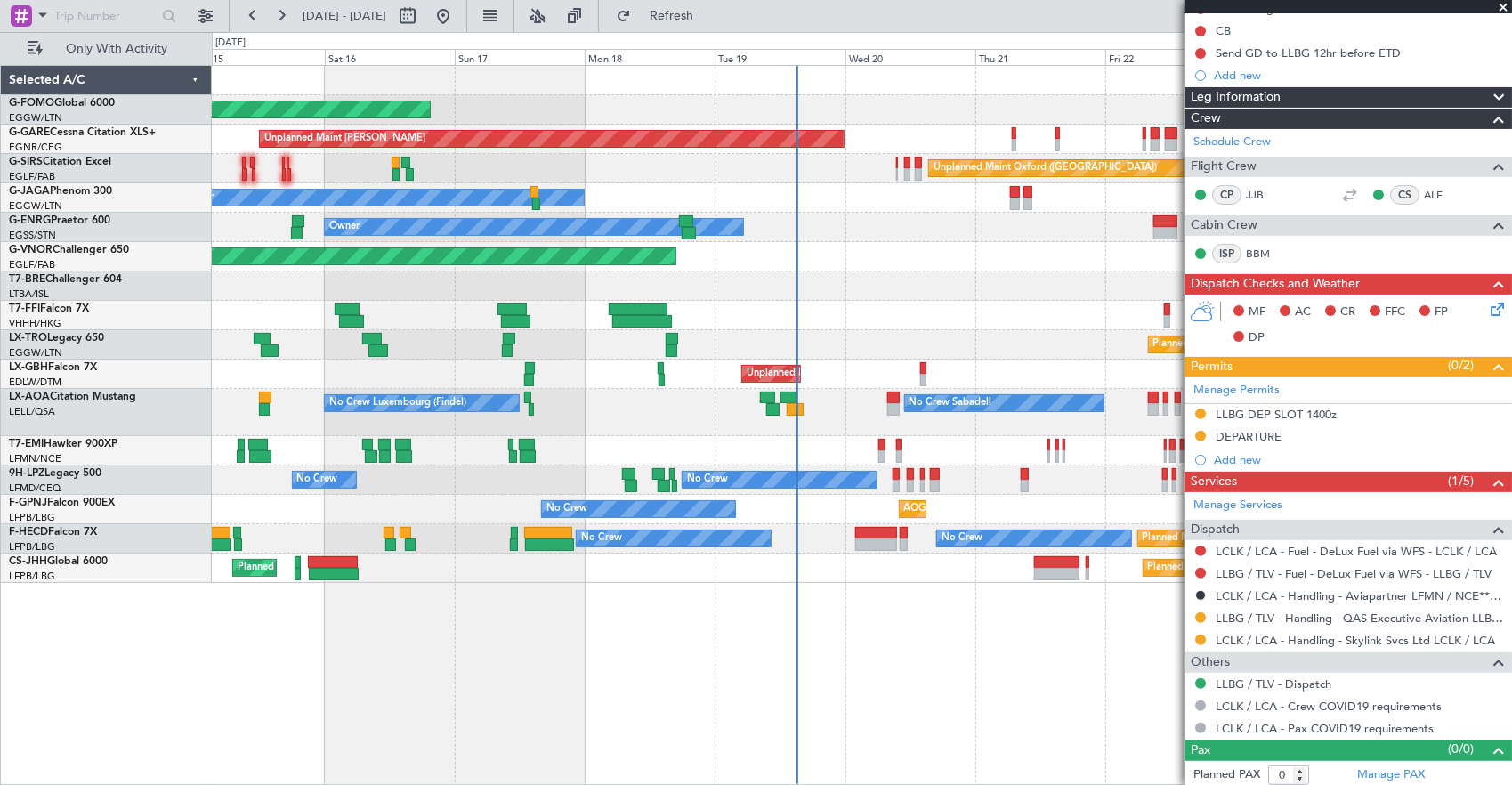
click at [604, 289] on div "Planned Maint Windsor Locks (Bradley Intl) Unplanned Maint Chester Unplanned Ma…" at bounding box center [861, 324] width 1300 height 517
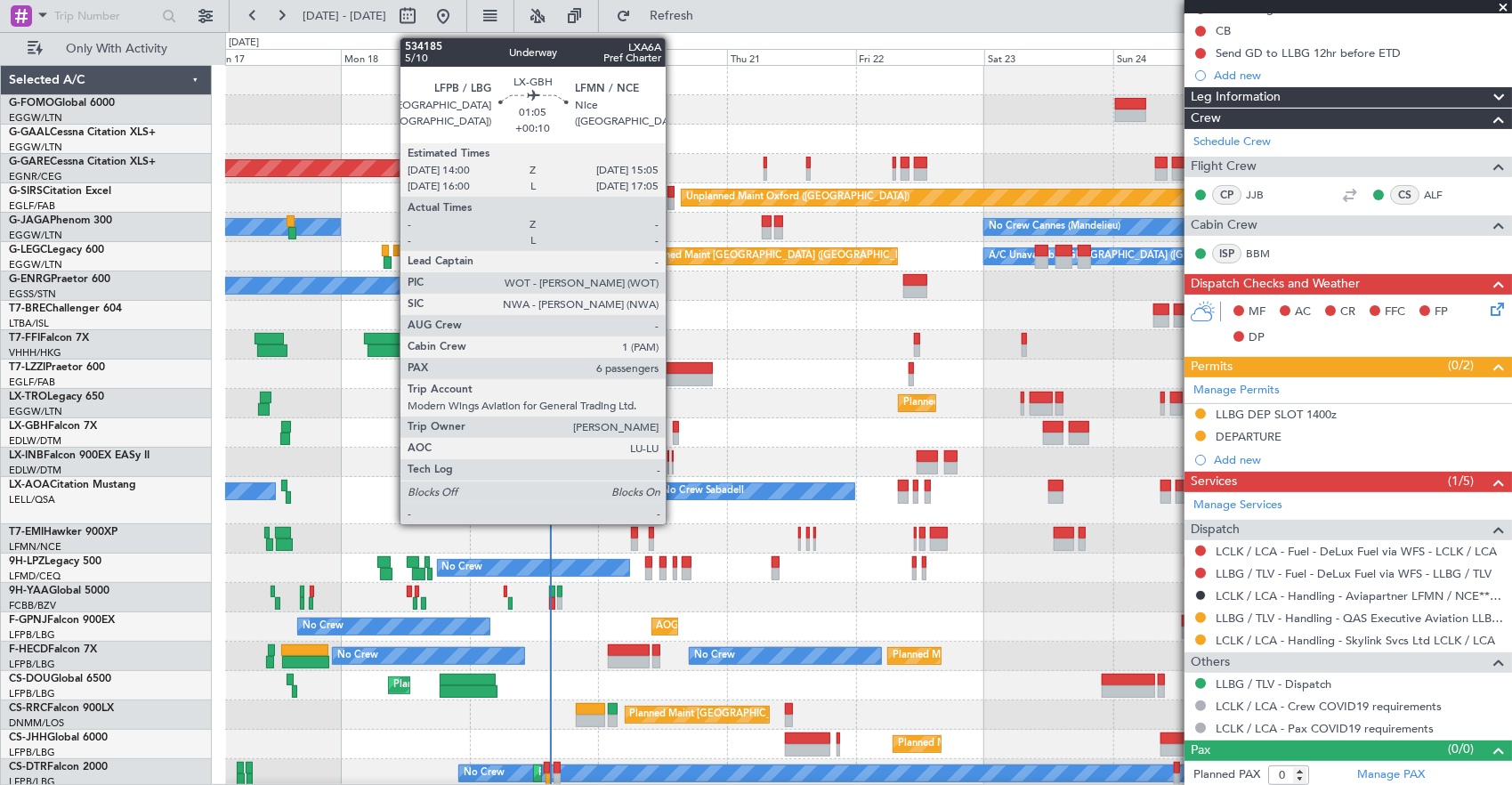
click at [675, 429] on div at bounding box center [676, 427] width 6 height 12
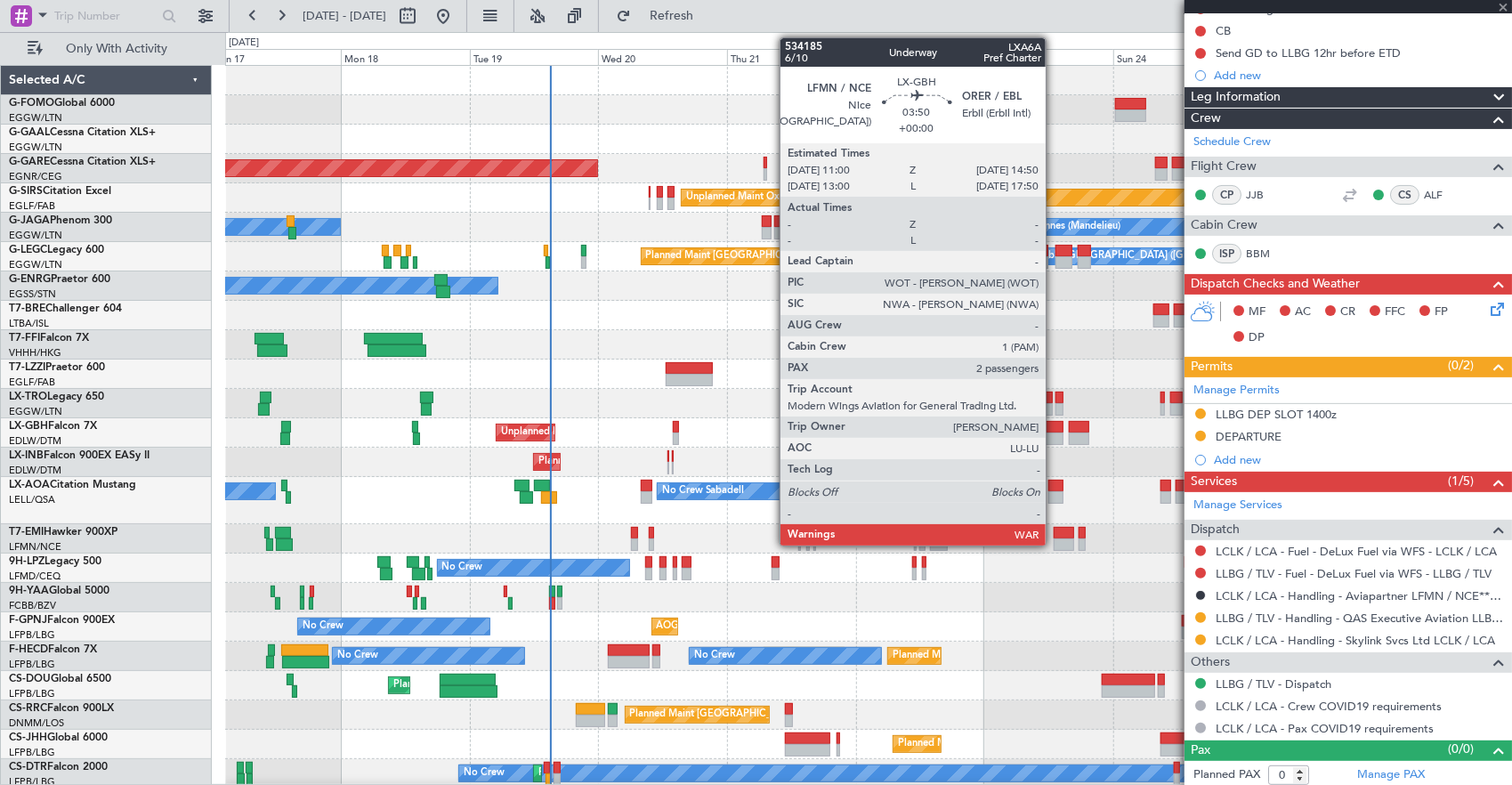
type input "+00:10"
type input "6"
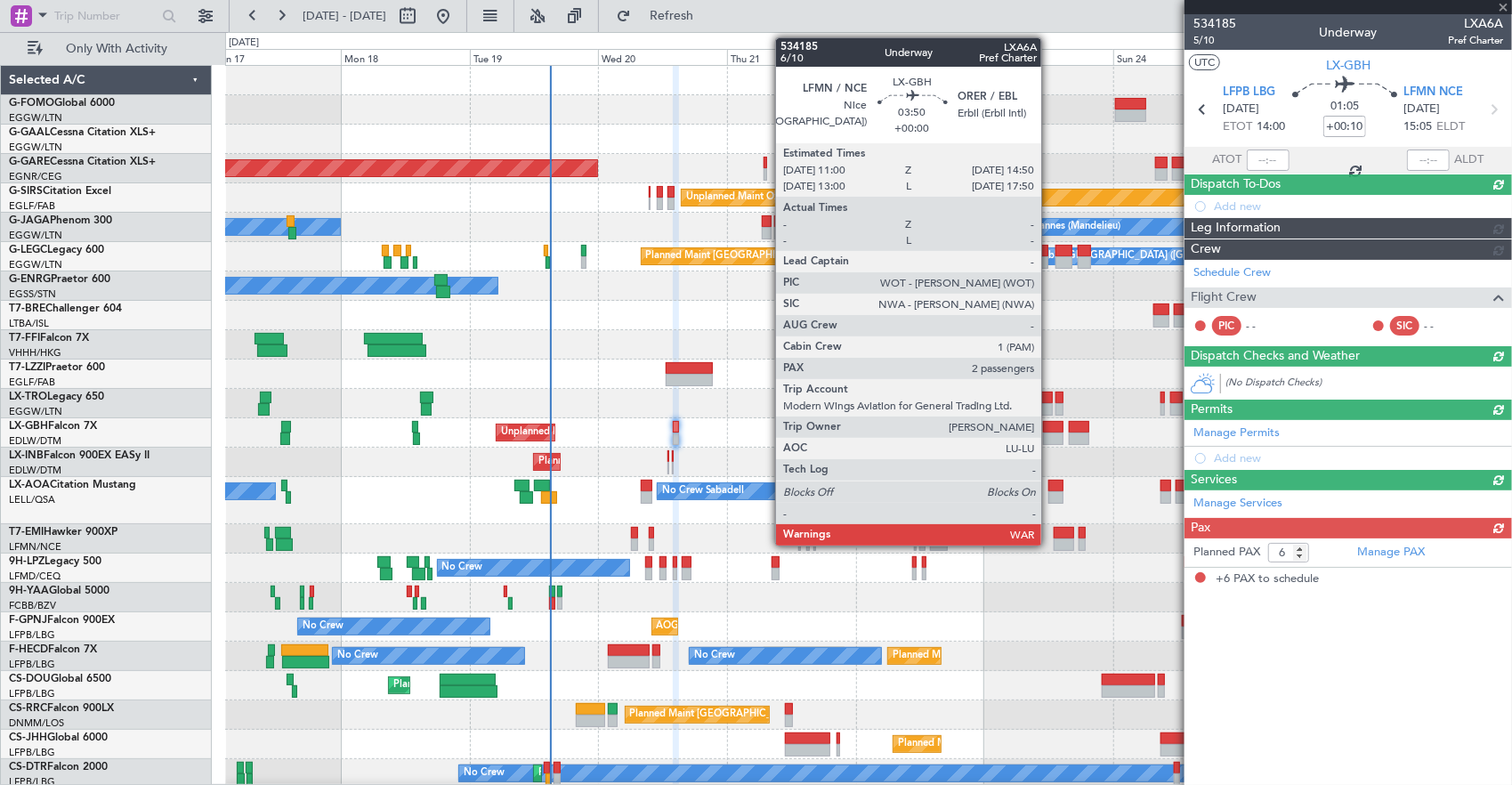
scroll to position [0, 0]
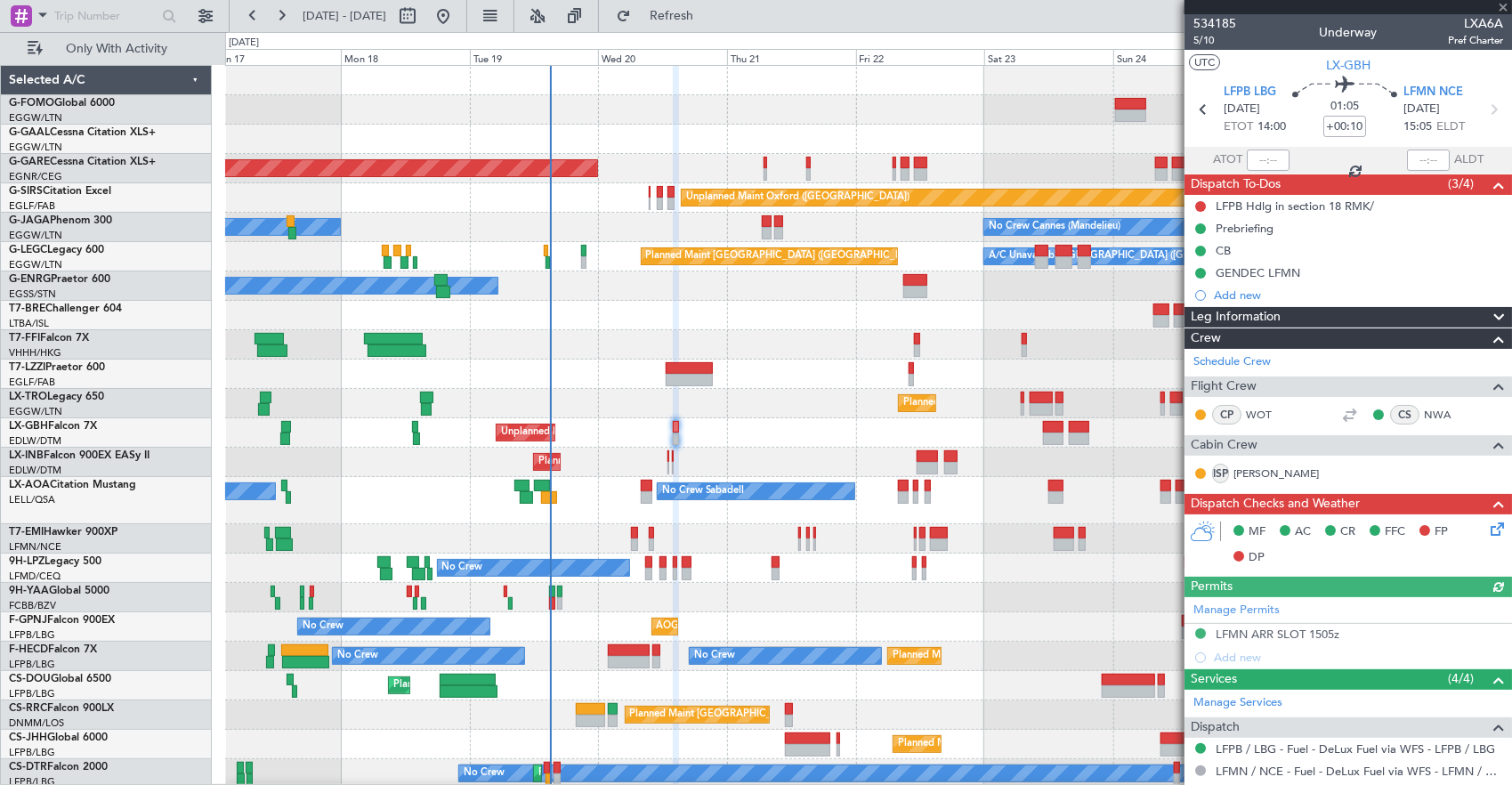
type input "0"
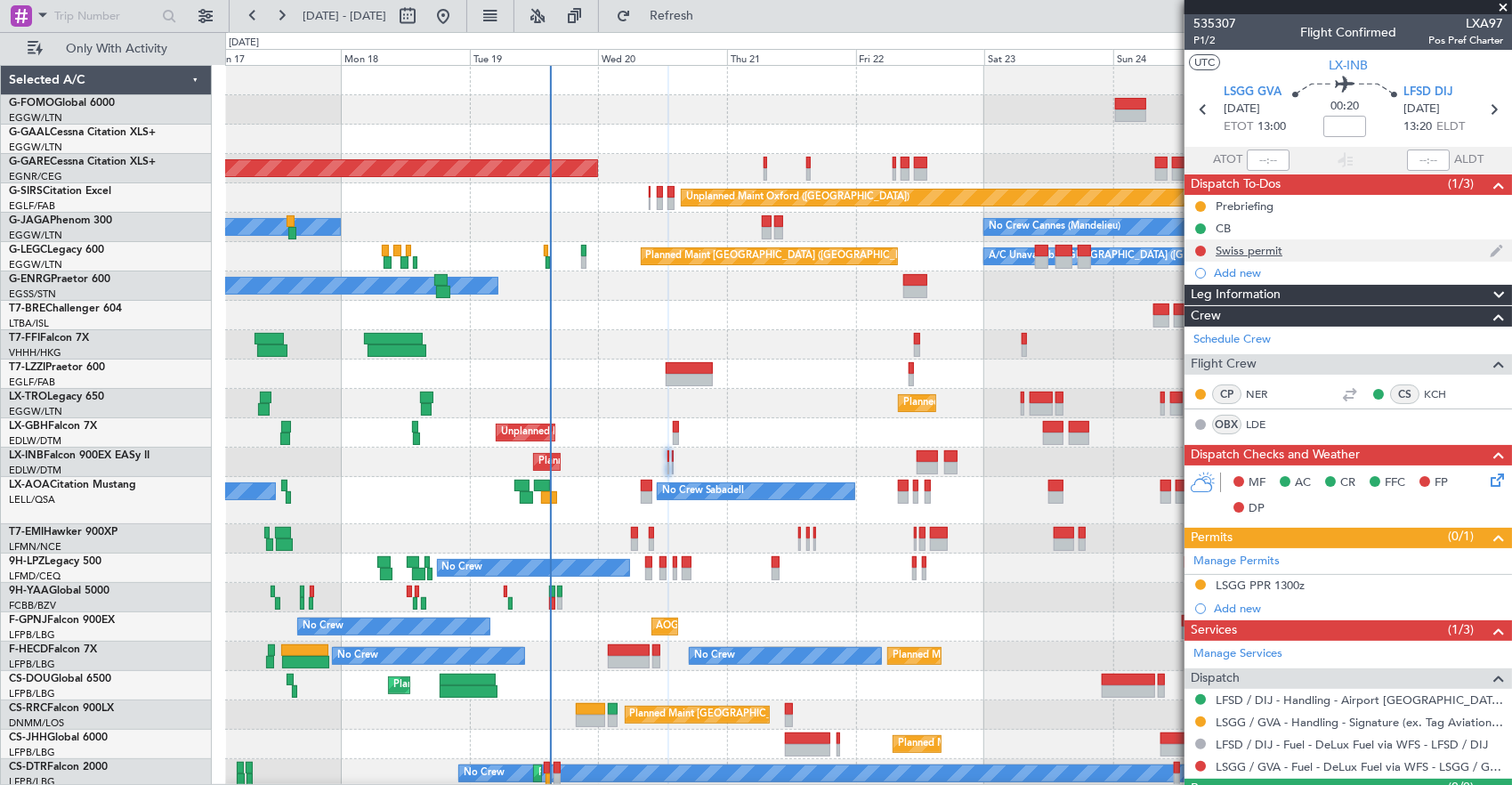
click at [1398, 256] on div "Swiss permit" at bounding box center [1348, 250] width 328 height 22
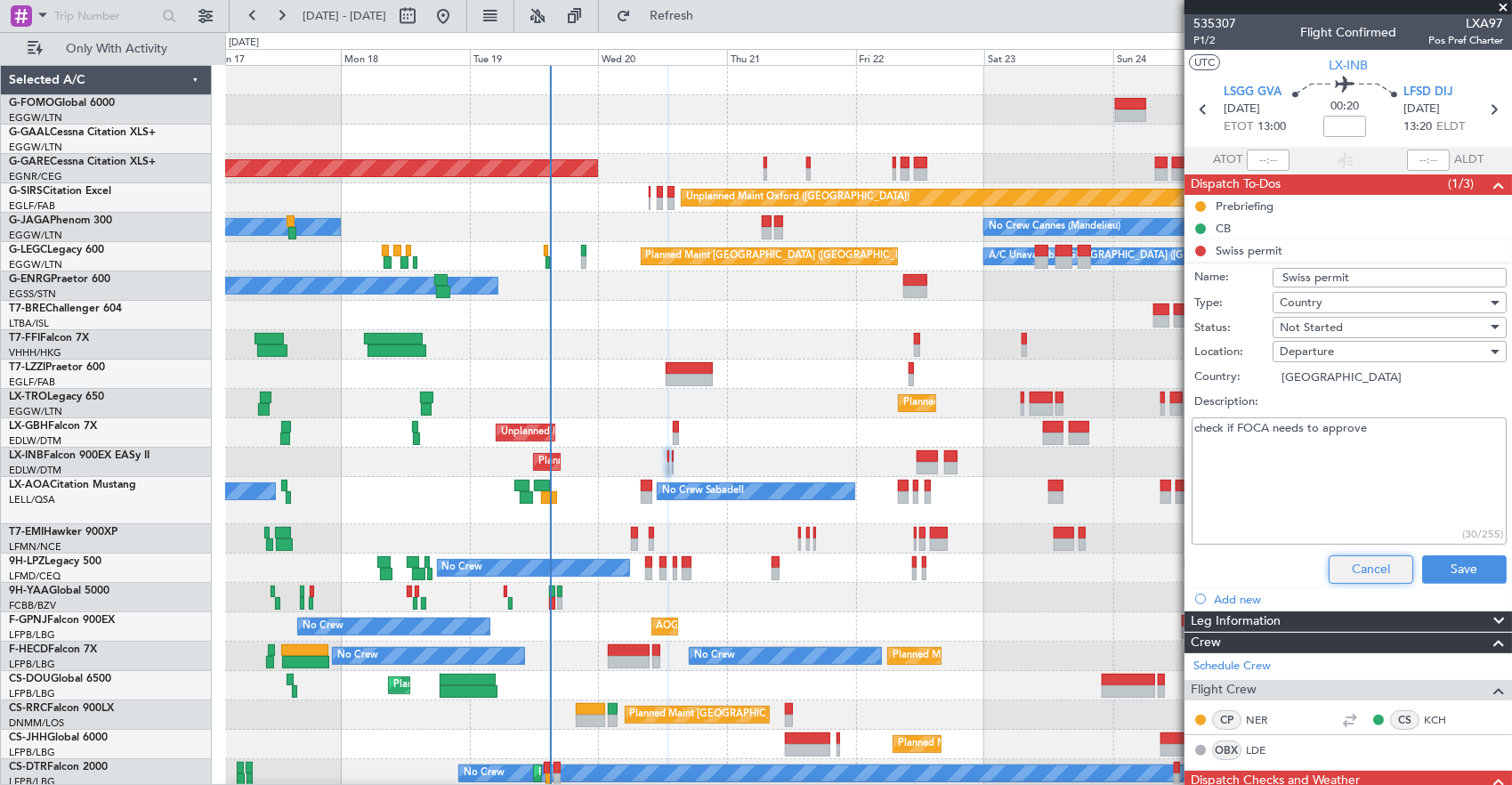
click at [1365, 559] on button "Cancel" at bounding box center [1370, 569] width 84 height 29
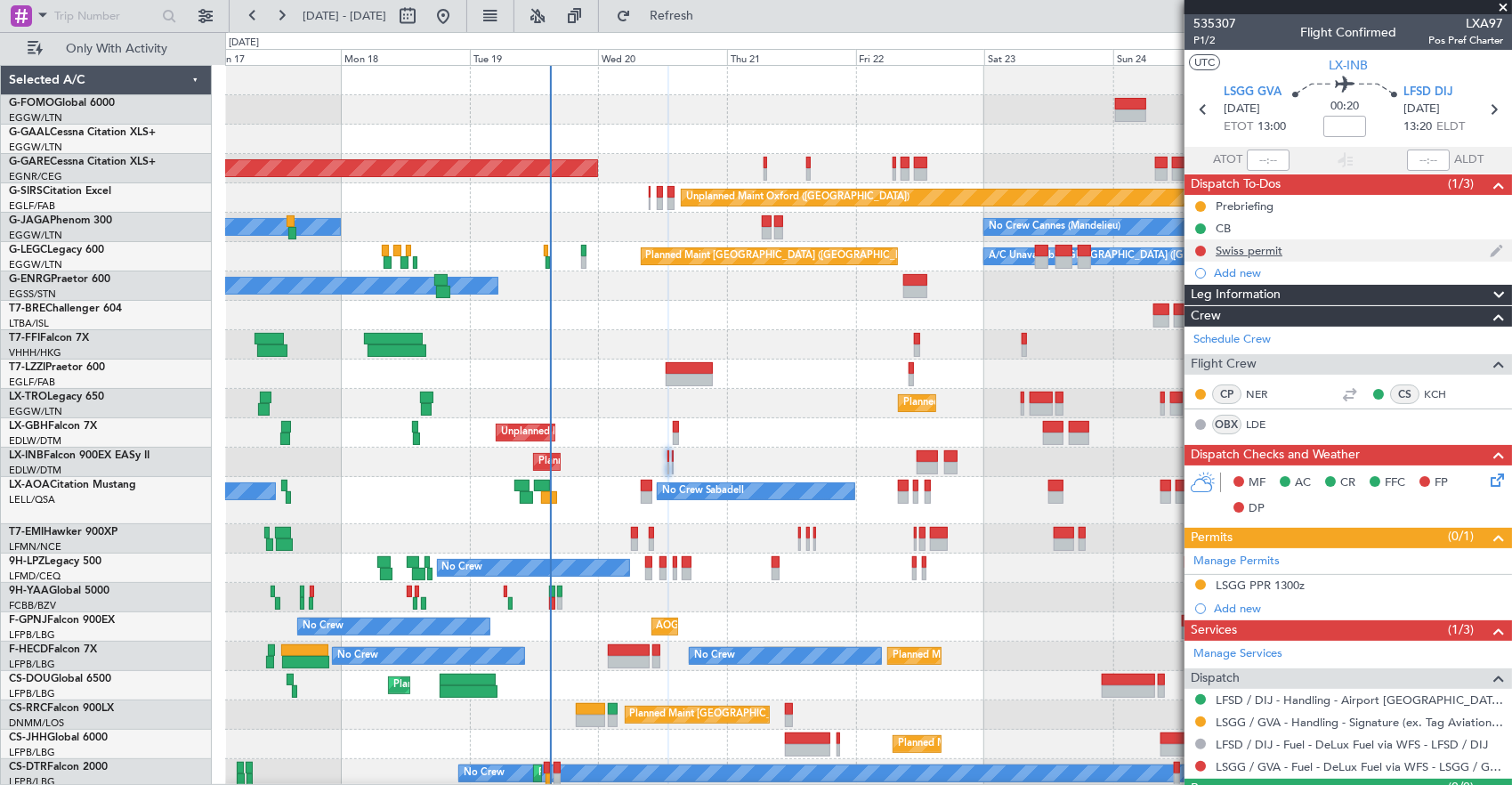
click at [1194, 247] on div at bounding box center [1200, 250] width 14 height 14
click at [1202, 245] on button at bounding box center [1200, 250] width 11 height 11
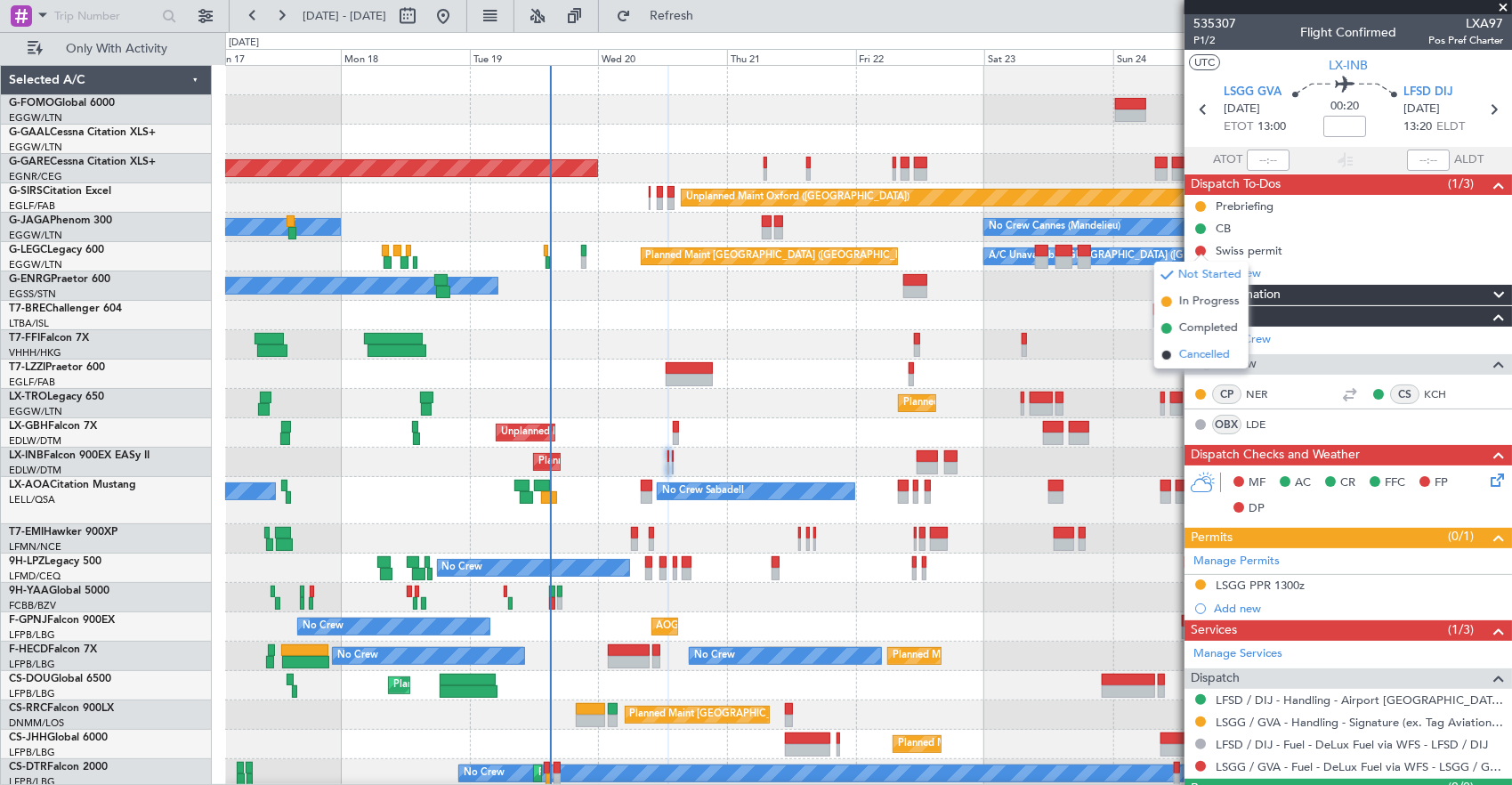
click at [1204, 361] on span "Cancelled" at bounding box center [1203, 355] width 51 height 18
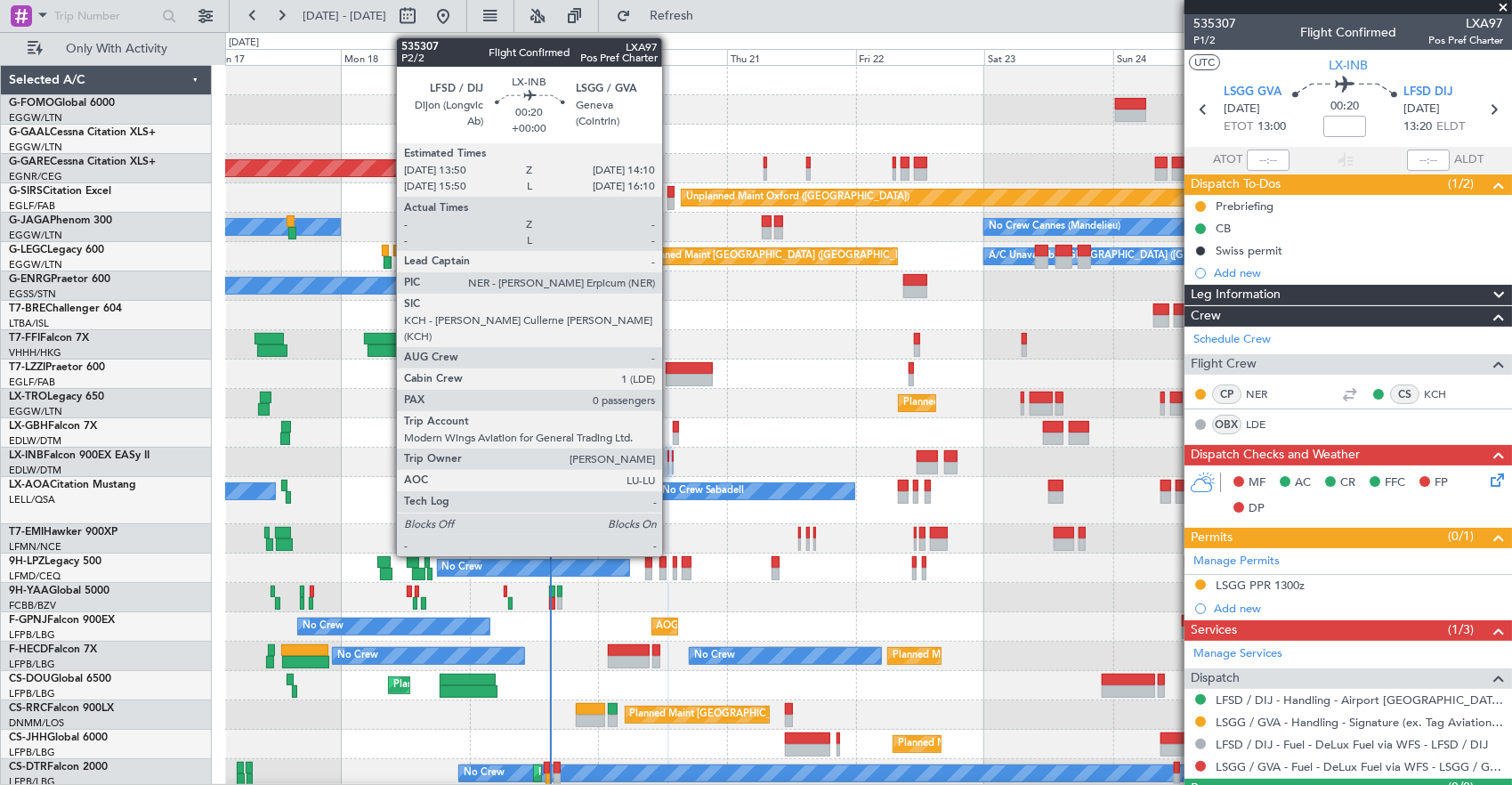
click at [672, 455] on div at bounding box center [673, 456] width 3 height 12
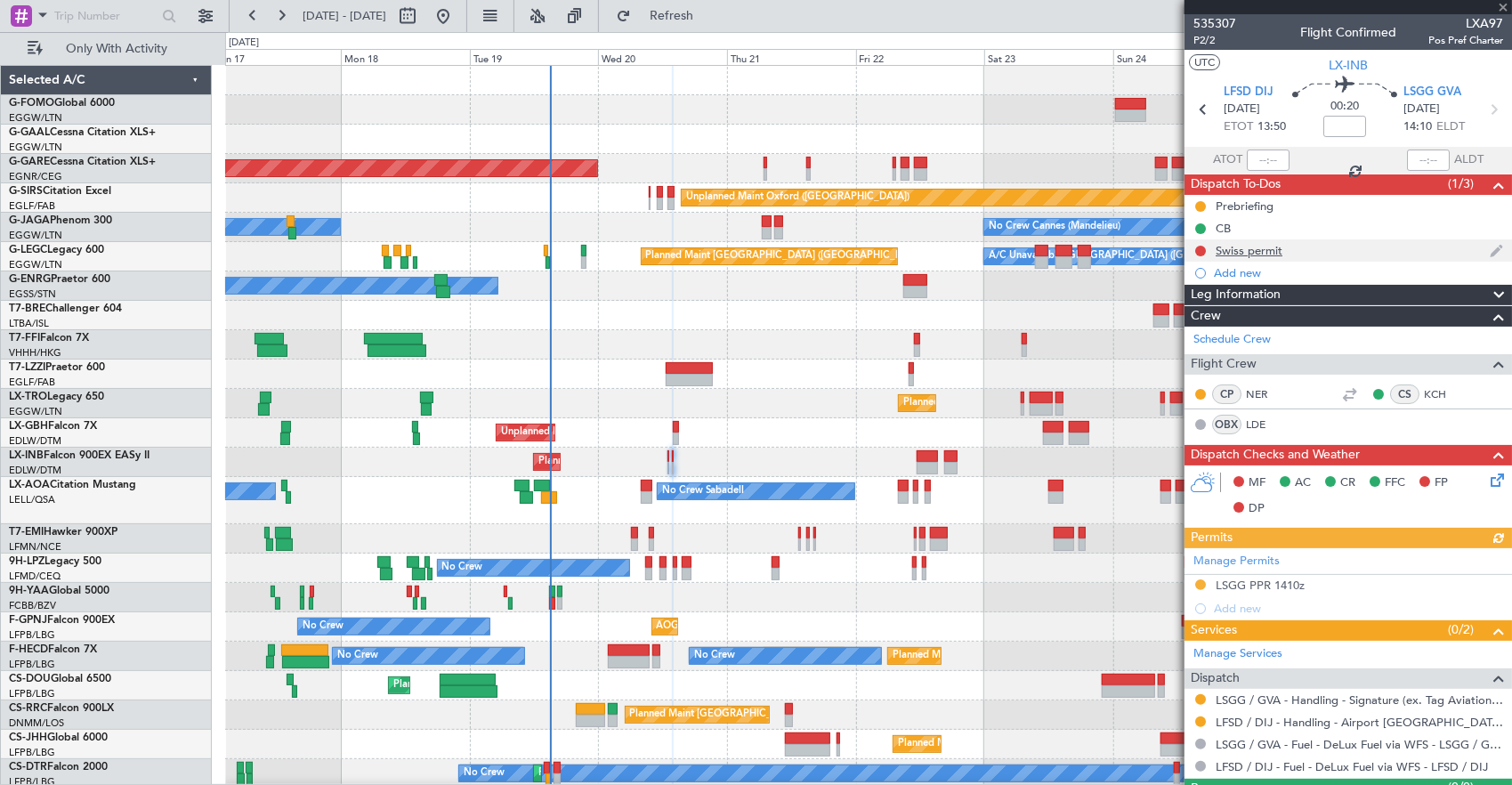
click at [1201, 242] on div "Swiss permit" at bounding box center [1348, 250] width 328 height 22
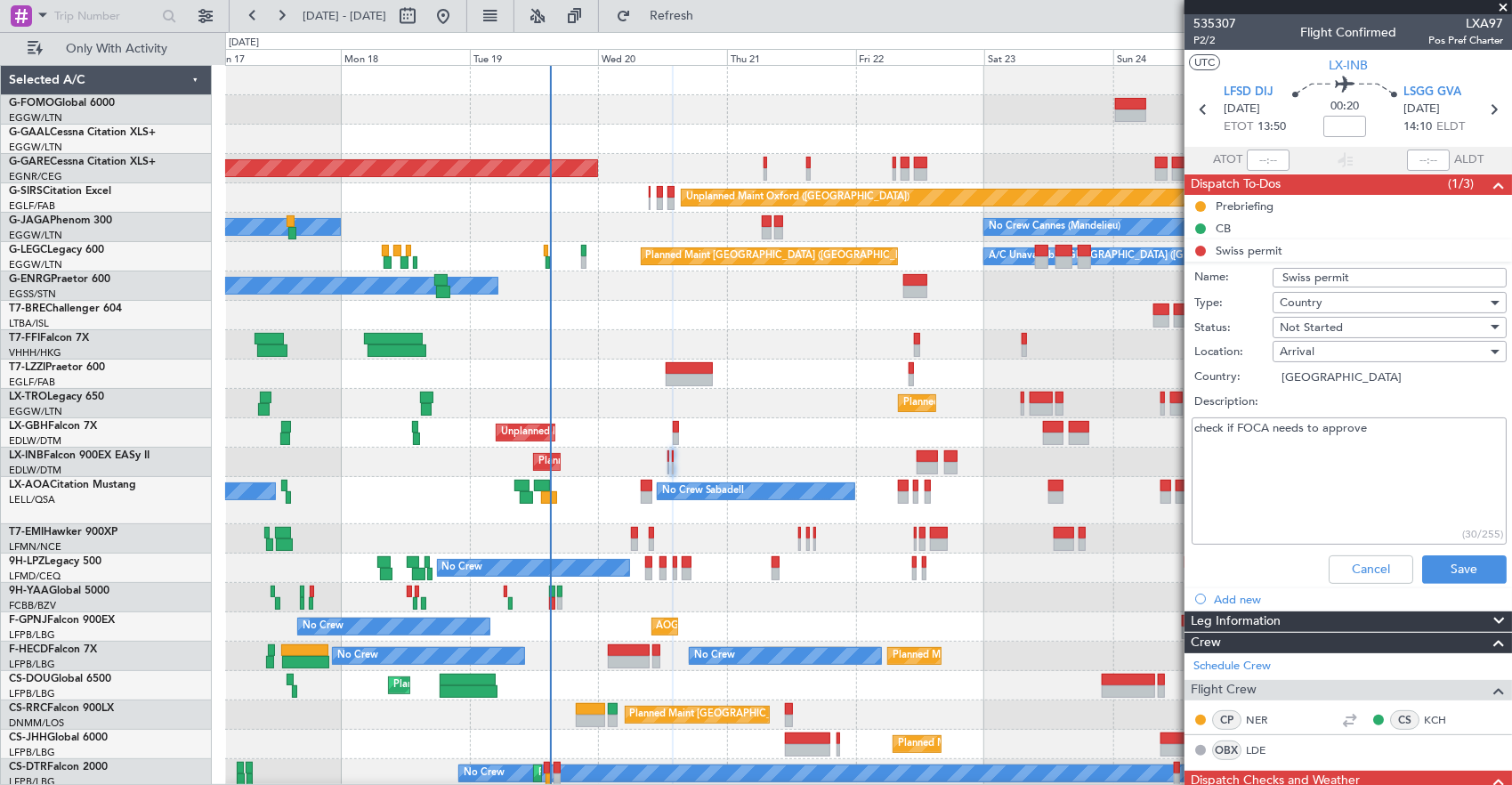
click at [1201, 245] on li "Swiss permit Name: Swiss permit Type: Country Status: Not Started Location: Arr…" at bounding box center [1348, 415] width 328 height 352
click at [1363, 559] on button "Cancel" at bounding box center [1370, 569] width 84 height 29
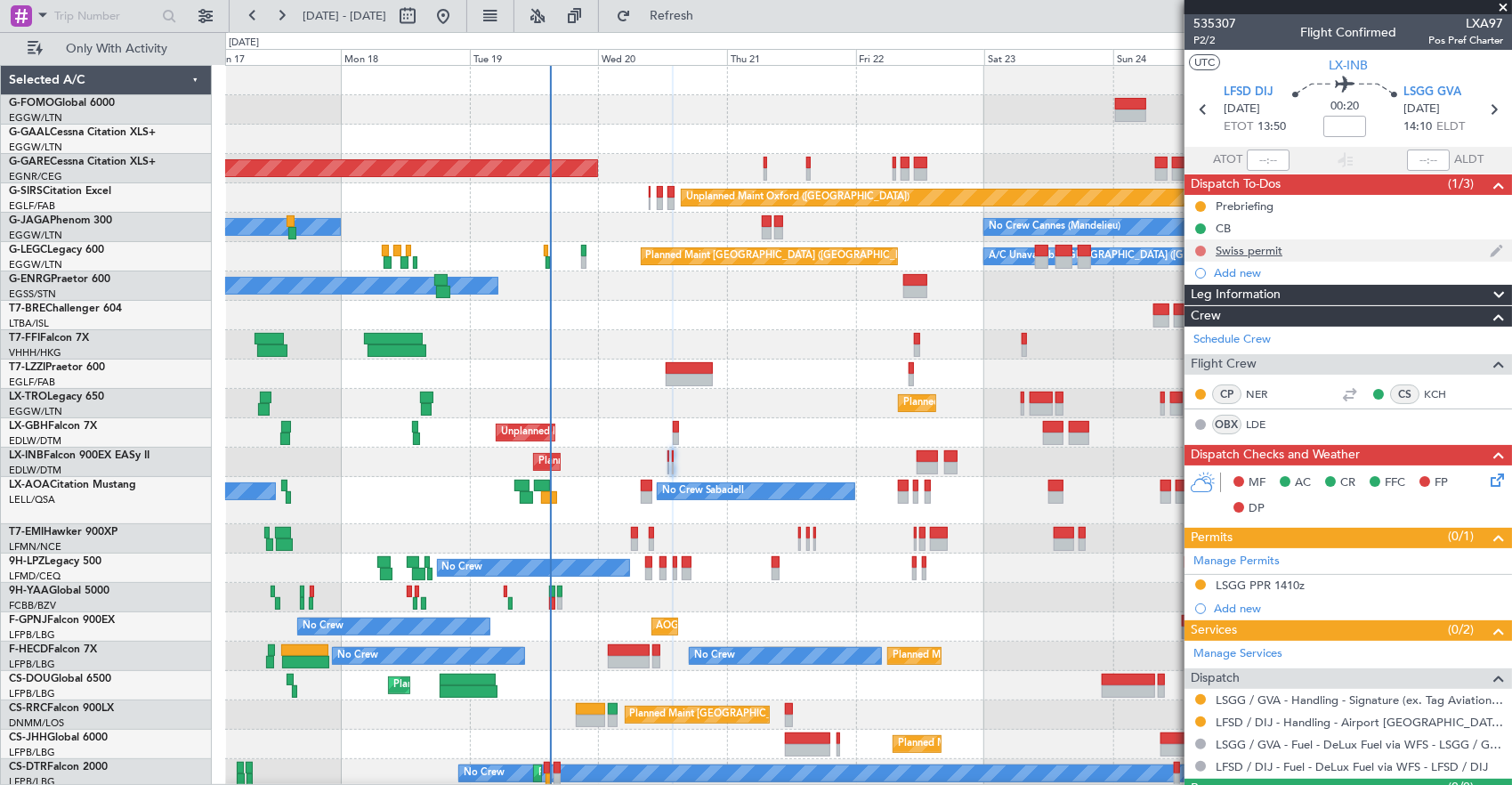
click at [1196, 251] on button at bounding box center [1200, 250] width 11 height 11
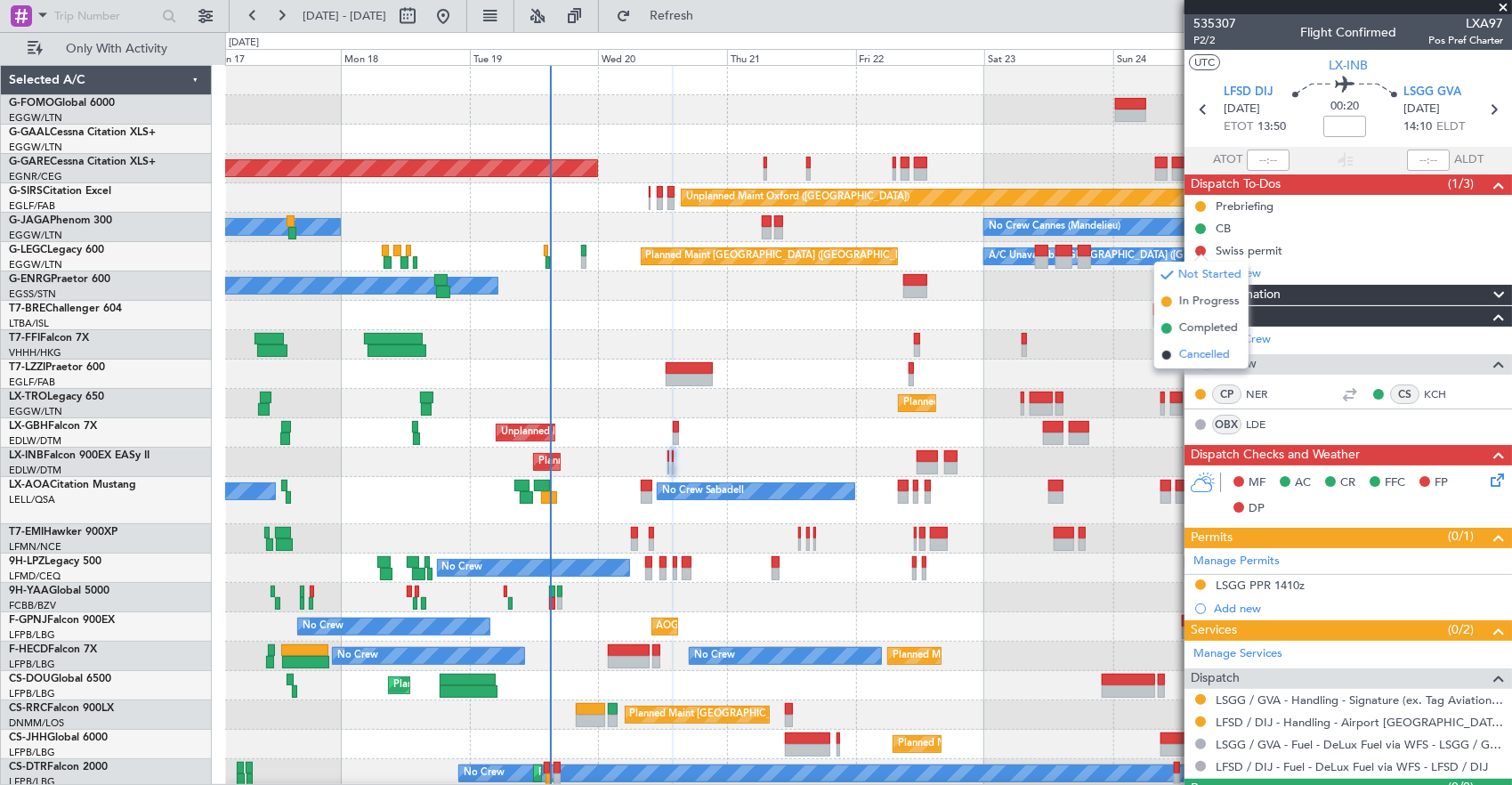
click at [1198, 355] on span "Cancelled" at bounding box center [1203, 355] width 51 height 18
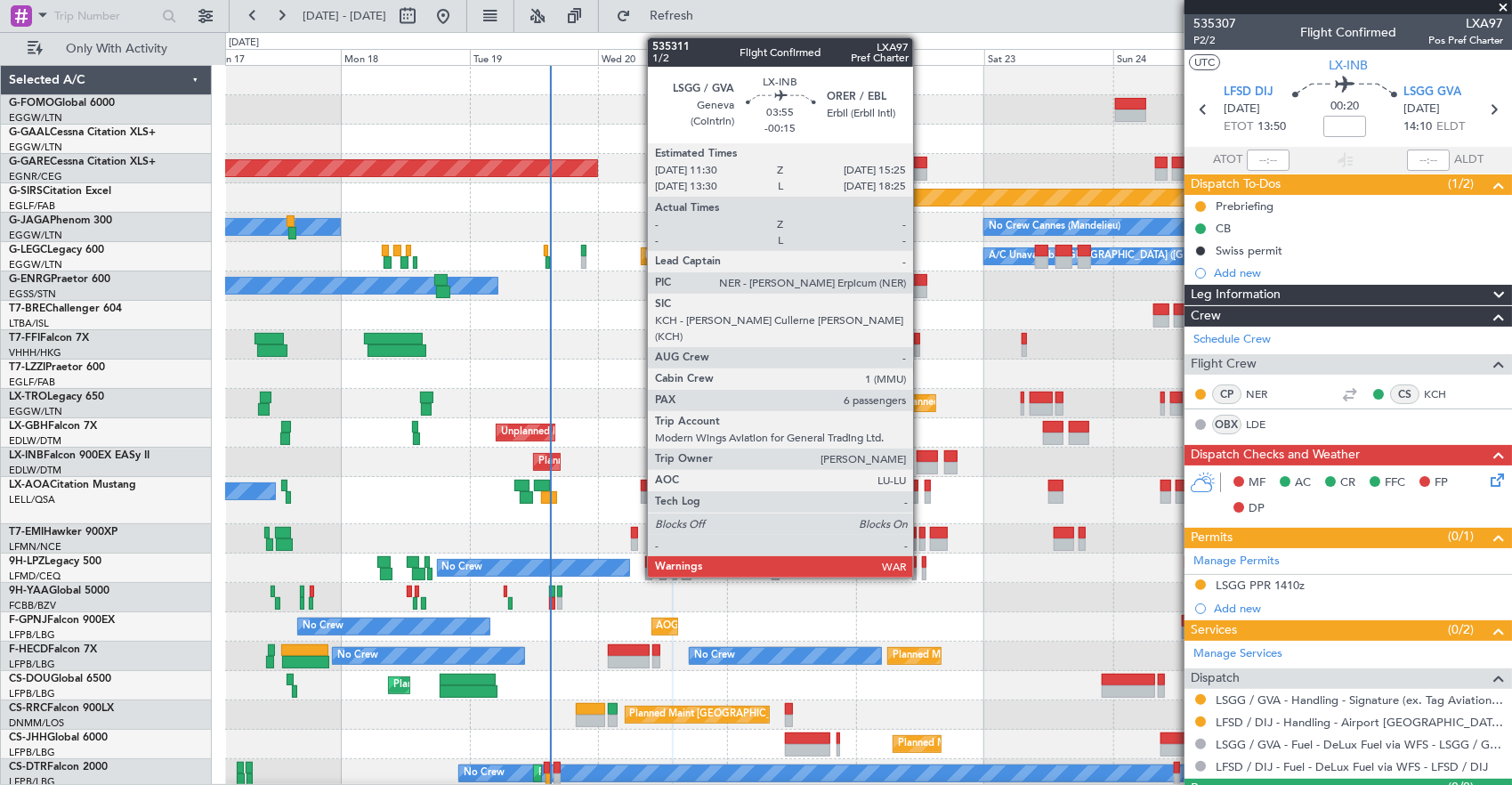
click at [922, 459] on div at bounding box center [927, 456] width 21 height 12
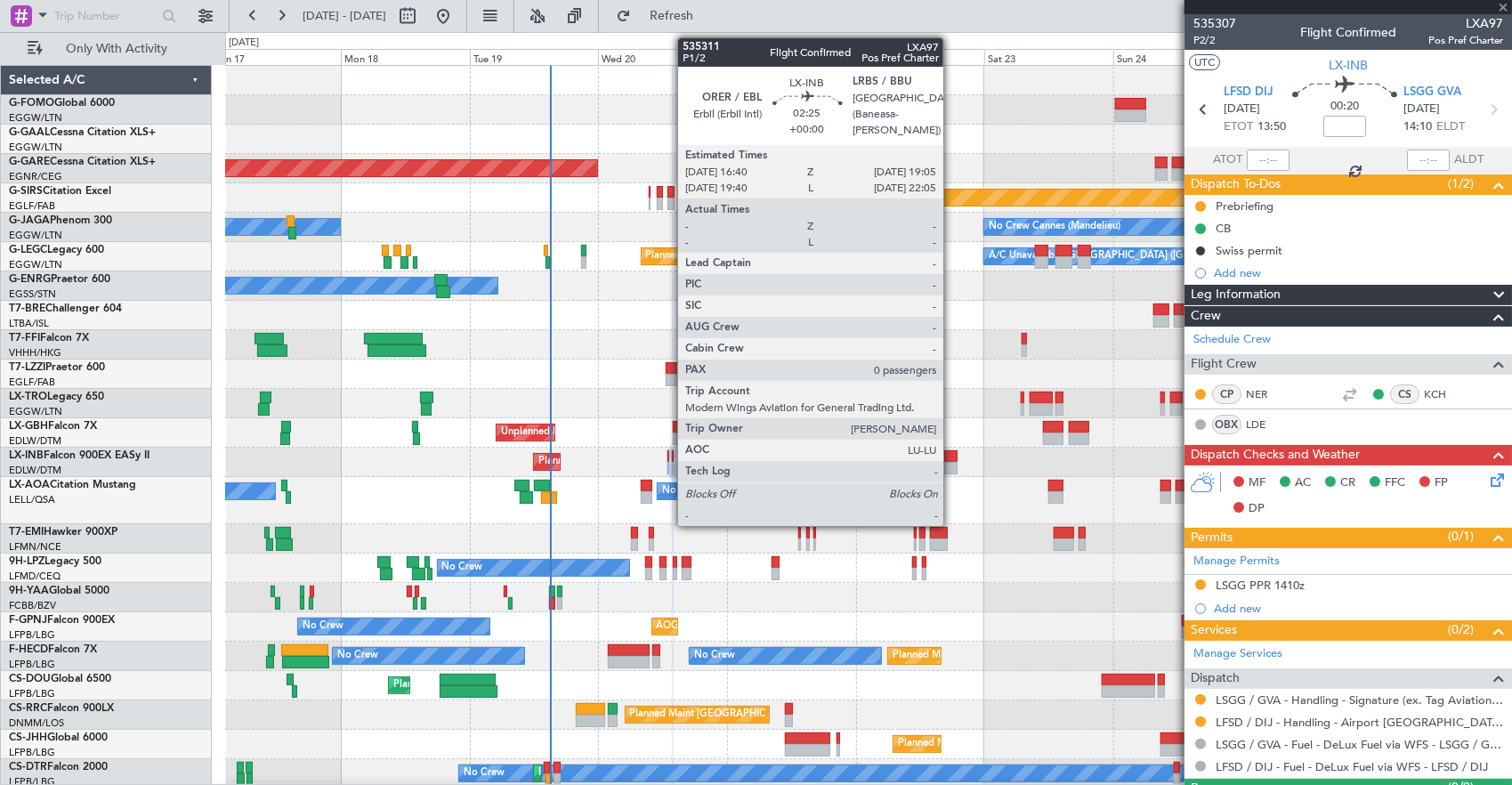
type input "-00:15"
type input "6"
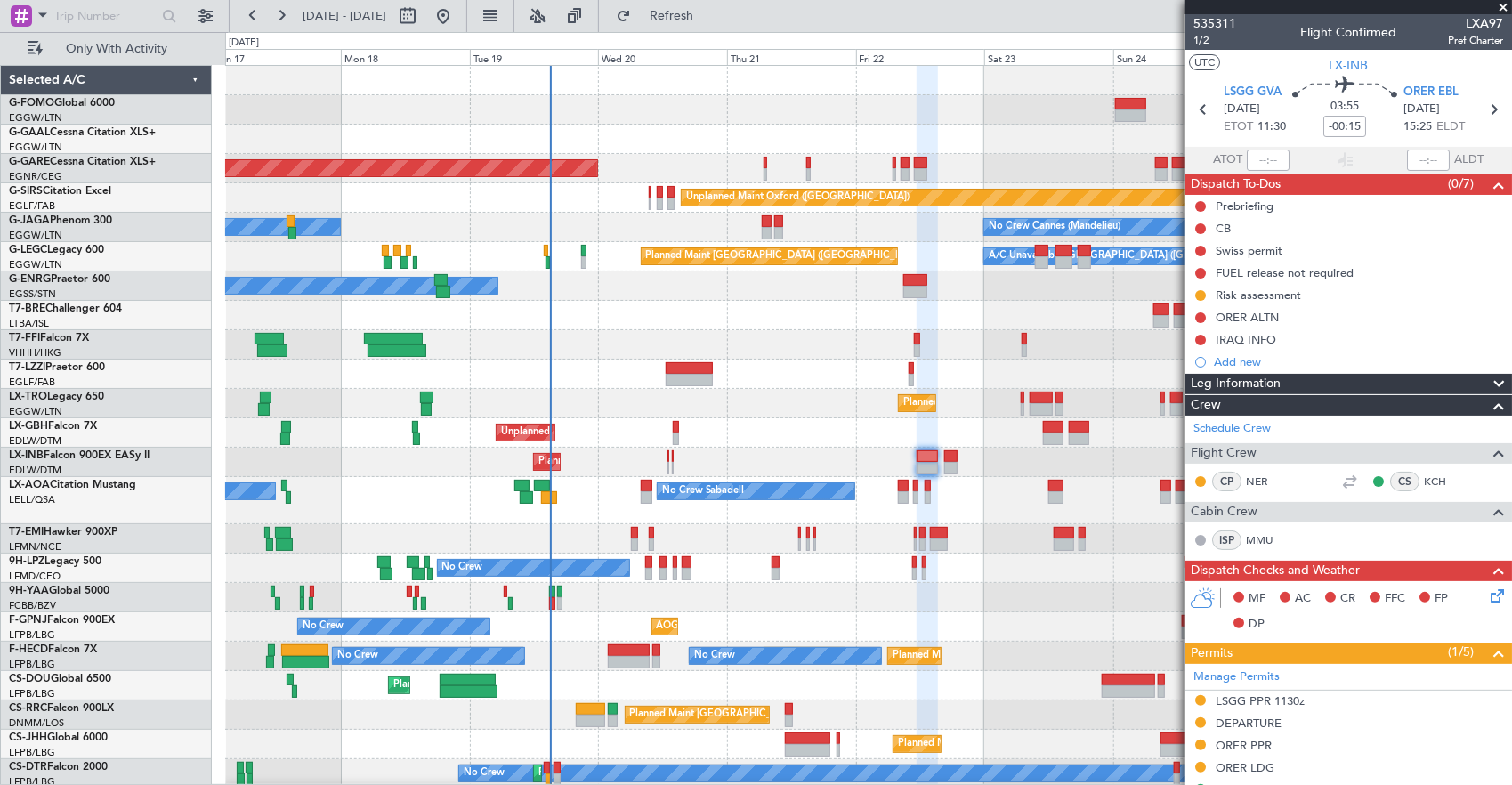
scroll to position [356, 0]
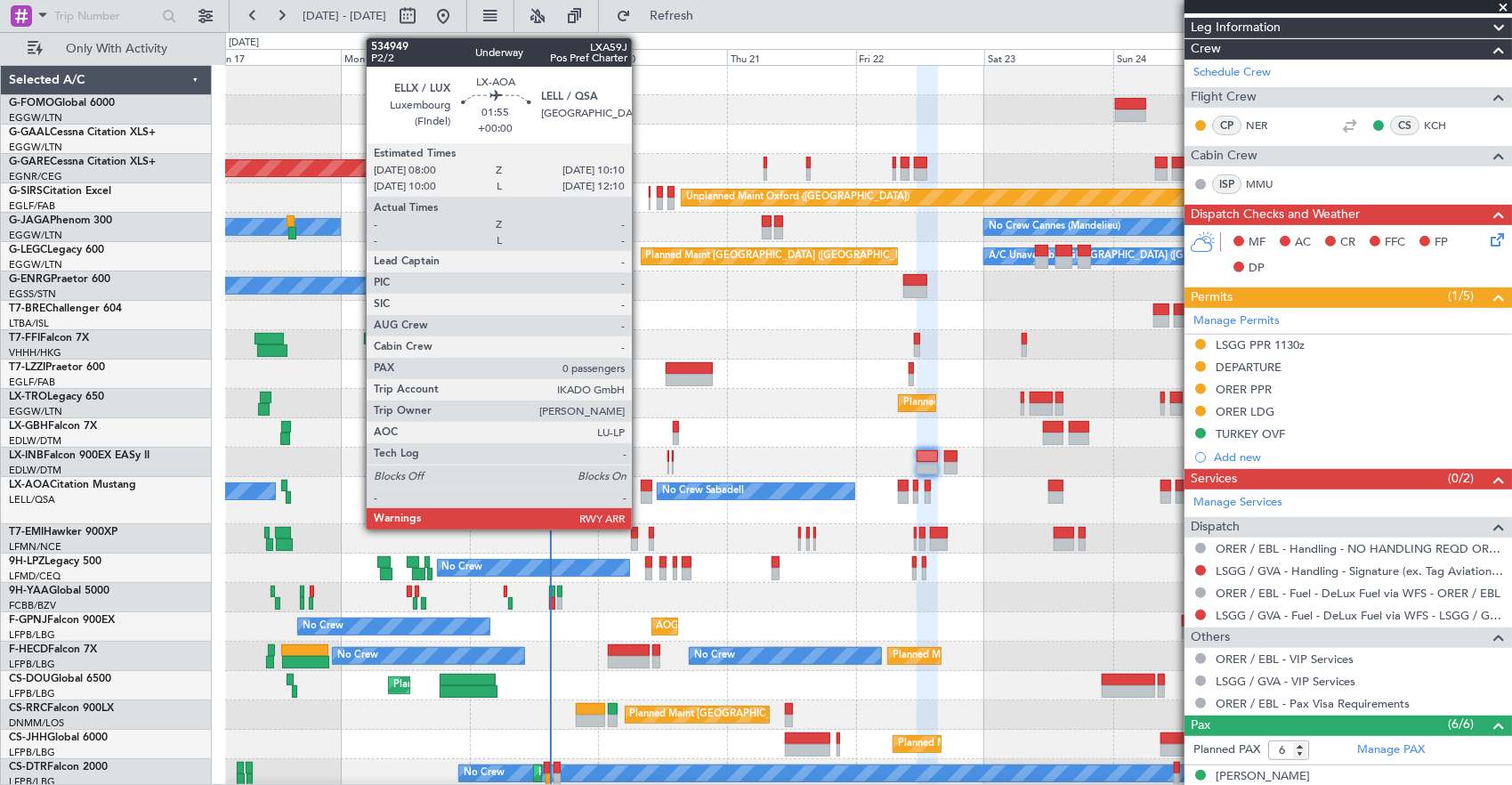
click at [641, 493] on div at bounding box center [647, 497] width 12 height 12
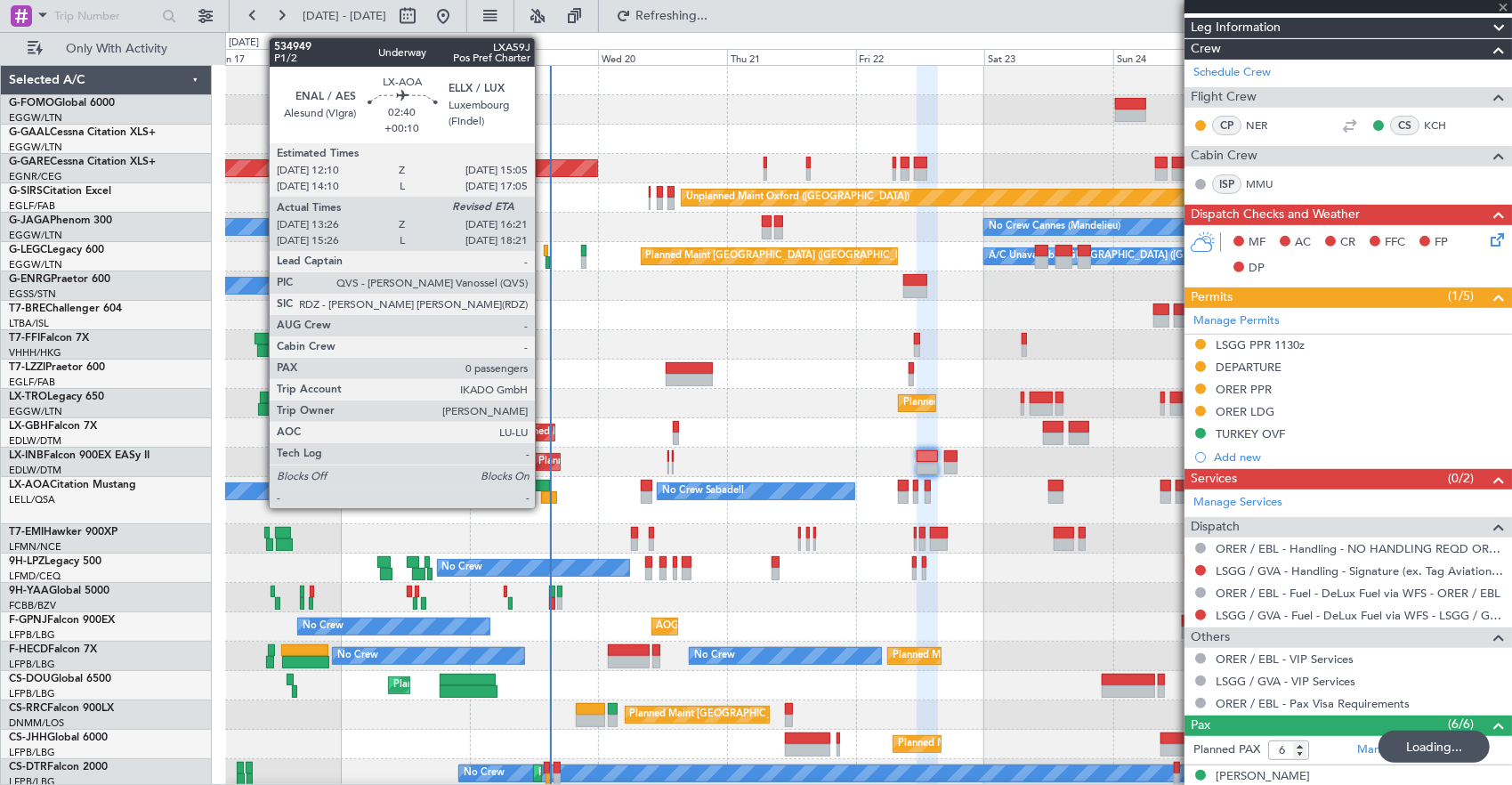
type input "0"
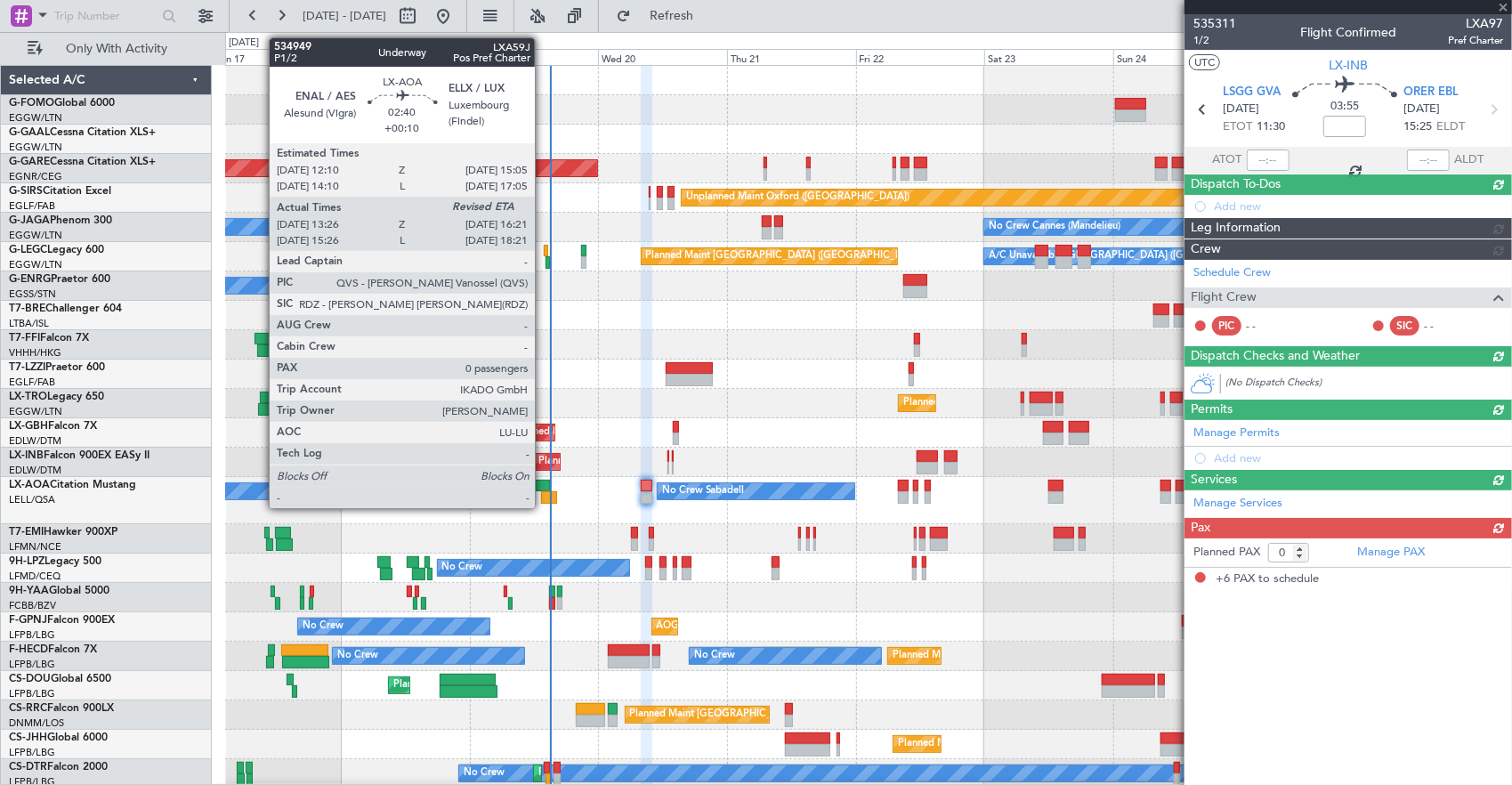
type input "-00:15"
type input "6"
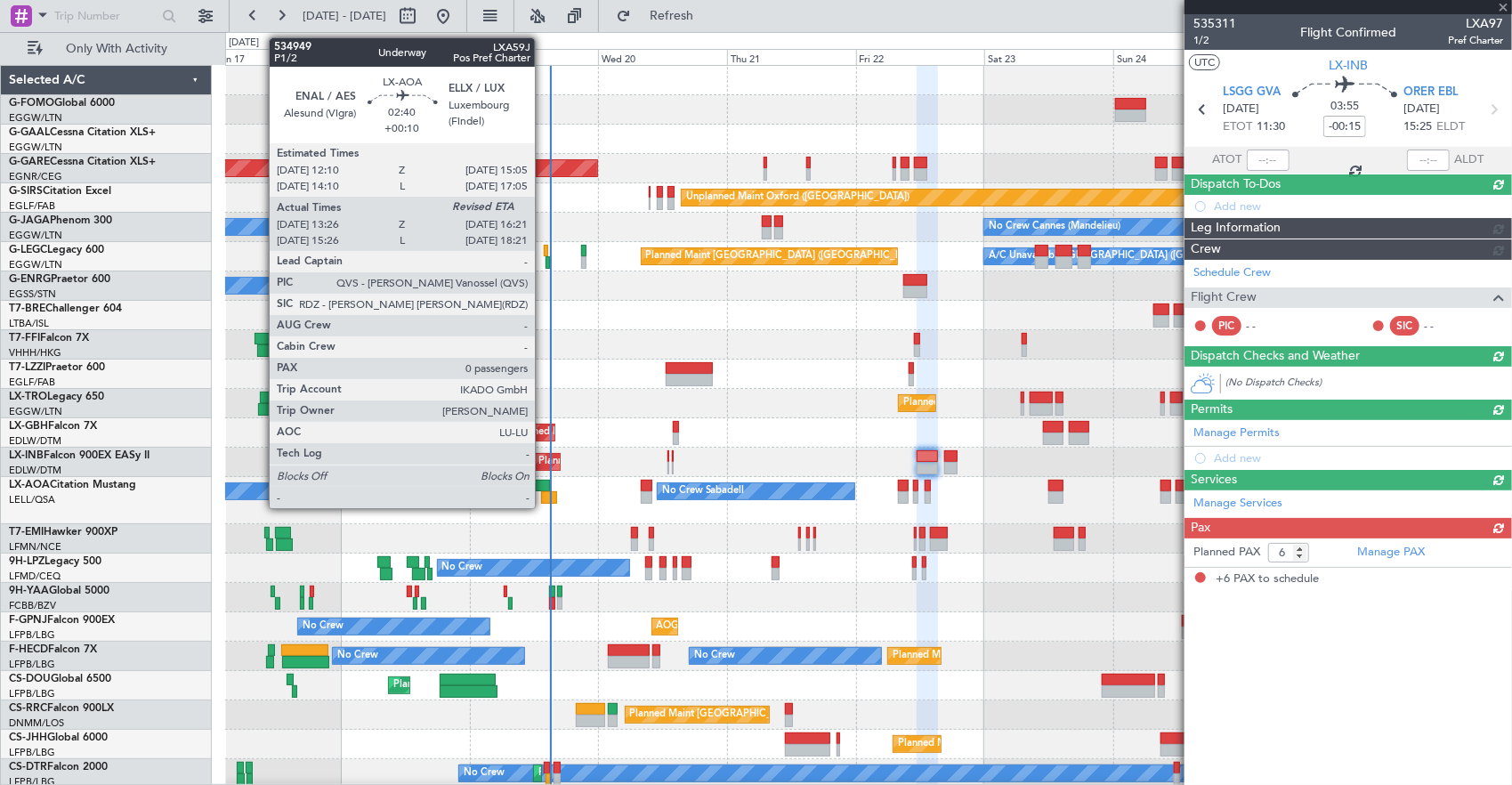
scroll to position [0, 0]
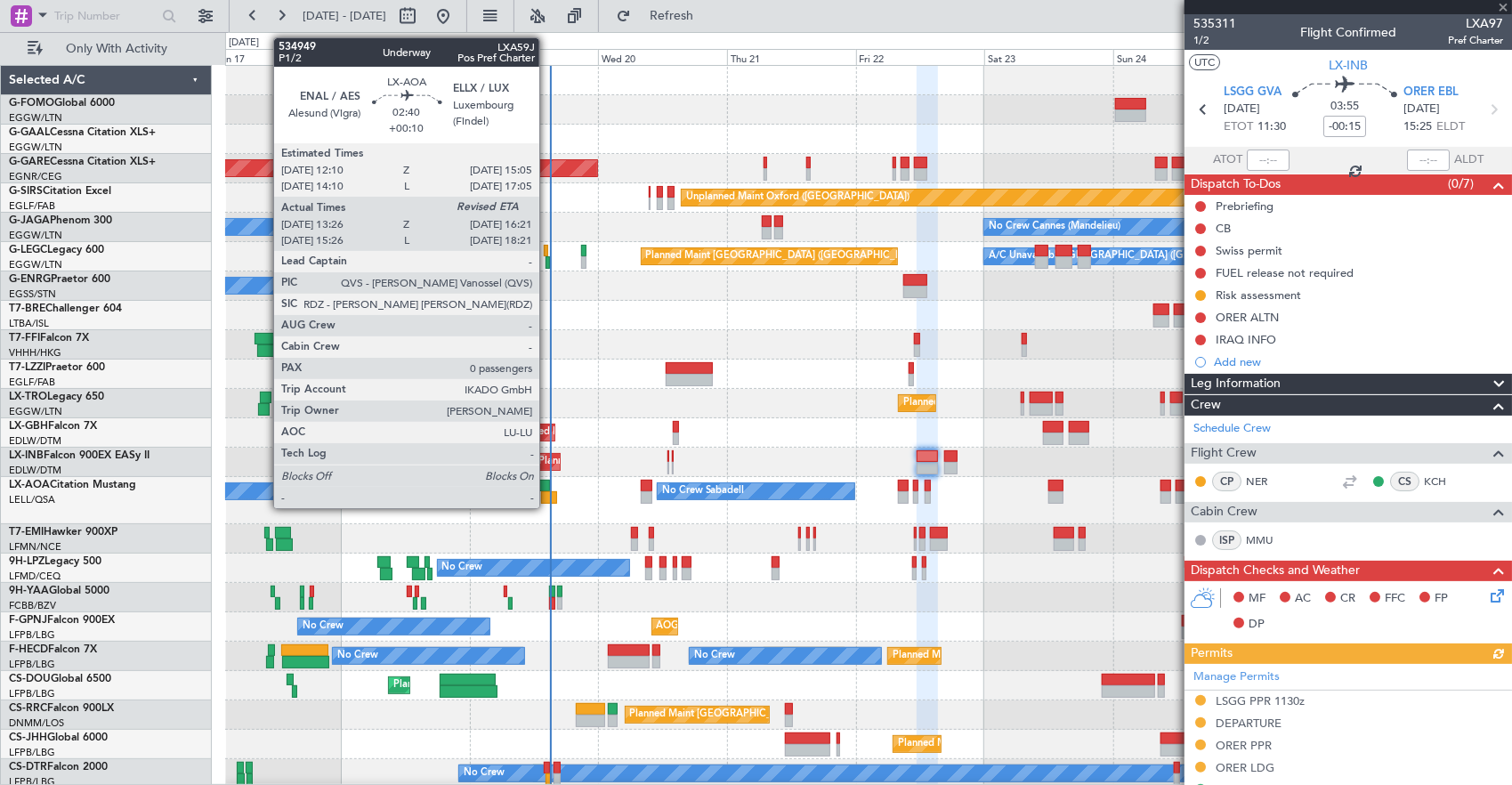
click at [548, 494] on div at bounding box center [549, 497] width 16 height 12
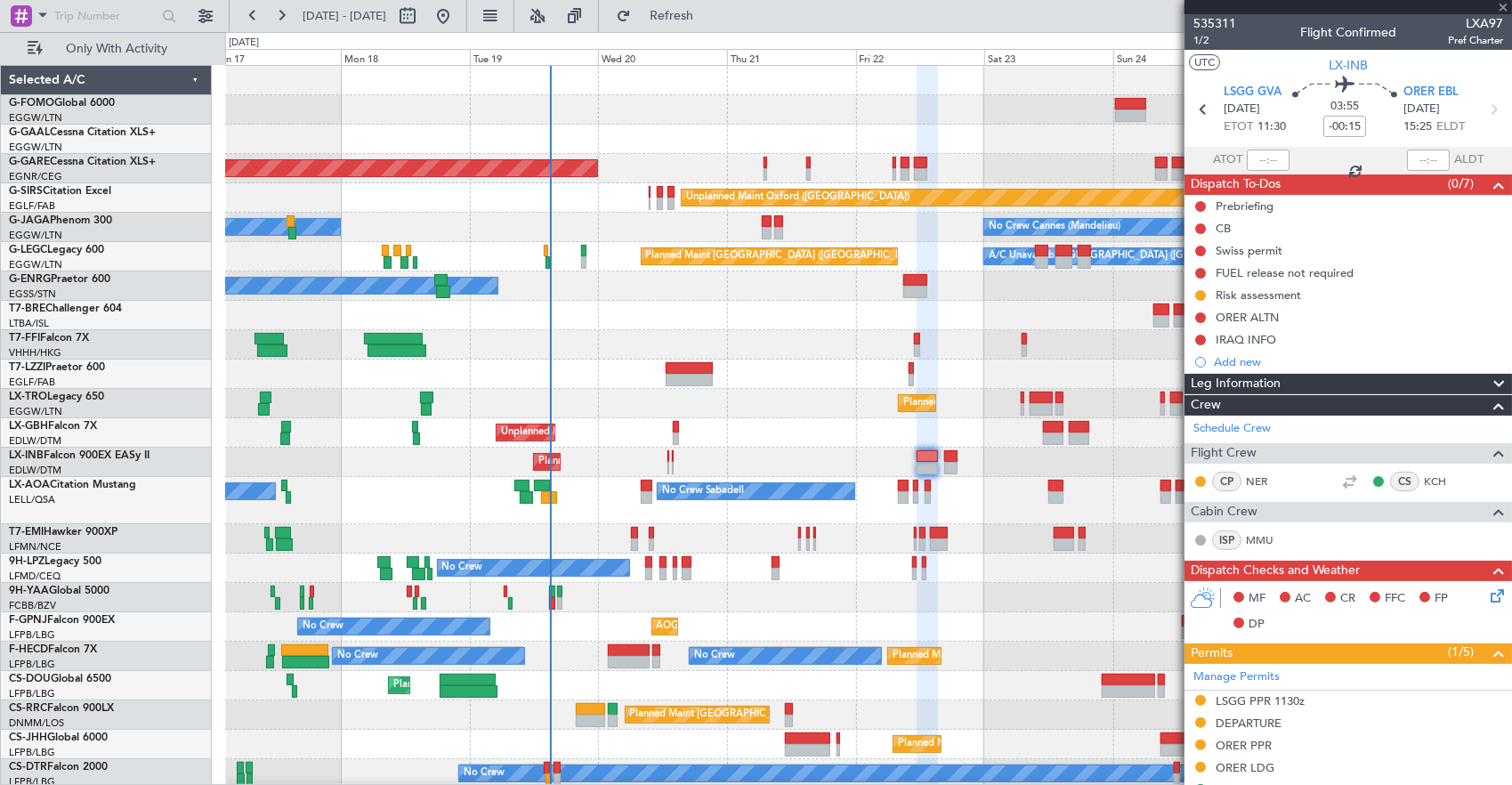
type input "+00:10"
type input "13:36"
type input "0"
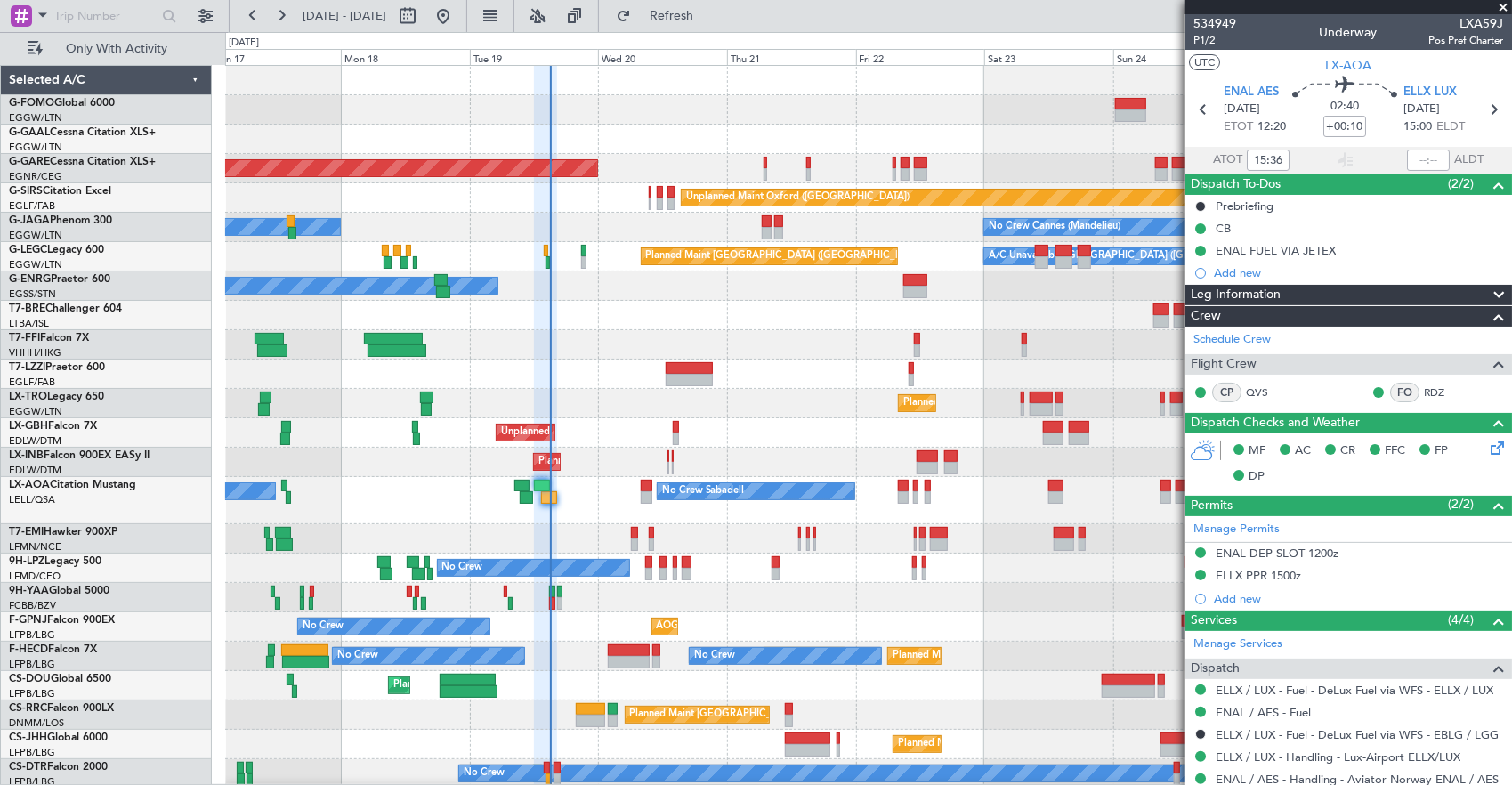
type input "13:36"
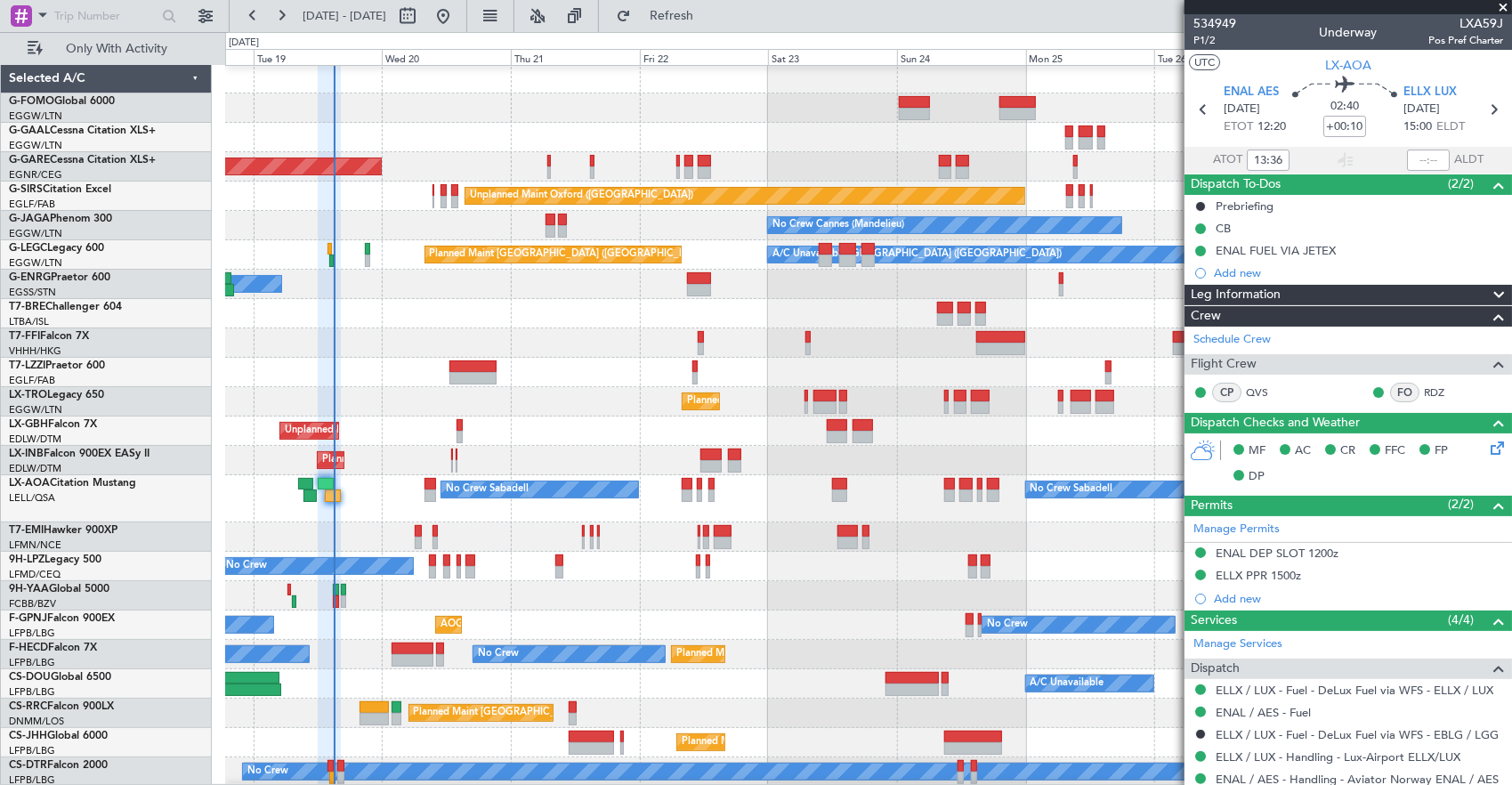
click at [480, 528] on div at bounding box center [868, 537] width 1287 height 30
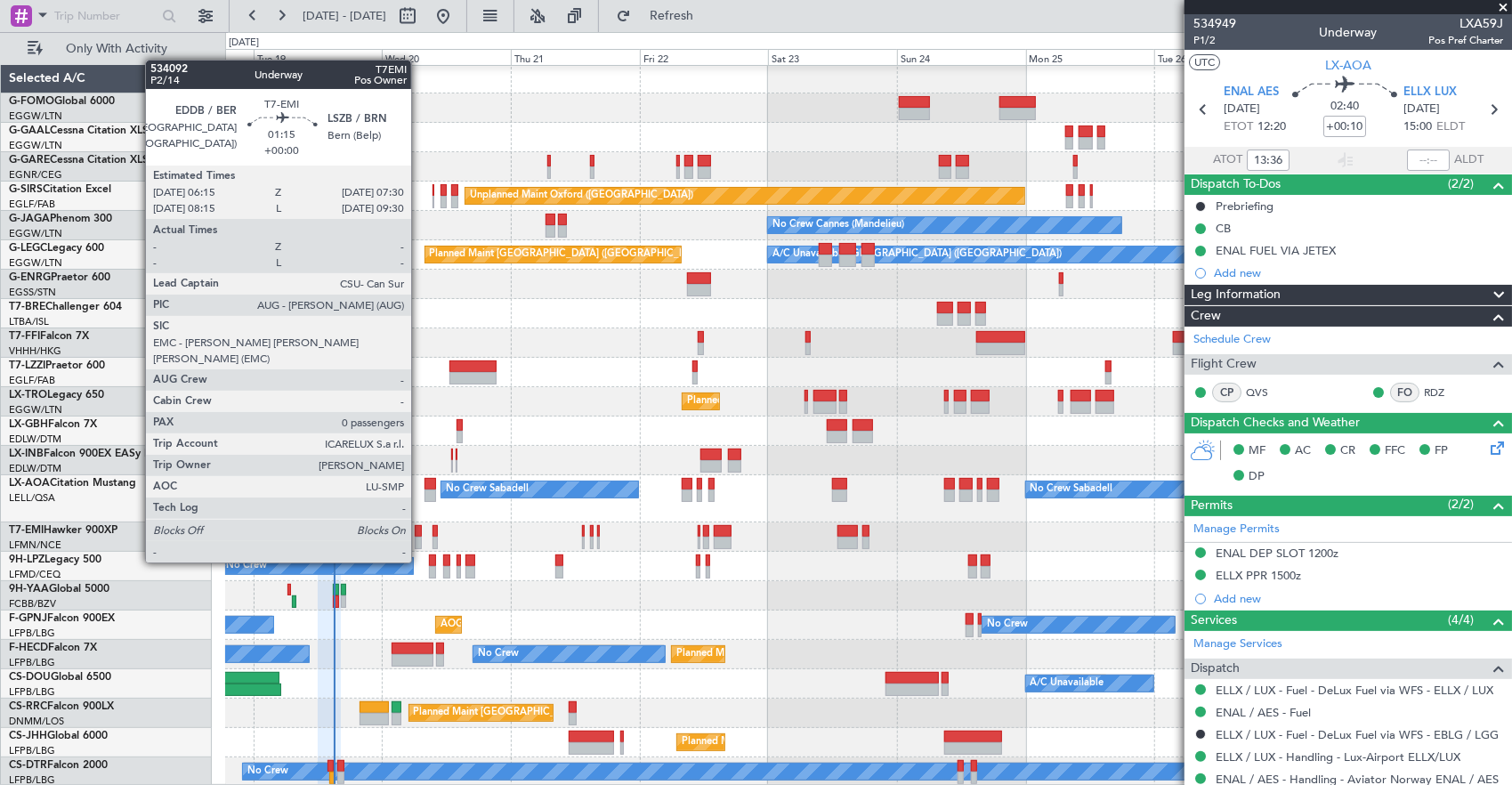
click at [420, 529] on div at bounding box center [418, 531] width 7 height 12
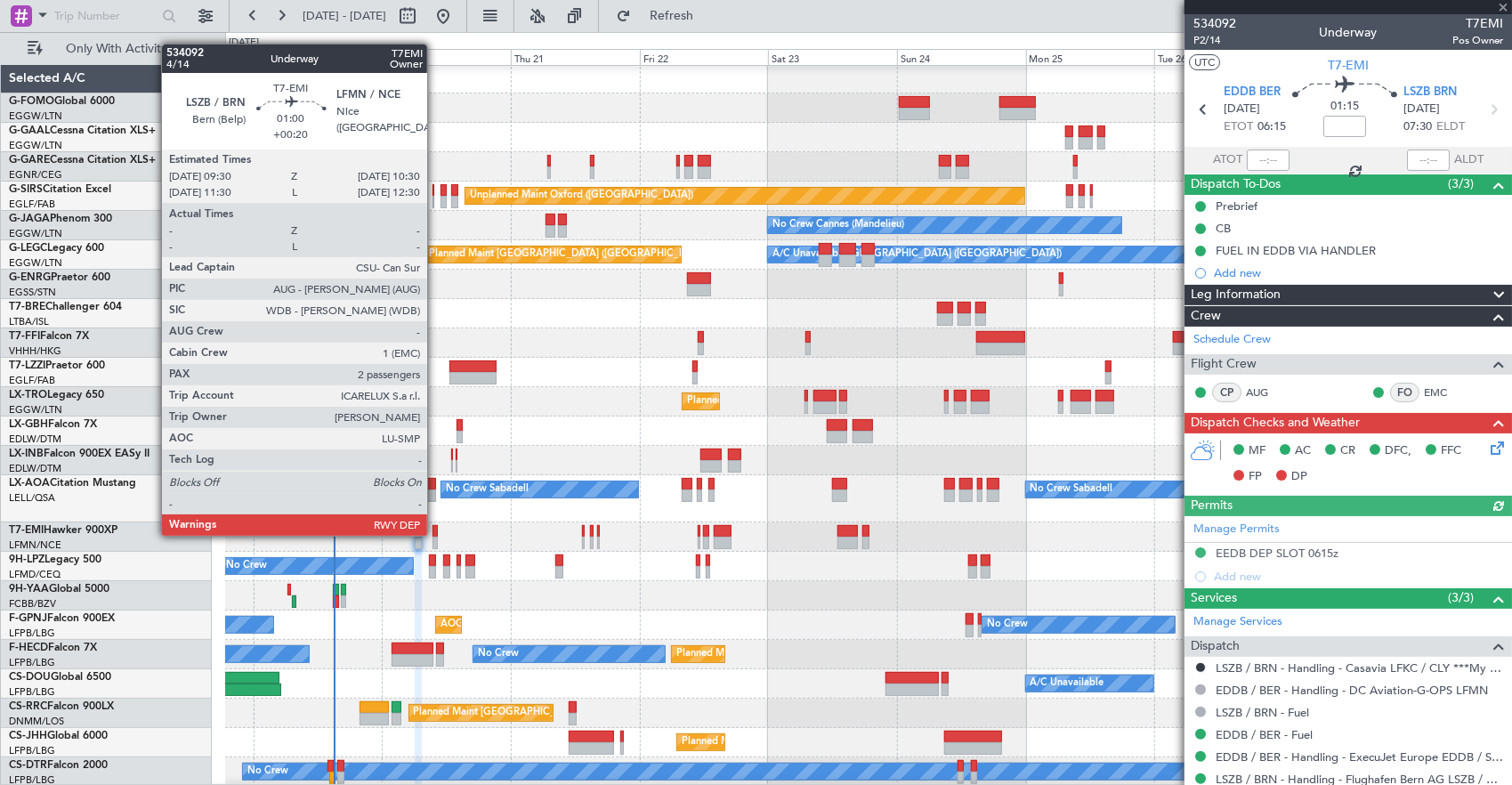
click at [436, 534] on div at bounding box center [435, 531] width 6 height 12
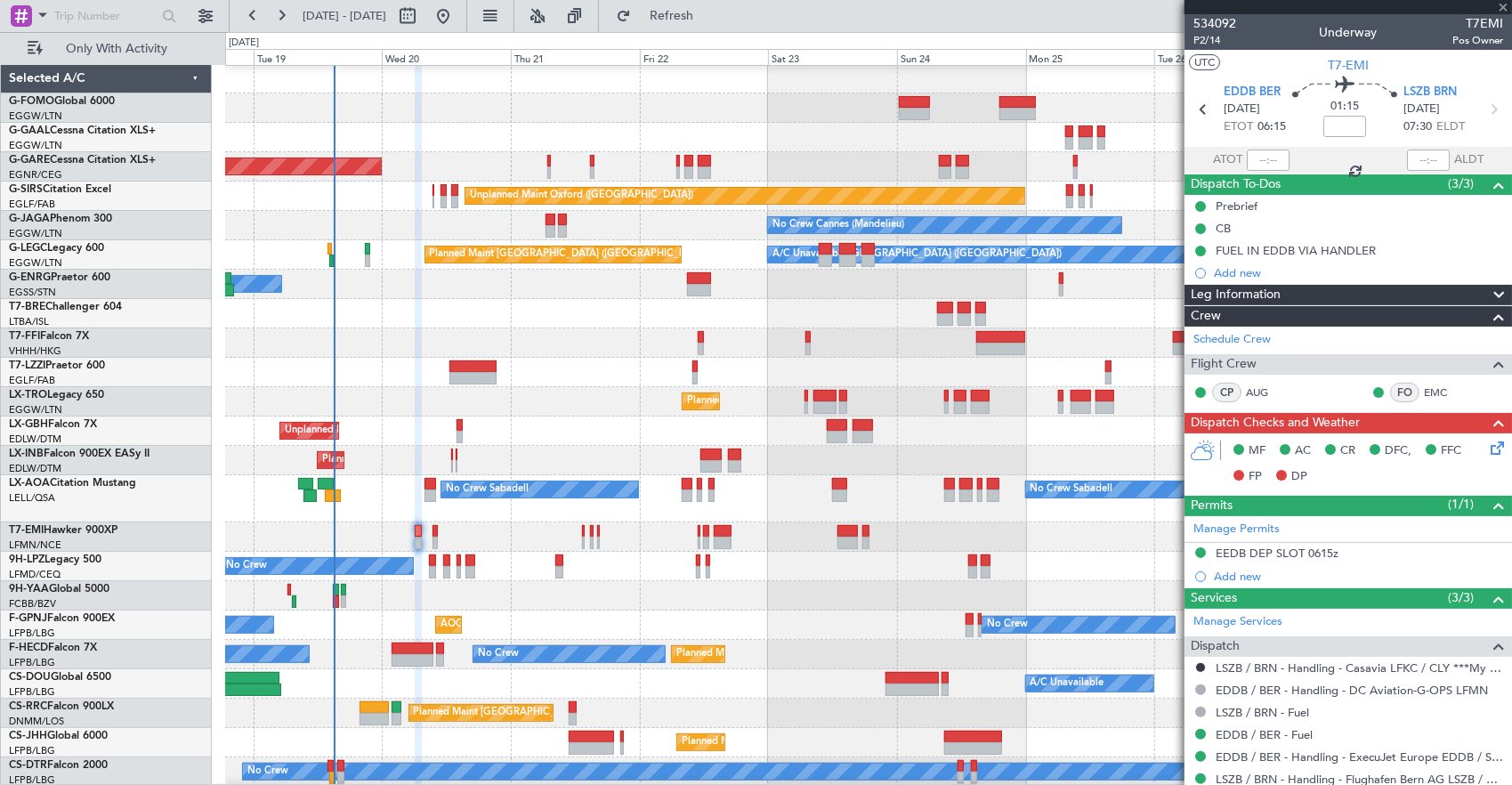
type input "+00:20"
type input "2"
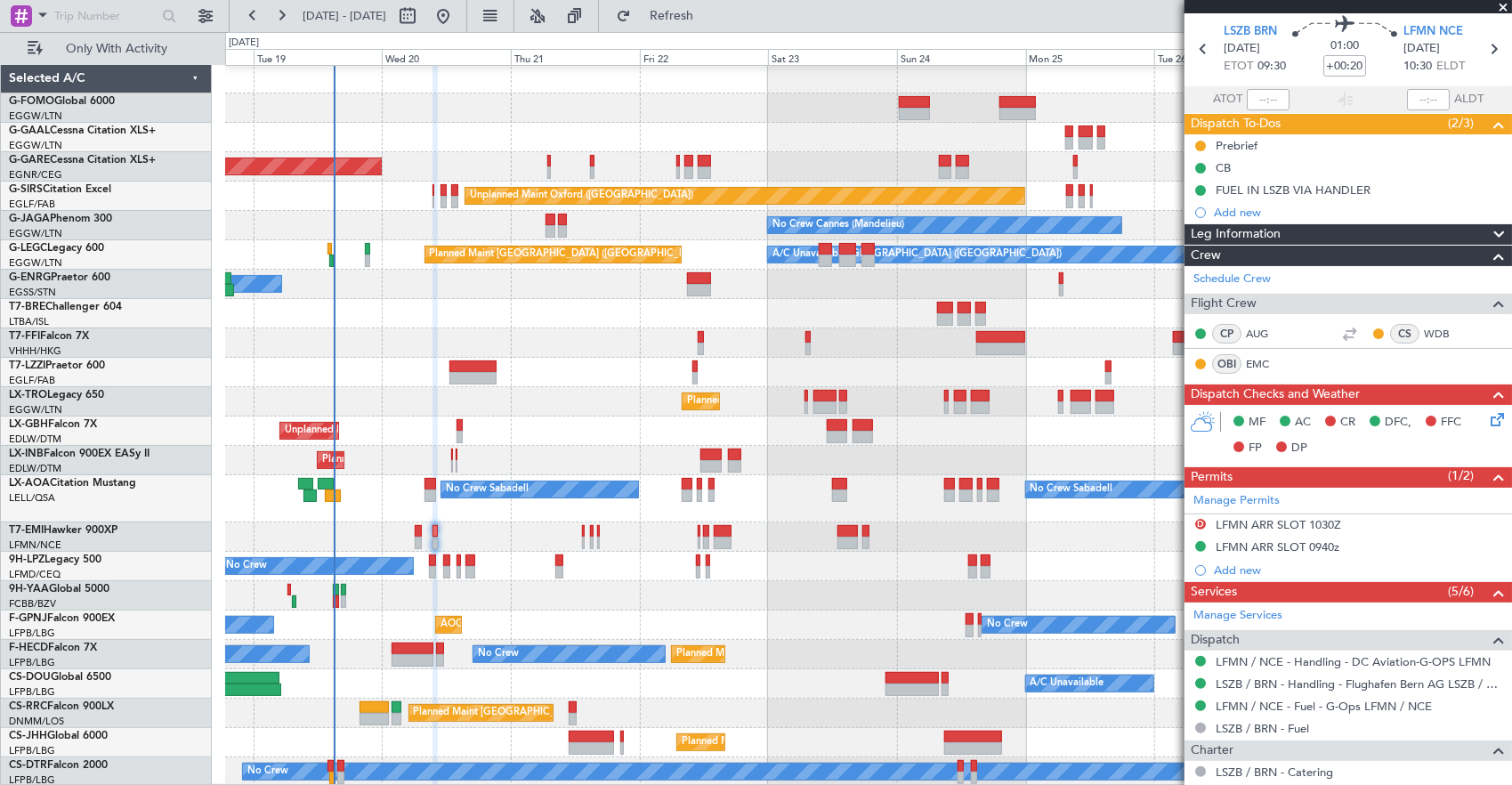
scroll to position [0, 0]
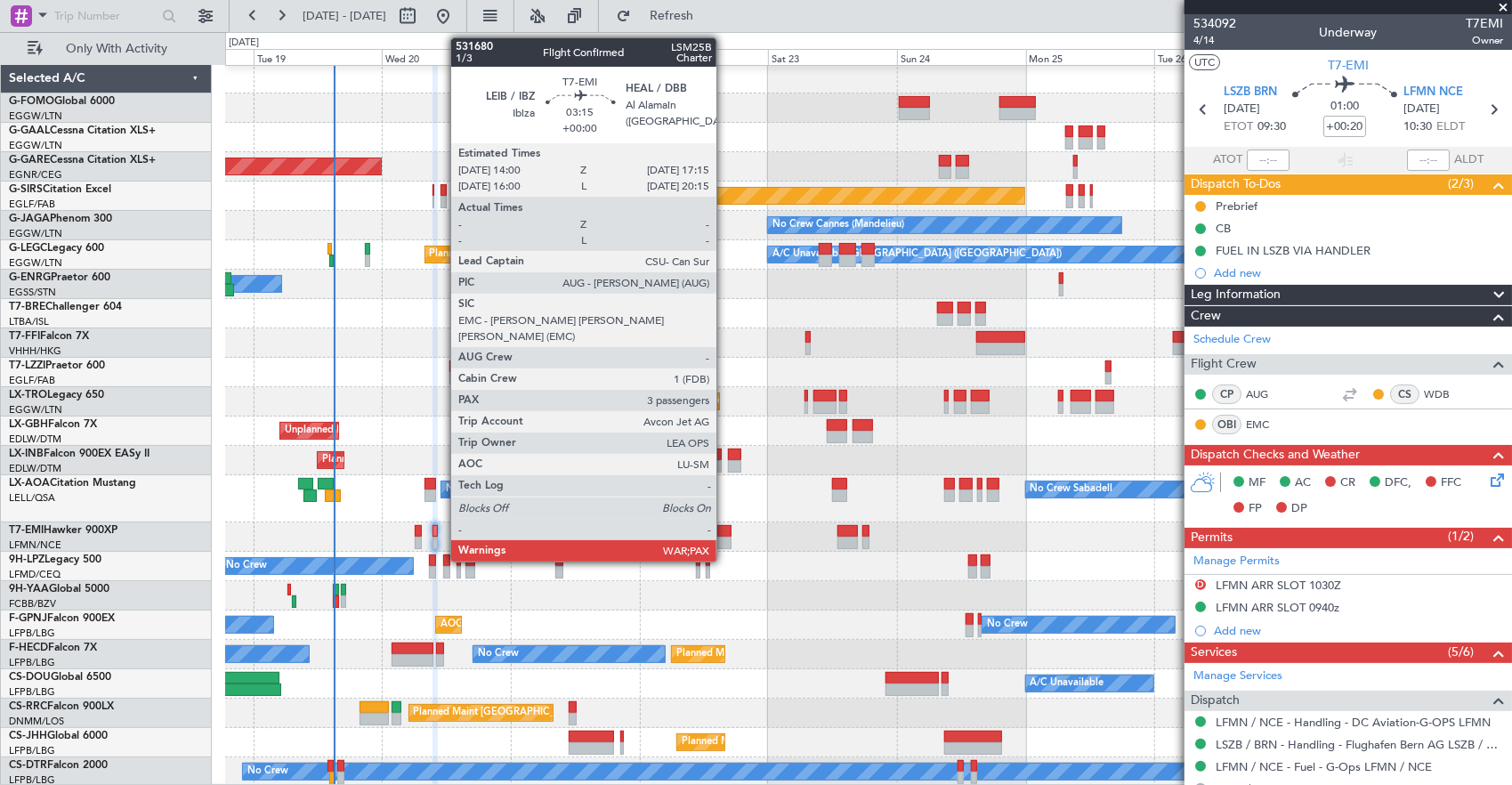
click at [725, 526] on div at bounding box center [722, 531] width 18 height 12
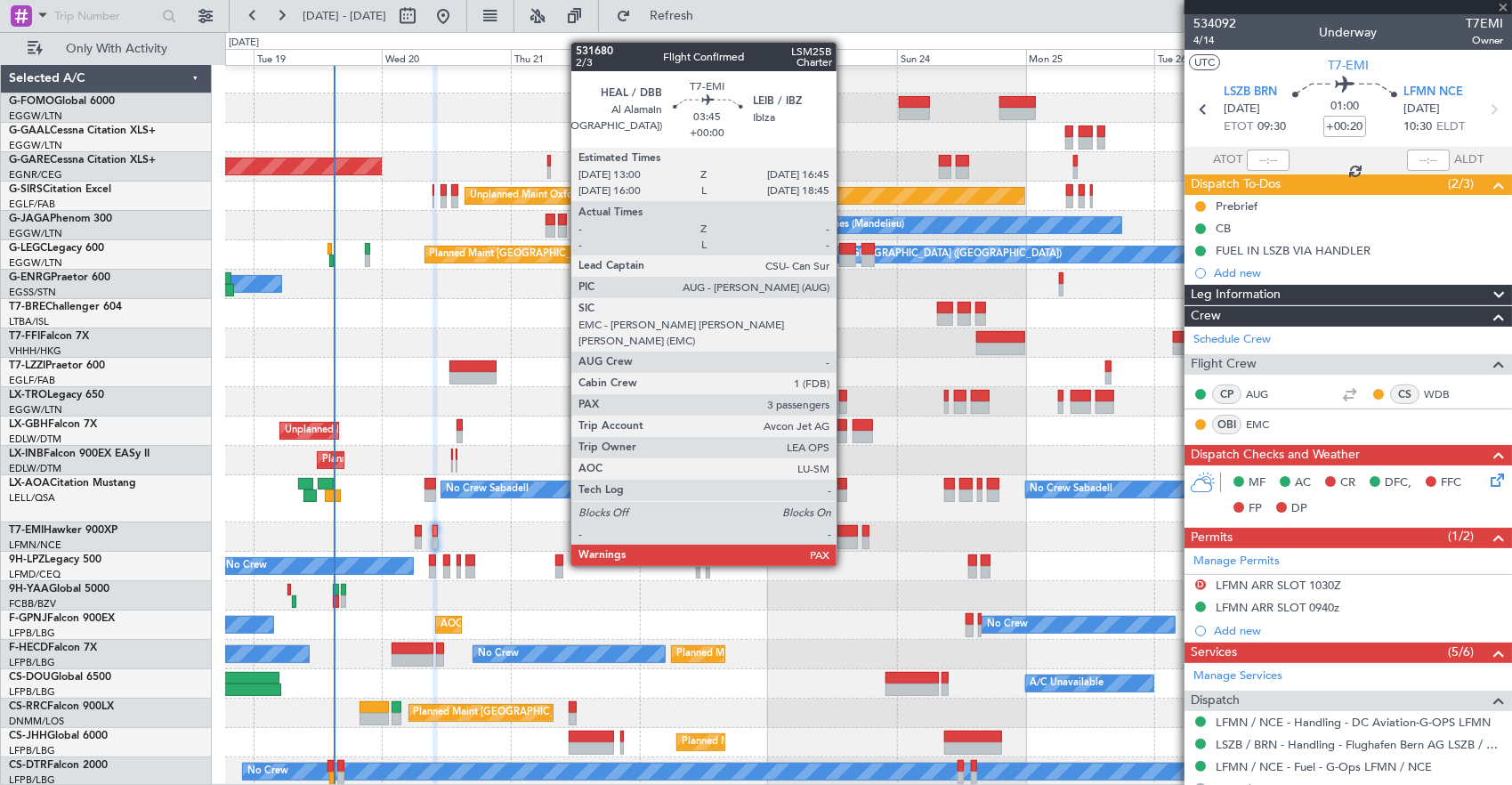
type input "3"
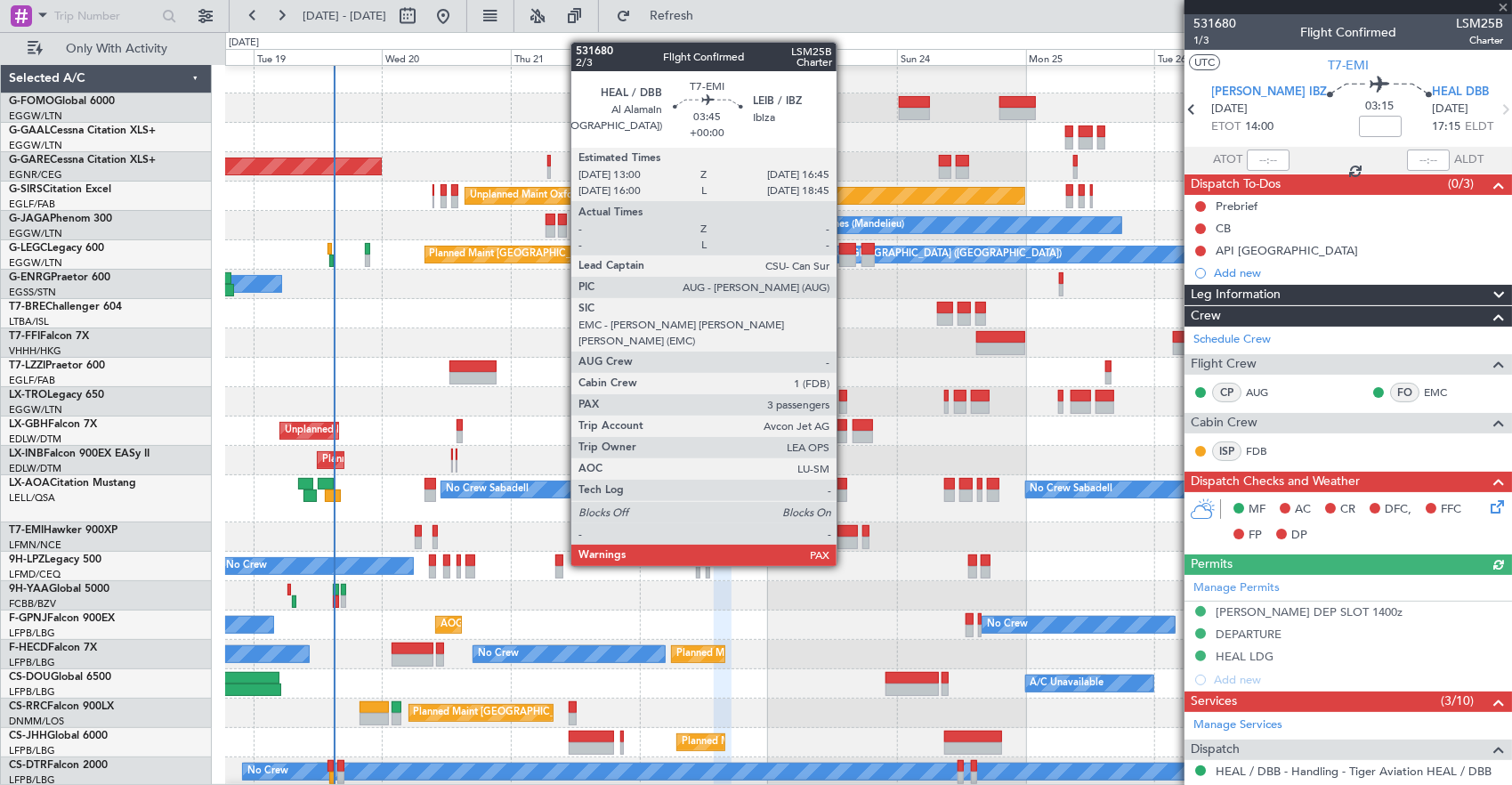
click at [845, 532] on div at bounding box center [847, 531] width 20 height 12
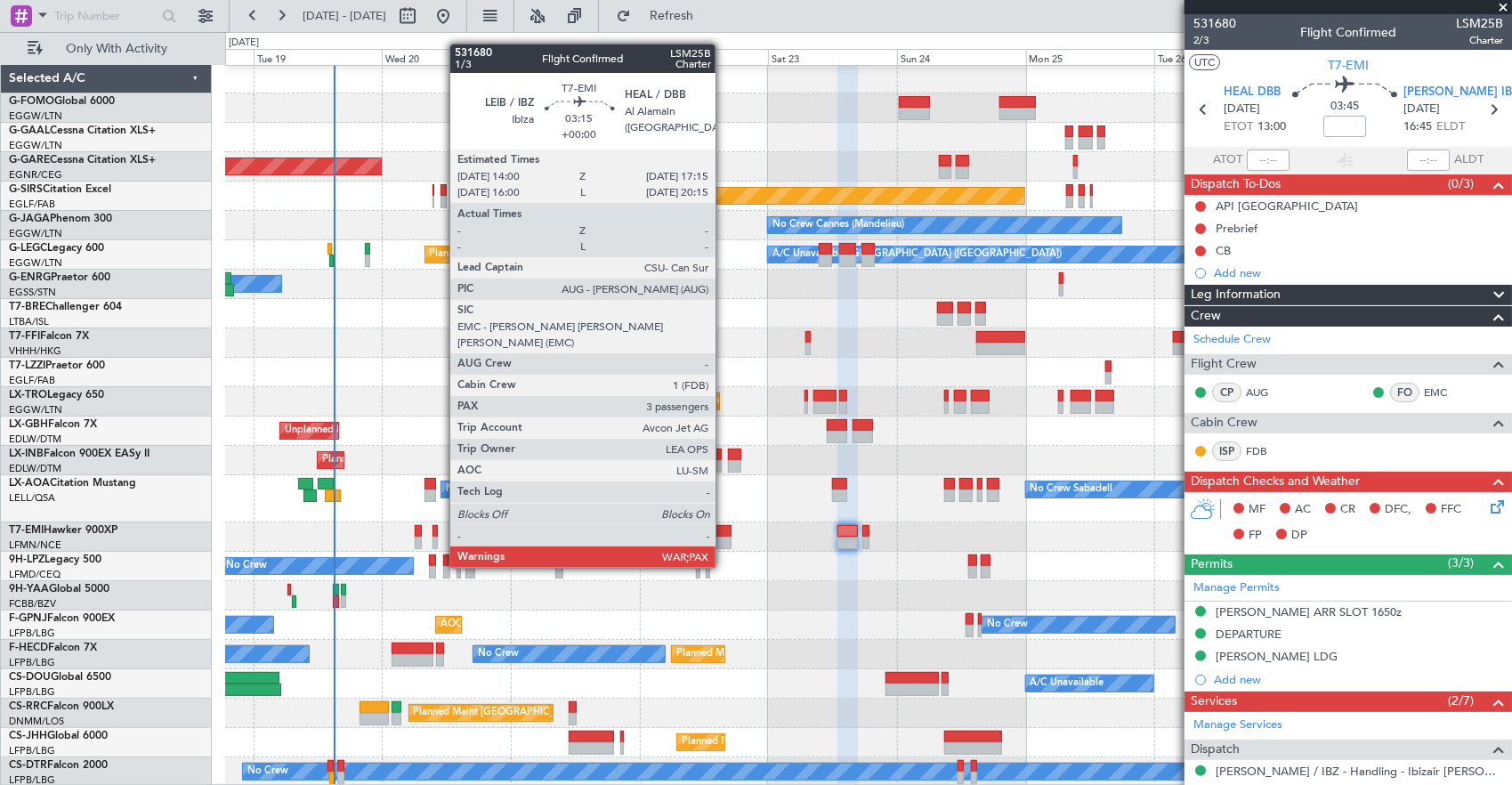
click at [724, 534] on div at bounding box center [722, 531] width 18 height 12
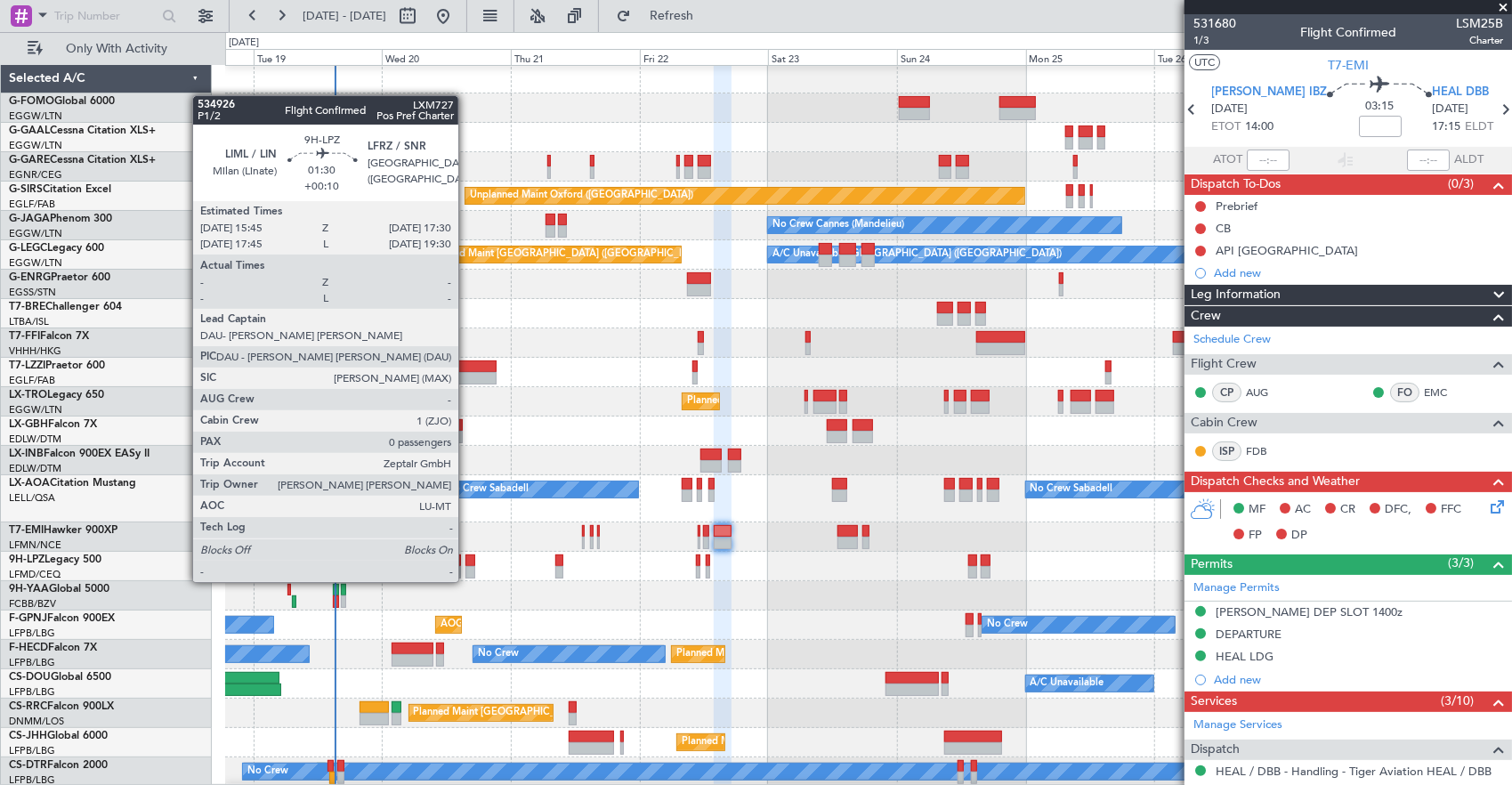
click at [467, 565] on div at bounding box center [470, 560] width 10 height 12
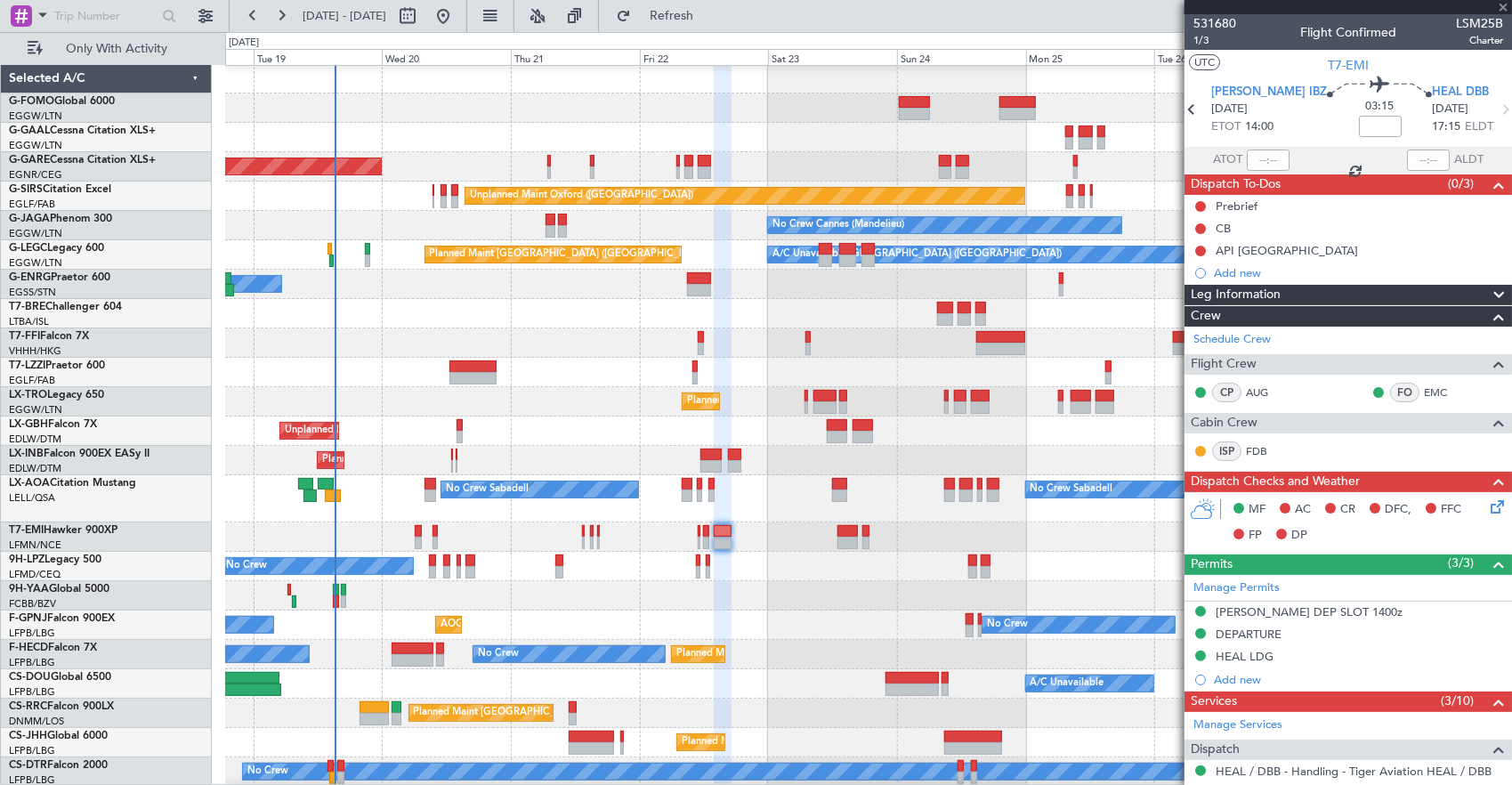
type input "+00:10"
type input "0"
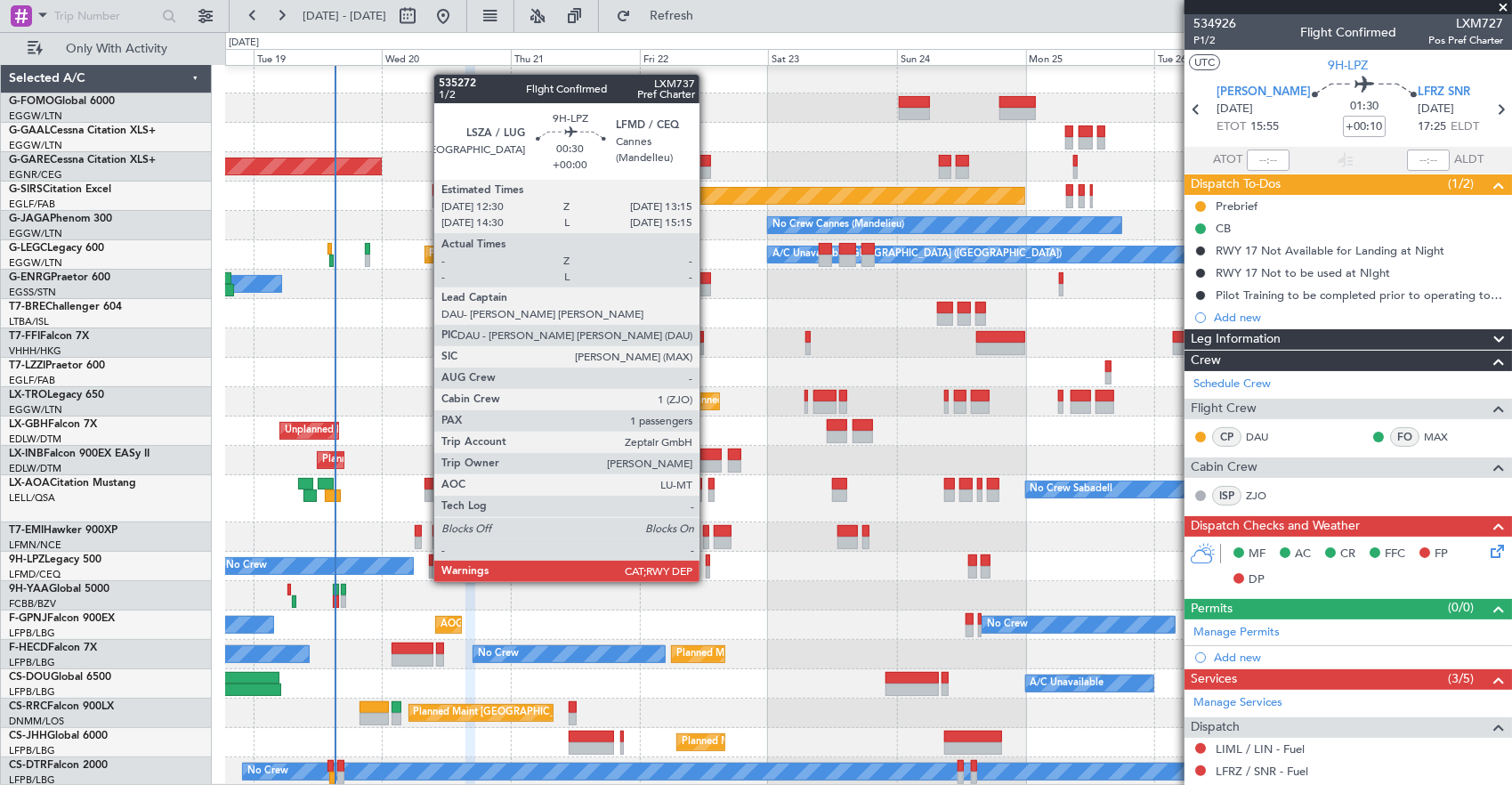
click at [708, 565] on div at bounding box center [707, 560] width 5 height 12
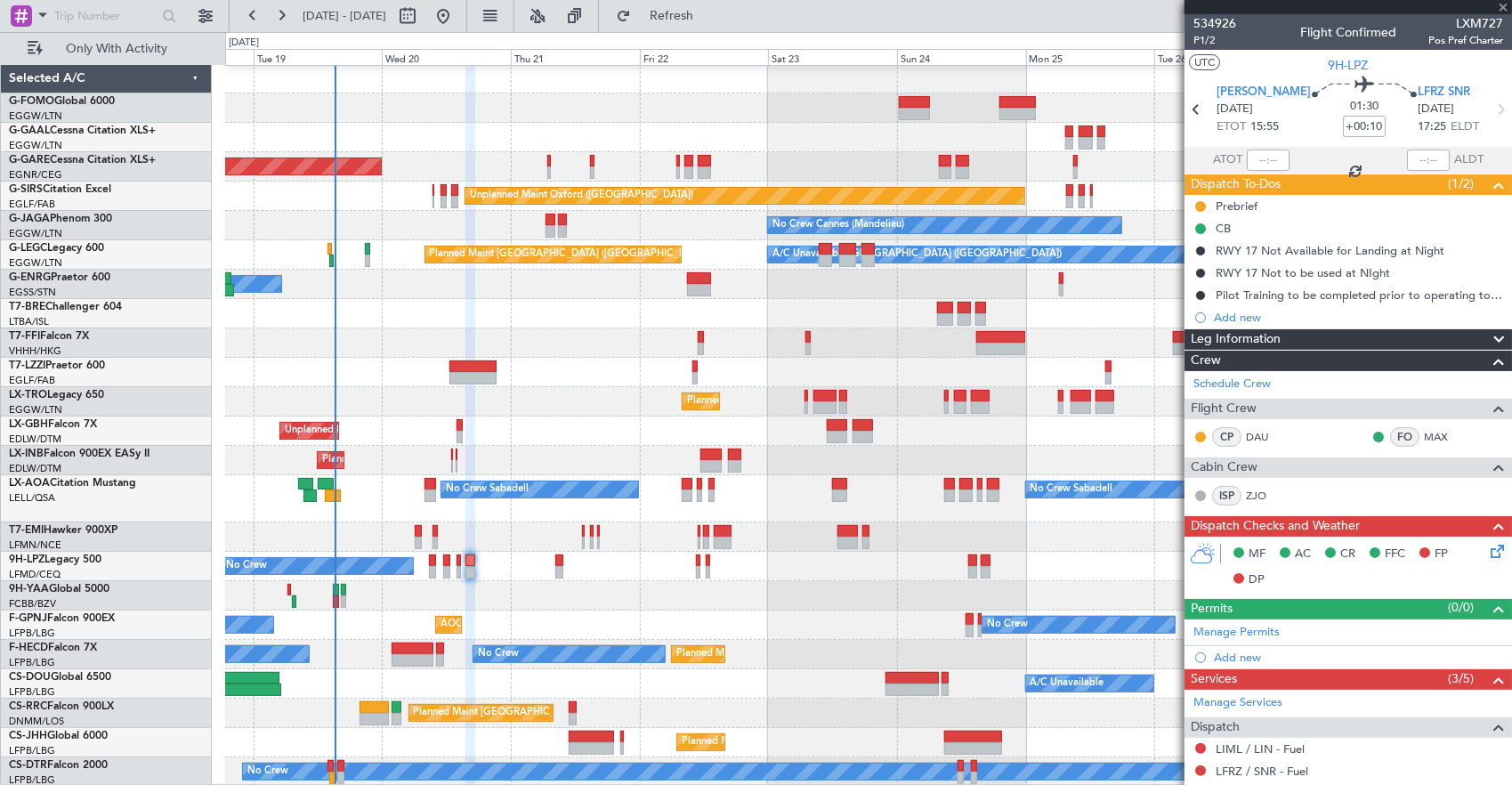
type input "1"
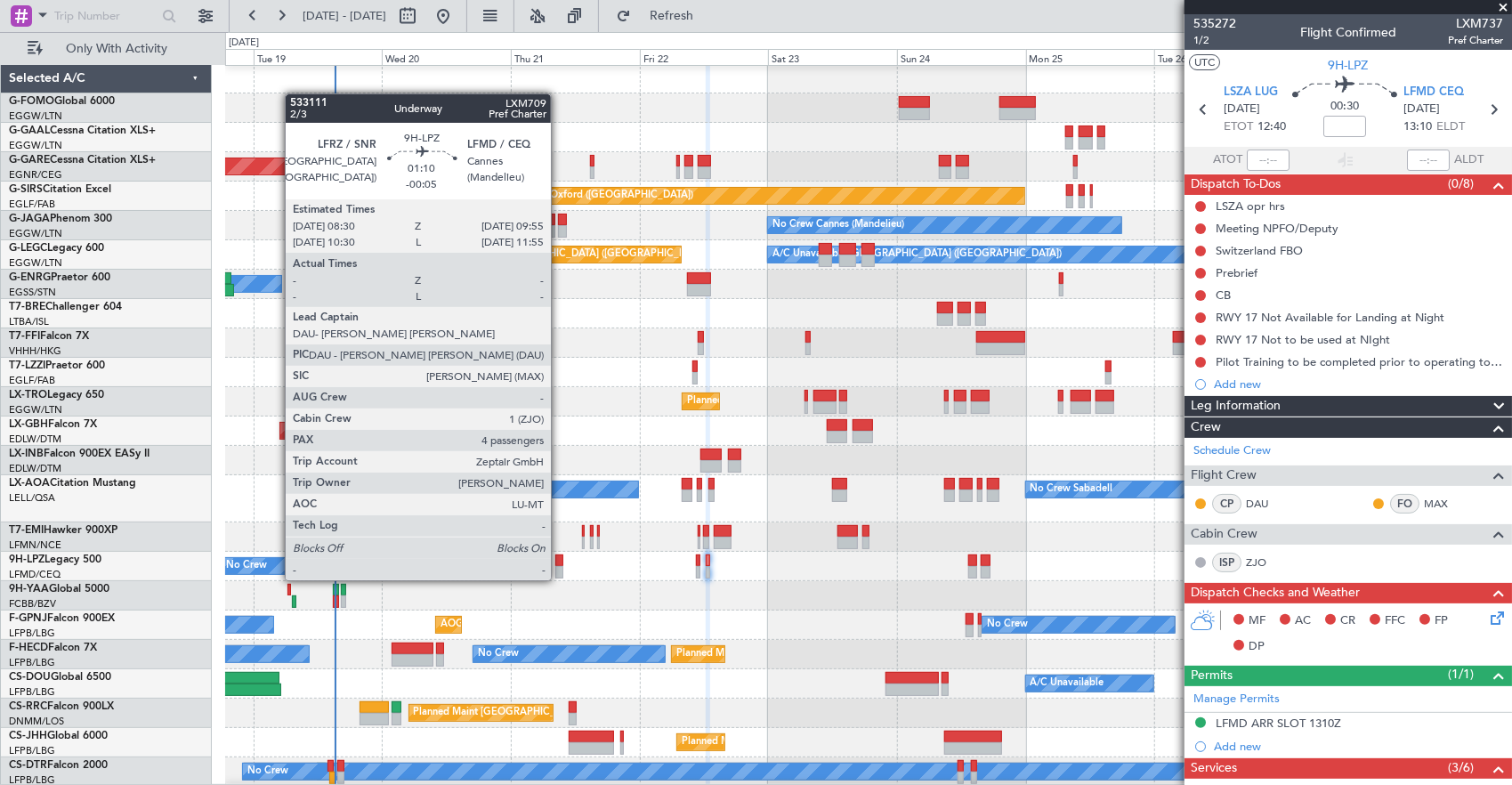
click at [560, 563] on div at bounding box center [559, 560] width 8 height 12
type input "-00:05"
type input "4"
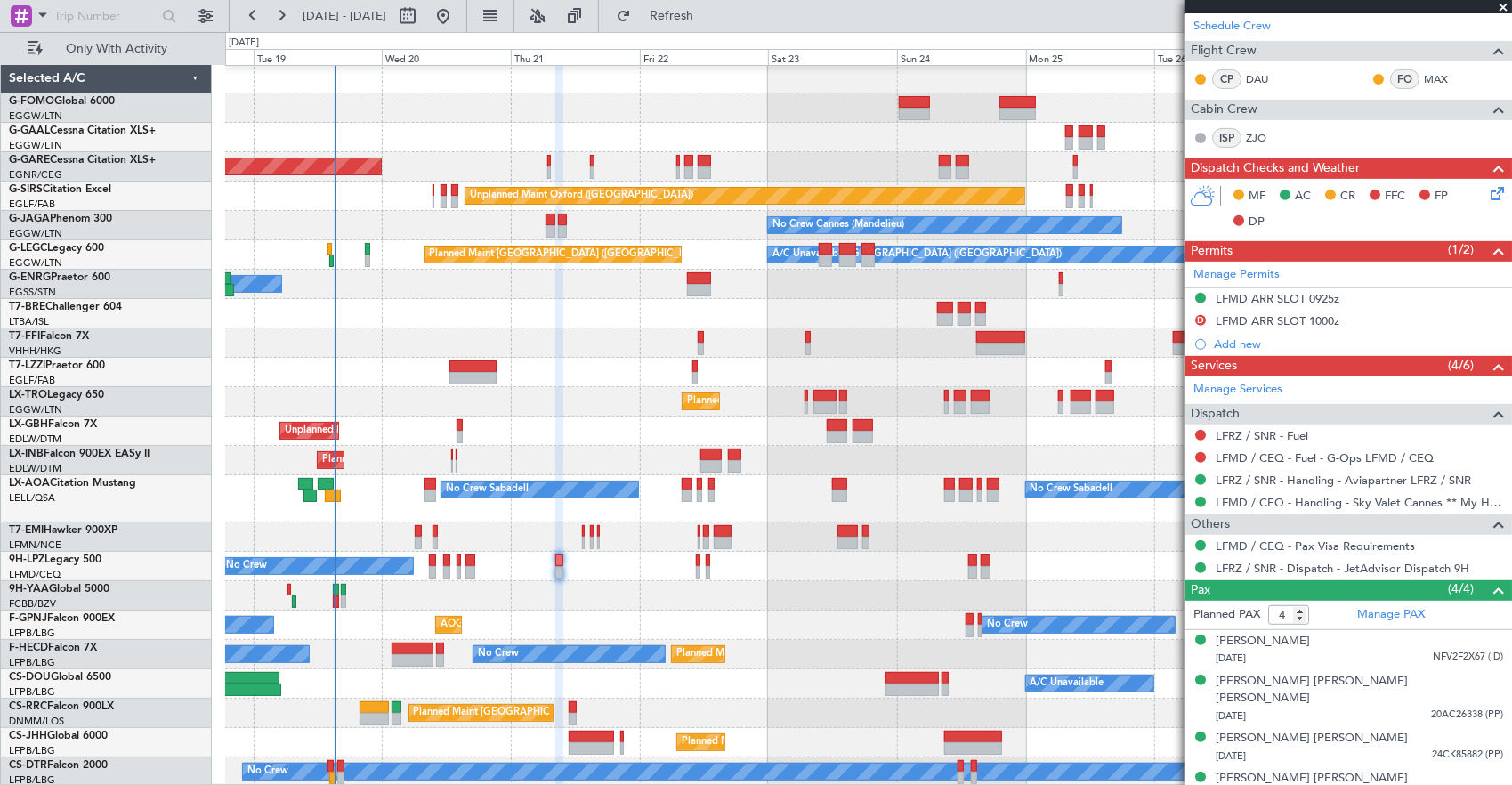
scroll to position [46, 0]
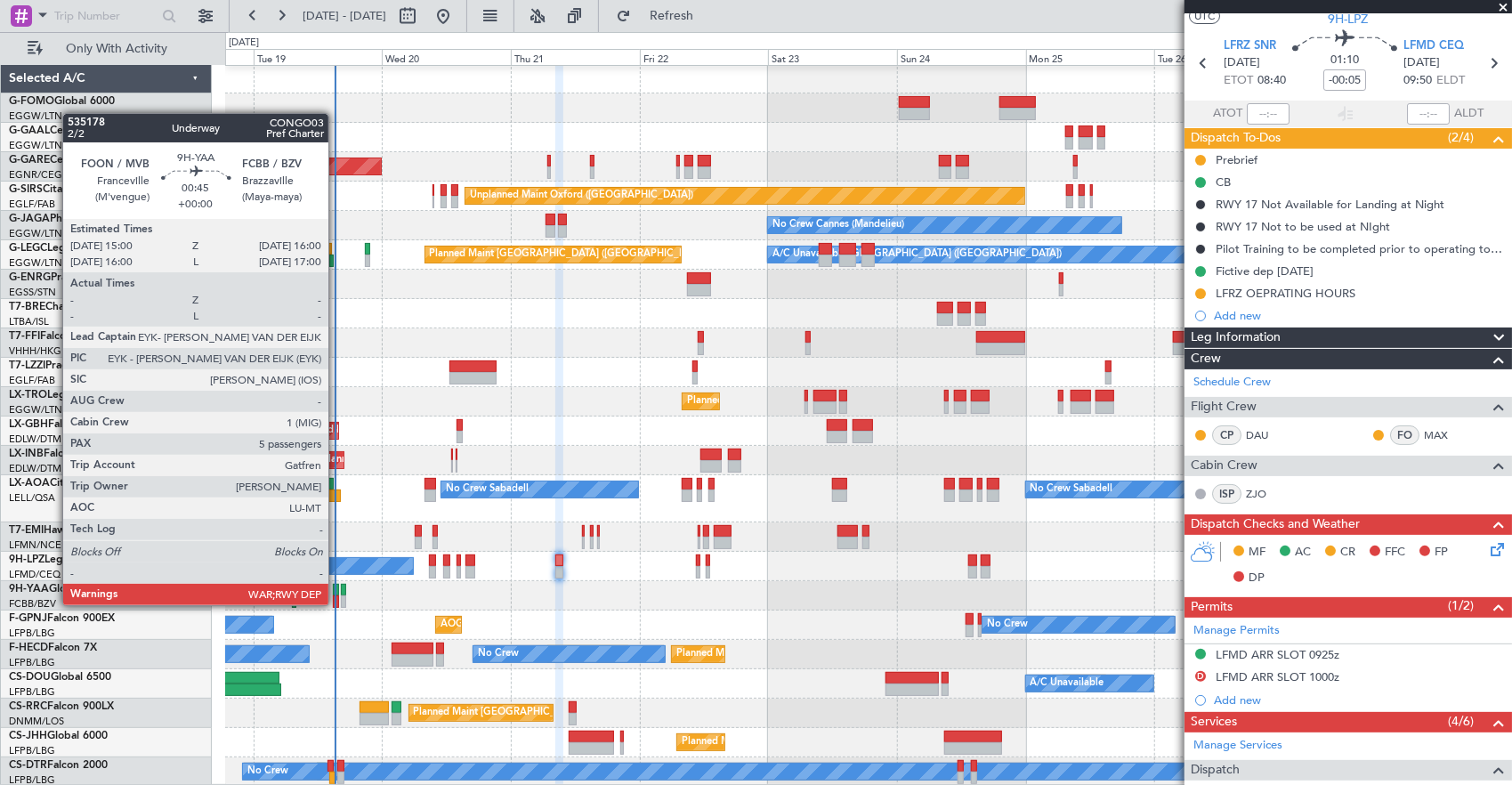
click at [337, 604] on div at bounding box center [335, 601] width 6 height 12
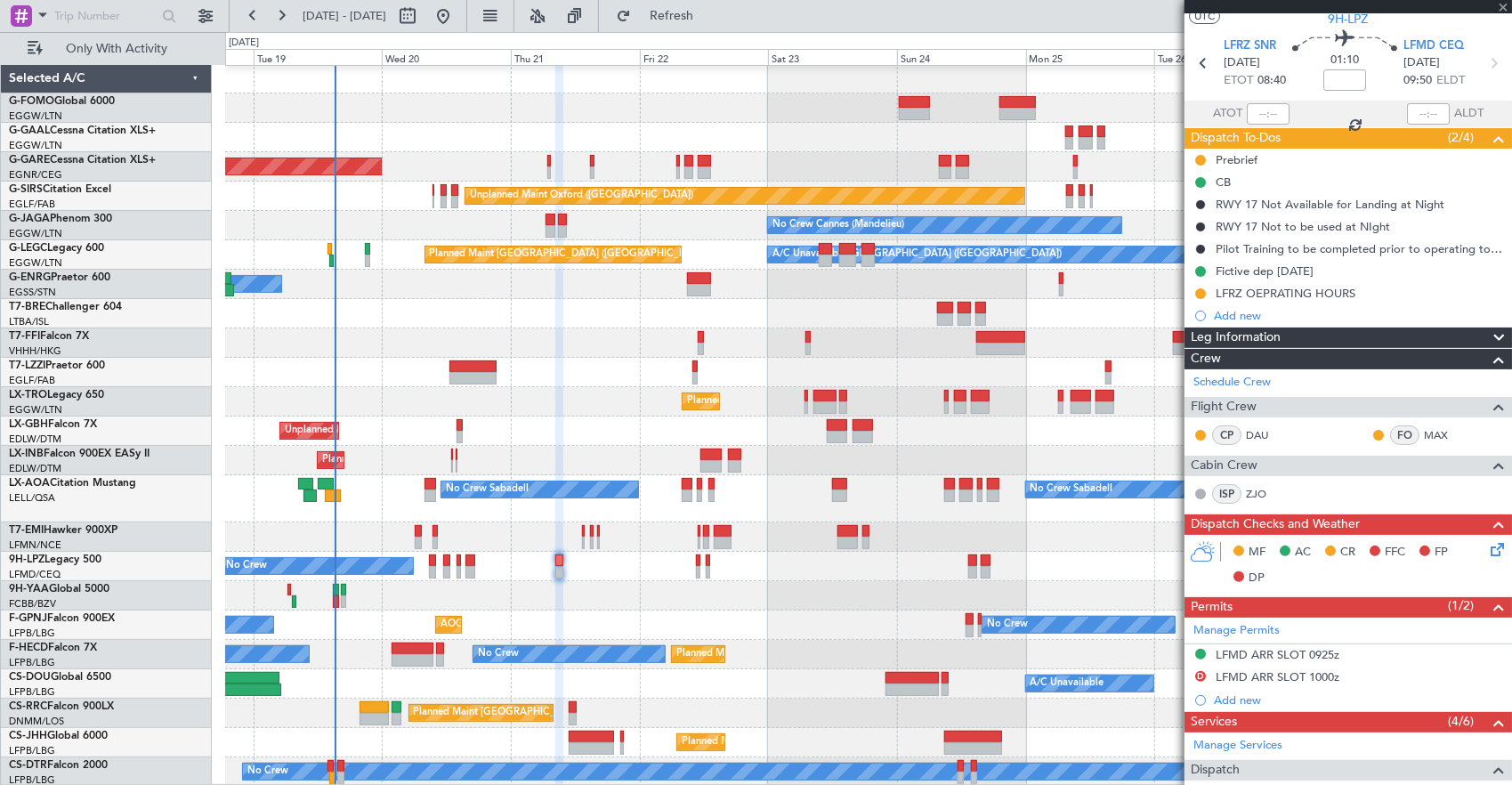
scroll to position [0, 0]
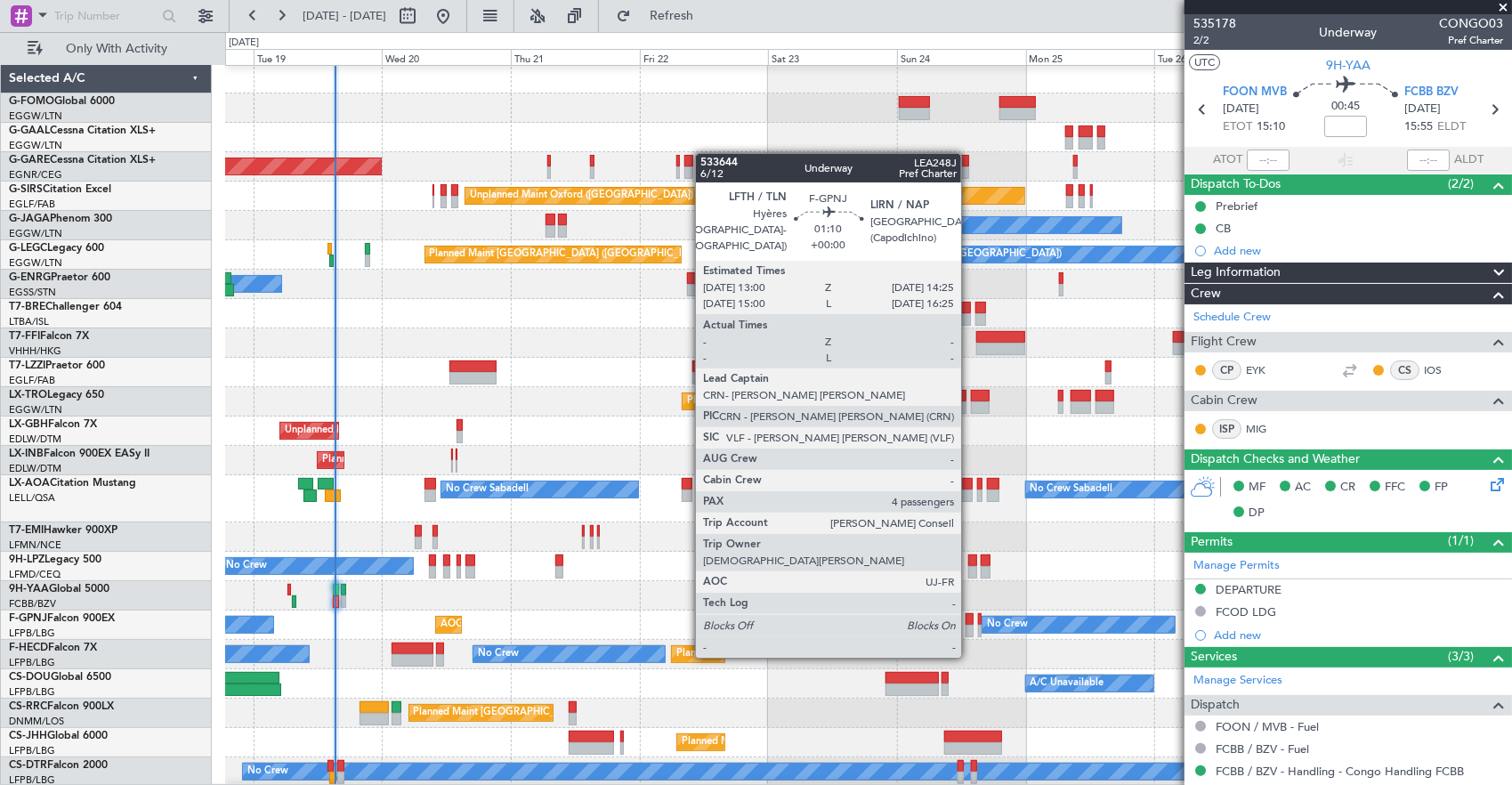
click at [970, 622] on div at bounding box center [969, 619] width 8 height 12
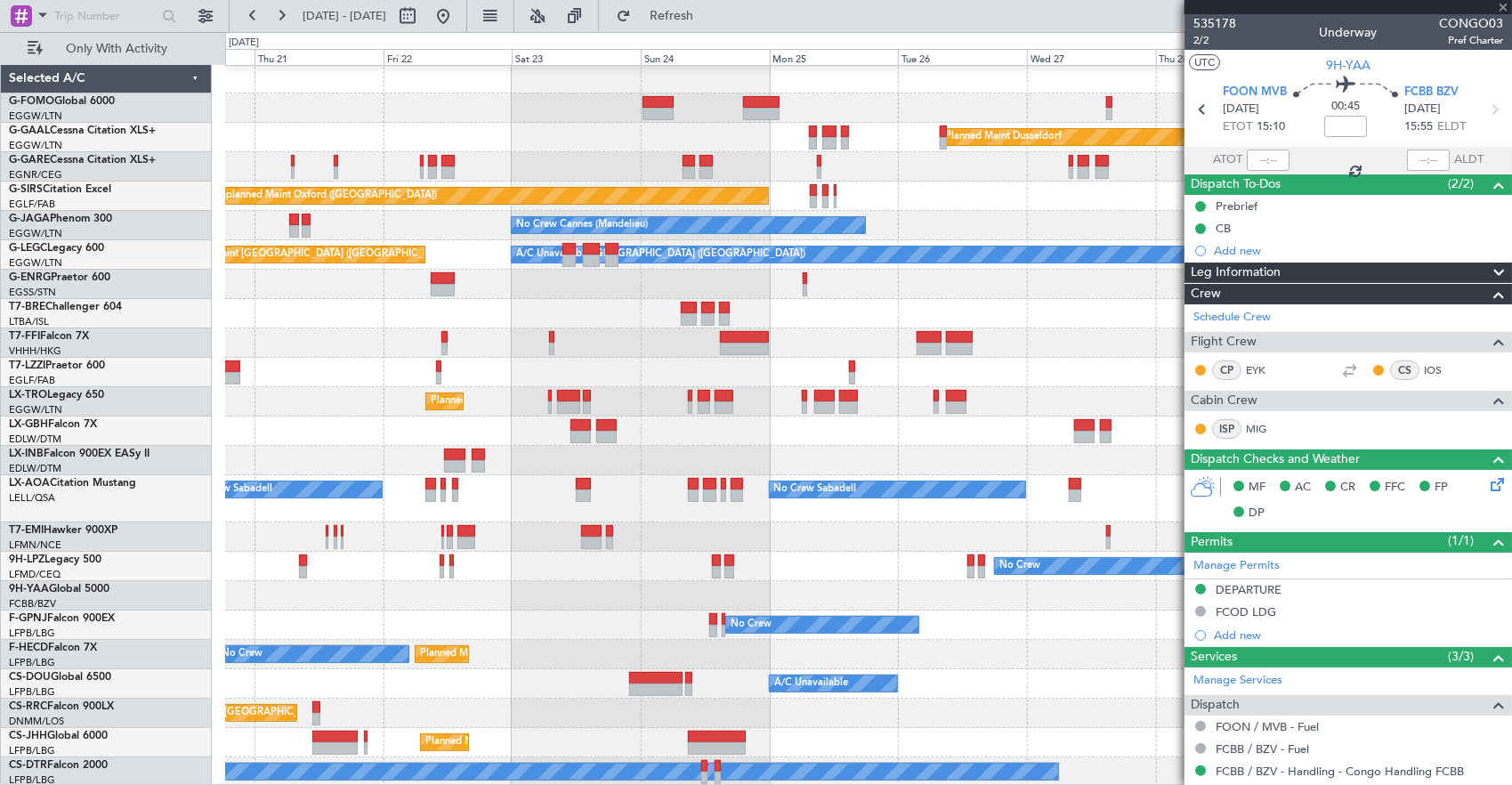
click at [572, 637] on div "Planned Maint Dusseldorf Unplanned Maint [PERSON_NAME] Unplanned Maint [GEOGRAP…" at bounding box center [868, 426] width 1287 height 723
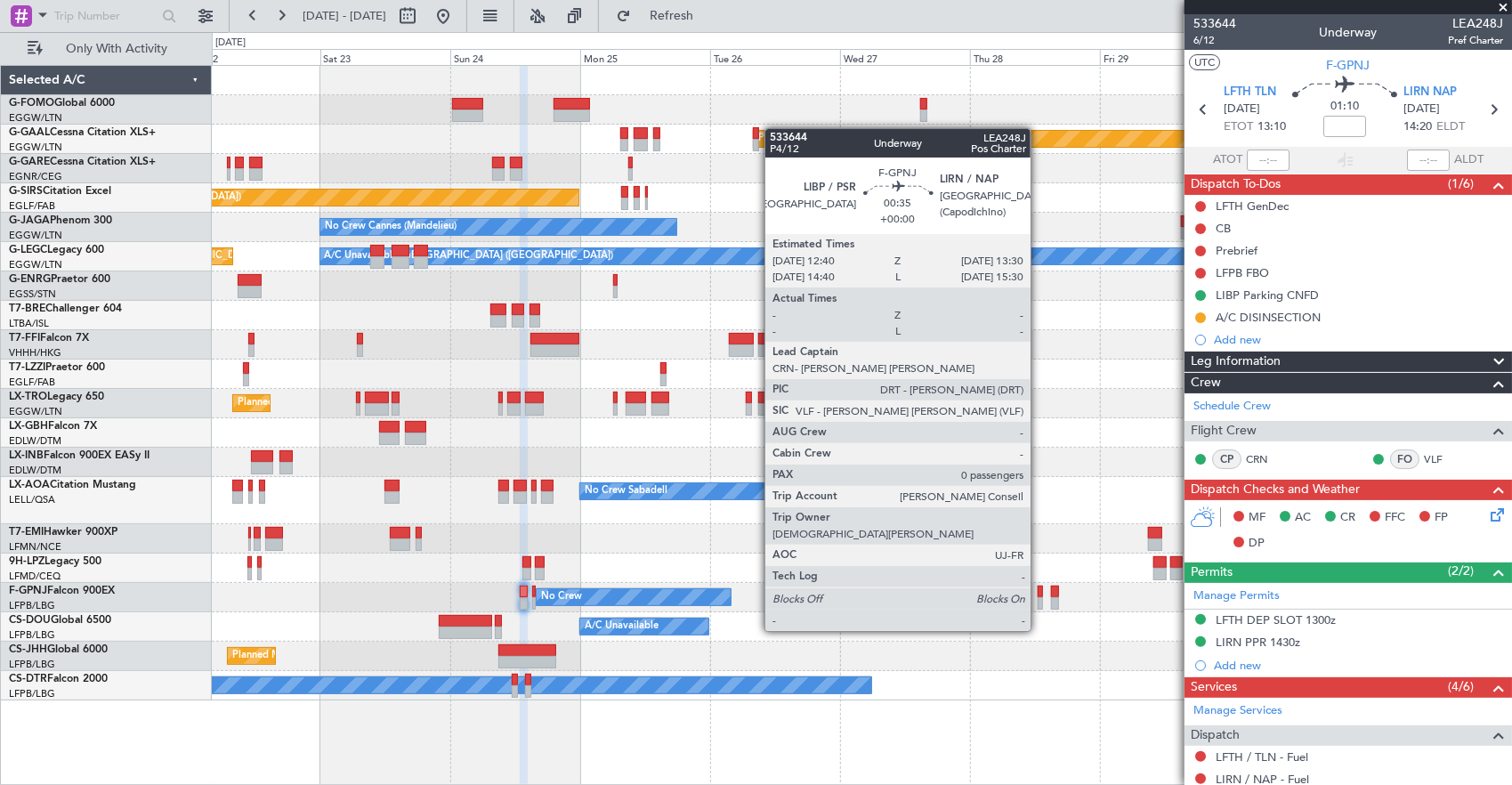
click at [1040, 597] on div at bounding box center [1041, 603] width 6 height 12
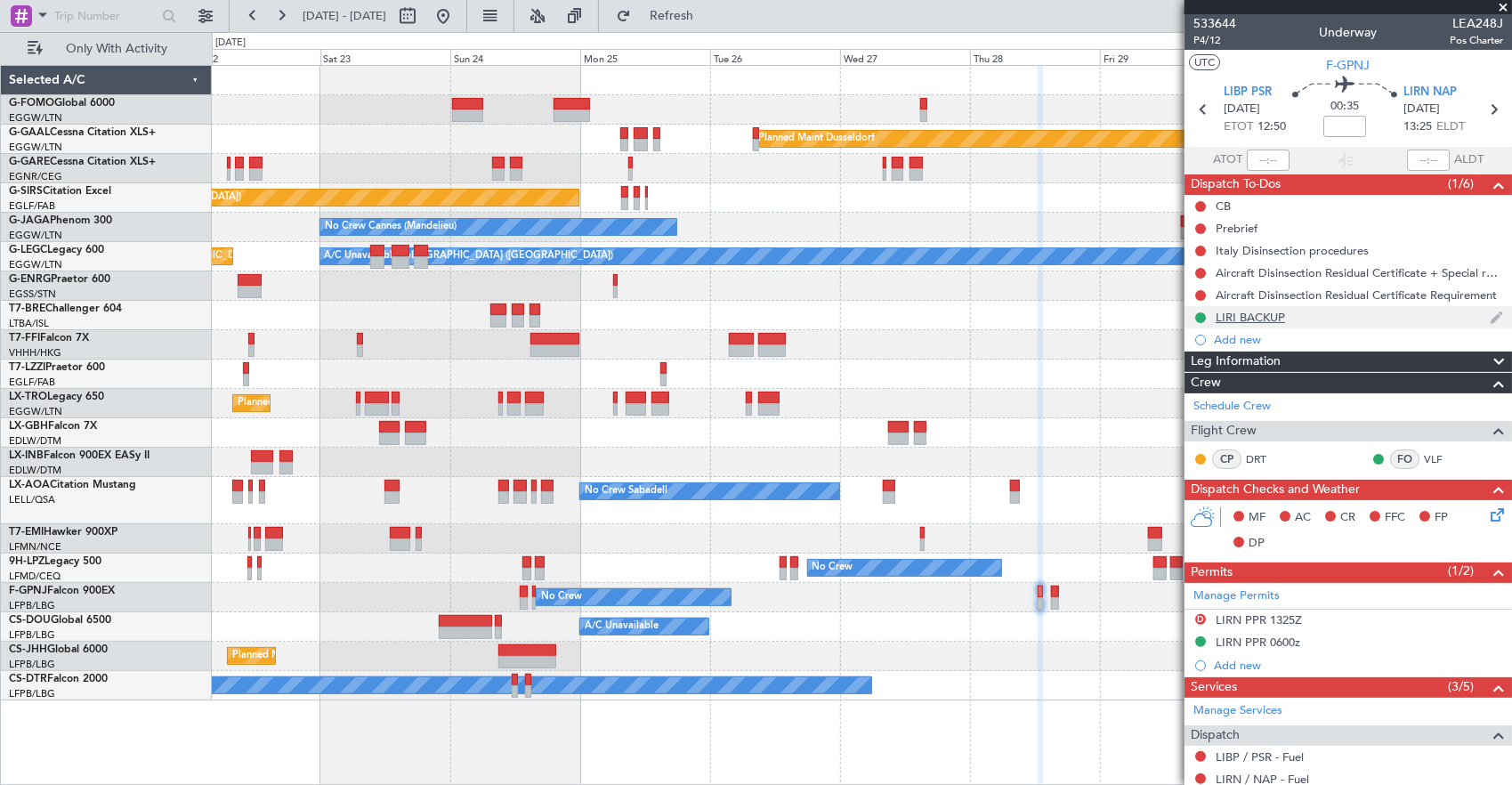
click at [1341, 318] on div "LIRI BACKUP" at bounding box center [1348, 316] width 328 height 22
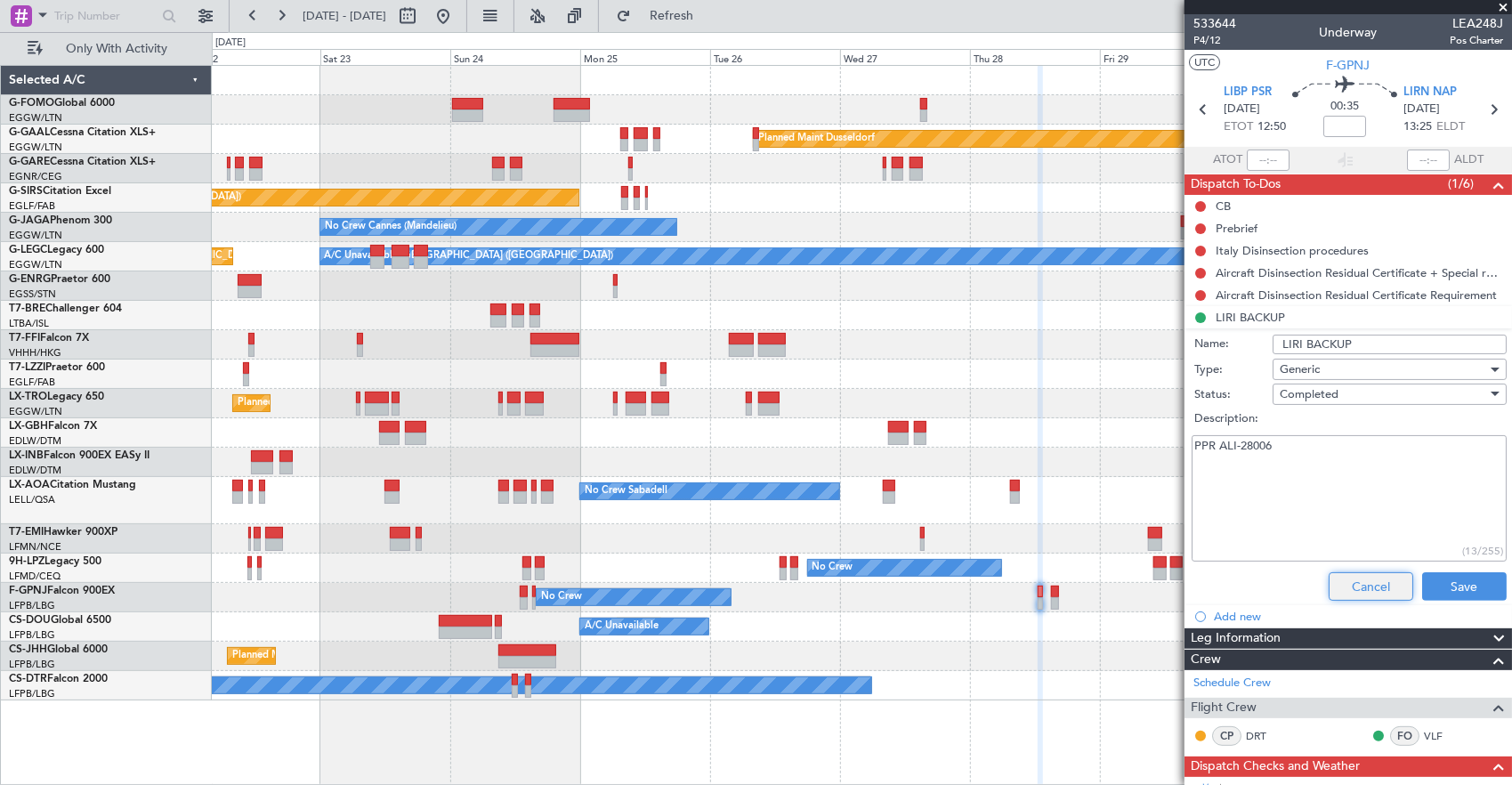
click at [1380, 580] on button "Cancel" at bounding box center [1370, 587] width 84 height 29
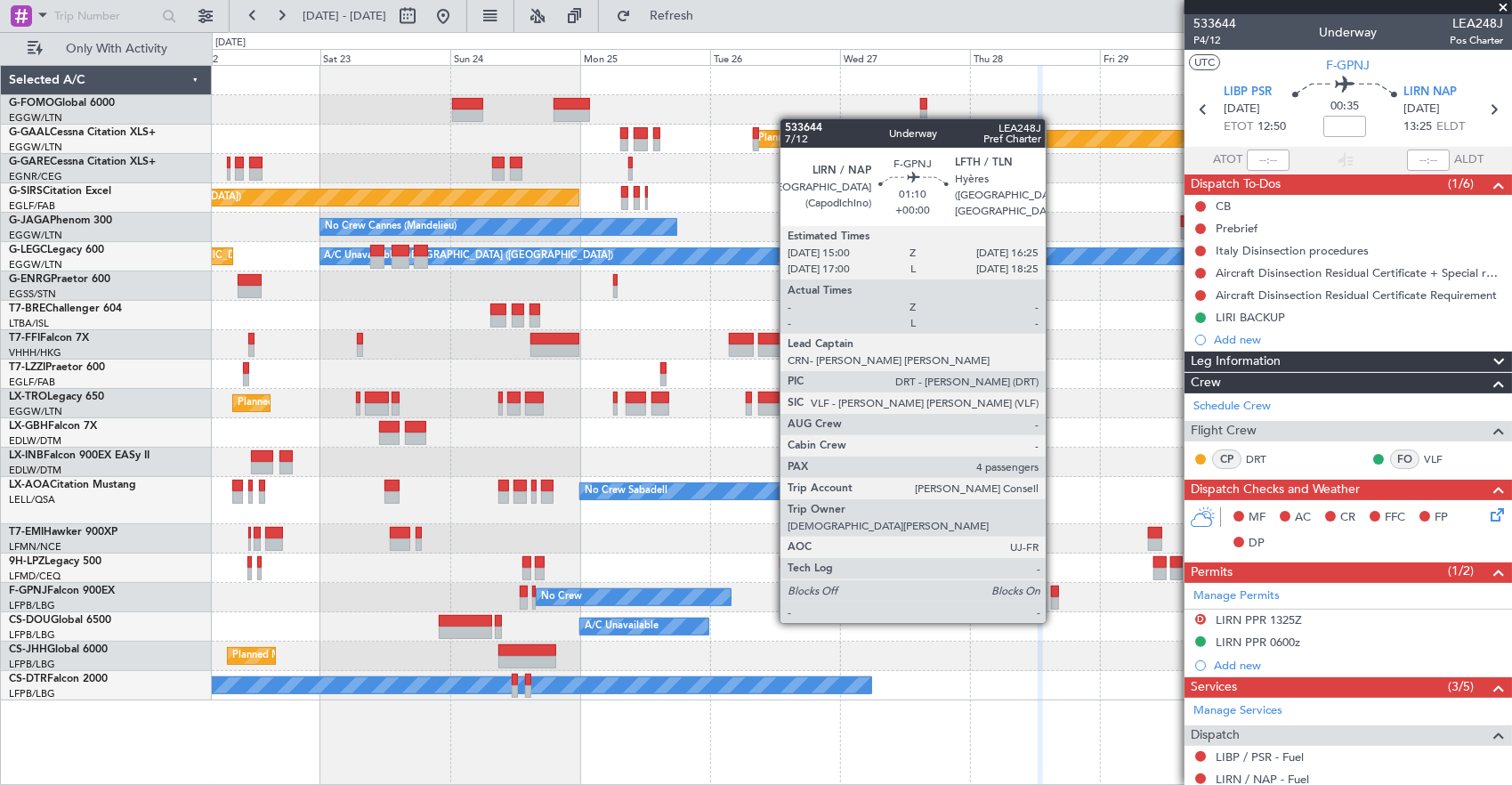
click at [1054, 588] on div at bounding box center [1055, 591] width 8 height 12
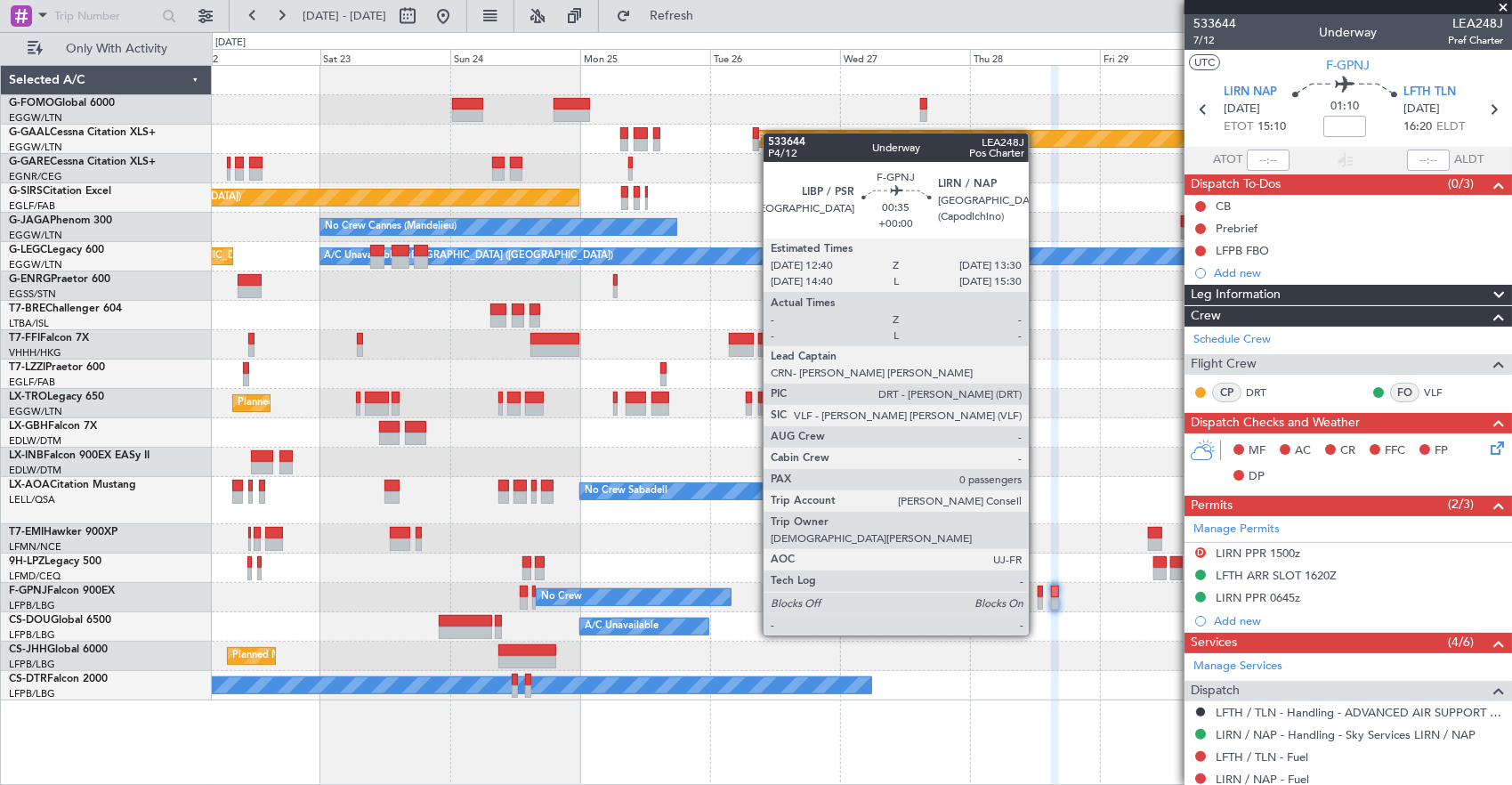
click at [1038, 602] on div at bounding box center [1041, 603] width 6 height 12
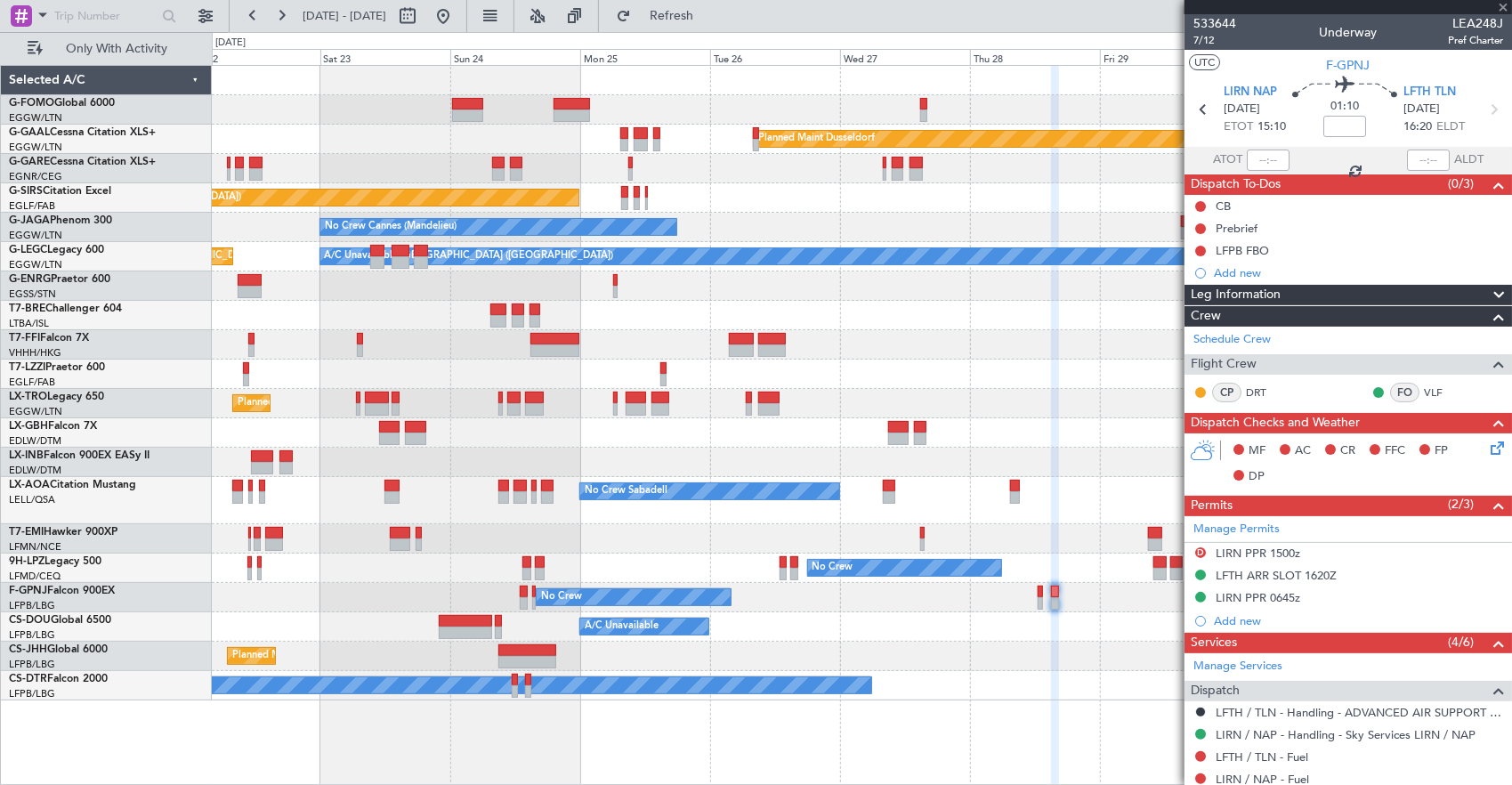
click at [826, 521] on div "Planned Maint Dusseldorf Unplanned Maint [PERSON_NAME] Unplanned Maint [GEOGRAP…" at bounding box center [861, 383] width 1300 height 635
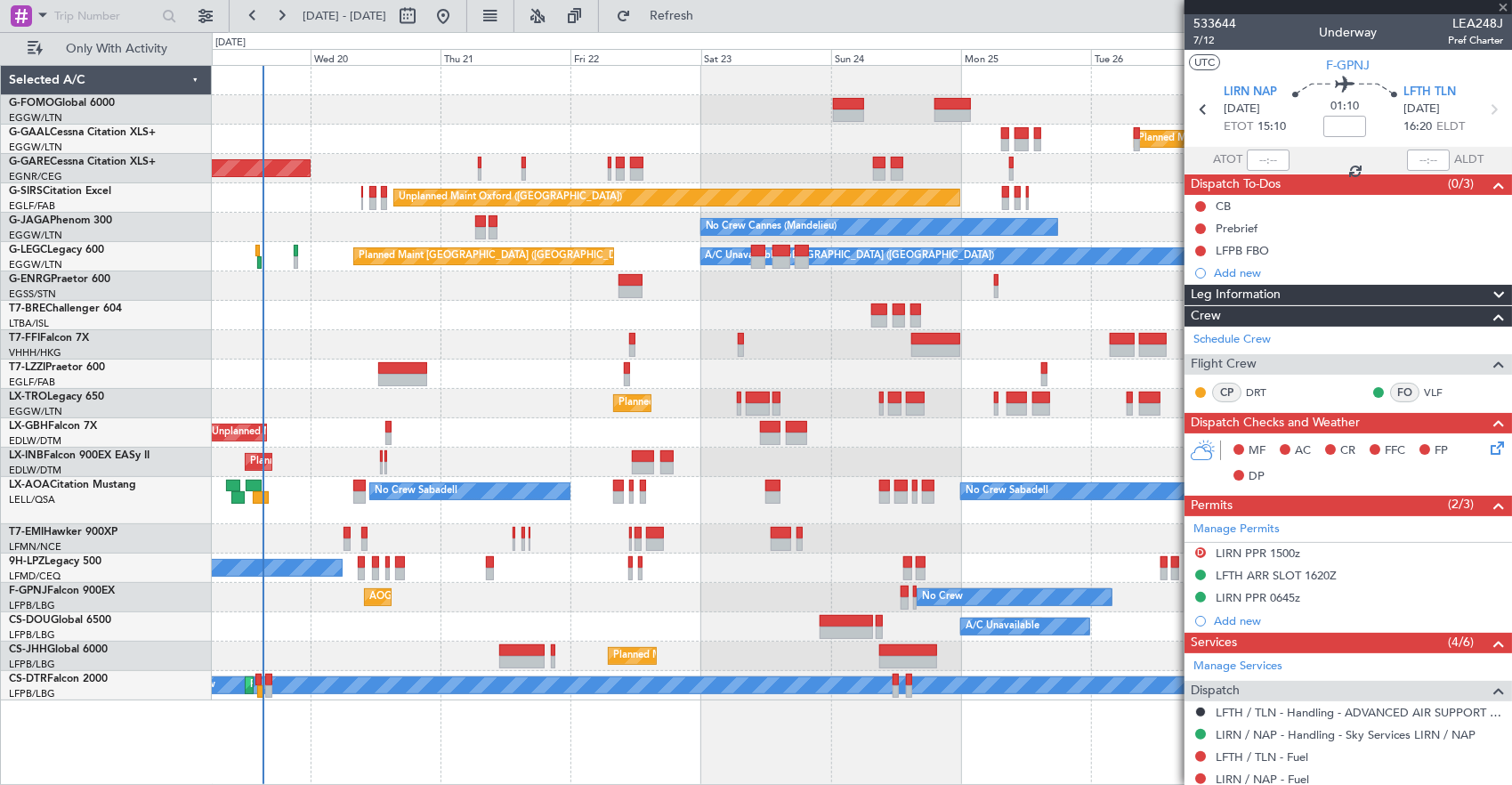
type input "0"
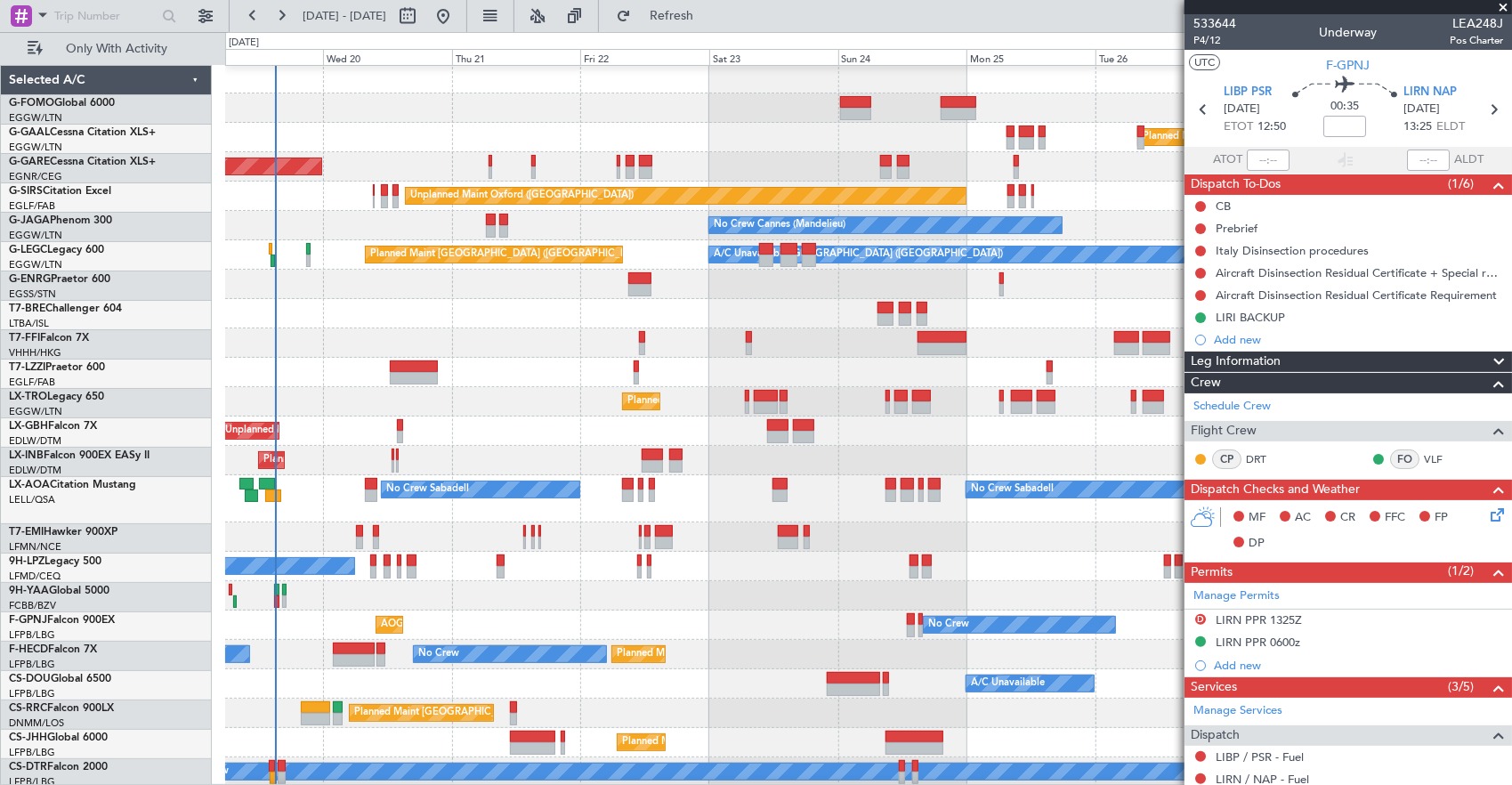
scroll to position [2, 0]
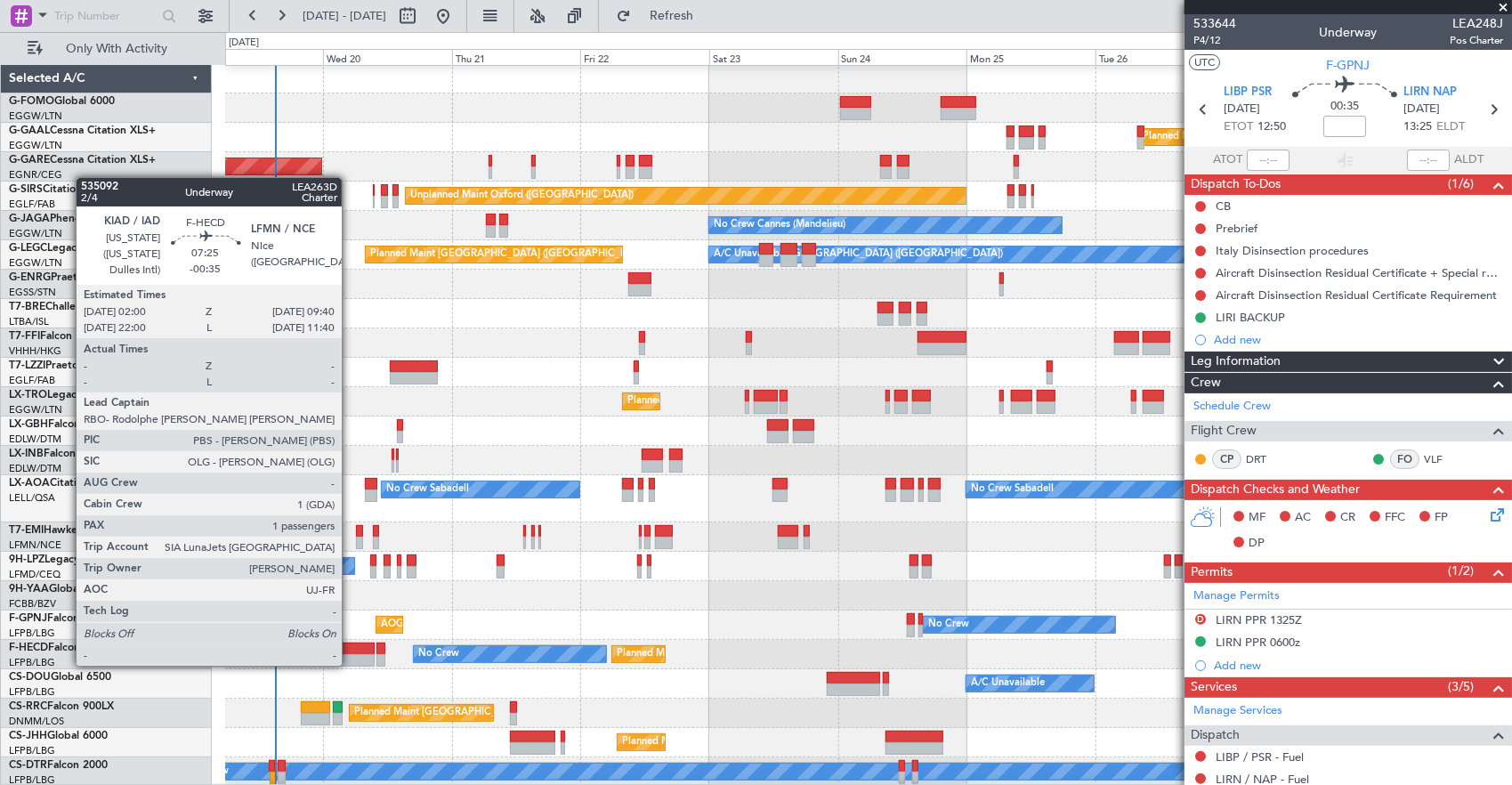
click at [351, 648] on div at bounding box center [354, 648] width 42 height 12
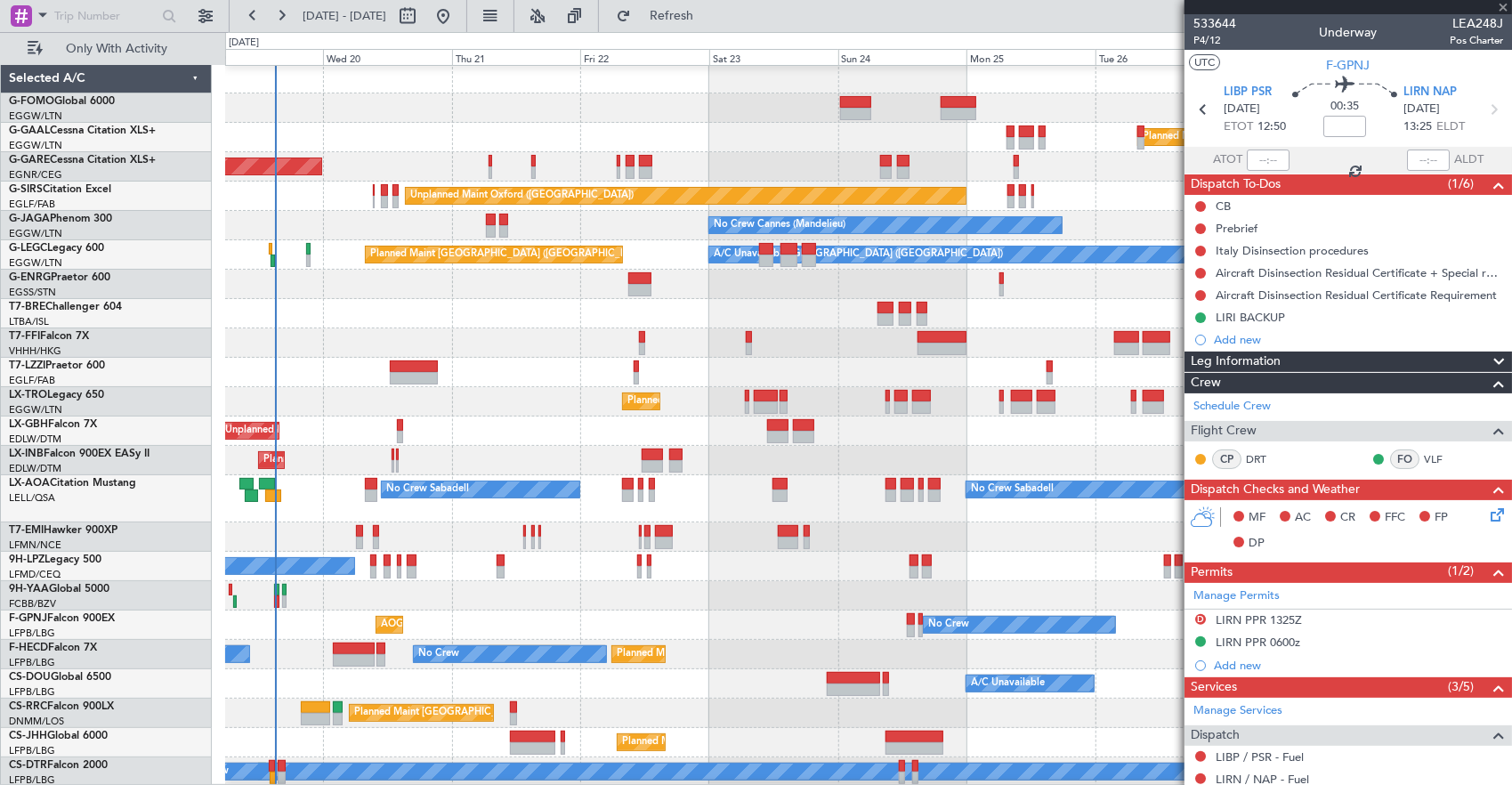
type input "-00:35"
type input "1"
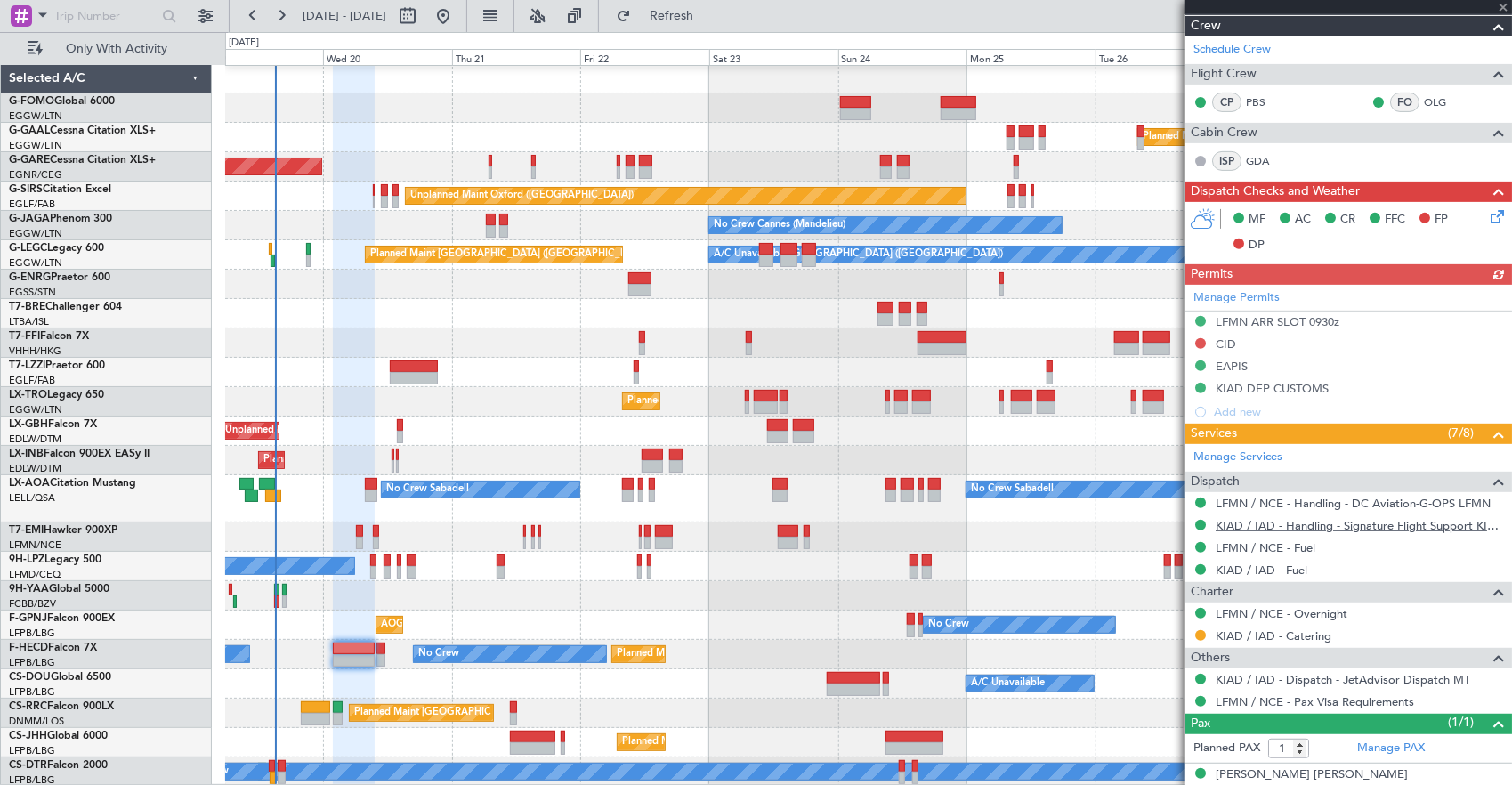
scroll to position [392, 0]
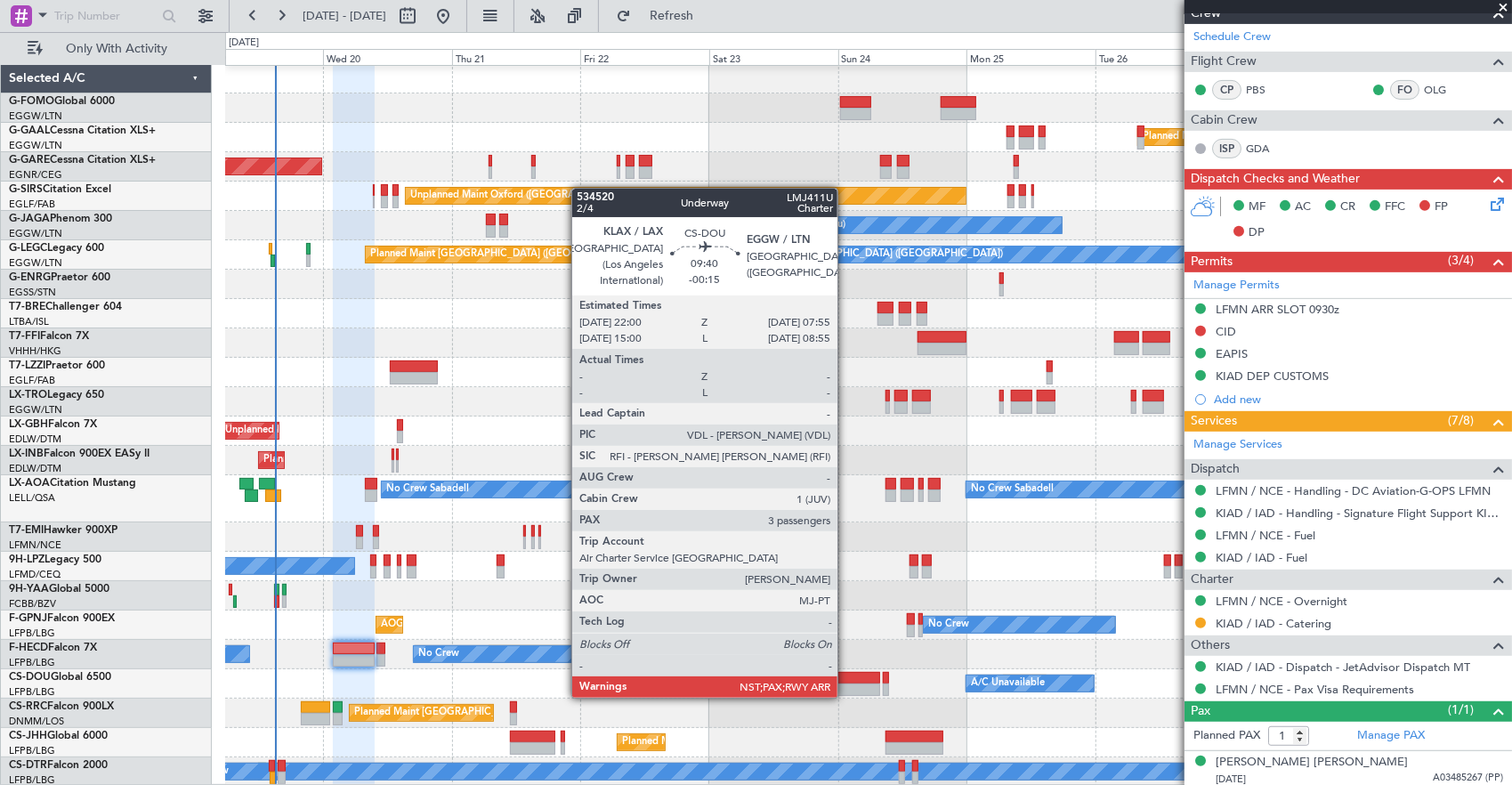
click at [846, 680] on div at bounding box center [854, 678] width 54 height 12
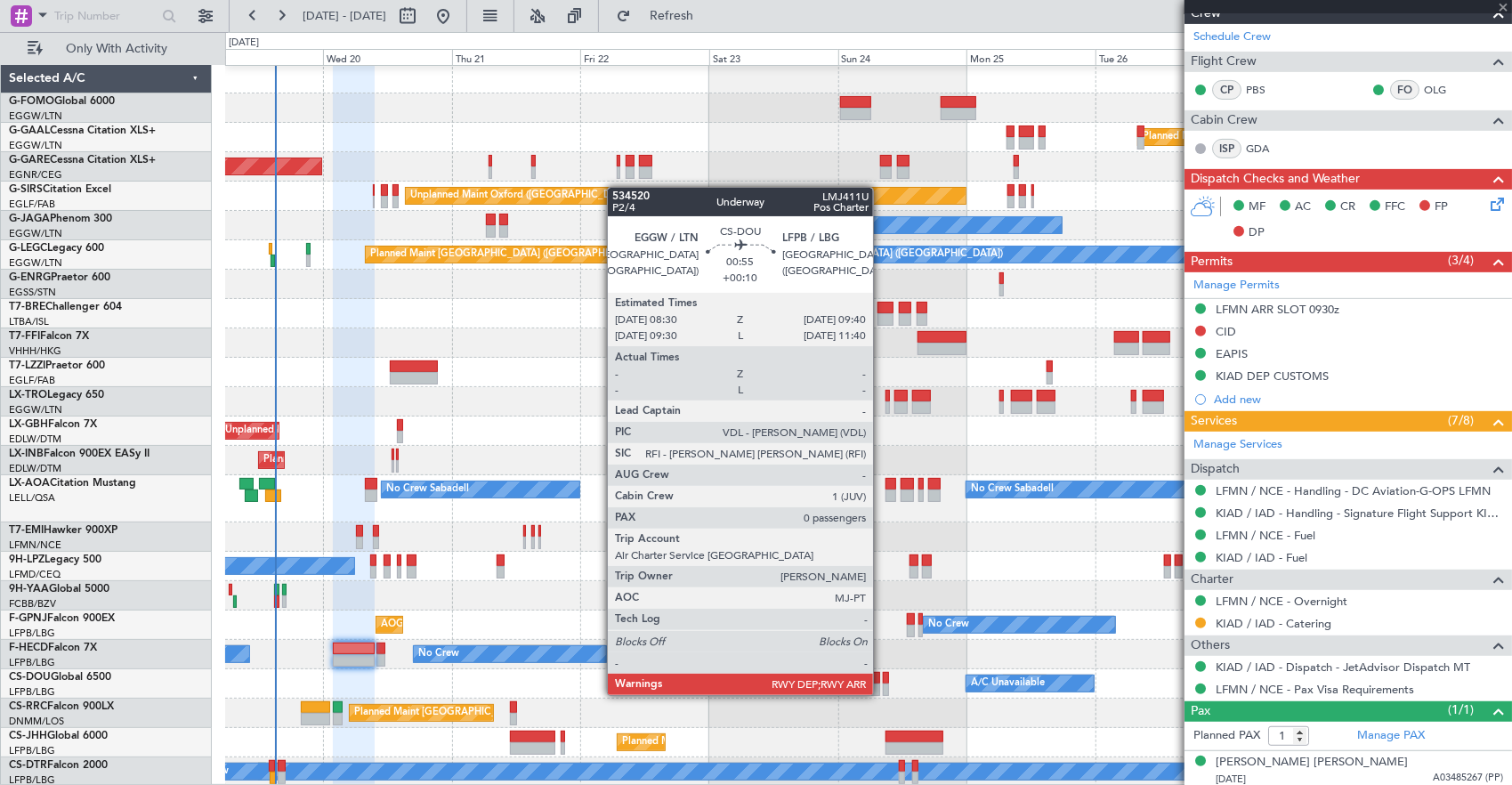
type input "-00:15"
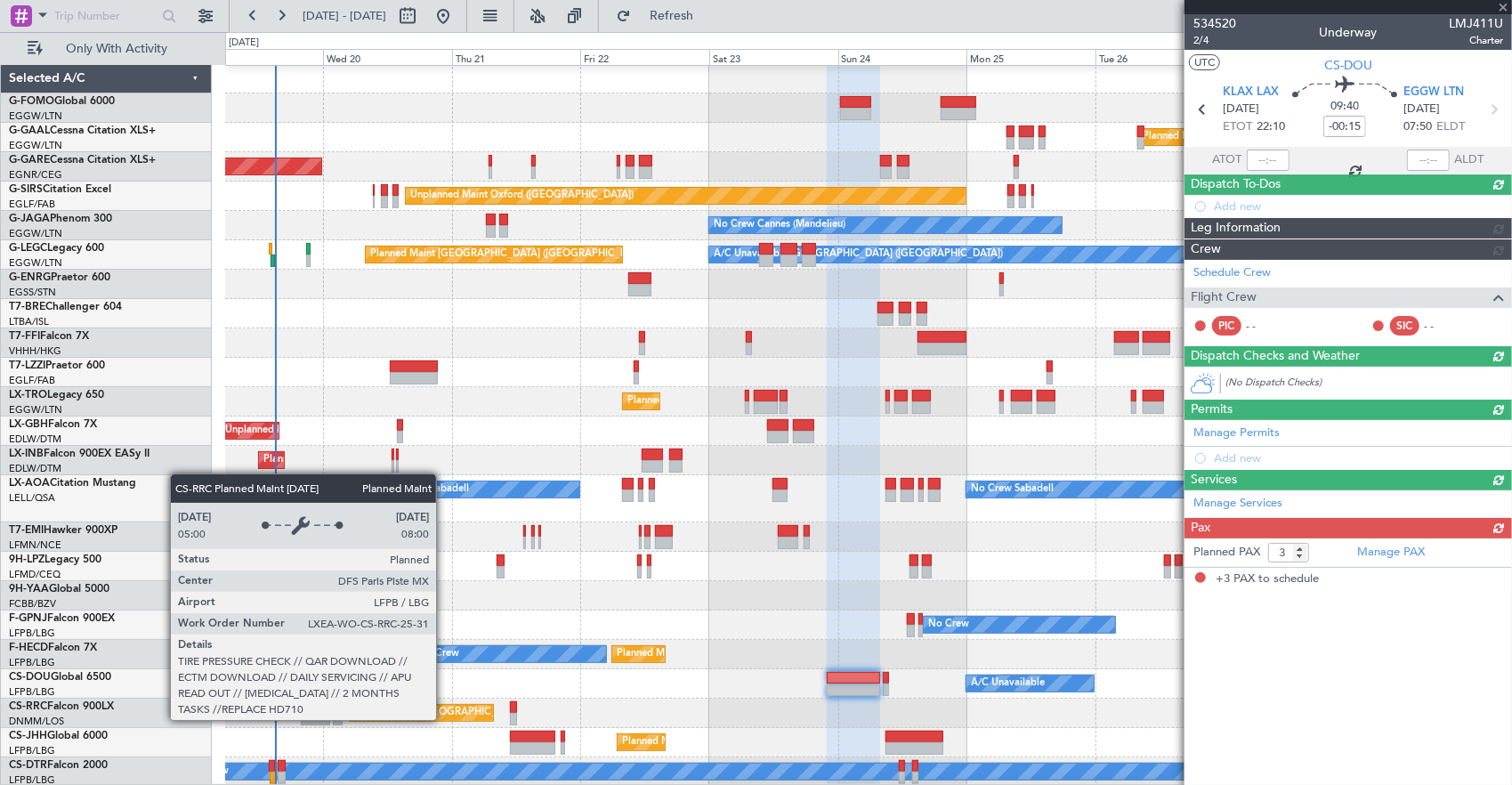
scroll to position [0, 0]
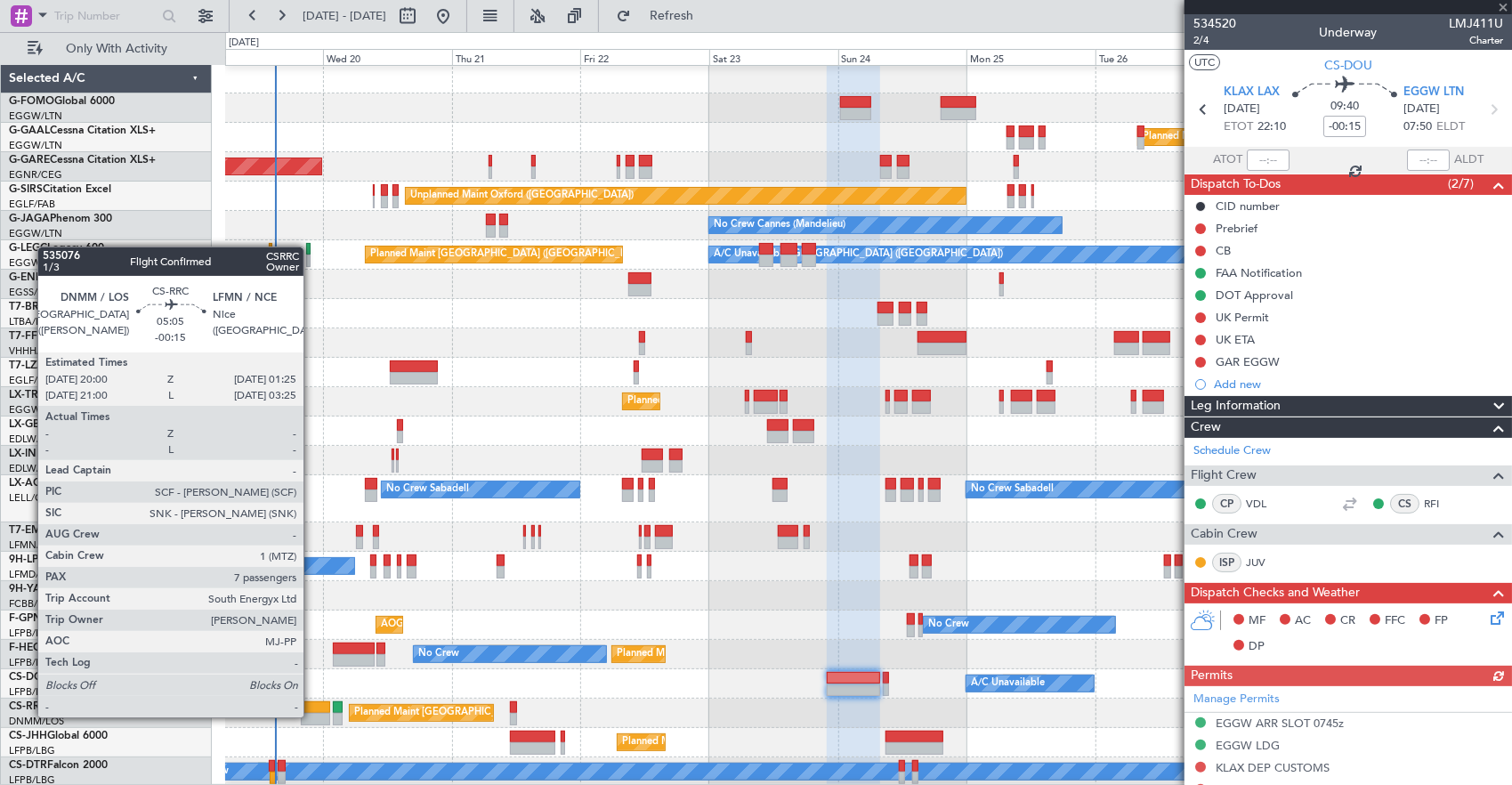
click at [312, 716] on div at bounding box center [315, 719] width 30 height 12
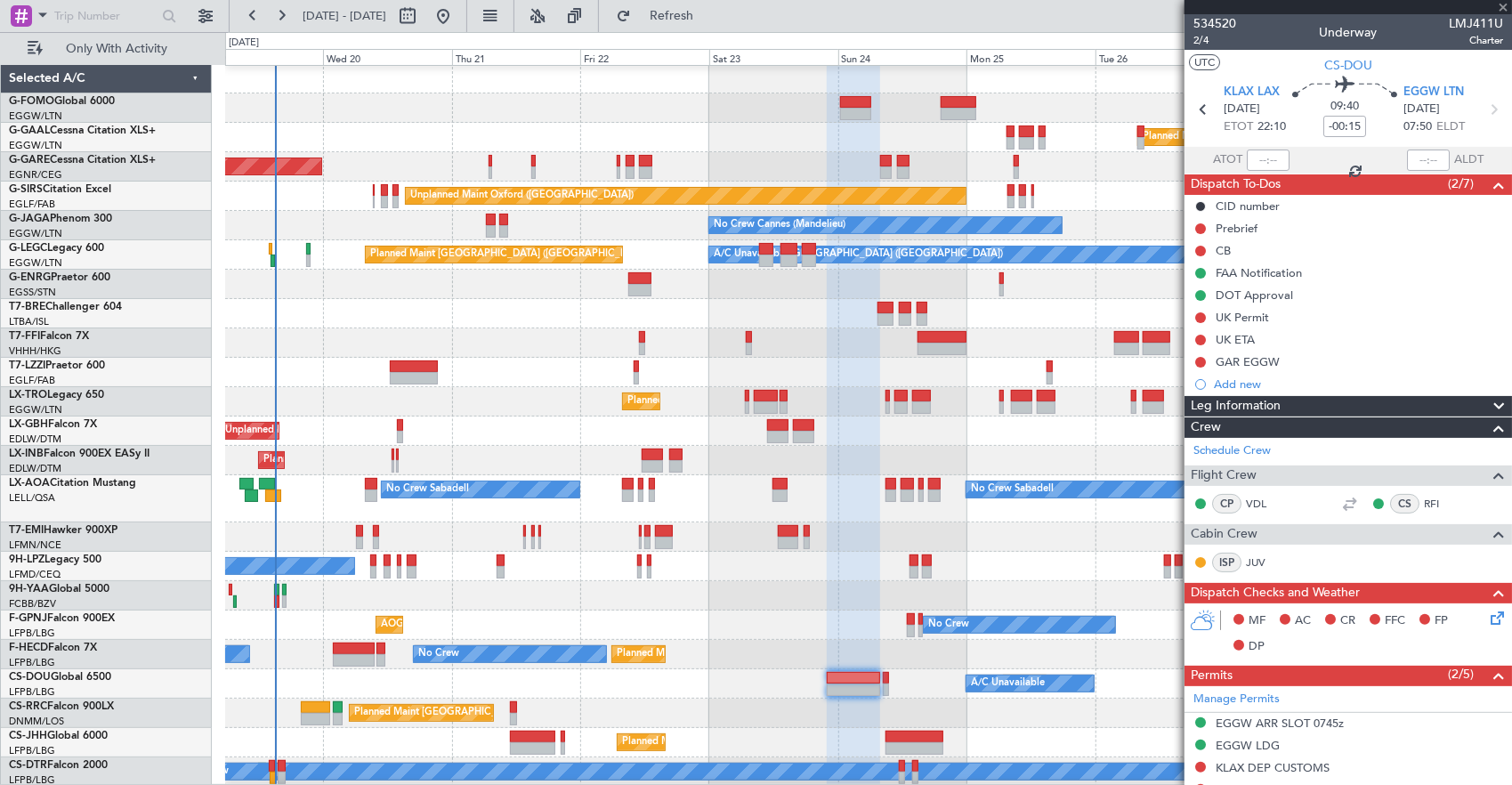
type input "7"
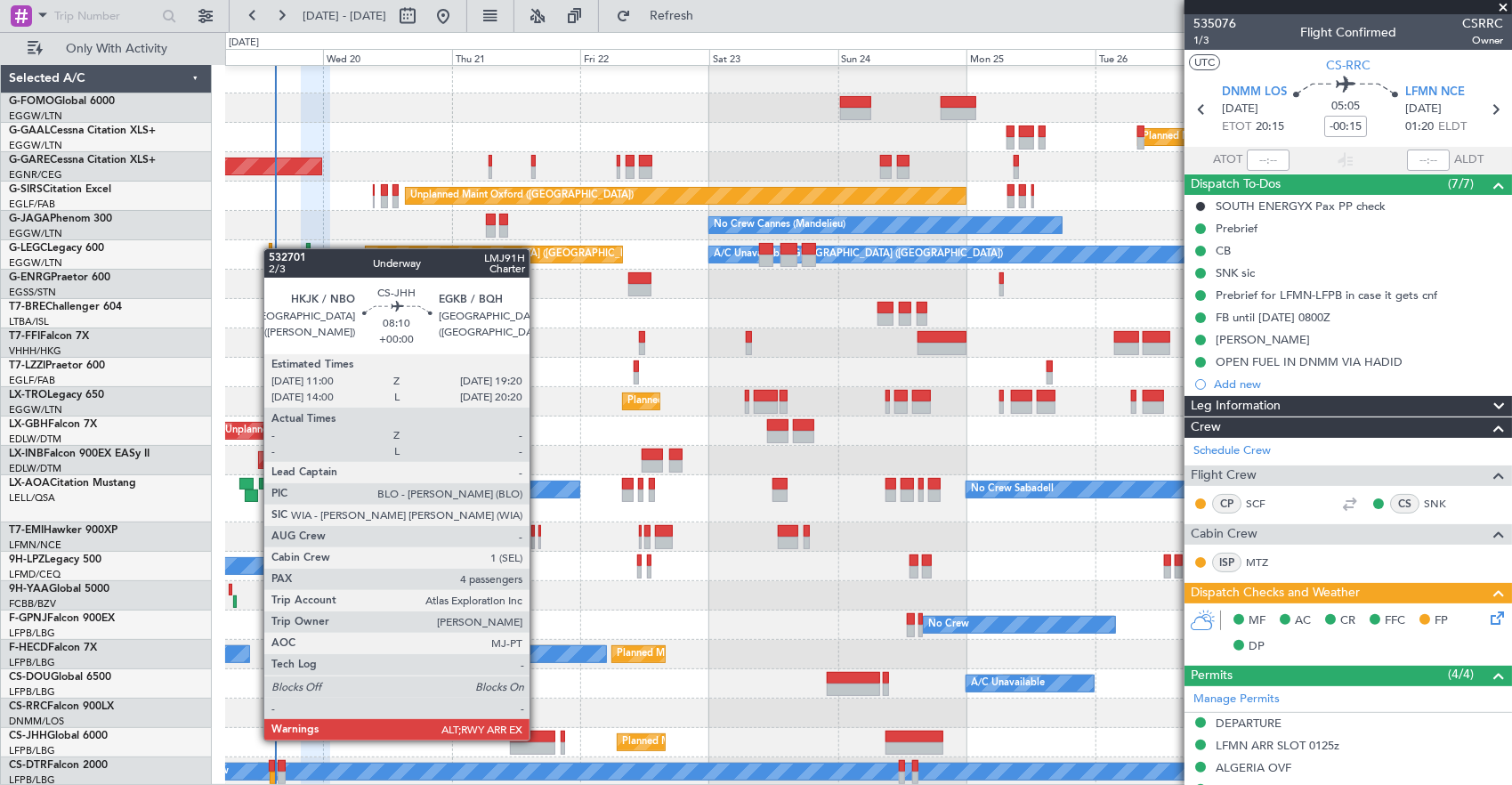
click at [538, 739] on div at bounding box center [532, 736] width 45 height 12
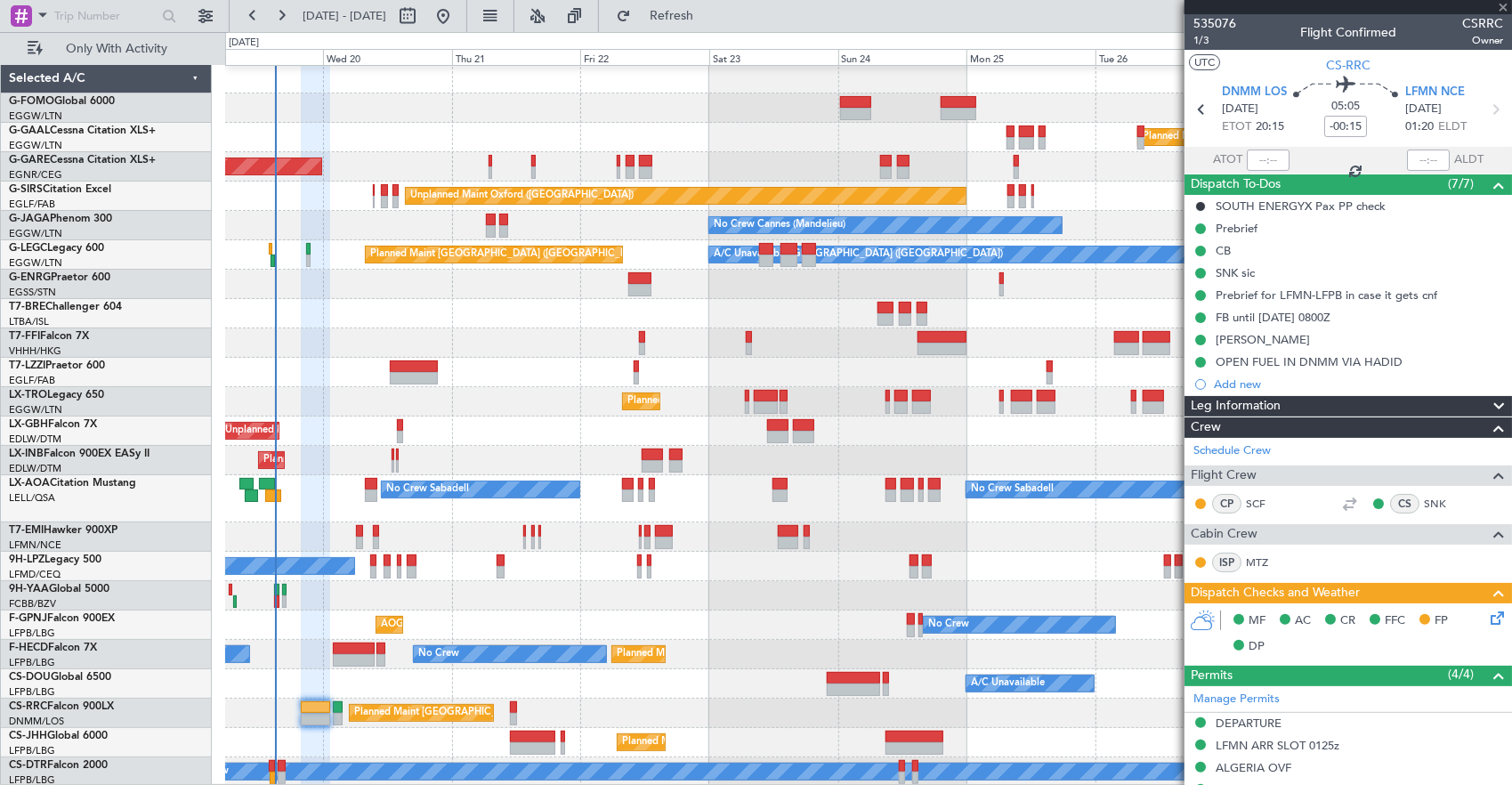
click at [281, 622] on div "Planned Maint Windsor Locks ([PERSON_NAME] Intl) Planned [GEOGRAPHIC_DATA] Unpl…" at bounding box center [868, 426] width 1287 height 723
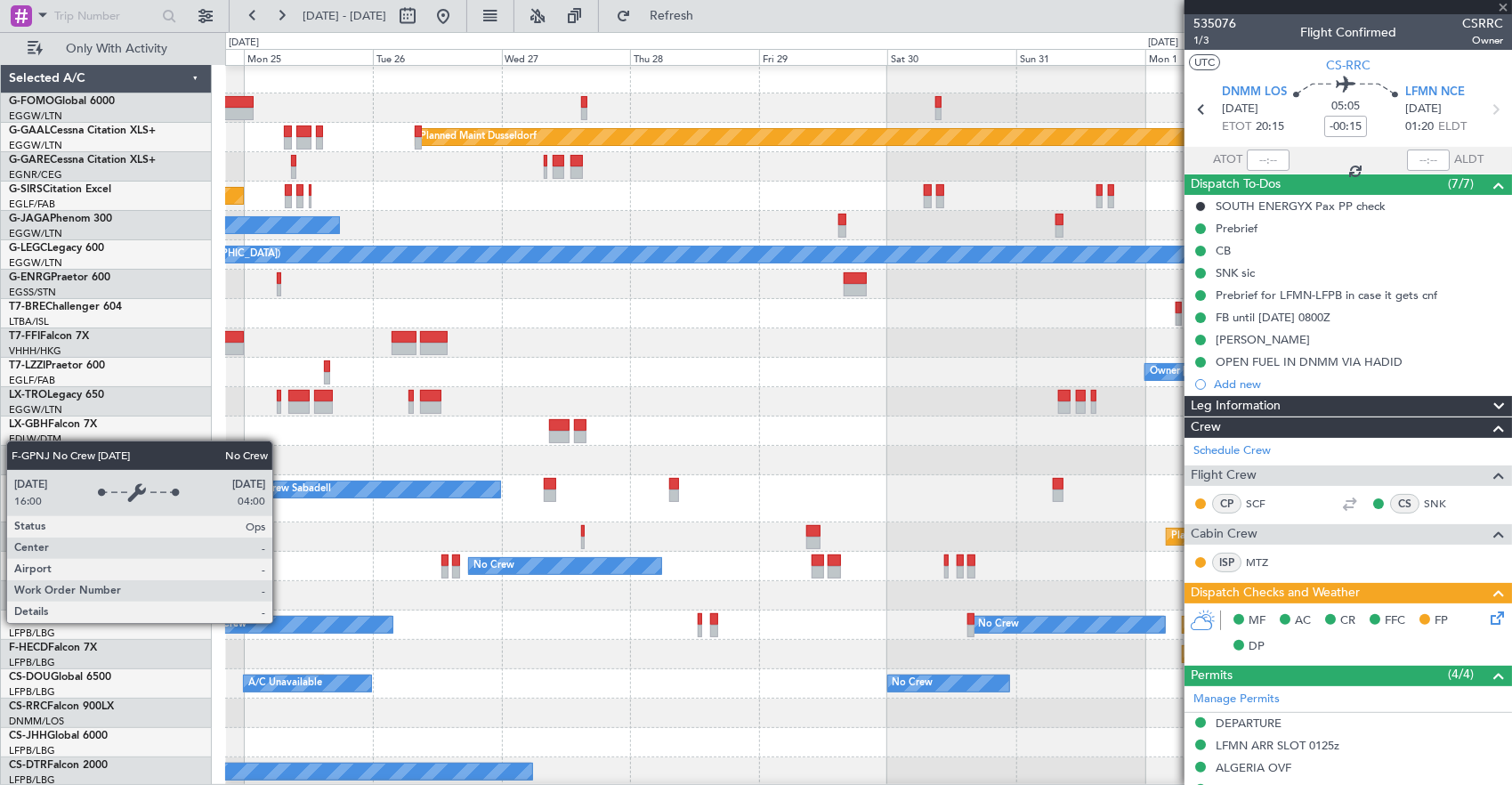
type input "4"
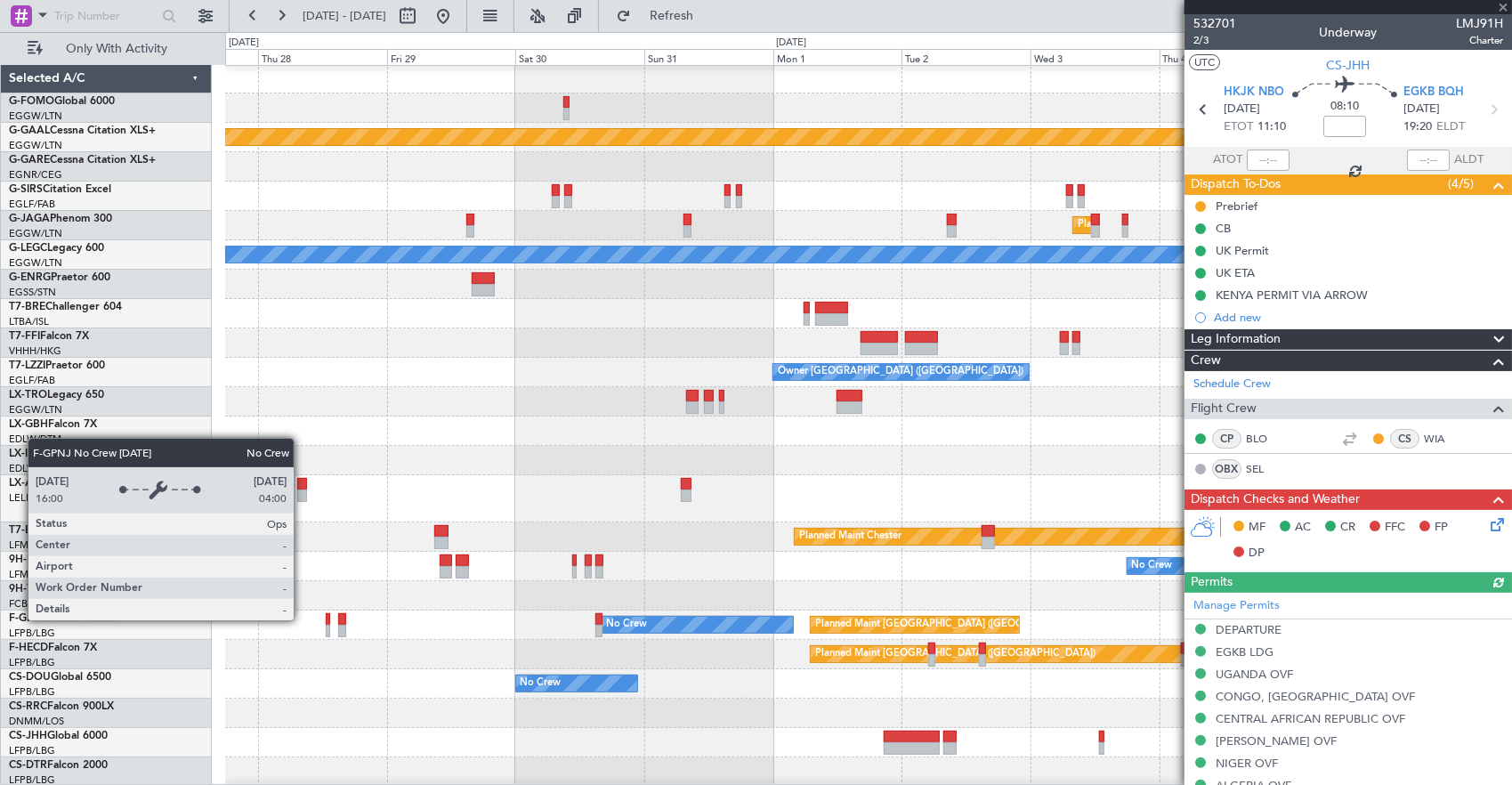
click at [1165, 620] on div "Planned Maint Dusseldorf Planned Maint [GEOGRAPHIC_DATA] ([GEOGRAPHIC_DATA]) No…" at bounding box center [868, 426] width 1287 height 723
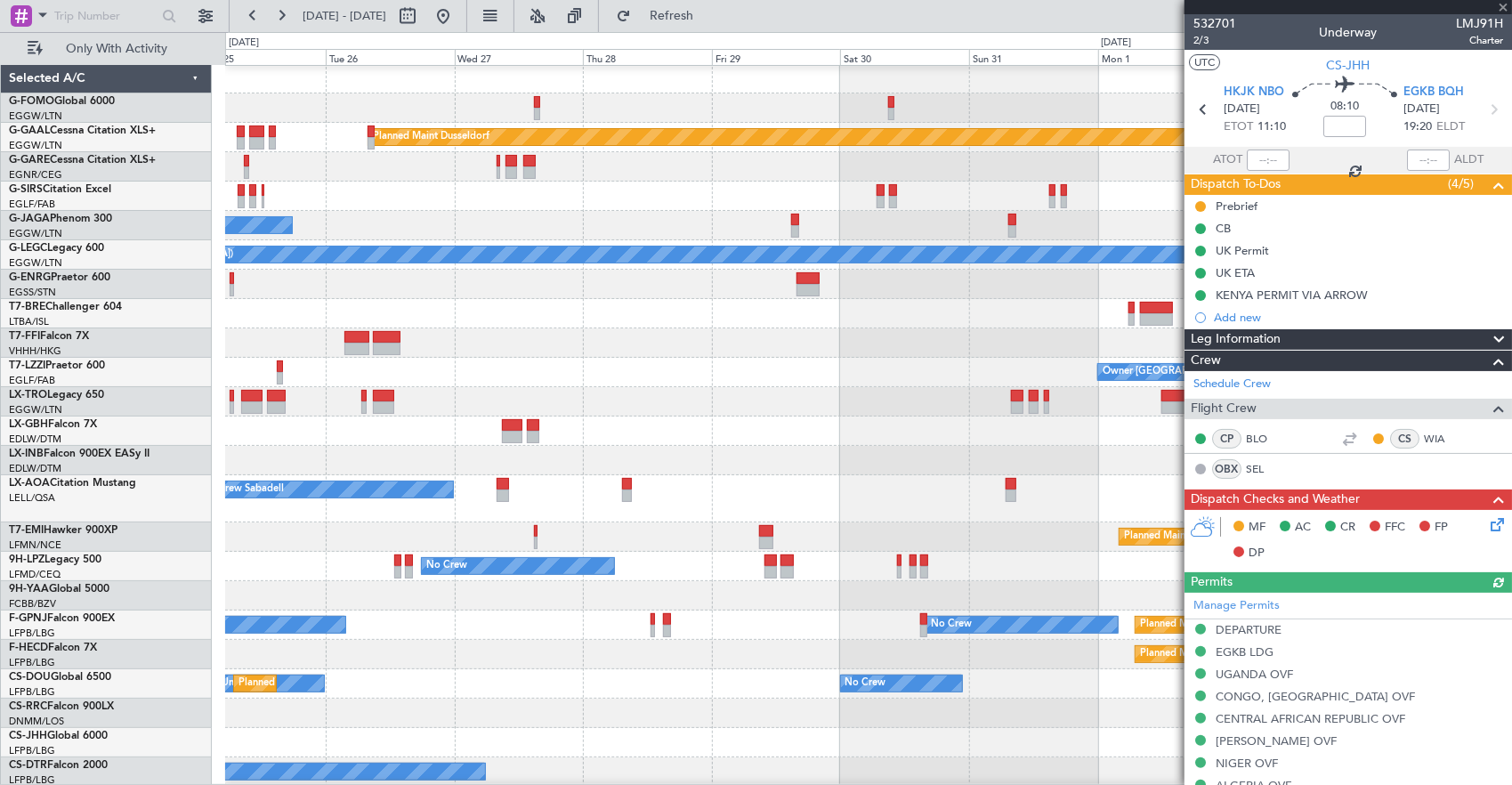
click at [944, 603] on div "Planned Maint Dusseldorf Unplanned Maint [GEOGRAPHIC_DATA] ([GEOGRAPHIC_DATA]) …" at bounding box center [868, 426] width 1287 height 723
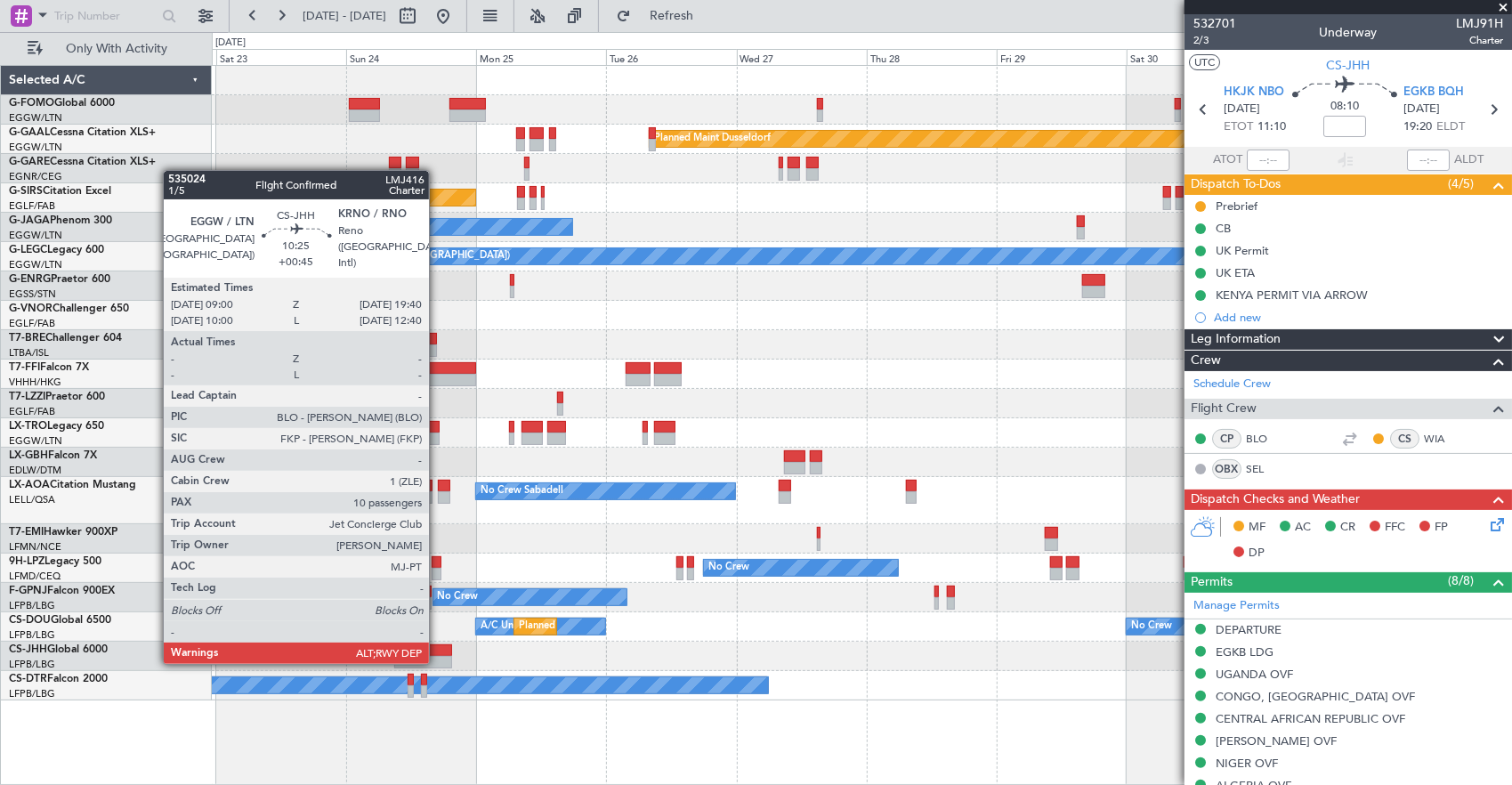
click at [438, 662] on div at bounding box center [423, 661] width 57 height 12
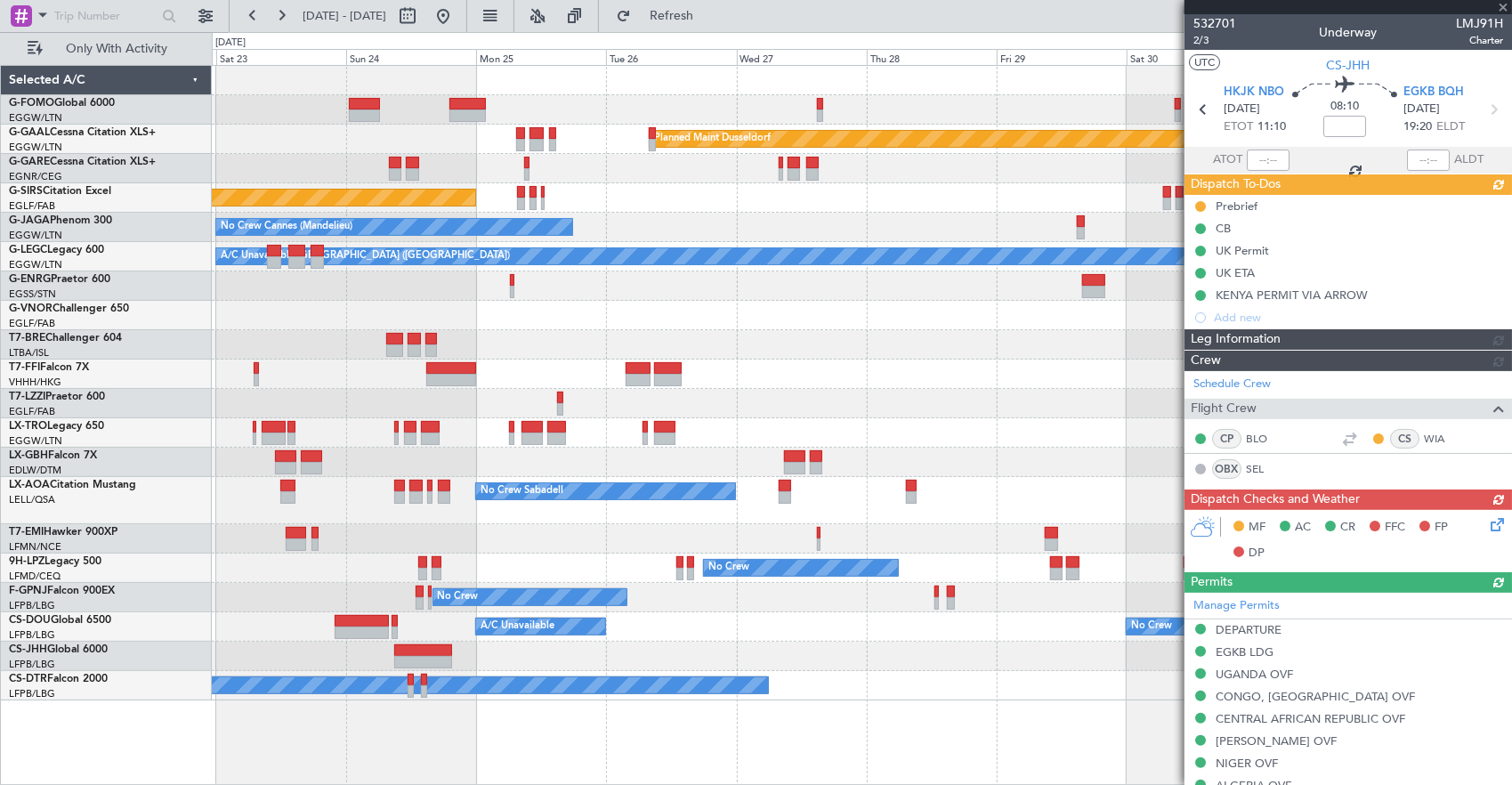
type input "+00:45"
type input "10"
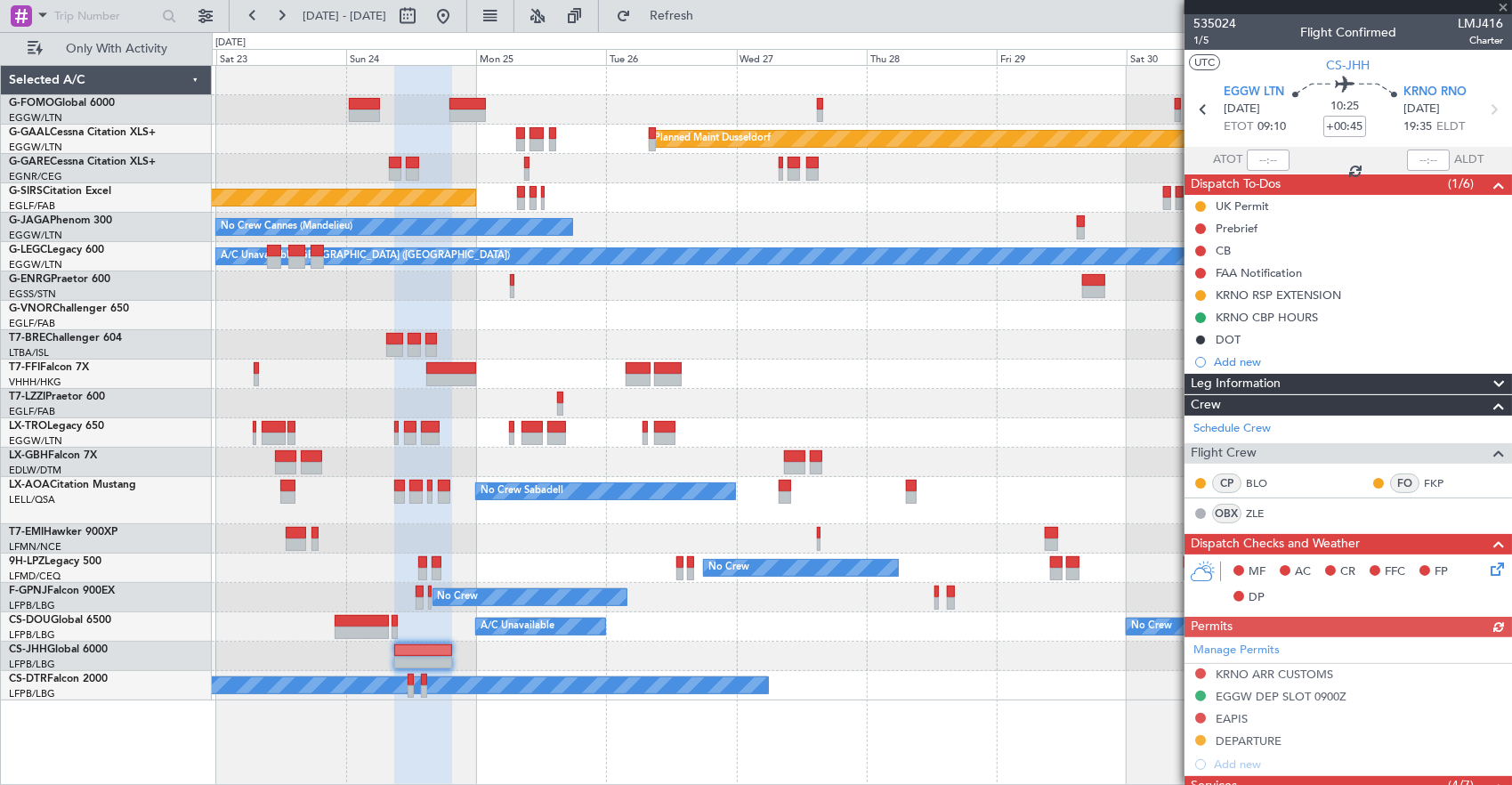
click at [520, 558] on div "Planned Maint Dusseldorf Unplanned Maint [GEOGRAPHIC_DATA] ([GEOGRAPHIC_DATA]) …" at bounding box center [861, 383] width 1300 height 635
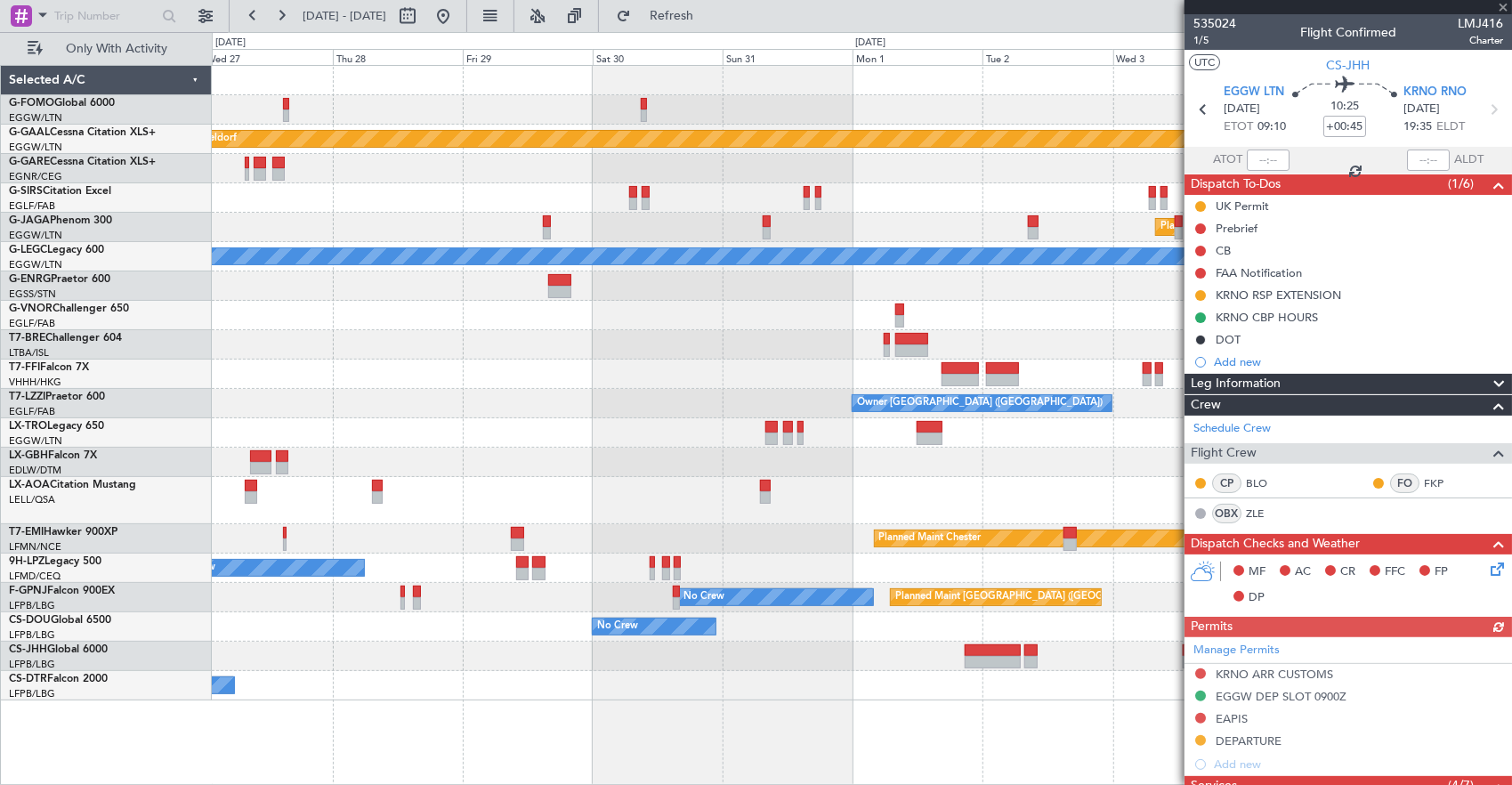
click at [557, 577] on div "No Crew No Crew" at bounding box center [861, 568] width 1300 height 30
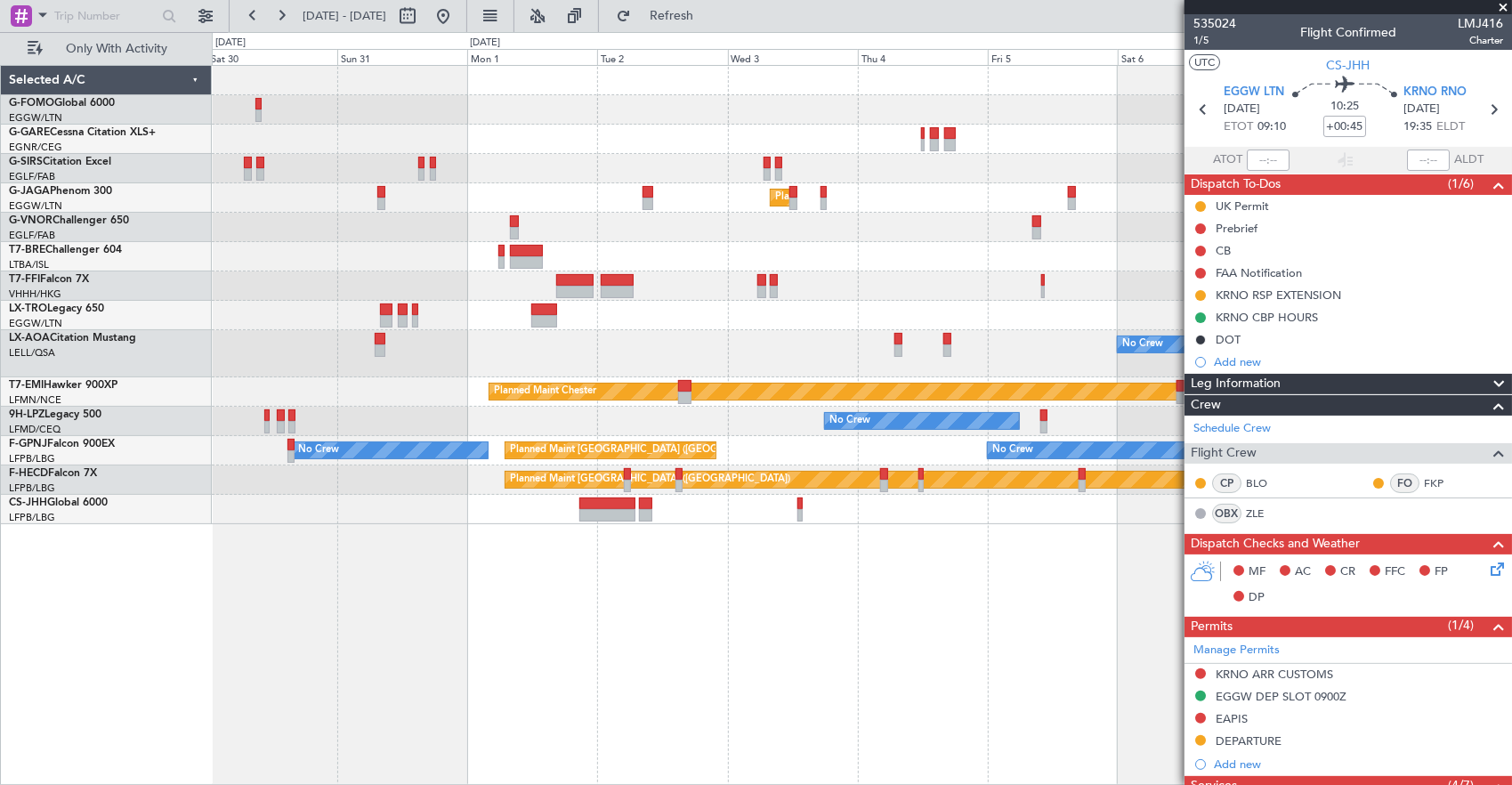
click at [610, 509] on div at bounding box center [607, 515] width 56 height 12
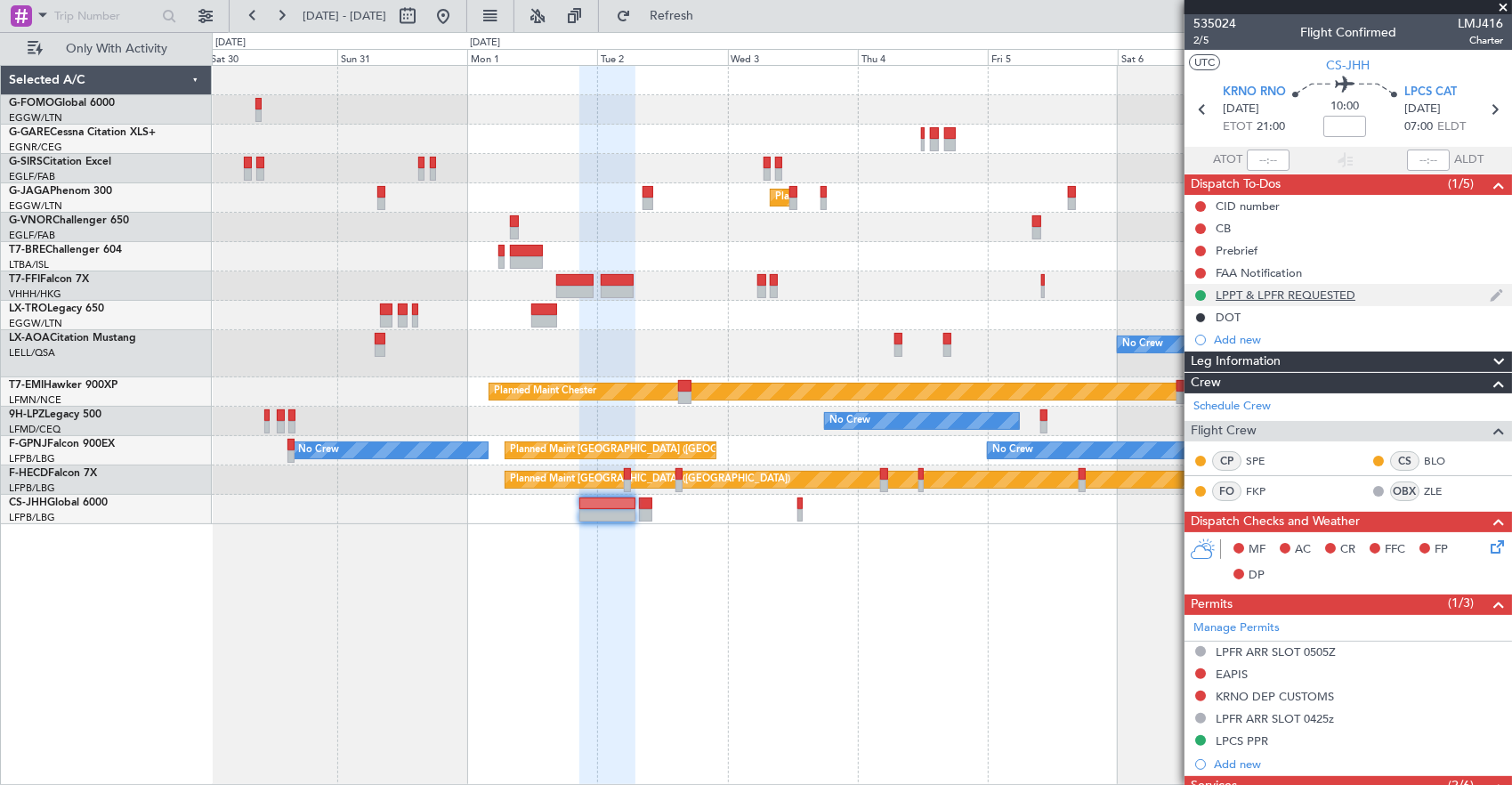
click at [1396, 298] on div "LPPT & LPFR REQUESTED" at bounding box center [1348, 294] width 328 height 22
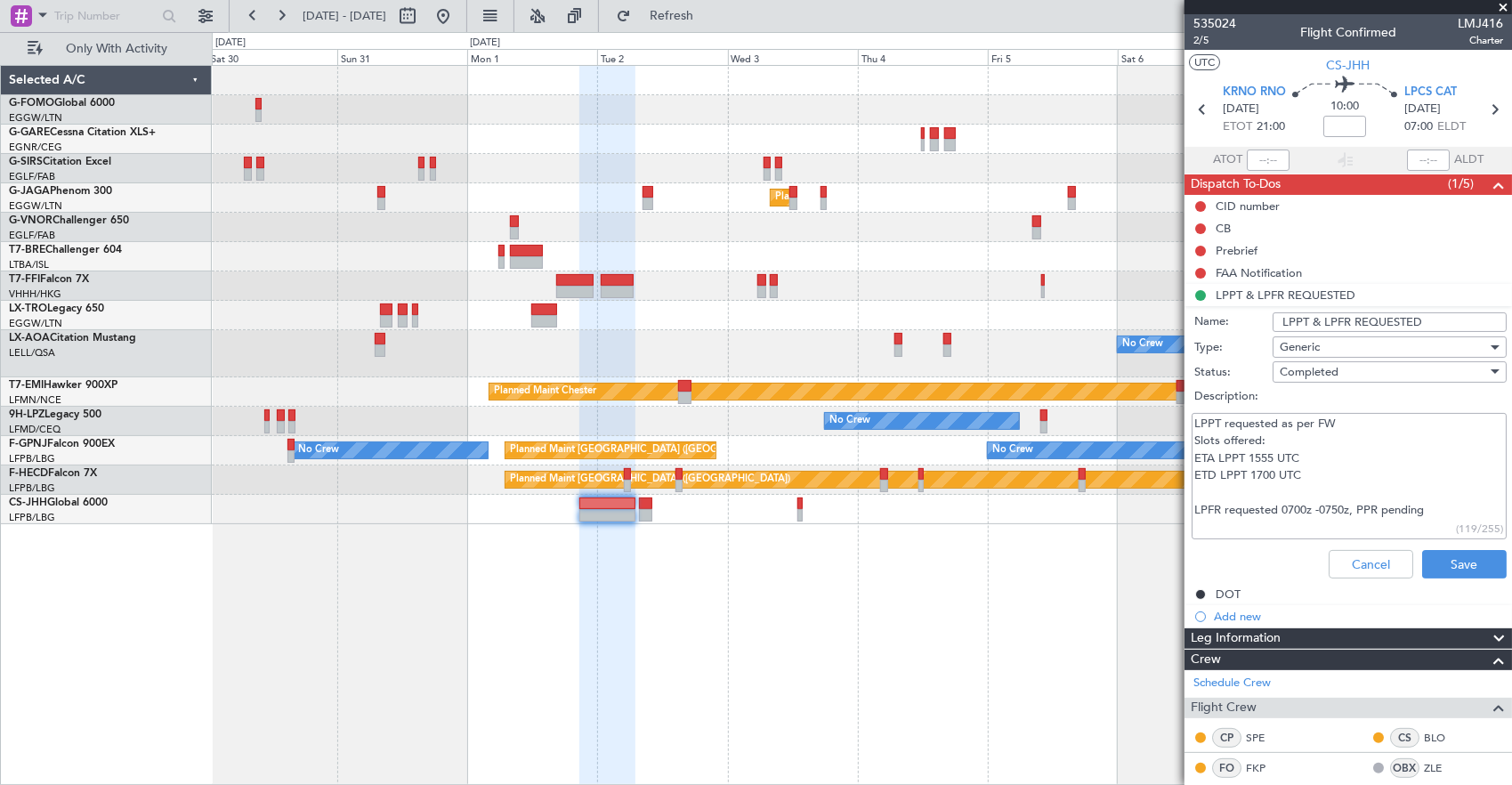
drag, startPoint x: 1445, startPoint y: 517, endPoint x: 1134, endPoint y: 512, distance: 311.0
click at [1134, 512] on fb-app "[DATE] - [DATE] Refresh Quick Links Only With Activity Planned Maint [GEOGRAPHI…" at bounding box center [756, 399] width 1512 height 772
click at [1331, 473] on textarea "LPPT requested as per FW Slots offered: ETA LPPT 1555 UTC ETD LPPT 1700 UTC LPF…" at bounding box center [1348, 476] width 315 height 127
drag, startPoint x: 1353, startPoint y: 477, endPoint x: 1142, endPoint y: 405, distance: 222.9
click at [1142, 405] on fb-app "[DATE] - [DATE] Refresh Quick Links Only With Activity Planned Maint [GEOGRAPHI…" at bounding box center [756, 399] width 1512 height 772
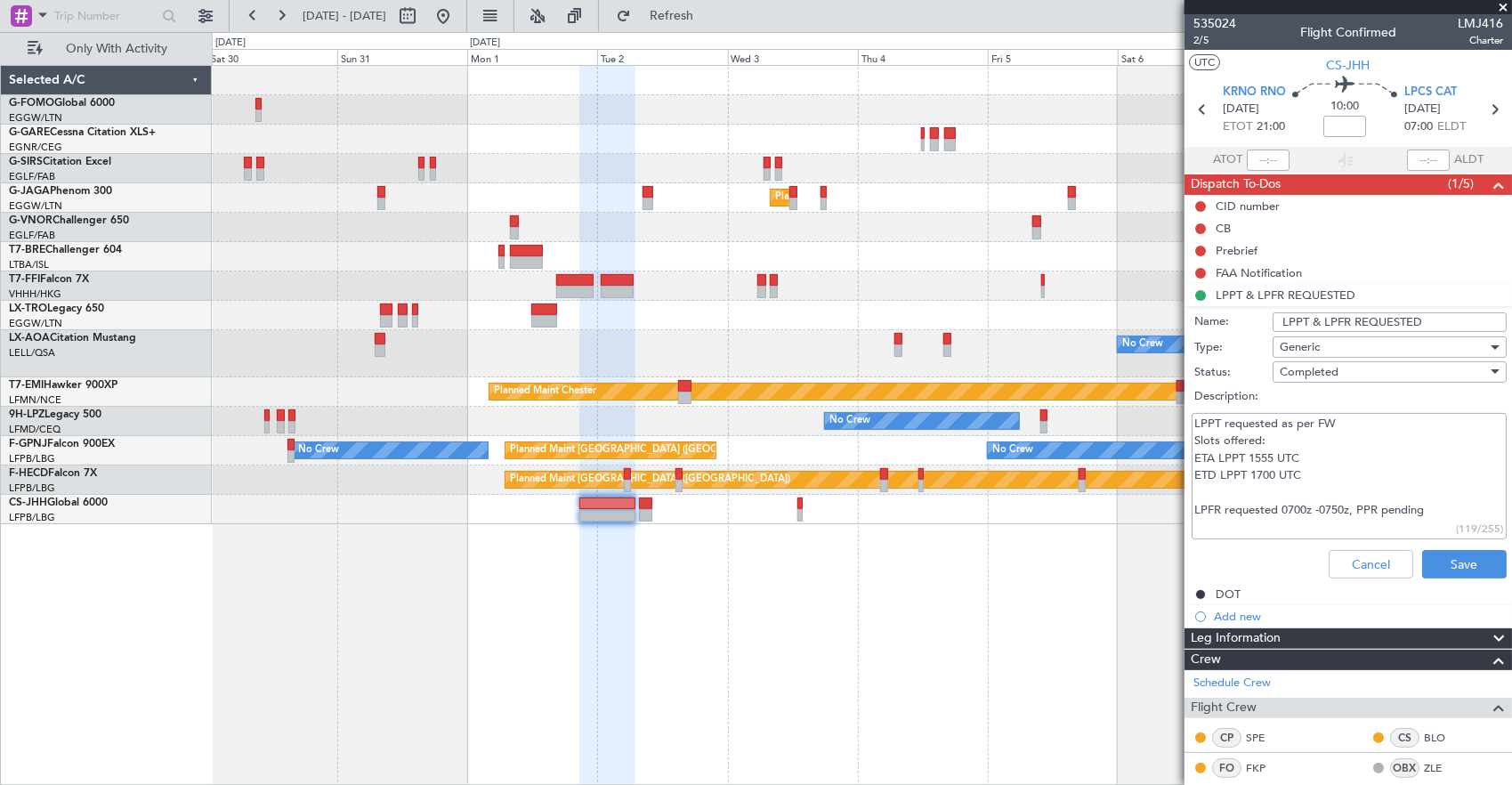
click at [1324, 450] on textarea "LPPT requested as per FW Slots offered: ETA LPPT 1555 UTC ETD LPPT 1700 UTC LPF…" at bounding box center [1348, 476] width 315 height 127
drag, startPoint x: 1320, startPoint y: 468, endPoint x: 1173, endPoint y: 414, distance: 156.6
click at [1173, 414] on fb-app "[DATE] - [DATE] Refresh Quick Links Only With Activity Planned Maint [GEOGRAPHI…" at bounding box center [756, 399] width 1512 height 772
click at [1281, 429] on textarea "LPPT requested as per FW Slots offered: ETA LPPT 1555 UTC ETD LPPT 1700 UTC LPF…" at bounding box center [1348, 476] width 315 height 127
click at [1362, 467] on textarea "LPPT requested as per FW Slots offered: ETA LPPT 1555 UTC ETD LPPT 1700 UTC LPF…" at bounding box center [1348, 476] width 315 height 127
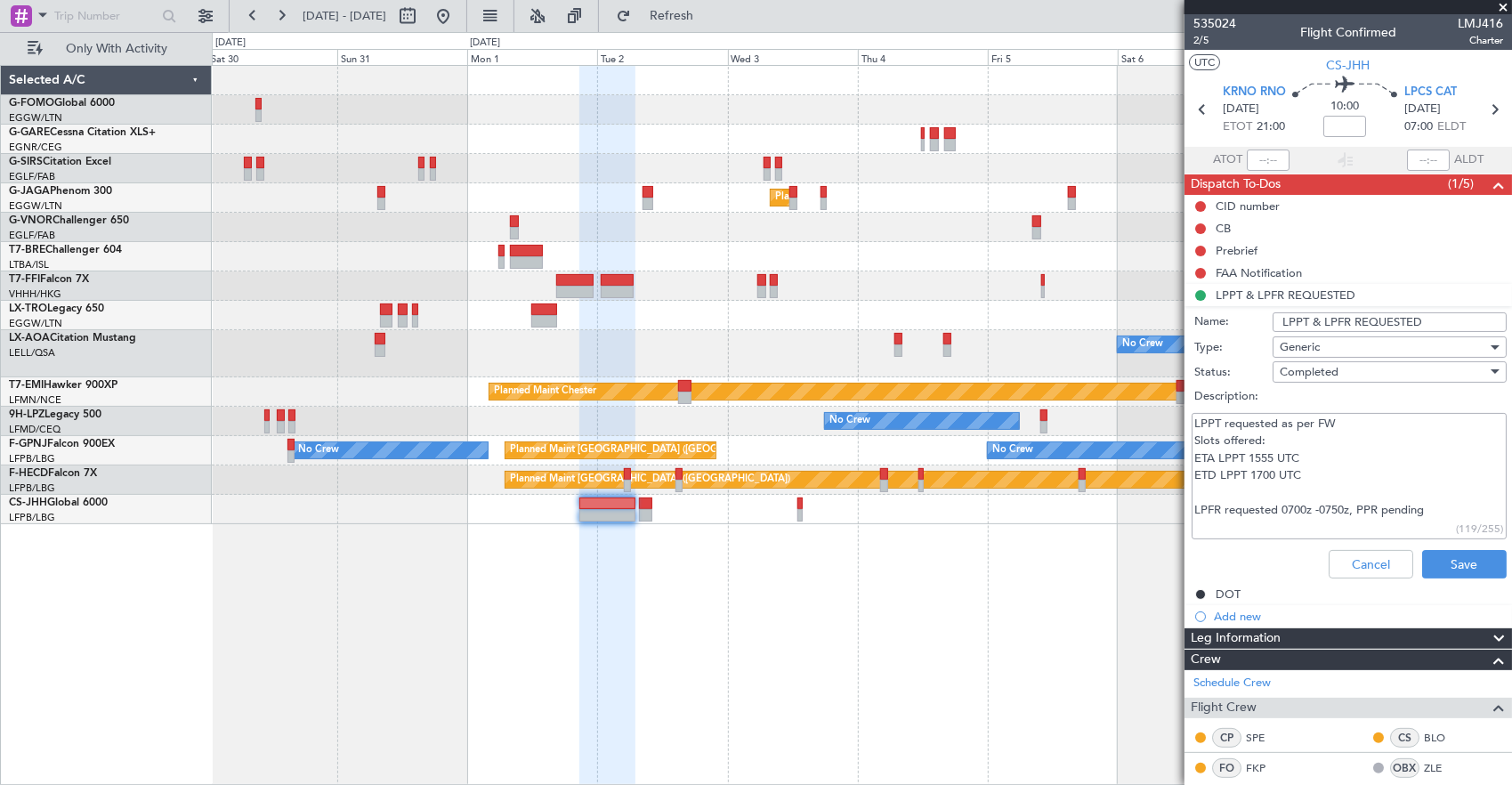
drag, startPoint x: 1343, startPoint y: 476, endPoint x: 1181, endPoint y: 428, distance: 169.0
click at [1181, 428] on fb-app "[DATE] - [DATE] Refresh Quick Links Only With Activity Planned Maint [GEOGRAPHI…" at bounding box center [756, 399] width 1512 height 772
click at [1322, 447] on textarea "LPPT requested as per FW Slots offered: ETA LPPT 1555 UTC ETD LPPT 1700 UTC LPF…" at bounding box center [1348, 476] width 315 height 127
click at [1260, 462] on textarea "LPPT requested as per FW Slots offered: ETA LPPT 1555 UTC ETD LPPT 1700 UTC LPF…" at bounding box center [1348, 476] width 315 height 127
drag, startPoint x: 1196, startPoint y: 507, endPoint x: 1343, endPoint y: 505, distance: 147.0
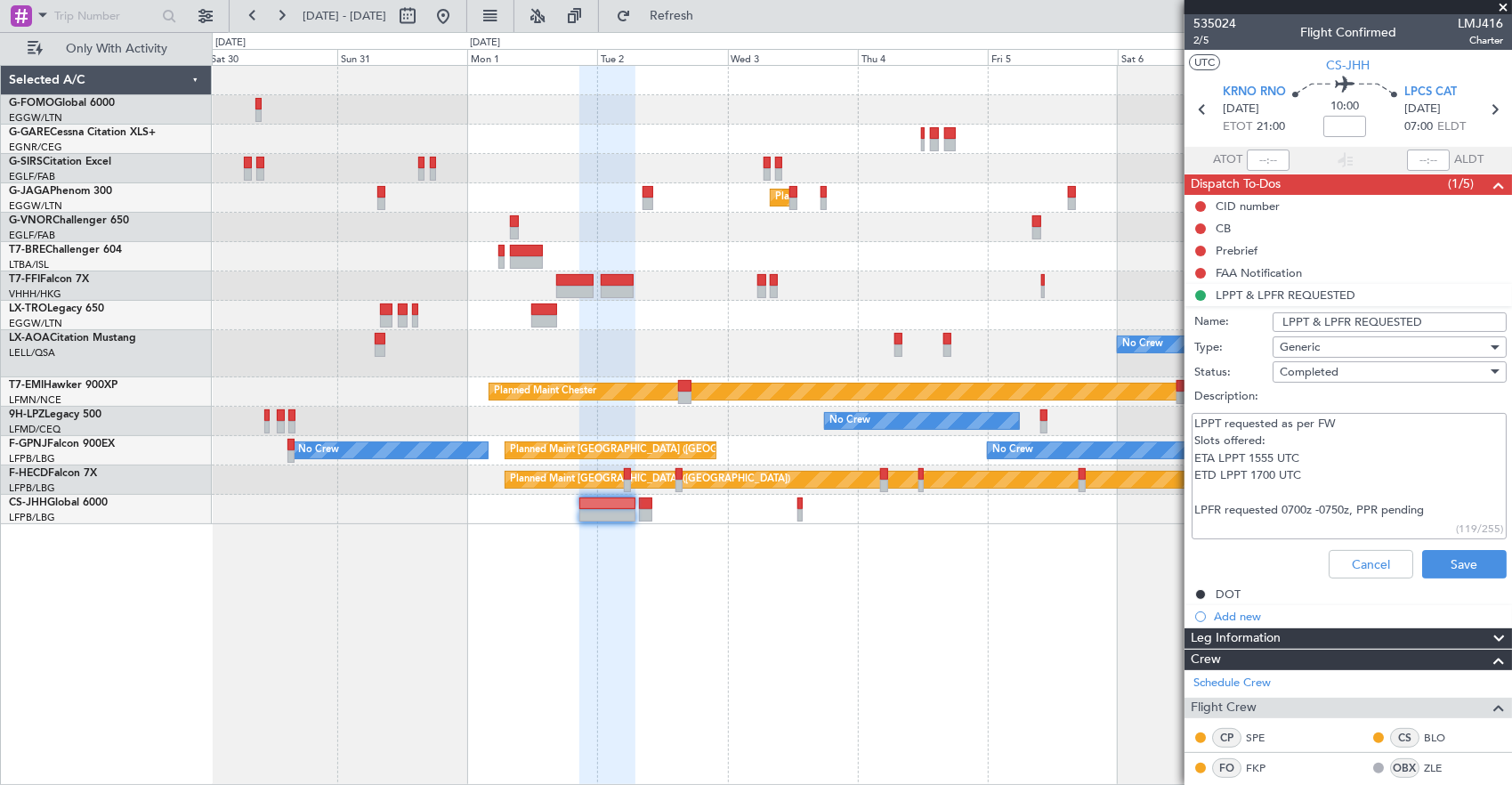
click at [1343, 505] on textarea "LPPT requested as per FW Slots offered: ETA LPPT 1555 UTC ETD LPPT 1700 UTC LPF…" at bounding box center [1348, 476] width 315 height 127
click at [1352, 559] on button "Cancel" at bounding box center [1370, 565] width 84 height 29
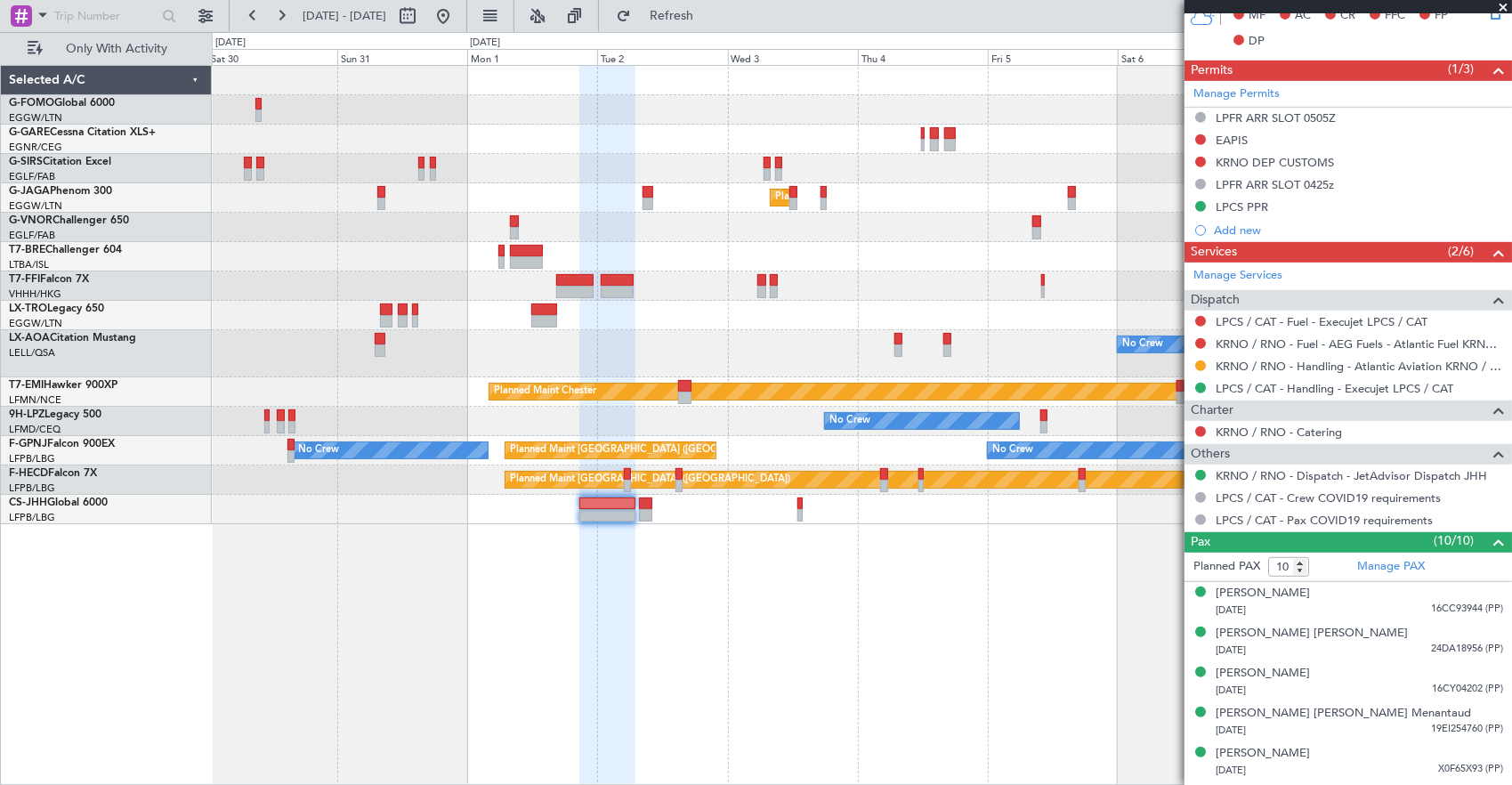
scroll to position [727, 0]
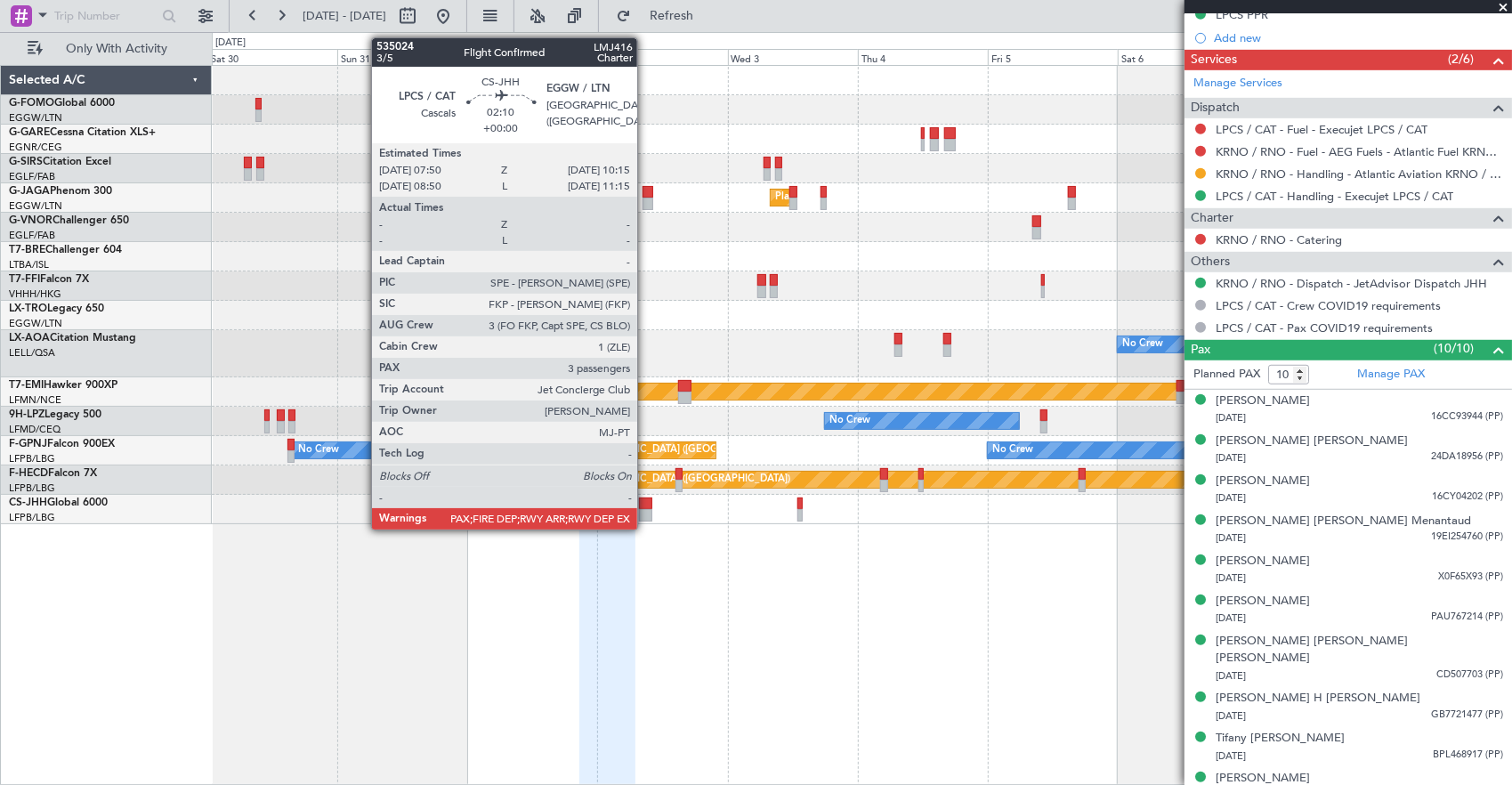
click at [646, 507] on div at bounding box center [646, 503] width 13 height 12
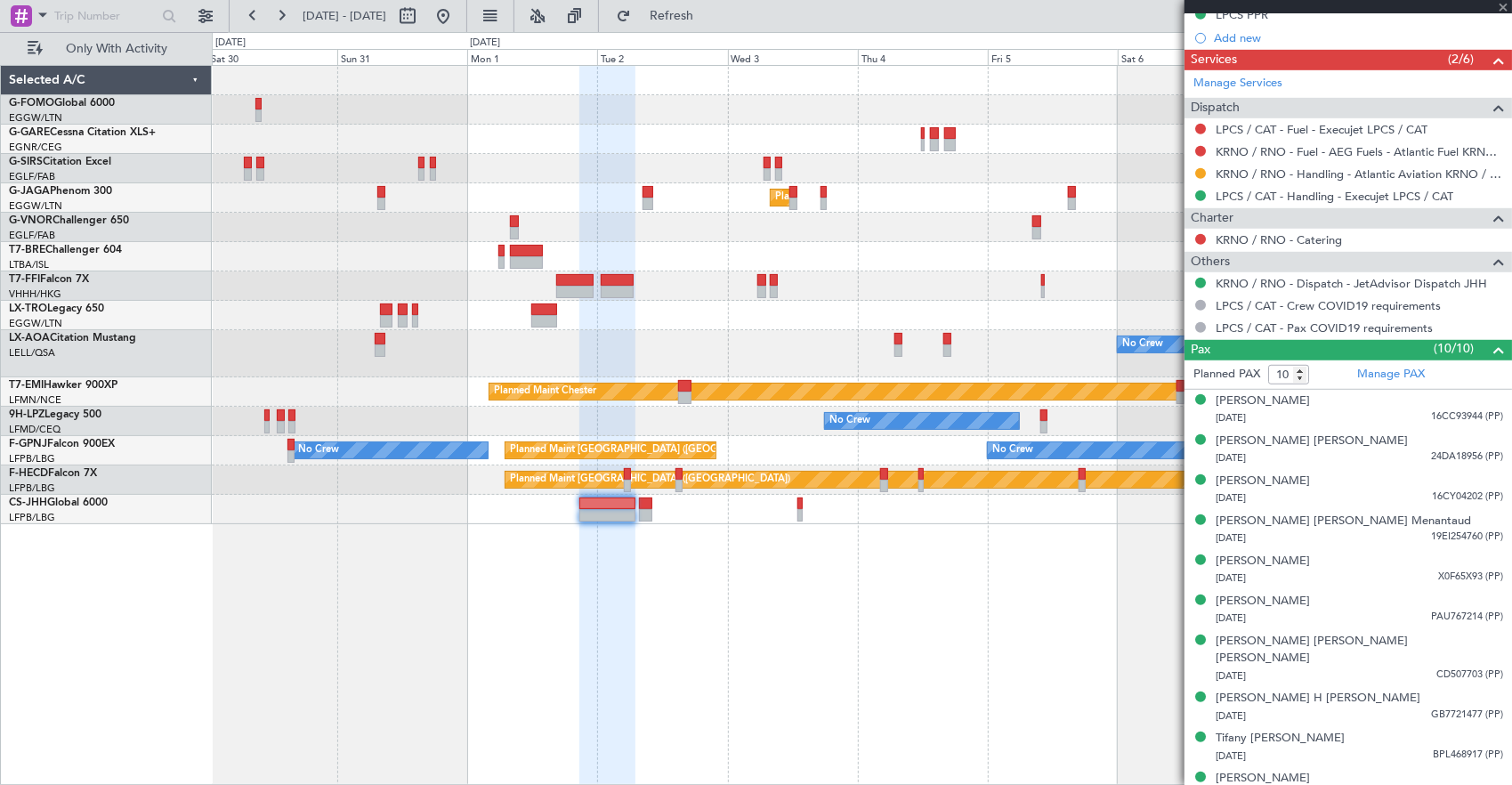
type input "4"
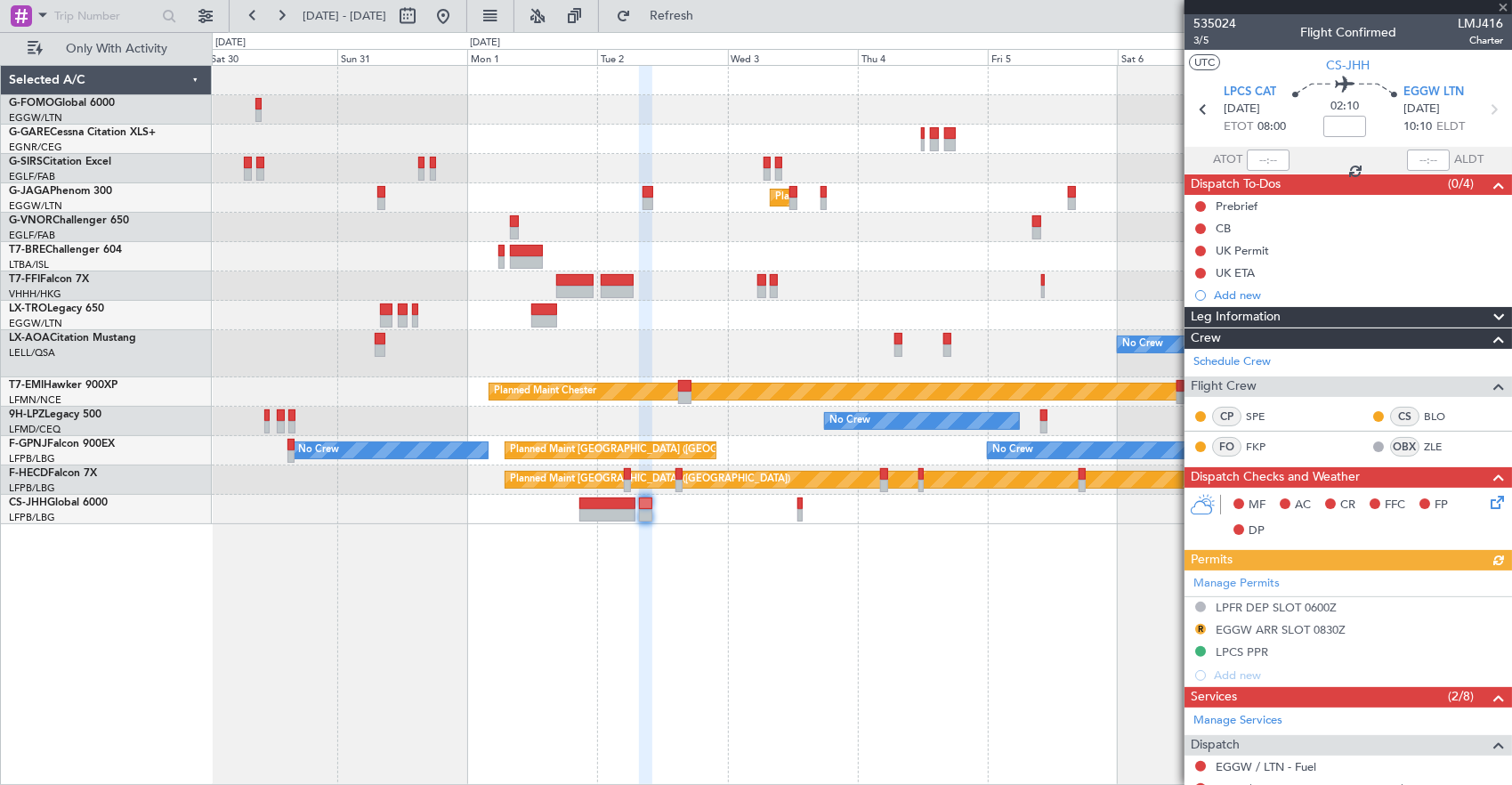
scroll to position [468, 0]
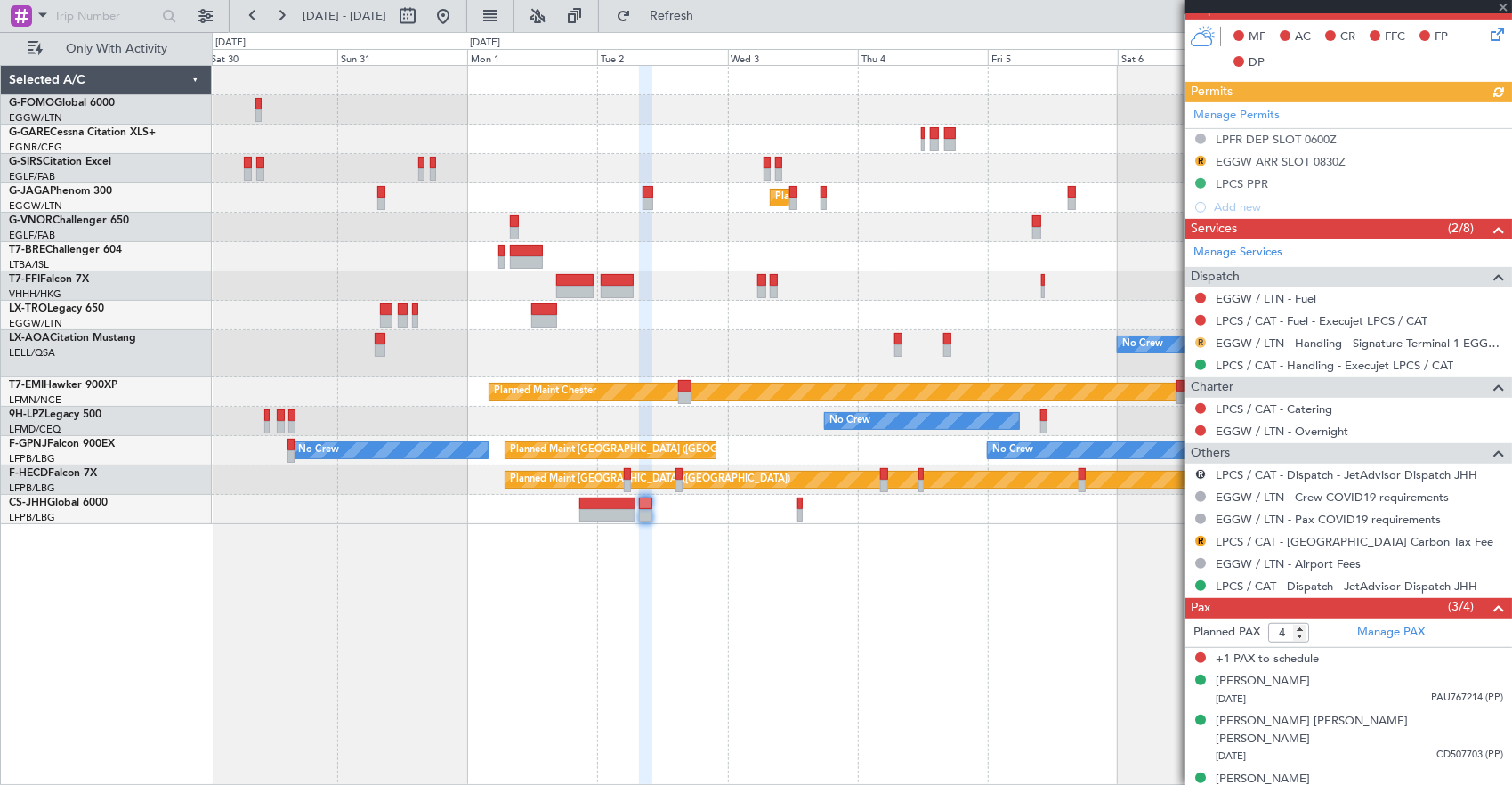
click at [1198, 337] on button "R" at bounding box center [1200, 342] width 11 height 11
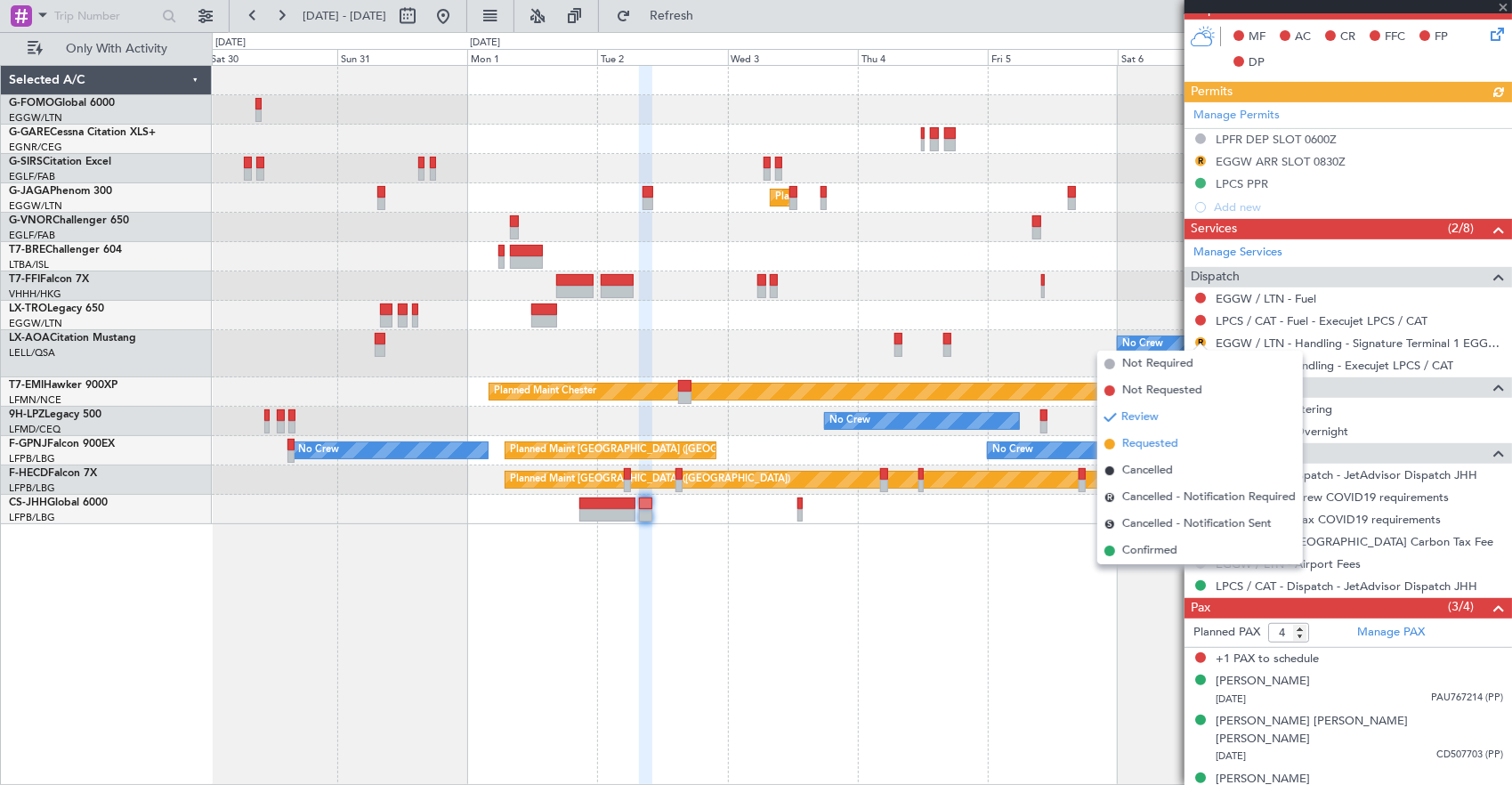
click at [1189, 446] on li "Requested" at bounding box center [1200, 444] width 205 height 27
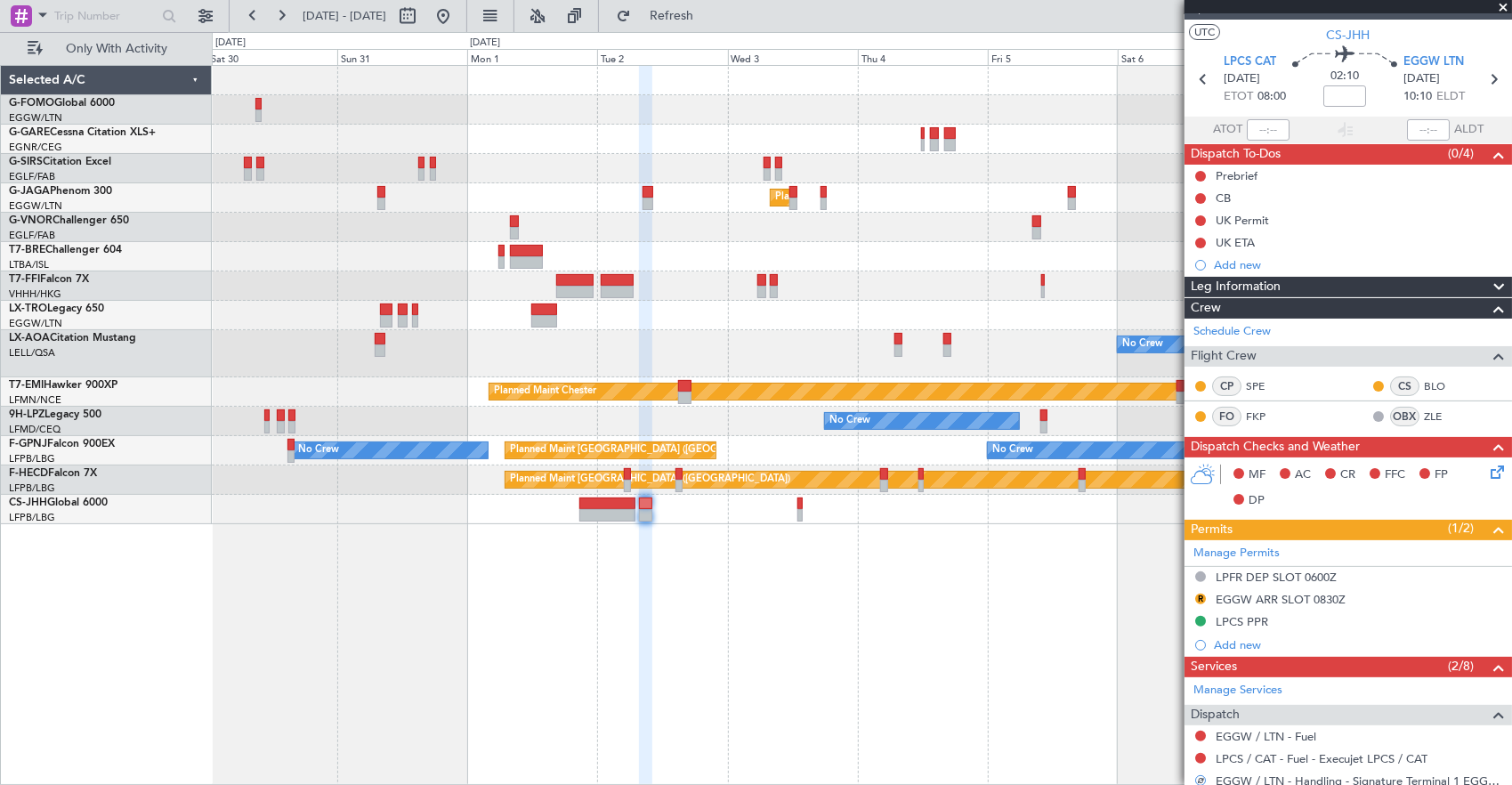
scroll to position [0, 0]
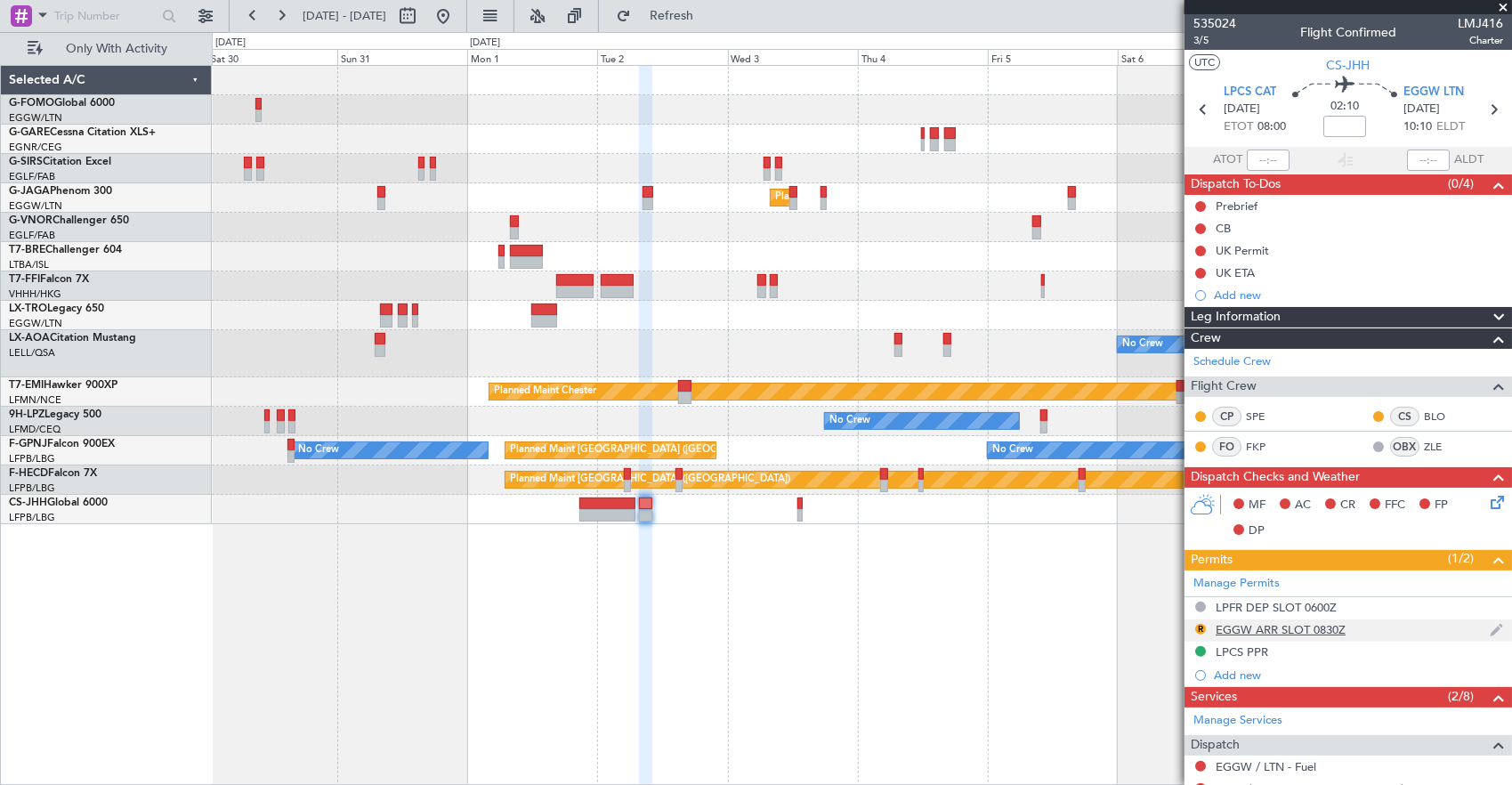
click at [1375, 629] on div "R EGGW ARR SLOT 0830Z" at bounding box center [1348, 630] width 328 height 22
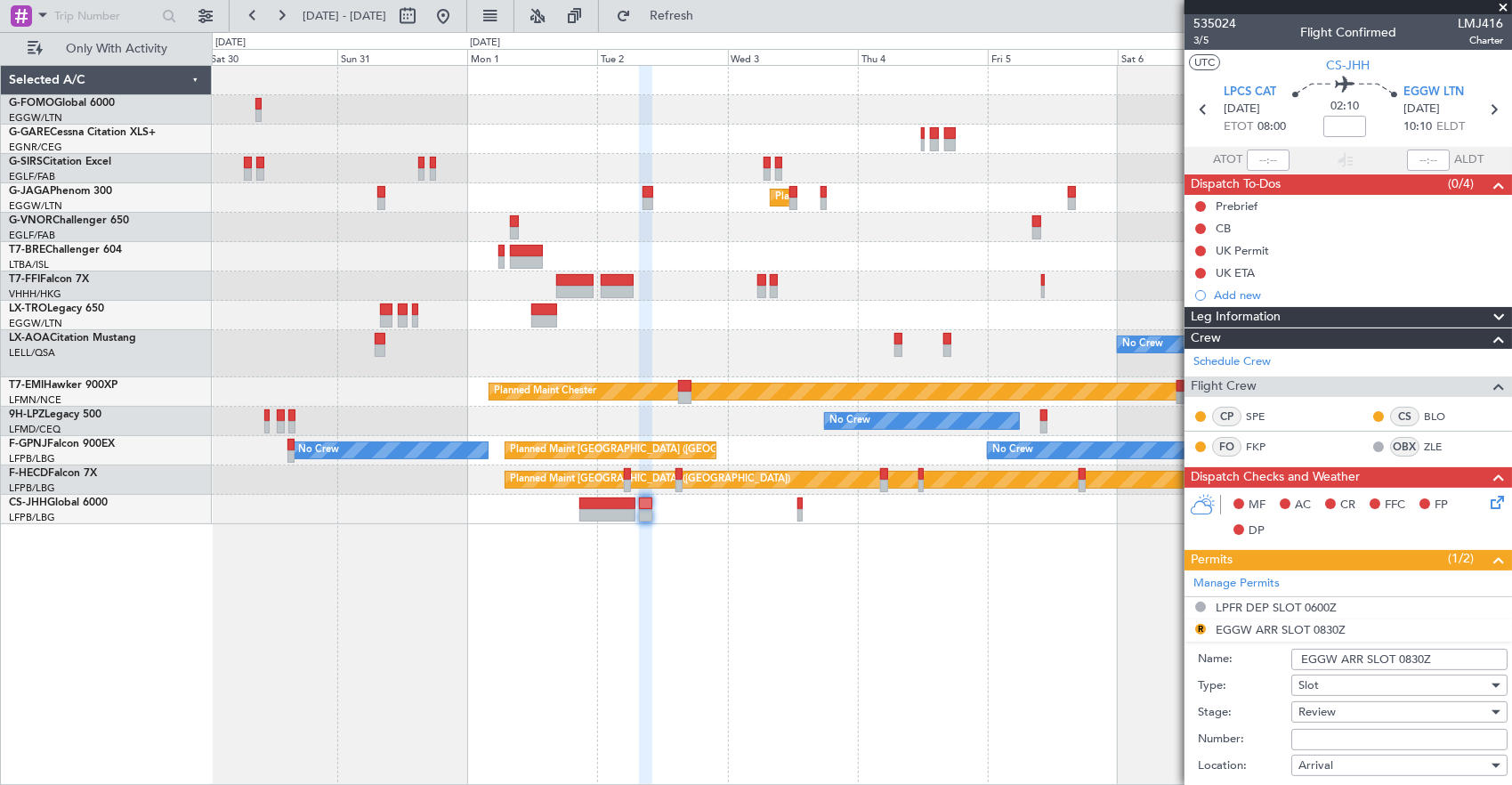
drag, startPoint x: 1417, startPoint y: 648, endPoint x: 1399, endPoint y: 646, distance: 18.1
click at [1399, 649] on input "EGGW ARR SLOT 0830Z" at bounding box center [1399, 659] width 217 height 21
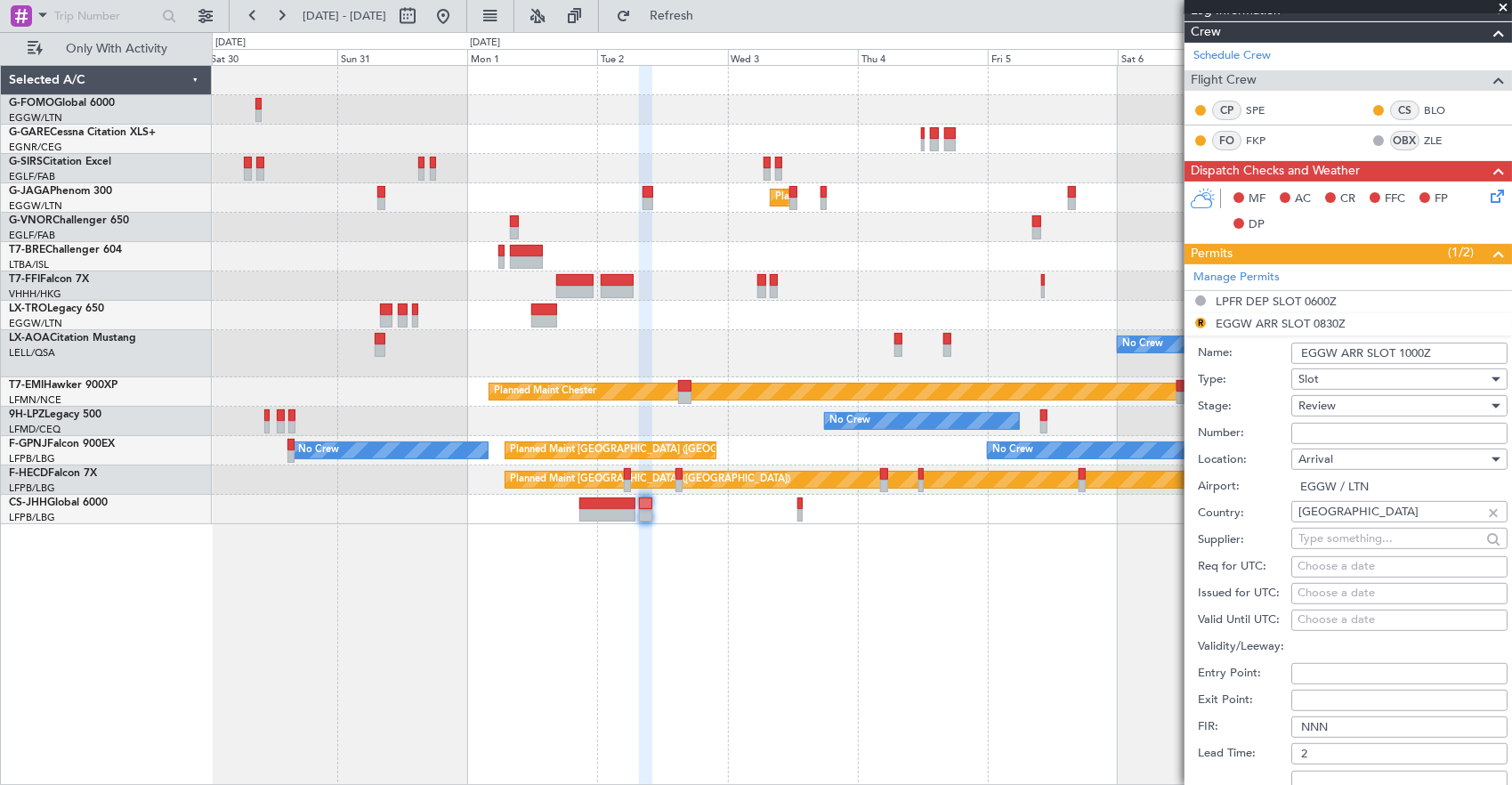
scroll to position [356, 0]
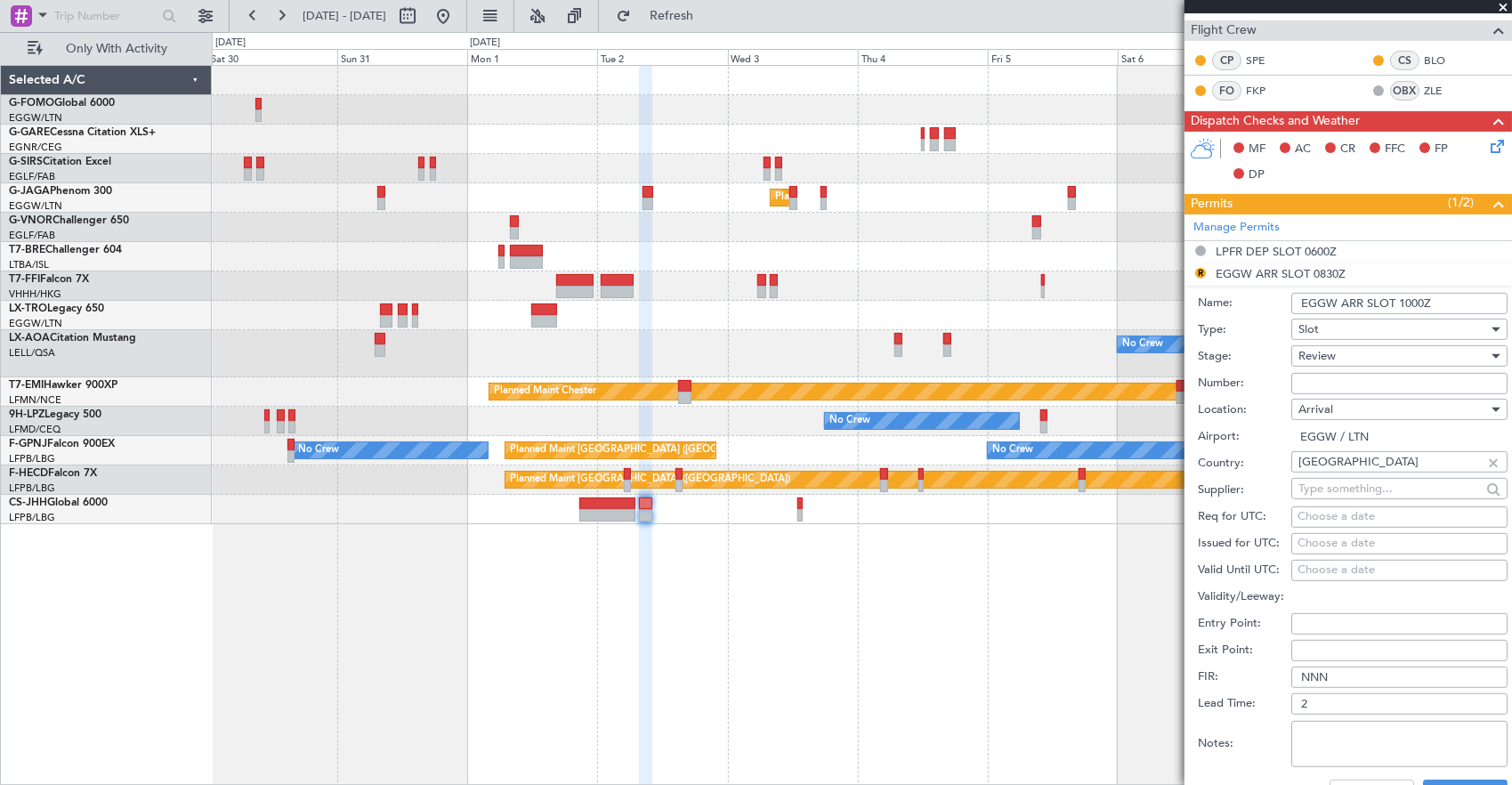
type input "EGGW ARR SLOT 1000Z"
click at [1366, 347] on div "Review" at bounding box center [1393, 356] width 190 height 27
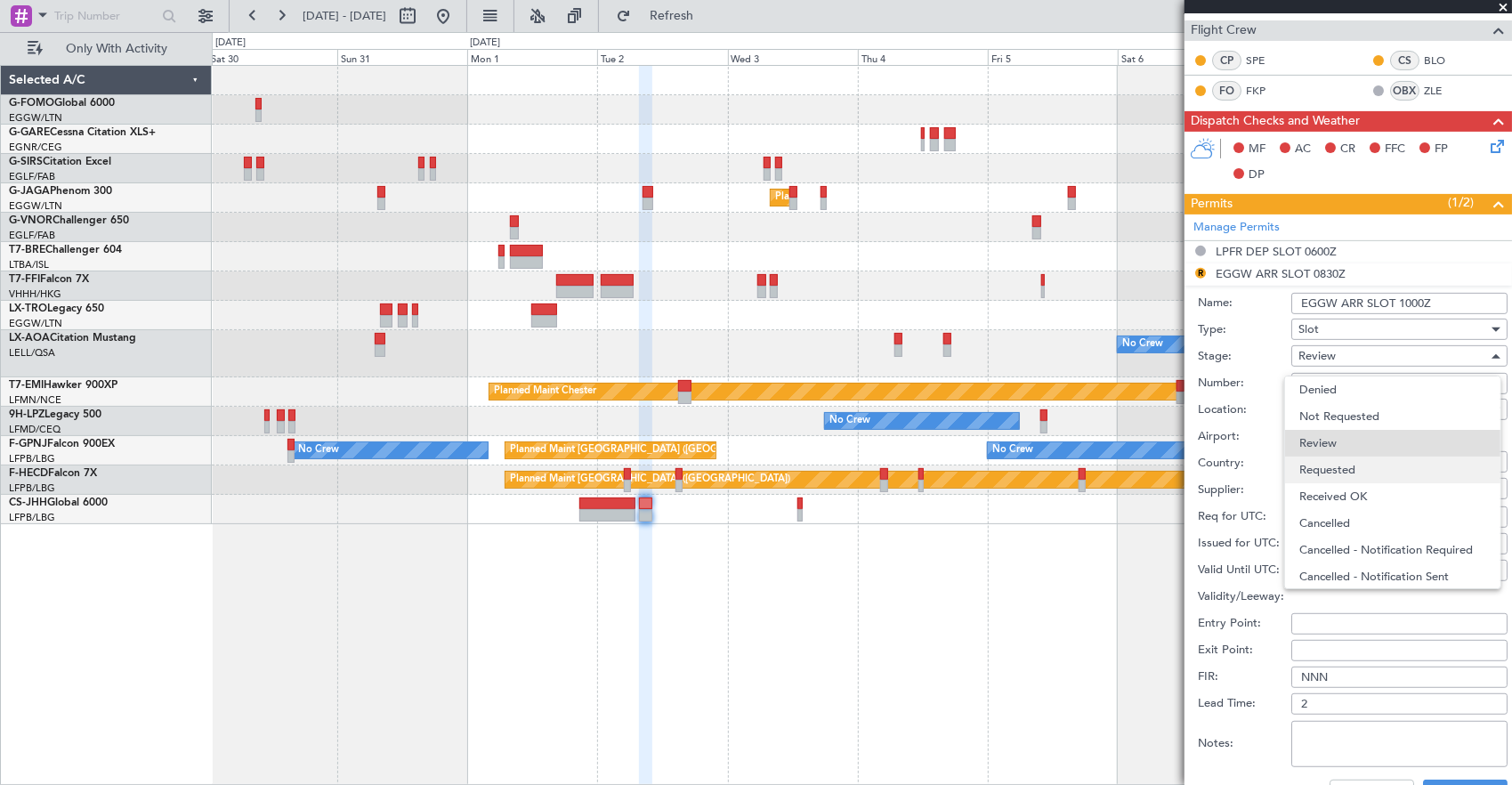
click at [1364, 471] on span "Requested" at bounding box center [1392, 470] width 187 height 27
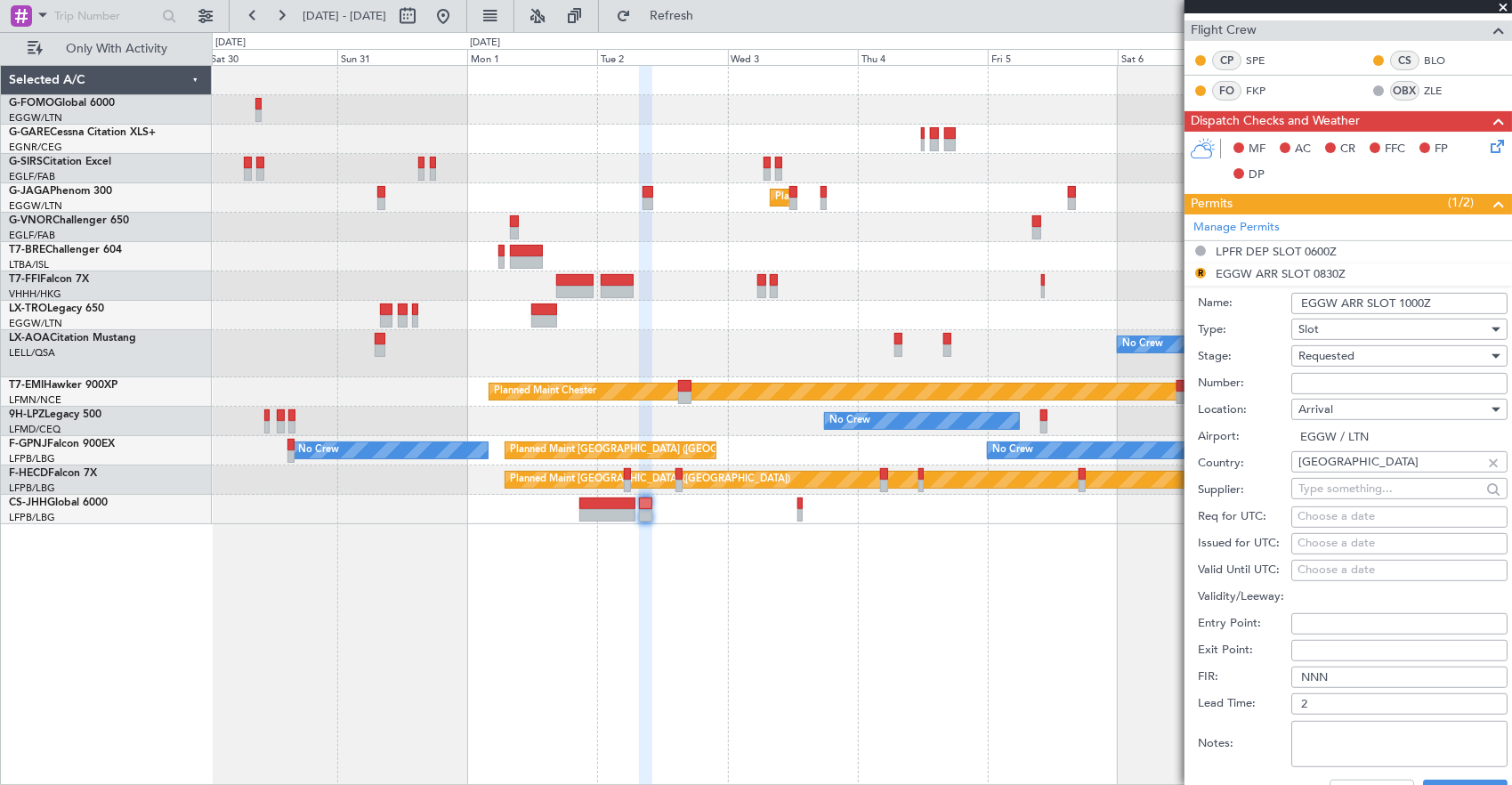
scroll to position [890, 0]
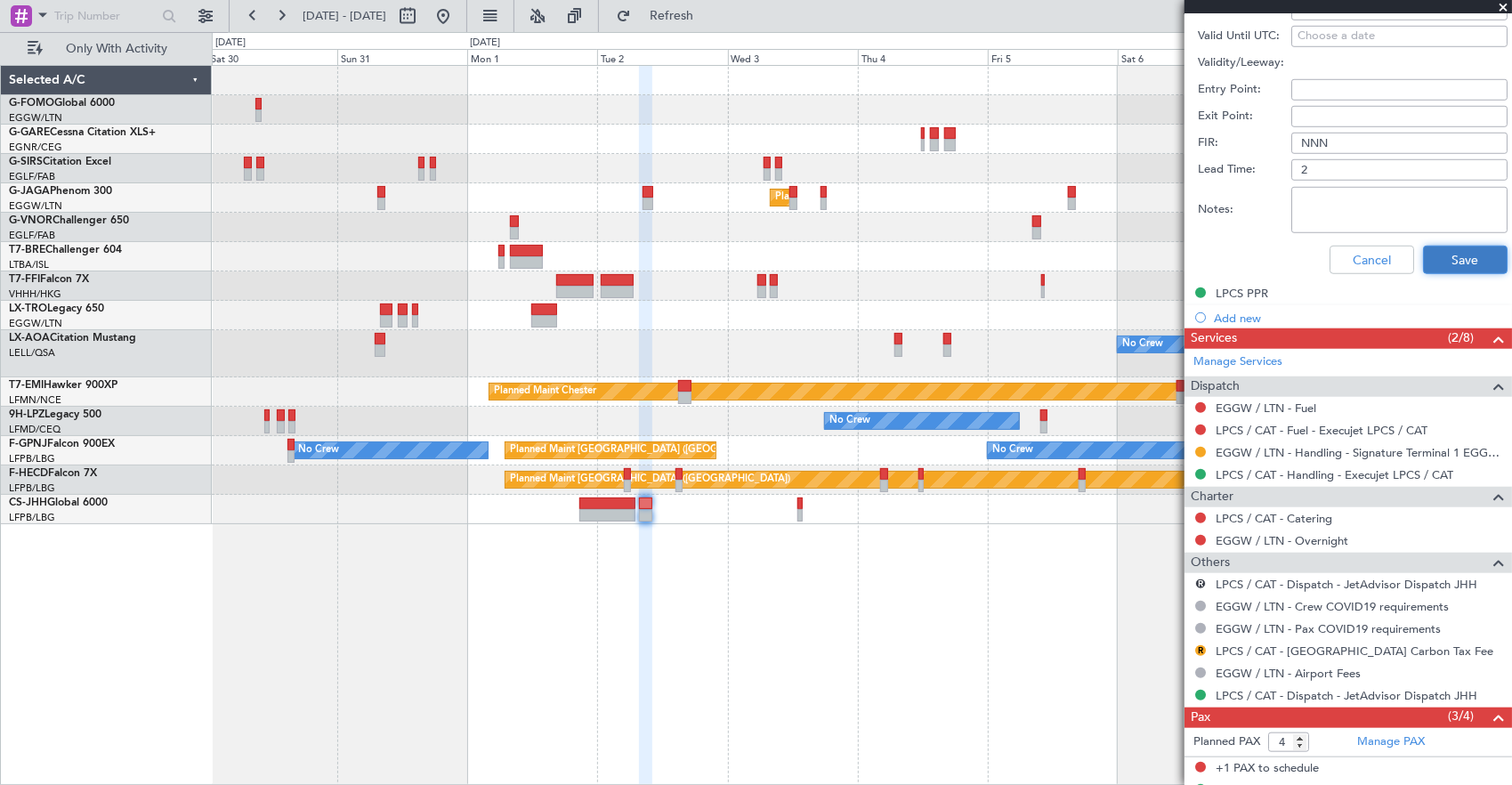
click at [1447, 257] on button "Save" at bounding box center [1465, 260] width 84 height 29
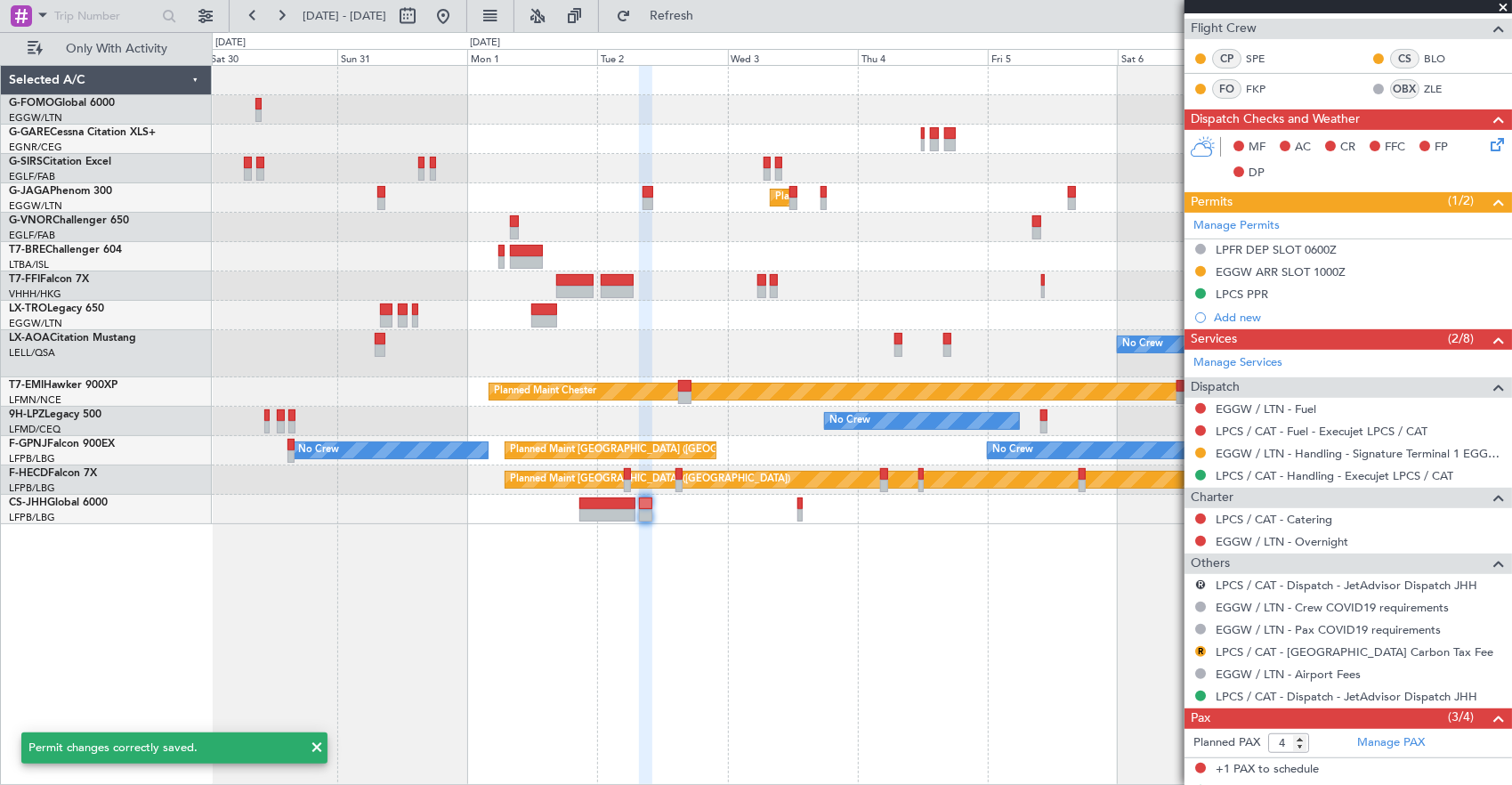
scroll to position [0, 0]
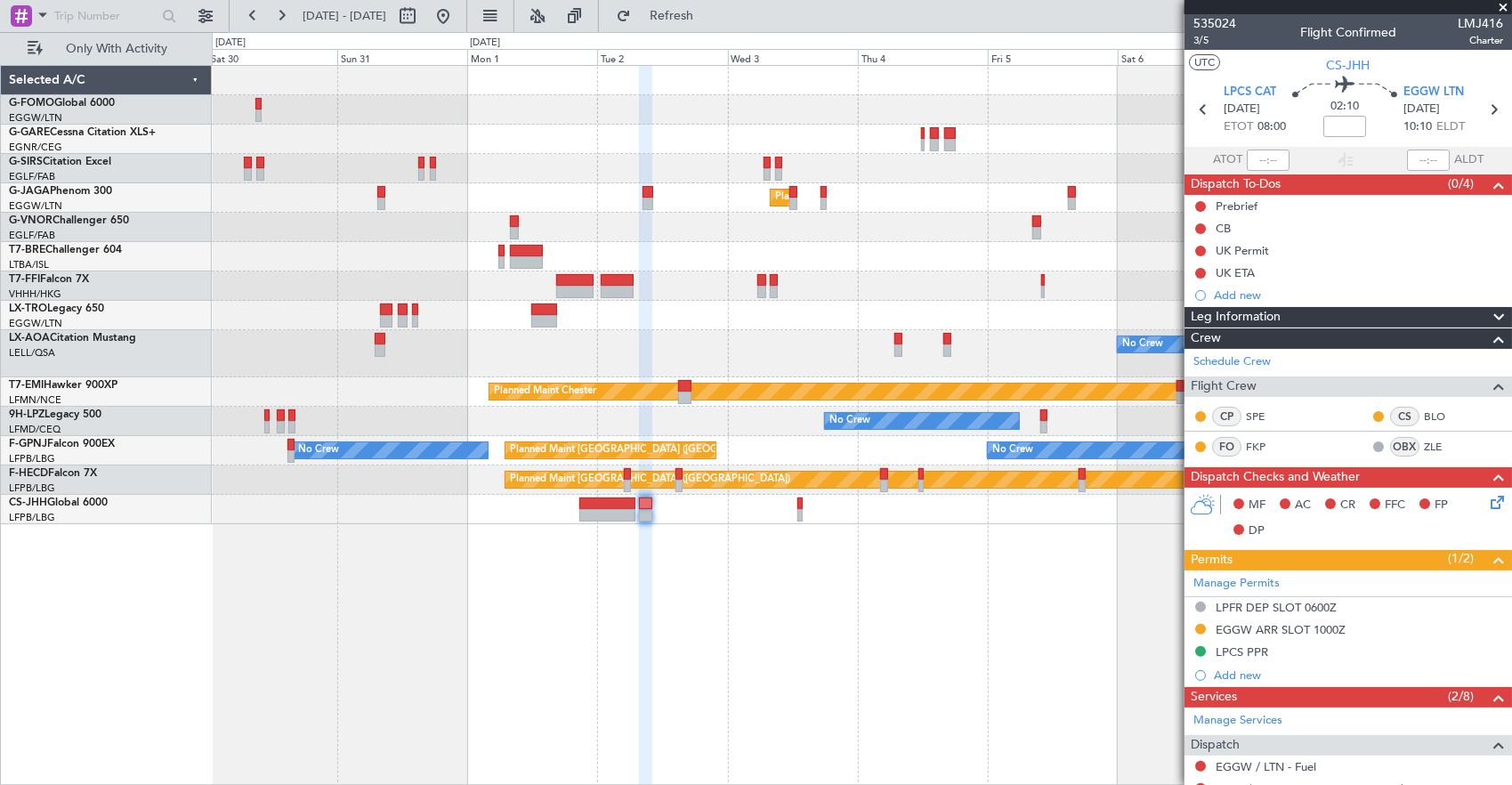
click at [1218, 529] on fb-app "[DATE] - [DATE] Refresh Quick Links Only With Activity Planned Maint [GEOGRAPHI…" at bounding box center [756, 399] width 1512 height 772
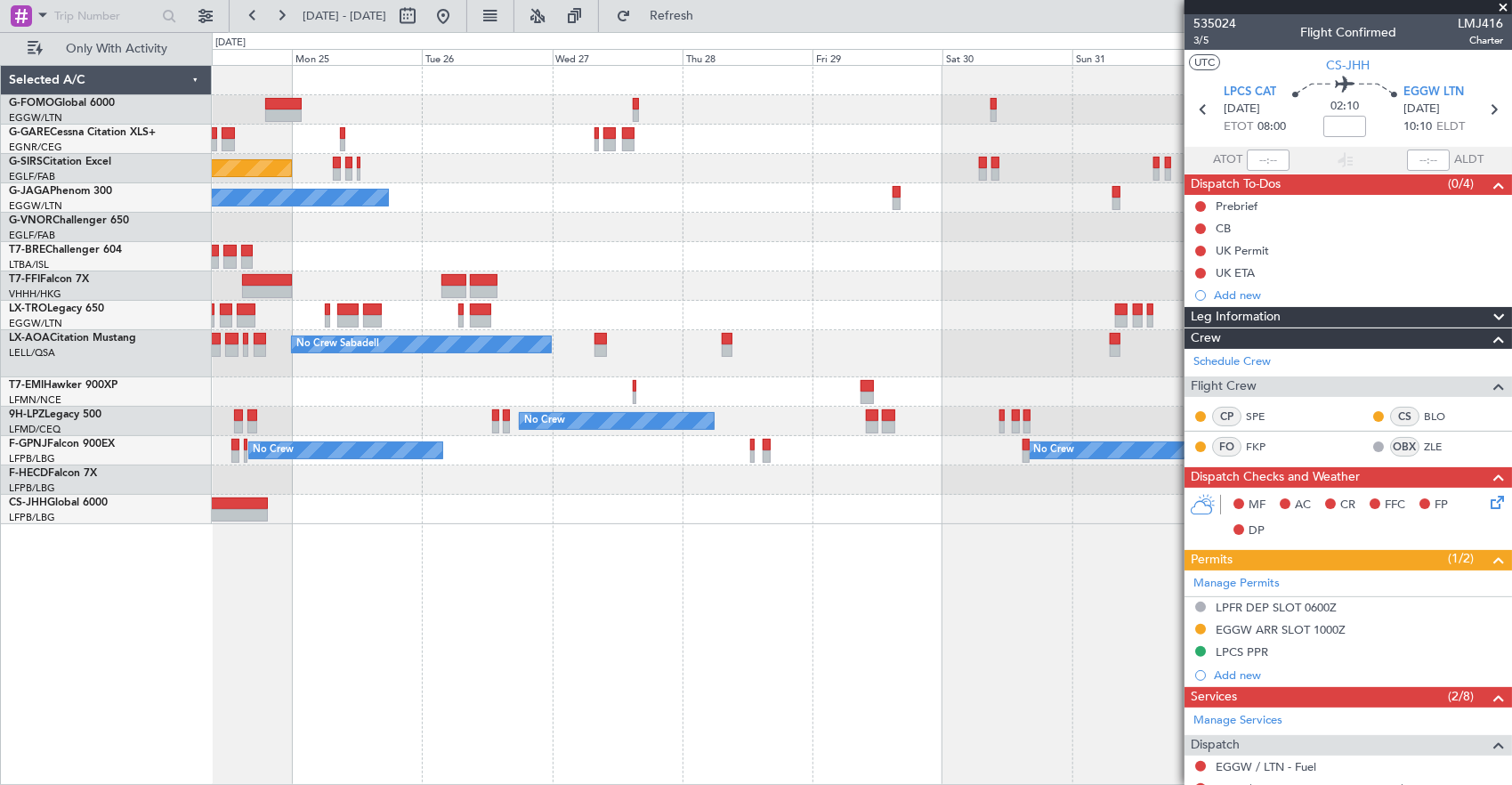
click at [1003, 568] on div "Unplanned Maint Oxford ([GEOGRAPHIC_DATA]) Planned Maint [GEOGRAPHIC_DATA] ([GE…" at bounding box center [861, 426] width 1300 height 721
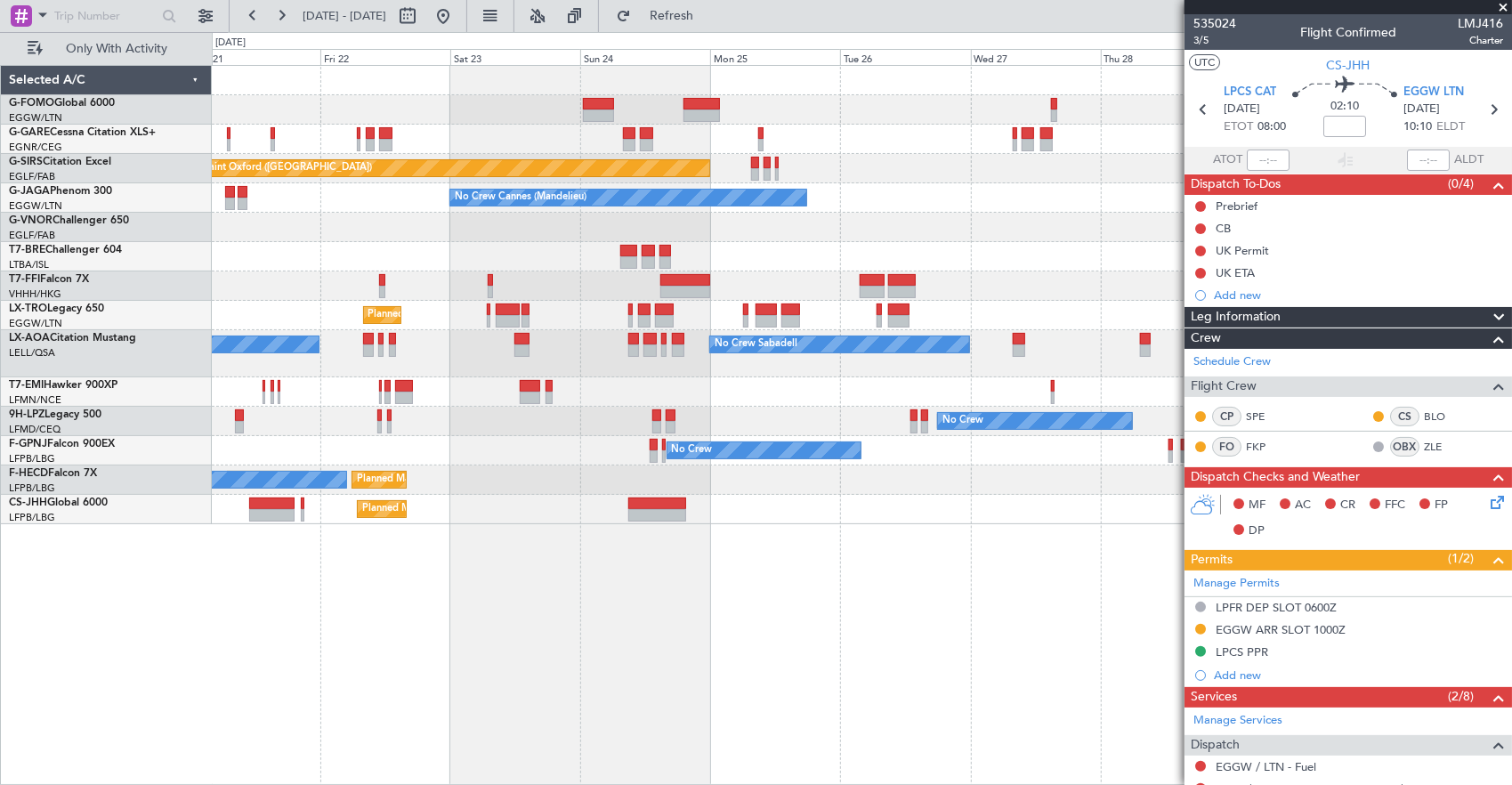
click at [776, 597] on div "Unplanned Maint [PERSON_NAME] Unplanned Maint [GEOGRAPHIC_DATA] ([GEOGRAPHIC_DA…" at bounding box center [861, 426] width 1300 height 721
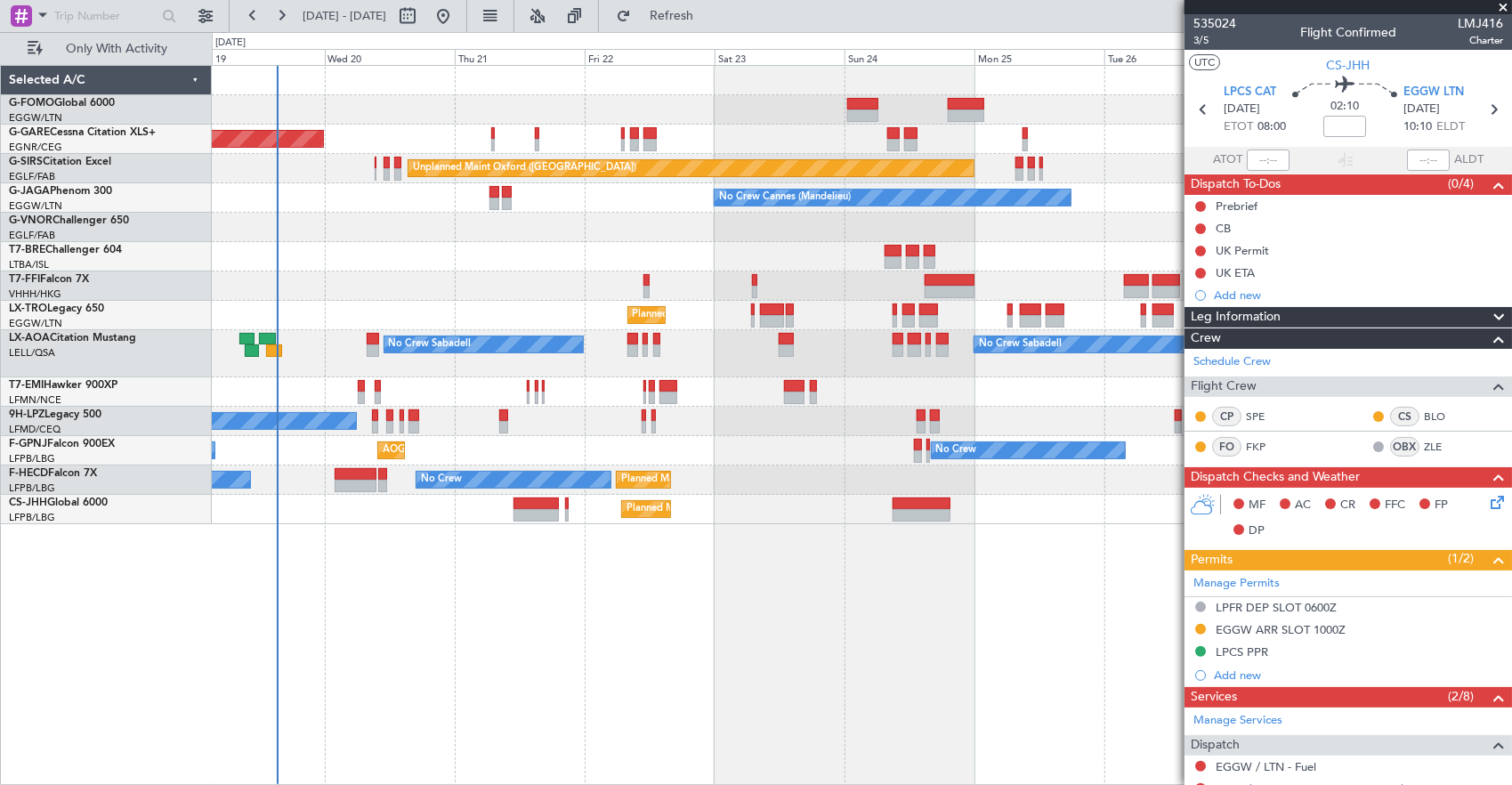
click at [379, 629] on div "Planned Maint Windsor Locks ([PERSON_NAME] Intl) Unplanned Maint [PERSON_NAME] …" at bounding box center [861, 426] width 1300 height 721
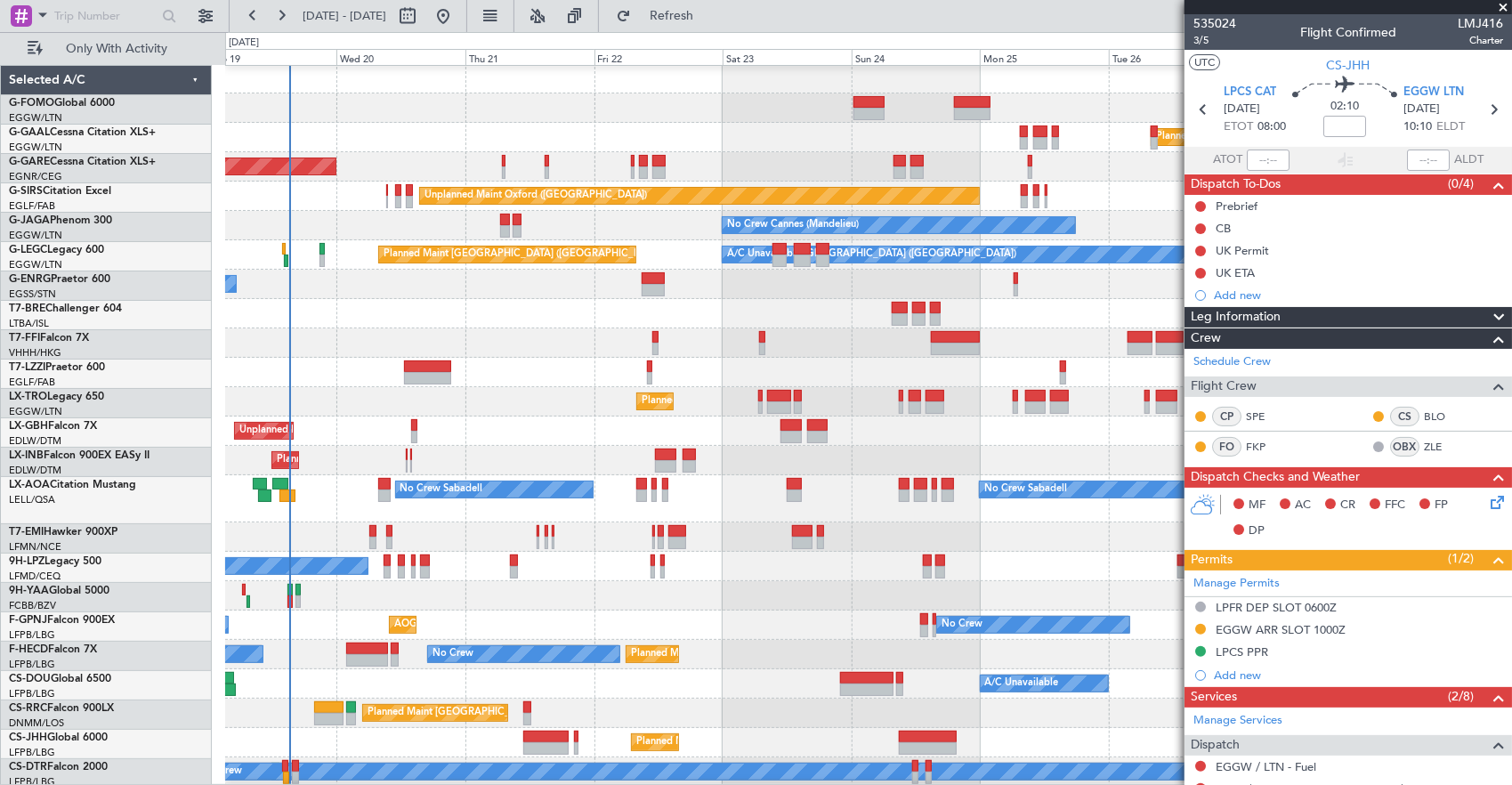
scroll to position [2, 0]
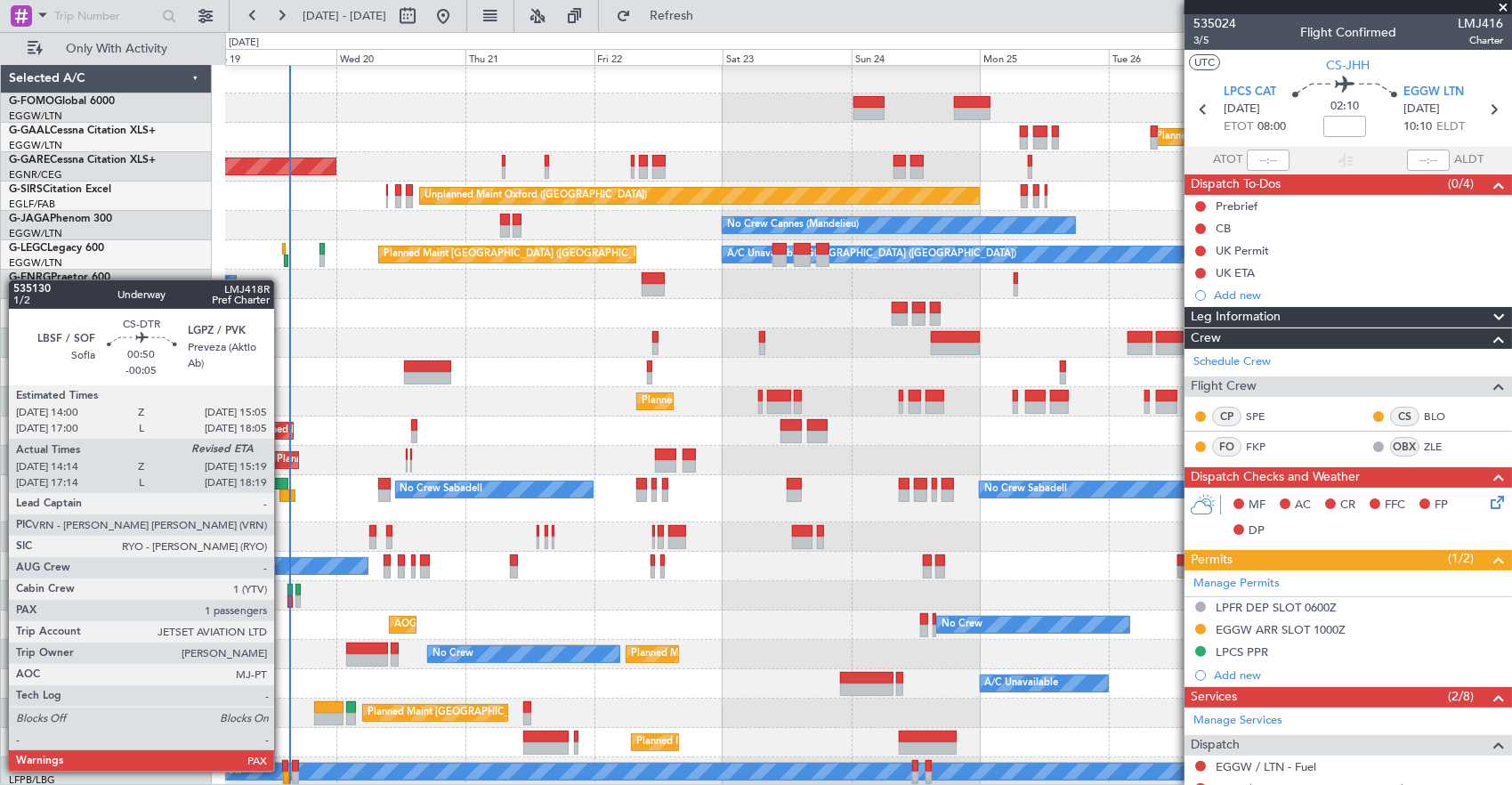
click at [283, 769] on div at bounding box center [285, 766] width 6 height 12
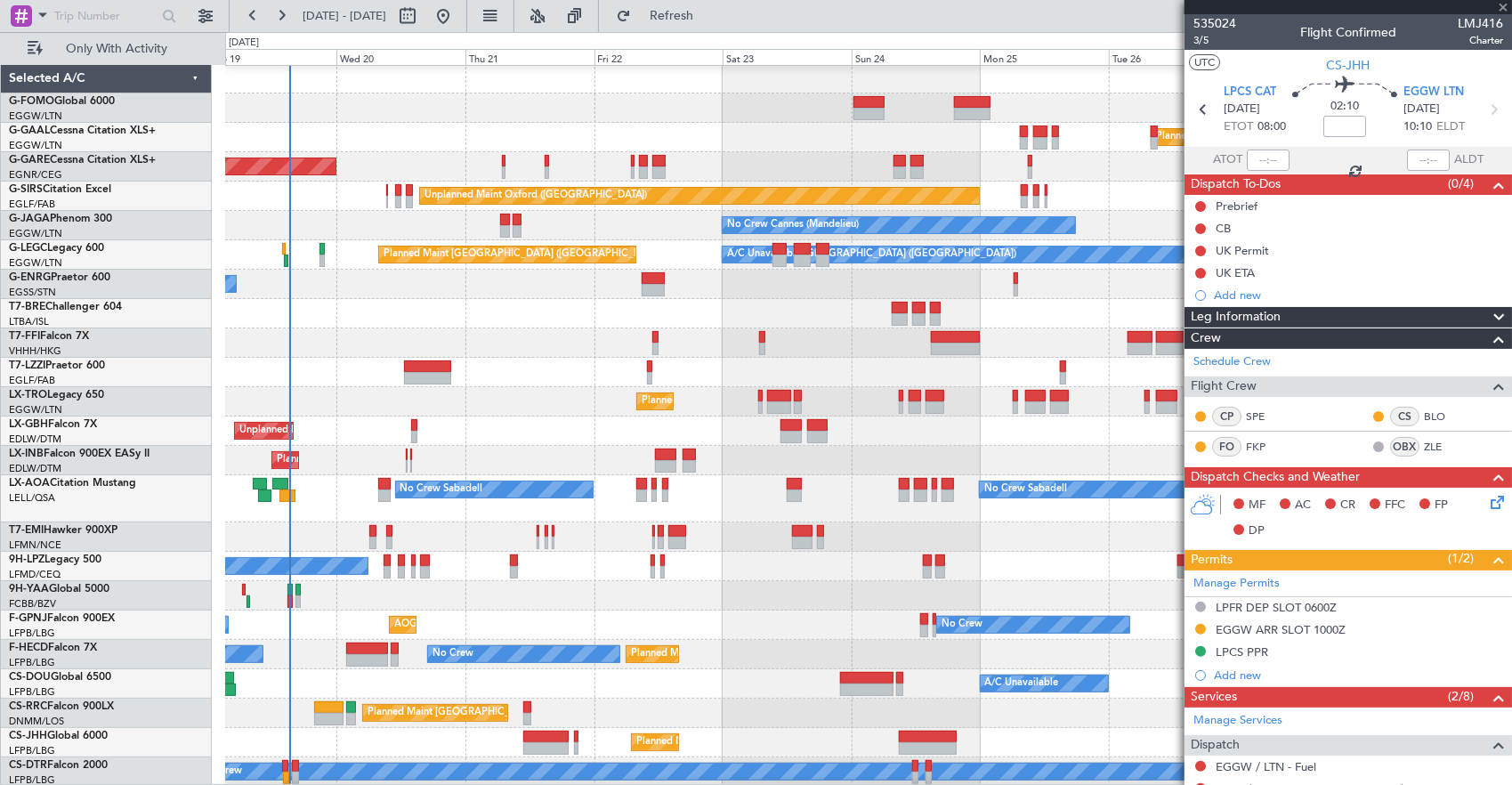
type input "-00:05"
type input "14:24"
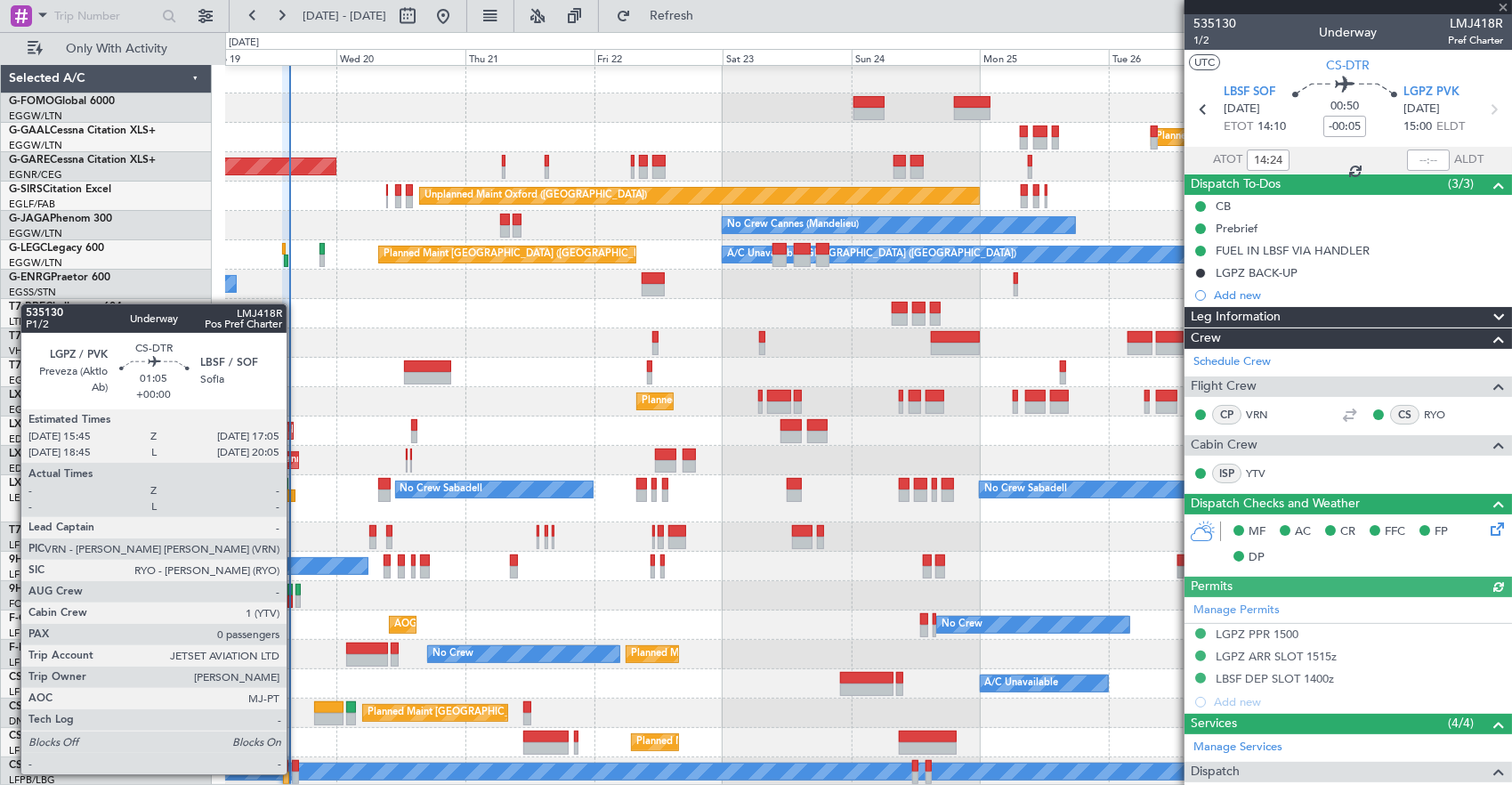
click at [295, 773] on div at bounding box center [296, 777] width 8 height 12
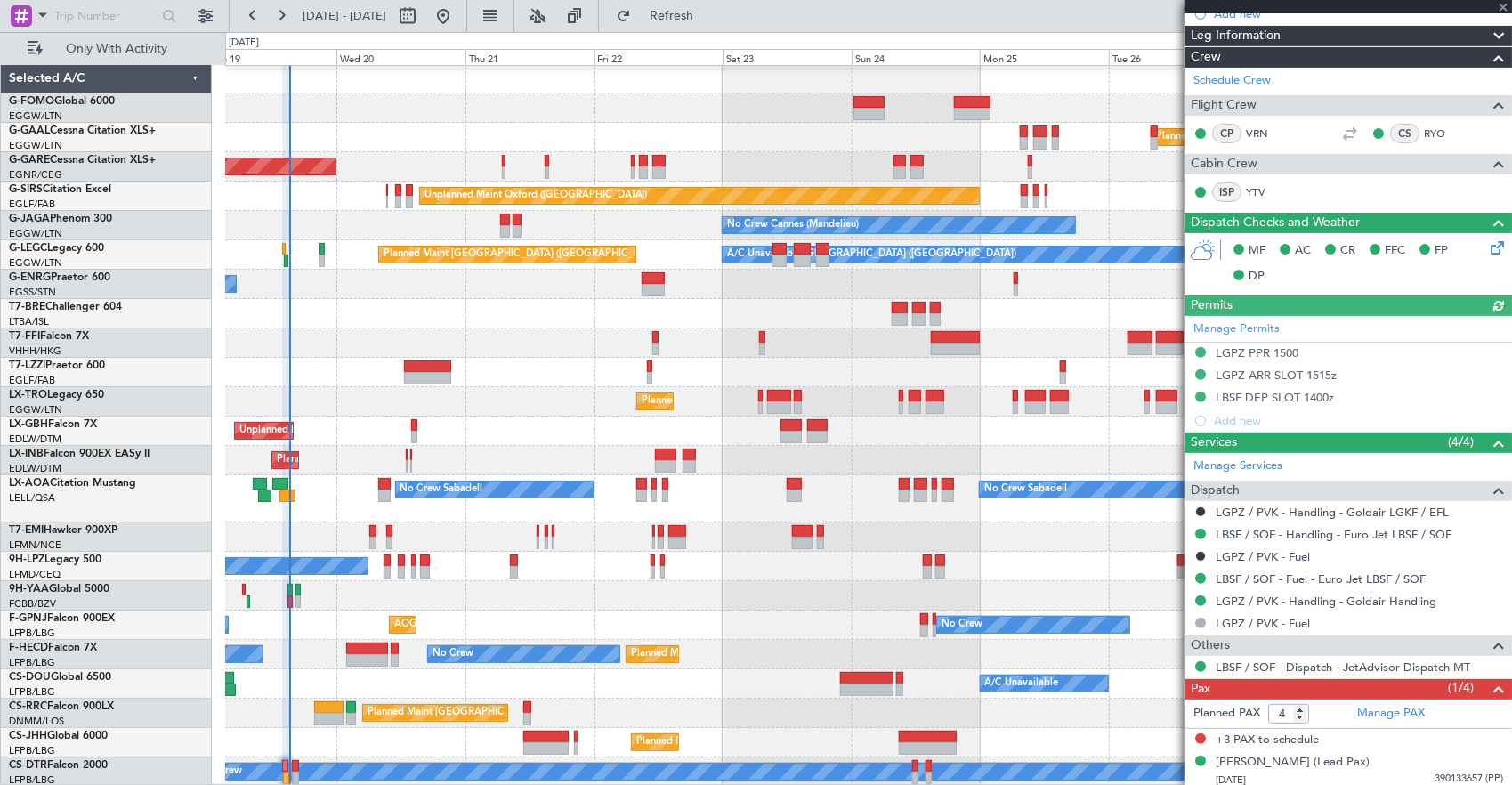
scroll to position [283, 0]
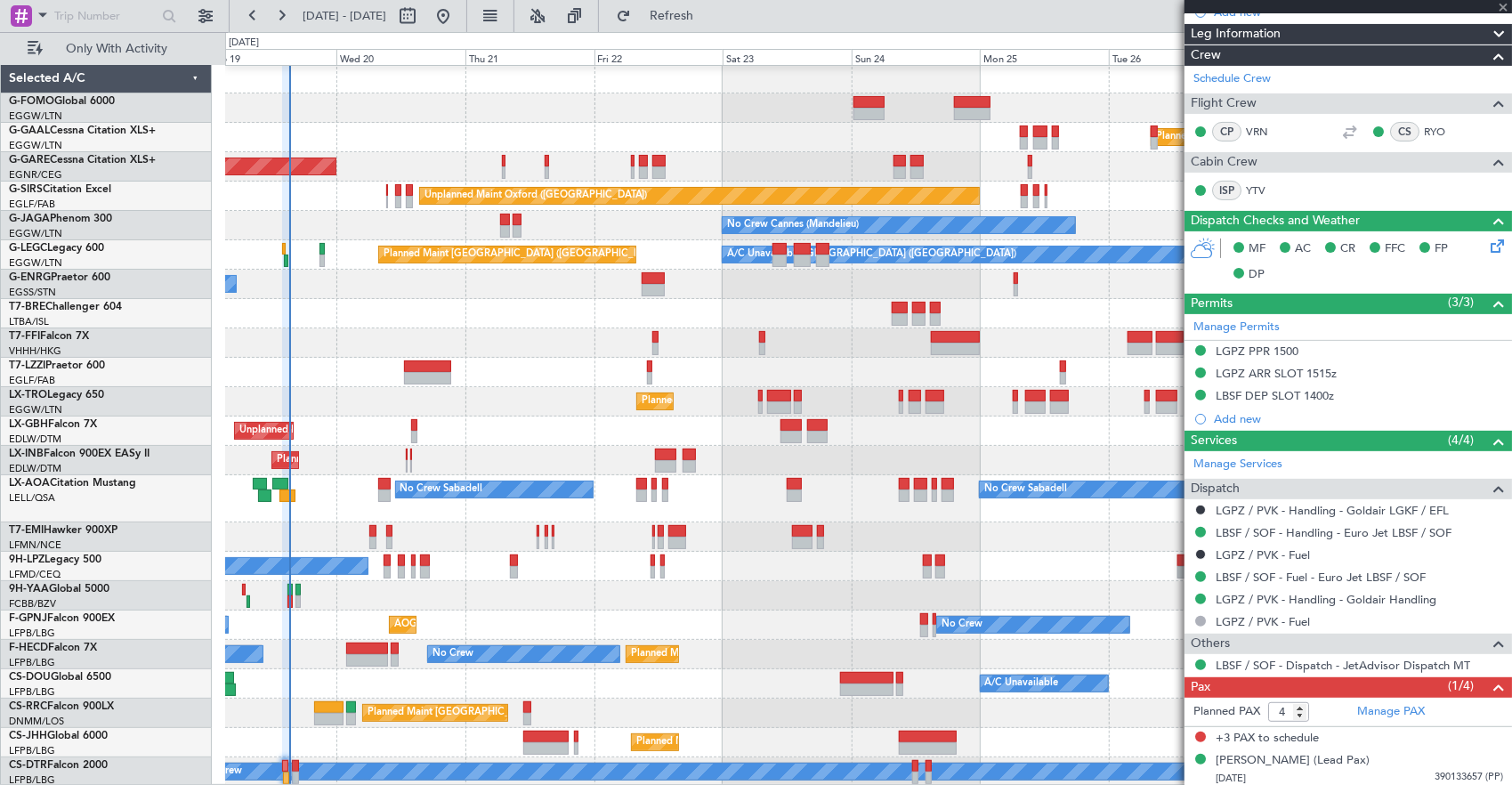
type input "0"
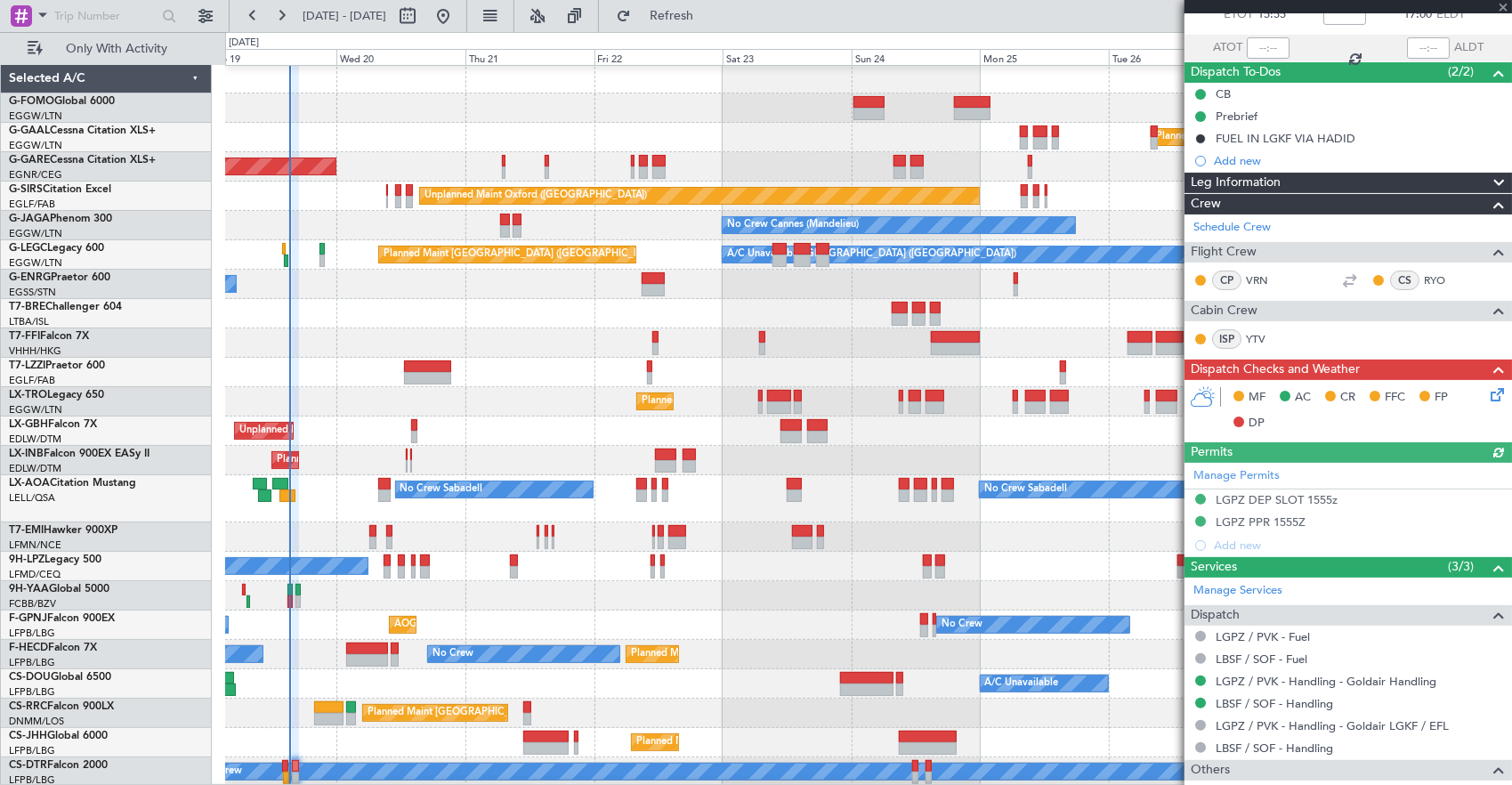
scroll to position [175, 0]
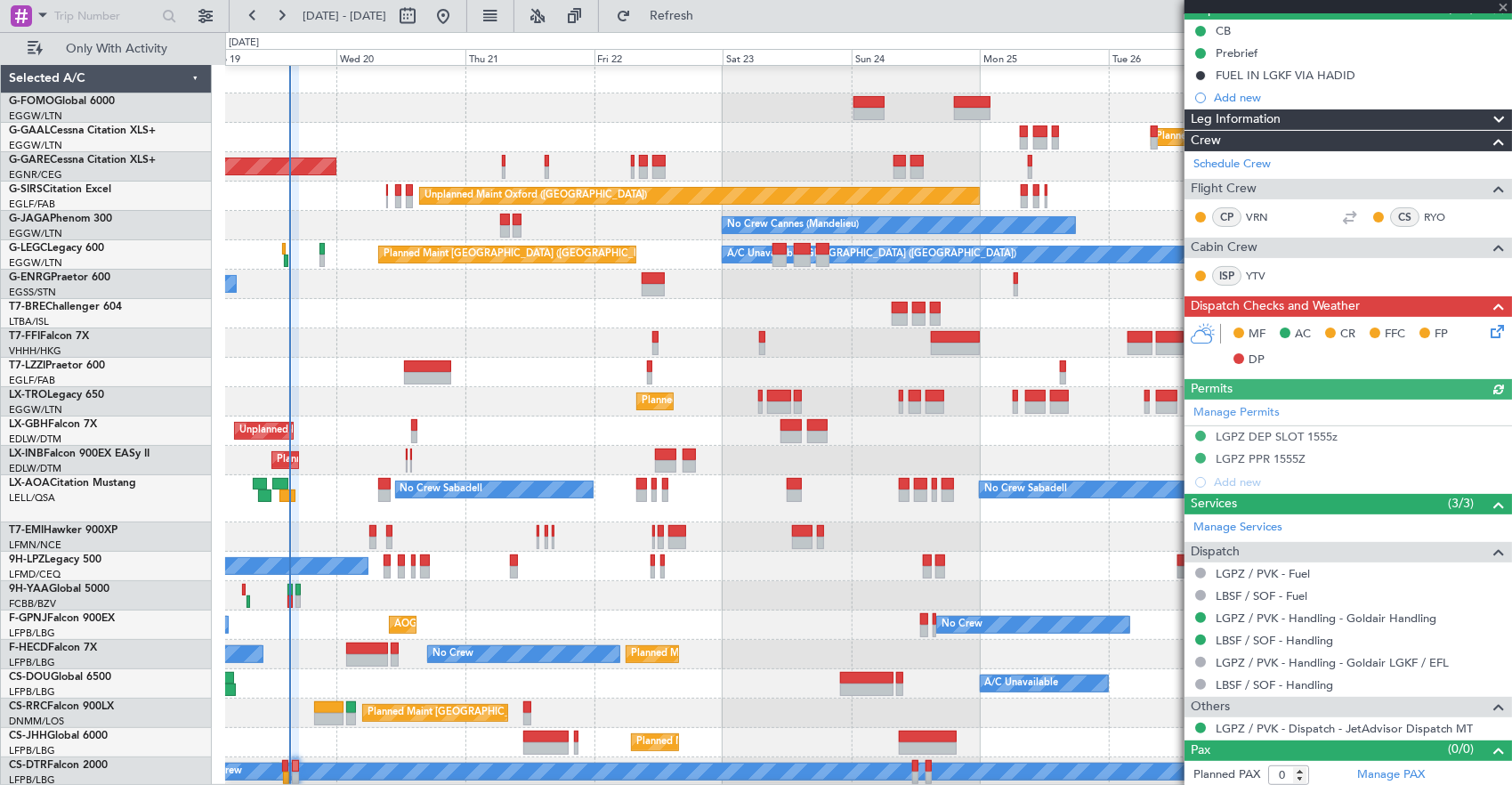
click at [1487, 330] on icon at bounding box center [1494, 328] width 14 height 14
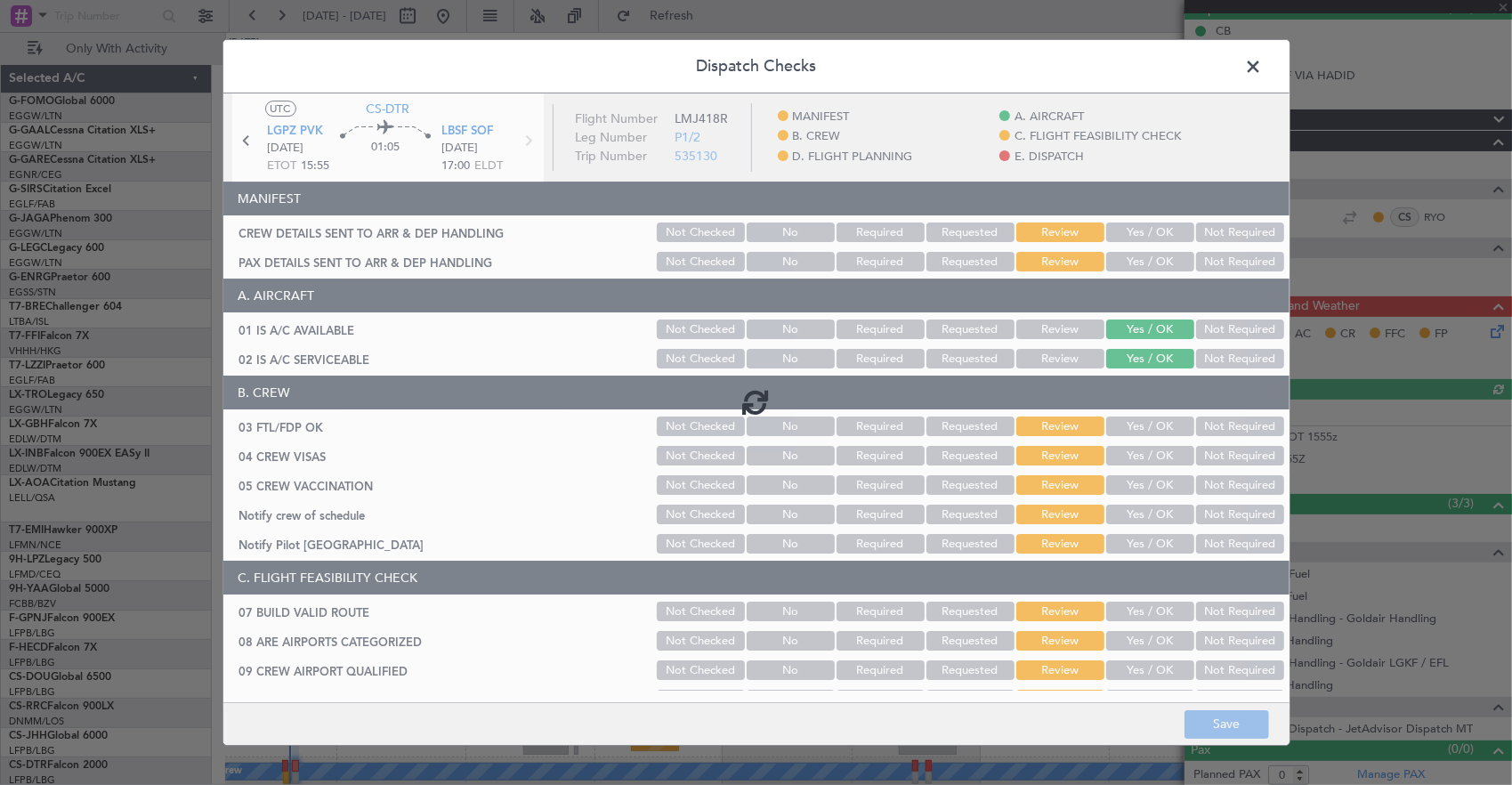
click at [1152, 241] on div at bounding box center [756, 401] width 1065 height 616
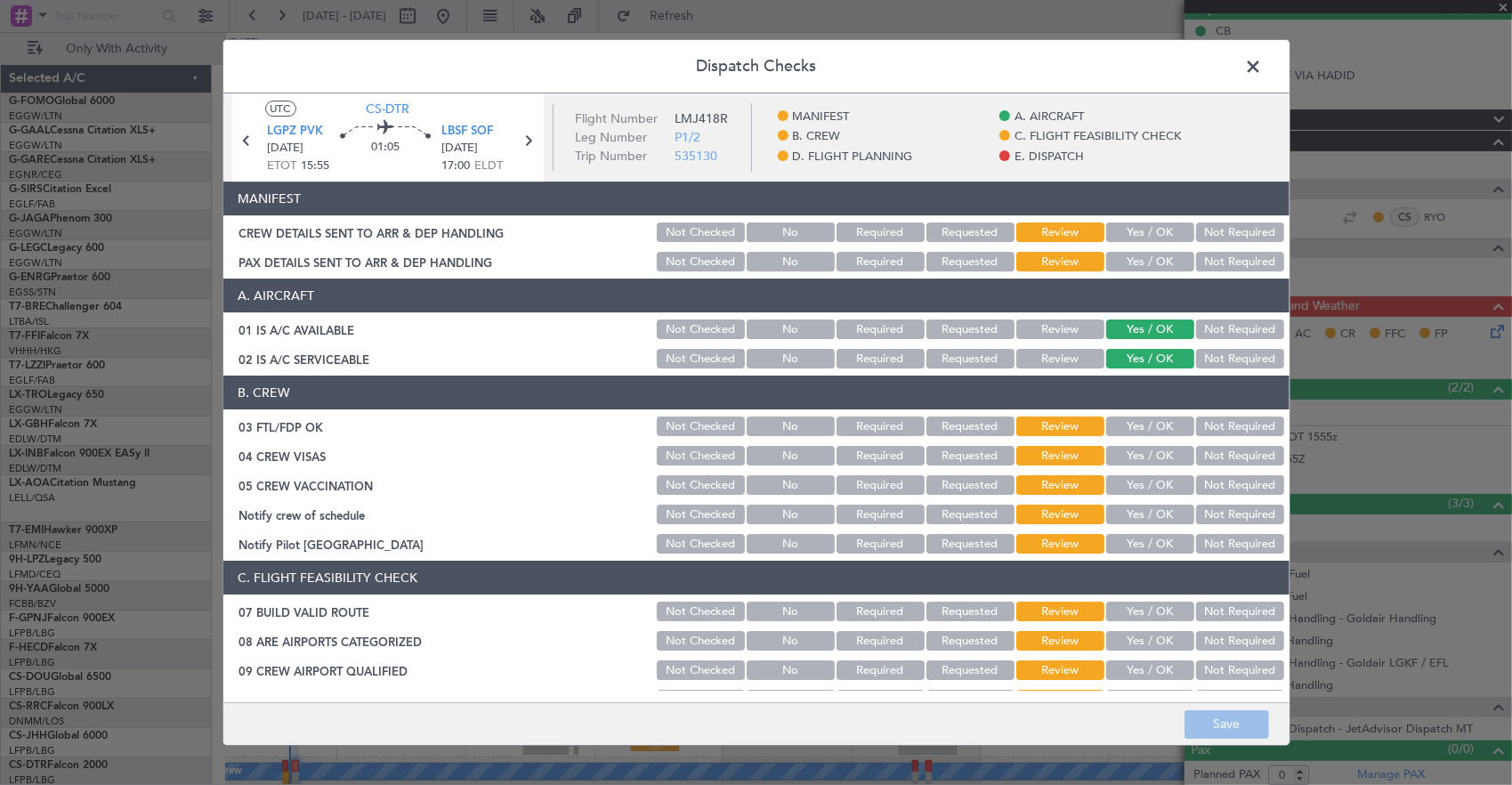
click at [1137, 233] on button "Yes / OK" at bounding box center [1150, 232] width 88 height 19
click at [1138, 258] on button "Yes / OK" at bounding box center [1150, 262] width 88 height 19
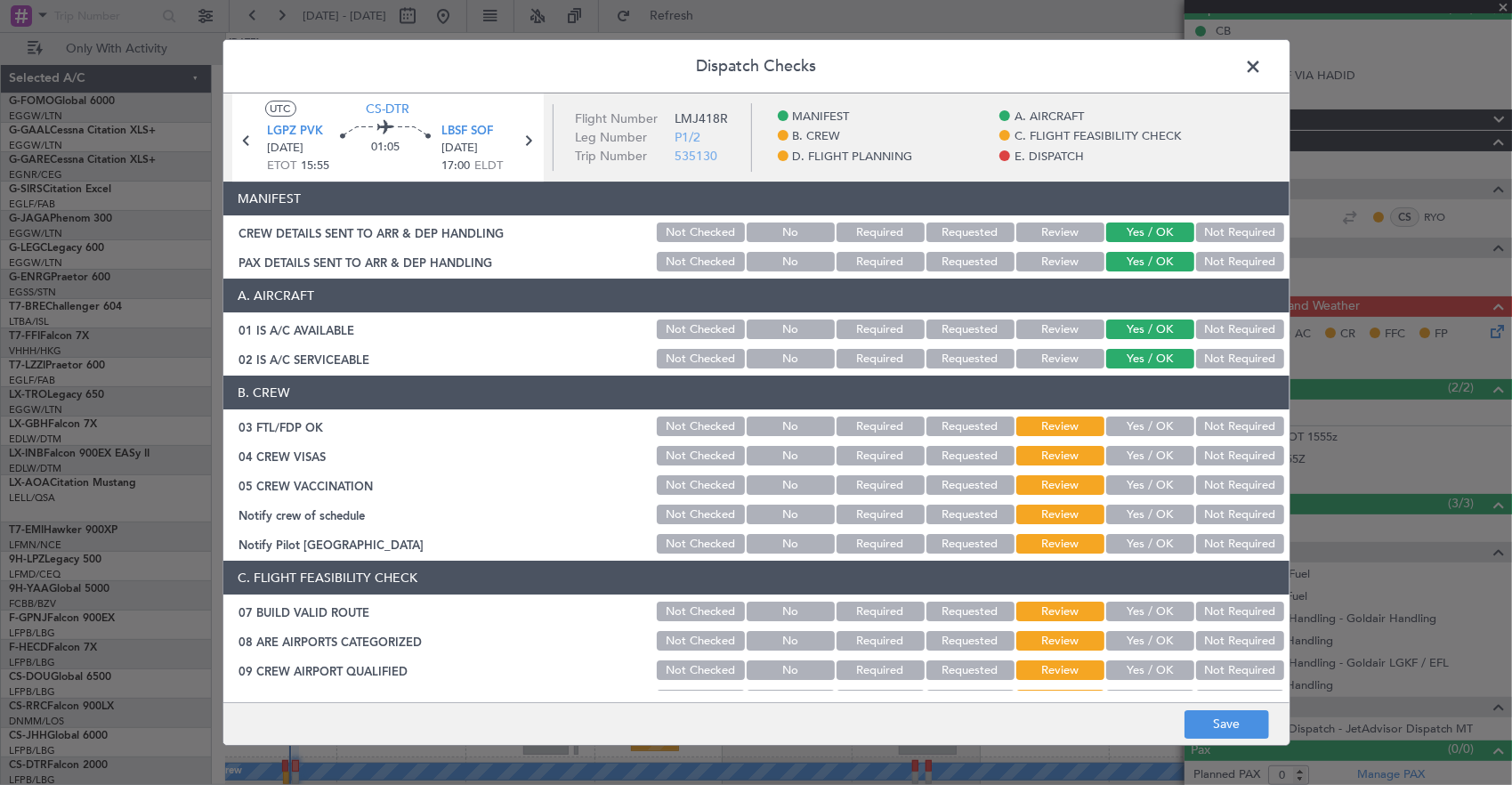
click at [1139, 422] on button "Yes / OK" at bounding box center [1150, 427] width 88 height 19
click at [1254, 447] on button "Not Required" at bounding box center [1240, 455] width 88 height 19
click at [1233, 485] on button "Not Required" at bounding box center [1240, 485] width 88 height 19
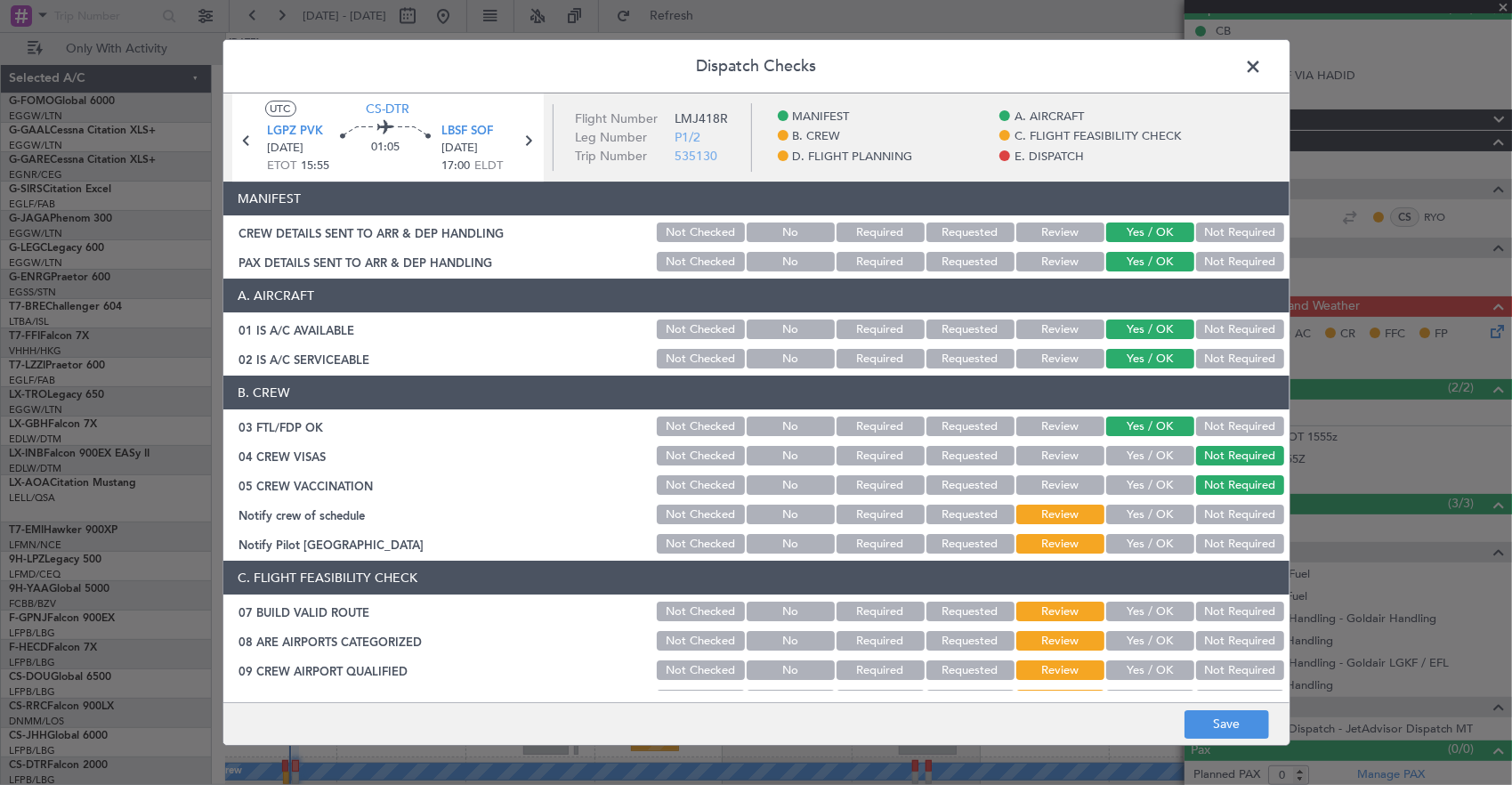
click at [1157, 516] on button "Yes / OK" at bounding box center [1150, 514] width 88 height 19
drag, startPoint x: 1209, startPoint y: 545, endPoint x: 1218, endPoint y: 542, distance: 9.5
click at [1225, 544] on button "Not Required" at bounding box center [1240, 543] width 88 height 19
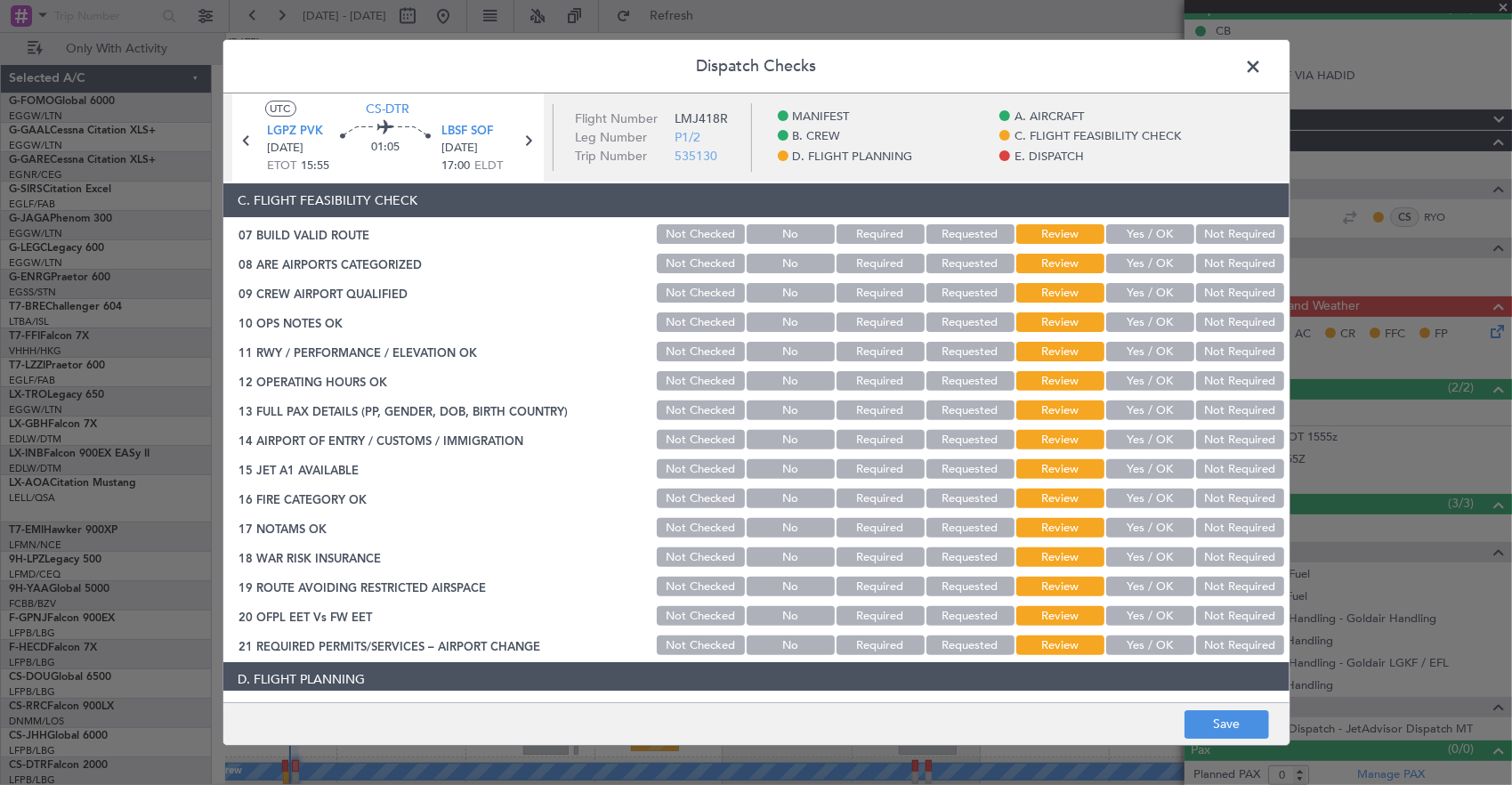
scroll to position [356, 0]
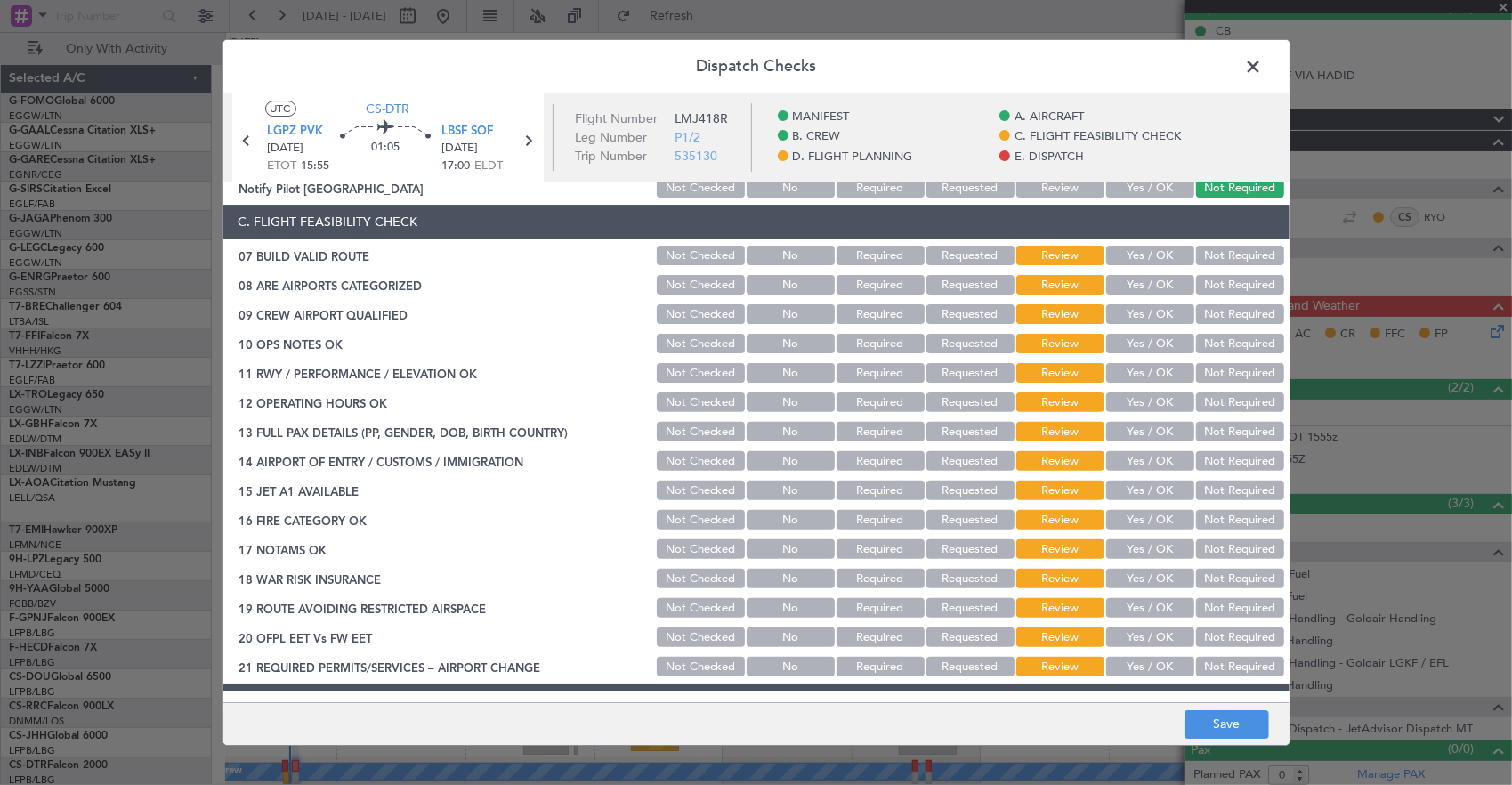
click at [1129, 266] on div "Yes / OK" at bounding box center [1148, 255] width 90 height 25
click at [1131, 258] on button "Yes / OK" at bounding box center [1150, 255] width 88 height 19
click at [1134, 282] on button "Yes / OK" at bounding box center [1150, 285] width 88 height 19
click at [1151, 313] on button "Yes / OK" at bounding box center [1150, 314] width 88 height 19
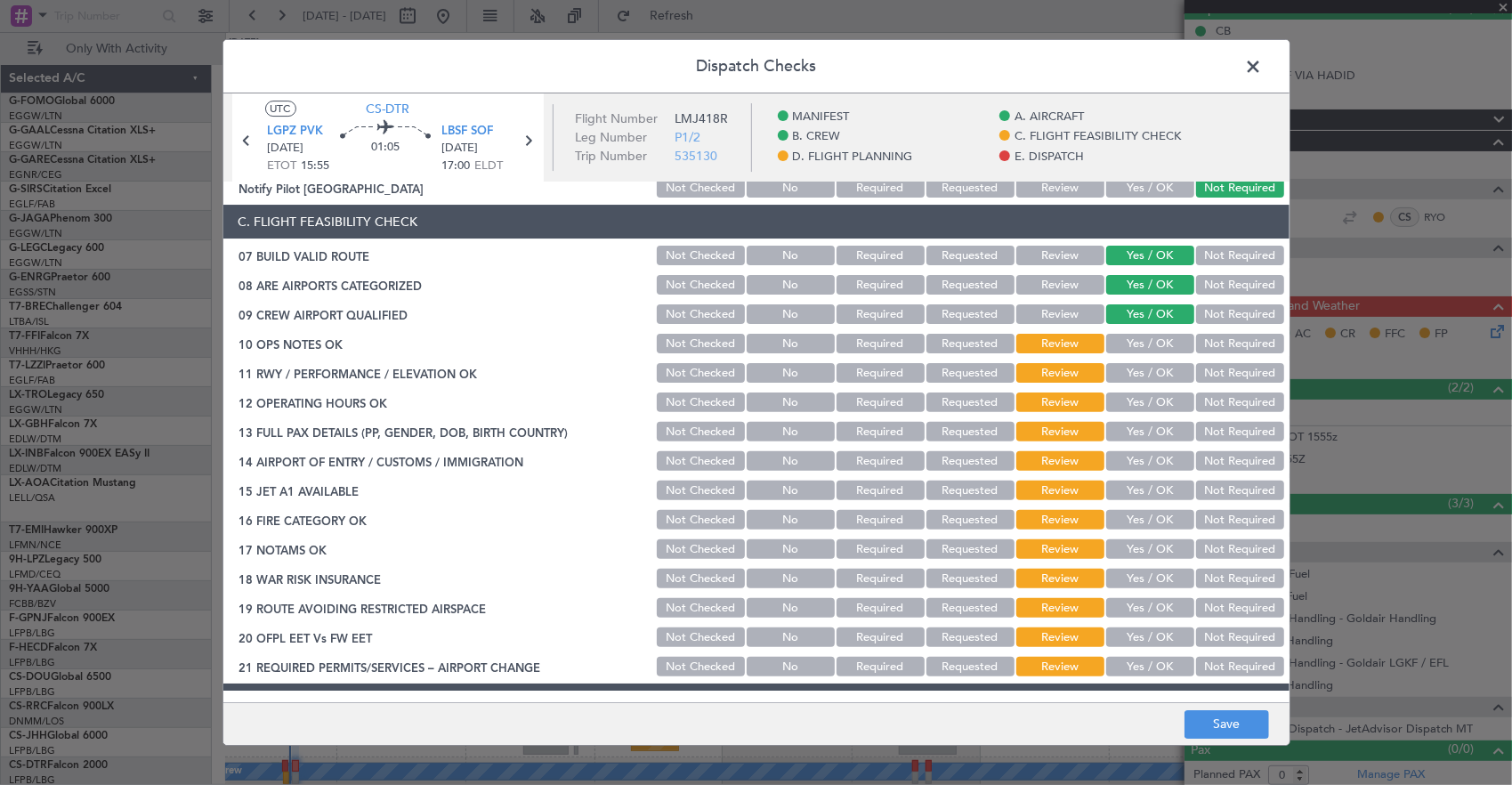
click at [1141, 348] on button "Yes / OK" at bounding box center [1150, 343] width 88 height 19
click at [1142, 378] on button "Yes / OK" at bounding box center [1150, 373] width 88 height 19
click at [1139, 401] on button "Yes / OK" at bounding box center [1150, 402] width 88 height 19
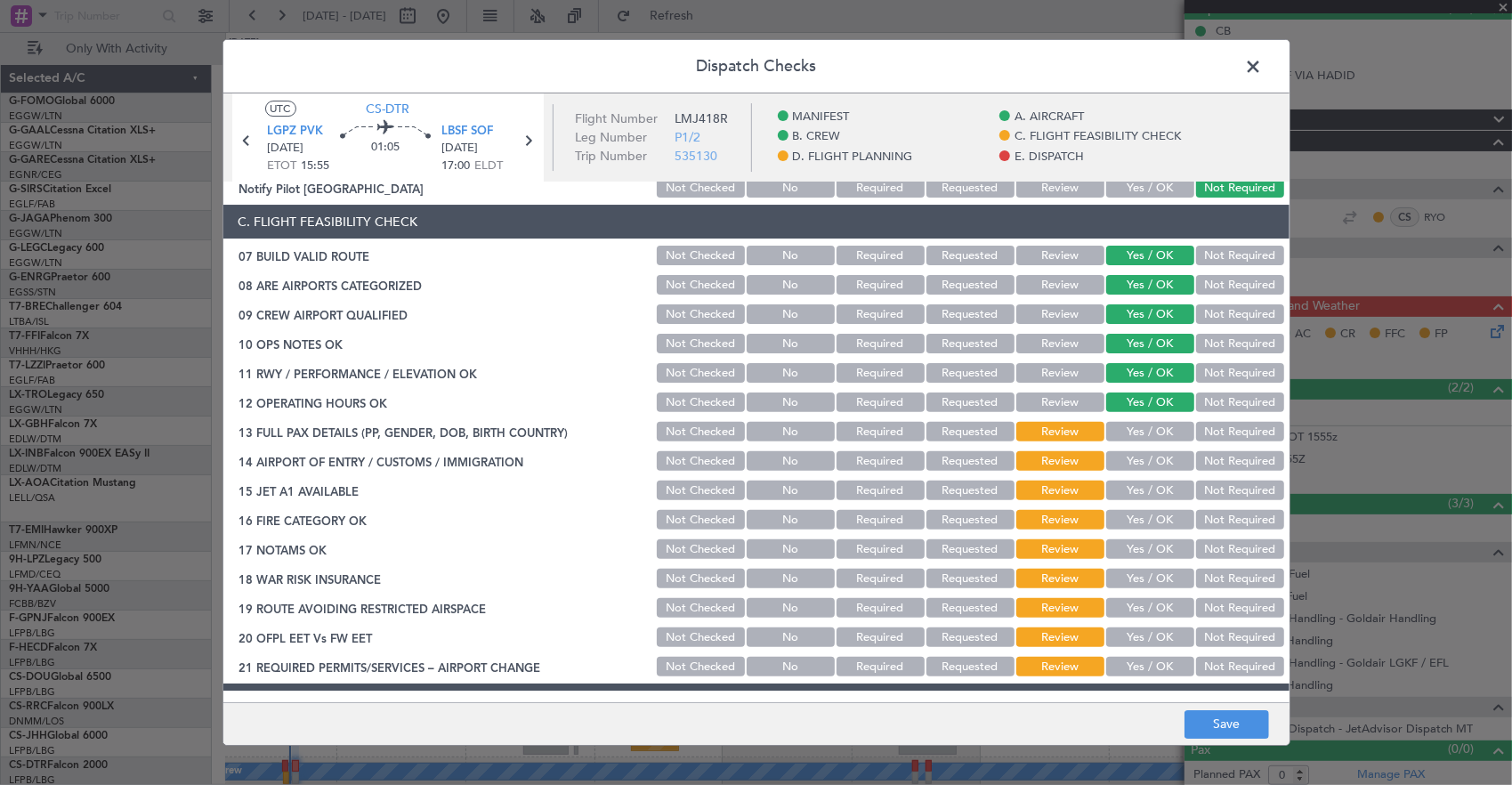
click at [1132, 432] on button "Yes / OK" at bounding box center [1150, 431] width 88 height 19
click at [1129, 464] on button "Yes / OK" at bounding box center [1150, 461] width 88 height 19
click at [1125, 486] on button "Yes / OK" at bounding box center [1150, 490] width 88 height 19
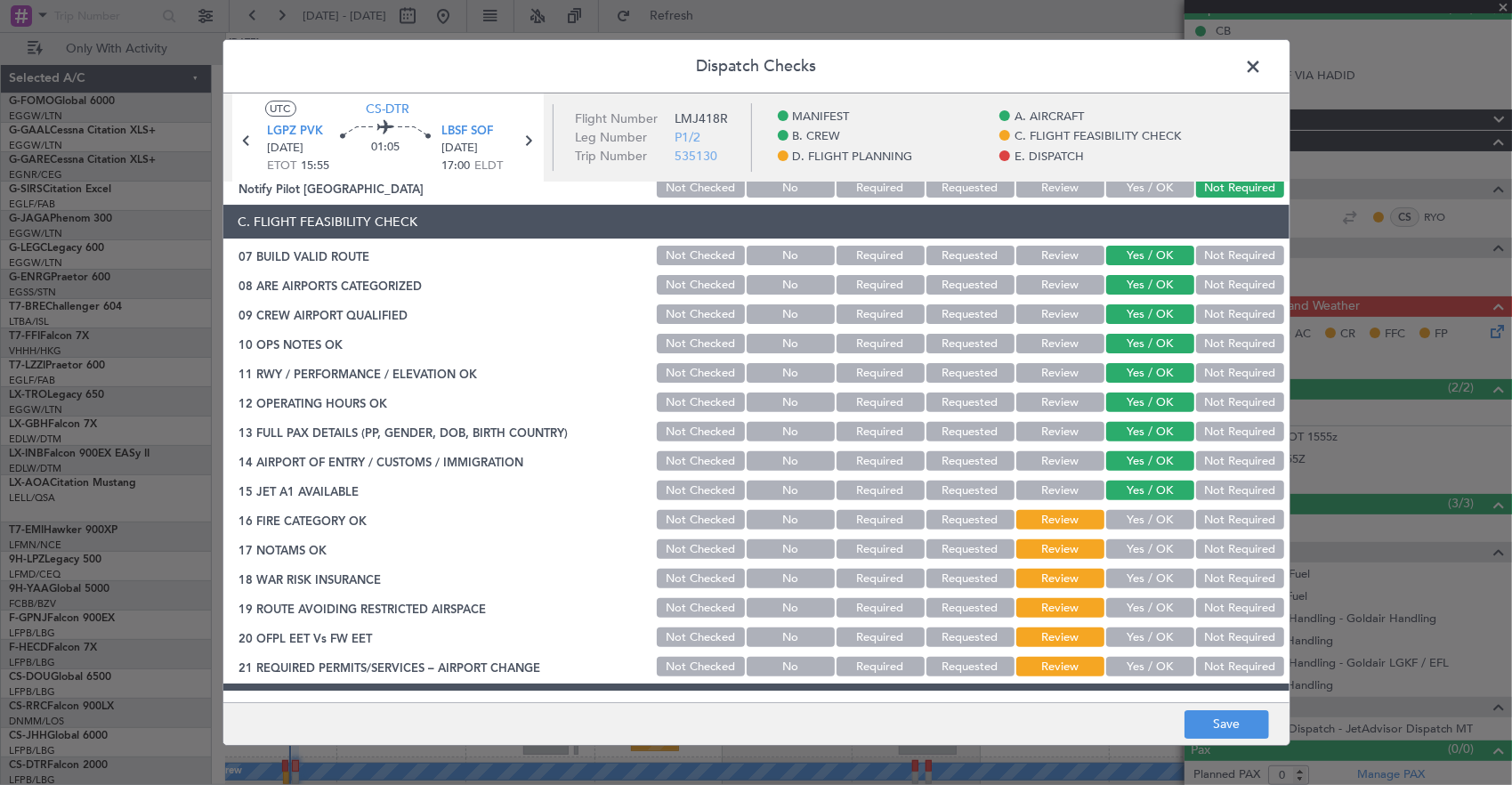
click at [1121, 510] on button "Yes / OK" at bounding box center [1150, 519] width 88 height 19
drag, startPoint x: 1119, startPoint y: 531, endPoint x: 1122, endPoint y: 554, distance: 23.2
click at [1119, 531] on div "Yes / OK" at bounding box center [1148, 519] width 90 height 25
click at [1123, 559] on div "Yes / OK" at bounding box center [1148, 549] width 90 height 25
click at [1218, 422] on button "Not Required" at bounding box center [1240, 431] width 88 height 19
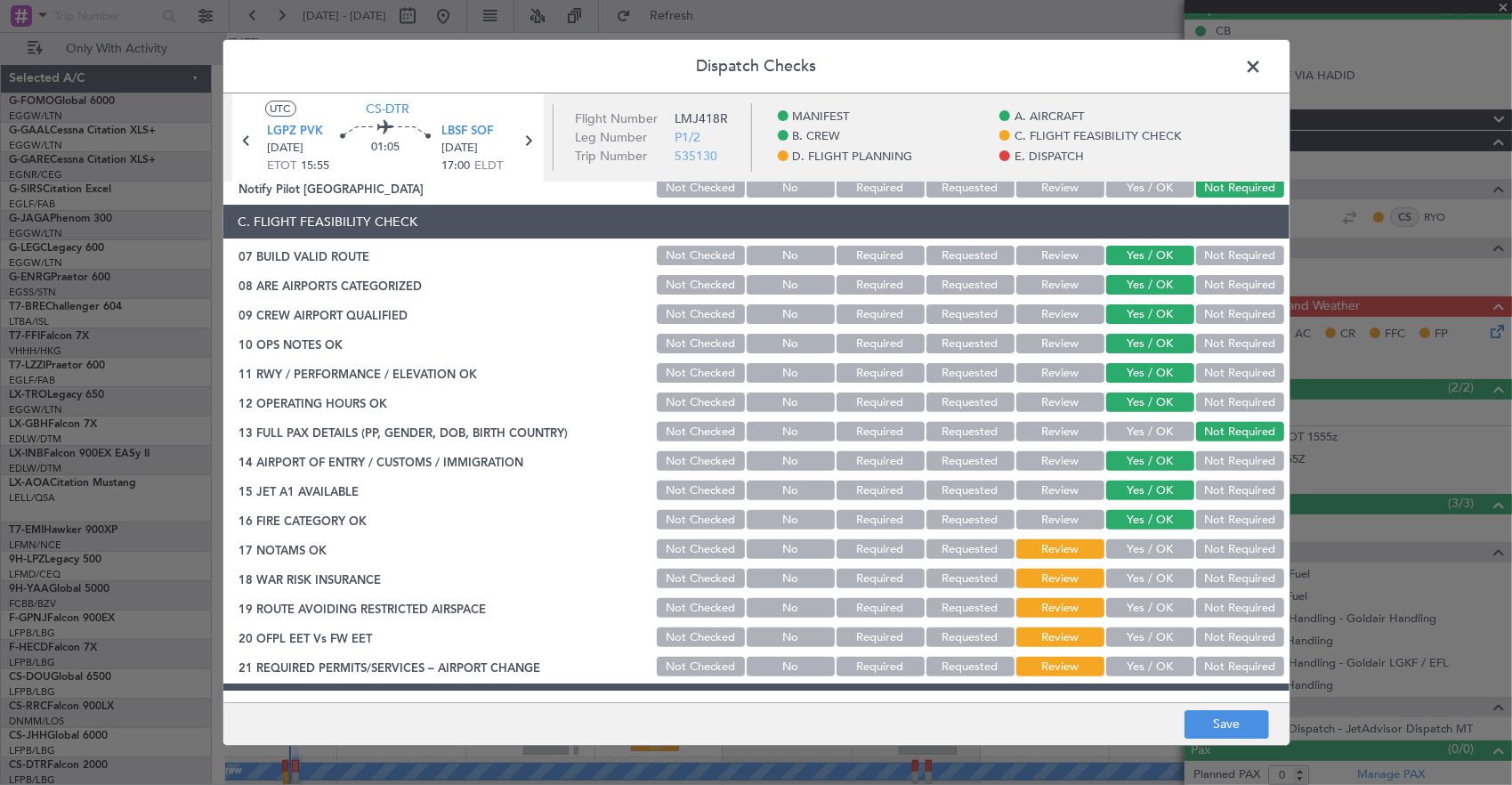
drag, startPoint x: 1139, startPoint y: 553, endPoint x: 1140, endPoint y: 571, distance: 18.0
click at [1139, 553] on button "Yes / OK" at bounding box center [1150, 549] width 88 height 19
click at [1142, 581] on button "Yes / OK" at bounding box center [1150, 578] width 88 height 19
click at [1235, 559] on div "Not Required" at bounding box center [1238, 549] width 90 height 25
drag, startPoint x: 1231, startPoint y: 573, endPoint x: 1180, endPoint y: 595, distance: 55.5
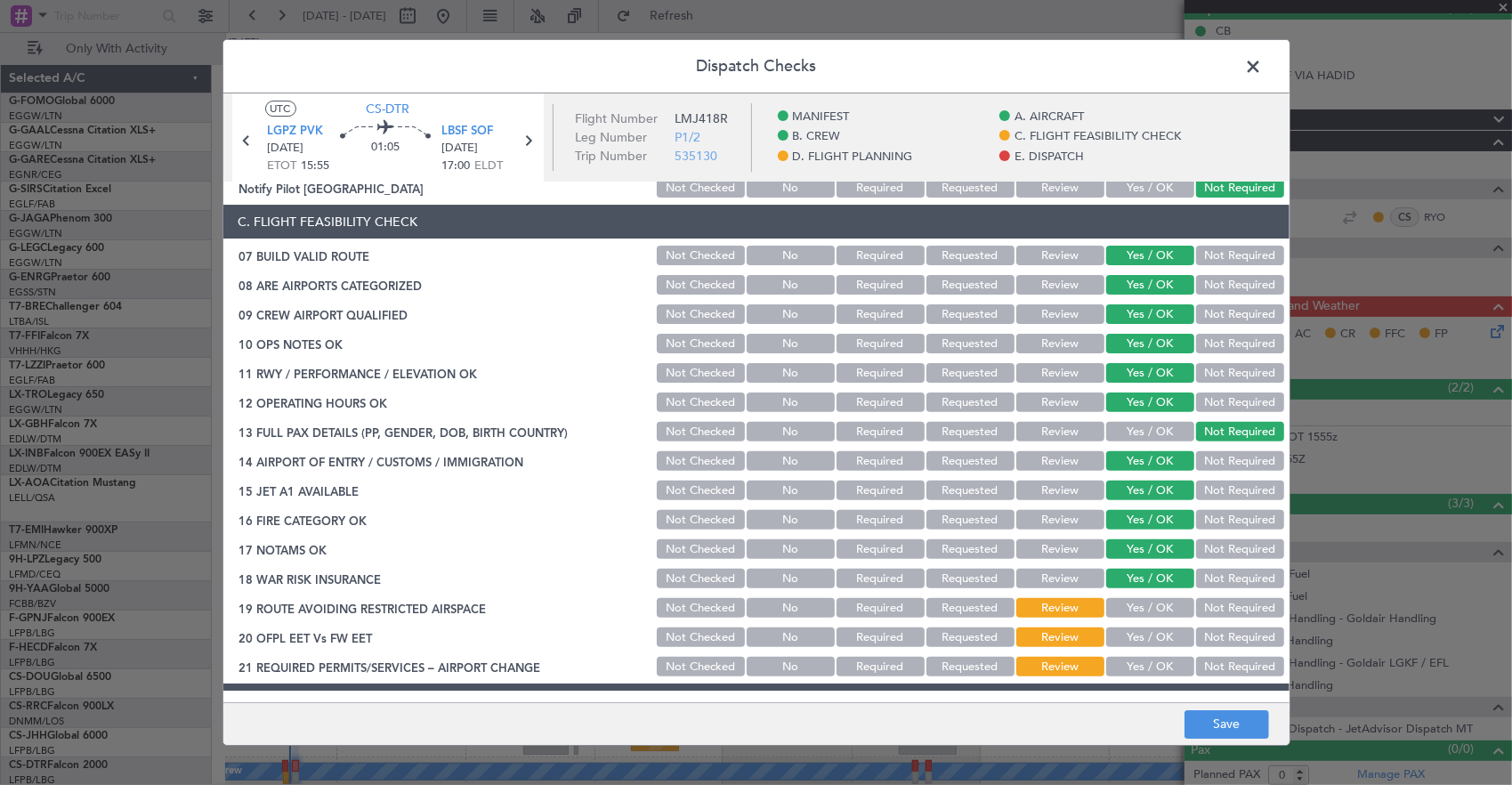
click at [1231, 574] on button "Not Required" at bounding box center [1240, 578] width 88 height 19
click at [1142, 614] on button "Yes / OK" at bounding box center [1150, 608] width 88 height 19
click at [1157, 641] on button "Yes / OK" at bounding box center [1150, 637] width 88 height 19
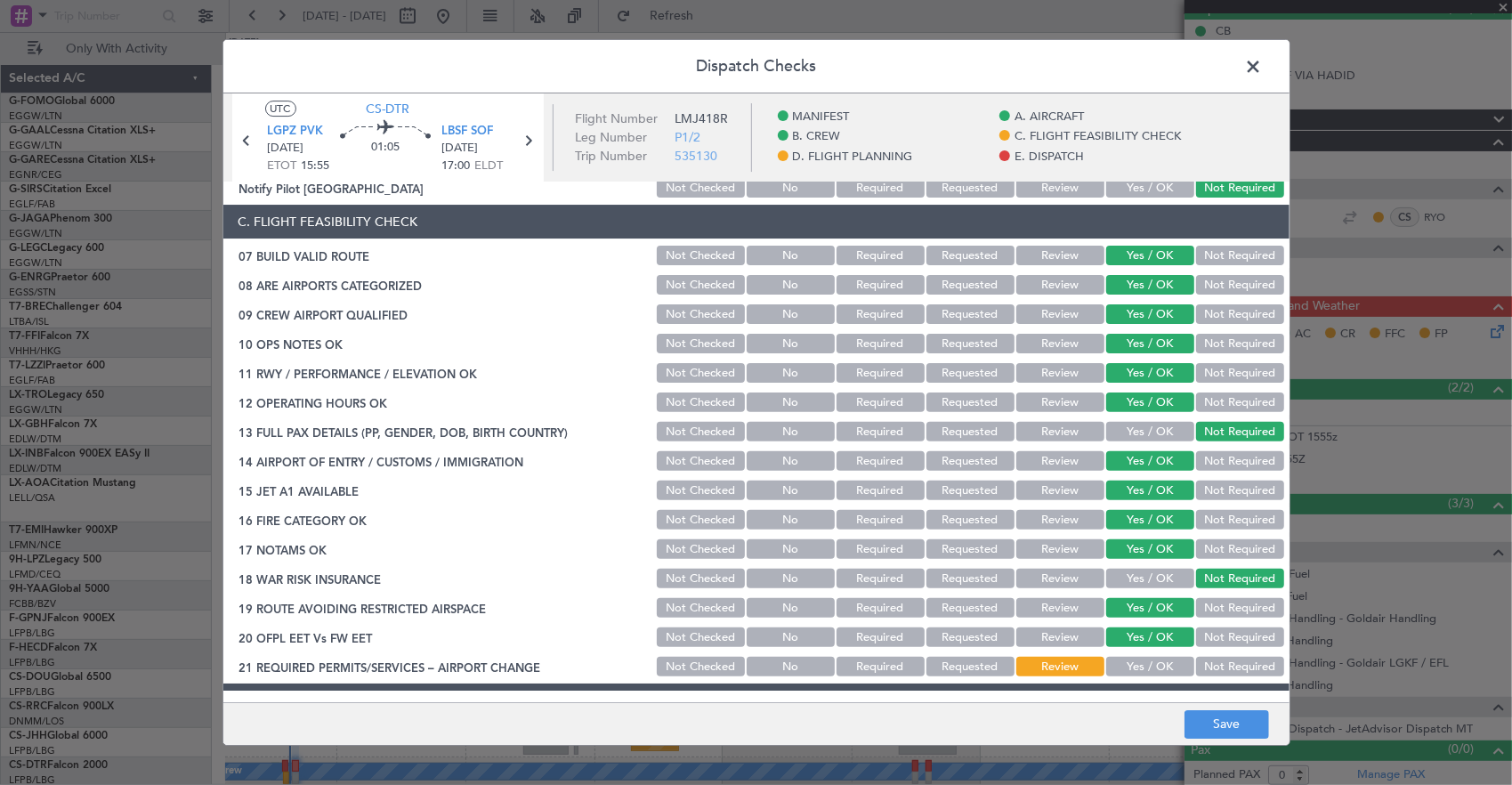
drag, startPoint x: 1157, startPoint y: 664, endPoint x: 1155, endPoint y: 647, distance: 17.1
click at [1157, 664] on button "Yes / OK" at bounding box center [1150, 666] width 88 height 19
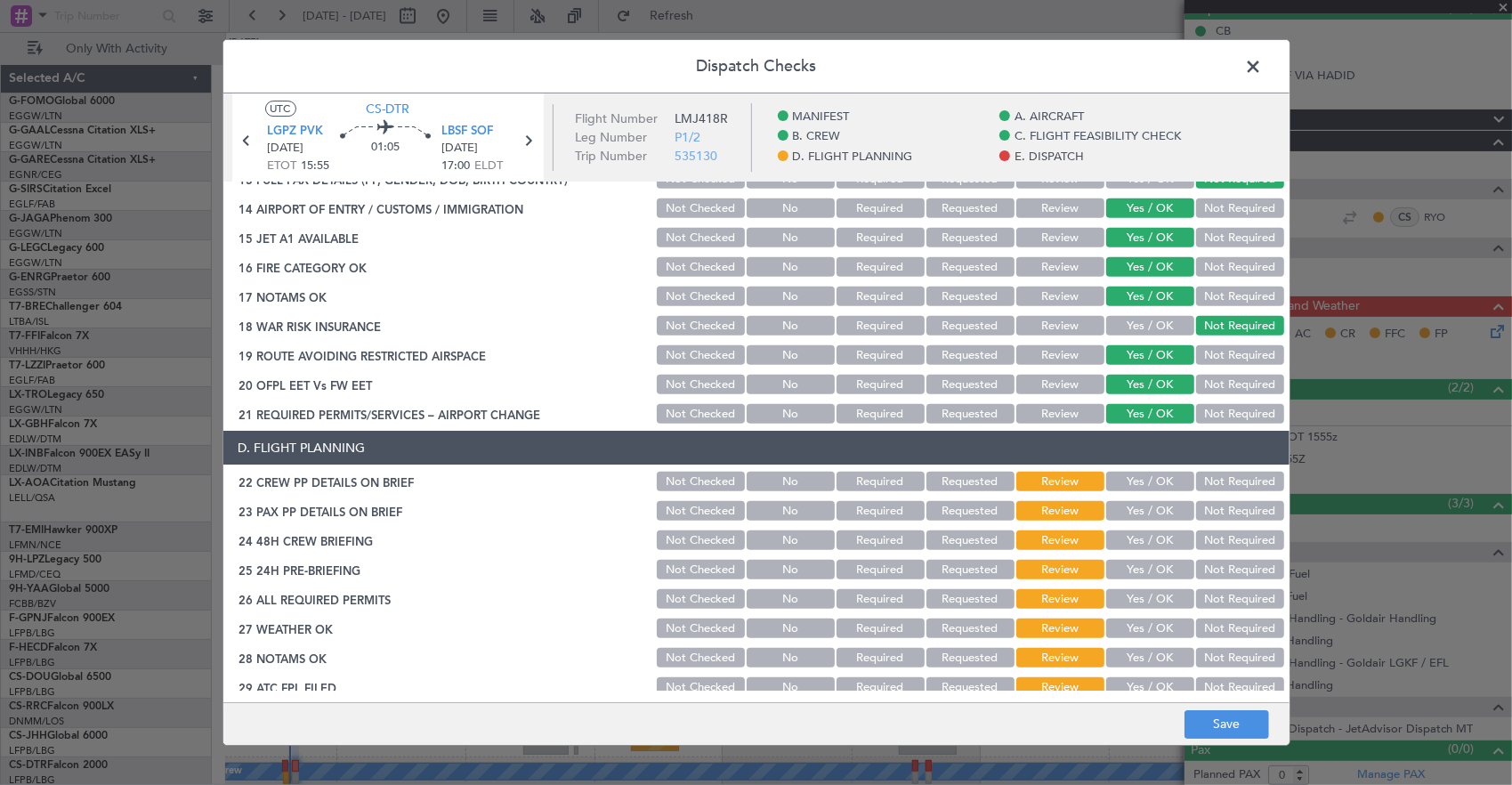
scroll to position [623, 0]
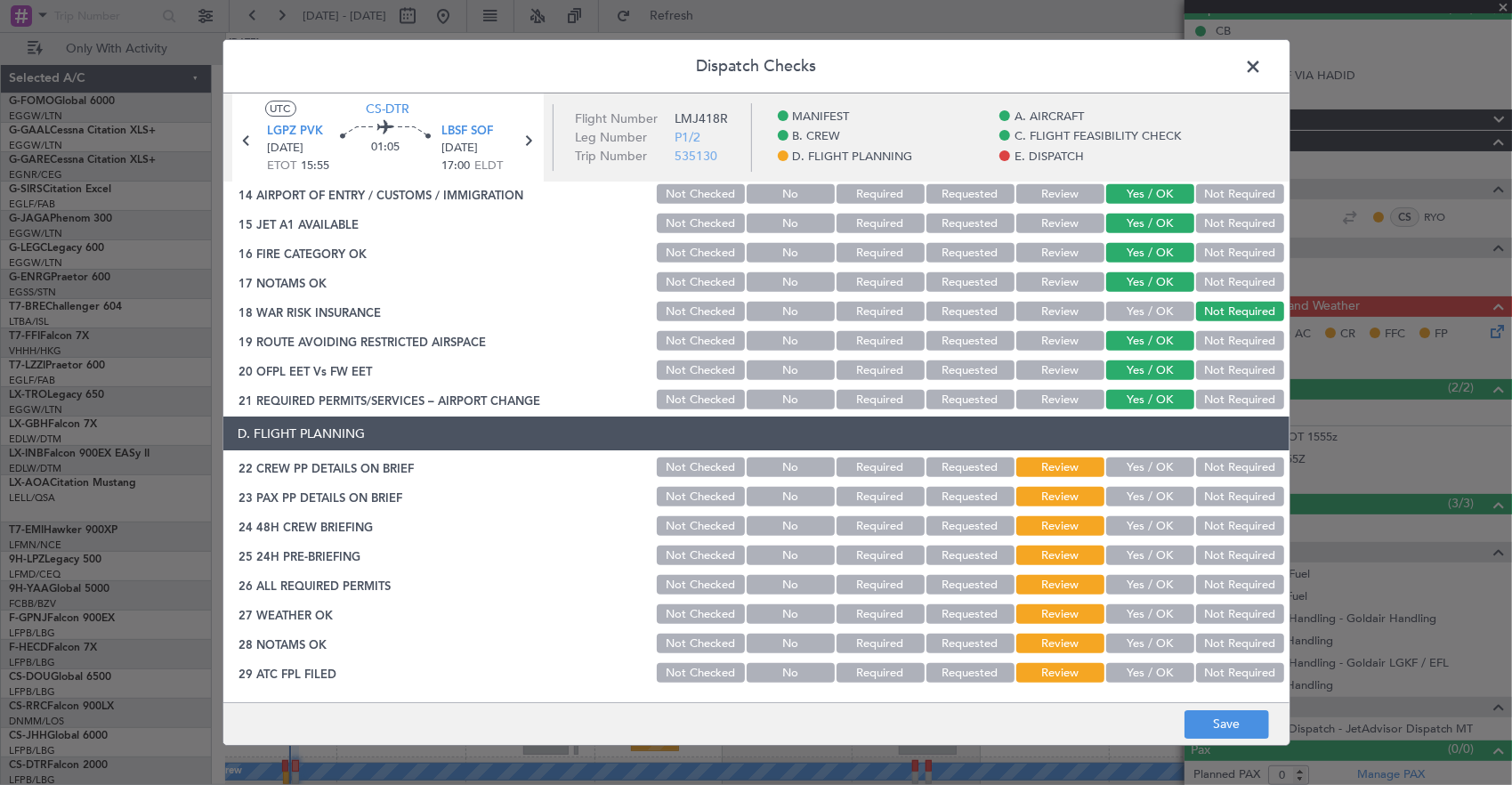
click at [1144, 470] on button "Yes / OK" at bounding box center [1150, 467] width 88 height 19
click at [1140, 500] on button "Yes / OK" at bounding box center [1150, 496] width 88 height 19
click at [1155, 527] on button "Yes / OK" at bounding box center [1150, 526] width 88 height 19
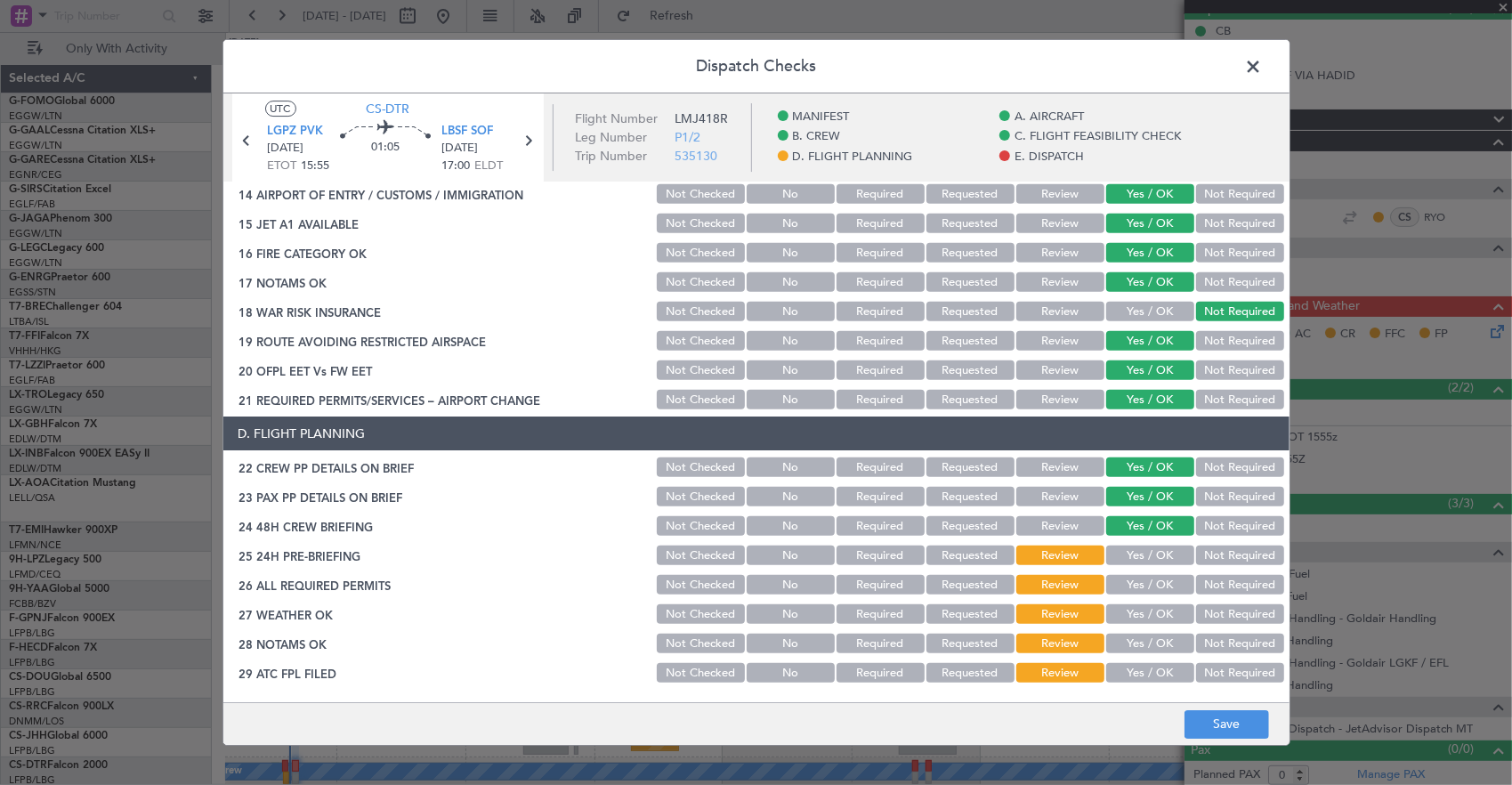
click at [1221, 550] on button "Not Required" at bounding box center [1240, 555] width 88 height 19
click at [1169, 595] on div "Yes / OK" at bounding box center [1148, 585] width 90 height 25
click at [1149, 591] on button "Yes / OK" at bounding box center [1150, 585] width 88 height 19
click at [1148, 600] on section "D. FLIGHT PLANNING 22 CREW PP DETAILS ON BRIEF Not Checked No Required Requeste…" at bounding box center [756, 595] width 1065 height 357
click at [1148, 617] on button "Yes / OK" at bounding box center [1150, 613] width 88 height 19
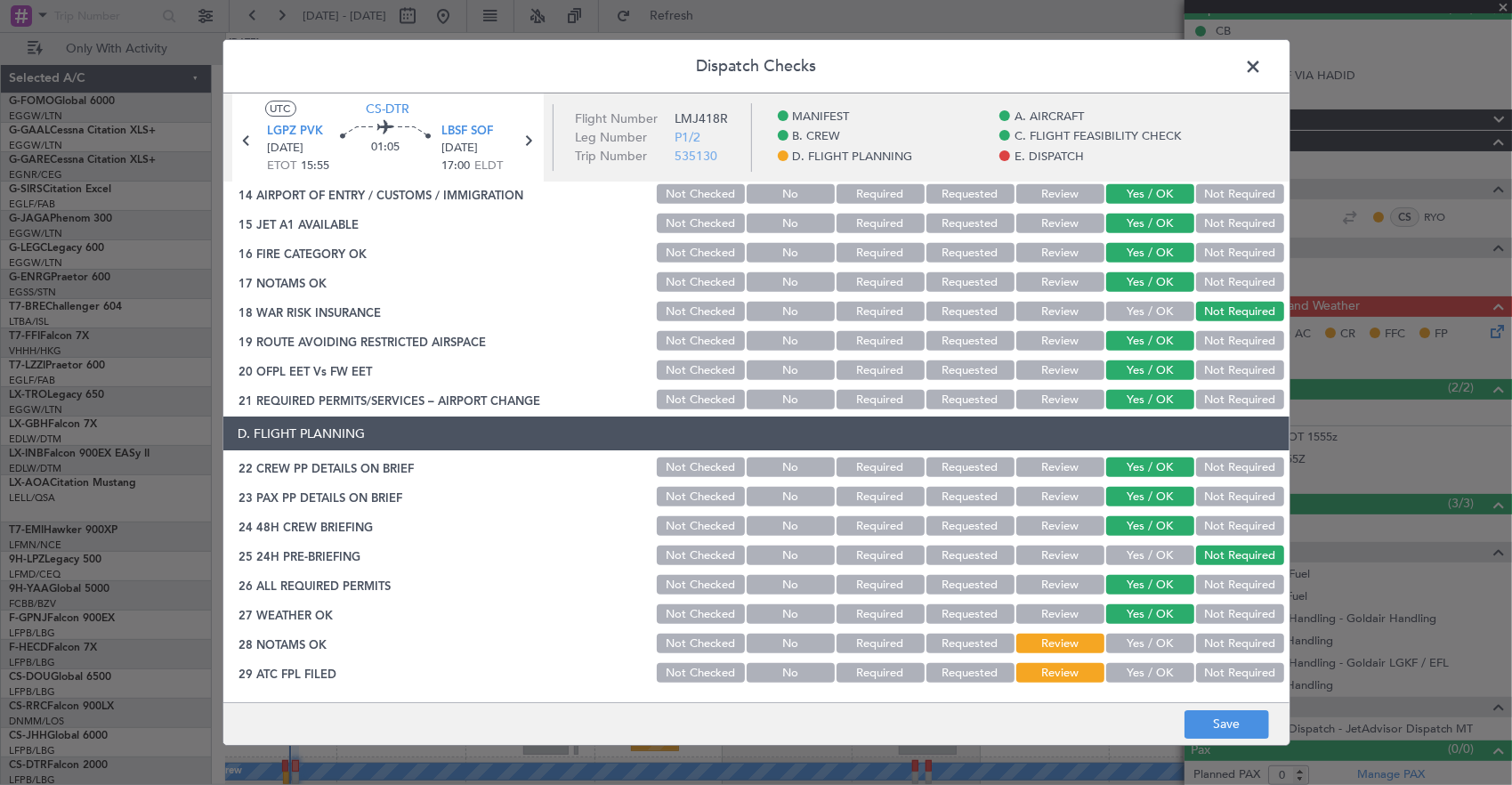
click at [1153, 646] on button "Yes / OK" at bounding box center [1150, 643] width 88 height 19
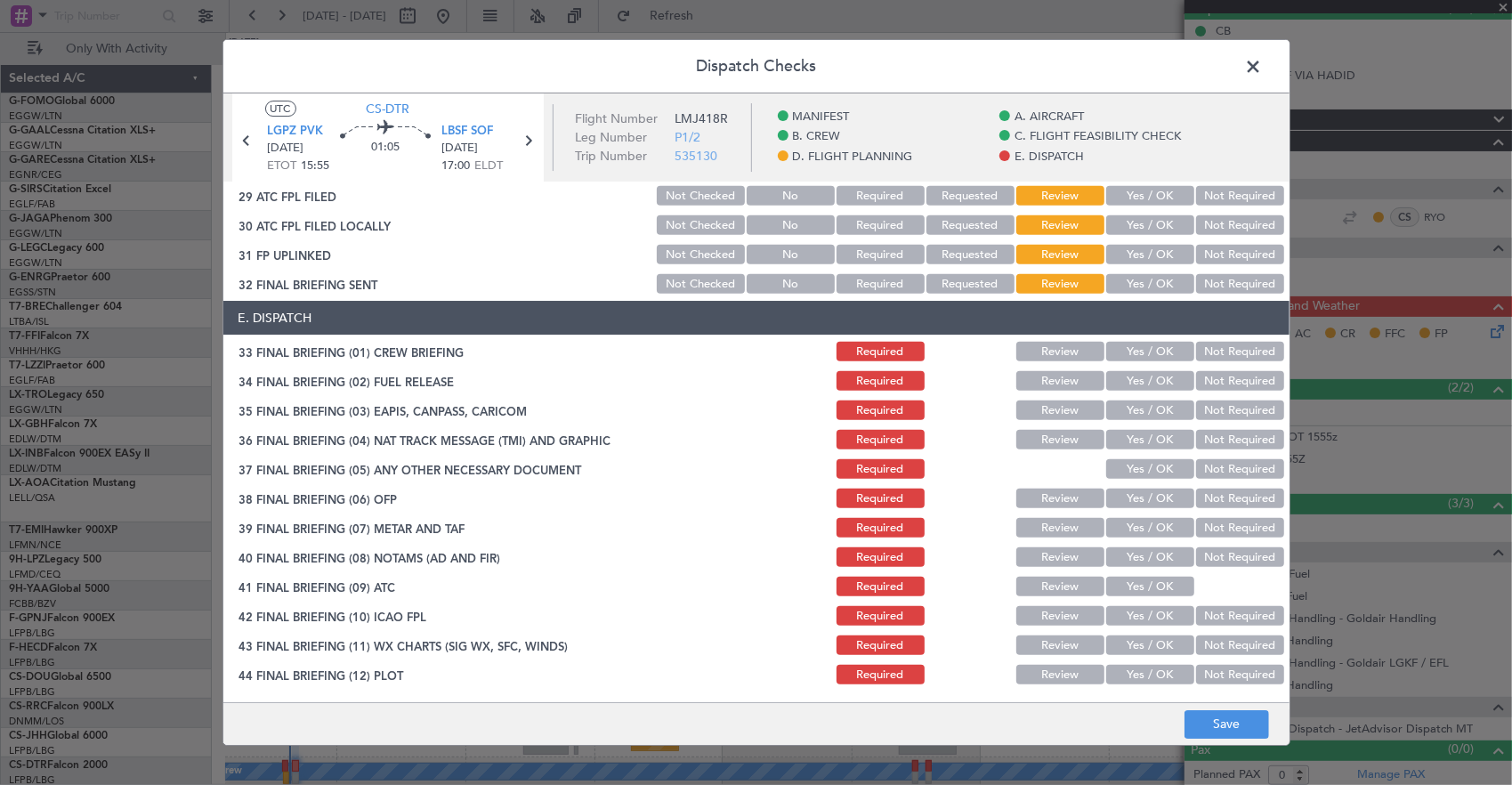
scroll to position [922, 0]
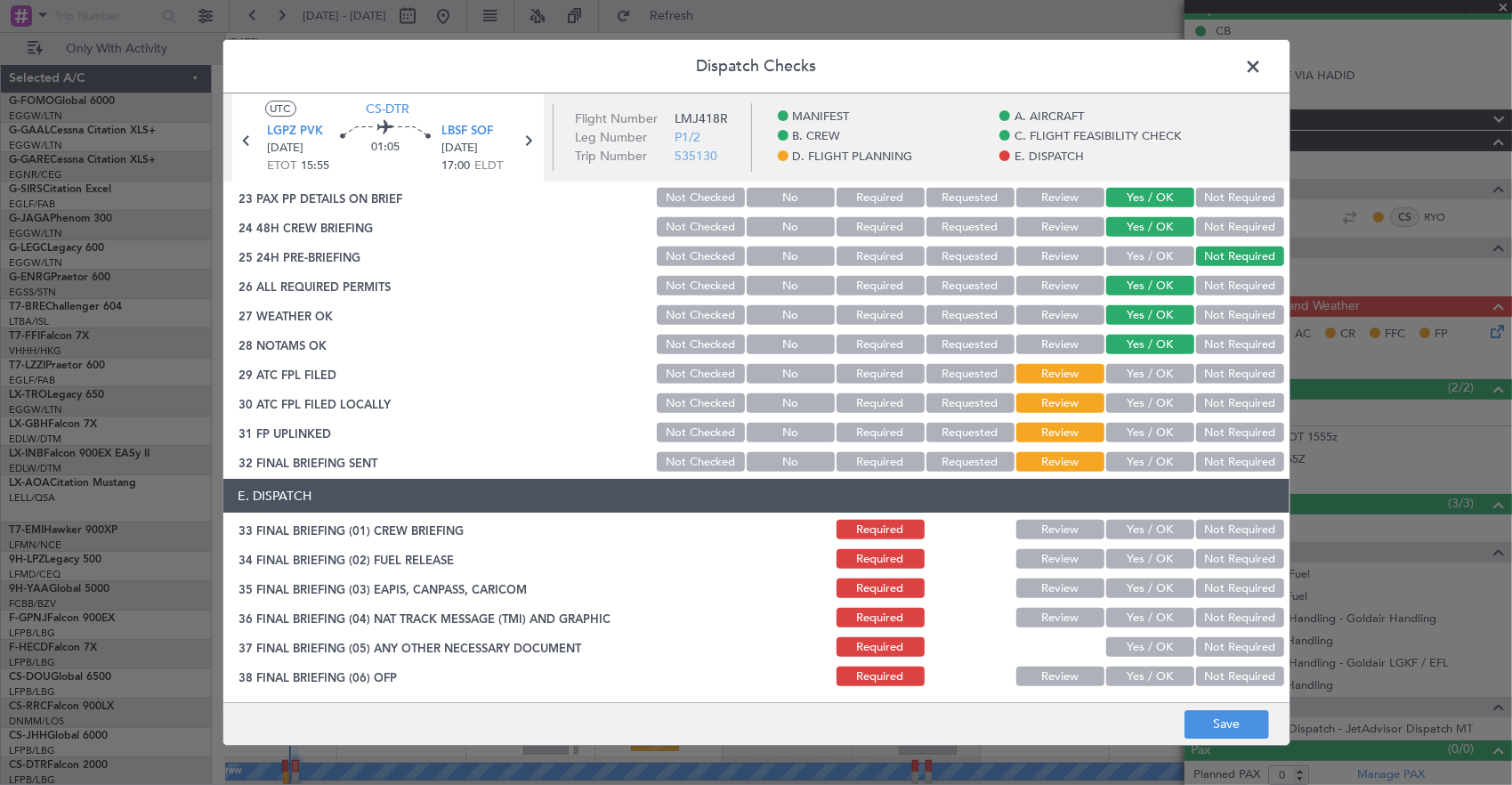
click at [1144, 370] on button "Yes / OK" at bounding box center [1150, 374] width 88 height 19
click at [1140, 404] on button "Yes / OK" at bounding box center [1150, 403] width 88 height 19
click at [1200, 428] on button "Not Required" at bounding box center [1240, 432] width 88 height 19
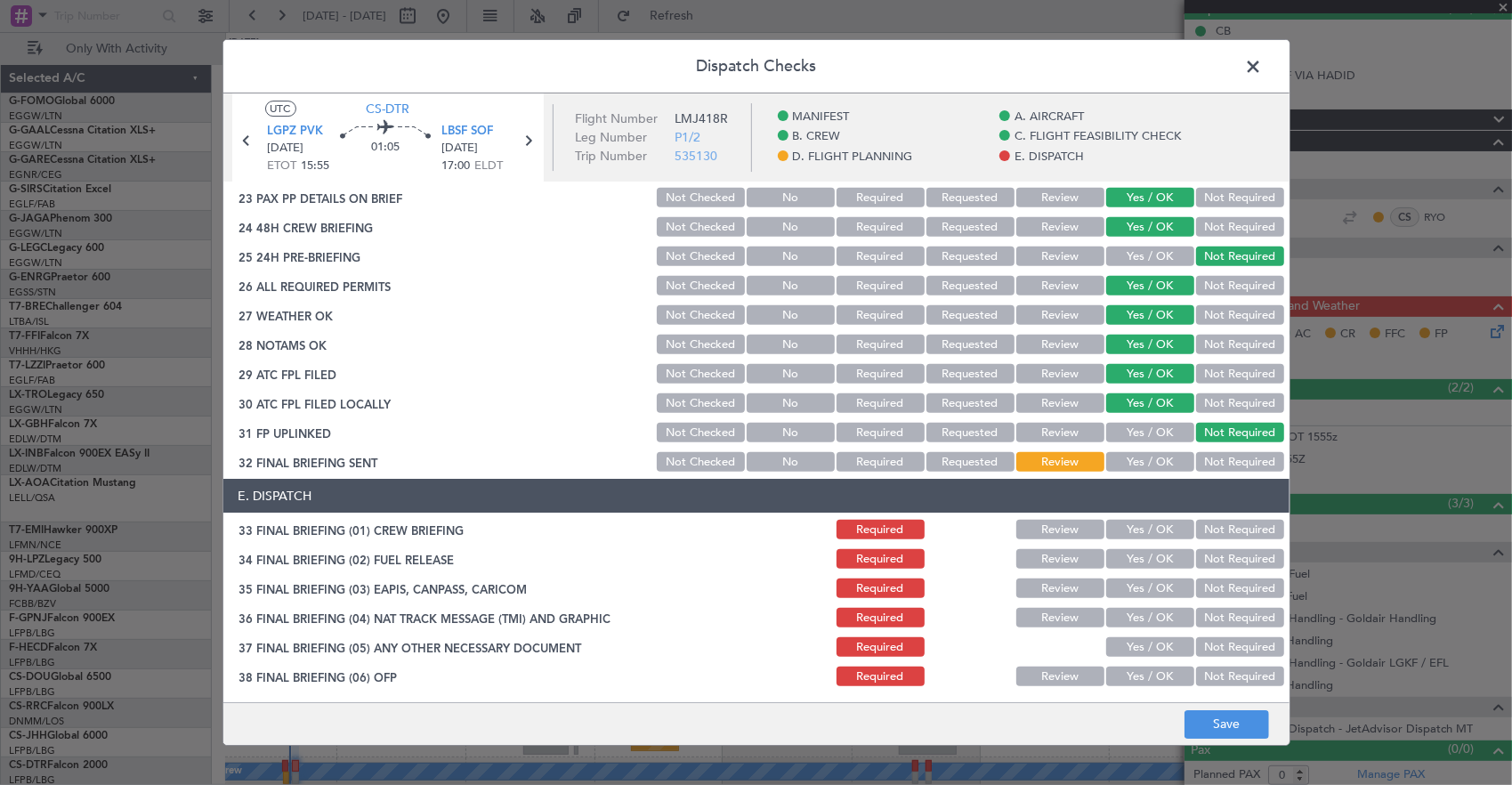
drag, startPoint x: 1200, startPoint y: 428, endPoint x: 1157, endPoint y: 468, distance: 58.7
click at [1174, 462] on button "Yes / OK" at bounding box center [1150, 462] width 88 height 19
click at [1154, 470] on button "Yes / OK" at bounding box center [1150, 462] width 88 height 19
click at [1153, 534] on button "Yes / OK" at bounding box center [1150, 529] width 88 height 19
click at [1151, 567] on button "Yes / OK" at bounding box center [1150, 559] width 88 height 19
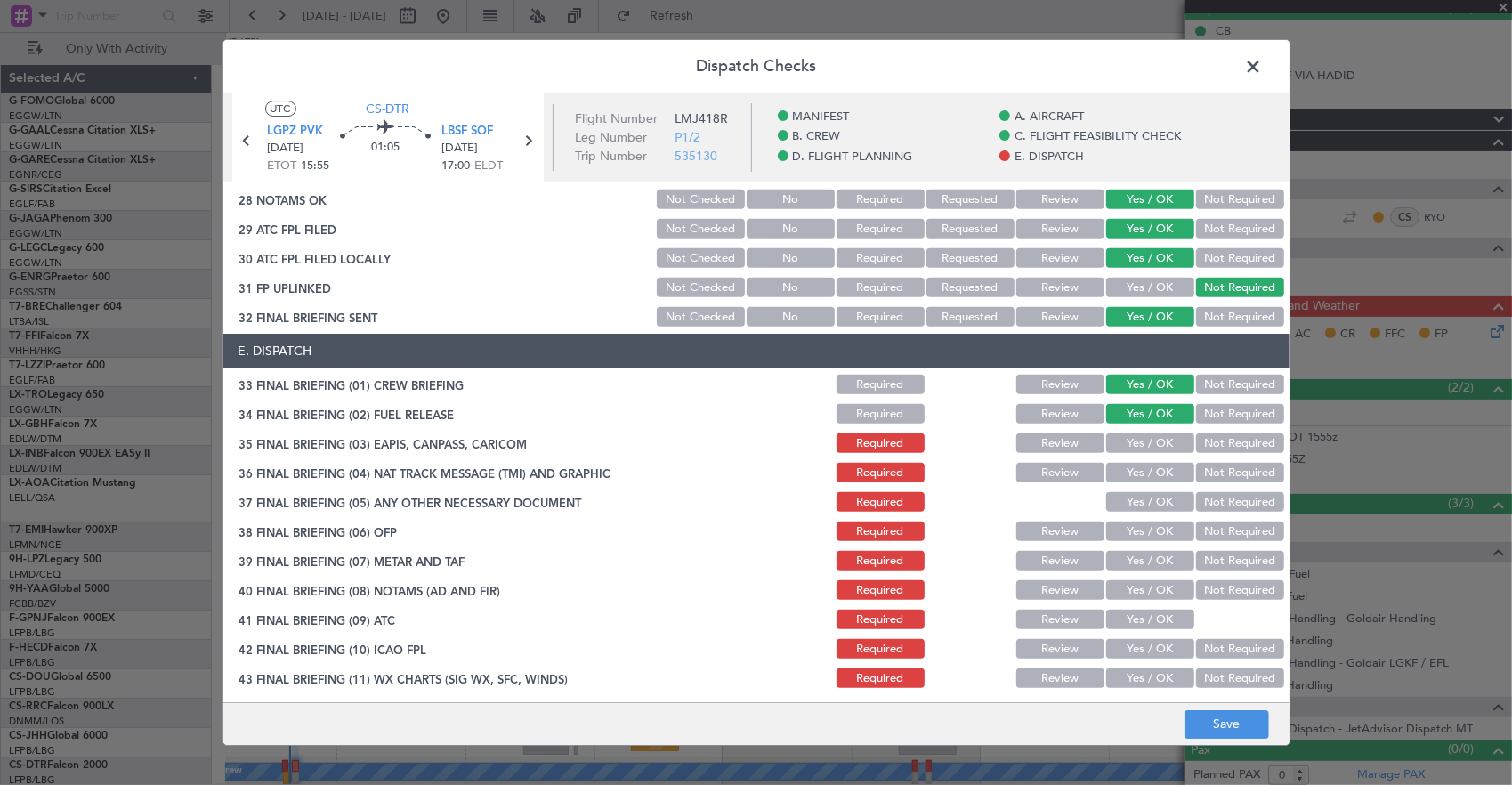
scroll to position [1100, 0]
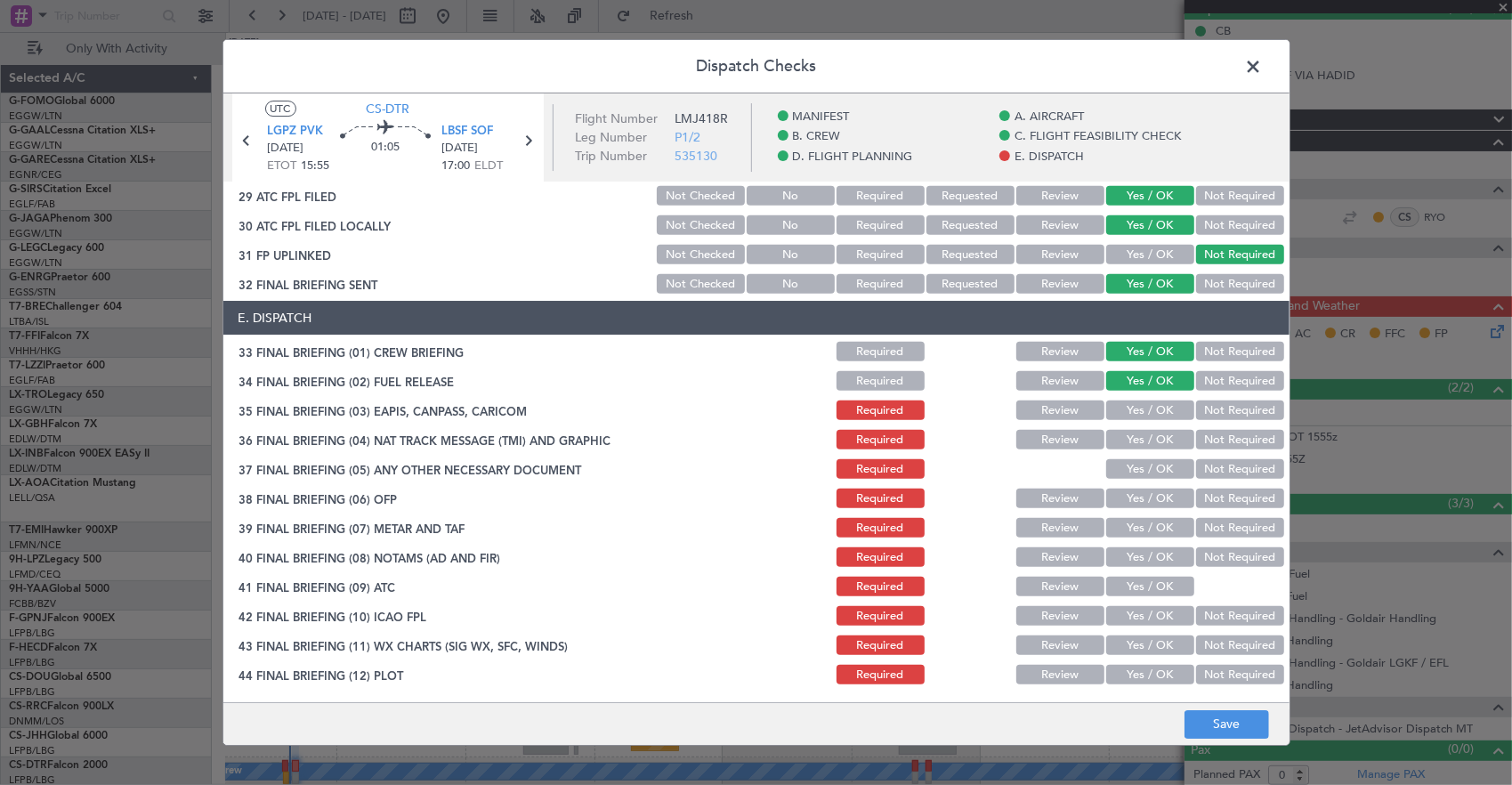
click at [1237, 403] on button "Not Required" at bounding box center [1240, 410] width 88 height 19
click at [1236, 434] on div "Not Required" at bounding box center [1238, 440] width 90 height 25
click at [1206, 440] on button "Not Required" at bounding box center [1240, 439] width 88 height 19
click at [1144, 495] on button "Yes / OK" at bounding box center [1150, 498] width 88 height 19
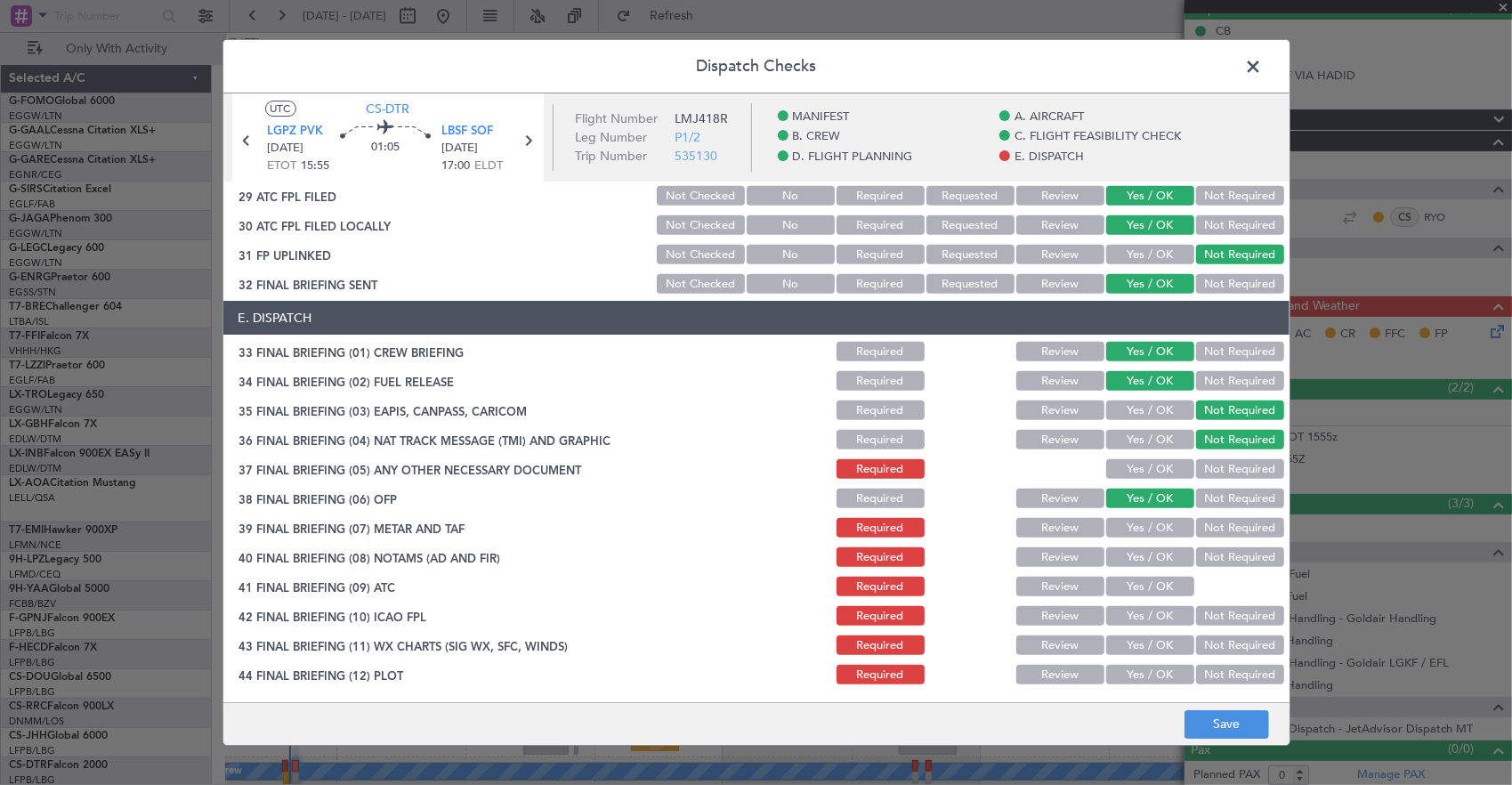
click at [1148, 479] on div "Yes / OK" at bounding box center [1148, 469] width 90 height 25
click at [1148, 475] on button "Yes / OK" at bounding box center [1150, 469] width 88 height 19
click at [1153, 529] on button "Yes / OK" at bounding box center [1150, 527] width 88 height 19
drag, startPoint x: 1155, startPoint y: 572, endPoint x: 1152, endPoint y: 558, distance: 14.3
click at [1155, 572] on section "E. DISPATCH 33 FINAL BRIEFING (01) CREW BRIEFING Required Review Yes / OK Not R…" at bounding box center [756, 494] width 1065 height 386
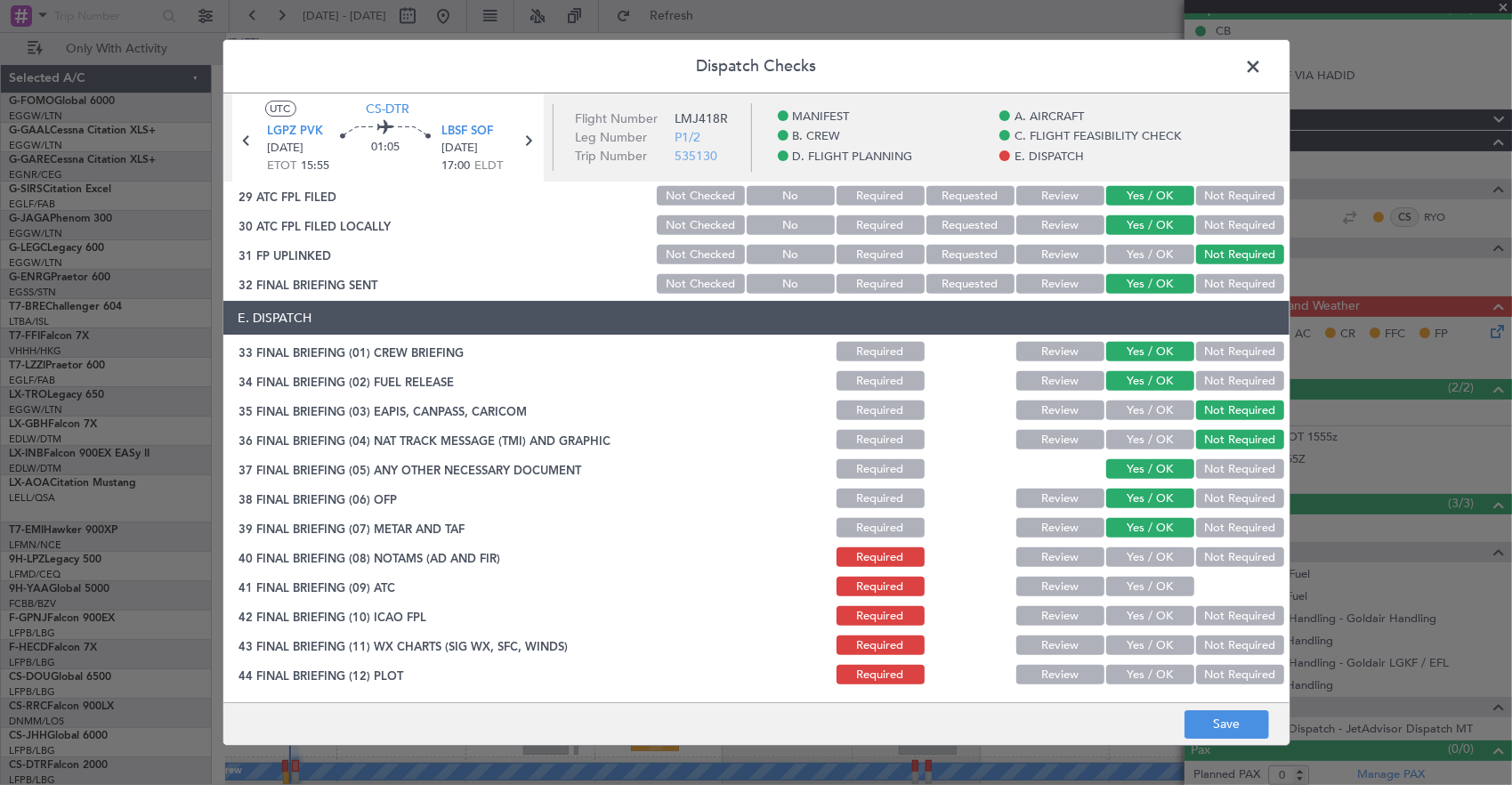
click at [1152, 557] on button "Yes / OK" at bounding box center [1150, 557] width 88 height 19
click at [1152, 582] on button "Yes / OK" at bounding box center [1150, 587] width 88 height 19
click at [1150, 611] on button "Yes / OK" at bounding box center [1150, 615] width 88 height 19
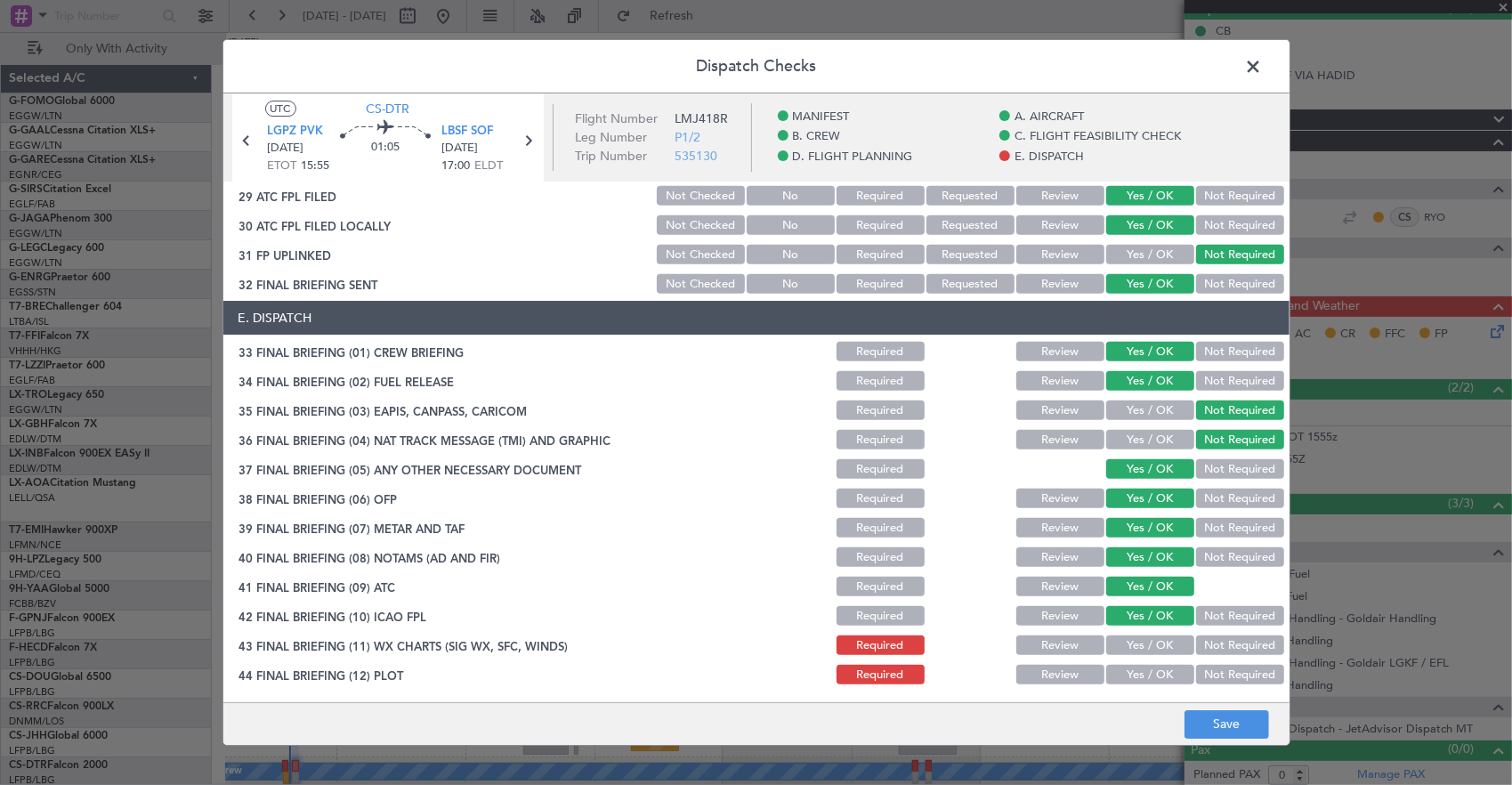
click at [1148, 628] on div "Yes / OK" at bounding box center [1148, 616] width 90 height 25
click at [1131, 645] on button "Yes / OK" at bounding box center [1150, 645] width 88 height 19
click at [1139, 671] on button "Yes / OK" at bounding box center [1150, 675] width 88 height 19
click at [1240, 736] on button "Save" at bounding box center [1226, 725] width 84 height 29
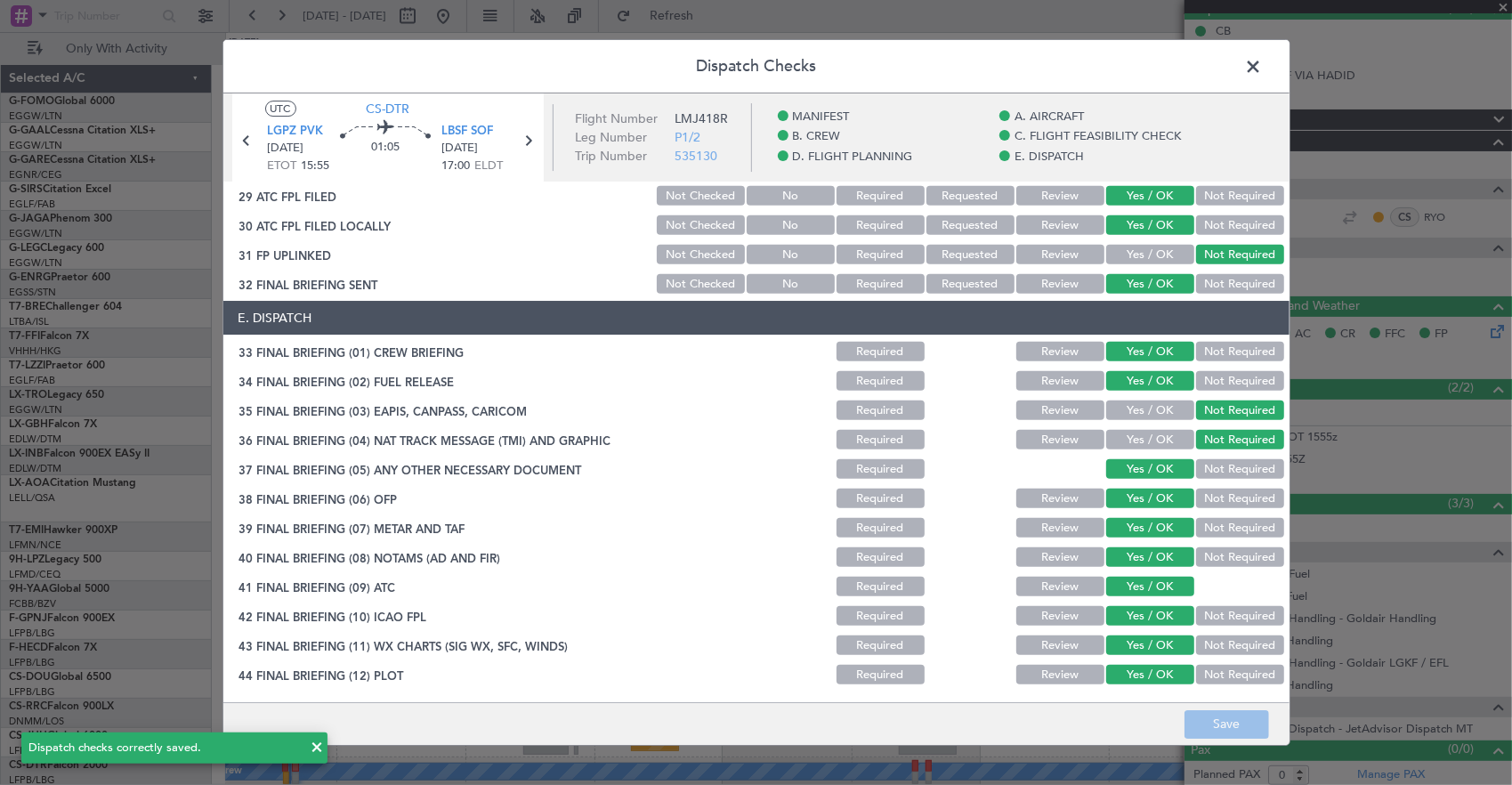
click at [1263, 68] on span at bounding box center [1263, 71] width 0 height 35
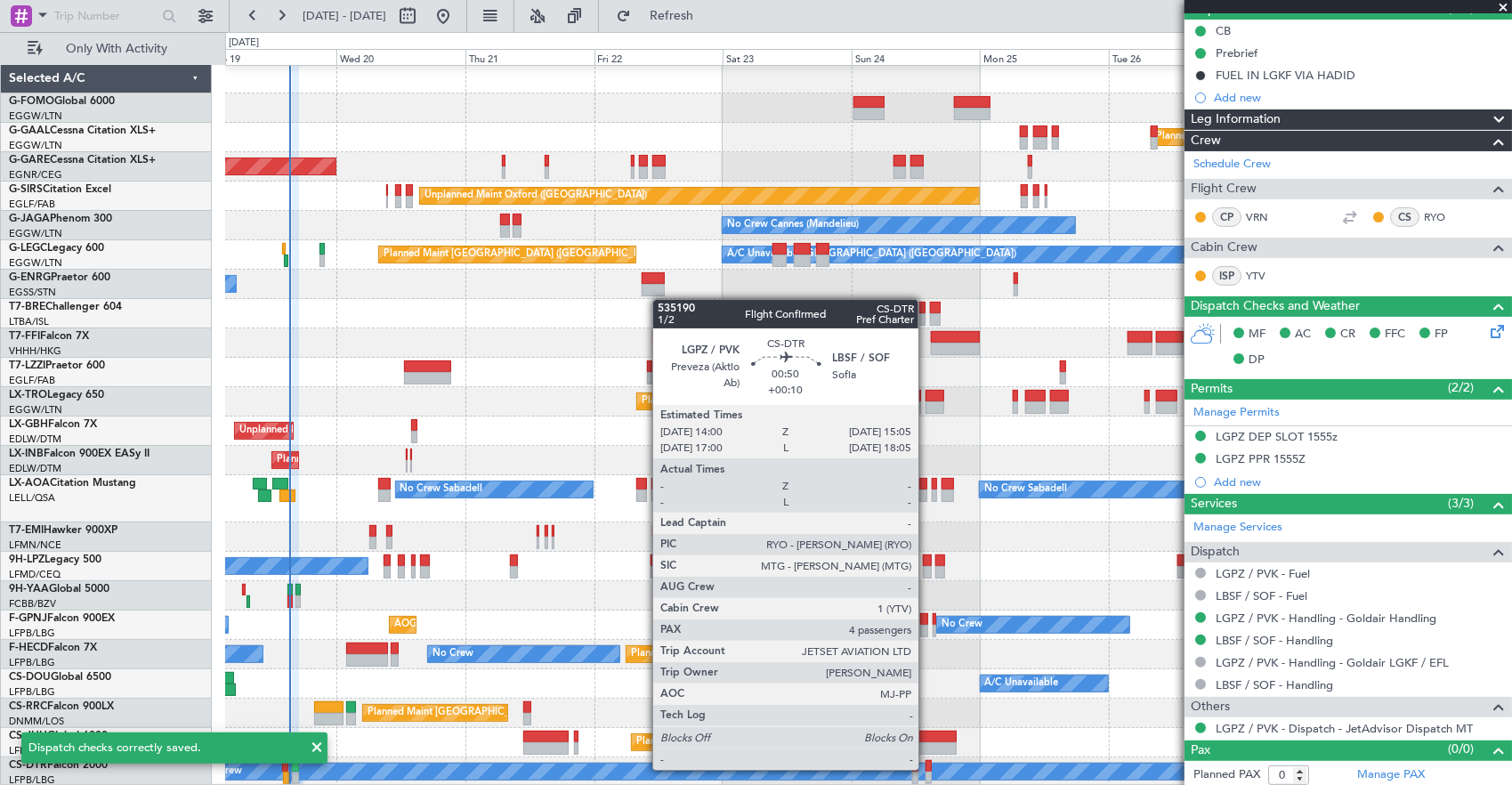
click at [928, 768] on div at bounding box center [928, 766] width 6 height 12
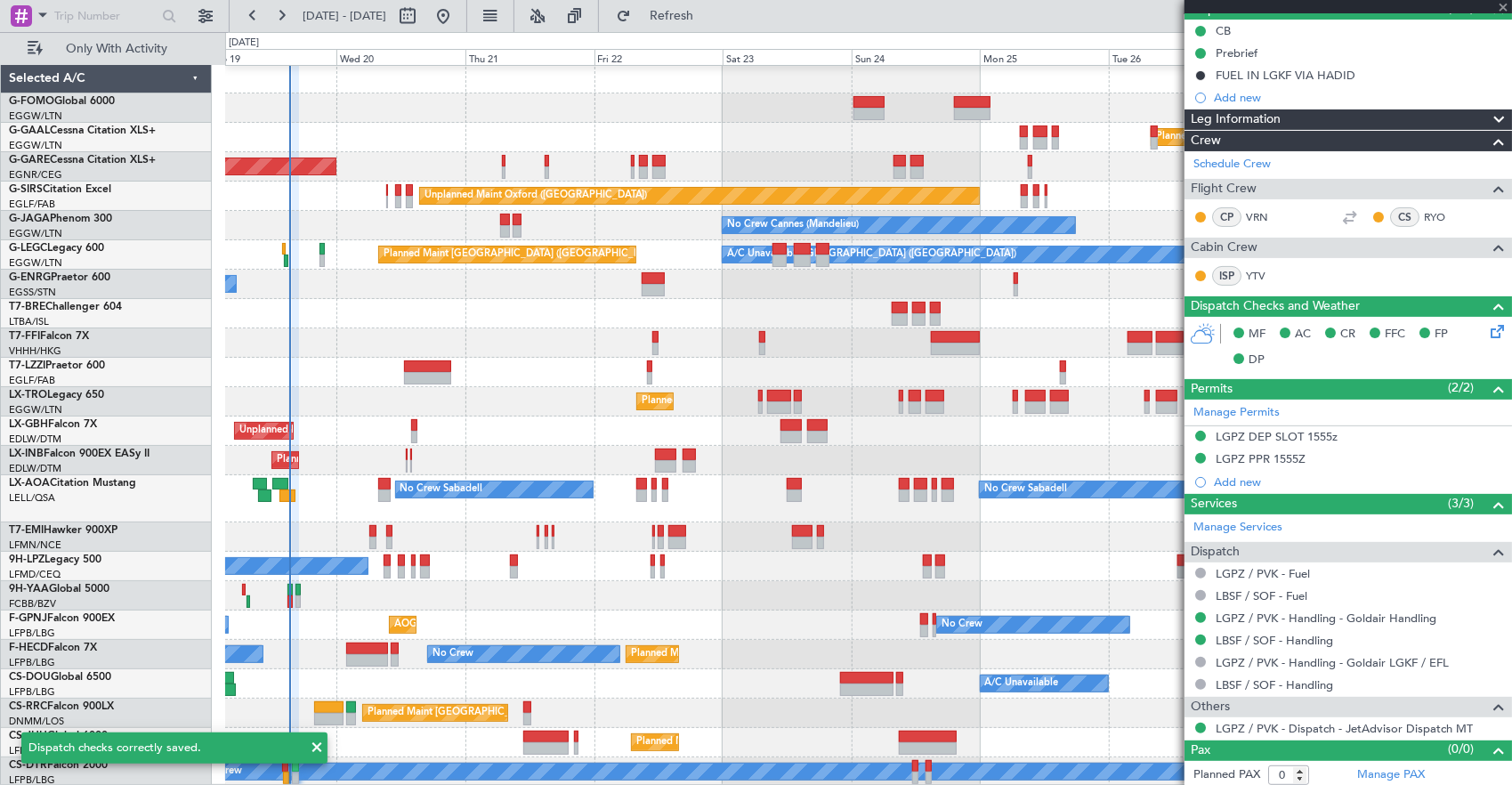
click at [722, 566] on div "Planned Maint Windsor Locks ([PERSON_NAME] Intl) Planned [GEOGRAPHIC_DATA] Unpl…" at bounding box center [868, 426] width 1287 height 723
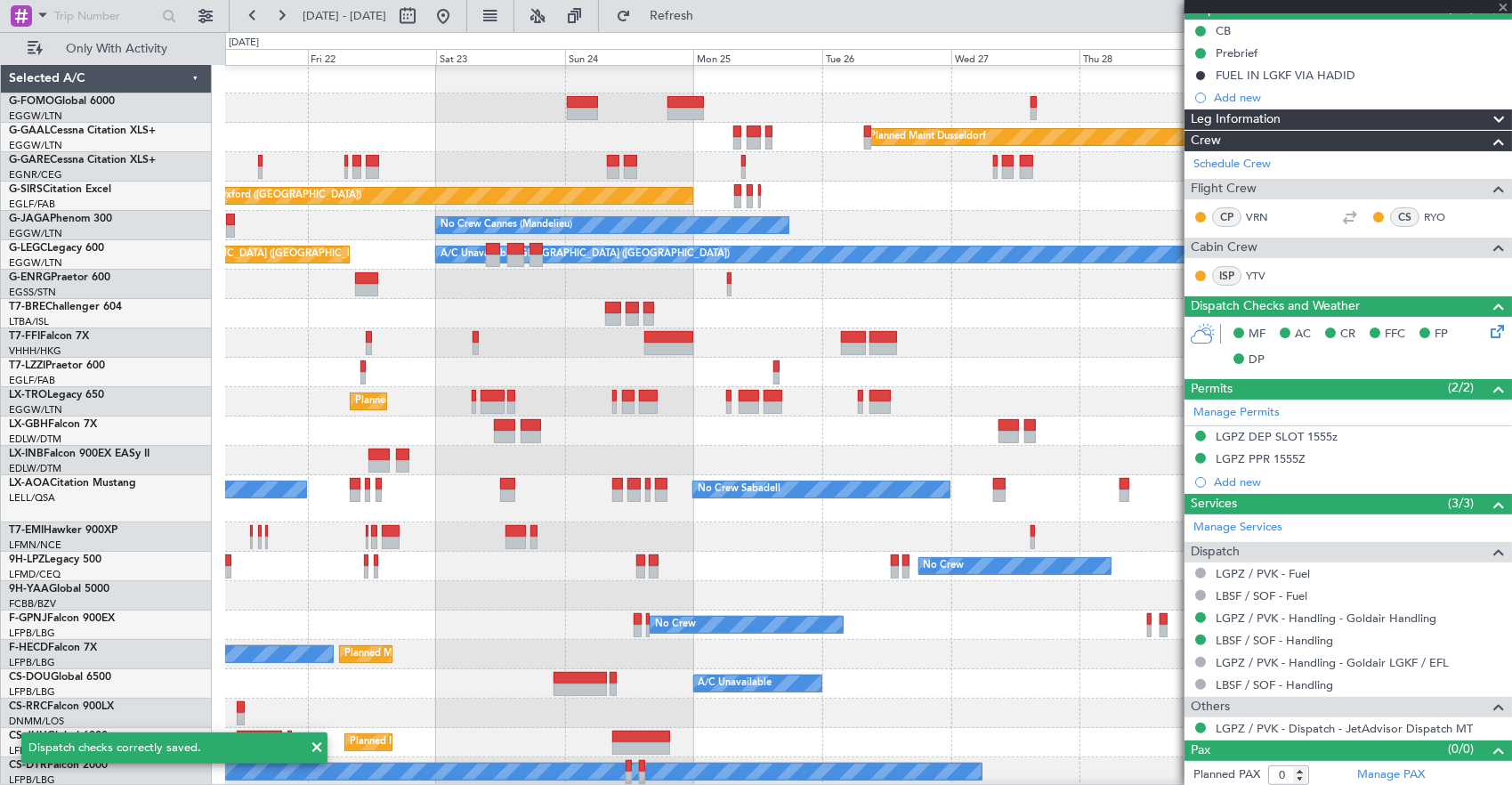
click at [467, 548] on div "Planned Maint Dusseldorf Unplanned Maint [PERSON_NAME] Unplanned Maint [GEOGRAP…" at bounding box center [868, 426] width 1287 height 723
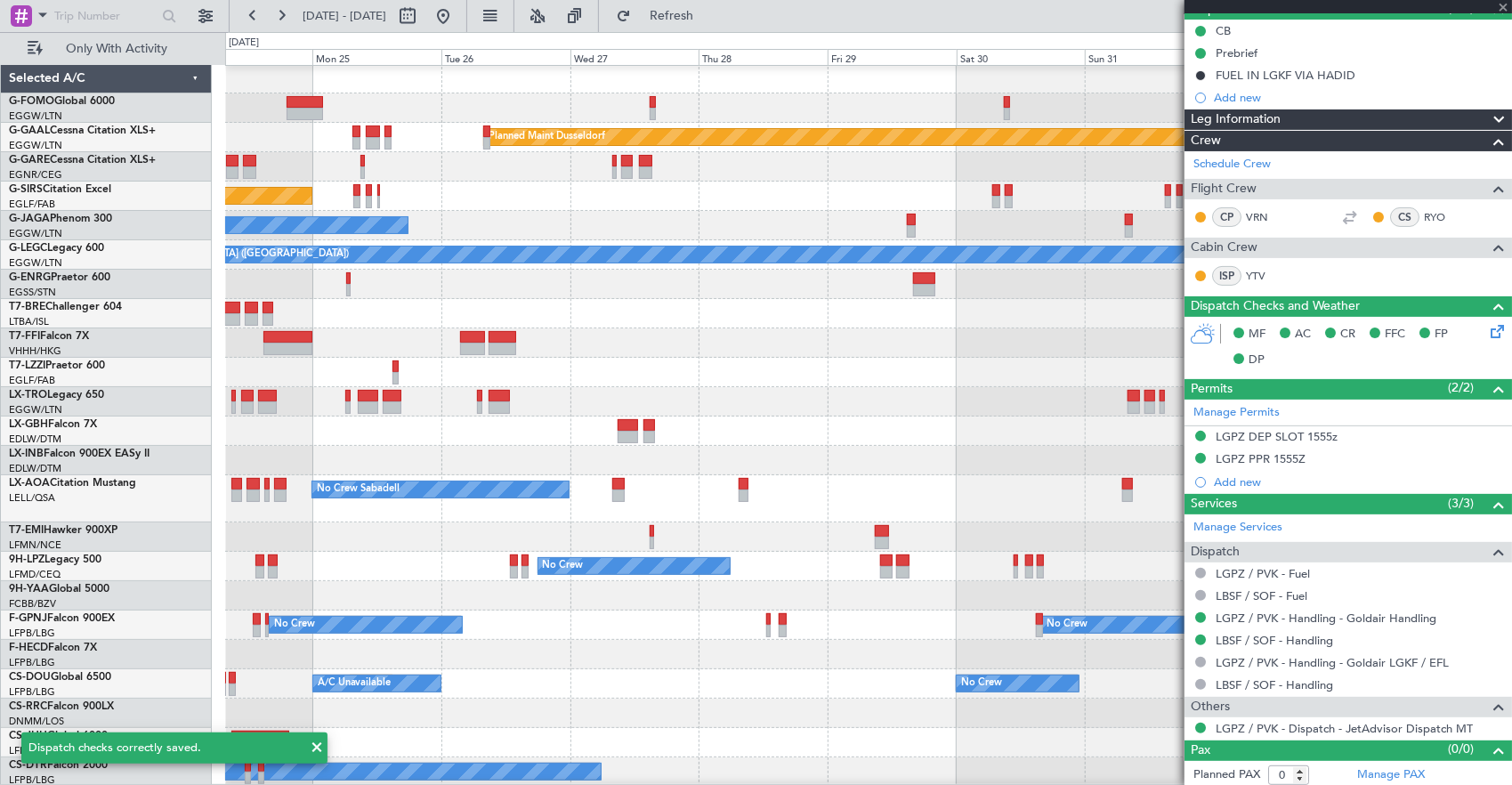
scroll to position [2, 0]
type input "+00:10"
type input "4"
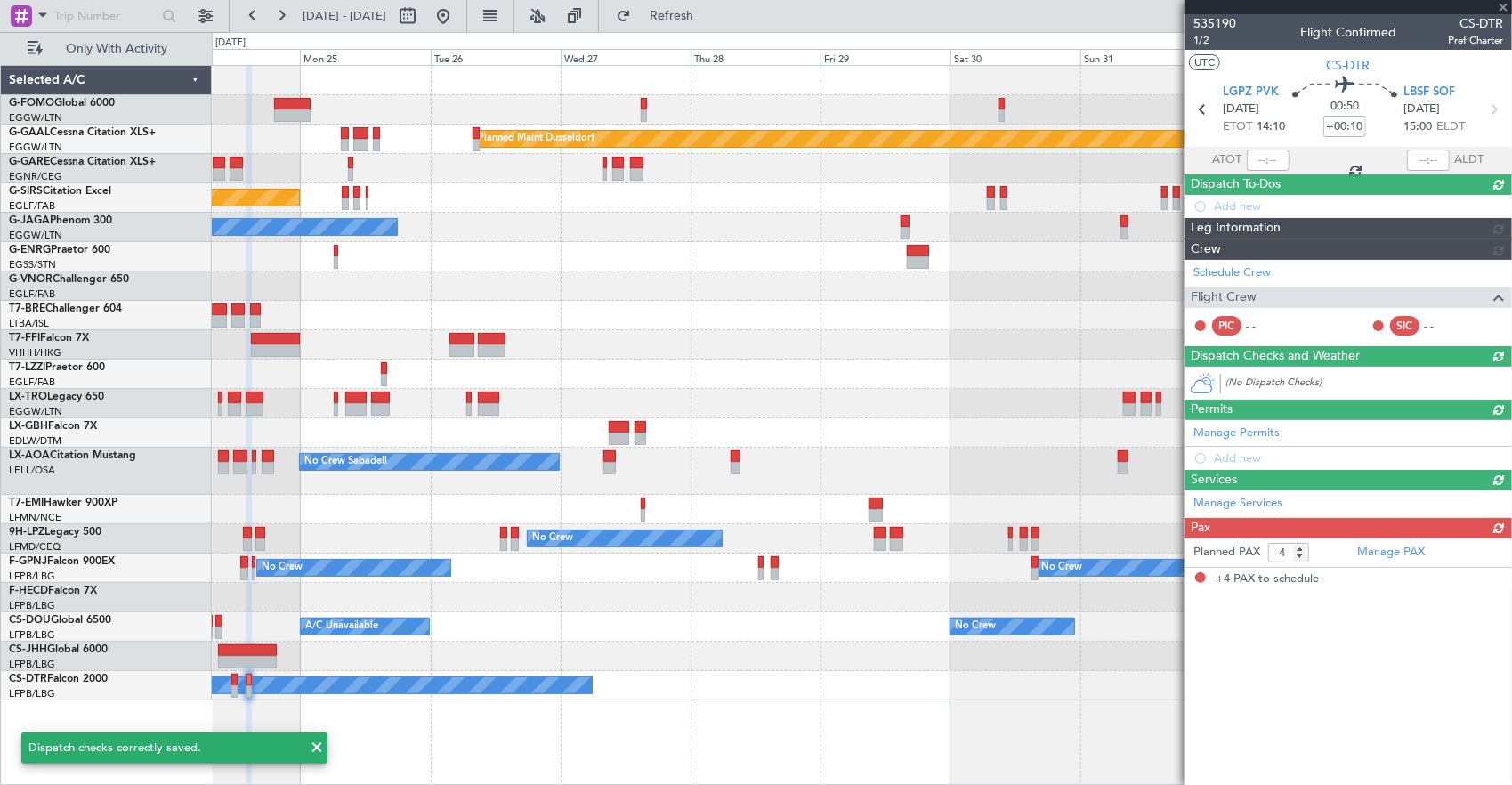
scroll to position [0, 0]
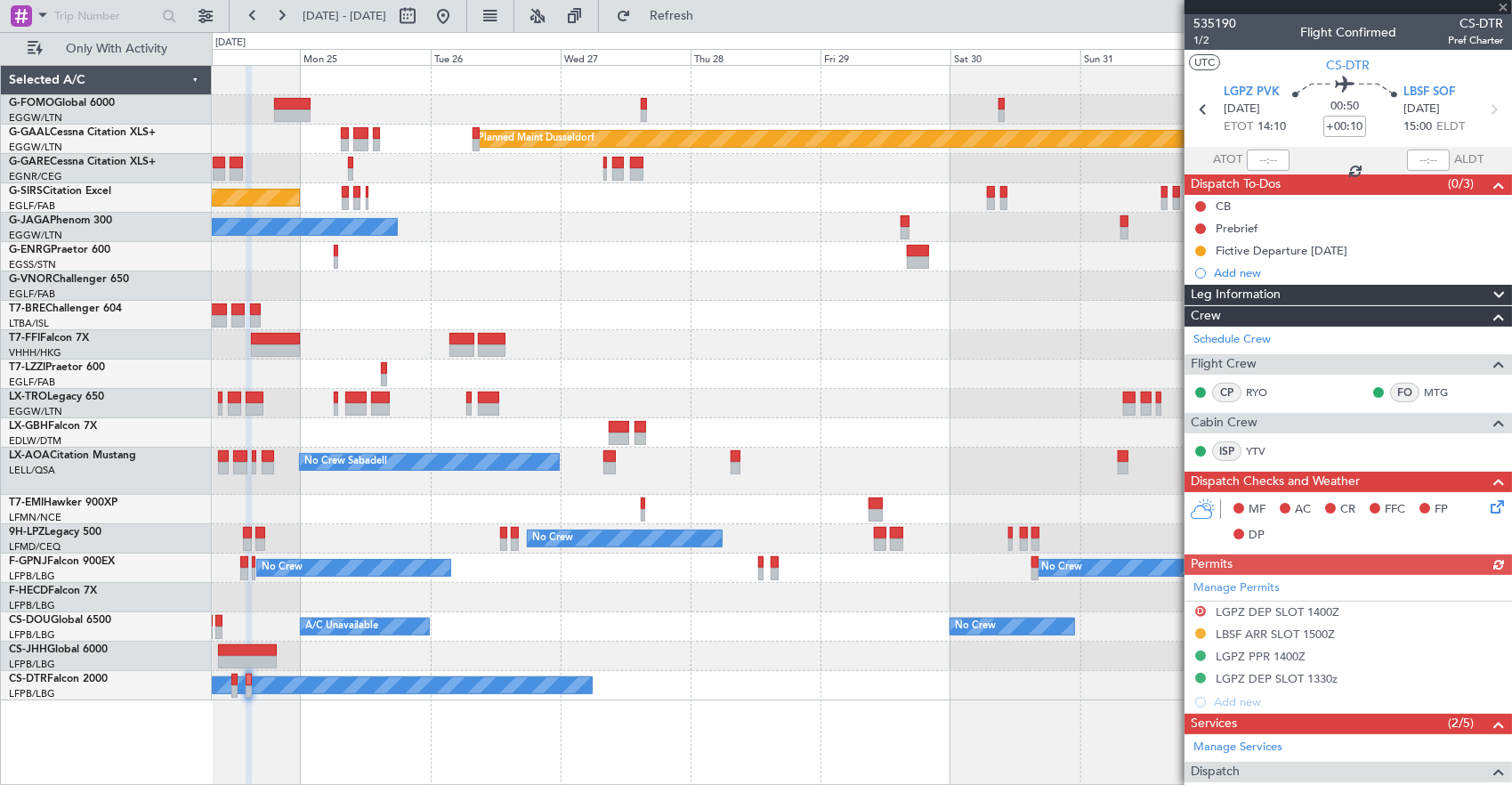
click at [913, 607] on div "Planned Maint Dusseldorf Unplanned Maint [GEOGRAPHIC_DATA] ([GEOGRAPHIC_DATA]) …" at bounding box center [861, 383] width 1300 height 635
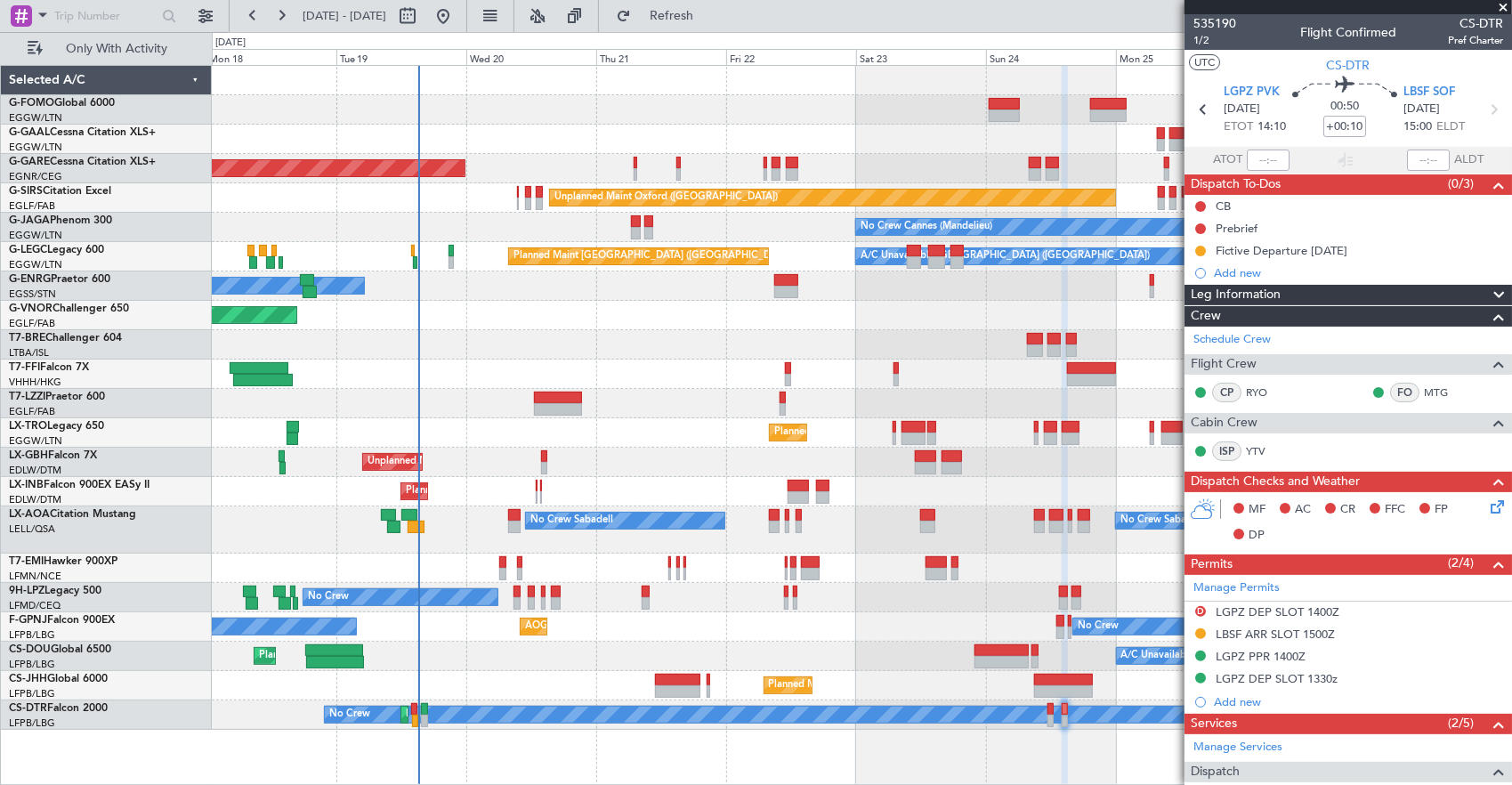
click at [436, 370] on div "Planned Maint Windsor Locks ([PERSON_NAME] Intl) Planned [GEOGRAPHIC_DATA] Unpl…" at bounding box center [861, 398] width 1300 height 664
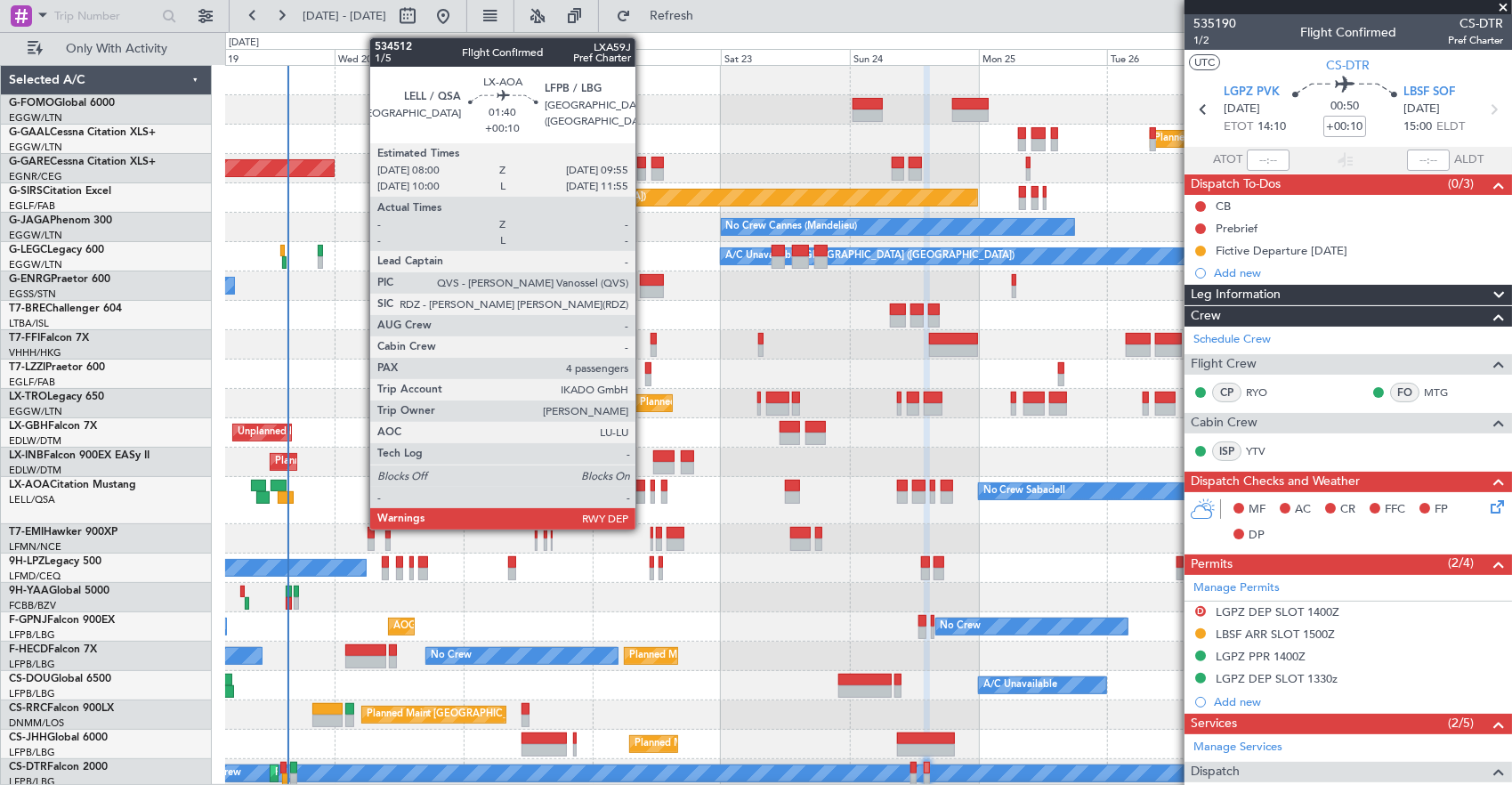
click at [975, 485] on div "No Crew Sabadell No Crew Sabadell No Crew Luxembourg (Findel)" at bounding box center [868, 500] width 1287 height 47
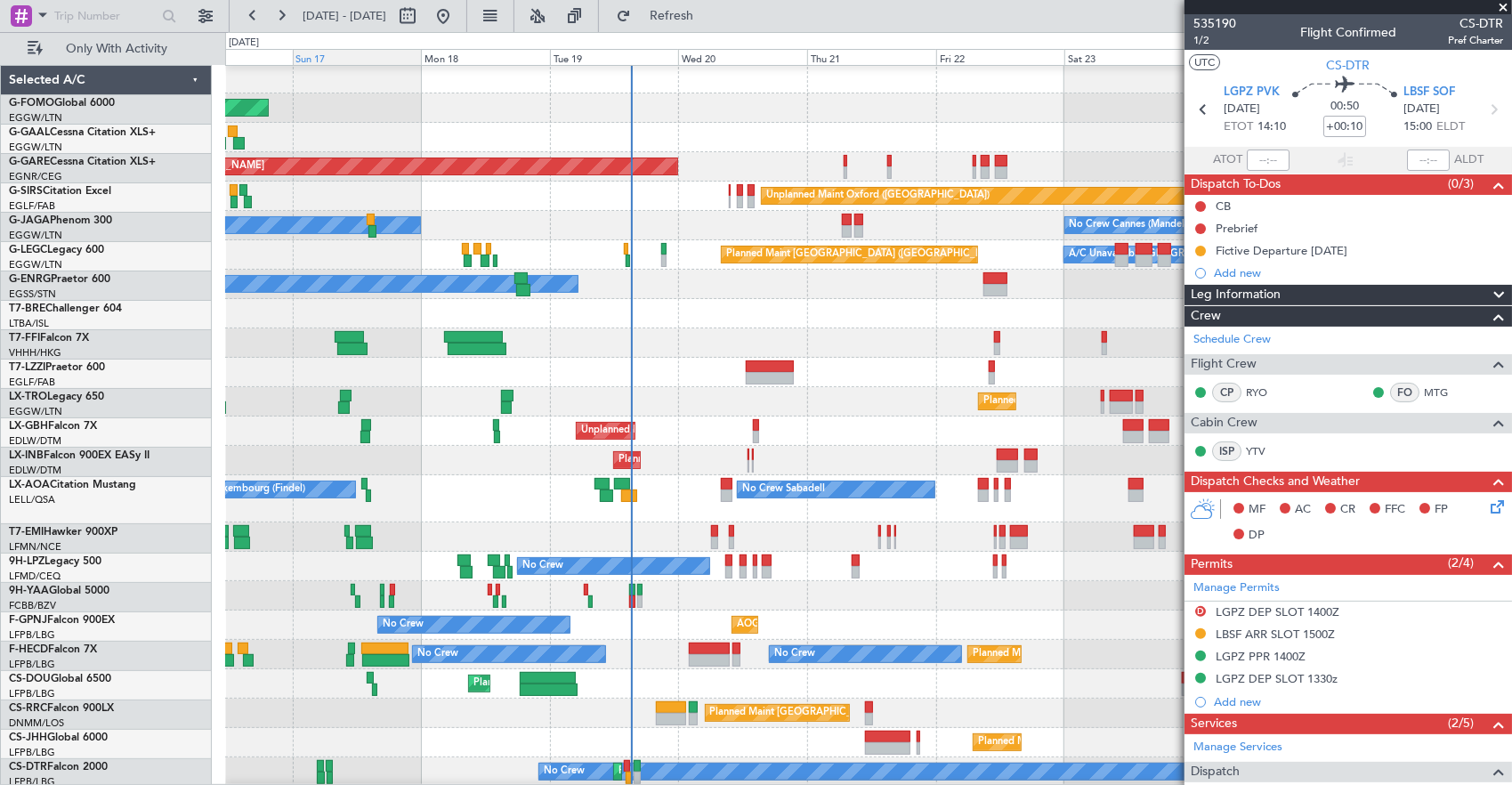
scroll to position [2, 0]
click at [673, 601] on div "Planned Maint Windsor Locks ([PERSON_NAME] Intl) Planned [GEOGRAPHIC_DATA] Plan…" at bounding box center [868, 426] width 1287 height 723
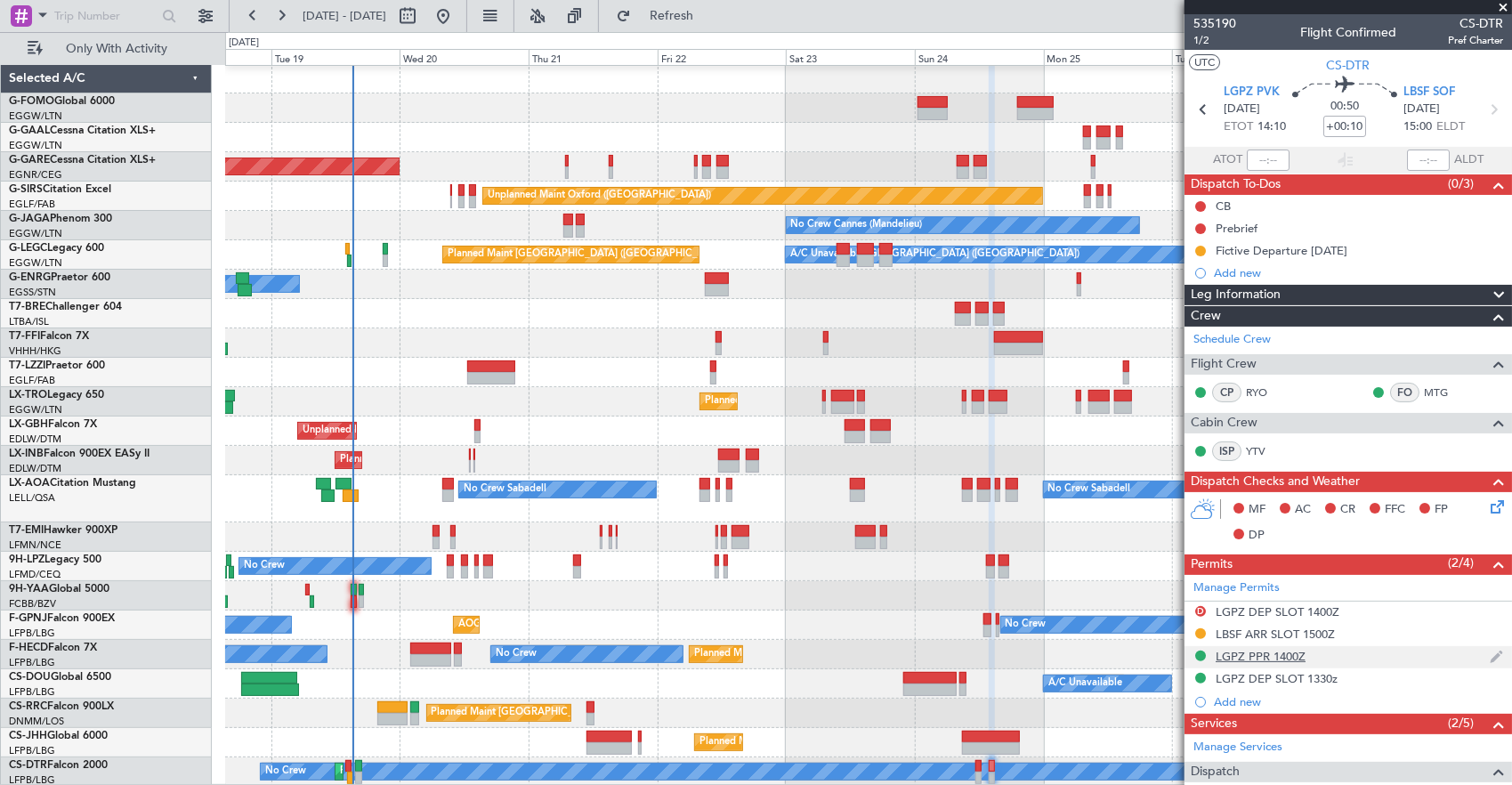
click at [1329, 646] on div "LGPZ PPR 1400Z" at bounding box center [1348, 657] width 328 height 22
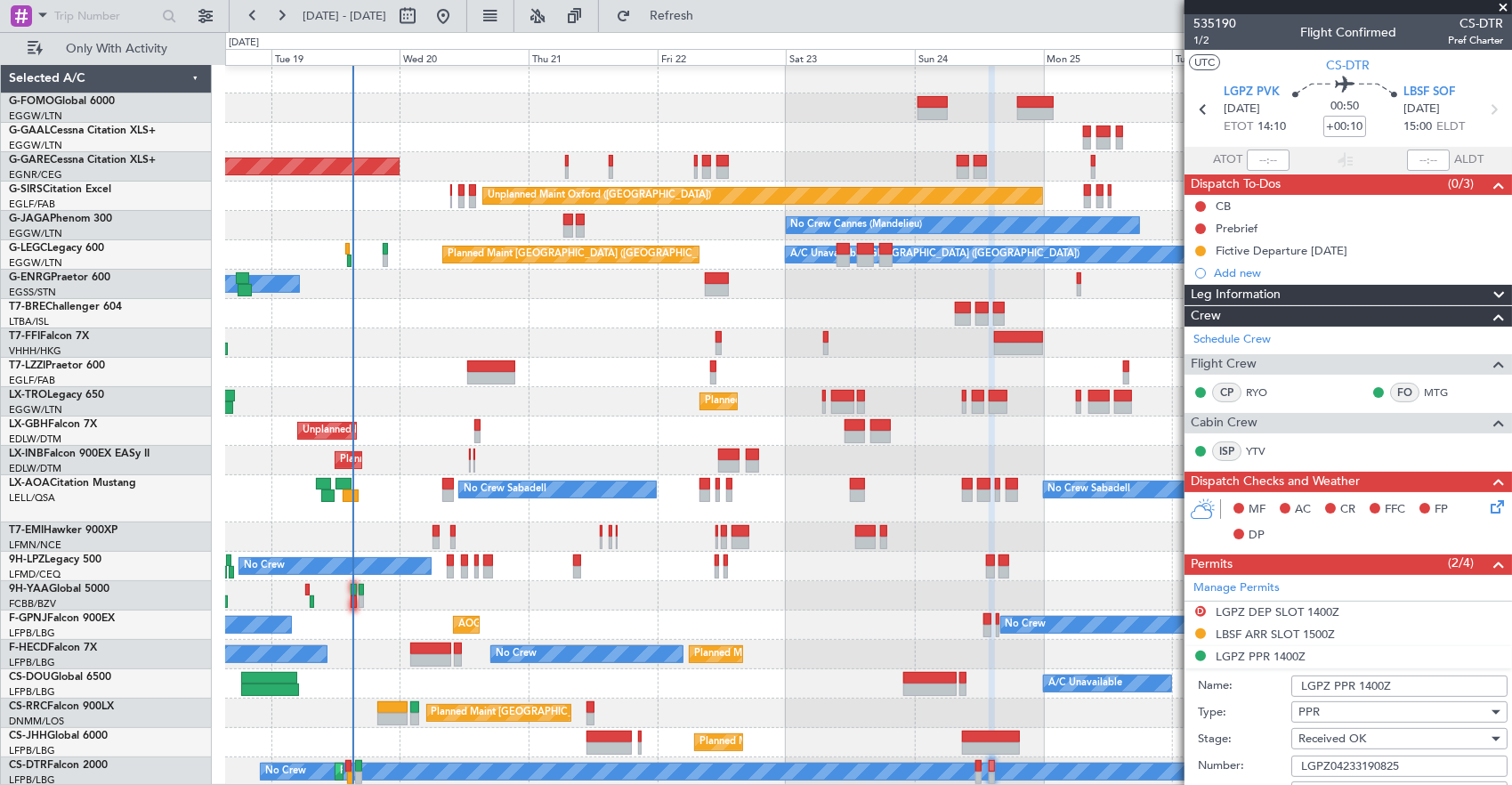
drag, startPoint x: 1362, startPoint y: 683, endPoint x: 1460, endPoint y: 690, distance: 98.2
click at [1460, 690] on input "LGPZ PPR 1400Z" at bounding box center [1399, 686] width 217 height 21
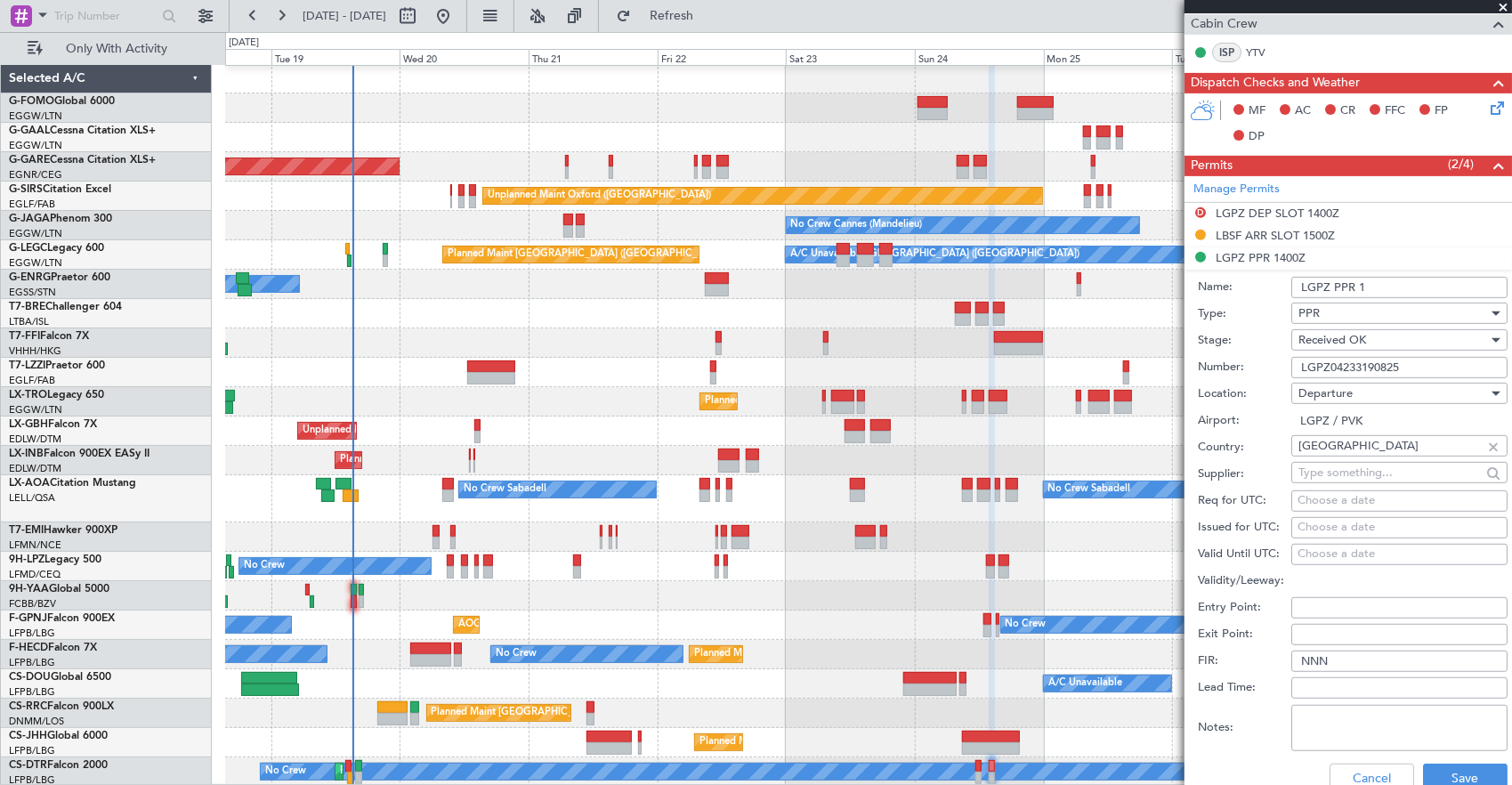
scroll to position [534, 0]
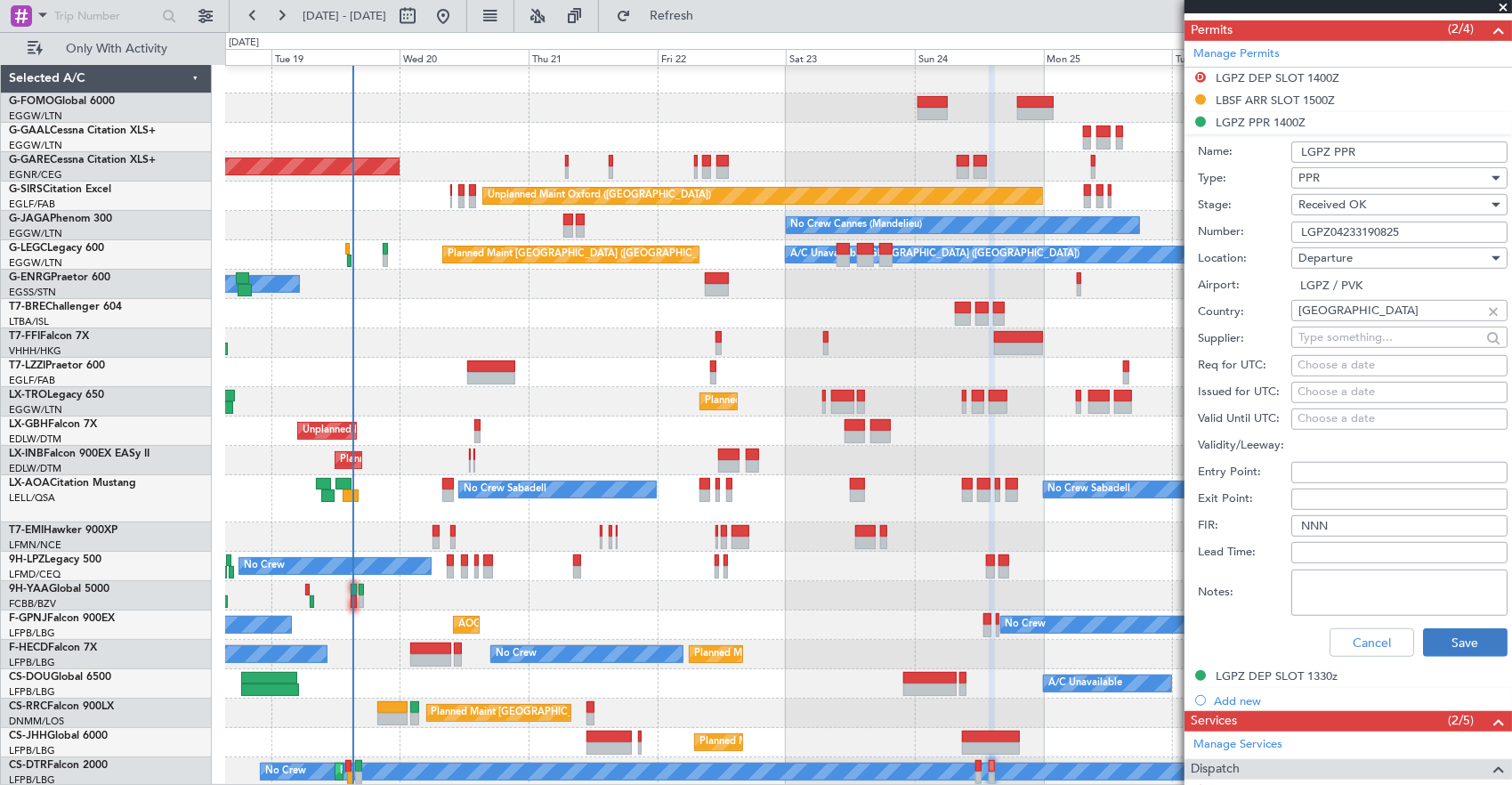
type input "LGPZ PPR"
click at [1457, 637] on button "Save" at bounding box center [1465, 643] width 84 height 29
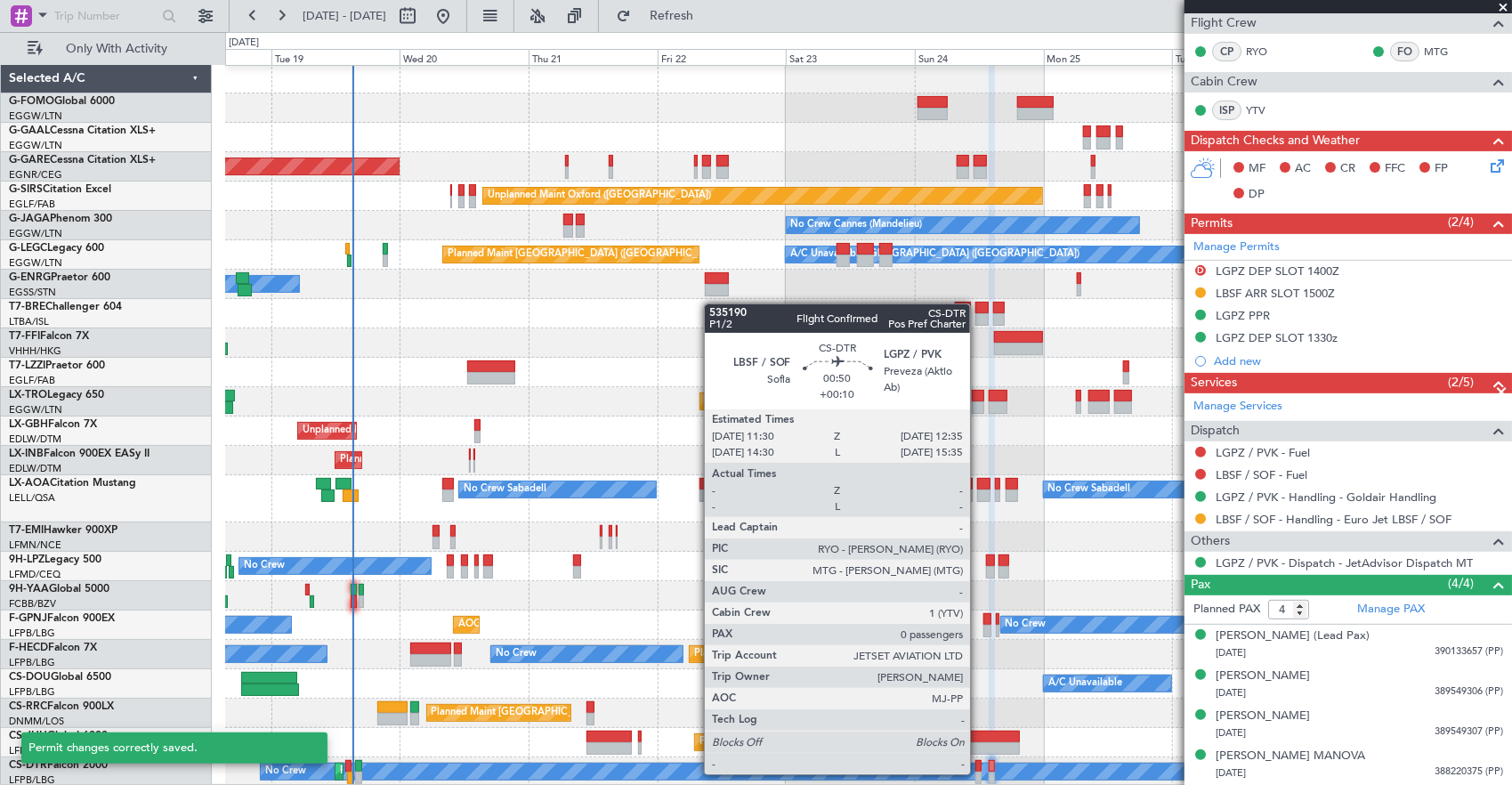
scroll to position [335, 0]
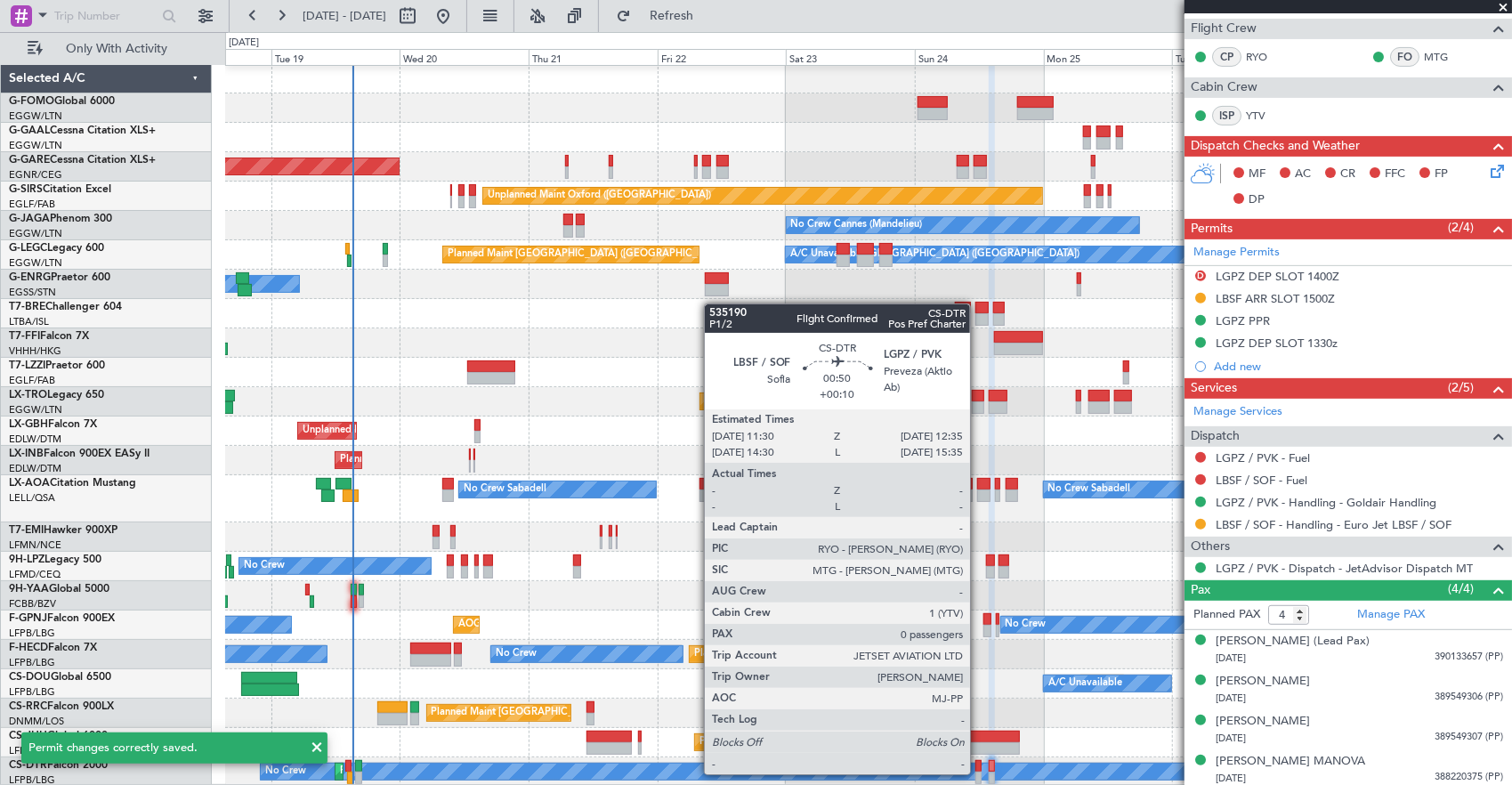
click at [978, 773] on div at bounding box center [978, 777] width 6 height 12
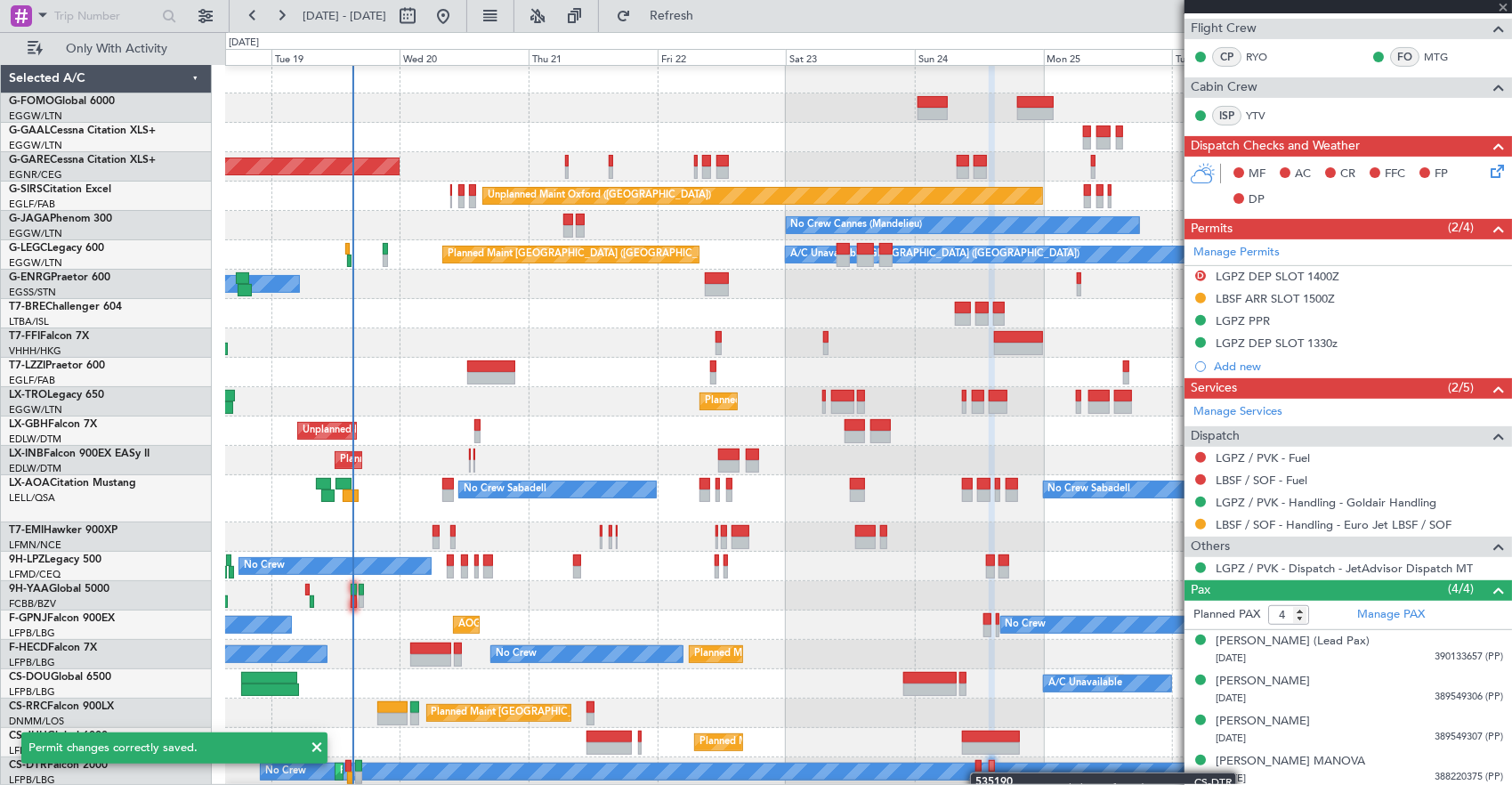
type input "0"
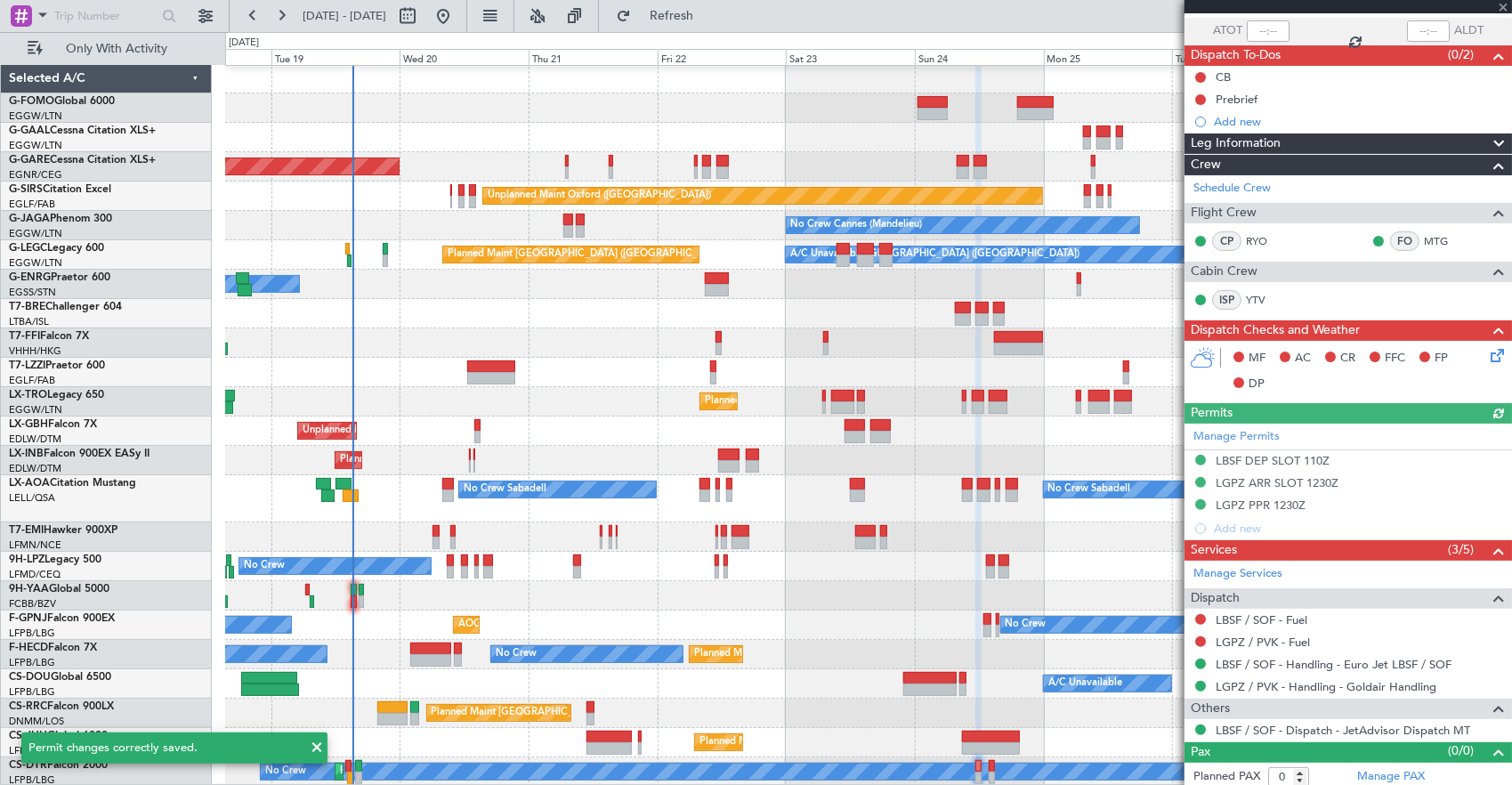
scroll to position [130, 0]
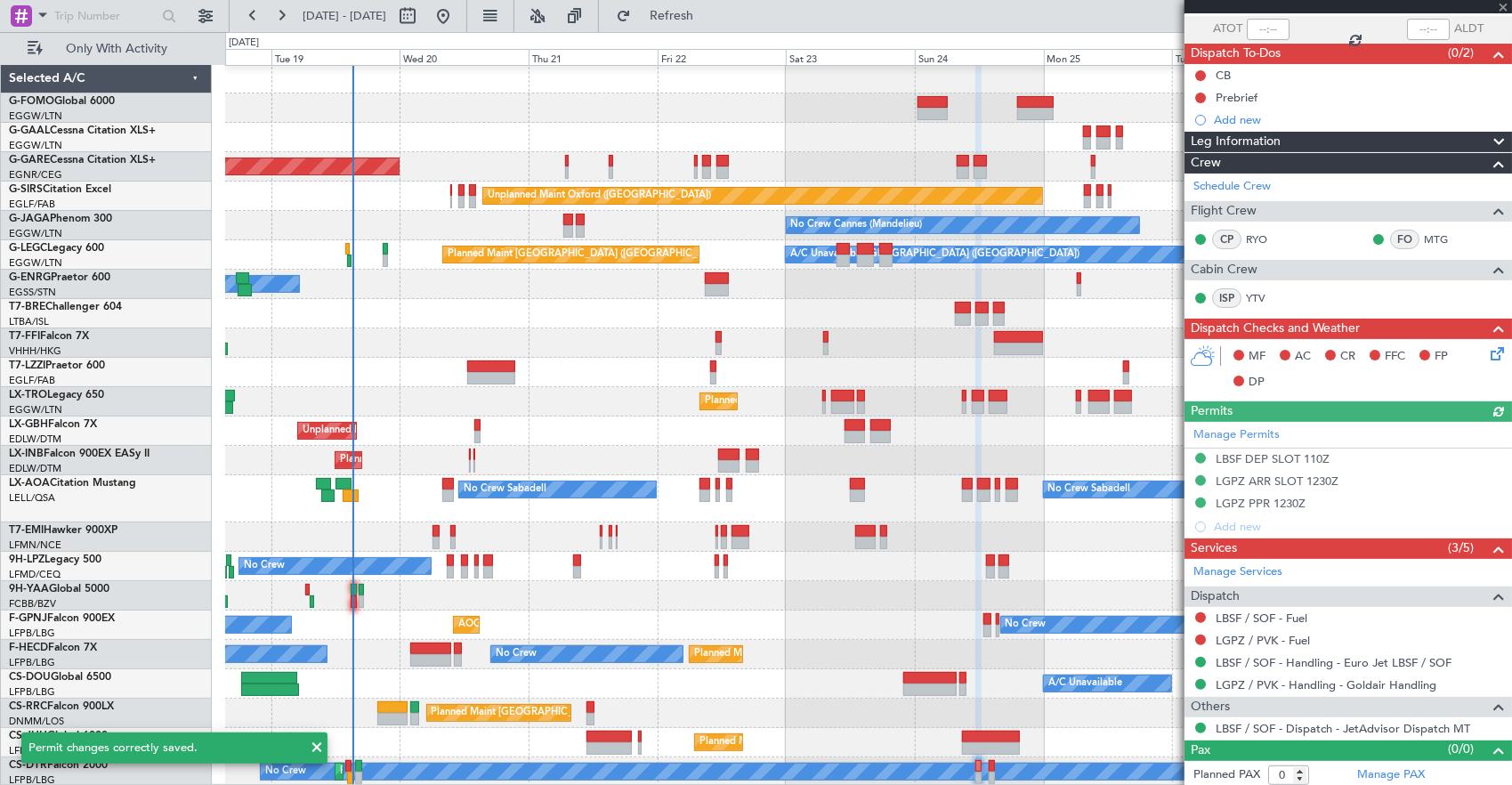
click at [1372, 501] on div "Manage Permits LBSF DEP SLOT 110Z LGPZ ARR SLOT 1230Z LGPZ PPR 1230Z Add new" at bounding box center [1348, 480] width 328 height 117
click at [1355, 504] on div "Manage Permits LBSF DEP SLOT 110Z LGPZ ARR SLOT 1230Z LGPZ PPR 1230Z Add new" at bounding box center [1348, 480] width 328 height 117
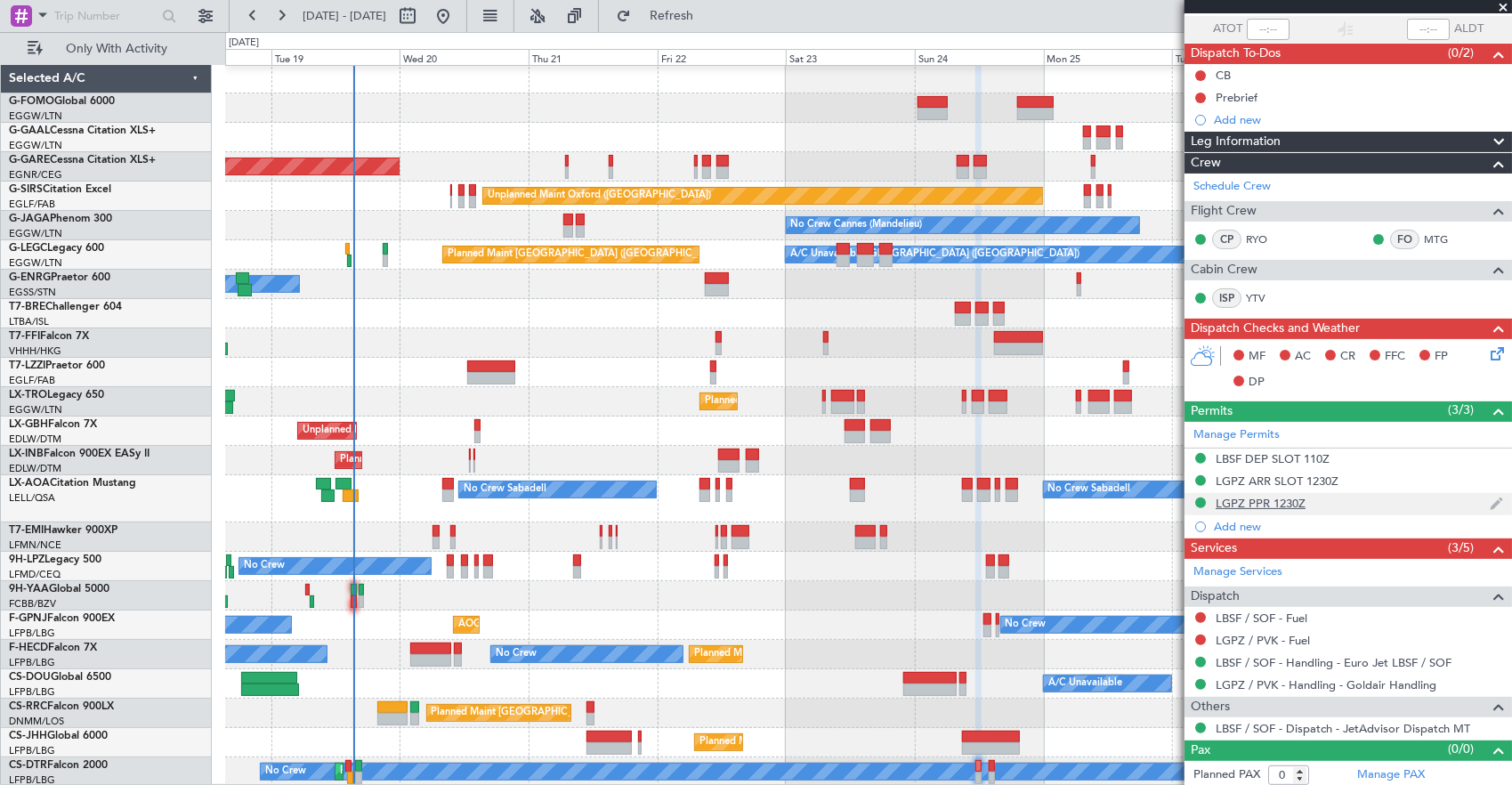
click at [1367, 507] on div "LGPZ PPR 1230Z" at bounding box center [1348, 503] width 328 height 22
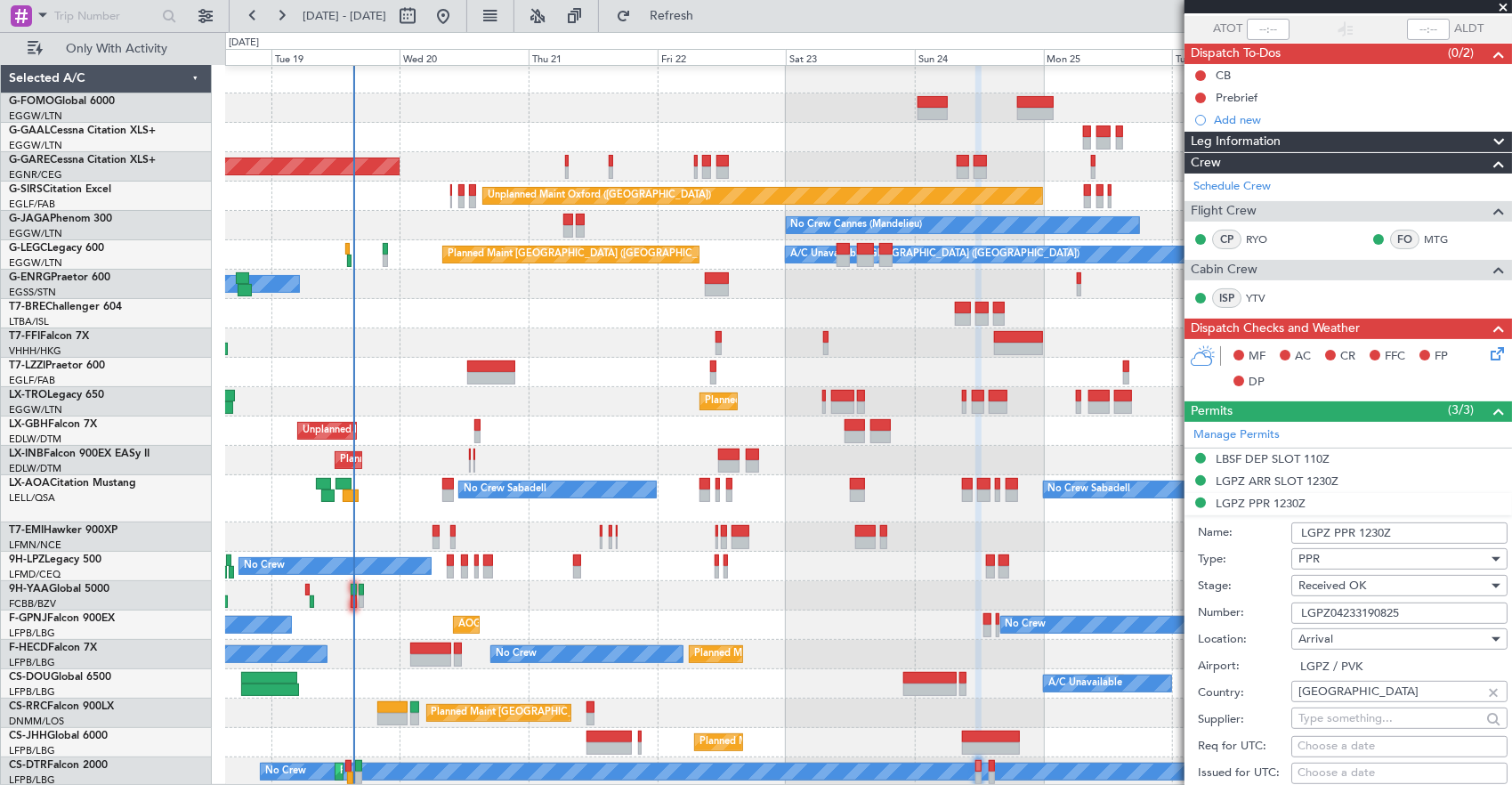
drag, startPoint x: 1360, startPoint y: 529, endPoint x: 1511, endPoint y: 550, distance: 152.5
click at [1511, 550] on html "[DATE] - [DATE] Refresh Quick Links Only With Activity Planned Maint Windsor Lo…" at bounding box center [756, 392] width 1512 height 785
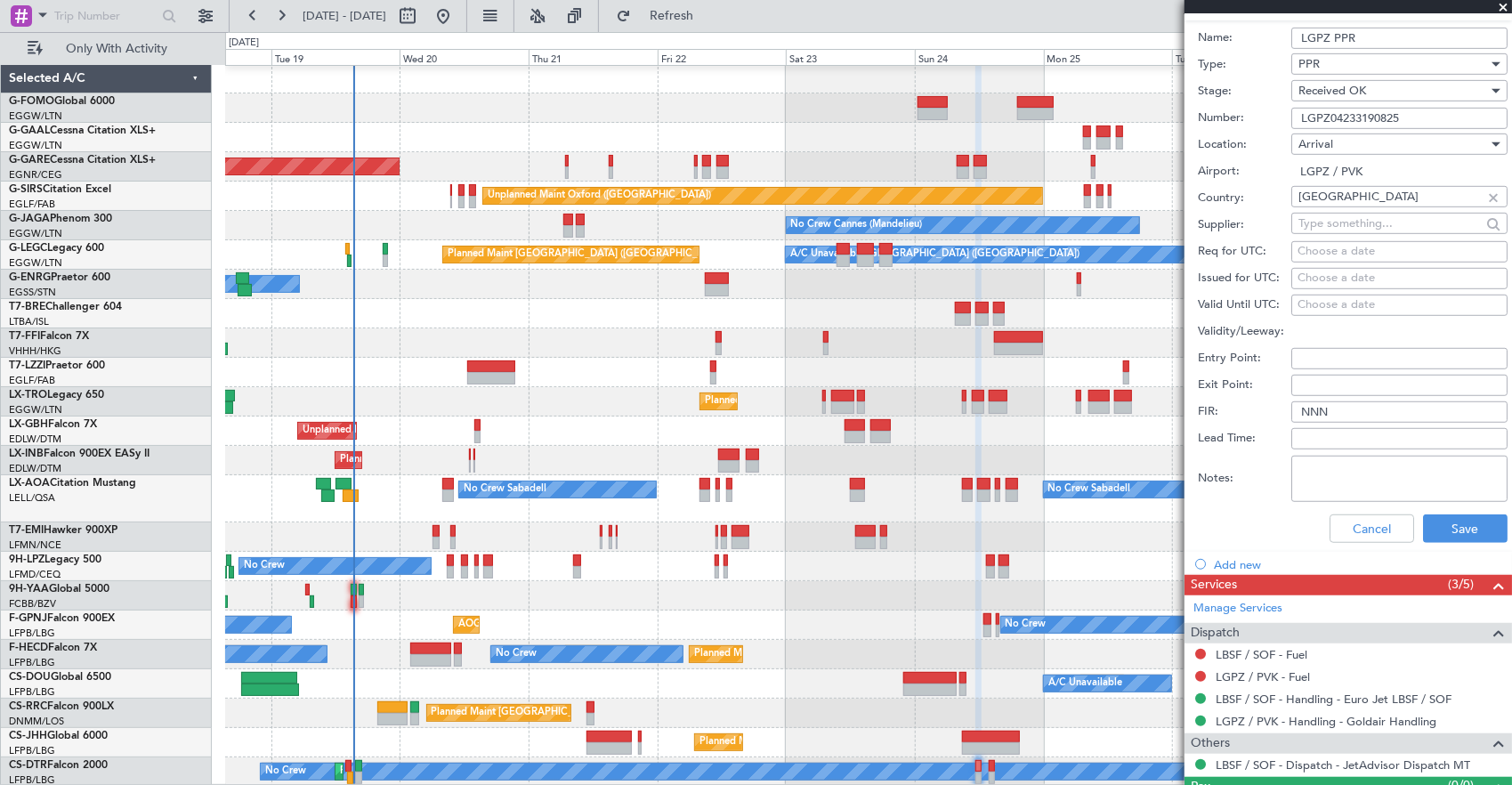
scroll to position [662, 0]
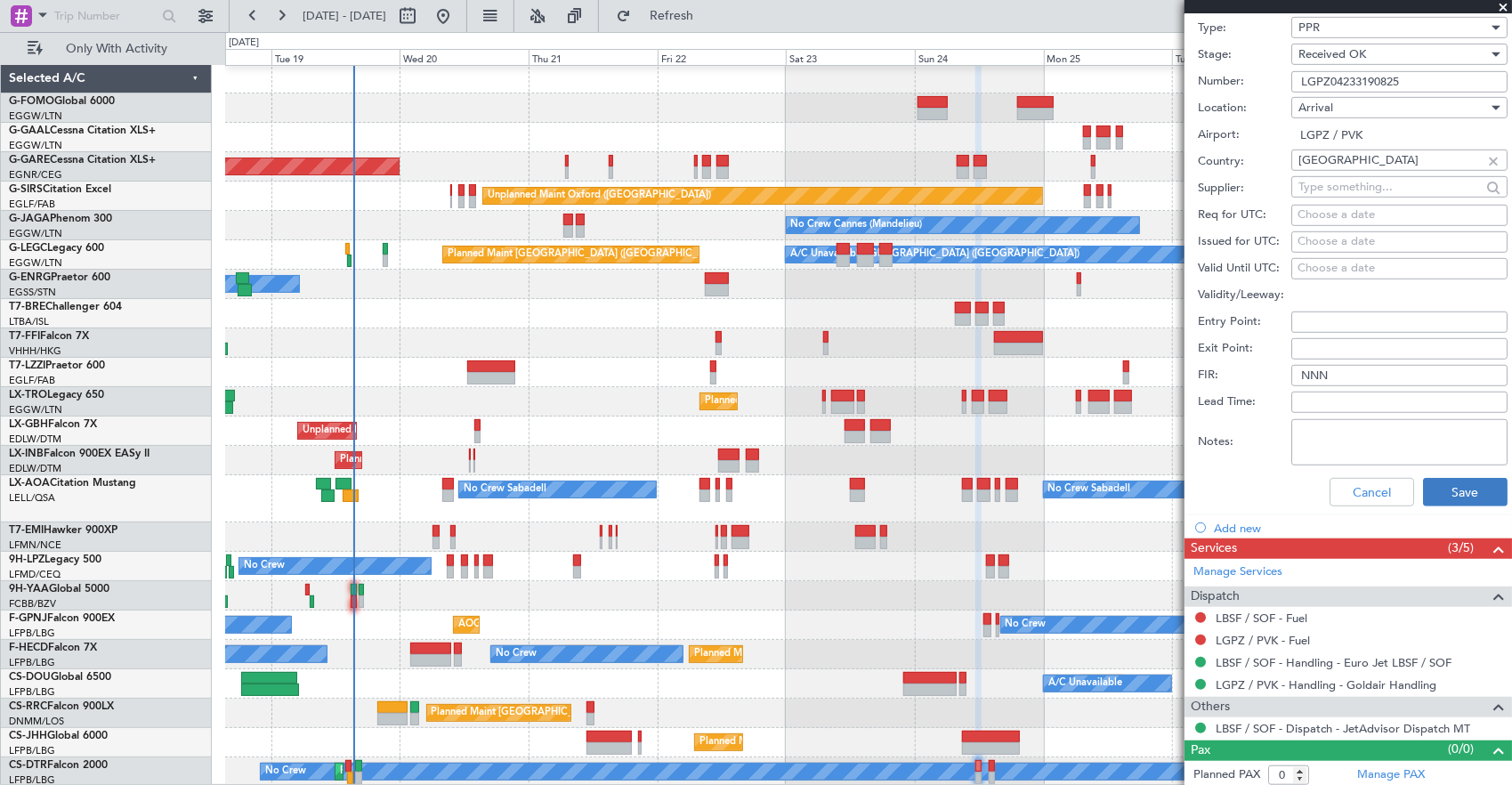
type input "LGPZ PPR"
click at [1454, 495] on button "Save" at bounding box center [1465, 493] width 84 height 29
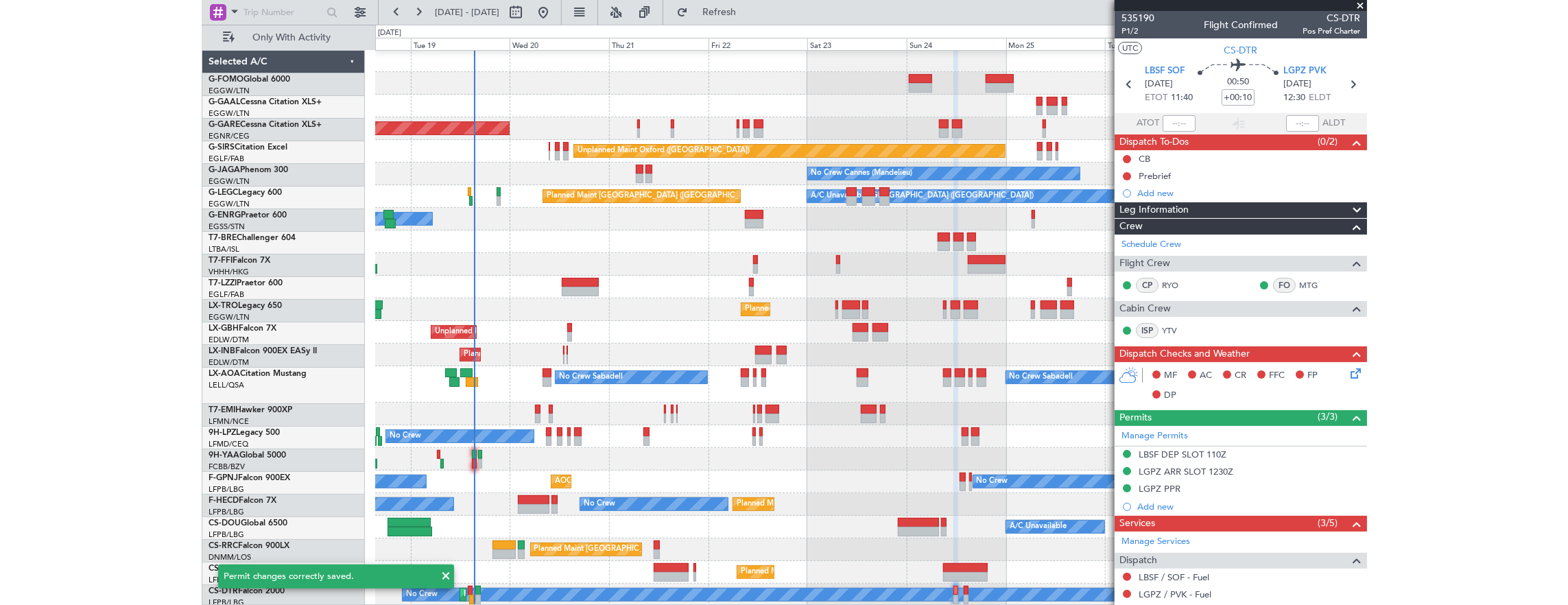
scroll to position [1, 0]
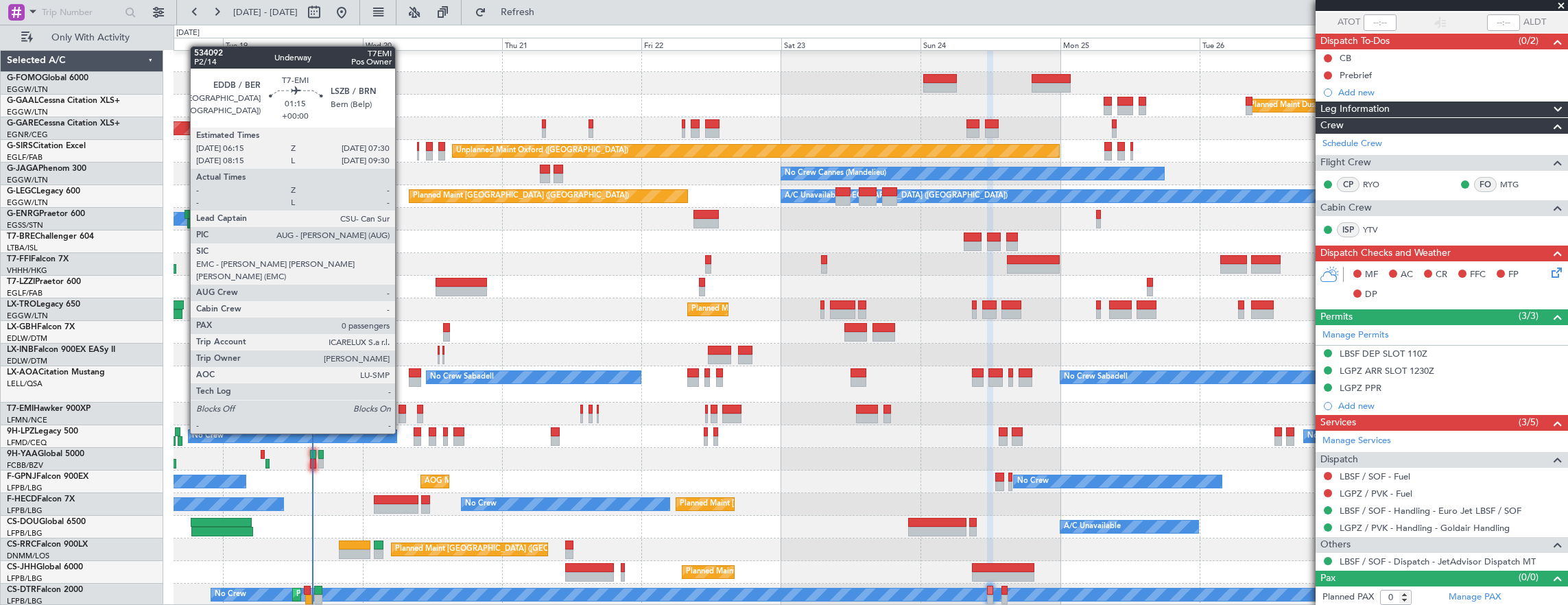
click at [402, 408] on div at bounding box center [402, 409] width 7 height 10
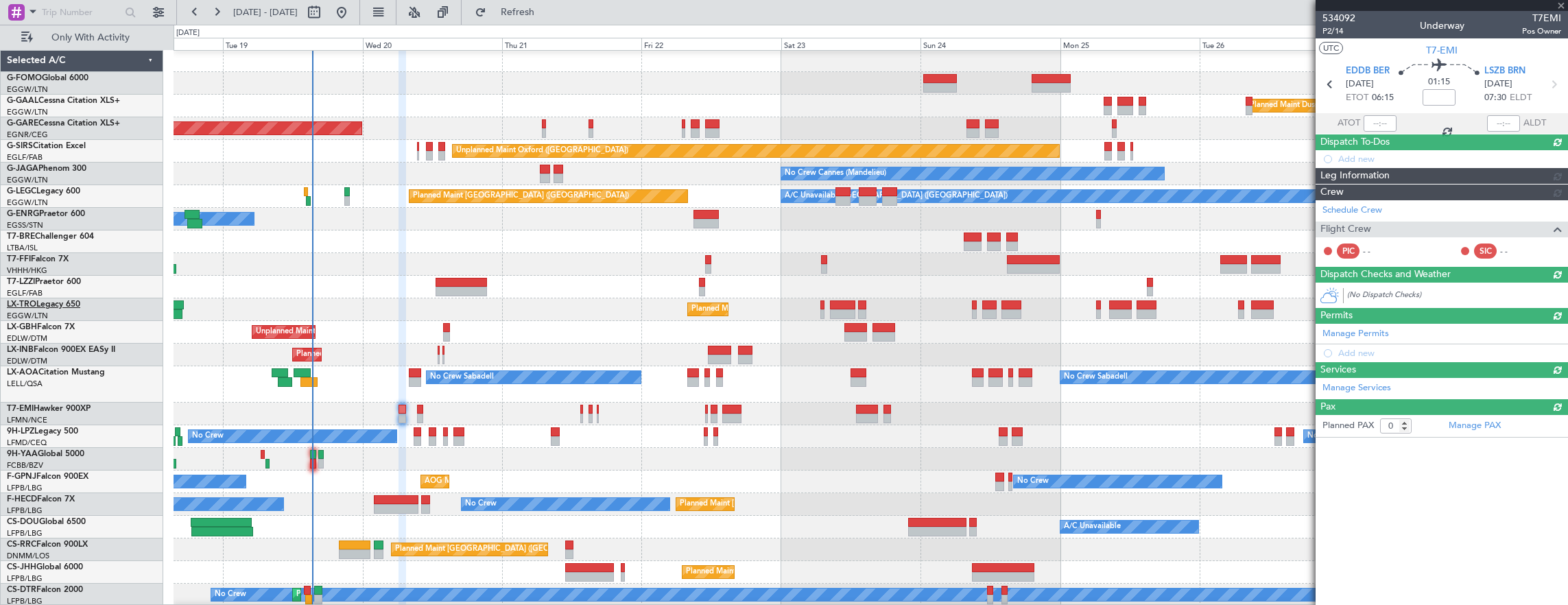
scroll to position [0, 0]
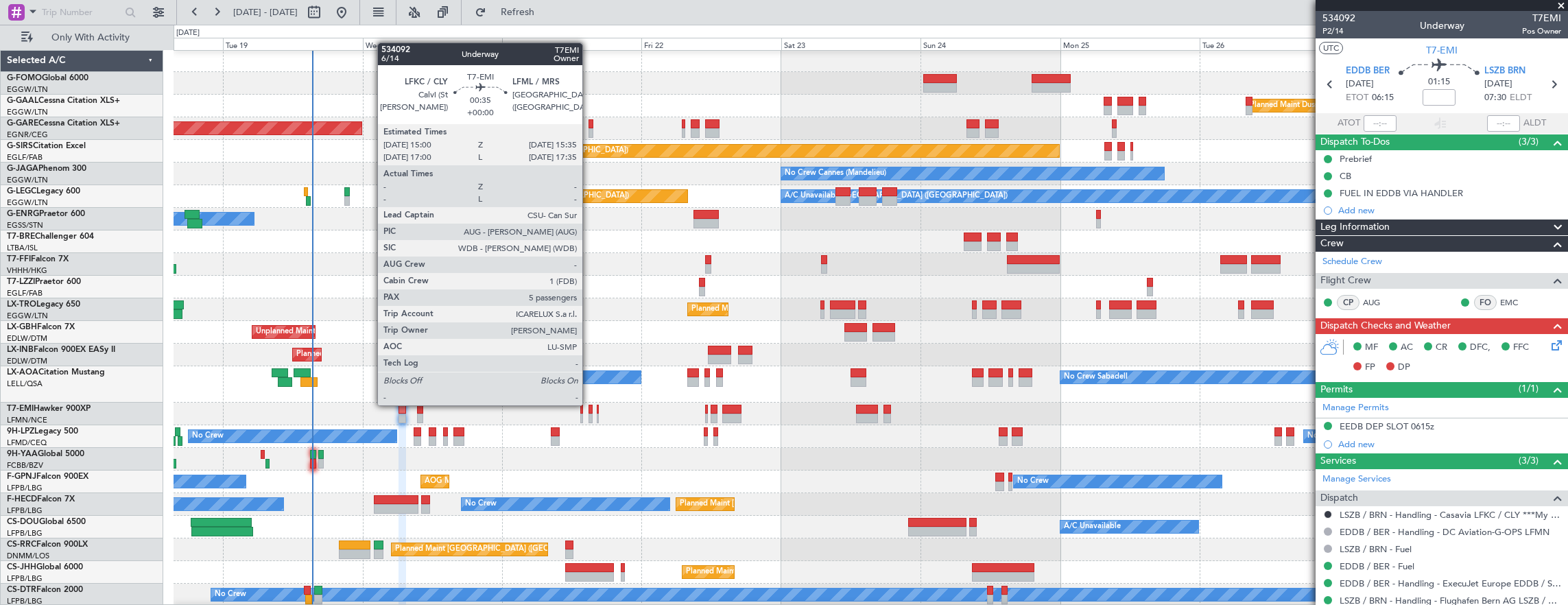
click at [589, 405] on div at bounding box center [590, 409] width 4 height 10
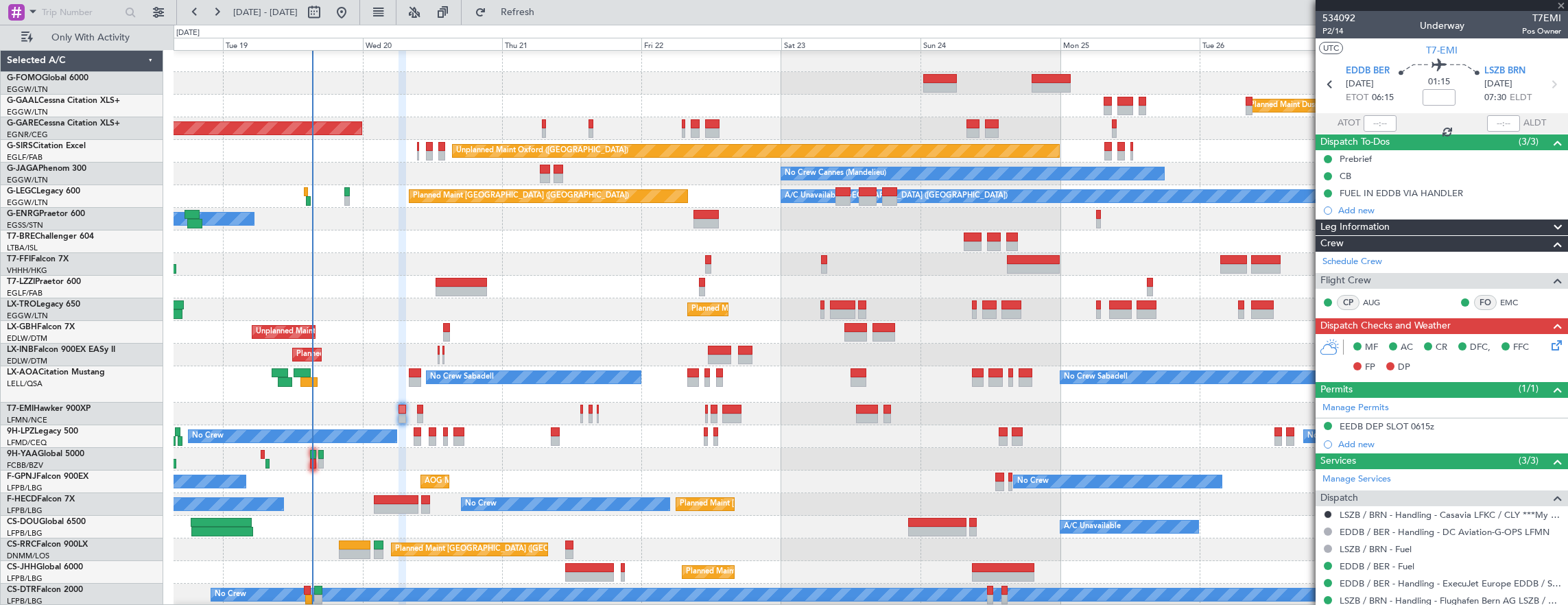
type input "5"
